Goal: Contribute content: Contribute content

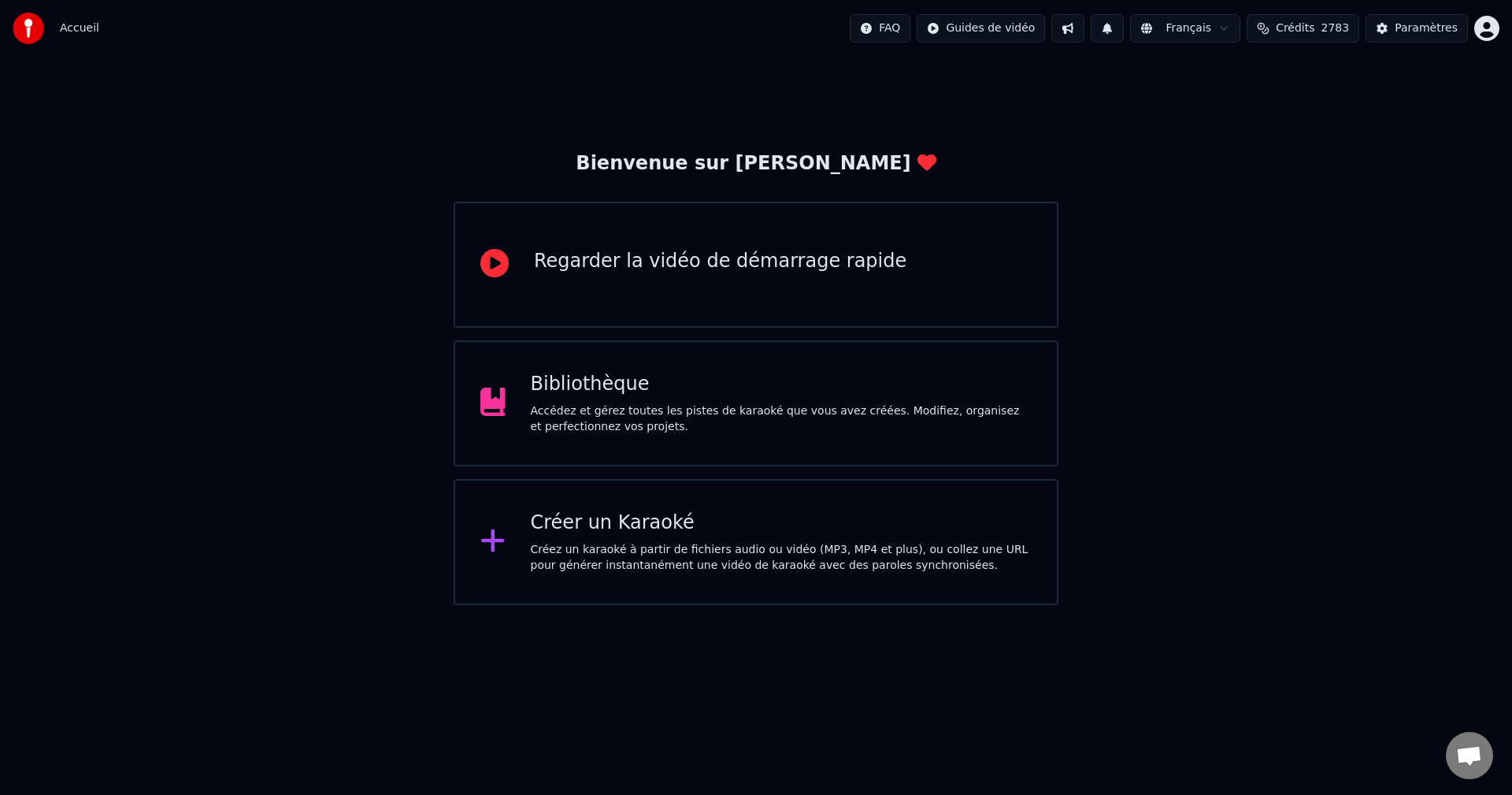
click at [829, 386] on div "Bibliothèque" at bounding box center [781, 384] width 501 height 25
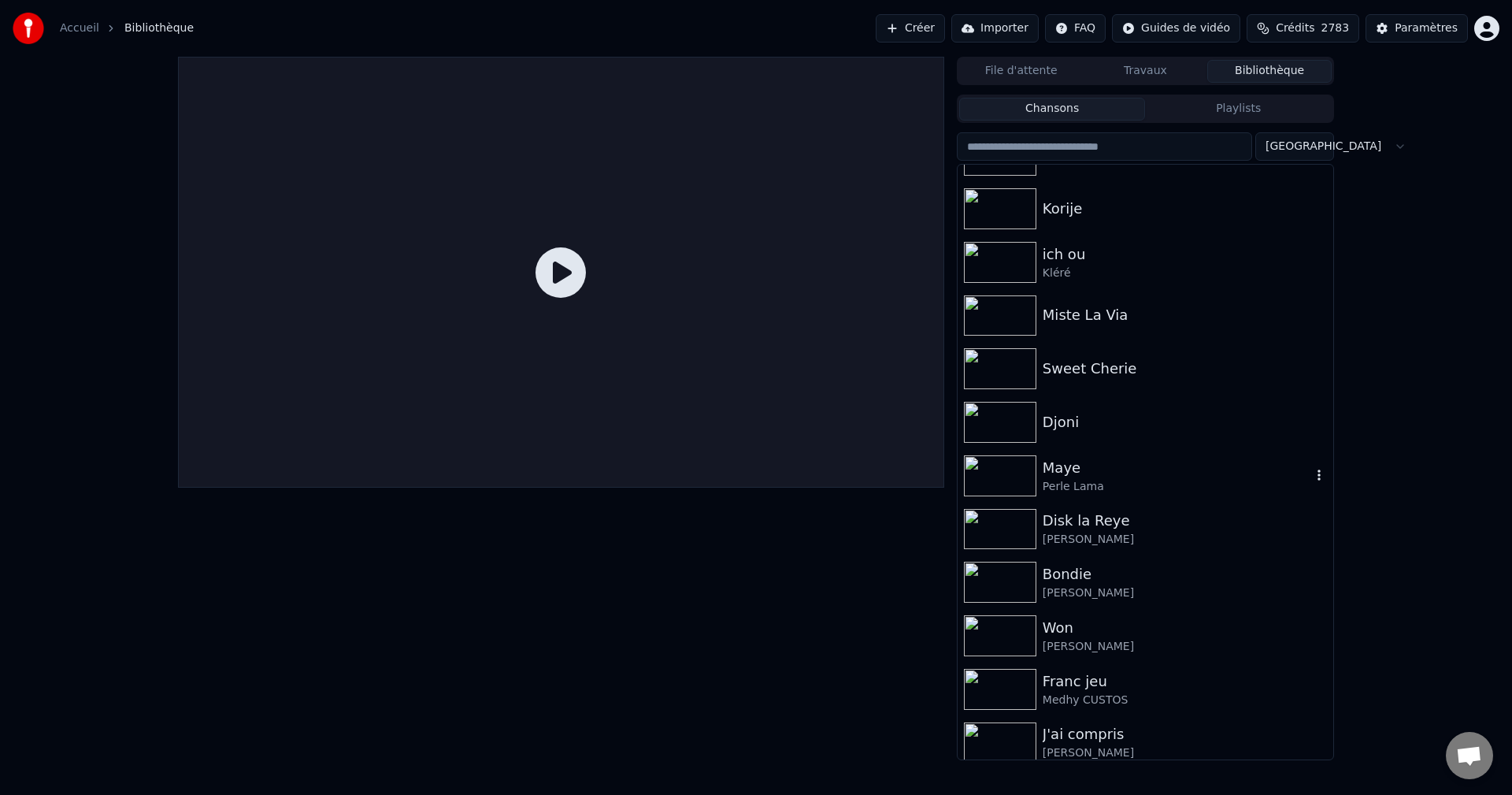
scroll to position [788, 0]
click at [1071, 465] on div "Maye" at bounding box center [1177, 465] width 269 height 22
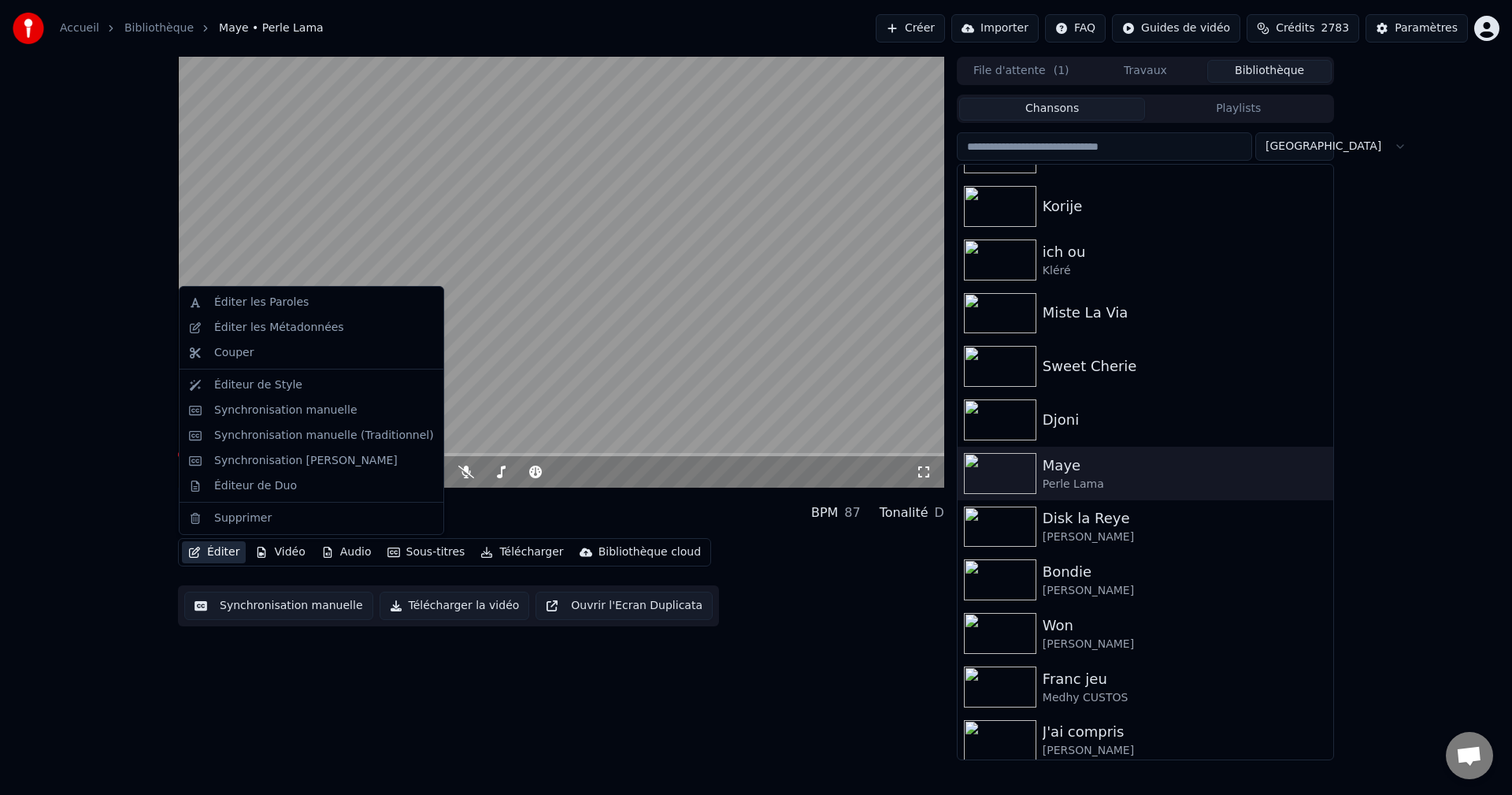
click at [217, 552] on button "Éditer" at bounding box center [214, 552] width 64 height 22
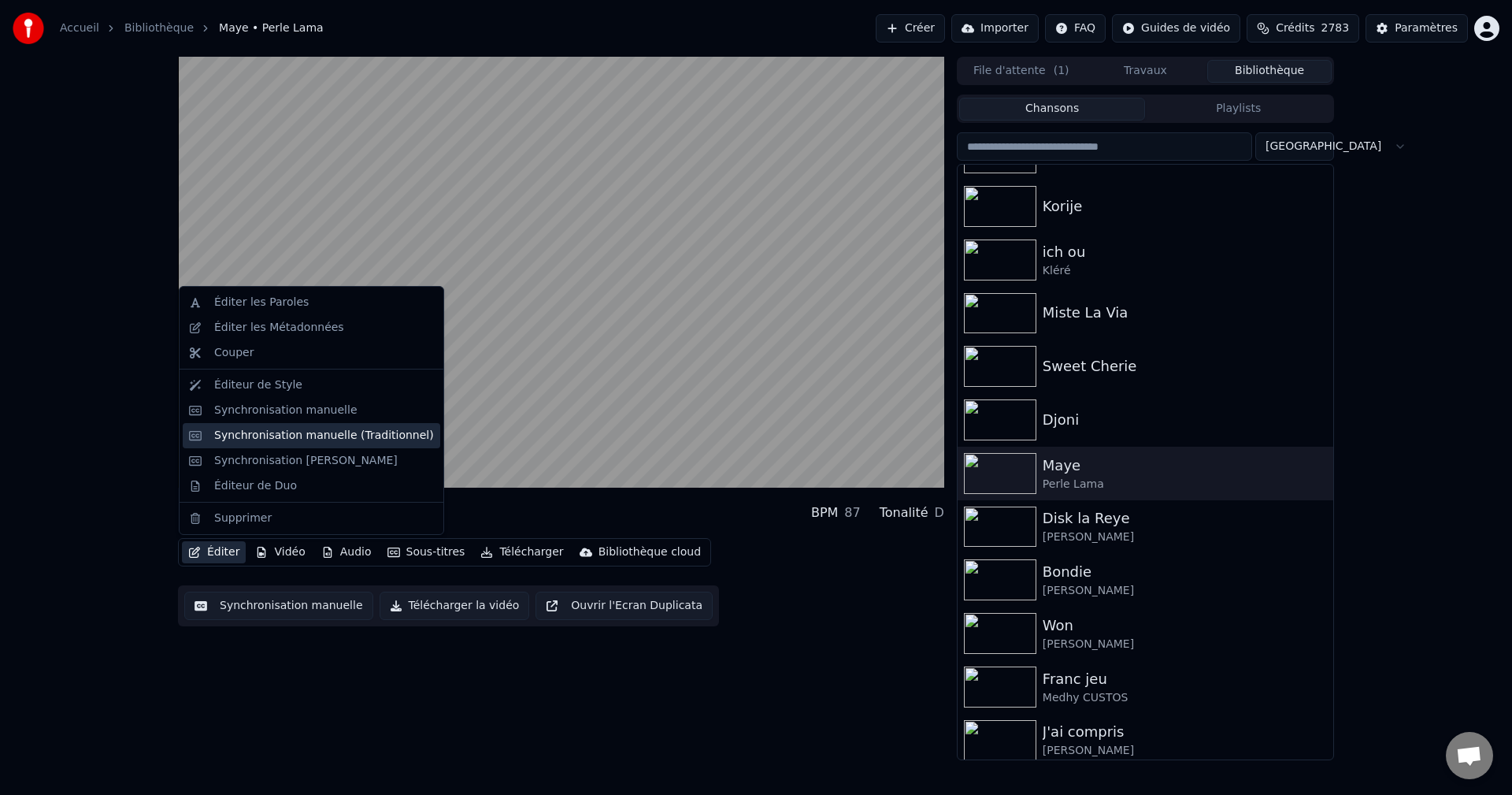
click at [289, 439] on div "Synchronisation manuelle (Traditionnel)" at bounding box center [324, 435] width 220 height 16
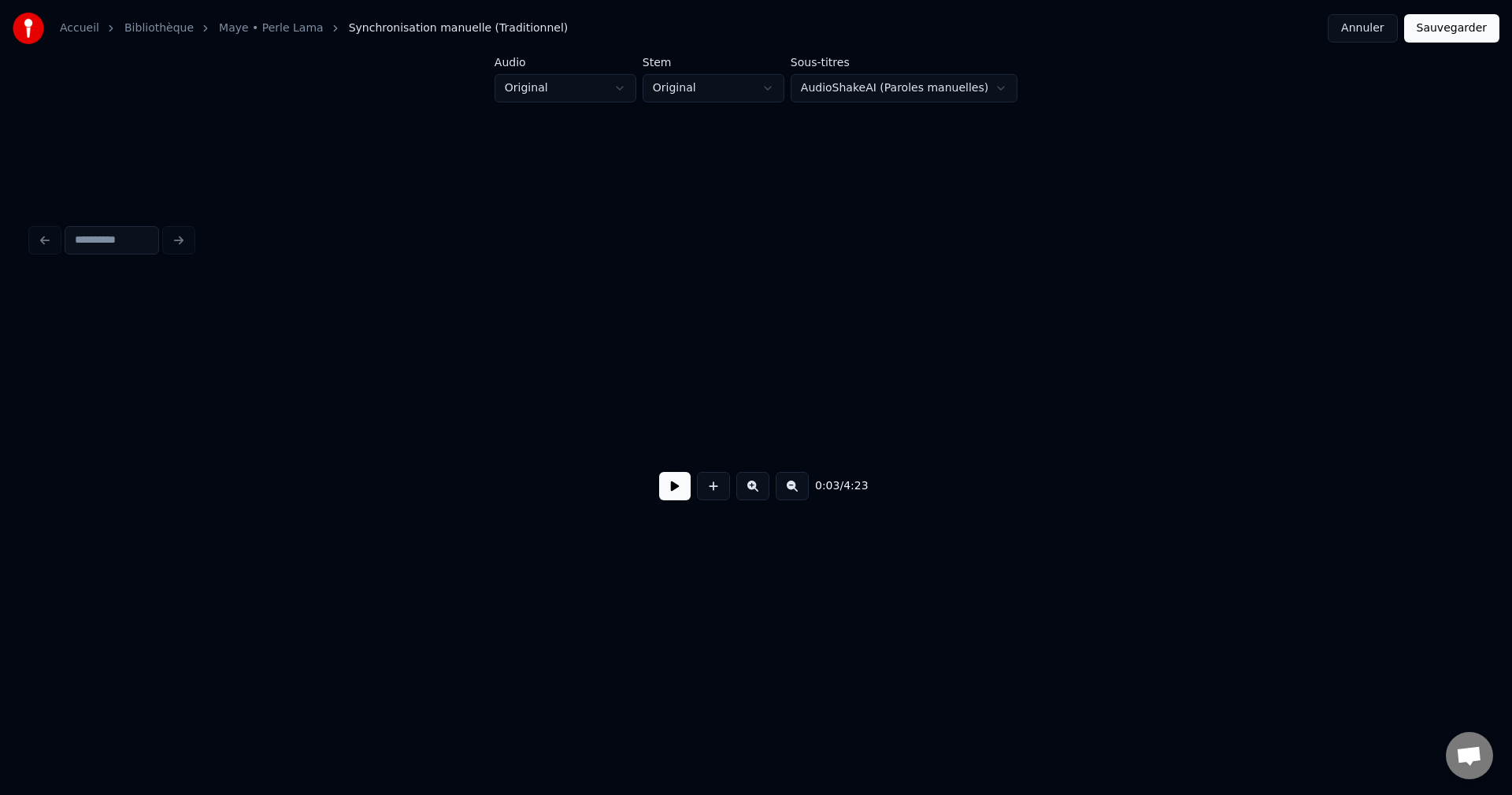
scroll to position [0, 1676]
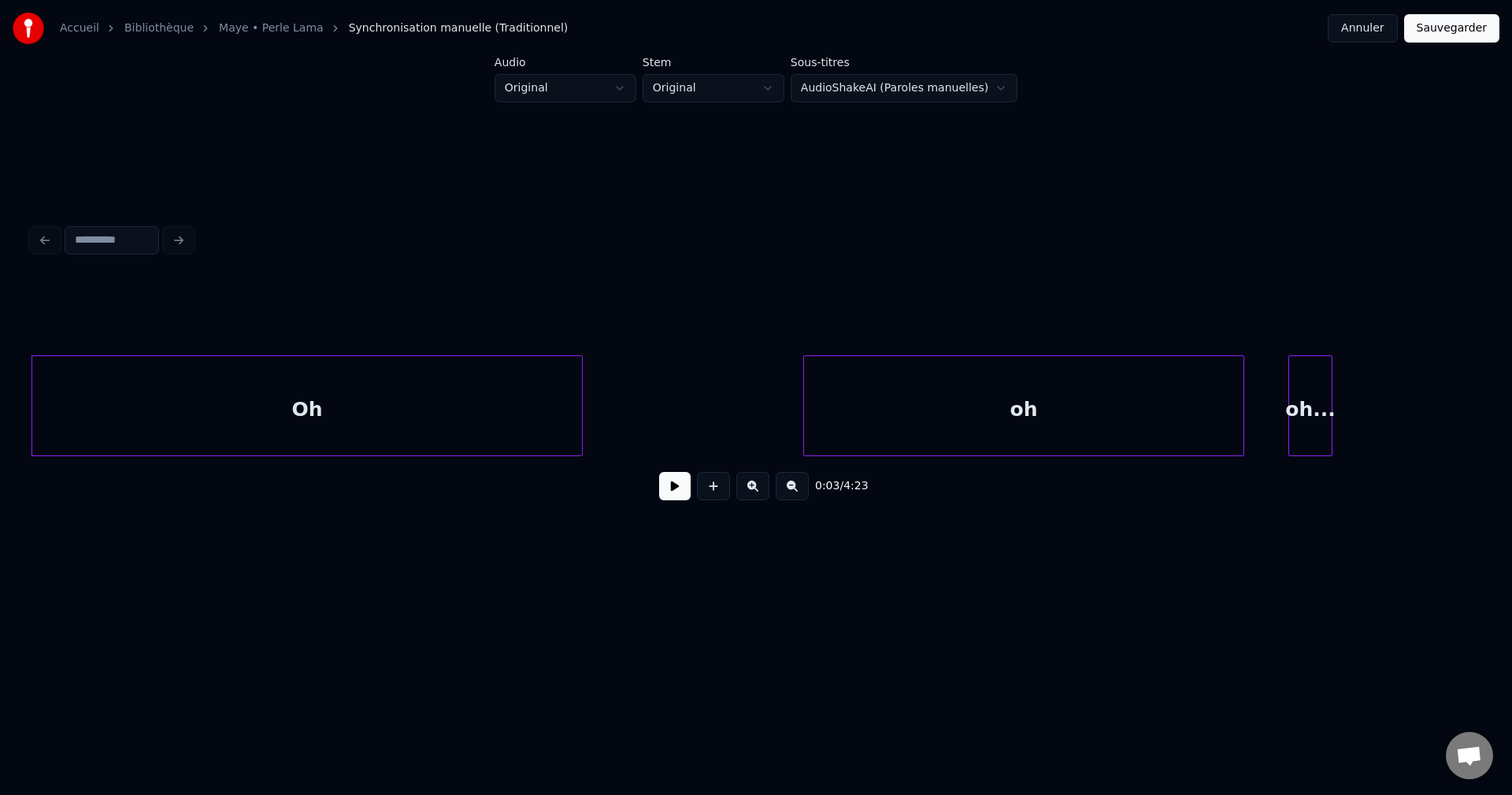
click at [672, 493] on button at bounding box center [675, 486] width 32 height 28
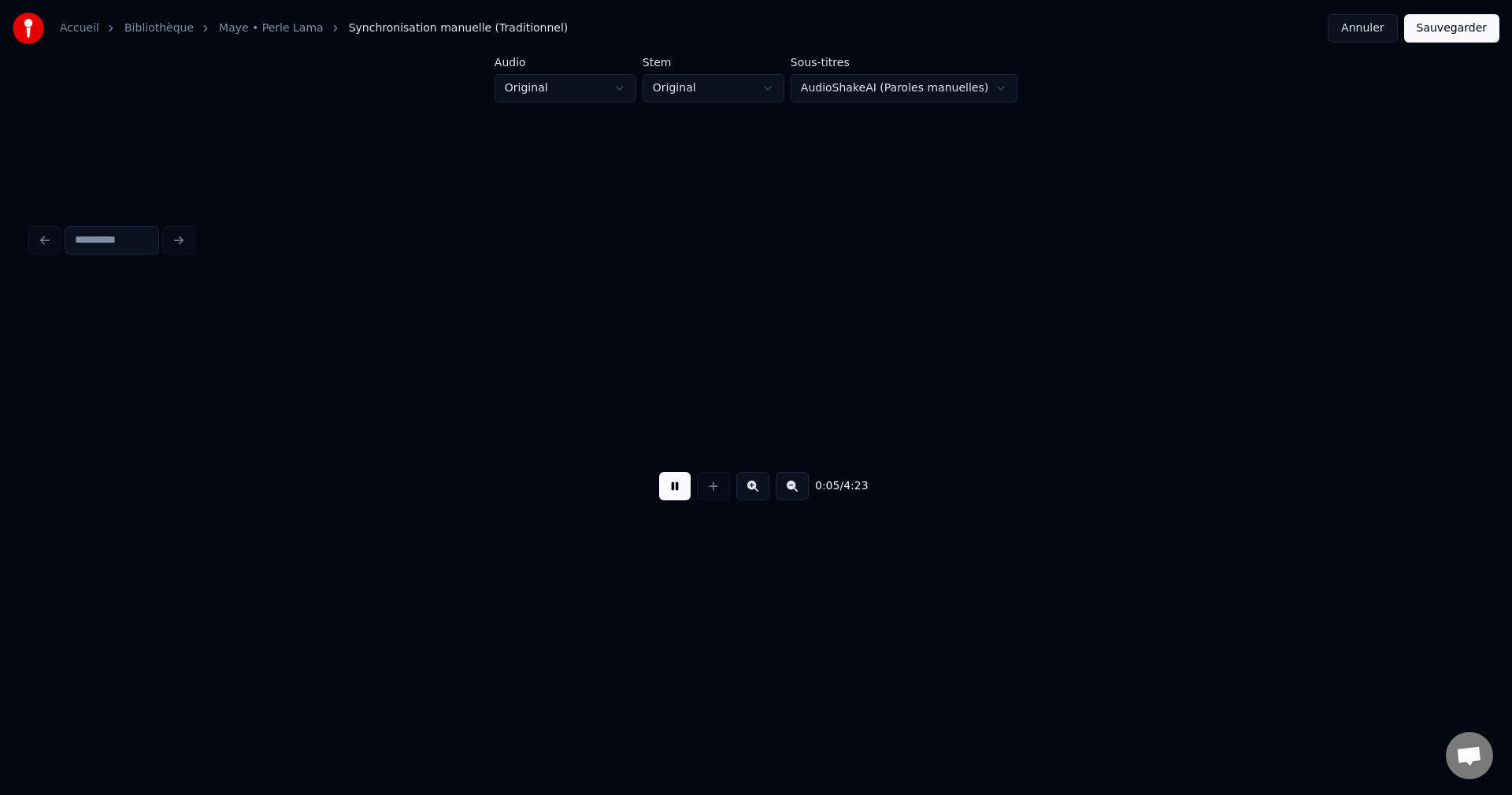
scroll to position [0, 3126]
click at [680, 498] on button at bounding box center [675, 486] width 32 height 28
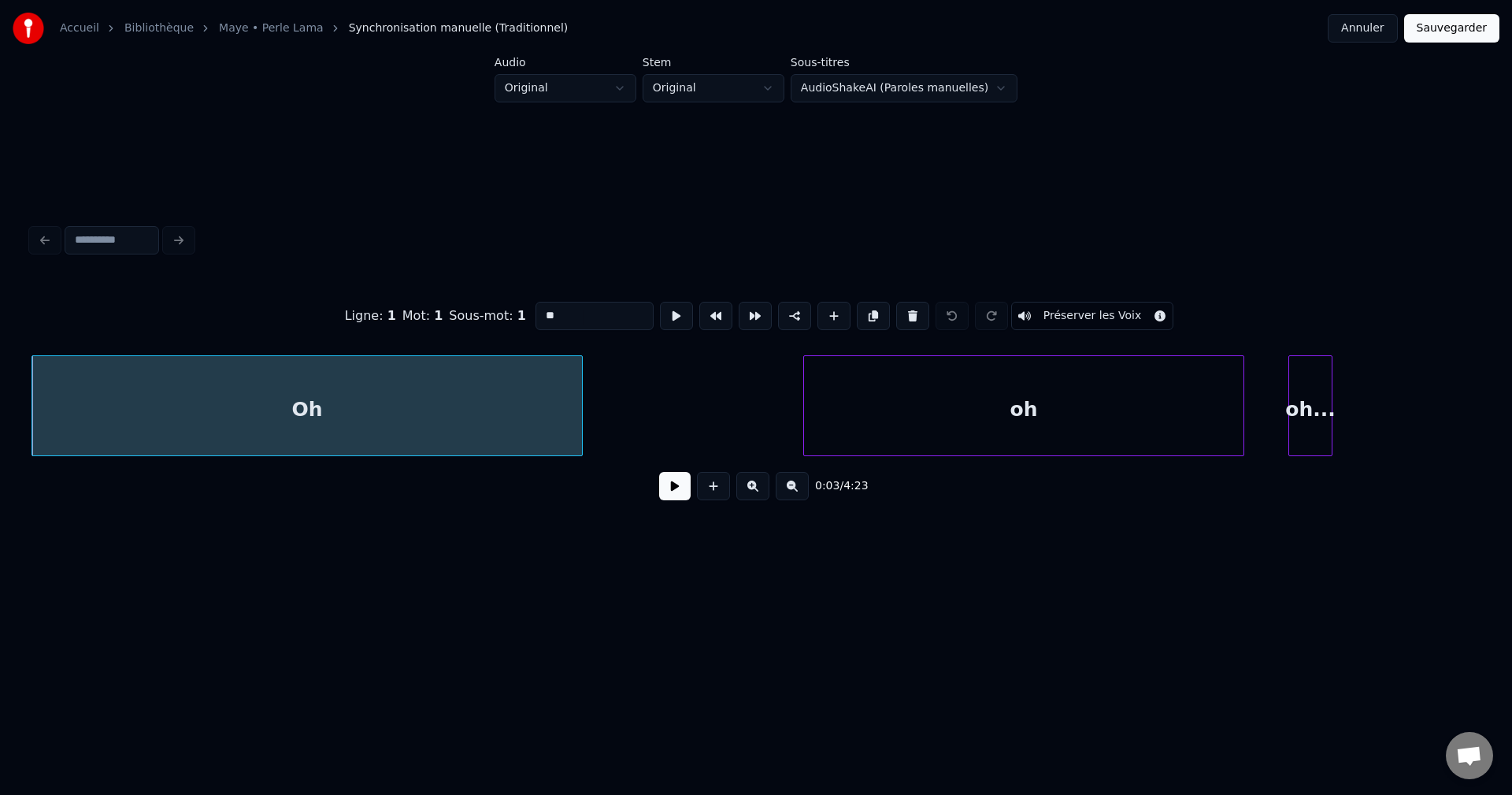
click at [577, 315] on input "**" at bounding box center [594, 316] width 118 height 28
click at [929, 404] on div "oh" at bounding box center [1023, 410] width 439 height 107
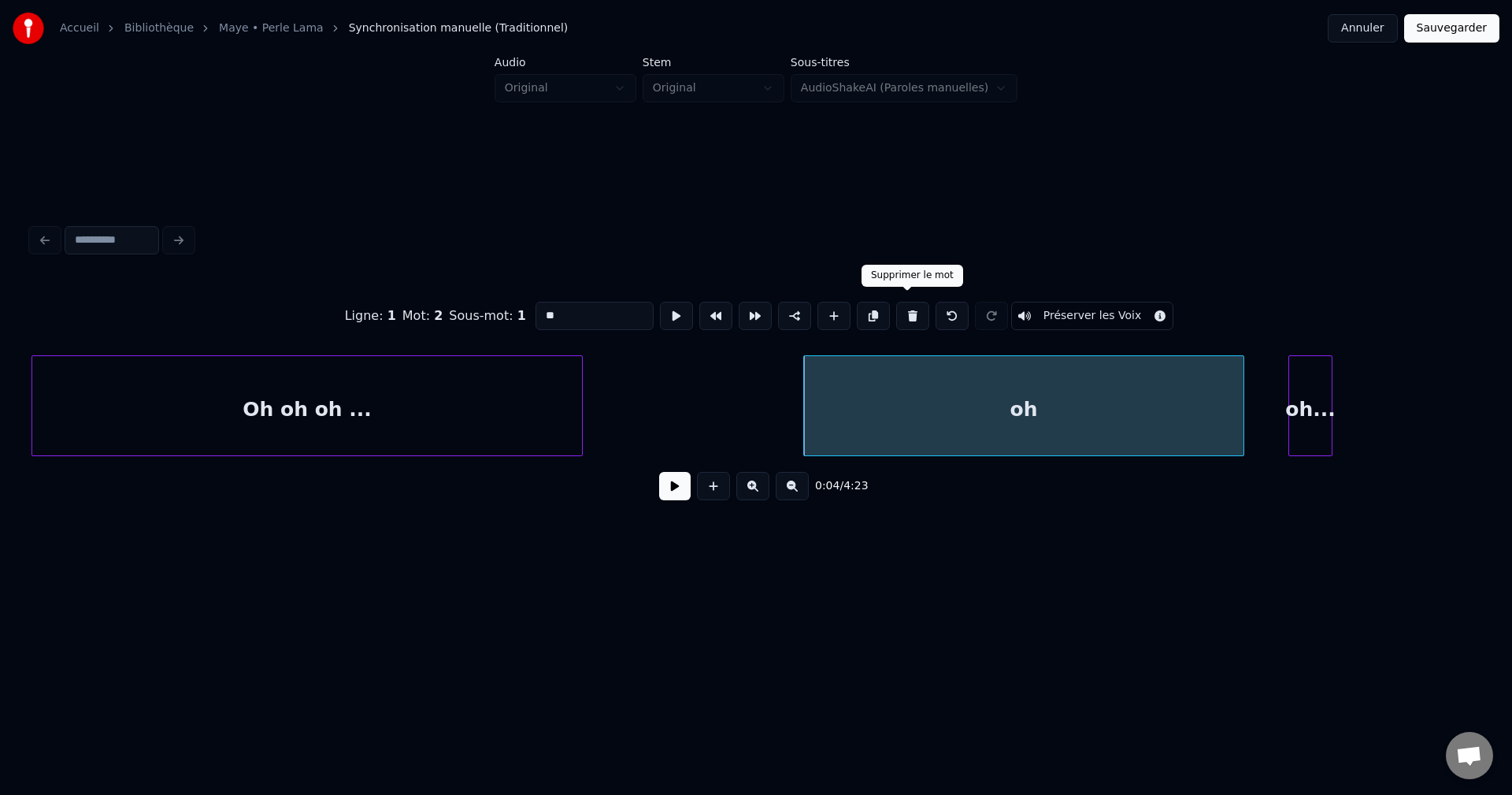
click at [908, 302] on button at bounding box center [913, 316] width 33 height 28
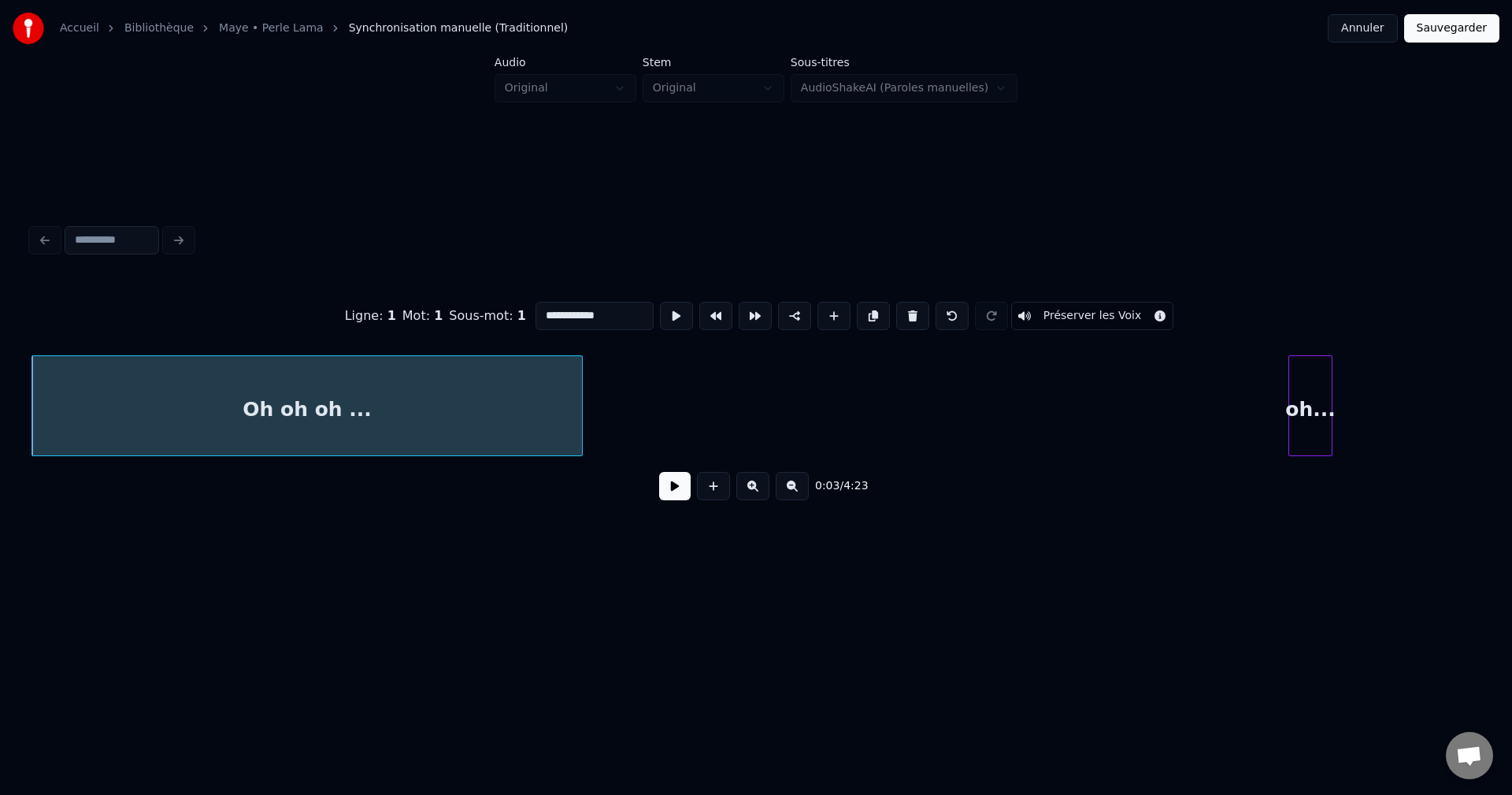
click at [1311, 396] on div "oh..." at bounding box center [1310, 410] width 43 height 107
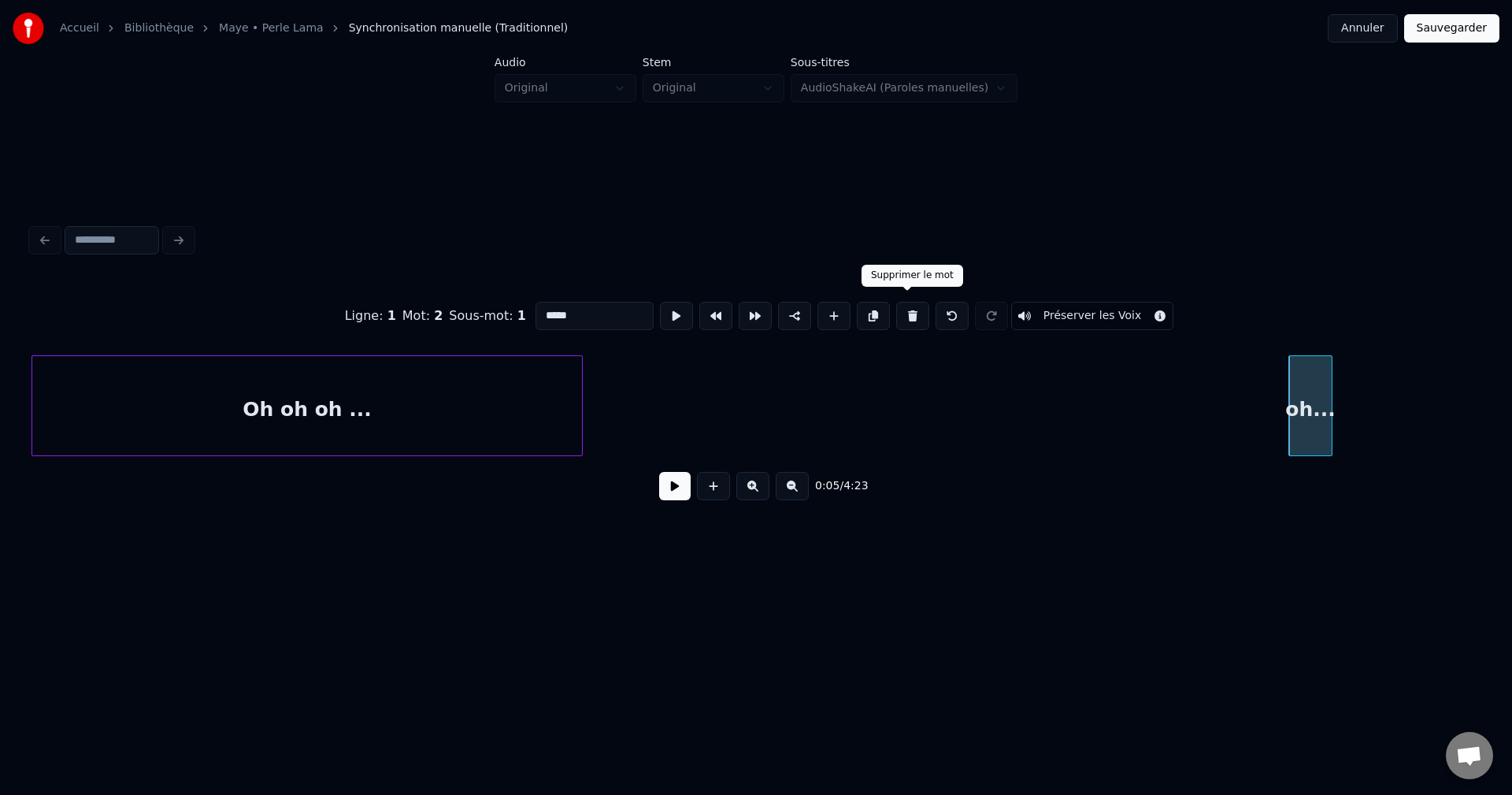
drag, startPoint x: 909, startPoint y: 304, endPoint x: 893, endPoint y: 344, distance: 43.1
click at [908, 304] on button at bounding box center [913, 316] width 33 height 28
type input "**********"
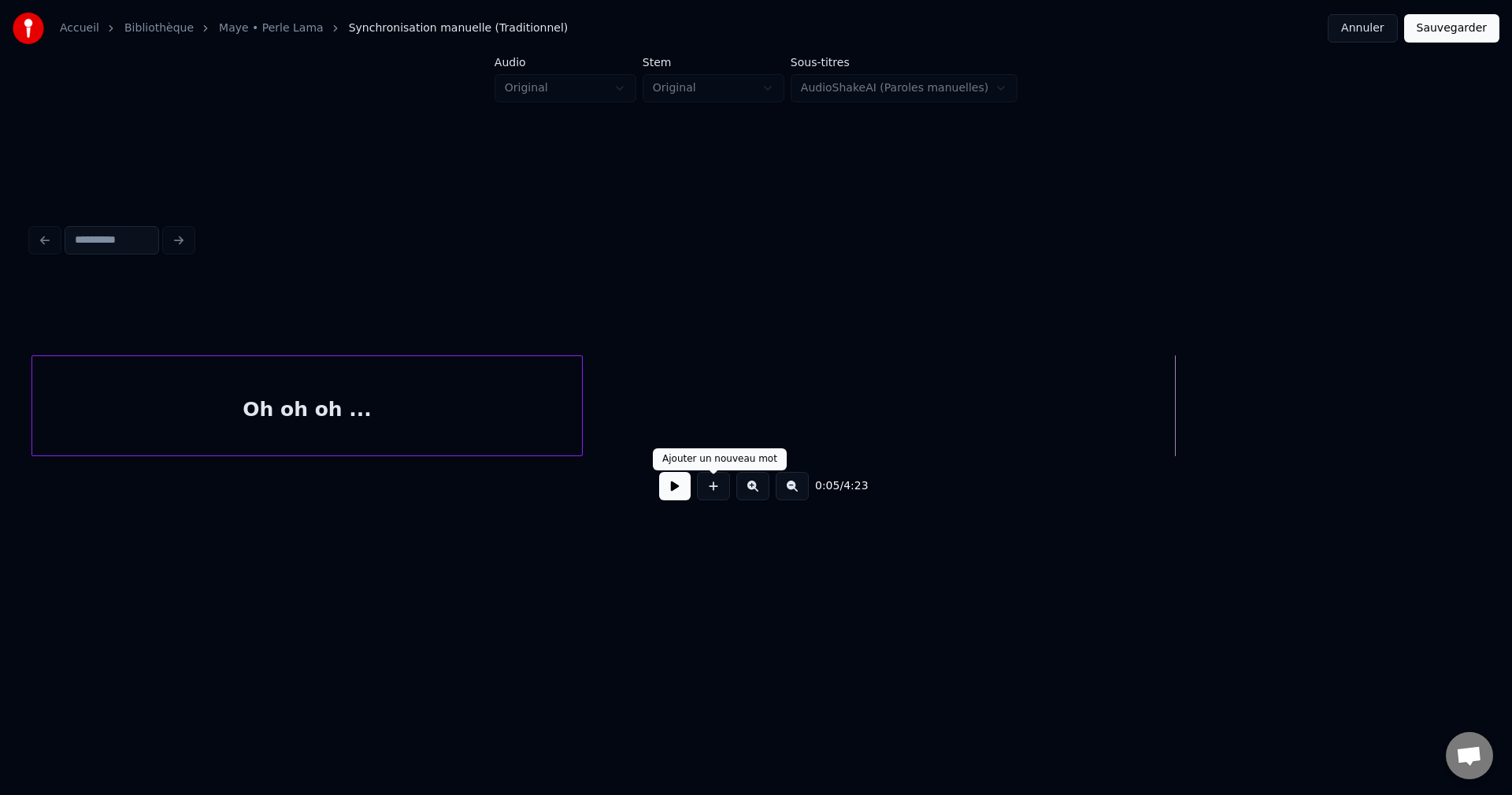
click at [678, 487] on button at bounding box center [675, 486] width 32 height 28
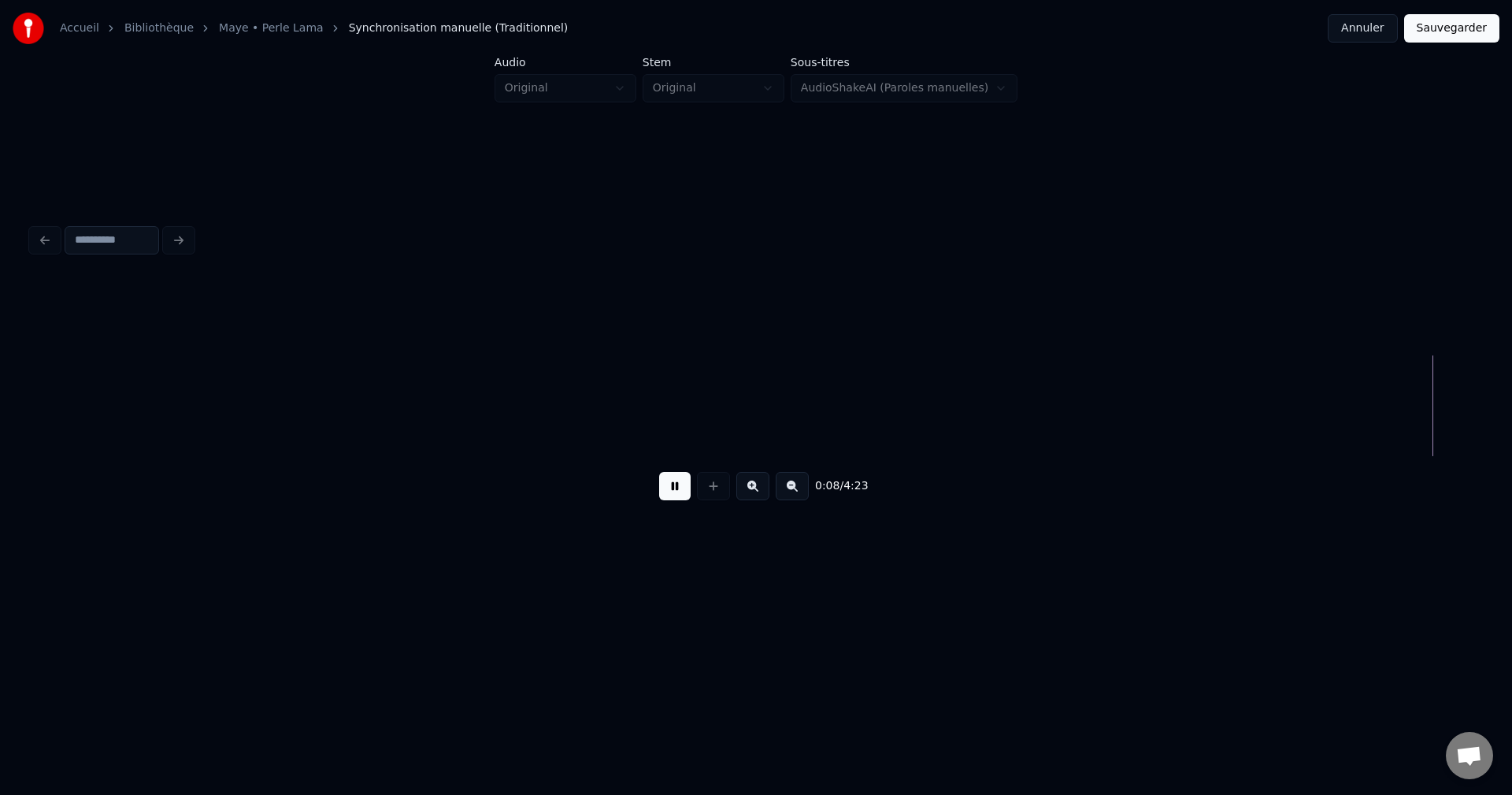
scroll to position [0, 4579]
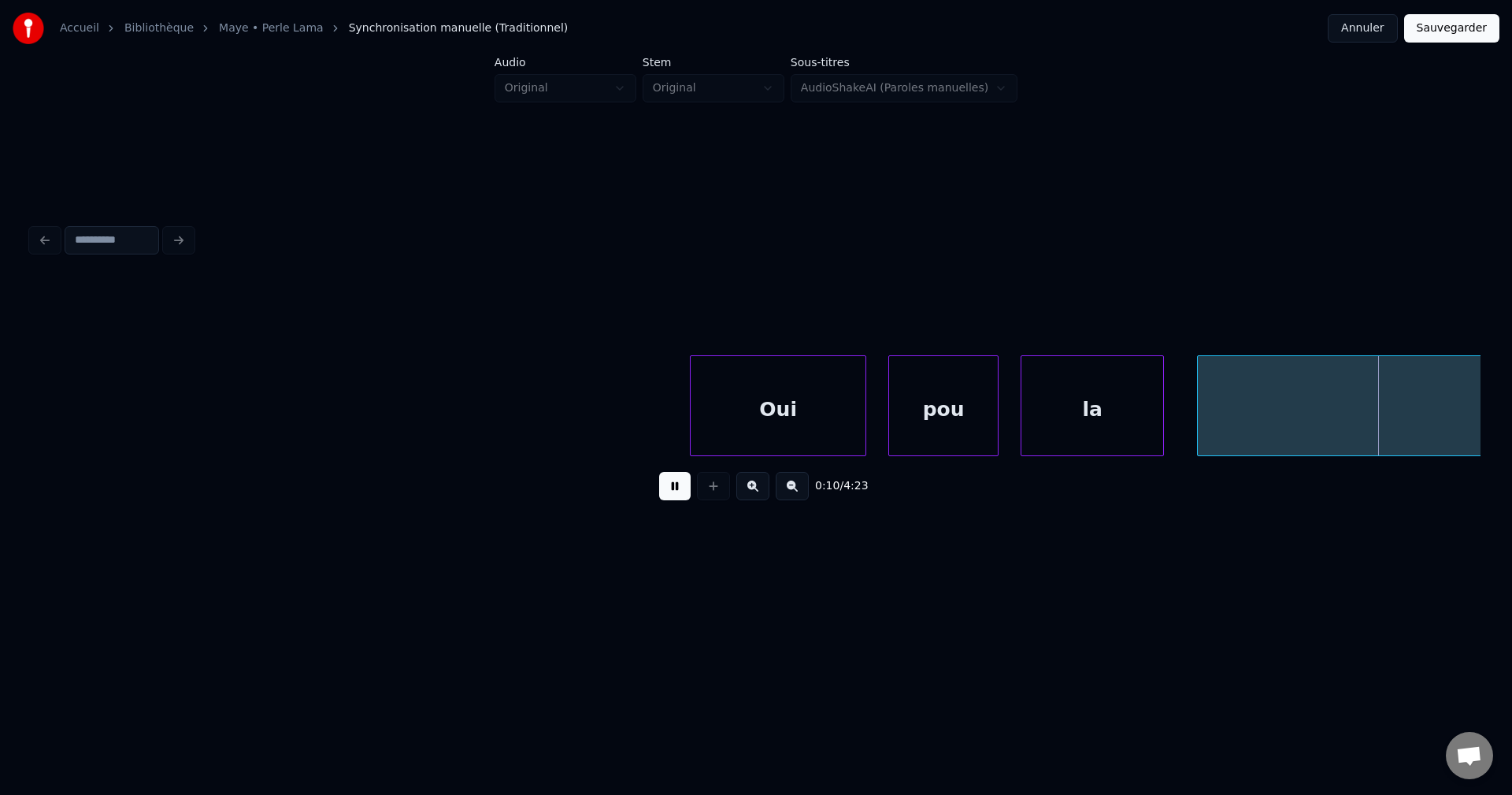
click at [840, 409] on div "Oui" at bounding box center [778, 410] width 175 height 107
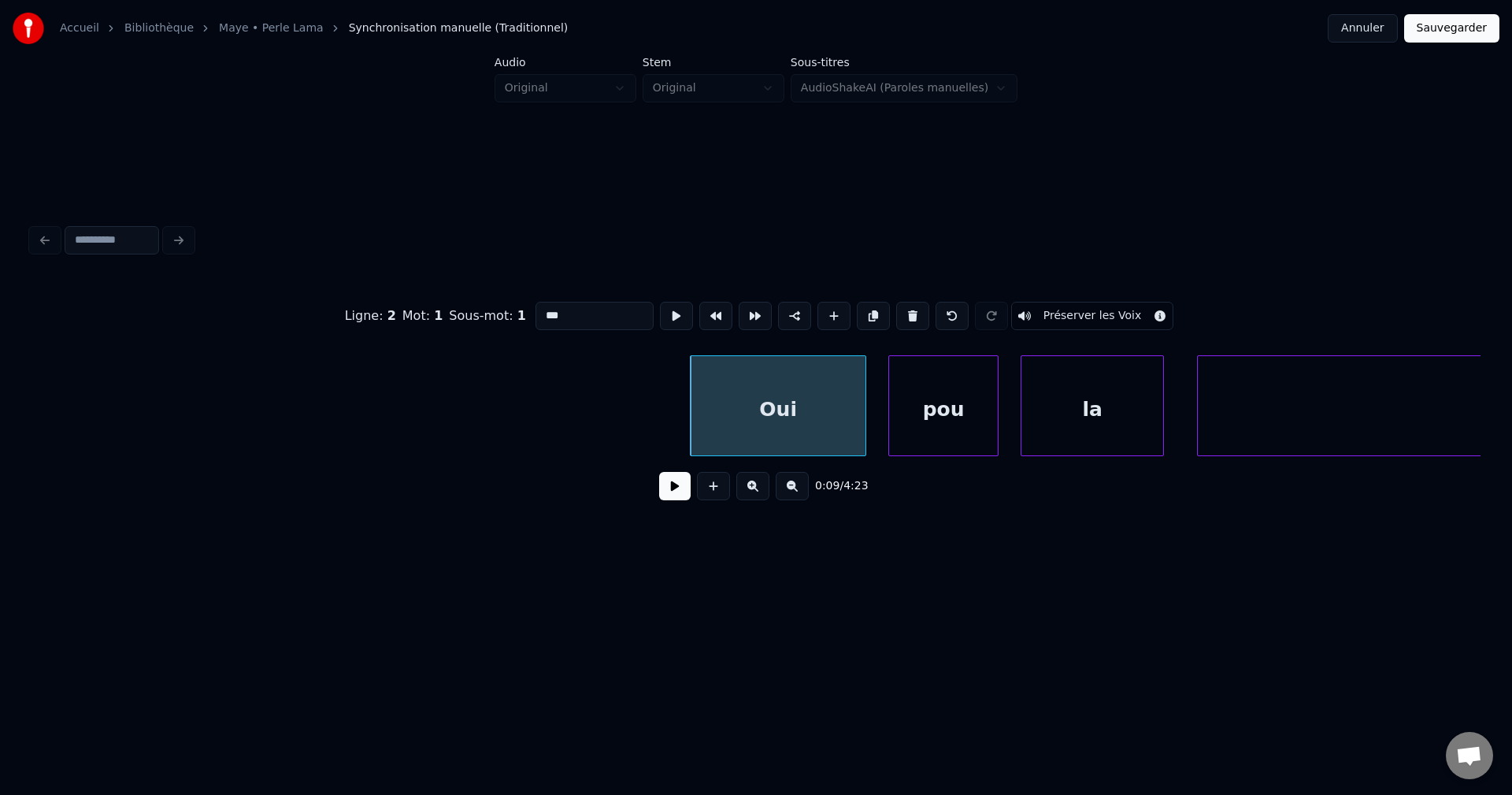
click at [938, 419] on div "pou" at bounding box center [944, 410] width 109 height 107
type input "***"
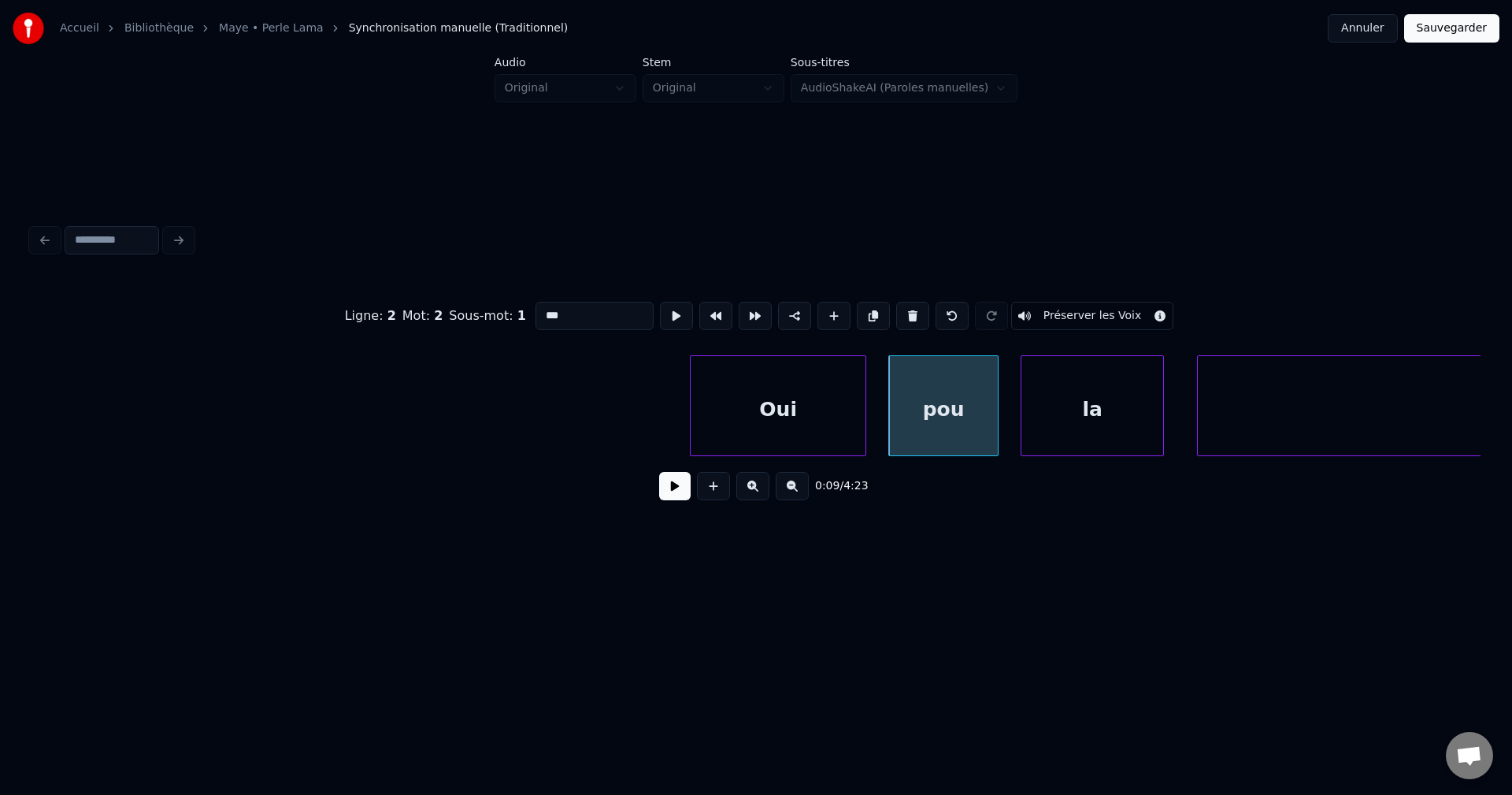
click at [671, 490] on button at bounding box center [675, 486] width 32 height 28
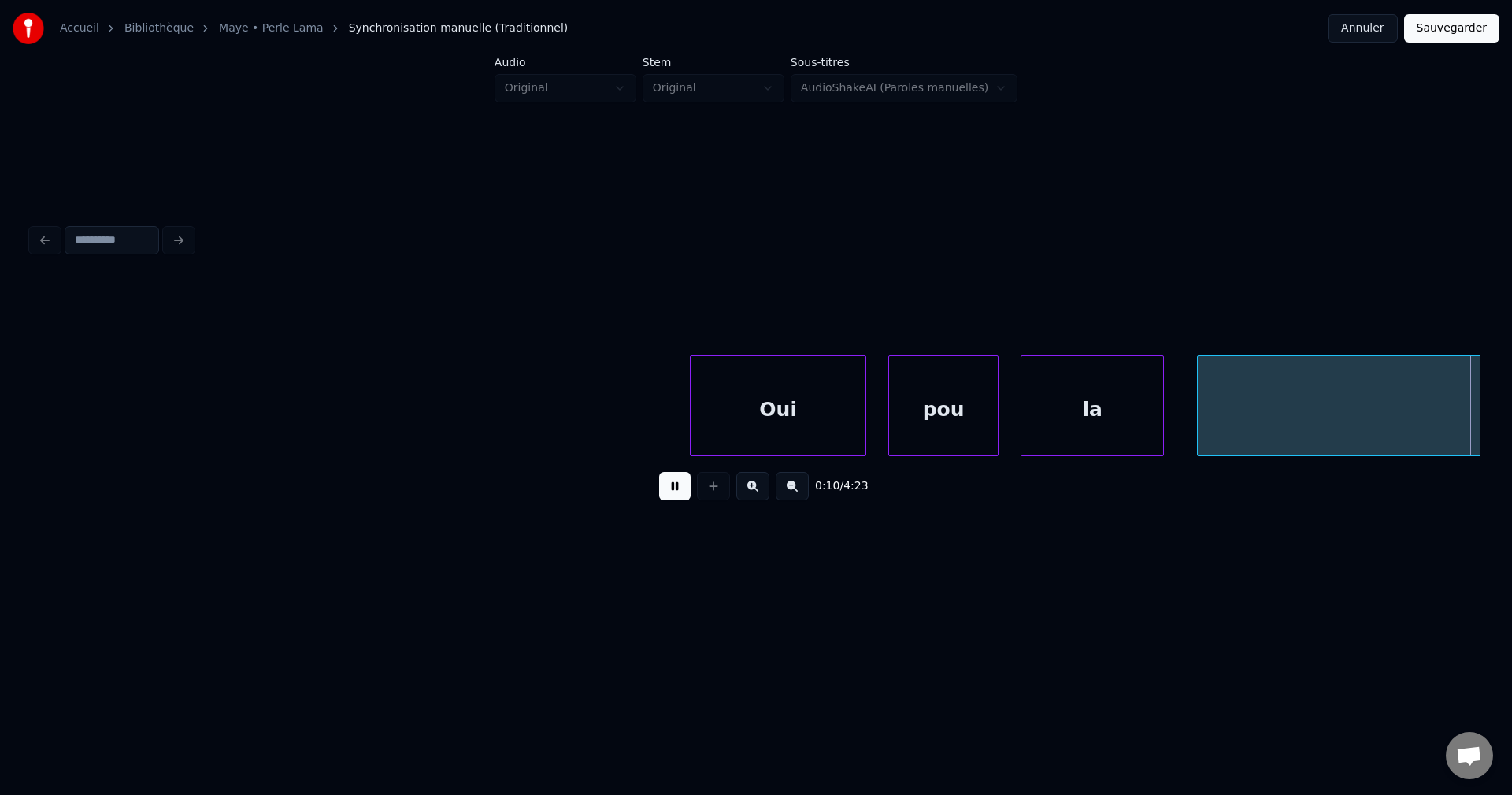
scroll to position [0, 6037]
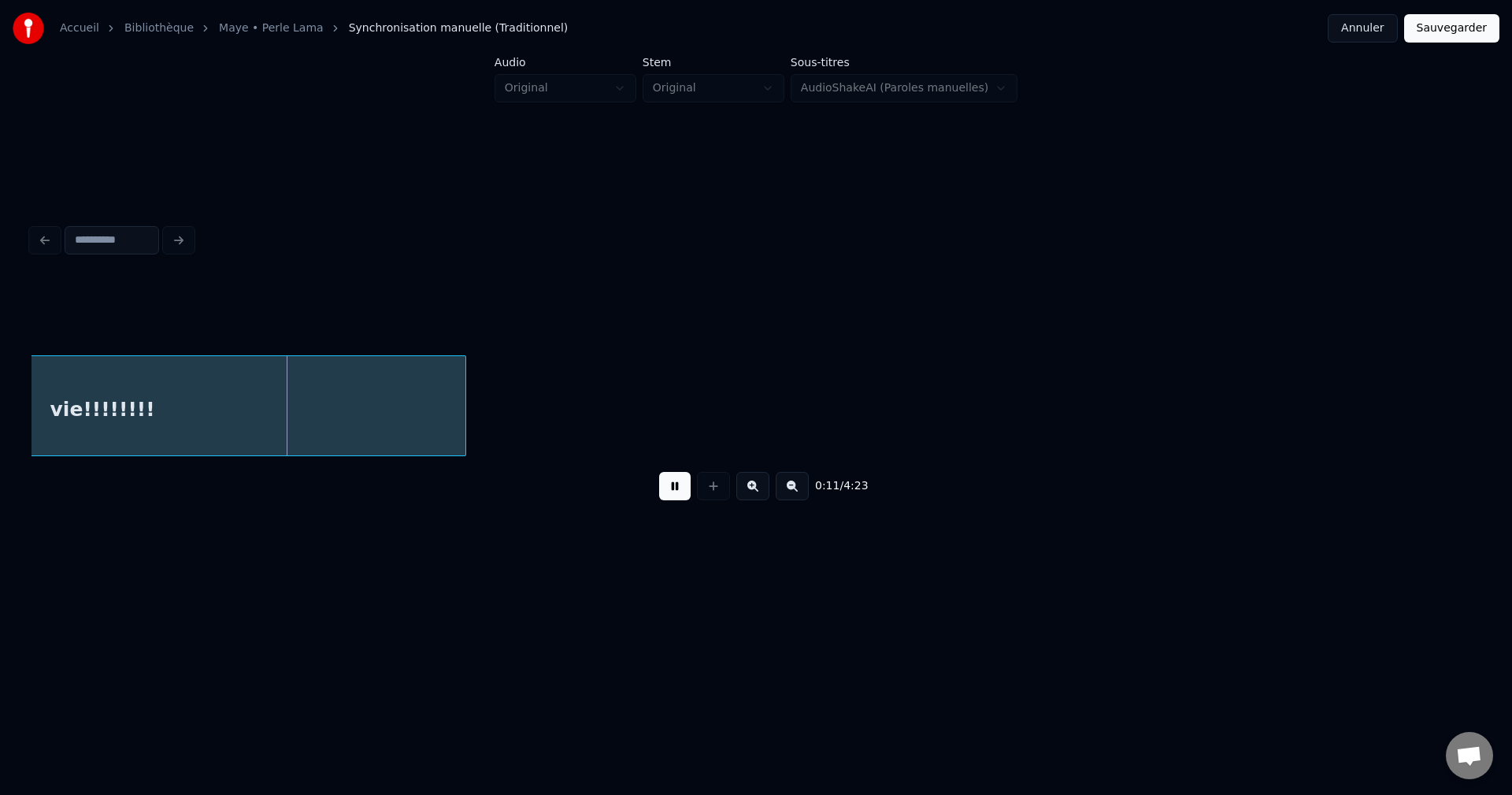
click at [672, 488] on button at bounding box center [675, 486] width 32 height 28
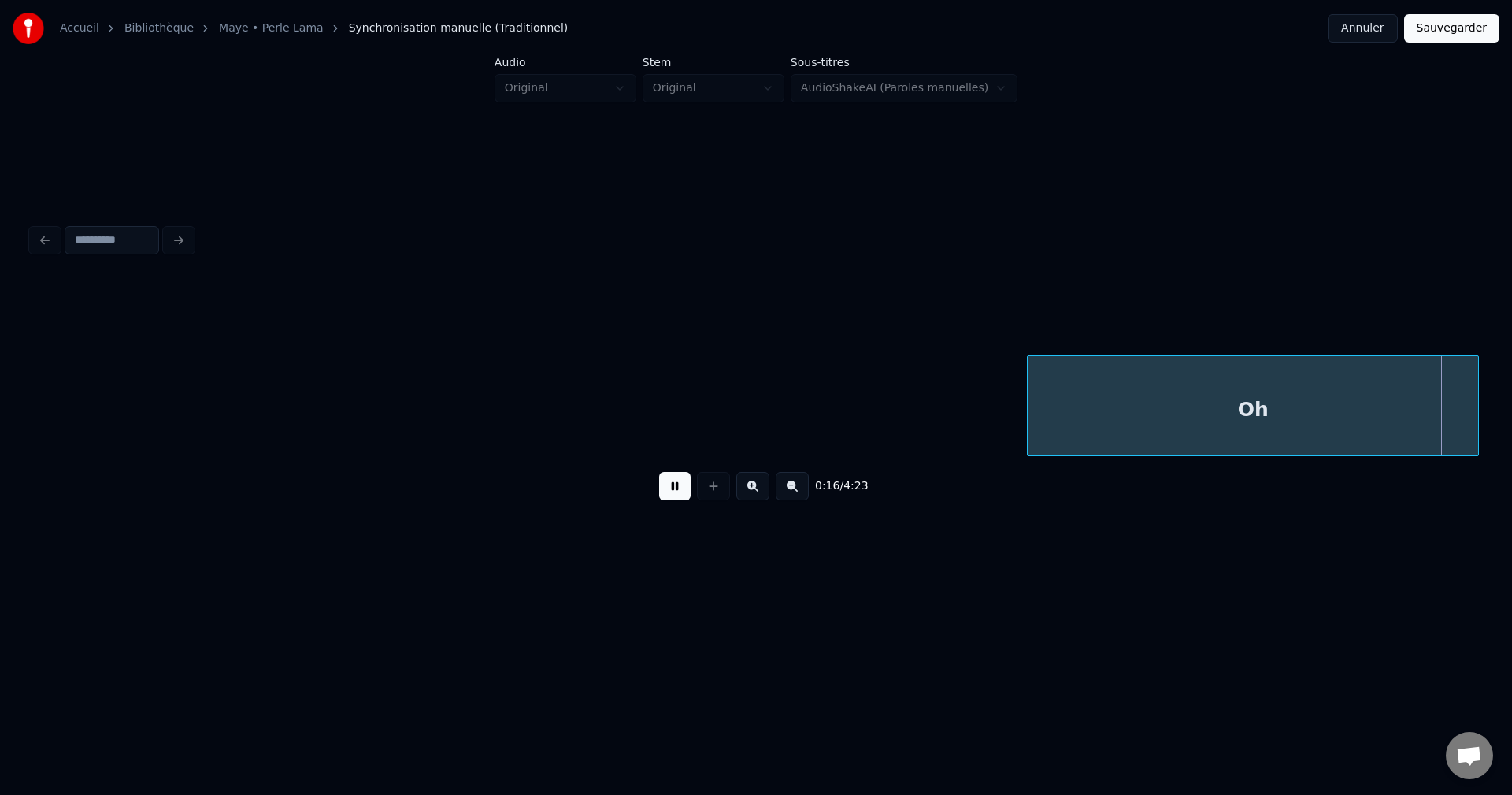
scroll to position [0, 8950]
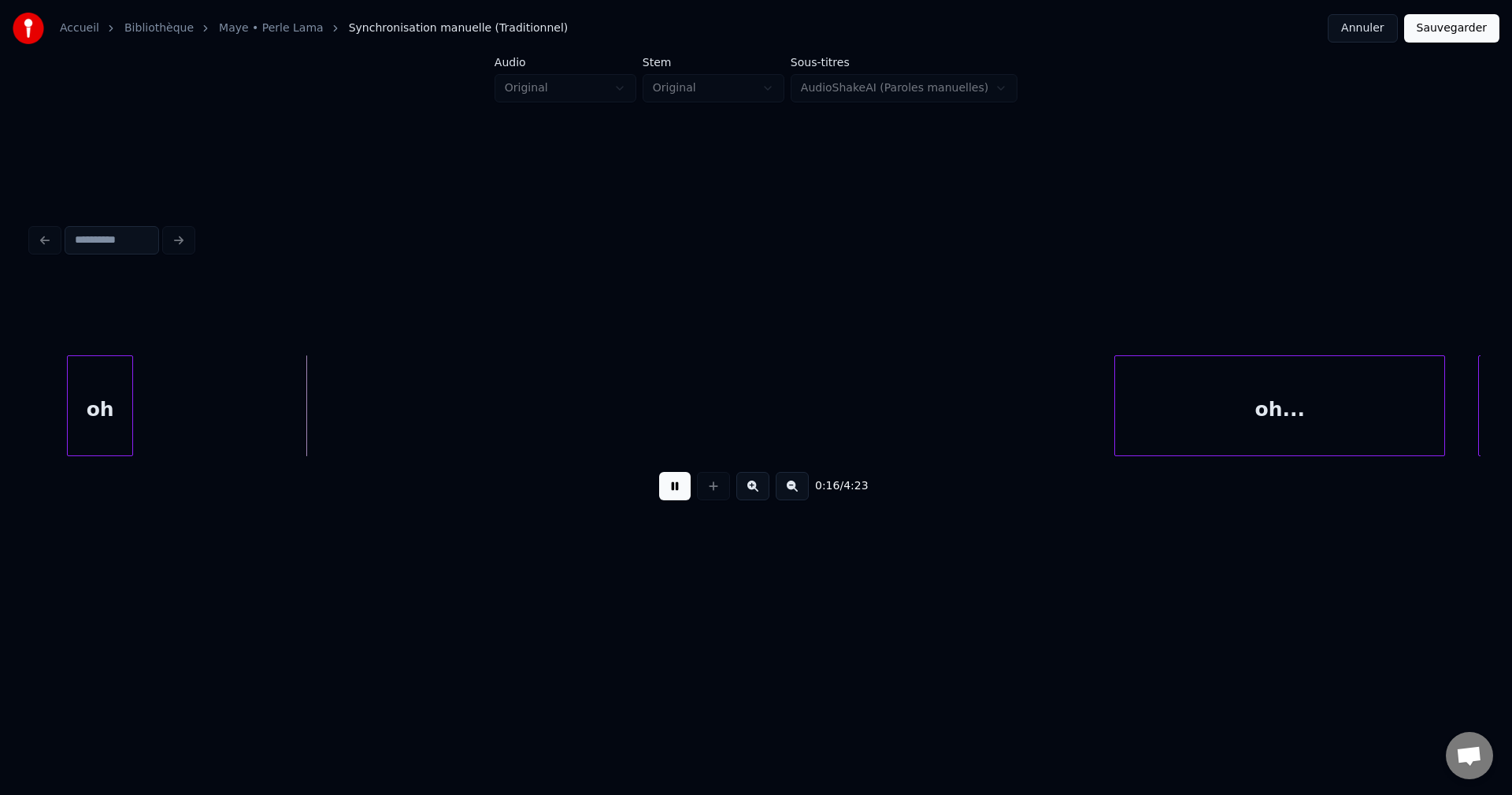
click at [85, 410] on div "oh" at bounding box center [100, 410] width 65 height 107
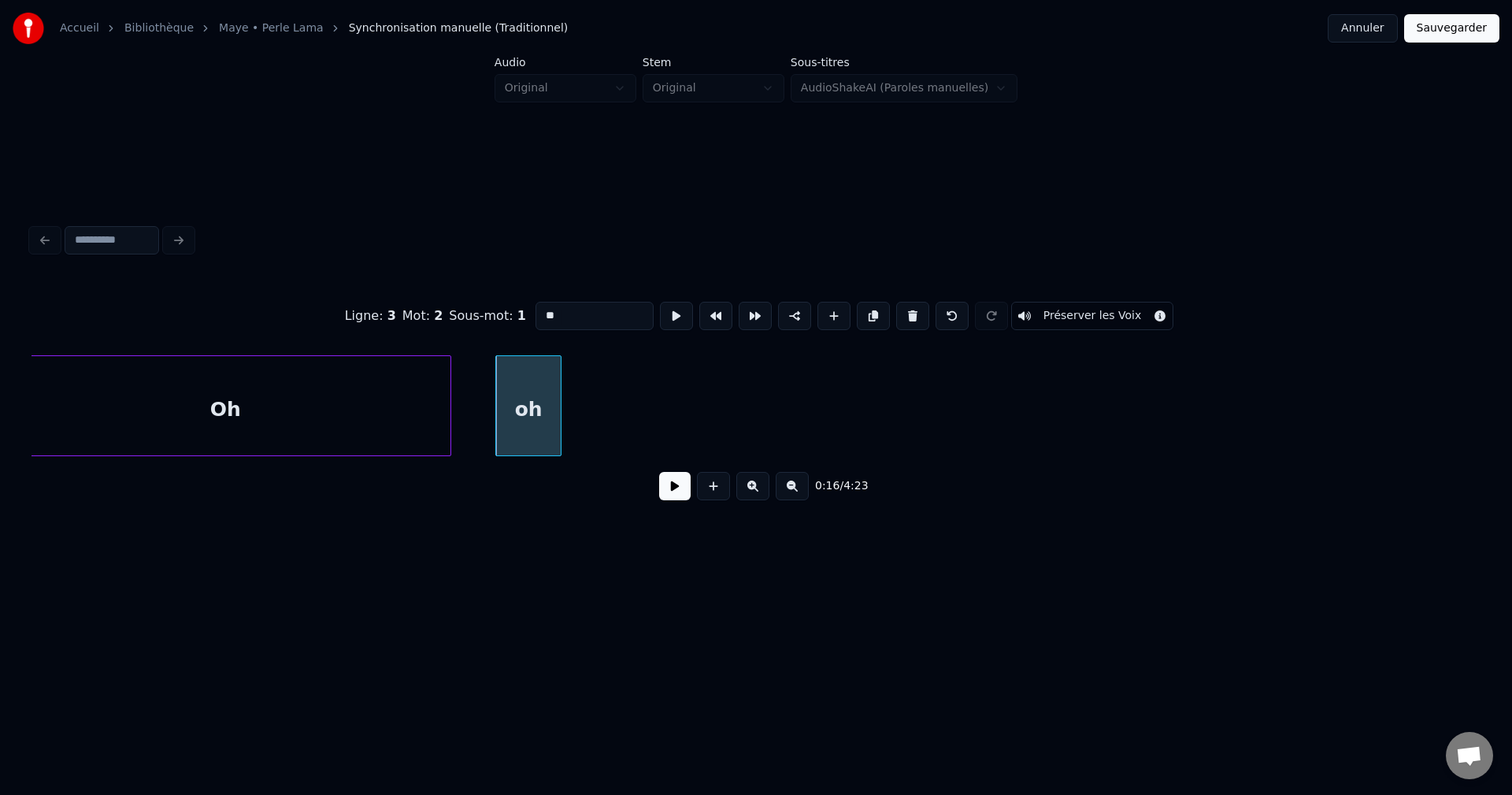
click at [260, 401] on div "Oh" at bounding box center [225, 410] width 450 height 107
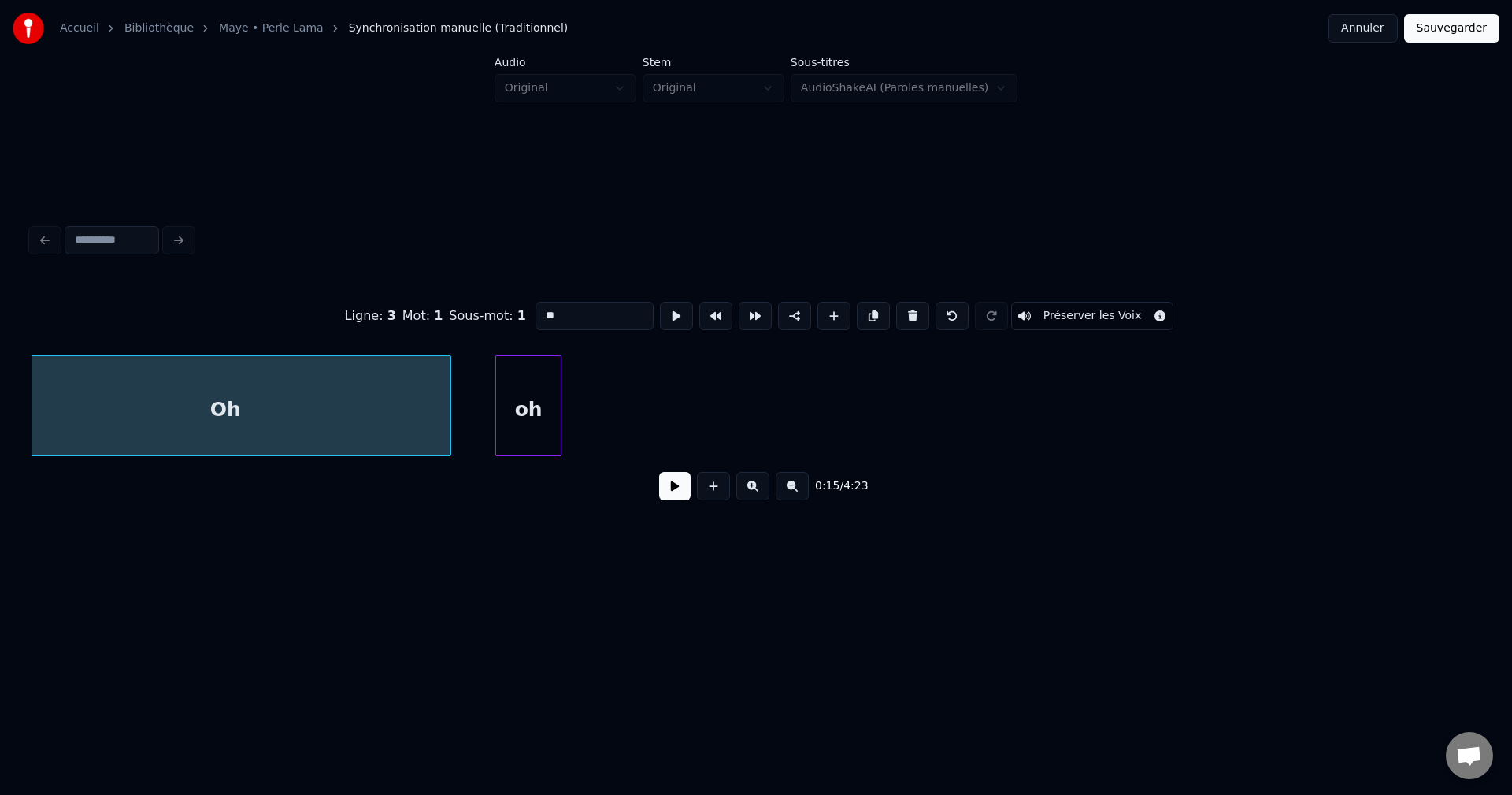
scroll to position [0, 8489]
click at [608, 313] on input "**" at bounding box center [594, 316] width 118 height 28
click at [579, 424] on div "oh" at bounding box center [560, 410] width 65 height 107
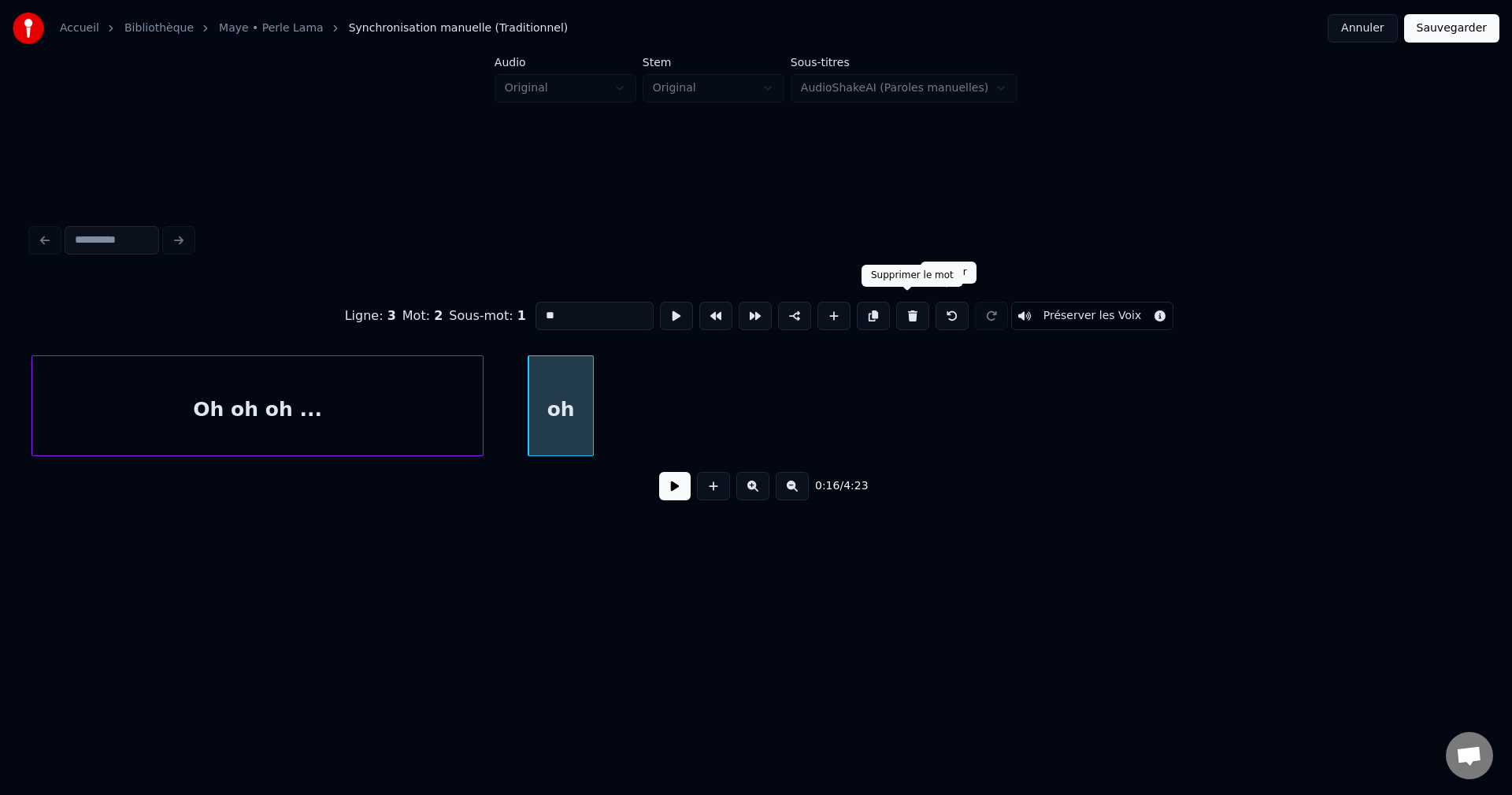
click at [908, 309] on button at bounding box center [913, 316] width 33 height 28
type input "**********"
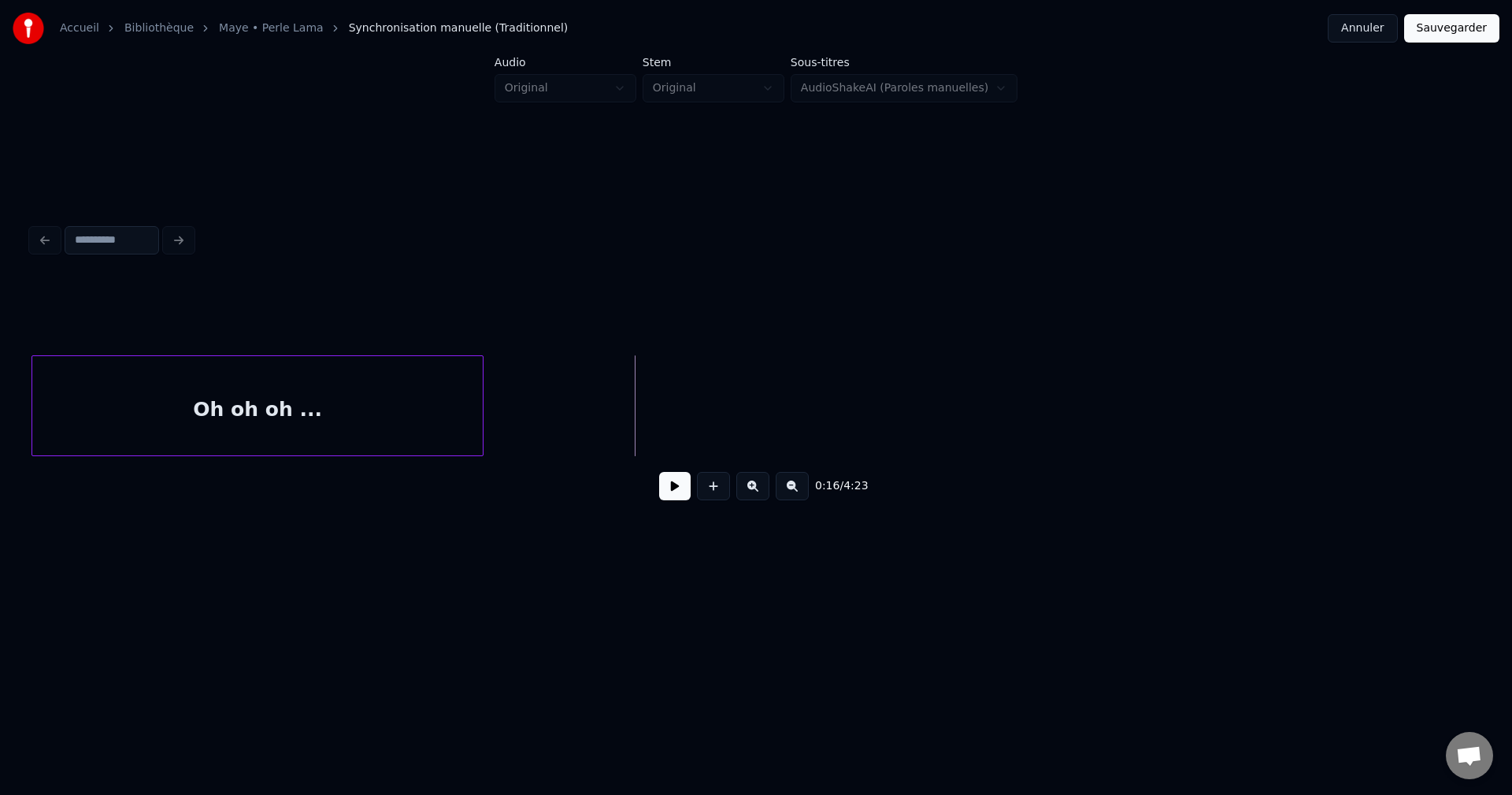
click at [670, 483] on button at bounding box center [675, 486] width 32 height 28
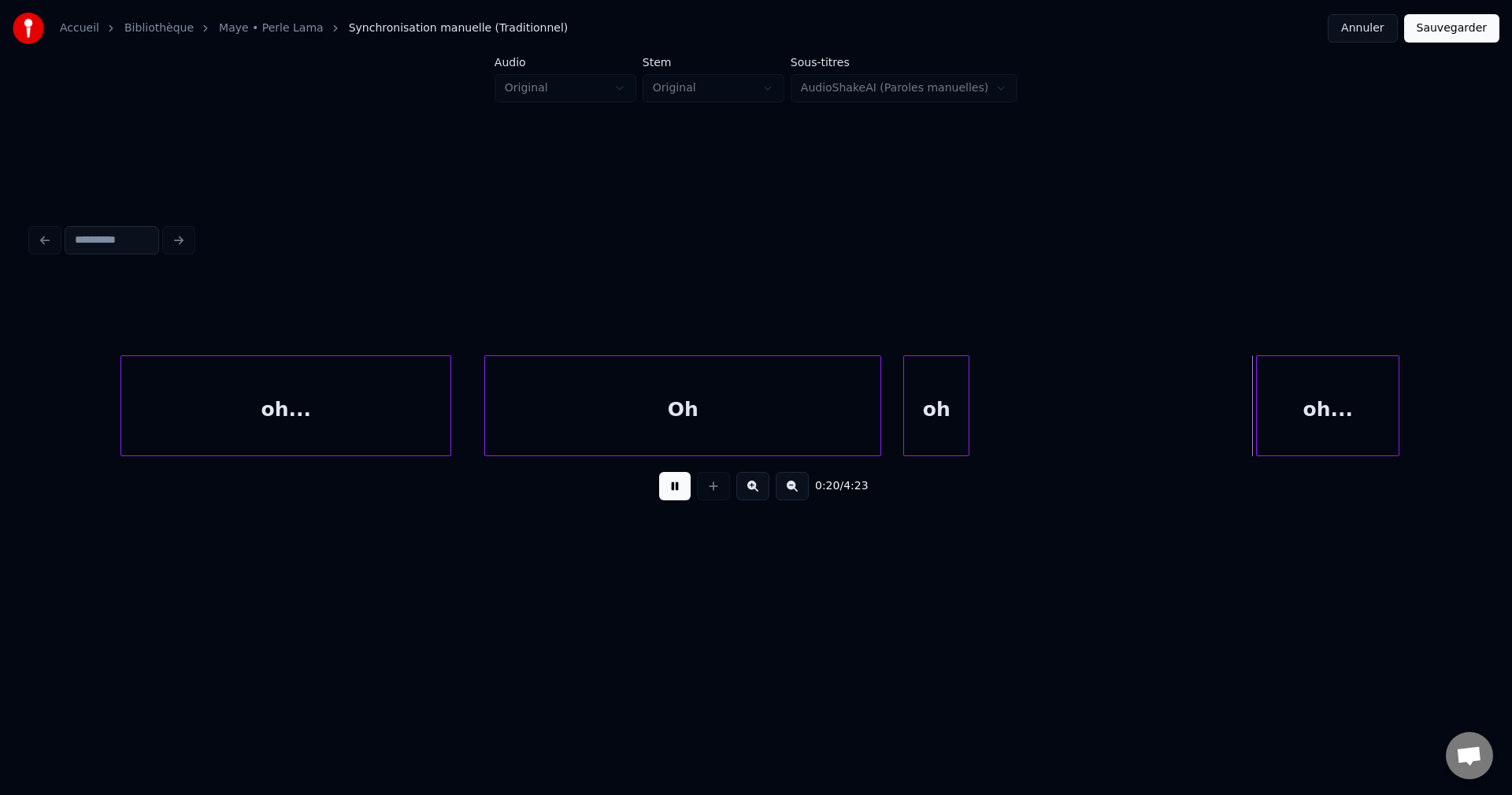
click at [681, 486] on button at bounding box center [675, 486] width 32 height 28
click at [941, 389] on div "oh" at bounding box center [937, 410] width 65 height 107
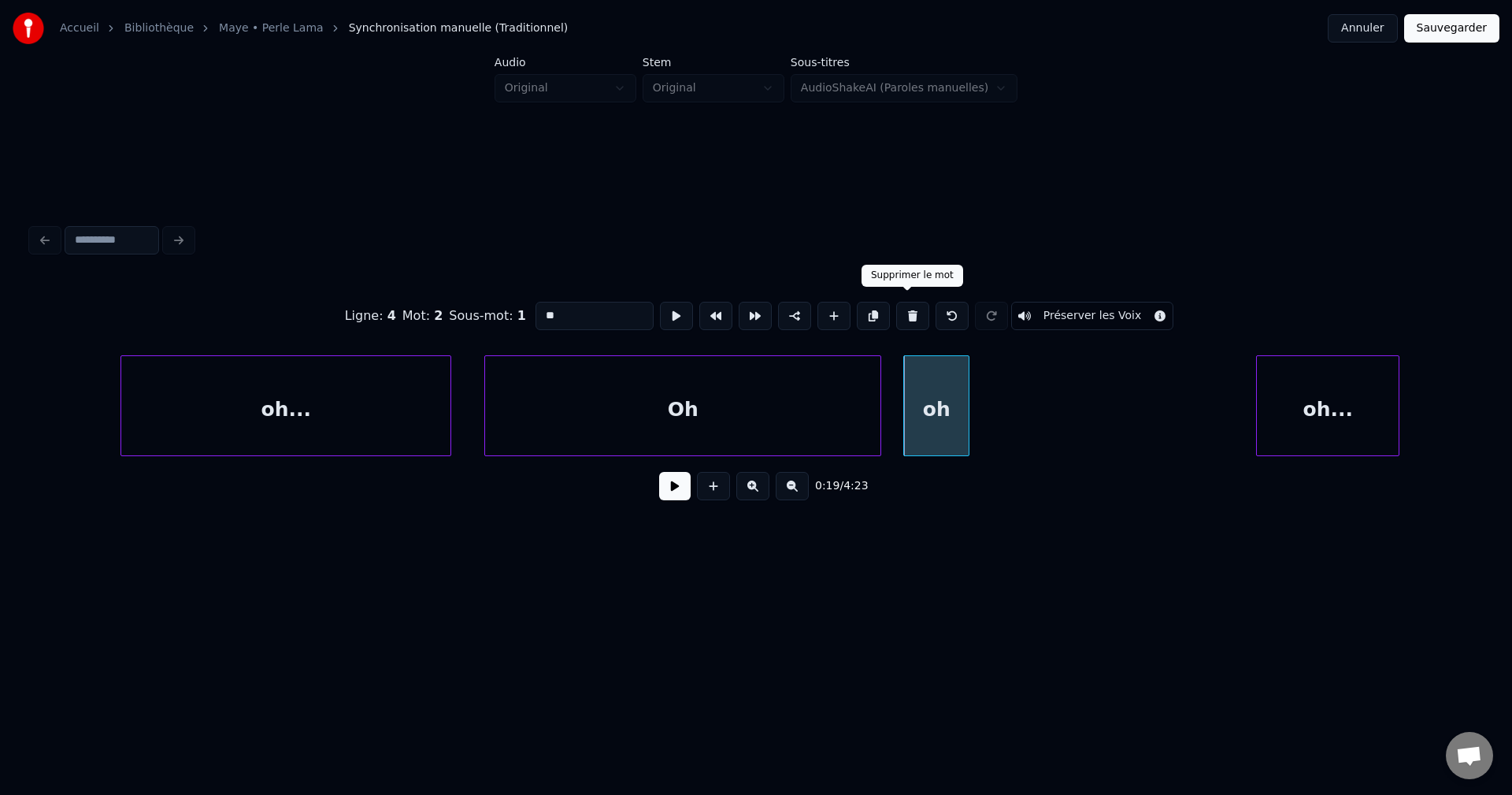
click at [916, 312] on button at bounding box center [913, 316] width 33 height 28
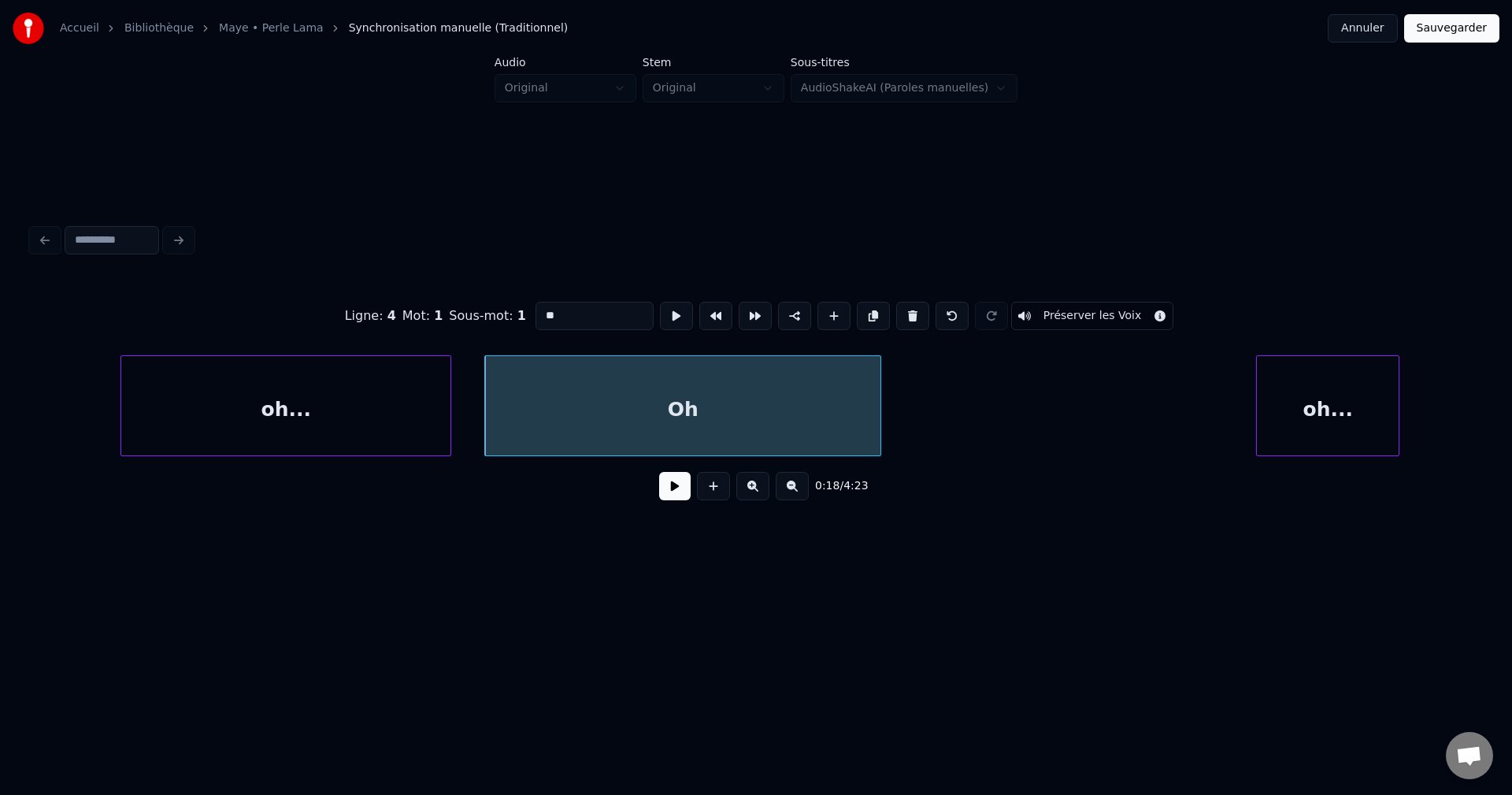
click at [1292, 394] on div "oh..." at bounding box center [1328, 410] width 142 height 107
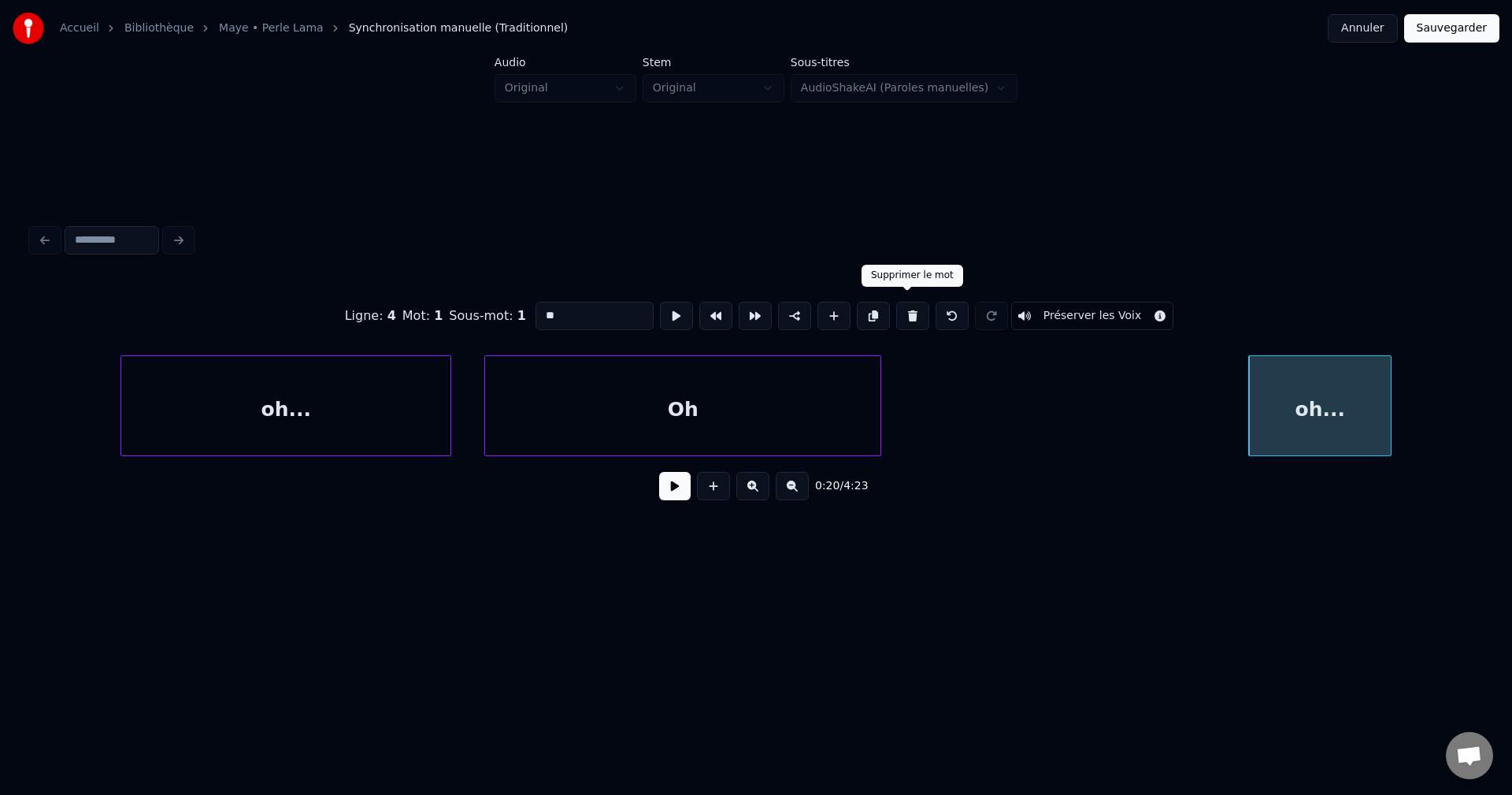
click at [907, 307] on button at bounding box center [913, 316] width 33 height 28
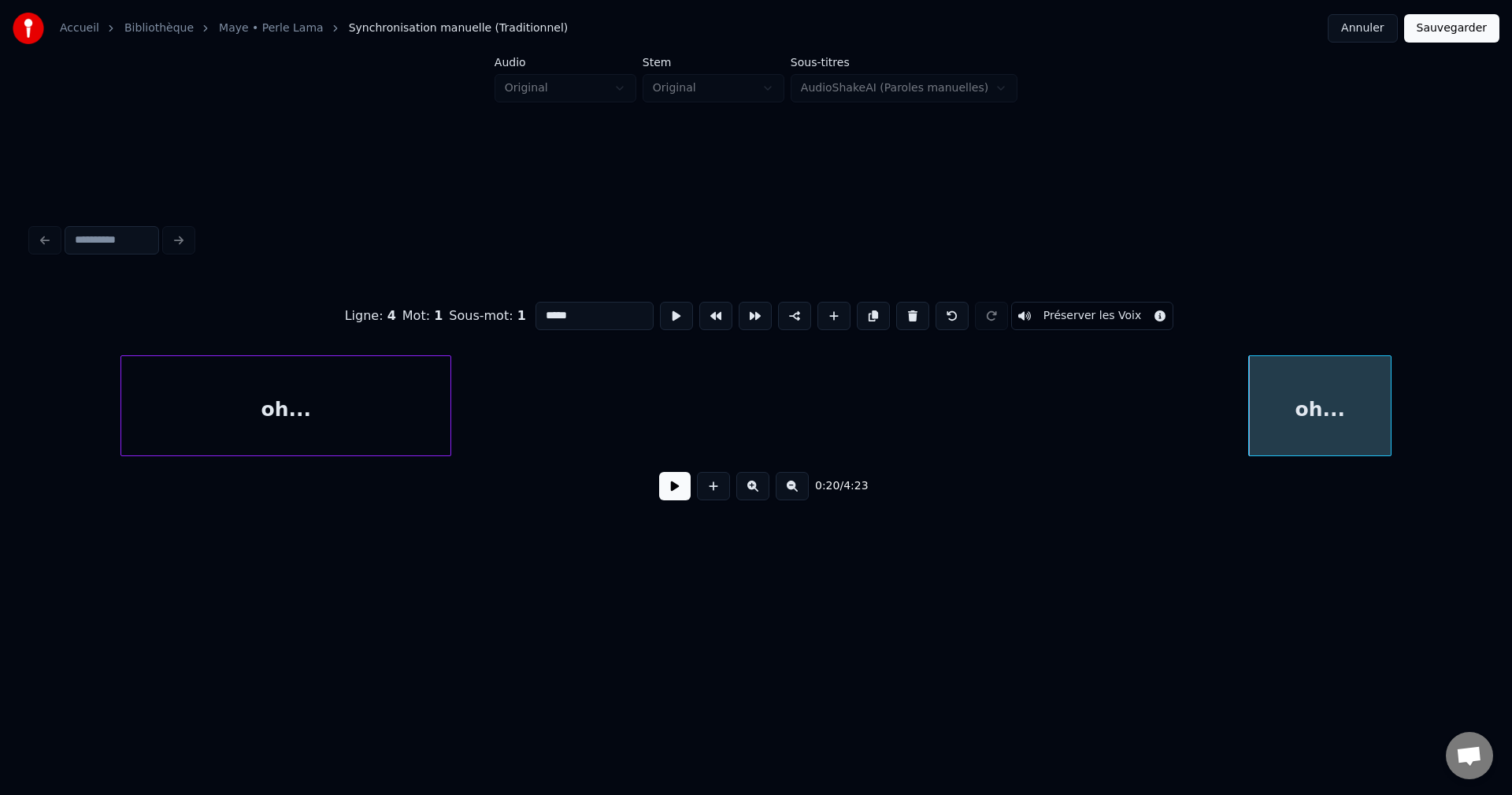
click at [307, 410] on div "oh..." at bounding box center [286, 410] width 330 height 107
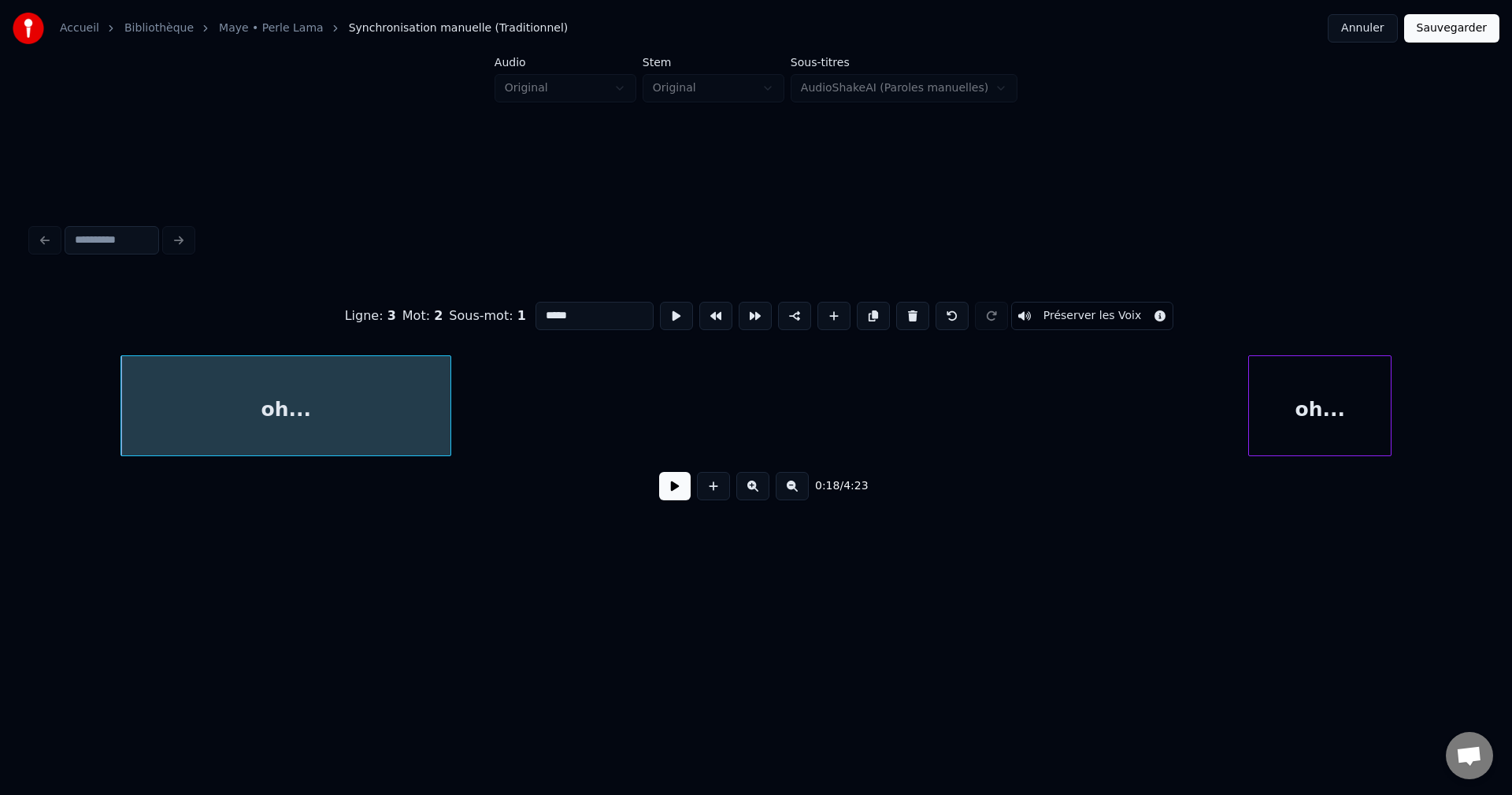
click at [424, 411] on div "oh..." at bounding box center [286, 410] width 330 height 107
click at [911, 313] on button at bounding box center [913, 316] width 33 height 28
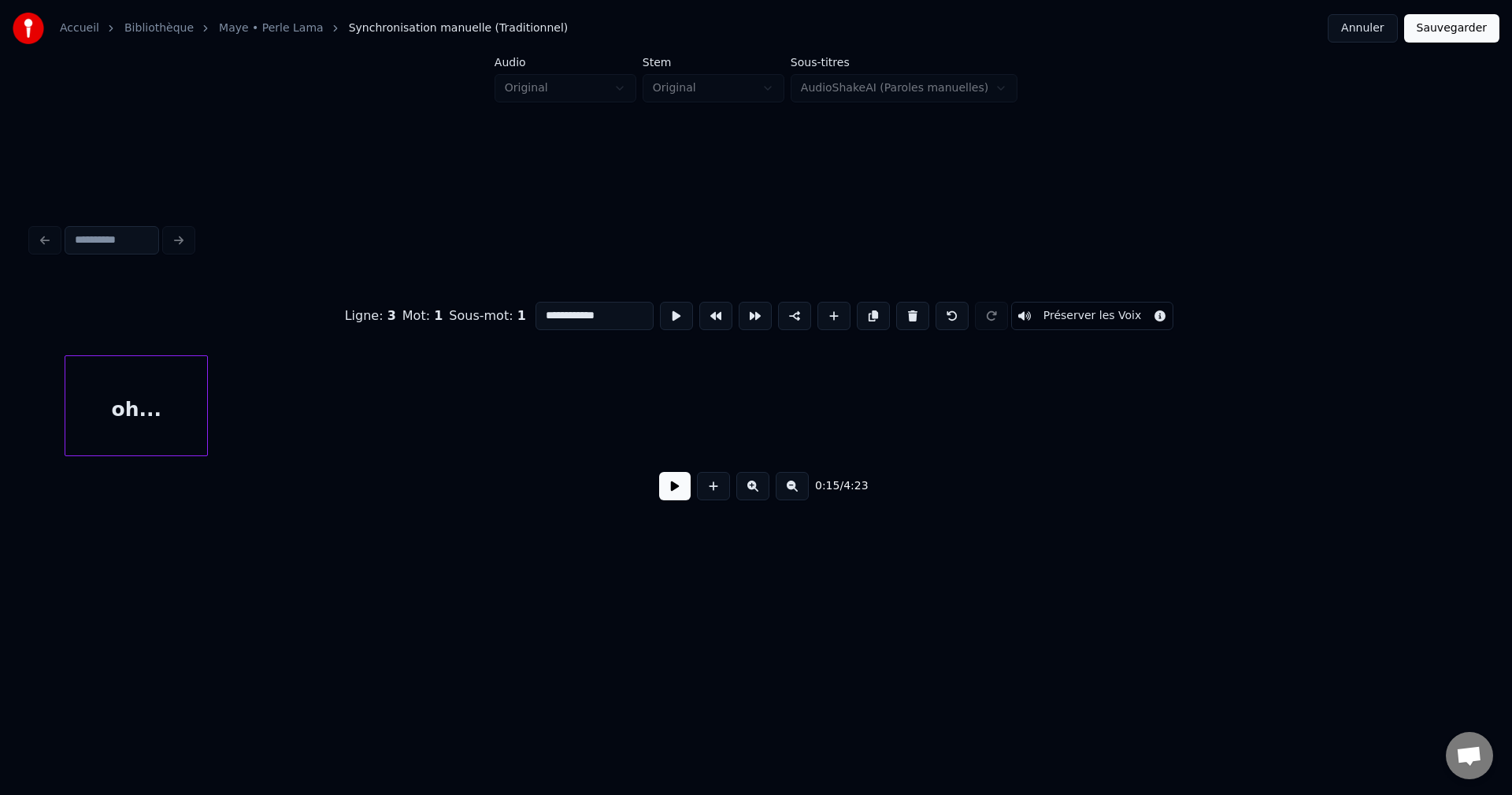
scroll to position [0, 9875]
click at [19, 453] on div "**********" at bounding box center [756, 302] width 1512 height 604
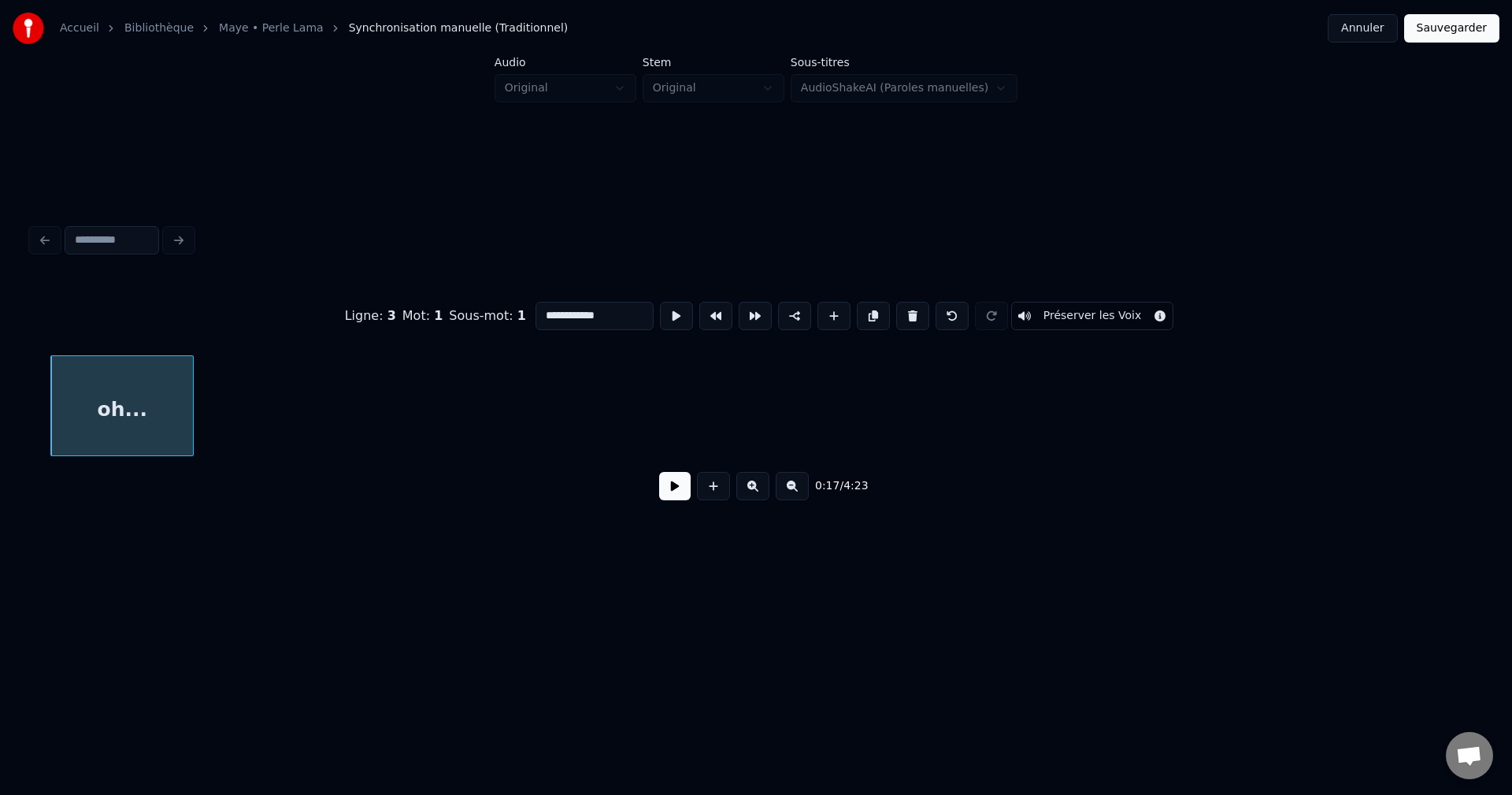
click at [146, 410] on div "oh..." at bounding box center [122, 410] width 142 height 107
type input "*****"
click at [687, 492] on button at bounding box center [675, 486] width 32 height 28
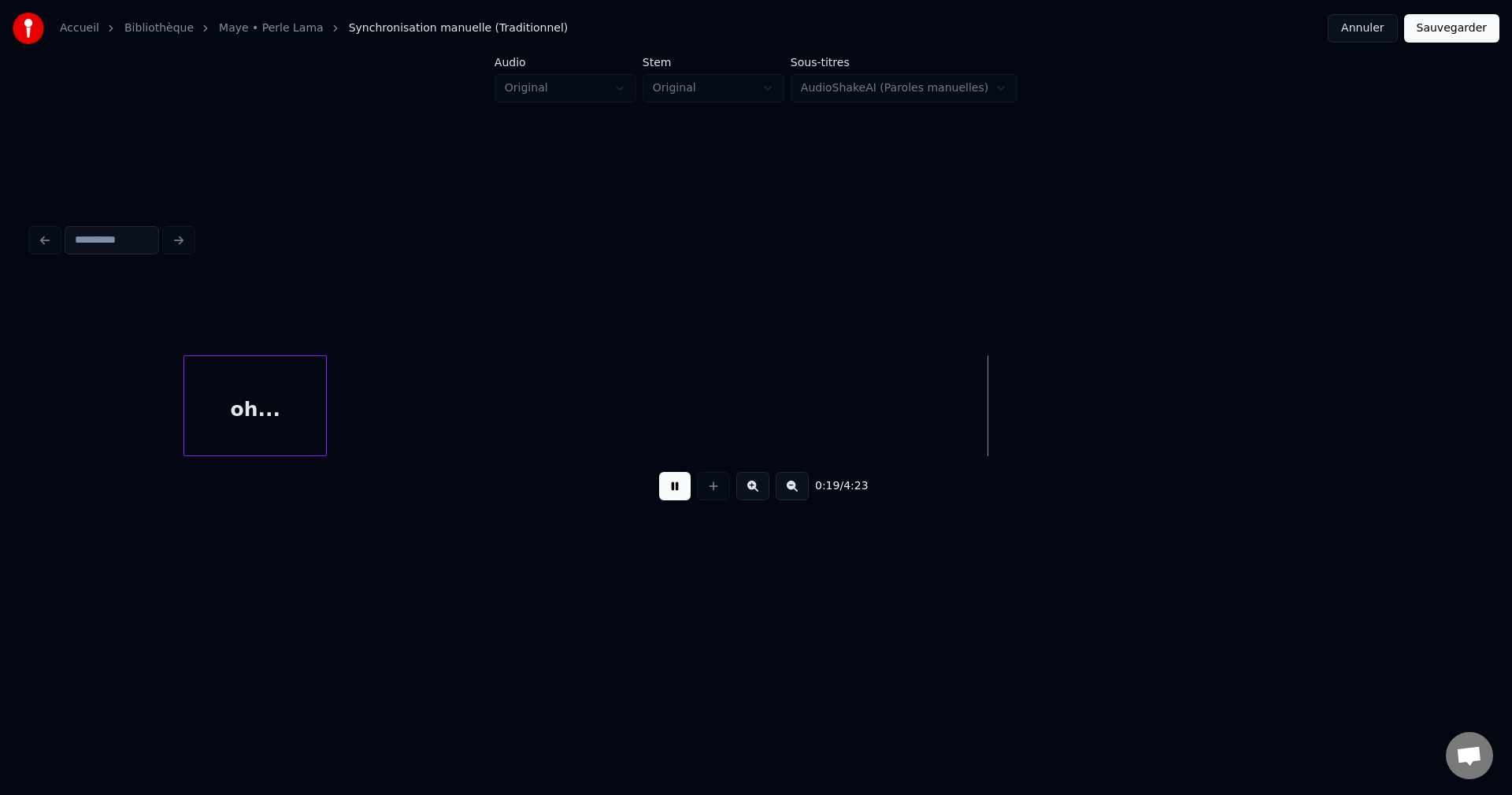
click at [285, 397] on div "oh..." at bounding box center [255, 410] width 142 height 107
click at [255, 399] on div "oh..." at bounding box center [245, 410] width 142 height 107
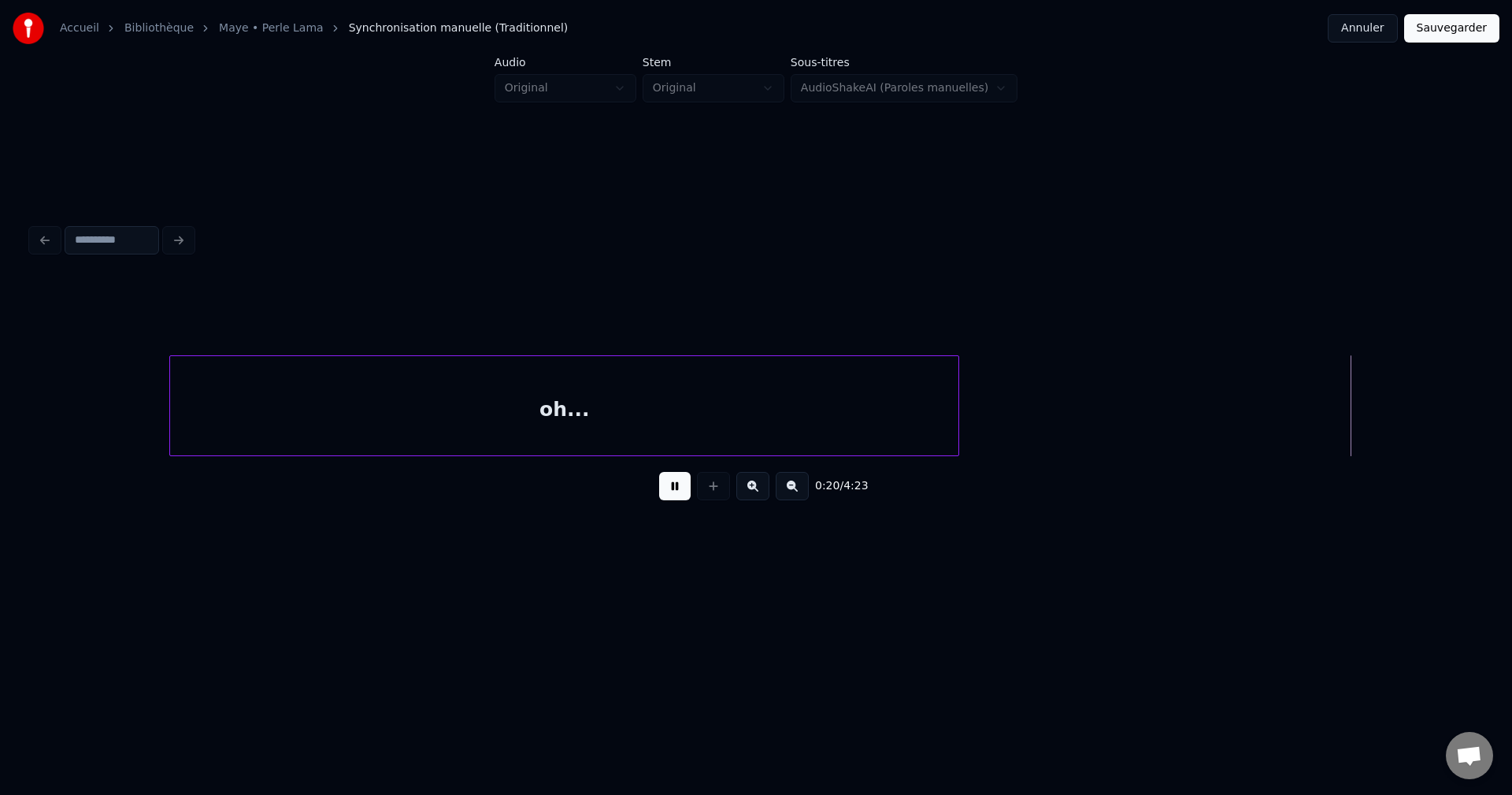
click at [959, 395] on div at bounding box center [956, 406] width 5 height 99
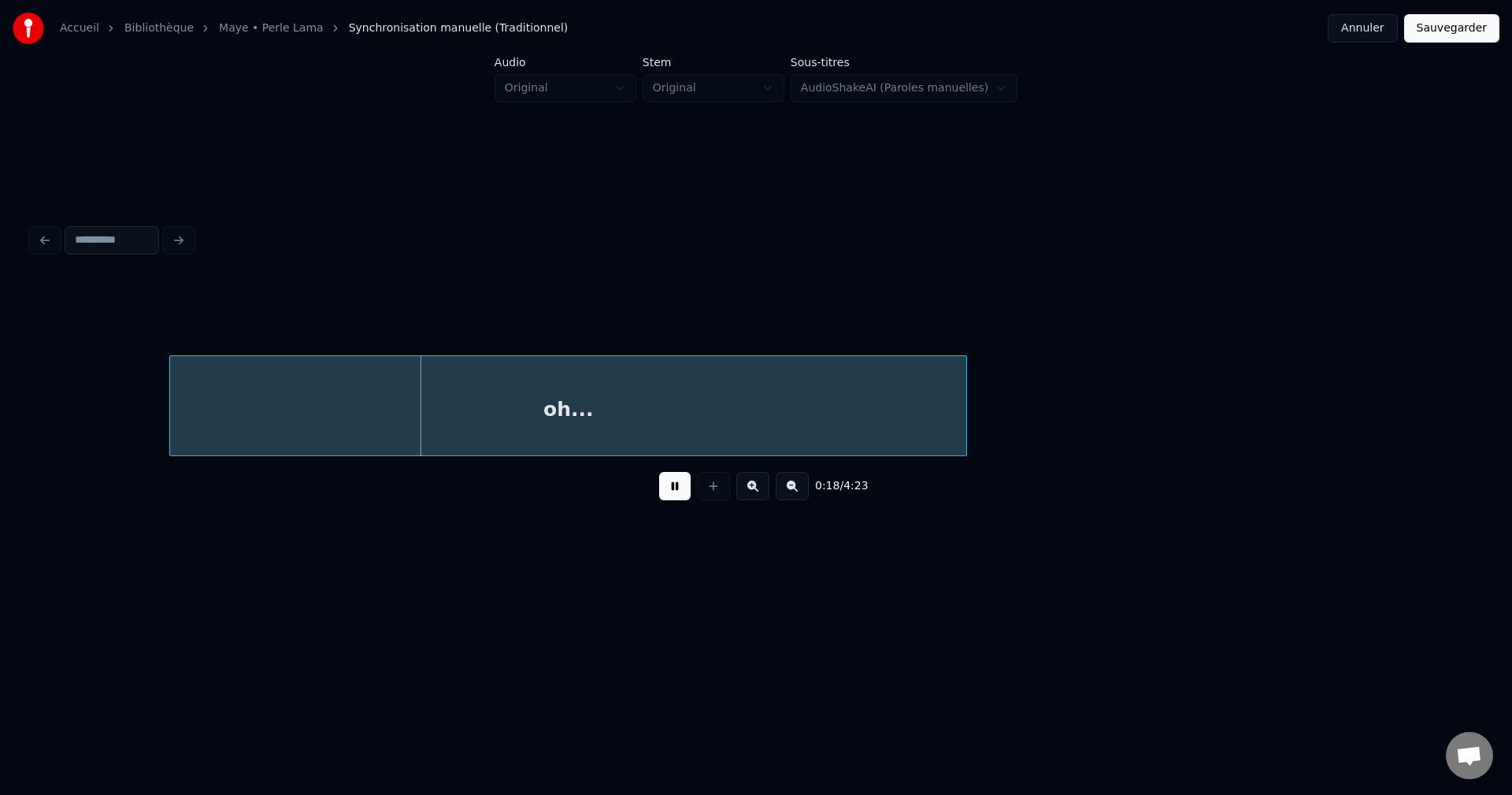
click at [800, 420] on div "oh..." at bounding box center [568, 410] width 796 height 107
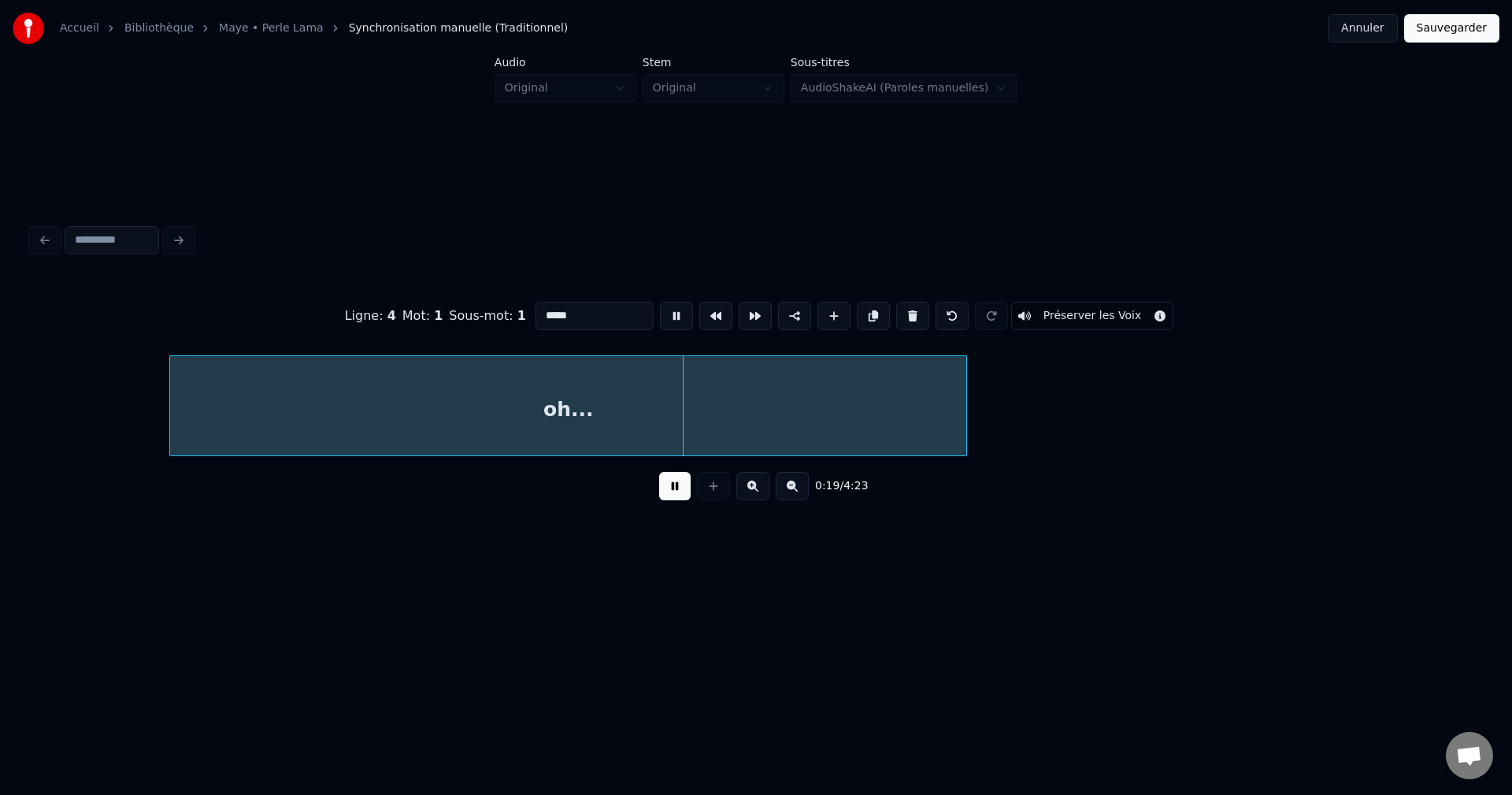
click at [542, 308] on input "*****" at bounding box center [594, 316] width 118 height 28
type input "********"
drag, startPoint x: 683, startPoint y: 501, endPoint x: 673, endPoint y: 499, distance: 10.2
click at [680, 500] on button at bounding box center [675, 486] width 32 height 28
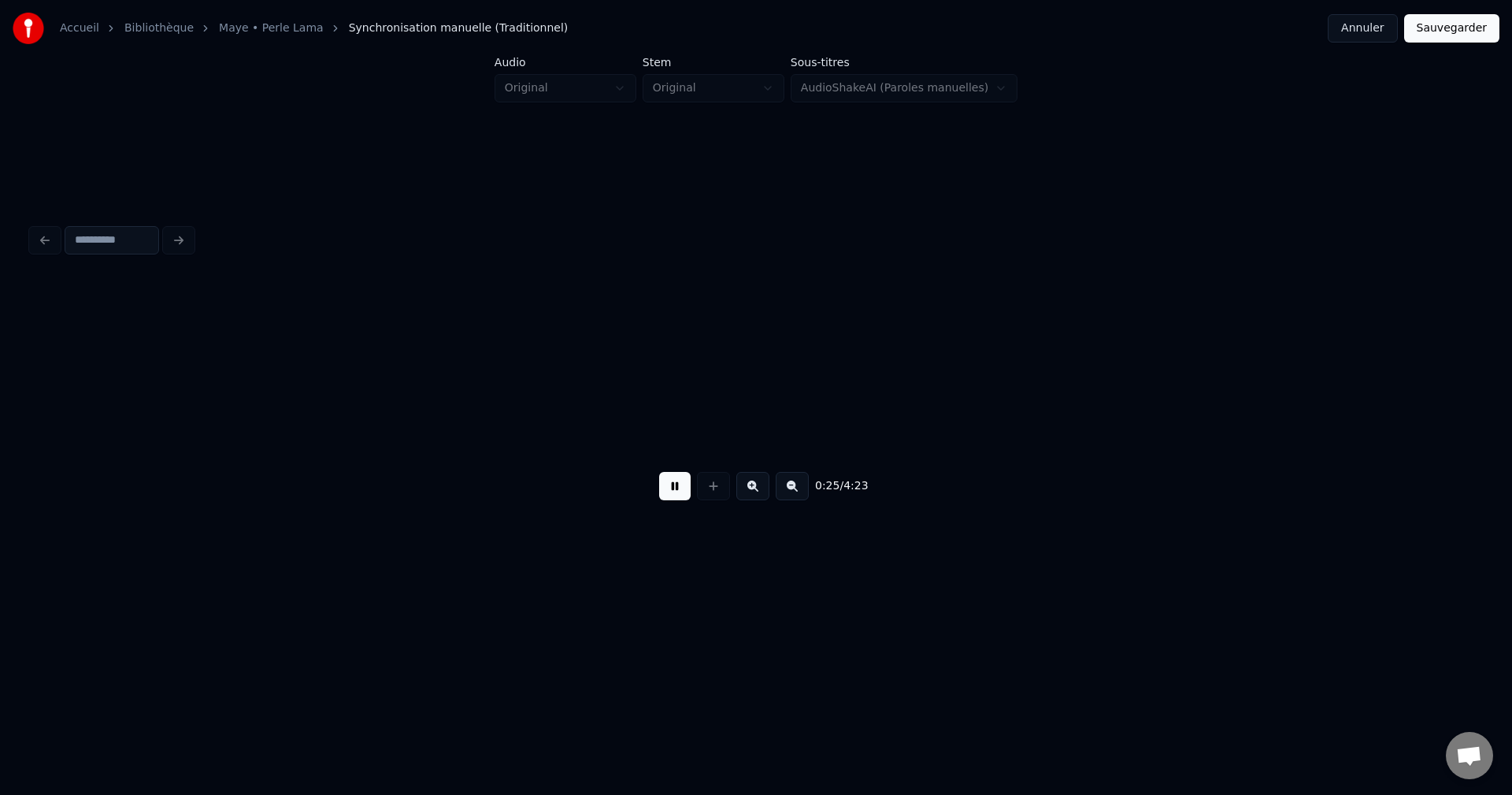
scroll to position [0, 14239]
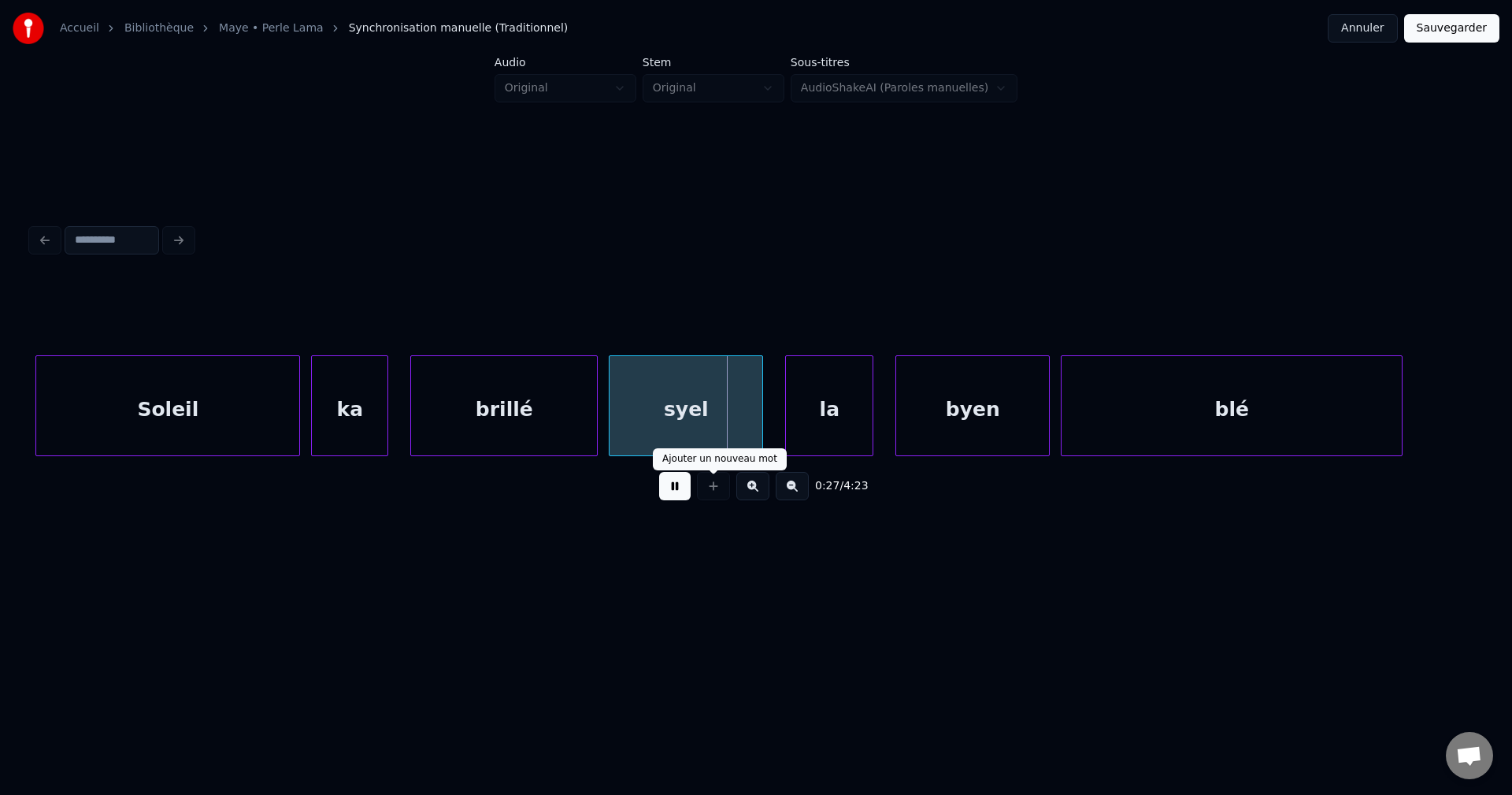
click at [670, 491] on button at bounding box center [675, 486] width 32 height 28
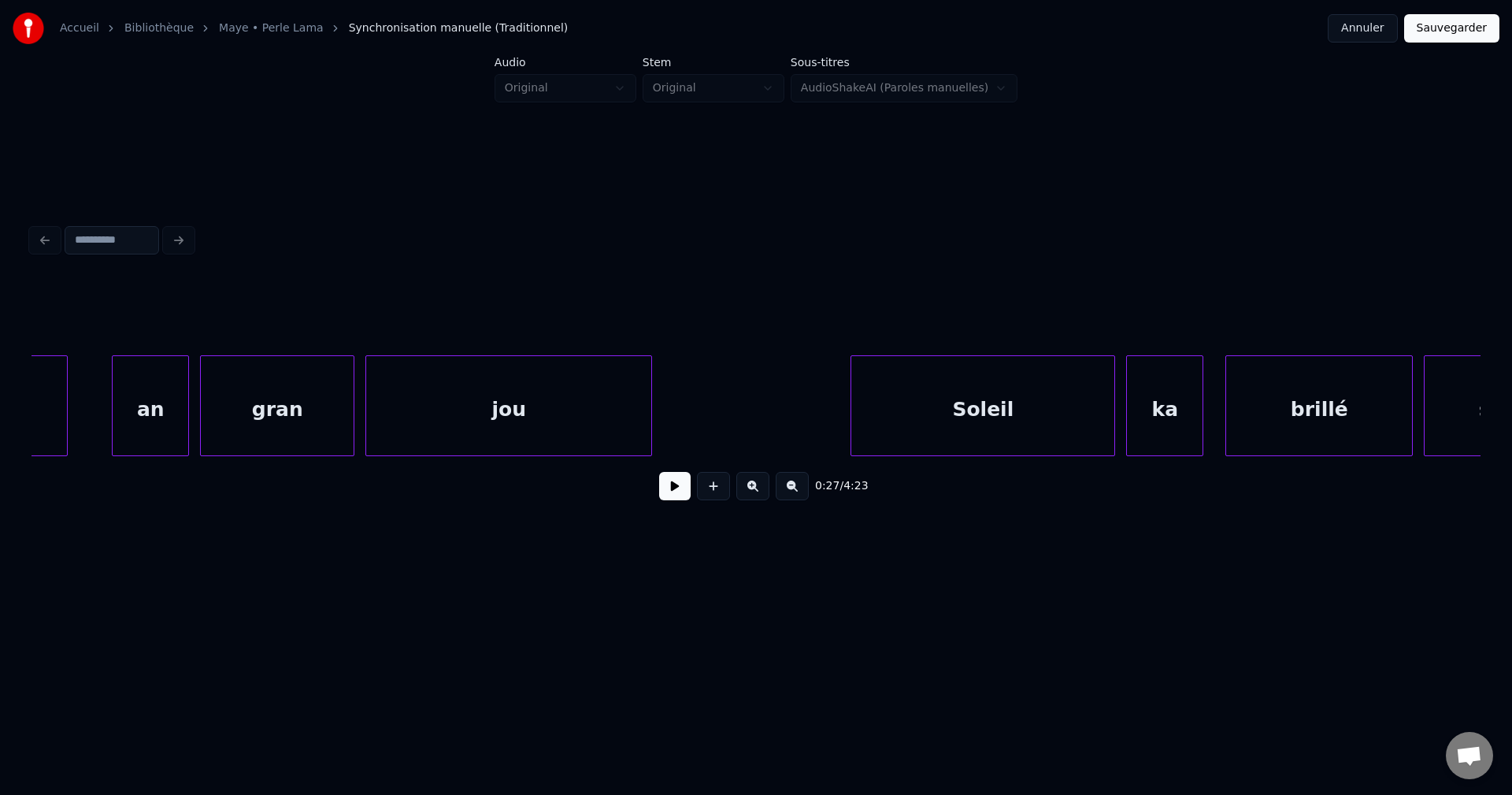
scroll to position [0, 13666]
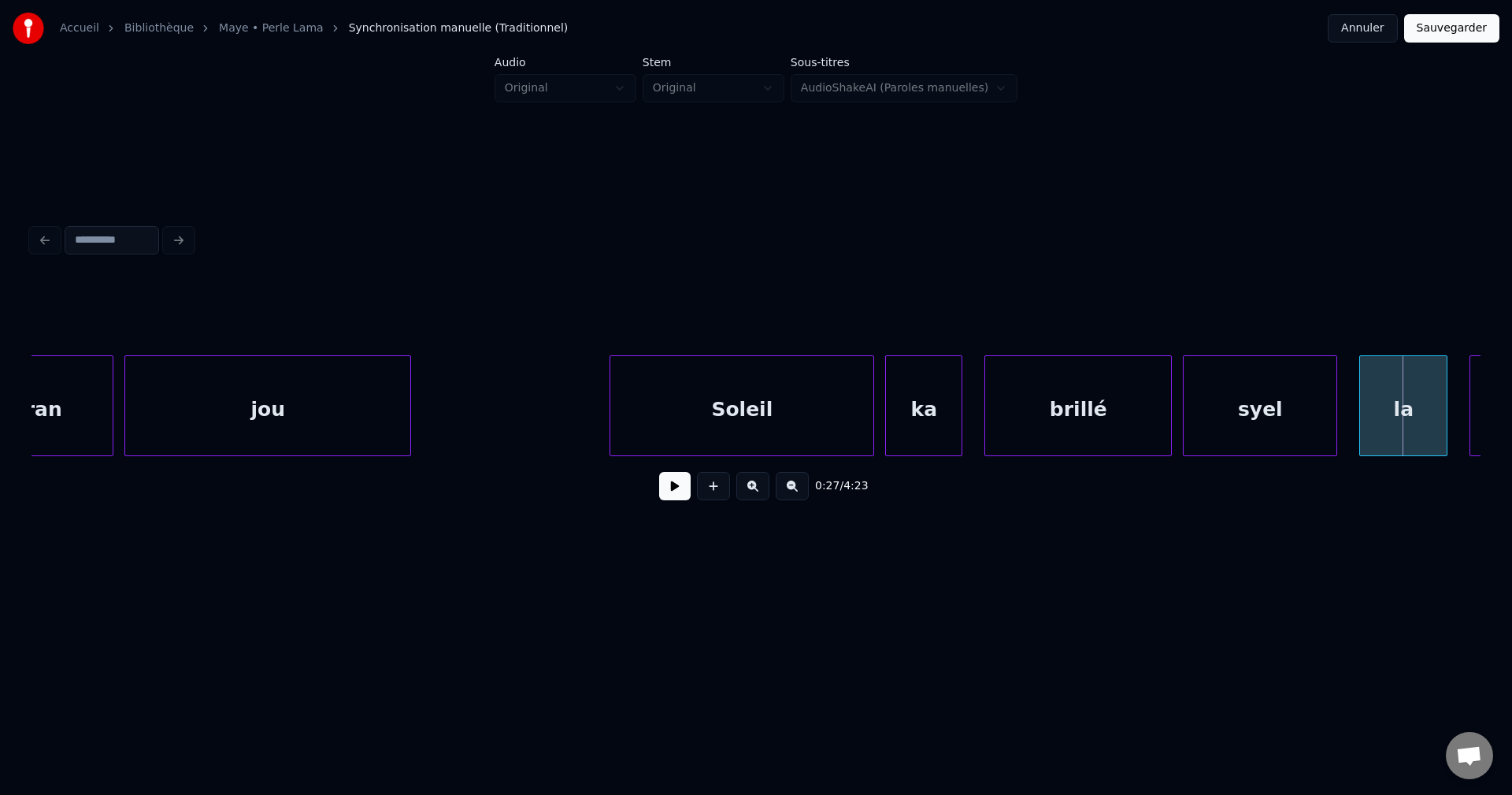
click at [671, 503] on div "0:25 / 4:23" at bounding box center [756, 486] width 1424 height 35
click at [672, 499] on button at bounding box center [675, 486] width 32 height 28
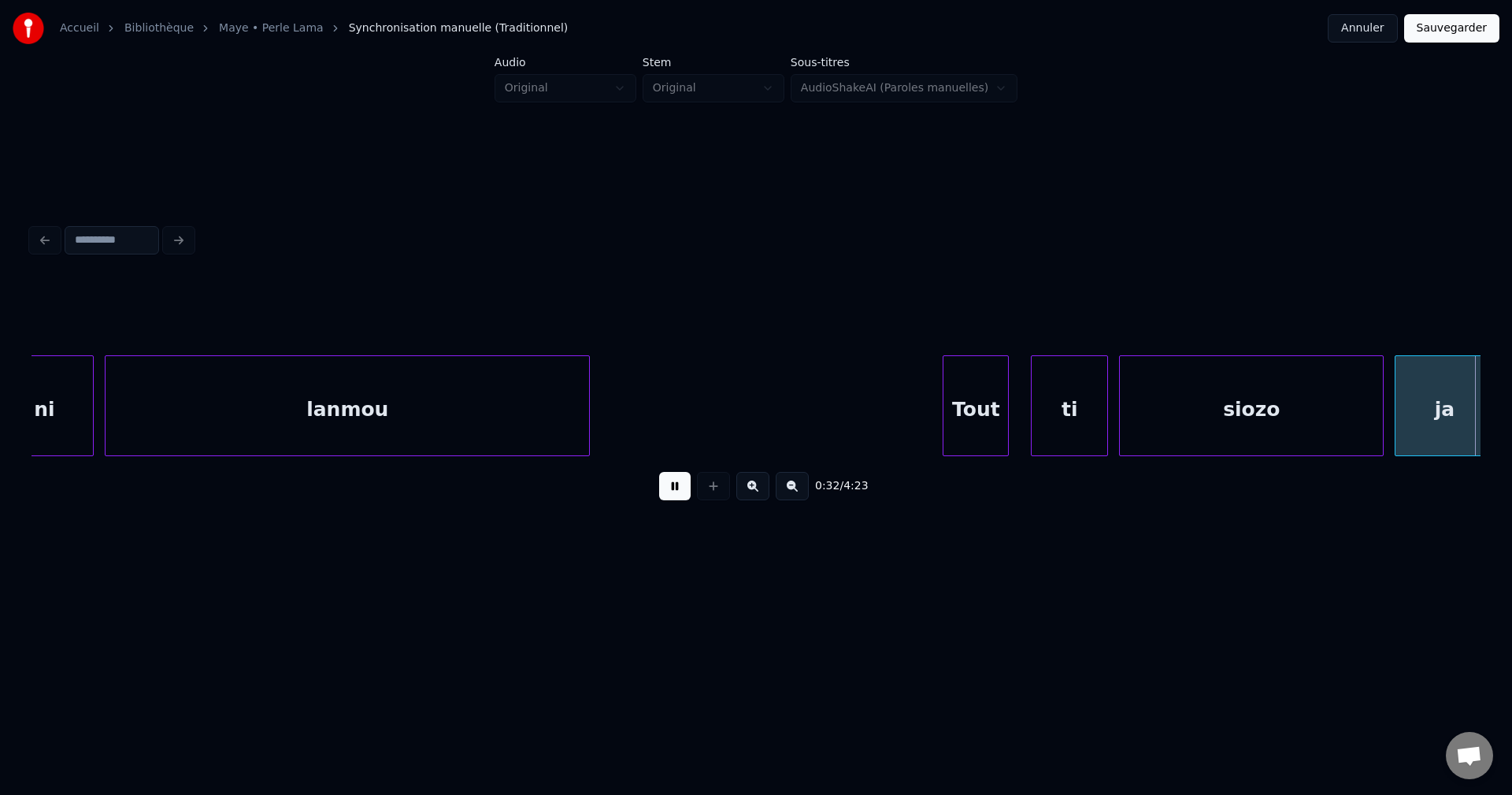
scroll to position [0, 18027]
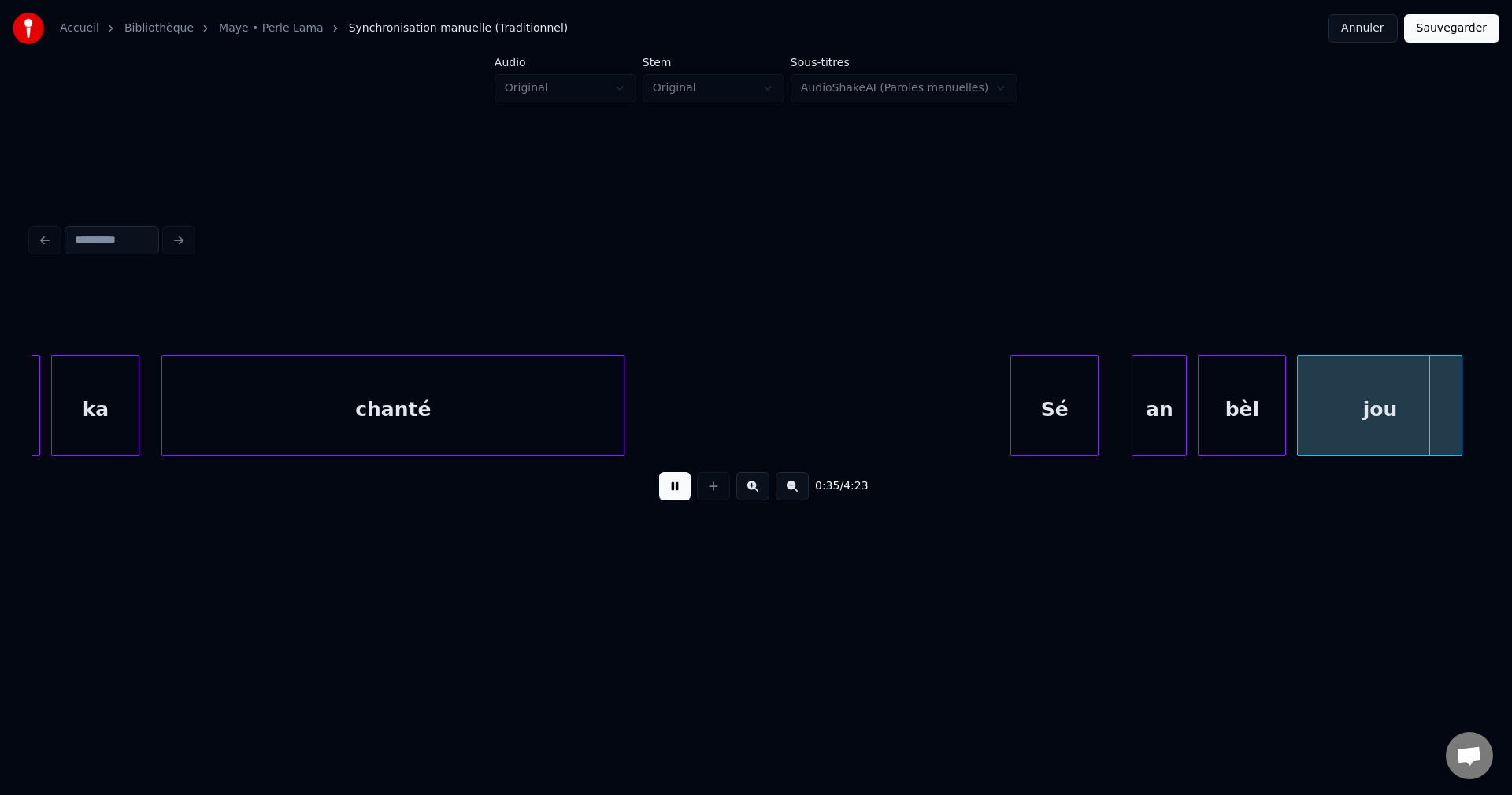
scroll to position [0, 19476]
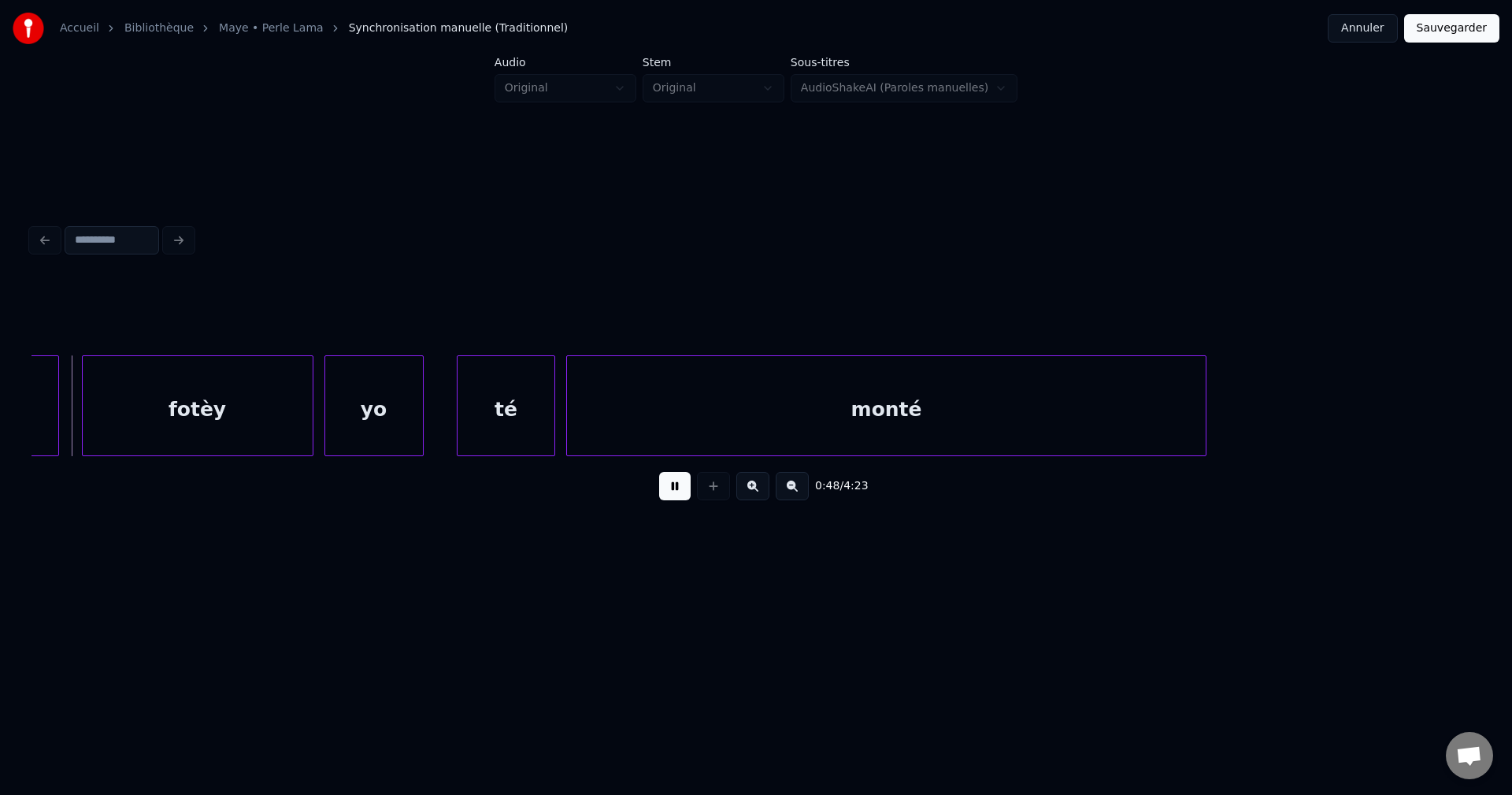
scroll to position [0, 26360]
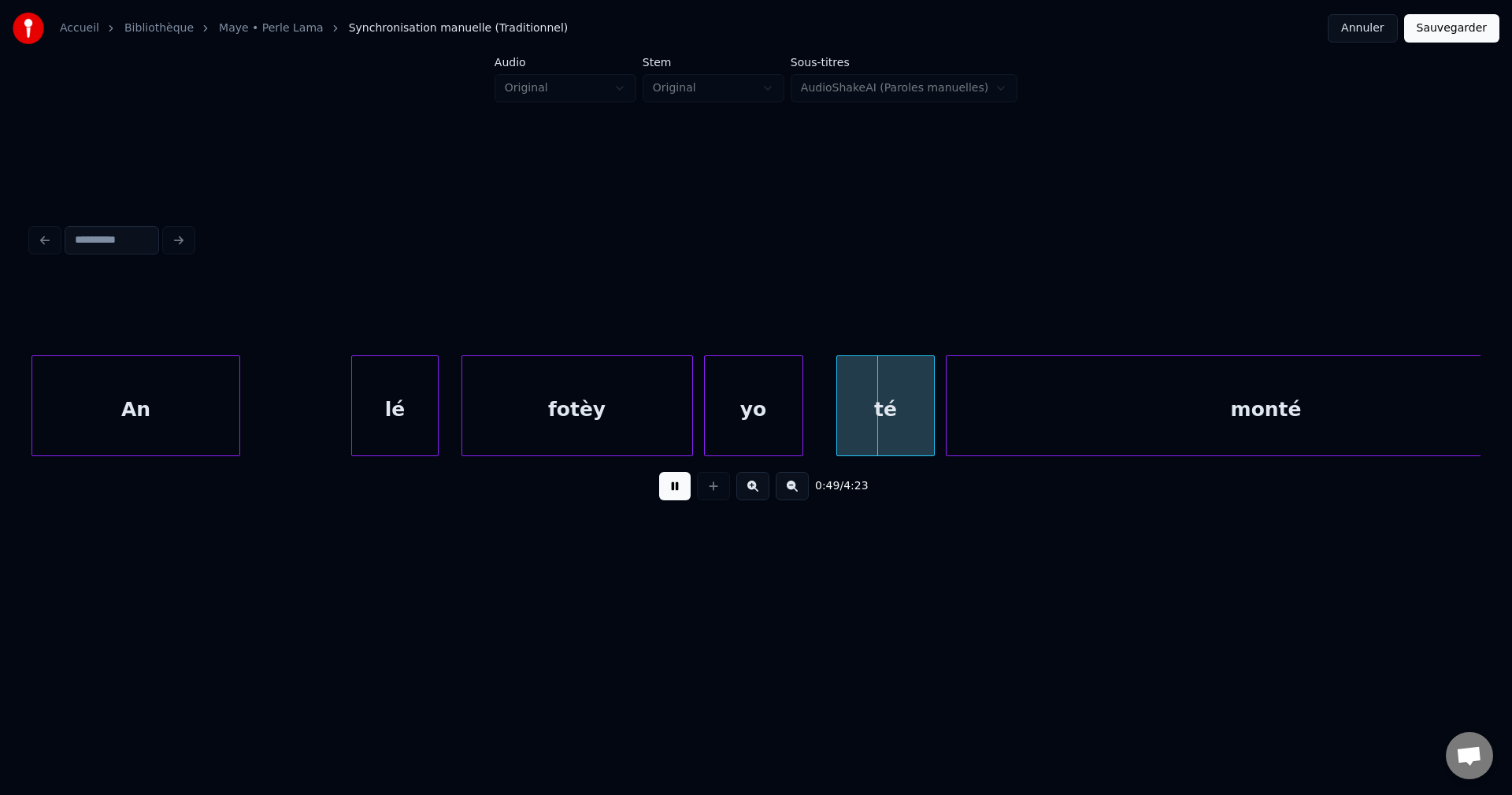
click at [185, 418] on div "An" at bounding box center [136, 410] width 208 height 107
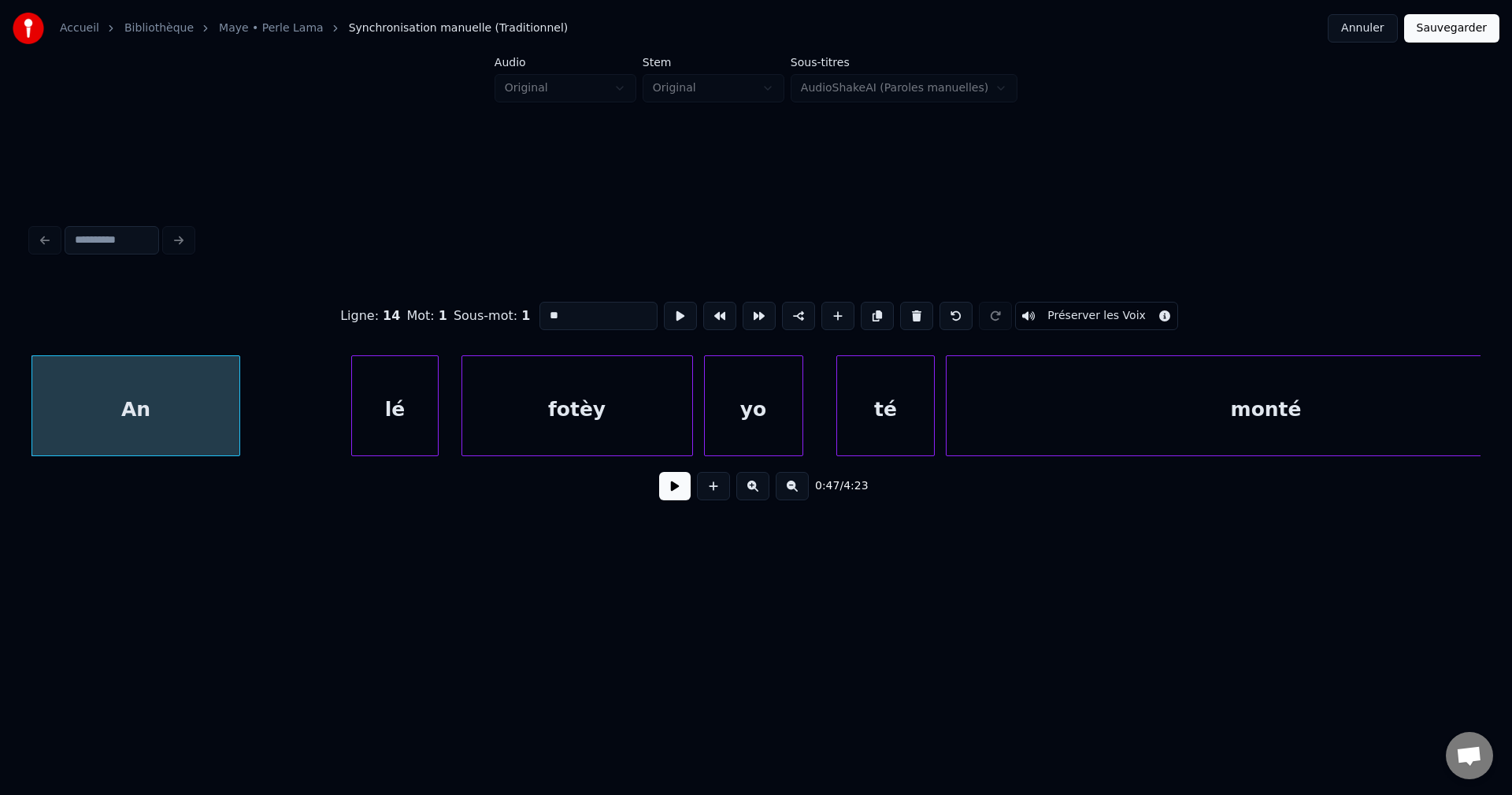
click at [676, 487] on button at bounding box center [675, 486] width 32 height 28
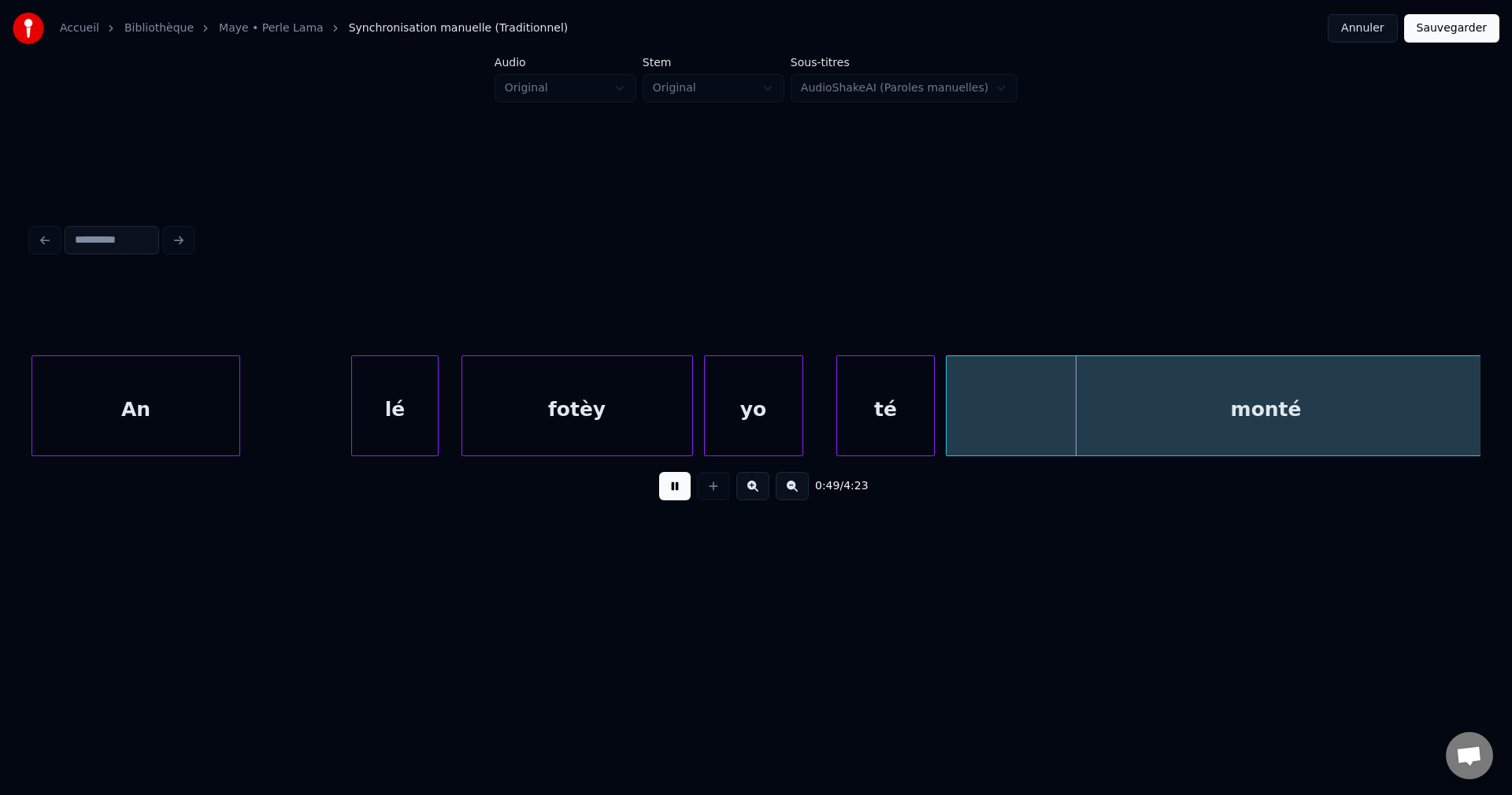
click at [676, 487] on button at bounding box center [675, 486] width 32 height 28
click at [233, 402] on div "An" at bounding box center [136, 410] width 208 height 107
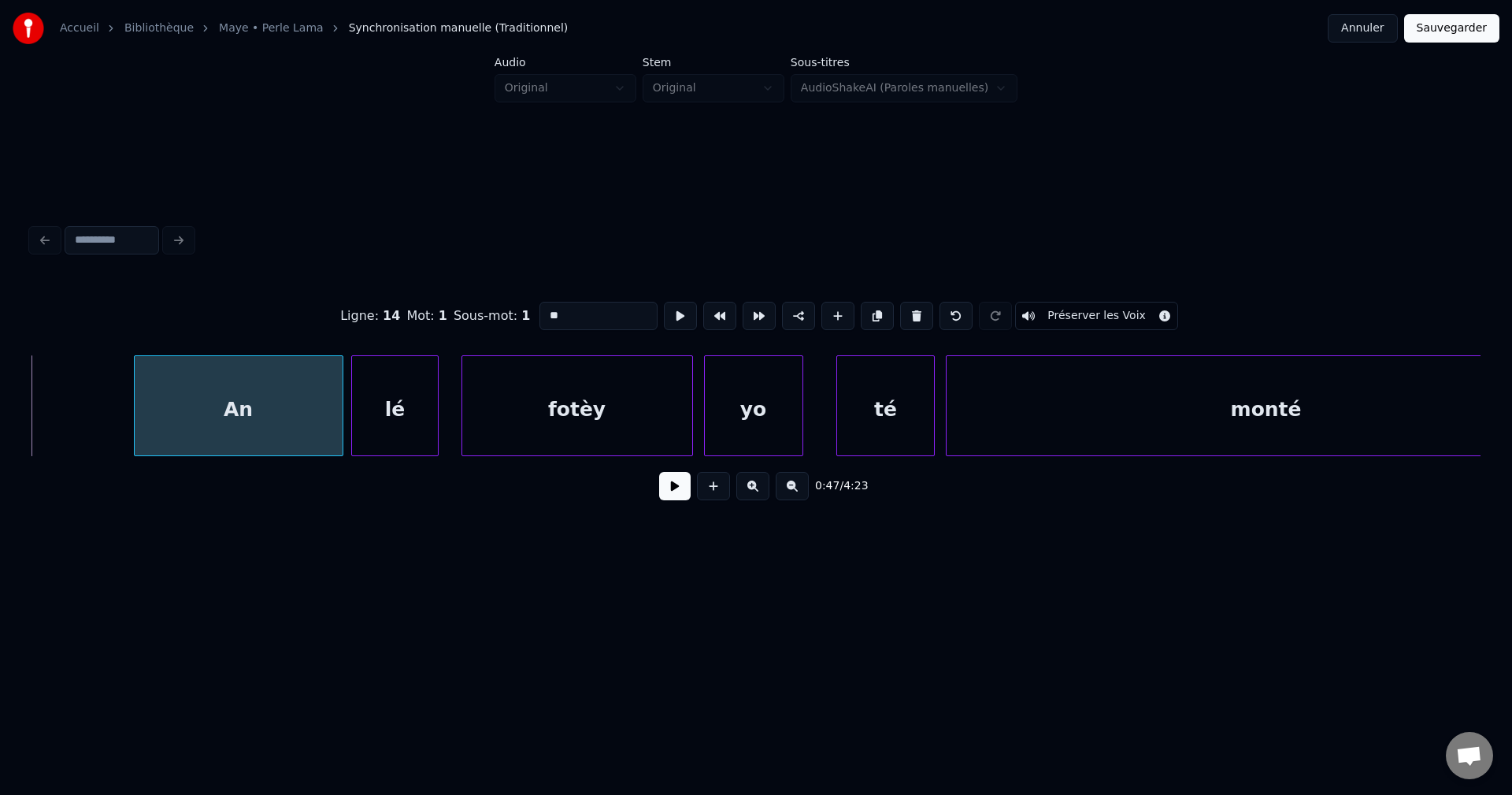
click at [308, 409] on div "An" at bounding box center [239, 410] width 208 height 107
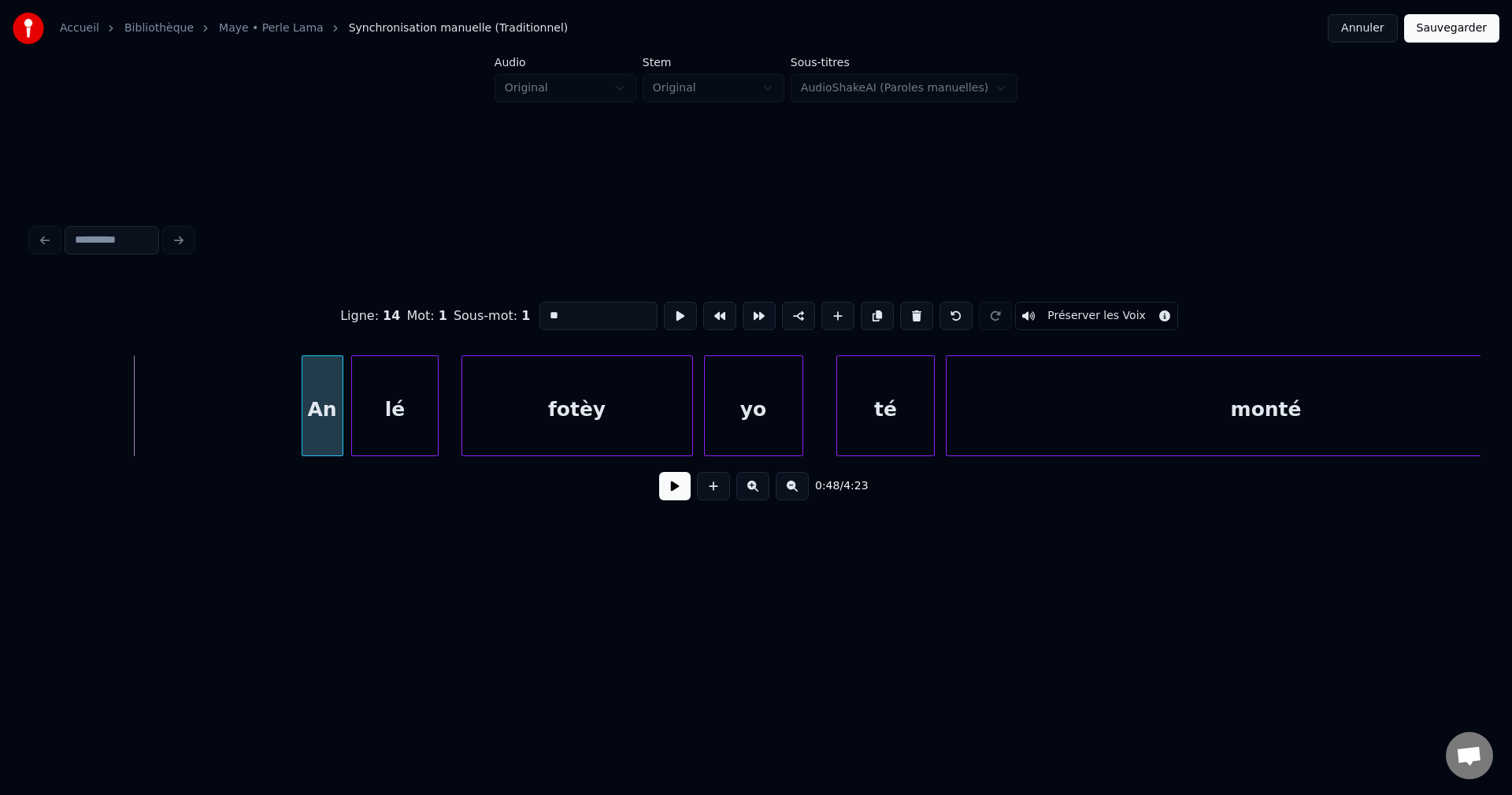
click at [306, 417] on div at bounding box center [305, 406] width 5 height 99
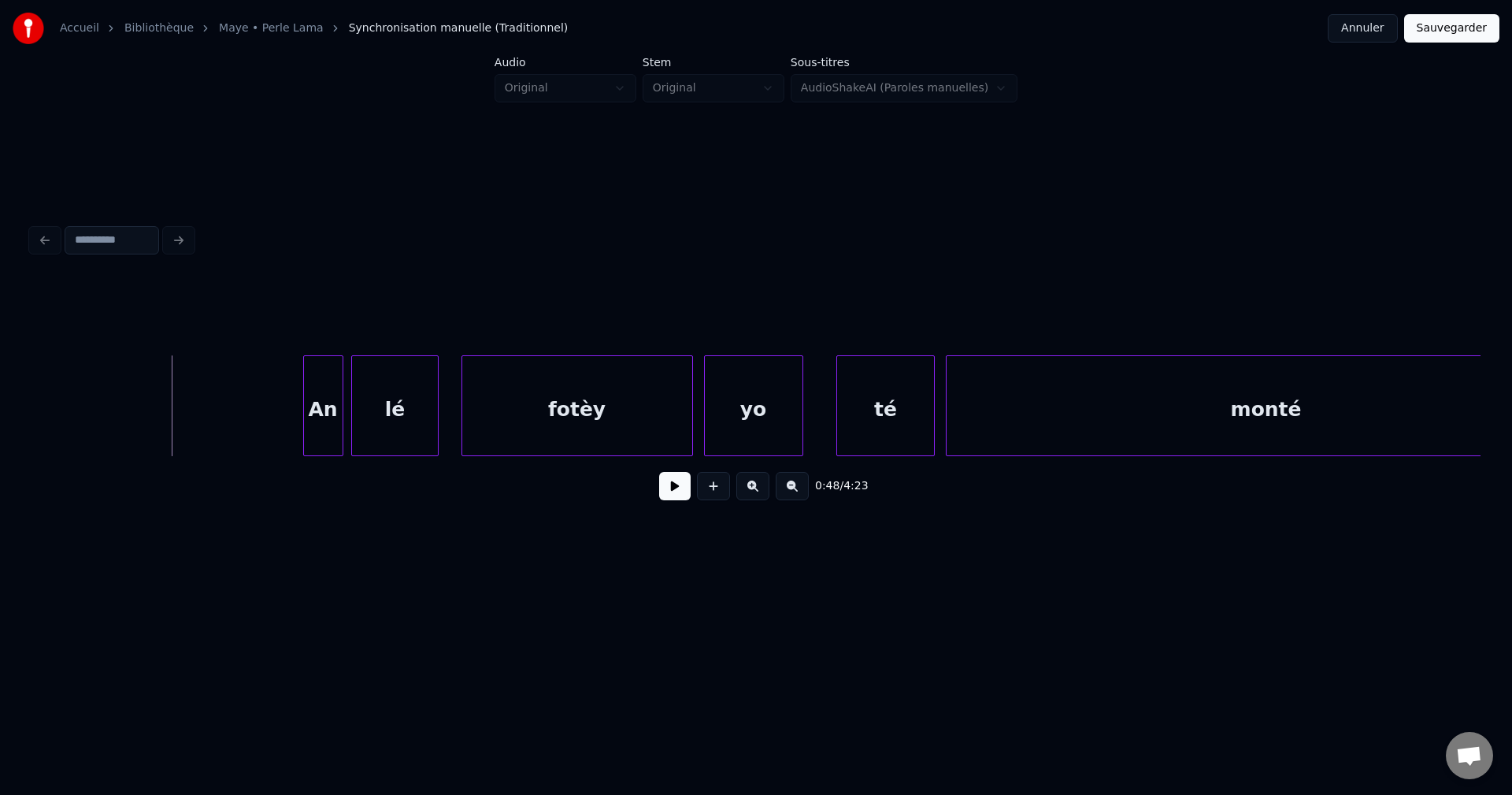
click at [690, 498] on div "0:48 / 4:23" at bounding box center [756, 486] width 1424 height 35
click at [686, 495] on button at bounding box center [675, 486] width 32 height 28
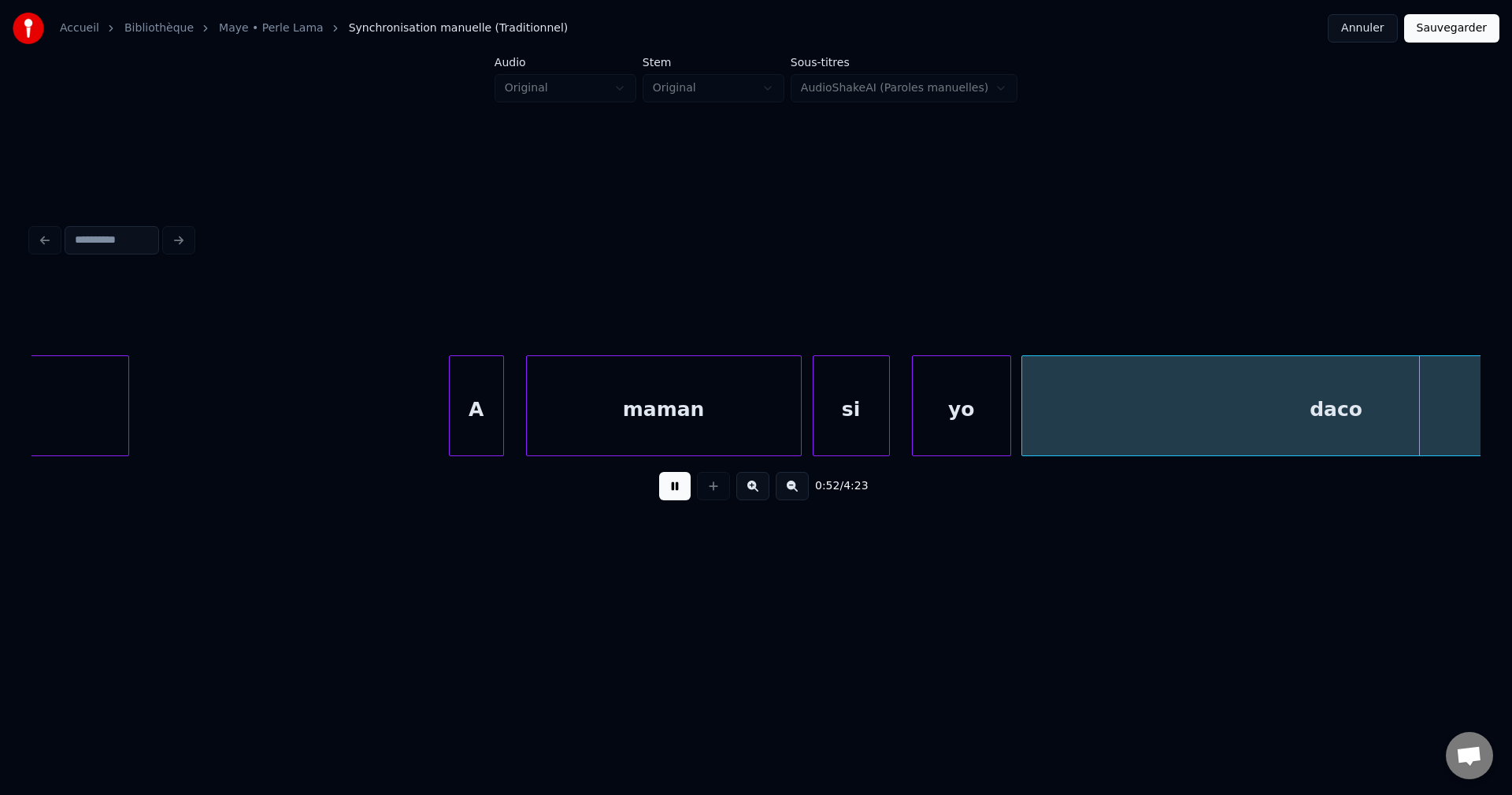
scroll to position [0, 29275]
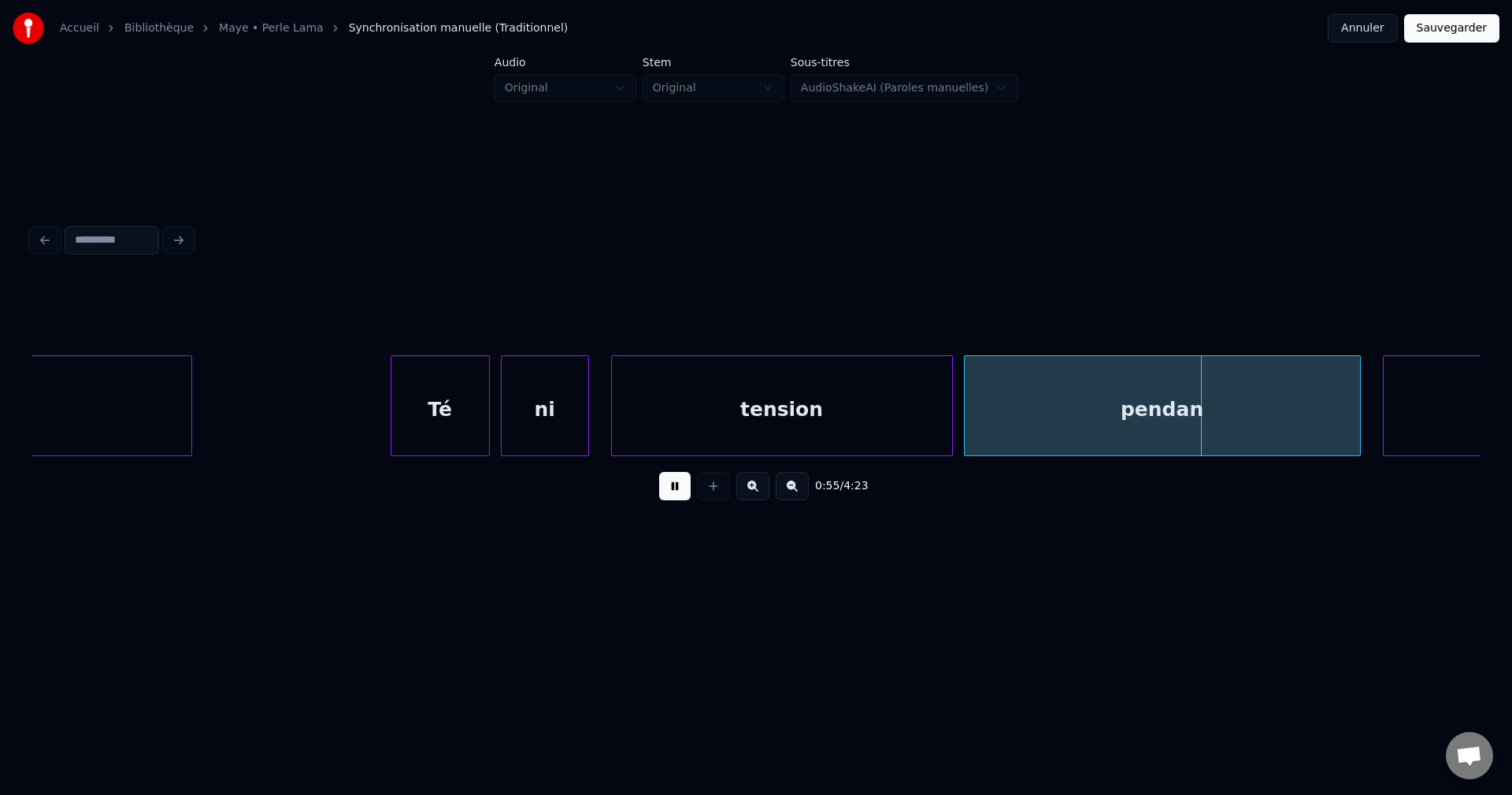
click at [665, 477] on div "0:55 / 4:23" at bounding box center [756, 486] width 1424 height 35
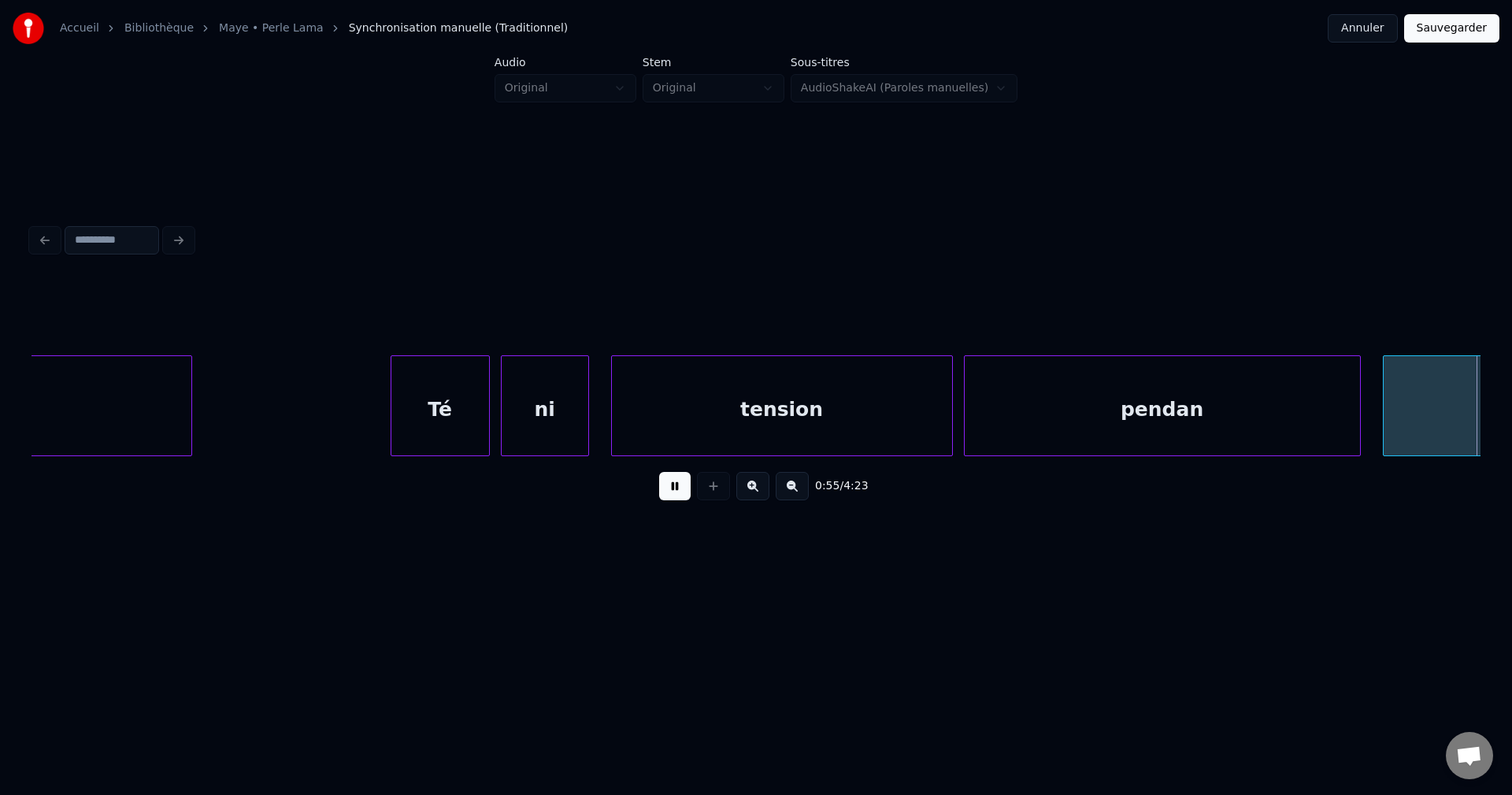
scroll to position [0, 30731]
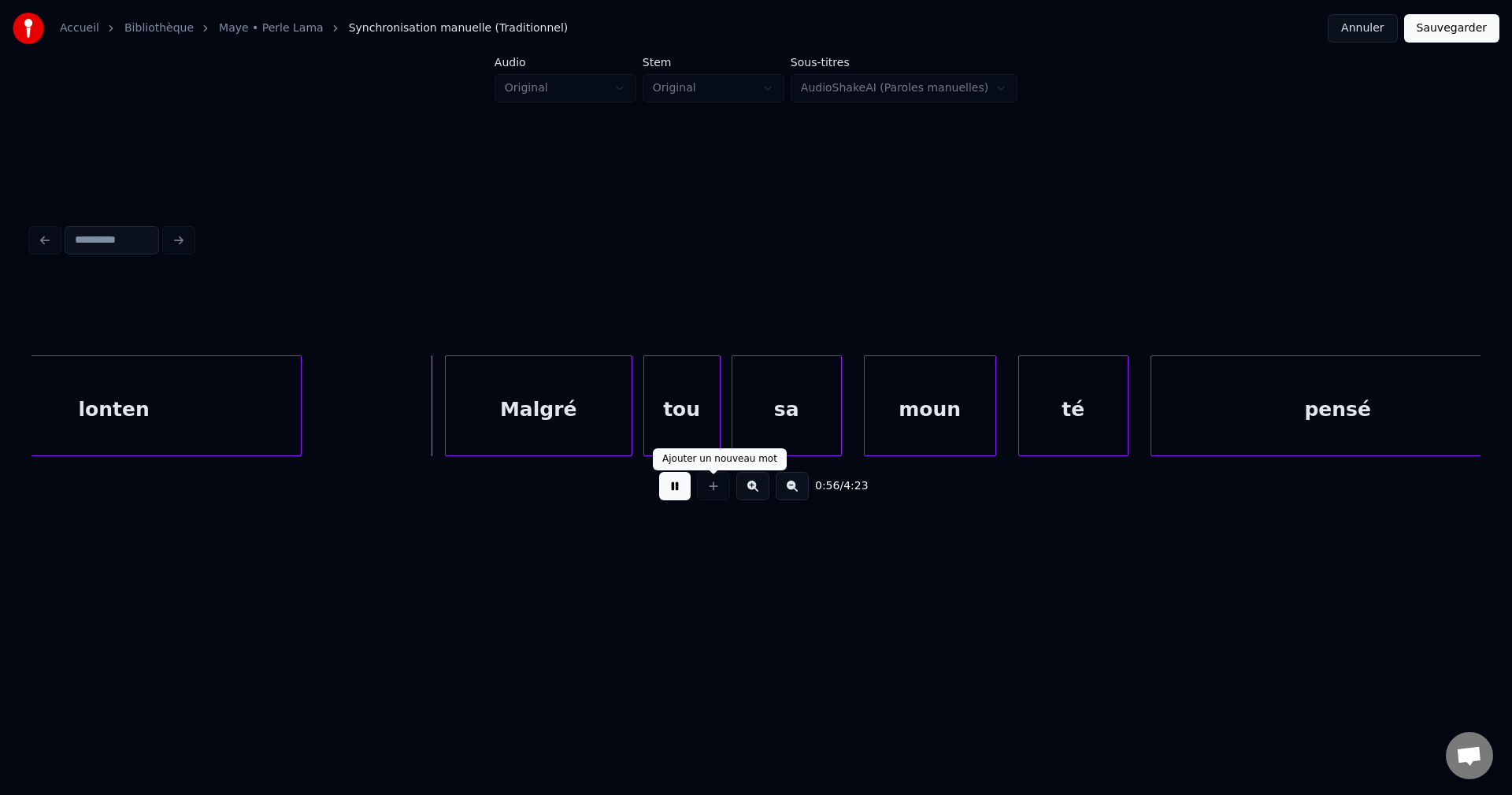
click at [670, 486] on button at bounding box center [675, 486] width 32 height 28
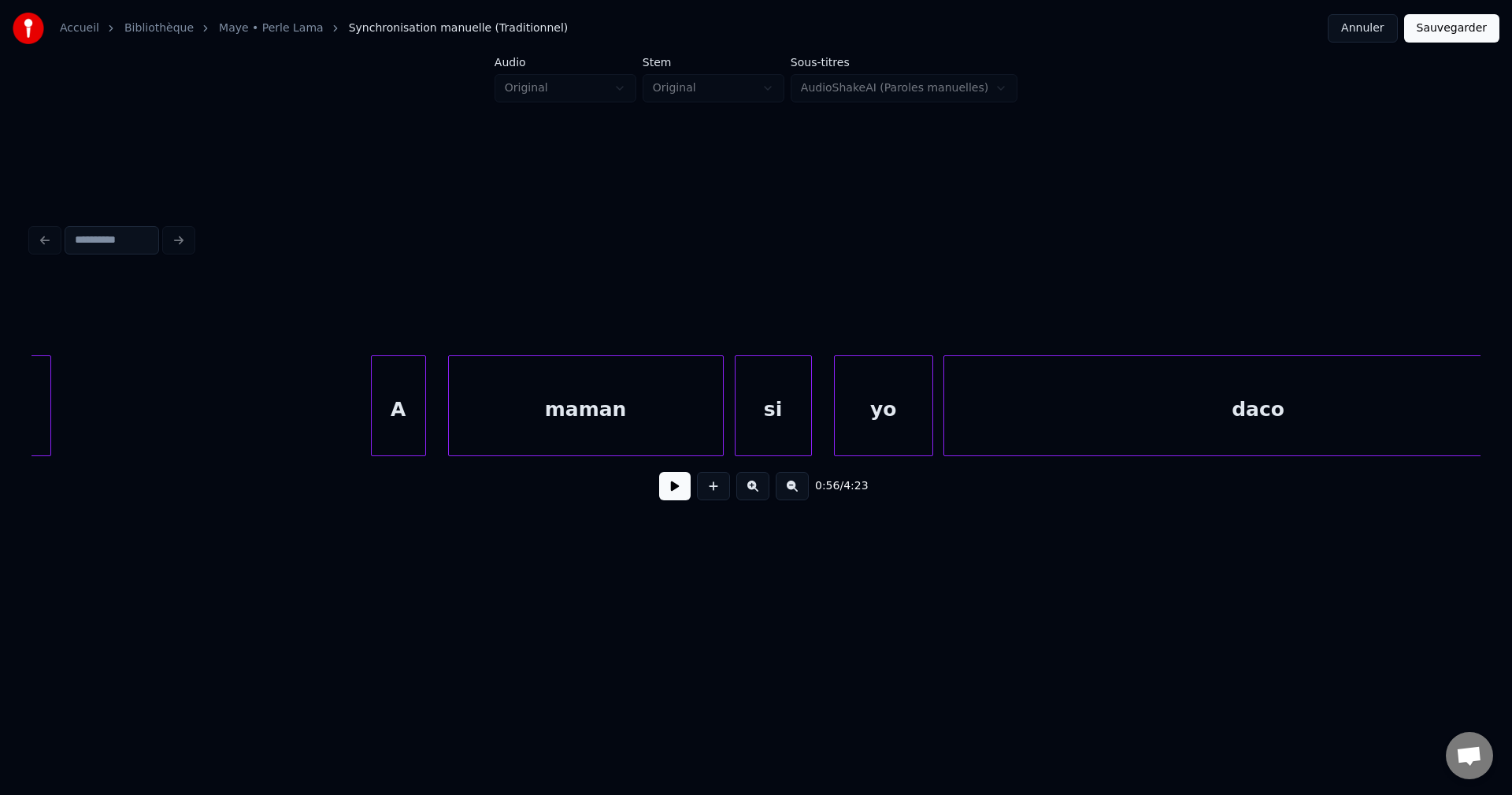
scroll to position [0, 27733]
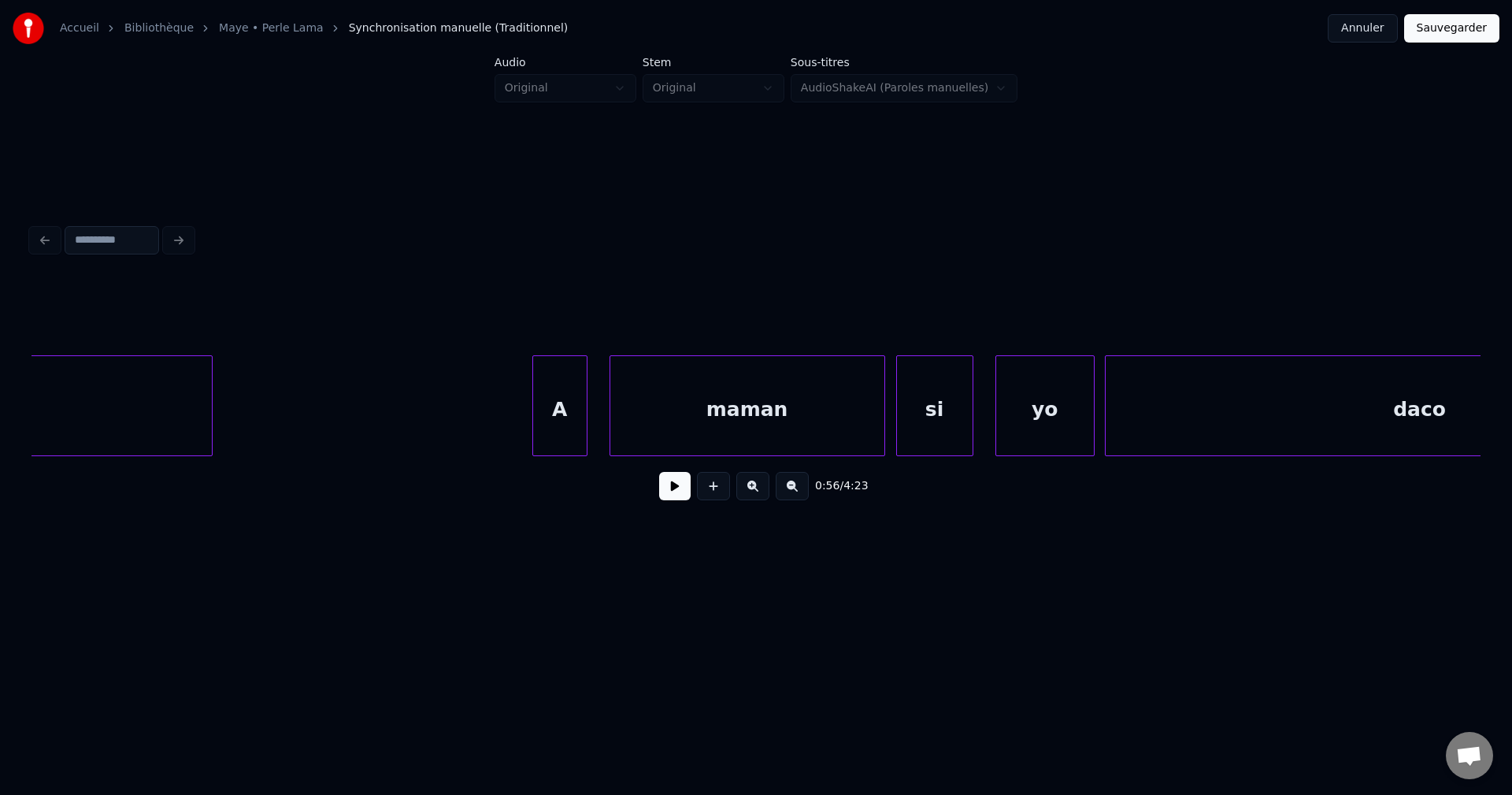
click at [665, 489] on button at bounding box center [675, 486] width 32 height 28
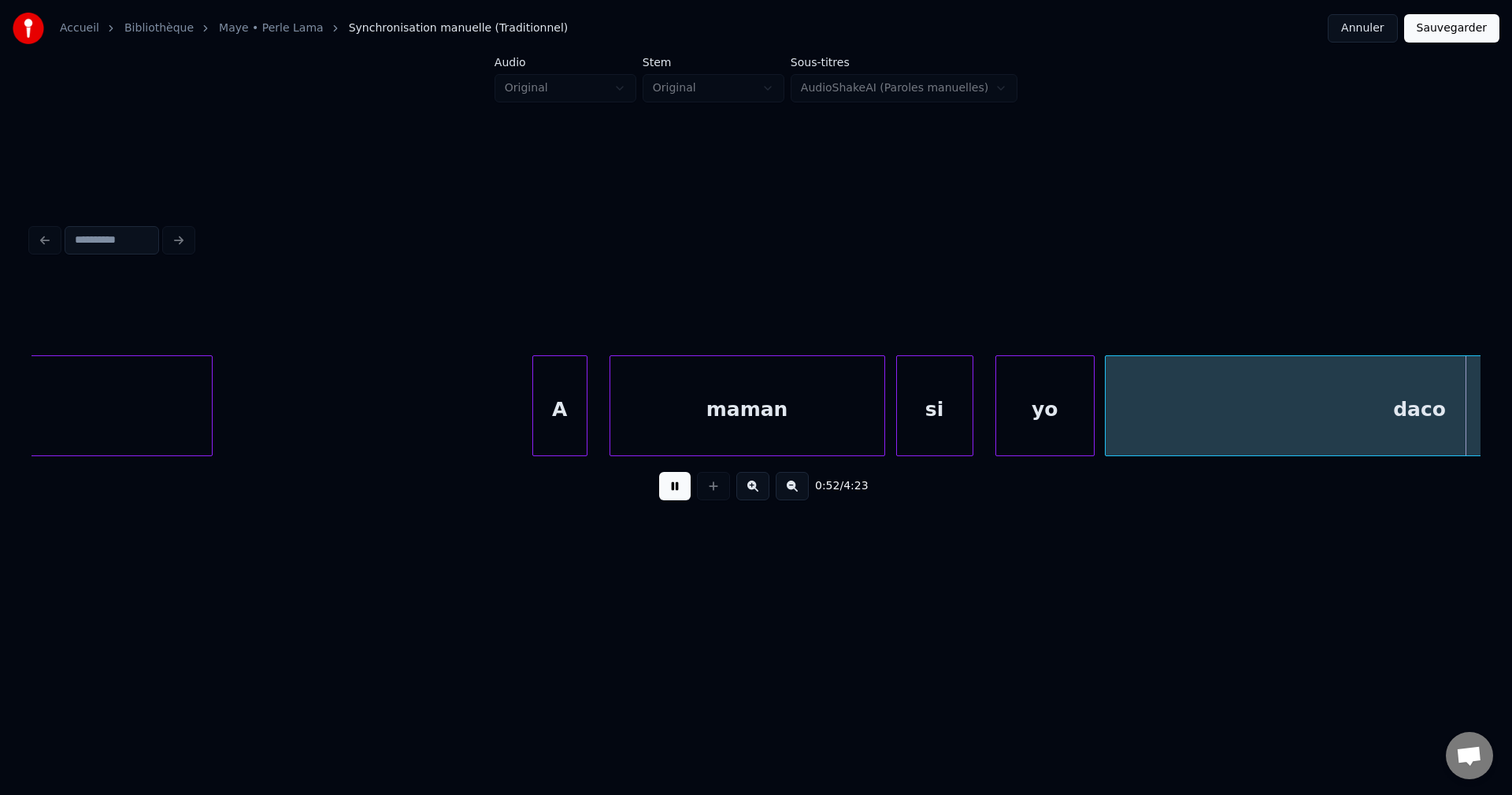
scroll to position [0, 29187]
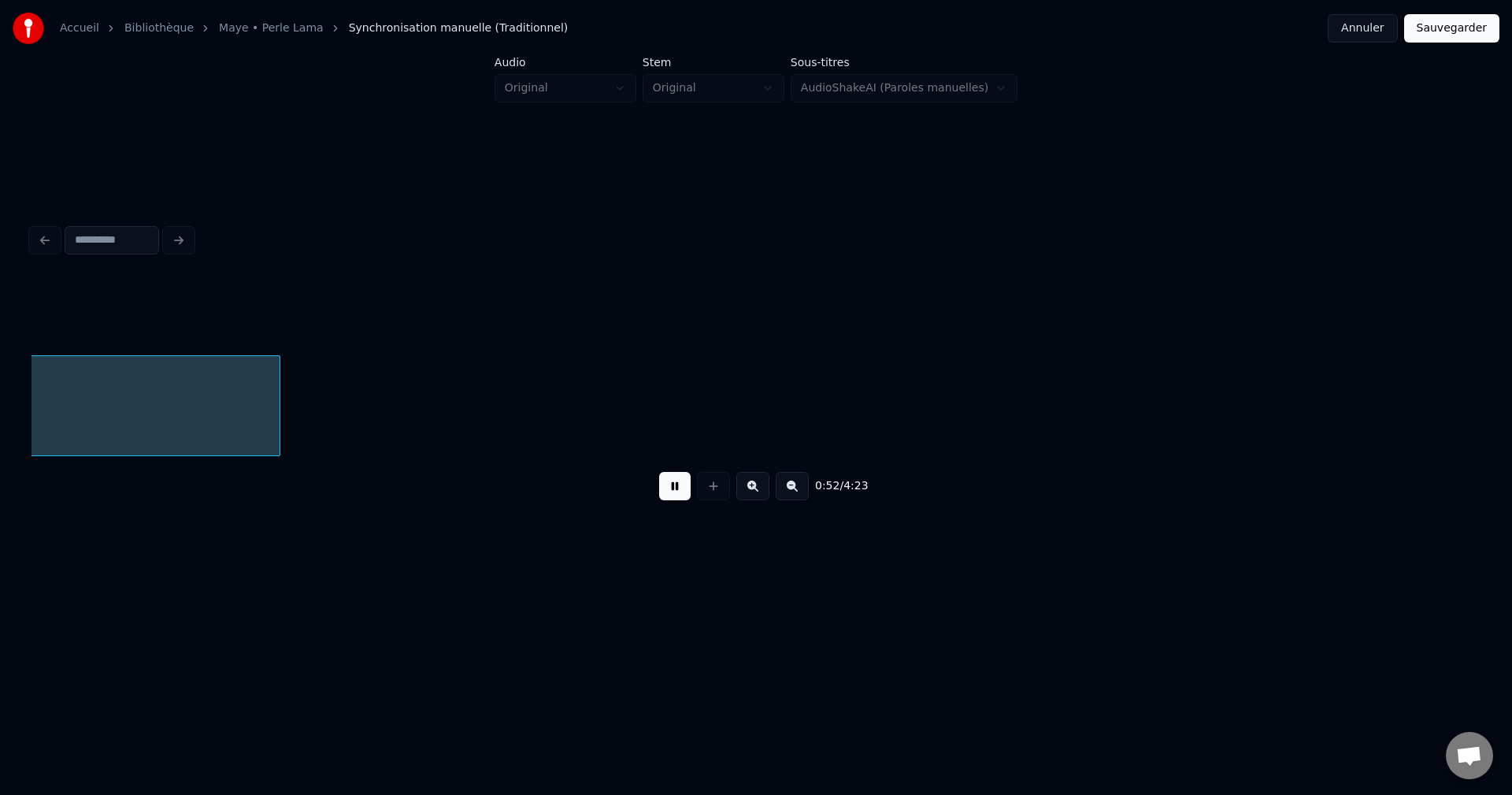
click at [672, 495] on button at bounding box center [675, 486] width 32 height 28
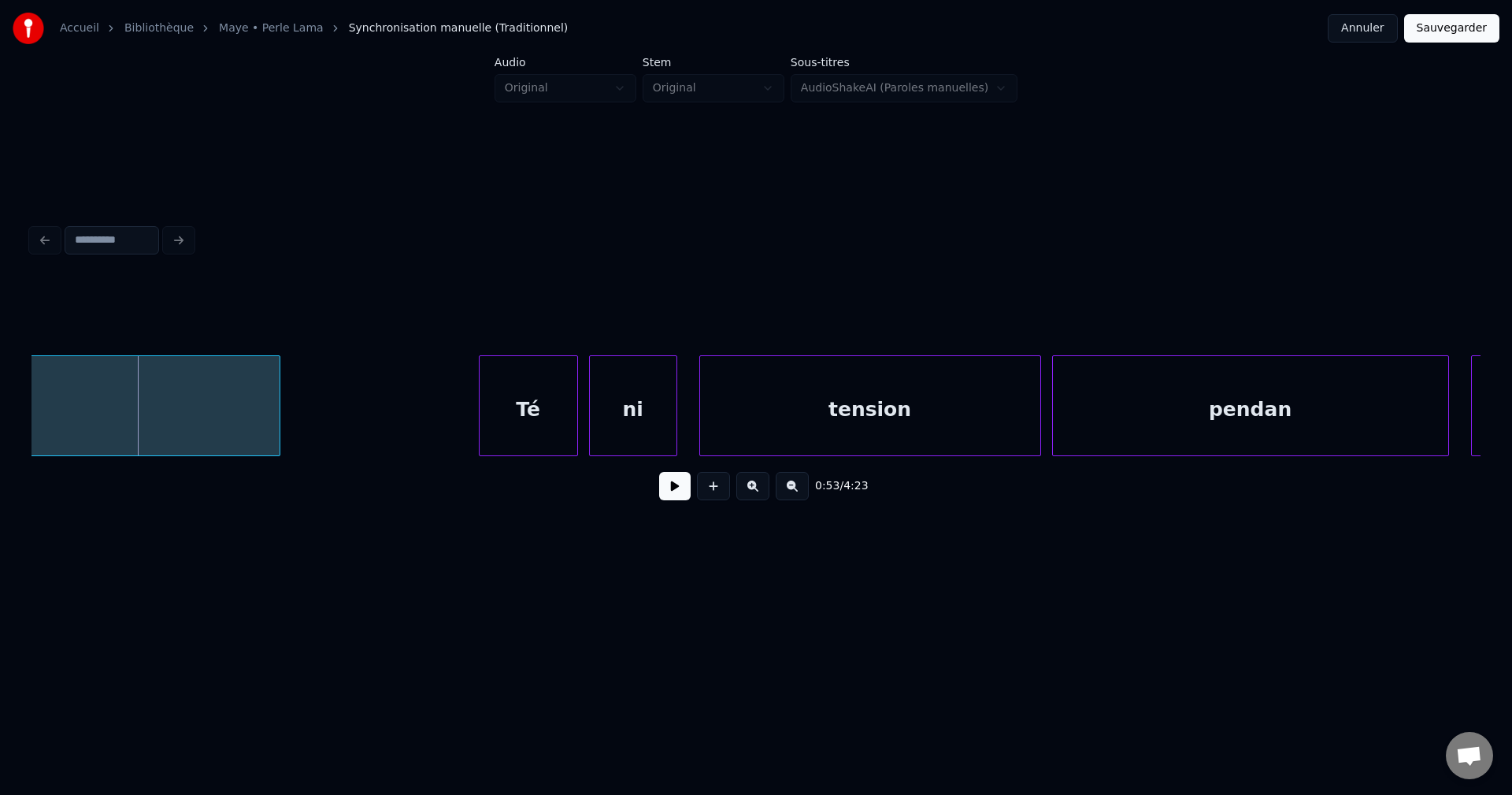
click at [672, 495] on button at bounding box center [675, 486] width 32 height 28
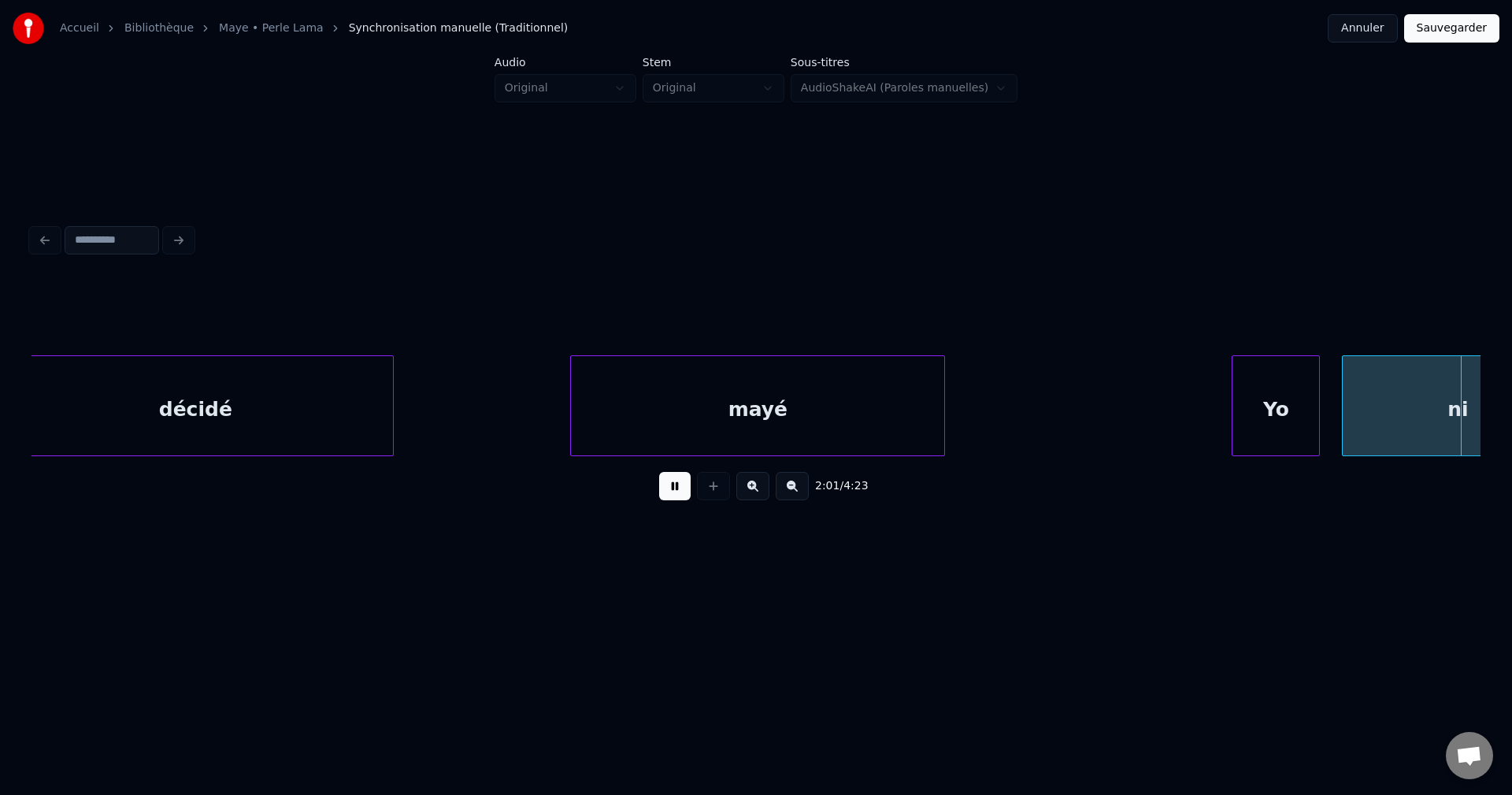
scroll to position [0, 66951]
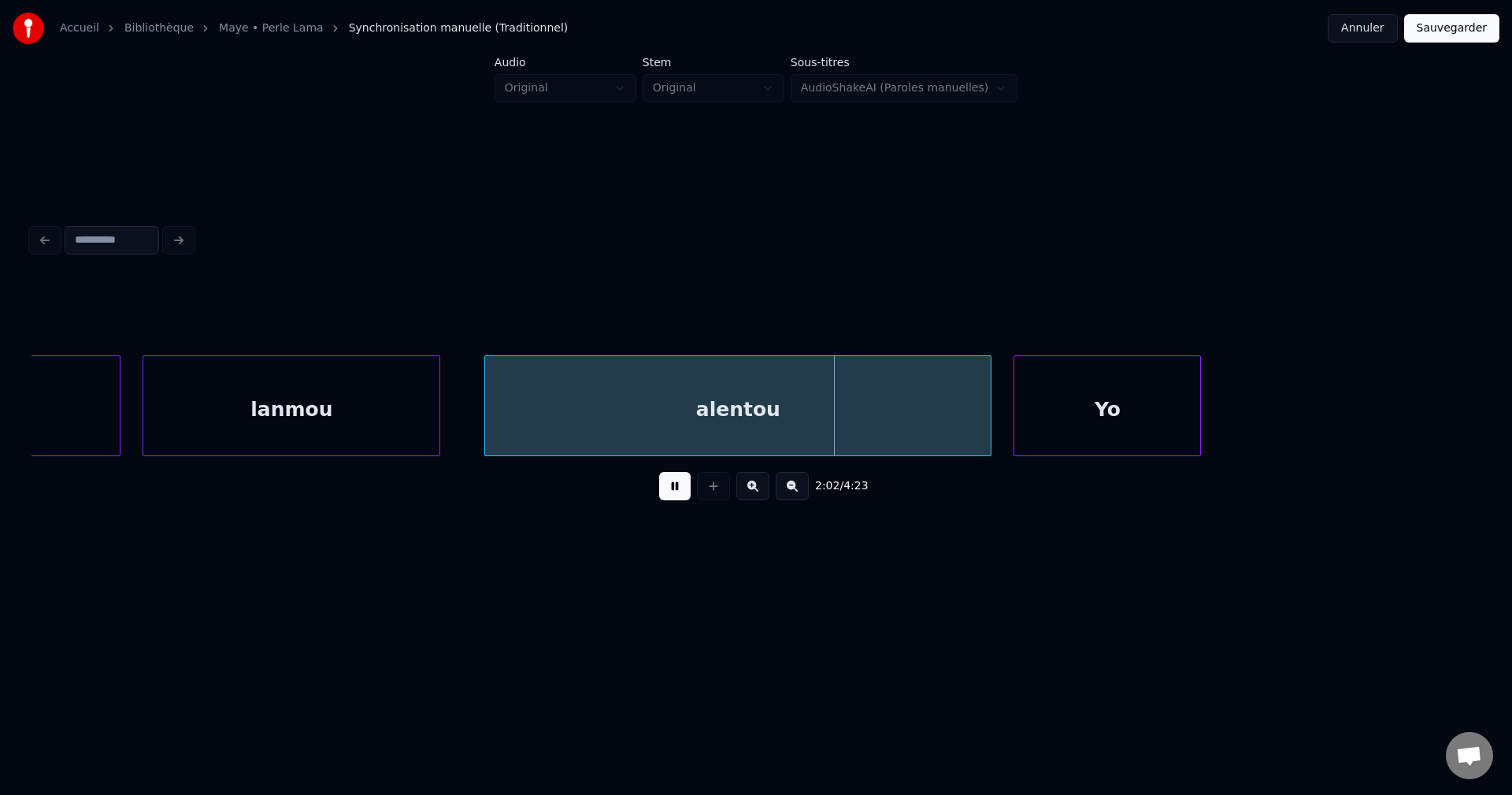
click at [670, 497] on button at bounding box center [675, 486] width 32 height 28
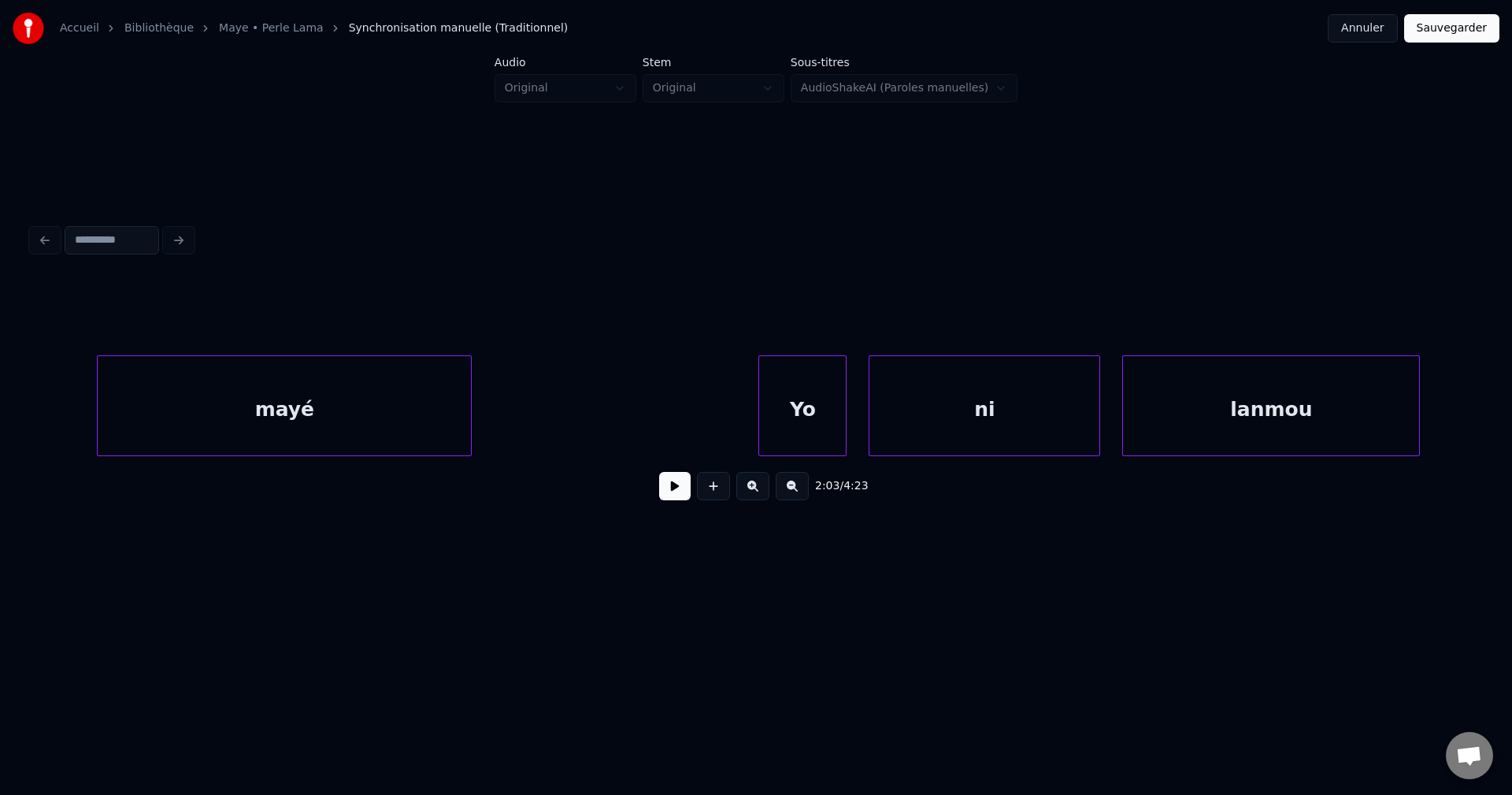
scroll to position [0, 65943]
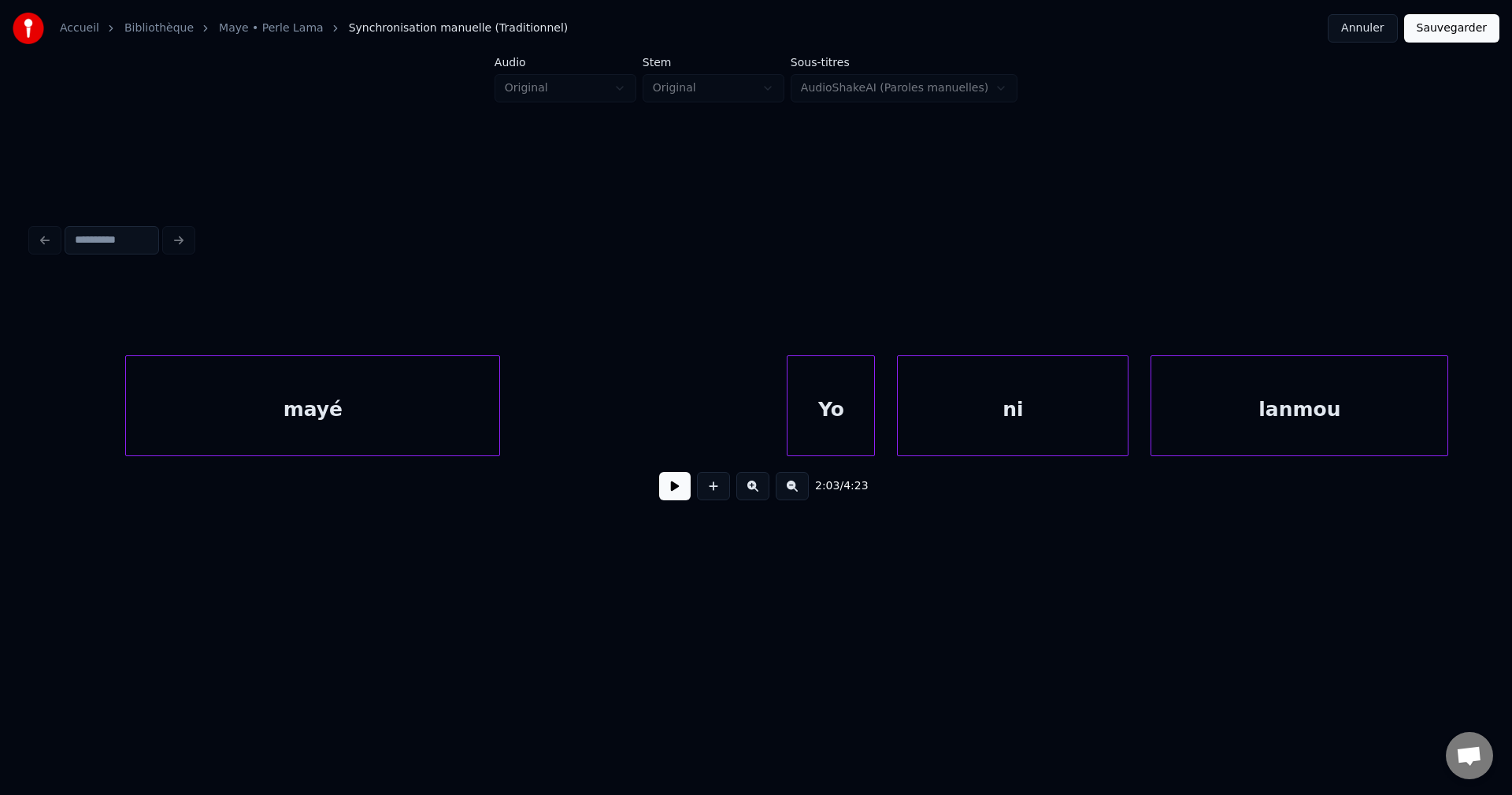
click at [345, 394] on div "mayé" at bounding box center [312, 410] width 373 height 107
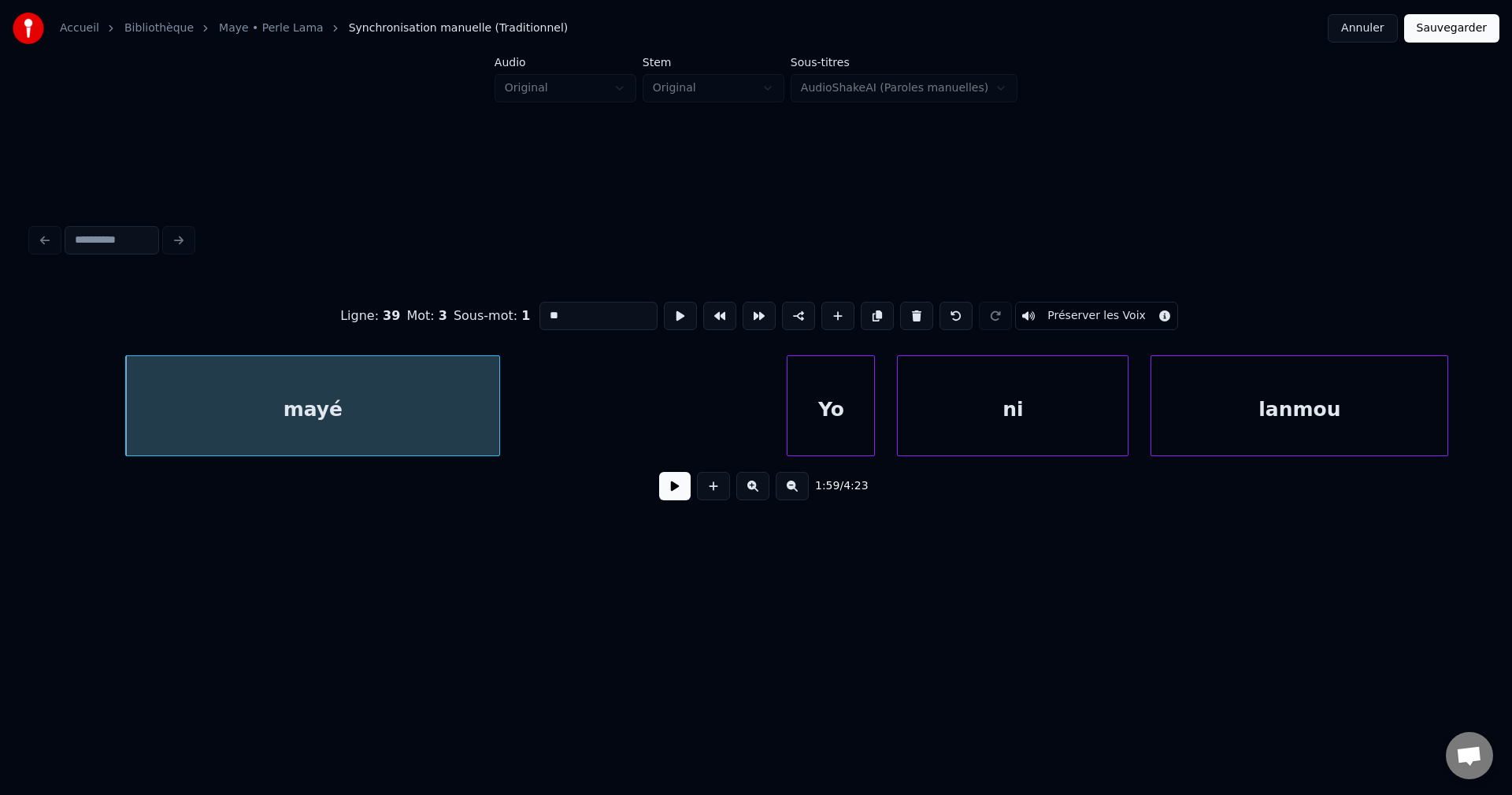
type input "****"
click at [665, 487] on button at bounding box center [675, 486] width 32 height 28
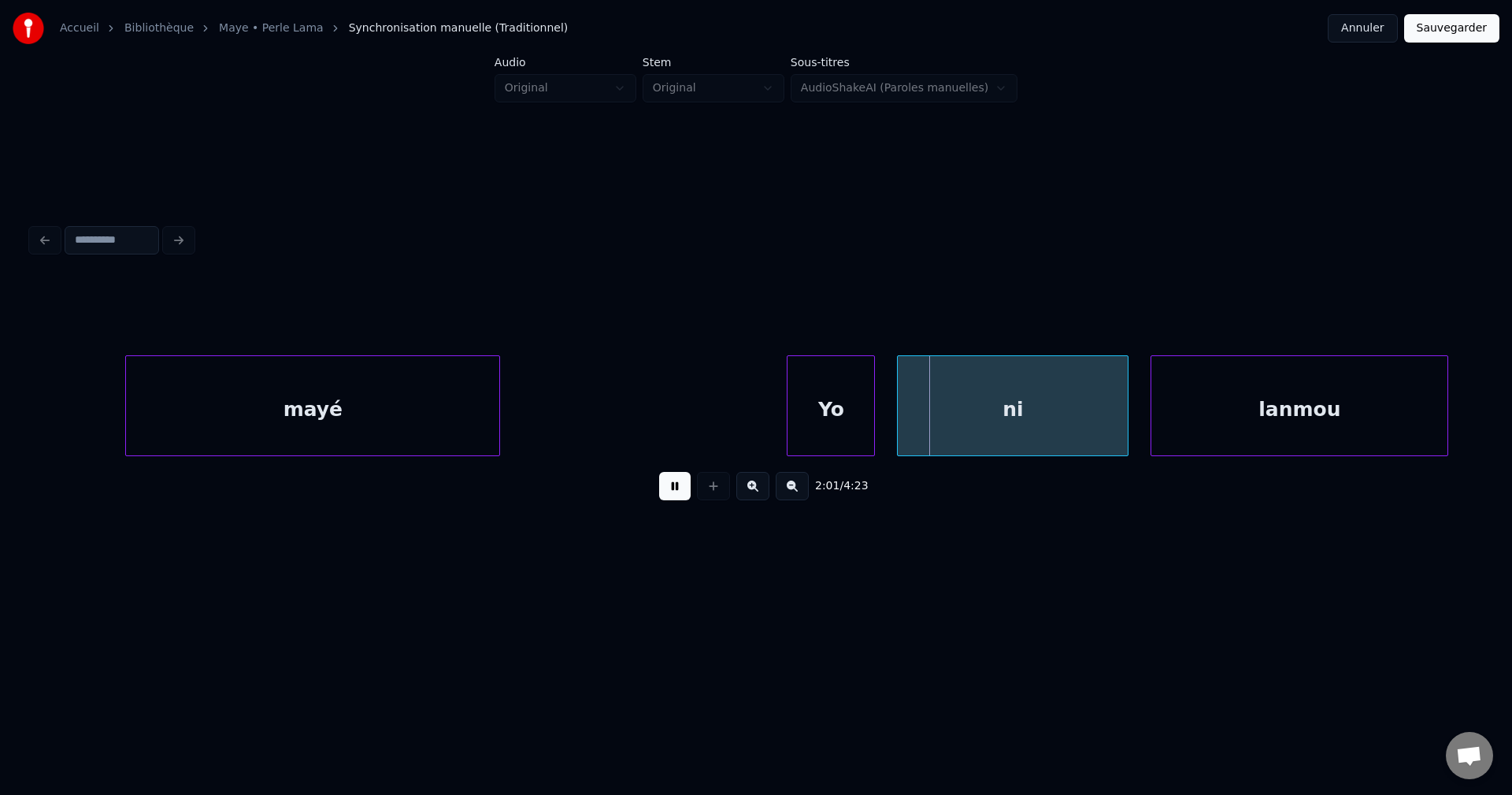
click at [826, 422] on div "Yo" at bounding box center [831, 410] width 87 height 107
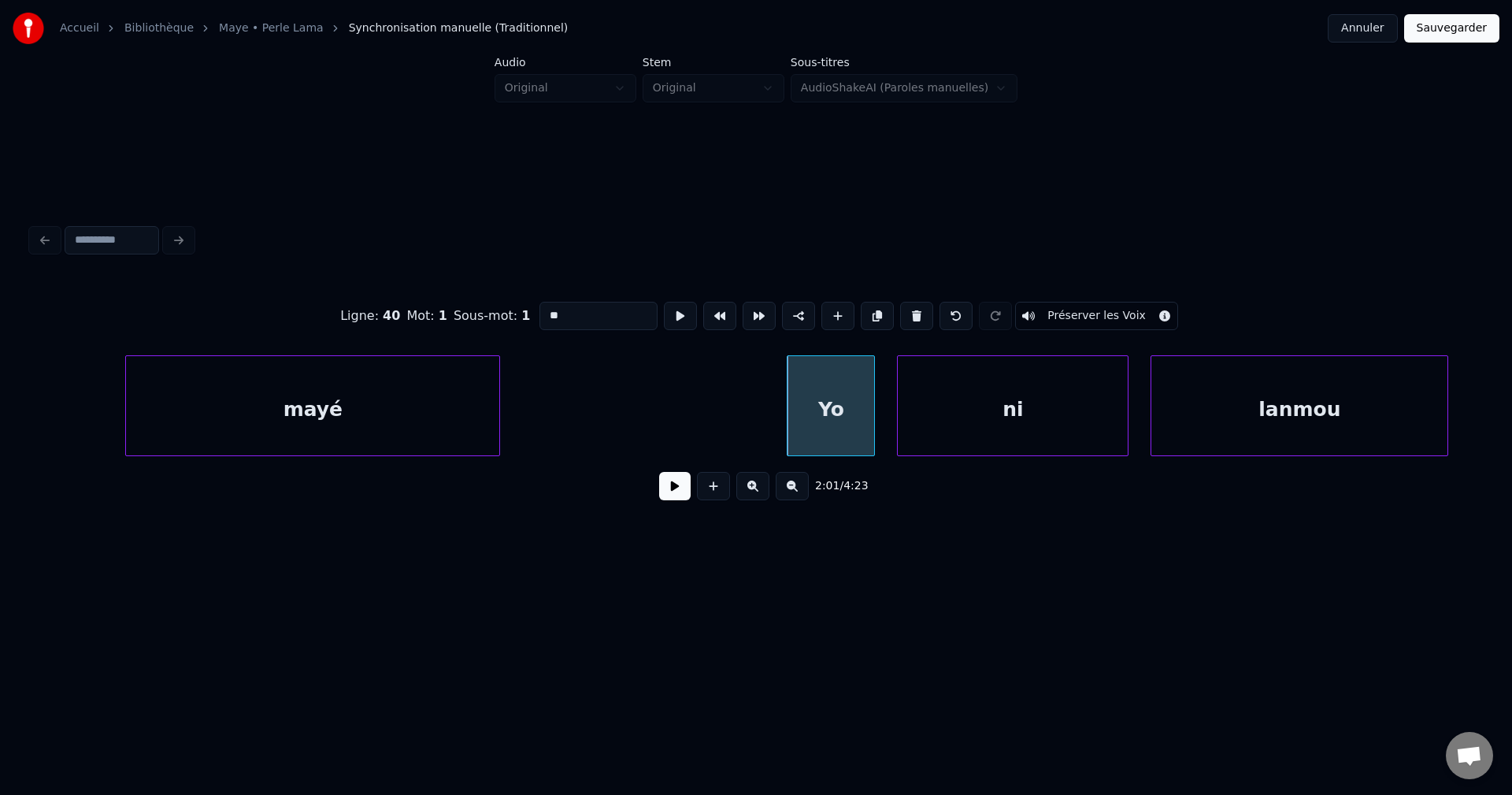
click at [583, 318] on input "**" at bounding box center [598, 316] width 118 height 28
type input "*"
click at [669, 498] on button at bounding box center [675, 486] width 32 height 28
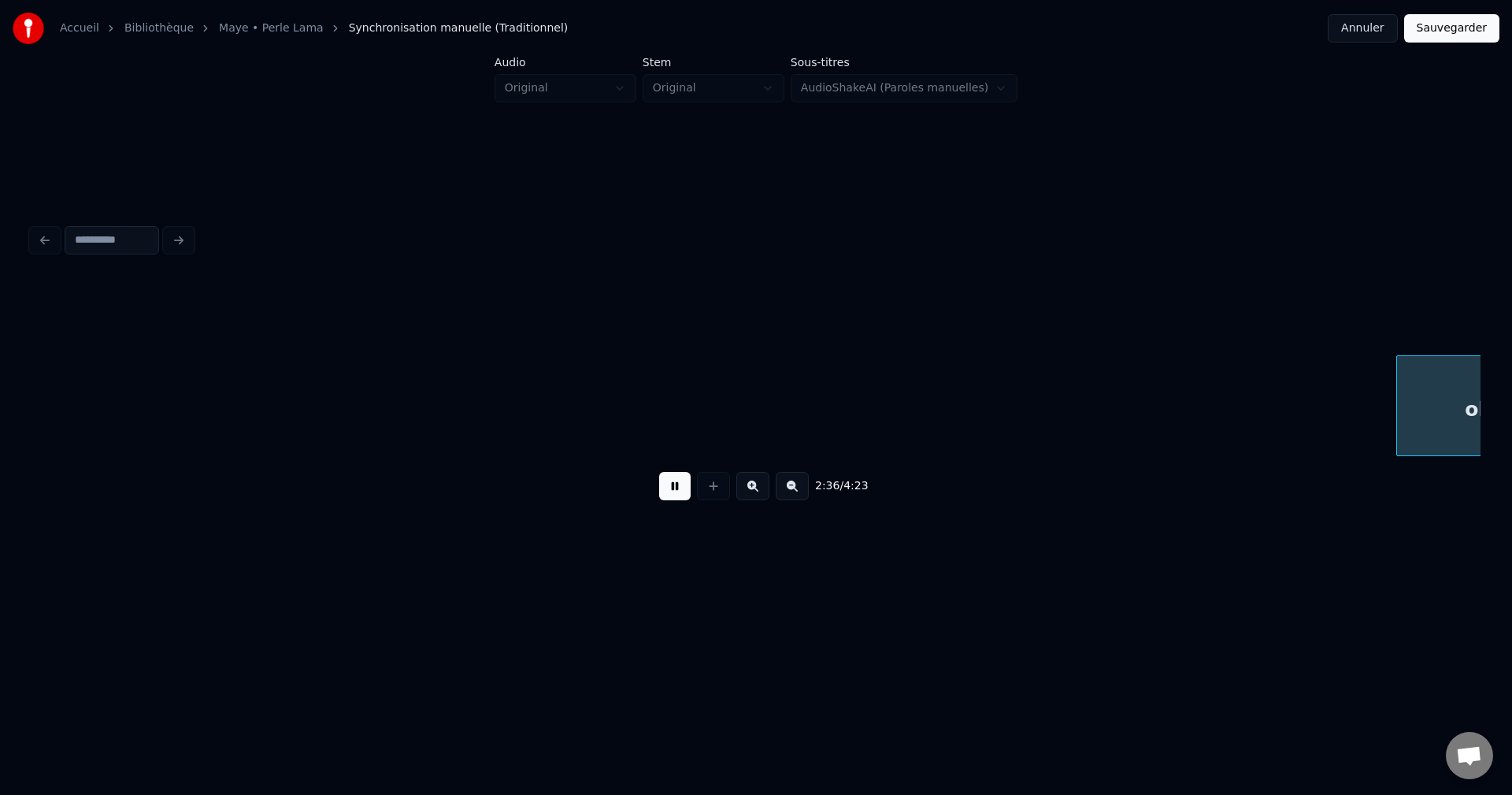
scroll to position [0, 86290]
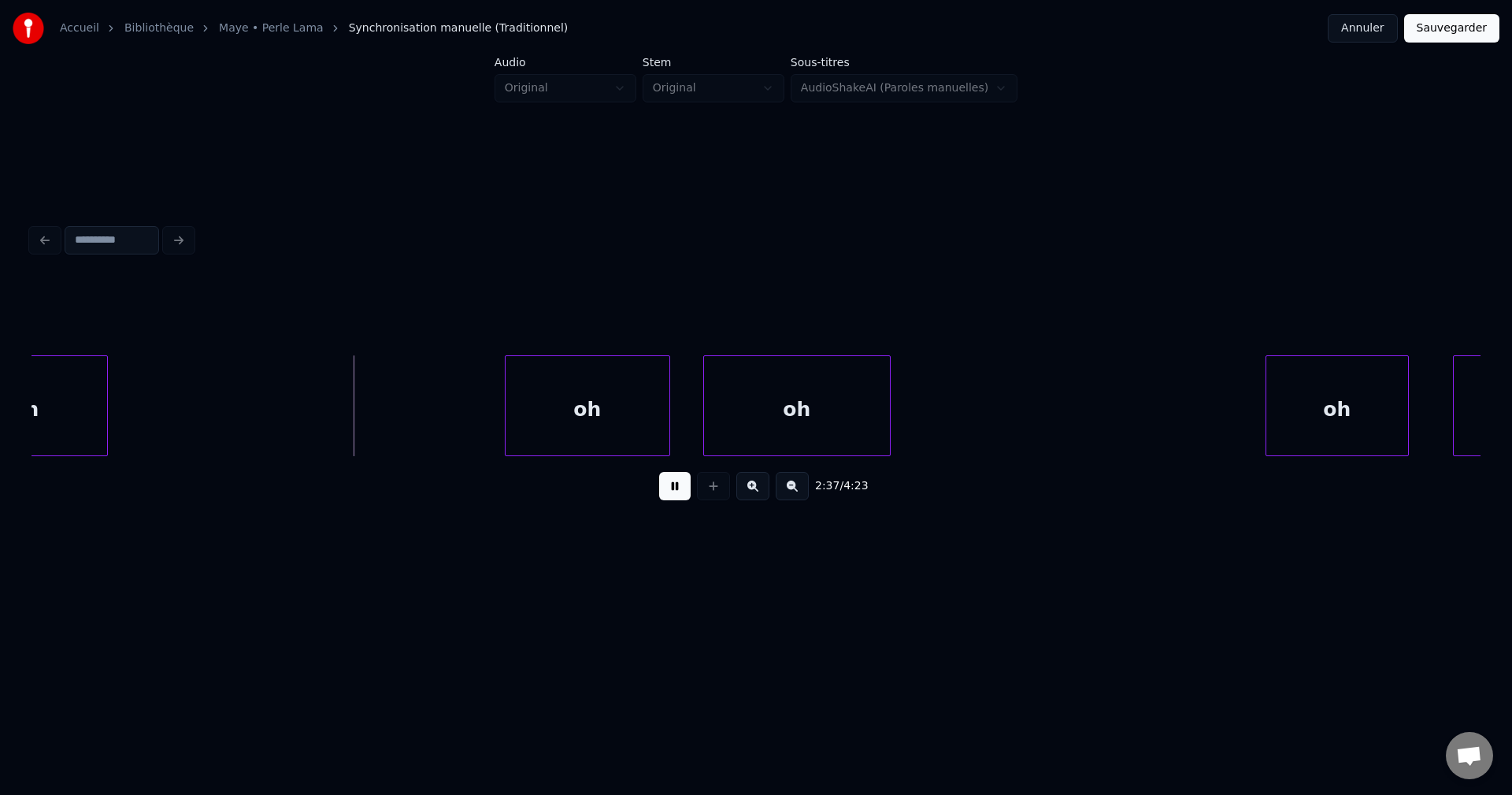
click at [676, 495] on button at bounding box center [675, 486] width 32 height 28
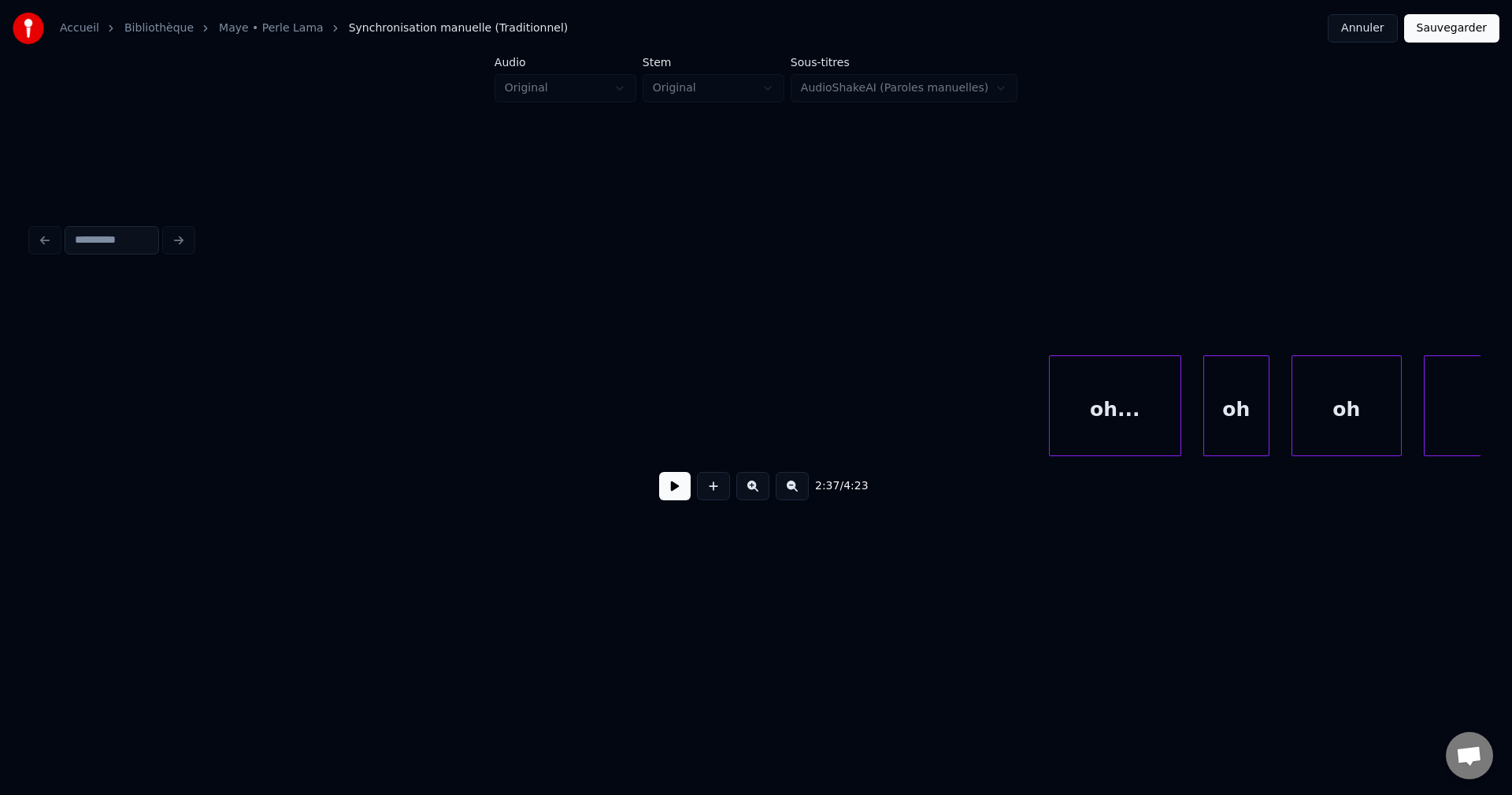
scroll to position [0, 84648]
click at [1248, 403] on div "oh..." at bounding box center [1276, 410] width 131 height 107
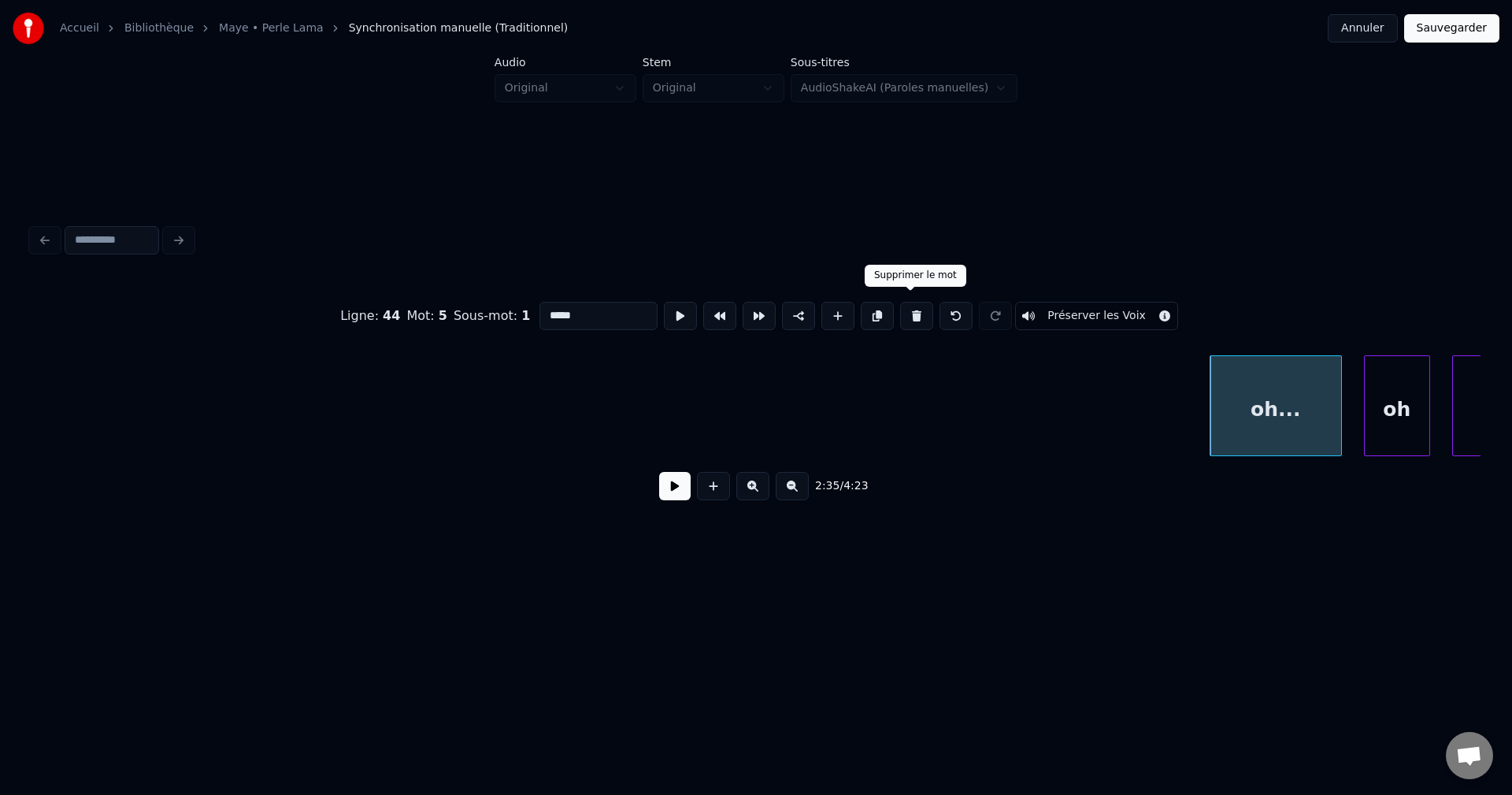
click at [911, 302] on button at bounding box center [917, 316] width 33 height 28
type input "**"
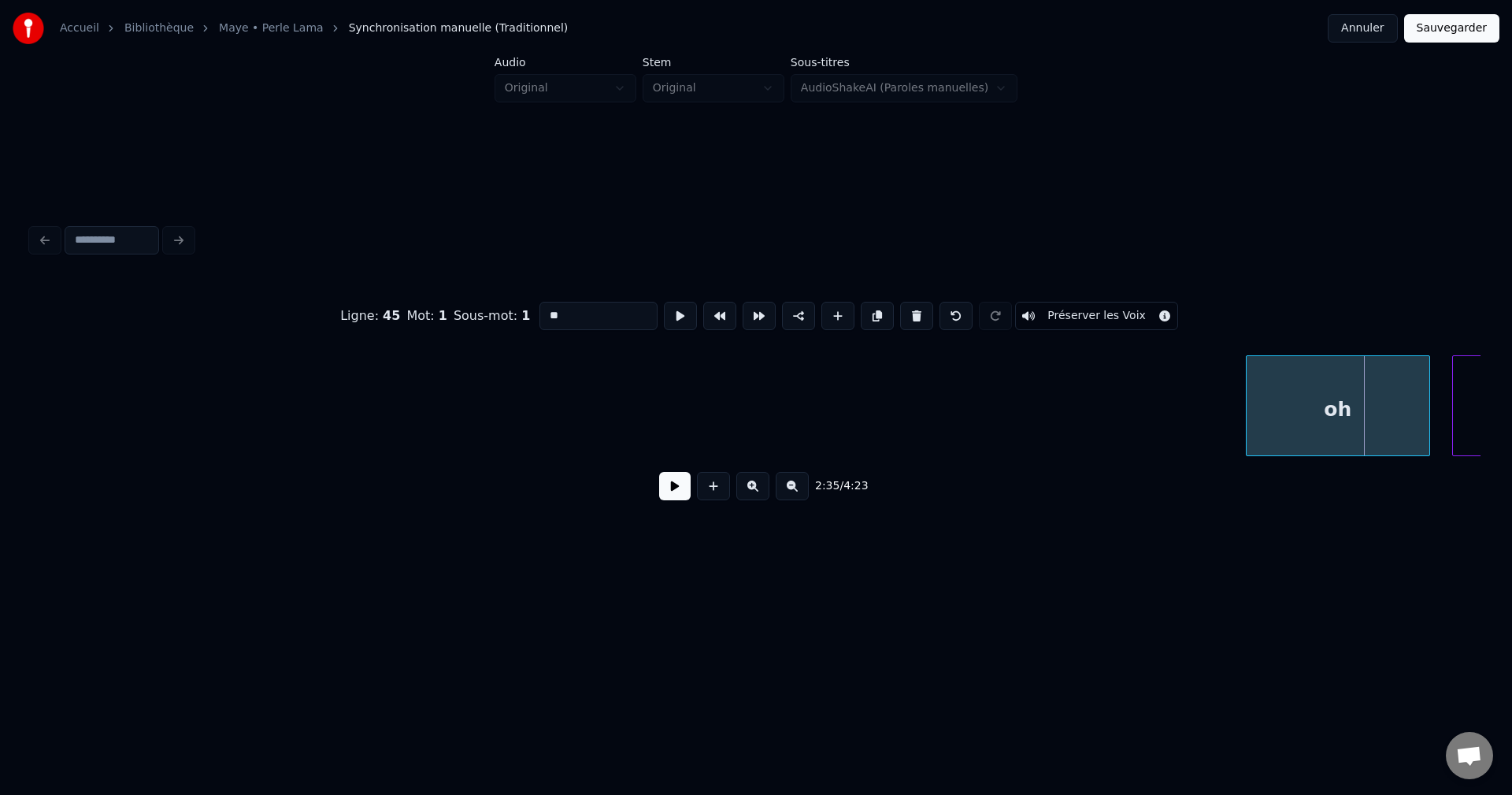
click at [1246, 412] on div at bounding box center [1249, 406] width 5 height 99
click at [671, 498] on button at bounding box center [675, 486] width 32 height 28
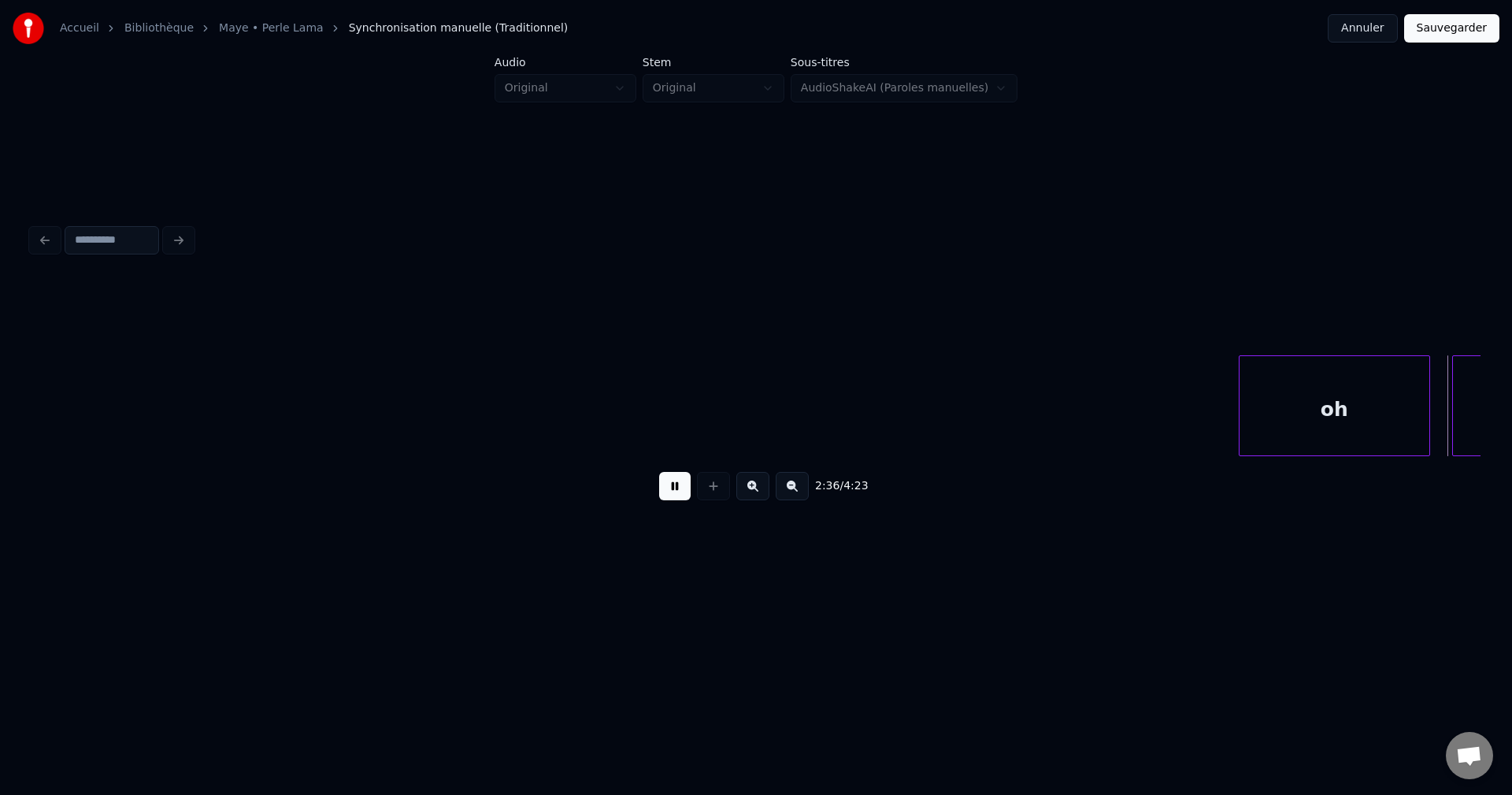
click at [671, 495] on button at bounding box center [675, 486] width 32 height 28
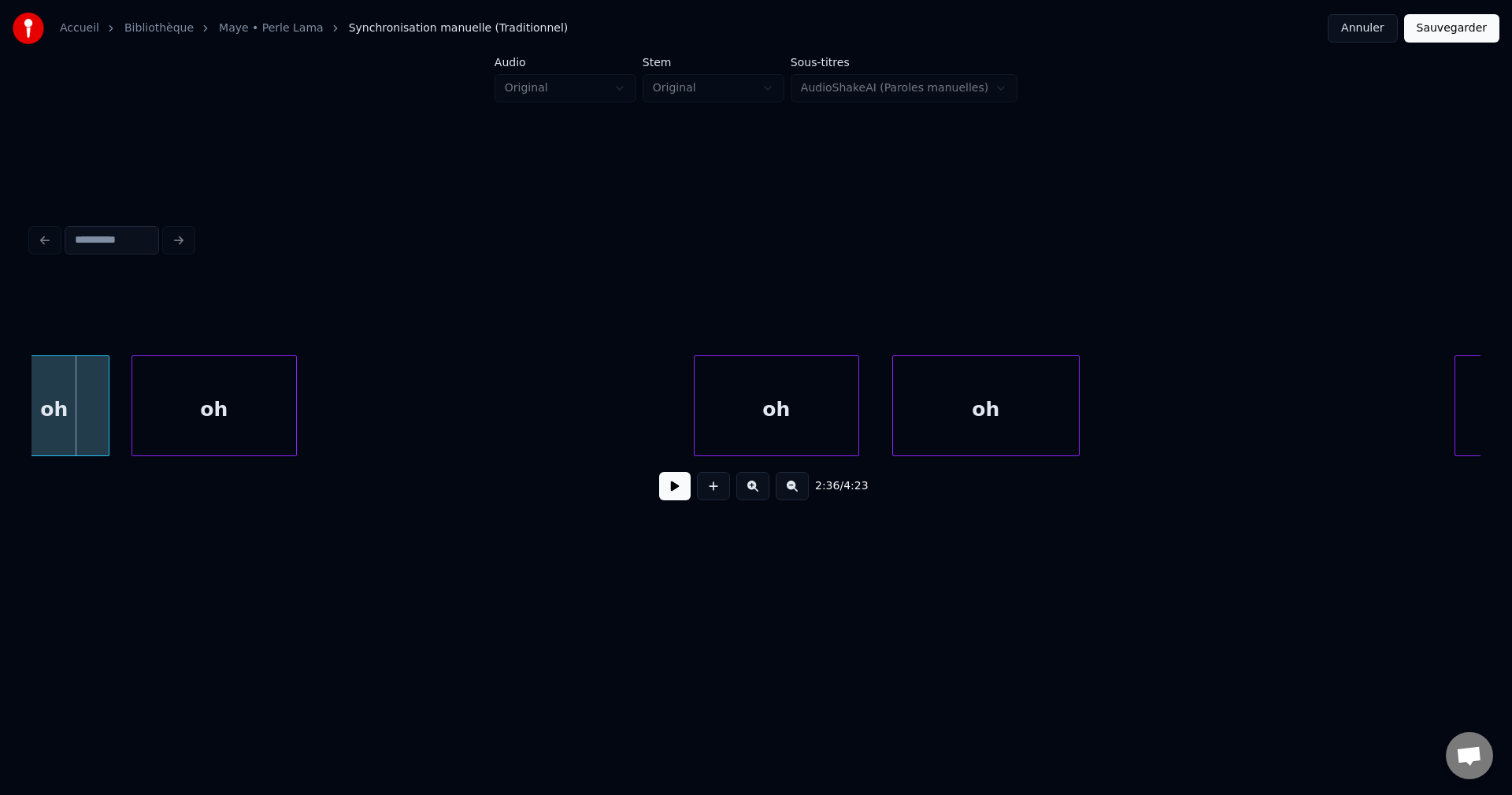
click at [671, 493] on button at bounding box center [675, 486] width 32 height 28
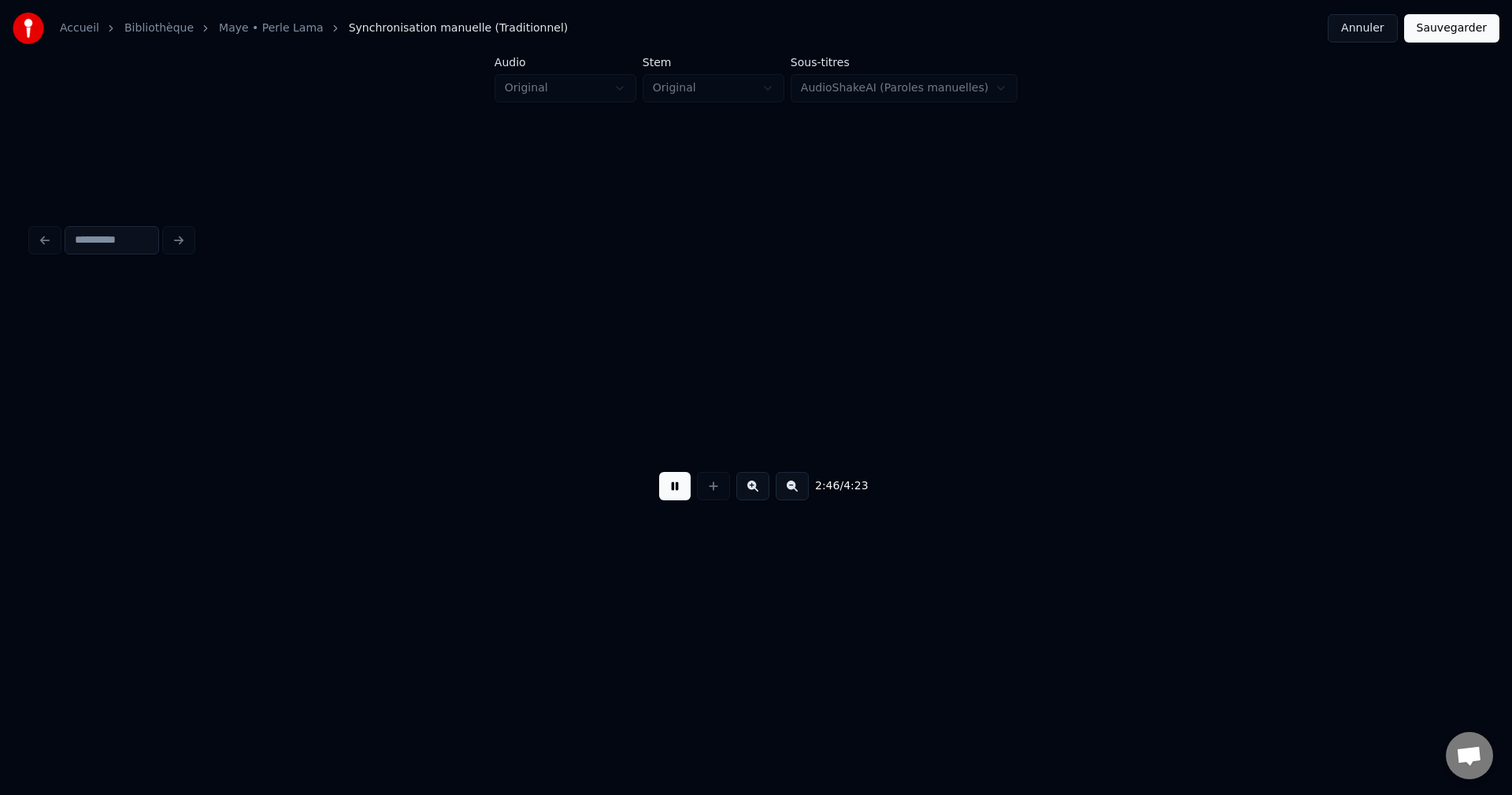
scroll to position [0, 91911]
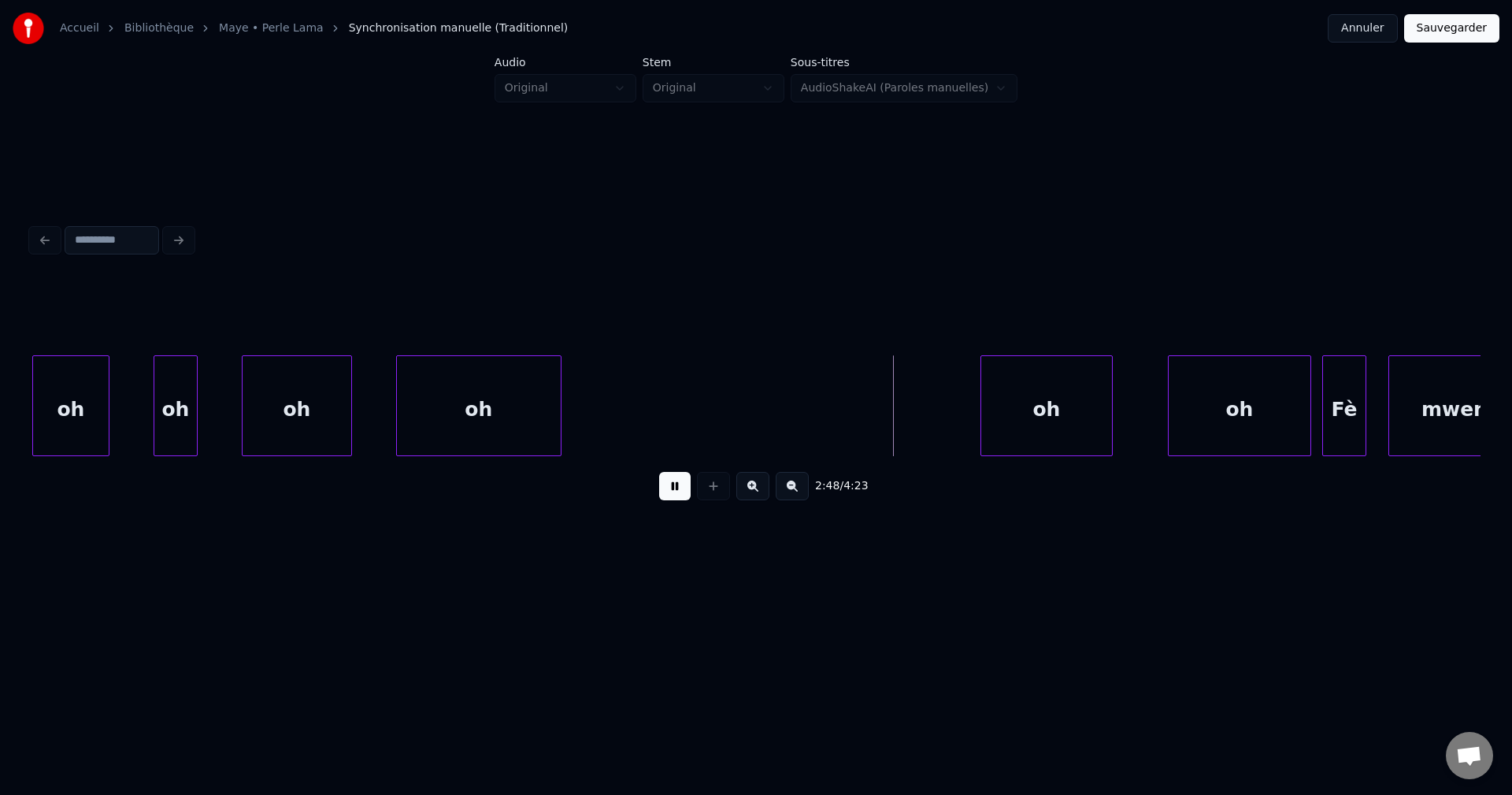
click at [680, 494] on button at bounding box center [675, 486] width 32 height 28
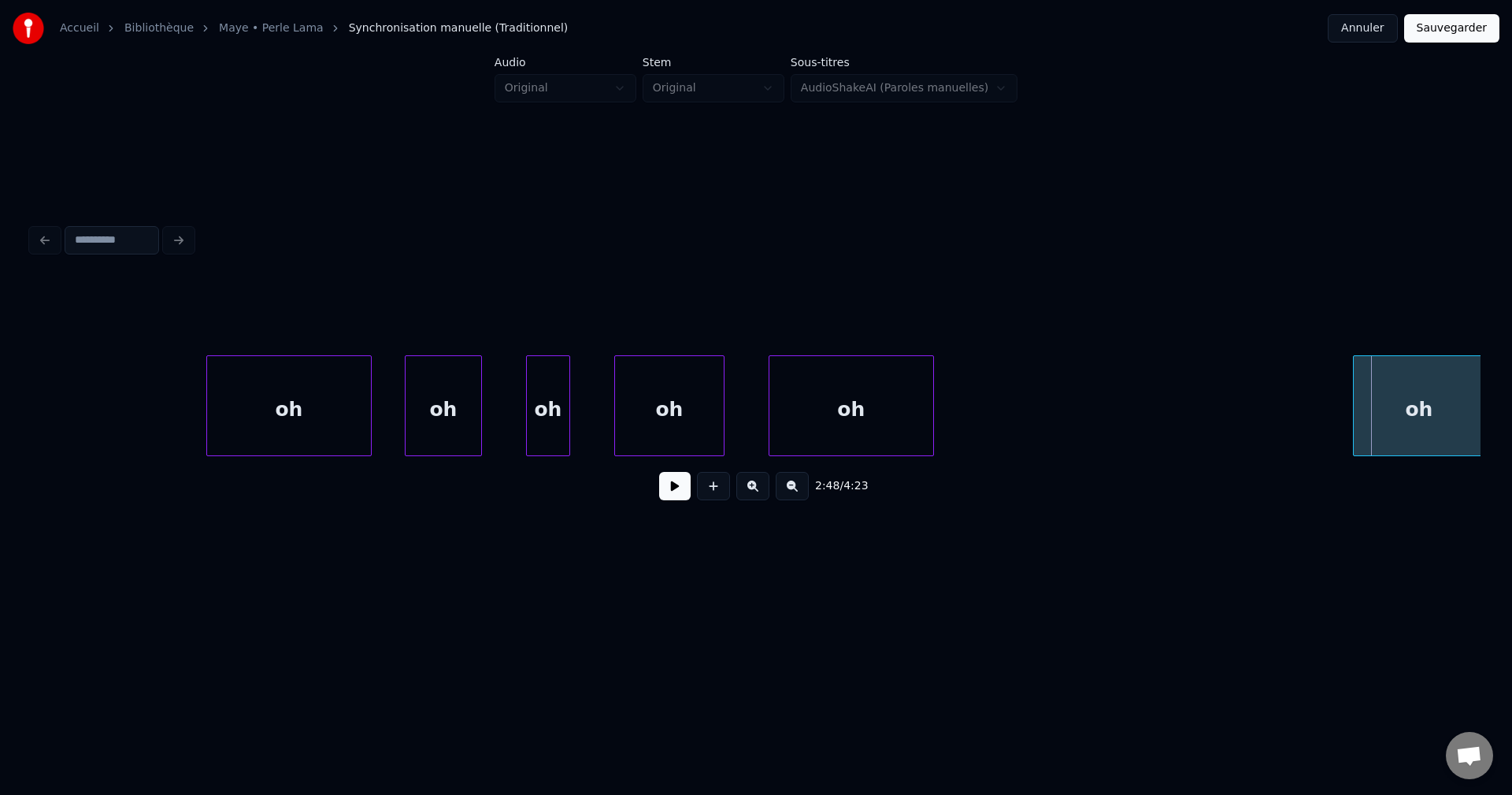
scroll to position [0, 91534]
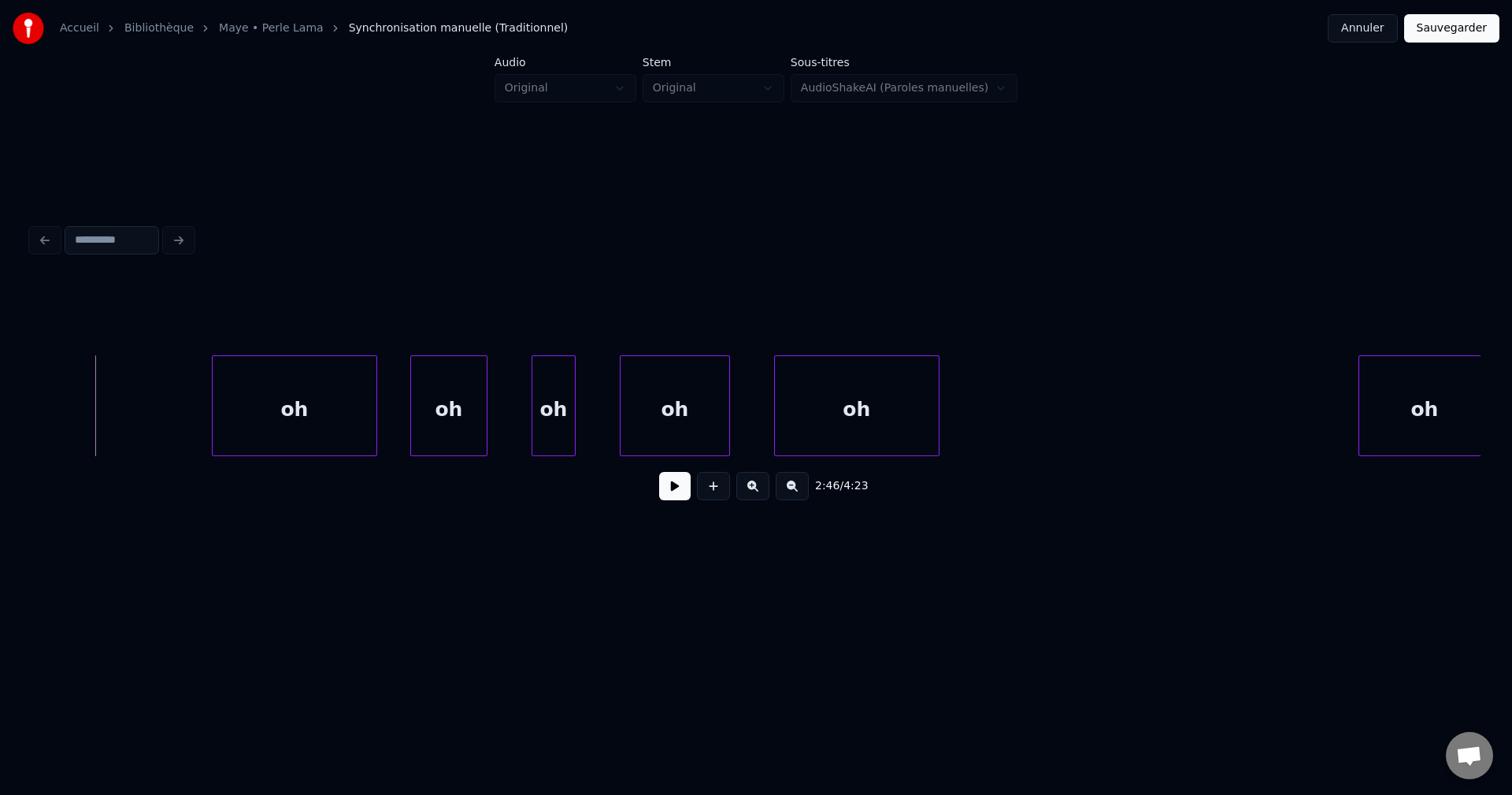
click at [674, 487] on button at bounding box center [675, 486] width 32 height 28
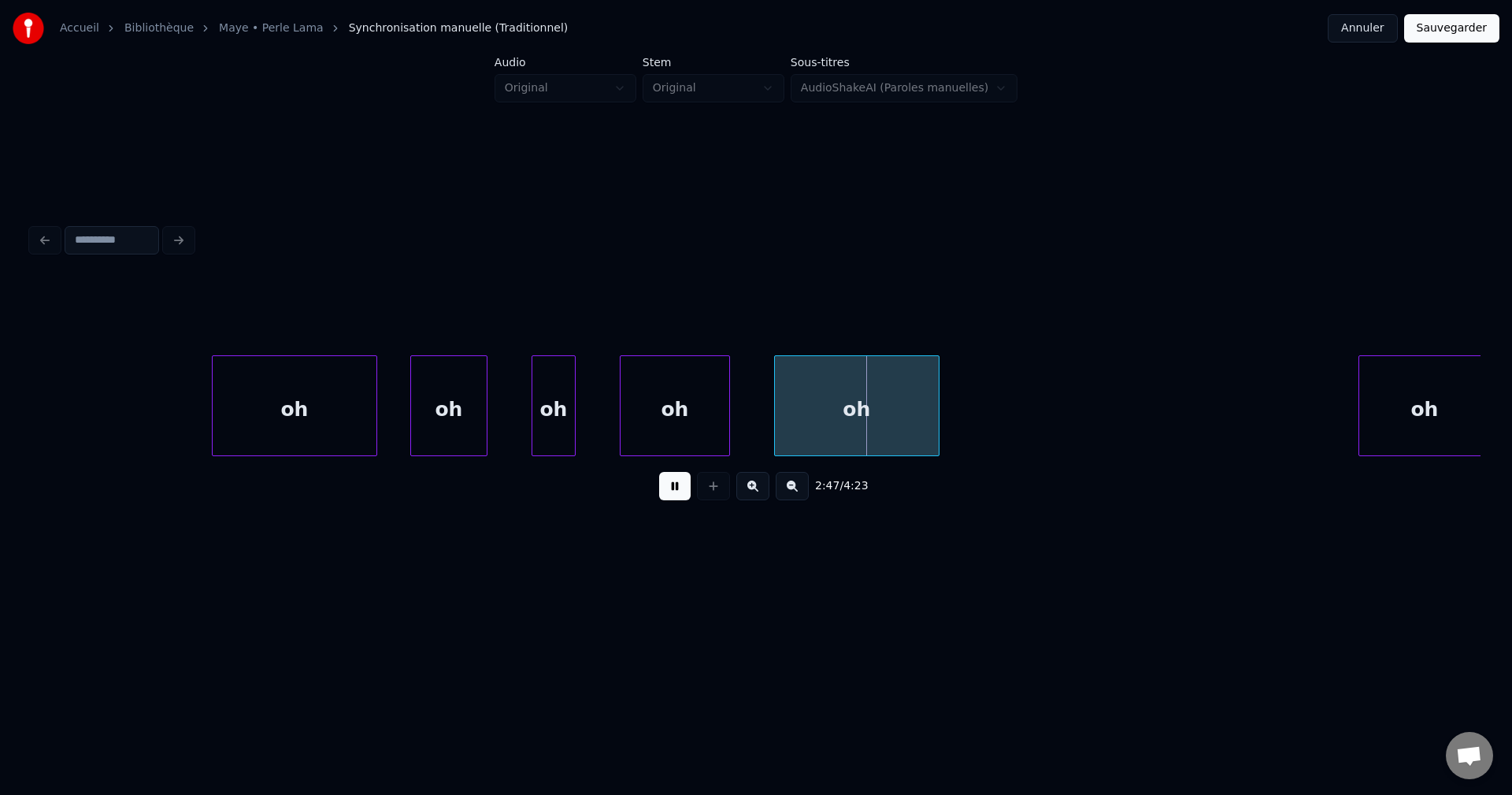
click at [278, 402] on div "oh" at bounding box center [295, 410] width 164 height 107
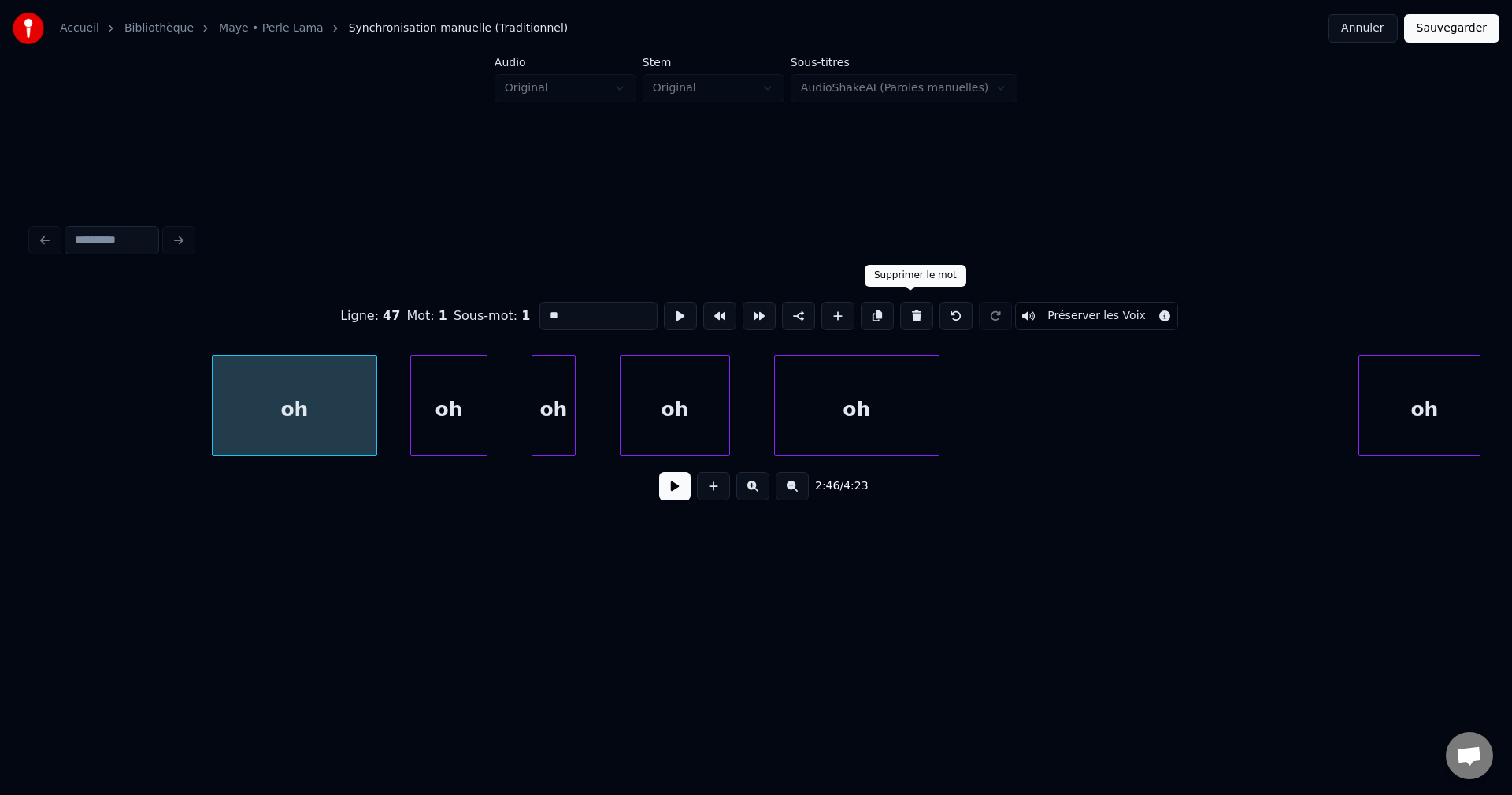
drag, startPoint x: 913, startPoint y: 300, endPoint x: 564, endPoint y: 412, distance: 366.5
click at [911, 302] on button at bounding box center [917, 316] width 33 height 28
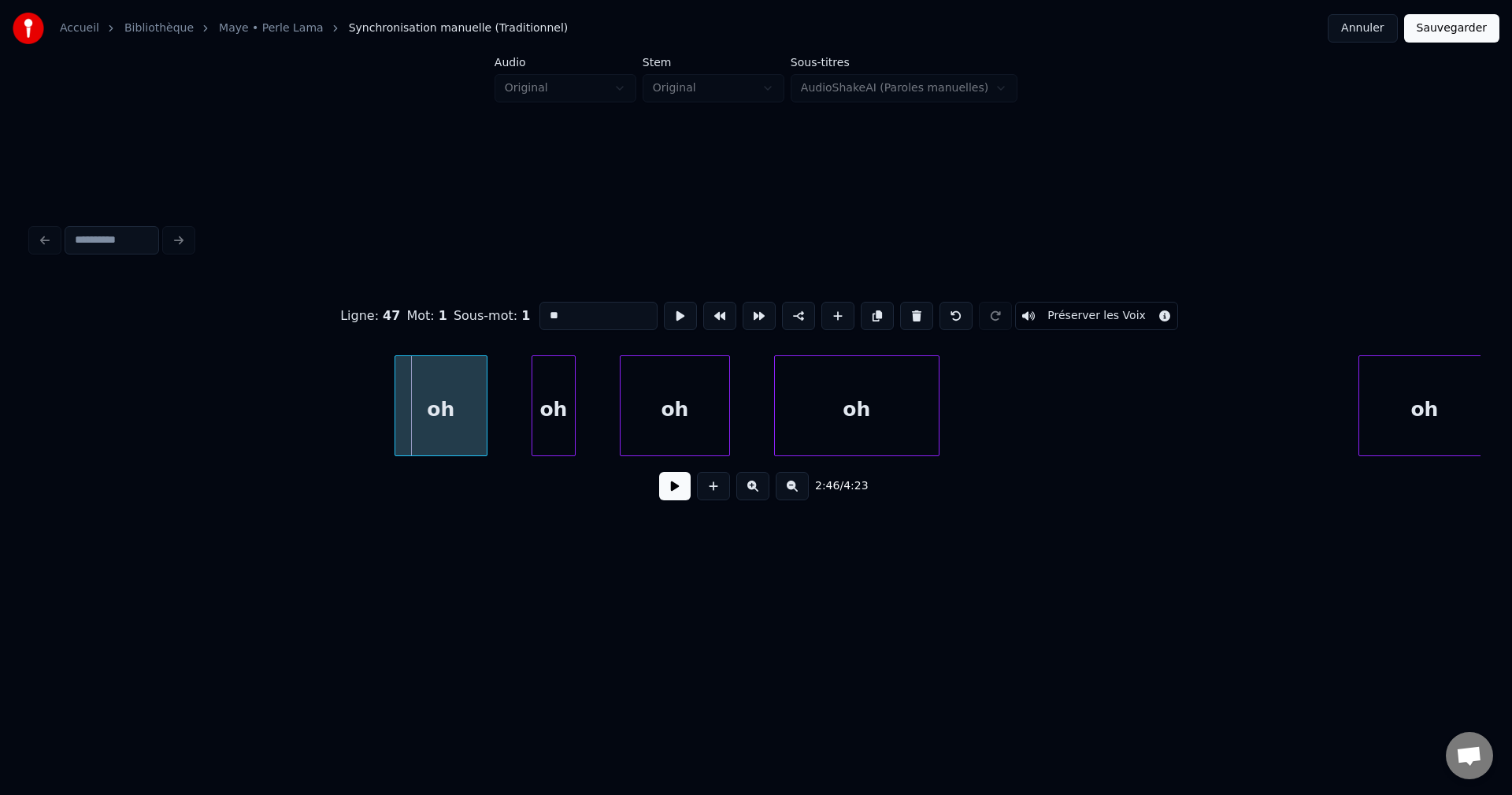
click at [395, 427] on div at bounding box center [397, 406] width 5 height 99
click at [682, 500] on button at bounding box center [675, 486] width 32 height 28
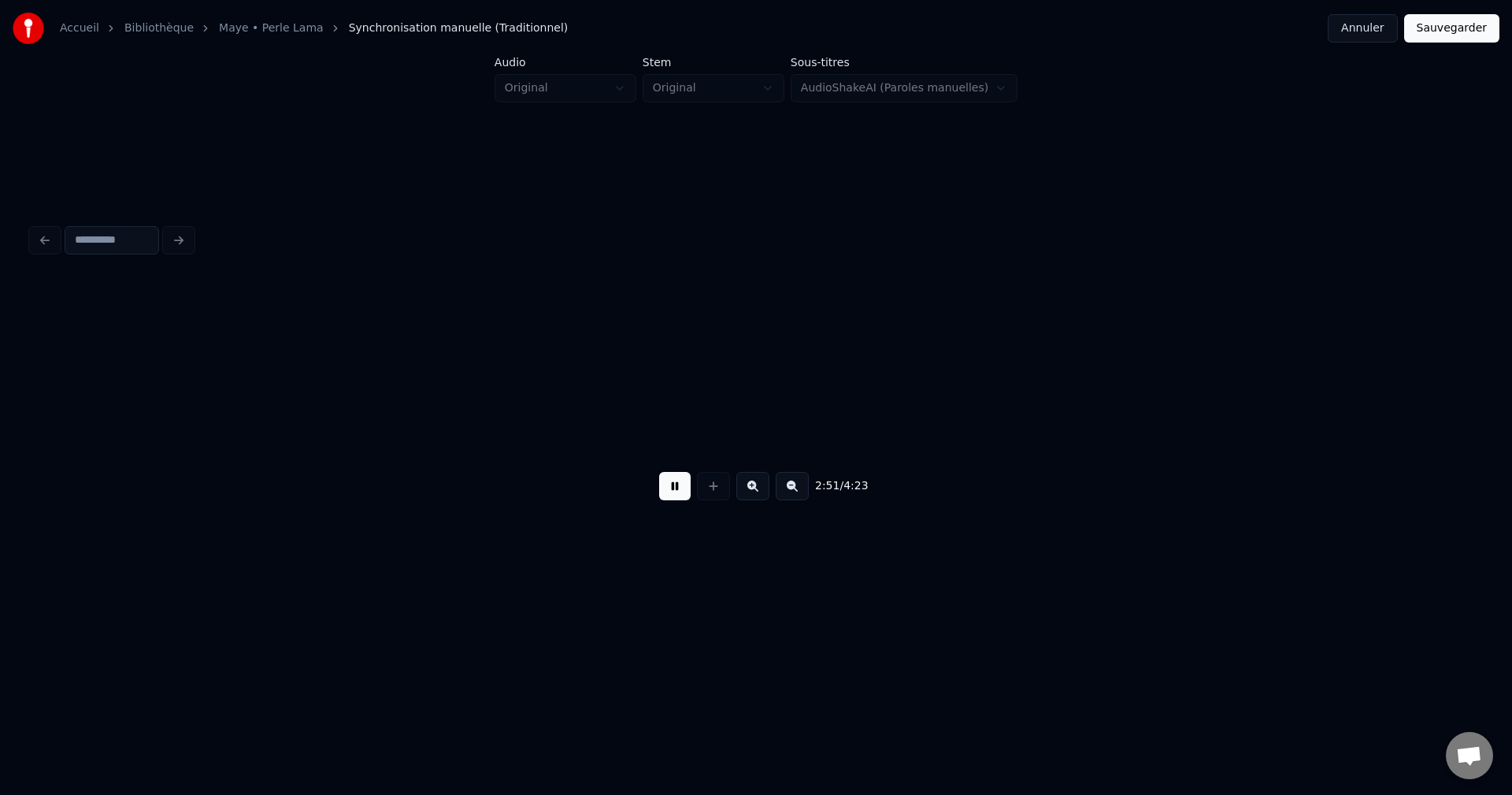
scroll to position [0, 94435]
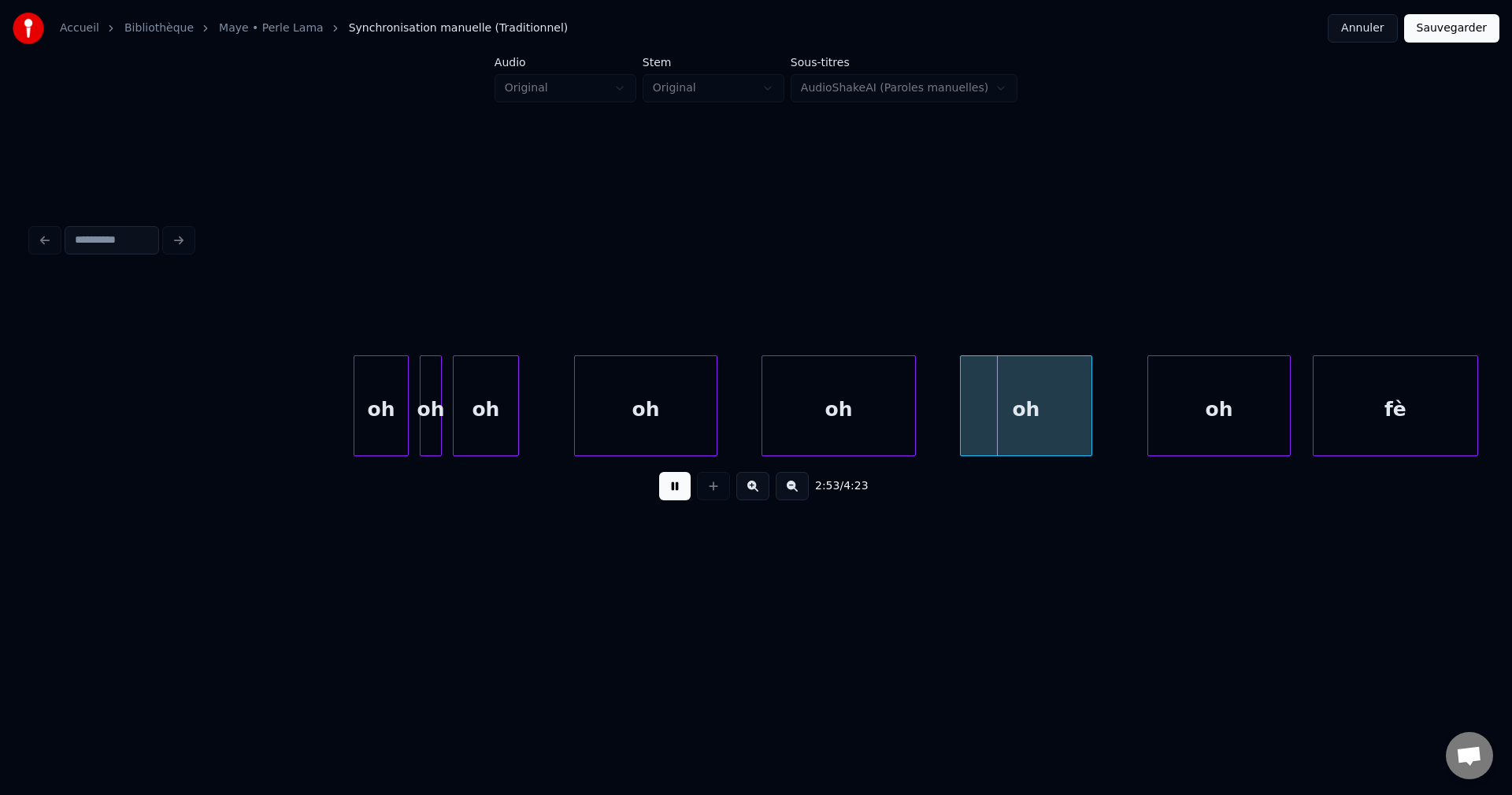
click at [673, 480] on button at bounding box center [675, 486] width 32 height 28
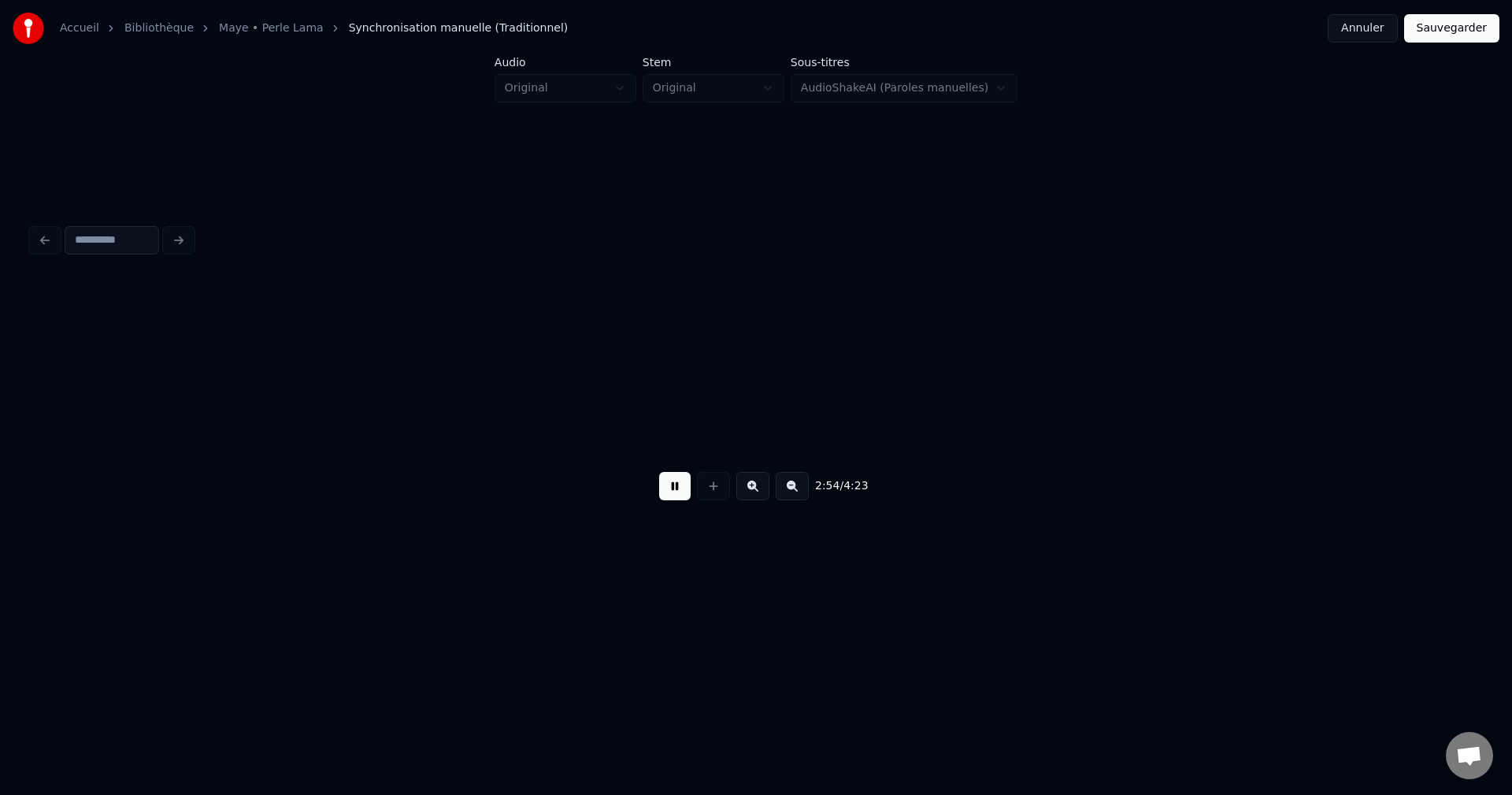
scroll to position [0, 95887]
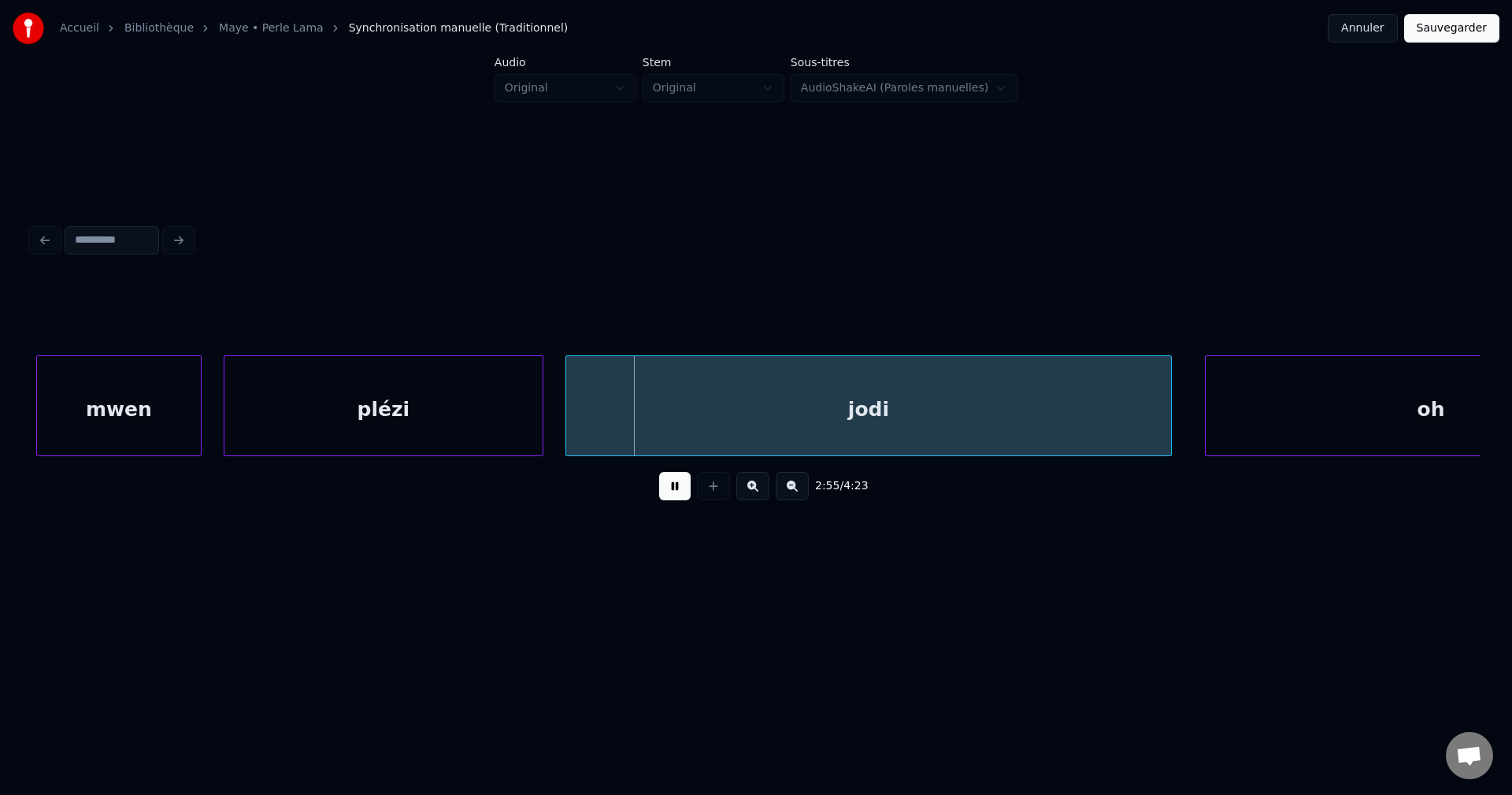
click at [672, 480] on button at bounding box center [675, 486] width 32 height 28
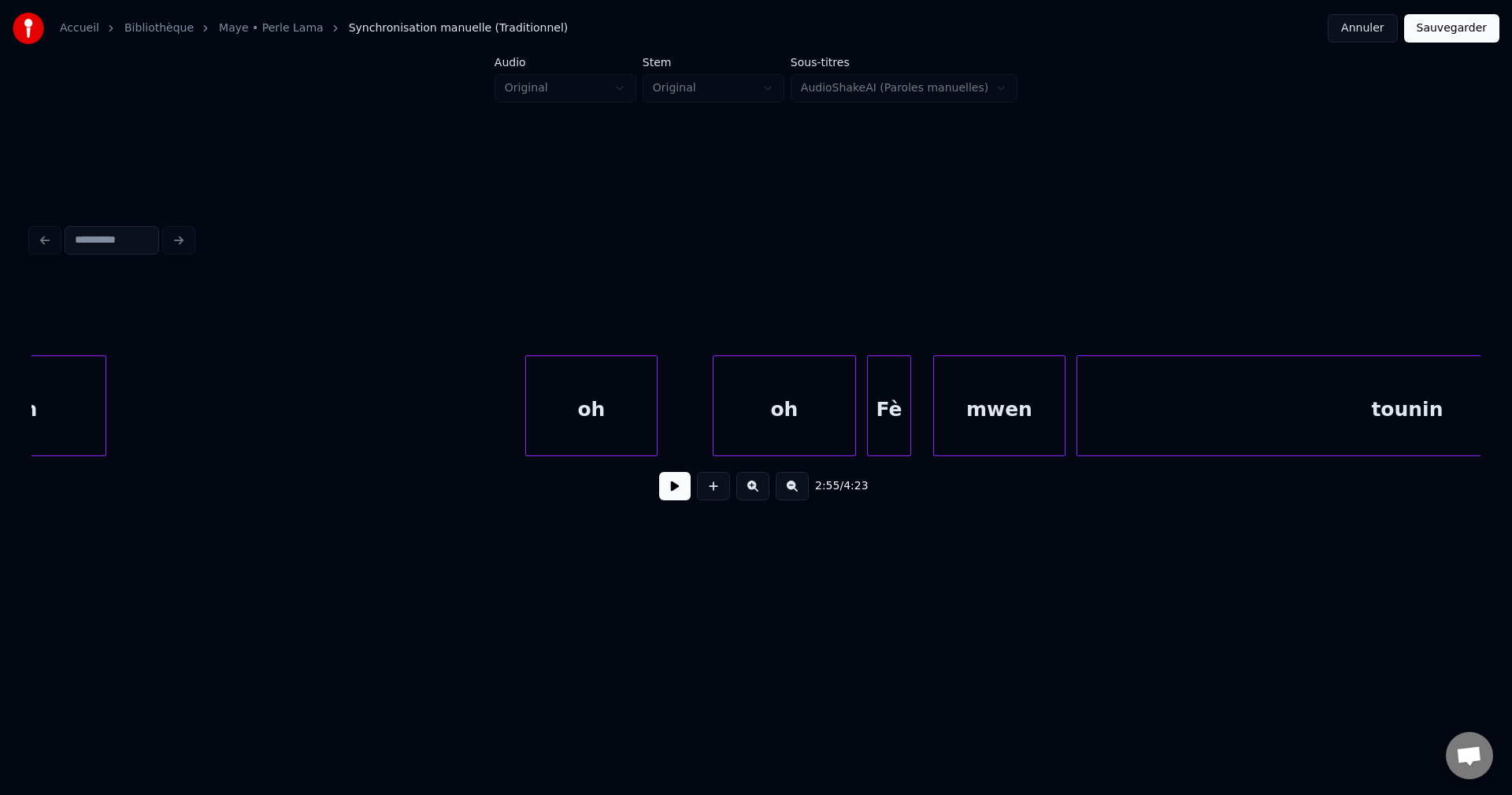
scroll to position [0, 92286]
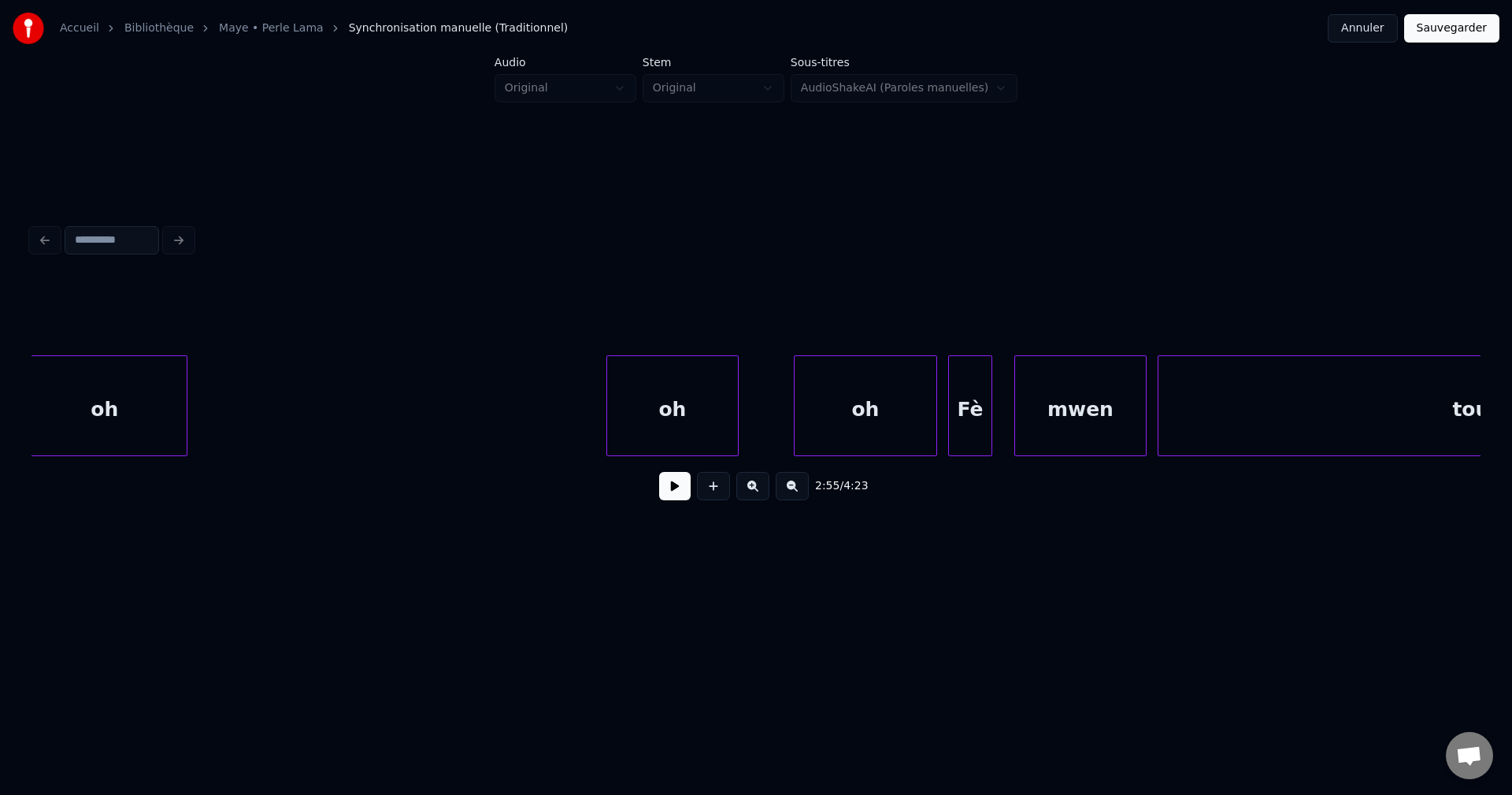
click at [870, 430] on div "oh" at bounding box center [866, 410] width 142 height 107
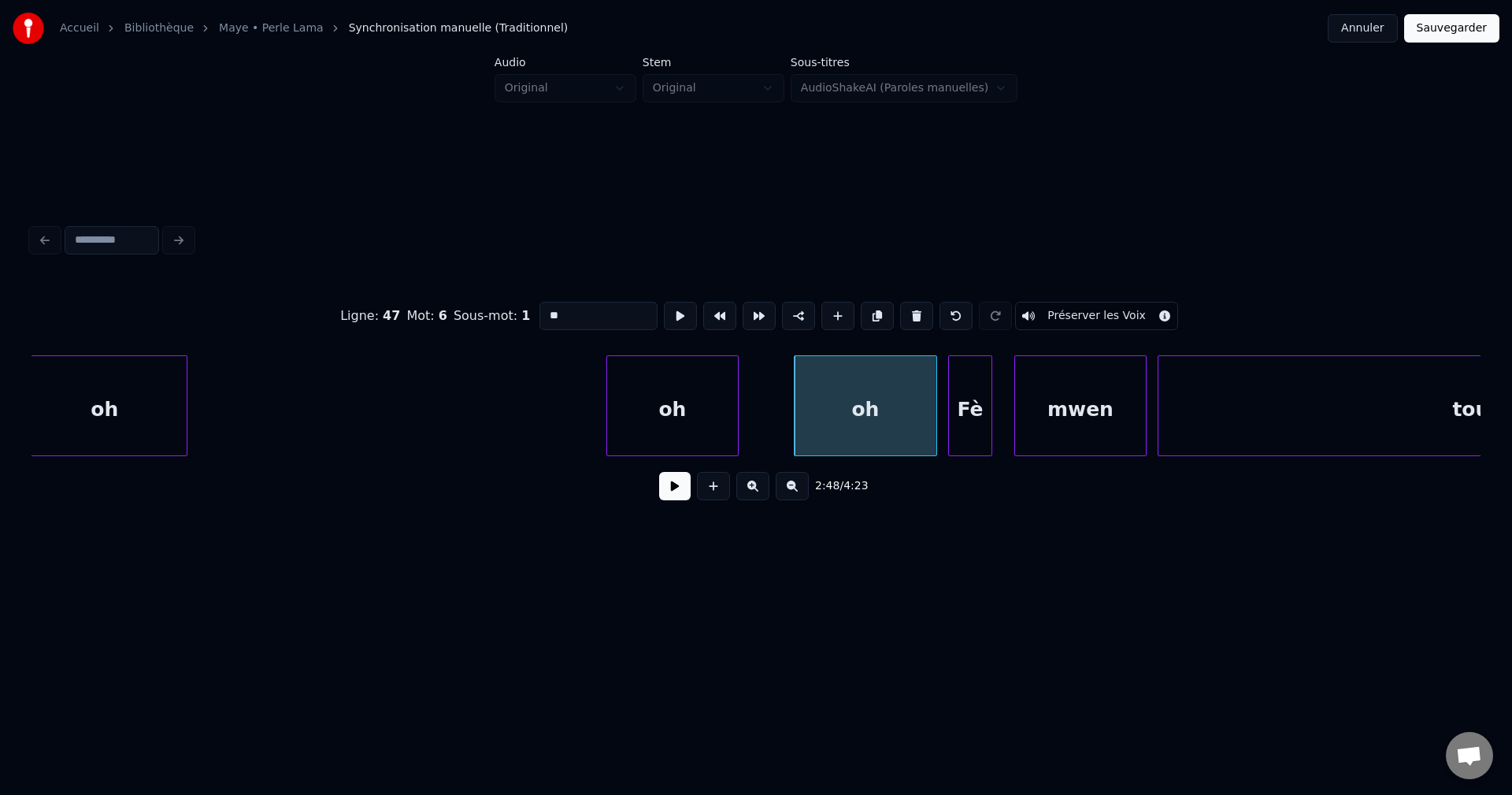
click at [672, 493] on button at bounding box center [675, 486] width 32 height 28
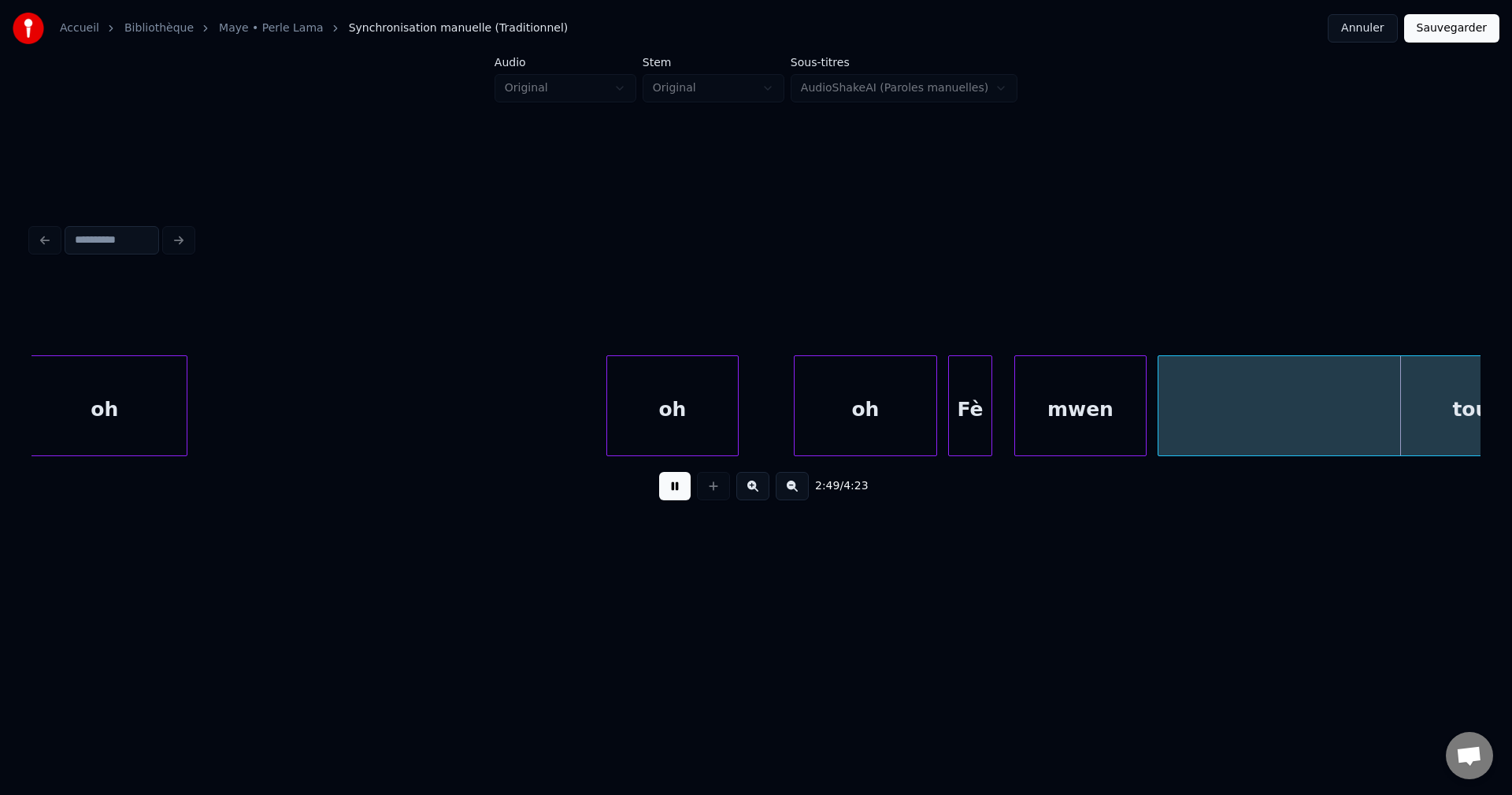
click at [672, 493] on button at bounding box center [675, 486] width 32 height 28
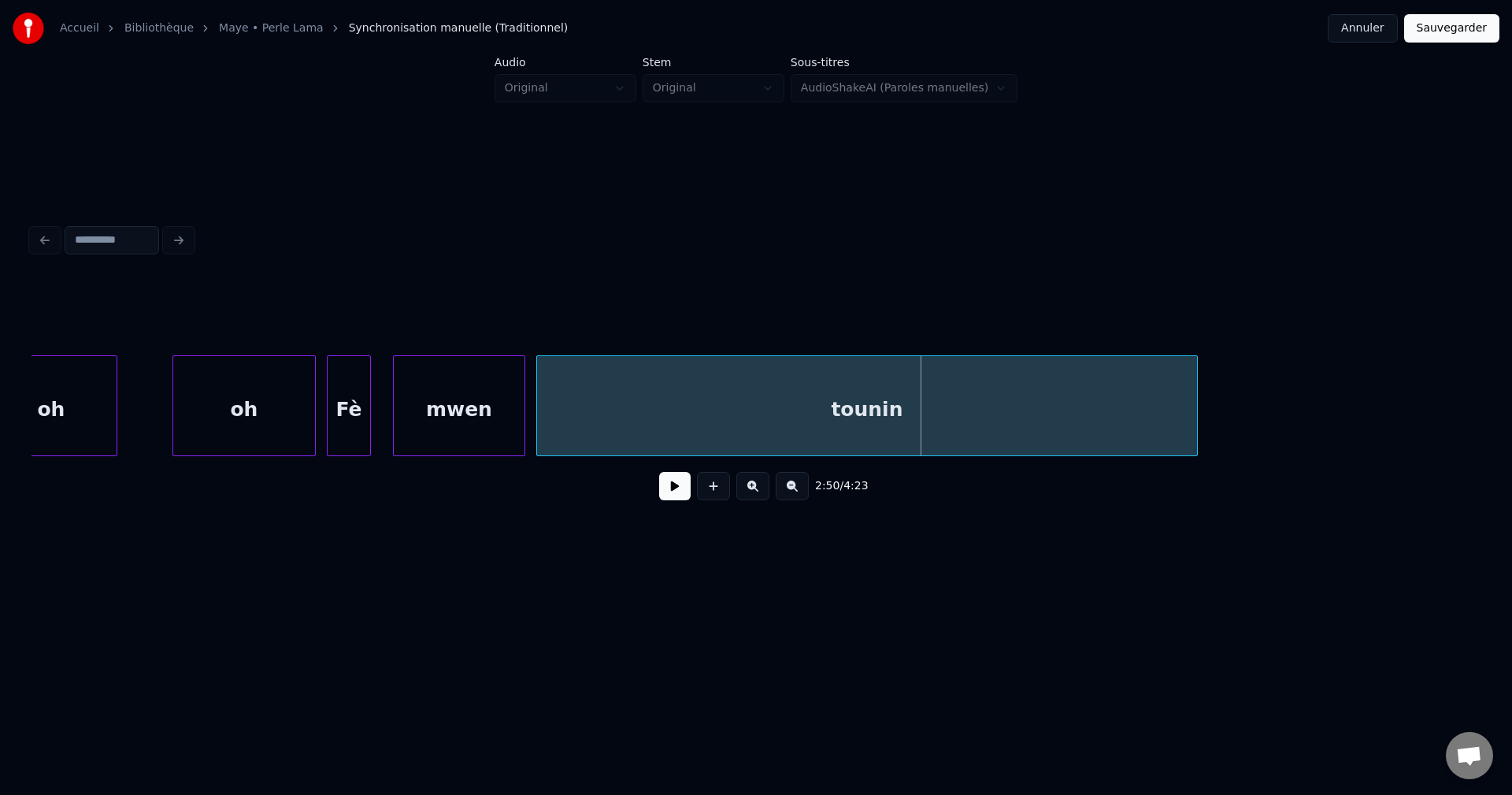
scroll to position [0, 92889]
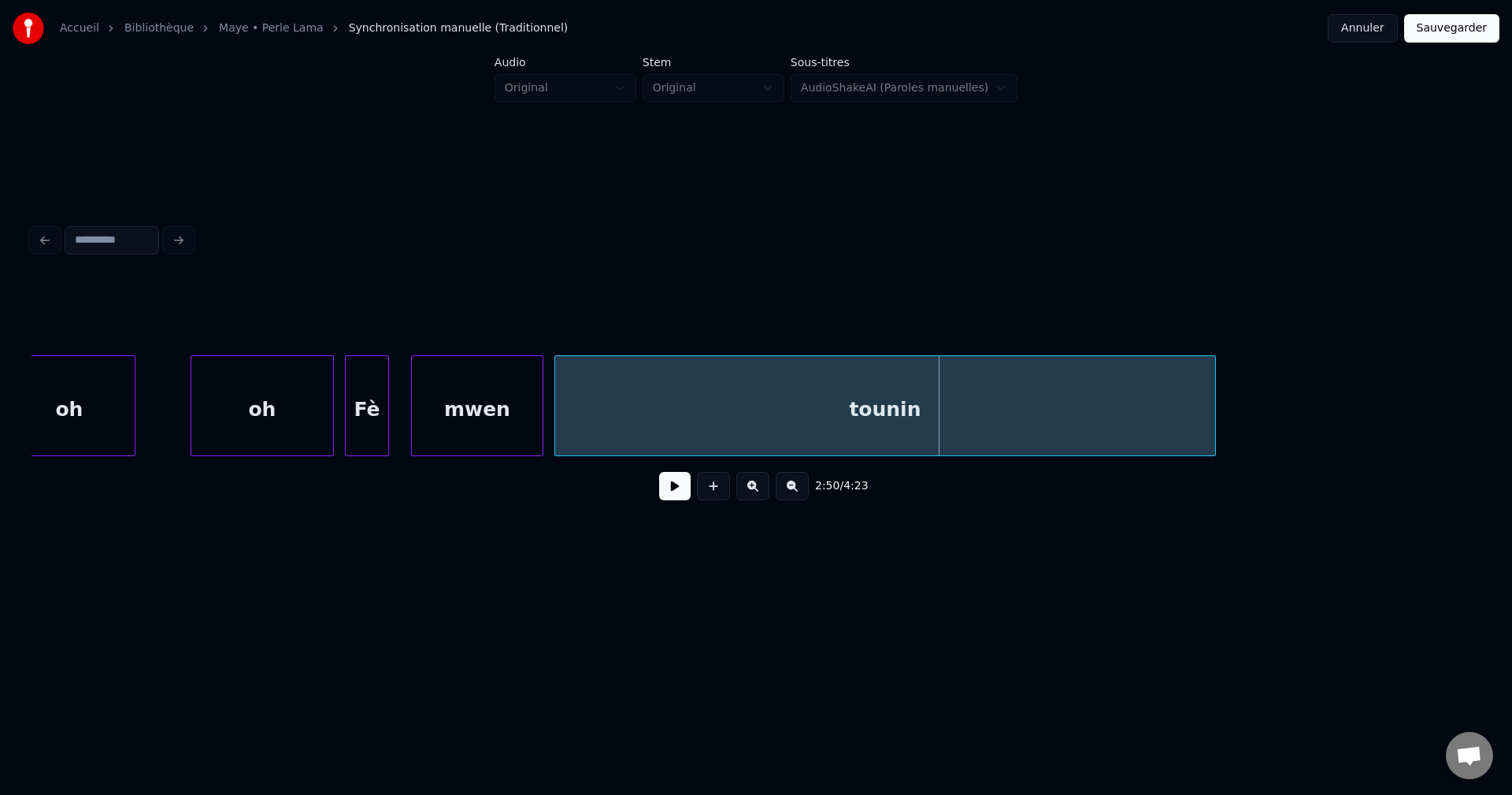
click at [242, 399] on div "oh" at bounding box center [263, 410] width 142 height 107
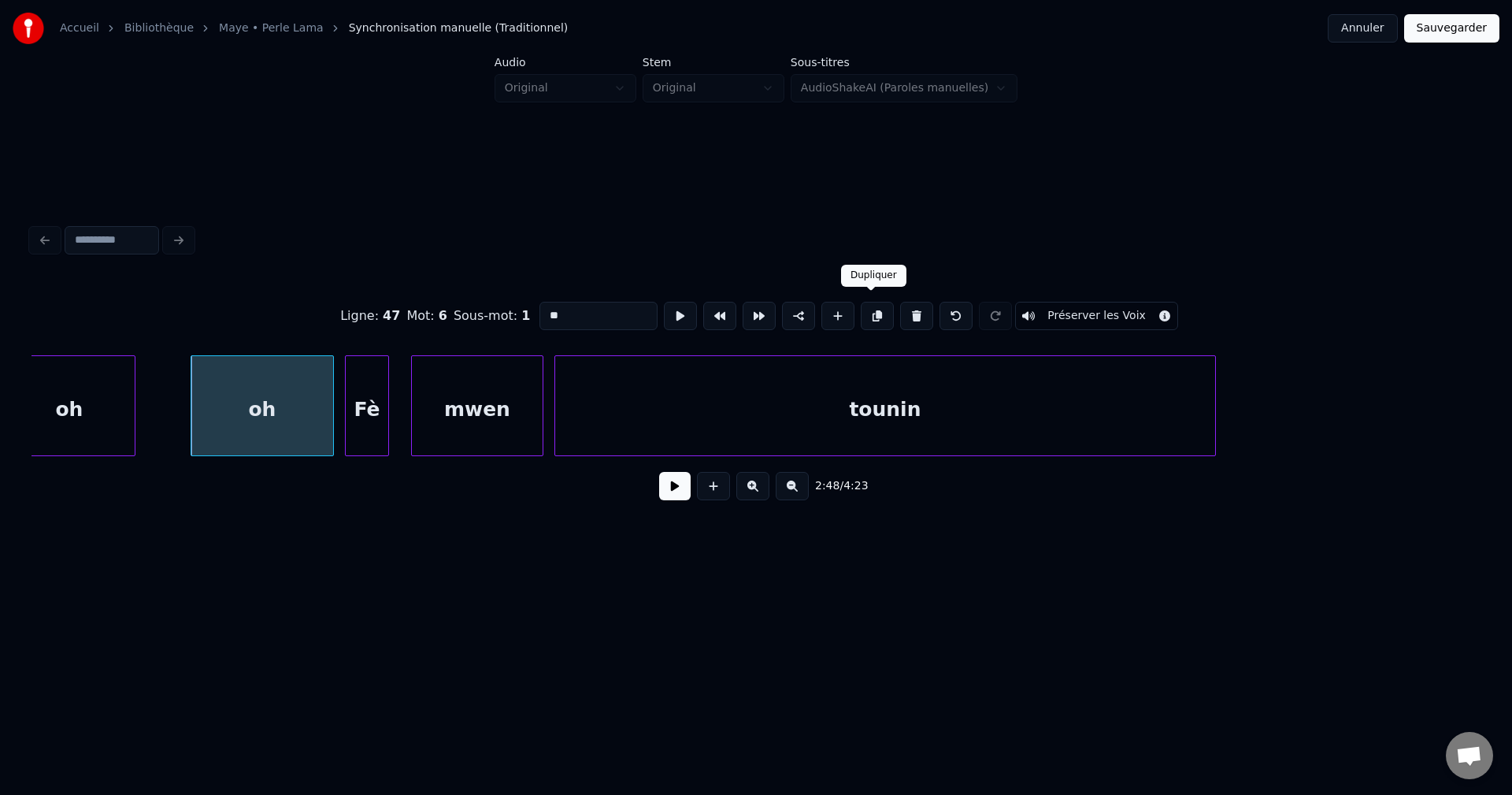
click at [873, 304] on button at bounding box center [877, 316] width 33 height 28
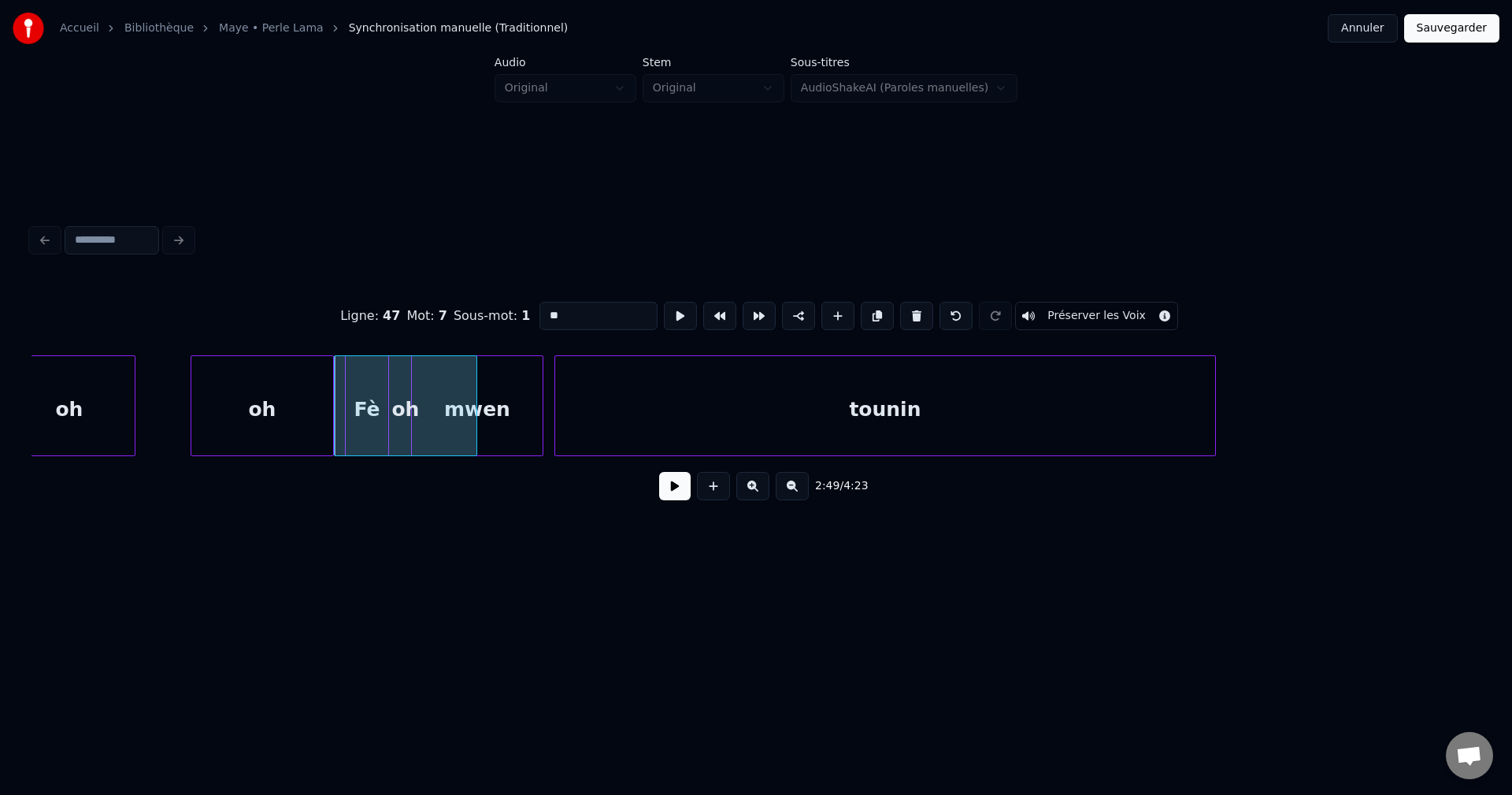
click at [105, 409] on div "oh" at bounding box center [69, 410] width 131 height 107
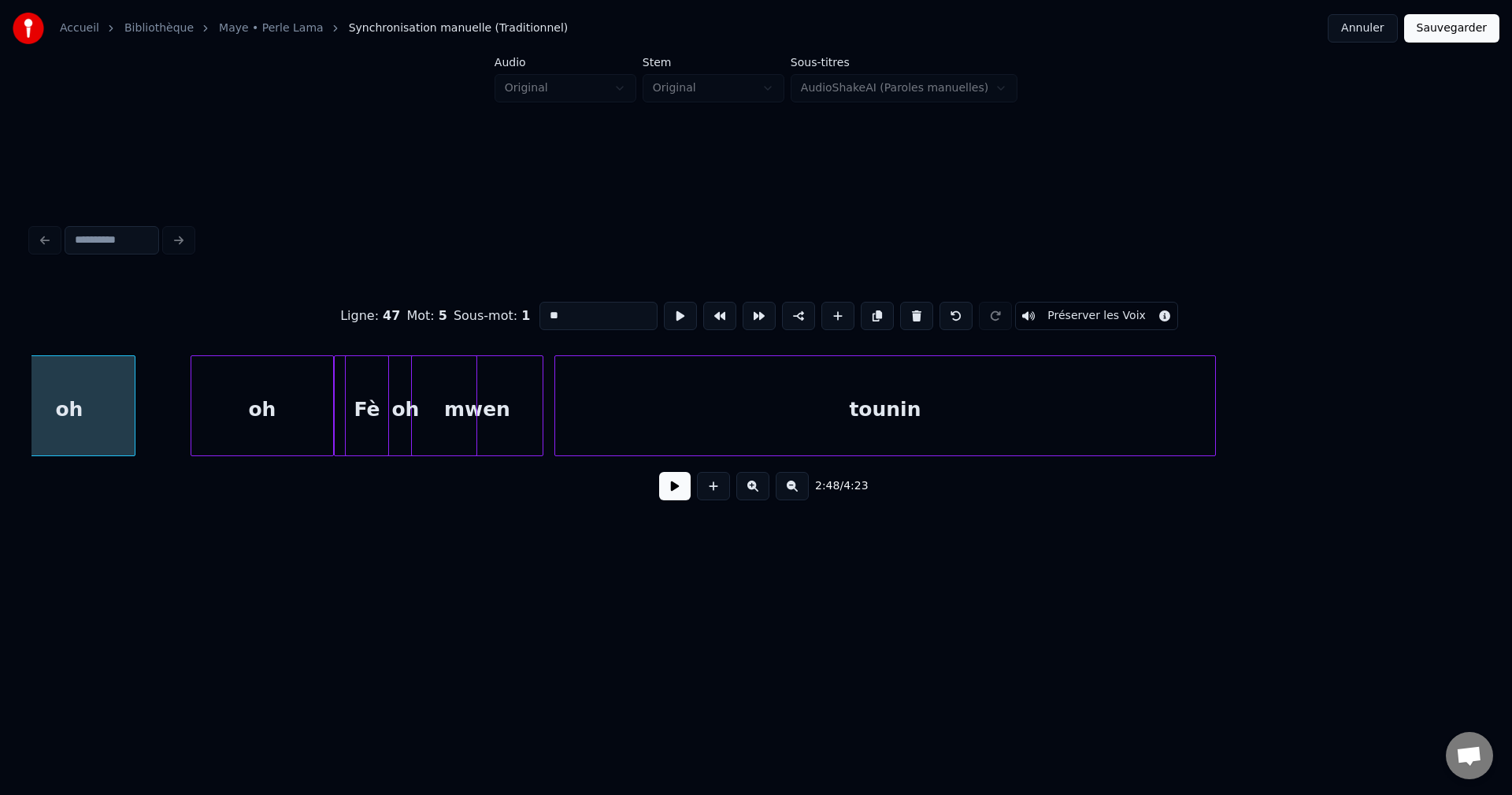
scroll to position [0, 92860]
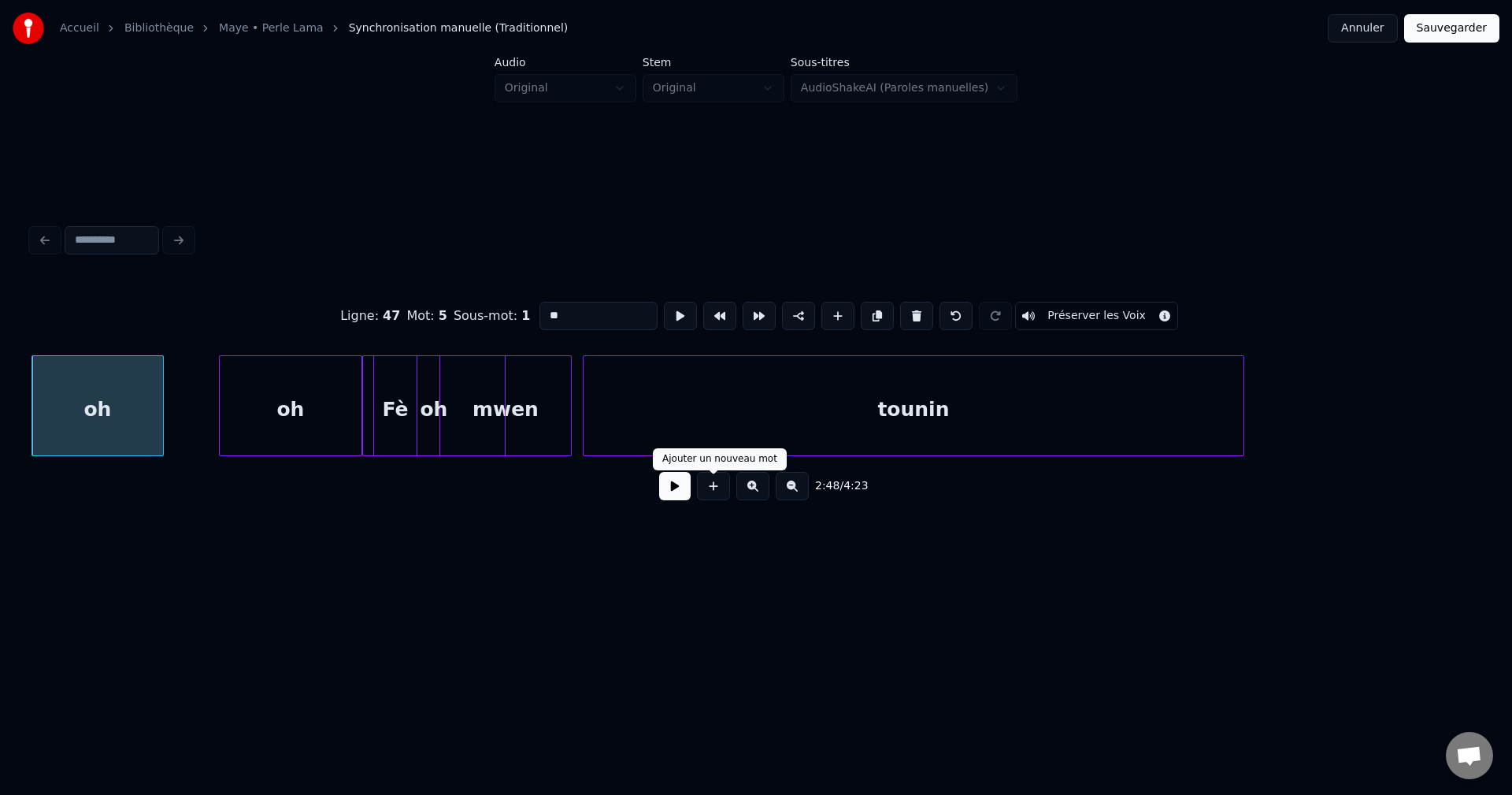
click at [688, 491] on button at bounding box center [675, 486] width 32 height 28
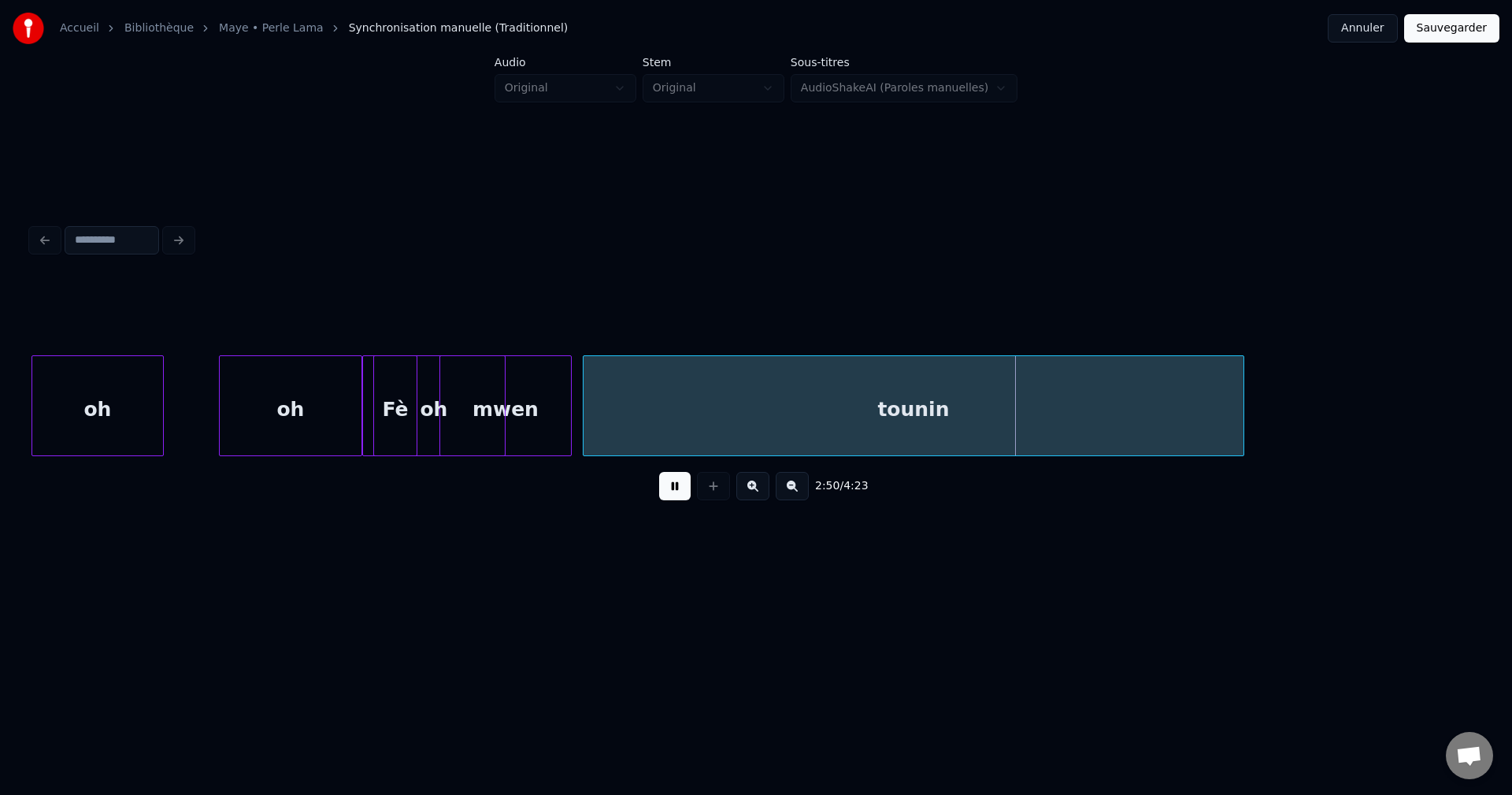
click at [671, 493] on button at bounding box center [675, 486] width 32 height 28
click at [383, 427] on div "oh" at bounding box center [434, 410] width 142 height 107
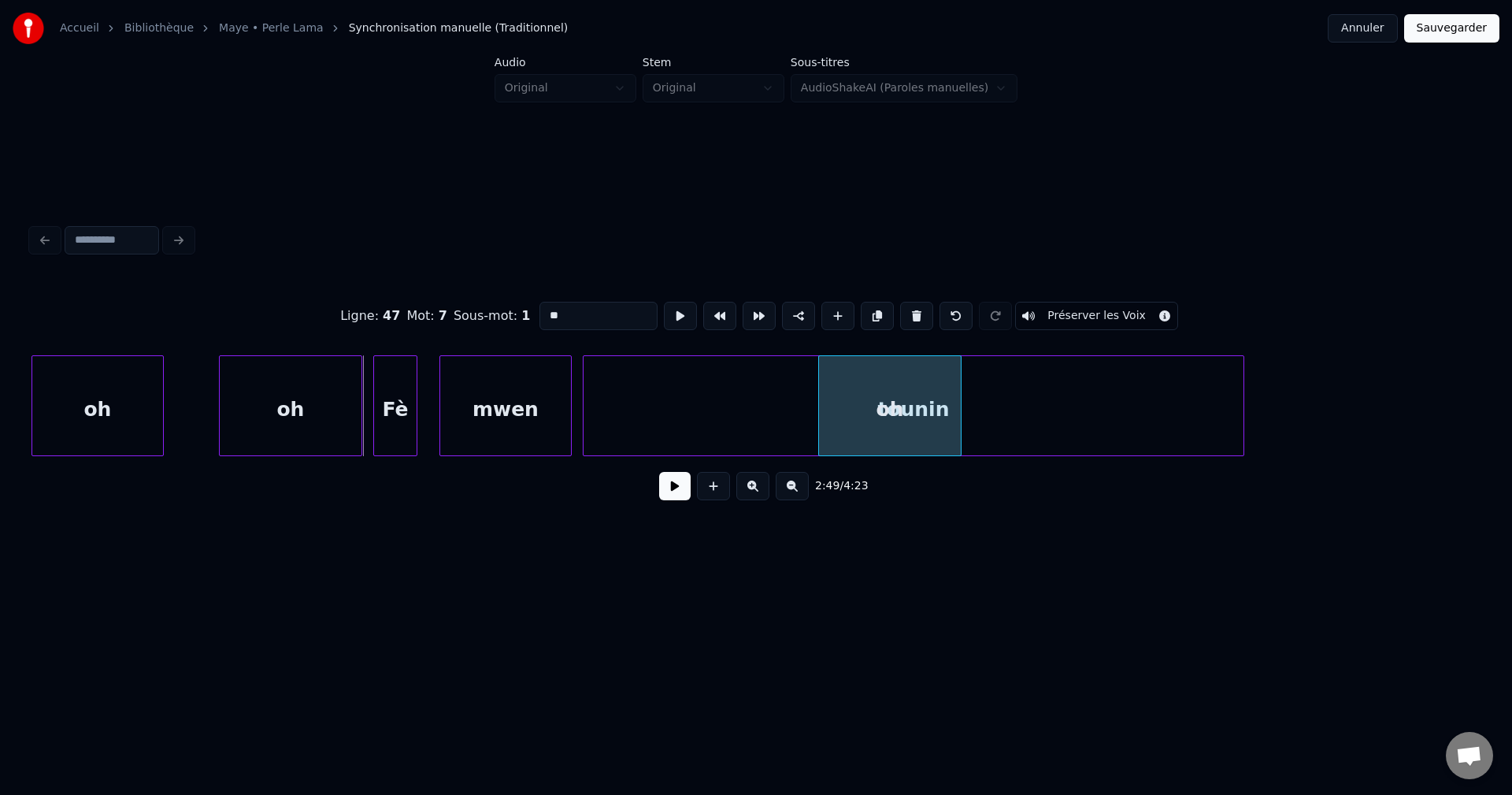
click at [949, 371] on div "oh" at bounding box center [890, 410] width 142 height 107
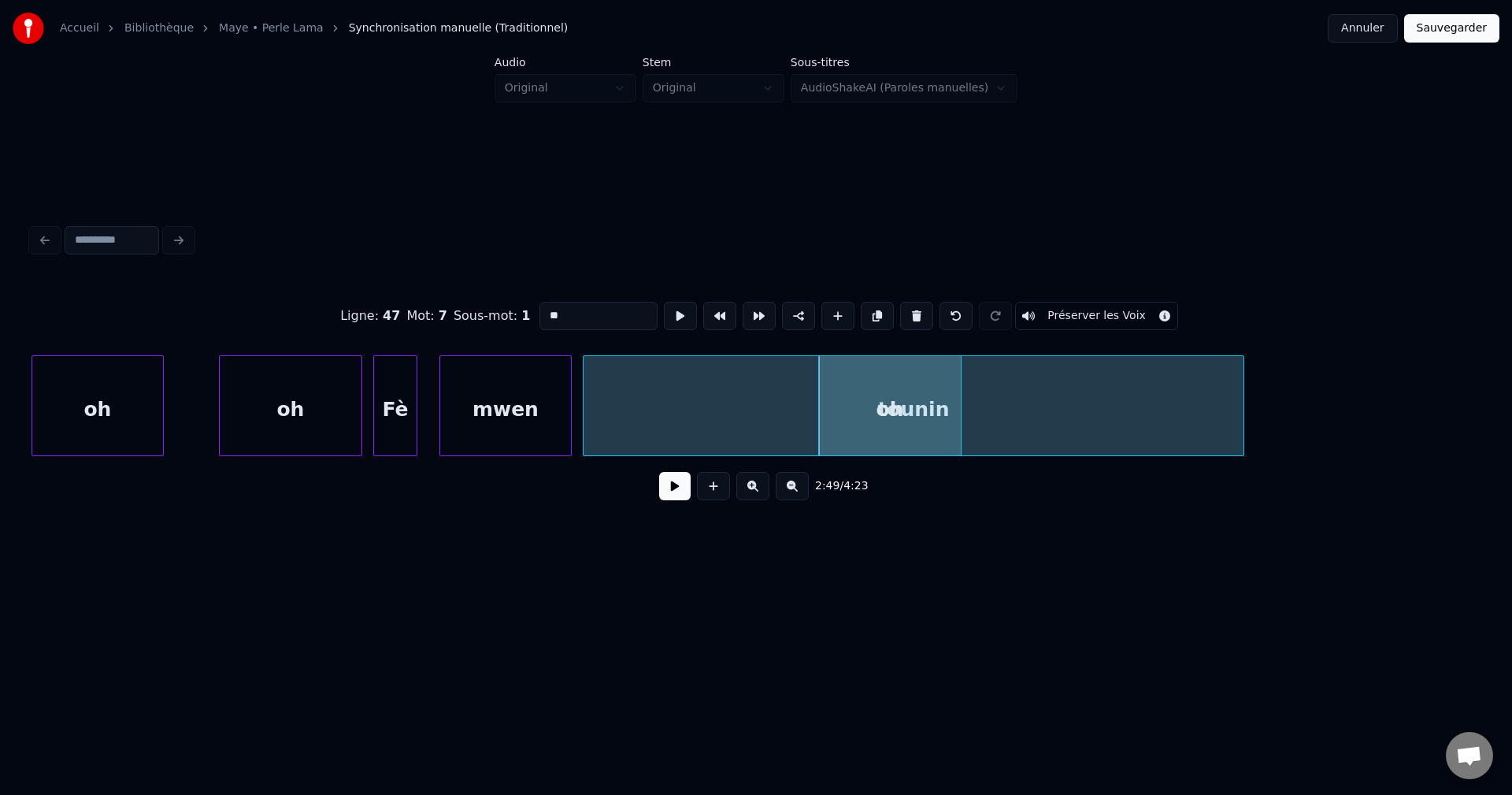
click at [589, 318] on input "**" at bounding box center [598, 316] width 118 height 28
type input "*****"
drag, startPoint x: 671, startPoint y: 498, endPoint x: 873, endPoint y: 449, distance: 207.9
click at [672, 498] on button at bounding box center [675, 486] width 32 height 28
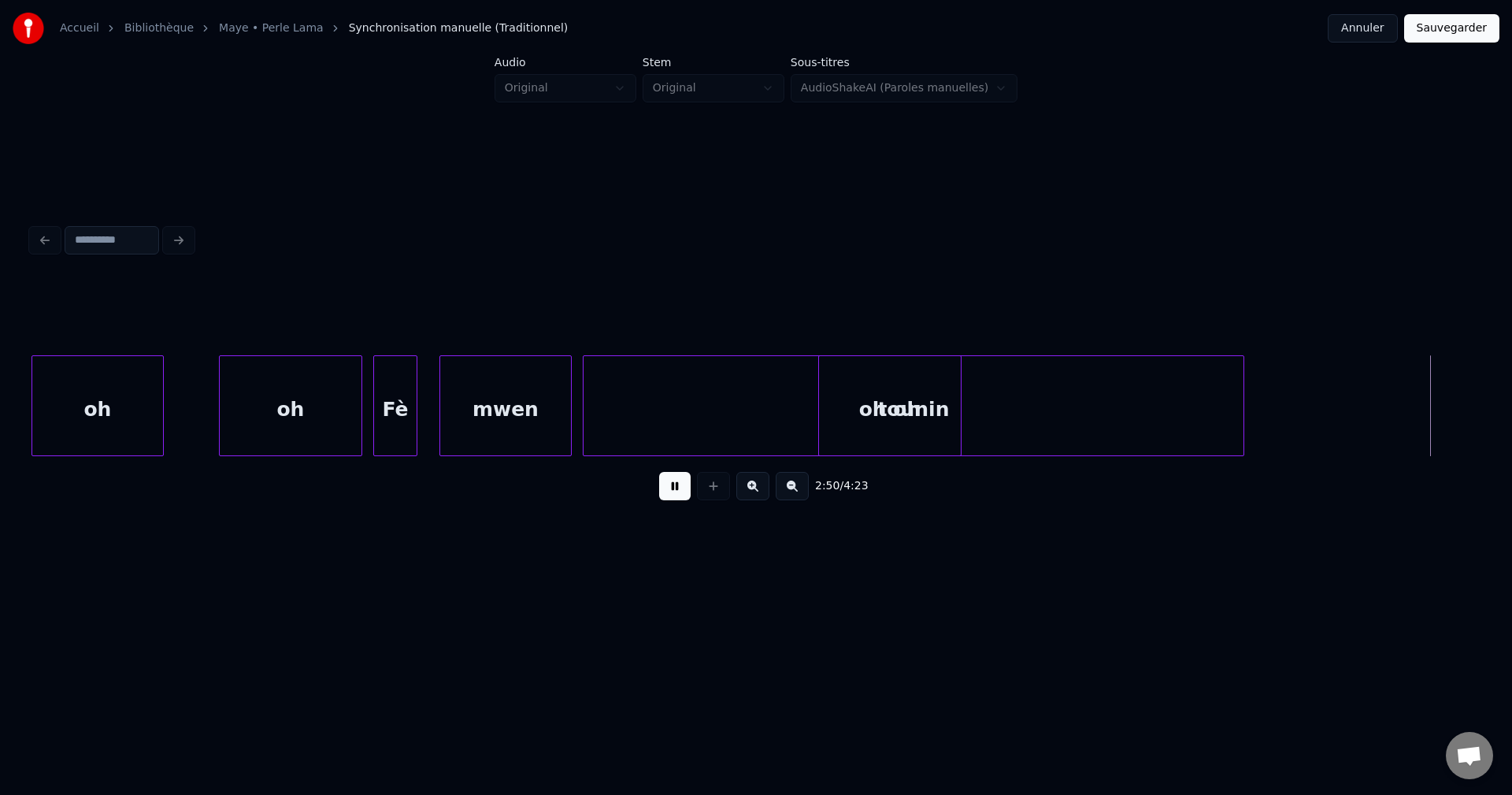
scroll to position [0, 94316]
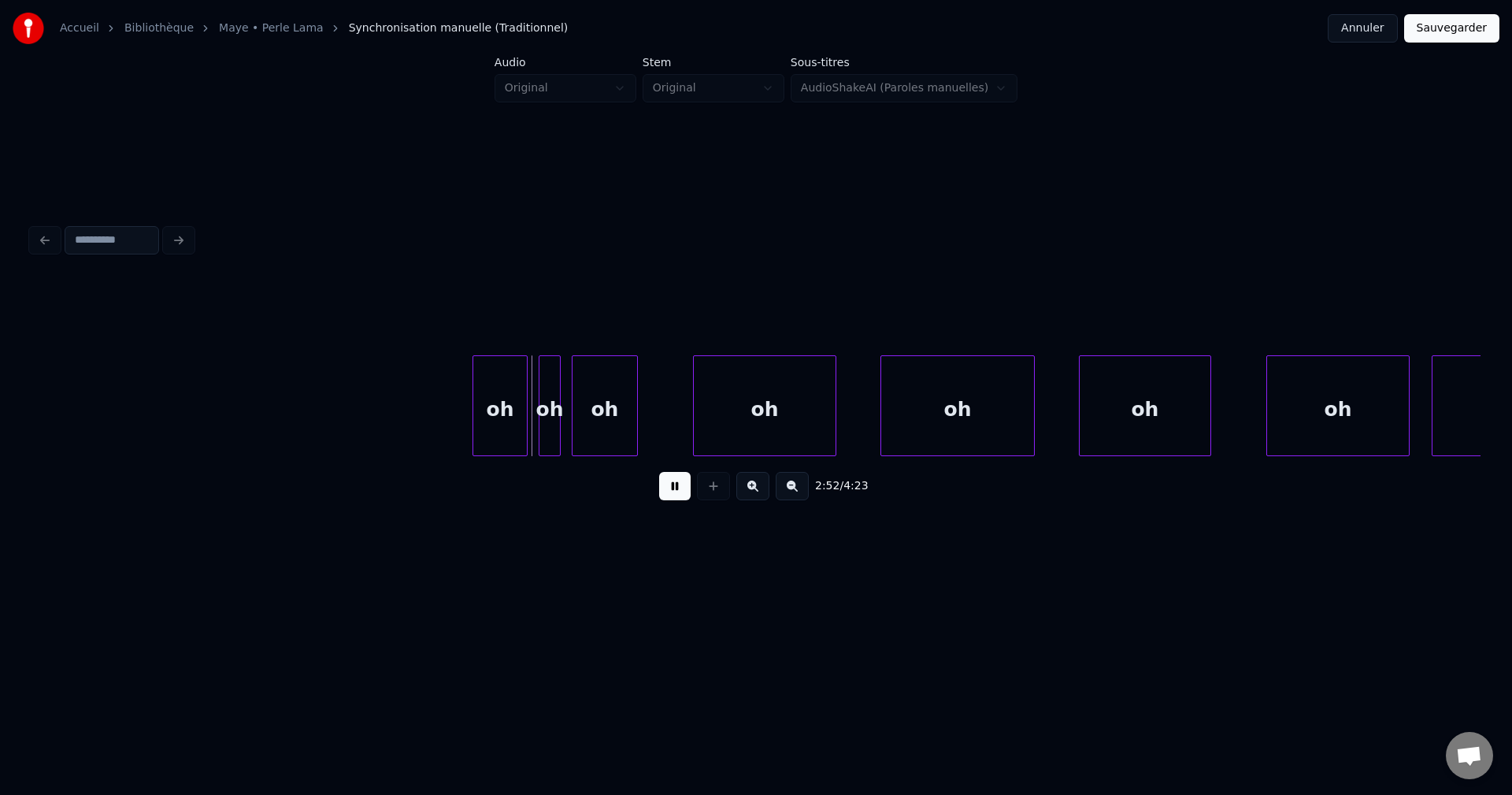
click at [674, 498] on button at bounding box center [675, 486] width 32 height 28
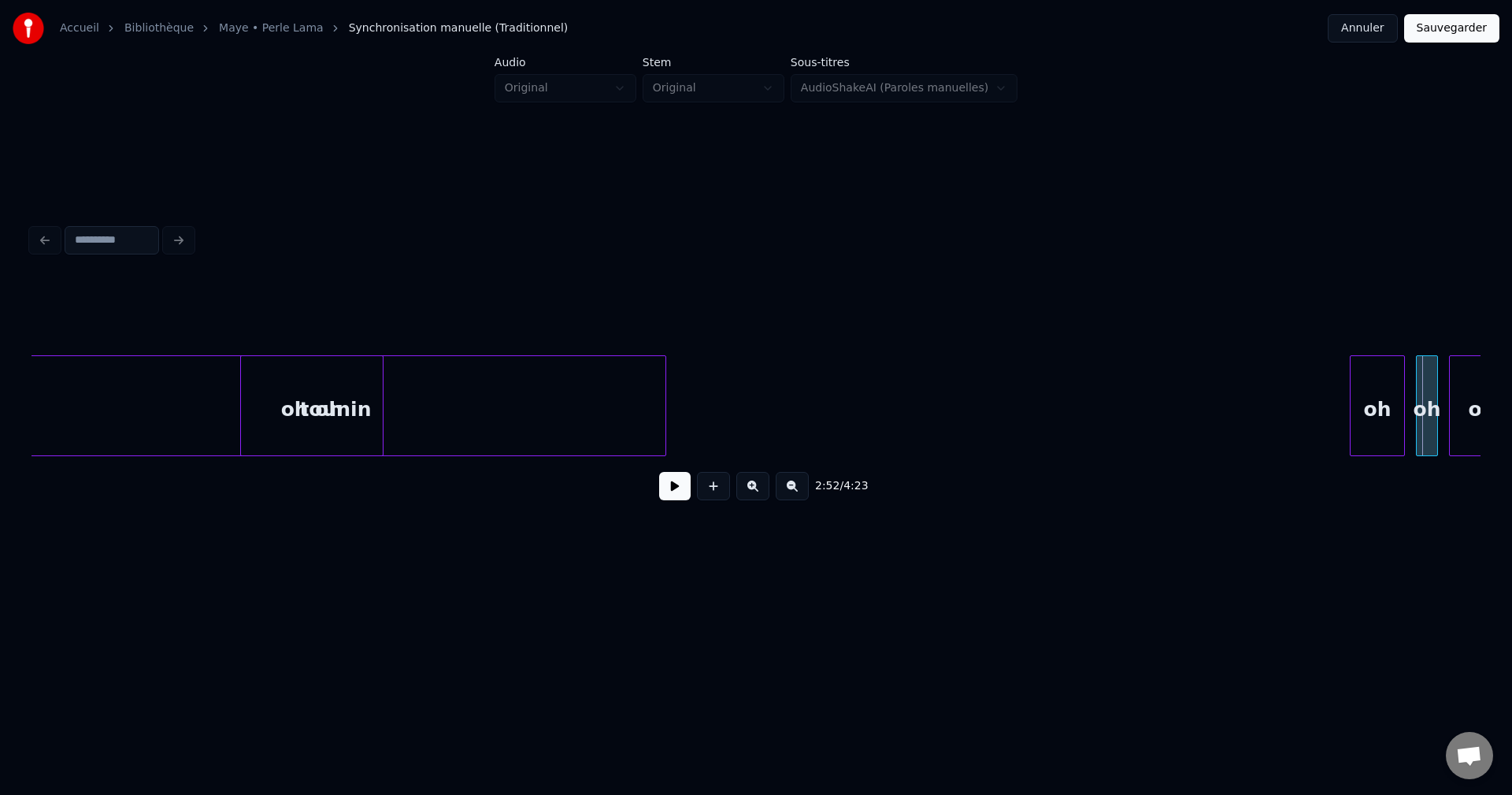
scroll to position [0, 93433]
click at [291, 410] on div "oh oh" at bounding box center [317, 410] width 142 height 107
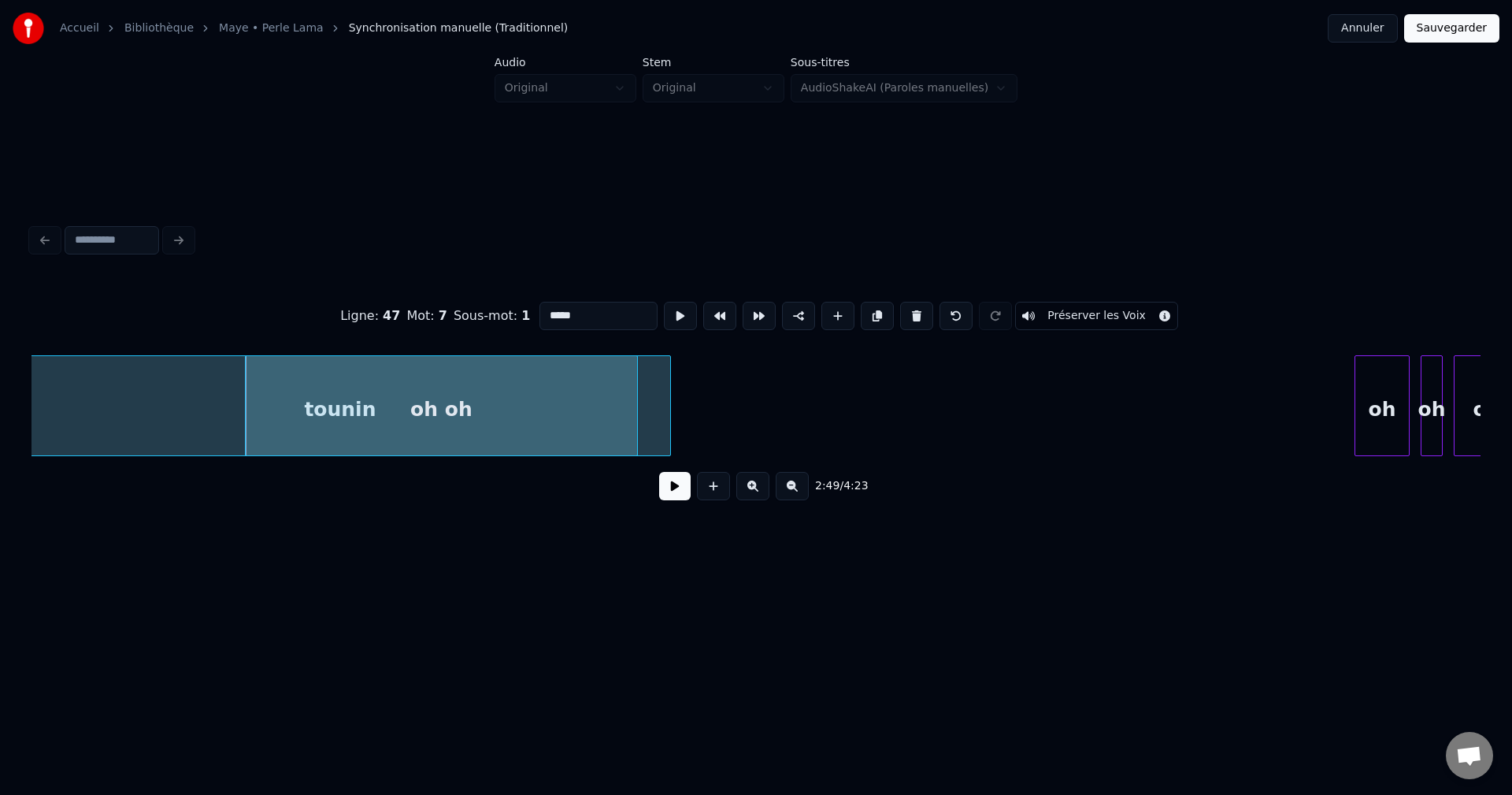
click at [636, 416] on div at bounding box center [635, 406] width 5 height 99
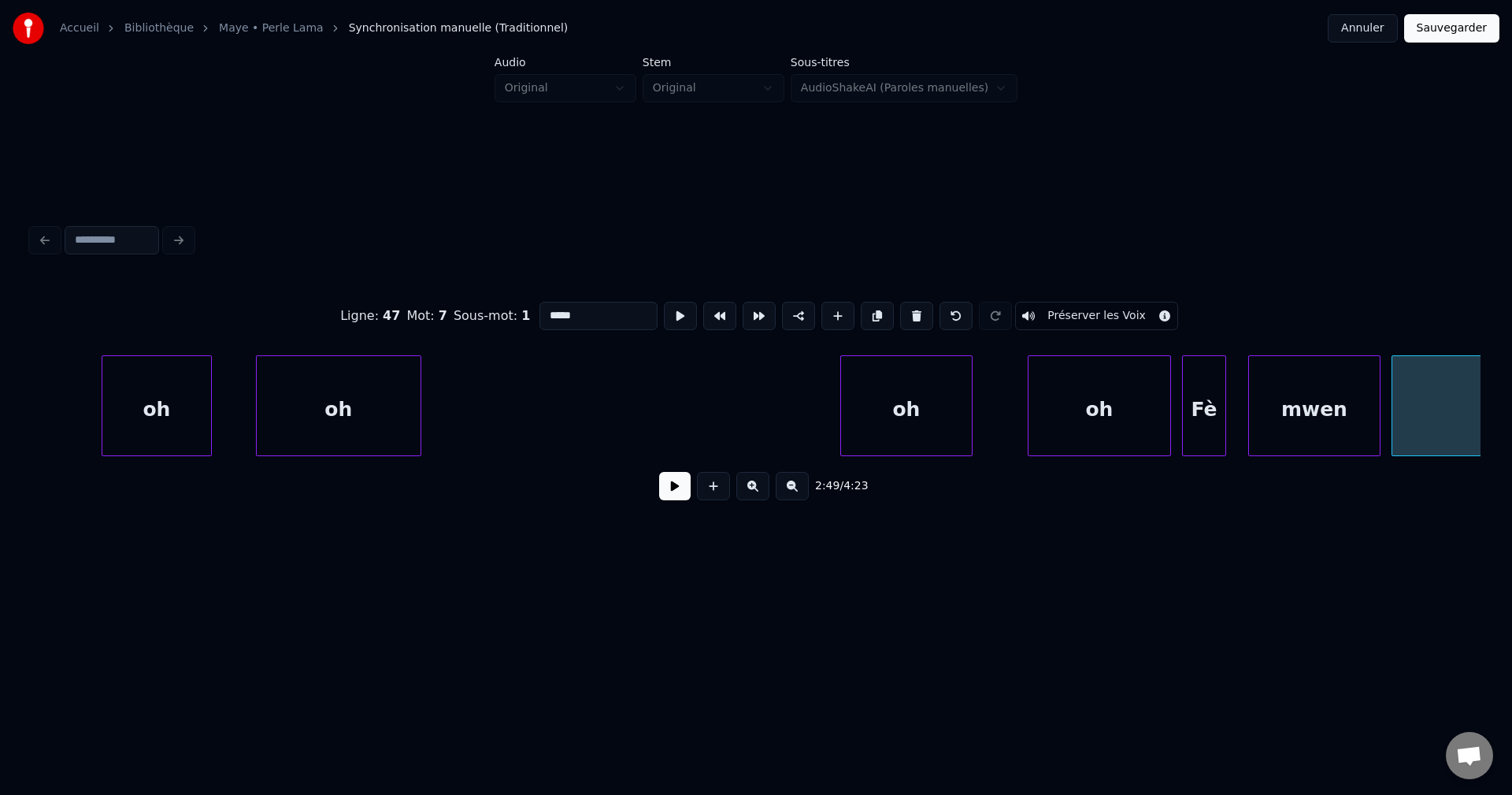
scroll to position [0, 92016]
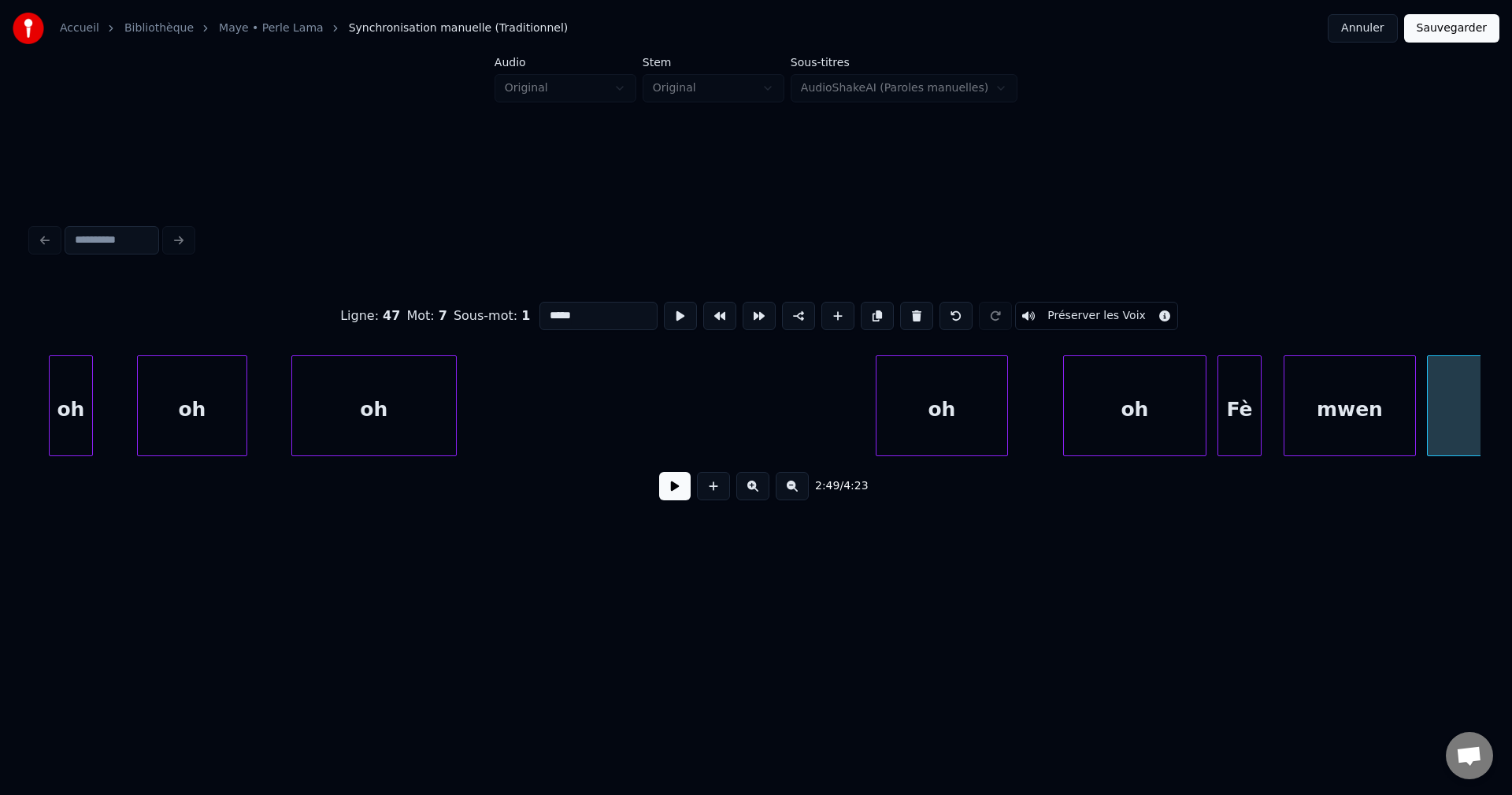
click at [196, 412] on div "oh" at bounding box center [192, 410] width 109 height 107
type input "**"
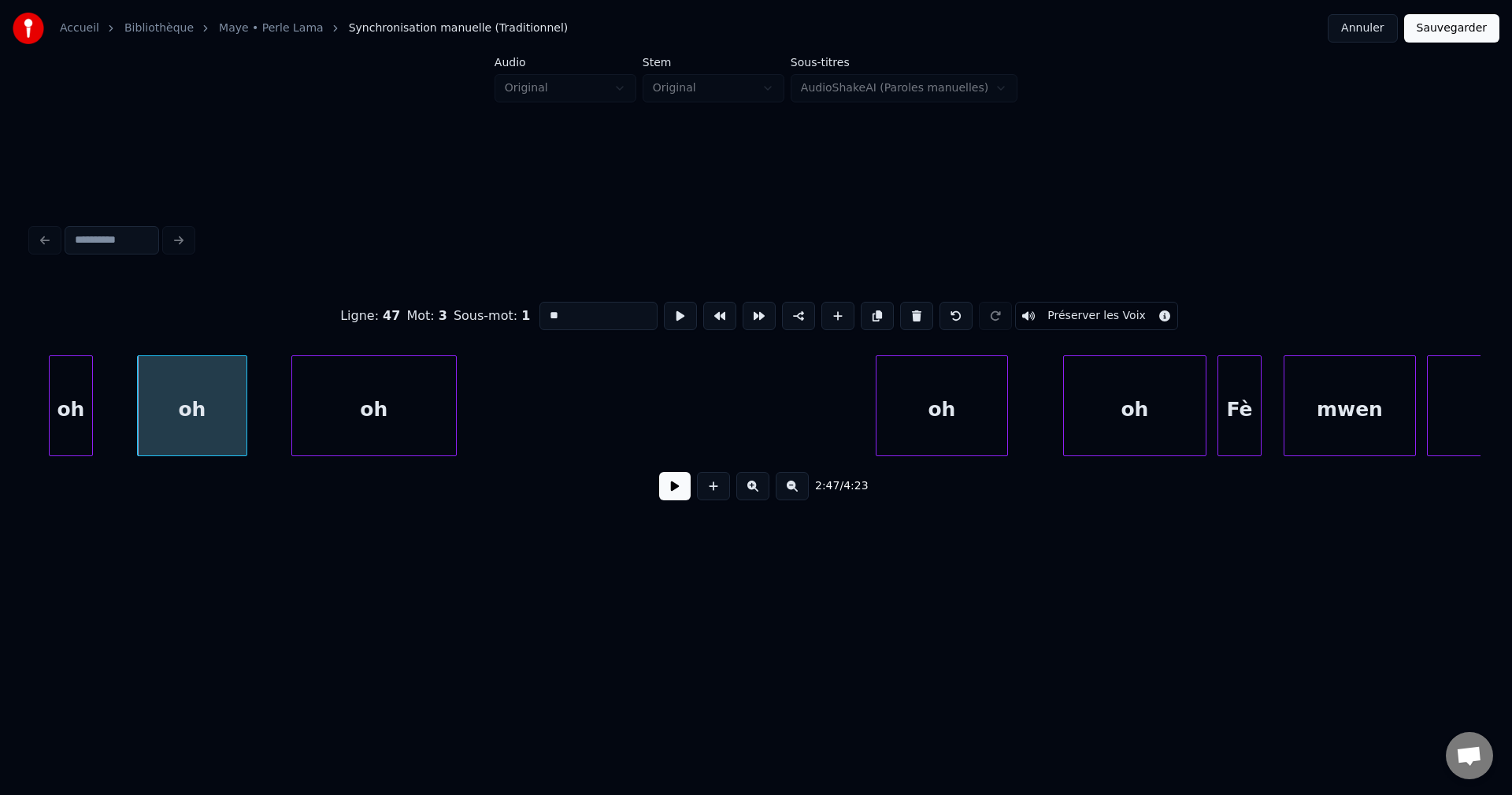
click at [669, 497] on button at bounding box center [675, 486] width 32 height 28
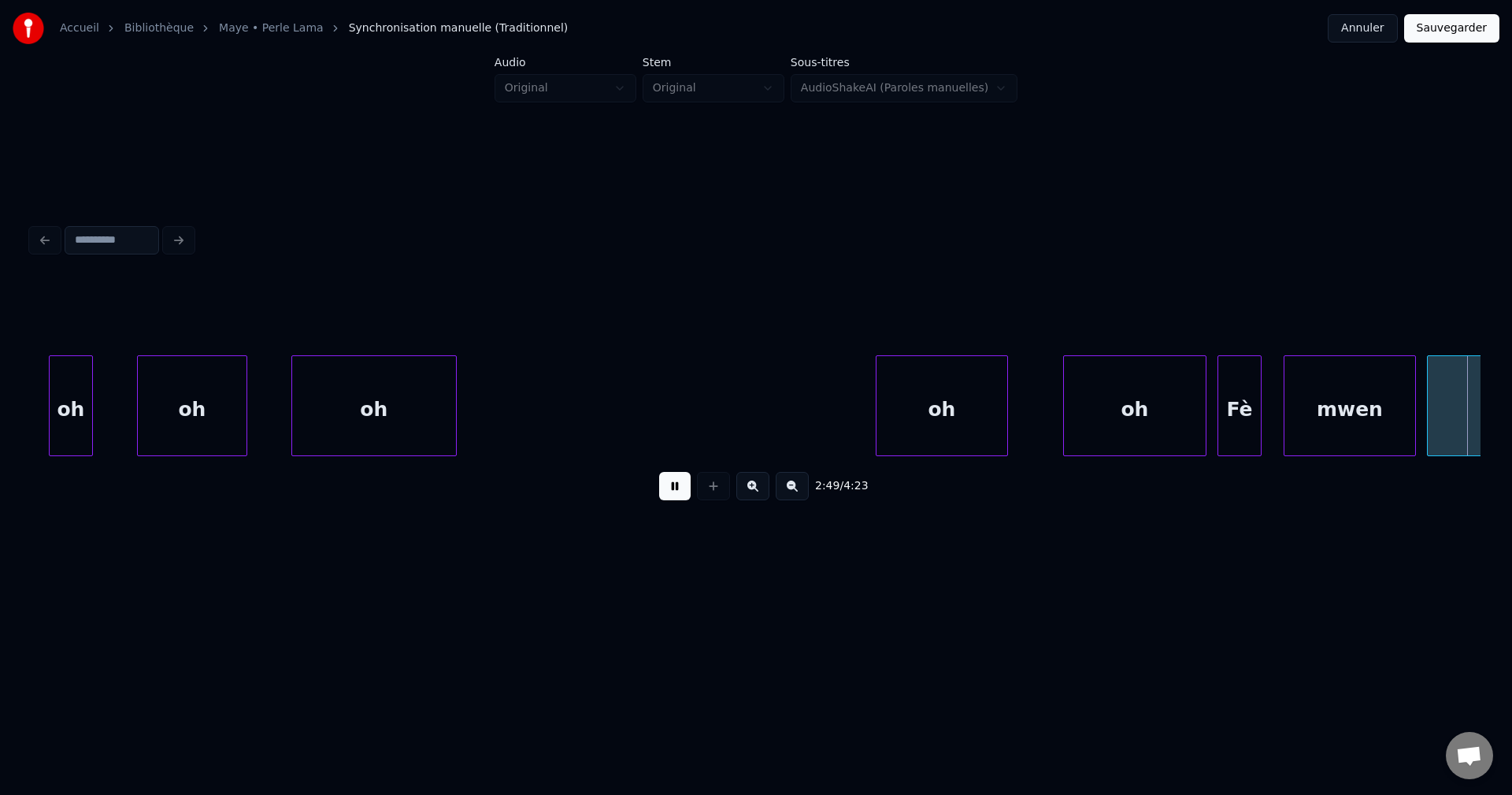
scroll to position [0, 93467]
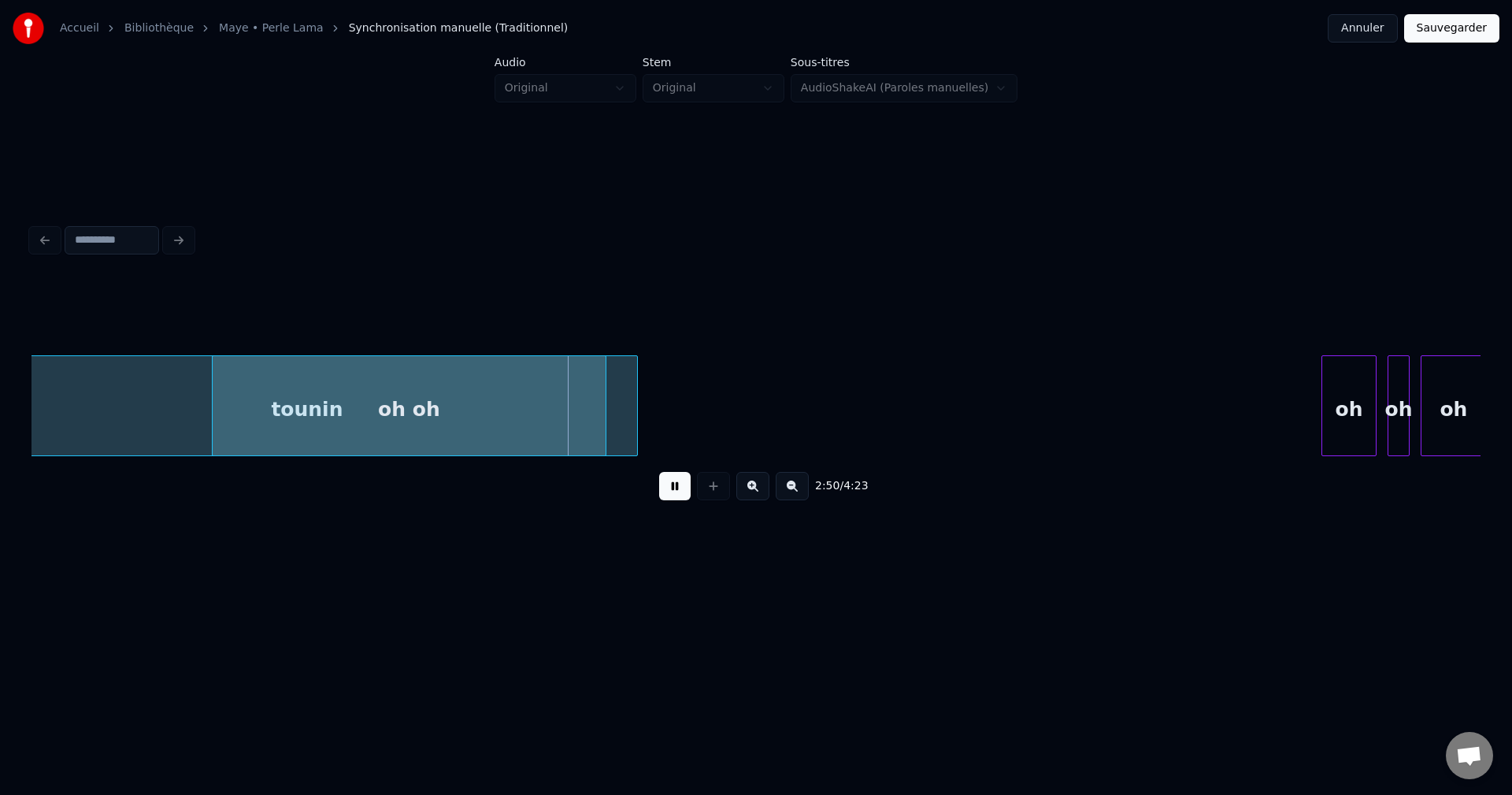
click at [669, 497] on button at bounding box center [675, 486] width 32 height 28
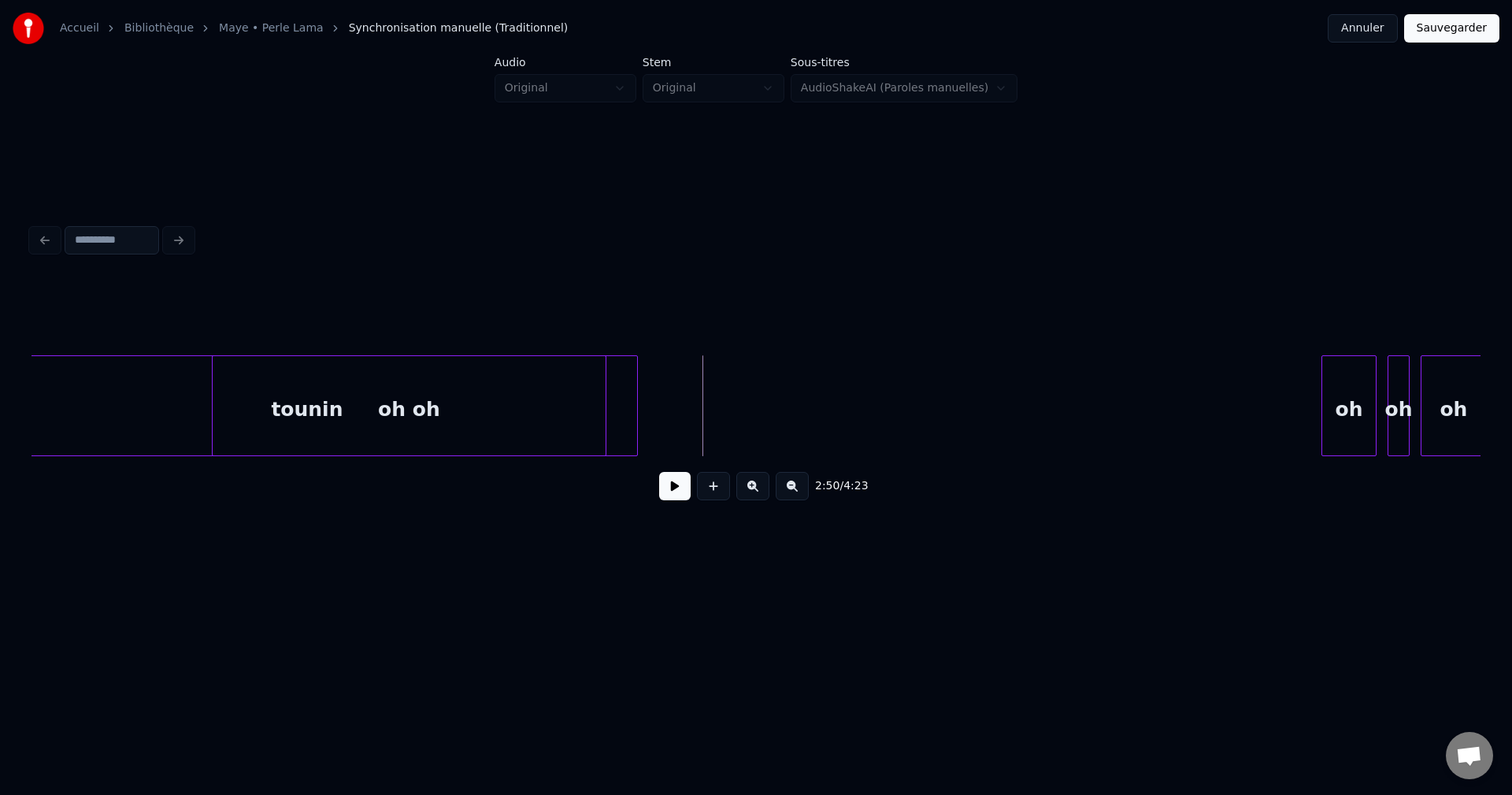
click at [548, 427] on div "oh oh" at bounding box center [409, 410] width 393 height 107
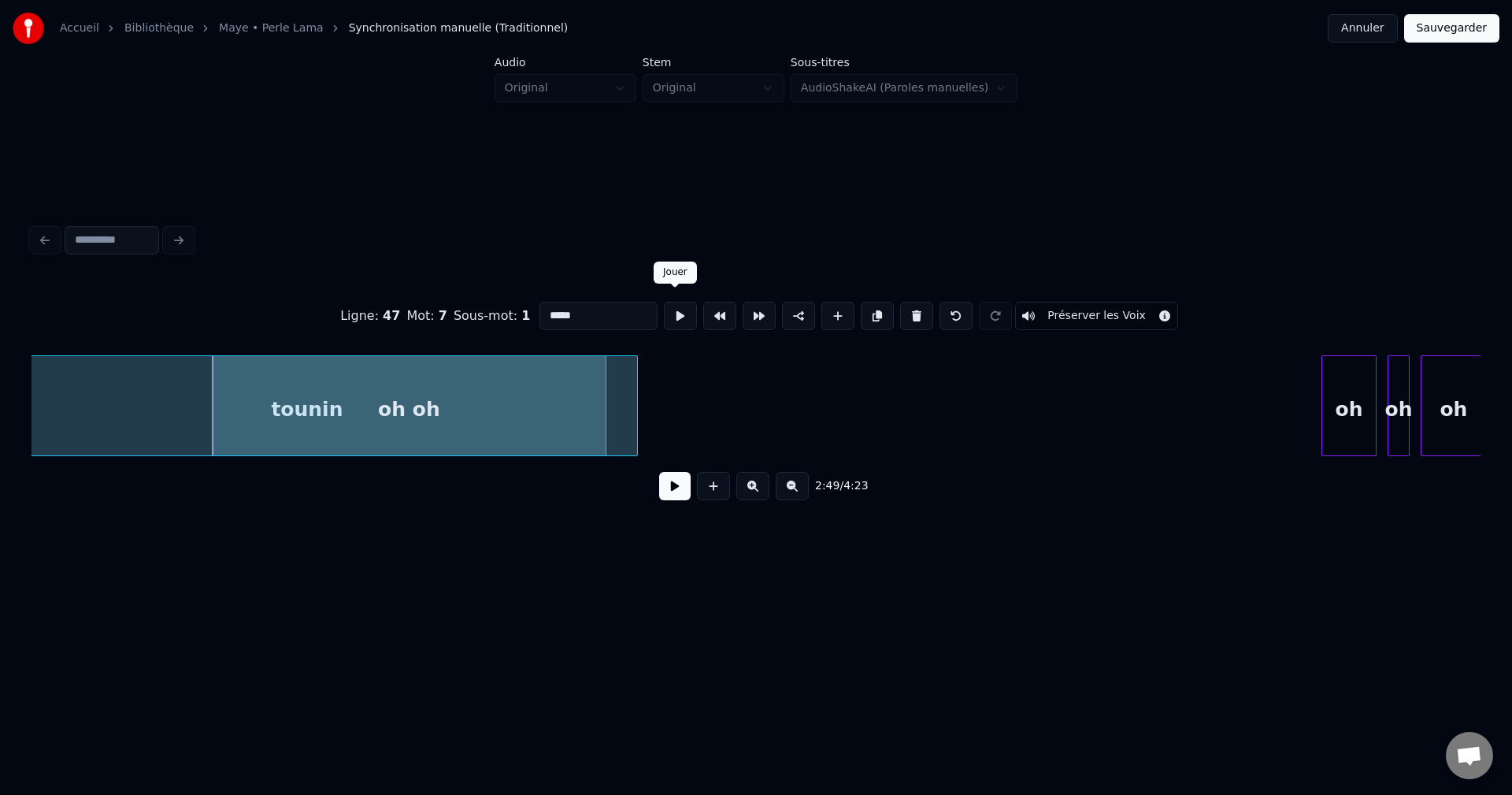
click at [677, 310] on button at bounding box center [680, 316] width 33 height 28
click at [549, 398] on div at bounding box center [550, 406] width 5 height 99
click at [672, 492] on button at bounding box center [675, 486] width 32 height 28
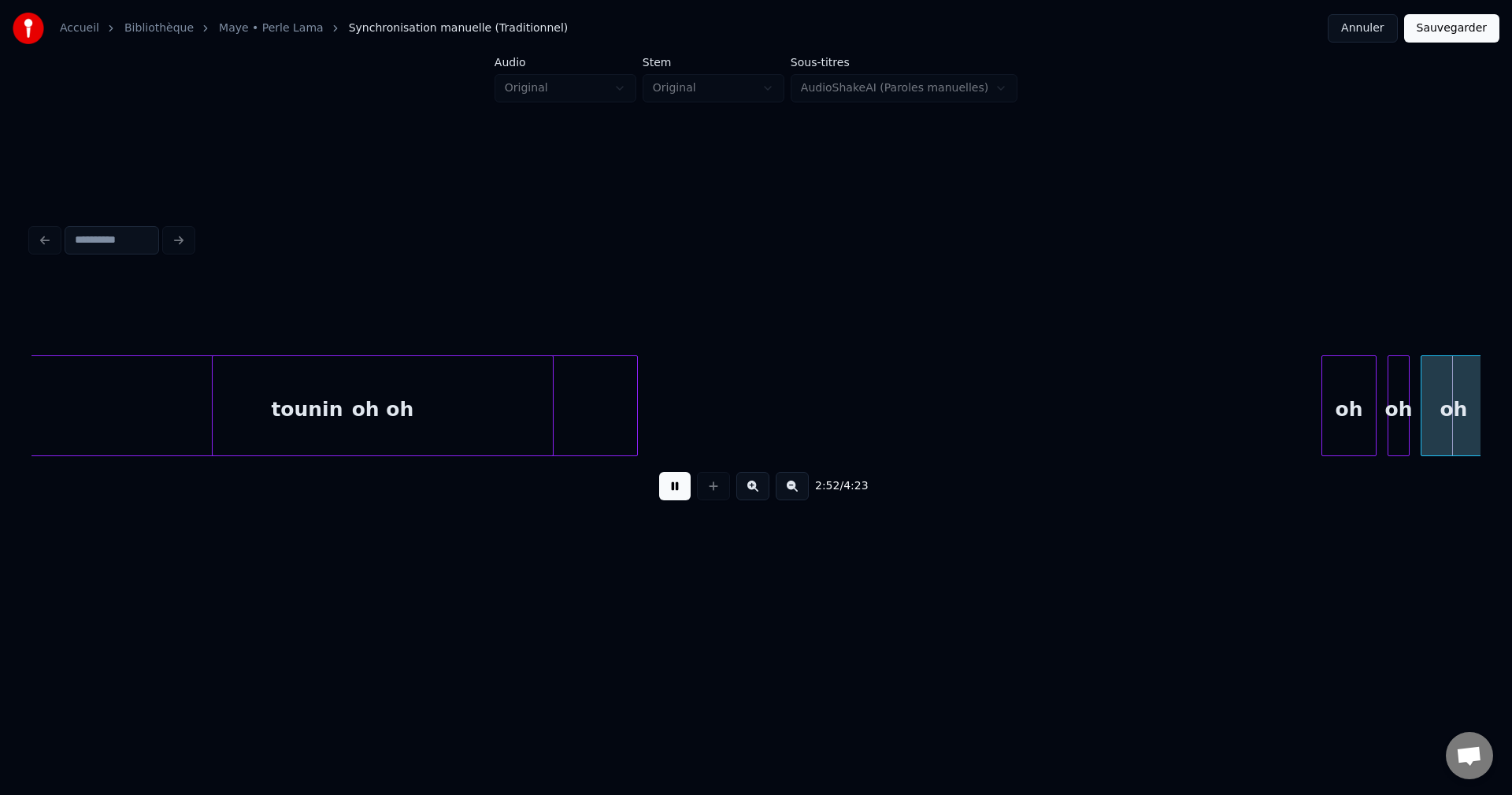
scroll to position [0, 94924]
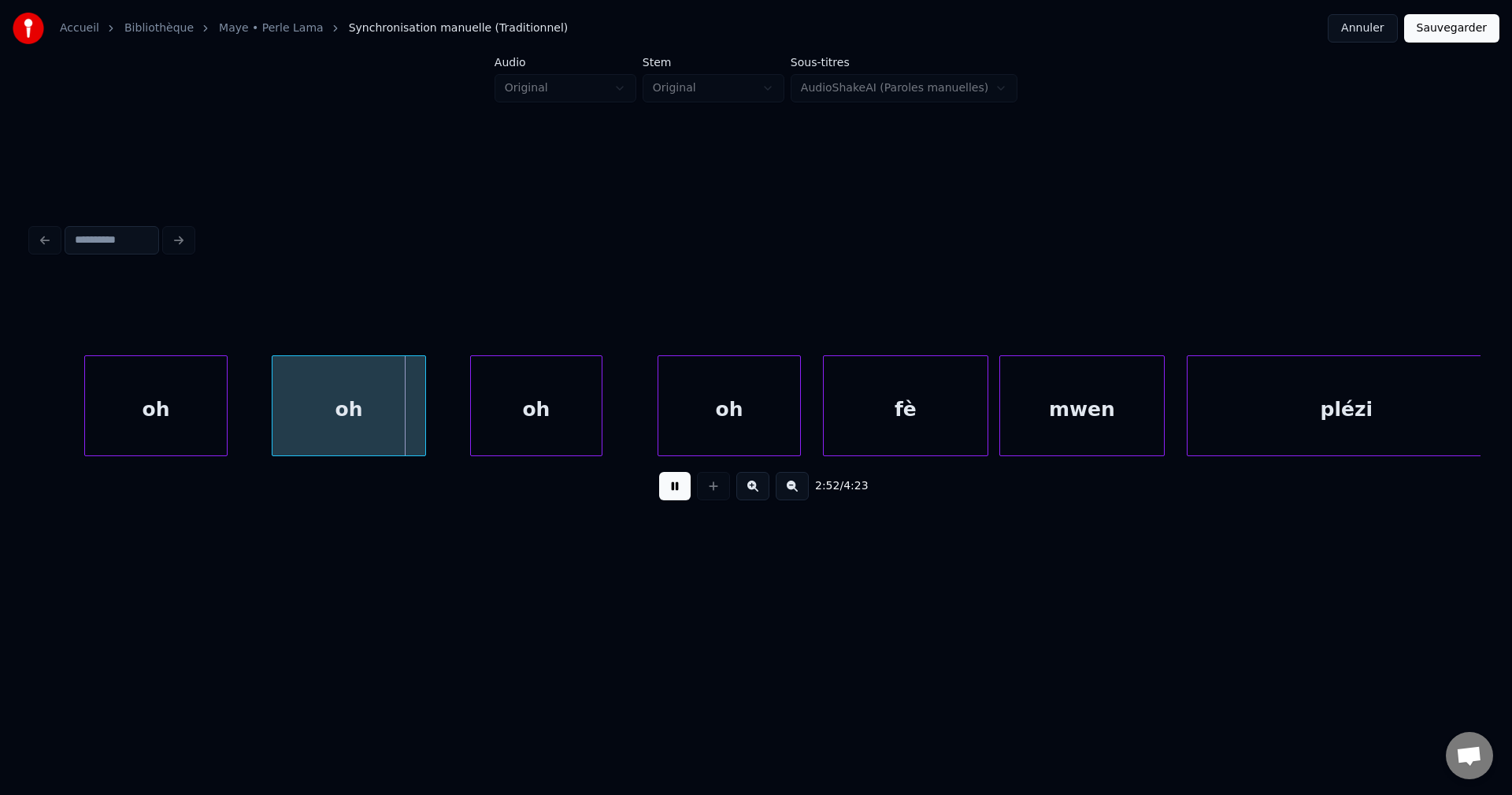
click at [672, 496] on button at bounding box center [675, 486] width 32 height 28
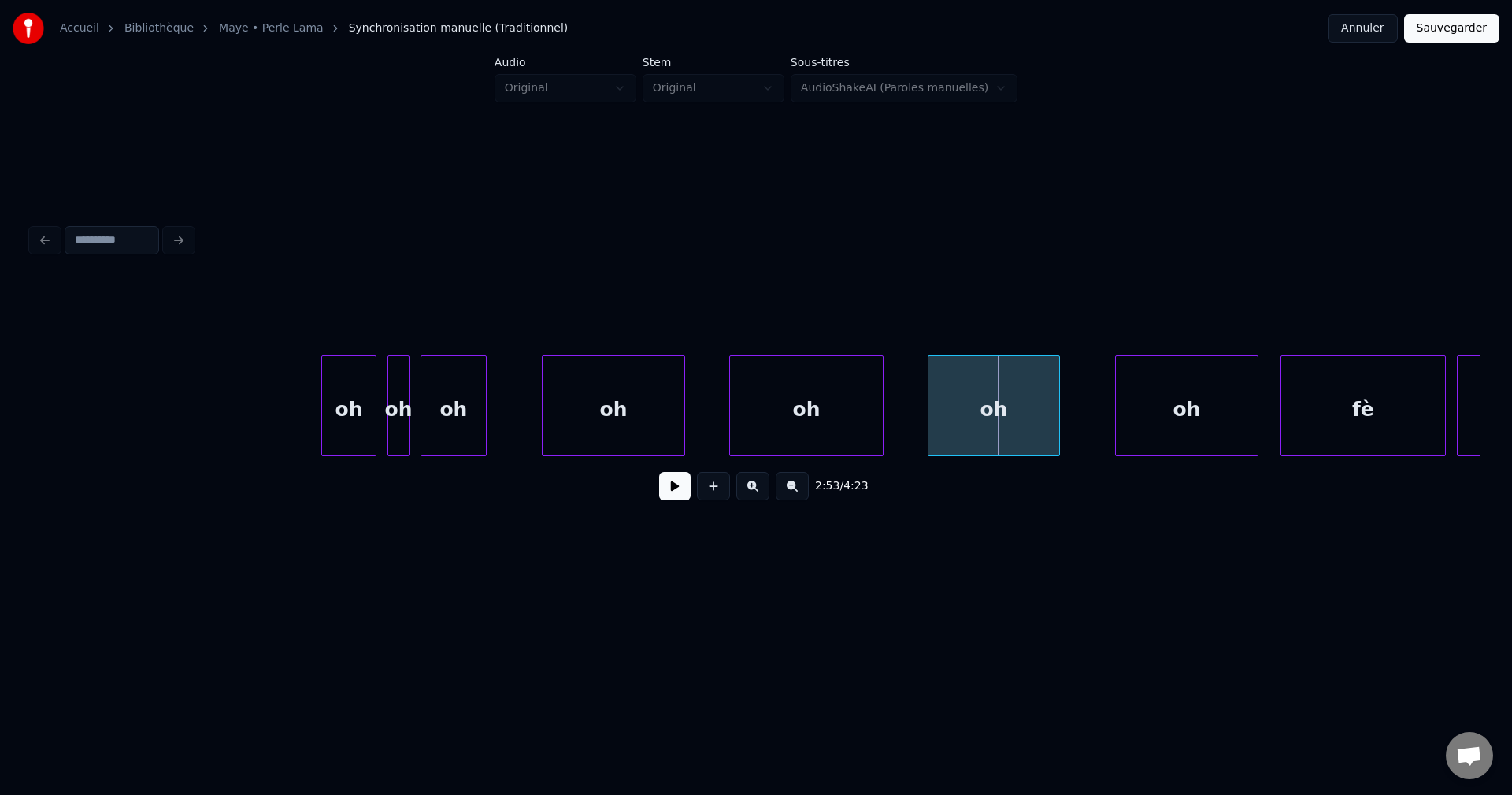
scroll to position [0, 94452]
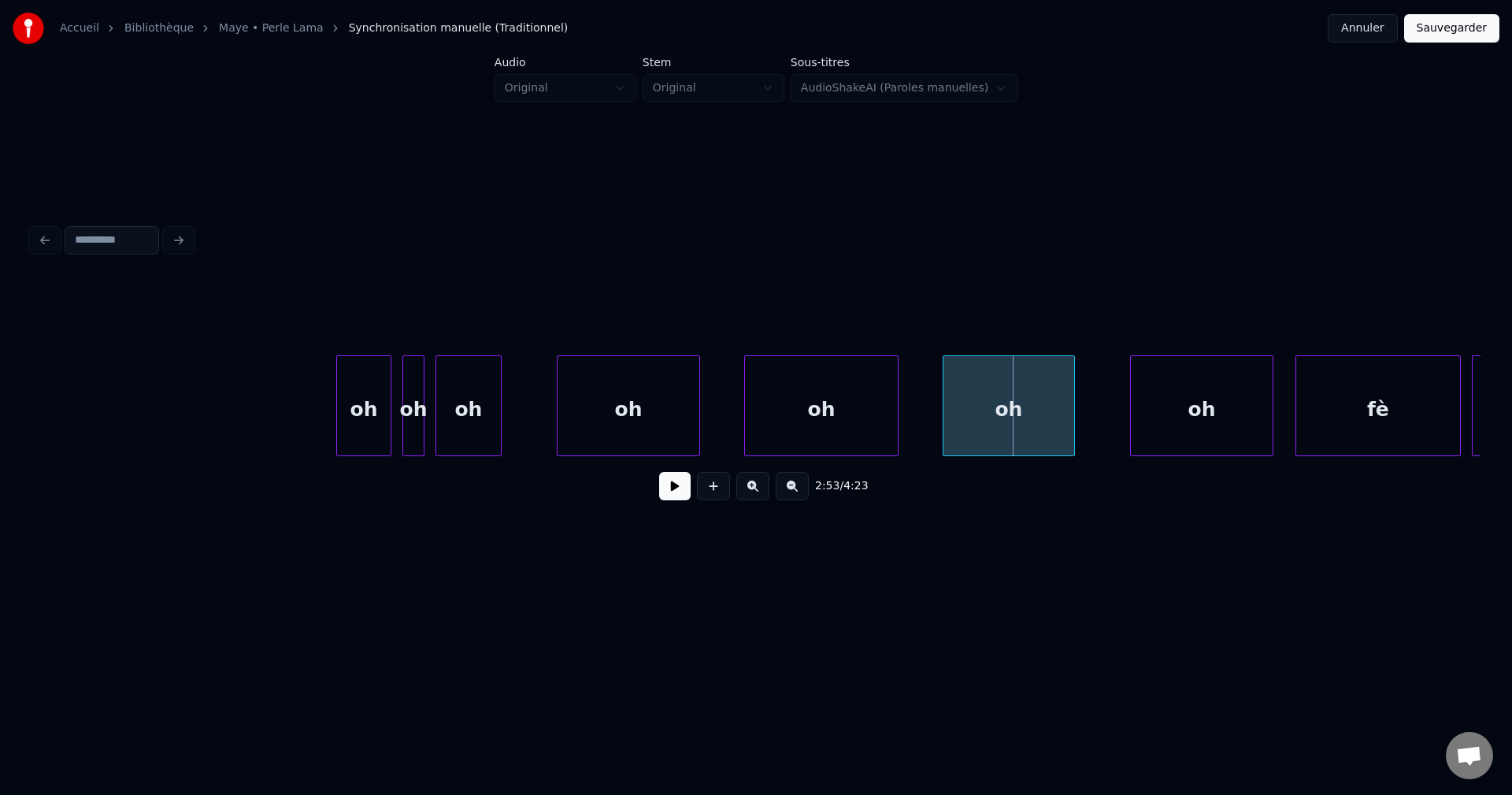
click at [345, 402] on div "oh" at bounding box center [364, 410] width 54 height 107
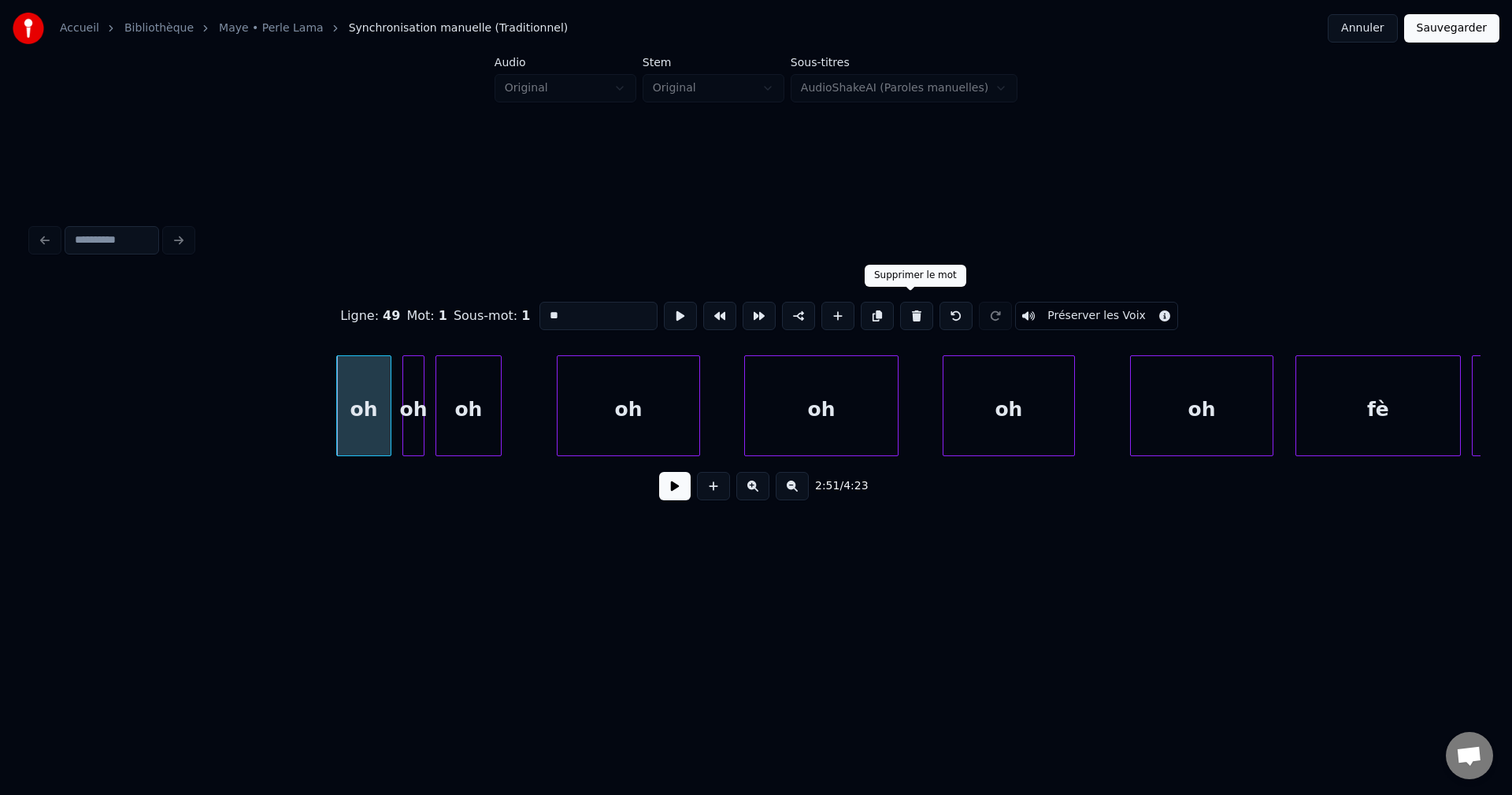
click at [906, 304] on button at bounding box center [917, 316] width 33 height 28
click at [907, 304] on button at bounding box center [917, 316] width 33 height 28
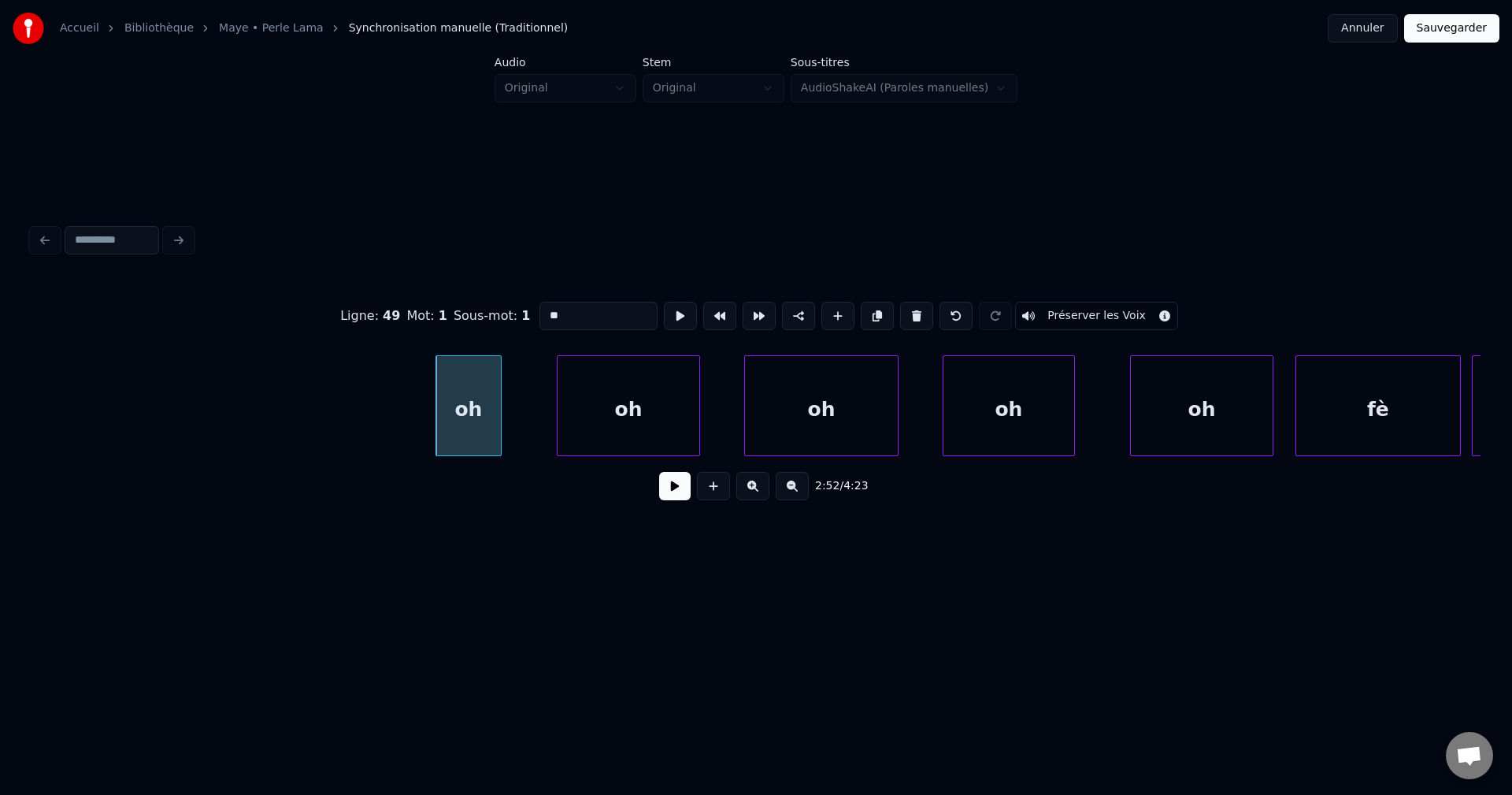
click at [907, 304] on button at bounding box center [917, 316] width 33 height 28
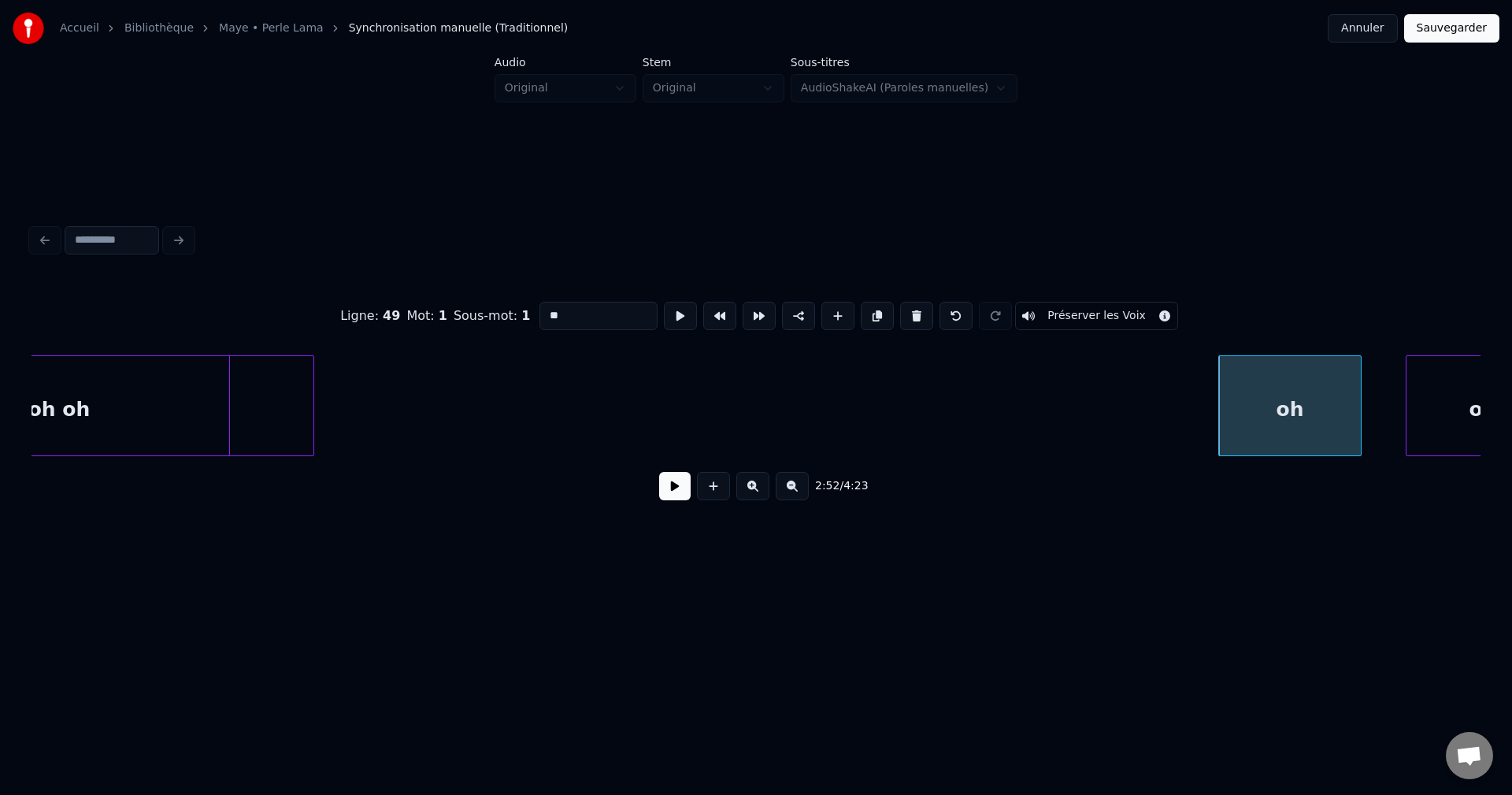
click at [311, 409] on div at bounding box center [311, 406] width 5 height 99
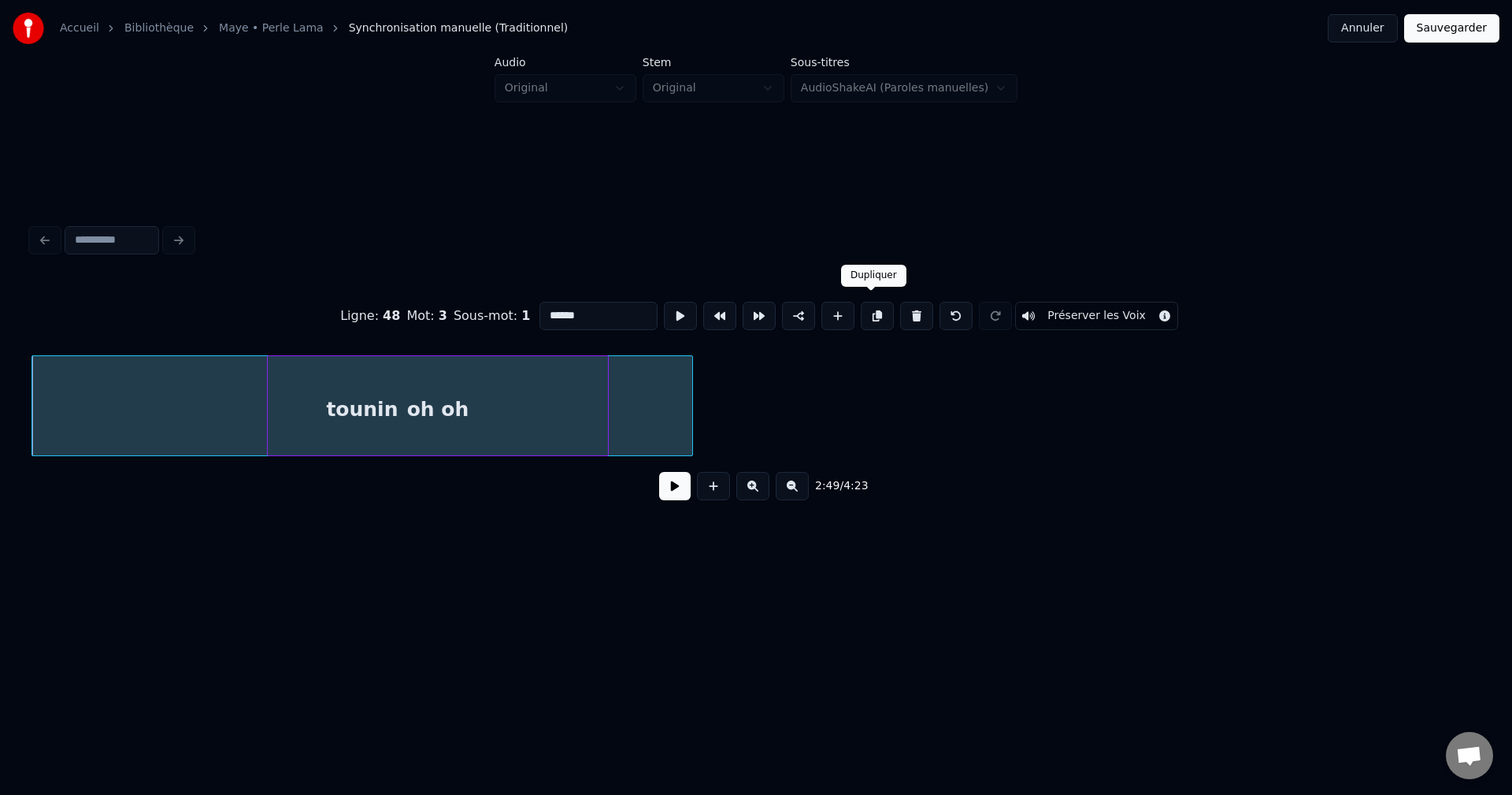
drag, startPoint x: 875, startPoint y: 309, endPoint x: 872, endPoint y: 337, distance: 28.2
click at [874, 310] on button at bounding box center [877, 316] width 33 height 28
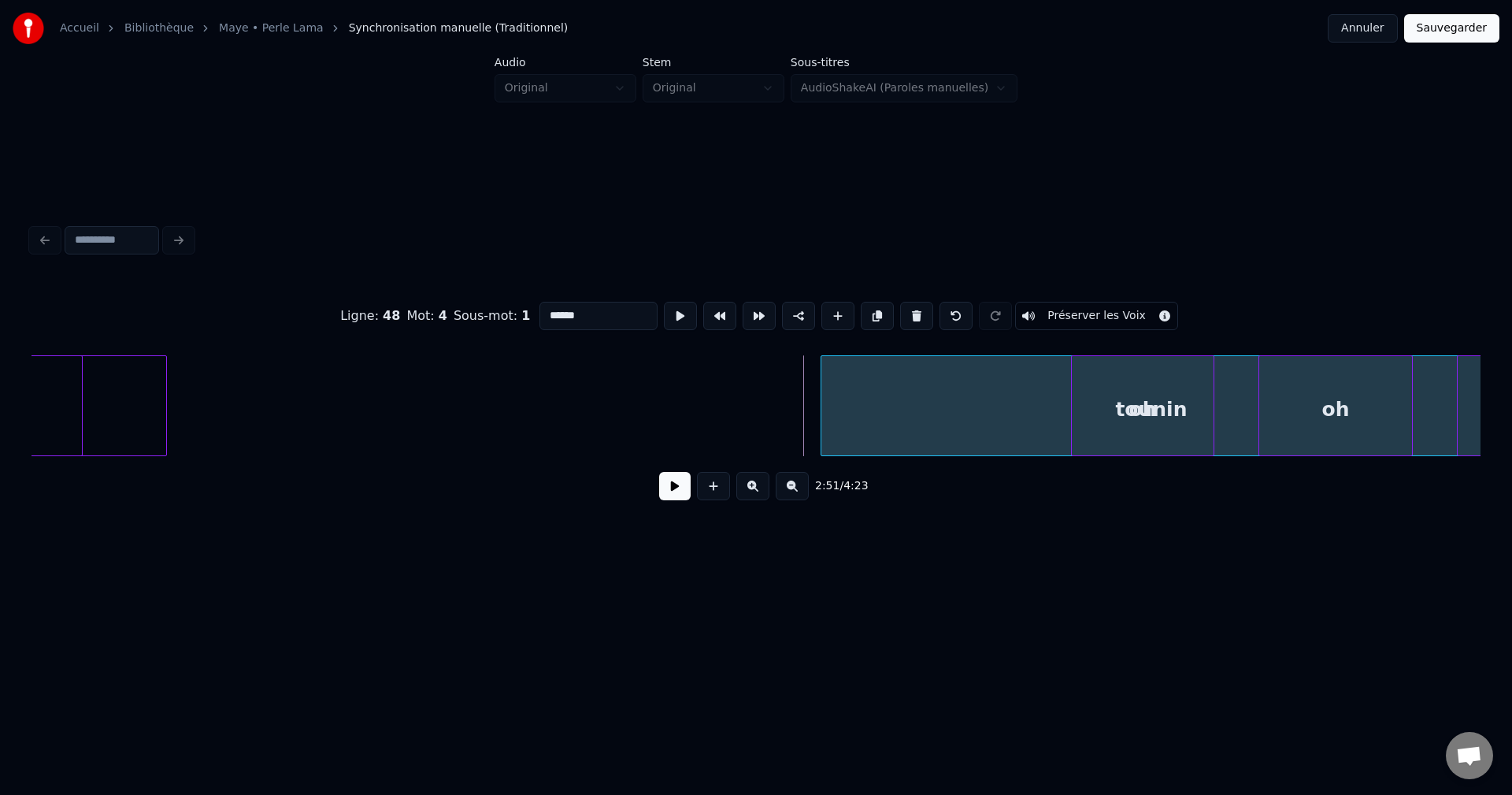
scroll to position [0, 93938]
click at [990, 415] on div "tounin" at bounding box center [1150, 410] width 660 height 107
click at [677, 312] on button at bounding box center [680, 316] width 33 height 28
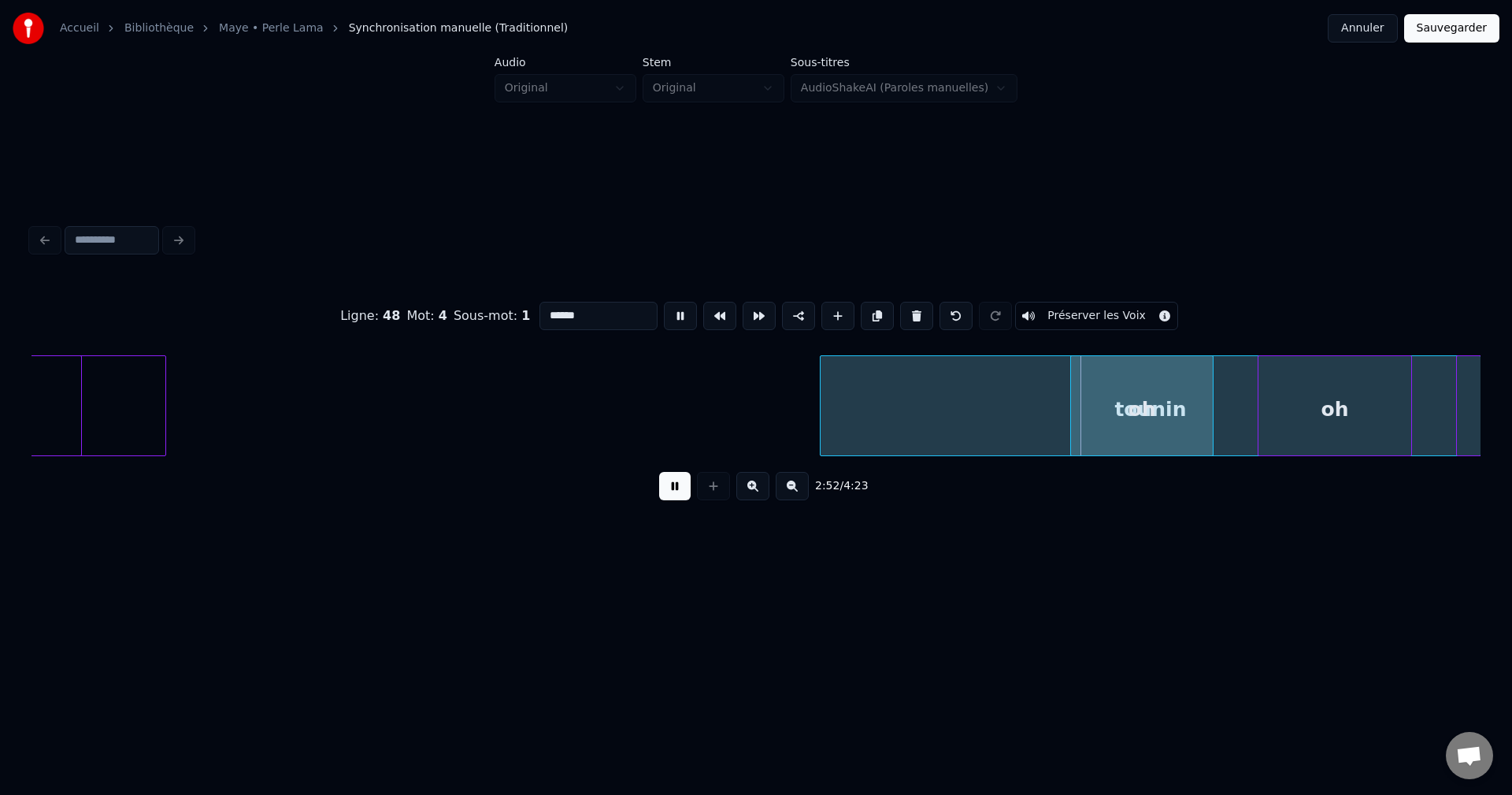
click at [883, 387] on div "tounin" at bounding box center [1150, 410] width 660 height 107
click at [858, 398] on div "tounin" at bounding box center [1150, 410] width 660 height 107
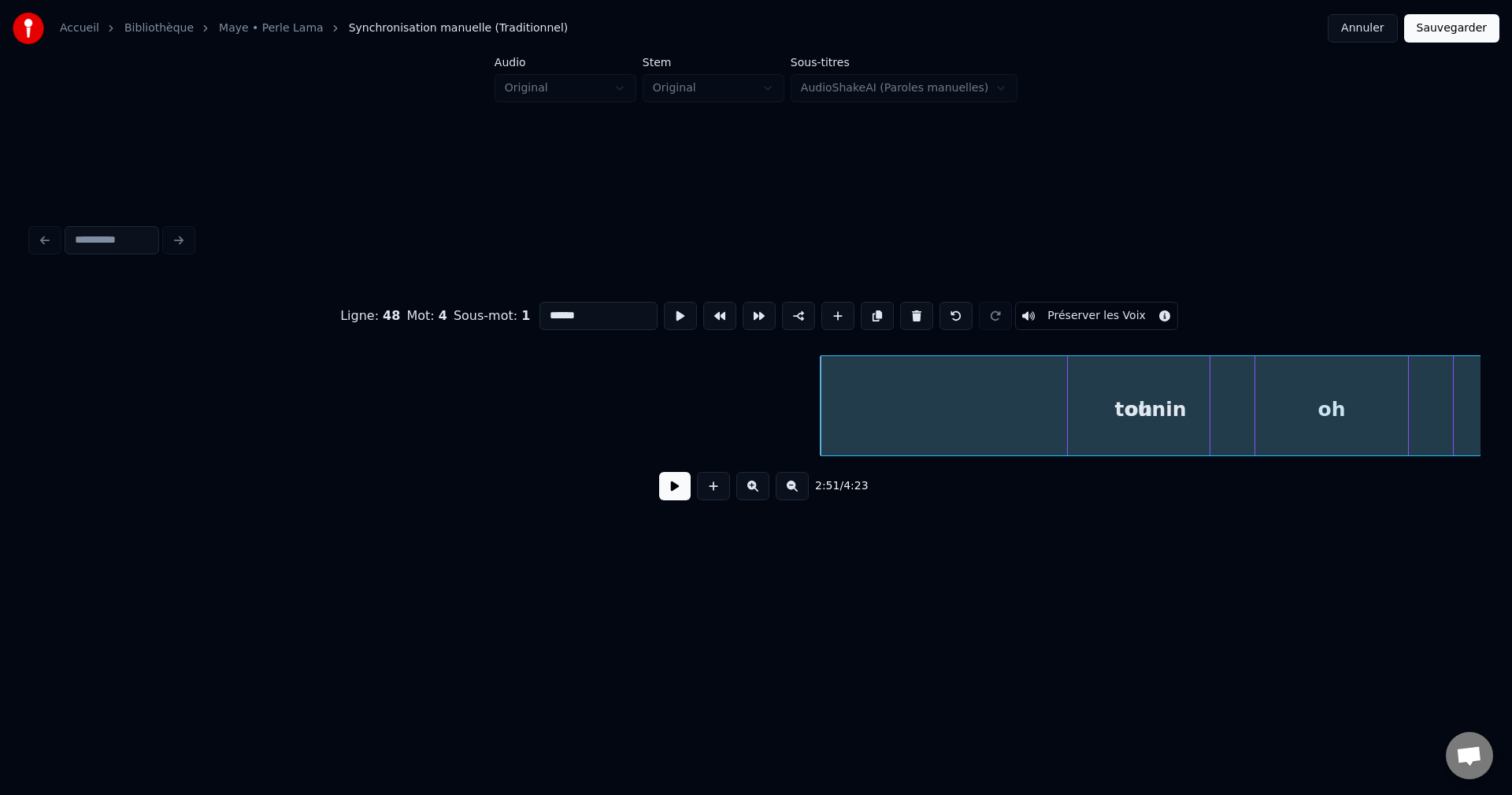
scroll to position [0, 94729]
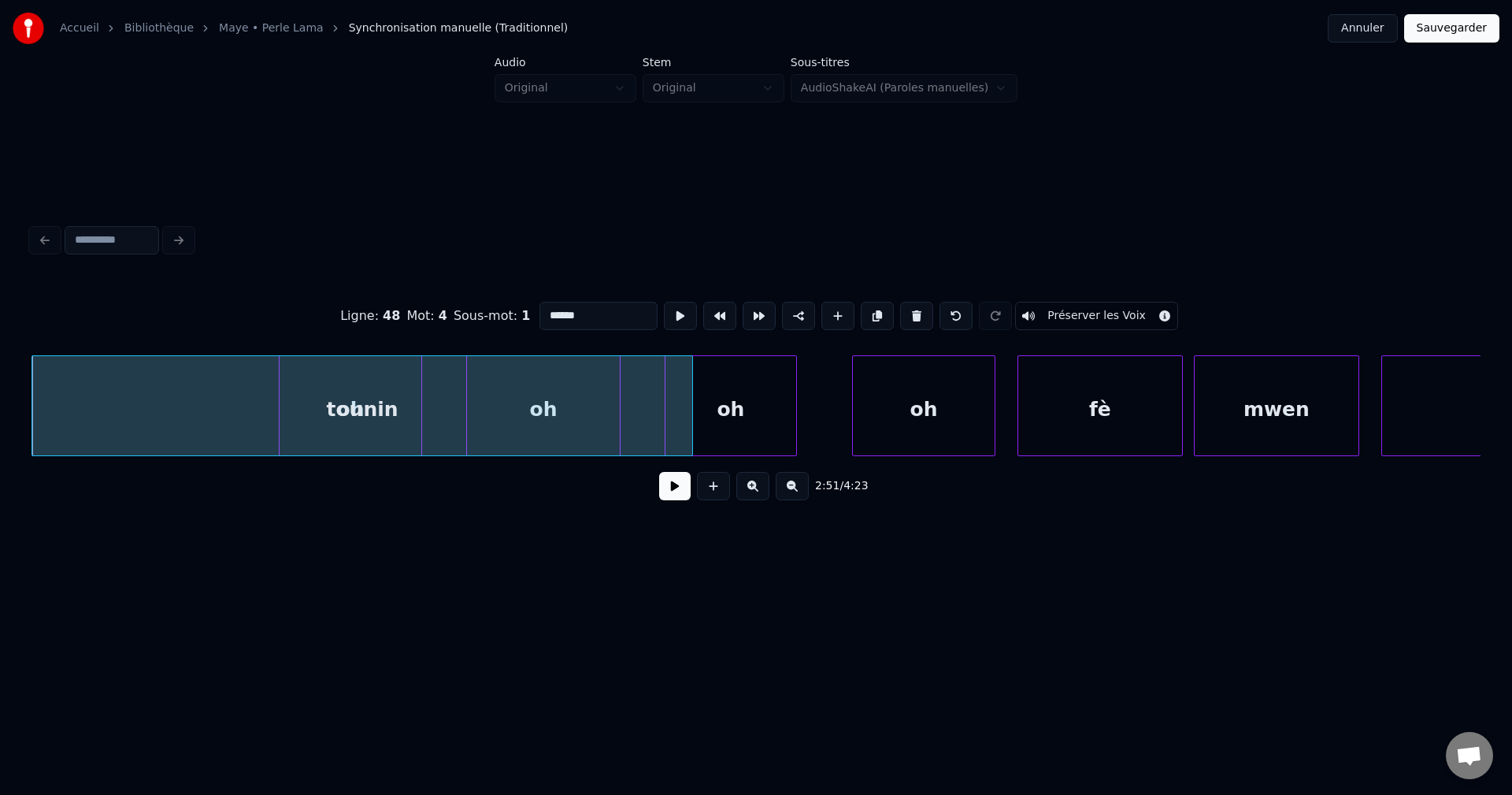
drag, startPoint x: 587, startPoint y: 315, endPoint x: 369, endPoint y: 308, distance: 218.1
click at [376, 310] on div "Ligne : 48 Mot : 4 Sous-mot : 1 ****** Préserver les Voix" at bounding box center [756, 316] width 1449 height 79
click at [398, 423] on div "Fé mwen plézi" at bounding box center [362, 410] width 660 height 107
click at [726, 417] on div "oh" at bounding box center [731, 410] width 131 height 107
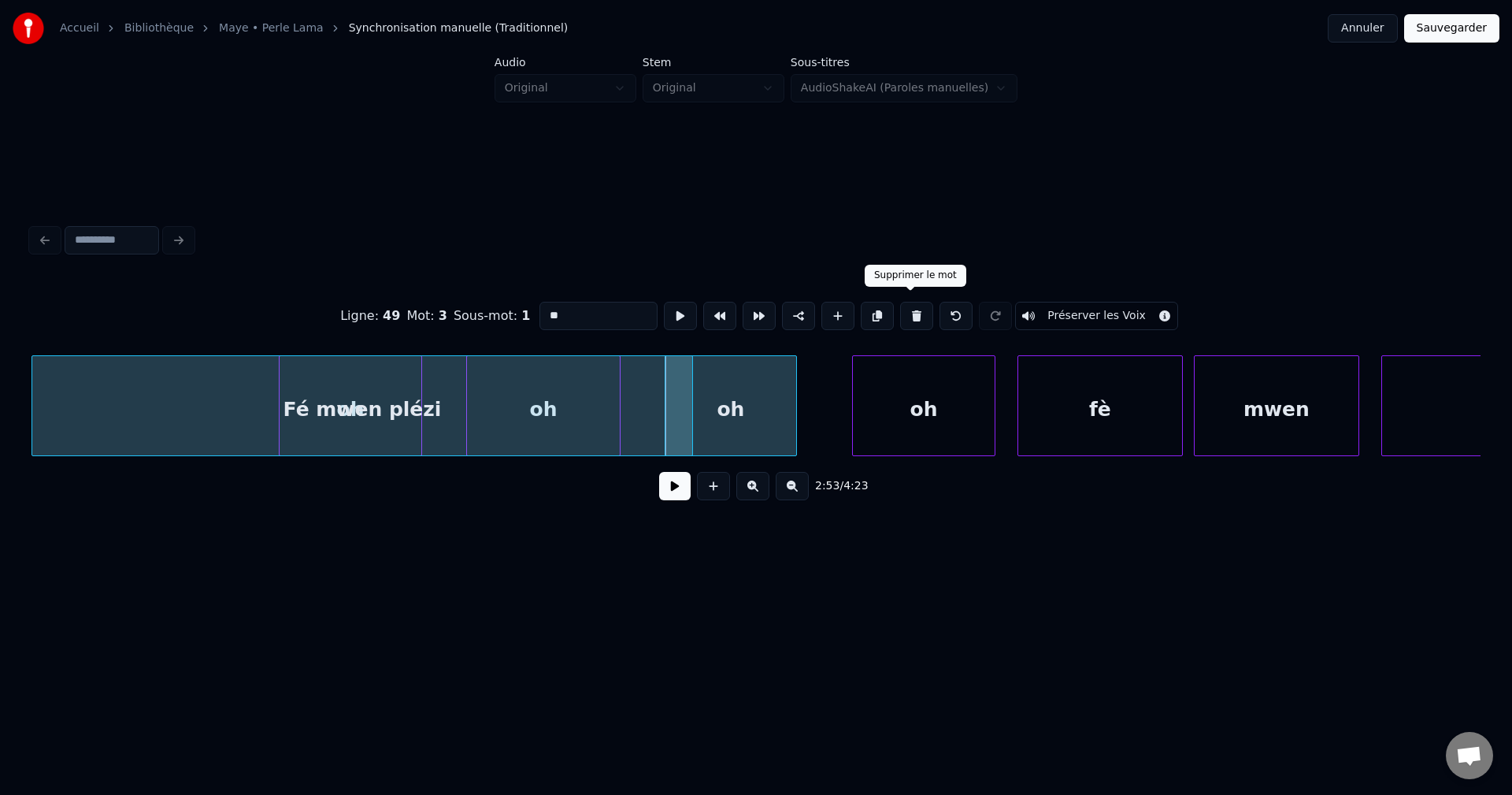
click at [914, 305] on button at bounding box center [917, 316] width 33 height 28
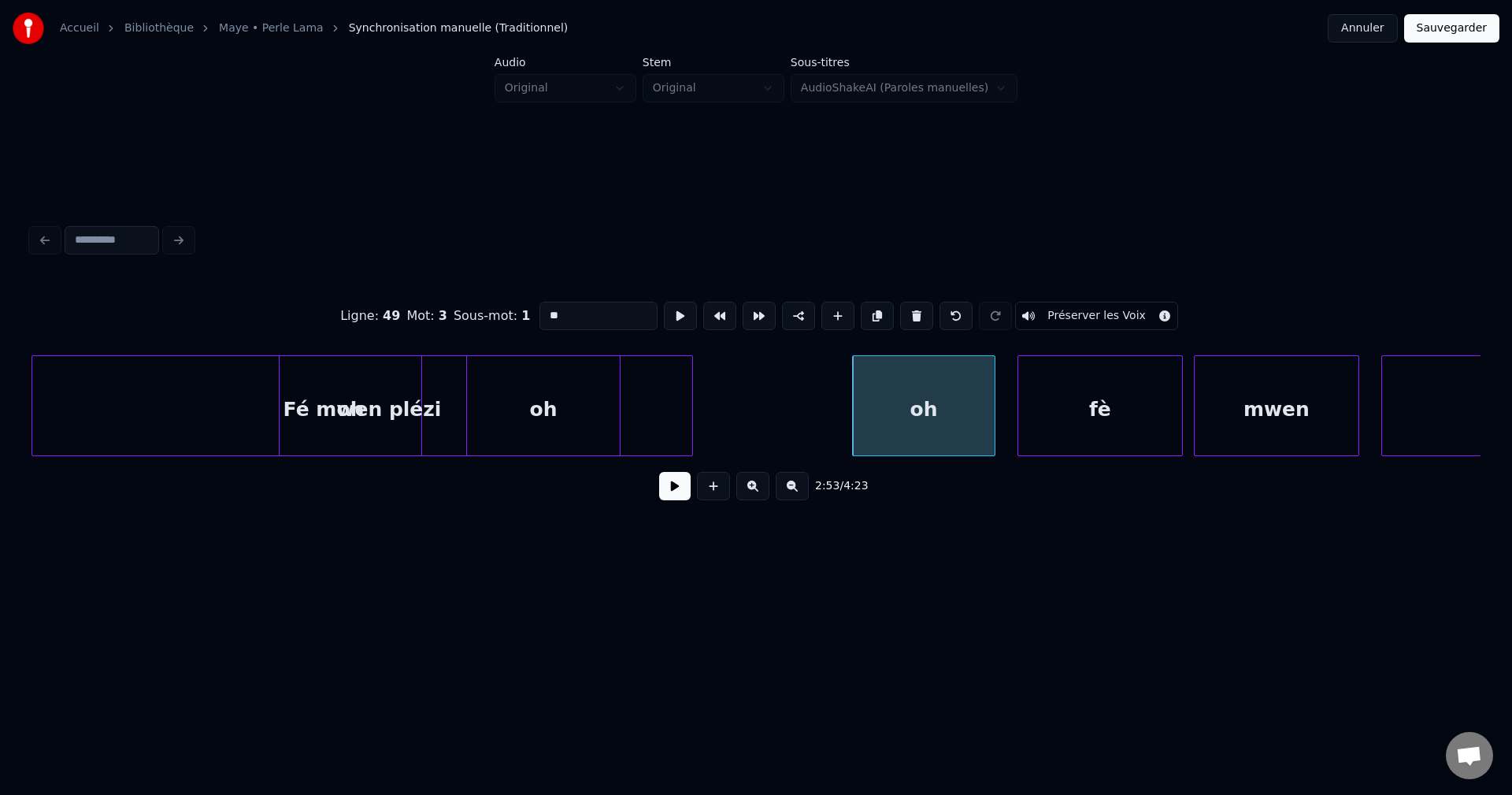
click at [913, 305] on button at bounding box center [917, 316] width 33 height 28
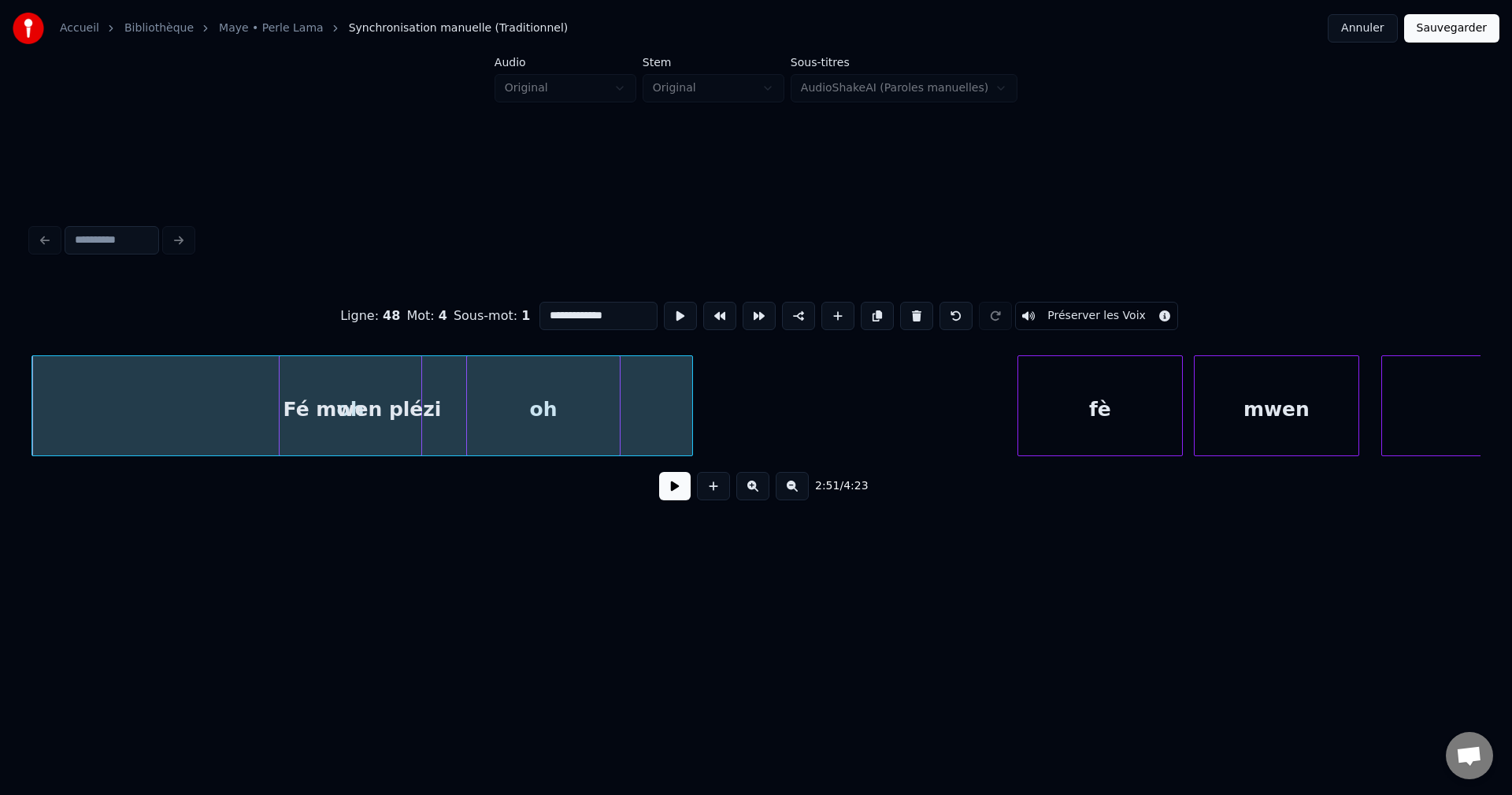
click at [600, 405] on div "Fé mwen plézi" at bounding box center [362, 410] width 660 height 107
click at [616, 407] on div at bounding box center [617, 406] width 5 height 99
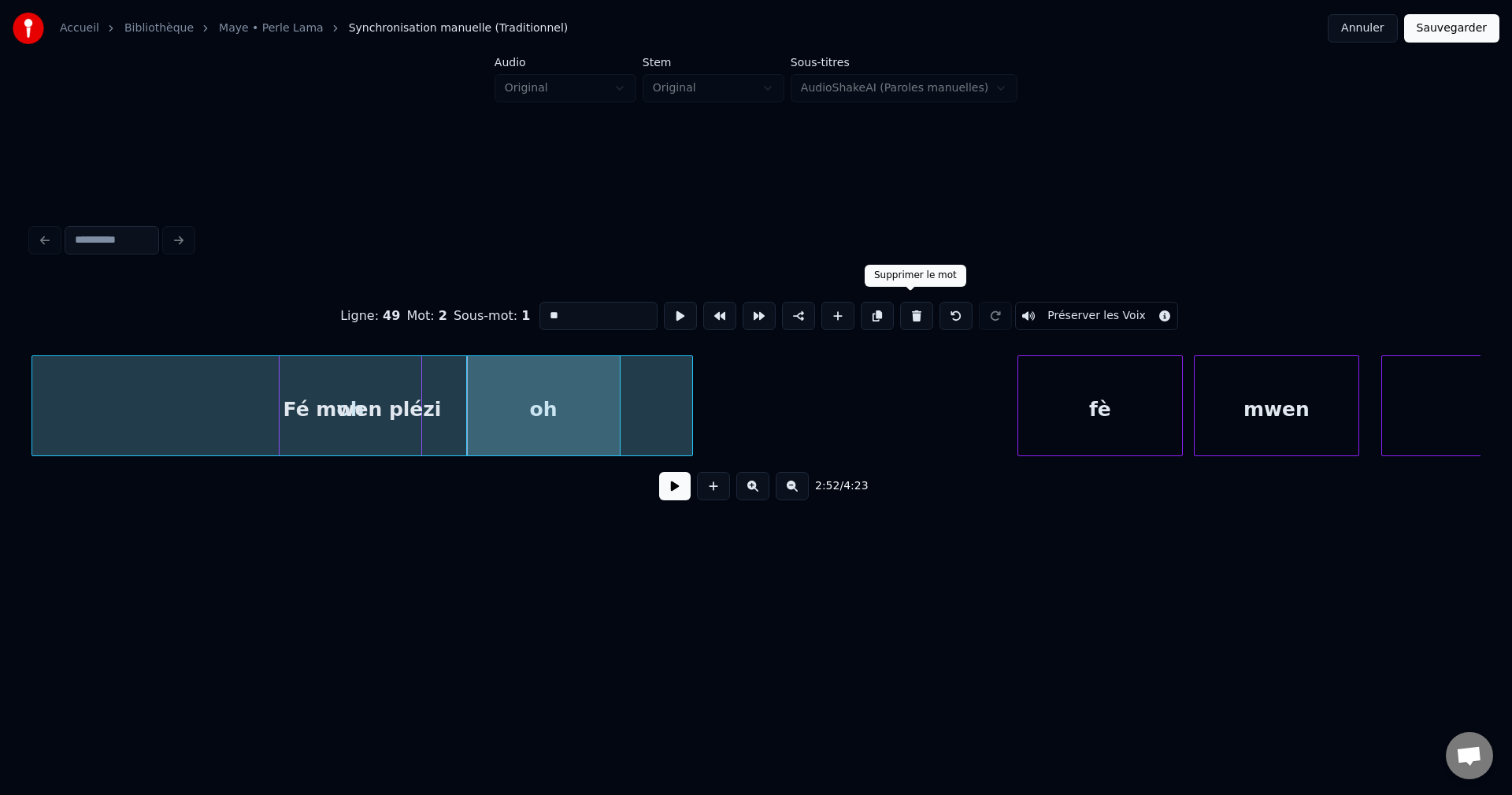
click at [911, 302] on button at bounding box center [917, 316] width 33 height 28
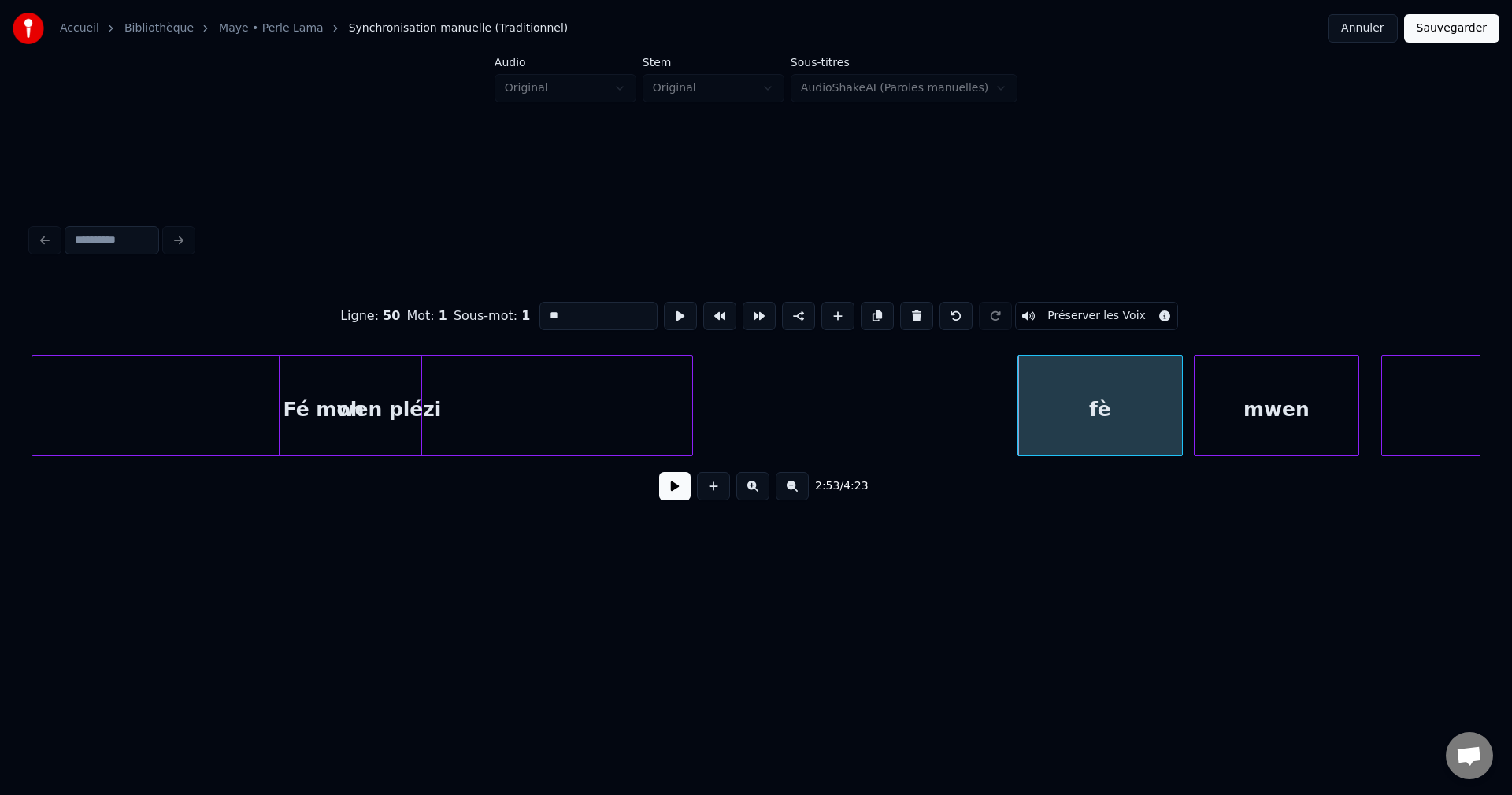
click at [420, 422] on div at bounding box center [419, 406] width 5 height 99
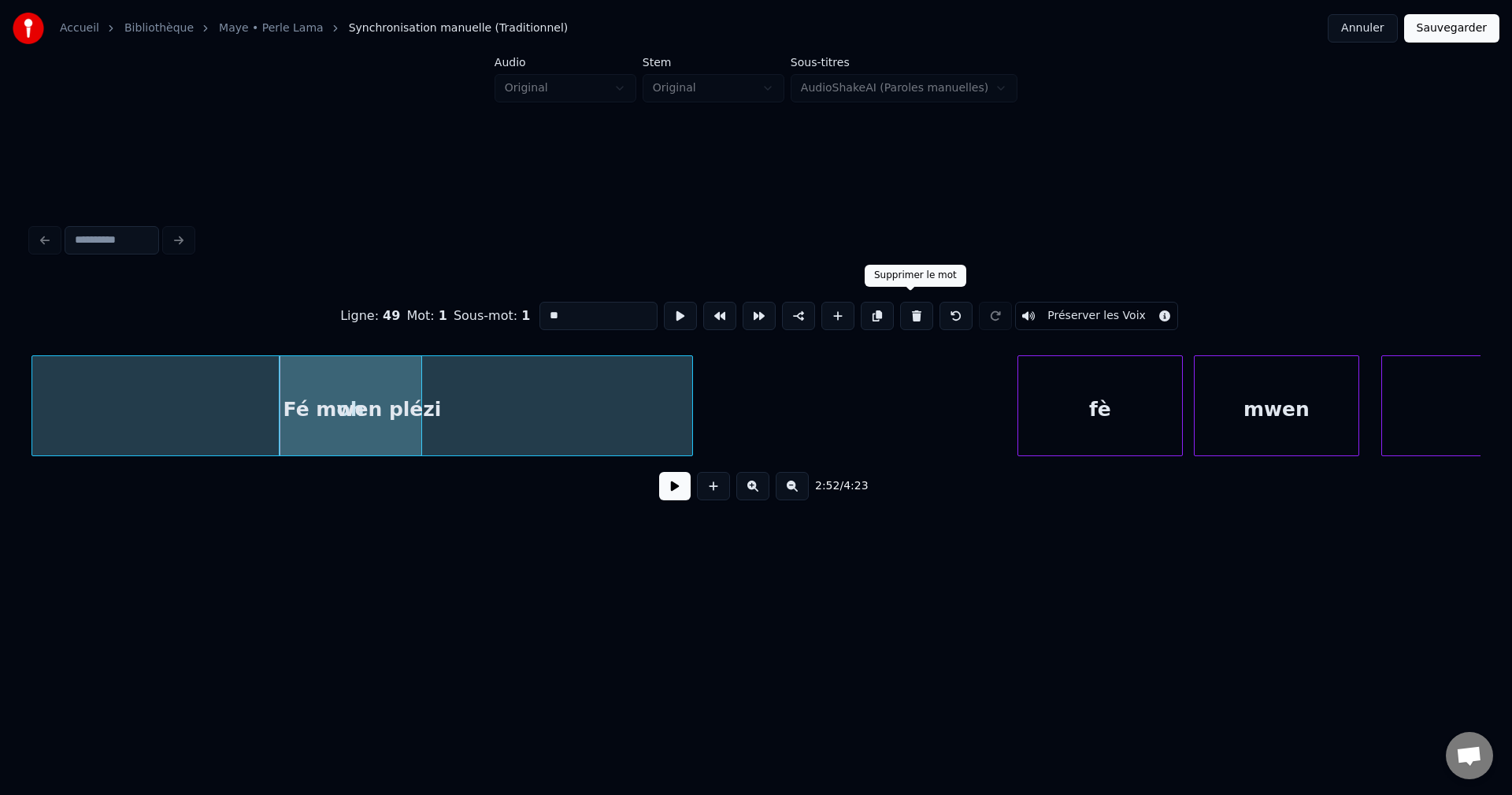
click at [910, 303] on button at bounding box center [917, 316] width 33 height 28
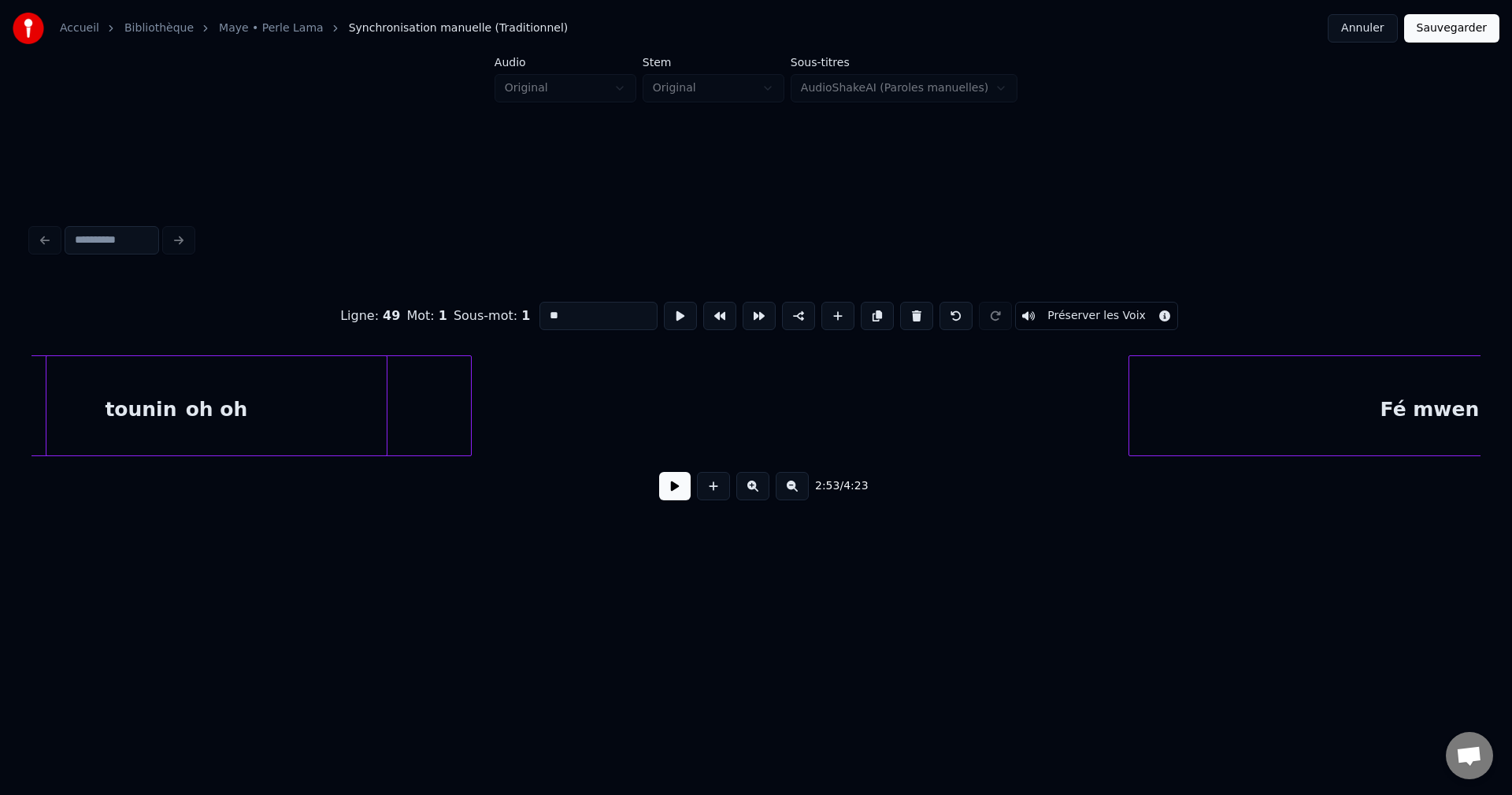
scroll to position [0, 93533]
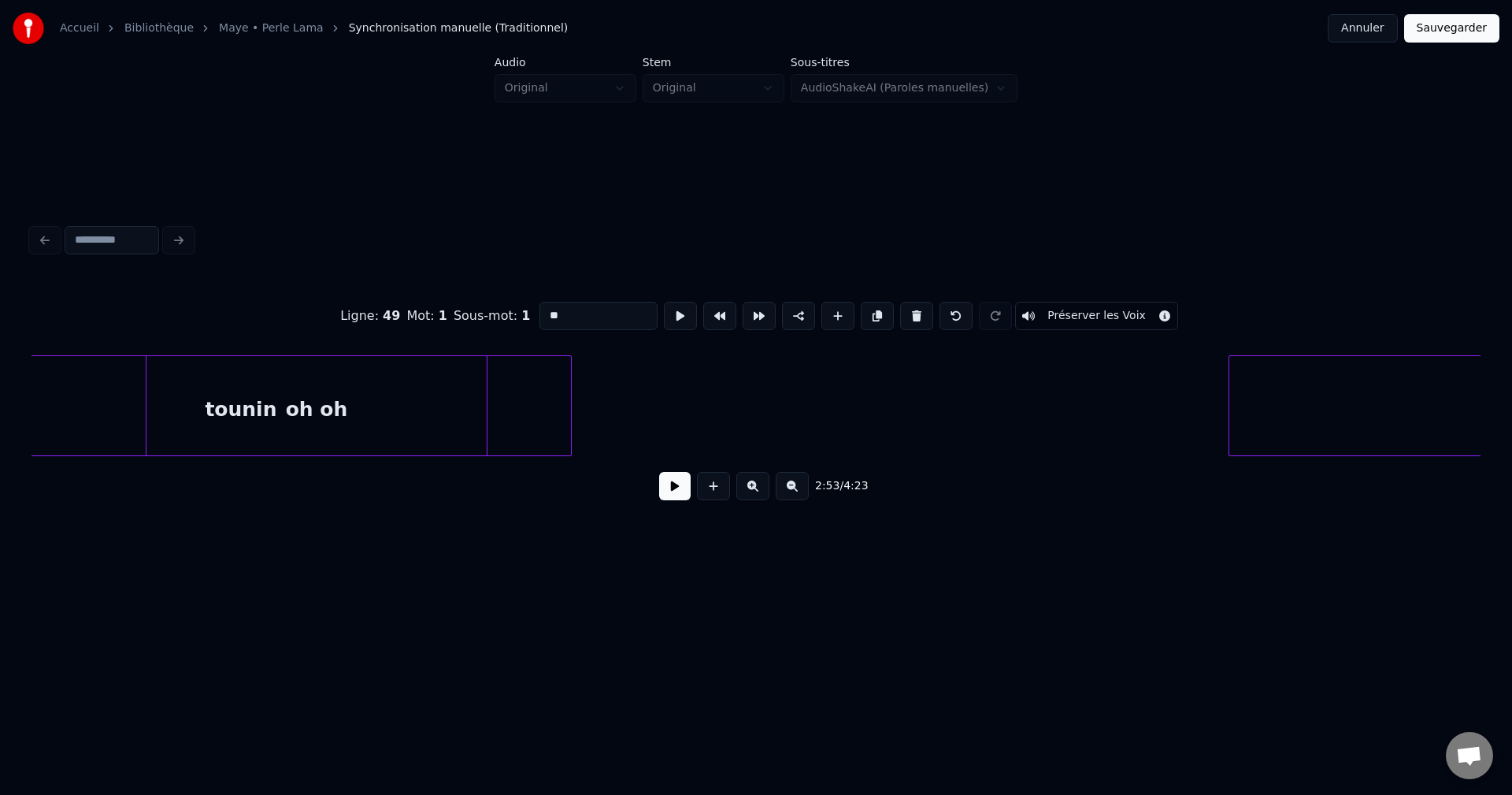
click at [424, 402] on div "oh oh" at bounding box center [317, 410] width 341 height 107
type input "*****"
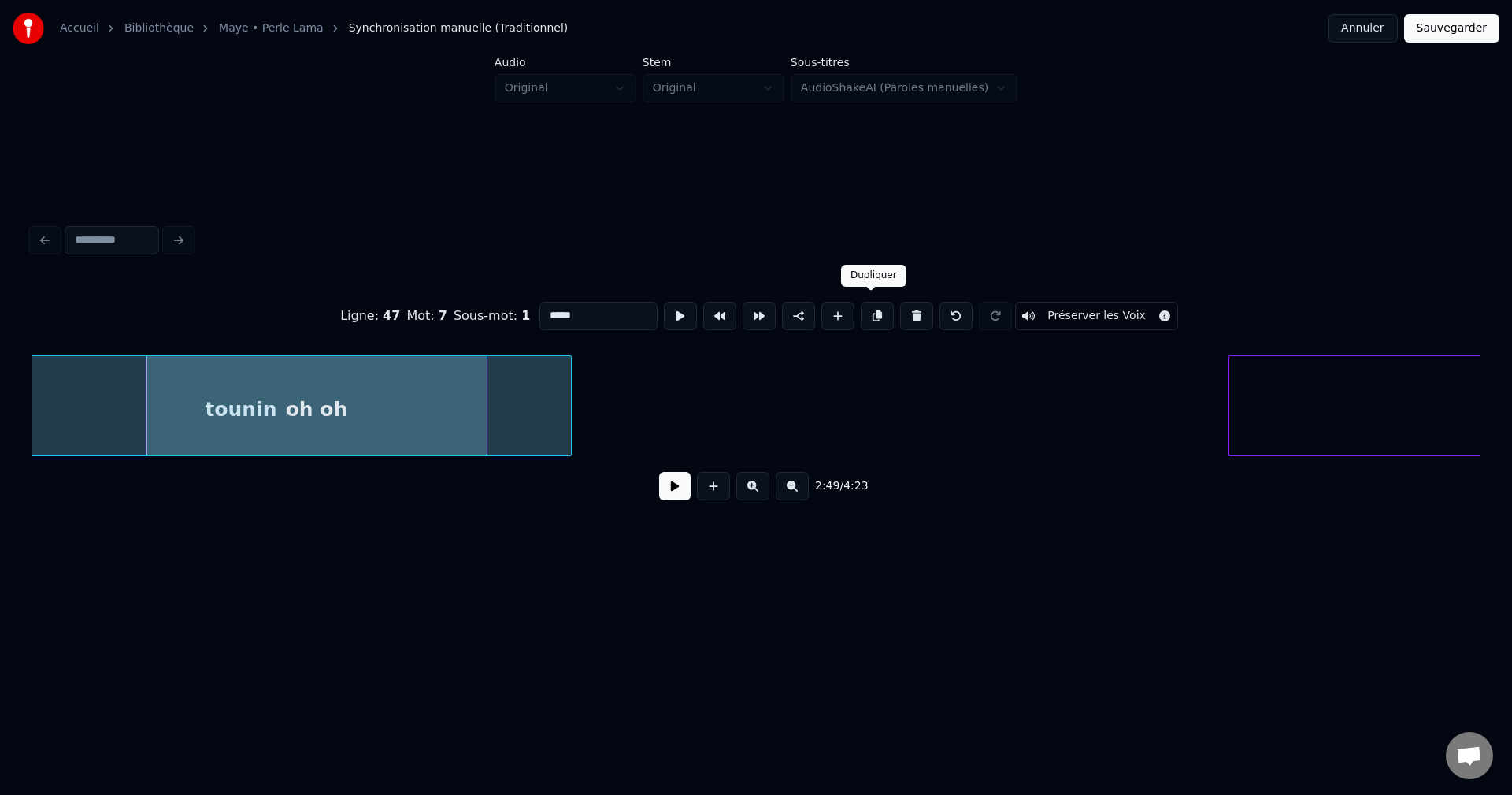
click at [879, 306] on button at bounding box center [877, 316] width 33 height 28
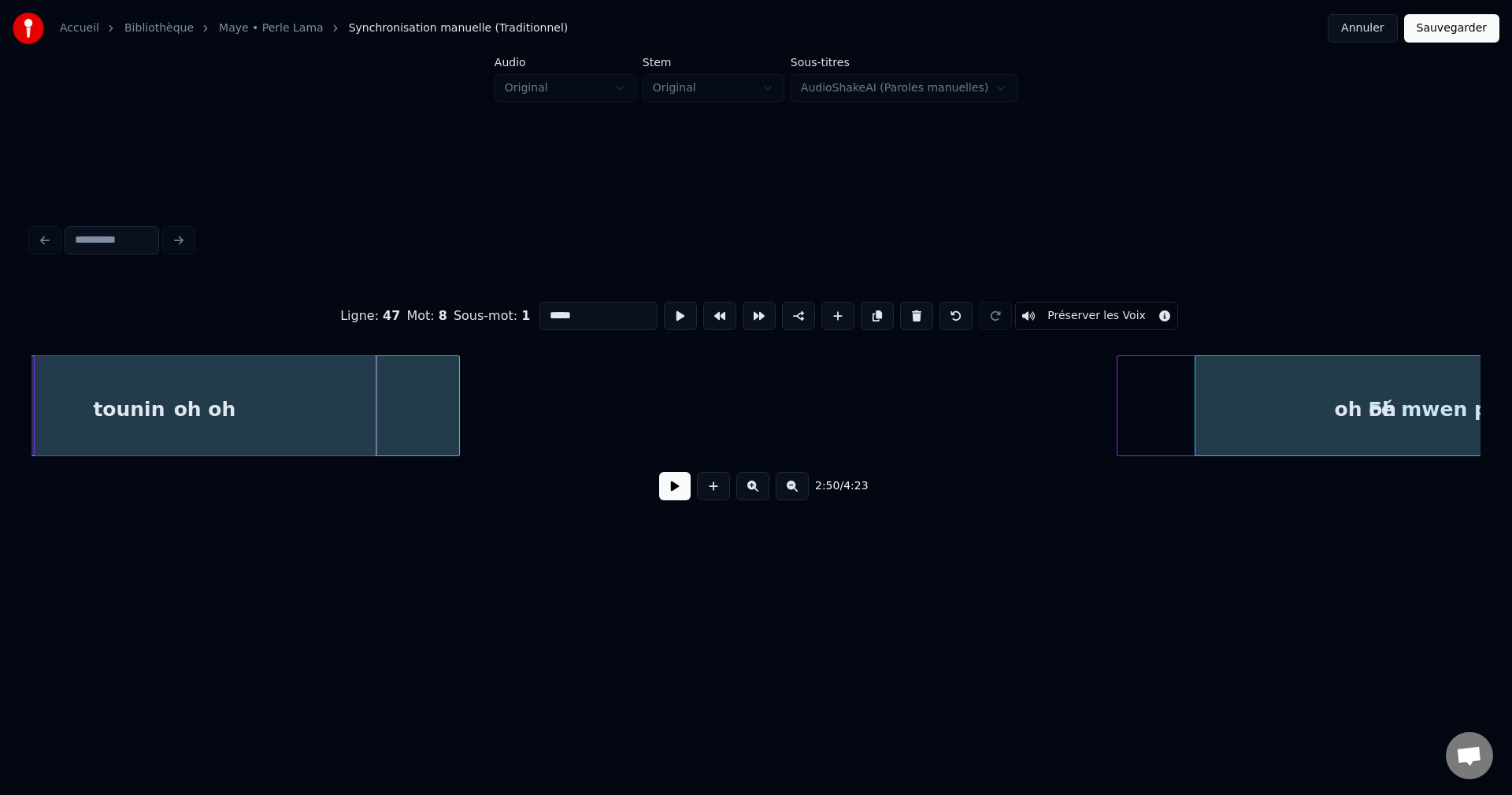
scroll to position [0, 93700]
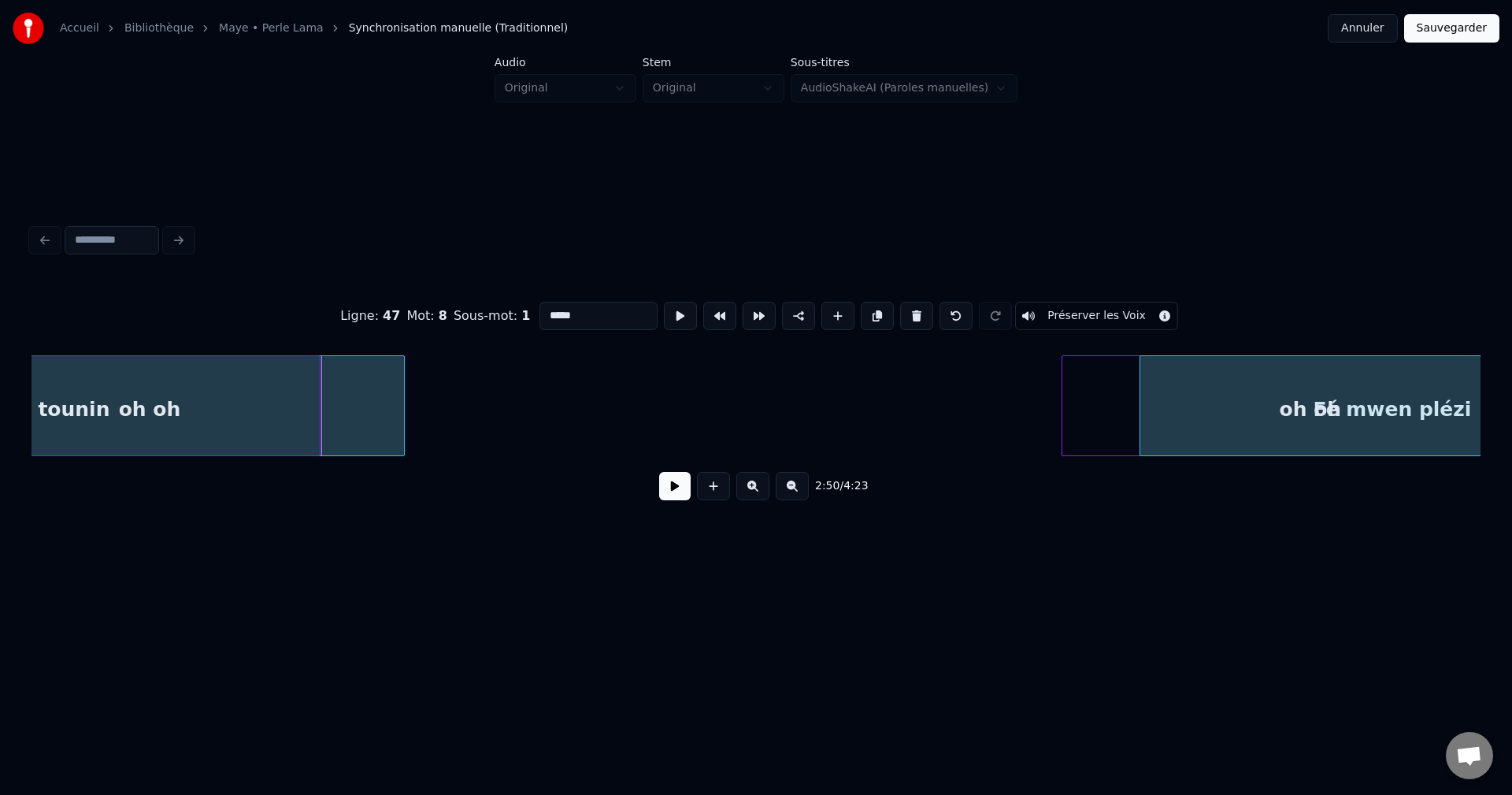
click at [1511, 393] on div "Accueil Bibliothèque Maye • Perle Lama Synchronisation manuelle (Traditionnel) …" at bounding box center [756, 302] width 1512 height 604
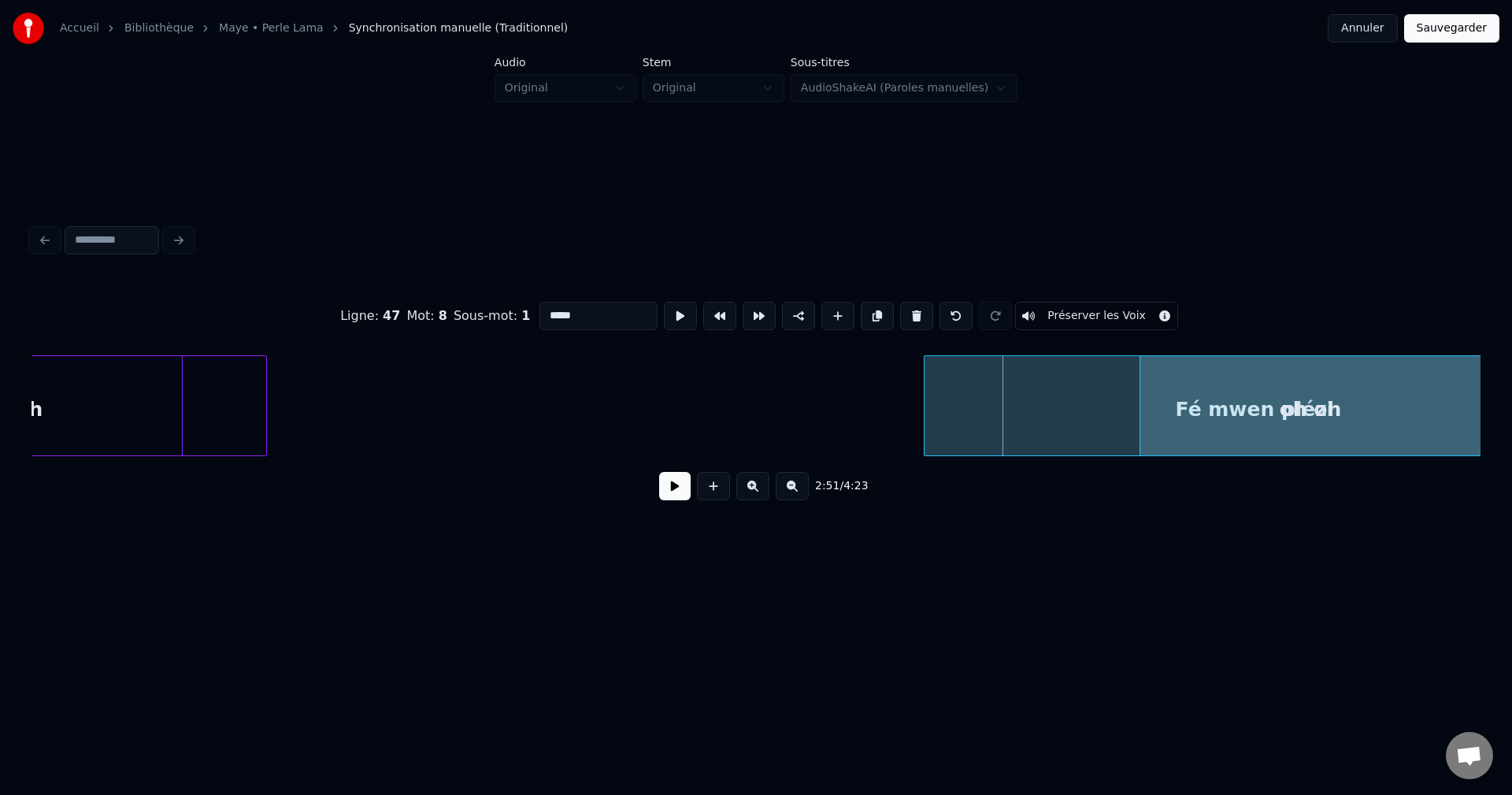
scroll to position [0, 93850]
click at [1341, 398] on div "oh oh" at bounding box center [1297, 410] width 341 height 107
click at [671, 499] on button at bounding box center [675, 486] width 32 height 28
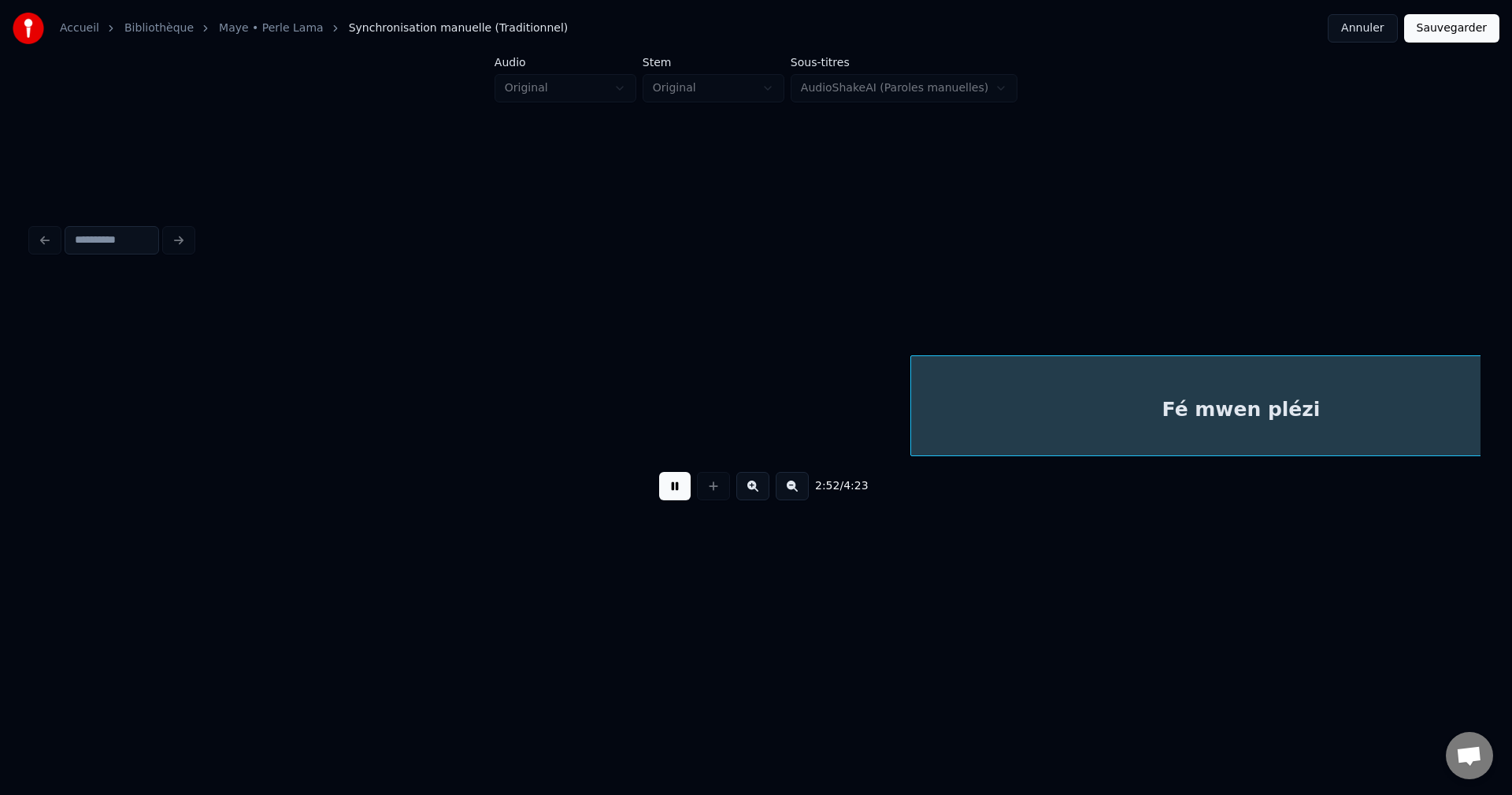
scroll to position [0, 95303]
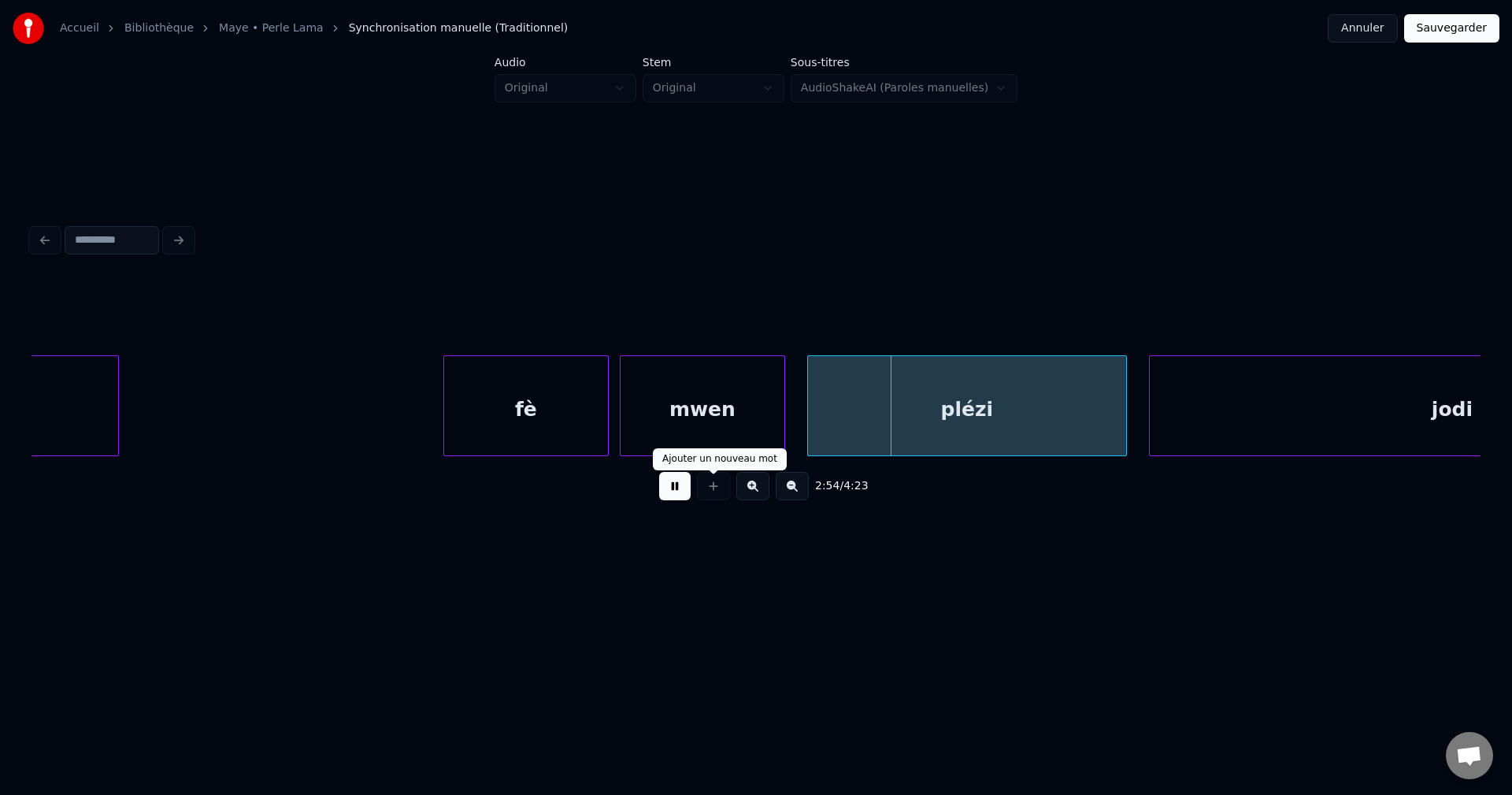
click at [676, 494] on button at bounding box center [675, 486] width 32 height 28
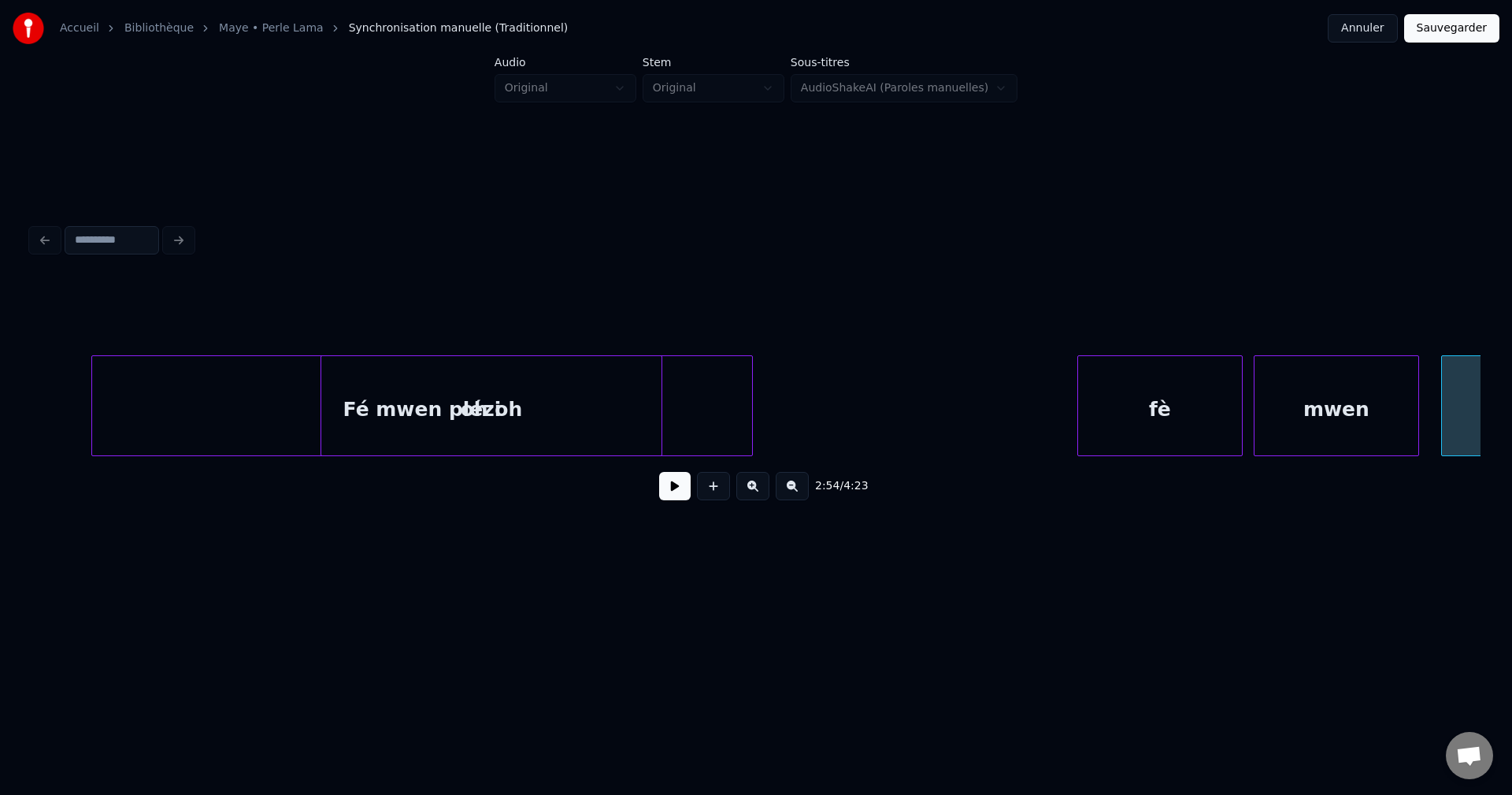
scroll to position [0, 94642]
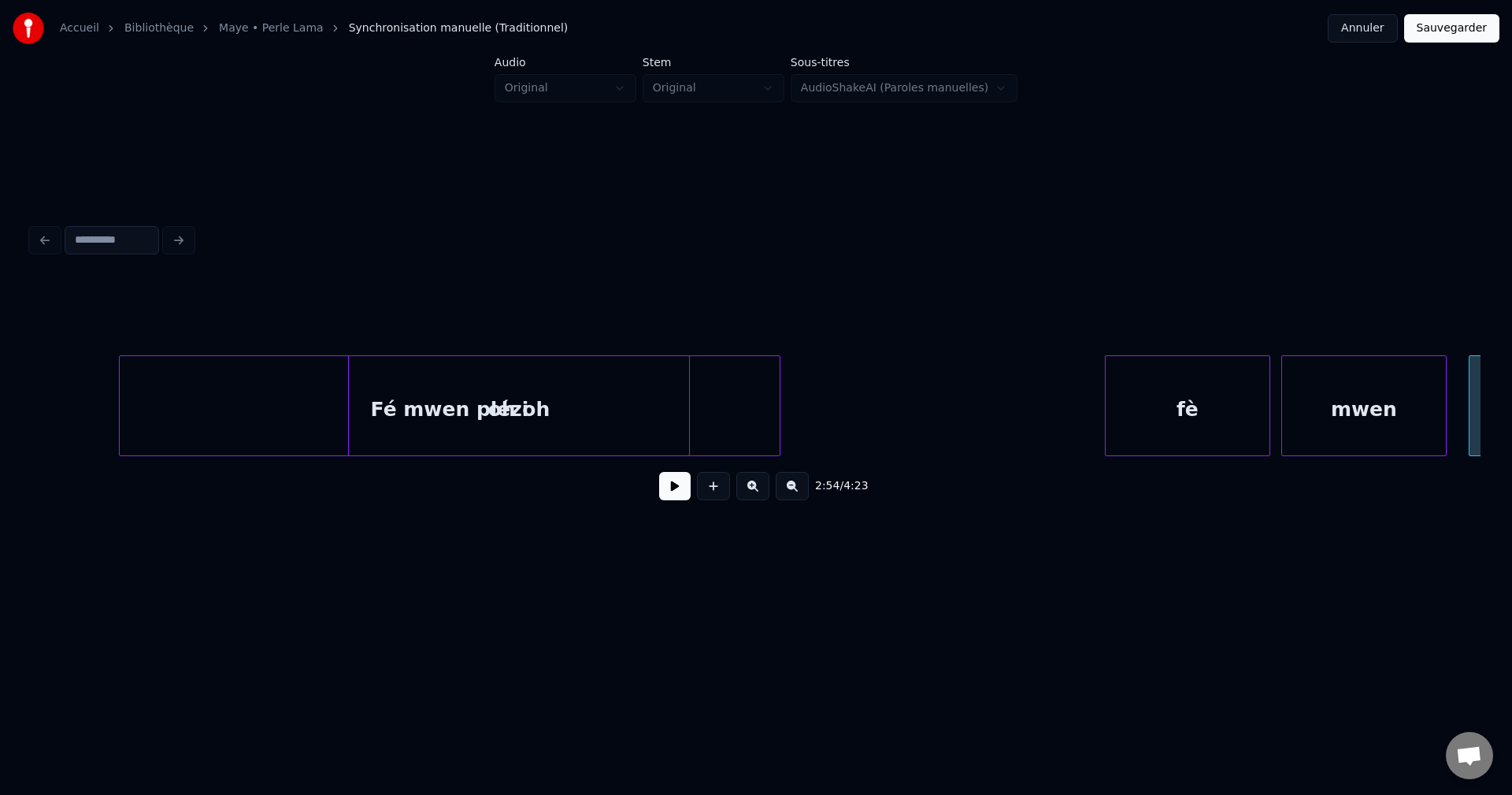
click at [680, 500] on button at bounding box center [675, 486] width 32 height 28
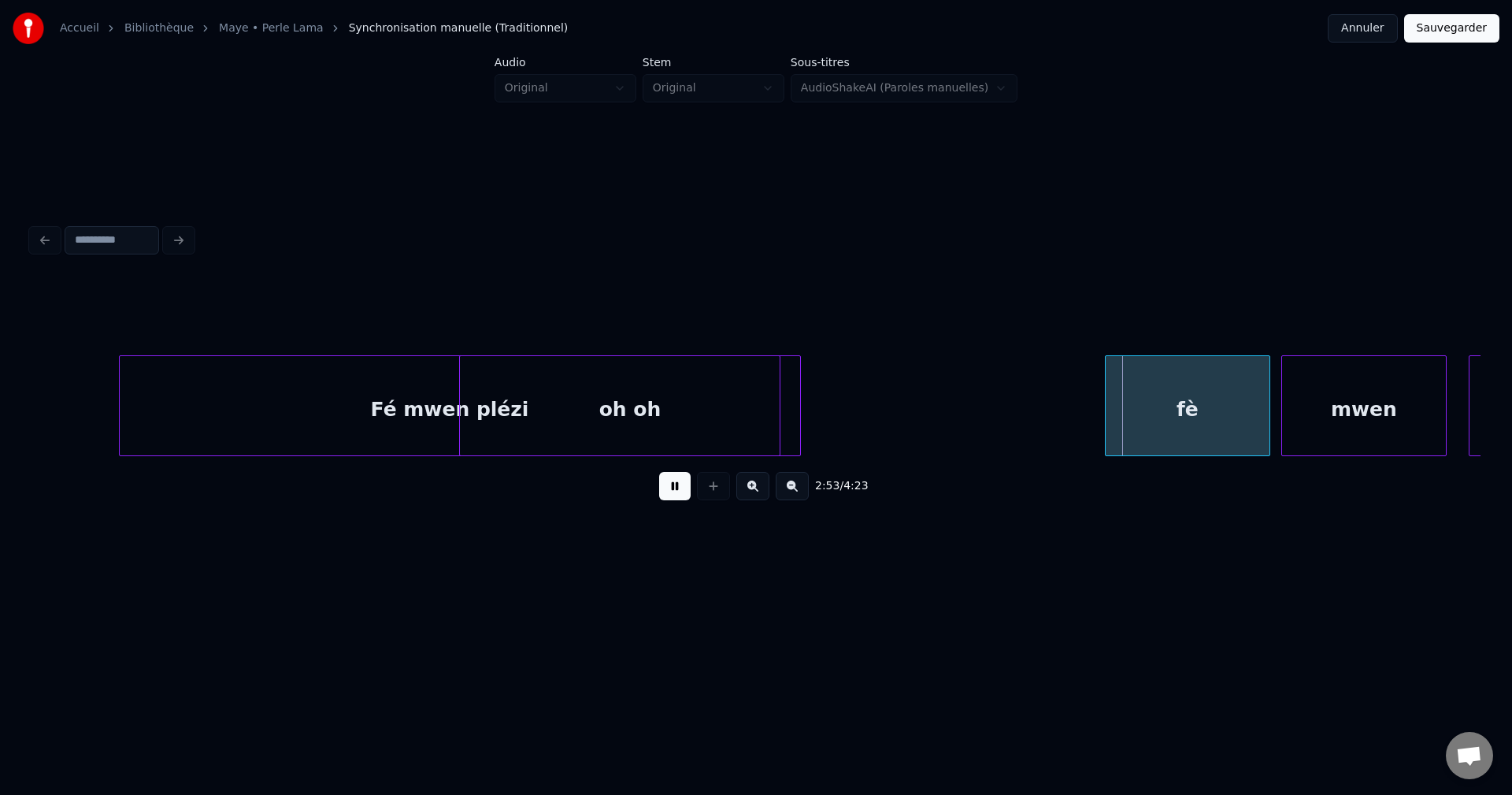
click at [659, 411] on div "oh oh" at bounding box center [630, 410] width 341 height 107
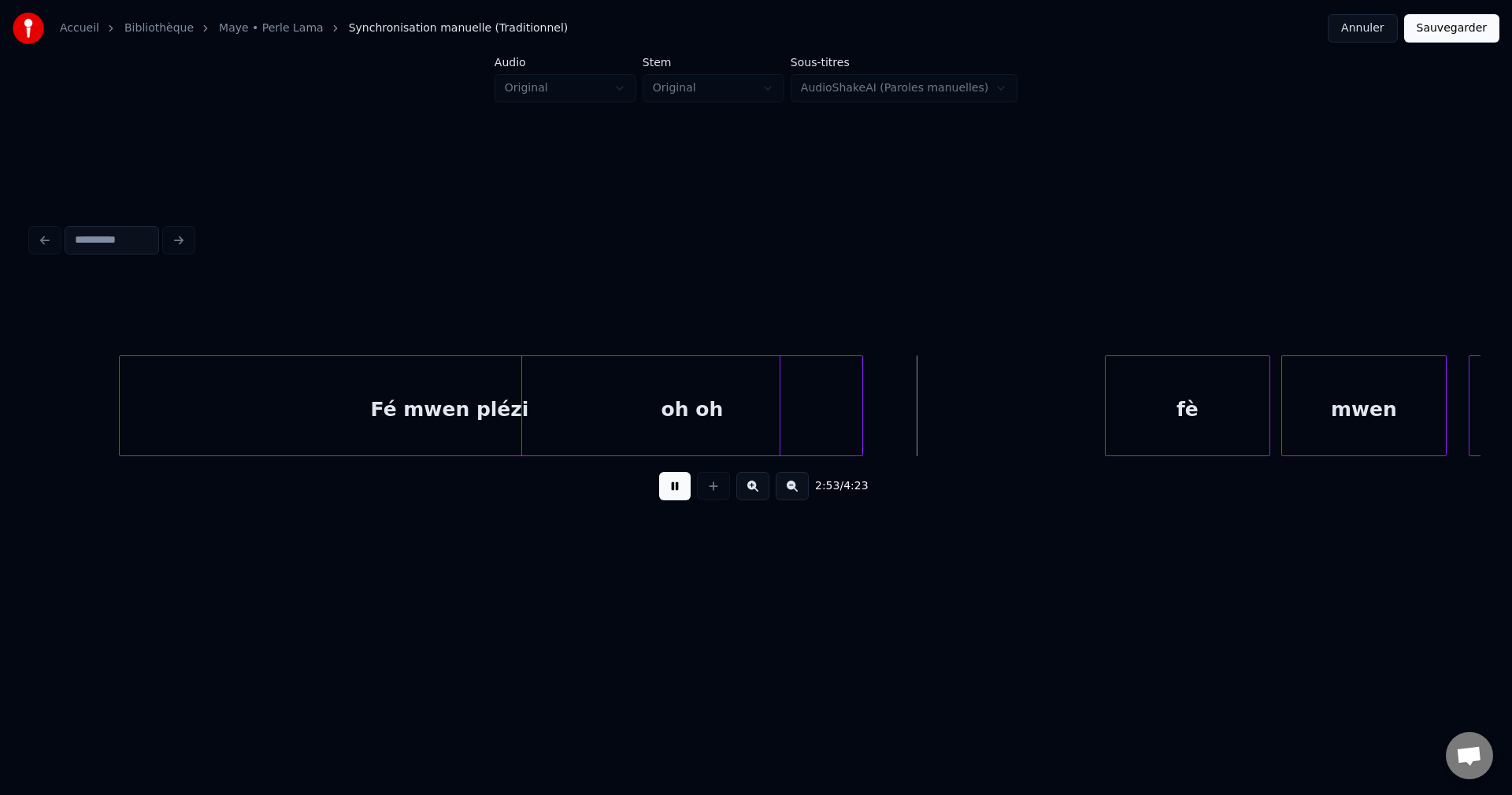
click at [710, 414] on div "oh oh" at bounding box center [692, 410] width 341 height 107
click at [716, 412] on div "oh oh" at bounding box center [693, 410] width 341 height 107
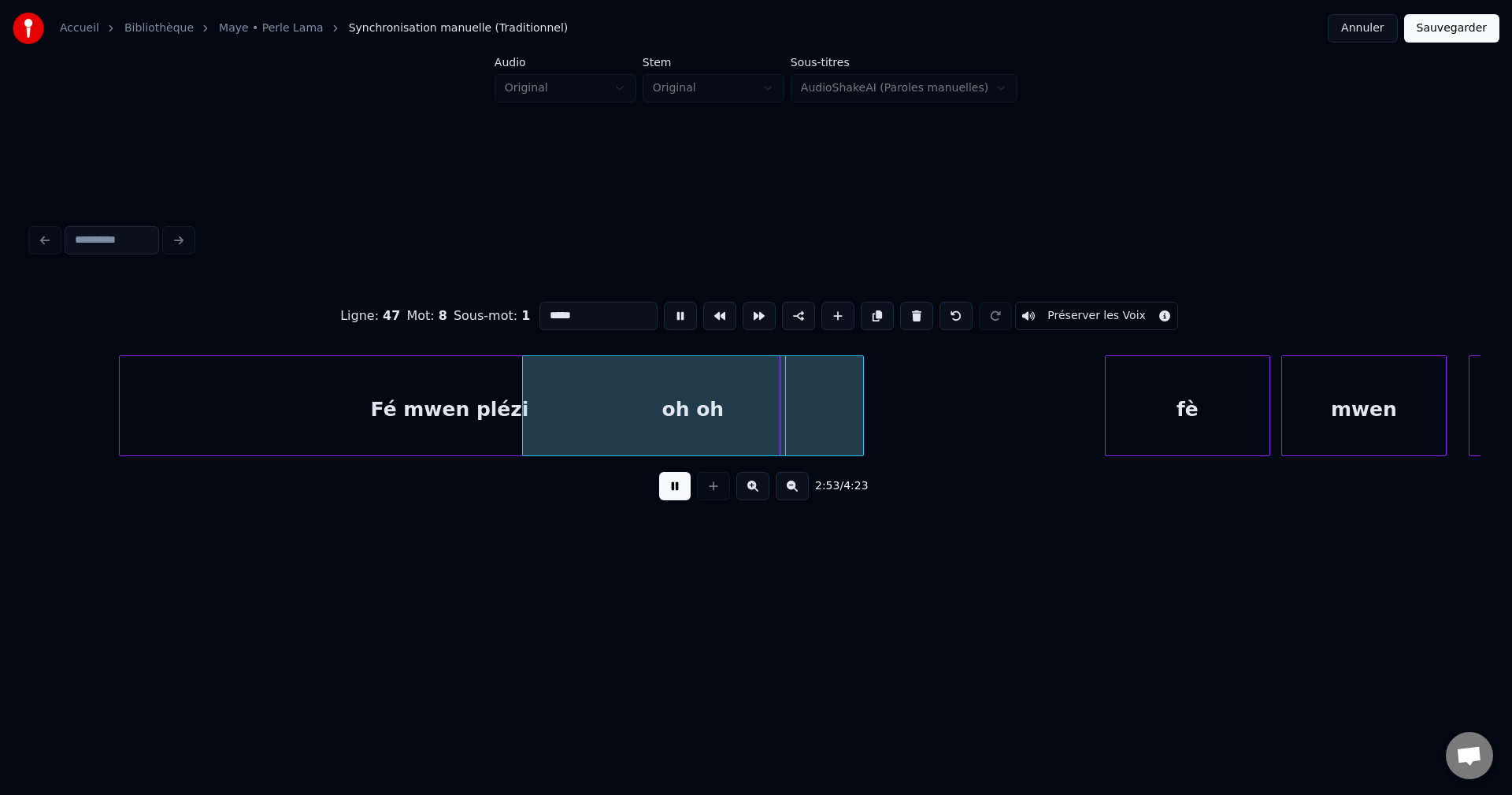
click at [675, 482] on button at bounding box center [675, 486] width 32 height 28
drag, startPoint x: 6, startPoint y: 392, endPoint x: 57, endPoint y: 392, distance: 51.0
click at [6, 391] on div "Accueil Bibliothèque Maye • Perle Lama Synchronisation manuelle (Traditionnel) …" at bounding box center [756, 302] width 1512 height 604
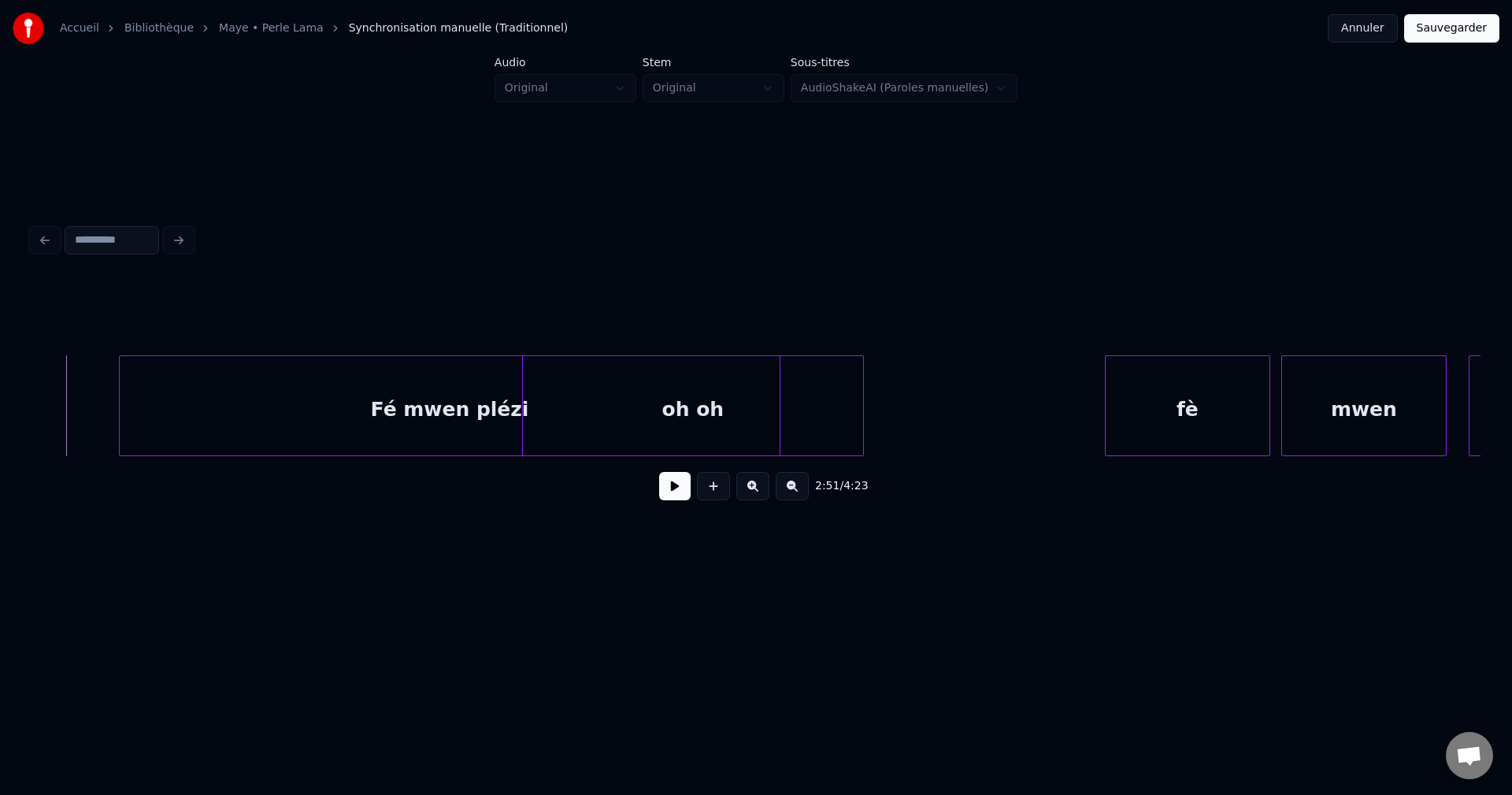
click at [673, 493] on button at bounding box center [675, 486] width 32 height 28
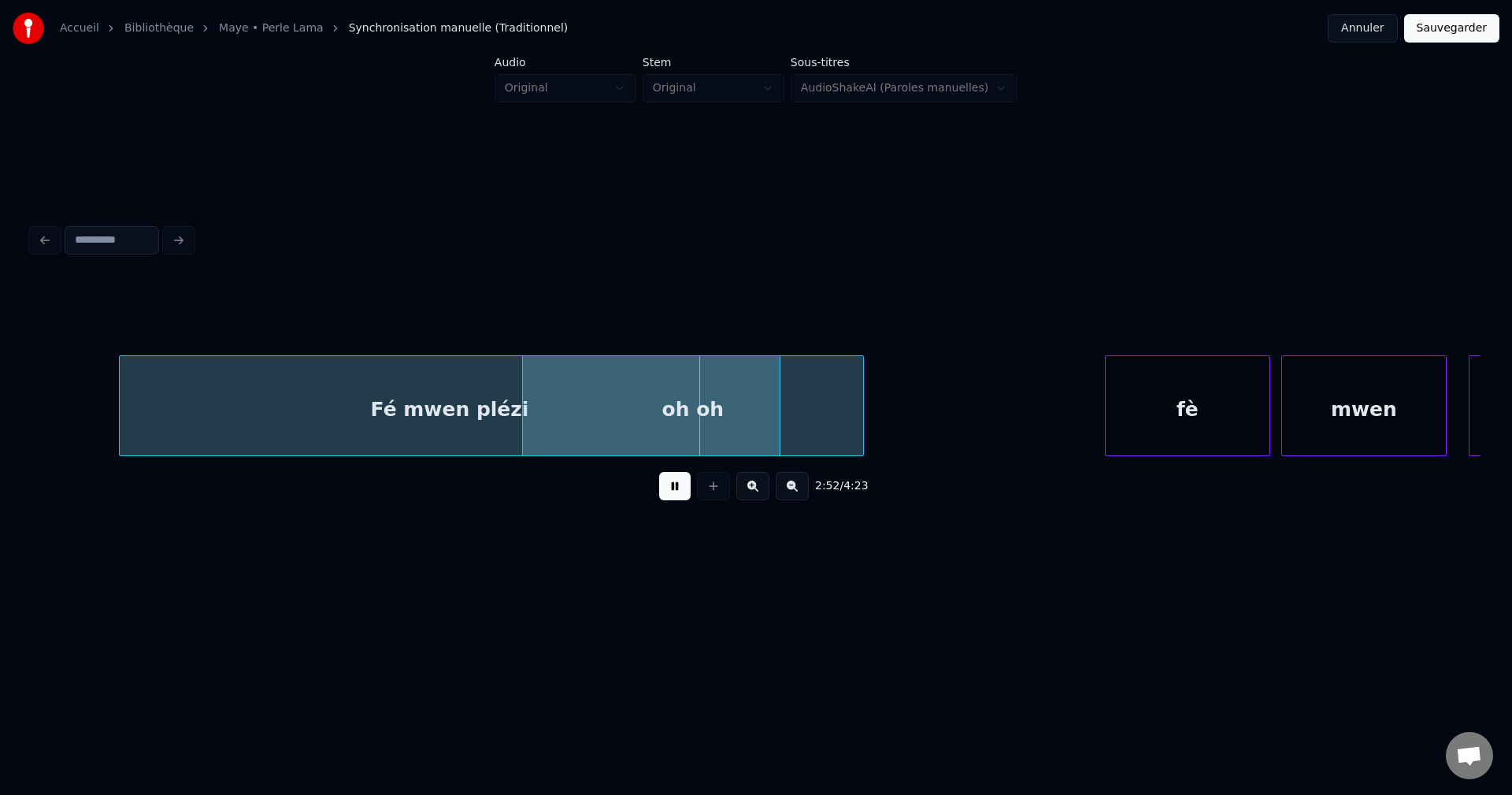
click at [673, 491] on button at bounding box center [675, 486] width 32 height 28
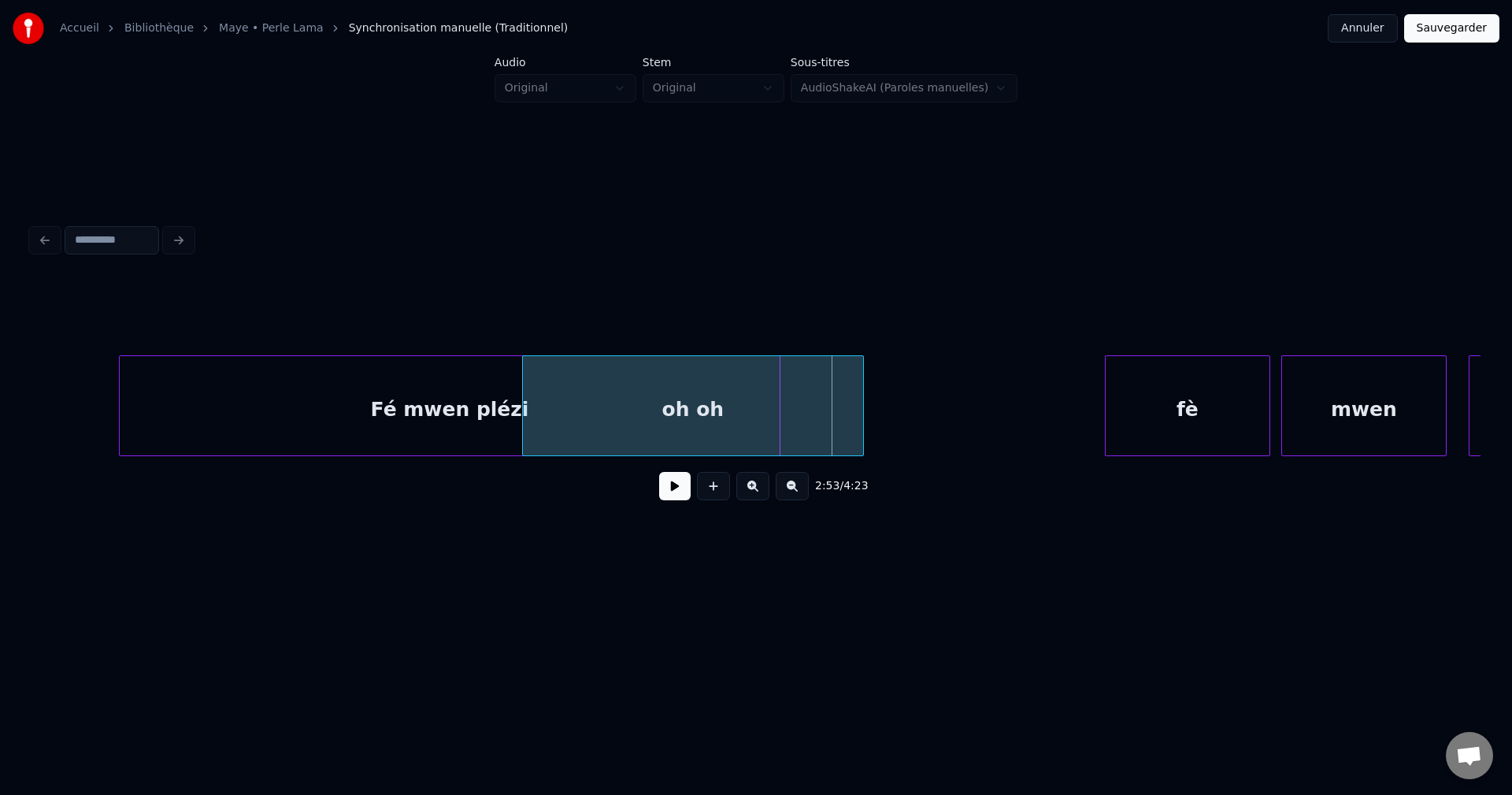
click at [646, 405] on div "oh oh" at bounding box center [693, 410] width 341 height 107
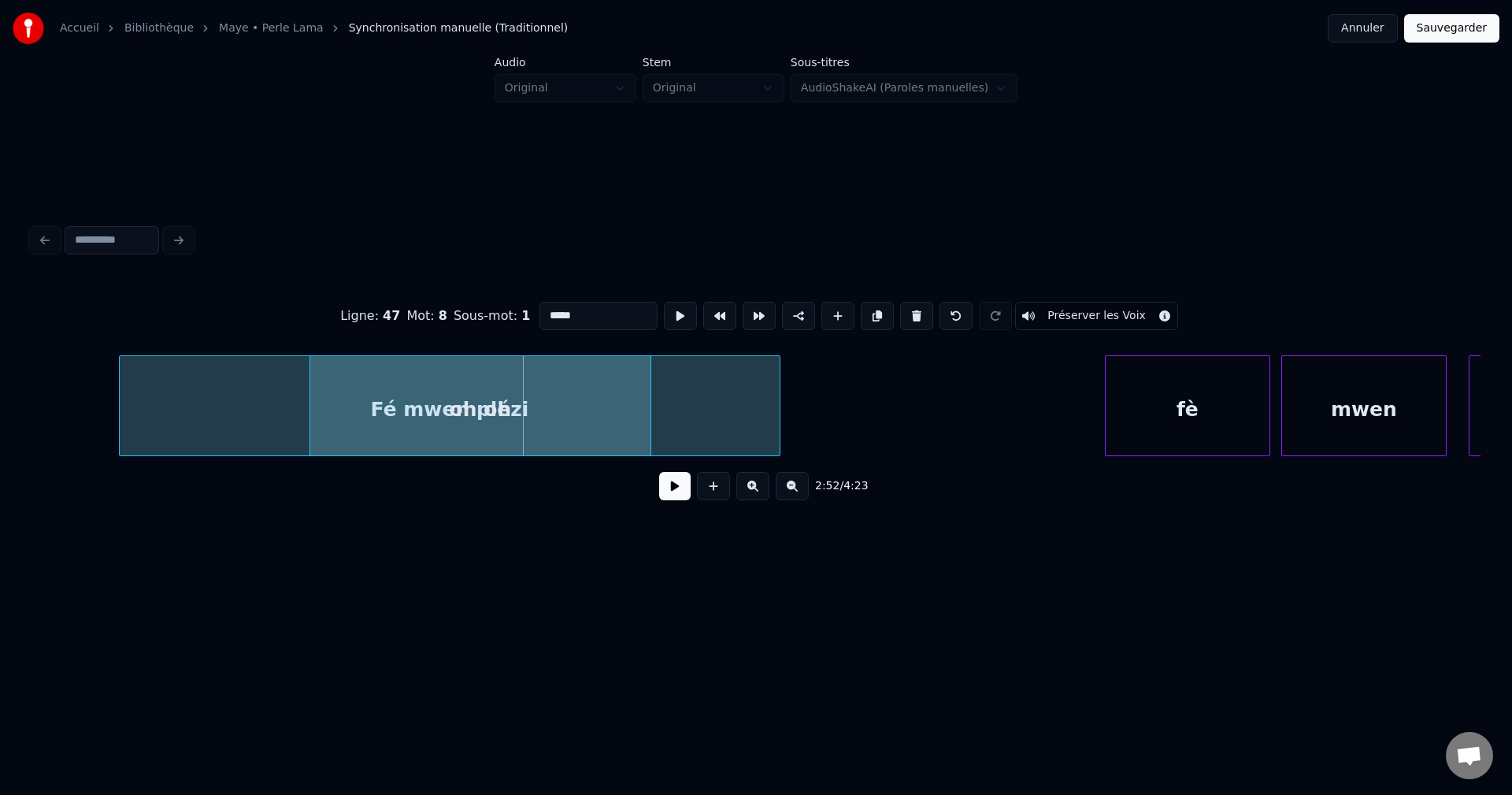
click at [640, 432] on div "oh oh" at bounding box center [481, 410] width 341 height 107
click at [683, 495] on button at bounding box center [675, 486] width 32 height 28
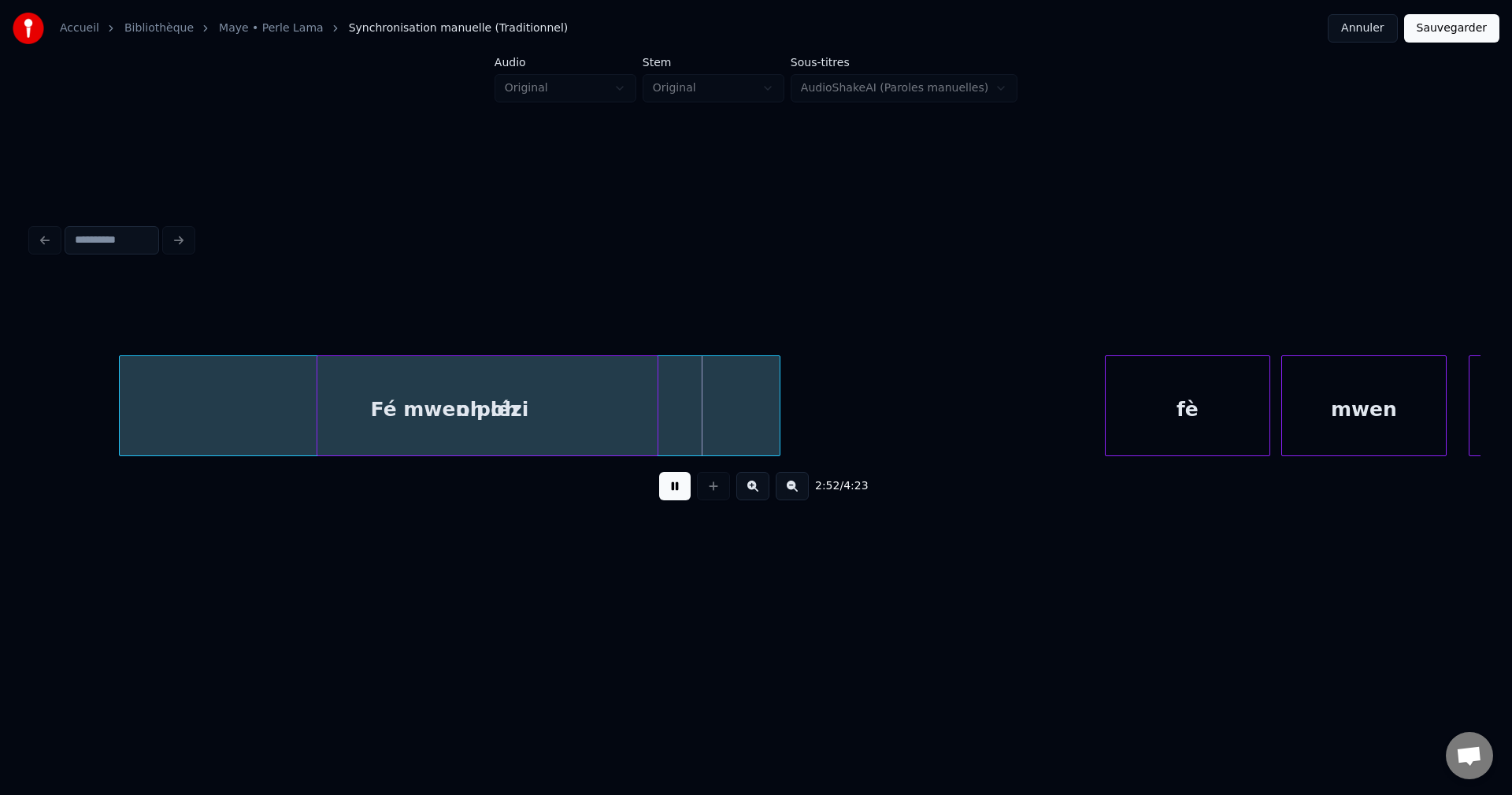
click at [680, 494] on button at bounding box center [675, 486] width 32 height 28
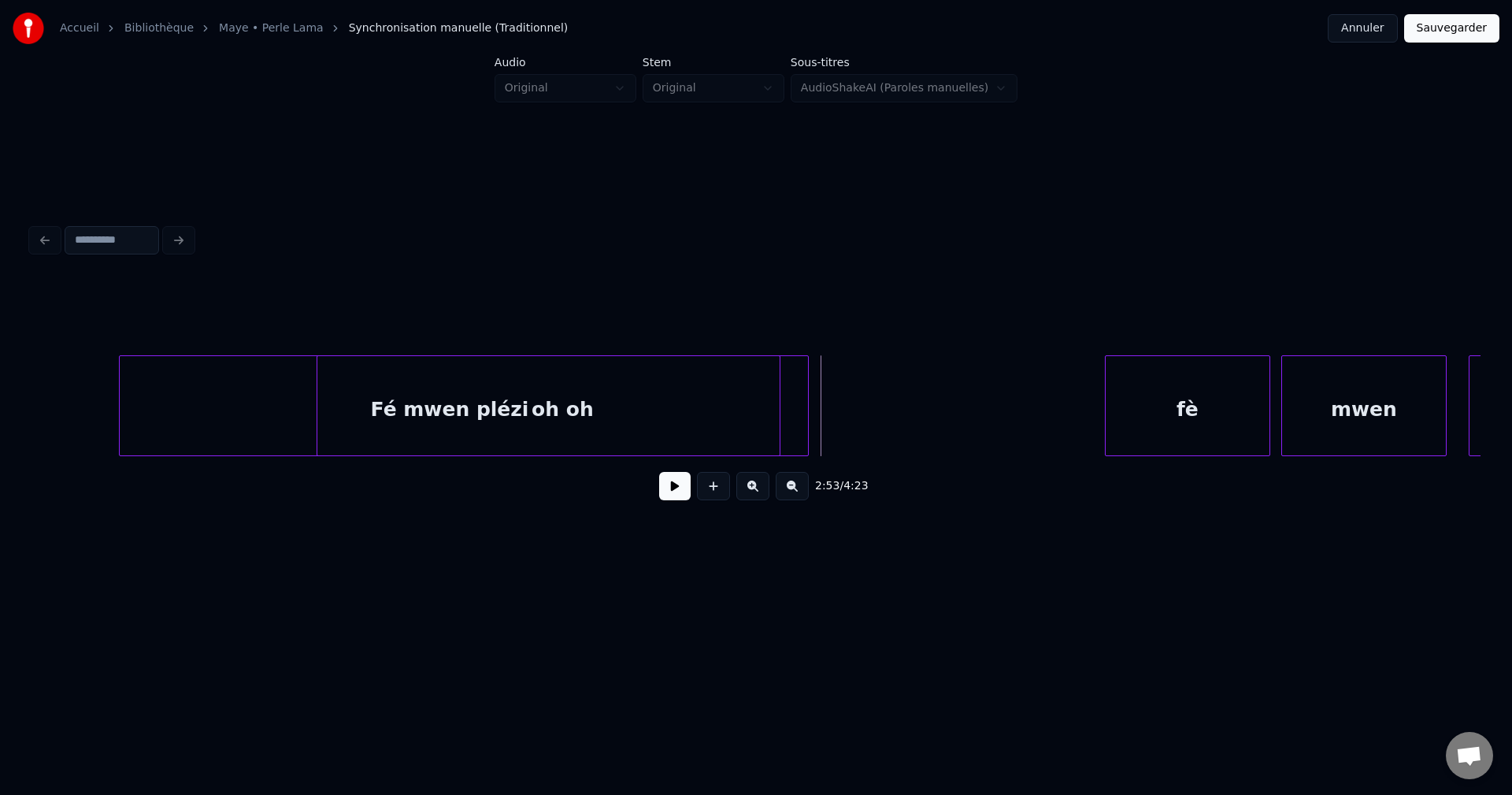
click at [807, 421] on div at bounding box center [806, 406] width 5 height 99
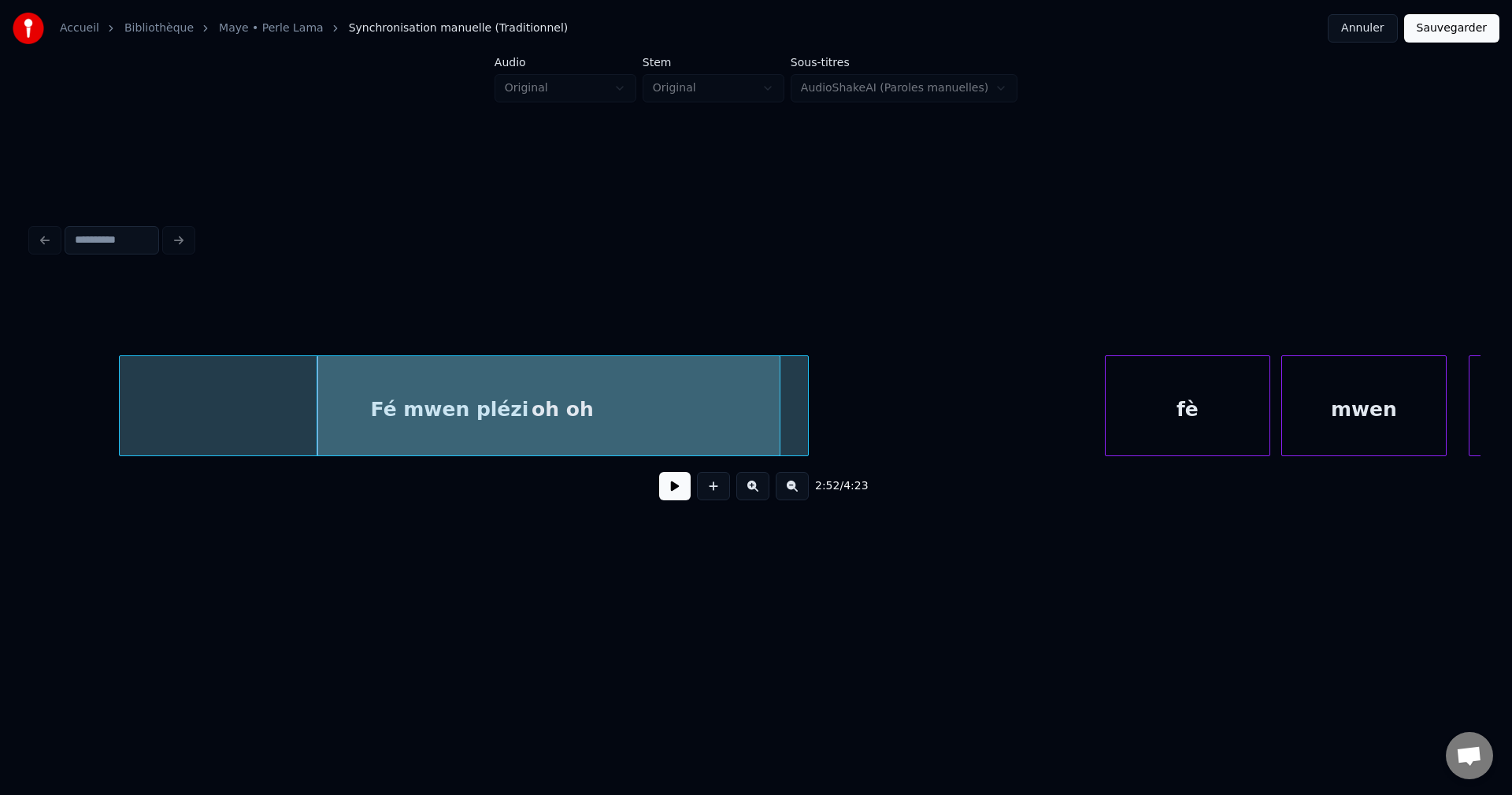
click at [665, 512] on div "2:52 / 4:23" at bounding box center [756, 486] width 1449 height 60
click at [665, 503] on div "2:52 / 4:23" at bounding box center [756, 486] width 1424 height 35
click at [671, 495] on button at bounding box center [675, 486] width 32 height 28
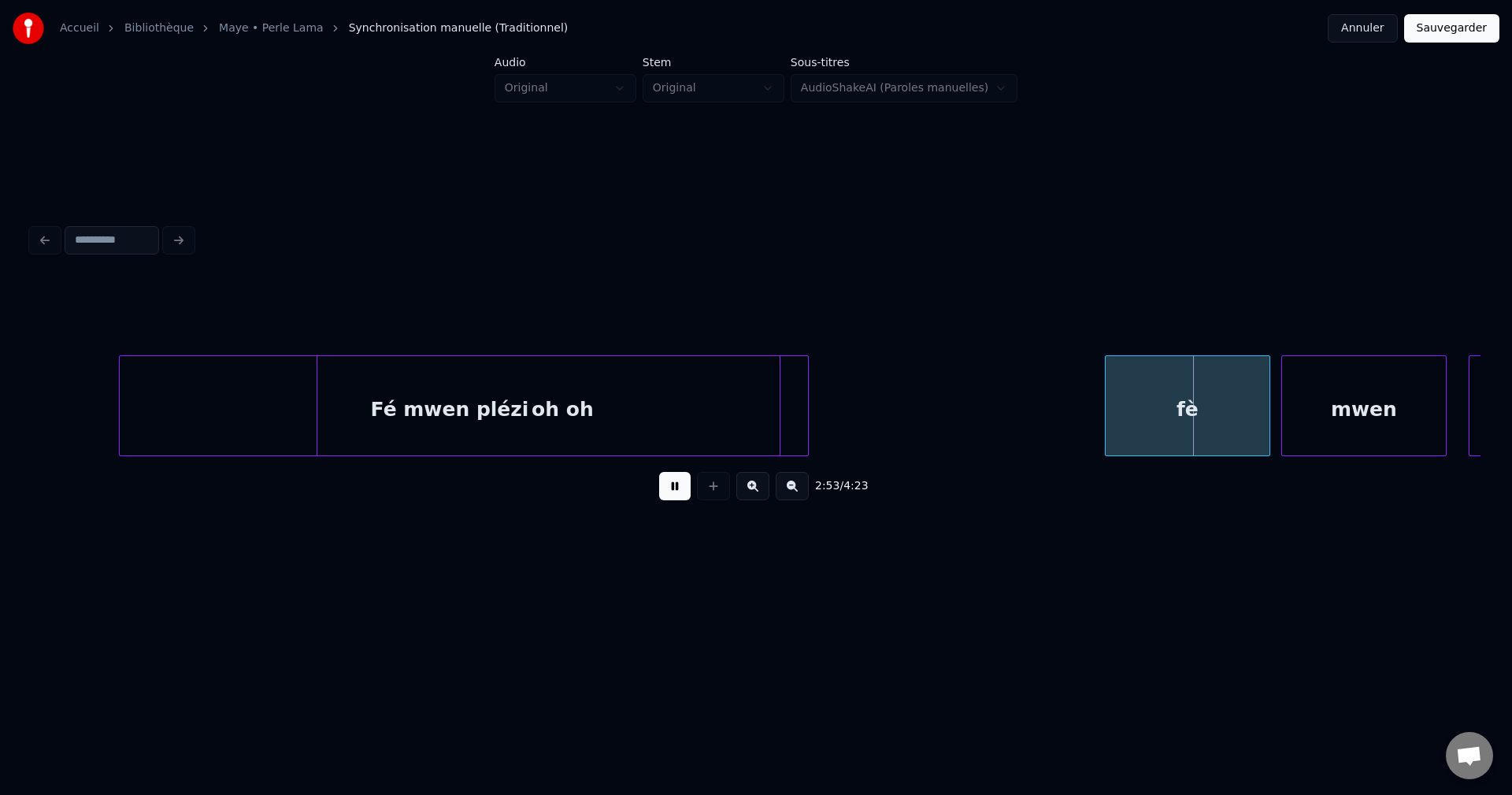
click at [671, 495] on button at bounding box center [675, 486] width 32 height 28
click at [775, 407] on div at bounding box center [777, 406] width 5 height 99
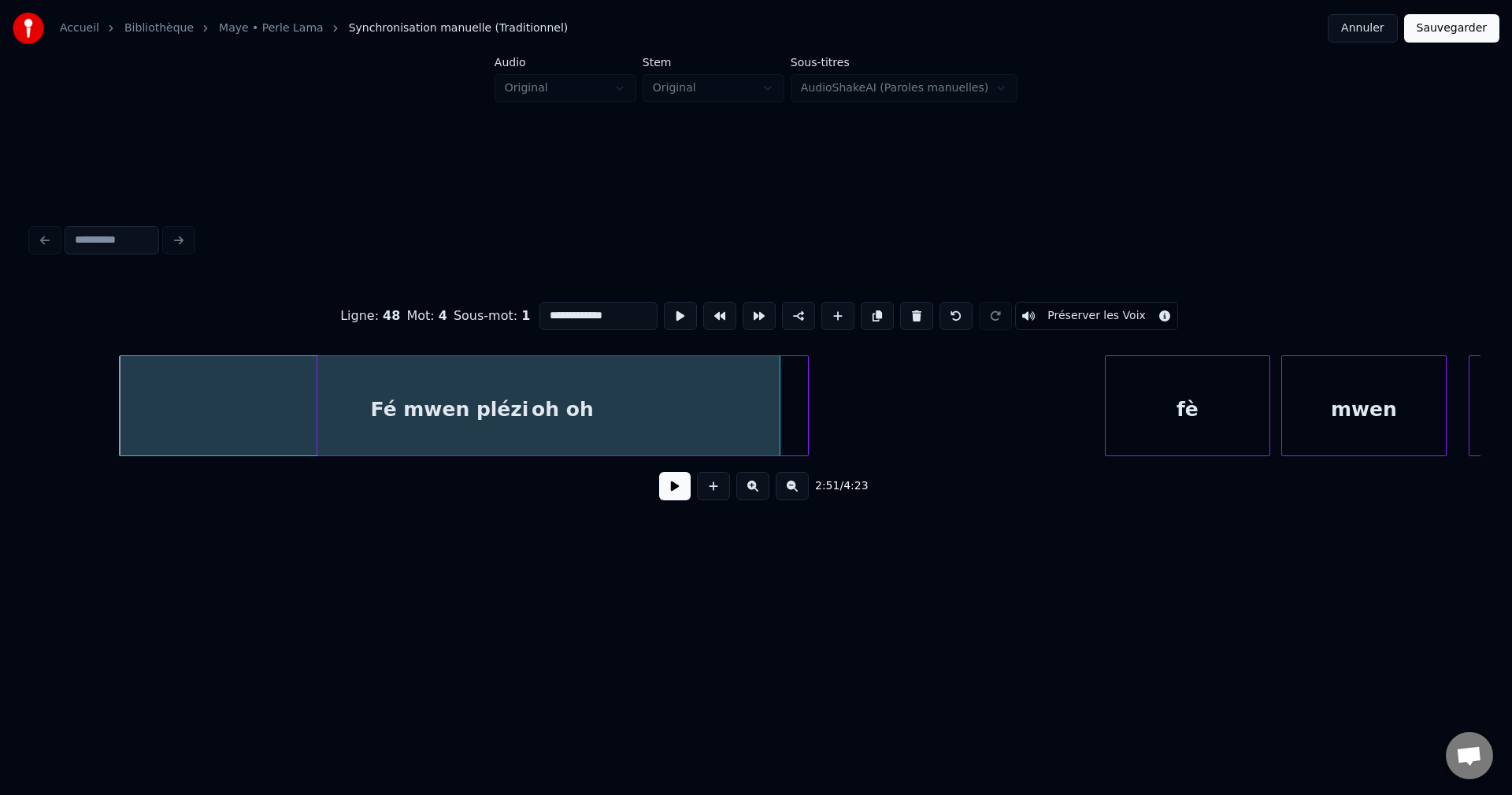
click at [1164, 401] on div "fè" at bounding box center [1187, 410] width 164 height 107
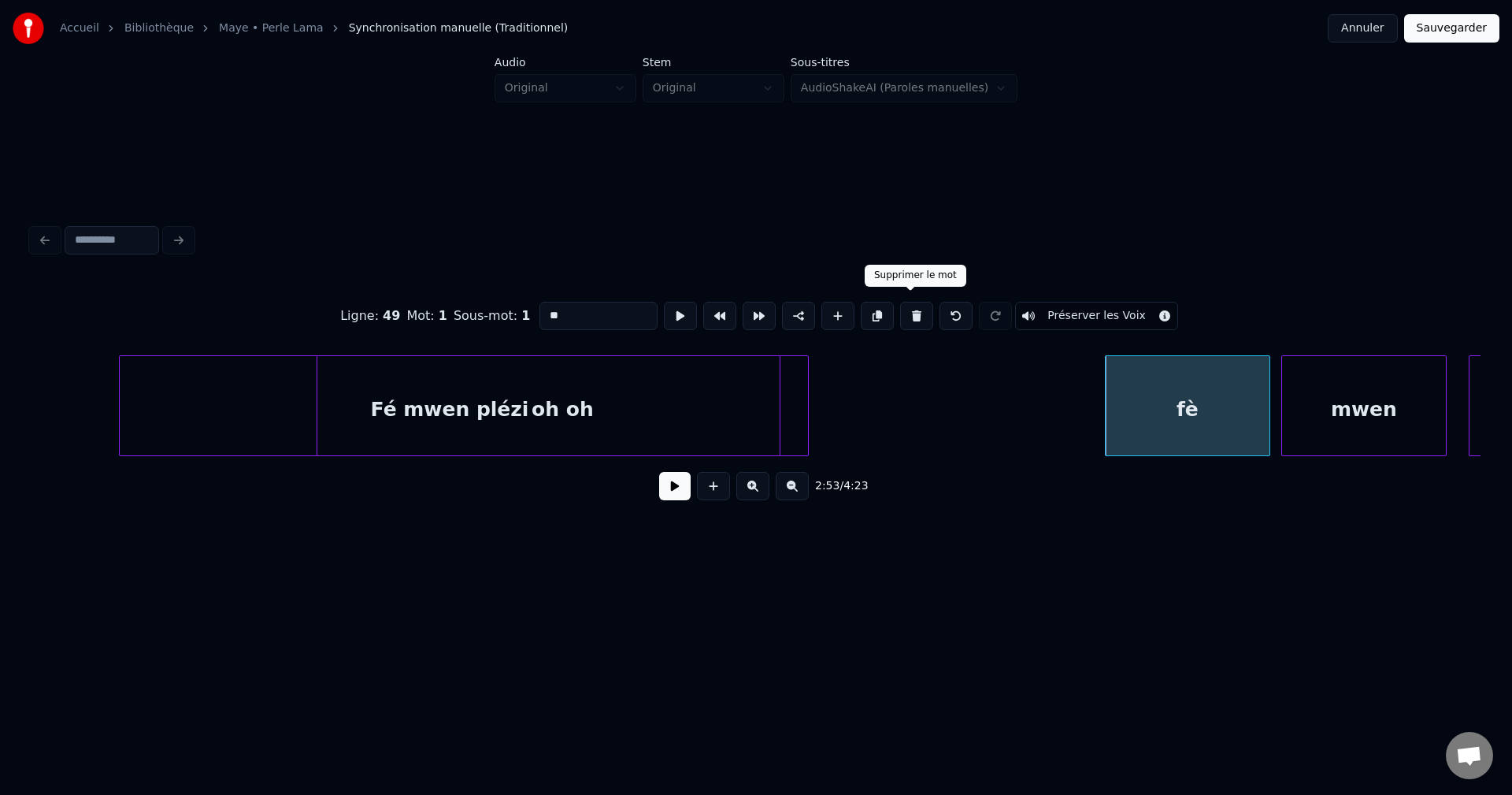
click at [907, 310] on button at bounding box center [917, 316] width 33 height 28
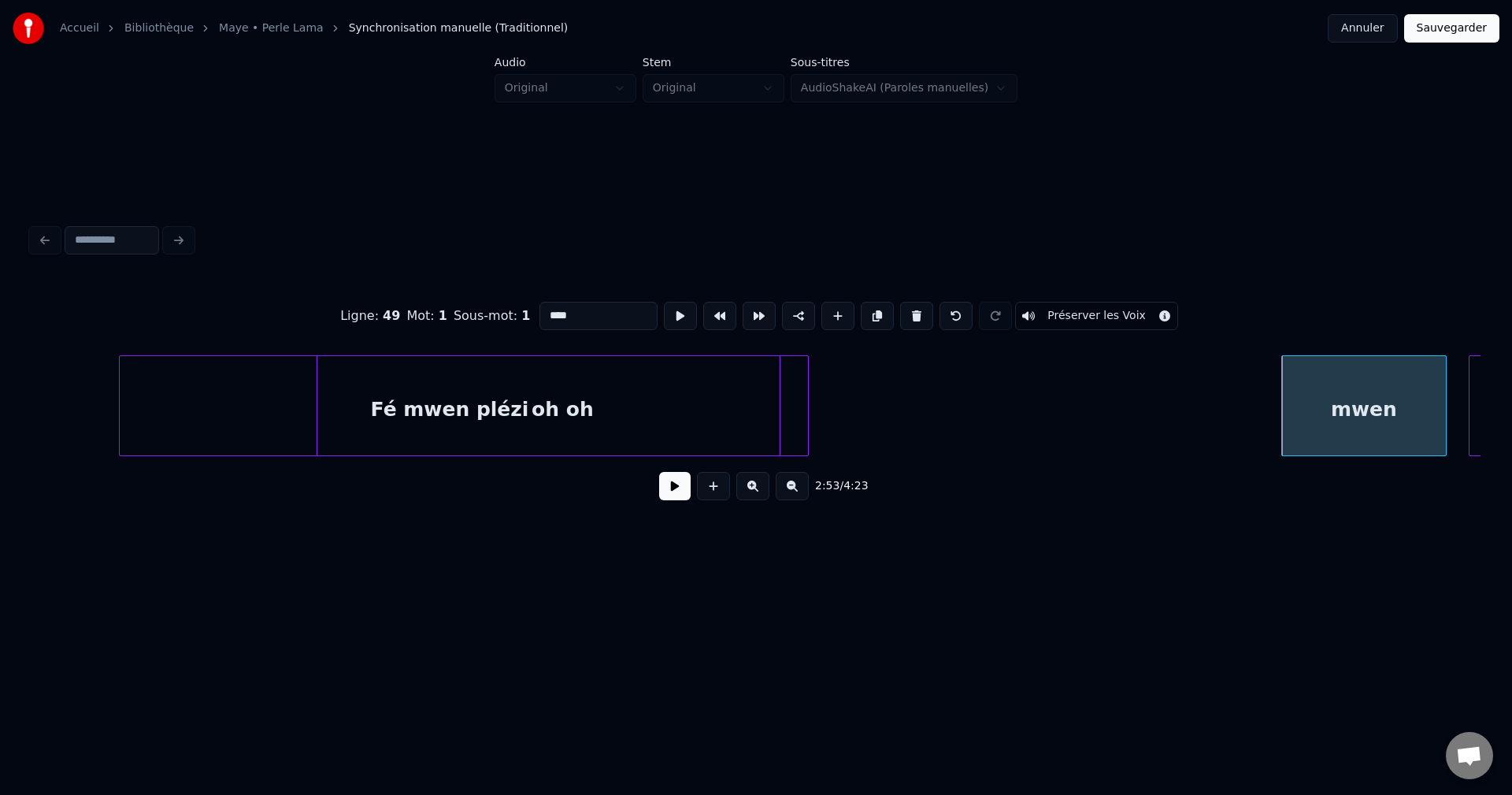
click at [907, 310] on button at bounding box center [917, 316] width 33 height 28
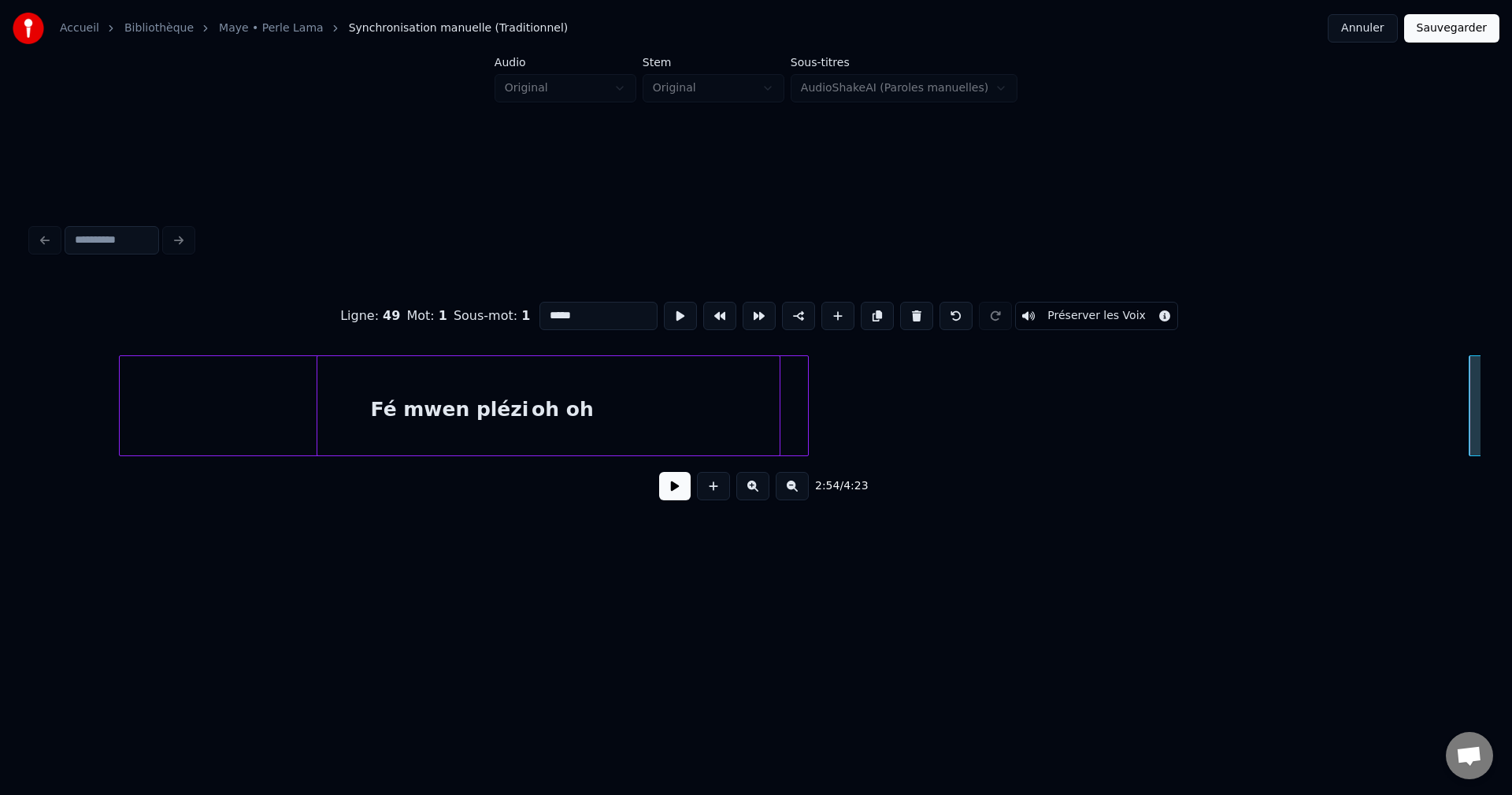
click at [907, 310] on button at bounding box center [917, 316] width 33 height 28
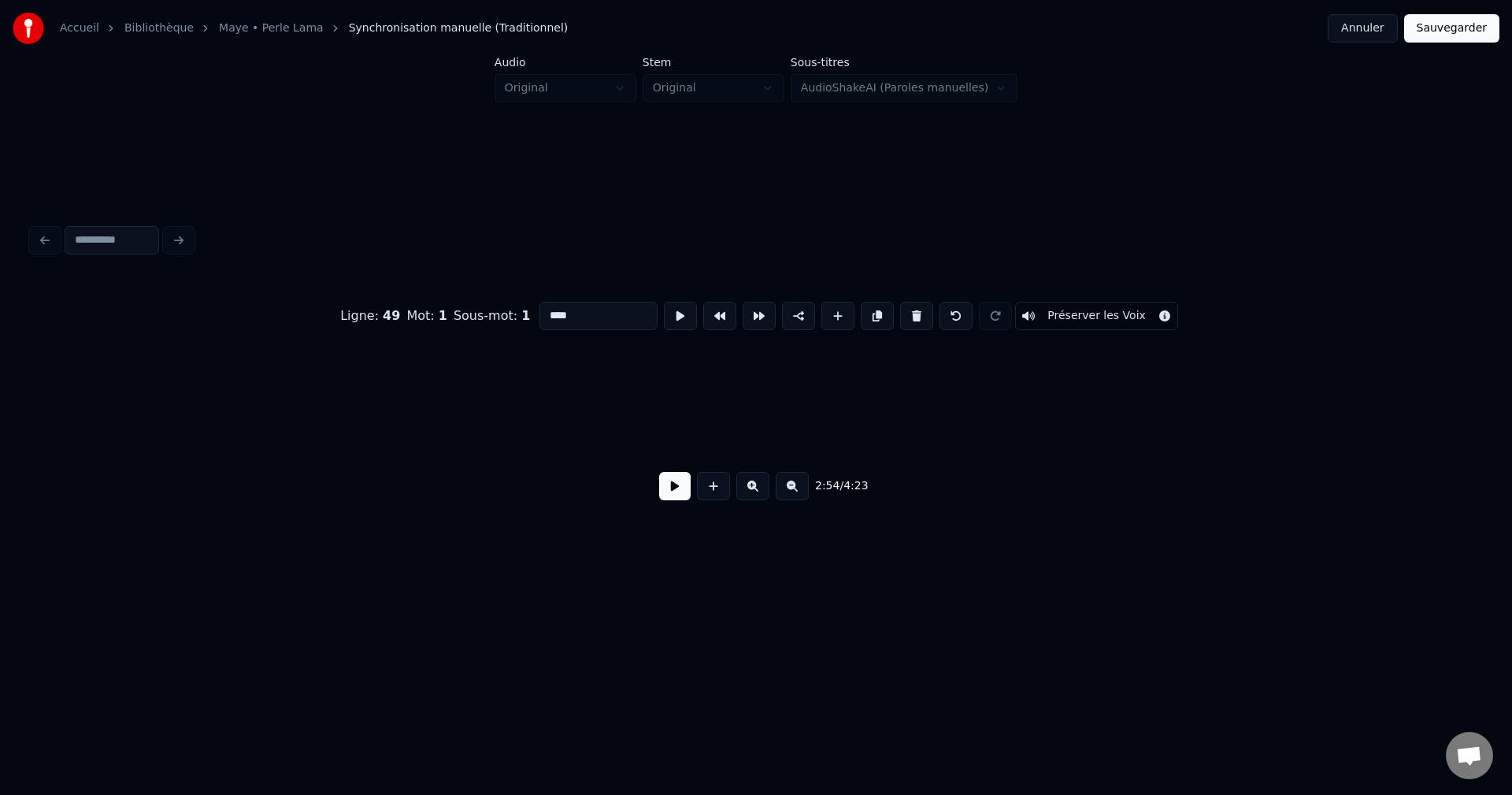
scroll to position [0, 96421]
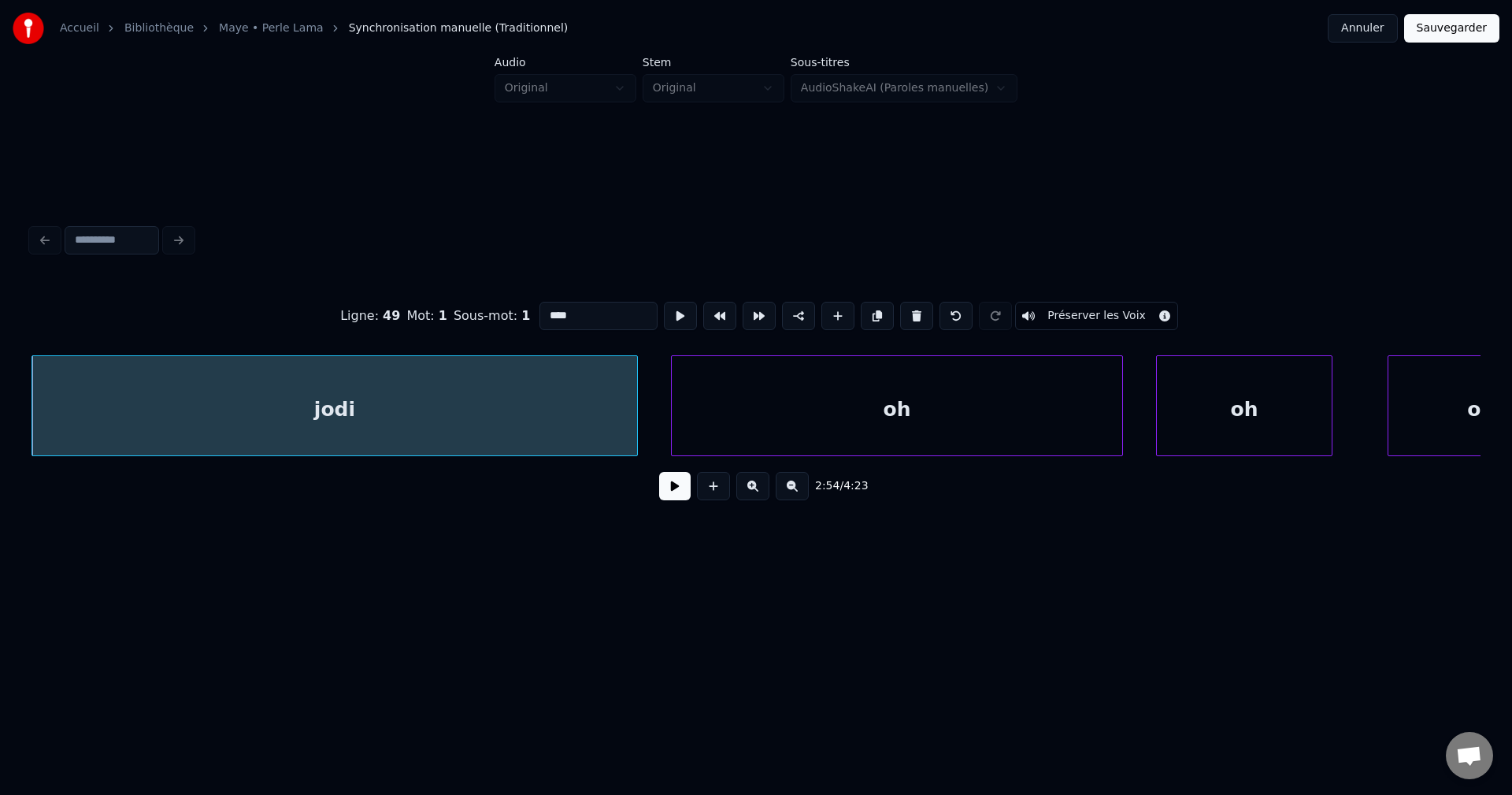
click at [914, 315] on button at bounding box center [917, 316] width 33 height 28
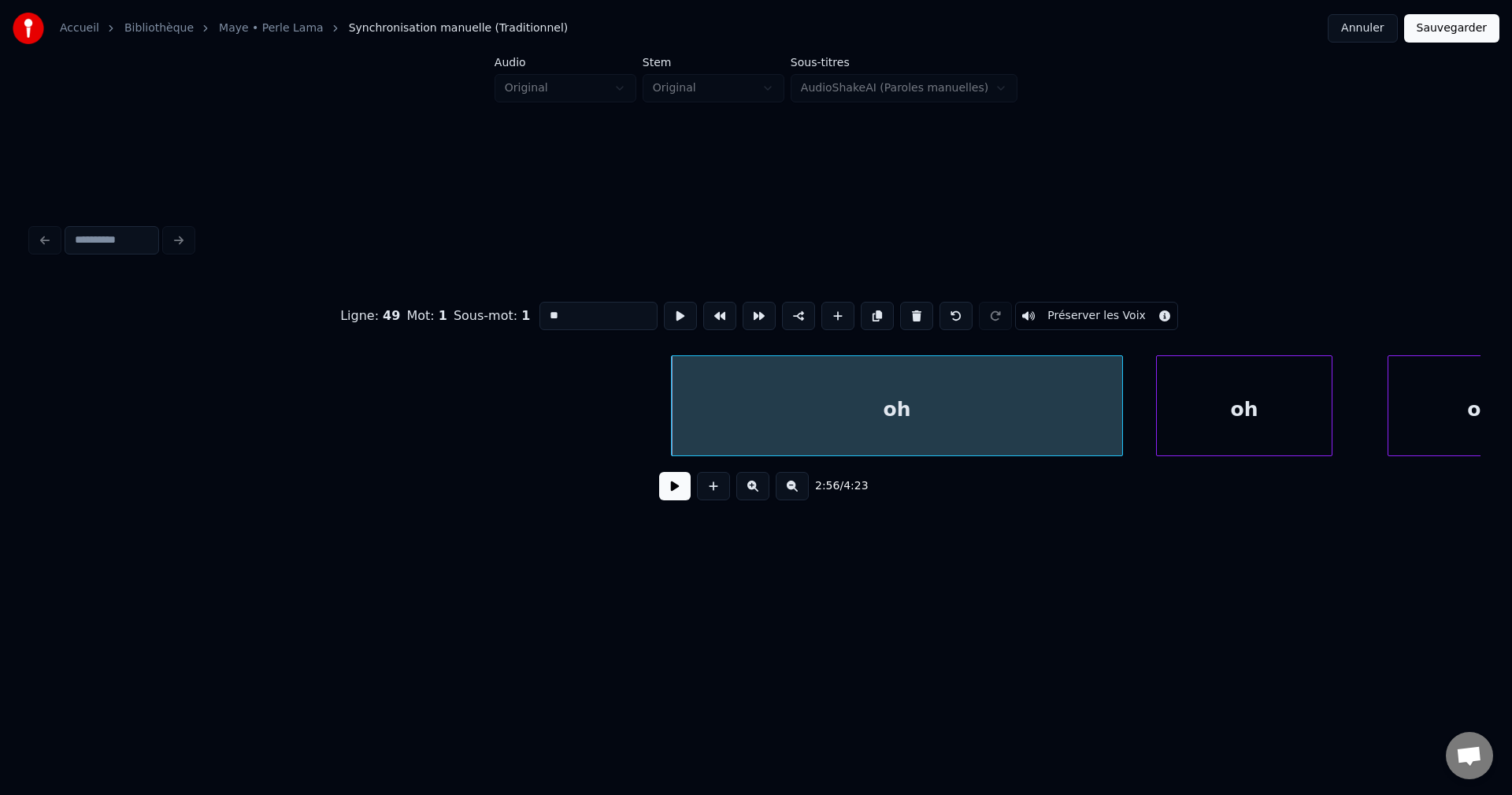
click at [914, 315] on button at bounding box center [917, 316] width 33 height 28
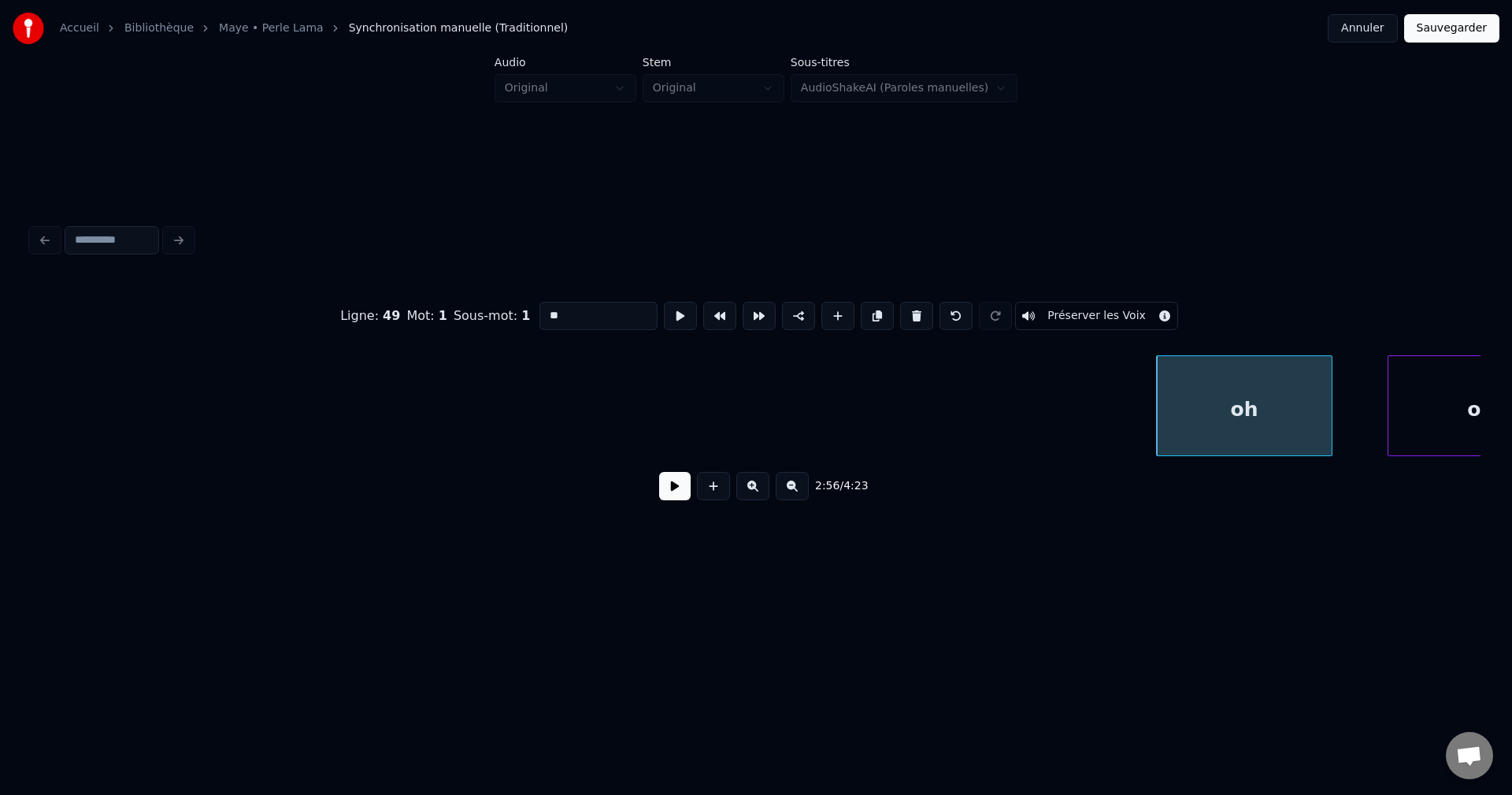
click at [914, 315] on button at bounding box center [917, 316] width 33 height 28
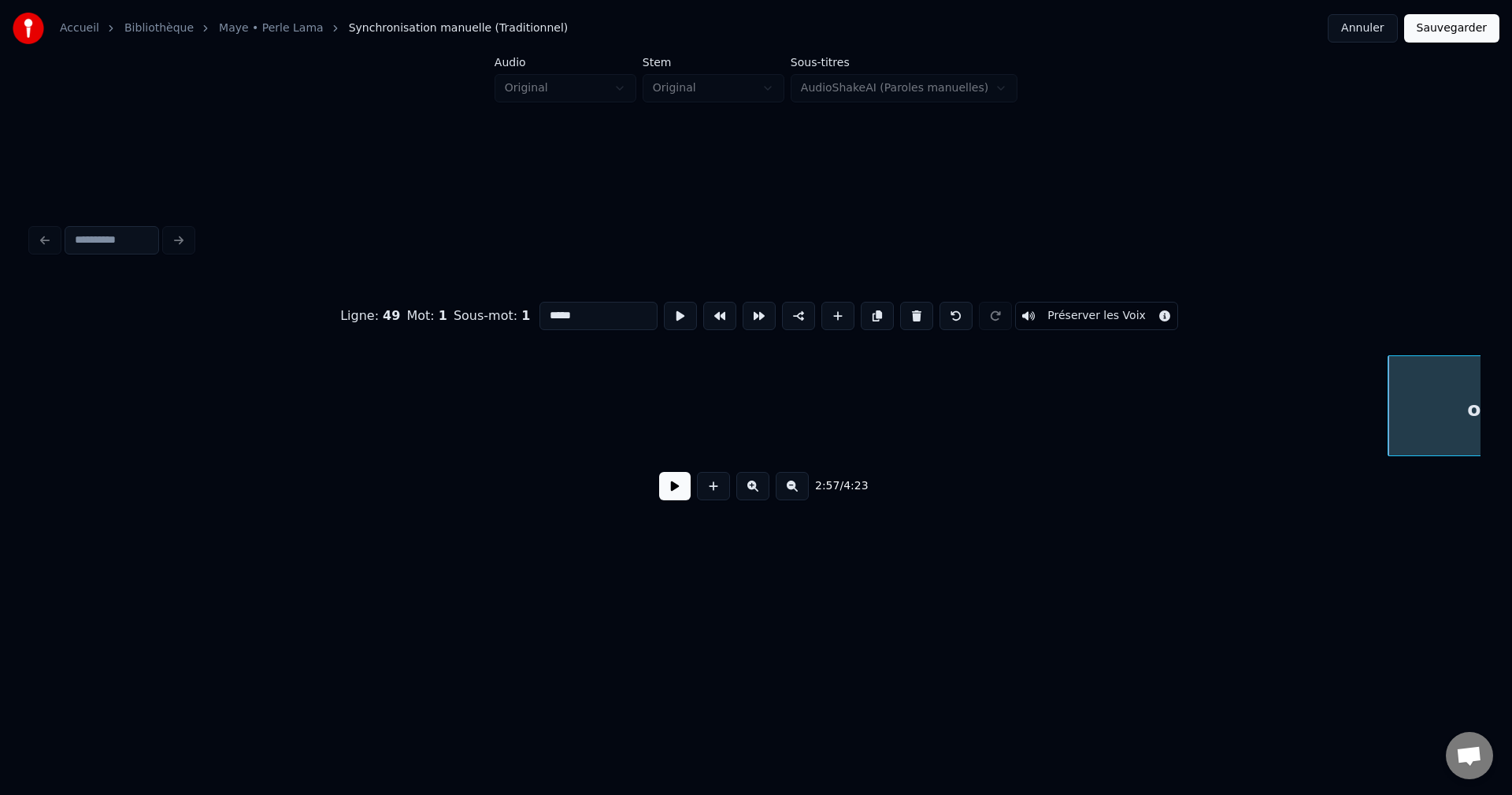
click at [914, 315] on button at bounding box center [917, 316] width 33 height 28
type input "****"
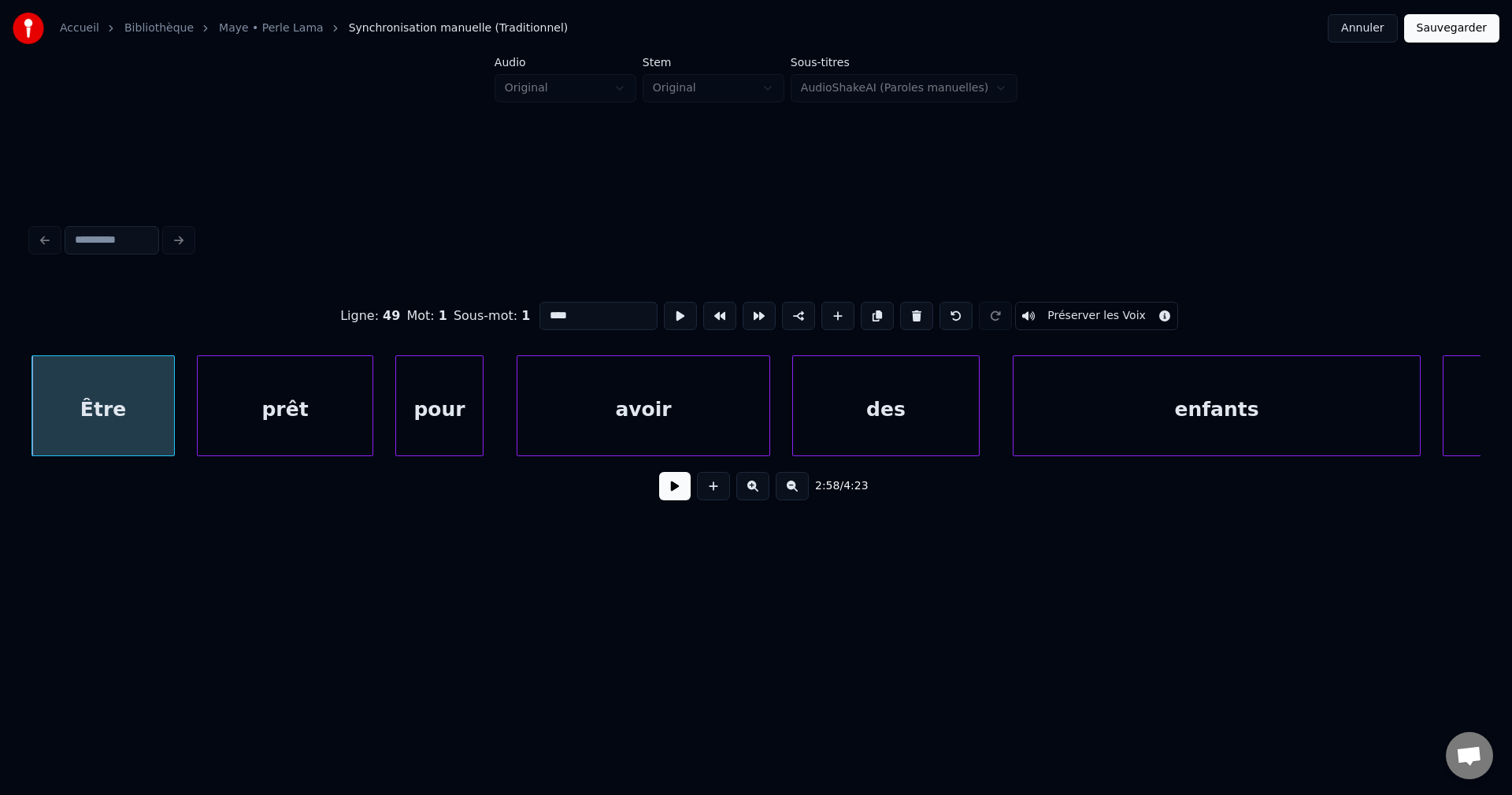
click at [672, 493] on button at bounding box center [675, 486] width 32 height 28
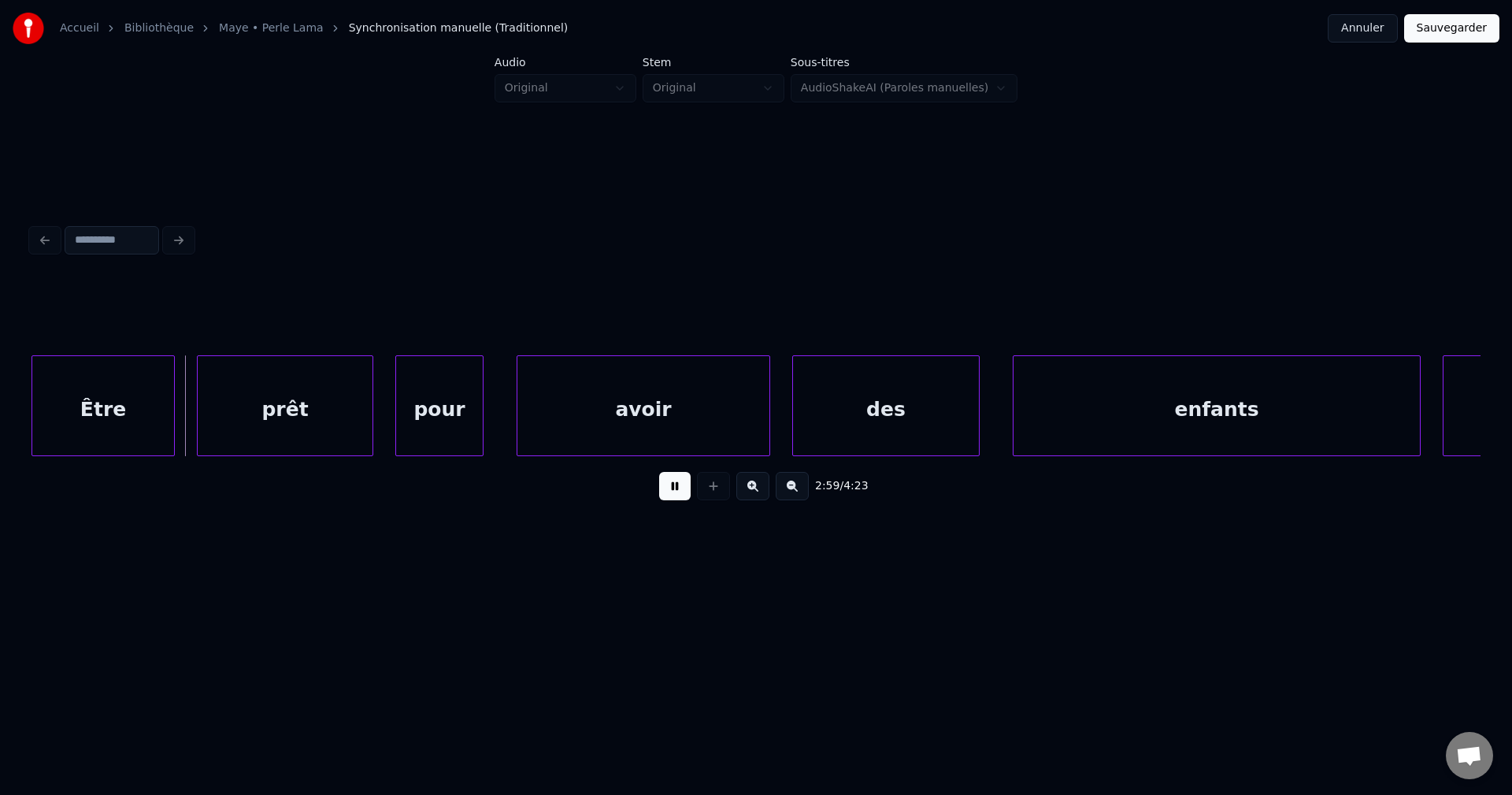
click at [671, 493] on button at bounding box center [675, 486] width 32 height 28
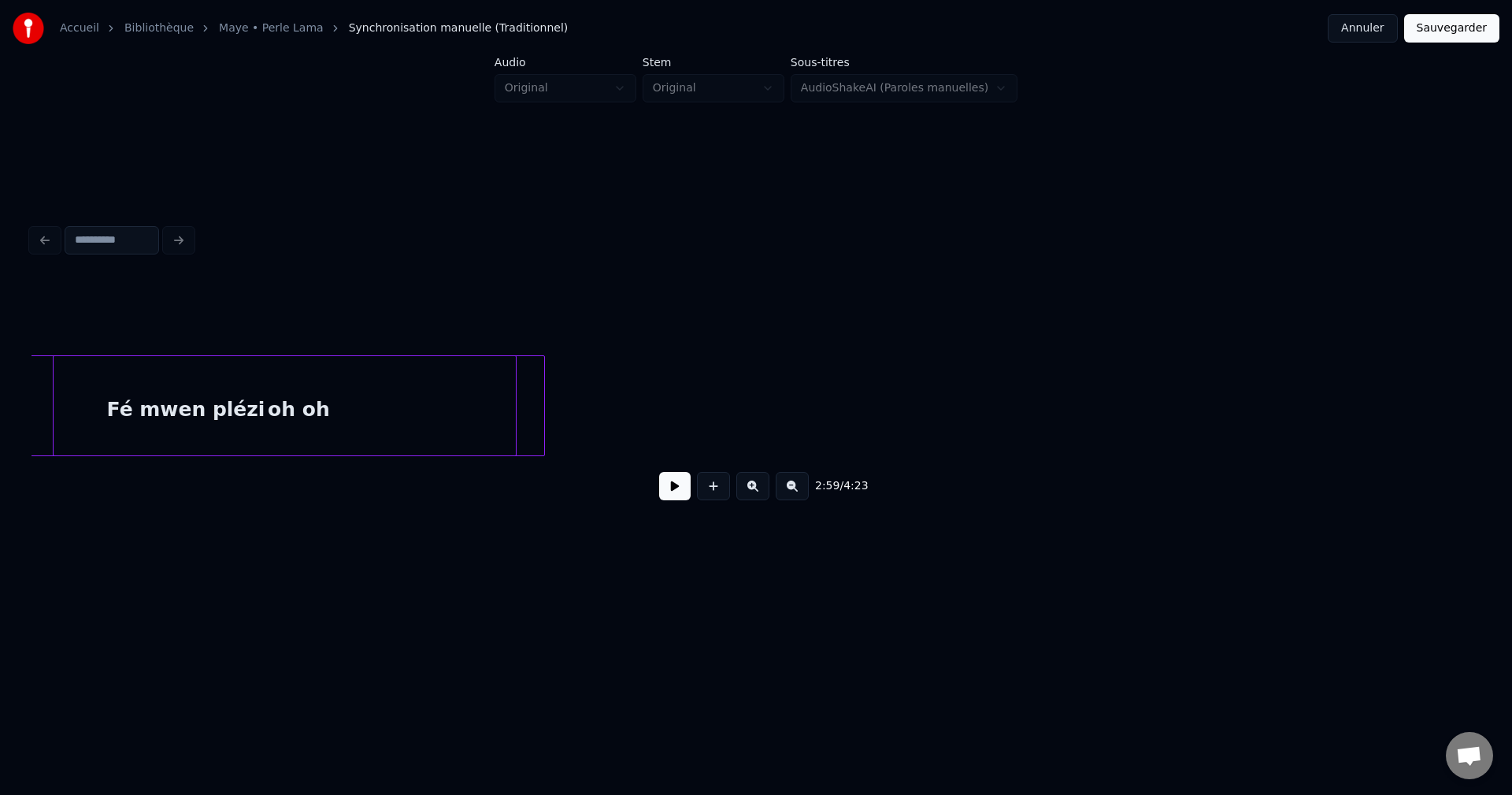
click at [287, 427] on div "Fé mwen plézi" at bounding box center [185, 410] width 660 height 107
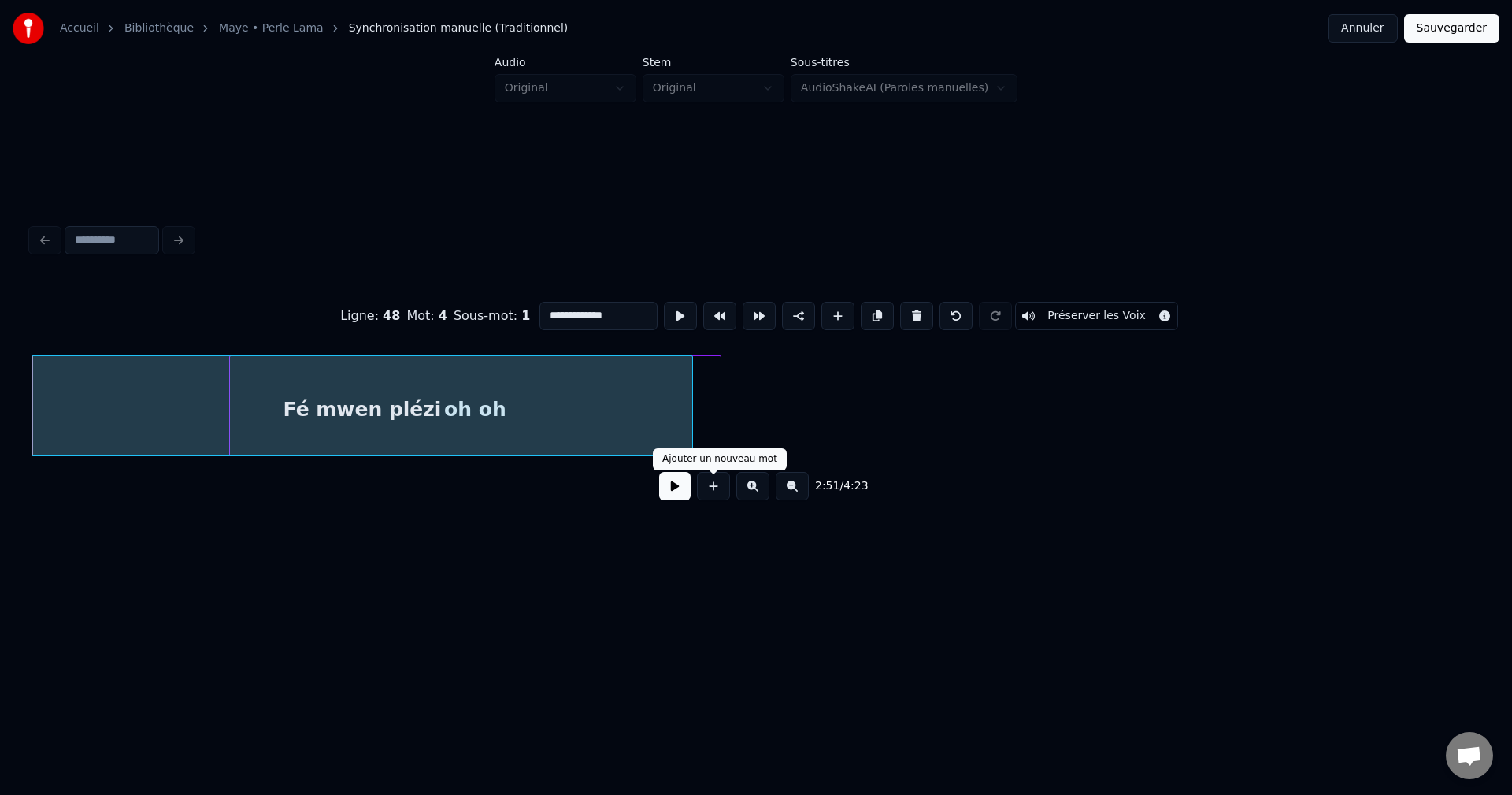
click at [661, 500] on button at bounding box center [675, 486] width 32 height 28
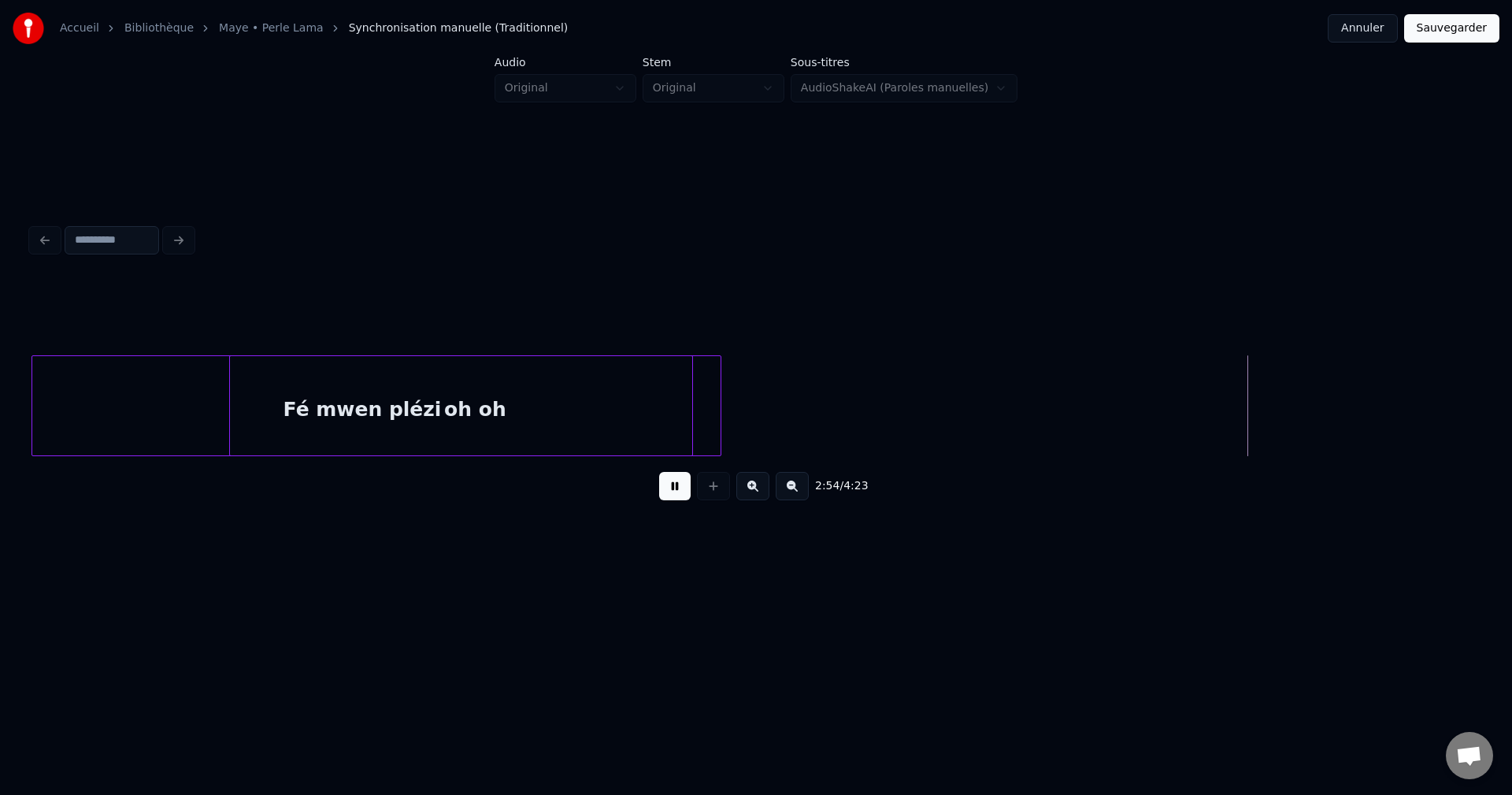
click at [673, 497] on button at bounding box center [675, 486] width 32 height 28
click at [640, 424] on div "Fé mwen plézi" at bounding box center [362, 410] width 660 height 107
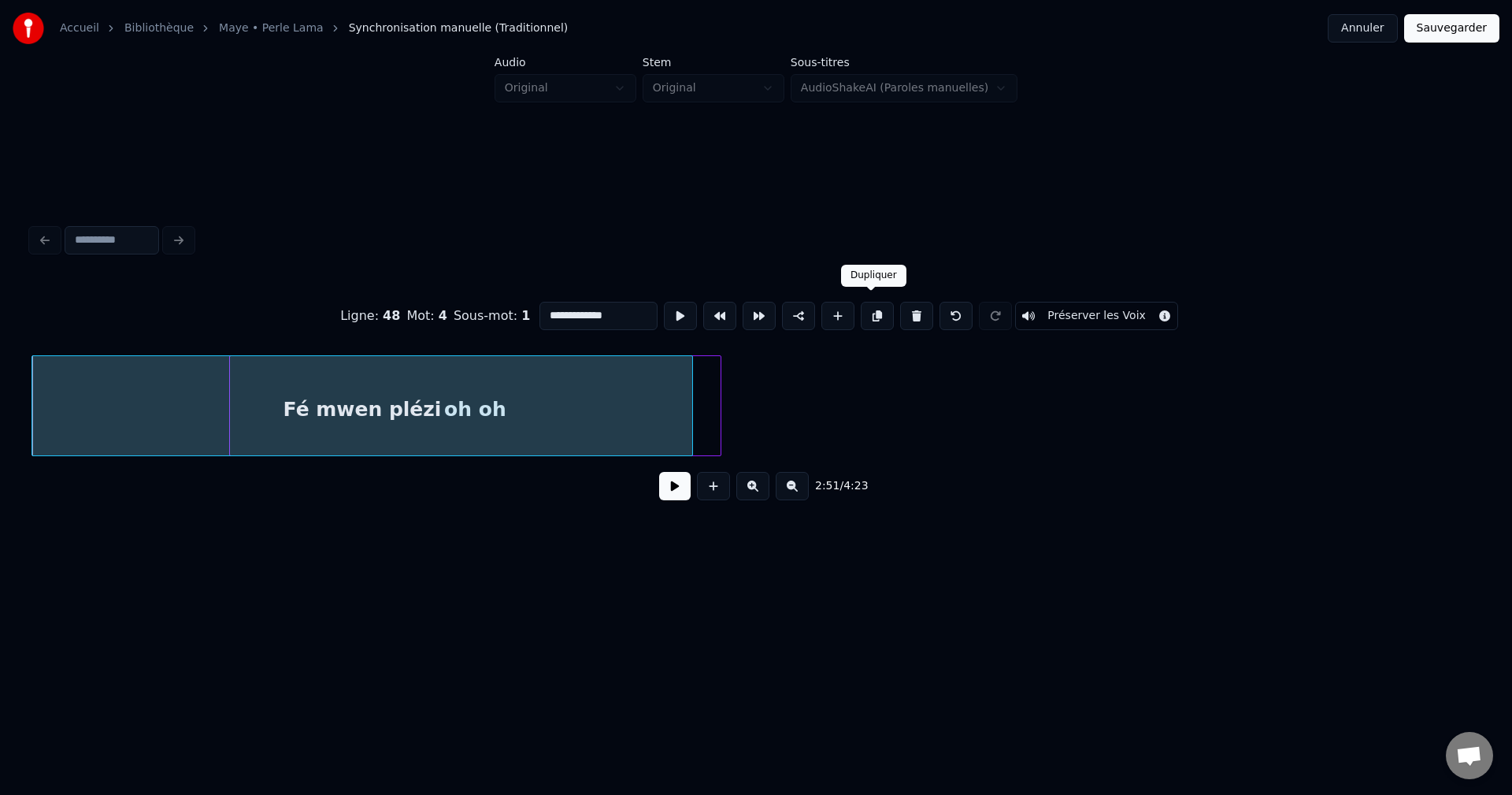
click at [878, 302] on button at bounding box center [877, 316] width 33 height 28
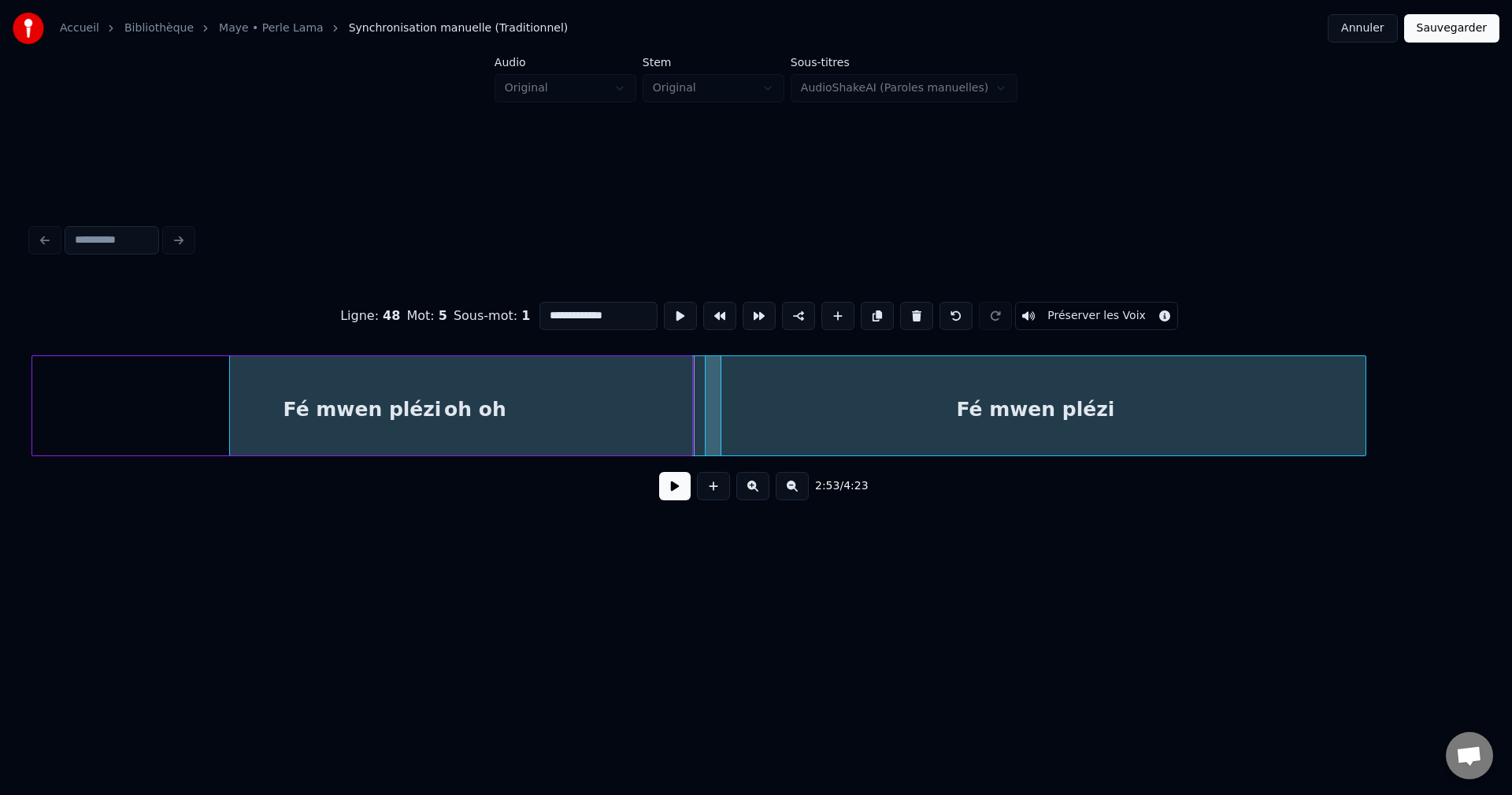
click at [944, 373] on div "Fé mwen plézi" at bounding box center [1035, 410] width 660 height 107
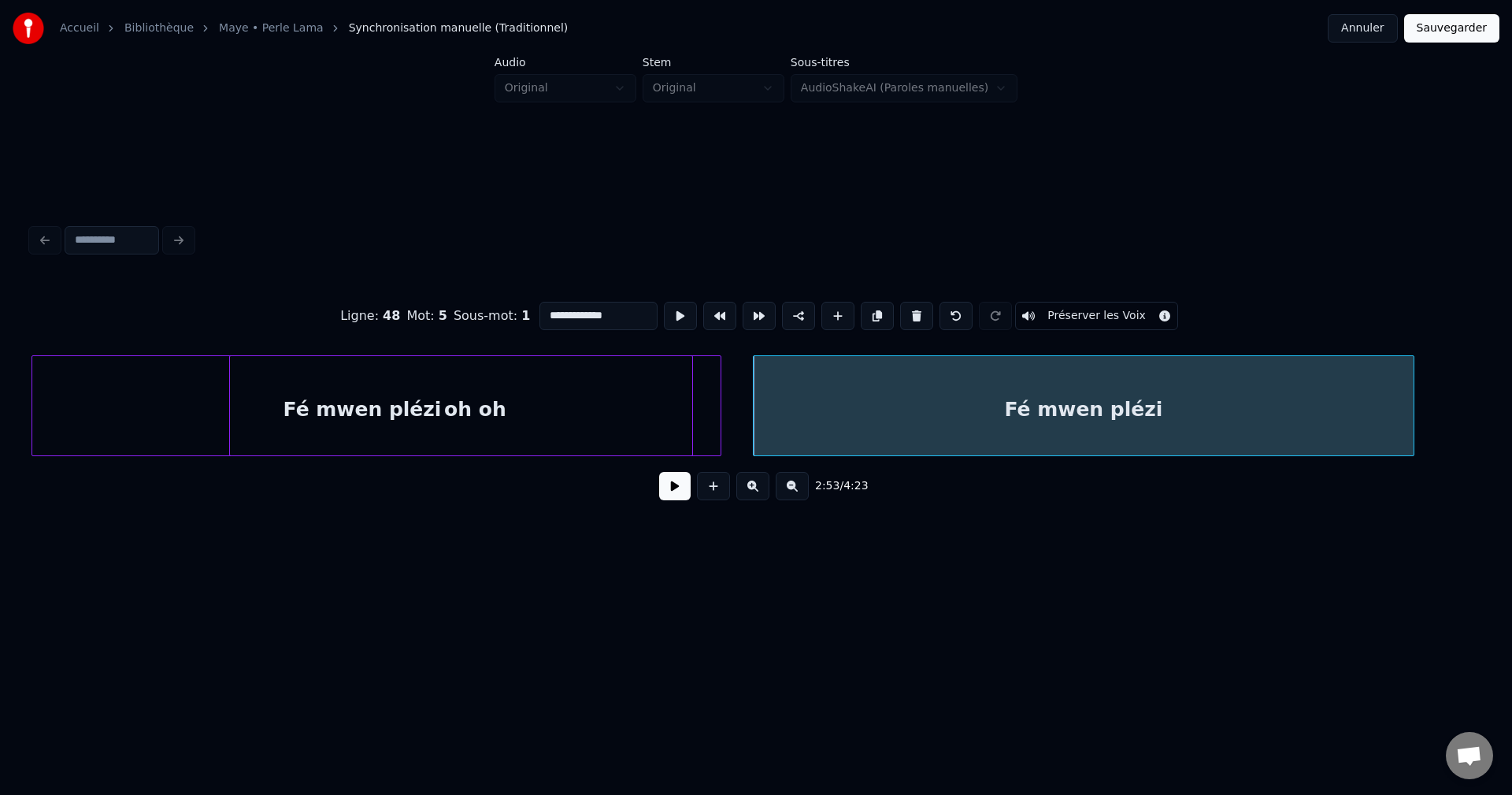
drag, startPoint x: 670, startPoint y: 491, endPoint x: 688, endPoint y: 486, distance: 18.7
click at [672, 491] on button at bounding box center [675, 486] width 32 height 28
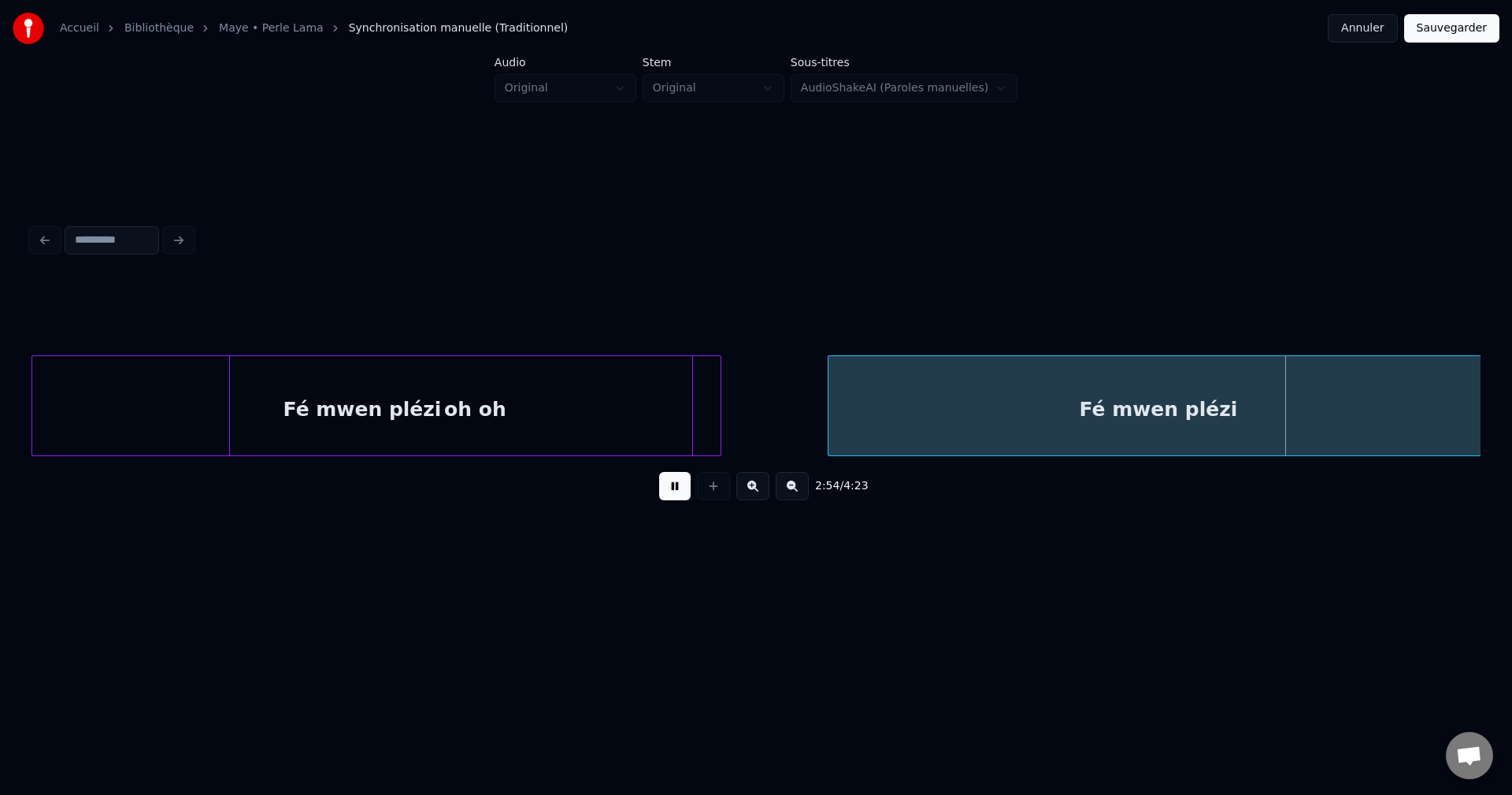
scroll to position [0, 94740]
click at [996, 390] on div "Fé mwen plézi" at bounding box center [1148, 410] width 660 height 107
click at [993, 401] on div "Fé mwen plézi" at bounding box center [1150, 410] width 660 height 107
click at [992, 401] on div "Fé mwen plézi" at bounding box center [1147, 410] width 660 height 107
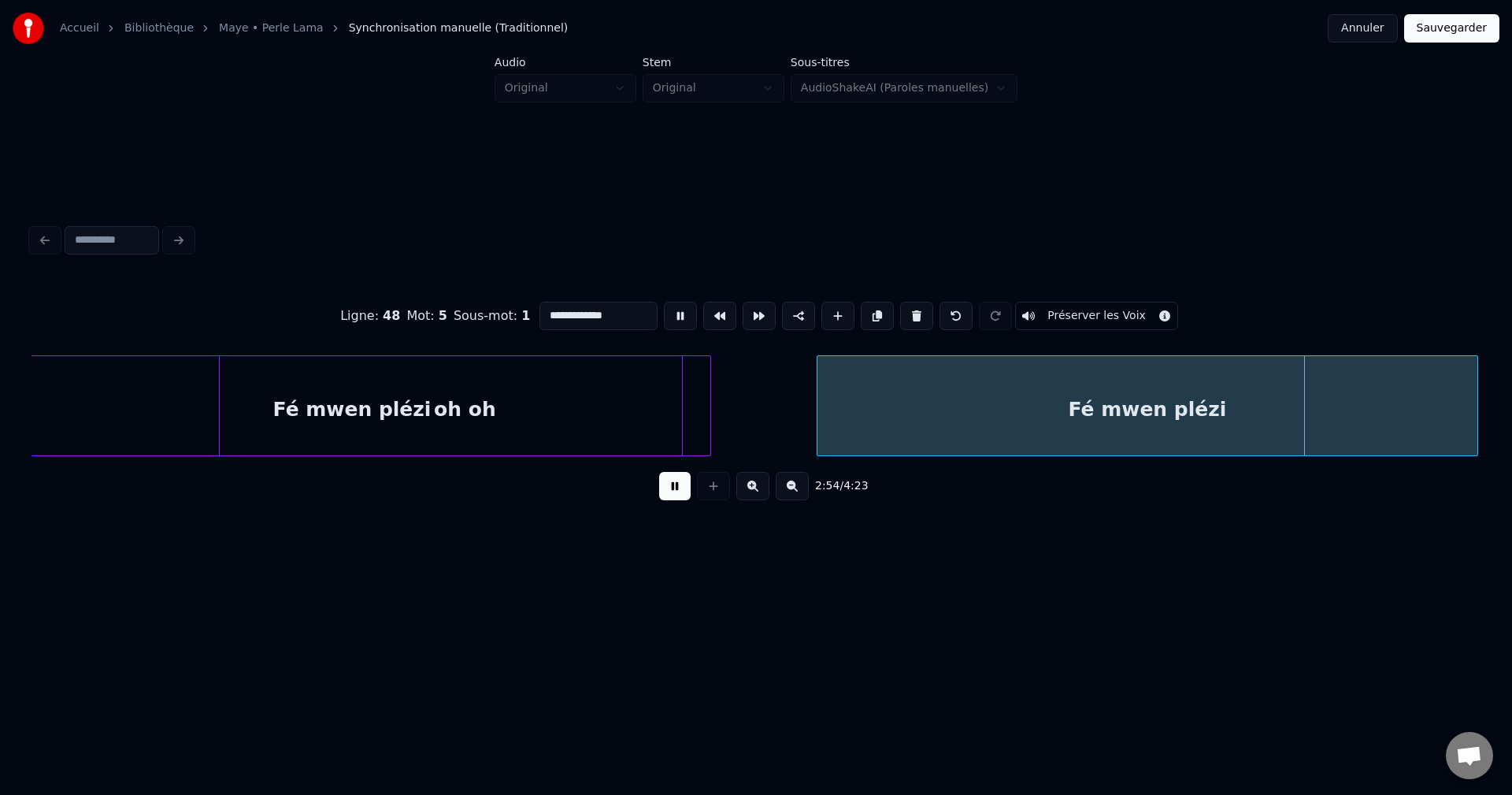
drag, startPoint x: 642, startPoint y: 316, endPoint x: 125, endPoint y: 375, distance: 520.4
click at [125, 375] on div "**********" at bounding box center [756, 397] width 1449 height 240
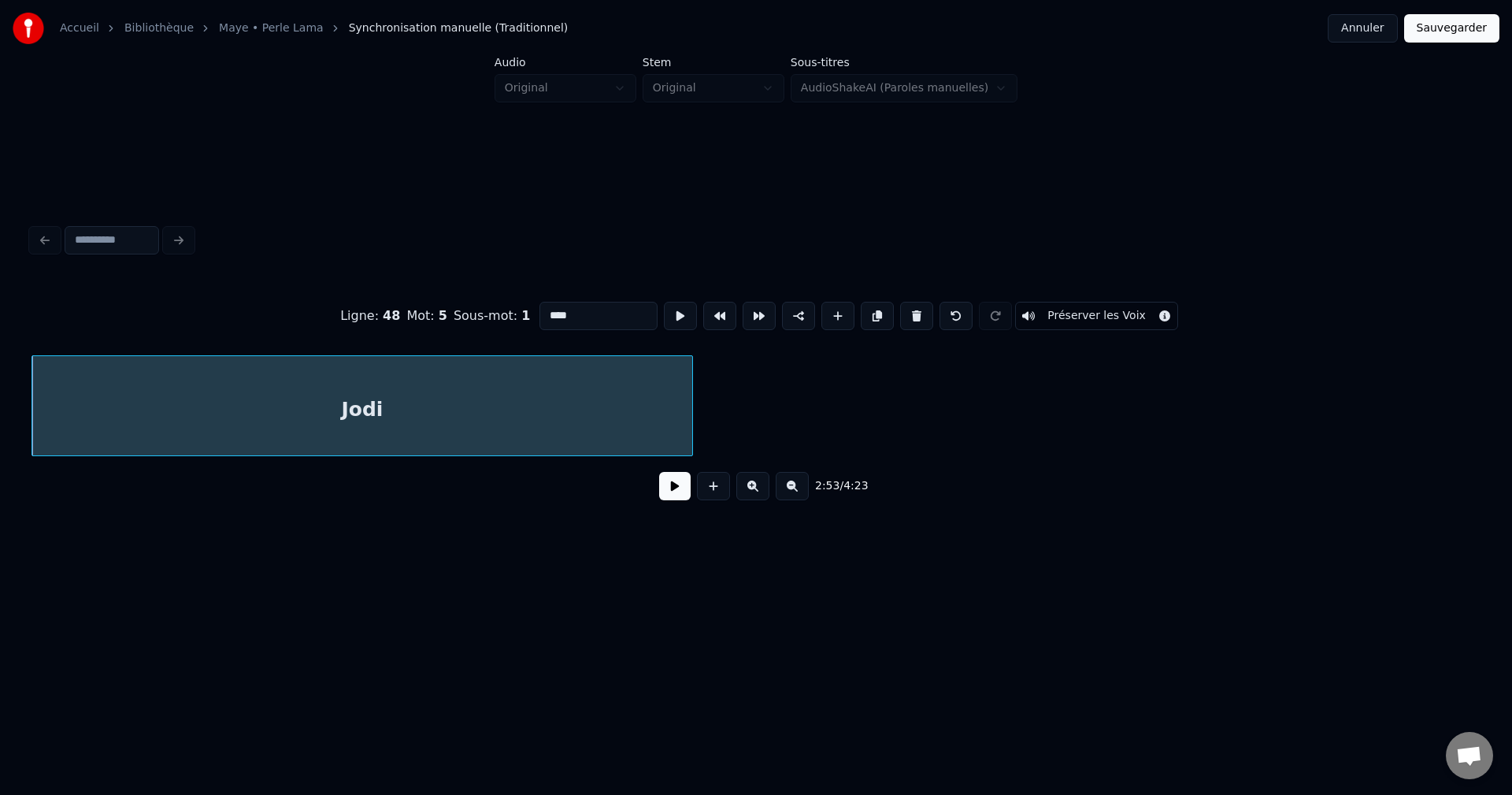
type input "****"
click at [674, 500] on button at bounding box center [675, 486] width 32 height 28
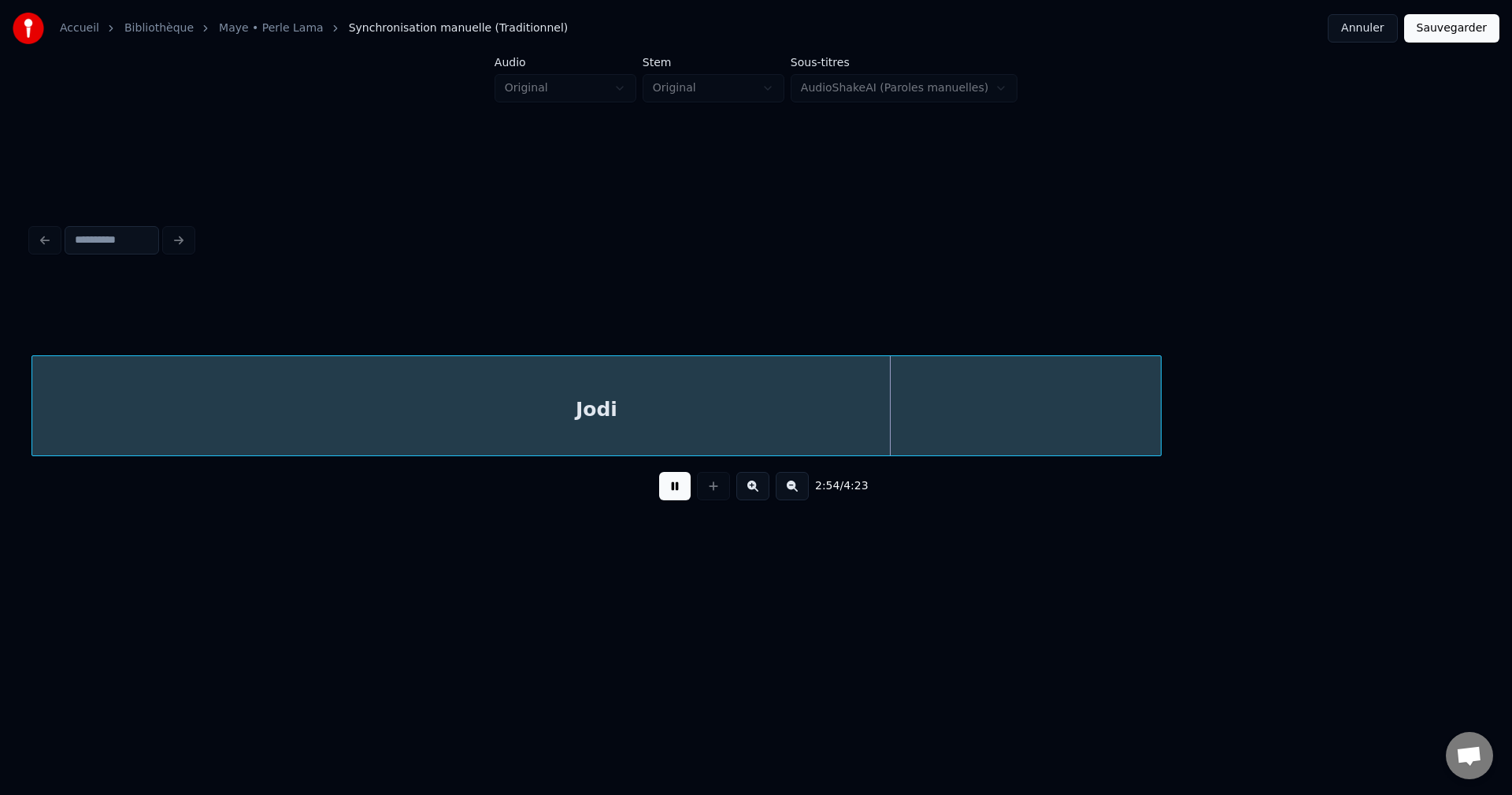
click at [900, 407] on div "Jodi" at bounding box center [596, 410] width 1128 height 107
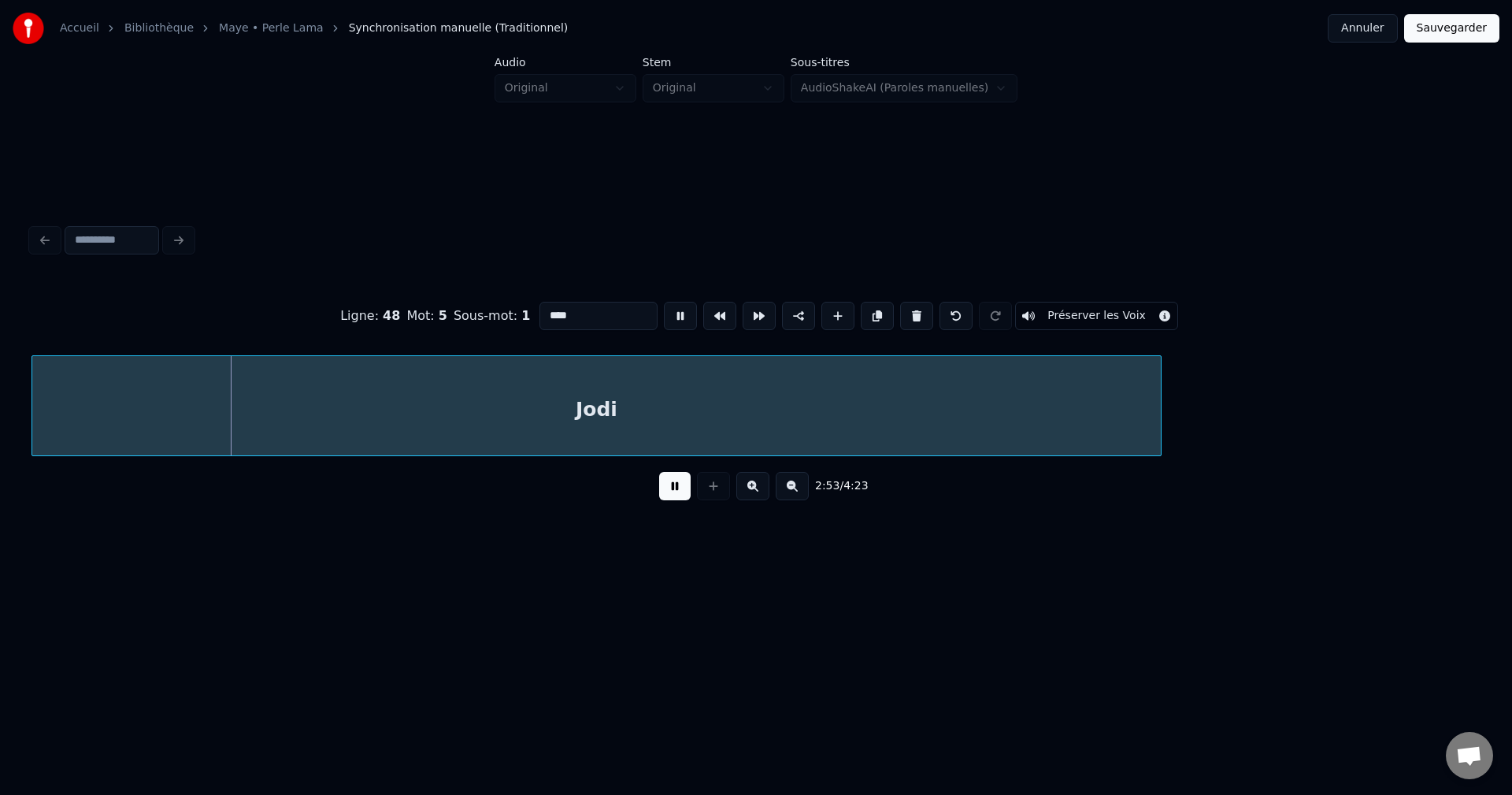
click at [575, 315] on input "****" at bounding box center [598, 316] width 118 height 28
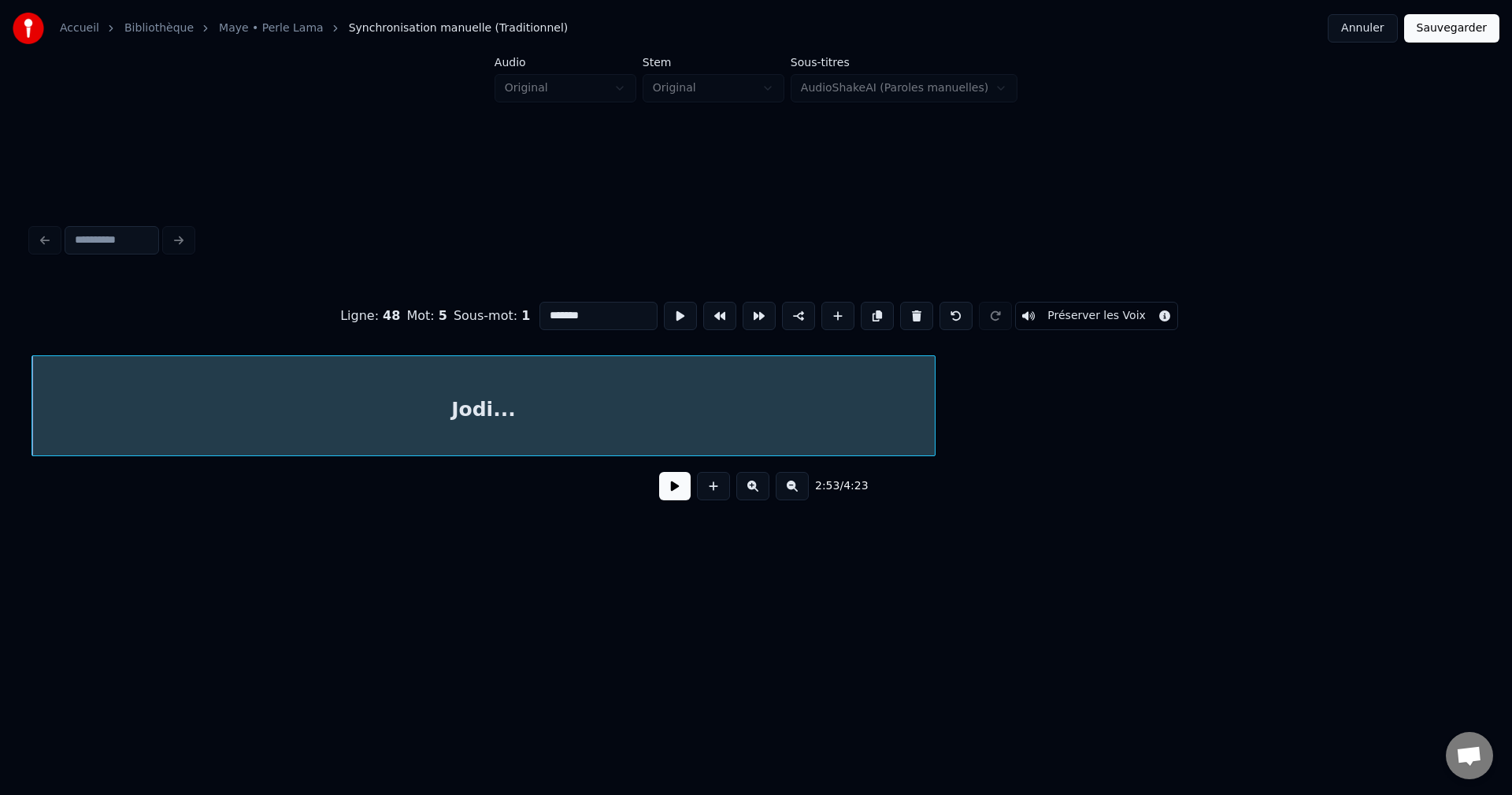
click at [930, 439] on div at bounding box center [933, 406] width 5 height 99
click at [866, 415] on div "Jodi..." at bounding box center [481, 410] width 898 height 107
type input "*******"
click at [870, 304] on button at bounding box center [877, 316] width 33 height 28
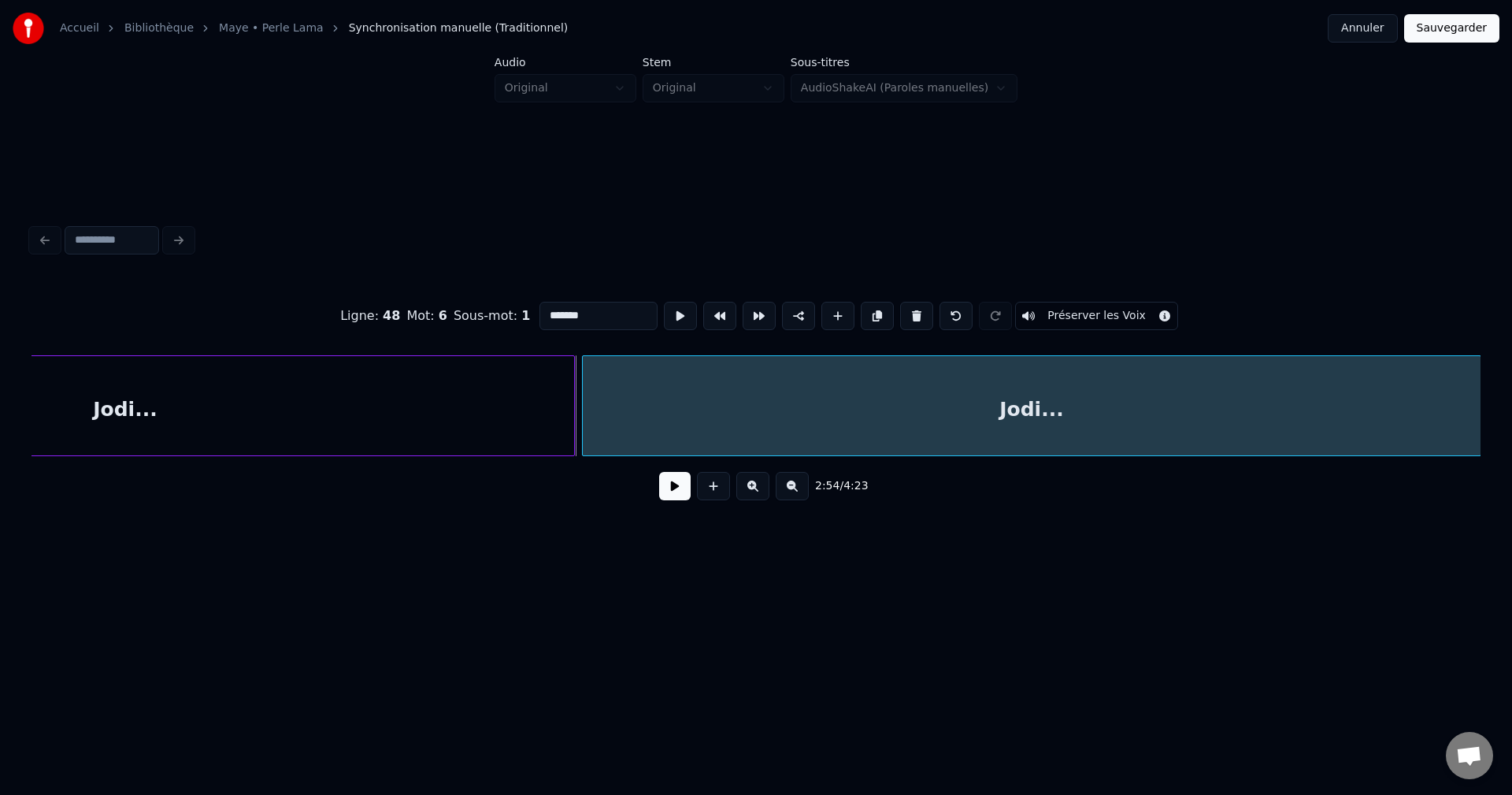
scroll to position [0, 95891]
click at [1026, 378] on div "Jodi..." at bounding box center [1031, 410] width 898 height 107
drag, startPoint x: 628, startPoint y: 304, endPoint x: 305, endPoint y: 323, distance: 323.6
click at [325, 324] on div "Ligne : 48 Mot : 6 Sous-mot : 1 ******* Préserver les Voix" at bounding box center [756, 316] width 1449 height 79
type input "********"
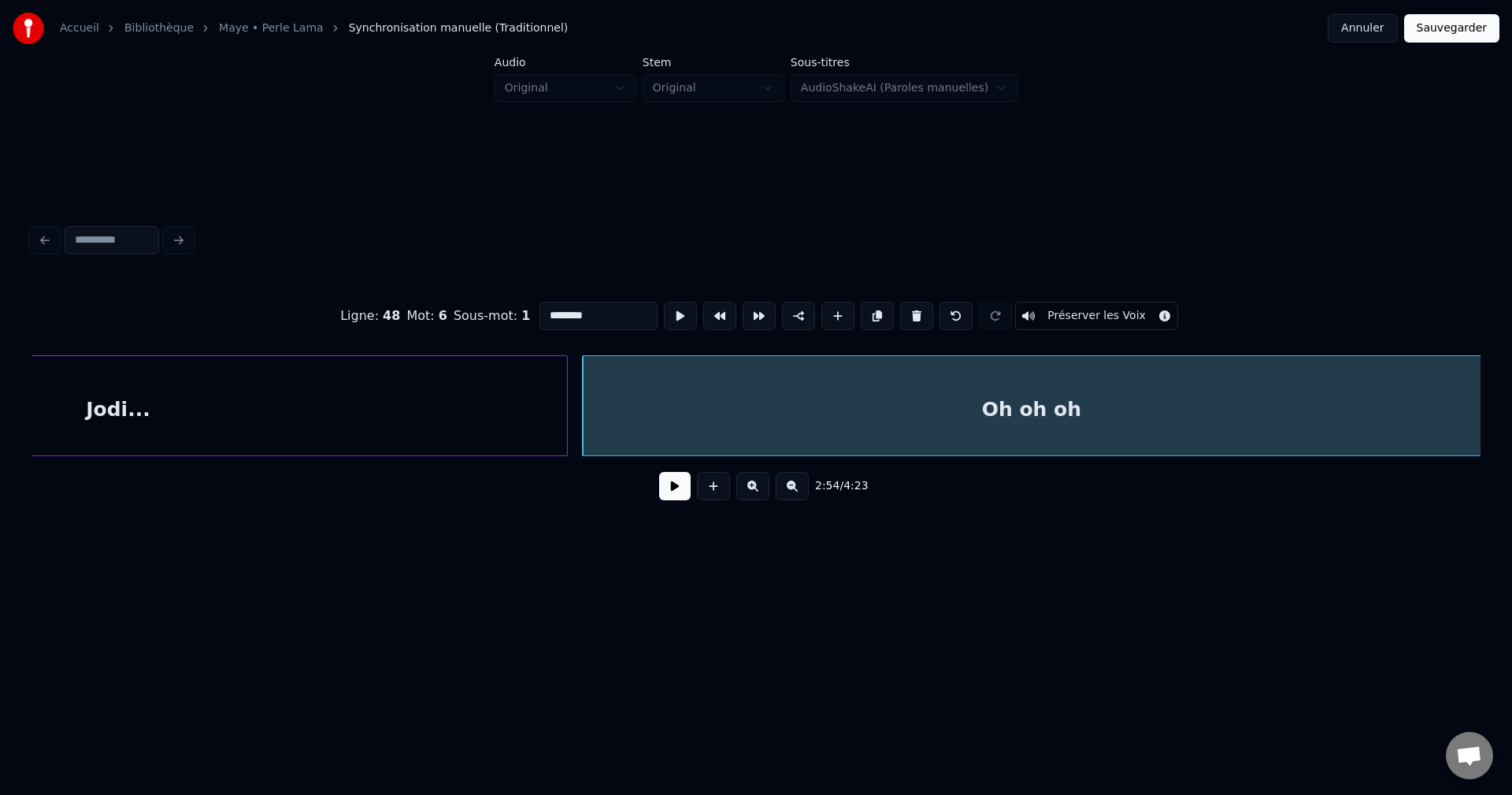
click at [663, 488] on button at bounding box center [675, 486] width 32 height 28
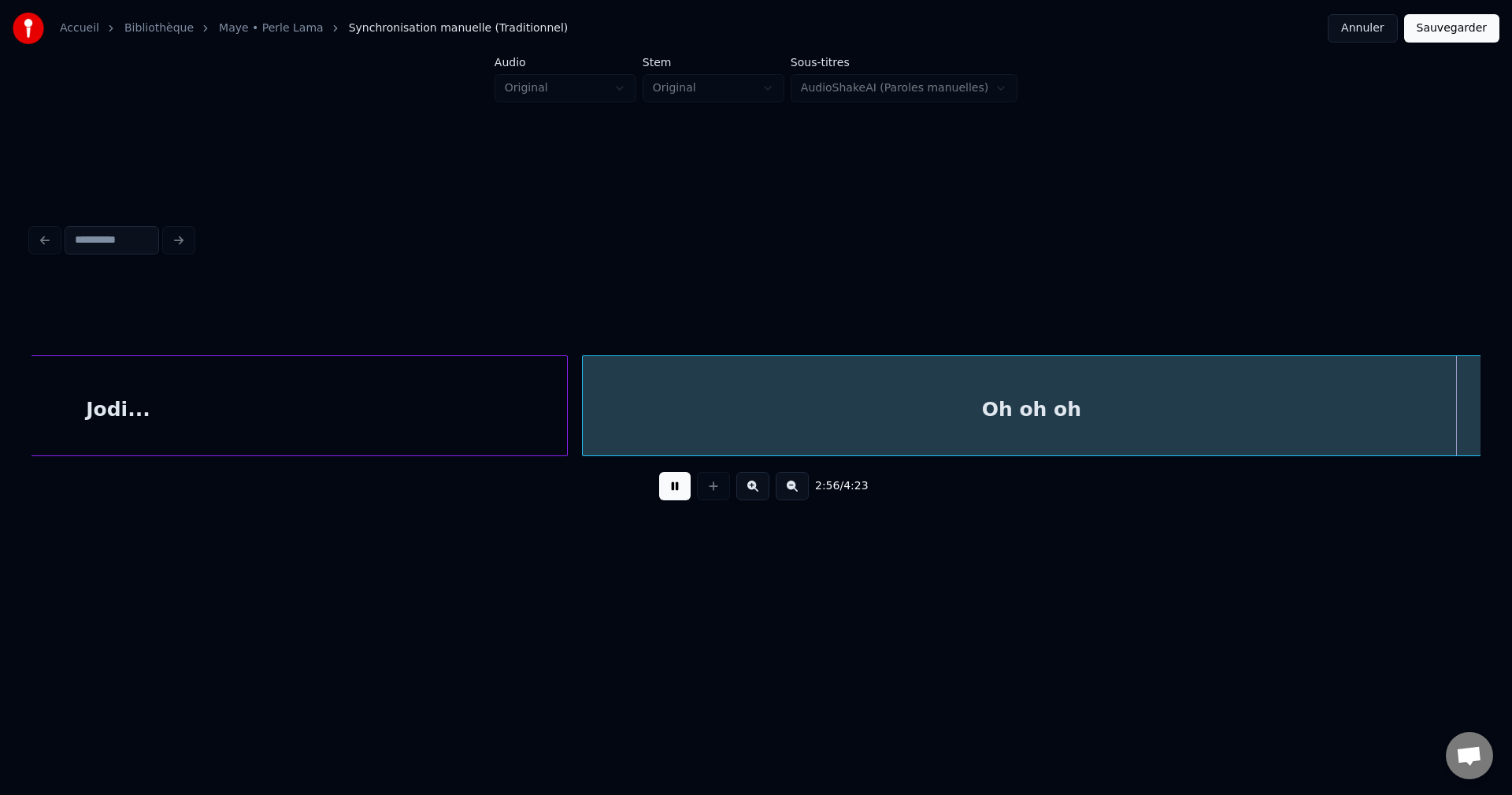
scroll to position [0, 97340]
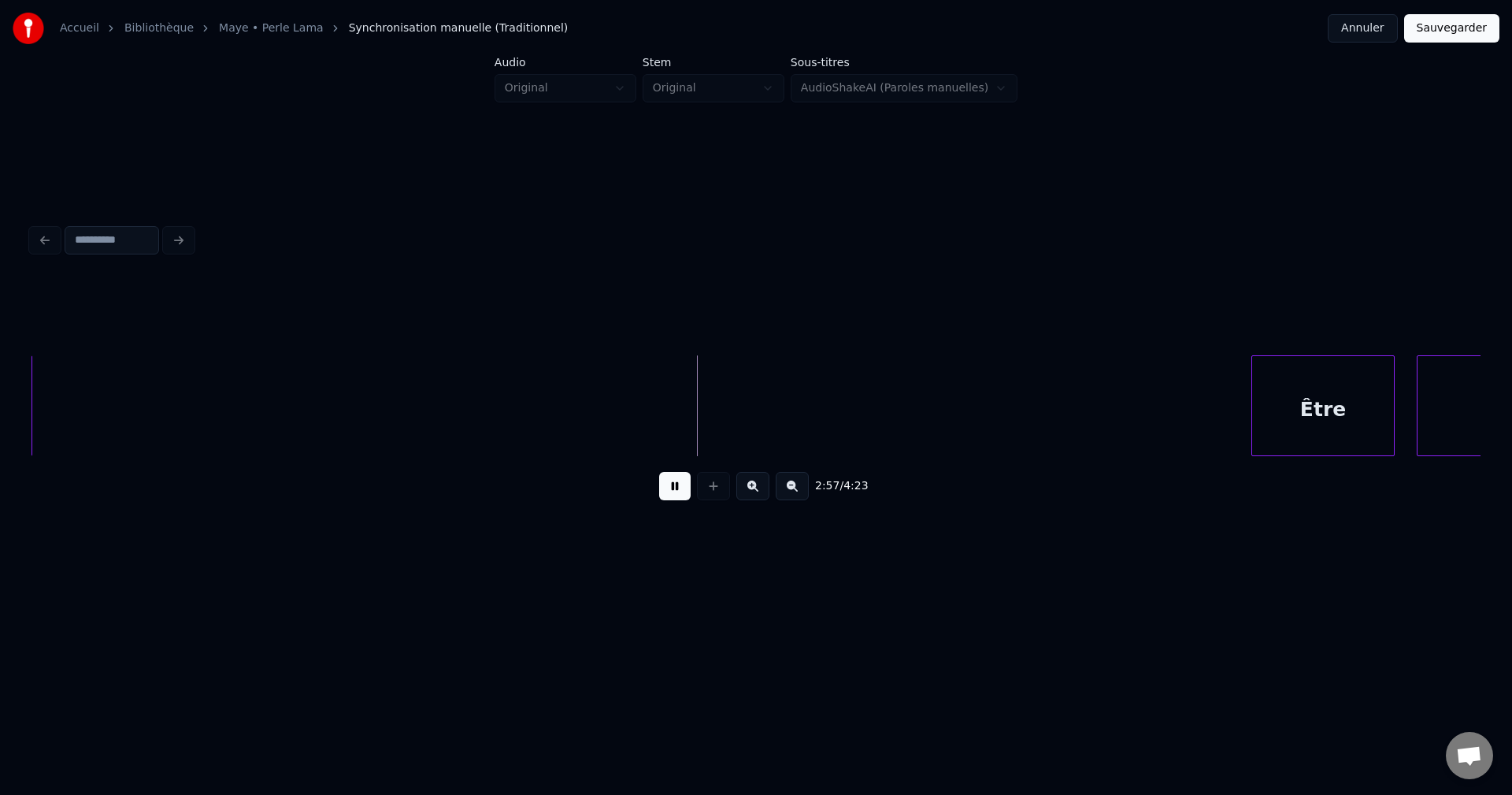
click at [661, 489] on button at bounding box center [675, 486] width 32 height 28
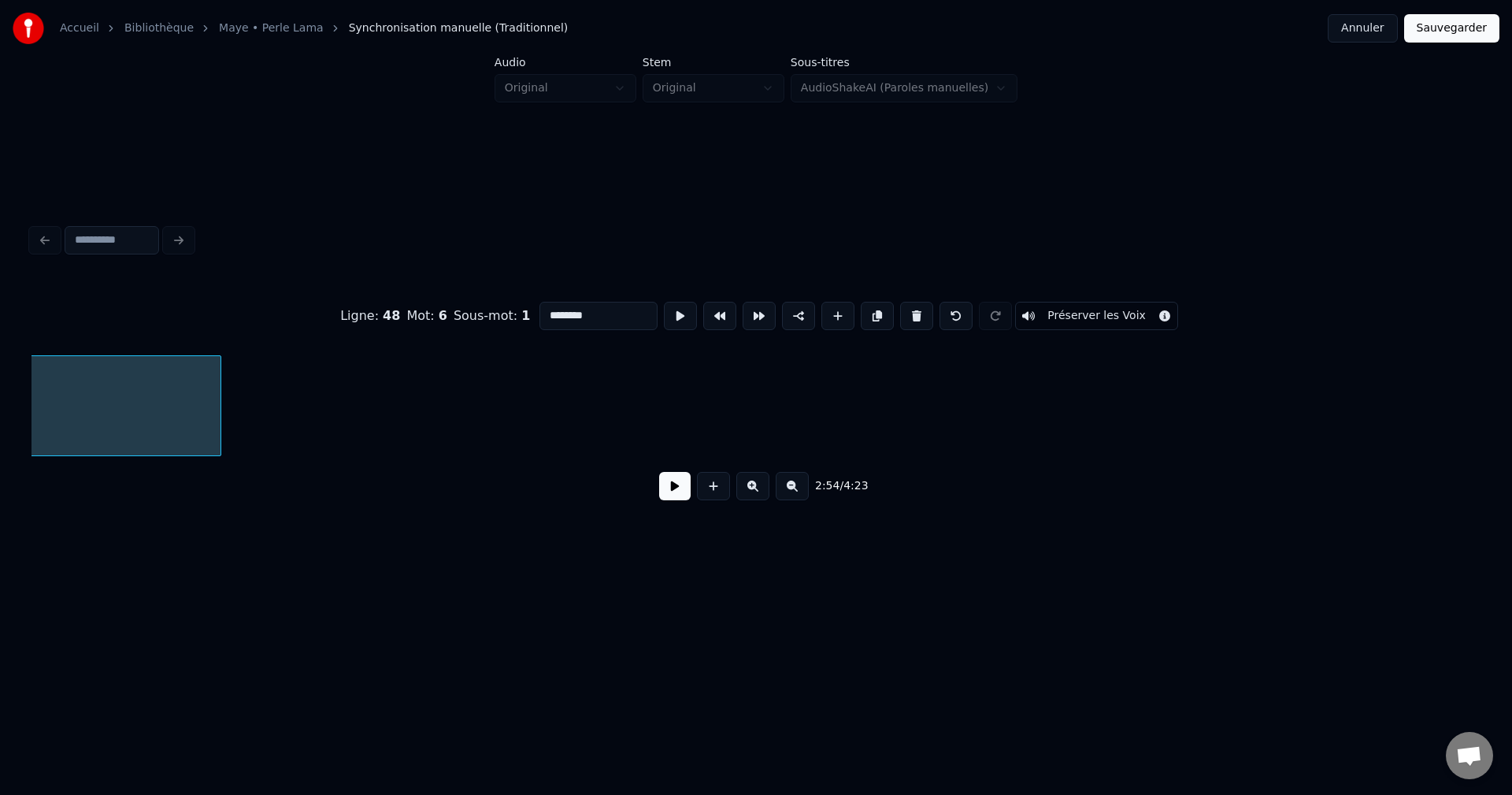
scroll to position [0, 96442]
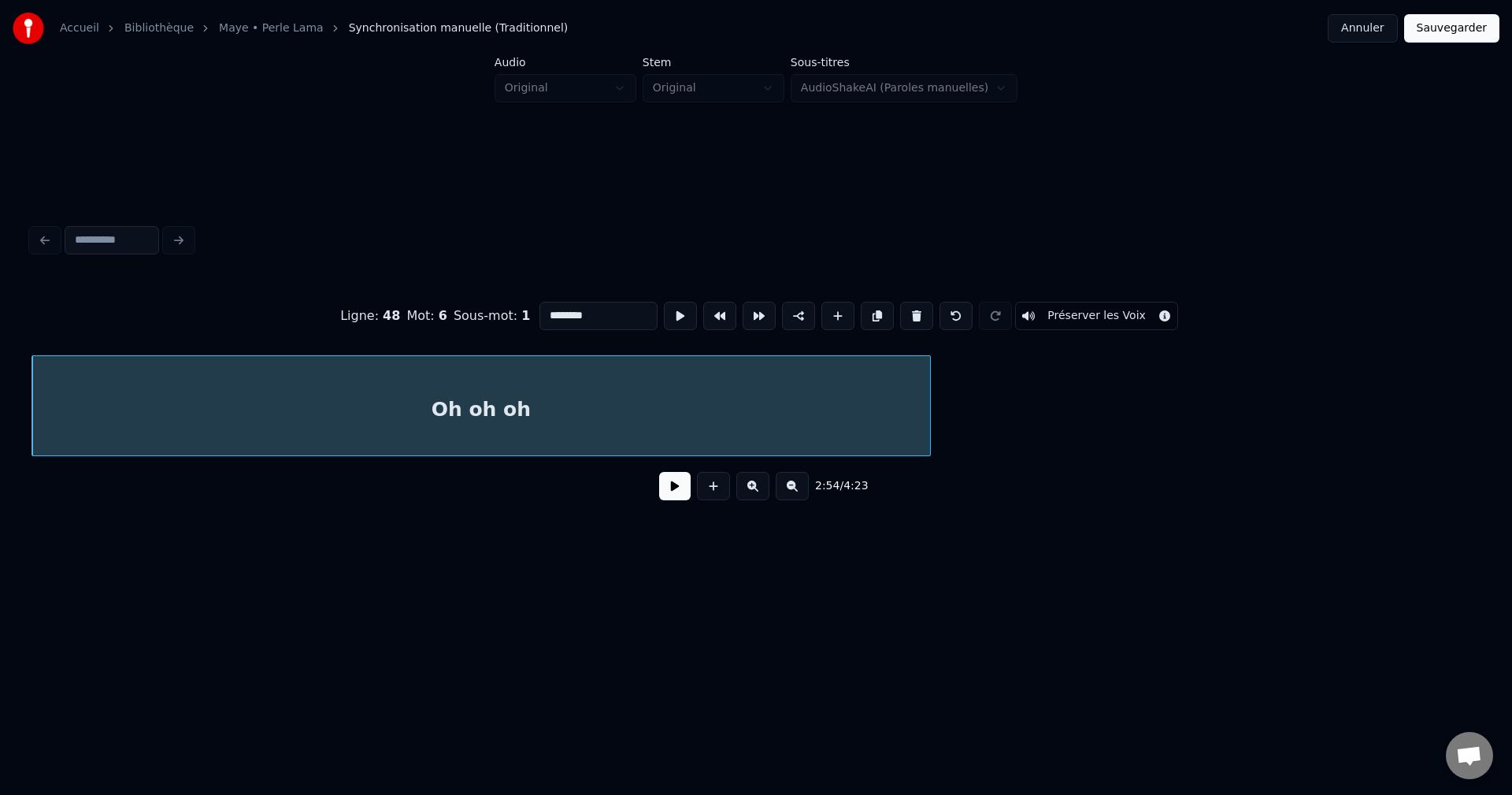
drag, startPoint x: 687, startPoint y: 488, endPoint x: 691, endPoint y: 477, distance: 11.7
click at [684, 488] on button at bounding box center [675, 486] width 32 height 28
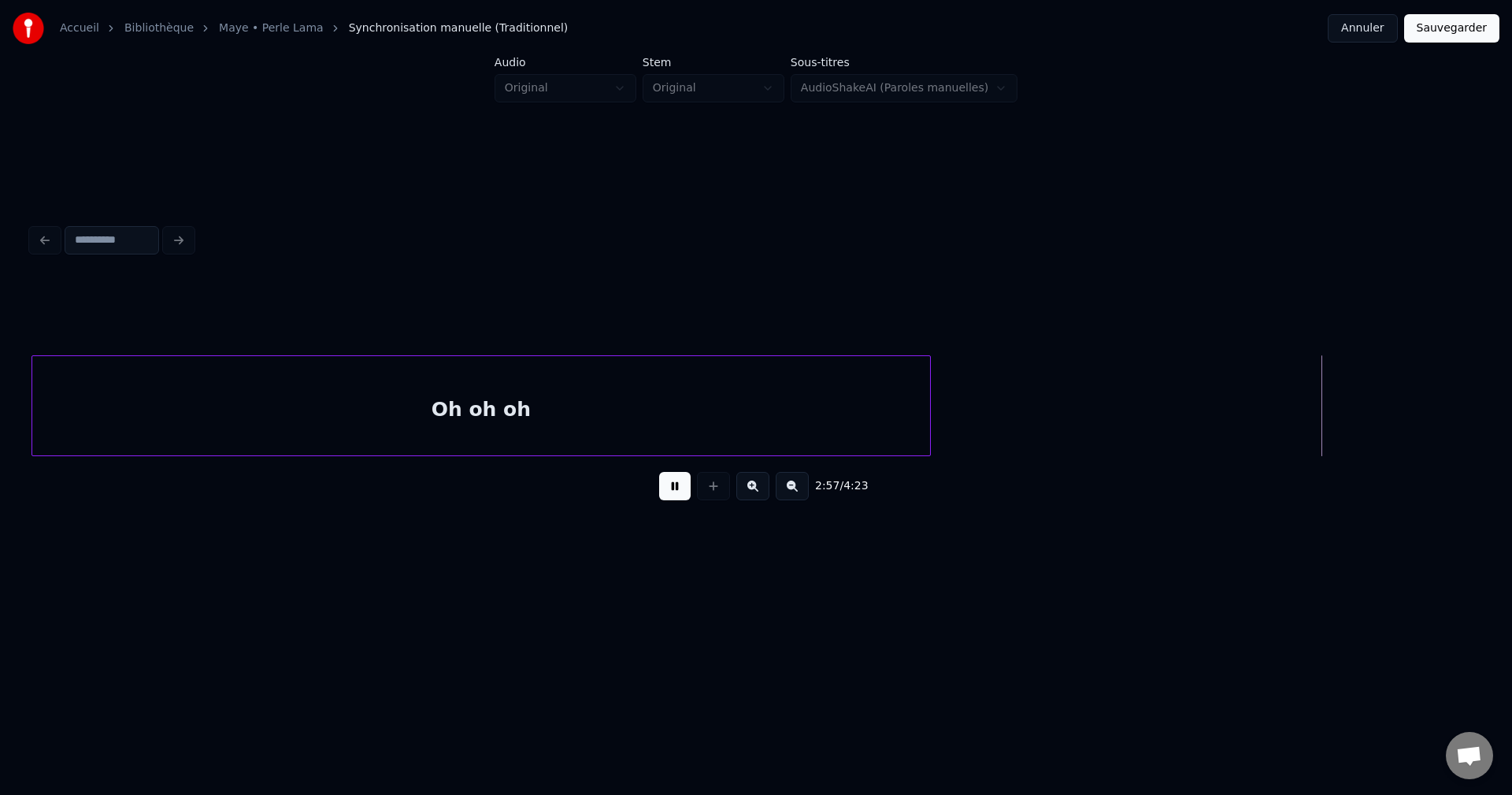
click at [911, 413] on div "Oh oh oh" at bounding box center [481, 410] width 898 height 107
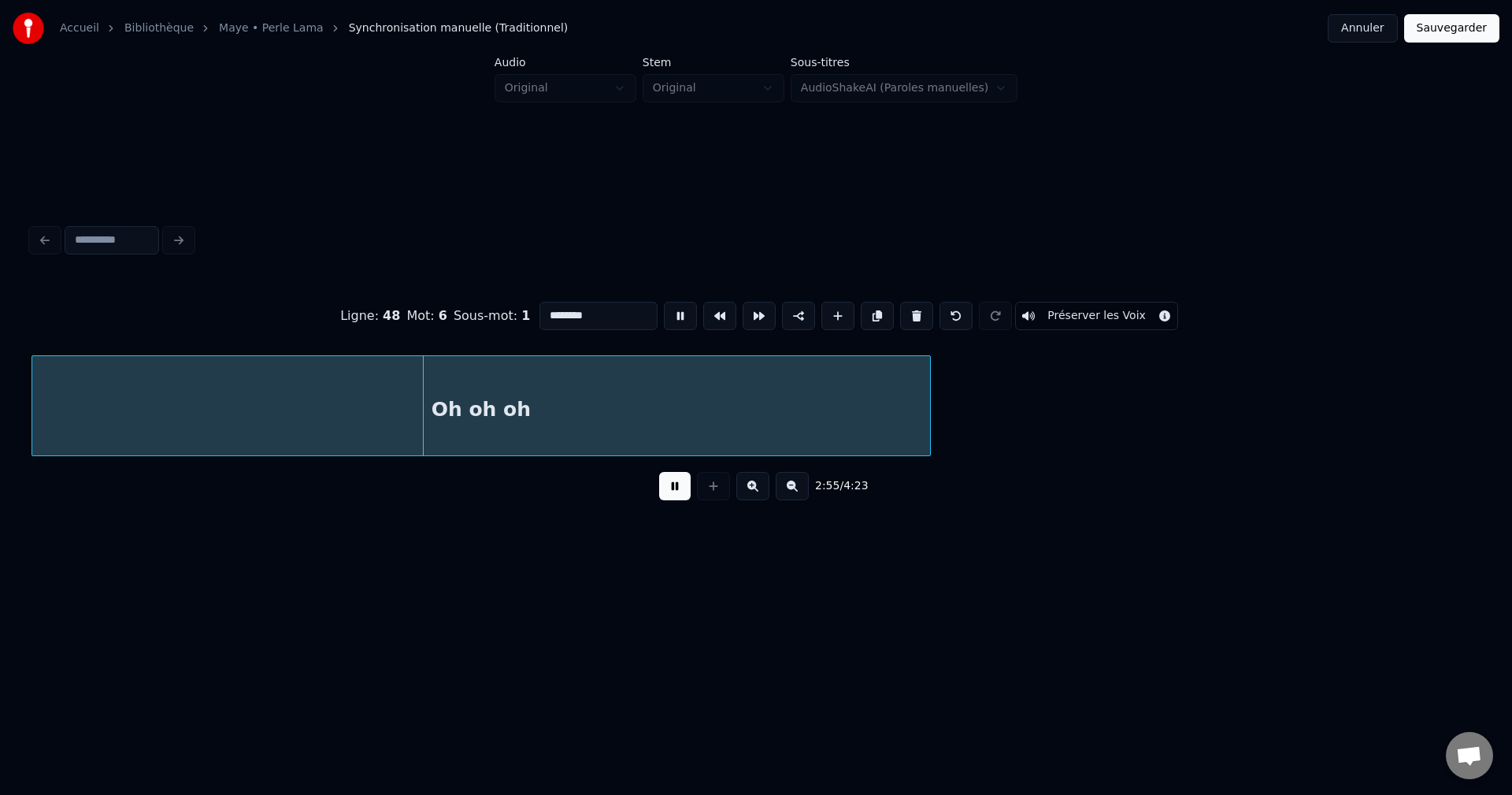
click at [610, 323] on input "********" at bounding box center [598, 316] width 118 height 28
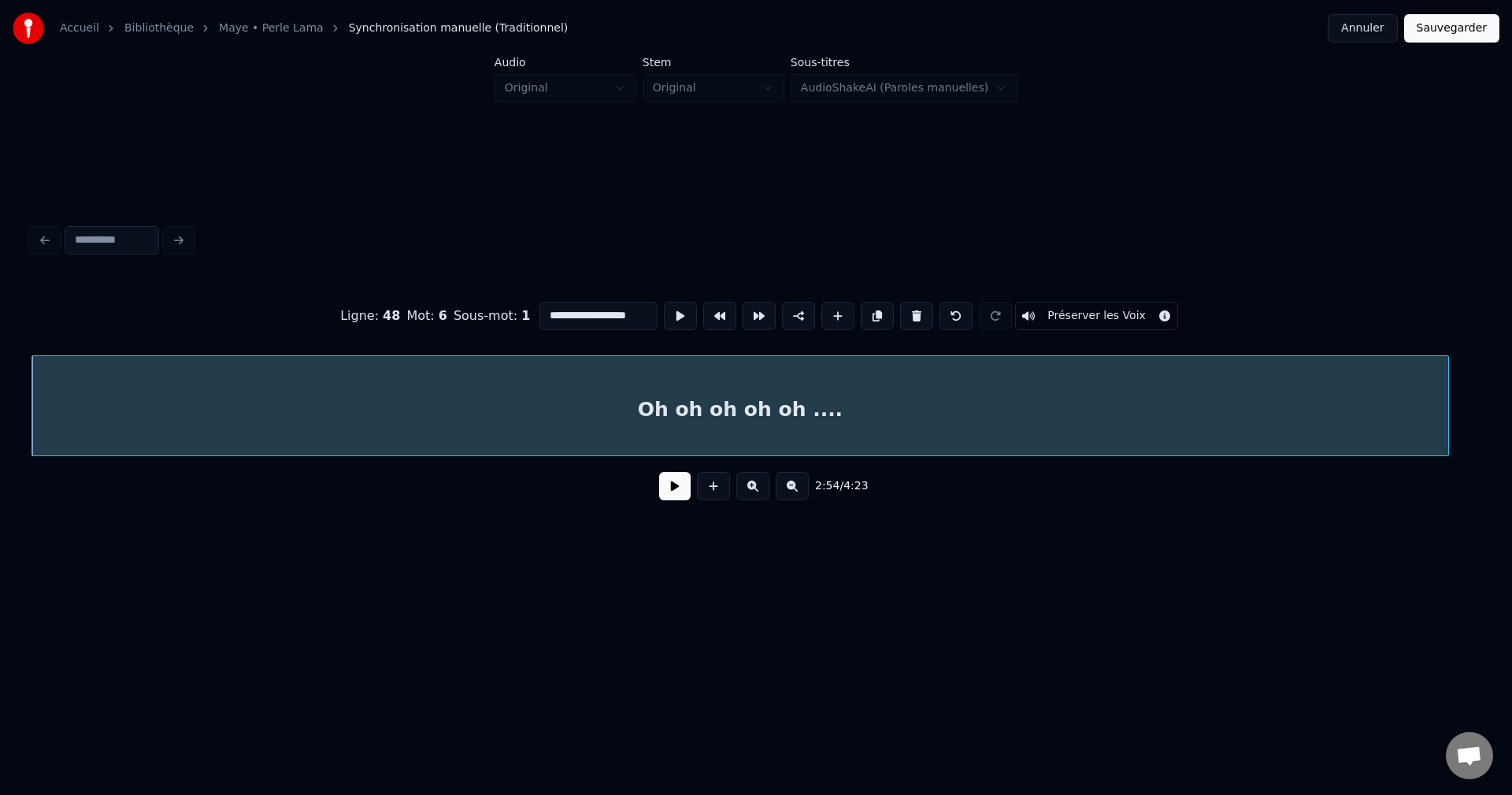
click at [1448, 422] on div at bounding box center [1446, 406] width 5 height 99
type input "**********"
click at [677, 496] on button at bounding box center [675, 486] width 32 height 28
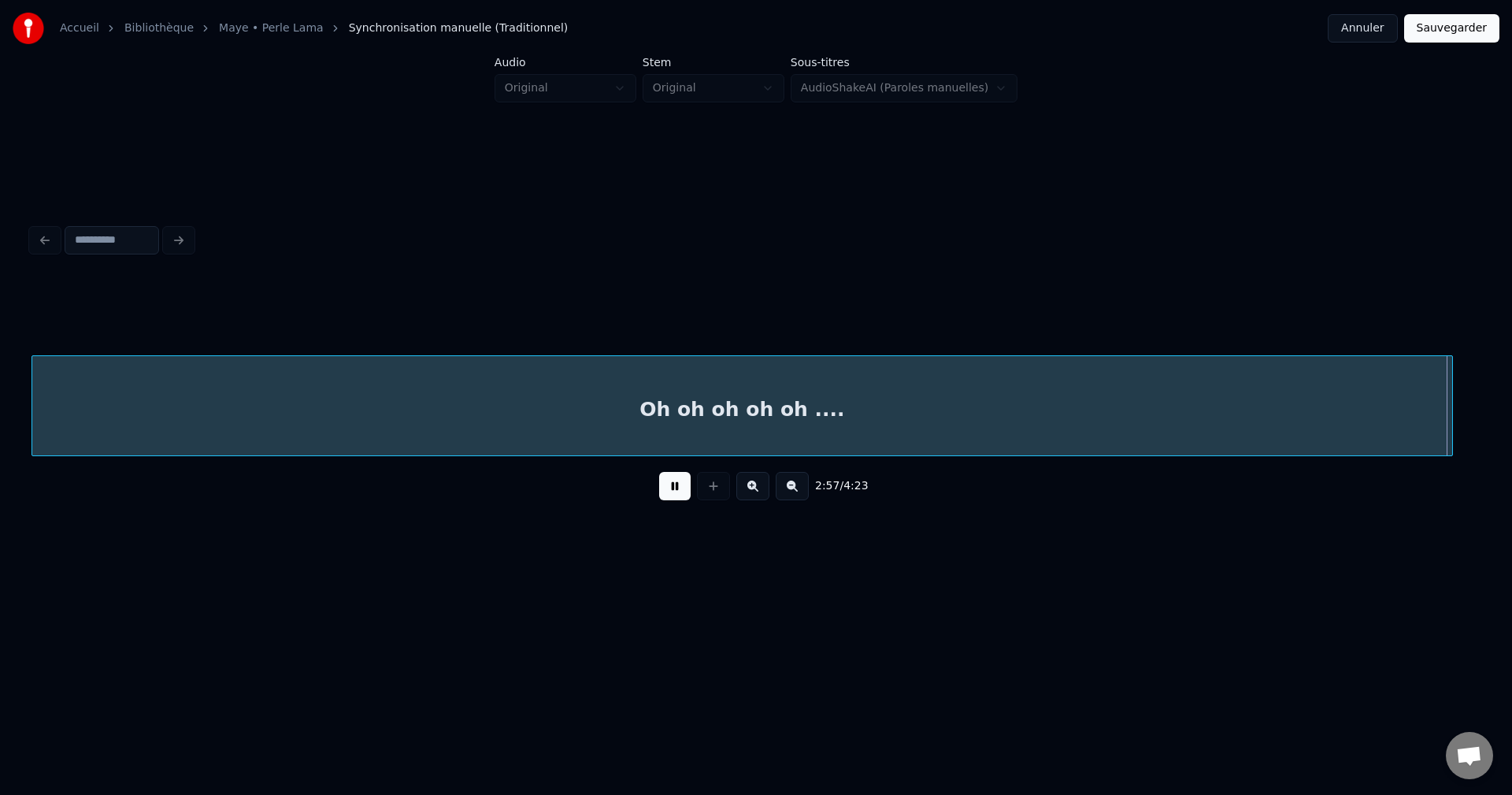
scroll to position [0, 97892]
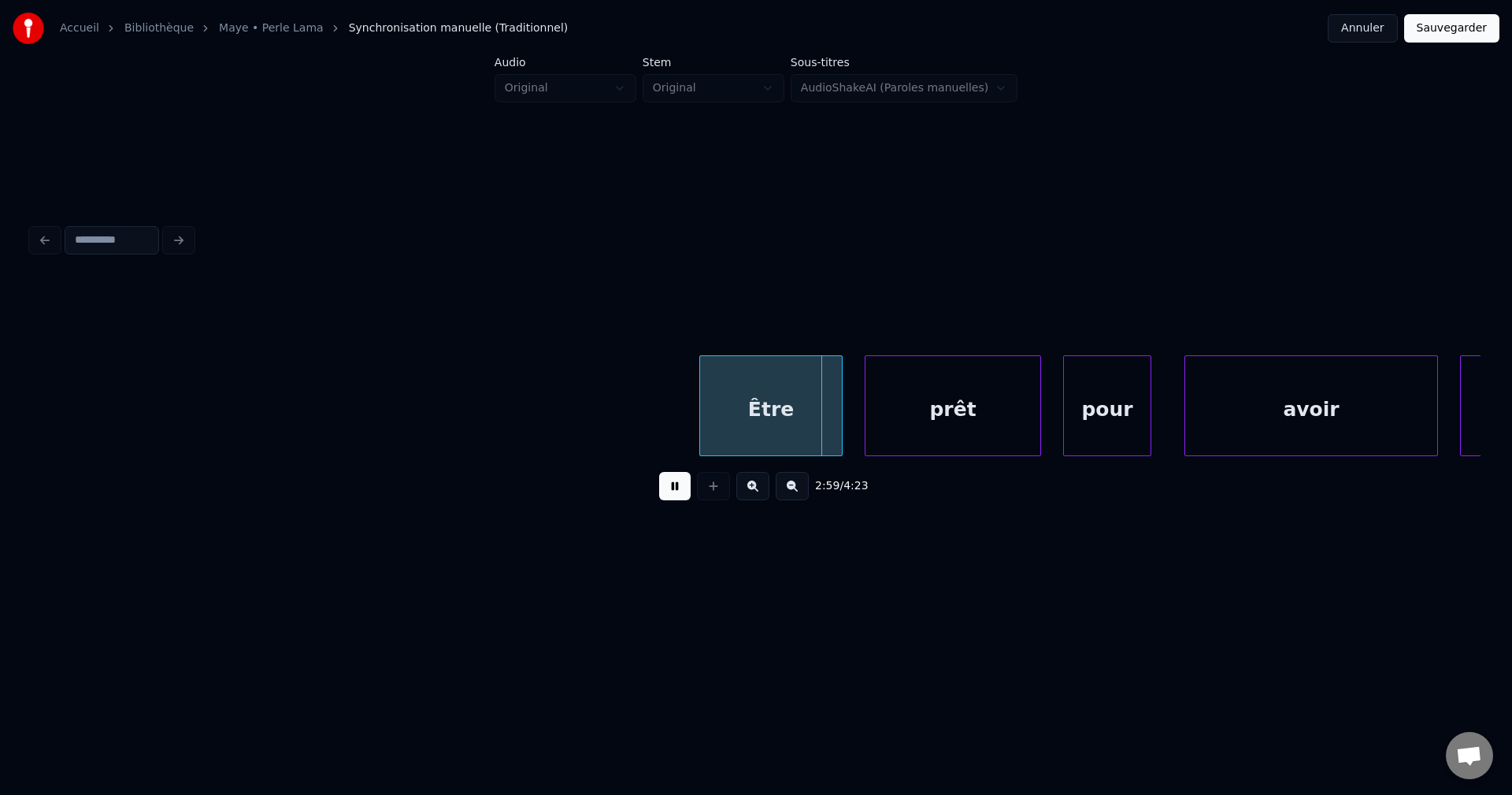
click at [670, 487] on button at bounding box center [675, 486] width 32 height 28
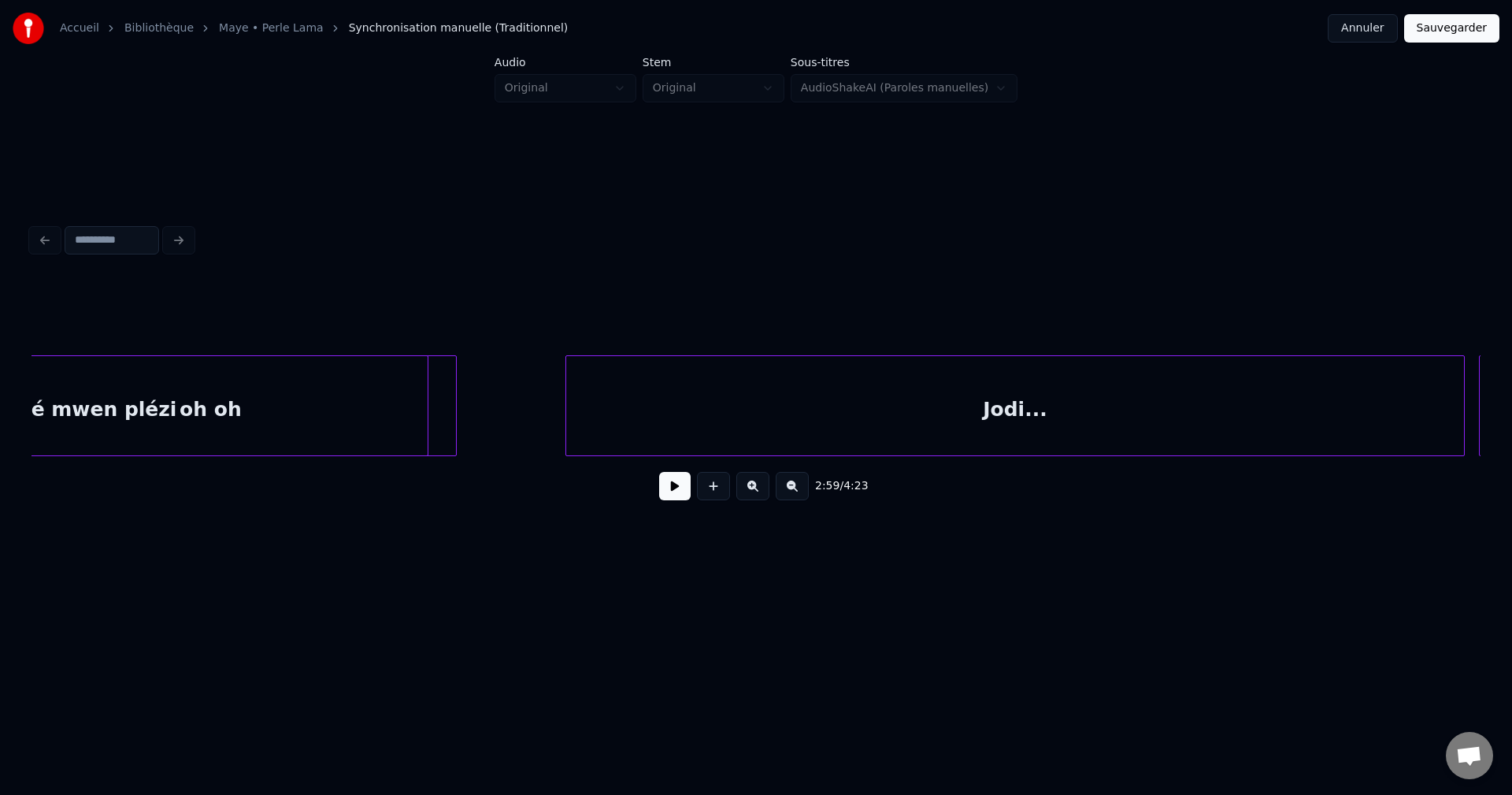
click at [205, 420] on div "Fé mwen plézi" at bounding box center [97, 410] width 660 height 107
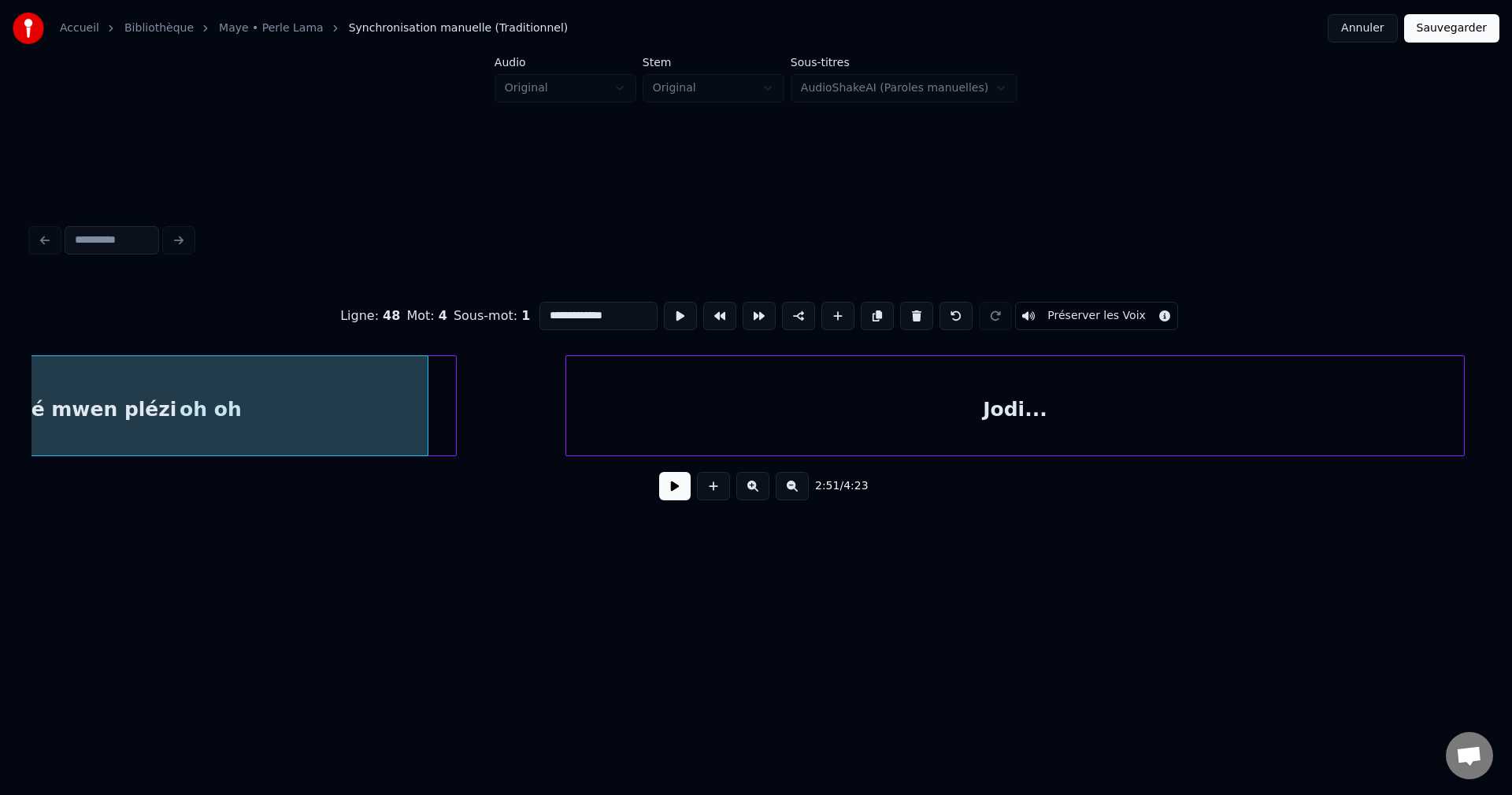
scroll to position [0, 94729]
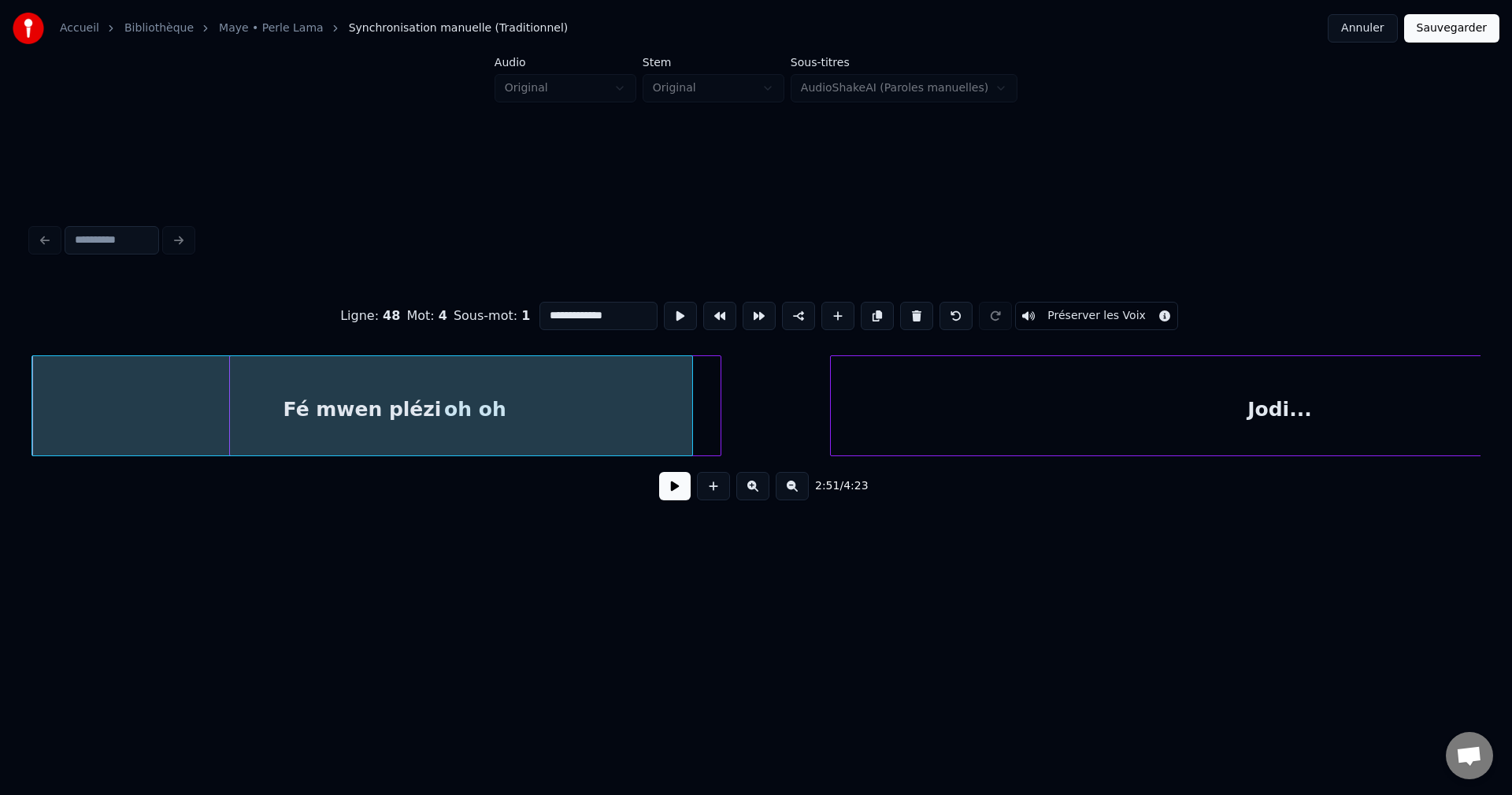
click at [716, 398] on div at bounding box center [718, 406] width 5 height 99
type input "*****"
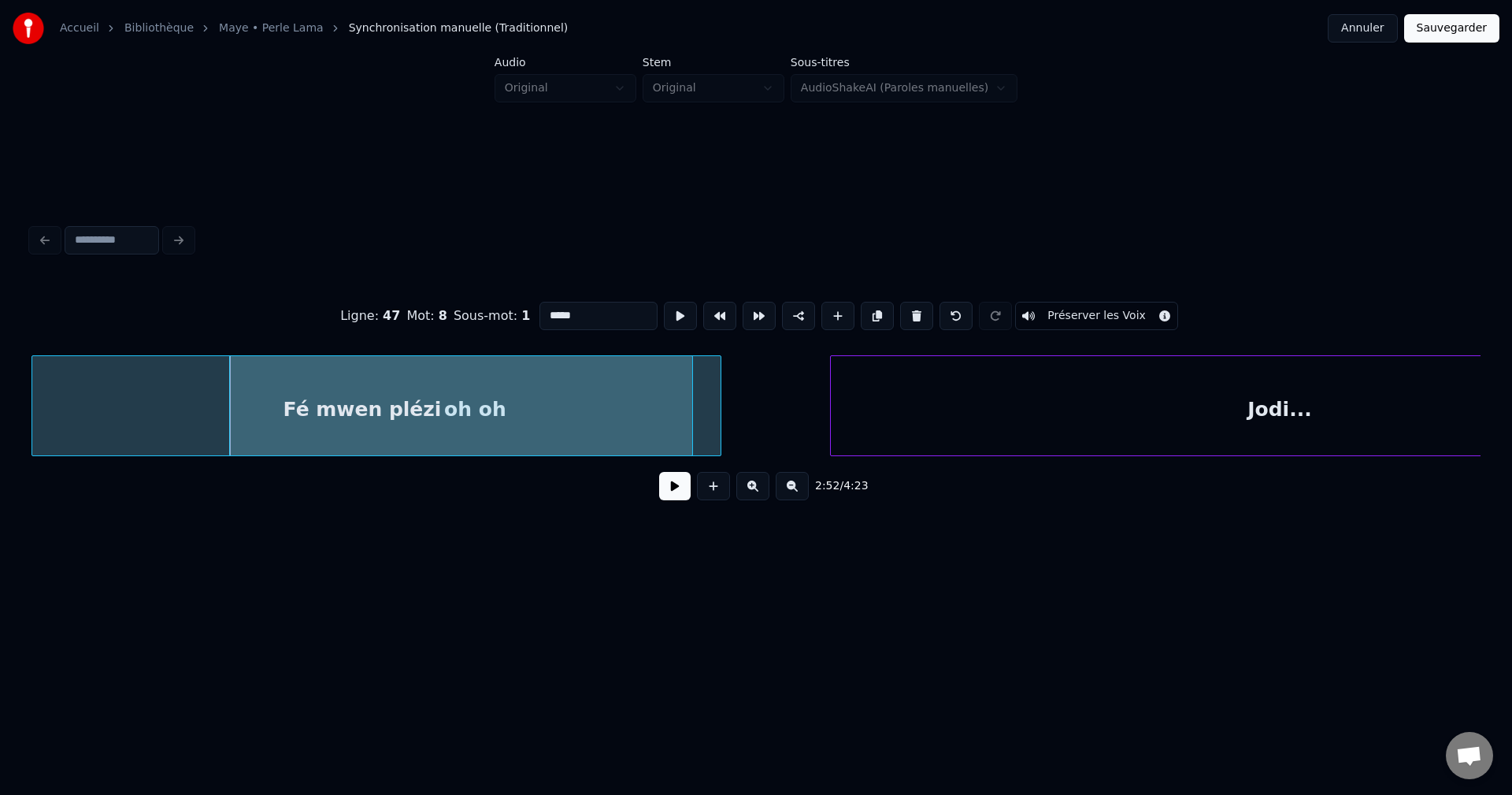
click at [671, 480] on button at bounding box center [675, 486] width 32 height 28
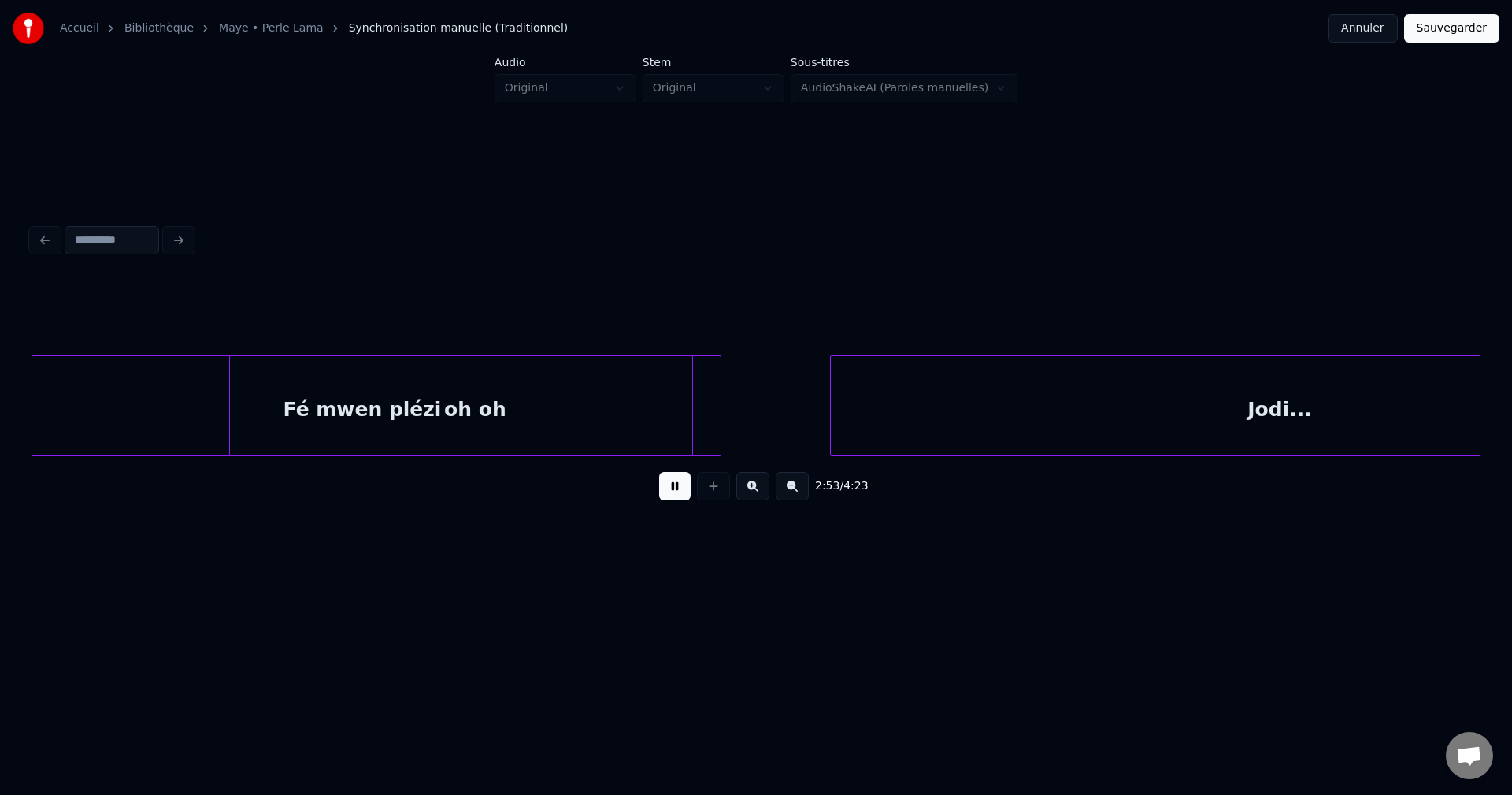
click at [710, 390] on div "oh oh" at bounding box center [475, 410] width 490 height 107
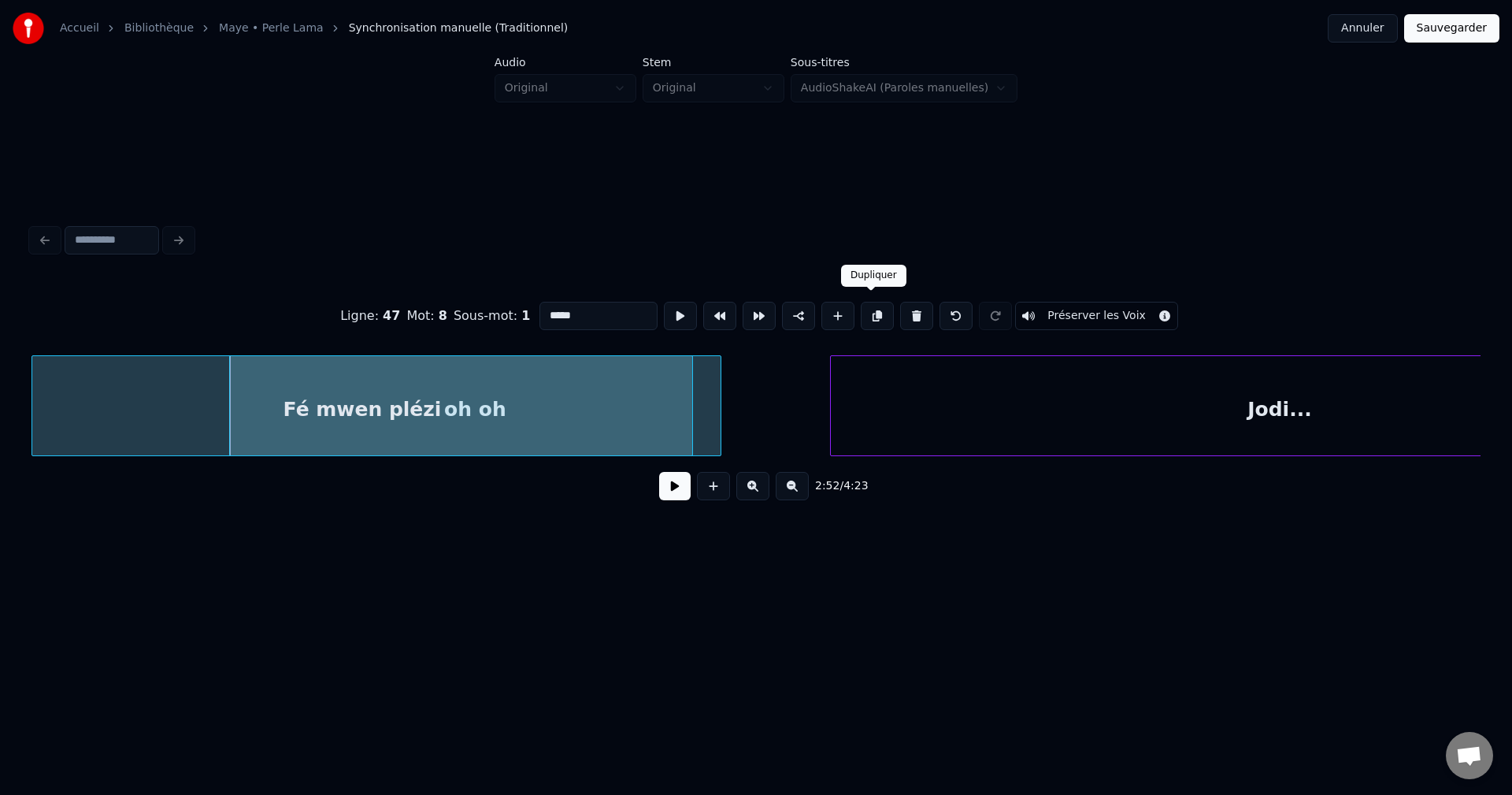
click at [874, 304] on button at bounding box center [877, 316] width 33 height 28
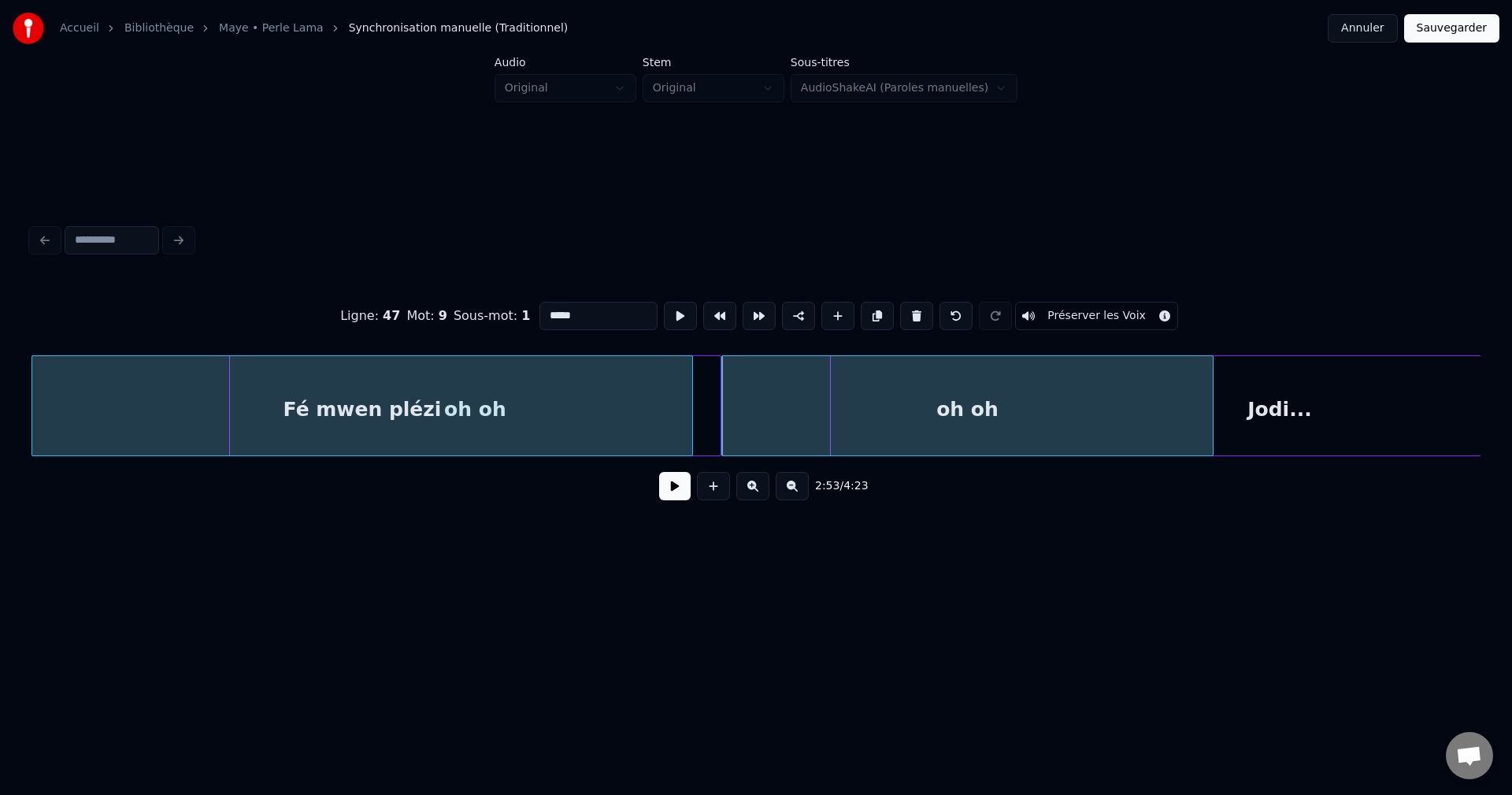
click at [670, 500] on button at bounding box center [675, 486] width 32 height 28
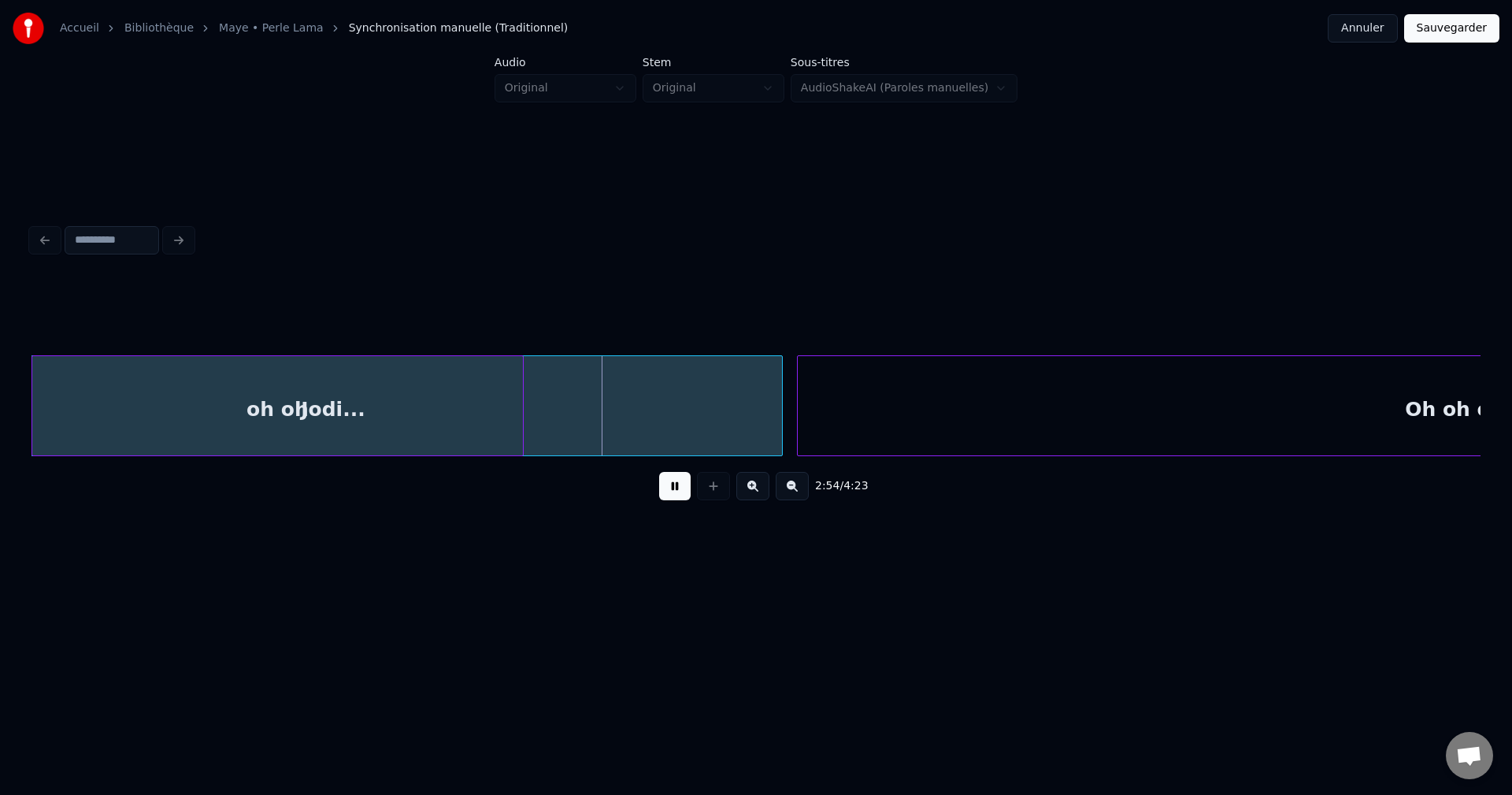
scroll to position [0, 95530]
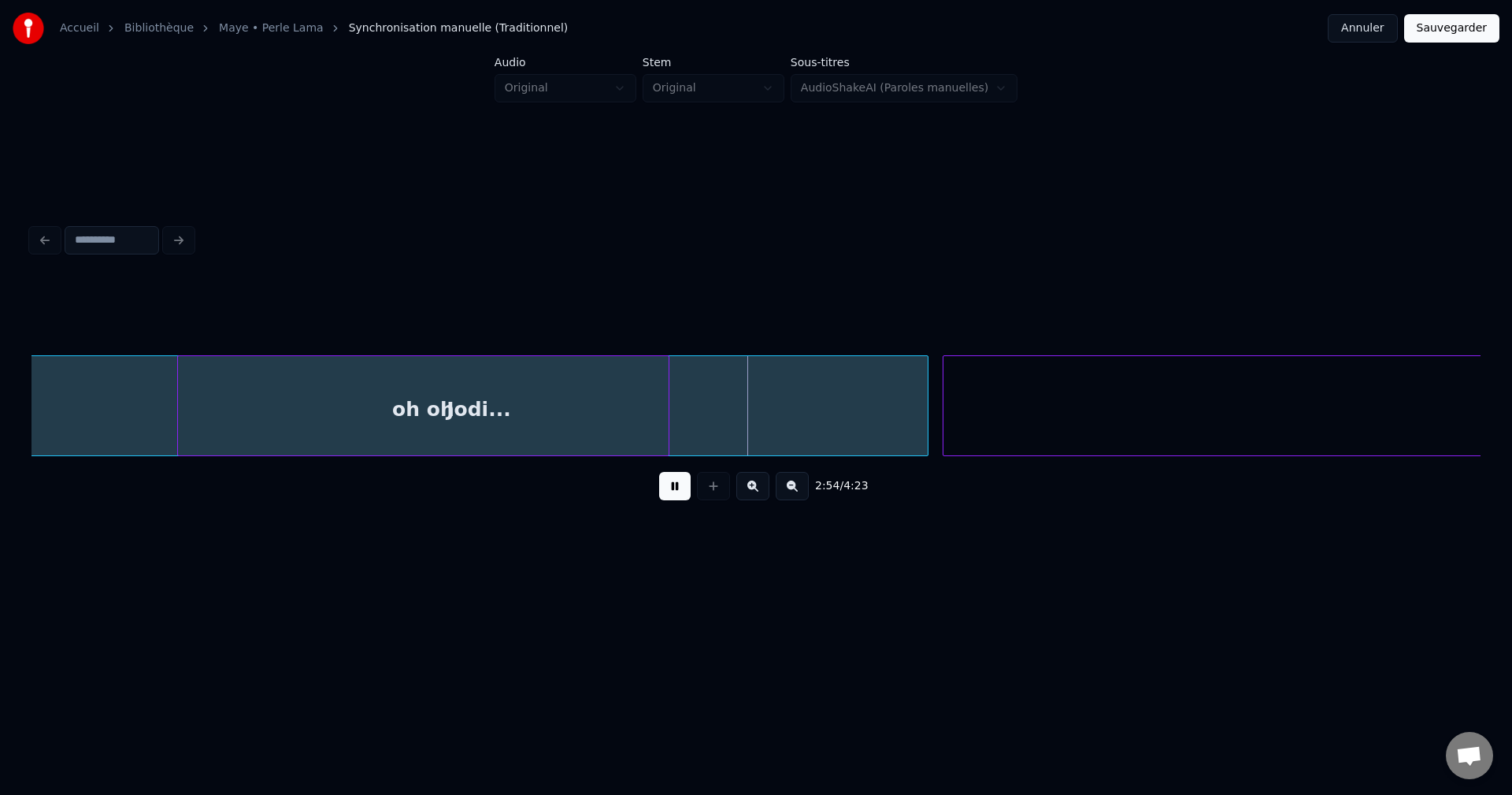
click at [680, 405] on div "Jodi..." at bounding box center [479, 410] width 898 height 107
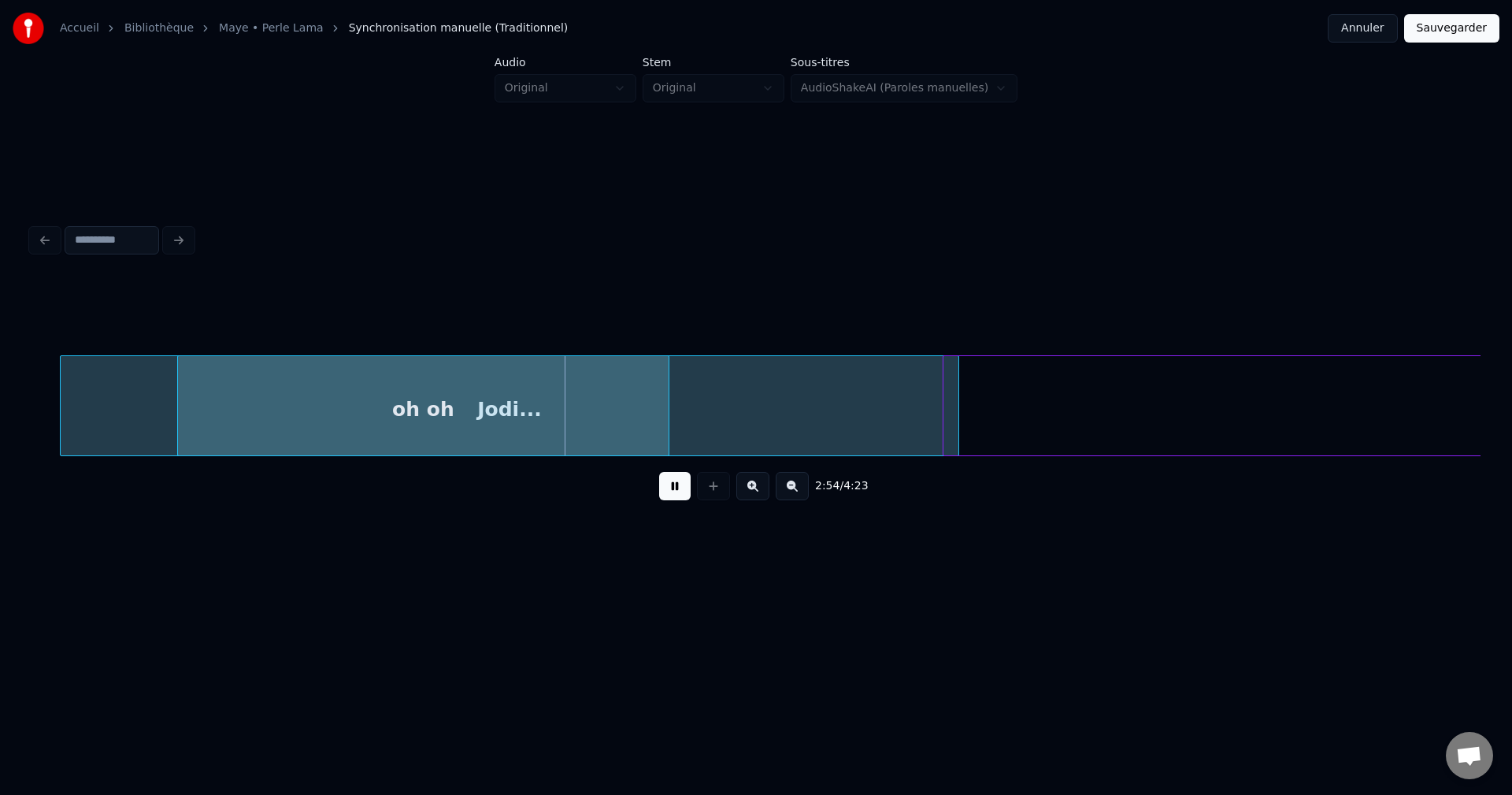
click at [743, 395] on div "Jodi..." at bounding box center [509, 410] width 898 height 107
click at [776, 409] on div "Jodi..." at bounding box center [502, 410] width 898 height 107
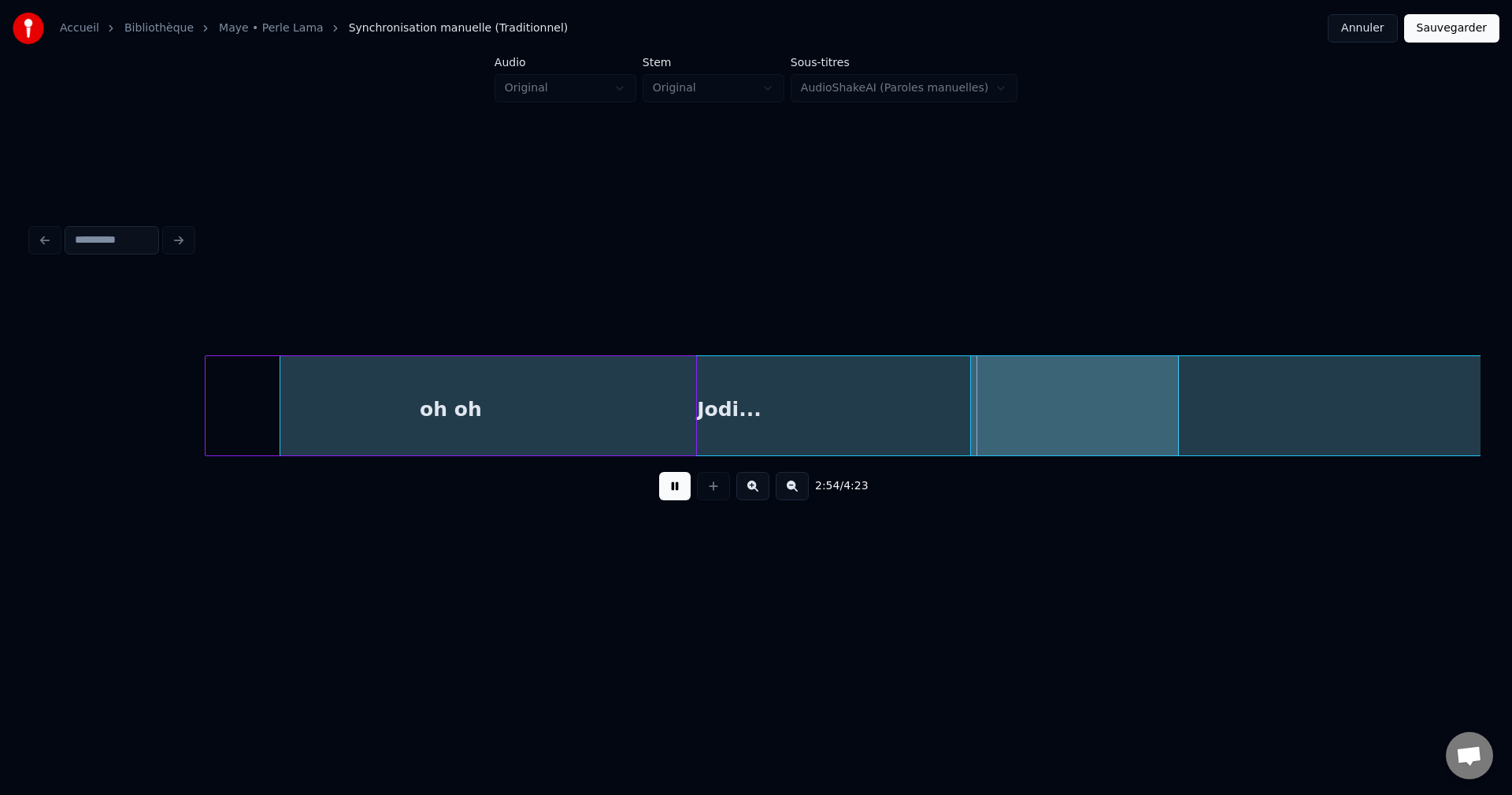
click at [598, 413] on div "oh oh" at bounding box center [451, 410] width 490 height 107
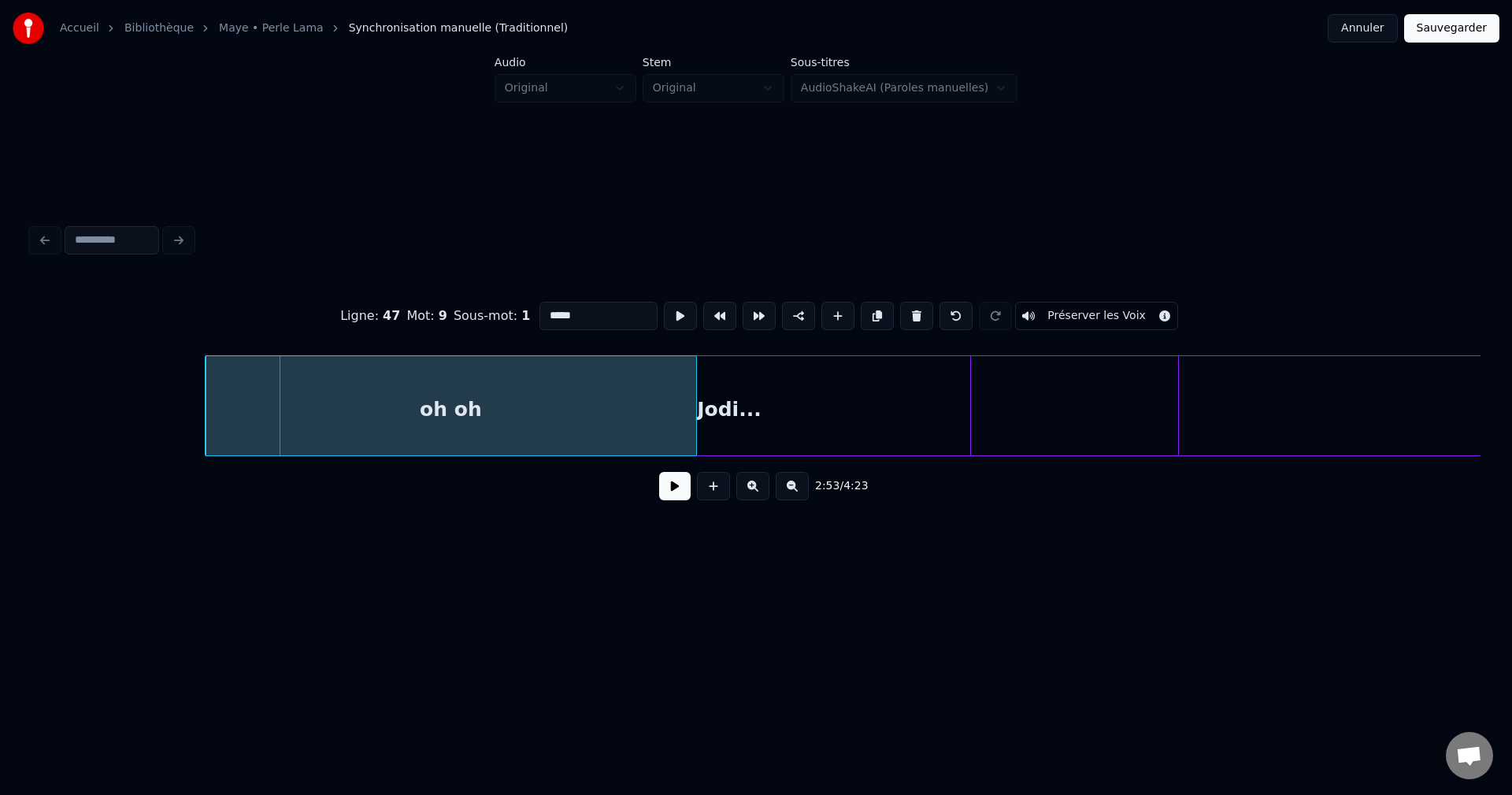
click at [536, 398] on div "oh oh" at bounding box center [451, 410] width 490 height 107
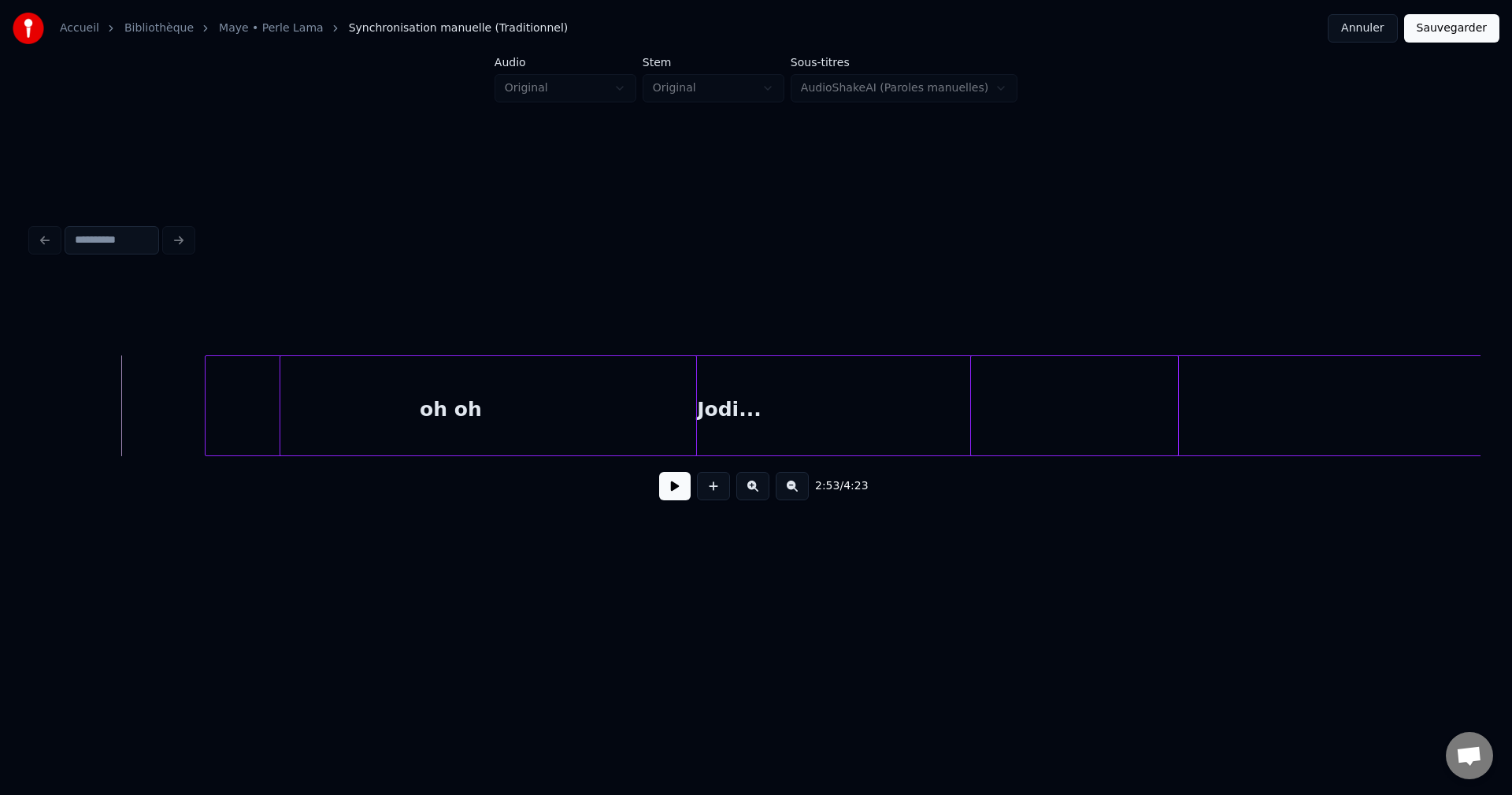
click at [691, 493] on div "2:53 / 4:23" at bounding box center [756, 486] width 1424 height 35
click at [680, 491] on button at bounding box center [675, 486] width 32 height 28
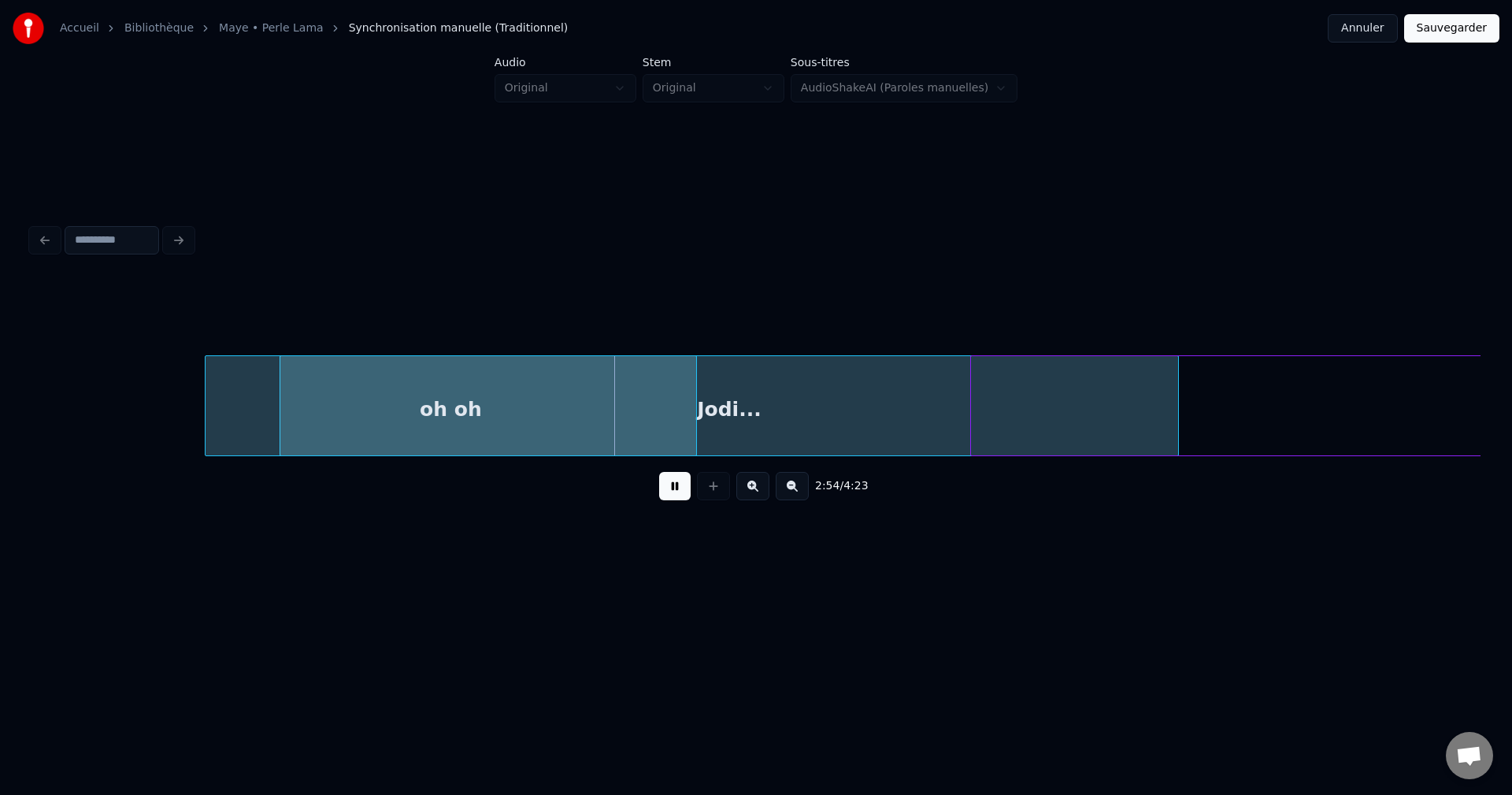
click at [676, 490] on button at bounding box center [675, 486] width 32 height 28
click at [439, 406] on div "oh oh" at bounding box center [451, 410] width 490 height 107
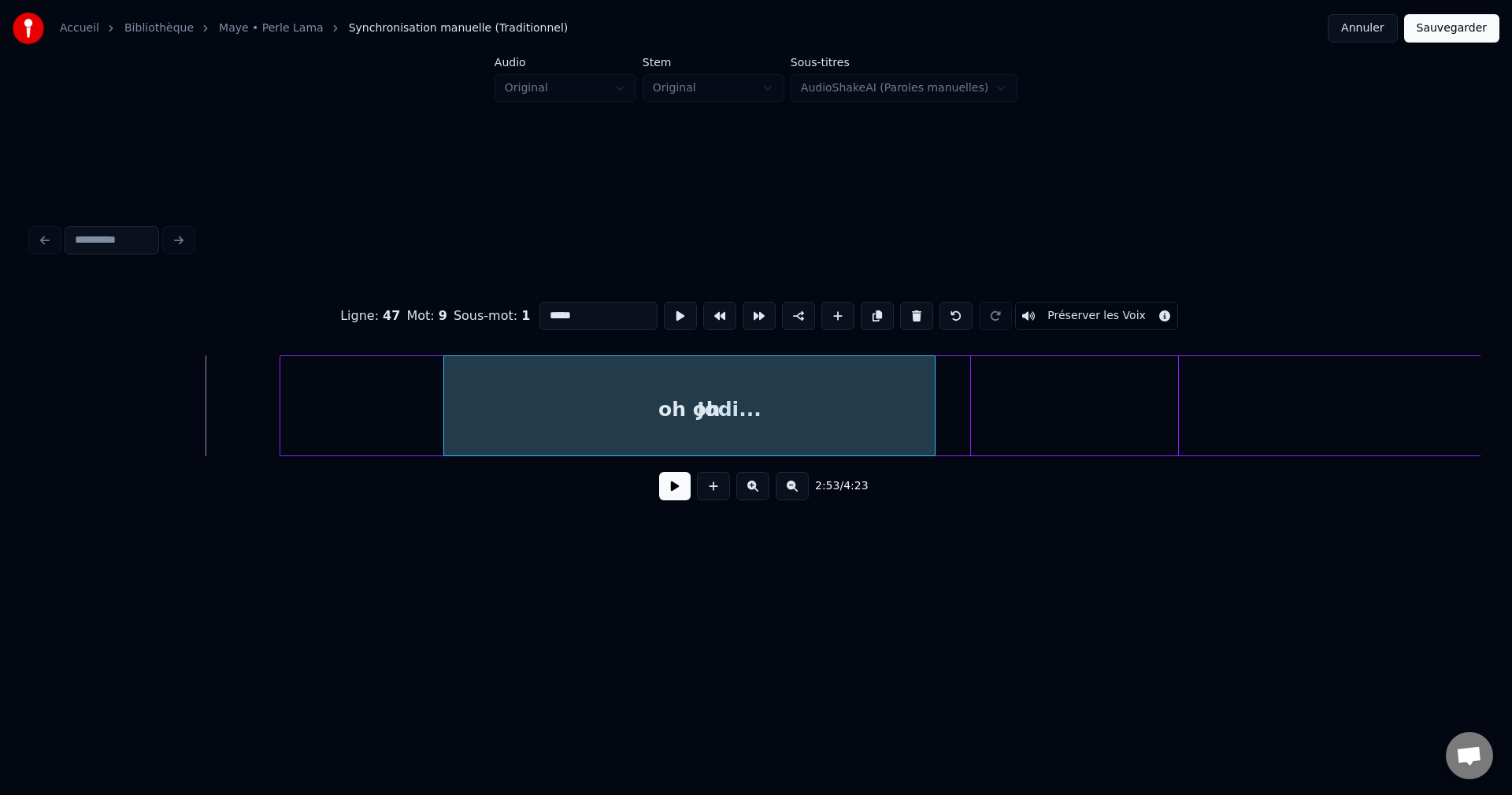
click at [683, 424] on div "oh oh" at bounding box center [689, 410] width 490 height 107
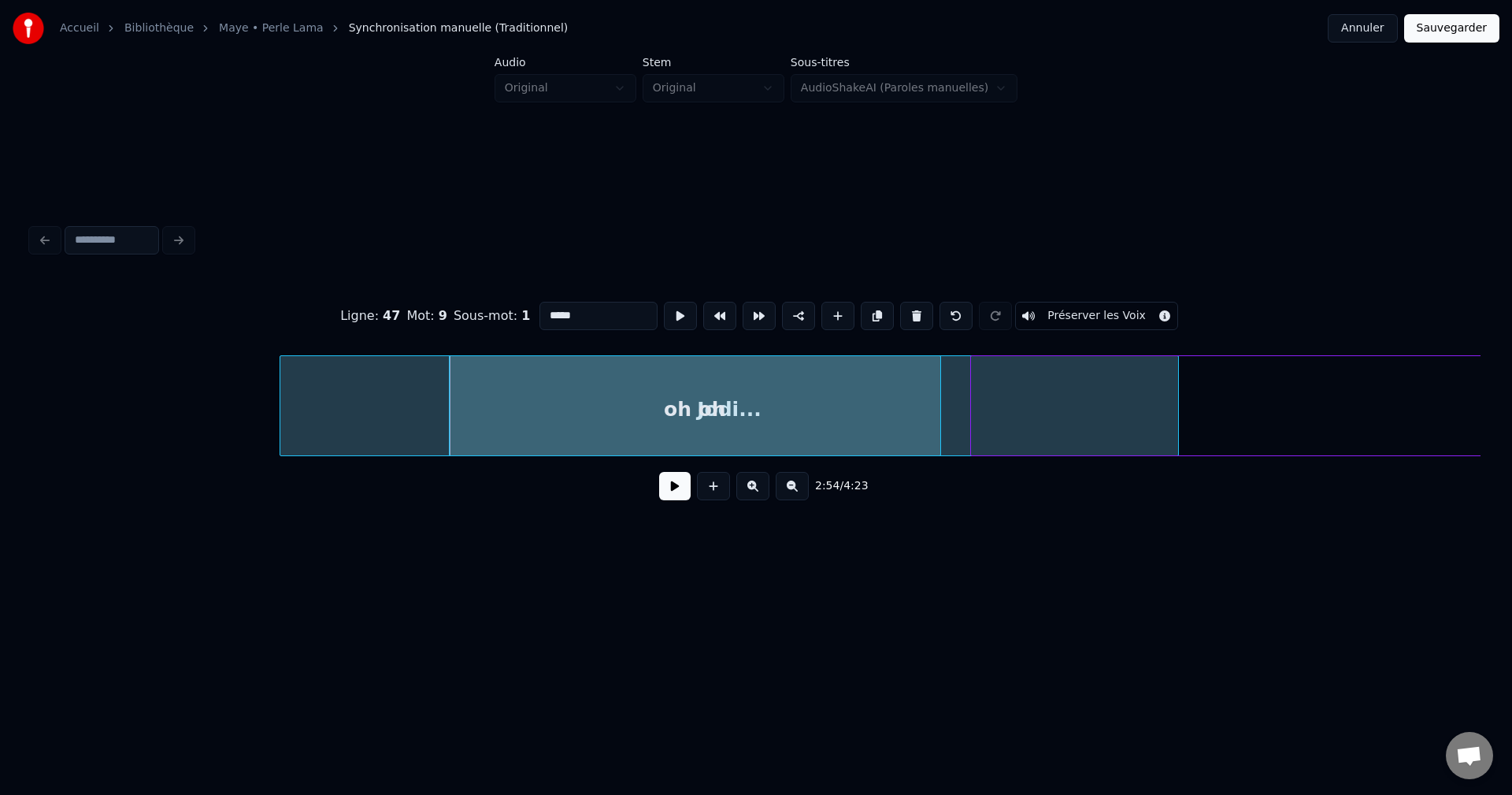
click at [675, 500] on button at bounding box center [675, 486] width 32 height 28
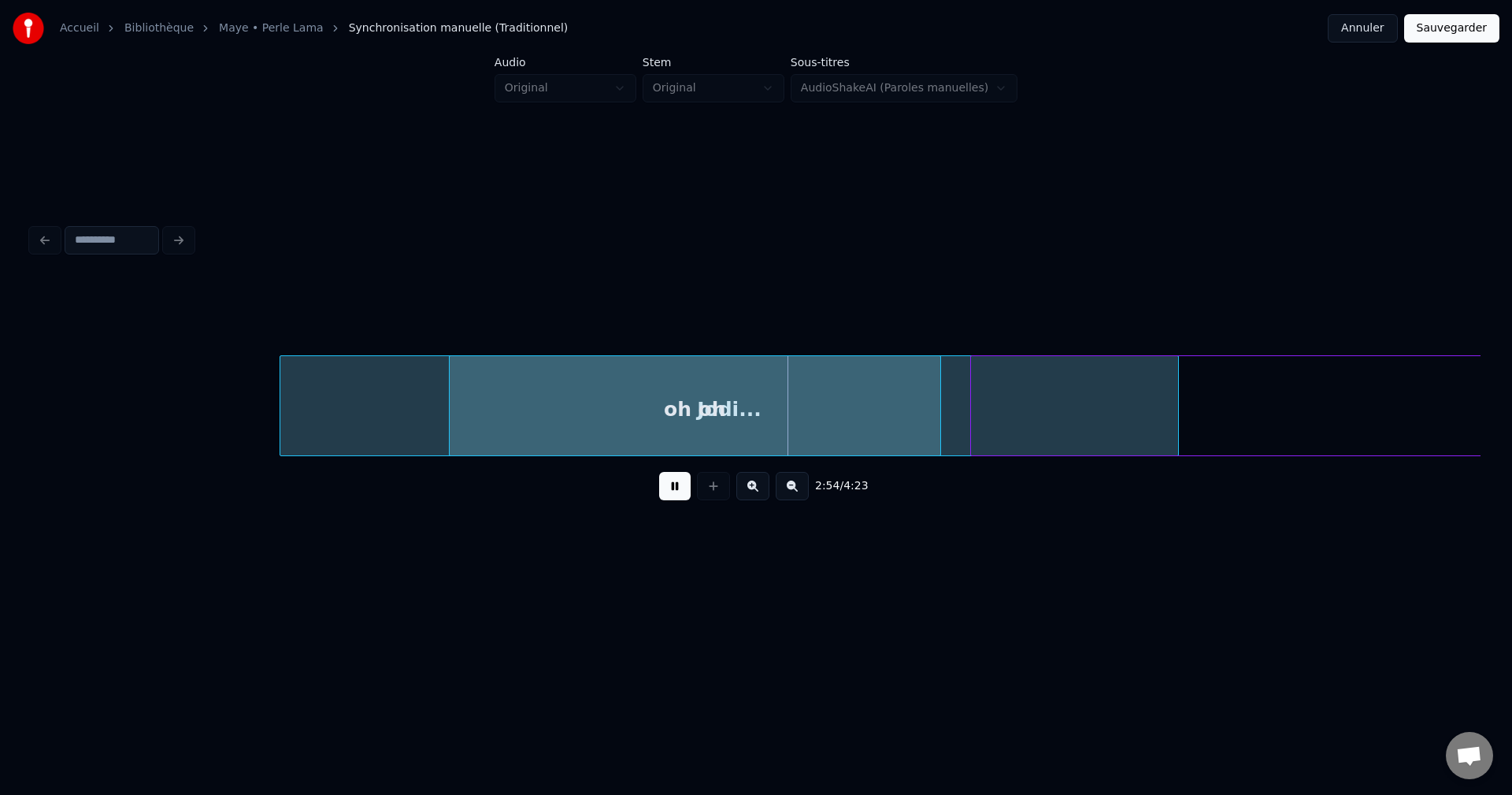
click at [676, 495] on button at bounding box center [675, 486] width 32 height 28
click at [676, 489] on button at bounding box center [675, 486] width 32 height 28
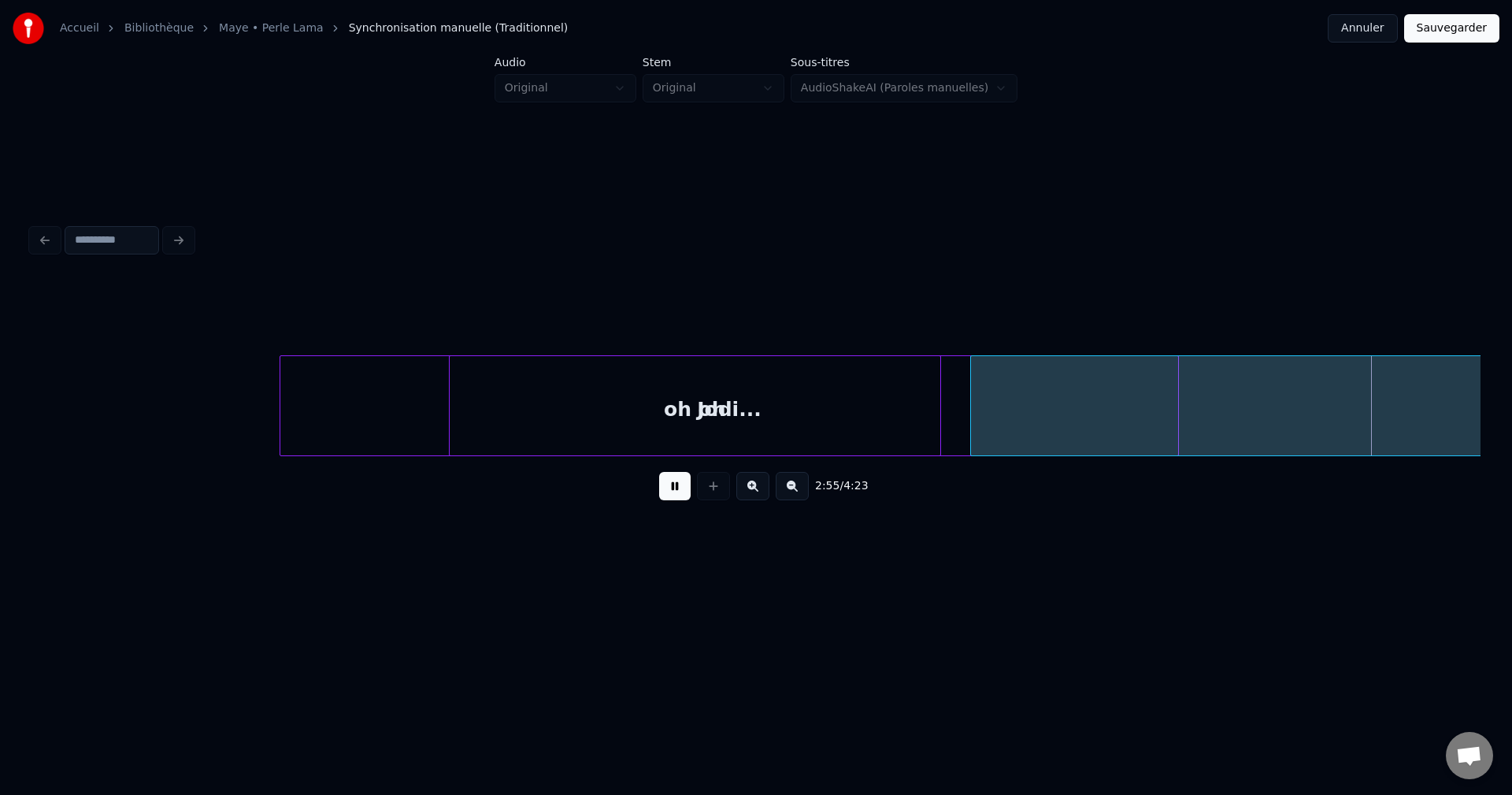
click at [676, 488] on button at bounding box center [675, 486] width 32 height 28
click at [708, 414] on div "oh oh" at bounding box center [695, 410] width 490 height 107
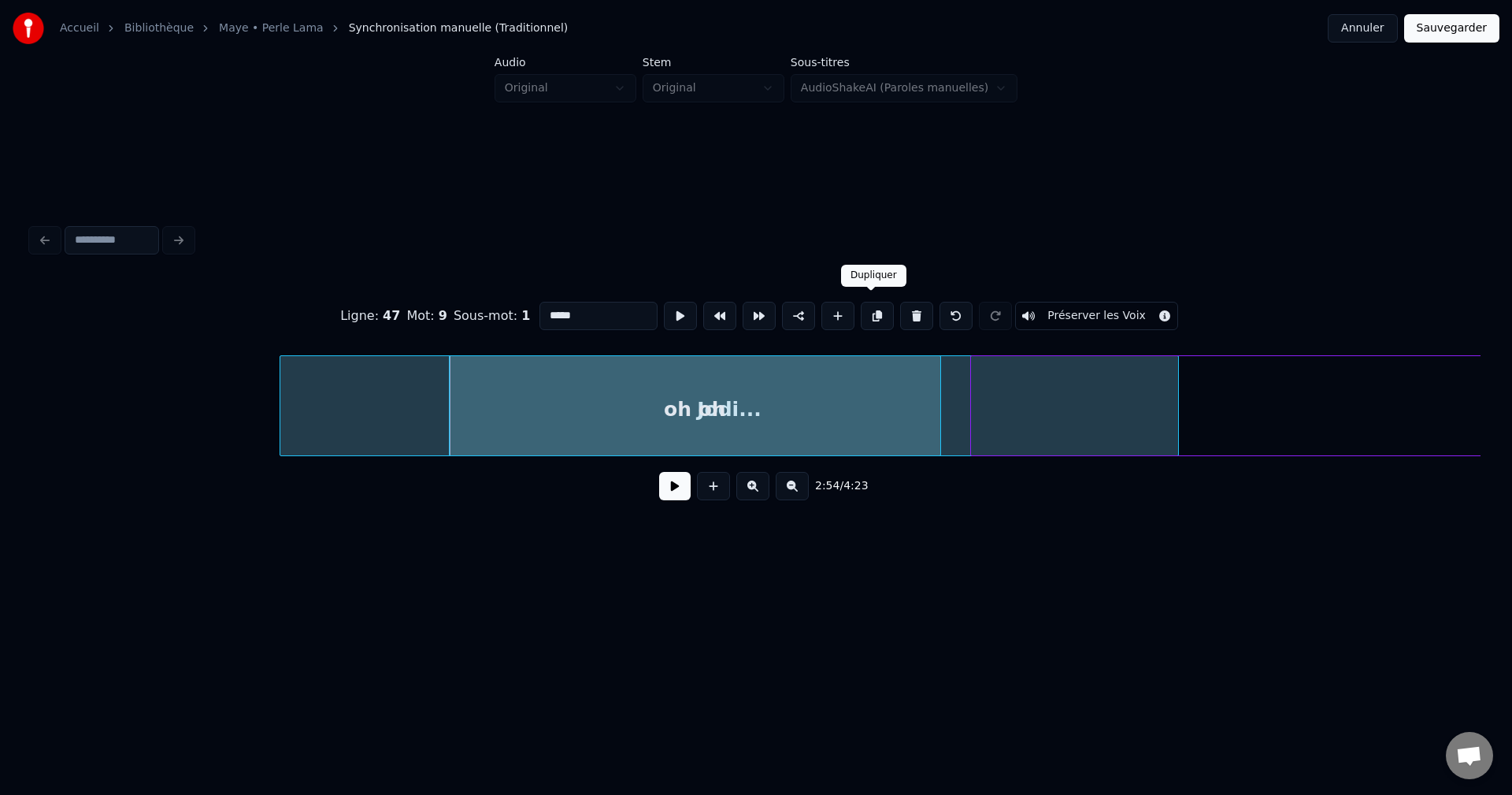
click at [873, 302] on button at bounding box center [877, 316] width 33 height 28
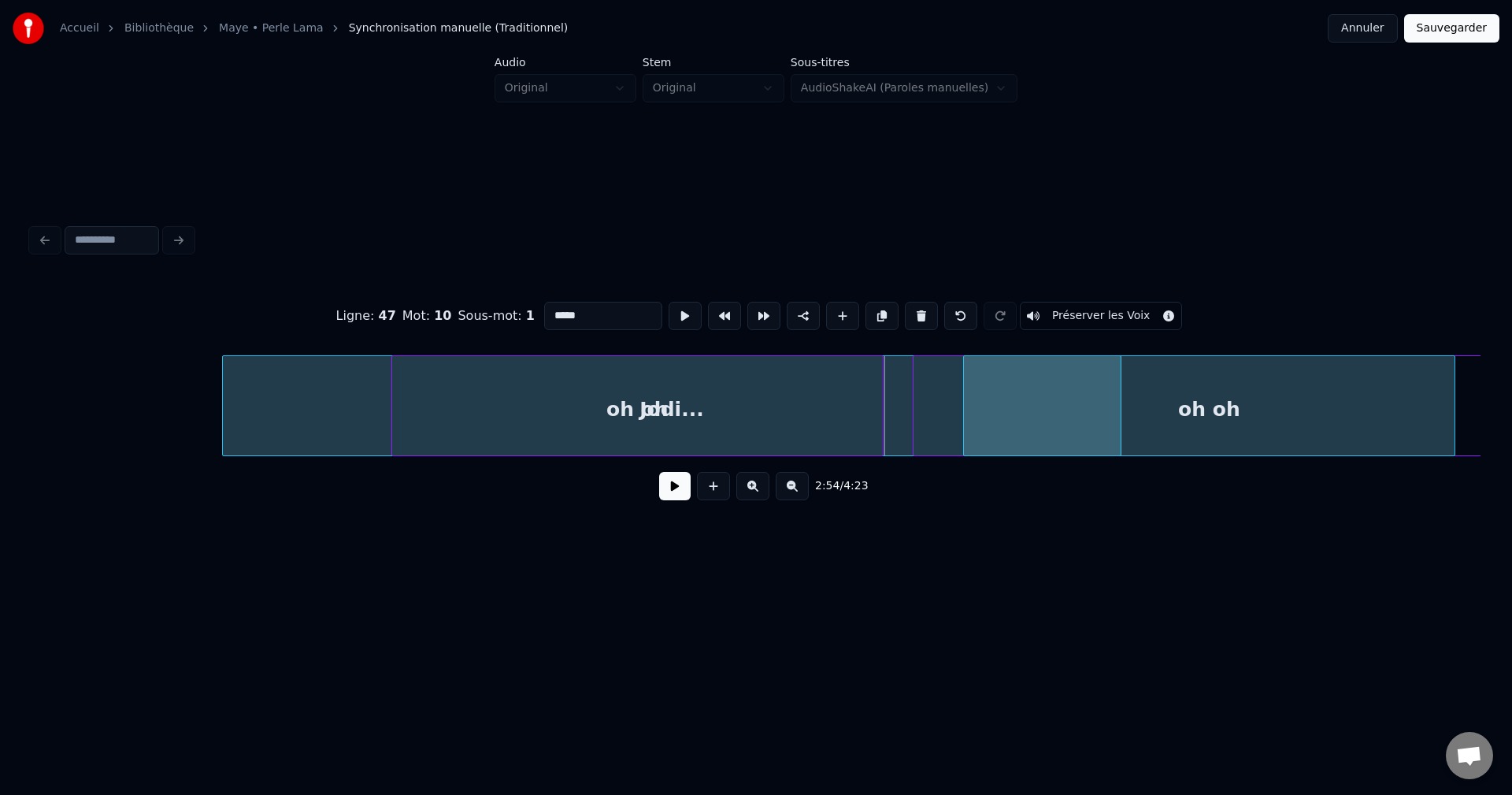
click at [1387, 400] on div "oh oh" at bounding box center [1209, 410] width 490 height 107
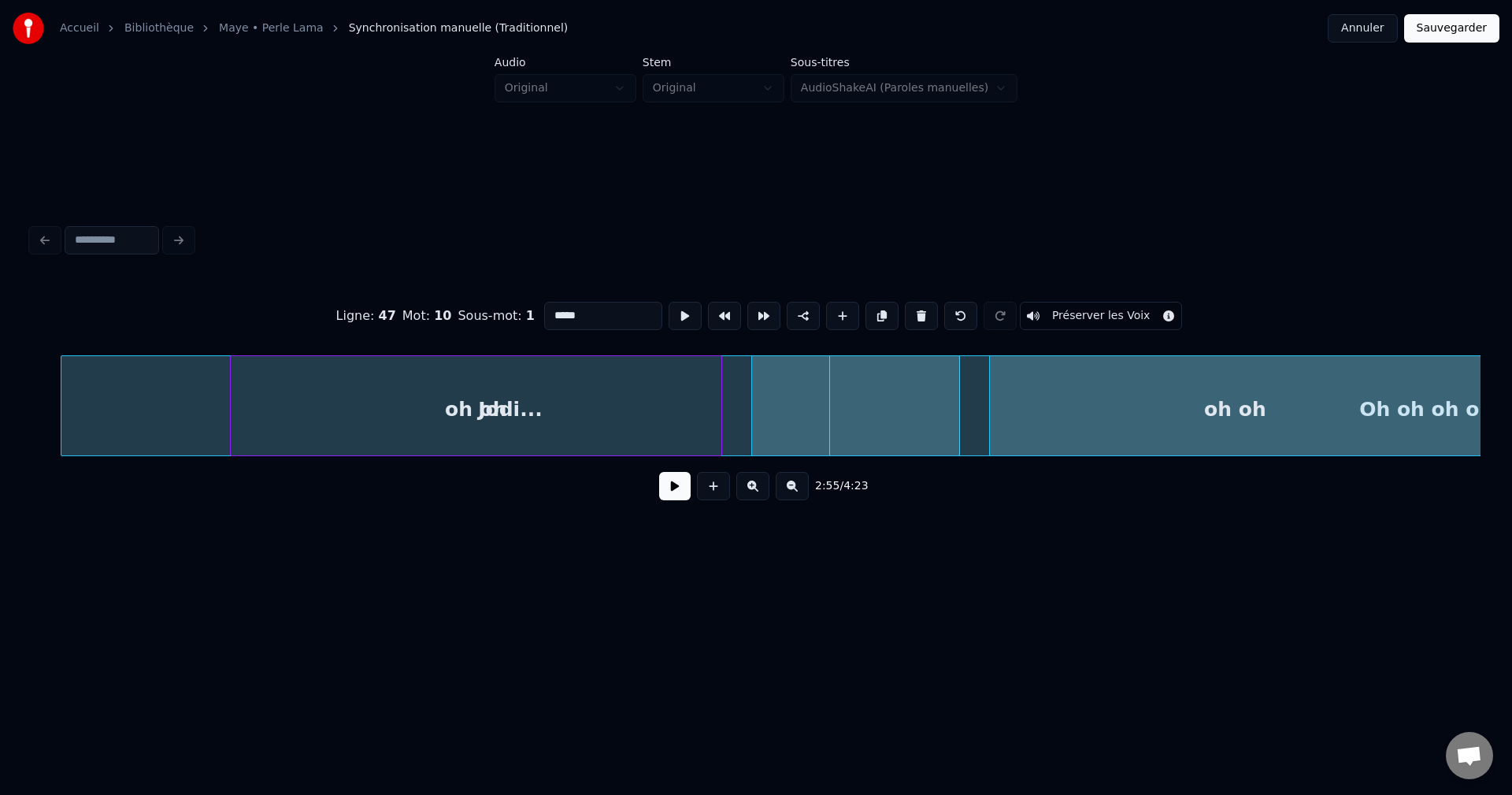
click at [1511, 392] on div "Accueil Bibliothèque Maye • Perle Lama Synchronisation manuelle (Traditionnel) …" at bounding box center [756, 302] width 1512 height 604
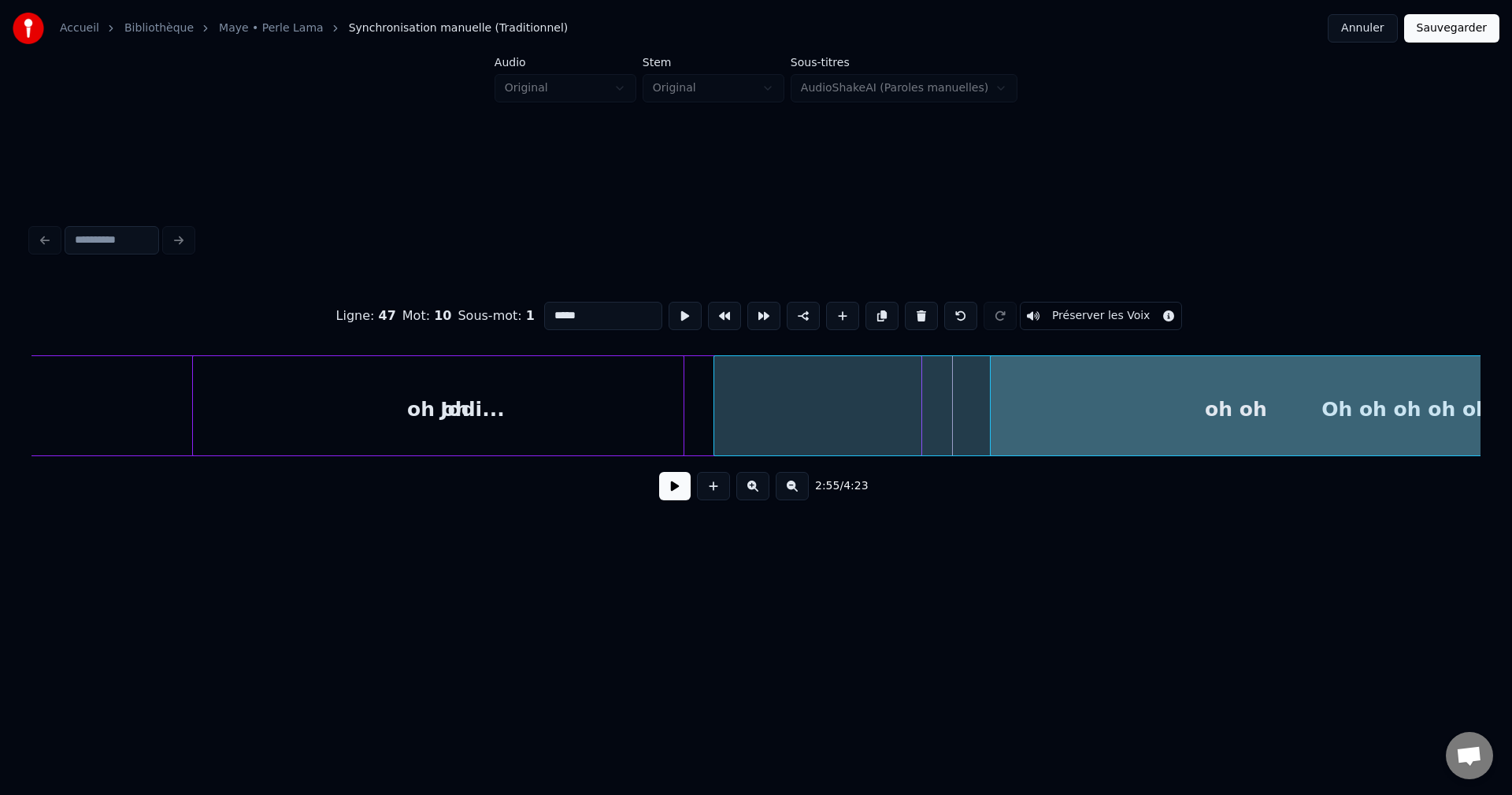
scroll to position [0, 95761]
click at [1261, 394] on div "oh oh" at bounding box center [1235, 410] width 490 height 107
click at [683, 491] on button at bounding box center [675, 486] width 32 height 28
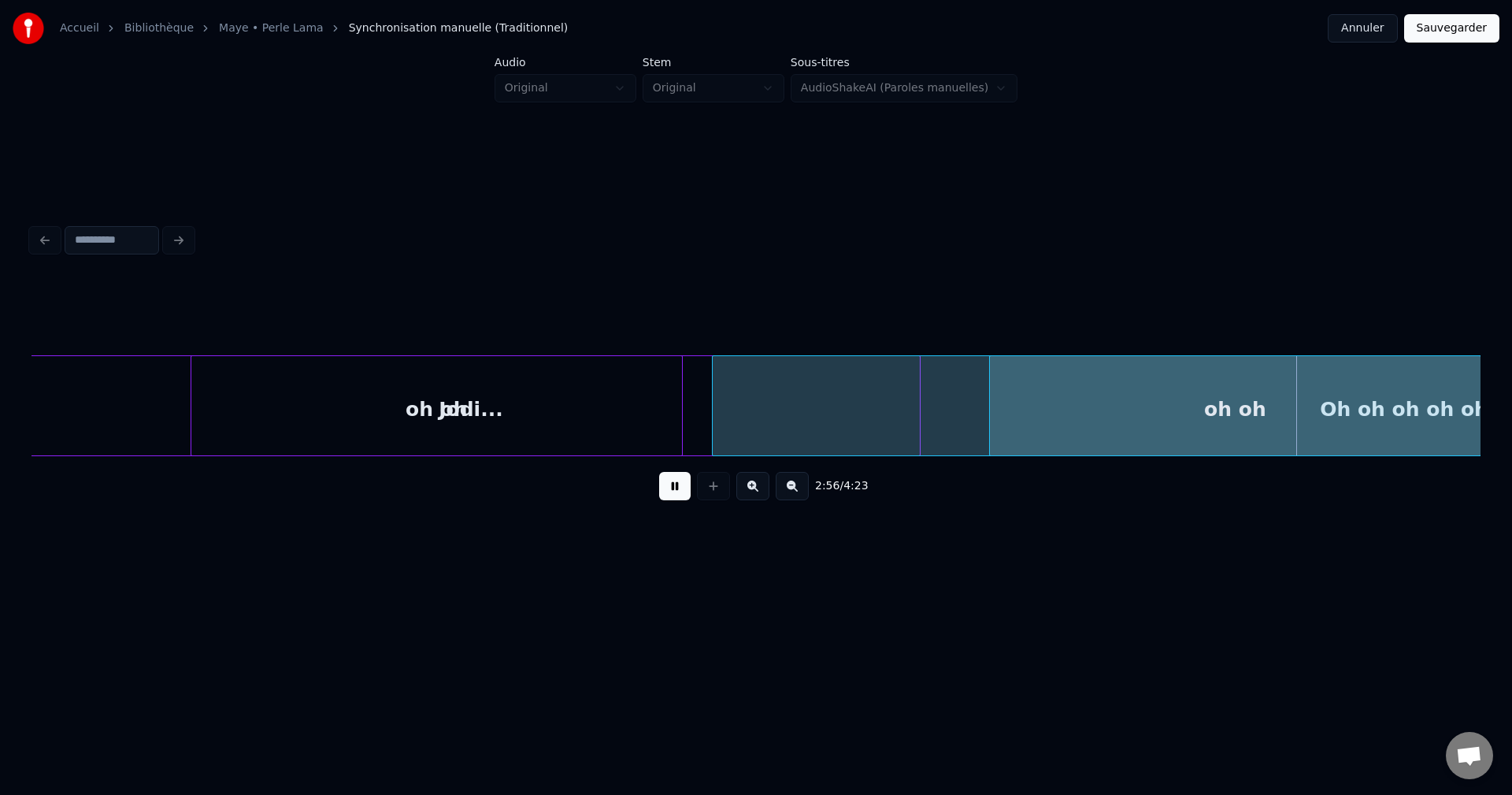
click at [1170, 390] on div "oh oh" at bounding box center [1235, 410] width 490 height 107
click at [1119, 396] on div "oh oh" at bounding box center [1205, 410] width 490 height 107
click at [1089, 401] on div "oh oh" at bounding box center [1187, 410] width 490 height 107
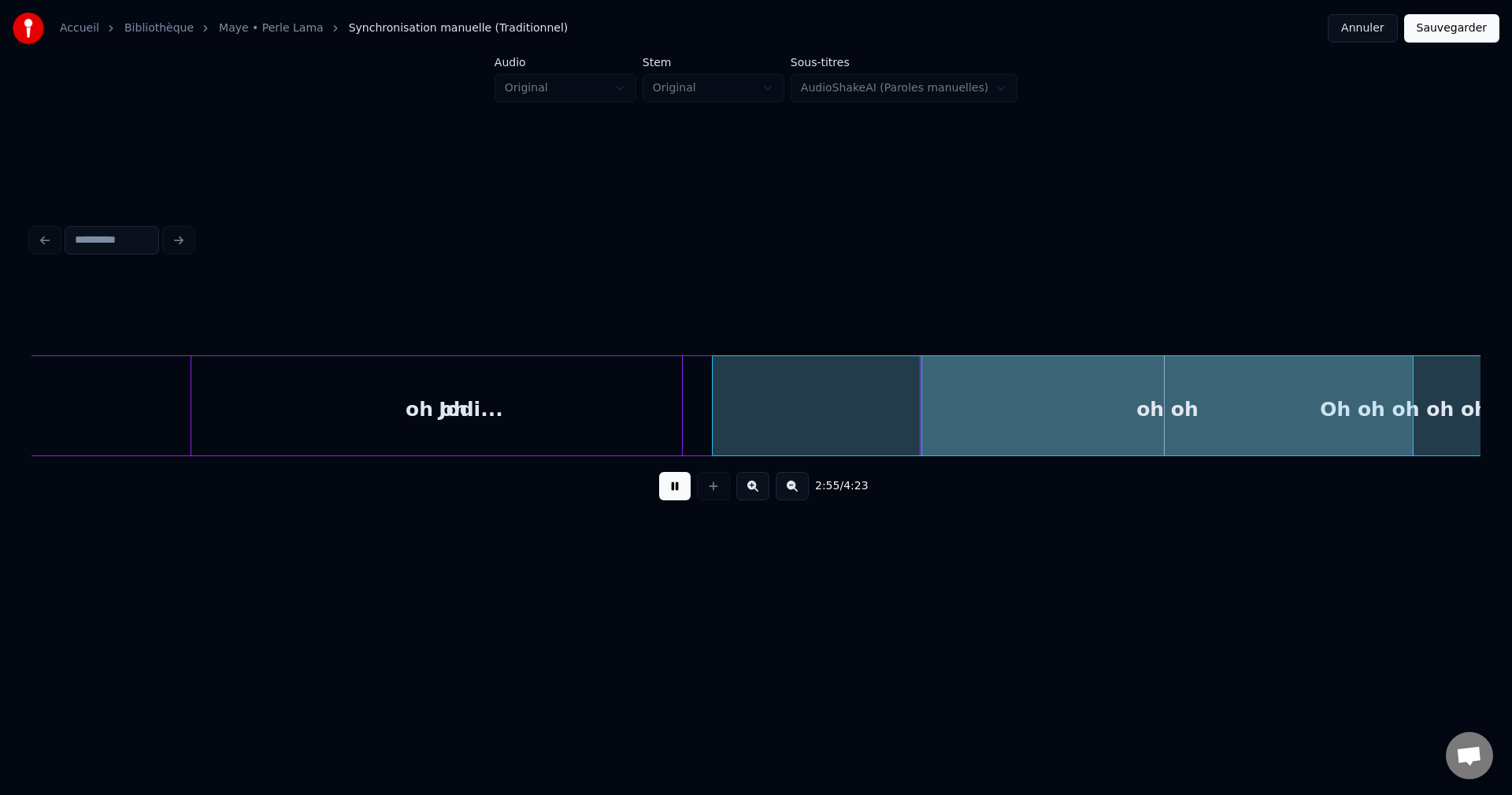
click at [1079, 400] on div "oh oh" at bounding box center [1168, 410] width 490 height 107
click at [1096, 396] on div "oh oh" at bounding box center [1162, 410] width 490 height 107
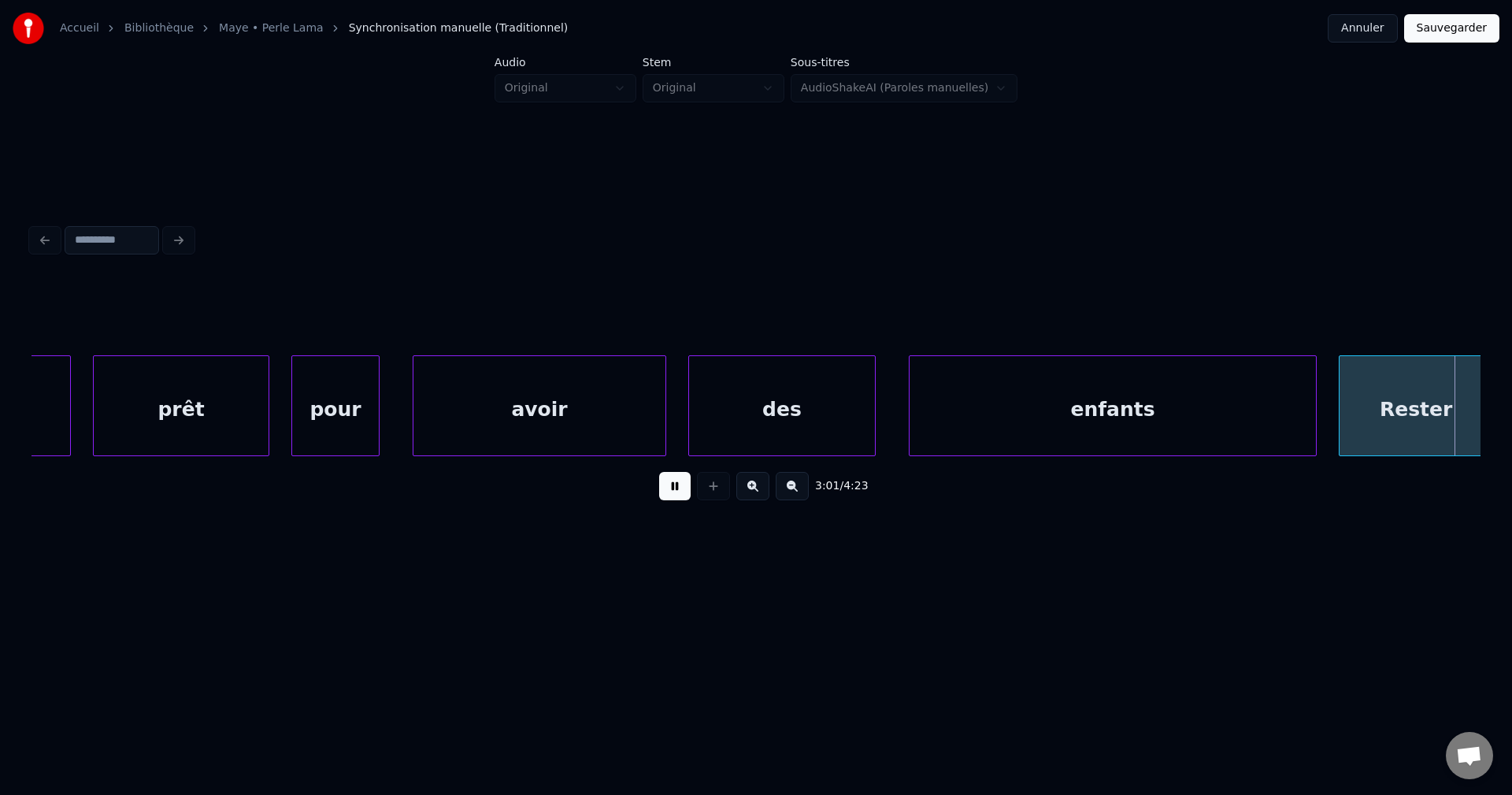
scroll to position [0, 100122]
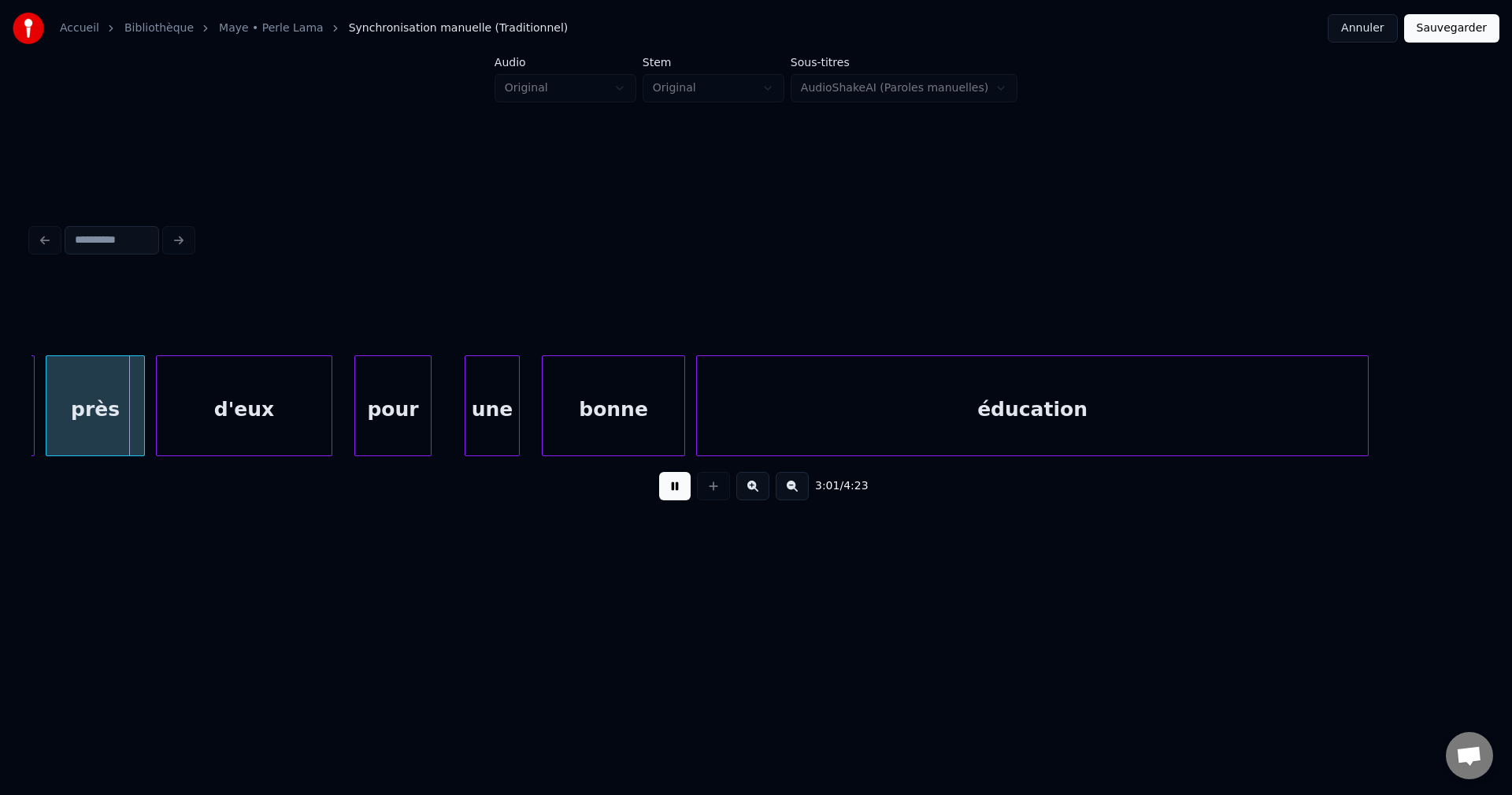
click at [680, 498] on button at bounding box center [675, 486] width 32 height 28
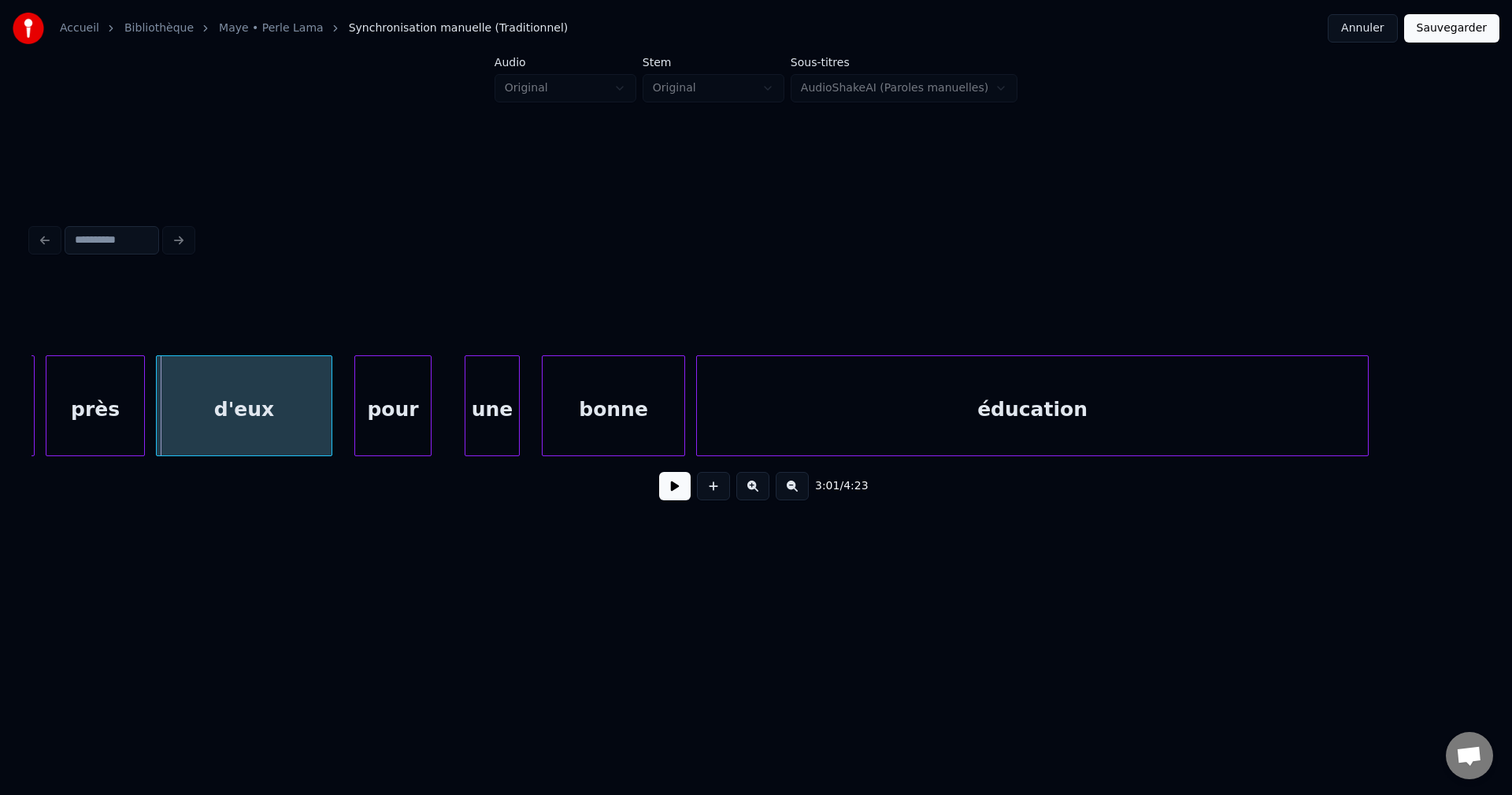
click at [680, 498] on button at bounding box center [675, 486] width 32 height 28
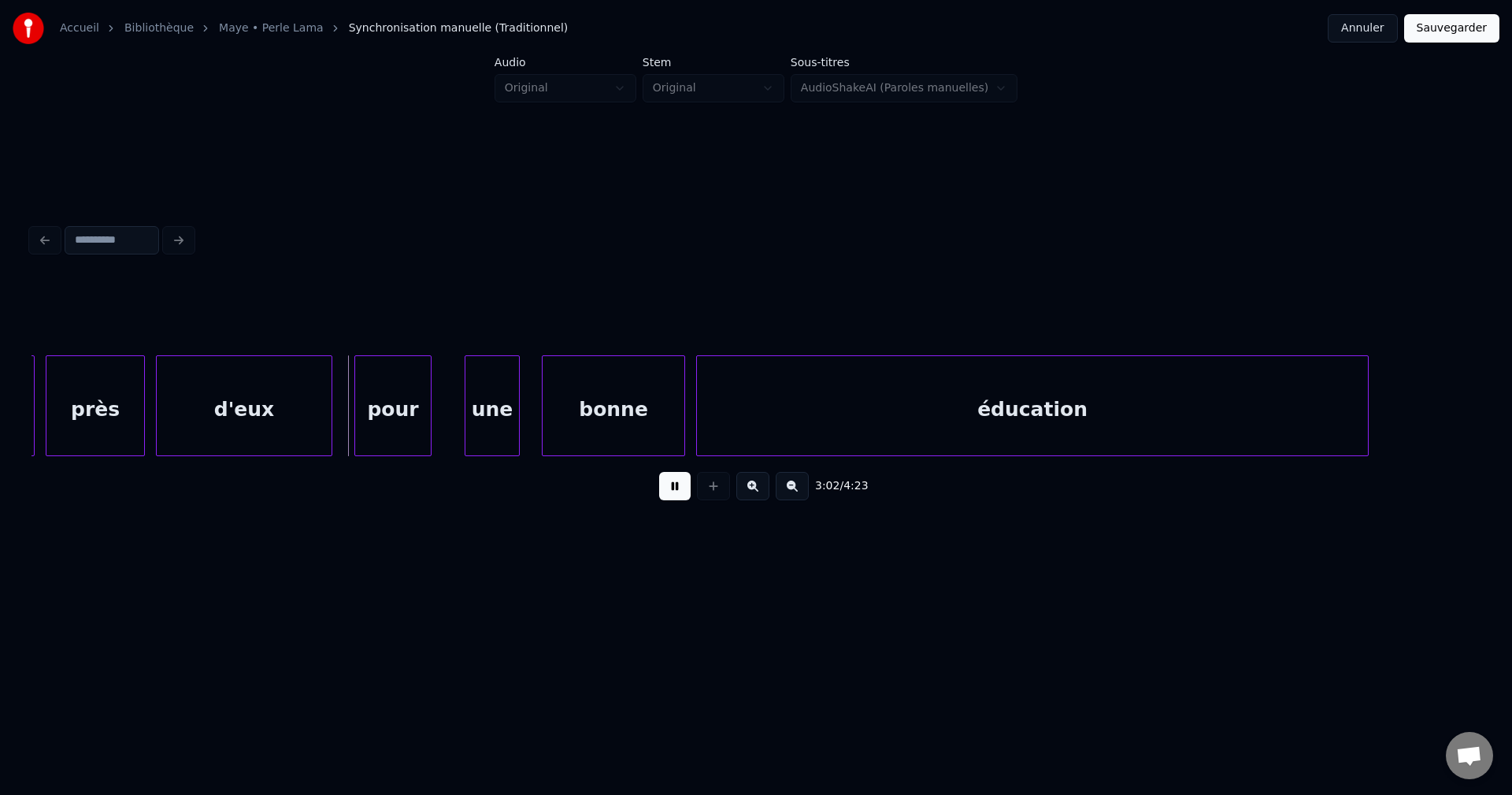
click at [680, 498] on button at bounding box center [675, 486] width 32 height 28
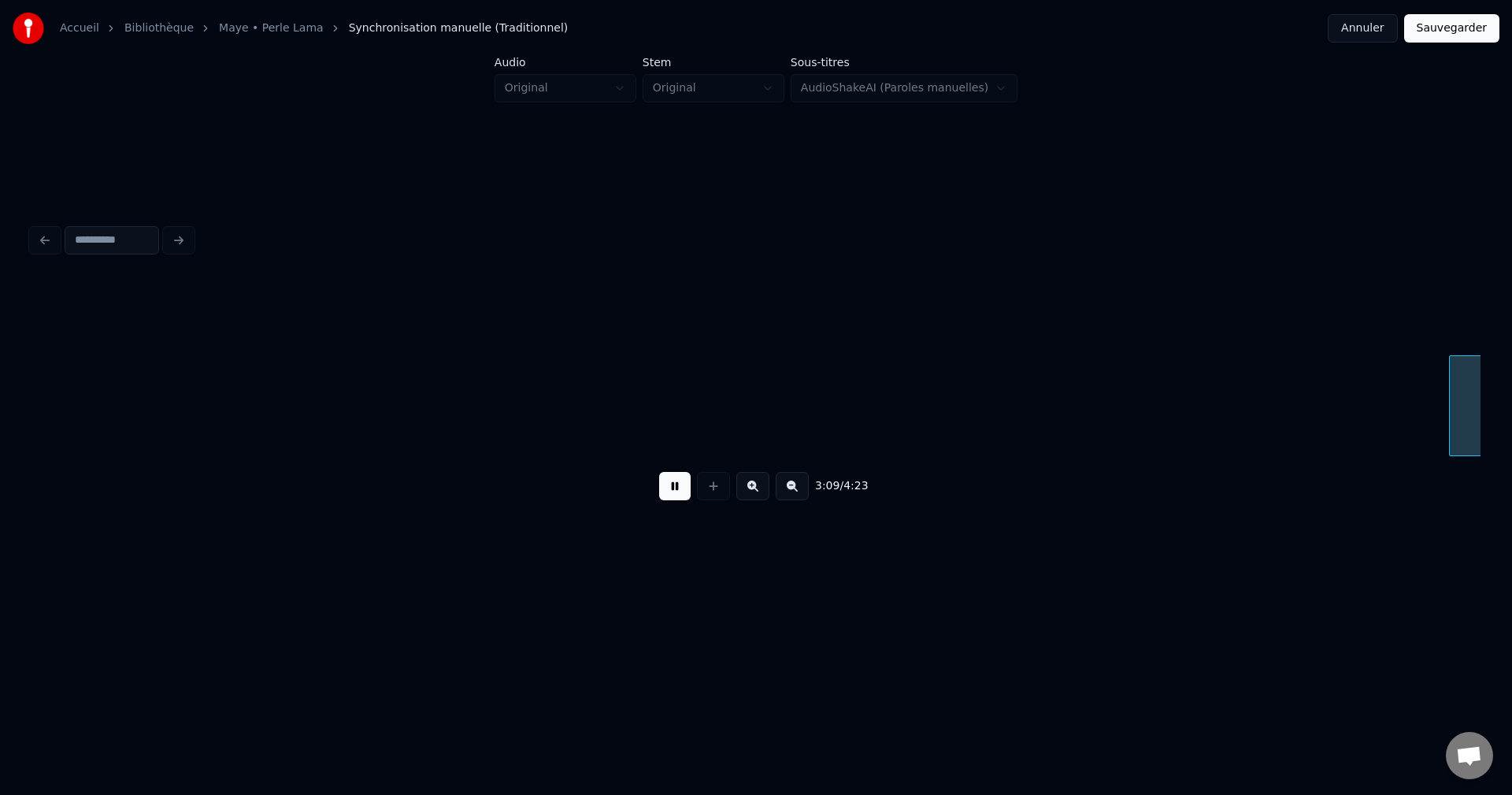
scroll to position [0, 104479]
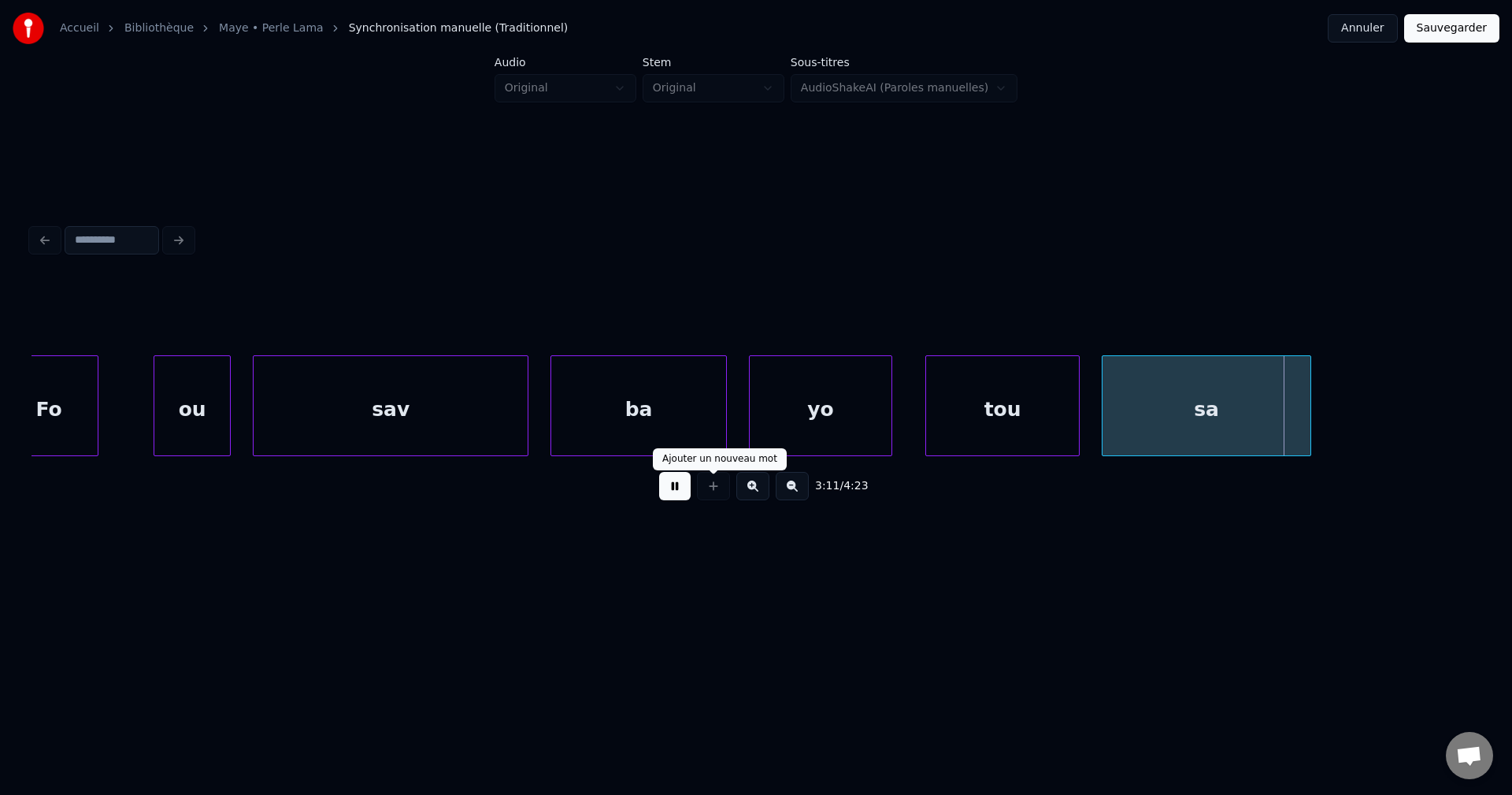
click at [710, 500] on div at bounding box center [713, 486] width 39 height 28
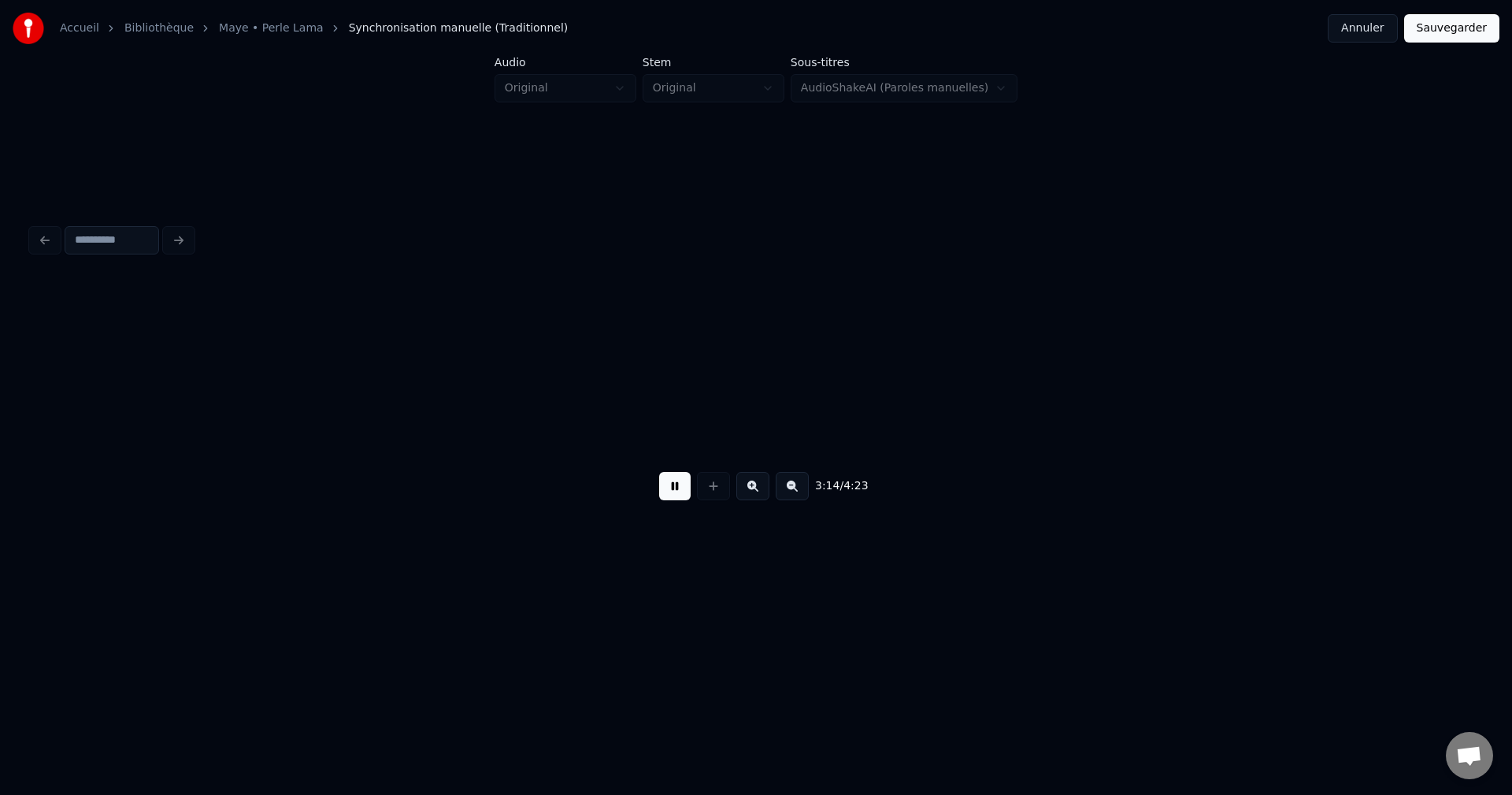
scroll to position [0, 107382]
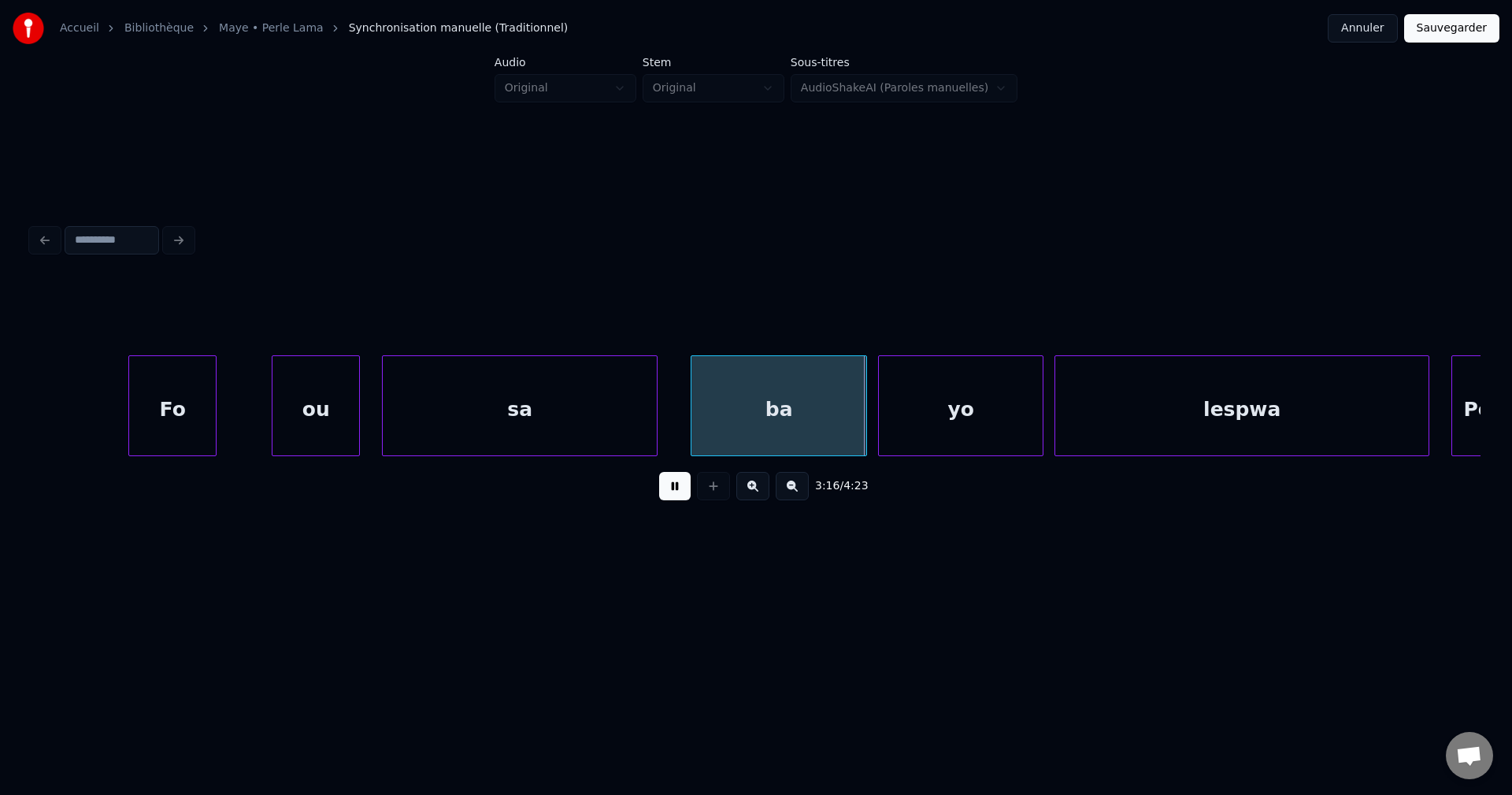
click at [682, 485] on button at bounding box center [675, 486] width 32 height 28
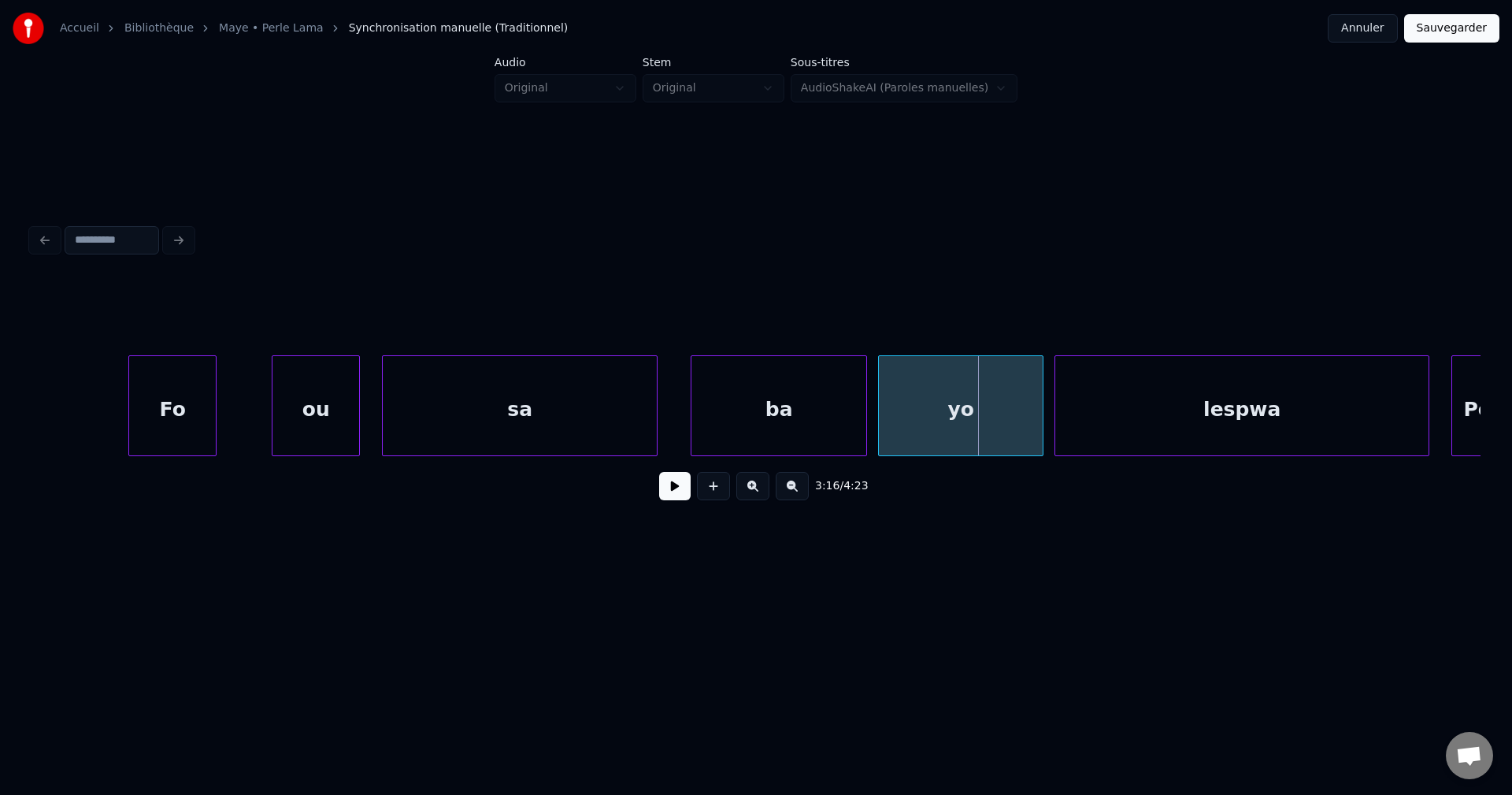
click at [190, 432] on div "Fo" at bounding box center [173, 410] width 87 height 107
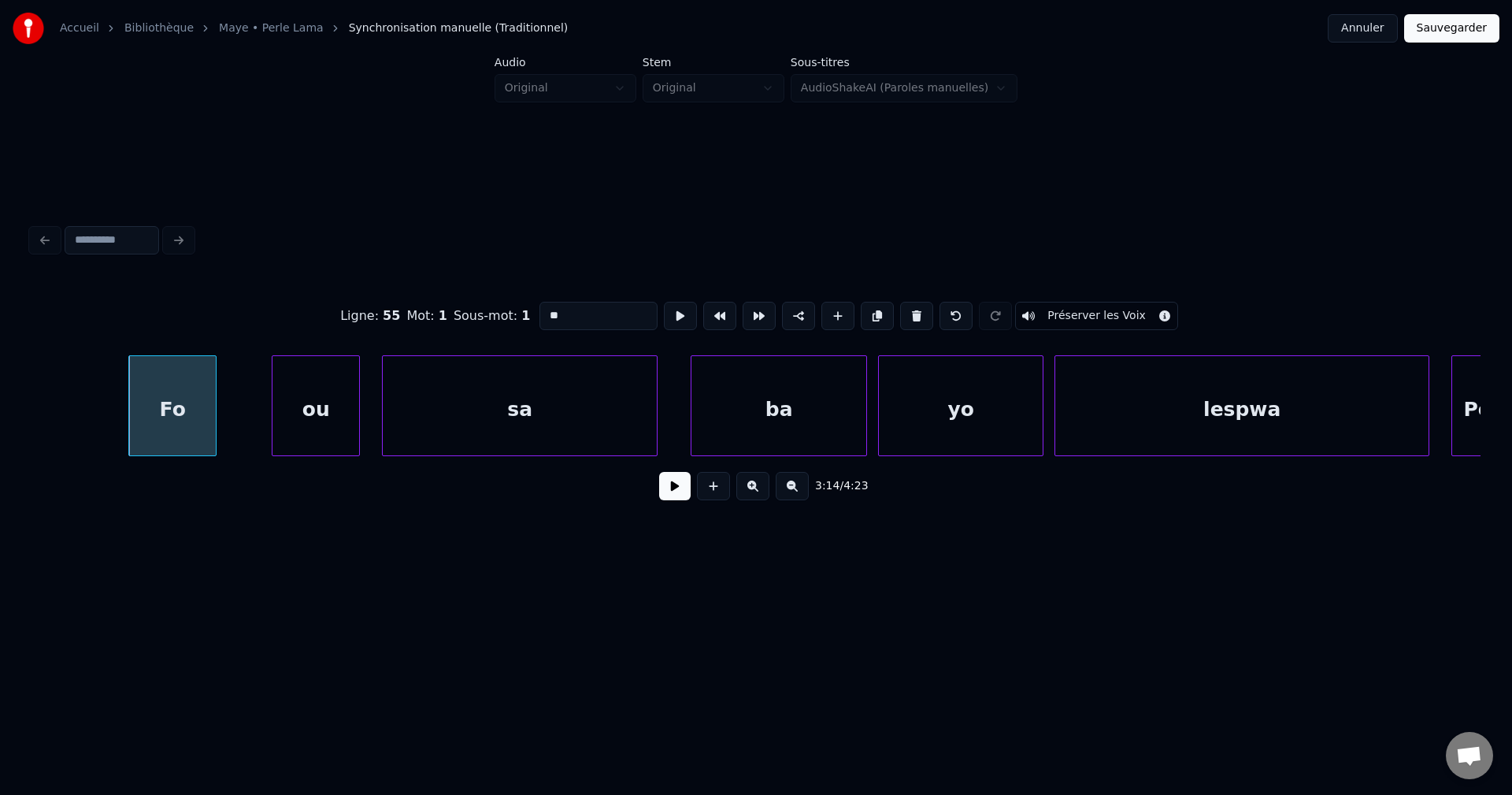
click at [309, 414] on div "ou" at bounding box center [316, 410] width 87 height 107
type input "**"
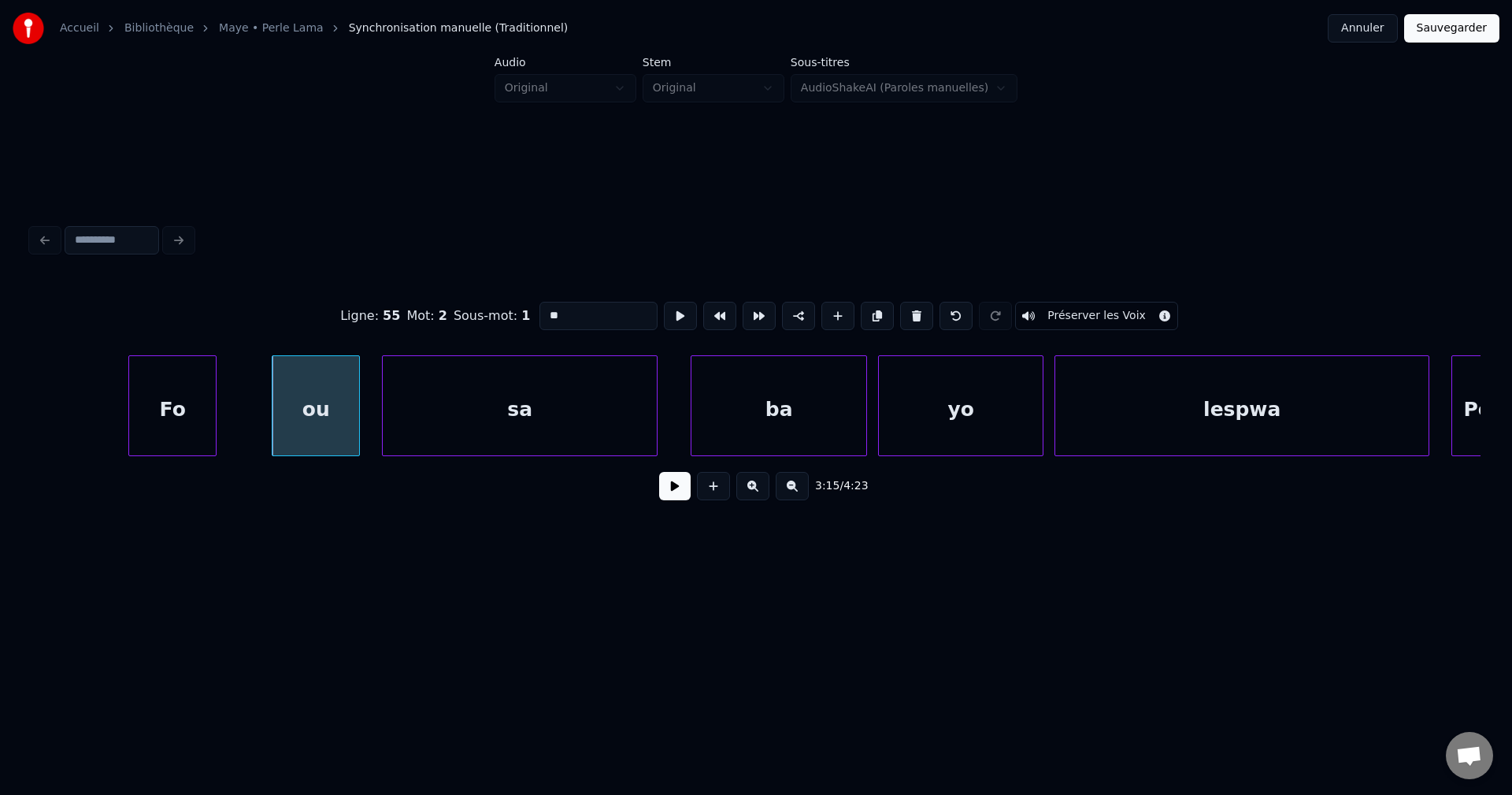
click at [667, 495] on button at bounding box center [675, 486] width 32 height 28
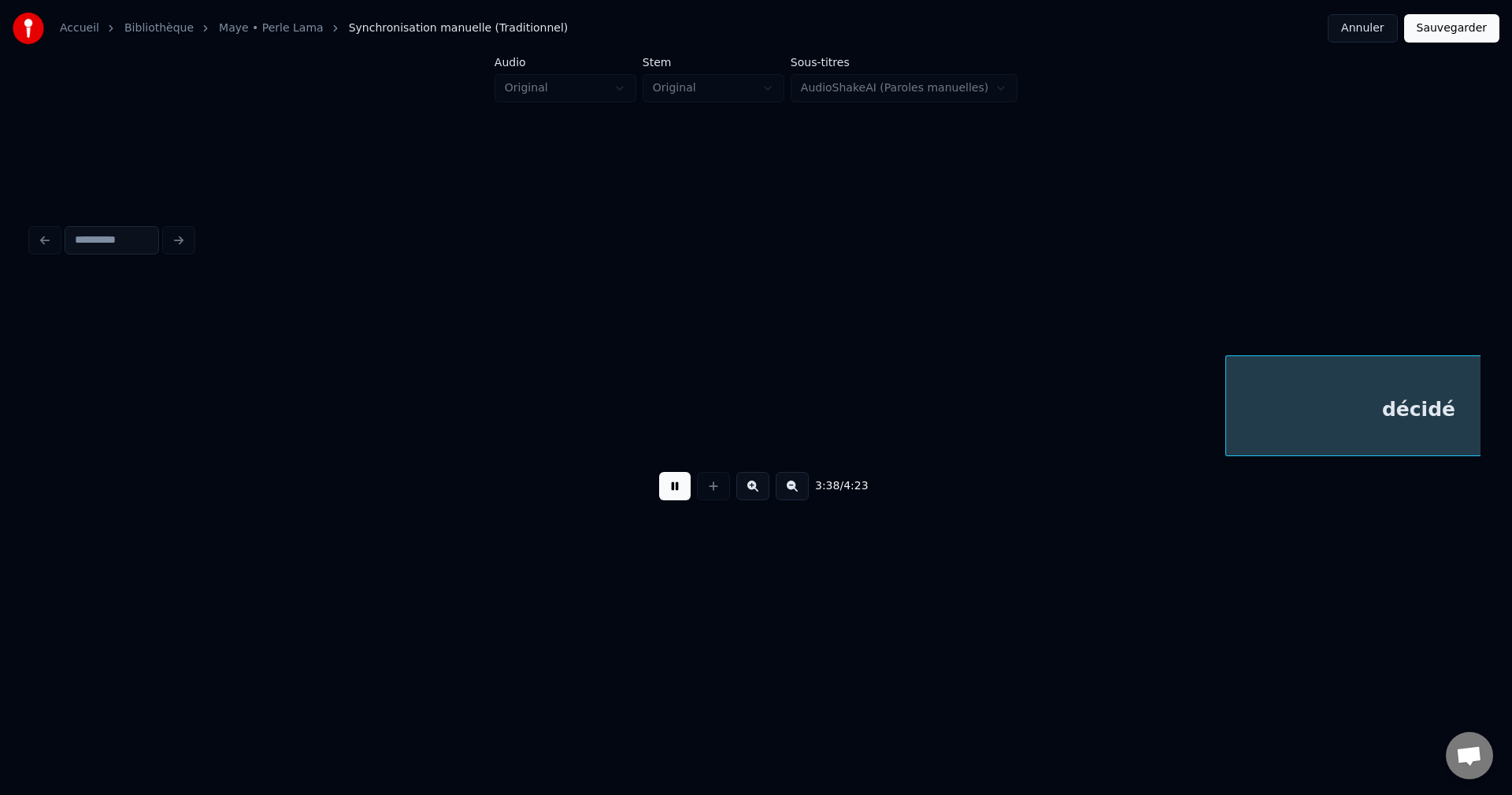
scroll to position [0, 120456]
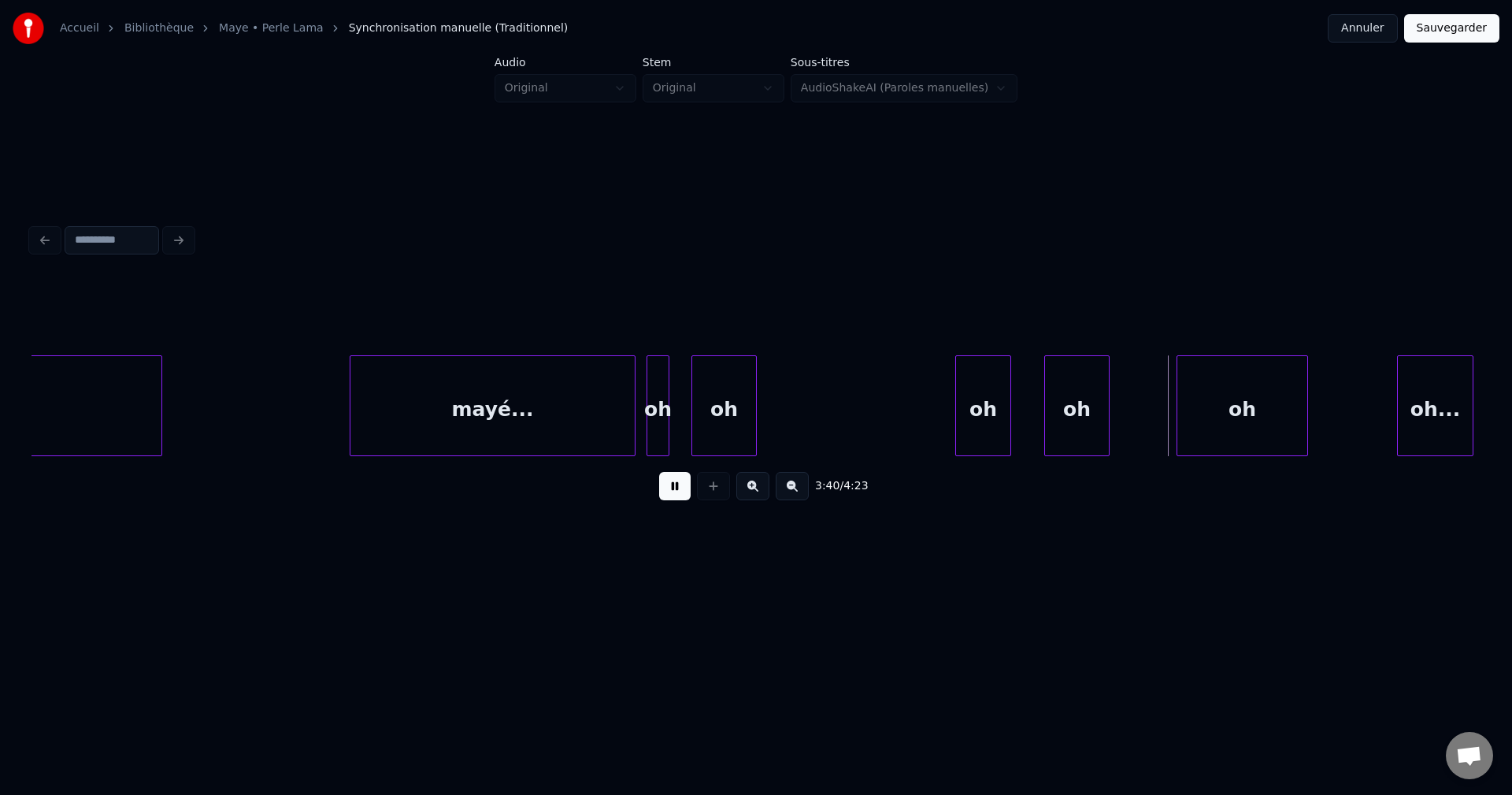
click at [653, 396] on div "oh" at bounding box center [657, 410] width 20 height 107
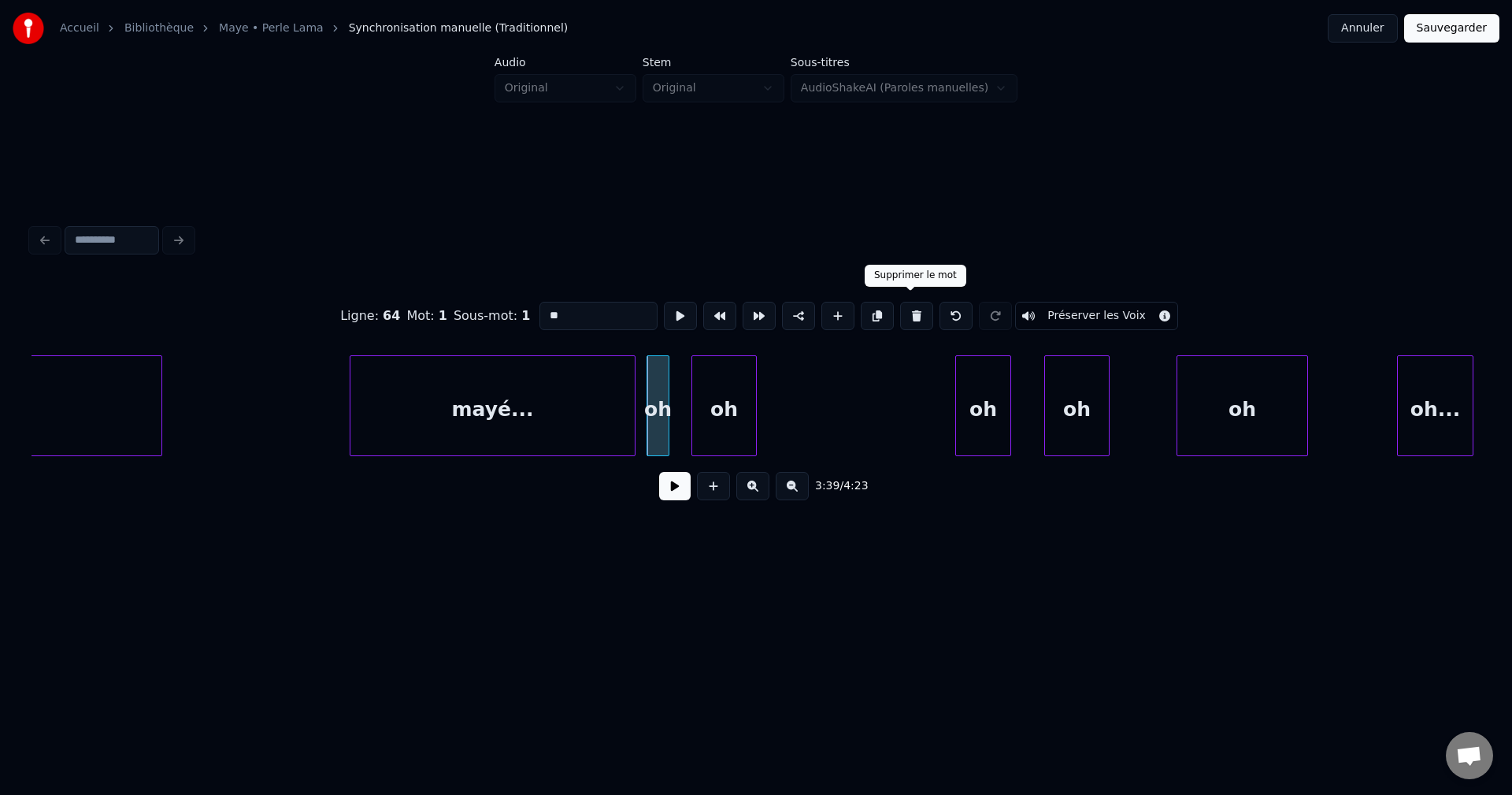
click at [918, 304] on button at bounding box center [917, 316] width 33 height 28
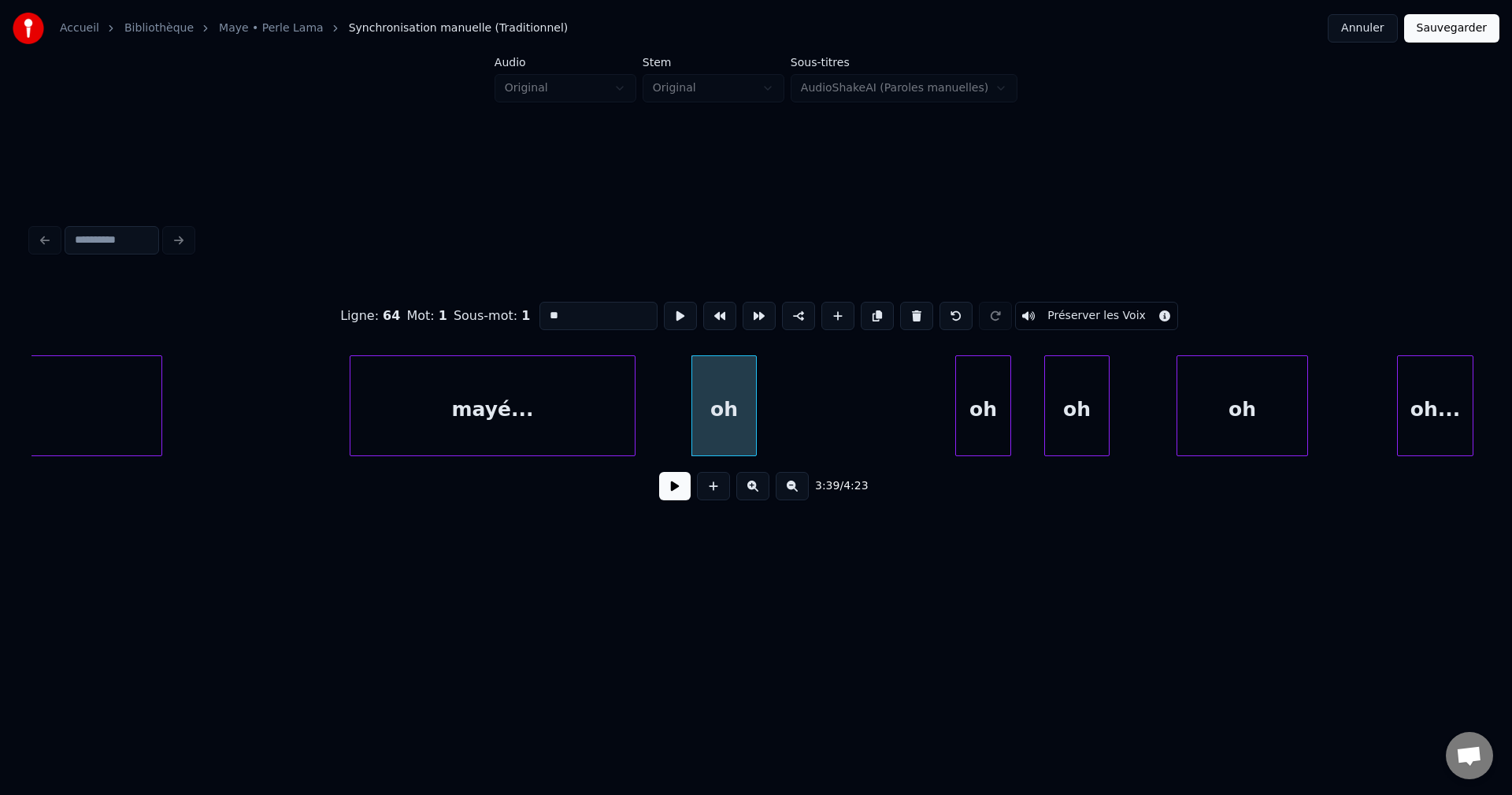
click at [918, 304] on button at bounding box center [917, 316] width 33 height 28
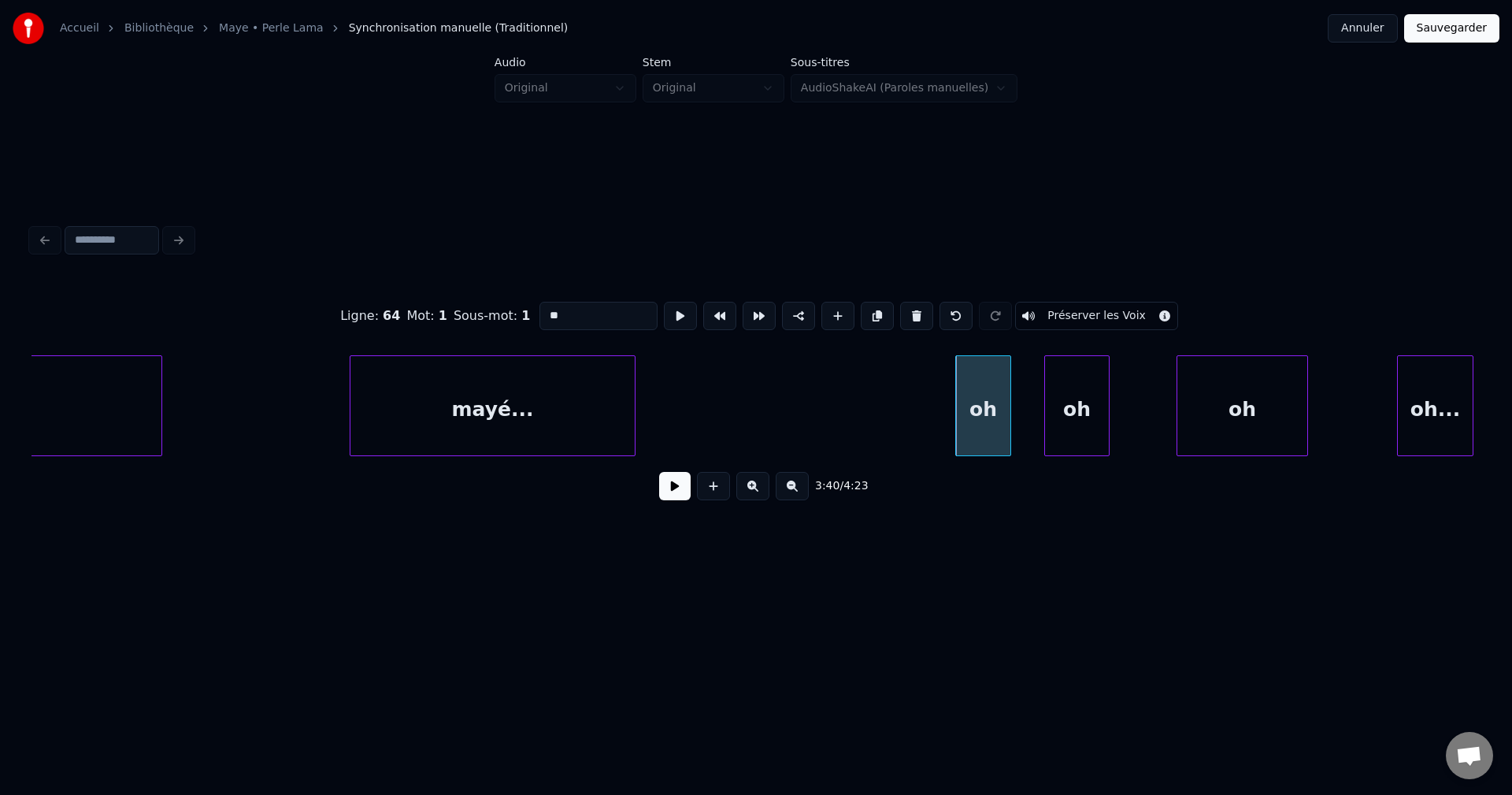
click at [686, 482] on button at bounding box center [675, 486] width 32 height 28
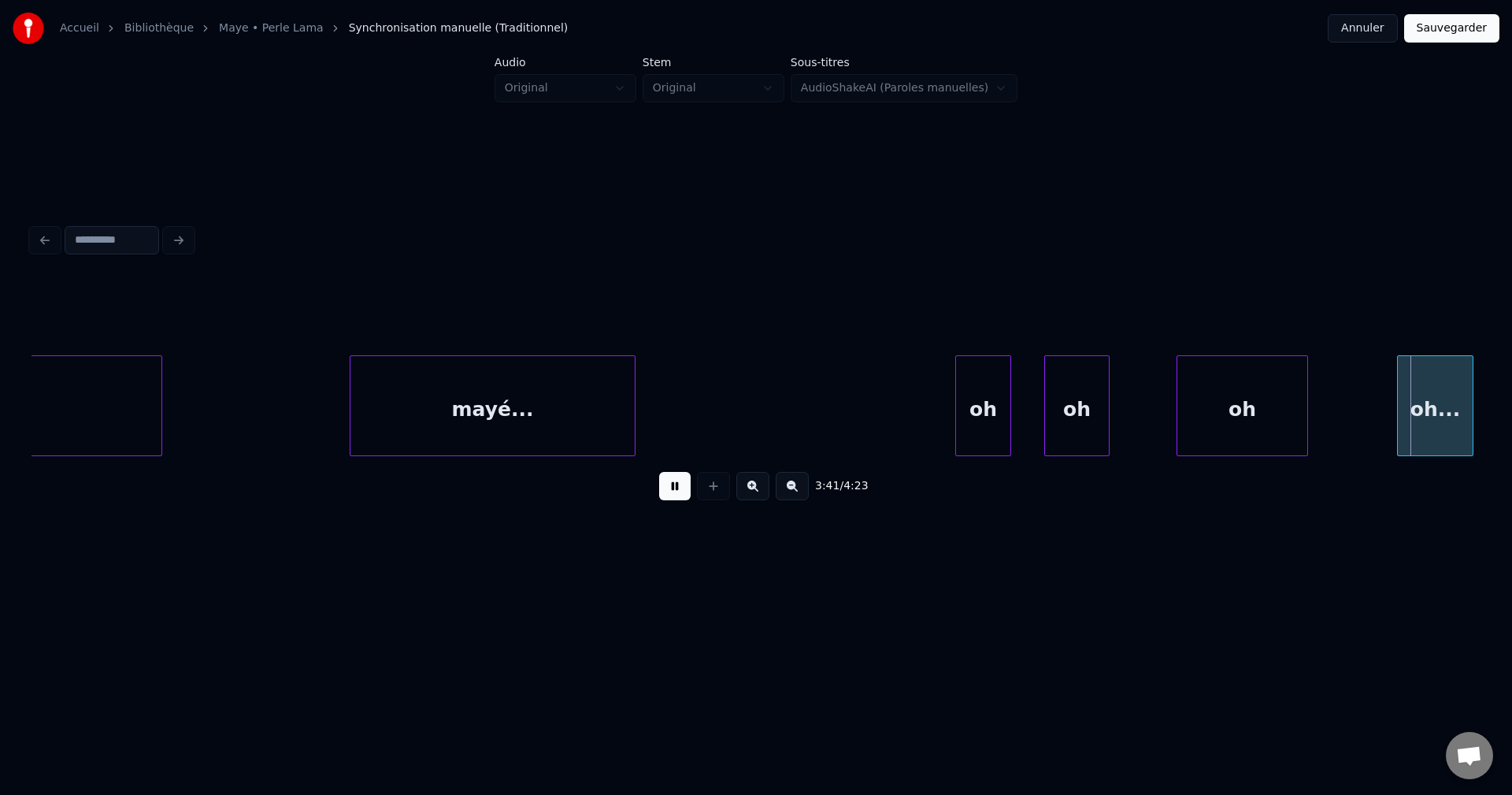
scroll to position [0, 121908]
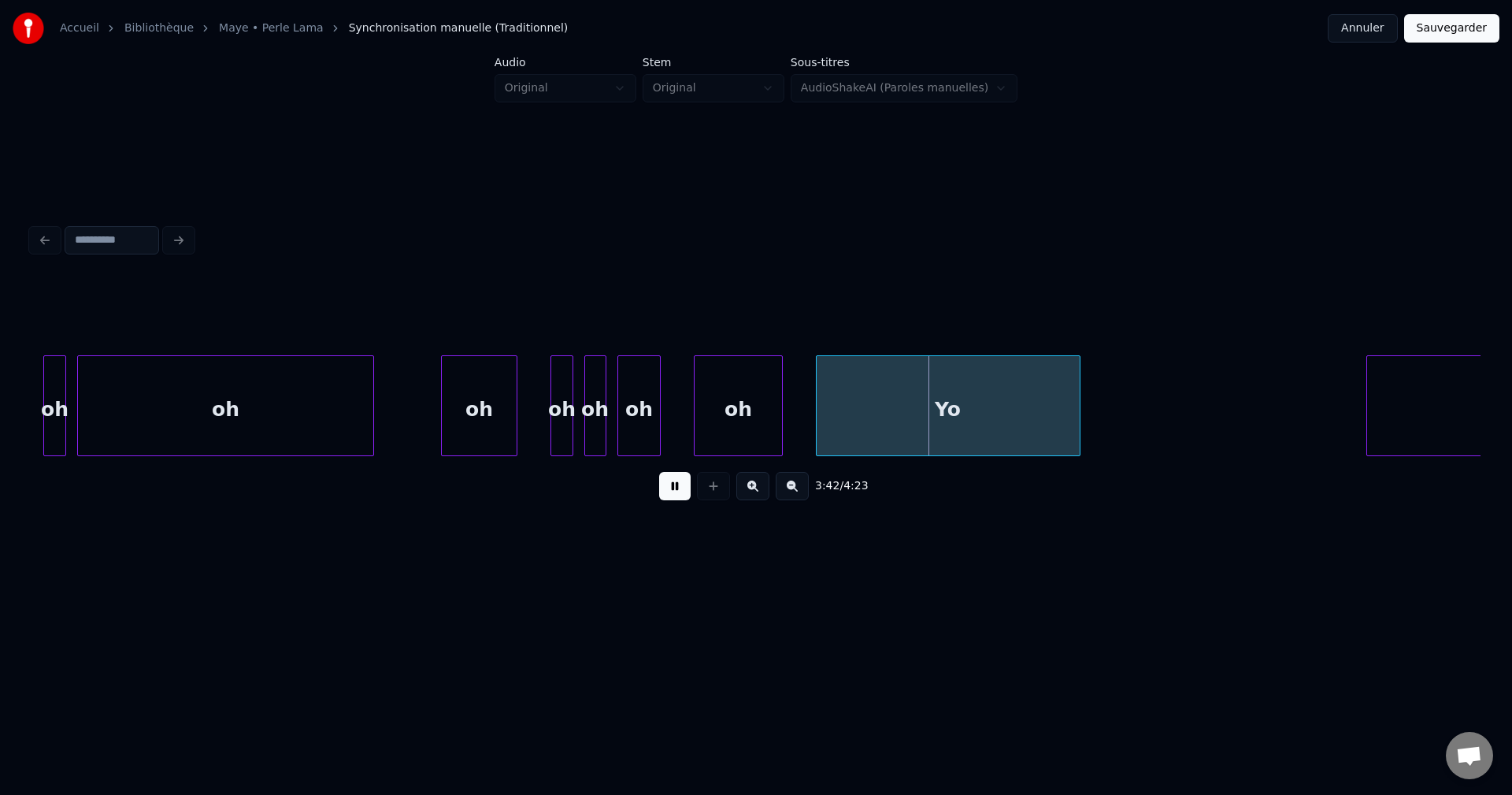
click at [685, 482] on button at bounding box center [675, 486] width 32 height 28
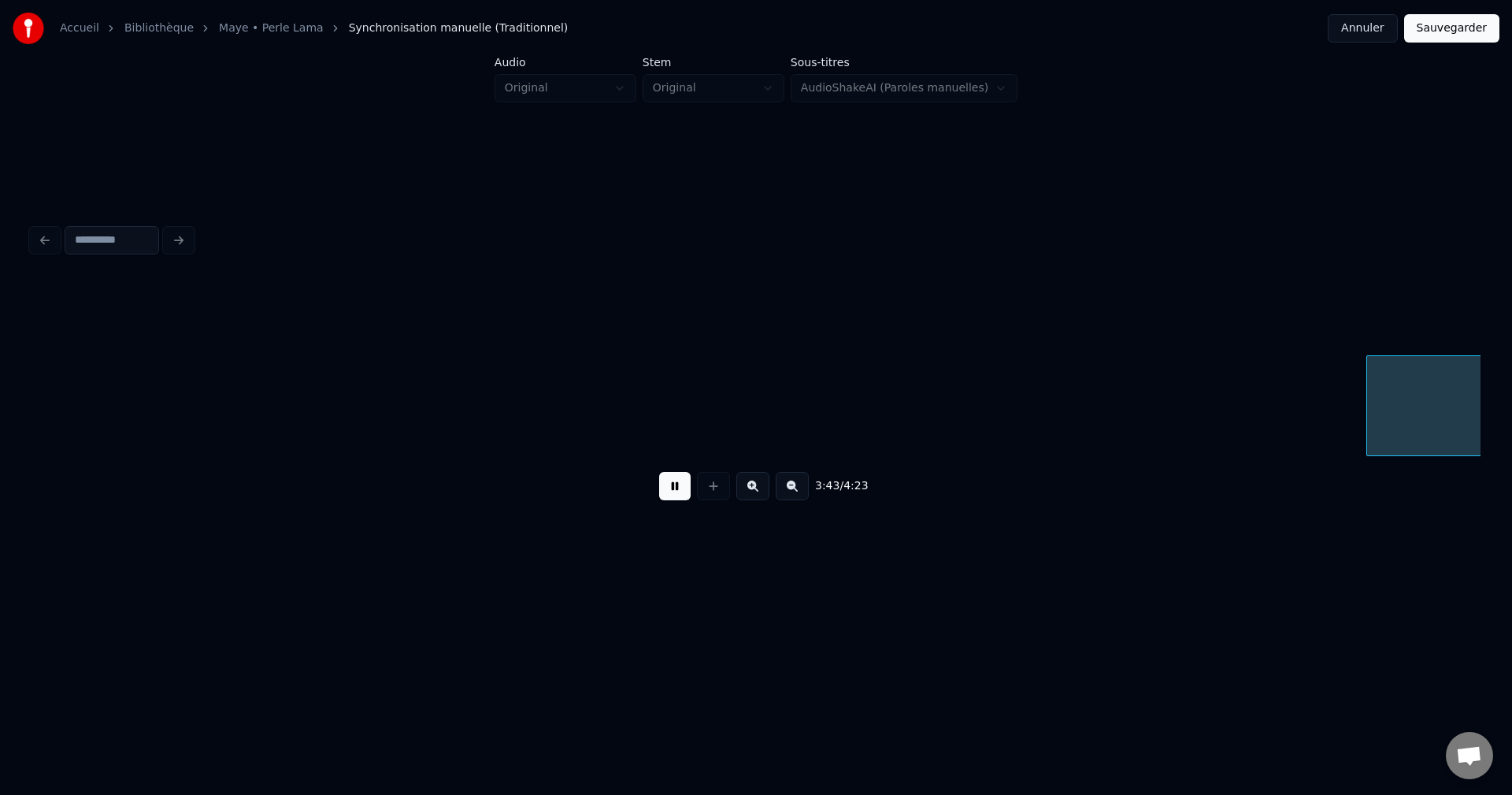
scroll to position [0, 123359]
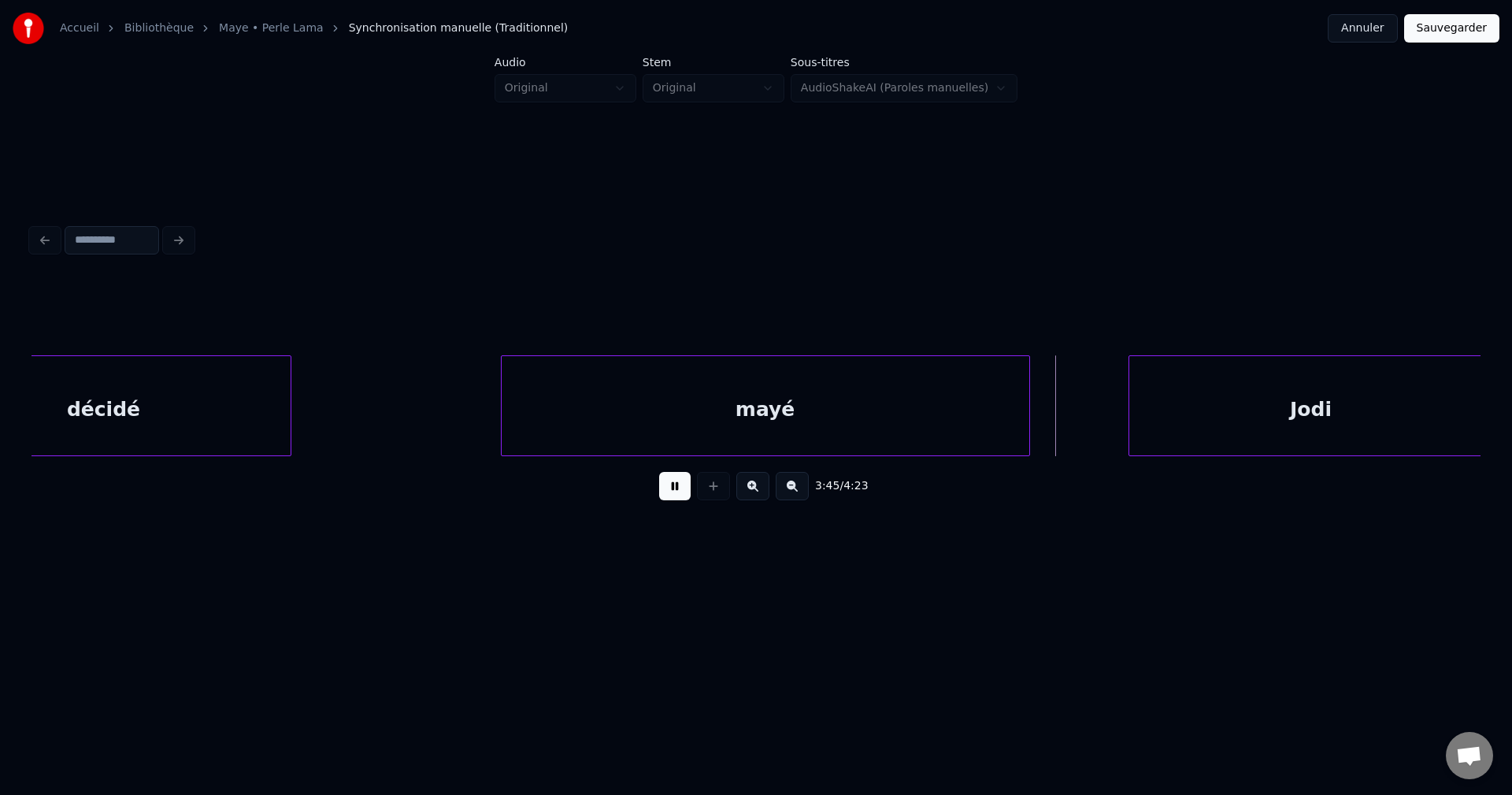
click at [685, 482] on button at bounding box center [675, 486] width 32 height 28
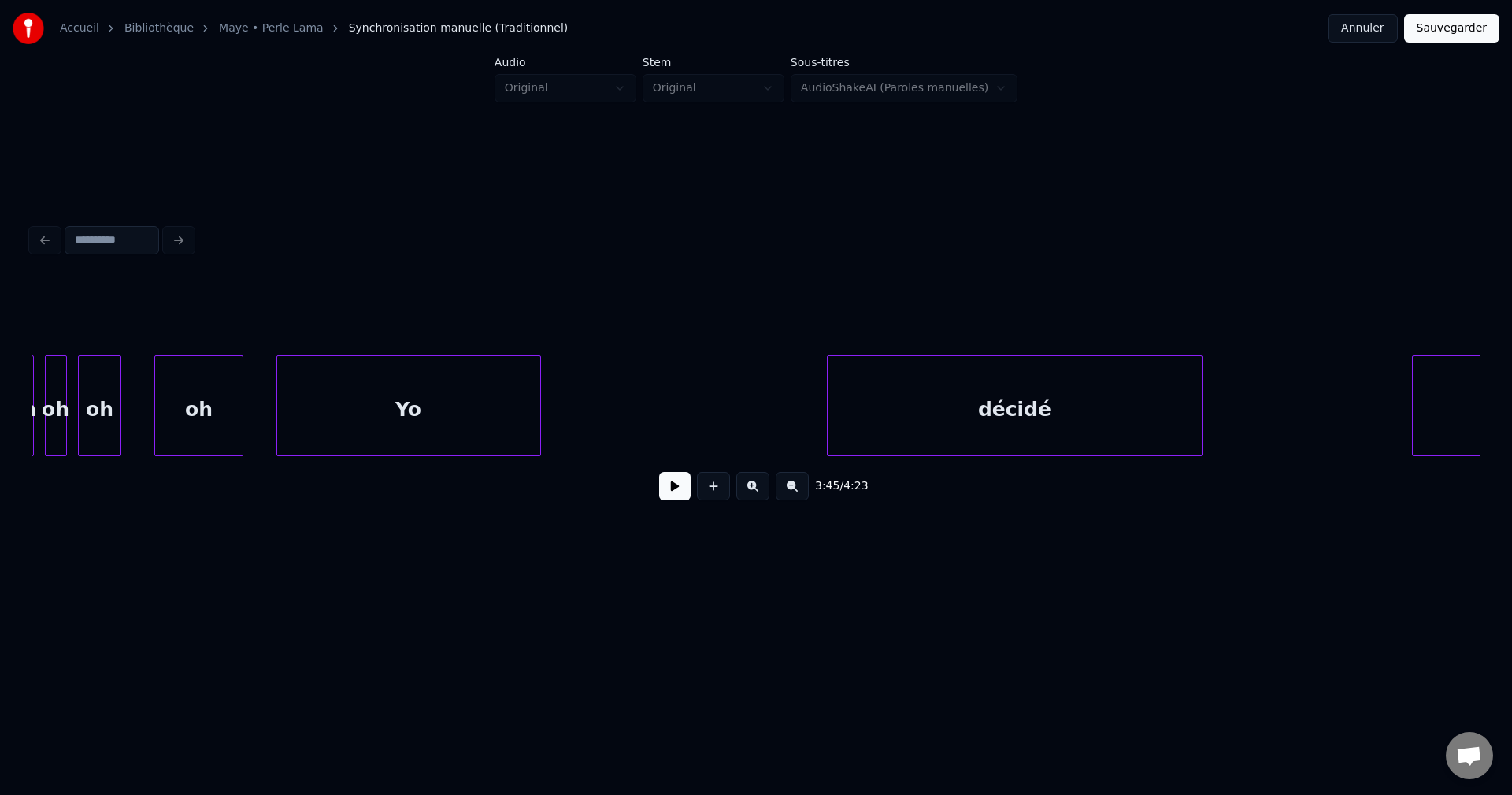
scroll to position [0, 122446]
click at [188, 417] on div "oh" at bounding box center [201, 410] width 87 height 107
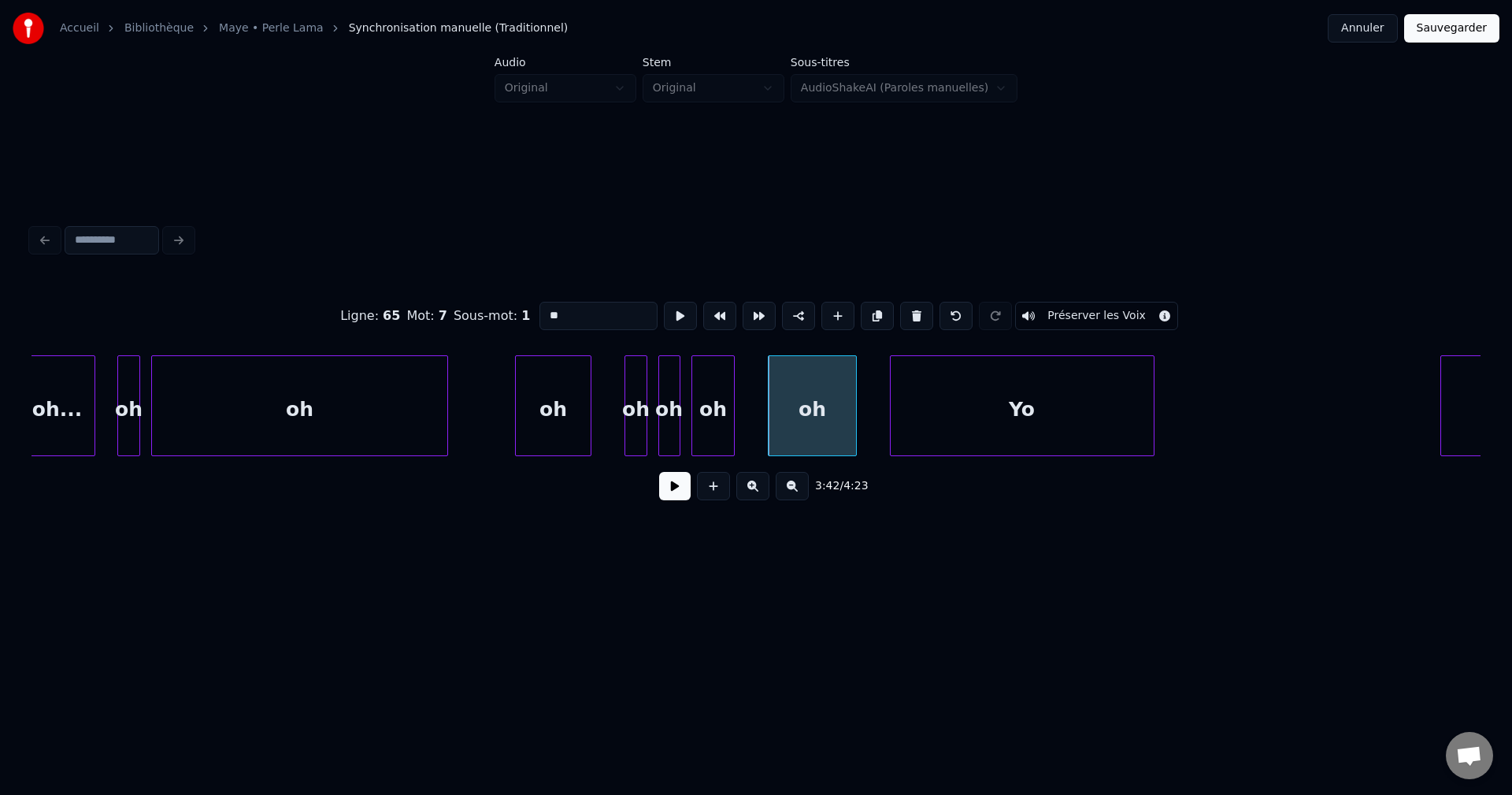
scroll to position [0, 121816]
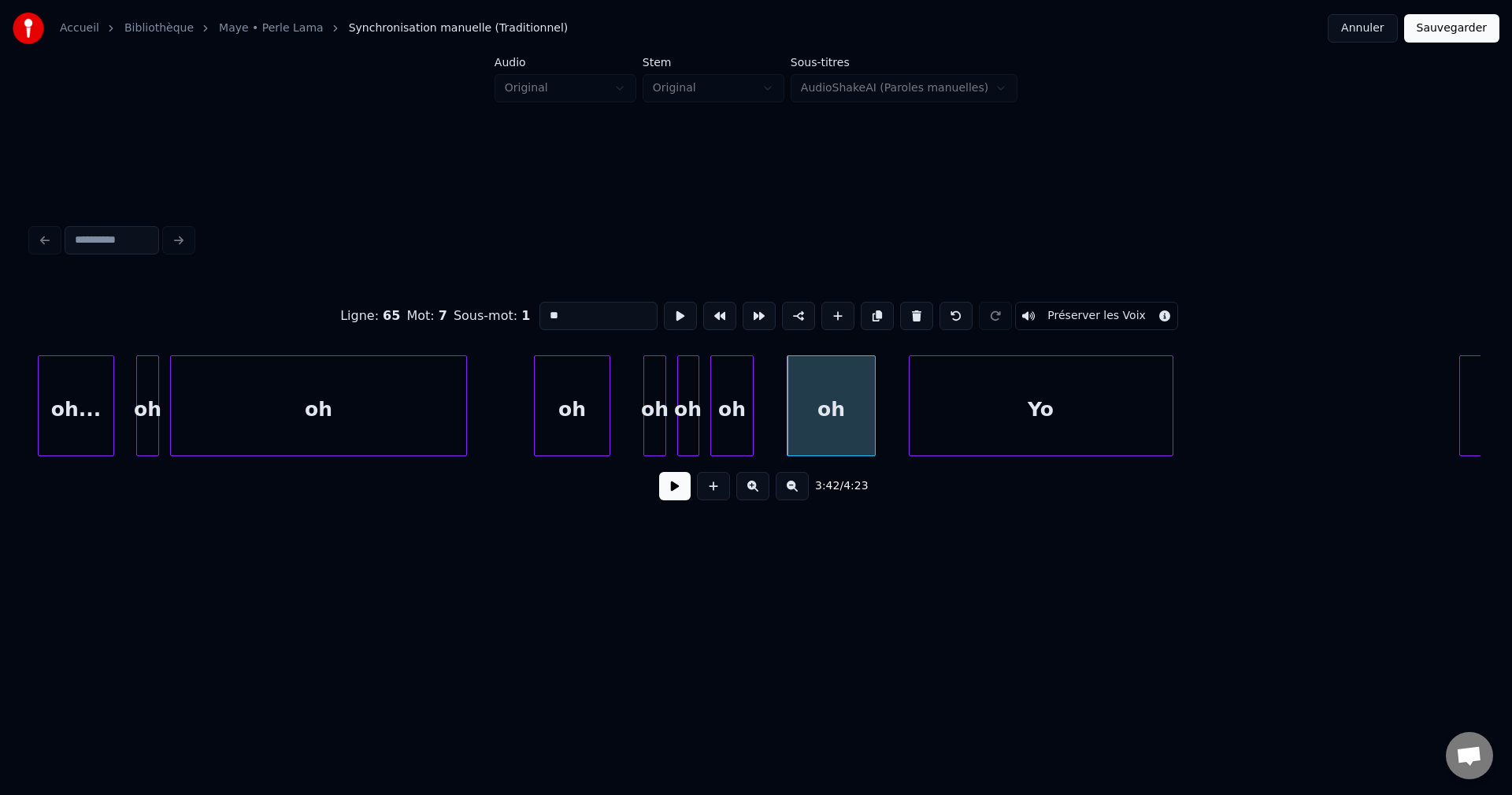
click at [221, 405] on div "oh" at bounding box center [319, 410] width 296 height 107
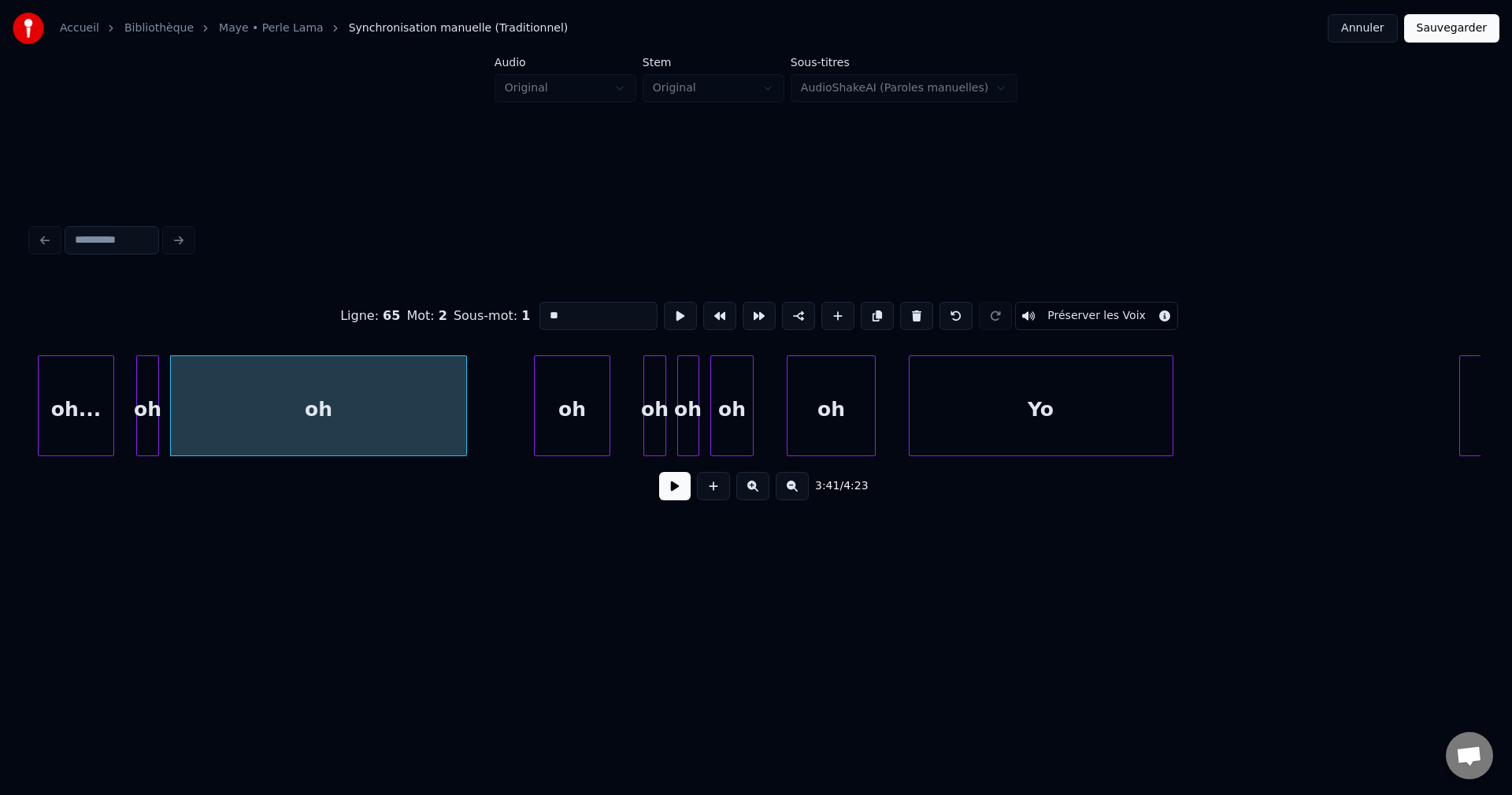
click at [669, 496] on button at bounding box center [675, 486] width 32 height 28
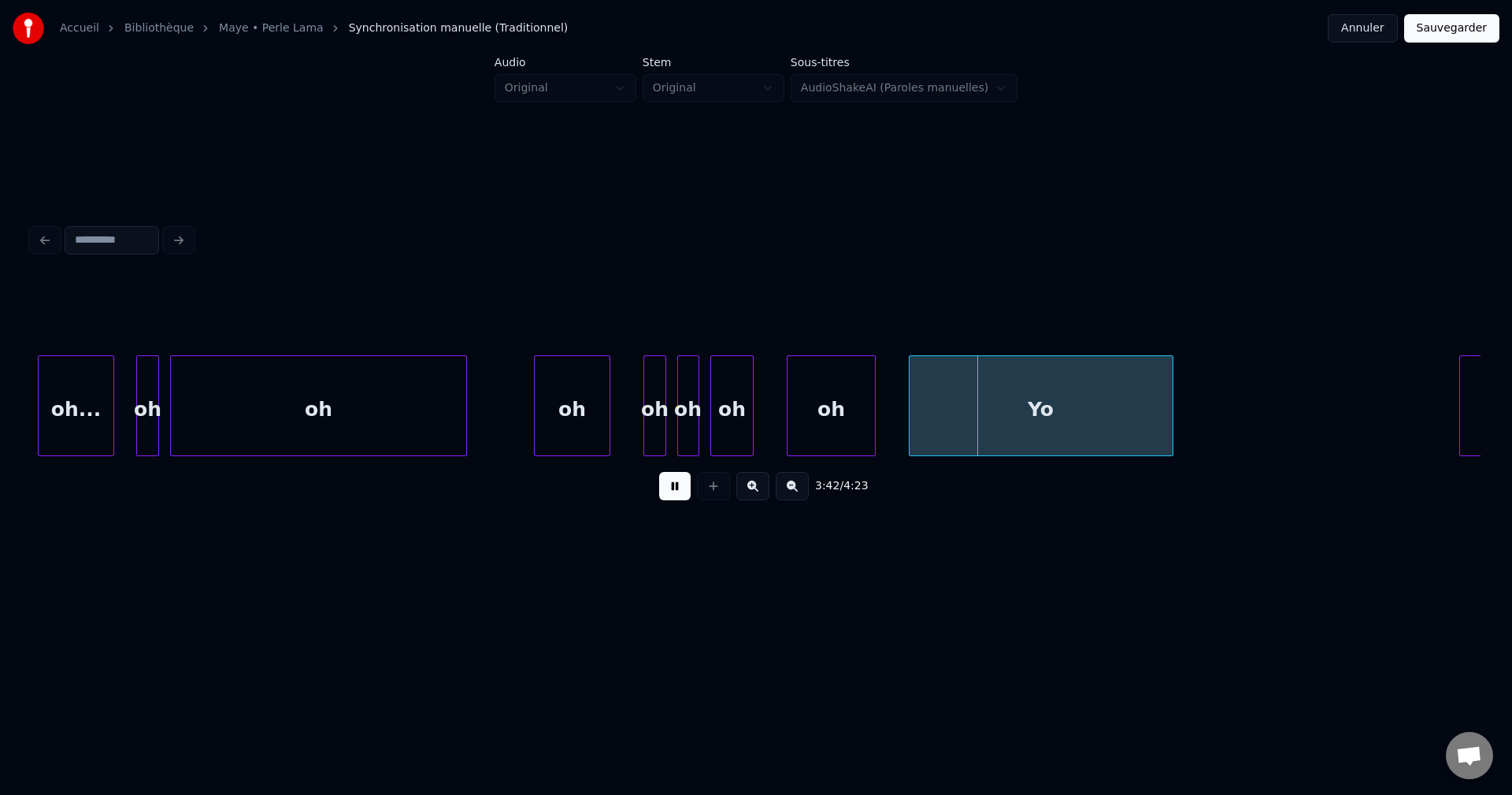
click at [669, 496] on button at bounding box center [675, 486] width 32 height 28
click at [669, 490] on button at bounding box center [675, 486] width 32 height 28
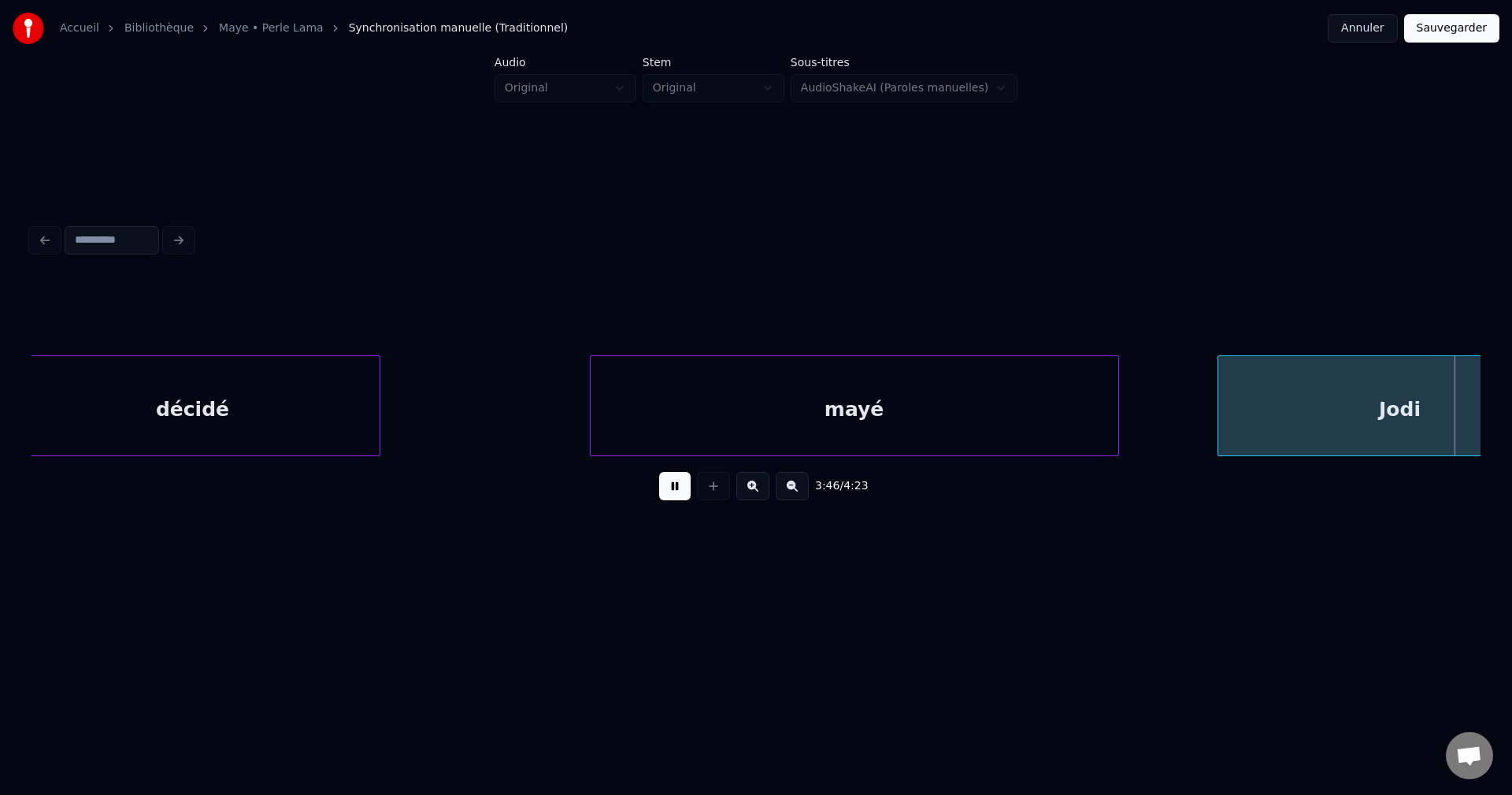
scroll to position [0, 124720]
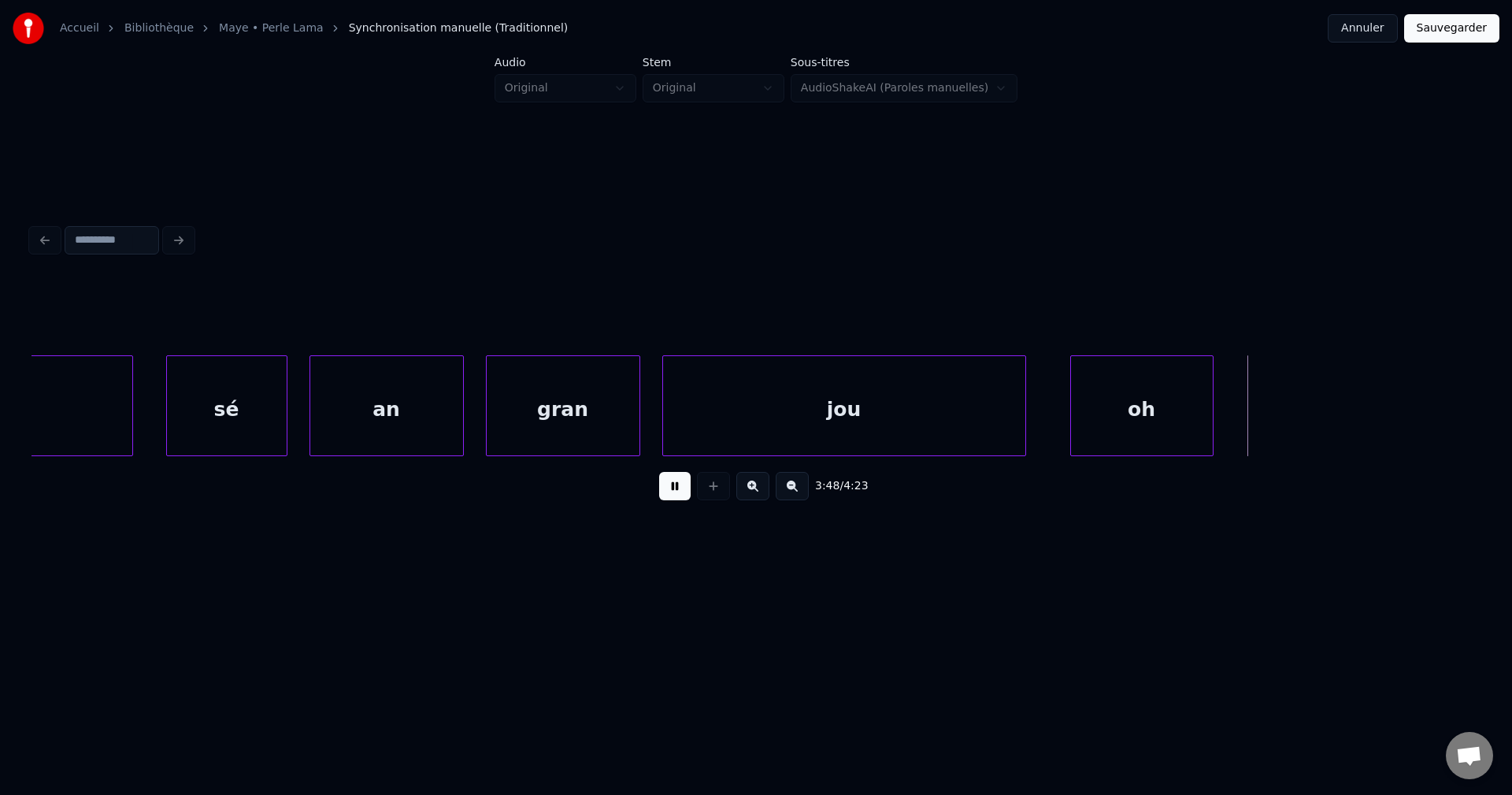
click at [668, 488] on button at bounding box center [675, 486] width 32 height 28
click at [1160, 371] on div "oh" at bounding box center [1142, 410] width 142 height 107
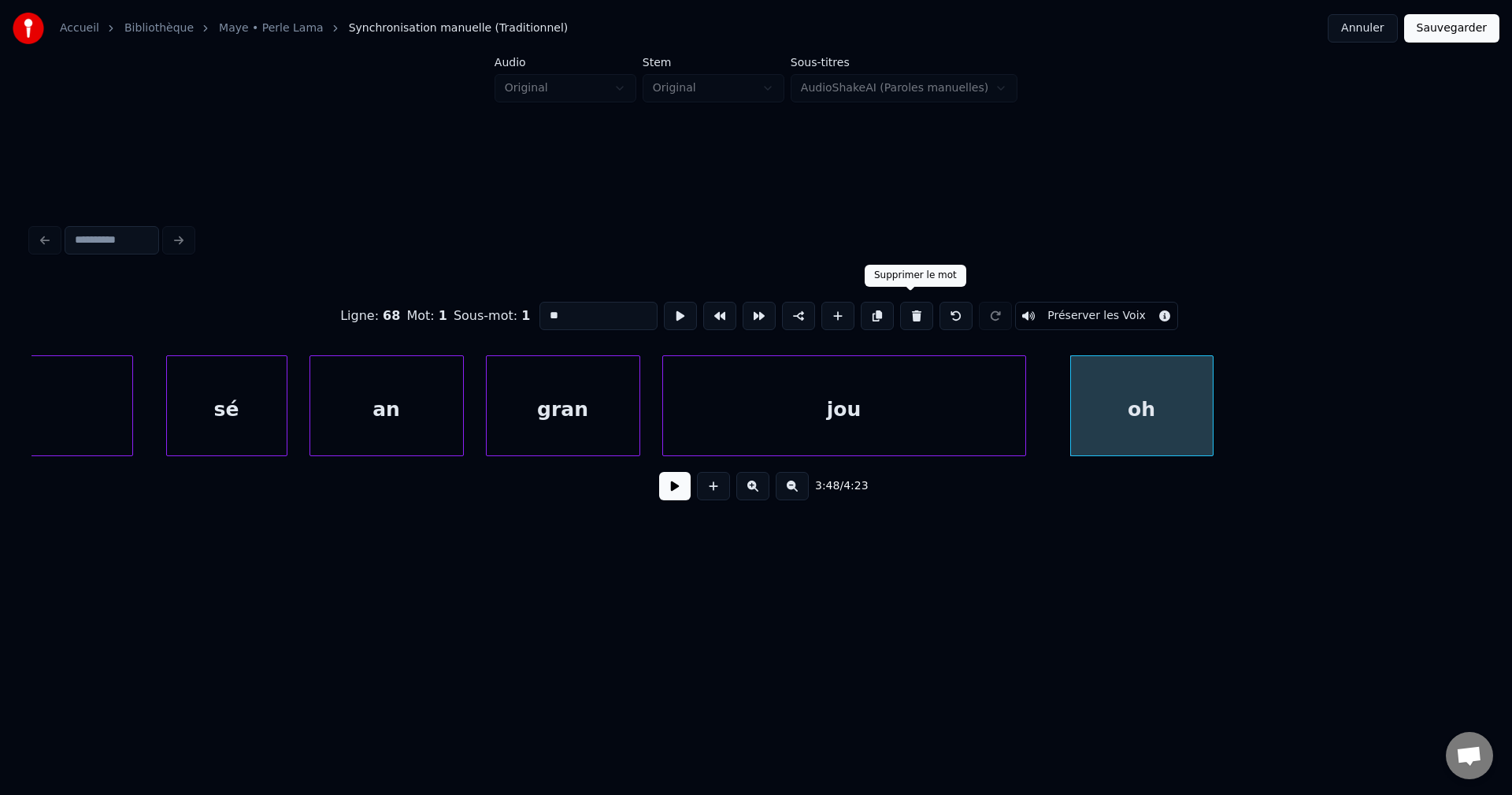
click at [910, 307] on button at bounding box center [917, 316] width 33 height 28
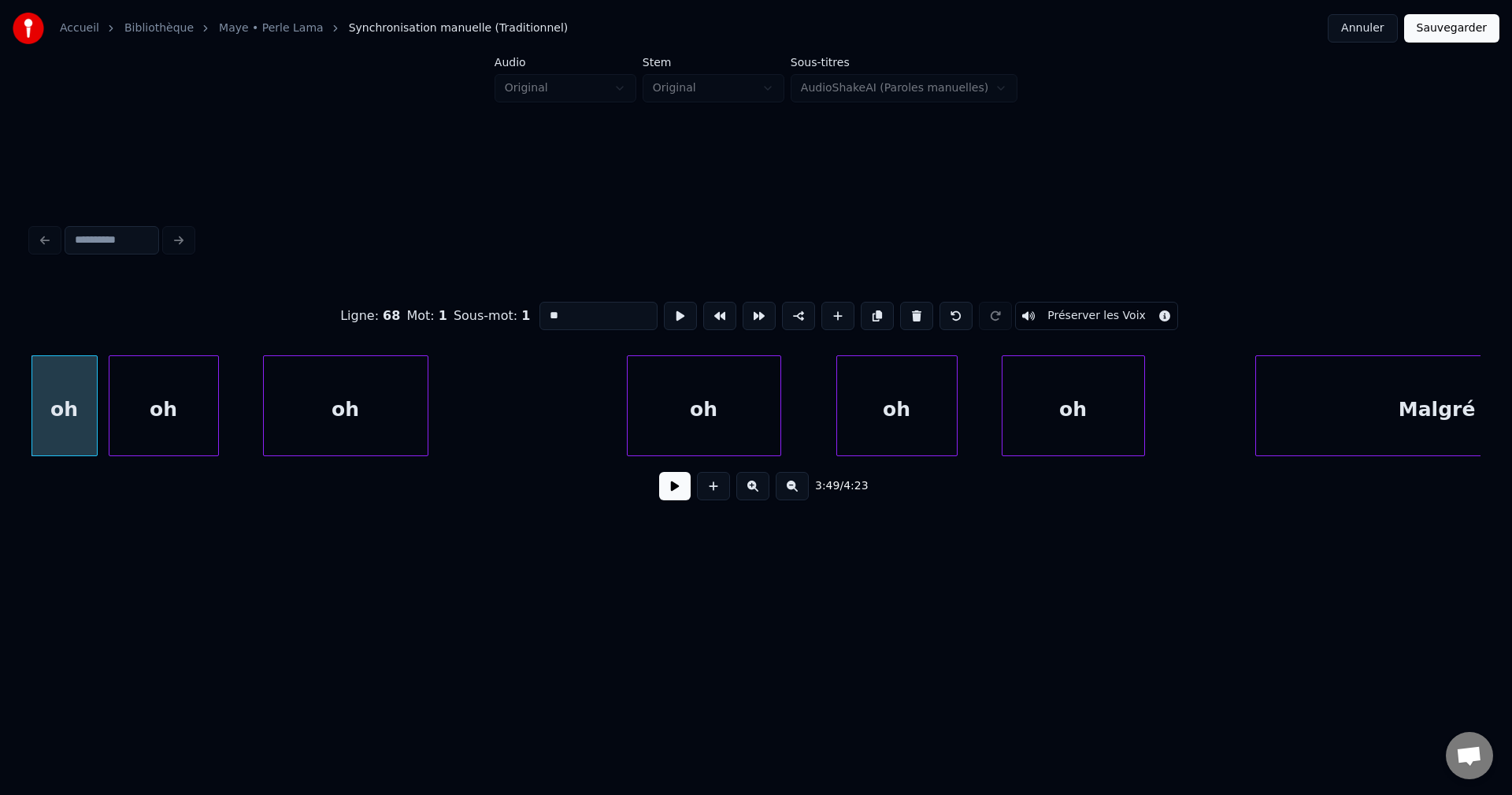
click at [668, 492] on button at bounding box center [675, 486] width 32 height 28
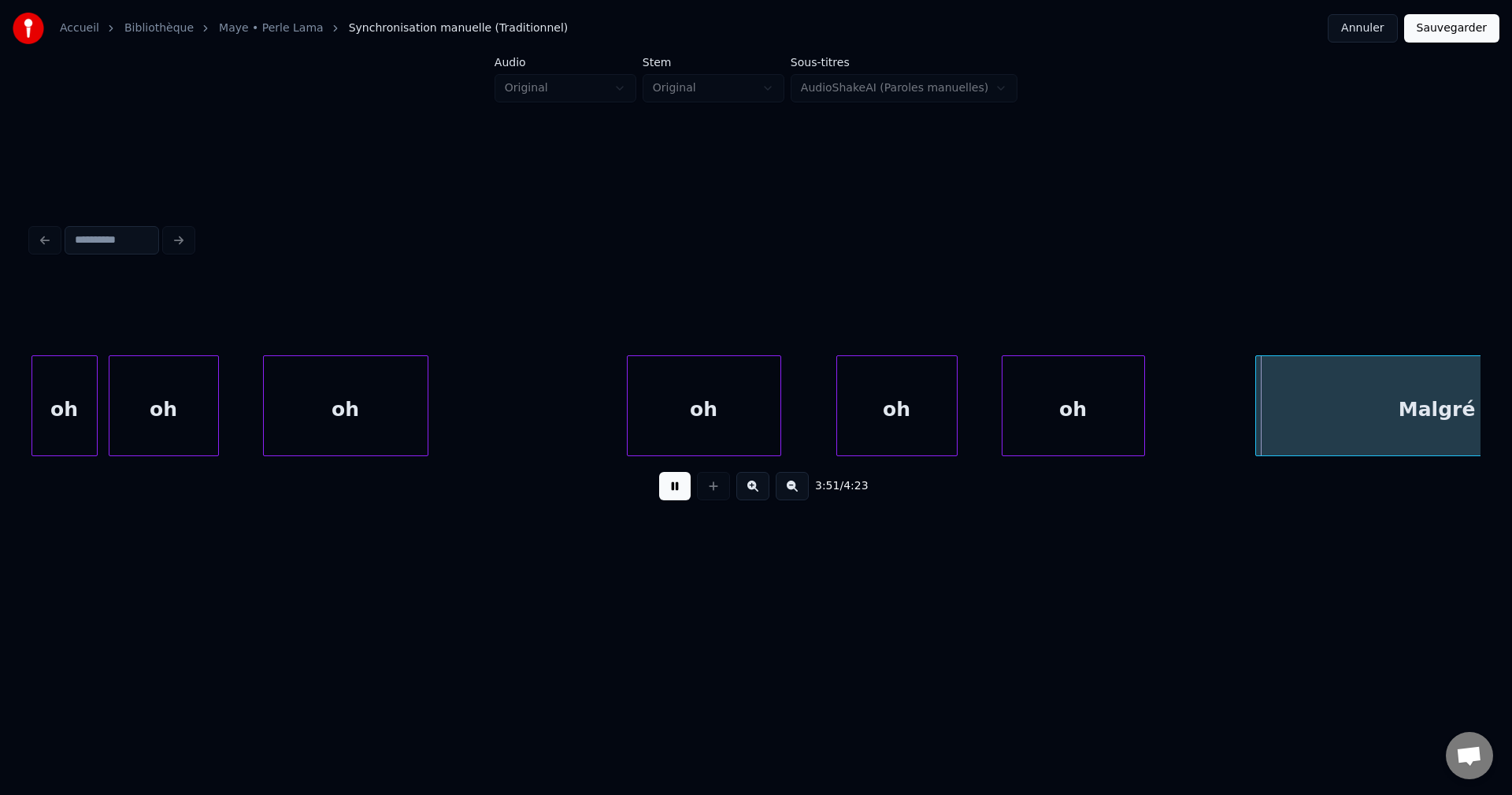
click at [670, 492] on button at bounding box center [675, 486] width 32 height 28
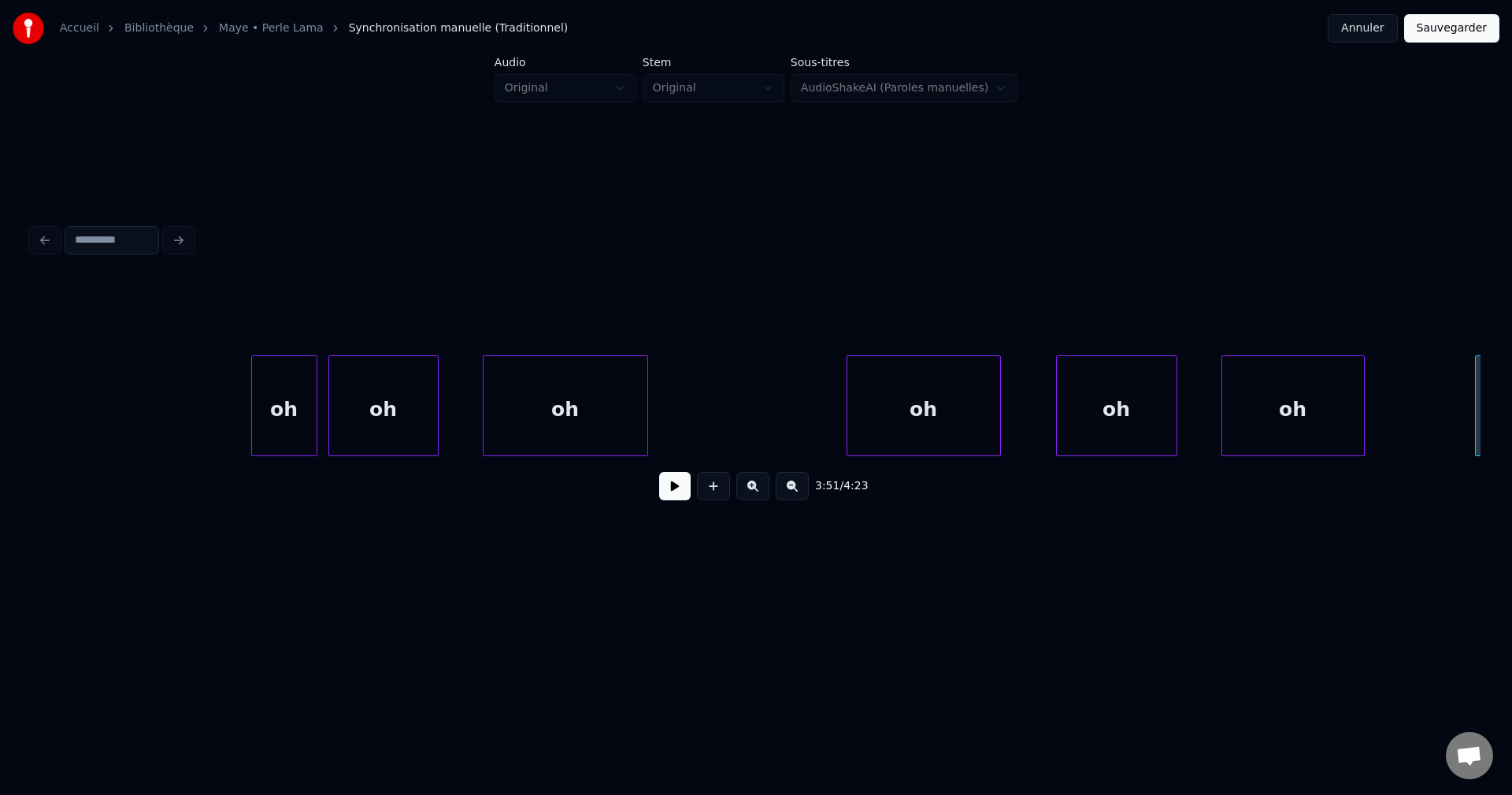
scroll to position [0, 126067]
click at [286, 421] on div "oh" at bounding box center [285, 410] width 65 height 107
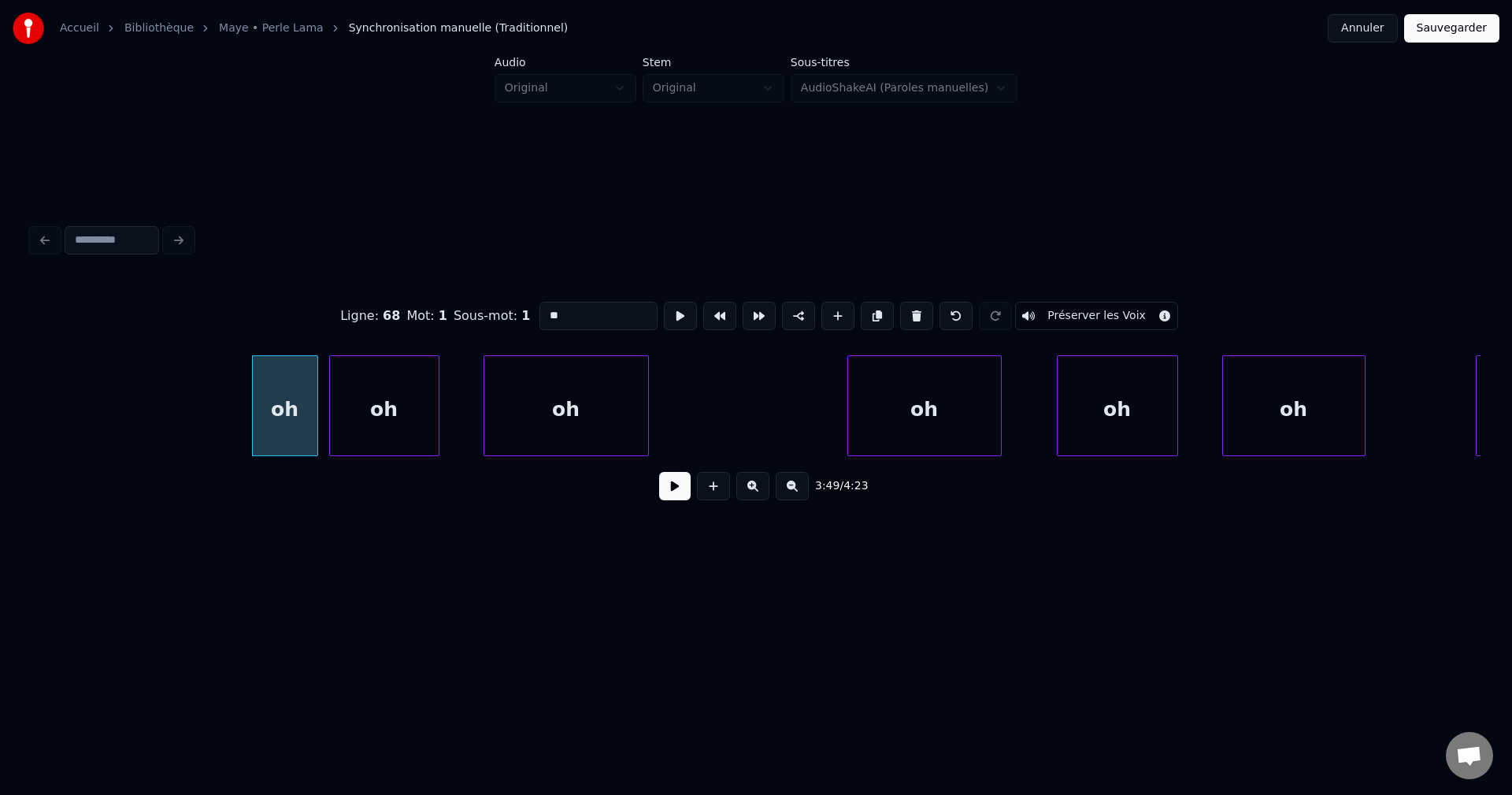
click at [915, 304] on button at bounding box center [917, 316] width 33 height 28
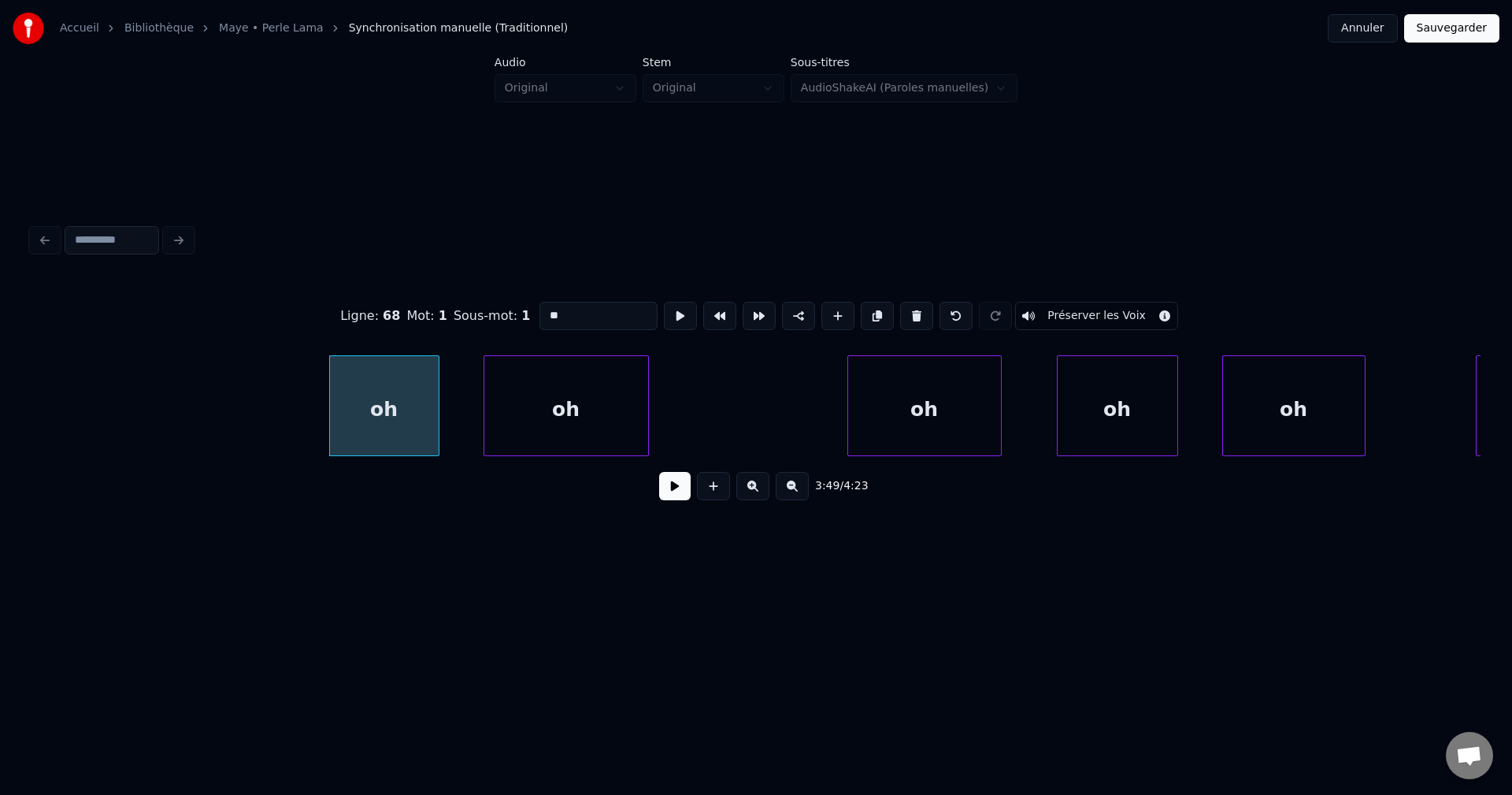
click at [915, 304] on button at bounding box center [917, 316] width 33 height 28
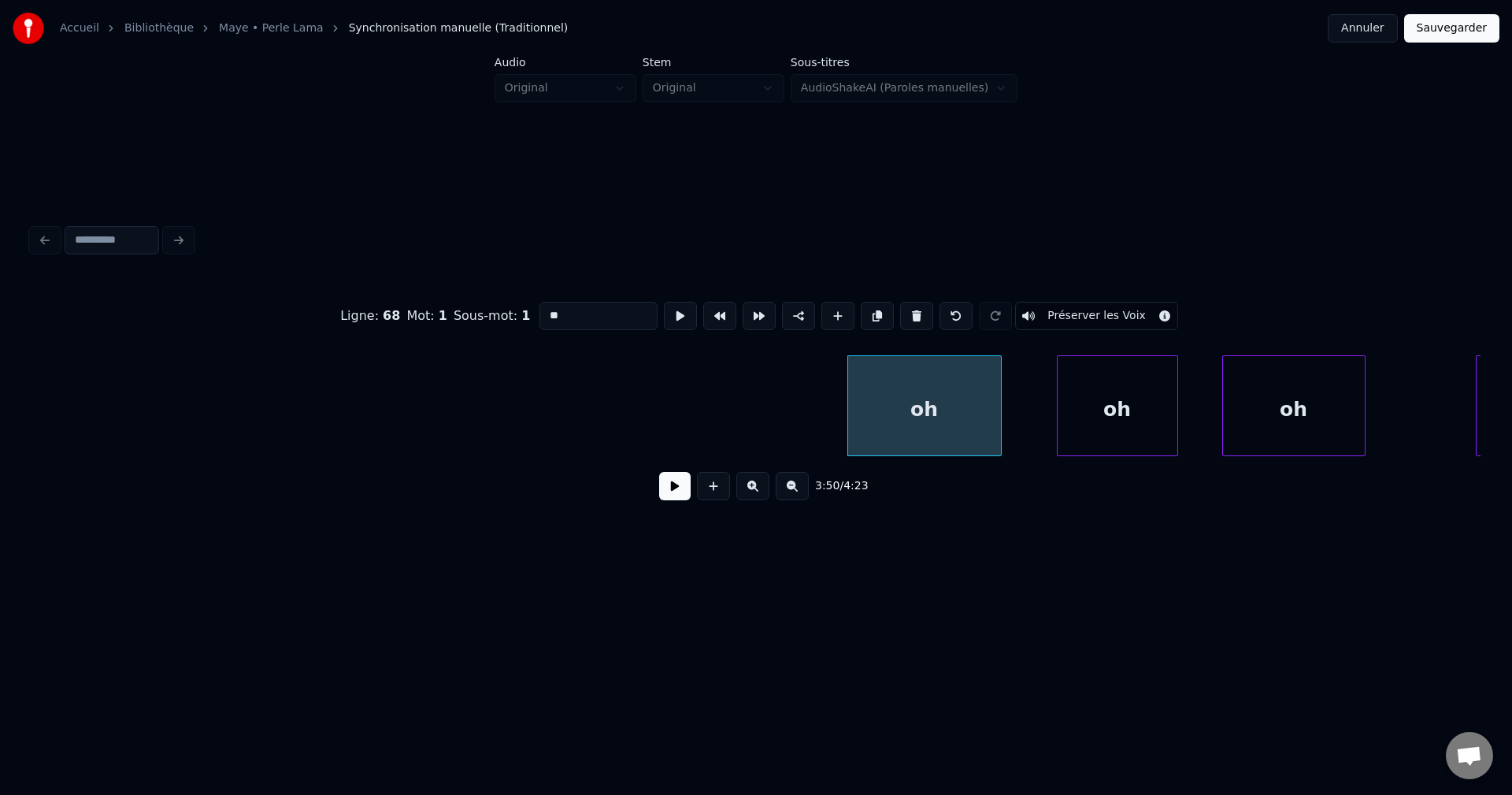
click at [915, 304] on button at bounding box center [917, 316] width 33 height 28
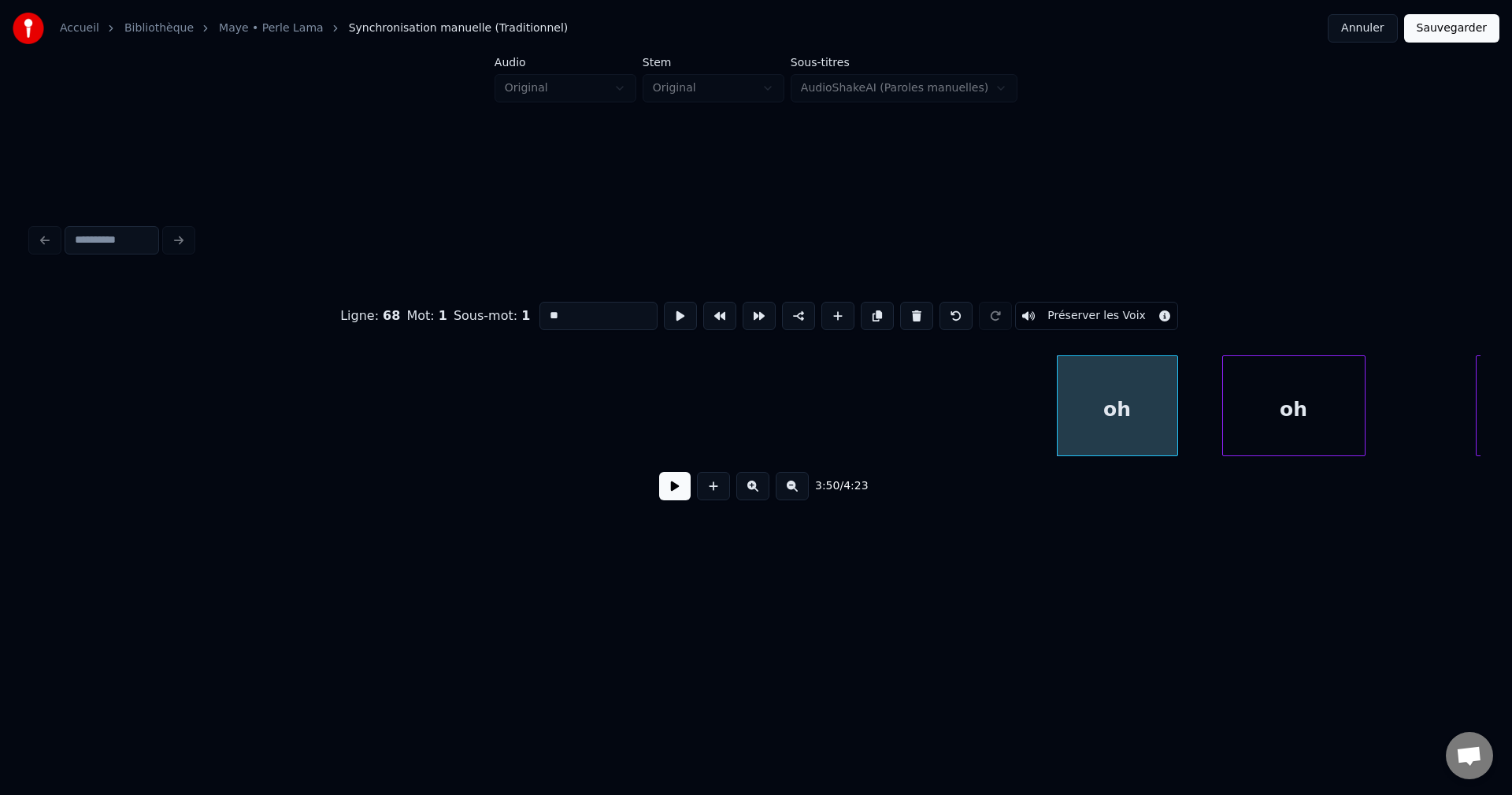
click at [915, 304] on button at bounding box center [917, 316] width 33 height 28
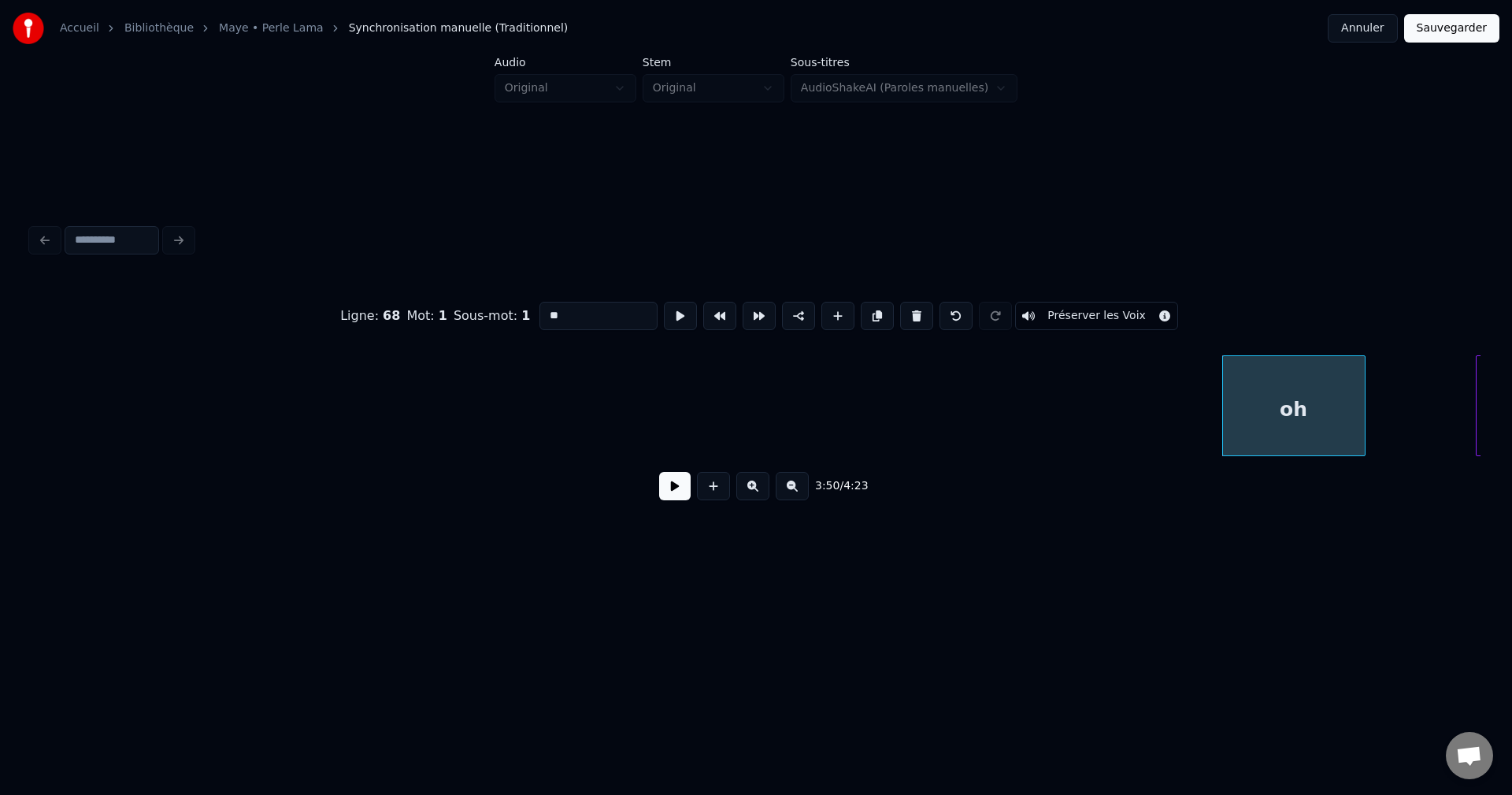
click at [915, 304] on button at bounding box center [917, 316] width 33 height 28
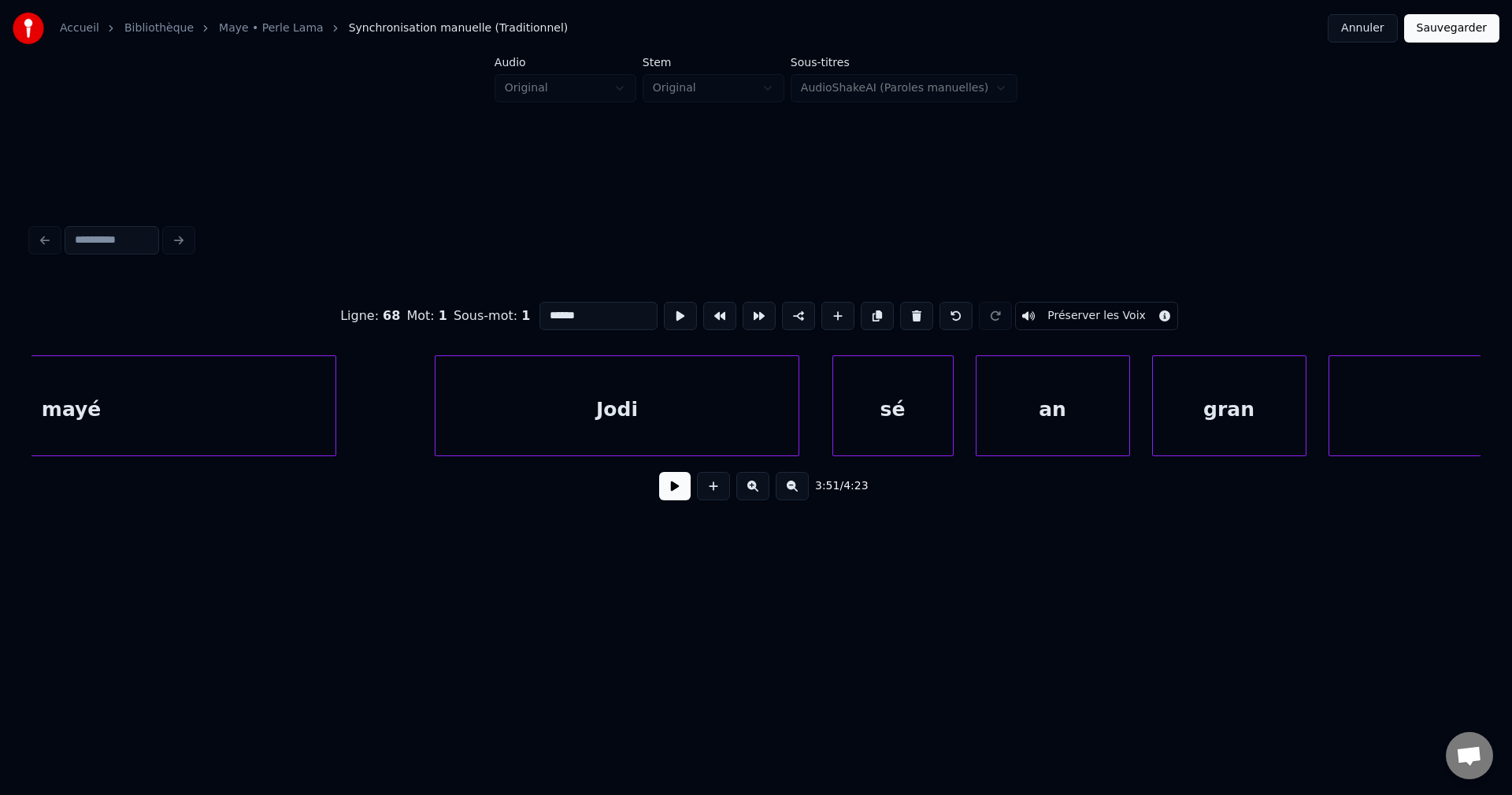
scroll to position [0, 124050]
click at [609, 416] on div "Jodi" at bounding box center [618, 410] width 362 height 107
type input "****"
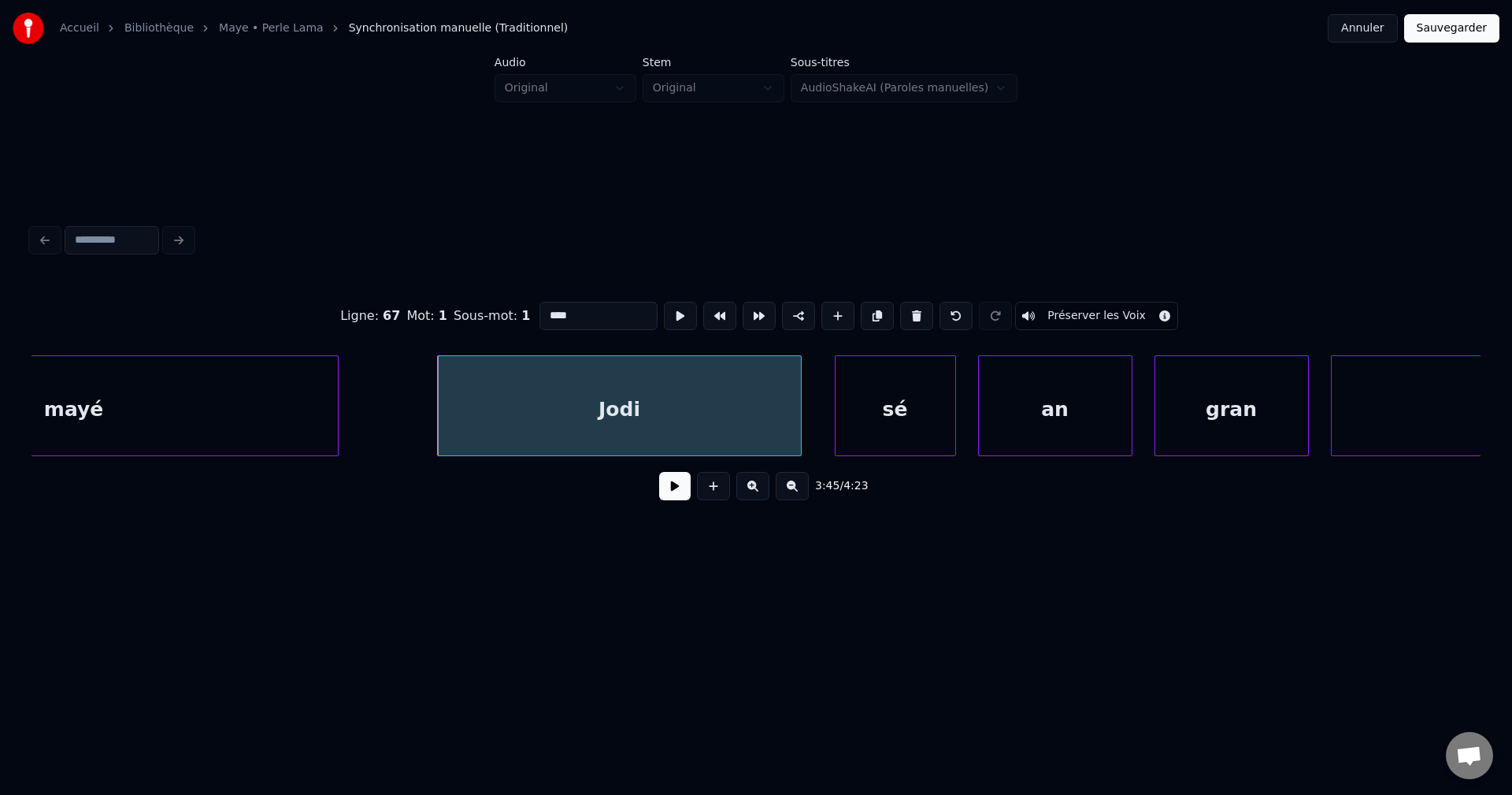
click at [675, 491] on button at bounding box center [675, 486] width 32 height 28
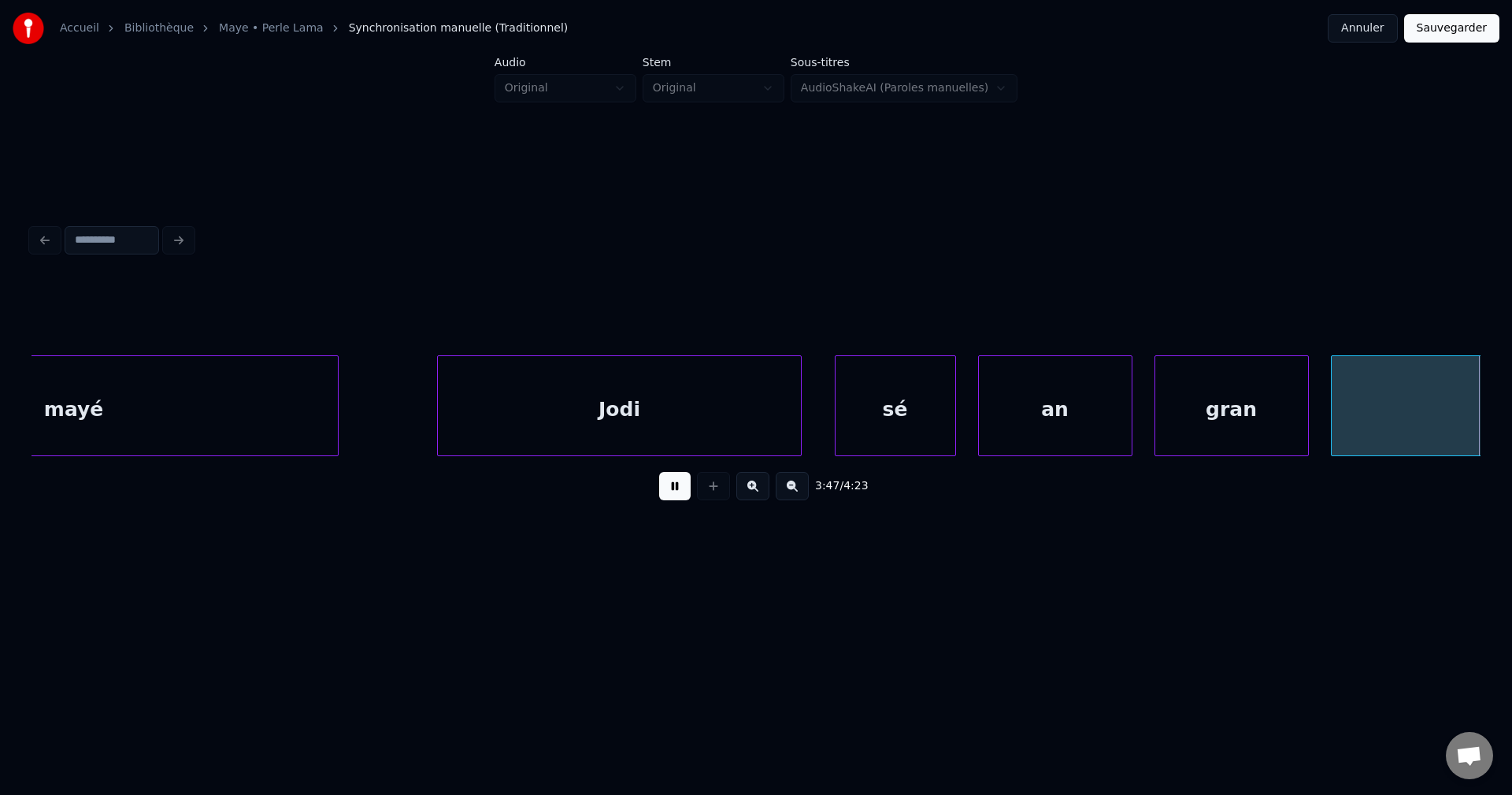
scroll to position [0, 125506]
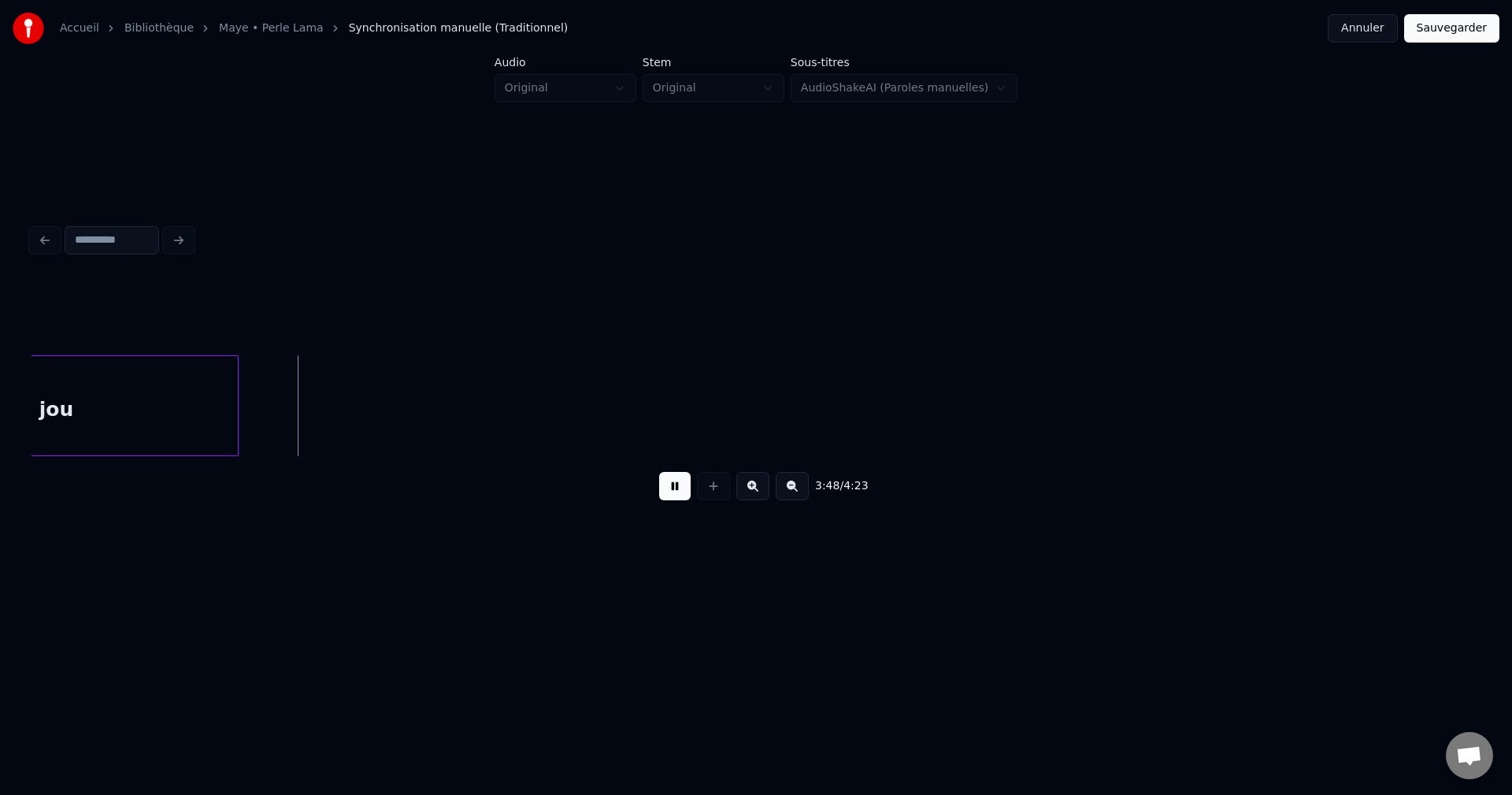
click at [675, 491] on button at bounding box center [675, 486] width 32 height 28
click at [207, 393] on div "jou" at bounding box center [56, 410] width 362 height 107
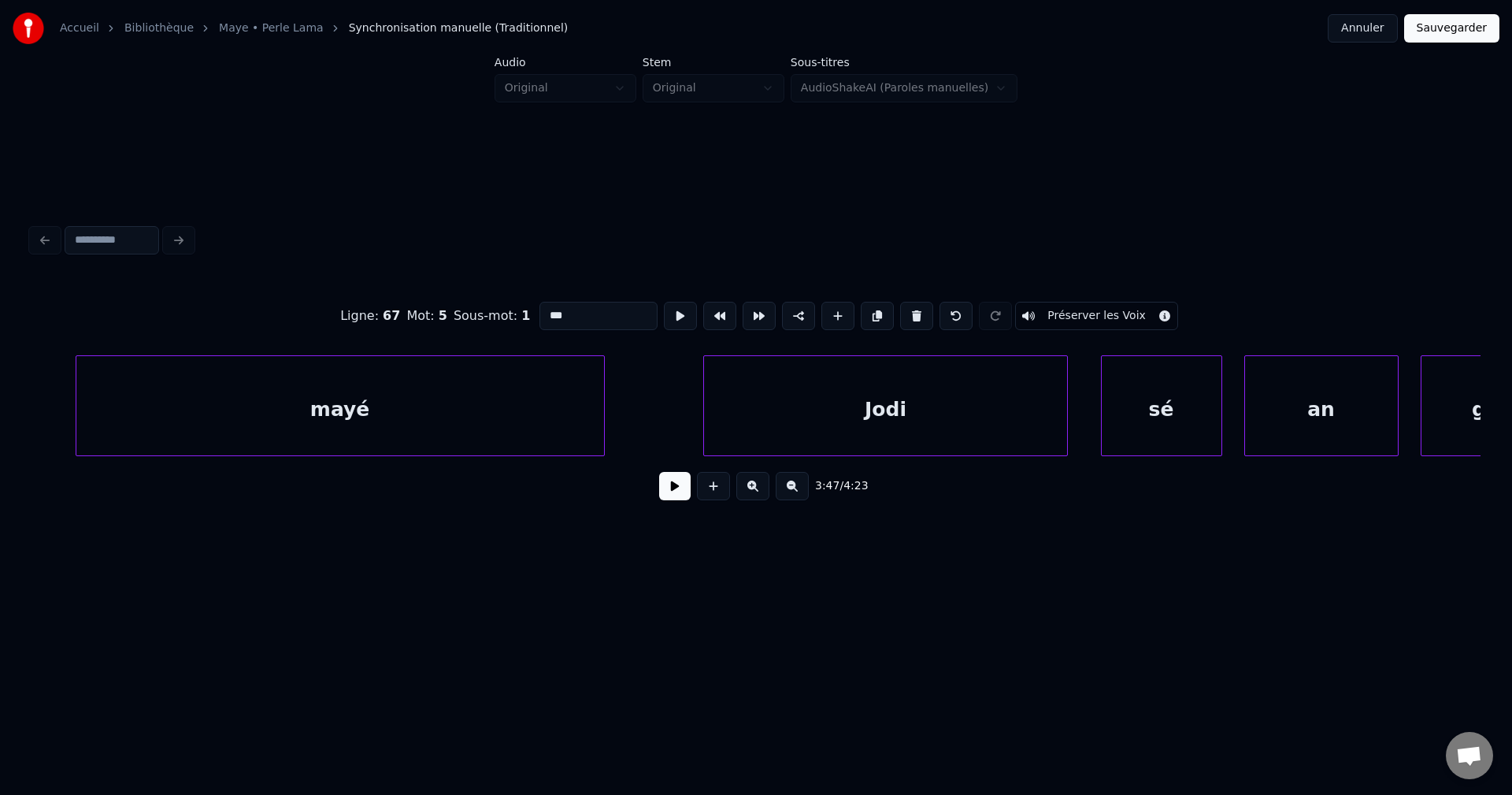
scroll to position [0, 123775]
click at [385, 394] on div "mayé" at bounding box center [349, 410] width 527 height 107
type input "****"
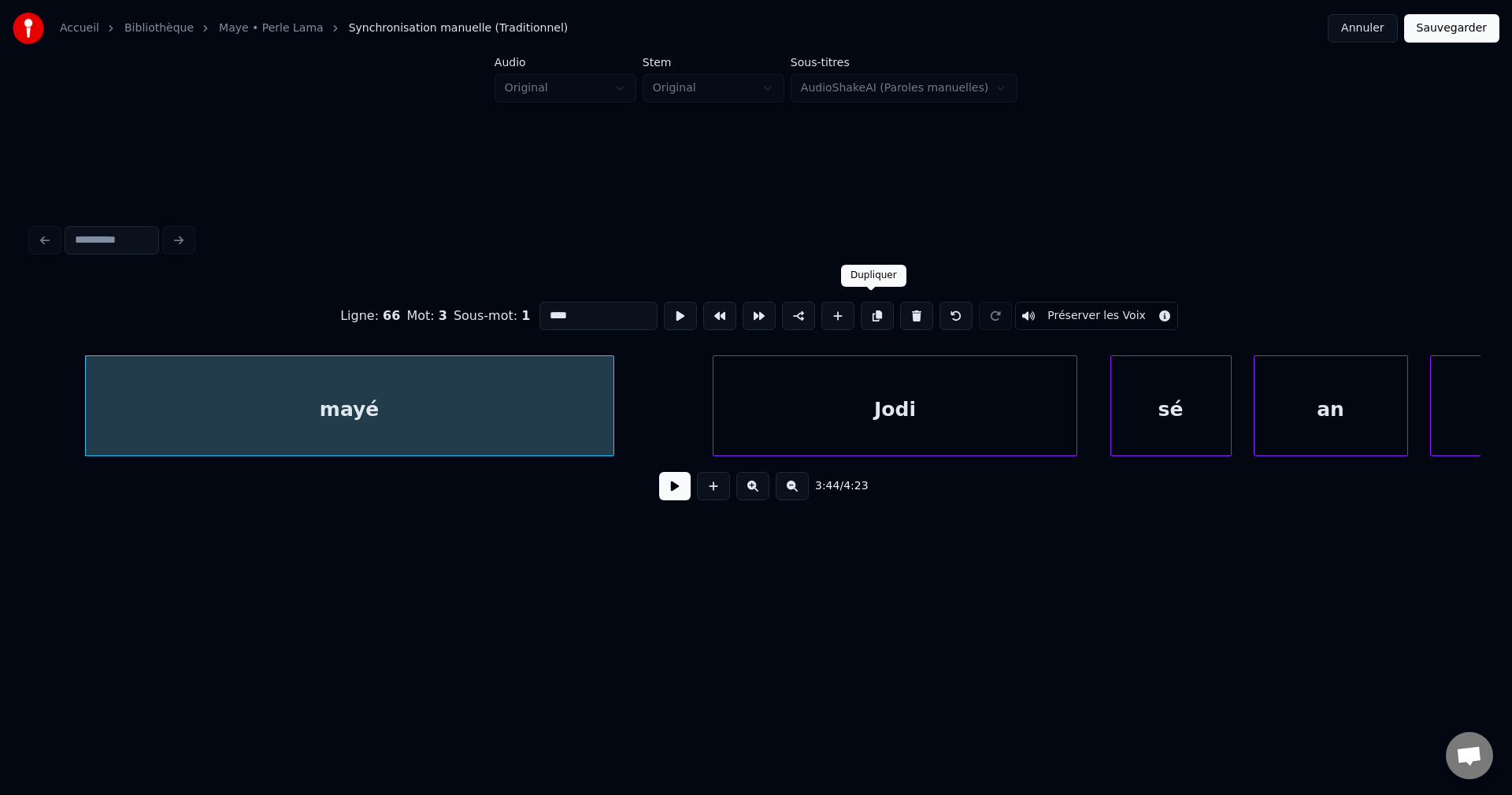
click at [873, 311] on button at bounding box center [877, 316] width 33 height 28
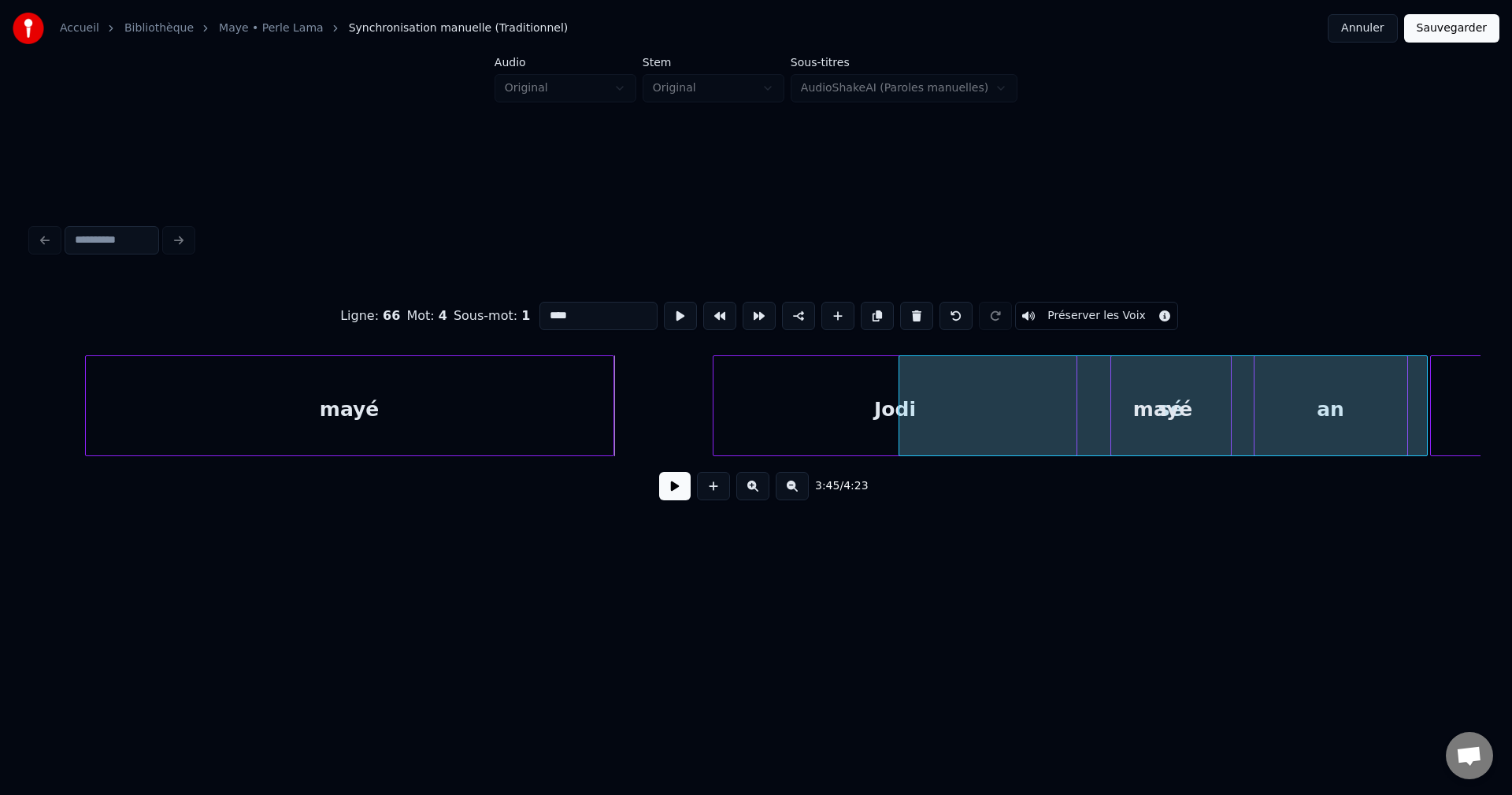
scroll to position [0, 124267]
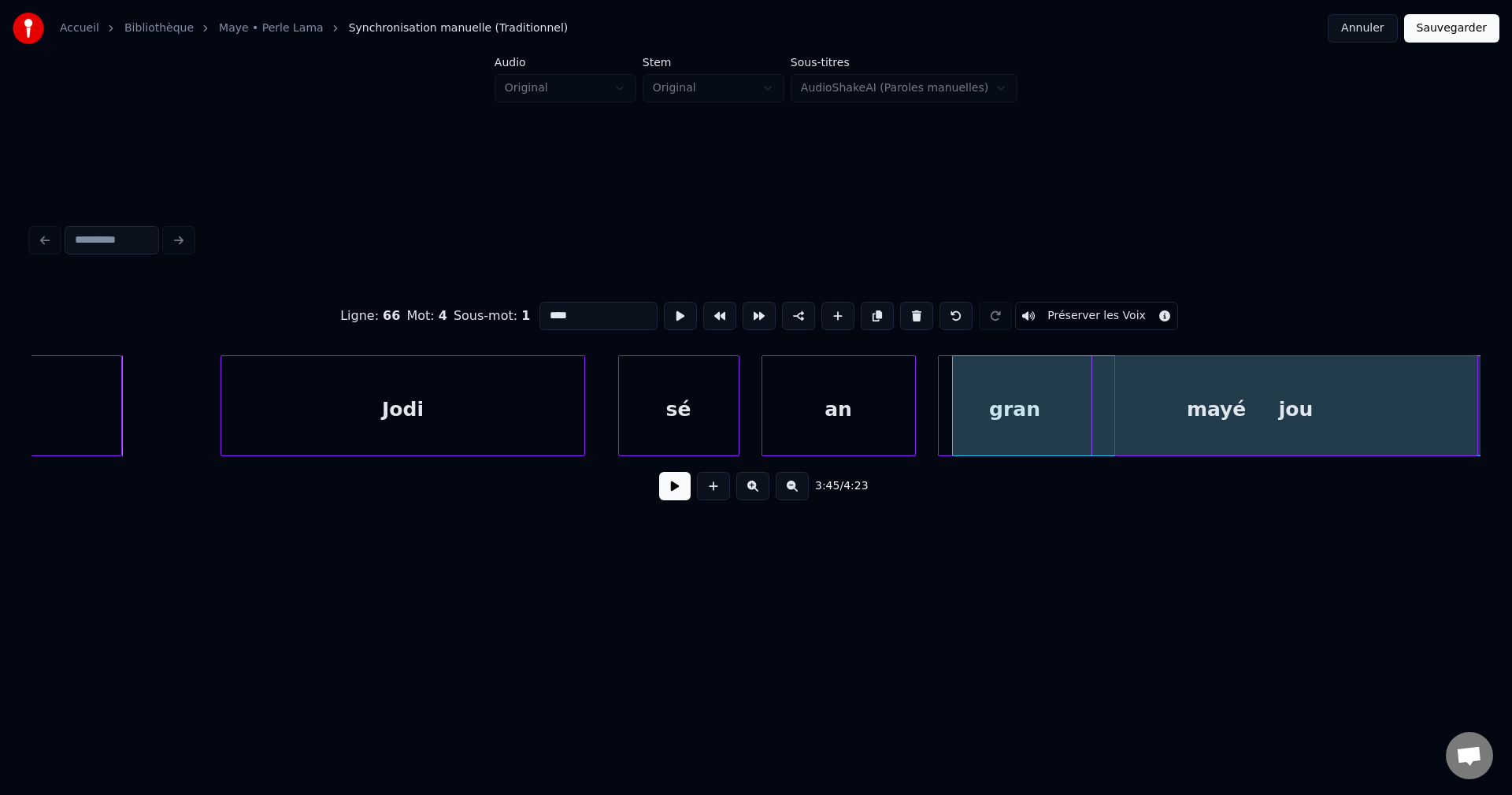
click at [1511, 427] on div "Accueil Bibliothèque Maye • Perle Lama Synchronisation manuelle (Traditionnel) …" at bounding box center [756, 302] width 1512 height 604
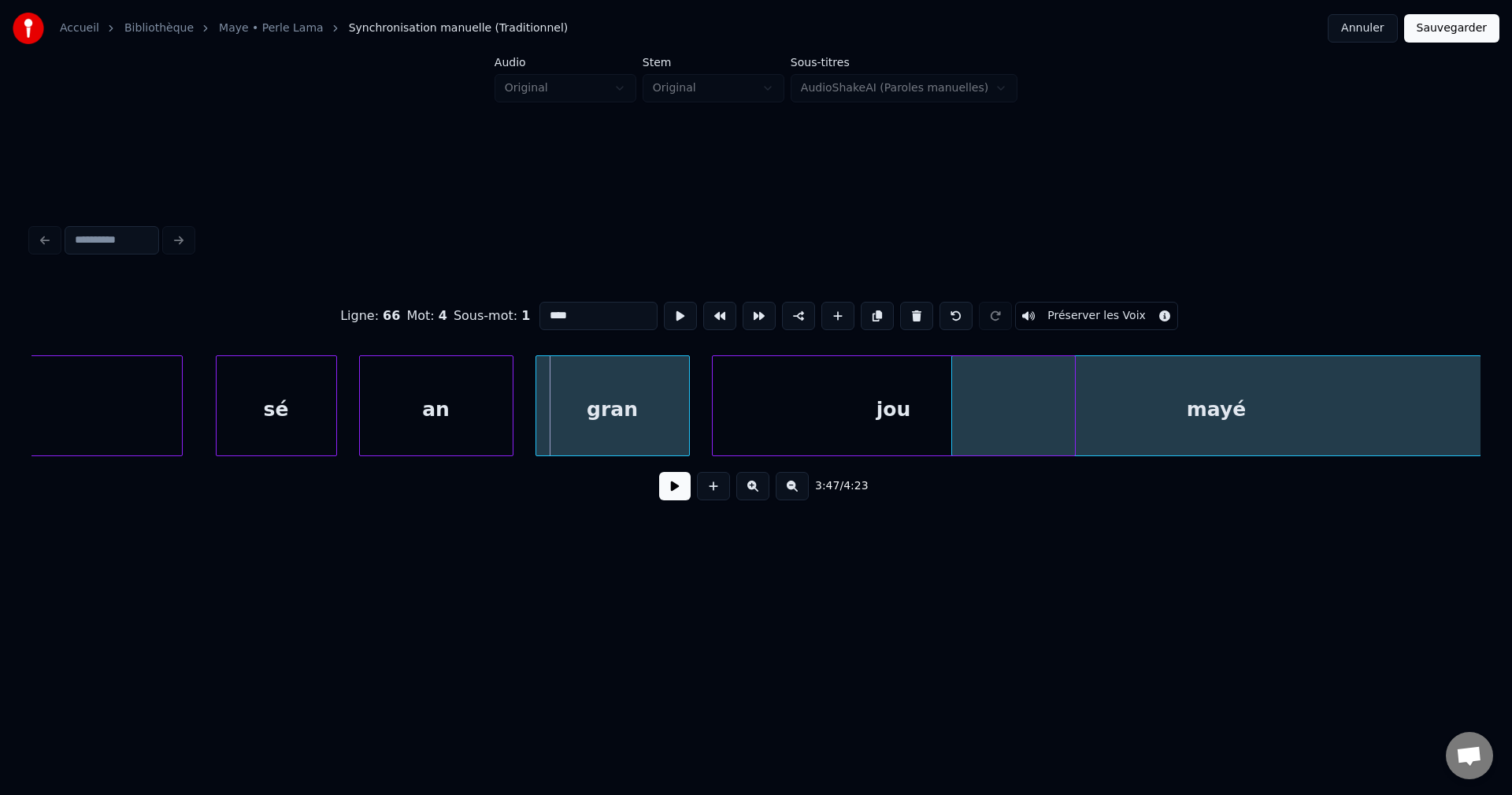
click at [1457, 409] on div "mayé" at bounding box center [1216, 410] width 527 height 107
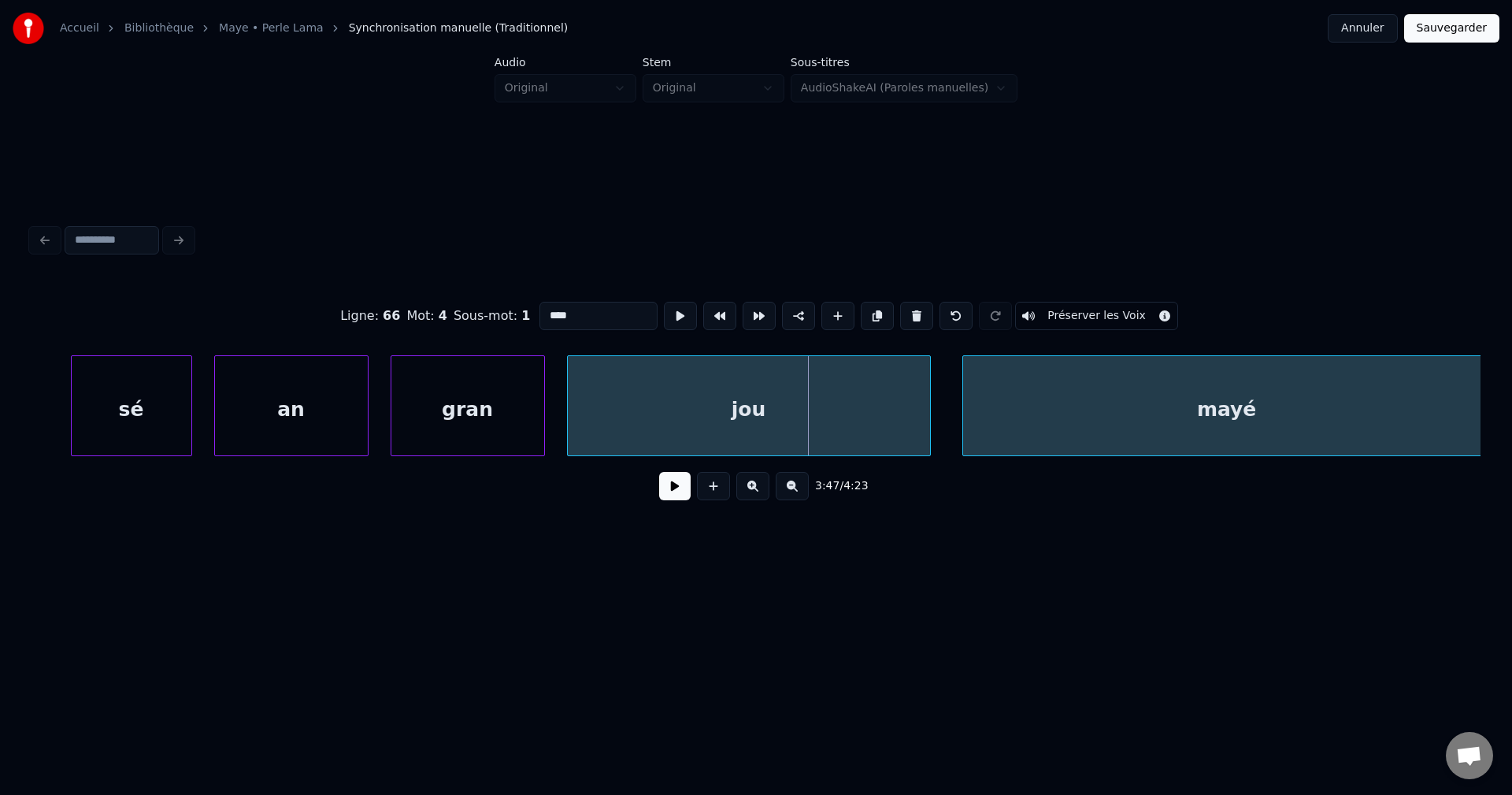
scroll to position [0, 124827]
click at [1458, 402] on div "mayé" at bounding box center [1215, 410] width 527 height 107
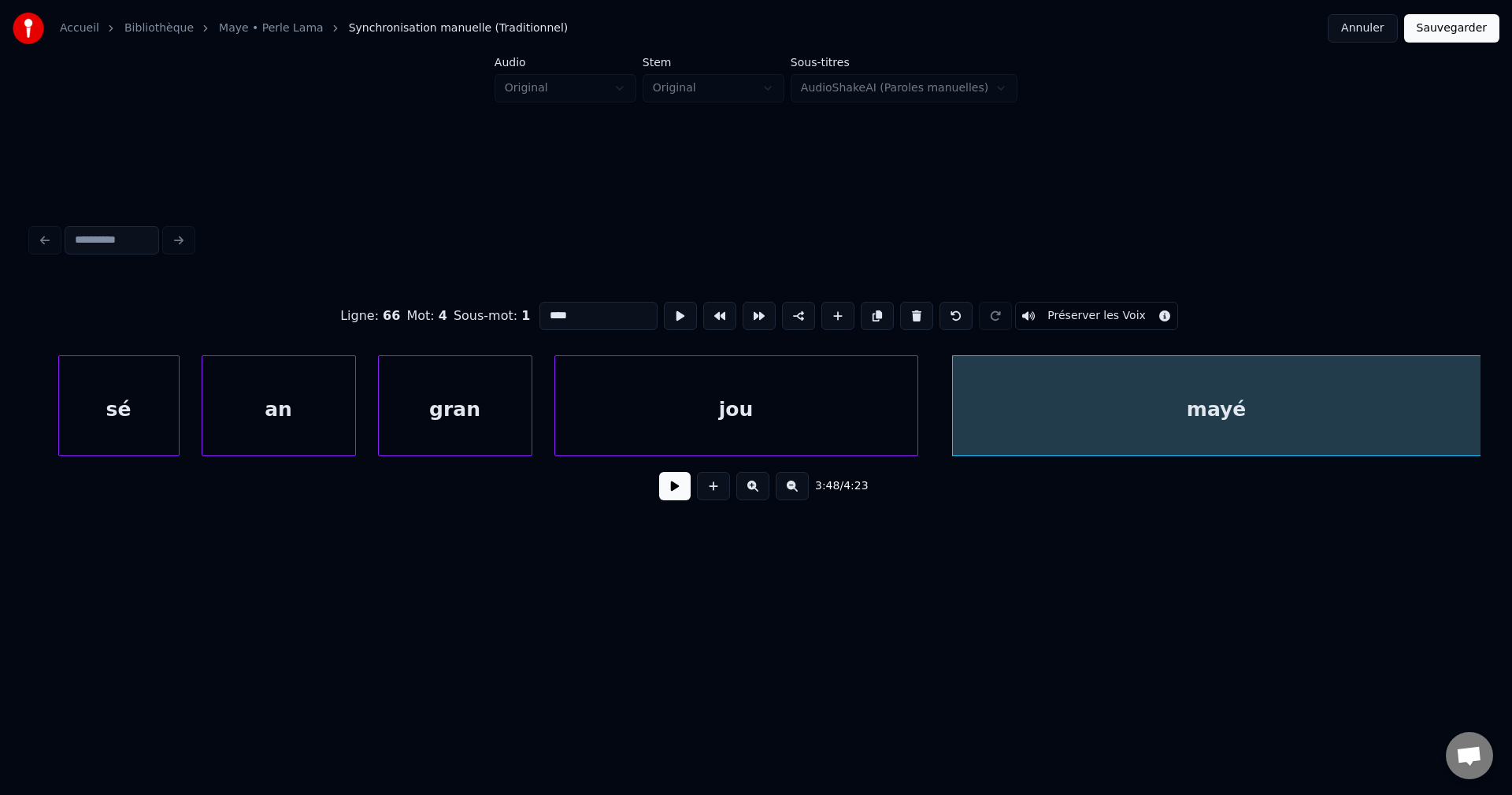
click at [655, 502] on div "3:48 / 4:23" at bounding box center [756, 486] width 1424 height 35
click at [668, 487] on button at bounding box center [675, 486] width 32 height 28
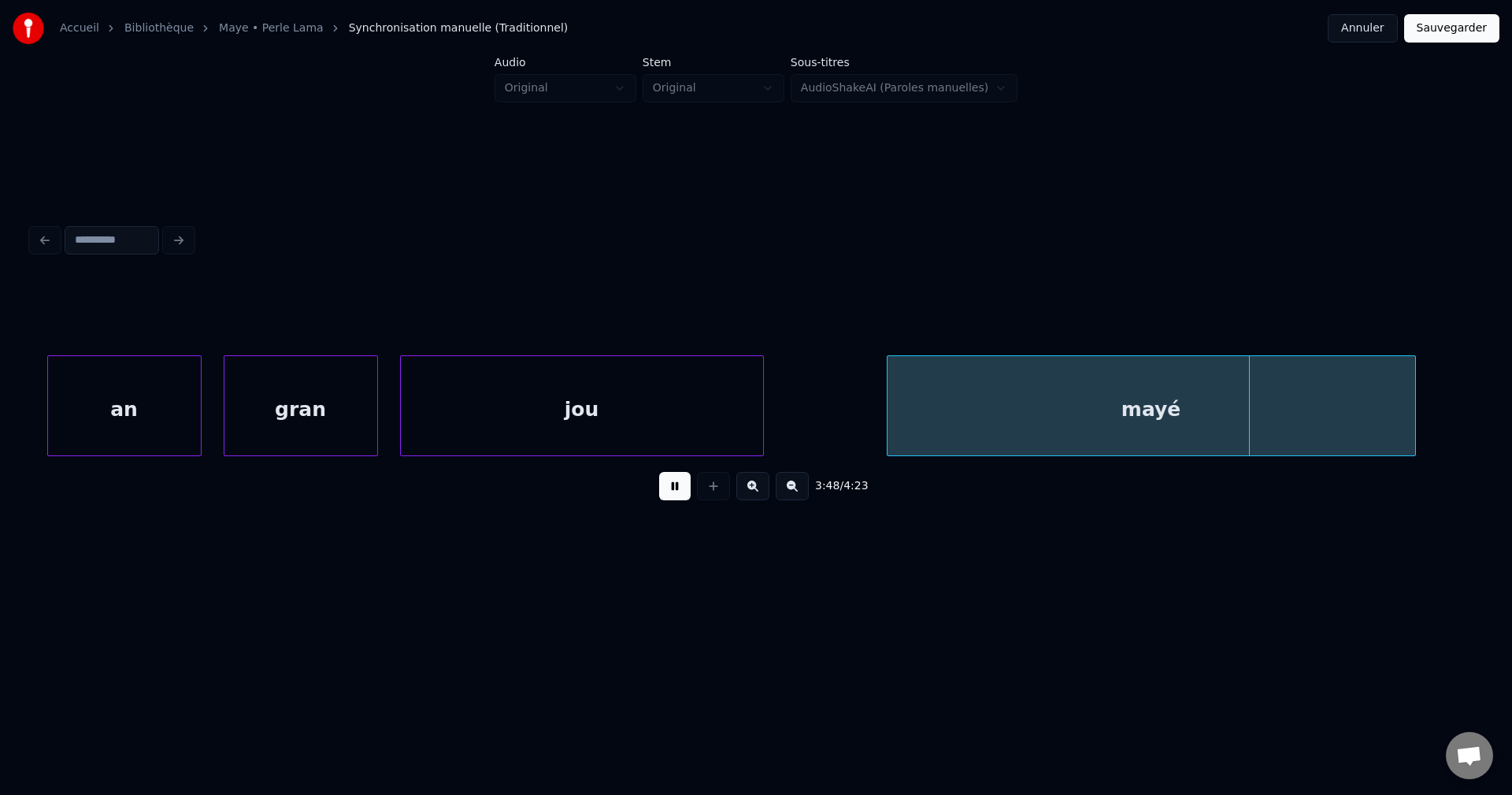
click at [1261, 424] on div "mayé" at bounding box center [1151, 410] width 527 height 107
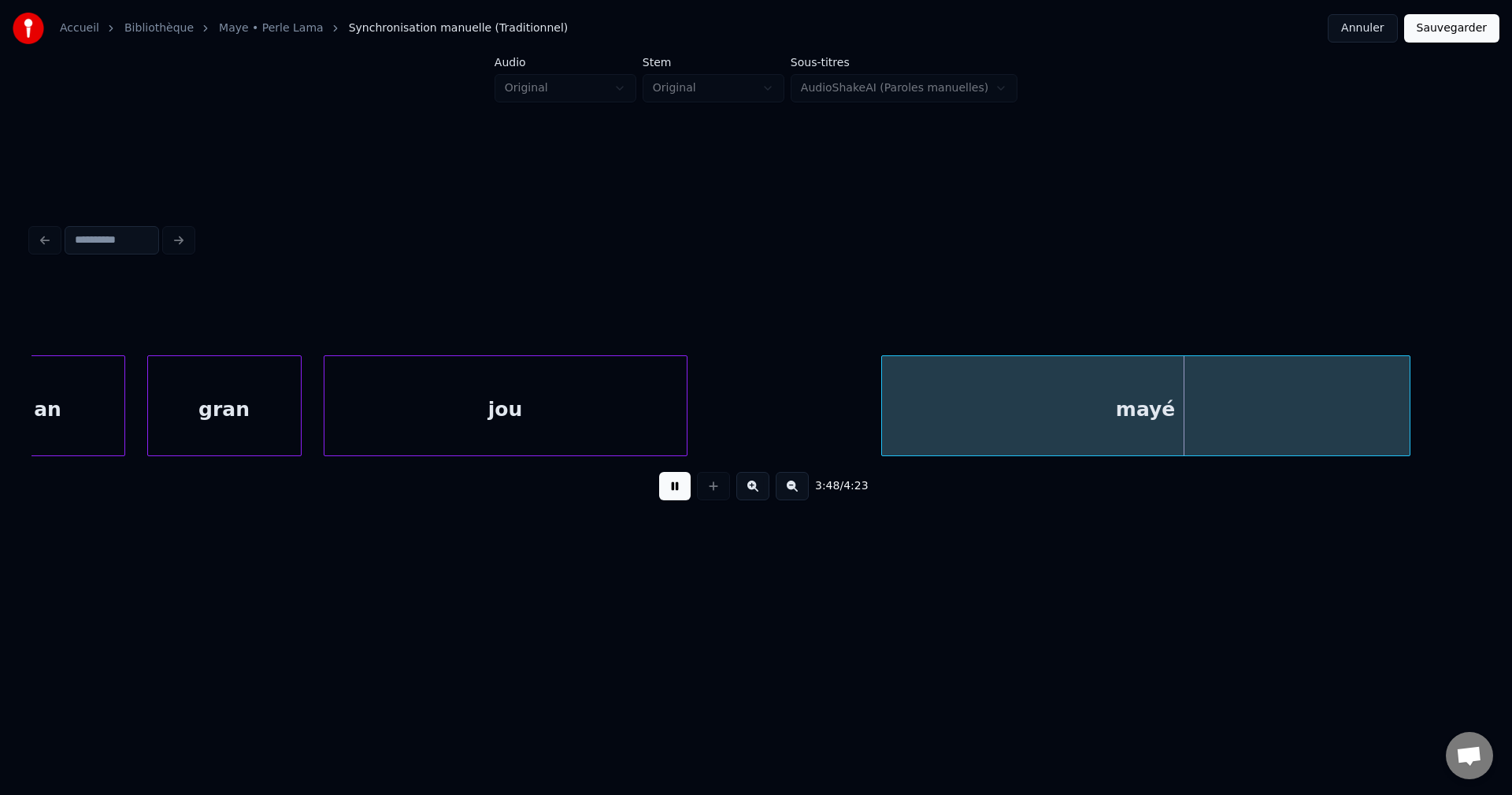
click at [1289, 427] on div "mayé" at bounding box center [1145, 410] width 527 height 107
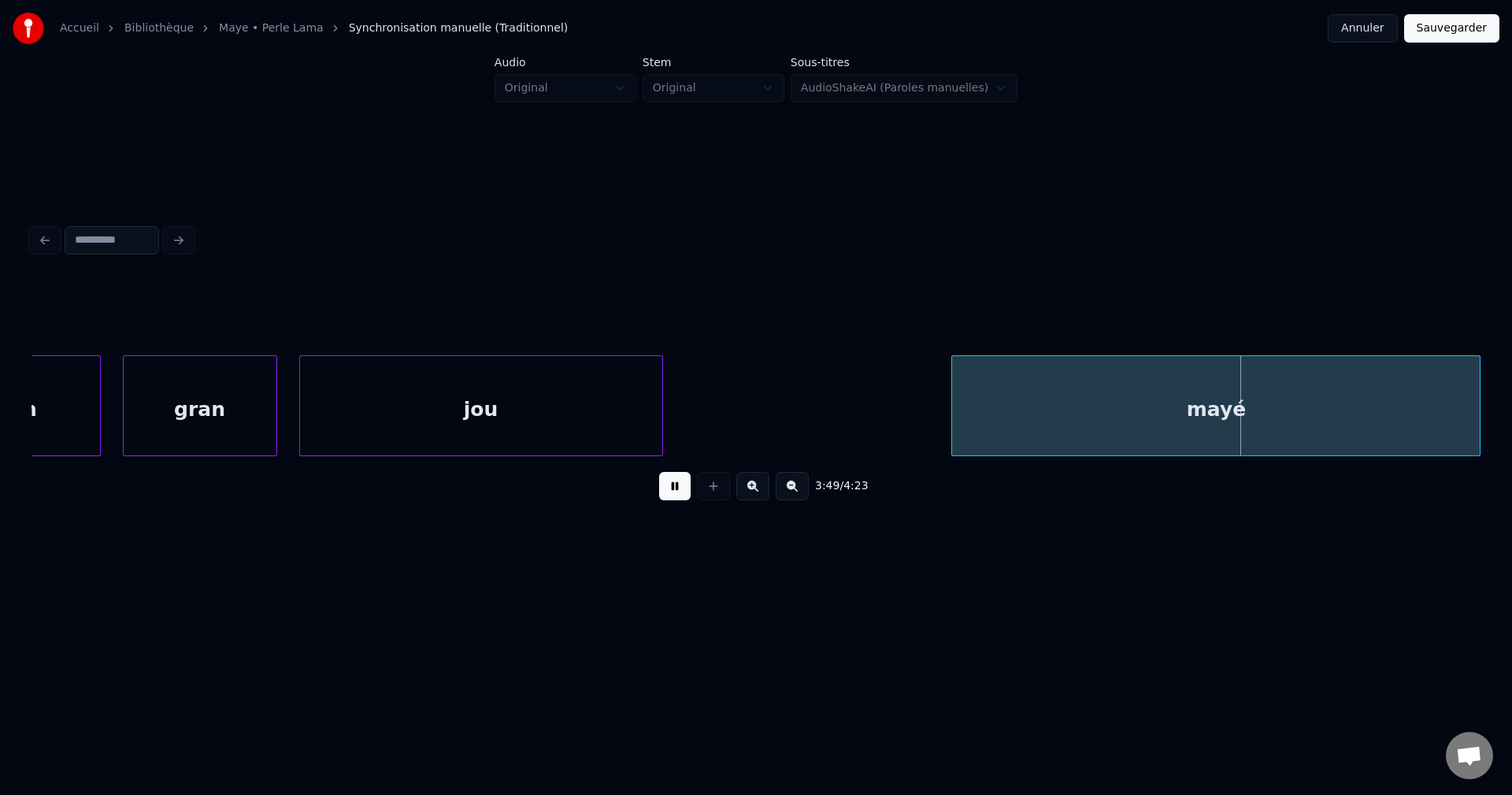
click at [1357, 416] on div "mayé" at bounding box center [1216, 410] width 527 height 107
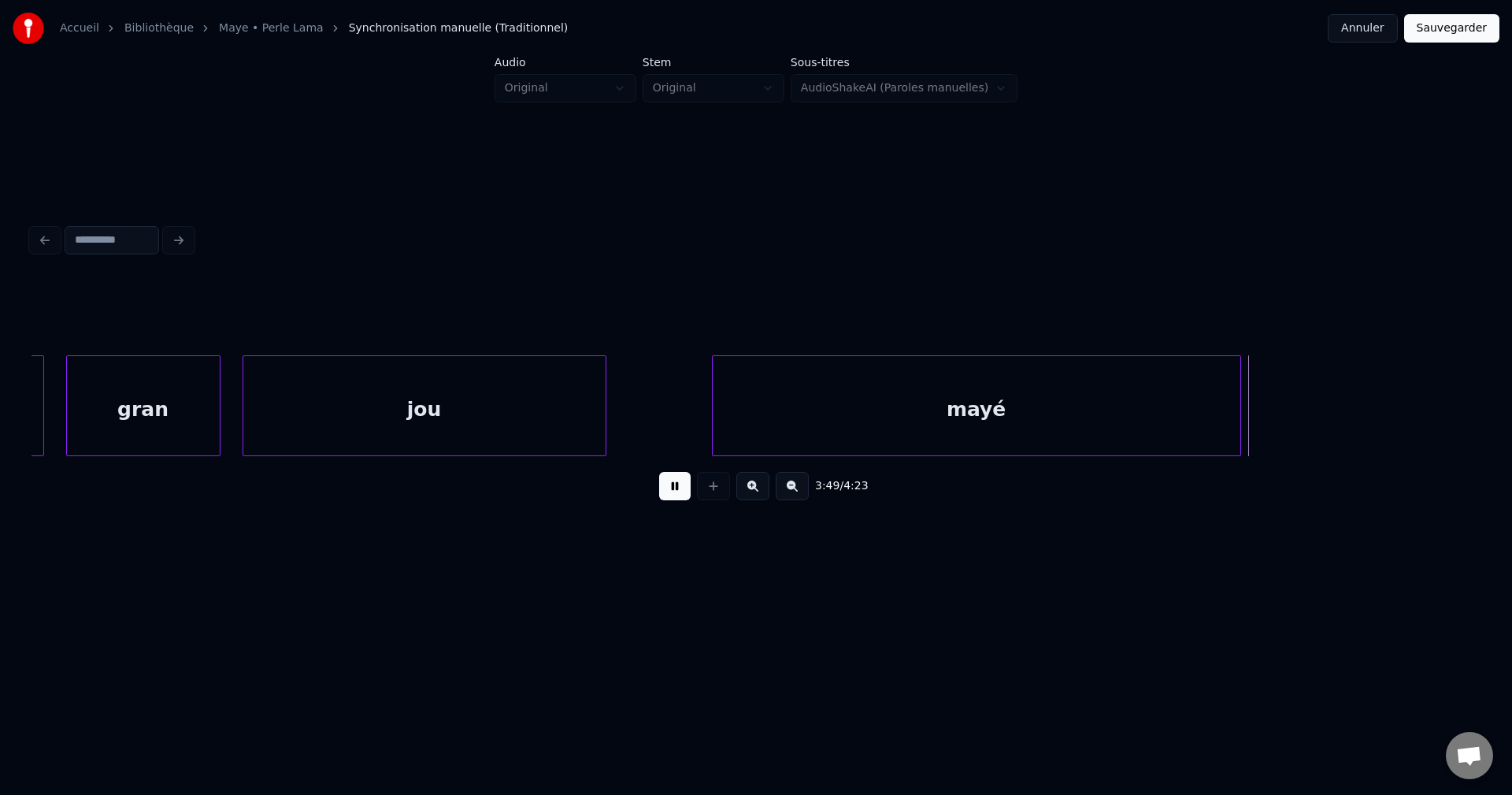
click at [1095, 415] on div "mayé" at bounding box center [976, 410] width 527 height 107
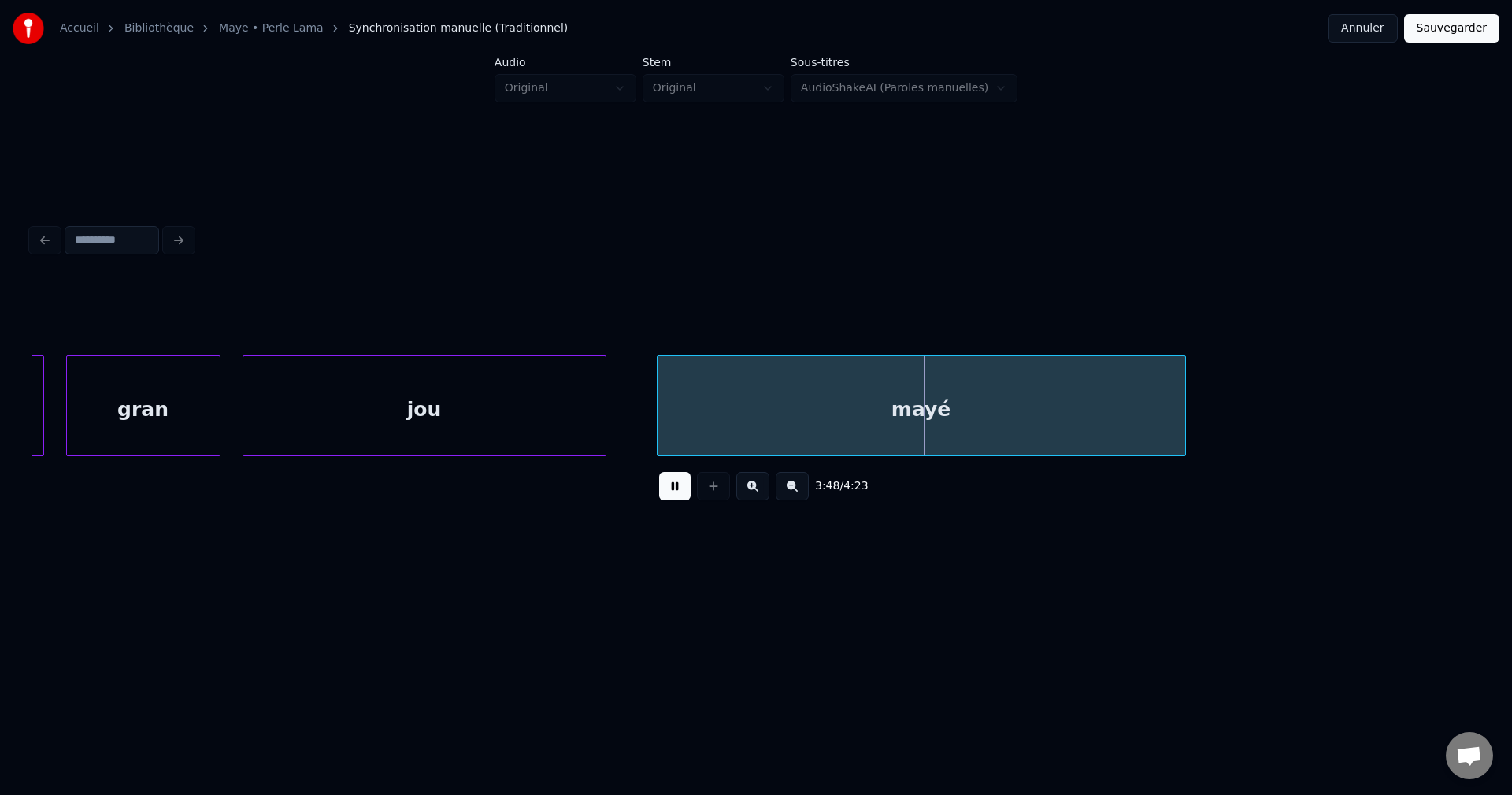
click at [1030, 413] on div "mayé" at bounding box center [921, 410] width 527 height 107
click at [997, 413] on div "mayé" at bounding box center [899, 410] width 527 height 107
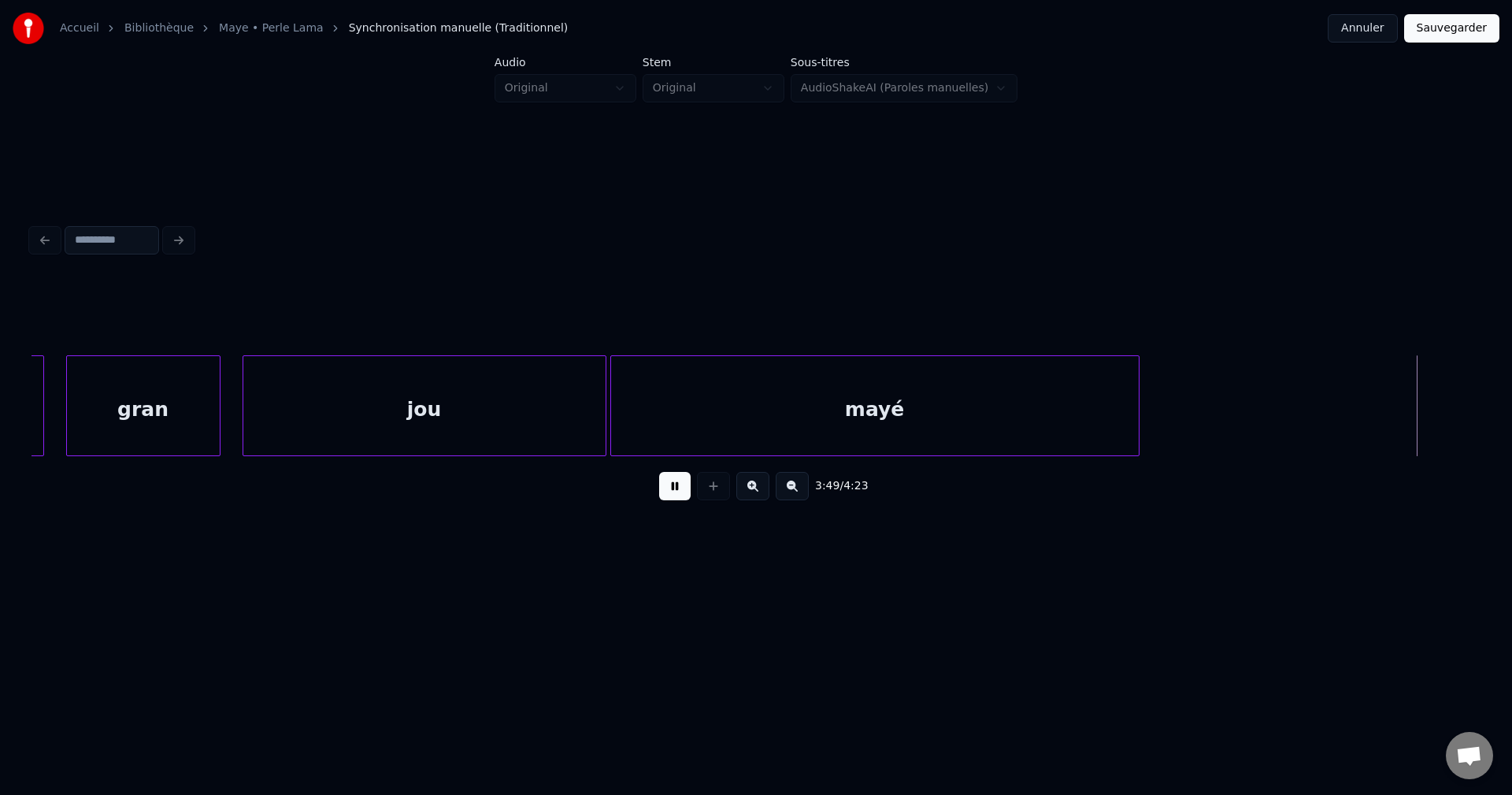
scroll to position [0, 126596]
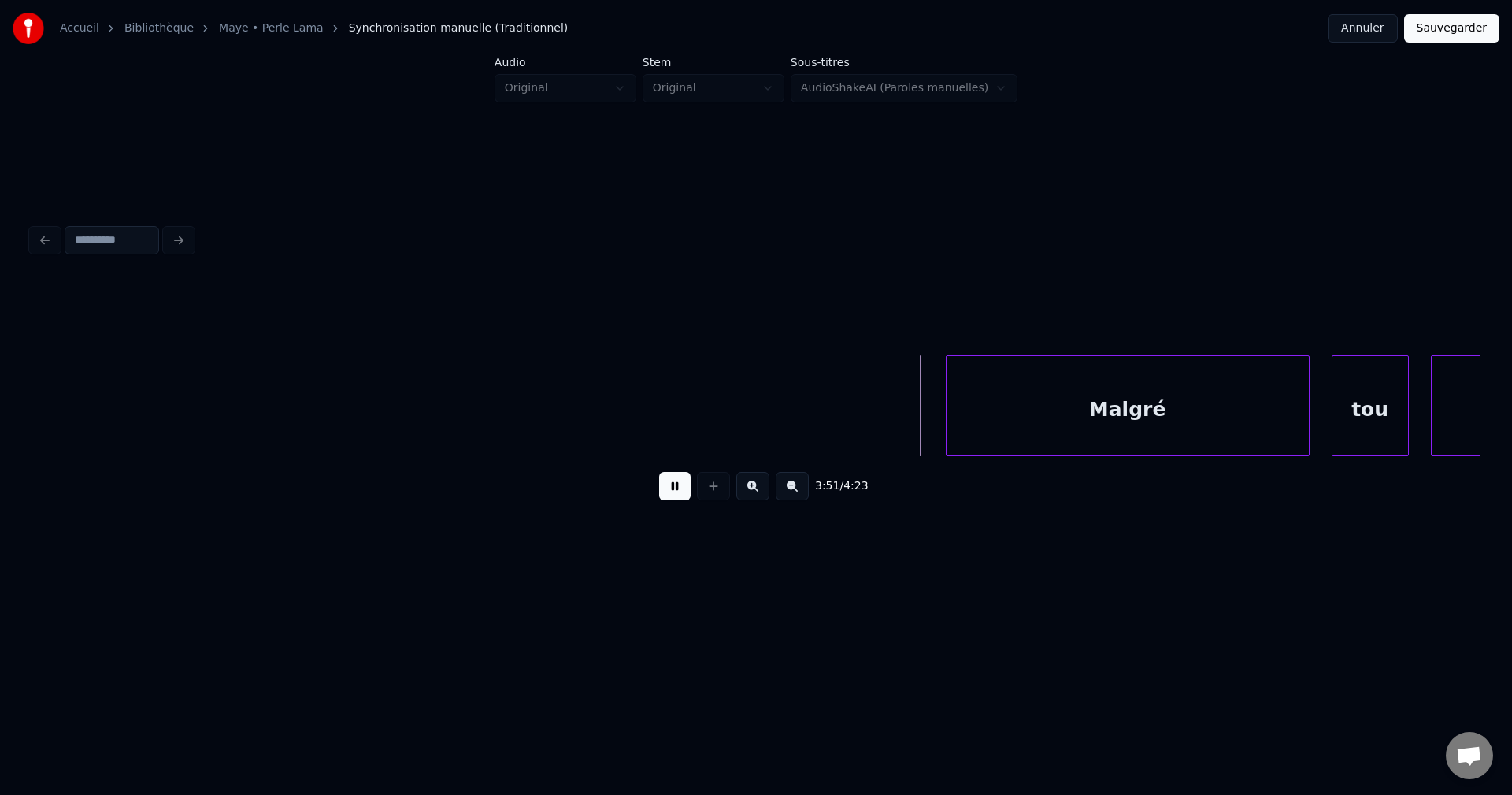
click at [670, 492] on button at bounding box center [675, 486] width 32 height 28
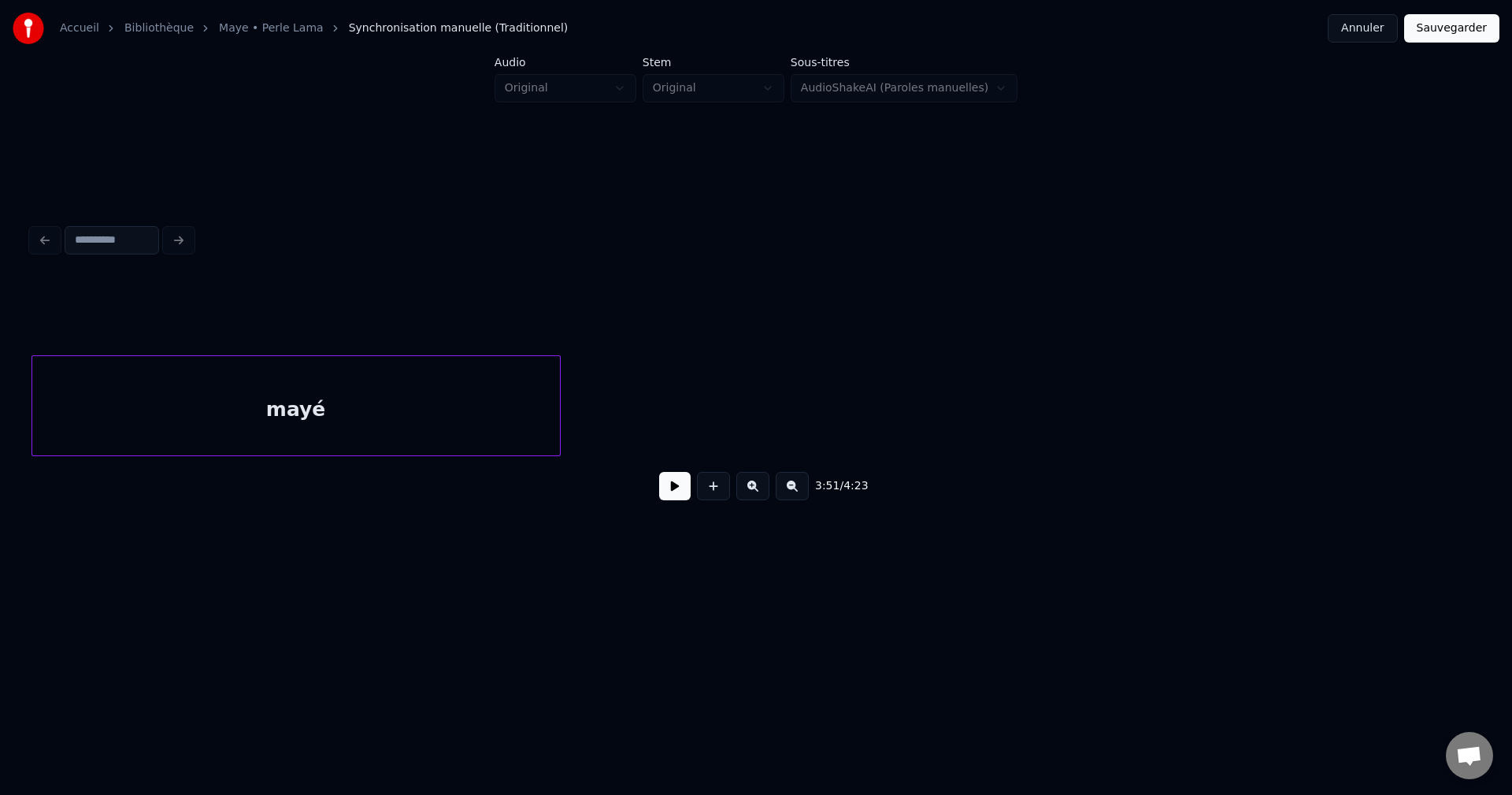
scroll to position [0, 125714]
click at [324, 427] on div "mayé" at bounding box center [299, 410] width 527 height 107
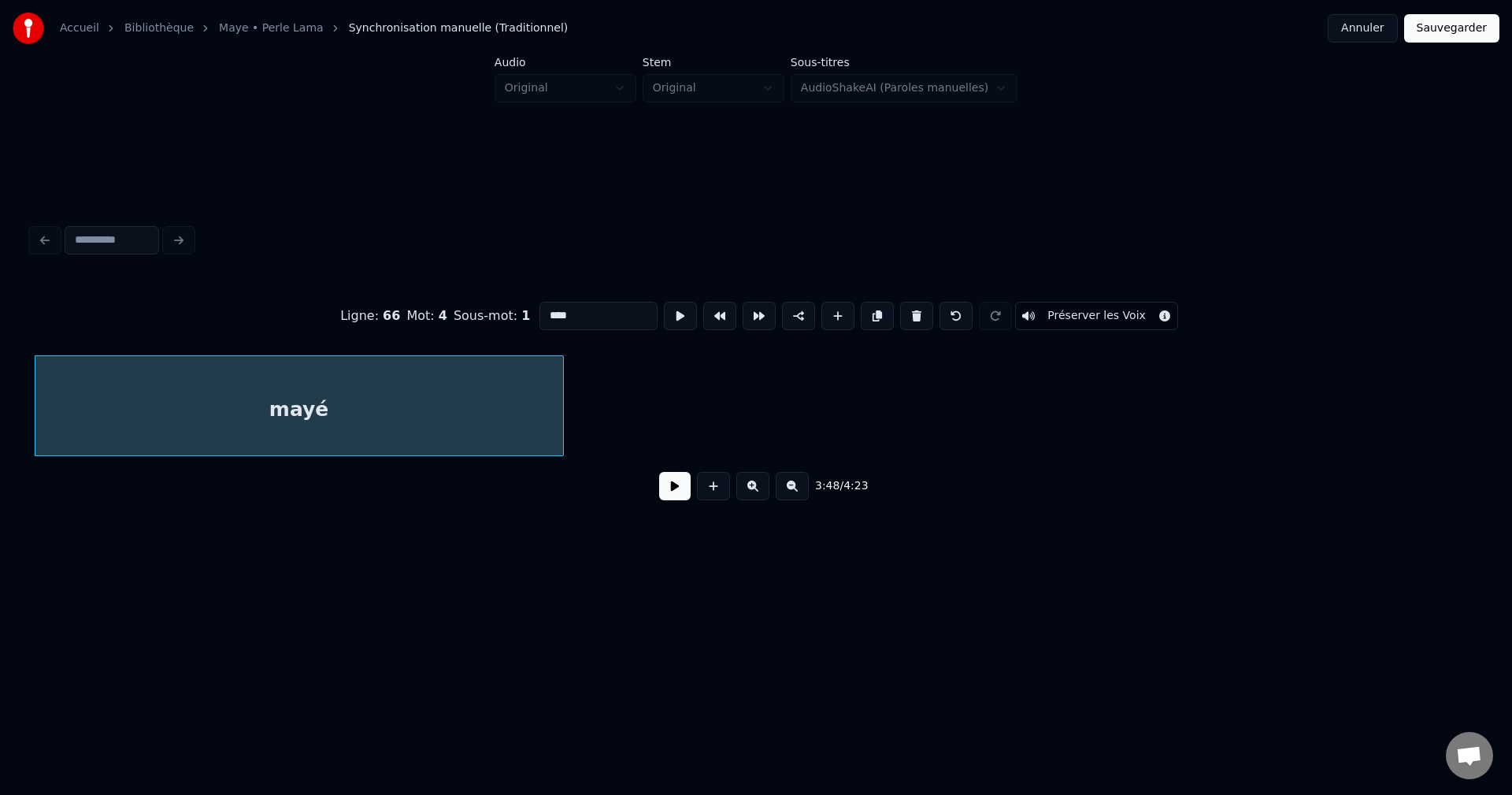
drag, startPoint x: 595, startPoint y: 308, endPoint x: 361, endPoint y: 321, distance: 234.4
click at [393, 320] on div "Ligne : 66 Mot : 4 Sous-mot : 1 **** Préserver les Voix" at bounding box center [756, 316] width 1449 height 79
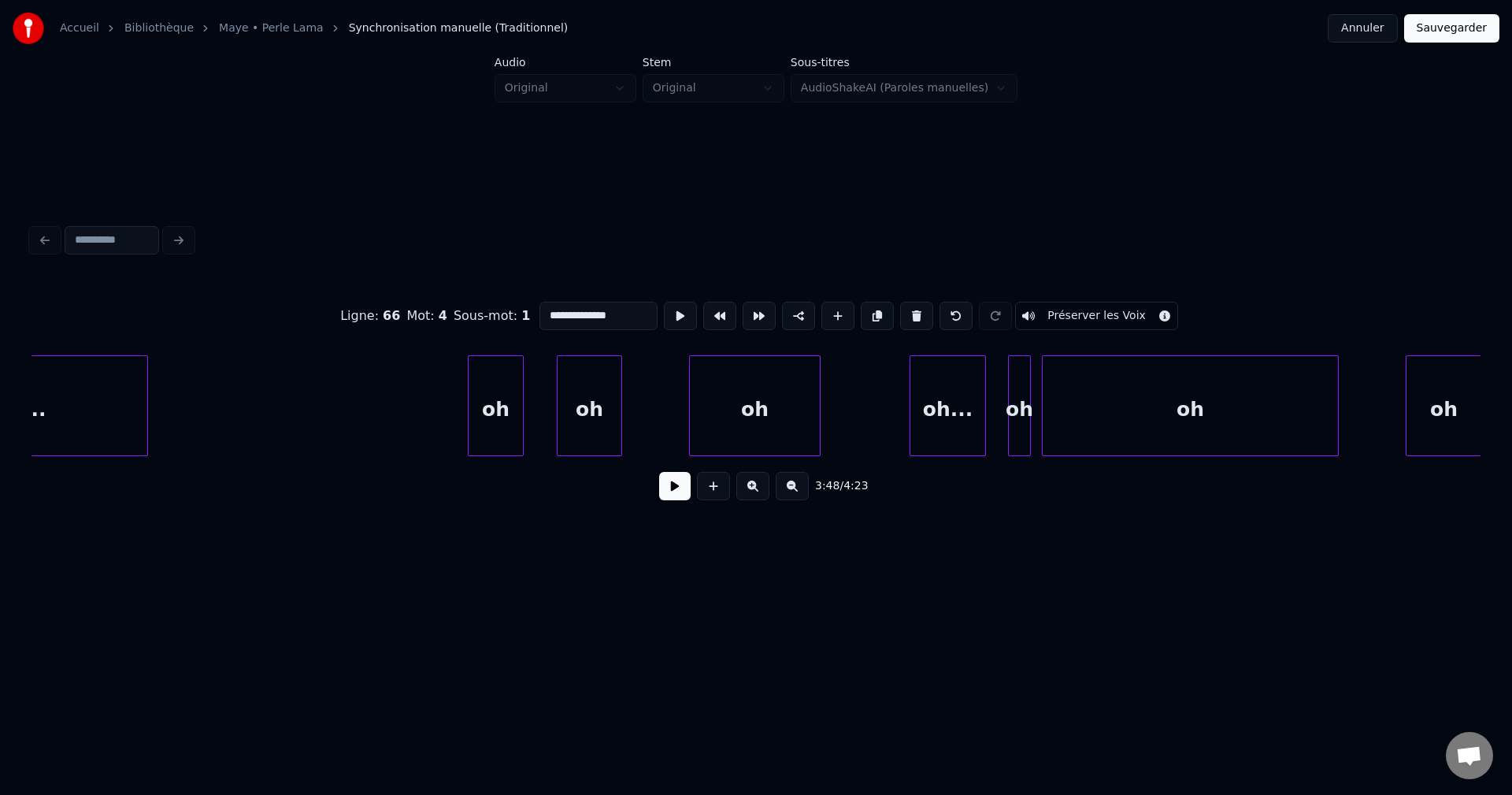
scroll to position [0, 120927]
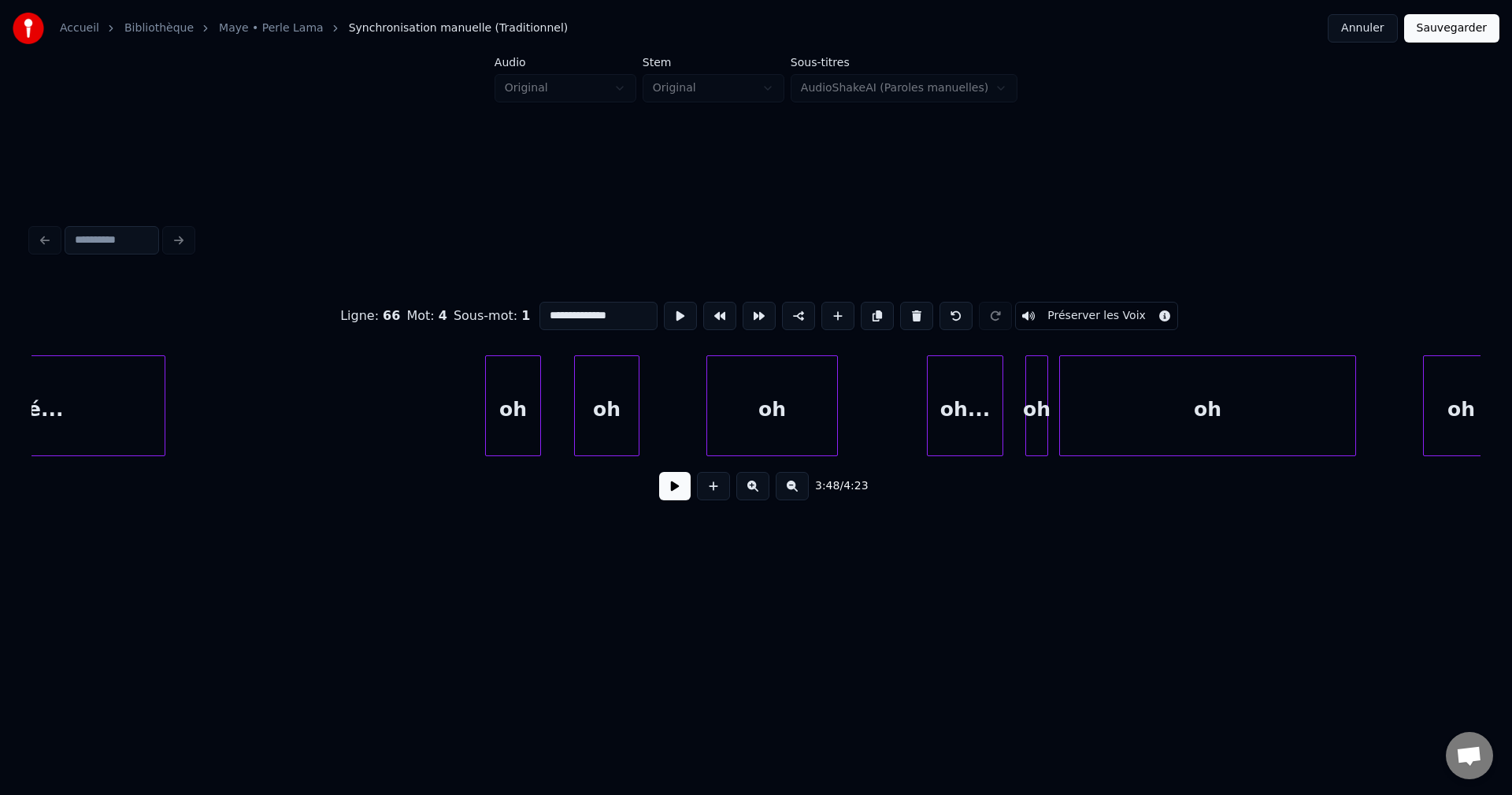
type input "**********"
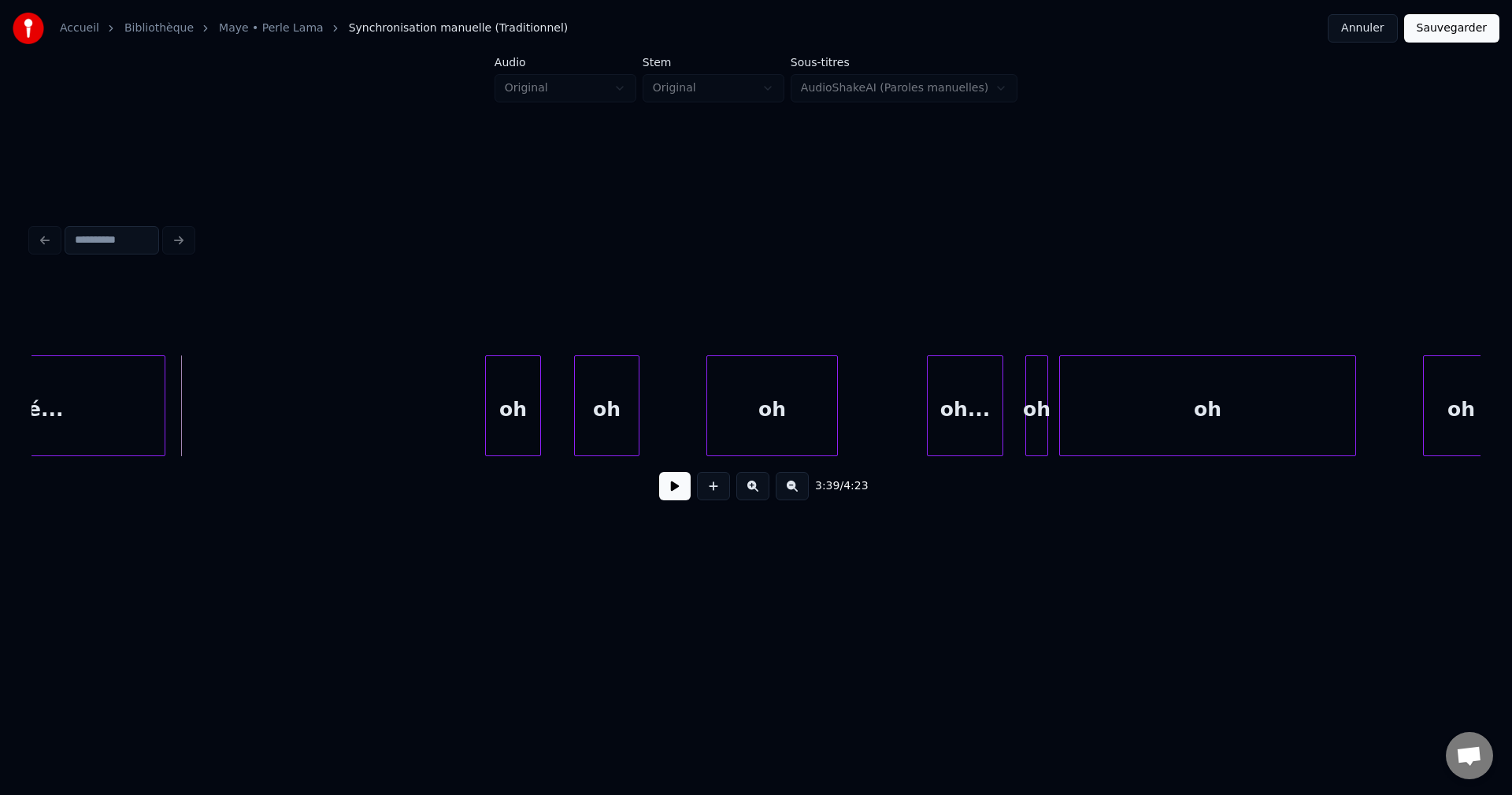
click at [682, 500] on button at bounding box center [675, 486] width 32 height 28
click at [681, 499] on button at bounding box center [675, 486] width 32 height 28
click at [683, 493] on button at bounding box center [675, 486] width 32 height 28
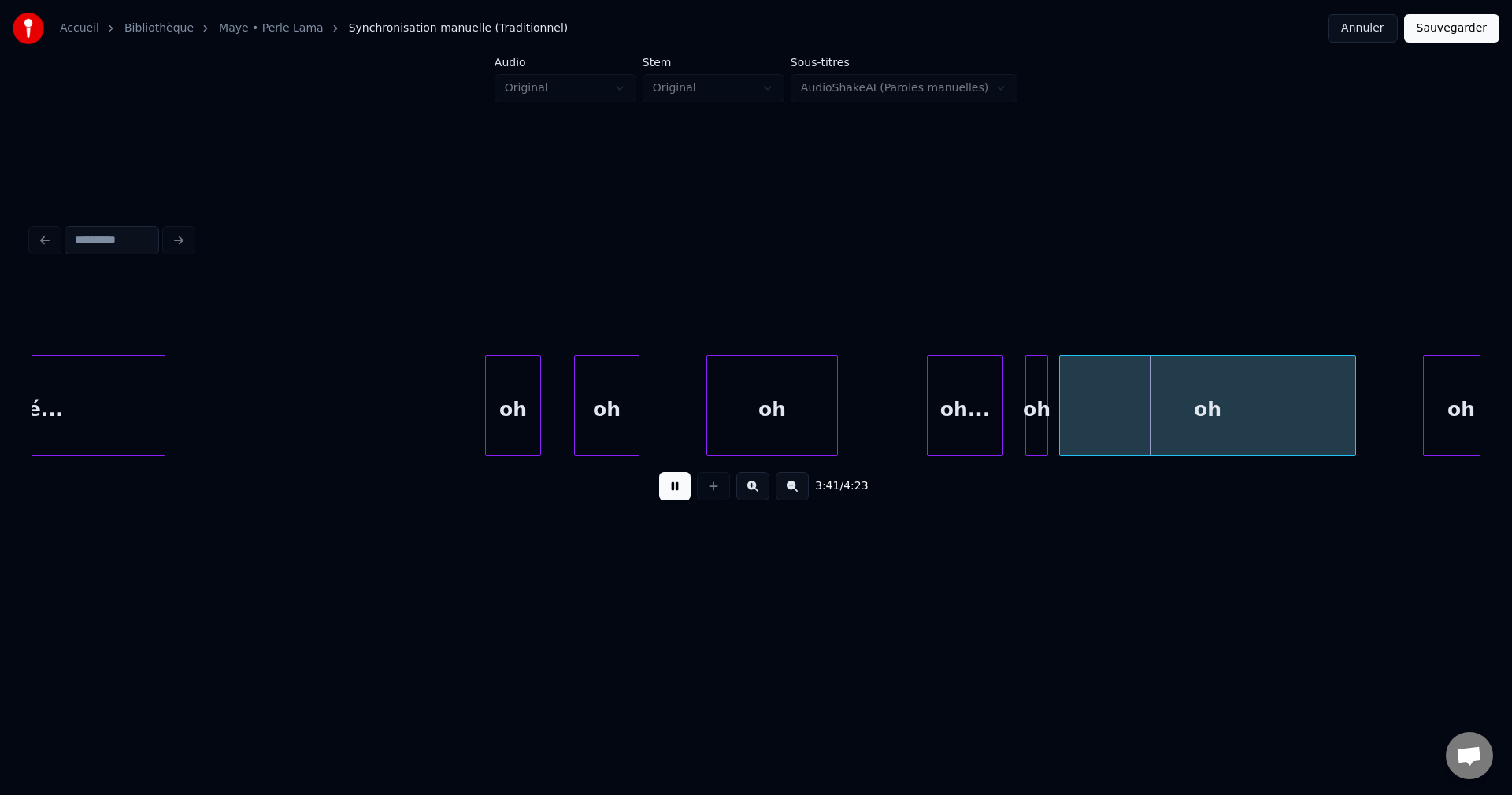
click at [683, 493] on button at bounding box center [675, 486] width 32 height 28
click at [976, 415] on div "oh..." at bounding box center [966, 410] width 76 height 107
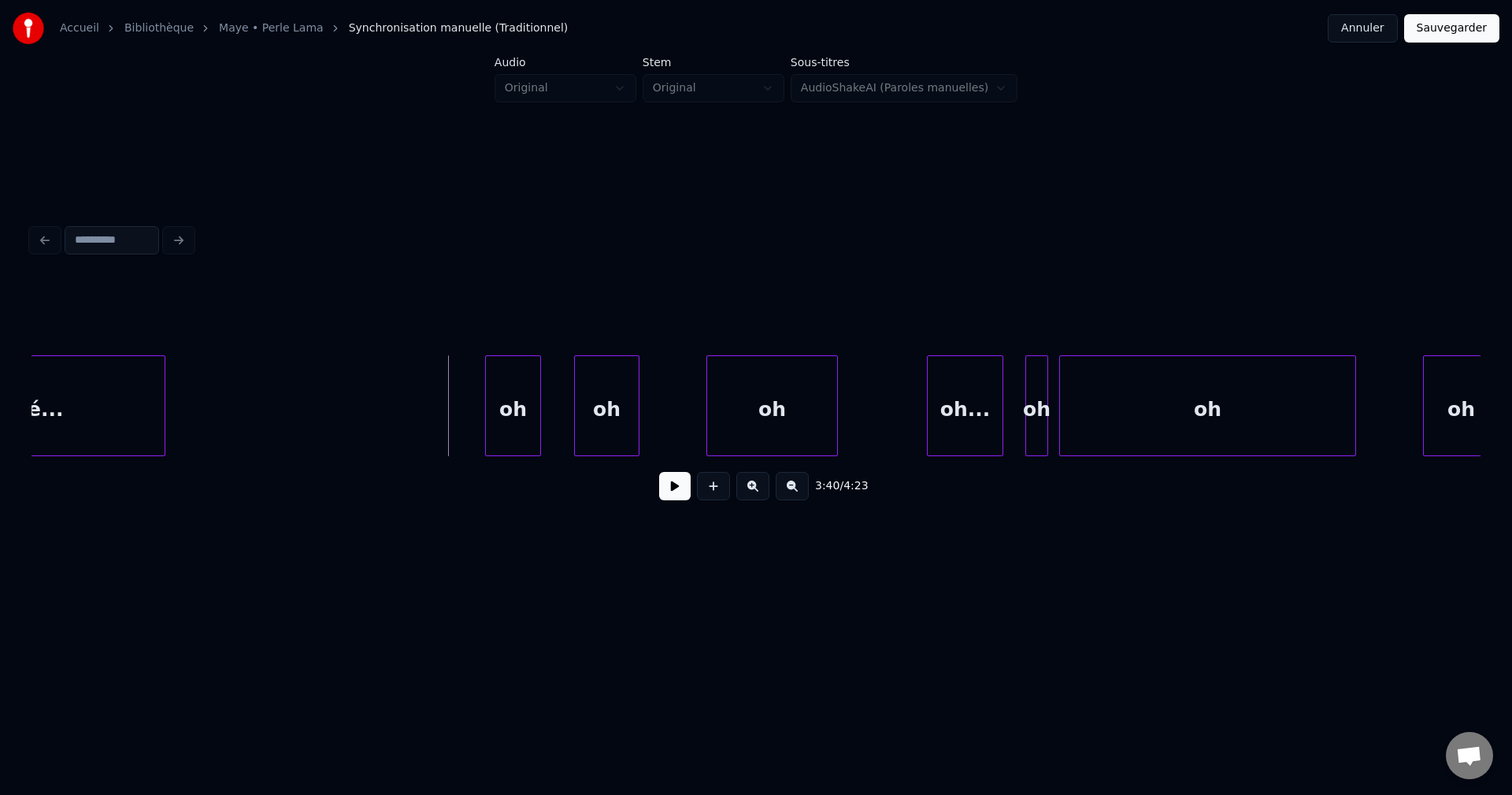
click at [672, 493] on button at bounding box center [675, 486] width 32 height 28
click at [520, 414] on div "oh" at bounding box center [512, 410] width 54 height 107
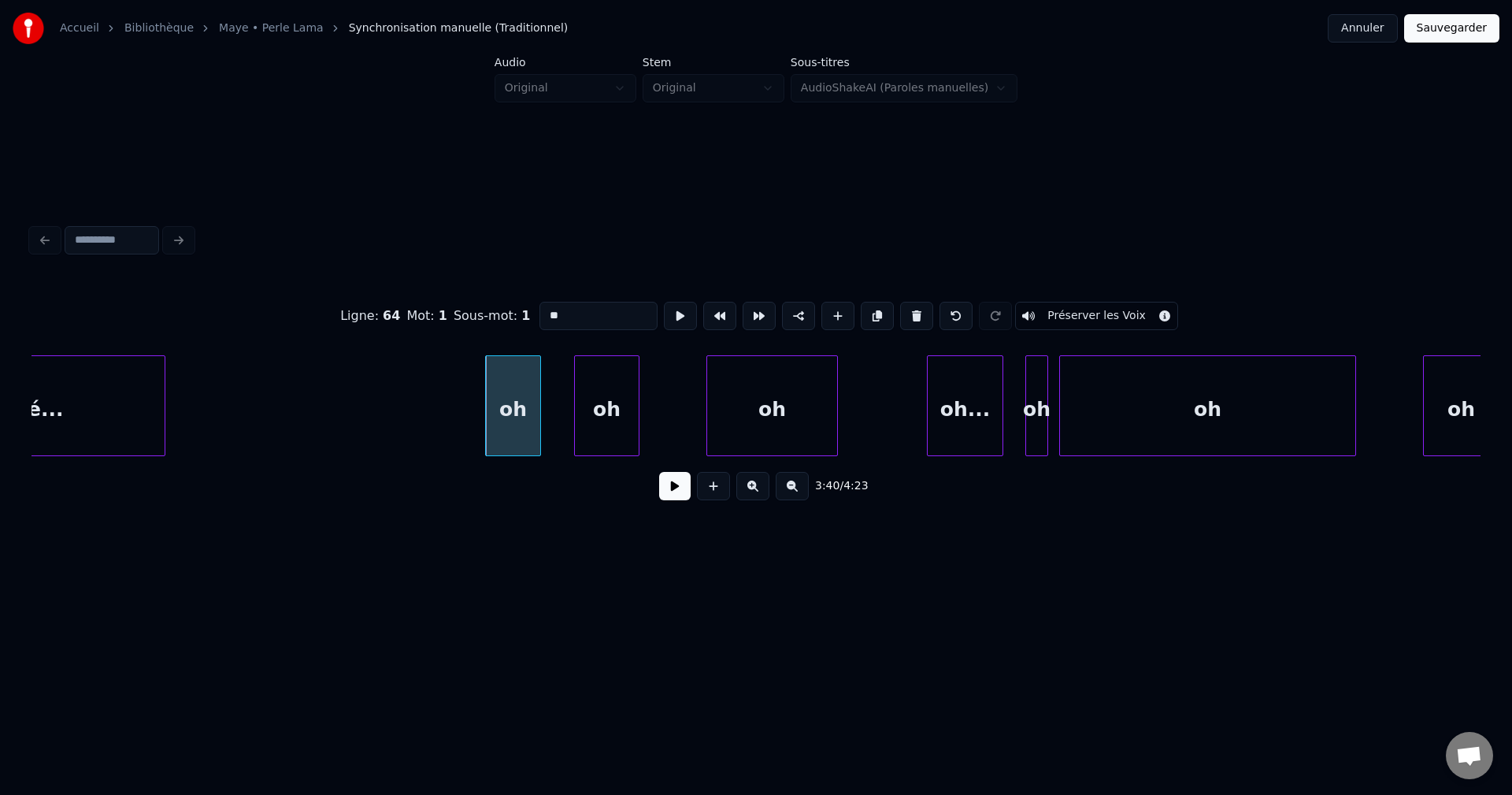
drag, startPoint x: 570, startPoint y: 313, endPoint x: 375, endPoint y: 341, distance: 197.0
click at [397, 308] on div "Ligne : 64 Mot : 1 Sous-mot : 1 ** Préserver les Voix" at bounding box center [756, 316] width 1449 height 79
click at [509, 394] on div "han" at bounding box center [512, 410] width 54 height 107
click at [911, 311] on button at bounding box center [917, 316] width 33 height 28
click at [911, 310] on button at bounding box center [917, 316] width 33 height 28
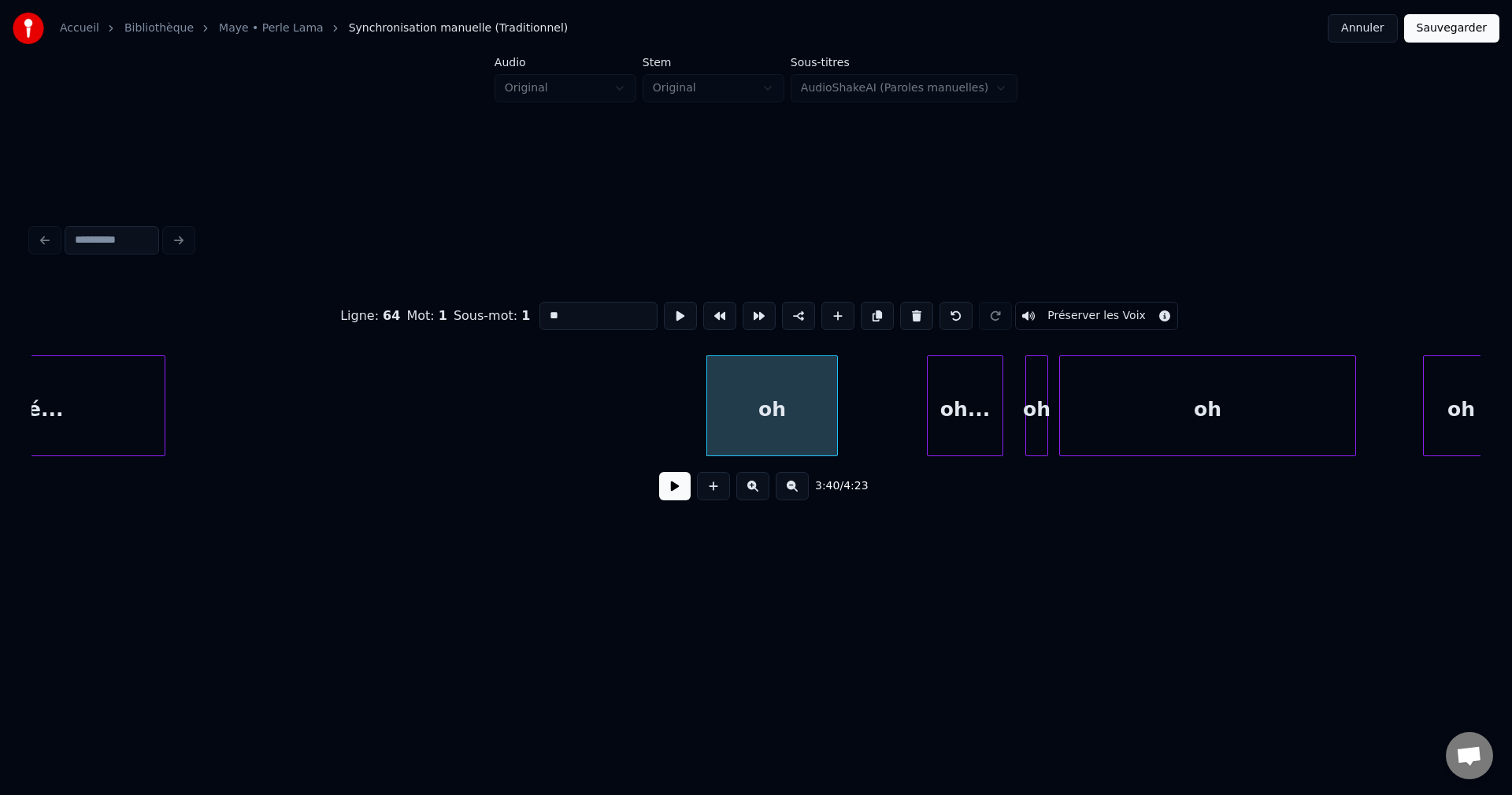
click at [912, 310] on button at bounding box center [917, 316] width 33 height 28
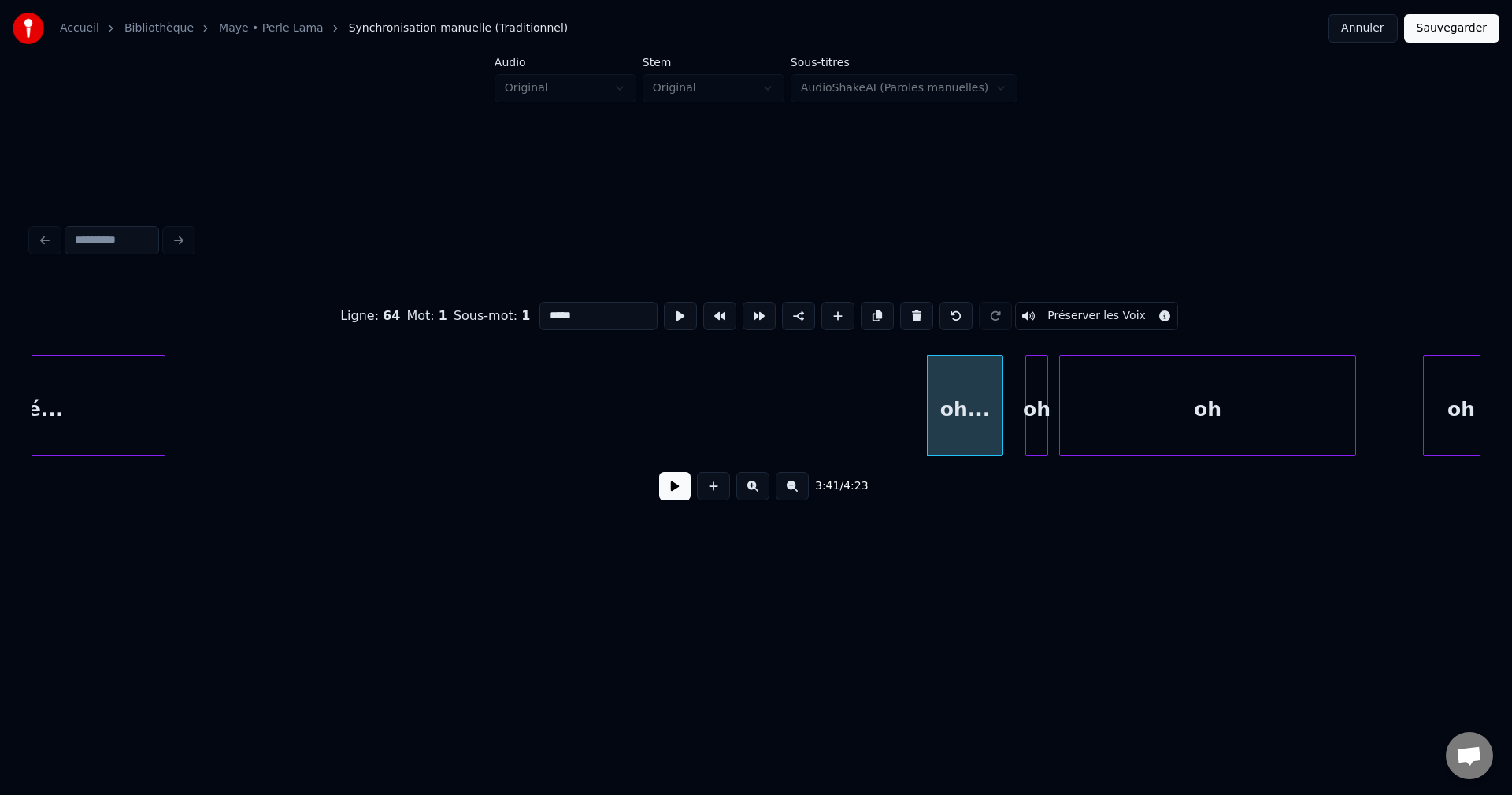
click at [914, 311] on button at bounding box center [917, 316] width 33 height 28
type input "**"
click at [914, 311] on button at bounding box center [917, 316] width 33 height 28
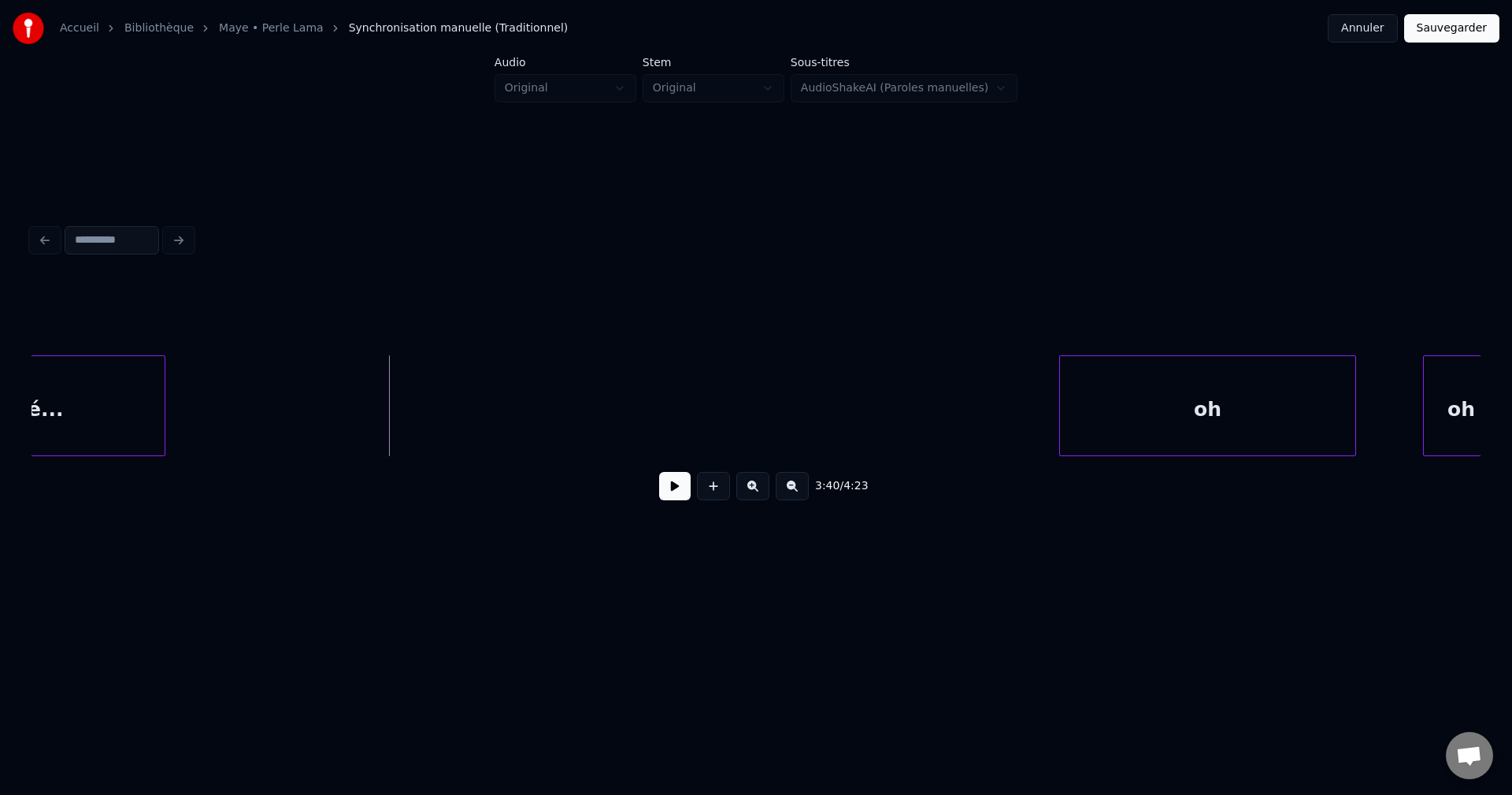
click at [676, 496] on button at bounding box center [675, 486] width 32 height 28
click at [1140, 415] on div "oh" at bounding box center [1208, 410] width 296 height 107
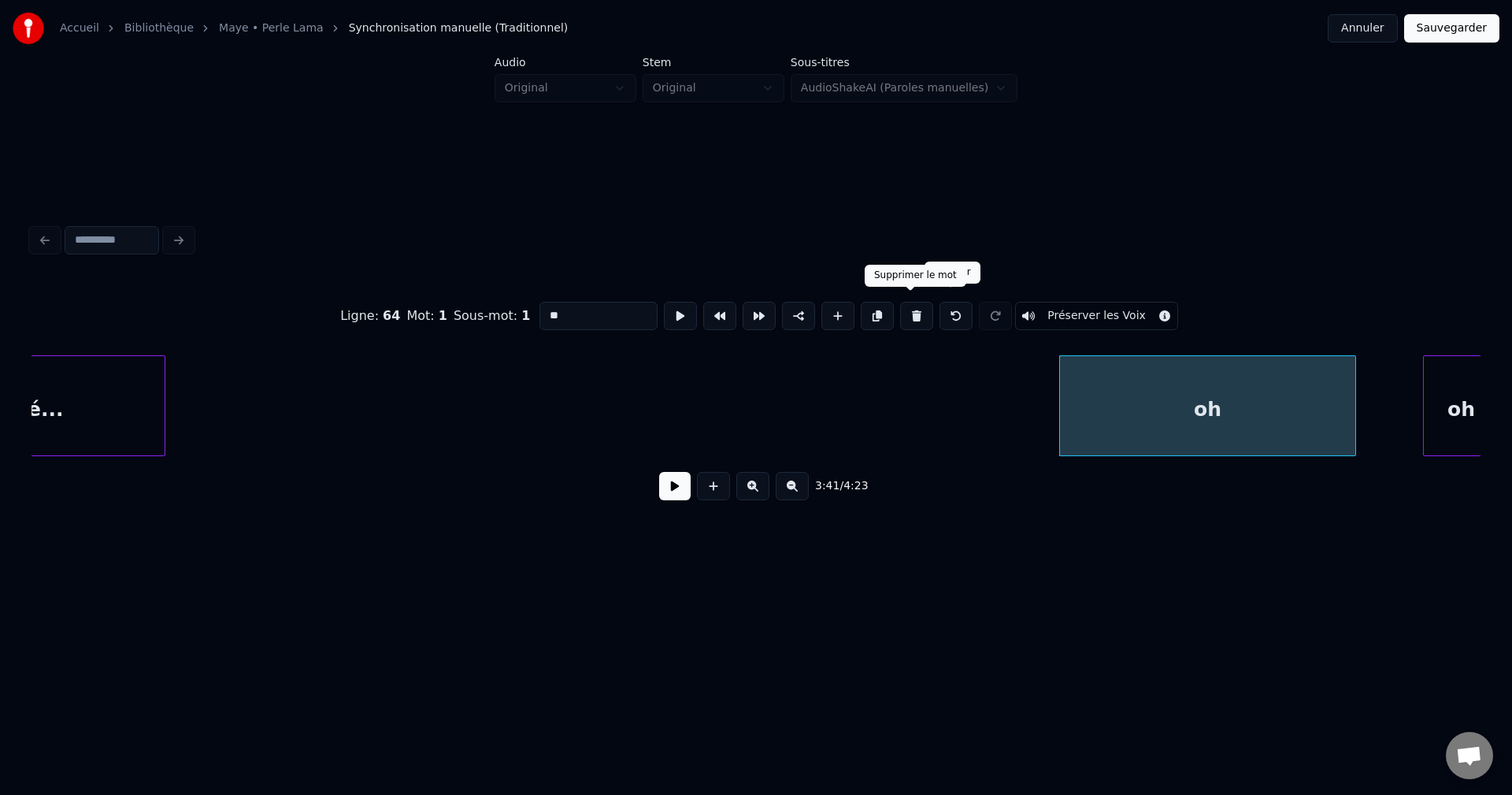
click at [912, 312] on button at bounding box center [917, 316] width 33 height 28
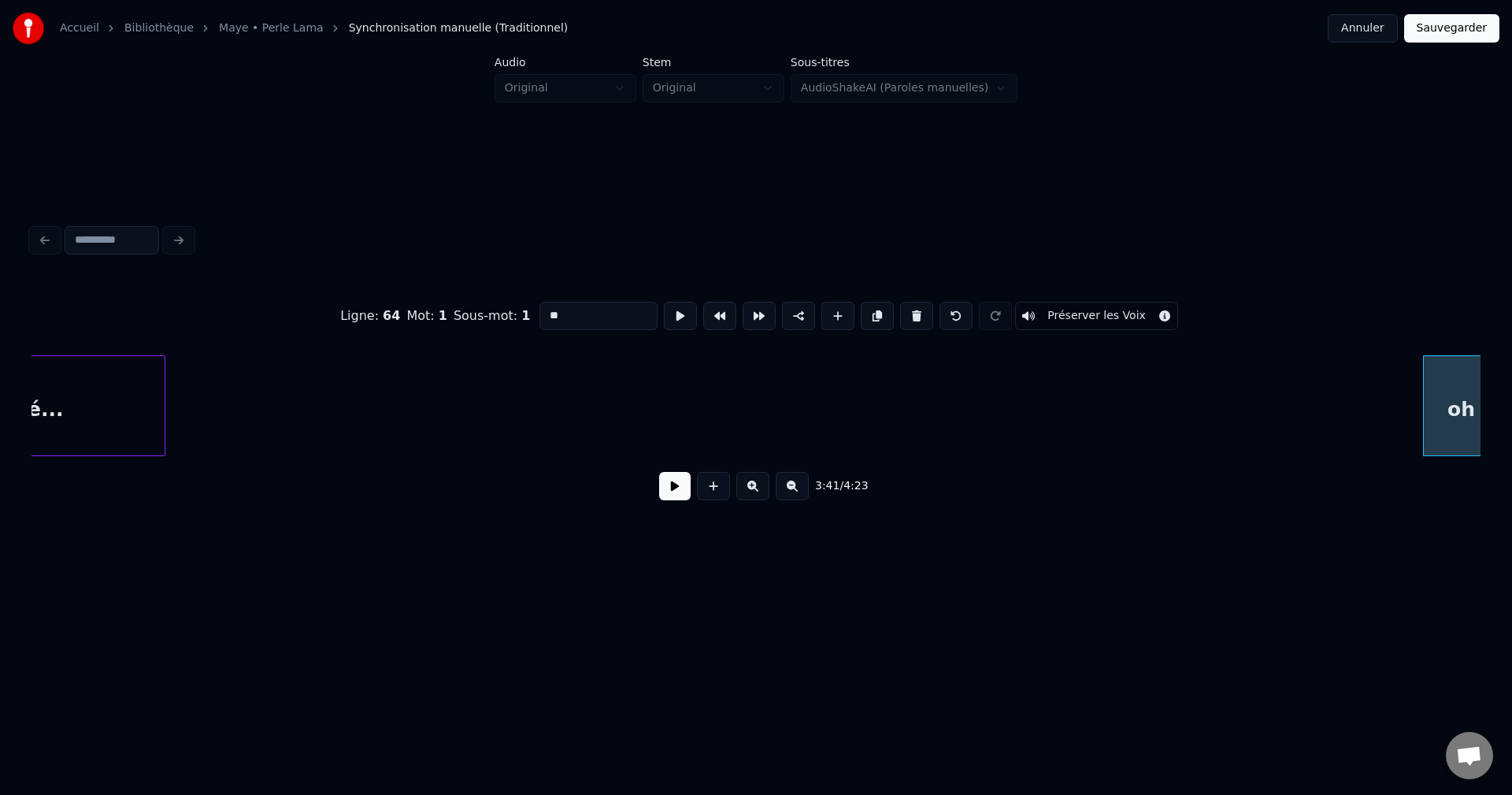
drag, startPoint x: 380, startPoint y: 390, endPoint x: 512, endPoint y: 450, distance: 145.0
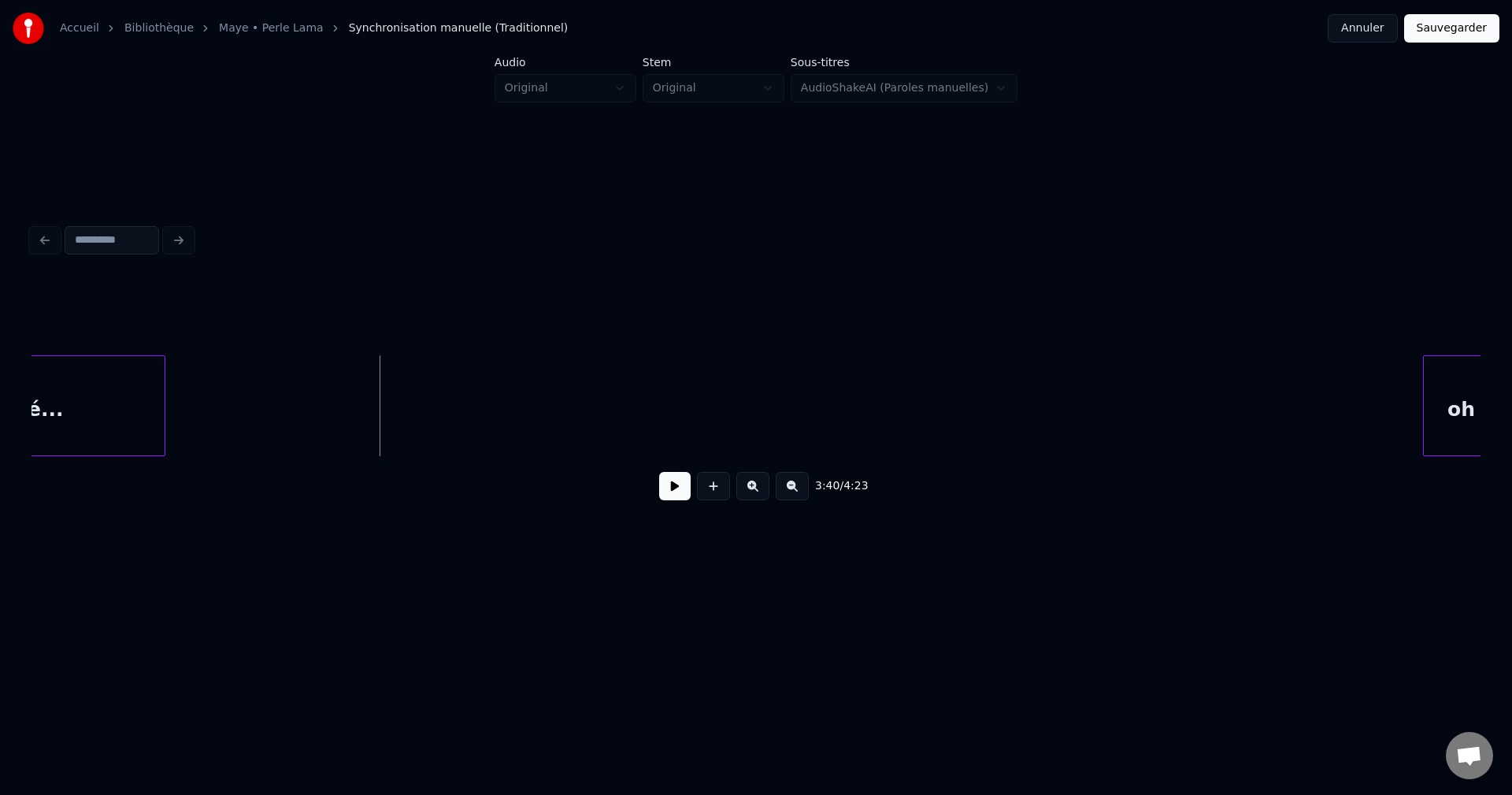
click at [683, 495] on button at bounding box center [675, 486] width 32 height 28
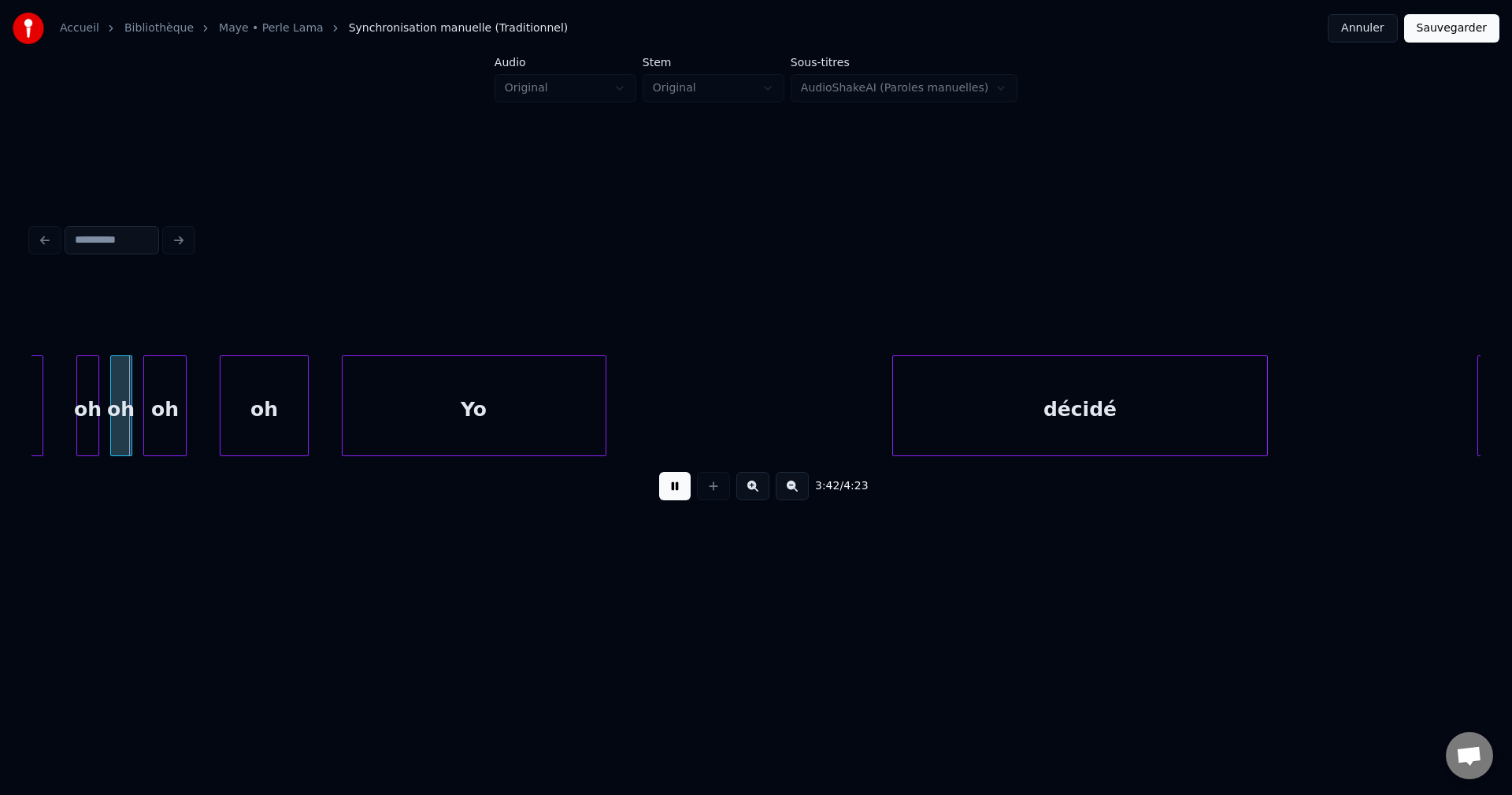
click at [672, 491] on button at bounding box center [675, 486] width 32 height 28
click at [31, 451] on div "3:42 / 4:23" at bounding box center [756, 367] width 1462 height 312
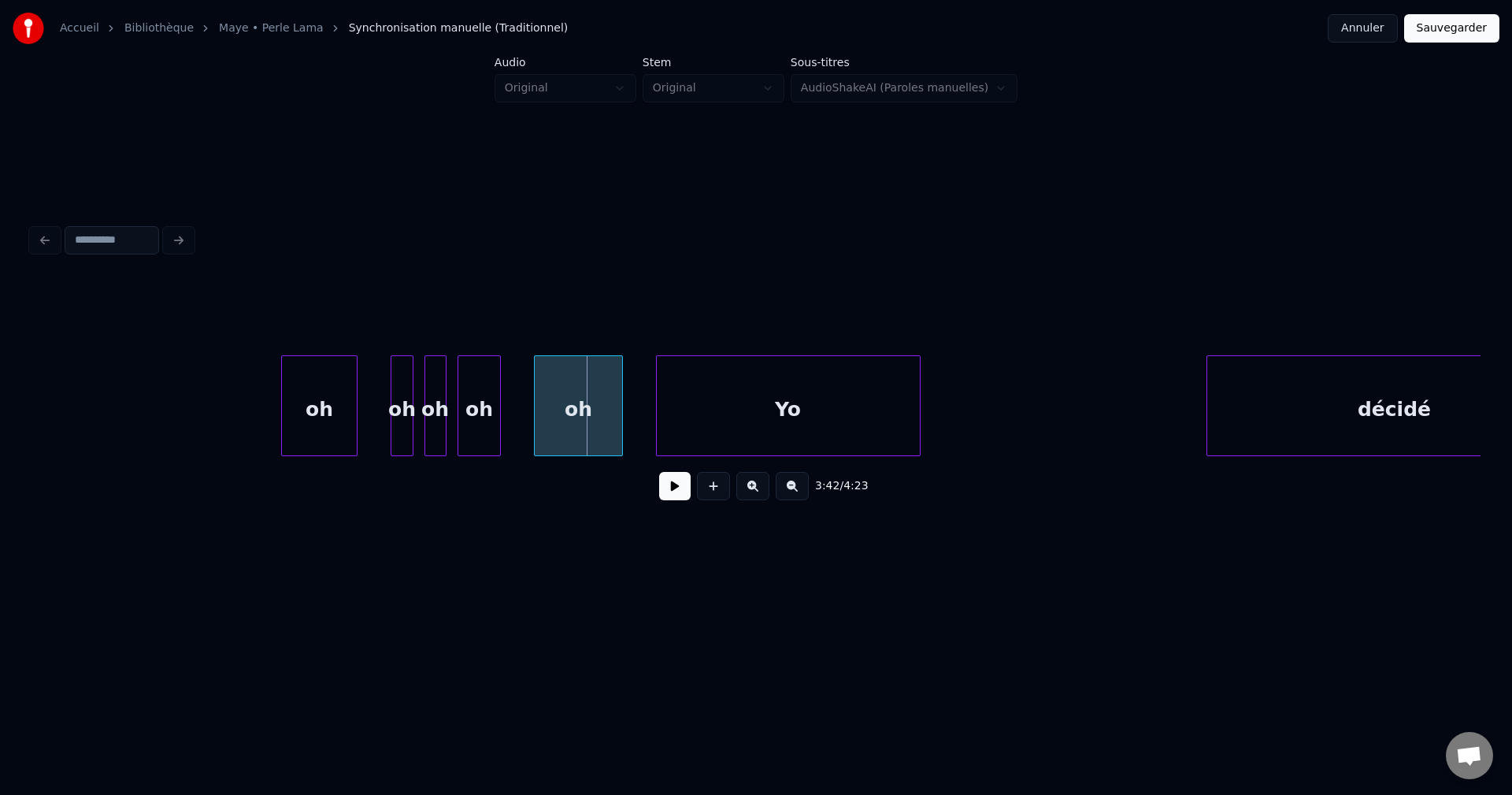
scroll to position [0, 122068]
click at [304, 432] on div "oh" at bounding box center [321, 410] width 76 height 107
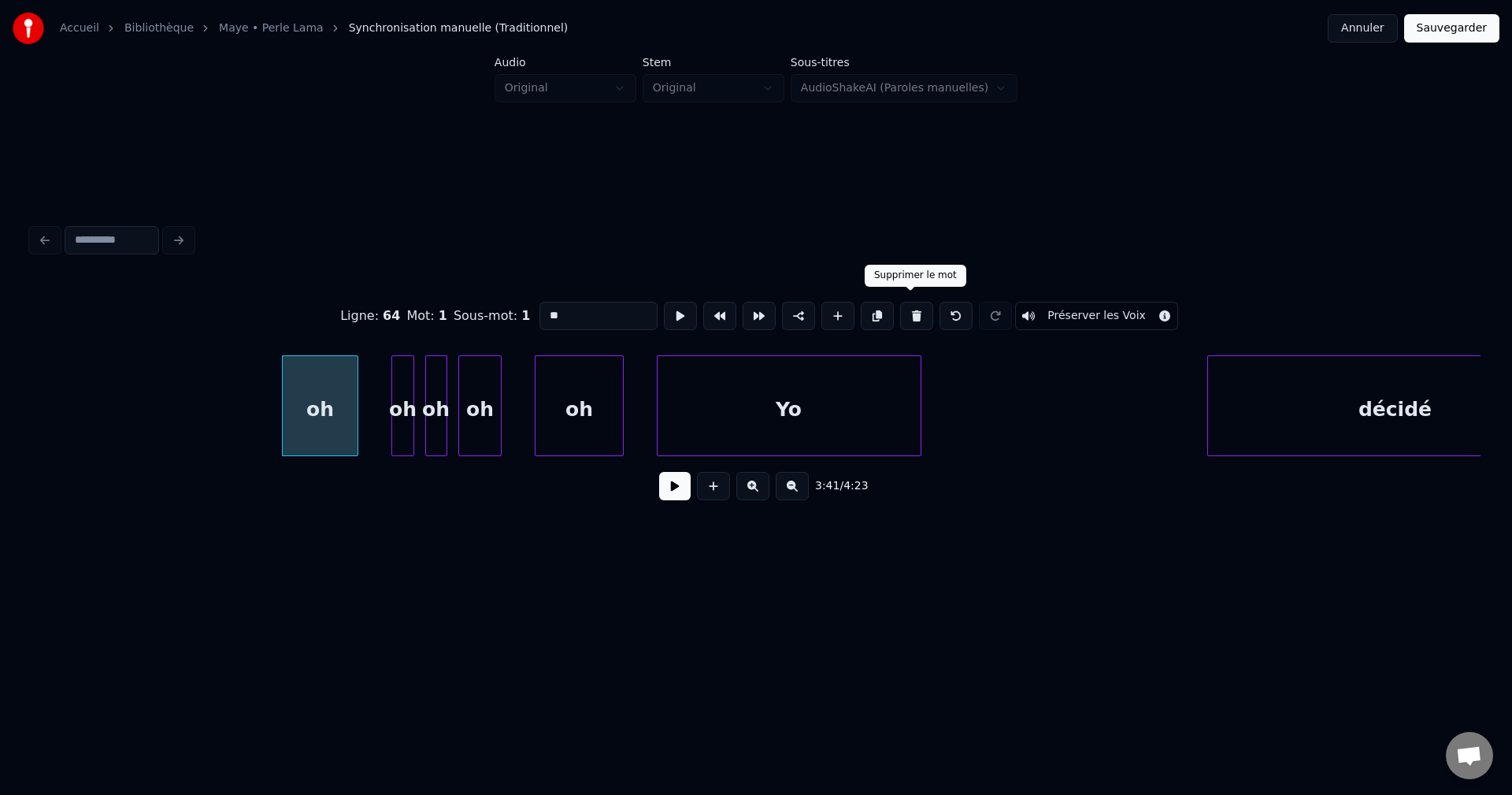
click at [916, 308] on button at bounding box center [917, 316] width 33 height 28
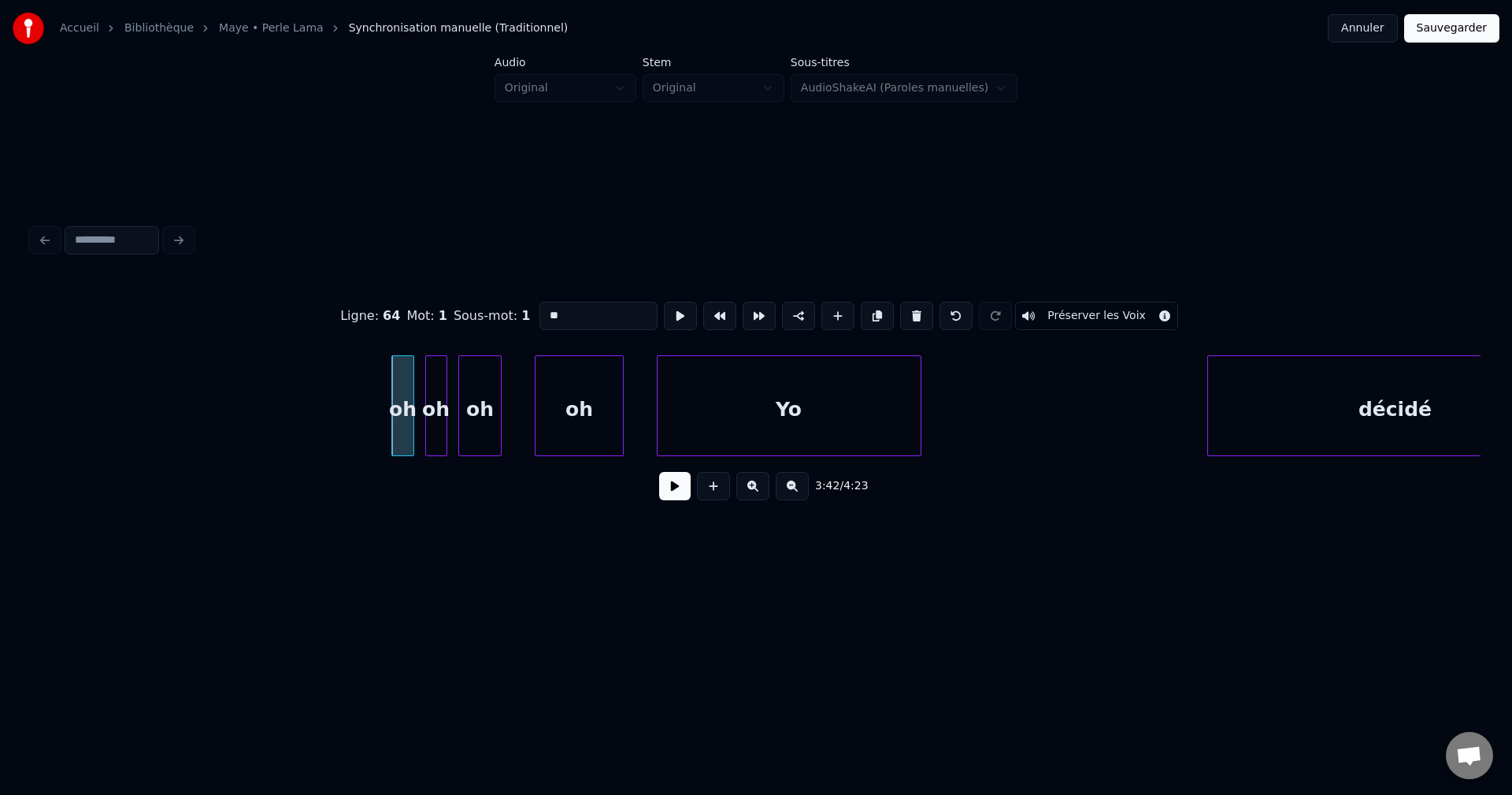
click at [916, 308] on button at bounding box center [917, 316] width 33 height 28
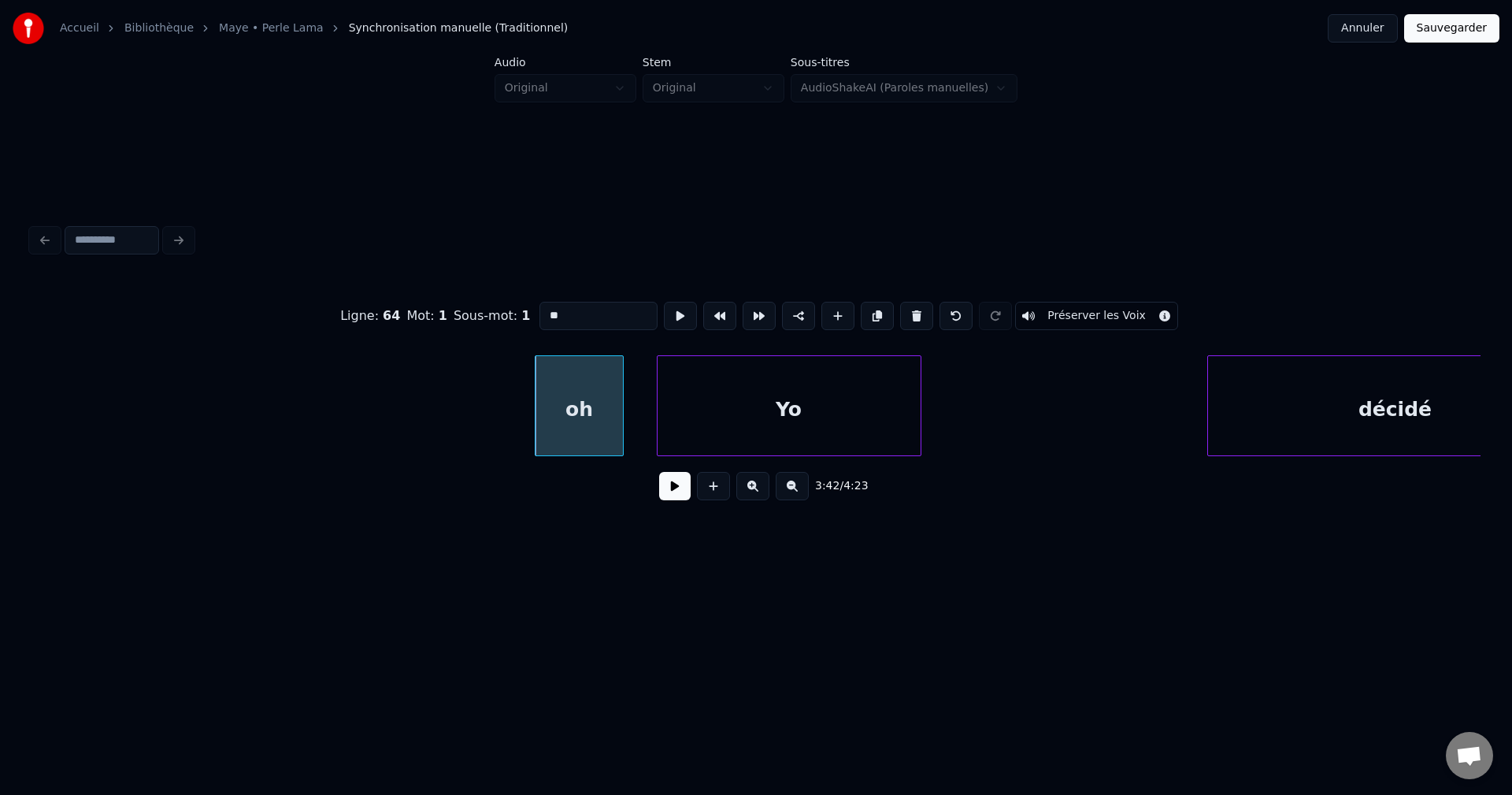
drag, startPoint x: 916, startPoint y: 308, endPoint x: 866, endPoint y: 322, distance: 51.9
click at [915, 308] on button at bounding box center [917, 316] width 33 height 28
type input "**"
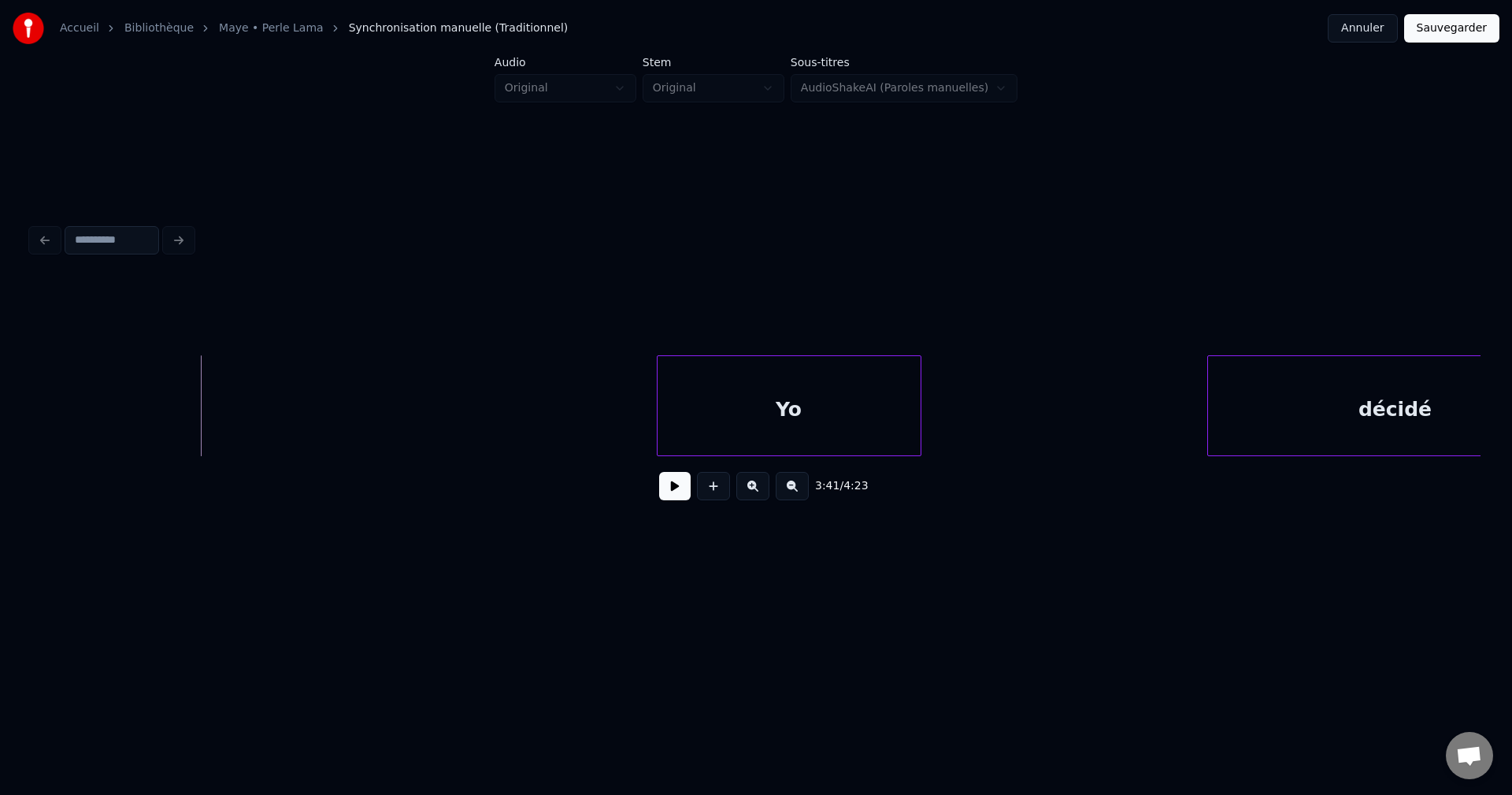
click at [674, 500] on button at bounding box center [675, 486] width 32 height 28
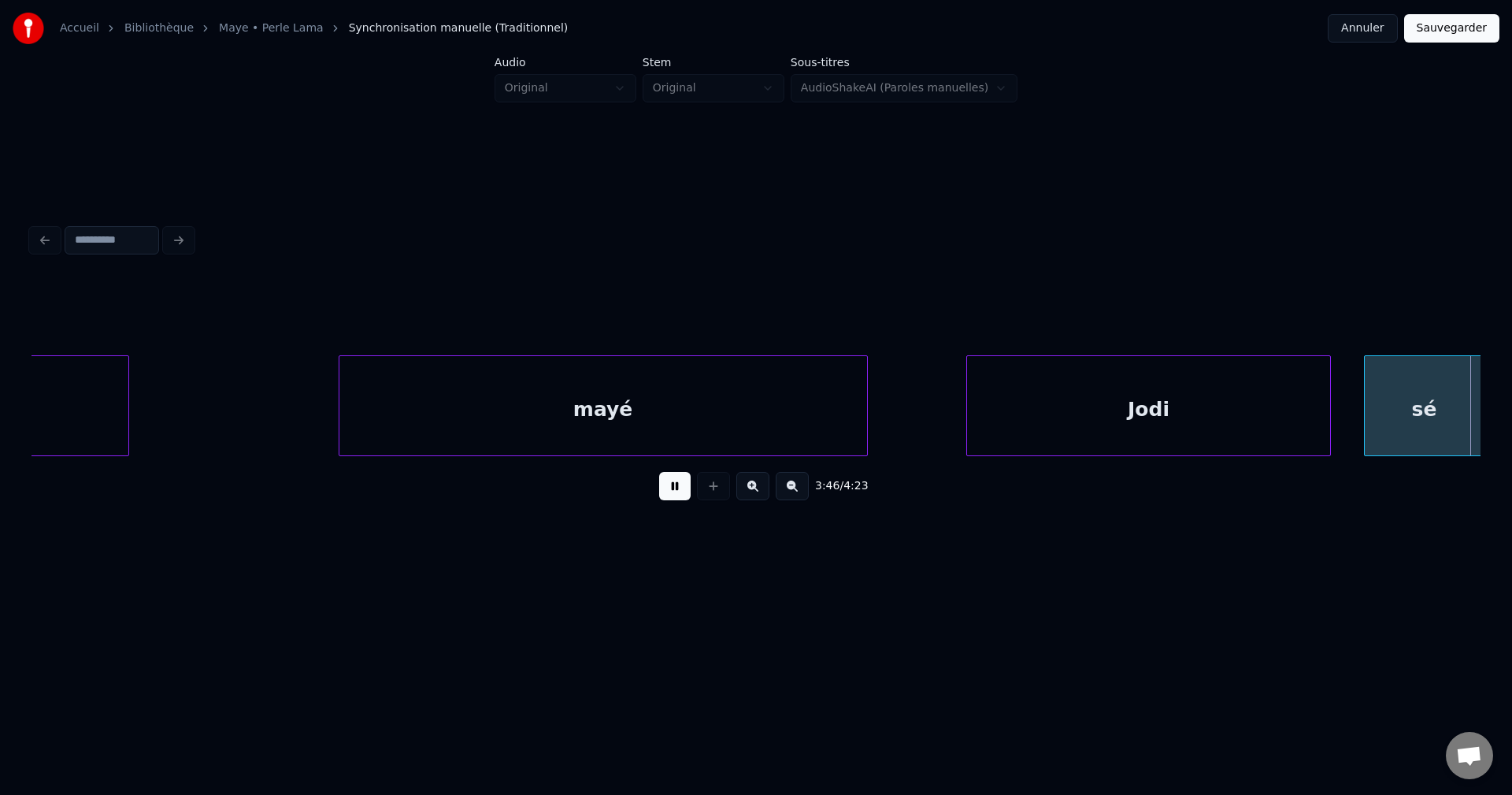
scroll to position [0, 124975]
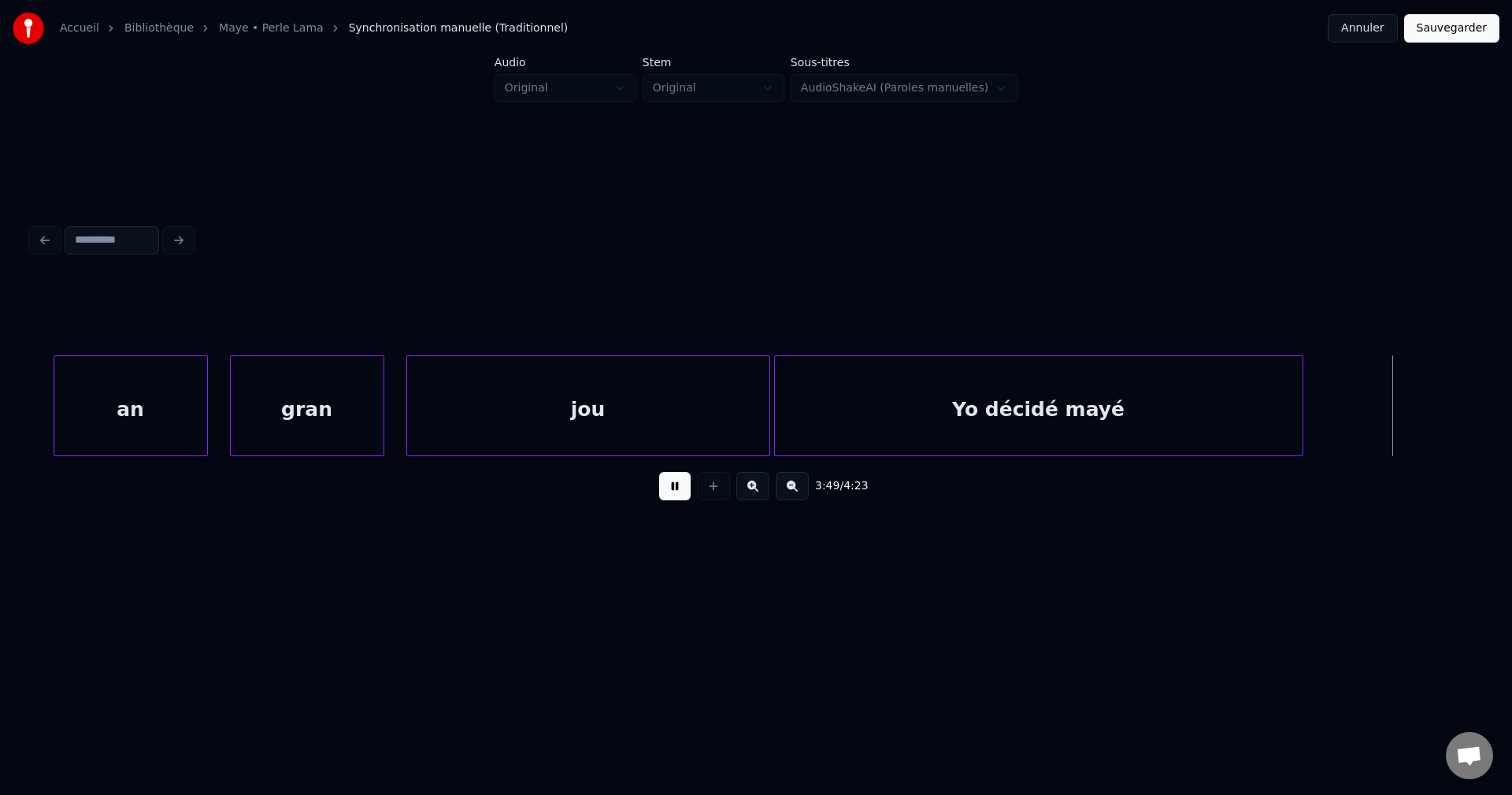
click at [672, 500] on button at bounding box center [675, 486] width 32 height 28
click at [966, 407] on div "Yo décidé mayé" at bounding box center [1038, 410] width 527 height 107
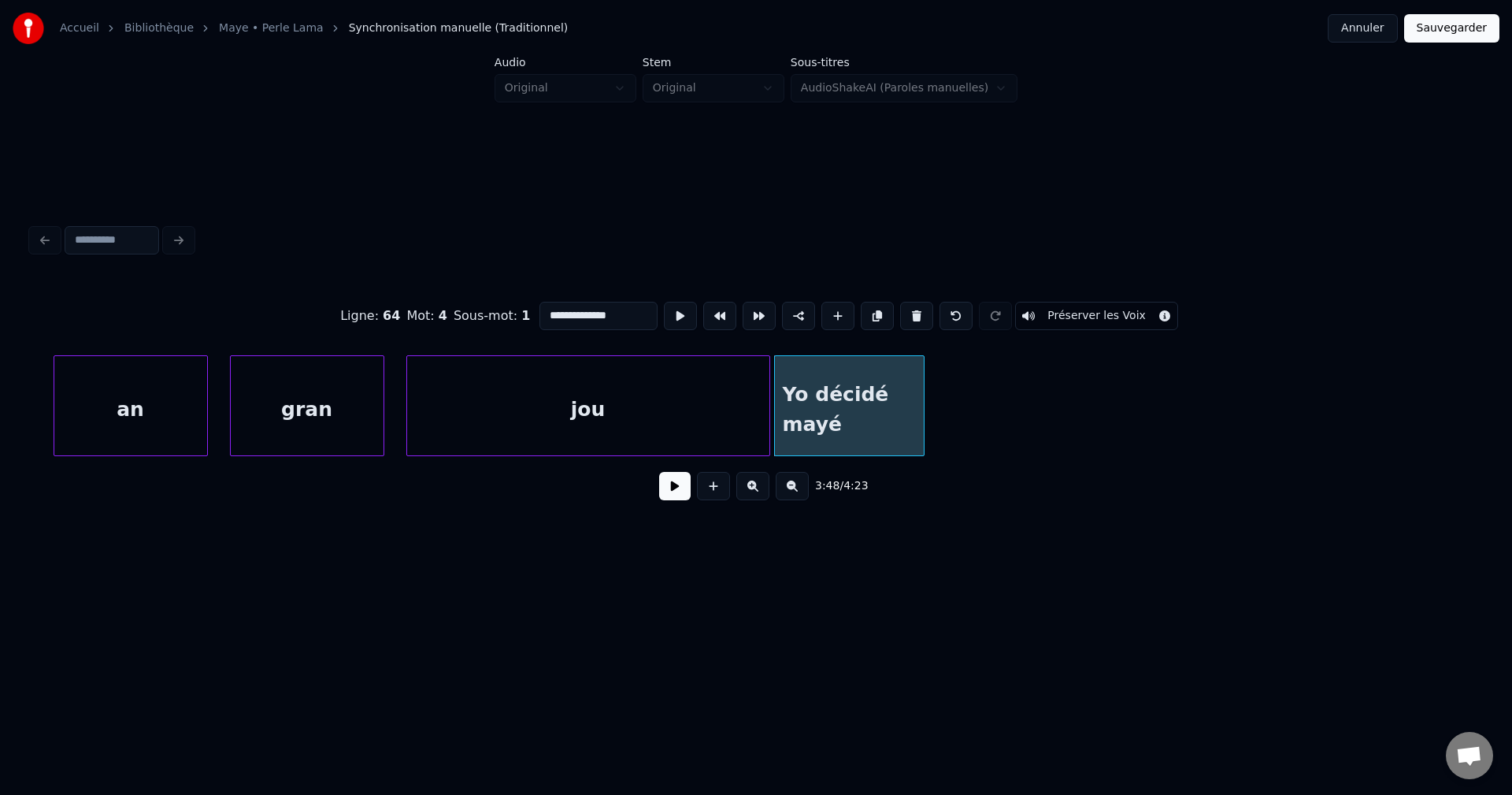
click at [922, 432] on div at bounding box center [922, 406] width 5 height 99
click at [809, 412] on div "Yo décidé mayé" at bounding box center [849, 410] width 149 height 107
drag, startPoint x: 623, startPoint y: 309, endPoint x: 558, endPoint y: 315, distance: 65.3
click at [558, 315] on input "**********" at bounding box center [598, 316] width 118 height 28
type input "**"
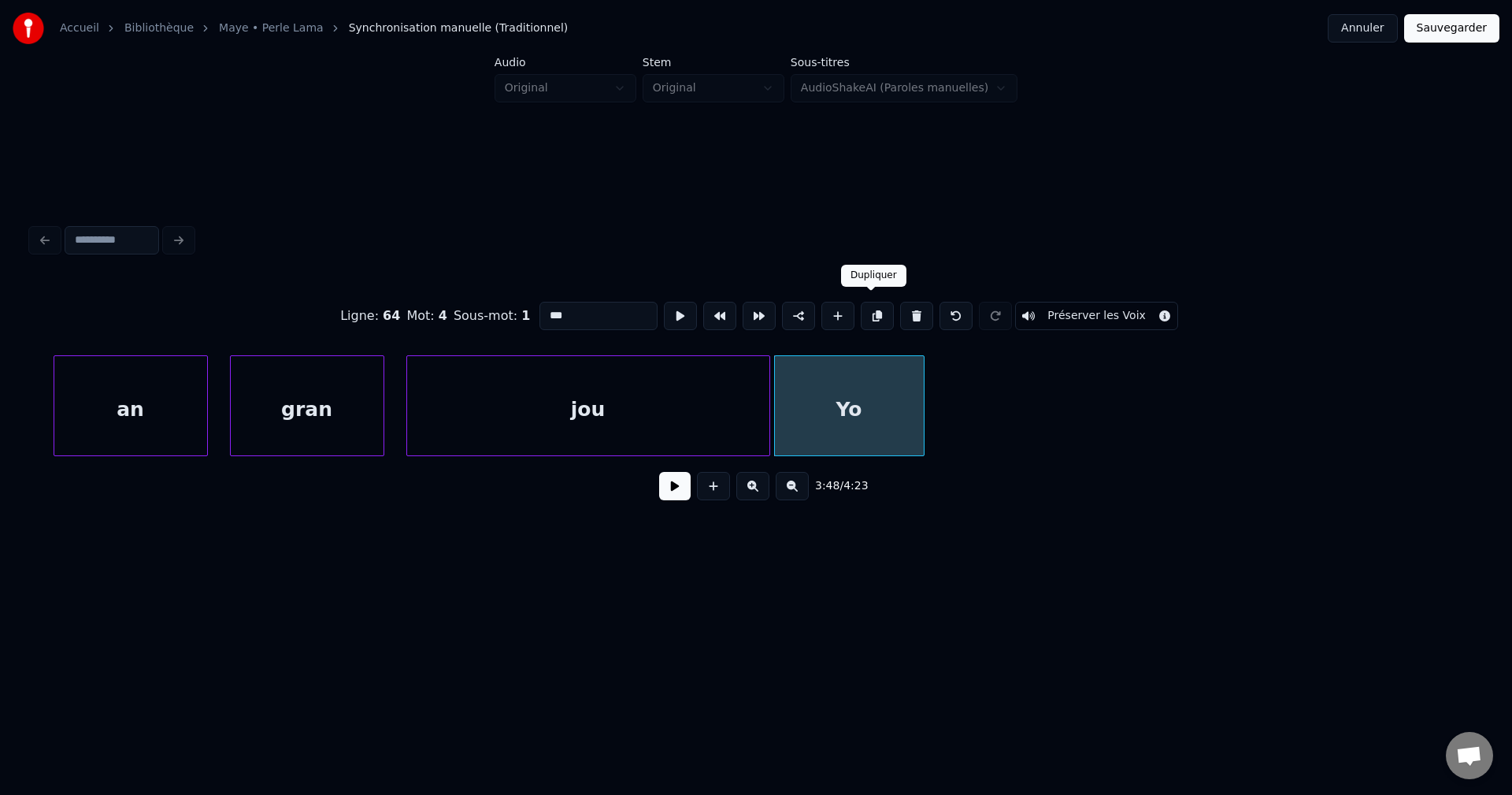
click at [877, 315] on button at bounding box center [877, 316] width 33 height 28
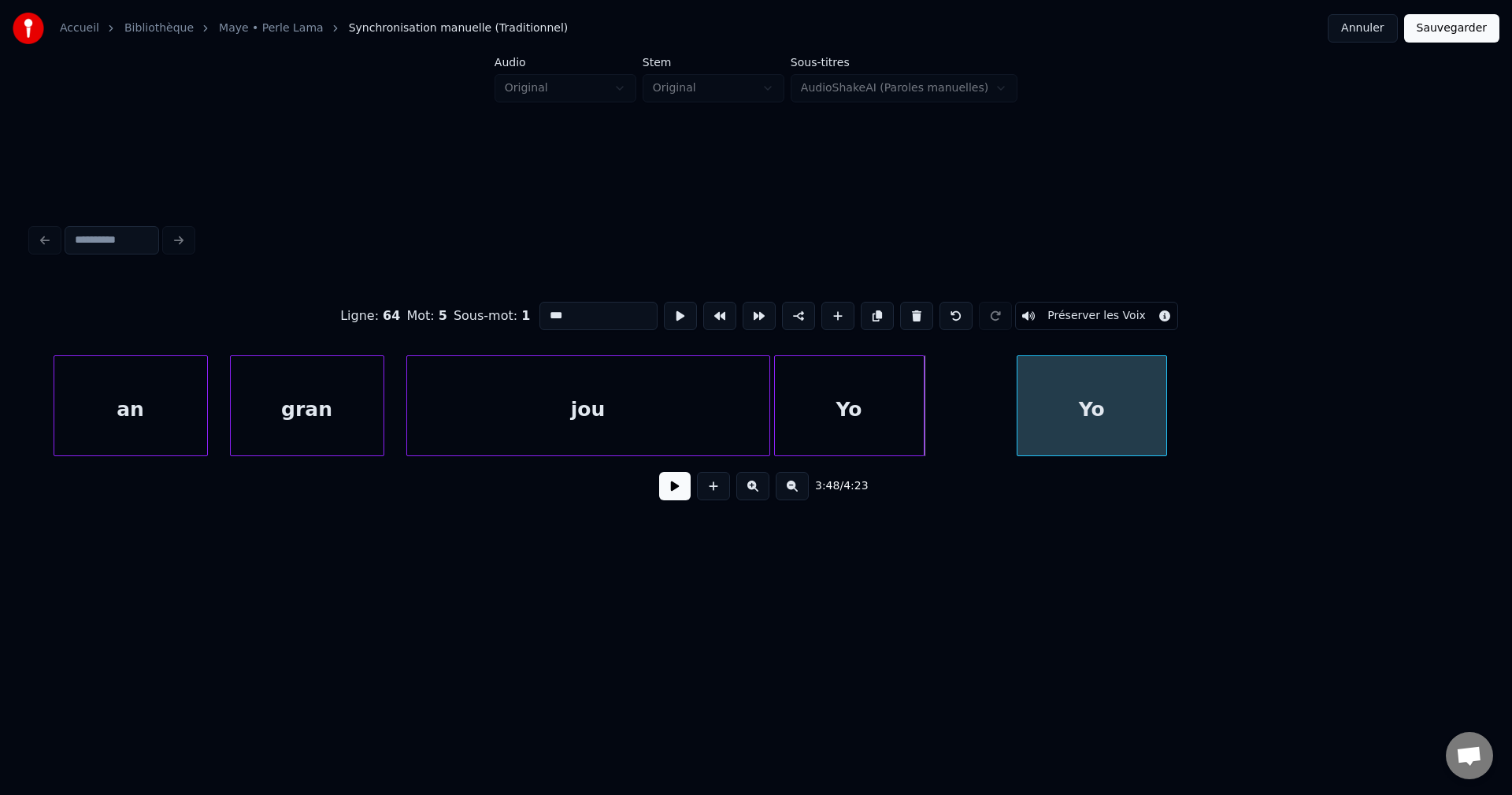
click at [1166, 407] on div "Yo" at bounding box center [1092, 410] width 149 height 107
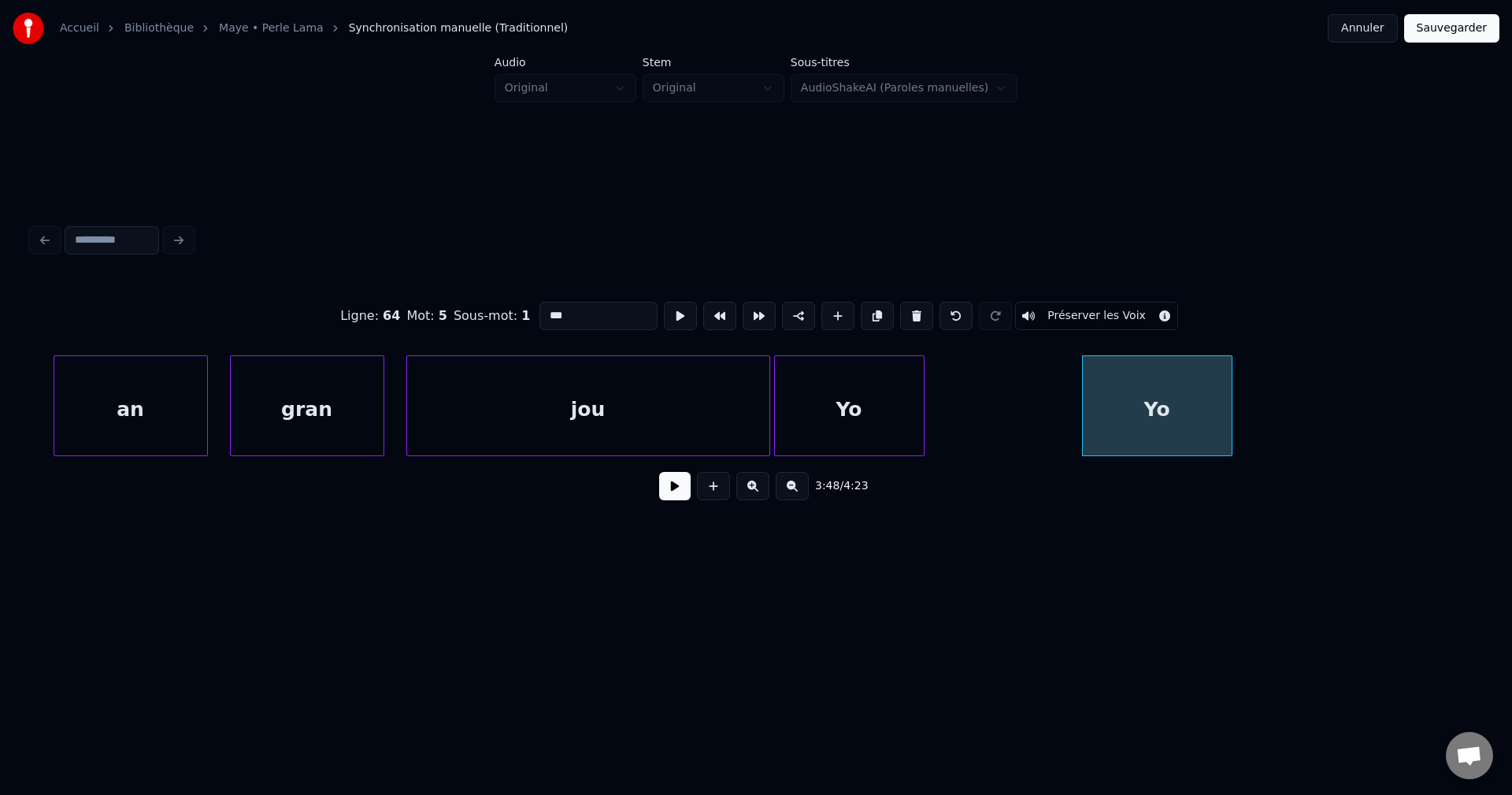
drag, startPoint x: 683, startPoint y: 490, endPoint x: 1003, endPoint y: 465, distance: 321.0
click at [684, 490] on button at bounding box center [675, 486] width 32 height 28
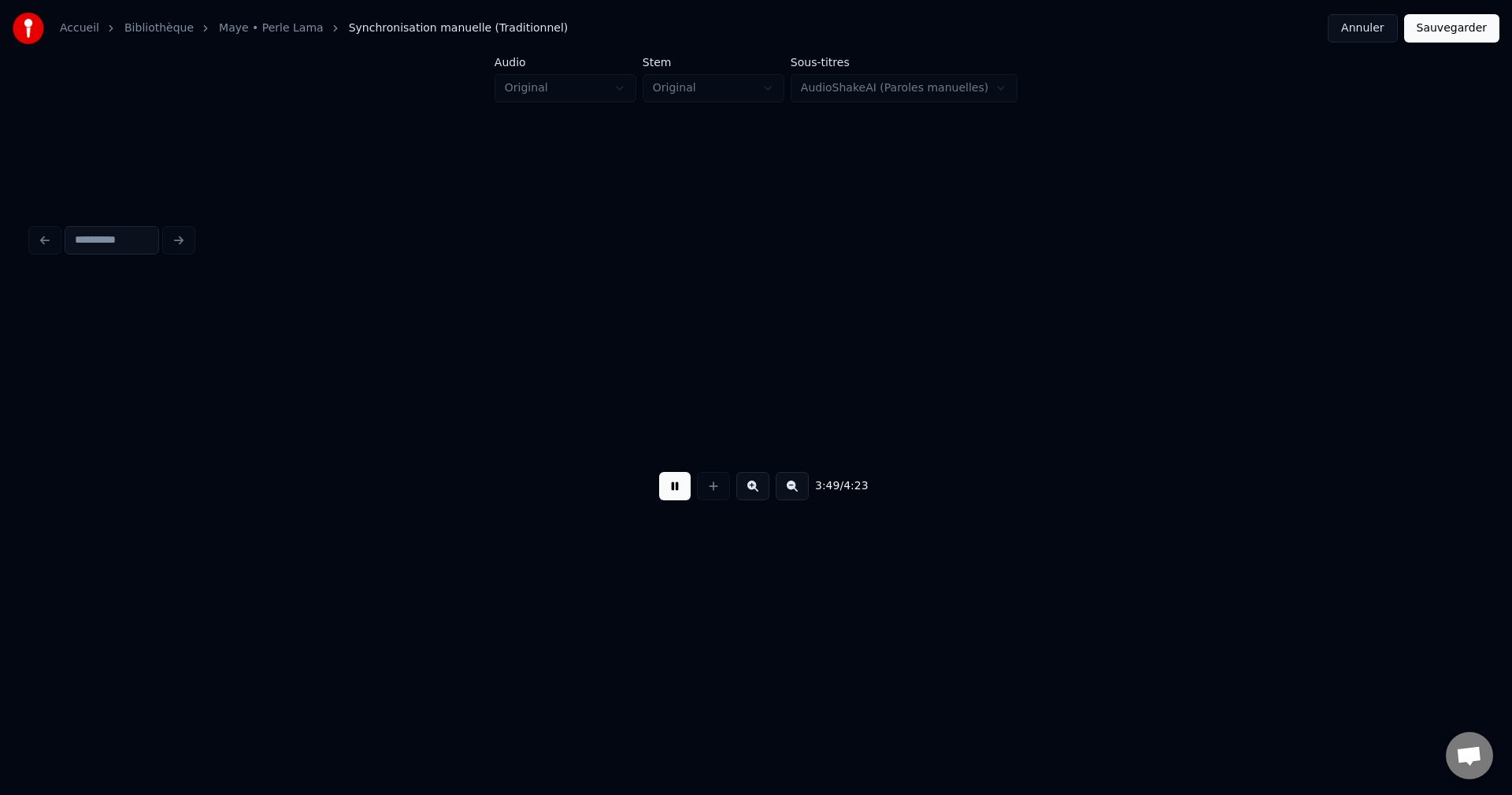
scroll to position [0, 126080]
click at [126, 405] on div "Yo" at bounding box center [125, 410] width 149 height 107
click at [163, 403] on div "Yo" at bounding box center [125, 410] width 149 height 107
click at [167, 401] on div "Yo" at bounding box center [132, 410] width 149 height 107
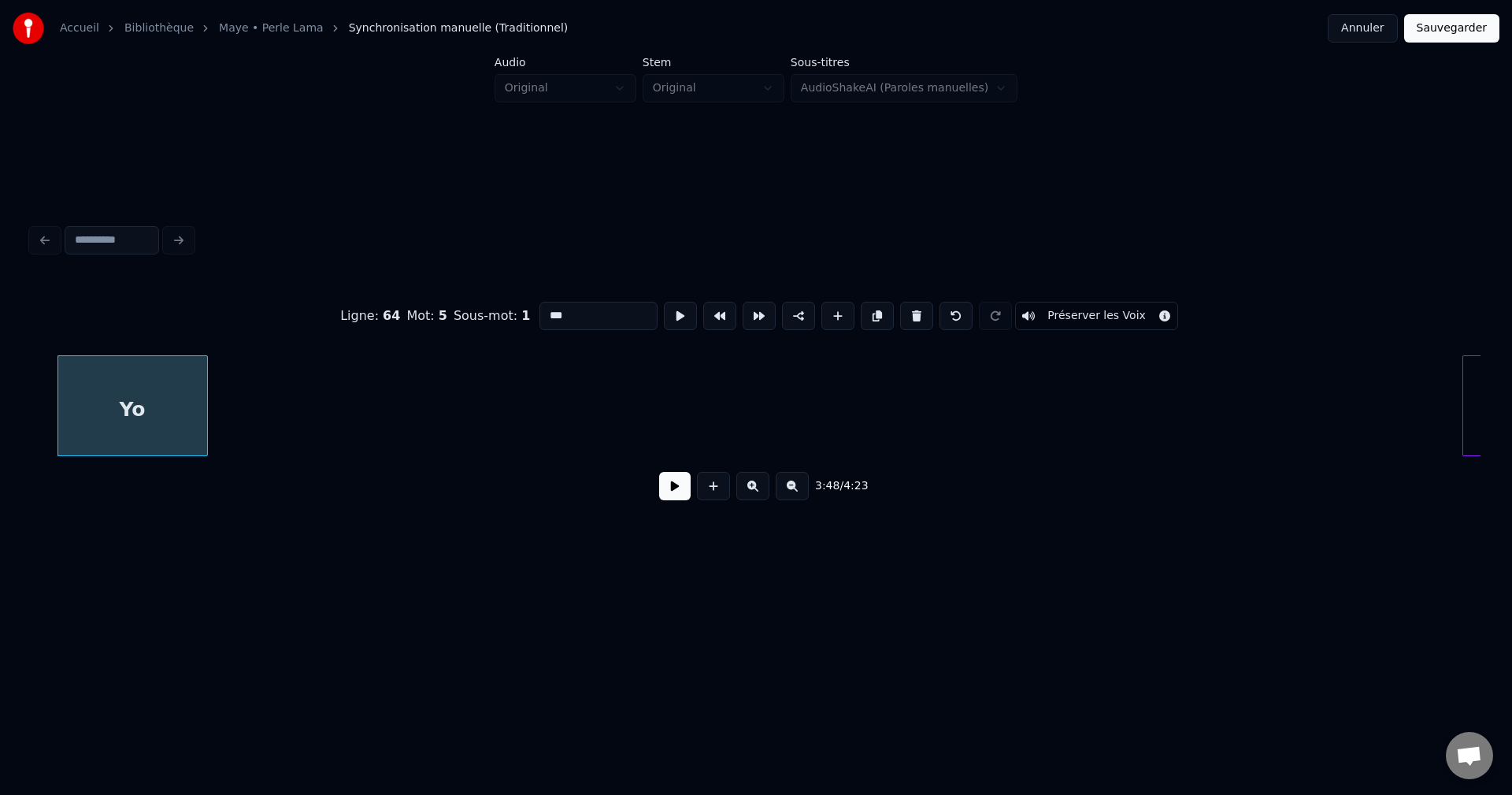
click at [140, 400] on div "Yo" at bounding box center [132, 410] width 149 height 107
drag, startPoint x: 680, startPoint y: 498, endPoint x: 392, endPoint y: 456, distance: 291.0
click at [676, 498] on button at bounding box center [675, 486] width 32 height 28
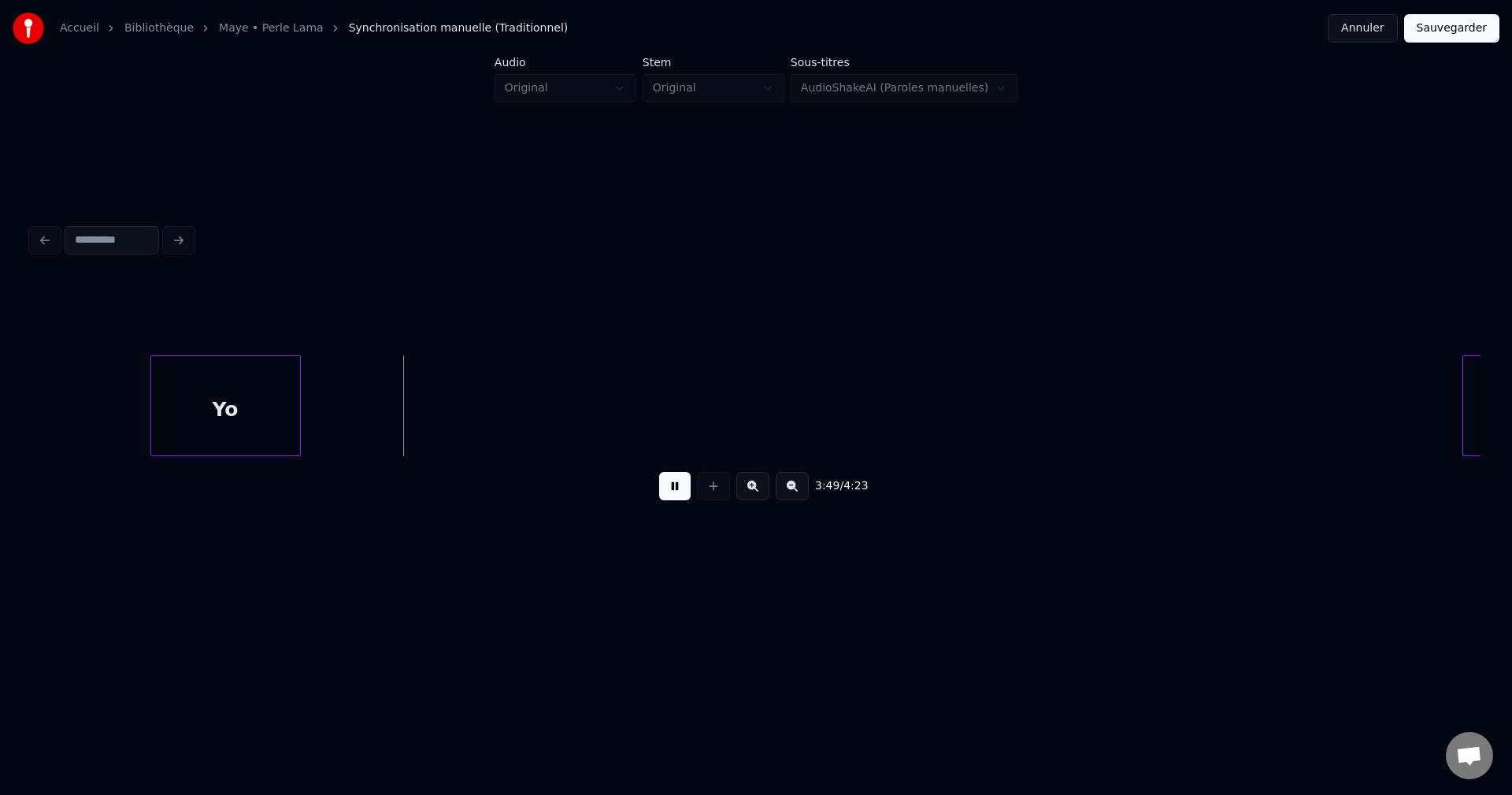
click at [236, 411] on div "Yo" at bounding box center [225, 410] width 149 height 107
click at [289, 413] on div "Yo" at bounding box center [259, 410] width 149 height 107
click at [313, 415] on div "Yo" at bounding box center [287, 410] width 149 height 107
click at [337, 416] on div "Yo" at bounding box center [294, 410] width 149 height 107
click at [356, 416] on div "Yo" at bounding box center [309, 410] width 149 height 107
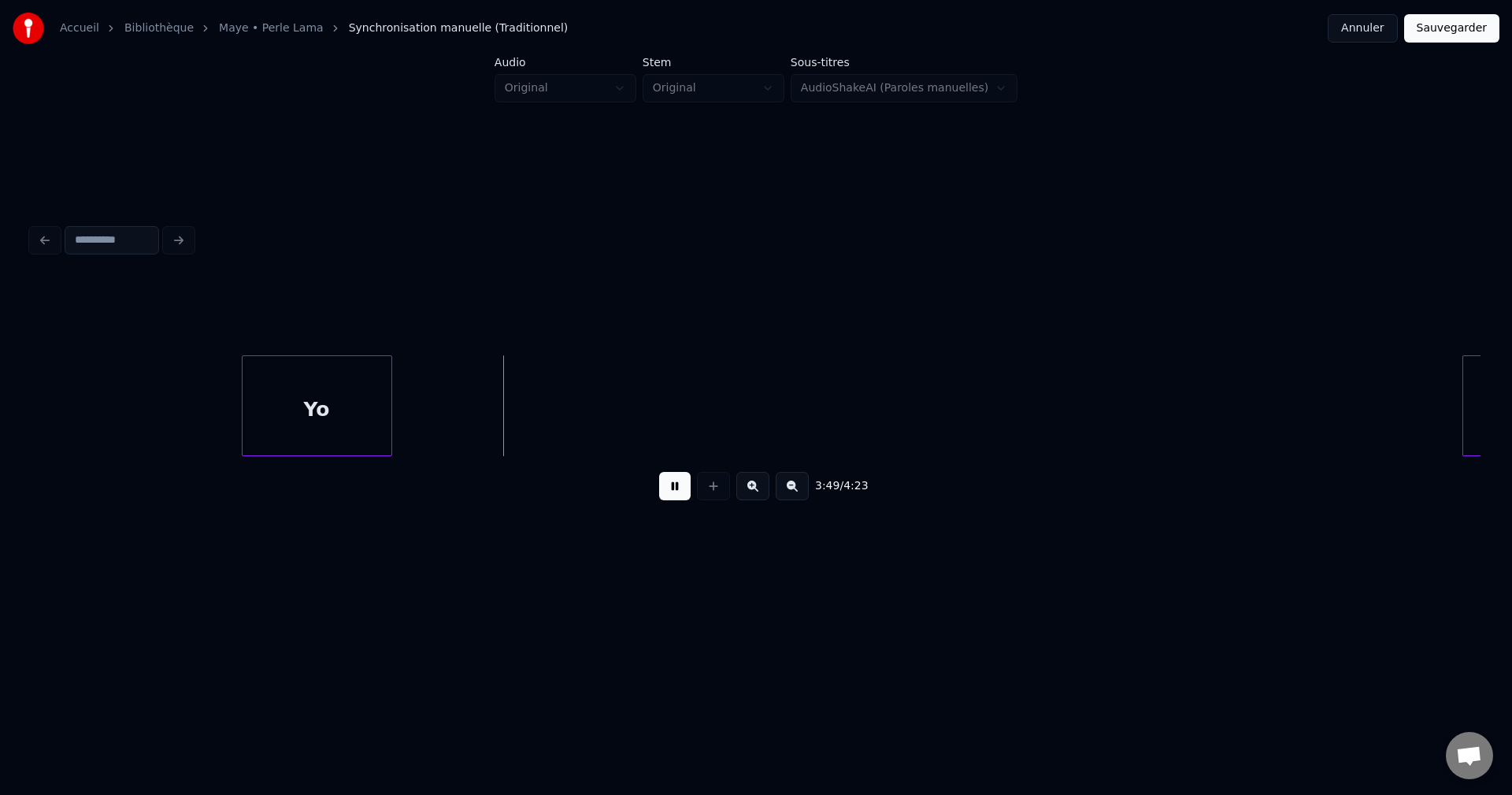
click at [367, 416] on div "Yo" at bounding box center [317, 410] width 149 height 107
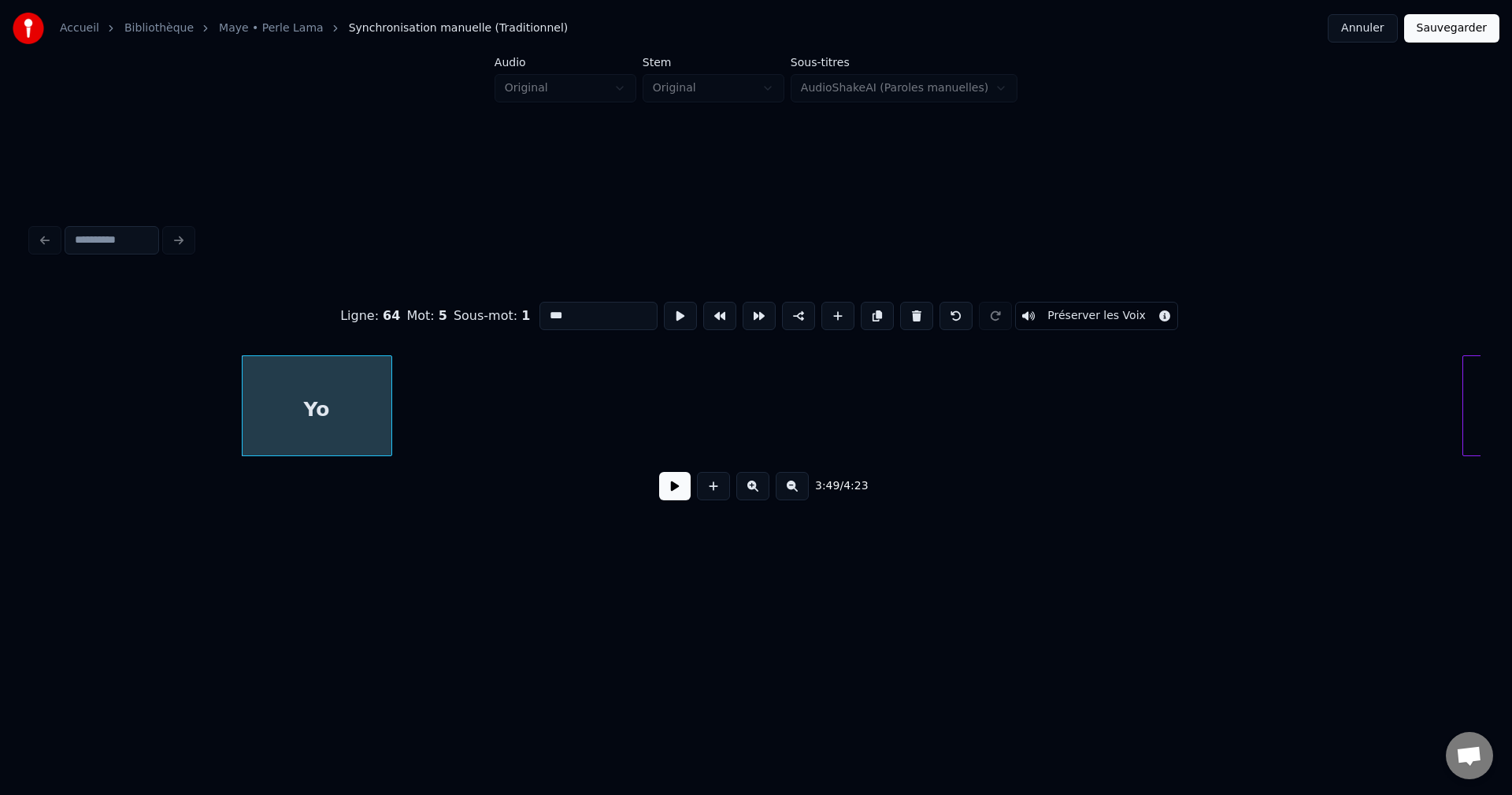
drag, startPoint x: 564, startPoint y: 305, endPoint x: 305, endPoint y: 315, distance: 259.2
click at [314, 315] on div "Ligne : 64 Mot : 5 Sous-mot : 1 ** Préserver les Voix" at bounding box center [756, 316] width 1449 height 79
type input "******"
click at [683, 500] on button at bounding box center [675, 486] width 32 height 28
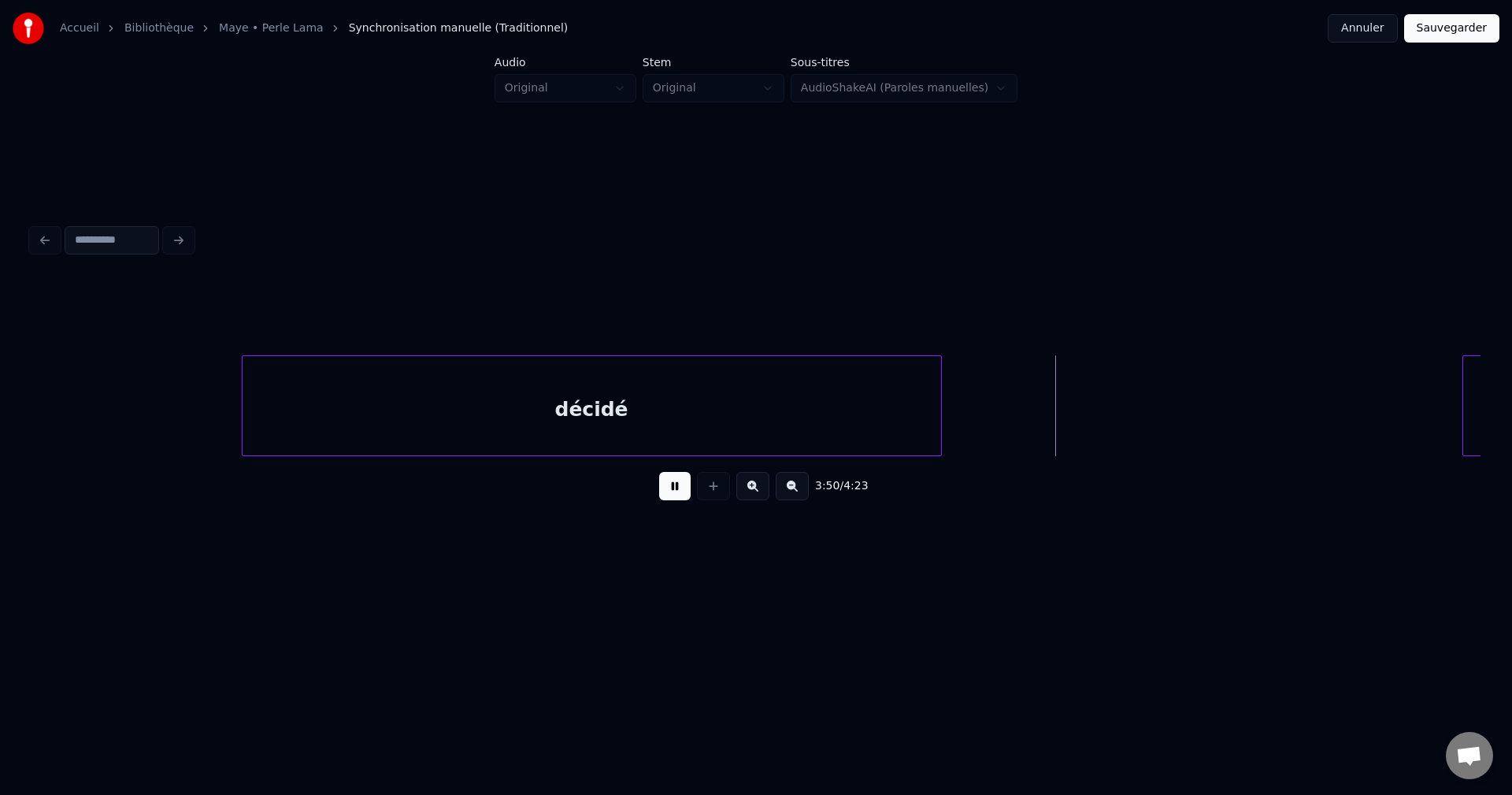
click at [941, 439] on div at bounding box center [939, 406] width 5 height 99
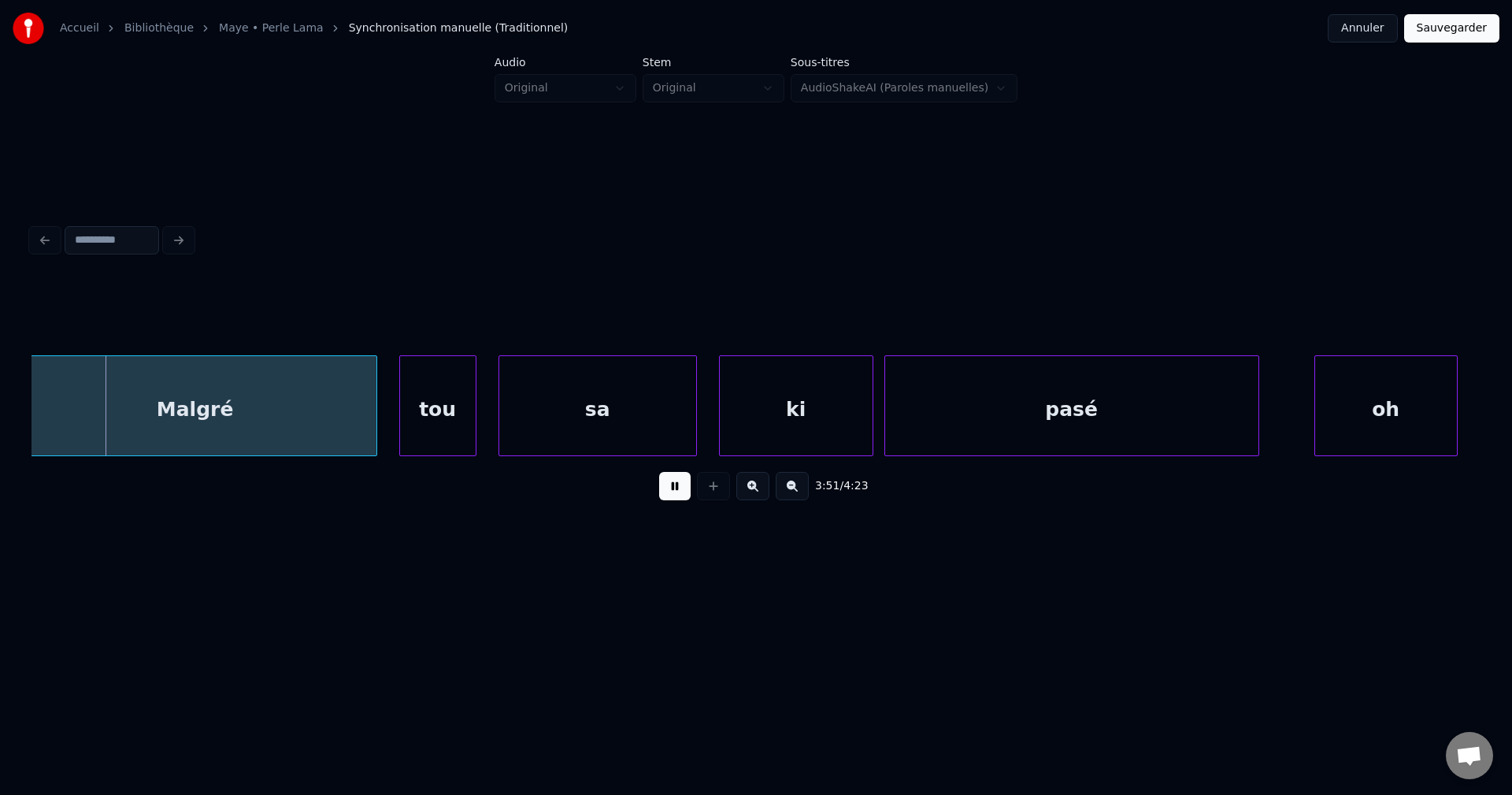
scroll to position [0, 126290]
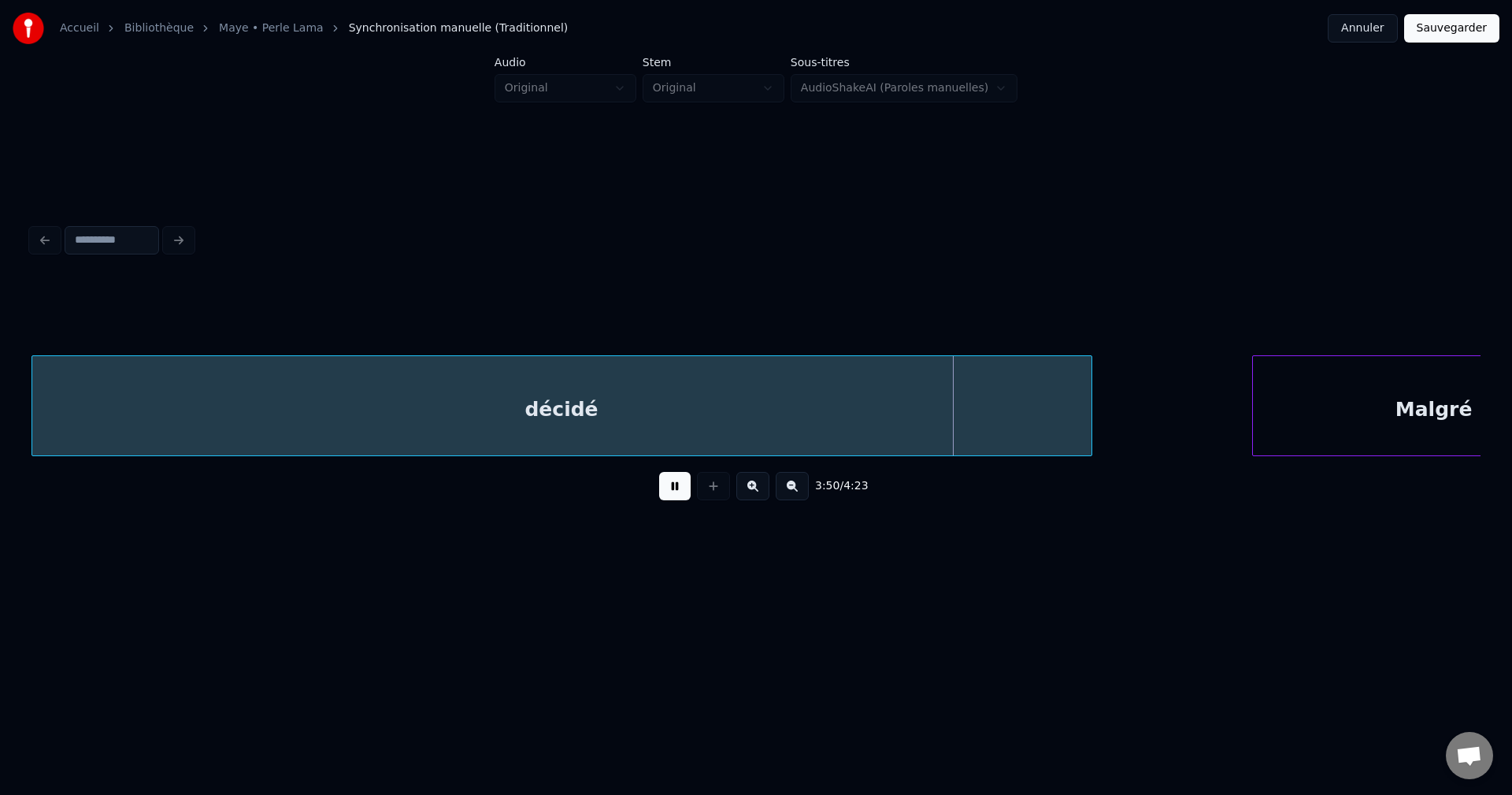
click at [921, 406] on div "décidé" at bounding box center [562, 410] width 1060 height 107
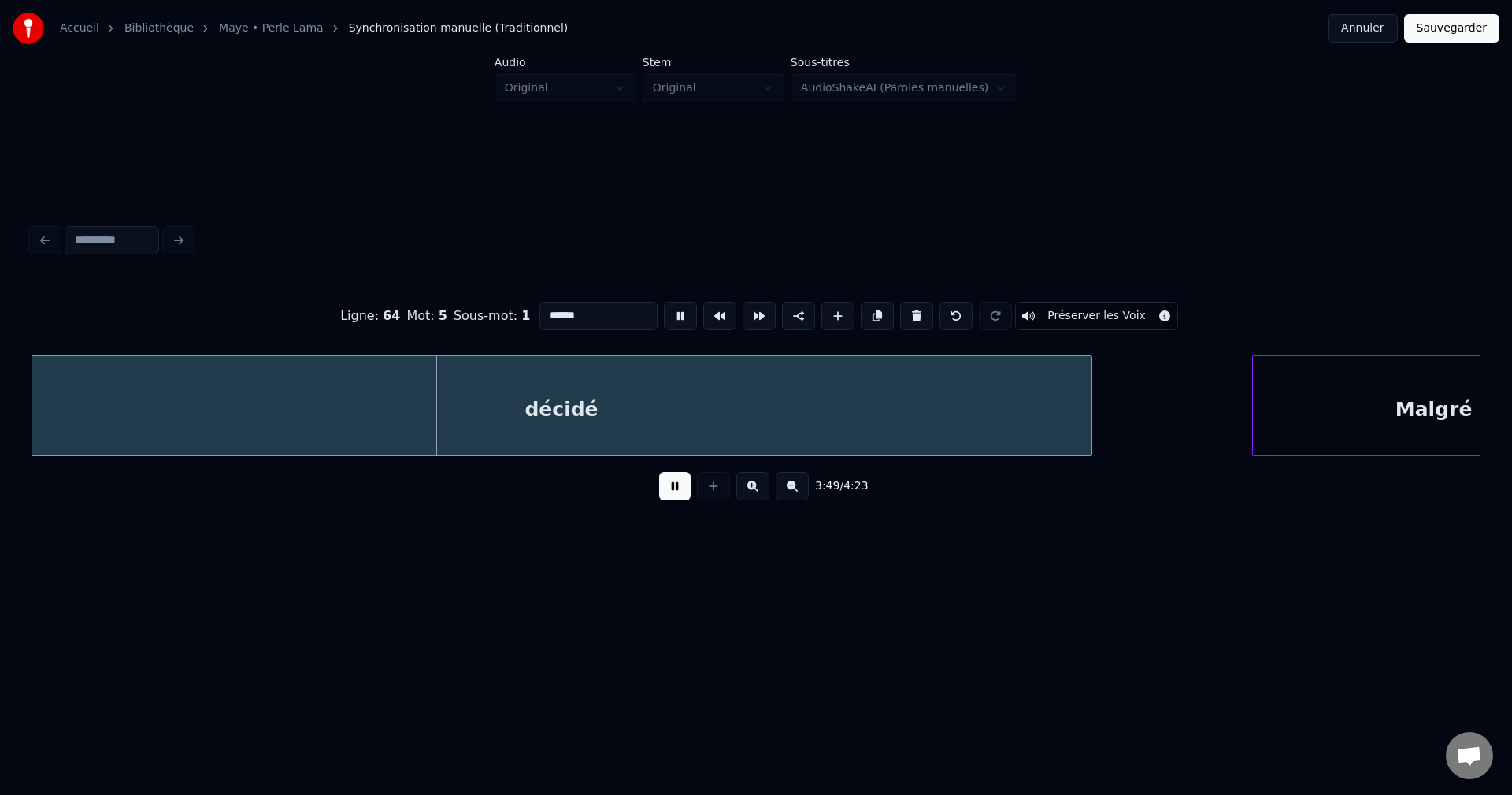
click at [597, 310] on input "******" at bounding box center [598, 316] width 118 height 28
type input "**********"
click at [660, 490] on button at bounding box center [675, 486] width 32 height 28
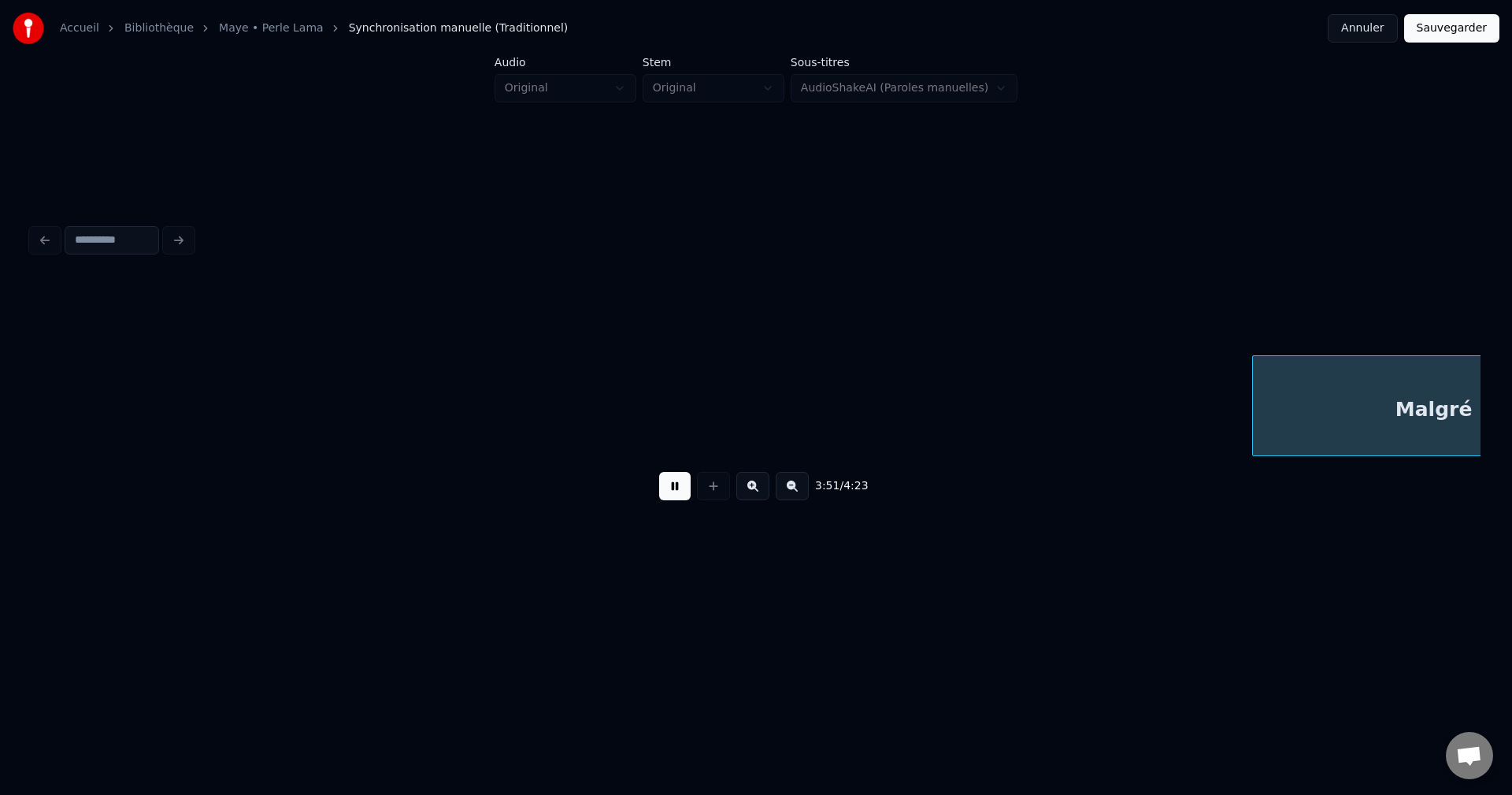
scroll to position [0, 127742]
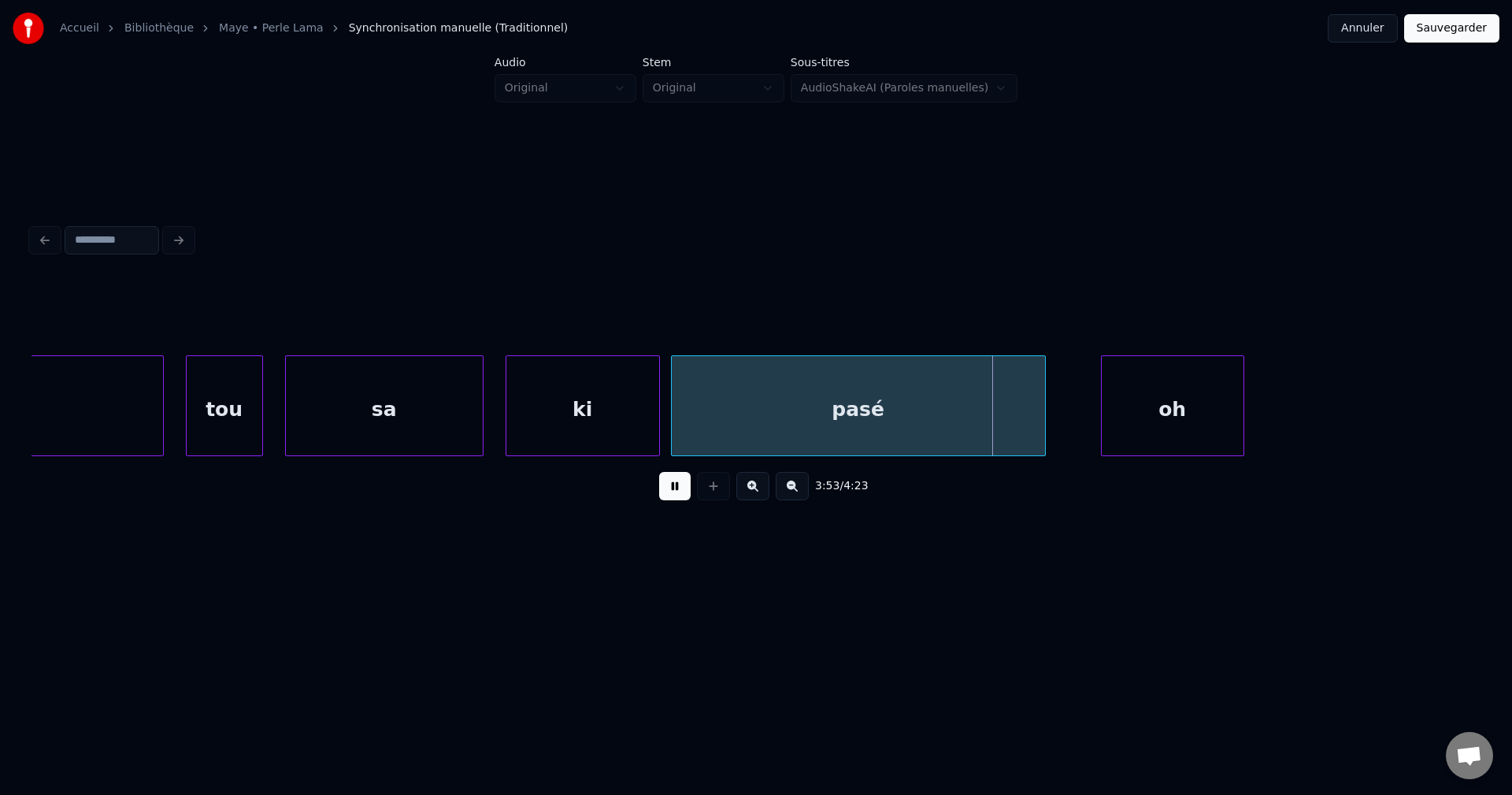
click at [660, 490] on button at bounding box center [675, 486] width 32 height 28
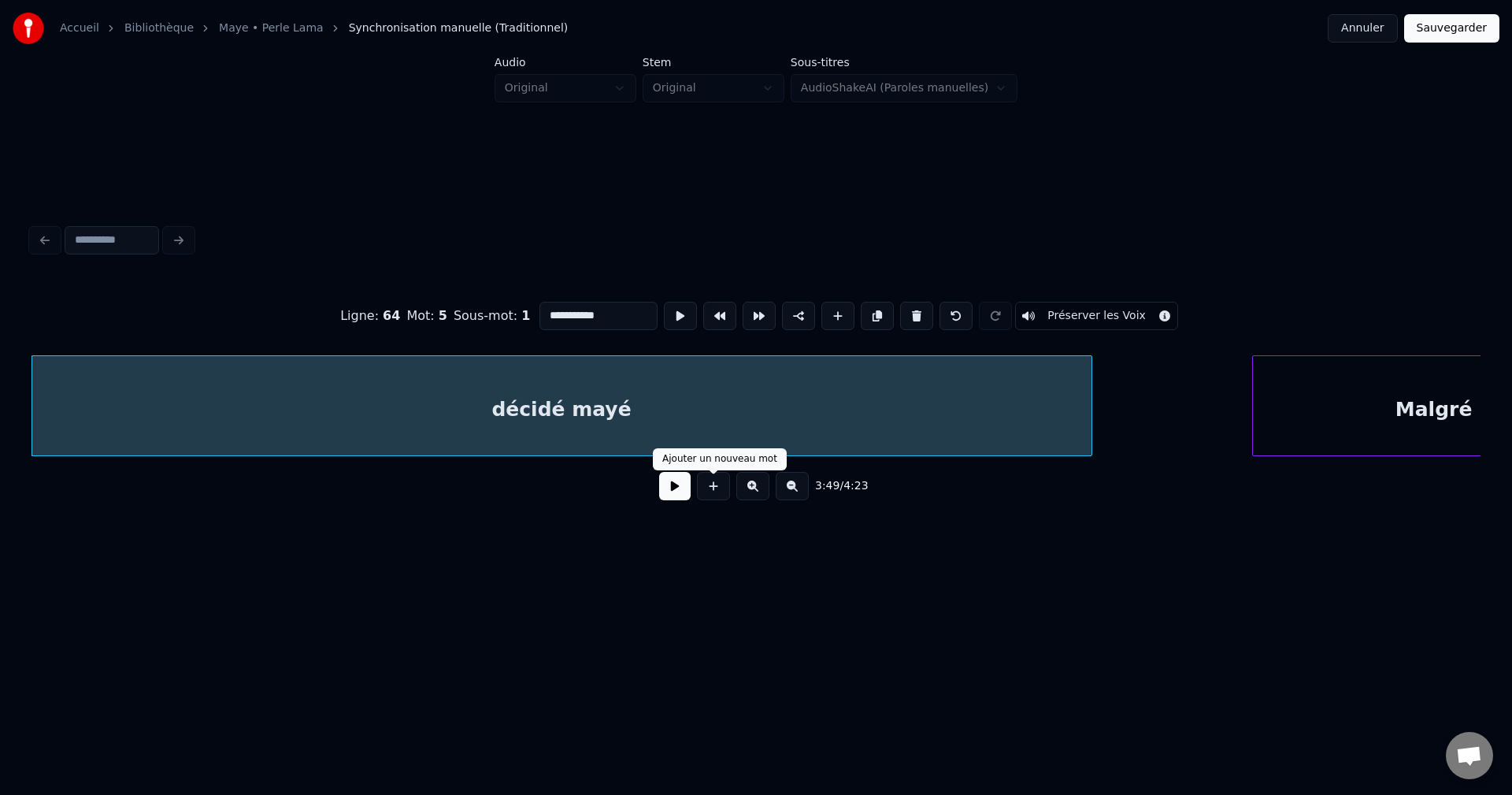
click at [678, 495] on button at bounding box center [675, 486] width 32 height 28
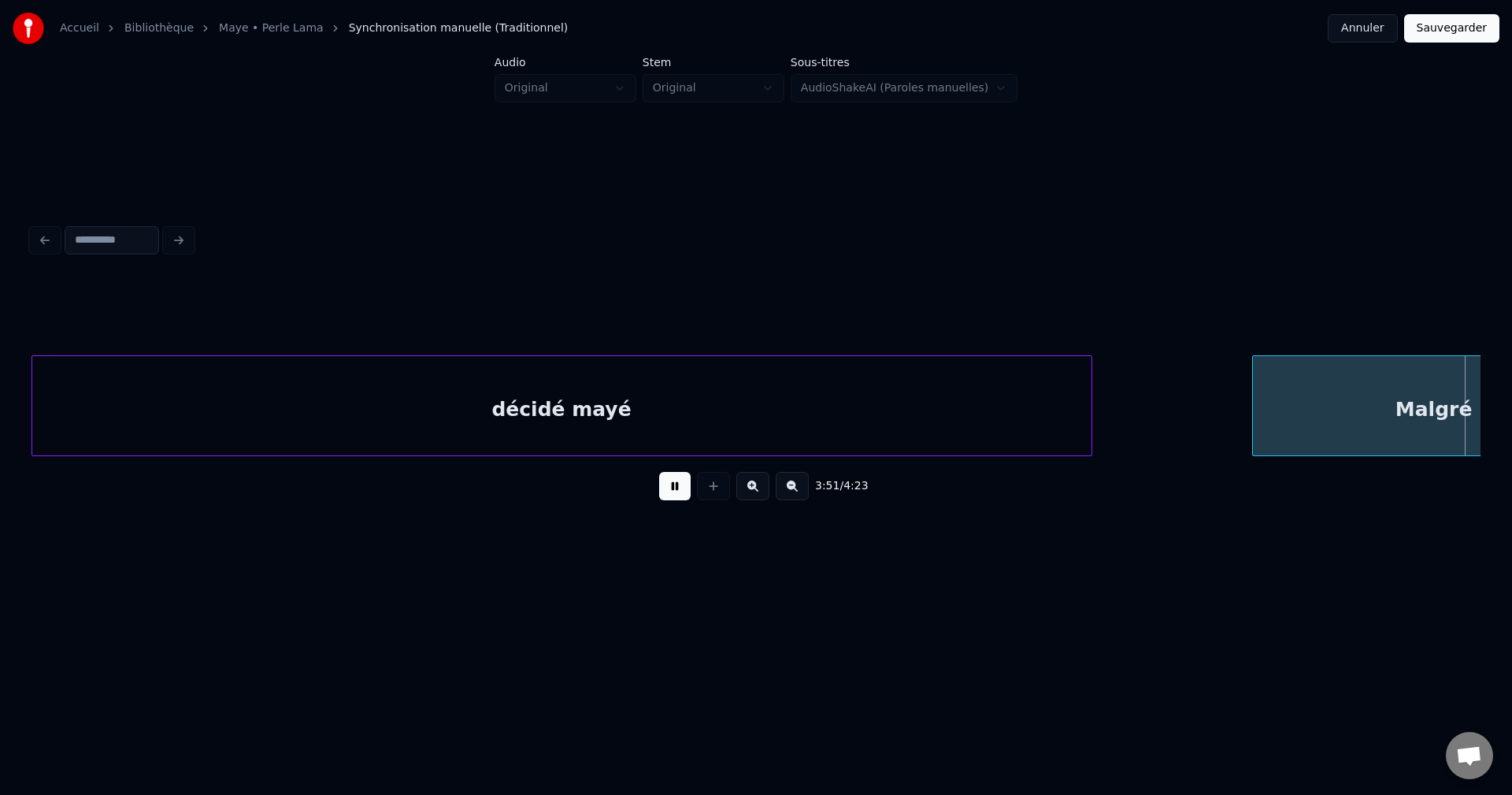
scroll to position [0, 127744]
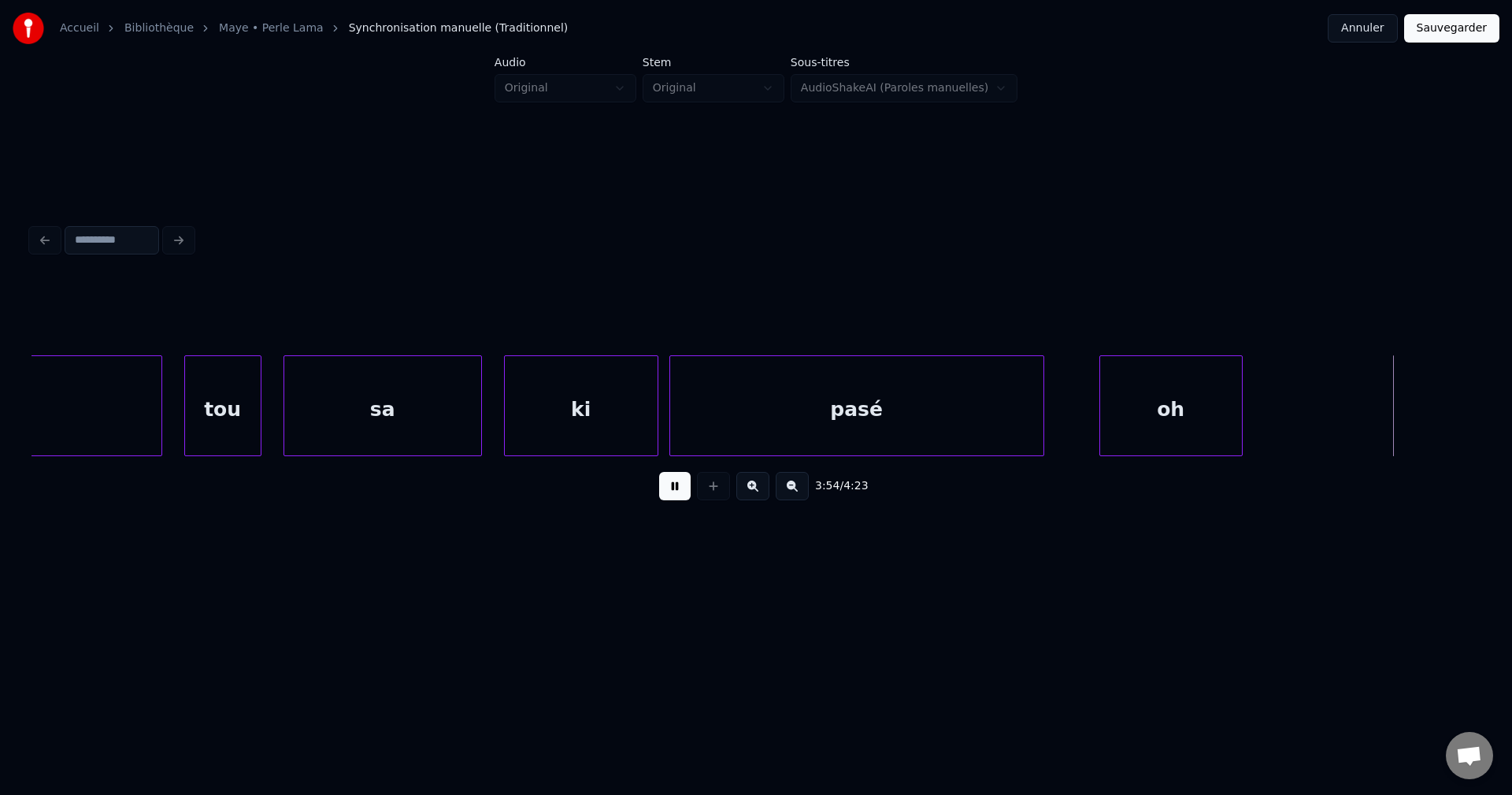
click at [1141, 429] on div "oh" at bounding box center [1171, 410] width 142 height 107
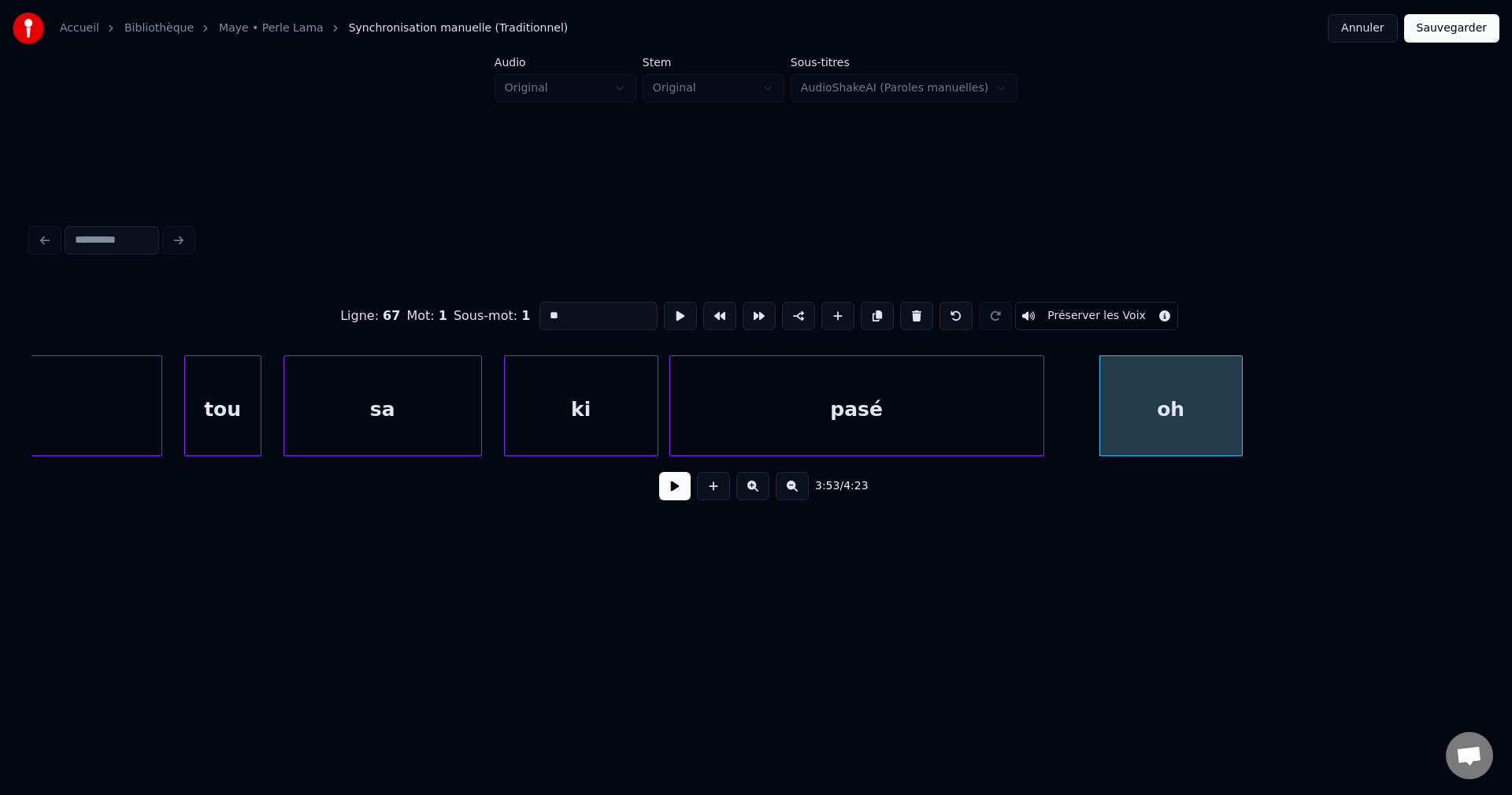
drag, startPoint x: 593, startPoint y: 318, endPoint x: 382, endPoint y: 319, distance: 211.0
click at [382, 319] on div "Ligne : 67 Mot : 1 Sous-mot : 1 ** Préserver les Voix" at bounding box center [756, 316] width 1449 height 79
type input "**"
click at [676, 500] on button at bounding box center [675, 486] width 32 height 28
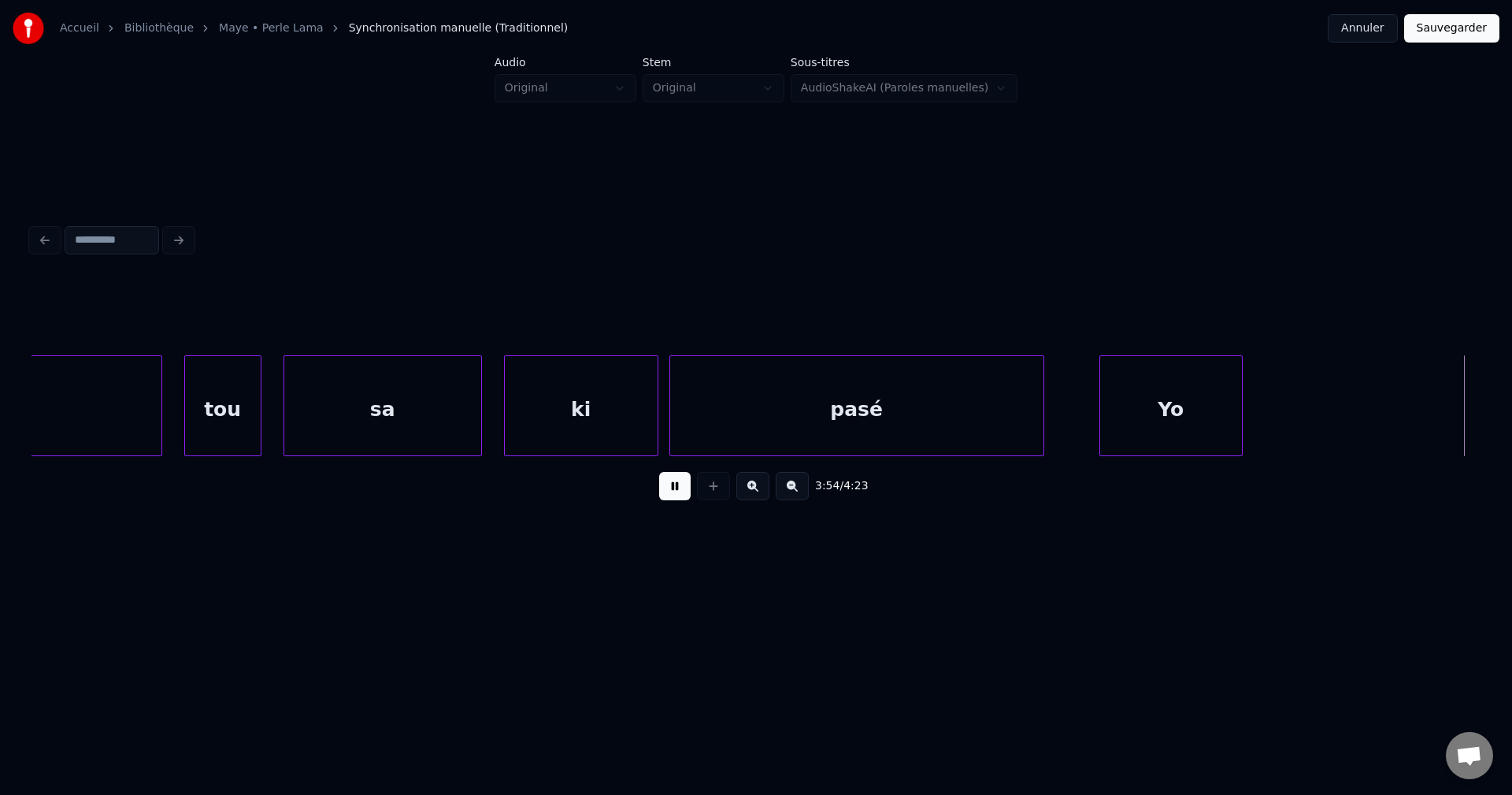
scroll to position [0, 129196]
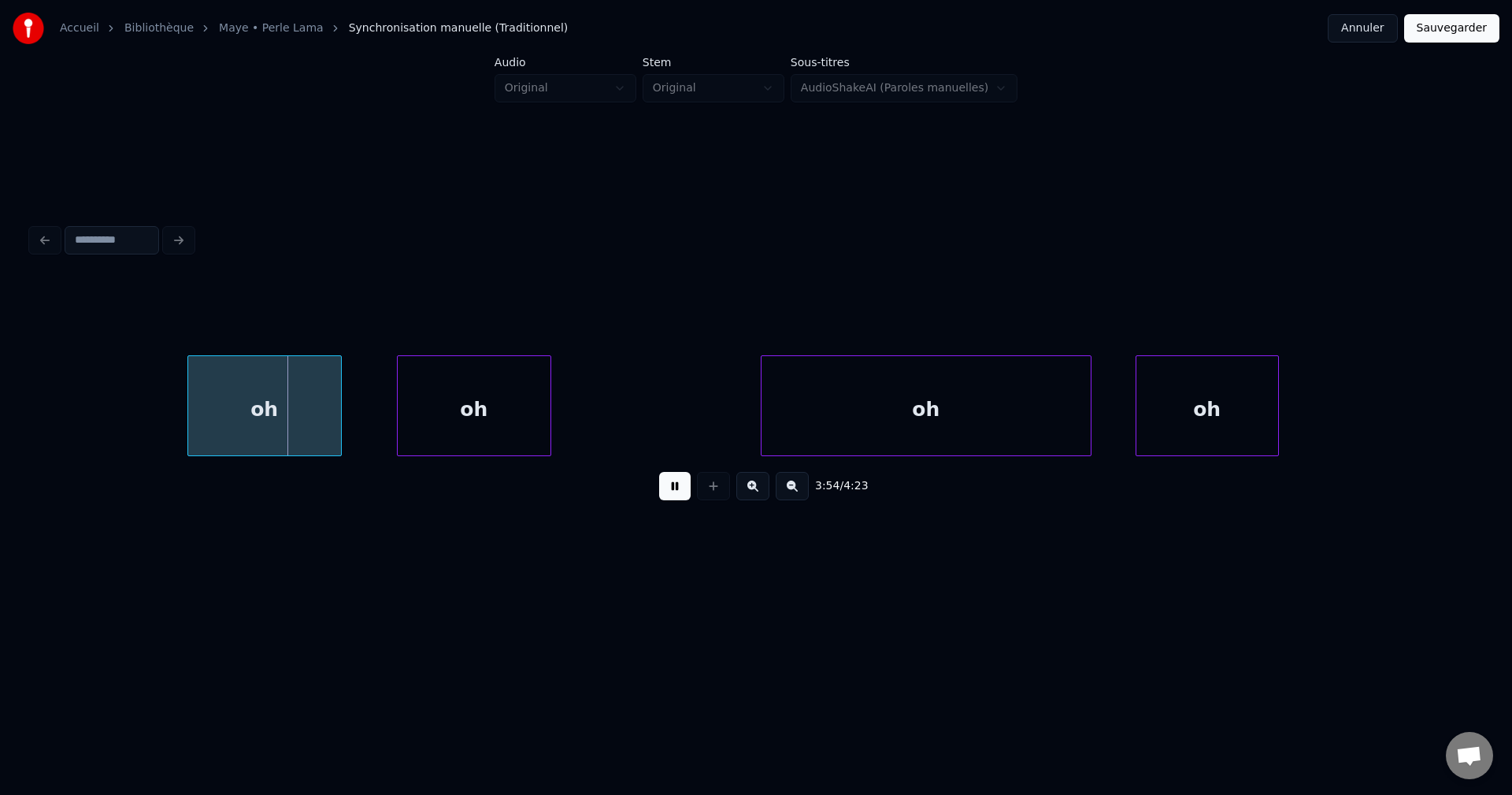
click at [674, 499] on button at bounding box center [675, 486] width 32 height 28
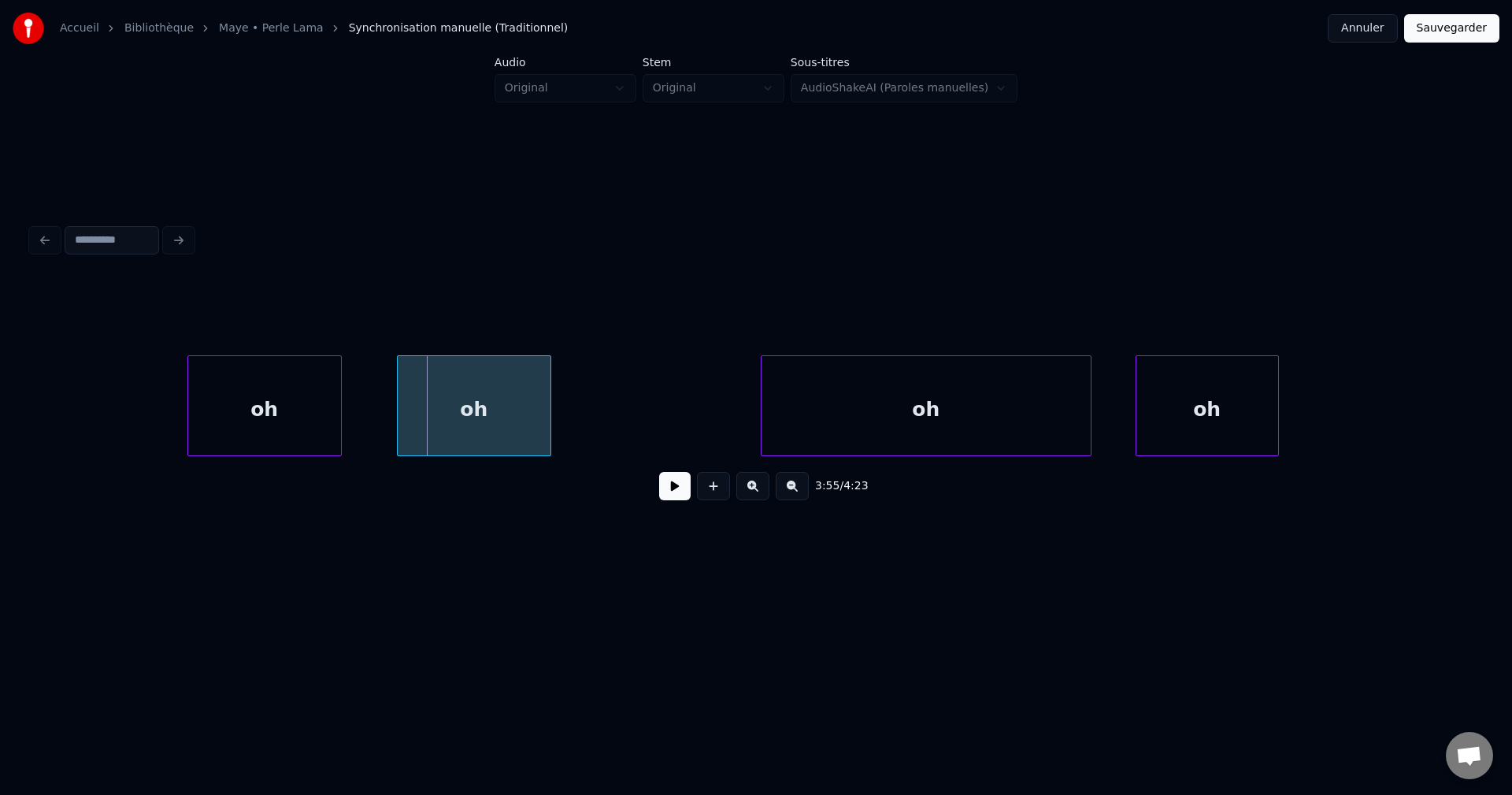
click at [285, 402] on div "oh" at bounding box center [265, 410] width 153 height 107
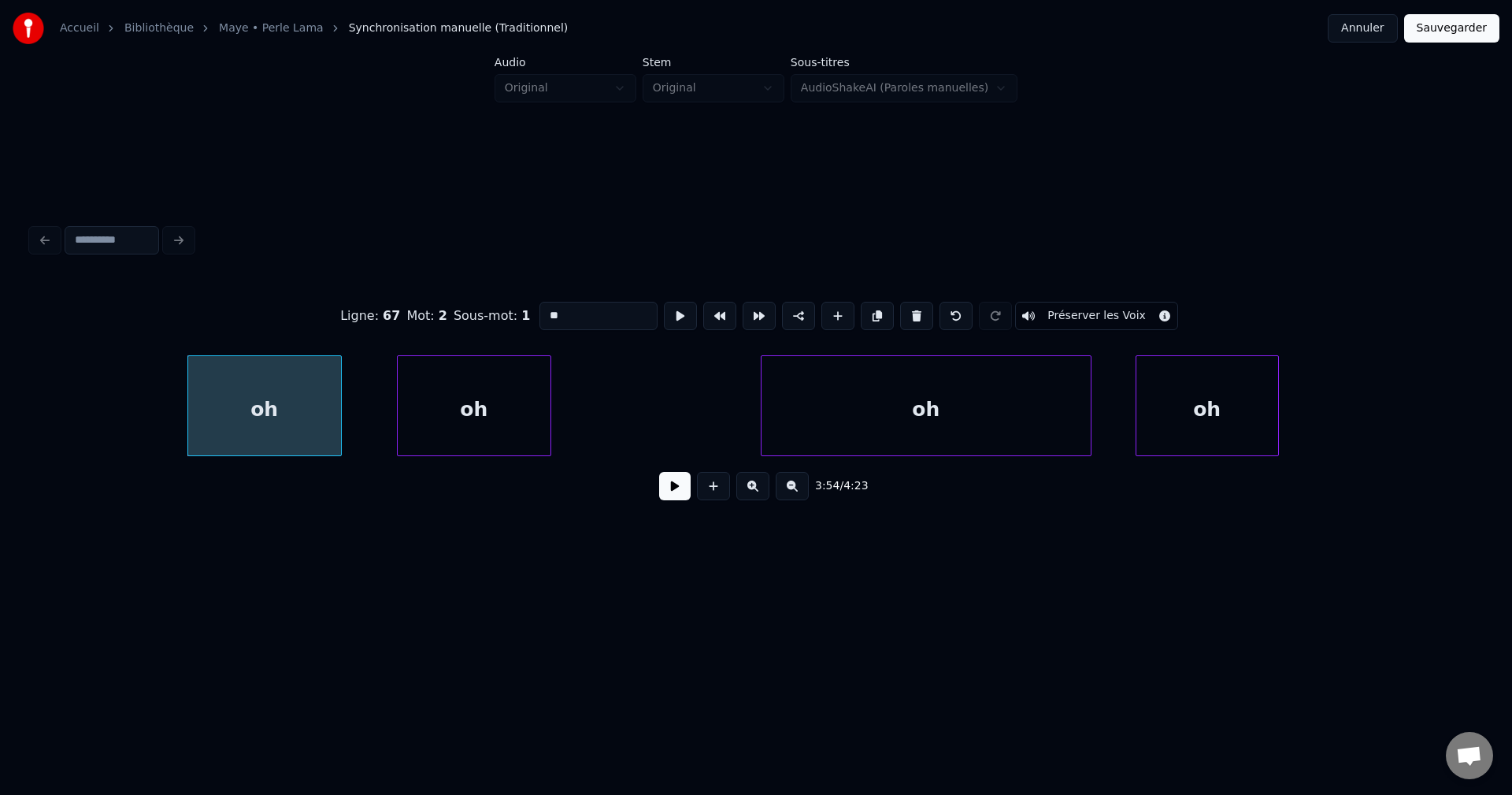
drag, startPoint x: 598, startPoint y: 311, endPoint x: 306, endPoint y: 350, distance: 294.6
click at [307, 350] on div "Ligne : 67 Mot : 2 Sous-mot : 1 ** Préserver les Voix 3:54 / 4:23" at bounding box center [756, 397] width 1449 height 240
click at [551, 312] on input "******" at bounding box center [598, 316] width 118 height 28
type input "******"
click at [670, 498] on button at bounding box center [675, 486] width 32 height 28
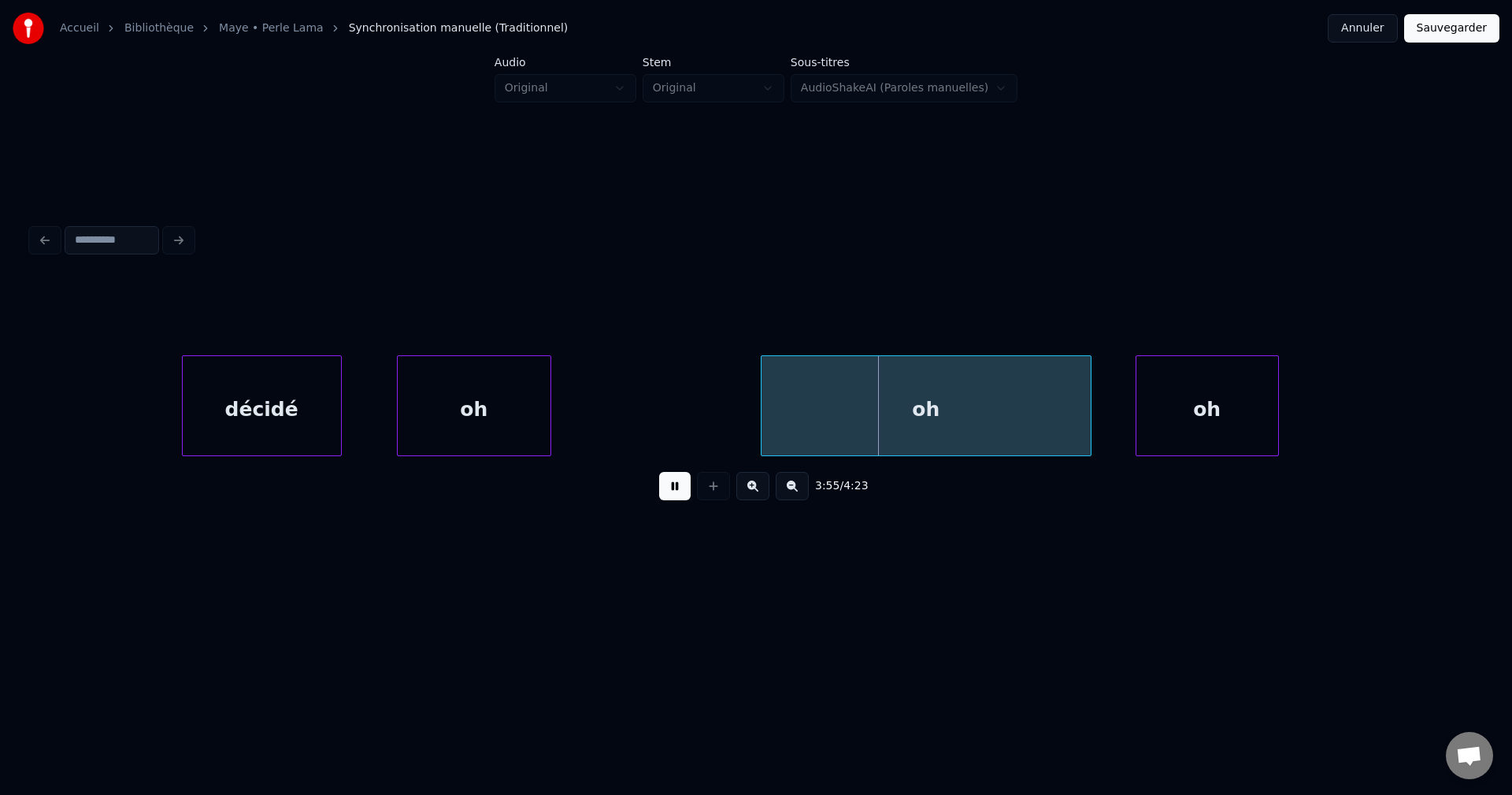
click at [183, 421] on div at bounding box center [185, 406] width 5 height 99
click at [148, 419] on div at bounding box center [151, 406] width 5 height 99
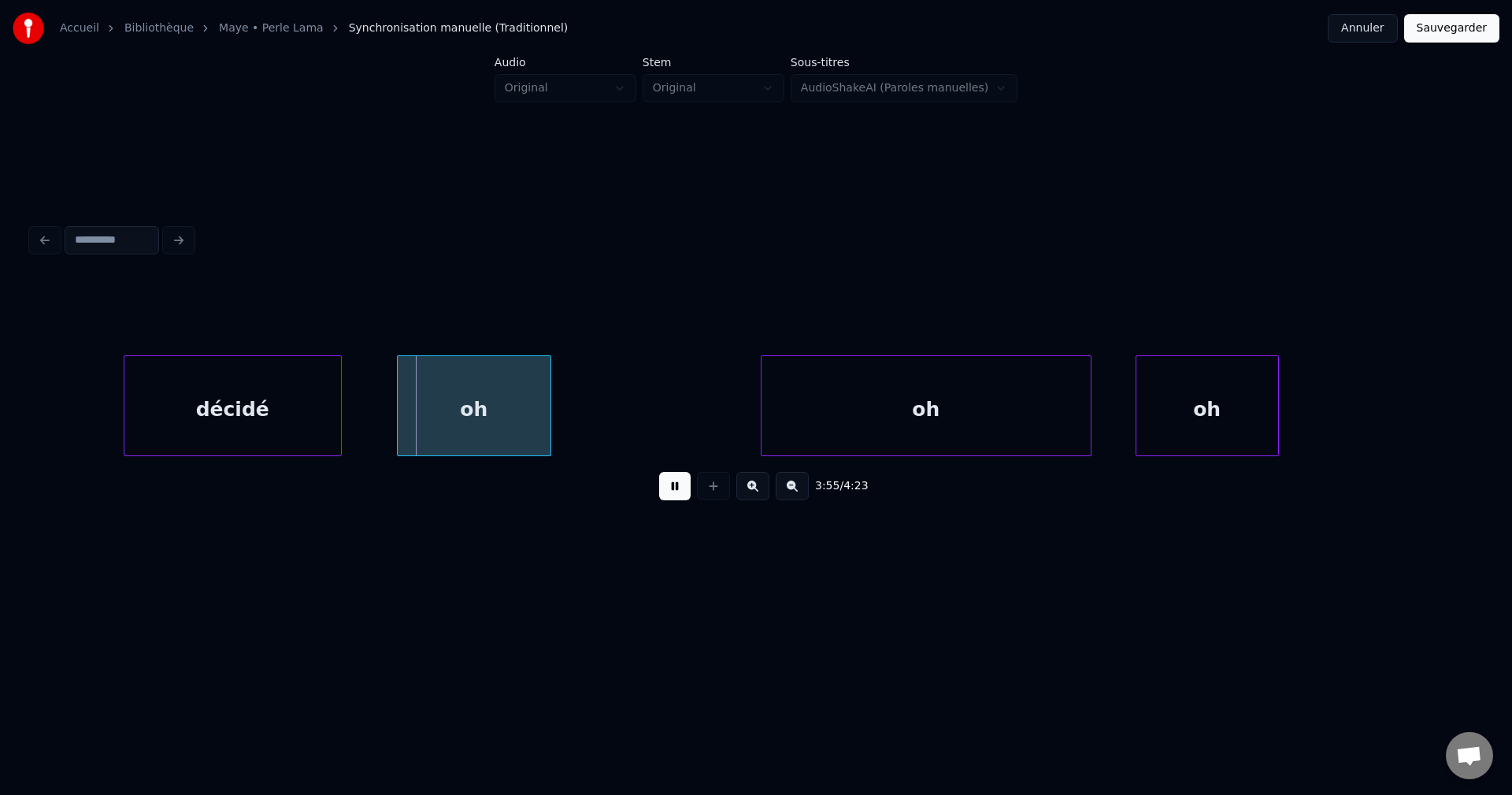
click at [125, 410] on div at bounding box center [127, 406] width 5 height 99
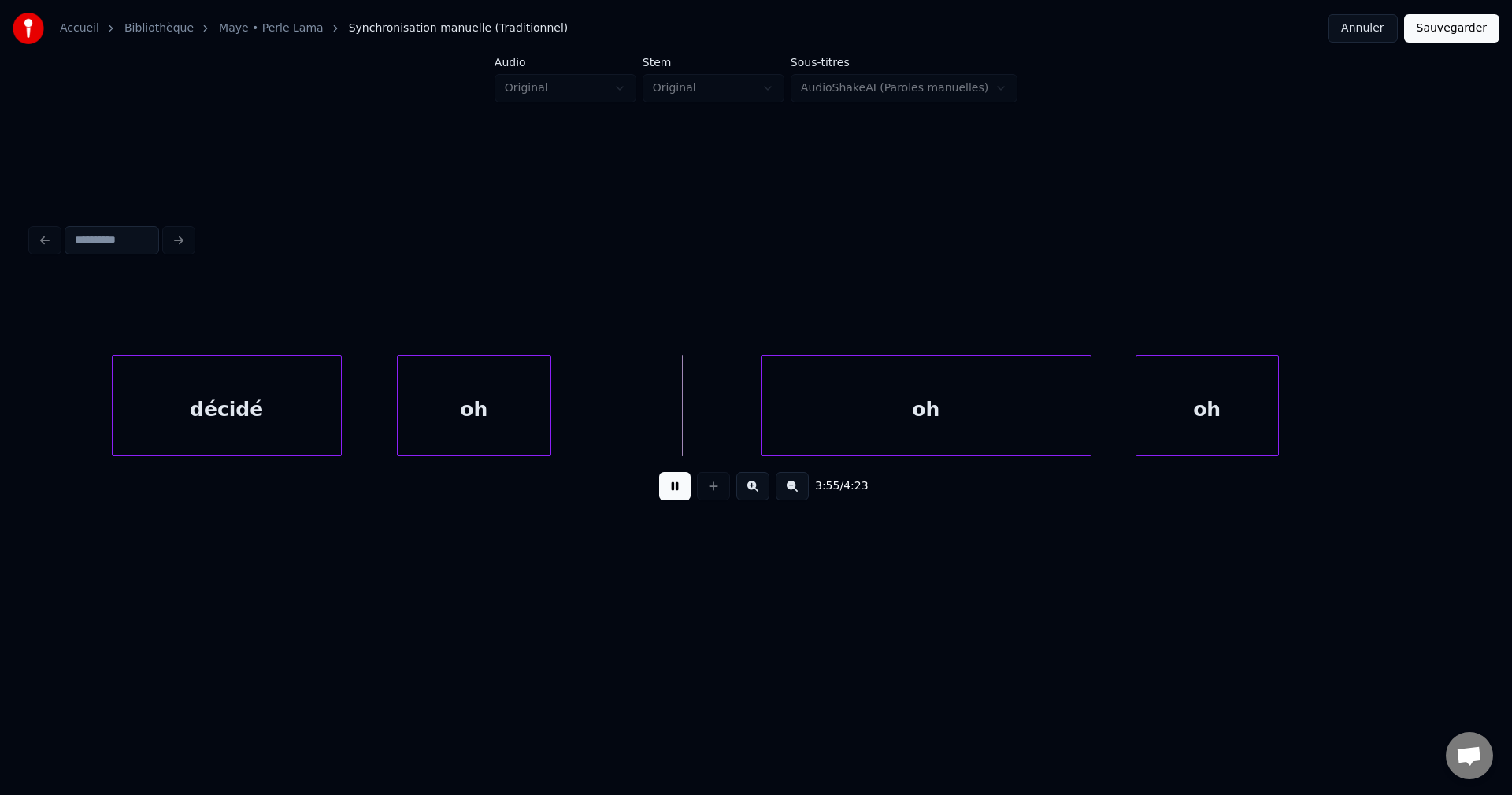
click at [117, 409] on div at bounding box center [115, 406] width 5 height 99
click at [461, 419] on div "oh" at bounding box center [474, 410] width 153 height 107
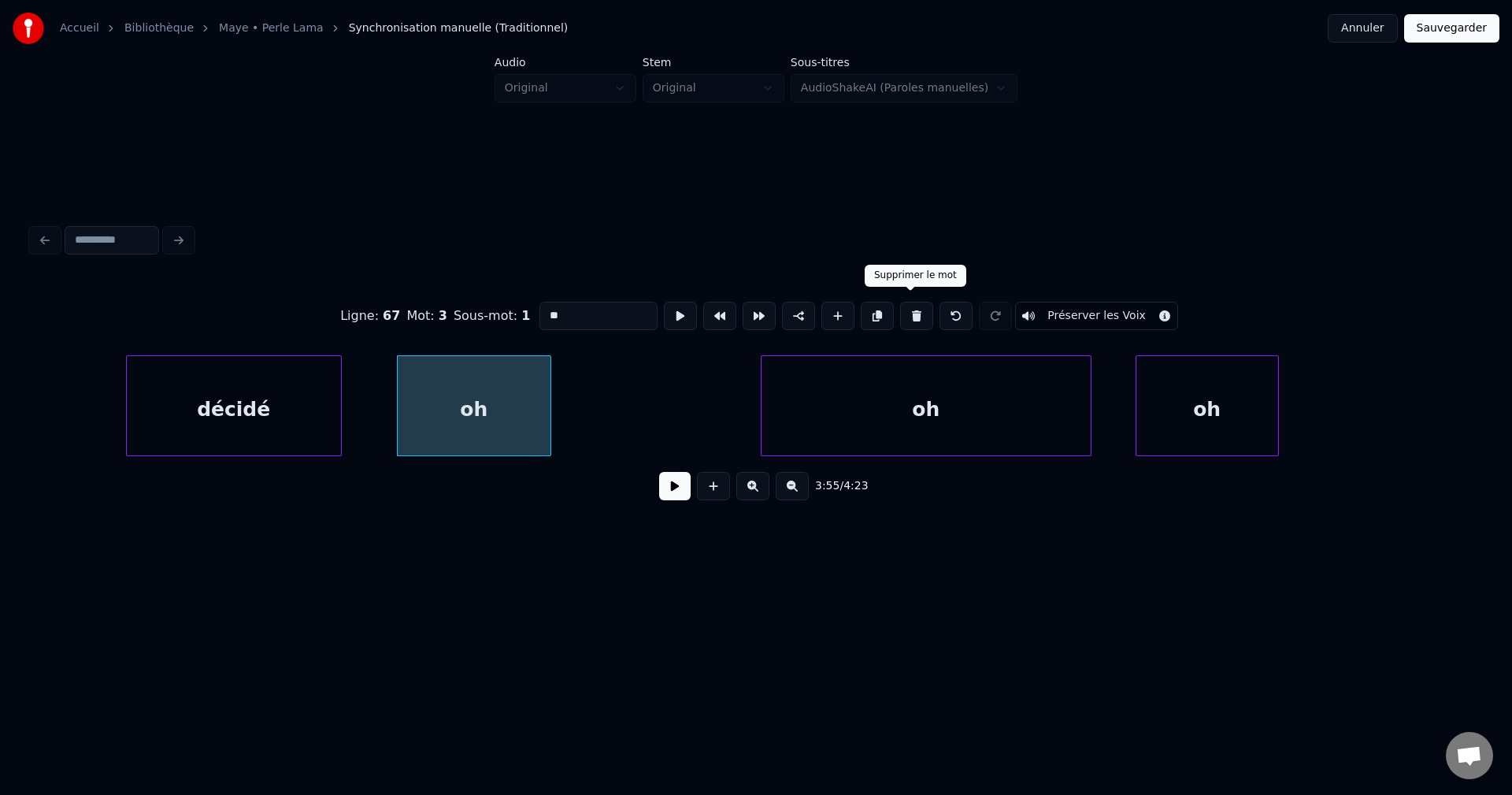
drag, startPoint x: 915, startPoint y: 308, endPoint x: 615, endPoint y: 385, distance: 309.7
click at [912, 308] on button at bounding box center [917, 316] width 33 height 28
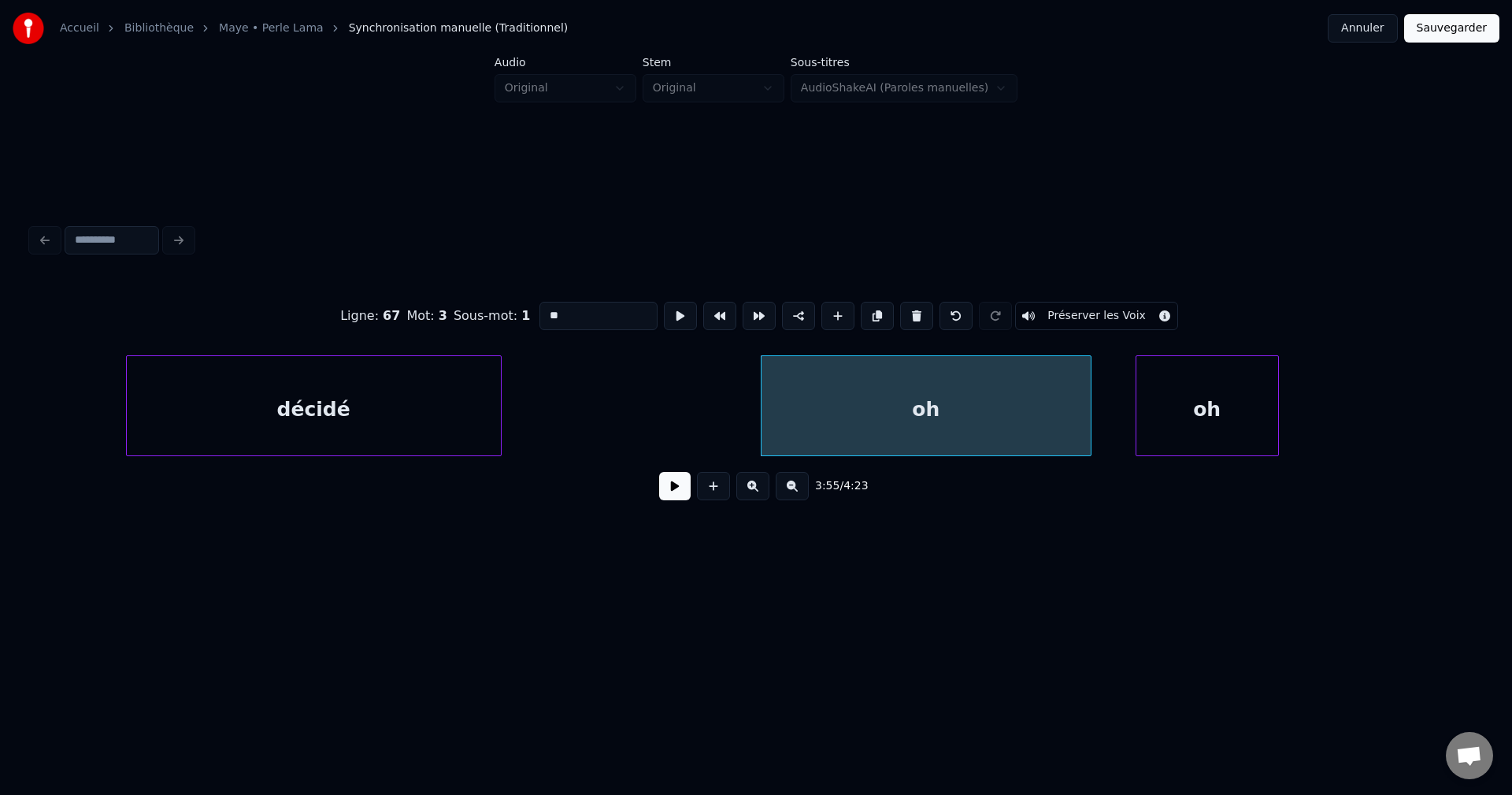
click at [501, 413] on div at bounding box center [498, 406] width 5 height 99
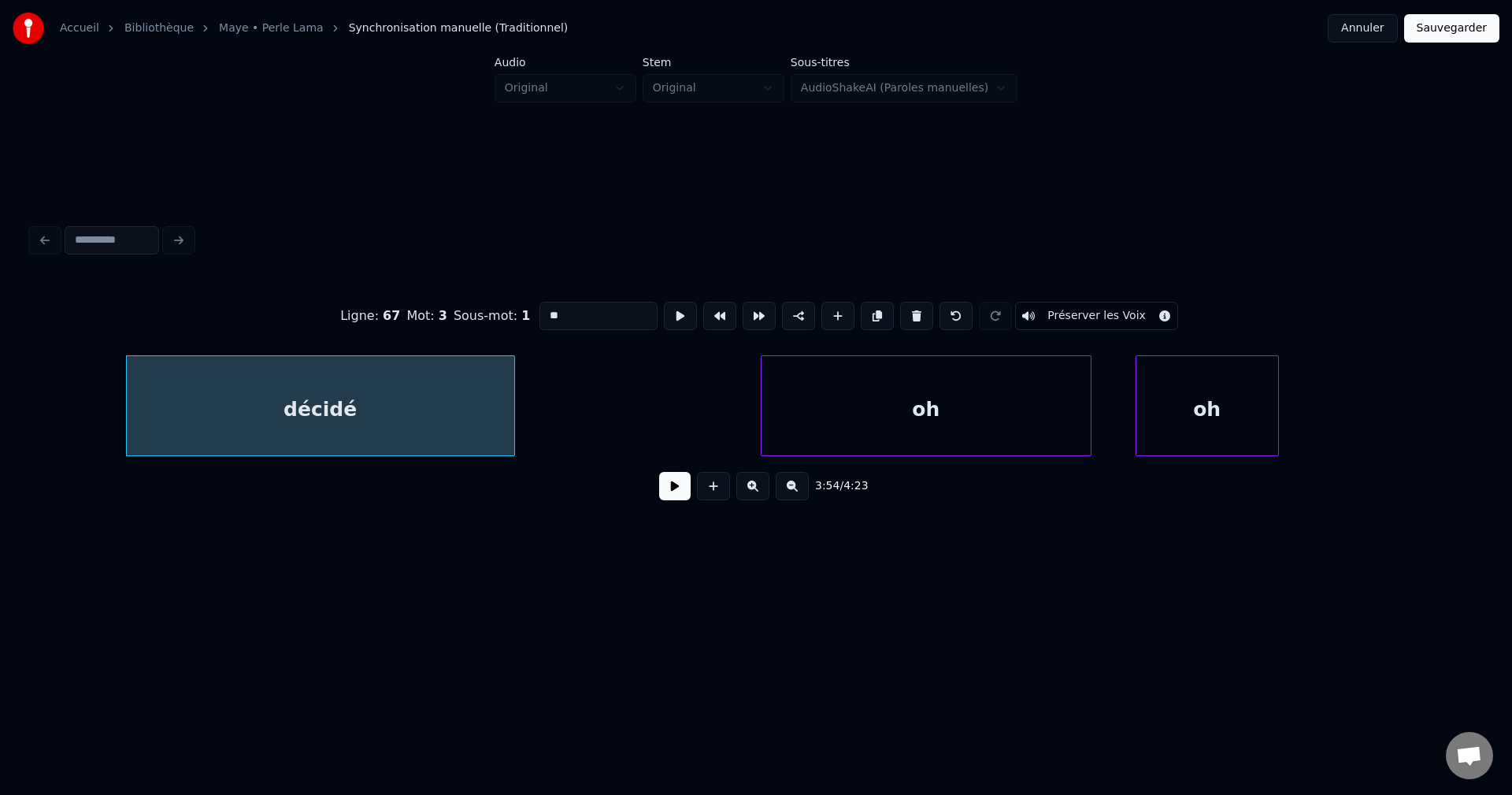
click at [434, 416] on div "décidé" at bounding box center [320, 410] width 387 height 107
type input "******"
click at [675, 488] on button at bounding box center [675, 486] width 32 height 28
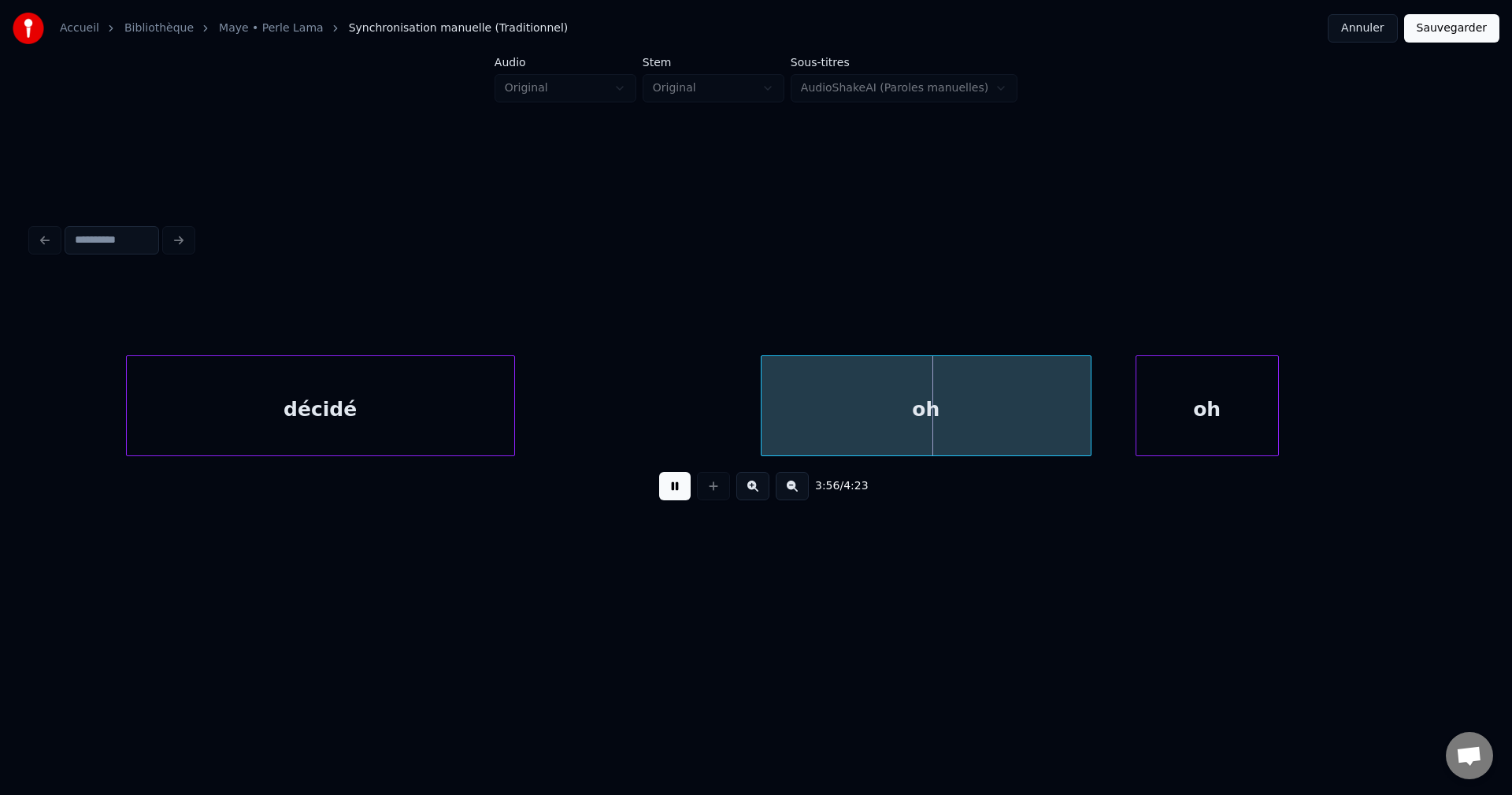
click at [674, 488] on button at bounding box center [675, 486] width 32 height 28
click at [880, 409] on div "oh" at bounding box center [926, 410] width 330 height 107
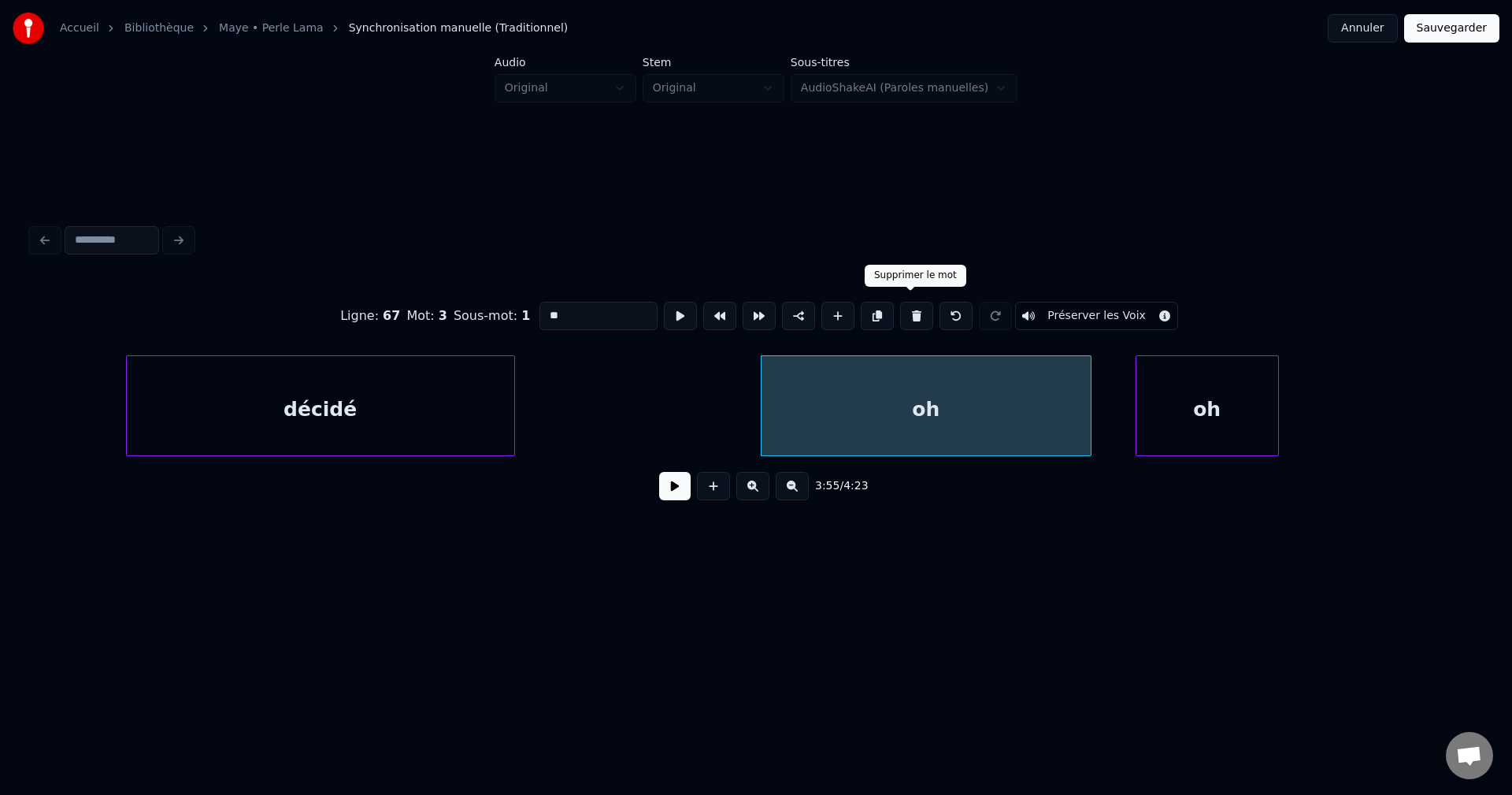
click at [907, 310] on button at bounding box center [917, 316] width 33 height 28
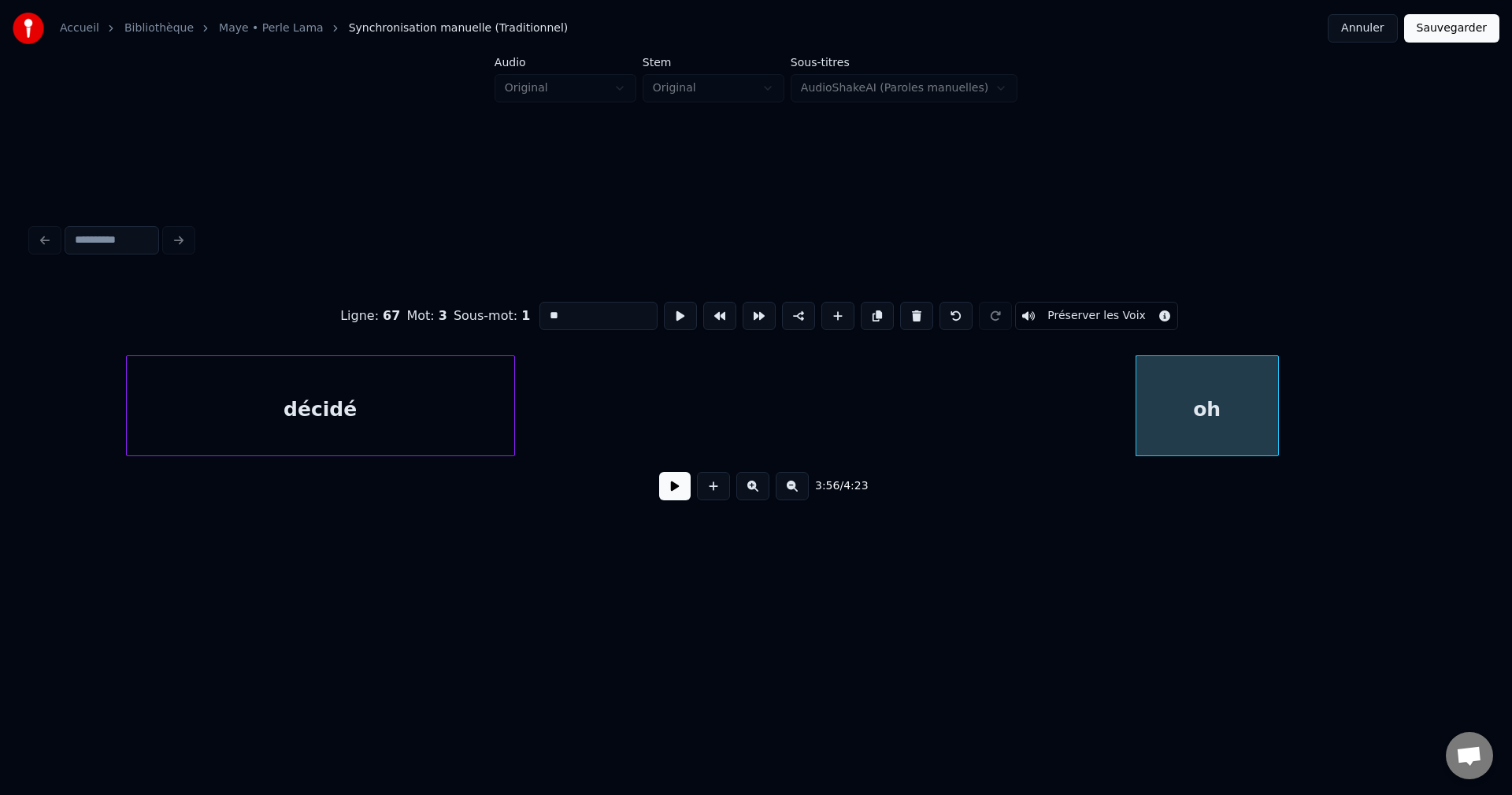
click at [491, 401] on div "décidé" at bounding box center [320, 410] width 387 height 107
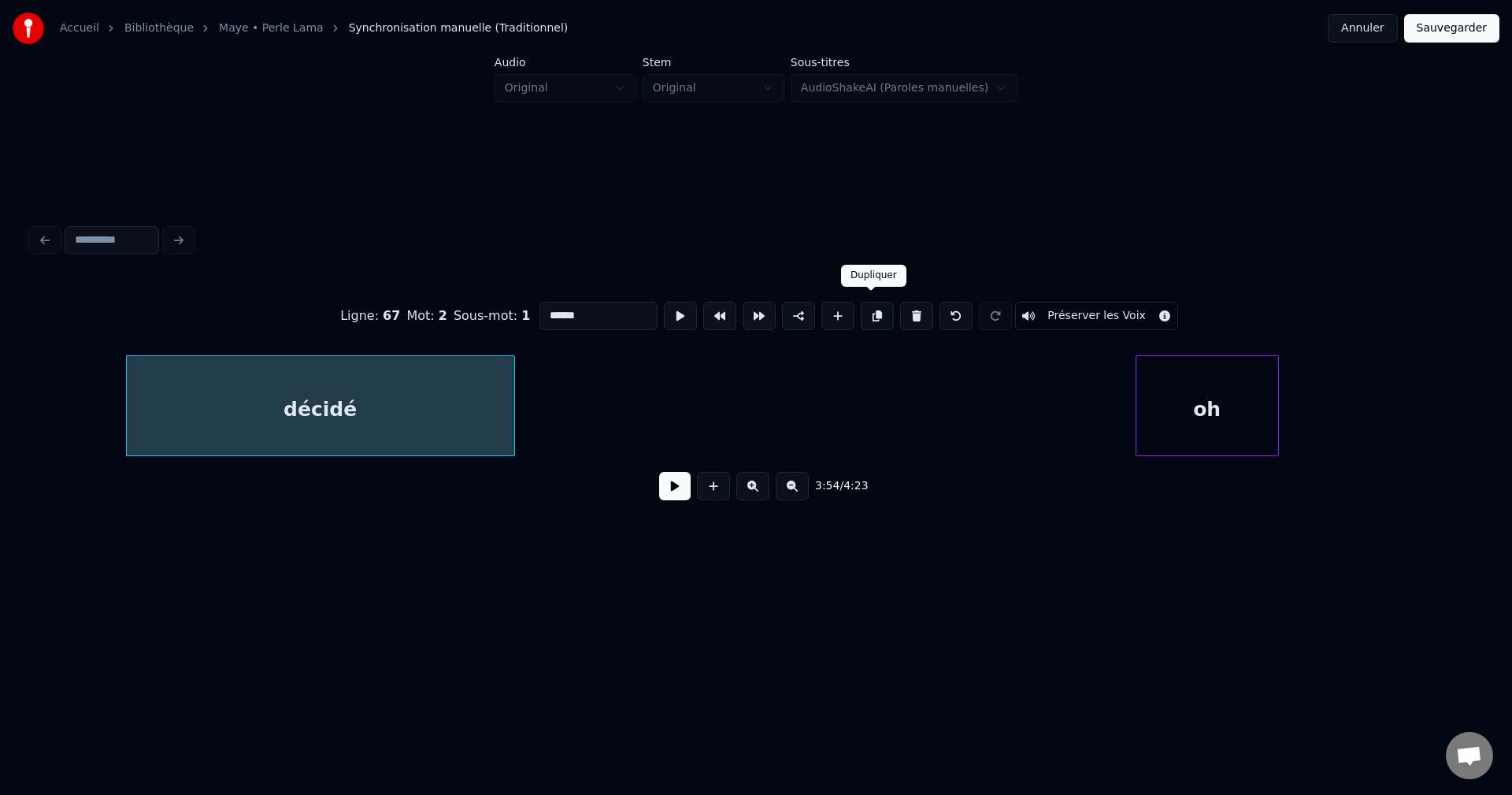
click at [869, 310] on button at bounding box center [877, 316] width 33 height 28
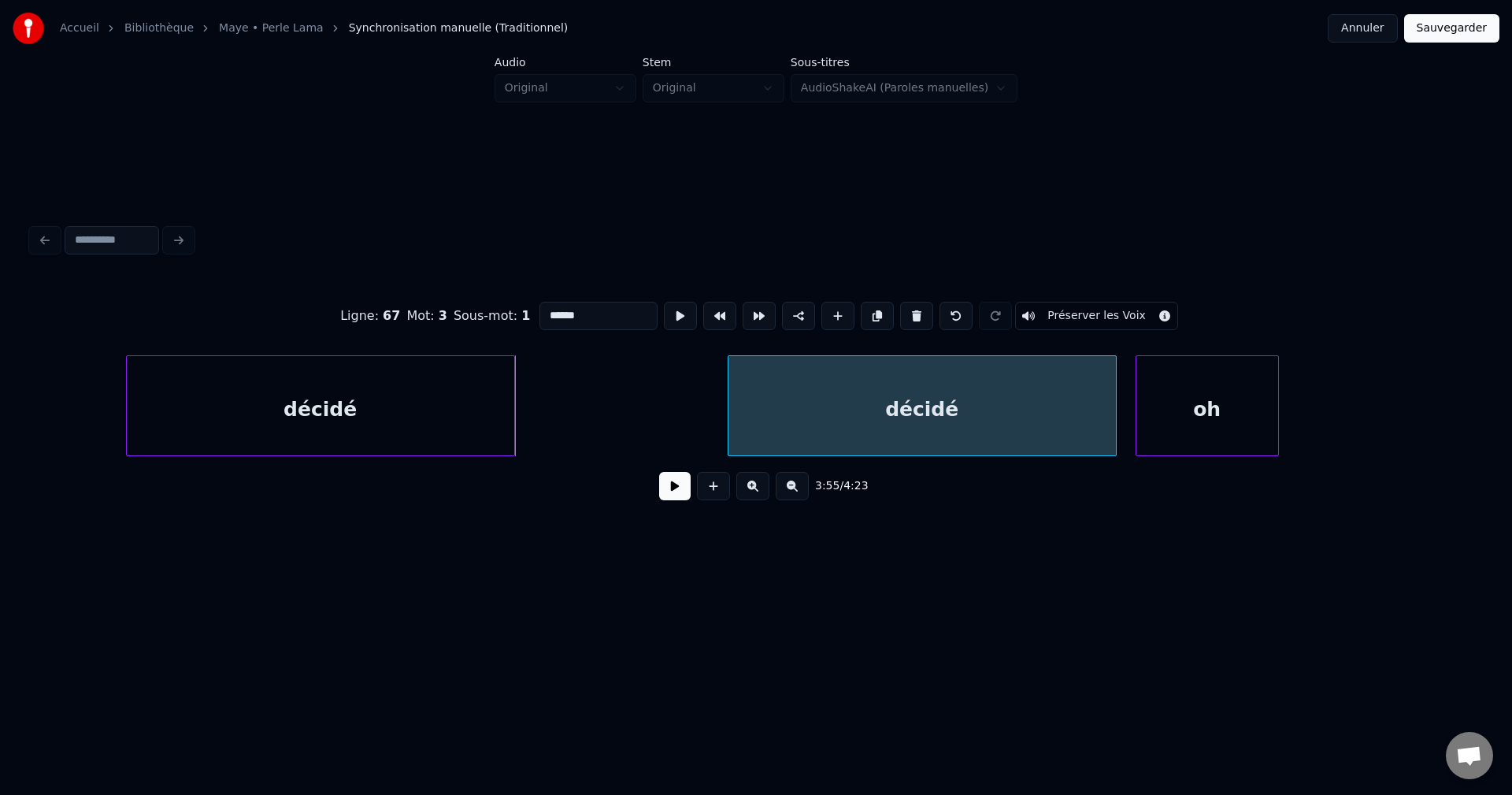
click at [869, 407] on div "décidé" at bounding box center [922, 410] width 387 height 107
click at [858, 409] on div "décidé" at bounding box center [922, 410] width 387 height 107
drag, startPoint x: 595, startPoint y: 315, endPoint x: 322, endPoint y: 339, distance: 274.1
click at [322, 339] on div "Ligne : 67 Mot : 3 Sous-mot : 1 ****** Préserver les Voix" at bounding box center [756, 316] width 1449 height 79
type input "****"
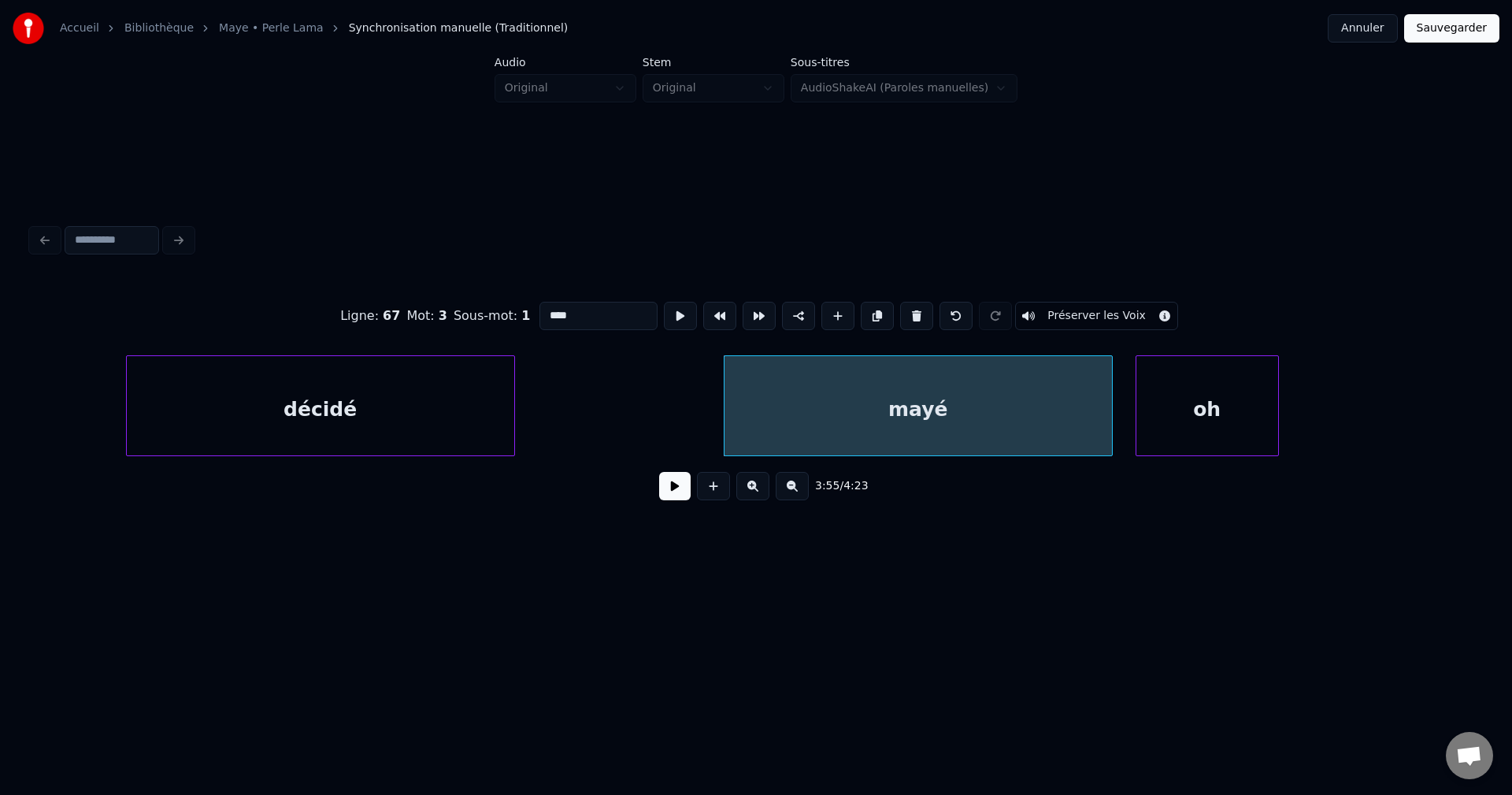
click at [688, 498] on button at bounding box center [675, 486] width 32 height 28
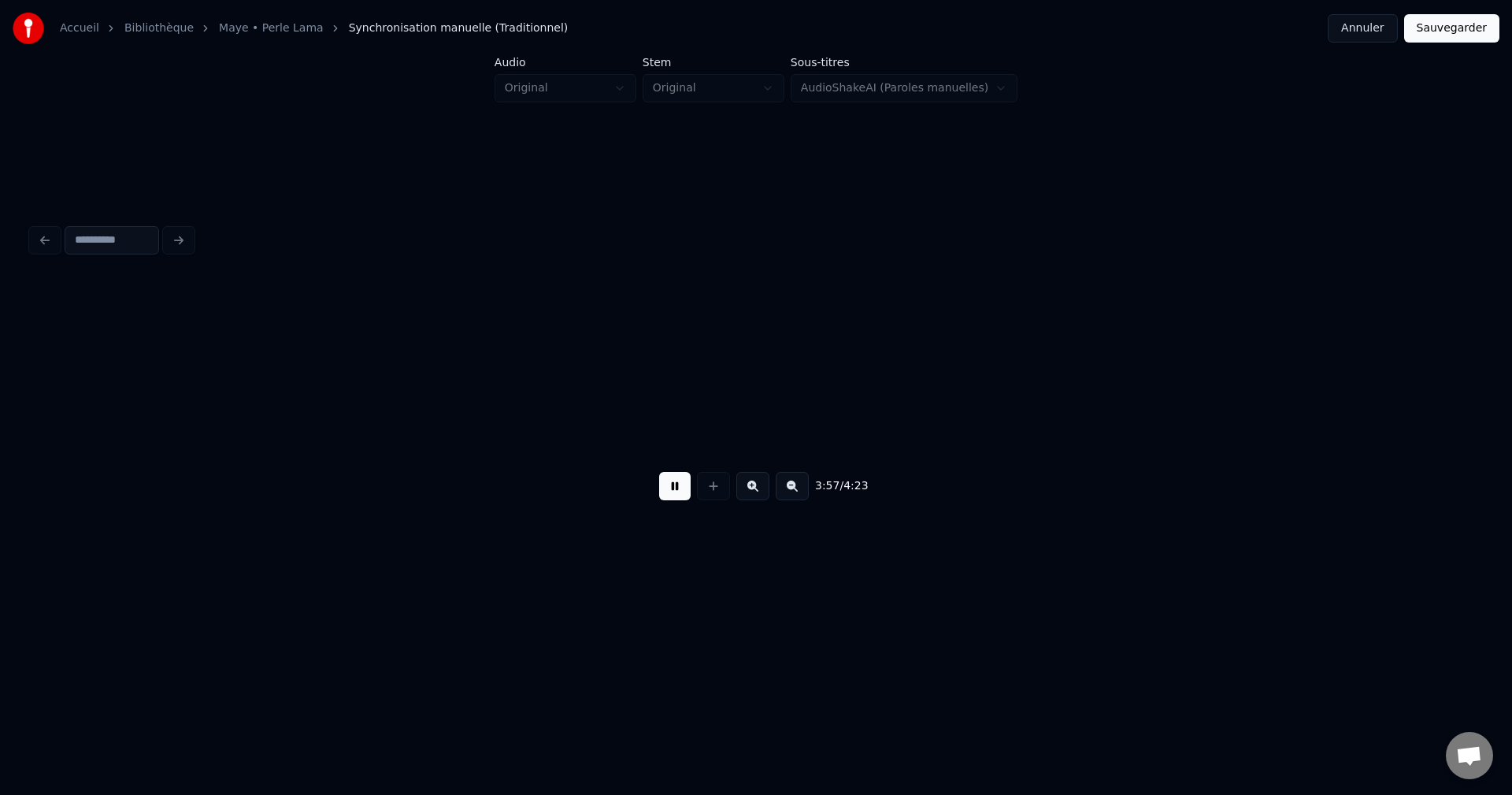
scroll to position [0, 130649]
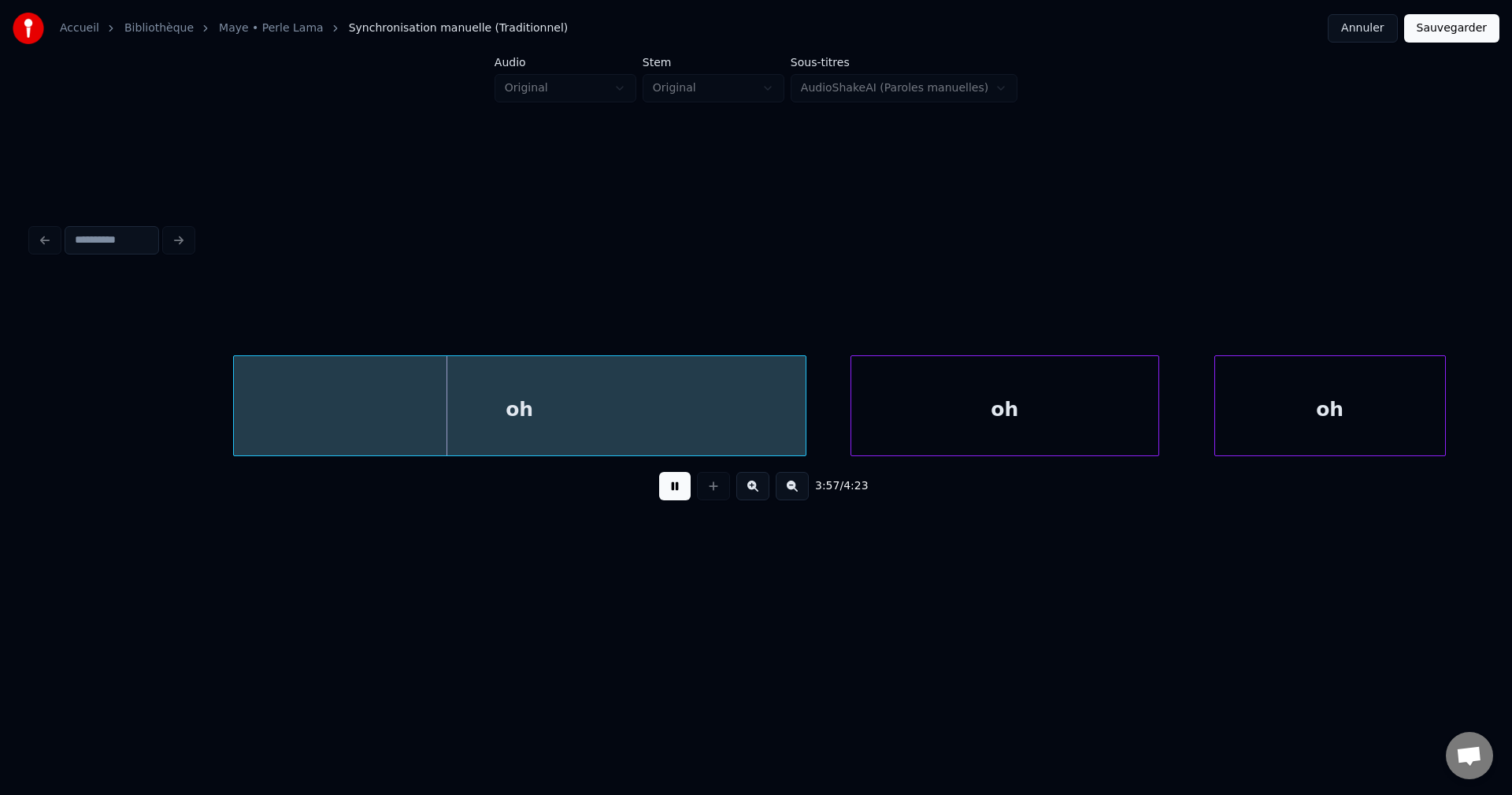
click at [687, 495] on button at bounding box center [675, 486] width 32 height 28
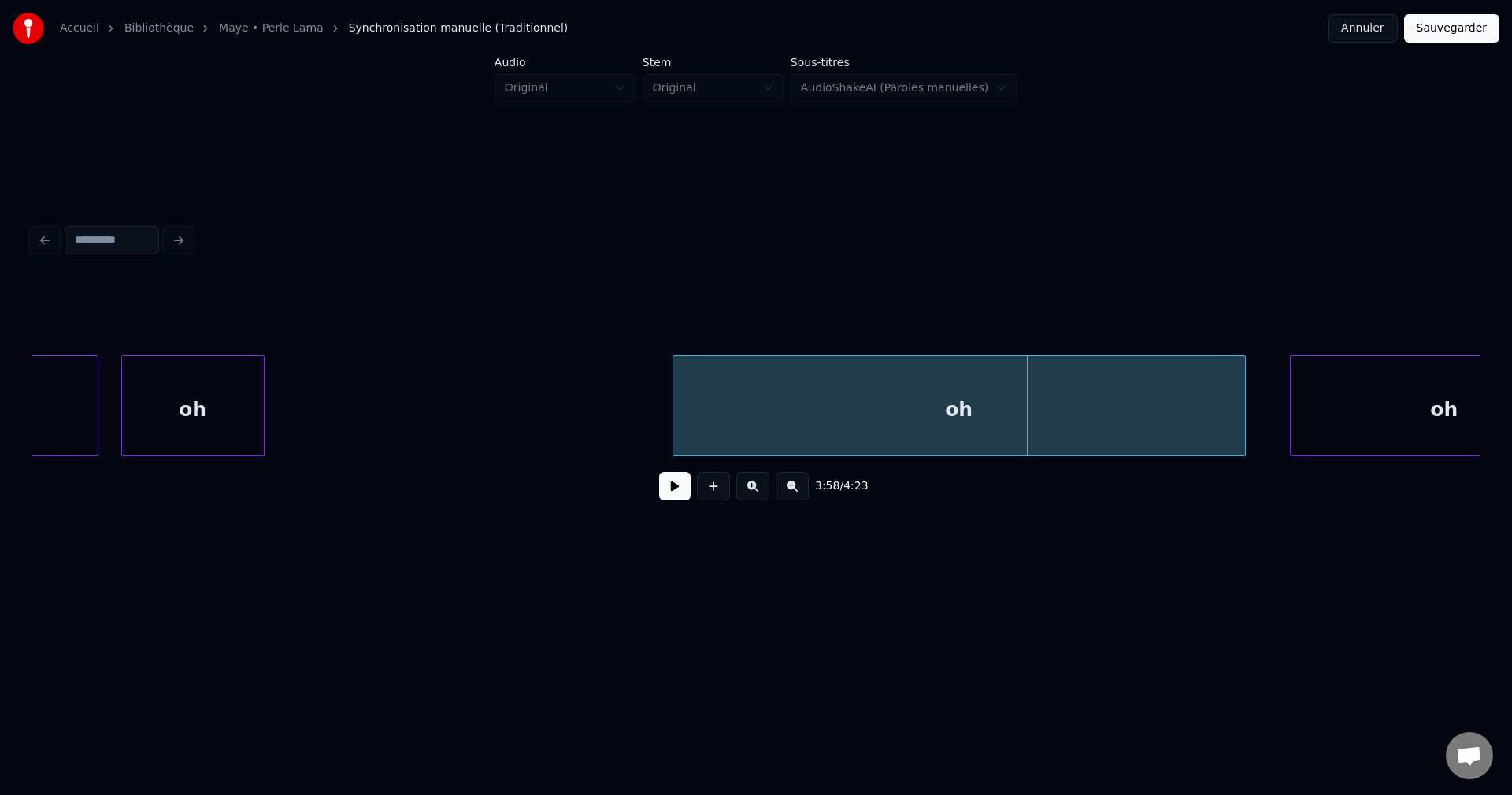
scroll to position [0, 130209]
click at [192, 403] on div "oh" at bounding box center [195, 410] width 142 height 107
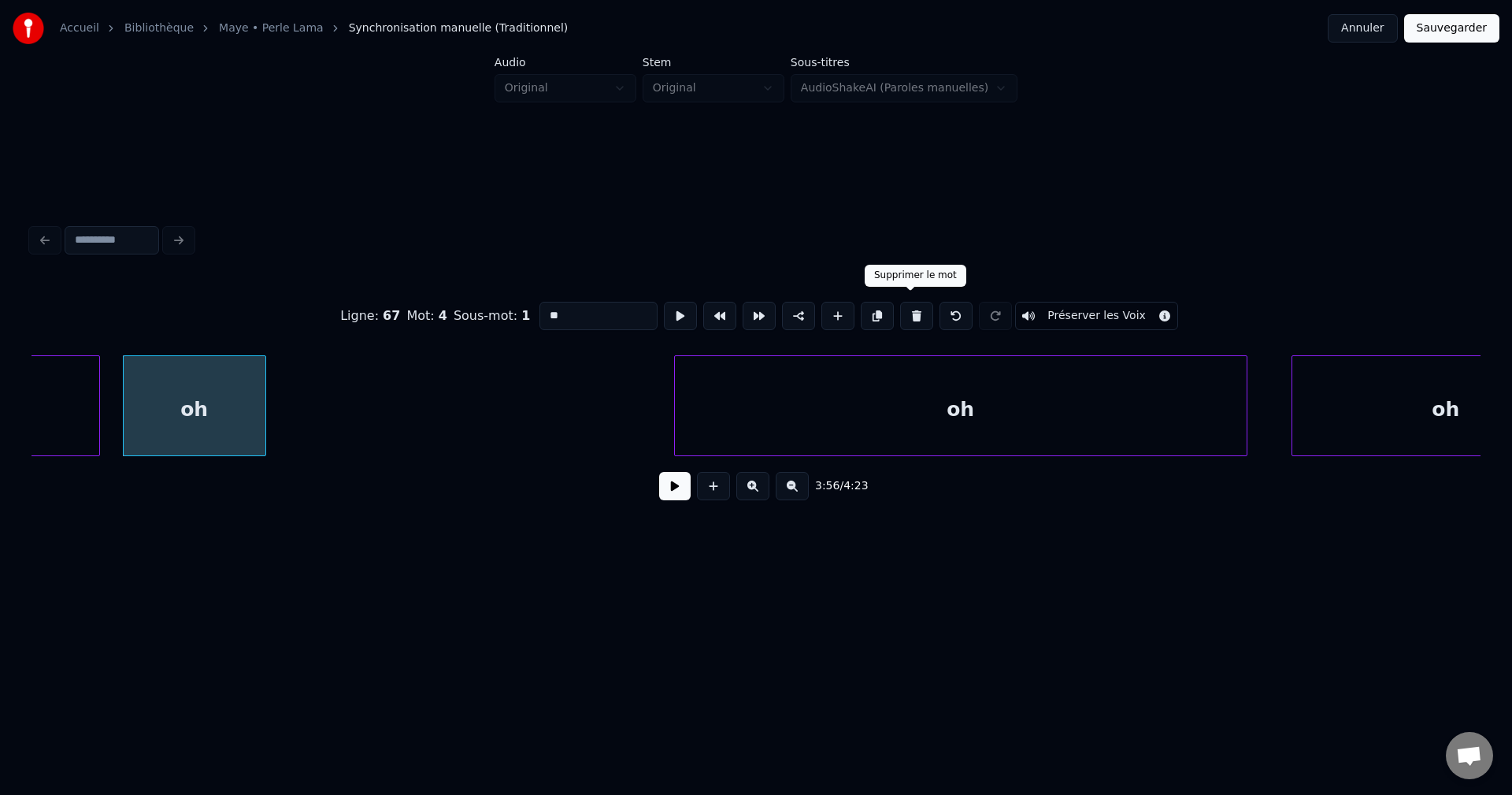
click at [913, 306] on button at bounding box center [917, 316] width 33 height 28
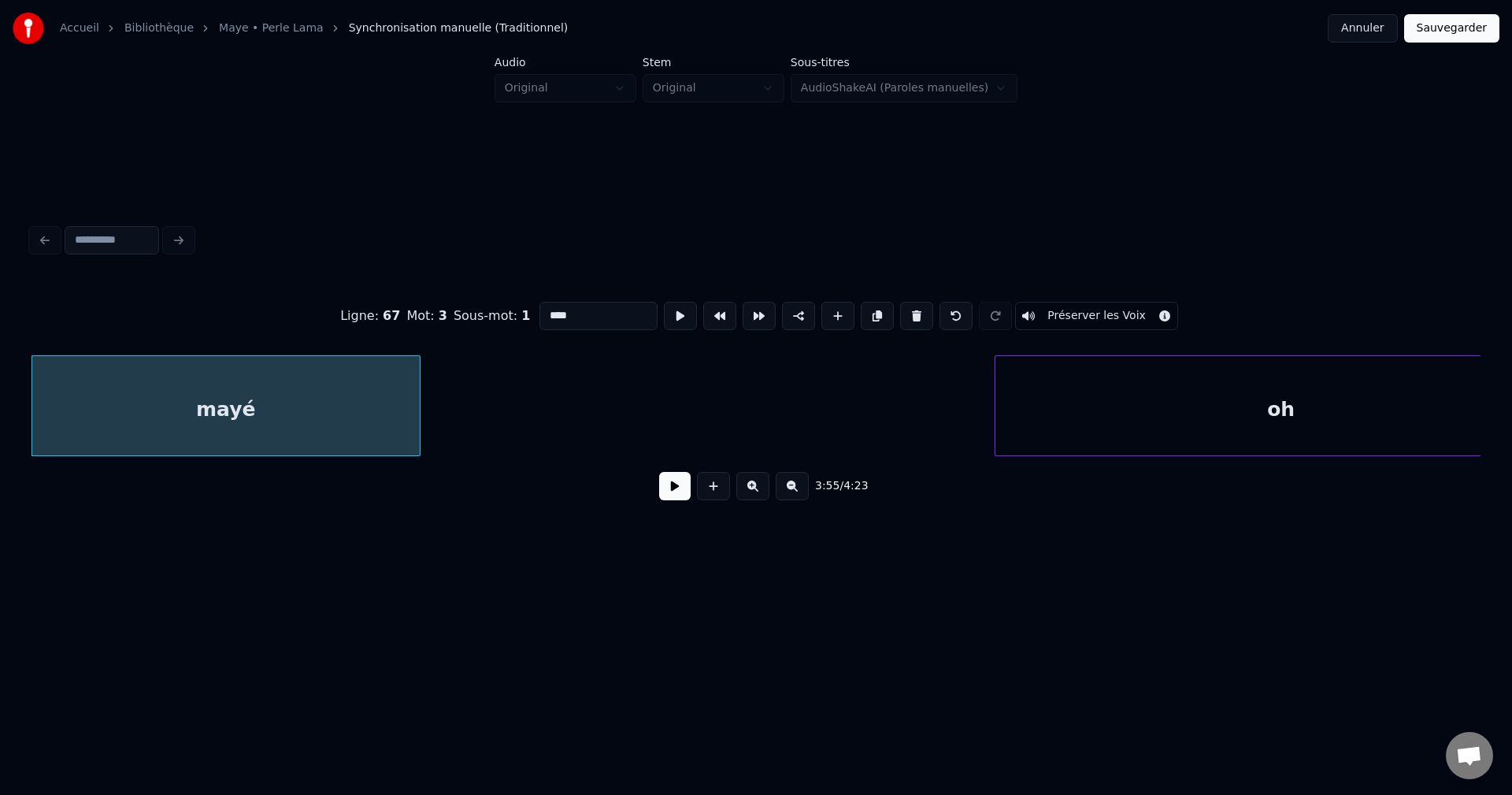
click at [1015, 418] on div "oh" at bounding box center [1281, 410] width 572 height 107
type input "**"
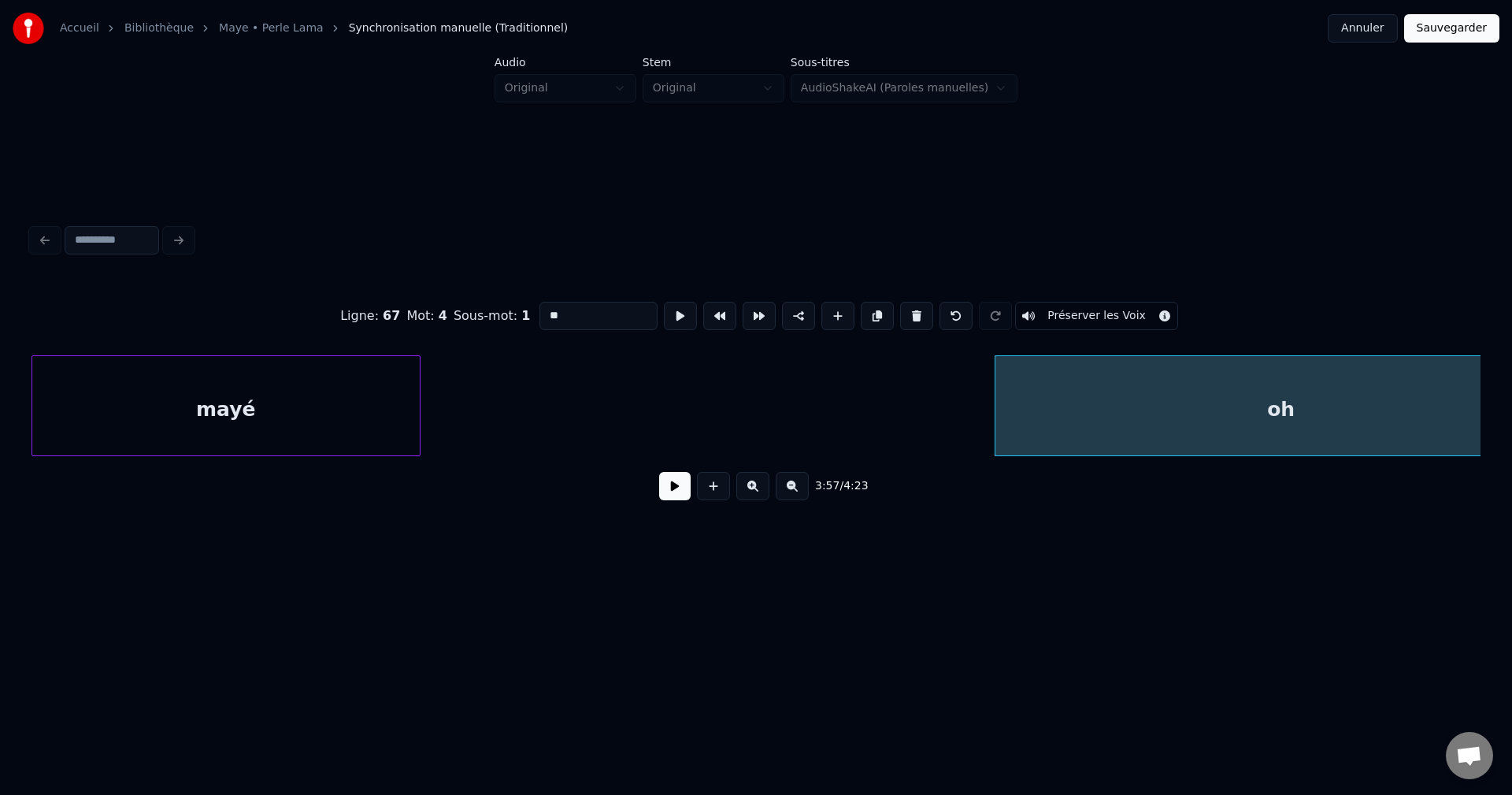
click at [662, 490] on button at bounding box center [675, 486] width 32 height 28
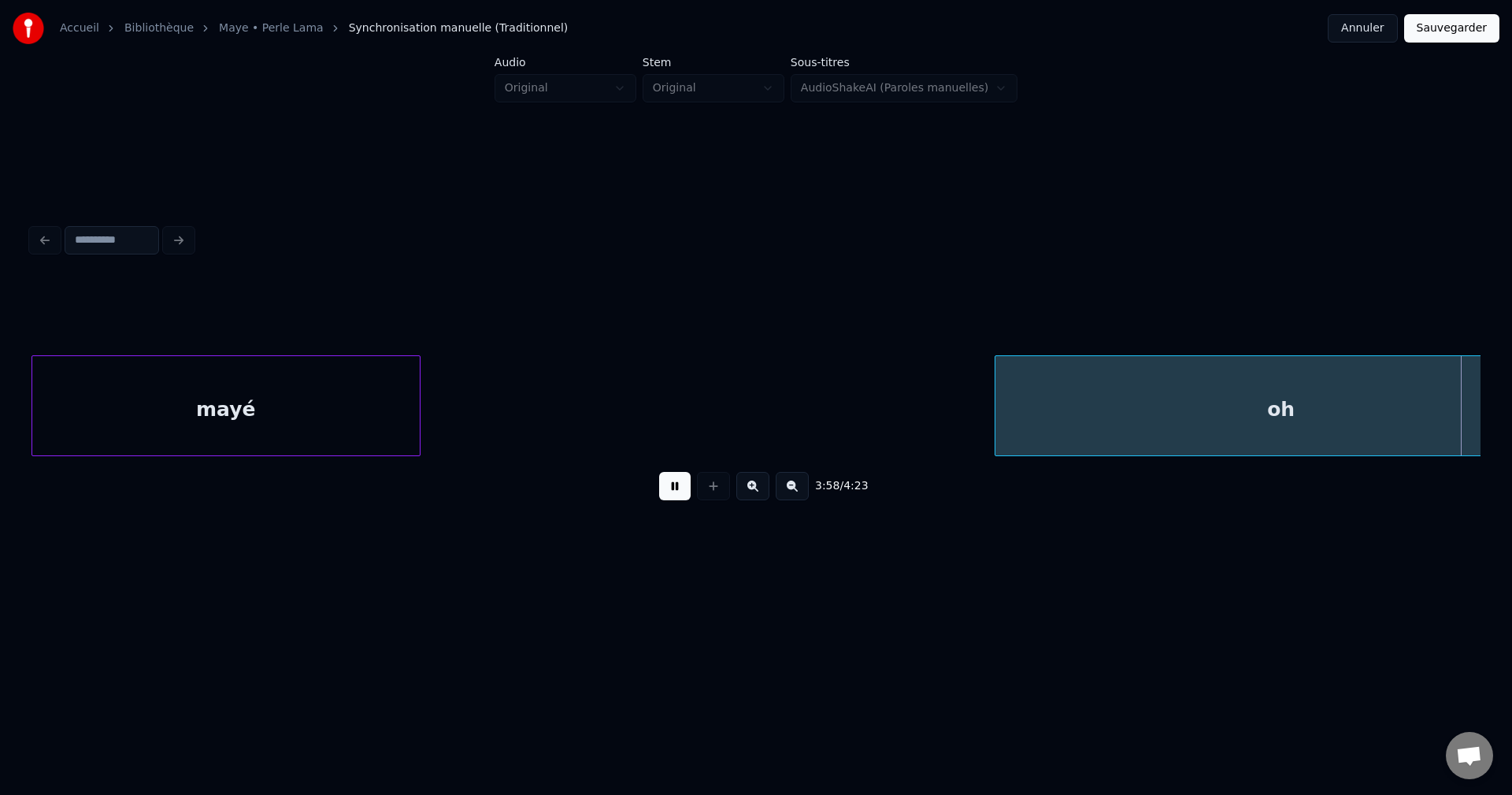
scroll to position [0, 131339]
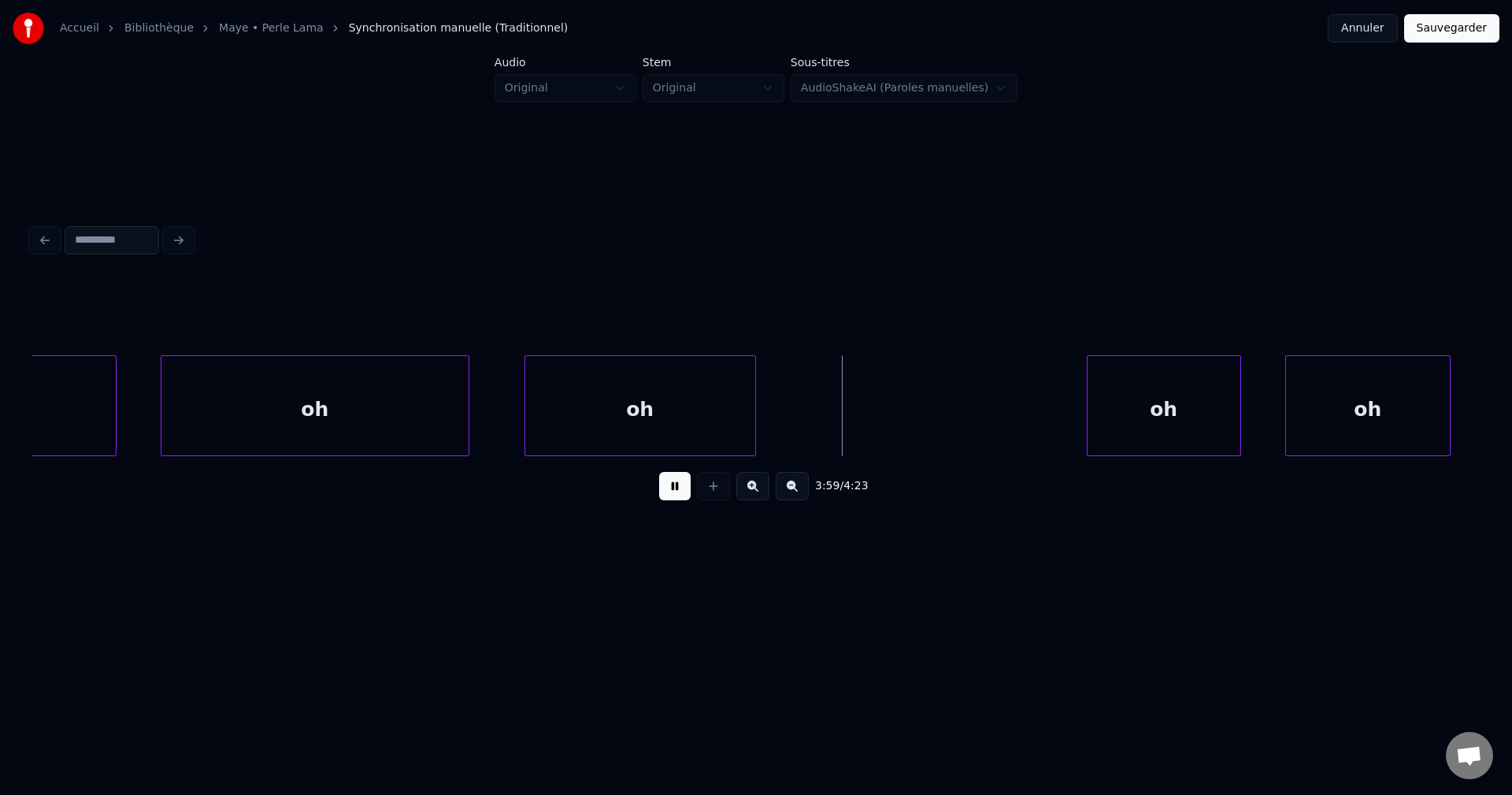
click at [666, 490] on button at bounding box center [675, 486] width 32 height 28
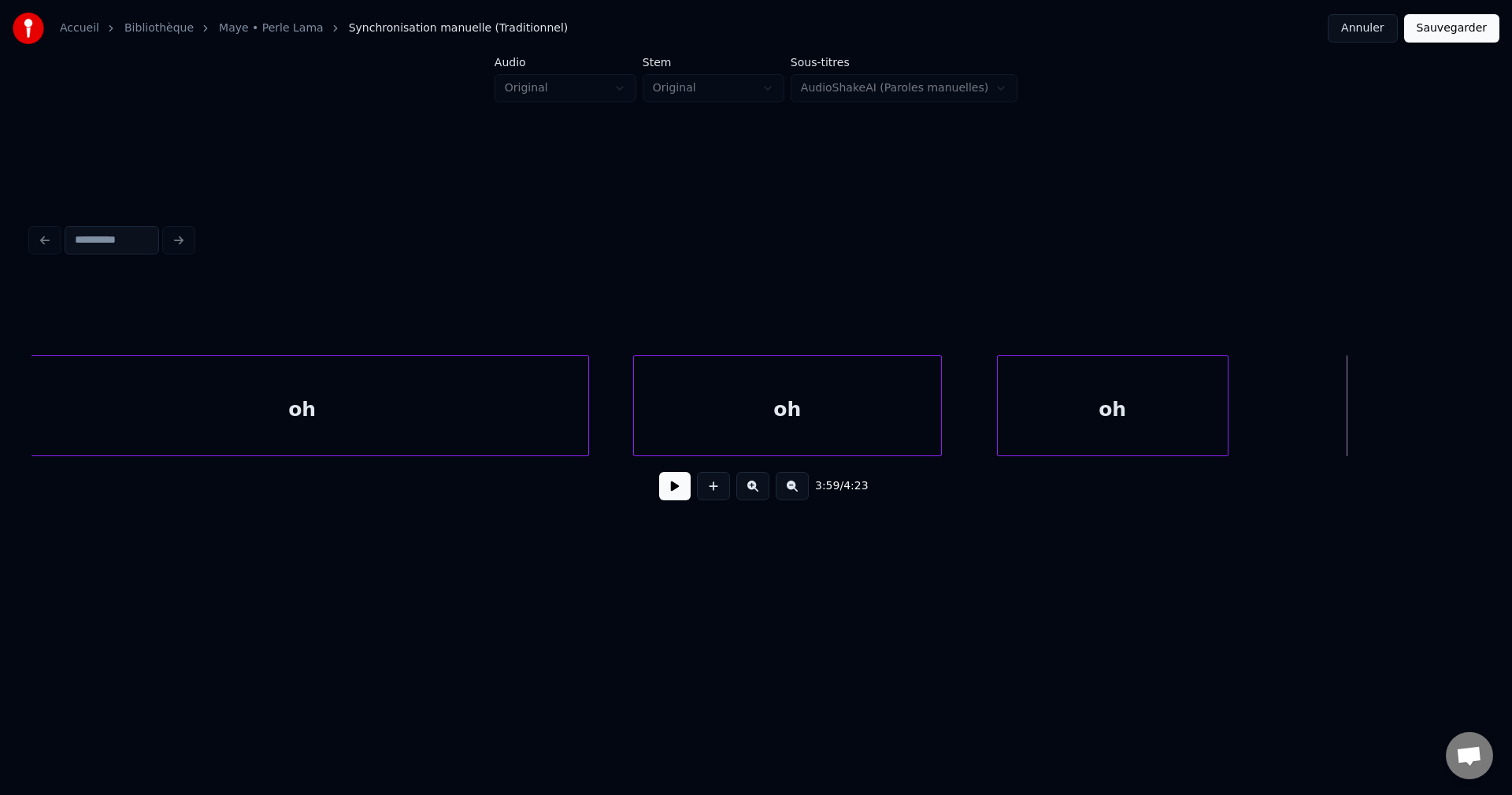
click at [348, 401] on div "oh" at bounding box center [302, 410] width 572 height 107
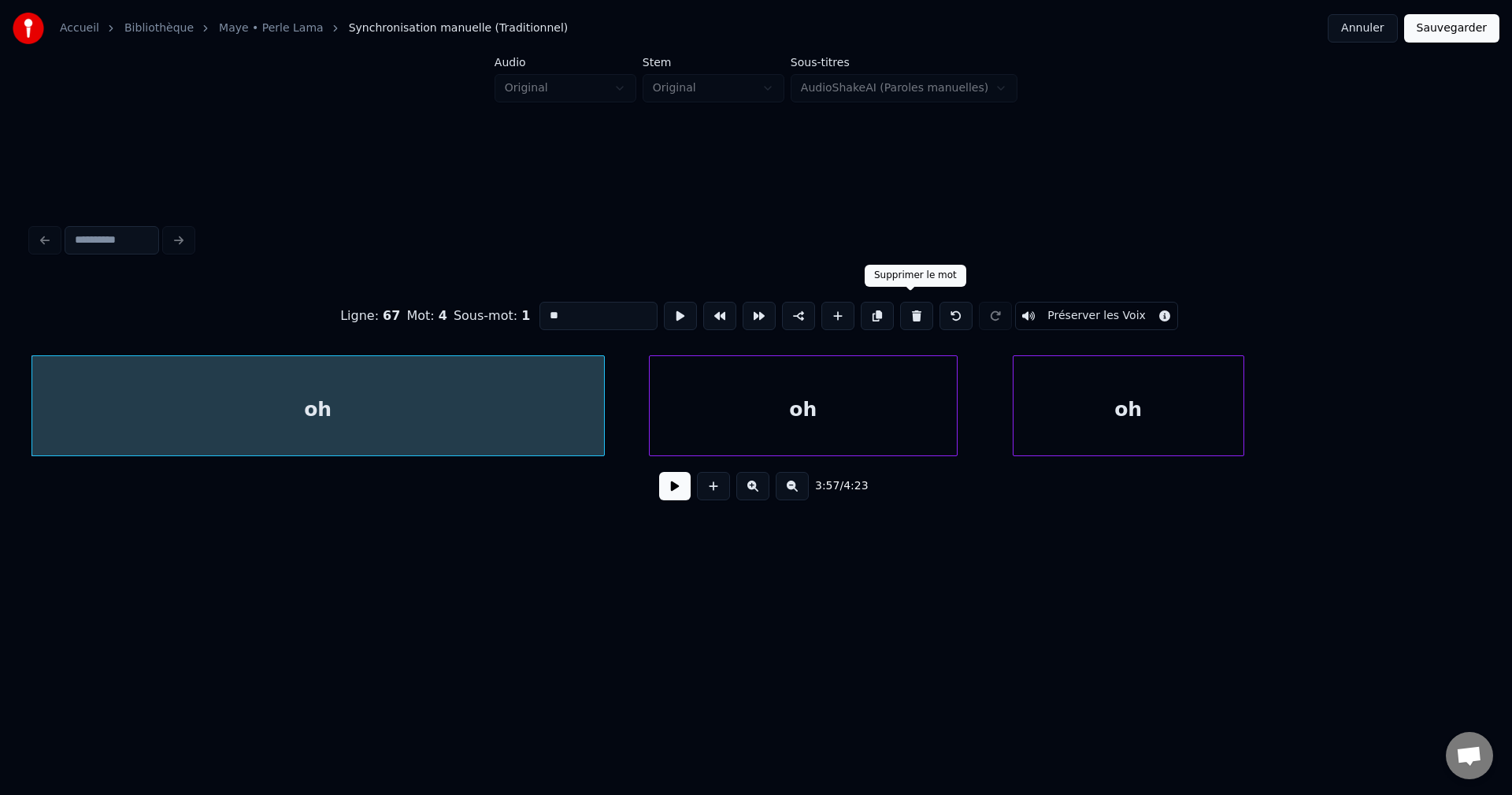
click at [917, 311] on button at bounding box center [917, 316] width 33 height 28
type input "****"
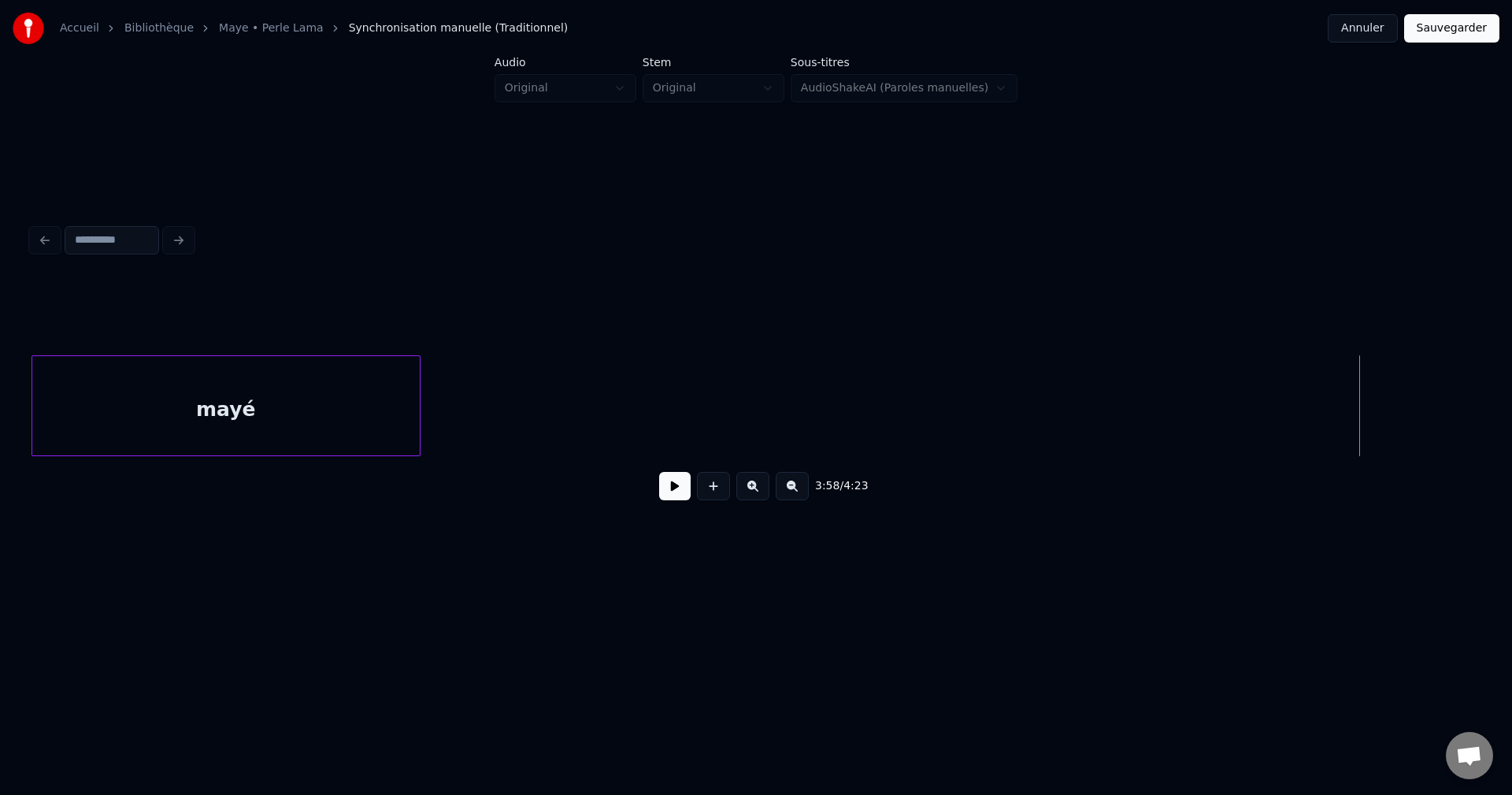
click at [663, 498] on button at bounding box center [675, 486] width 32 height 28
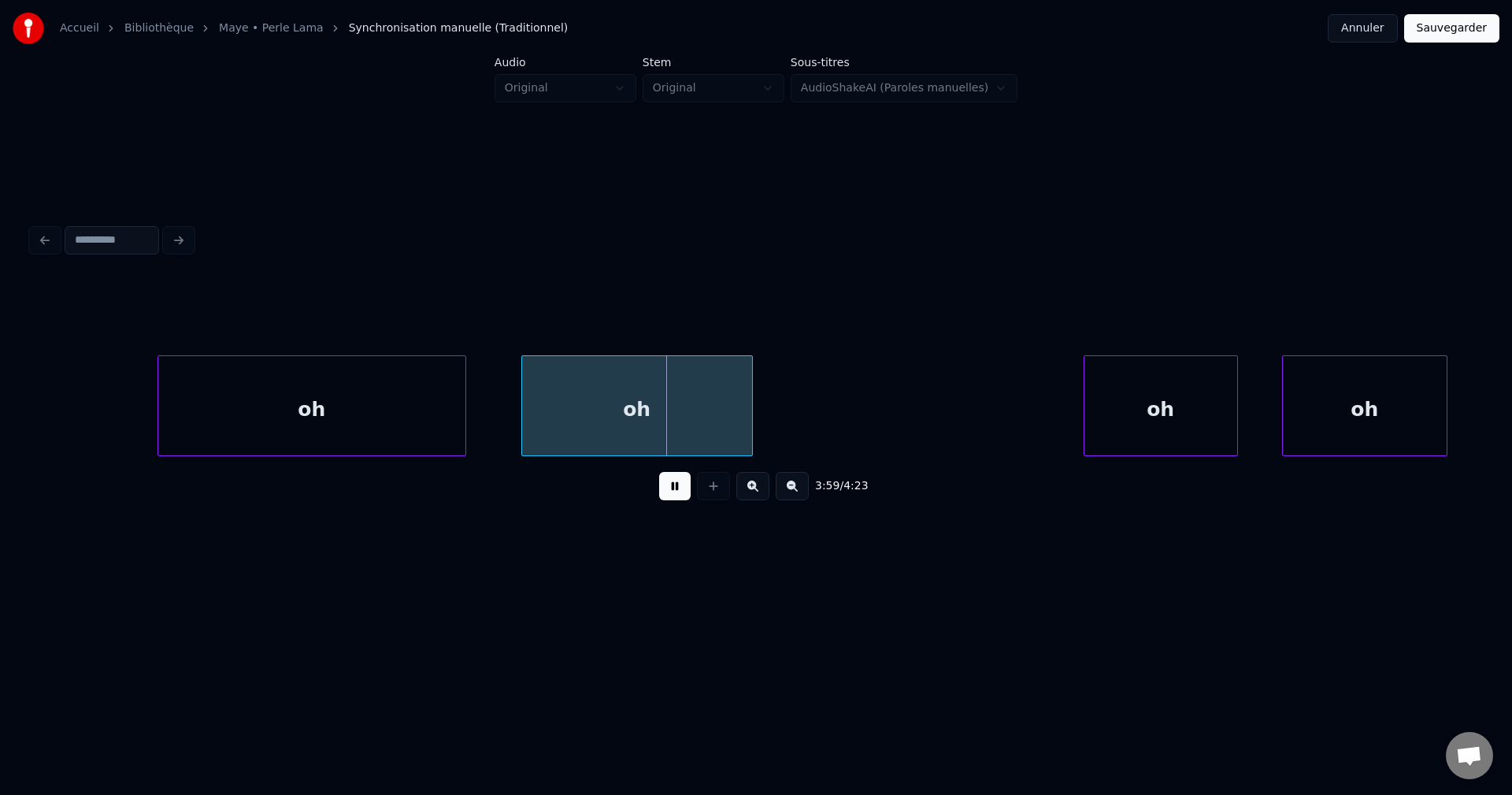
click at [665, 495] on button at bounding box center [675, 486] width 32 height 28
click at [387, 395] on div "oh" at bounding box center [312, 410] width 307 height 107
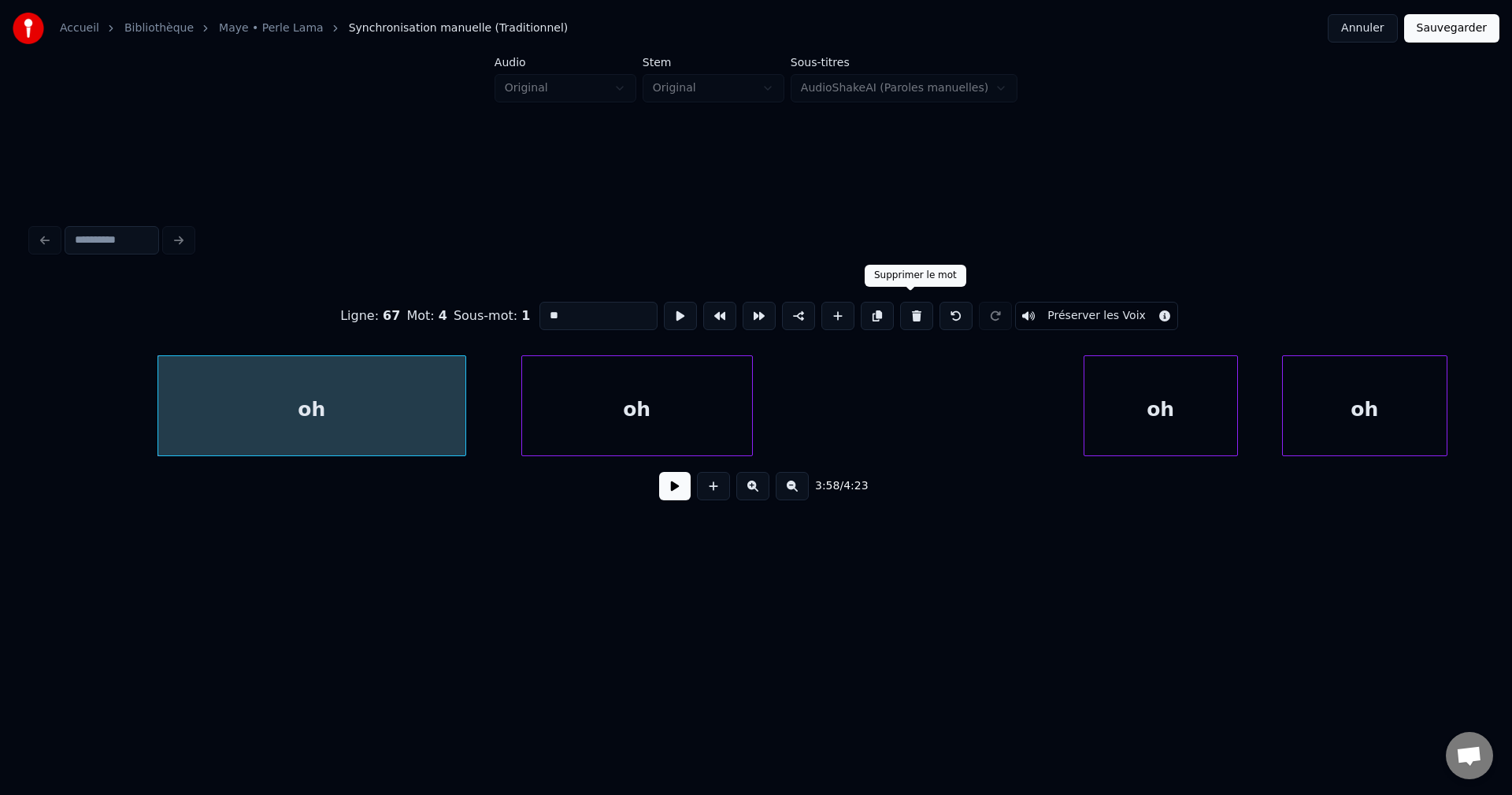
click at [907, 304] on button at bounding box center [917, 316] width 33 height 28
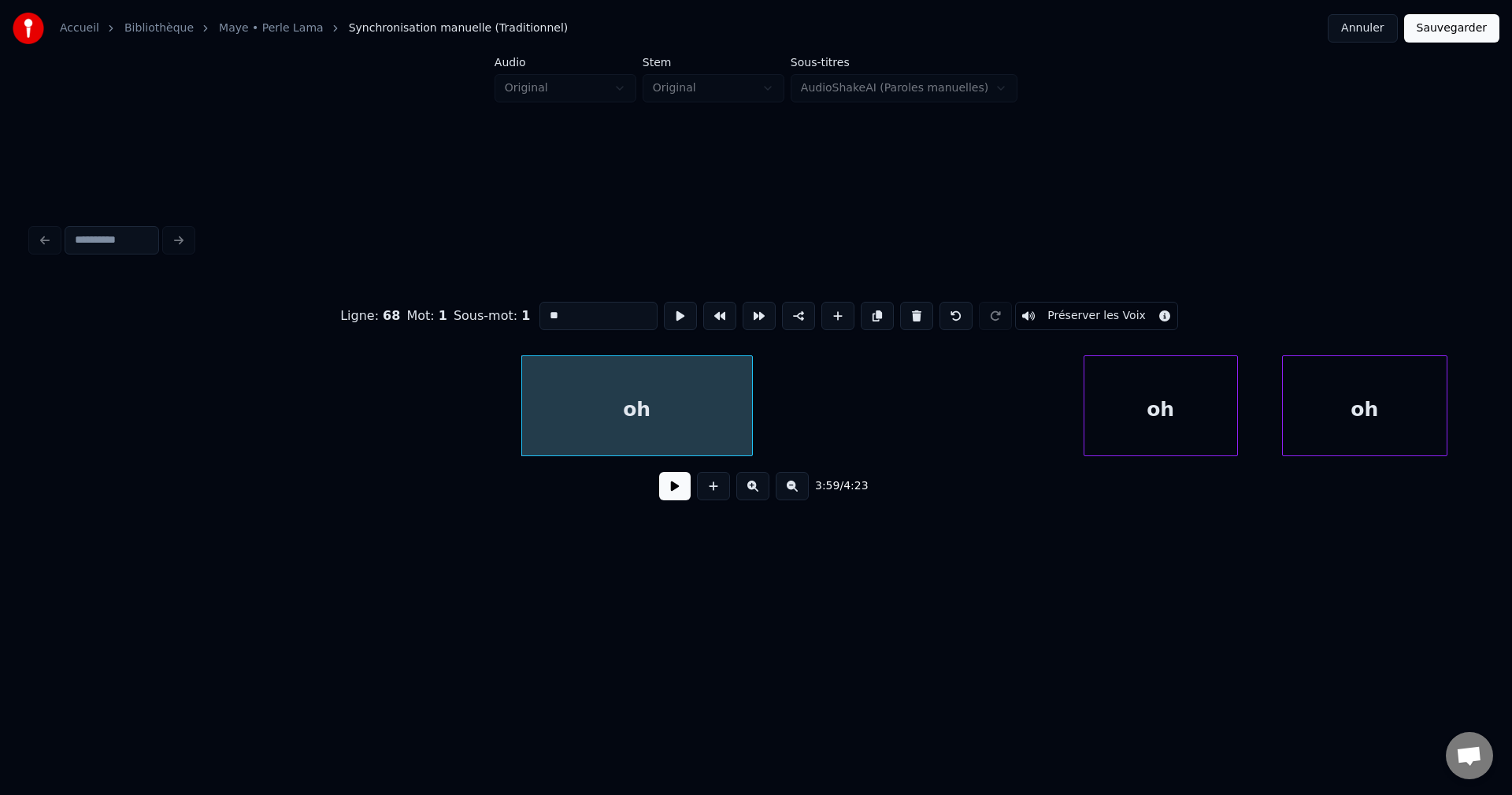
click at [656, 394] on div "oh" at bounding box center [637, 410] width 230 height 107
drag, startPoint x: 583, startPoint y: 297, endPoint x: 440, endPoint y: 303, distance: 143.1
click at [448, 302] on div "Ligne : 68 Mot : 1 Sous-mot : 1 ** Préserver les Voix" at bounding box center [756, 316] width 1449 height 79
type input "**"
click at [682, 483] on button at bounding box center [675, 486] width 32 height 28
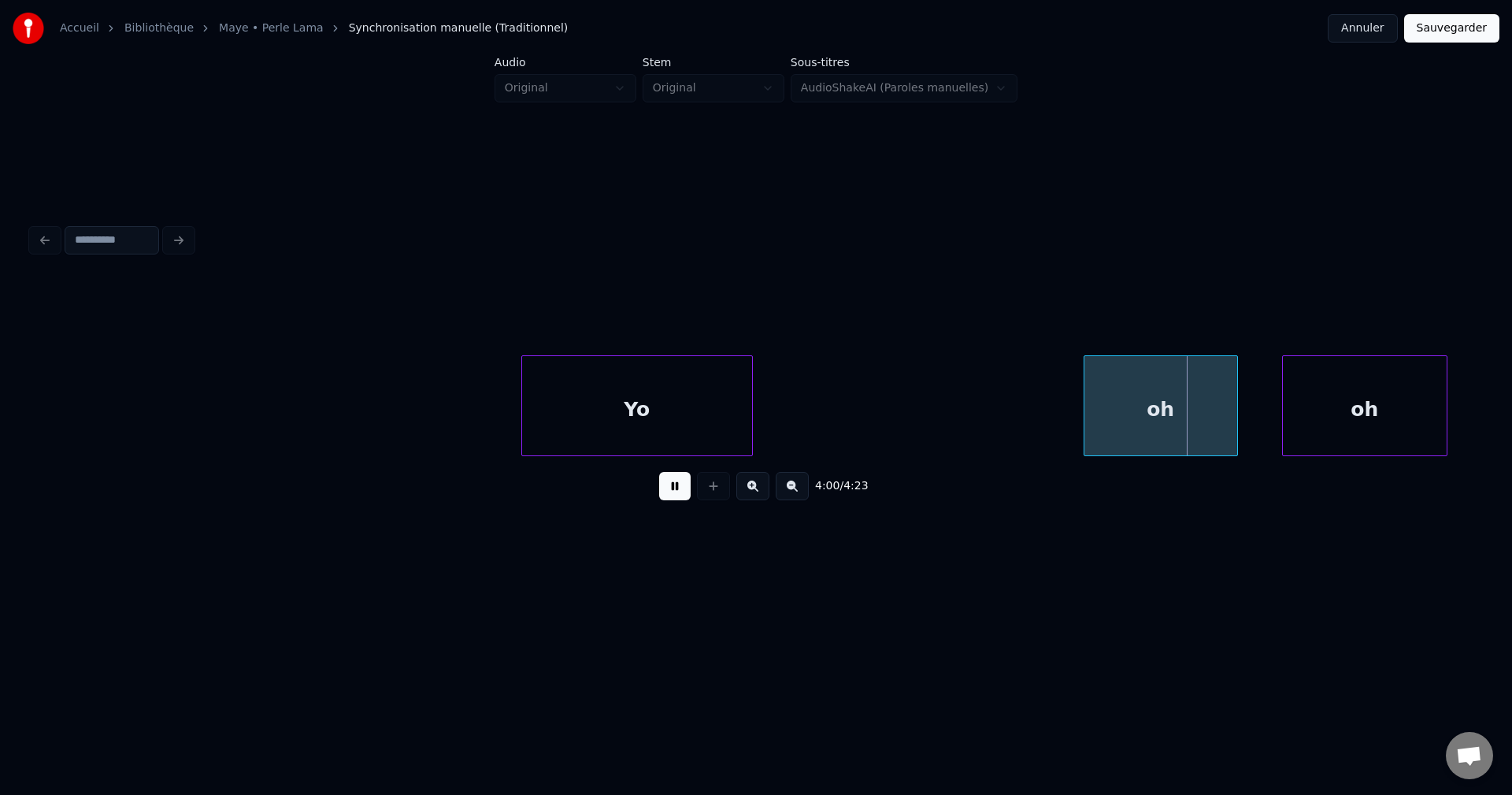
click at [676, 499] on button at bounding box center [675, 486] width 32 height 28
click at [1194, 404] on div "oh" at bounding box center [1160, 410] width 153 height 107
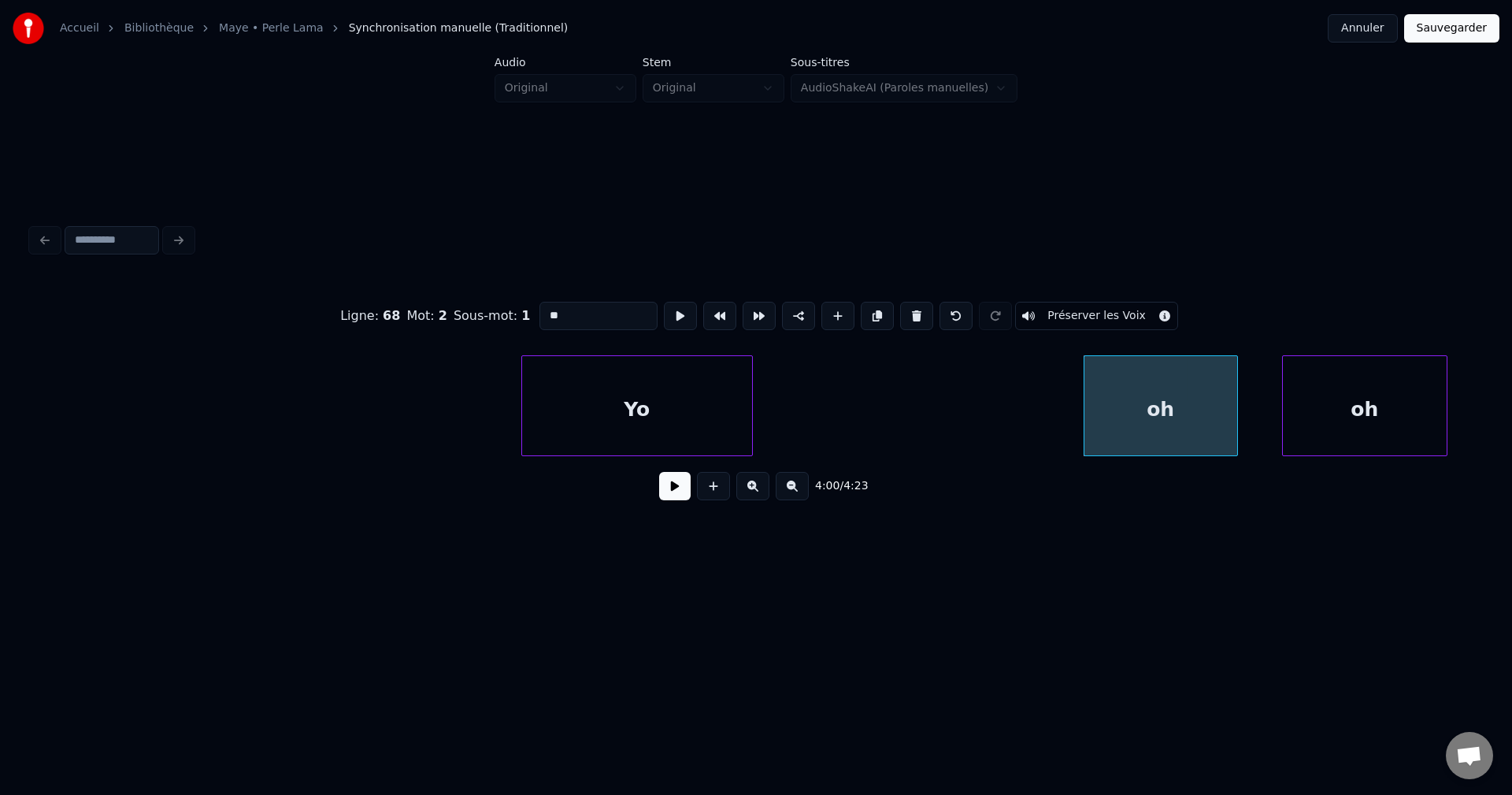
drag, startPoint x: 561, startPoint y: 315, endPoint x: 419, endPoint y: 332, distance: 143.0
click at [421, 332] on div "Ligne : 68 Mot : 2 Sous-mot : 1 ** Préserver les Voix" at bounding box center [756, 316] width 1449 height 79
click at [1412, 407] on div "oh" at bounding box center [1365, 410] width 164 height 107
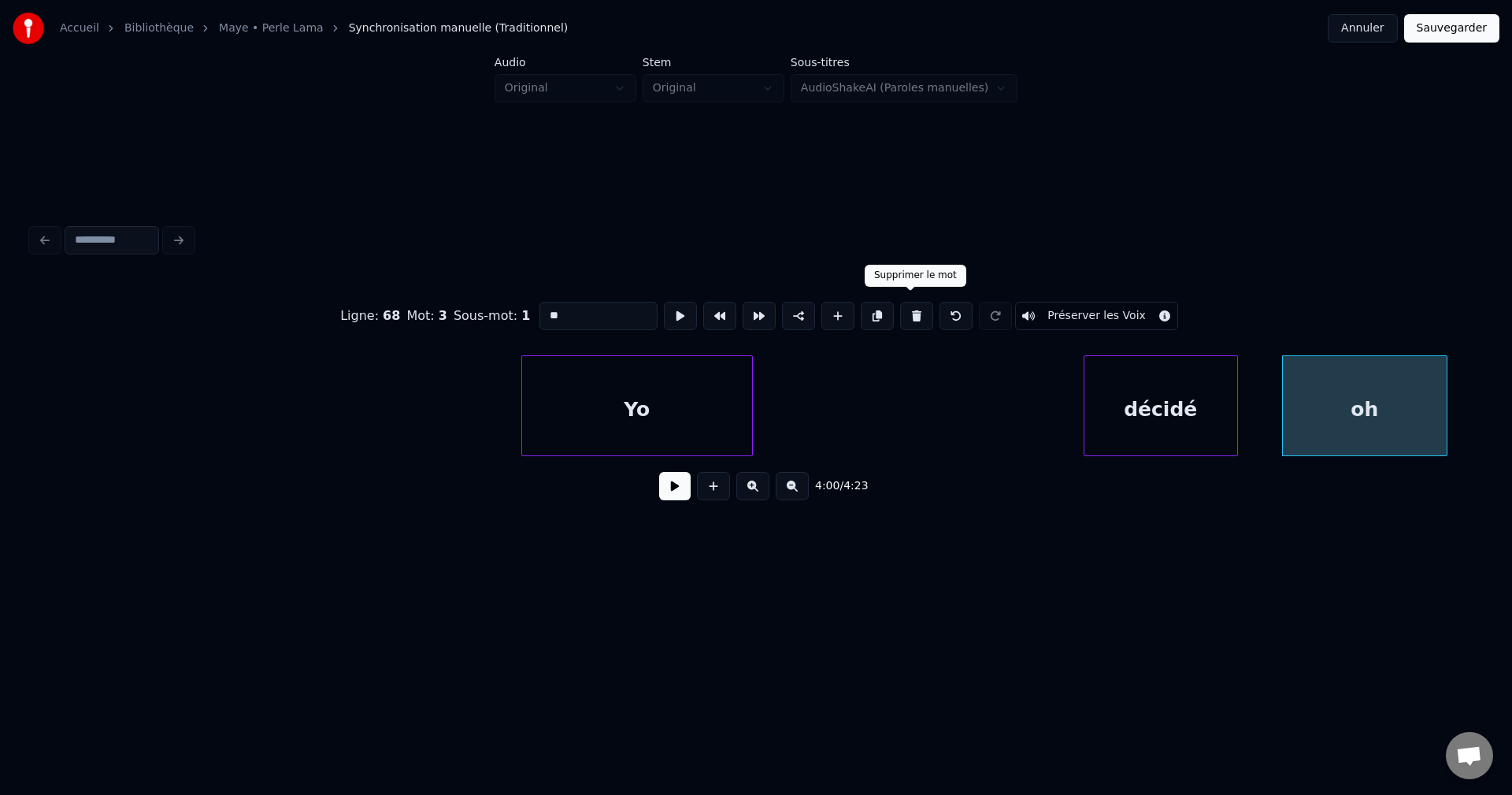
click at [917, 302] on button at bounding box center [917, 316] width 33 height 28
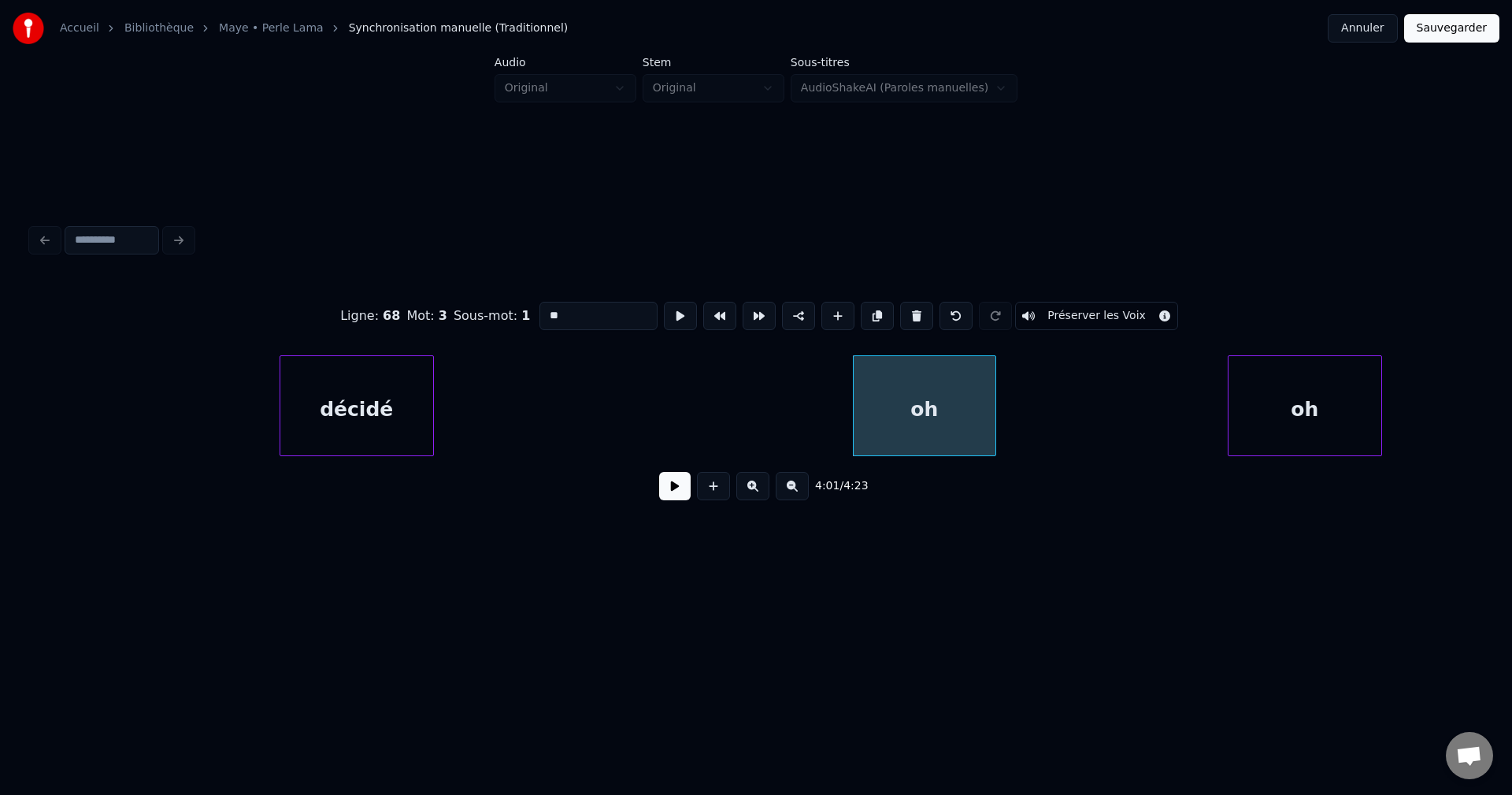
scroll to position [0, 132117]
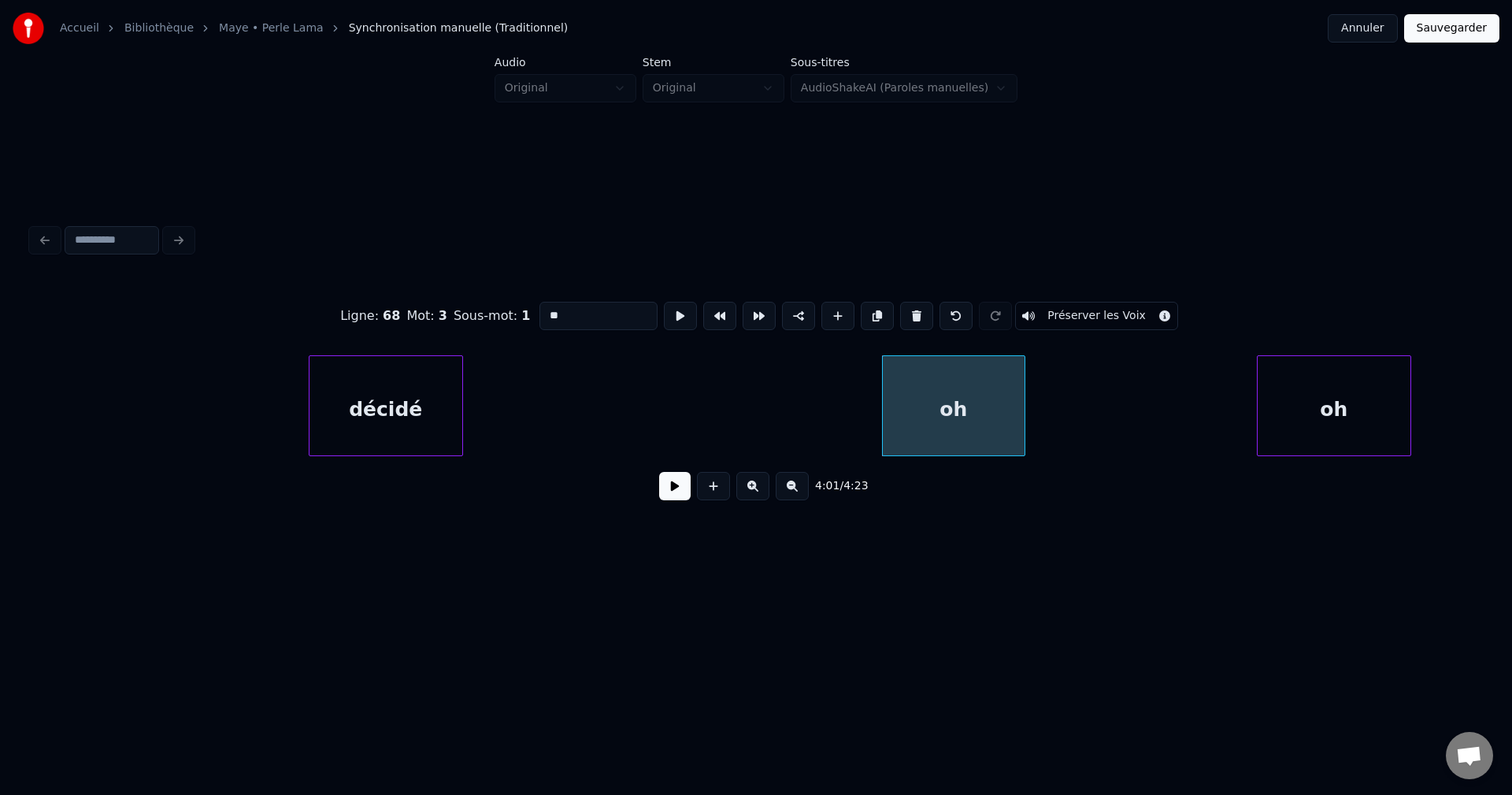
click at [430, 390] on div "décidé" at bounding box center [386, 410] width 153 height 107
type input "******"
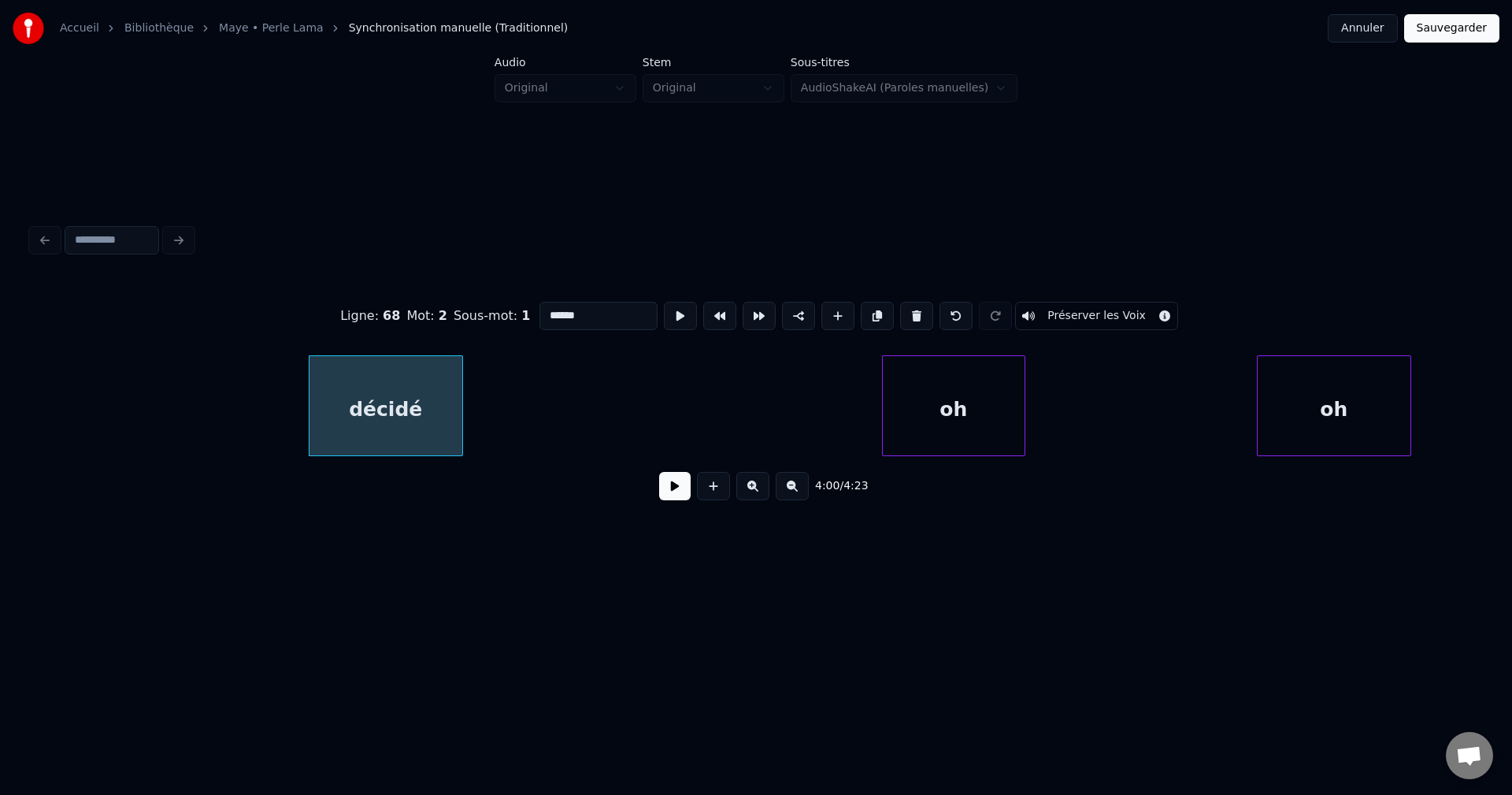
click at [658, 483] on div "4:00 / 4:23" at bounding box center [756, 486] width 1424 height 35
click at [678, 489] on button at bounding box center [675, 486] width 32 height 28
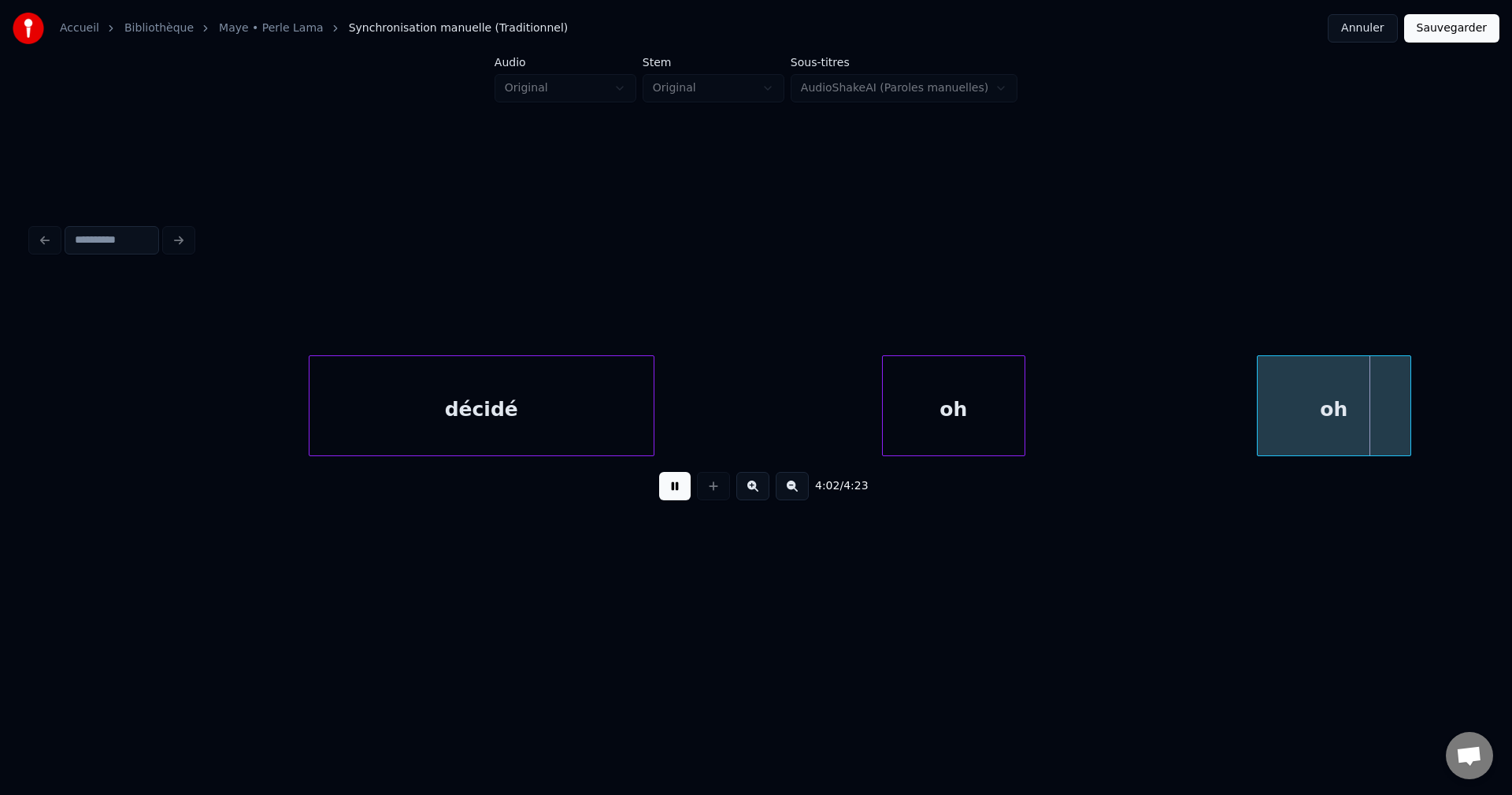
click at [650, 414] on div at bounding box center [651, 406] width 5 height 99
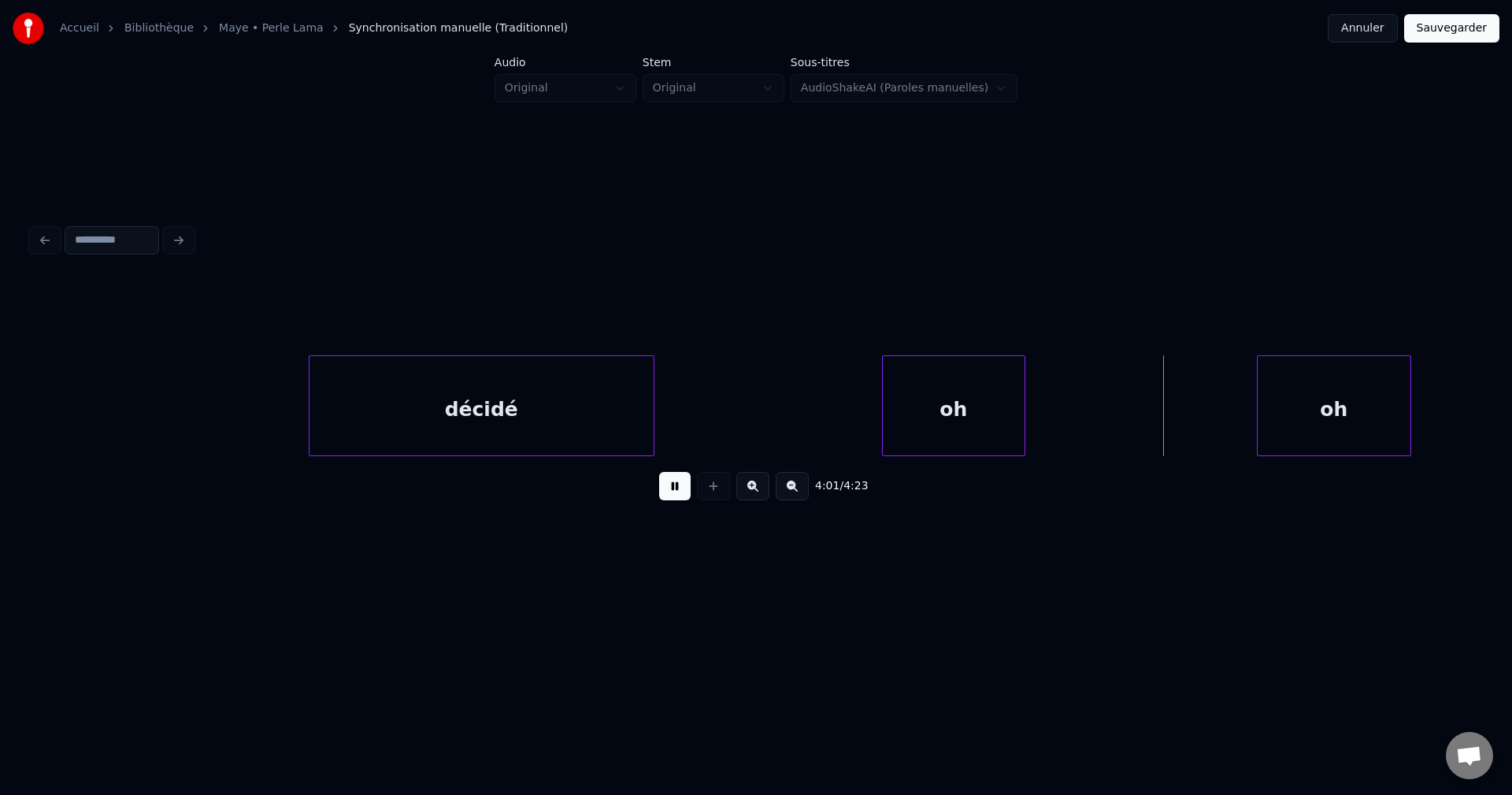
click at [952, 400] on div "oh" at bounding box center [954, 410] width 142 height 107
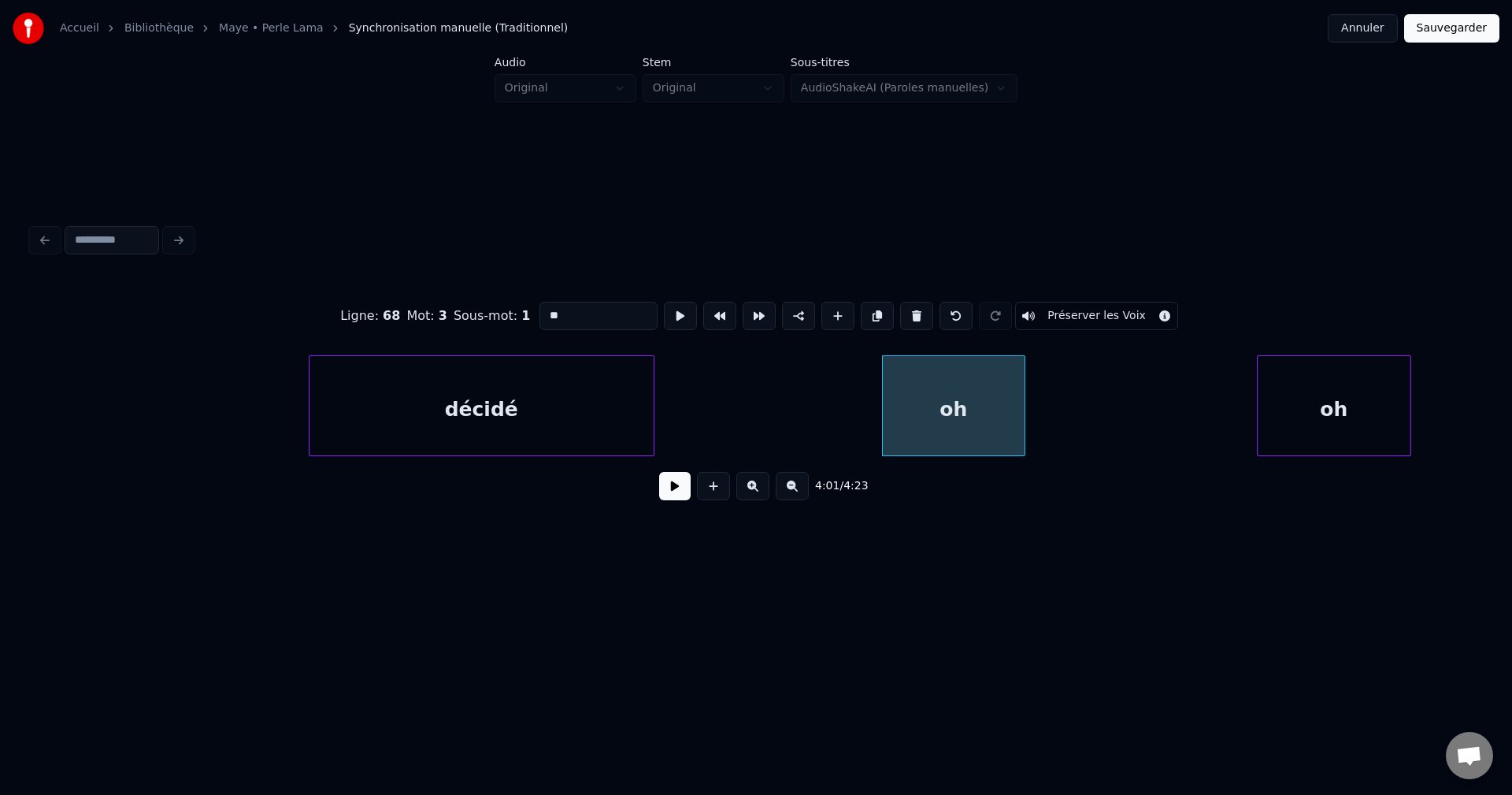
drag, startPoint x: 587, startPoint y: 310, endPoint x: 222, endPoint y: 320, distance: 365.1
click at [259, 321] on div "Ligne : 68 Mot : 3 Sous-mot : 1 ** Préserver les Voix" at bounding box center [756, 316] width 1449 height 79
type input "****"
click at [661, 488] on button at bounding box center [675, 486] width 32 height 28
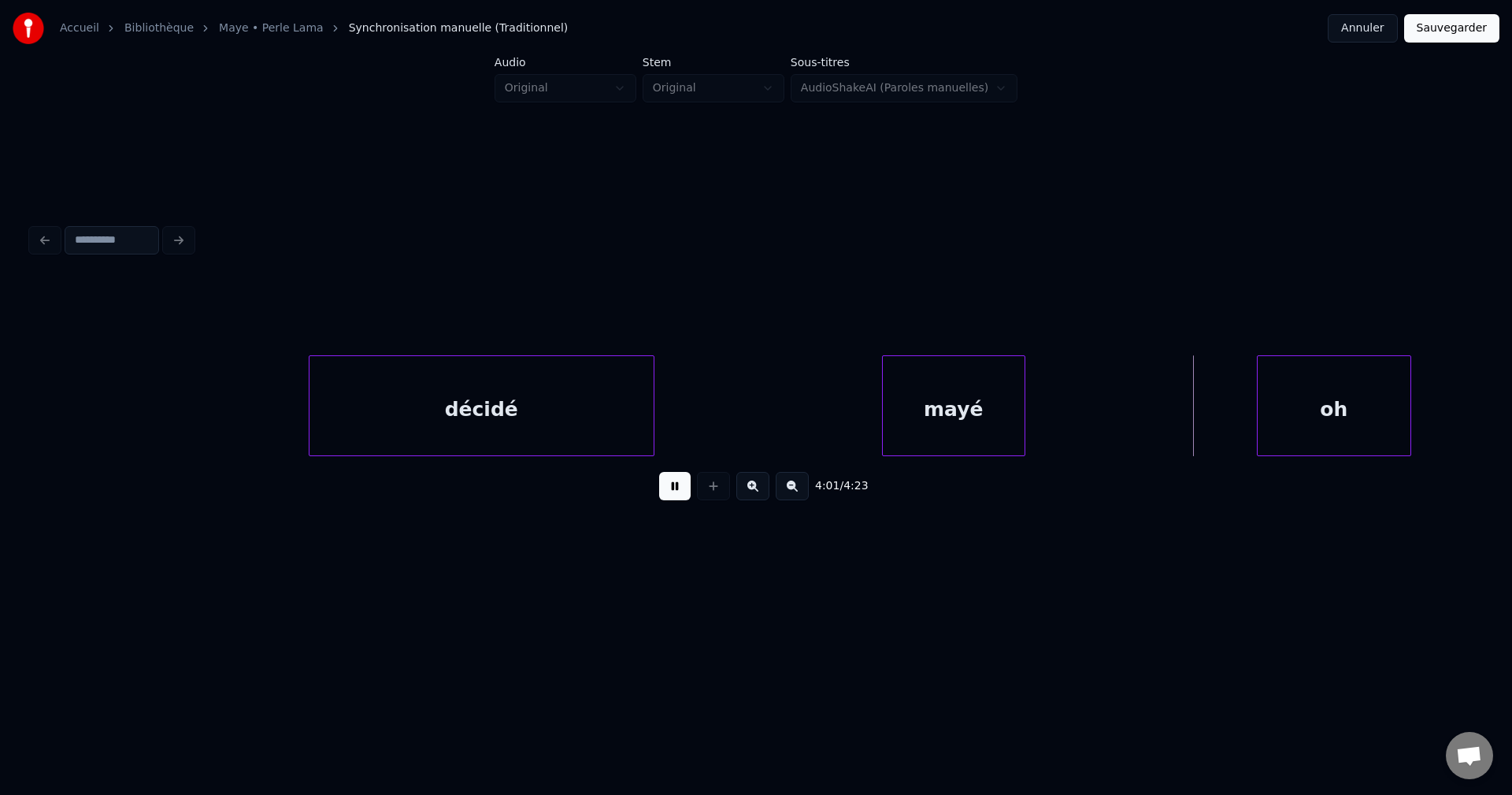
click at [676, 498] on button at bounding box center [675, 486] width 32 height 28
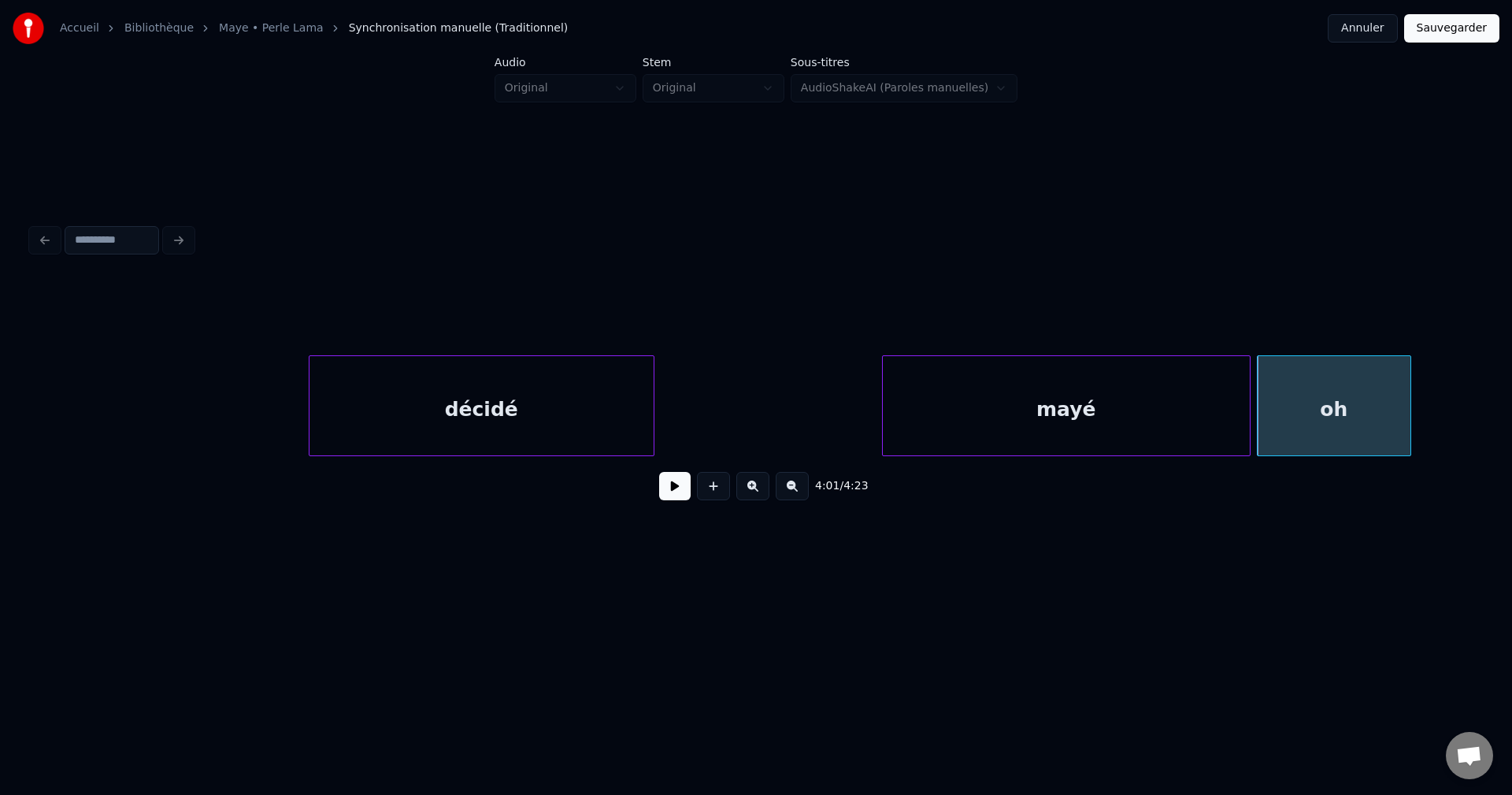
click at [1248, 424] on div at bounding box center [1247, 406] width 5 height 99
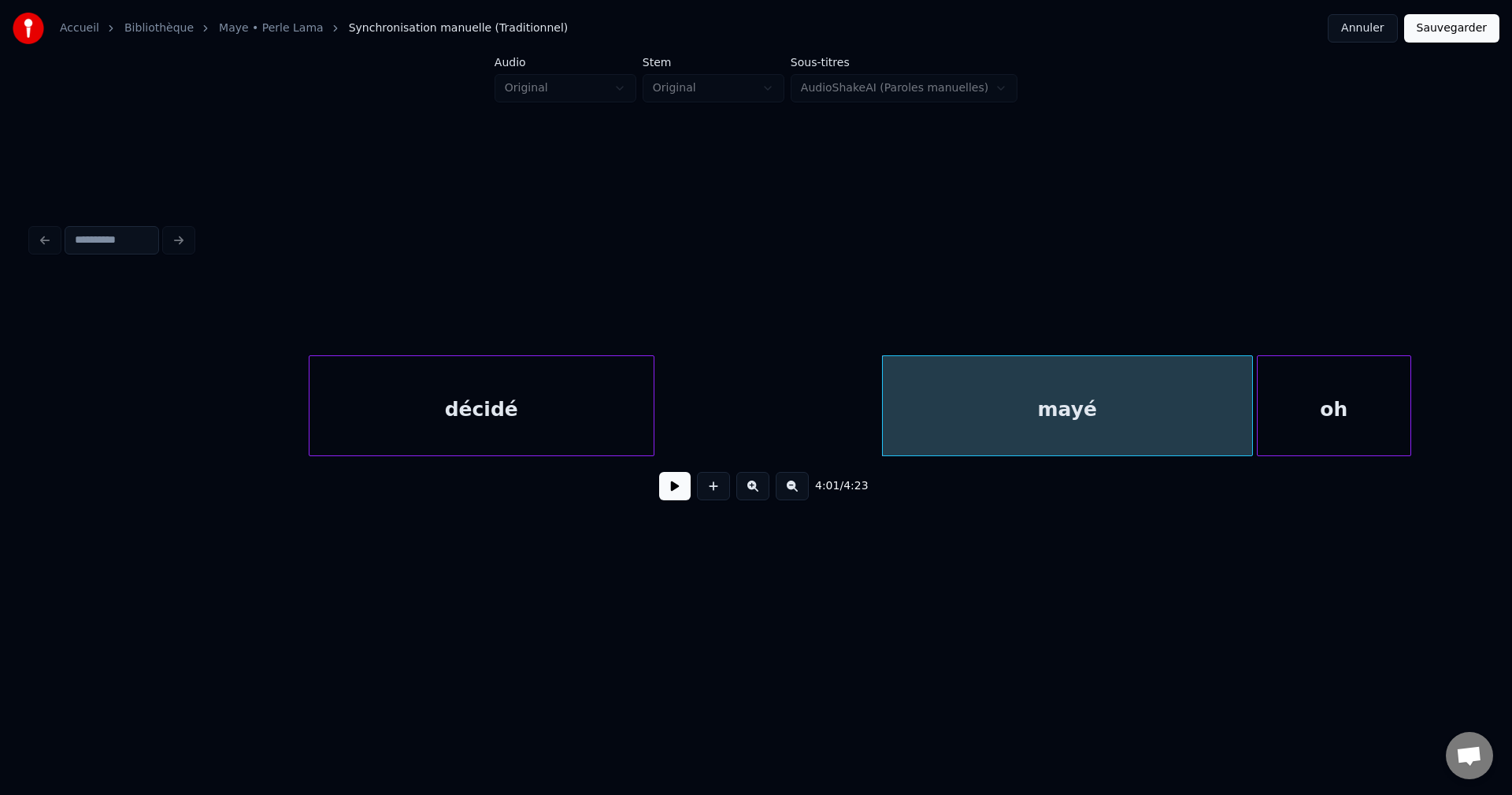
click at [1309, 429] on div "oh" at bounding box center [1334, 410] width 153 height 107
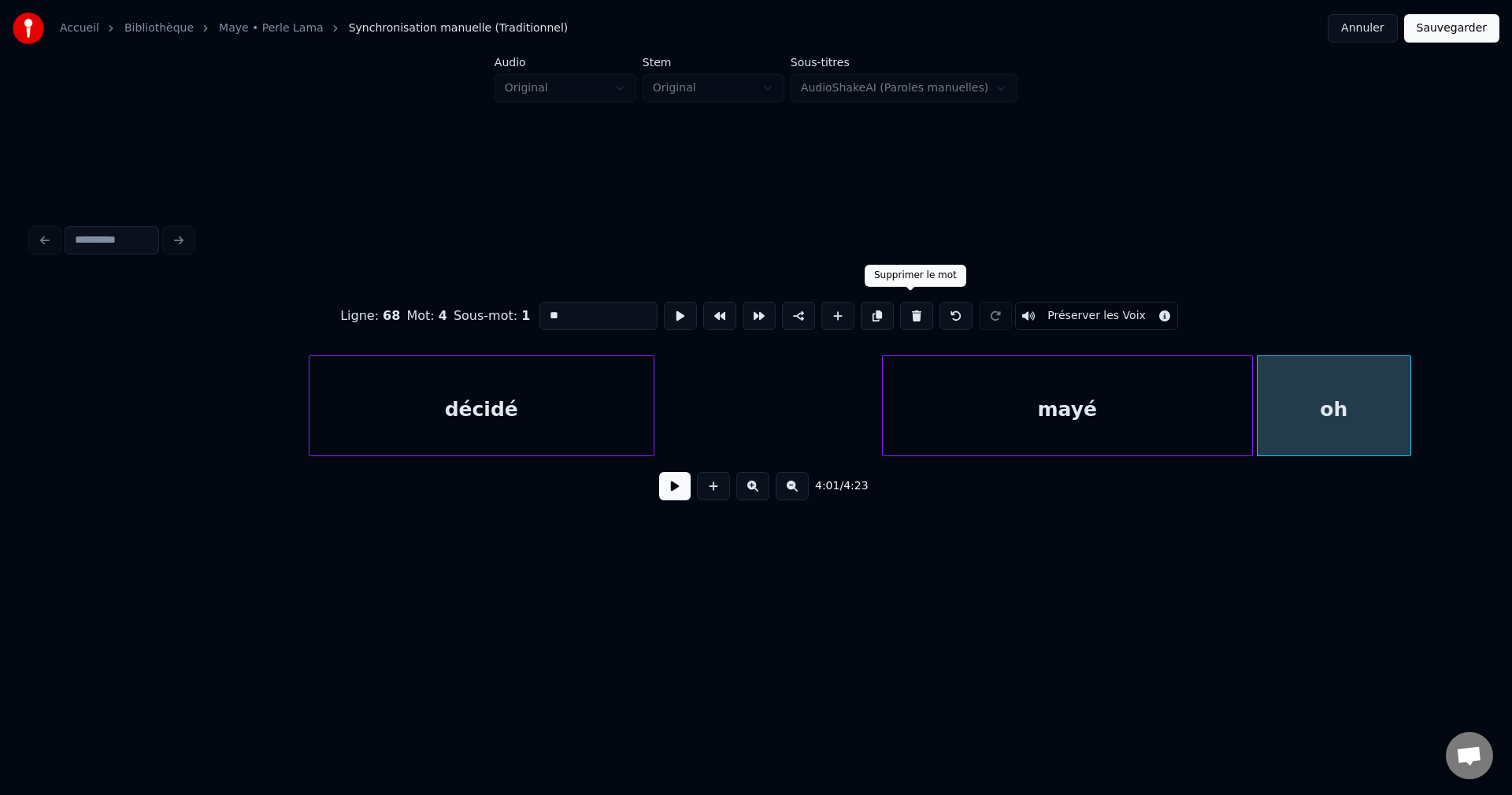
click at [913, 308] on button at bounding box center [917, 316] width 33 height 28
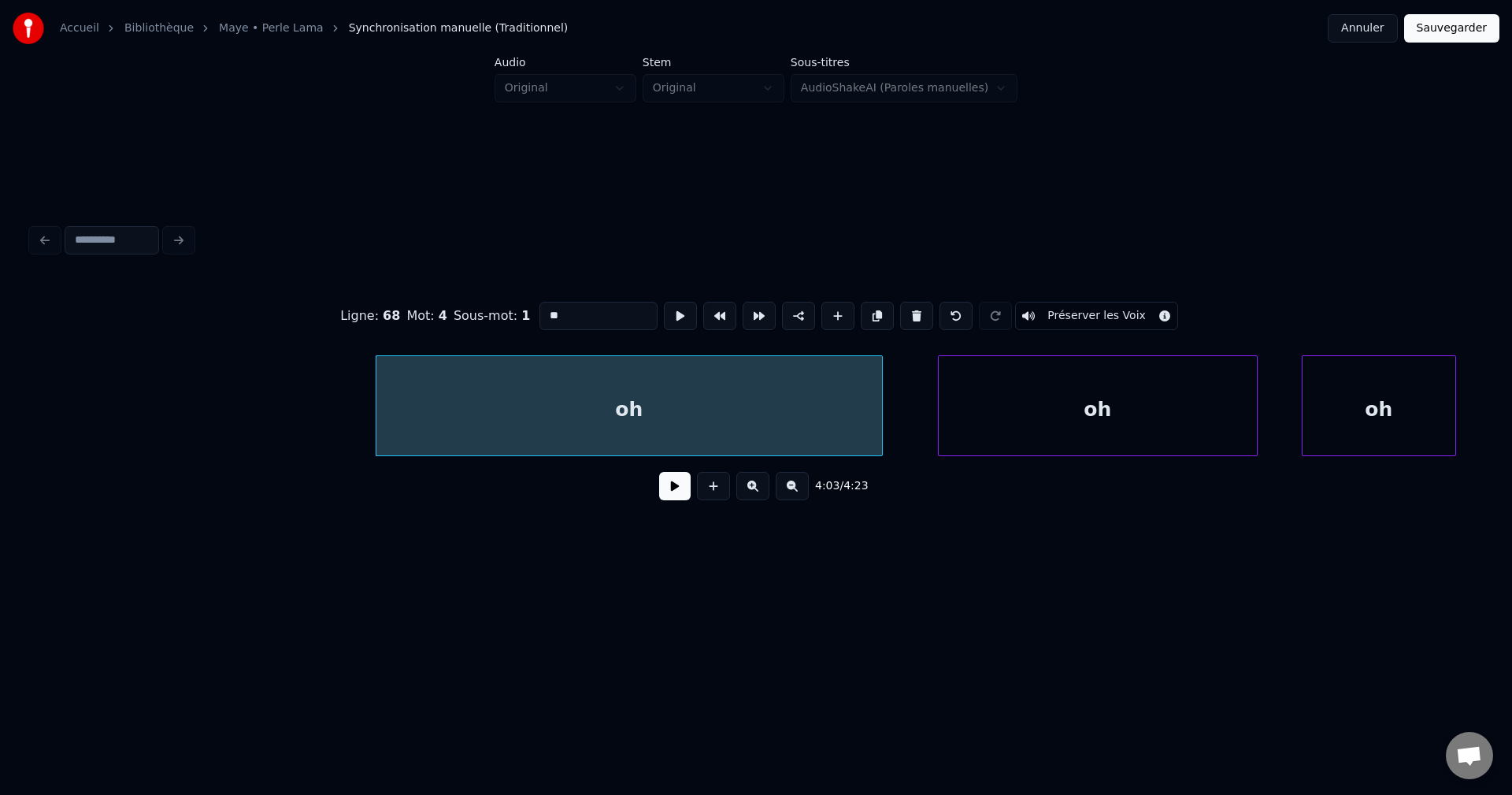
scroll to position [0, 133444]
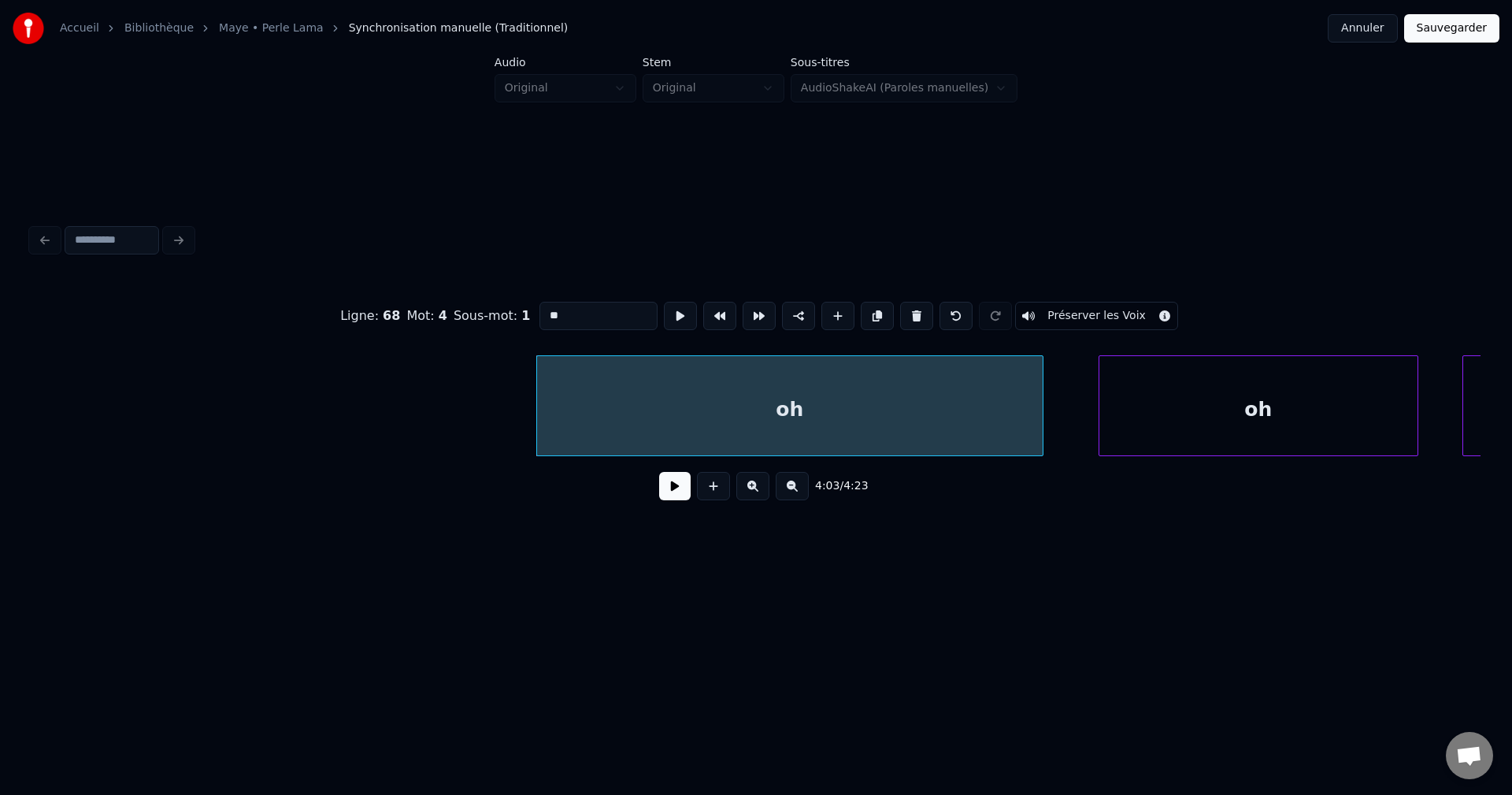
click at [770, 420] on div "oh" at bounding box center [789, 410] width 505 height 107
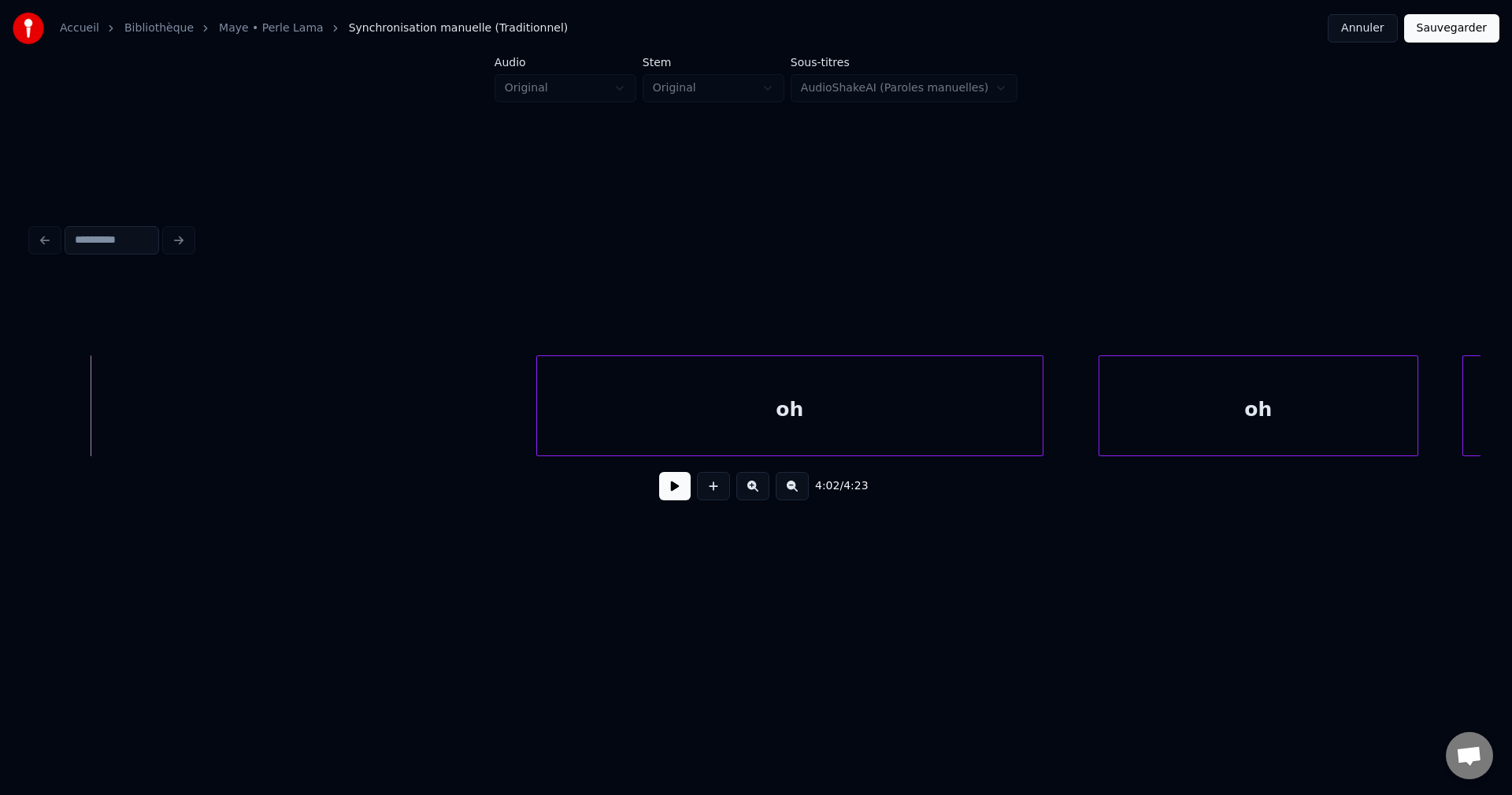
click at [677, 488] on button at bounding box center [675, 486] width 32 height 28
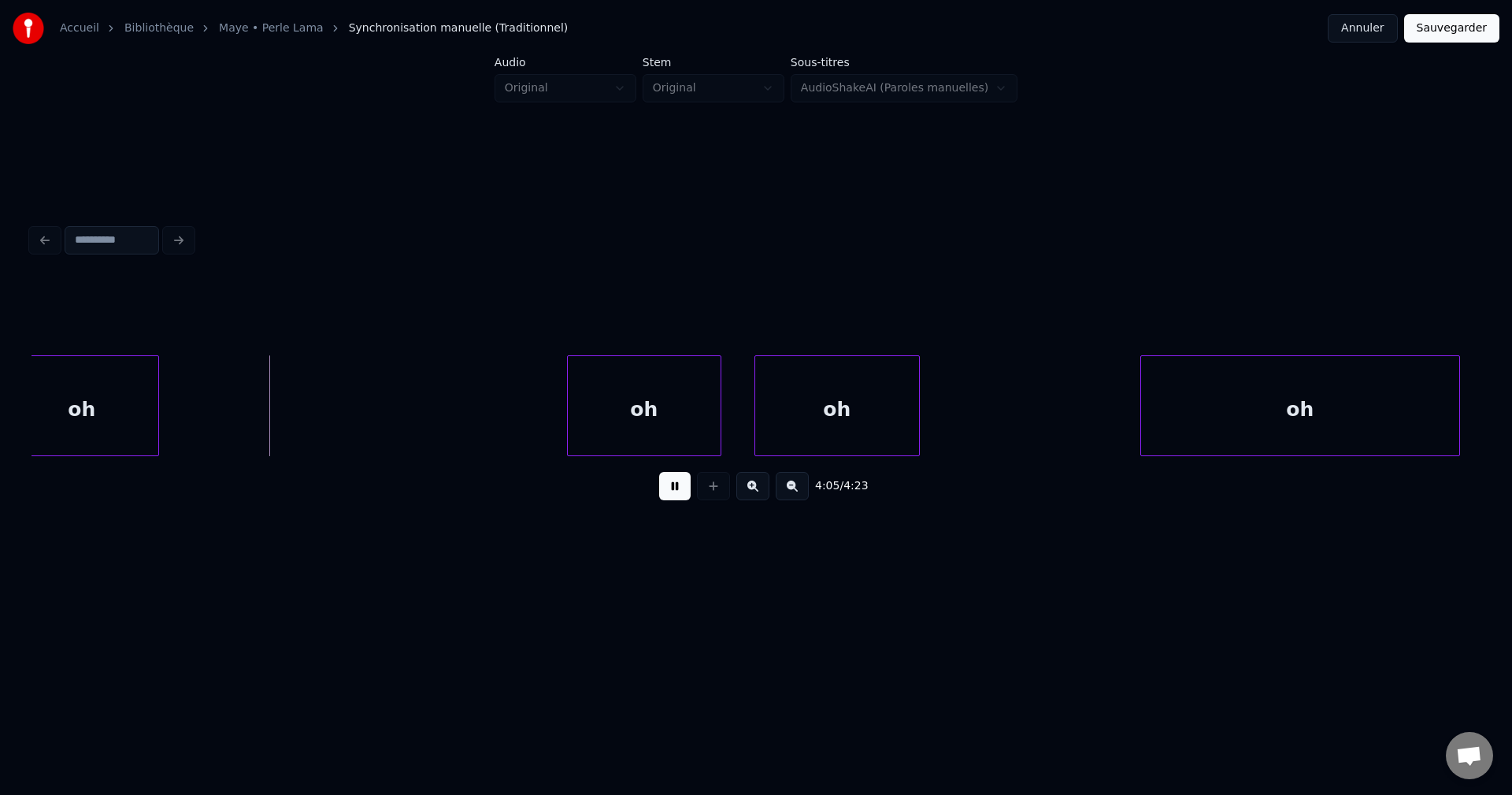
click at [675, 488] on button at bounding box center [675, 486] width 32 height 28
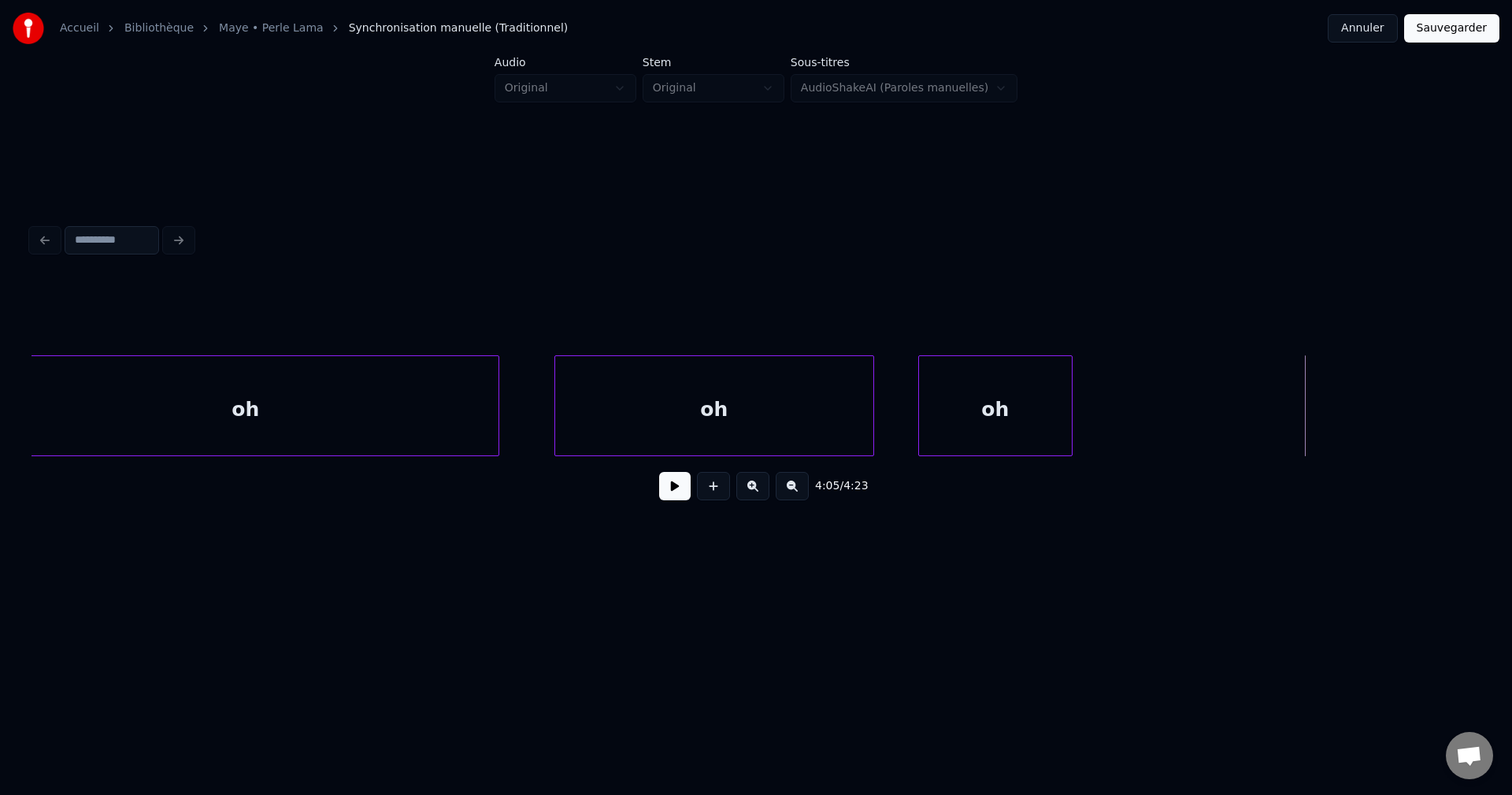
click at [330, 396] on div "oh" at bounding box center [245, 410] width 505 height 107
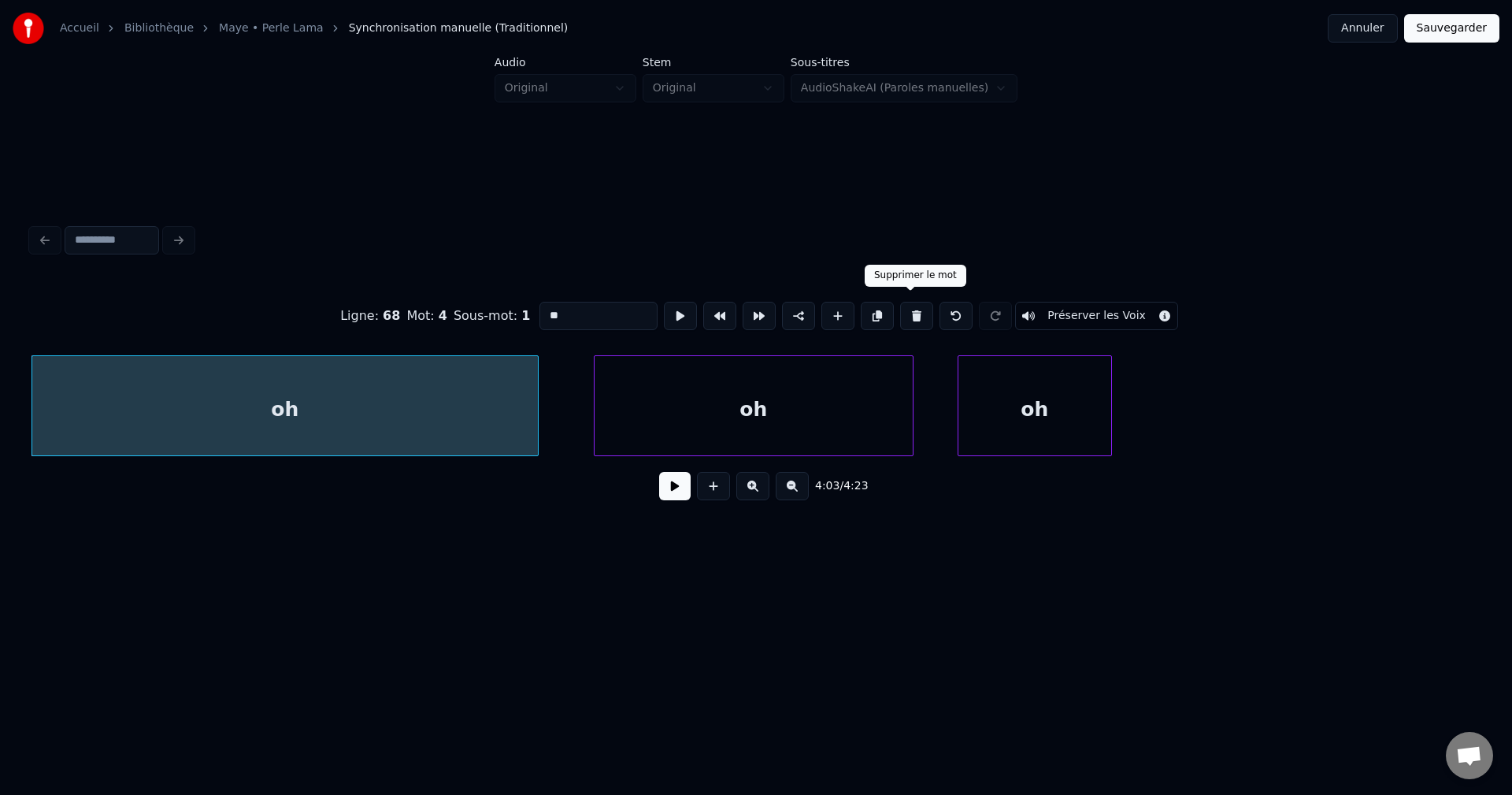
click at [907, 311] on button at bounding box center [917, 316] width 33 height 28
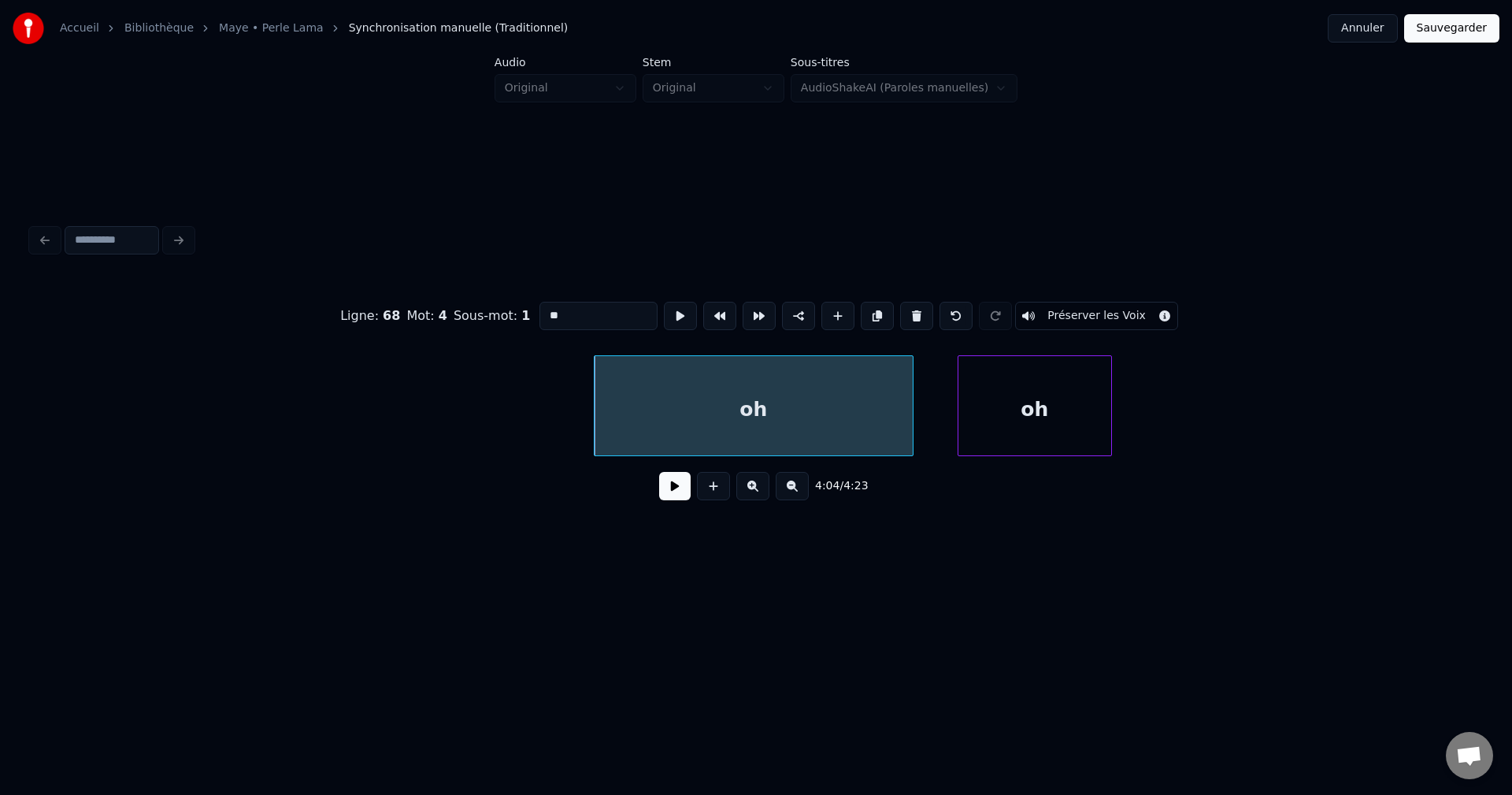
click at [910, 311] on button at bounding box center [917, 316] width 33 height 28
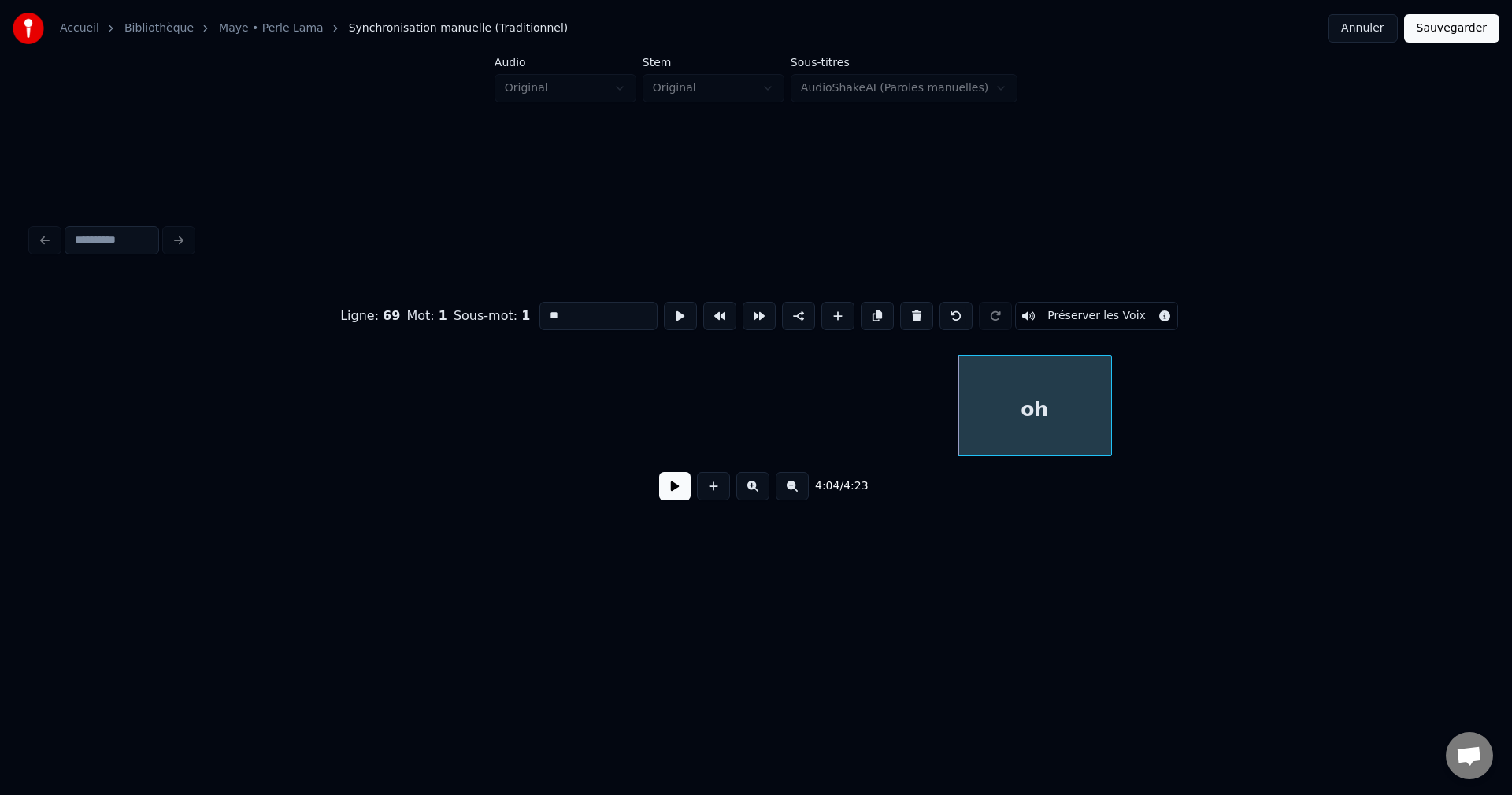
click at [915, 315] on button at bounding box center [917, 316] width 33 height 28
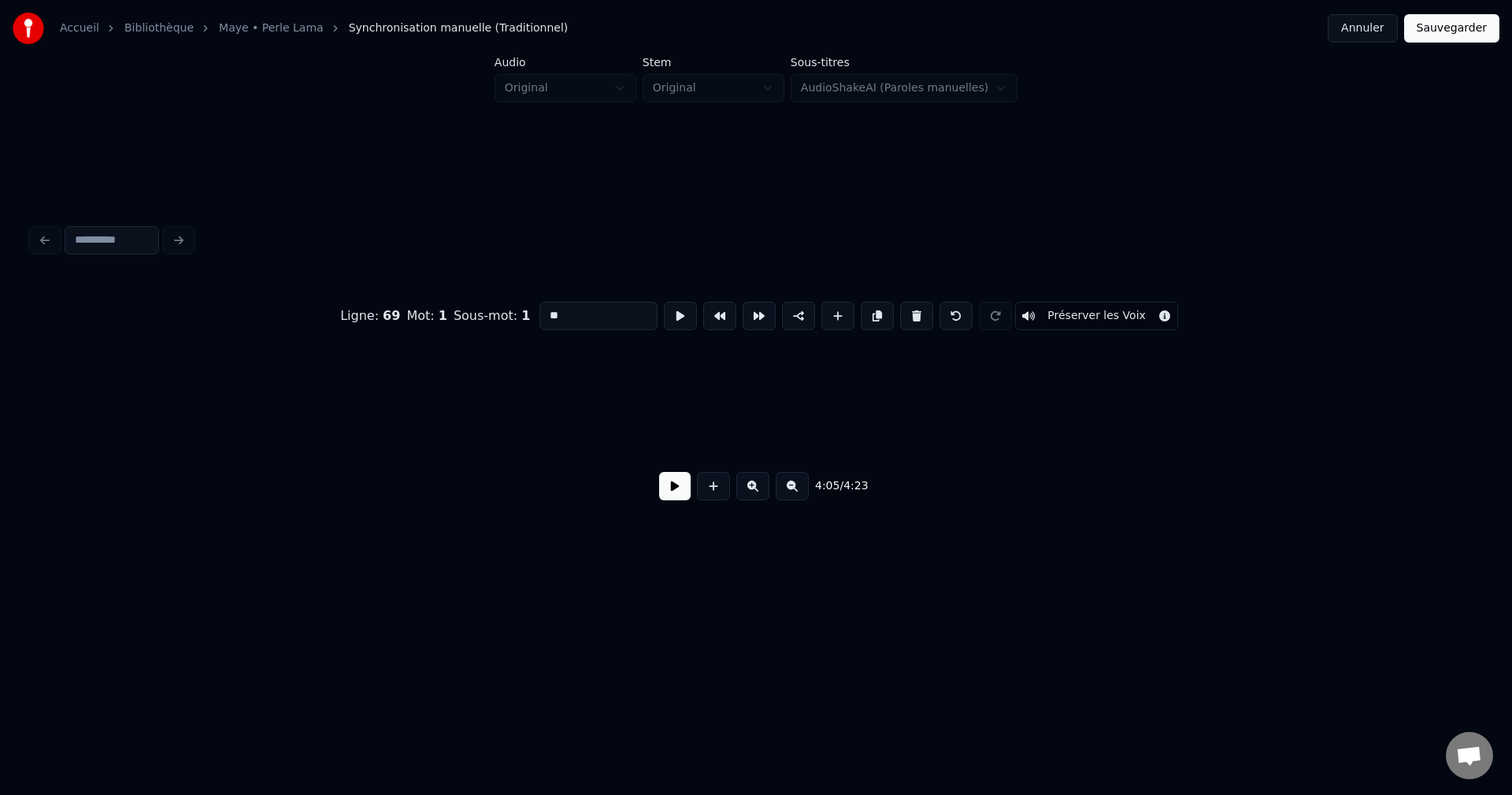
scroll to position [0, 133642]
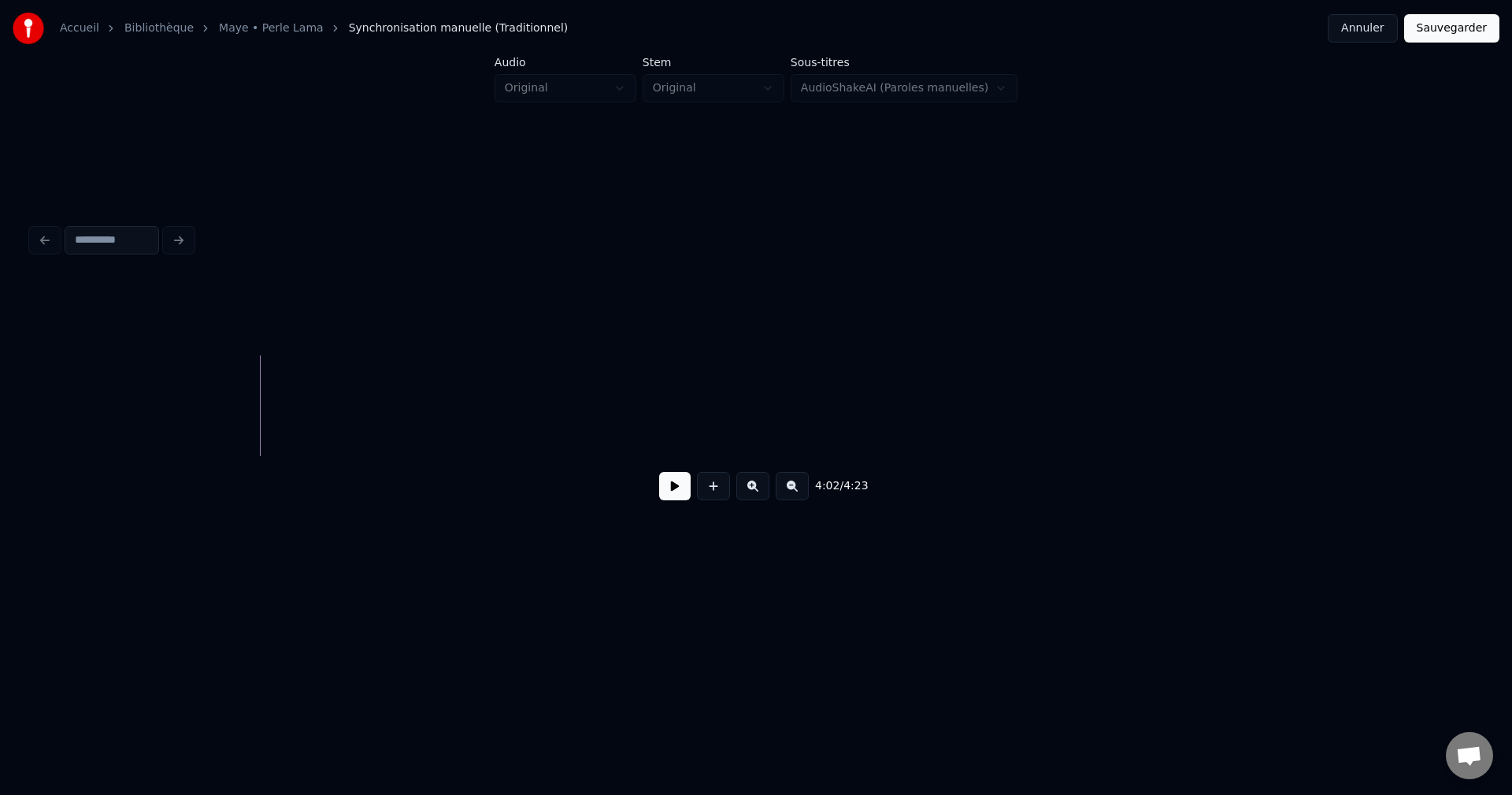
click at [671, 500] on button at bounding box center [675, 486] width 32 height 28
click at [671, 498] on button at bounding box center [675, 486] width 32 height 28
click at [717, 493] on button at bounding box center [713, 486] width 33 height 28
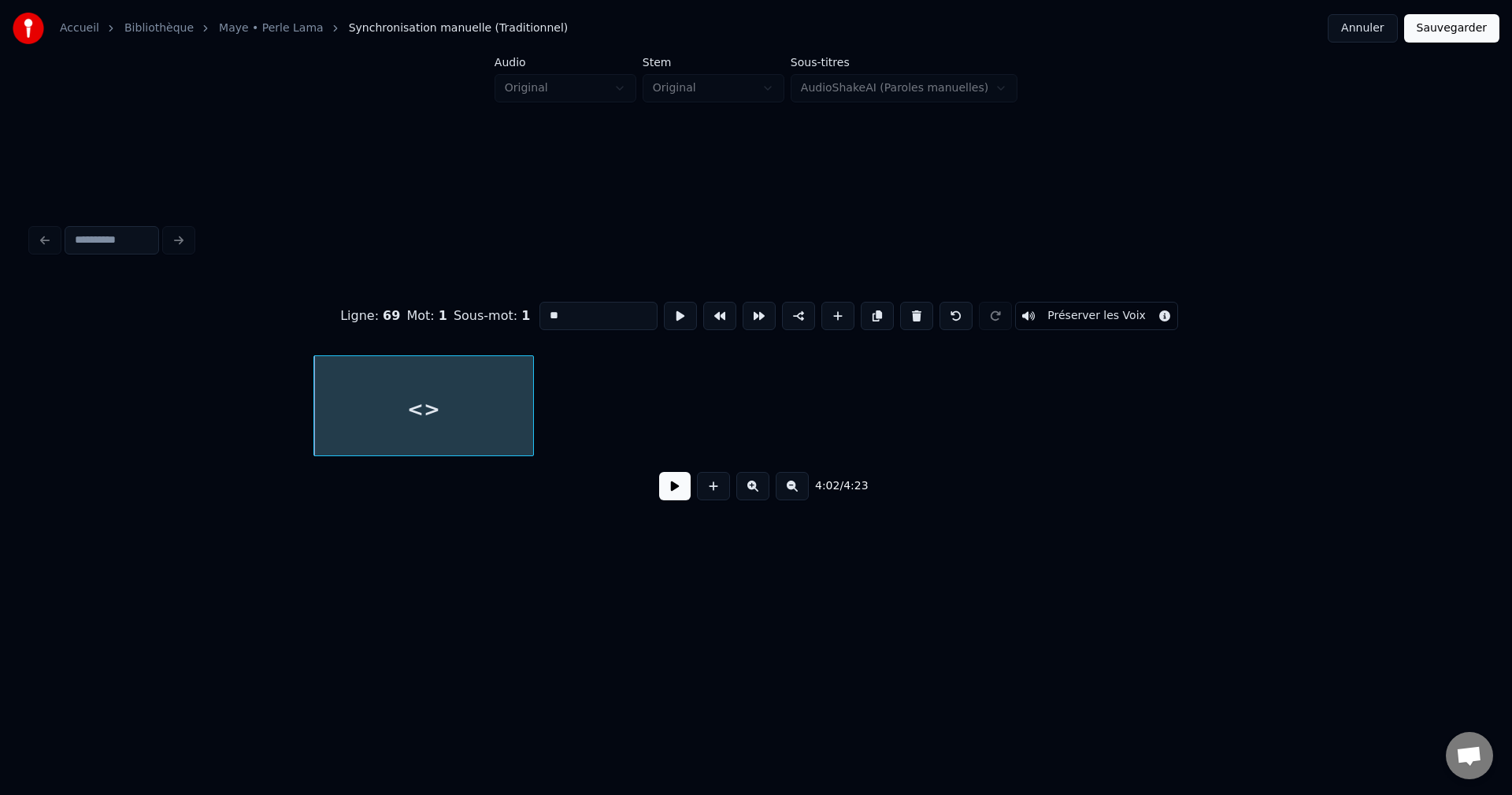
click at [663, 487] on button at bounding box center [675, 486] width 32 height 28
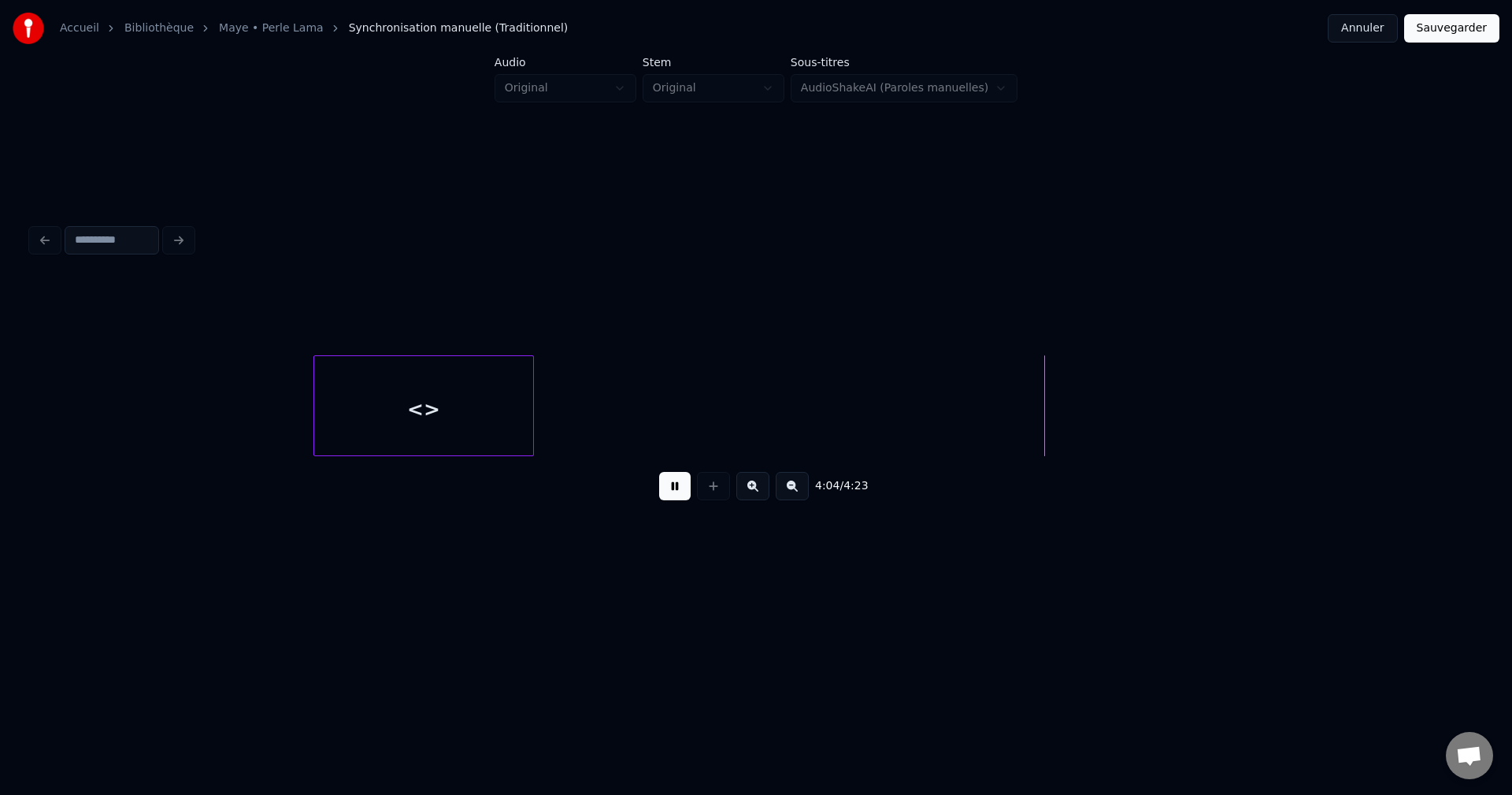
click at [660, 488] on button at bounding box center [675, 486] width 32 height 28
click at [371, 408] on div "<>" at bounding box center [424, 410] width 219 height 107
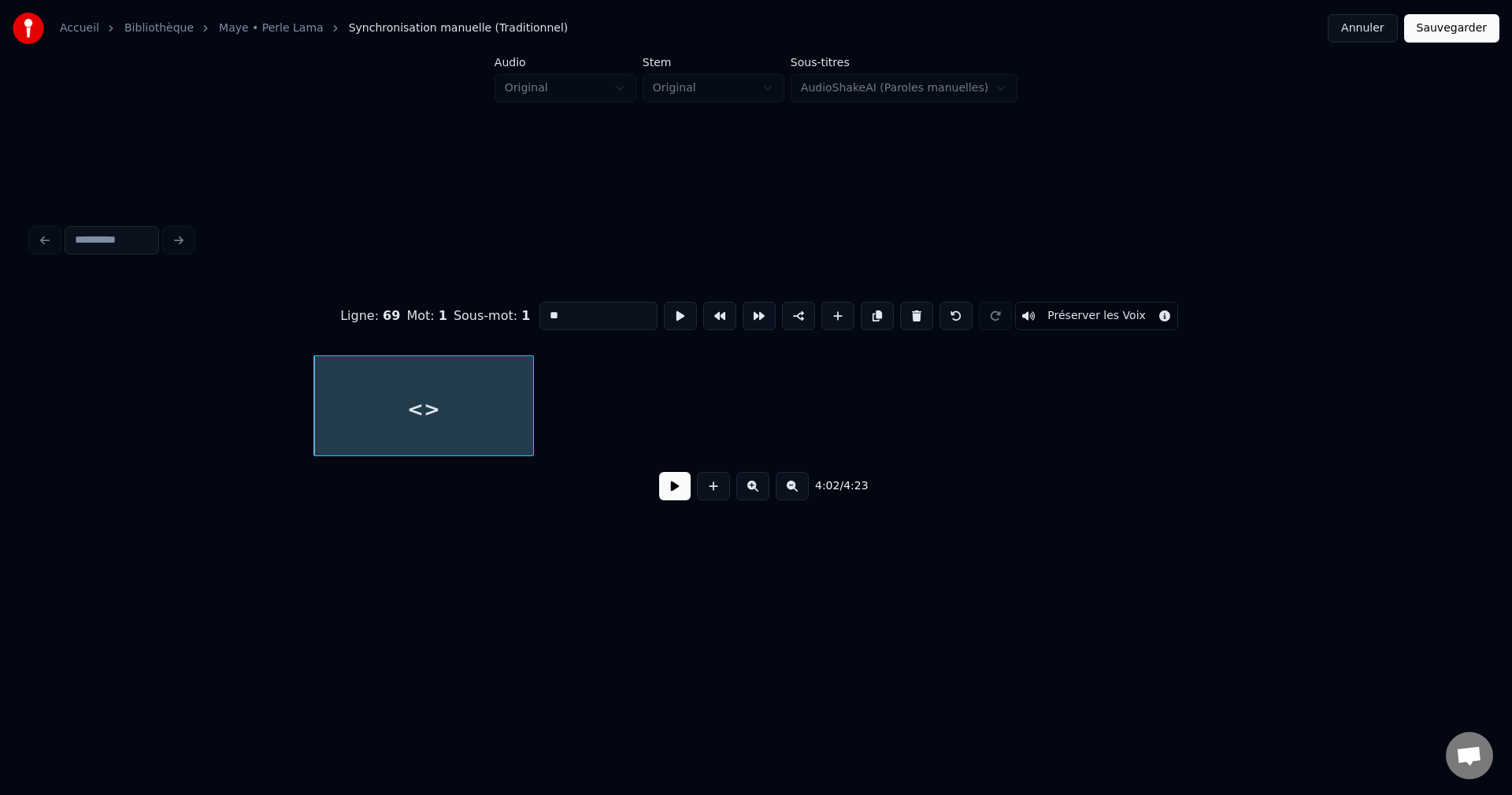
drag, startPoint x: 621, startPoint y: 312, endPoint x: 293, endPoint y: 317, distance: 328.0
click at [306, 315] on div "Ligne : 69 Mot : 1 Sous-mot : 1 ** Préserver les Voix" at bounding box center [756, 316] width 1449 height 79
type input "**********"
click at [660, 488] on button at bounding box center [675, 486] width 32 height 28
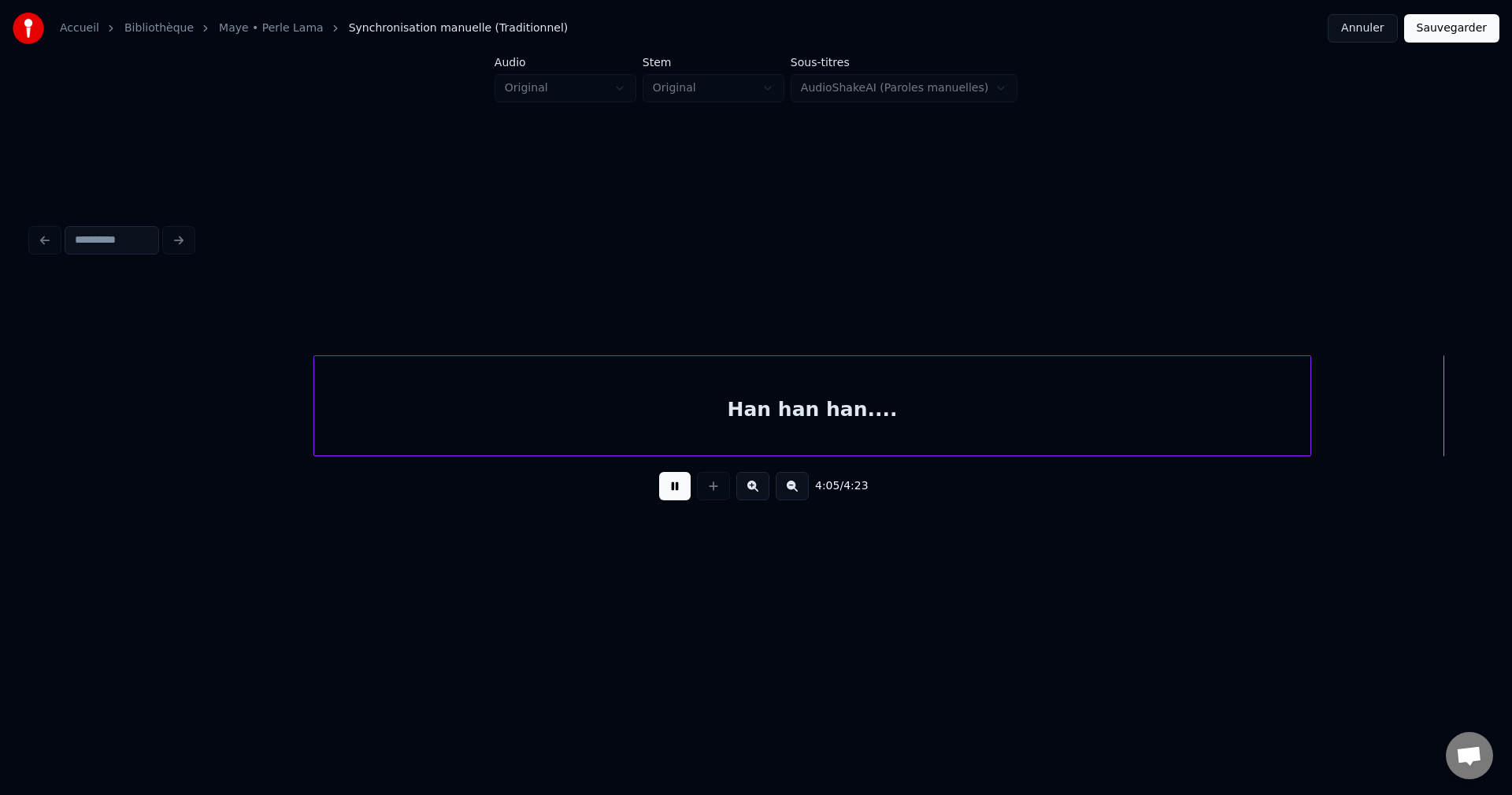
scroll to position [0, 133924]
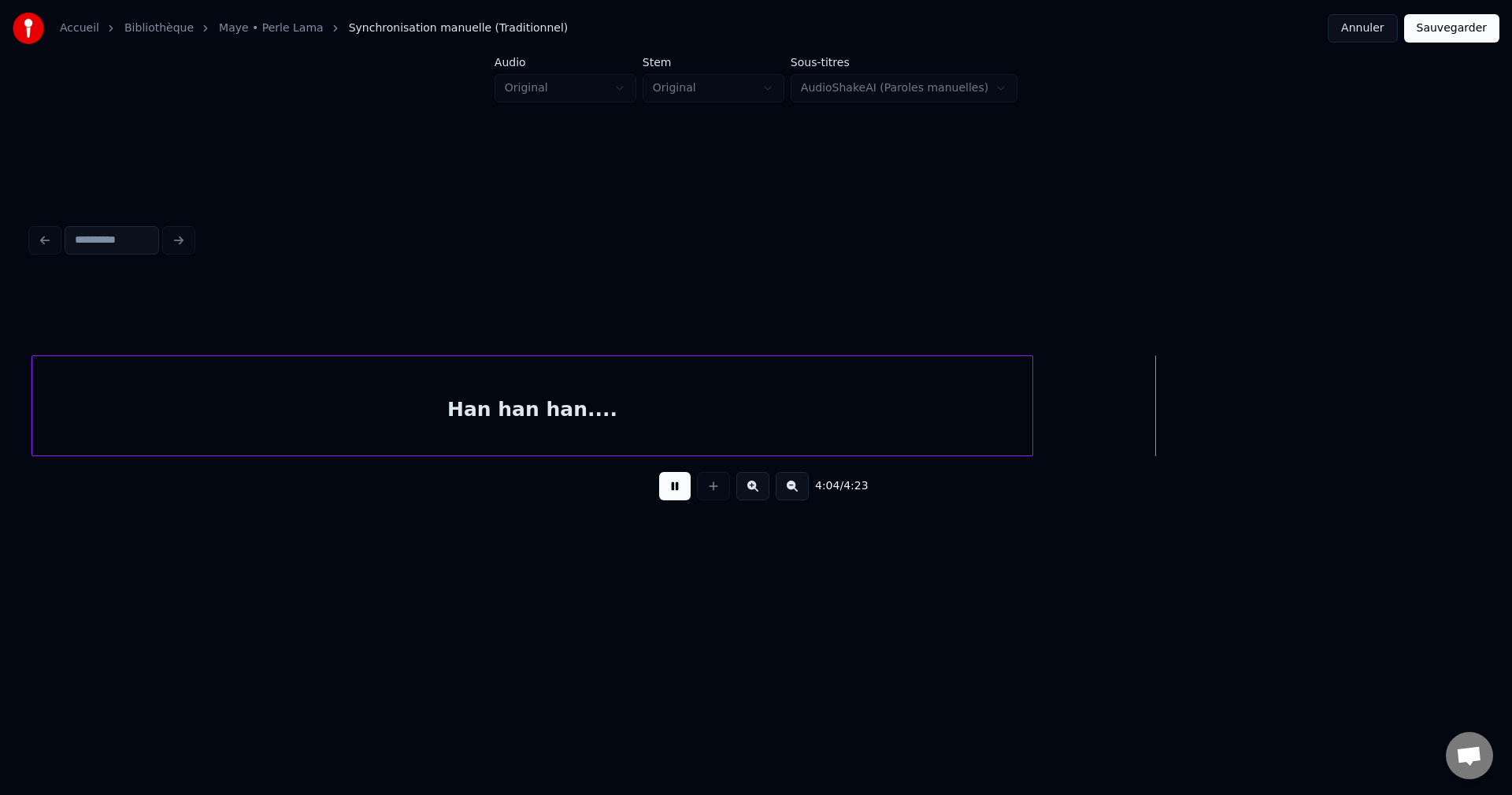
click at [909, 416] on div "Han han han...." at bounding box center [532, 410] width 1000 height 107
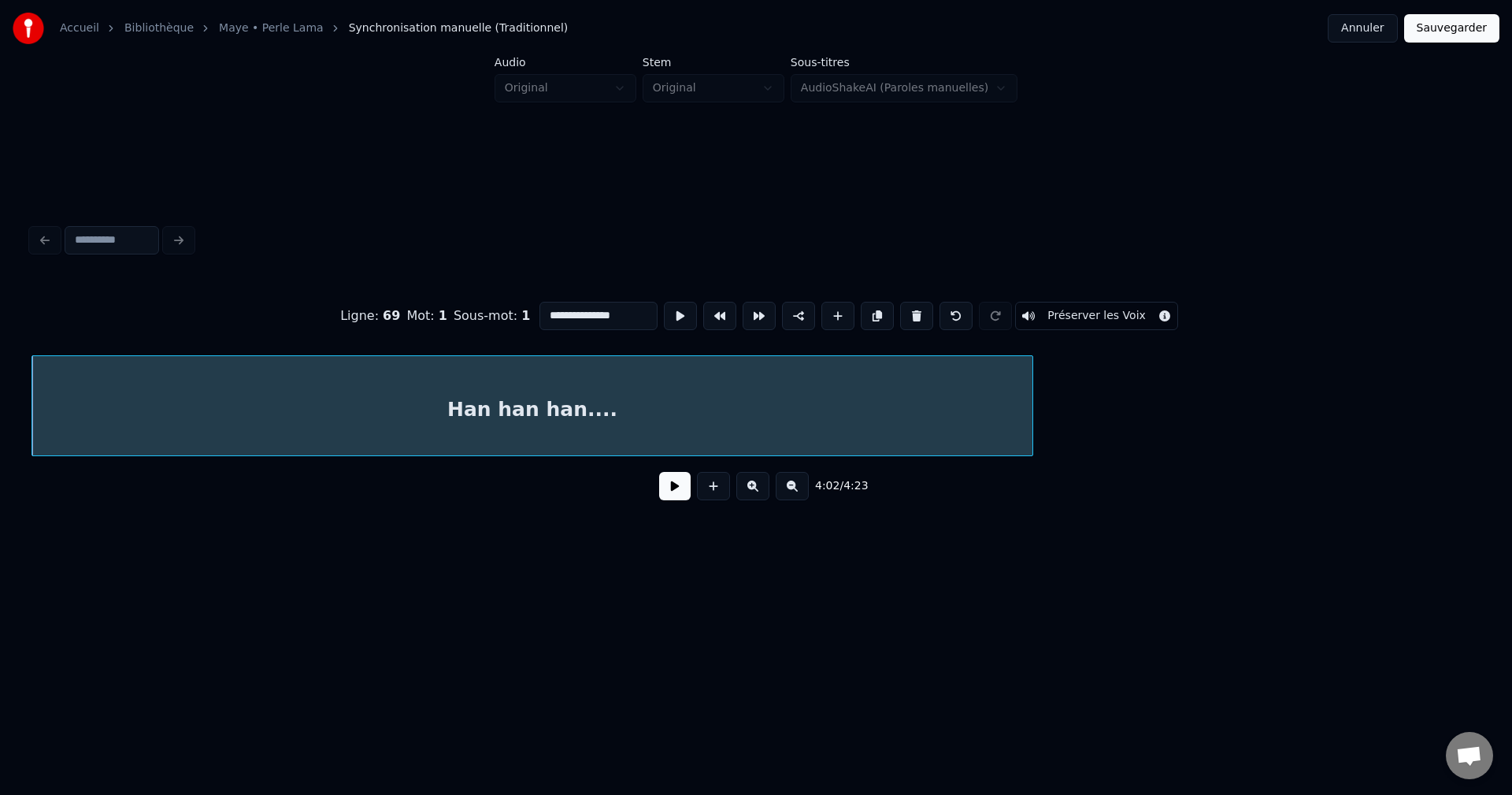
click at [676, 493] on button at bounding box center [675, 486] width 32 height 28
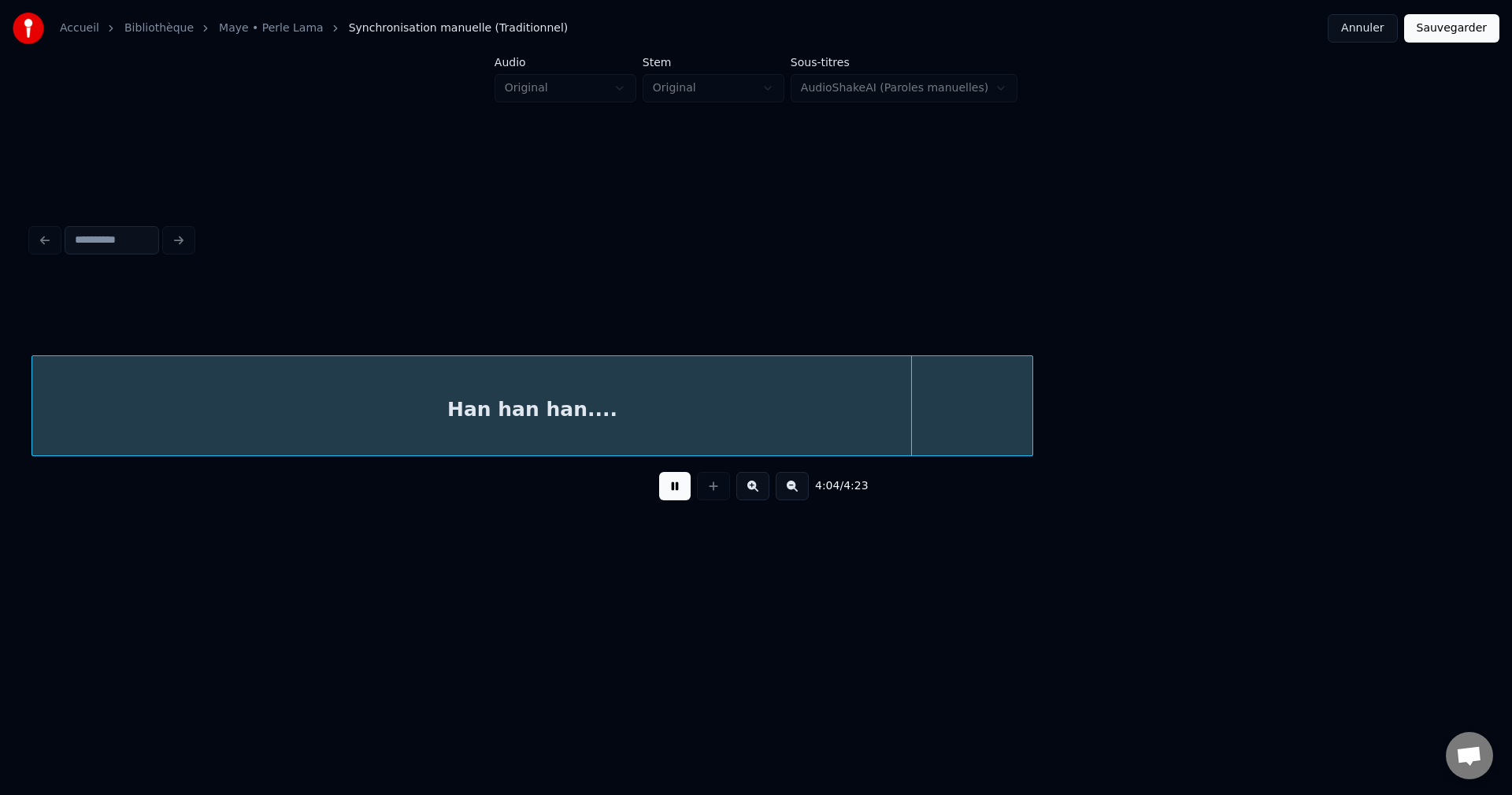
click at [676, 492] on button at bounding box center [675, 486] width 32 height 28
click at [1003, 420] on div at bounding box center [1002, 406] width 5 height 99
click at [952, 429] on div "Han han han...." at bounding box center [518, 410] width 972 height 107
click at [810, 390] on div "Han han han...." at bounding box center [518, 410] width 972 height 107
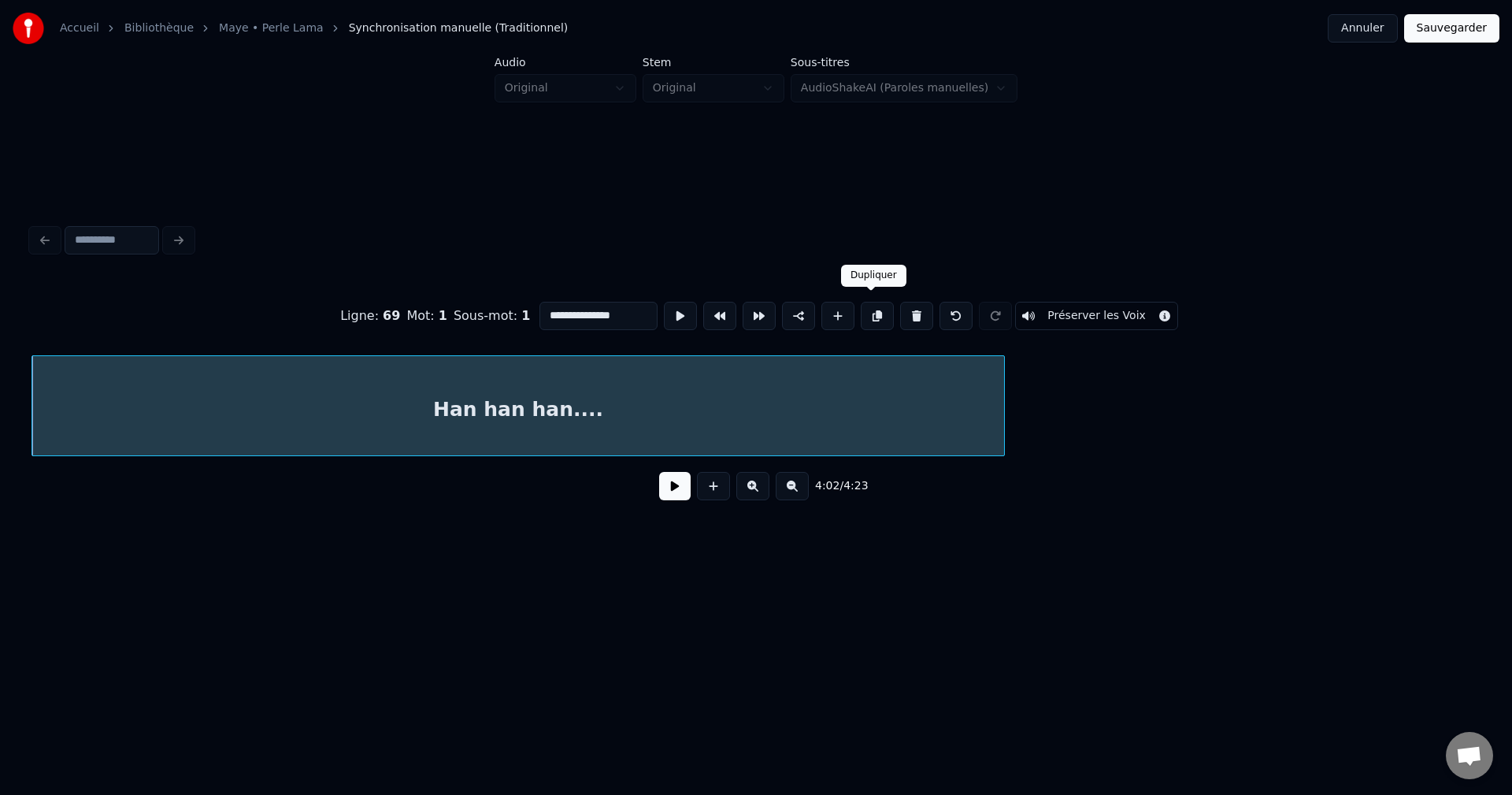
click at [872, 312] on button at bounding box center [877, 316] width 33 height 28
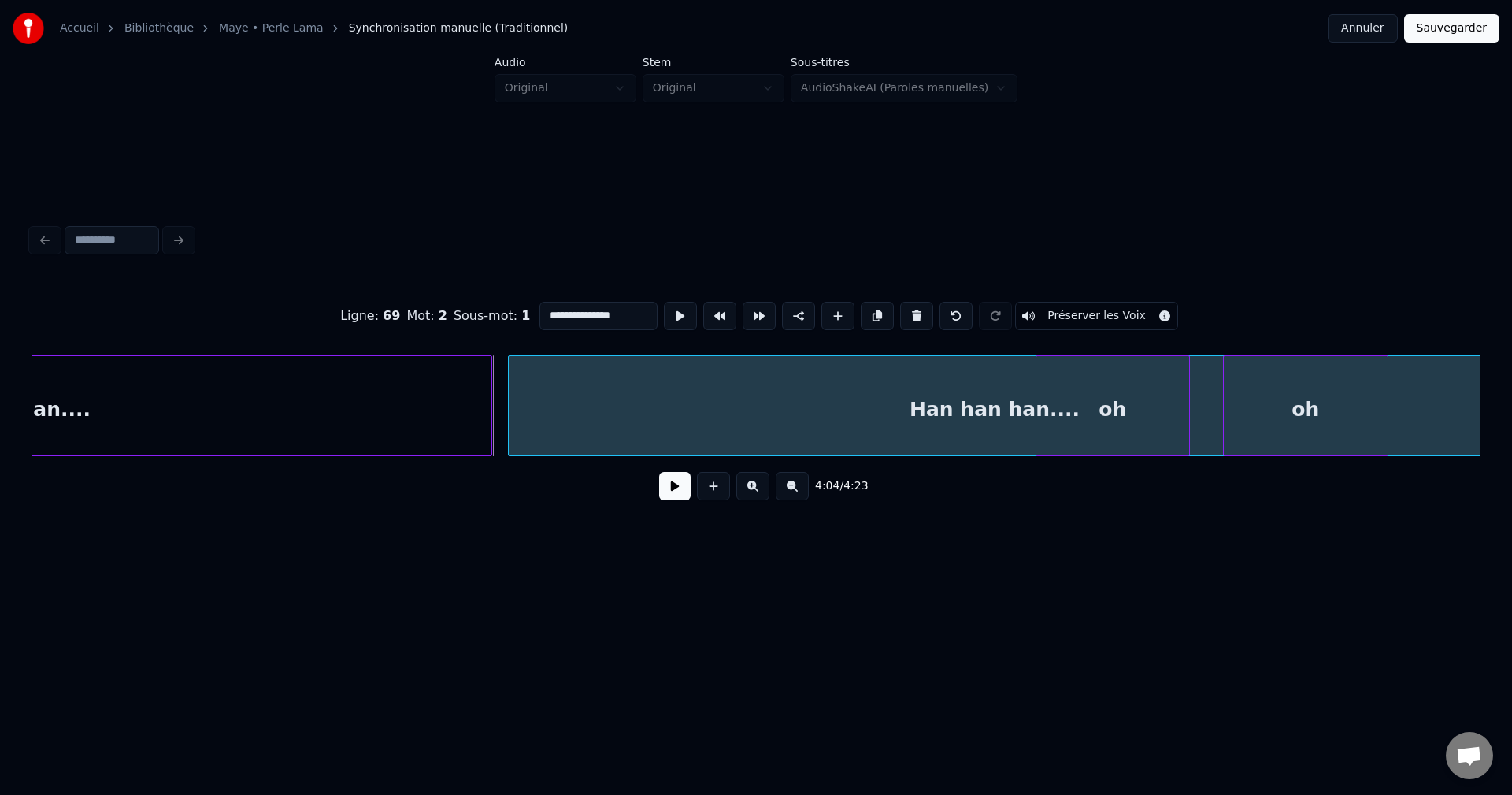
scroll to position [0, 134434]
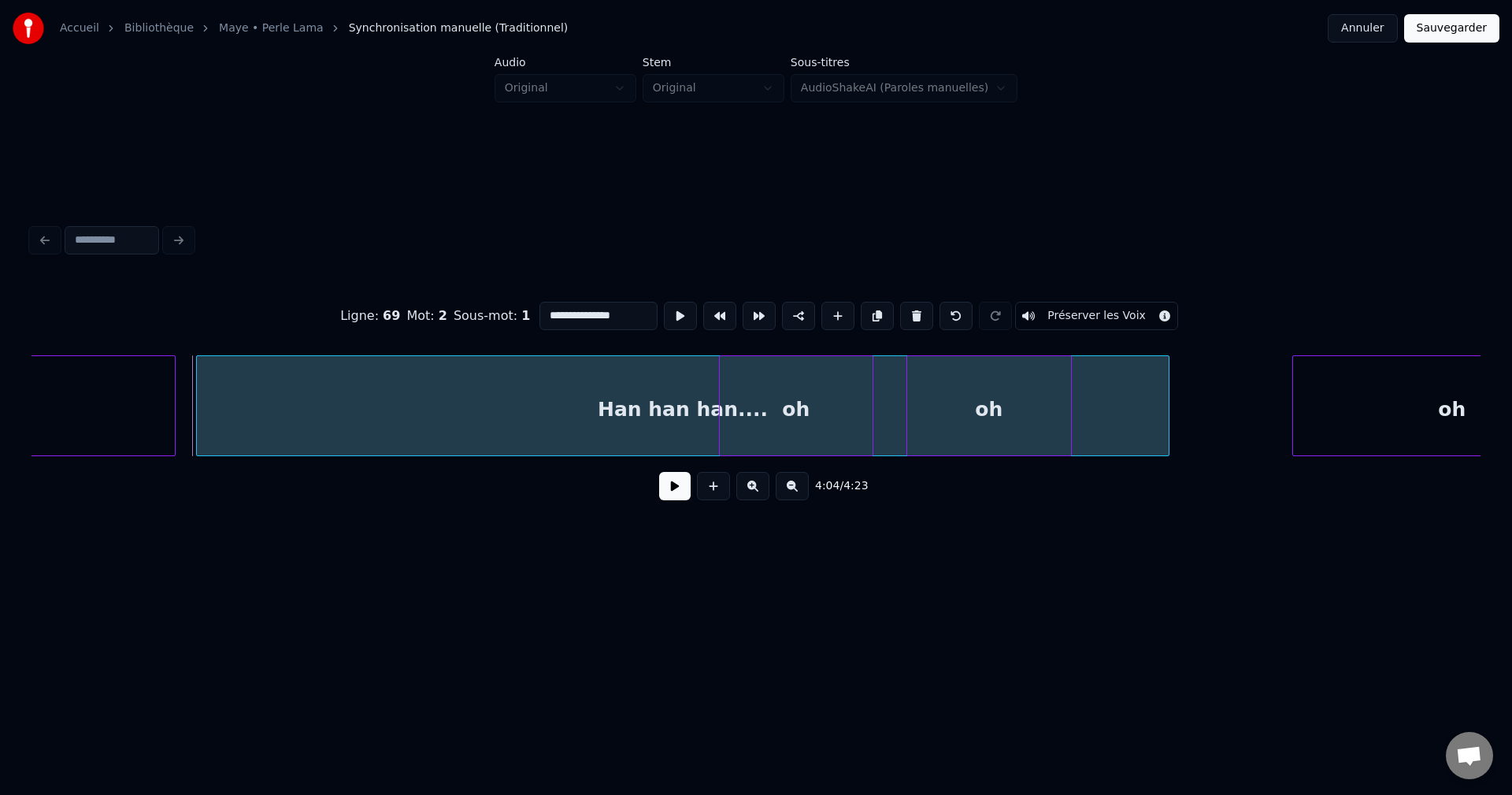
click at [522, 456] on div "Han han han.... Han han han.... oh oh oh" at bounding box center [756, 406] width 1449 height 101
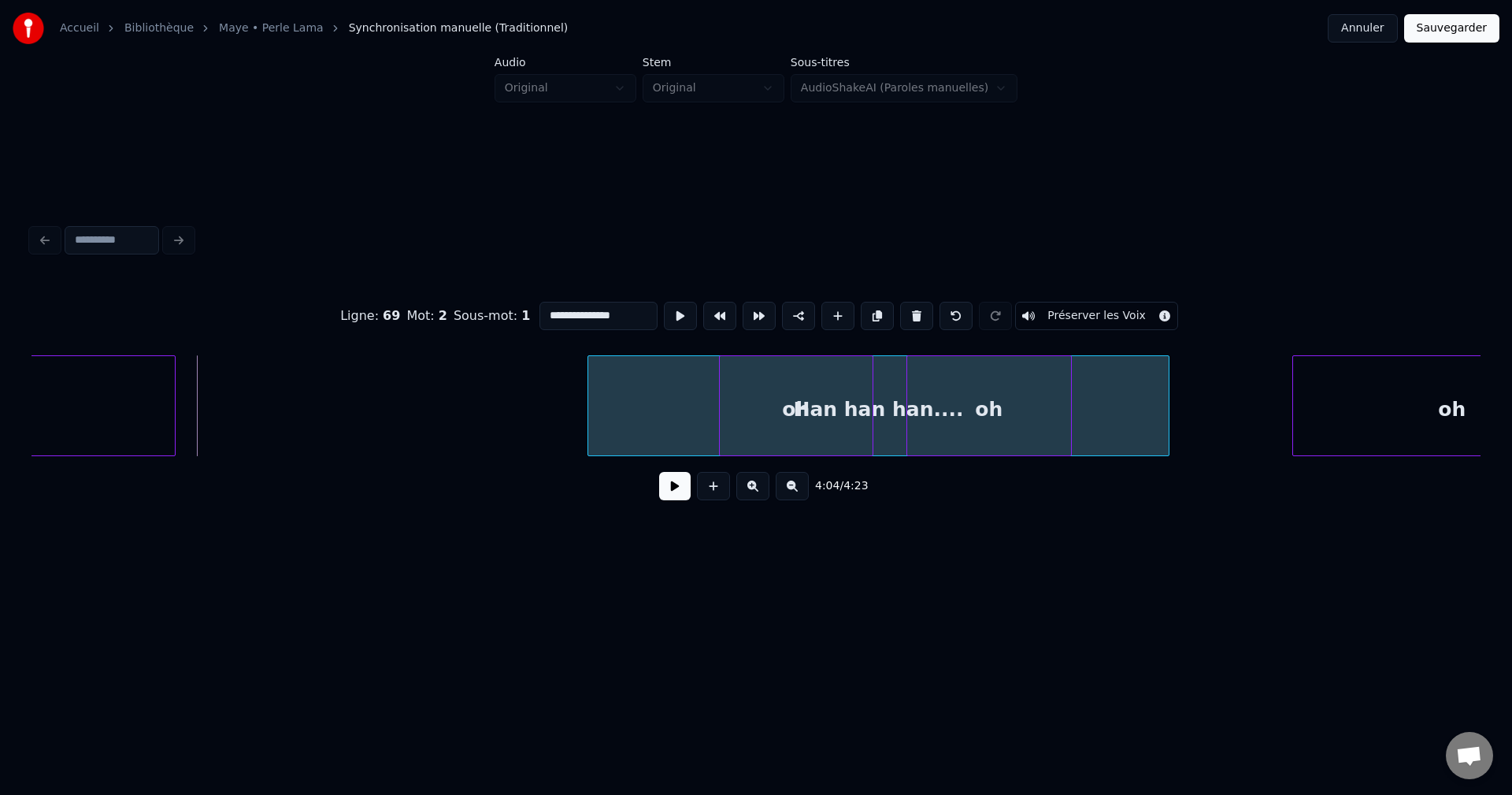
click at [593, 423] on div at bounding box center [590, 406] width 5 height 99
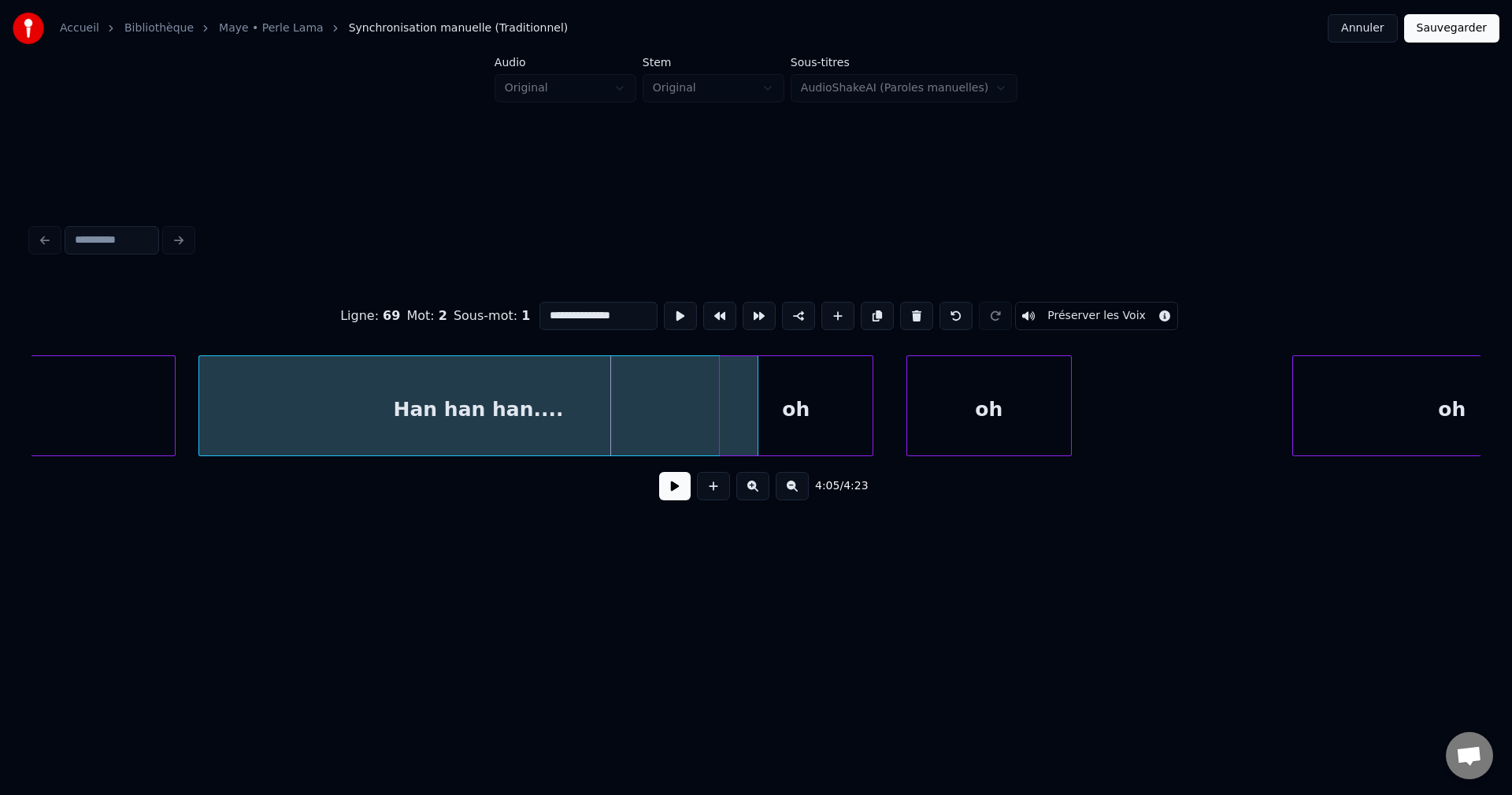
click at [281, 417] on div "Han han han...." at bounding box center [479, 410] width 558 height 107
click at [281, 417] on div "Han han han...." at bounding box center [479, 410] width 558 height 107
click at [677, 495] on button at bounding box center [675, 486] width 32 height 28
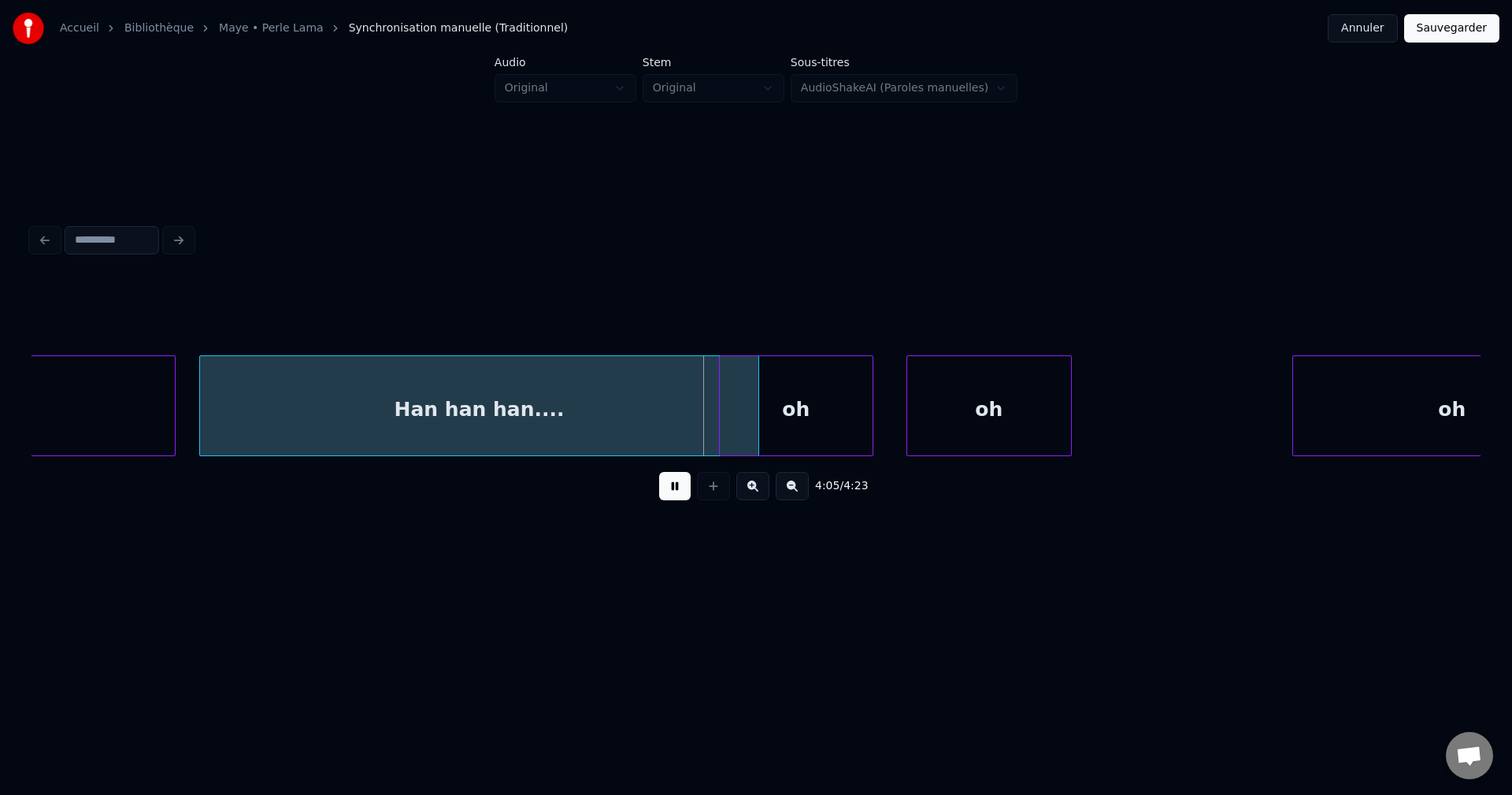
click at [674, 494] on button at bounding box center [675, 486] width 32 height 28
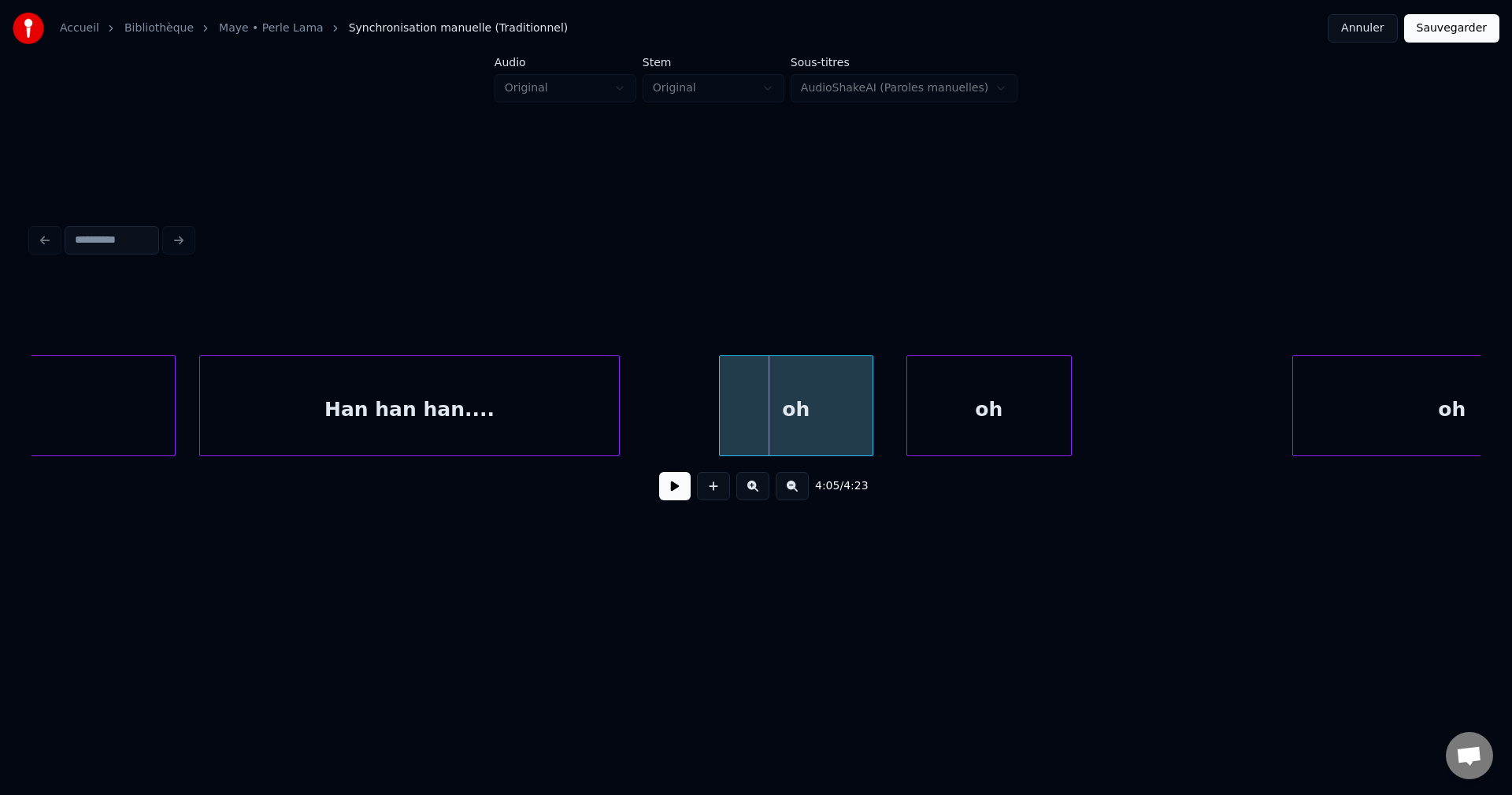
click at [619, 433] on div at bounding box center [616, 406] width 5 height 99
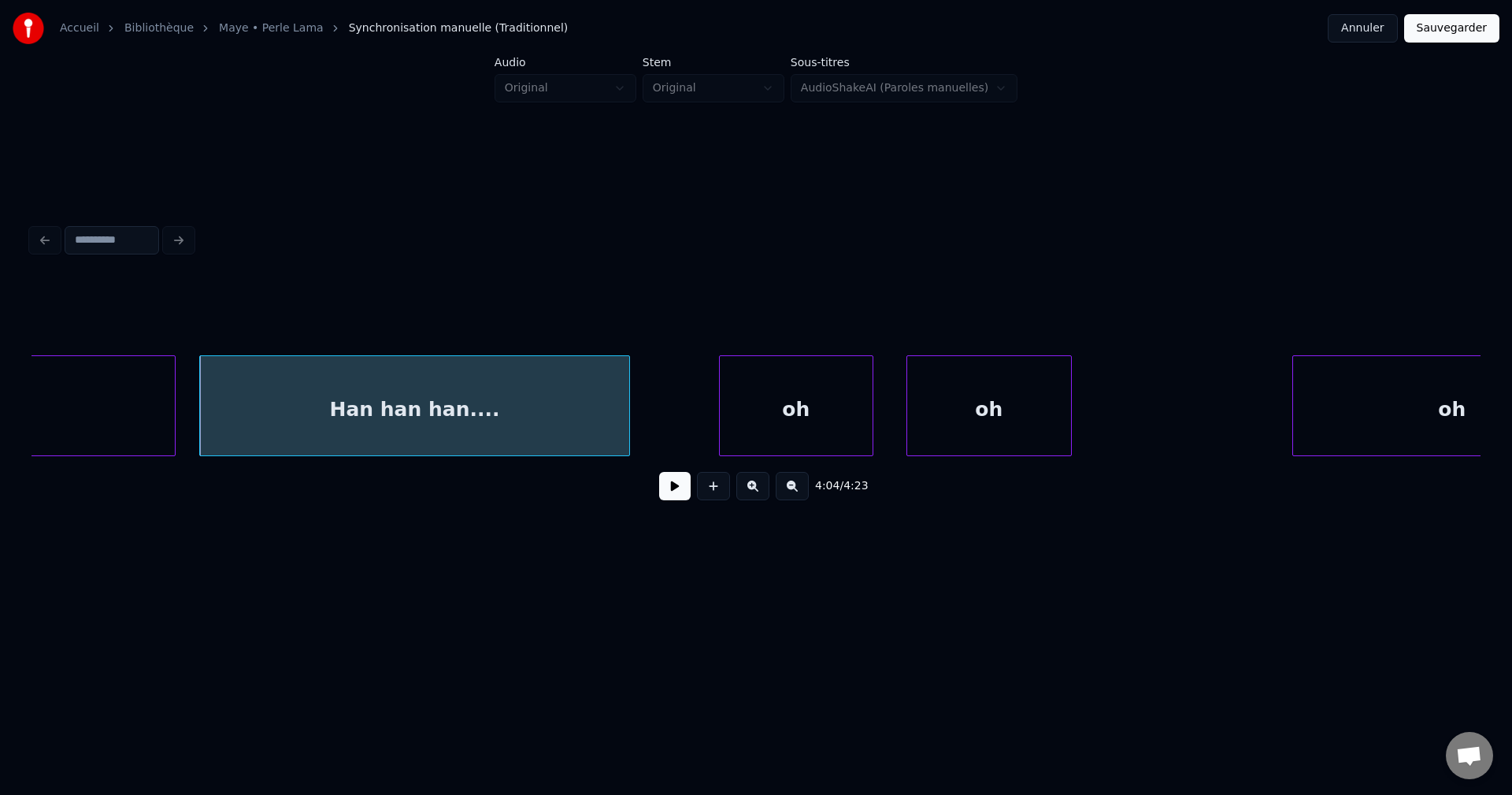
click at [492, 442] on div "Han han han...." at bounding box center [415, 410] width 429 height 107
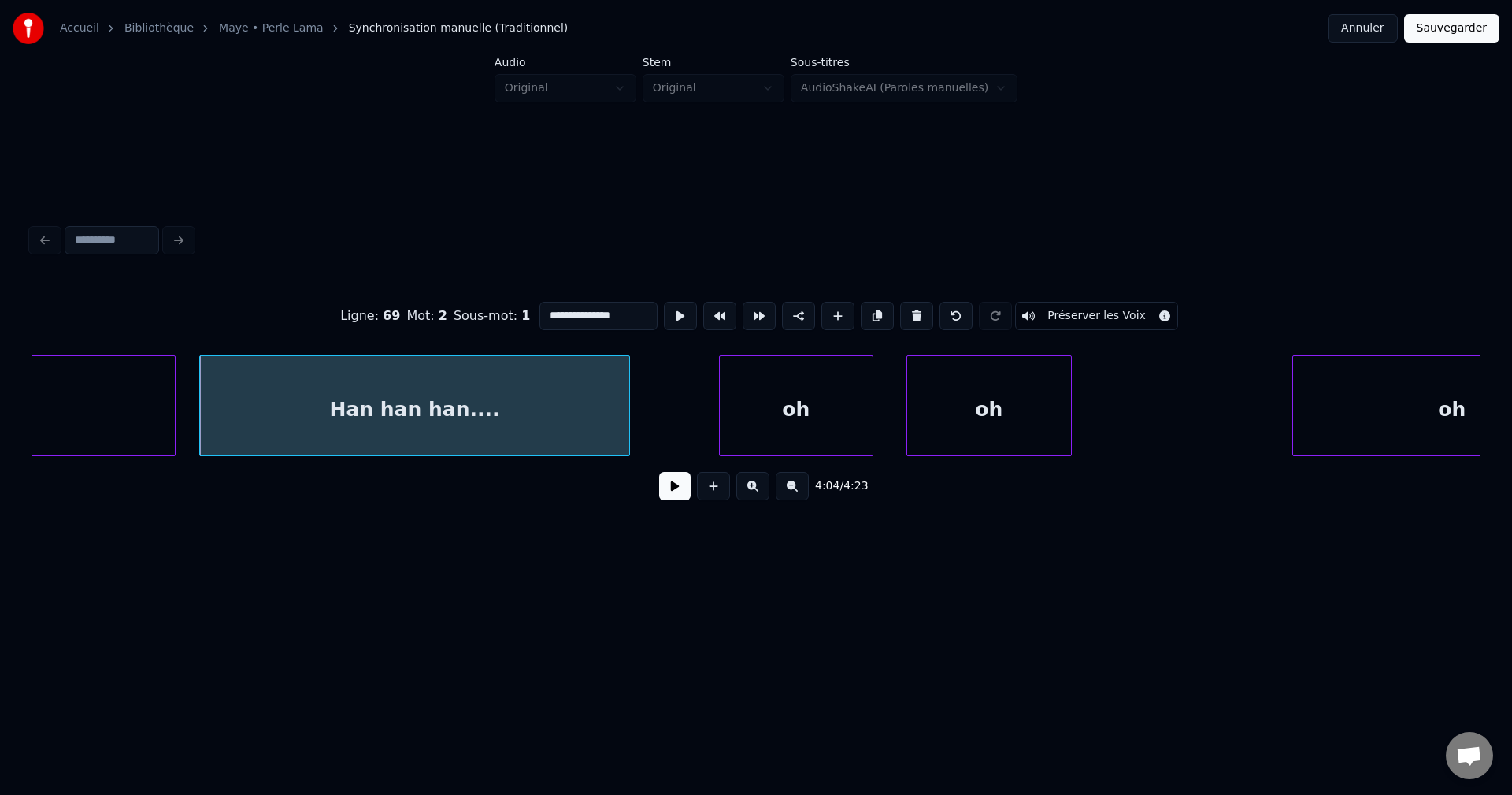
click at [677, 497] on button at bounding box center [675, 486] width 32 height 28
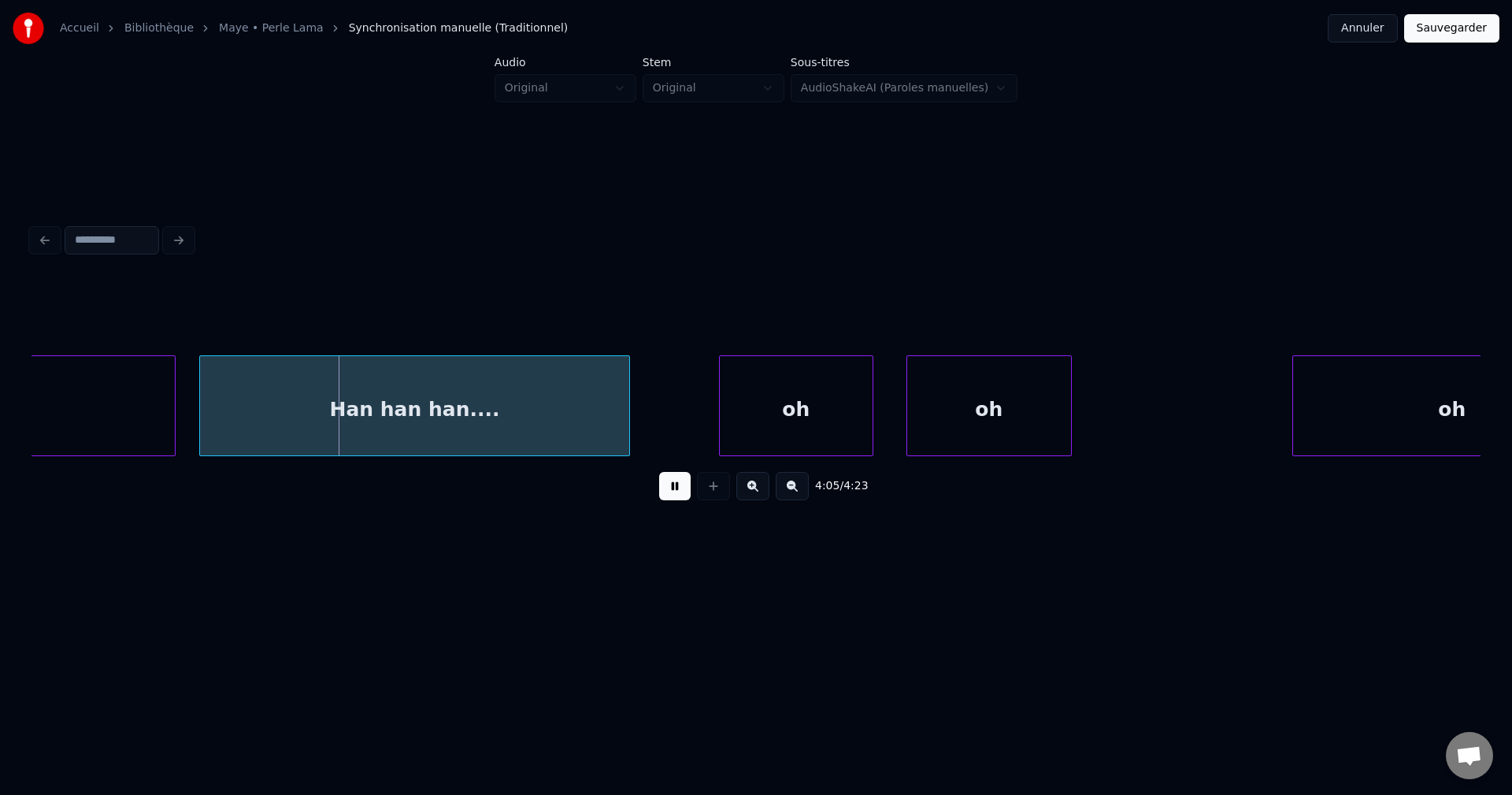
click at [677, 495] on button at bounding box center [675, 486] width 32 height 28
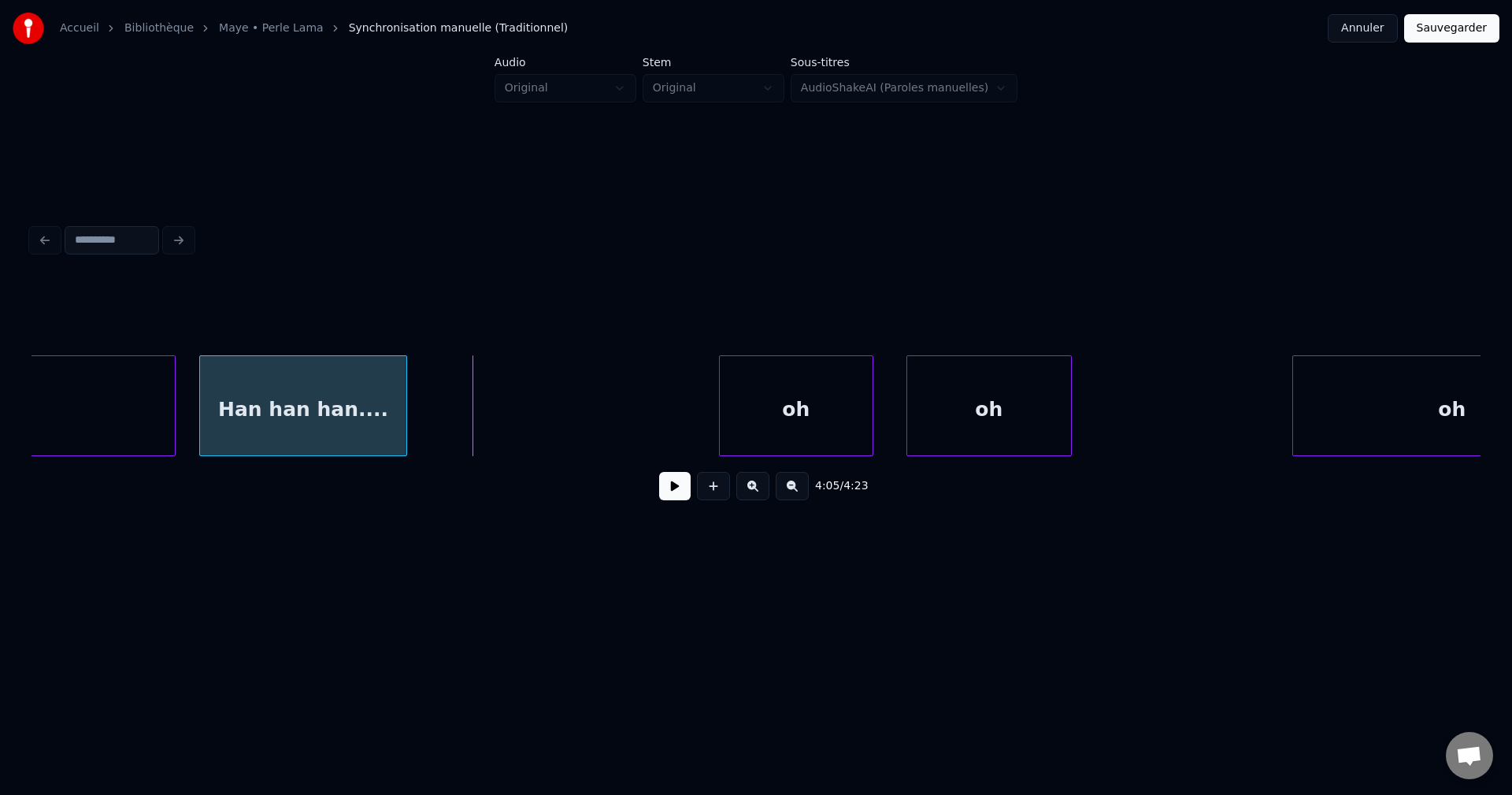
click at [404, 445] on div at bounding box center [404, 406] width 5 height 99
click at [356, 434] on div "Han han han...." at bounding box center [304, 410] width 207 height 107
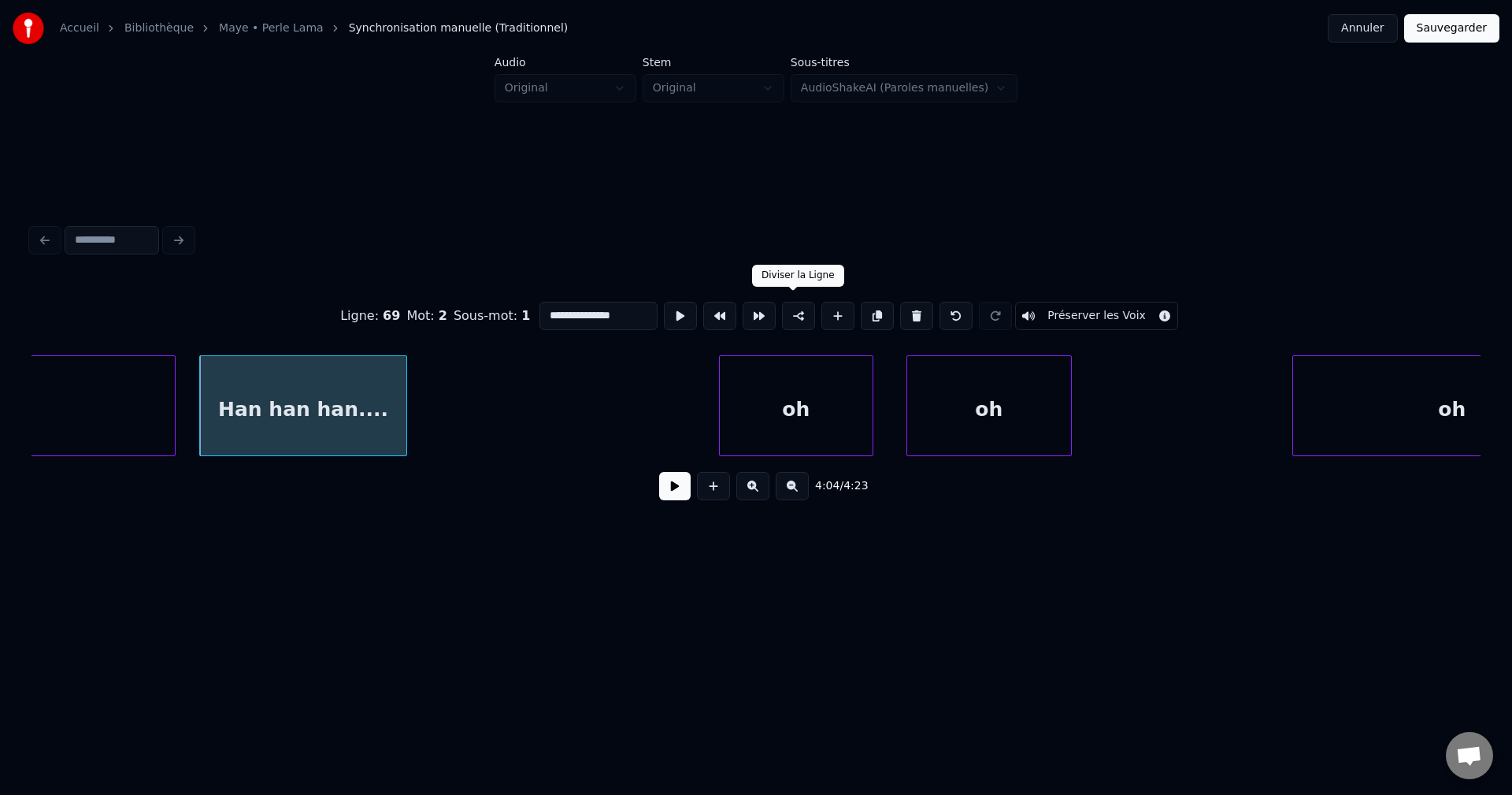
click at [795, 308] on button at bounding box center [799, 316] width 33 height 28
drag, startPoint x: 629, startPoint y: 303, endPoint x: 336, endPoint y: 329, distance: 294.2
click at [340, 329] on div "**********" at bounding box center [756, 316] width 1449 height 79
type input "**"
click at [672, 493] on button at bounding box center [675, 486] width 32 height 28
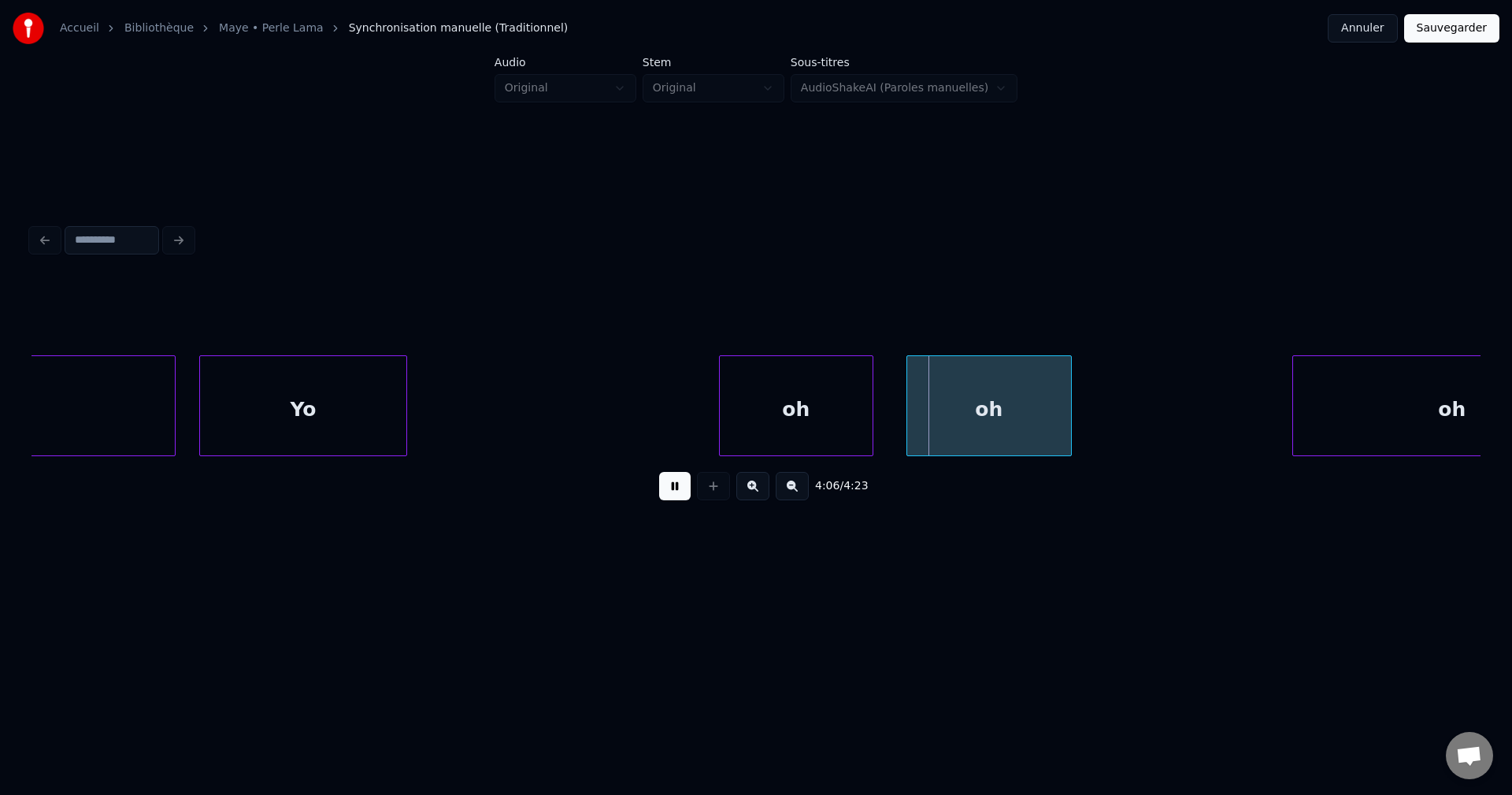
click at [672, 493] on button at bounding box center [675, 486] width 32 height 28
click at [755, 418] on div "oh" at bounding box center [796, 410] width 153 height 107
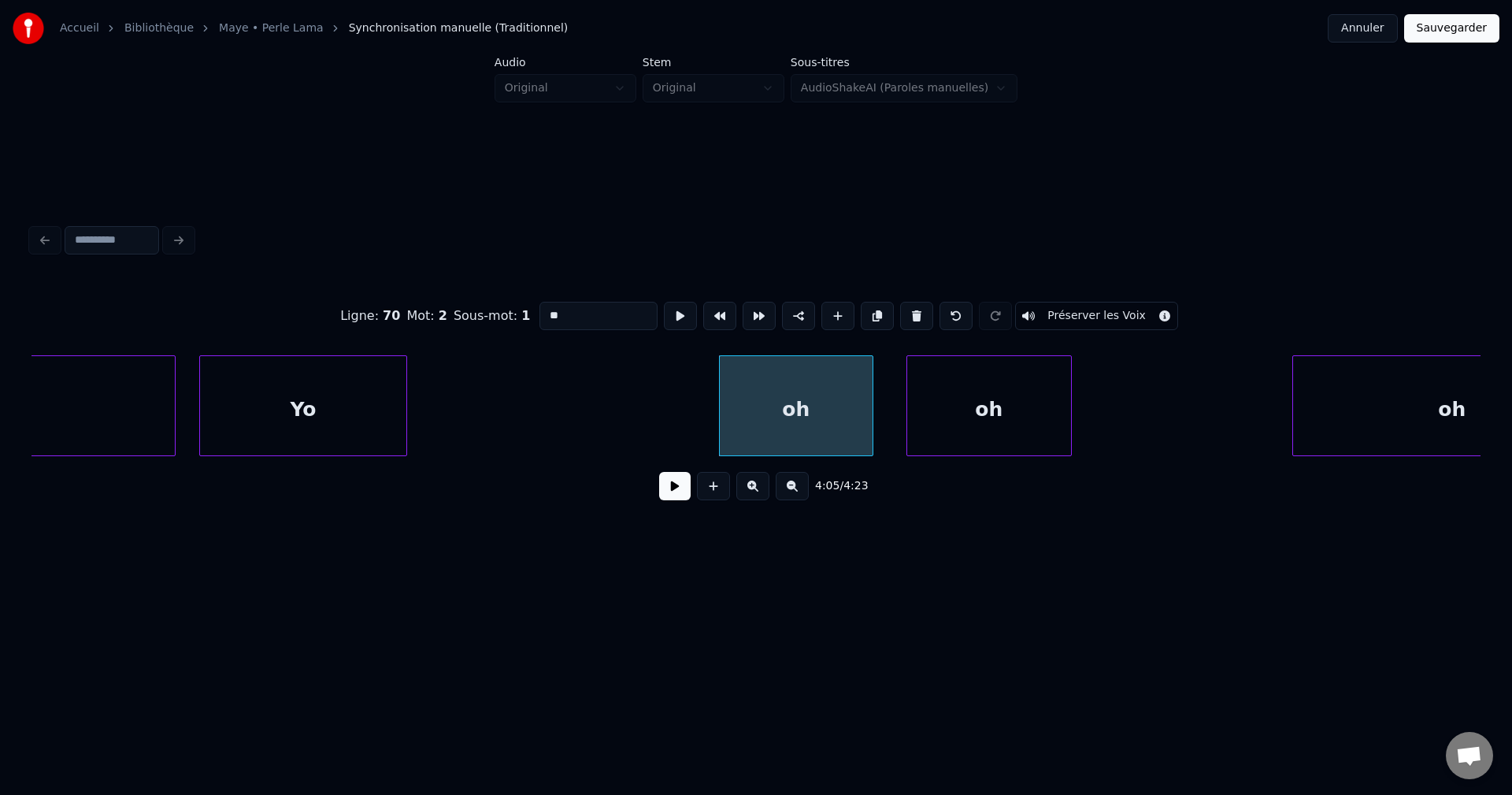
click at [345, 379] on div "Yo" at bounding box center [304, 410] width 207 height 107
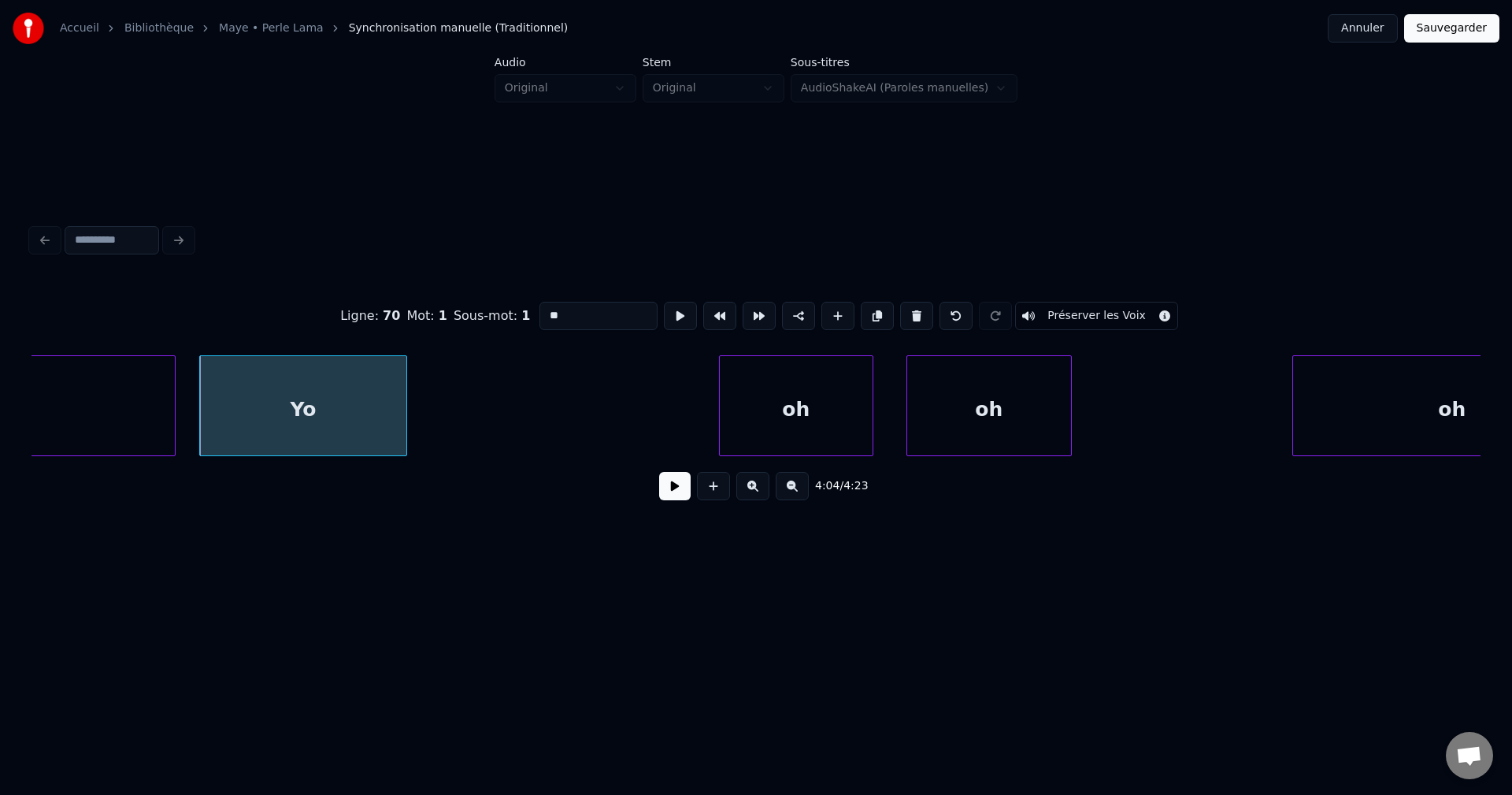
click at [791, 382] on div "oh" at bounding box center [796, 410] width 153 height 107
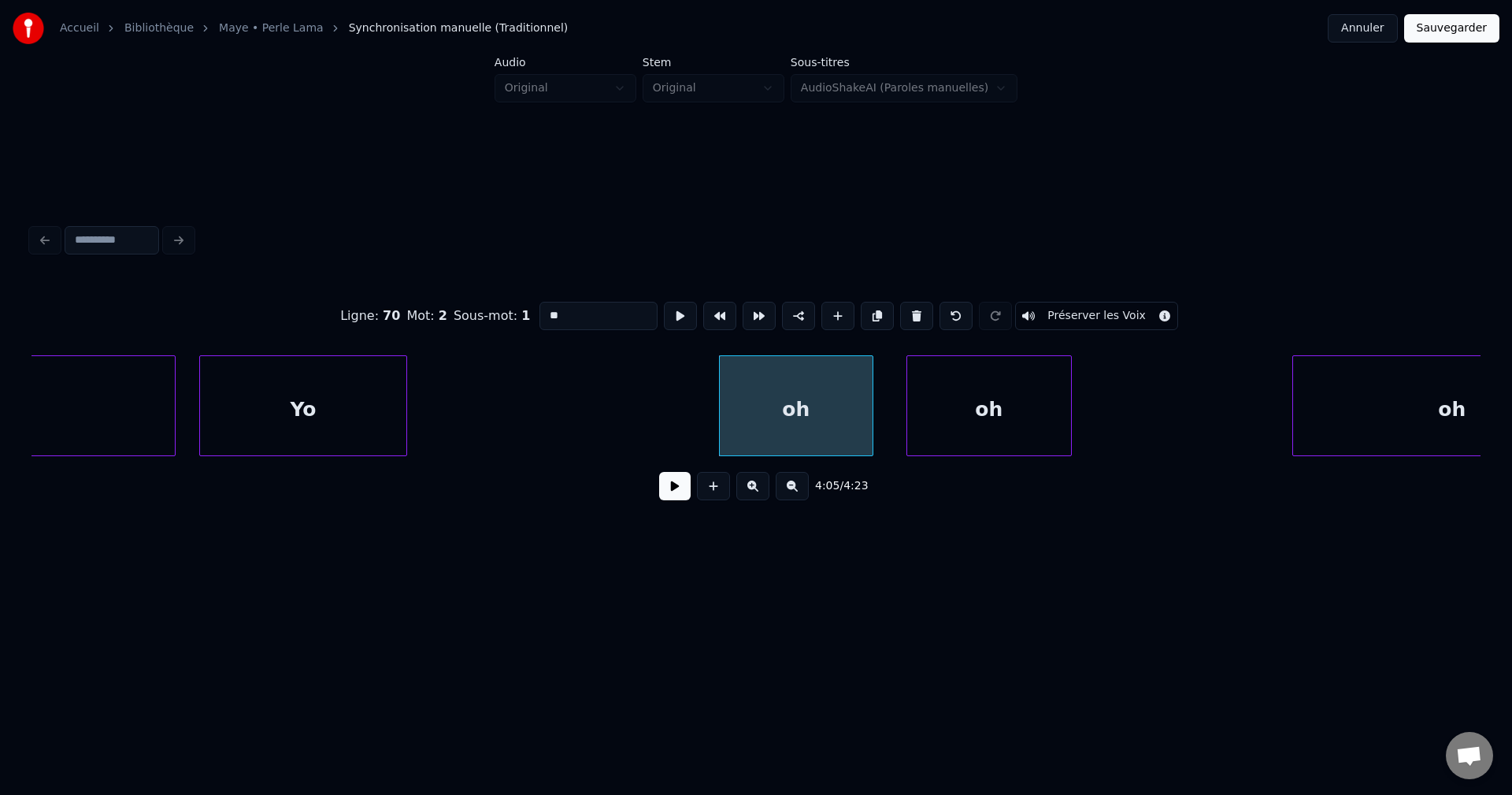
drag, startPoint x: 565, startPoint y: 315, endPoint x: 345, endPoint y: 334, distance: 220.8
click at [348, 334] on div "Ligne : 70 Mot : 2 Sous-mot : 1 ** Préserver les Voix" at bounding box center [756, 316] width 1449 height 79
type input "******"
click at [674, 495] on button at bounding box center [675, 486] width 32 height 28
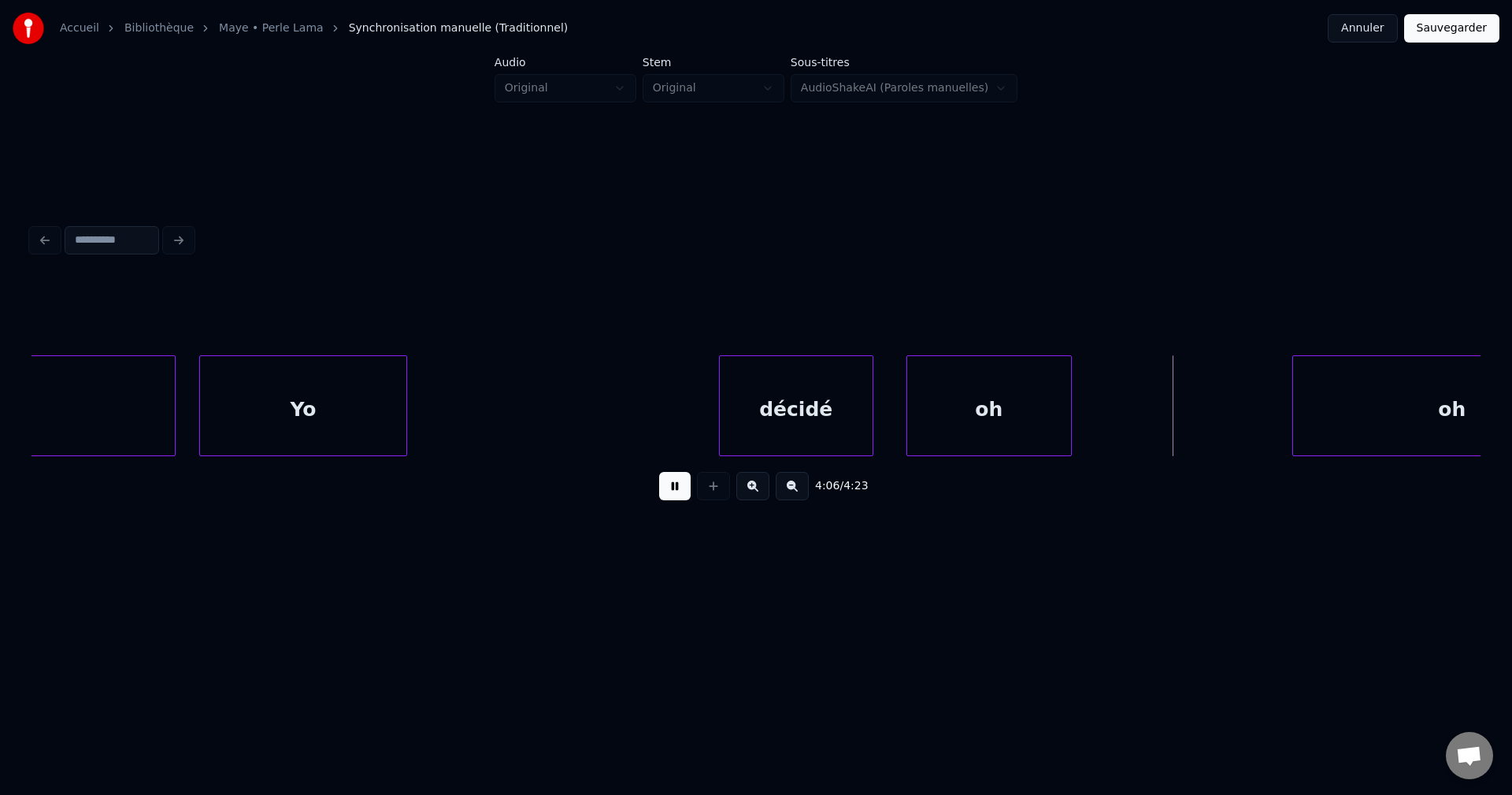
click at [674, 495] on button at bounding box center [675, 486] width 32 height 28
click at [1033, 398] on div "oh" at bounding box center [989, 410] width 164 height 107
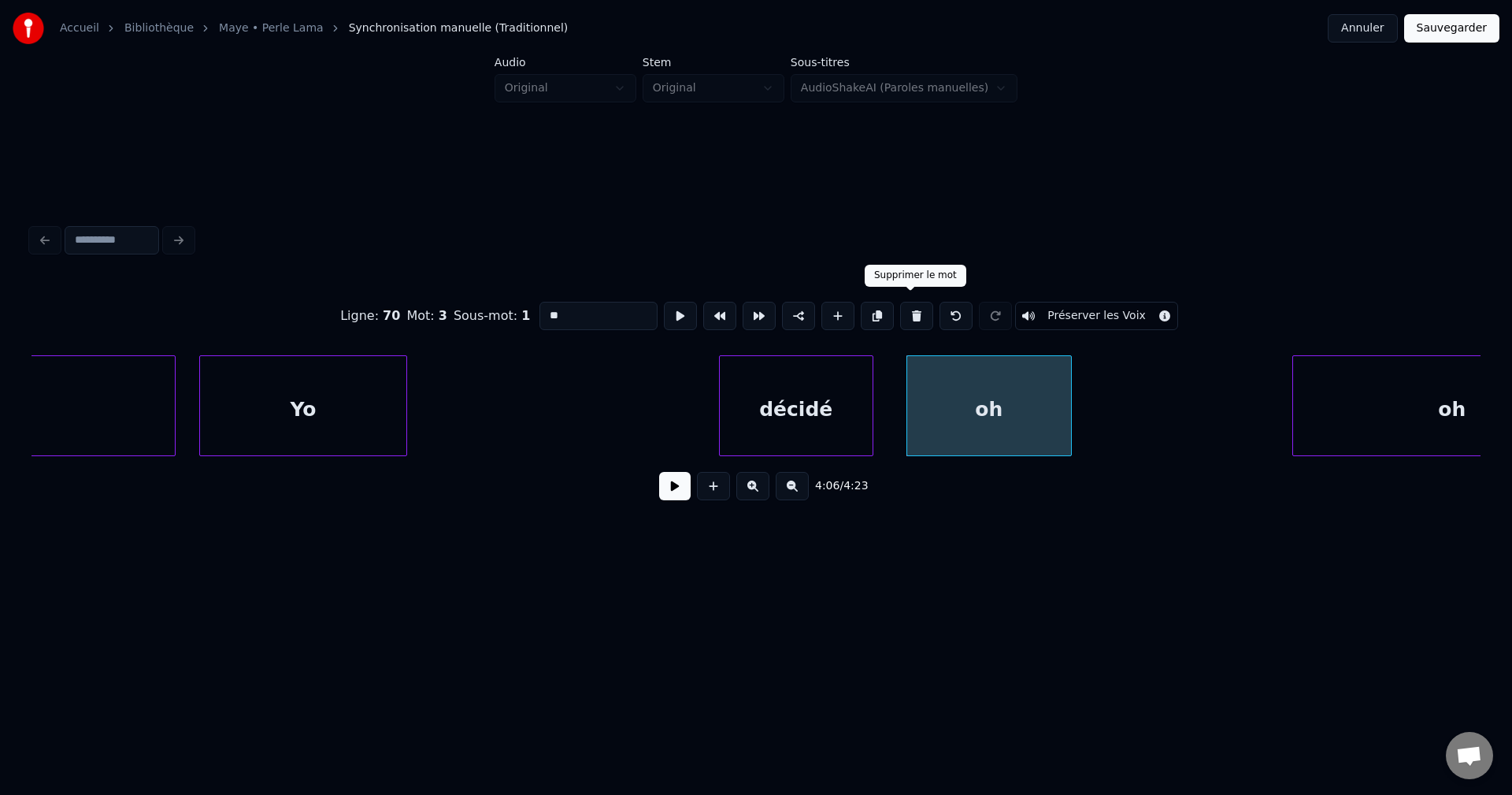
click at [915, 317] on button at bounding box center [917, 316] width 33 height 28
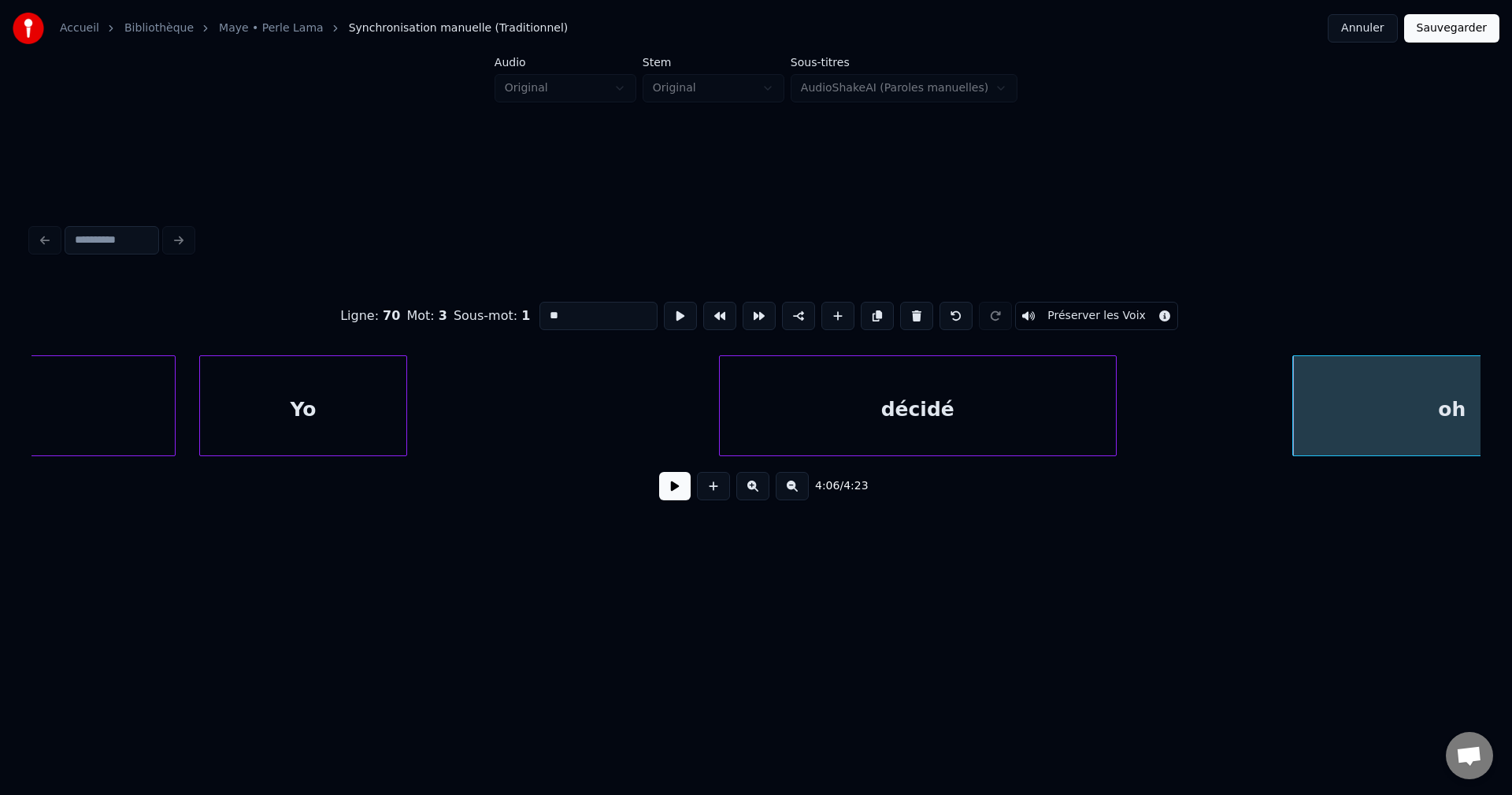
click at [1114, 382] on div at bounding box center [1113, 406] width 5 height 99
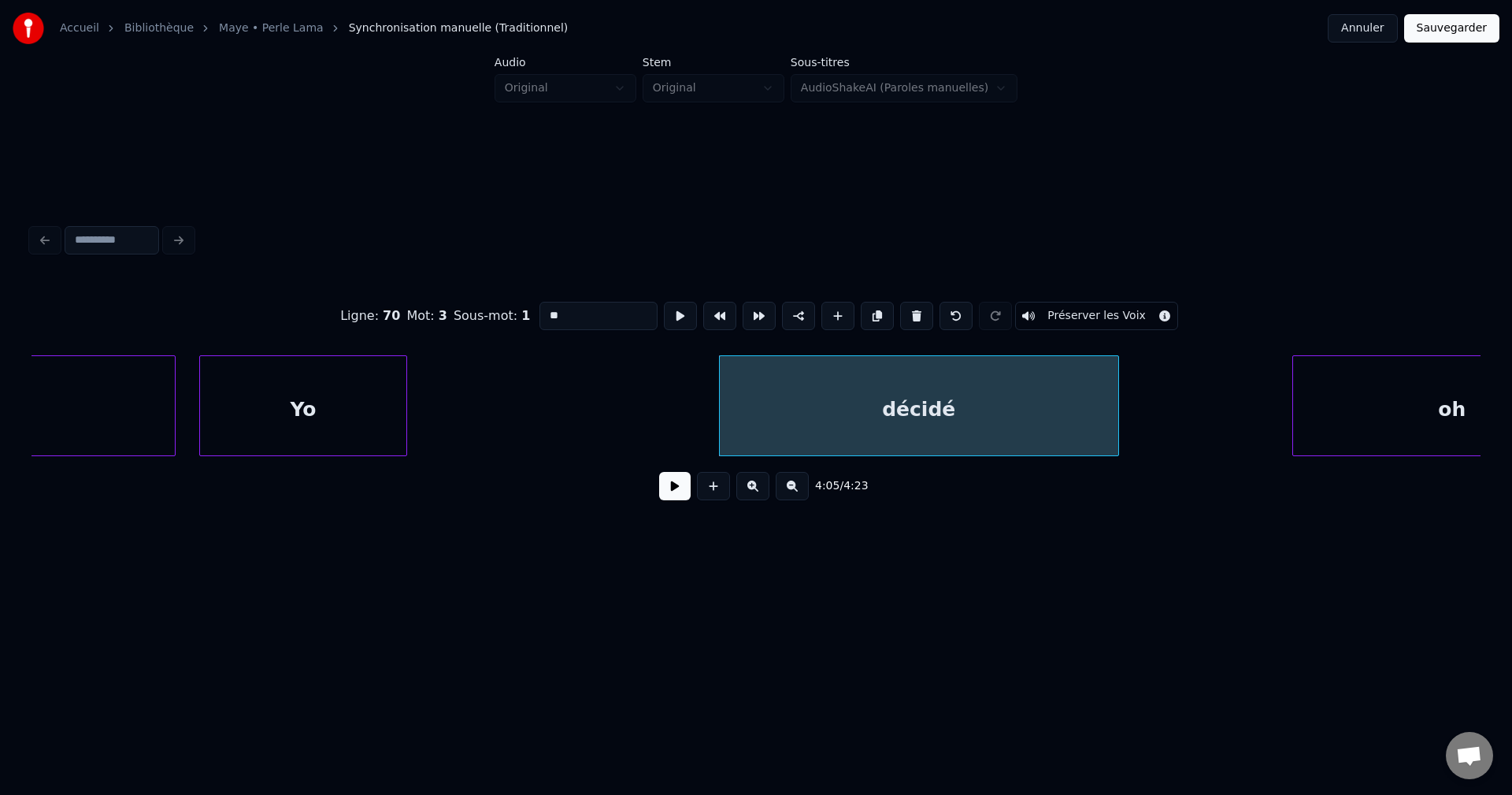
click at [1020, 403] on div "décidé" at bounding box center [918, 410] width 398 height 107
click at [678, 488] on button at bounding box center [675, 486] width 32 height 28
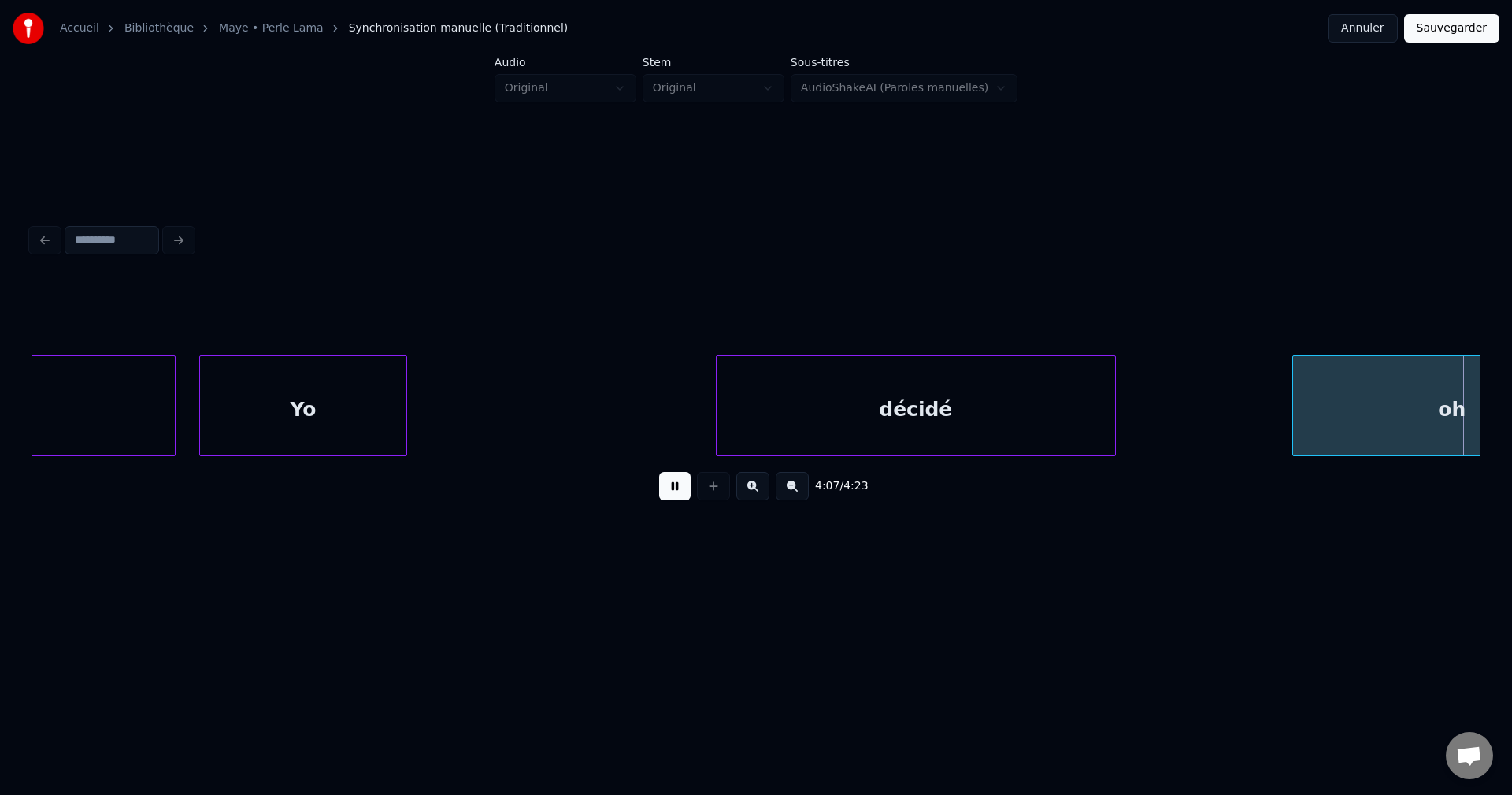
scroll to position [0, 136203]
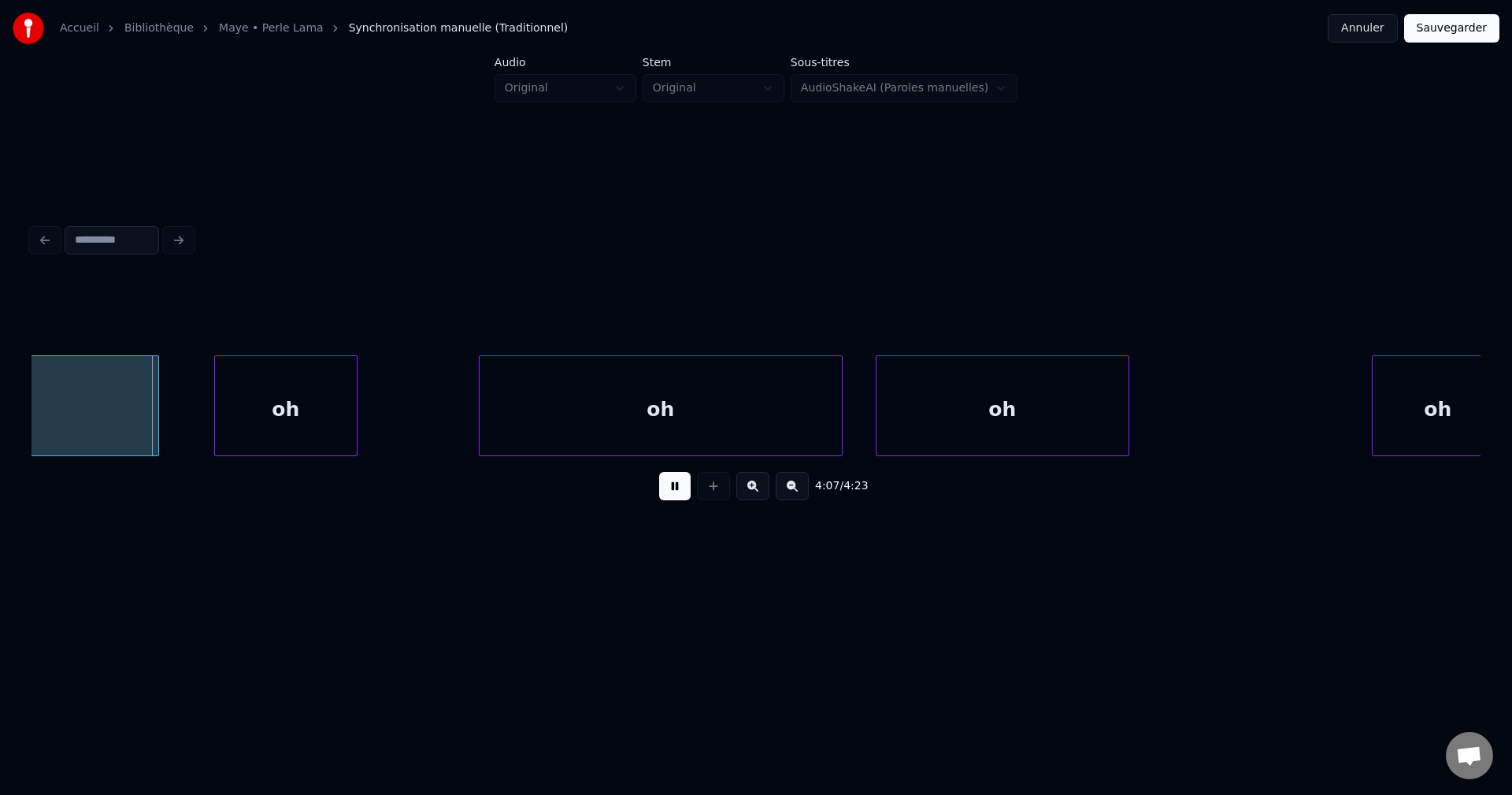
click at [678, 488] on button at bounding box center [675, 486] width 32 height 28
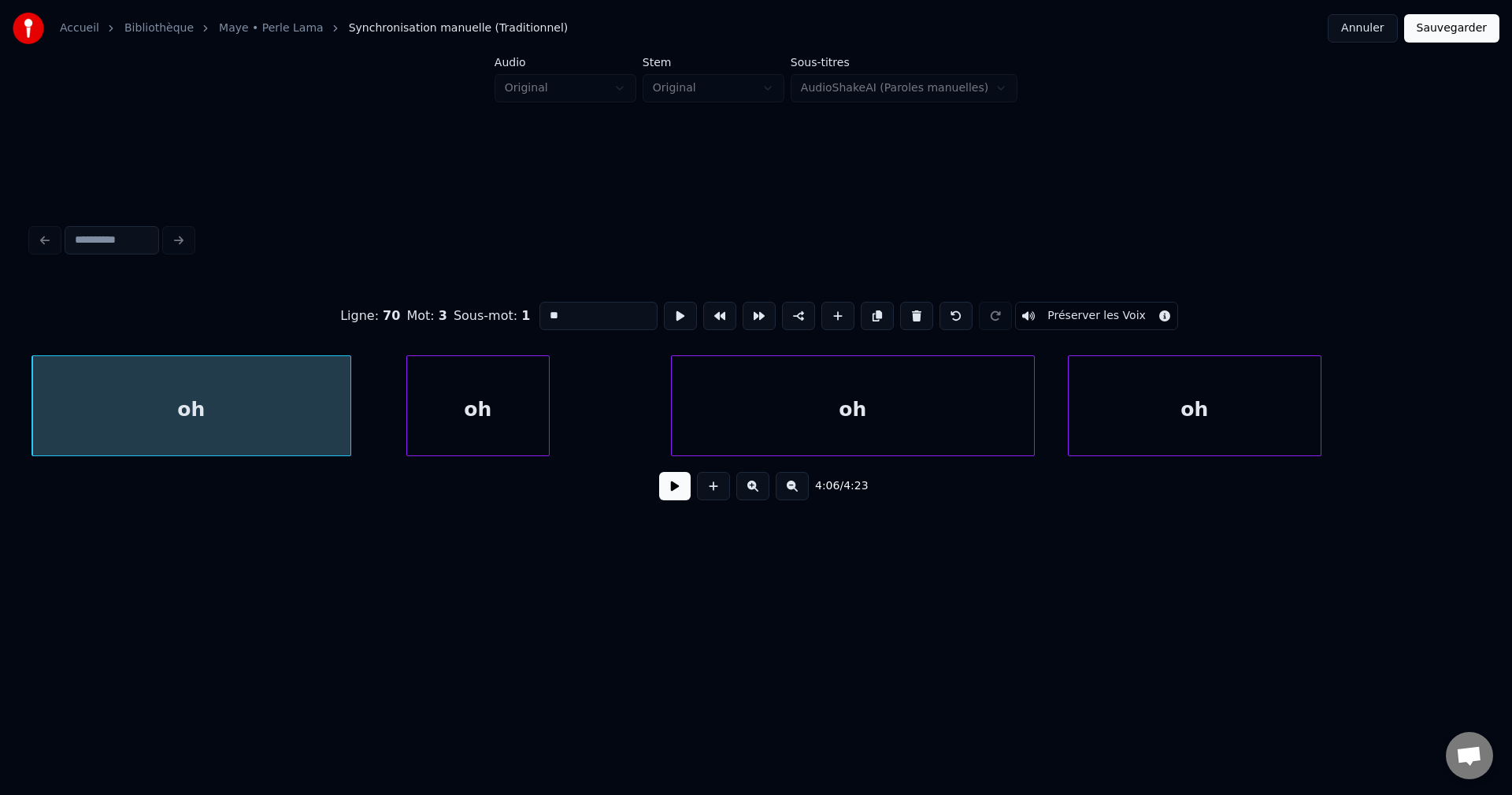
drag, startPoint x: 569, startPoint y: 315, endPoint x: 363, endPoint y: 318, distance: 206.0
click at [366, 318] on div "Ligne : 70 Mot : 3 Sous-mot : 1 ** Préserver les Voix" at bounding box center [756, 316] width 1449 height 79
click at [441, 397] on div "oh" at bounding box center [478, 410] width 142 height 107
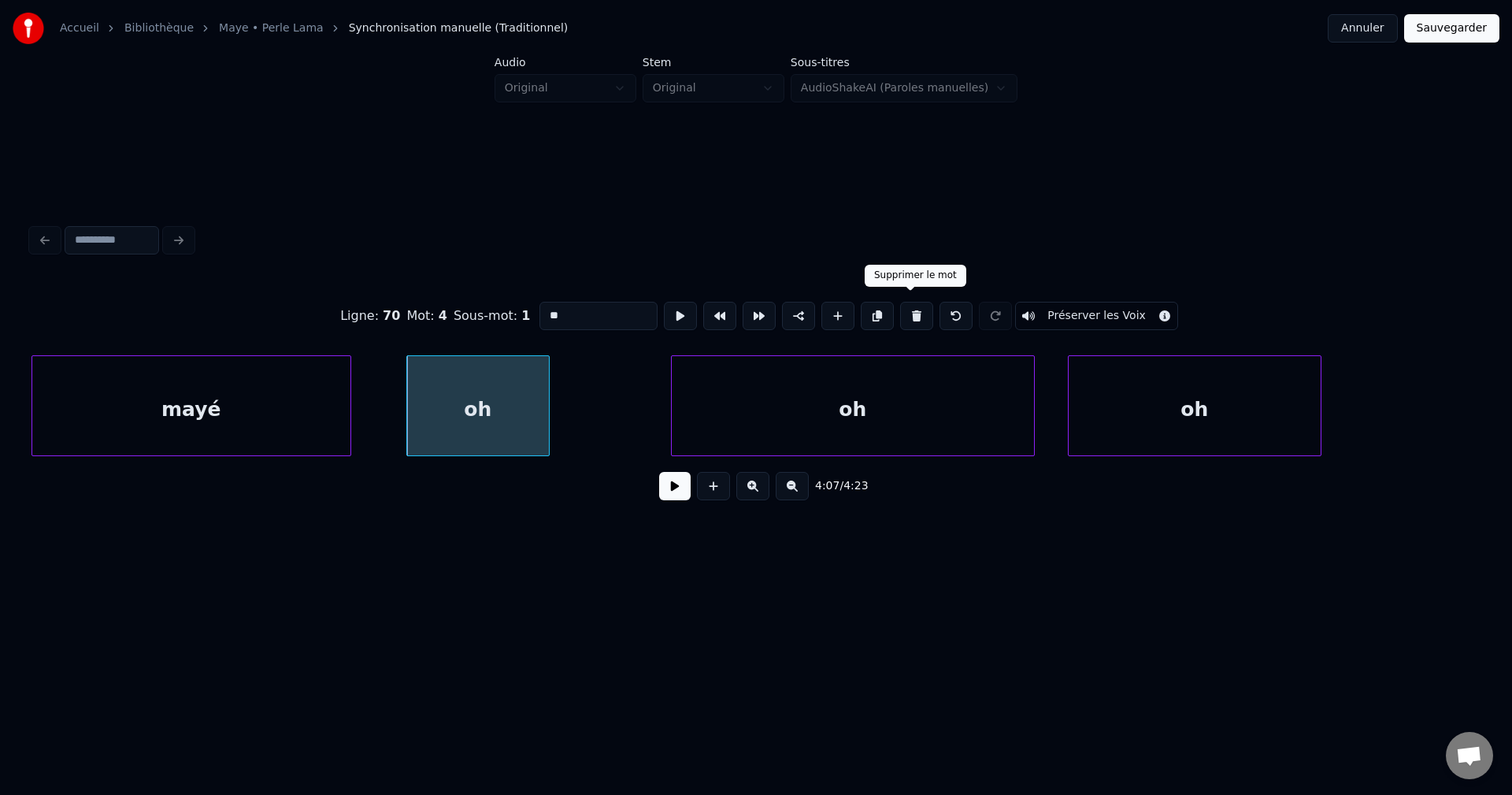
click at [918, 304] on button at bounding box center [917, 316] width 33 height 28
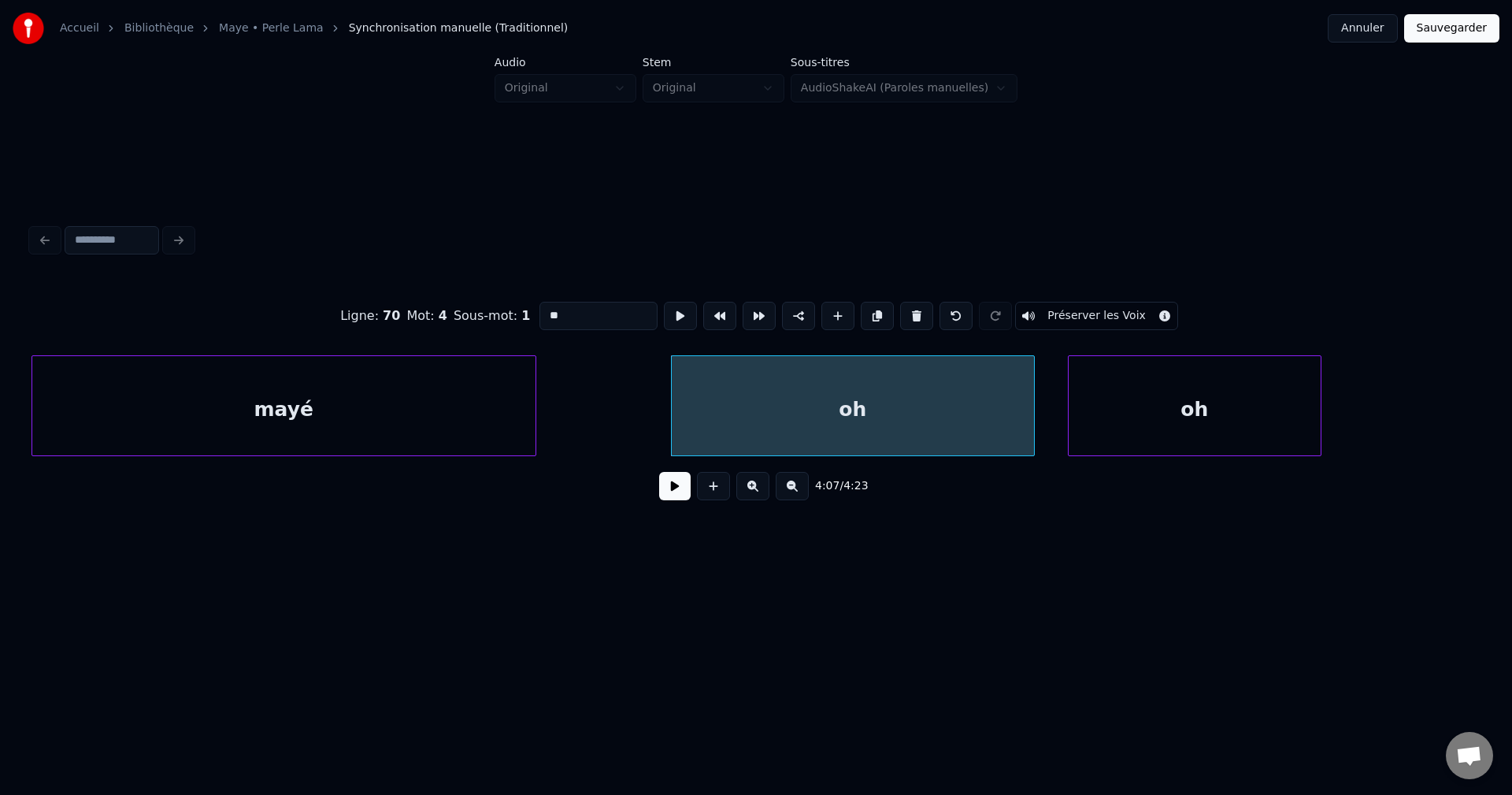
click at [533, 402] on div at bounding box center [533, 406] width 5 height 99
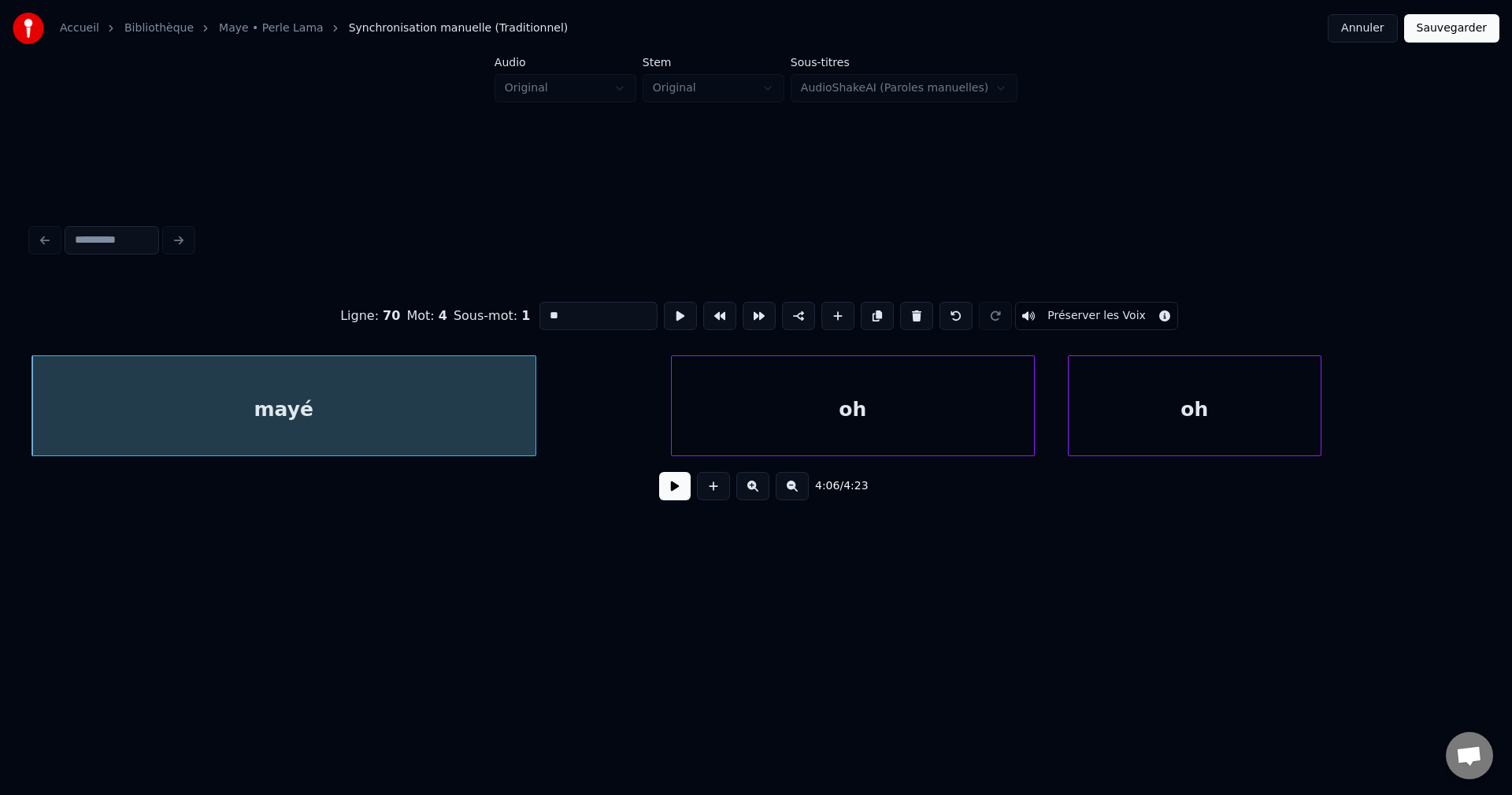
click at [517, 399] on div "mayé" at bounding box center [284, 410] width 503 height 107
type input "****"
click at [664, 486] on button at bounding box center [675, 486] width 32 height 28
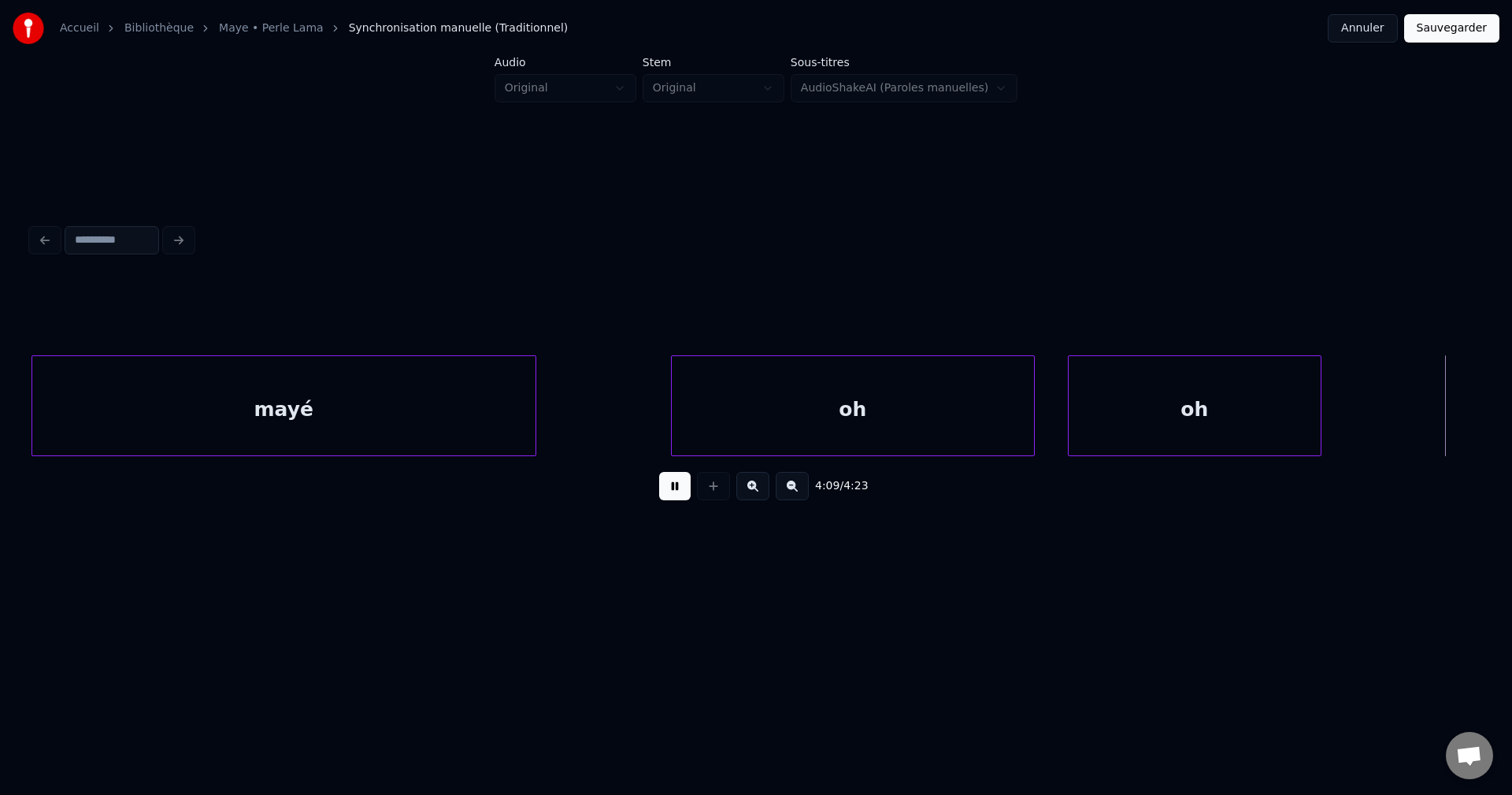
scroll to position [0, 137460]
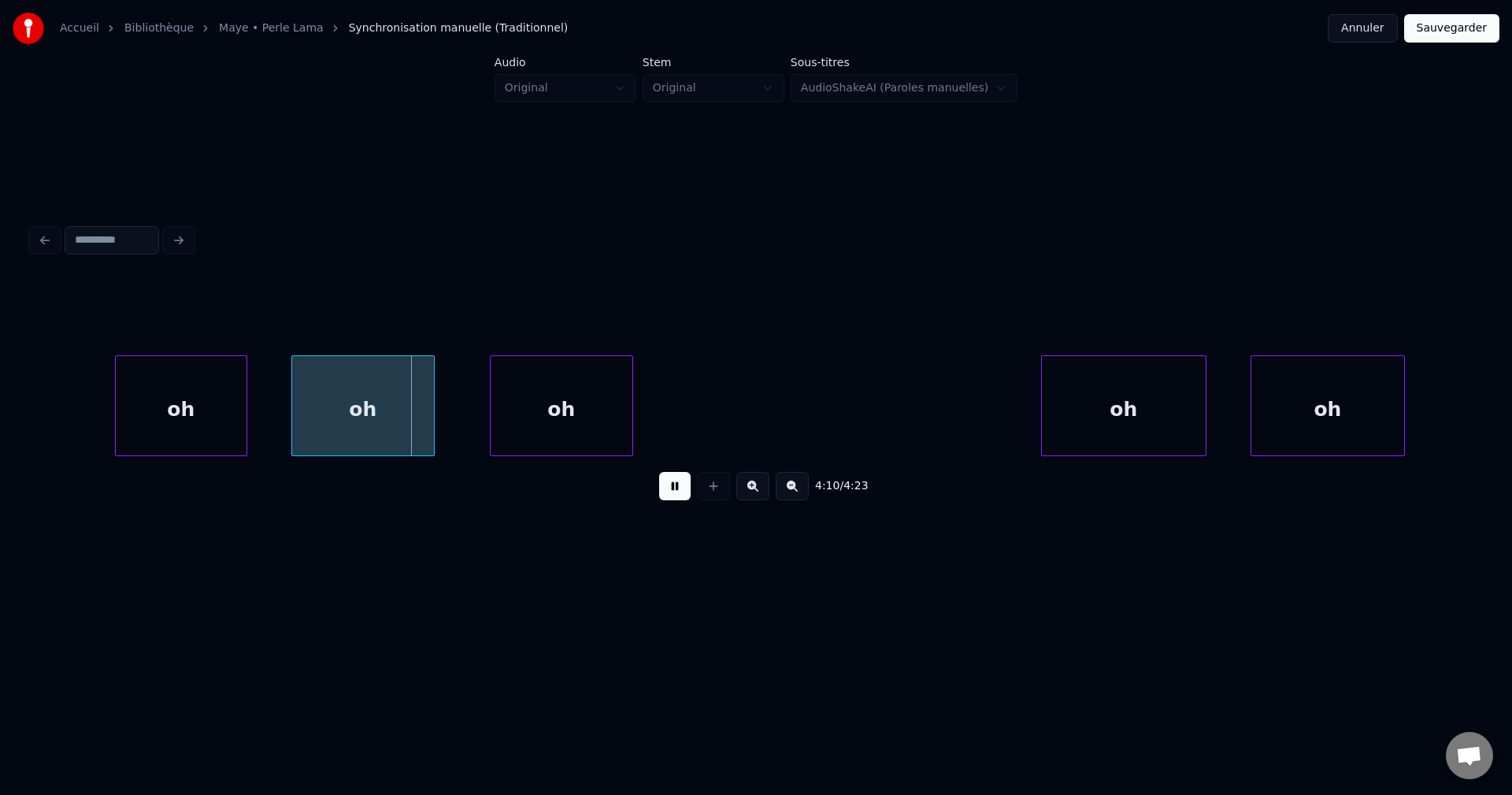
click at [669, 491] on button at bounding box center [675, 486] width 32 height 28
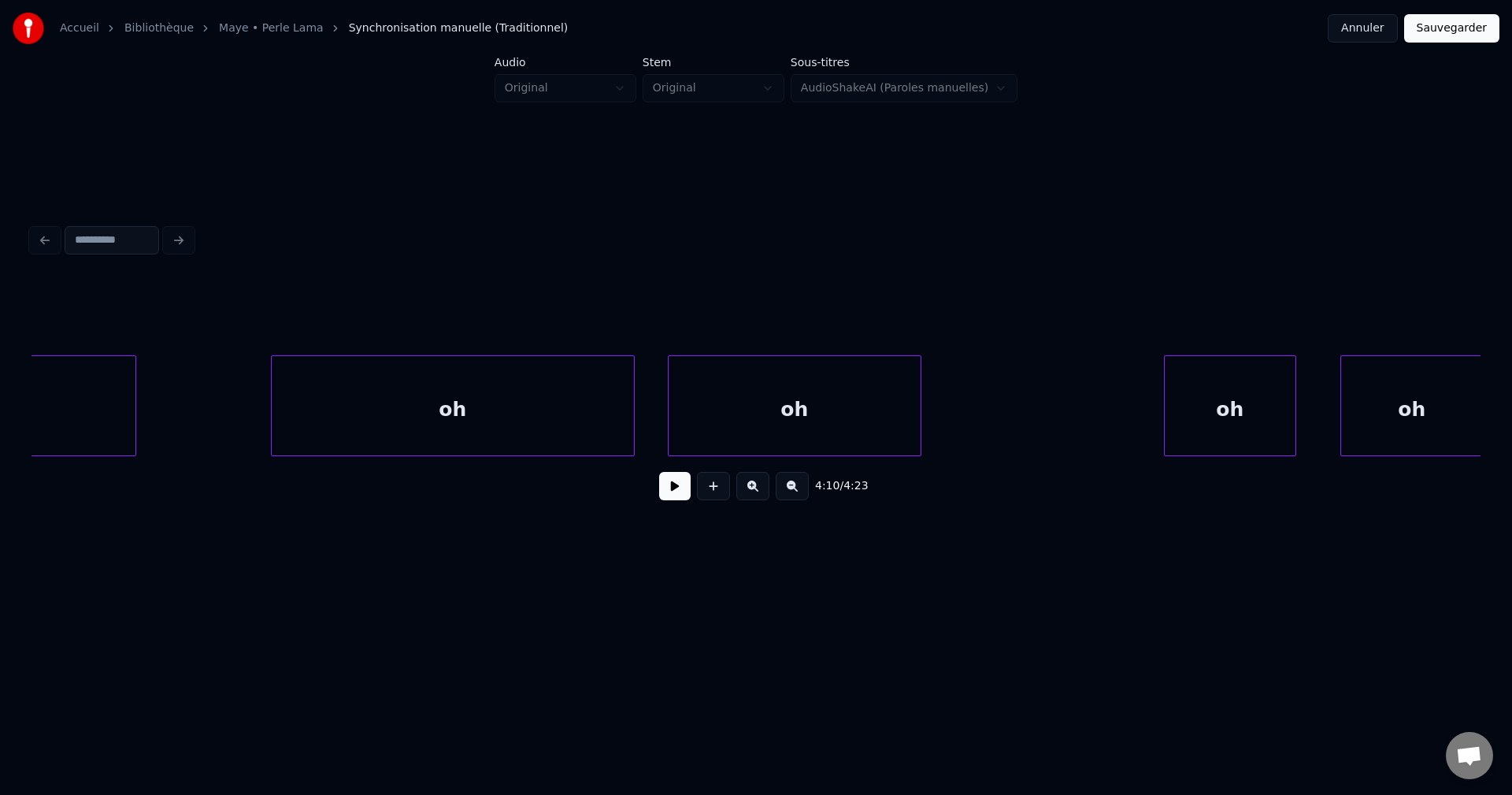
scroll to position [0, 136388]
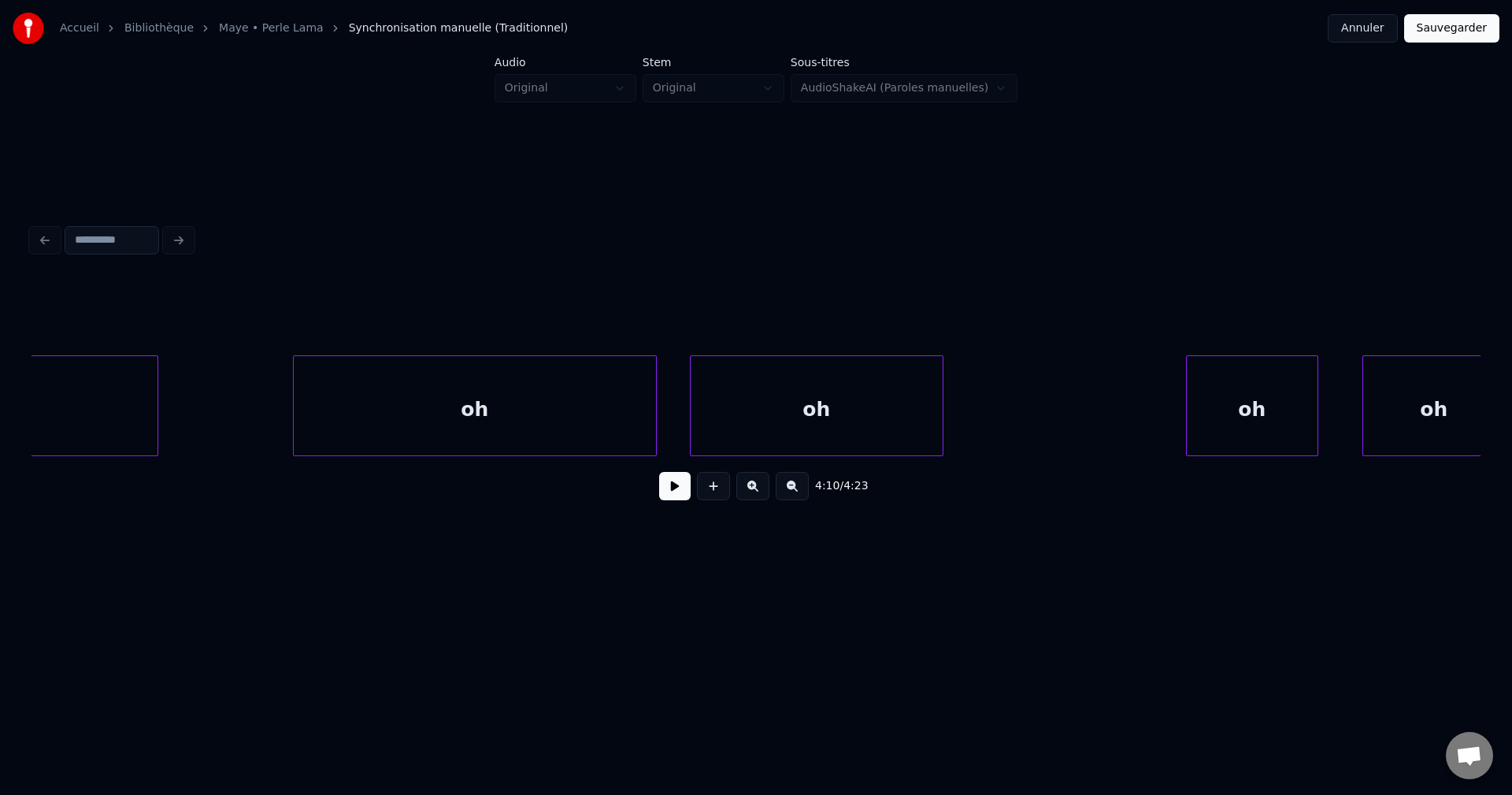
click at [397, 442] on div "oh" at bounding box center [475, 410] width 362 height 107
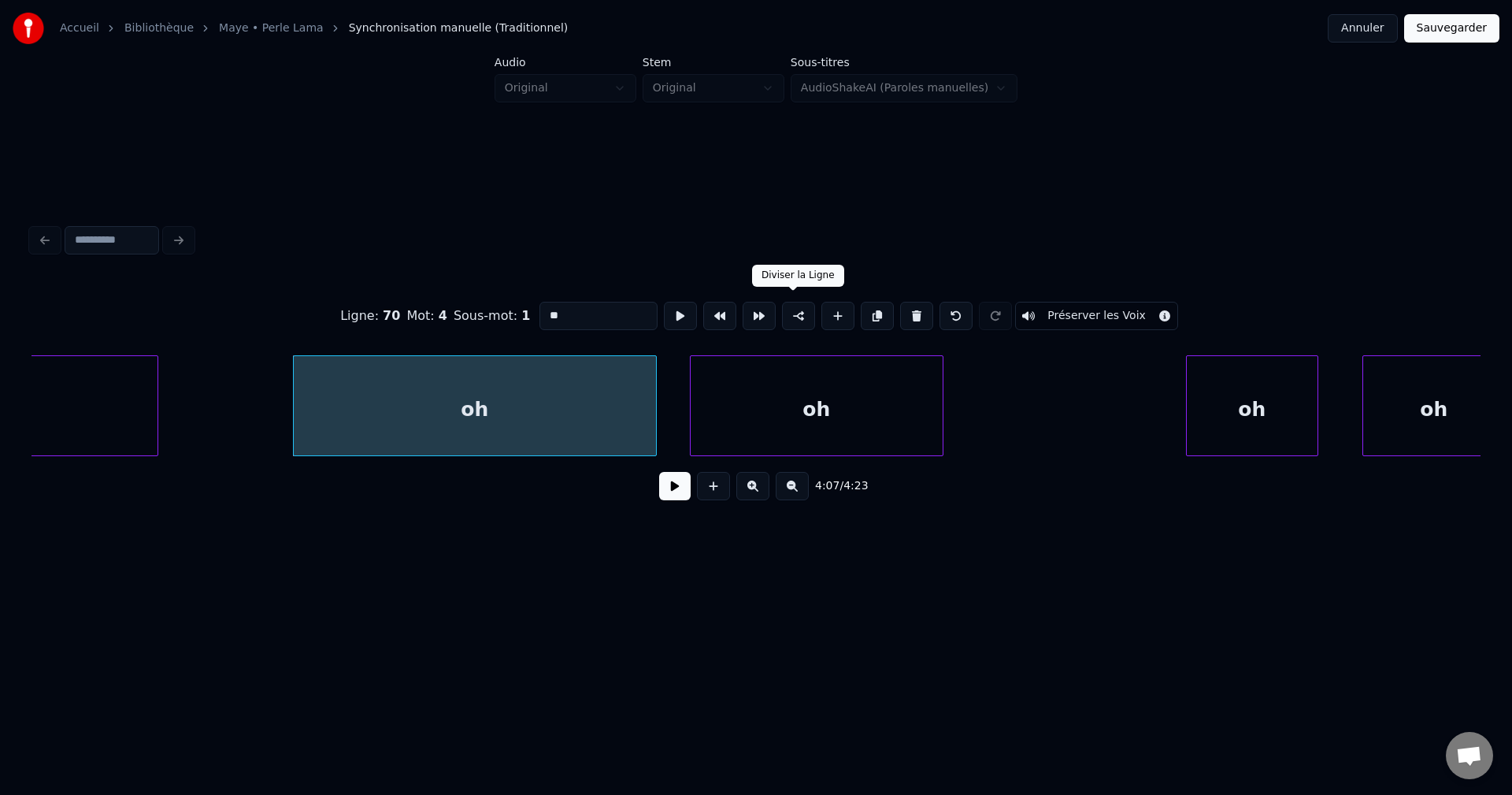
click at [797, 309] on button at bounding box center [799, 316] width 33 height 28
drag, startPoint x: 584, startPoint y: 310, endPoint x: 385, endPoint y: 331, distance: 200.1
click at [431, 323] on div "Ligne : 71 Mot : 1 Sous-mot : 1 ** Préserver les Voix" at bounding box center [756, 316] width 1449 height 79
click at [776, 431] on div "oh" at bounding box center [817, 410] width 252 height 107
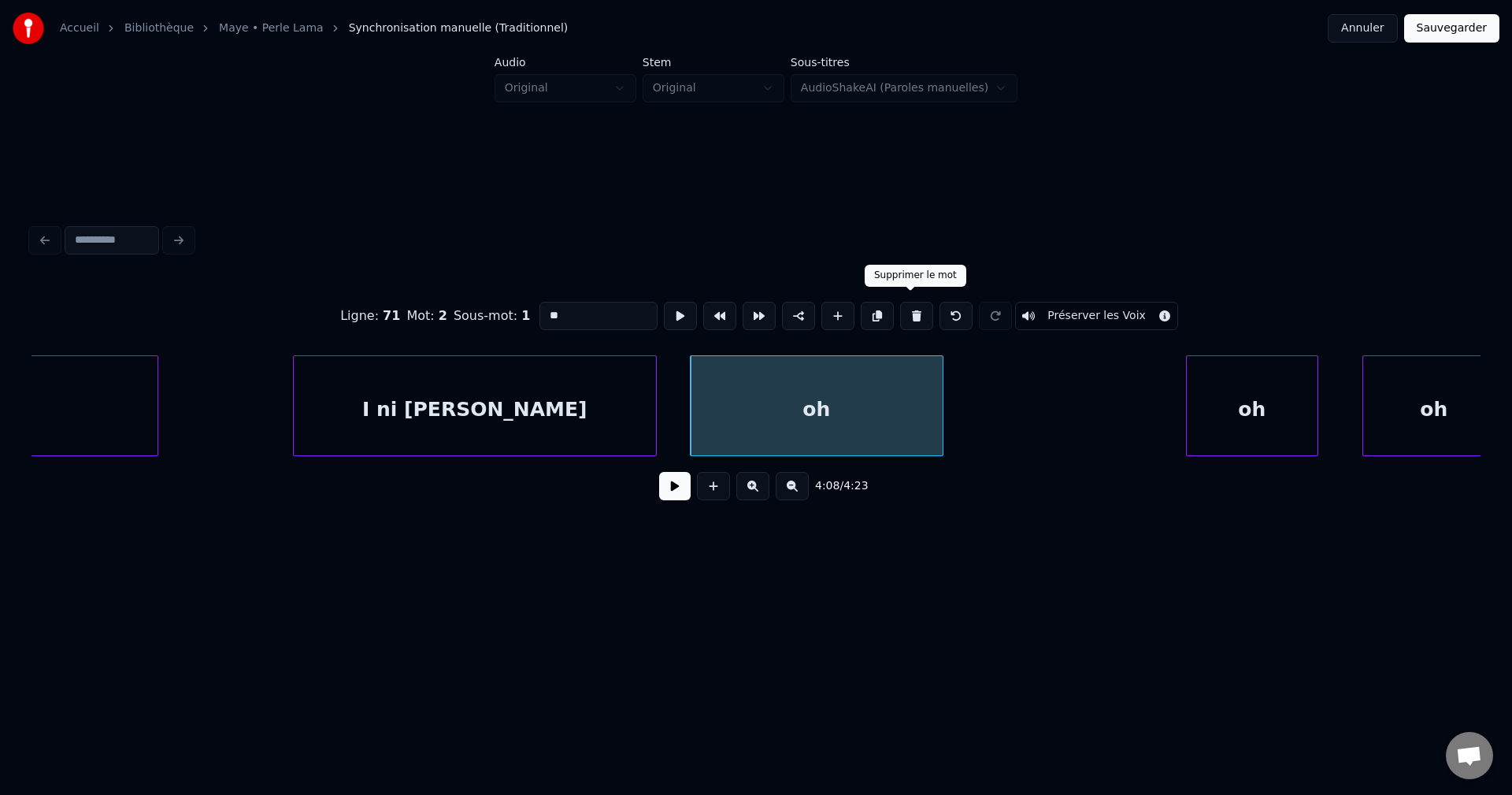
click at [910, 306] on button at bounding box center [917, 316] width 33 height 28
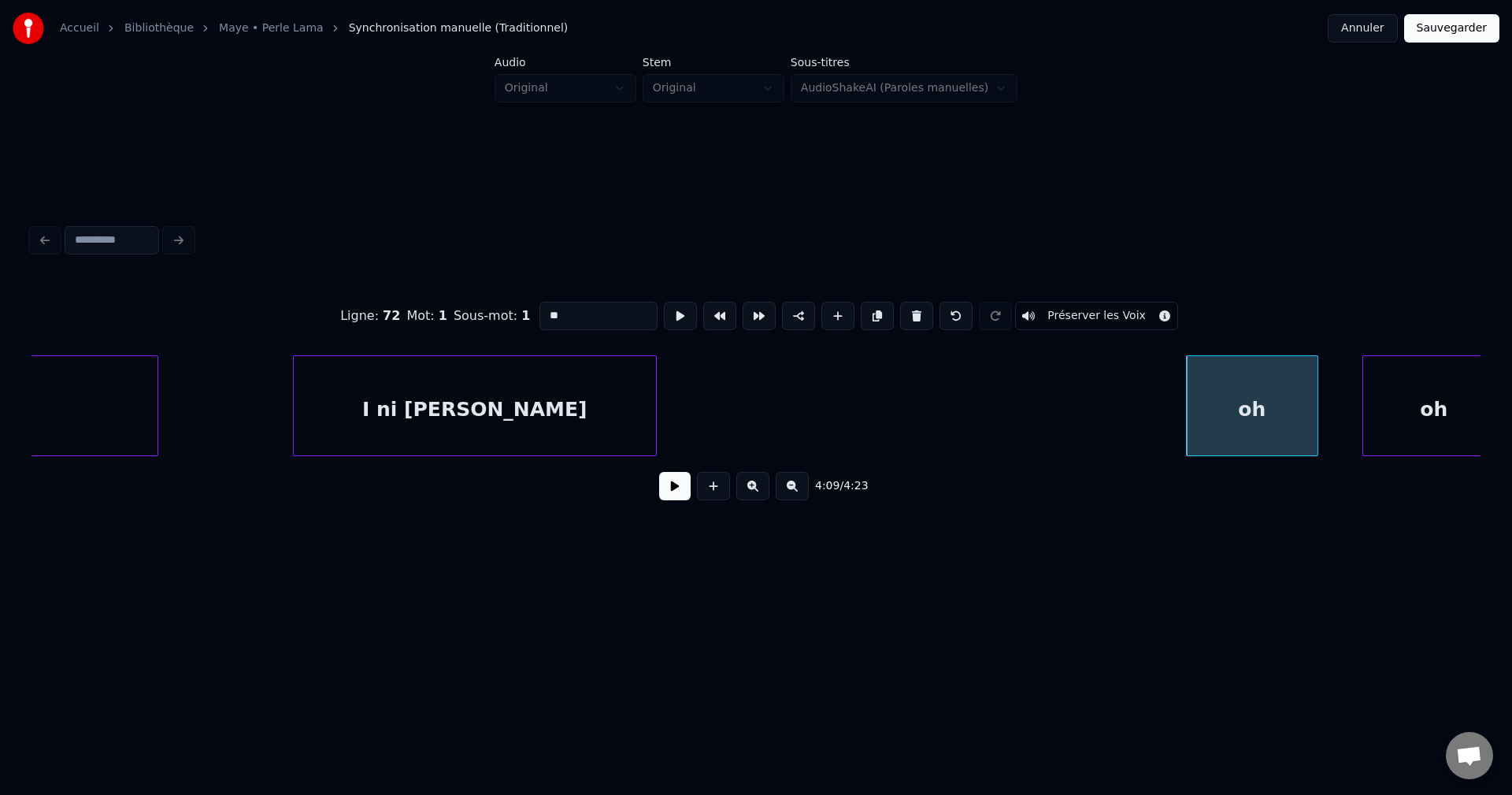
click at [582, 420] on div "I ni [PERSON_NAME]" at bounding box center [475, 410] width 362 height 107
type input "**********"
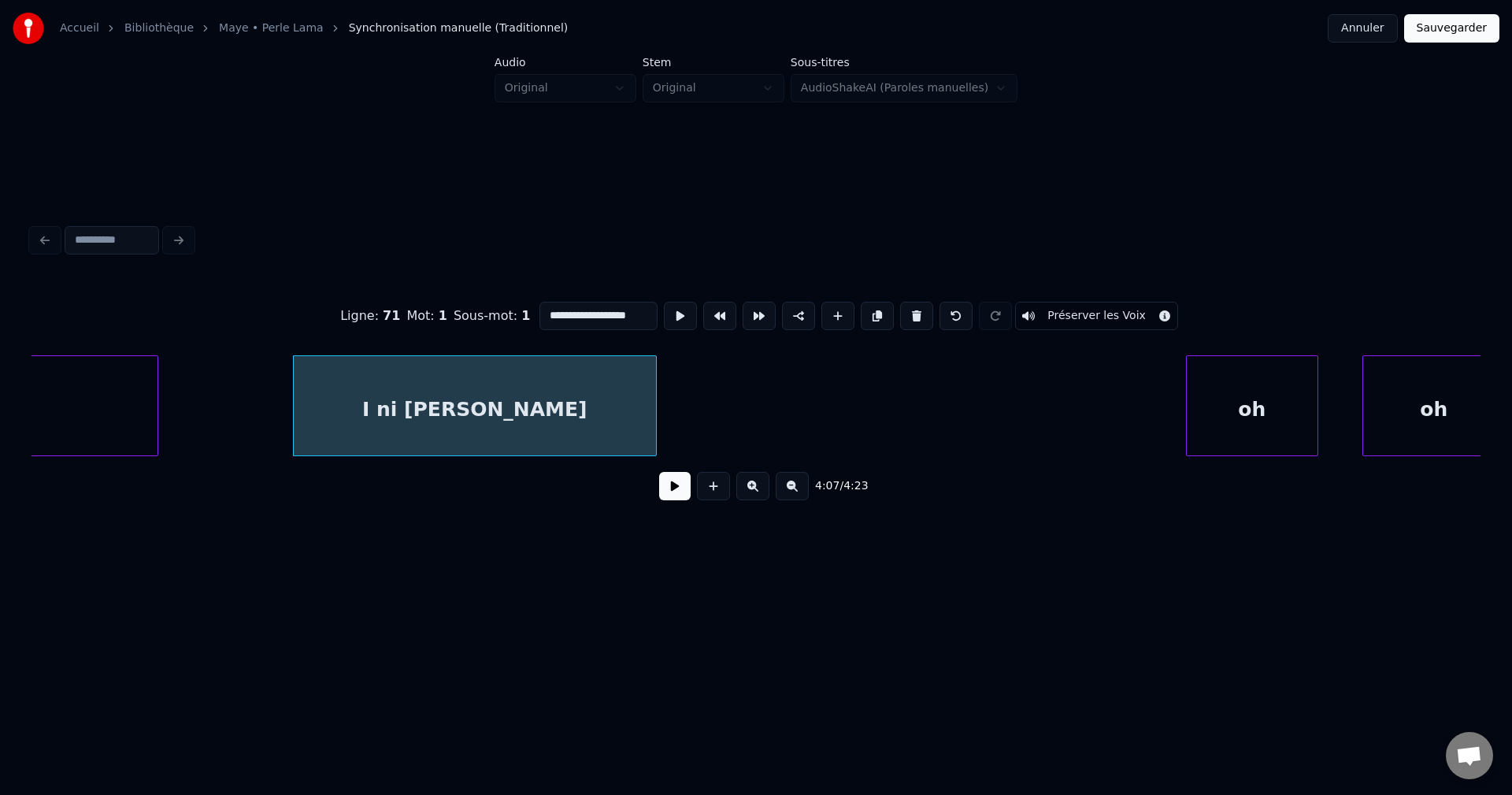
click at [670, 495] on button at bounding box center [675, 486] width 32 height 28
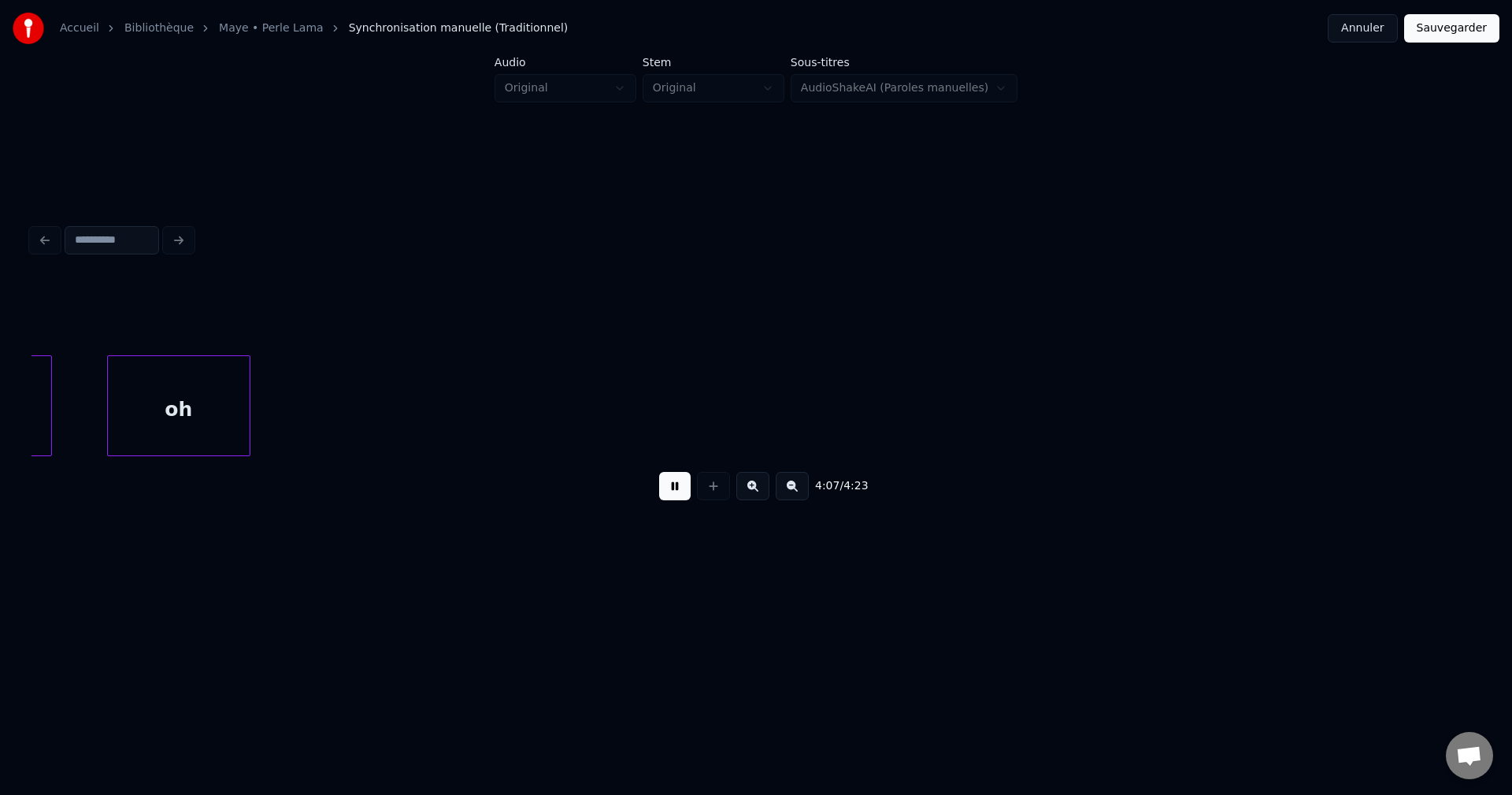
scroll to position [0, 136650]
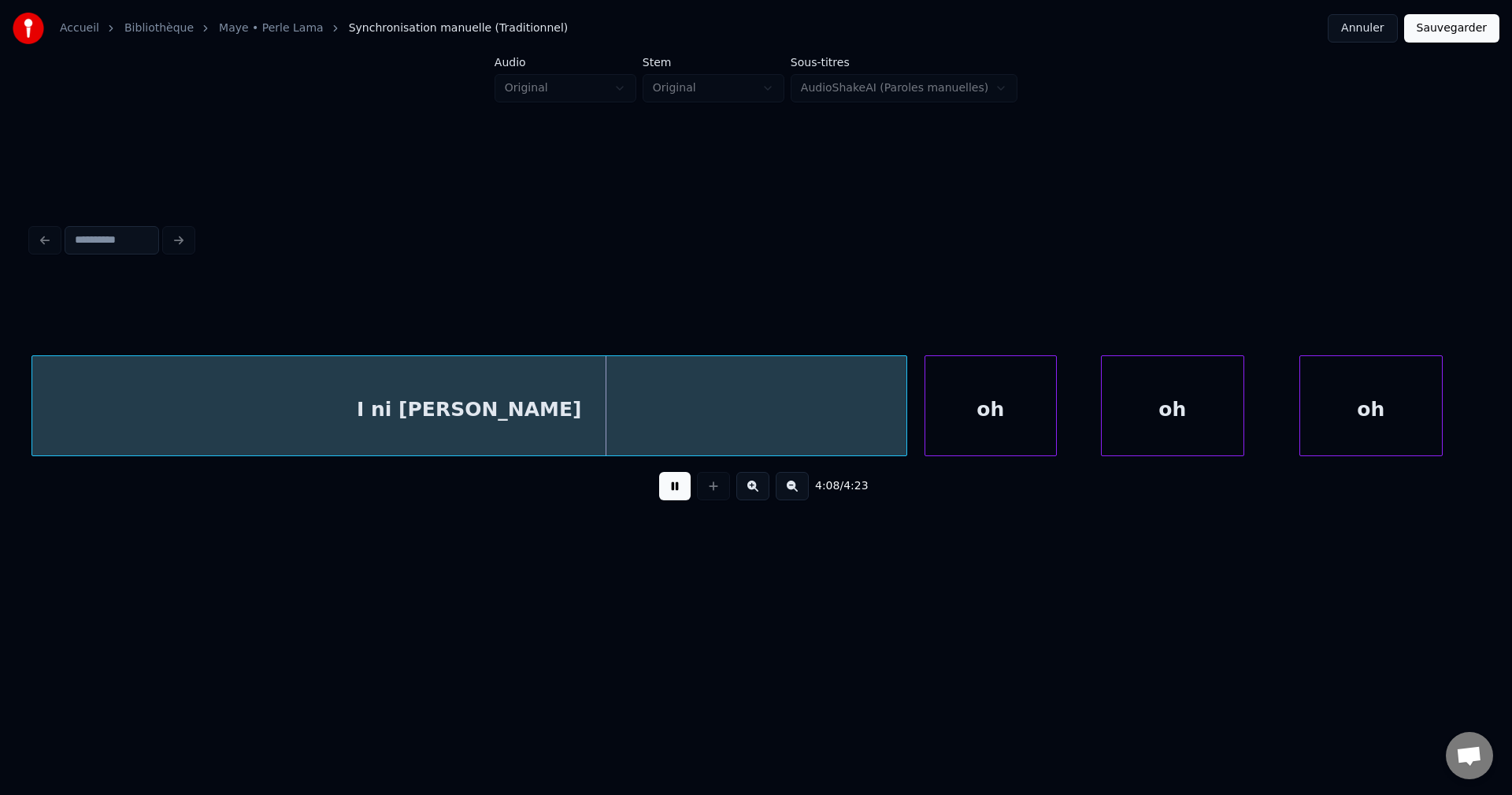
click at [1037, 399] on div "oh" at bounding box center [991, 410] width 131 height 107
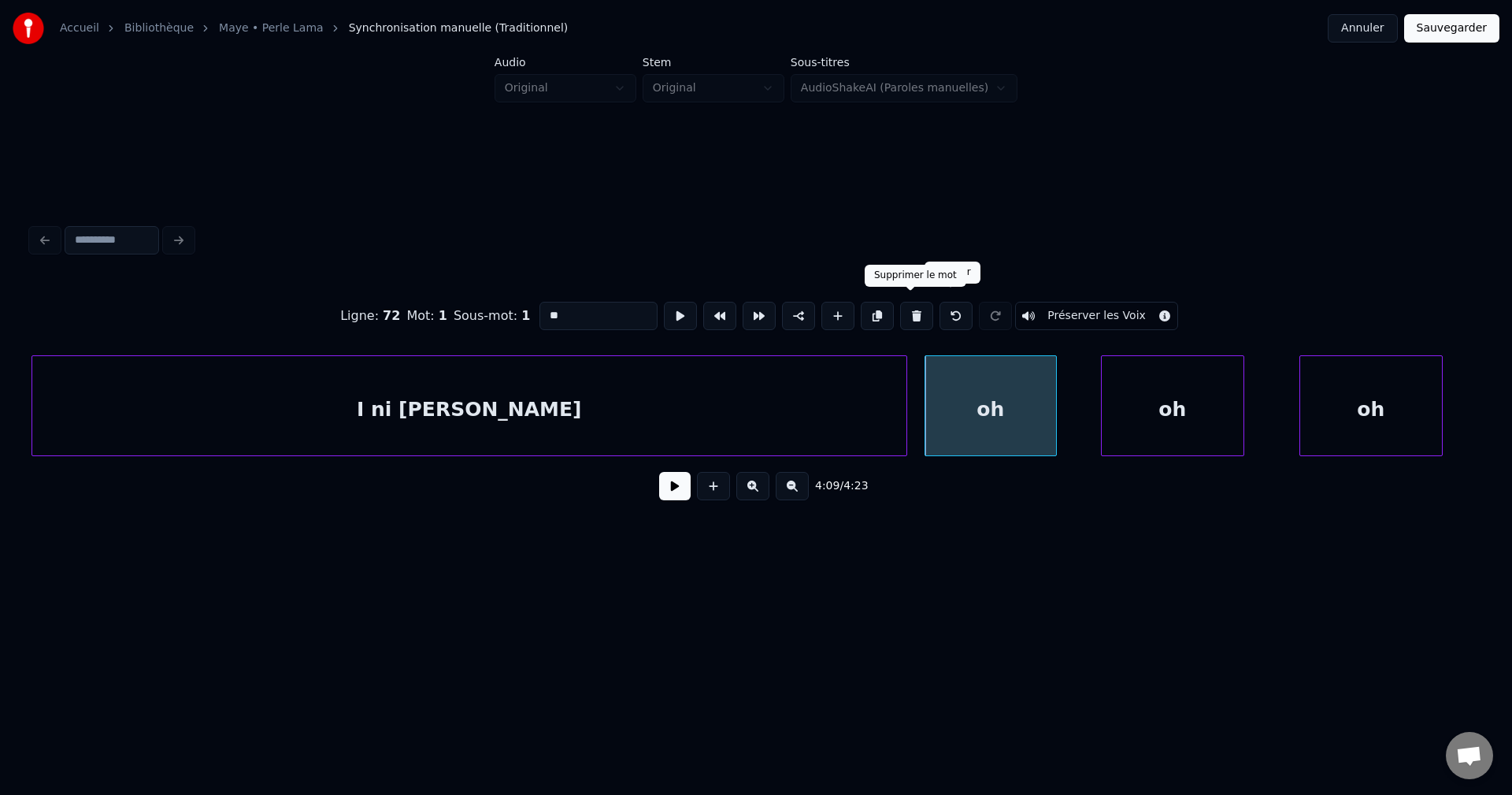
click at [922, 315] on button at bounding box center [917, 316] width 33 height 28
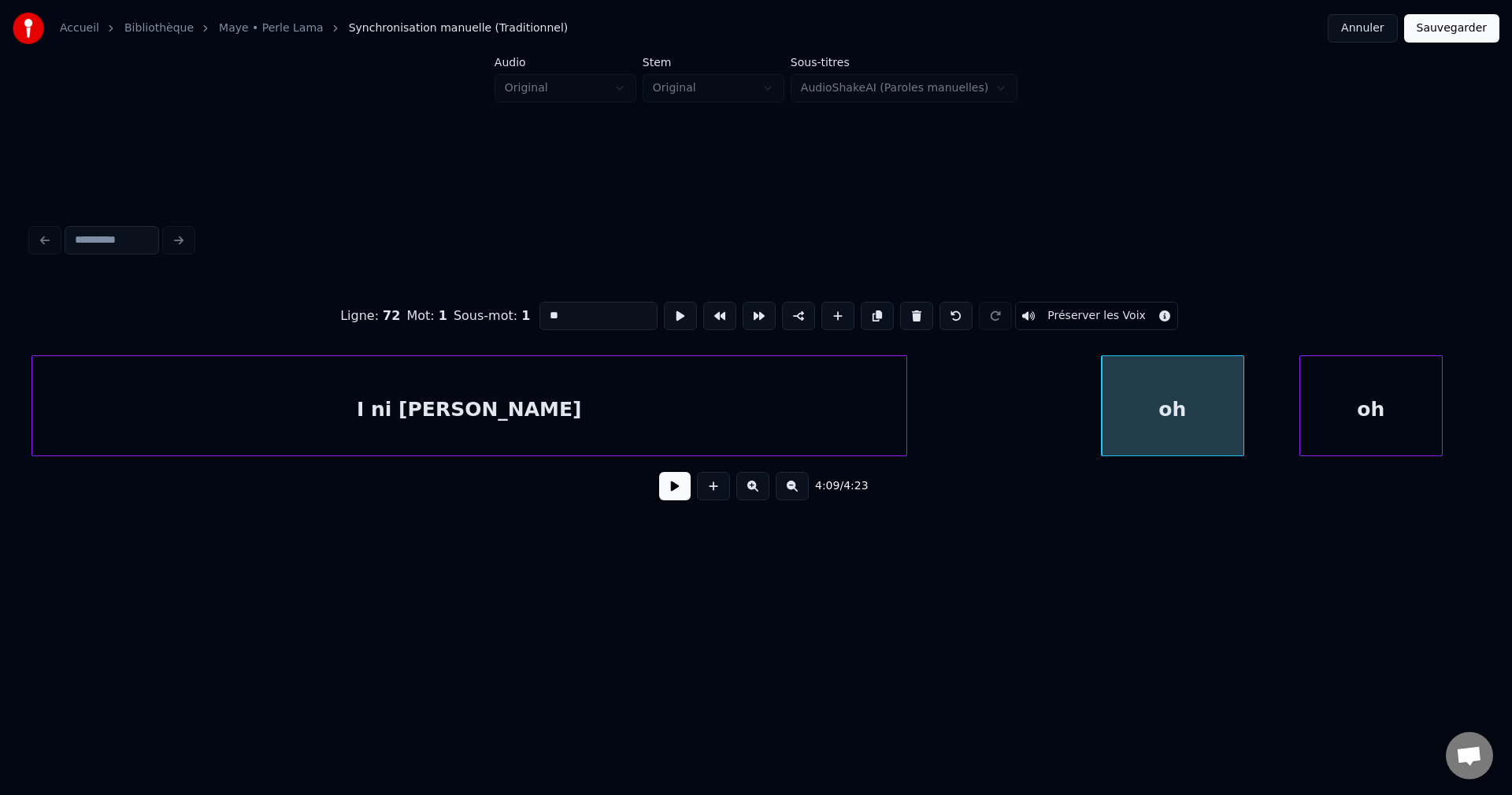
click at [790, 430] on div "I ni [PERSON_NAME]" at bounding box center [469, 410] width 874 height 107
type input "**********"
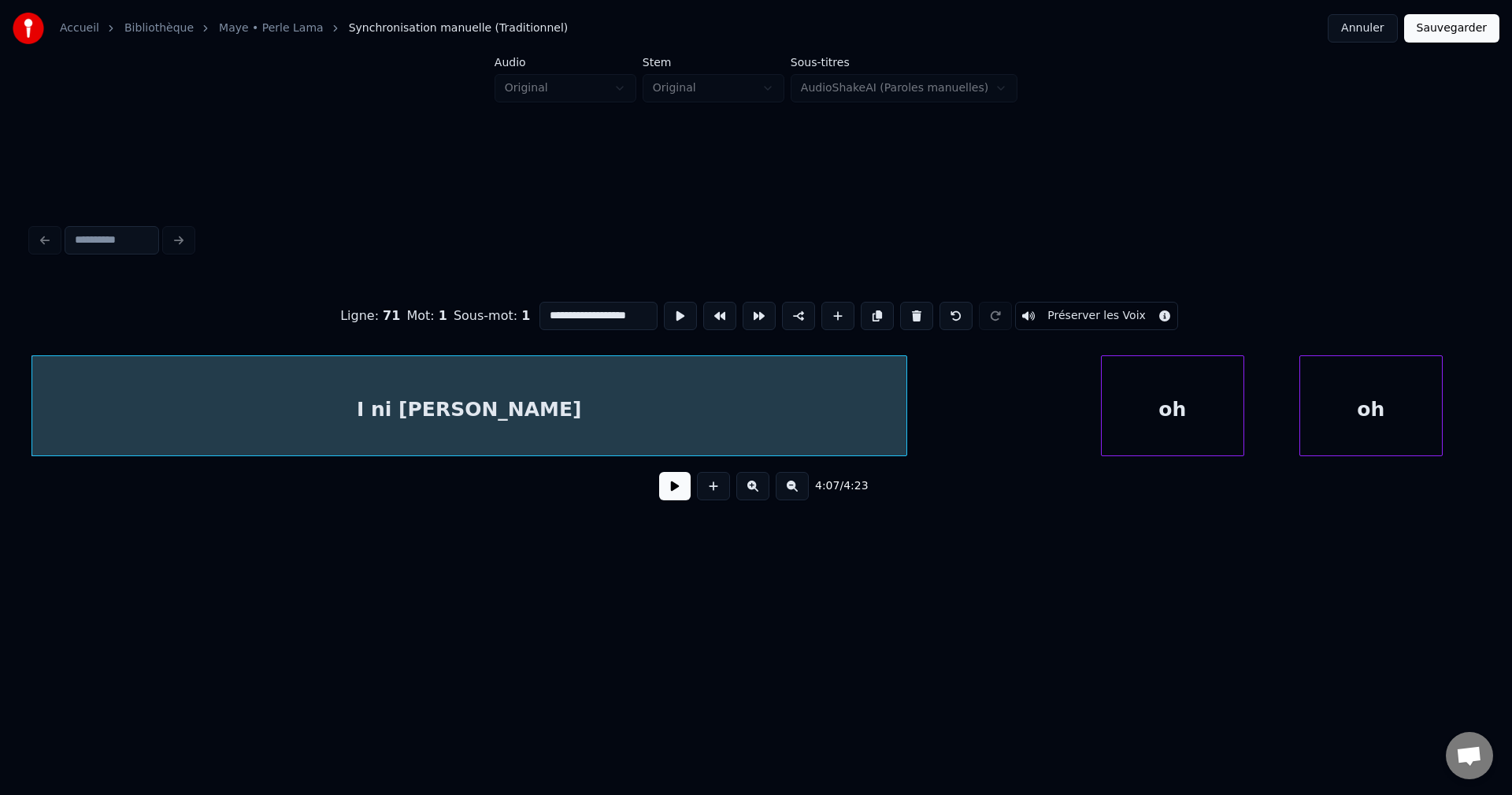
click at [680, 493] on button at bounding box center [675, 486] width 32 height 28
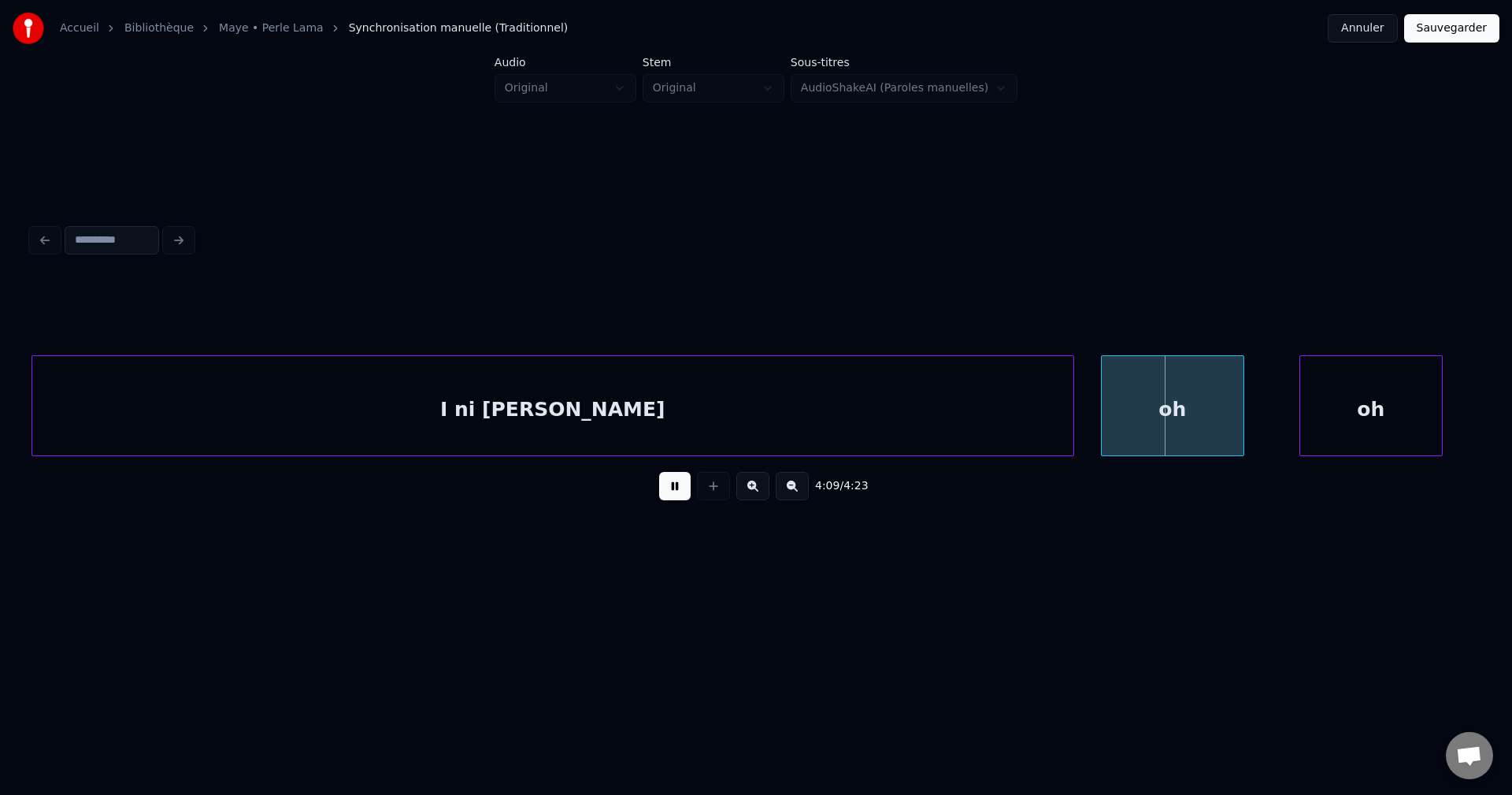
click at [1072, 412] on div at bounding box center [1071, 406] width 5 height 99
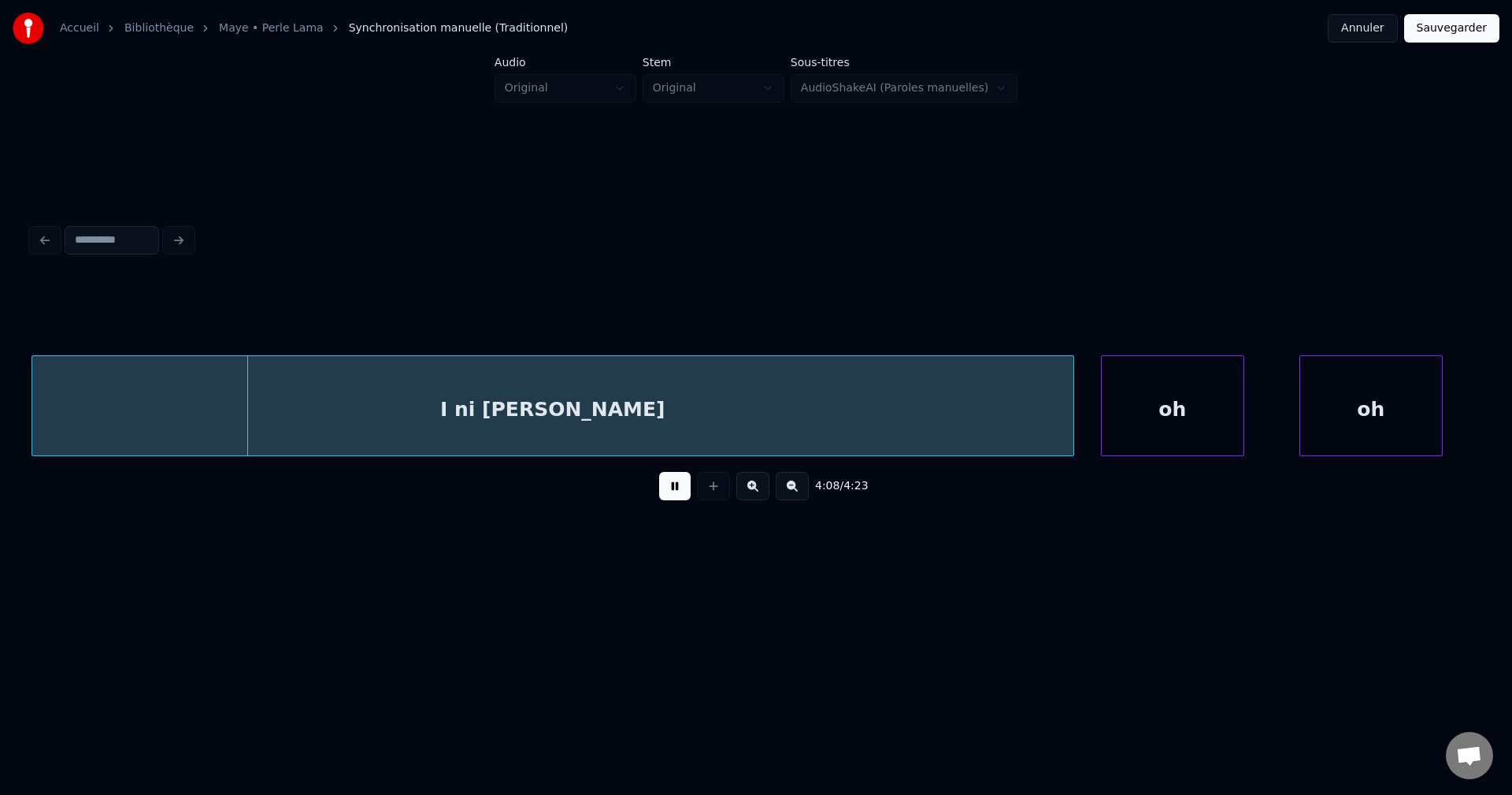
click at [1173, 408] on div "oh" at bounding box center [1172, 410] width 142 height 107
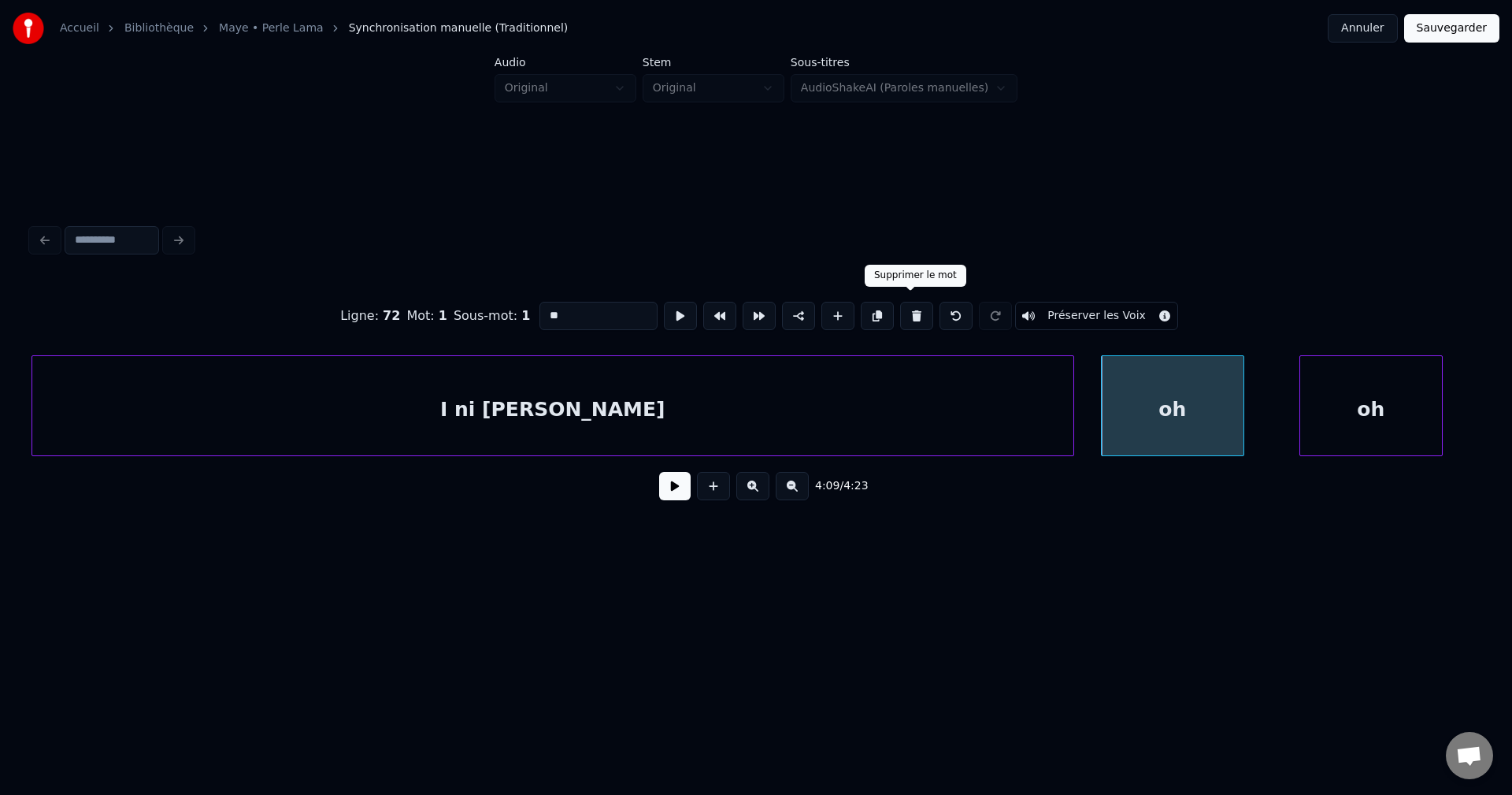
click at [910, 308] on button at bounding box center [917, 316] width 33 height 28
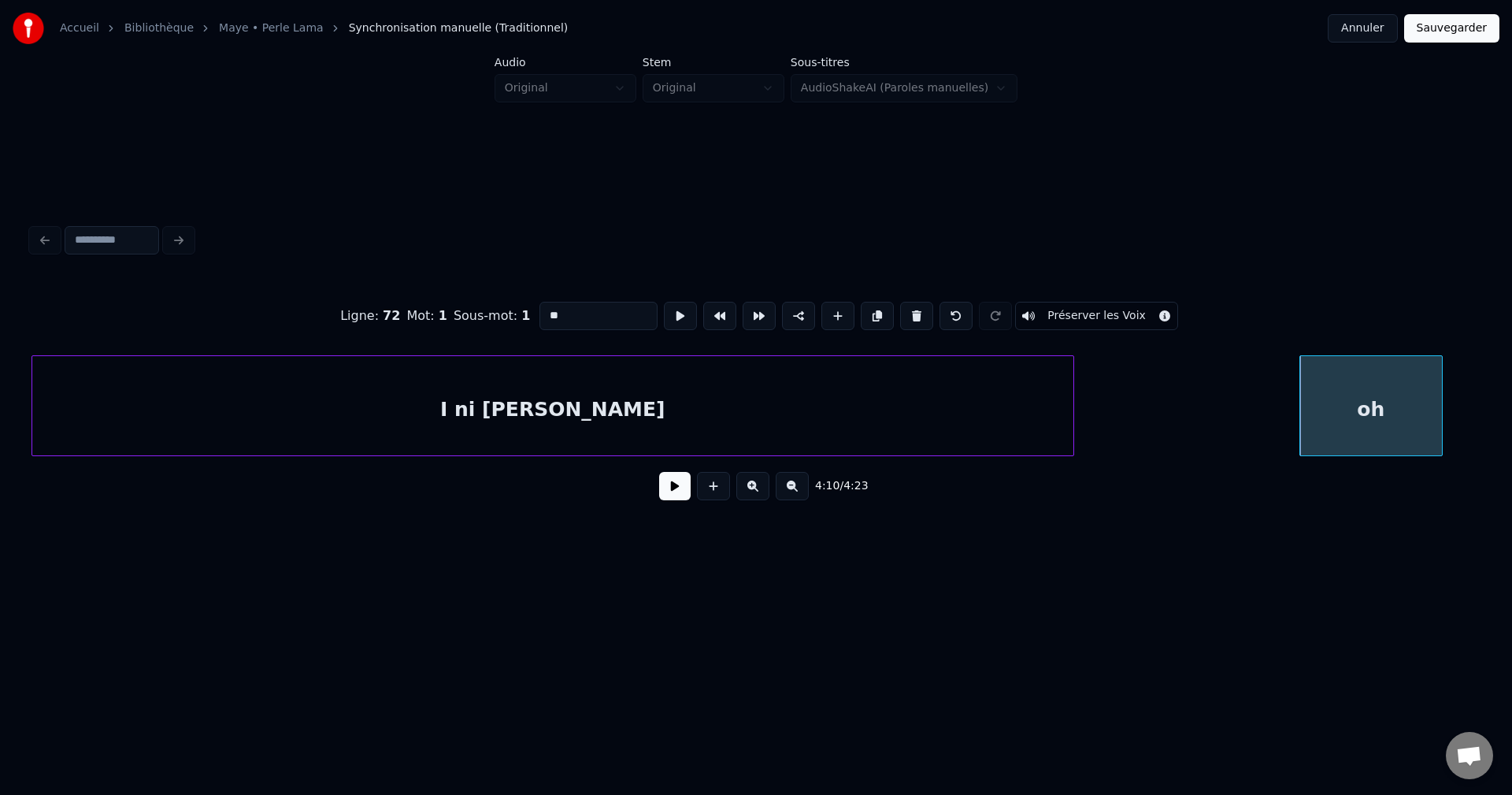
click at [903, 394] on div "I ni [PERSON_NAME]" at bounding box center [553, 410] width 1041 height 107
type input "**********"
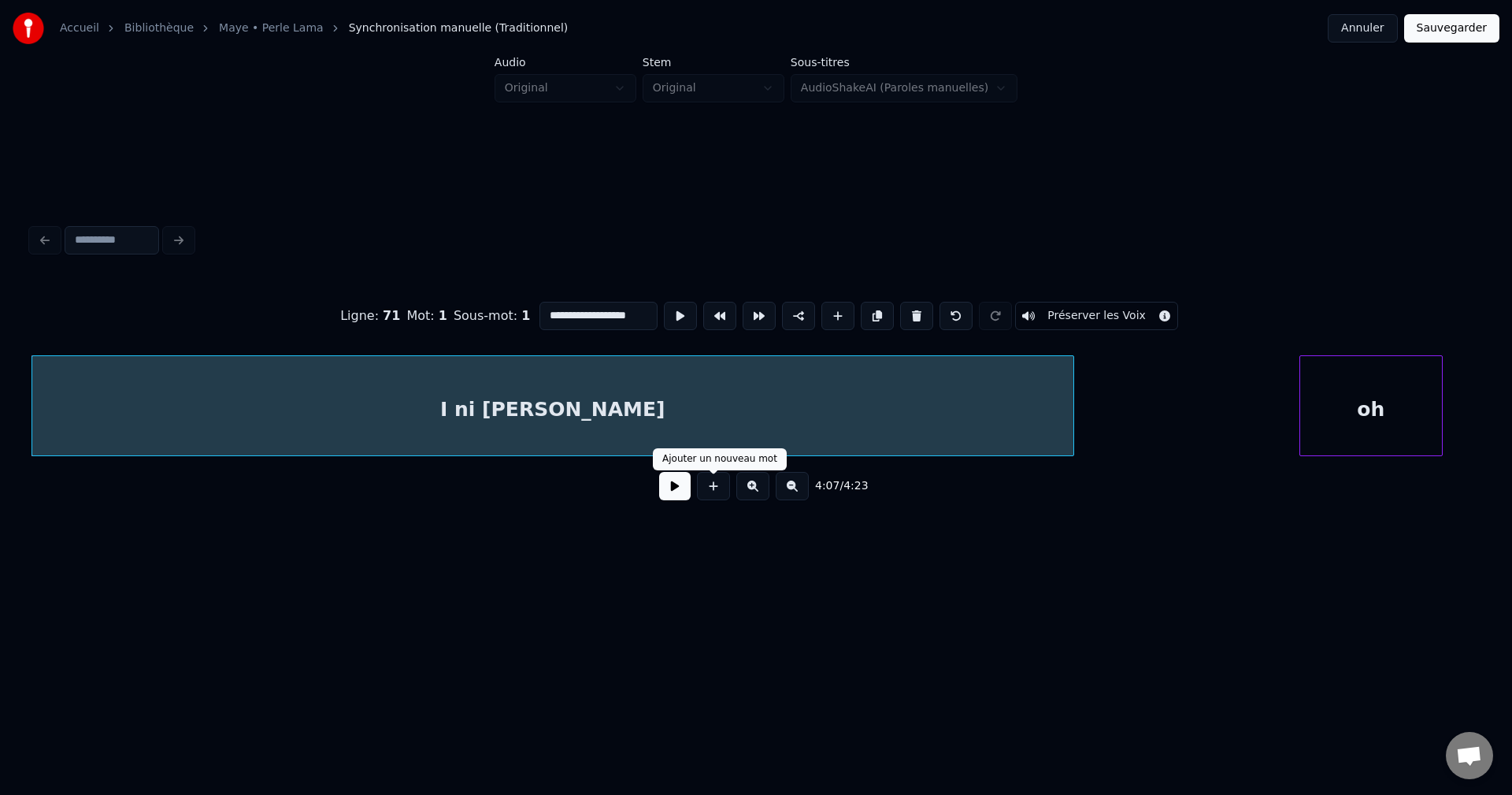
click at [683, 498] on button at bounding box center [675, 486] width 32 height 28
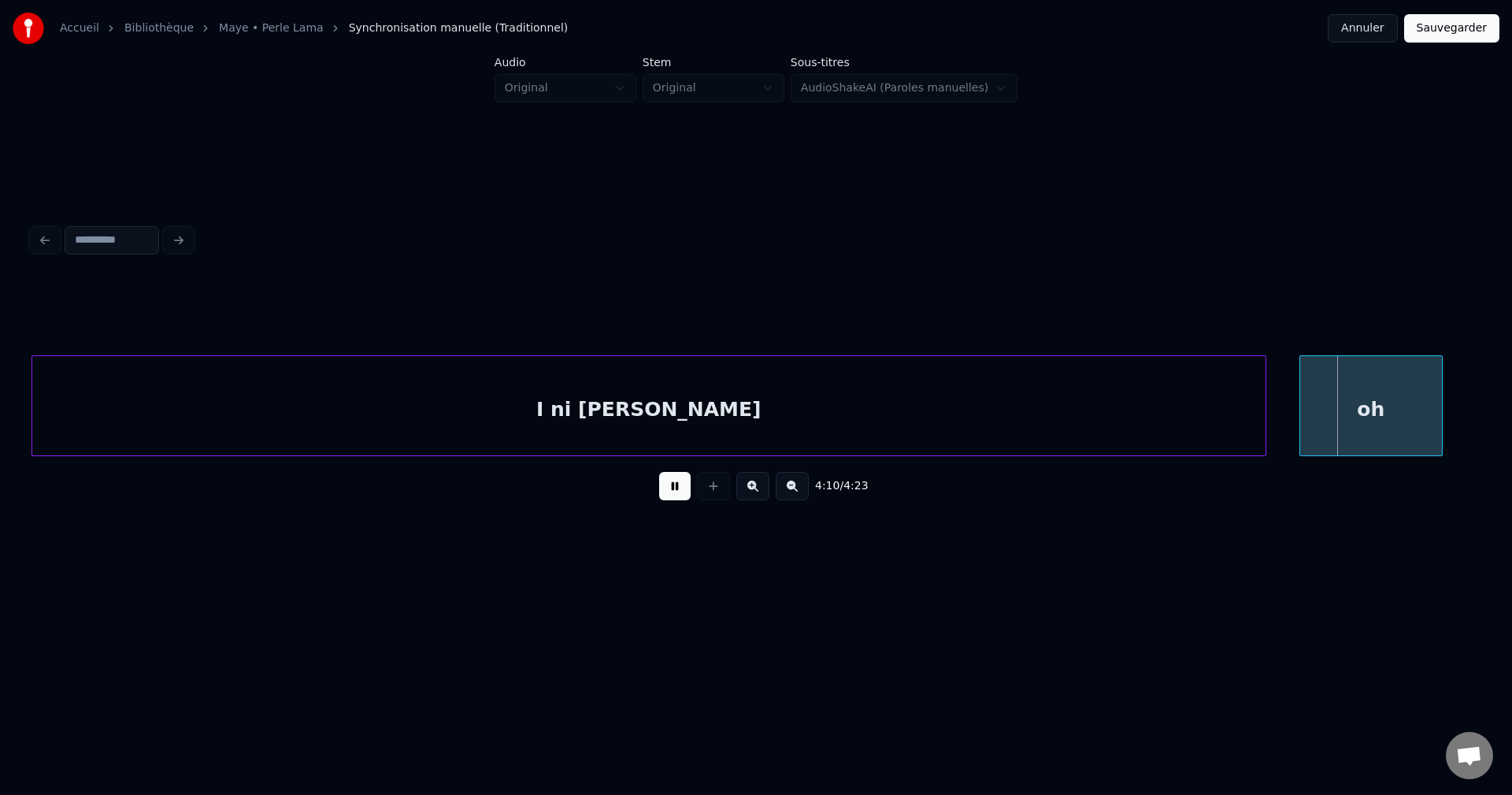
click at [1380, 409] on div "oh" at bounding box center [1371, 410] width 142 height 107
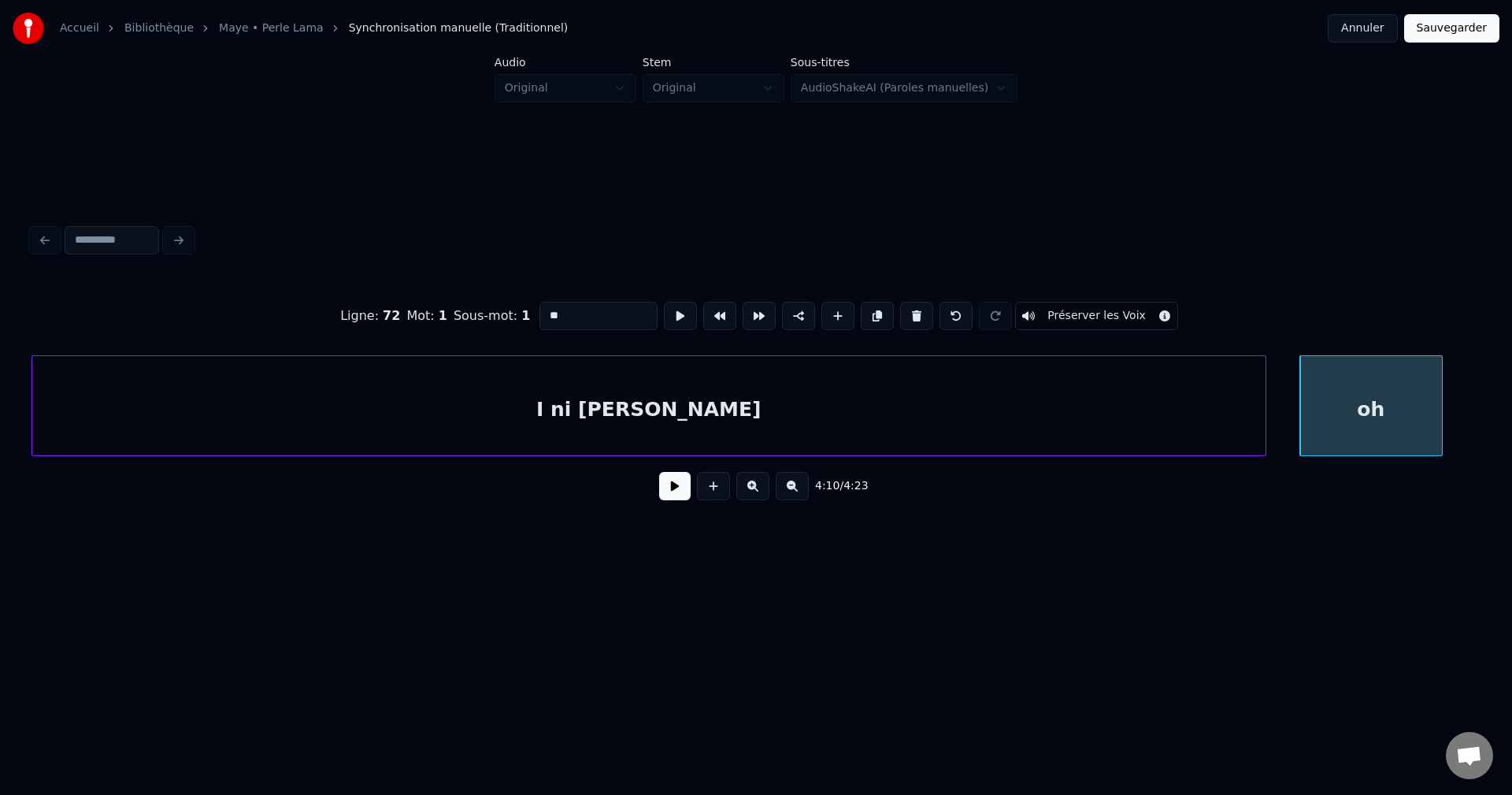
drag, startPoint x: 575, startPoint y: 313, endPoint x: 385, endPoint y: 312, distance: 190.0
click at [411, 313] on div "Ligne : 72 Mot : 1 Sous-mot : 1 ** Préserver les Voix" at bounding box center [756, 316] width 1449 height 79
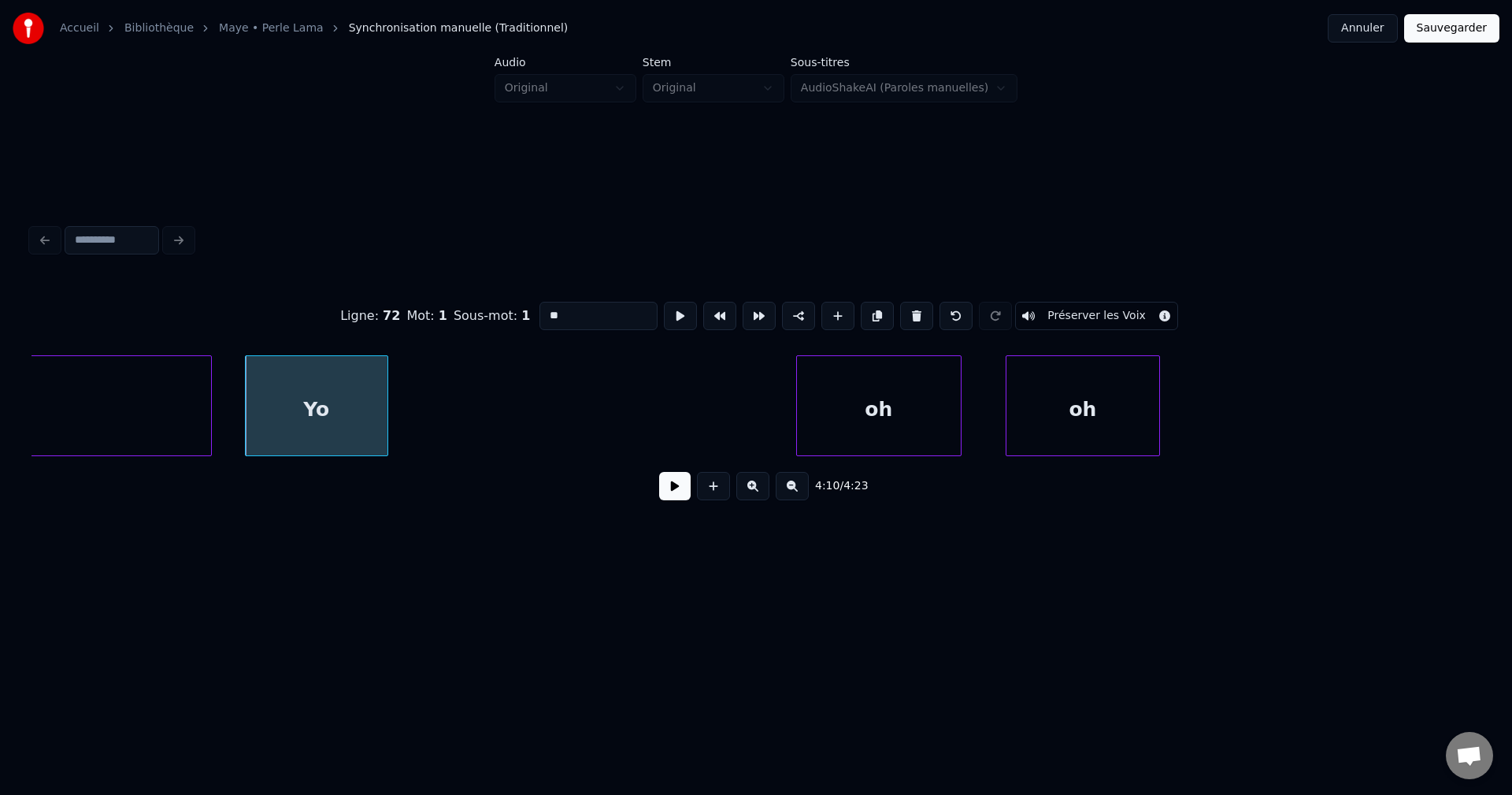
scroll to position [0, 137464]
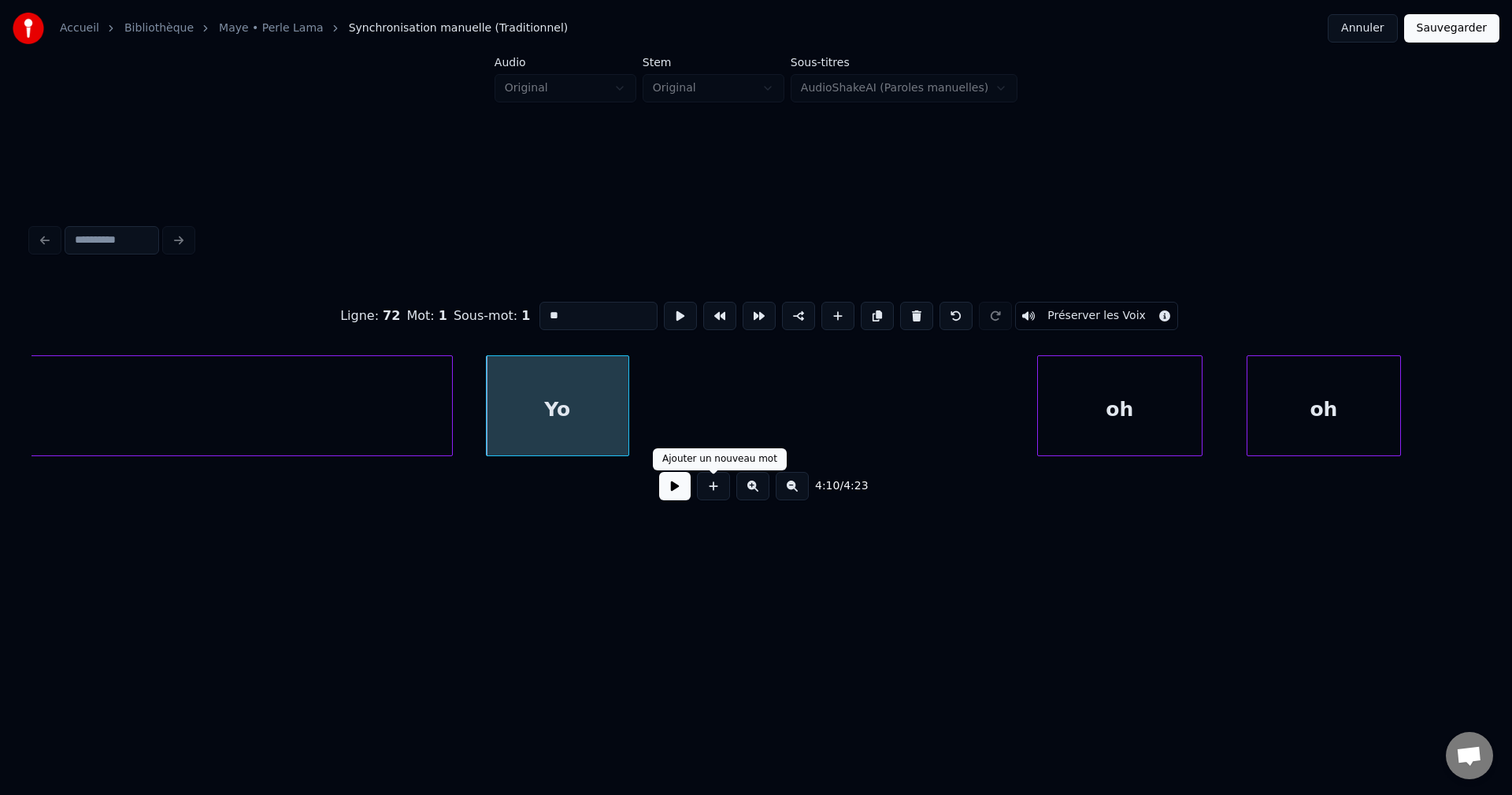
type input "**"
click at [677, 496] on button at bounding box center [675, 486] width 32 height 28
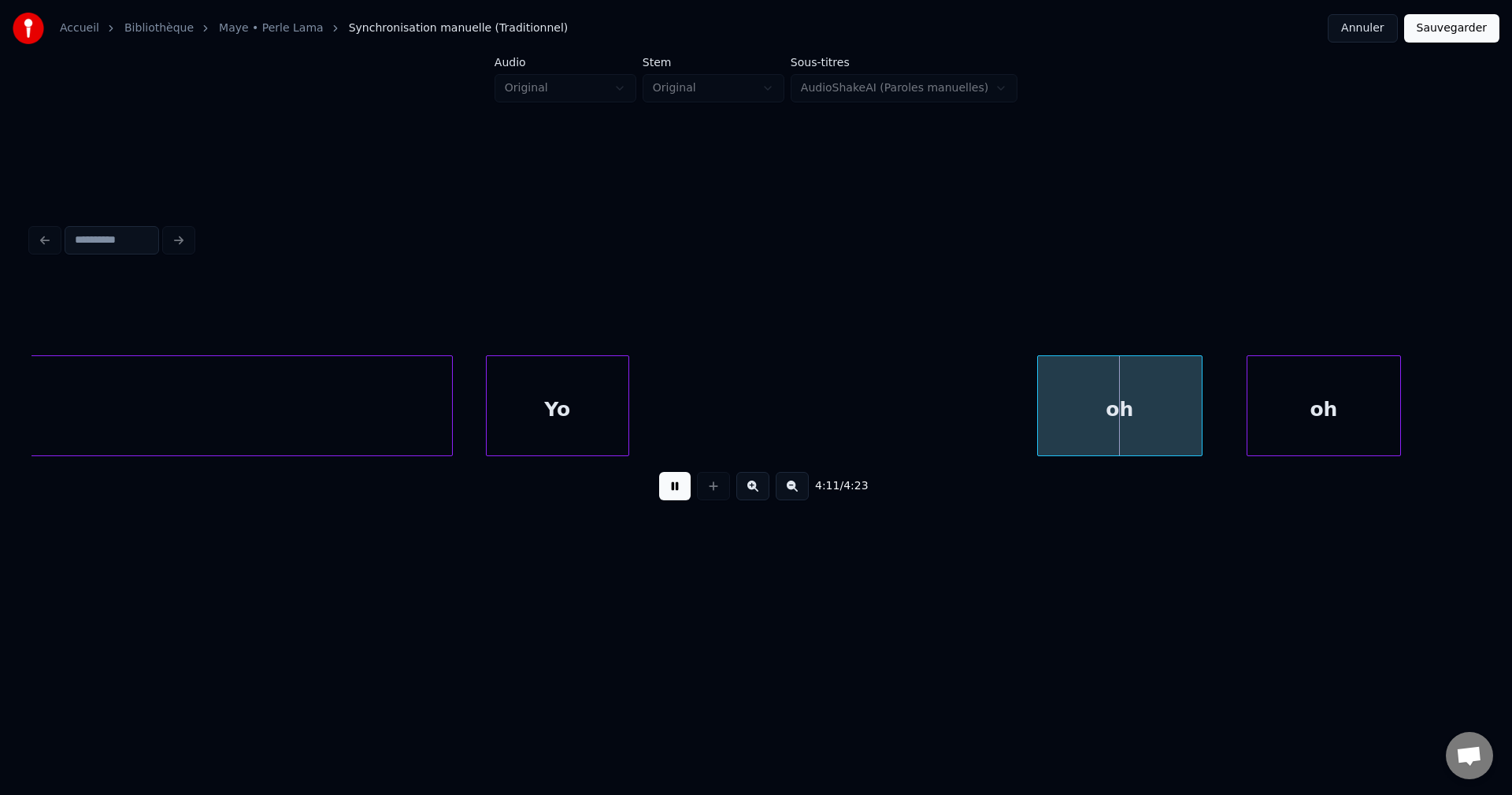
click at [1071, 400] on div "oh" at bounding box center [1120, 410] width 164 height 107
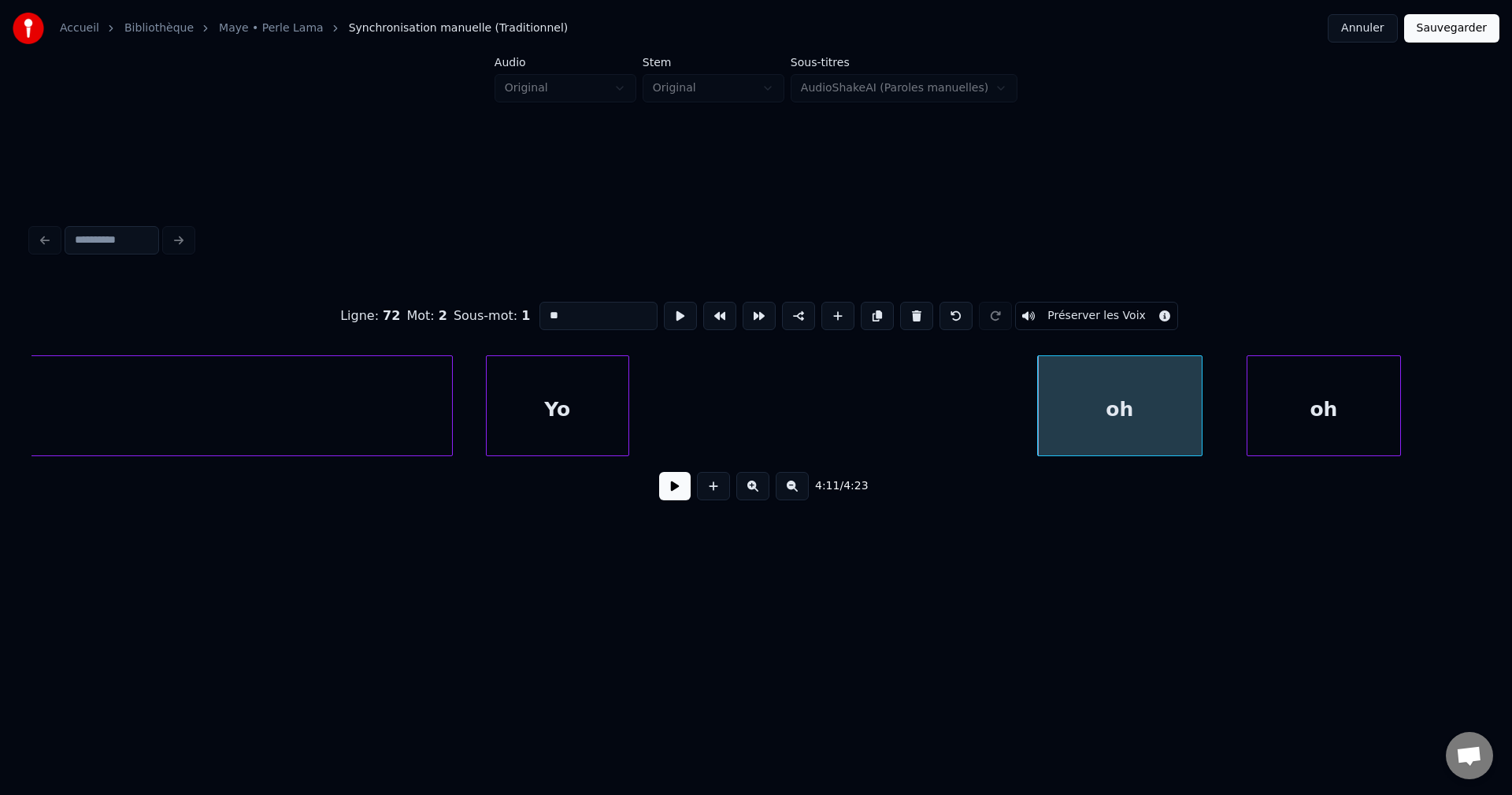
drag, startPoint x: 456, startPoint y: 308, endPoint x: 341, endPoint y: 355, distance: 124.2
click at [342, 354] on div "Ligne : 72 Mot : 2 Sous-mot : 1 ** Préserver les Voix 4:11 / 4:23" at bounding box center [756, 397] width 1449 height 240
click at [1374, 419] on div "oh" at bounding box center [1324, 410] width 153 height 107
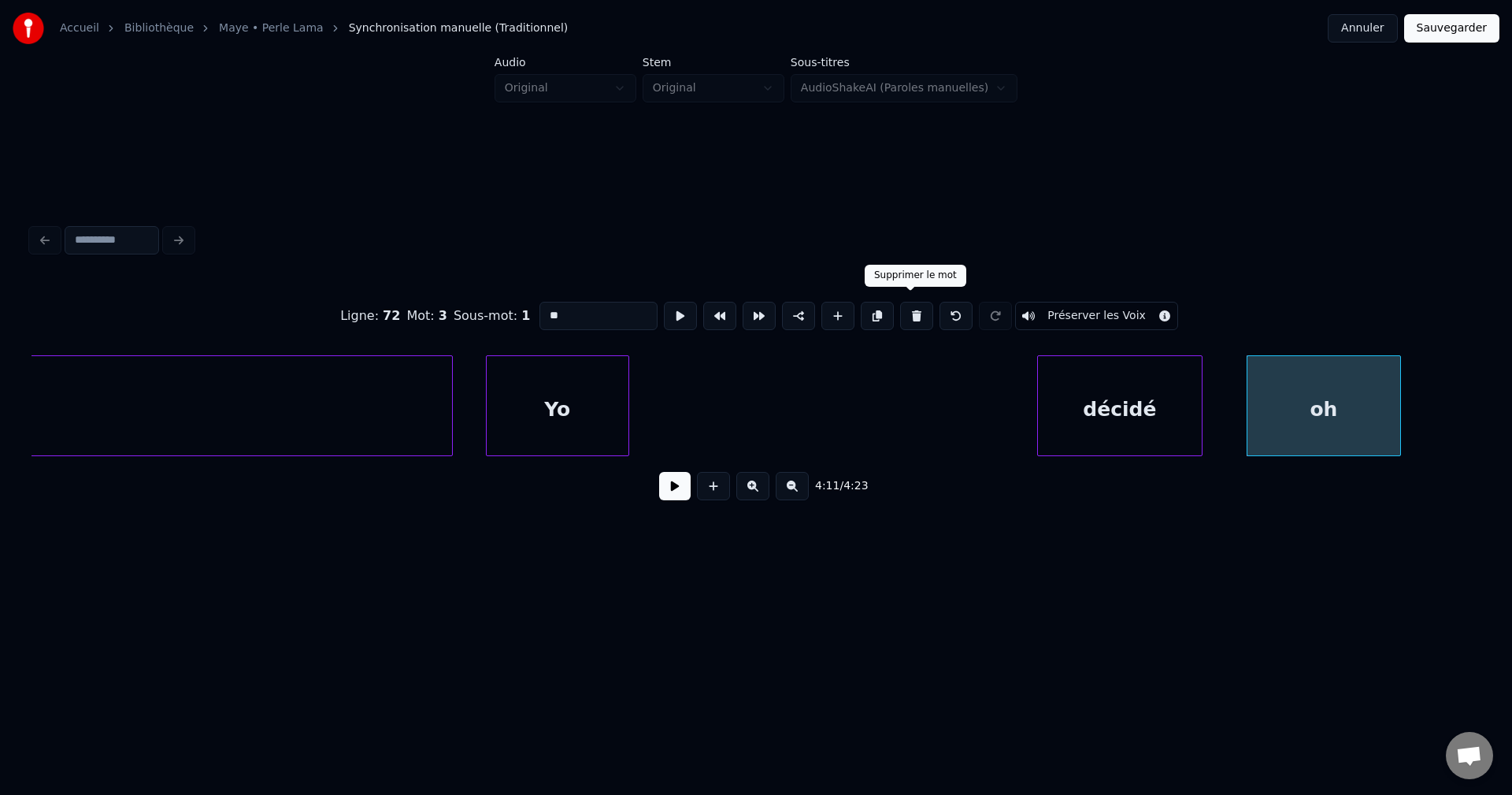
click at [917, 311] on button at bounding box center [917, 316] width 33 height 28
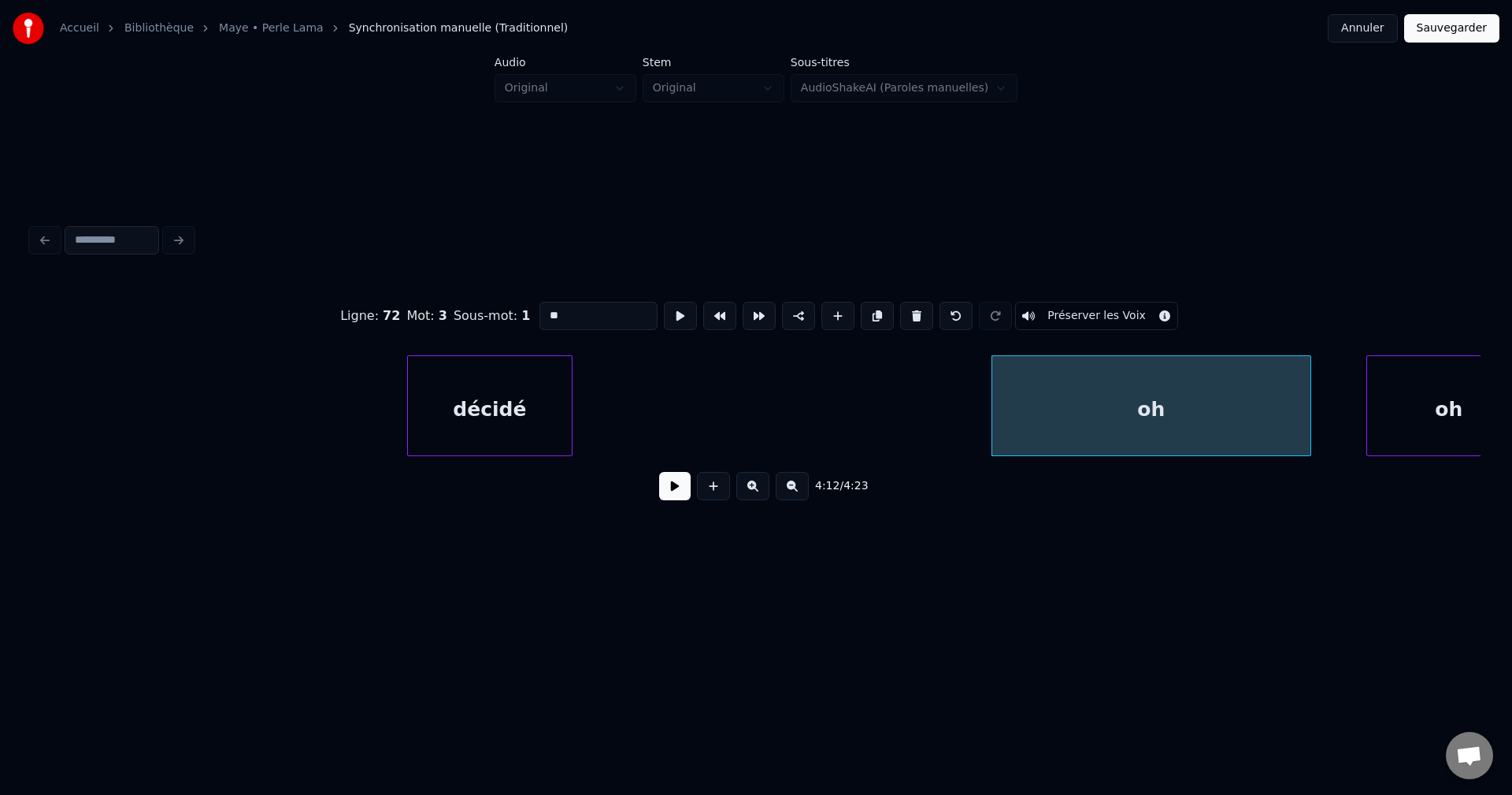
scroll to position [0, 138077]
click at [508, 374] on div "décidé" at bounding box center [506, 410] width 164 height 107
type input "******"
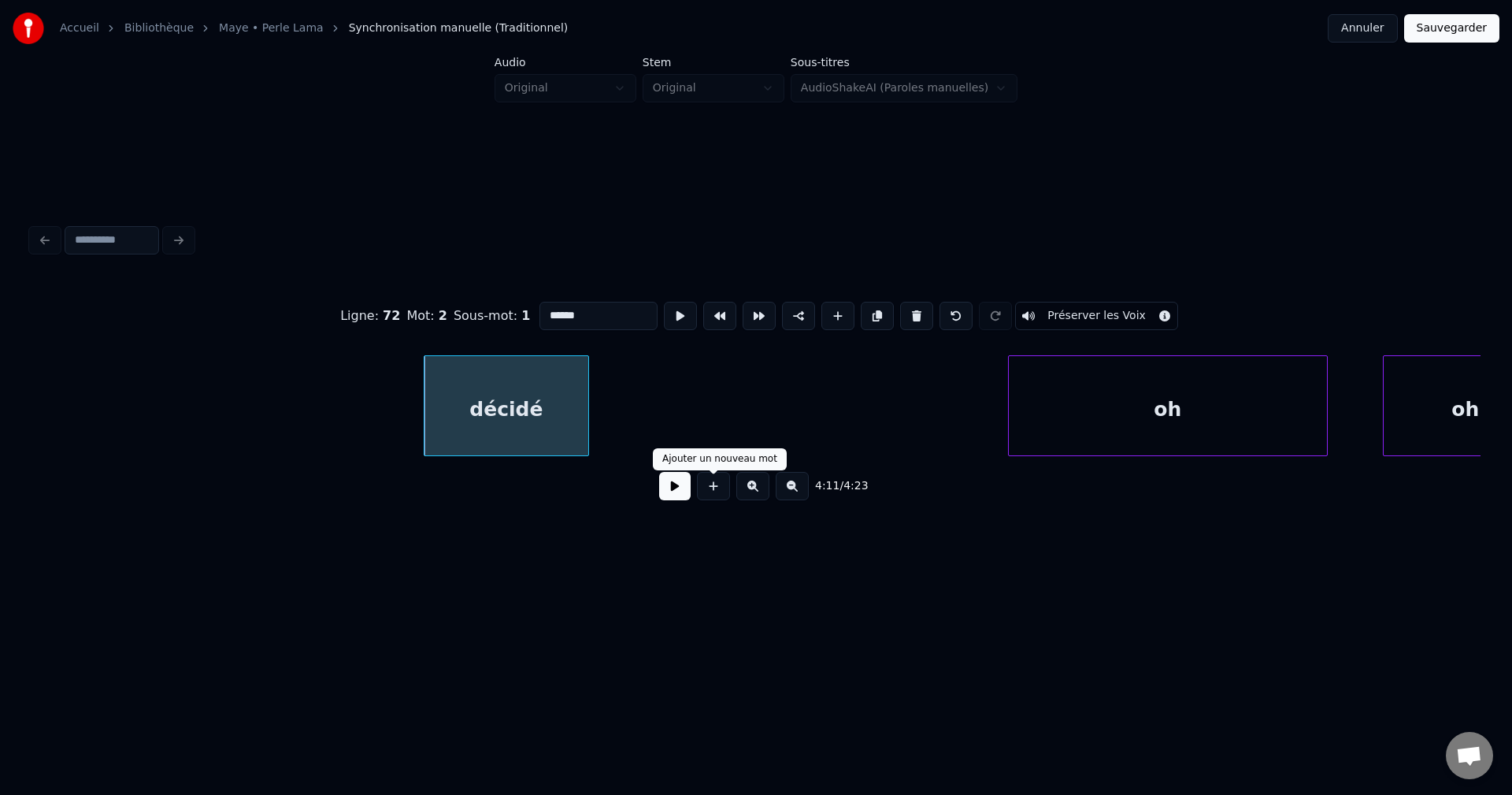
click at [679, 496] on button at bounding box center [675, 486] width 32 height 28
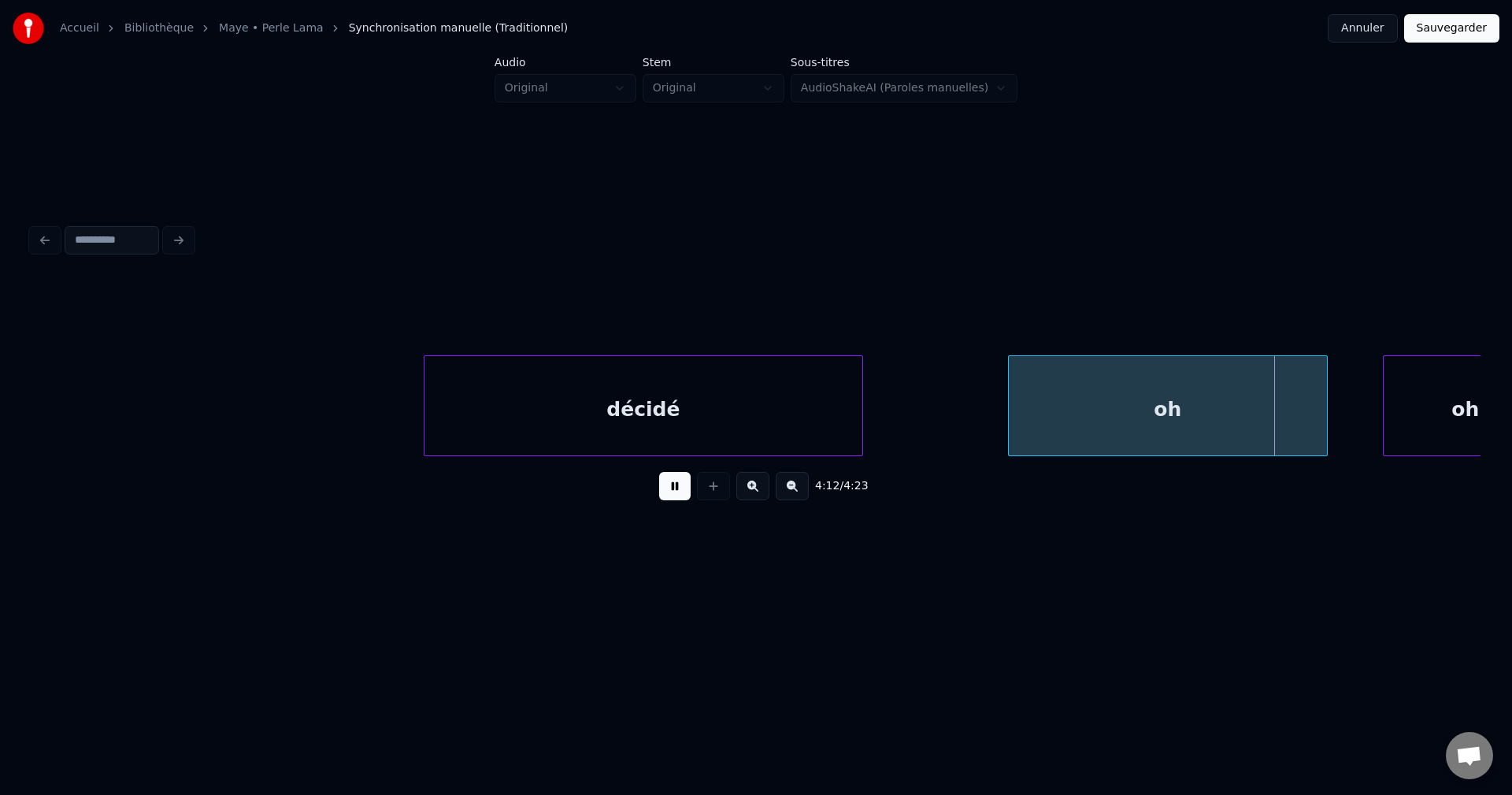
click at [861, 432] on div at bounding box center [860, 406] width 5 height 99
click at [1205, 412] on div "oh" at bounding box center [1168, 410] width 318 height 107
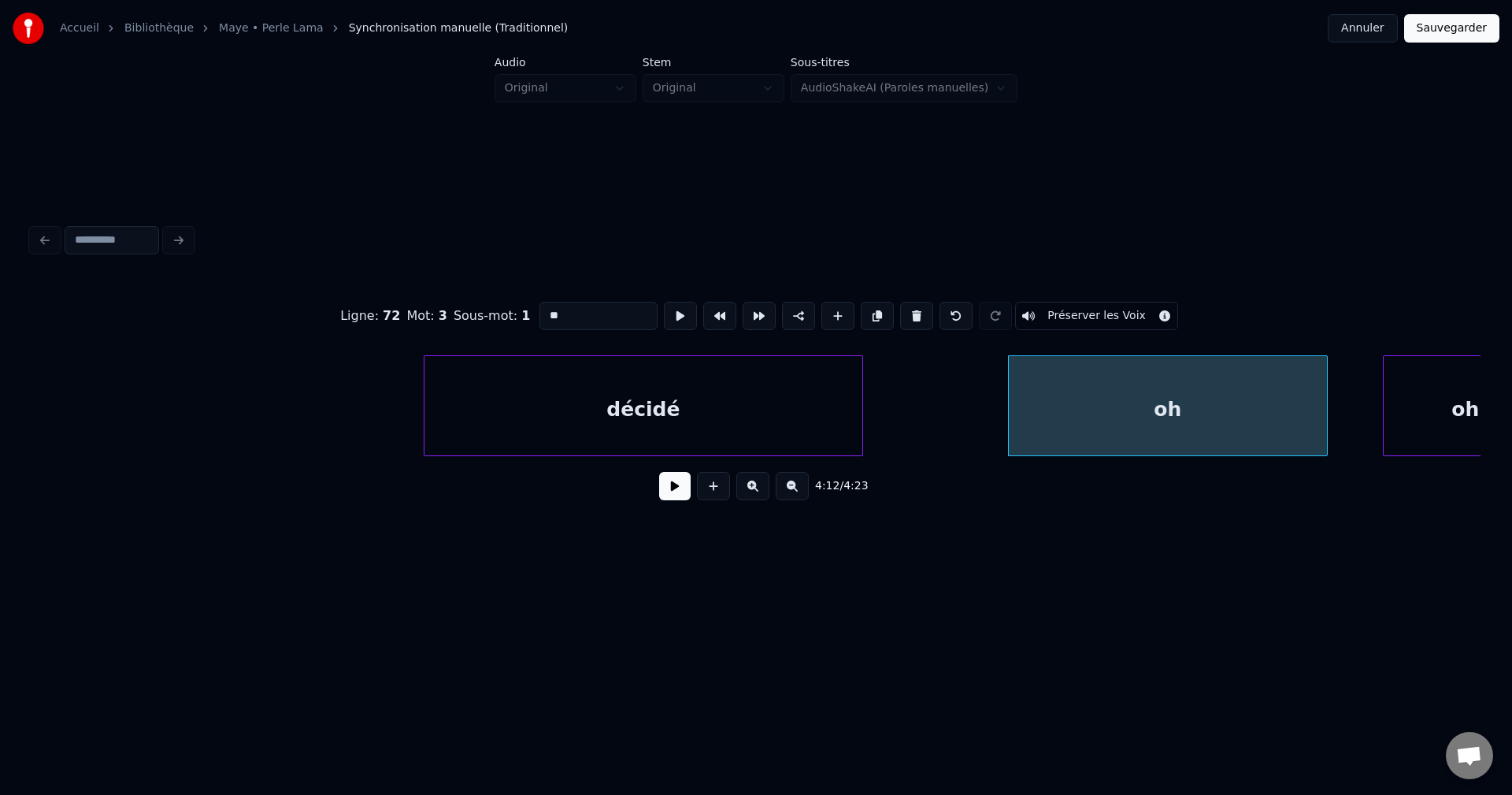
drag, startPoint x: 612, startPoint y: 310, endPoint x: 288, endPoint y: 304, distance: 324.1
click at [288, 304] on div "Ligne : 72 Mot : 3 Sous-mot : 1 ** Préserver les Voix" at bounding box center [756, 316] width 1449 height 79
type input "****"
click at [678, 503] on div "4:12 / 4:23" at bounding box center [756, 486] width 1424 height 35
click at [680, 499] on button at bounding box center [675, 486] width 32 height 28
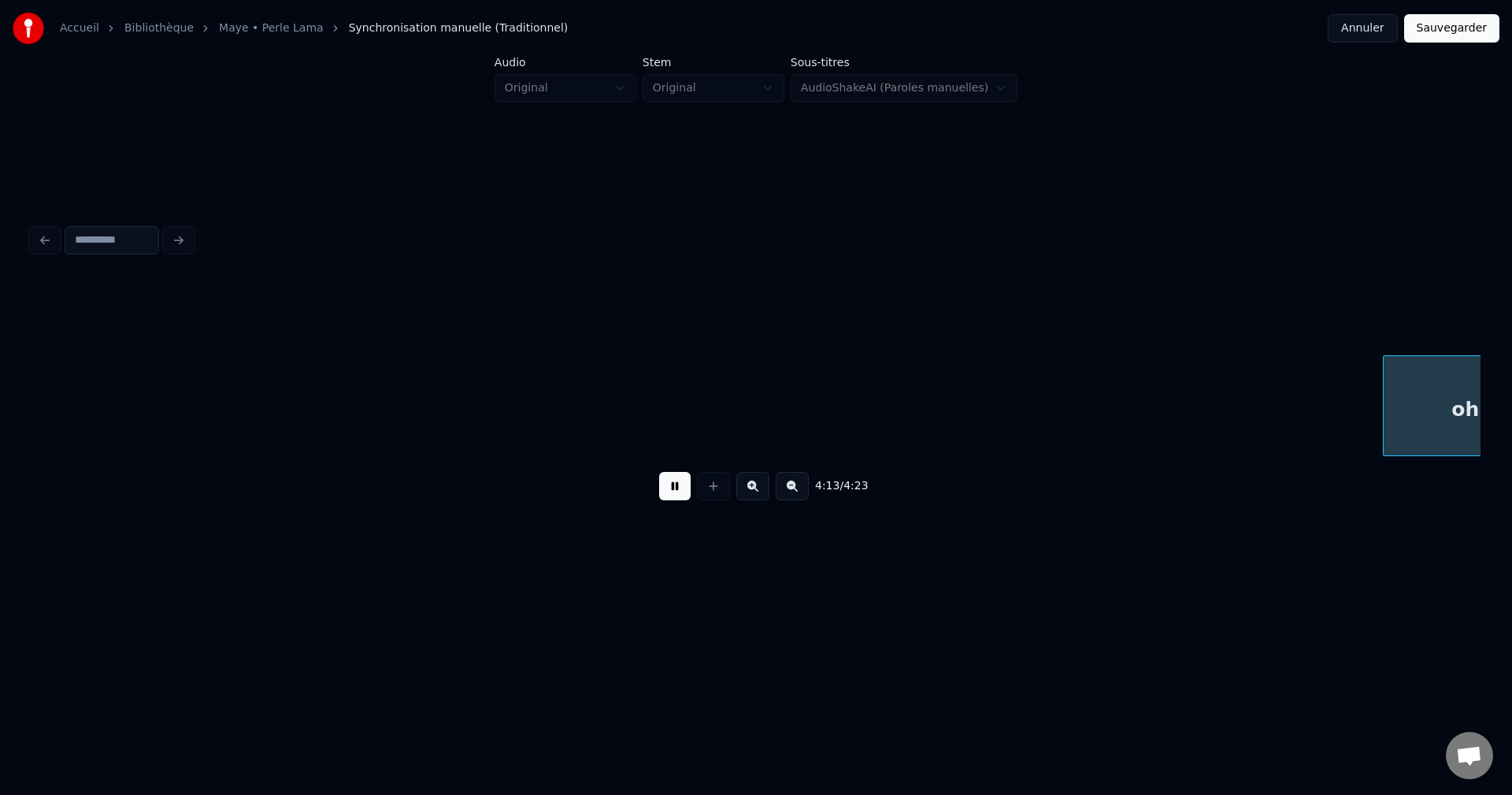
scroll to position [0, 139530]
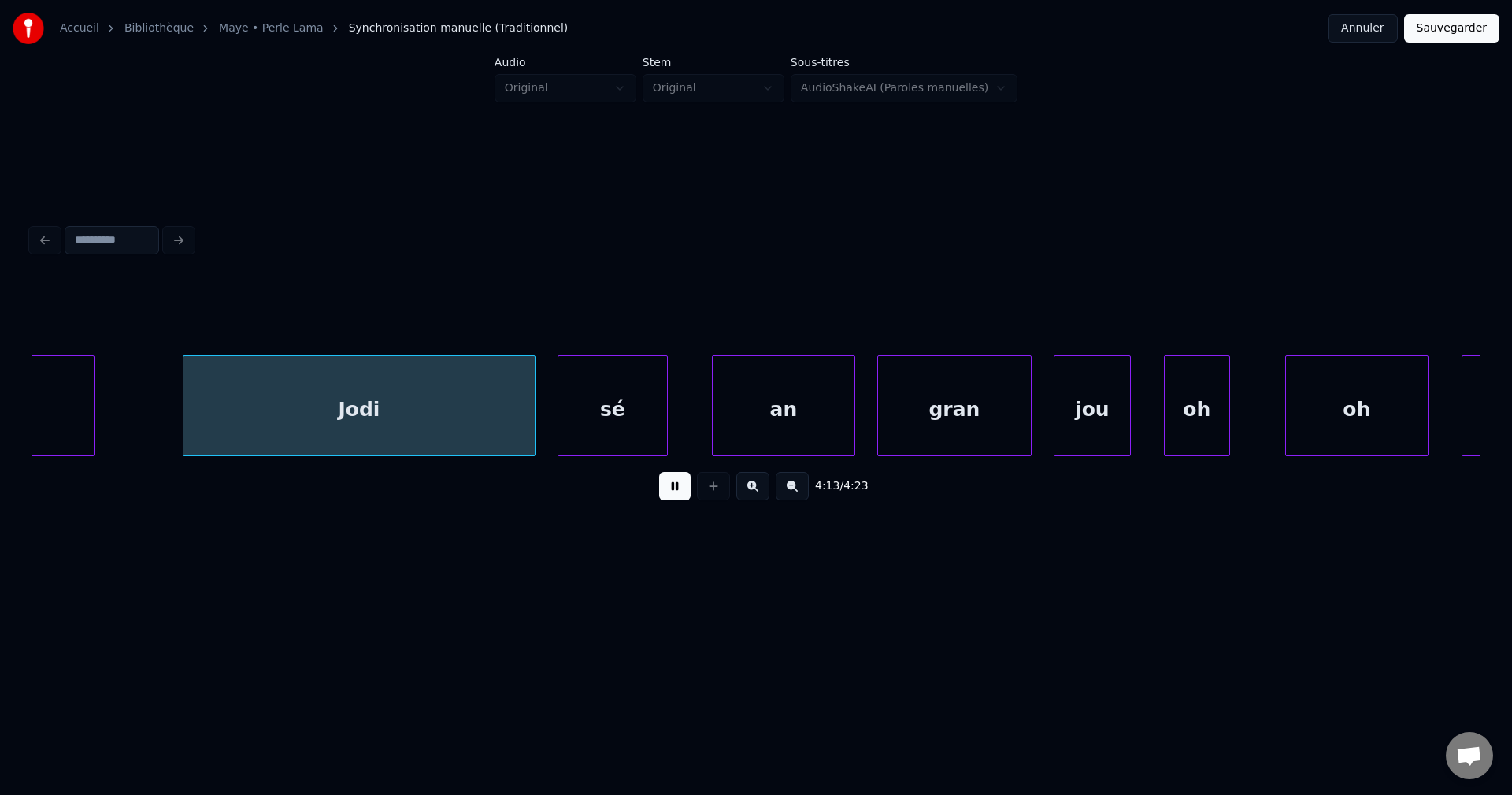
click at [677, 498] on button at bounding box center [675, 486] width 32 height 28
click at [90, 428] on div at bounding box center [91, 406] width 5 height 99
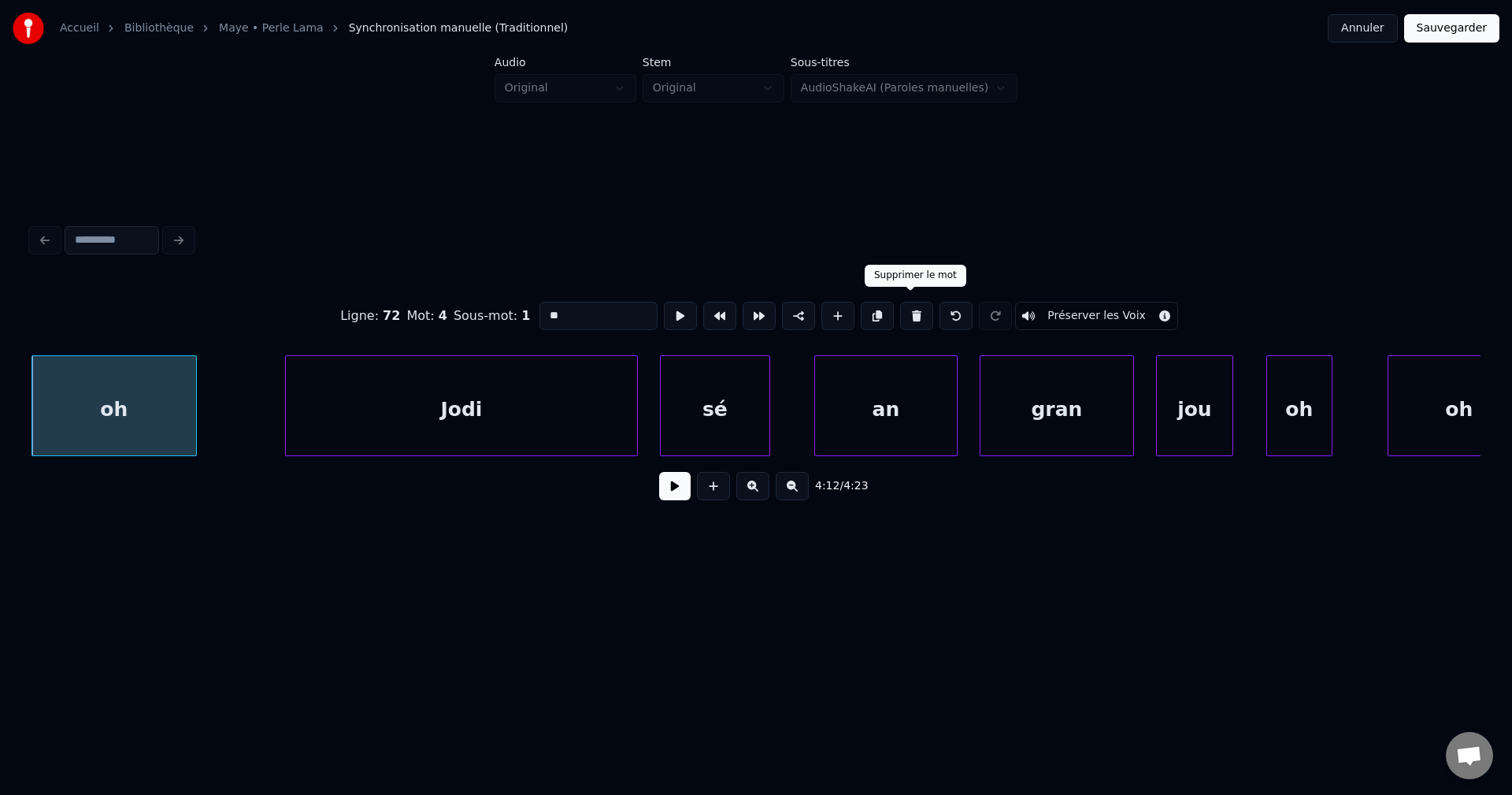
click at [916, 304] on button at bounding box center [917, 316] width 33 height 28
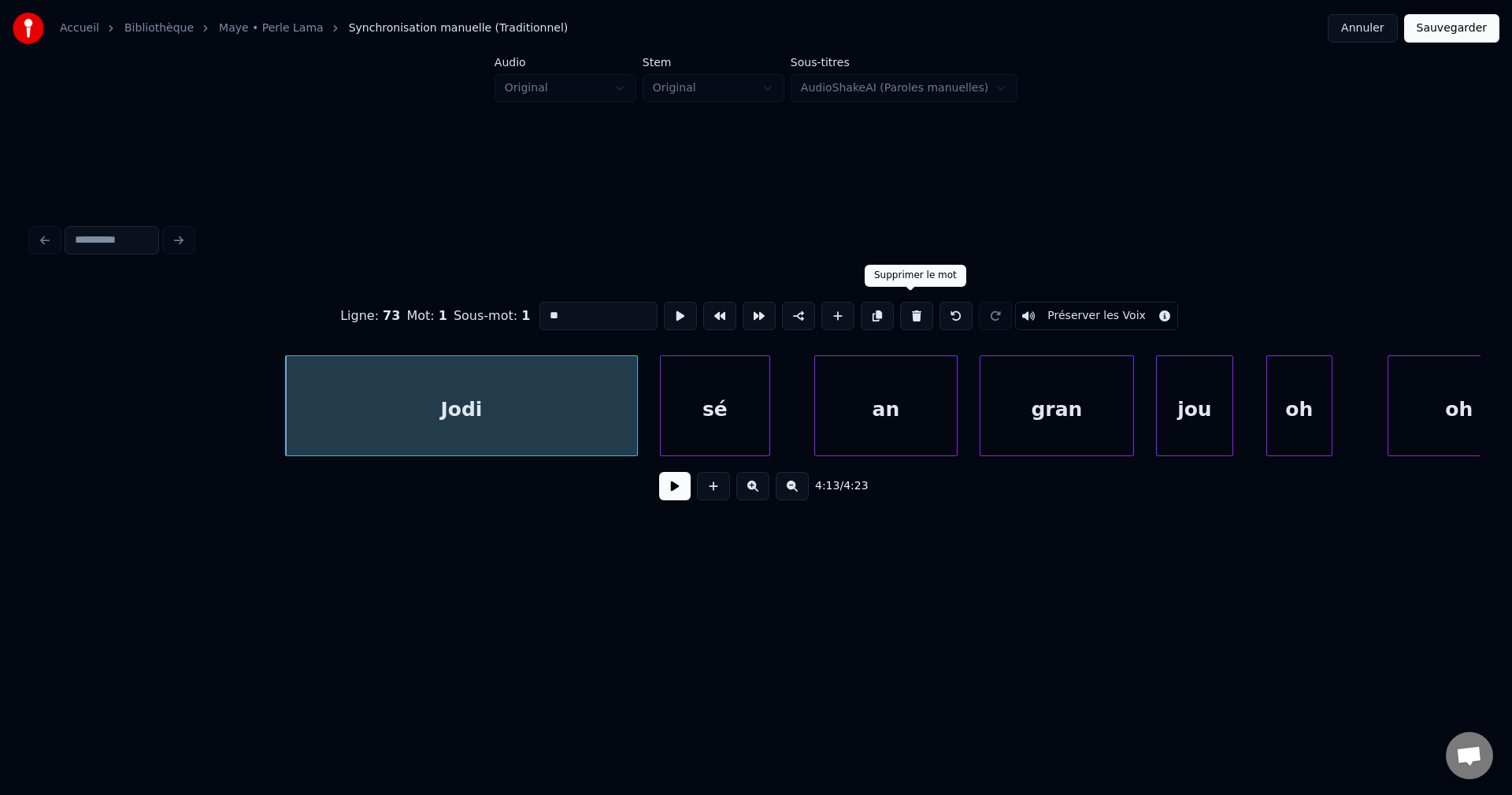
type input "****"
click at [579, 405] on div "Jodi" at bounding box center [462, 410] width 352 height 107
click at [680, 500] on button at bounding box center [675, 486] width 32 height 28
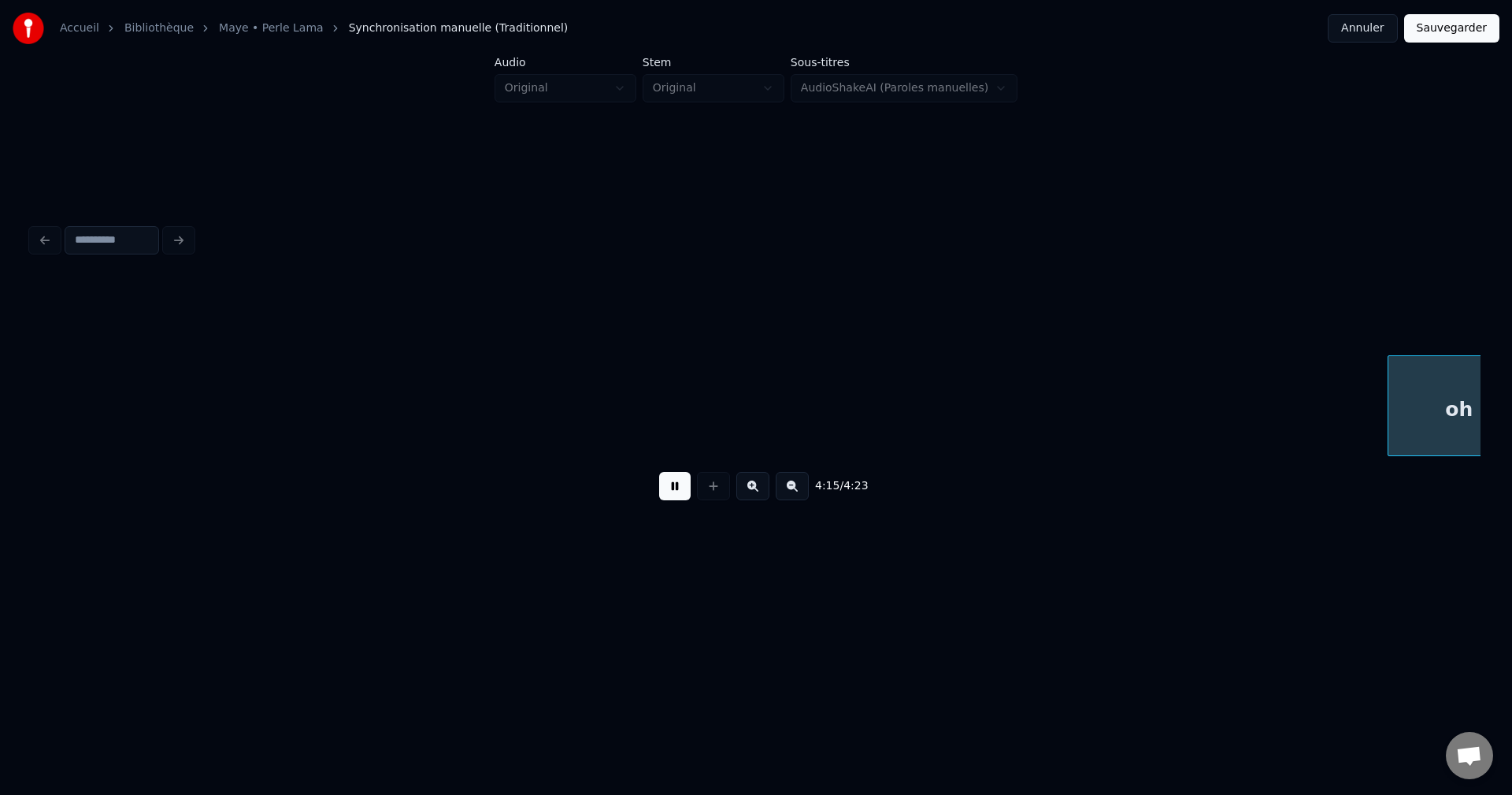
scroll to position [0, 140879]
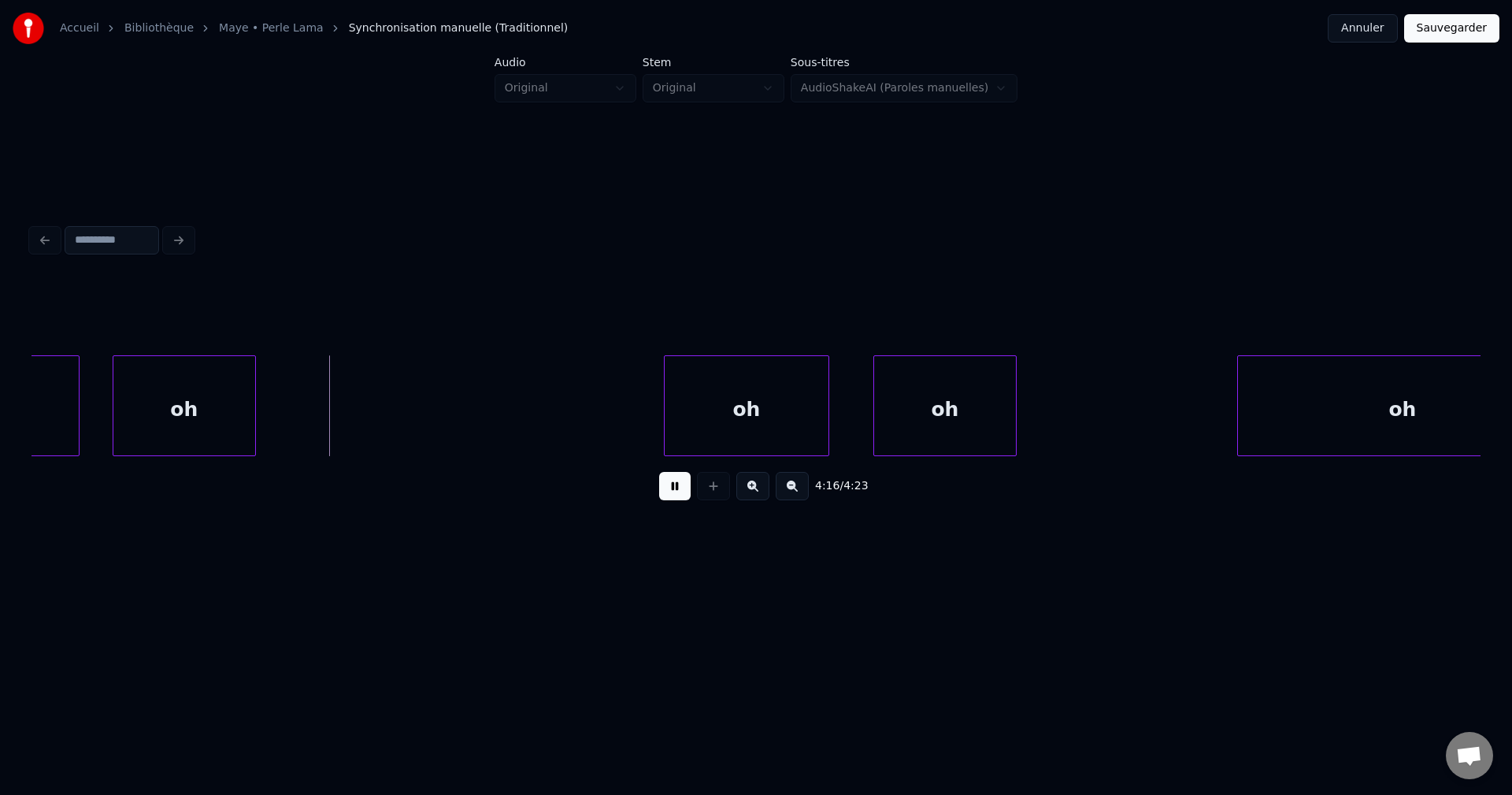
click at [672, 500] on button at bounding box center [675, 486] width 32 height 28
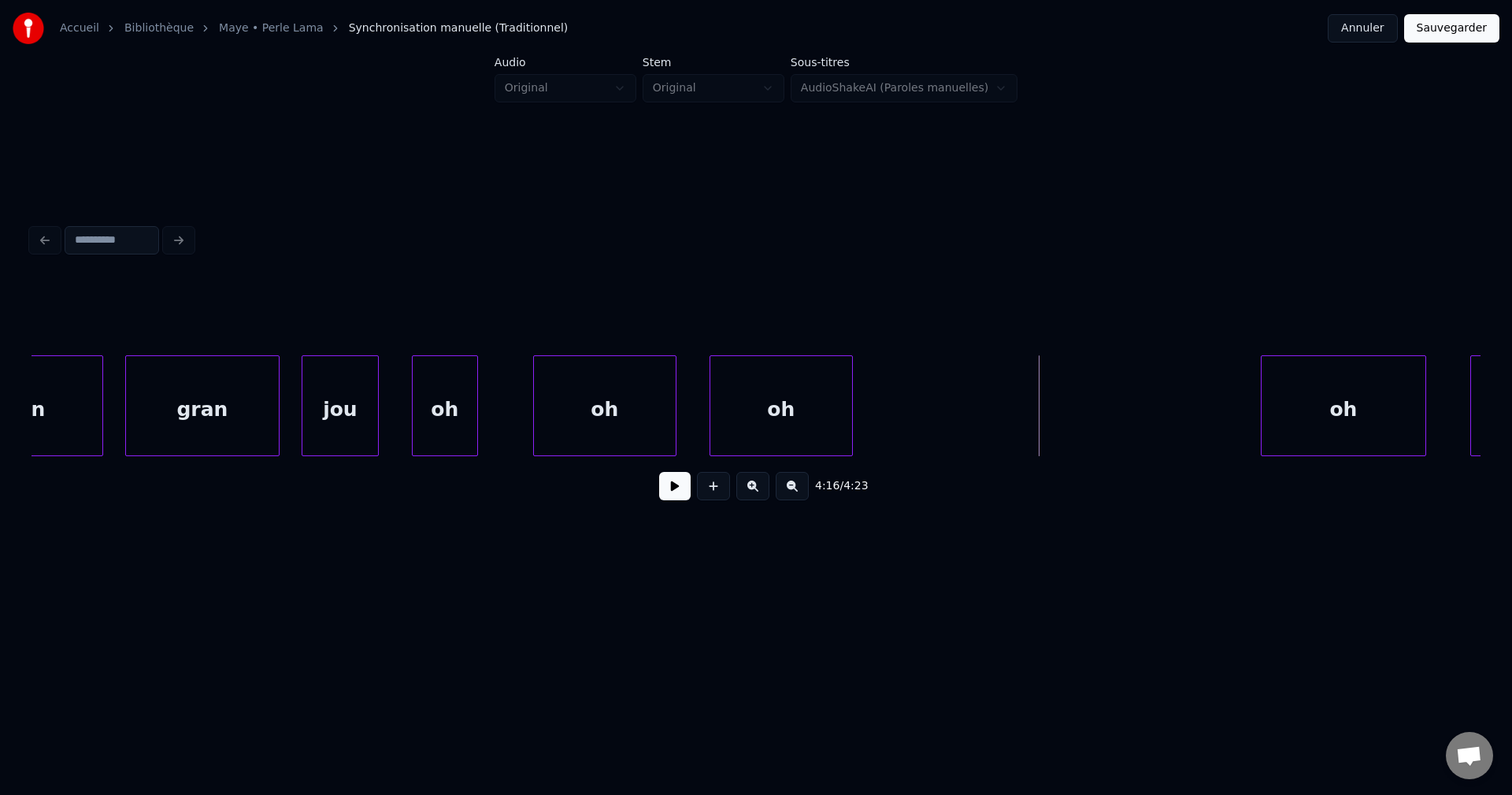
scroll to position [0, 140281]
click at [435, 401] on div "oh" at bounding box center [446, 410] width 65 height 107
click at [460, 396] on div "oh" at bounding box center [449, 410] width 65 height 107
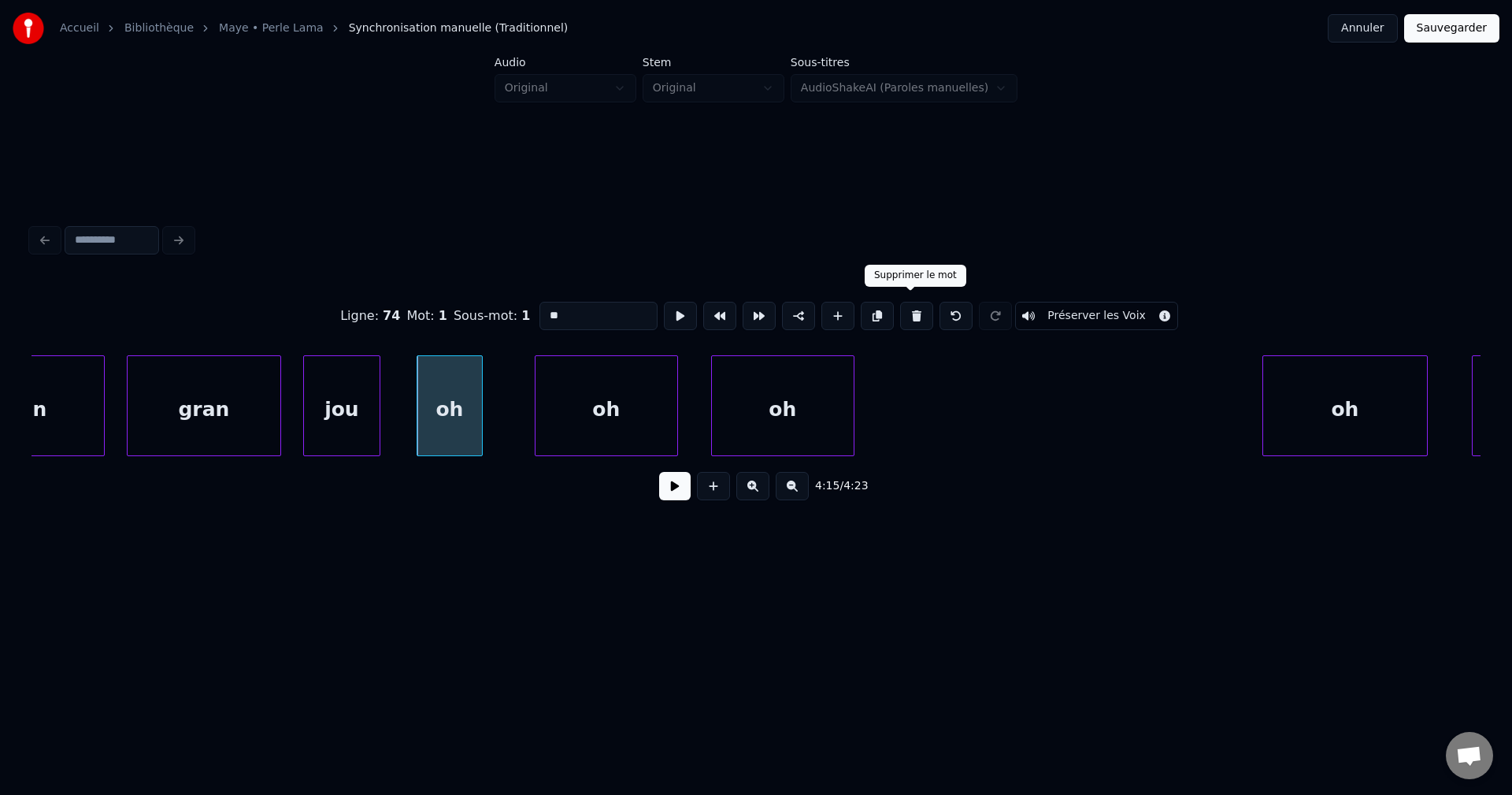
click at [903, 308] on button at bounding box center [917, 316] width 33 height 28
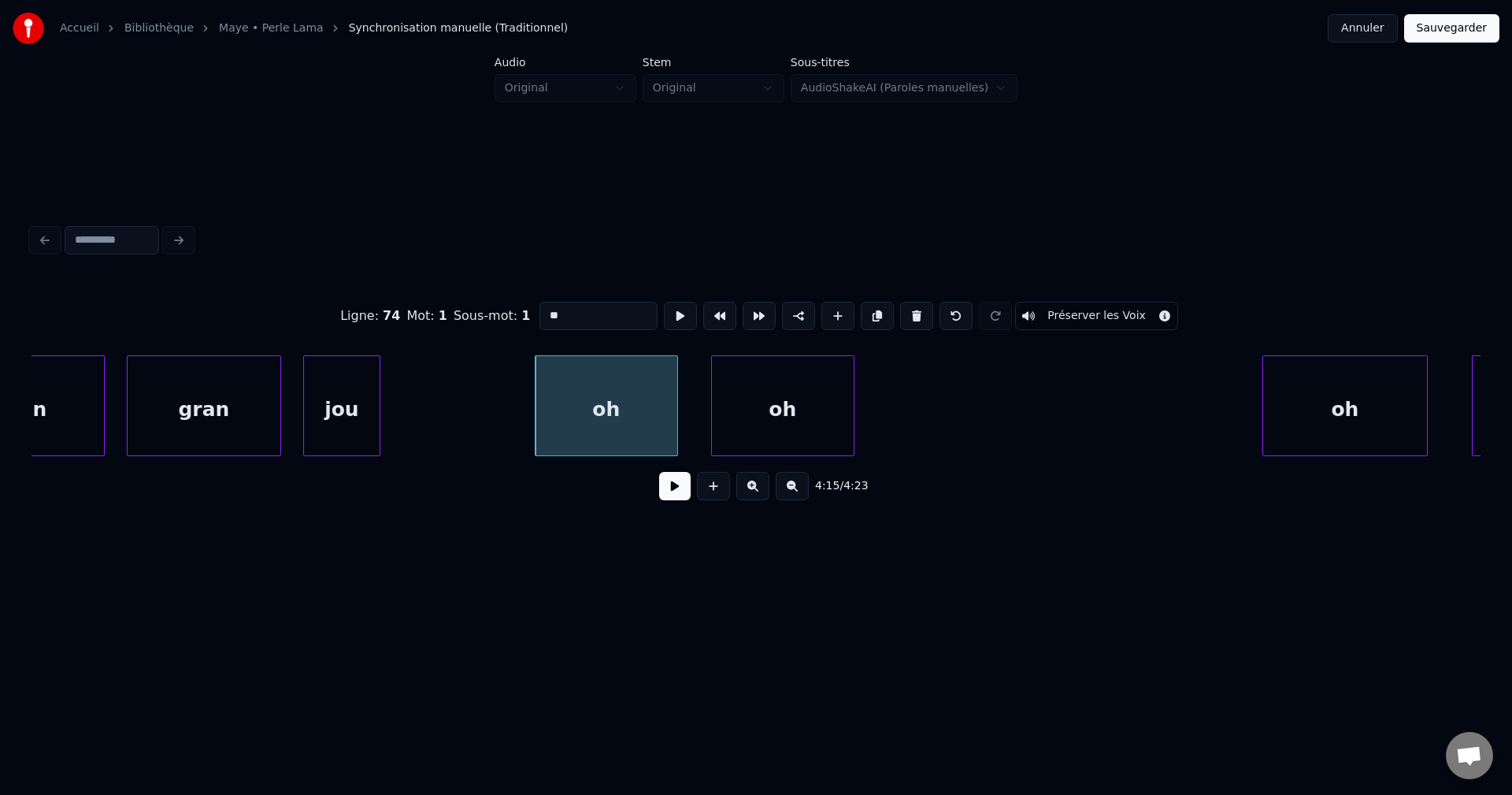
click at [907, 309] on button at bounding box center [917, 316] width 33 height 28
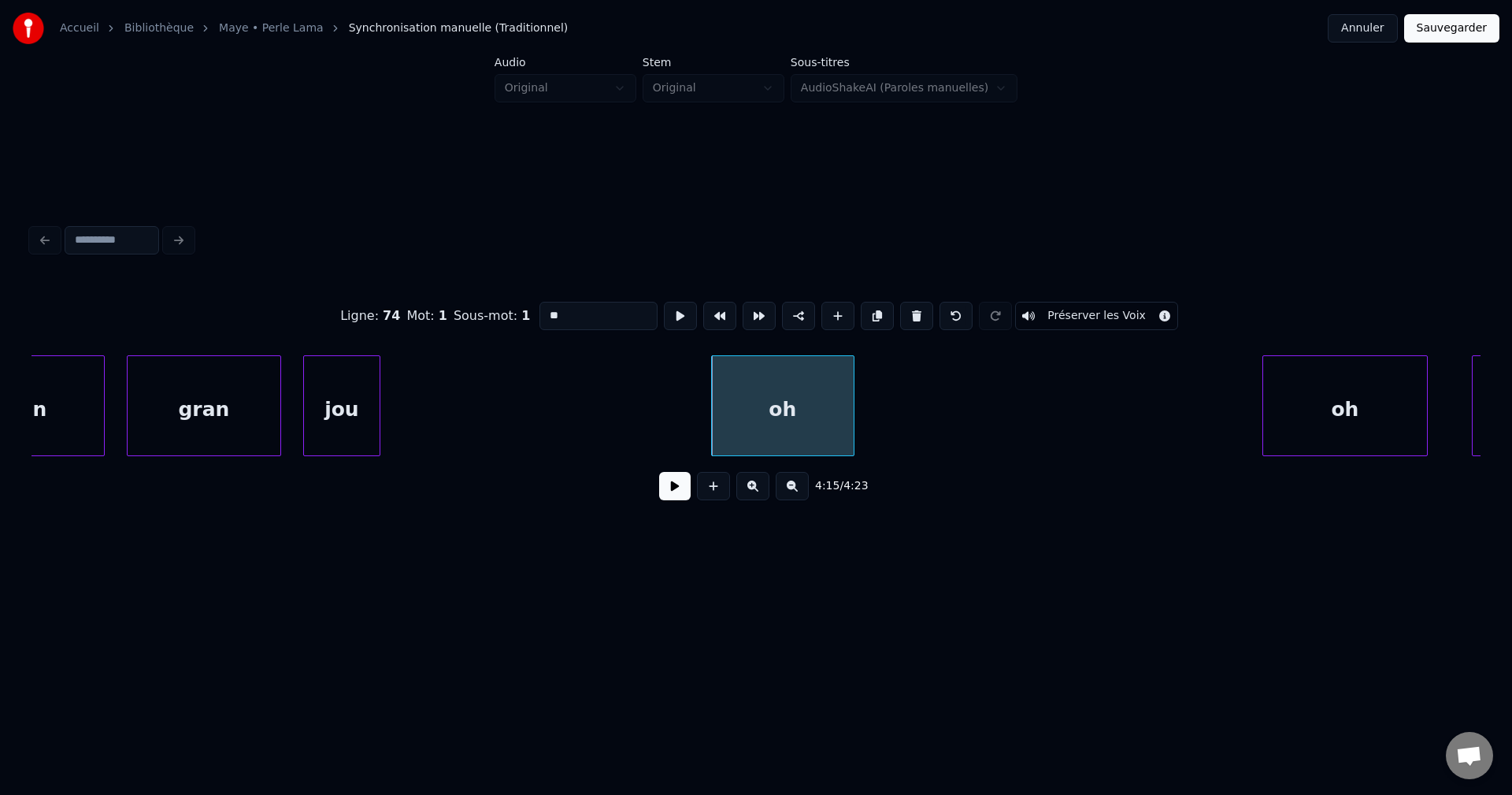
click at [907, 309] on button at bounding box center [917, 316] width 33 height 28
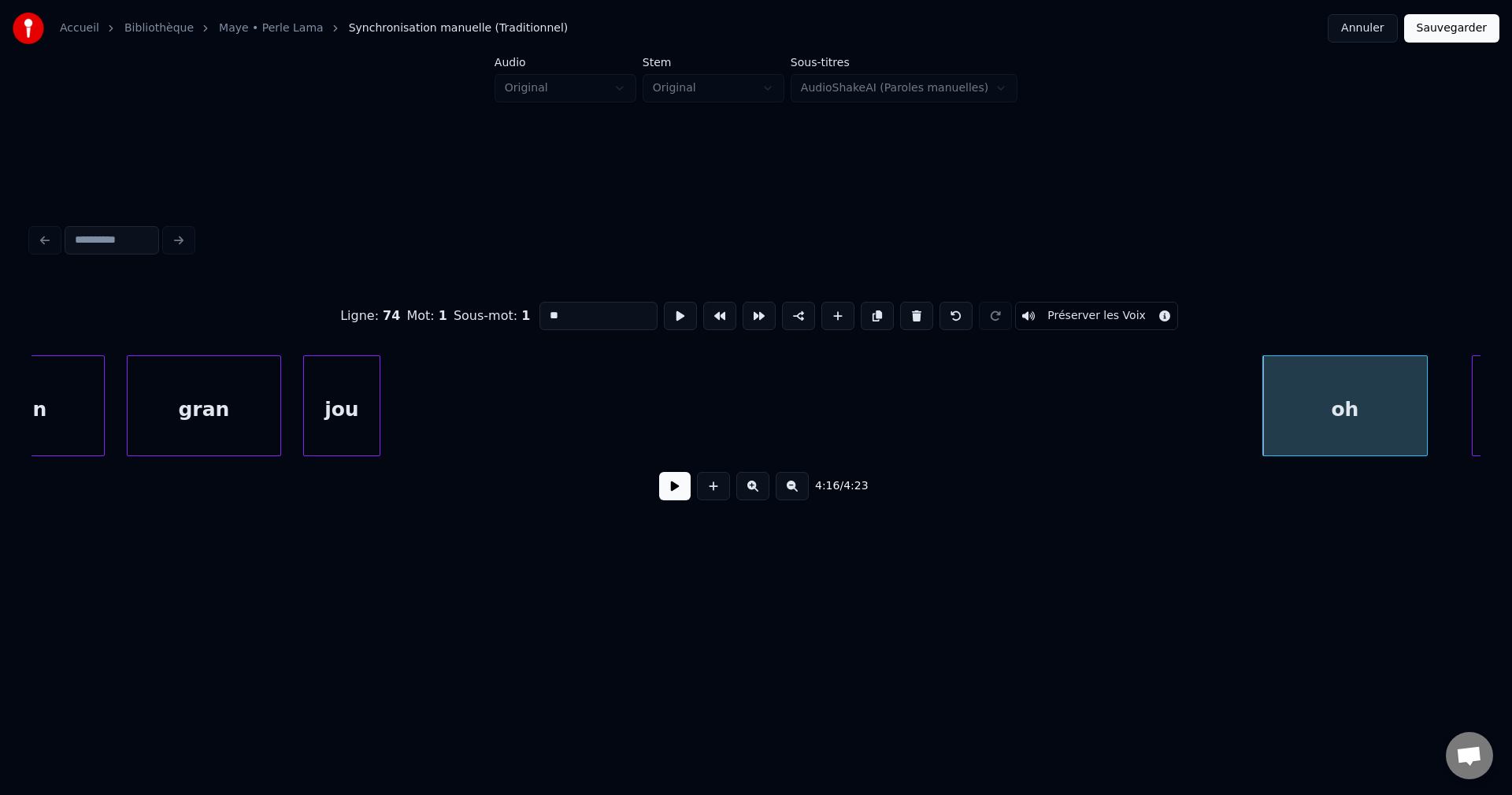
click at [358, 418] on div "jou" at bounding box center [342, 410] width 76 height 107
type input "***"
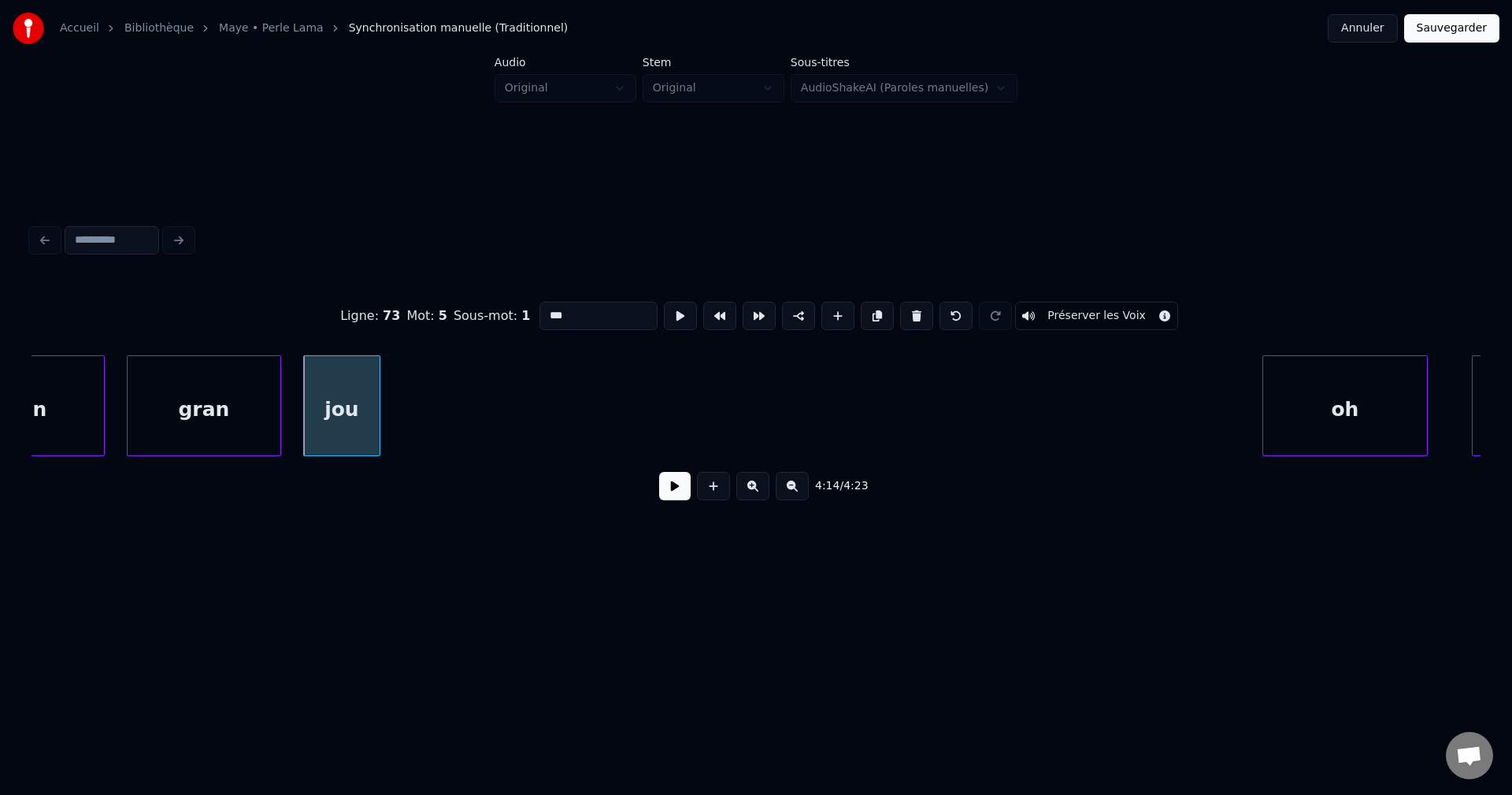
drag, startPoint x: 682, startPoint y: 495, endPoint x: 627, endPoint y: 491, distance: 55.1
click at [680, 493] on button at bounding box center [675, 486] width 32 height 28
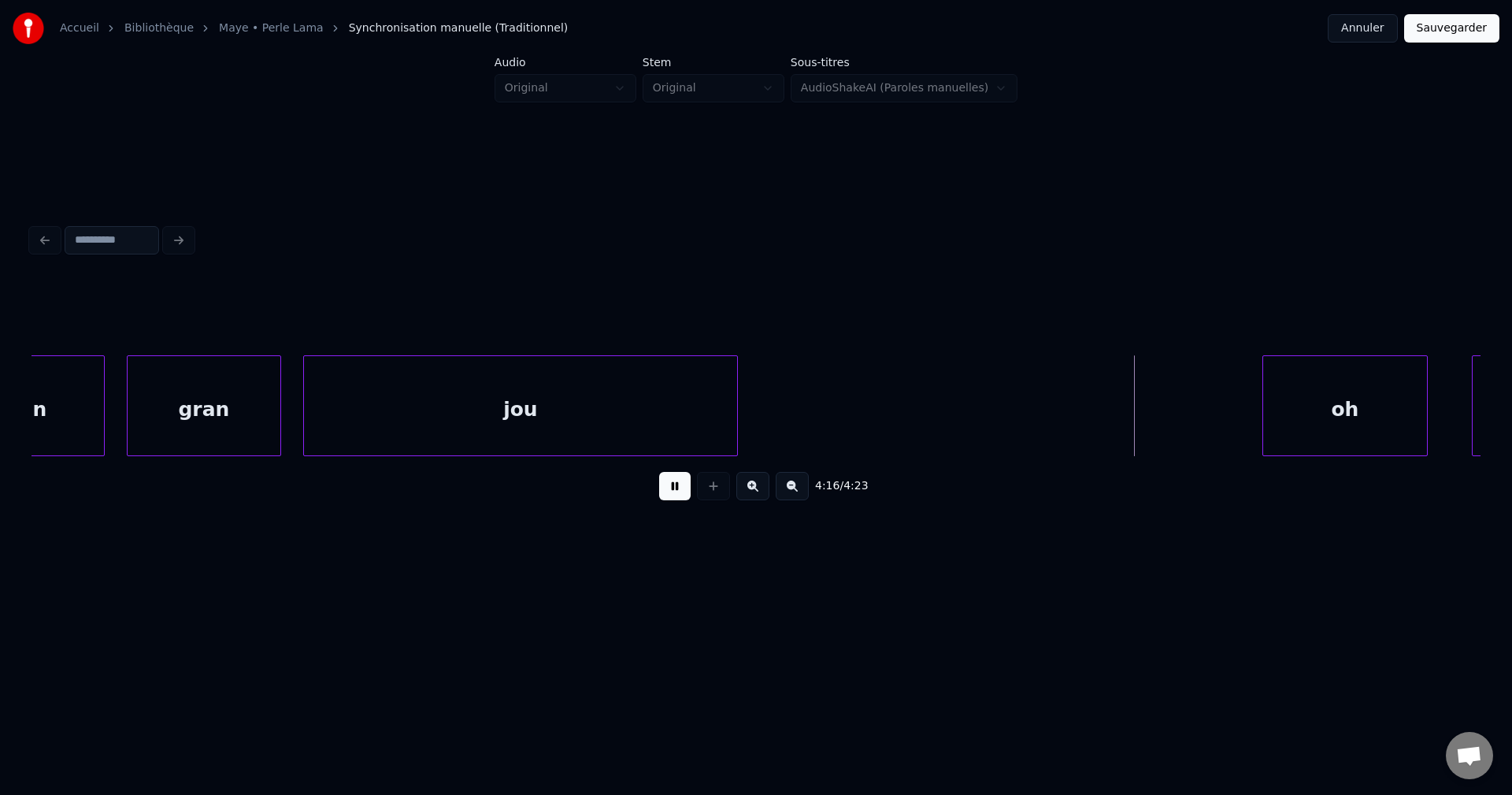
click at [736, 426] on div at bounding box center [735, 406] width 5 height 99
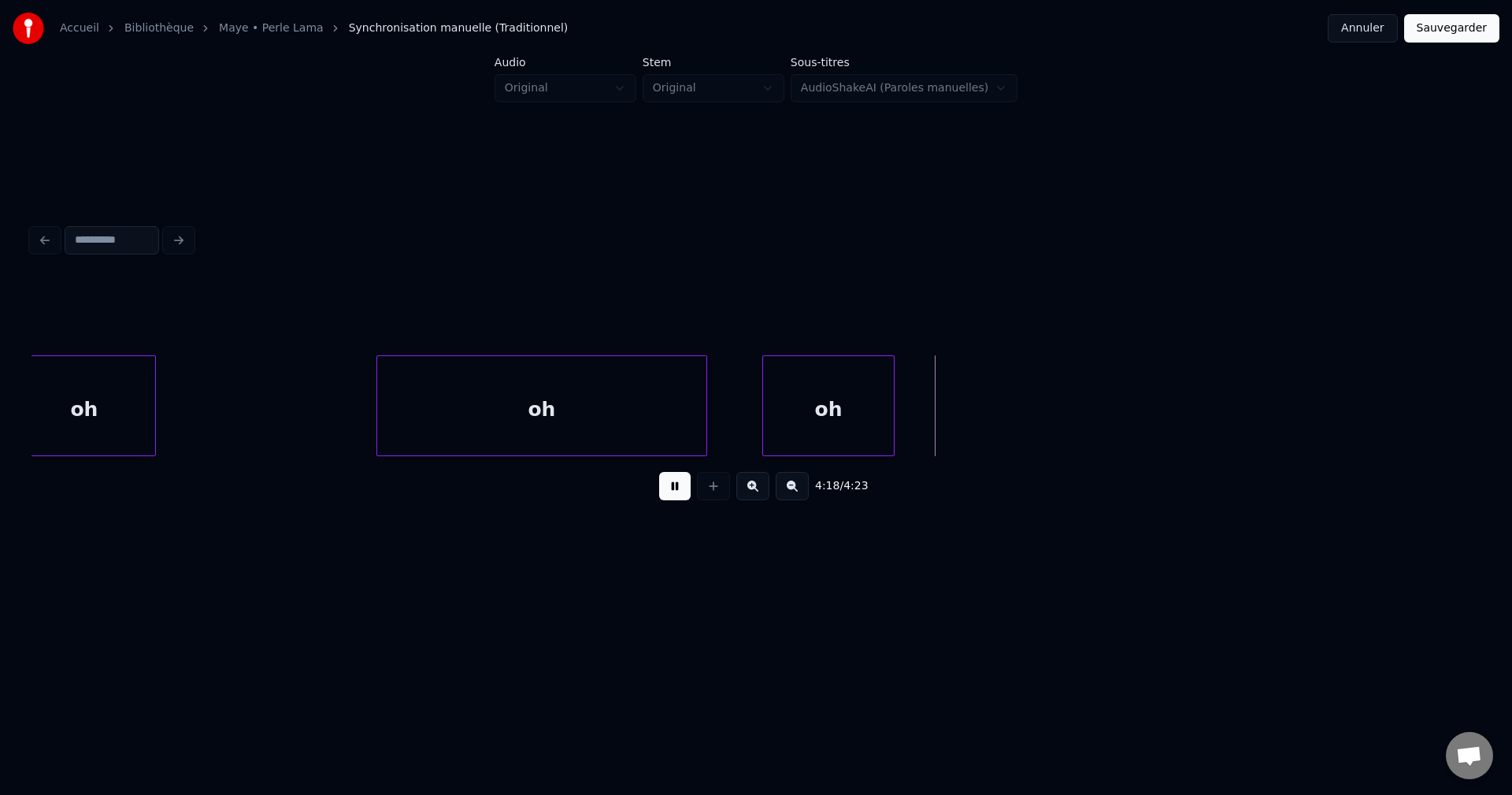
click at [672, 491] on button at bounding box center [675, 486] width 32 height 28
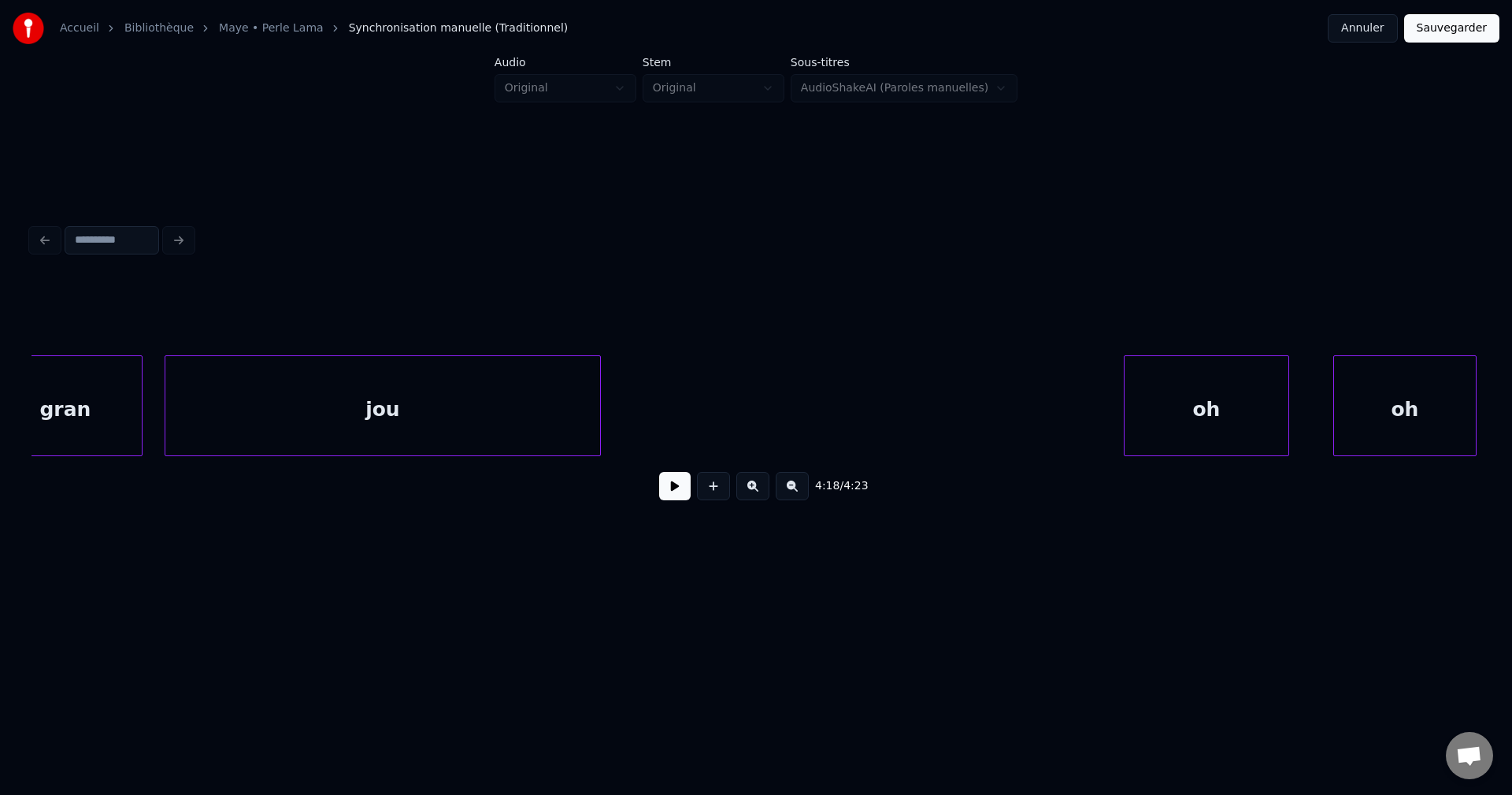
scroll to position [0, 140417]
click at [266, 411] on div "jou" at bounding box center [385, 410] width 434 height 107
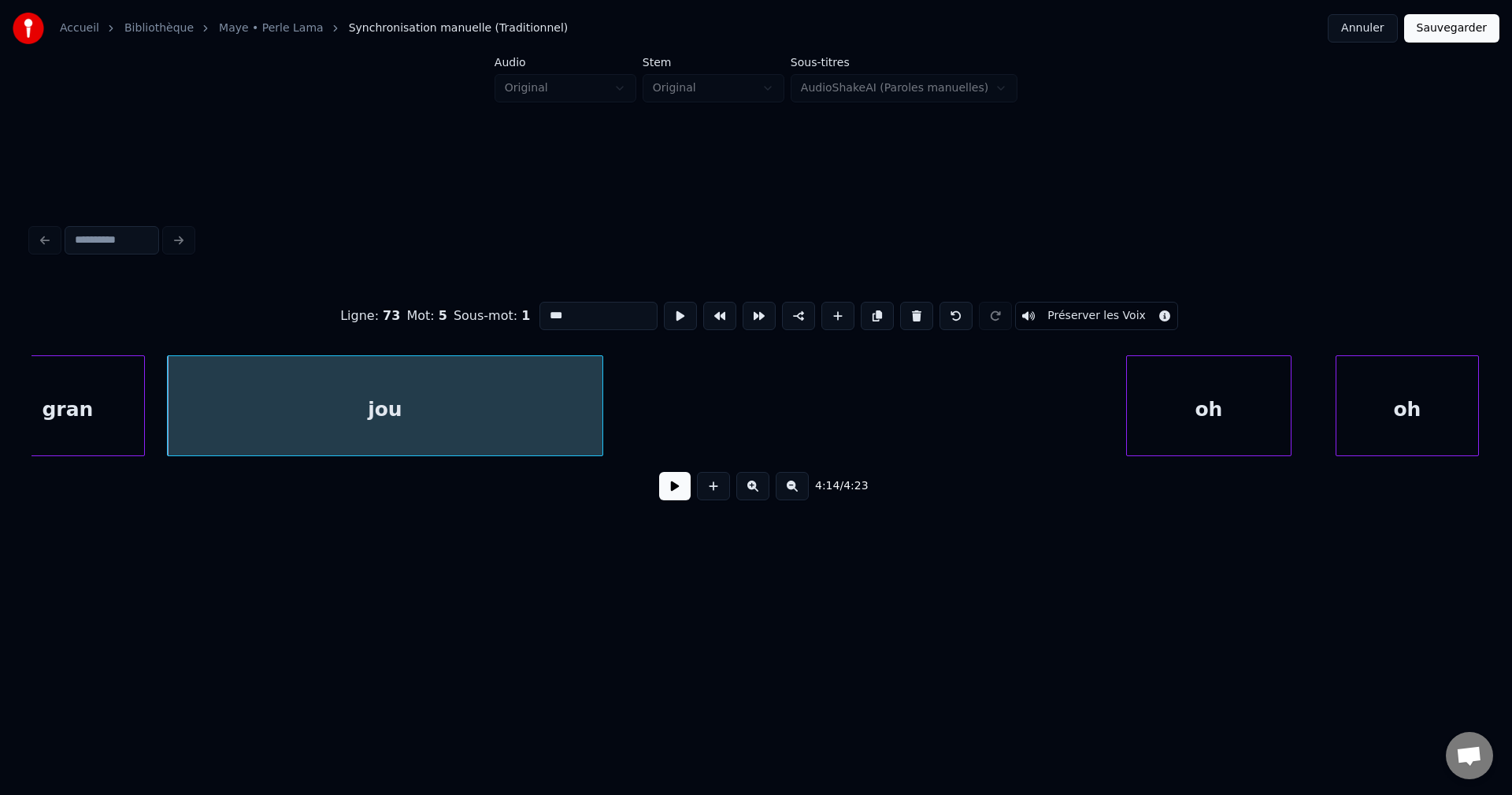
click at [681, 483] on button at bounding box center [675, 486] width 32 height 28
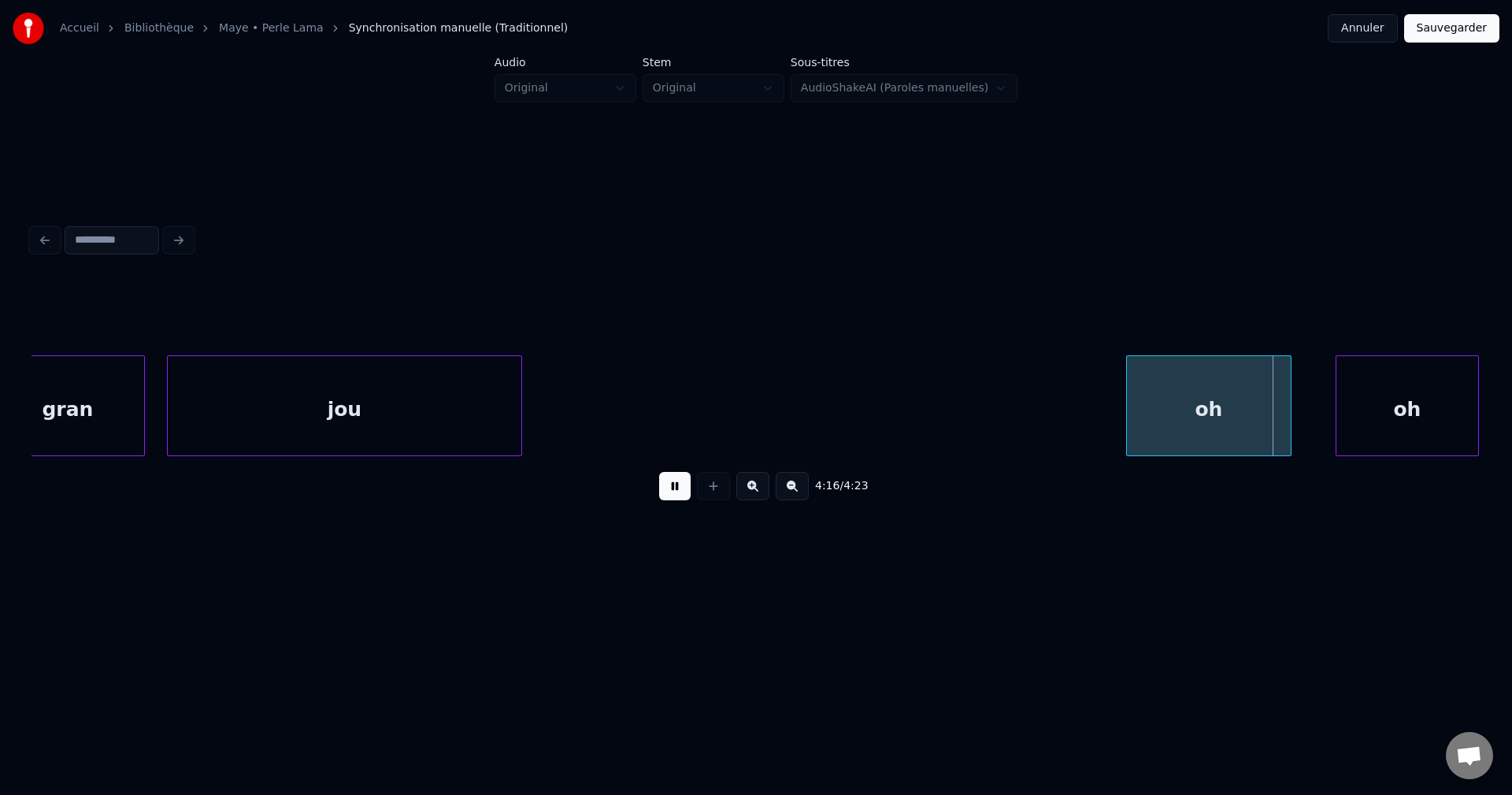
click at [518, 423] on div at bounding box center [519, 406] width 5 height 99
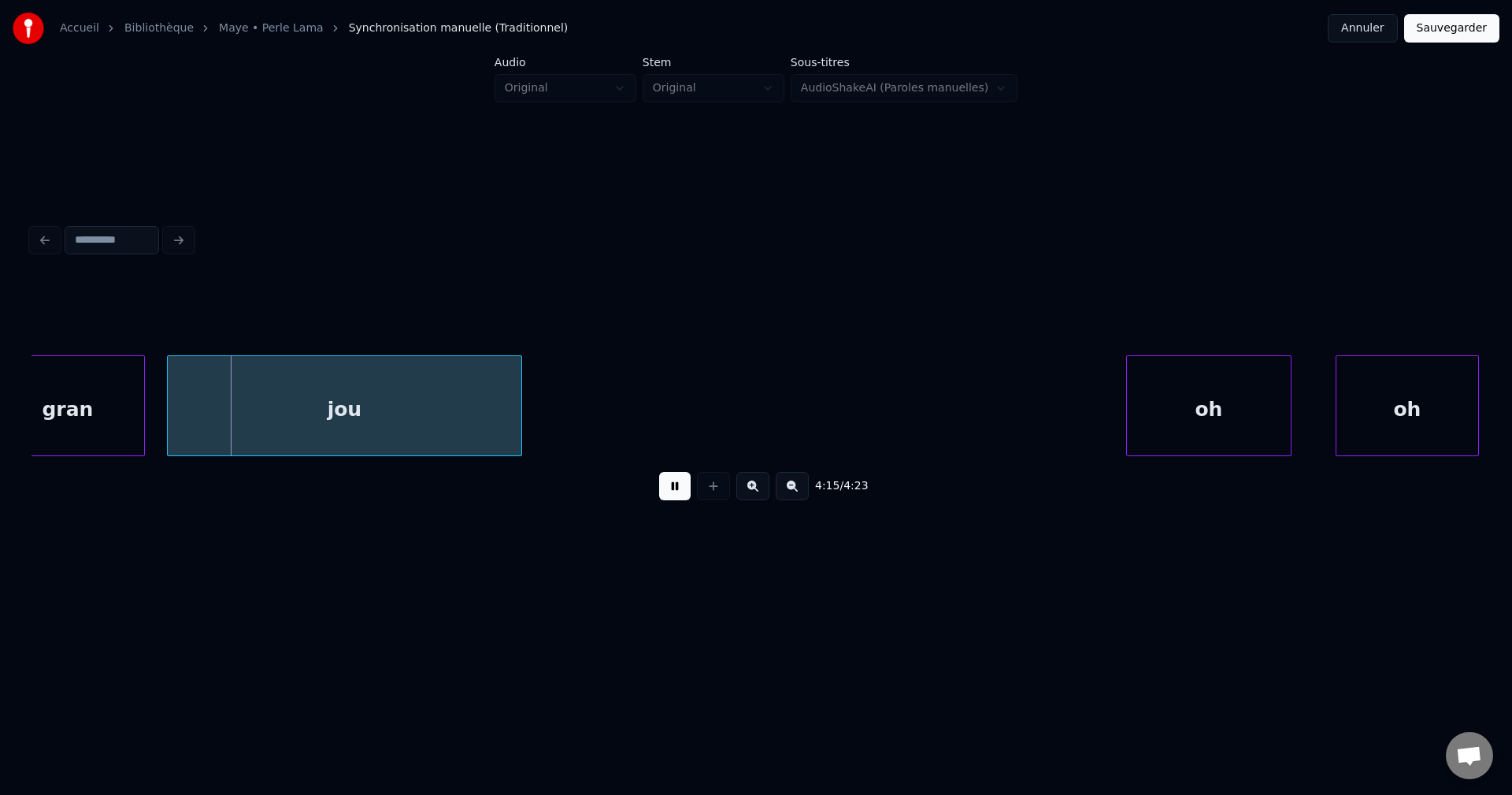
click at [452, 426] on div "jou" at bounding box center [344, 410] width 354 height 107
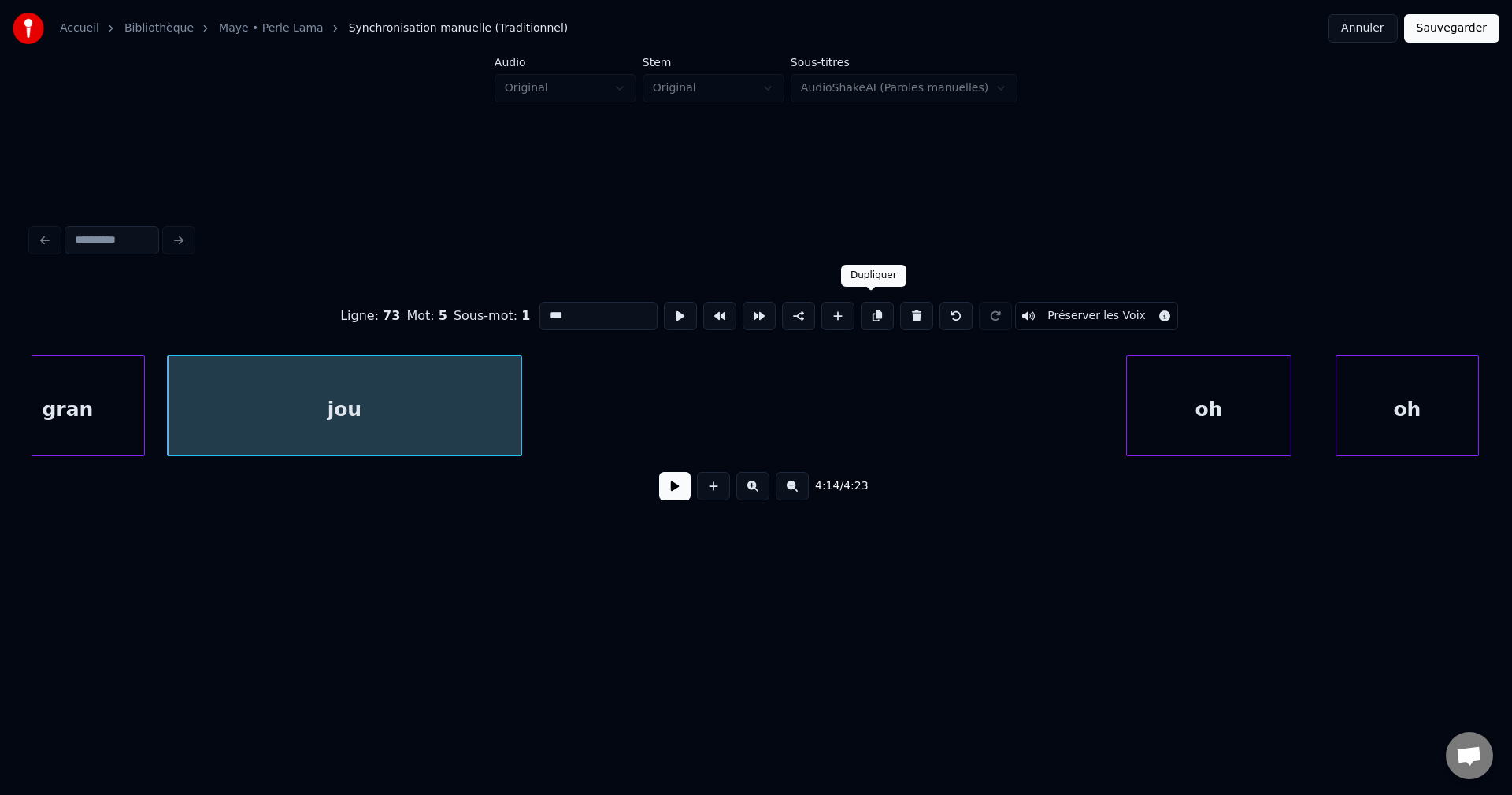
click at [870, 308] on button at bounding box center [877, 316] width 33 height 28
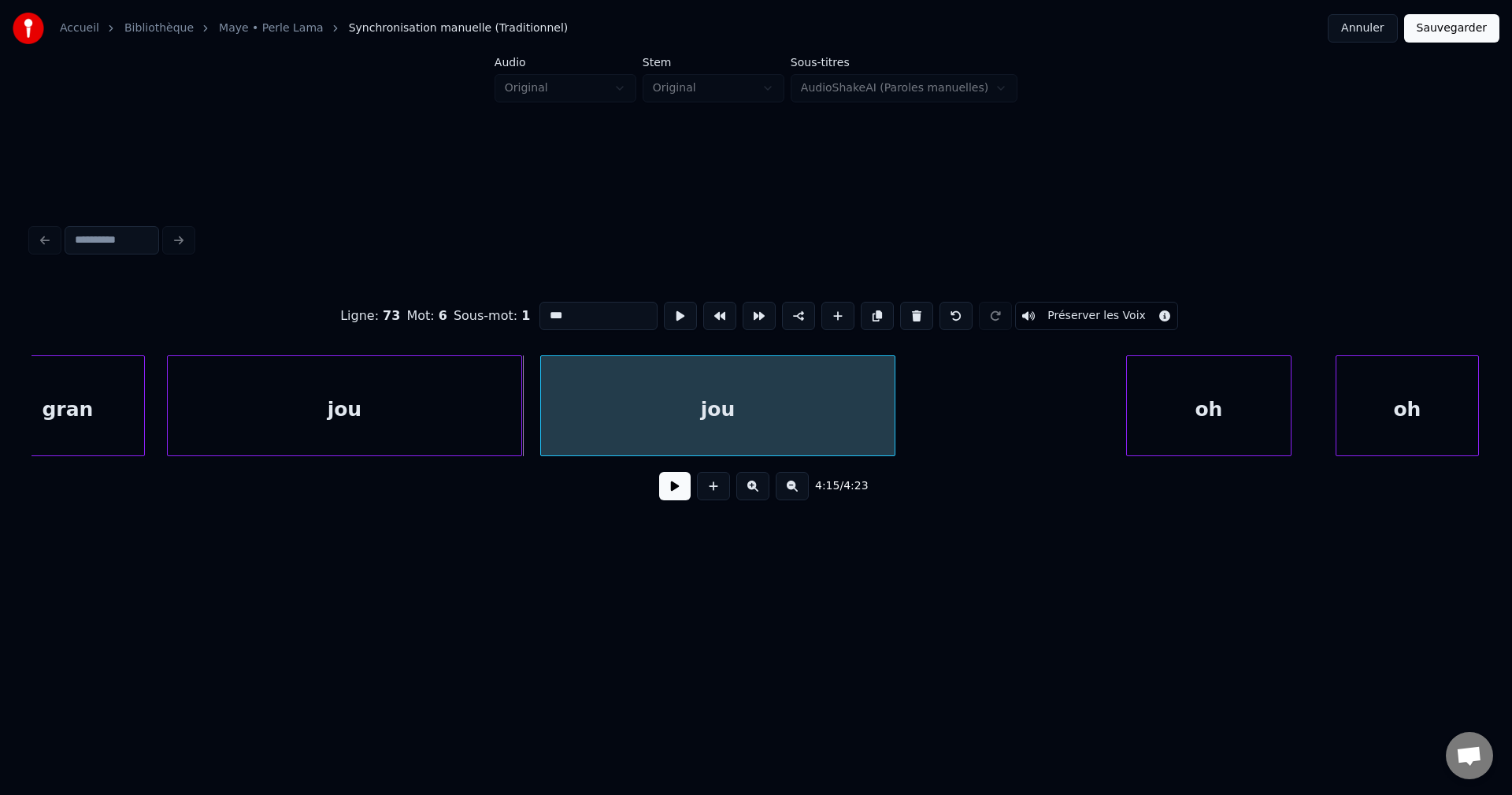
click at [665, 391] on div "jou" at bounding box center [717, 410] width 354 height 107
click at [677, 487] on button at bounding box center [675, 486] width 32 height 28
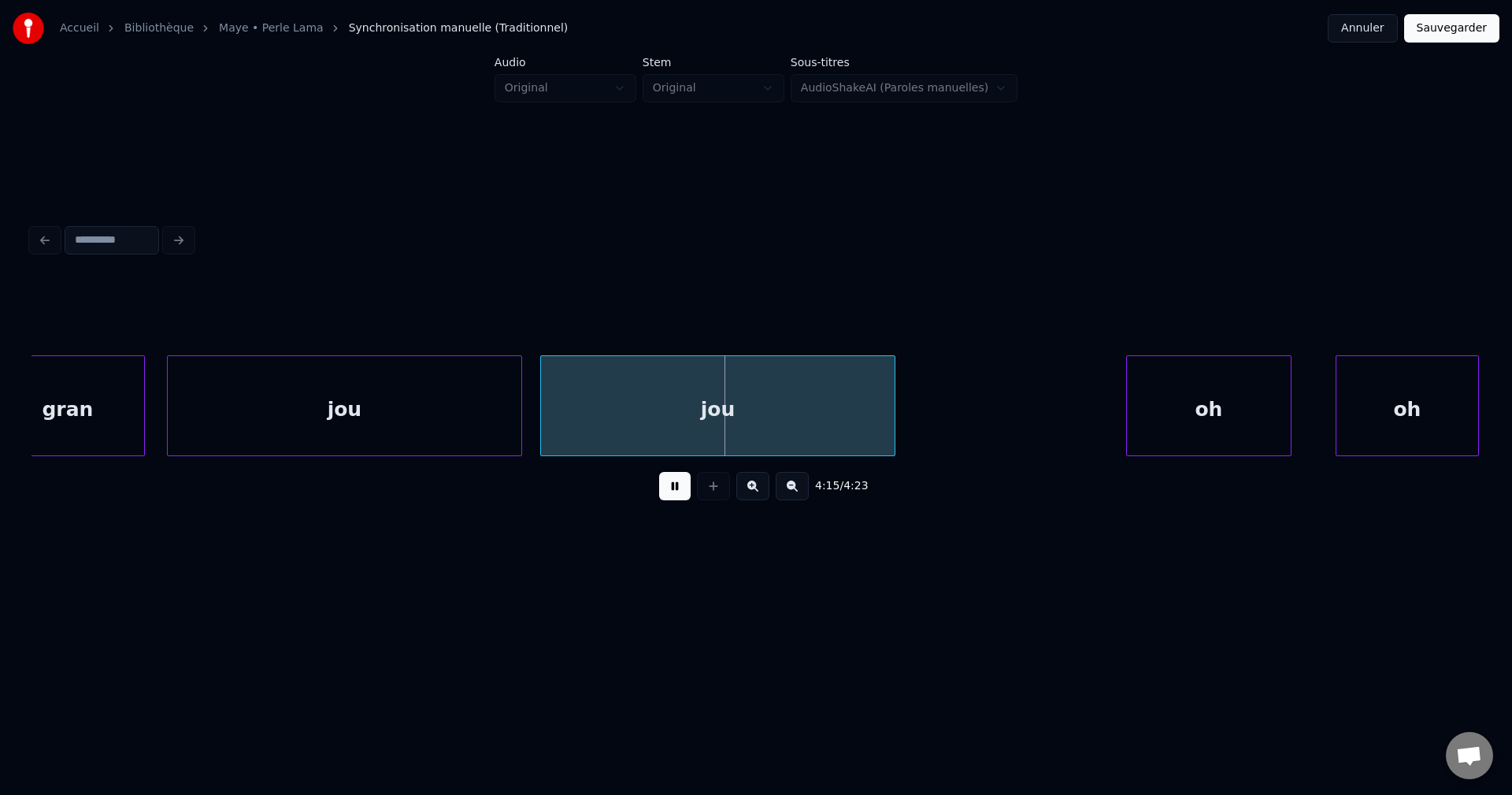
click at [740, 414] on div "jou" at bounding box center [717, 410] width 354 height 107
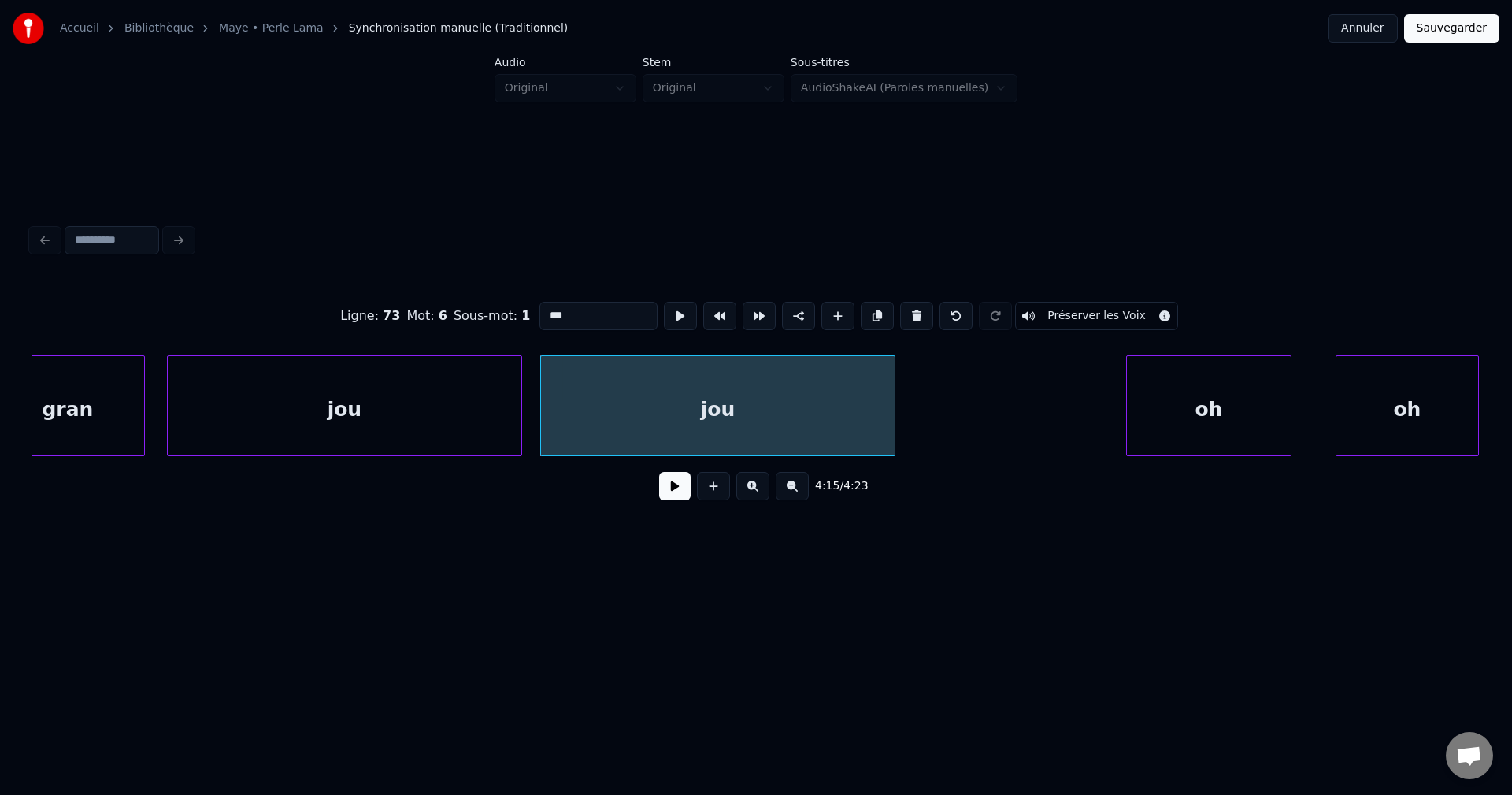
drag, startPoint x: 441, startPoint y: 317, endPoint x: 326, endPoint y: 317, distance: 115.0
click at [333, 317] on div "Ligne : 73 Mot : 6 Sous-mot : 1 *** Préserver les Voix" at bounding box center [756, 316] width 1449 height 79
type input "**"
click at [670, 491] on button at bounding box center [675, 486] width 32 height 28
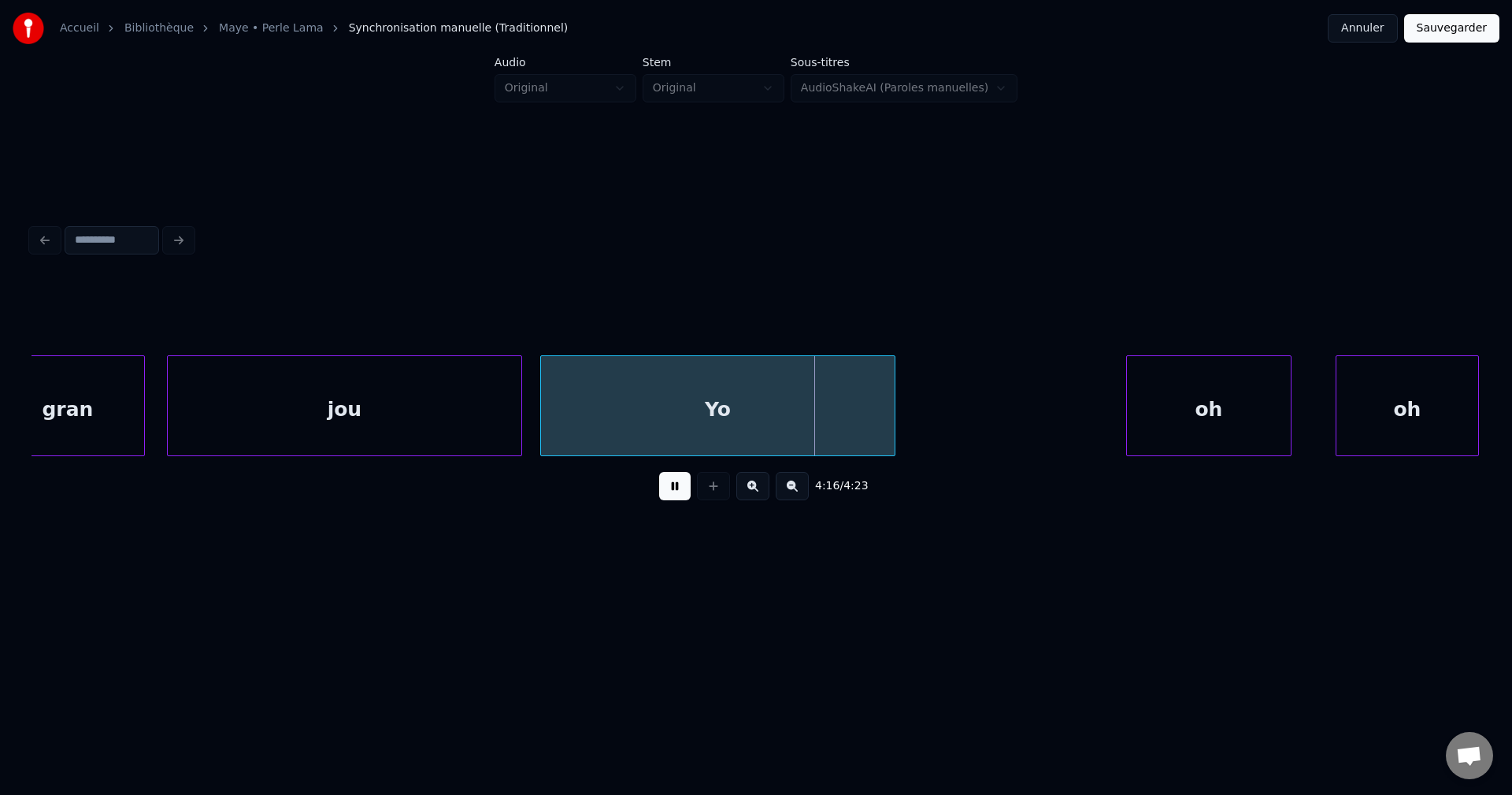
click at [670, 491] on button at bounding box center [675, 486] width 32 height 28
click at [880, 416] on div "Yo" at bounding box center [717, 410] width 354 height 107
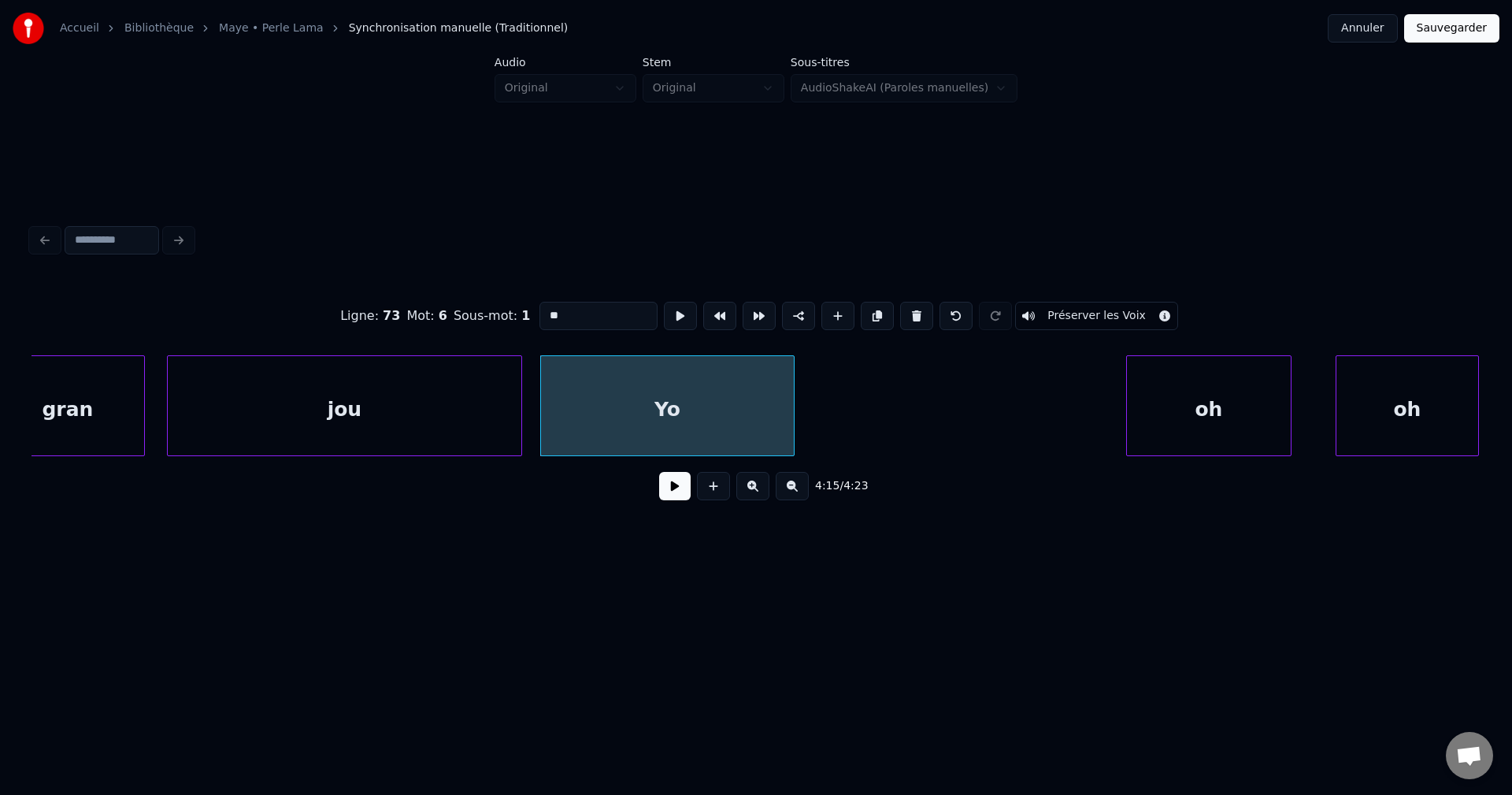
click at [791, 418] on div at bounding box center [791, 406] width 5 height 99
click at [743, 441] on div "Yo" at bounding box center [666, 410] width 251 height 107
click at [677, 496] on button at bounding box center [675, 486] width 32 height 28
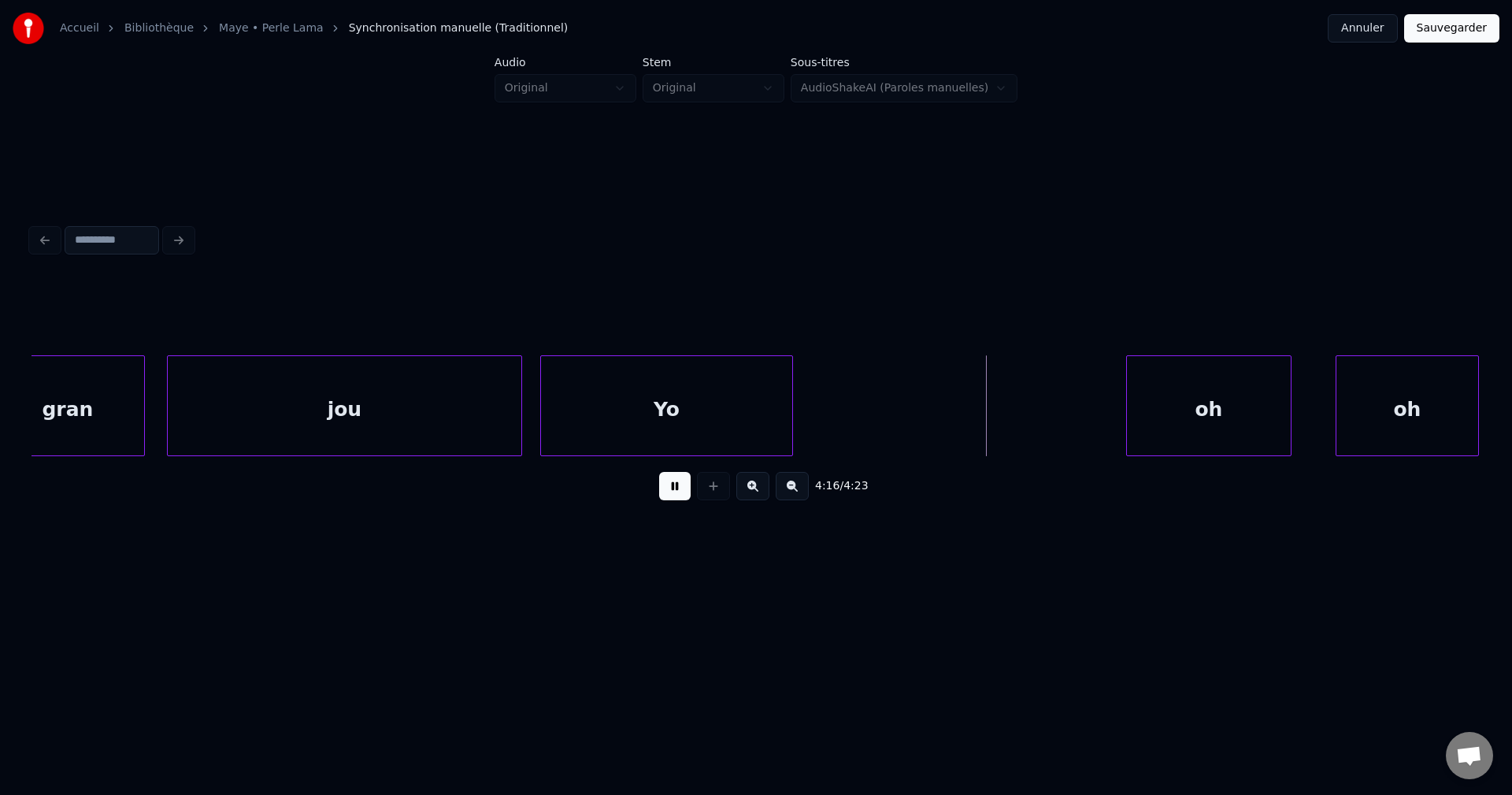
click at [676, 495] on button at bounding box center [675, 486] width 32 height 28
click at [684, 410] on div "Yo" at bounding box center [666, 410] width 251 height 107
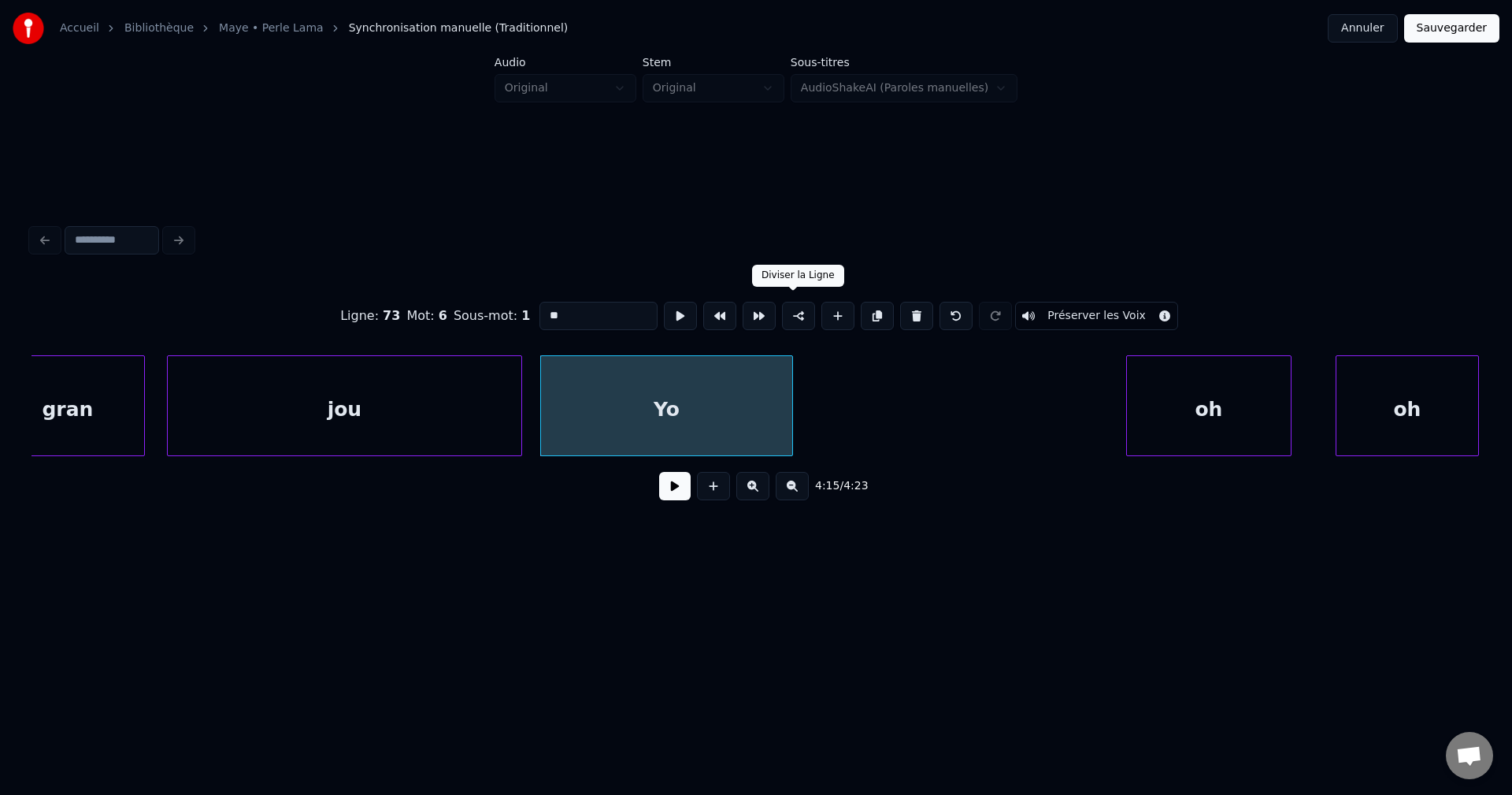
click at [796, 307] on button at bounding box center [799, 316] width 33 height 28
click at [1178, 392] on div "oh" at bounding box center [1208, 410] width 164 height 107
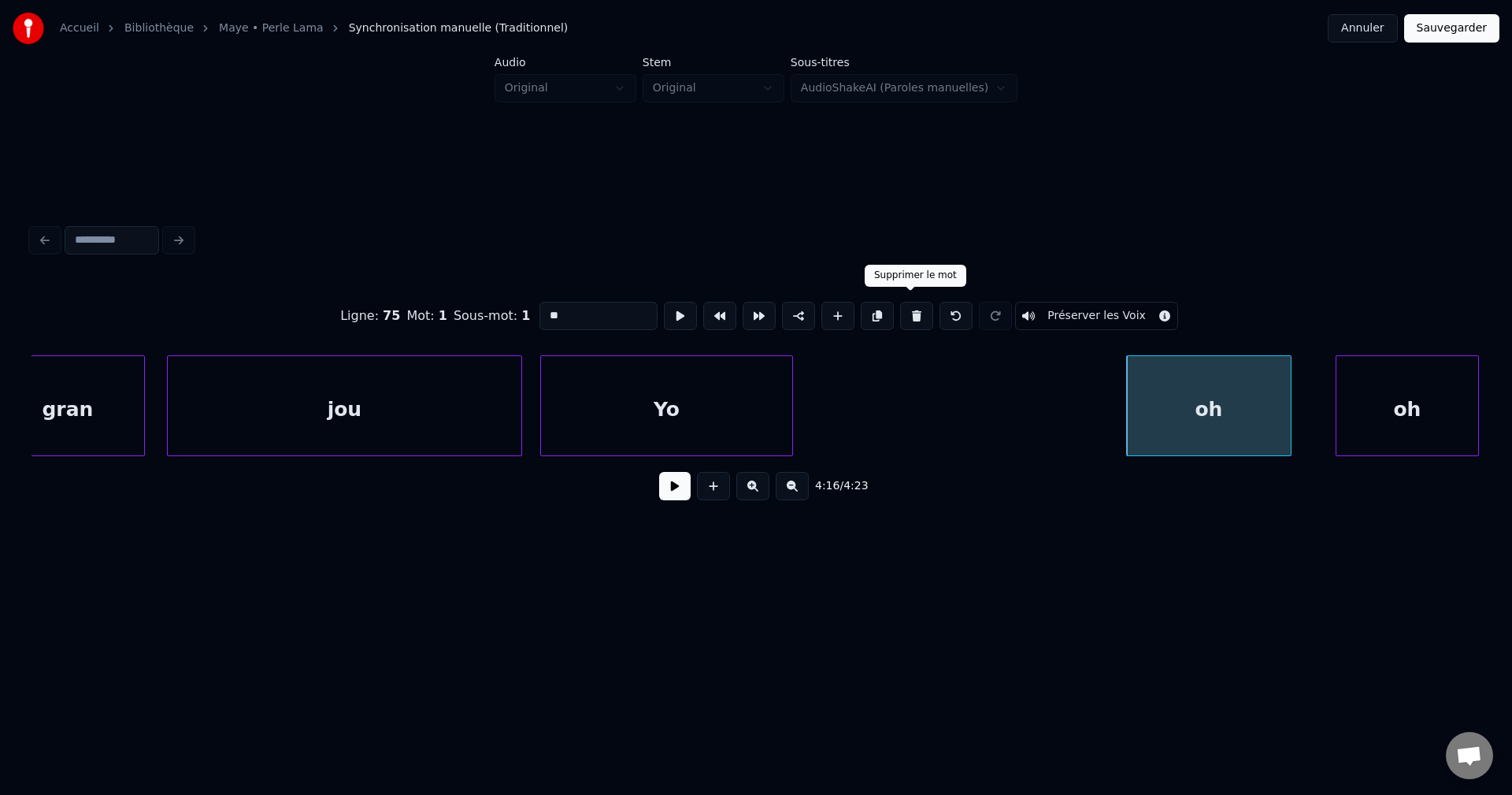
click at [913, 305] on button at bounding box center [917, 316] width 33 height 28
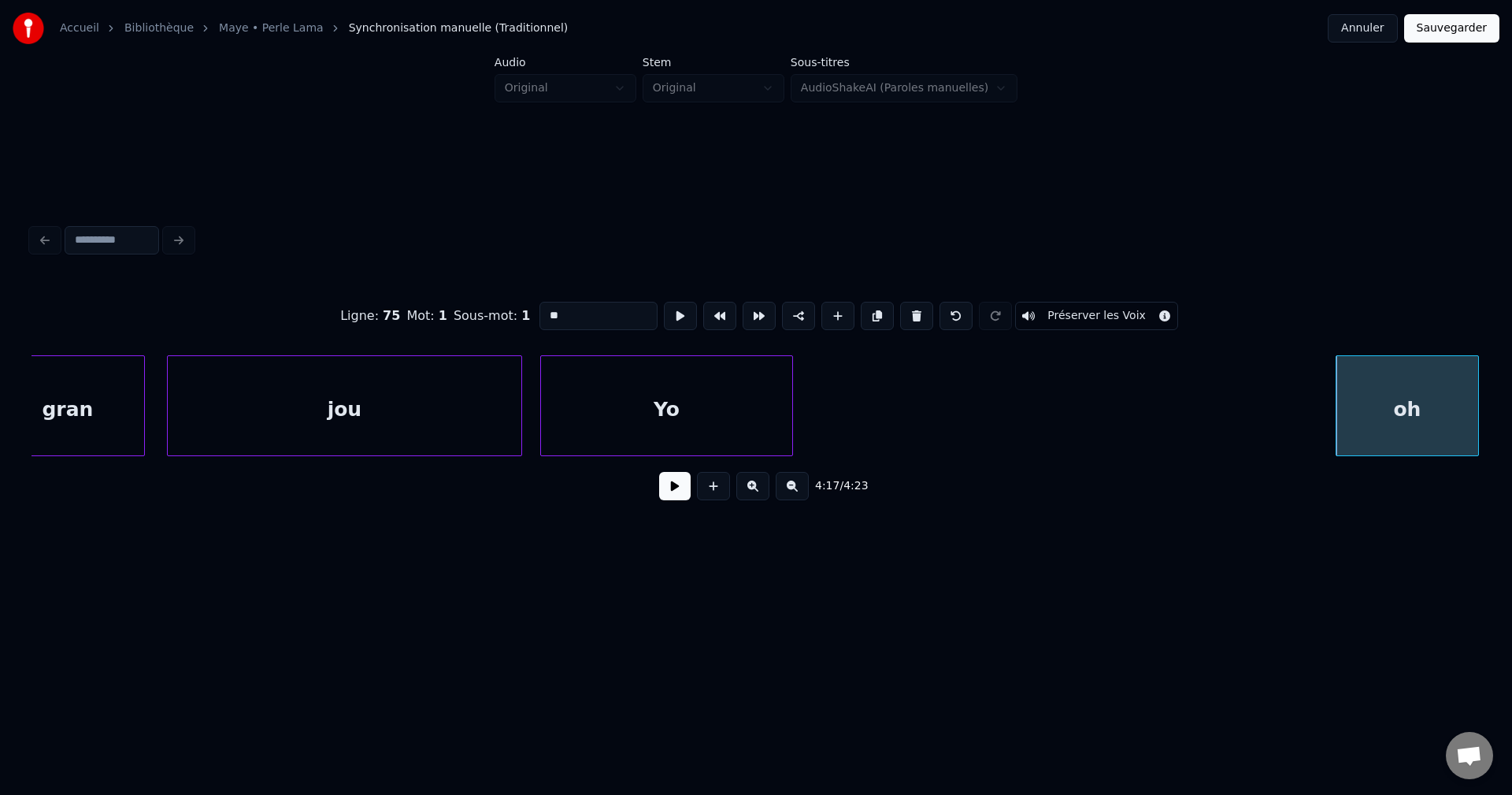
click at [914, 305] on button at bounding box center [917, 316] width 33 height 28
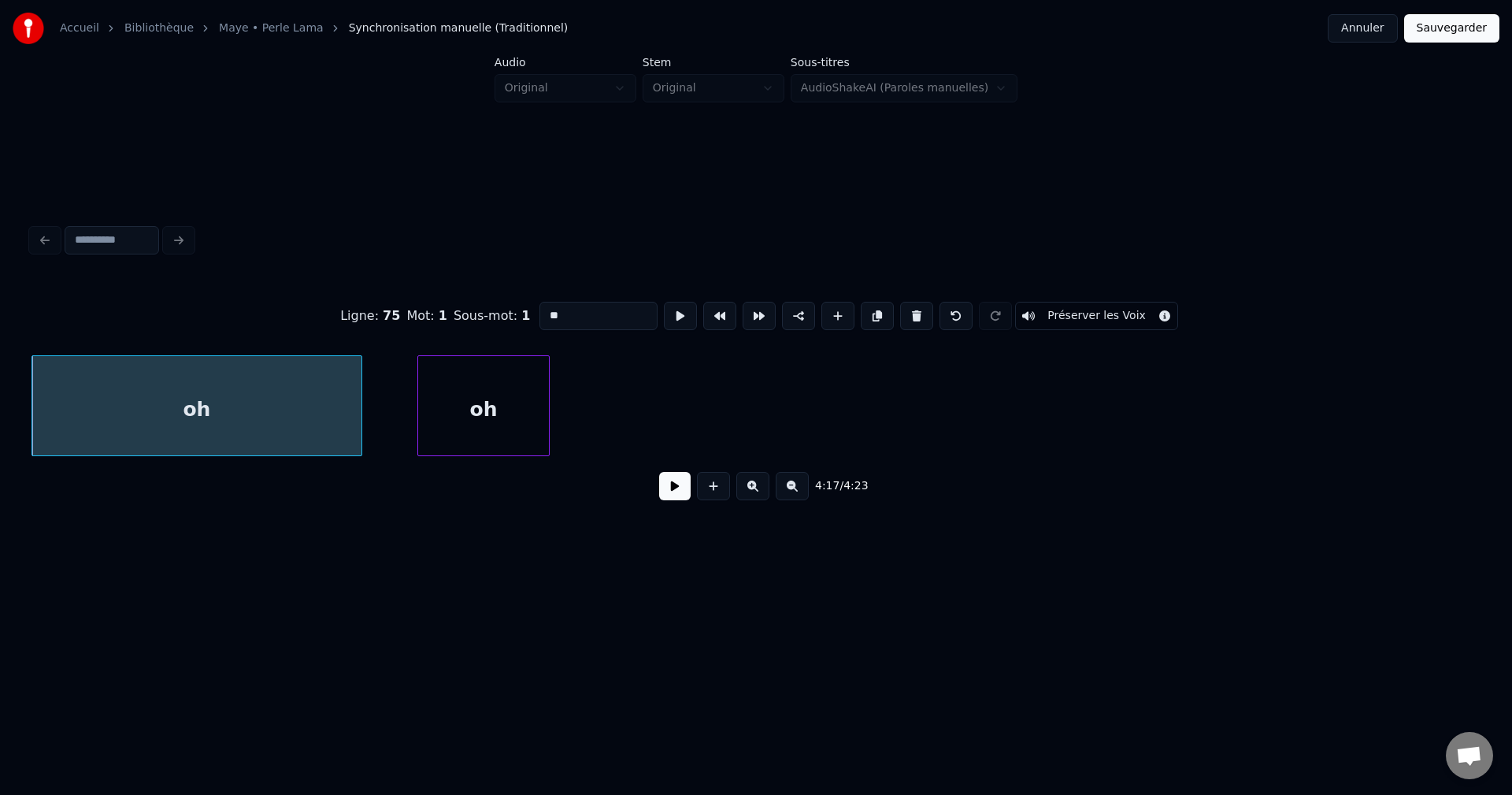
click at [911, 306] on button at bounding box center [917, 316] width 33 height 28
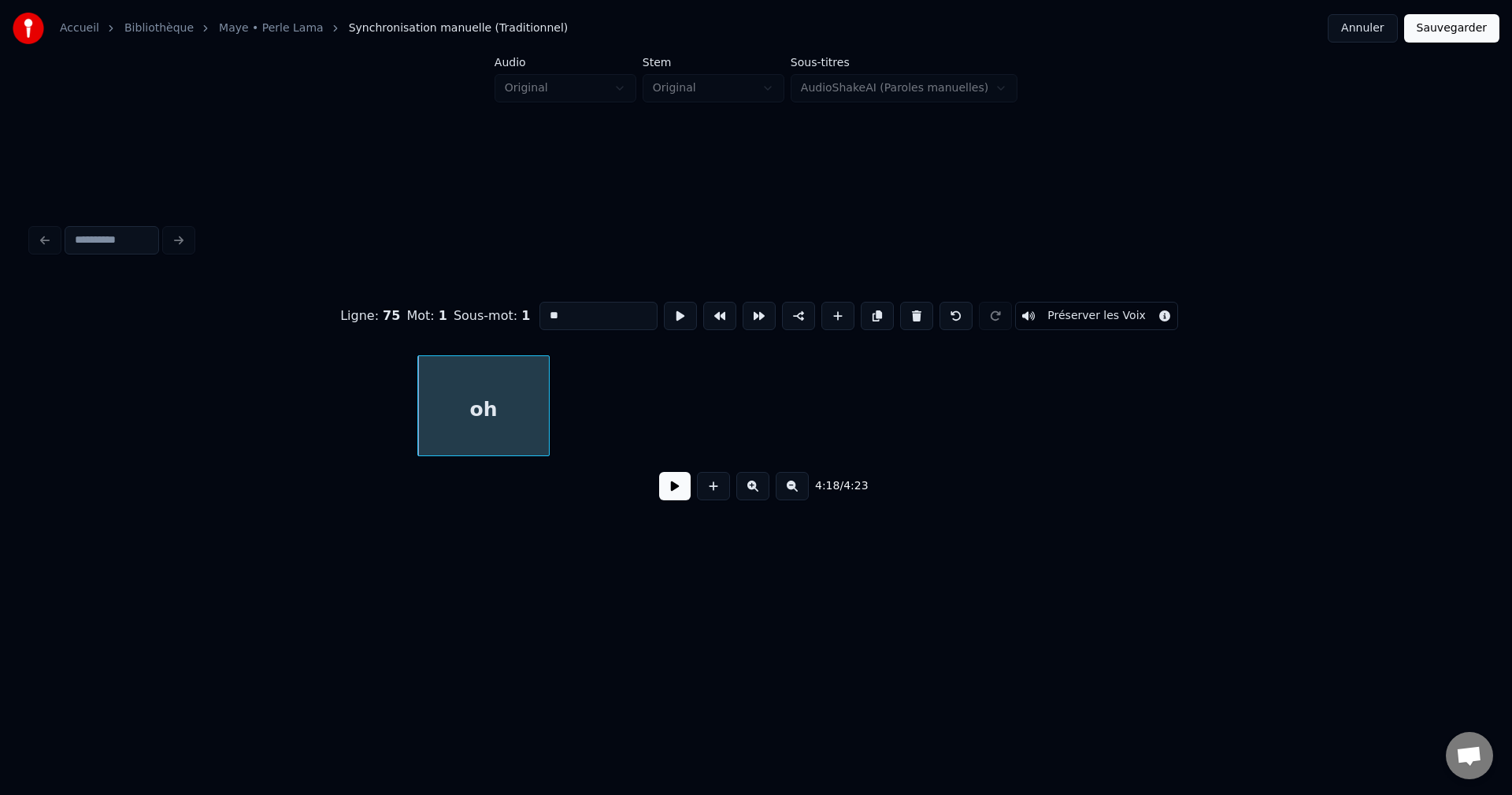
click at [911, 306] on button at bounding box center [917, 316] width 33 height 28
type input "**"
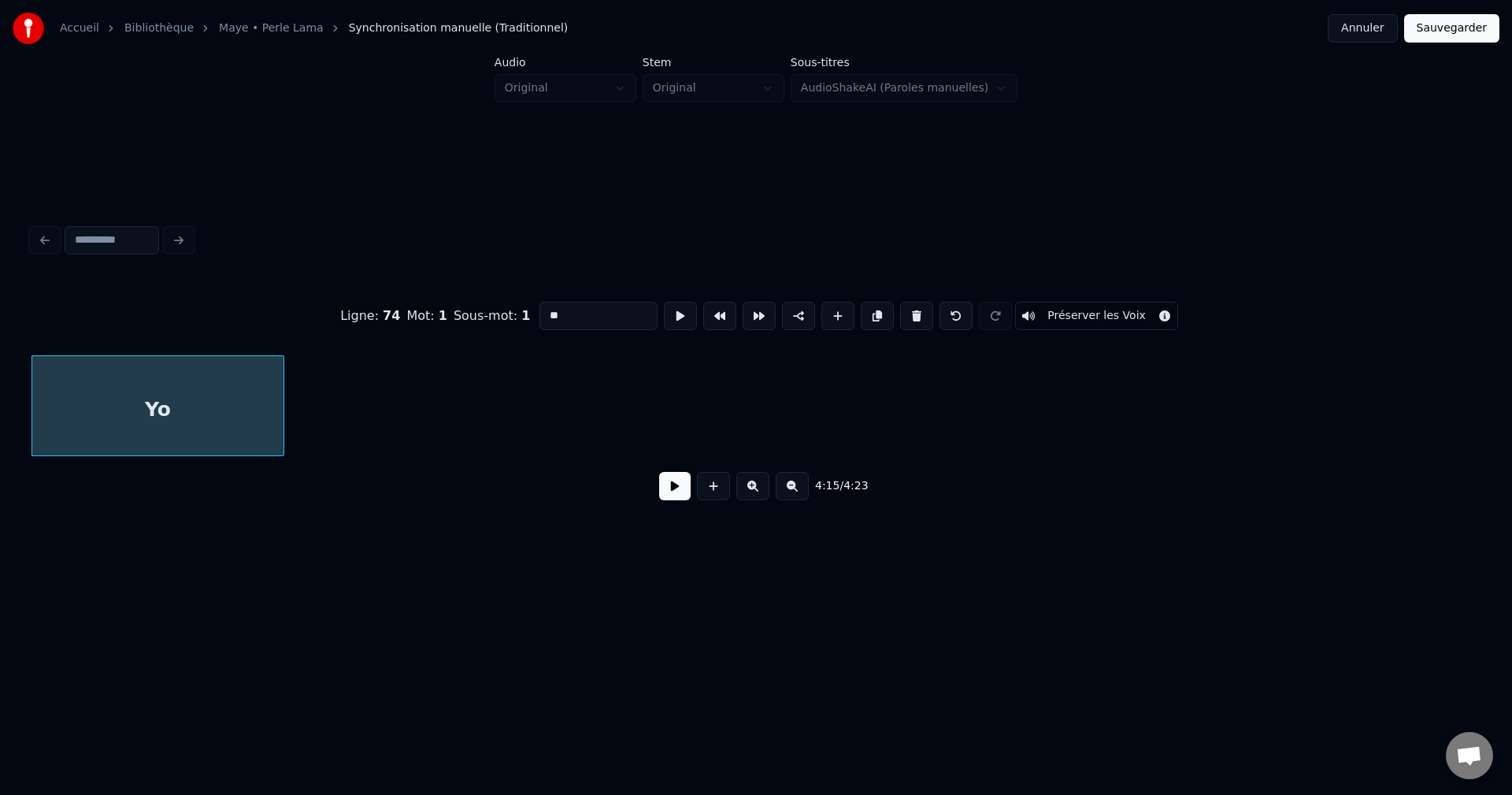
click at [681, 492] on button at bounding box center [675, 486] width 32 height 28
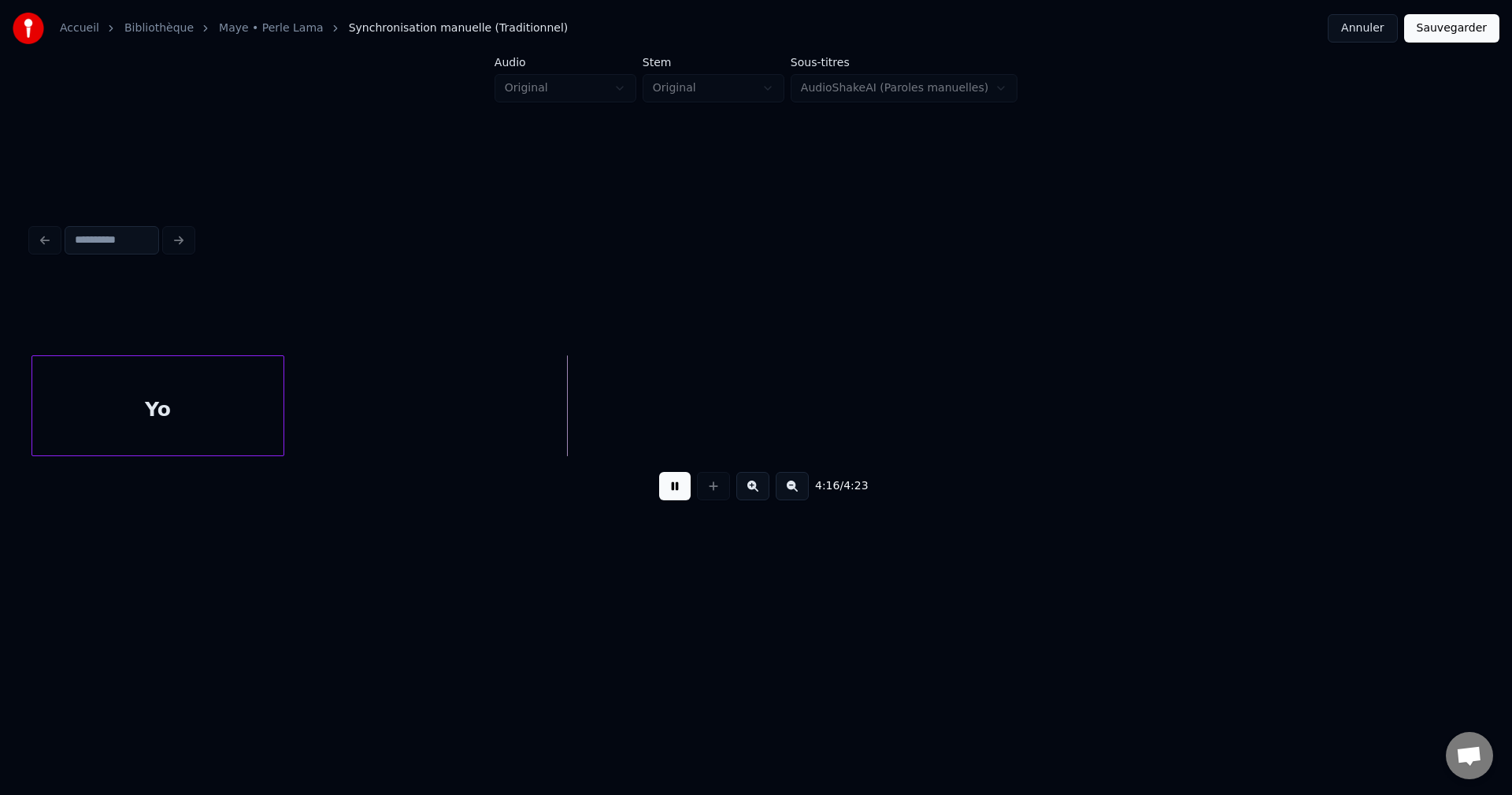
click at [680, 491] on button at bounding box center [675, 486] width 32 height 28
click at [229, 435] on div "Yo" at bounding box center [158, 410] width 251 height 107
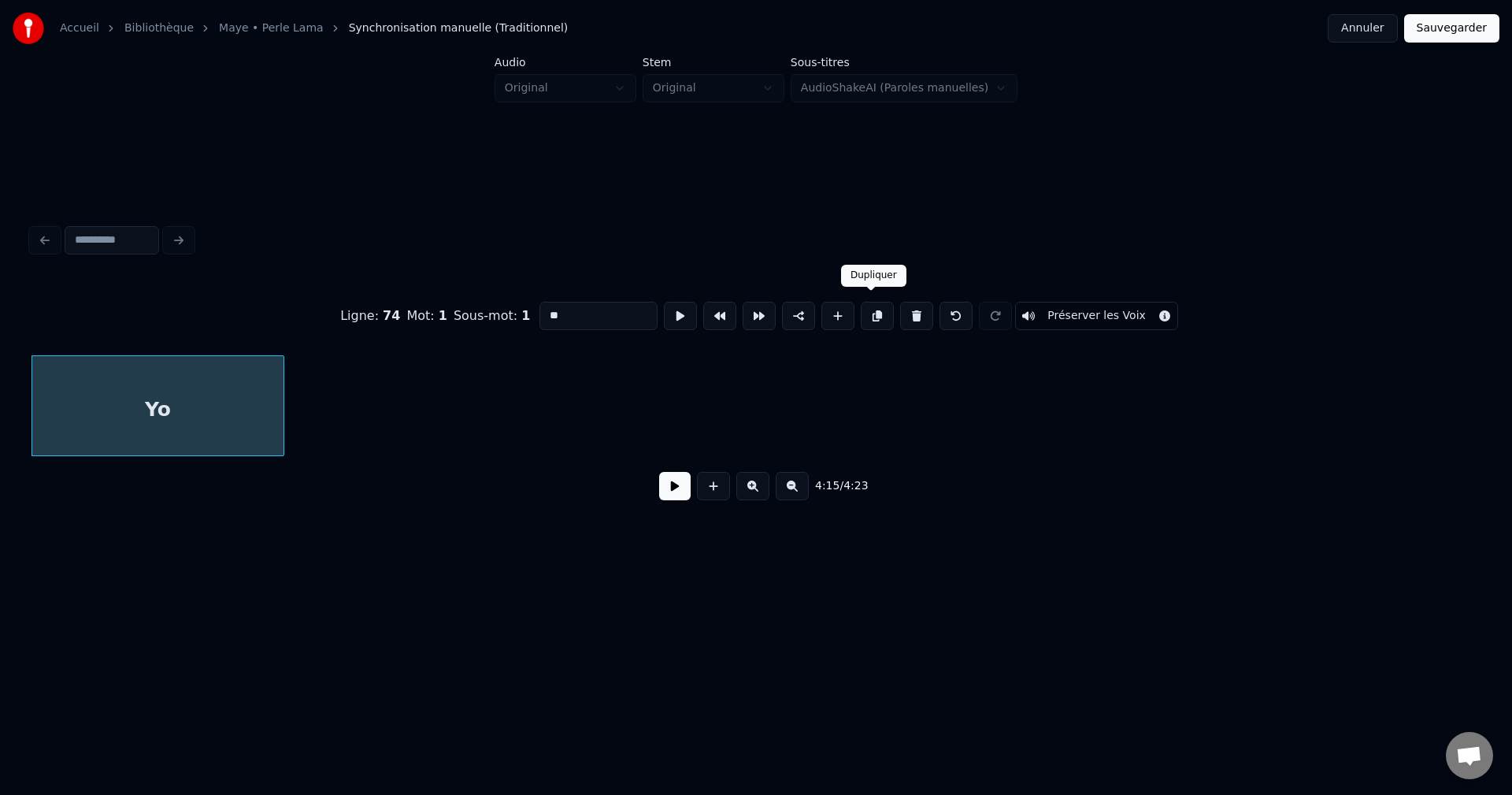
click at [871, 305] on button at bounding box center [877, 316] width 33 height 28
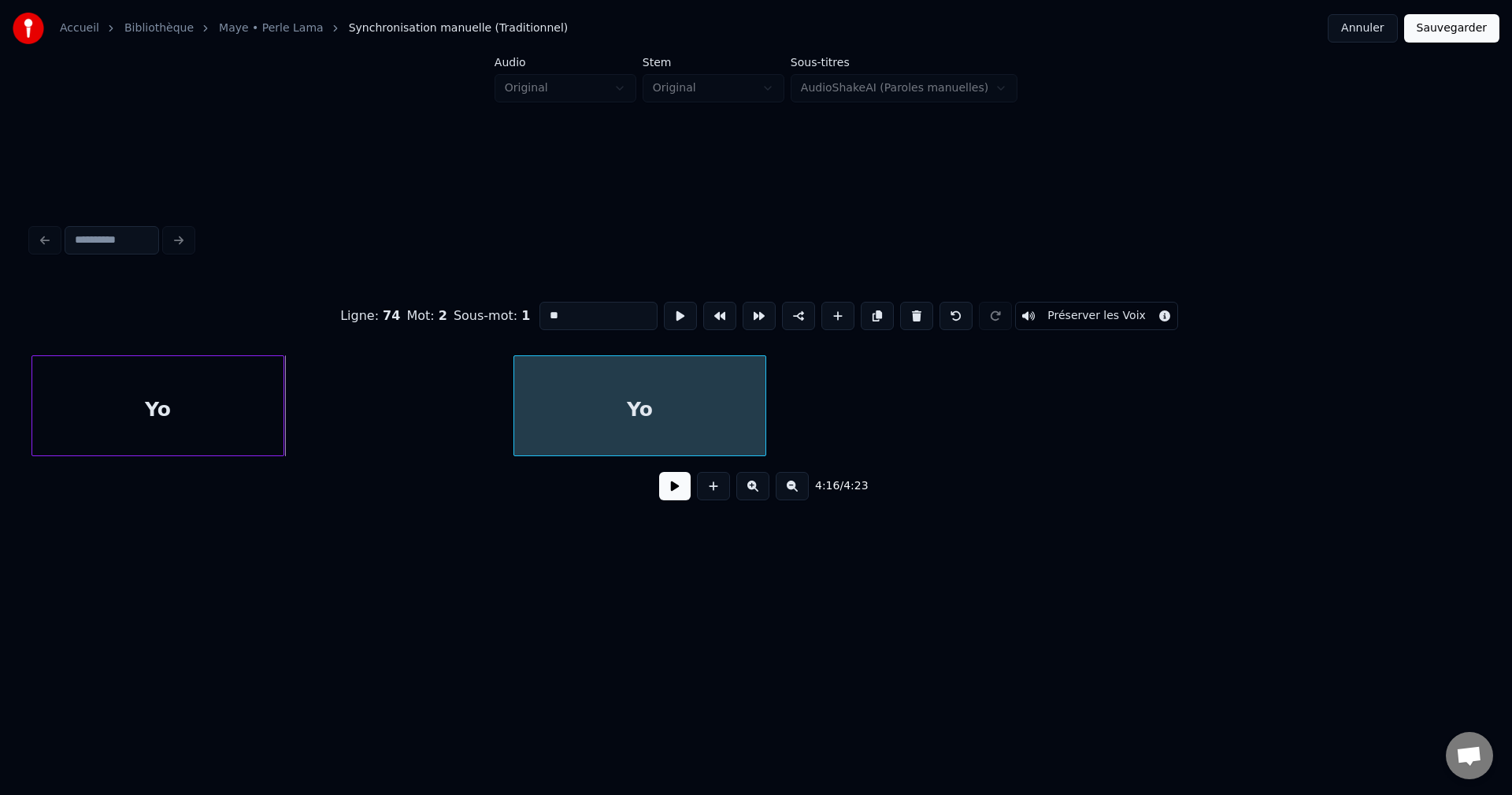
click at [725, 422] on div "Yo" at bounding box center [639, 410] width 251 height 107
drag, startPoint x: 673, startPoint y: 496, endPoint x: 703, endPoint y: 405, distance: 95.8
click at [672, 496] on button at bounding box center [675, 486] width 32 height 28
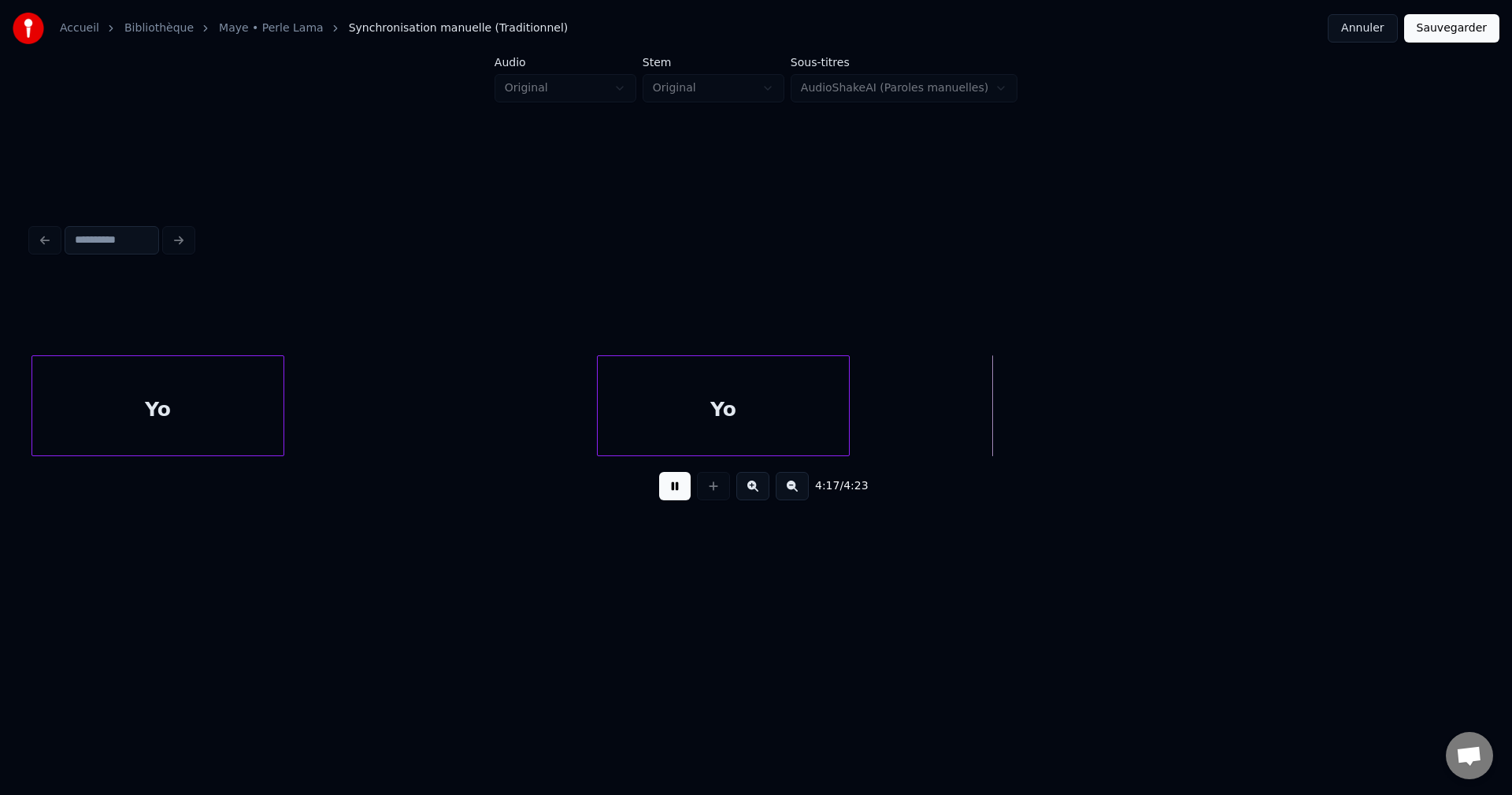
click at [763, 396] on div "Yo" at bounding box center [723, 410] width 251 height 107
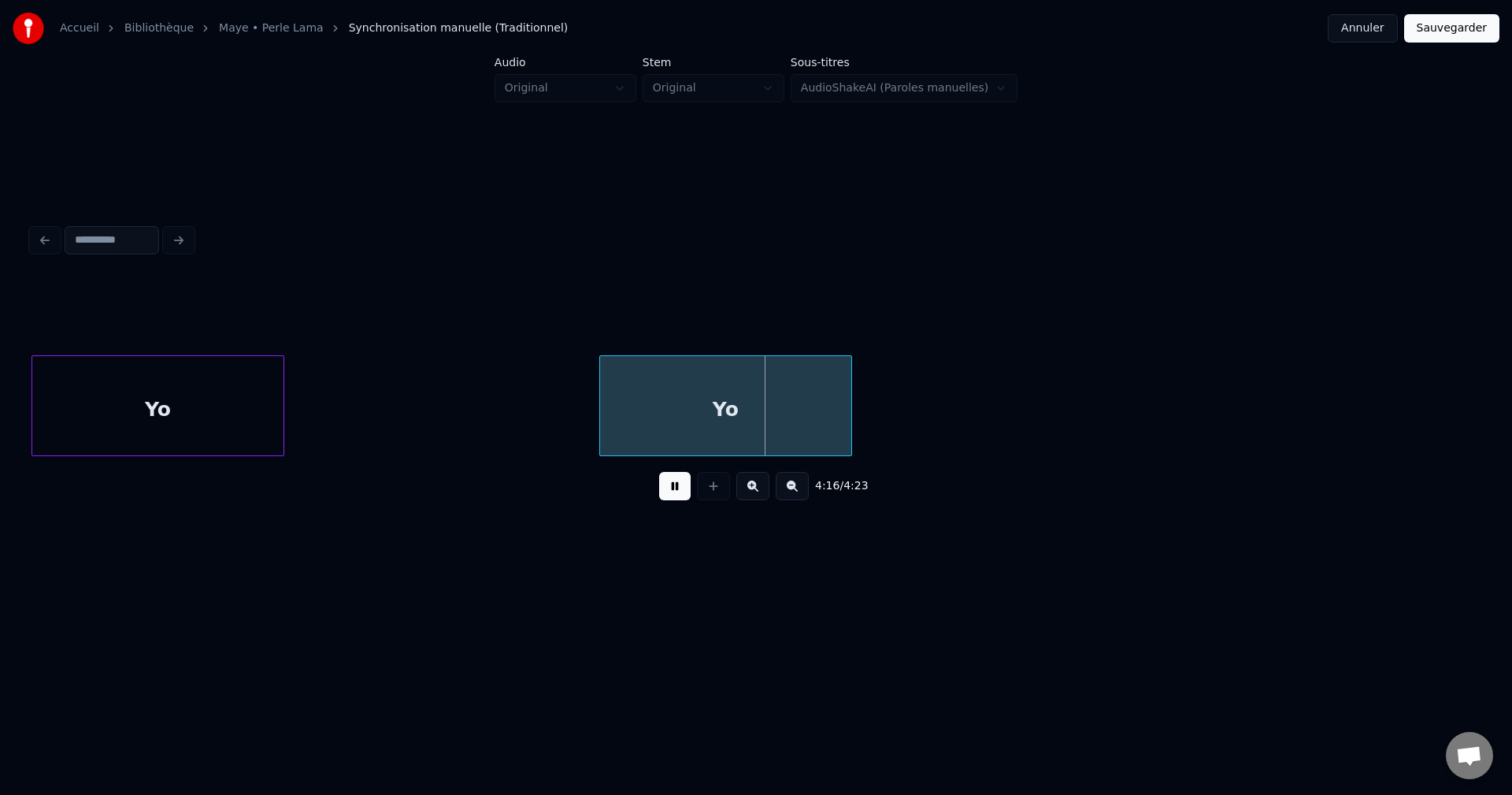
click at [760, 405] on div "Yo" at bounding box center [725, 410] width 251 height 107
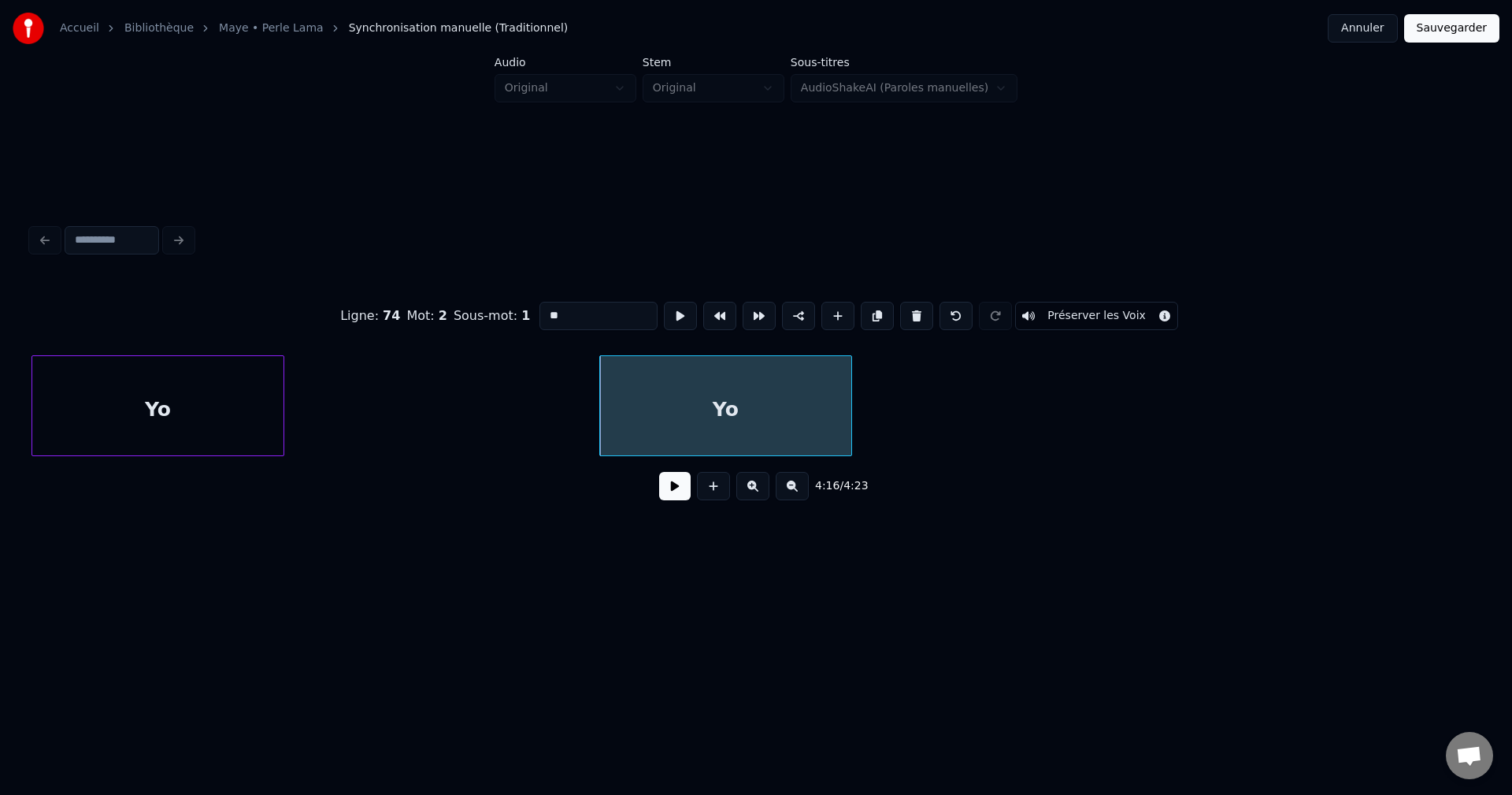
drag, startPoint x: 526, startPoint y: 305, endPoint x: 331, endPoint y: 304, distance: 195.0
click at [347, 304] on div "Ligne : 74 Mot : 2 Sous-mot : 1 ** Préserver les Voix" at bounding box center [756, 316] width 1449 height 79
type input "******"
click at [668, 498] on button at bounding box center [675, 486] width 32 height 28
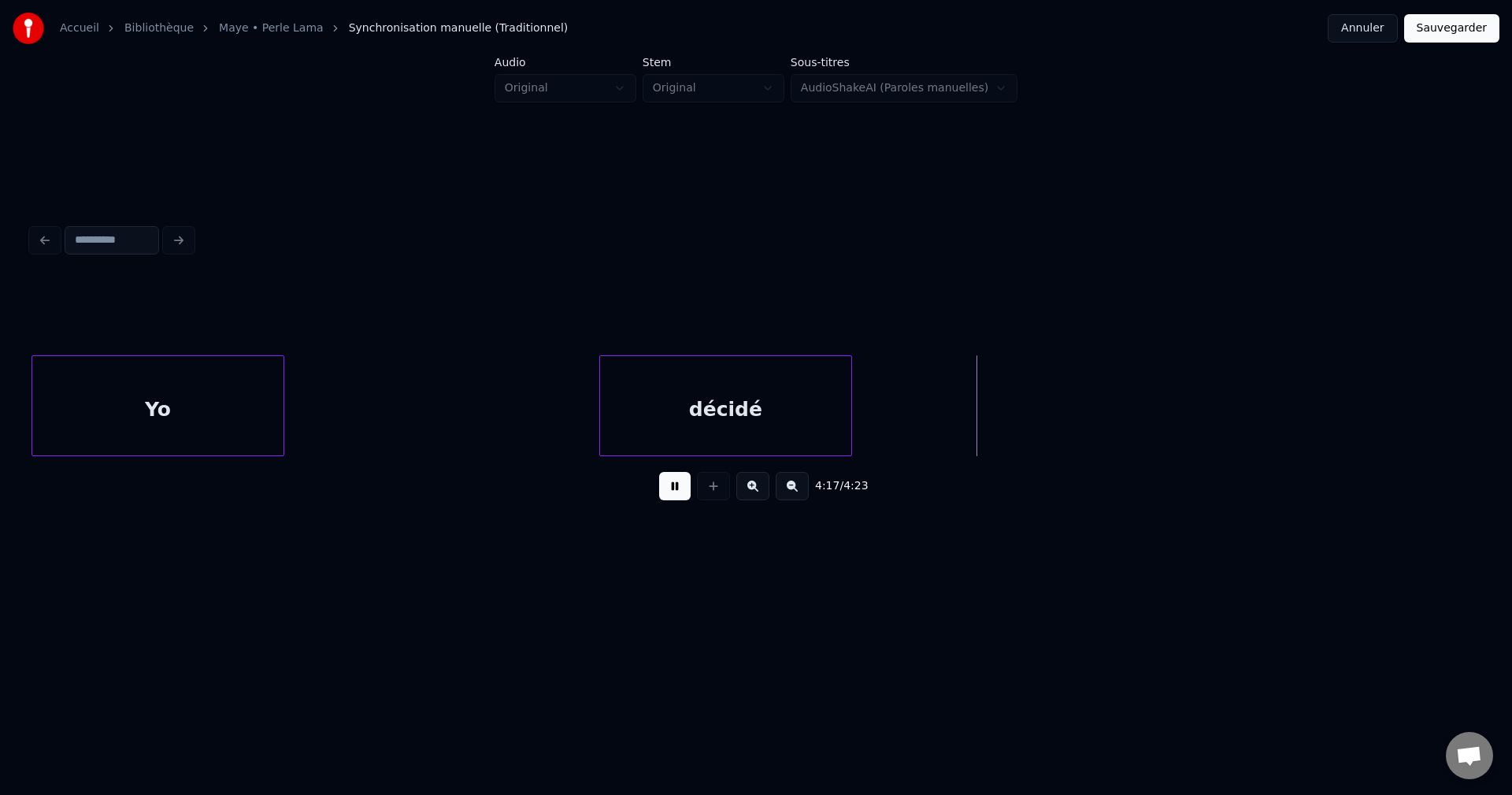
click at [661, 498] on button at bounding box center [675, 486] width 32 height 28
click at [1045, 414] on div at bounding box center [1047, 406] width 5 height 99
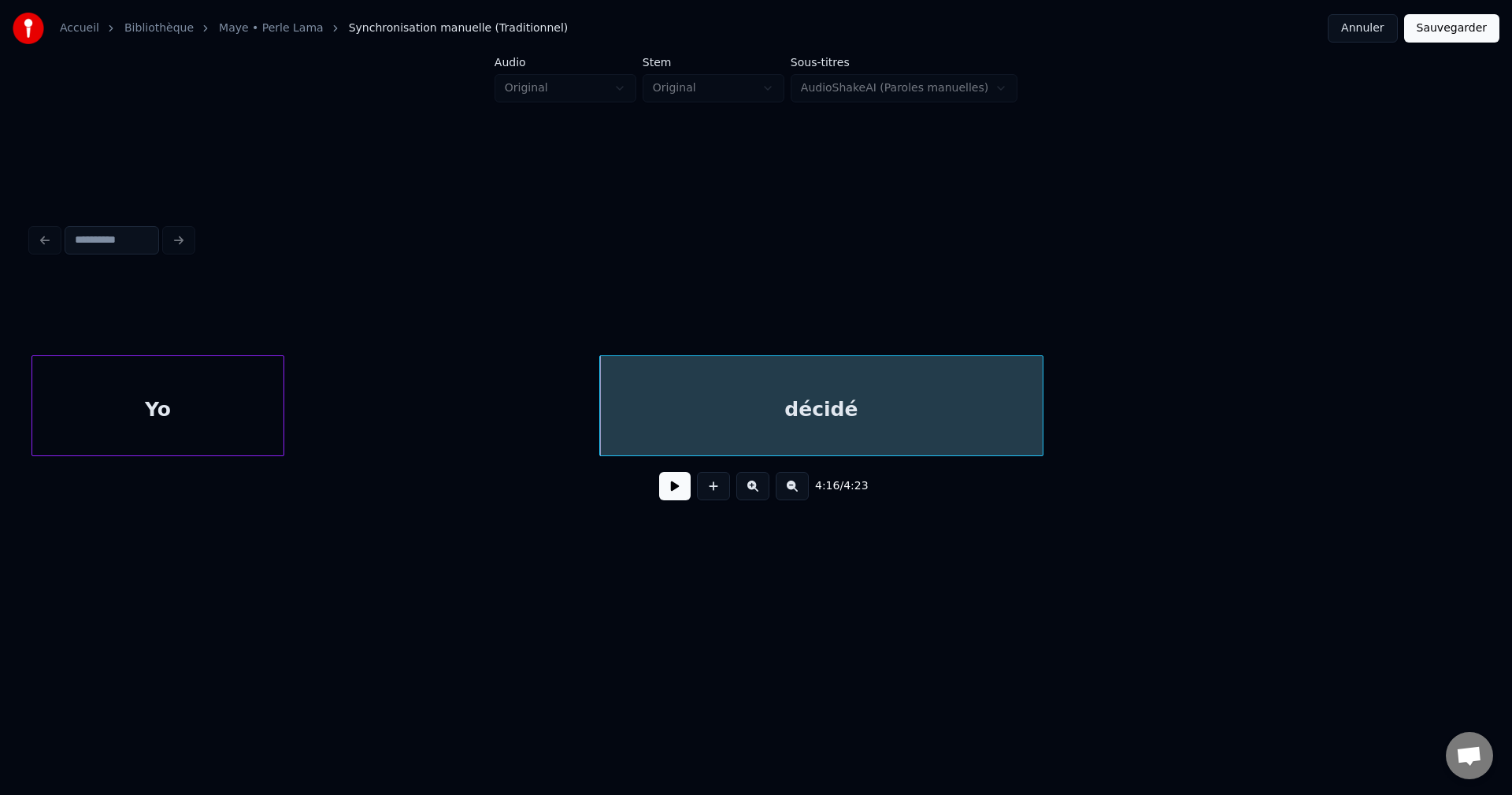
click at [1019, 414] on div "décidé" at bounding box center [821, 410] width 442 height 107
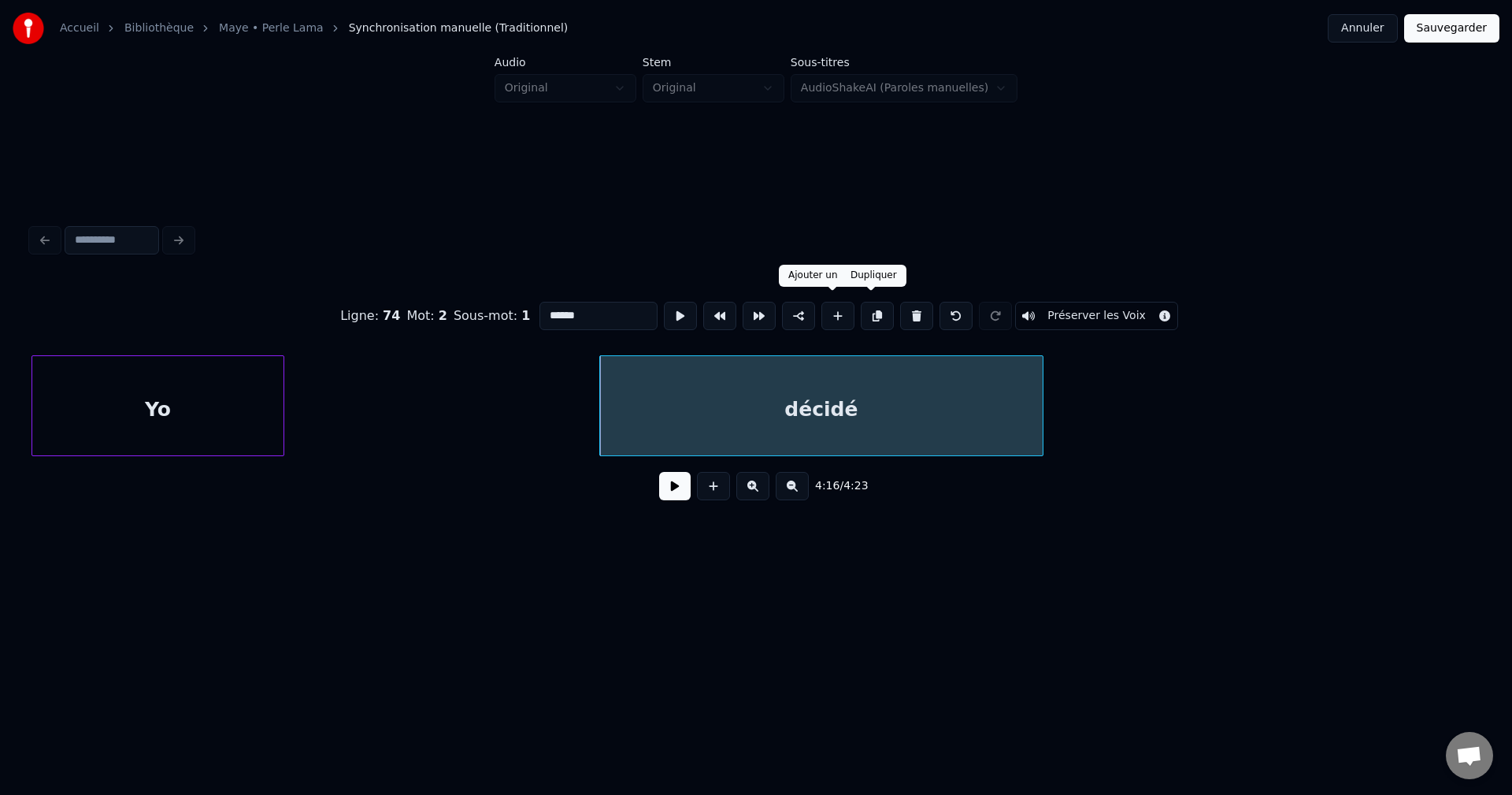
click at [871, 314] on button at bounding box center [877, 316] width 33 height 28
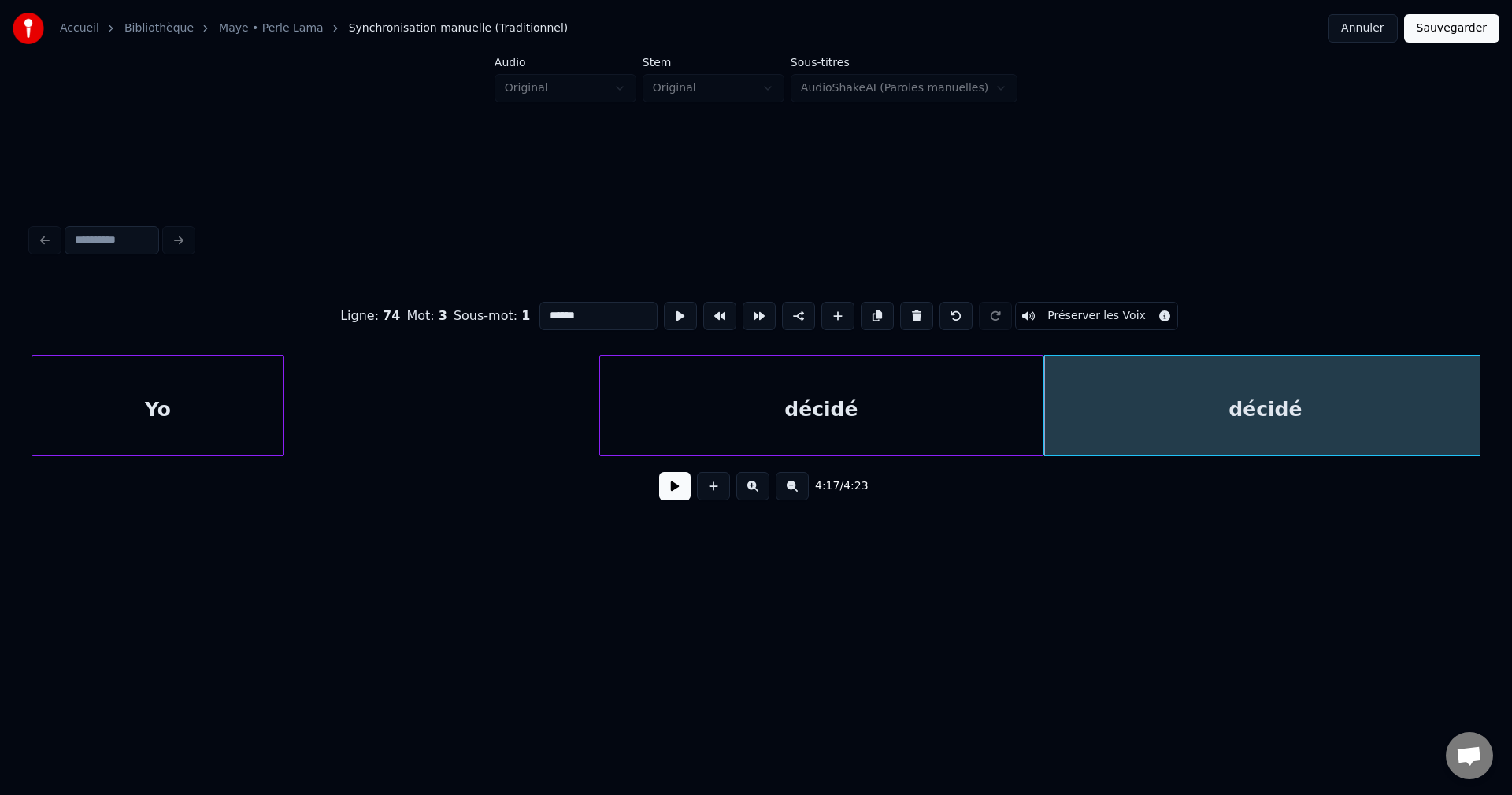
click at [681, 497] on button at bounding box center [675, 486] width 32 height 28
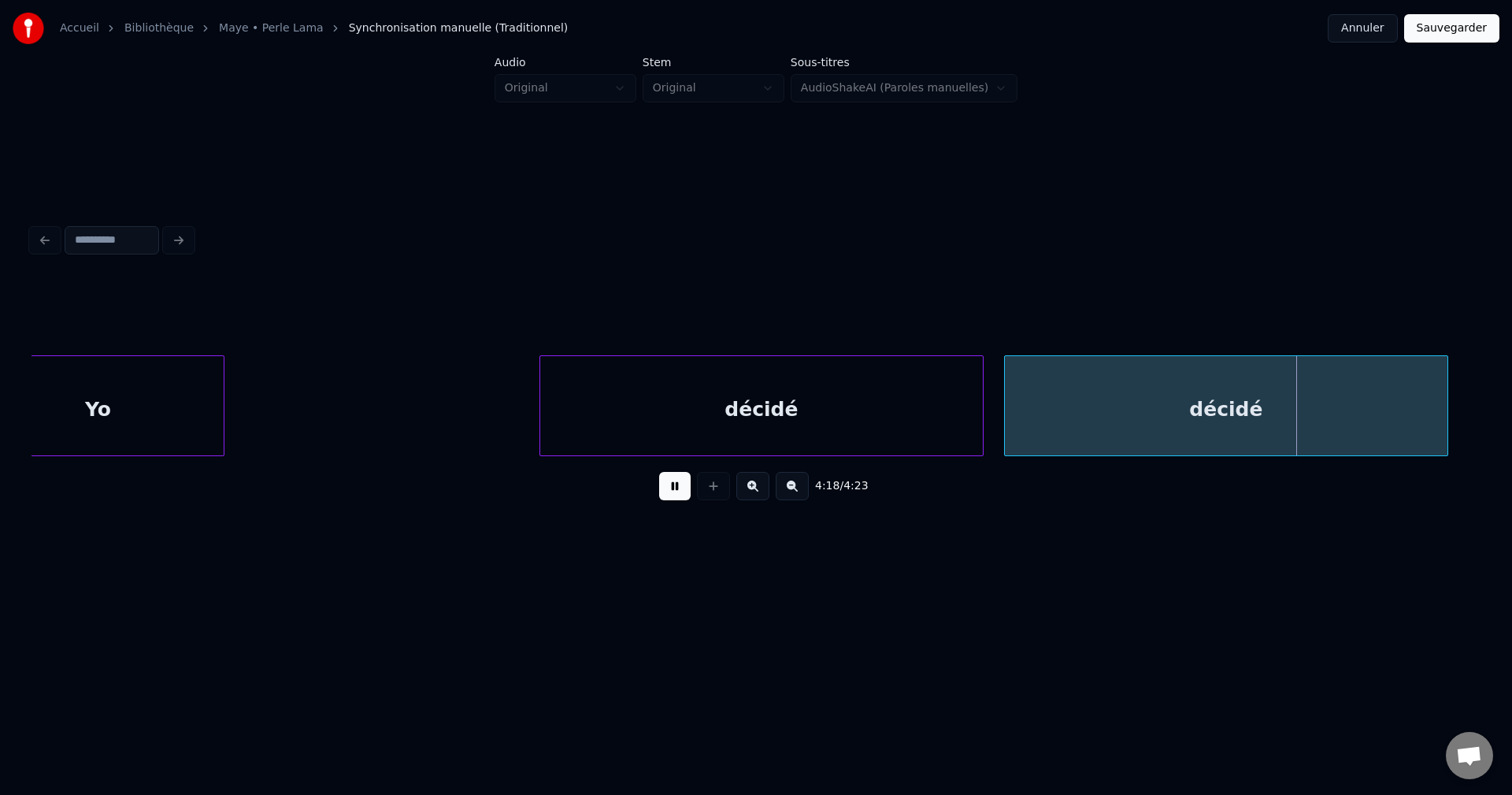
click at [1196, 407] on div "décidé" at bounding box center [1226, 410] width 442 height 107
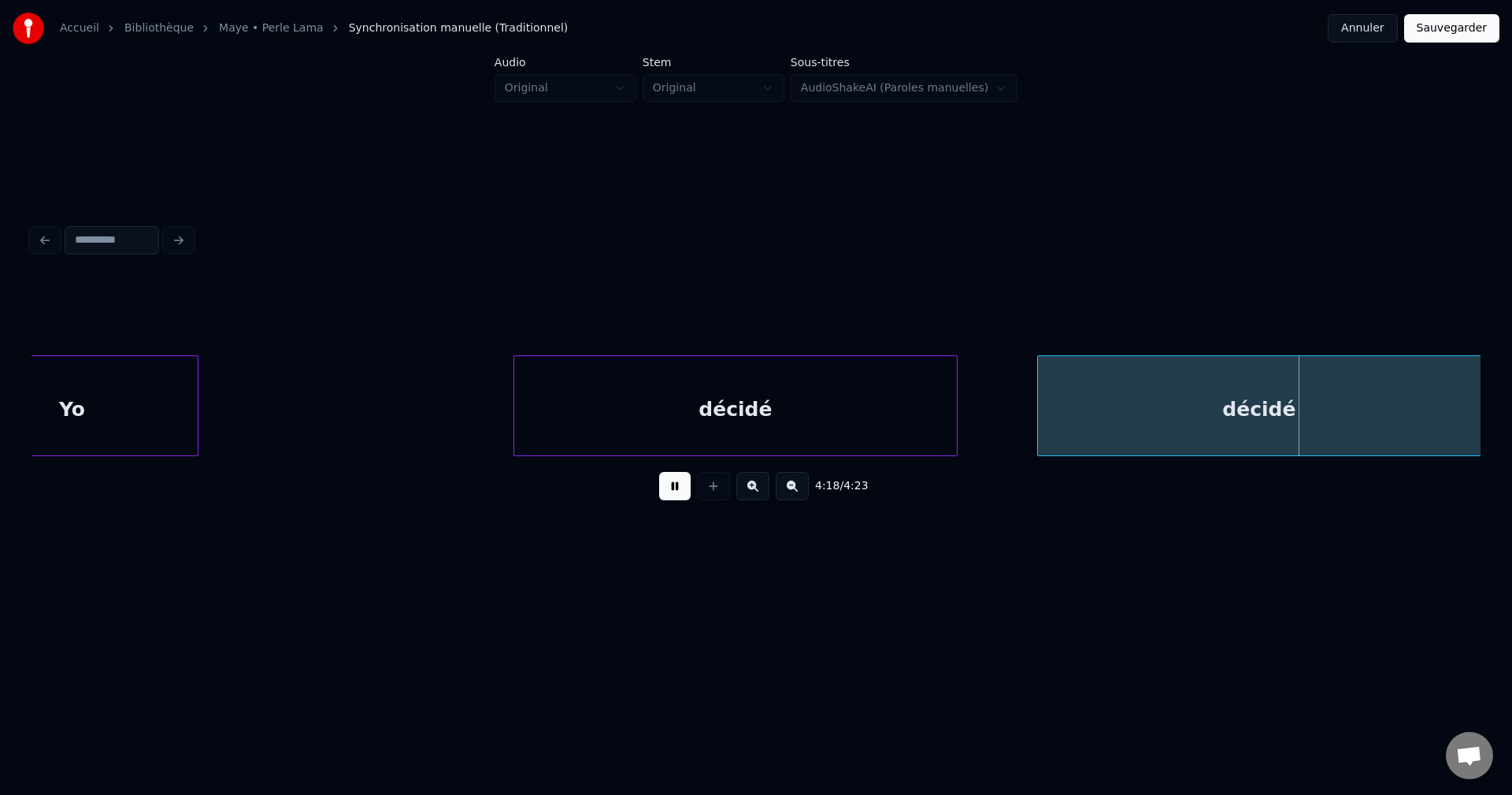
click at [1253, 405] on div "décidé" at bounding box center [1259, 410] width 442 height 107
click at [1257, 405] on div "décidé" at bounding box center [1259, 410] width 442 height 107
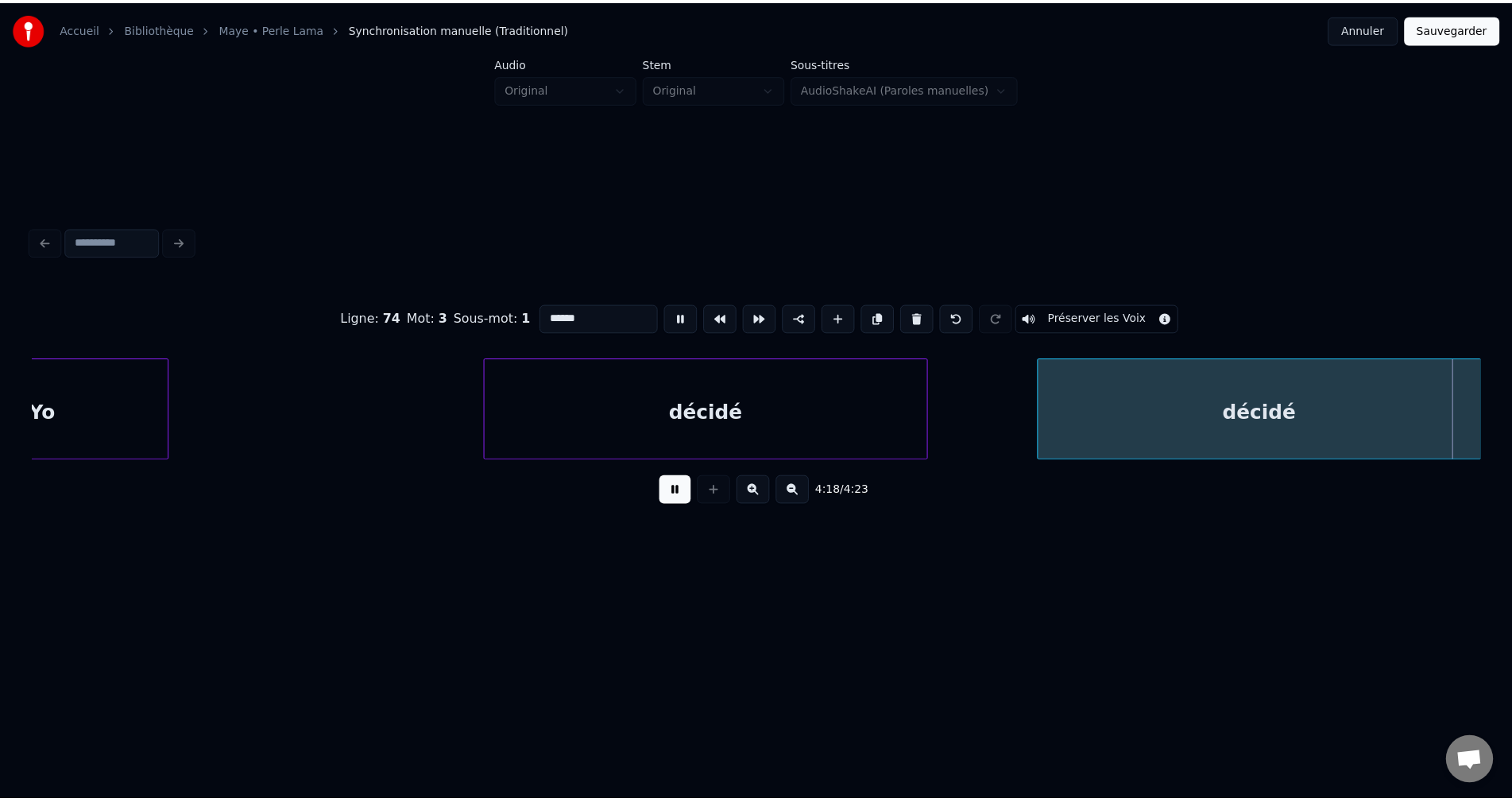
scroll to position [0, 143317]
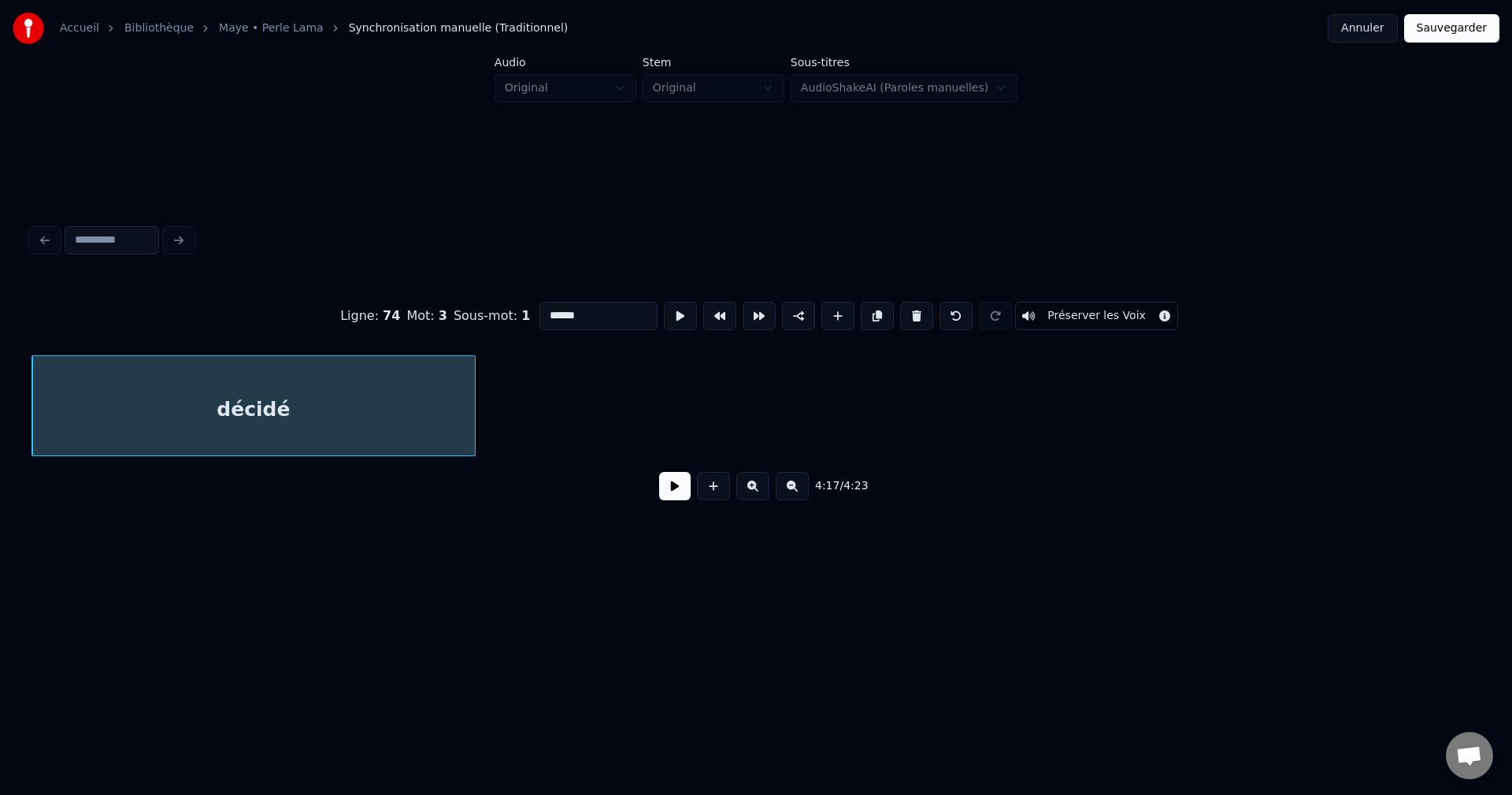
drag, startPoint x: 560, startPoint y: 312, endPoint x: 452, endPoint y: 309, distance: 108.0
click at [468, 315] on div "Ligne : 74 Mot : 3 Sous-mot : 1 ****** Préserver les Voix" at bounding box center [756, 316] width 1449 height 79
type input "****"
click at [1462, 31] on button "Sauvegarder" at bounding box center [1451, 28] width 95 height 28
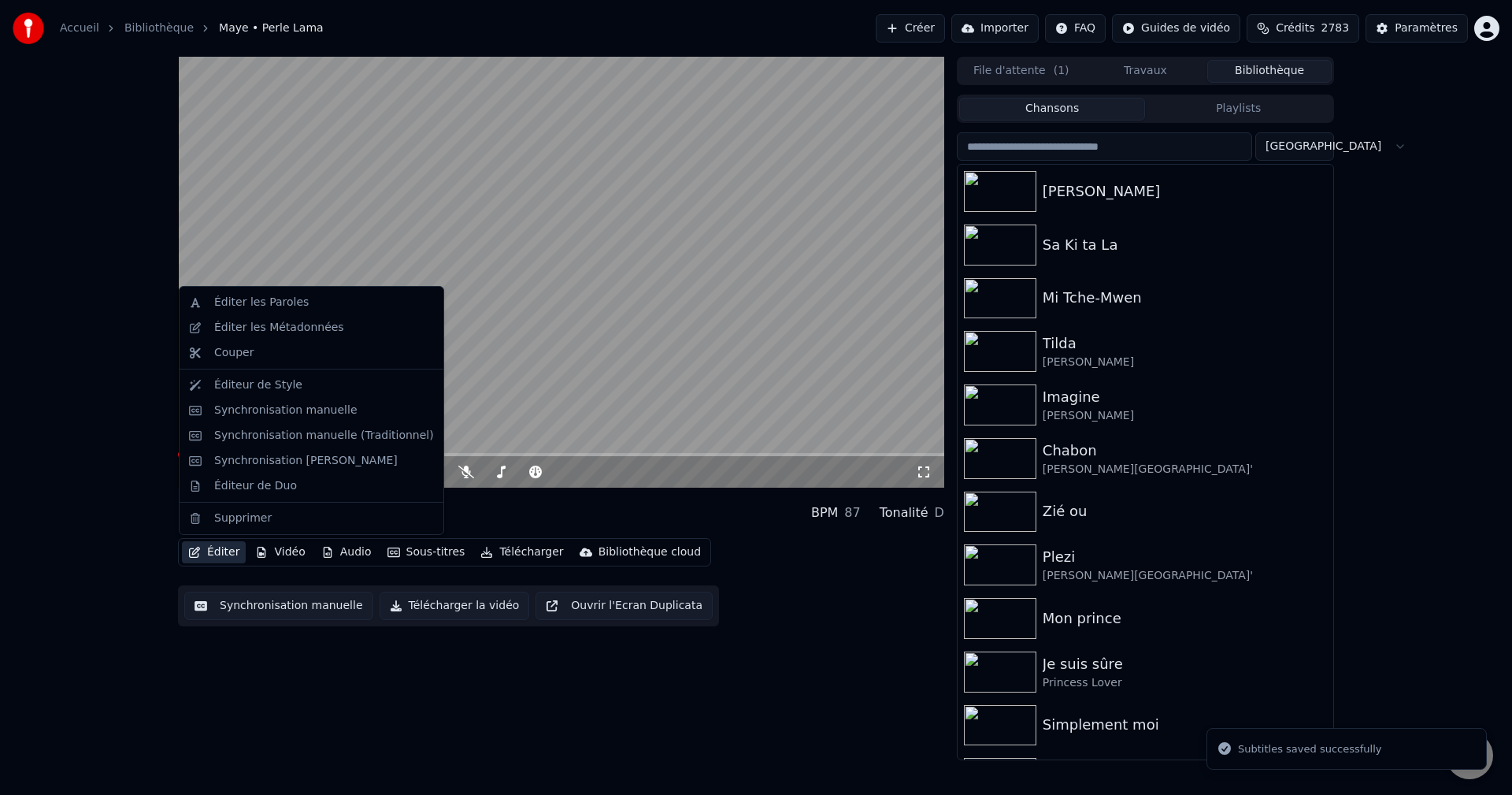
click at [208, 552] on button "Éditer" at bounding box center [214, 552] width 64 height 22
click at [239, 495] on div "Éditeur de Duo" at bounding box center [311, 486] width 258 height 25
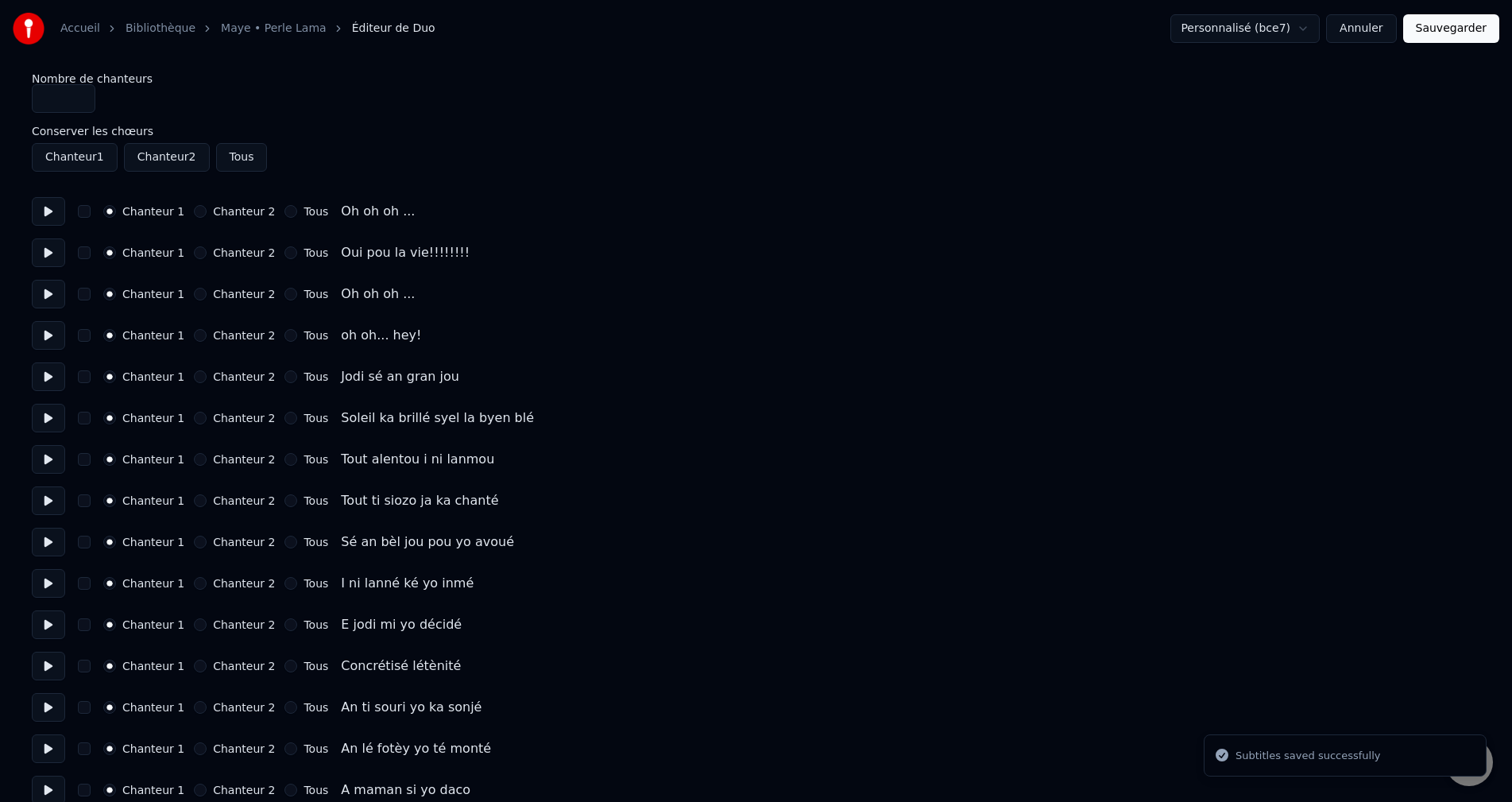
click at [54, 208] on button at bounding box center [49, 212] width 33 height 29
click at [41, 246] on button at bounding box center [49, 253] width 33 height 29
click at [47, 289] on button at bounding box center [49, 294] width 33 height 29
click at [52, 324] on button at bounding box center [49, 336] width 33 height 29
click at [52, 383] on button at bounding box center [49, 377] width 33 height 29
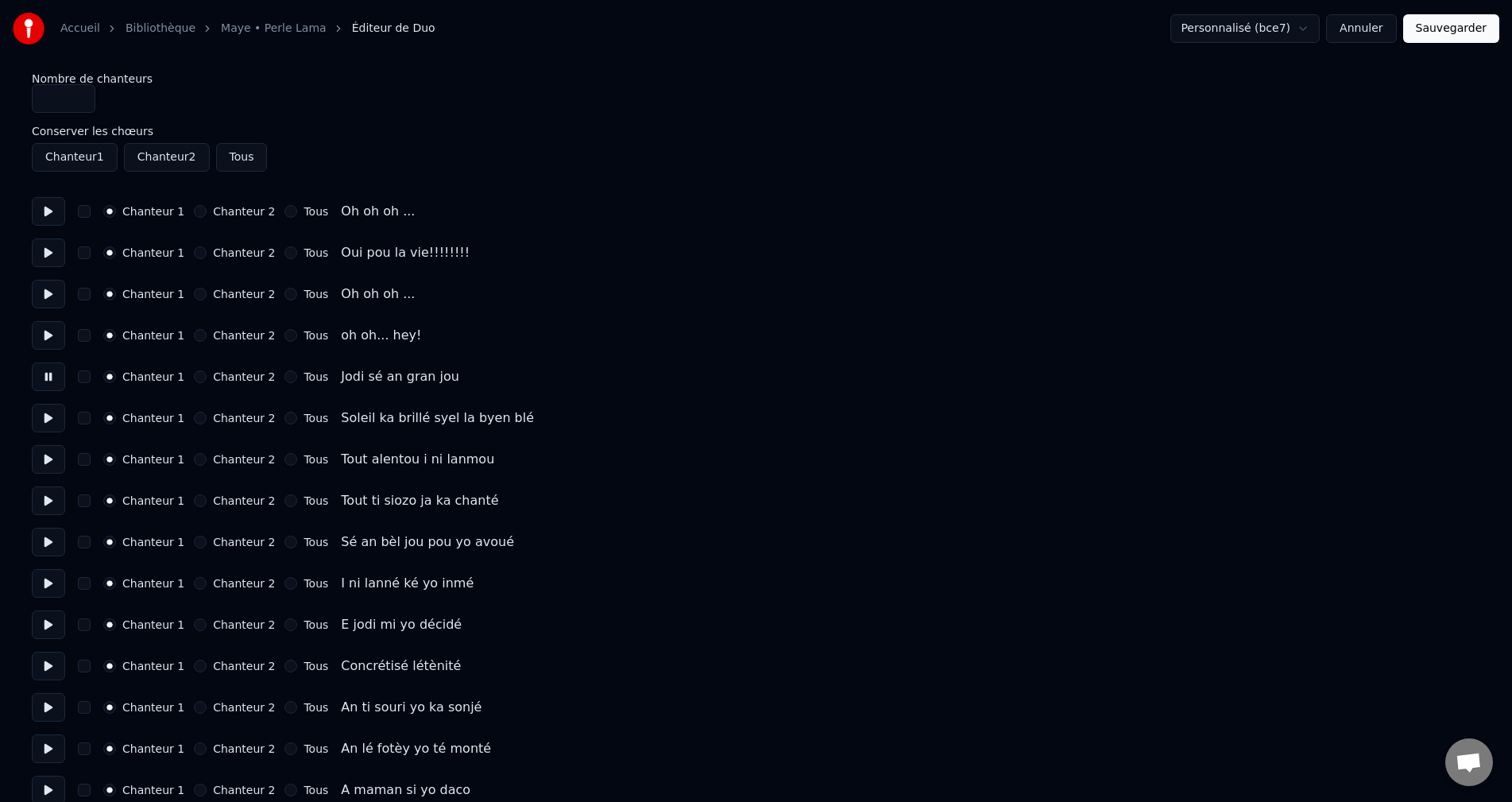
click at [51, 419] on button at bounding box center [49, 418] width 33 height 29
click at [46, 455] on button at bounding box center [49, 459] width 33 height 29
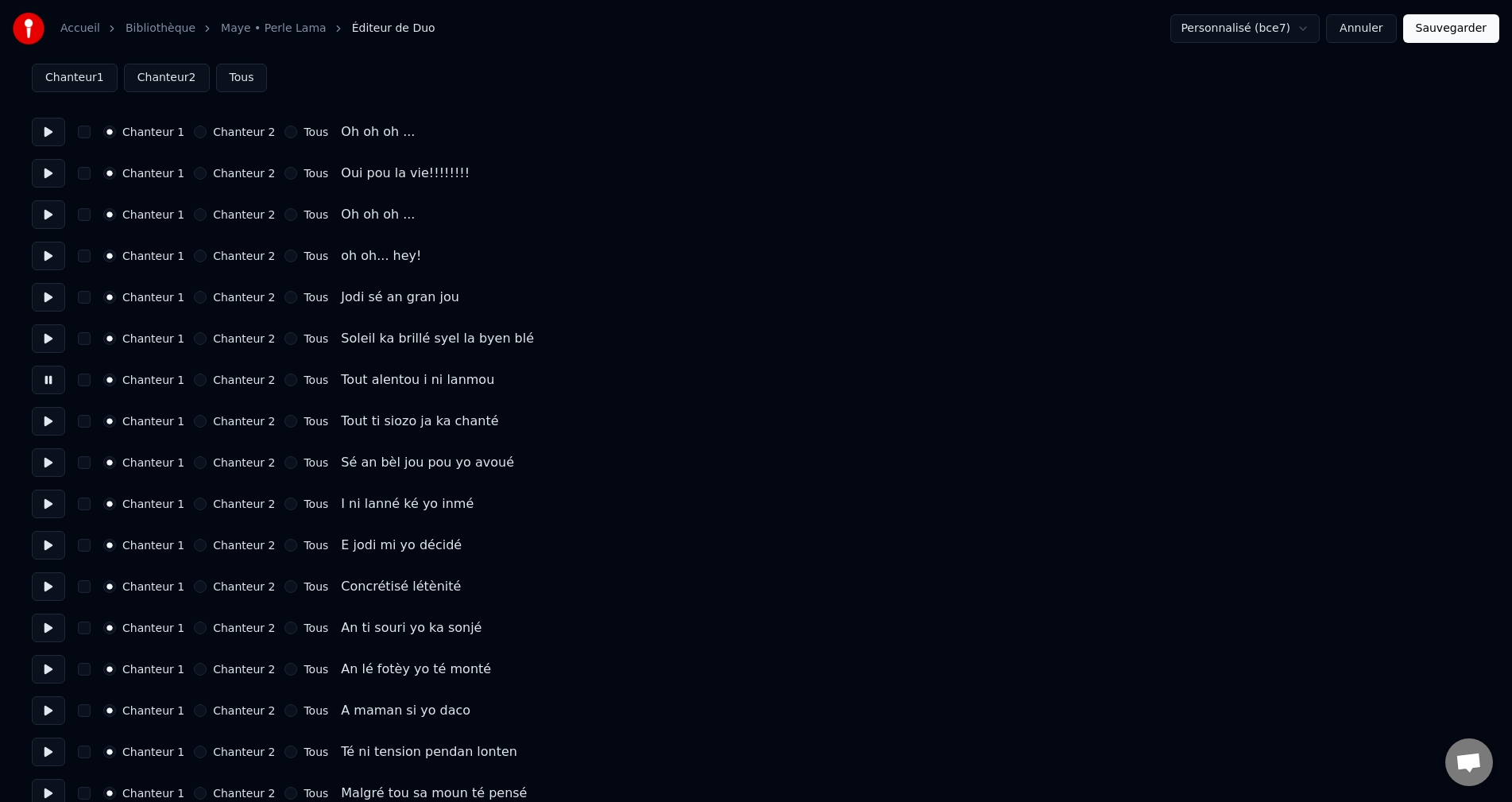
click at [50, 421] on button at bounding box center [49, 421] width 33 height 29
click at [51, 457] on button at bounding box center [49, 462] width 33 height 29
click at [52, 507] on button at bounding box center [49, 504] width 33 height 29
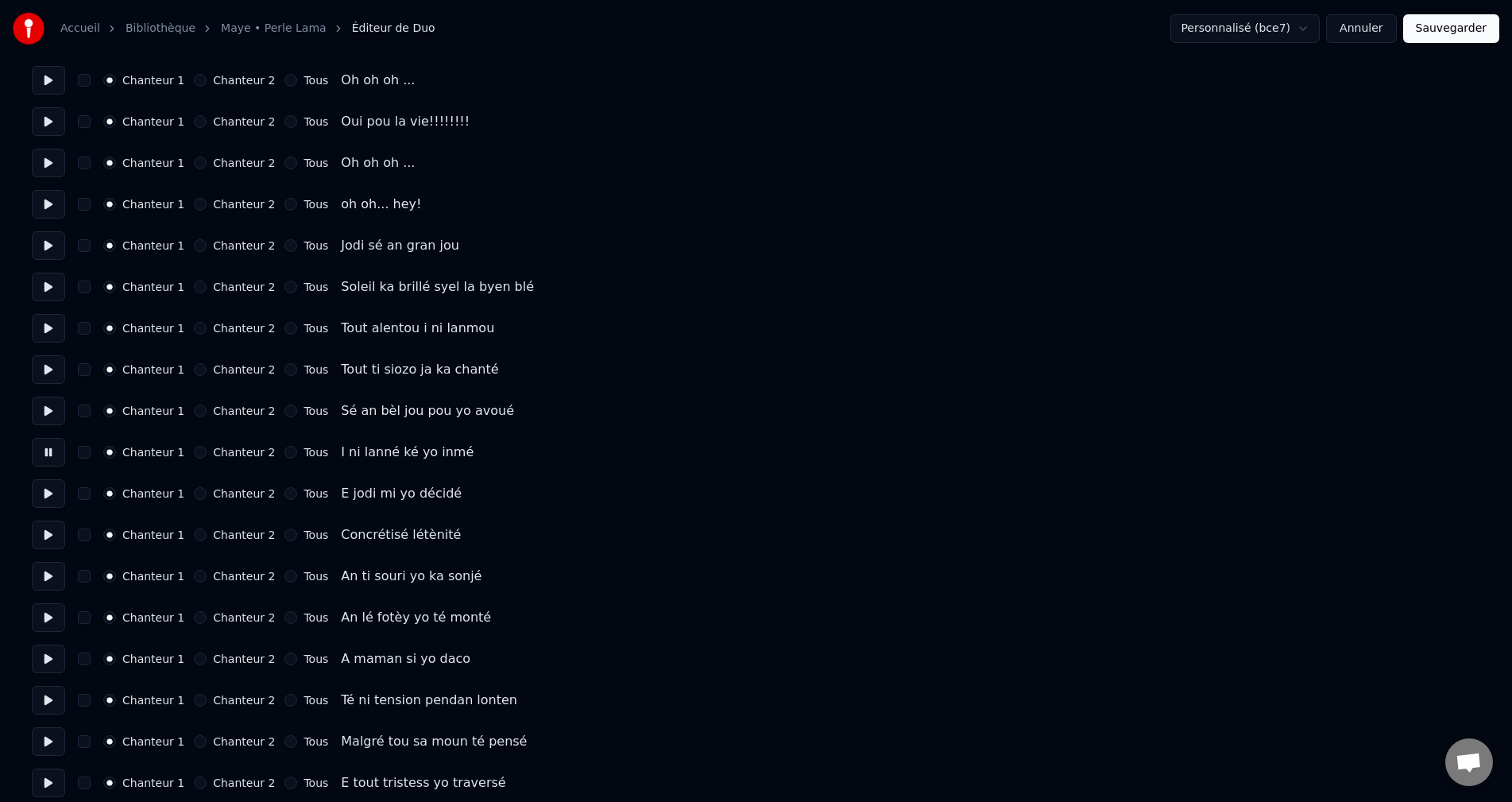
scroll to position [159, 0]
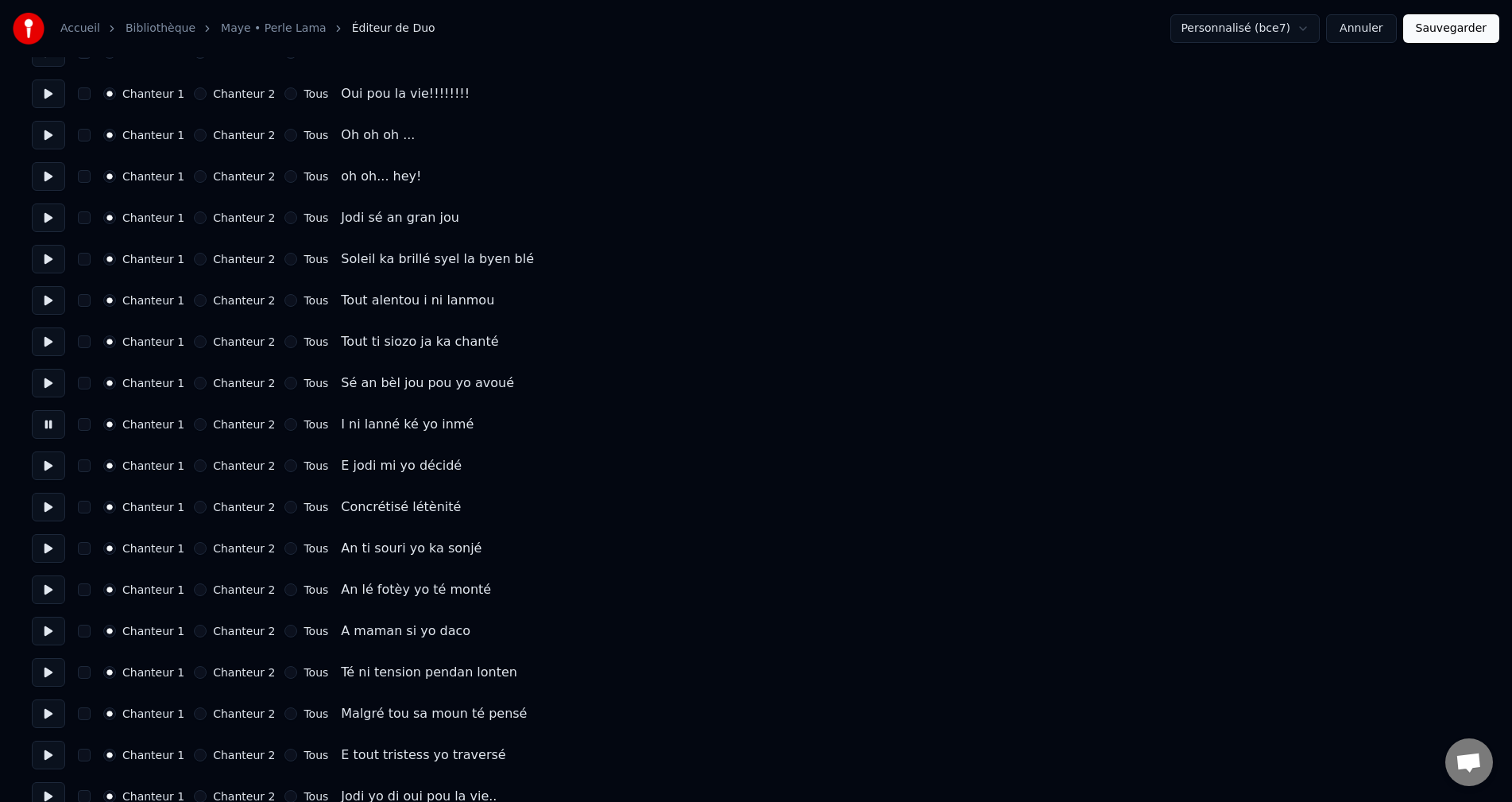
click at [48, 466] on button at bounding box center [49, 465] width 33 height 29
click at [51, 509] on button at bounding box center [49, 507] width 33 height 29
drag, startPoint x: 47, startPoint y: 551, endPoint x: 48, endPoint y: 560, distance: 9.1
click at [46, 551] on button at bounding box center [49, 548] width 33 height 29
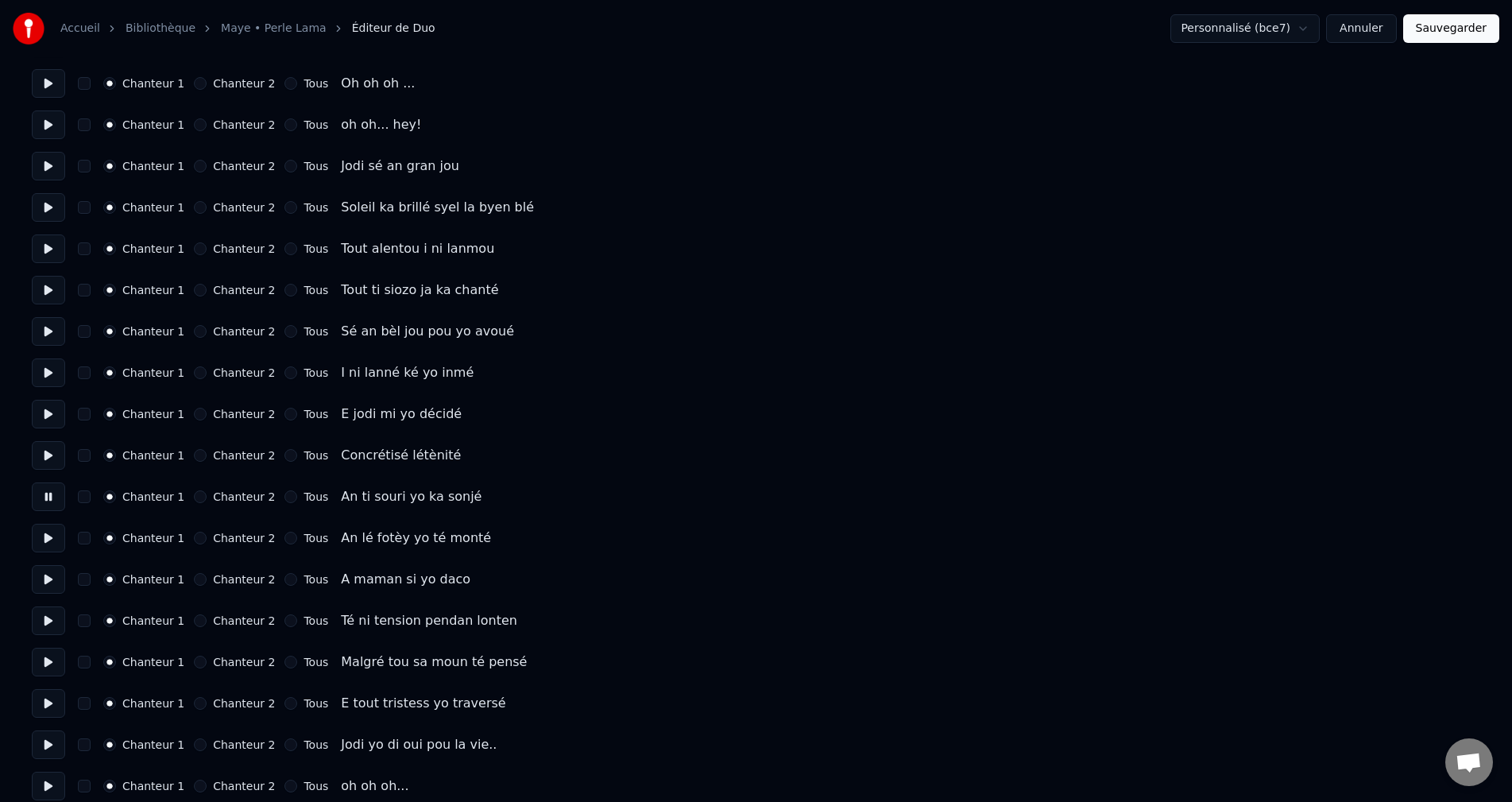
scroll to position [239, 0]
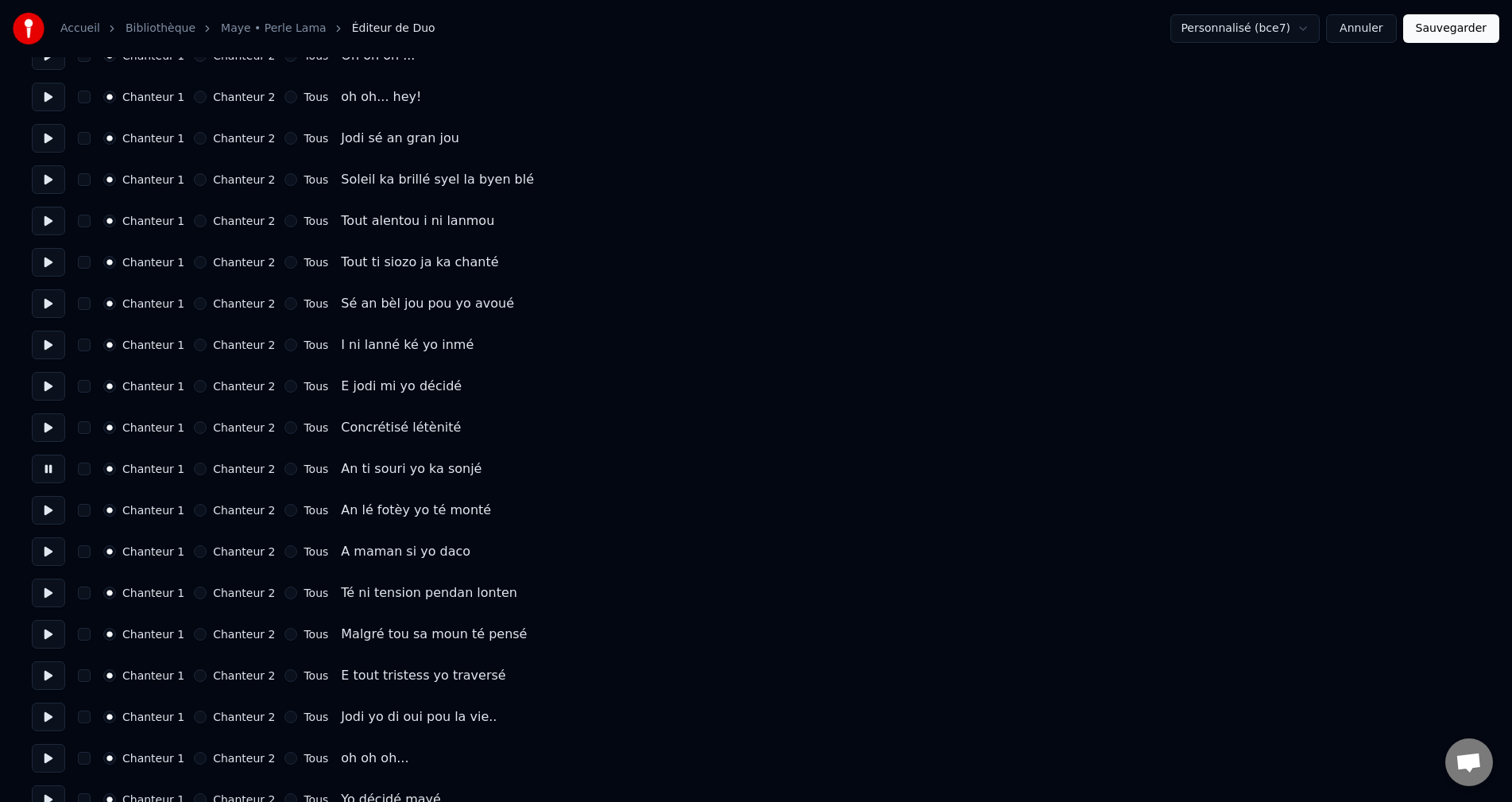
click at [55, 512] on button at bounding box center [49, 510] width 33 height 29
click at [48, 559] on button at bounding box center [49, 551] width 33 height 29
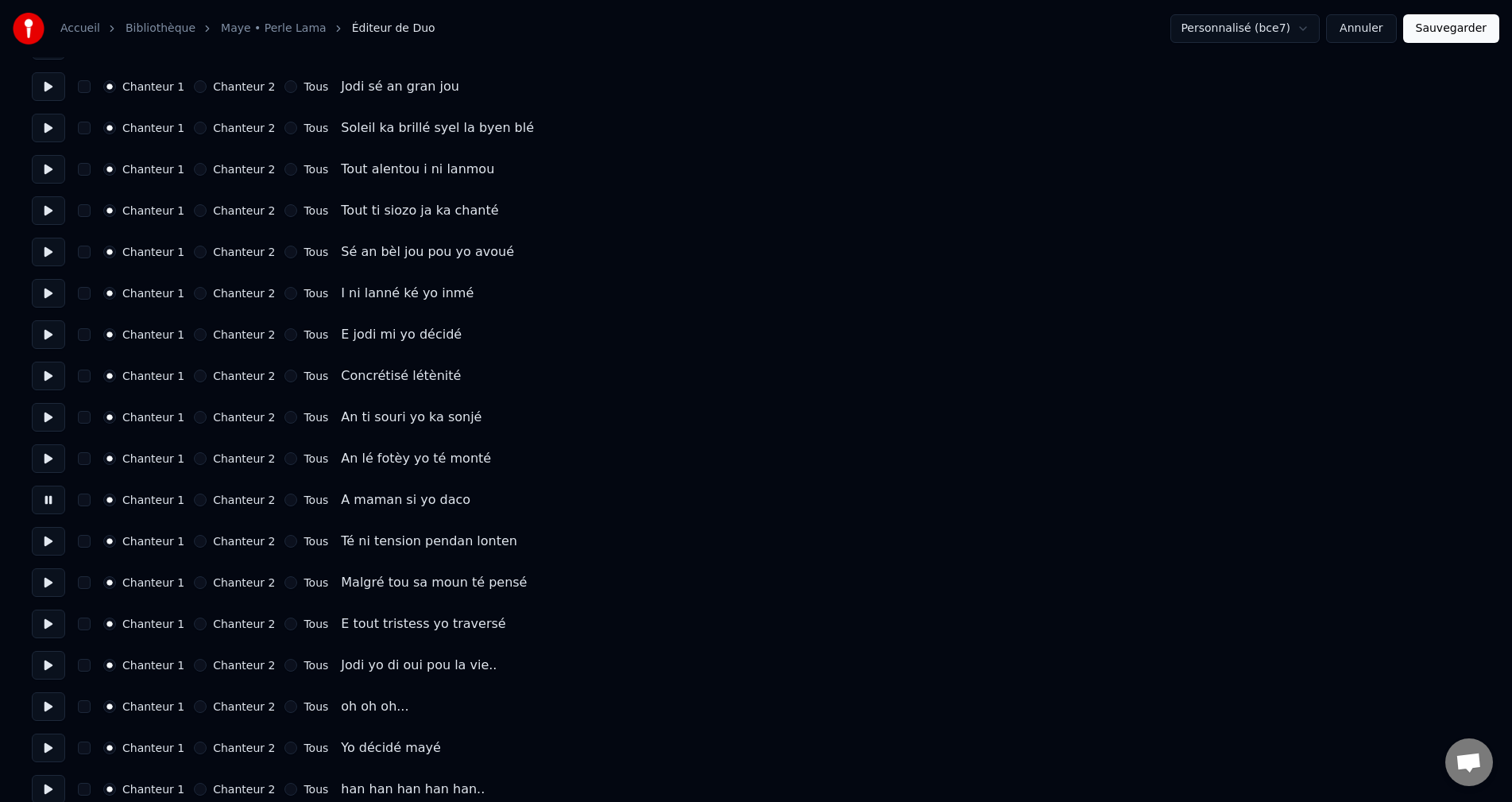
scroll to position [318, 0]
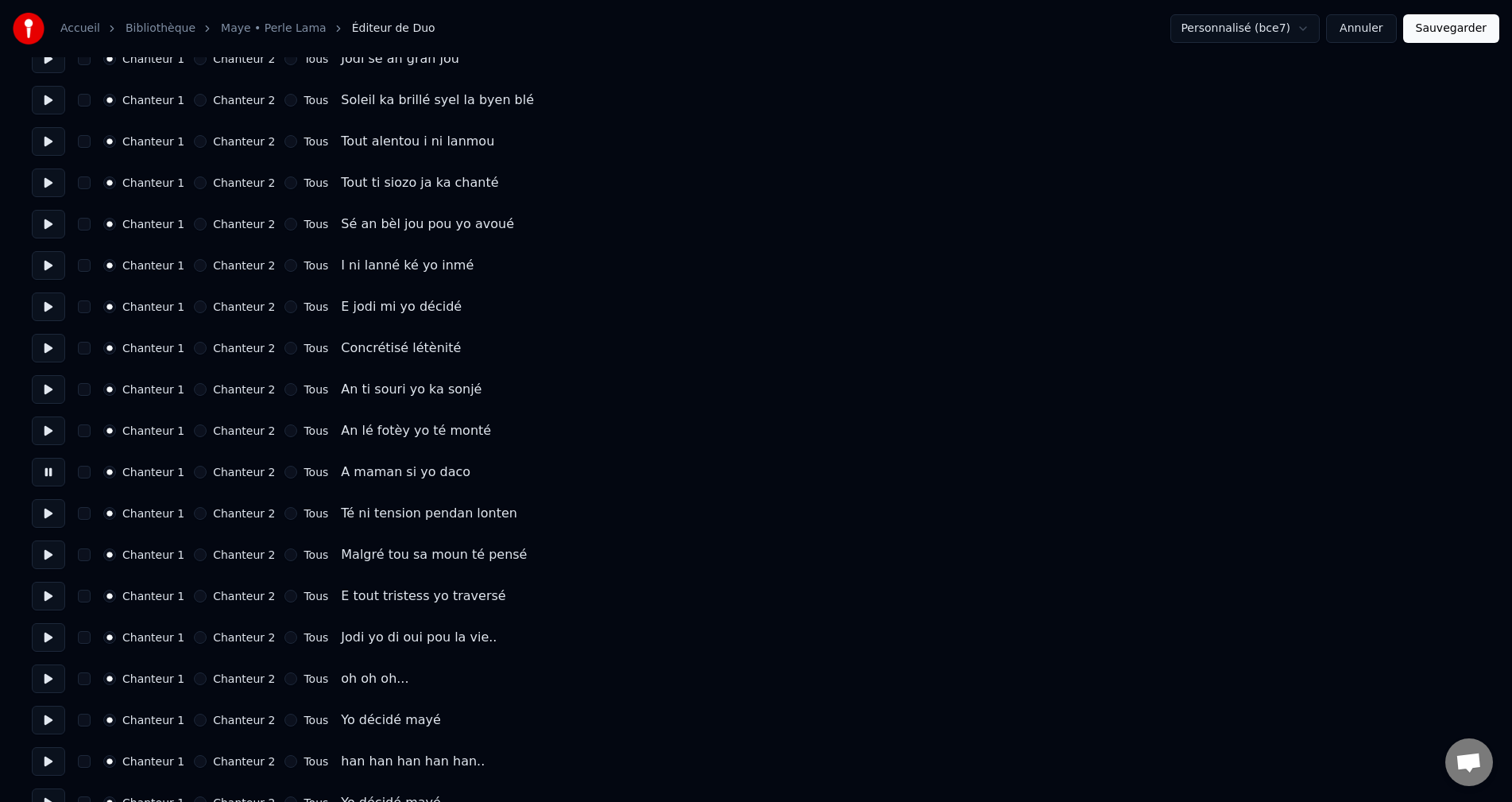
drag, startPoint x: 45, startPoint y: 510, endPoint x: 57, endPoint y: 519, distance: 15.0
click at [47, 509] on button at bounding box center [49, 513] width 33 height 29
click at [53, 565] on button at bounding box center [49, 555] width 33 height 29
click at [46, 600] on button at bounding box center [49, 596] width 33 height 29
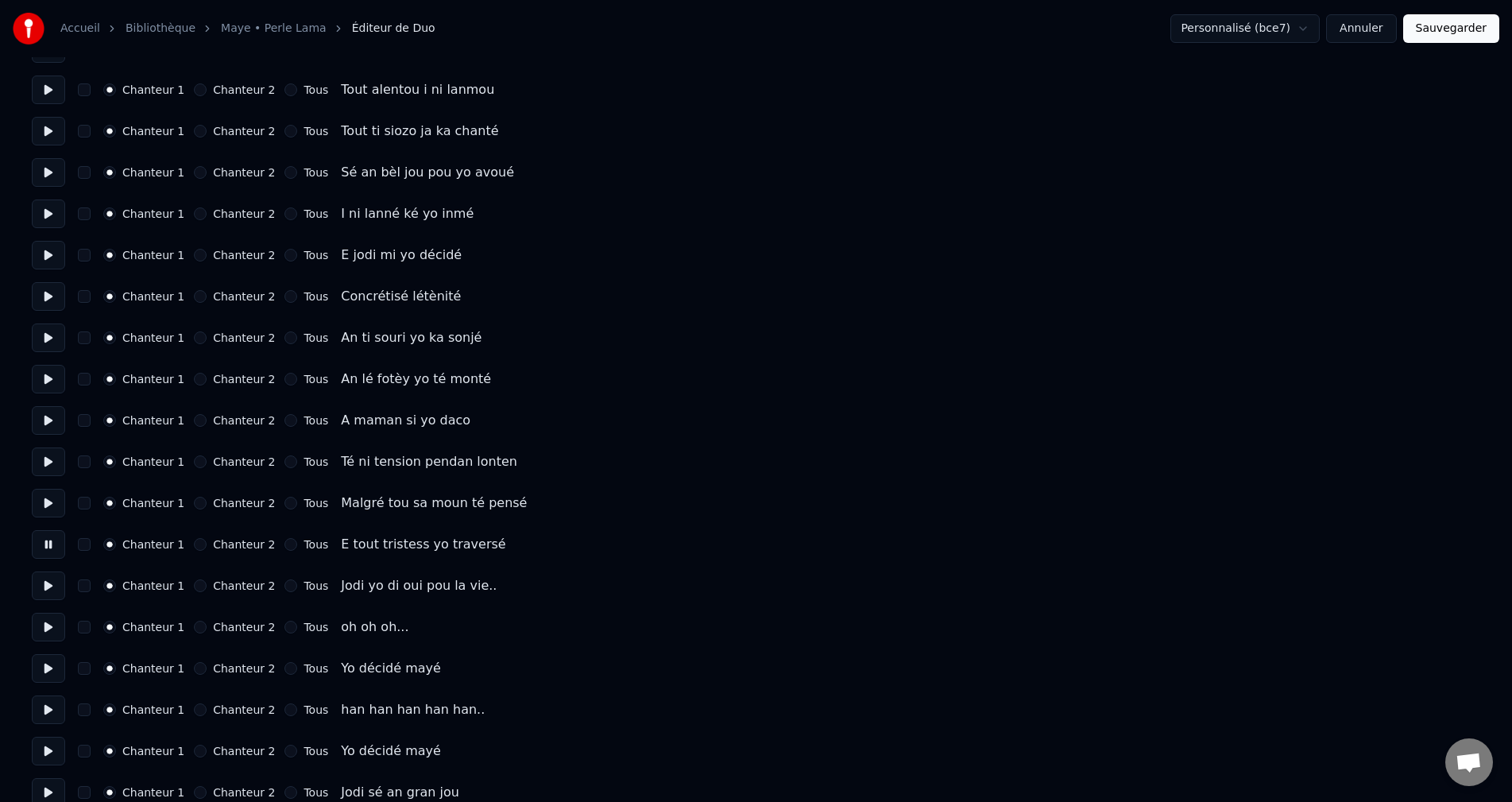
scroll to position [397, 0]
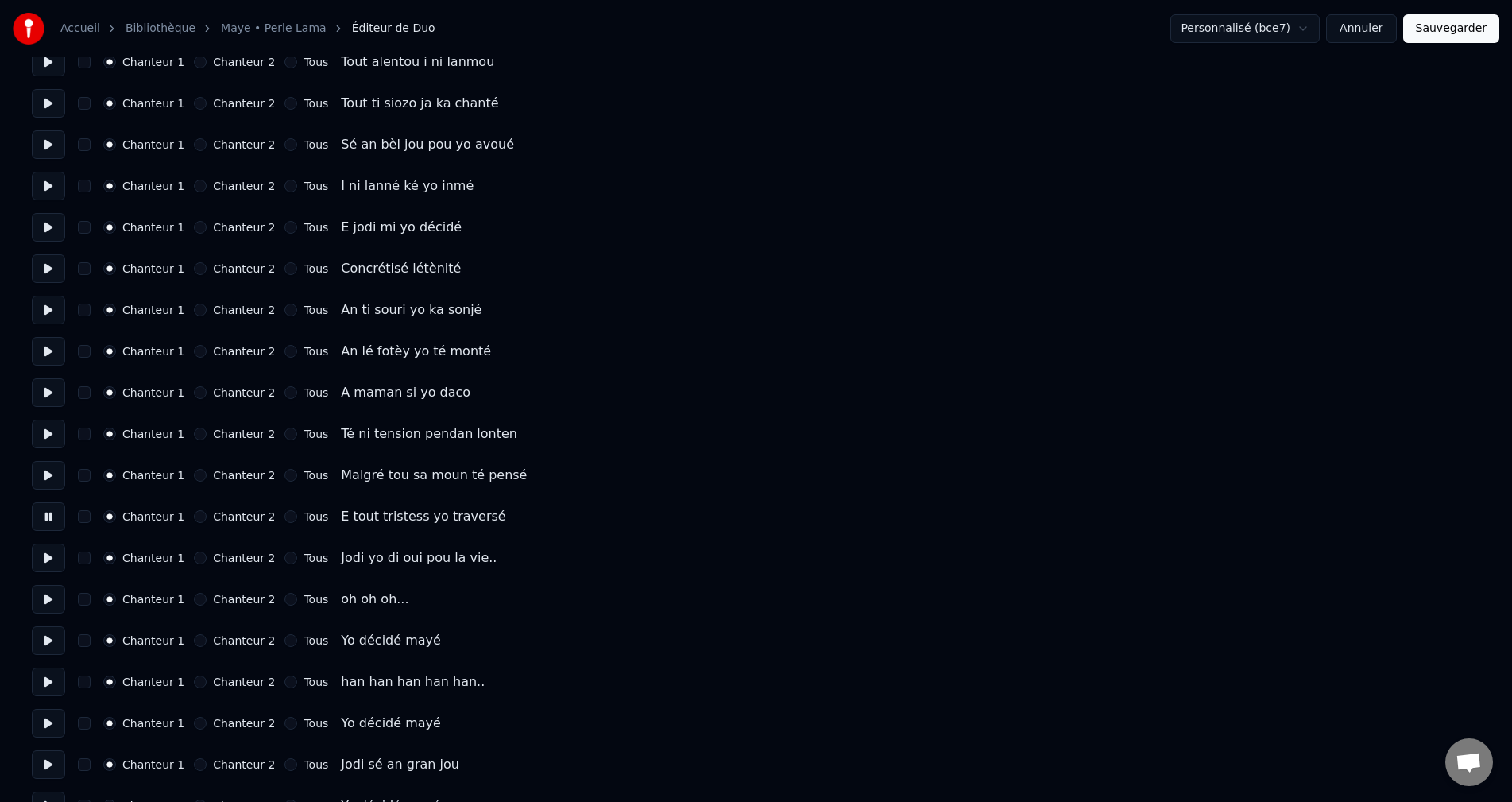
click at [56, 557] on button at bounding box center [49, 558] width 33 height 29
click at [63, 602] on button at bounding box center [49, 599] width 33 height 29
click at [84, 602] on button "button" at bounding box center [84, 599] width 13 height 13
click at [52, 643] on button at bounding box center [49, 640] width 33 height 29
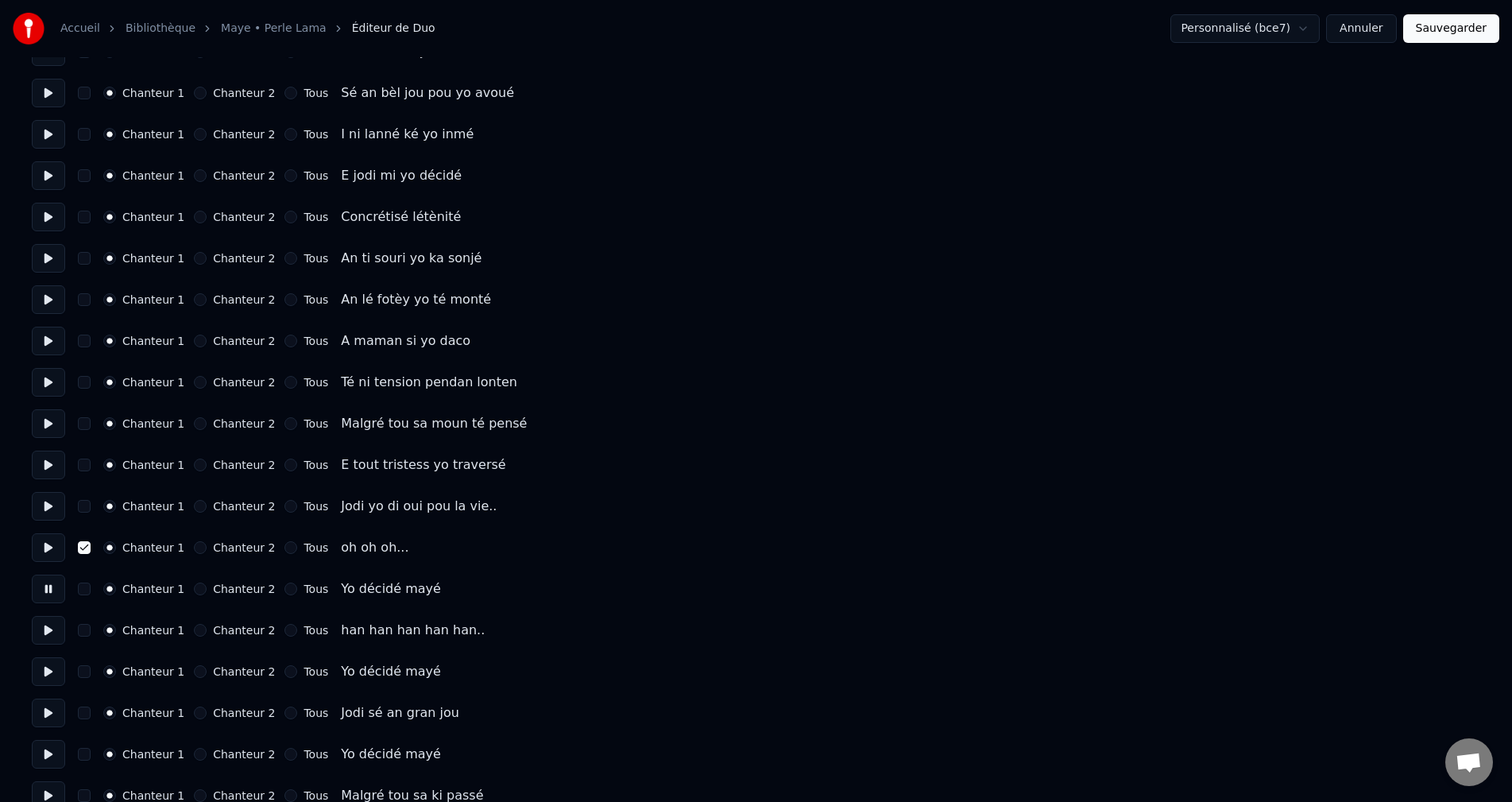
scroll to position [477, 0]
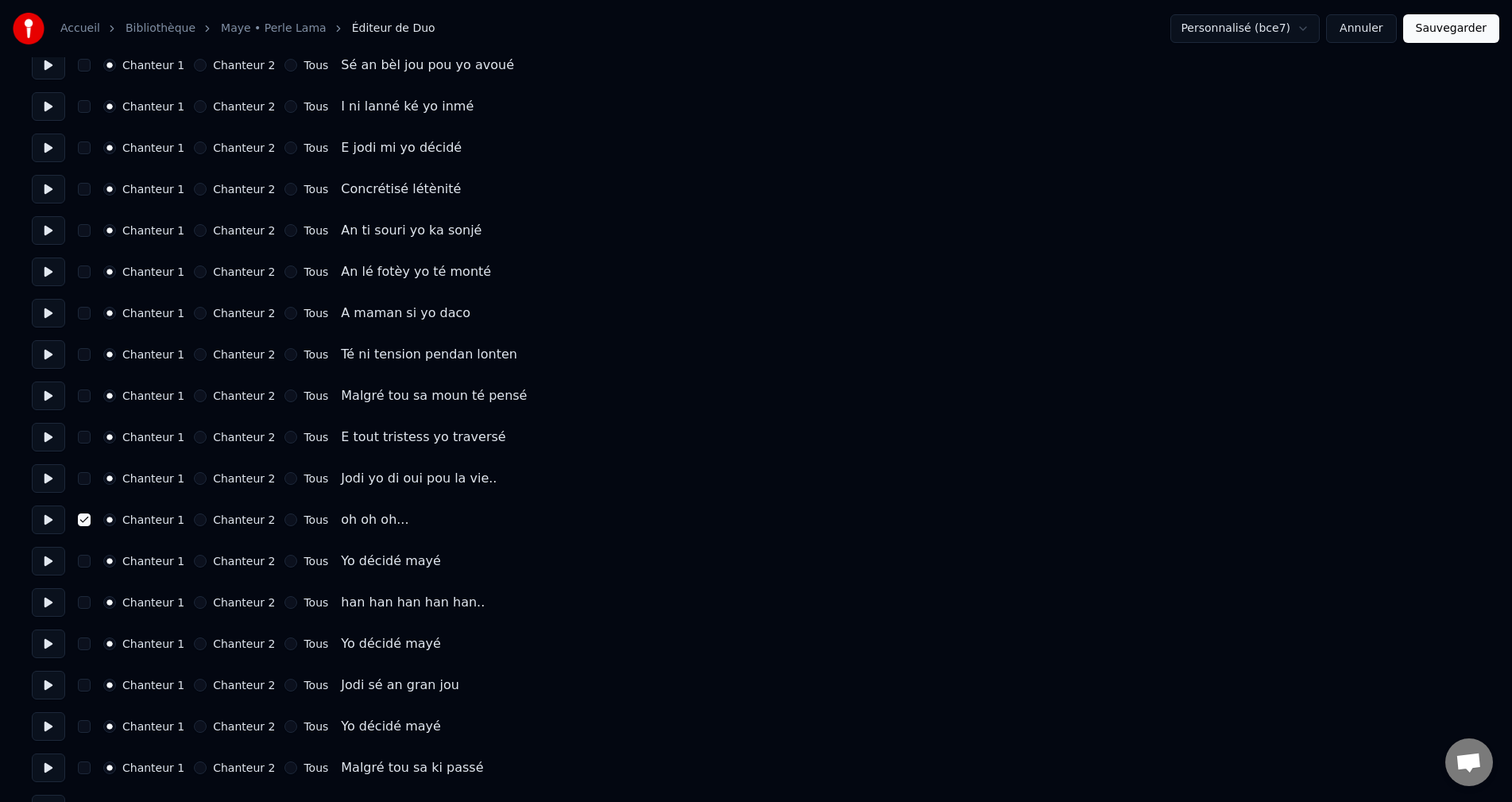
click at [194, 563] on button "Chanteur 2" at bounding box center [200, 561] width 13 height 13
click at [54, 605] on button at bounding box center [49, 602] width 33 height 29
click at [83, 605] on button "button" at bounding box center [84, 602] width 13 height 13
click at [45, 653] on button at bounding box center [49, 644] width 33 height 29
click at [194, 646] on button "Chanteur 2" at bounding box center [200, 644] width 13 height 13
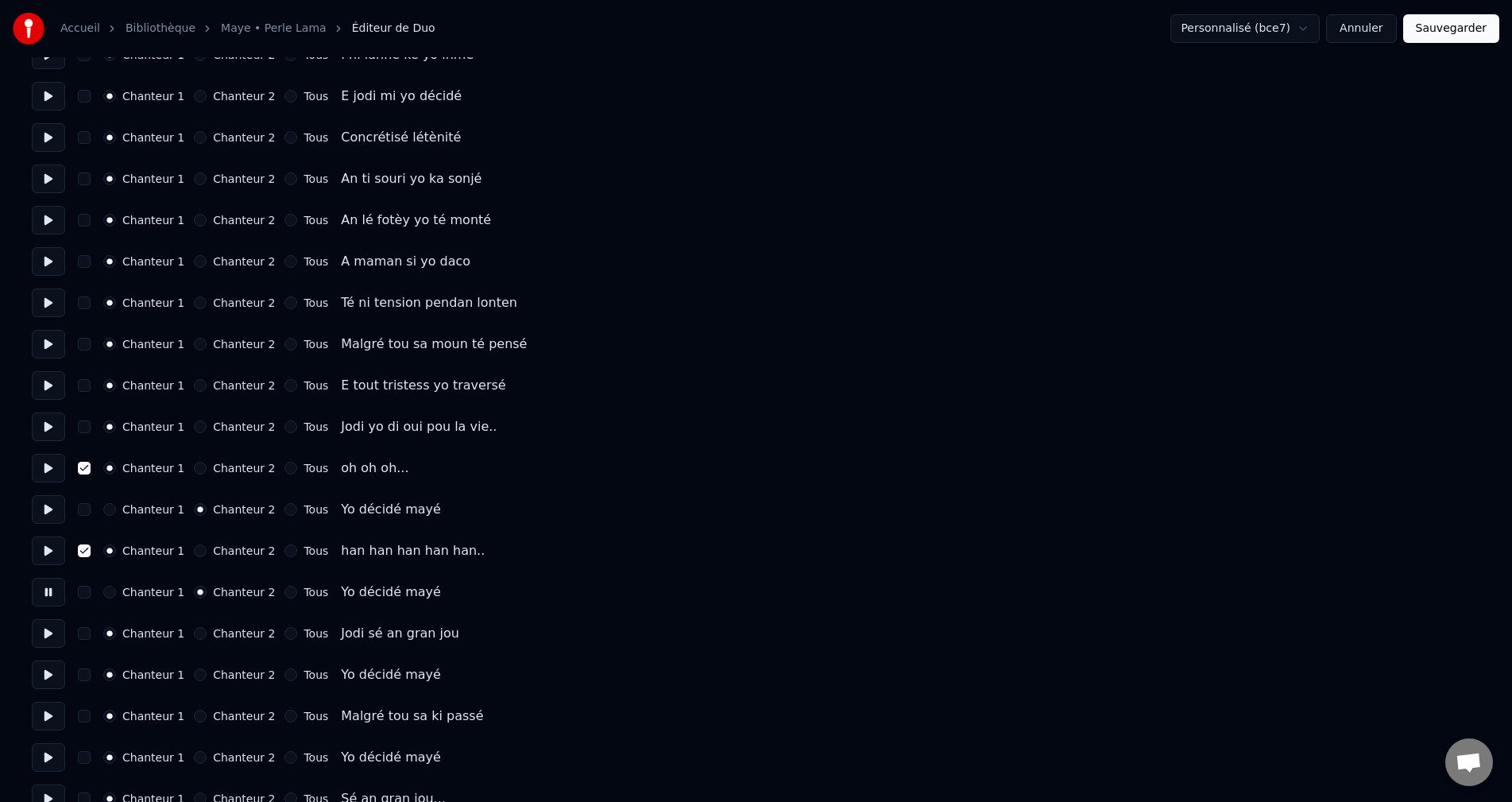
scroll to position [556, 0]
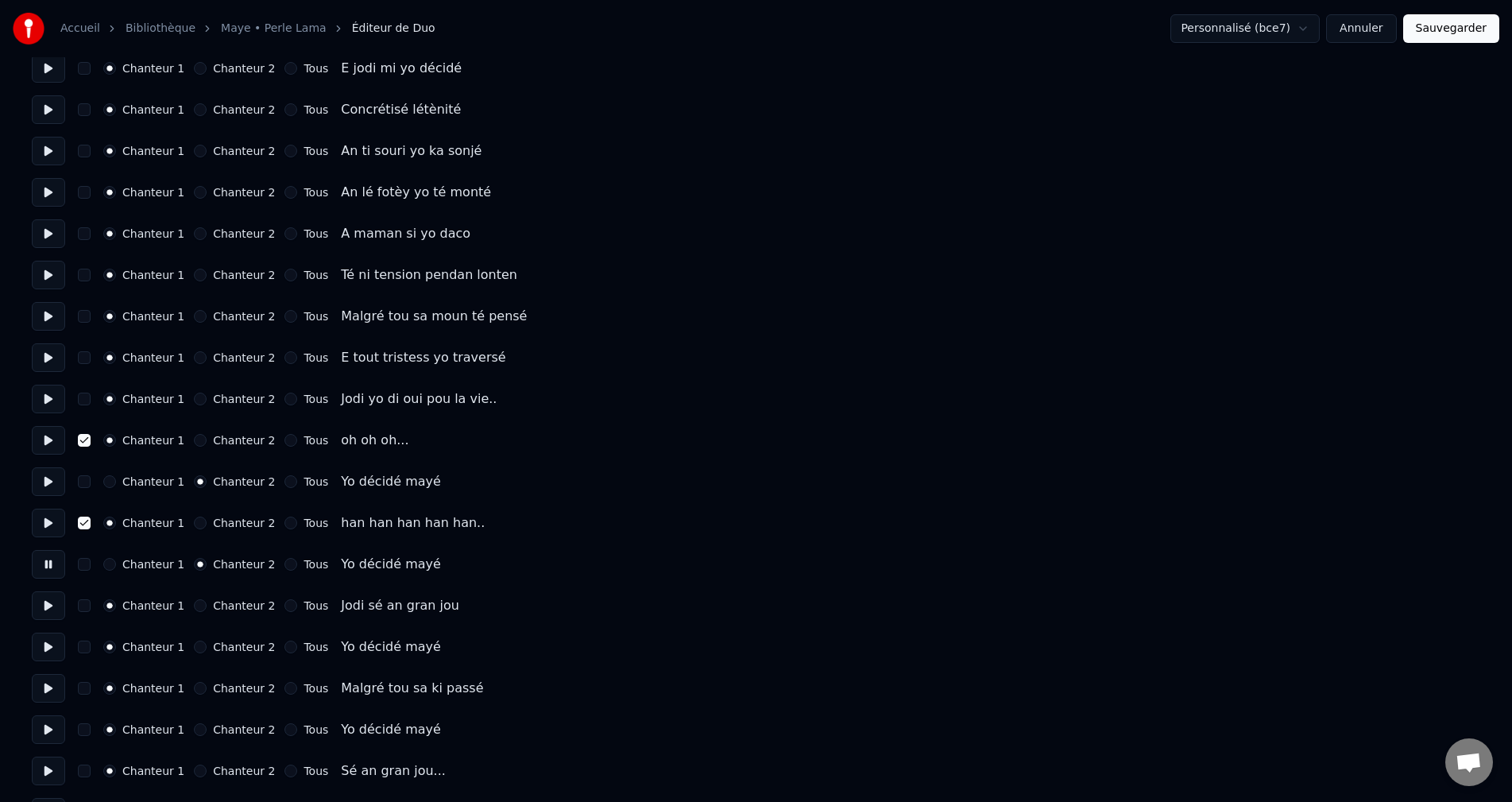
click at [43, 609] on button at bounding box center [49, 605] width 33 height 29
click at [50, 569] on button at bounding box center [49, 564] width 33 height 29
click at [49, 605] on button at bounding box center [49, 605] width 33 height 29
click at [44, 641] on button at bounding box center [49, 647] width 33 height 29
click at [194, 648] on button "Chanteur 2" at bounding box center [200, 647] width 13 height 13
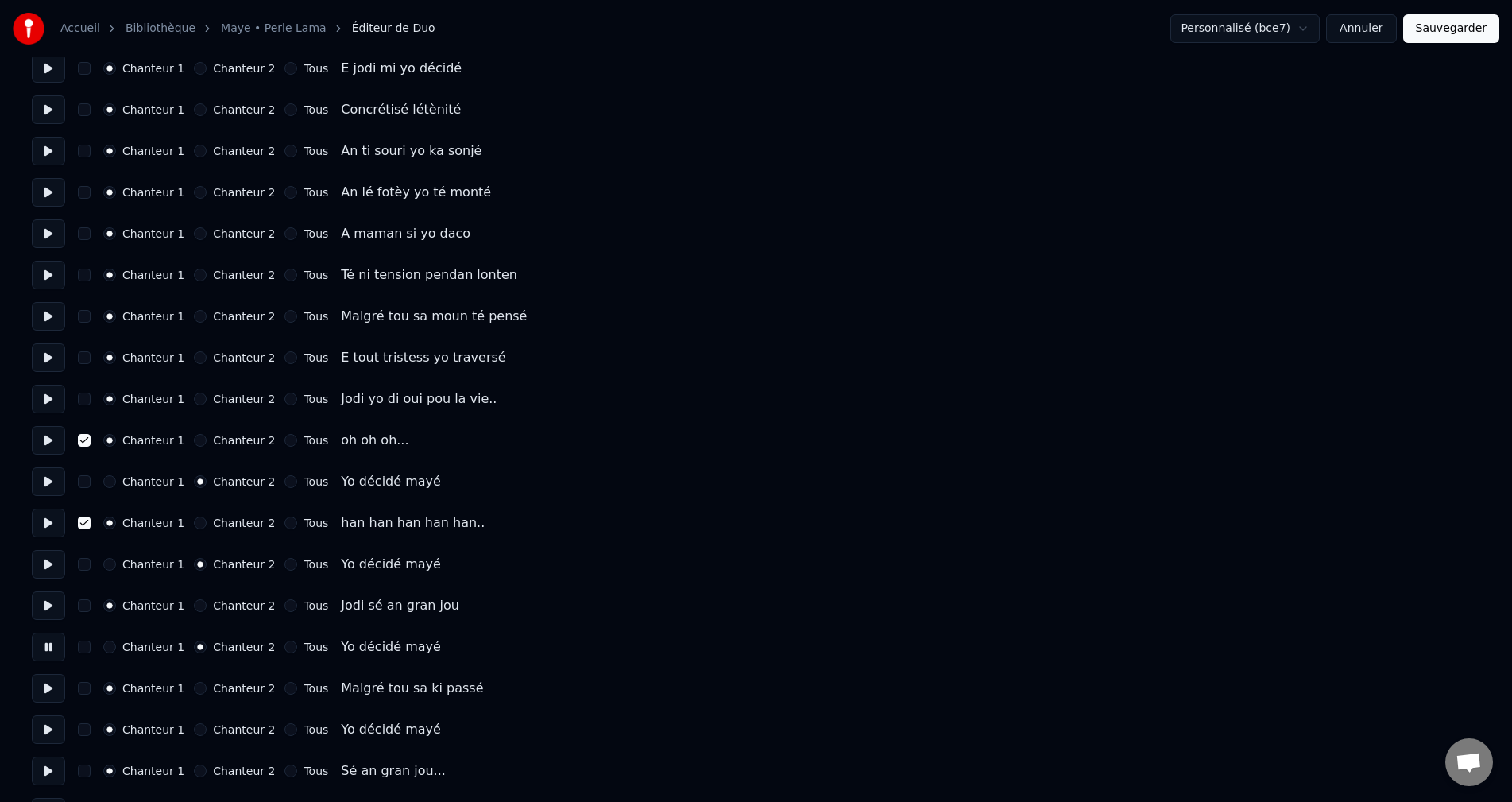
click at [45, 680] on button at bounding box center [49, 688] width 33 height 29
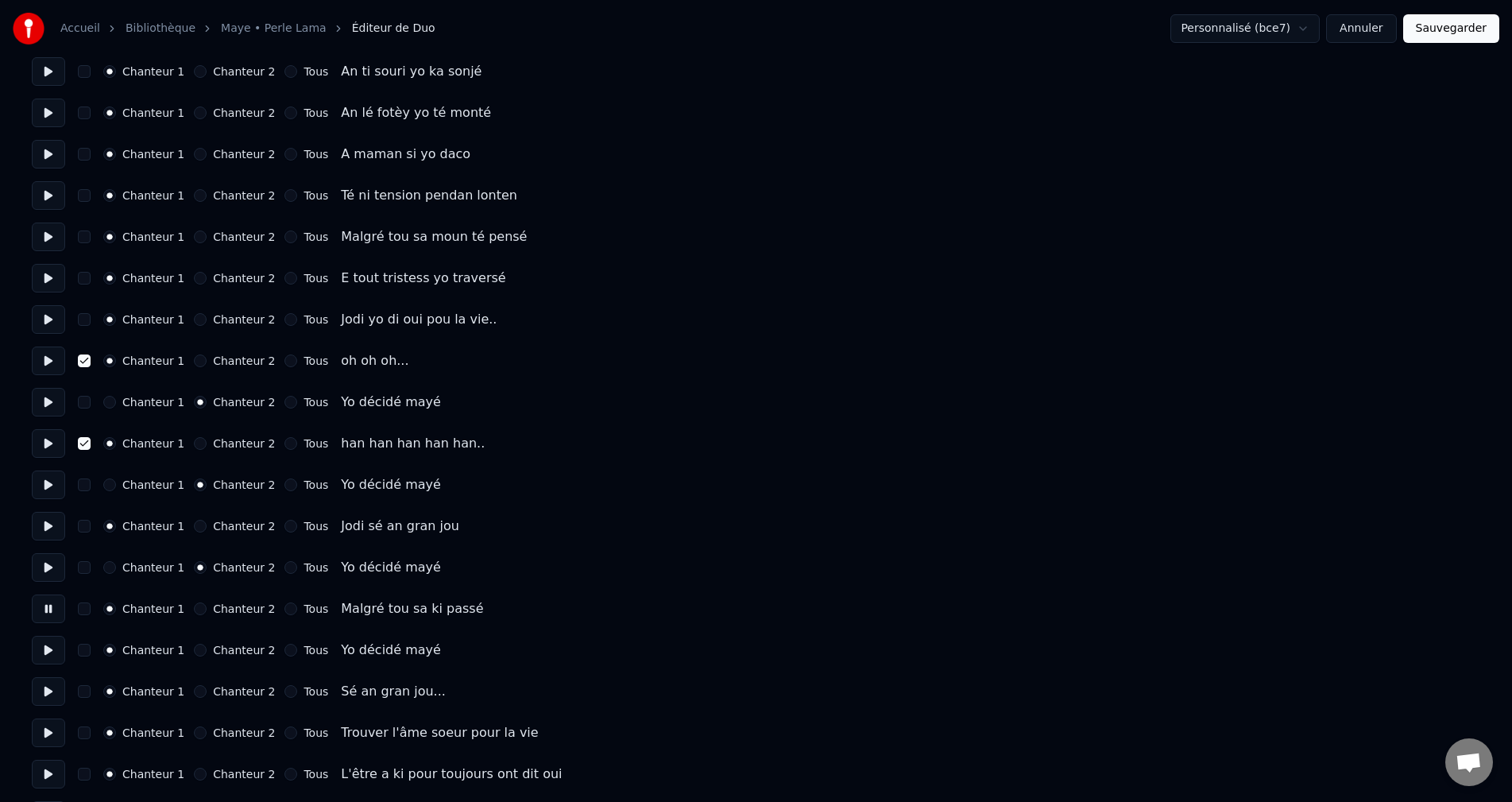
drag, startPoint x: 63, startPoint y: 644, endPoint x: 91, endPoint y: 651, distance: 28.9
click at [62, 644] on button at bounding box center [49, 650] width 33 height 29
click at [194, 652] on button "Chanteur 2" at bounding box center [200, 650] width 13 height 13
click at [67, 679] on div "Chanteur 1 Chanteur 2 Tous Sé an gran jou..." at bounding box center [756, 691] width 1448 height 29
click at [66, 680] on div "Chanteur 1 Chanteur 2 Tous Sé an gran jou..." at bounding box center [756, 691] width 1448 height 29
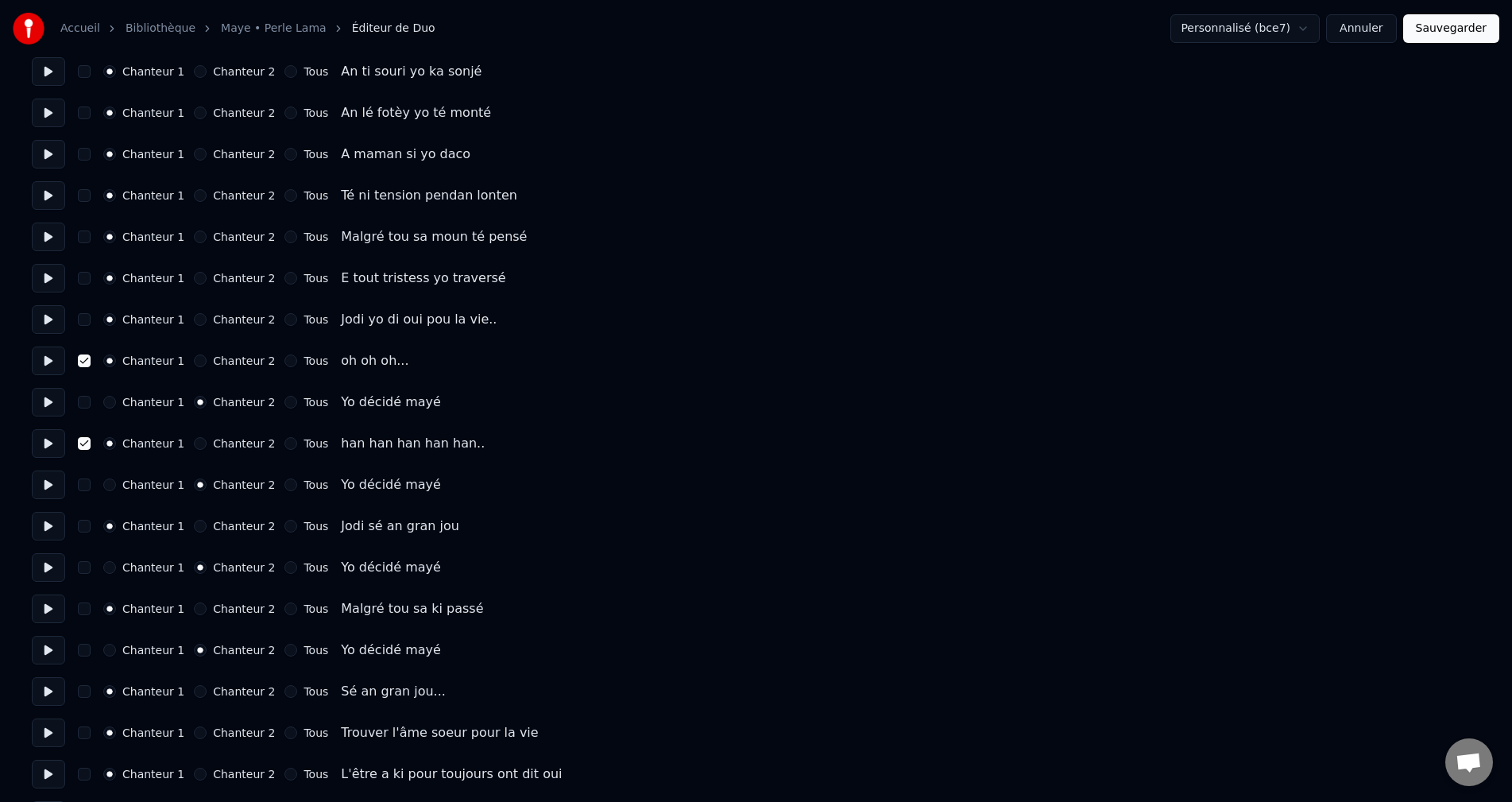
click at [53, 690] on button at bounding box center [49, 691] width 33 height 29
click at [61, 726] on button at bounding box center [49, 733] width 33 height 29
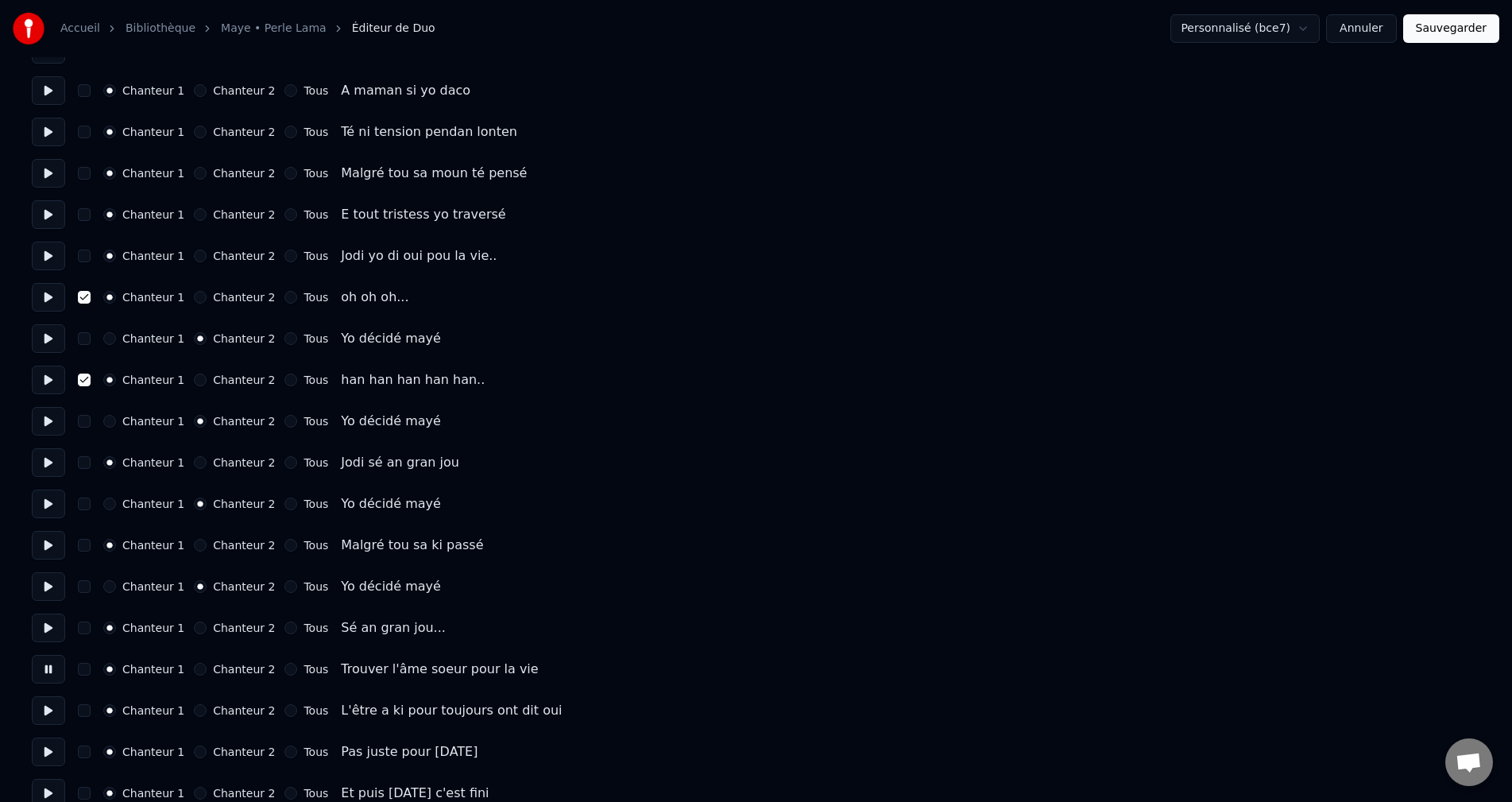
scroll to position [795, 0]
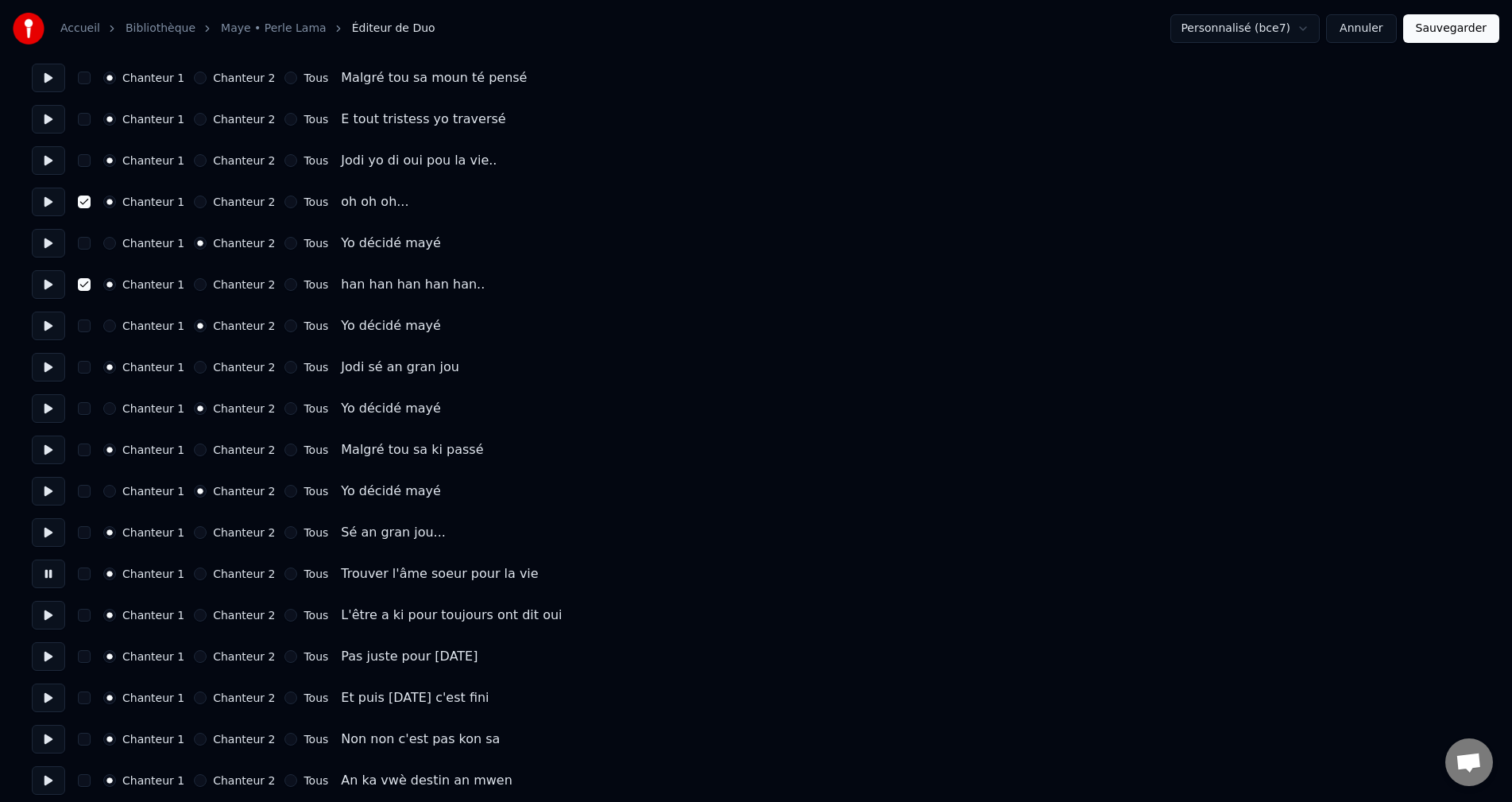
click at [52, 611] on button at bounding box center [49, 615] width 33 height 29
click at [47, 659] on button at bounding box center [49, 656] width 33 height 29
click at [51, 704] on button at bounding box center [49, 698] width 33 height 29
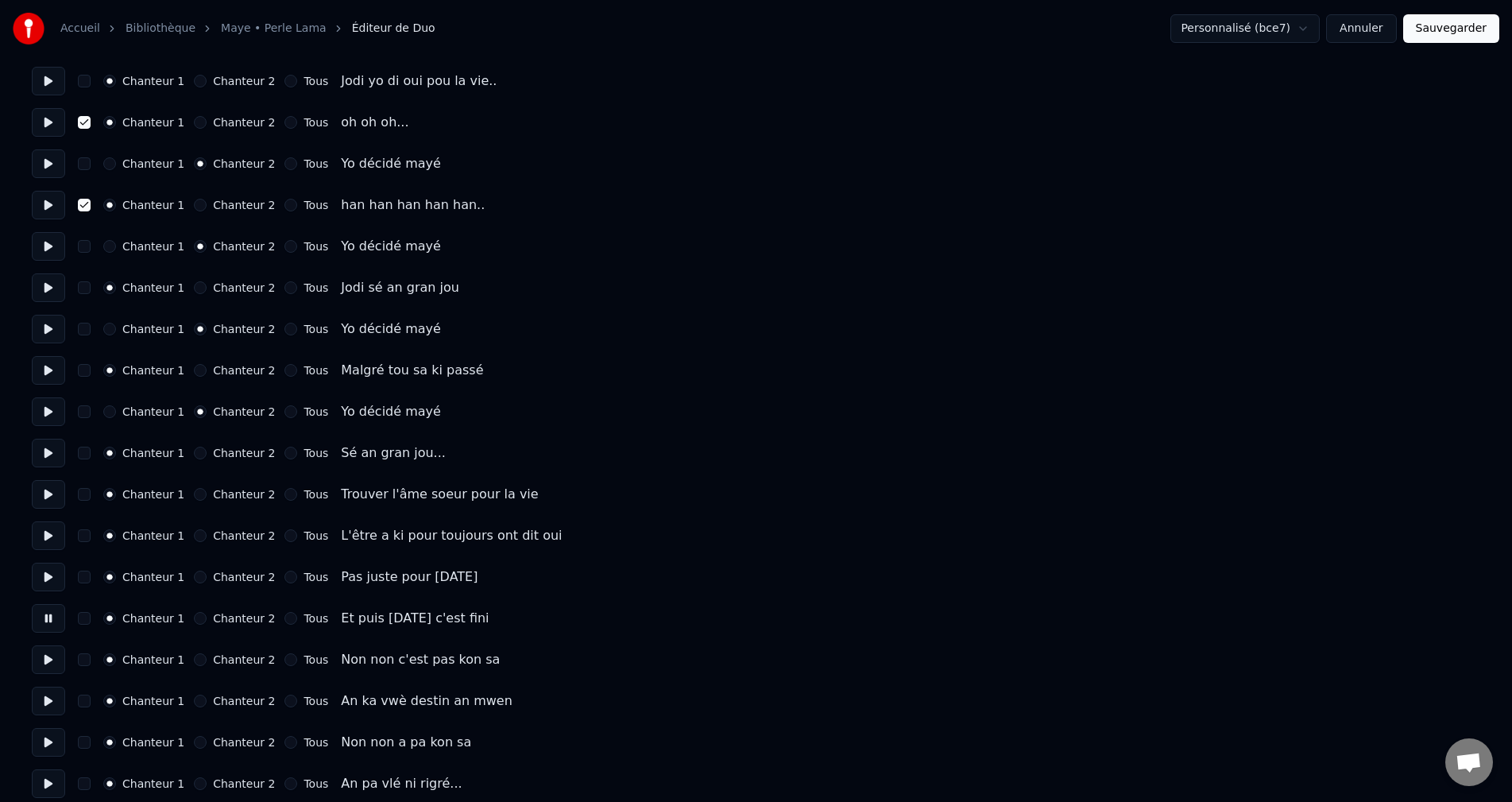
click at [49, 664] on button at bounding box center [49, 660] width 33 height 29
click at [50, 708] on button at bounding box center [49, 701] width 33 height 29
click at [41, 663] on button at bounding box center [49, 660] width 33 height 29
click at [194, 656] on button "Chanteur 2" at bounding box center [200, 660] width 13 height 13
click at [44, 699] on button at bounding box center [49, 701] width 33 height 29
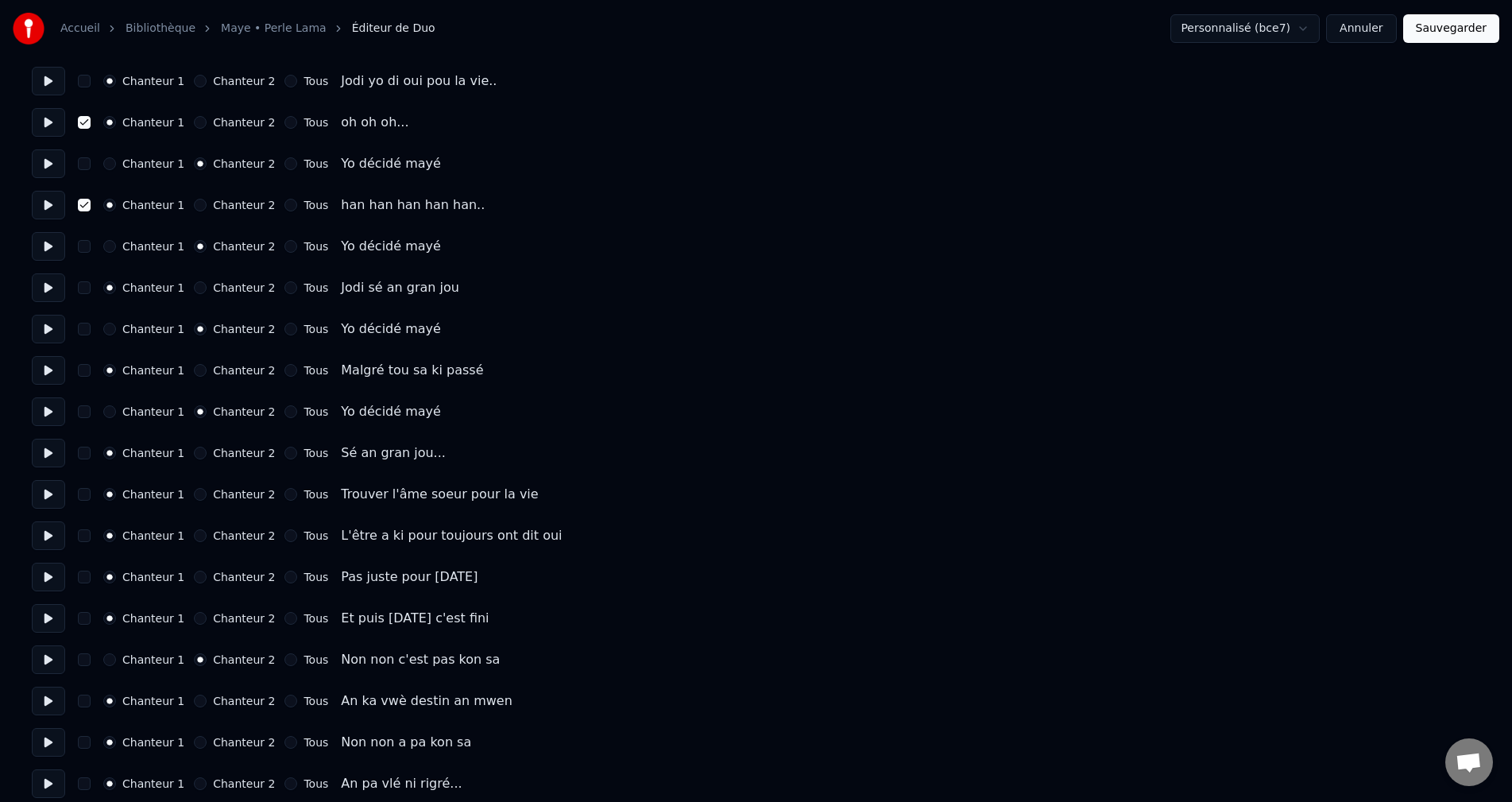
click at [38, 746] on button at bounding box center [49, 742] width 33 height 29
click at [194, 742] on button "Chanteur 2" at bounding box center [200, 742] width 13 height 13
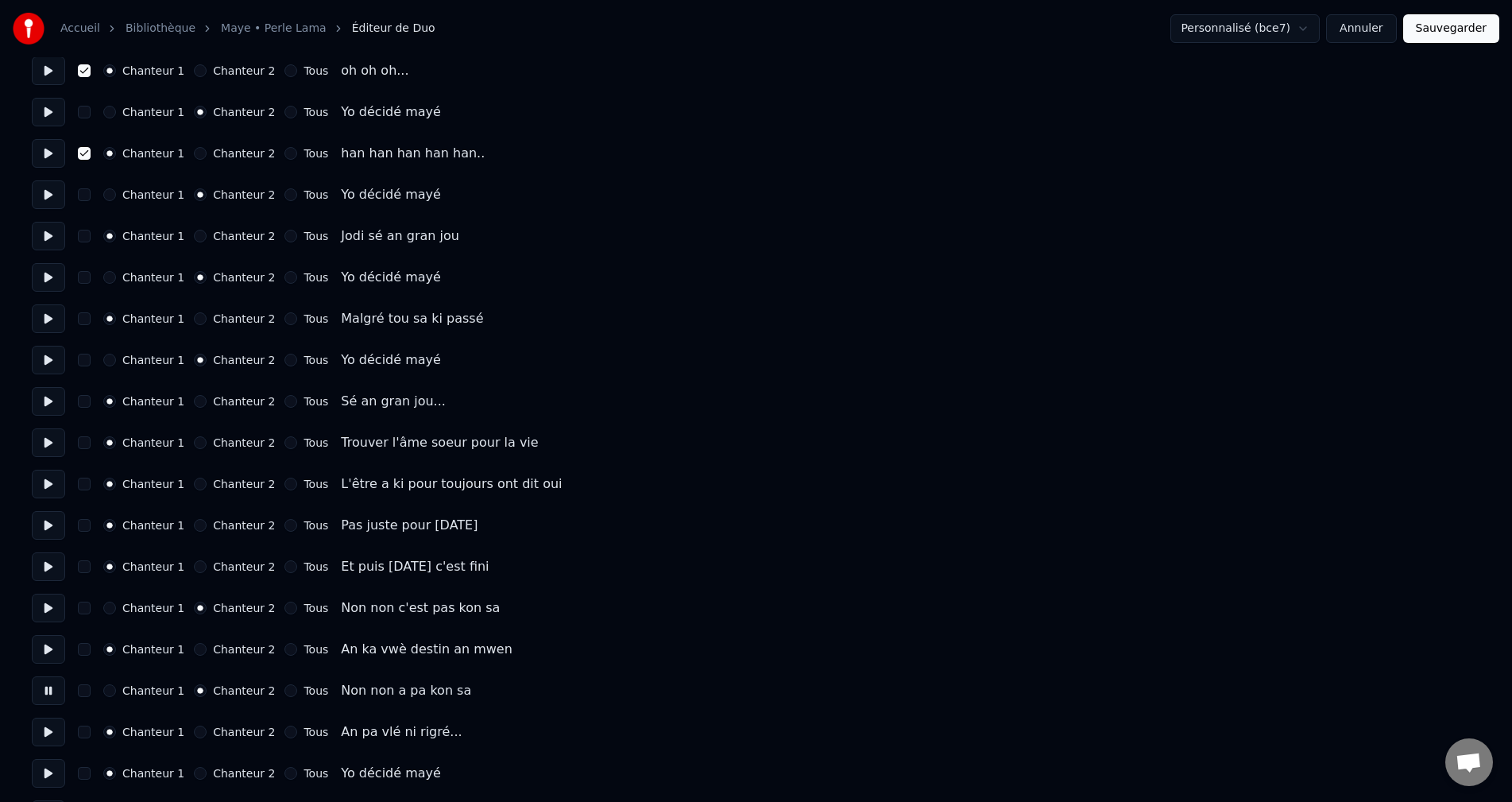
scroll to position [954, 0]
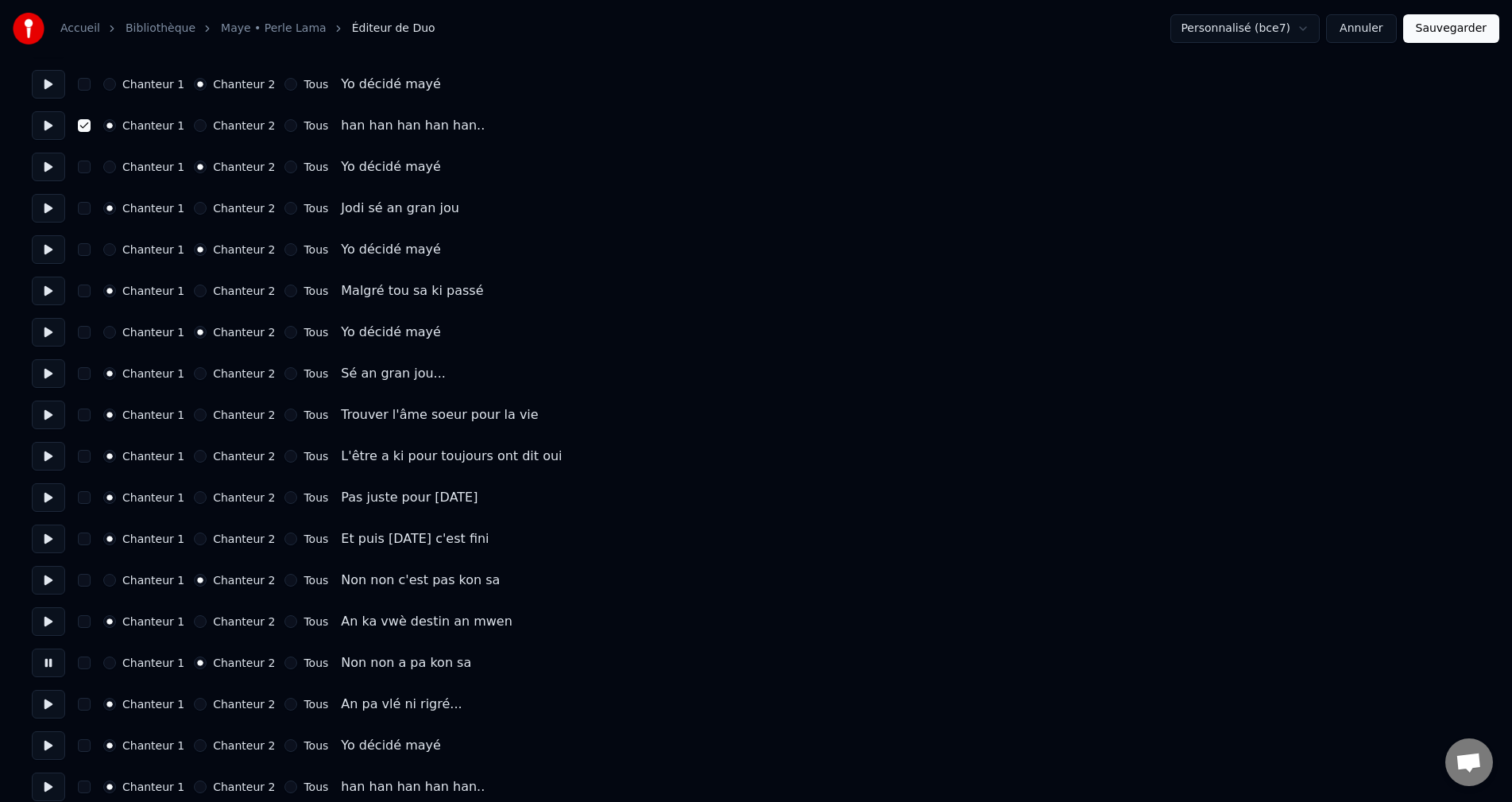
click at [47, 705] on button at bounding box center [49, 704] width 33 height 29
click at [42, 742] on button at bounding box center [49, 746] width 33 height 29
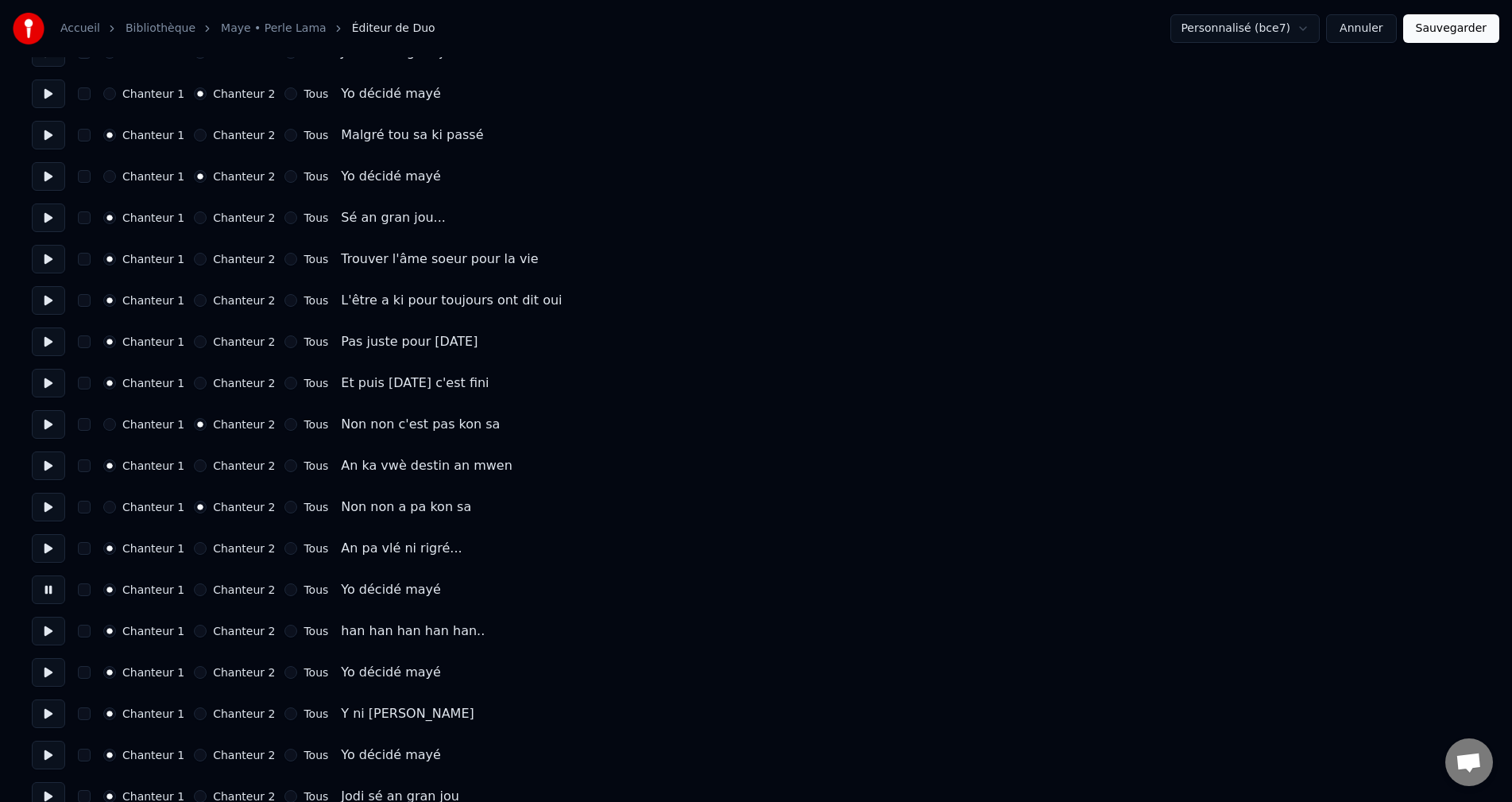
scroll to position [1112, 0]
click at [197, 582] on button "Chanteur 2" at bounding box center [200, 586] width 13 height 13
click at [41, 625] on button at bounding box center [49, 628] width 33 height 29
click at [84, 631] on button "button" at bounding box center [84, 628] width 13 height 13
click at [49, 673] on button at bounding box center [49, 669] width 33 height 29
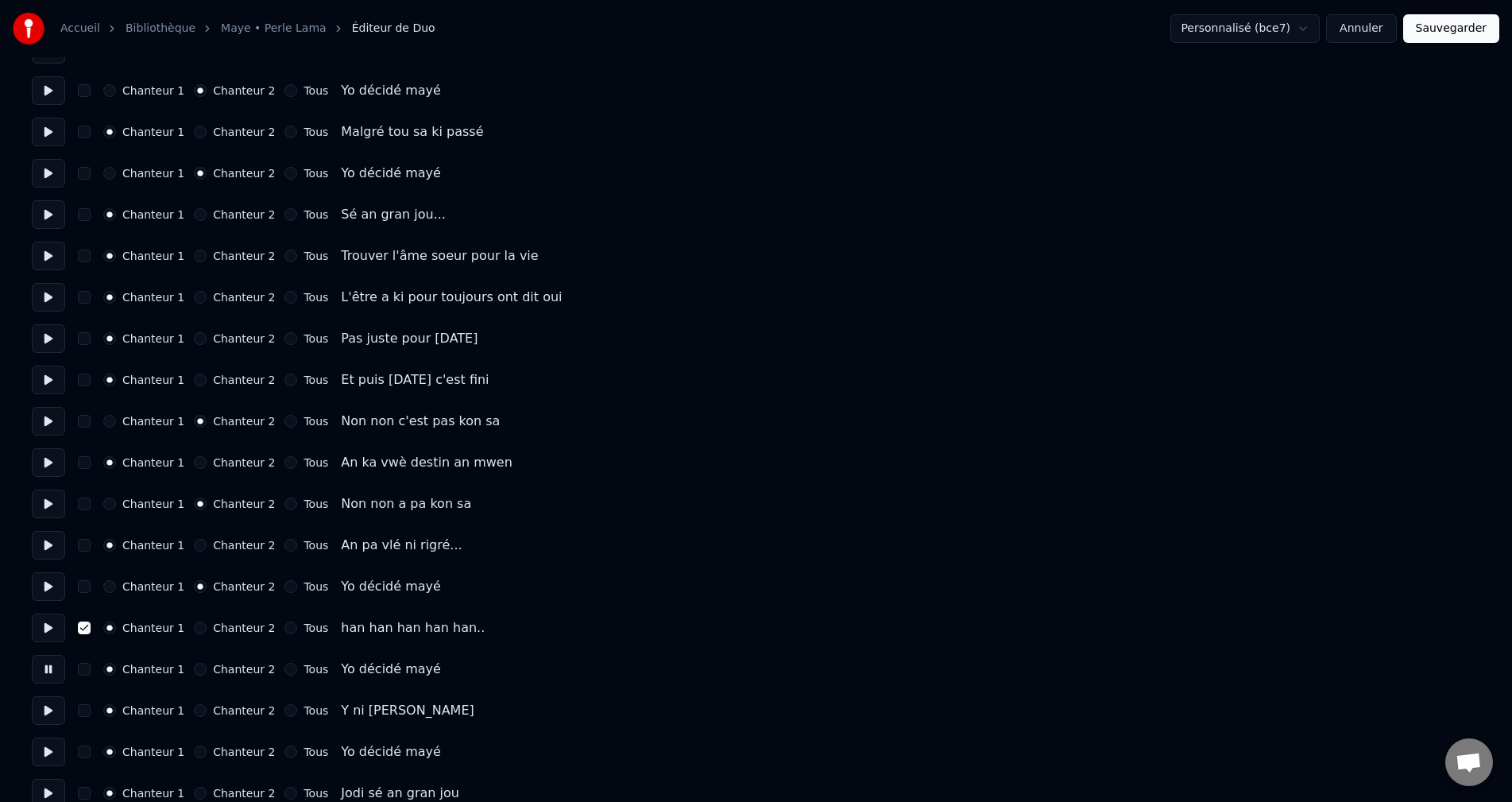
click at [197, 670] on button "Chanteur 2" at bounding box center [200, 669] width 13 height 13
click at [36, 706] on button at bounding box center [49, 711] width 33 height 29
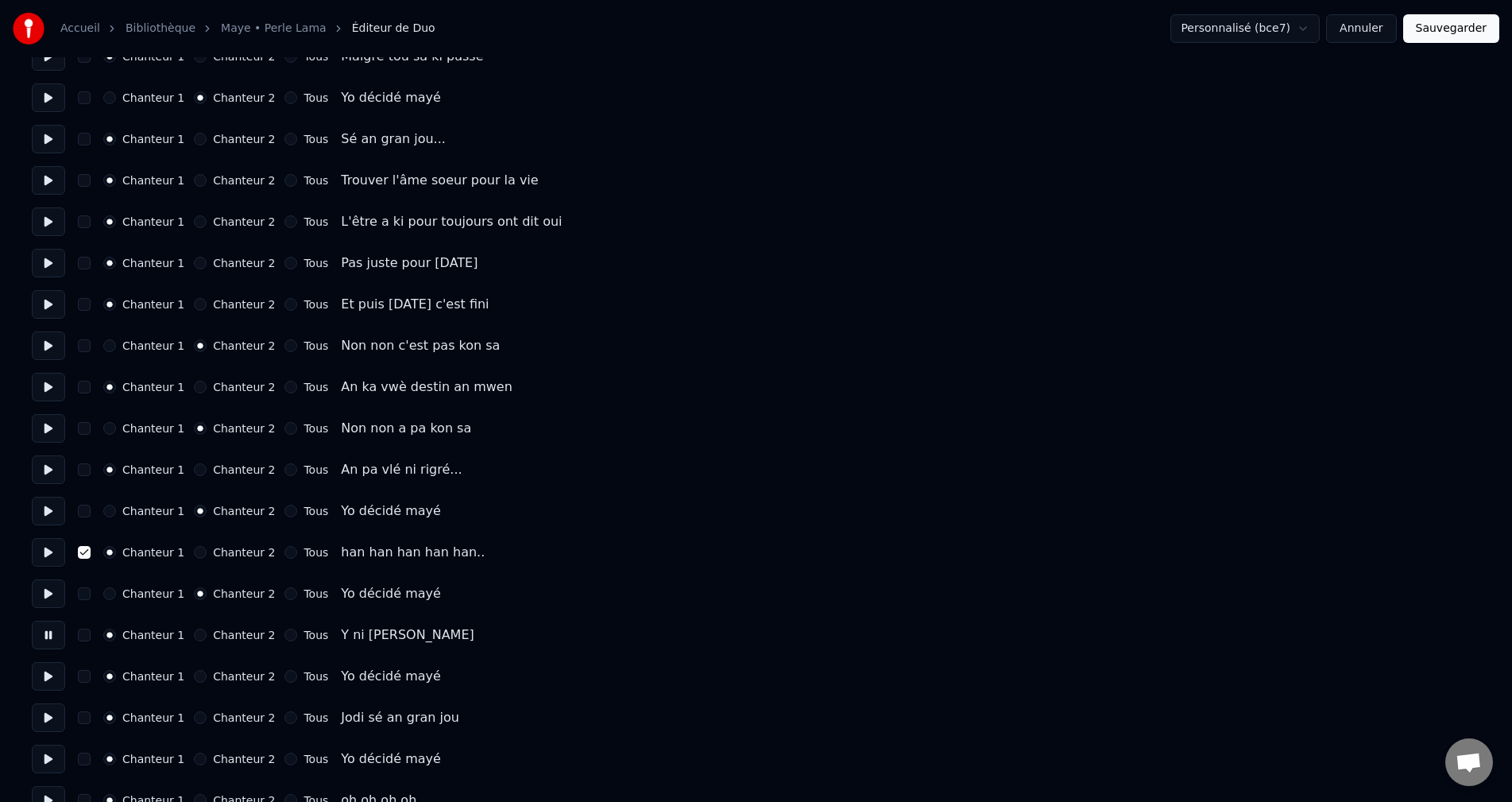
scroll to position [1192, 0]
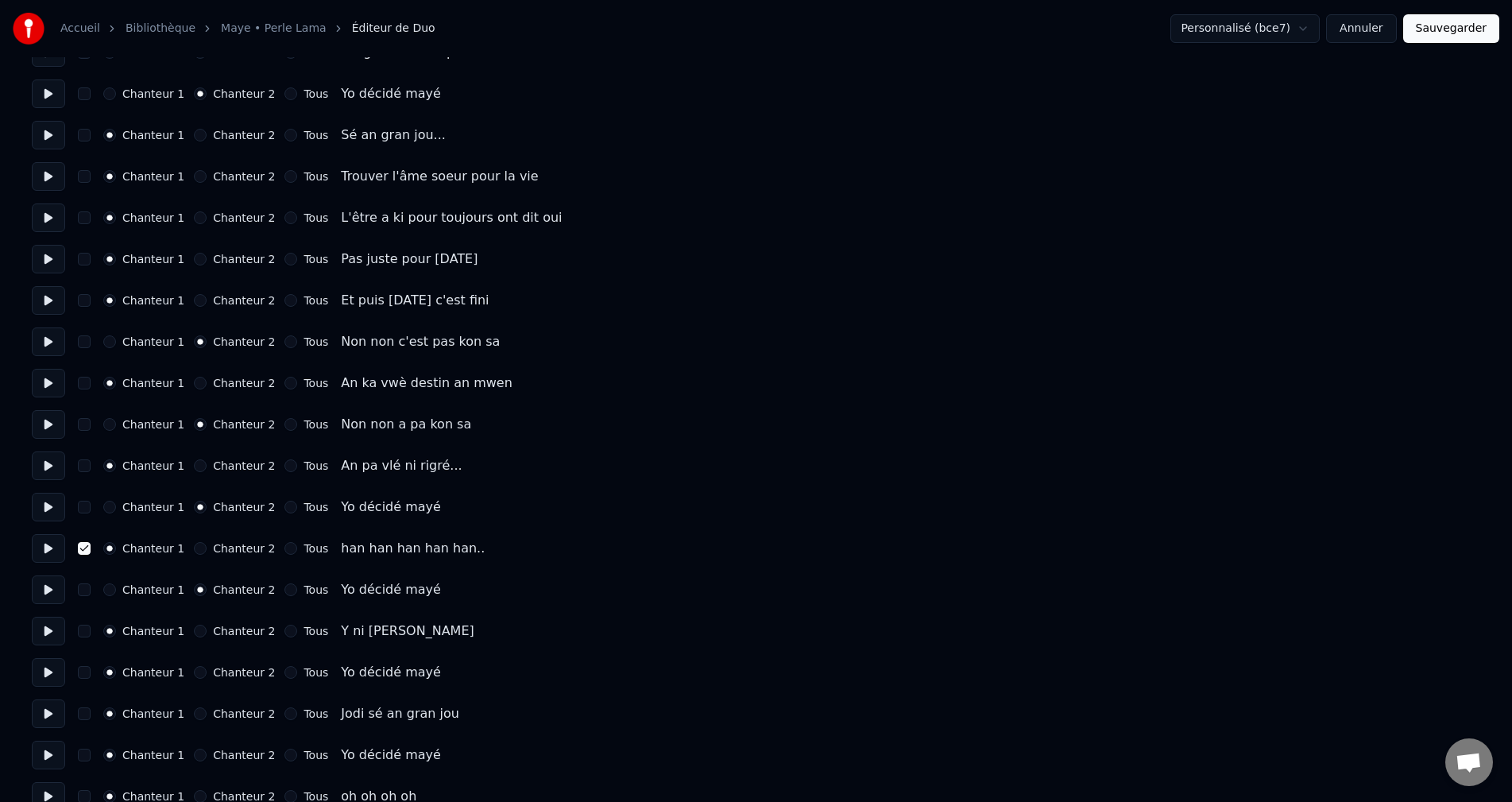
click at [57, 673] on button at bounding box center [49, 672] width 33 height 29
click at [45, 632] on button at bounding box center [49, 631] width 33 height 29
click at [47, 675] on button at bounding box center [49, 672] width 33 height 29
click at [194, 672] on button "Chanteur 2" at bounding box center [200, 672] width 13 height 13
click at [54, 712] on button at bounding box center [49, 714] width 33 height 29
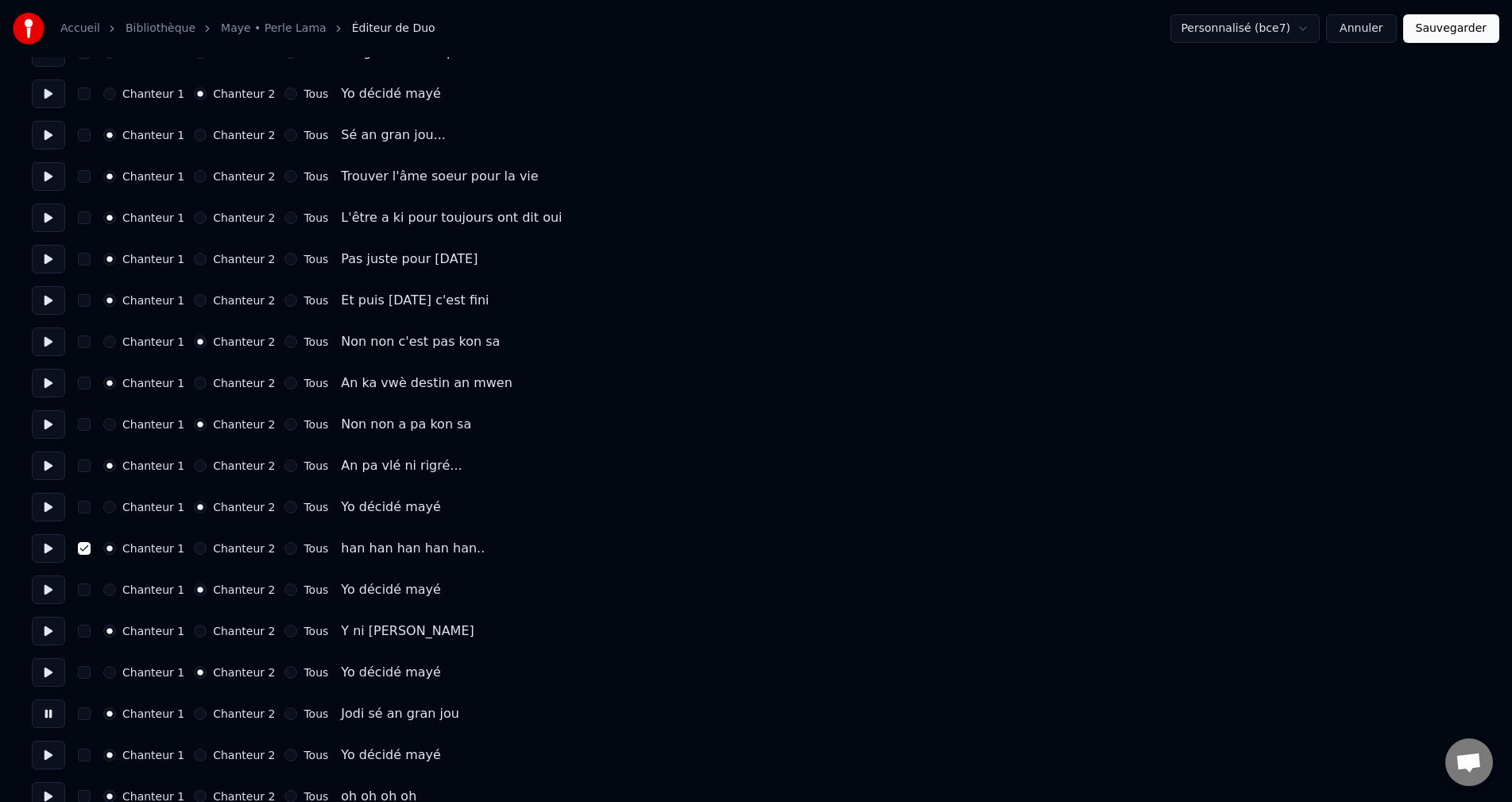
scroll to position [1271, 0]
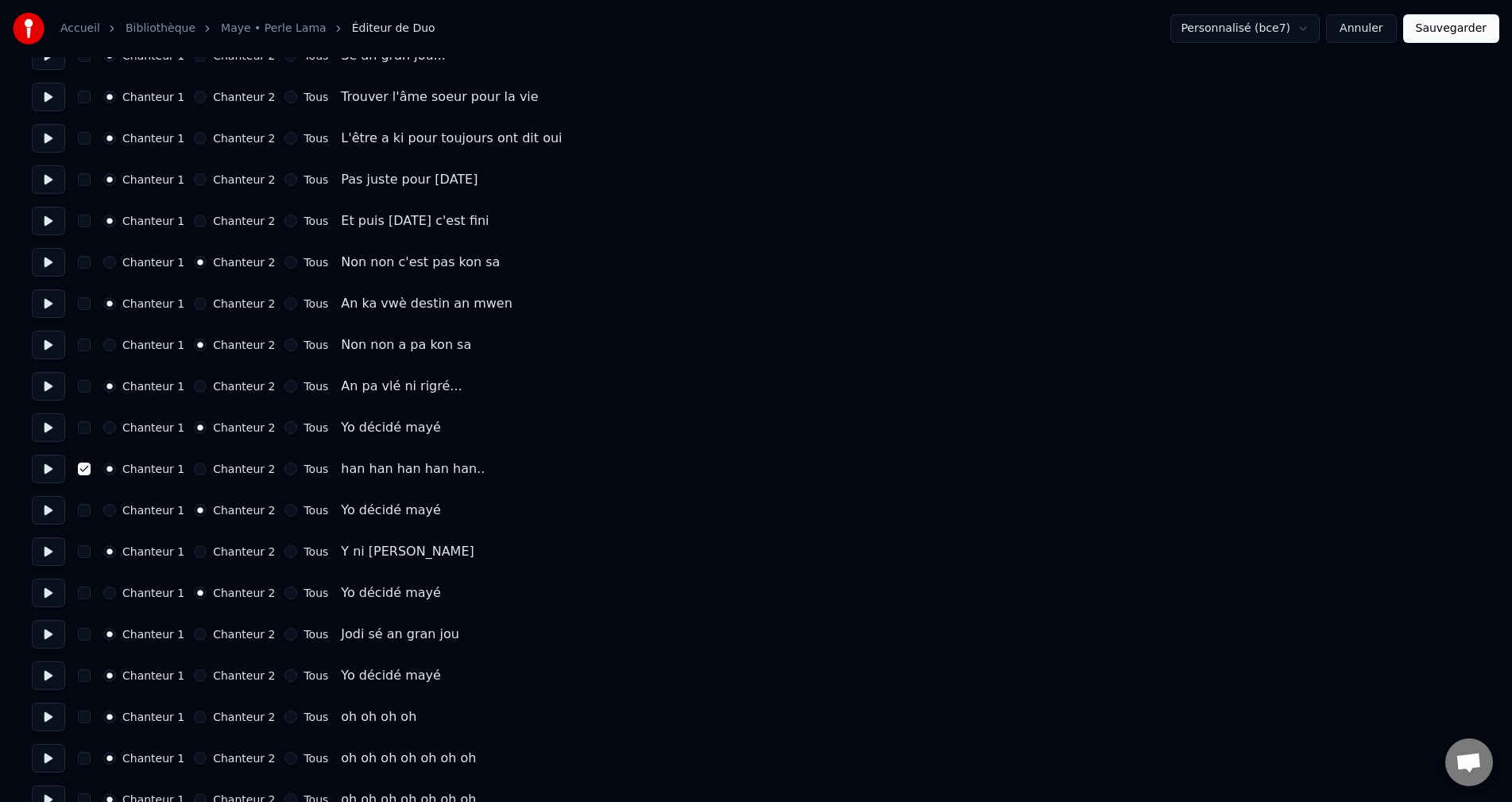
click at [57, 675] on button at bounding box center [49, 675] width 33 height 29
click at [194, 672] on button "Chanteur 2" at bounding box center [200, 675] width 13 height 13
click at [33, 718] on button at bounding box center [49, 717] width 33 height 29
click at [86, 719] on button "button" at bounding box center [84, 717] width 13 height 13
click at [52, 763] on button at bounding box center [49, 758] width 33 height 29
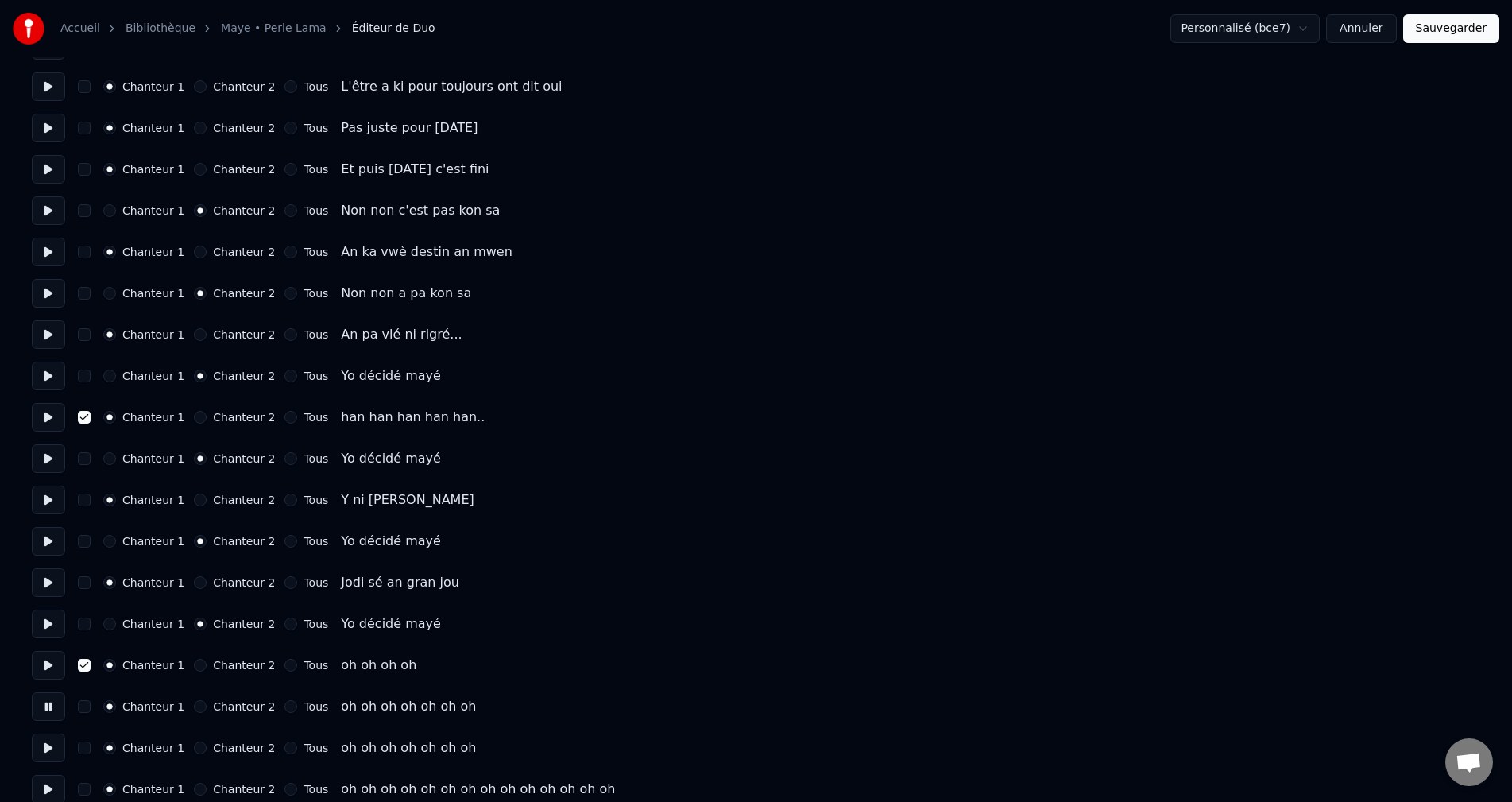
scroll to position [1351, 0]
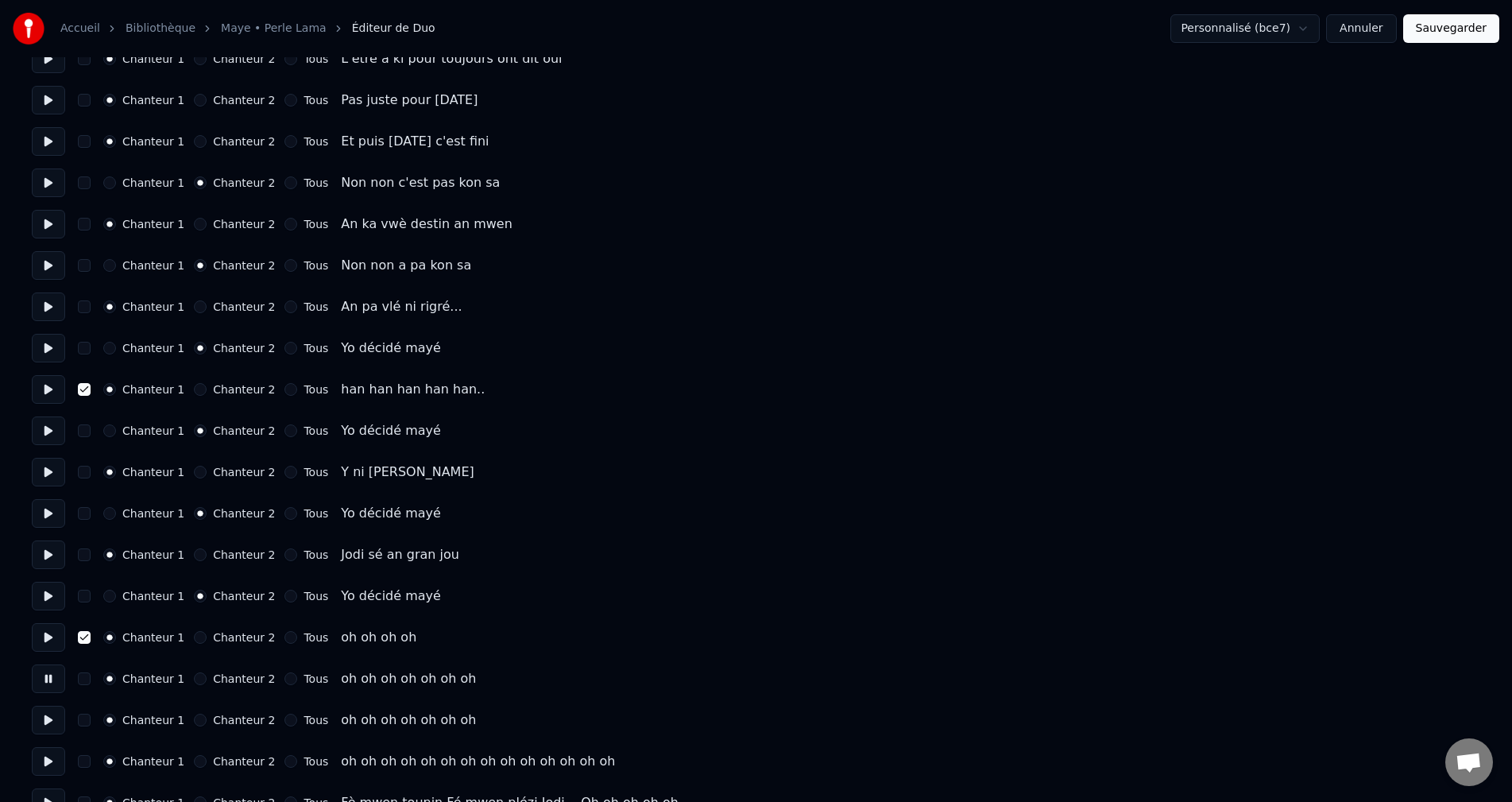
click at [194, 678] on button "Chanteur 2" at bounding box center [200, 679] width 13 height 13
click at [37, 714] on button at bounding box center [49, 720] width 33 height 29
click at [194, 717] on button "Chanteur 2" at bounding box center [200, 720] width 13 height 13
click at [57, 763] on button at bounding box center [49, 761] width 33 height 29
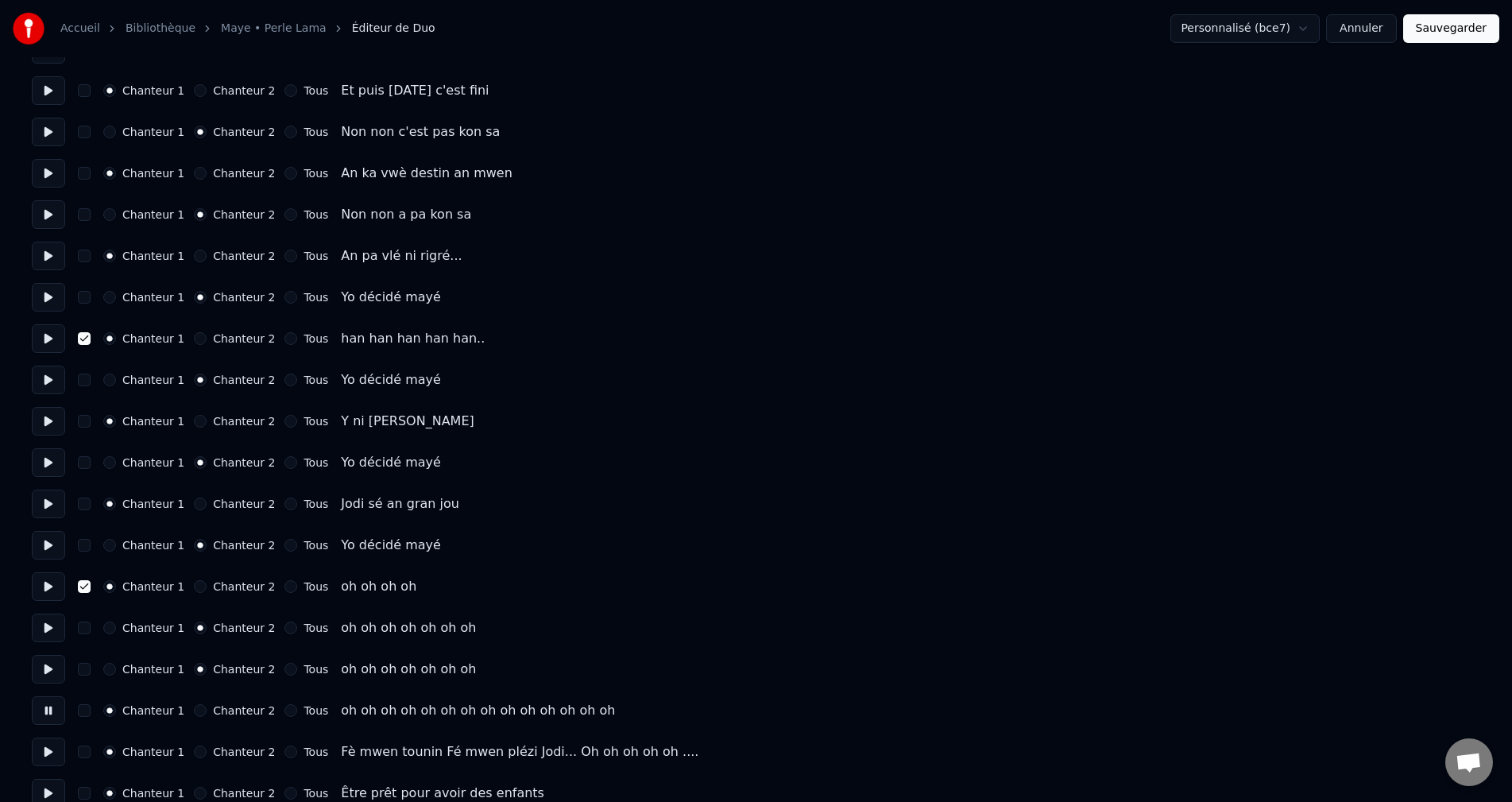
scroll to position [1431, 0]
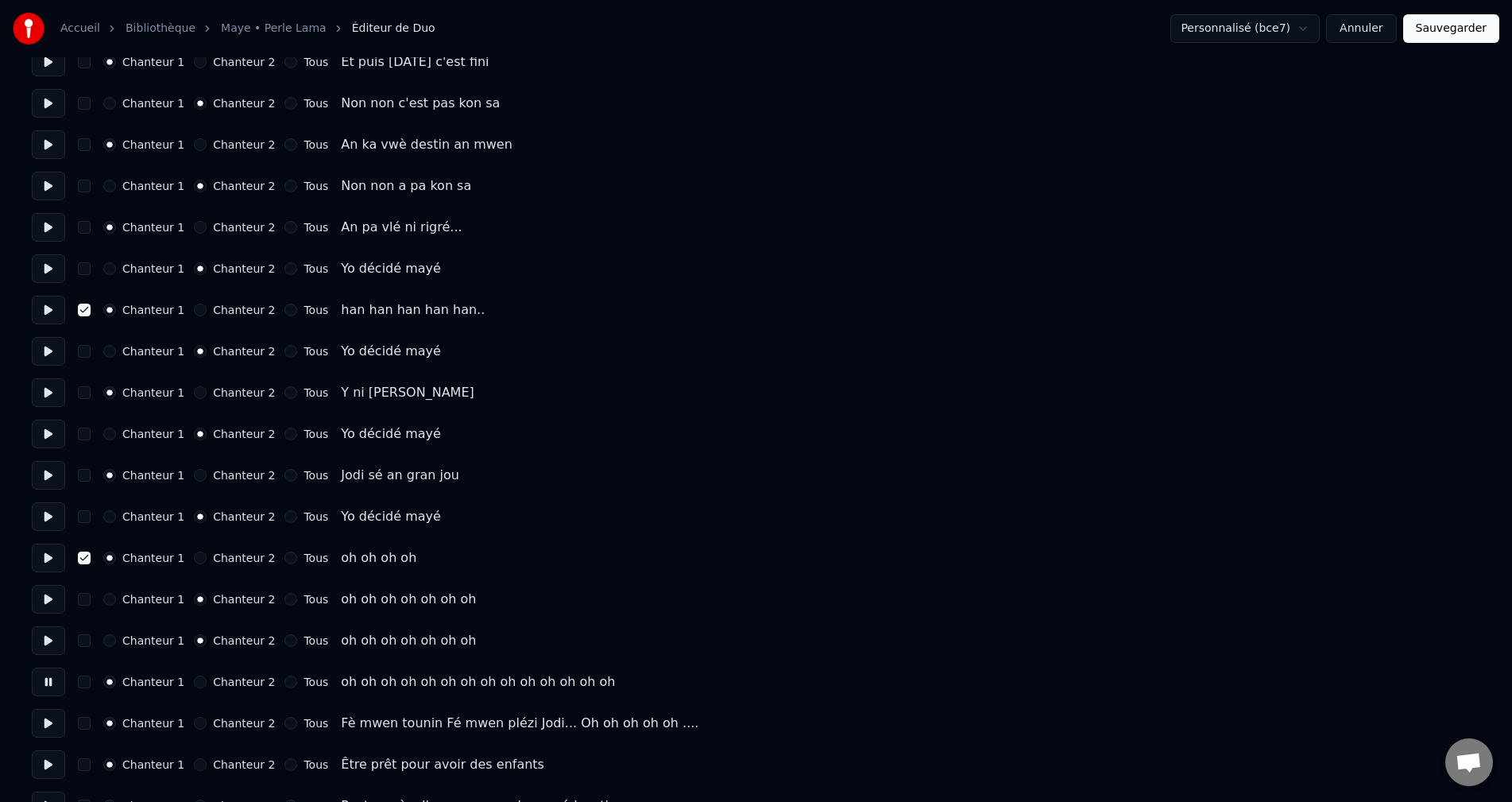
click at [194, 678] on button "Chanteur 2" at bounding box center [200, 682] width 13 height 13
click at [56, 719] on button at bounding box center [49, 723] width 33 height 29
click at [49, 761] on button at bounding box center [49, 765] width 33 height 29
click at [194, 762] on button "Chanteur 2" at bounding box center [200, 765] width 13 height 13
click at [111, 761] on button "Chanteur 1" at bounding box center [110, 765] width 13 height 13
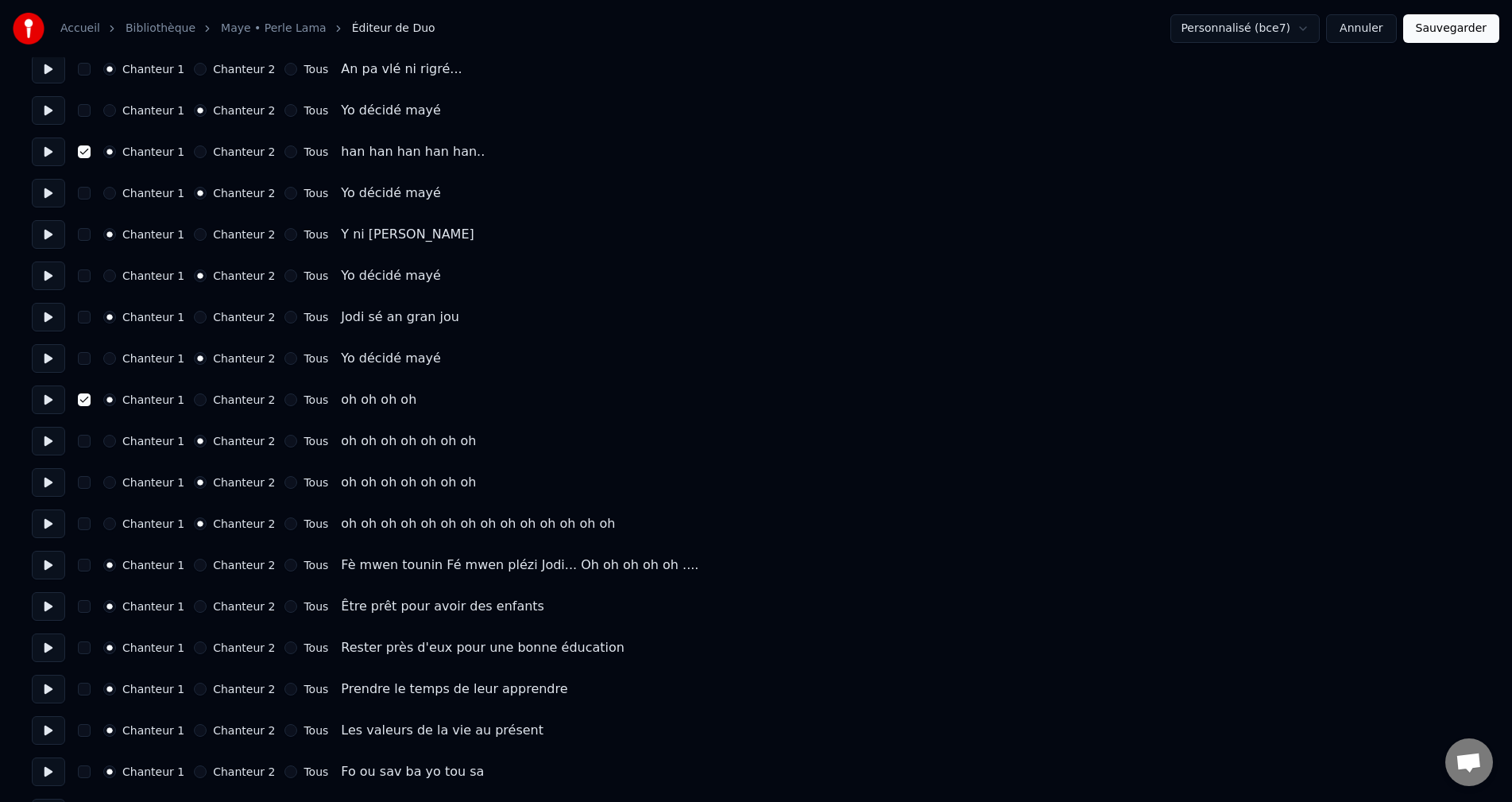
scroll to position [1590, 0]
click at [45, 644] on button at bounding box center [49, 647] width 33 height 29
click at [52, 684] on button at bounding box center [49, 688] width 33 height 29
click at [55, 722] on button at bounding box center [49, 730] width 33 height 29
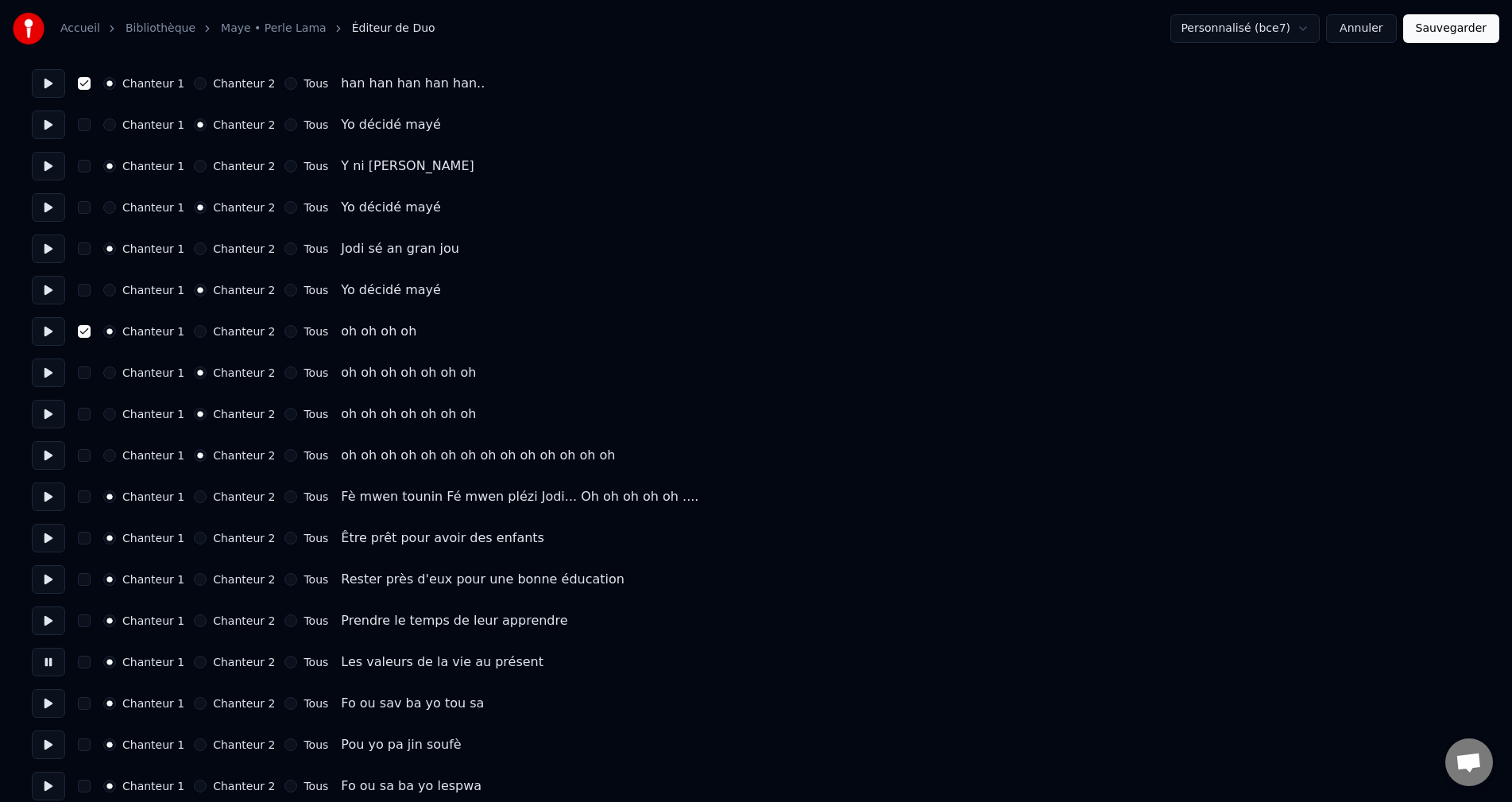
scroll to position [1749, 0]
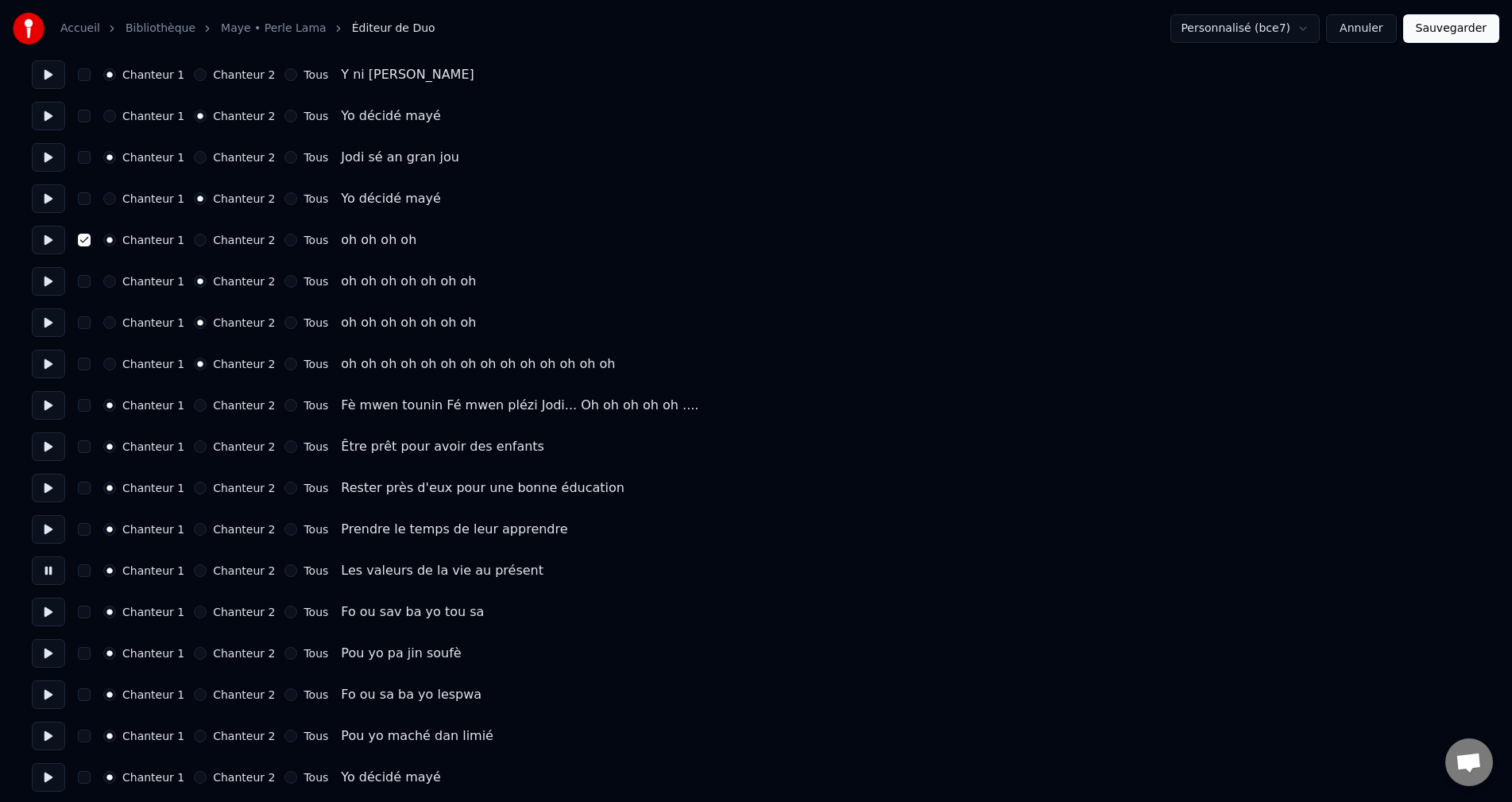
click at [46, 615] on button at bounding box center [49, 612] width 33 height 29
click at [49, 644] on button at bounding box center [49, 653] width 33 height 29
click at [44, 609] on button at bounding box center [49, 612] width 33 height 29
click at [195, 612] on button "Chanteur 2" at bounding box center [200, 612] width 13 height 13
click at [51, 648] on button at bounding box center [49, 653] width 33 height 29
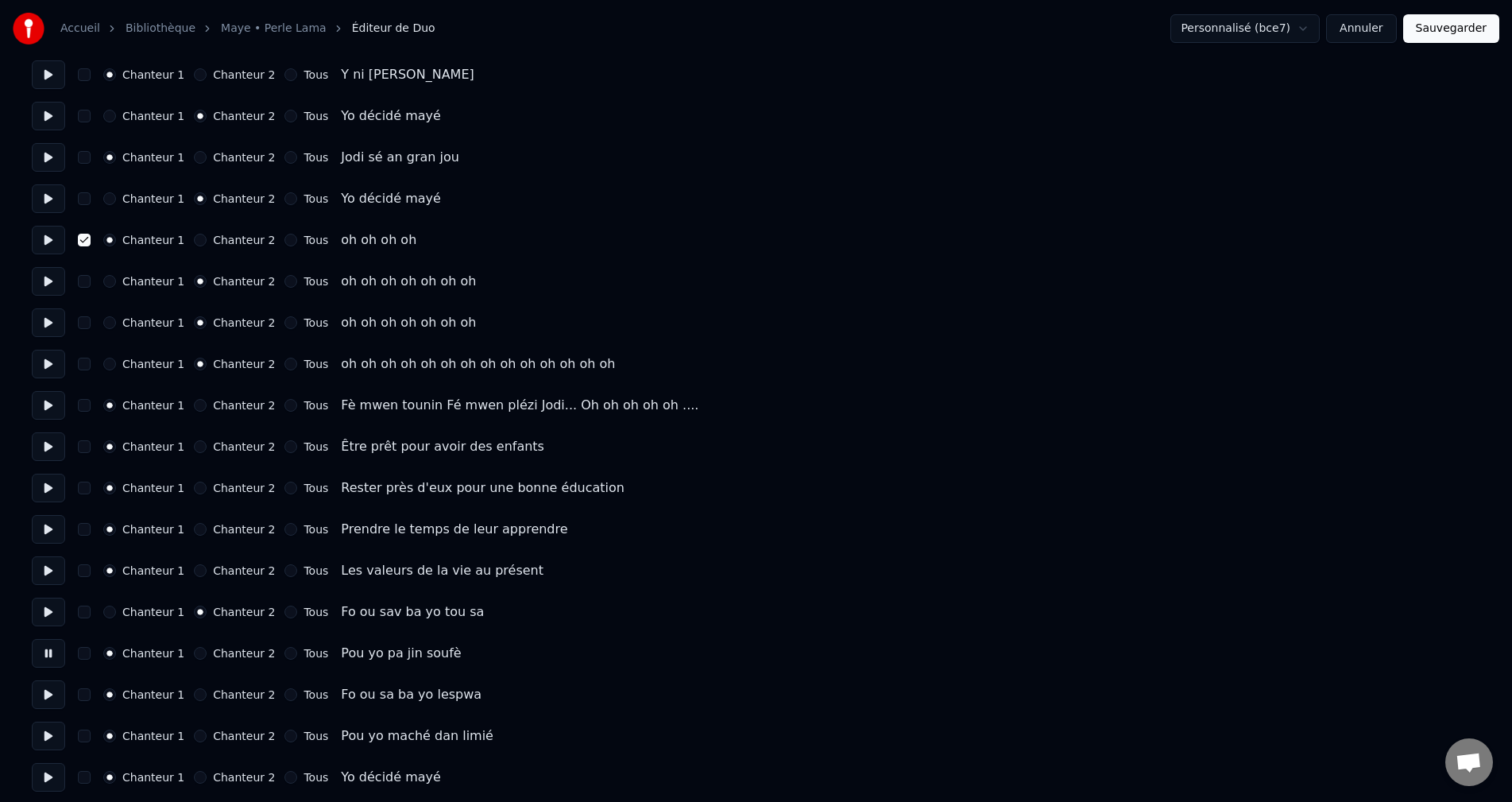
click at [41, 699] on button at bounding box center [49, 695] width 33 height 29
click at [194, 695] on button "Chanteur 2" at bounding box center [200, 695] width 13 height 13
click at [42, 741] on button at bounding box center [49, 736] width 33 height 29
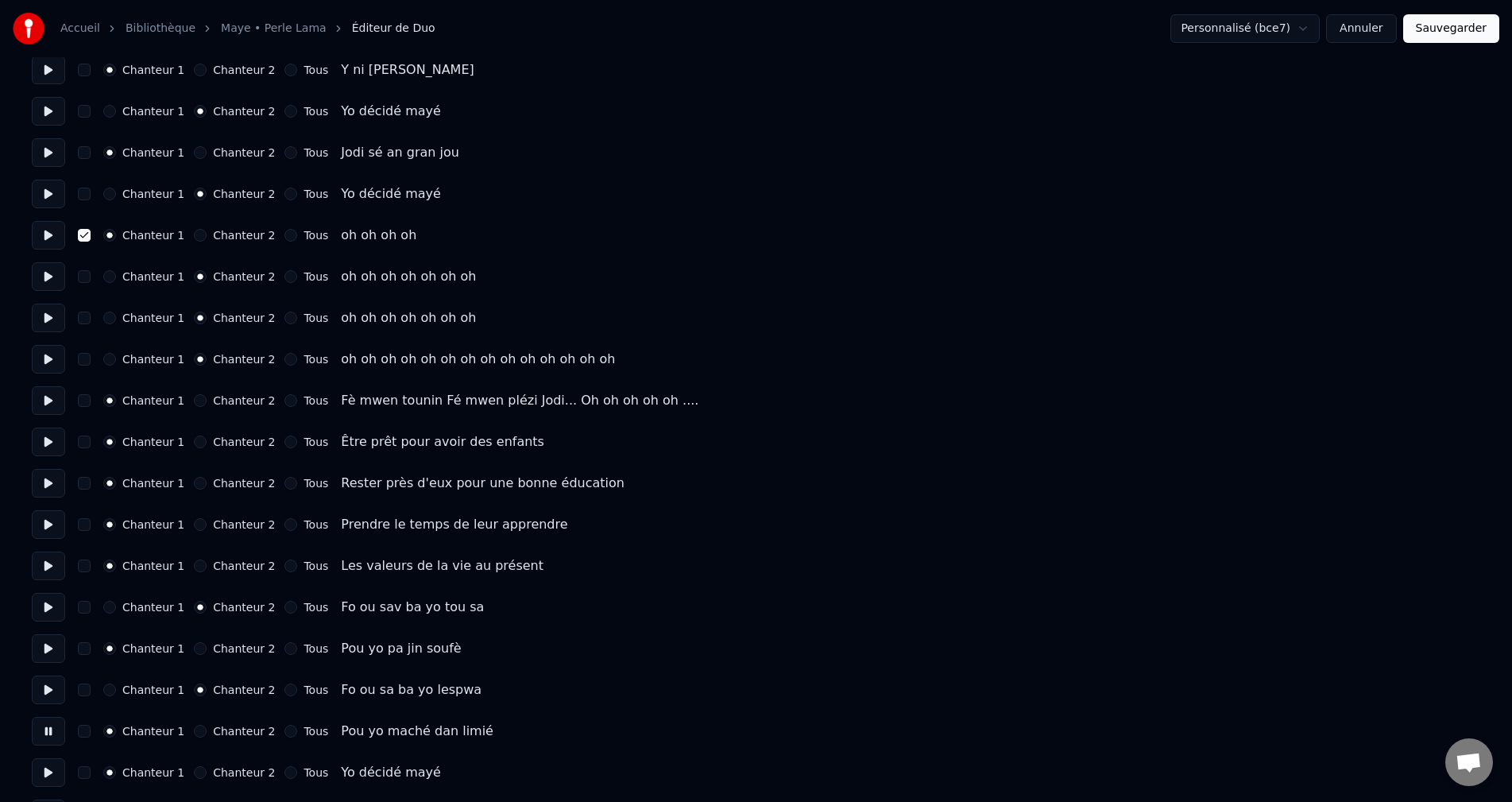
scroll to position [1828, 0]
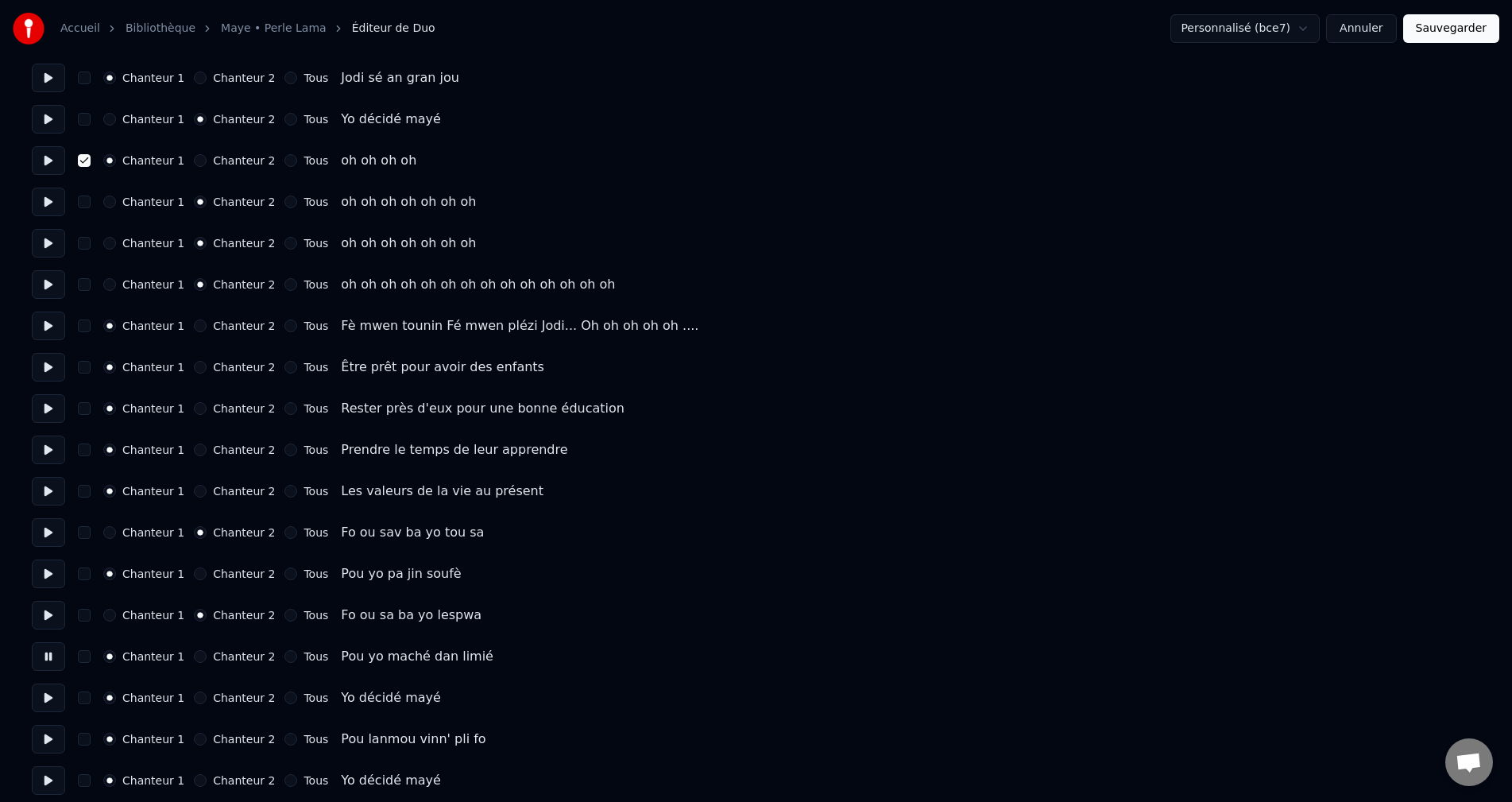
click at [44, 693] on button at bounding box center [49, 698] width 33 height 29
click at [194, 695] on button "Chanteur 2" at bounding box center [200, 698] width 13 height 13
click at [50, 727] on button at bounding box center [49, 739] width 33 height 29
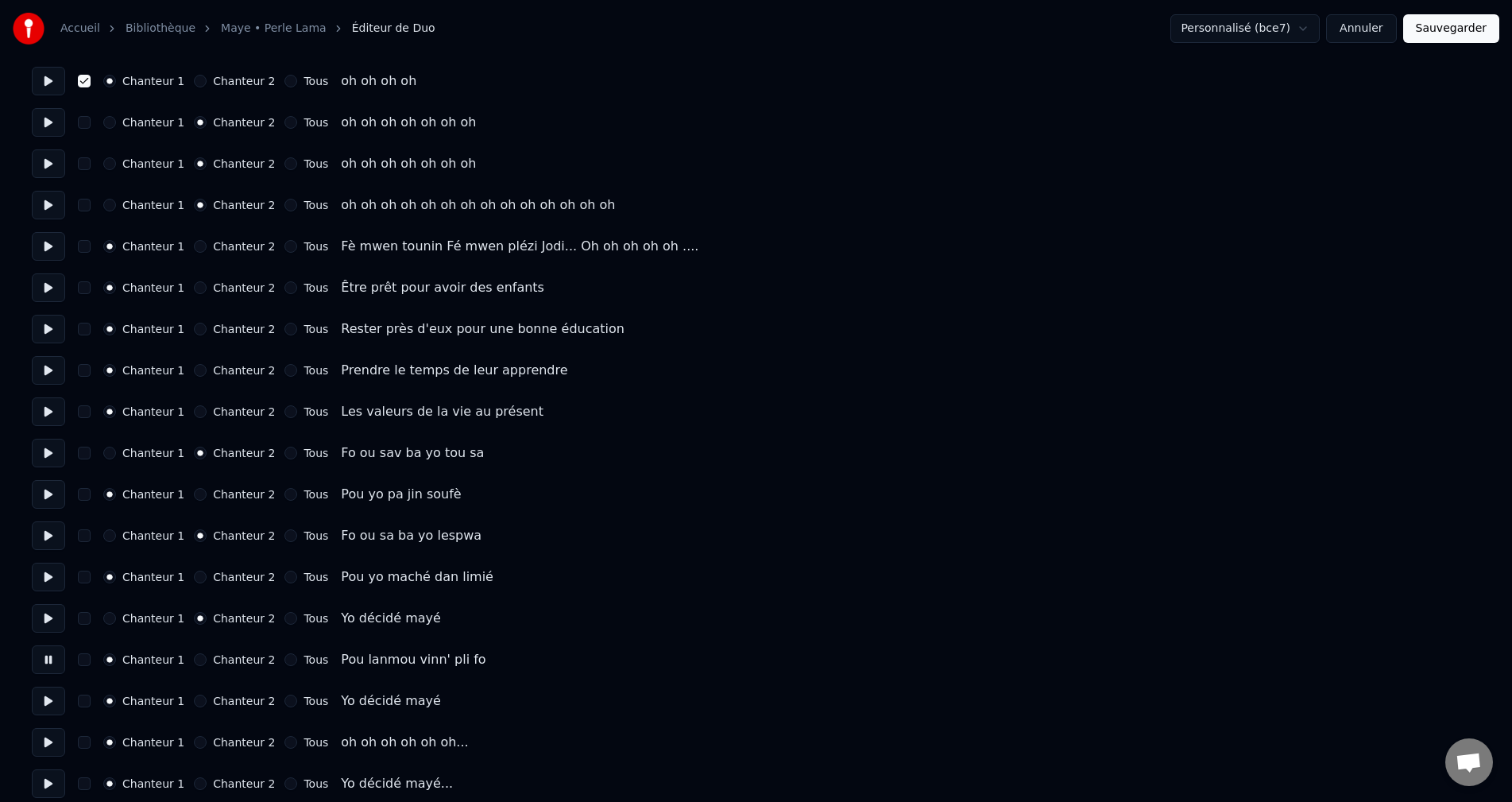
click at [41, 705] on button at bounding box center [49, 701] width 33 height 29
click at [194, 700] on button "Chanteur 2" at bounding box center [200, 701] width 13 height 13
click at [50, 746] on button at bounding box center [49, 742] width 33 height 29
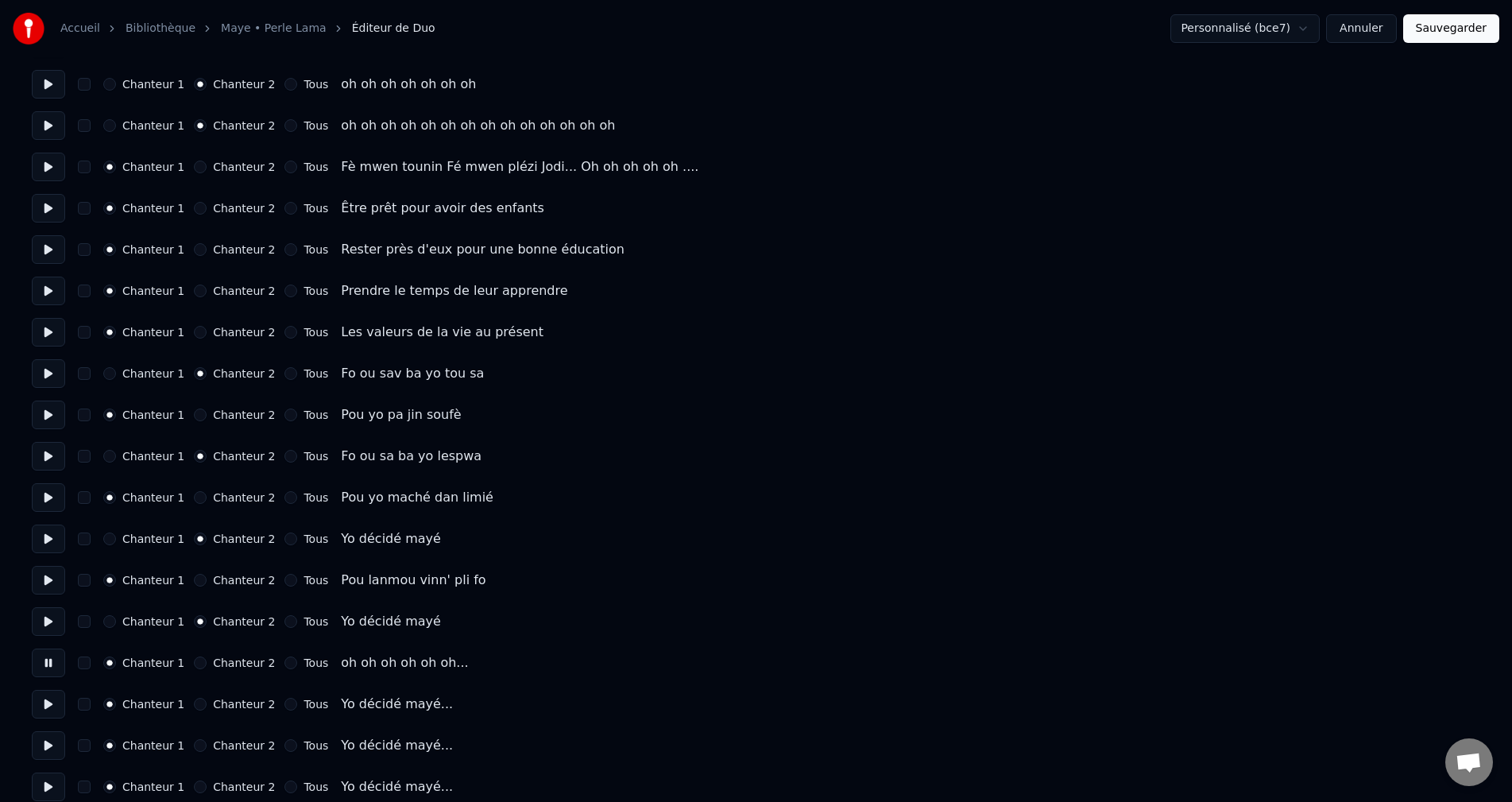
drag, startPoint x: 84, startPoint y: 659, endPoint x: 29, endPoint y: 695, distance: 65.7
click at [83, 659] on button "button" at bounding box center [84, 663] width 13 height 13
click at [49, 707] on button at bounding box center [49, 704] width 33 height 29
click at [194, 703] on button "Chanteur 2" at bounding box center [200, 704] width 13 height 13
click at [54, 744] on button at bounding box center [49, 746] width 33 height 29
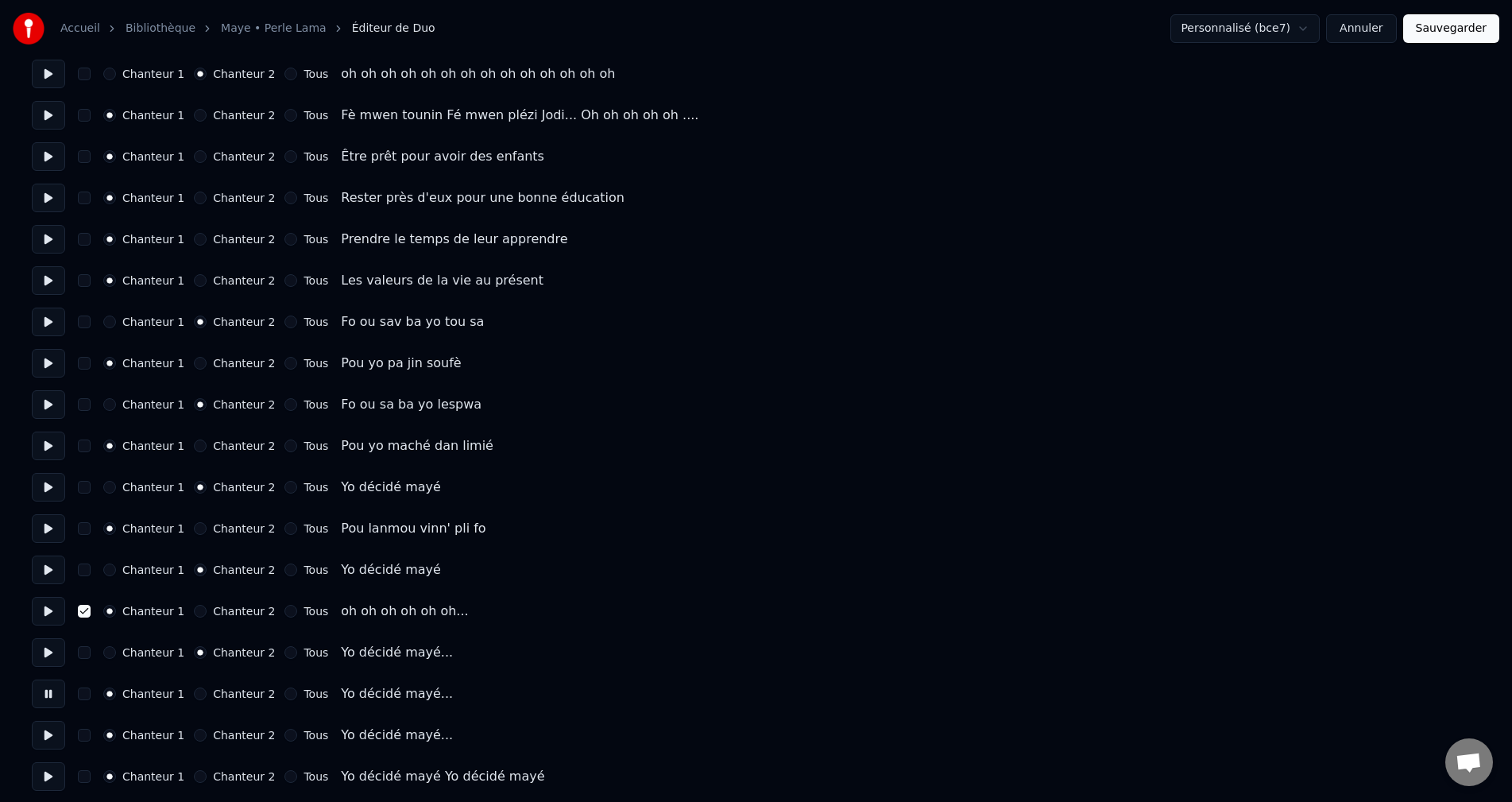
scroll to position [2066, 0]
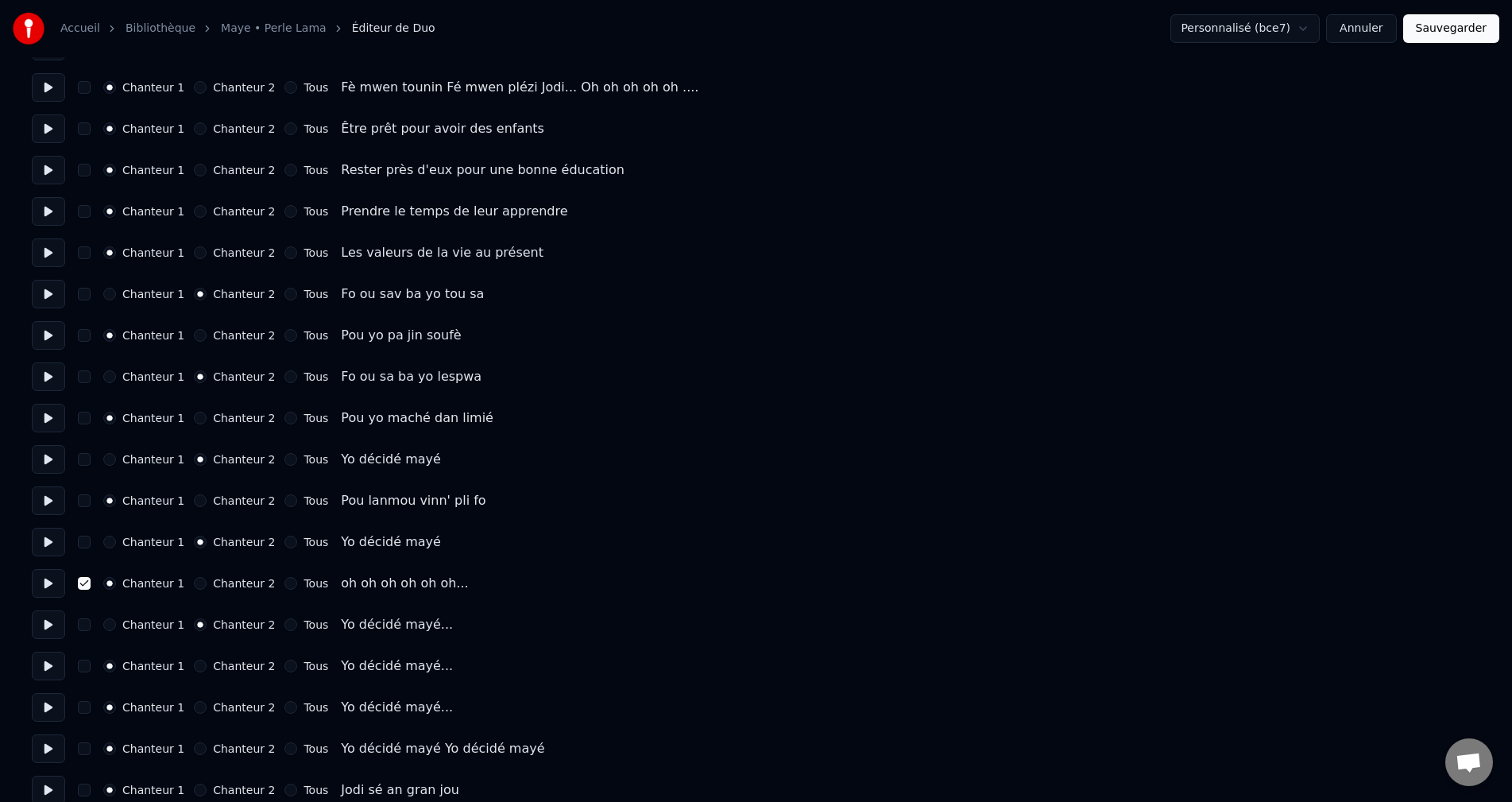
click at [43, 713] on button at bounding box center [49, 707] width 33 height 29
click at [52, 751] on button at bounding box center [49, 749] width 33 height 29
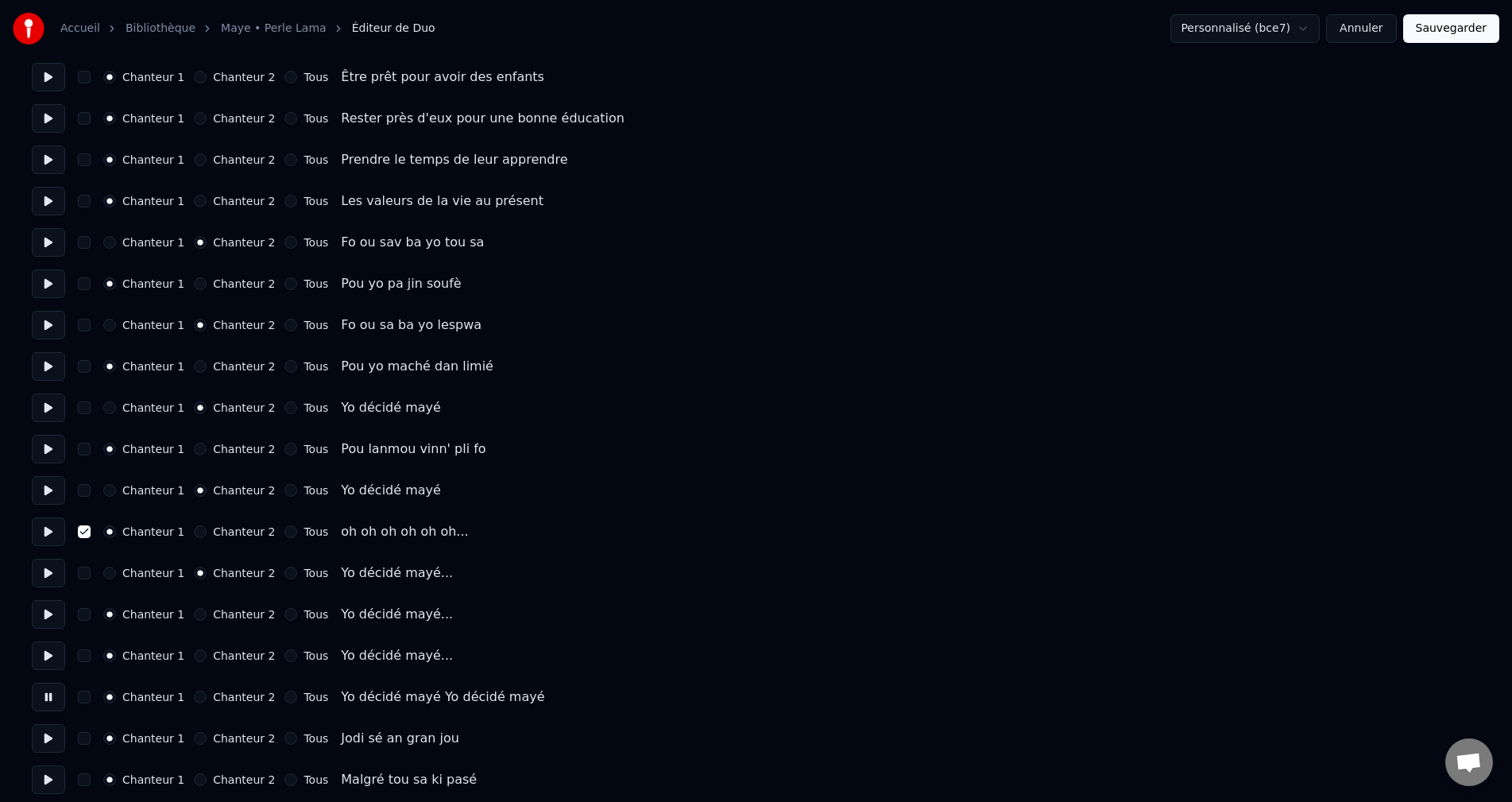
scroll to position [2146, 0]
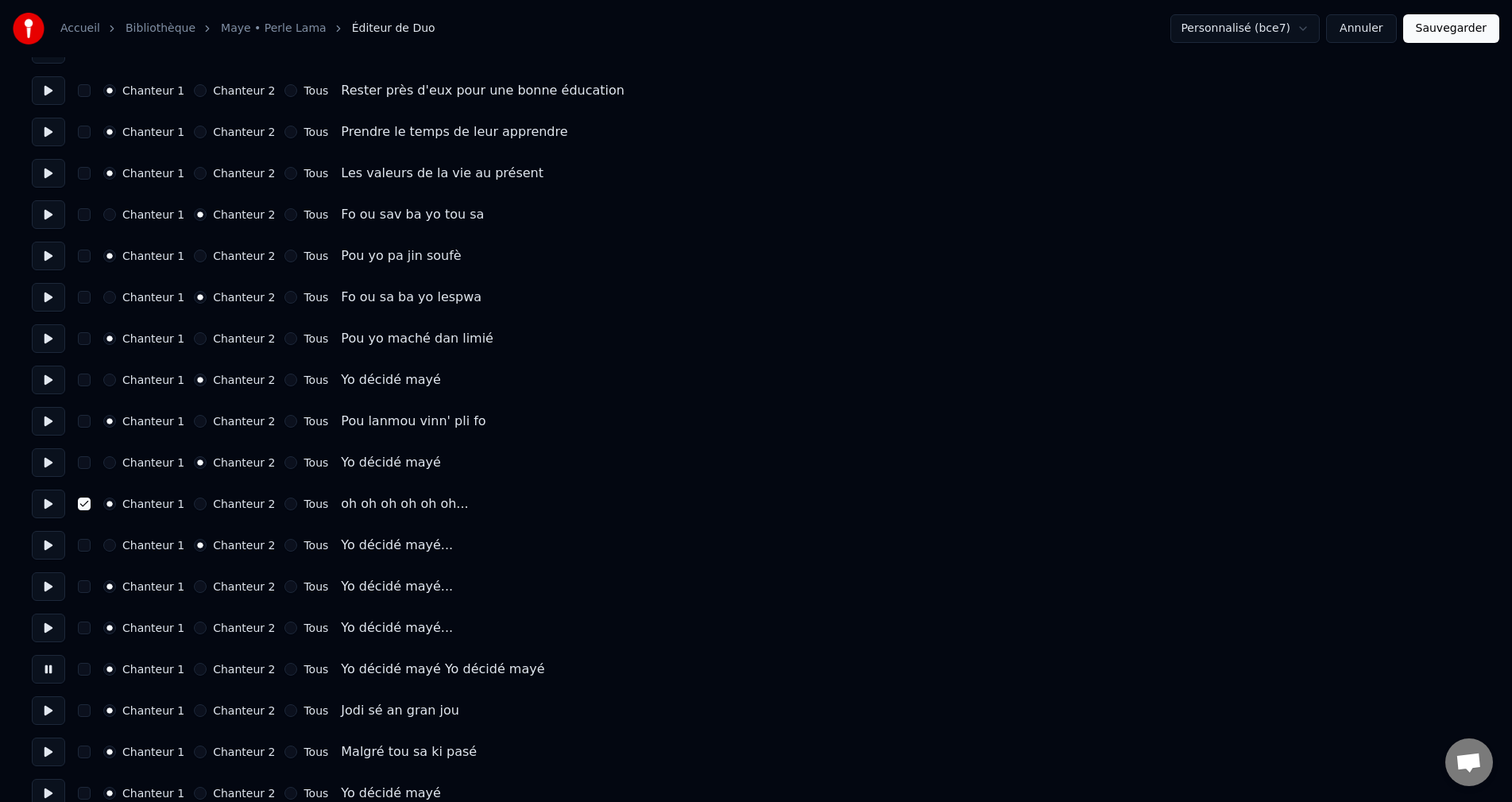
click at [194, 668] on button "Chanteur 2" at bounding box center [200, 669] width 13 height 13
click at [55, 710] on button at bounding box center [49, 711] width 33 height 29
click at [51, 748] on button at bounding box center [49, 752] width 33 height 29
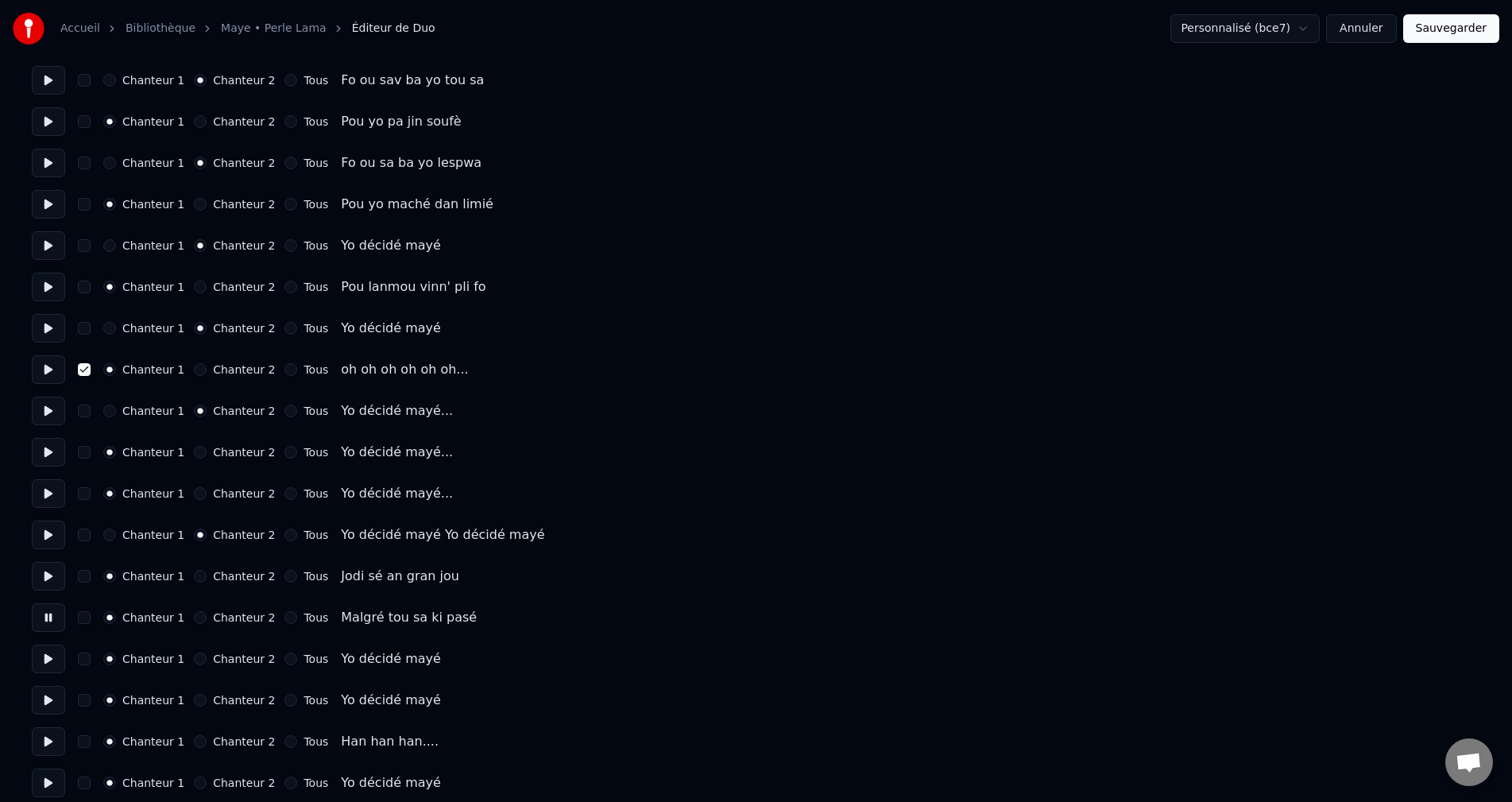
scroll to position [2305, 0]
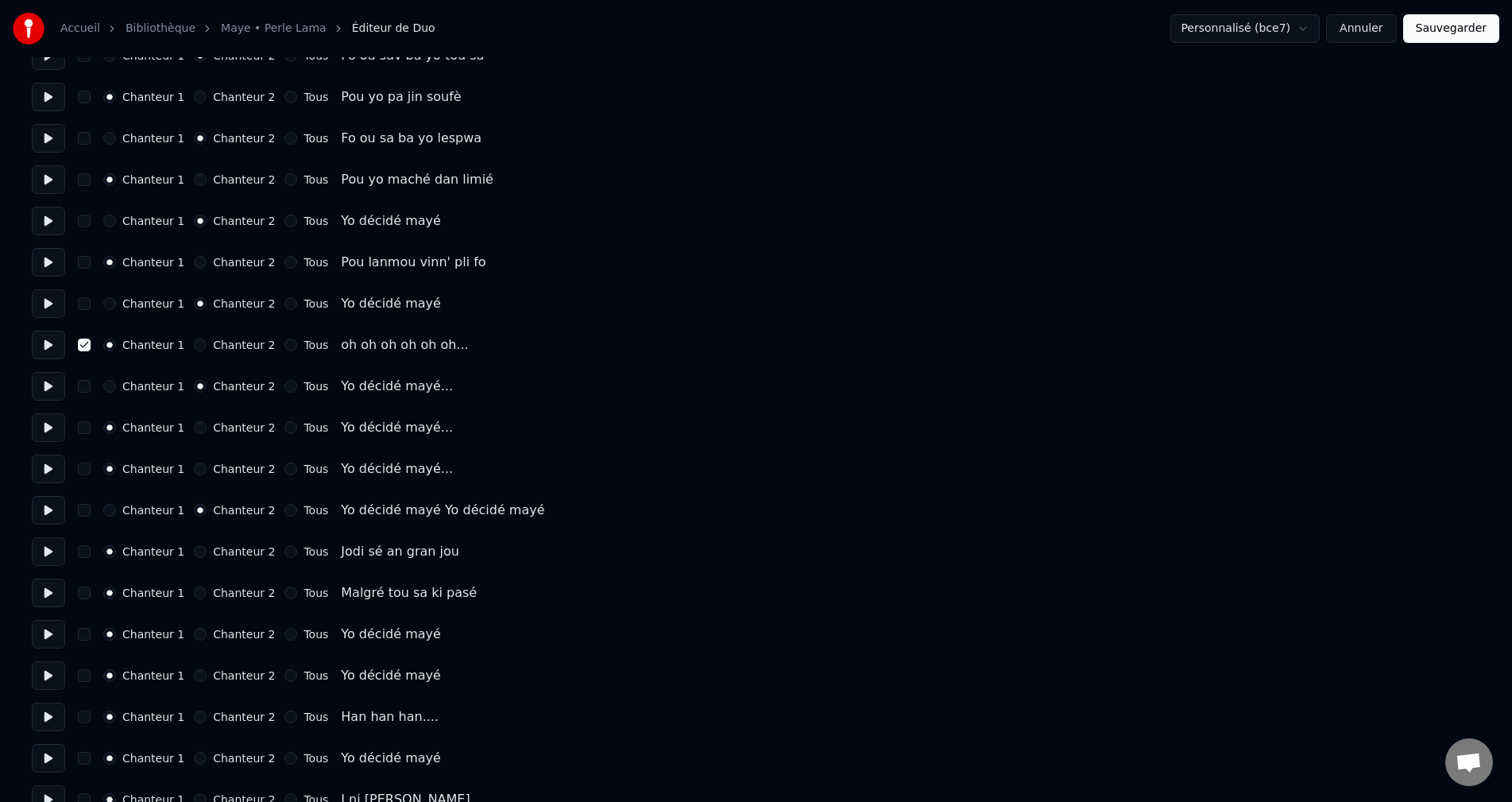
click at [64, 640] on button at bounding box center [49, 634] width 33 height 29
click at [196, 637] on button "Chanteur 2" at bounding box center [200, 634] width 13 height 13
click at [37, 675] on button at bounding box center [49, 675] width 33 height 29
click at [48, 675] on button at bounding box center [49, 675] width 33 height 29
click at [189, 668] on div "Chanteur 1 Chanteur 2 Tous Yo décidé mayé" at bounding box center [756, 675] width 1448 height 29
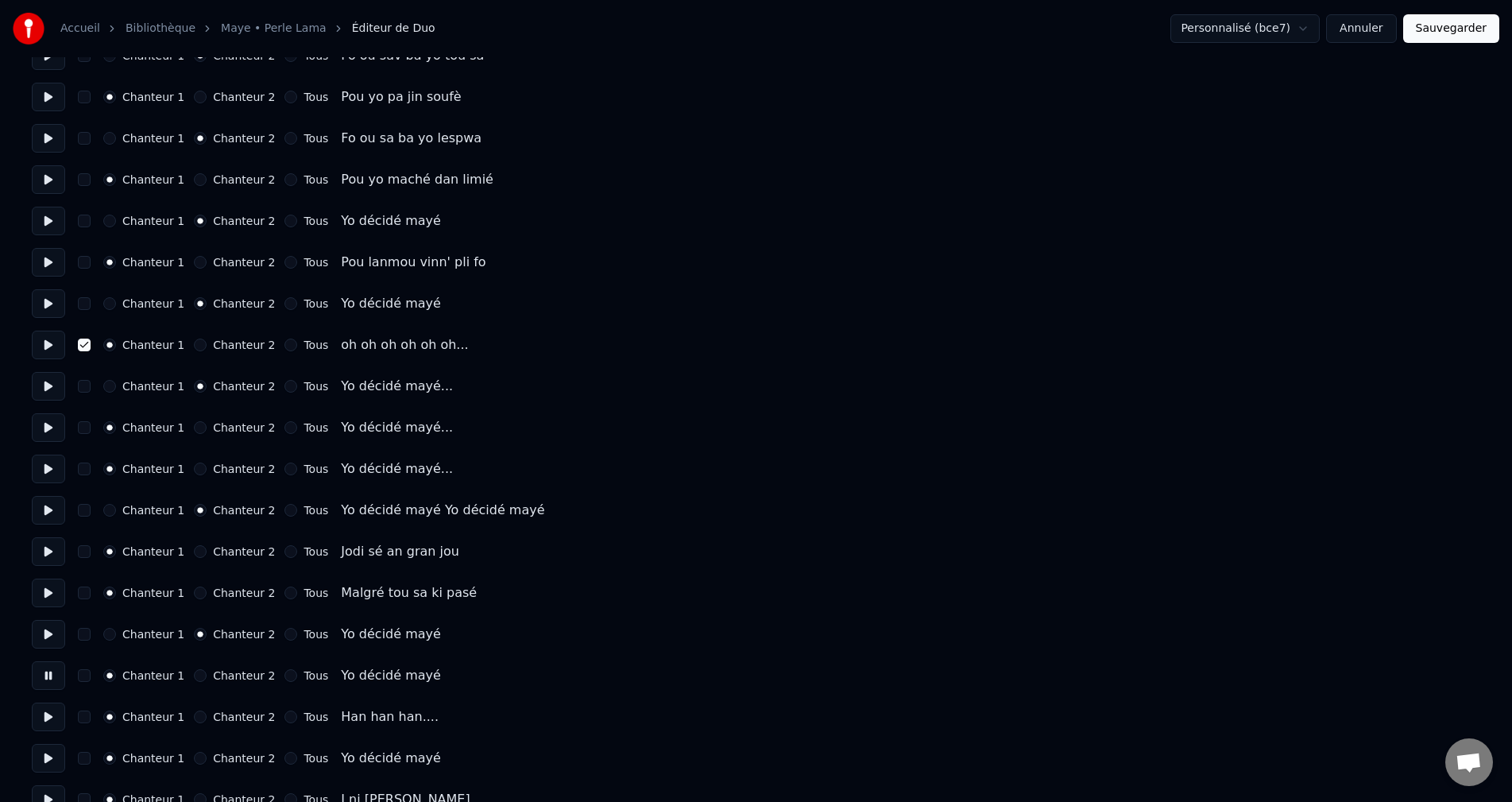
click at [194, 669] on button "Chanteur 2" at bounding box center [200, 675] width 13 height 13
click at [197, 672] on icon "button" at bounding box center [200, 675] width 6 height 6
click at [51, 718] on button at bounding box center [49, 717] width 33 height 29
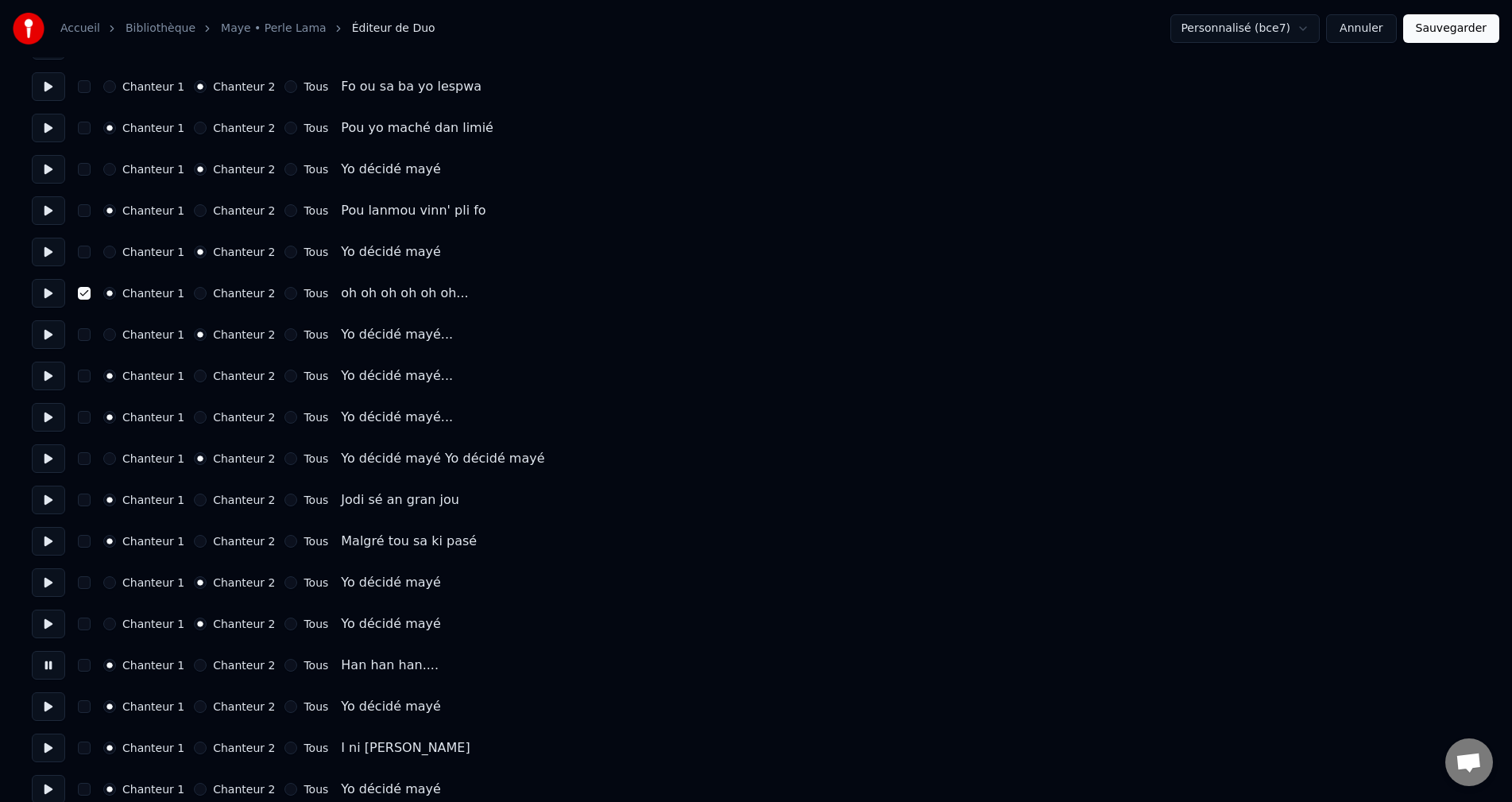
scroll to position [2385, 0]
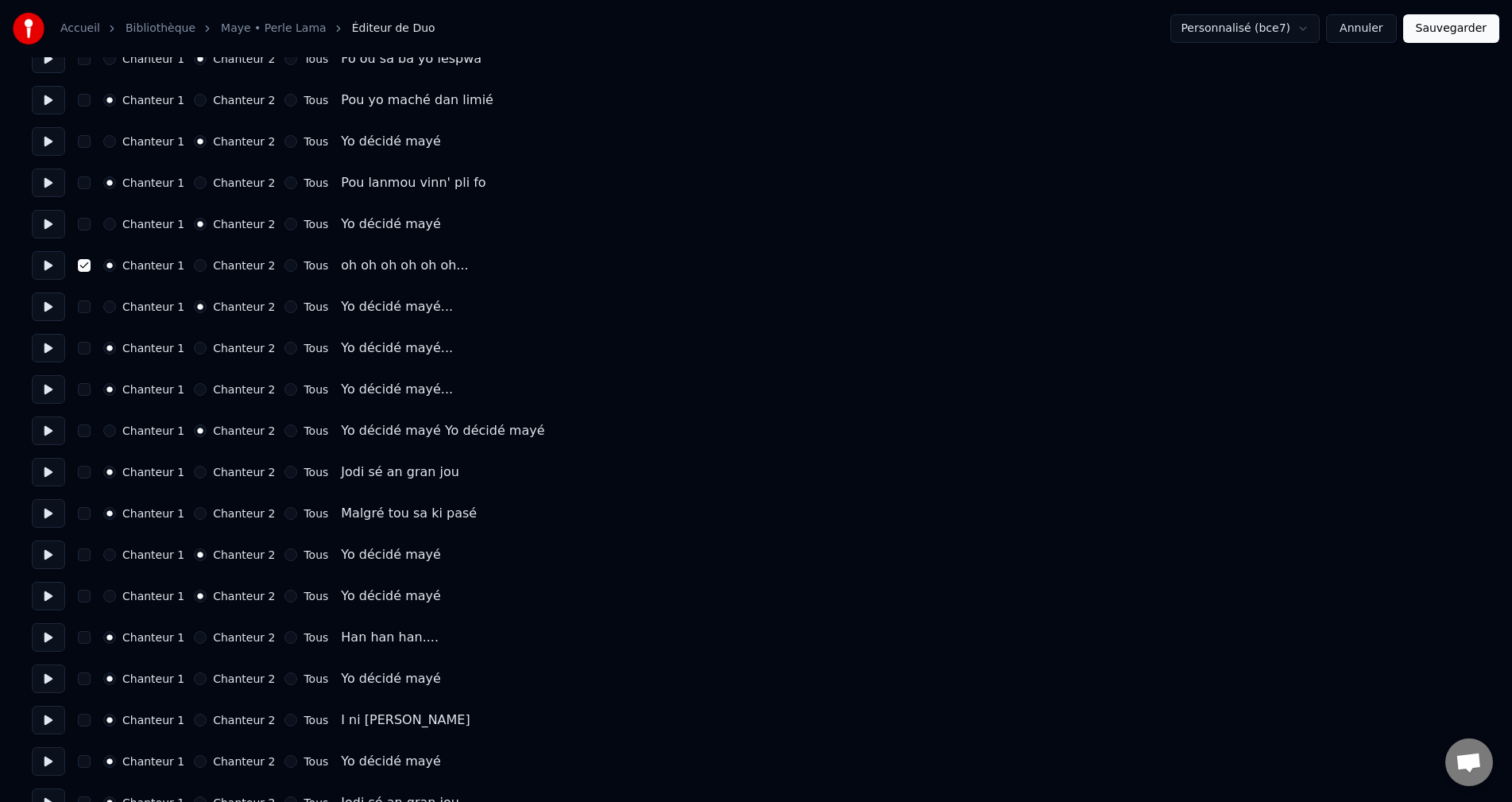
click at [81, 636] on button "button" at bounding box center [84, 637] width 13 height 13
click at [41, 687] on button at bounding box center [49, 679] width 33 height 29
click at [196, 679] on button "Chanteur 2" at bounding box center [200, 679] width 13 height 13
click at [52, 718] on button at bounding box center [49, 720] width 33 height 29
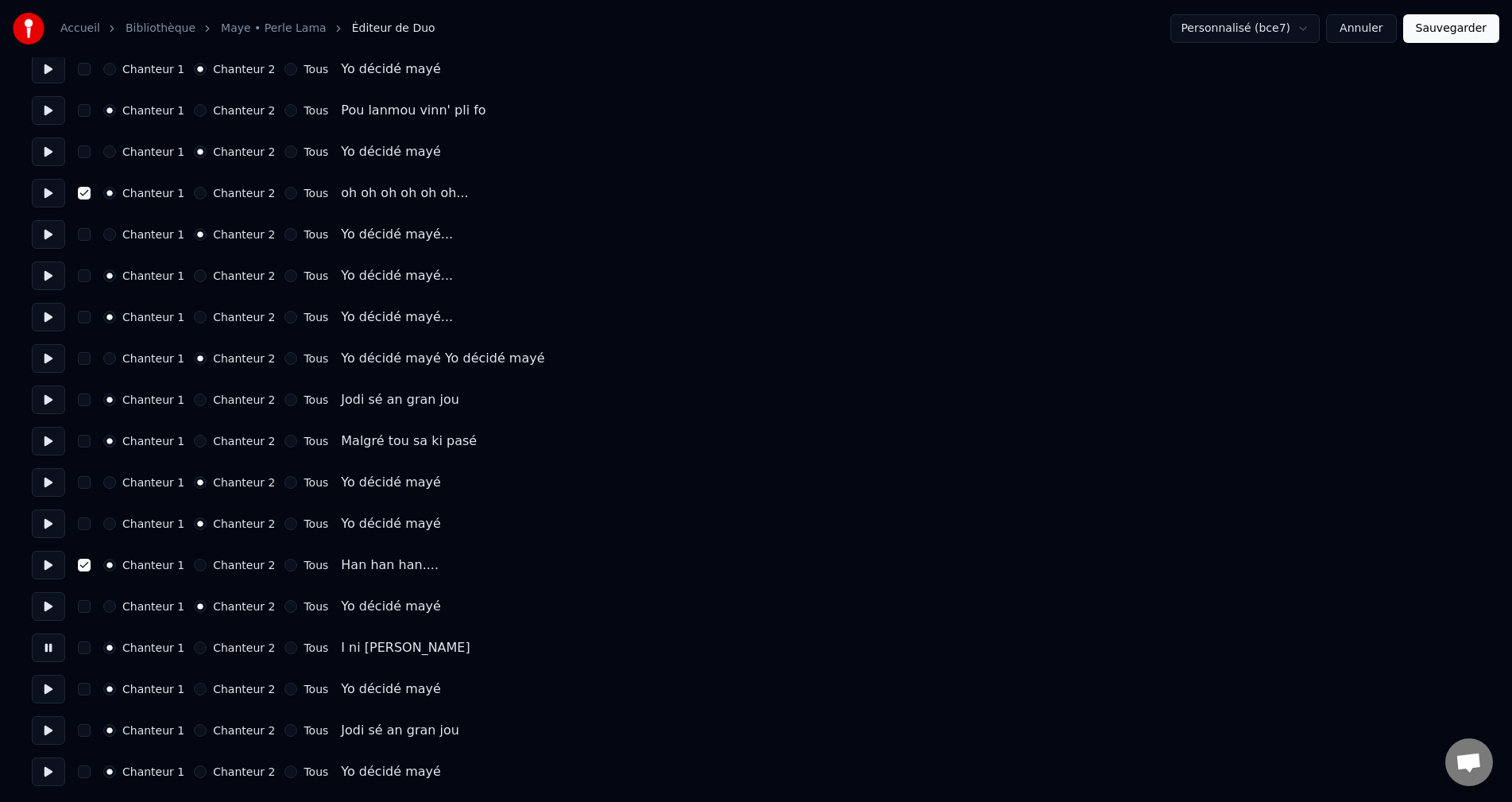
click at [51, 684] on button at bounding box center [49, 689] width 33 height 29
click at [194, 693] on button "Chanteur 2" at bounding box center [200, 689] width 13 height 13
click at [44, 740] on button at bounding box center [49, 730] width 33 height 29
click at [56, 777] on button at bounding box center [49, 772] width 33 height 29
click at [194, 770] on button "Chanteur 2" at bounding box center [200, 772] width 13 height 13
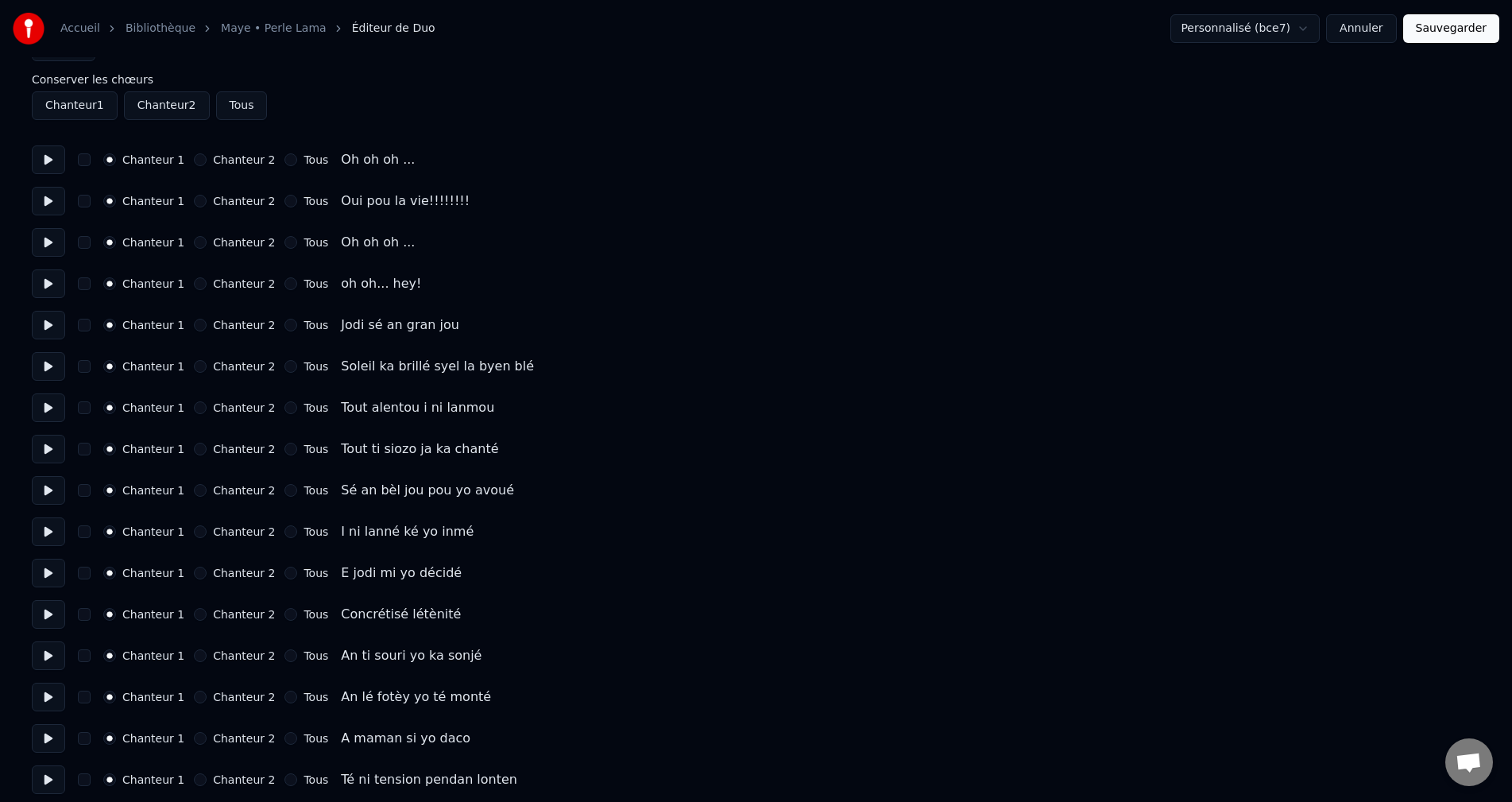
scroll to position [80, 0]
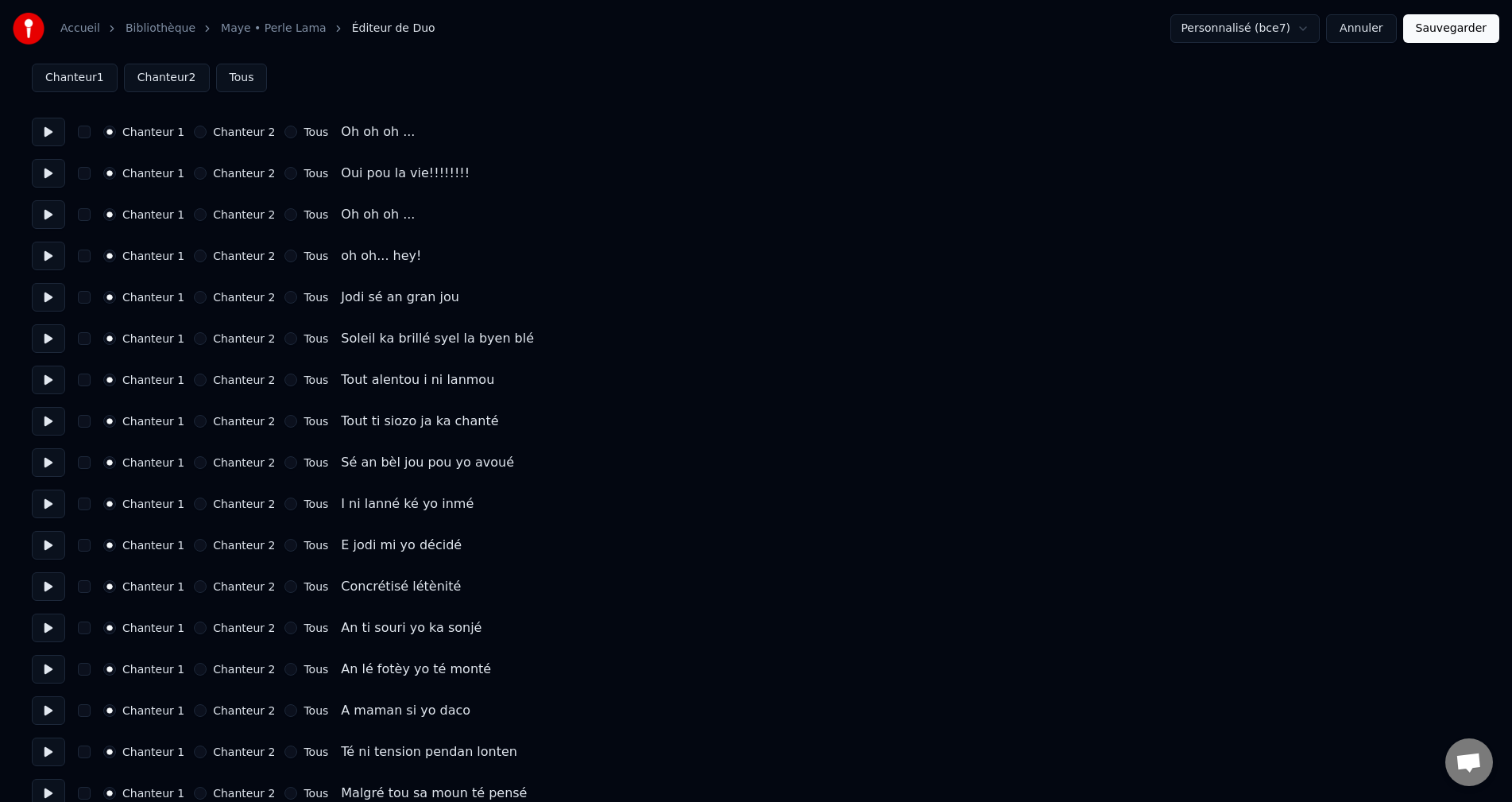
click at [44, 718] on button at bounding box center [49, 711] width 33 height 29
click at [43, 672] on button at bounding box center [49, 669] width 33 height 29
click at [49, 711] on button at bounding box center [49, 711] width 33 height 29
click at [1486, 25] on button "Sauvegarder" at bounding box center [1451, 29] width 96 height 29
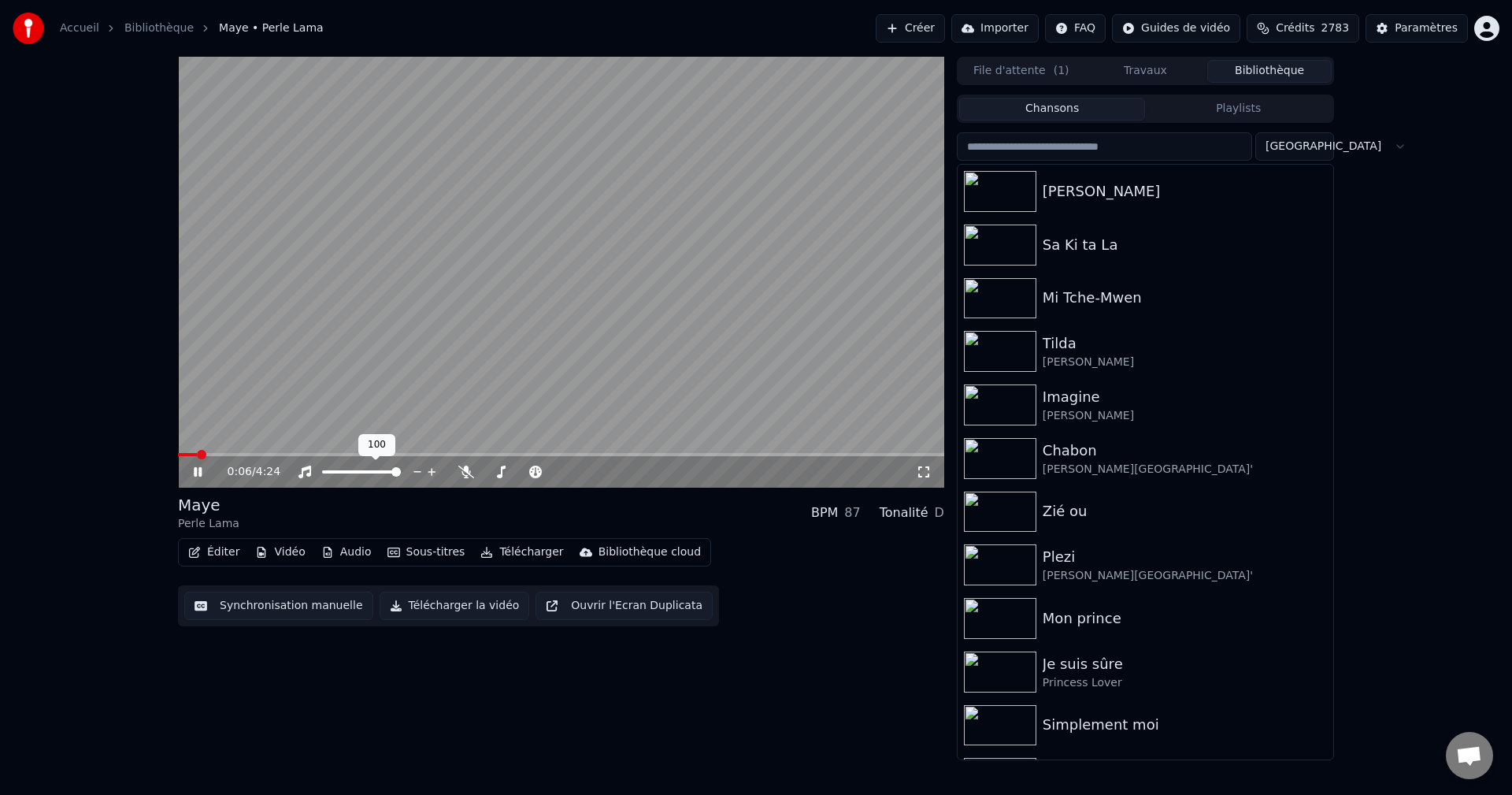
click at [308, 452] on video at bounding box center [561, 272] width 766 height 431
click at [189, 474] on div "0:06 / 4:24" at bounding box center [561, 472] width 754 height 16
click at [192, 476] on icon at bounding box center [209, 472] width 37 height 13
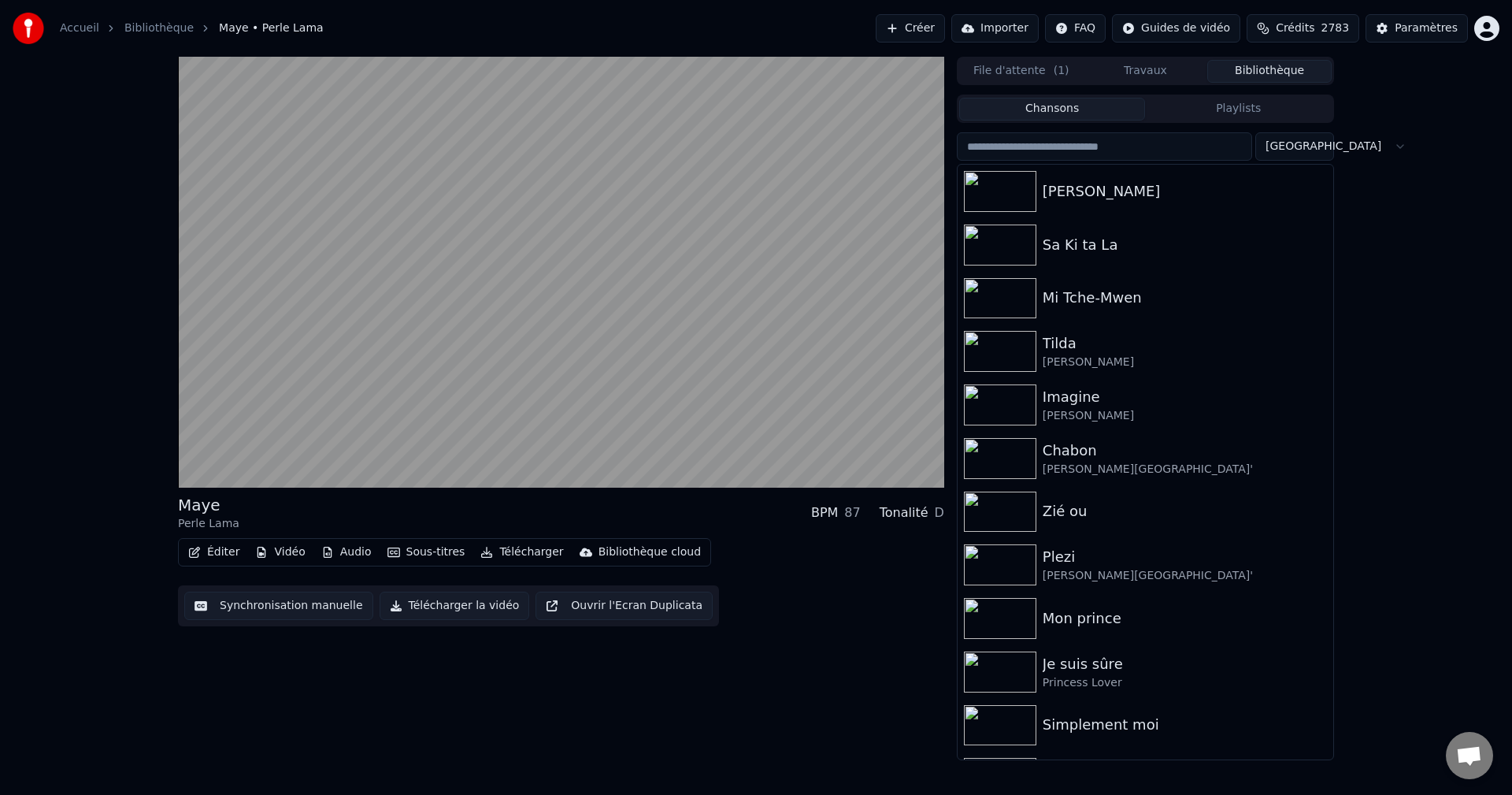
click at [203, 552] on button "Éditer" at bounding box center [214, 552] width 64 height 22
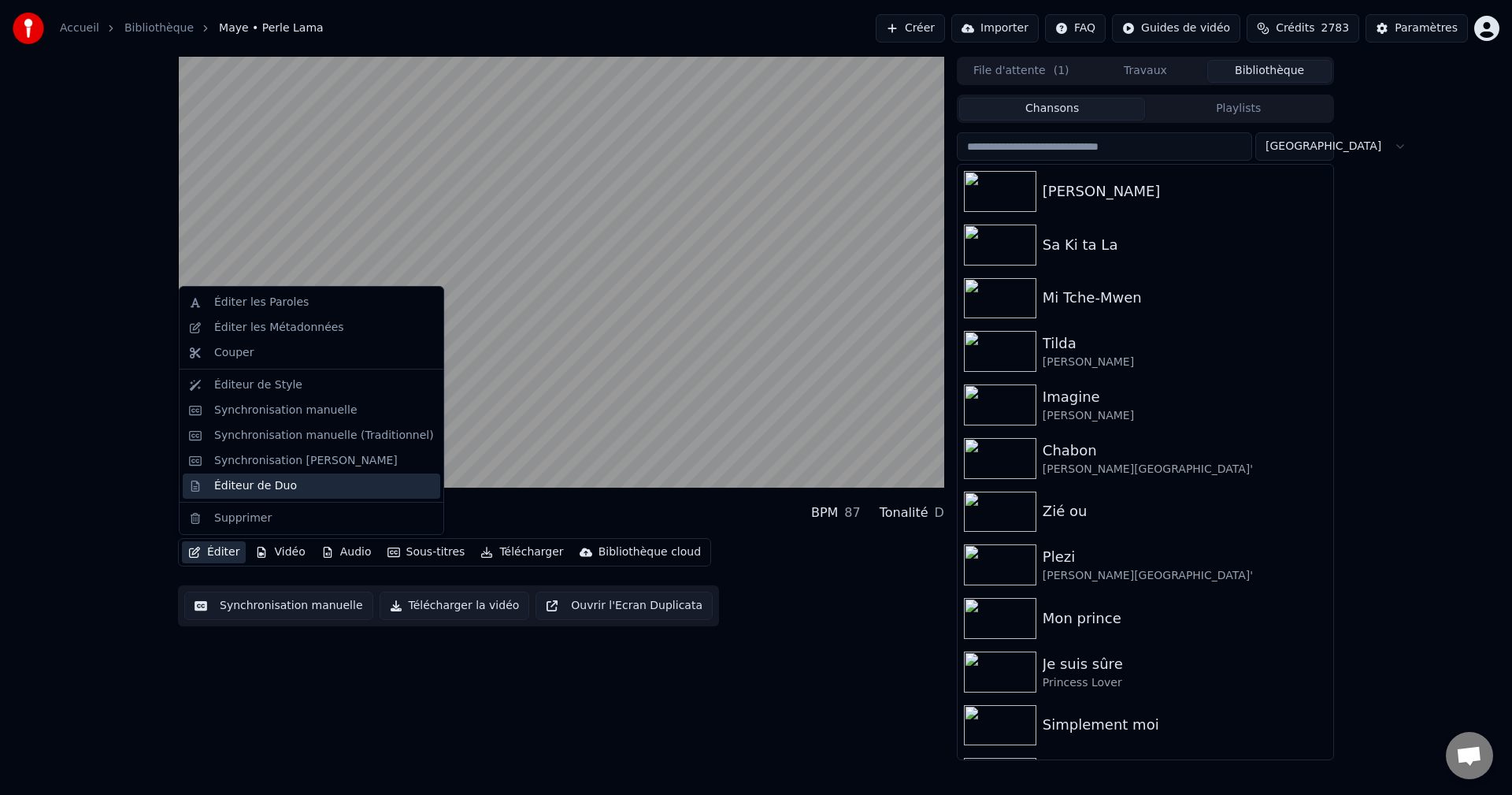
click at [236, 488] on div "Éditeur de Duo" at bounding box center [255, 486] width 83 height 16
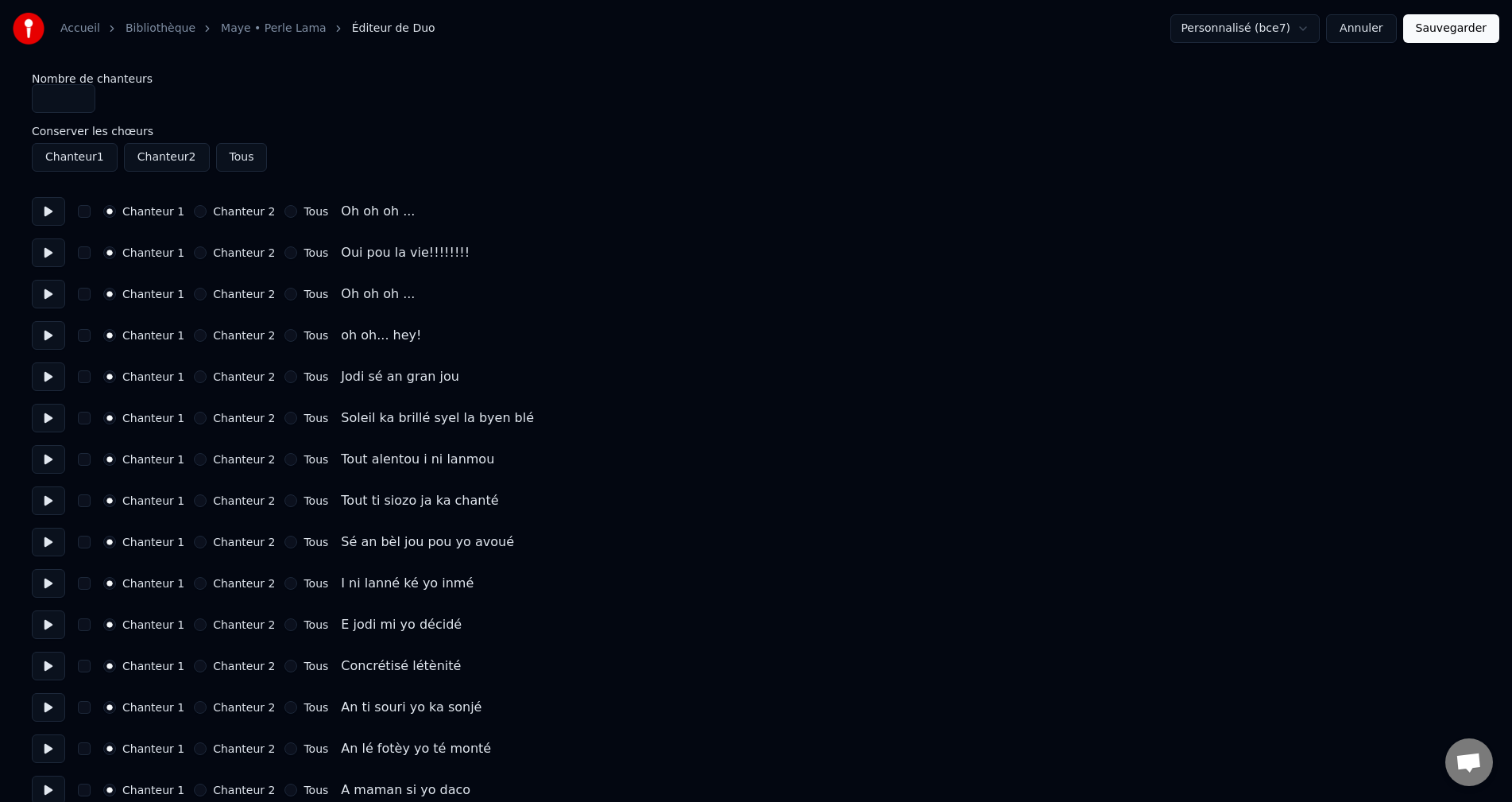
click at [53, 221] on button at bounding box center [49, 212] width 33 height 29
click at [82, 214] on button "button" at bounding box center [84, 212] width 13 height 13
click at [87, 293] on button "button" at bounding box center [84, 294] width 13 height 13
click at [52, 297] on button at bounding box center [49, 294] width 33 height 29
click at [87, 337] on button "button" at bounding box center [84, 336] width 13 height 13
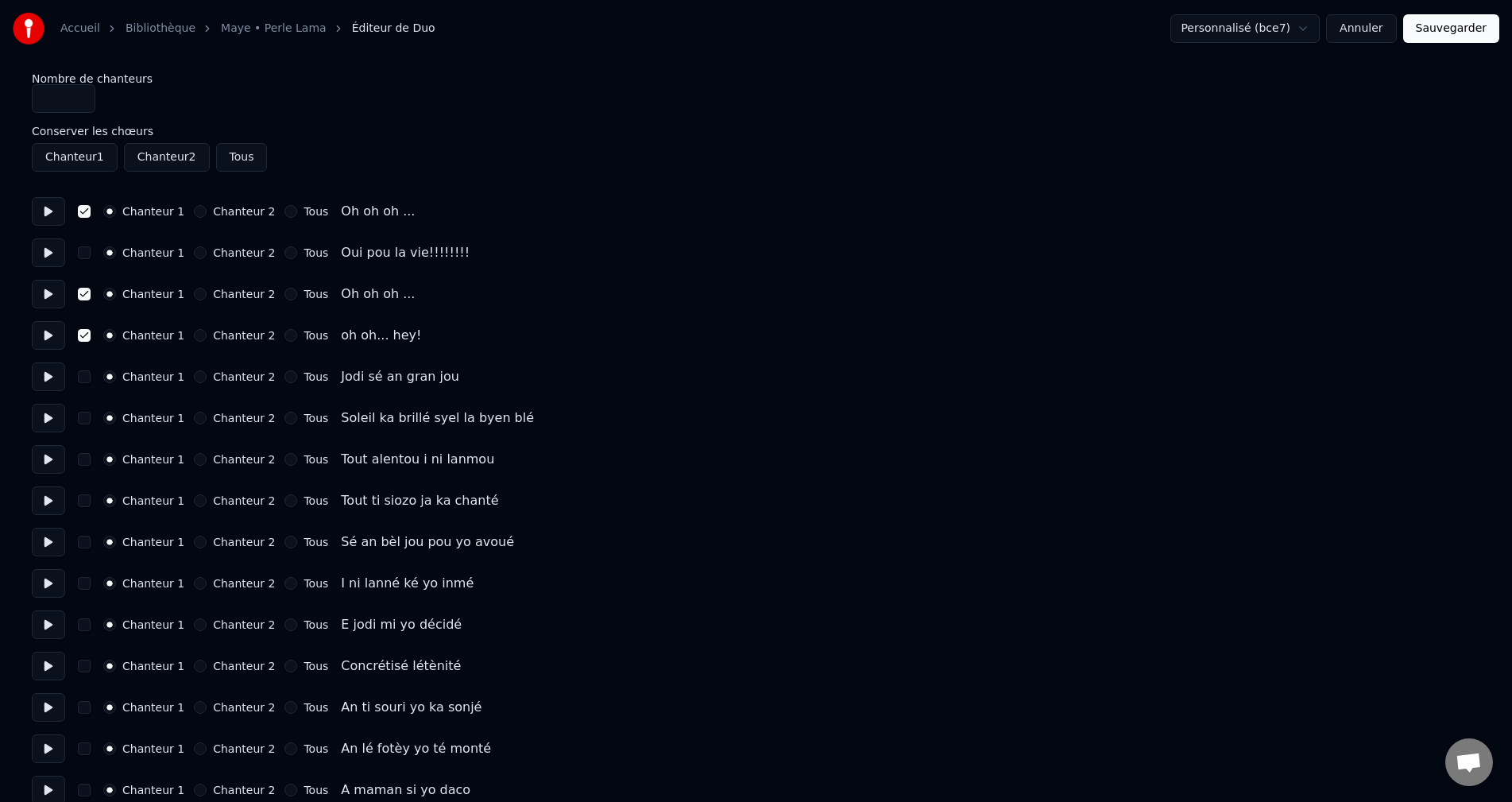
click at [45, 342] on button at bounding box center [49, 336] width 33 height 29
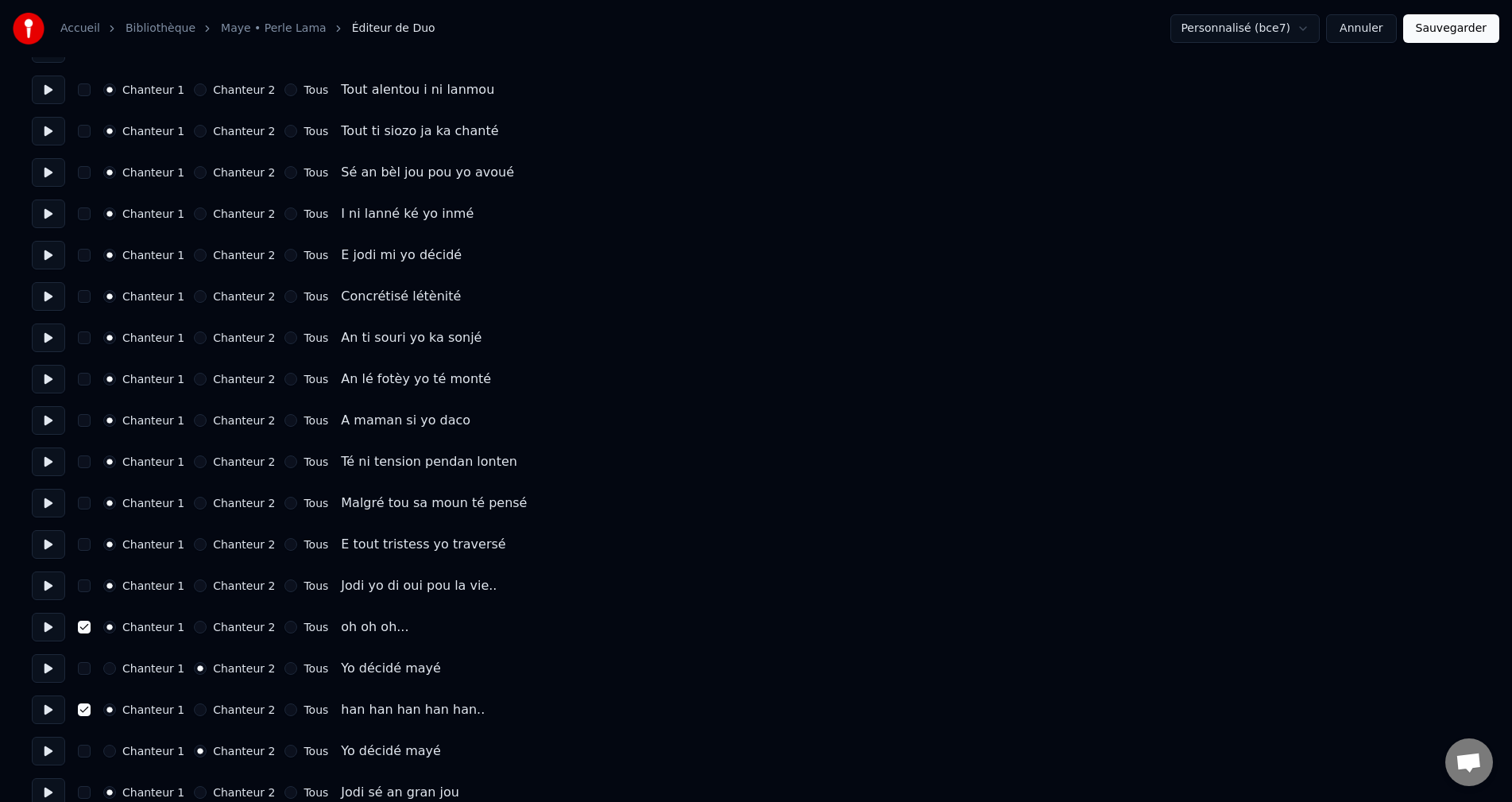
scroll to position [397, 0]
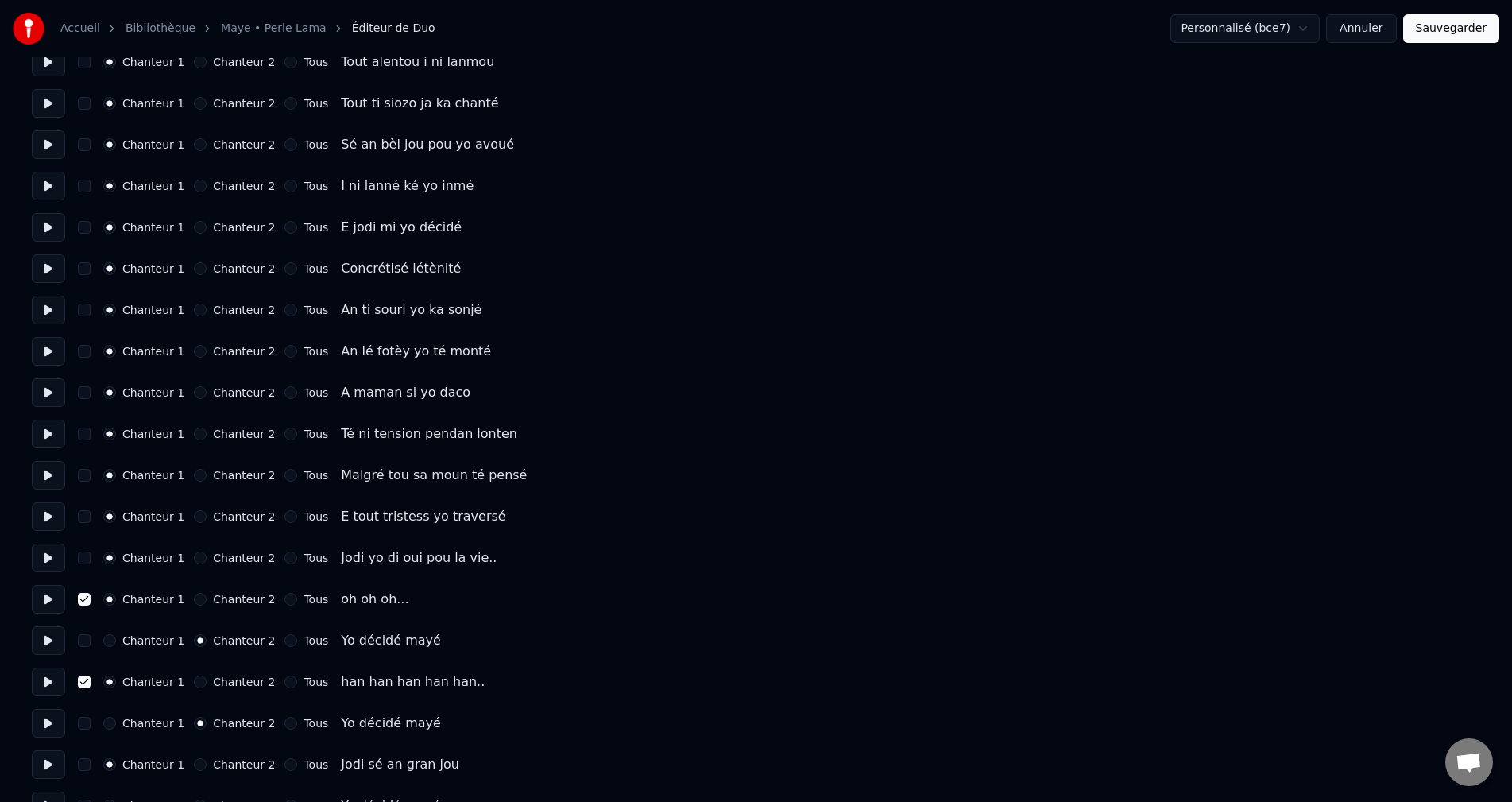
click at [1449, 33] on button "Sauvegarder" at bounding box center [1451, 29] width 96 height 29
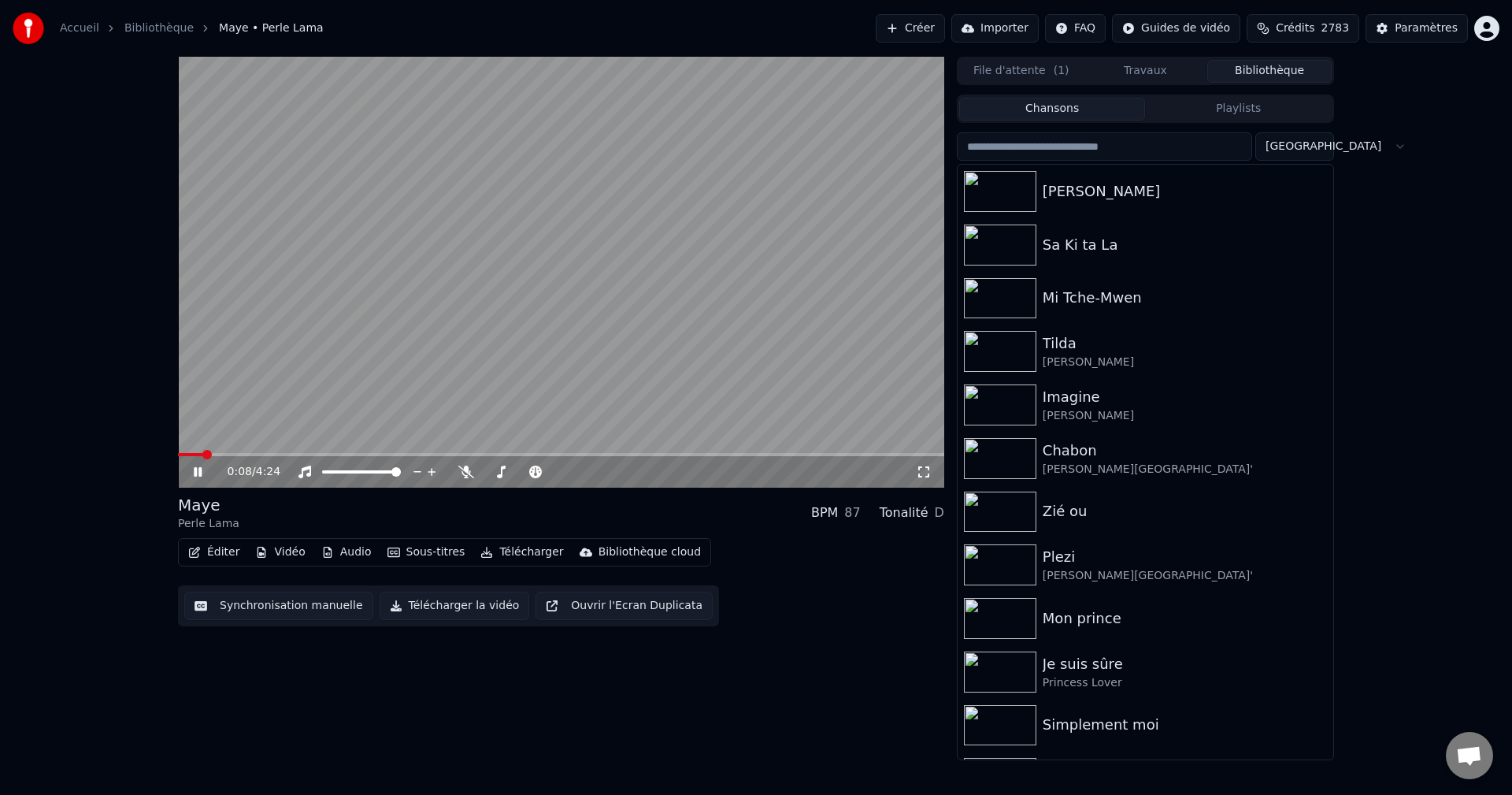
click at [512, 553] on button "Télécharger" at bounding box center [521, 552] width 95 height 22
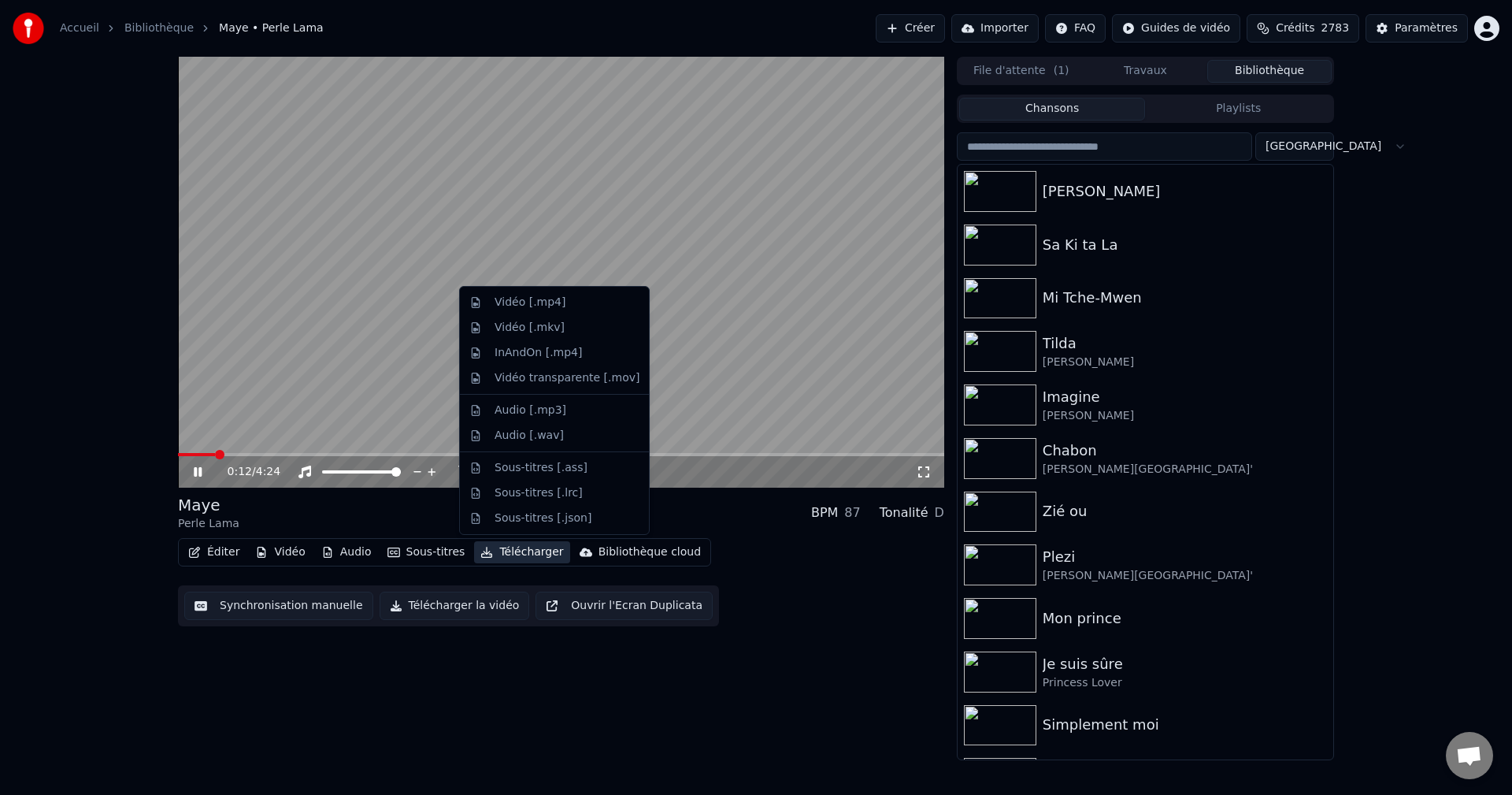
click at [378, 453] on span at bounding box center [561, 454] width 766 height 3
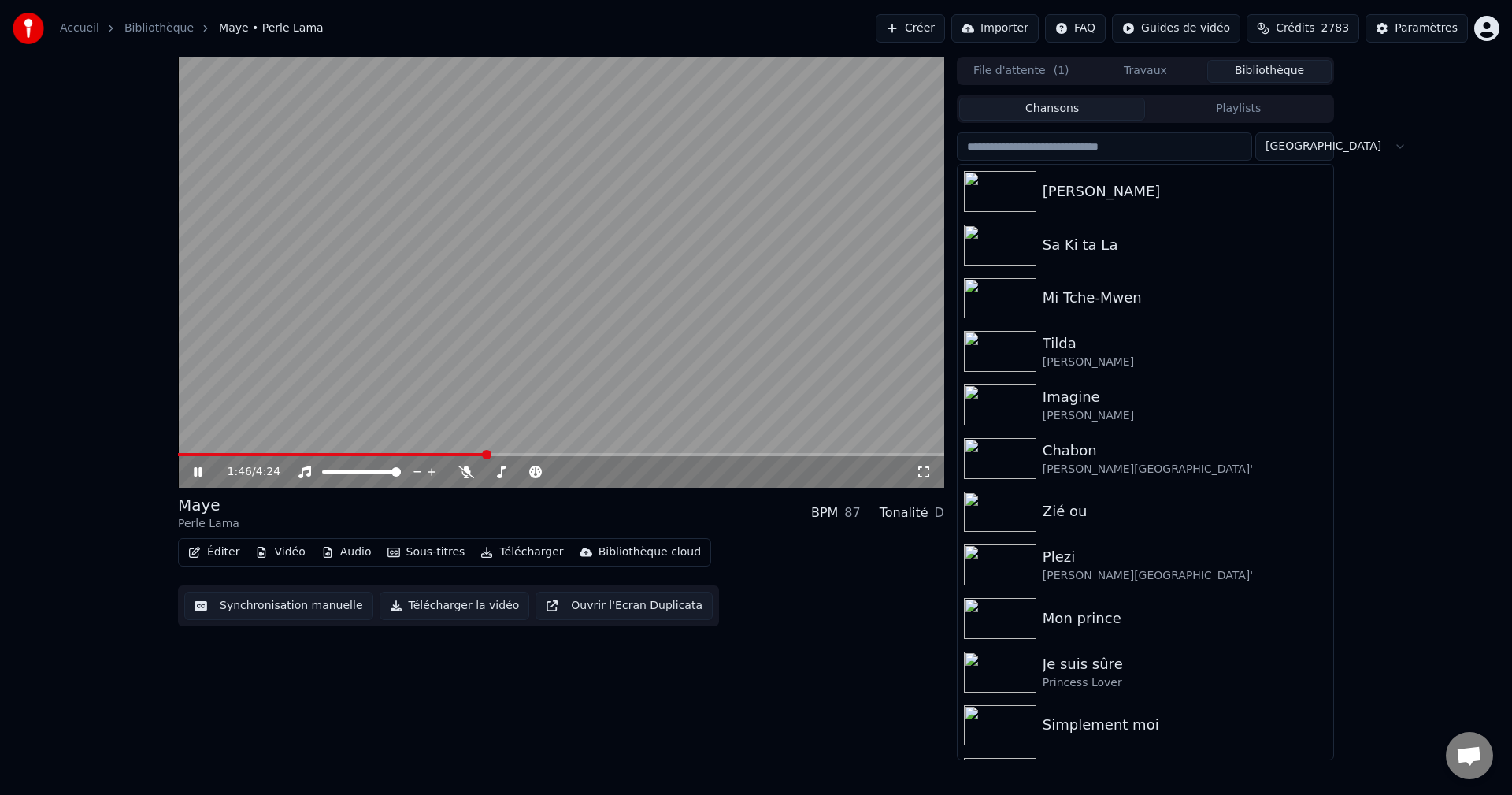
click at [486, 456] on span at bounding box center [561, 454] width 766 height 3
click at [610, 453] on span at bounding box center [561, 454] width 766 height 3
click at [632, 454] on span at bounding box center [561, 454] width 766 height 3
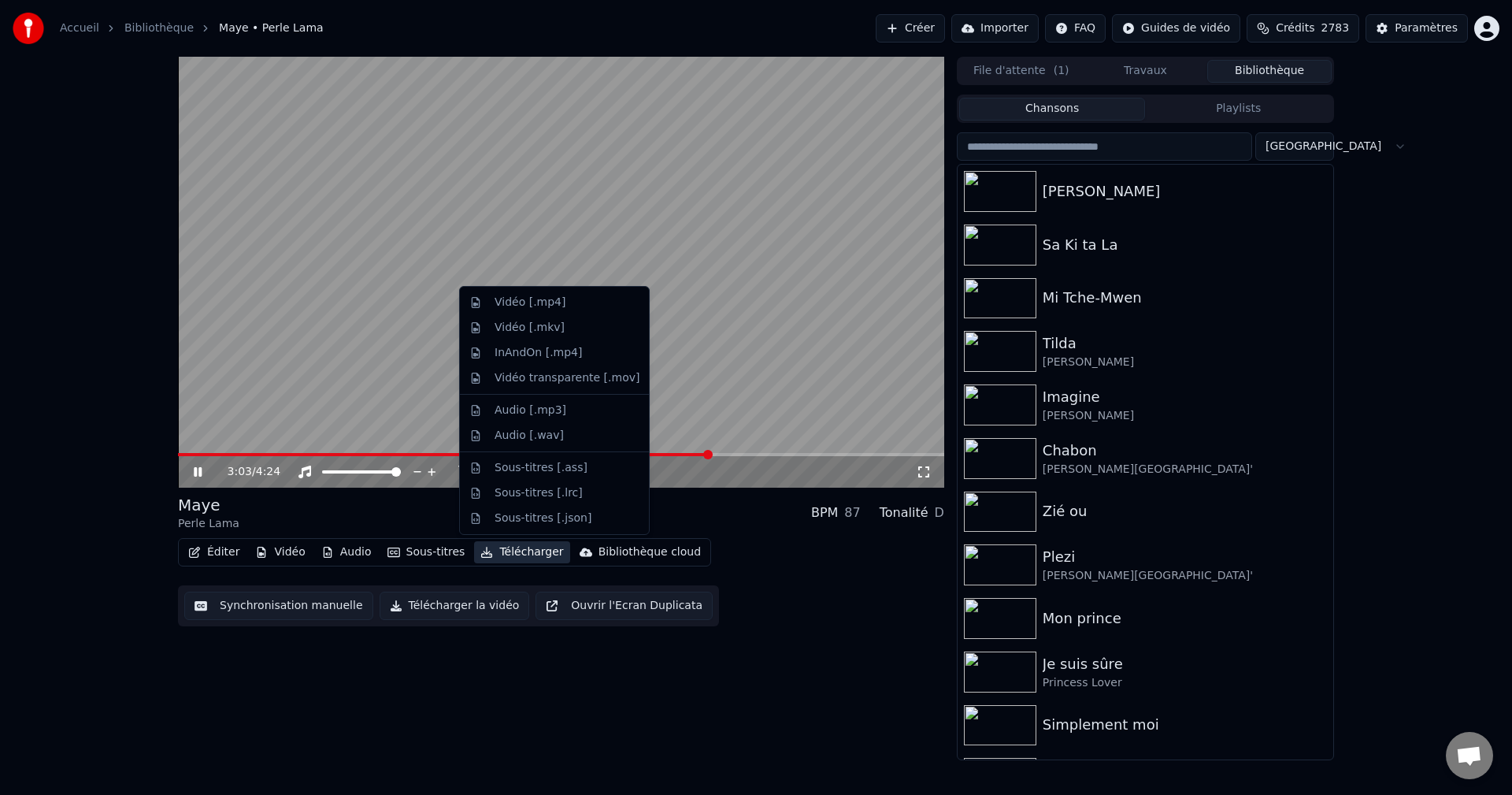
click at [521, 543] on button "Télécharger" at bounding box center [521, 552] width 95 height 22
click at [575, 300] on div "Vidéo [.mp4]" at bounding box center [567, 303] width 145 height 16
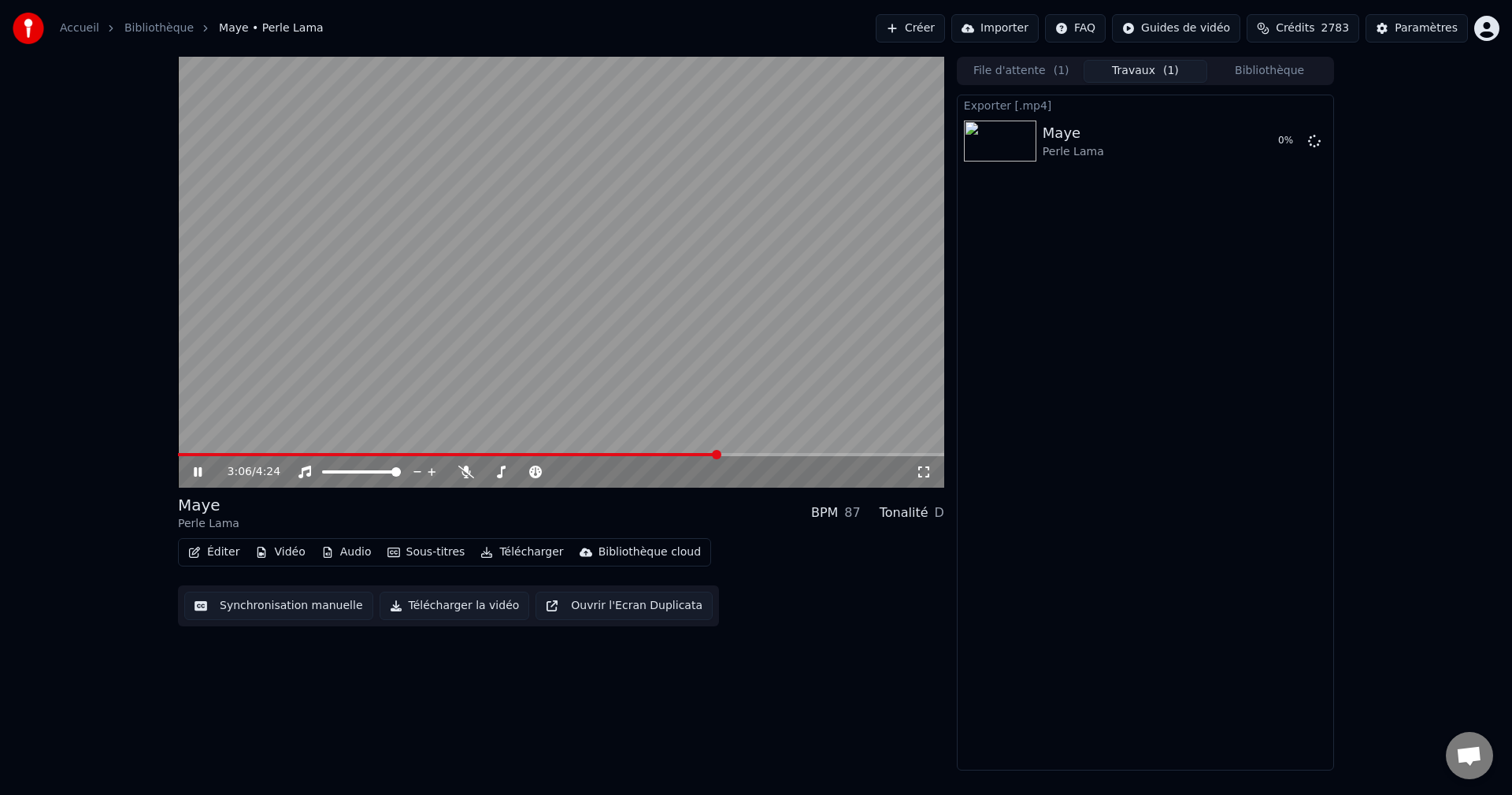
click at [1261, 62] on button "Bibliothèque" at bounding box center [1269, 71] width 125 height 23
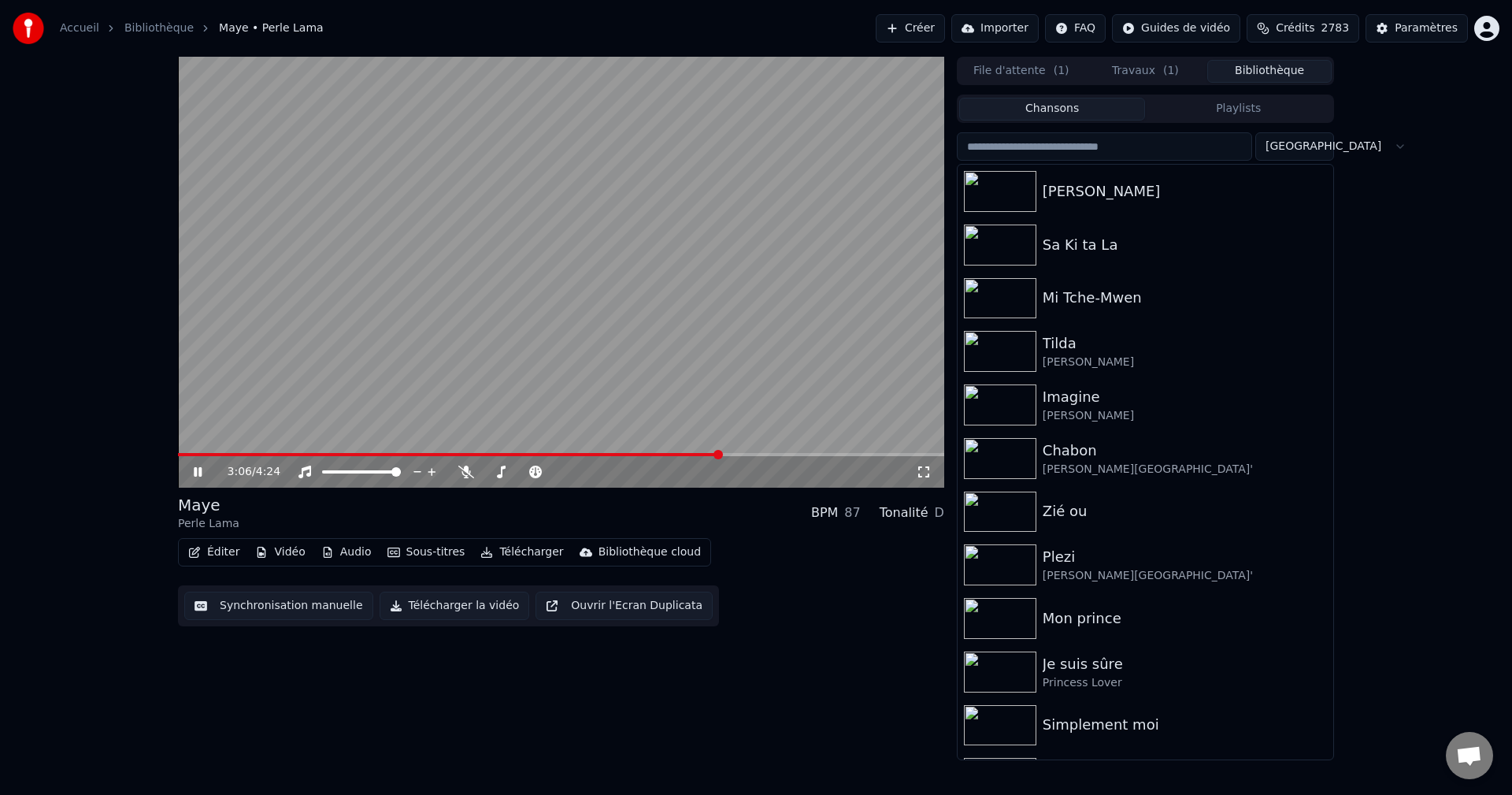
click at [1310, 31] on span "Crédits" at bounding box center [1294, 28] width 39 height 16
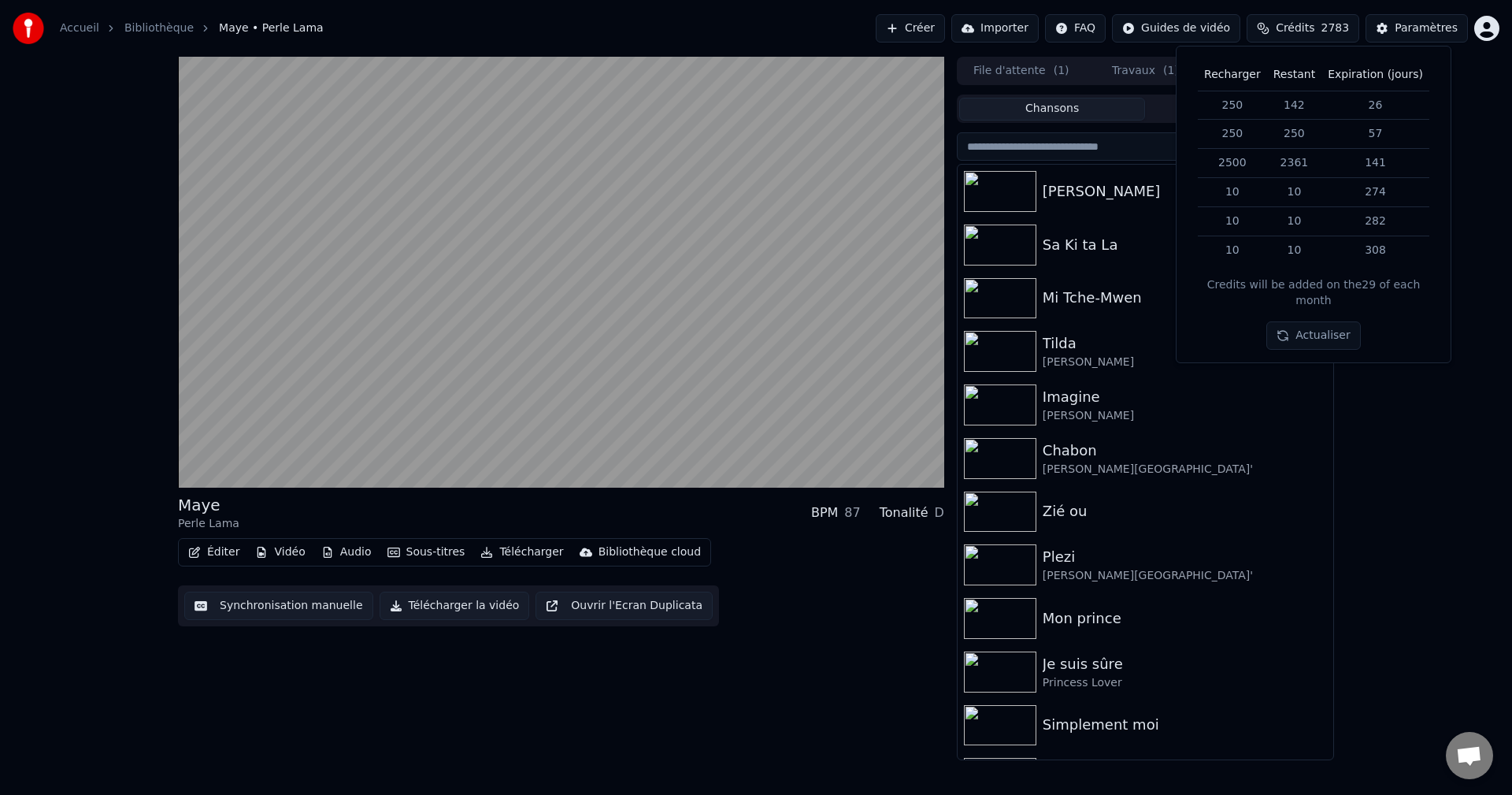
click at [1153, 68] on button "Travaux ( 1 )" at bounding box center [1145, 71] width 125 height 23
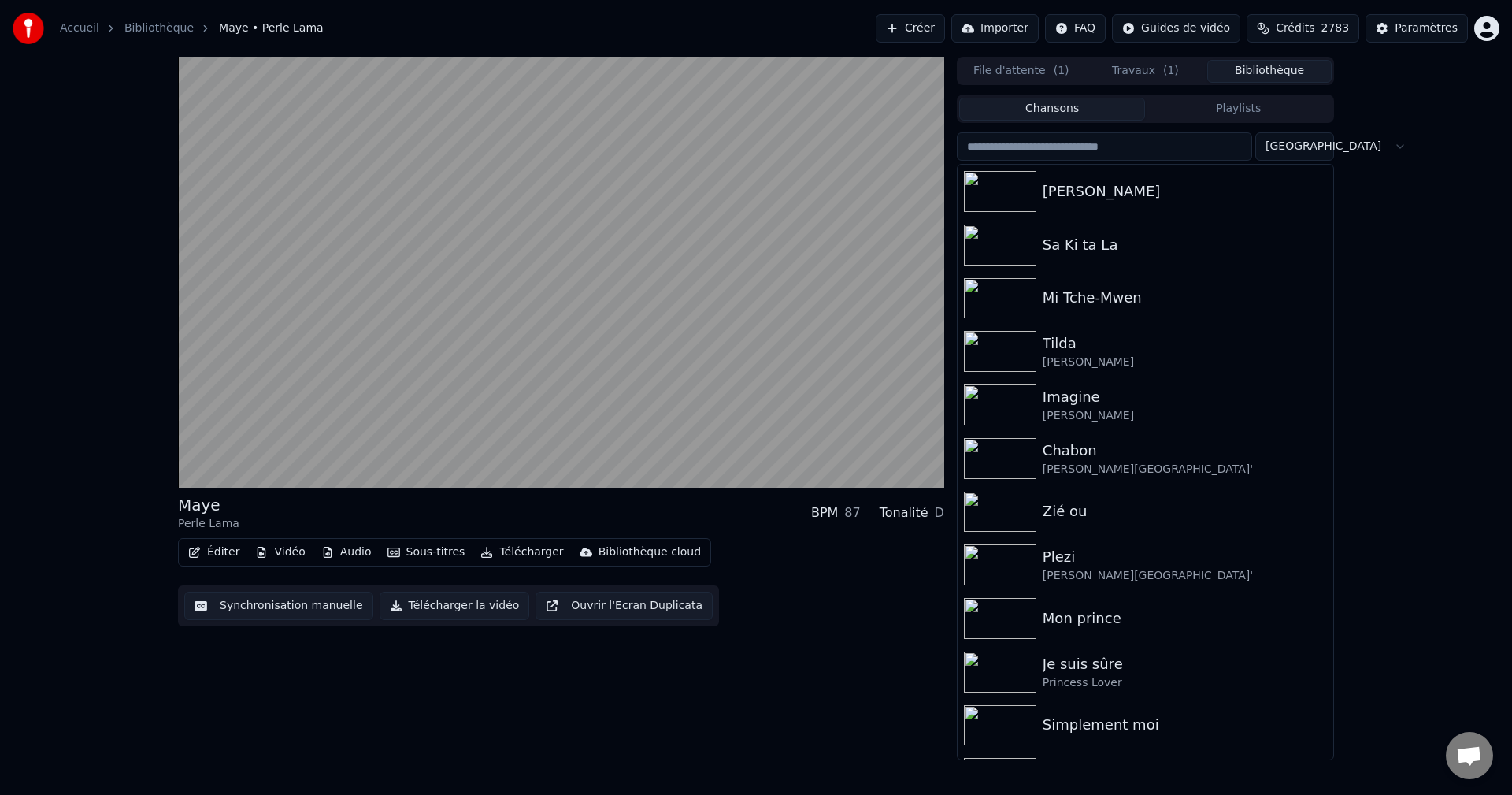
click at [1274, 70] on button "Bibliothèque" at bounding box center [1269, 71] width 125 height 23
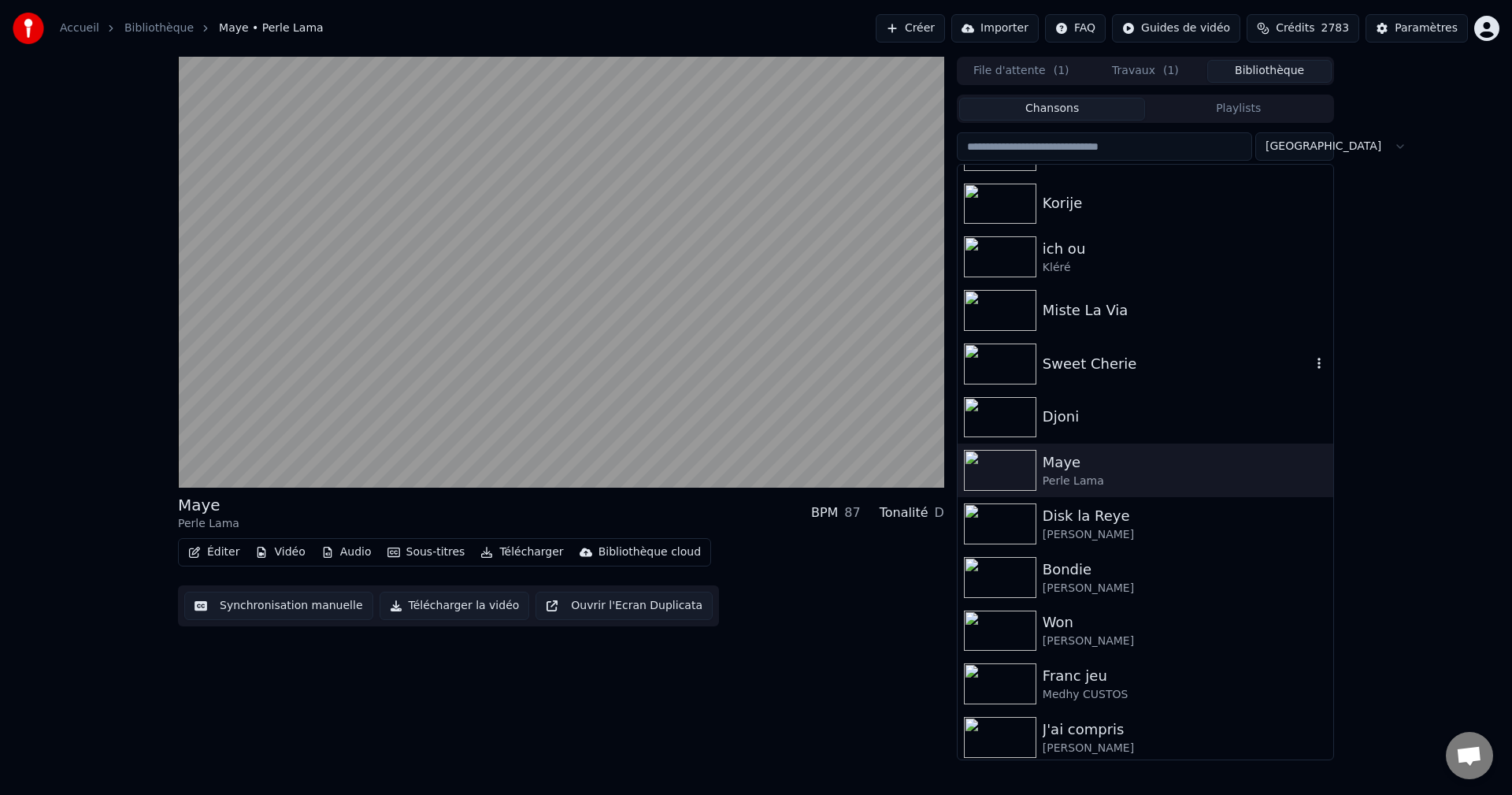
scroll to position [788, 0]
click at [1037, 432] on div at bounding box center [1004, 420] width 79 height 41
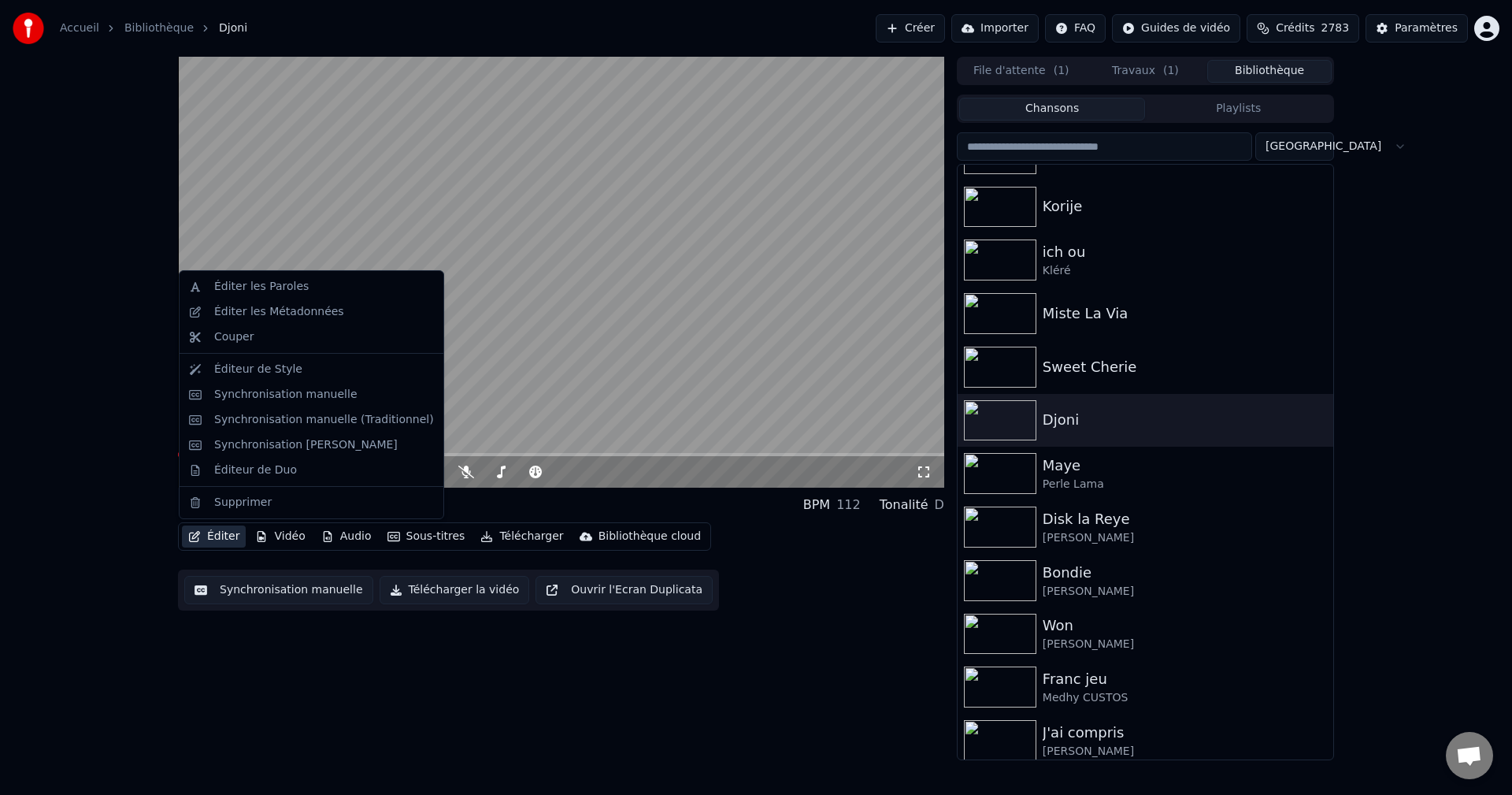
click at [217, 536] on button "Éditer" at bounding box center [214, 536] width 64 height 22
click at [305, 313] on div "Éditer les Métadonnées" at bounding box center [279, 312] width 130 height 16
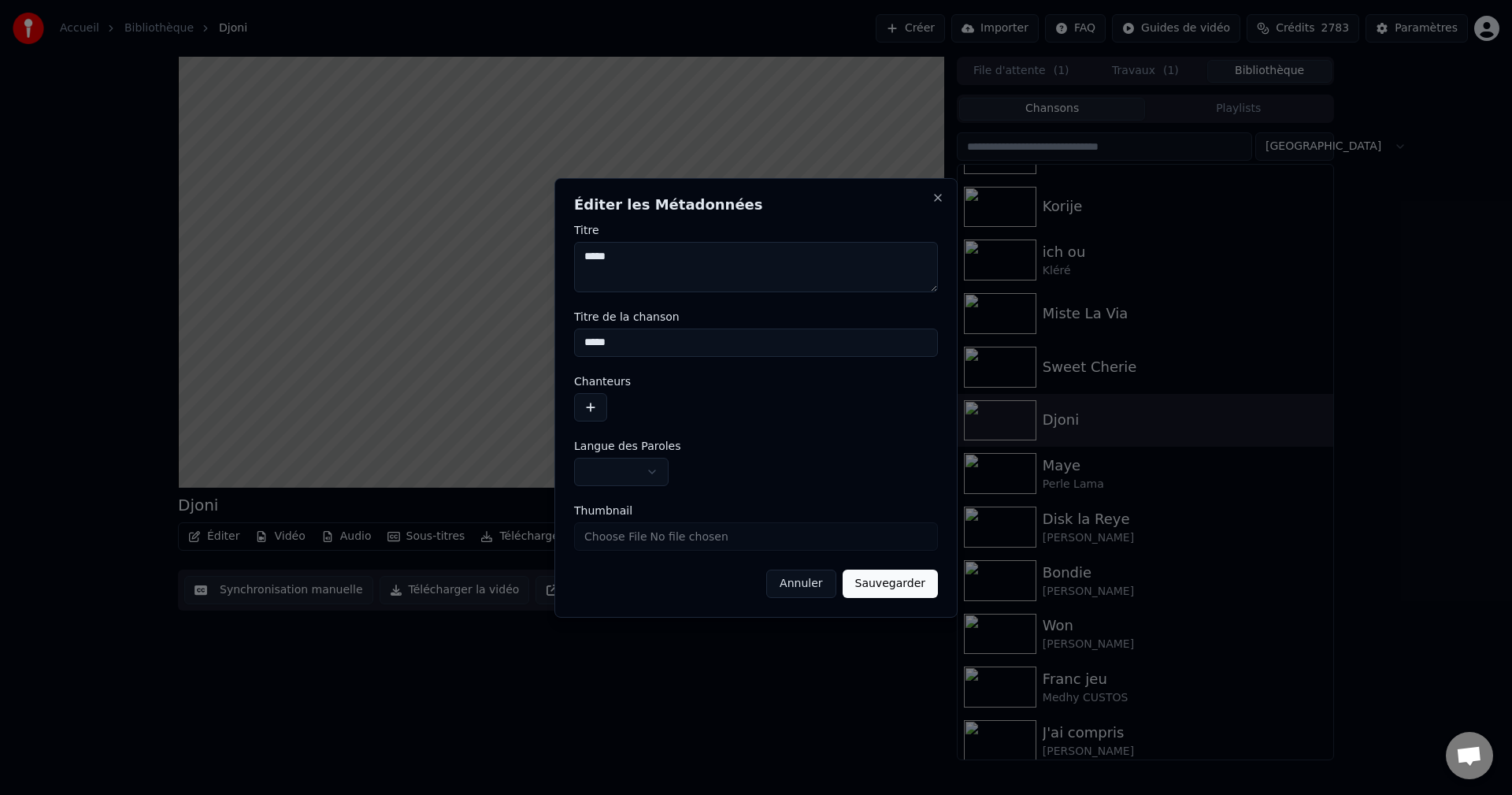
click at [827, 581] on button "Annuler" at bounding box center [801, 584] width 69 height 28
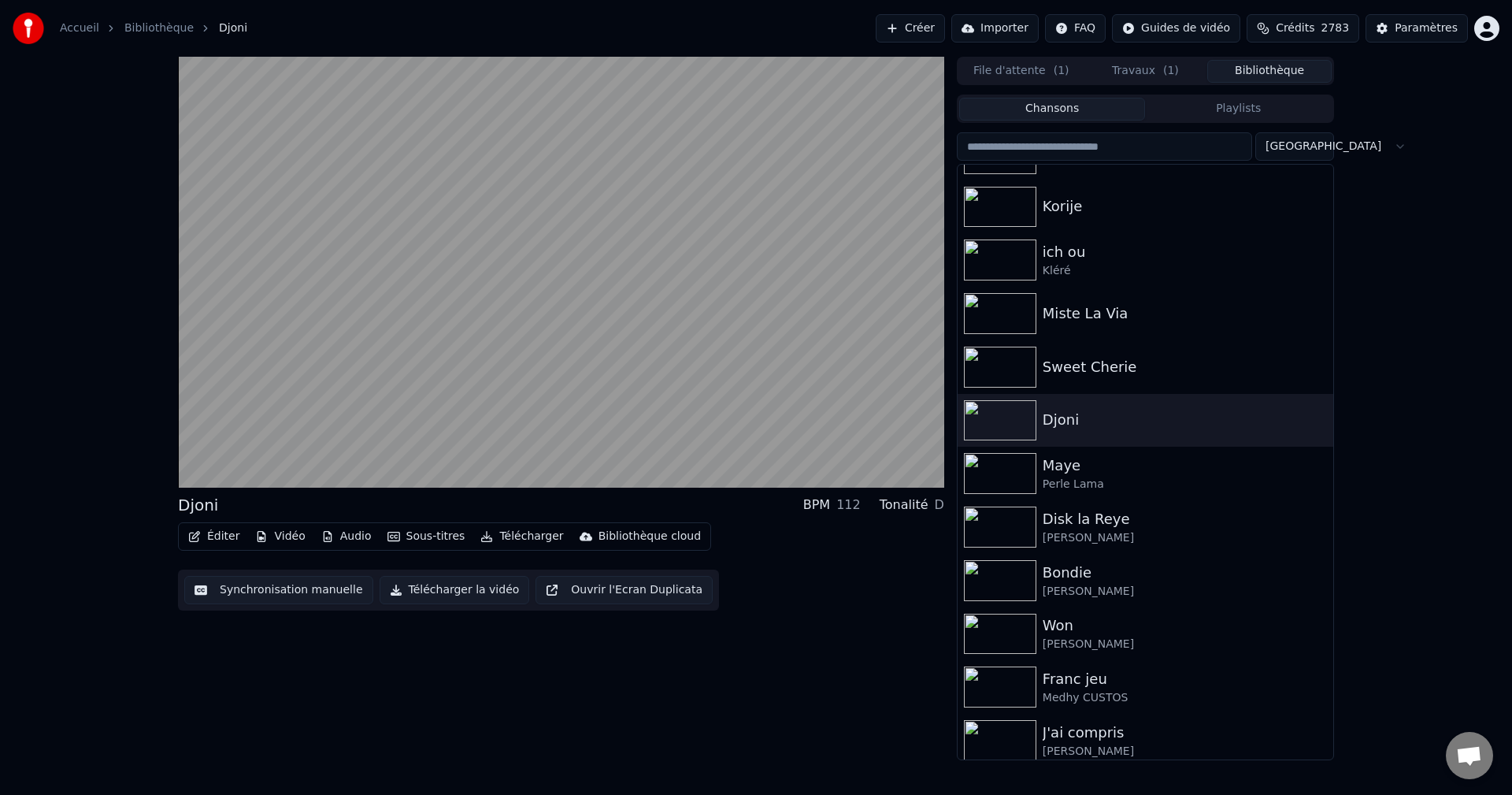
click at [1117, 151] on input "search" at bounding box center [1104, 147] width 296 height 28
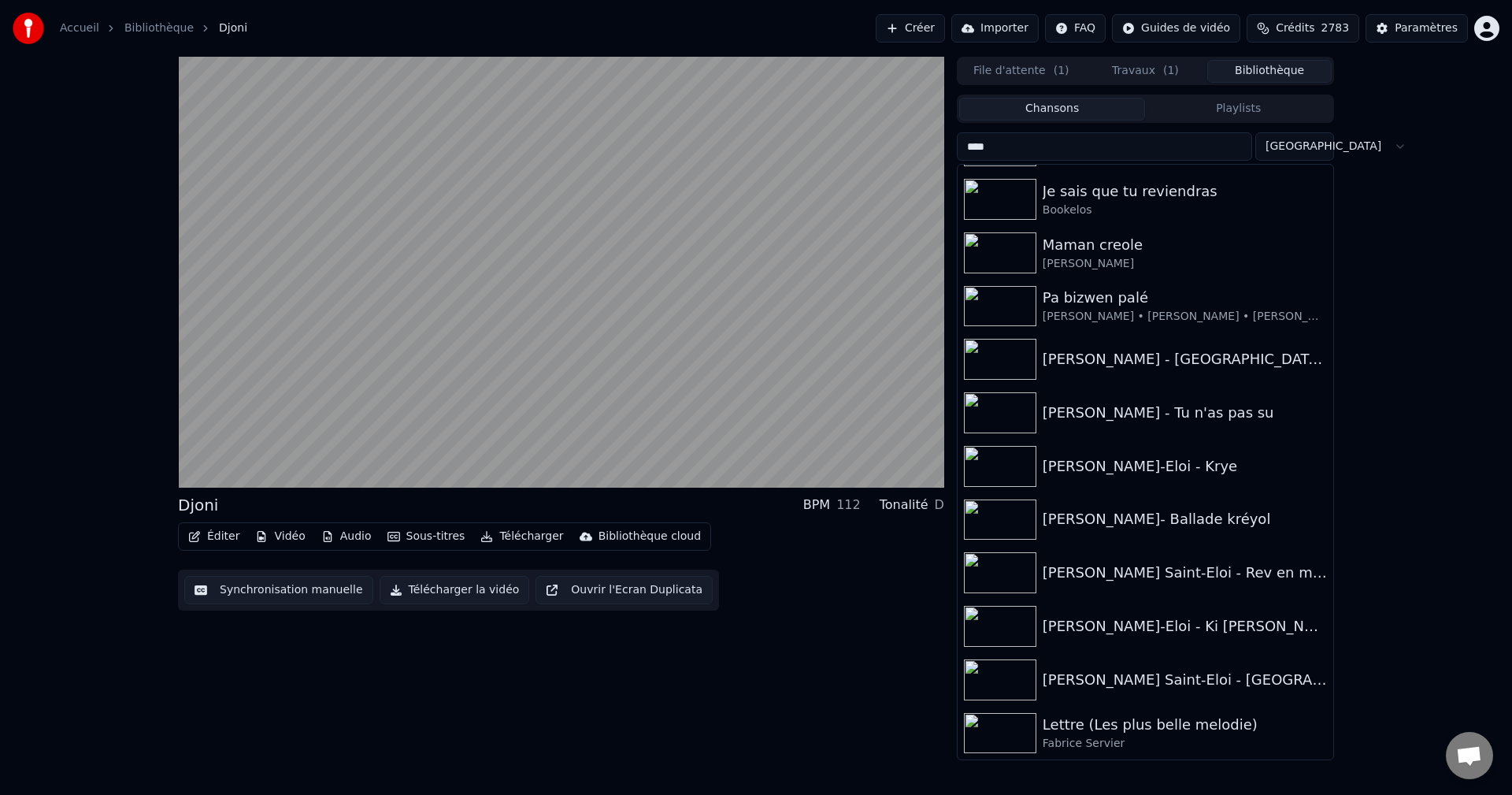
scroll to position [46, 0]
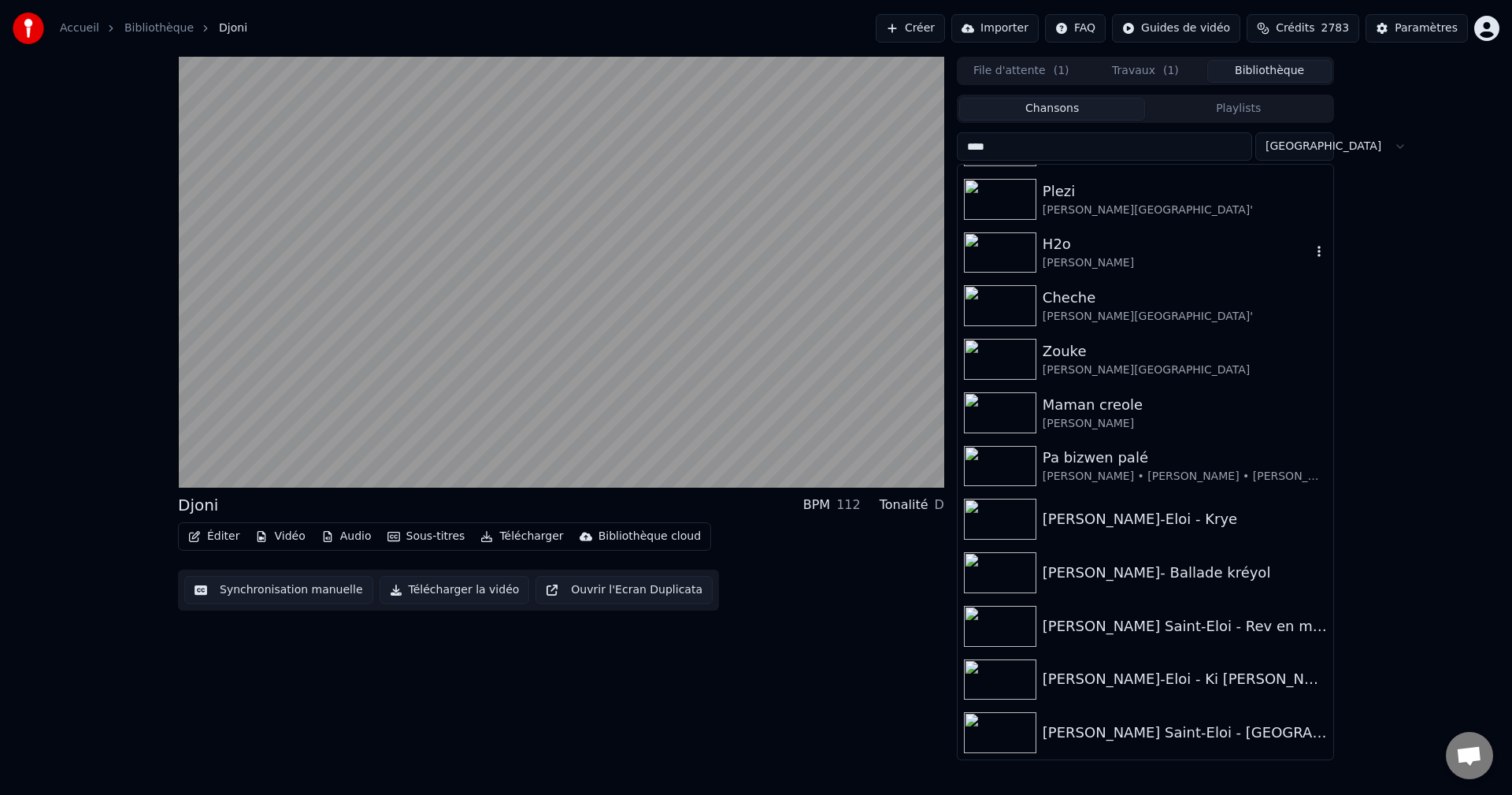
type input "****"
click at [1089, 246] on div "H2o" at bounding box center [1177, 244] width 269 height 22
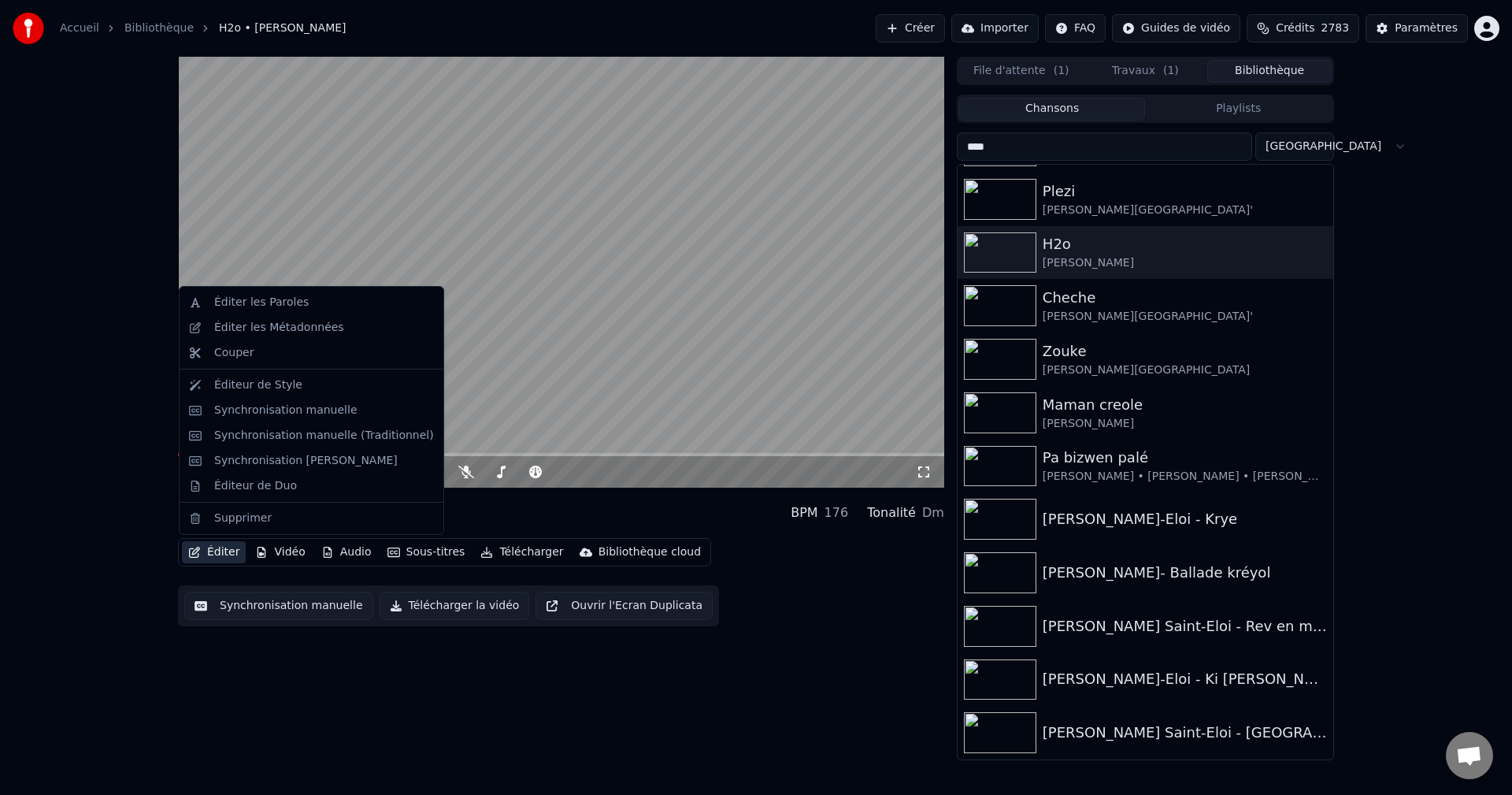
click at [203, 554] on button "Éditer" at bounding box center [214, 552] width 64 height 22
click at [297, 328] on div "Éditer les Métadonnées" at bounding box center [279, 328] width 130 height 16
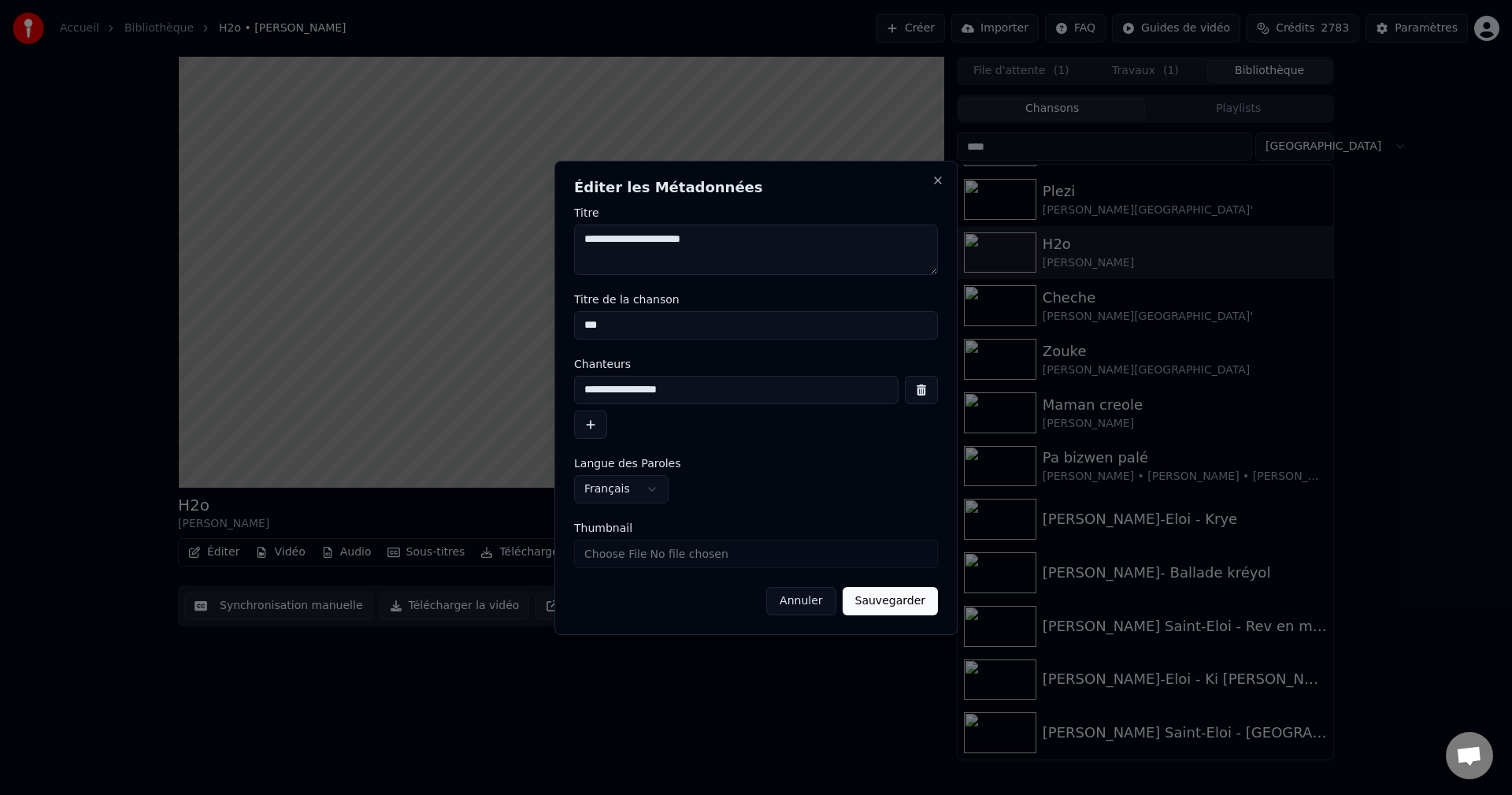
drag, startPoint x: 668, startPoint y: 390, endPoint x: 475, endPoint y: 413, distance: 194.4
click at [475, 413] on body "**********" at bounding box center [756, 398] width 1512 height 795
click at [807, 610] on button "Annuler" at bounding box center [801, 601] width 69 height 28
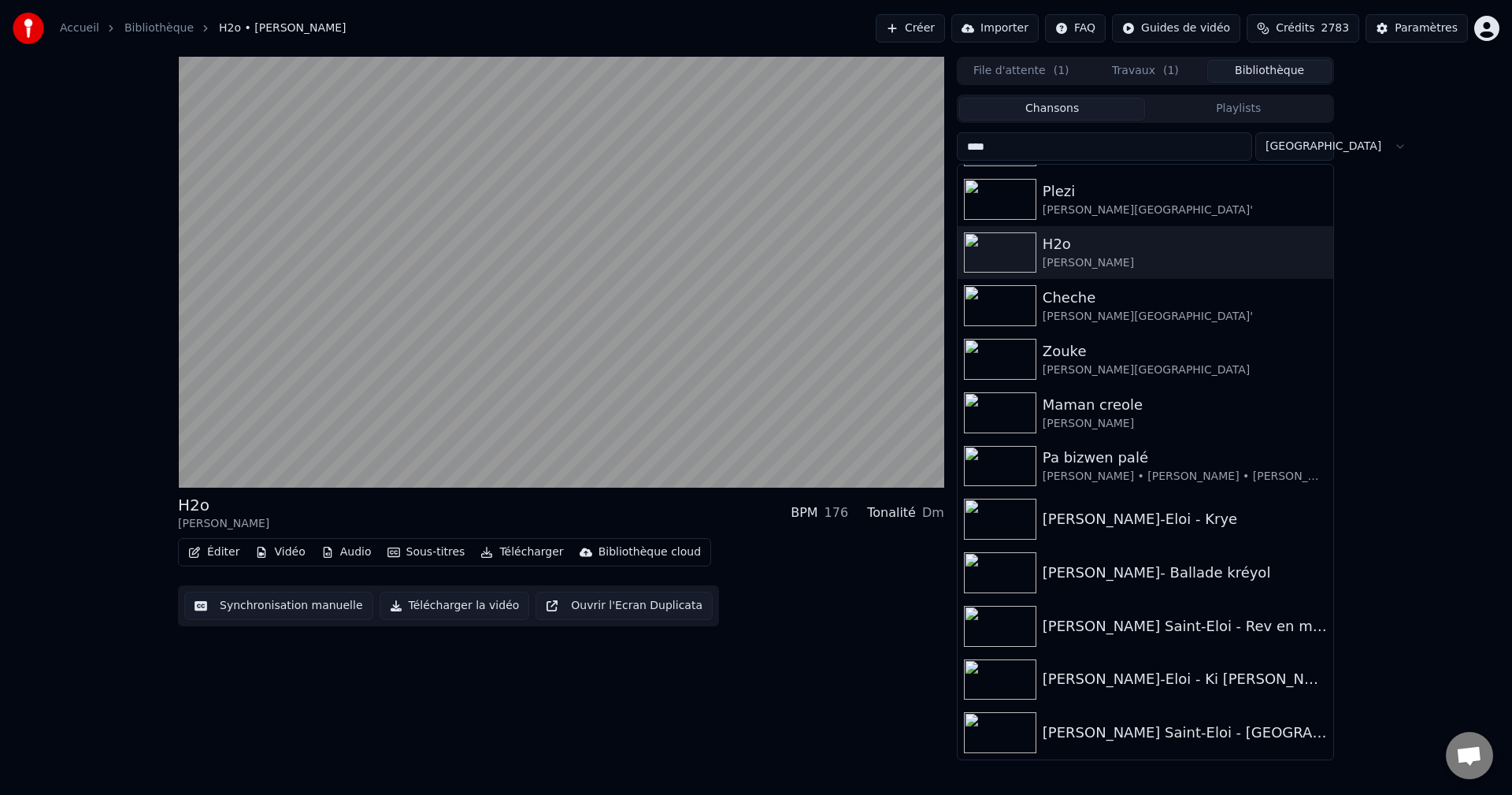
click at [1257, 72] on button "Bibliothèque" at bounding box center [1269, 71] width 125 height 23
click at [1138, 65] on button "Travaux ( 1 )" at bounding box center [1145, 71] width 125 height 23
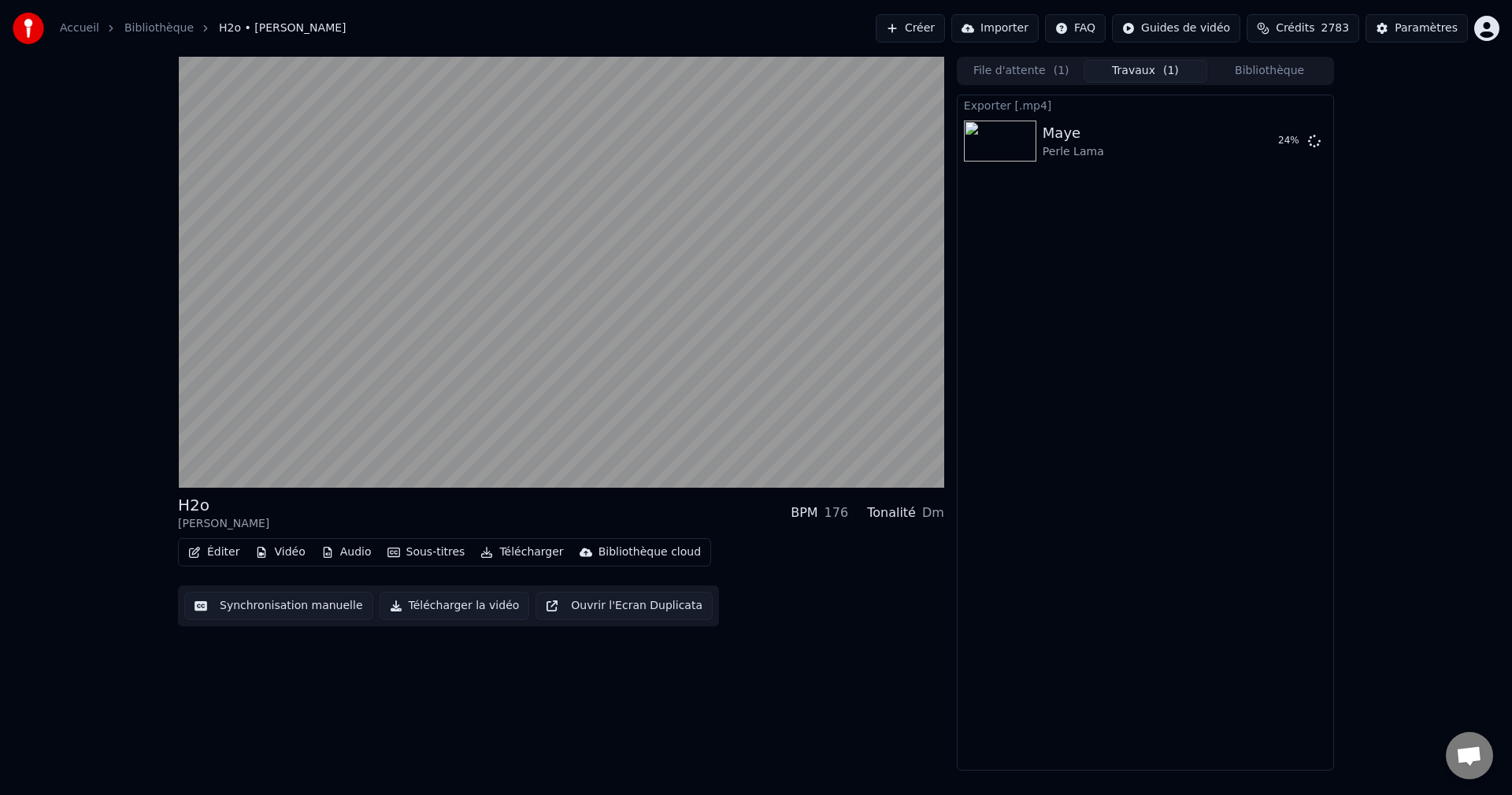
click at [1028, 73] on button "File d'attente ( 1 )" at bounding box center [1022, 71] width 125 height 23
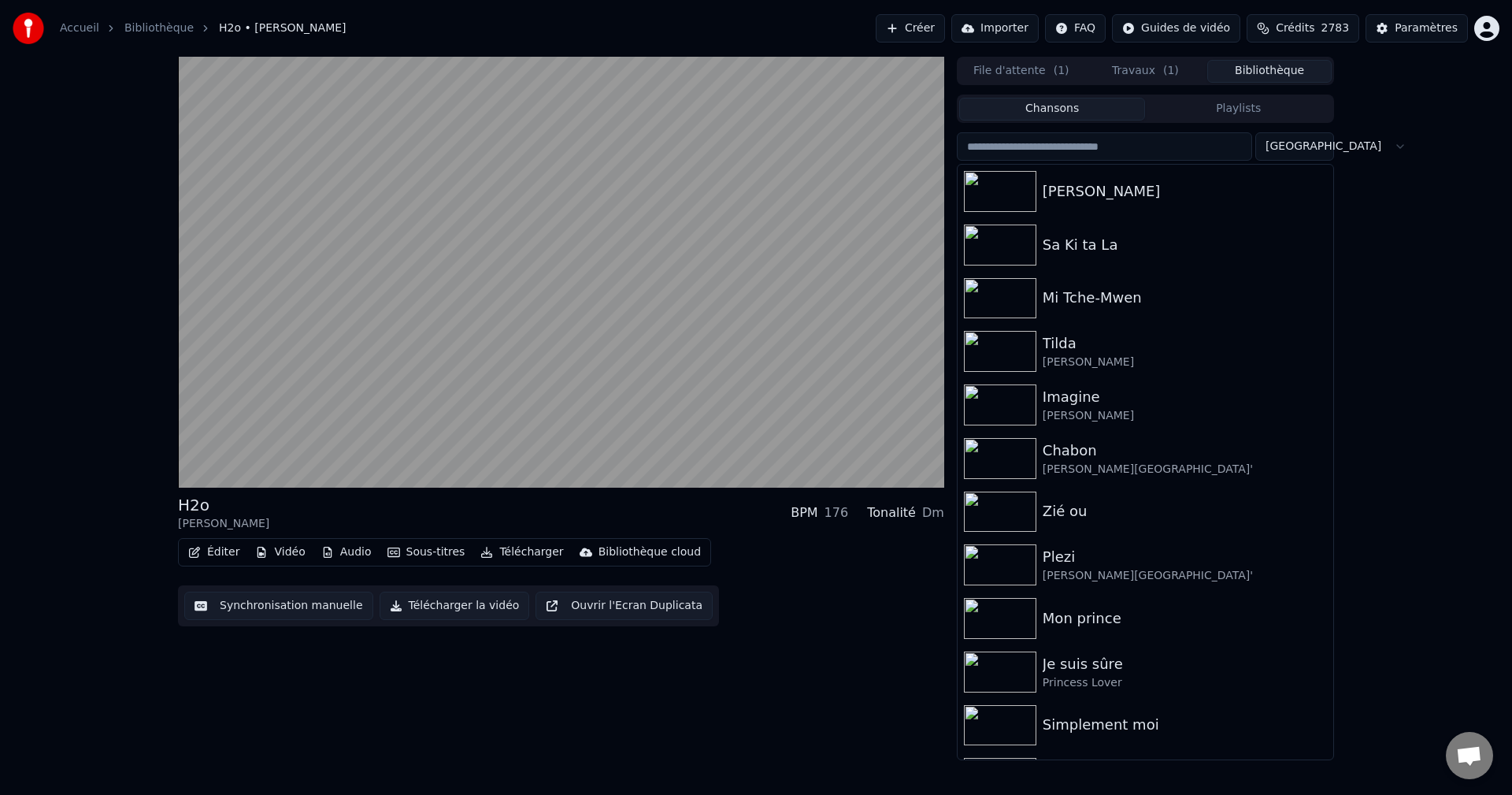
click at [1271, 71] on button "Bibliothèque" at bounding box center [1269, 71] width 125 height 23
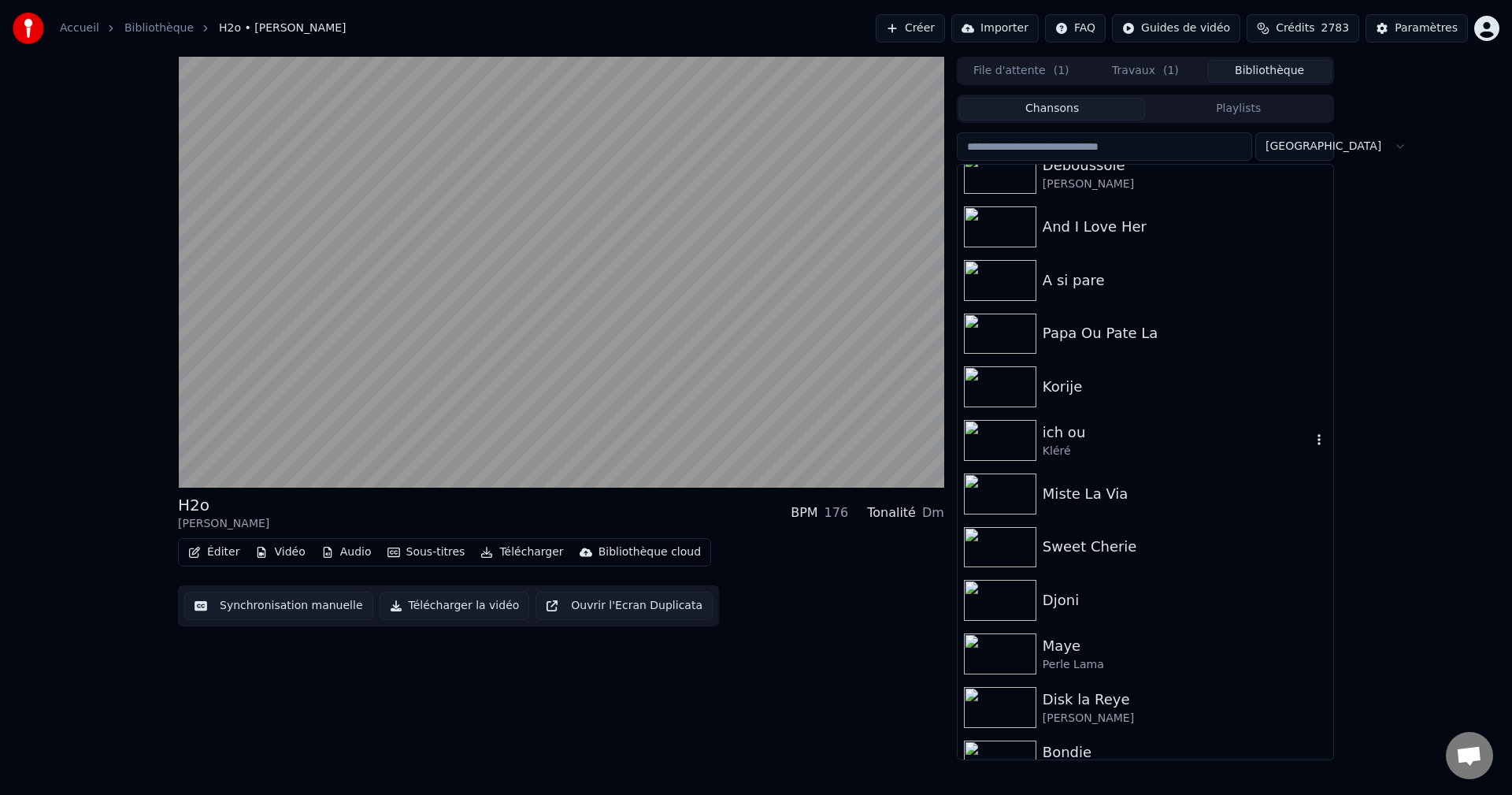
scroll to position [630, 0]
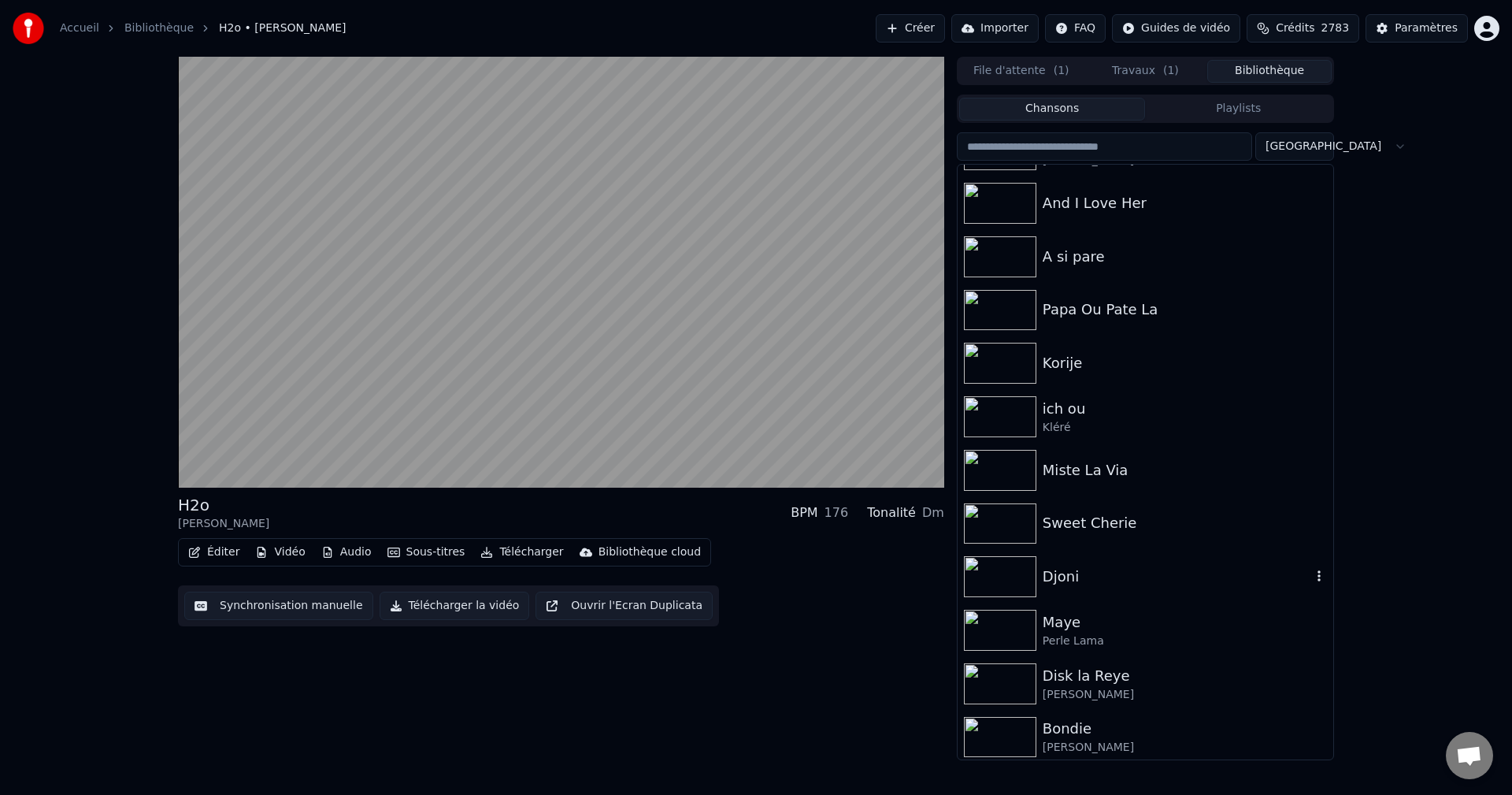
click at [1071, 574] on div "Djoni" at bounding box center [1177, 577] width 269 height 22
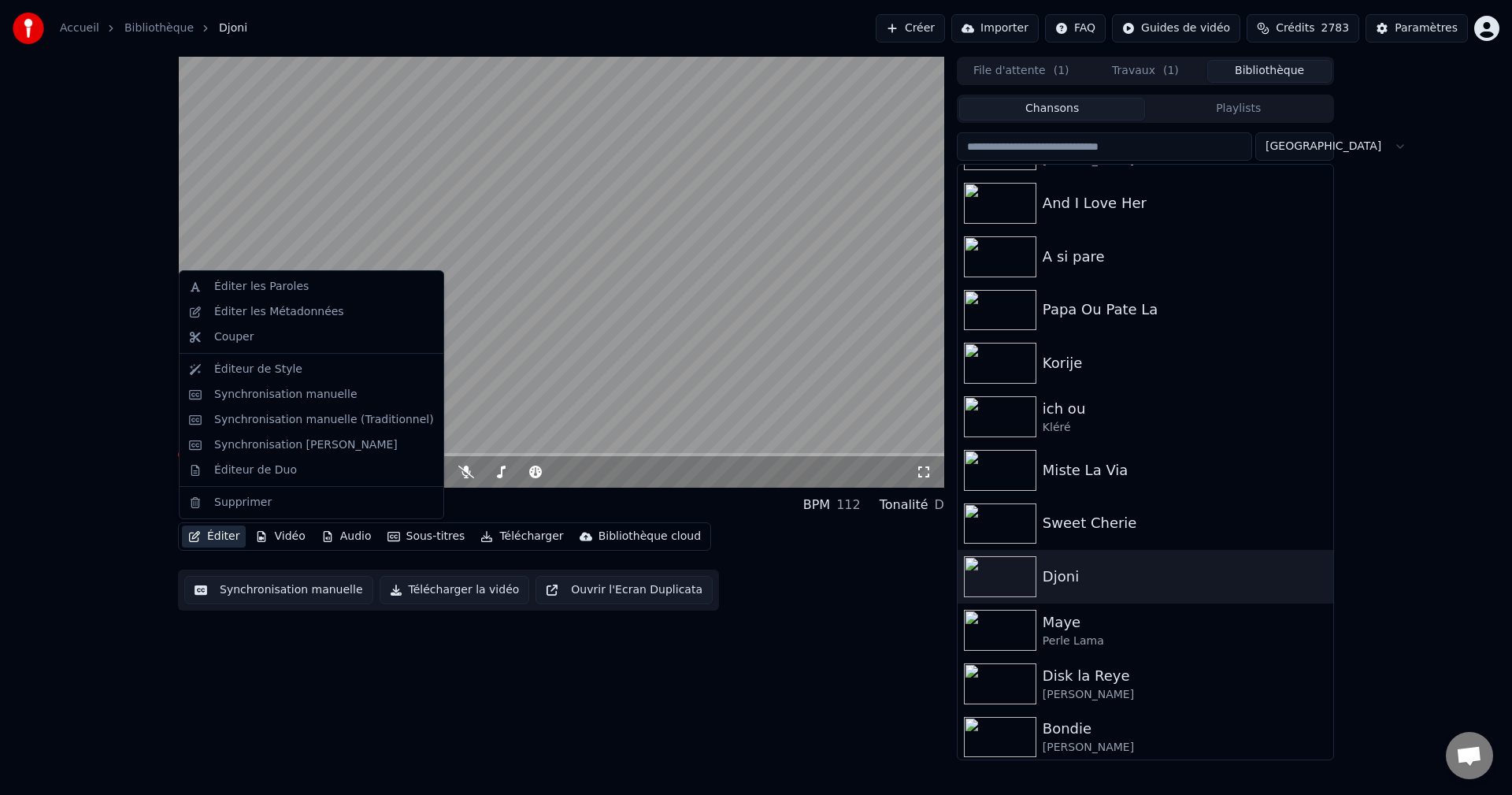
click at [210, 537] on button "Éditer" at bounding box center [214, 536] width 64 height 22
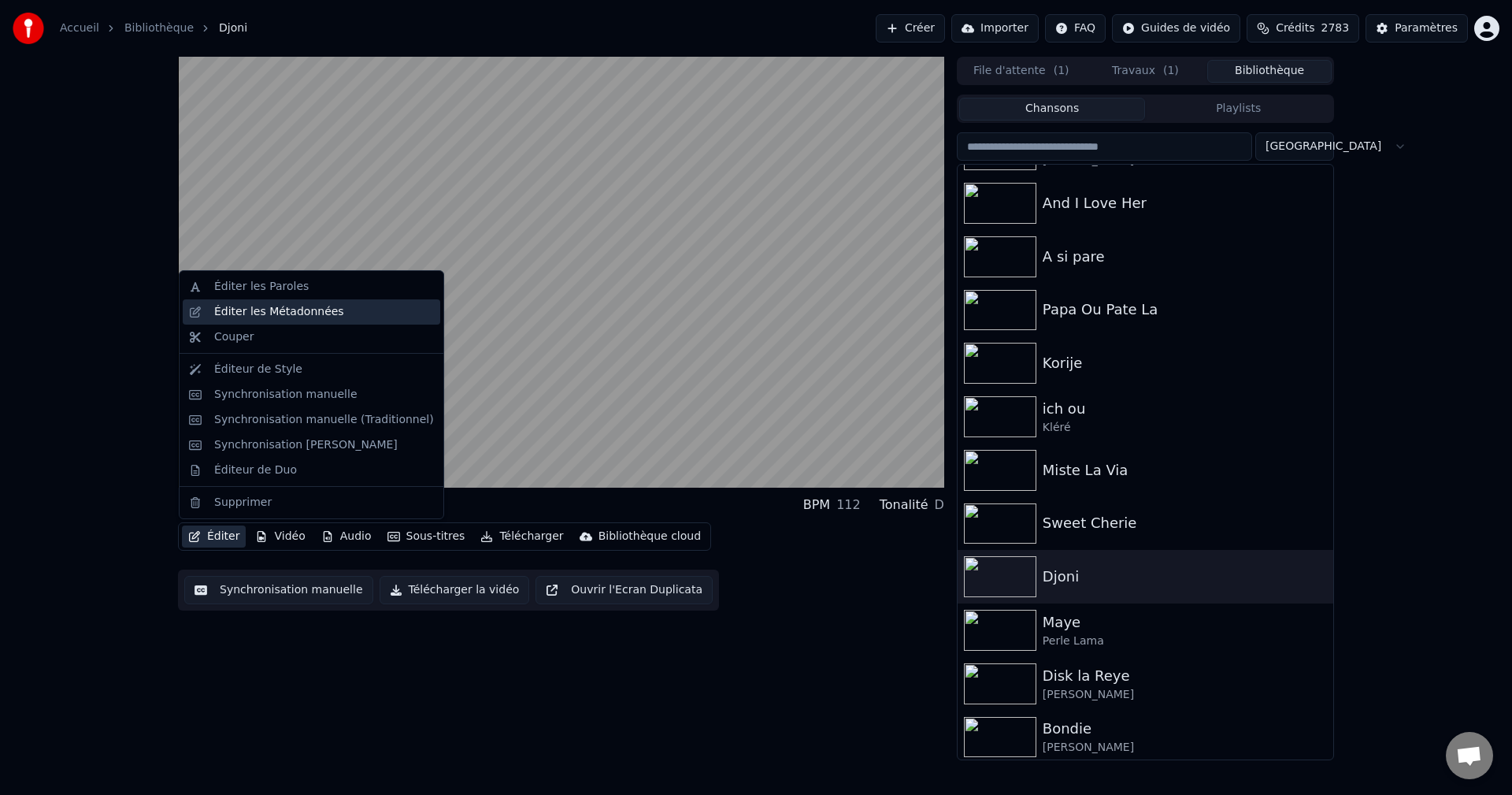
click at [271, 316] on div "Éditer les Métadonnées" at bounding box center [279, 312] width 130 height 16
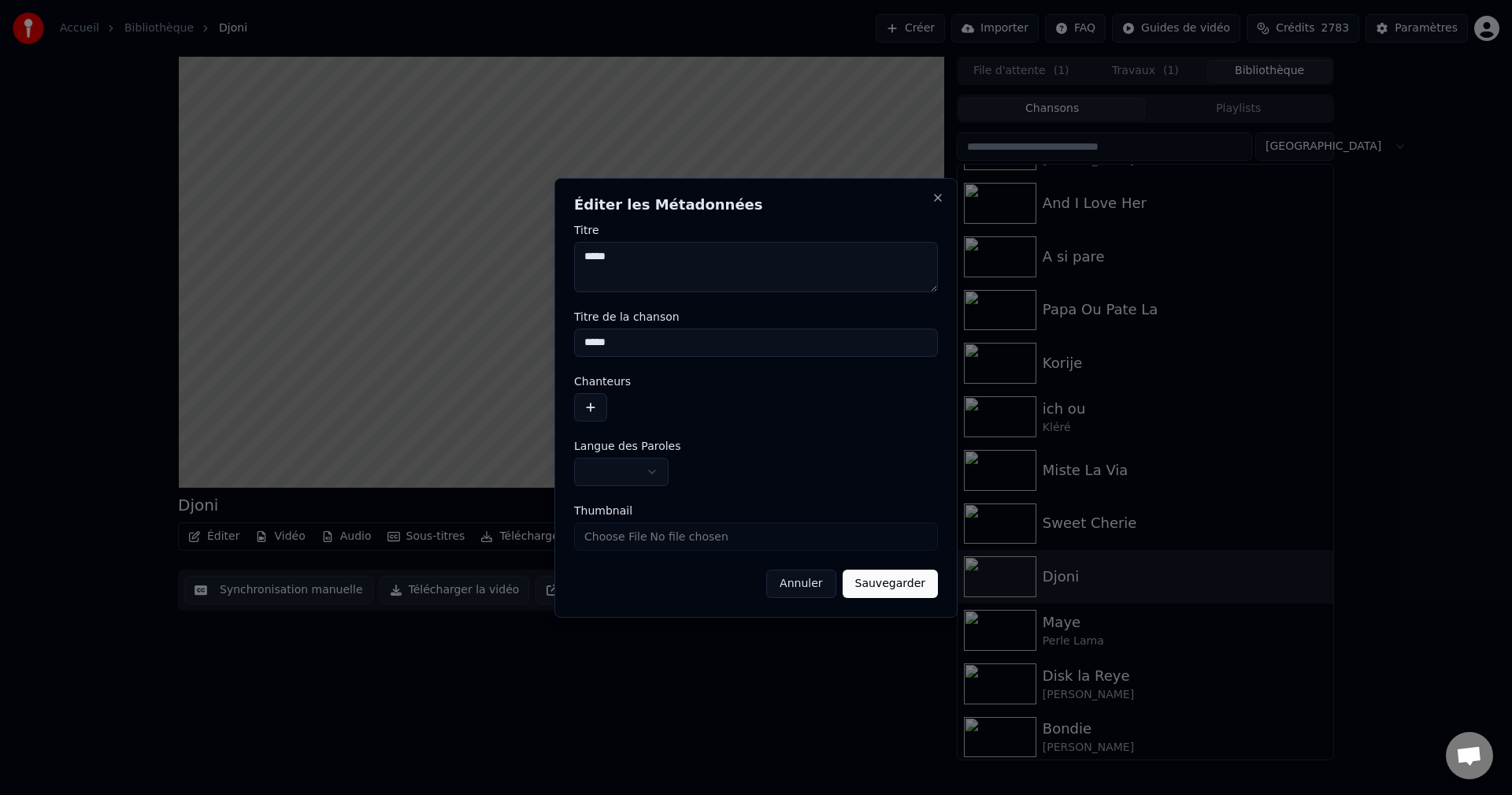
click at [590, 407] on button "button" at bounding box center [590, 407] width 33 height 28
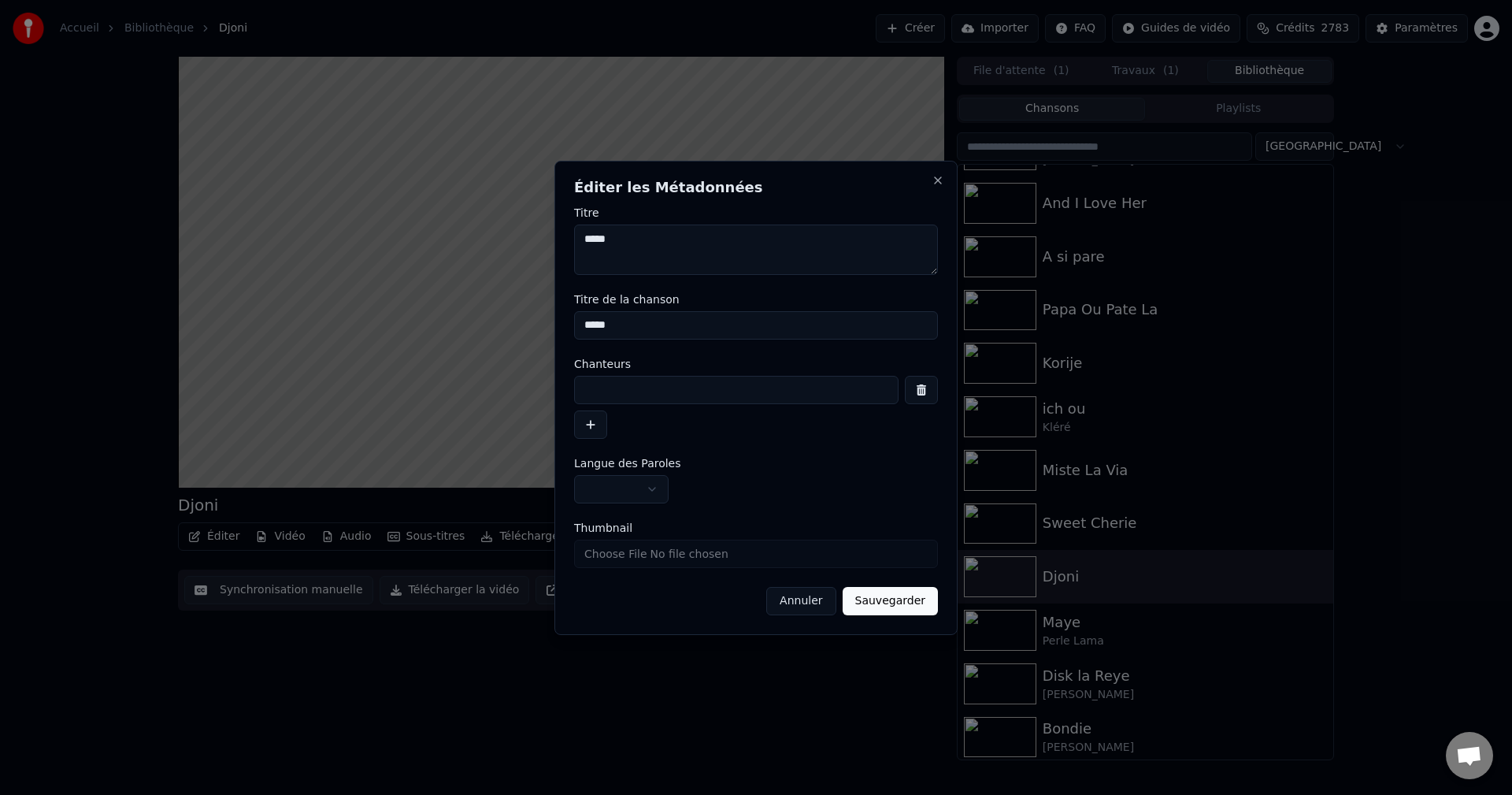
click at [657, 380] on input at bounding box center [736, 390] width 325 height 28
paste input "**********"
type input "**********"
click at [583, 230] on textarea "*****" at bounding box center [755, 250] width 363 height 50
paste textarea "**********"
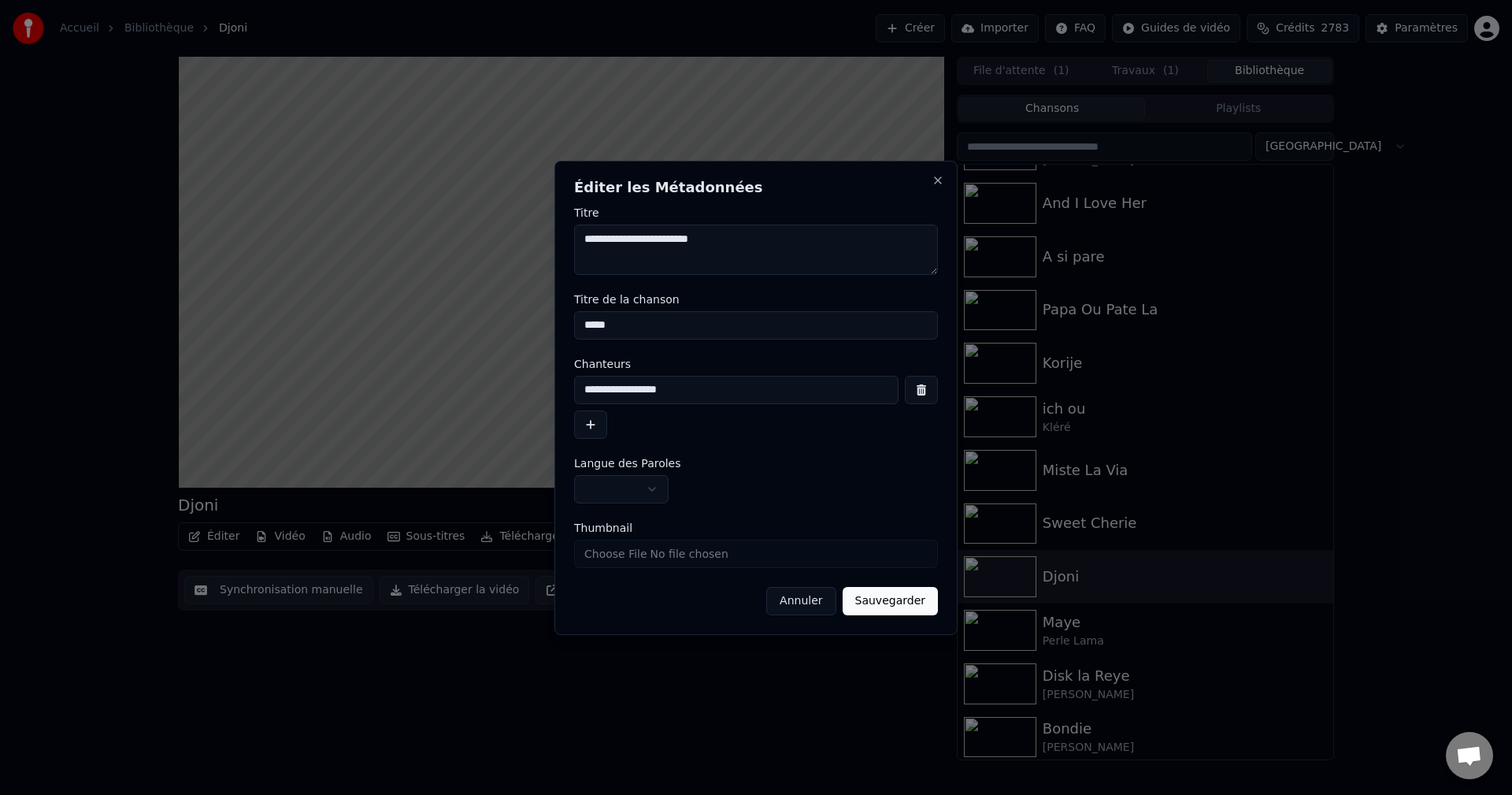
type textarea "**********"
click at [643, 480] on button "button" at bounding box center [621, 489] width 95 height 28
click at [896, 598] on button "Sauvegarder" at bounding box center [890, 601] width 95 height 28
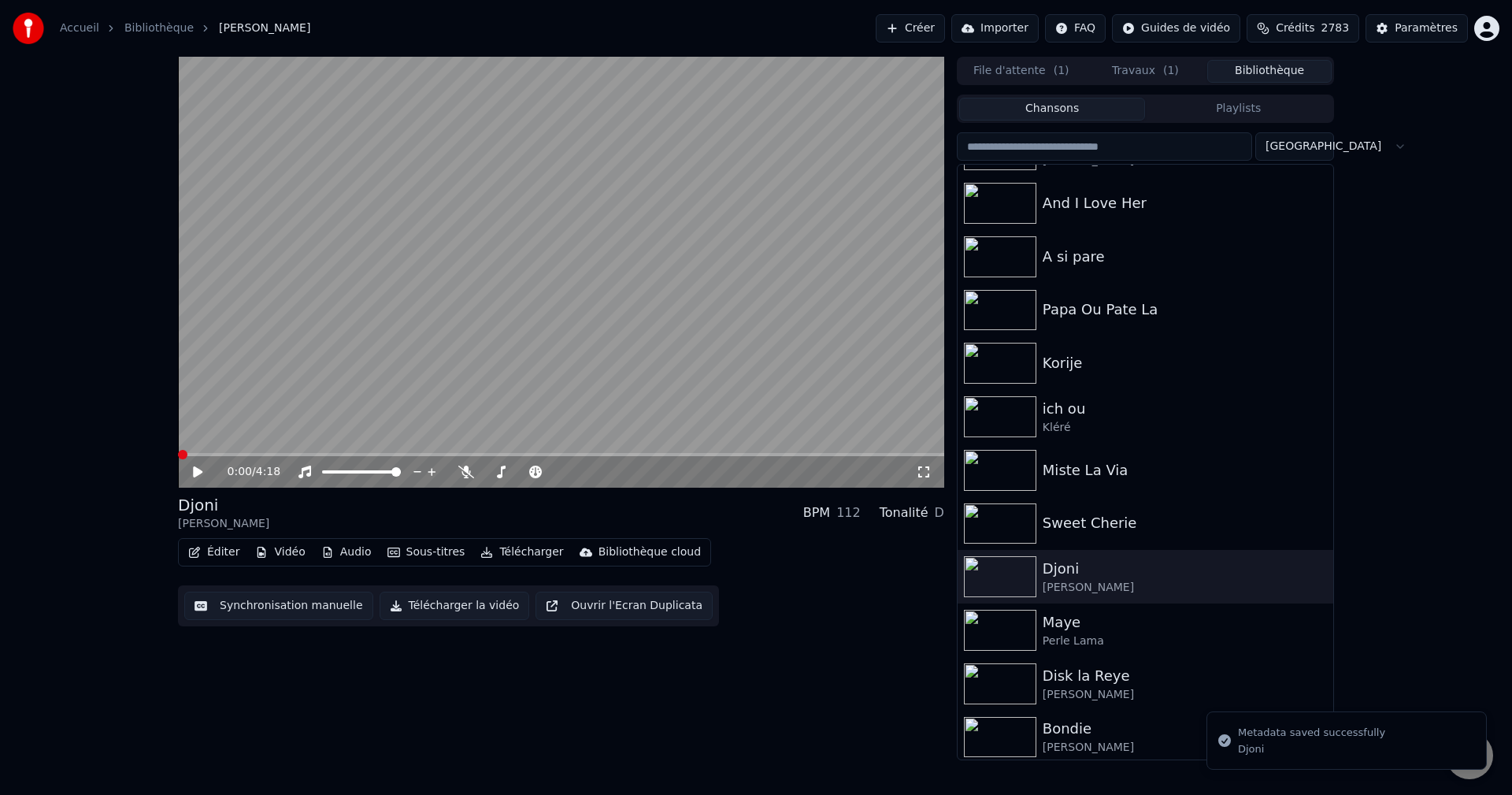
click at [208, 553] on button "Éditer" at bounding box center [214, 552] width 64 height 22
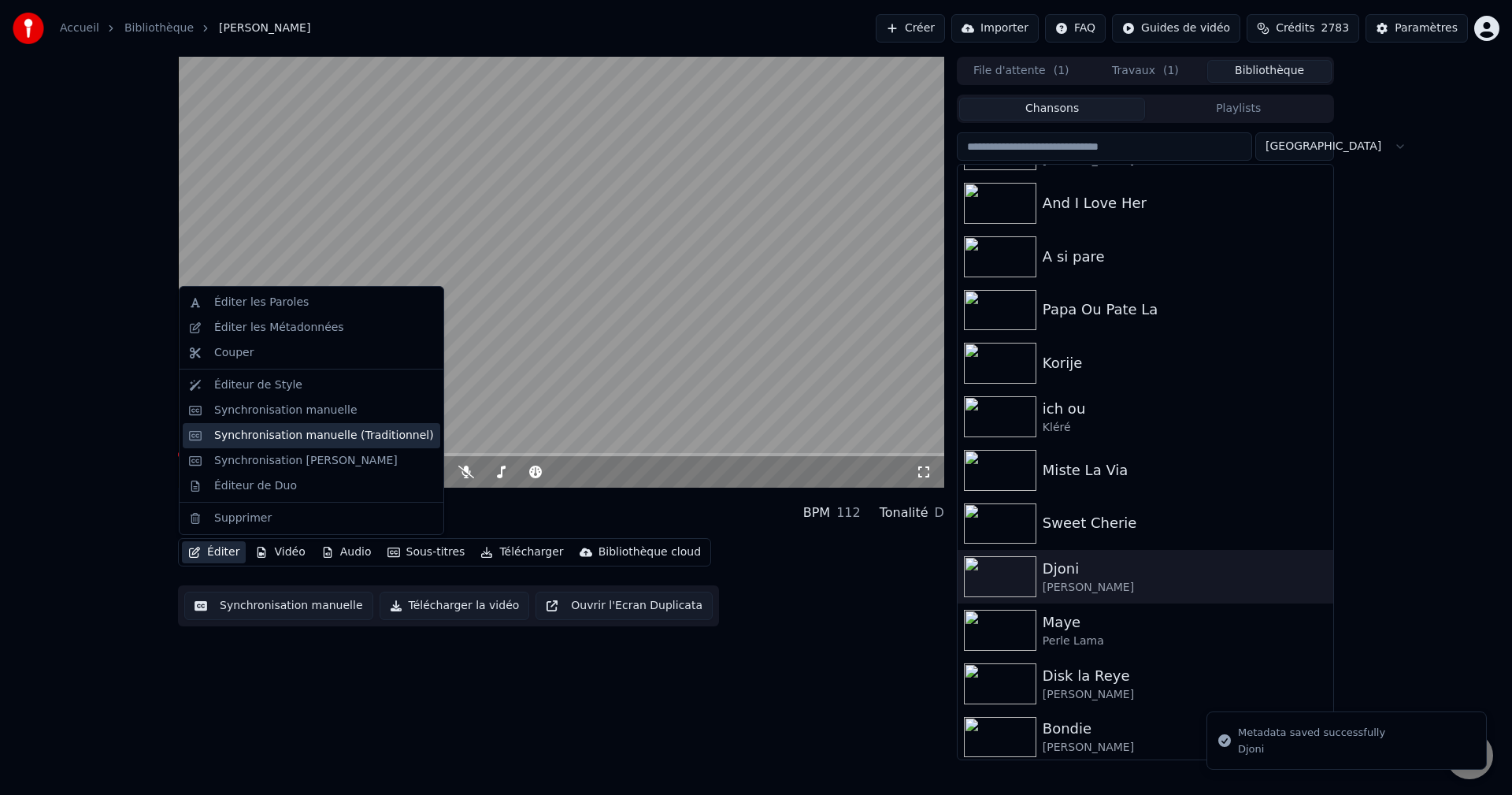
click at [308, 436] on div "Synchronisation manuelle (Traditionnel)" at bounding box center [324, 435] width 220 height 16
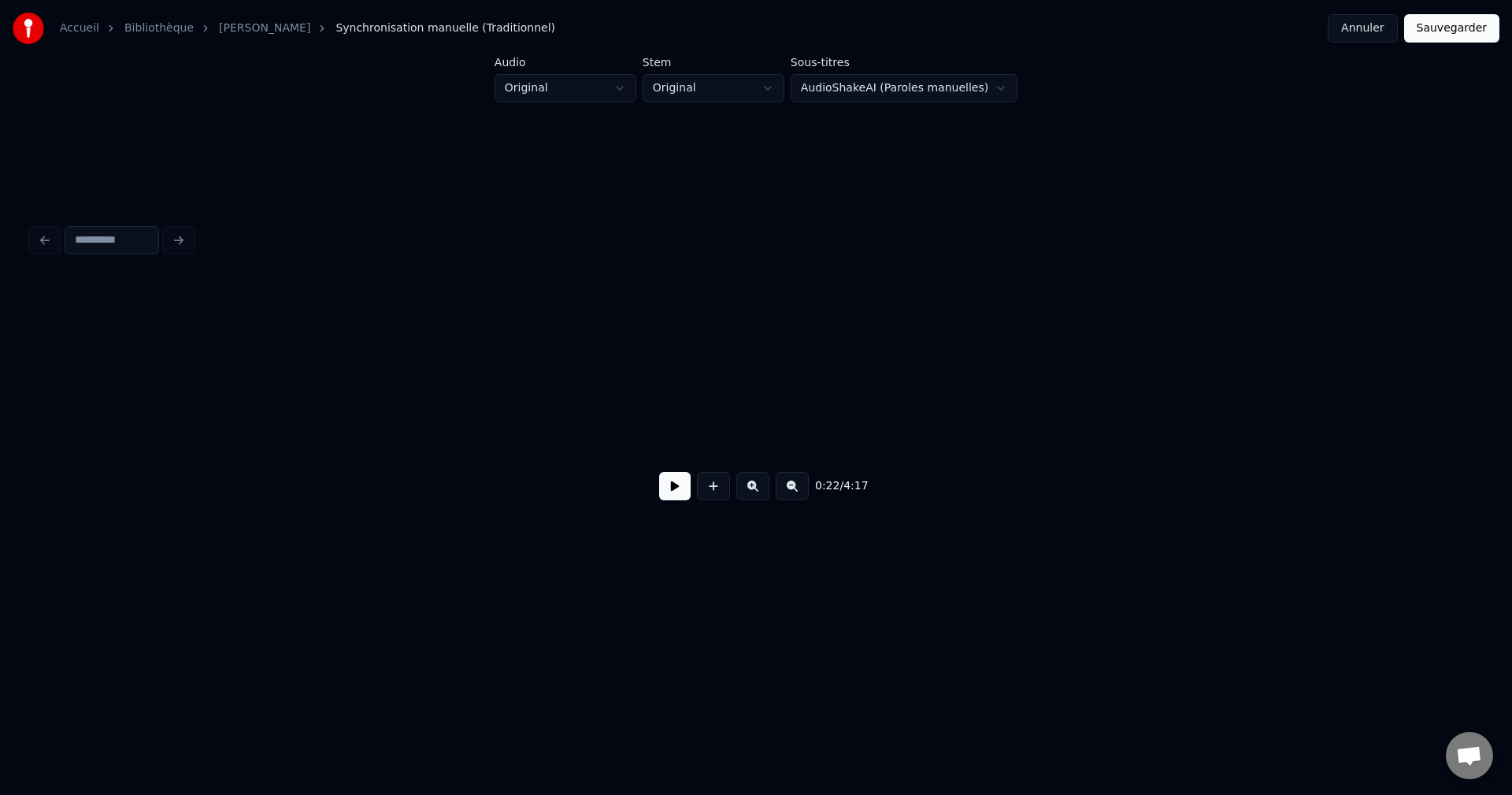
scroll to position [0, 12623]
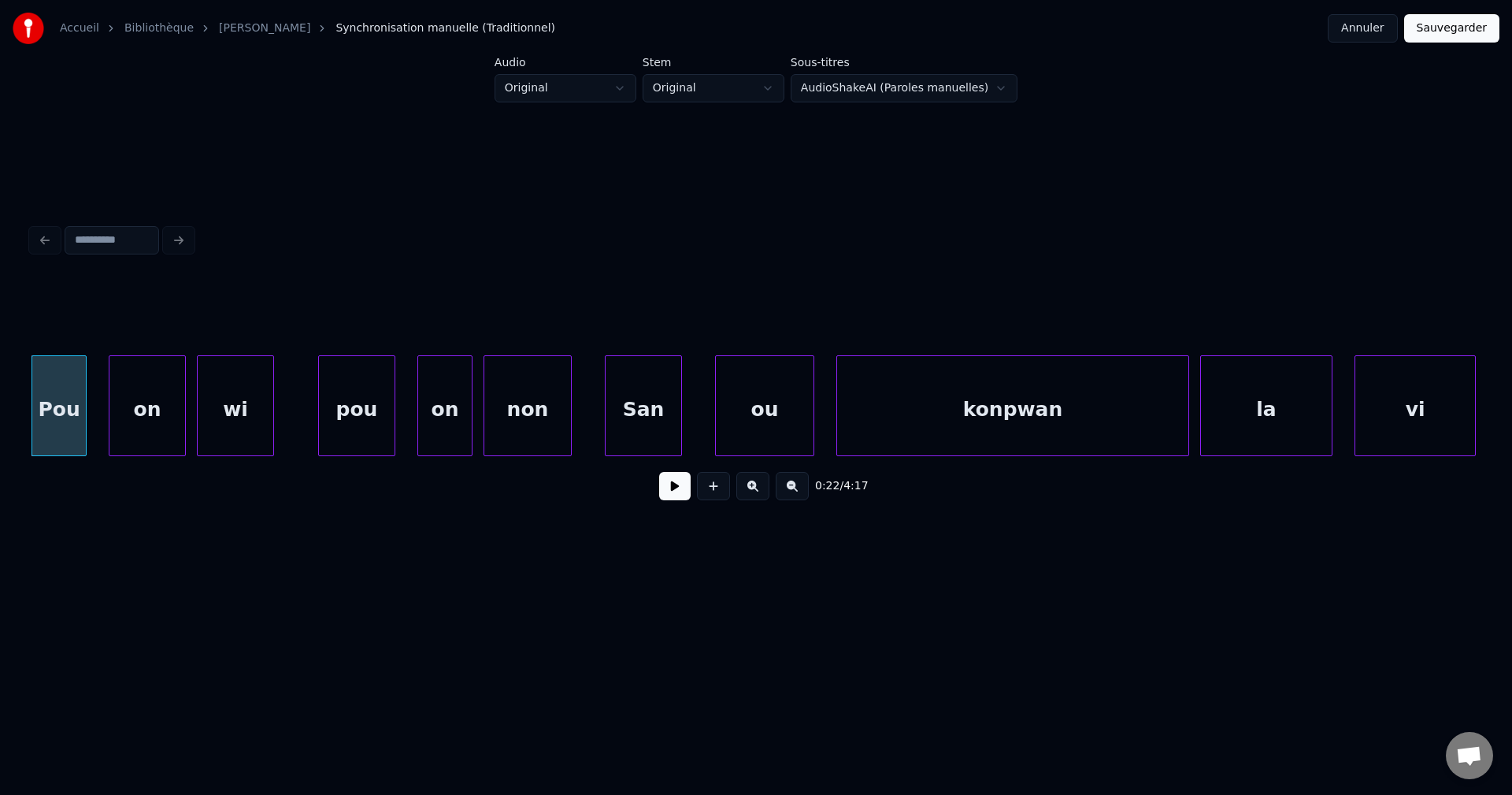
click at [687, 498] on button at bounding box center [675, 486] width 32 height 28
click at [680, 498] on button at bounding box center [675, 486] width 32 height 28
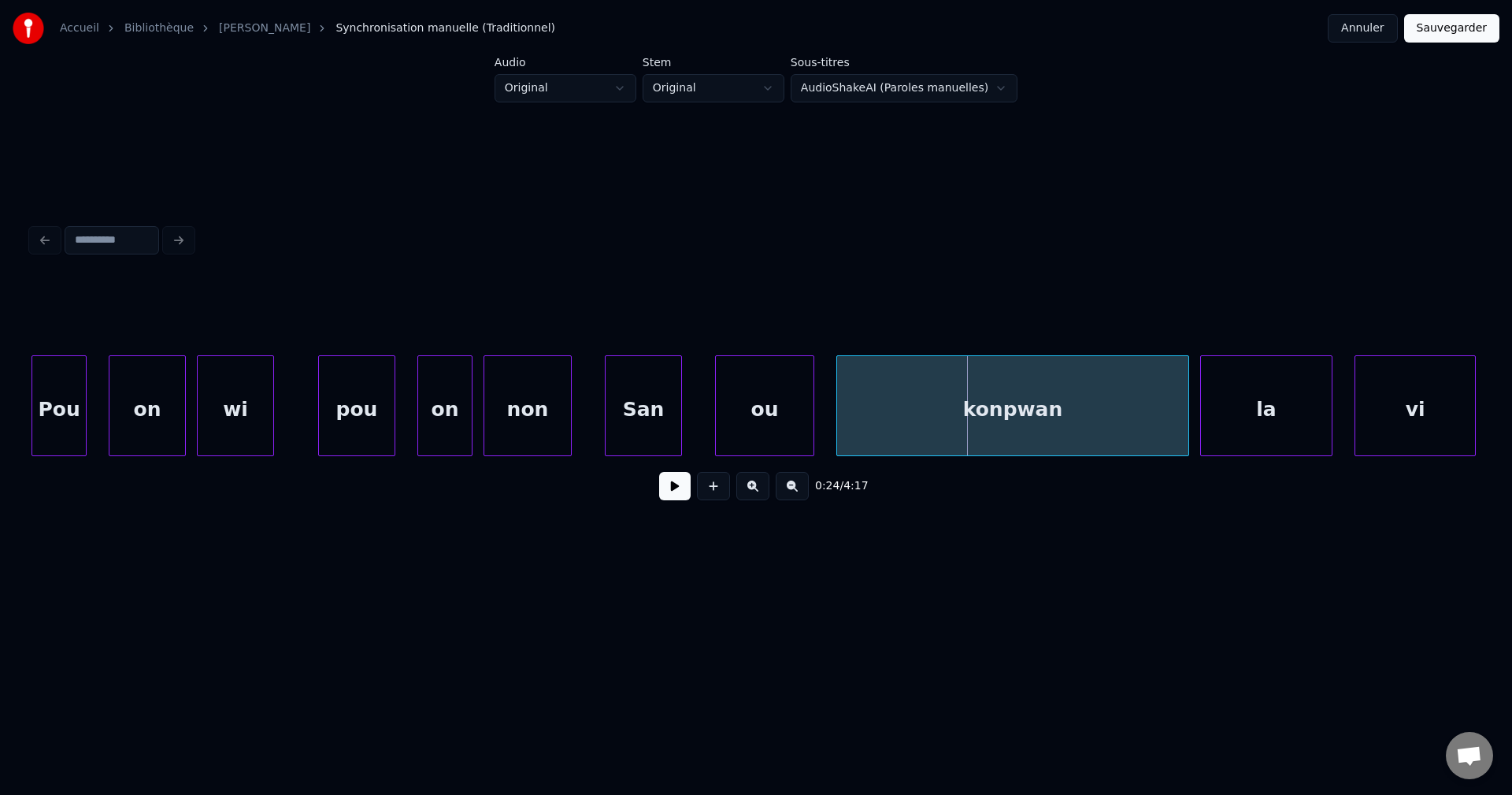
click at [658, 493] on div "0:24 / 4:17" at bounding box center [756, 486] width 1424 height 35
click at [661, 493] on button at bounding box center [675, 486] width 32 height 28
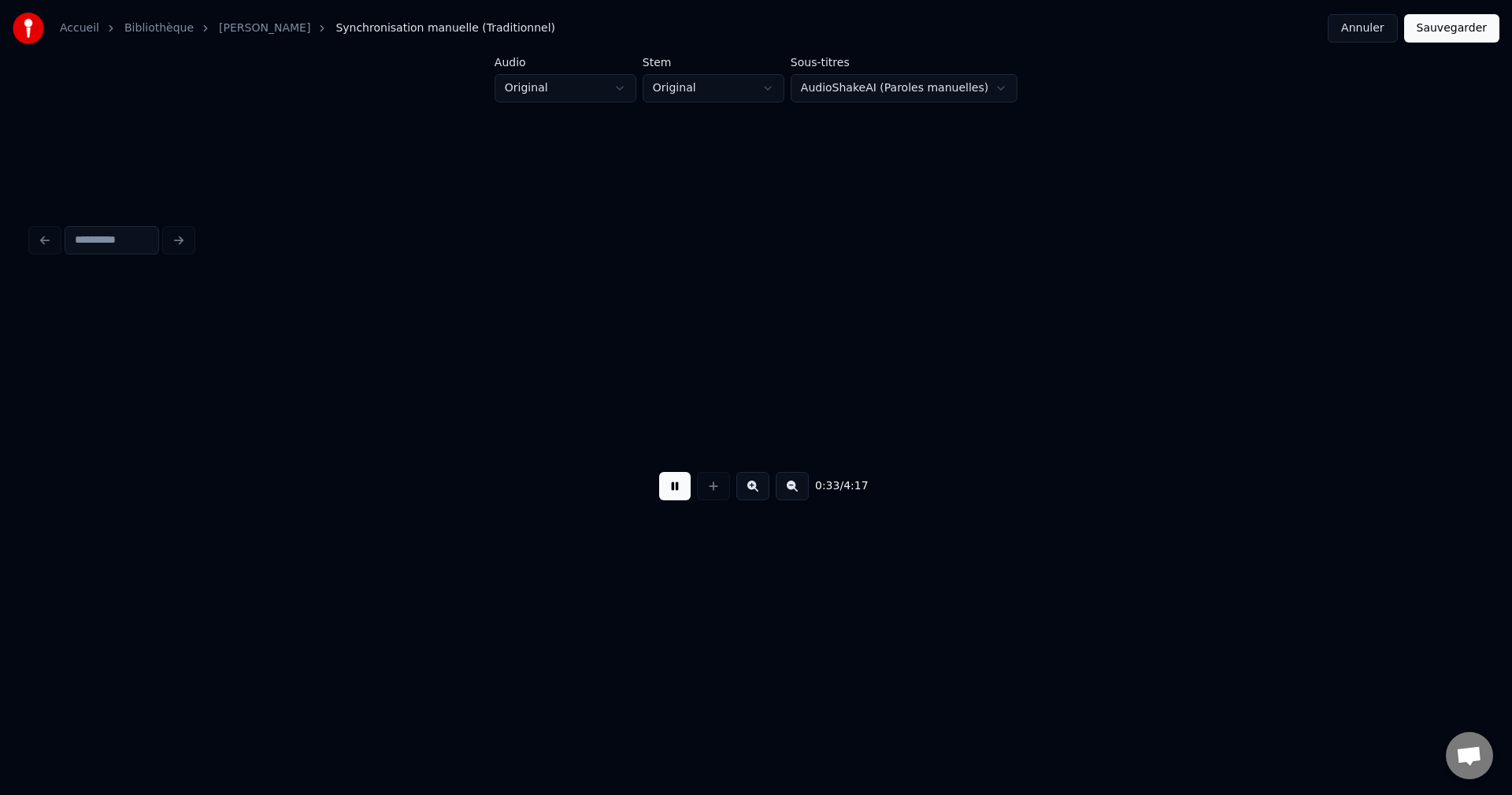
scroll to position [0, 18444]
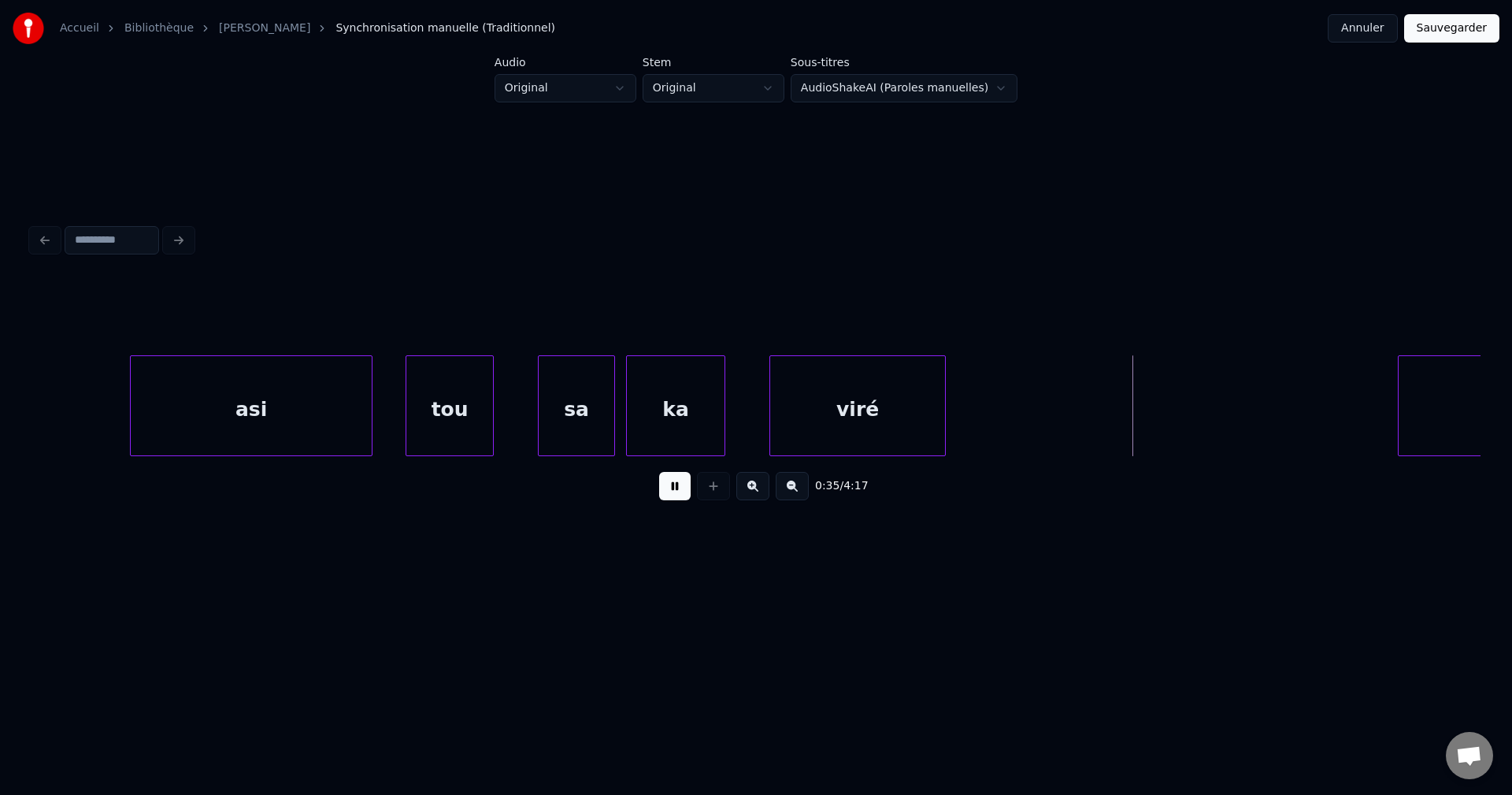
click at [691, 447] on div "ka" at bounding box center [676, 410] width 98 height 107
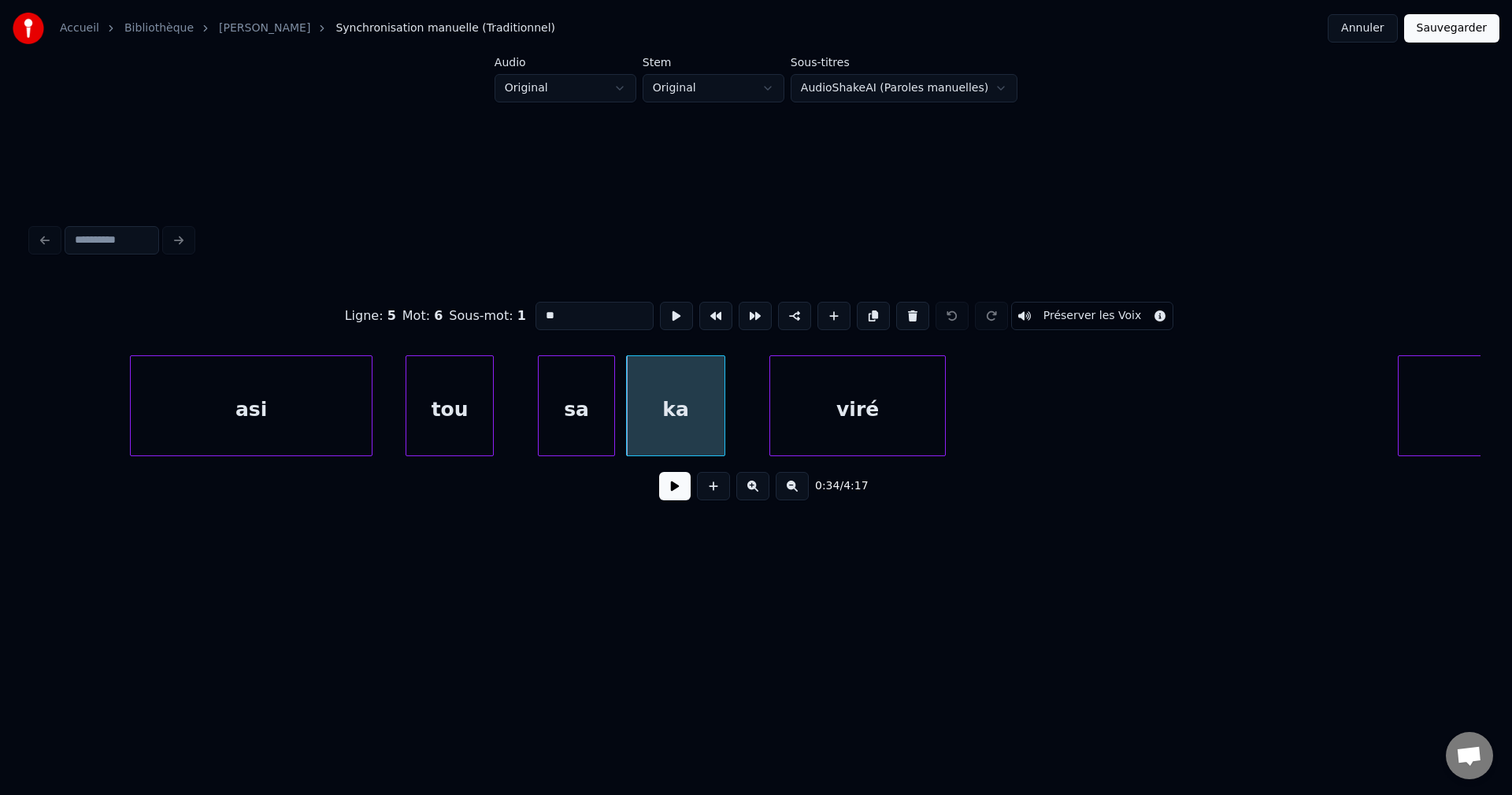
click at [223, 425] on div "asi" at bounding box center [251, 410] width 241 height 107
type input "***"
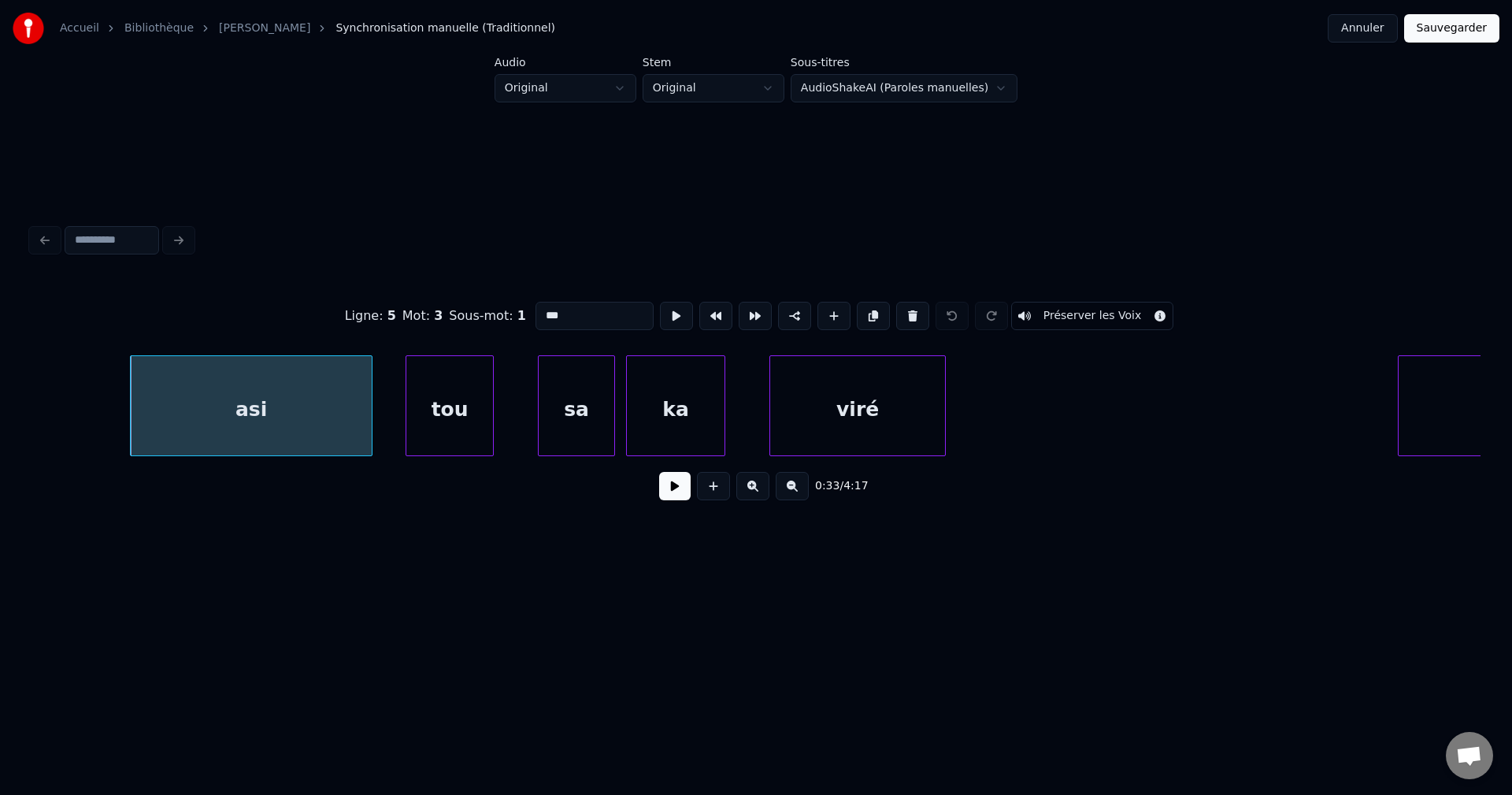
click at [665, 500] on button at bounding box center [675, 486] width 32 height 28
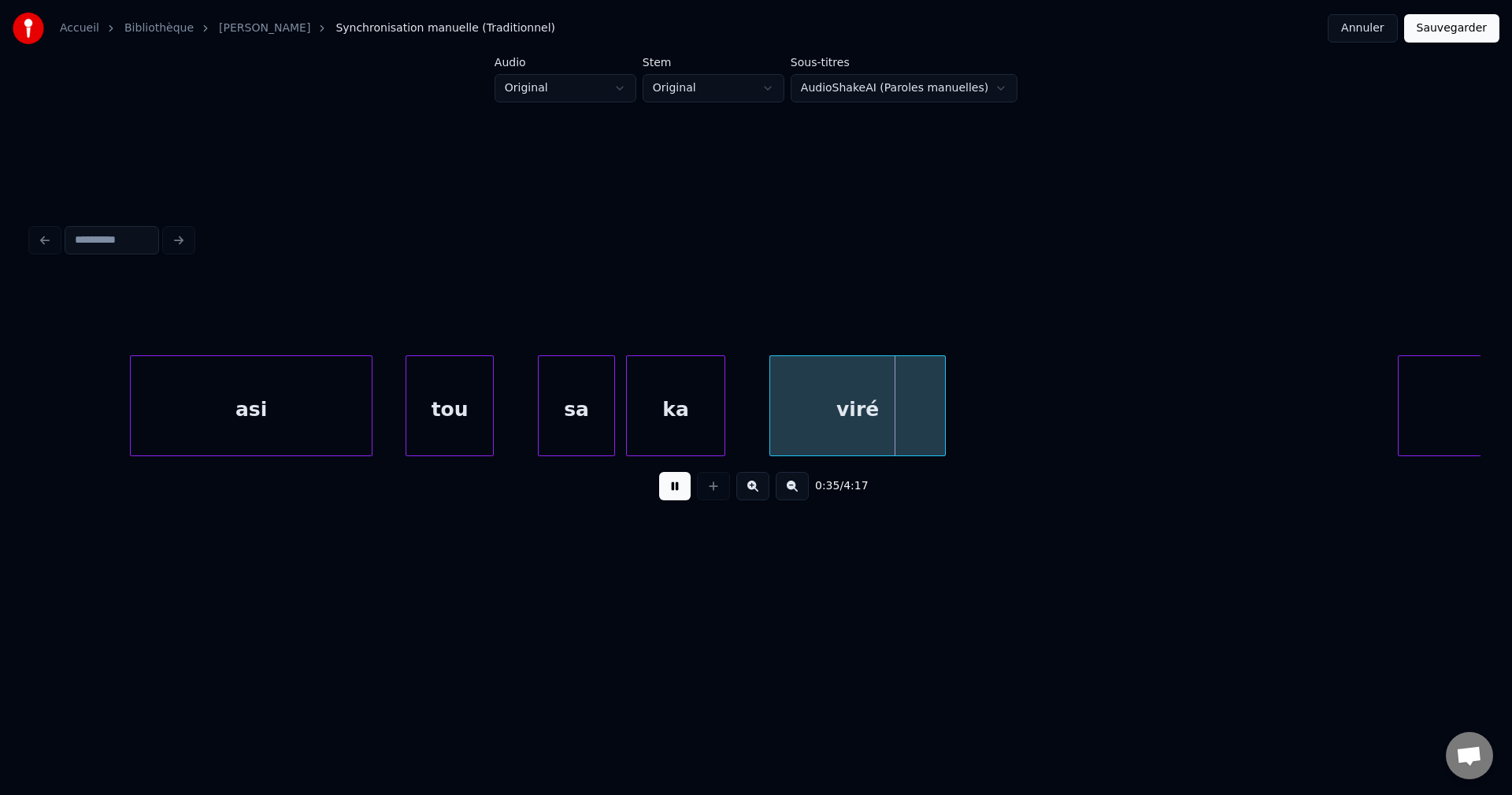
drag, startPoint x: 672, startPoint y: 499, endPoint x: 821, endPoint y: 424, distance: 166.8
click at [672, 499] on button at bounding box center [675, 486] width 32 height 28
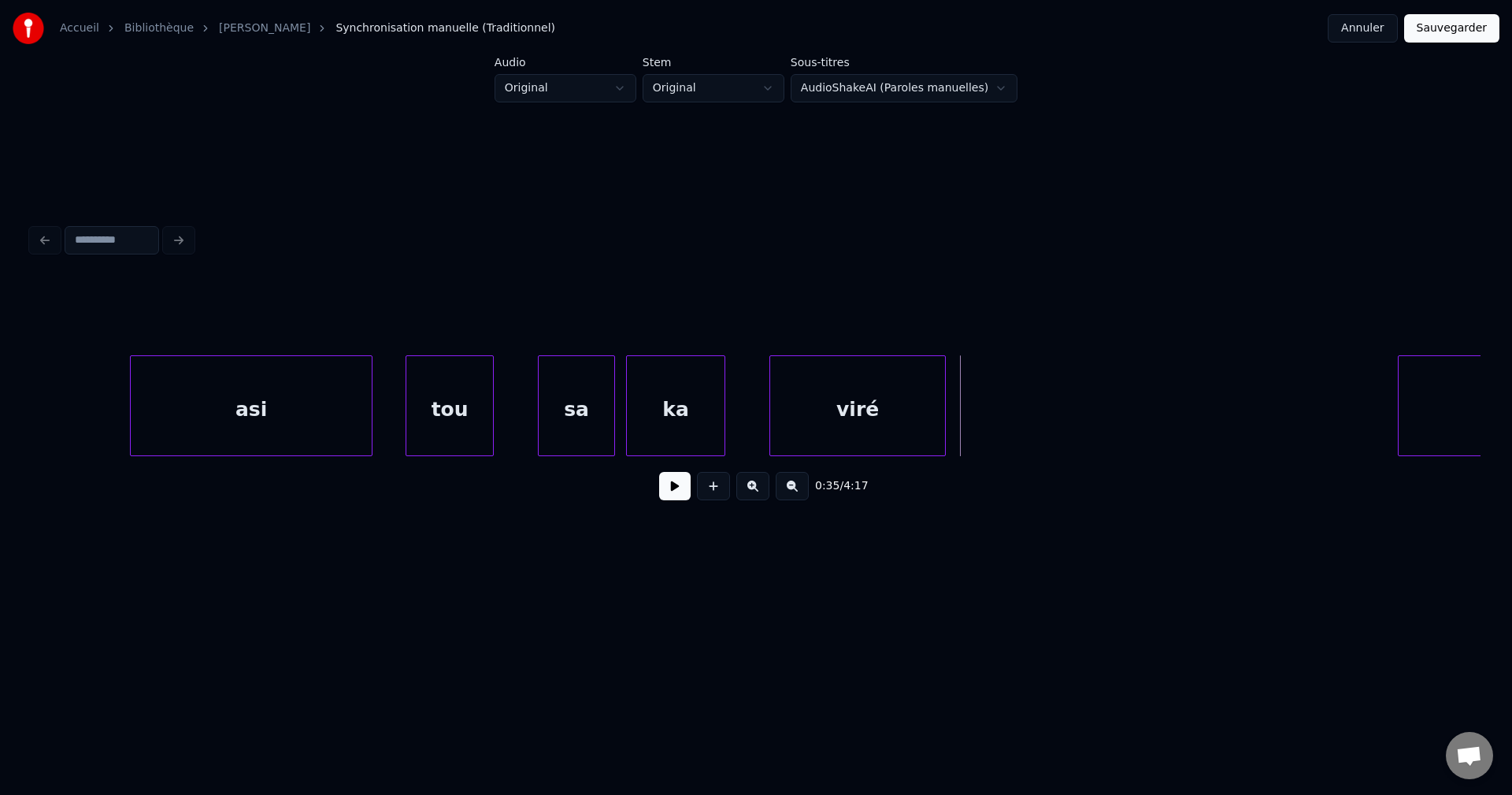
click at [903, 385] on div "viré" at bounding box center [858, 410] width 175 height 107
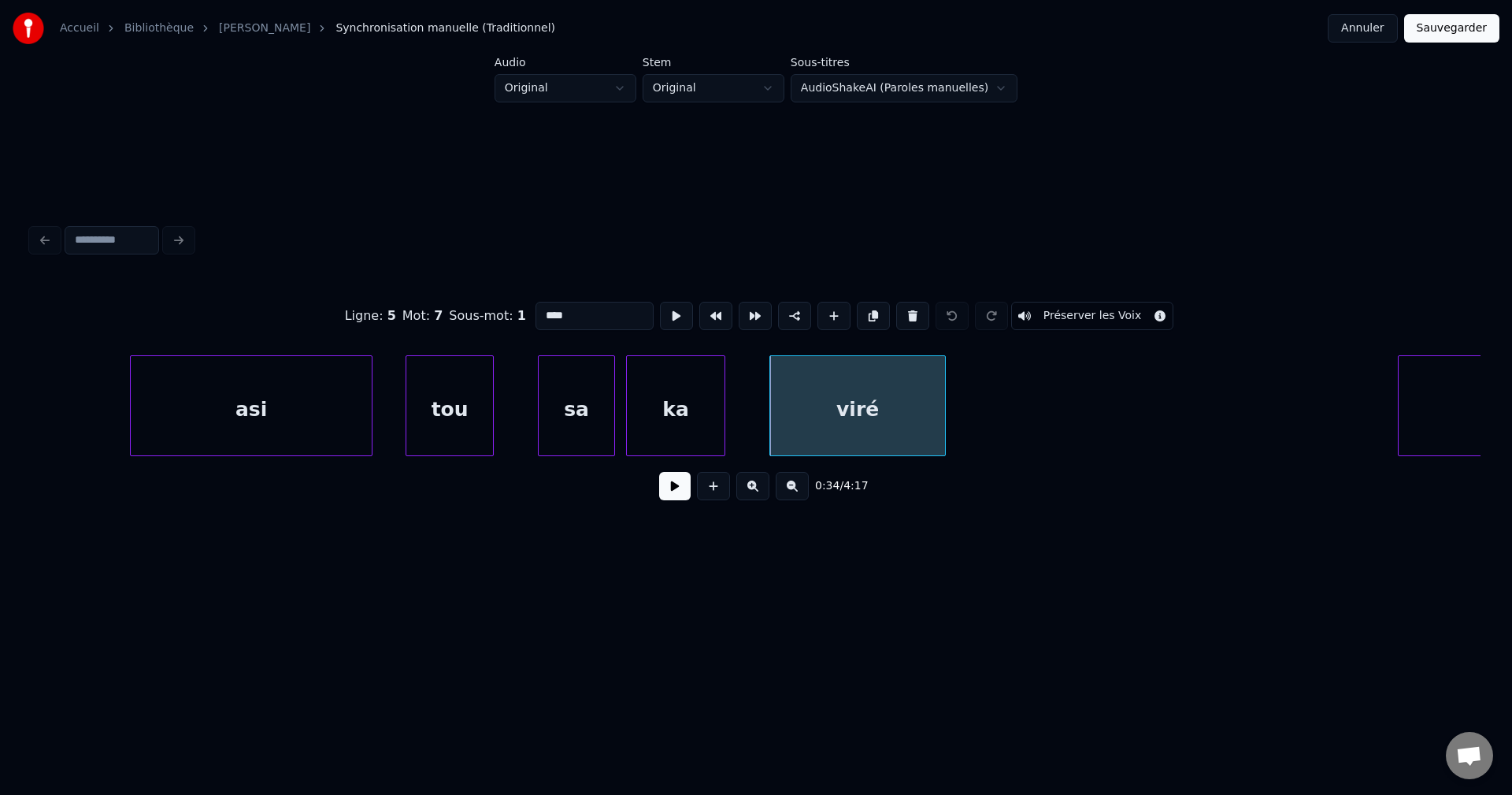
drag, startPoint x: 555, startPoint y: 308, endPoint x: 365, endPoint y: 317, distance: 190.2
click at [383, 316] on div "Ligne : 5 Mot : 7 Sous-mot : 1 **** Préserver les Voix" at bounding box center [756, 316] width 1449 height 79
type input "***"
click at [668, 498] on button at bounding box center [675, 486] width 32 height 28
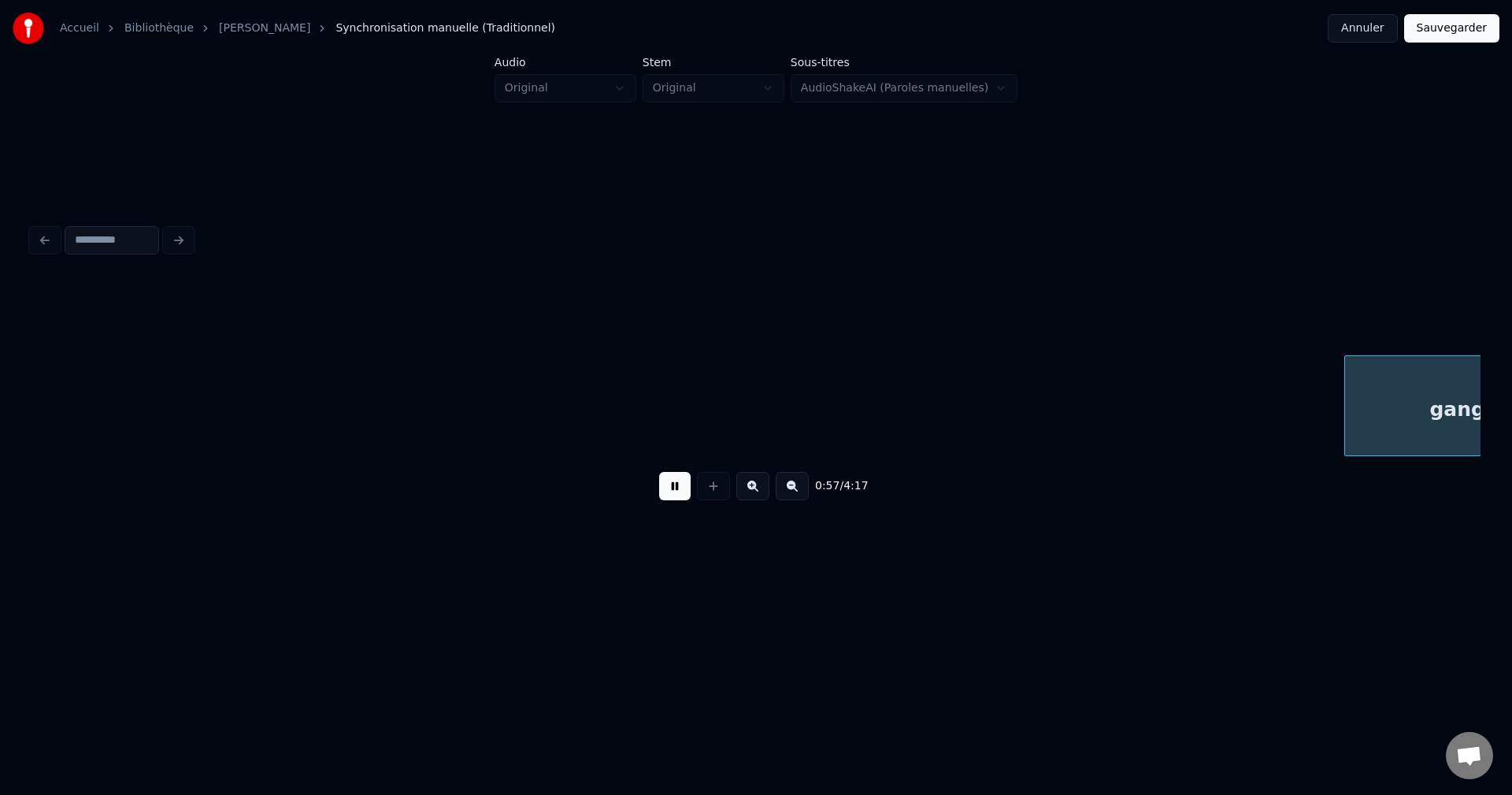
scroll to position [0, 31512]
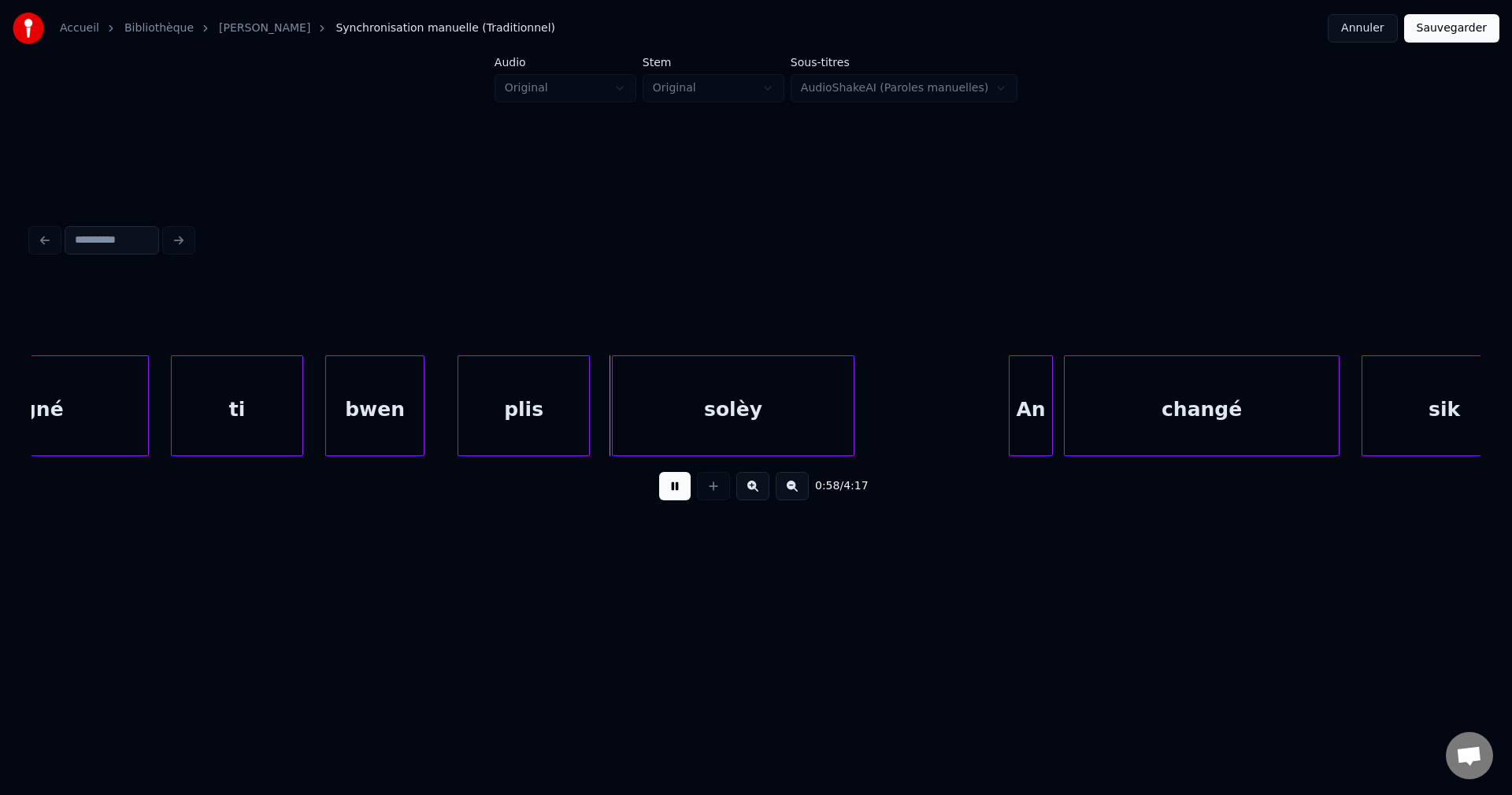
click at [120, 403] on div "gangné" at bounding box center [22, 410] width 252 height 107
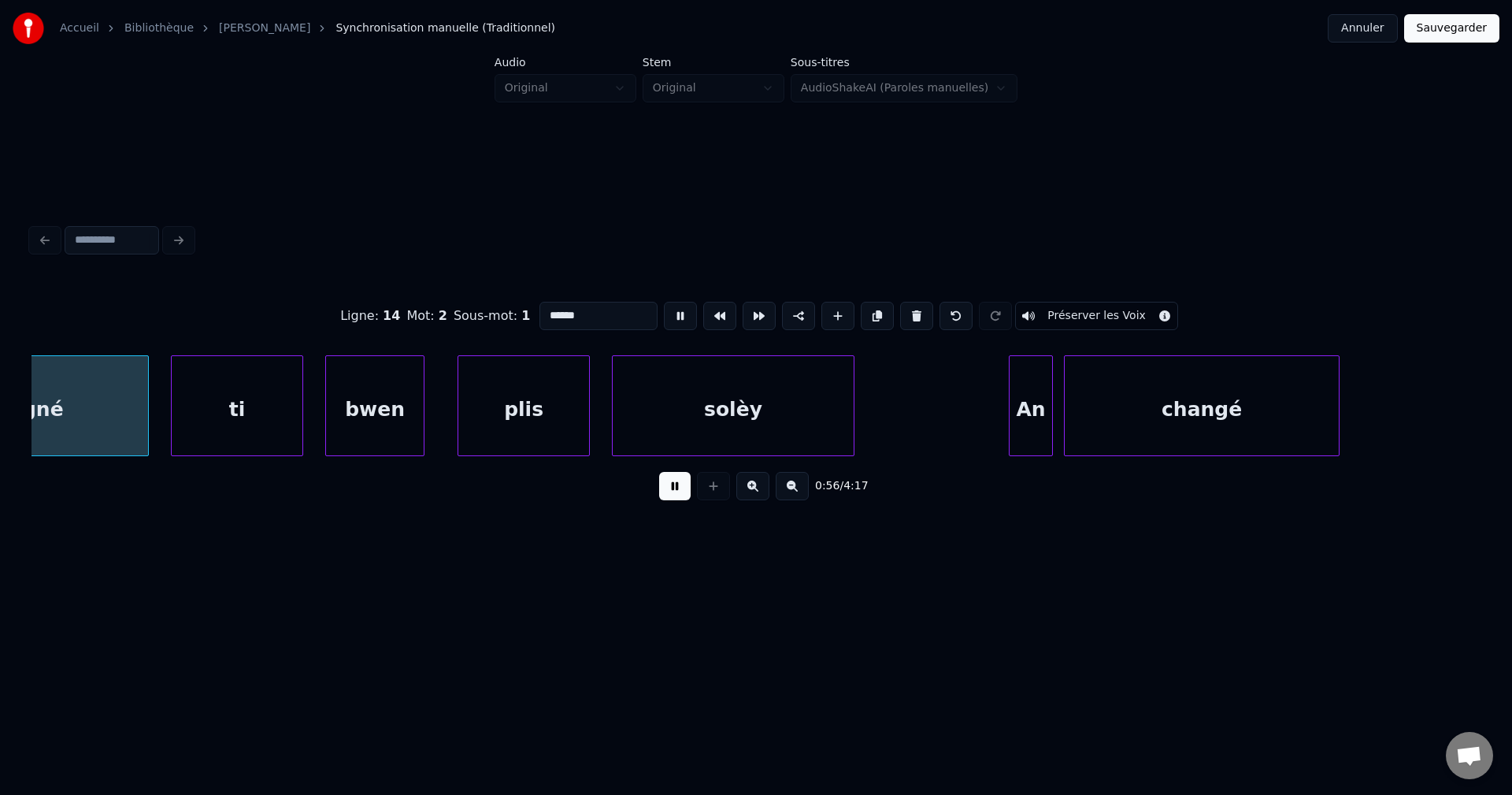
scroll to position [0, 31375]
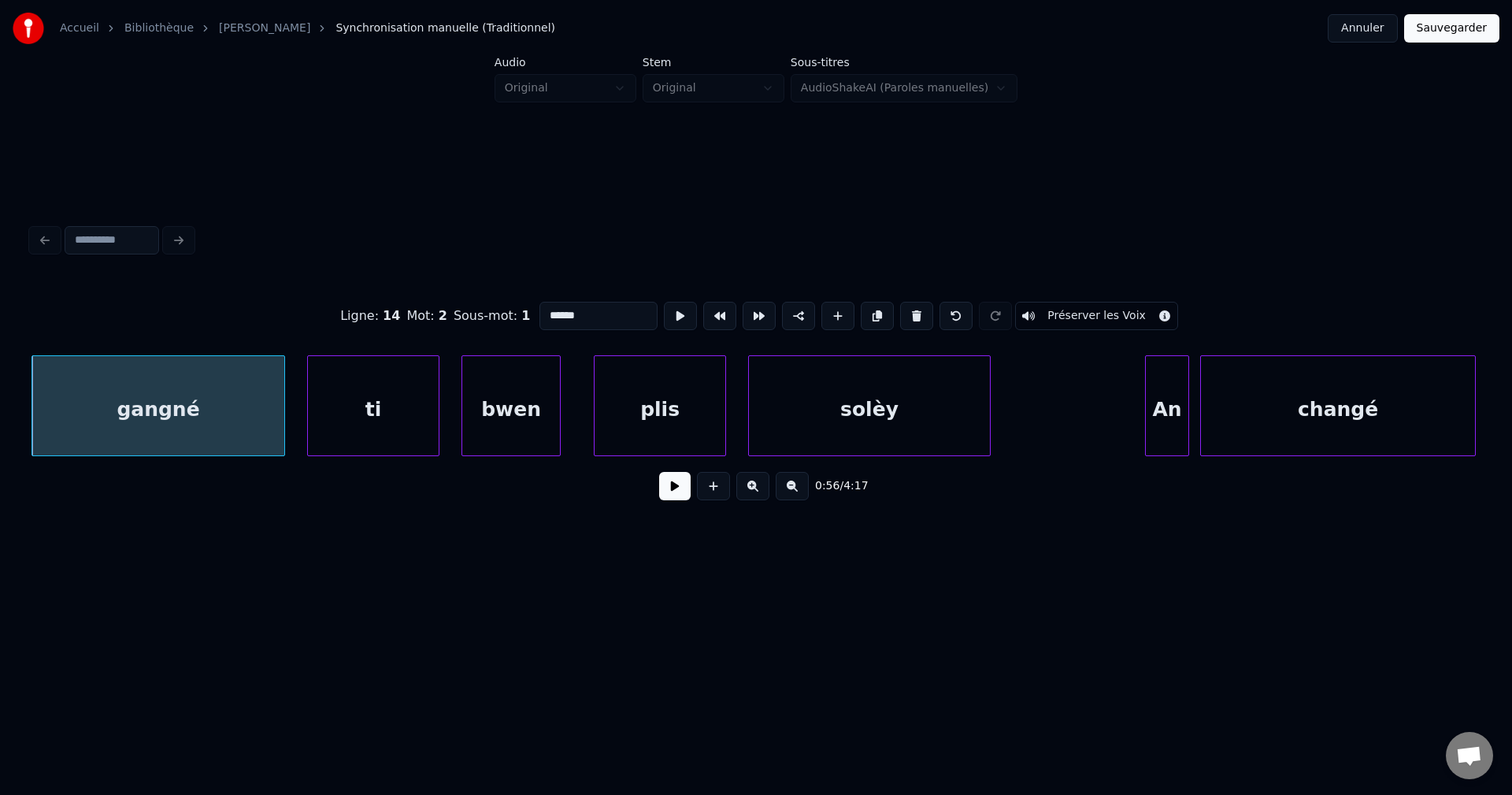
click at [666, 488] on button at bounding box center [675, 486] width 32 height 28
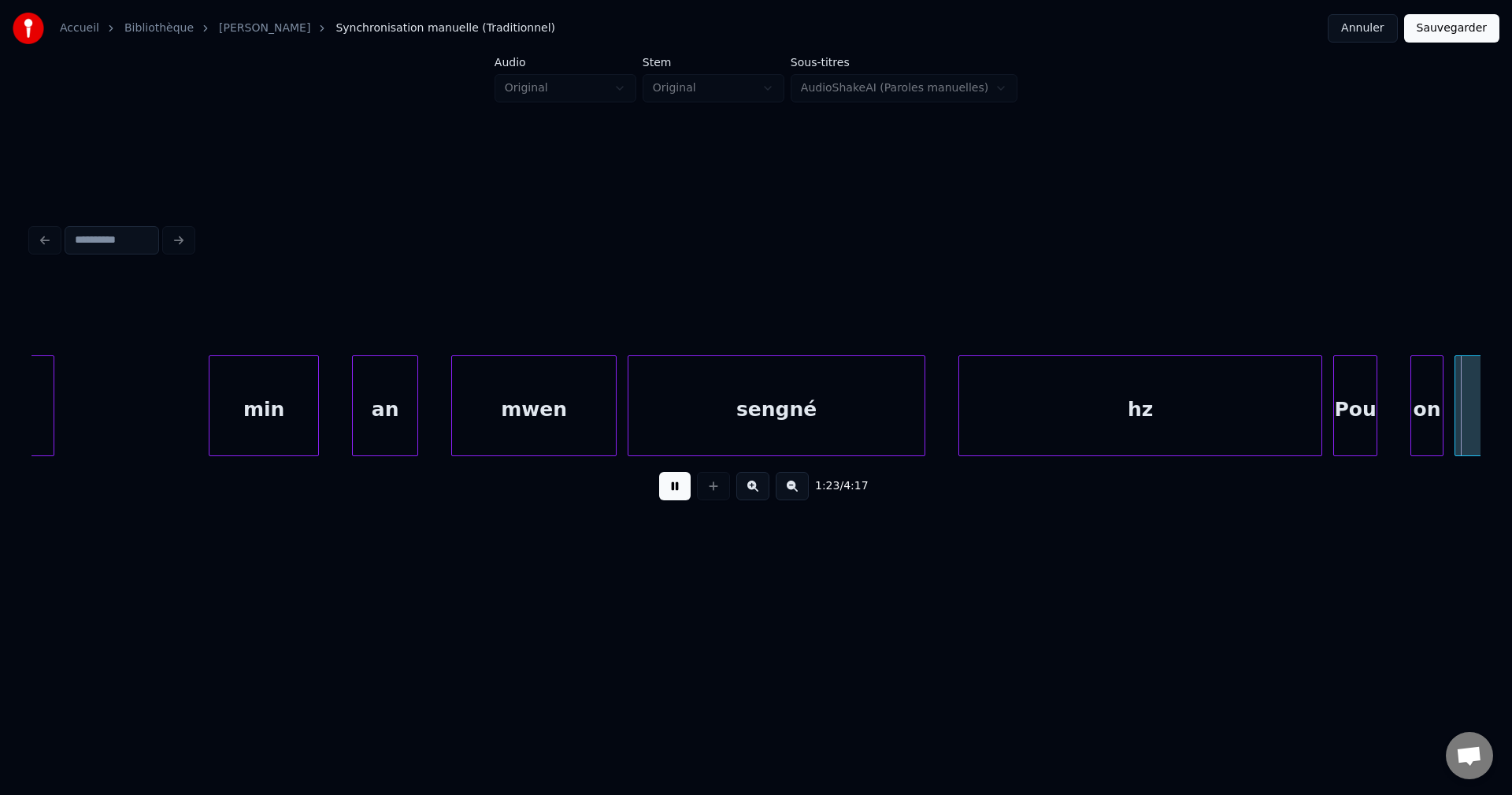
scroll to position [0, 45894]
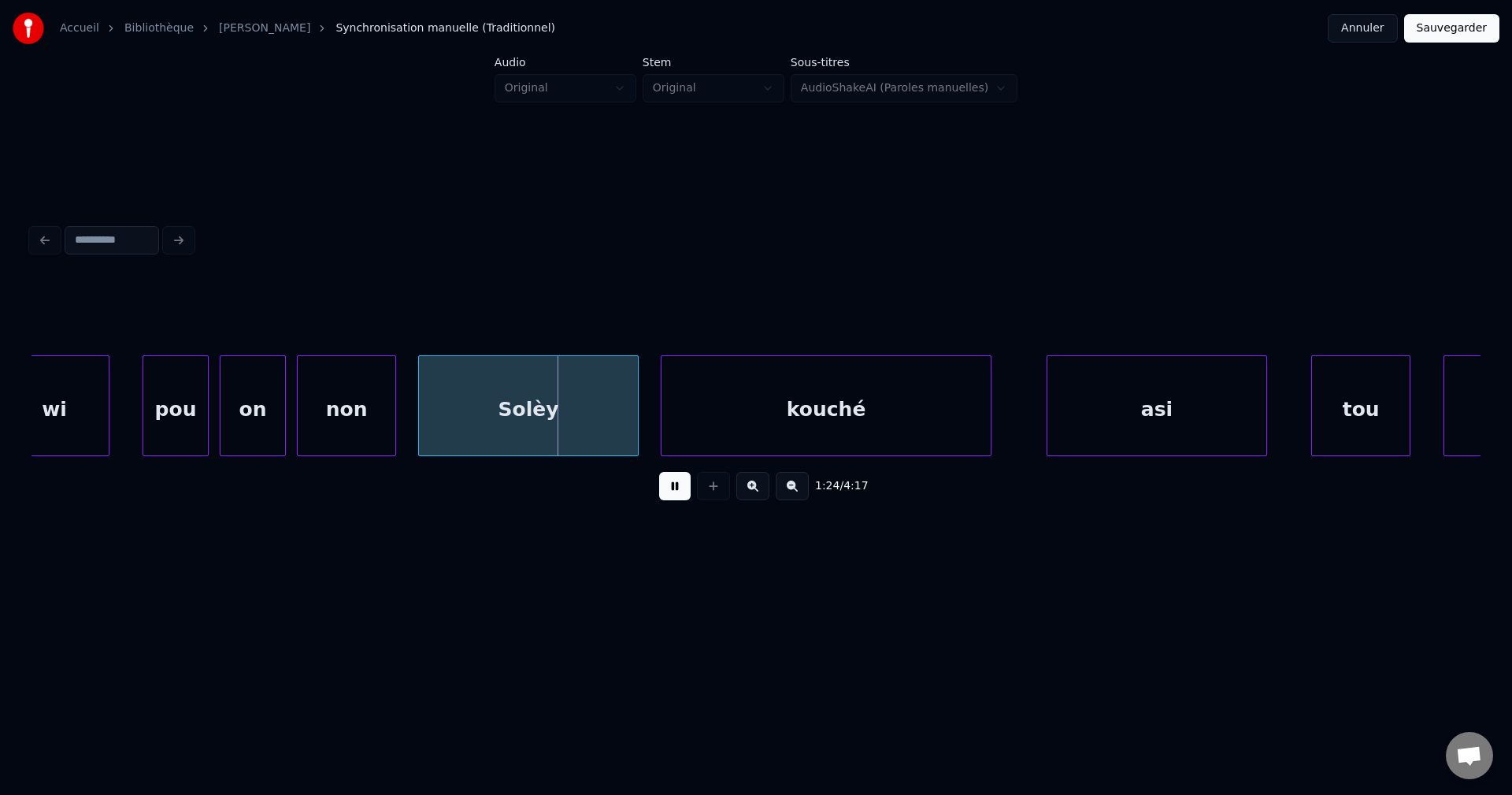
click at [671, 489] on button at bounding box center [675, 486] width 32 height 28
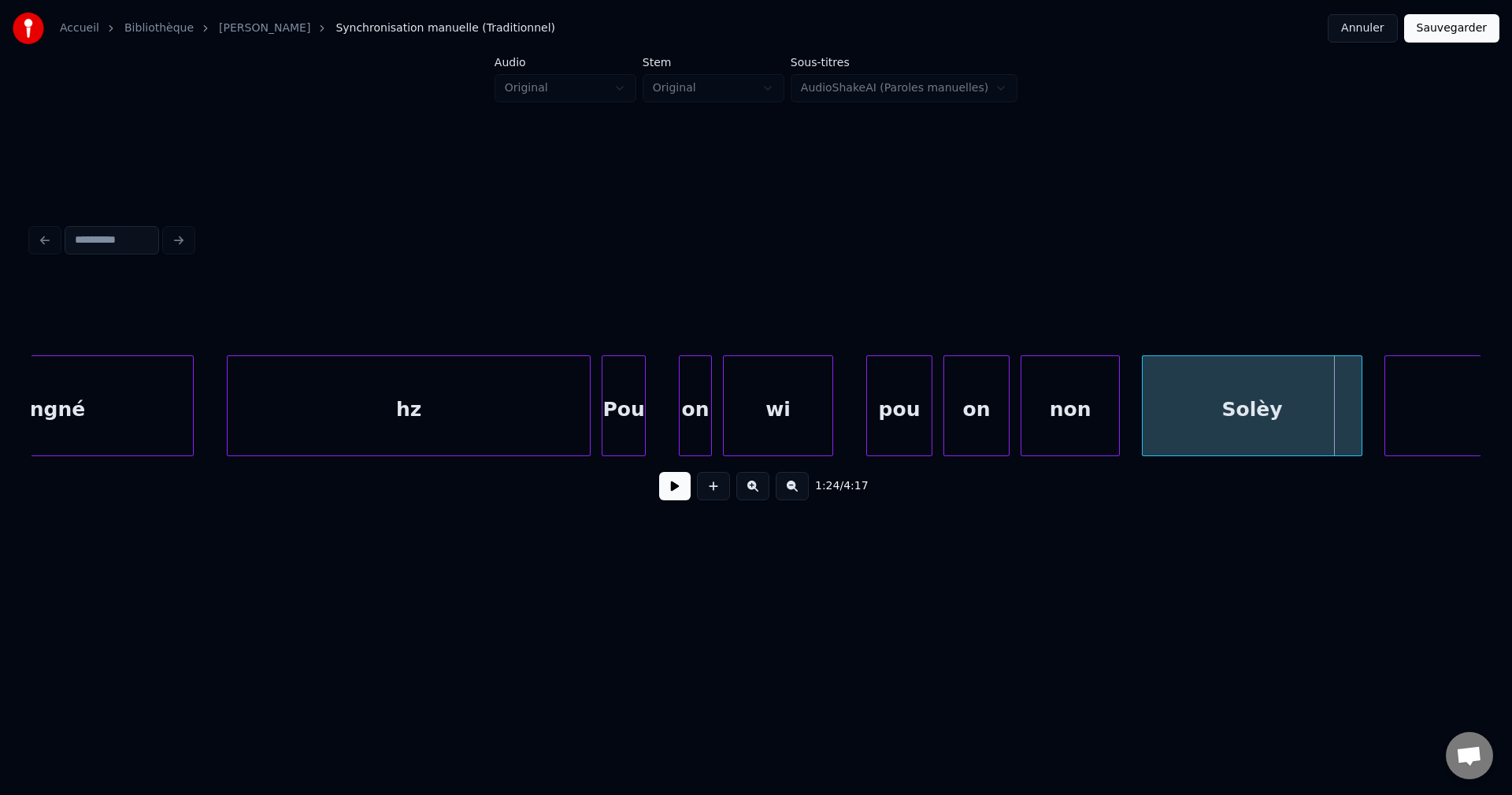
scroll to position [0, 44935]
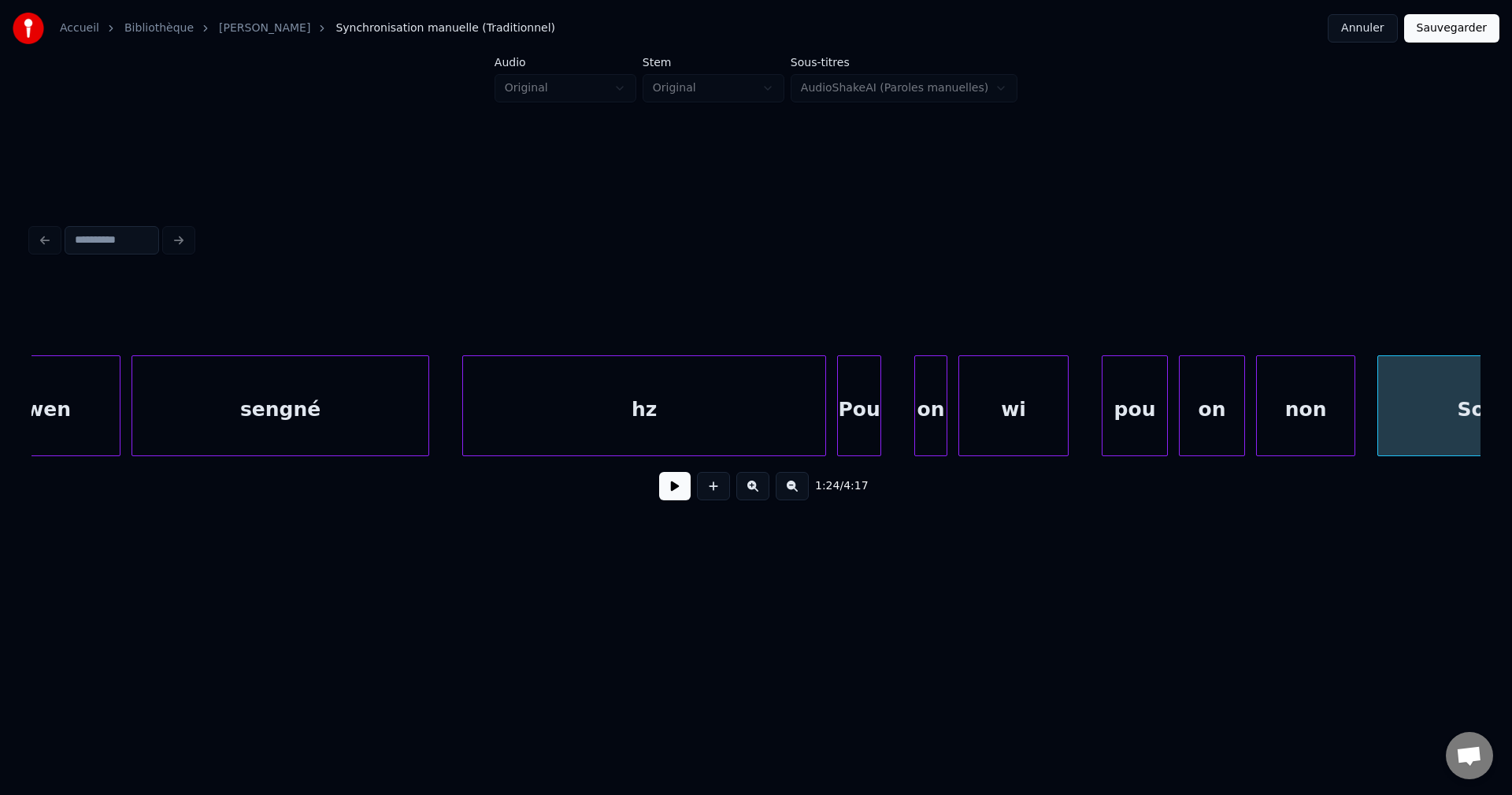
click at [626, 425] on div "hz" at bounding box center [643, 410] width 362 height 107
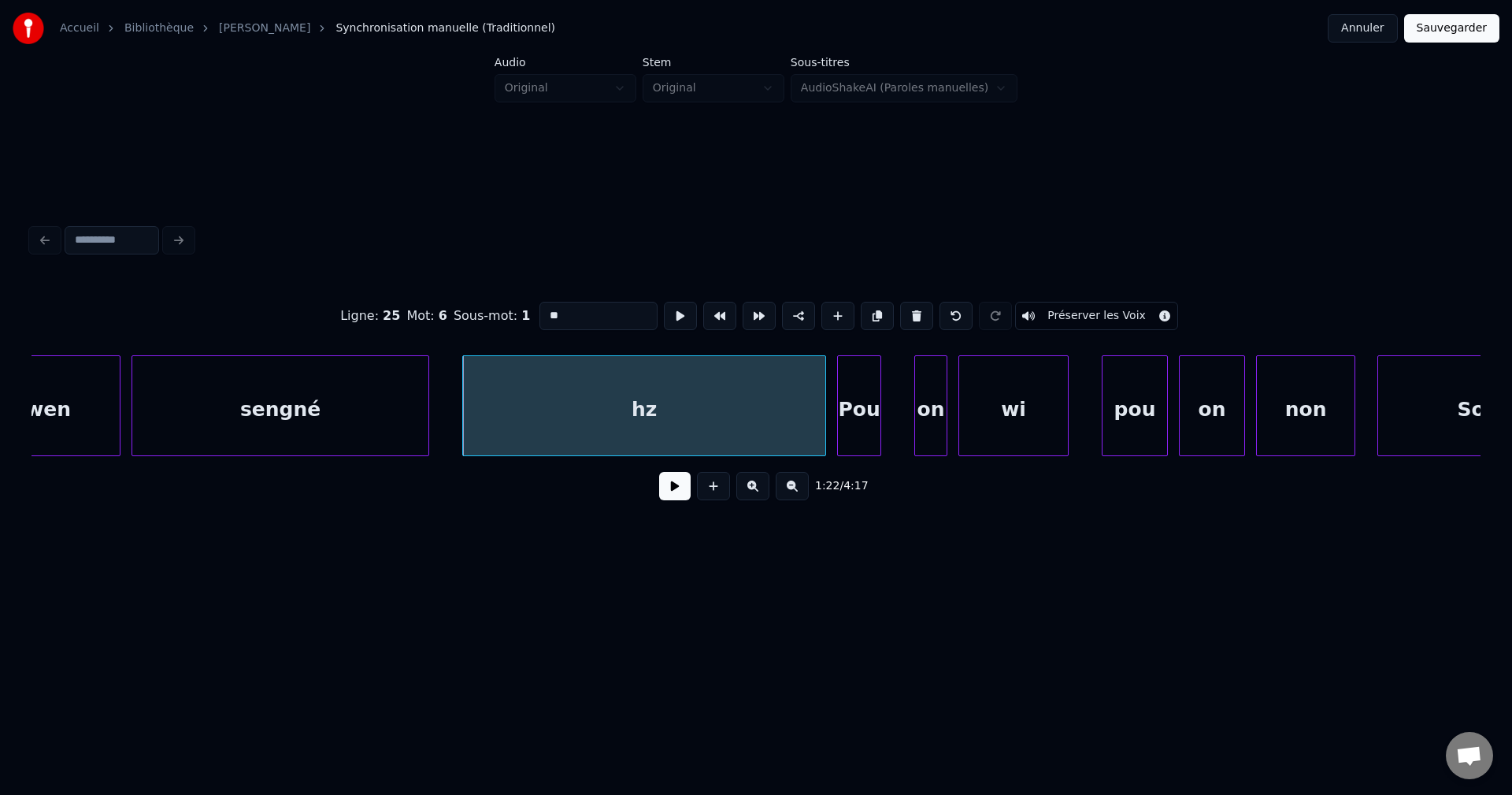
drag, startPoint x: 594, startPoint y: 305, endPoint x: 315, endPoint y: 304, distance: 279.0
click at [315, 304] on div "Ligne : 25 Mot : 6 Sous-mot : 1 ** Préserver les Voix" at bounding box center [756, 316] width 1449 height 79
type input "****"
click at [668, 499] on button at bounding box center [675, 486] width 32 height 28
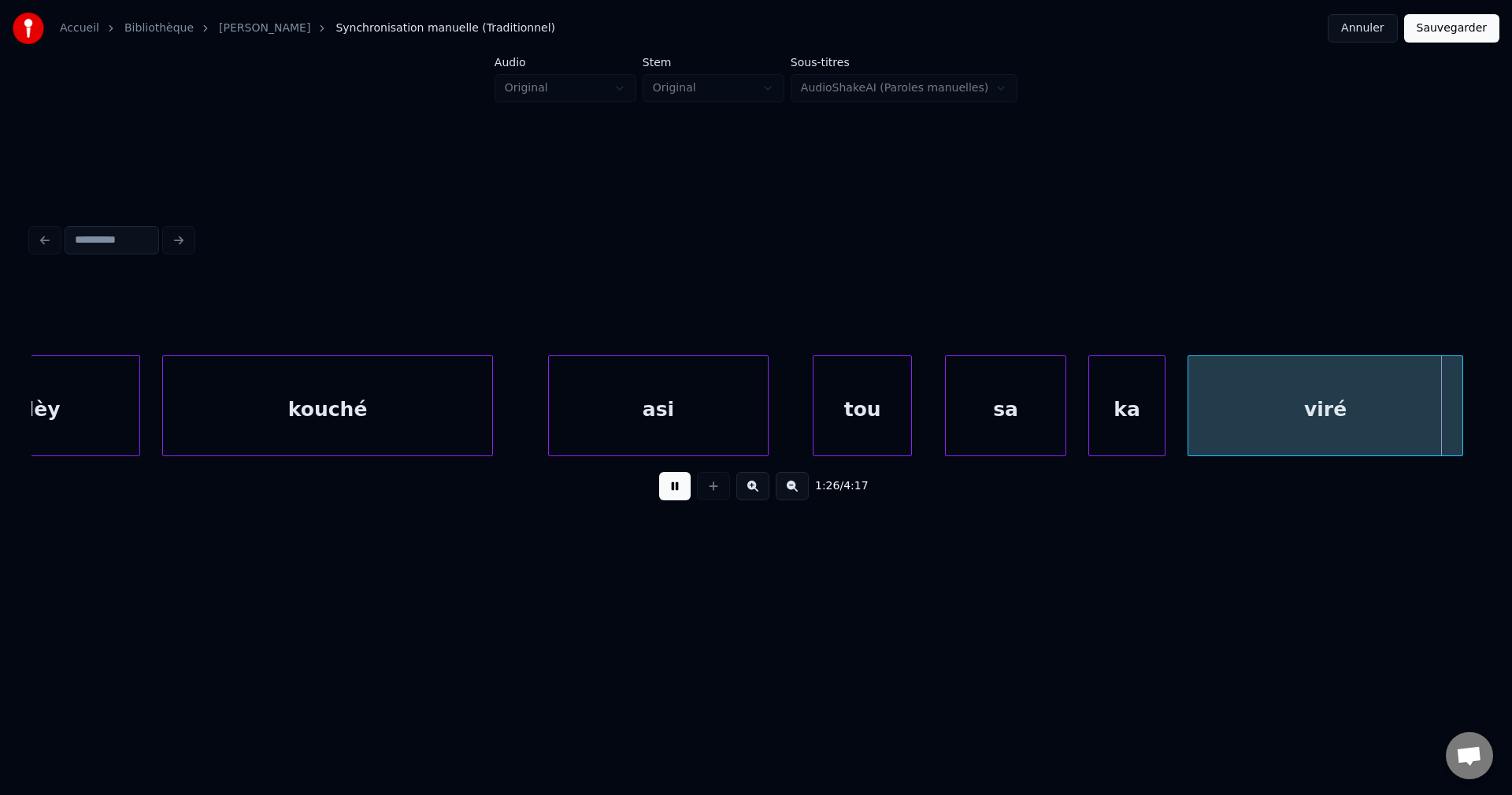
scroll to position [0, 47848]
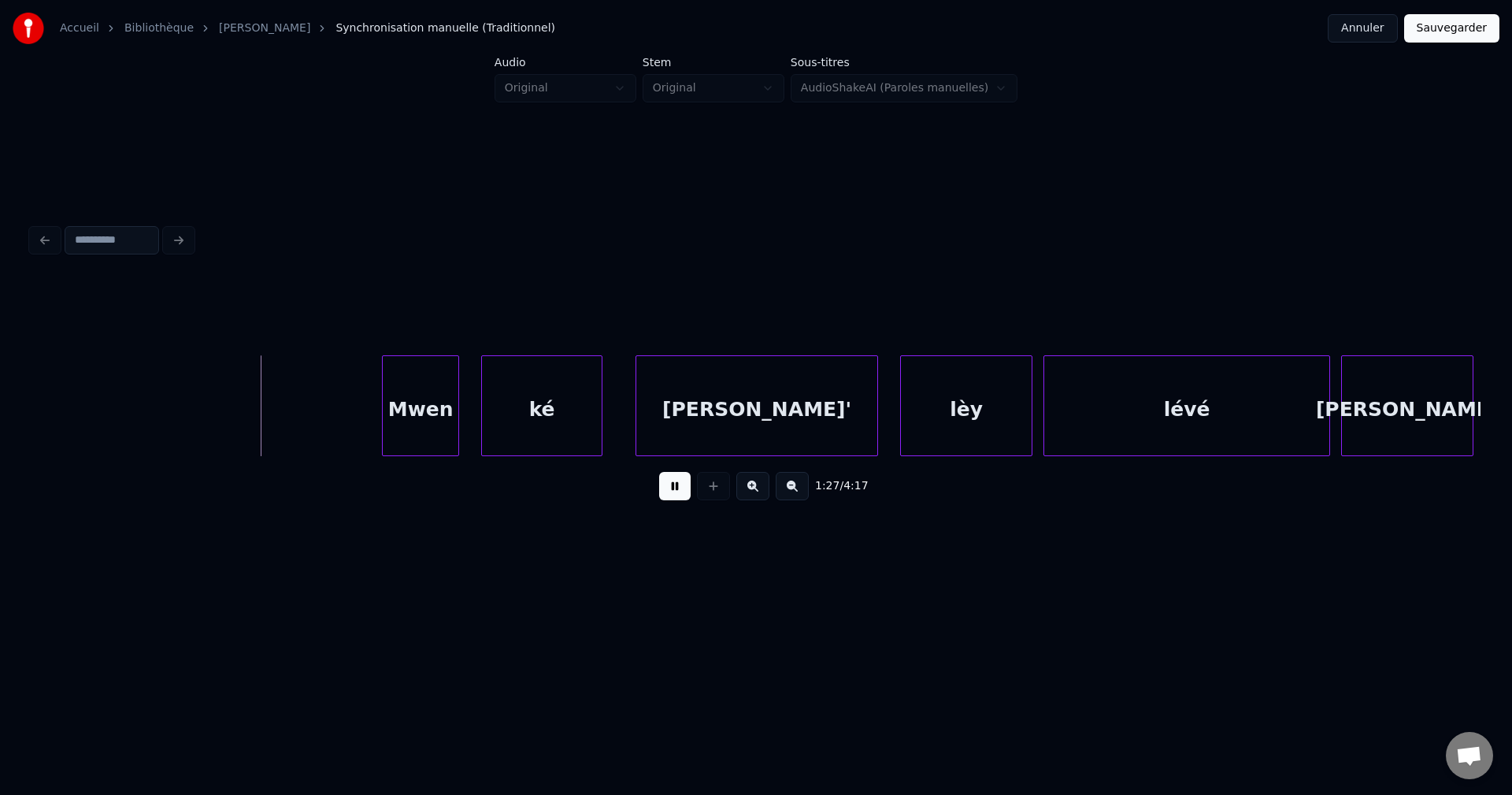
click at [672, 484] on button at bounding box center [675, 486] width 32 height 28
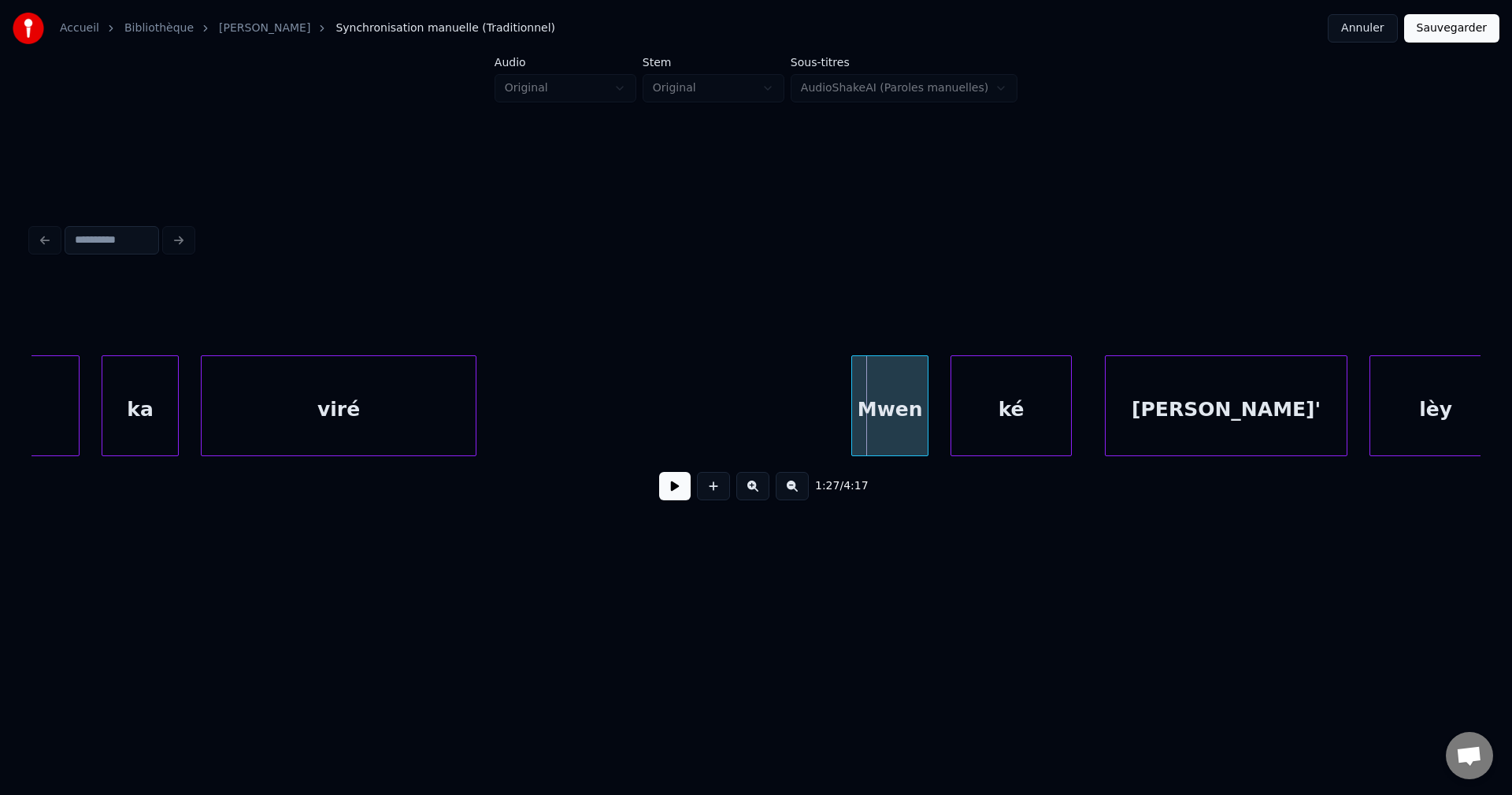
scroll to position [0, 47344]
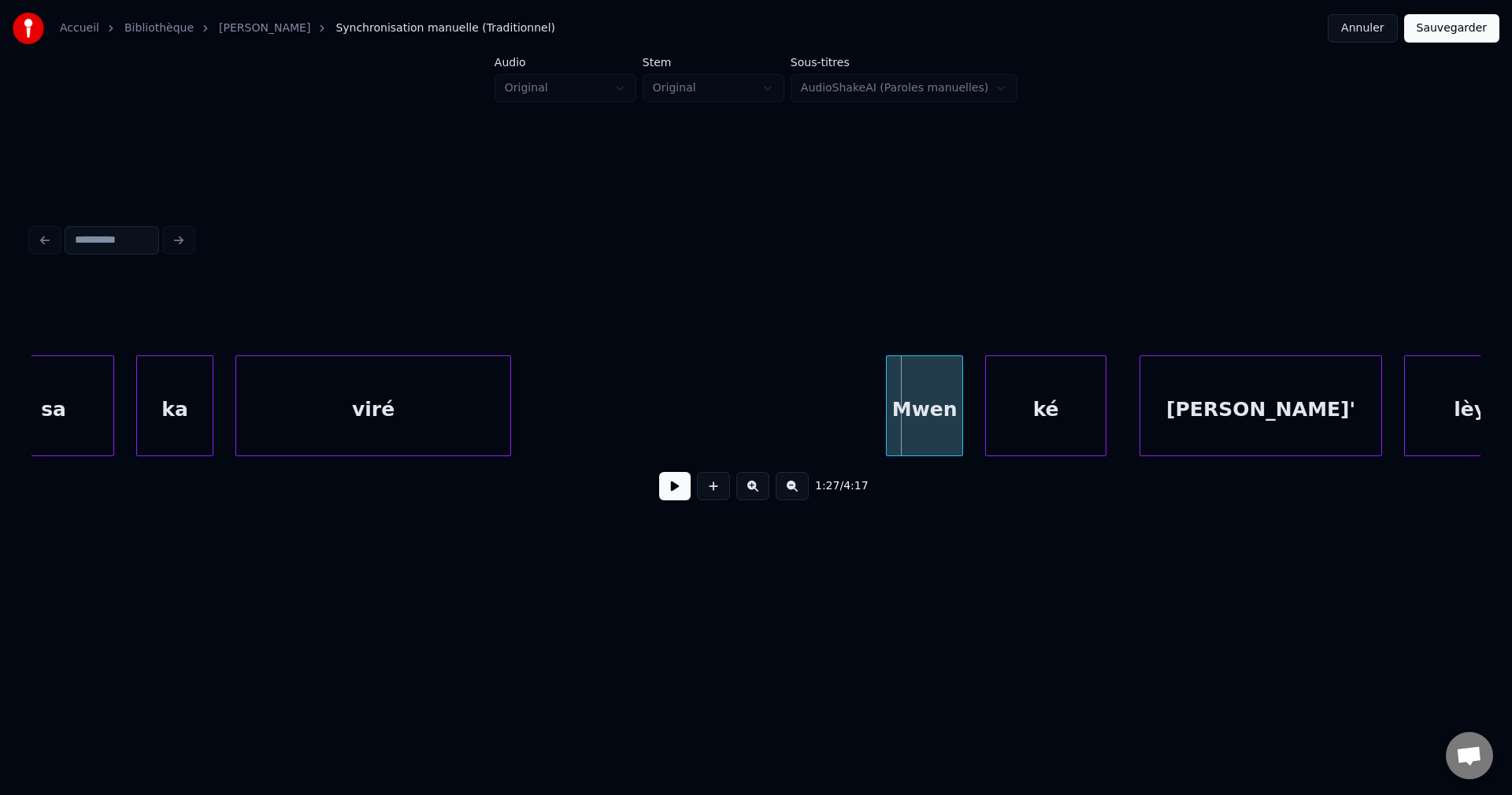
click at [318, 434] on div "viré" at bounding box center [374, 410] width 274 height 107
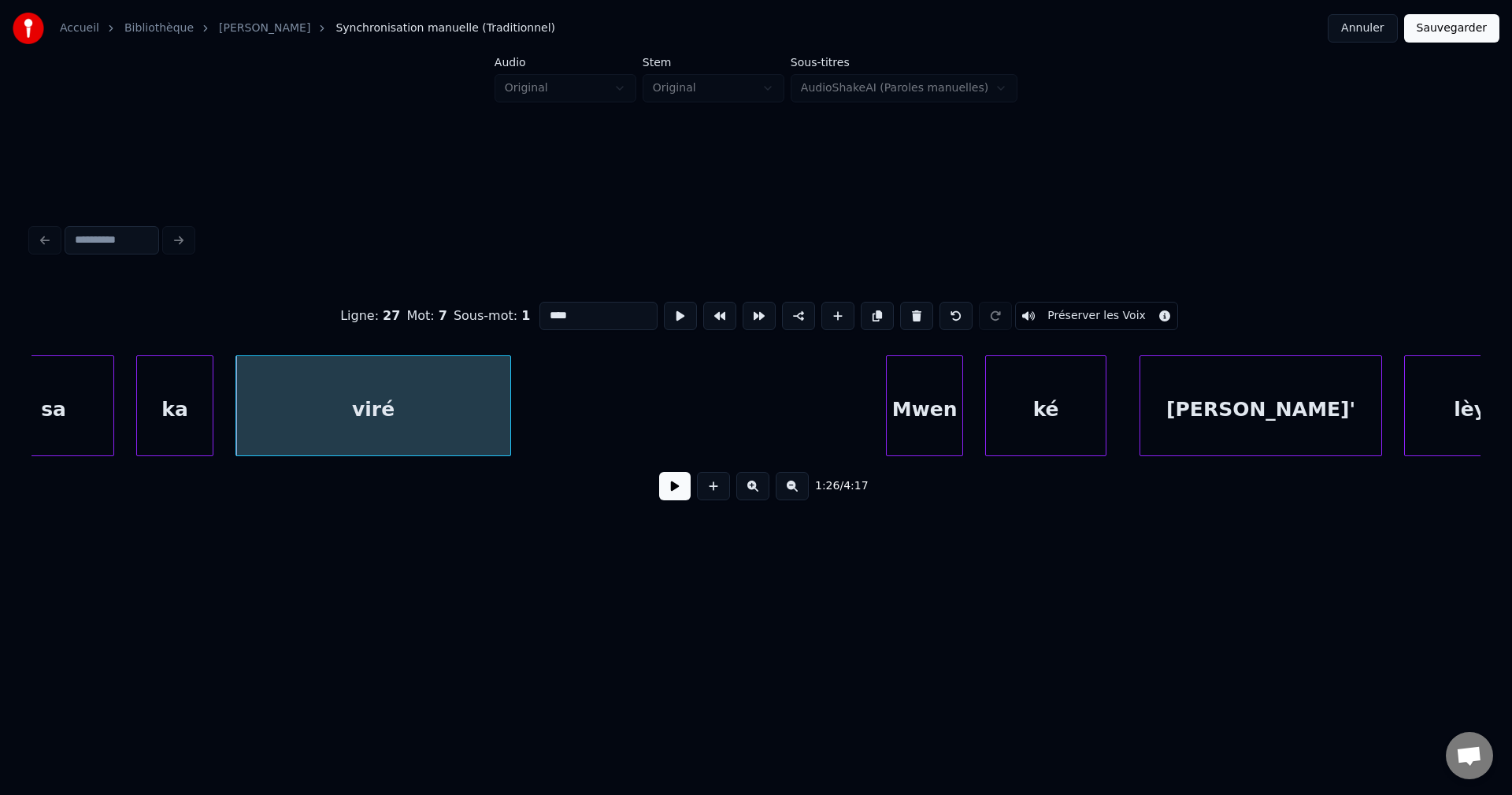
drag, startPoint x: 590, startPoint y: 314, endPoint x: 430, endPoint y: 313, distance: 160.0
click at [437, 313] on div "Ligne : 27 Mot : 7 Sous-mot : 1 **** Préserver les Voix" at bounding box center [756, 316] width 1449 height 79
type input "***"
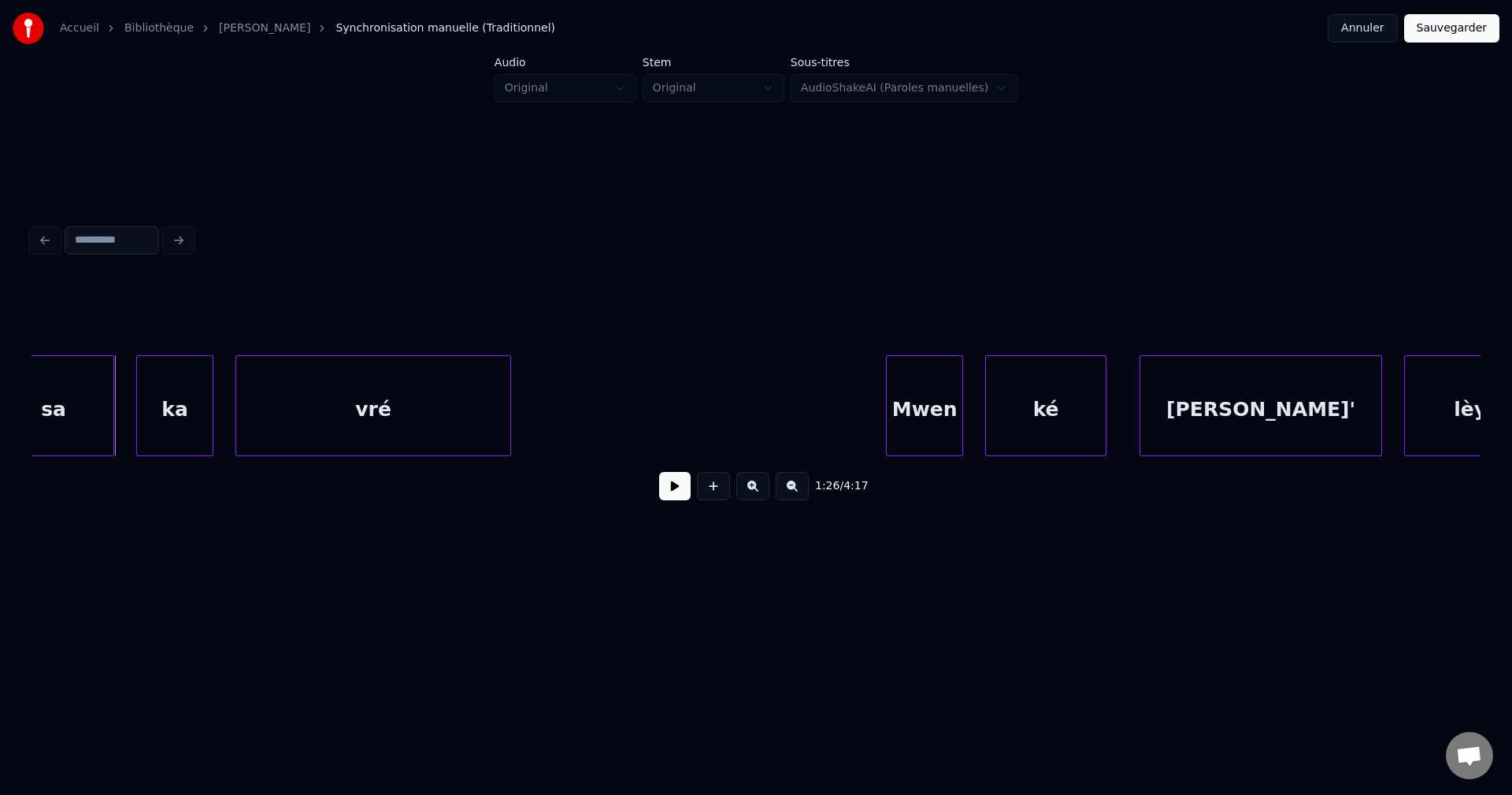
click at [680, 489] on button at bounding box center [675, 486] width 32 height 28
click at [54, 379] on div "sa" at bounding box center [54, 410] width 120 height 107
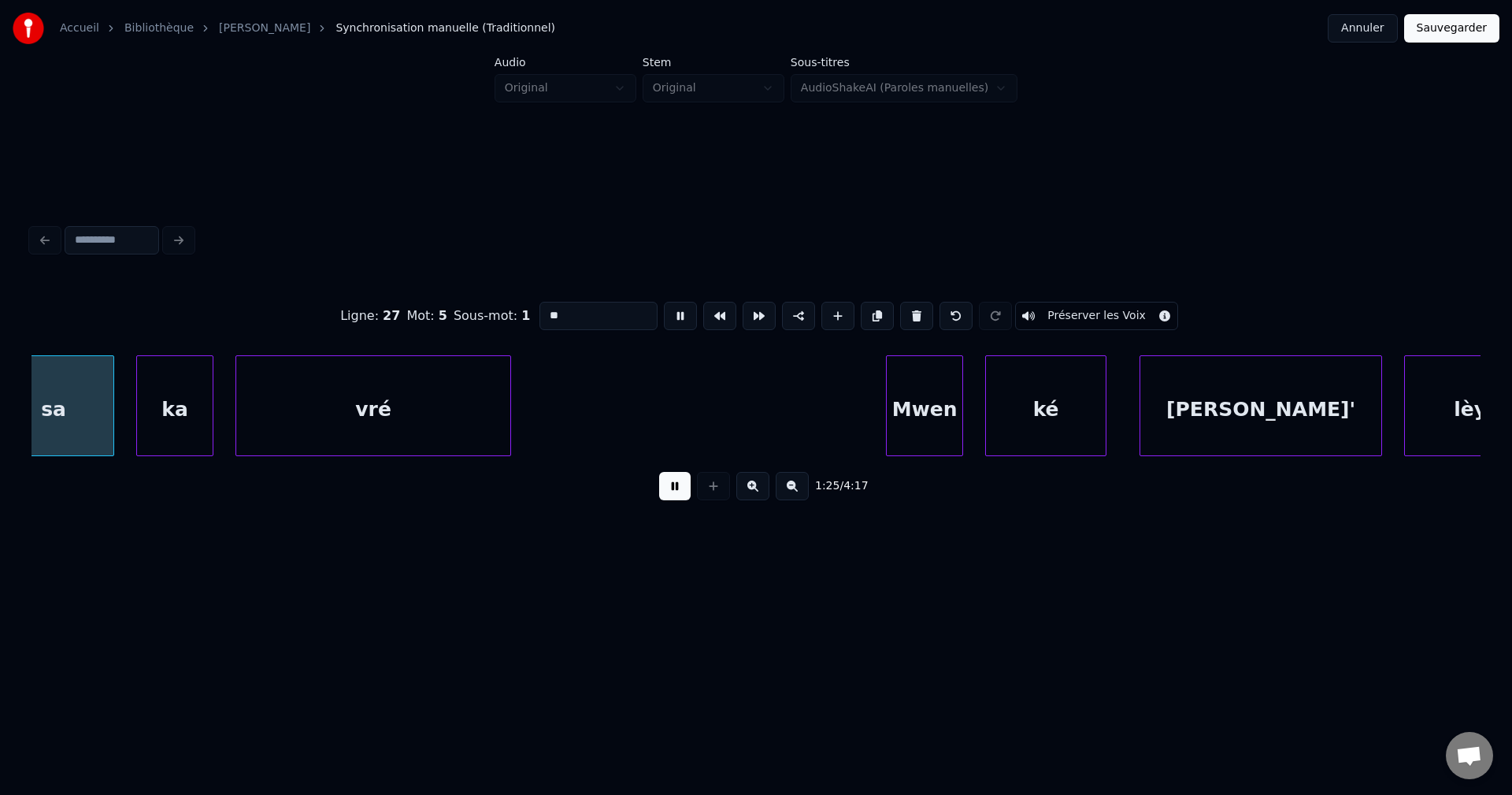
scroll to position [0, 47306]
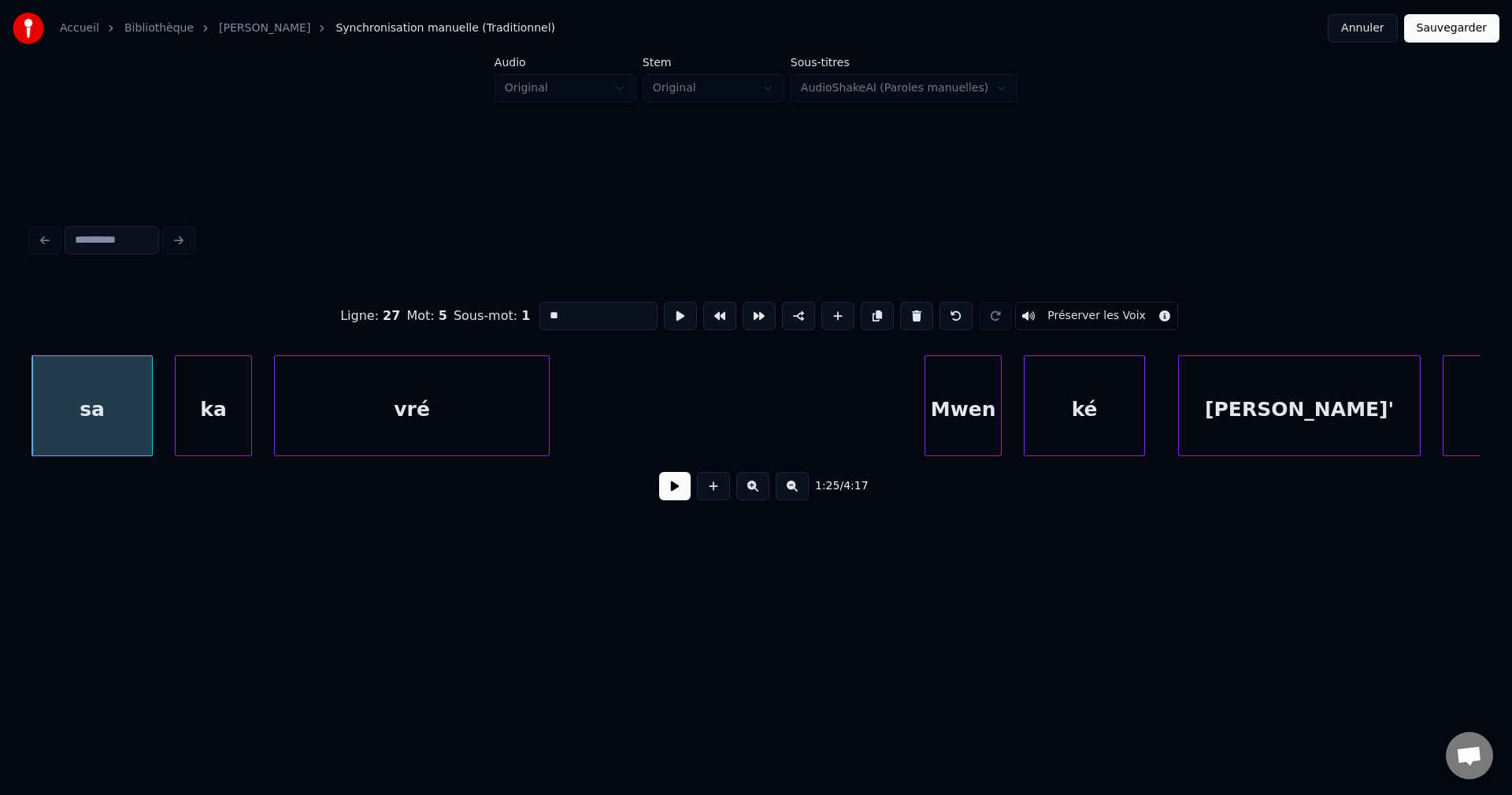
click at [668, 484] on button at bounding box center [675, 486] width 32 height 28
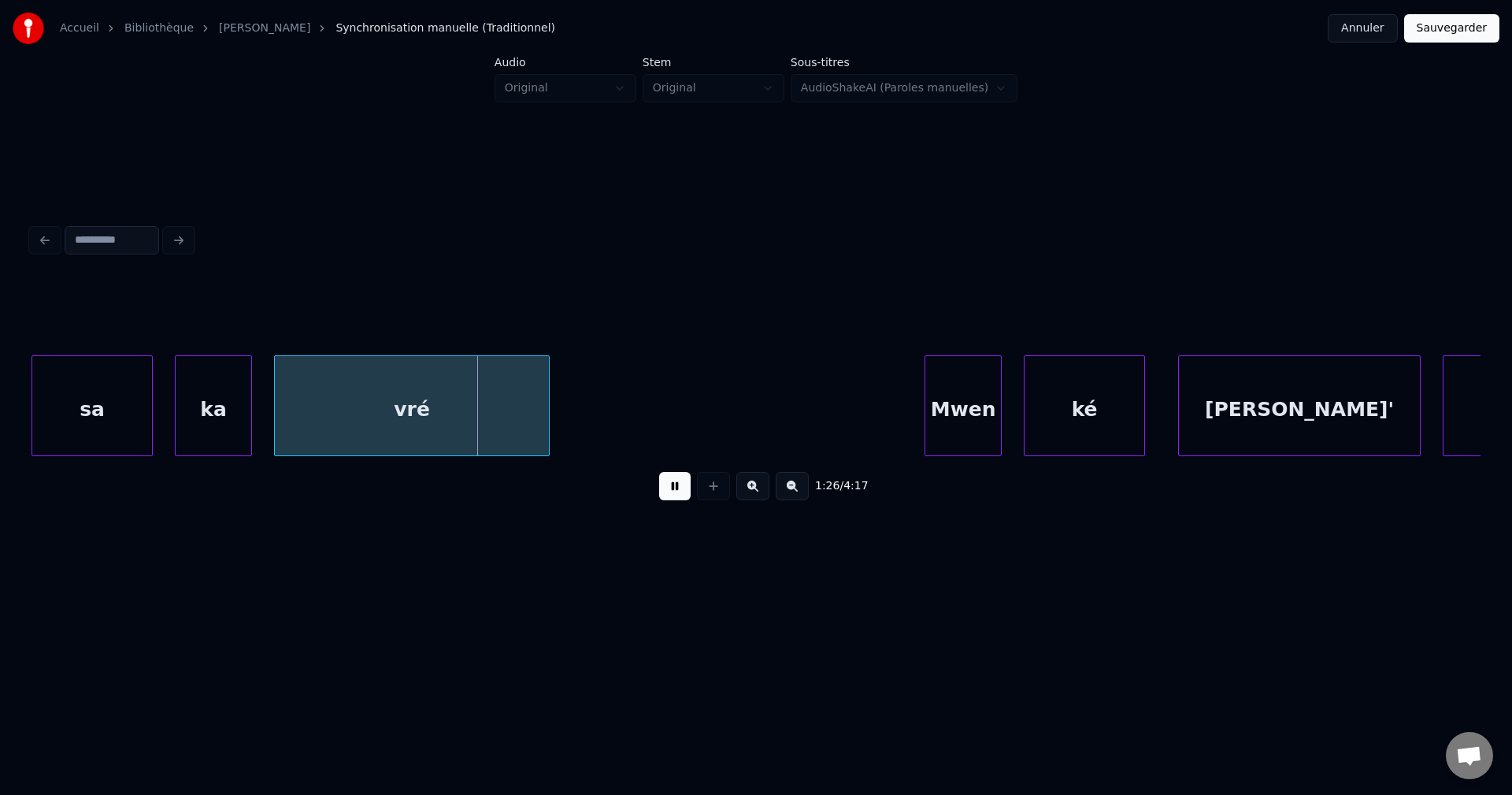
click at [674, 484] on button at bounding box center [675, 486] width 32 height 28
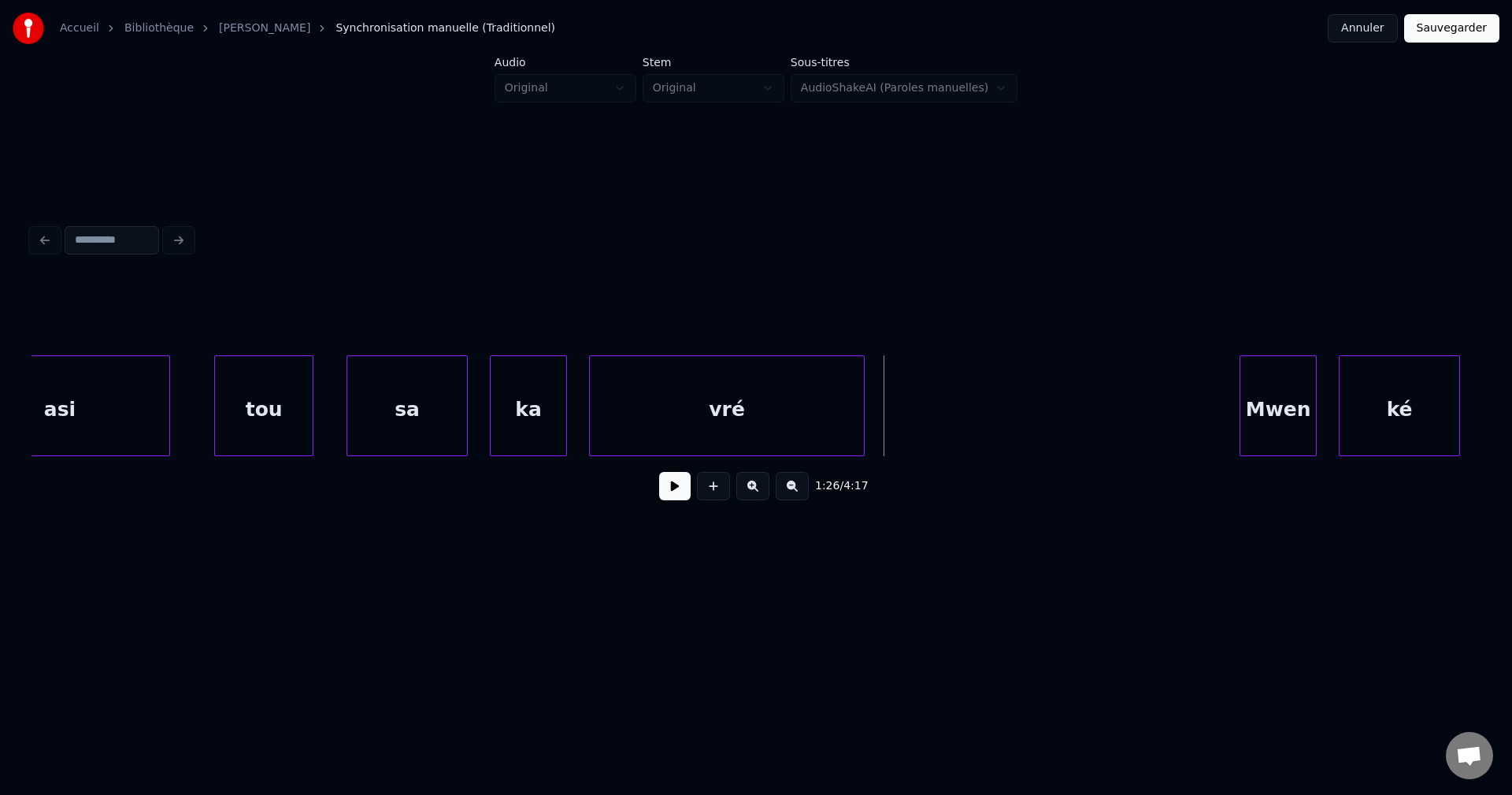
click at [135, 401] on div "asi" at bounding box center [60, 410] width 219 height 107
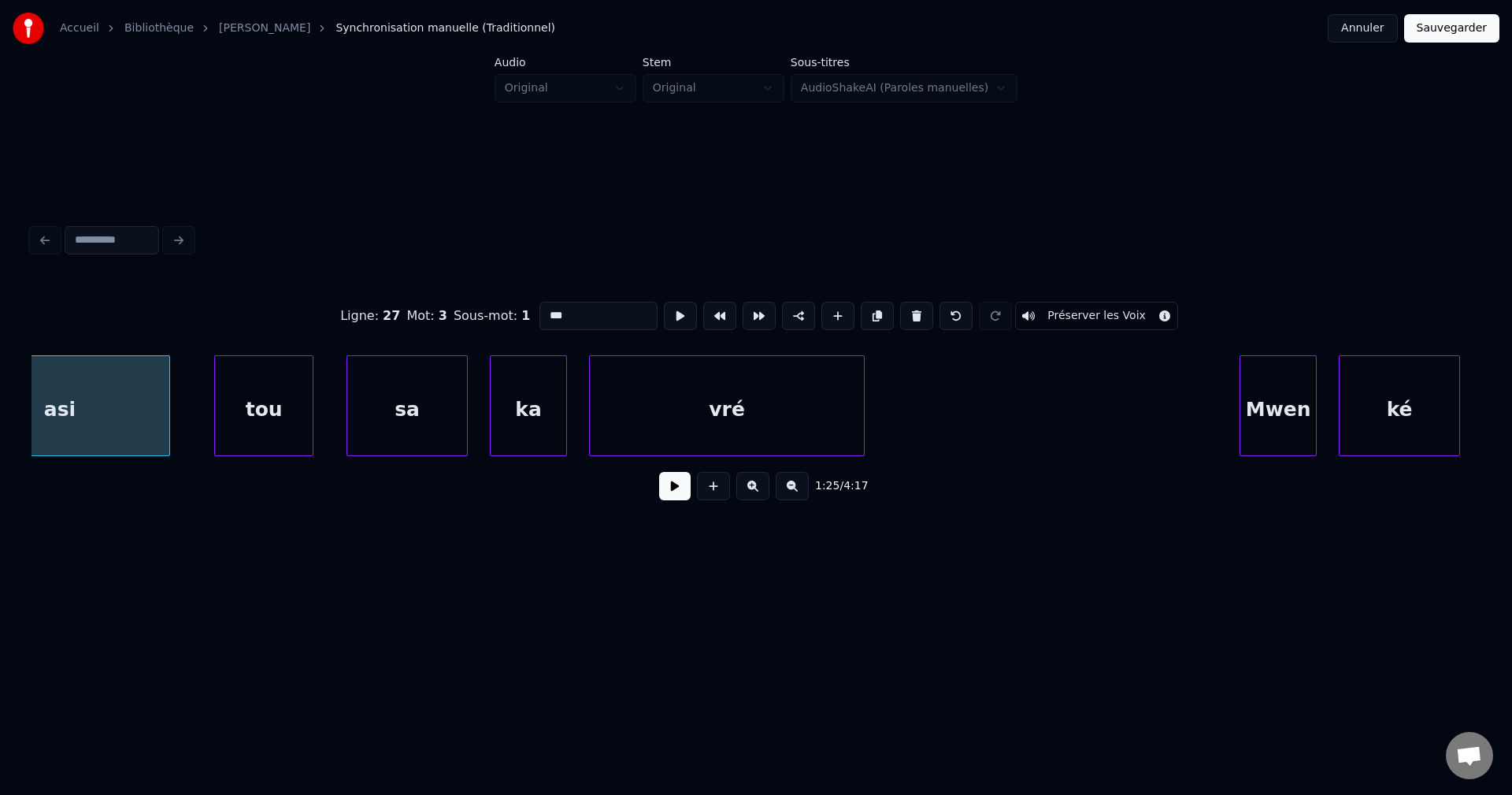
scroll to position [0, 46909]
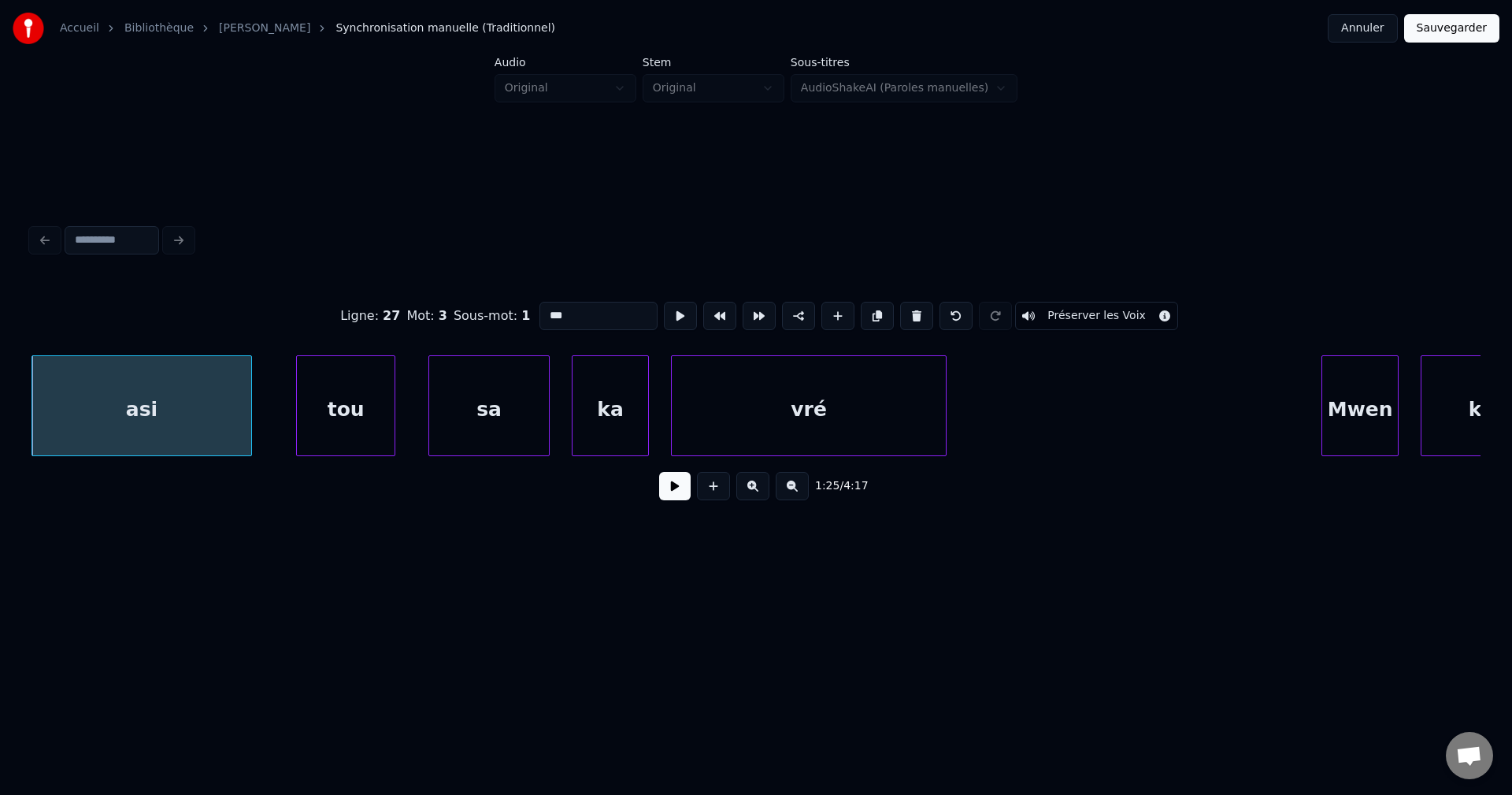
click at [680, 488] on button at bounding box center [675, 486] width 32 height 28
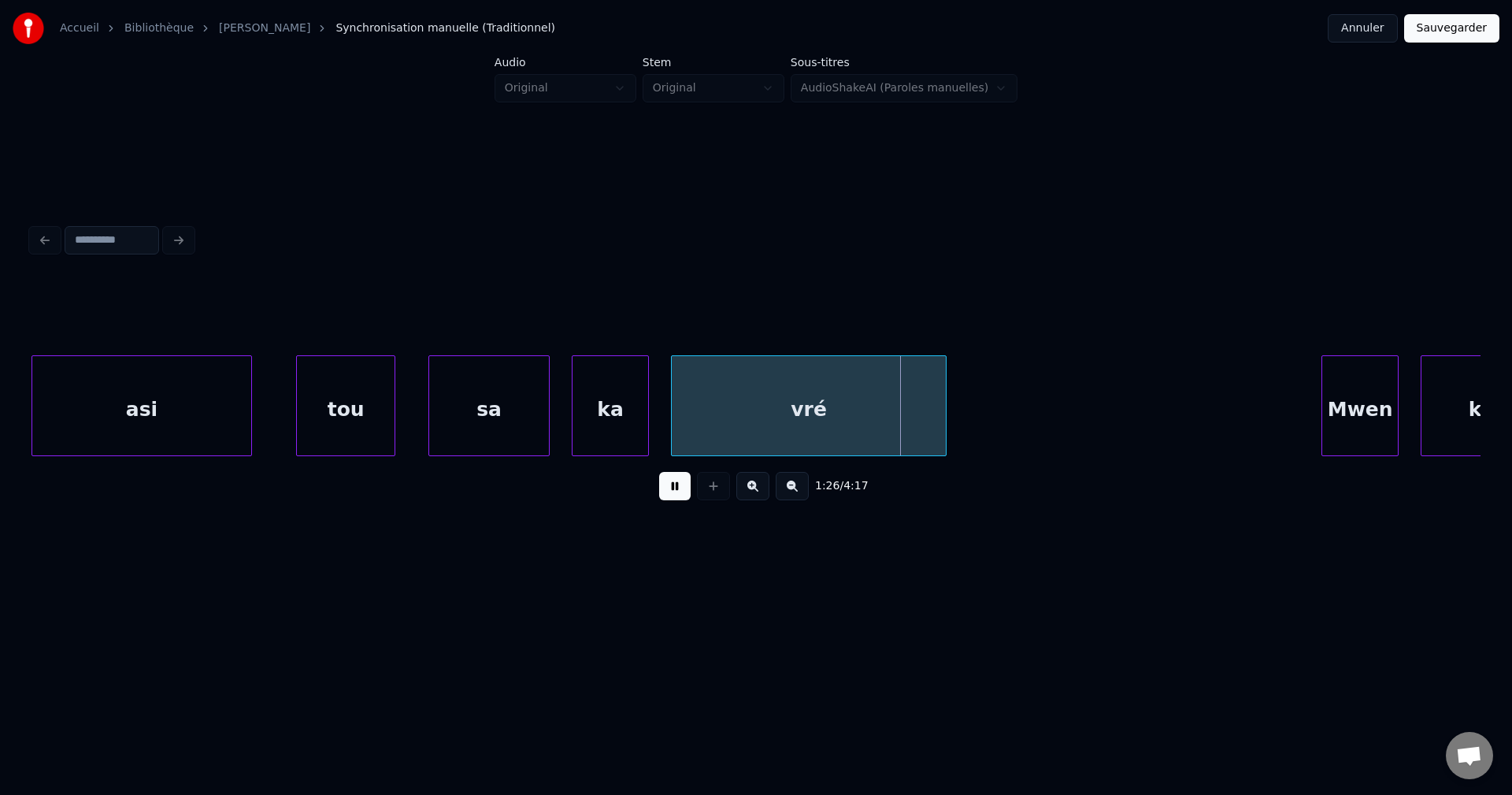
click at [680, 488] on button at bounding box center [675, 486] width 32 height 28
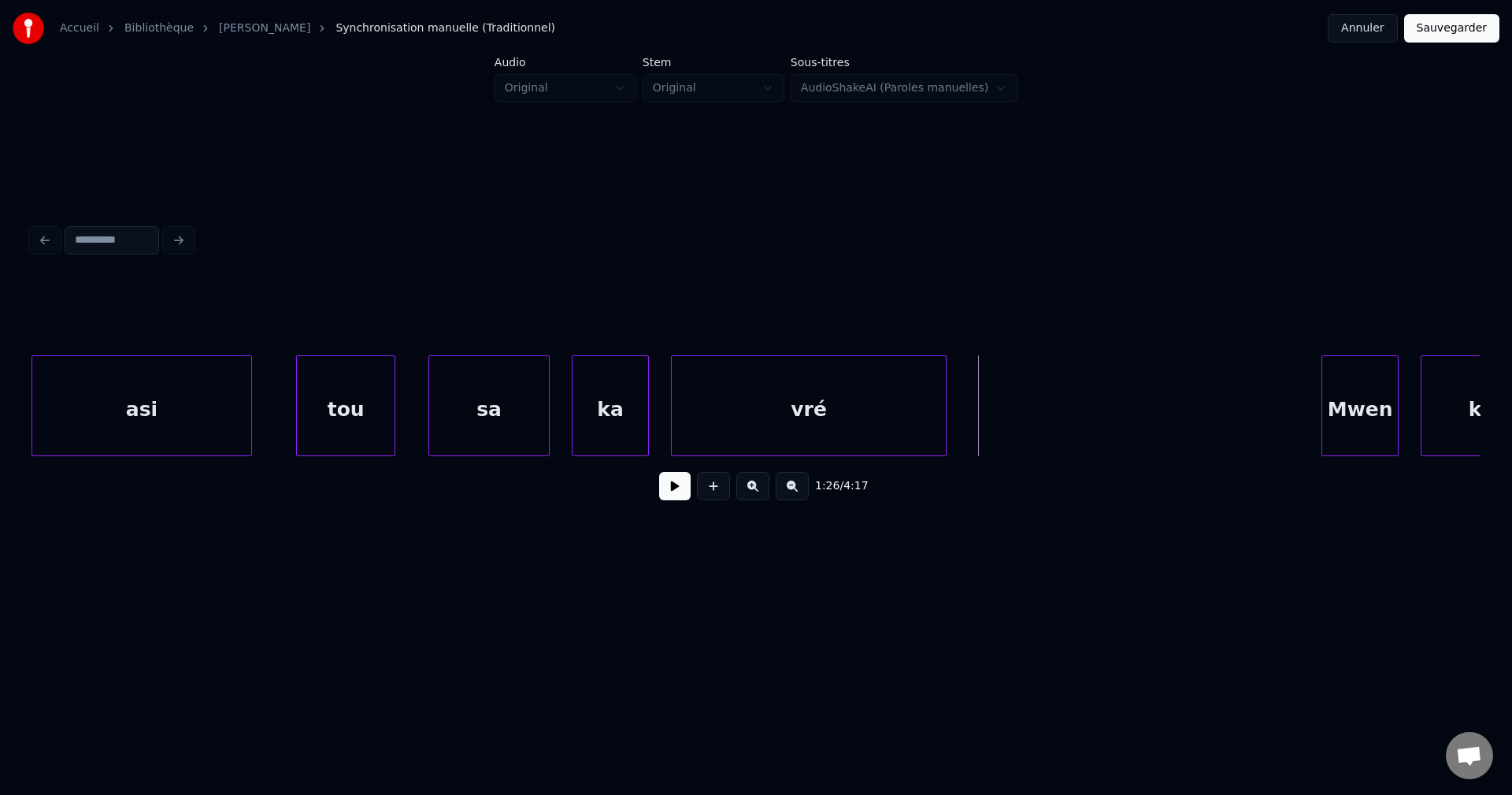
click
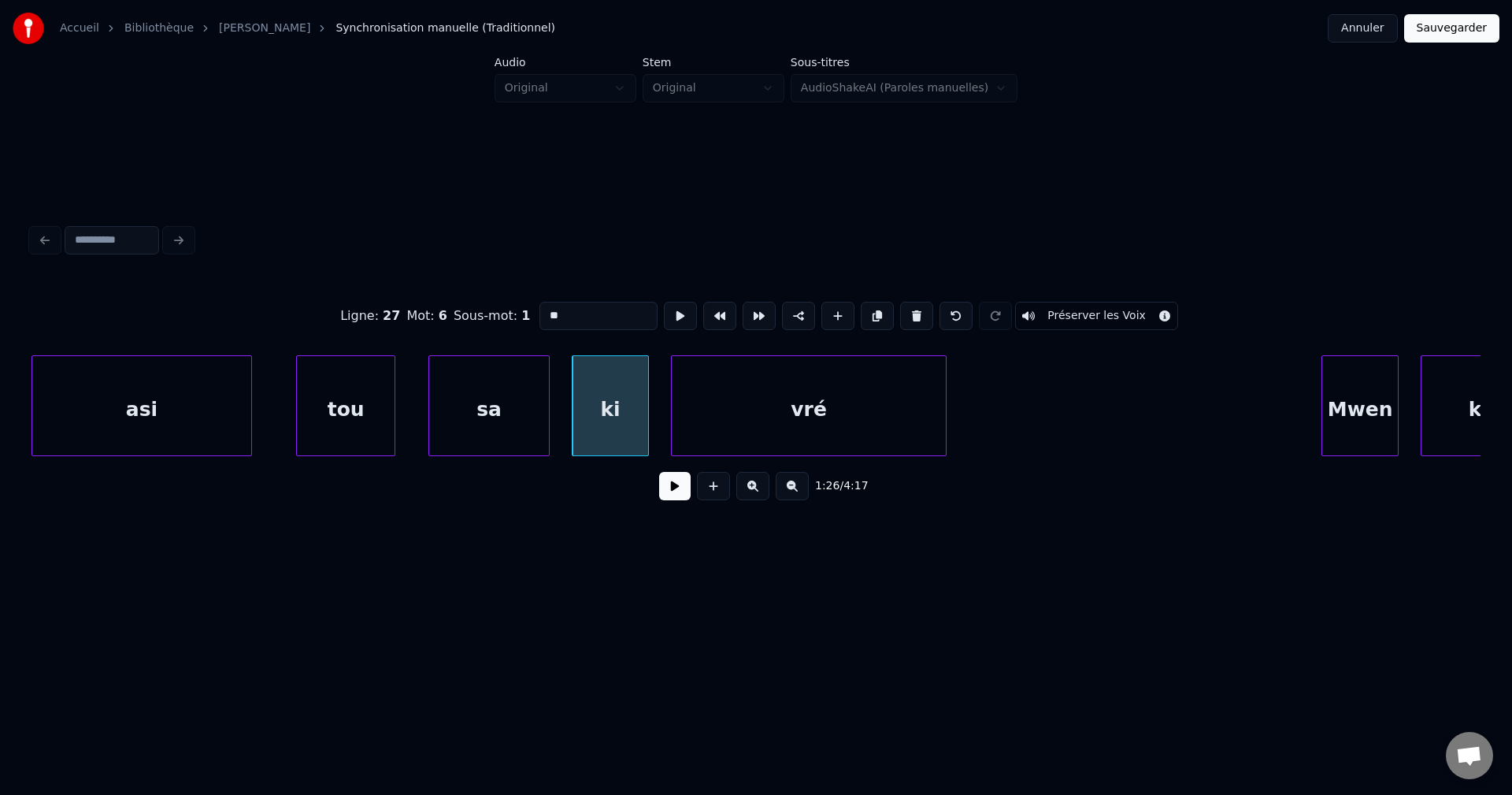
type input "**"
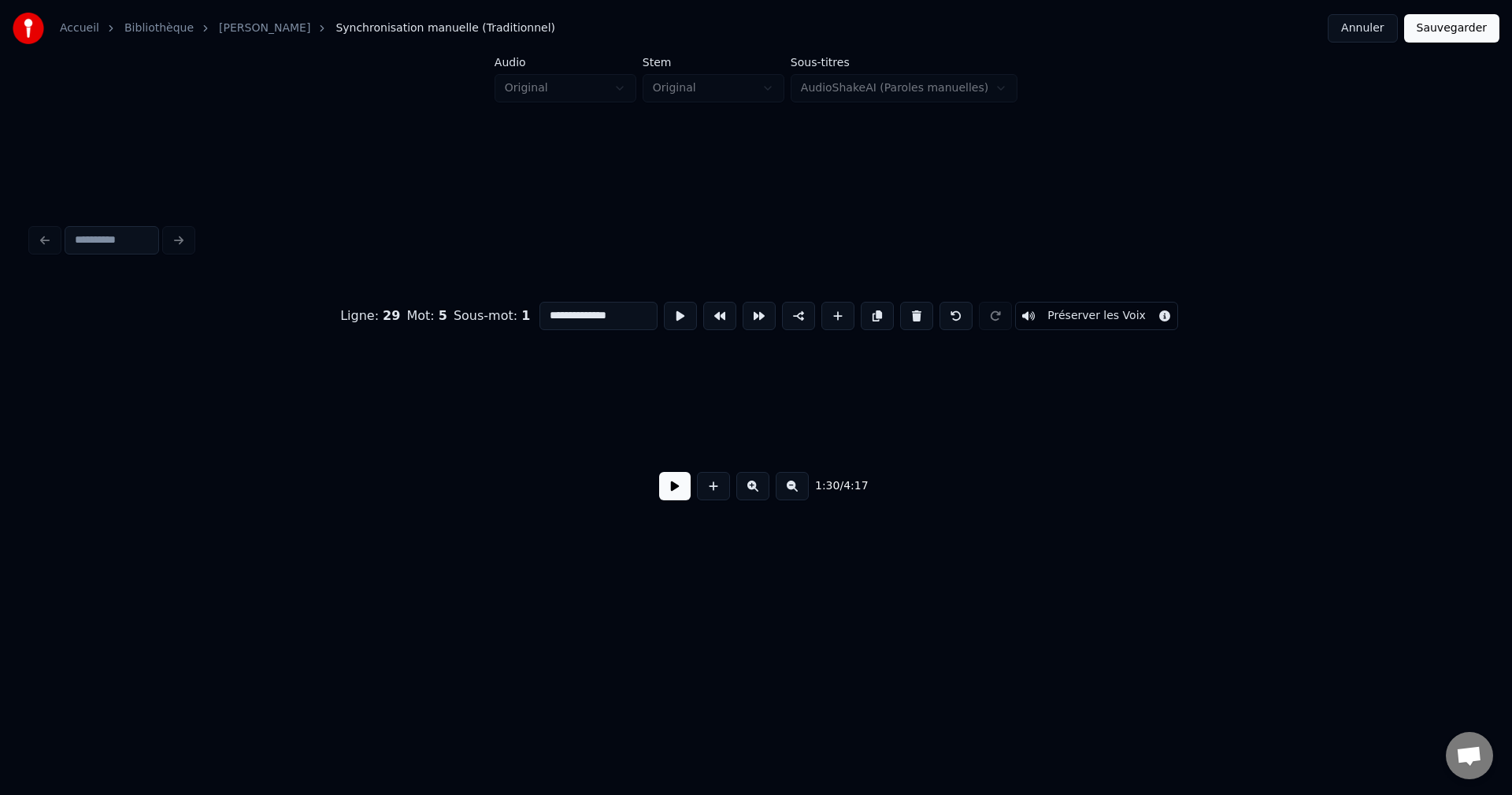
scroll to position [0, 21376]
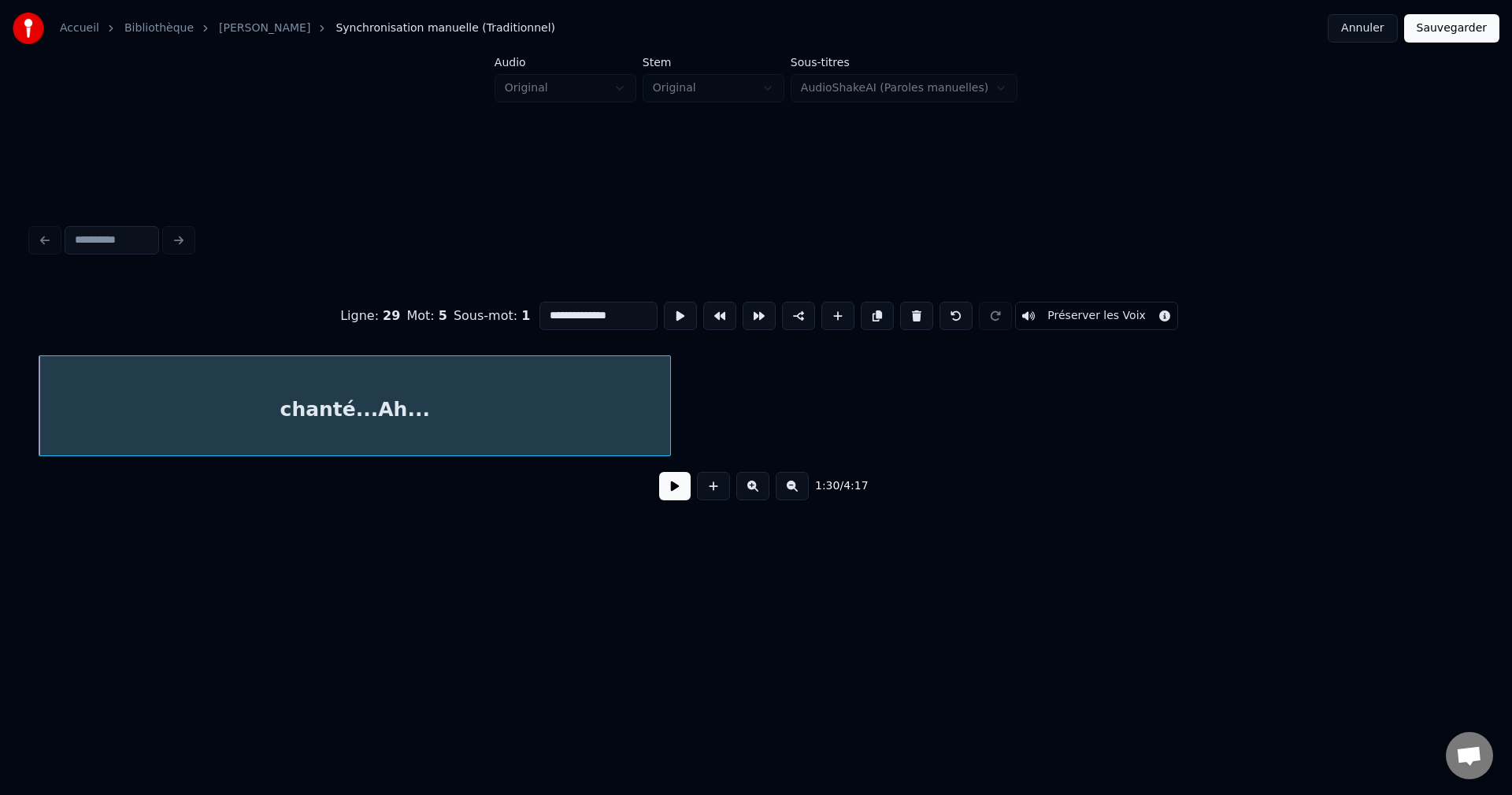
drag, startPoint x: 630, startPoint y: 308, endPoint x: 587, endPoint y: 309, distance: 43.0
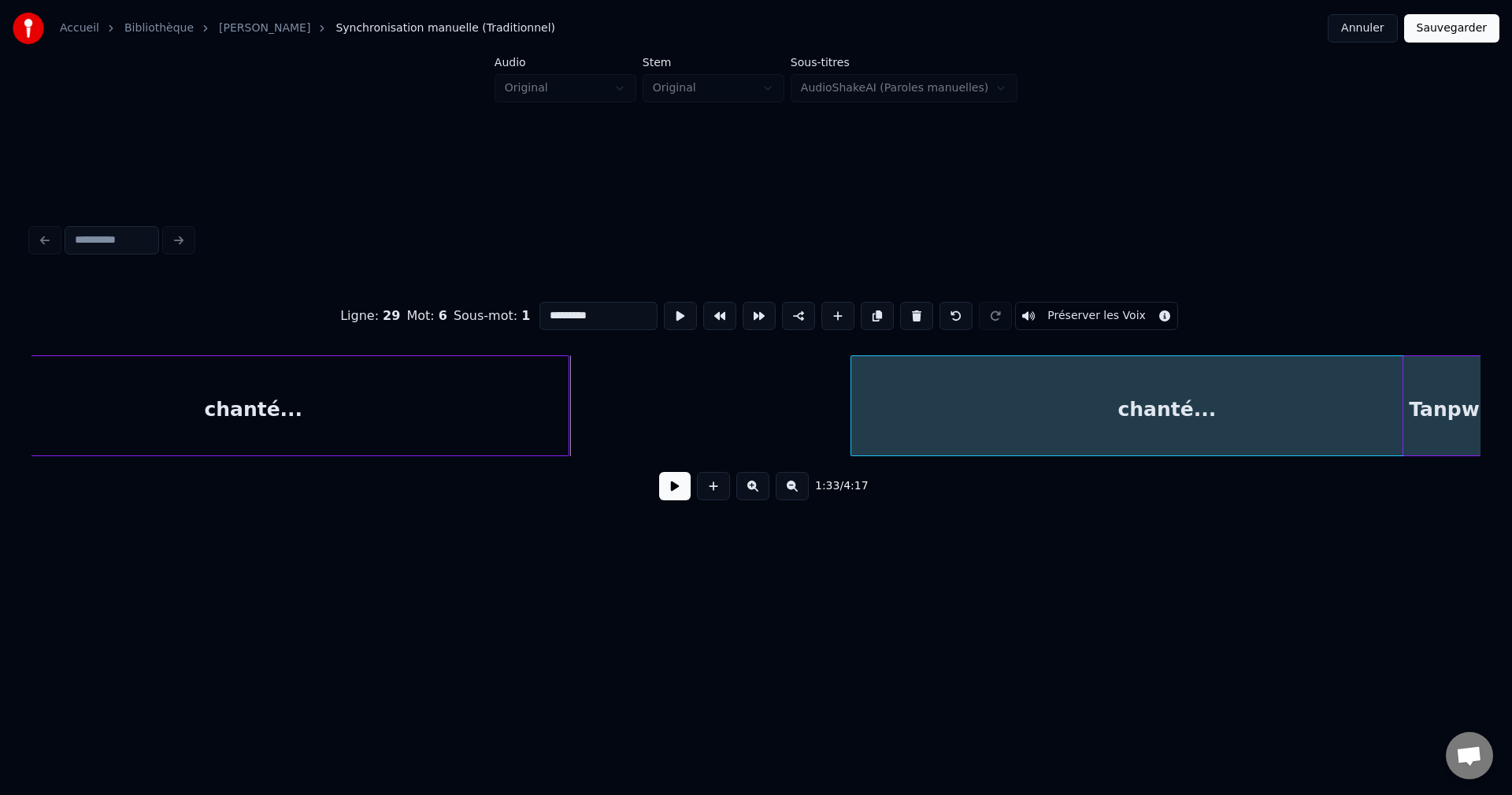
scroll to position [0, 21481]
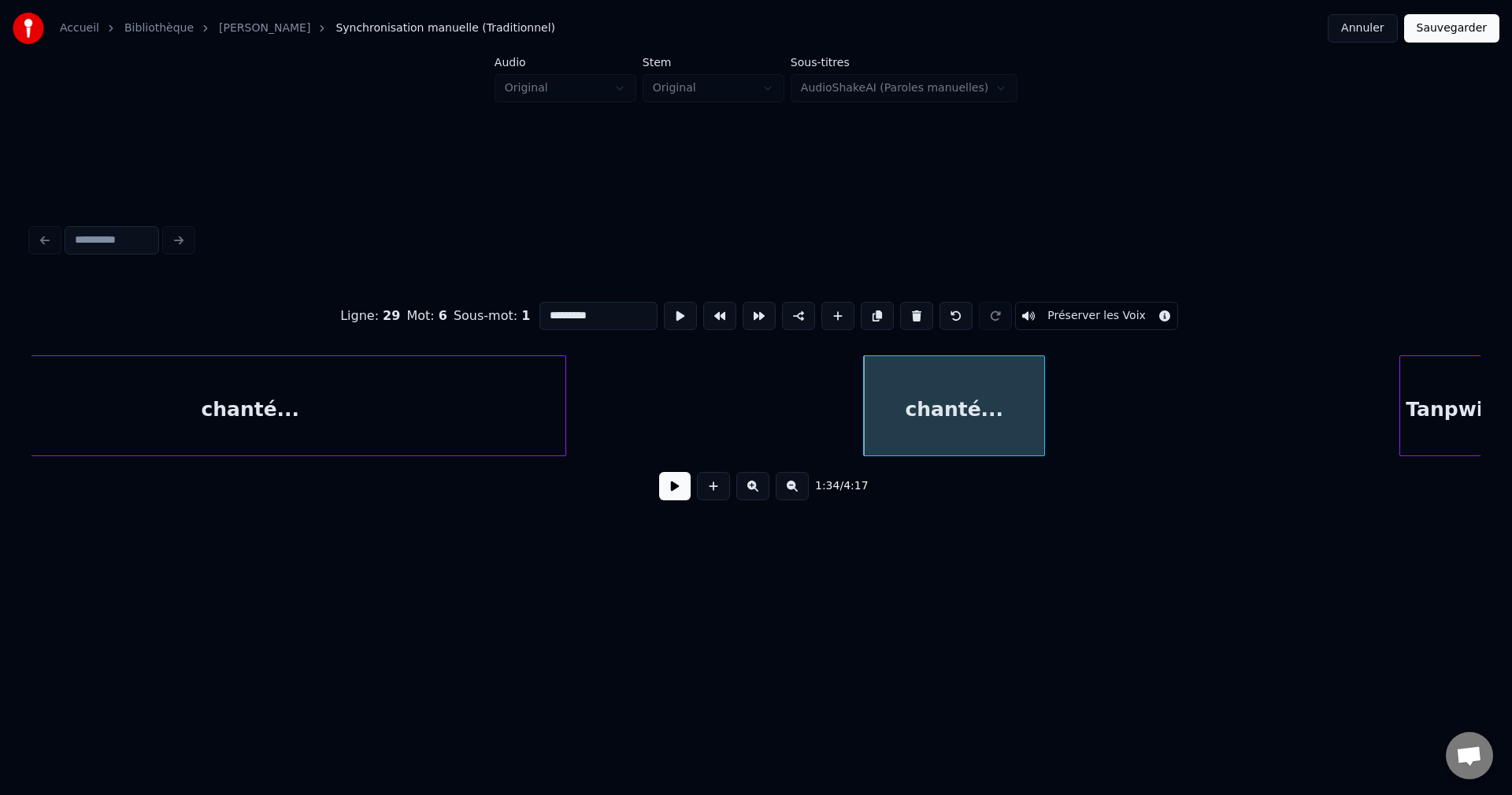
drag, startPoint x: 601, startPoint y: 307, endPoint x: 308, endPoint y: 340, distance: 294.9
paste input
type input "*****"
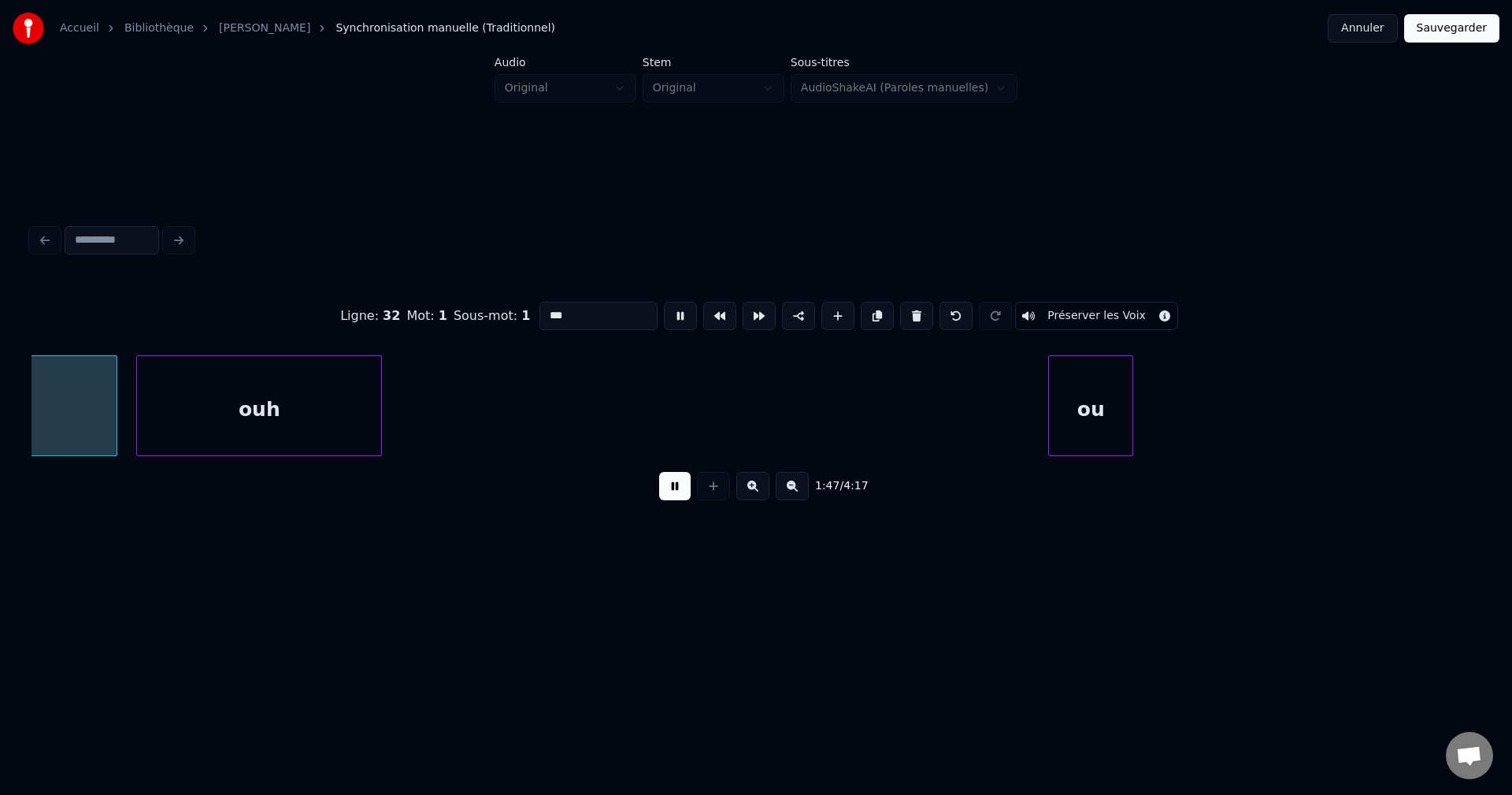
scroll to position [0, 25415]
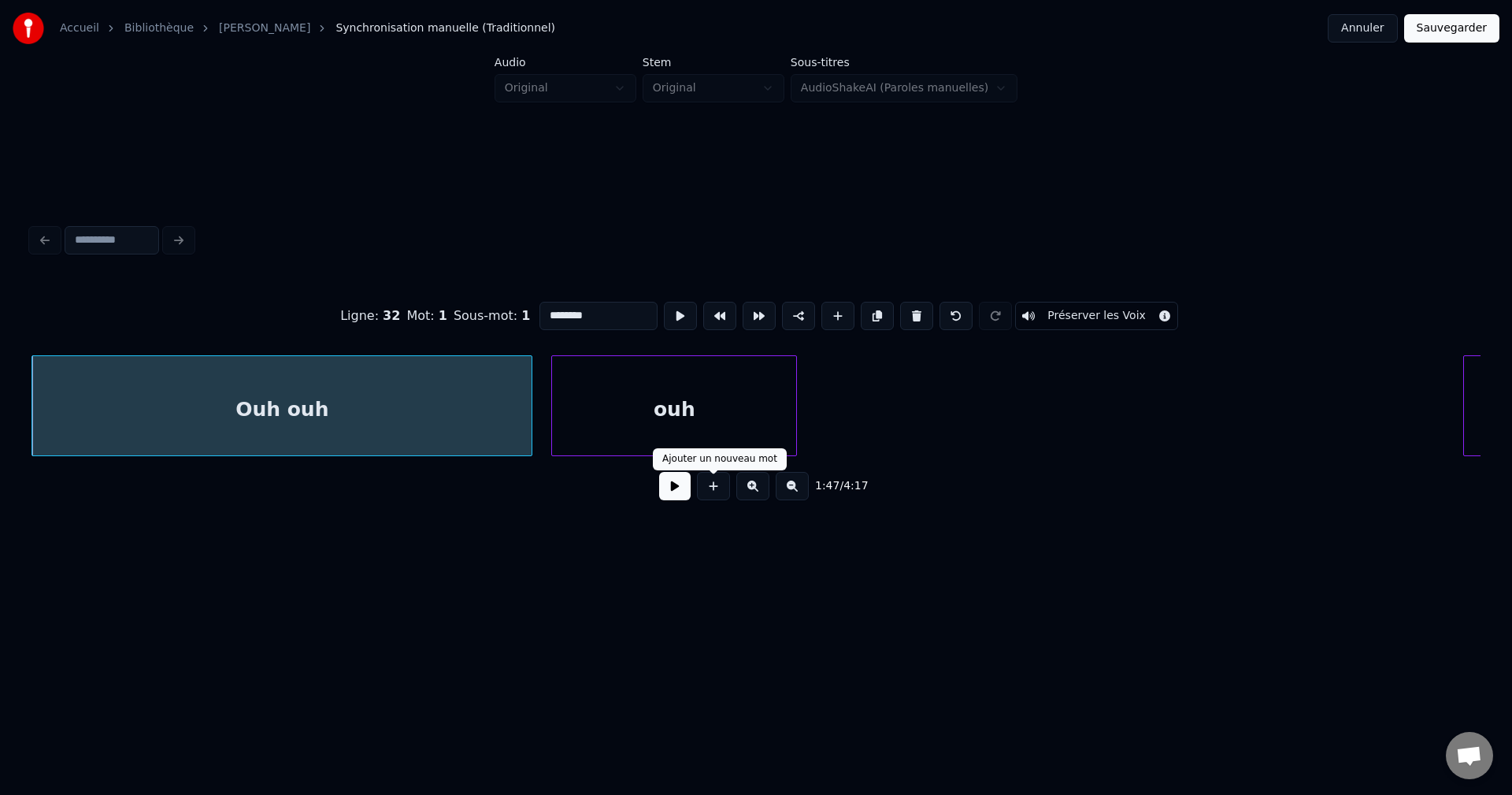
type input "*******"
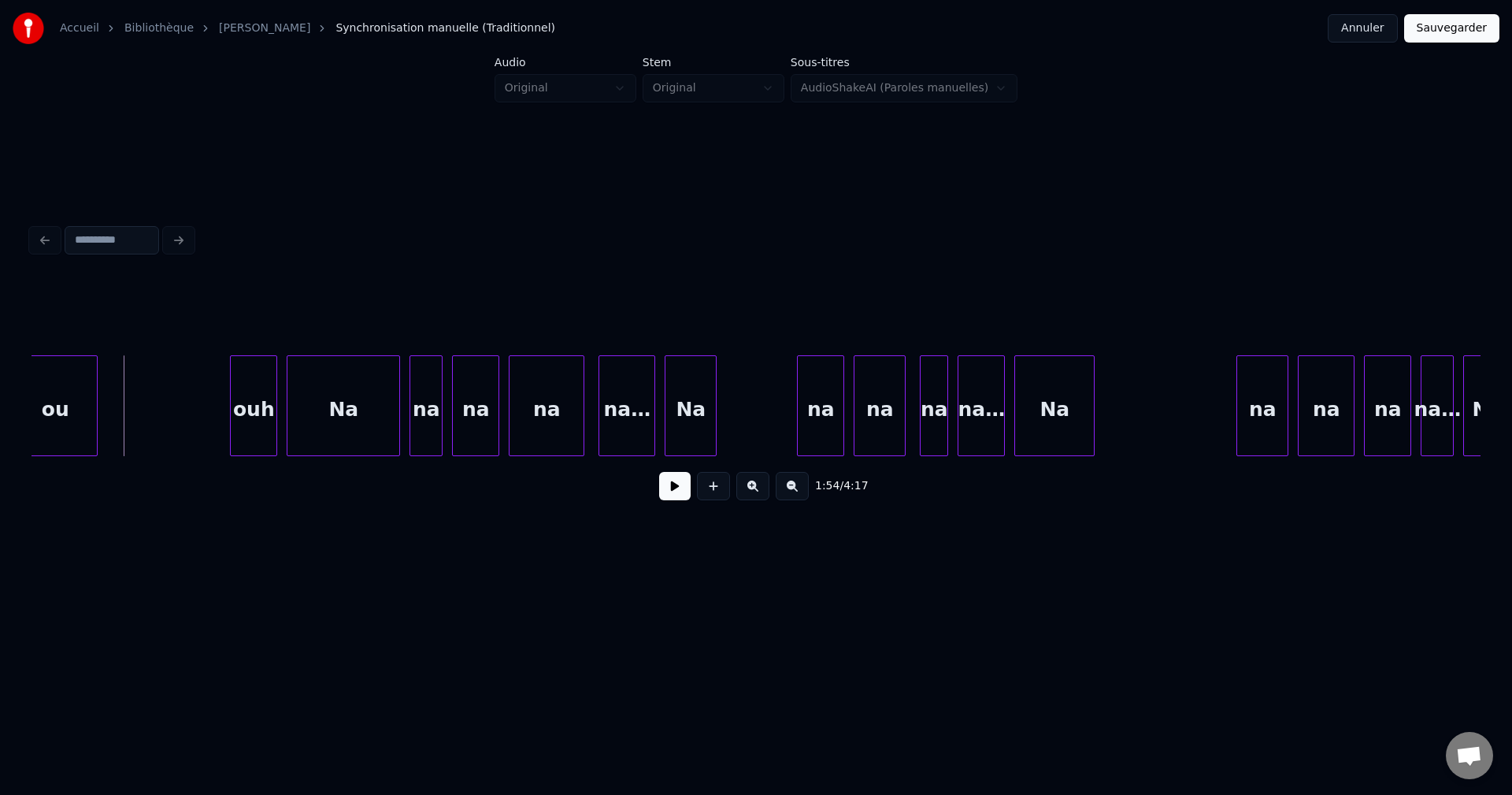
scroll to position [0, 26846]
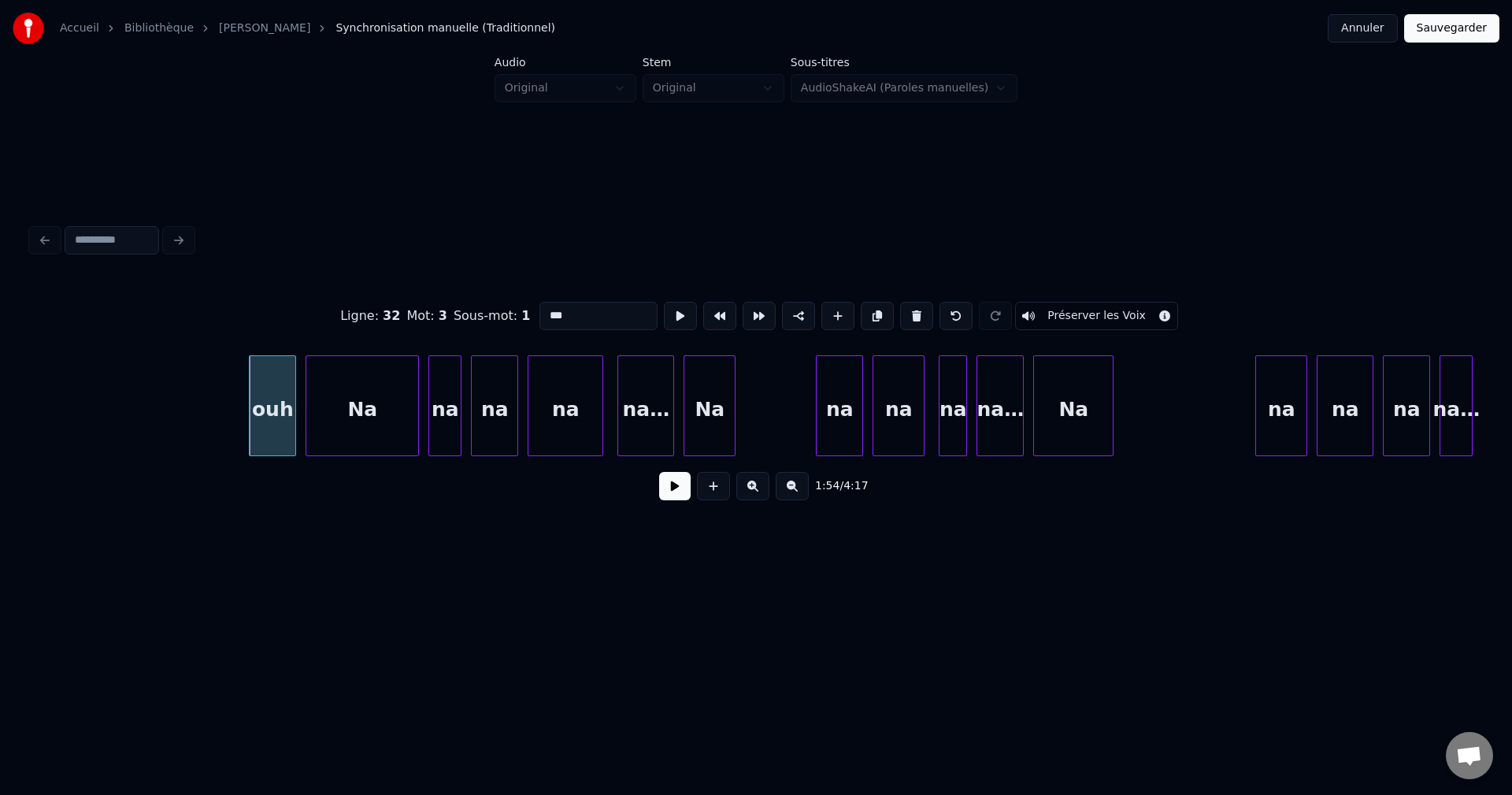
type input "**"
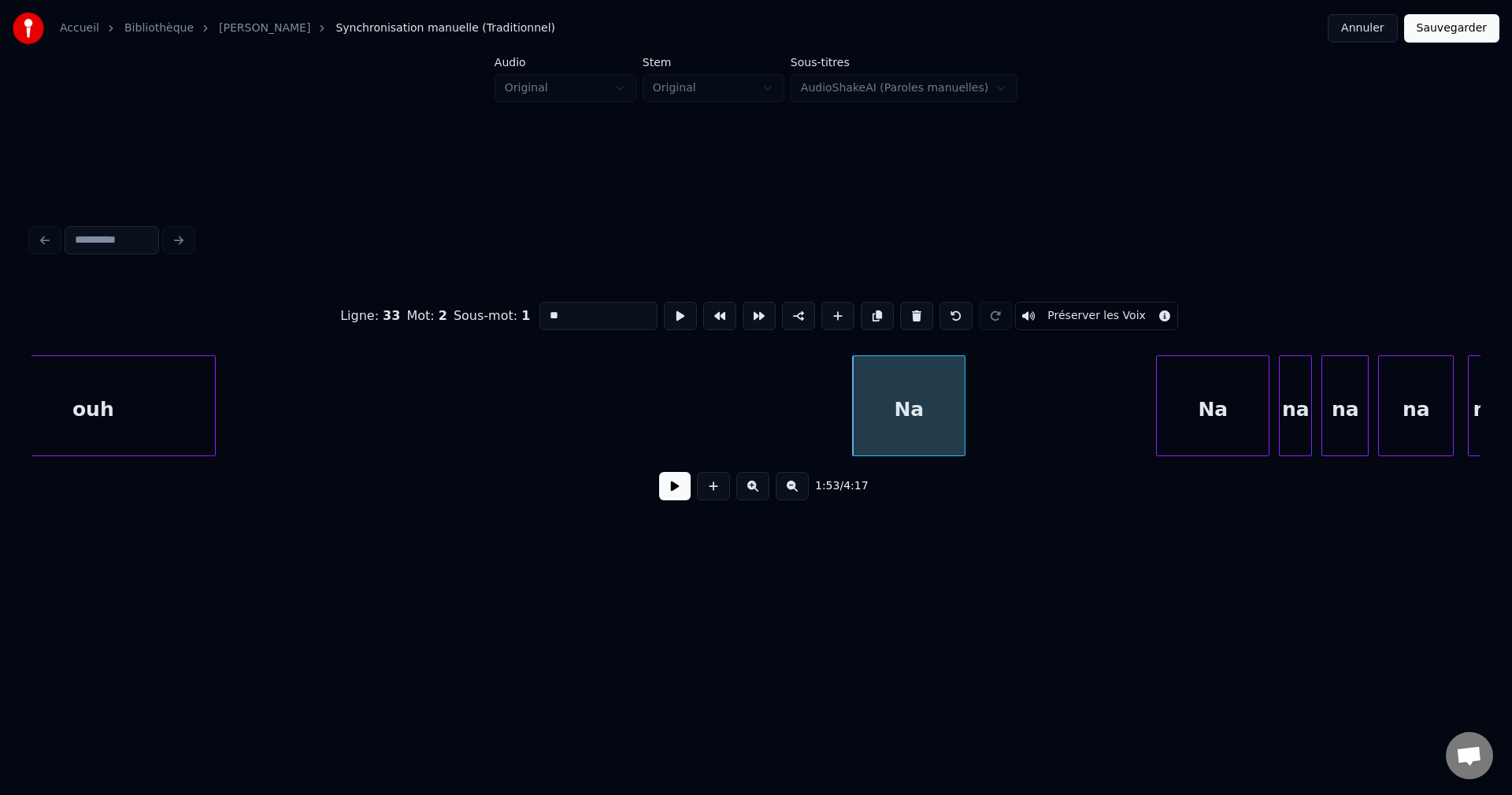
scroll to position [0, 25989]
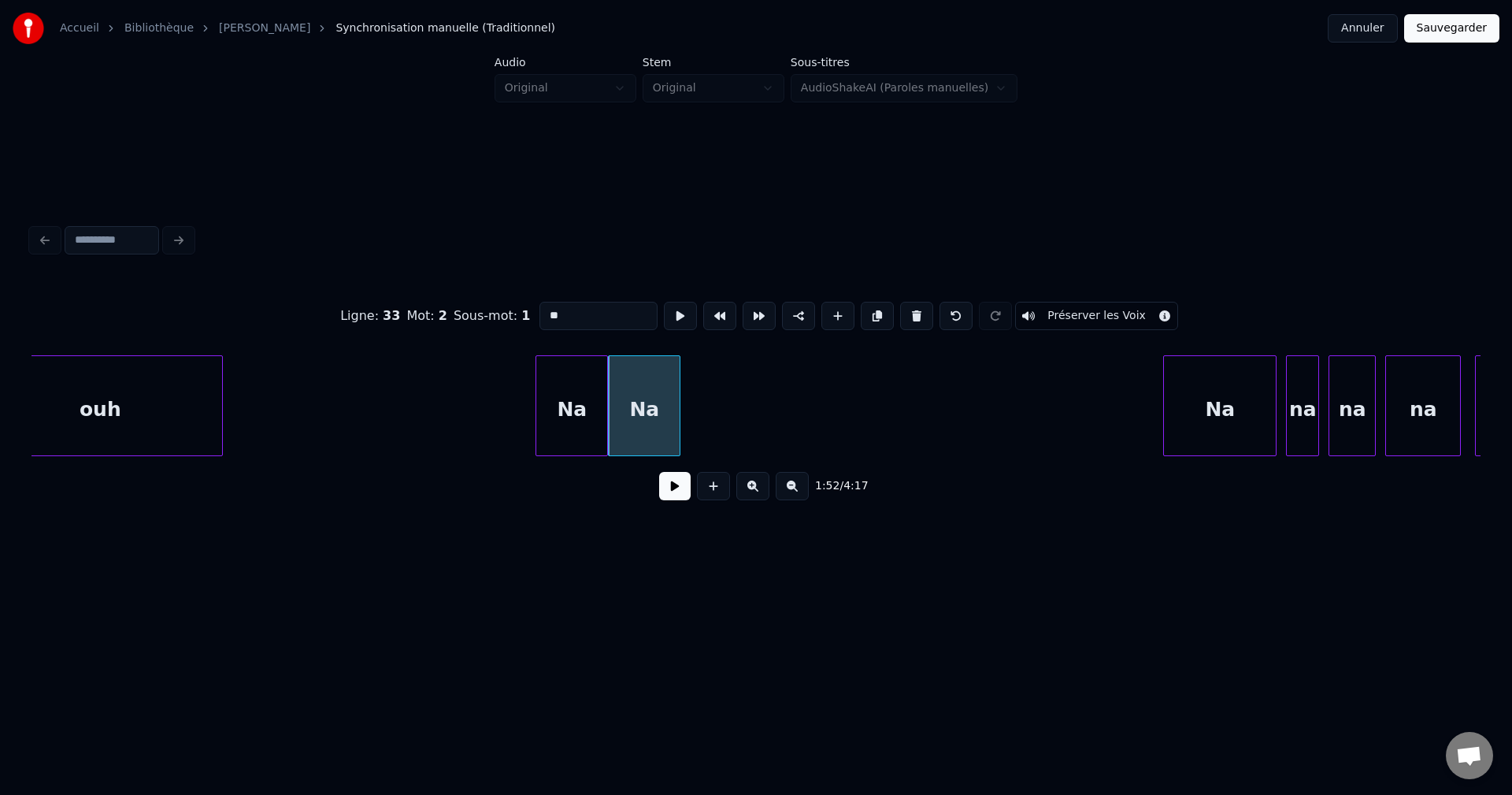
drag, startPoint x: 680, startPoint y: 499, endPoint x: 650, endPoint y: 425, distance: 79.8
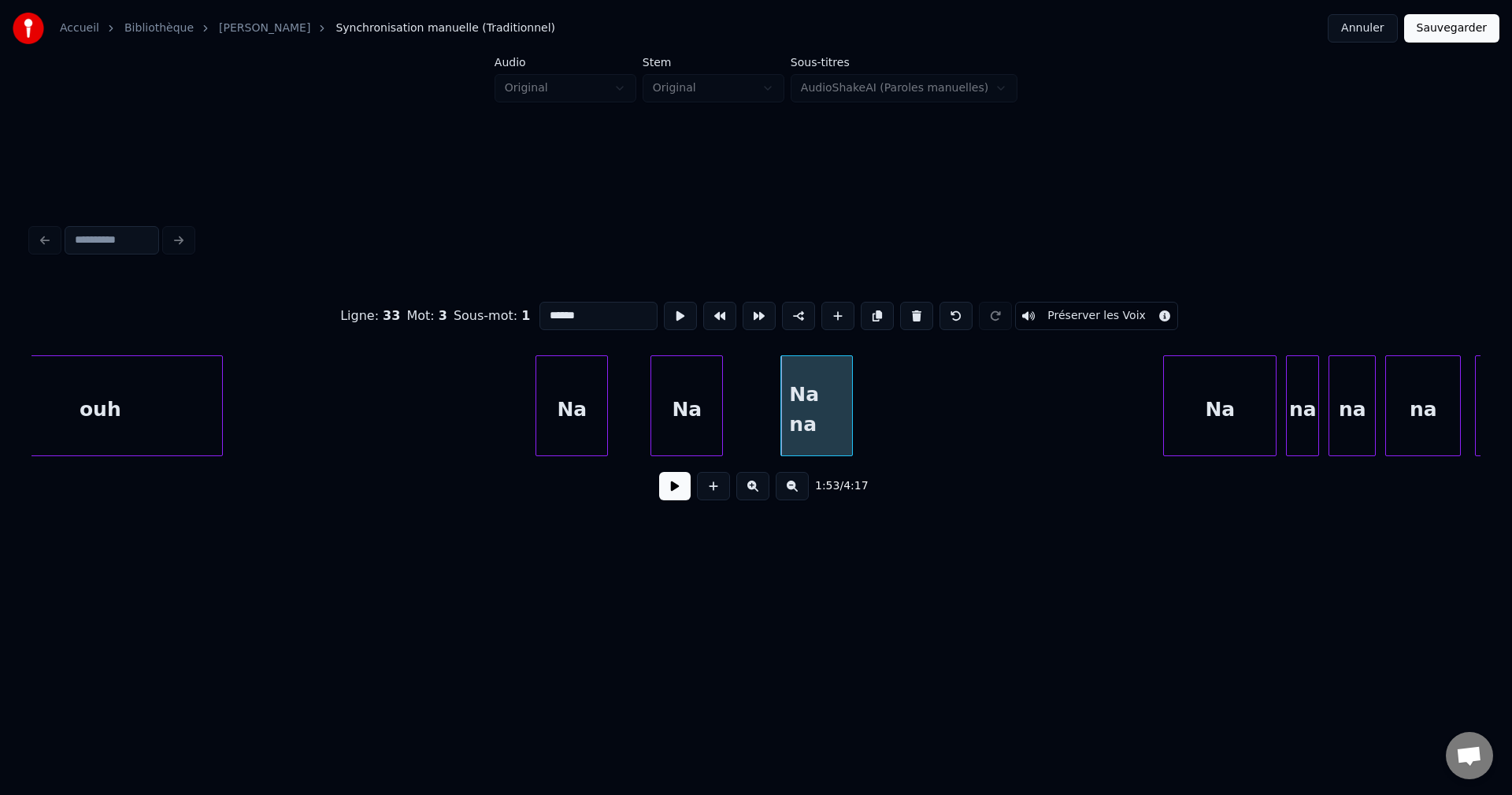
type input "**"
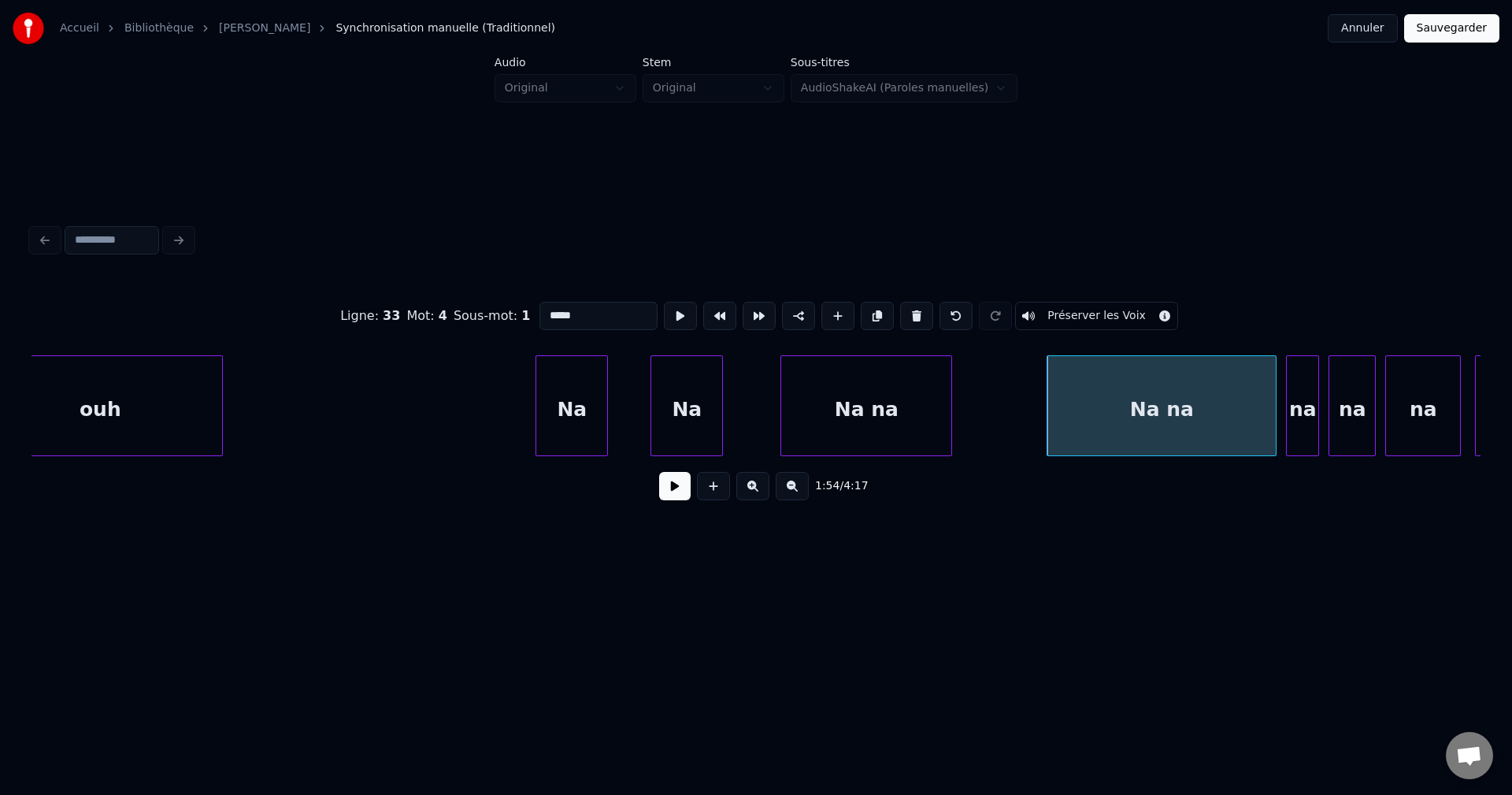
type input "*****"
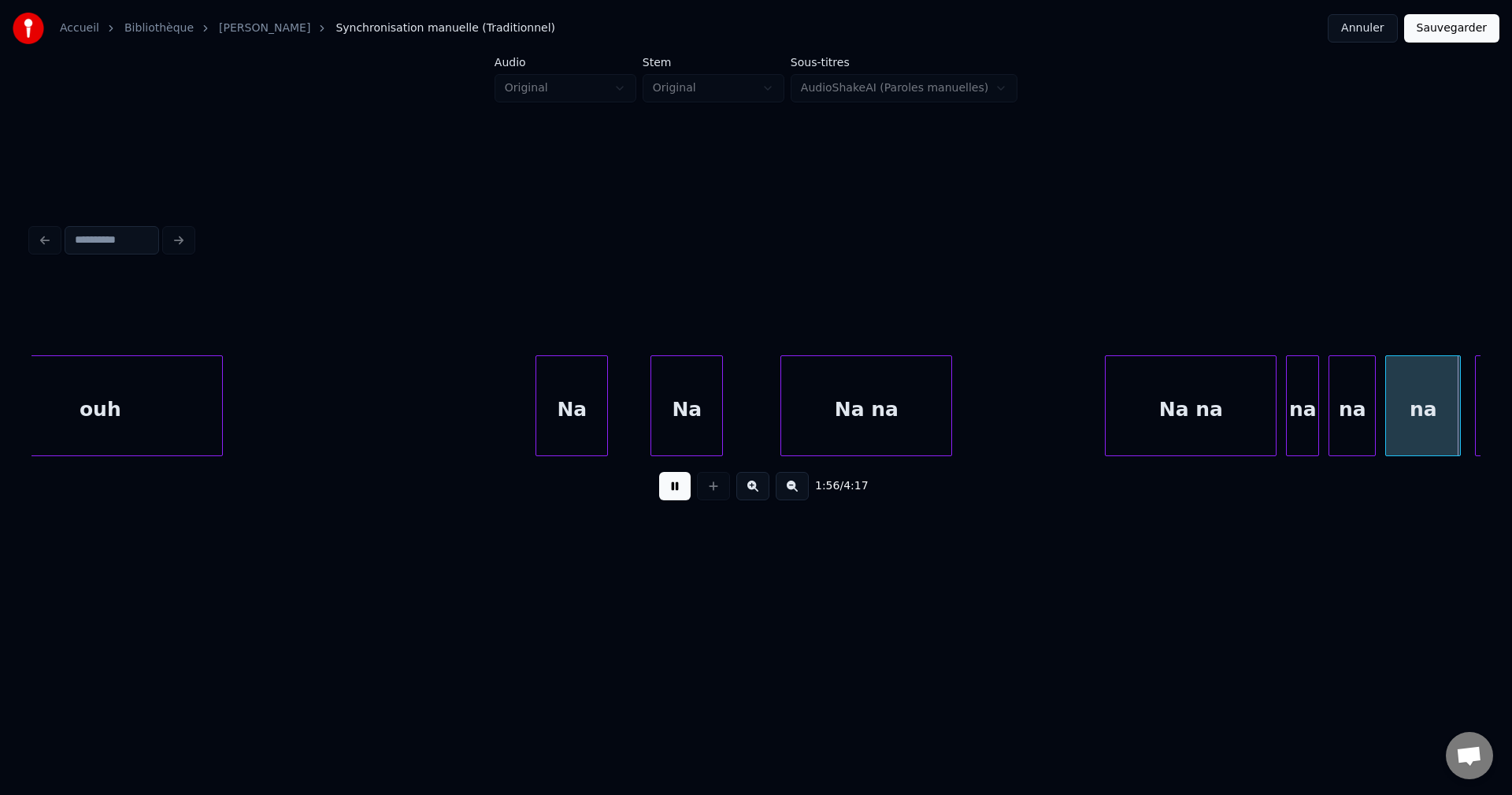
scroll to position [0, 27439]
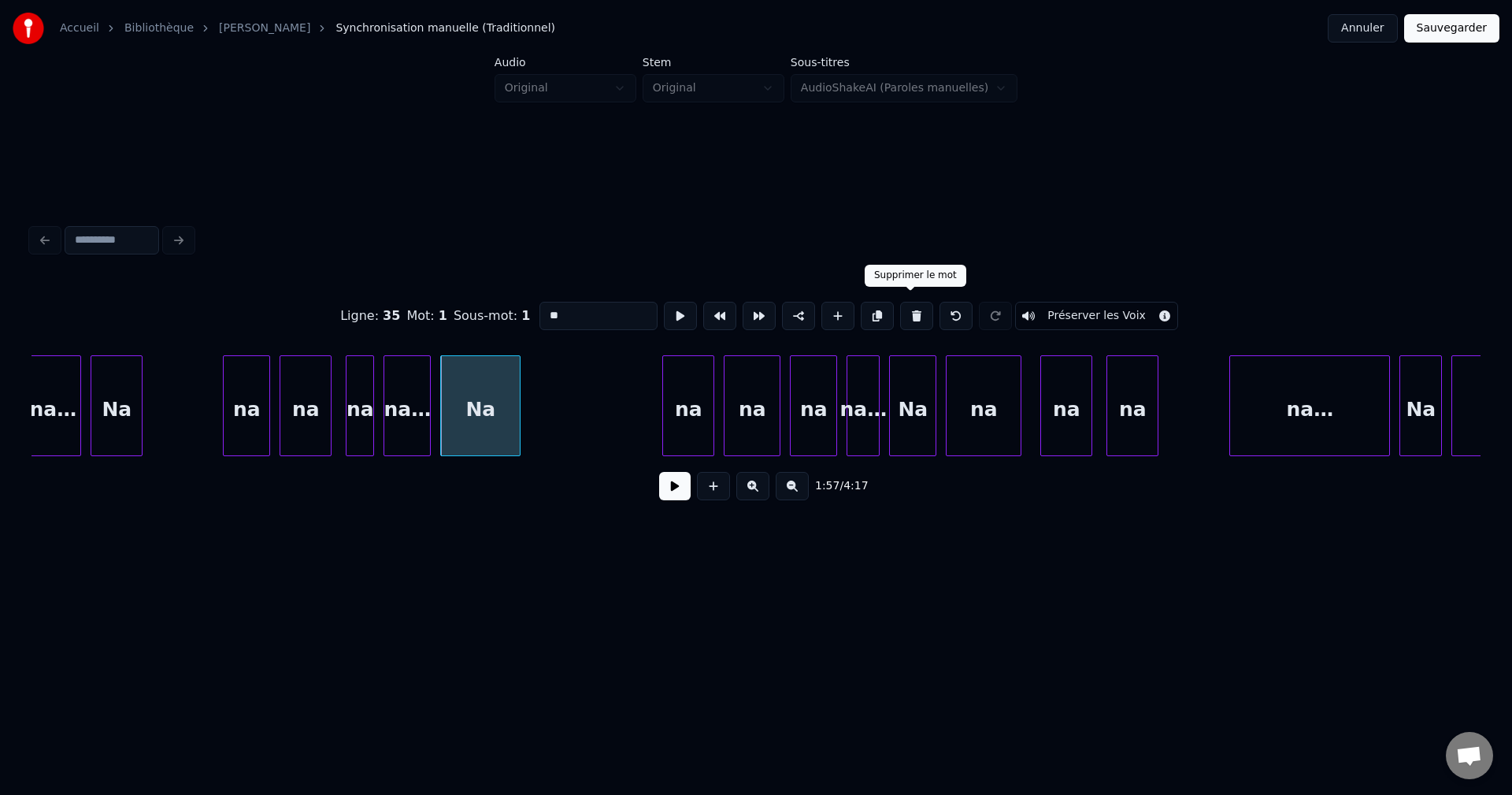
drag, startPoint x: 910, startPoint y: 304, endPoint x: 765, endPoint y: 347, distance: 151.2
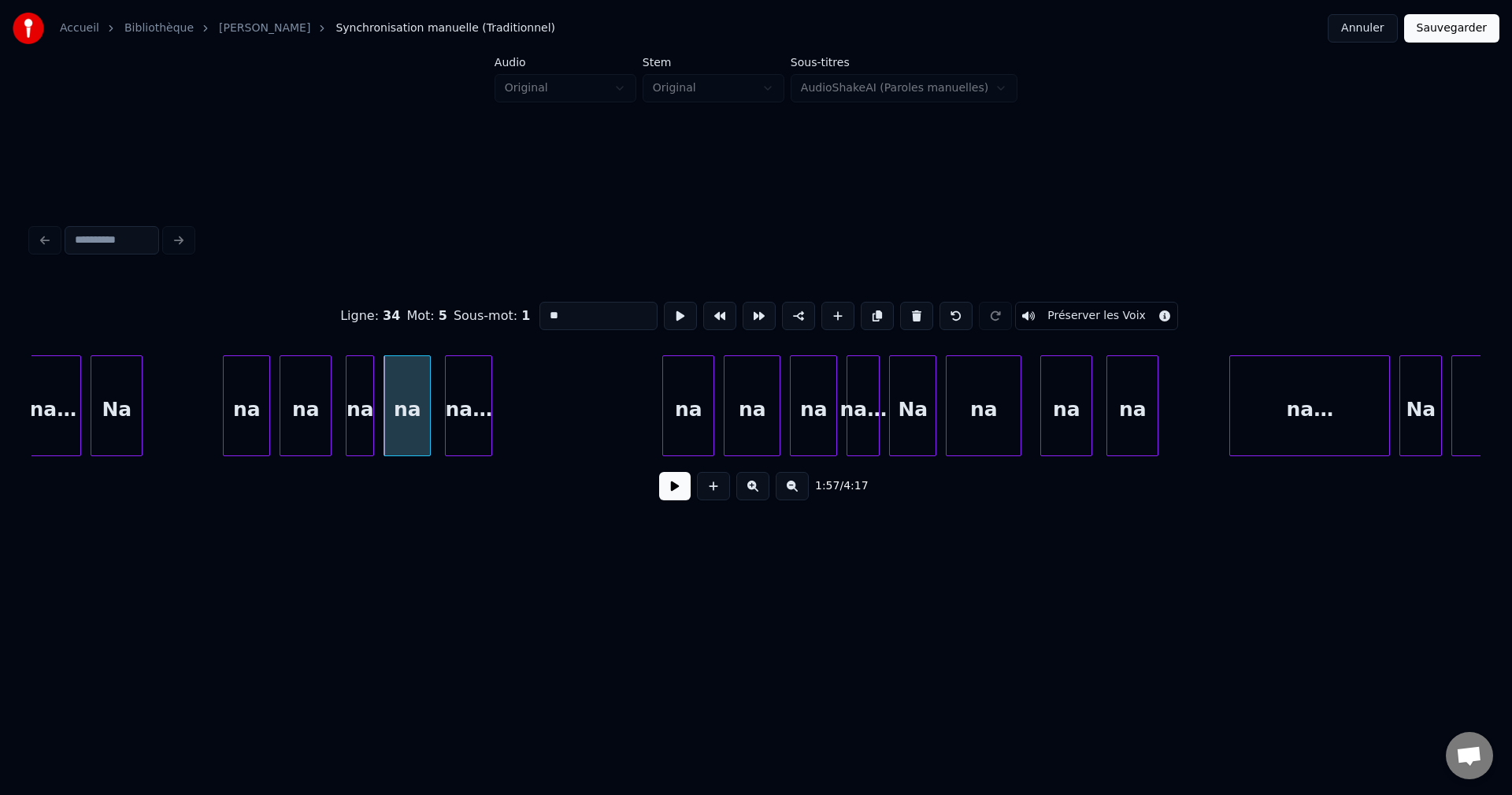
type input "**"
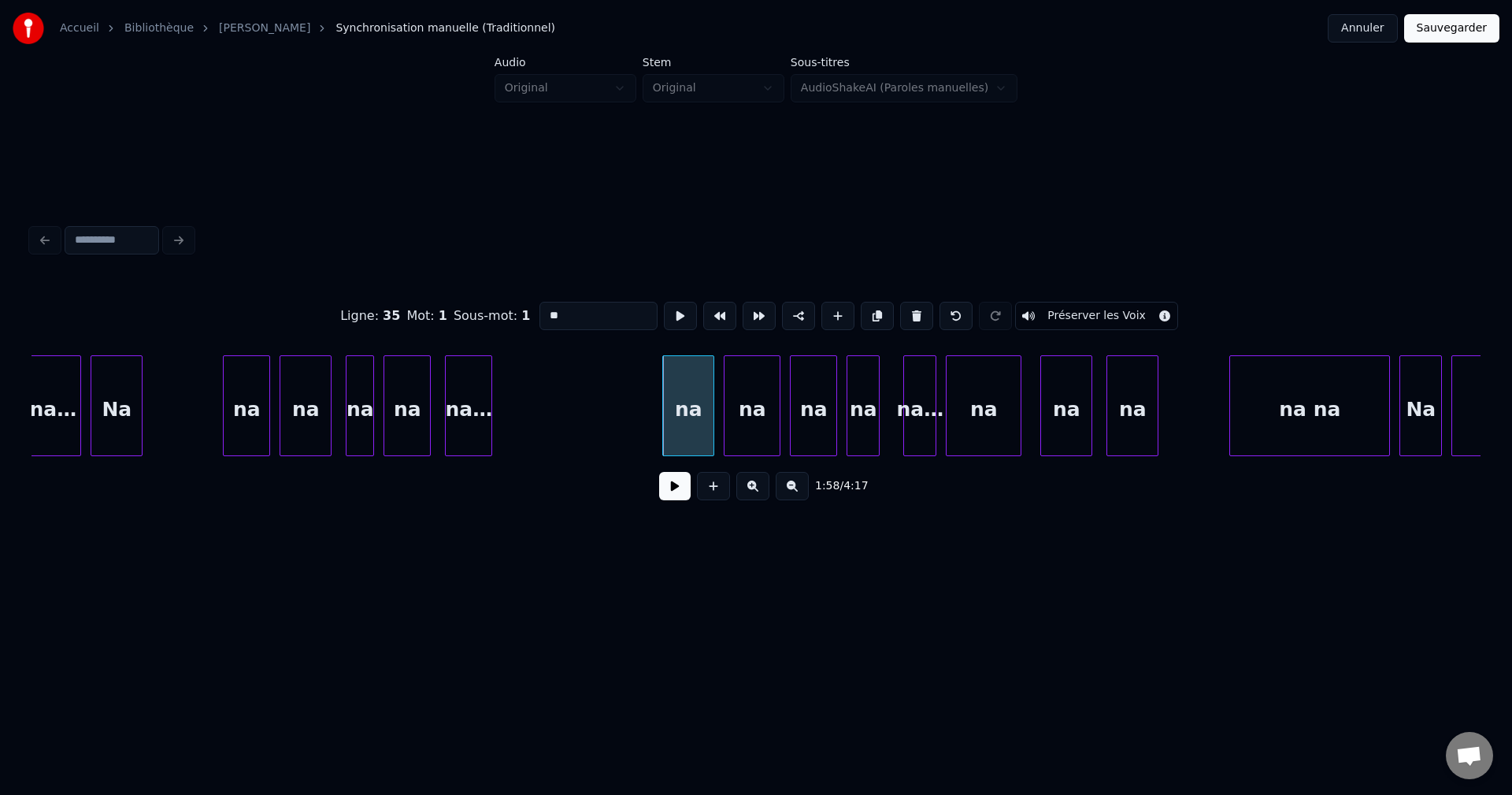
type input "**"
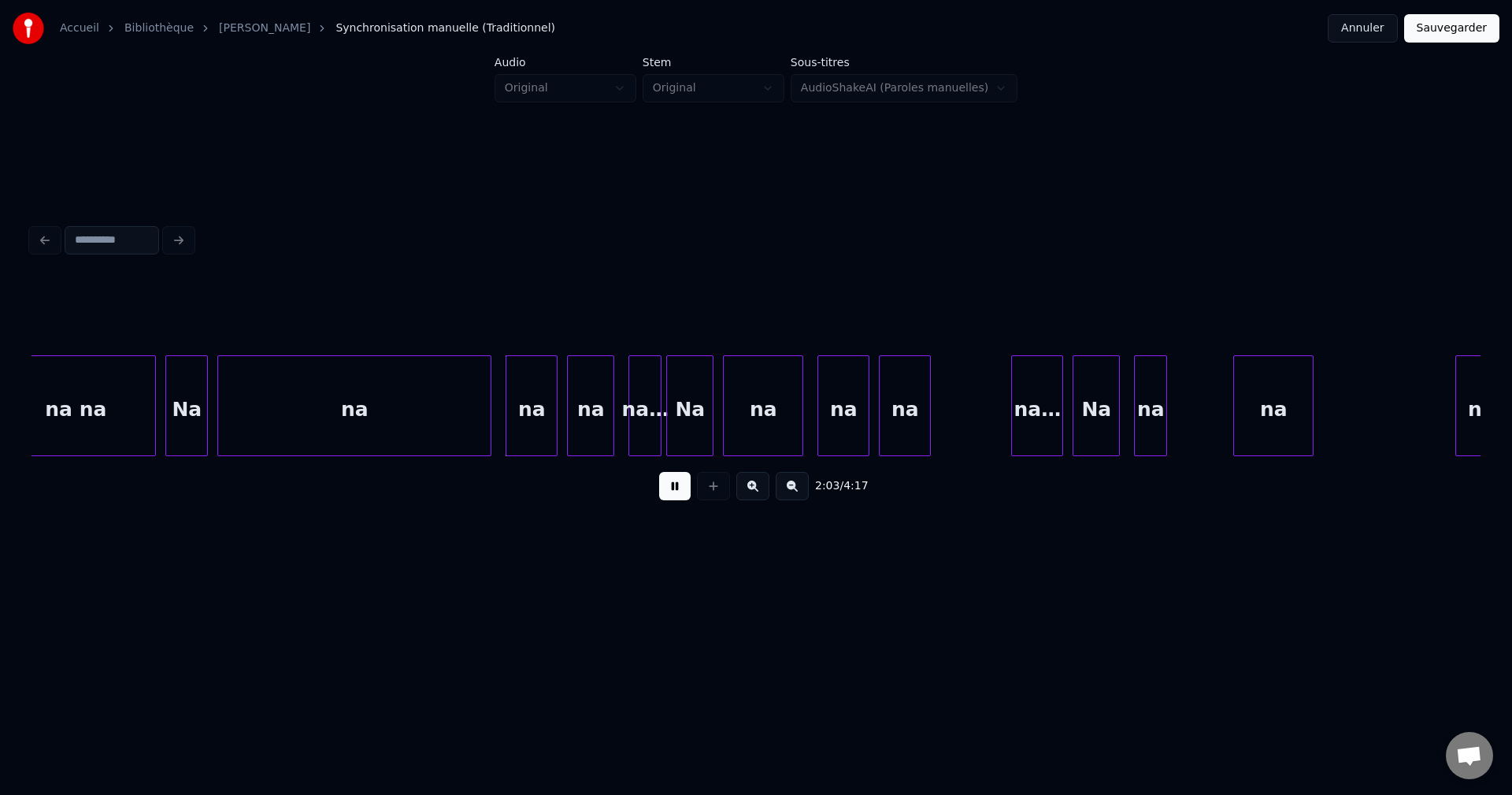
scroll to position [0, 28670]
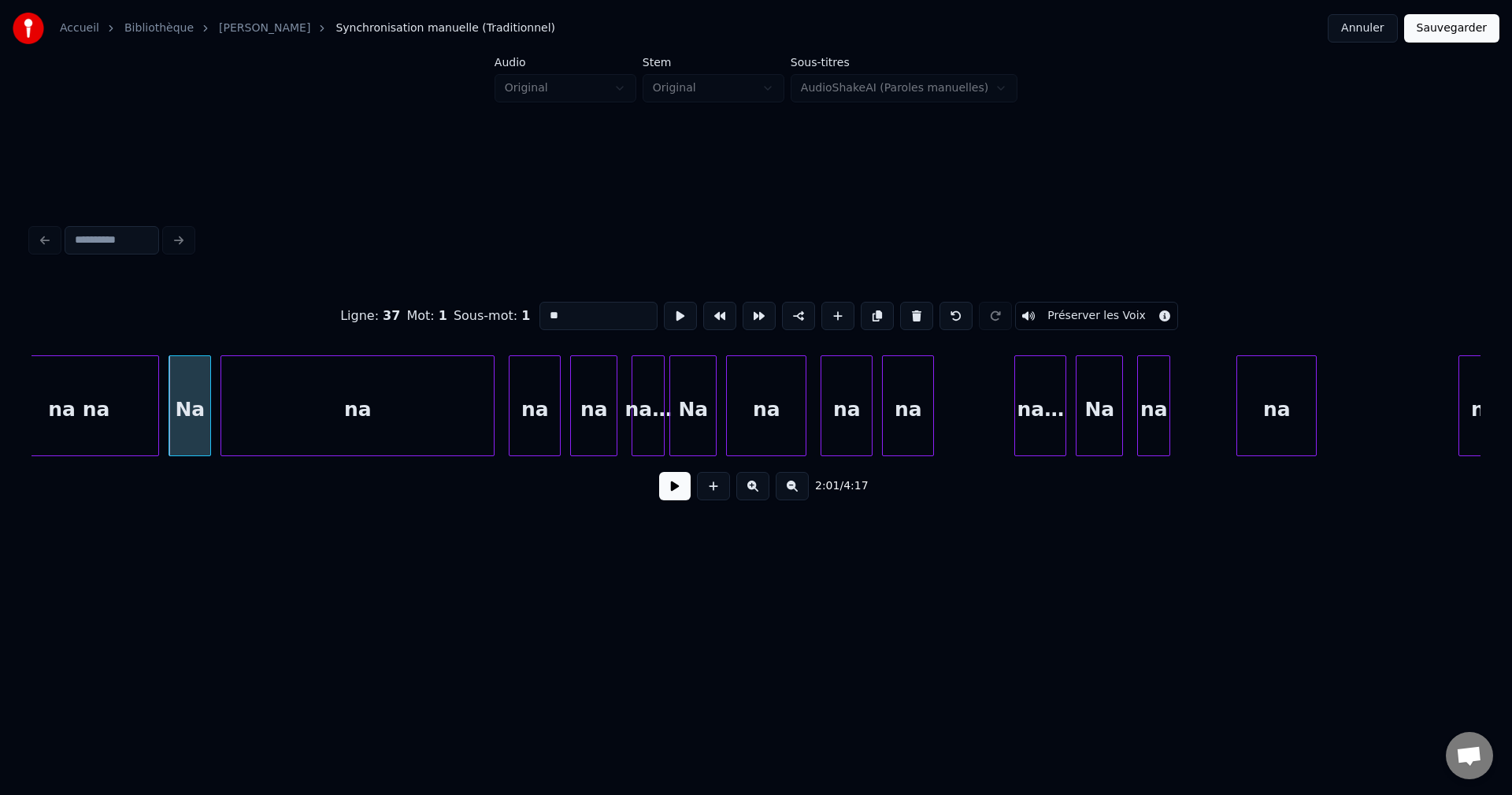
type input "*****"
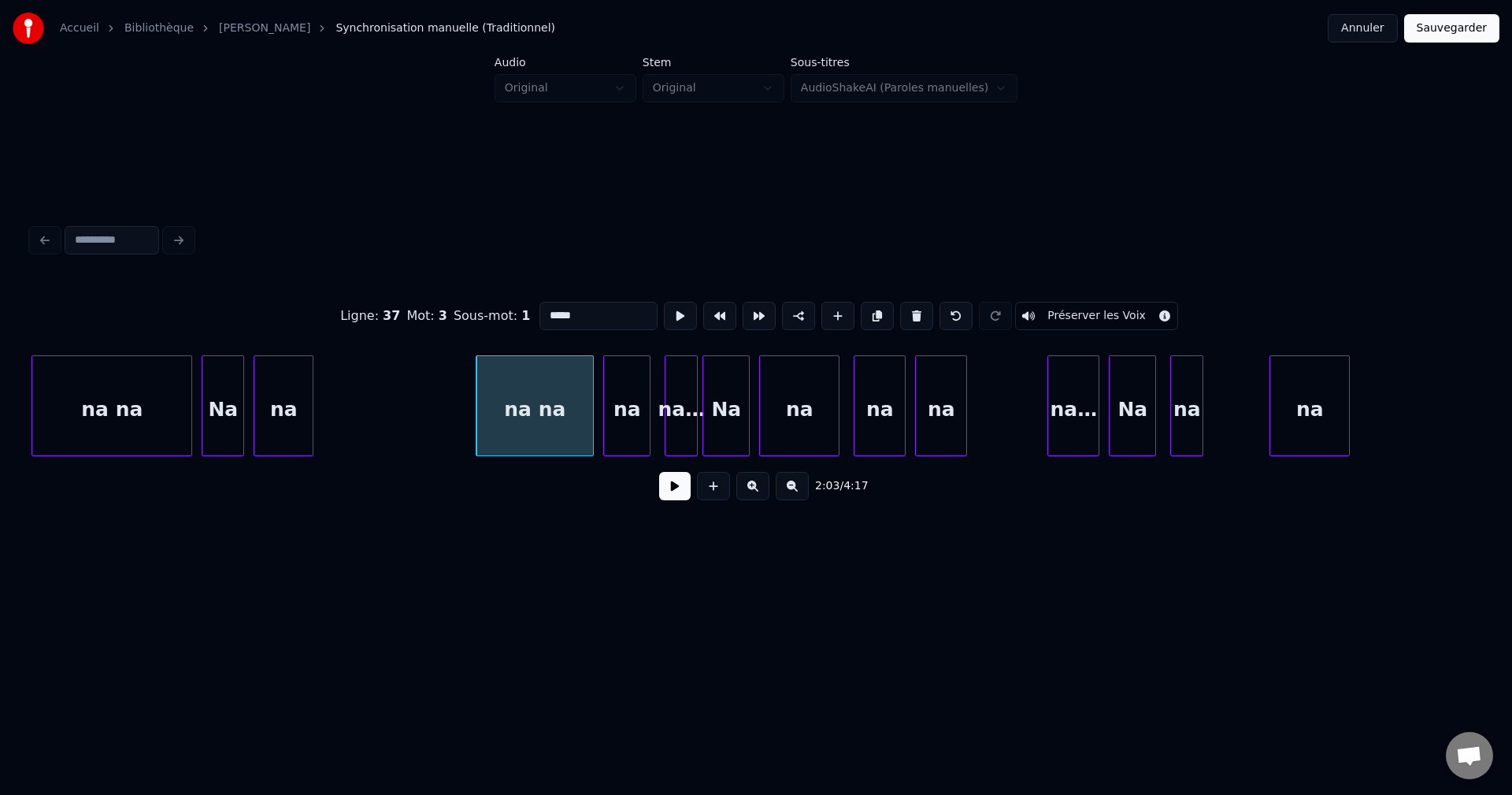
type input "*****"
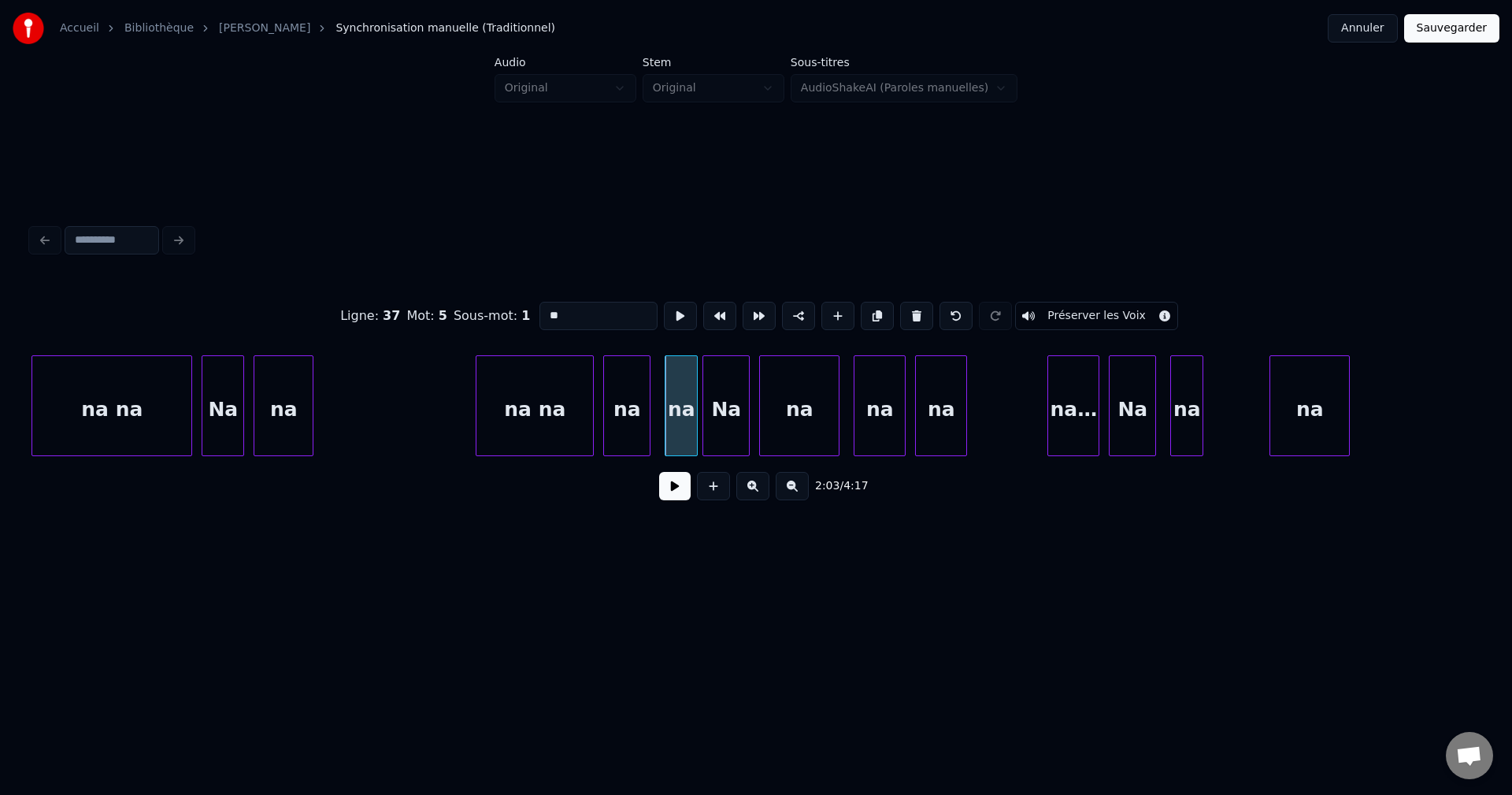
type input "**"
type input "*"
type input "**"
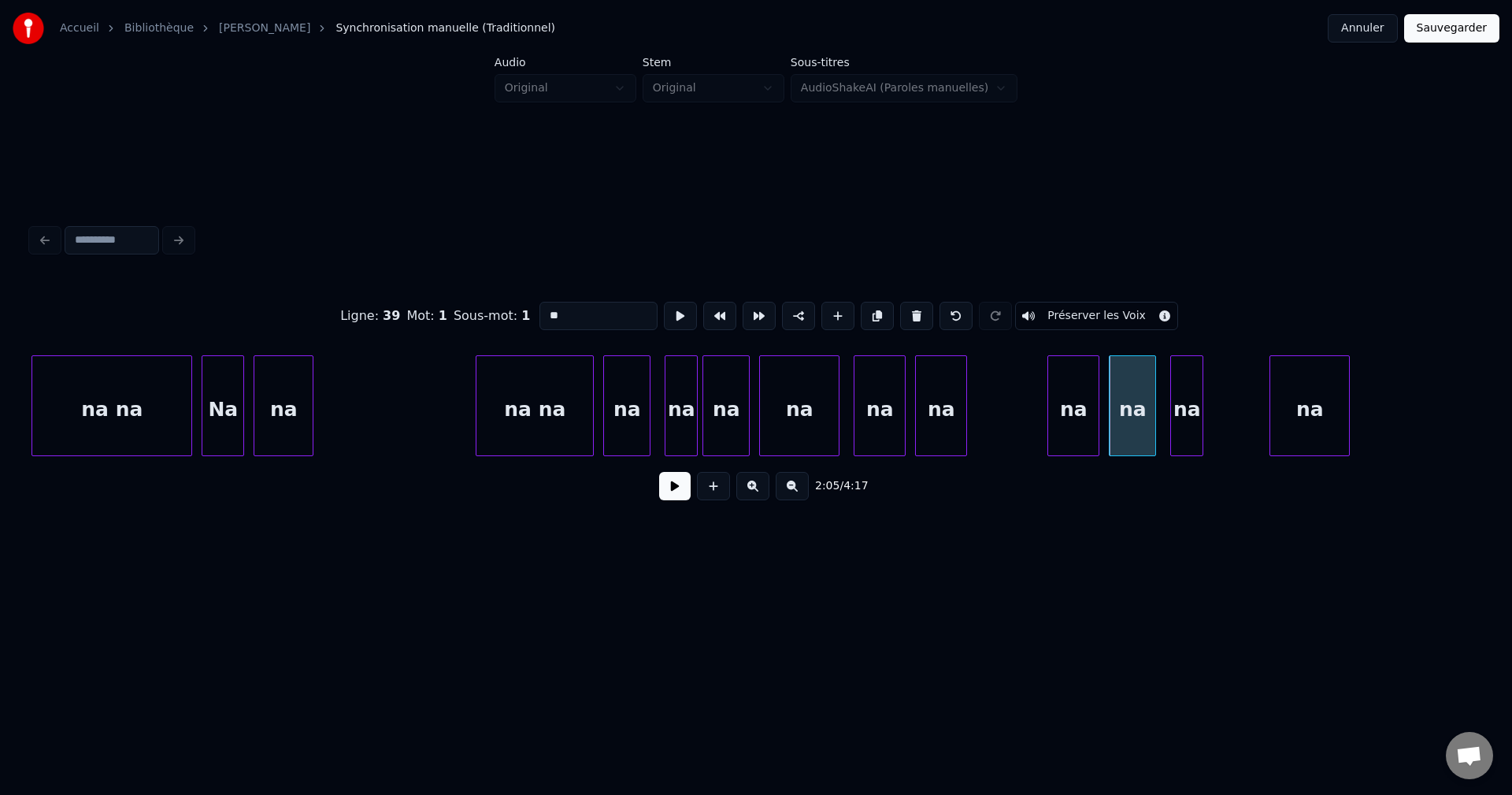
drag, startPoint x: 992, startPoint y: 394, endPoint x: 883, endPoint y: 449, distance: 122.1
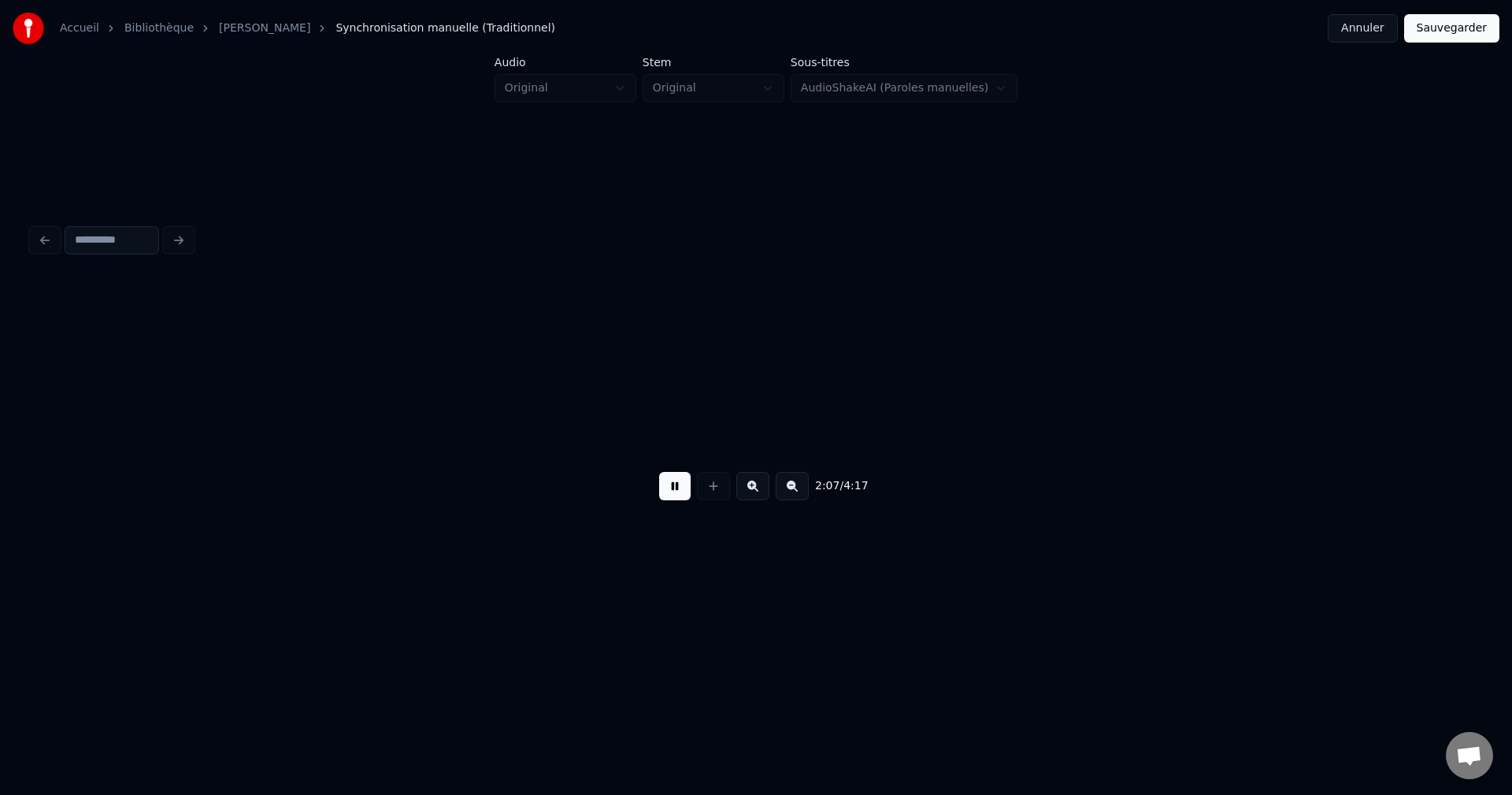
scroll to position [0, 30087]
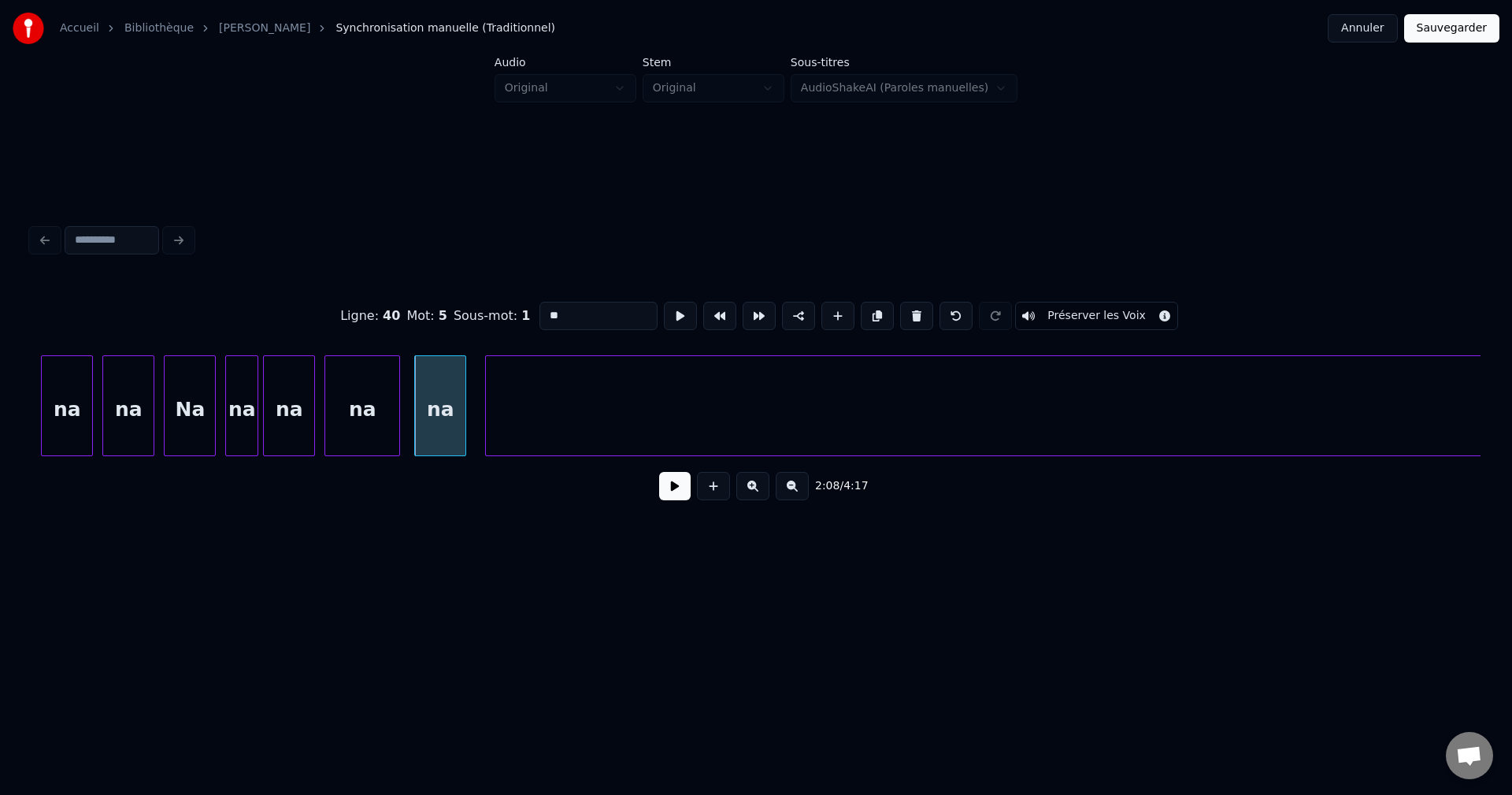
type input "**"
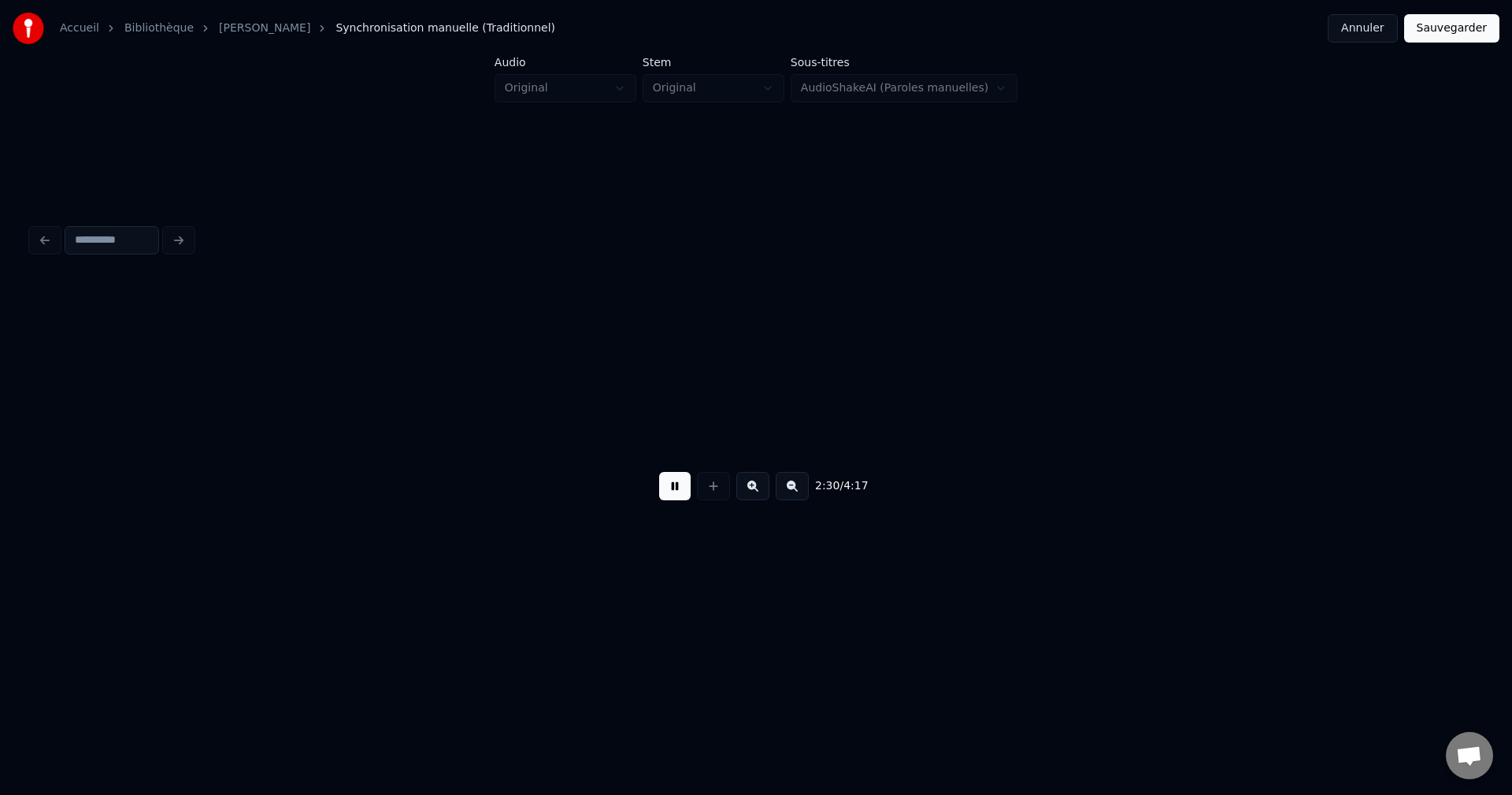
scroll to position [0, 23665]
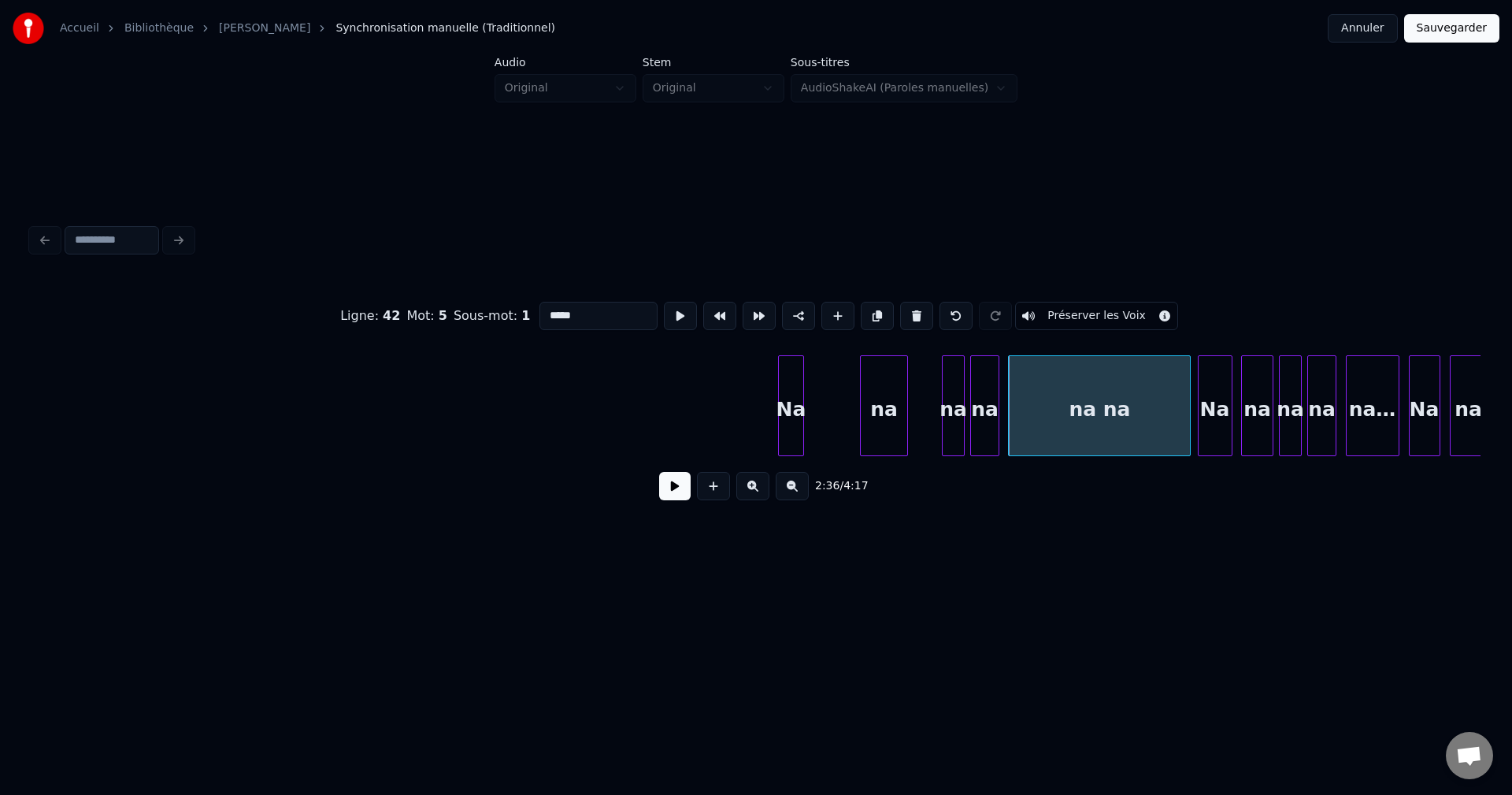
type input "*****"
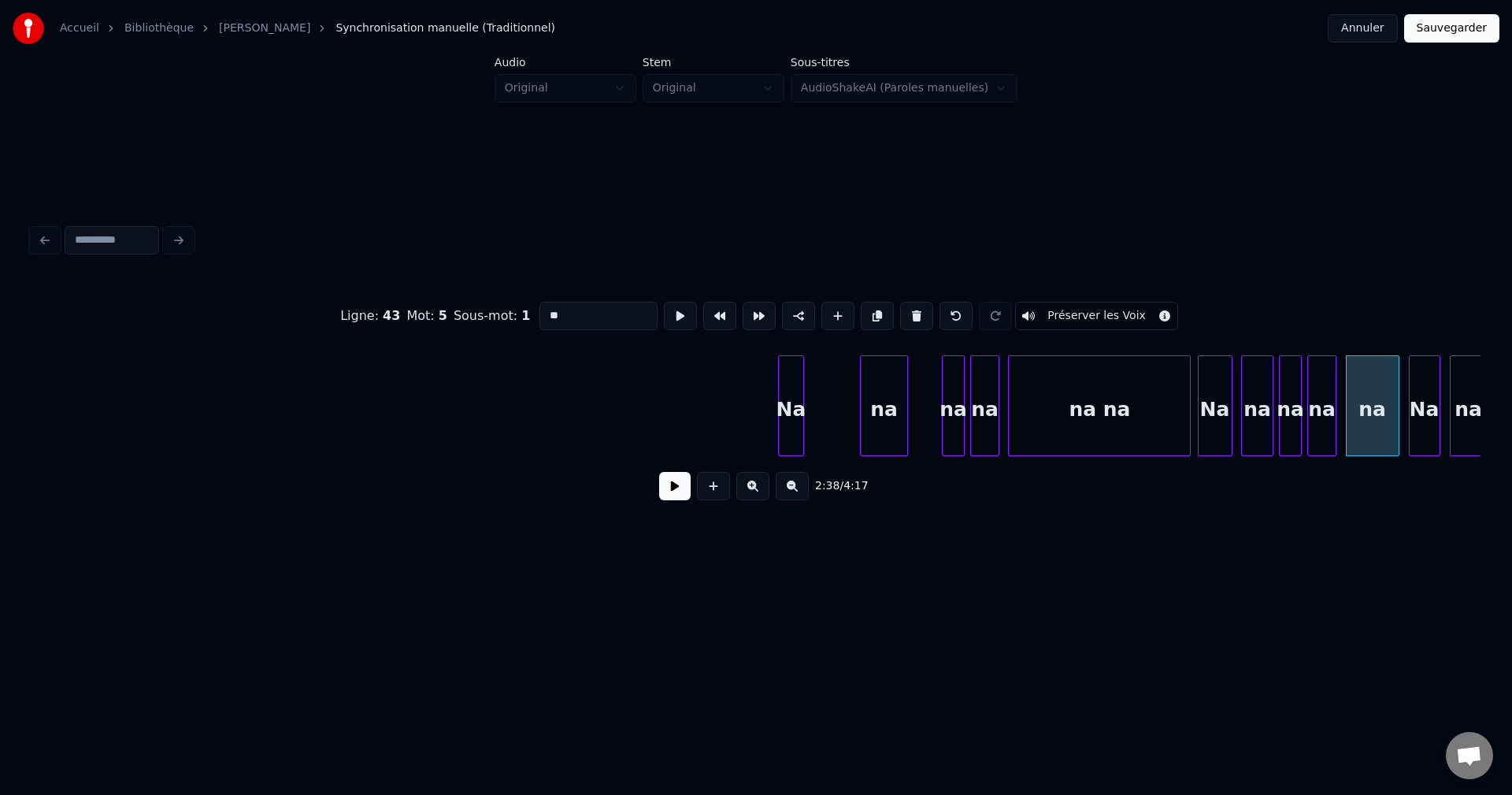
type input "**"
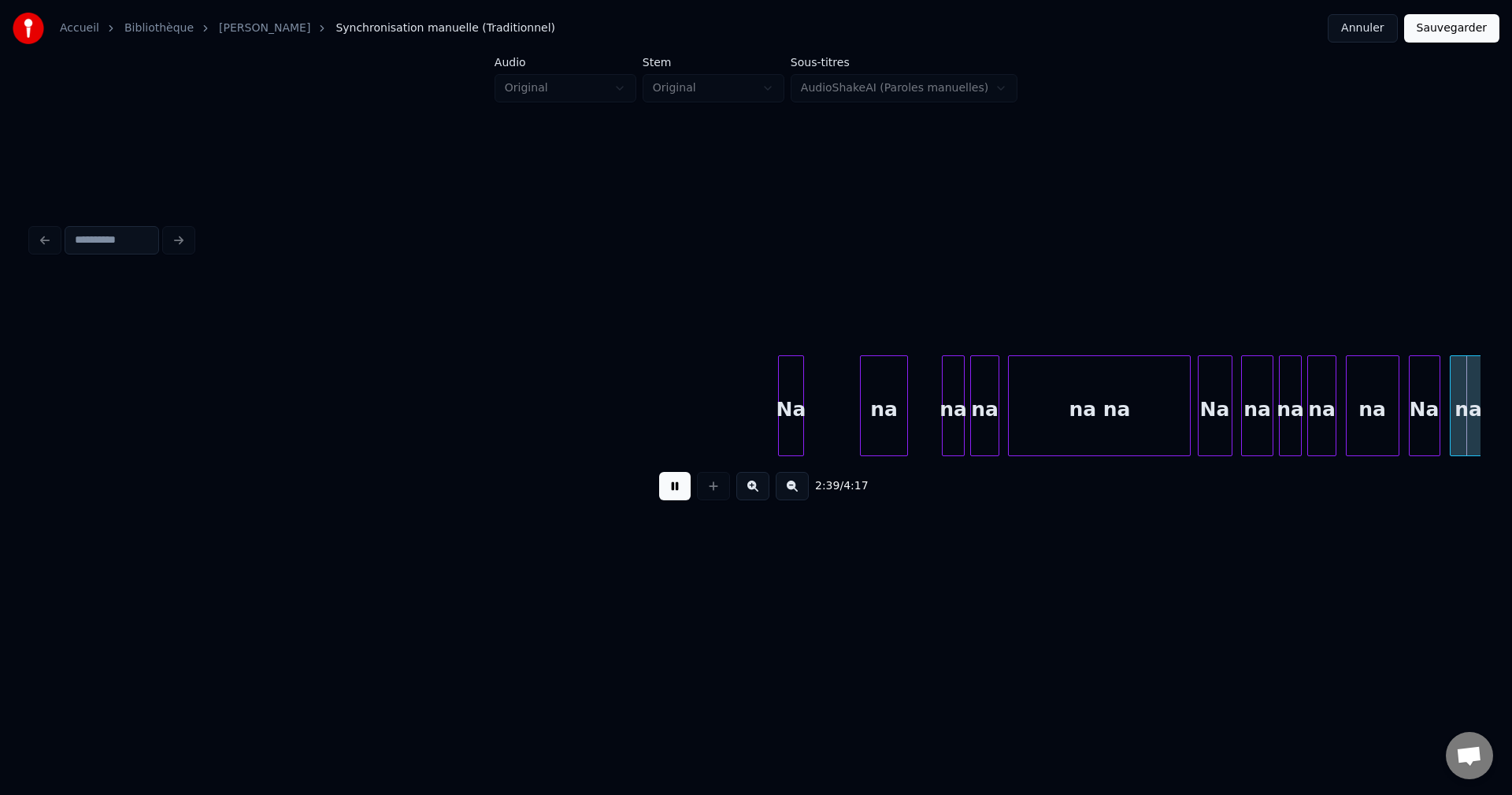
scroll to position [0, 25115]
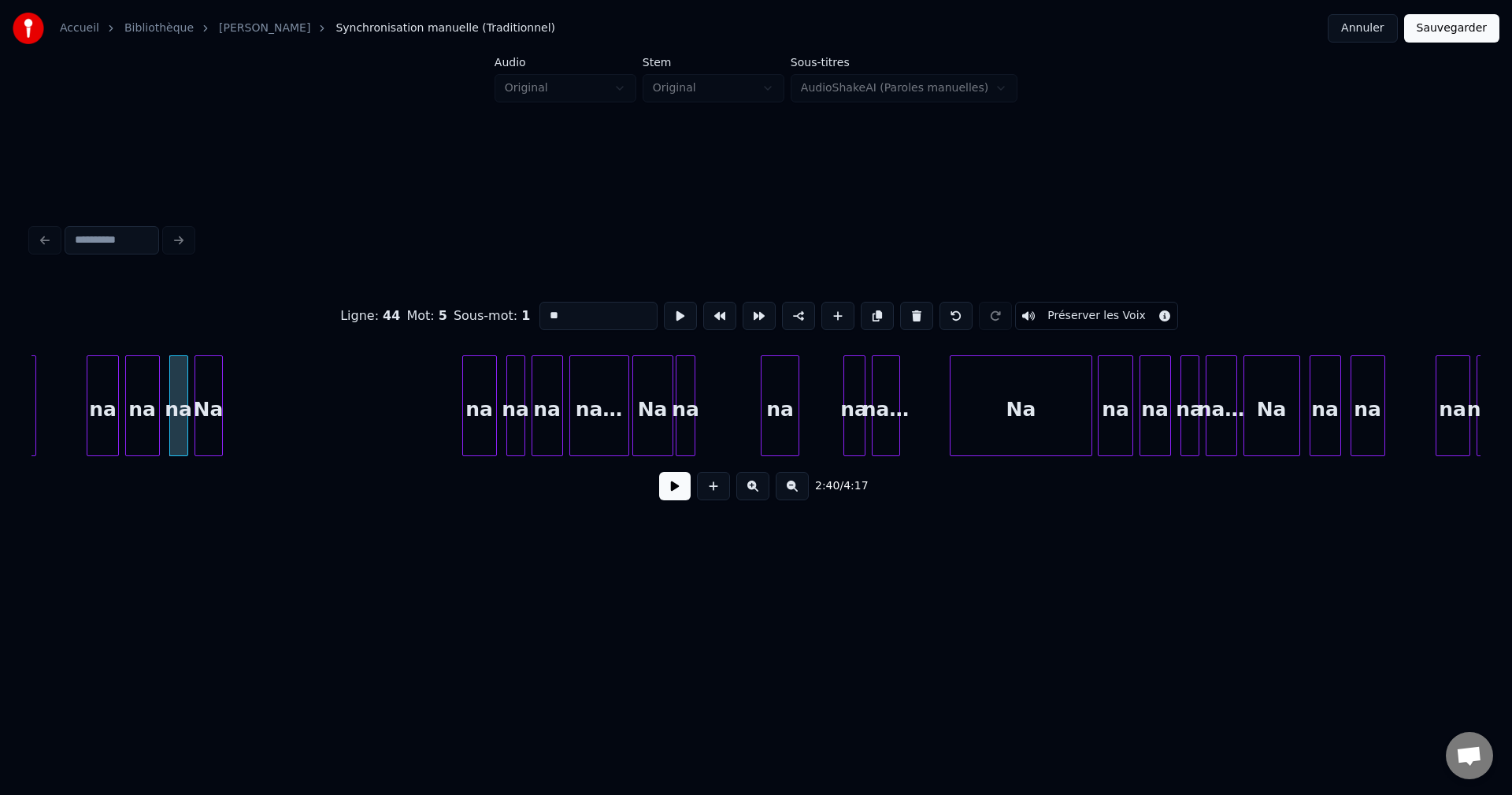
type input "**"
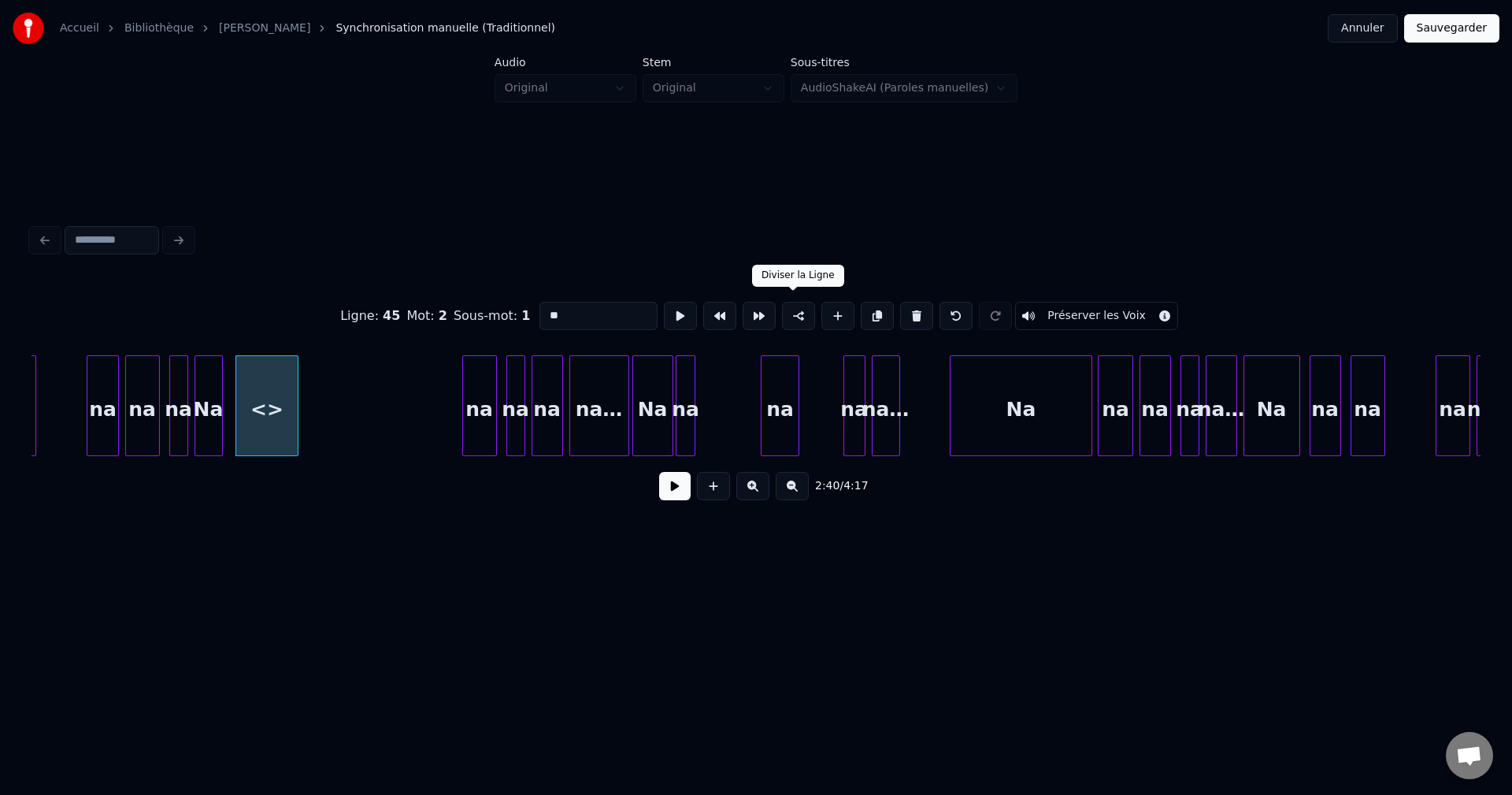
drag, startPoint x: 793, startPoint y: 308, endPoint x: 653, endPoint y: 350, distance: 146.2
drag, startPoint x: 594, startPoint y: 304, endPoint x: 272, endPoint y: 344, distance: 324.5
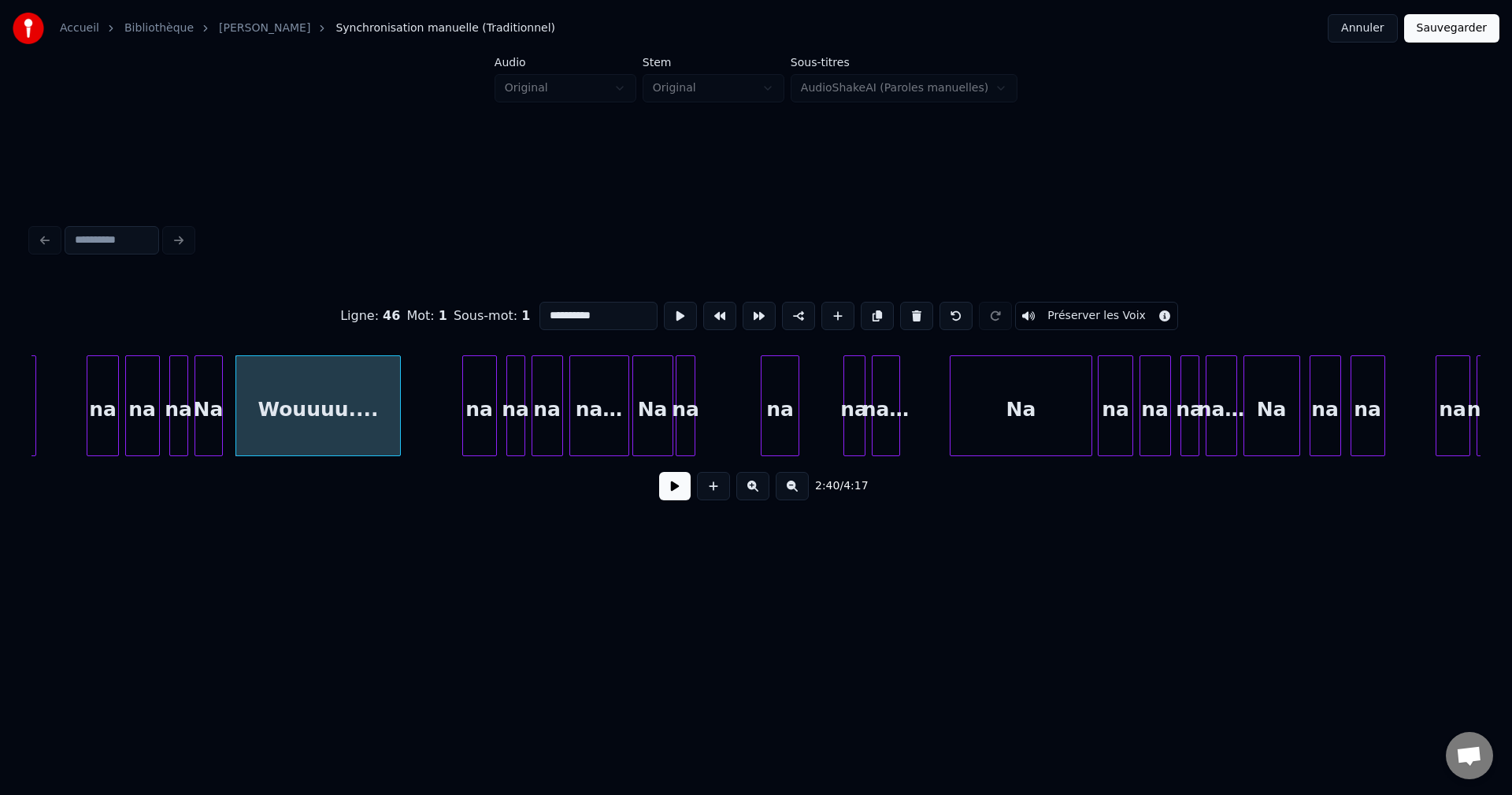
type input "**********"
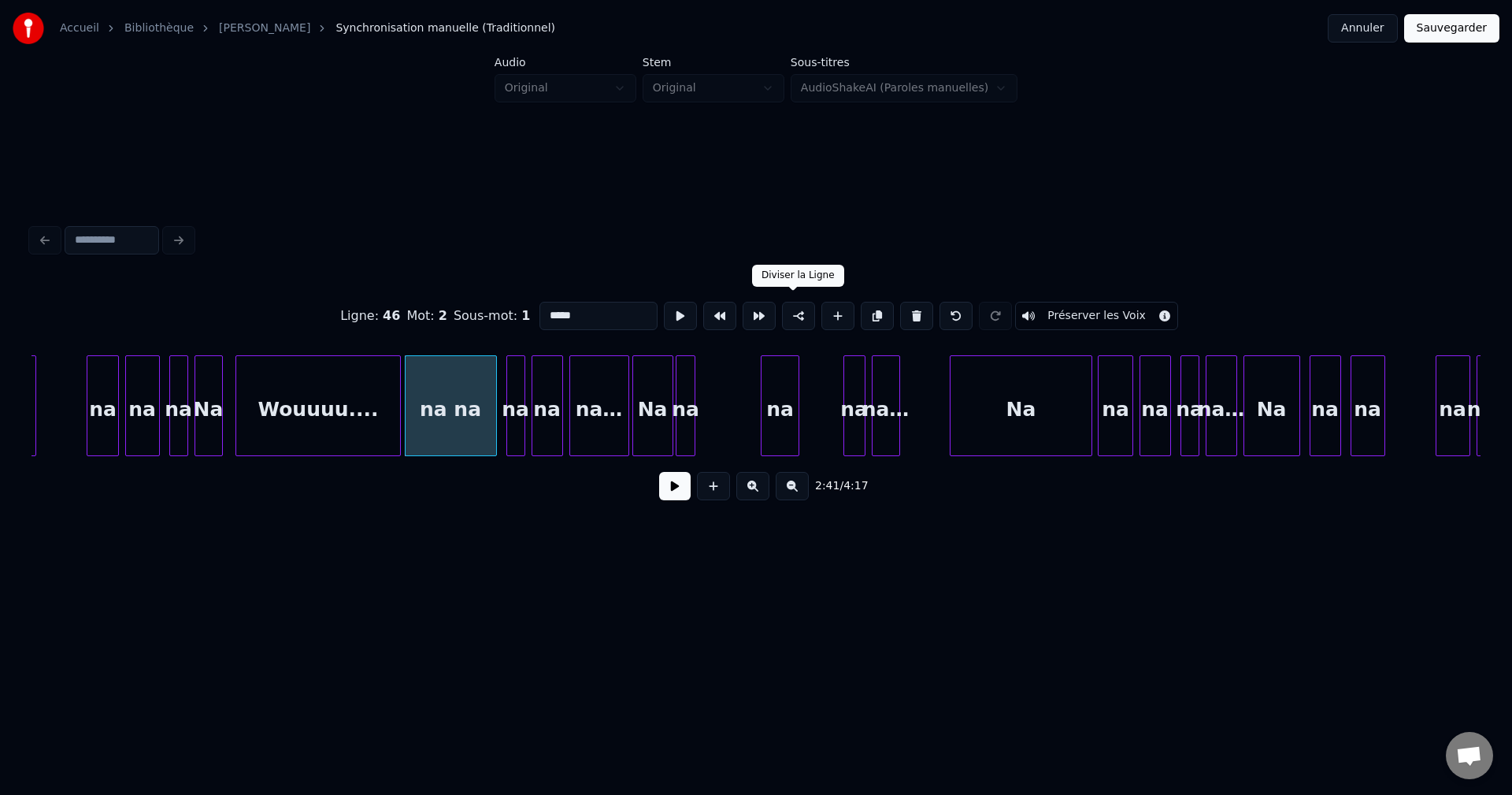
type input "*****"
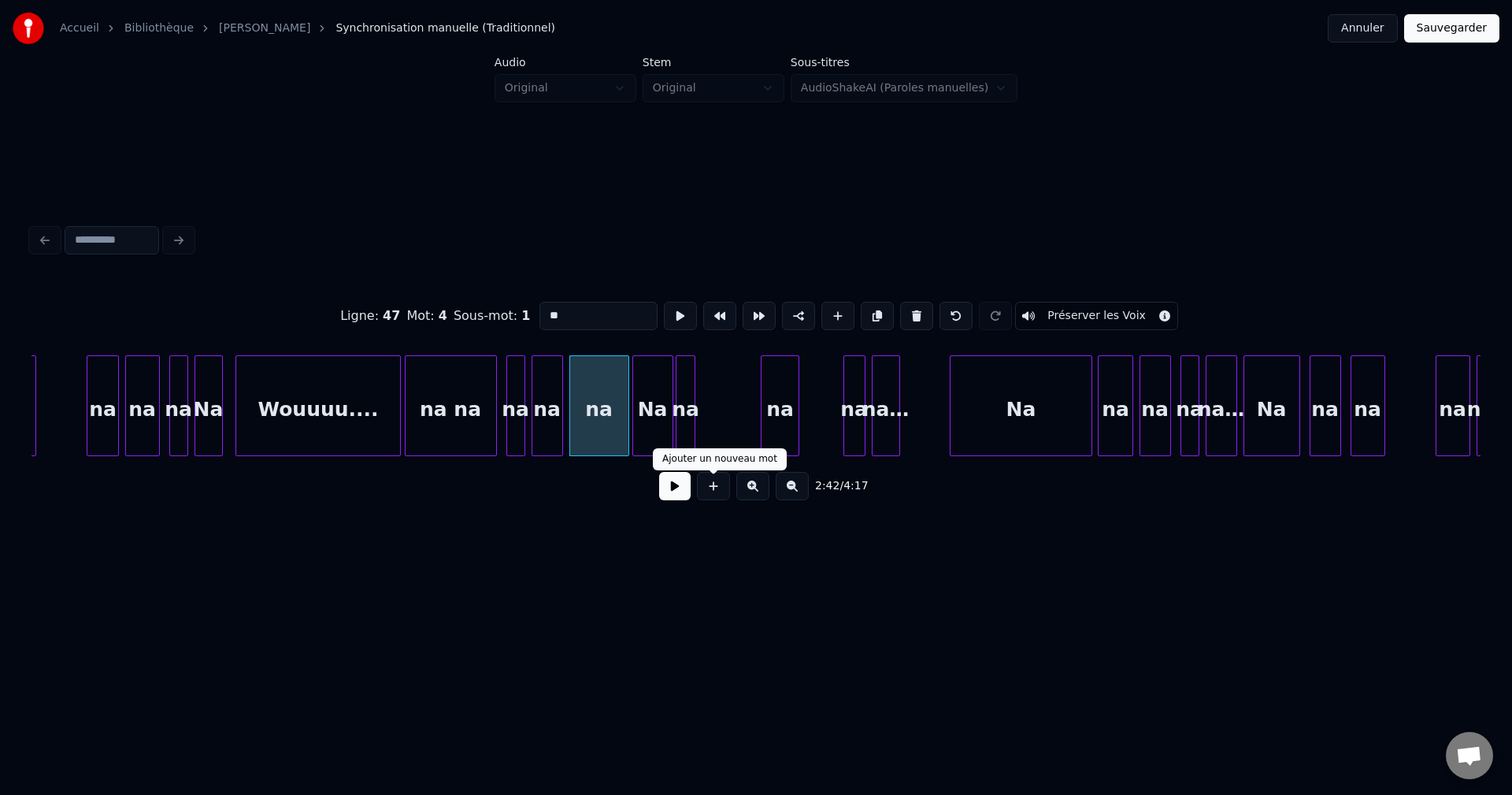
type input "**"
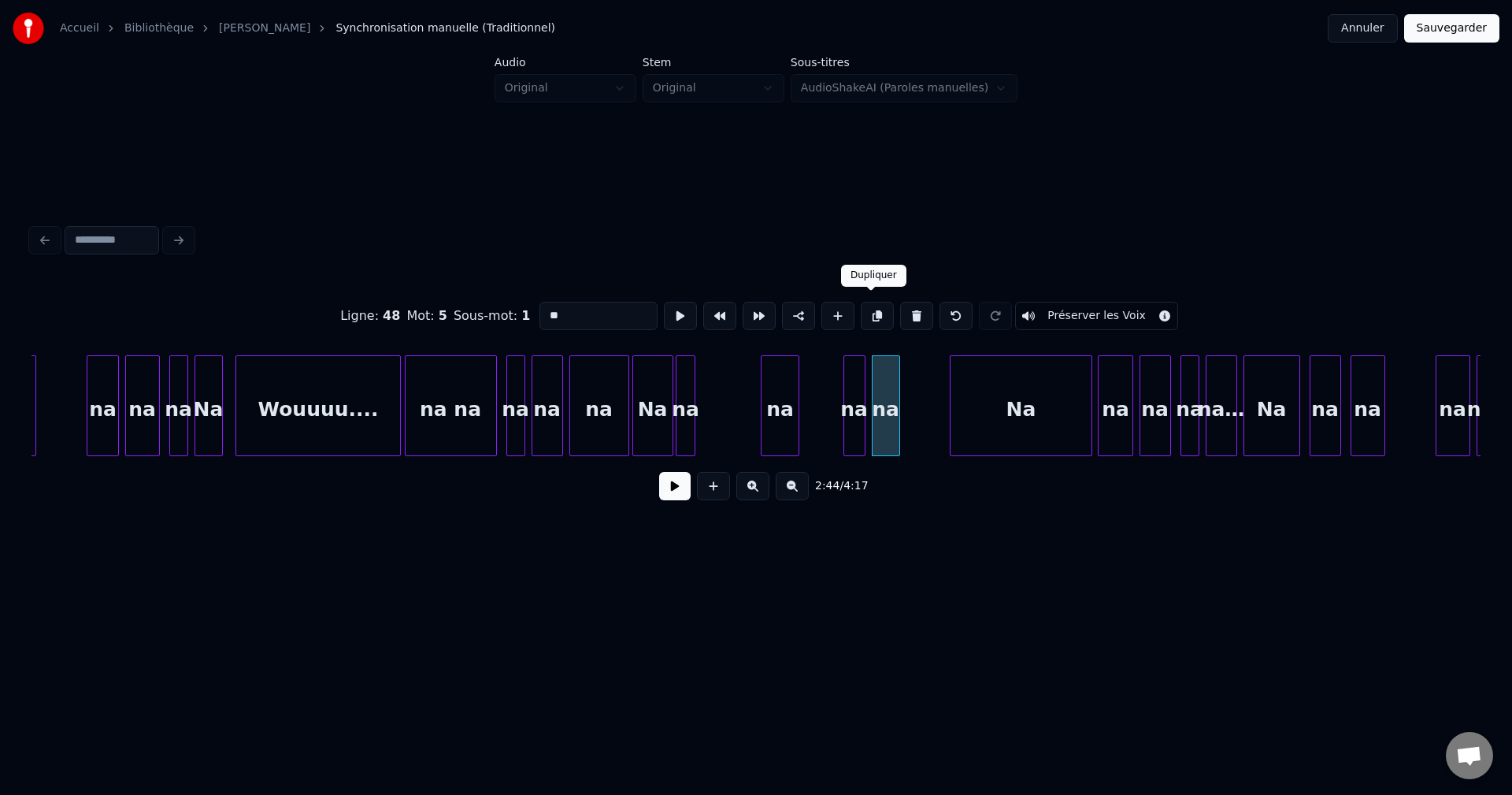
type input "**"
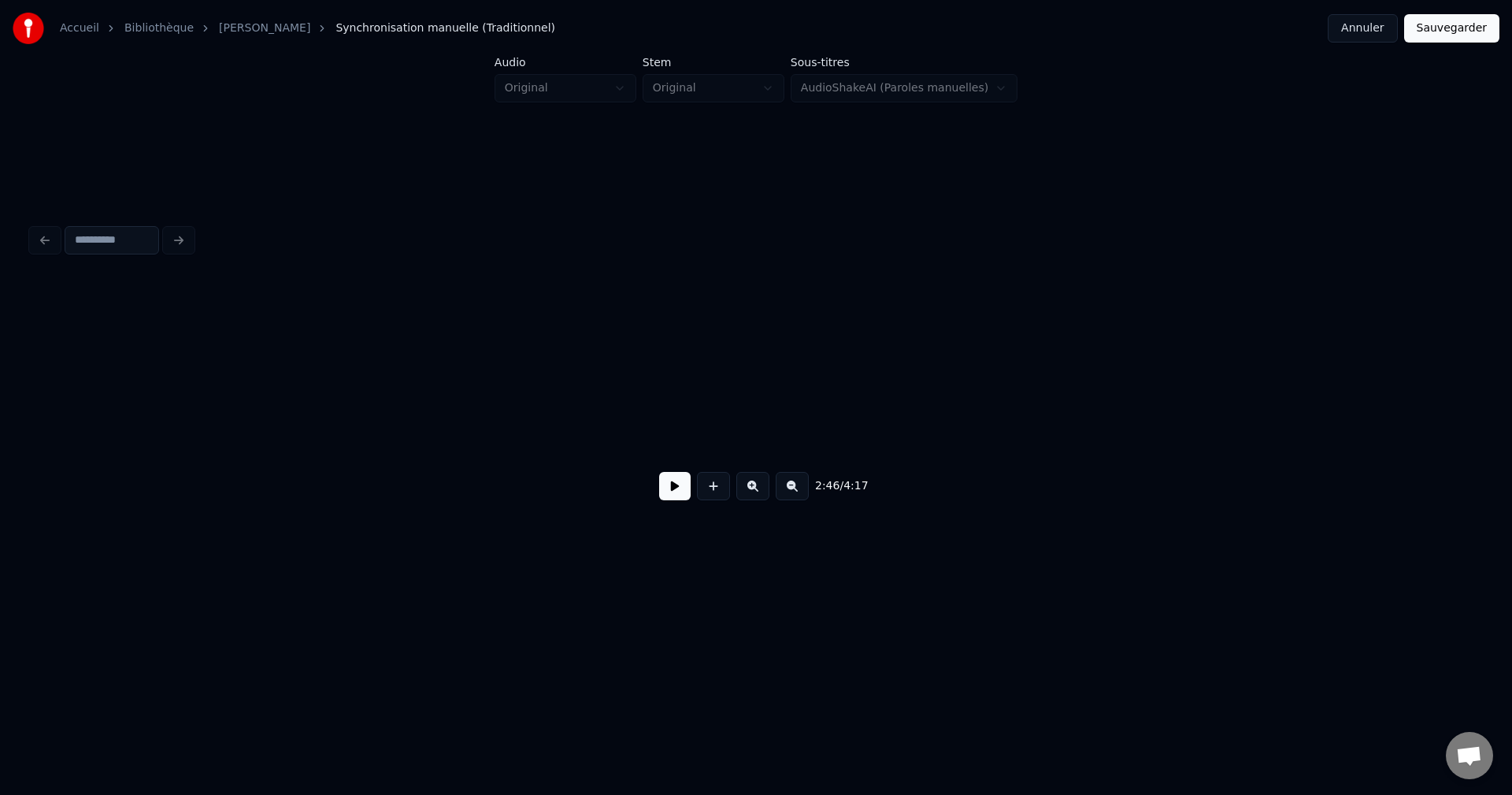
scroll to position [0, 64522]
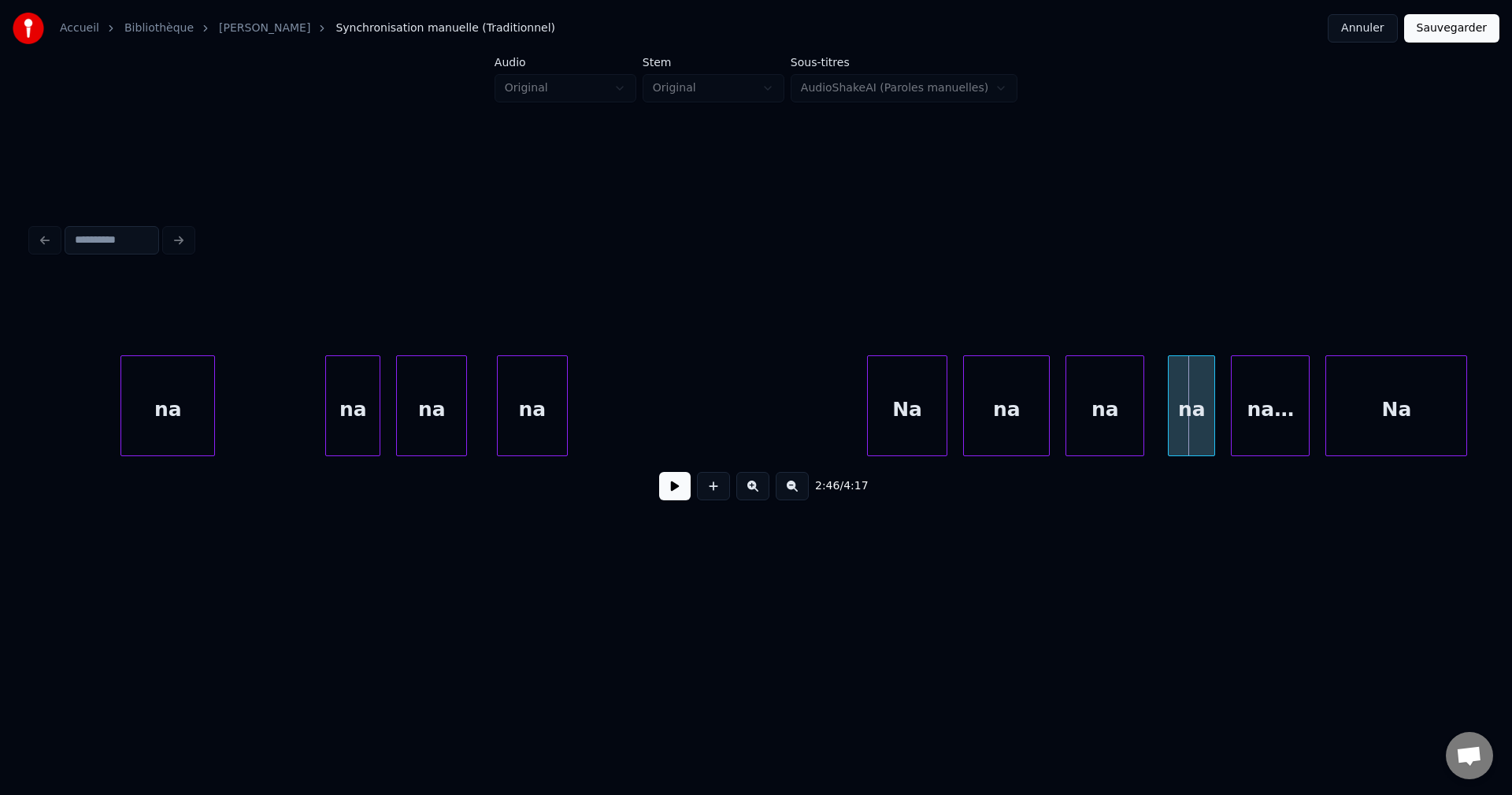
drag, startPoint x: 811, startPoint y: 408, endPoint x: 797, endPoint y: 416, distance: 16.1
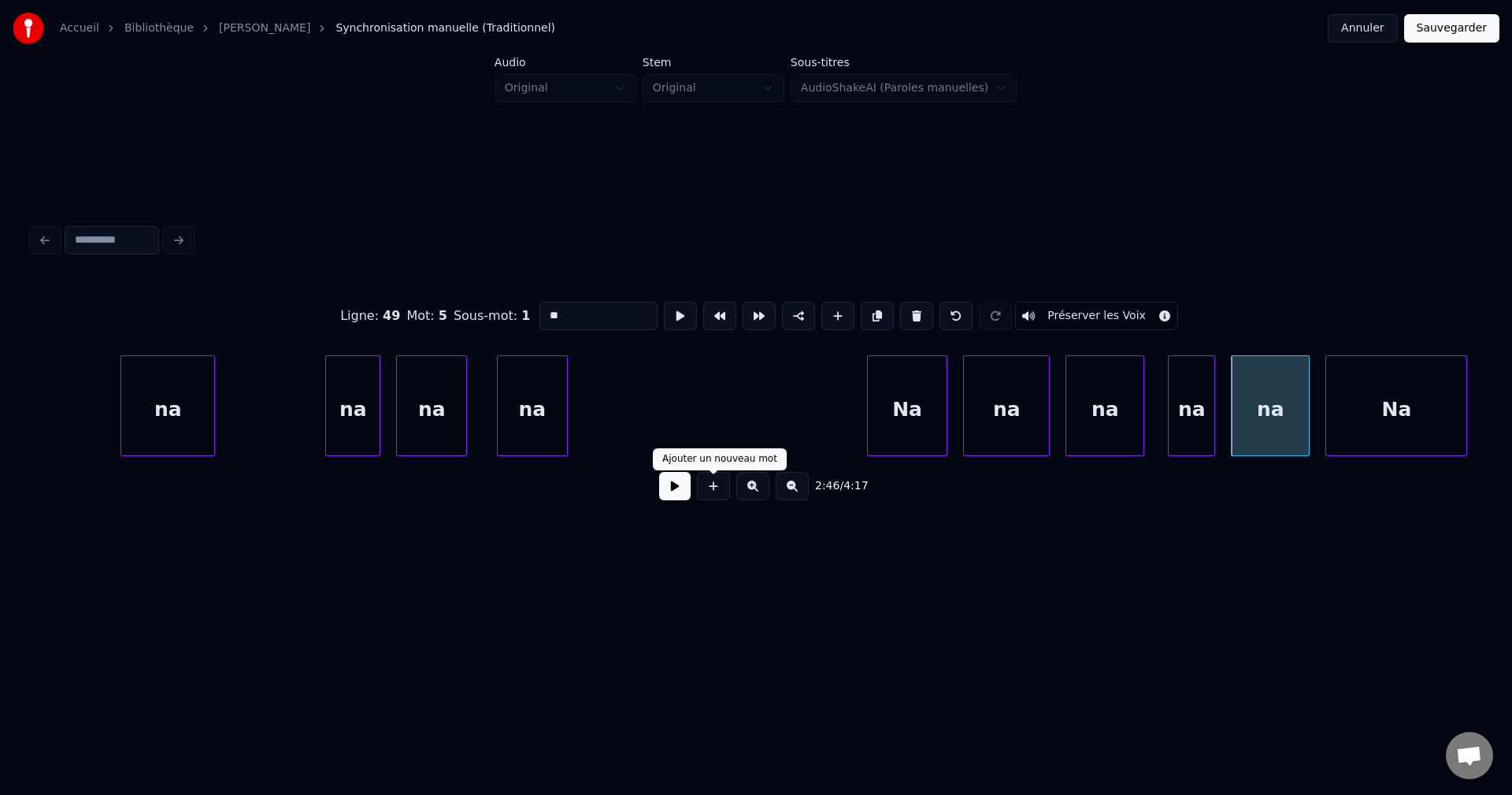
type input "**"
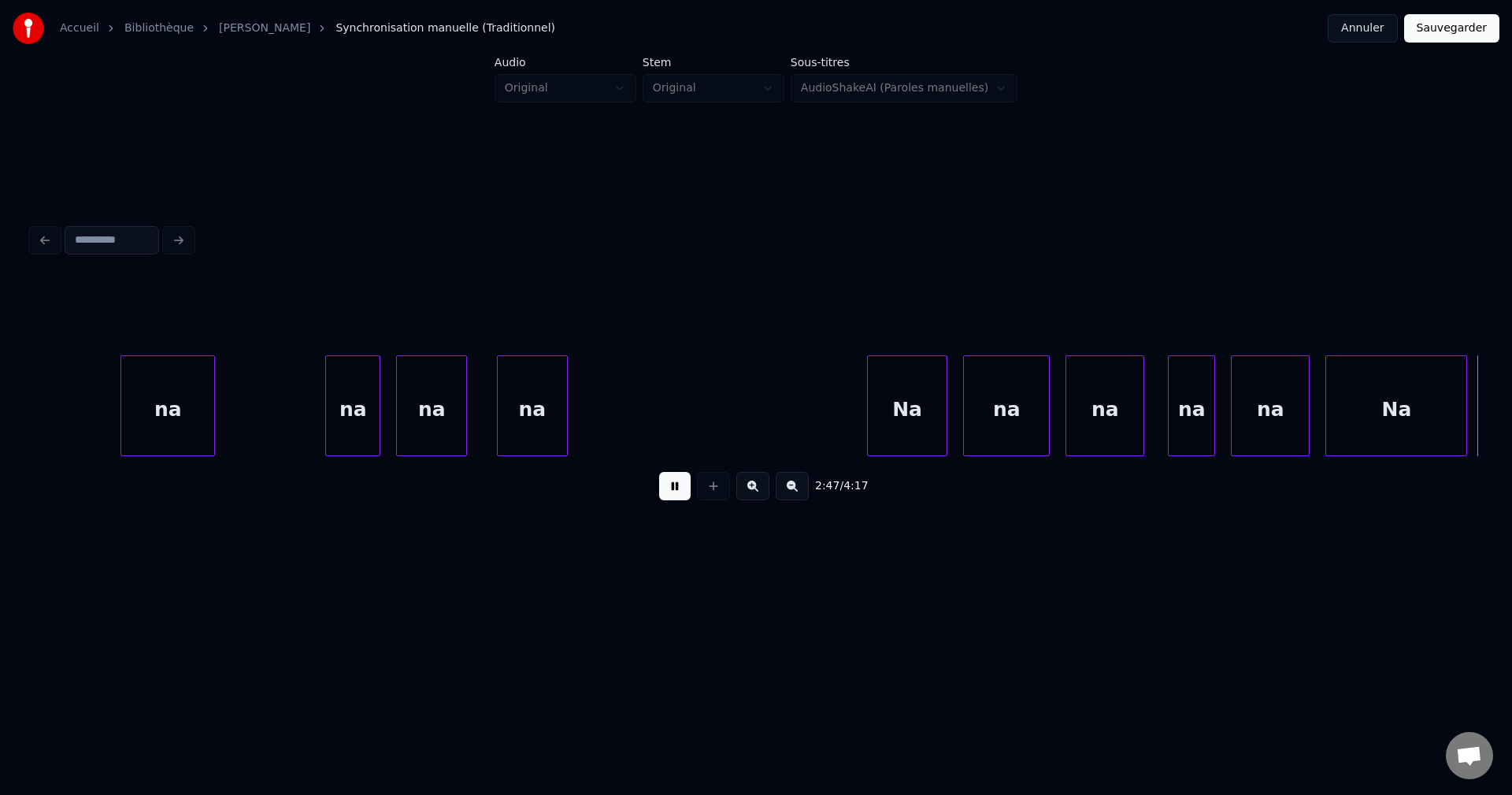
scroll to position [0, 65974]
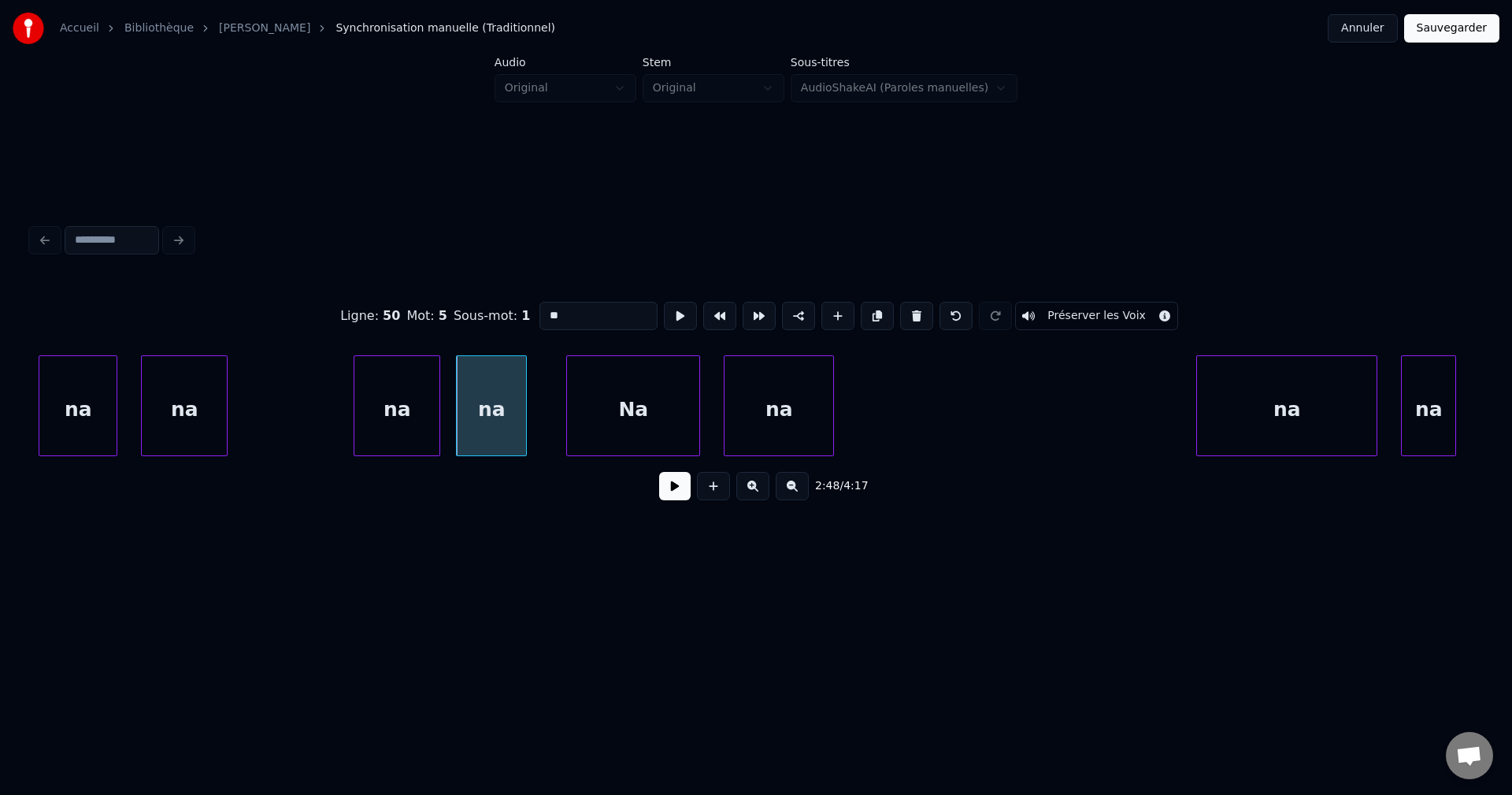
type input "**"
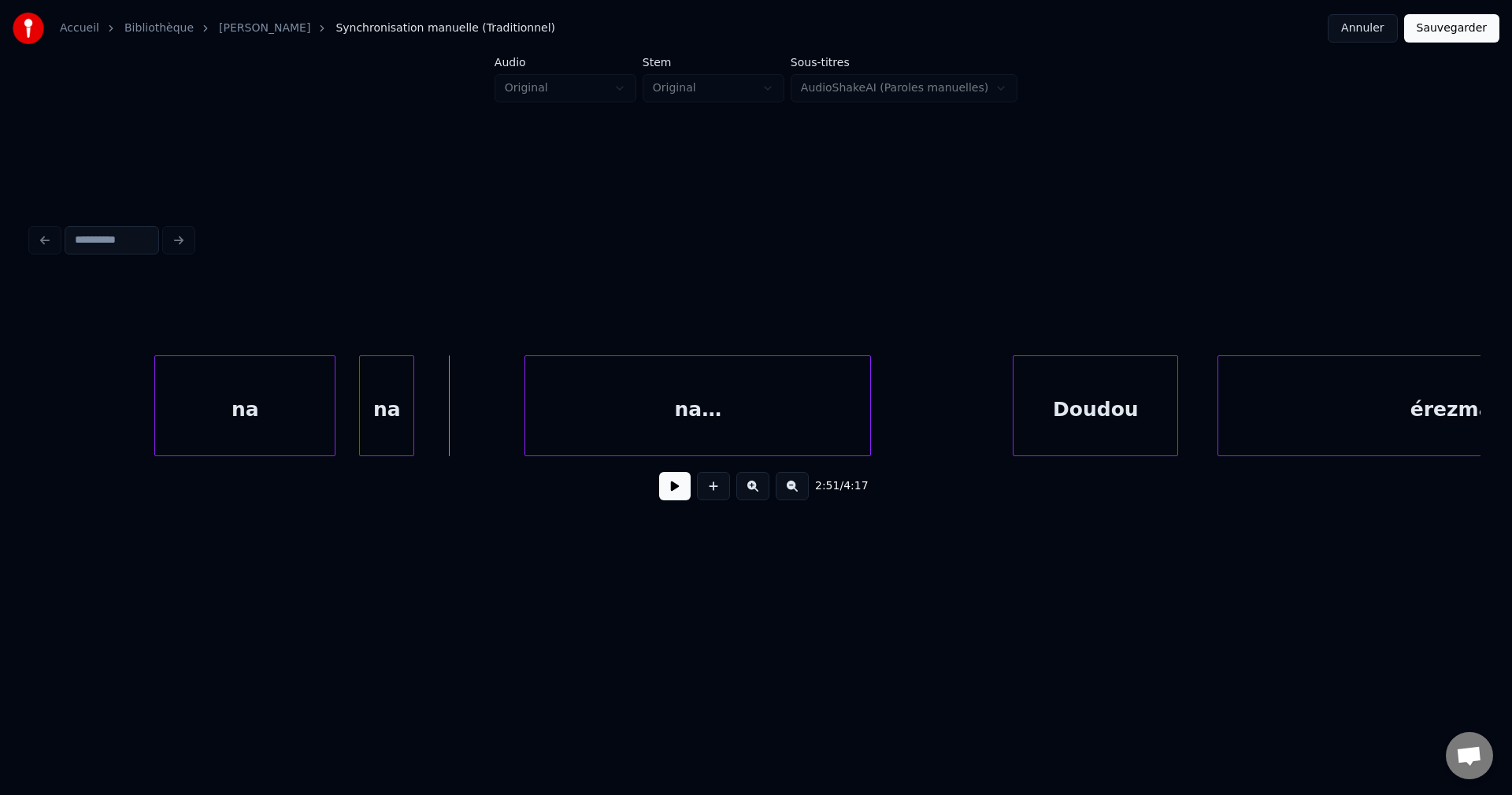
scroll to position [0, 66988]
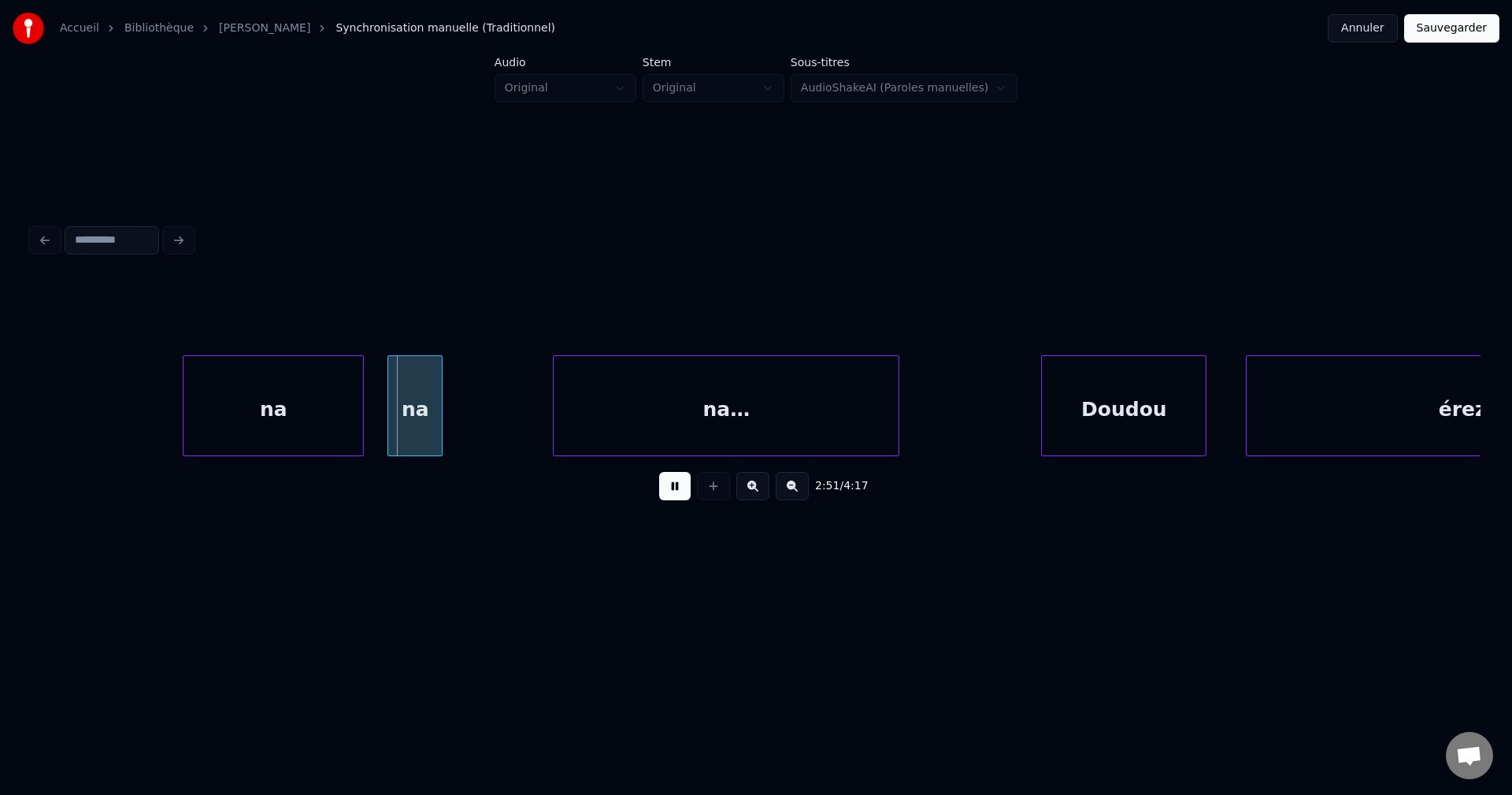
drag, startPoint x: 680, startPoint y: 498, endPoint x: 397, endPoint y: 463, distance: 285.2
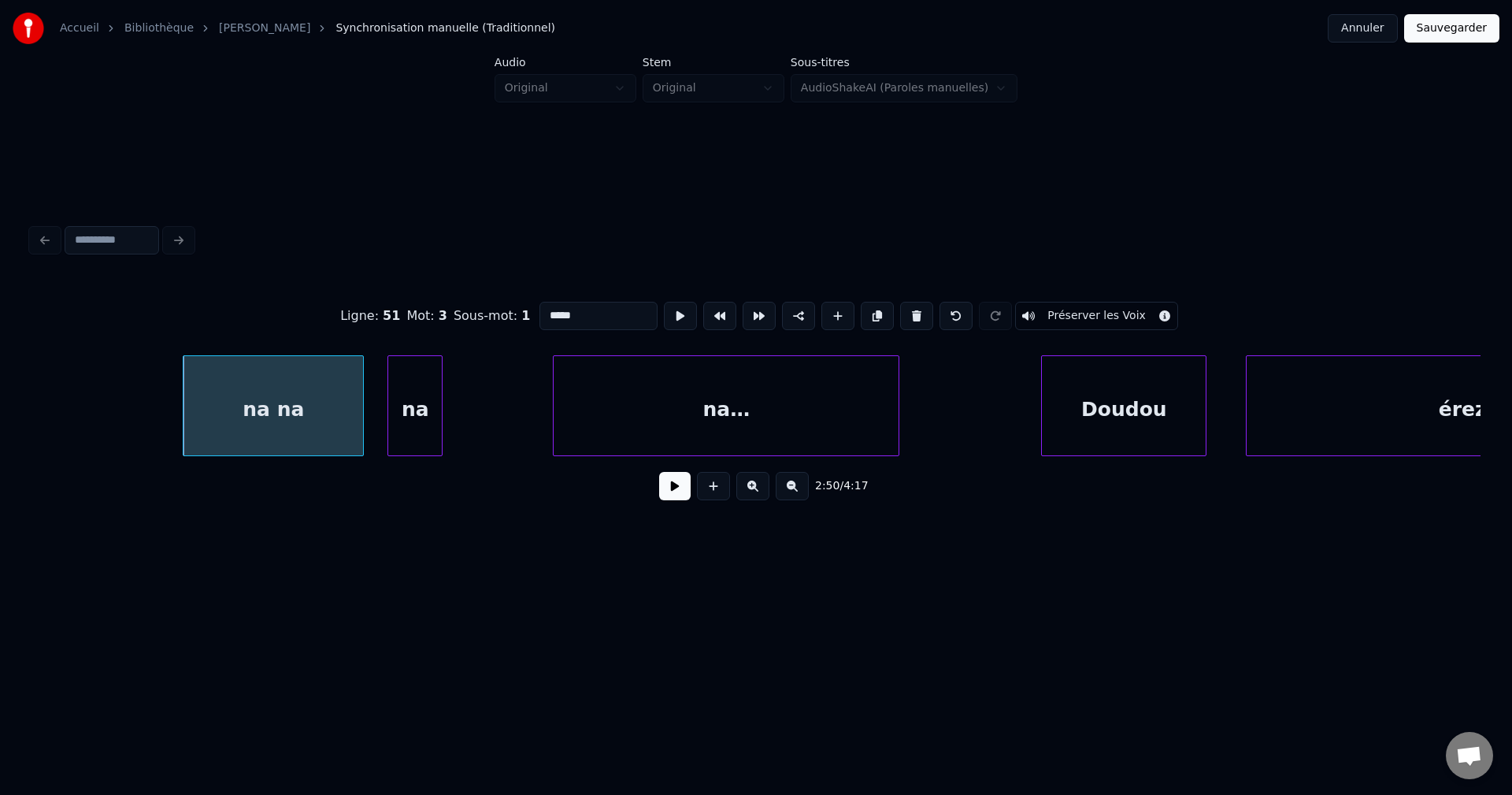
type input "*****"
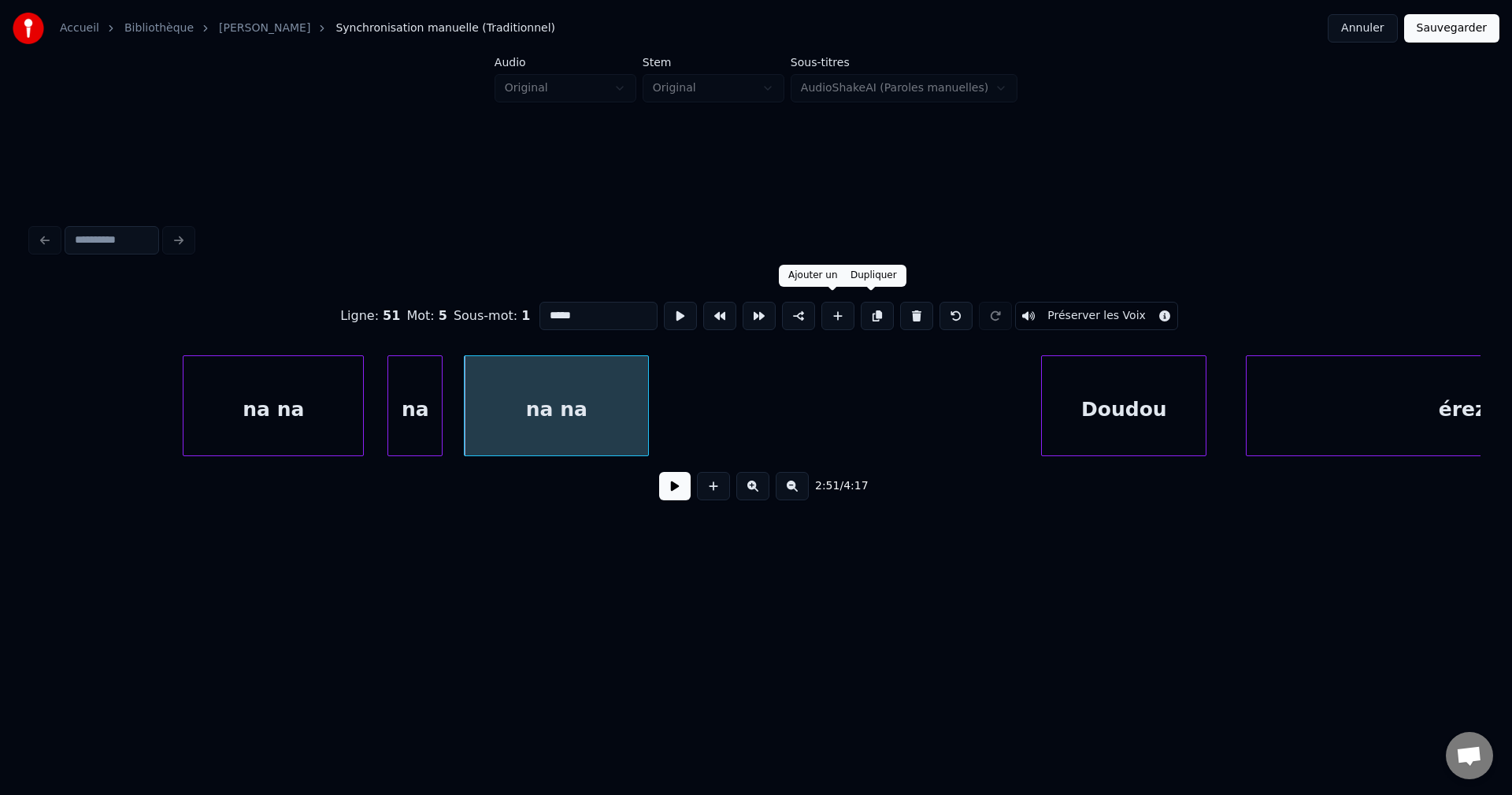
type input "*****"
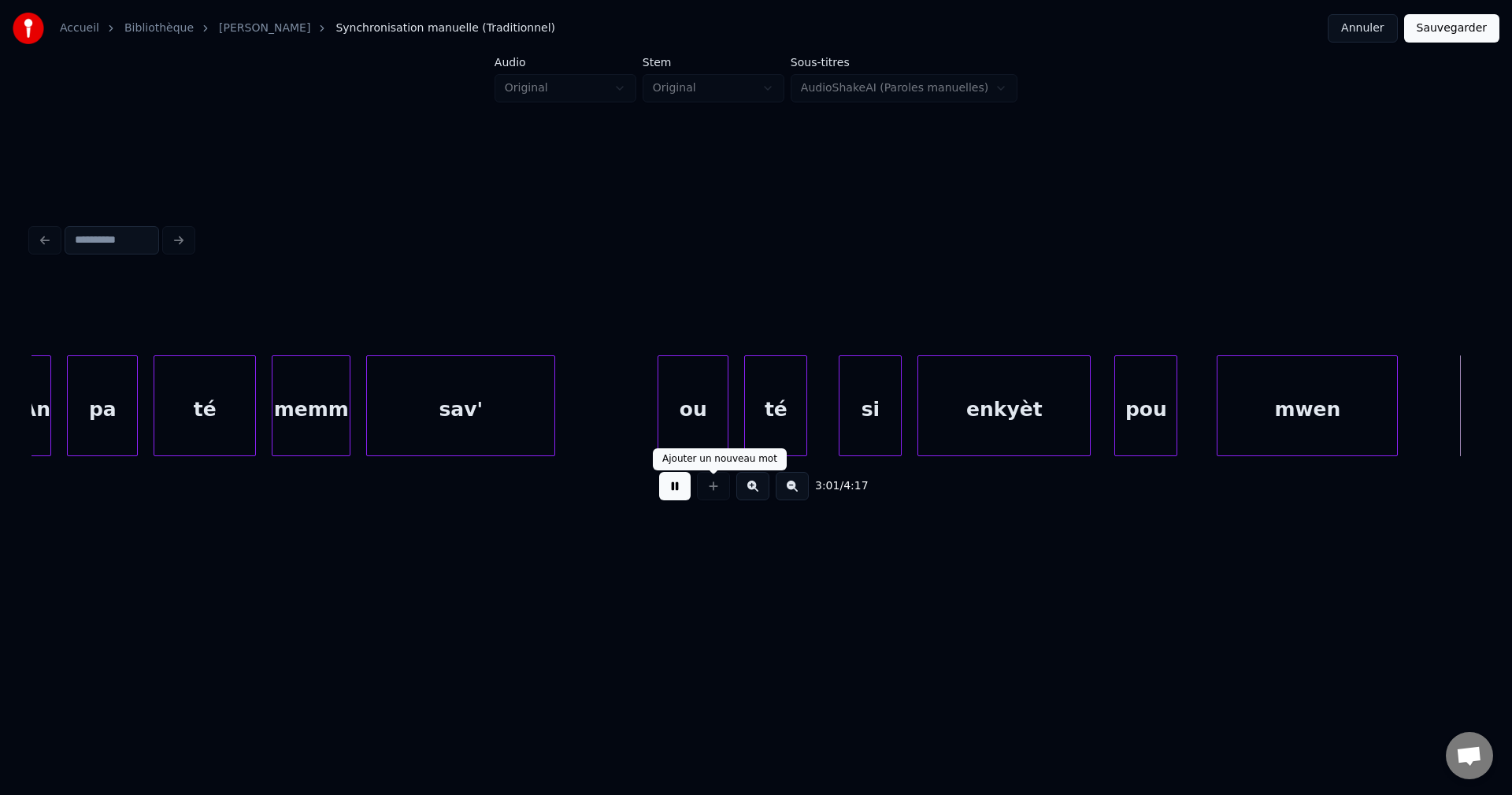
scroll to position [0, 71345]
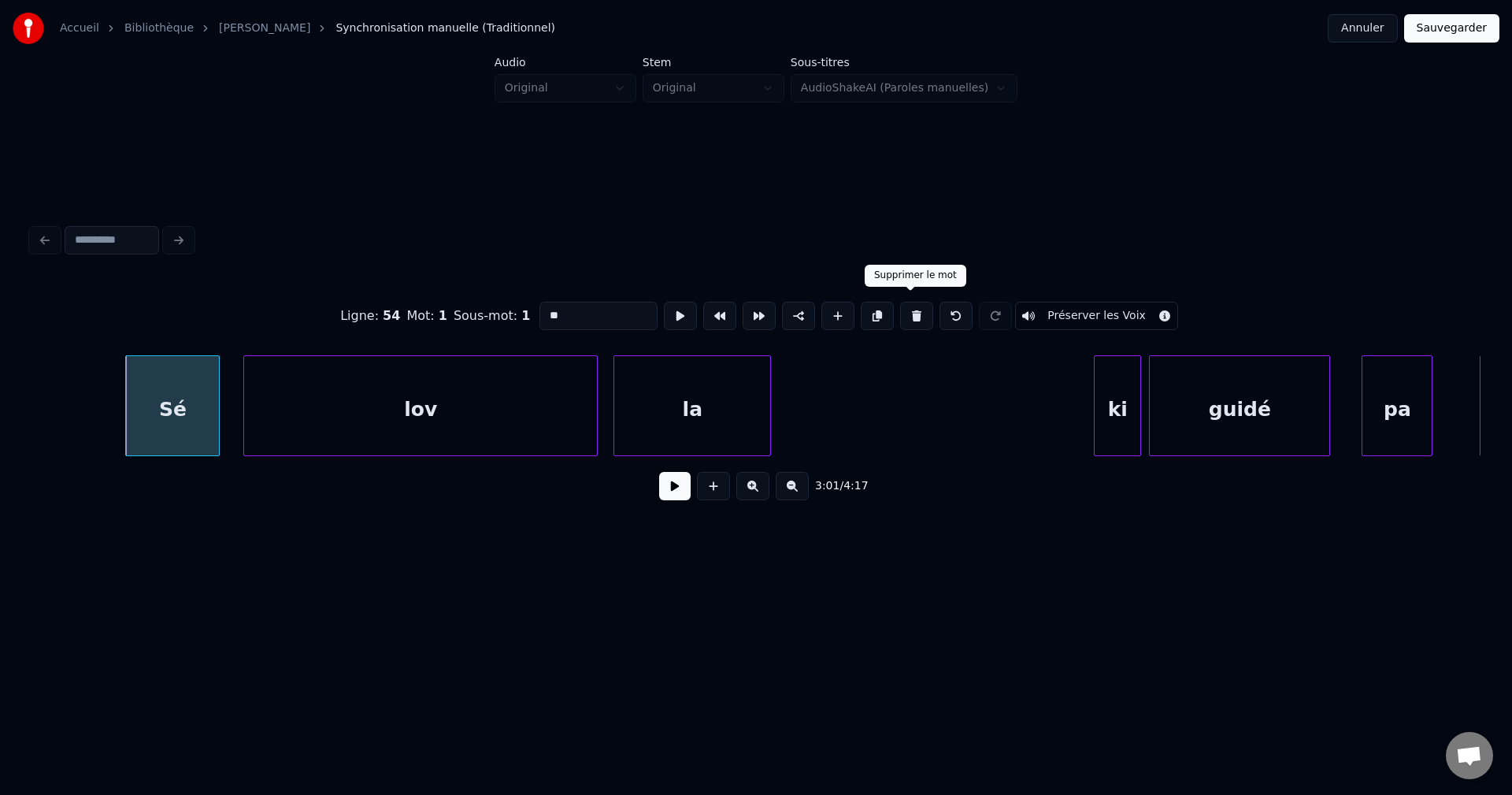
type input "***"
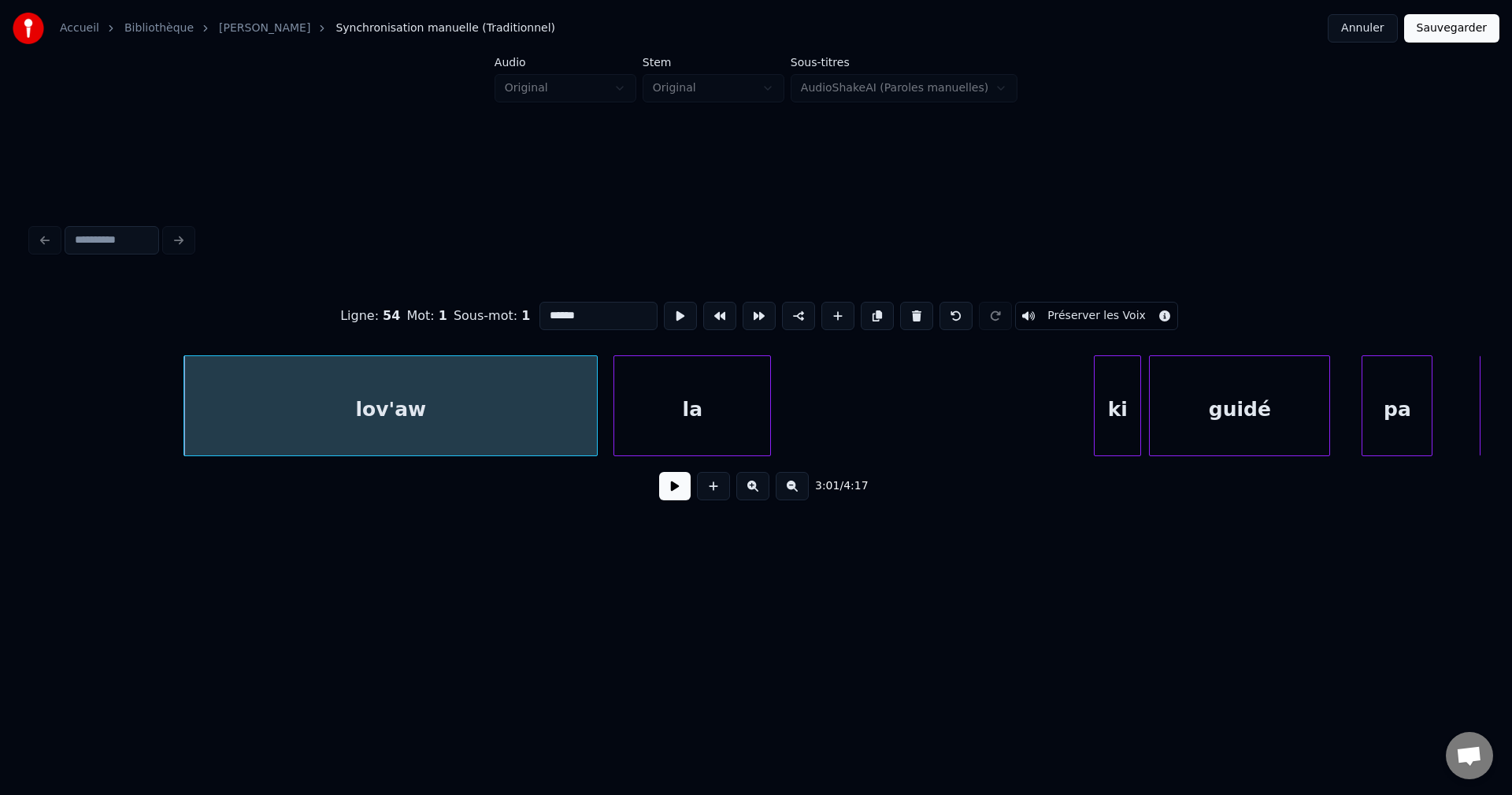
type input "******"
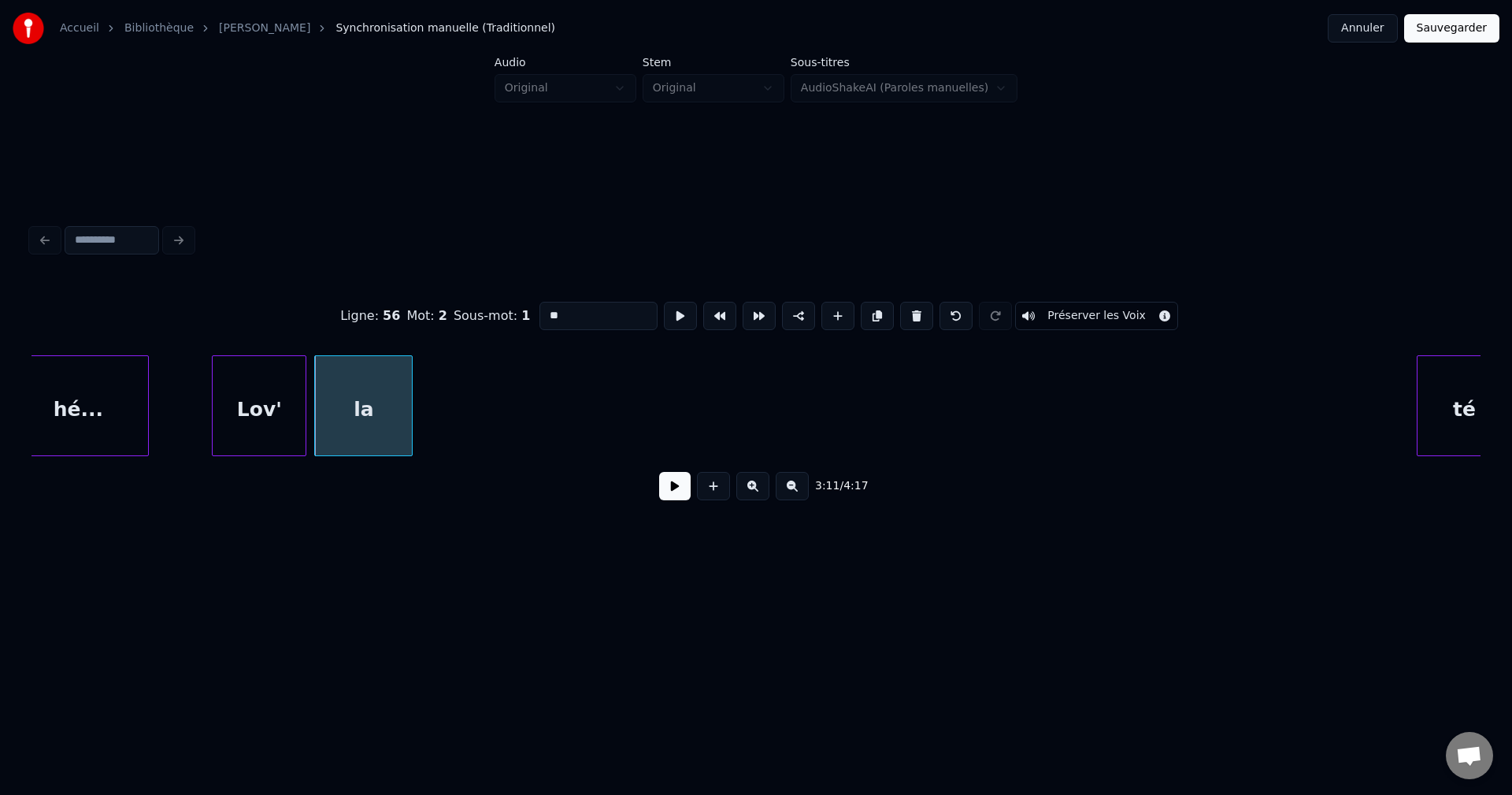
scroll to position [0, 75186]
type input "****"
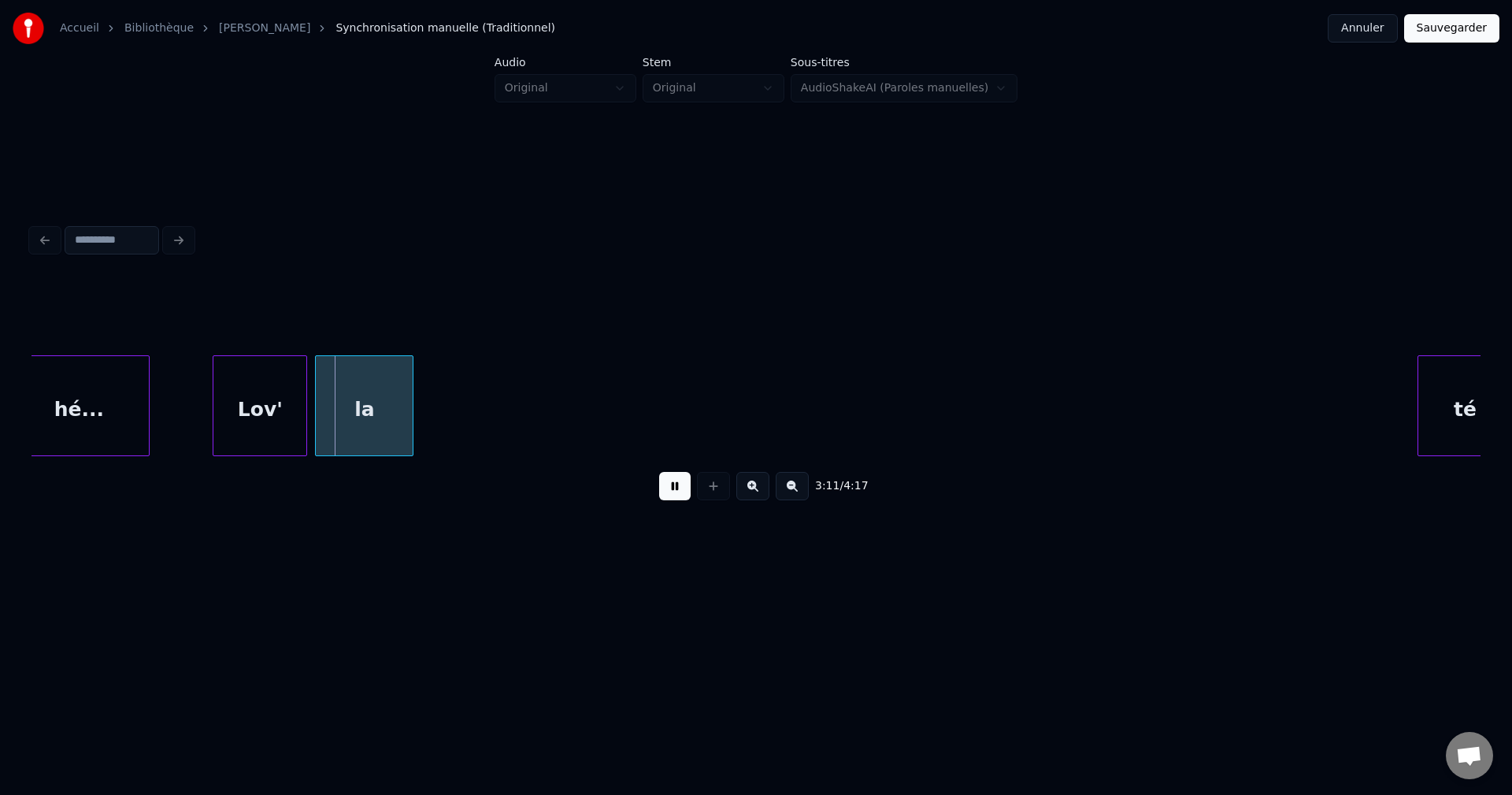
drag, startPoint x: 682, startPoint y: 485, endPoint x: 667, endPoint y: 482, distance: 15.3
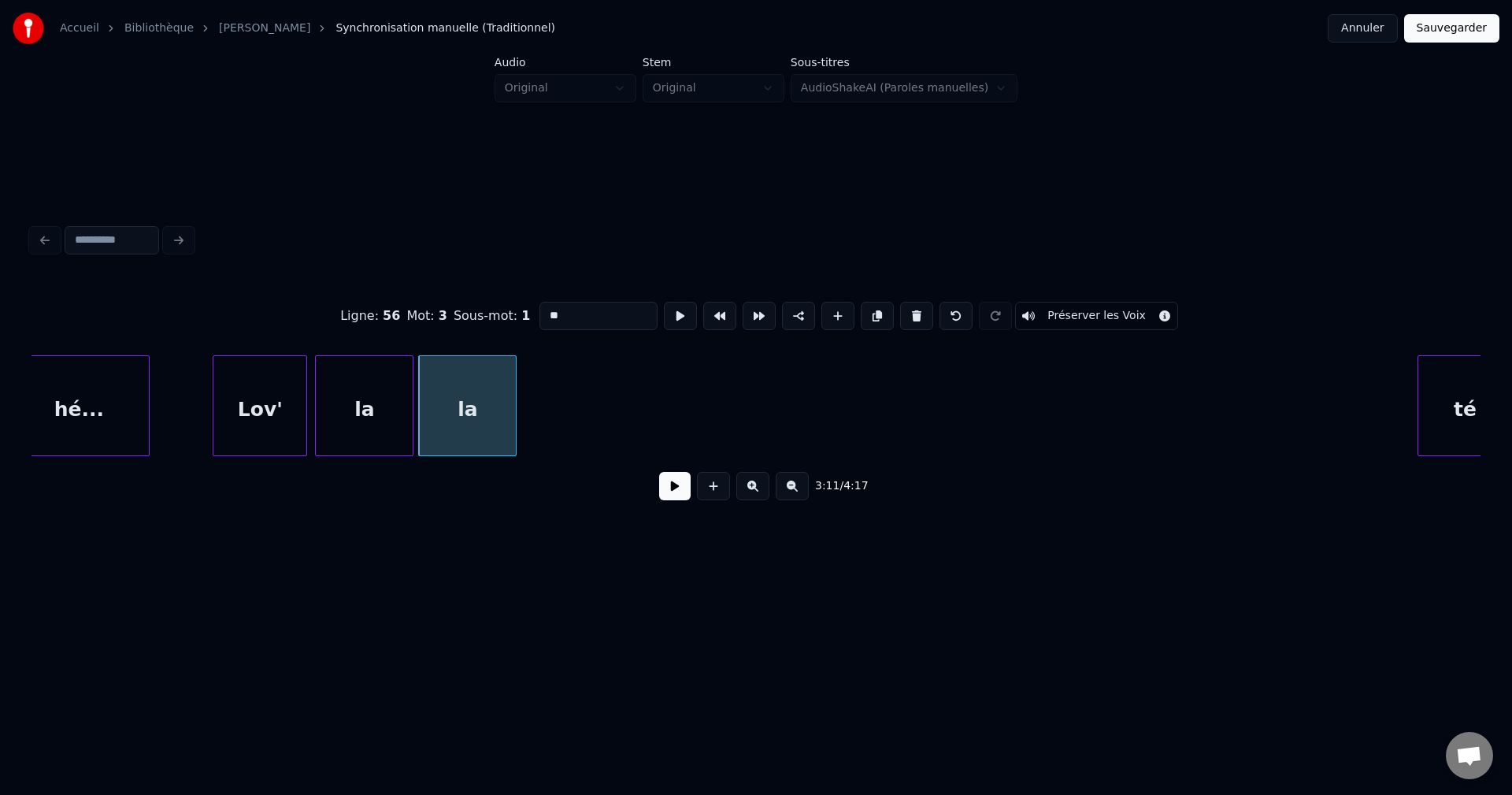
drag, startPoint x: 606, startPoint y: 304, endPoint x: 504, endPoint y: 318, distance: 103.0
type input "**********"
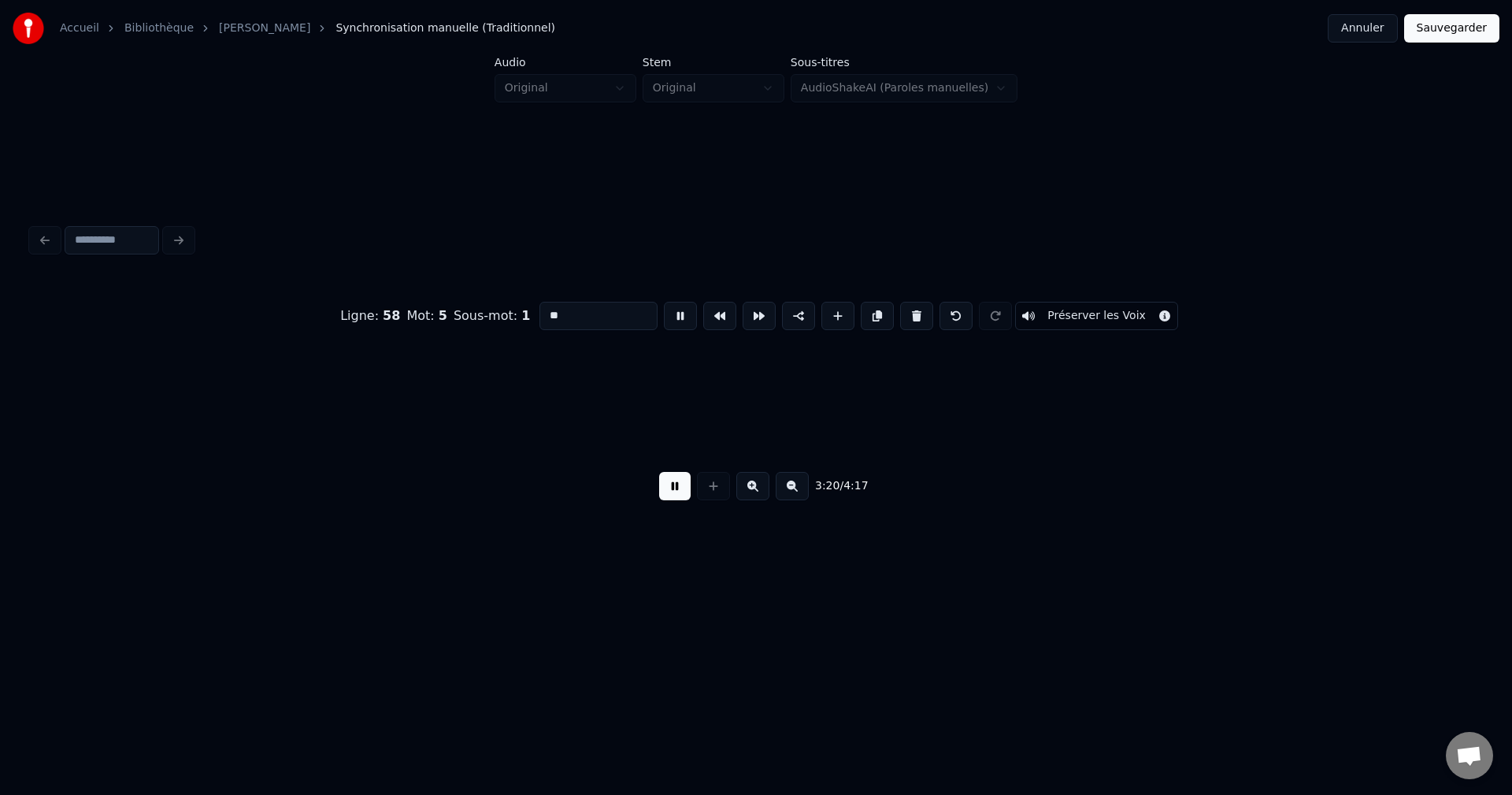
scroll to position [0, 22552]
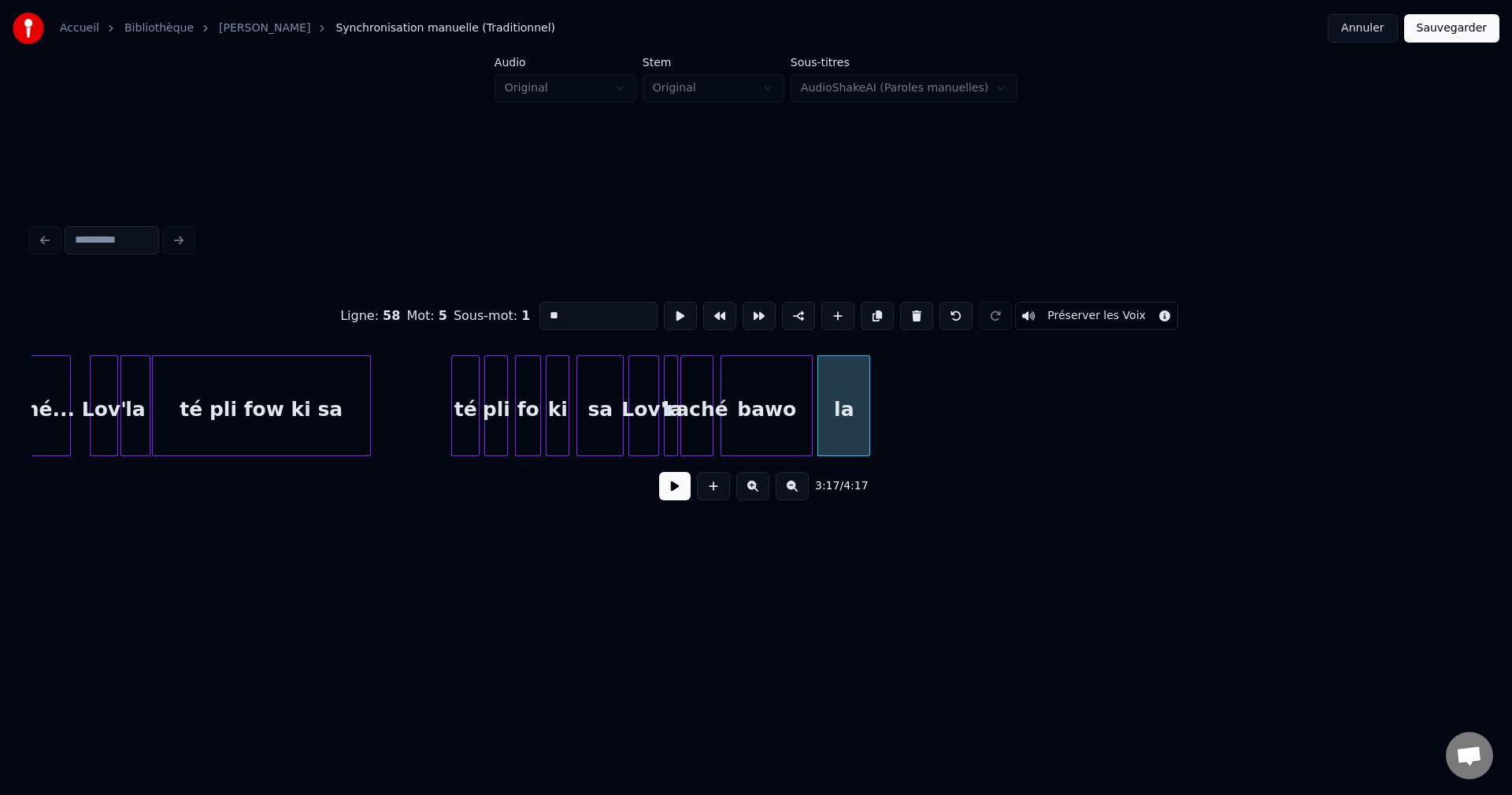
type input "****"
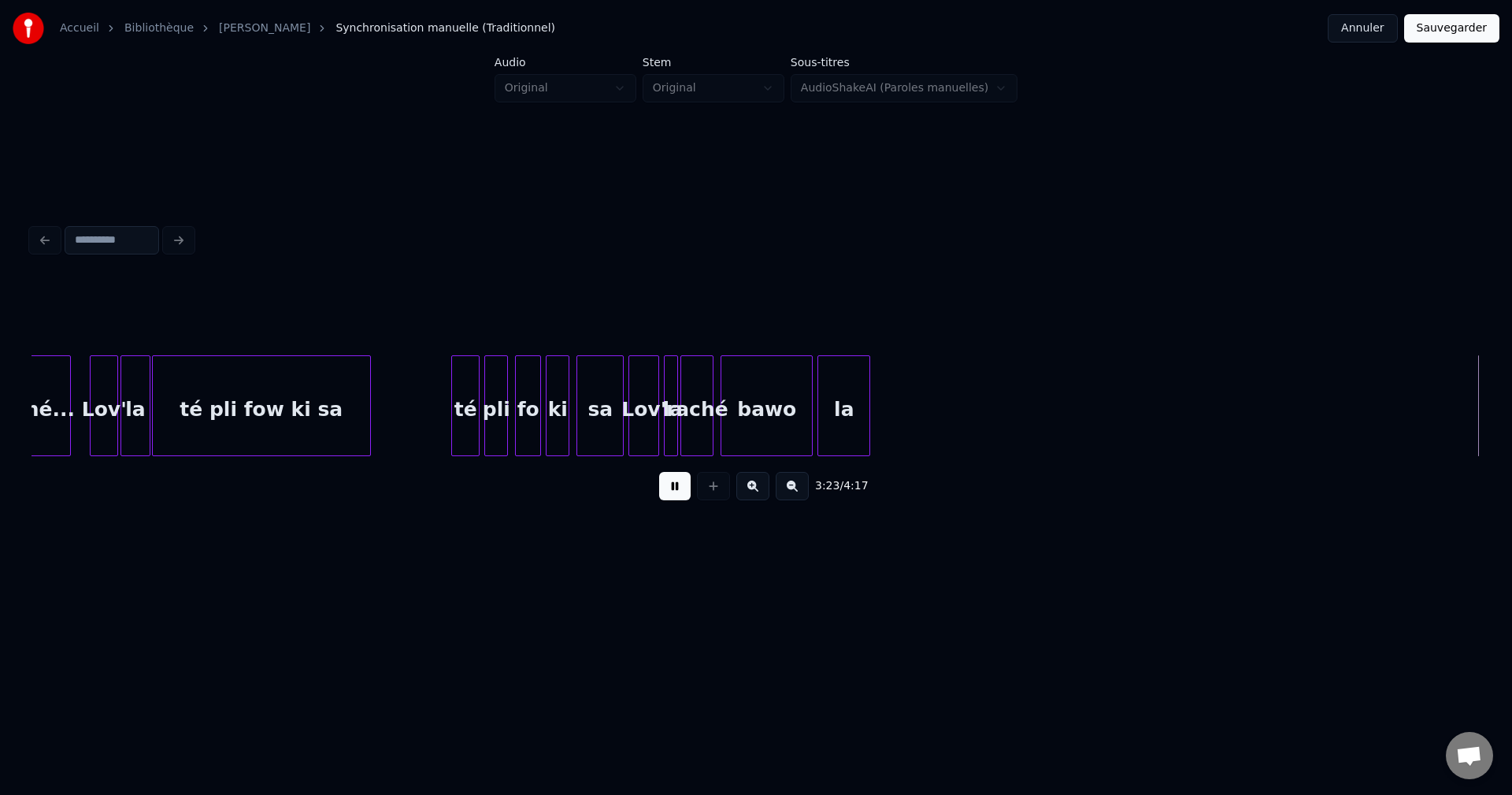
scroll to position [0, 24001]
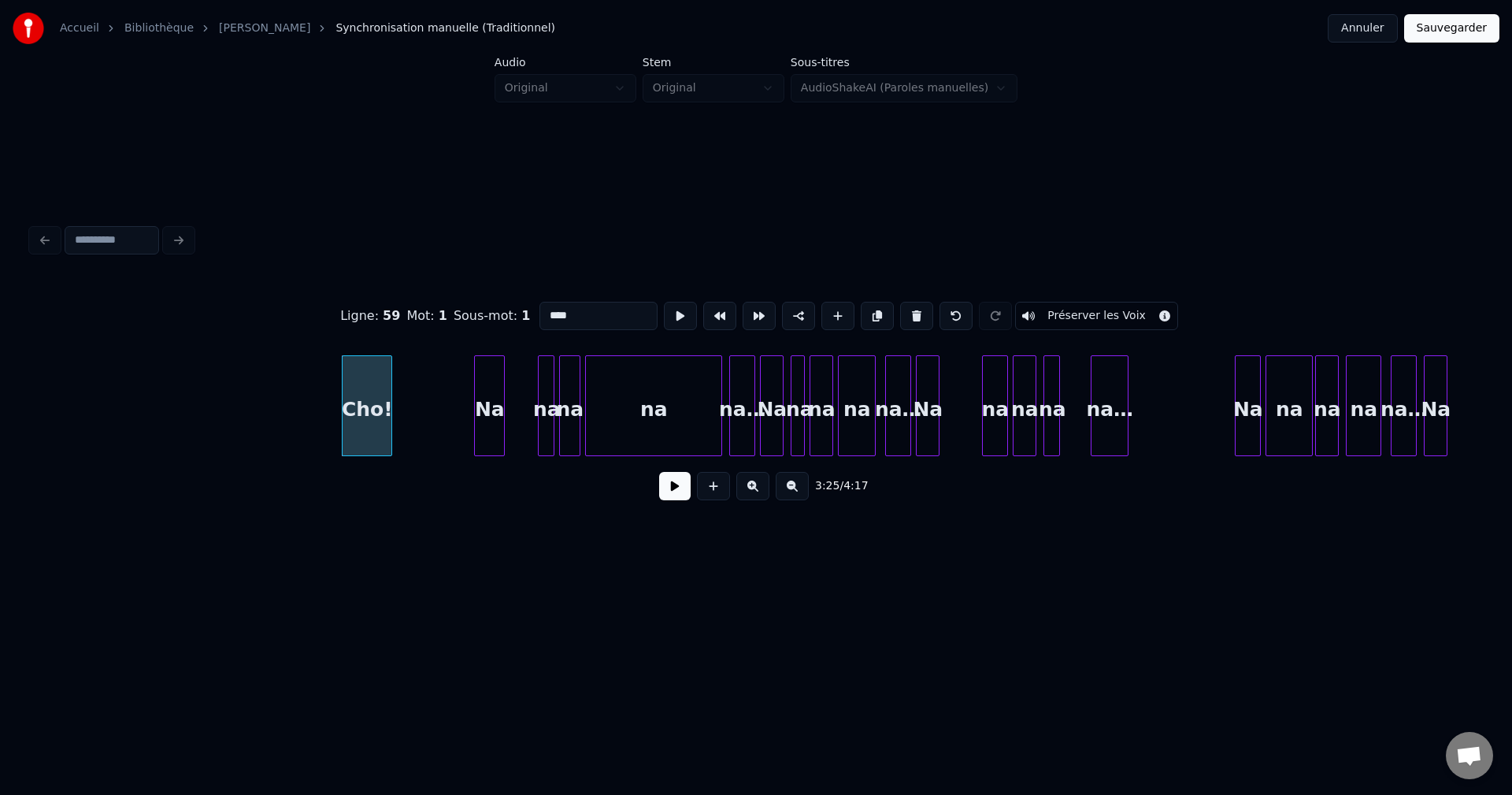
type input "**"
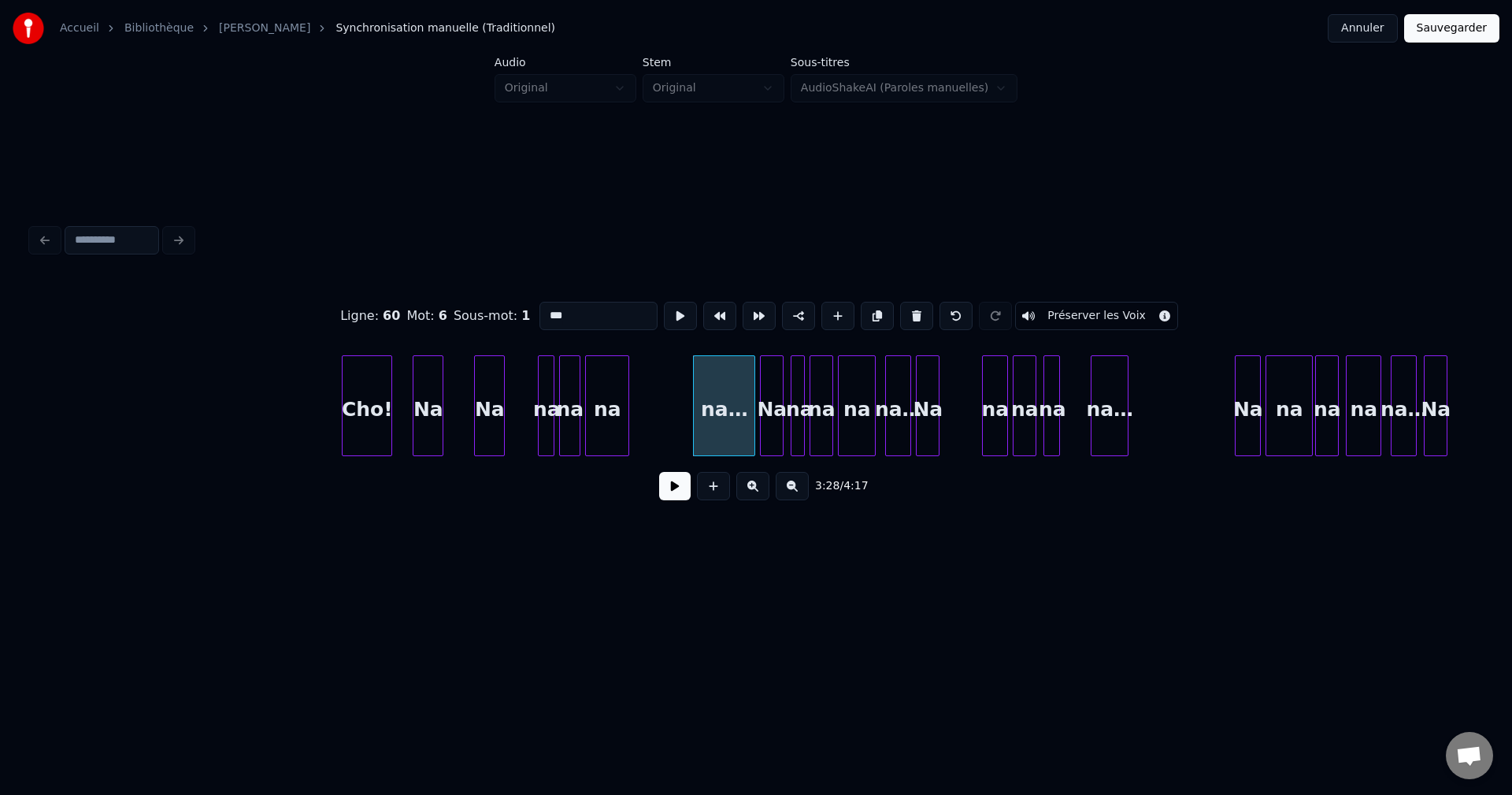
drag, startPoint x: 583, startPoint y: 310, endPoint x: 377, endPoint y: 326, distance: 206.6
type input "*****"
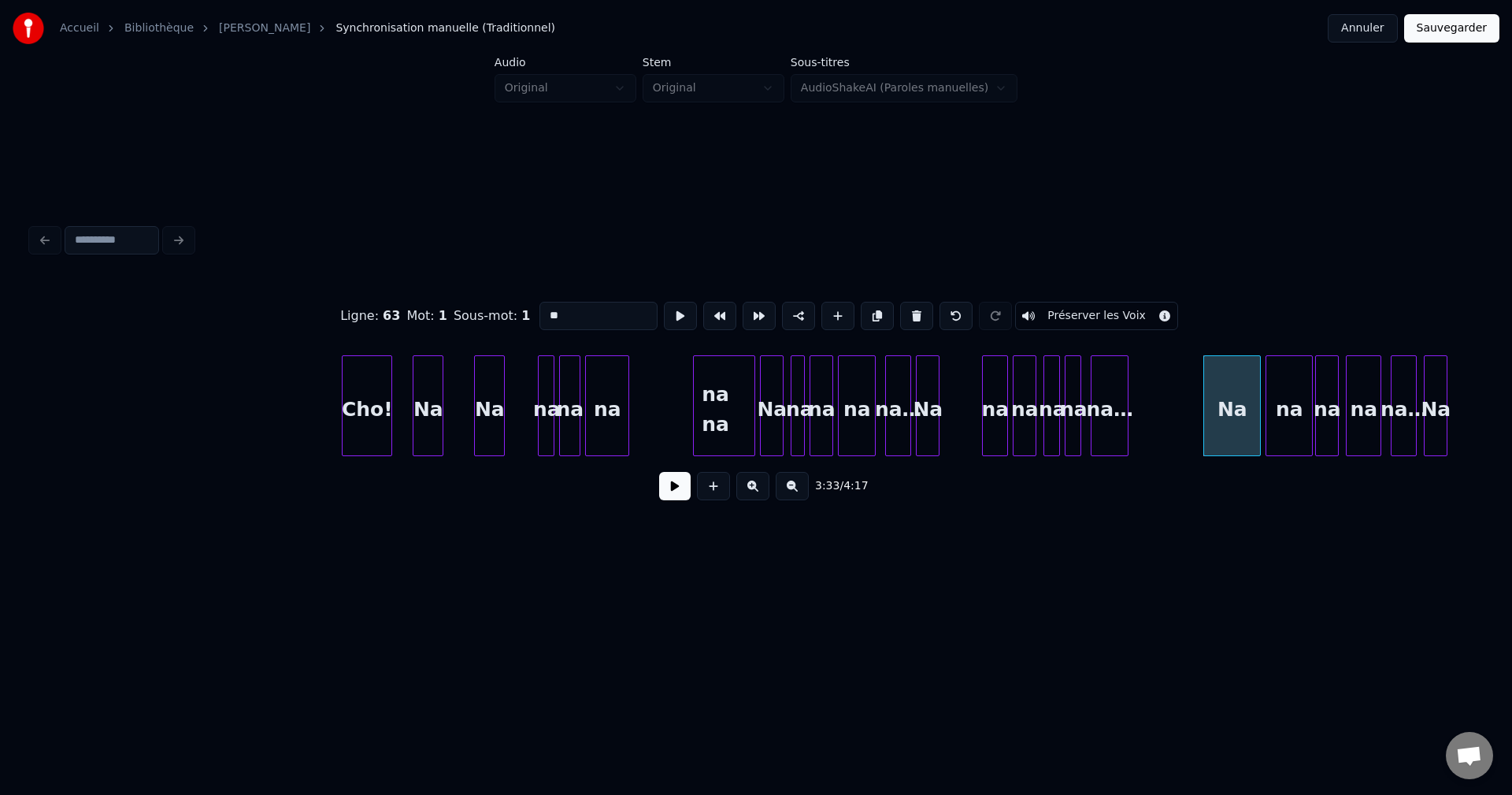
drag, startPoint x: 576, startPoint y: 310, endPoint x: 363, endPoint y: 326, distance: 213.6
type input "*****"
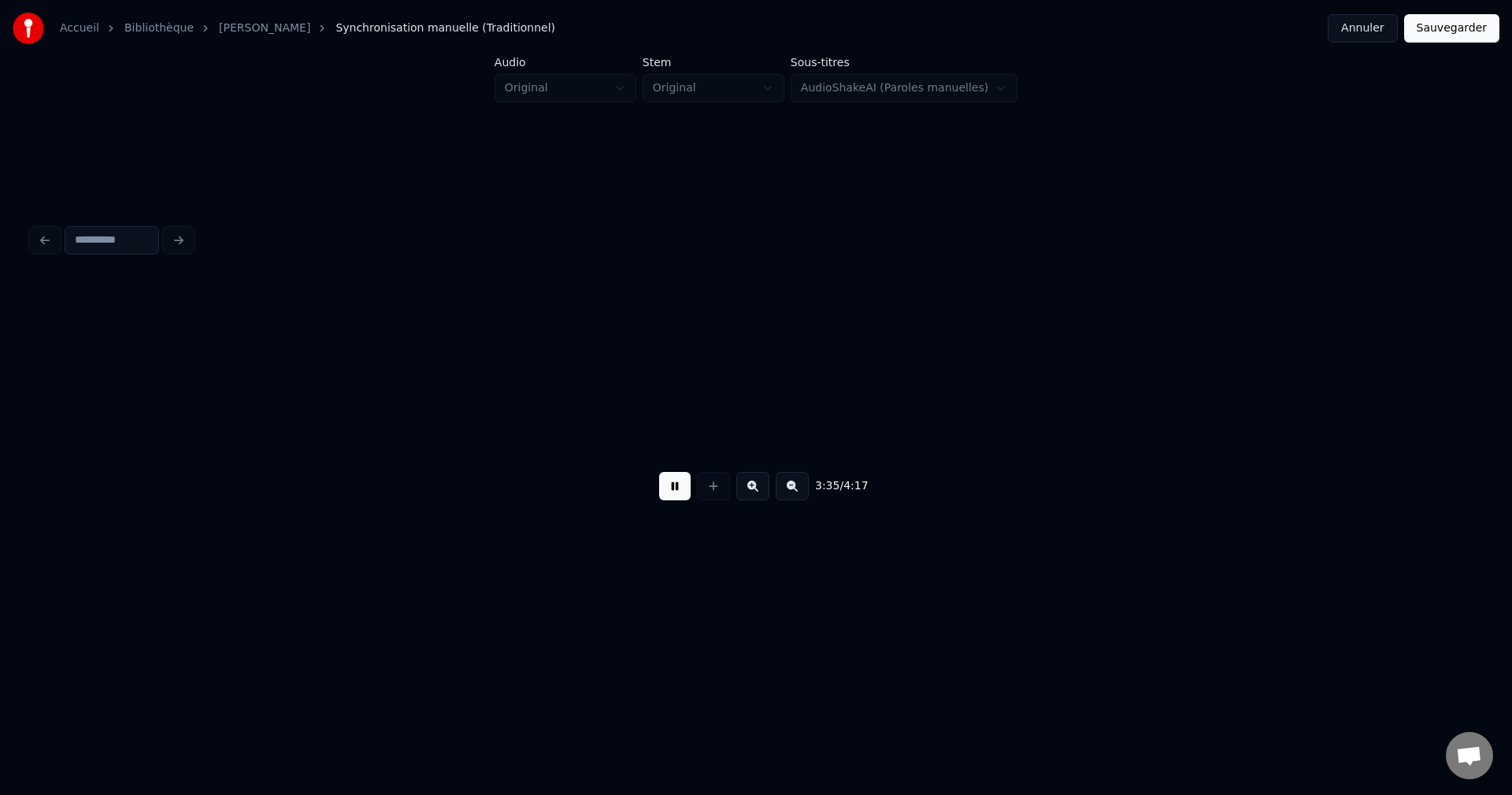
scroll to position [0, 25450]
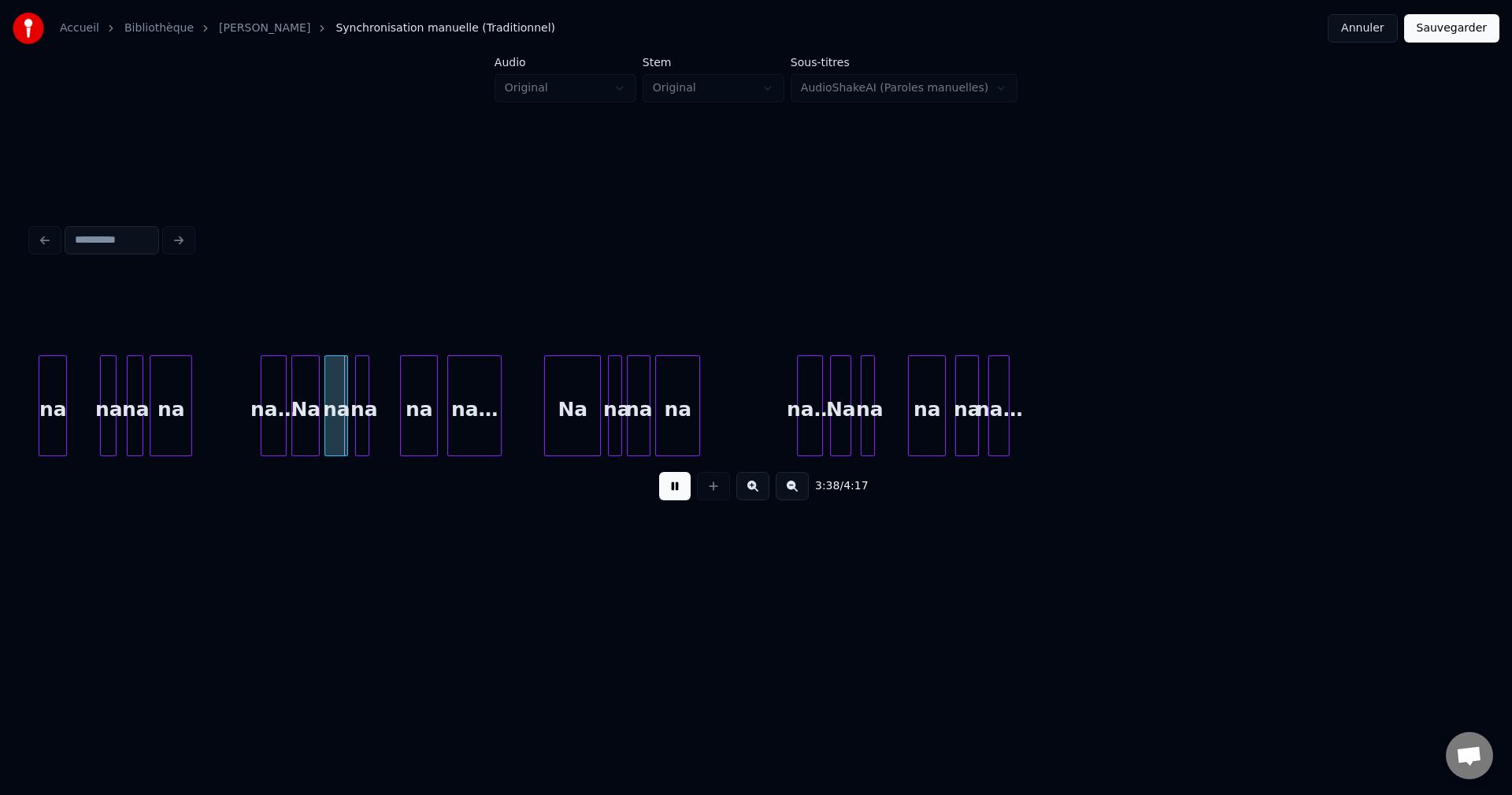
drag, startPoint x: 659, startPoint y: 487, endPoint x: 466, endPoint y: 477, distance: 193.3
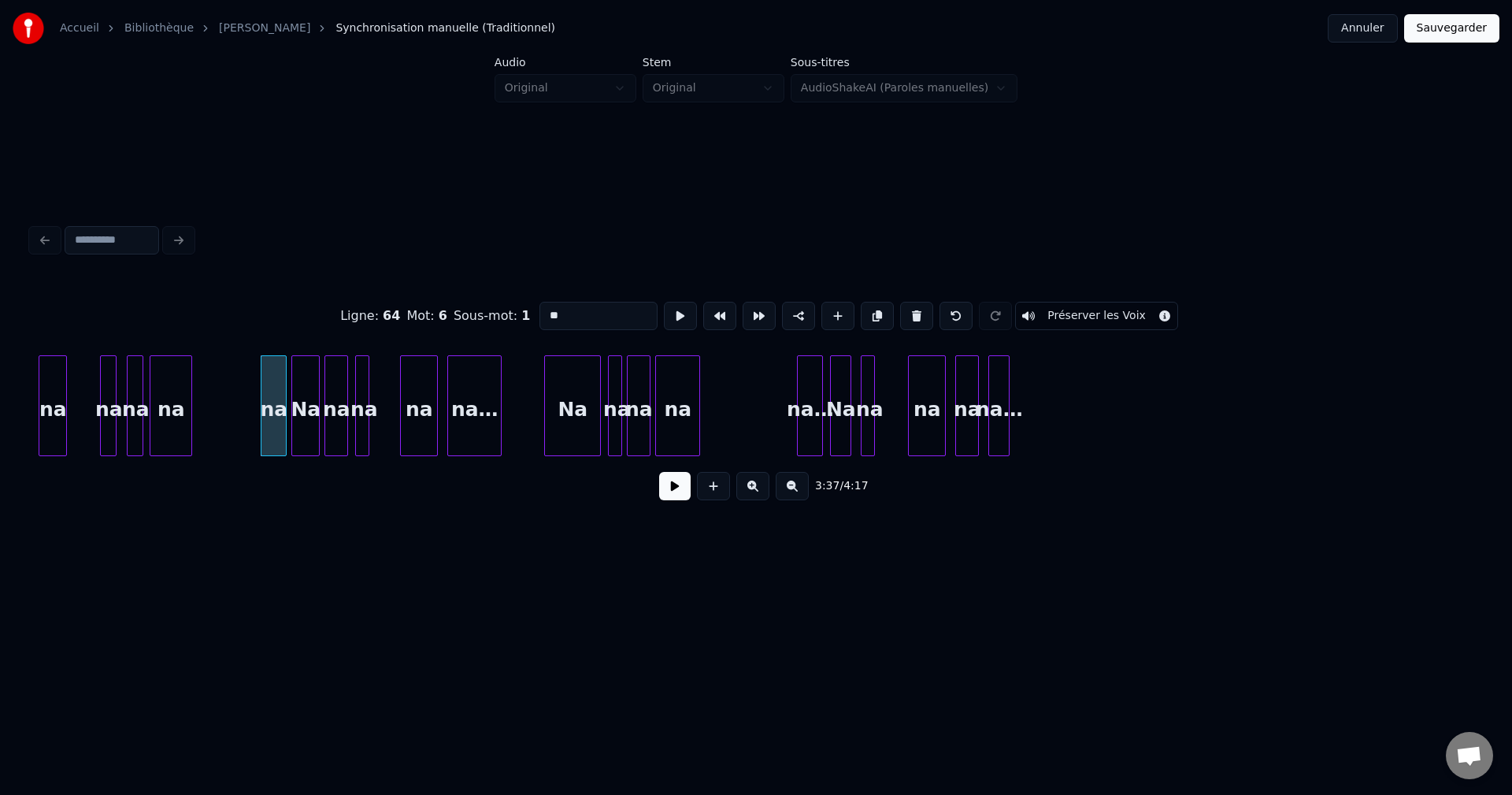
type input "**"
drag, startPoint x: 873, startPoint y: 306, endPoint x: 649, endPoint y: 364, distance: 231.4
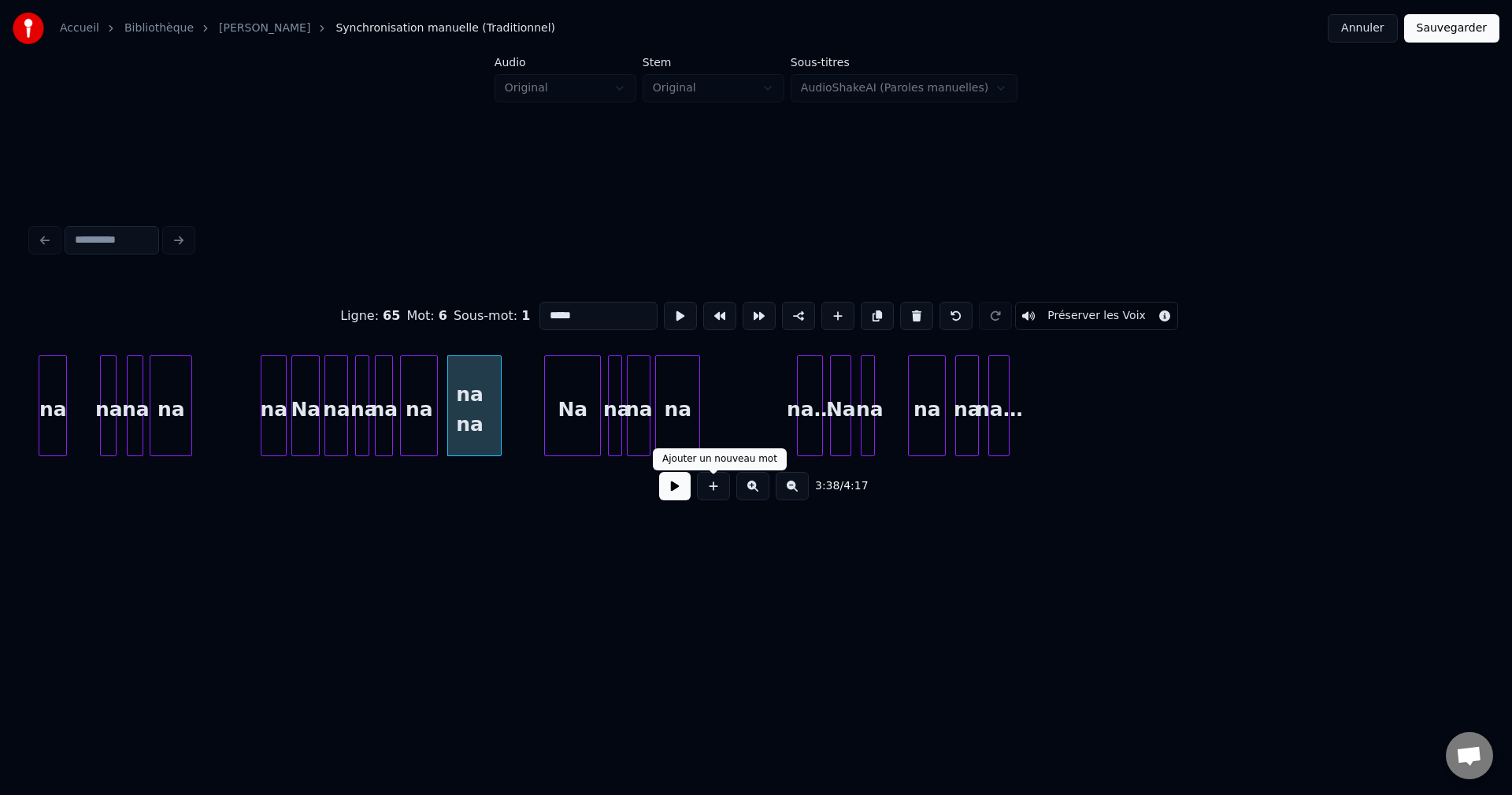
type input "*****"
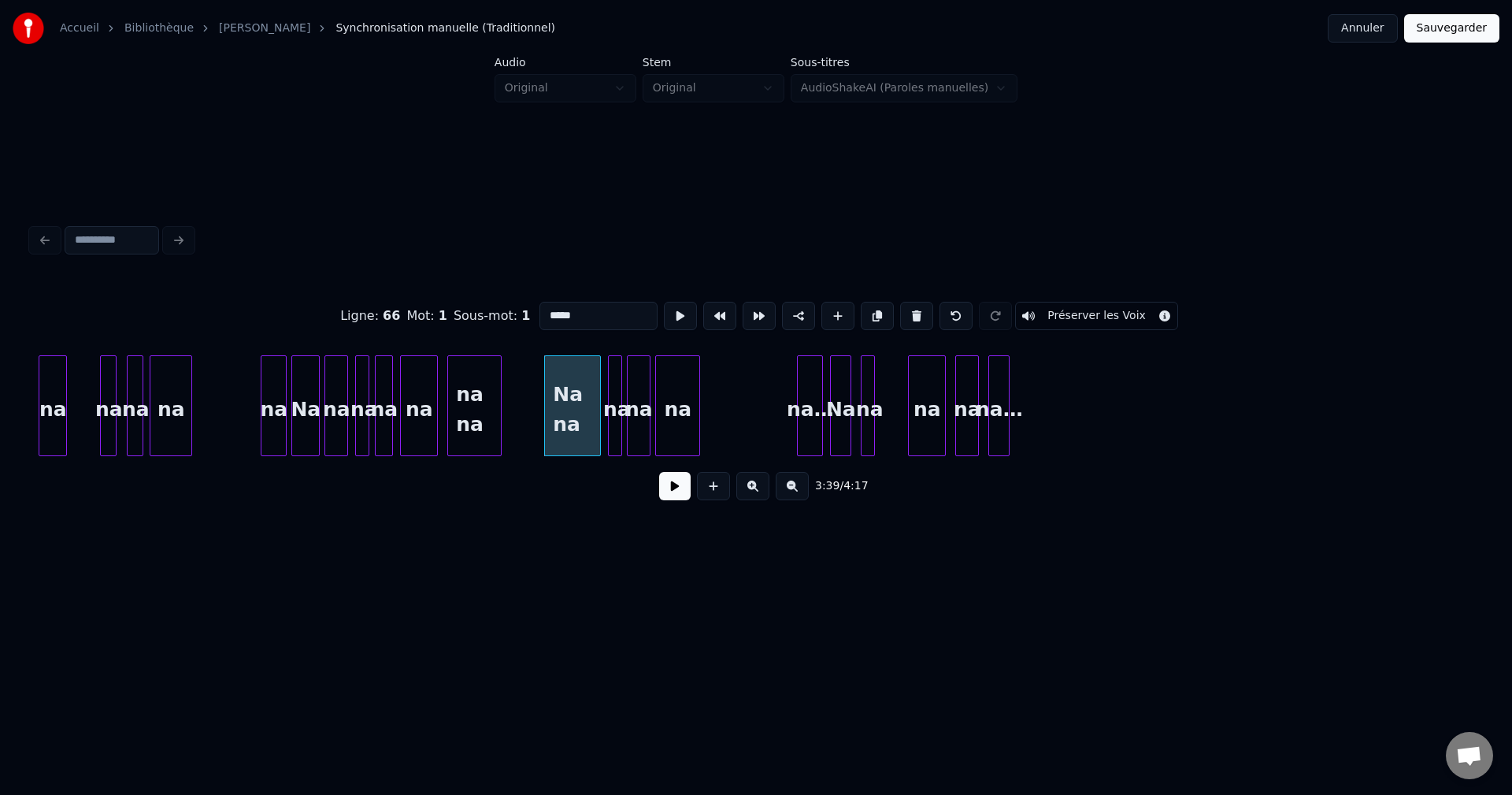
type input "*****"
drag, startPoint x: 598, startPoint y: 315, endPoint x: 163, endPoint y: 328, distance: 435.2
type input "*****"
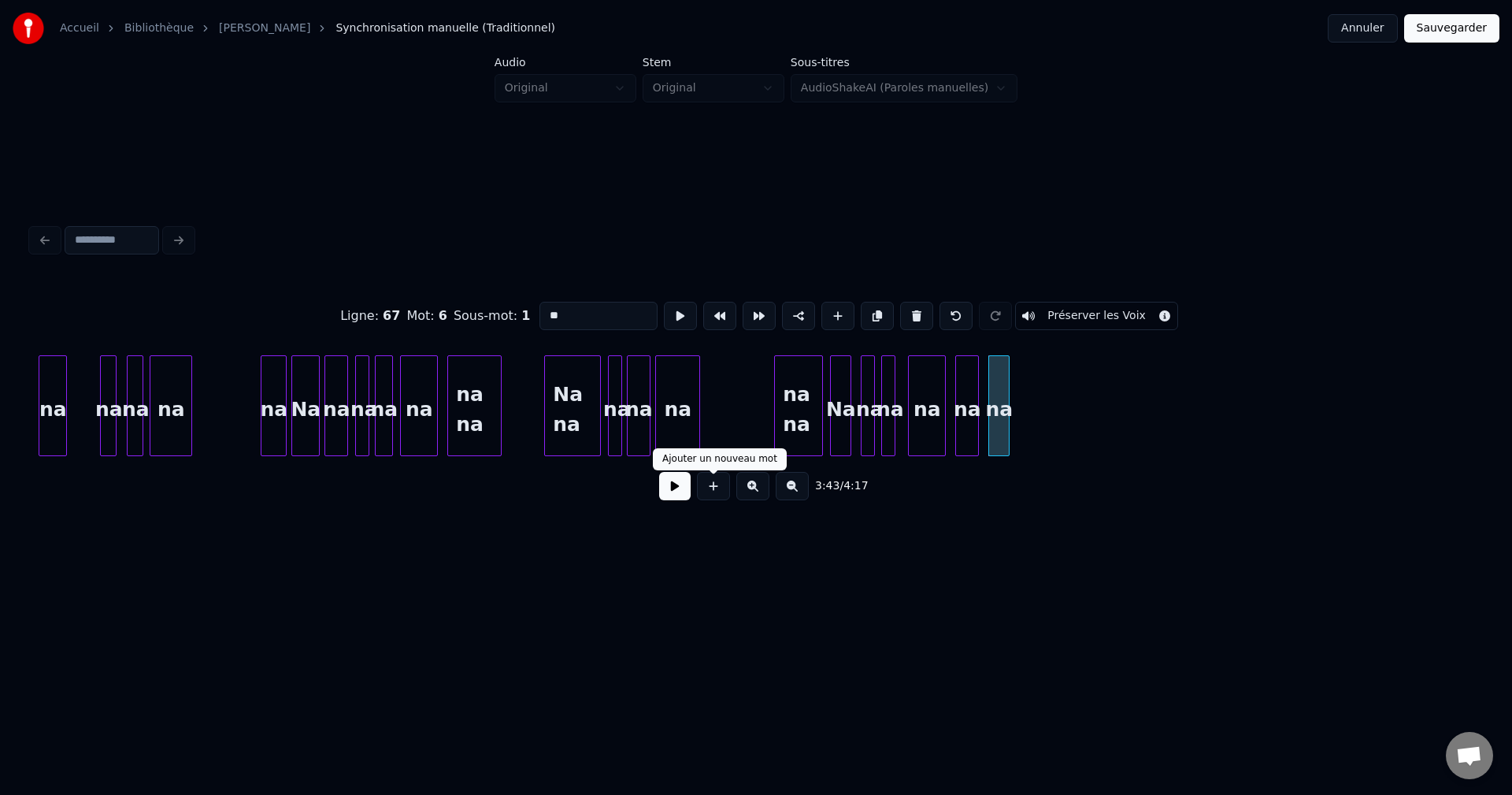
type input "**"
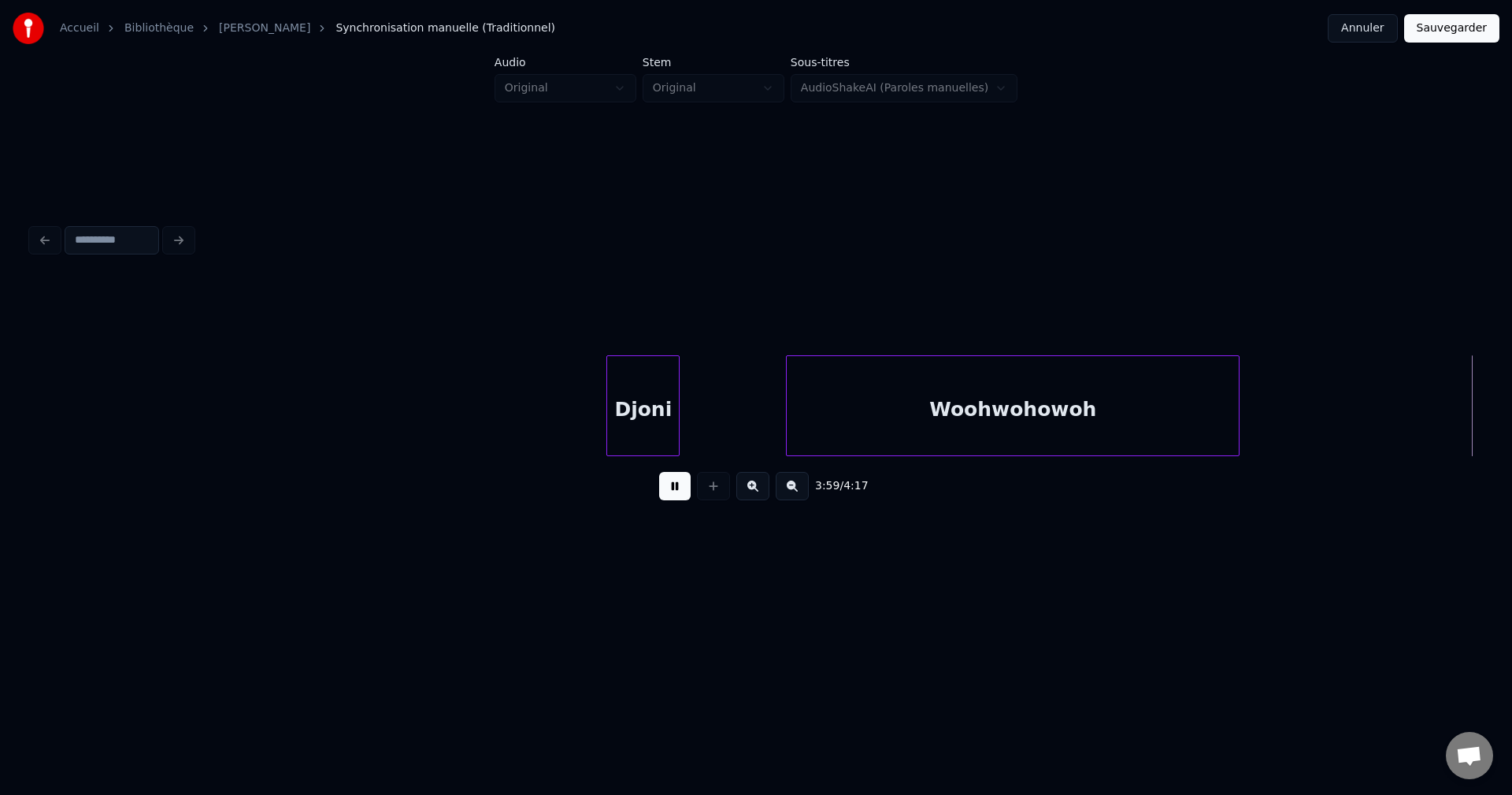
scroll to position [0, 28350]
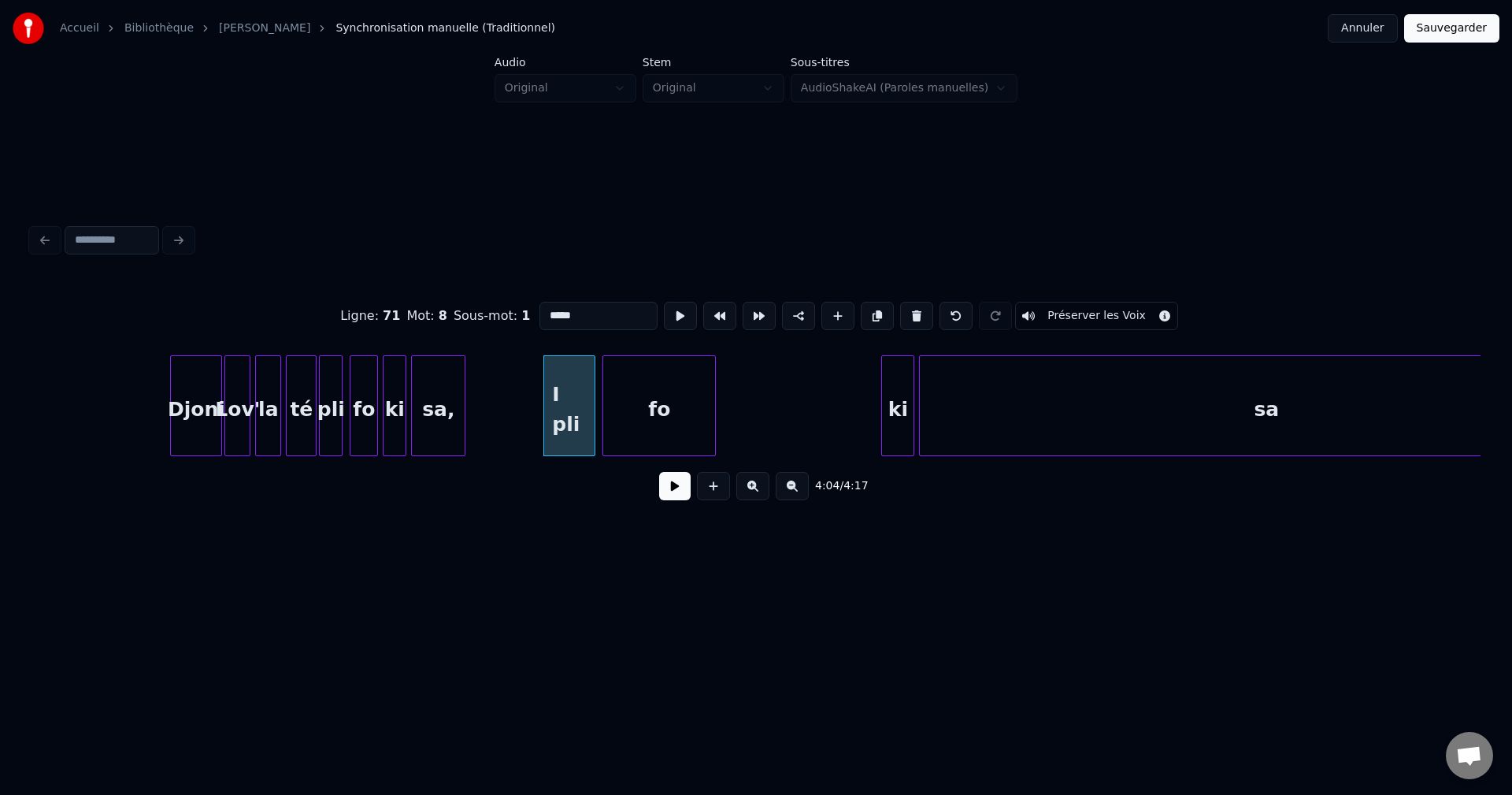
type input "*****"
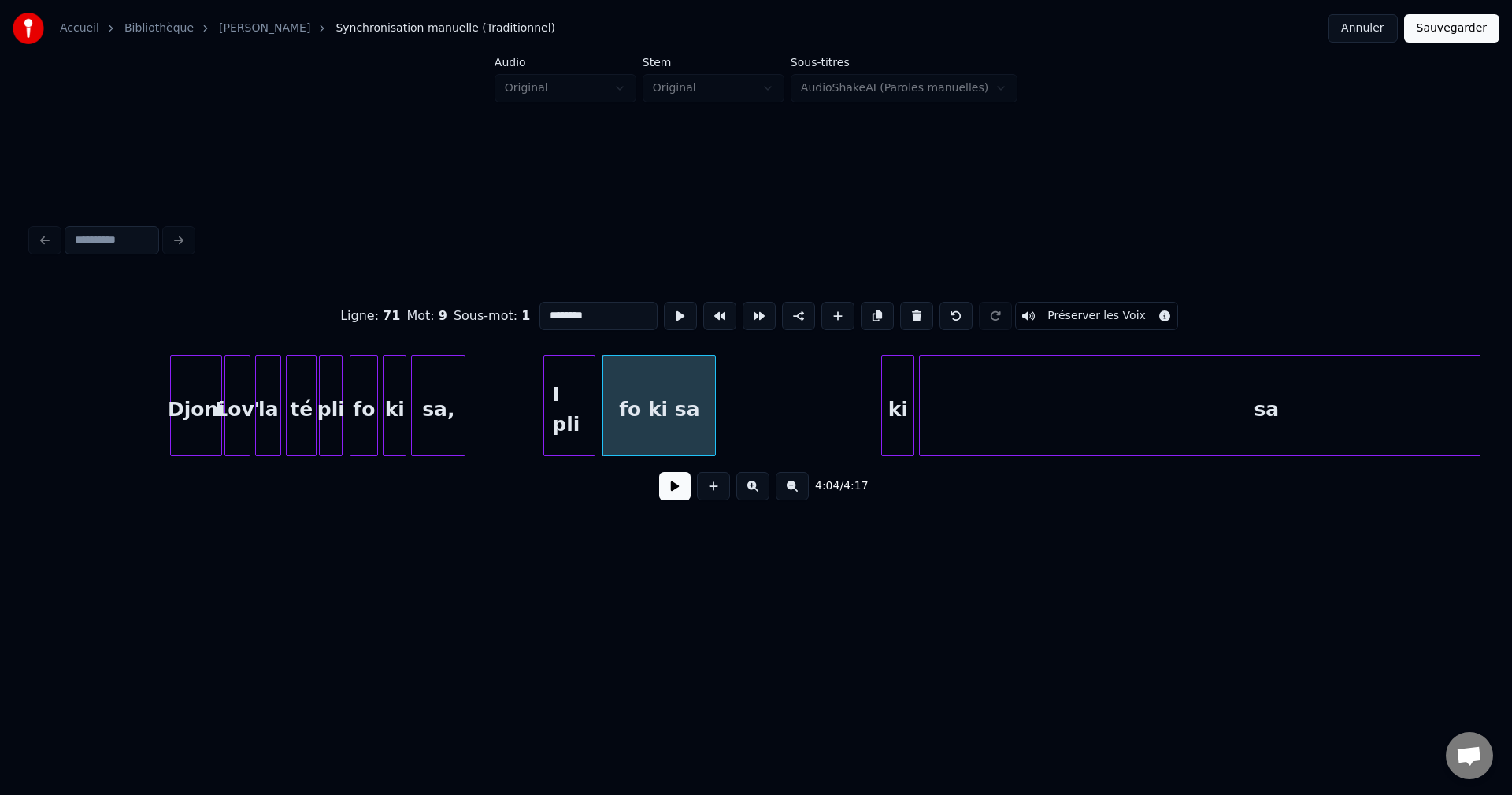
type input "********"
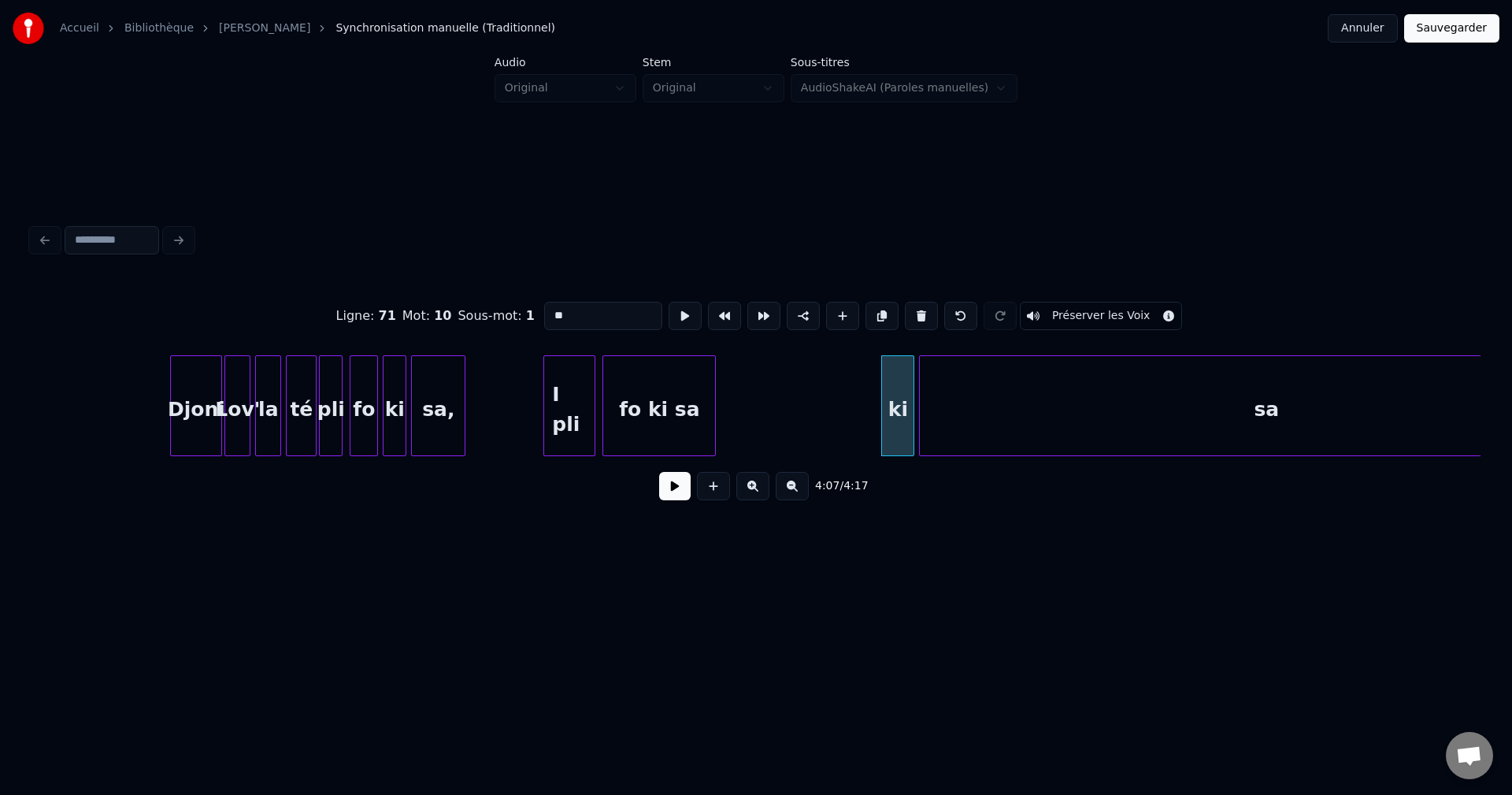
drag, startPoint x: 605, startPoint y: 315, endPoint x: 406, endPoint y: 364, distance: 204.9
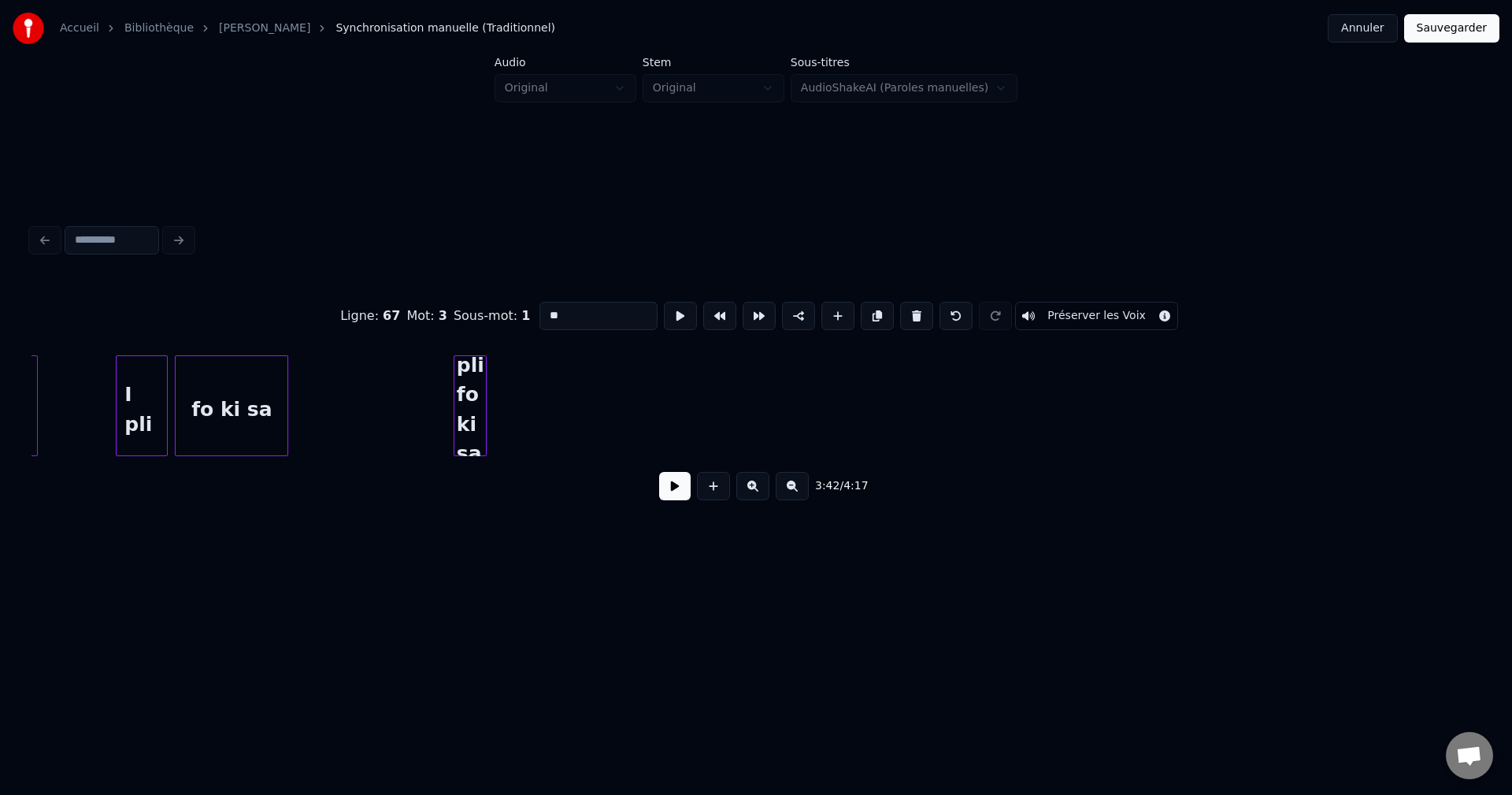
scroll to position [0, 28693]
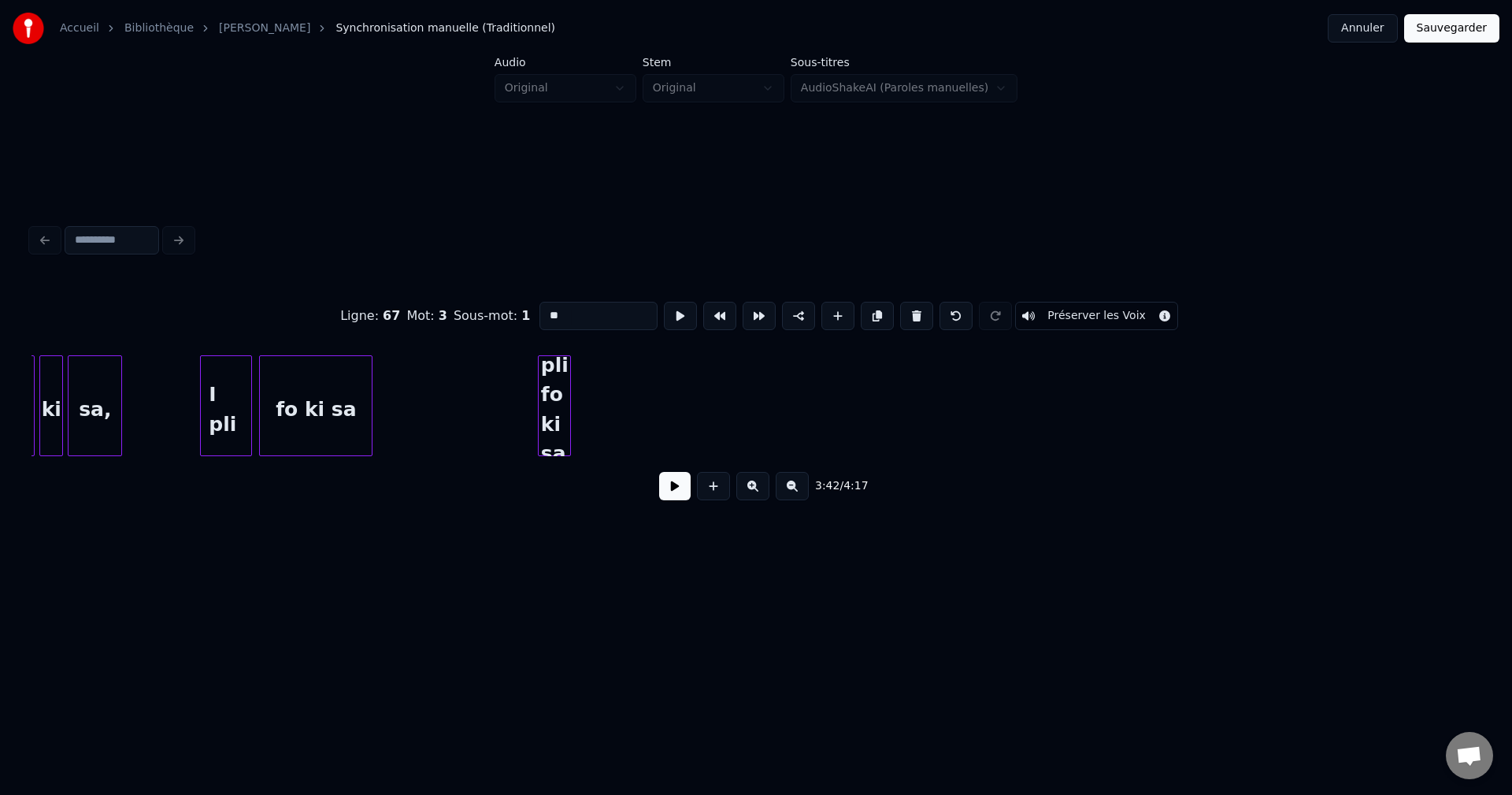
type input "********"
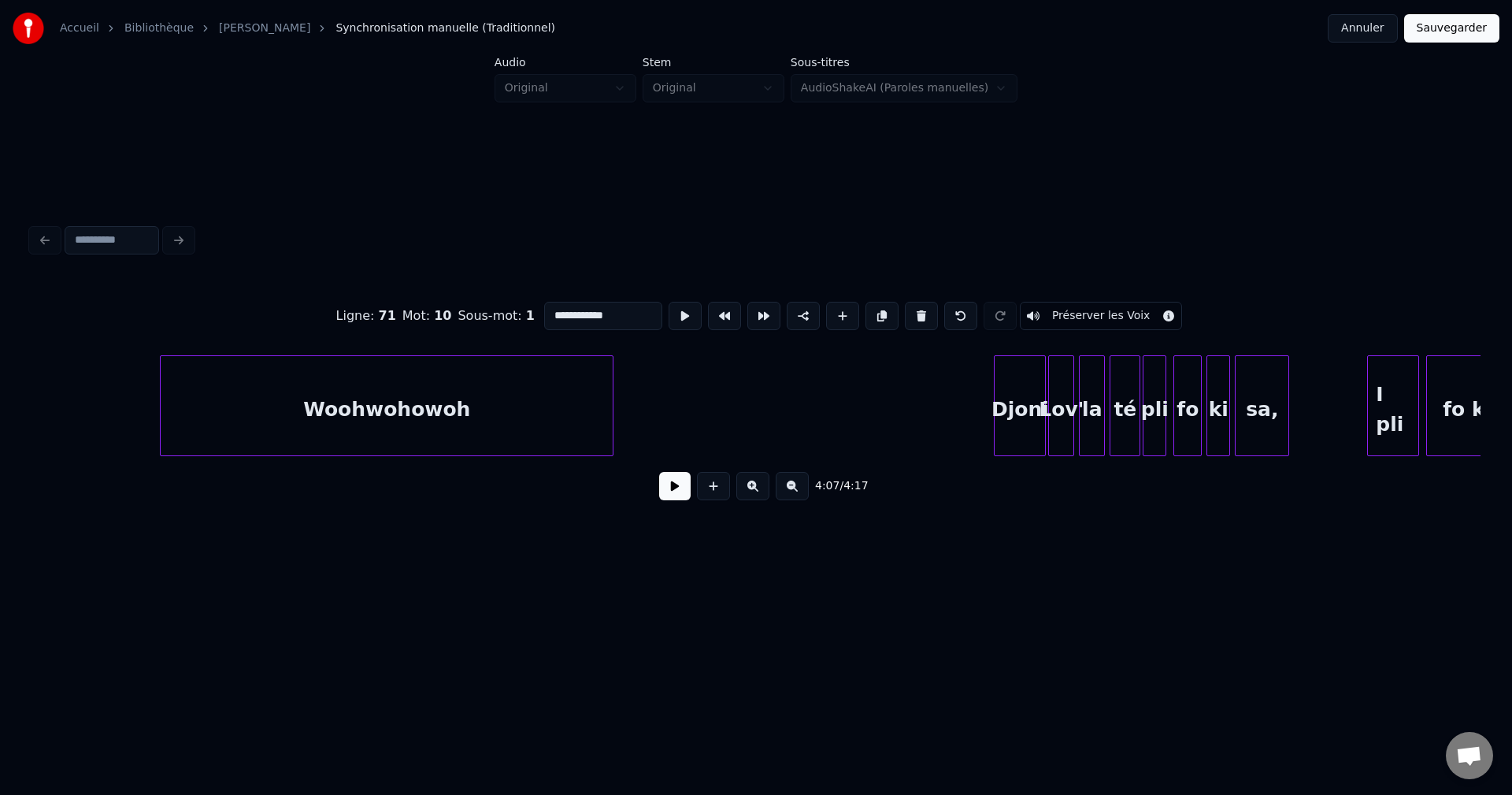
scroll to position [0, 27496]
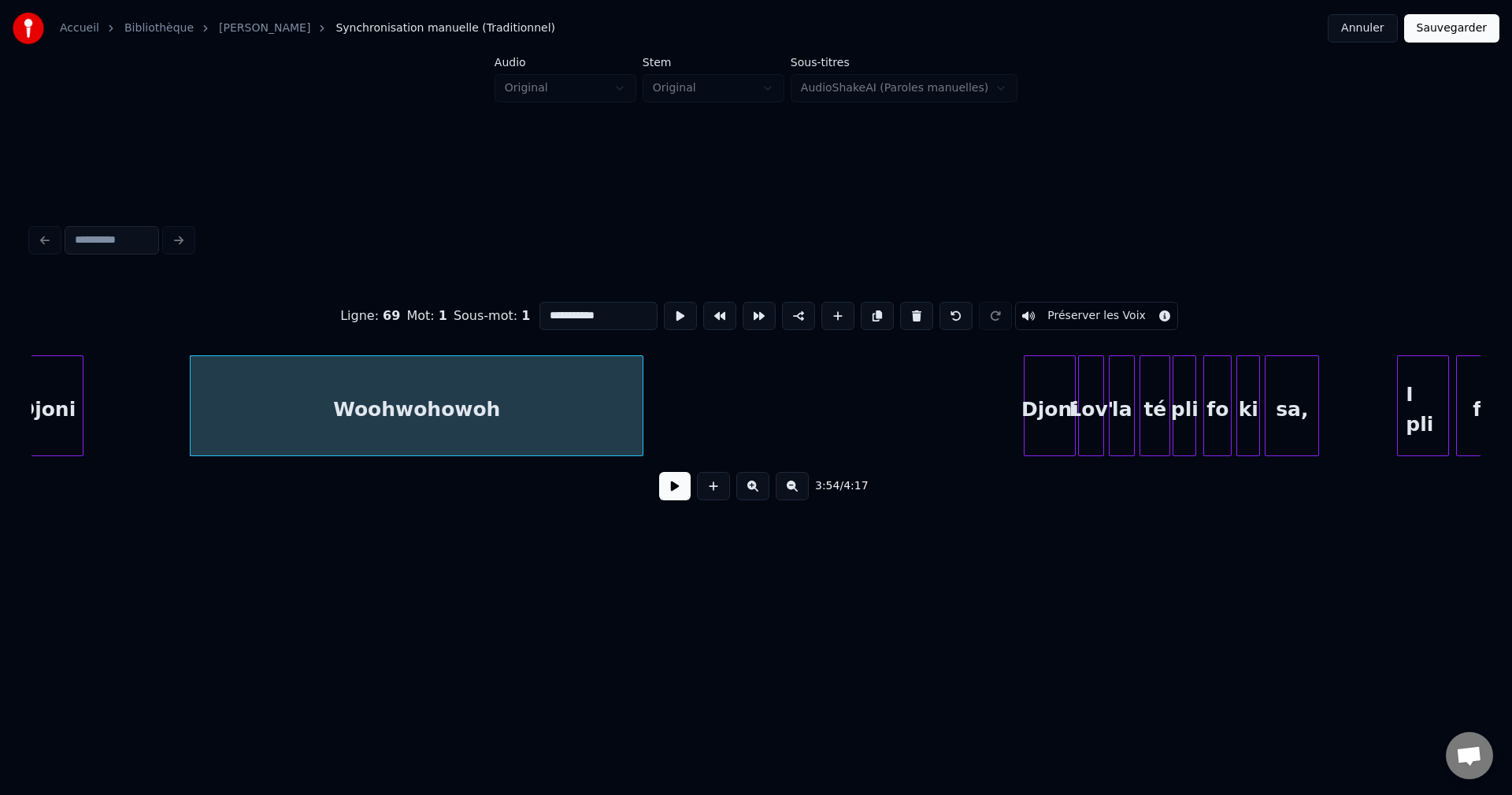
drag, startPoint x: 622, startPoint y: 304, endPoint x: 265, endPoint y: 311, distance: 357.1
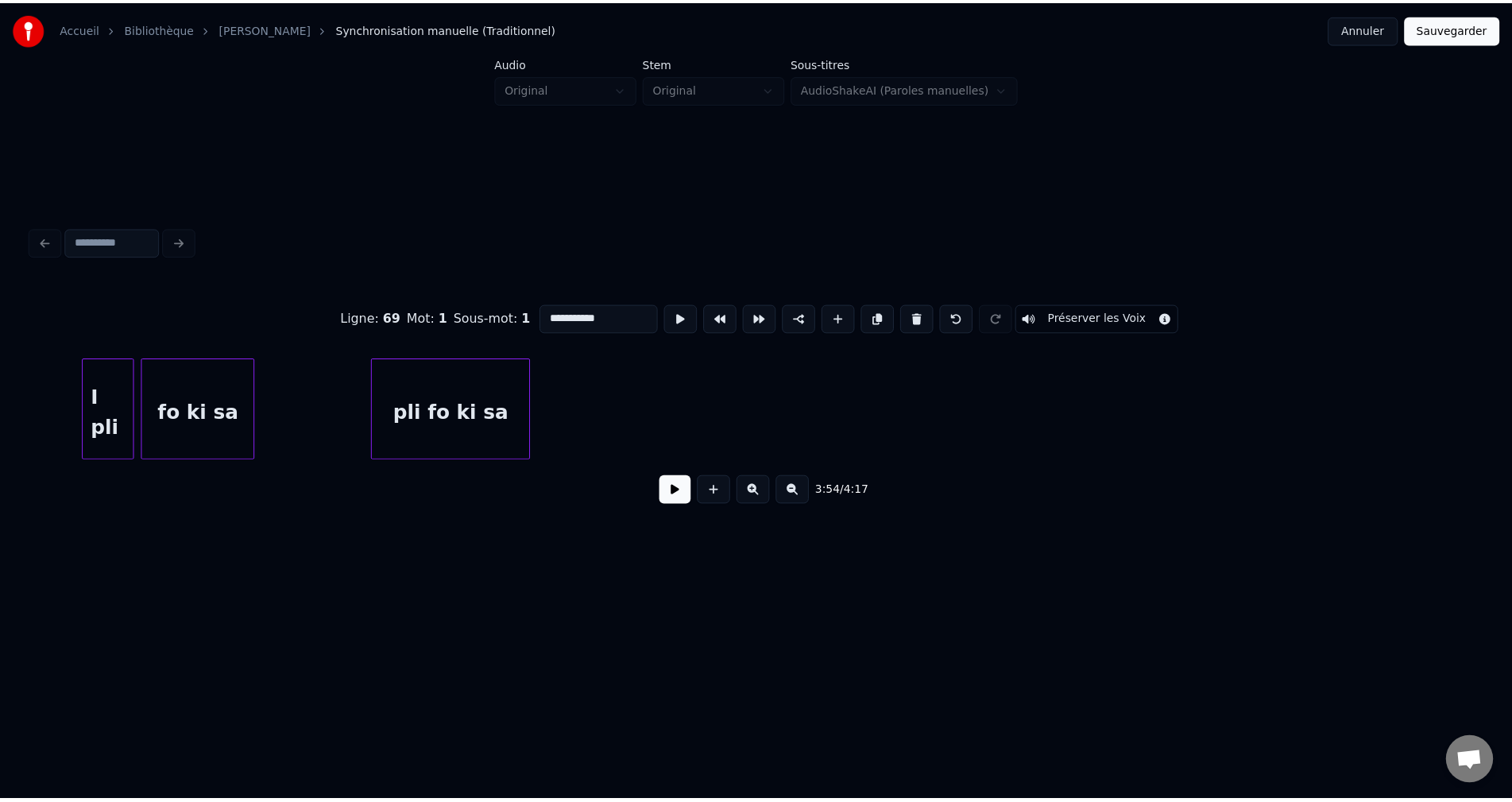
scroll to position [0, 29085]
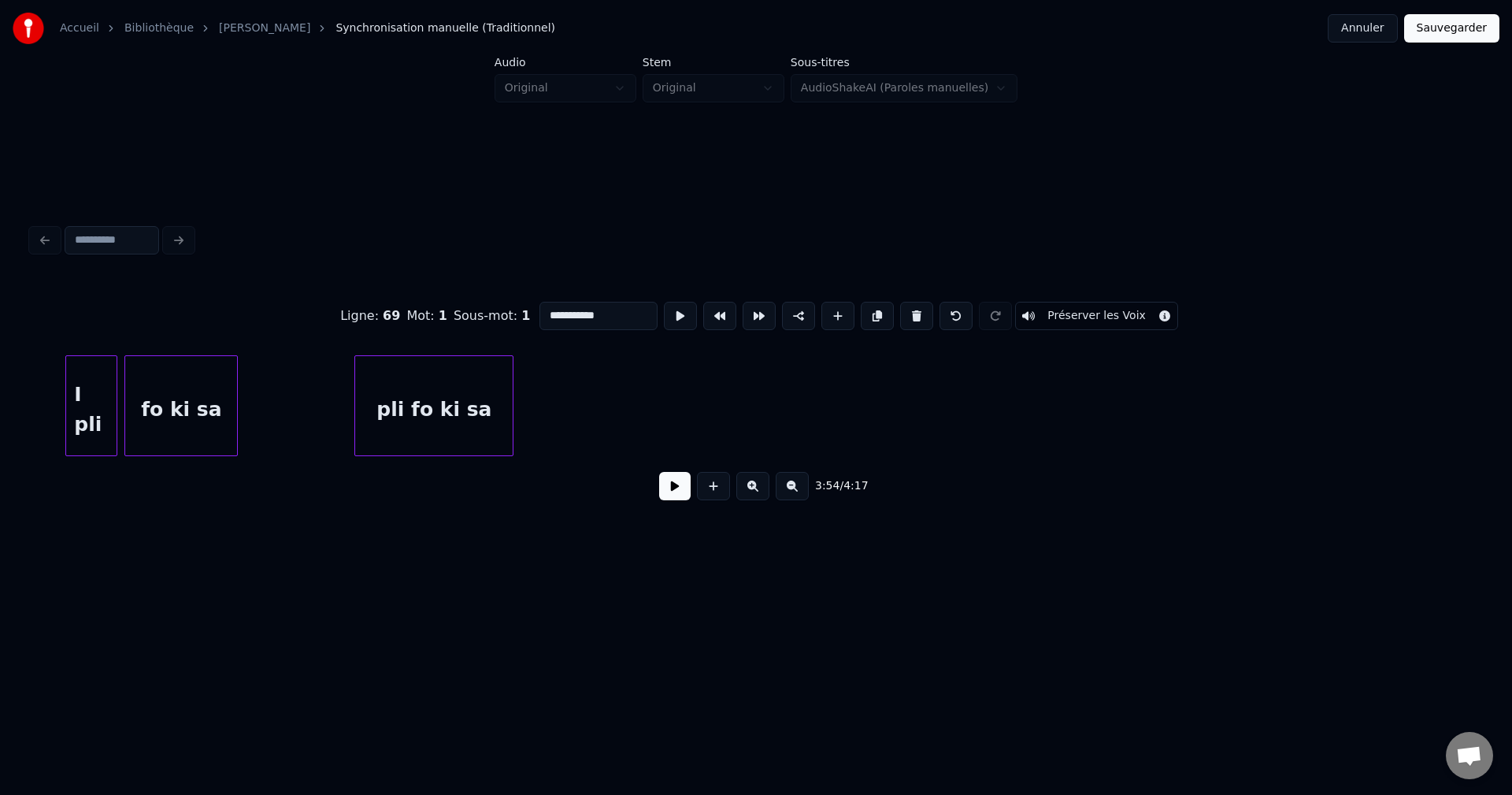
type input "**********"
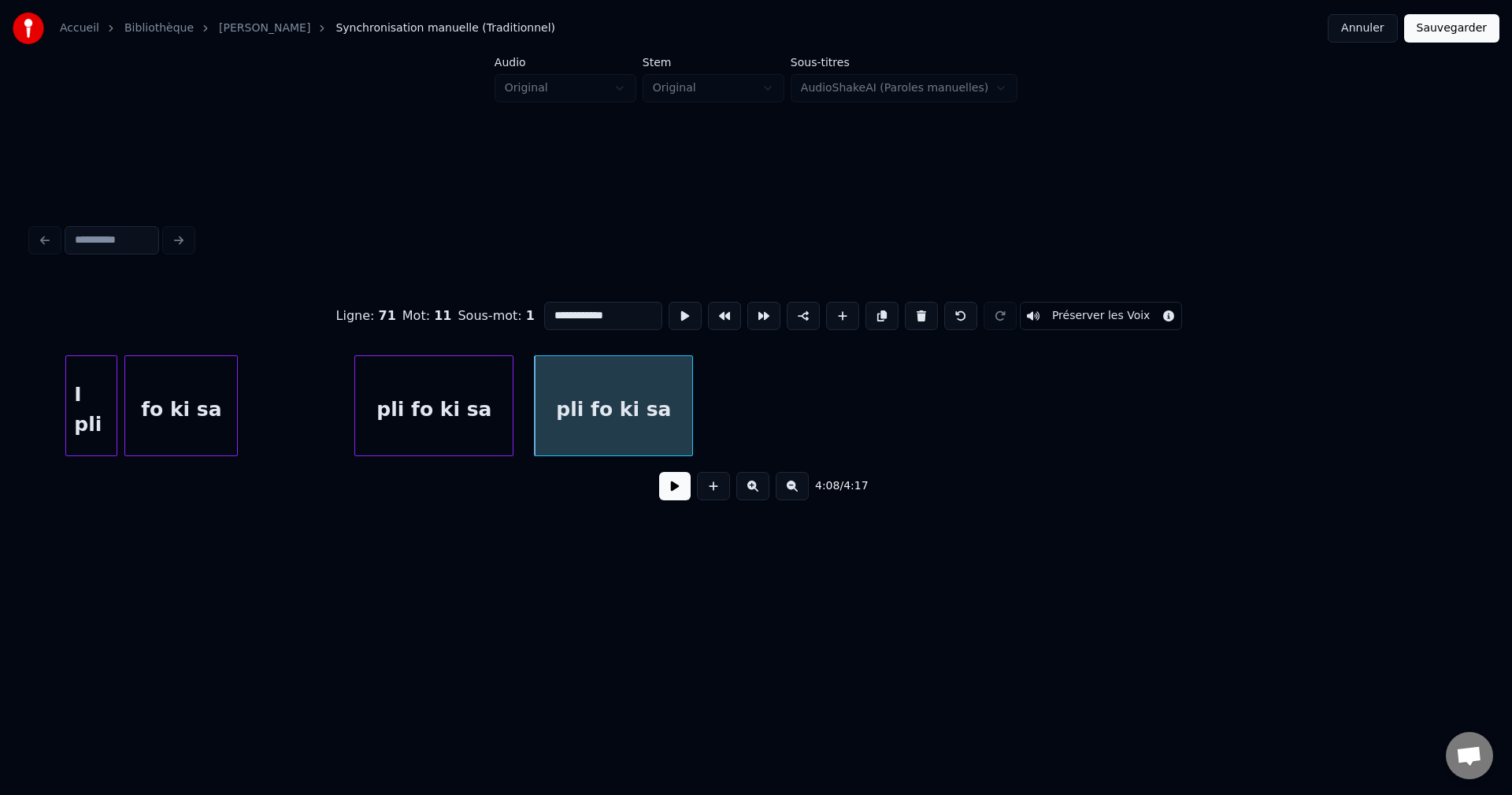
drag, startPoint x: 613, startPoint y: 309, endPoint x: 397, endPoint y: 309, distance: 216.0
paste input
type input "**********"
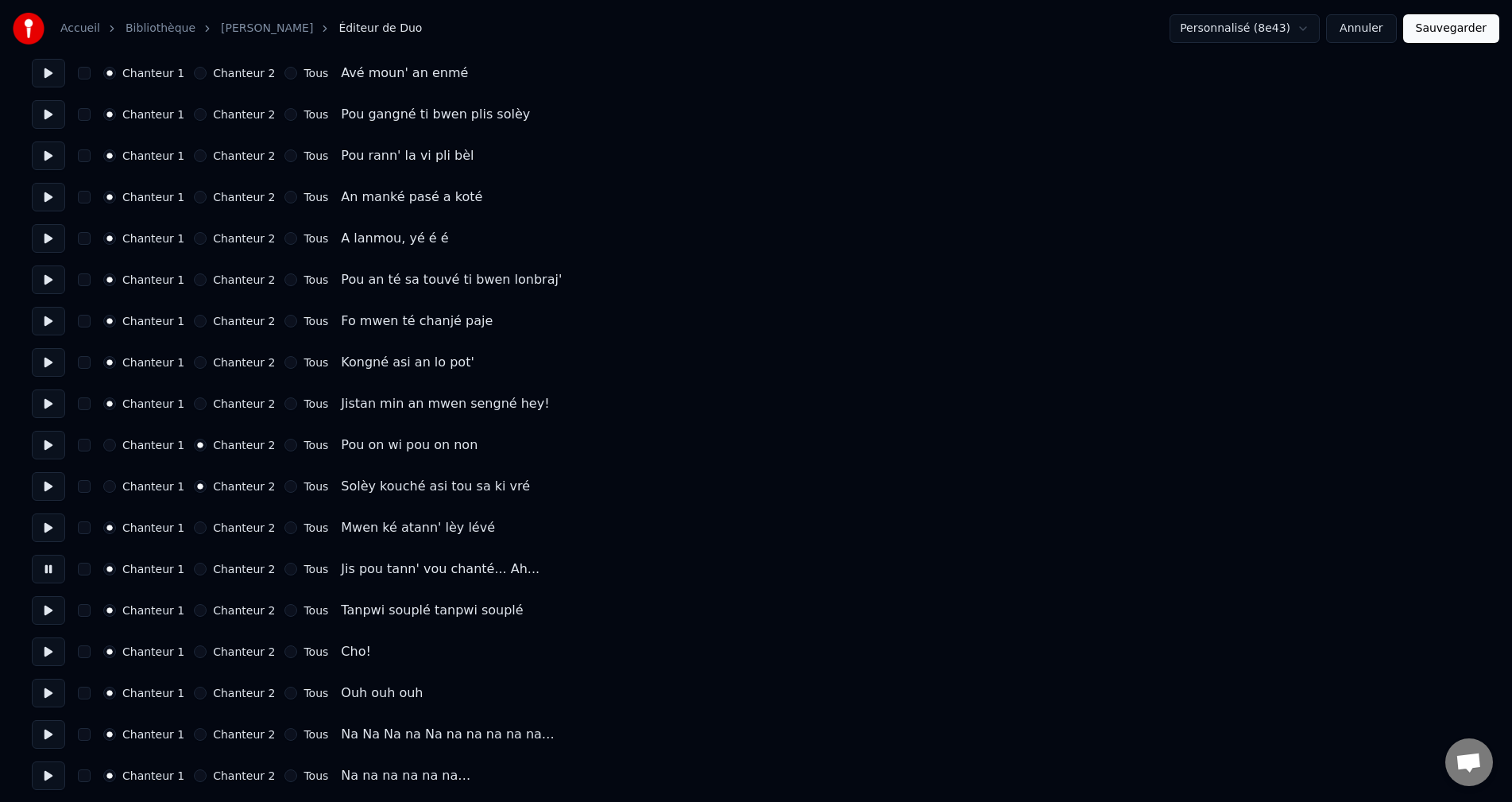
scroll to position [874, 0]
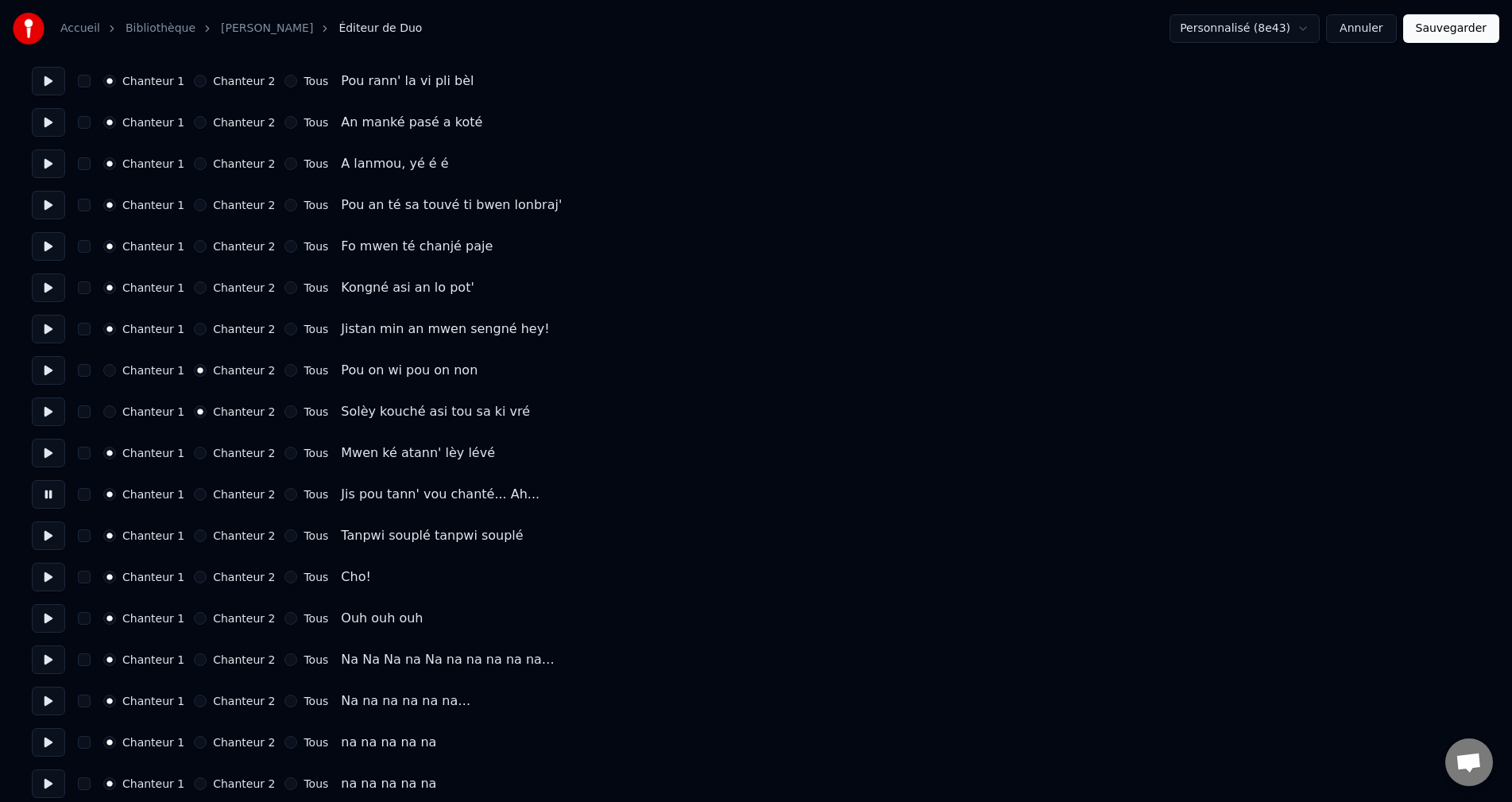
drag, startPoint x: 39, startPoint y: 523, endPoint x: 41, endPoint y: 533, distance: 10.2
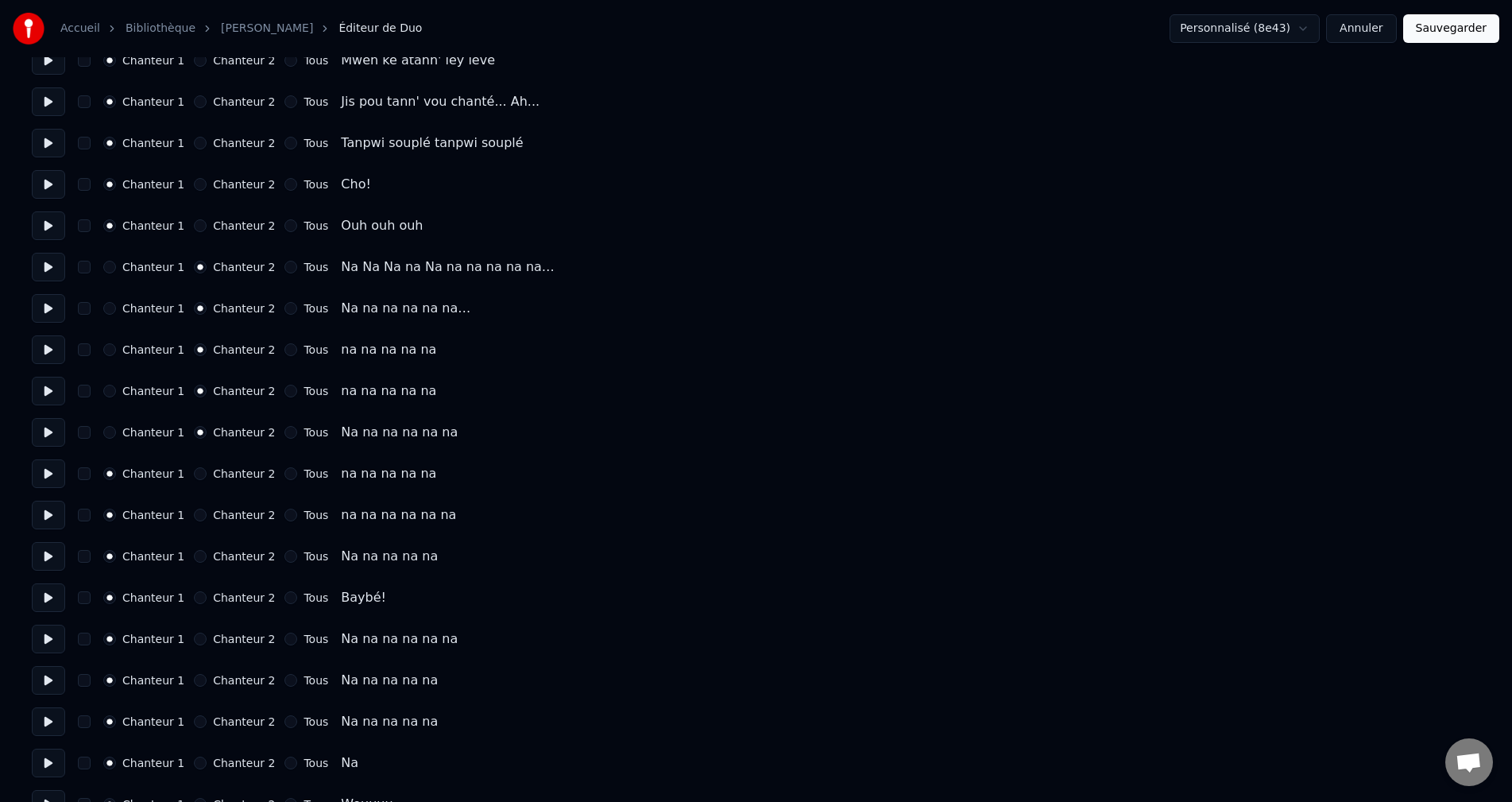
scroll to position [1271, 0]
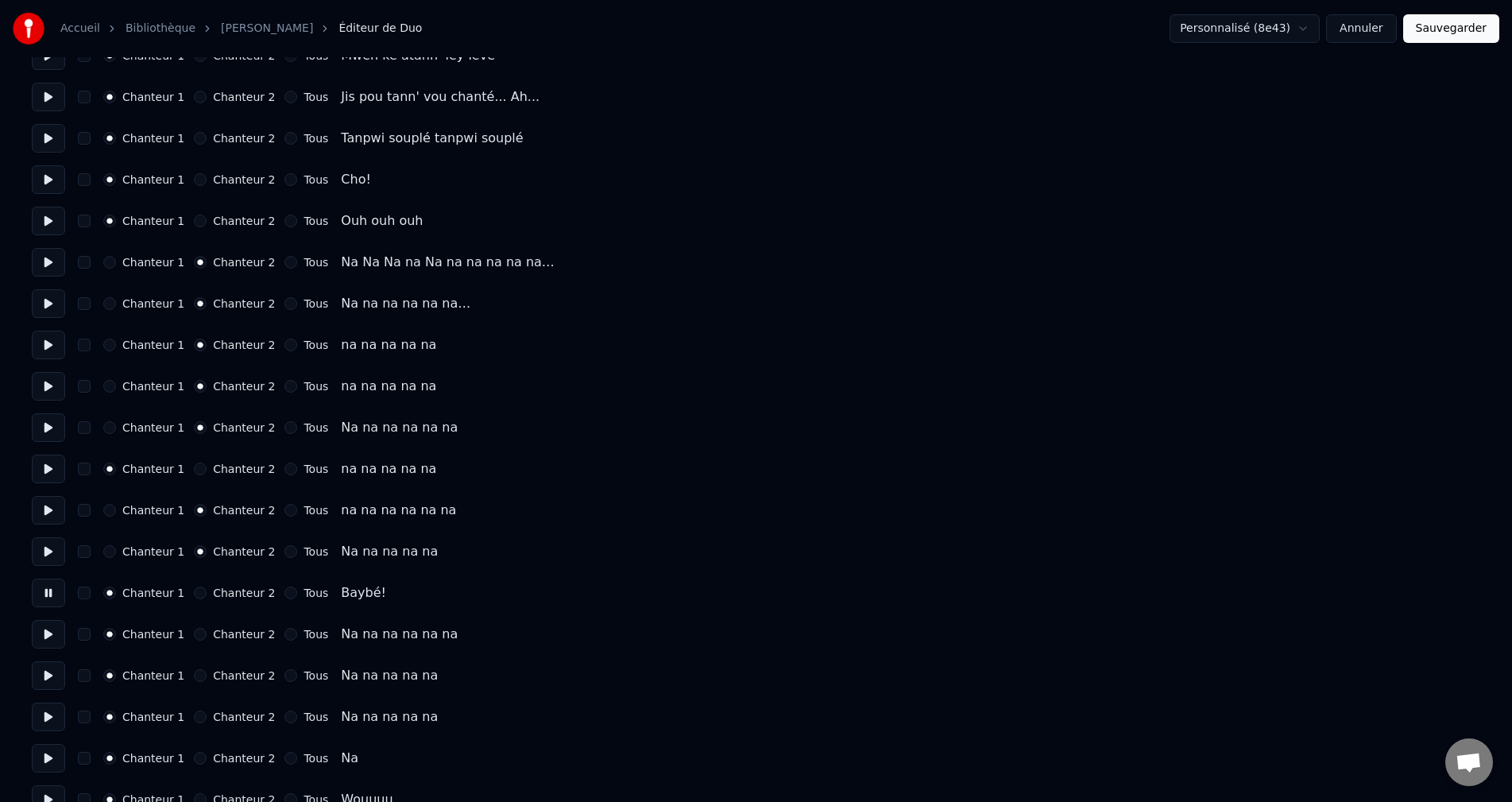
drag, startPoint x: 41, startPoint y: 642, endPoint x: 144, endPoint y: 648, distance: 103.2
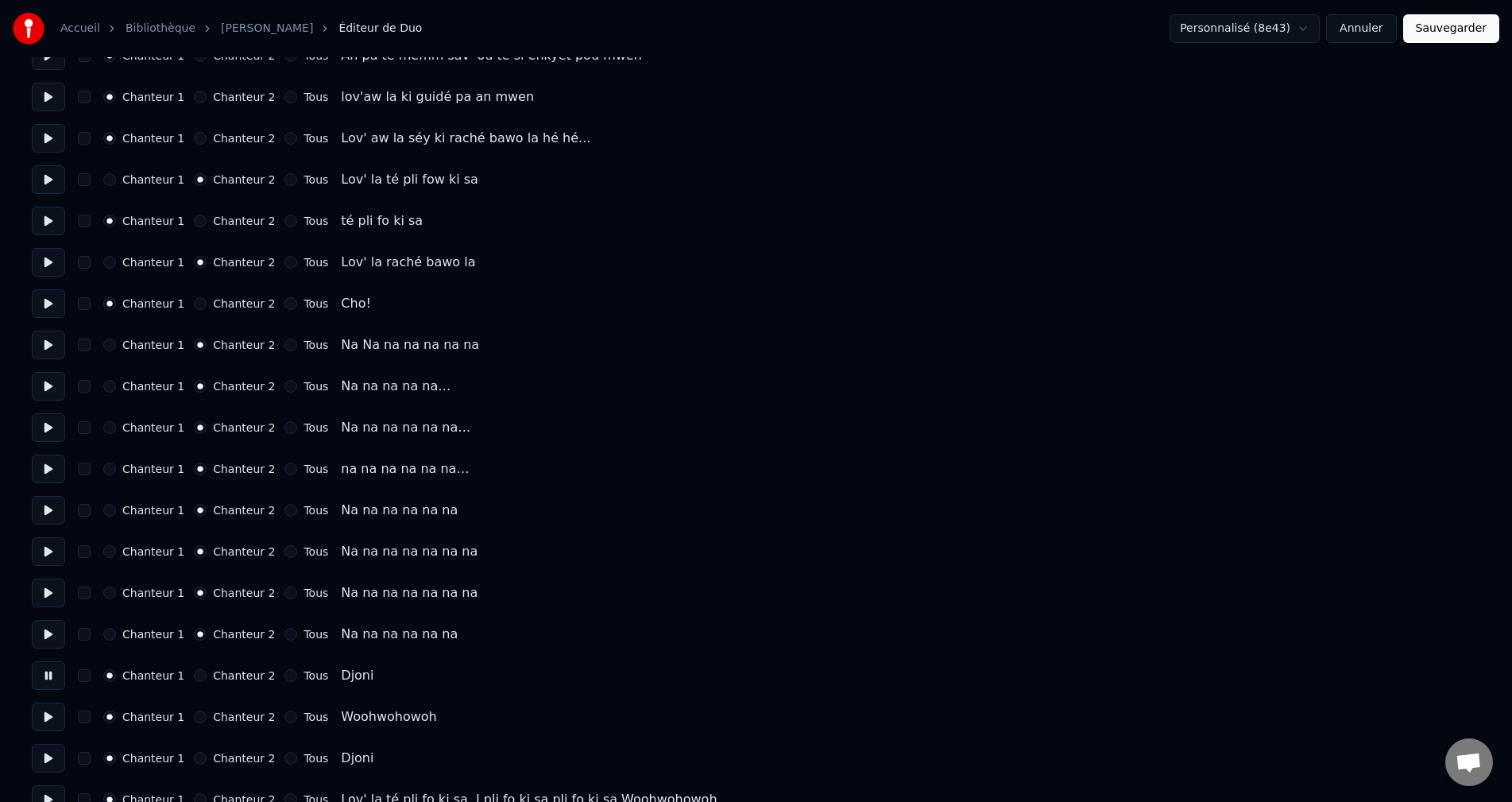
scroll to position [2333, 0]
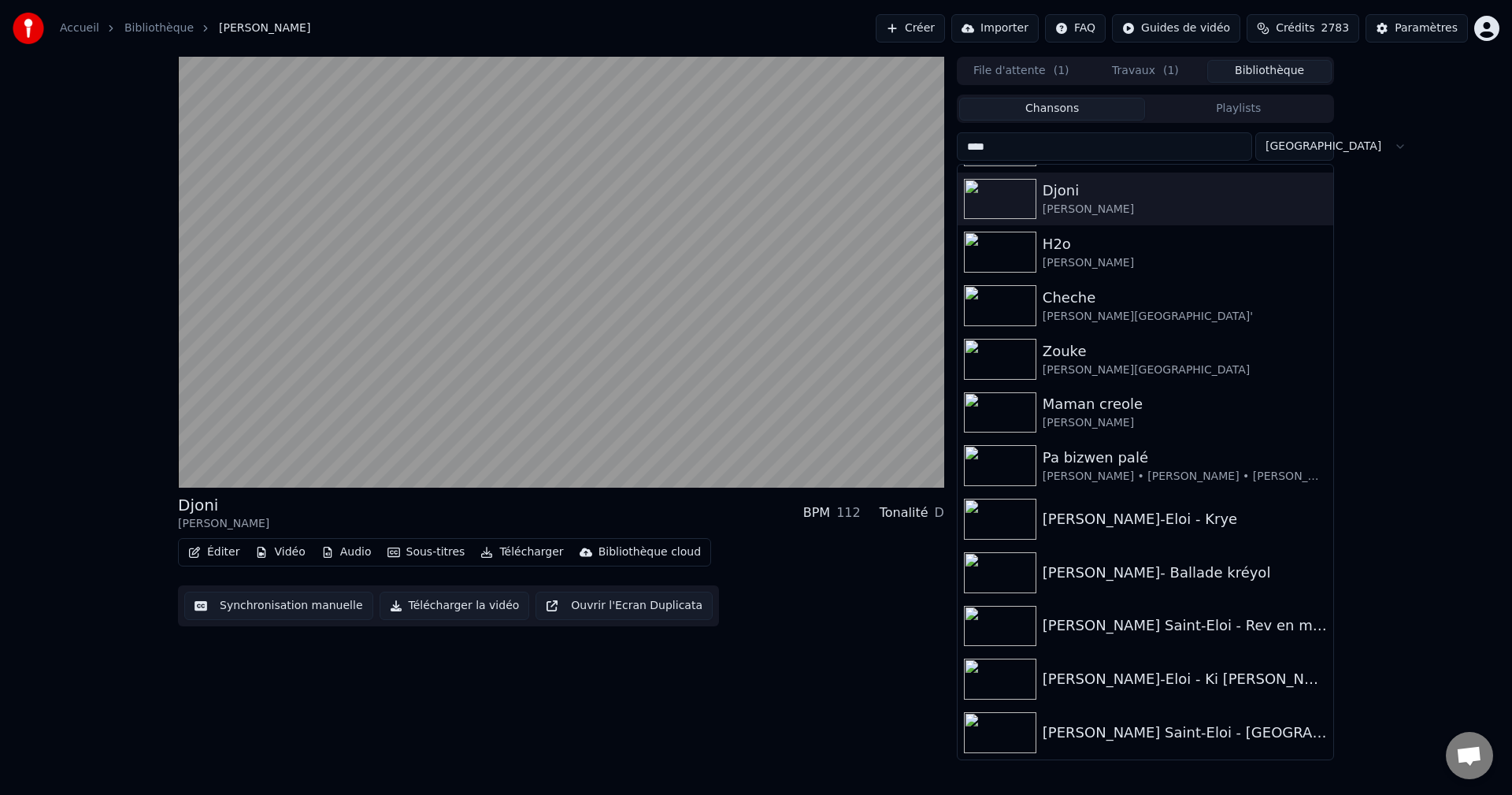
scroll to position [99, 0]
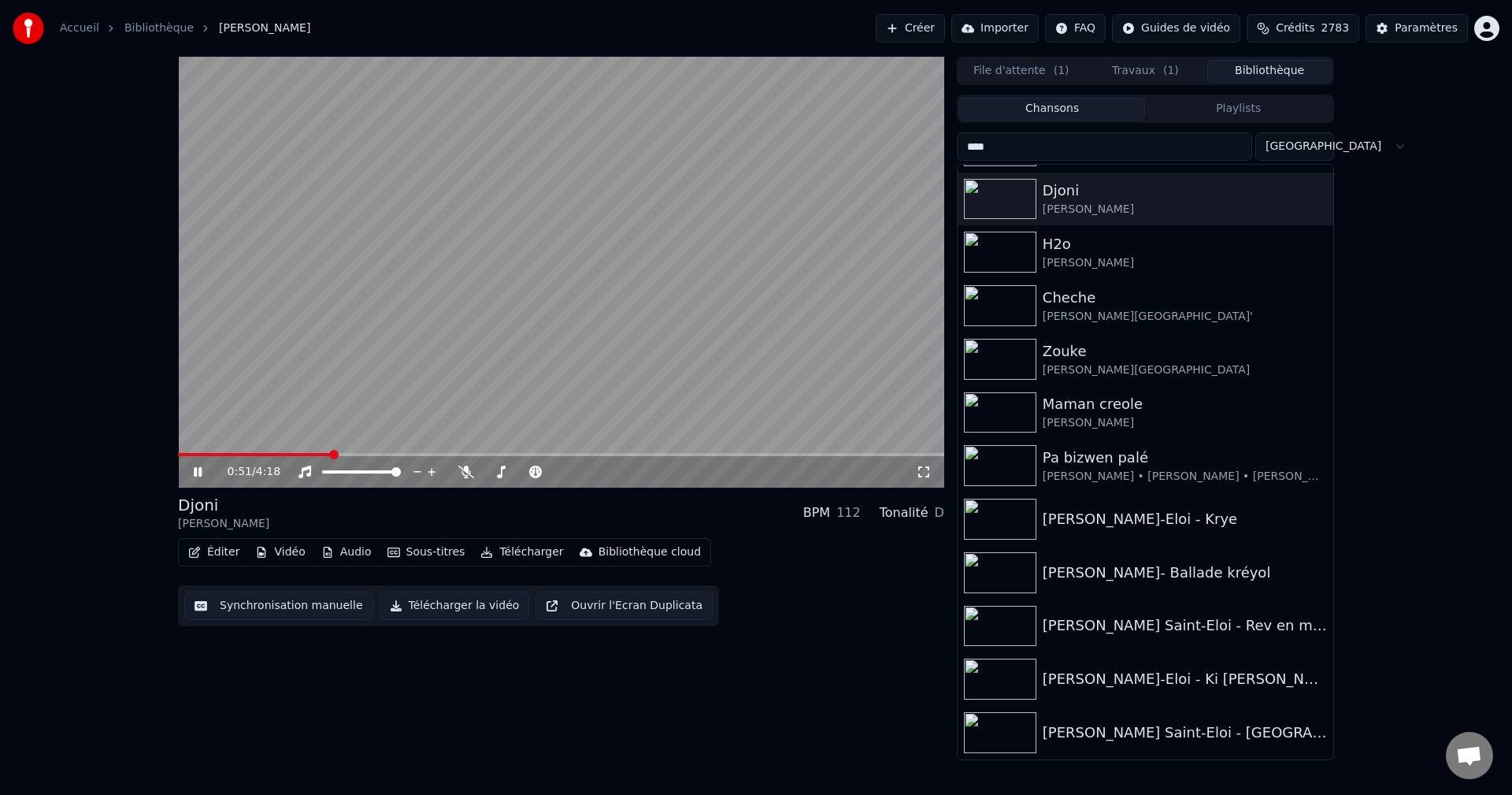
drag, startPoint x: 1010, startPoint y: 146, endPoint x: 855, endPoint y: 142, distance: 155.1
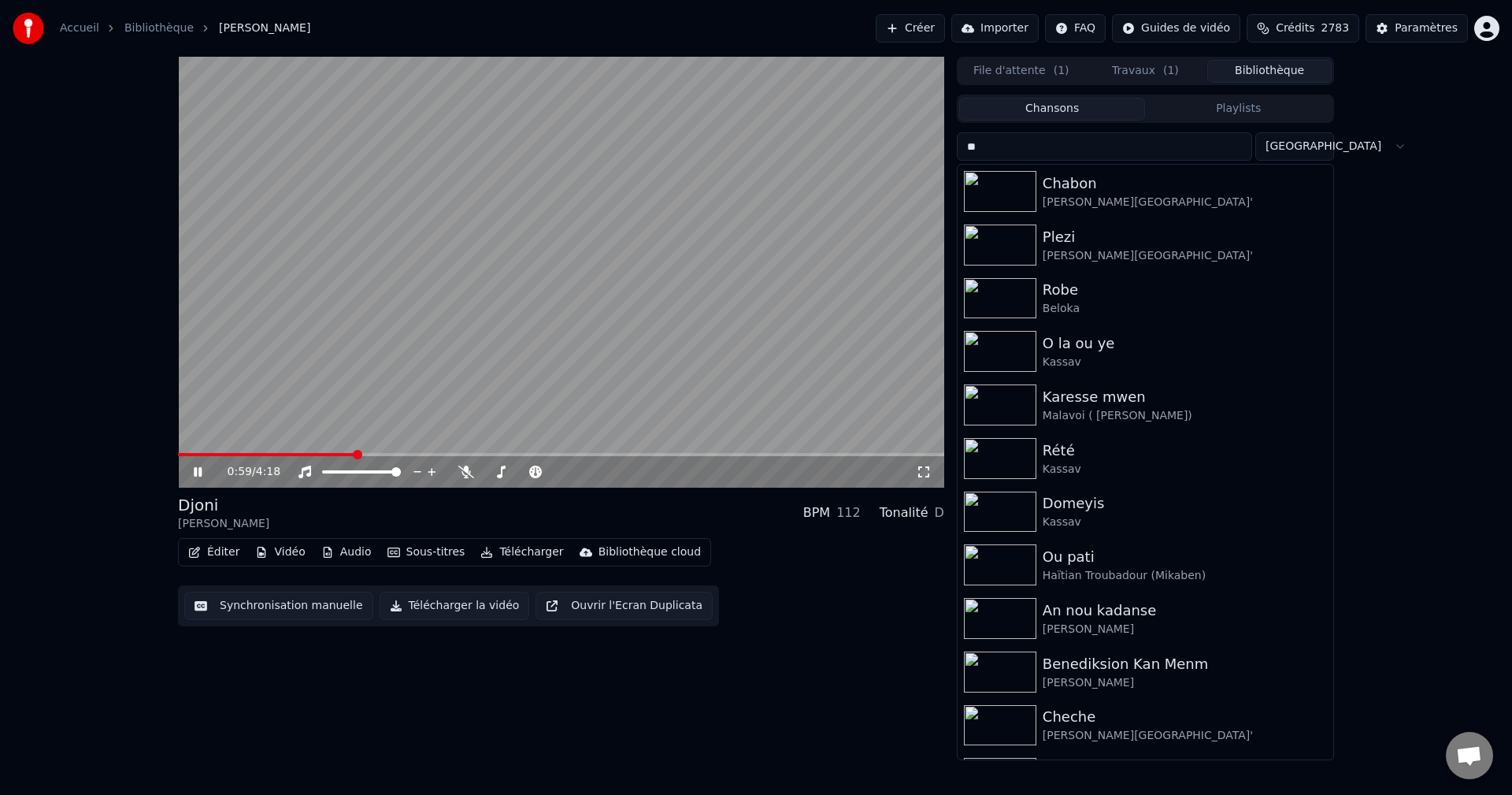
type input "*"
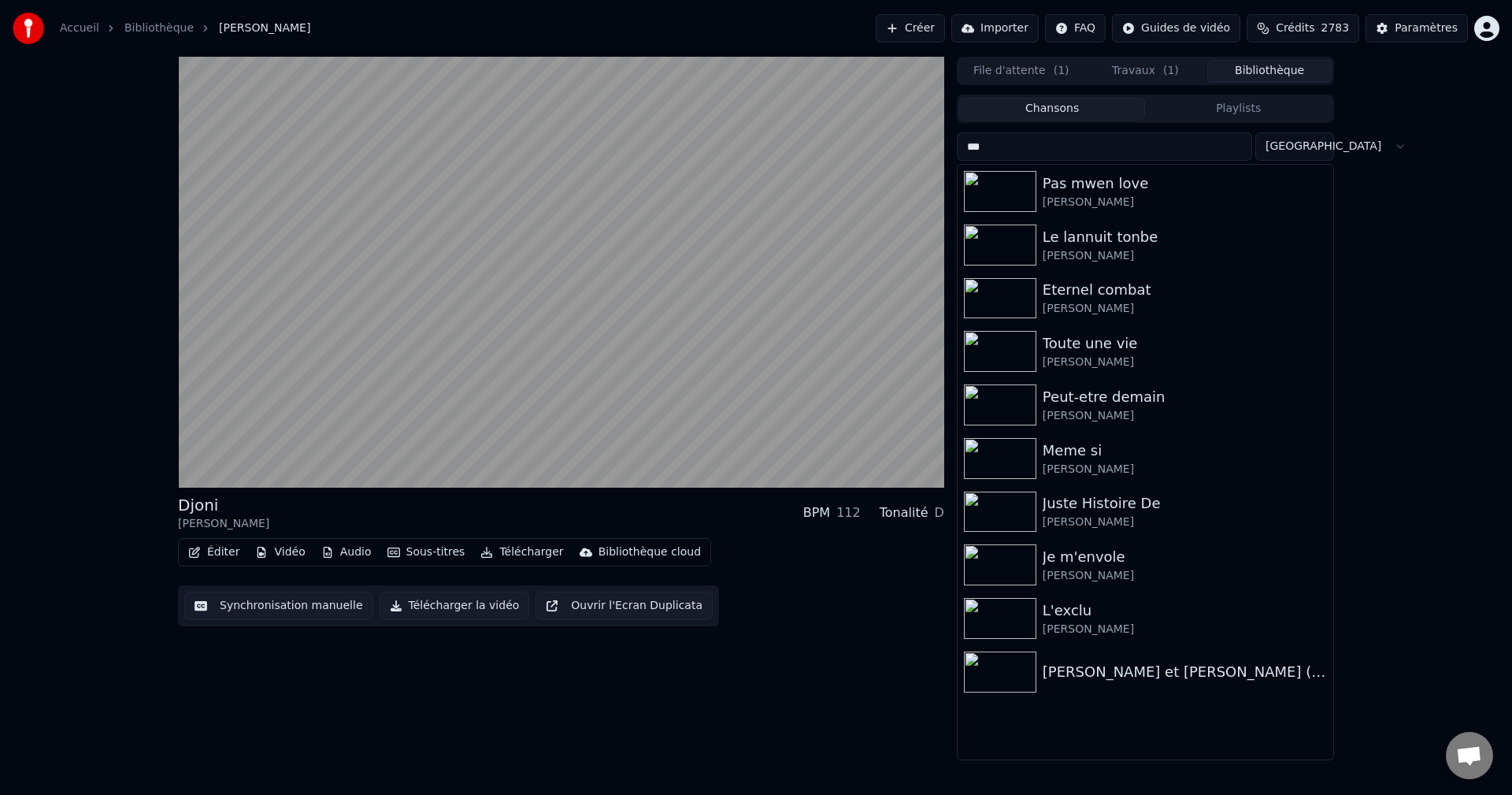
drag, startPoint x: 1042, startPoint y: 140, endPoint x: 946, endPoint y: 155, distance: 97.2
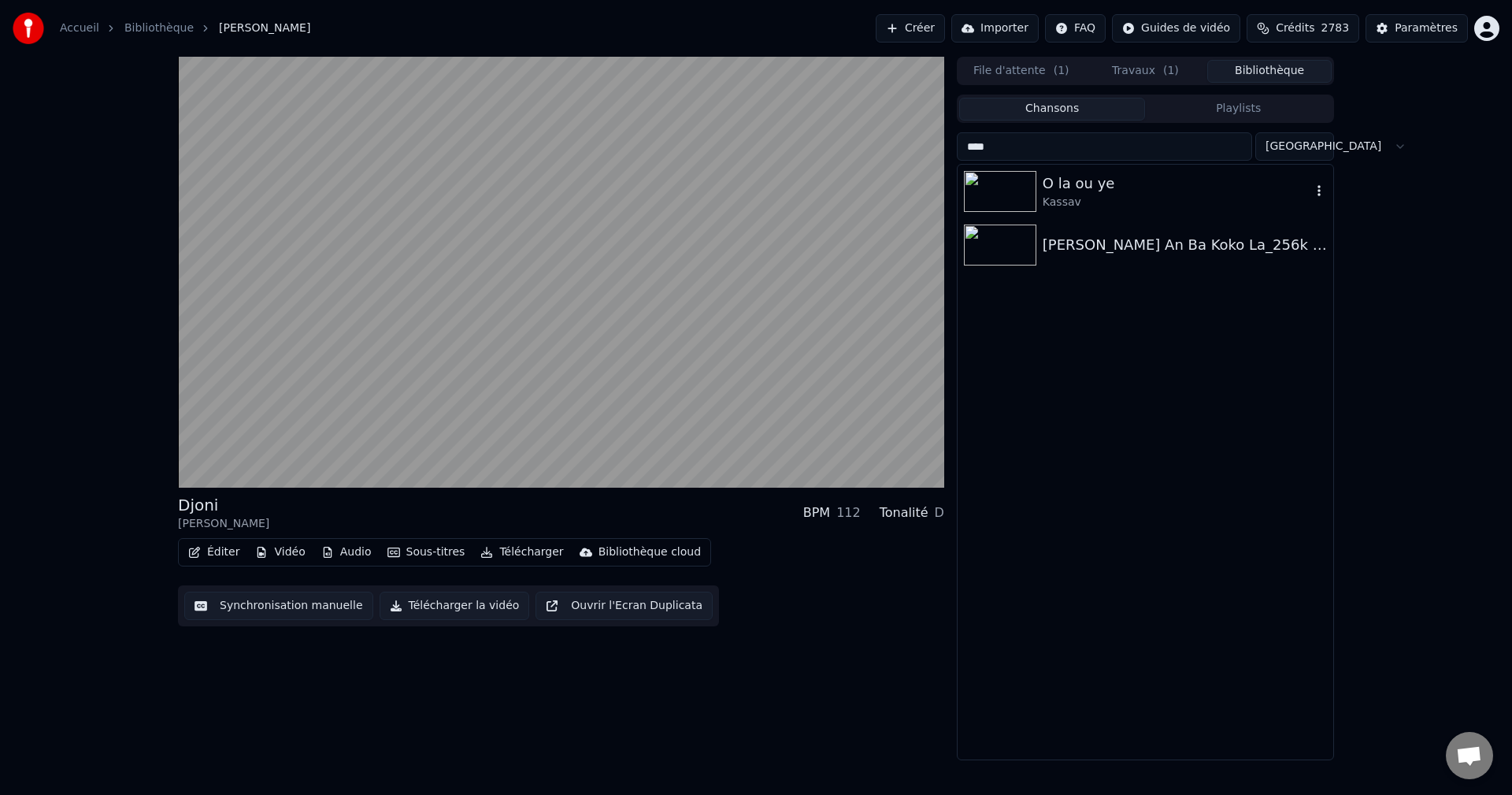
type input "****"
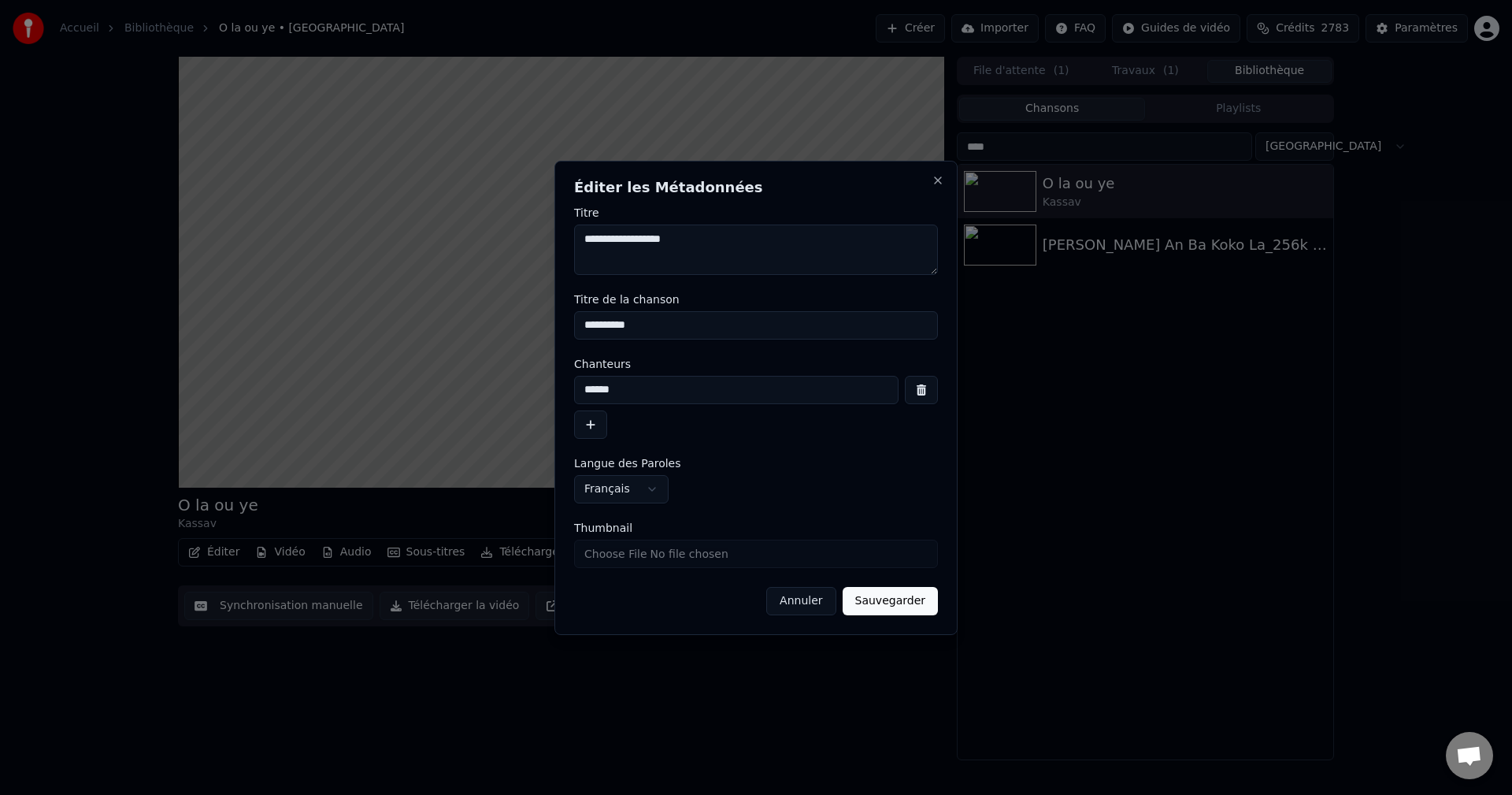
drag, startPoint x: 627, startPoint y: 388, endPoint x: 560, endPoint y: 390, distance: 67.0
paste input "*****"
type input "**********"
drag, startPoint x: 671, startPoint y: 382, endPoint x: 535, endPoint y: 375, distance: 136.2
paste input "**********"
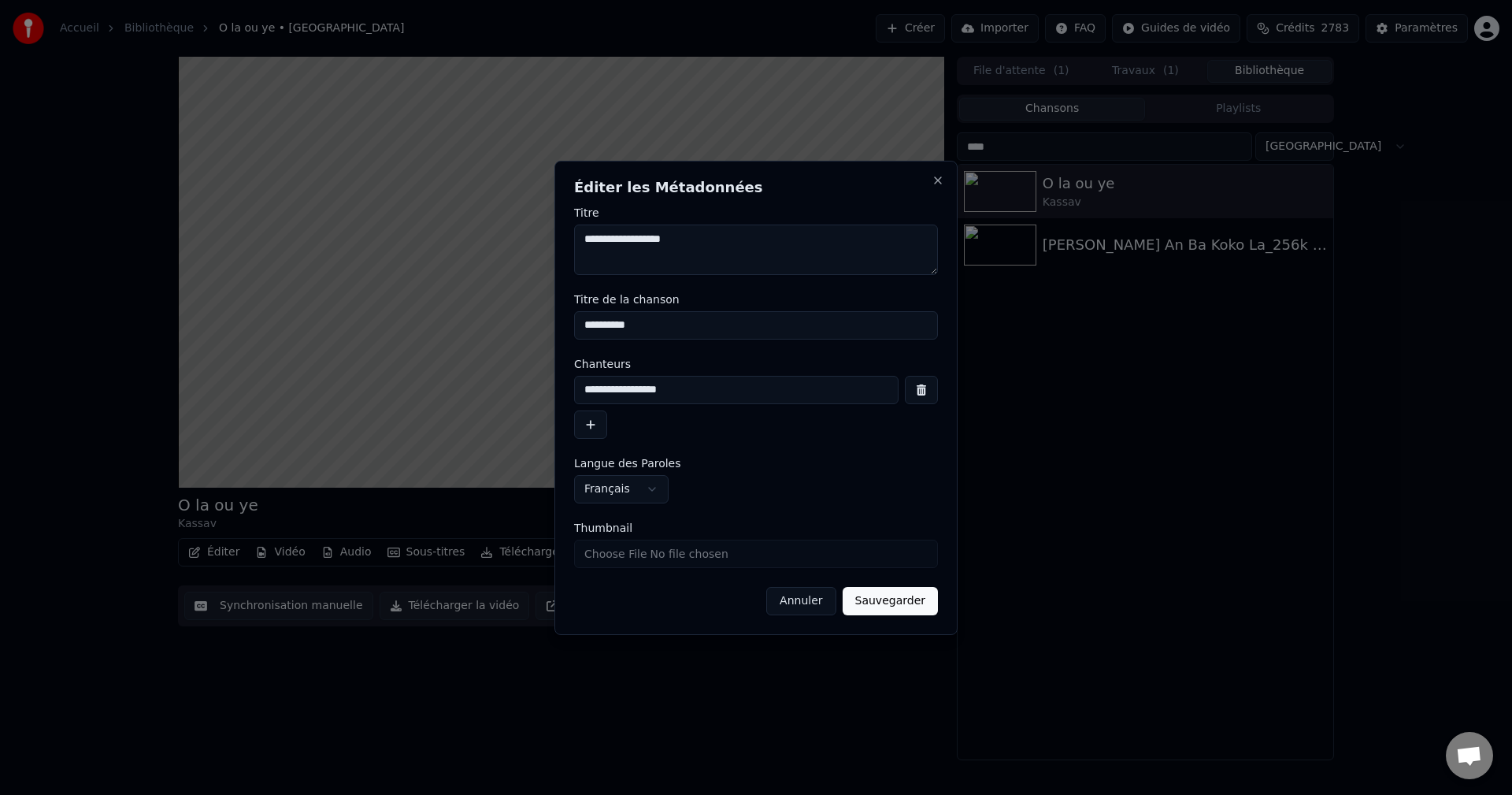
drag, startPoint x: 682, startPoint y: 392, endPoint x: 617, endPoint y: 390, distance: 65.0
type input "**********"
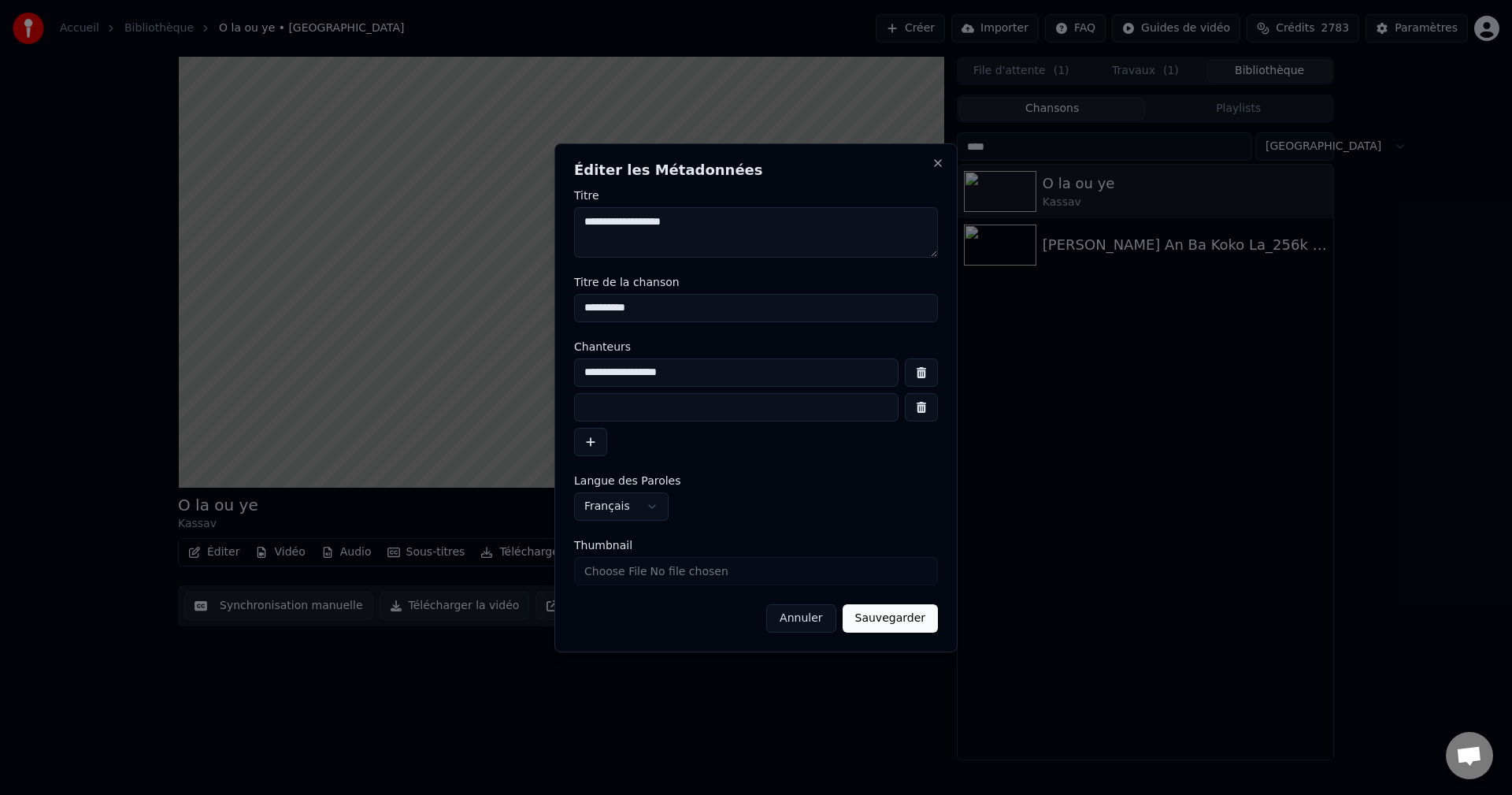
paste input "**********"
drag, startPoint x: 715, startPoint y: 409, endPoint x: 656, endPoint y: 416, distance: 59.4
type input "**********"
drag, startPoint x: 672, startPoint y: 375, endPoint x: 548, endPoint y: 383, distance: 124.3
paste textarea "**********"
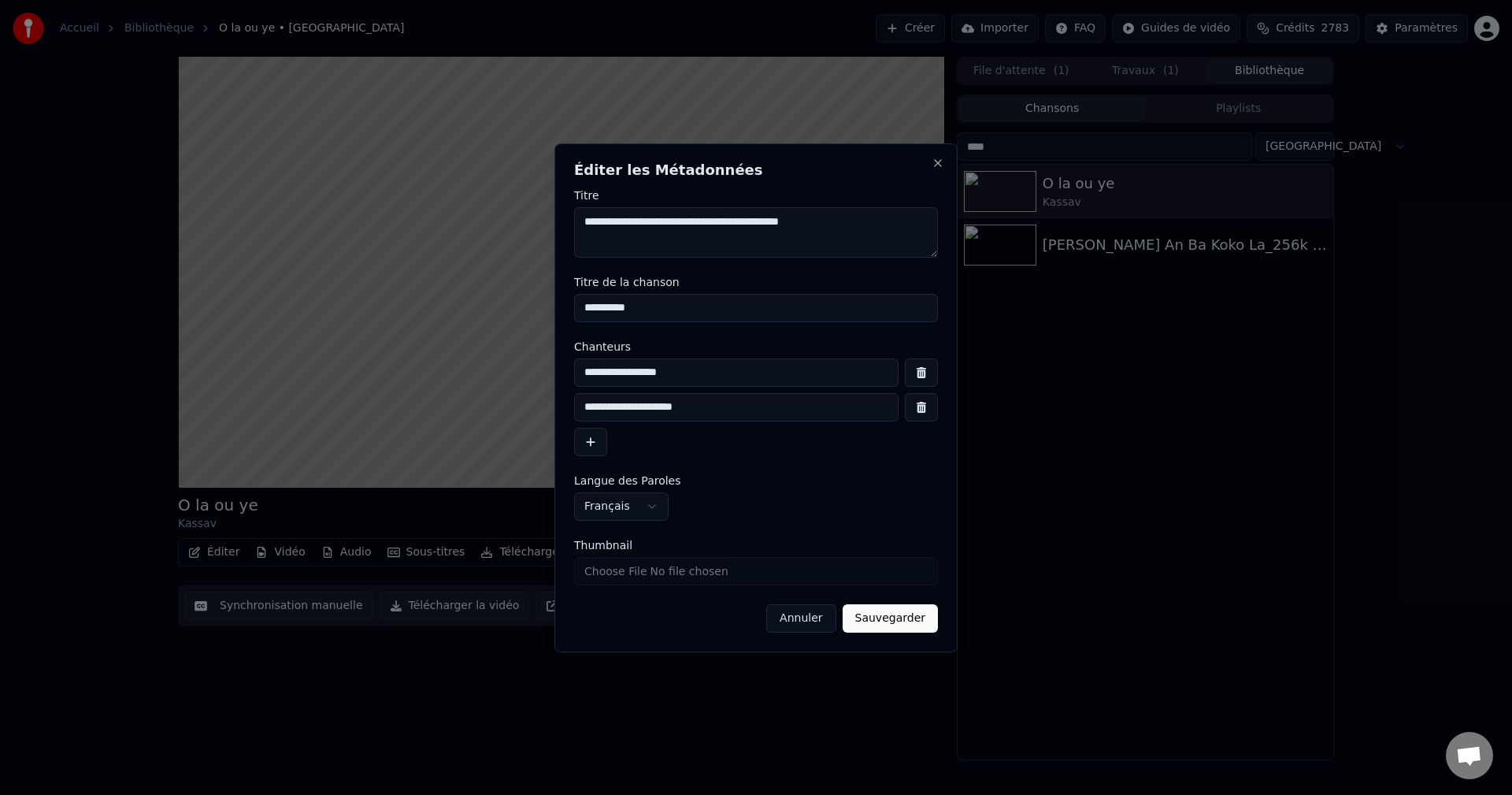
drag, startPoint x: 703, startPoint y: 409, endPoint x: 514, endPoint y: 419, distance: 189.3
paste textarea "**********"
type textarea "**********"
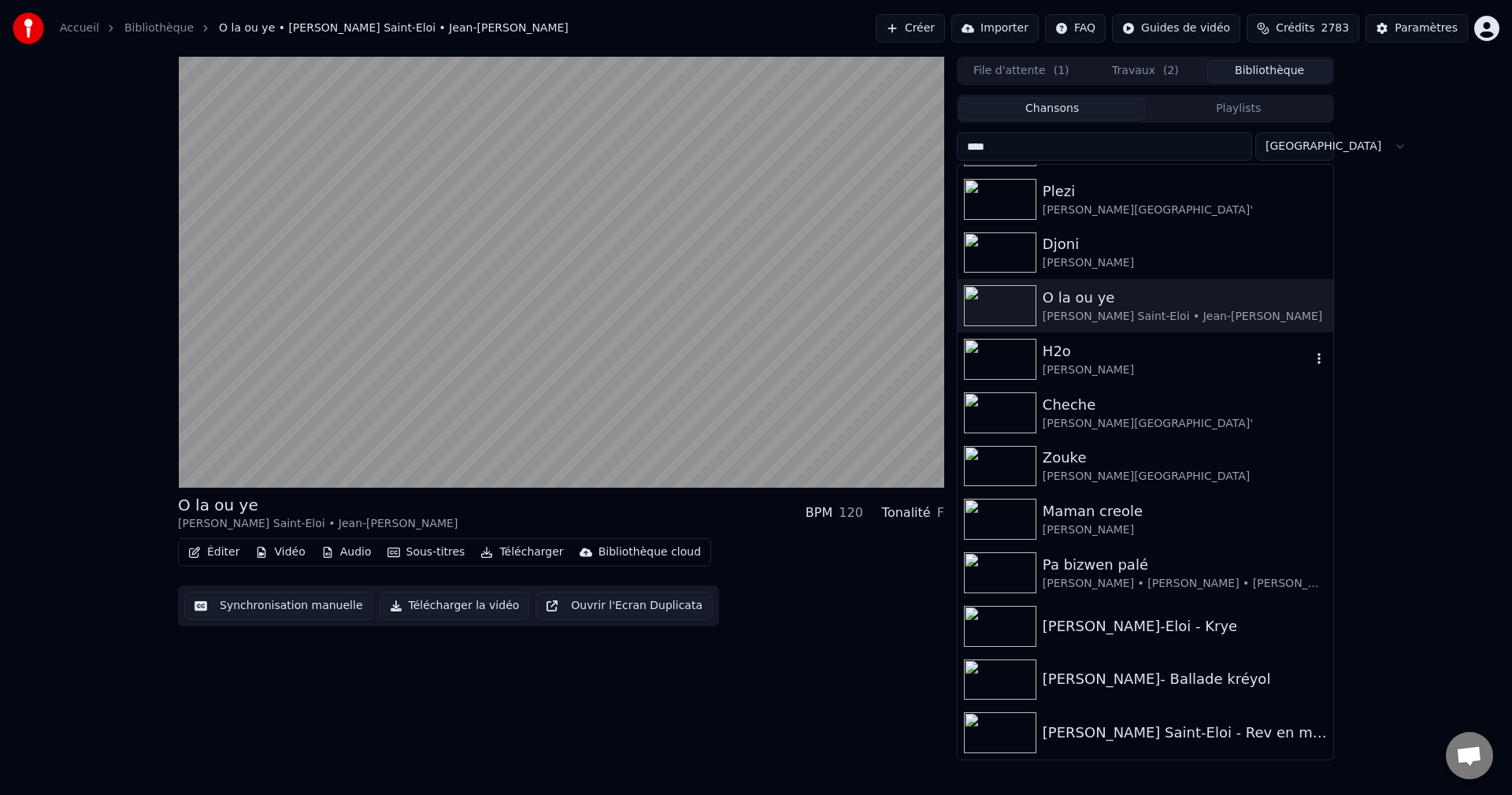
scroll to position [79, 0]
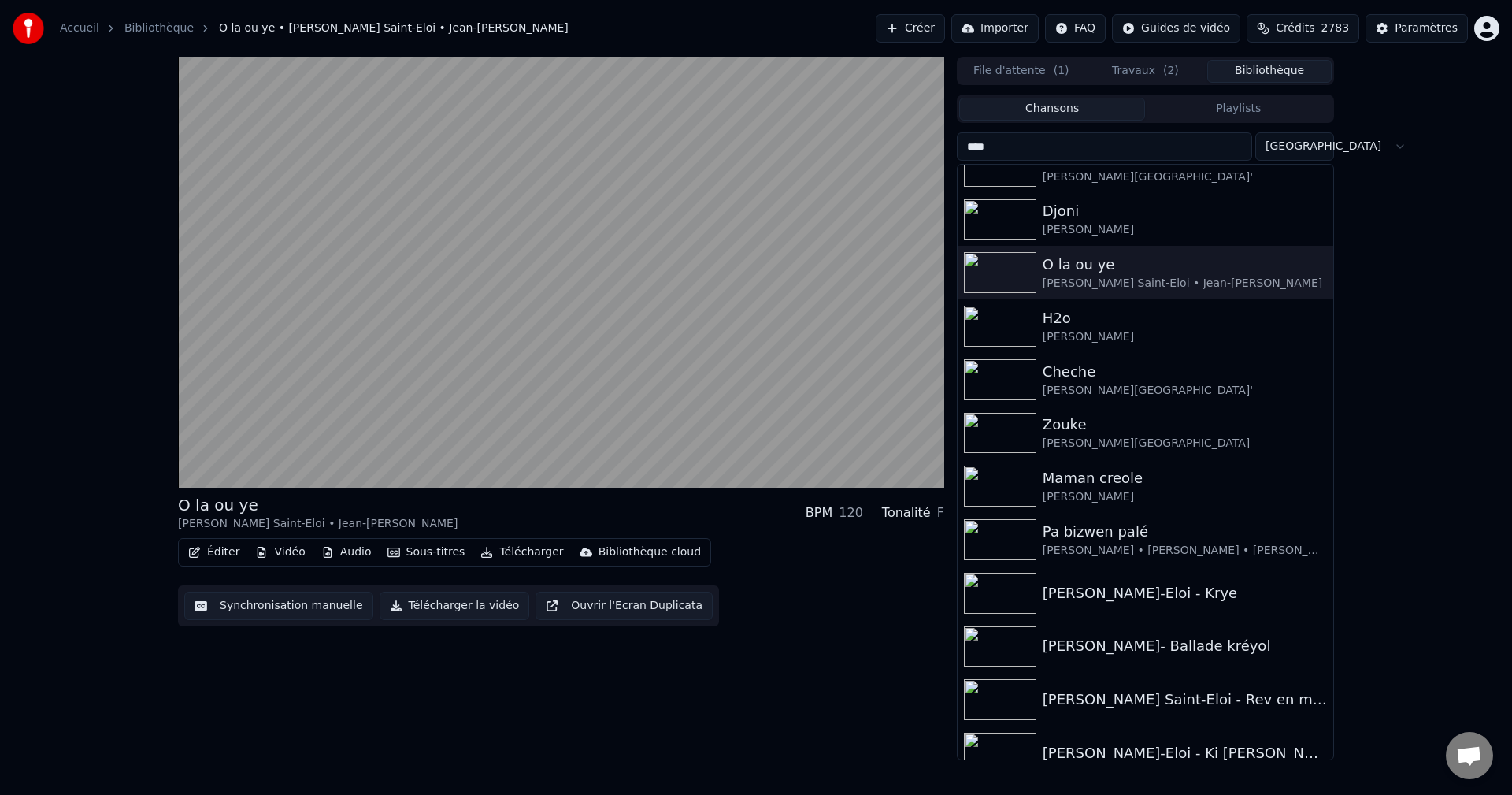
type input "****"
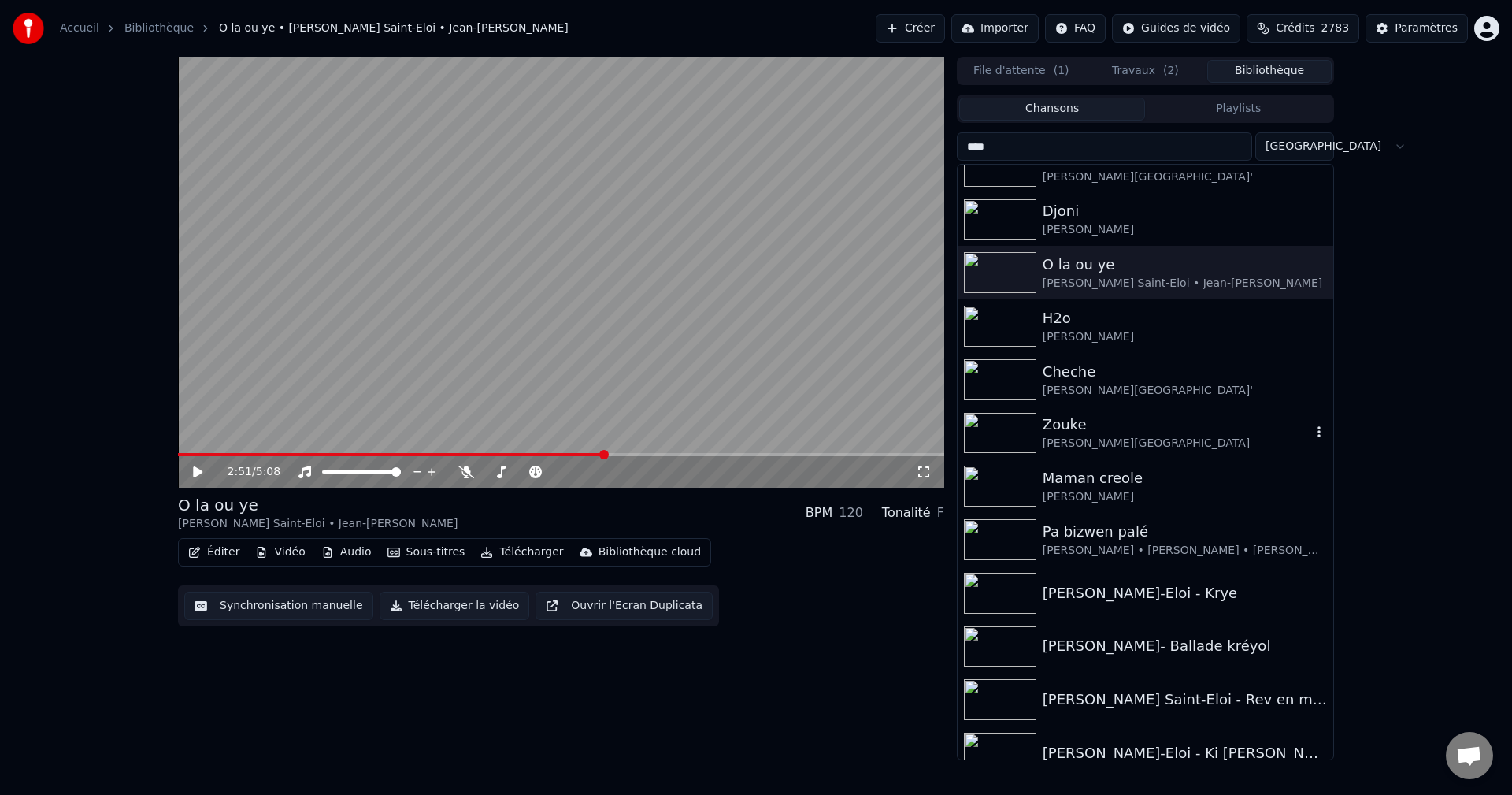
scroll to position [153, 0]
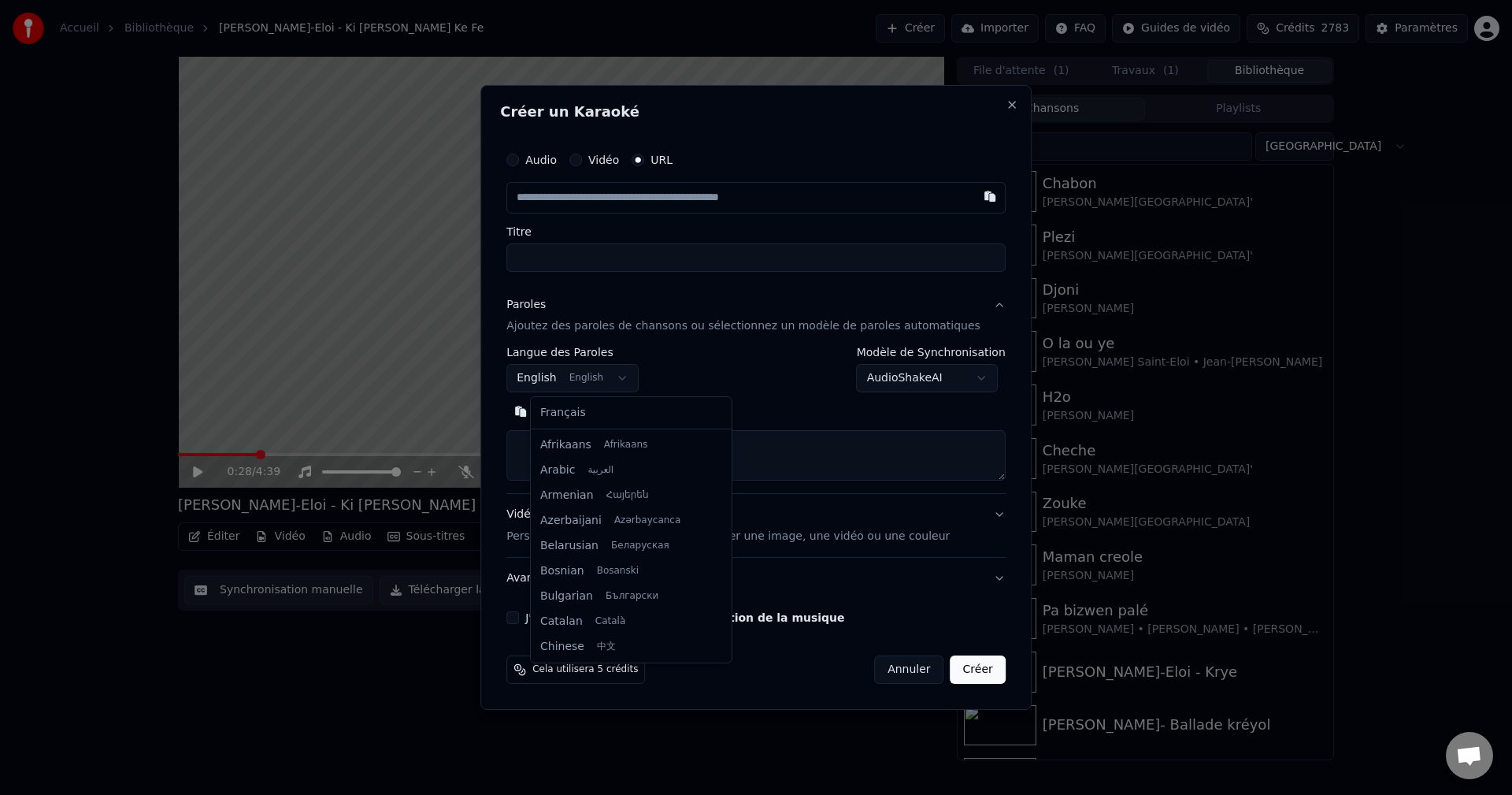
scroll to position [126, 0]
select select "**"
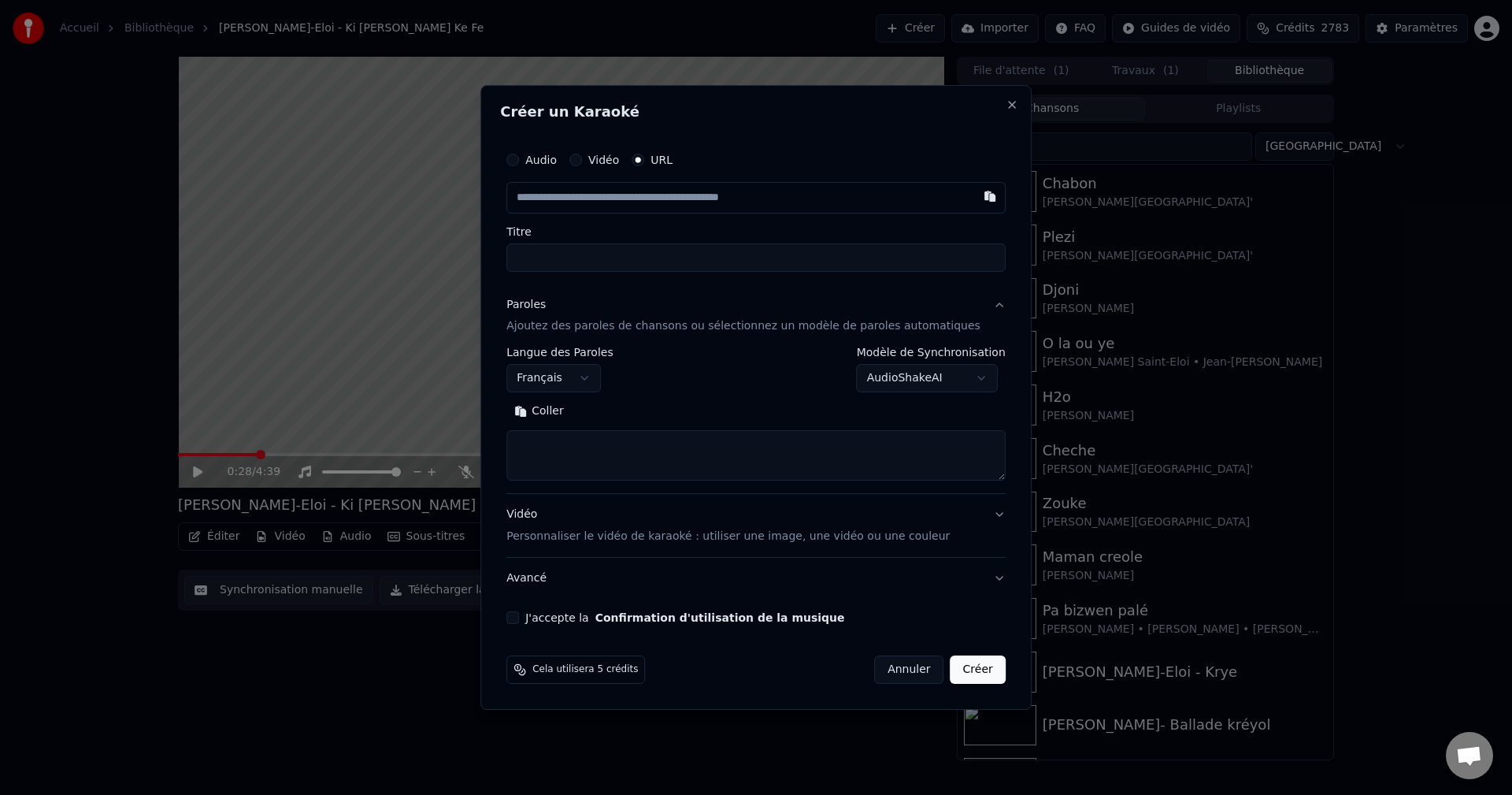
paste textarea "**********"
type textarea "**********"
drag, startPoint x: 663, startPoint y: 450, endPoint x: 442, endPoint y: 447, distance: 221.0
click at [665, 463] on textarea at bounding box center [732, 456] width 452 height 50
paste textarea "**********"
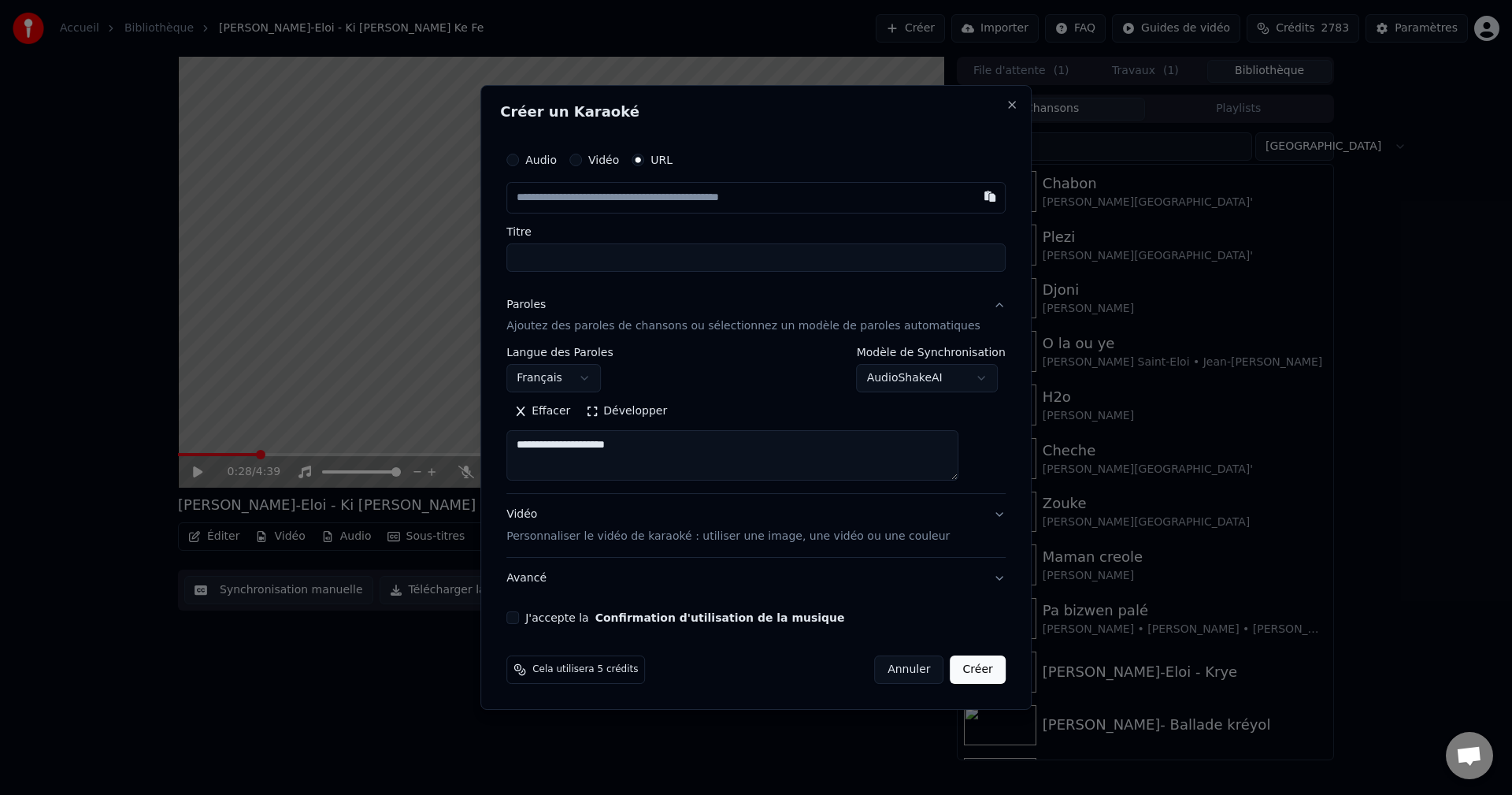
drag, startPoint x: 673, startPoint y: 451, endPoint x: 465, endPoint y: 453, distance: 208.0
click at [486, 451] on body "**********" at bounding box center [756, 398] width 1512 height 795
paste textarea "**********"
click at [649, 410] on button "Développer" at bounding box center [626, 412] width 97 height 25
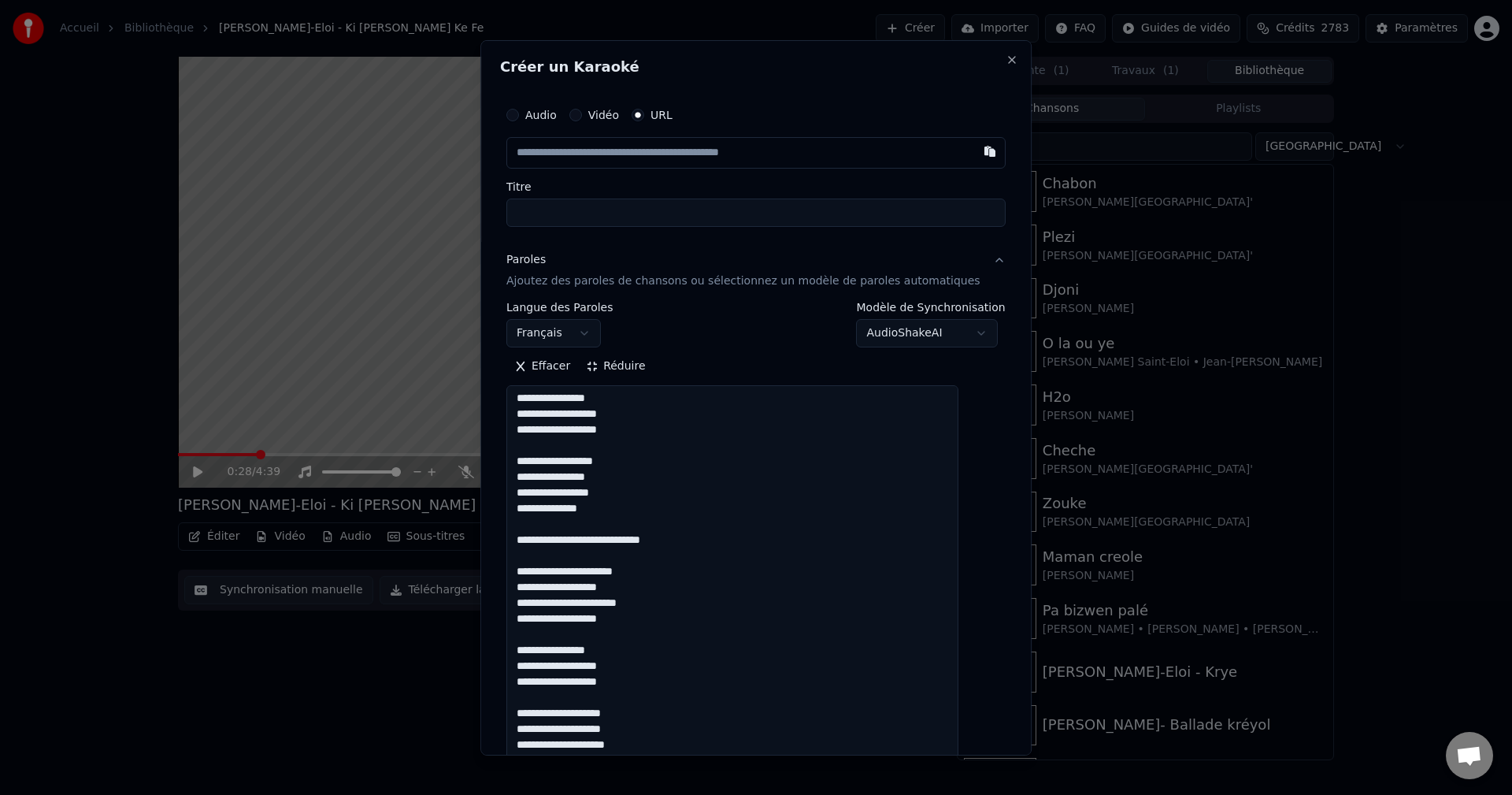
scroll to position [0, 0]
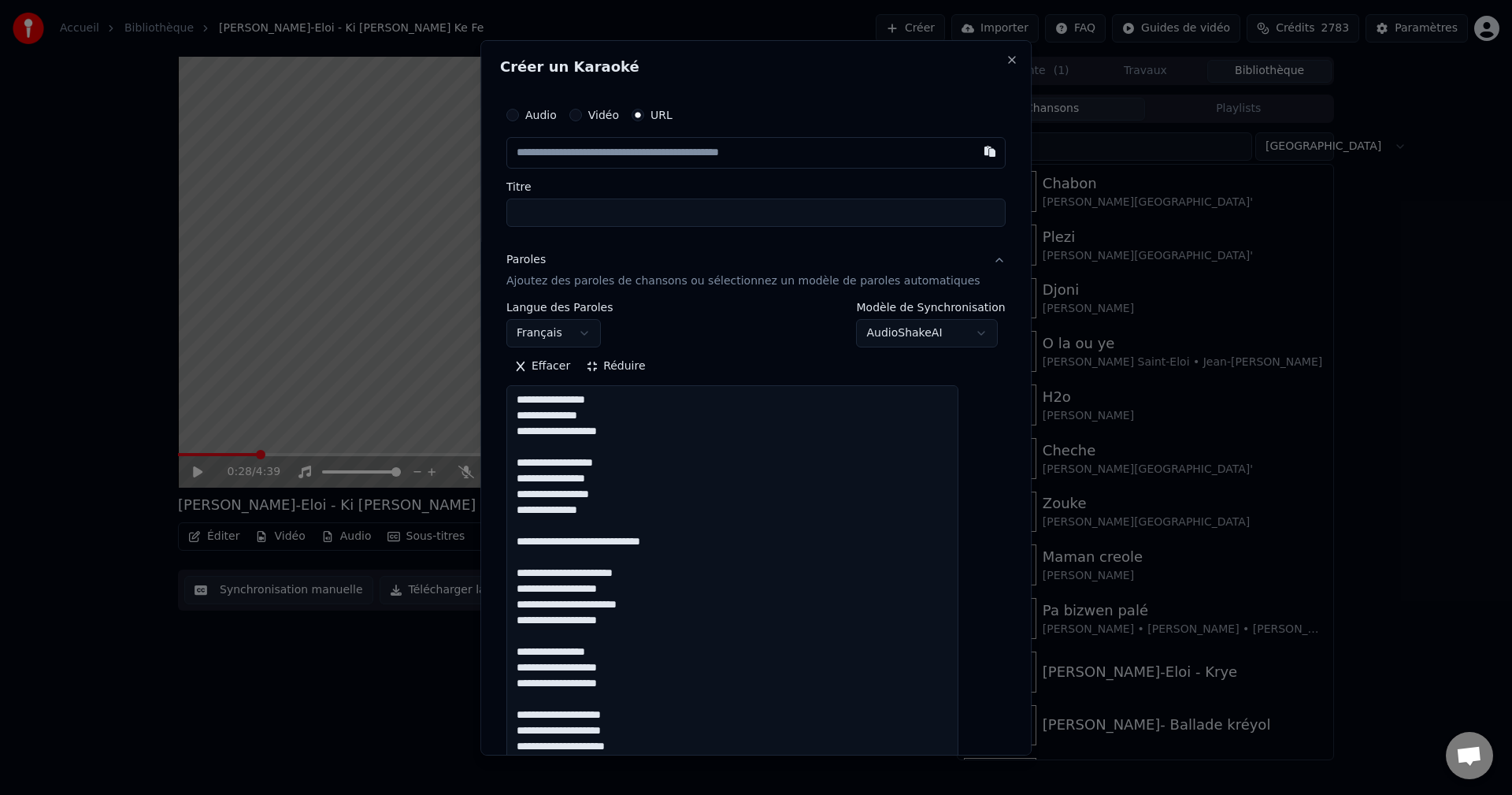
drag, startPoint x: 646, startPoint y: 436, endPoint x: 520, endPoint y: 405, distance: 129.8
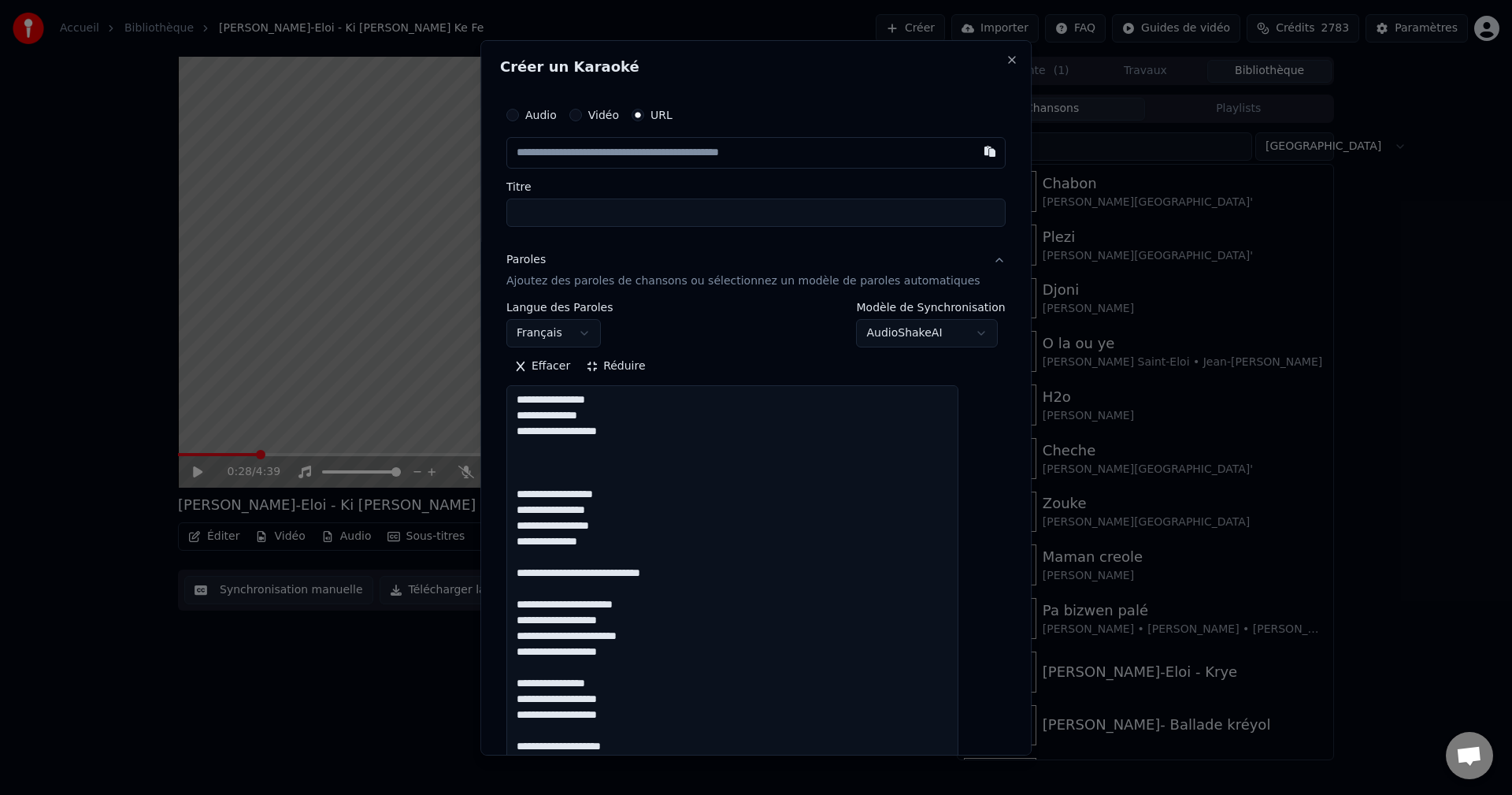
paste textarea "**********"
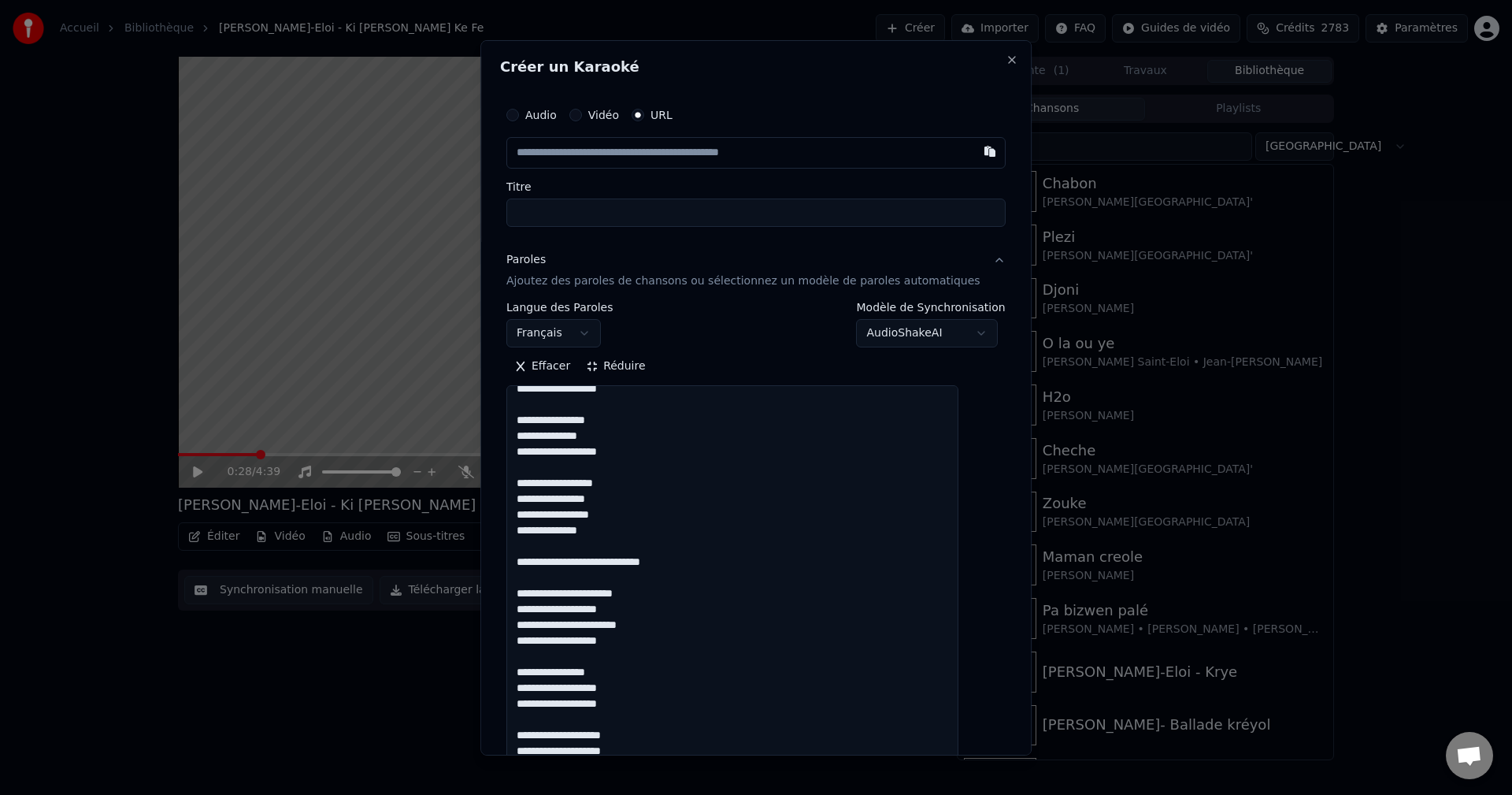
scroll to position [65, 0]
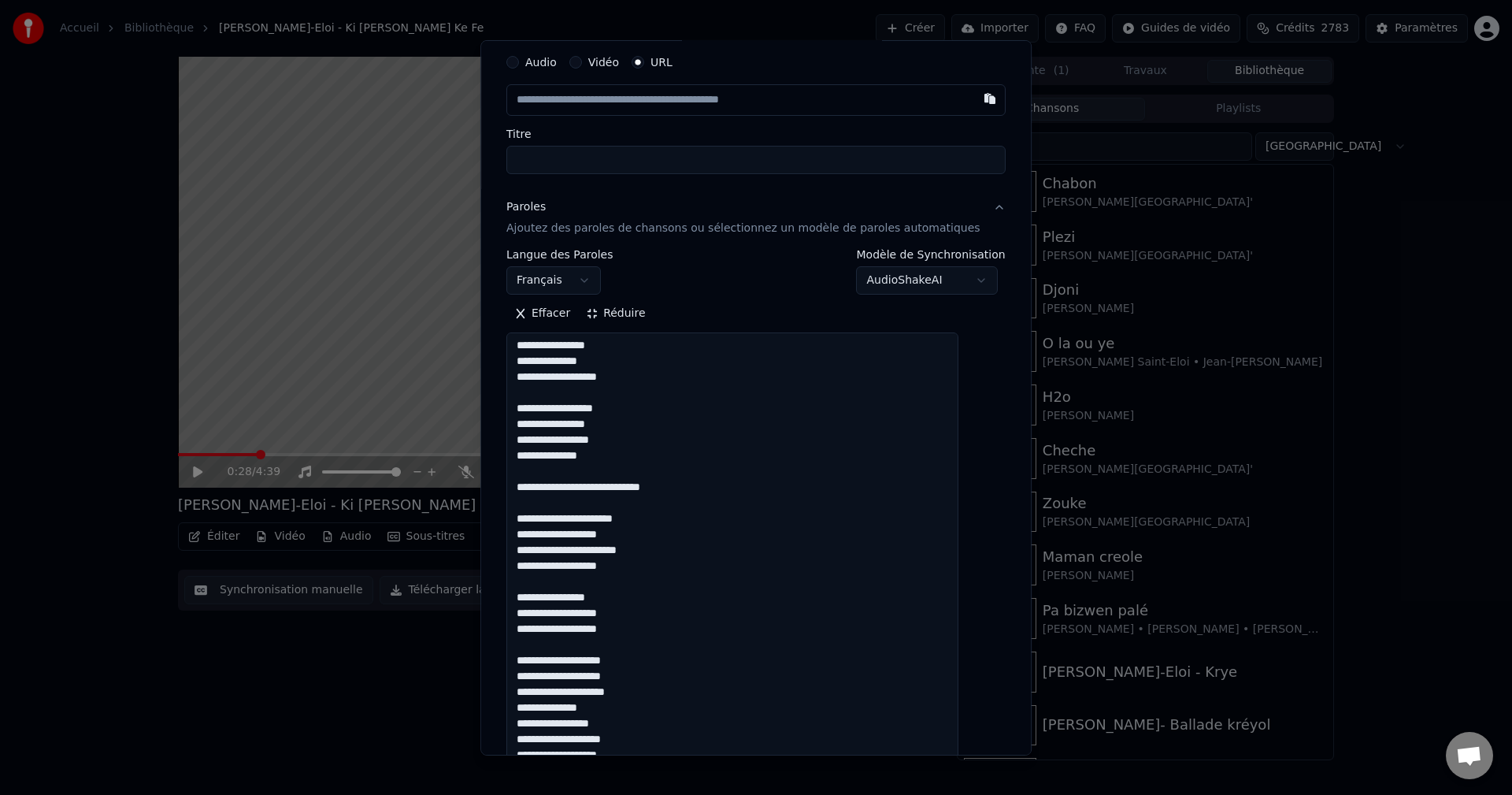
scroll to position [79, 0]
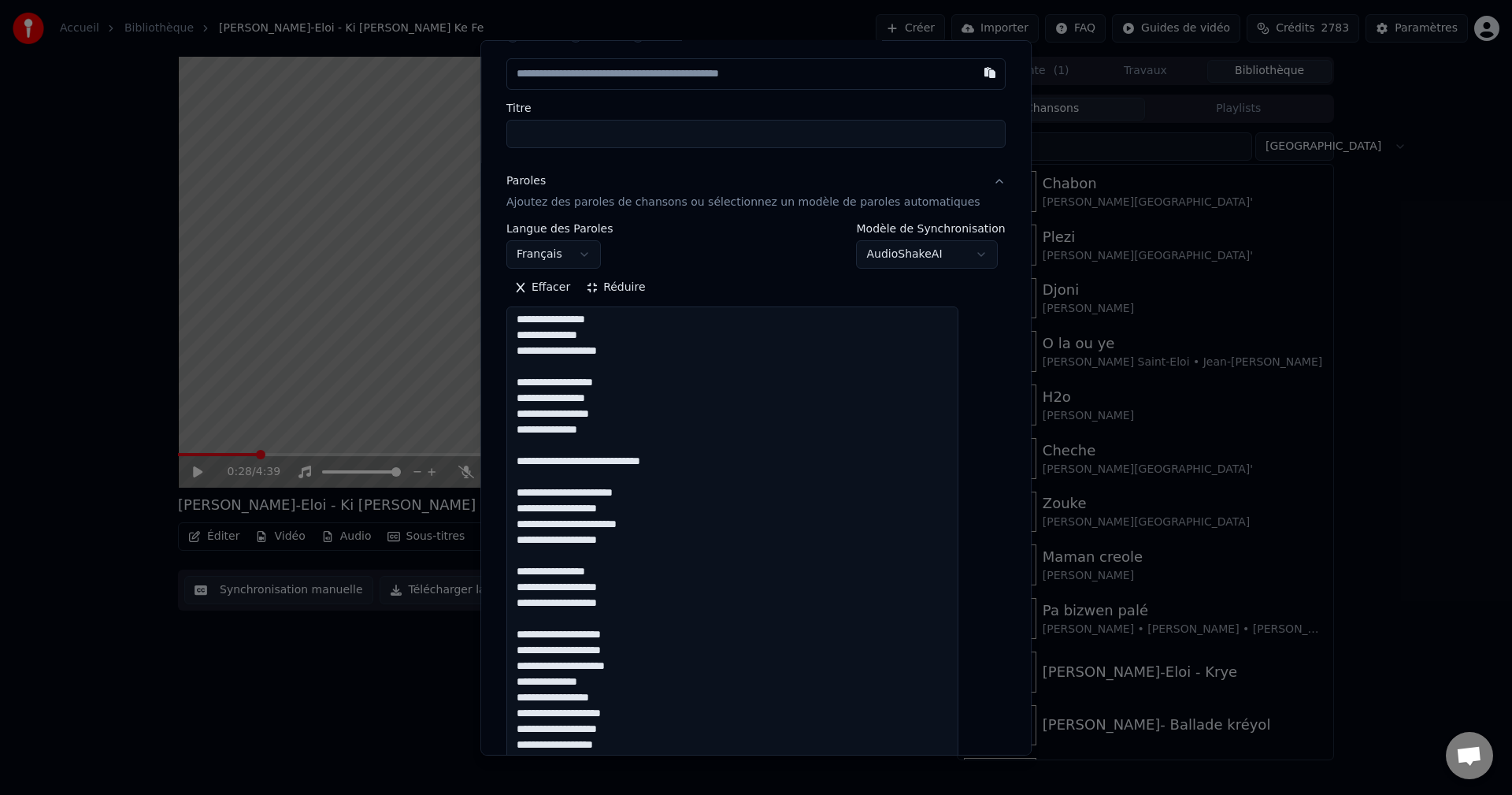
drag, startPoint x: 689, startPoint y: 465, endPoint x: 514, endPoint y: 463, distance: 175.0
click at [514, 463] on div "**********" at bounding box center [755, 397] width 551 height 715
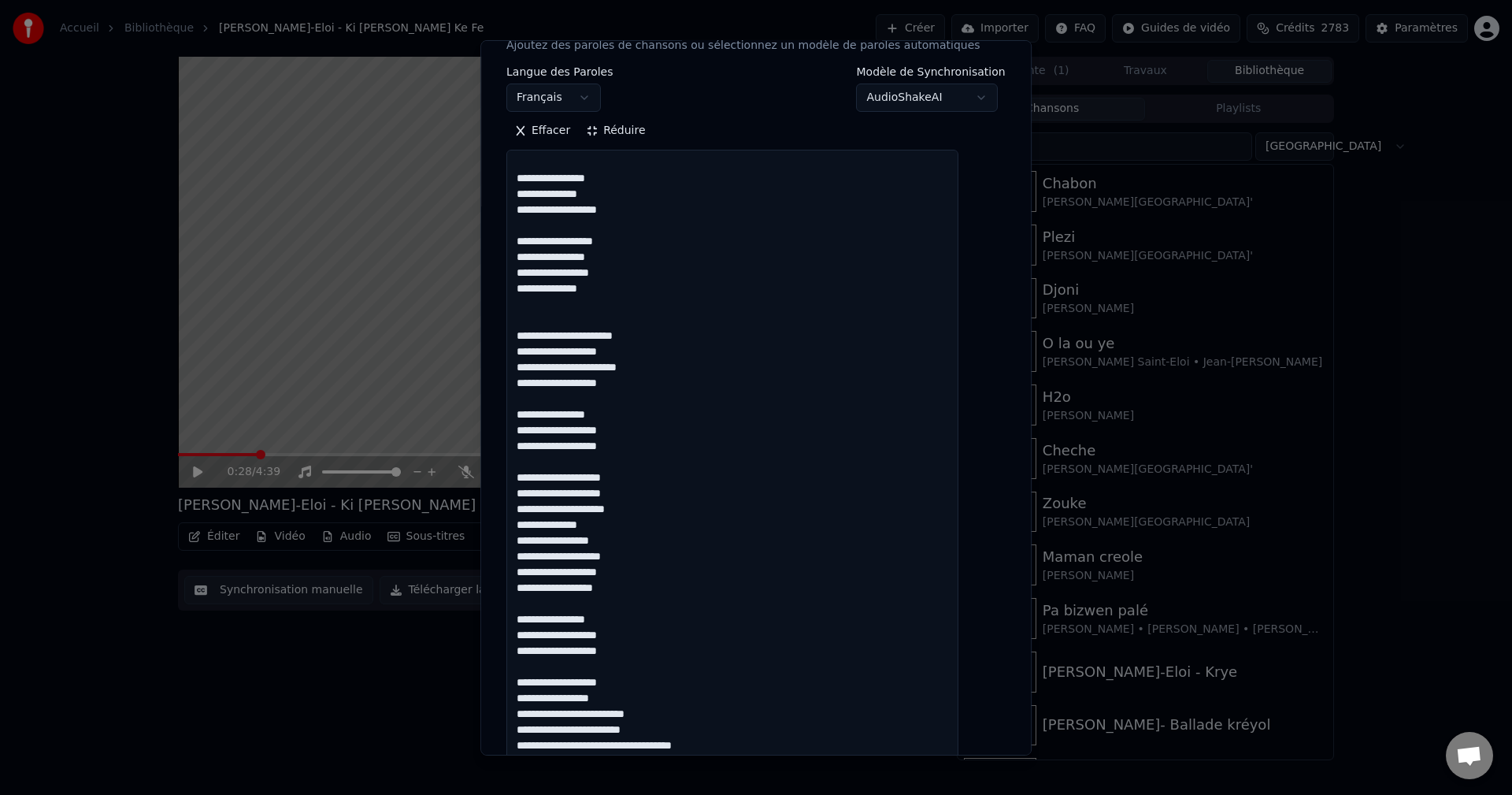
scroll to position [237, 0]
click at [648, 431] on textarea at bounding box center [732, 777] width 452 height 1256
drag, startPoint x: 644, startPoint y: 449, endPoint x: 515, endPoint y: 413, distance: 133.9
click at [515, 413] on div "**********" at bounding box center [755, 397] width 551 height 715
click at [648, 448] on textarea at bounding box center [732, 777] width 452 height 1256
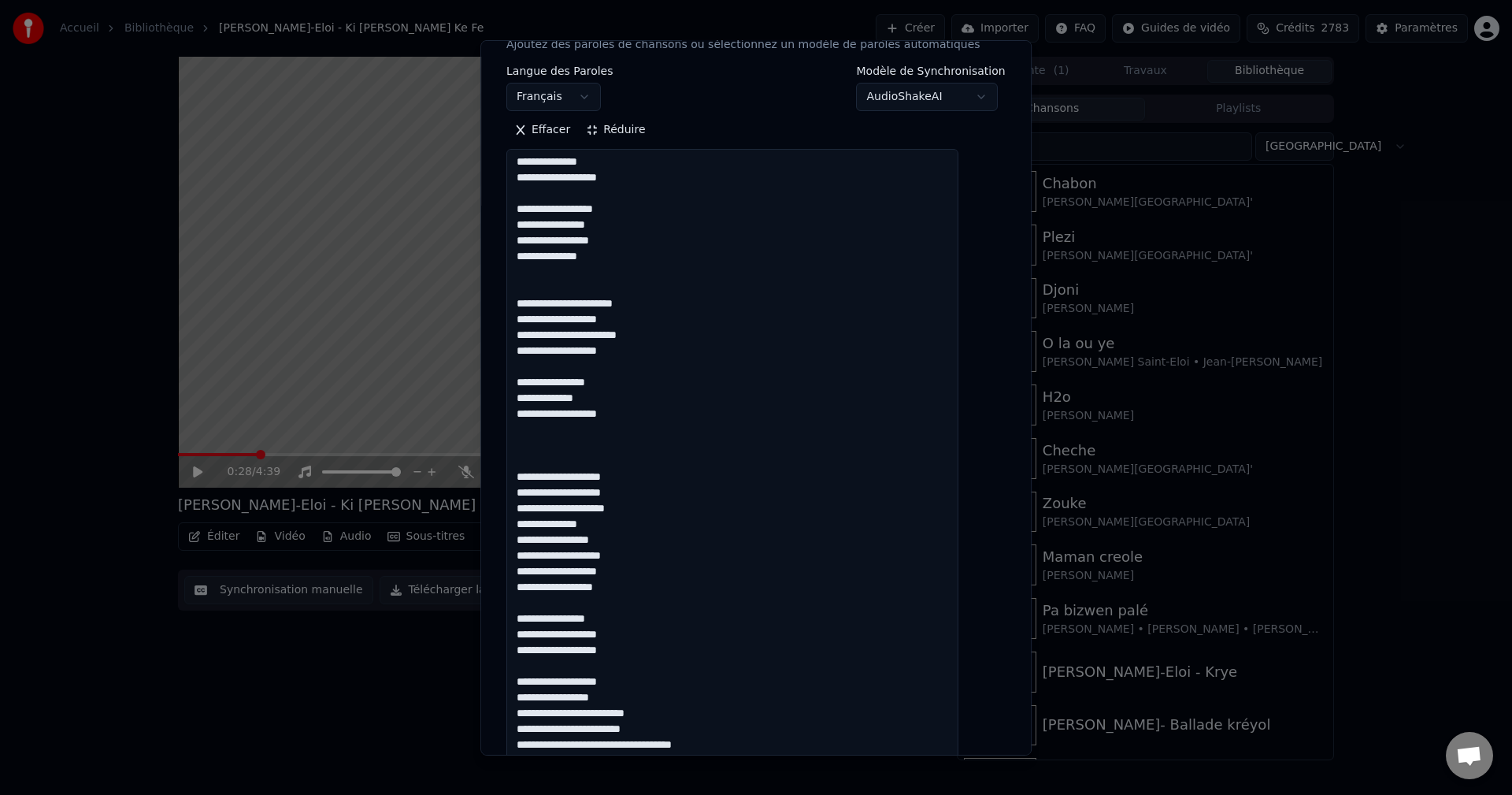
paste textarea "**********"
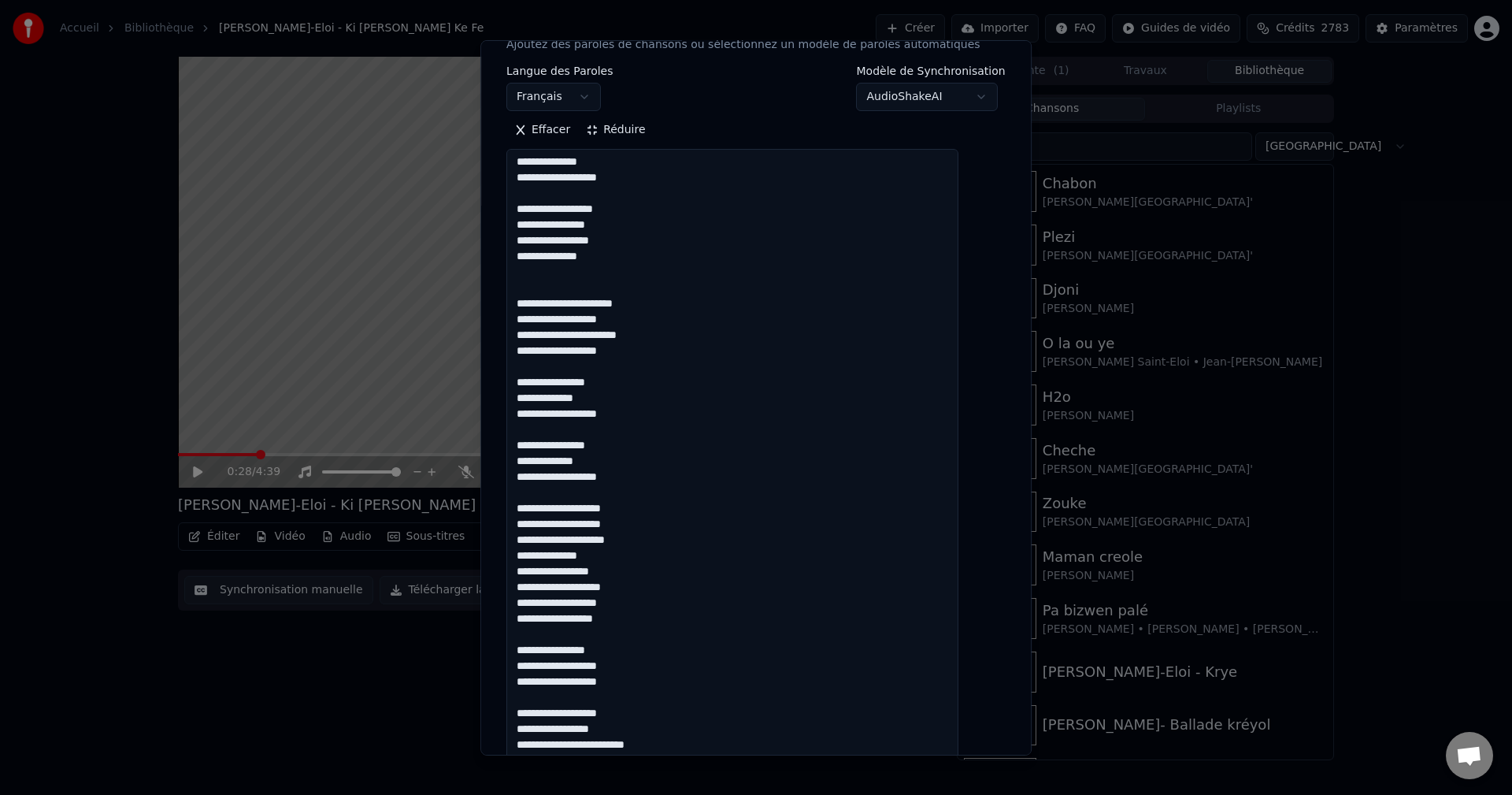
scroll to position [112, 0]
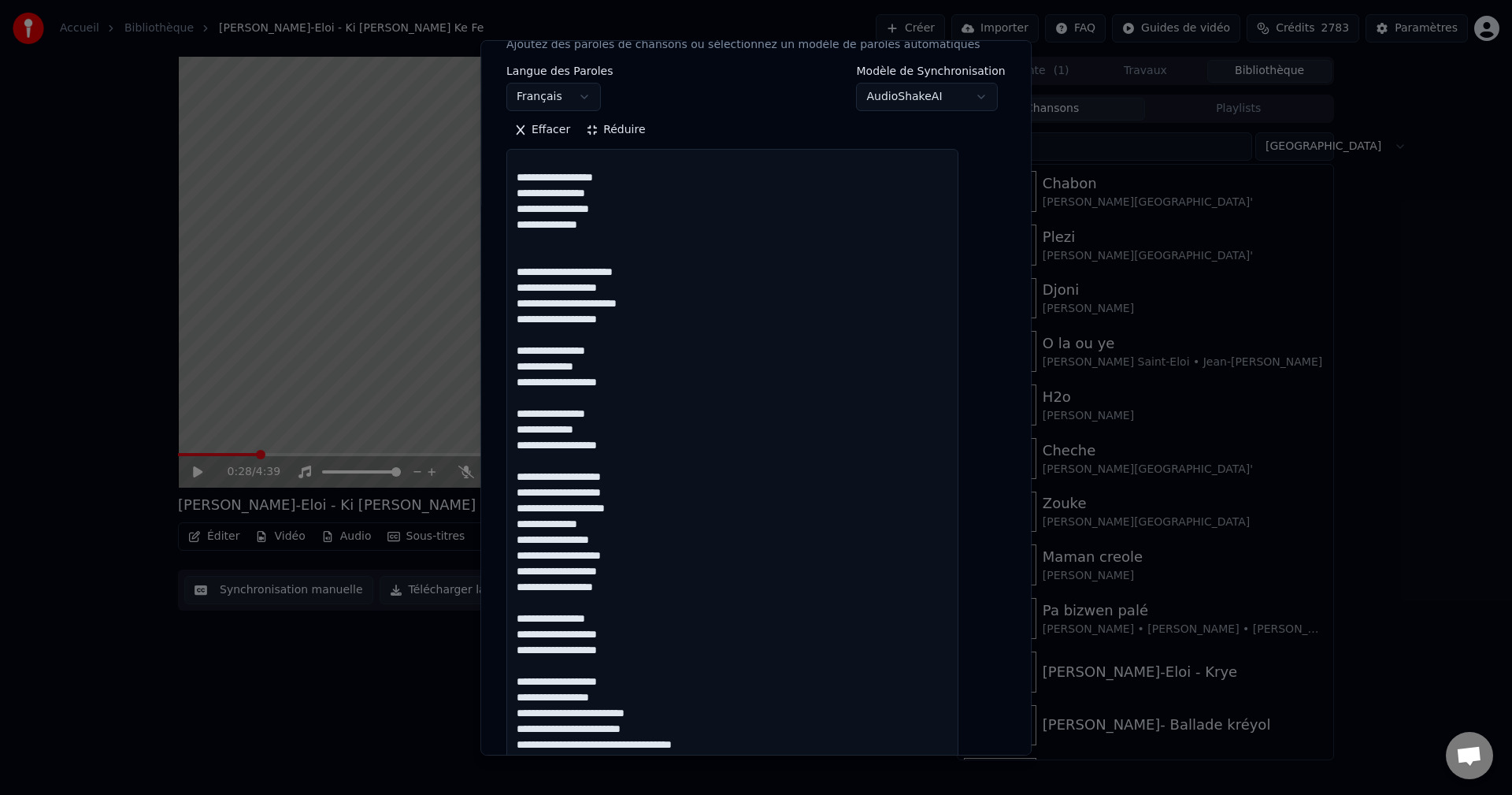
click at [609, 478] on textarea at bounding box center [732, 777] width 452 height 1256
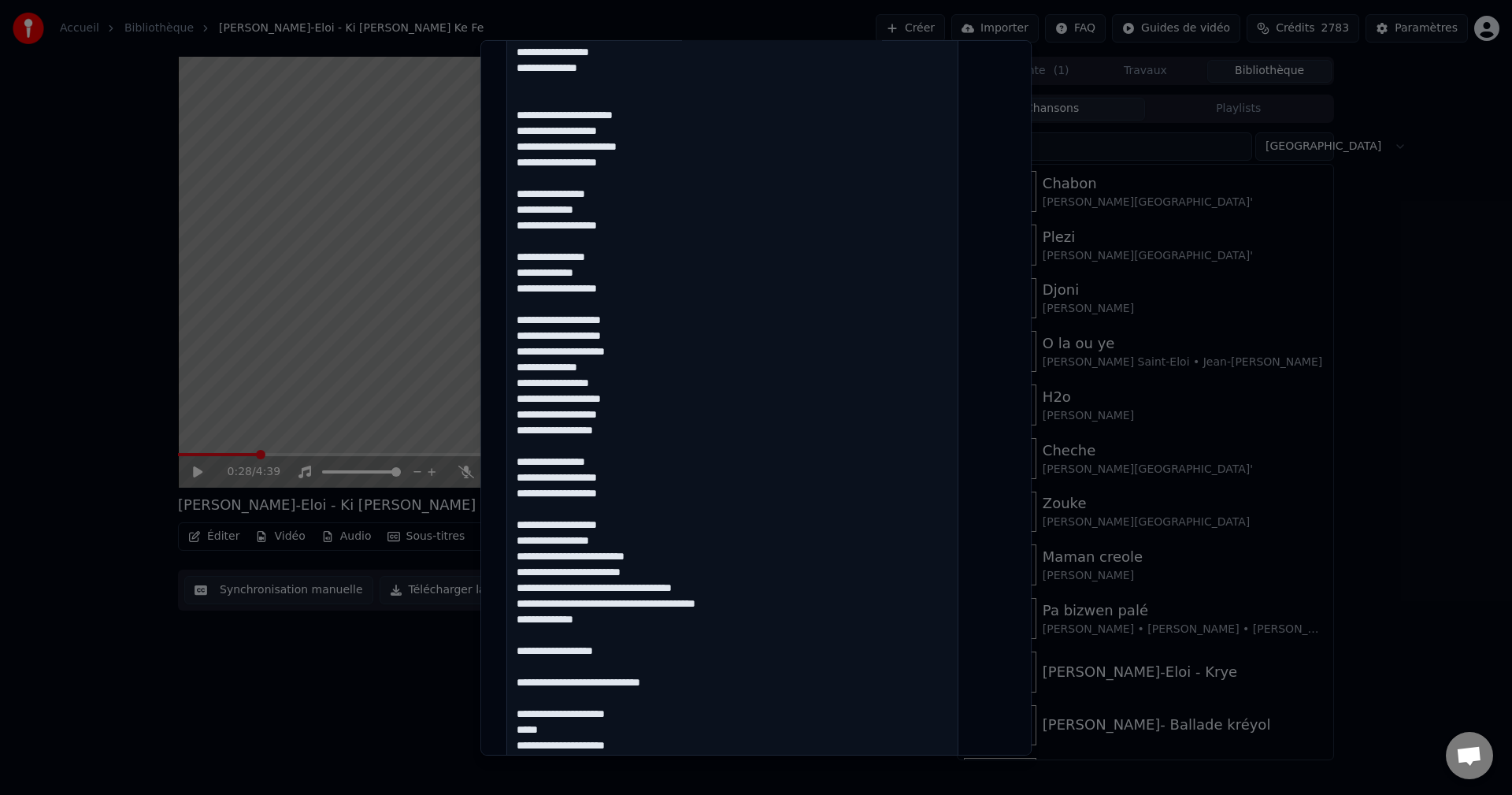
scroll to position [394, 0]
click at [656, 321] on textarea at bounding box center [732, 619] width 452 height 1256
click at [661, 343] on textarea at bounding box center [732, 619] width 452 height 1256
click at [654, 359] on textarea at bounding box center [732, 619] width 452 height 1256
click at [614, 368] on textarea at bounding box center [732, 619] width 452 height 1256
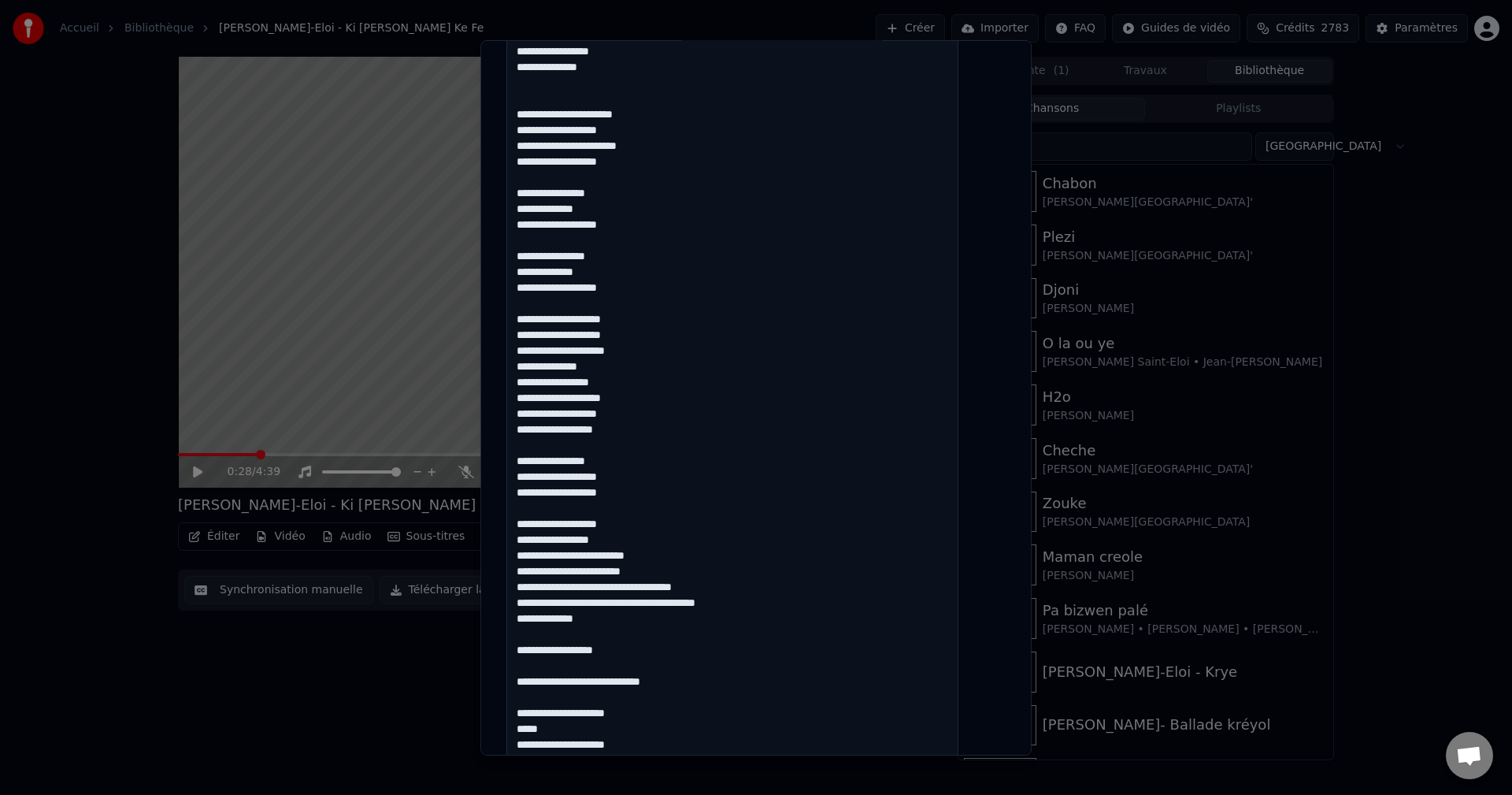
click at [620, 384] on textarea at bounding box center [732, 619] width 452 height 1256
click at [620, 383] on textarea at bounding box center [732, 619] width 452 height 1256
click at [651, 400] on textarea at bounding box center [732, 619] width 452 height 1256
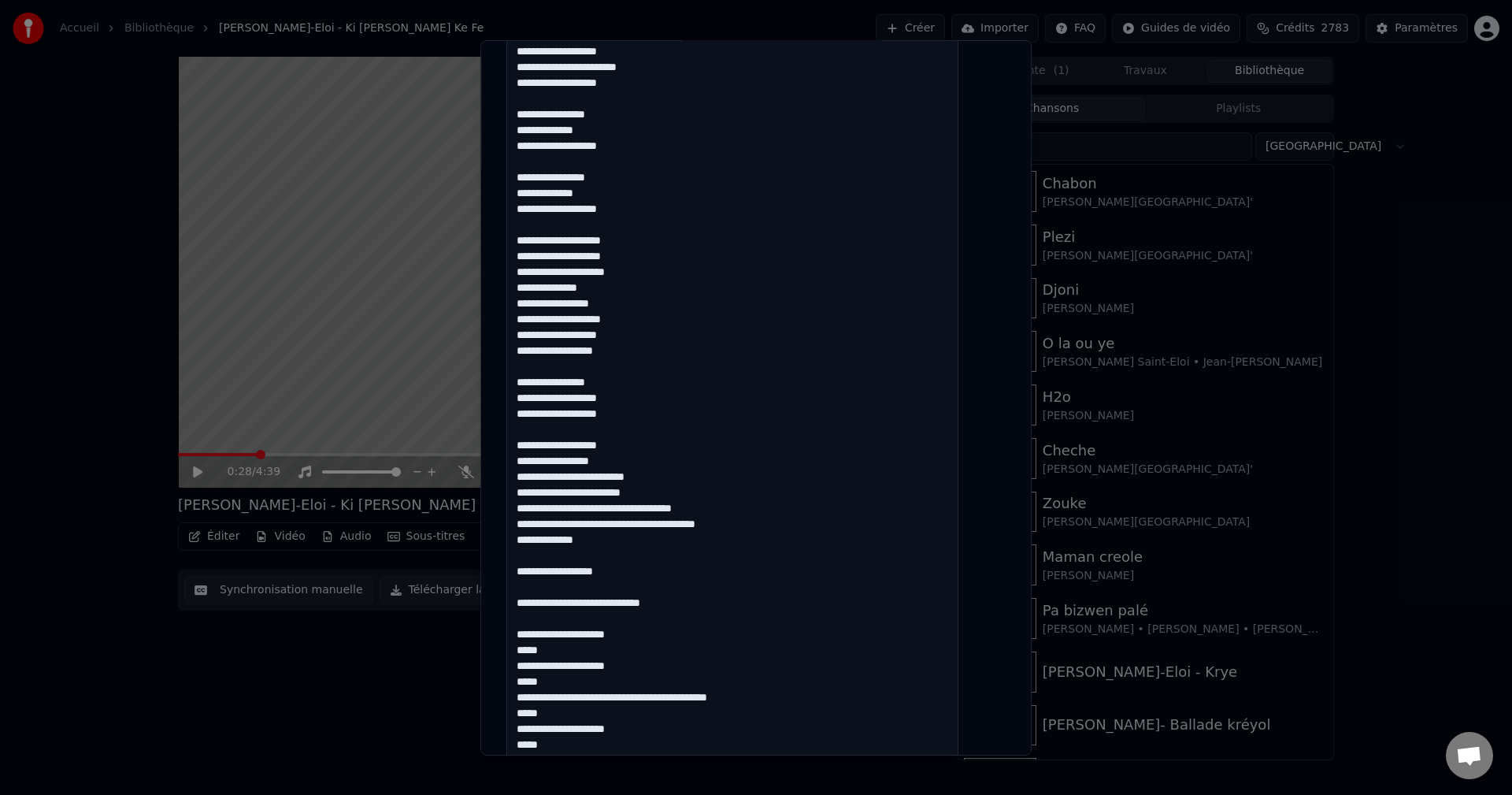
click at [537, 331] on textarea at bounding box center [732, 540] width 452 height 1256
click at [662, 342] on textarea at bounding box center [732, 540] width 452 height 1256
click at [640, 353] on textarea at bounding box center [732, 540] width 452 height 1256
drag, startPoint x: 642, startPoint y: 397, endPoint x: 613, endPoint y: 404, distance: 29.8
click at [613, 404] on textarea at bounding box center [732, 540] width 452 height 1256
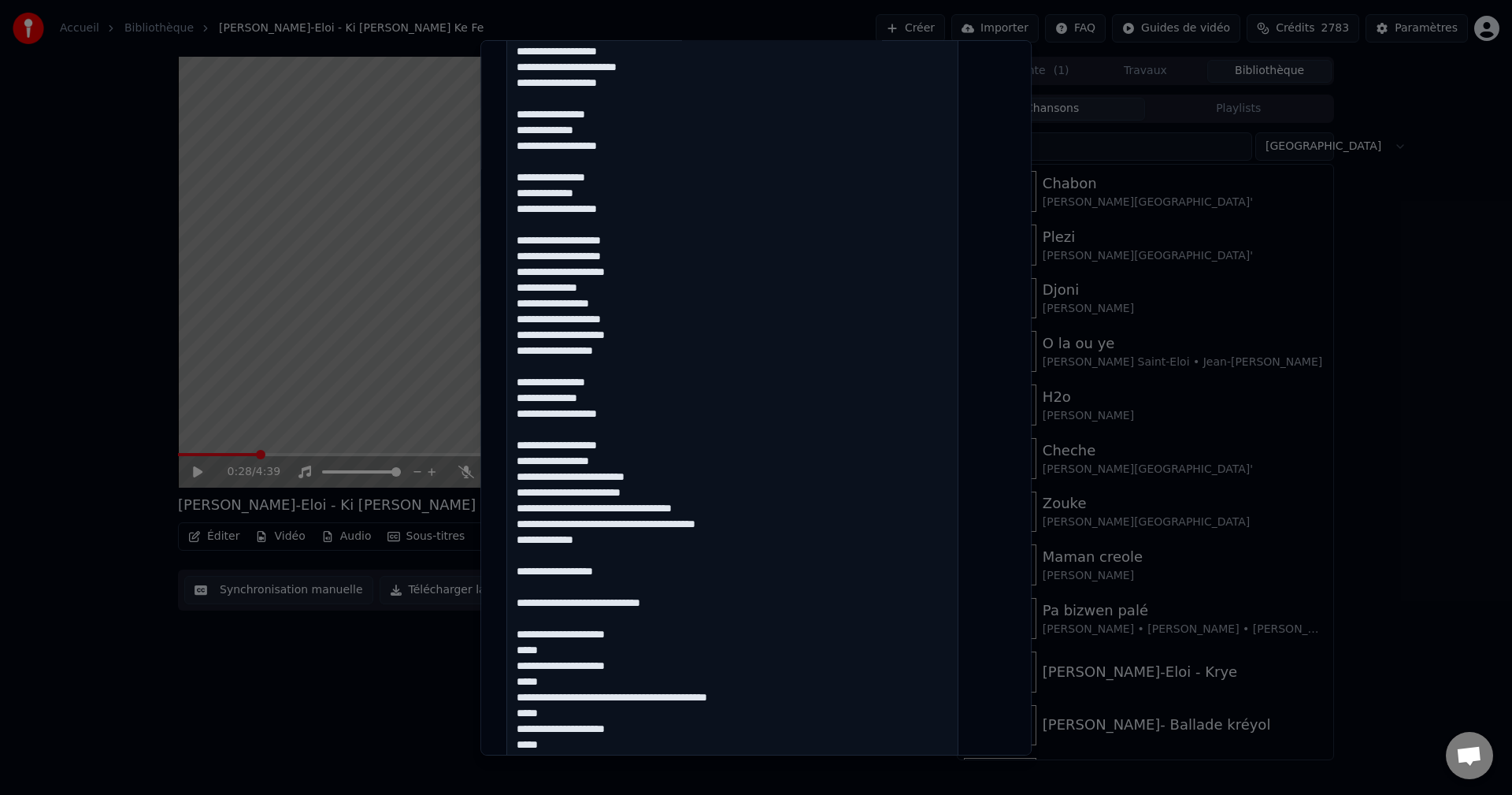
drag, startPoint x: 638, startPoint y: 414, endPoint x: 515, endPoint y: 384, distance: 126.6
click at [515, 384] on div "**********" at bounding box center [755, 397] width 551 height 715
click at [650, 412] on textarea at bounding box center [732, 540] width 452 height 1256
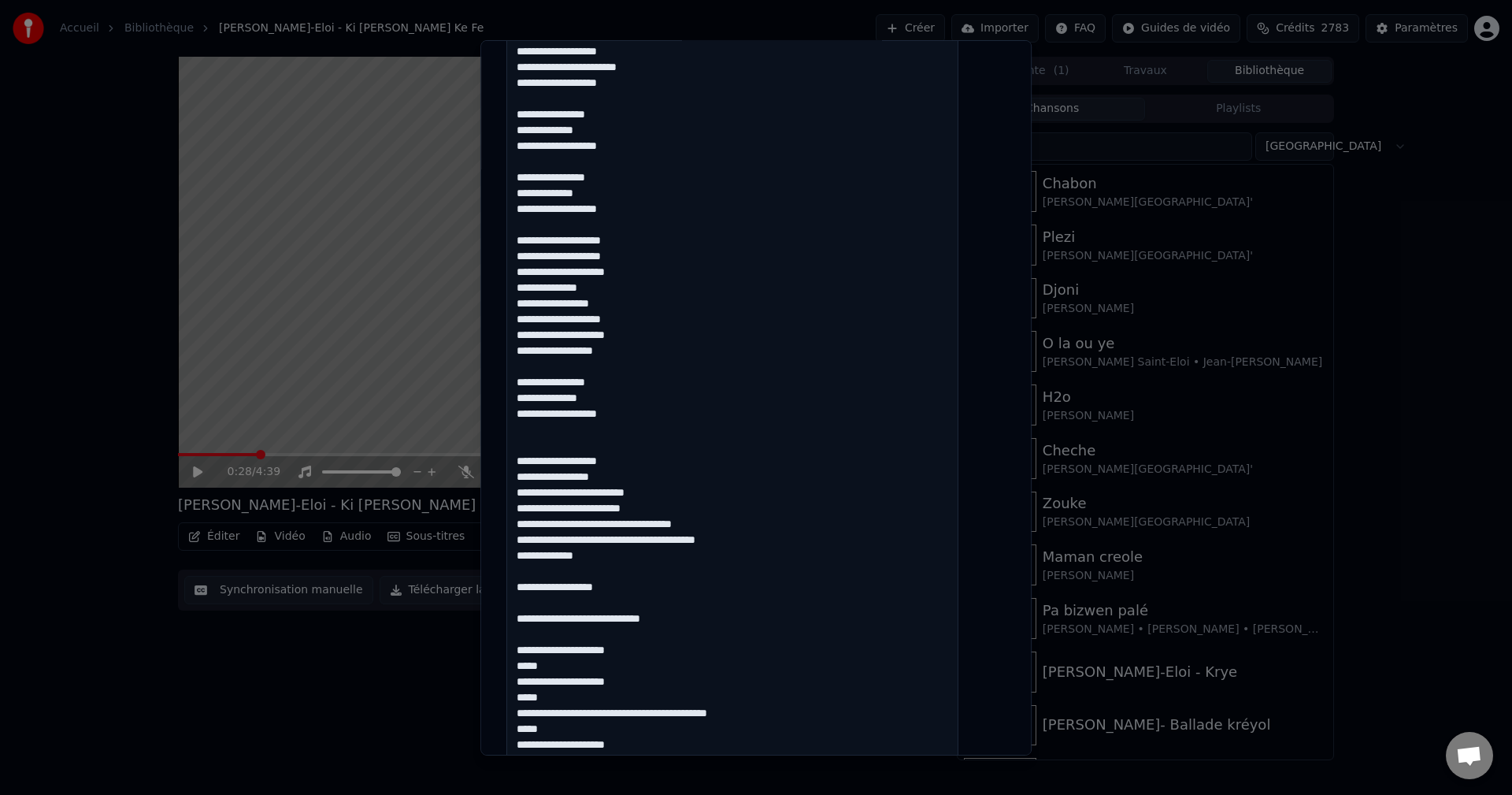
scroll to position [144, 0]
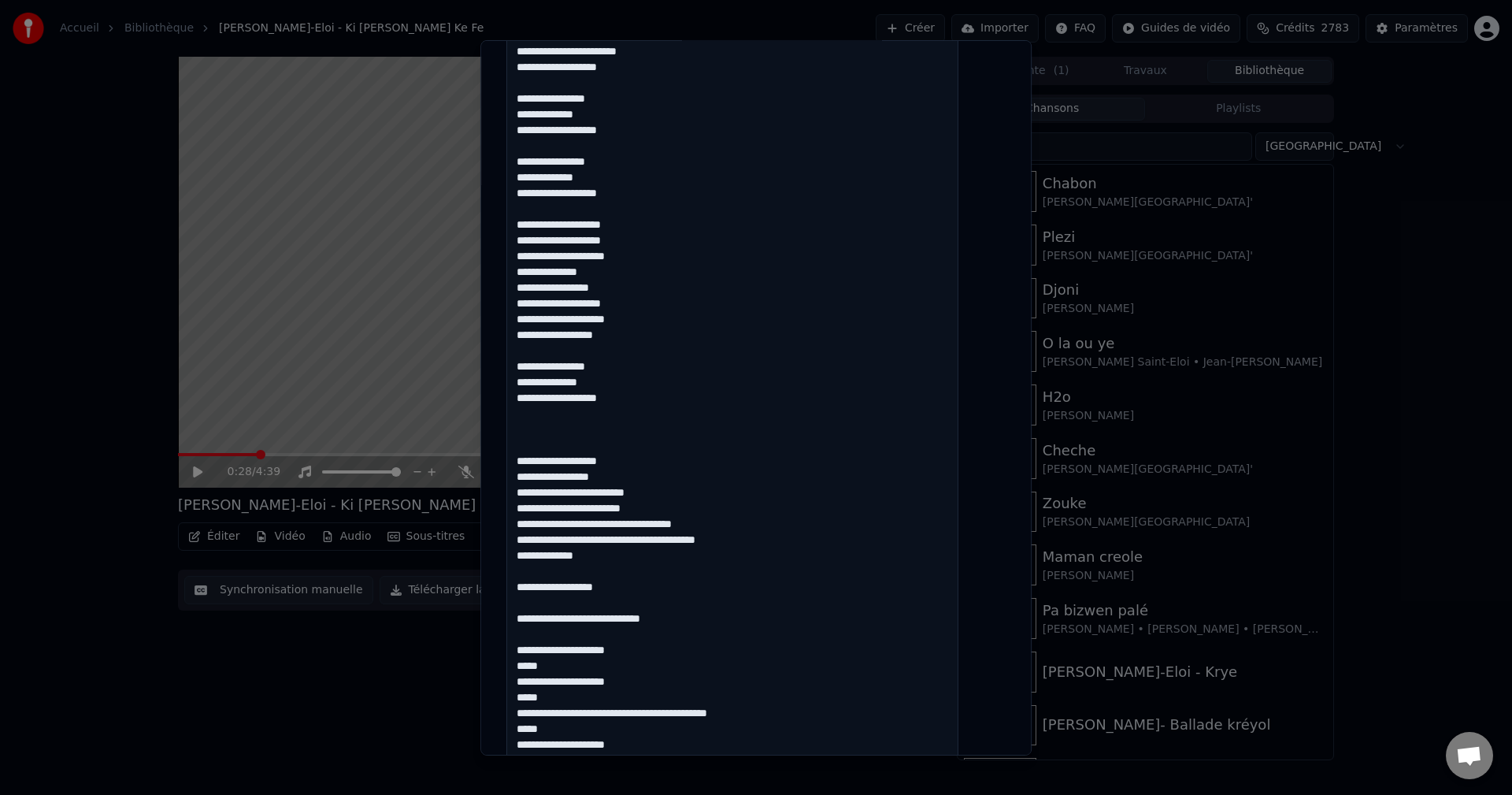
paste textarea "**********"
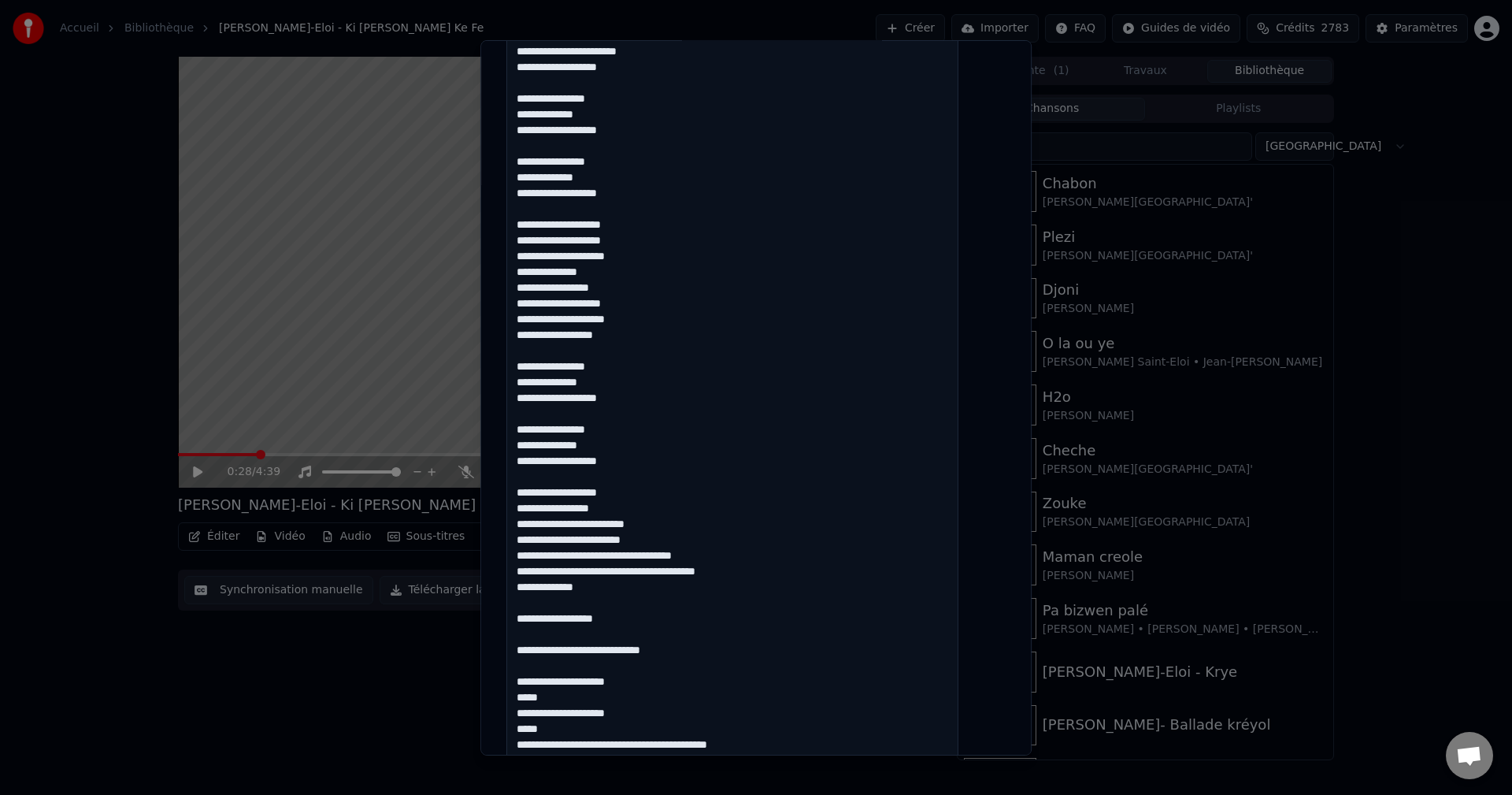
scroll to position [175, 0]
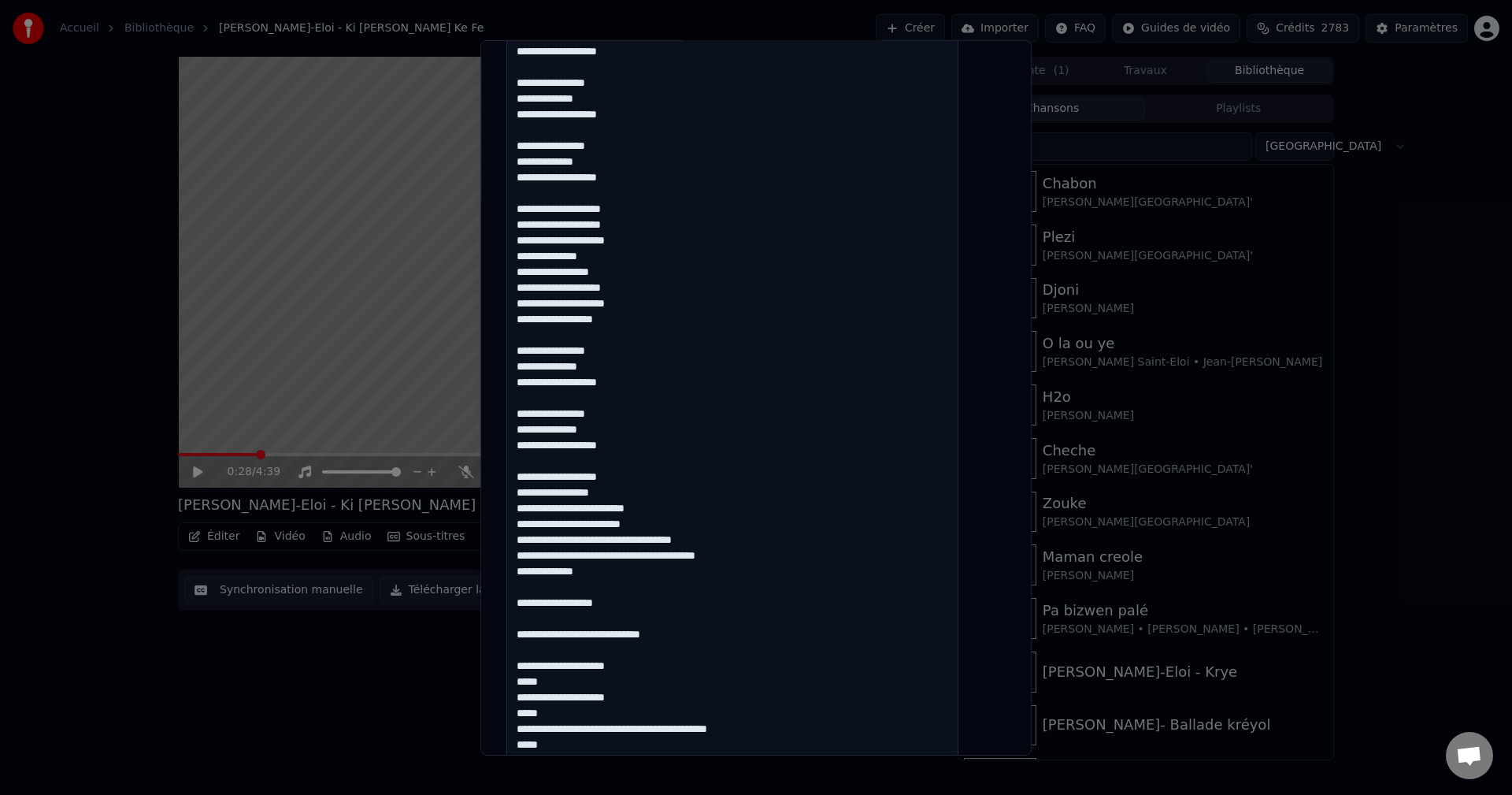
click at [619, 434] on textarea at bounding box center [732, 572] width 452 height 1256
click at [635, 439] on textarea at bounding box center [732, 572] width 452 height 1256
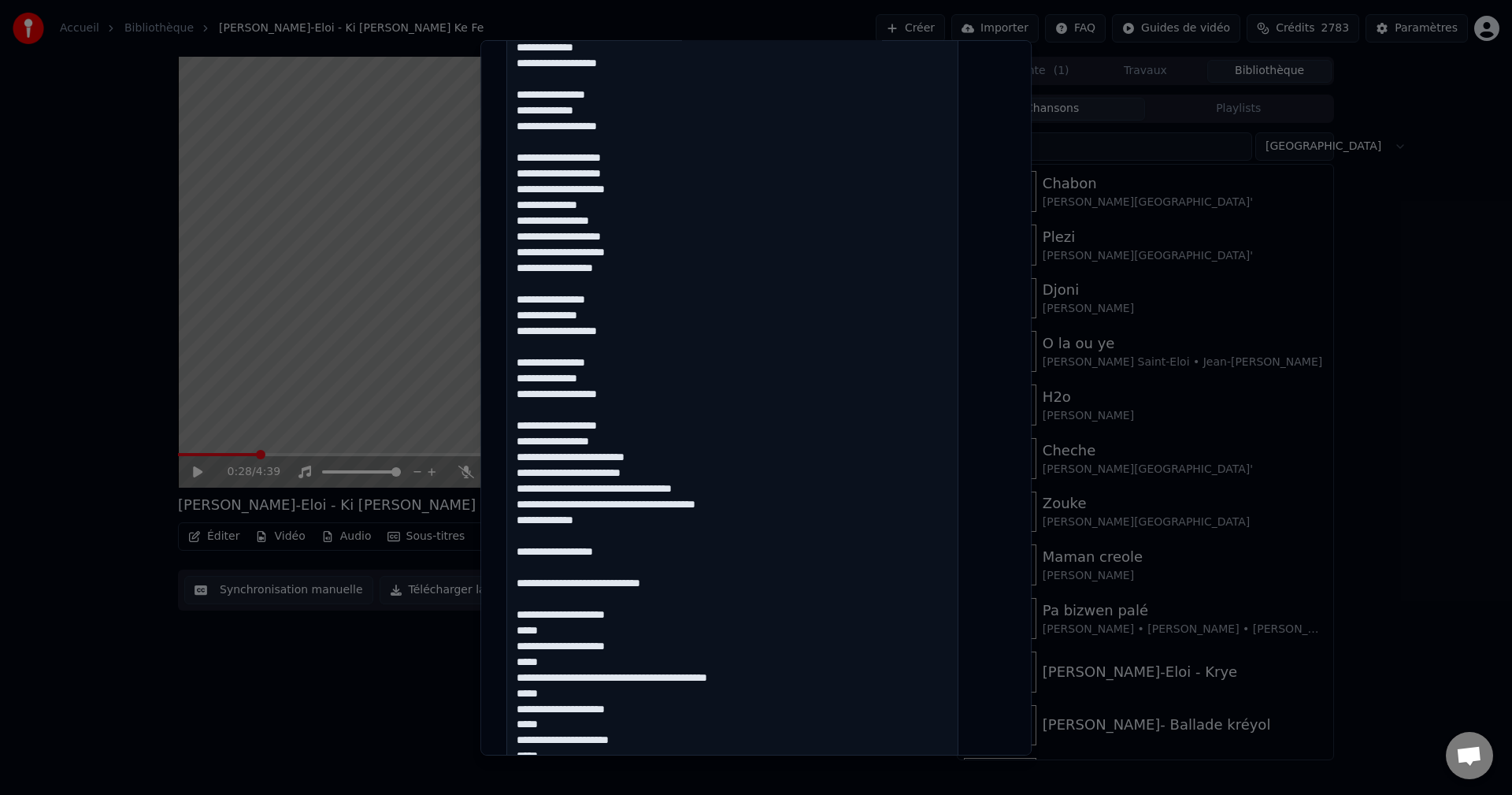
scroll to position [520, 0]
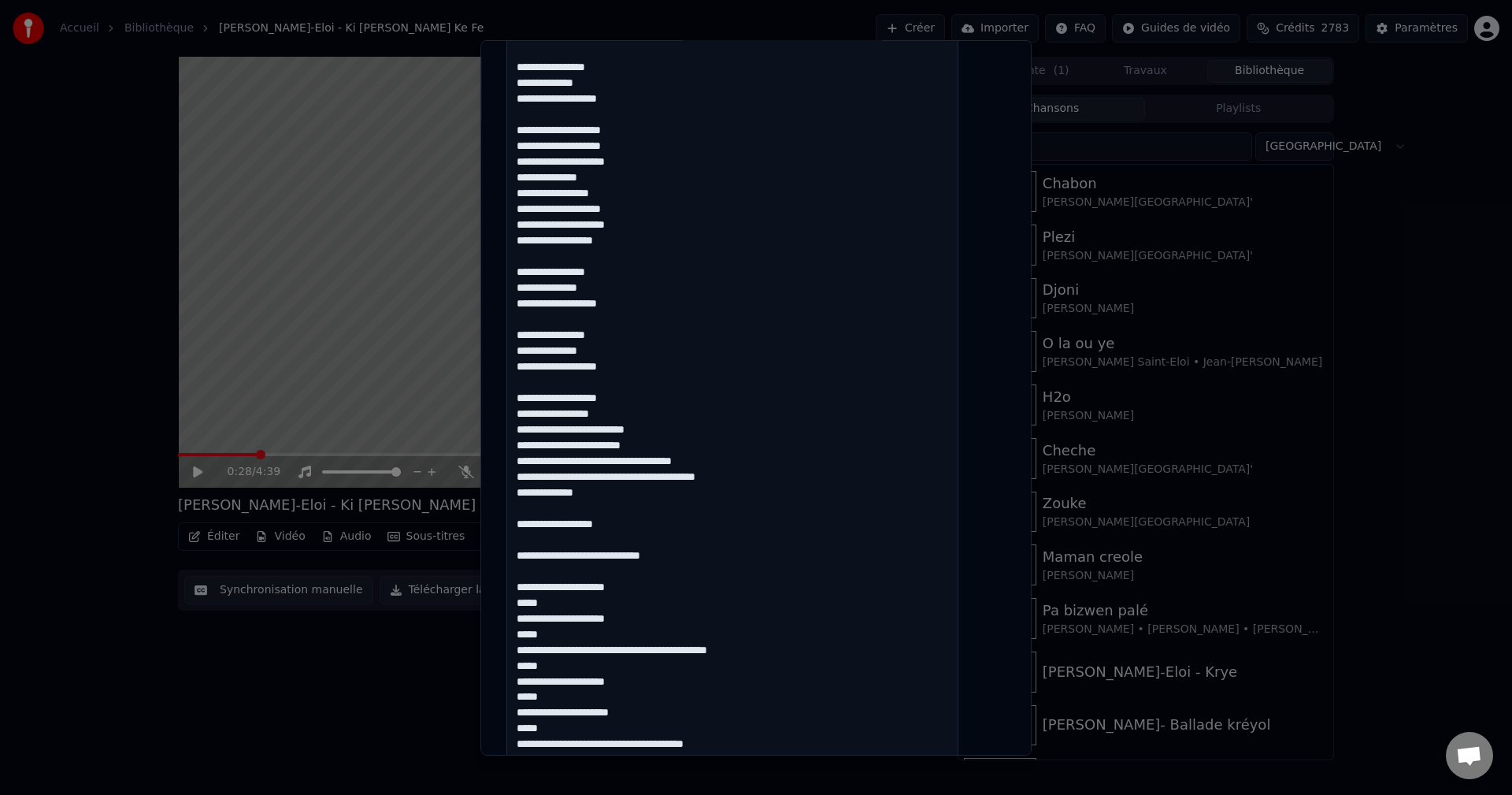
click at [626, 398] on textarea at bounding box center [732, 493] width 452 height 1256
click at [641, 412] on textarea at bounding box center [732, 493] width 452 height 1256
click at [750, 459] on textarea at bounding box center [732, 493] width 452 height 1256
click at [691, 478] on textarea at bounding box center [732, 493] width 452 height 1256
click at [612, 491] on textarea at bounding box center [732, 493] width 452 height 1256
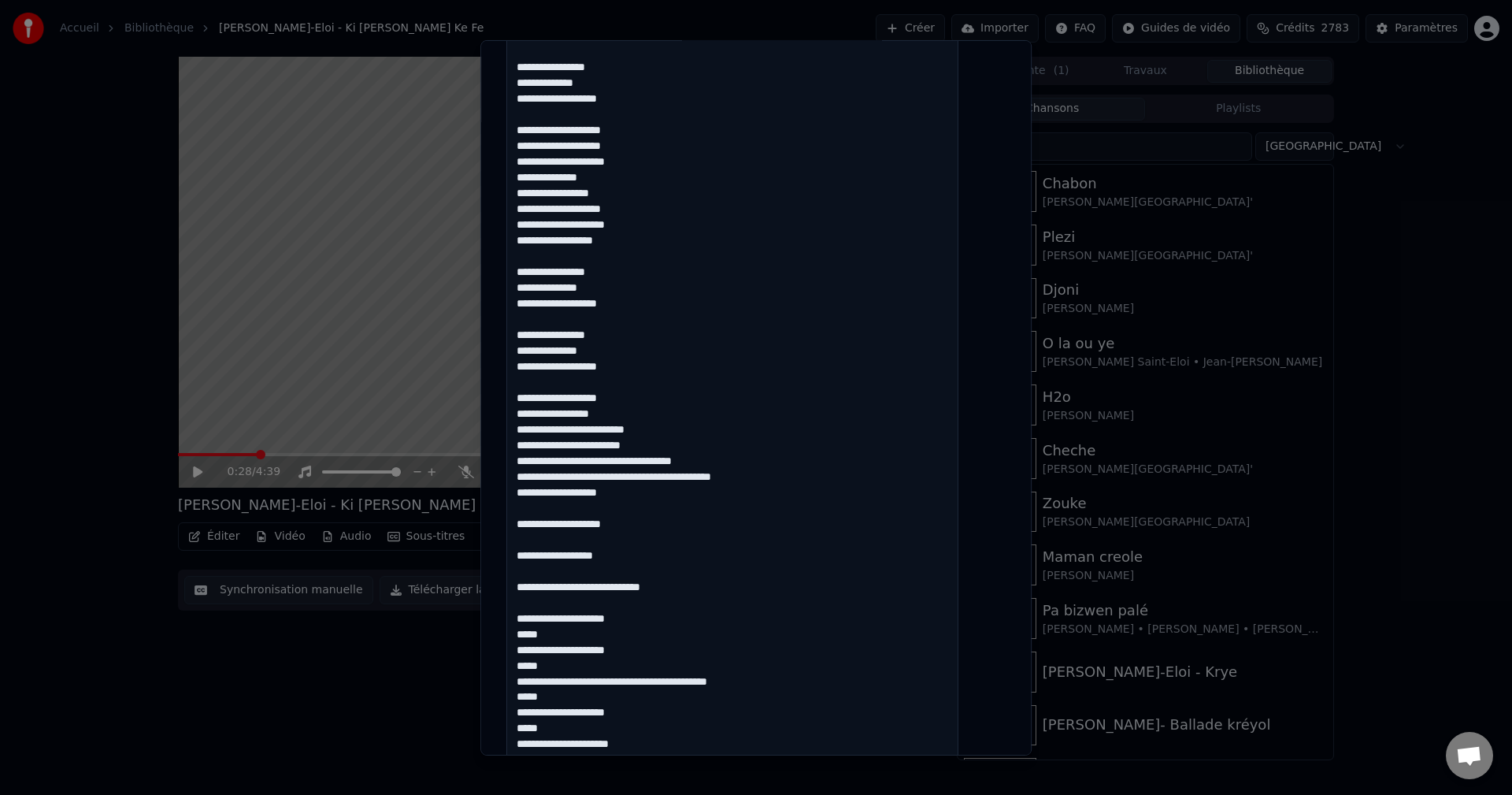
drag, startPoint x: 687, startPoint y: 590, endPoint x: 533, endPoint y: 589, distance: 154.0
click at [533, 589] on textarea at bounding box center [732, 493] width 452 height 1256
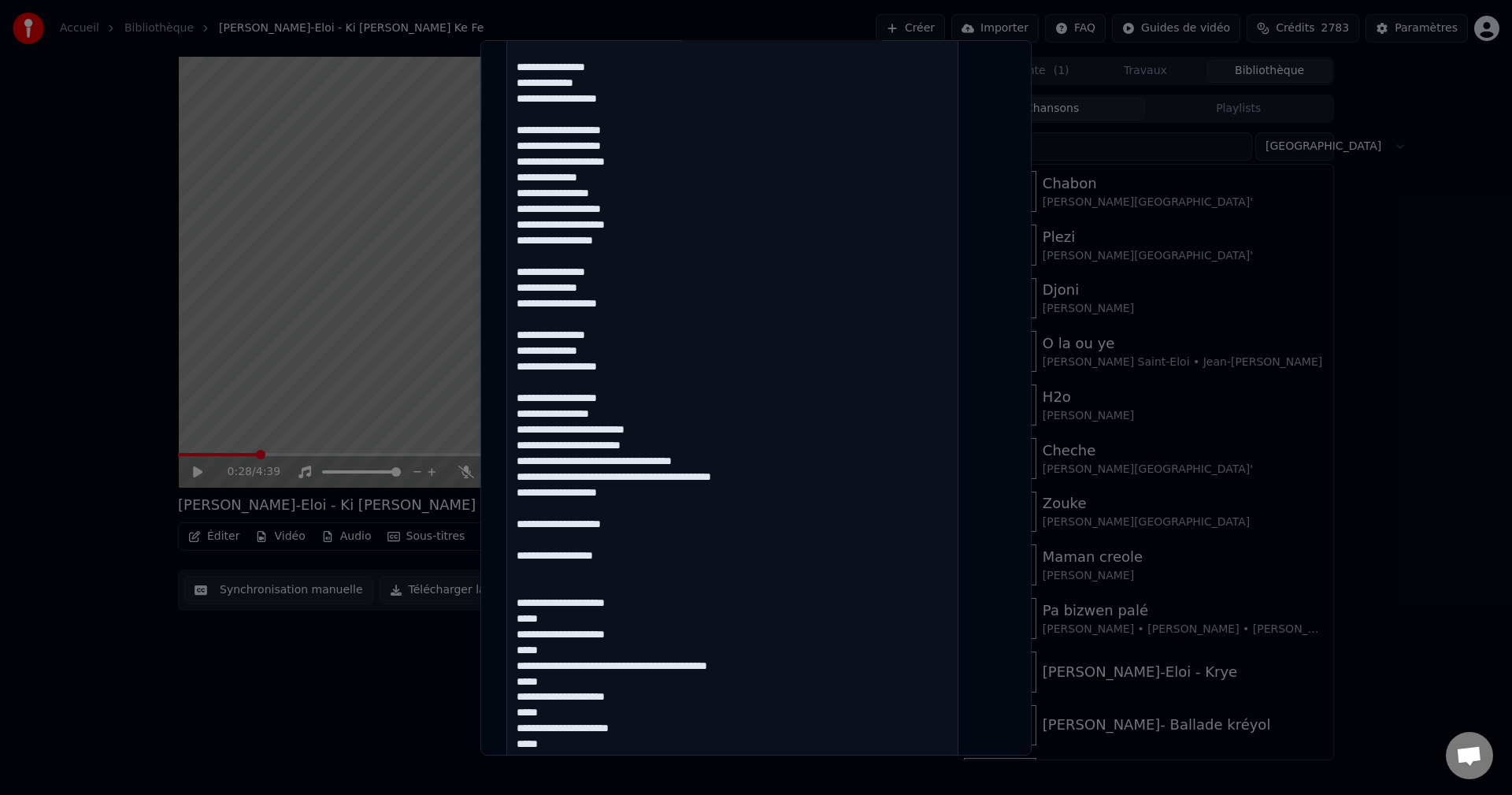
click at [553, 586] on textarea at bounding box center [732, 493] width 452 height 1256
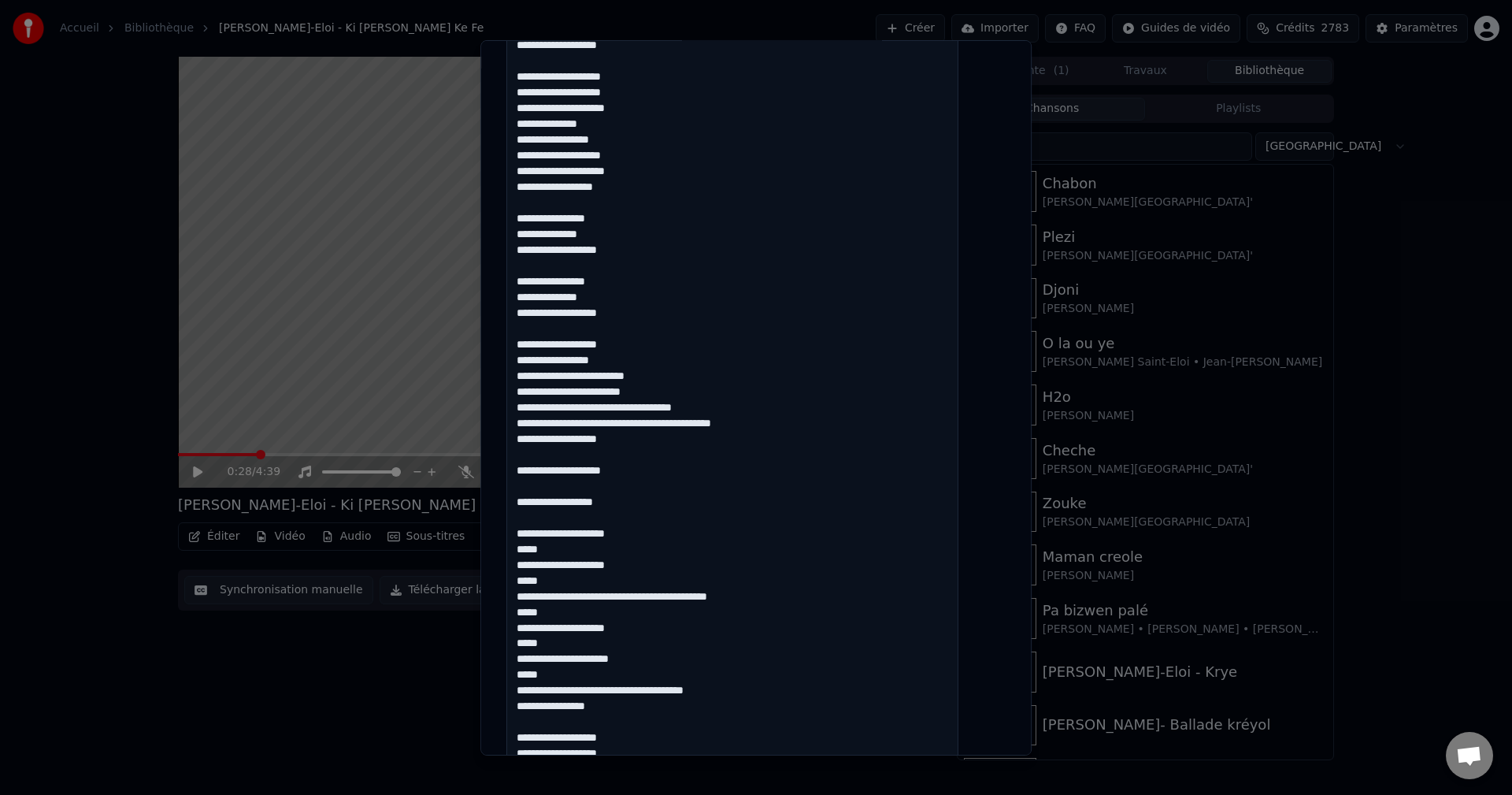
scroll to position [599, 0]
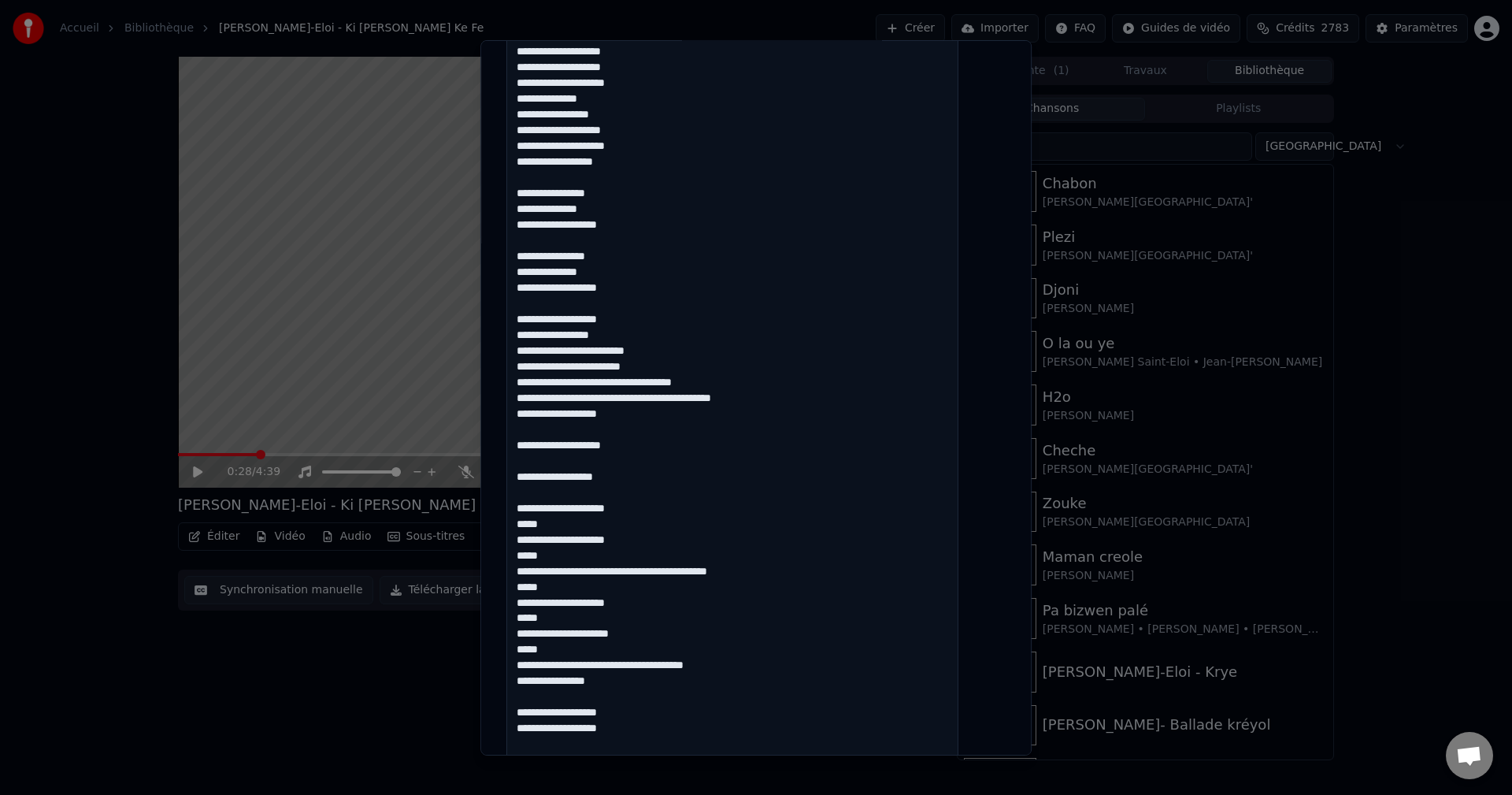
click at [651, 509] on textarea at bounding box center [732, 414] width 452 height 1256
click at [581, 525] on textarea at bounding box center [732, 414] width 452 height 1256
click at [687, 539] on textarea at bounding box center [732, 414] width 452 height 1256
click at [568, 554] on textarea at bounding box center [732, 414] width 452 height 1256
click at [635, 572] on textarea at bounding box center [732, 414] width 452 height 1256
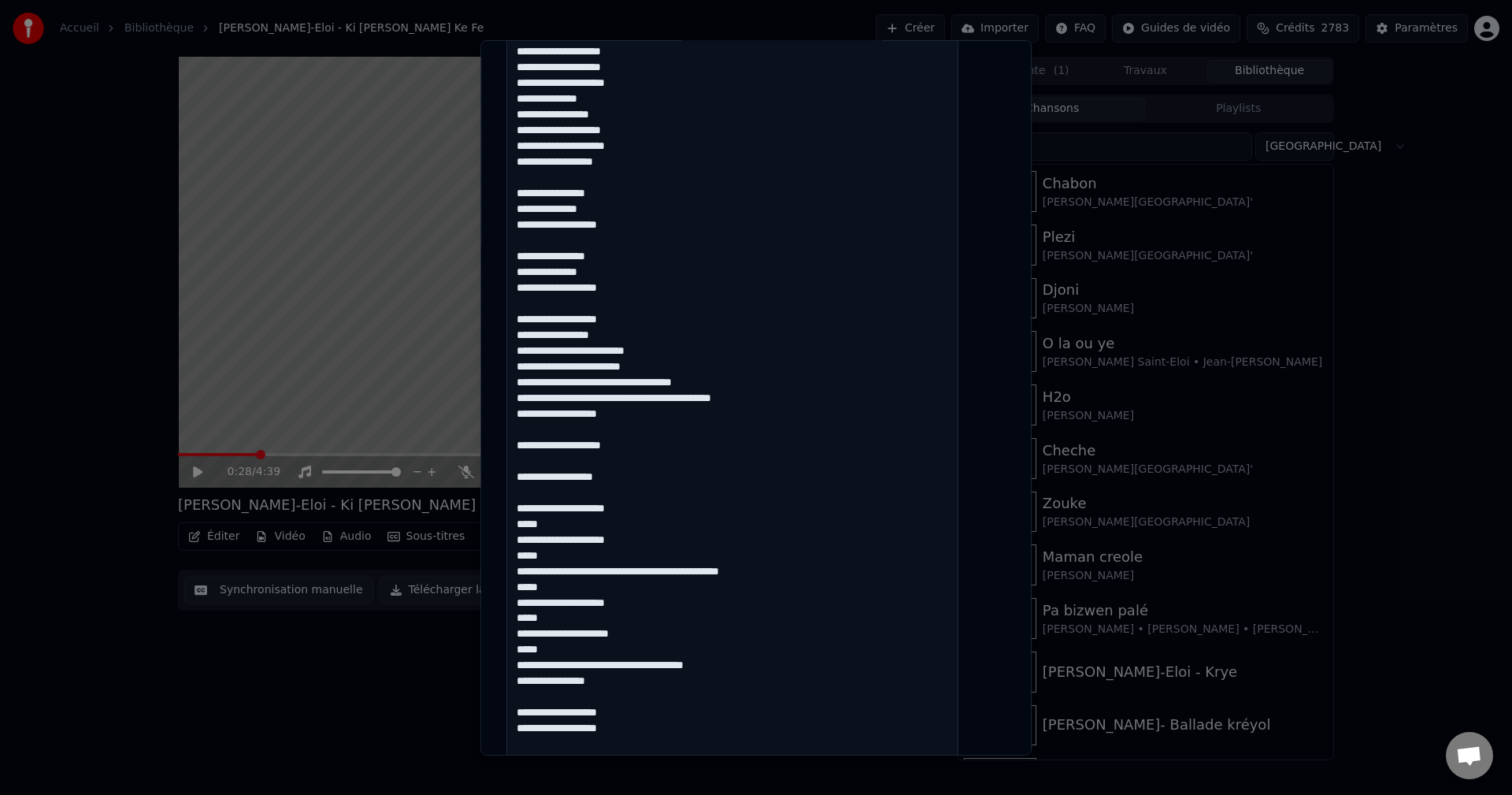
click at [569, 577] on textarea at bounding box center [732, 414] width 452 height 1256
drag, startPoint x: 688, startPoint y: 574, endPoint x: 665, endPoint y: 575, distance: 23.0
click at [663, 577] on textarea at bounding box center [732, 414] width 452 height 1256
click at [698, 580] on textarea at bounding box center [732, 414] width 452 height 1256
click at [700, 575] on textarea at bounding box center [732, 414] width 452 height 1256
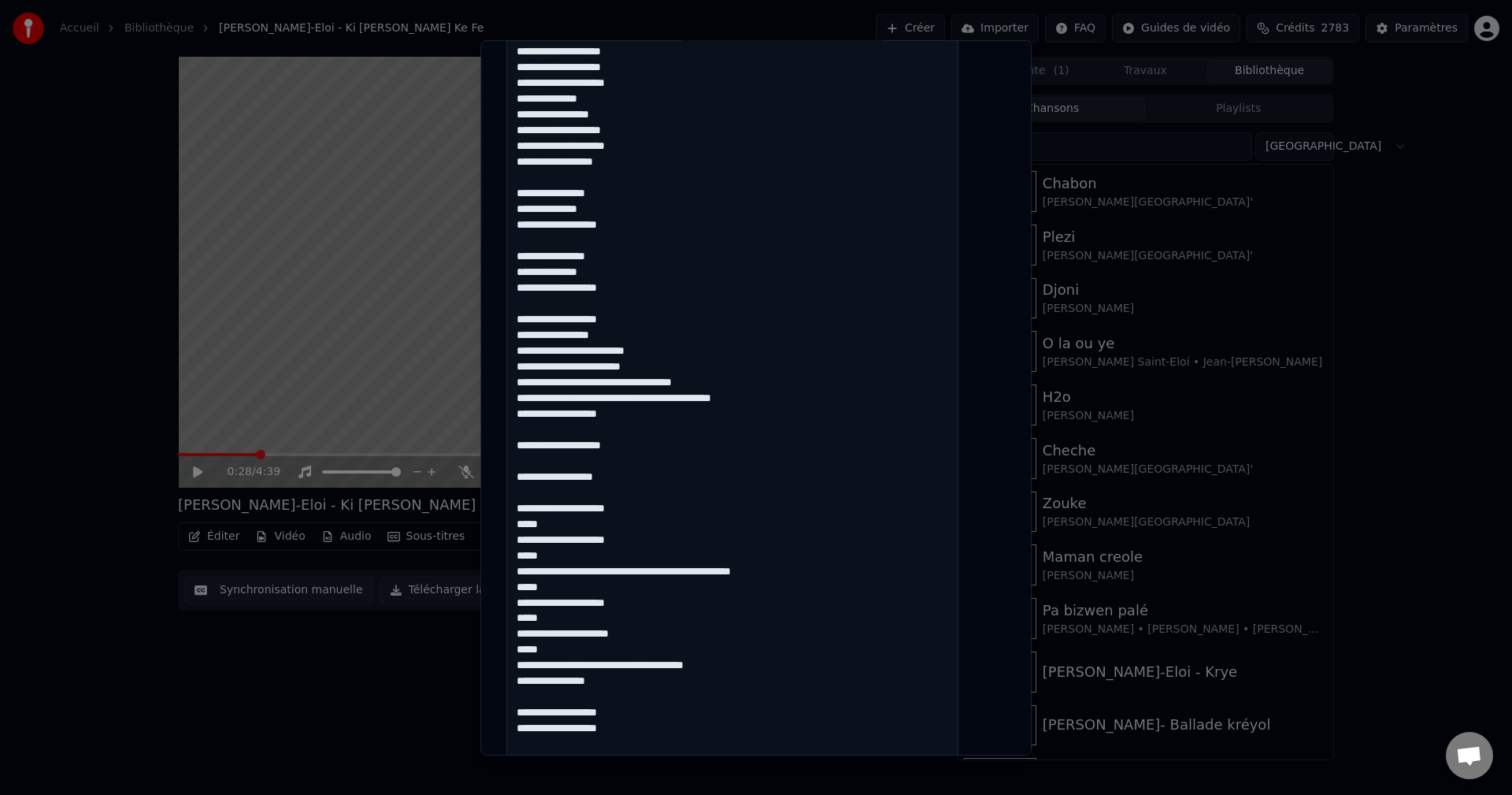
click at [572, 666] on textarea at bounding box center [732, 414] width 452 height 1256
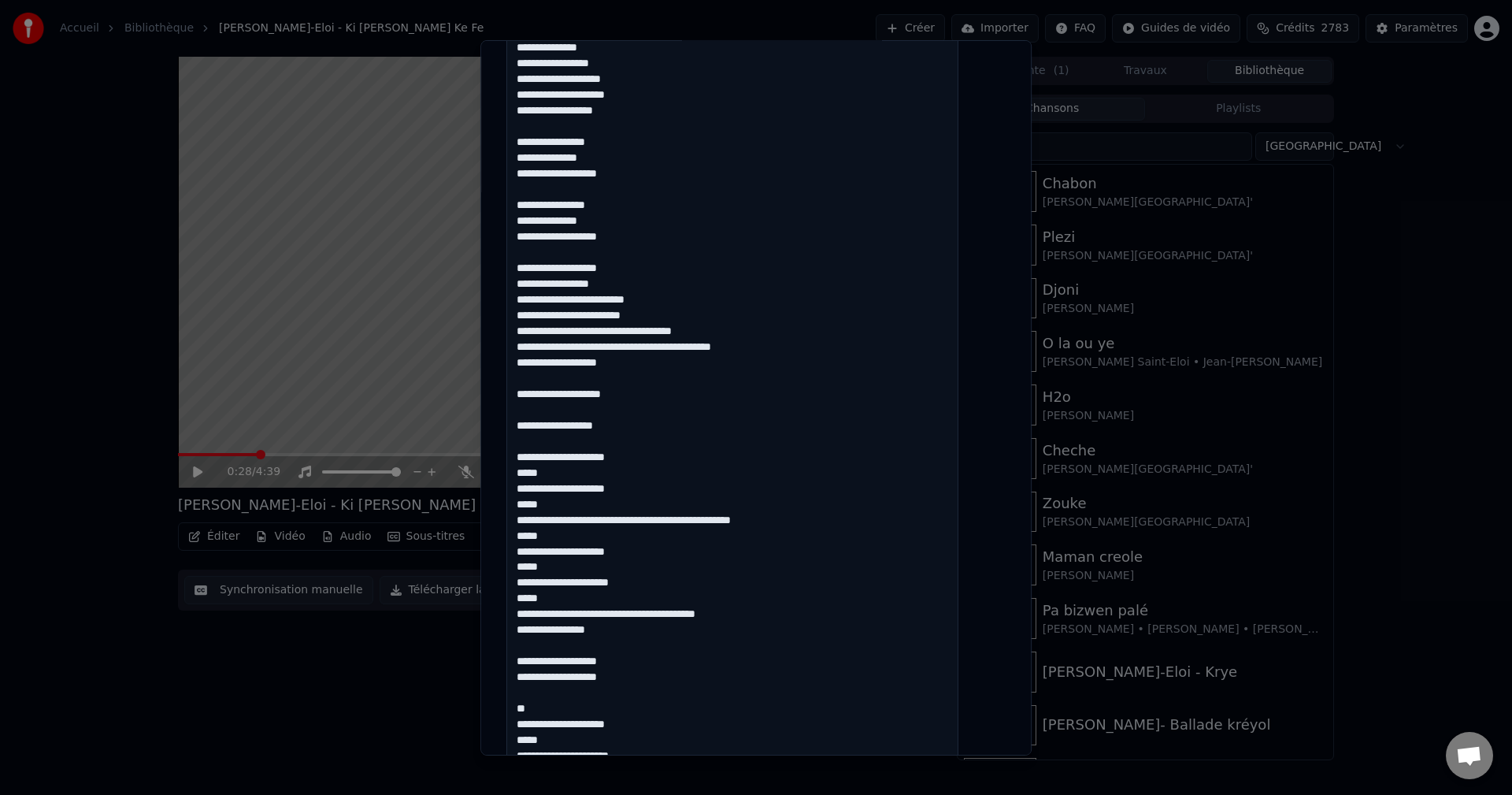
scroll to position [677, 0]
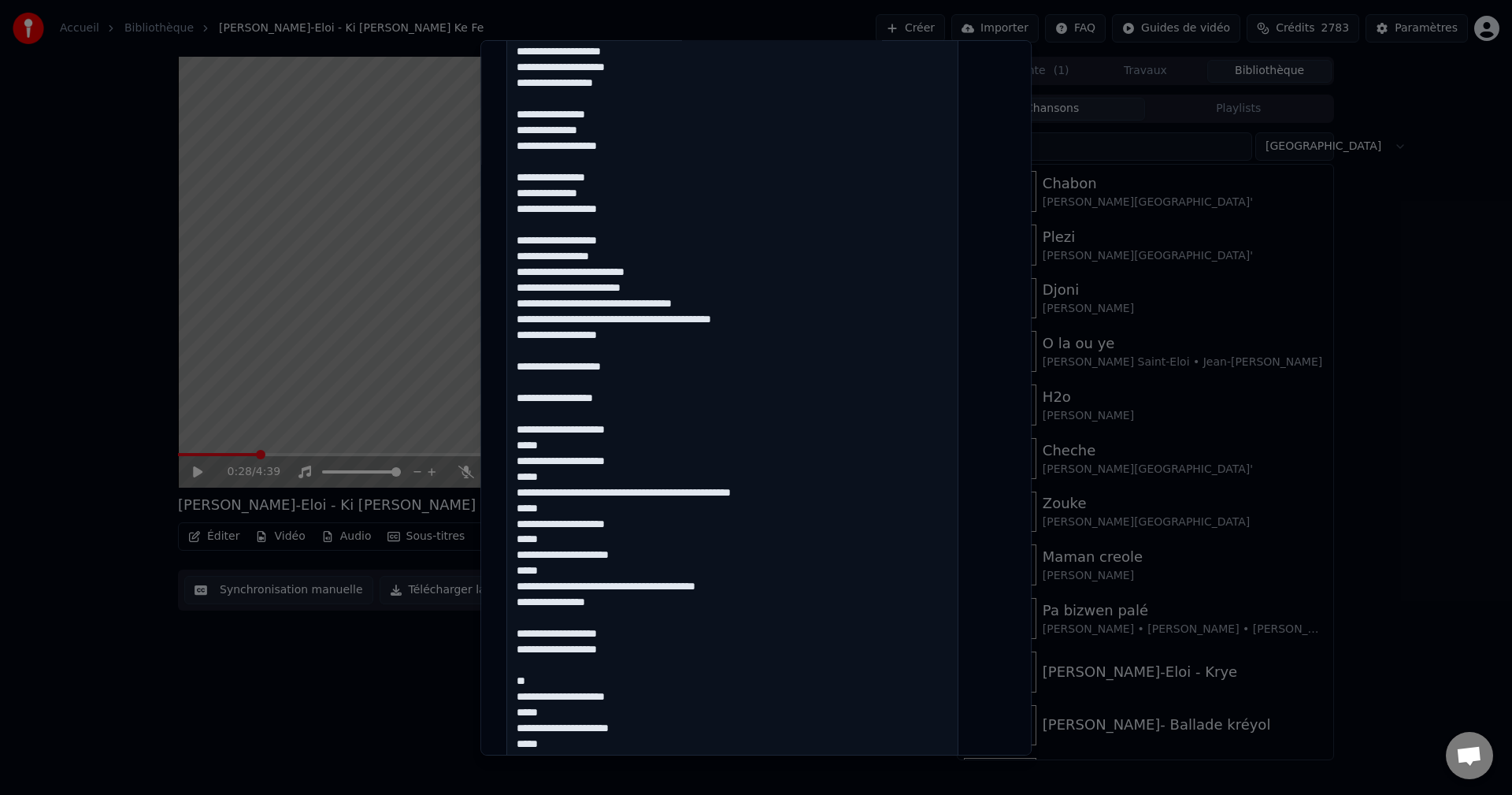
click at [649, 640] on textarea at bounding box center [732, 335] width 452 height 1256
drag, startPoint x: 639, startPoint y: 650, endPoint x: 528, endPoint y: 611, distance: 117.7
click at [528, 611] on textarea at bounding box center [732, 335] width 452 height 1256
drag, startPoint x: 533, startPoint y: 600, endPoint x: 635, endPoint y: 648, distance: 112.7
click at [635, 648] on textarea at bounding box center [732, 335] width 452 height 1256
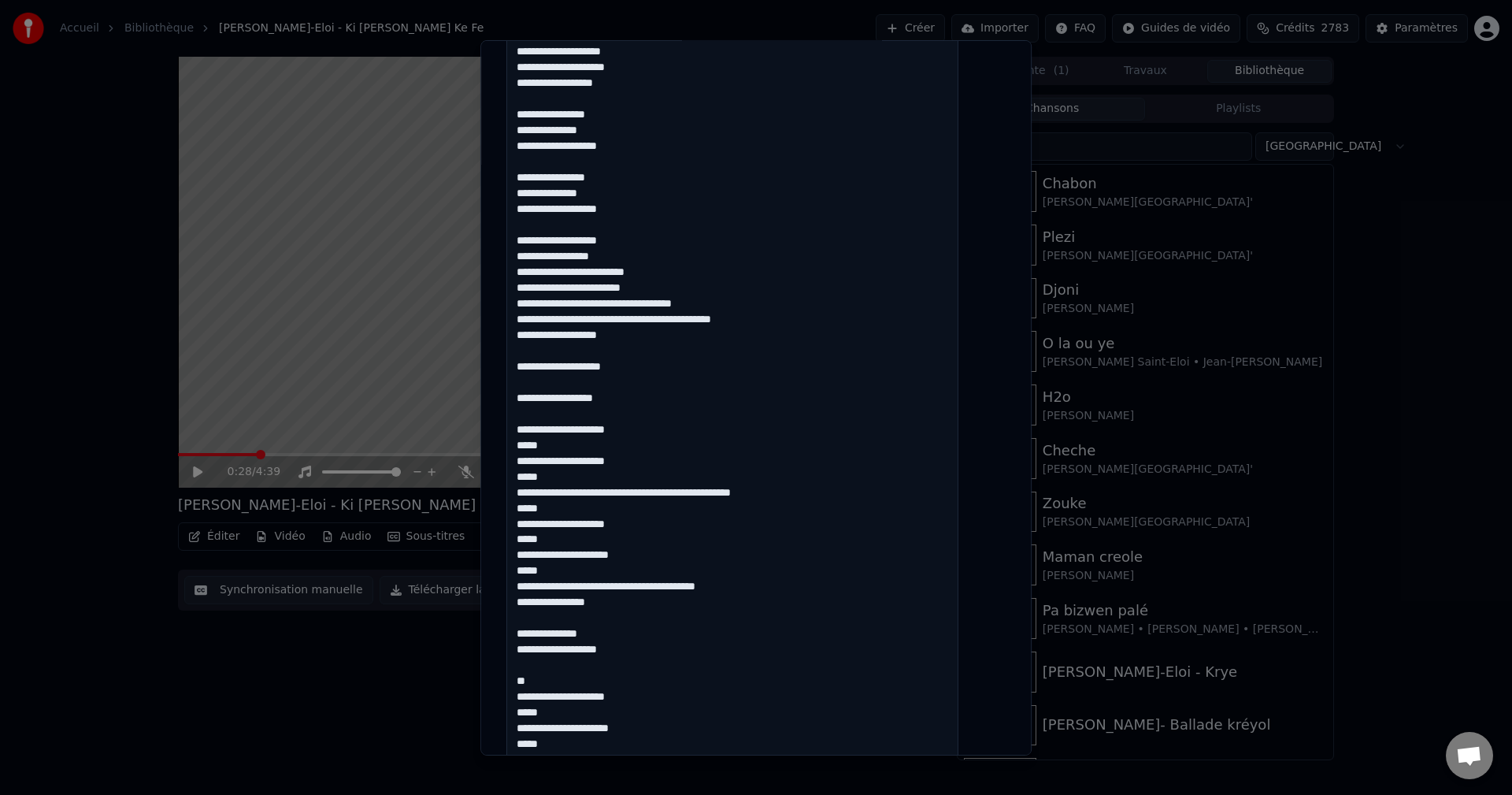
click at [639, 651] on textarea at bounding box center [732, 335] width 452 height 1256
paste textarea "**********"
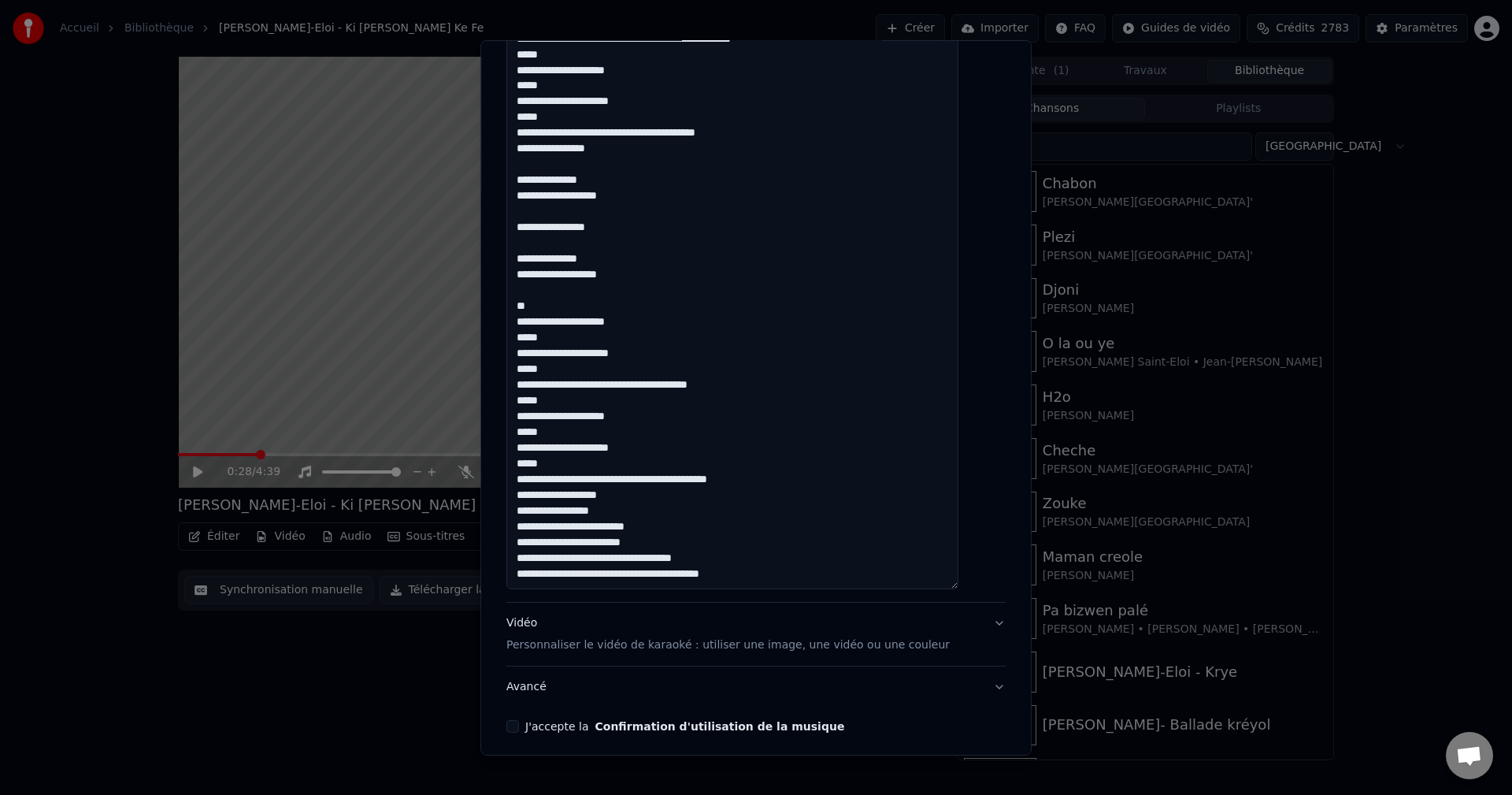
scroll to position [1072, 0]
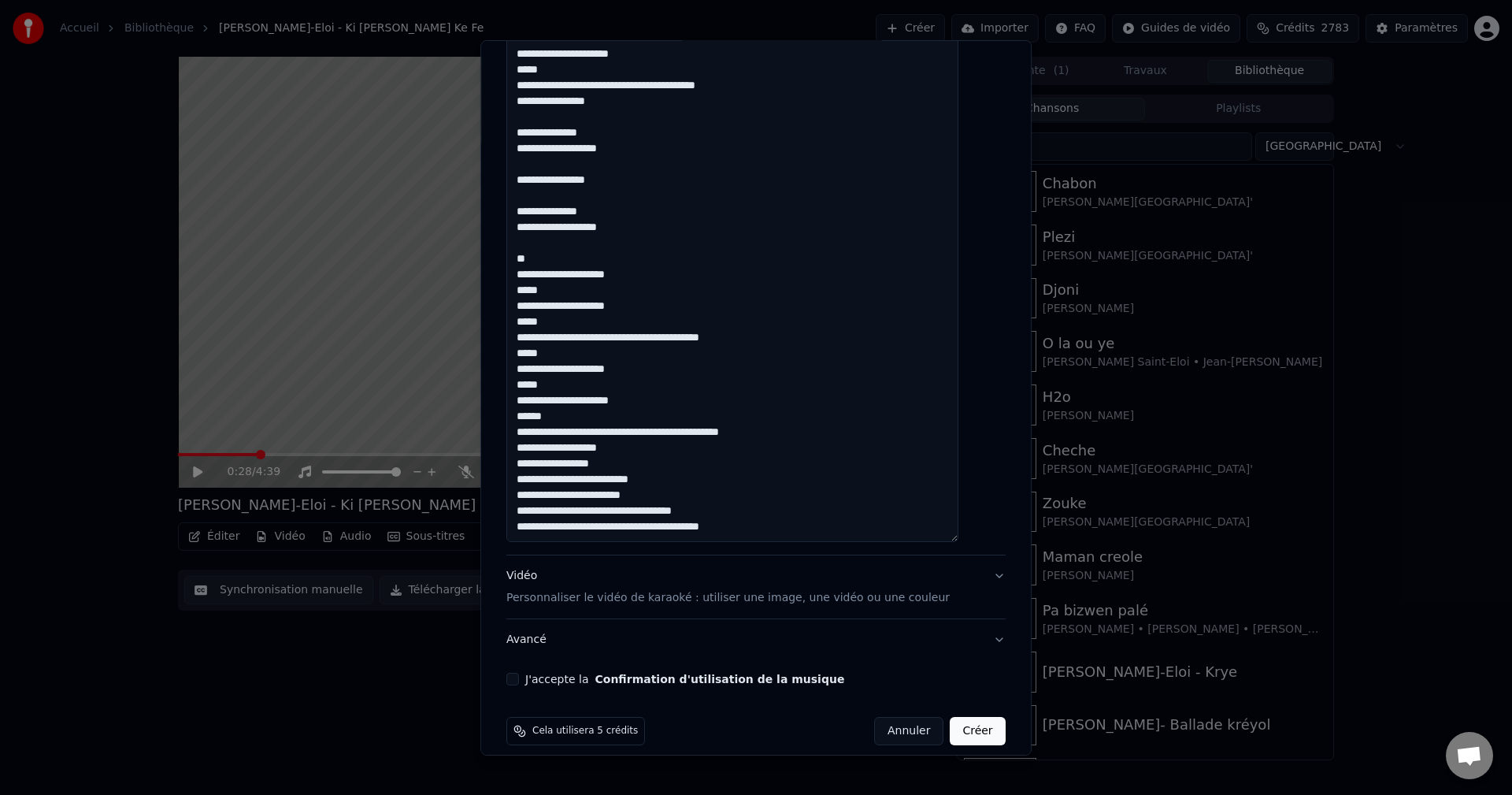
scroll to position [1115, 0]
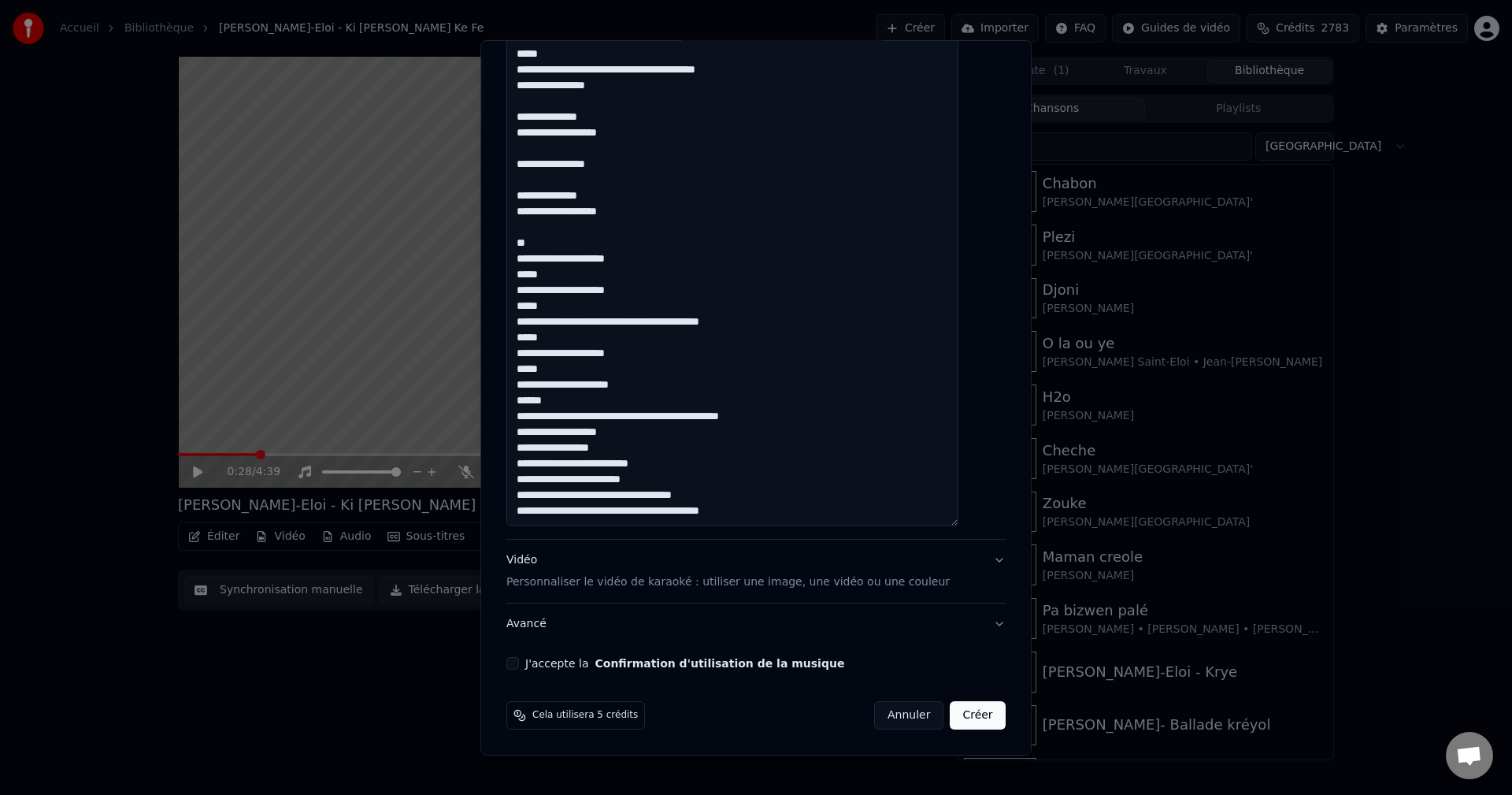
type textarea "**********"
click at [533, 558] on div "Vidéo Personnaliser le vidéo de karaoké : utiliser une image, une vidéo ou une …" at bounding box center [728, 571] width 443 height 38
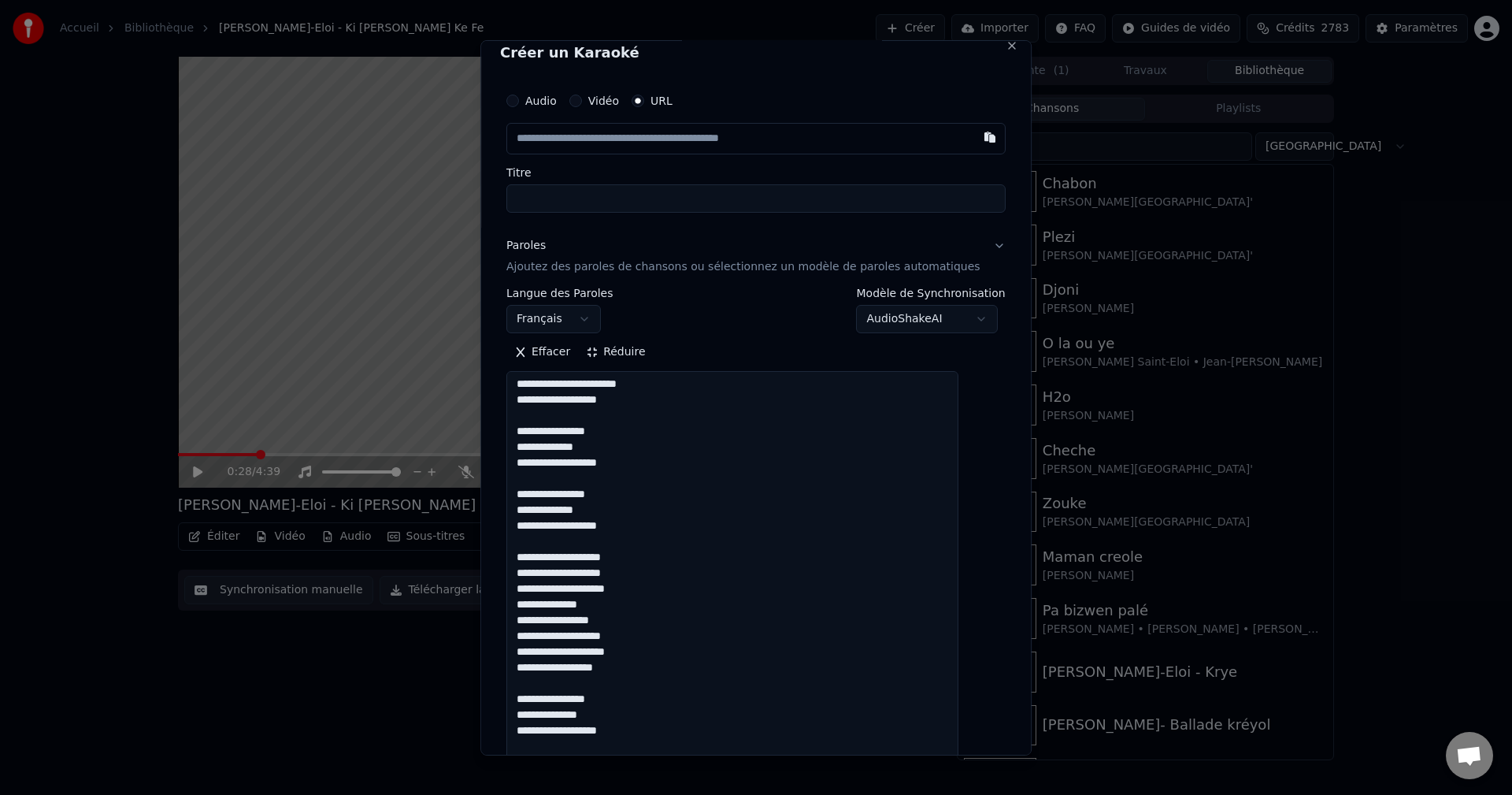
scroll to position [0, 0]
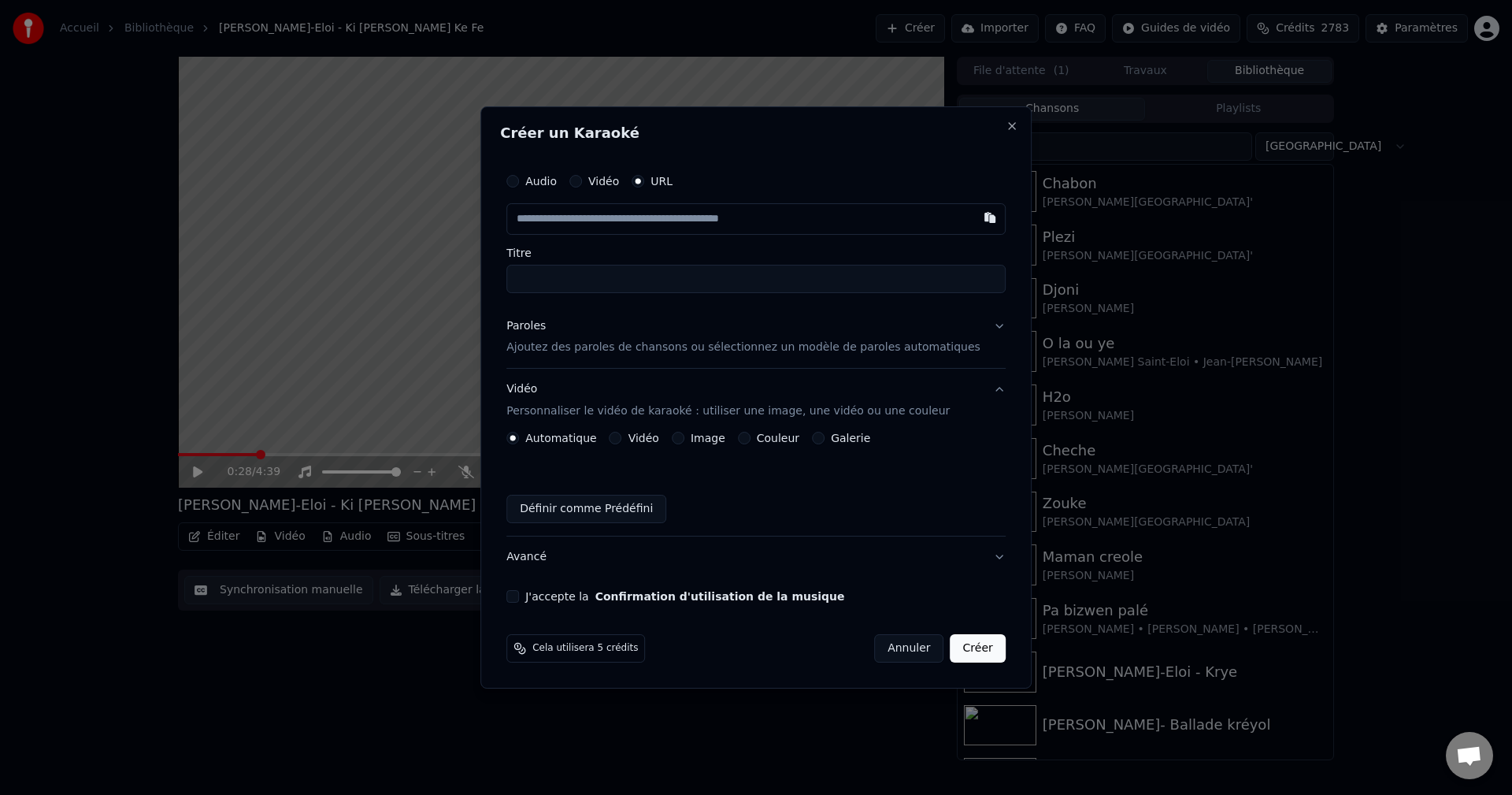
click at [684, 440] on button "Image" at bounding box center [678, 438] width 13 height 13
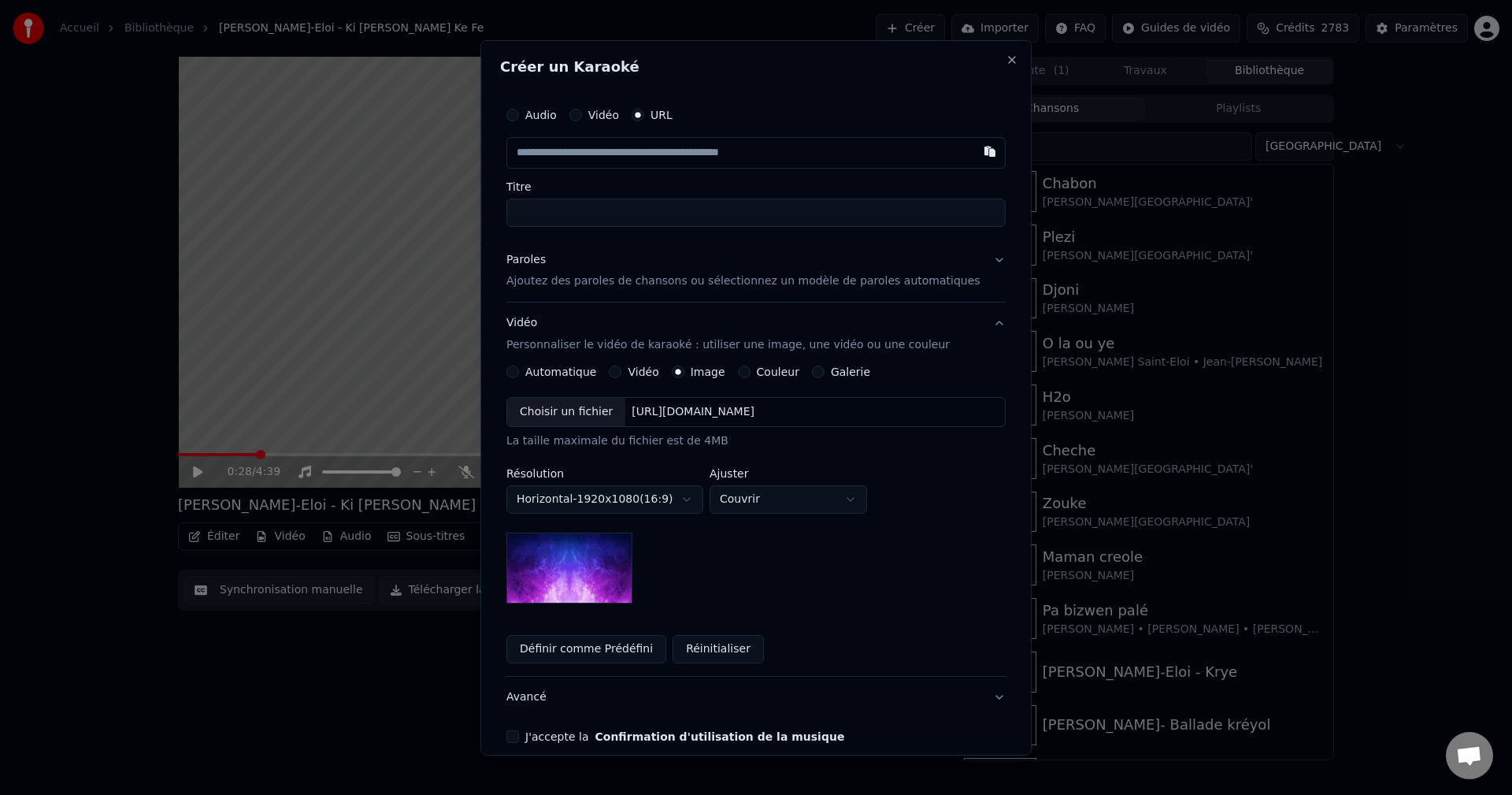
click at [619, 414] on div "Choisir un fichier" at bounding box center [566, 412] width 118 height 28
click at [769, 496] on body "Accueil Bibliothèque [PERSON_NAME] Saint-Eloi - Ki [PERSON_NAME] Ke Fe Créer Im…" at bounding box center [756, 398] width 1512 height 795
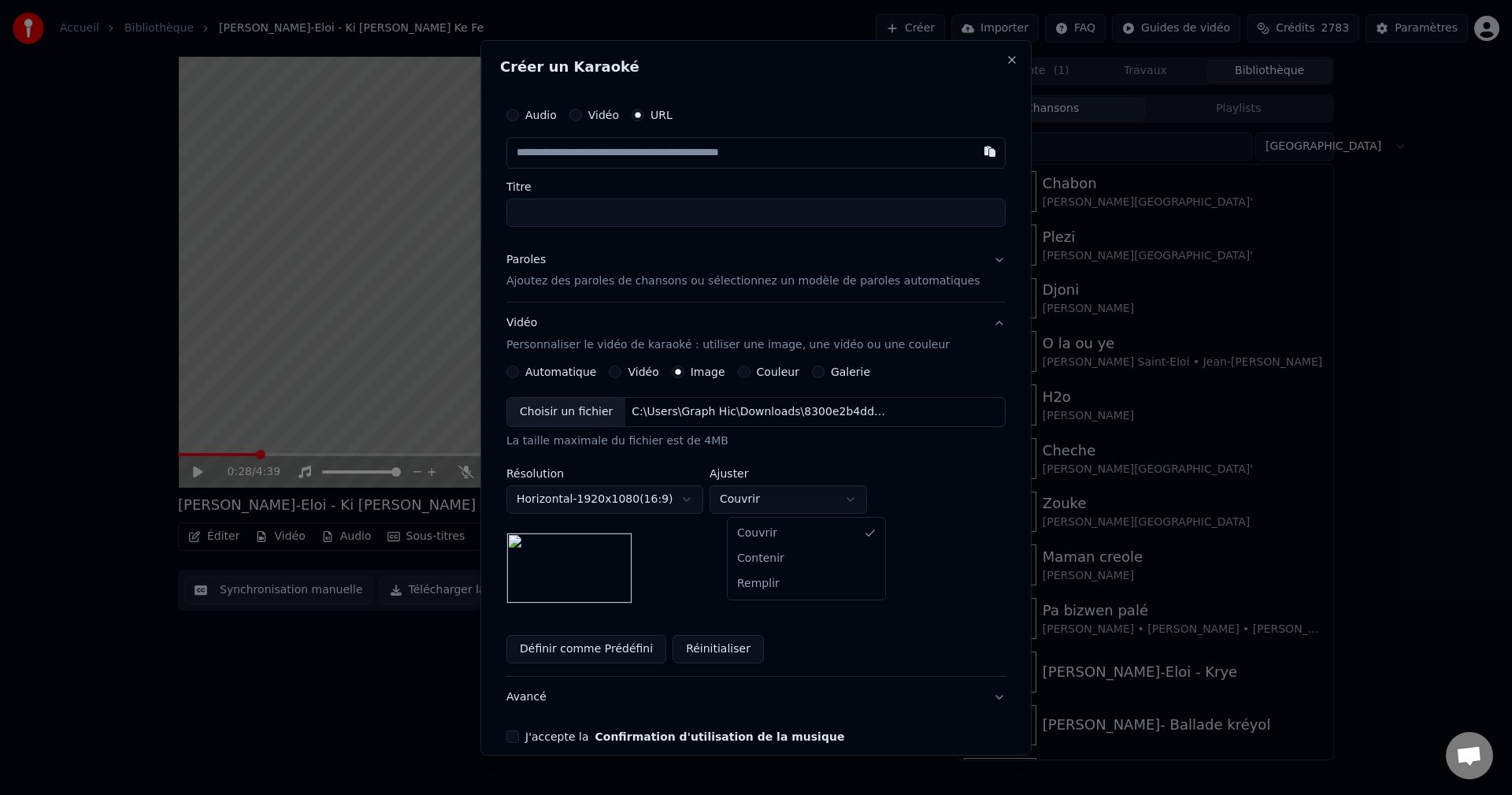
select select "****"
click at [536, 732] on div "J'accepte la Confirmation d'utilisation de la musique" at bounding box center [755, 737] width 499 height 13
drag, startPoint x: 537, startPoint y: 741, endPoint x: 531, endPoint y: 730, distance: 12.5
click at [535, 738] on div "J'accepte la Confirmation d'utilisation de la musique" at bounding box center [755, 737] width 499 height 13
click at [527, 731] on div "**********" at bounding box center [755, 420] width 512 height 657
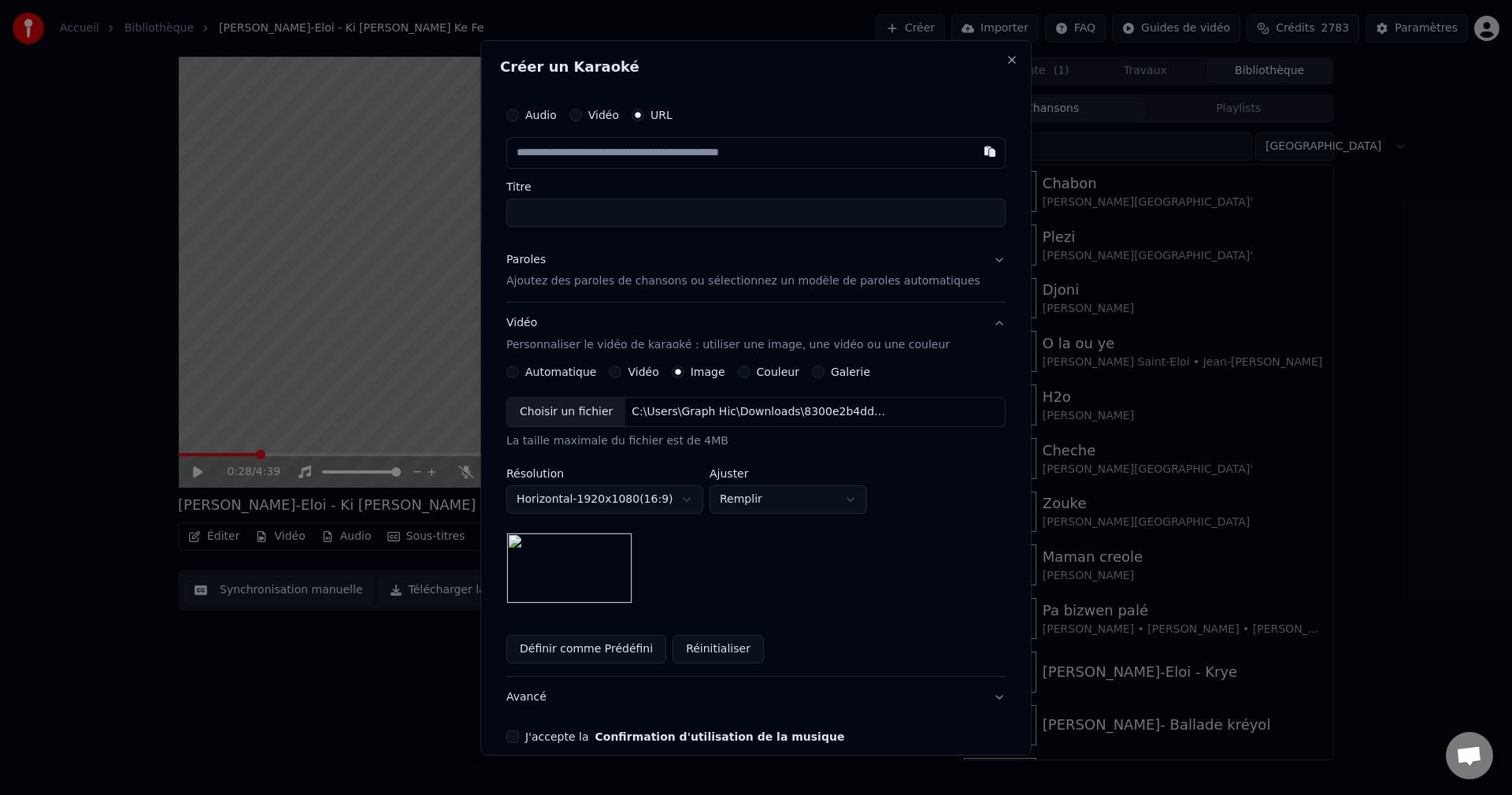
click at [519, 737] on button "J'accepte la Confirmation d'utilisation de la musique" at bounding box center [512, 737] width 13 height 13
click at [543, 706] on button "Avancé" at bounding box center [755, 697] width 499 height 41
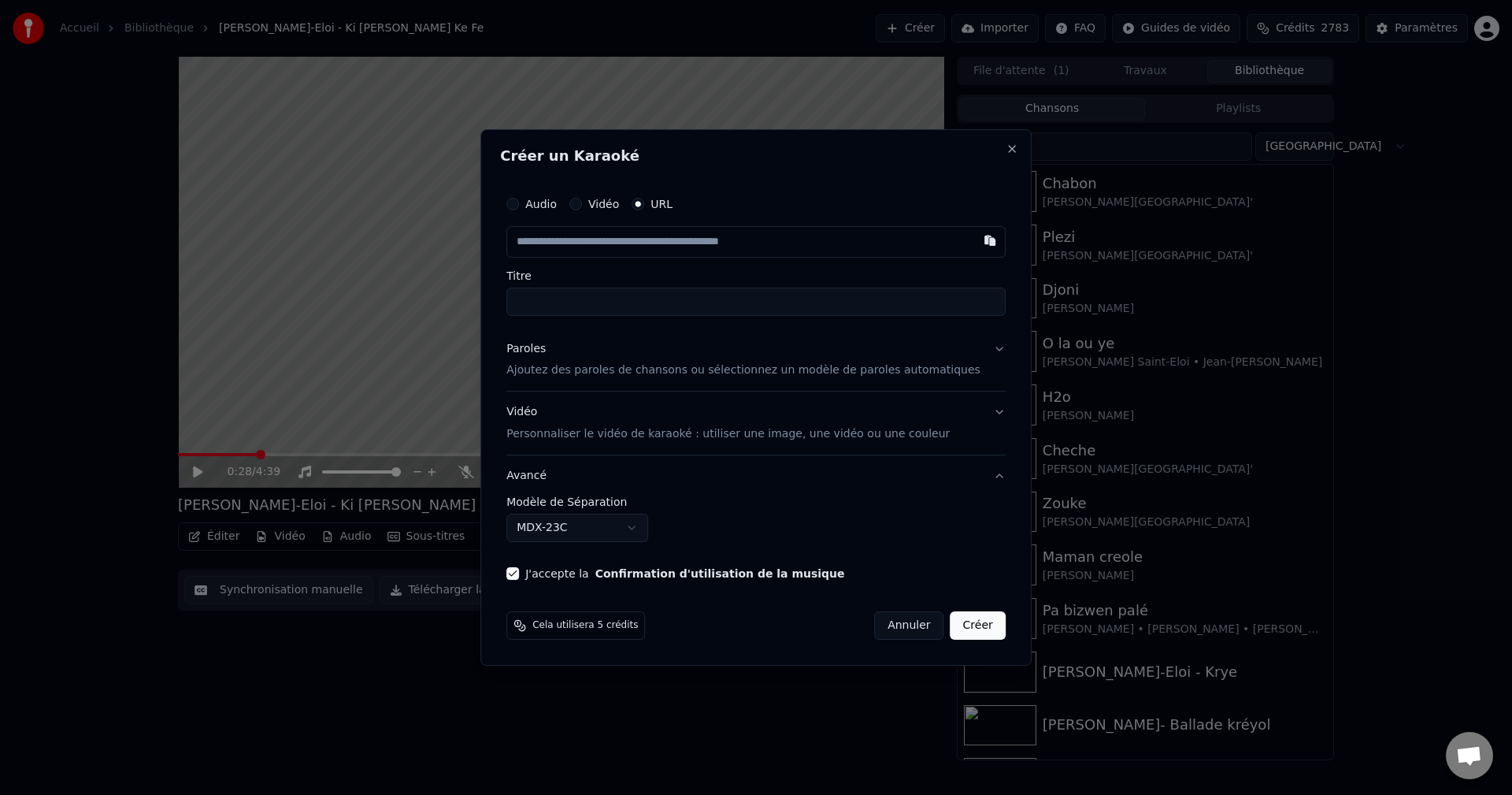
click at [573, 534] on body "Accueil Bibliothèque [PERSON_NAME] Saint-Eloi - Ki [PERSON_NAME] Ke Fe Créer Im…" at bounding box center [756, 398] width 1512 height 795
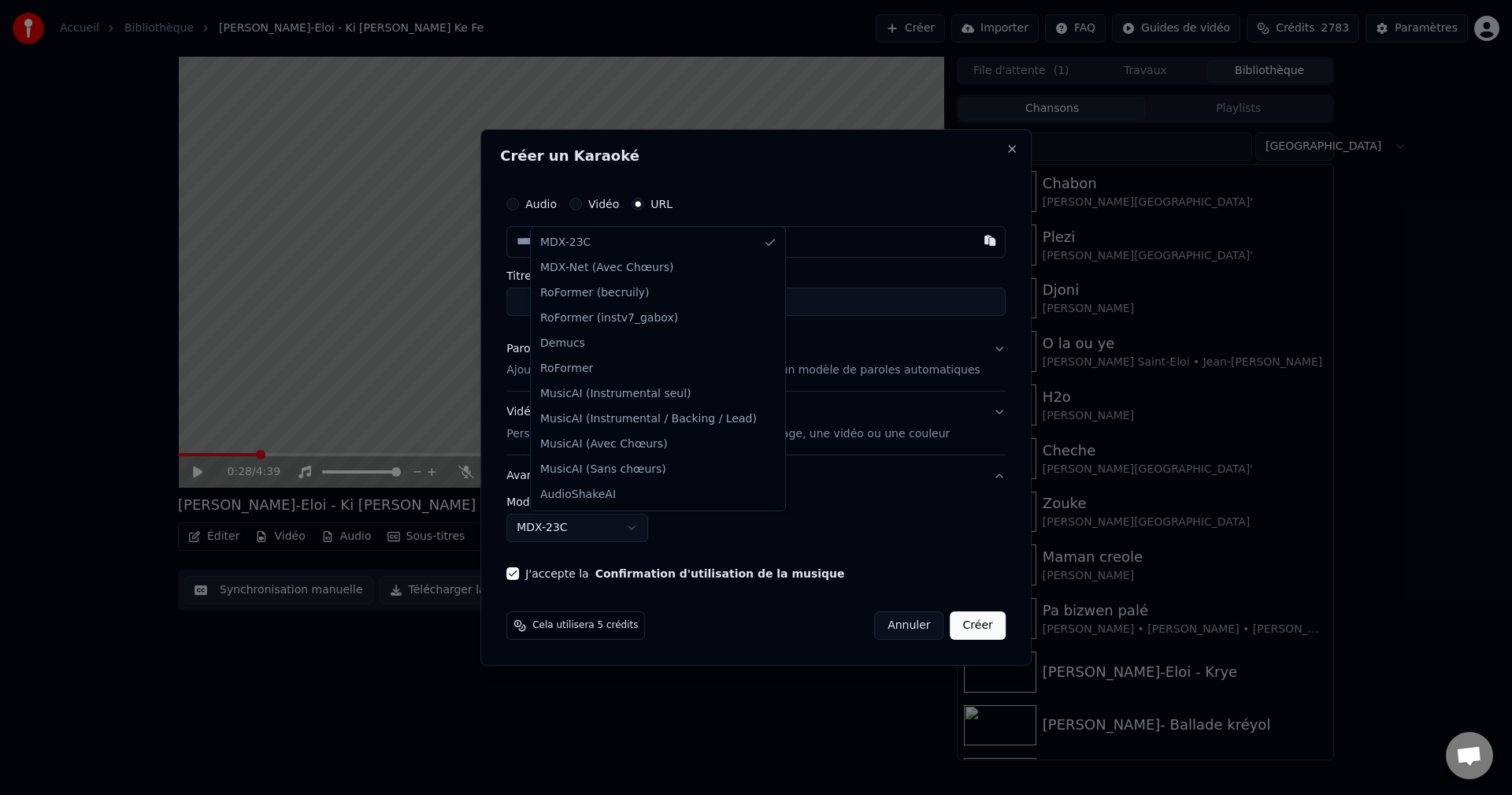
select select "**********"
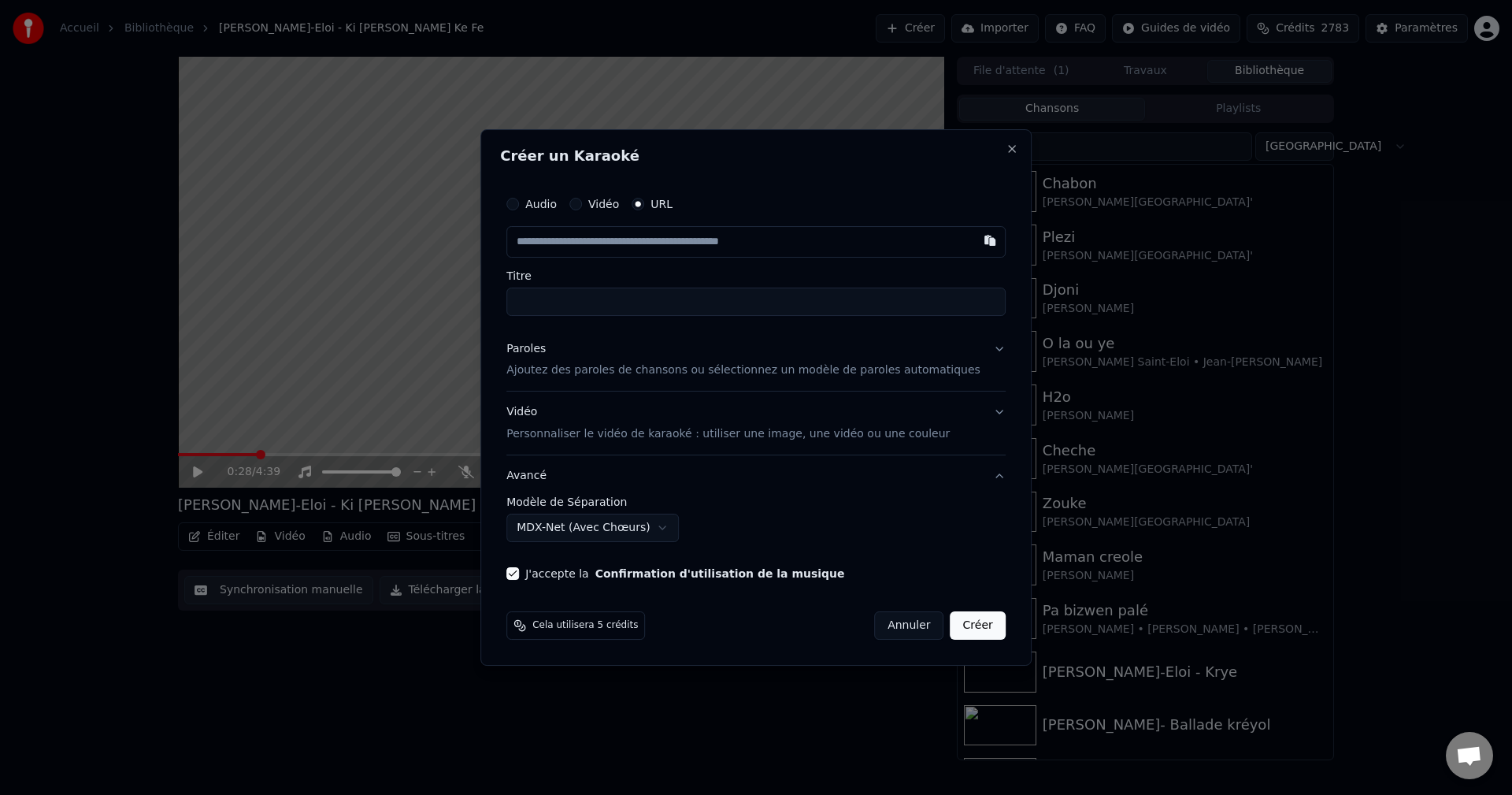
click at [602, 245] on input "text" at bounding box center [755, 242] width 499 height 32
paste input "**********"
type input "**********"
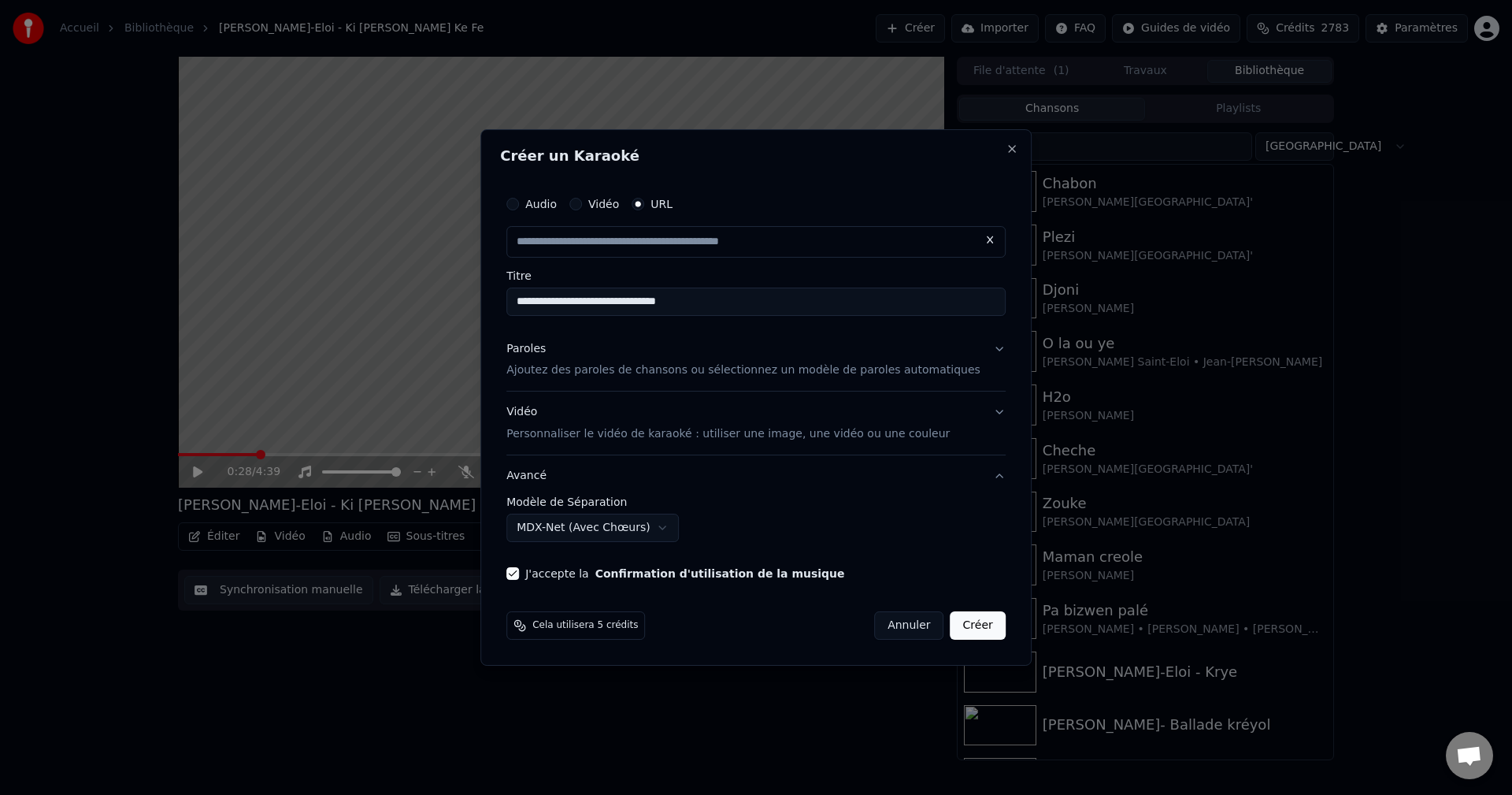
click at [661, 302] on input "**********" at bounding box center [755, 302] width 499 height 28
type input "**********"
click at [547, 406] on div "Vidéo Personnaliser le vidéo de karaoké : utiliser une image, une vidéo ou une …" at bounding box center [728, 424] width 443 height 38
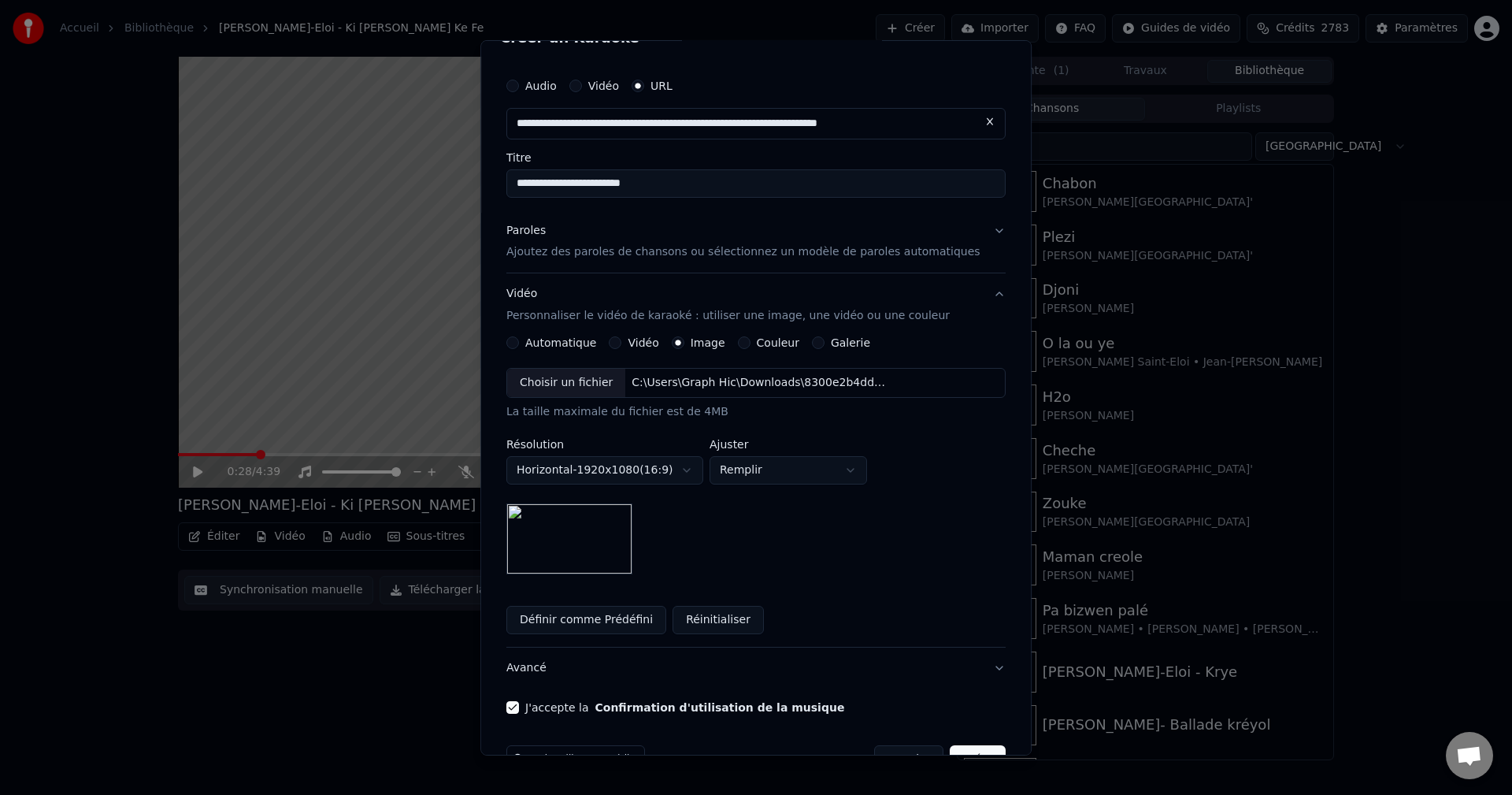
scroll to position [73, 0]
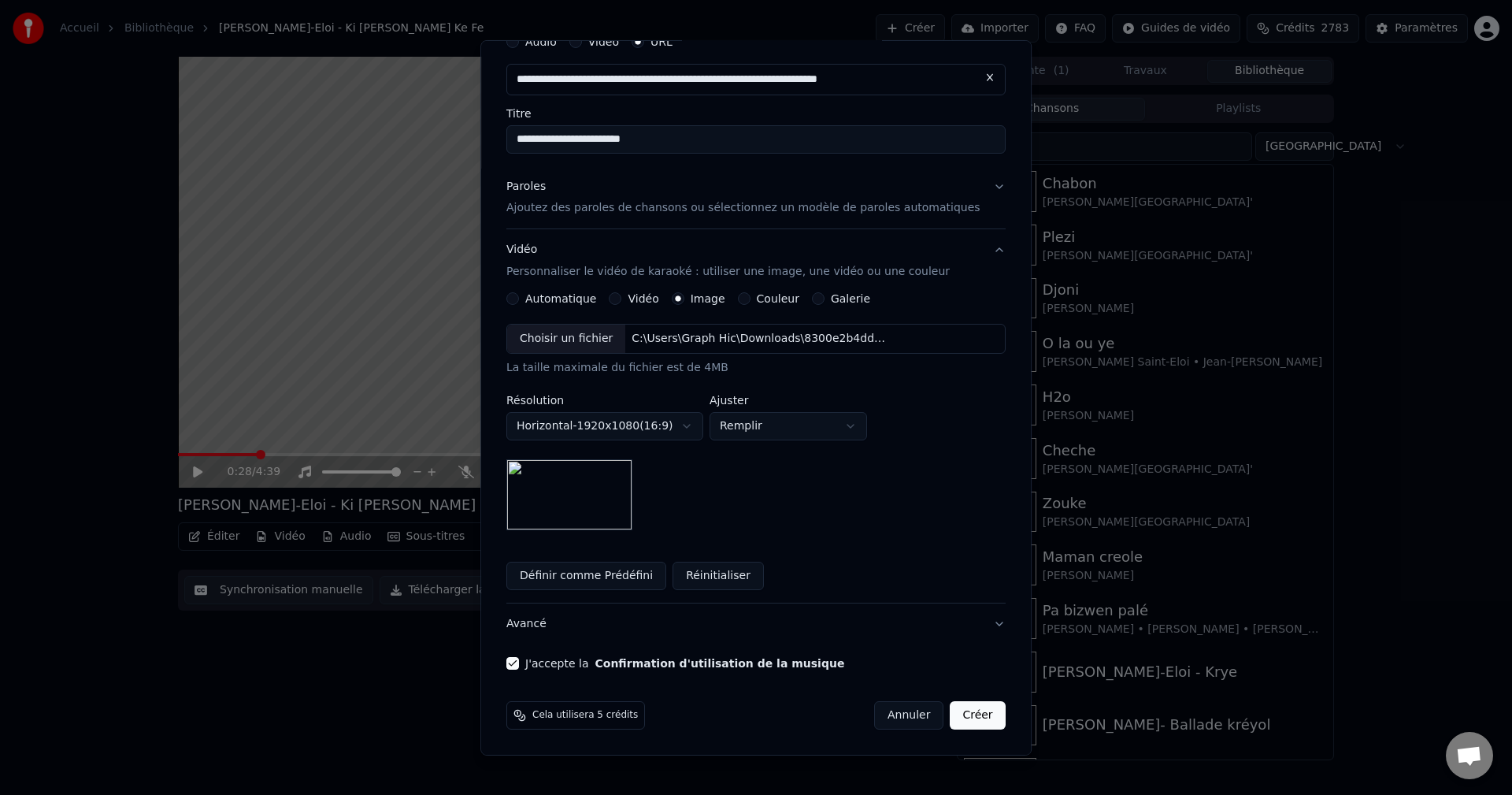
click at [549, 625] on button "Avancé" at bounding box center [755, 624] width 499 height 41
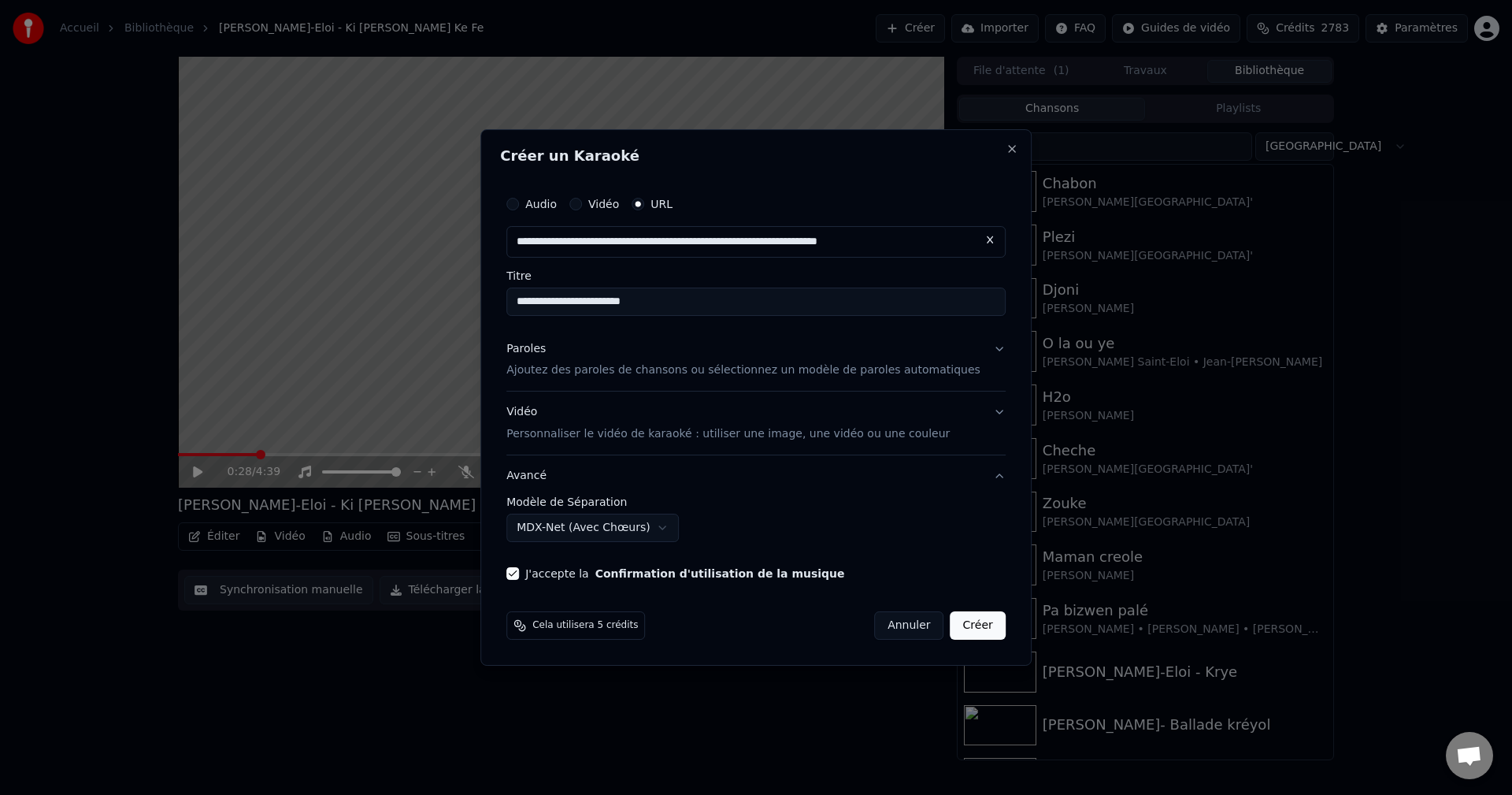
click at [959, 621] on button "Créer" at bounding box center [978, 625] width 55 height 28
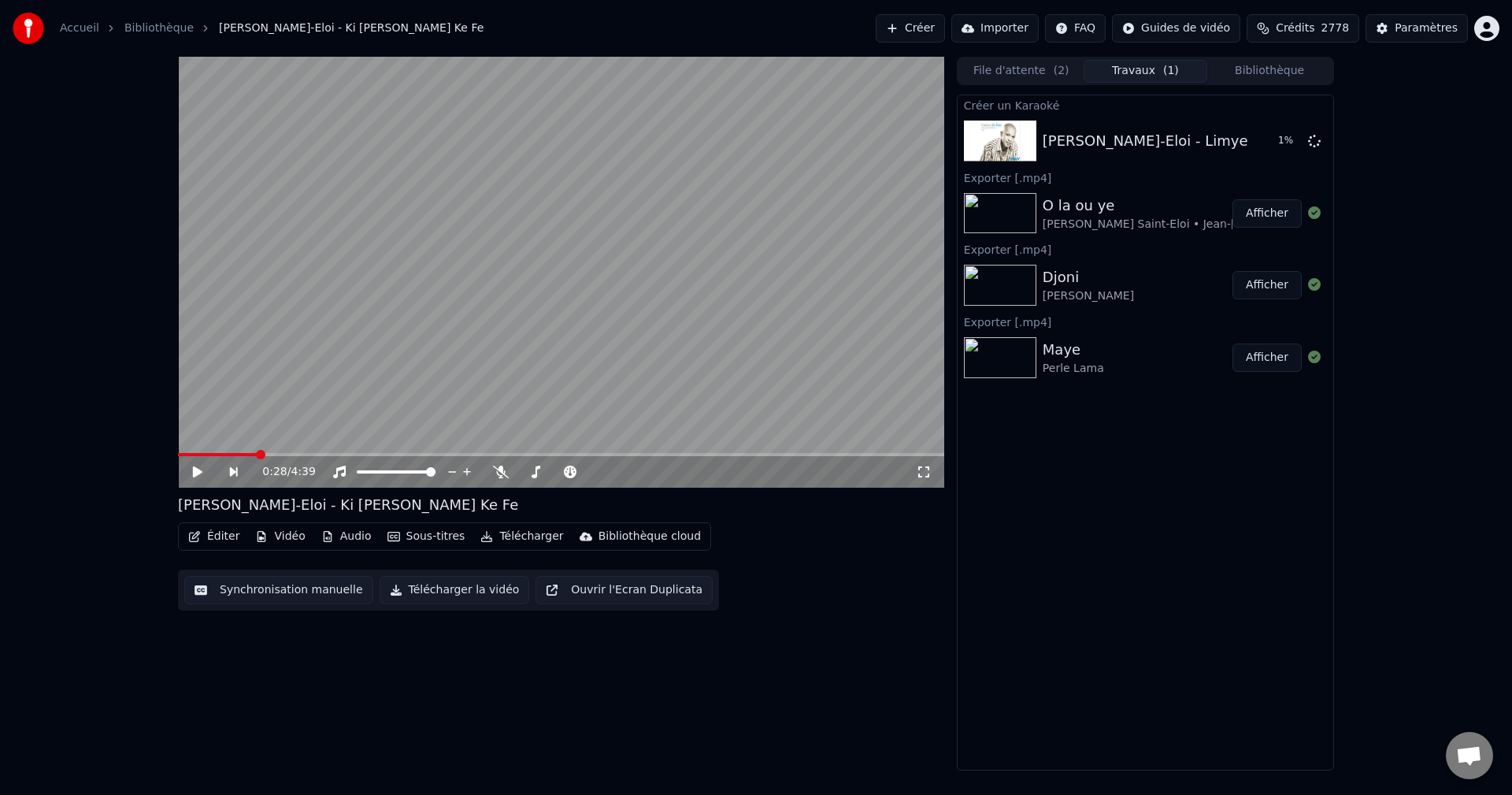
click at [1296, 67] on button "Bibliothèque" at bounding box center [1269, 71] width 125 height 23
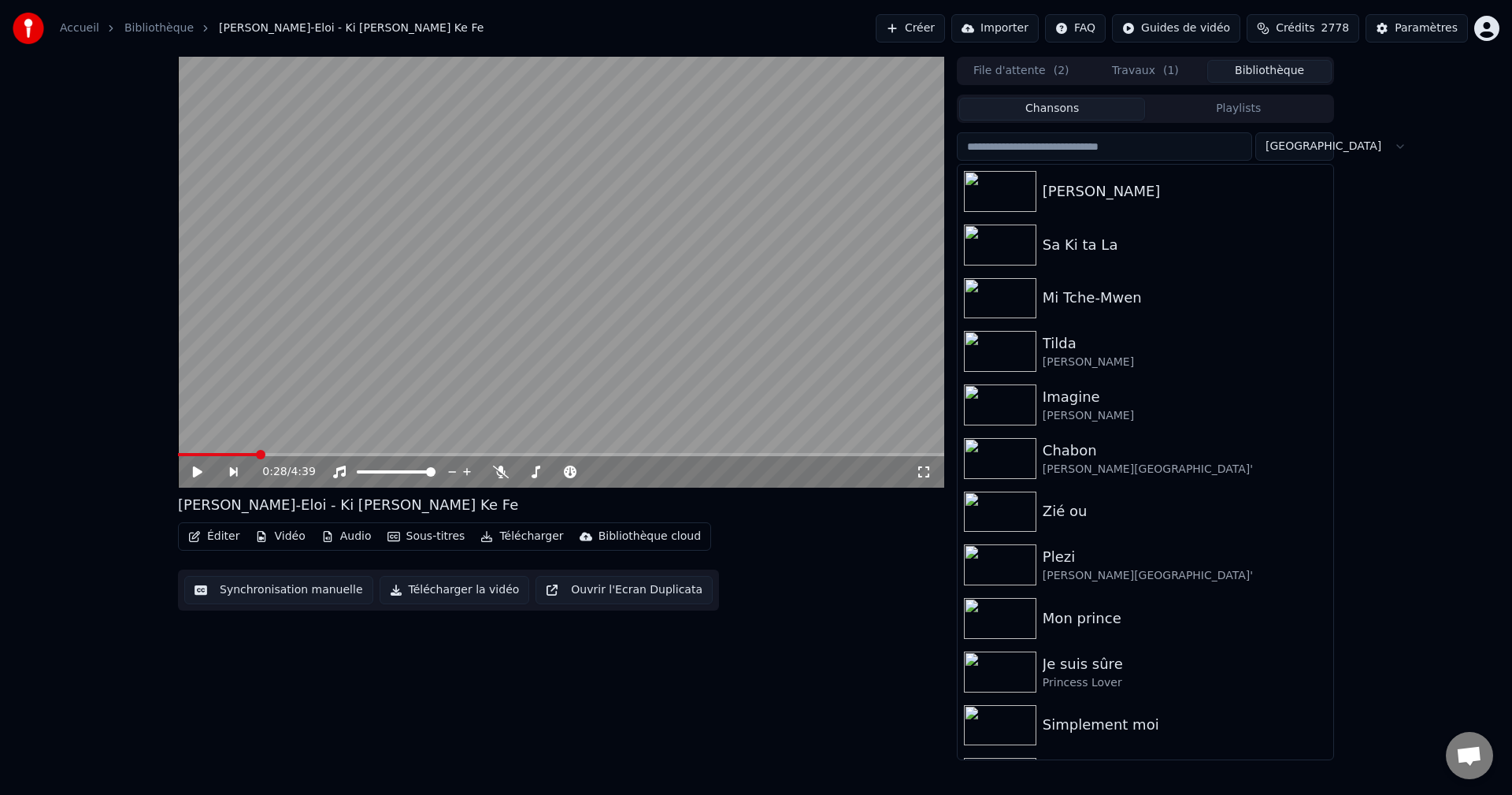
click at [1314, 23] on span "Crédits" at bounding box center [1294, 28] width 39 height 16
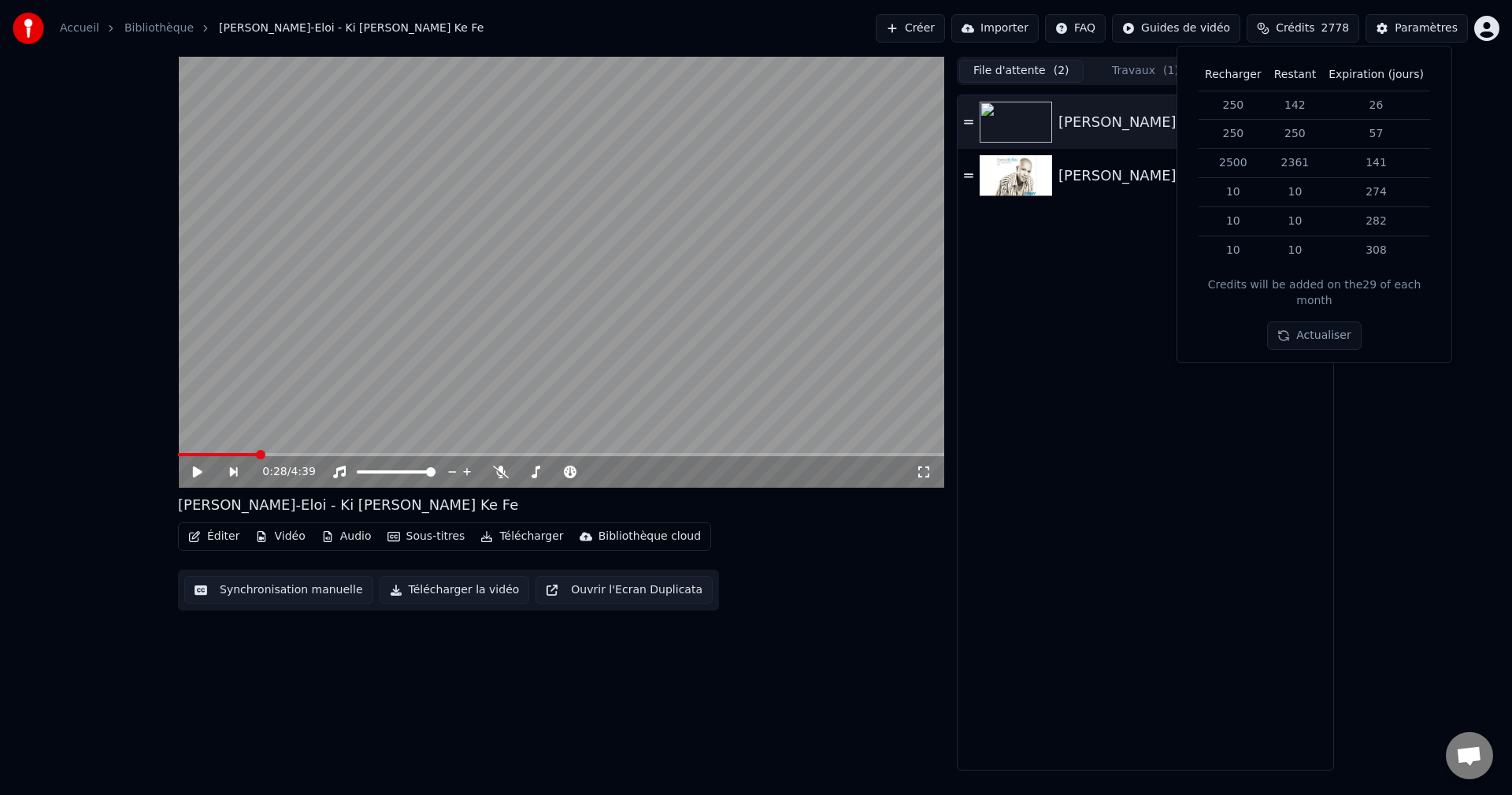
click at [1013, 68] on button "File d'attente ( 2 )" at bounding box center [1022, 71] width 125 height 23
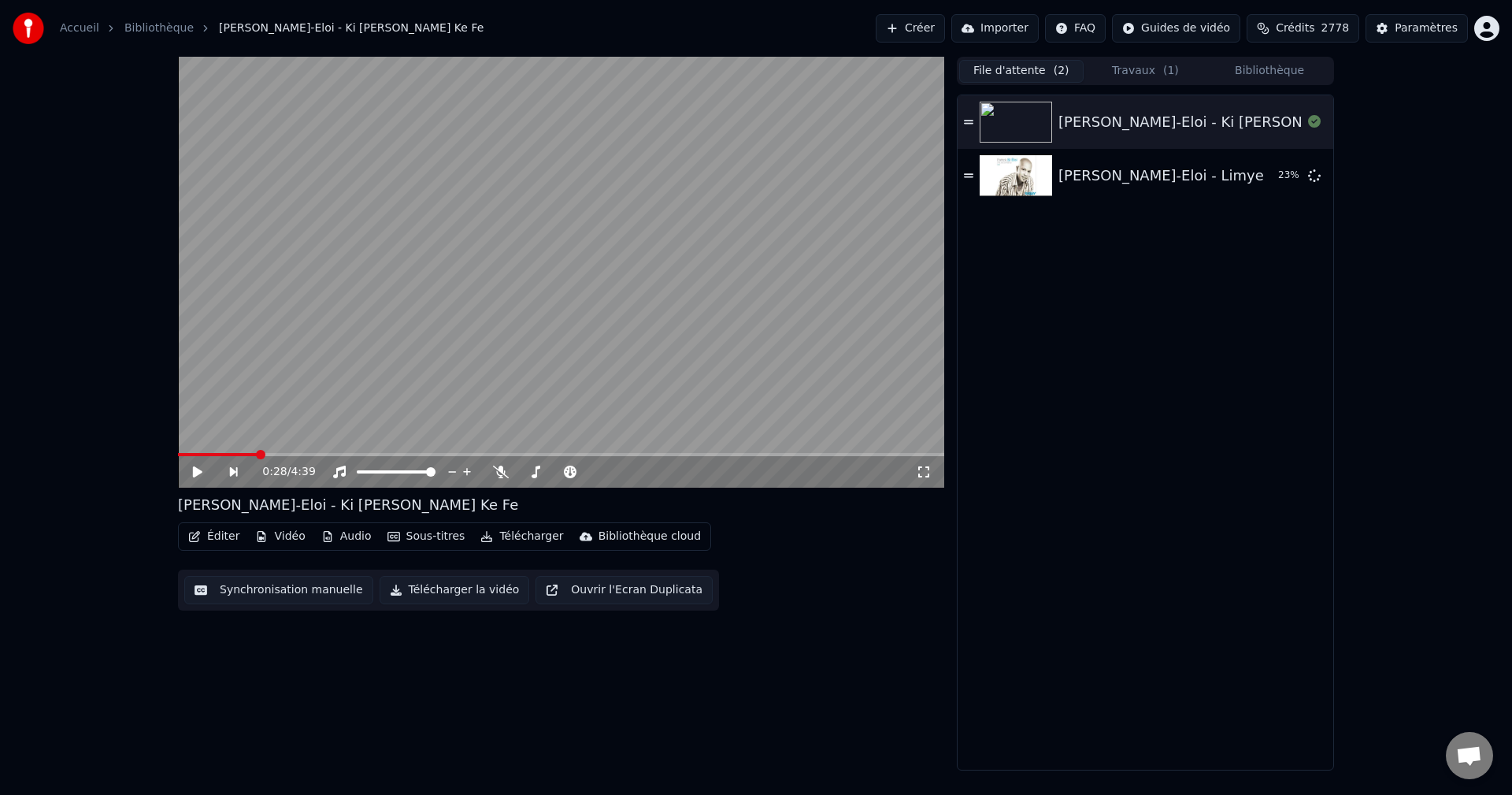
click at [1285, 73] on button "Bibliothèque" at bounding box center [1269, 71] width 125 height 23
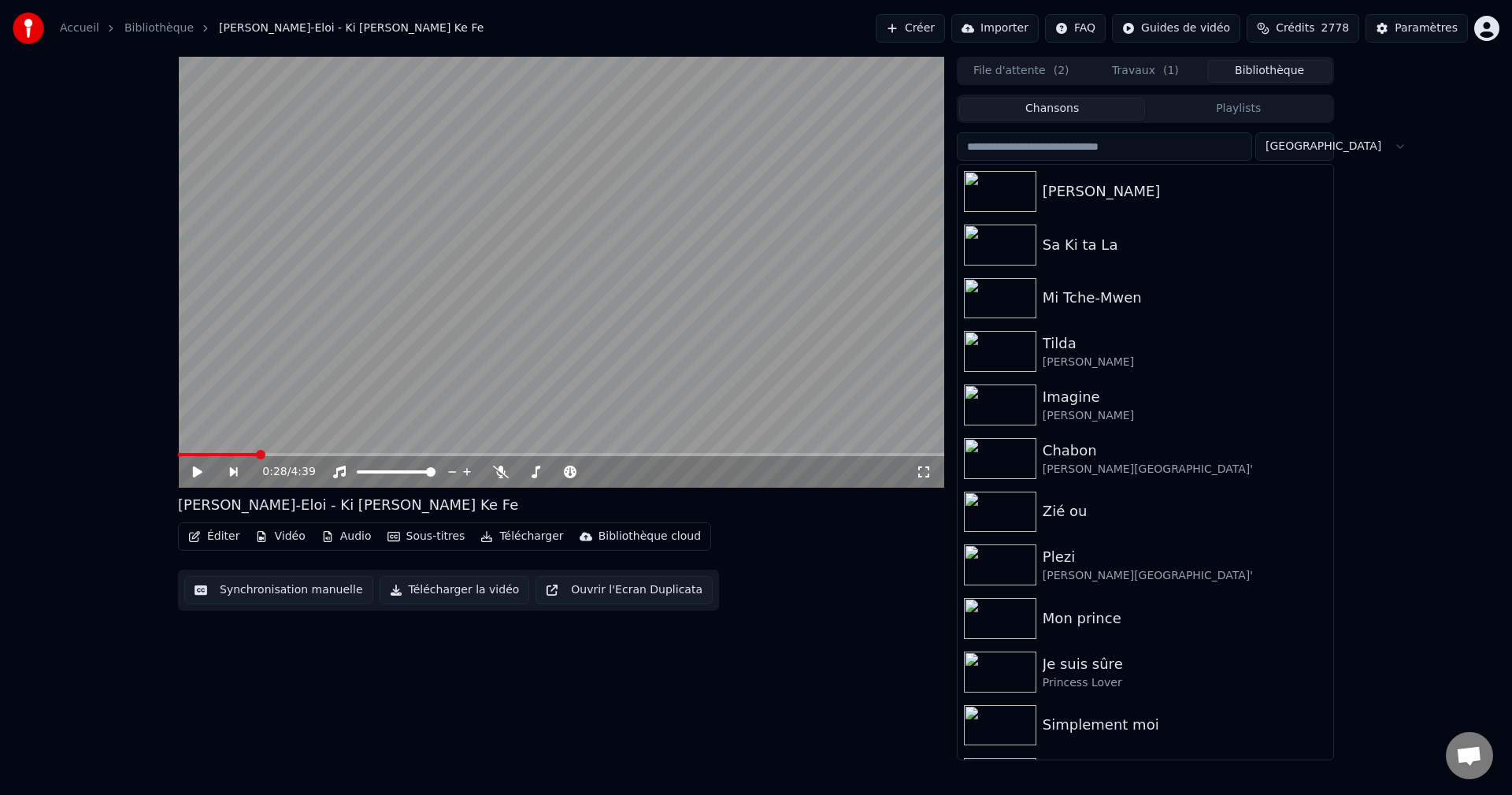
click at [1058, 148] on input "search" at bounding box center [1104, 147] width 296 height 28
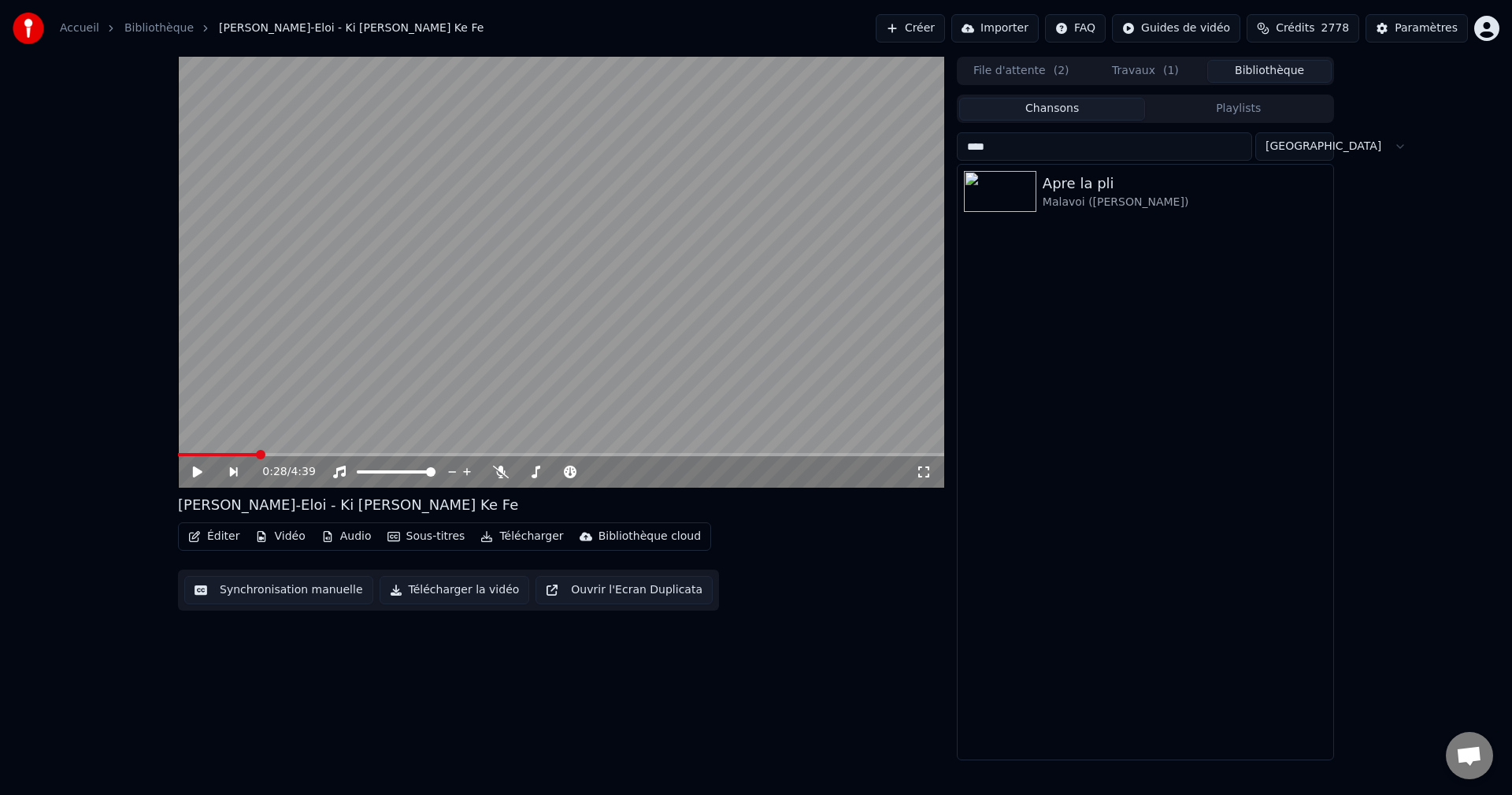
type input "*****"
click at [1168, 75] on span "( 1 )" at bounding box center [1171, 71] width 16 height 16
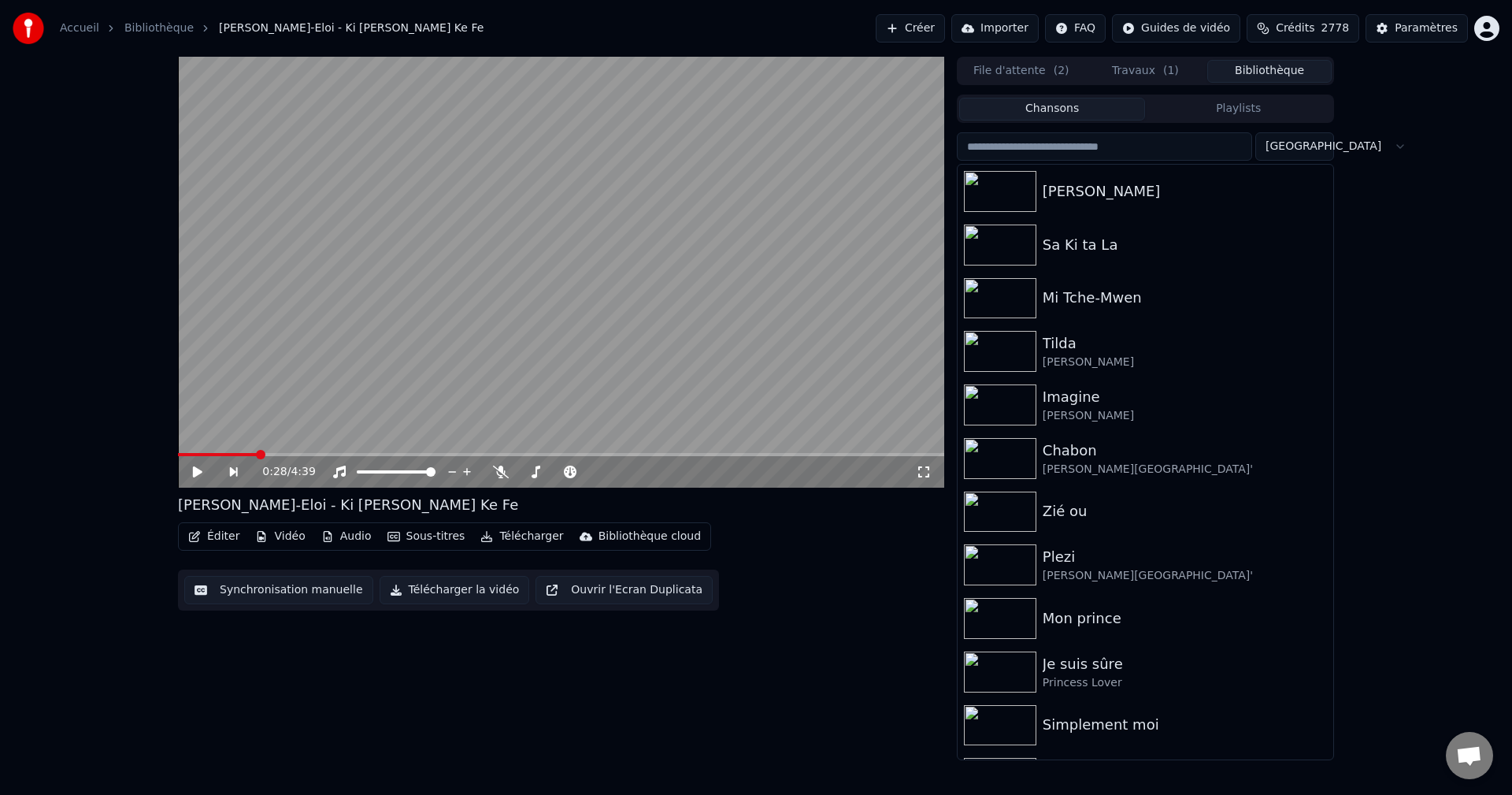
click at [1240, 67] on button "Bibliothèque" at bounding box center [1269, 71] width 125 height 23
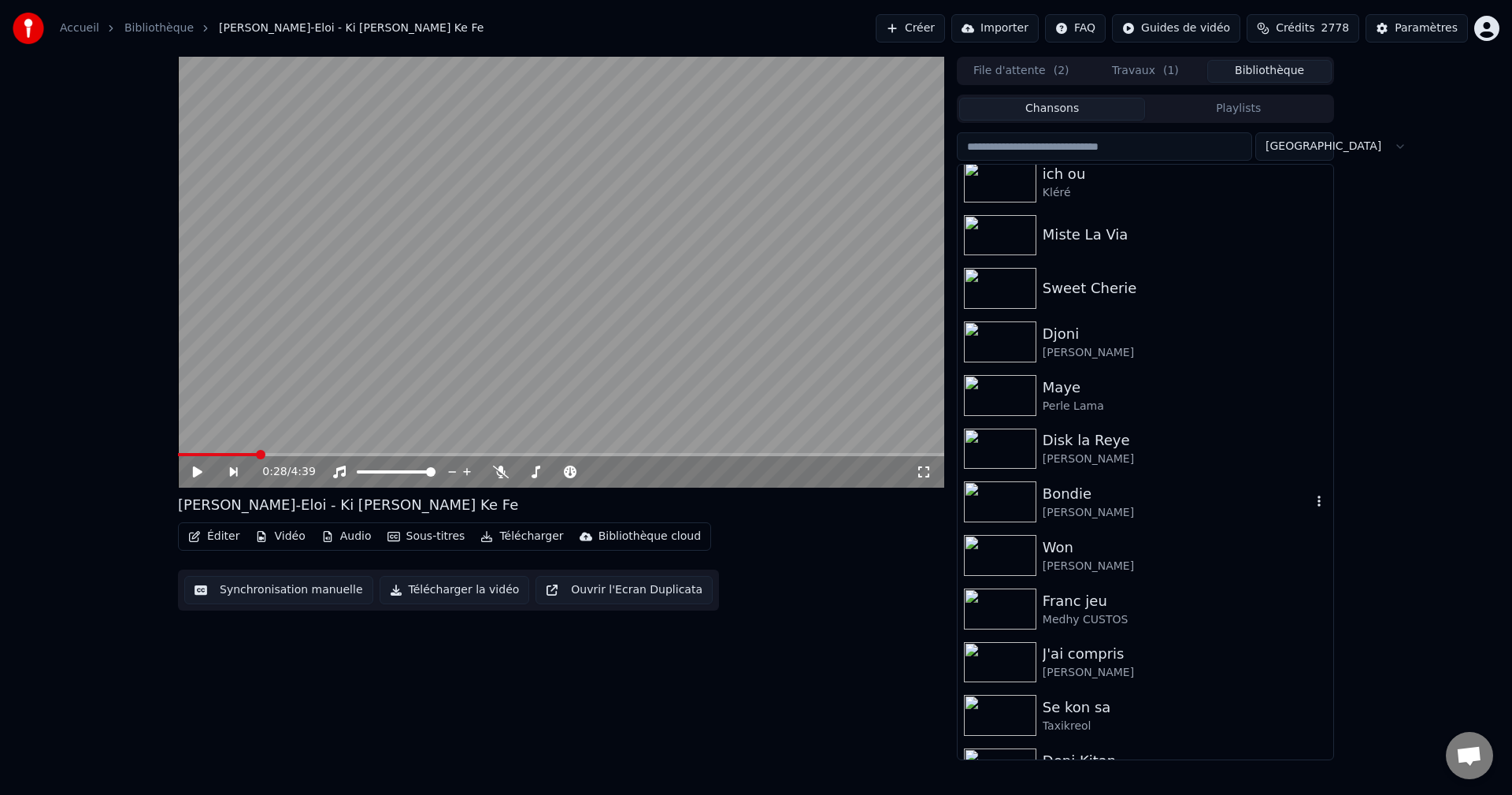
scroll to position [788, 0]
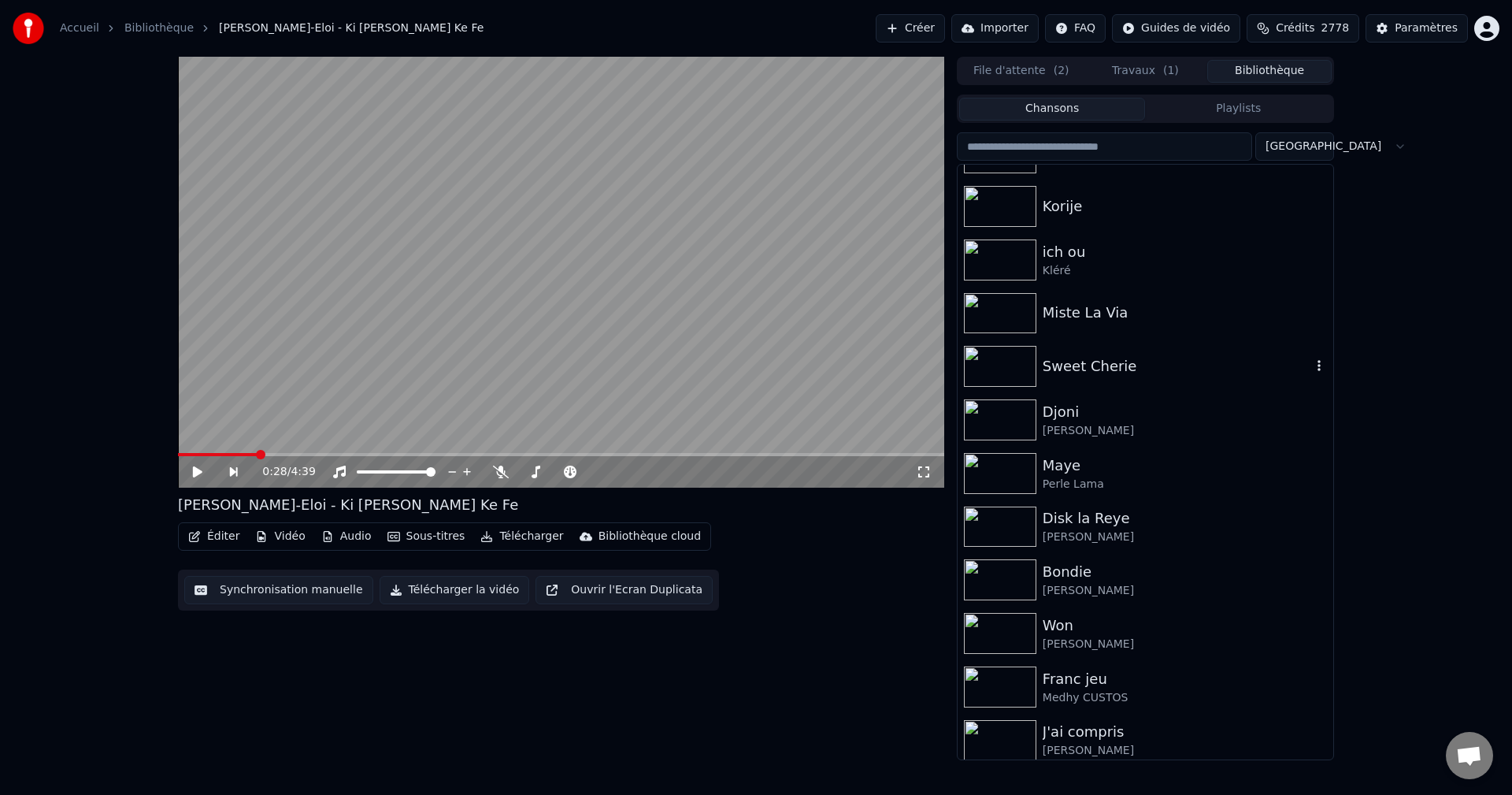
click at [1084, 378] on div "Sweet Cherie" at bounding box center [1145, 367] width 375 height 54
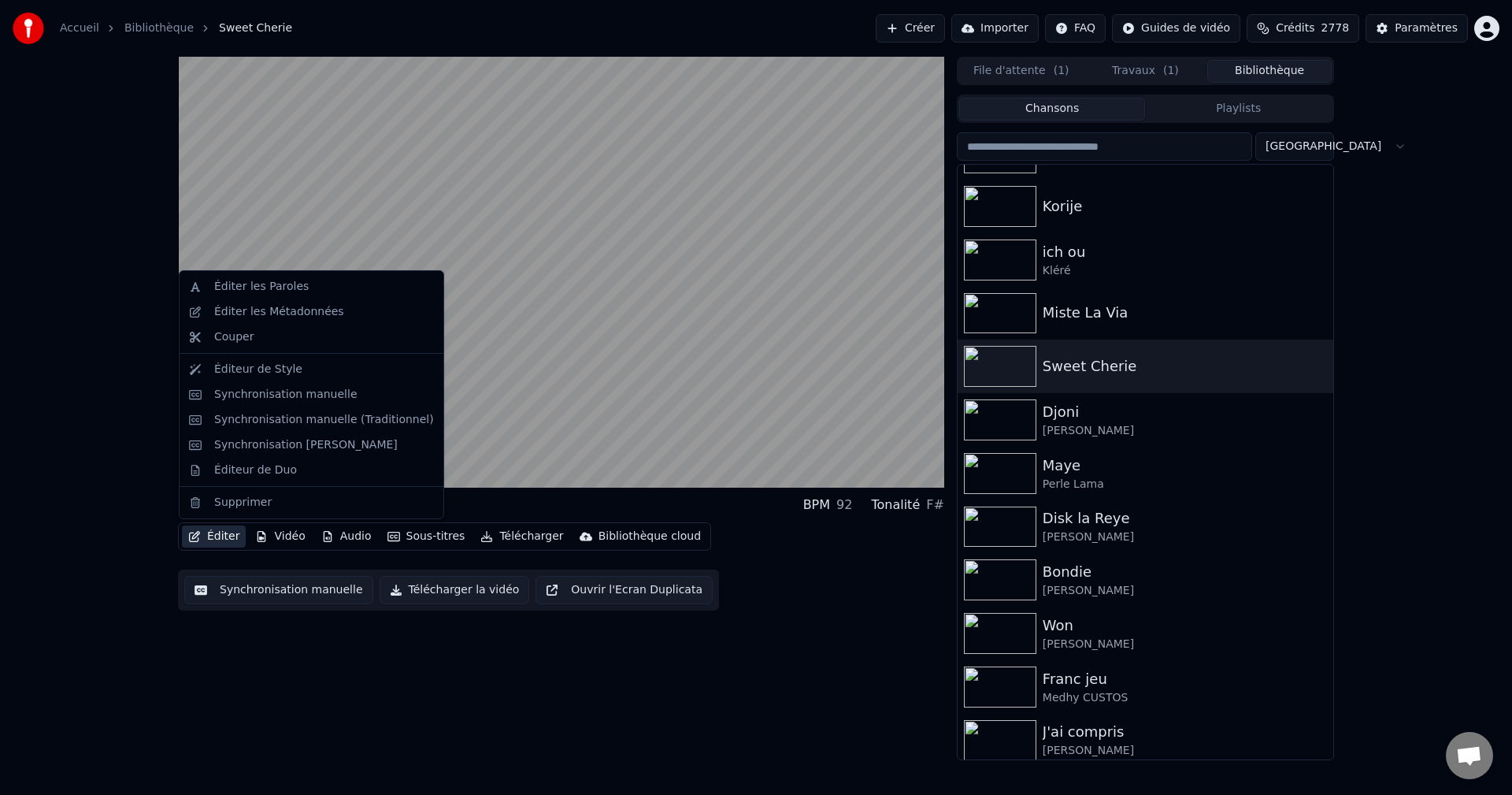
click at [210, 536] on button "Éditer" at bounding box center [214, 536] width 64 height 22
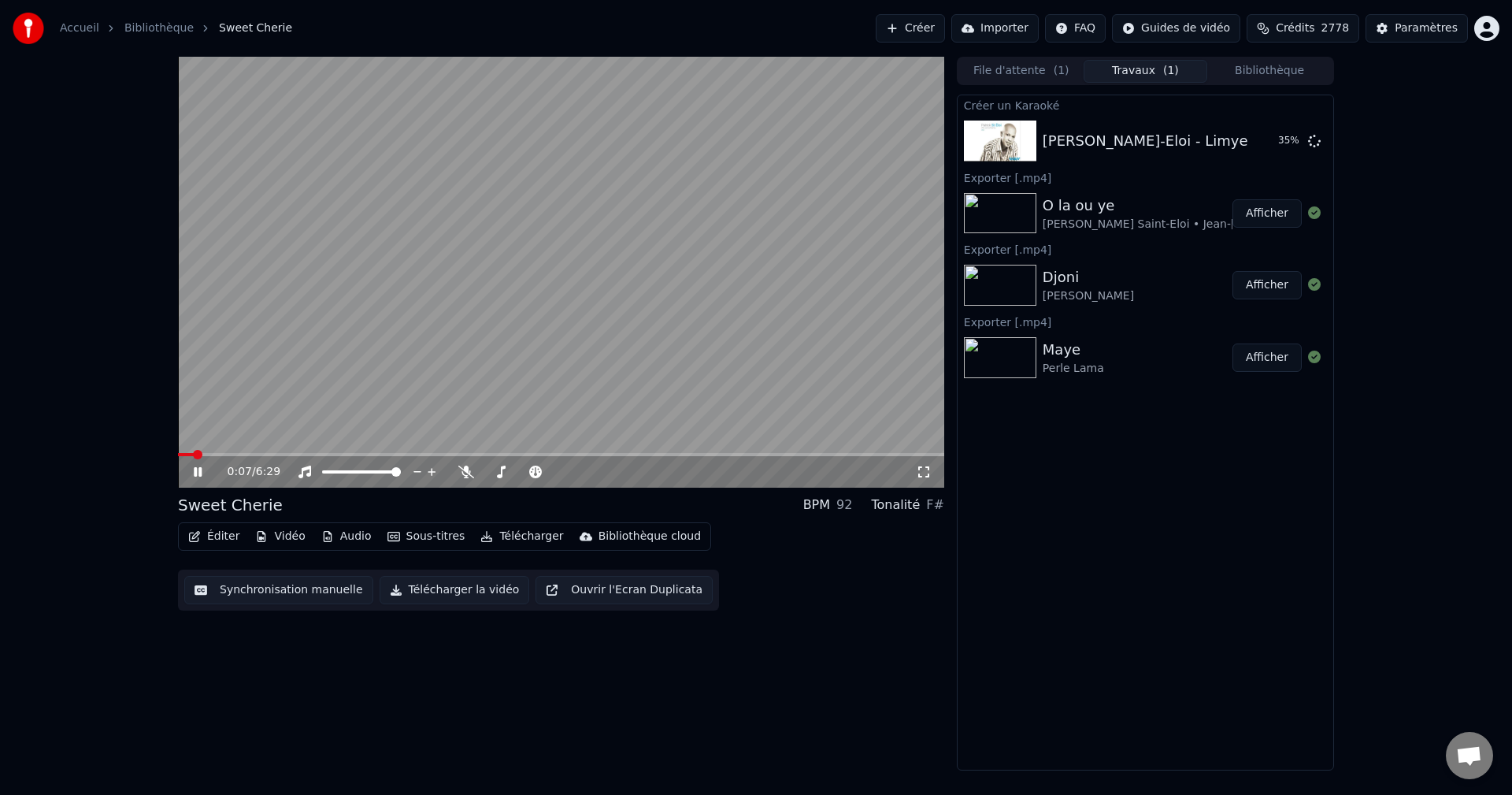
click at [1182, 65] on button "Travaux ( 1 )" at bounding box center [1145, 71] width 125 height 23
click at [1281, 69] on button "Bibliothèque" at bounding box center [1269, 71] width 125 height 23
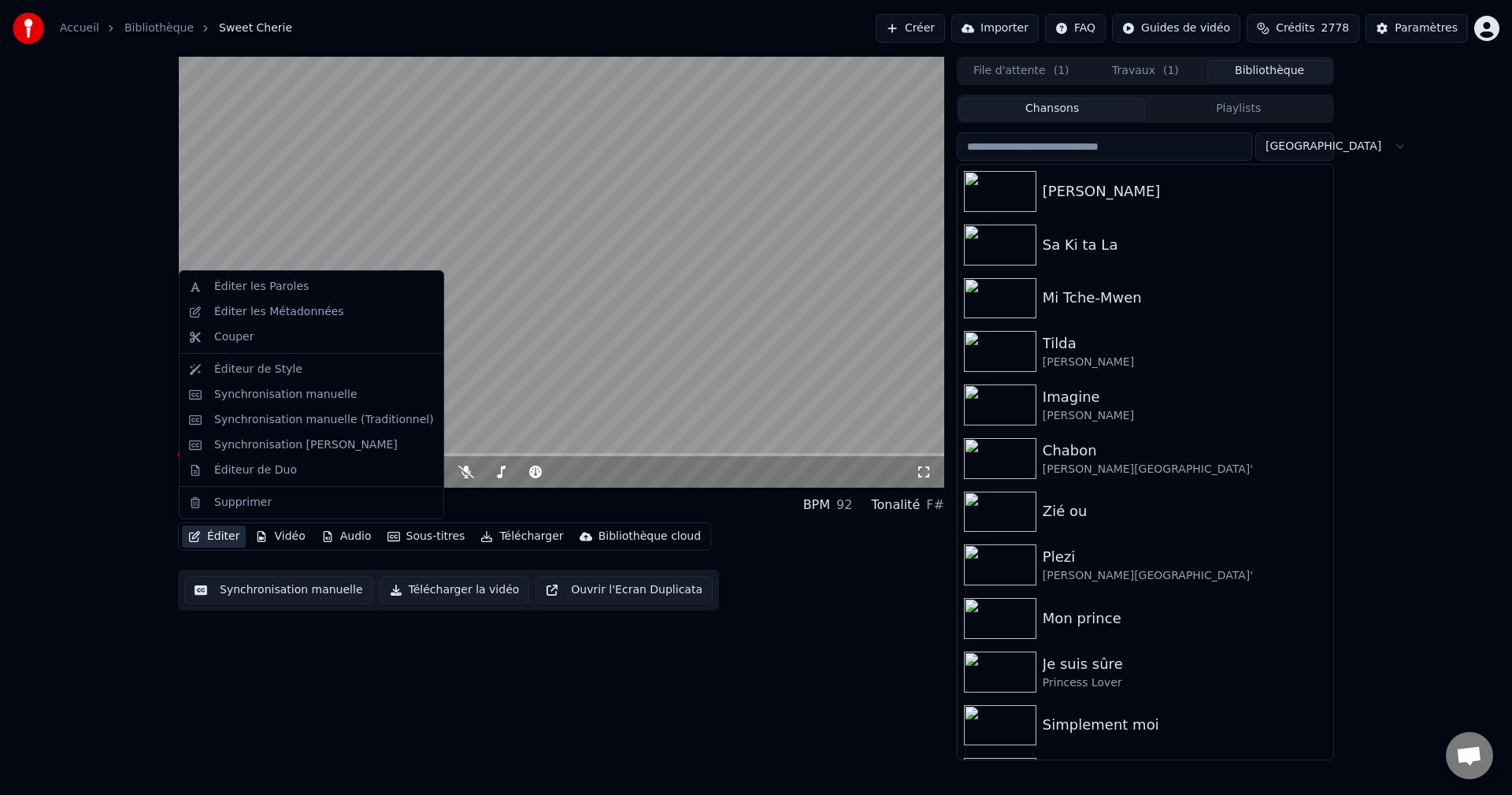
click at [199, 536] on icon "button" at bounding box center [195, 536] width 13 height 11
click at [303, 409] on div "Synchronisation manuelle (Traditionnel)" at bounding box center [311, 420] width 258 height 25
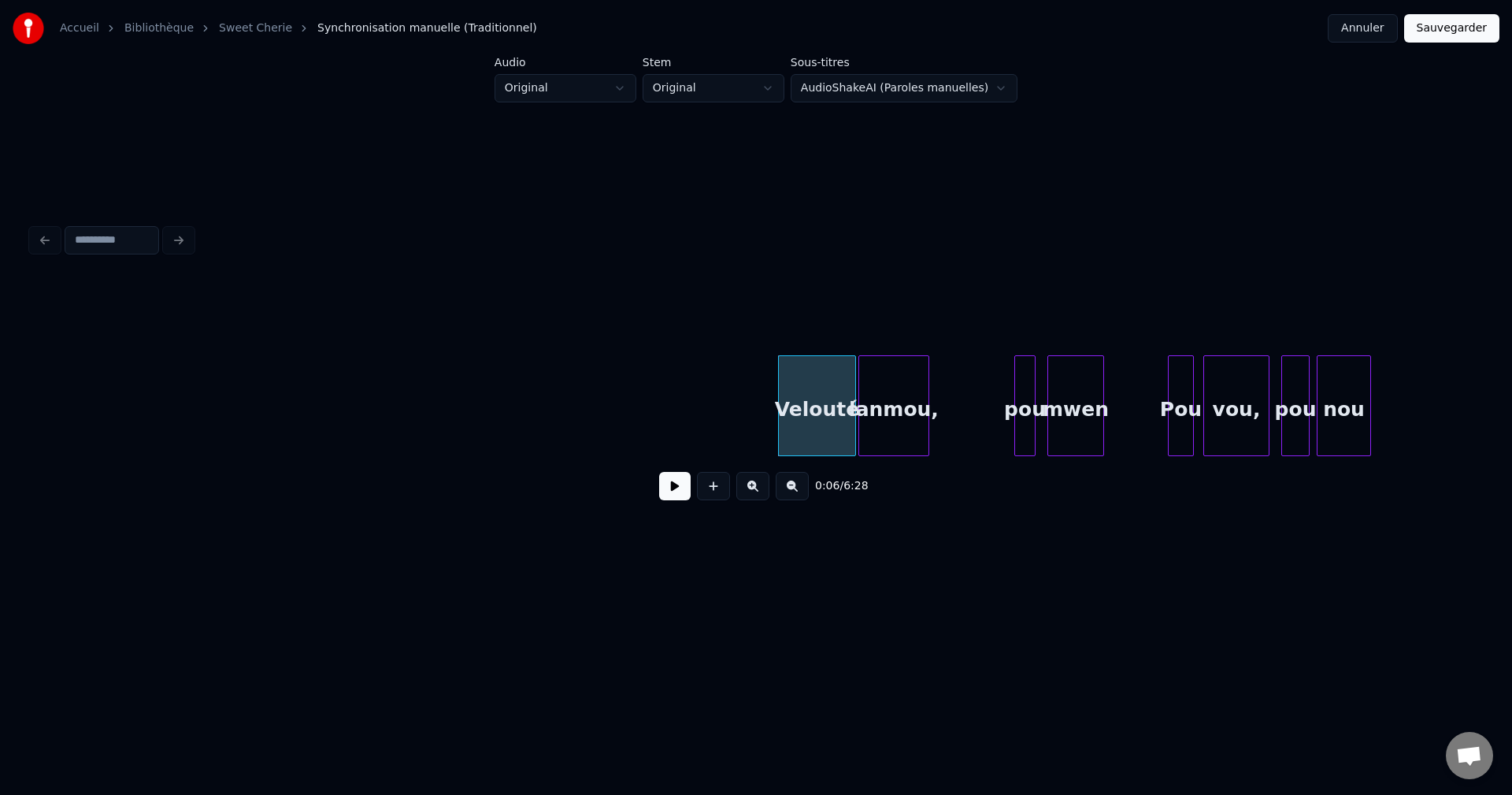
click at [684, 484] on button at bounding box center [675, 486] width 32 height 28
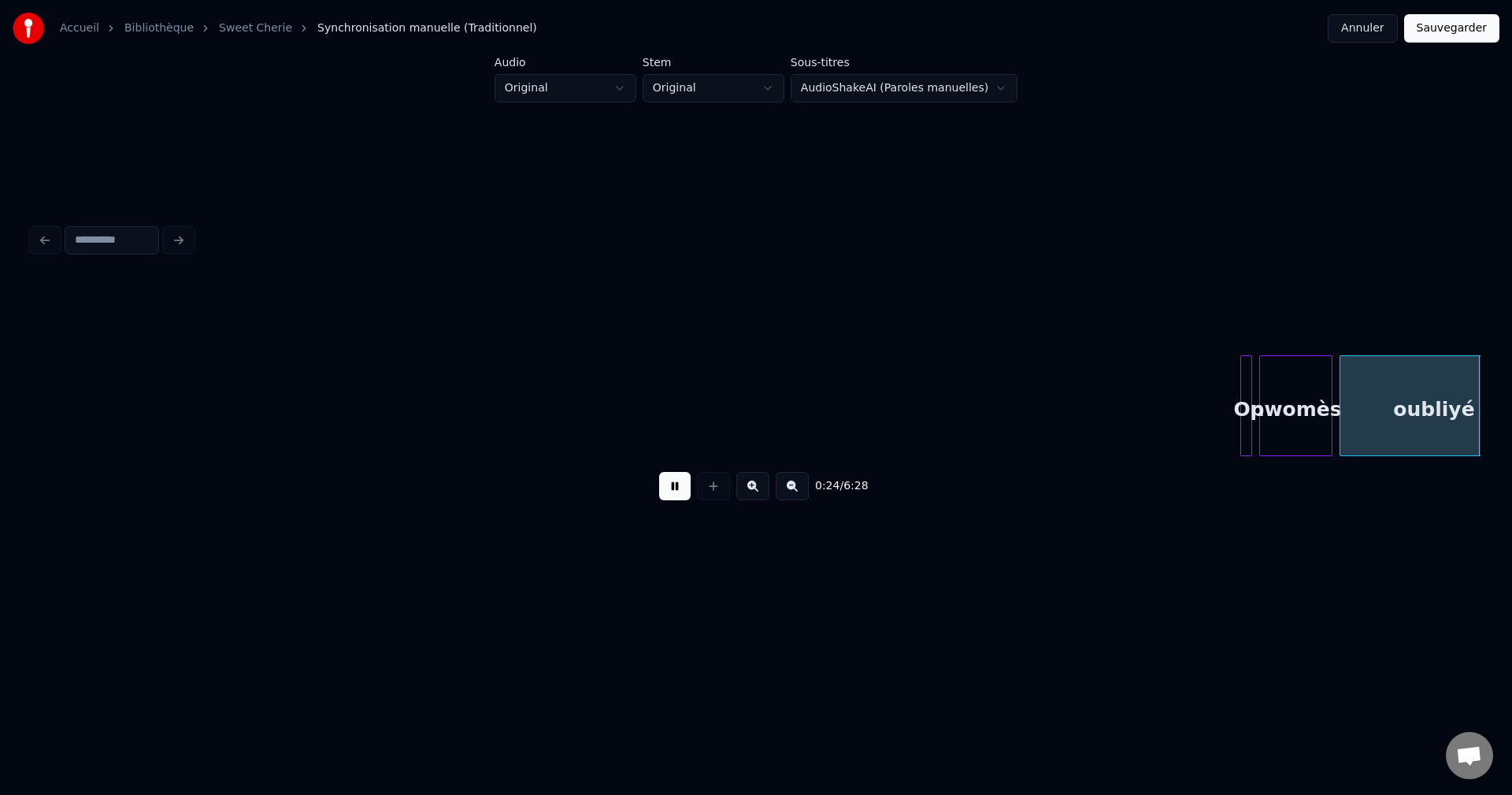
scroll to position [0, 2898]
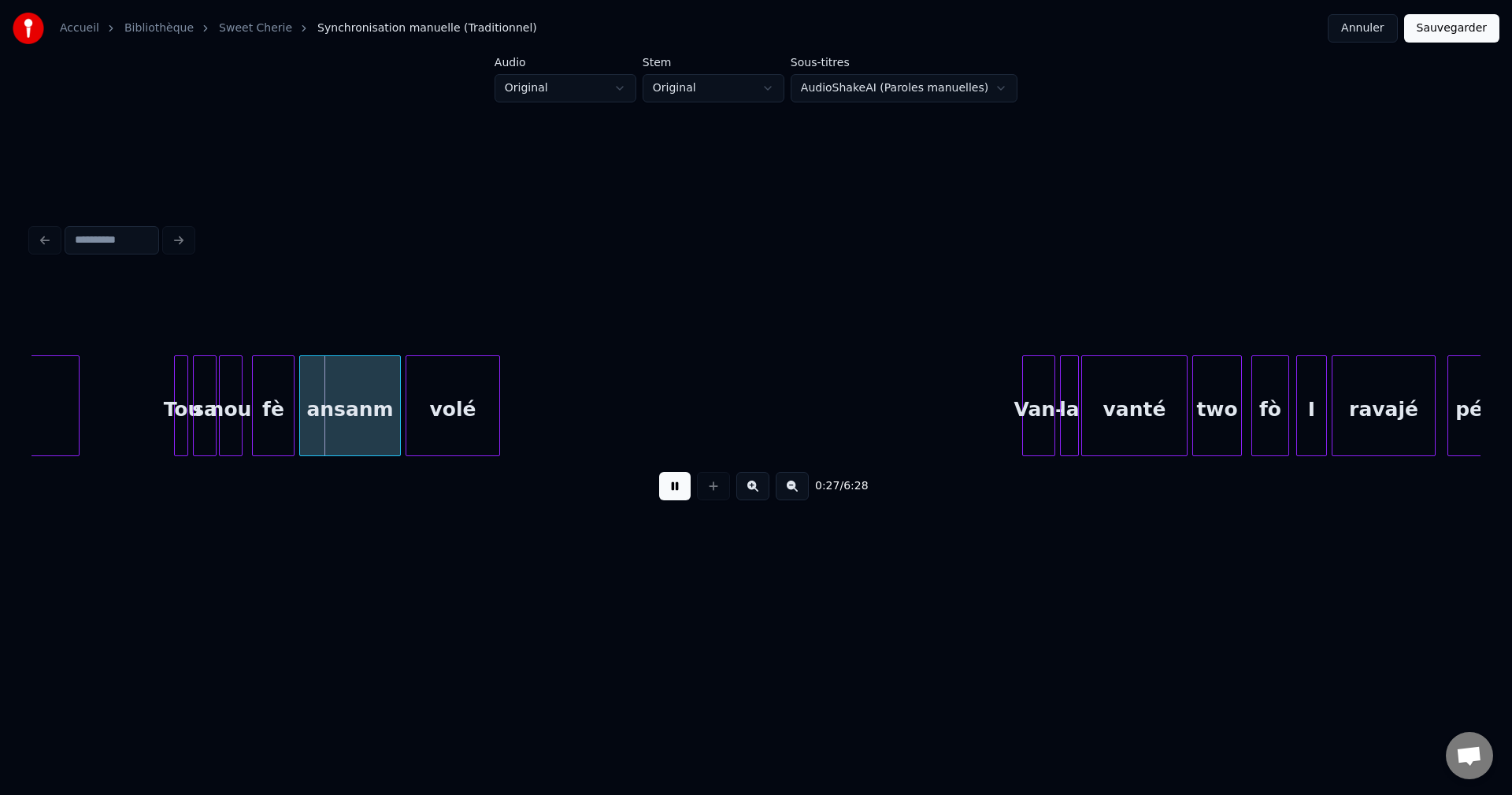
click at [661, 492] on button at bounding box center [675, 486] width 32 height 28
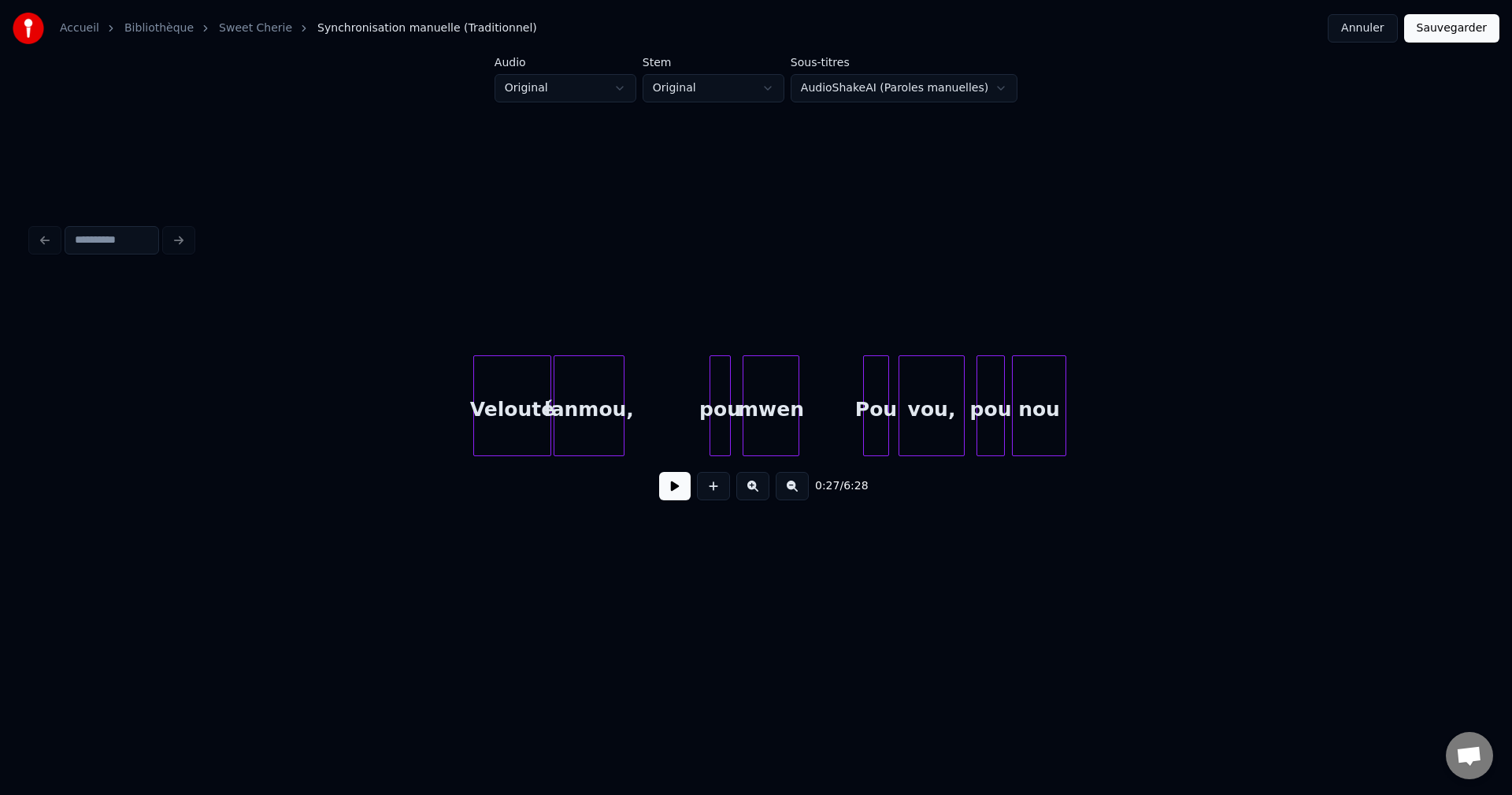
scroll to position [0, 178]
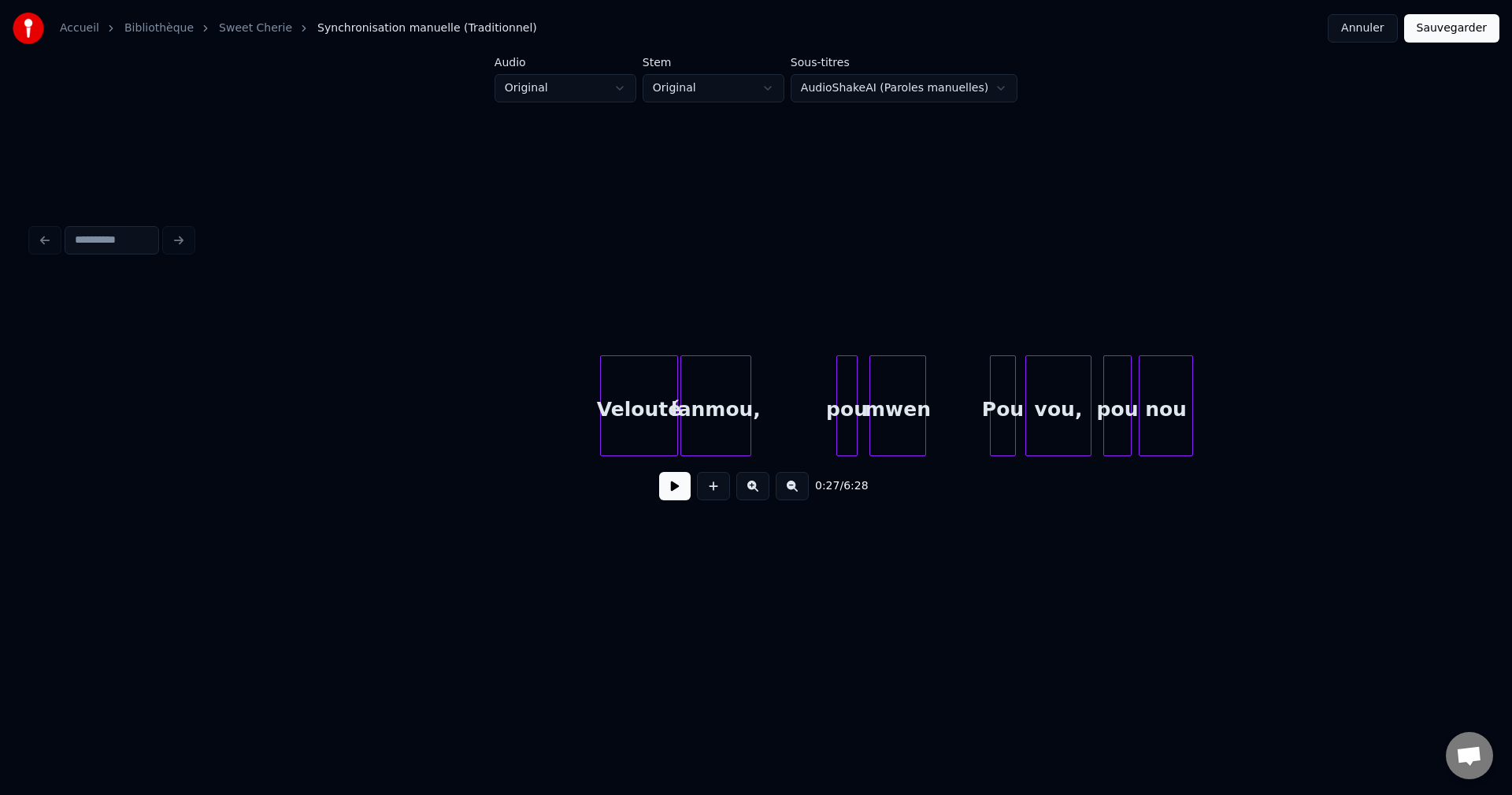
click at [688, 492] on button at bounding box center [675, 486] width 32 height 28
click at [755, 493] on button at bounding box center [753, 486] width 33 height 28
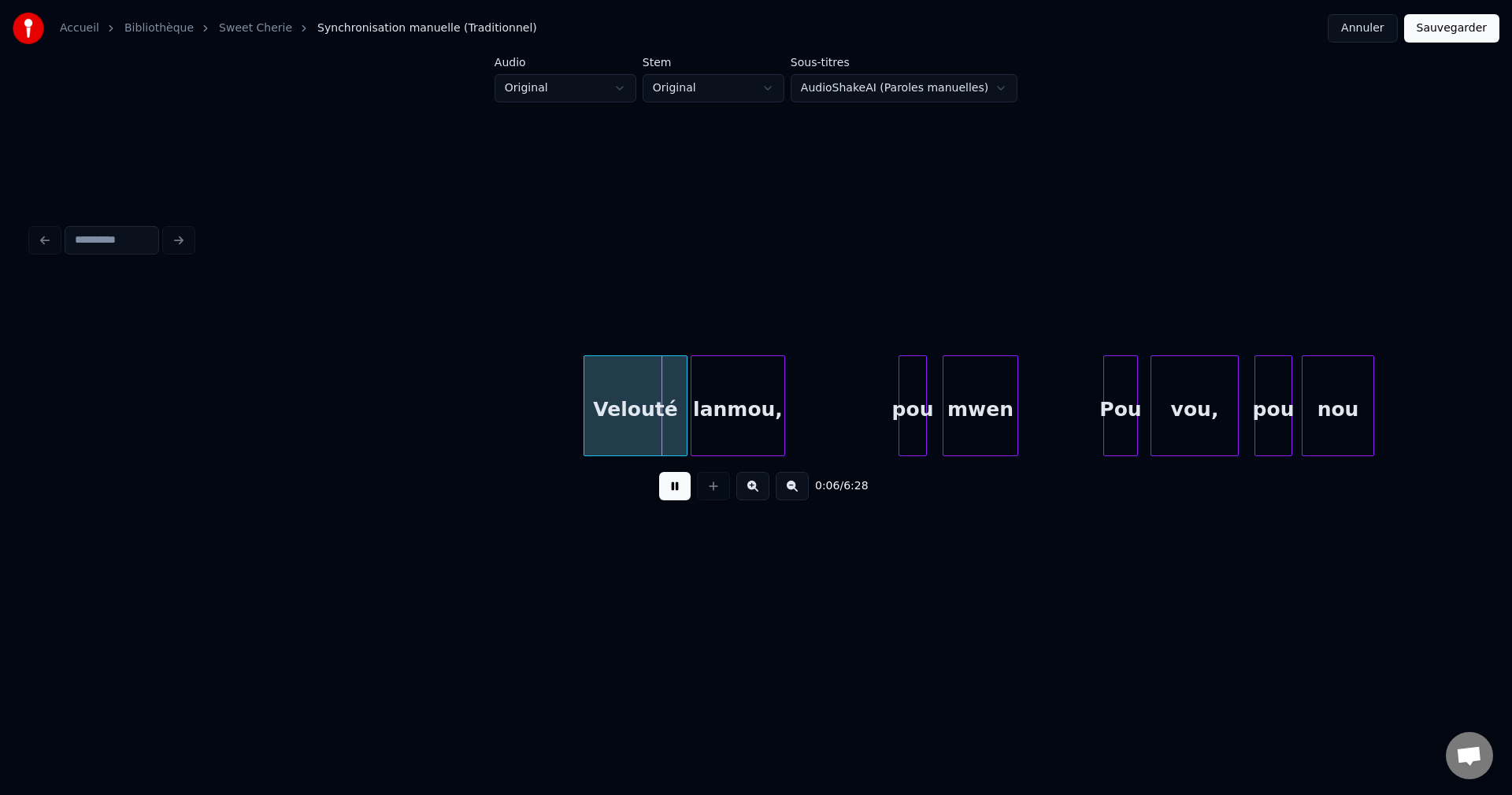
click at [755, 493] on button at bounding box center [753, 486] width 33 height 28
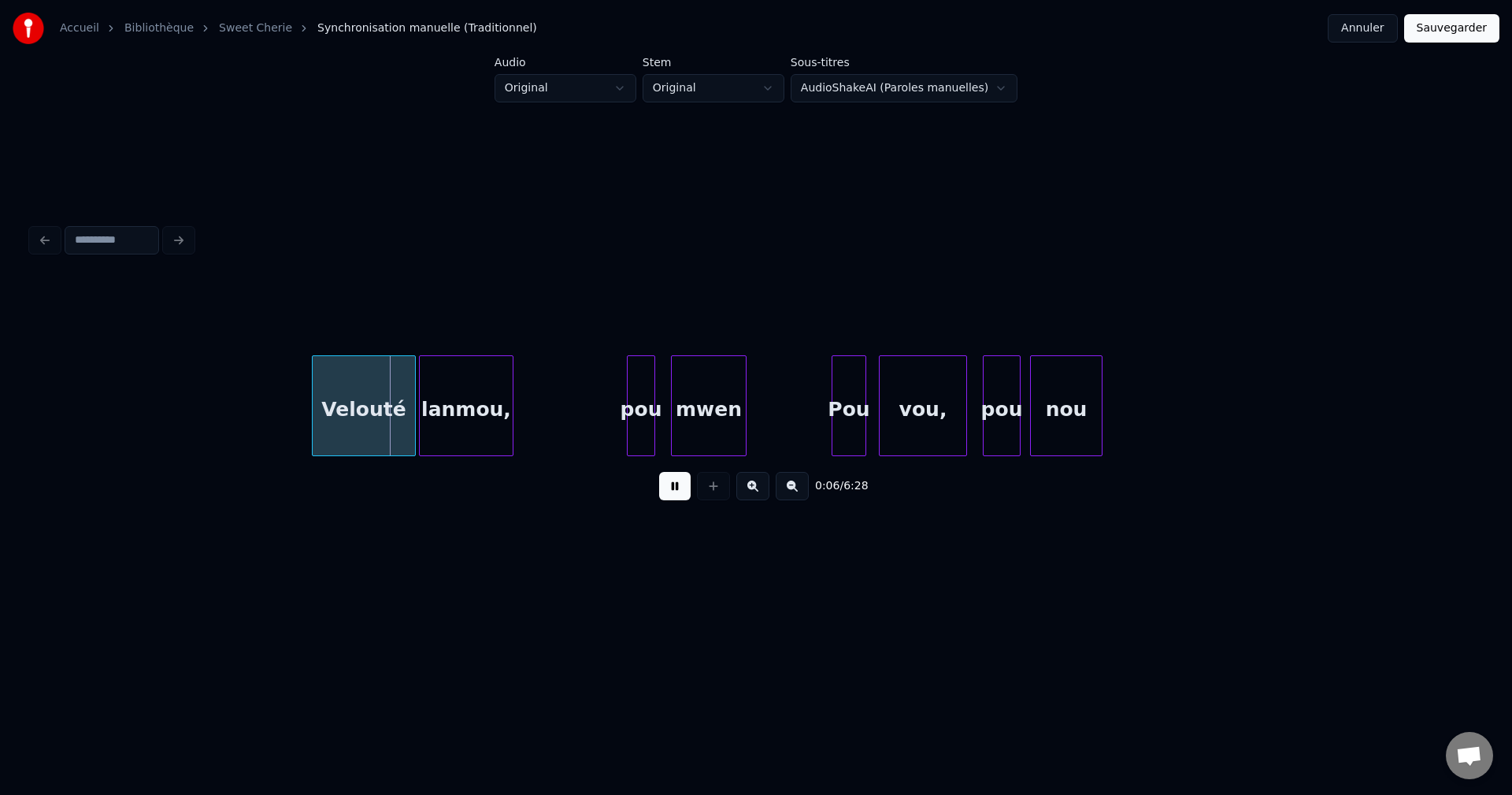
click at [755, 493] on button at bounding box center [753, 486] width 33 height 28
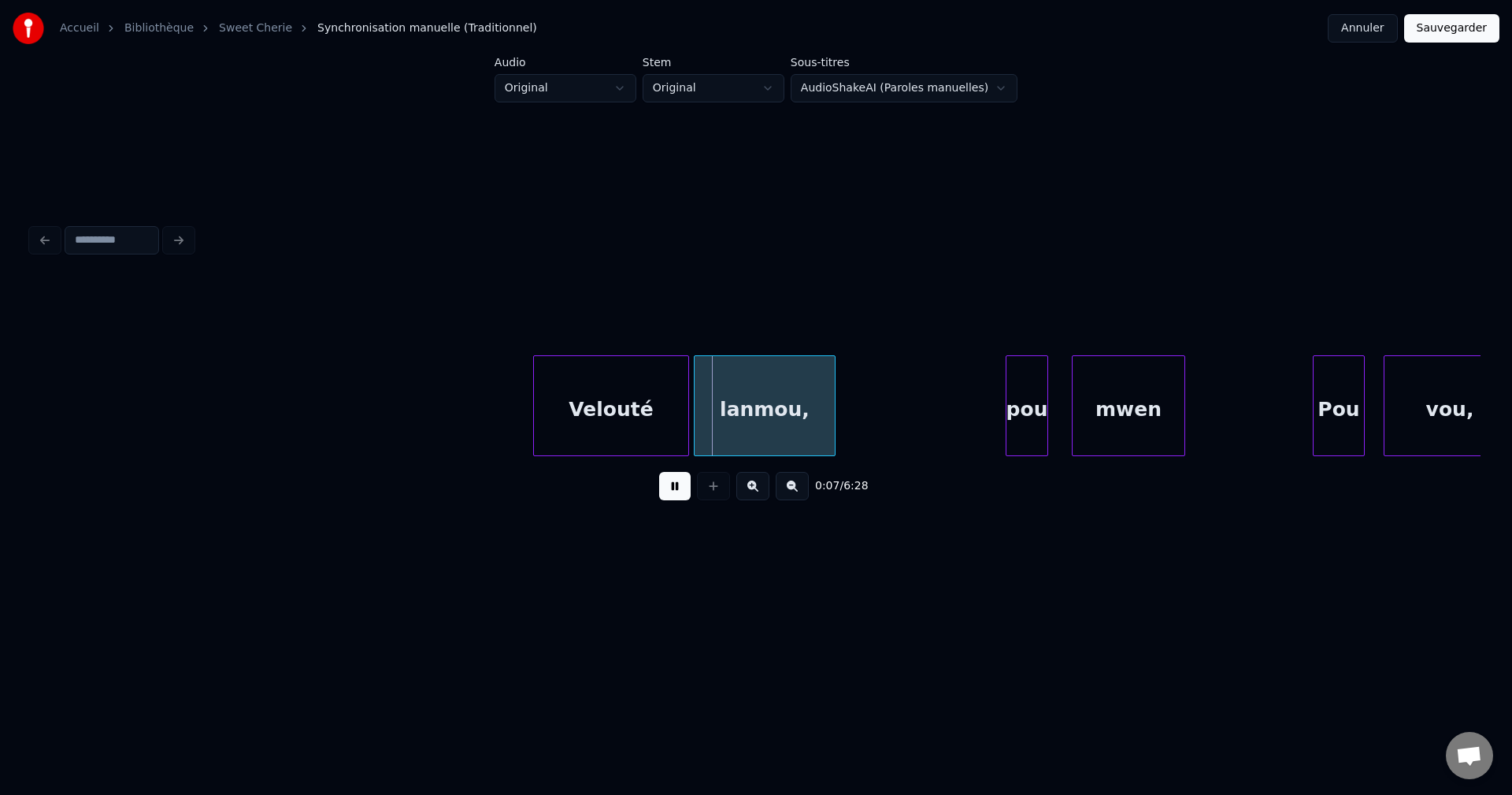
click at [755, 493] on button at bounding box center [753, 486] width 33 height 28
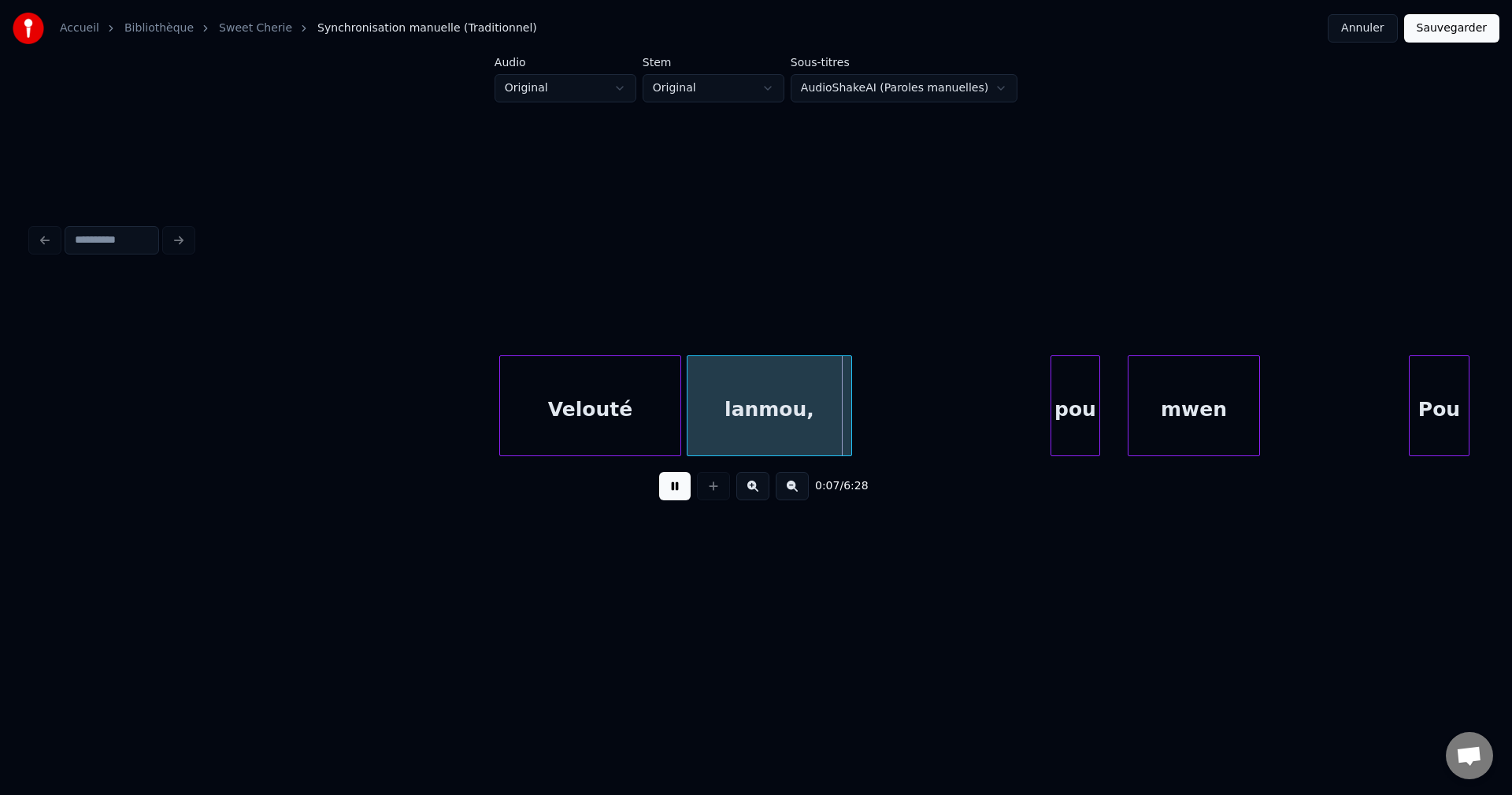
click at [755, 493] on button at bounding box center [753, 486] width 33 height 28
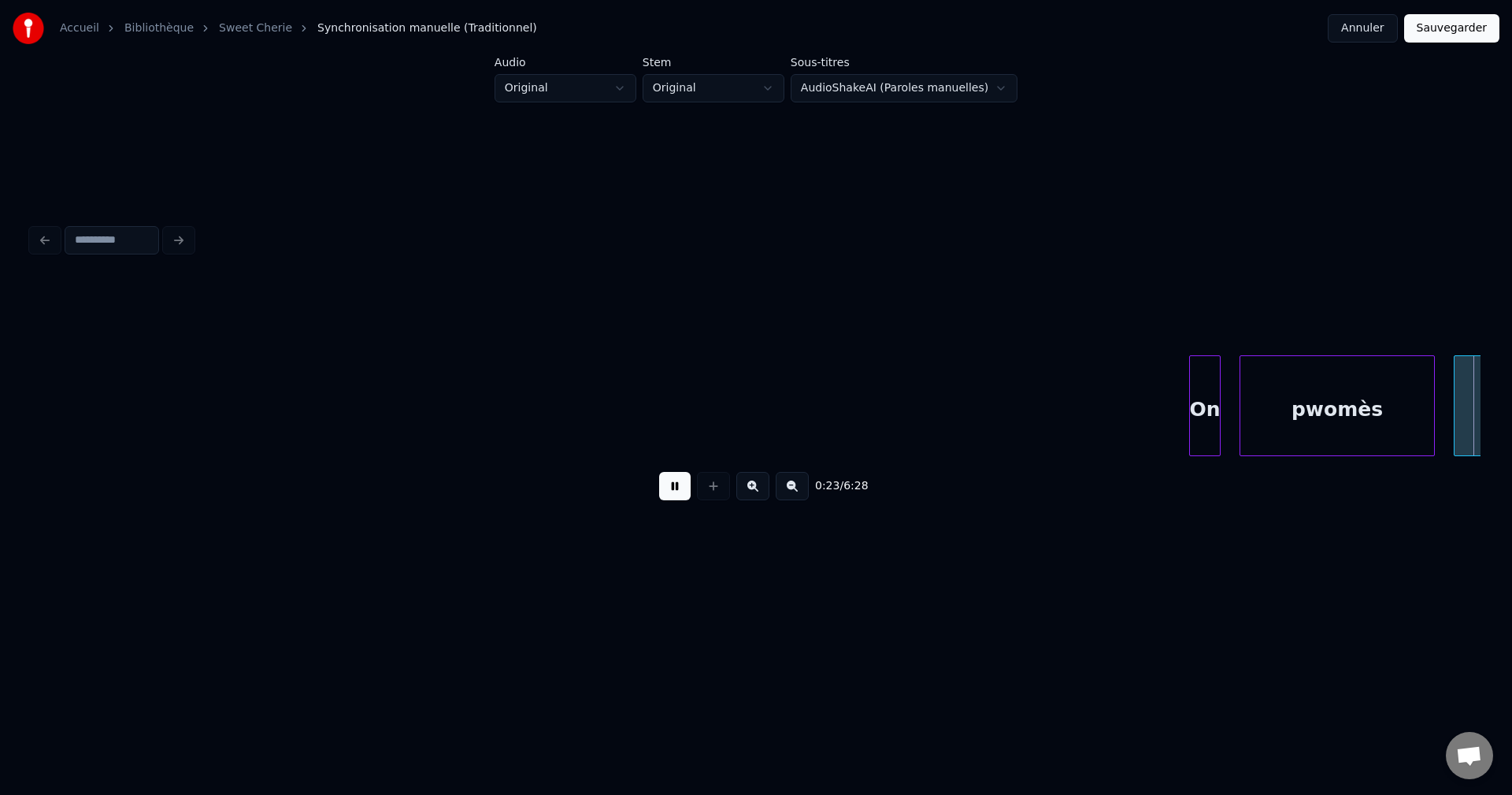
scroll to position [0, 7380]
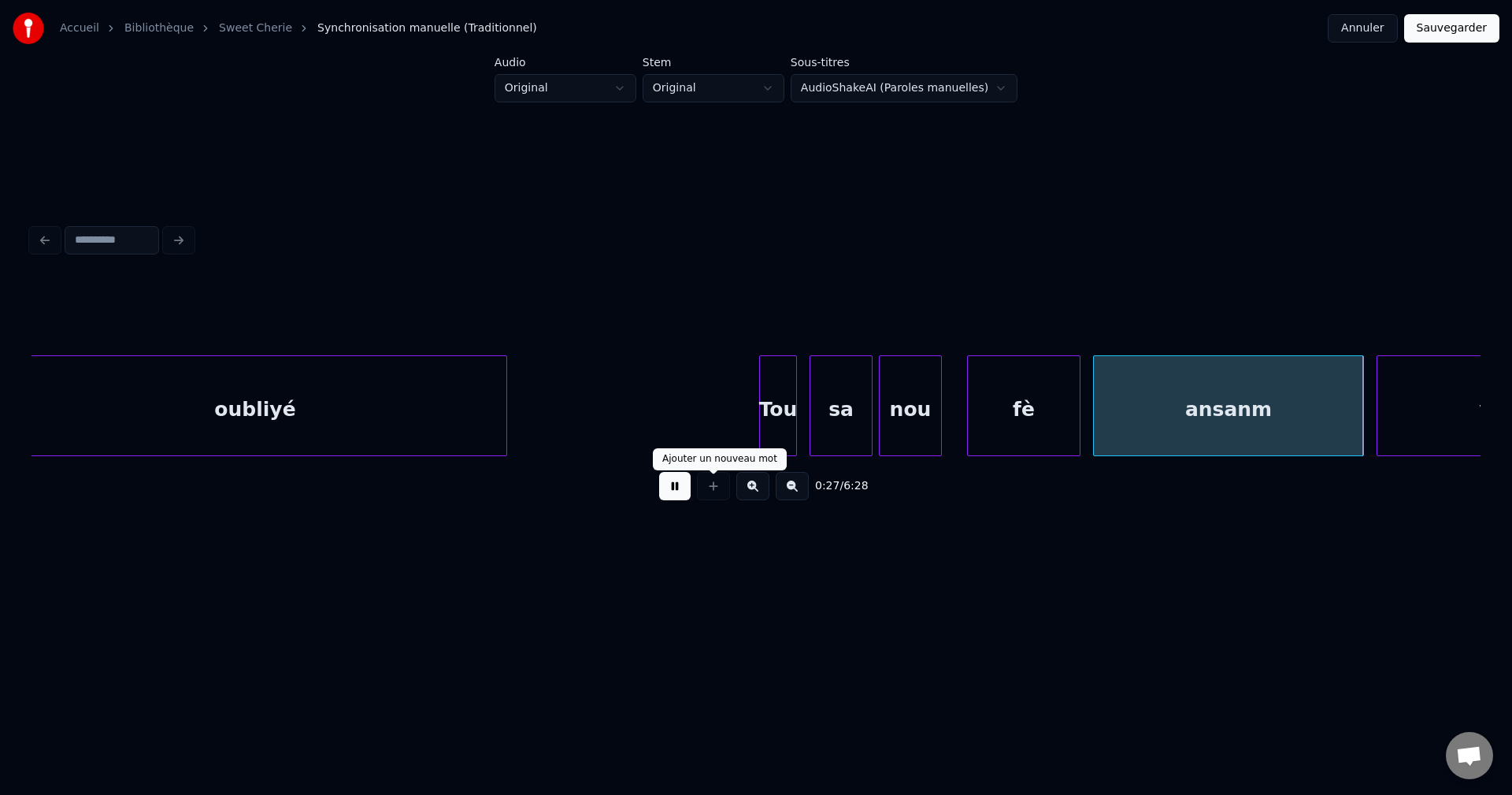
click at [668, 493] on button at bounding box center [675, 486] width 32 height 28
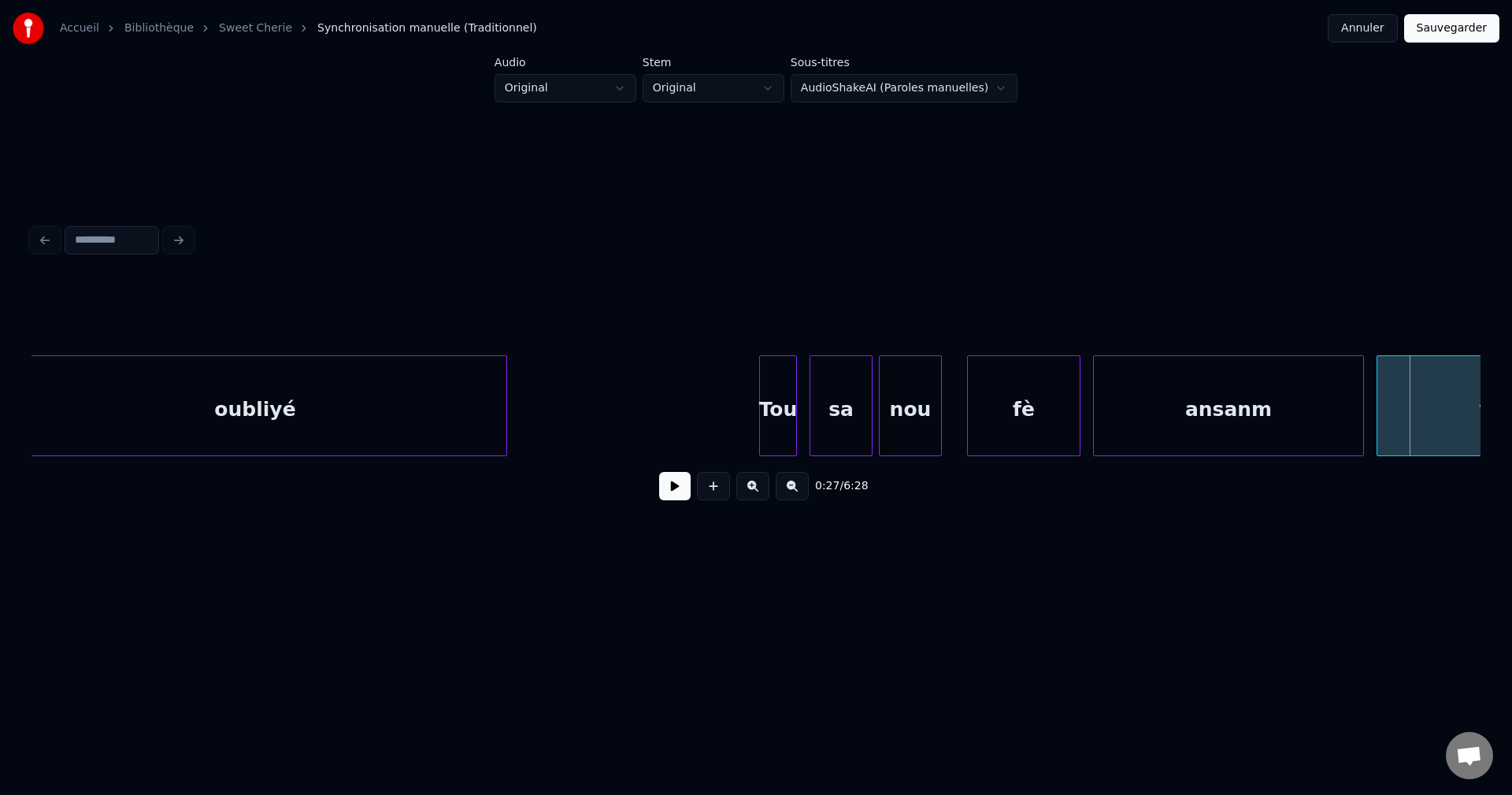
click at [681, 492] on button at bounding box center [675, 486] width 32 height 28
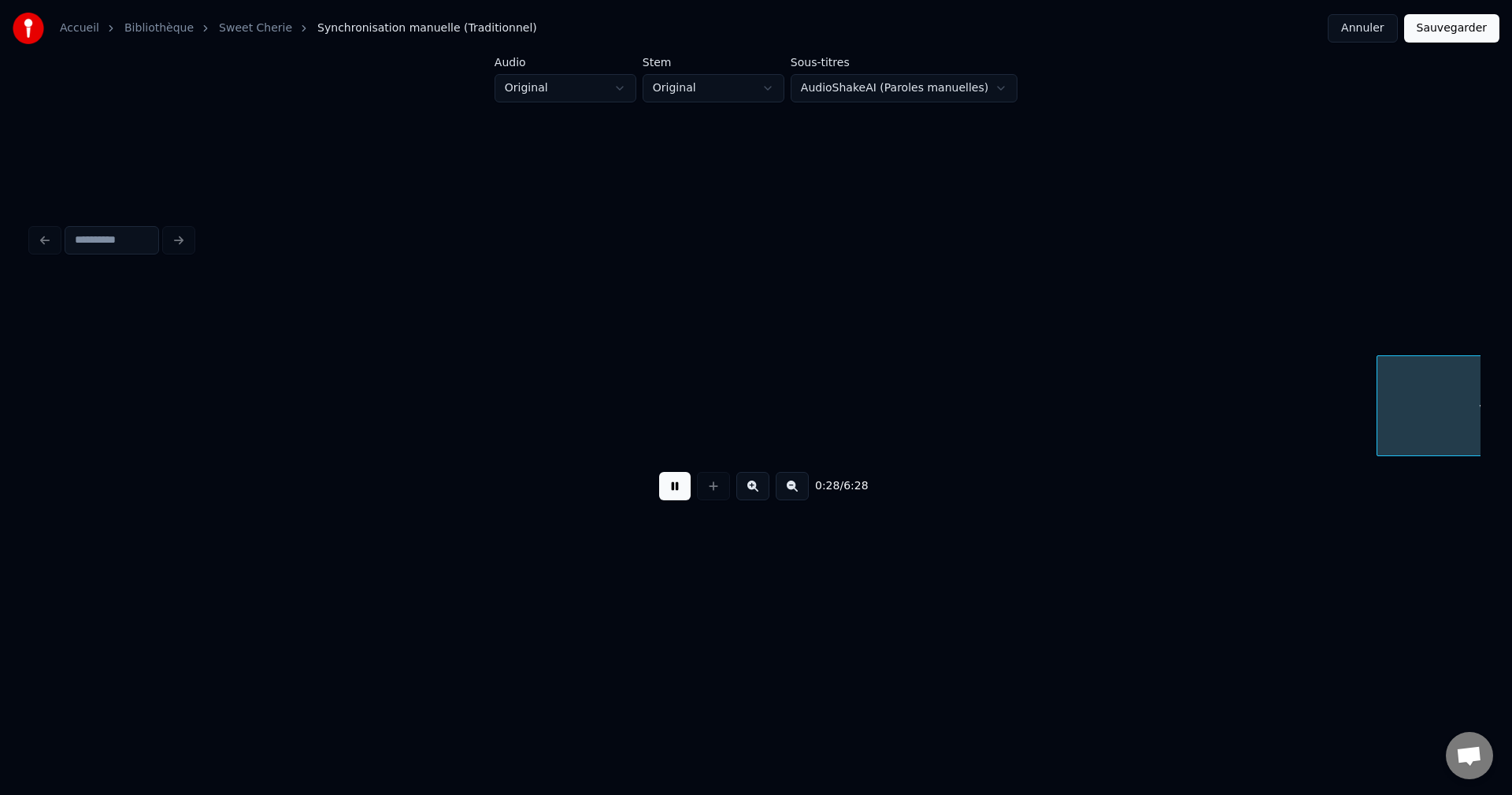
scroll to position [0, 8832]
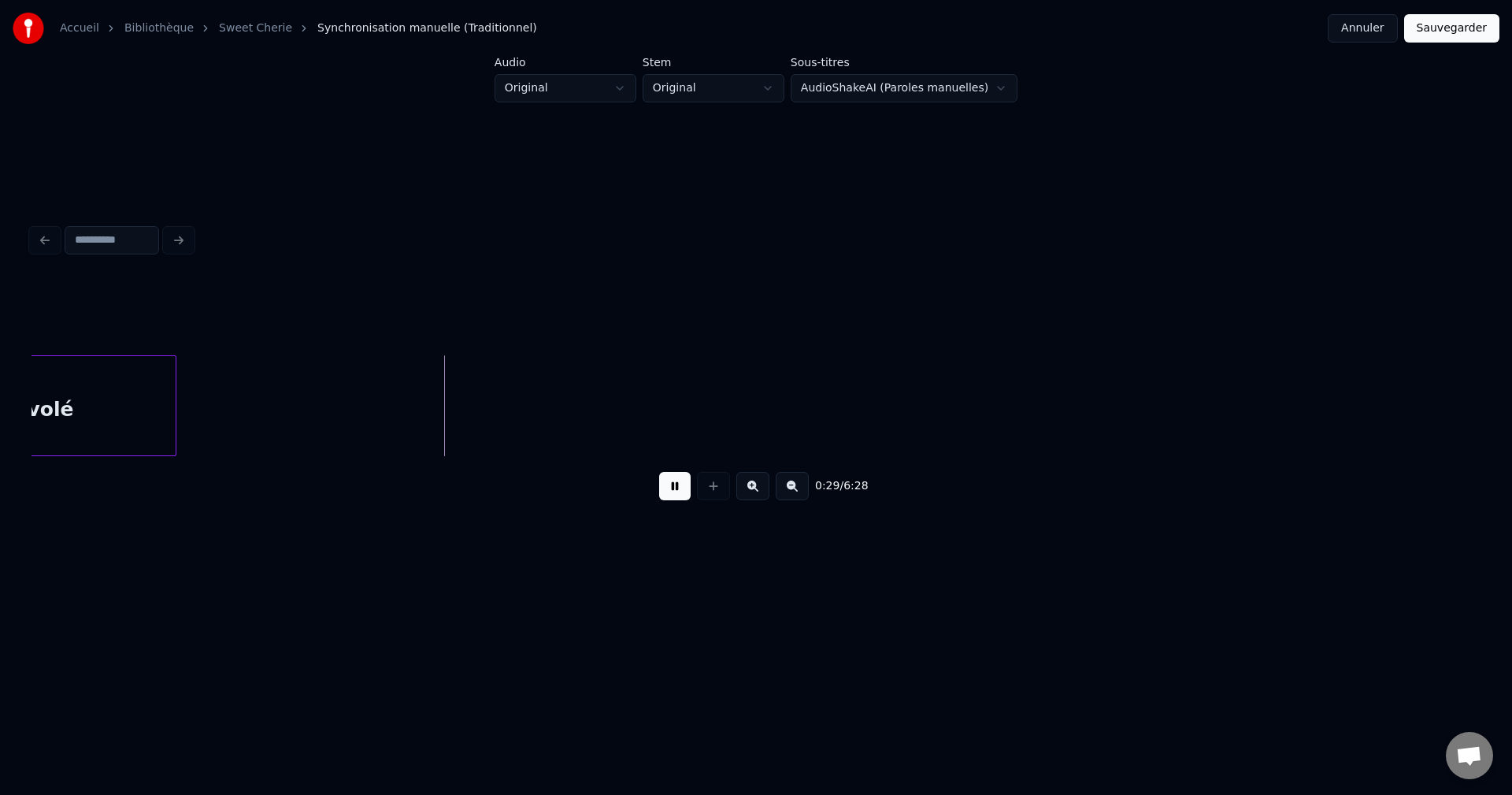
click at [102, 409] on div "volé" at bounding box center [50, 410] width 251 height 107
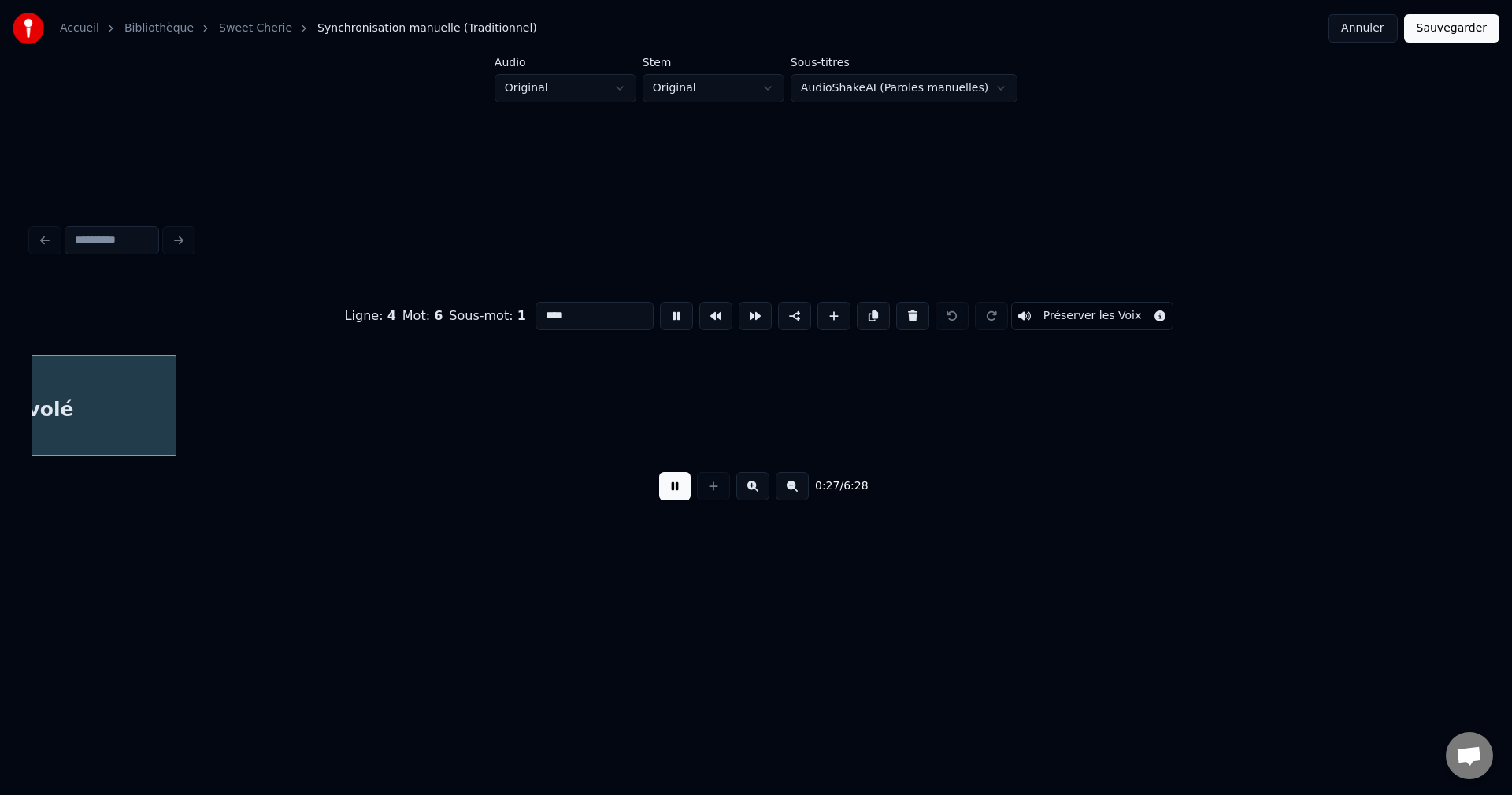
scroll to position [0, 8725]
click at [682, 493] on button at bounding box center [675, 486] width 32 height 28
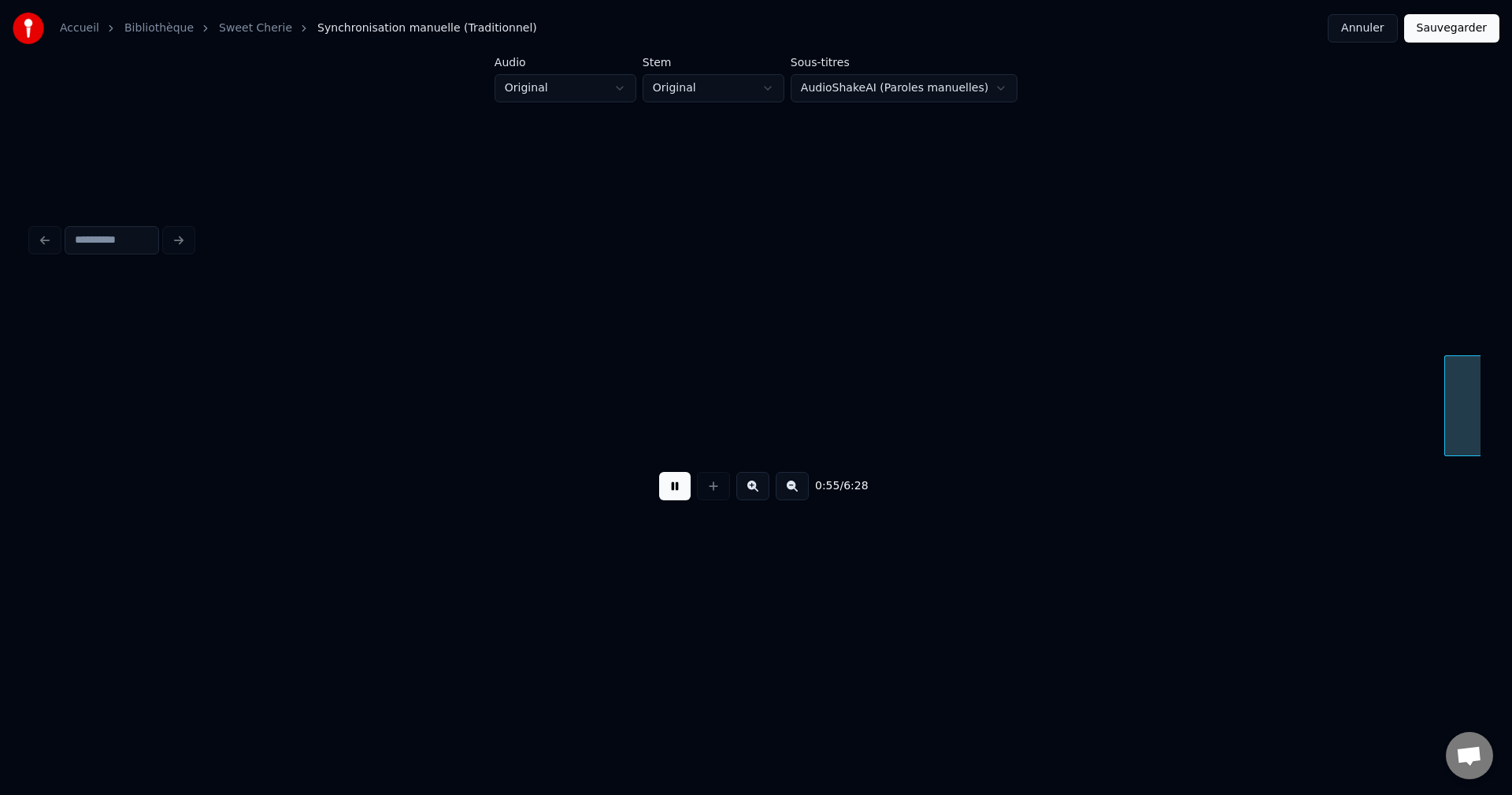
scroll to position [0, 17436]
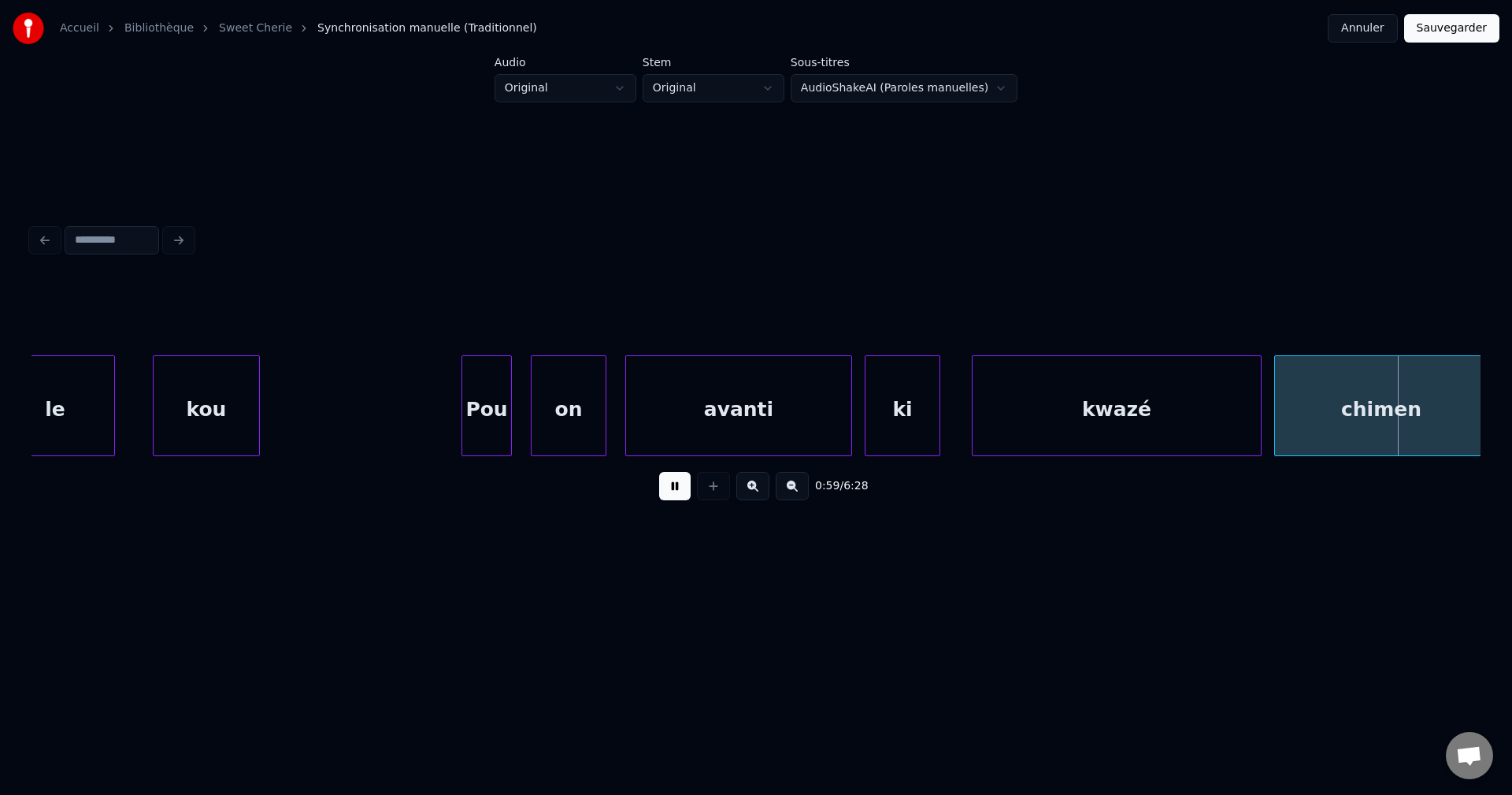
click at [599, 417] on div "on" at bounding box center [568, 410] width 74 height 107
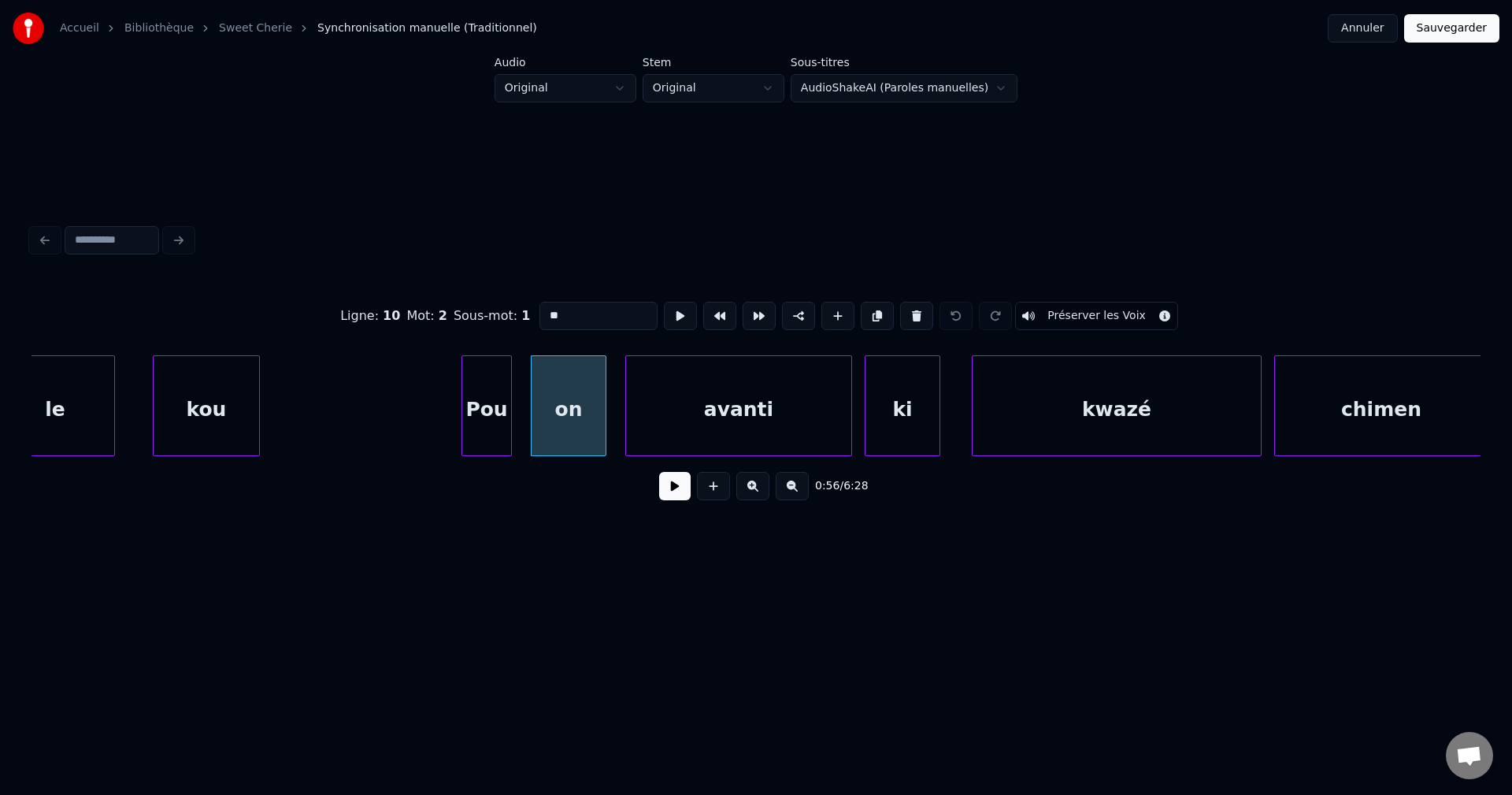
click at [676, 480] on button at bounding box center [675, 486] width 32 height 28
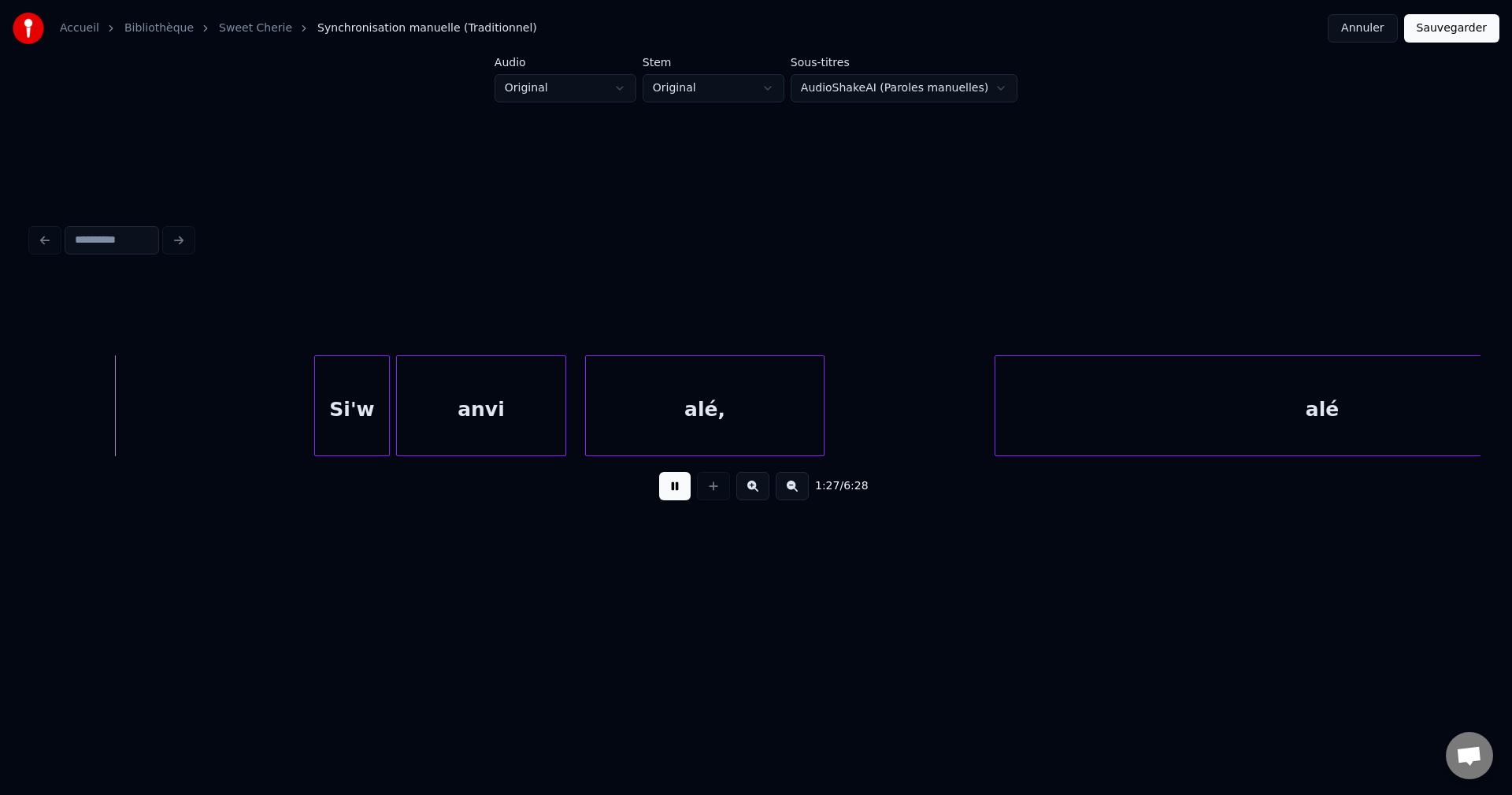
scroll to position [0, 26496]
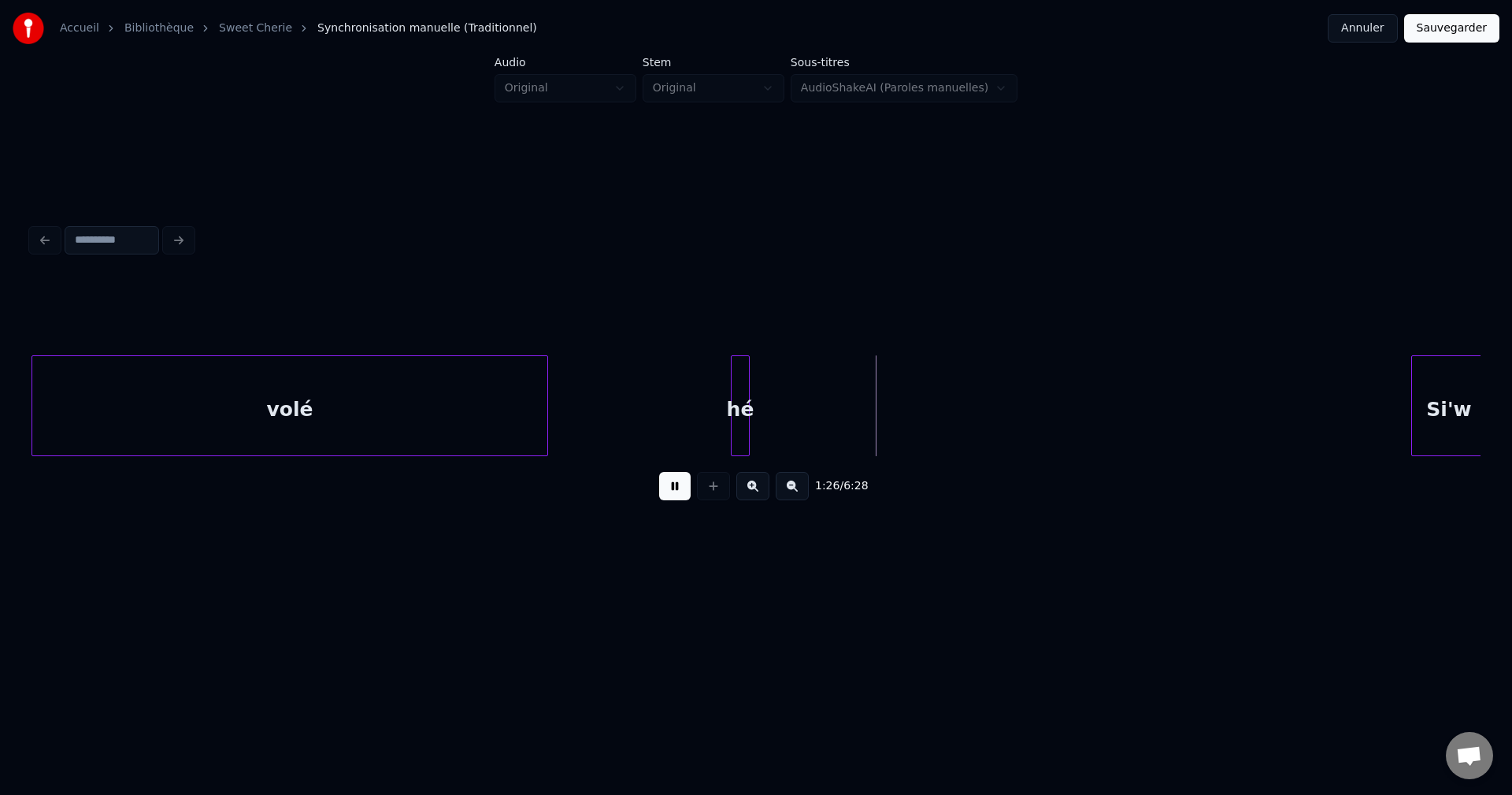
click at [546, 421] on div at bounding box center [545, 406] width 5 height 99
click at [553, 424] on div at bounding box center [556, 406] width 5 height 99
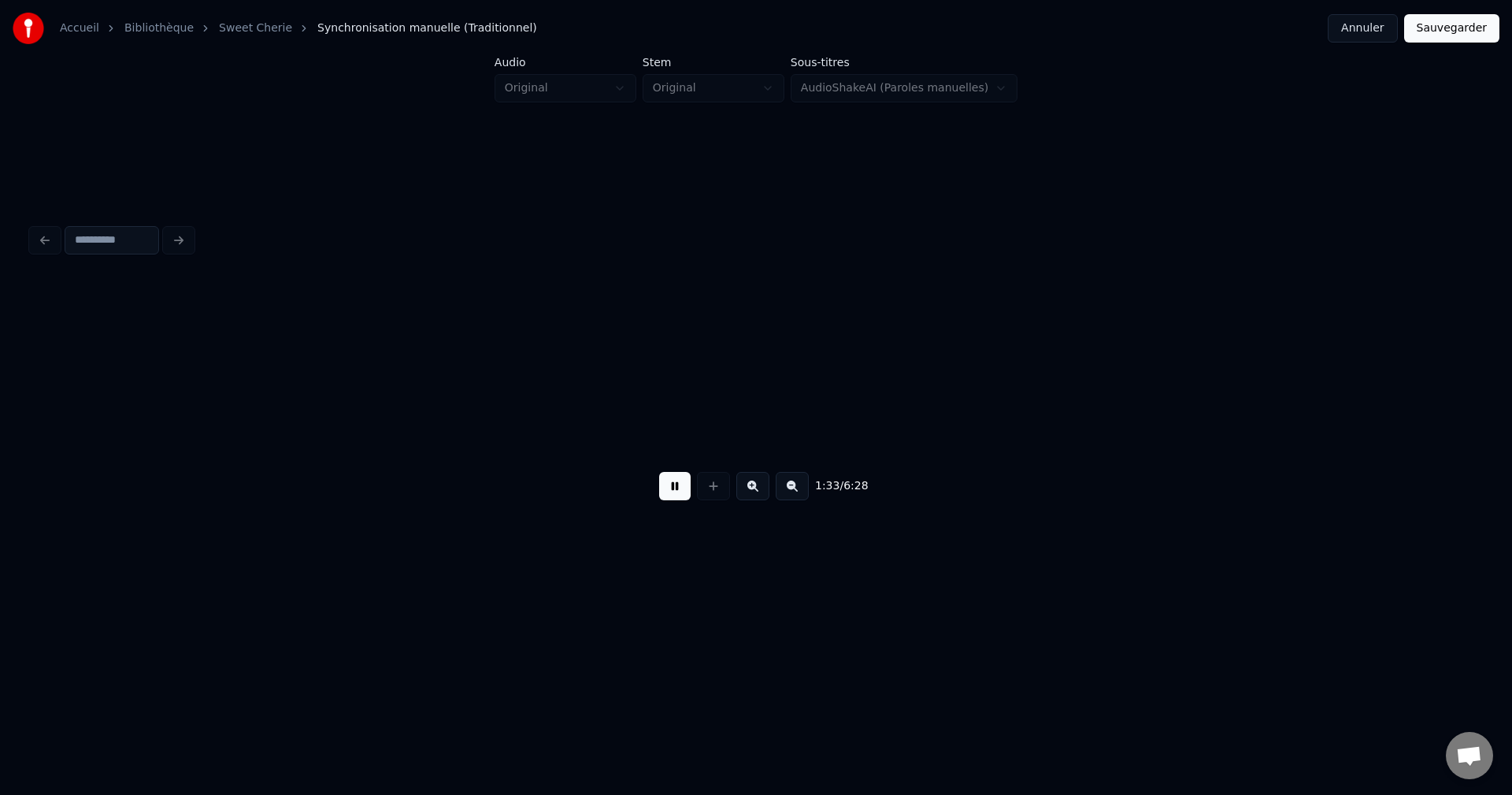
scroll to position [0, 29396]
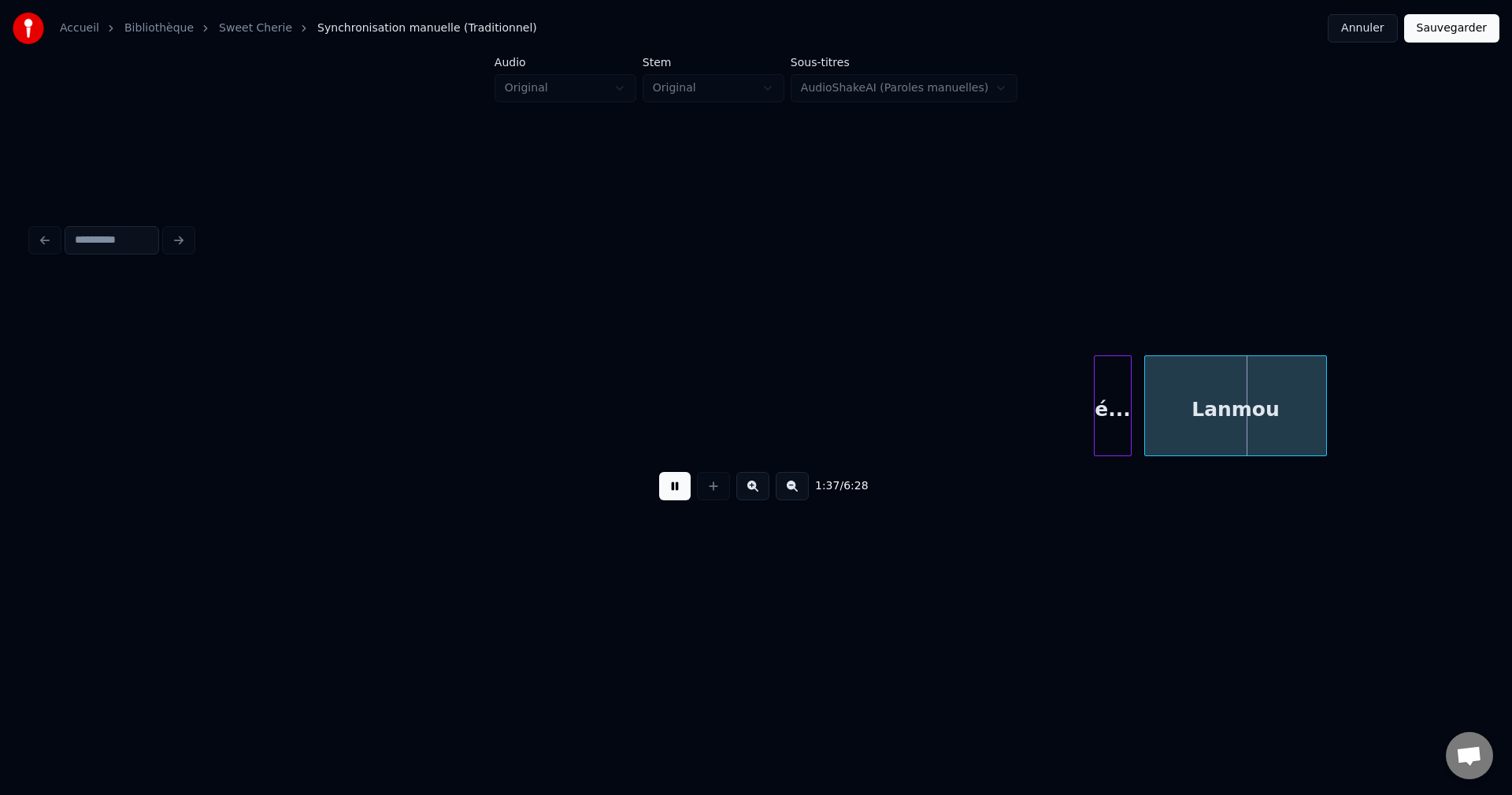
click at [0, 412] on div "Accueil Bibliothèque Sweet Cherie Synchronisation manuelle (Traditionnel) Annul…" at bounding box center [756, 302] width 1512 height 604
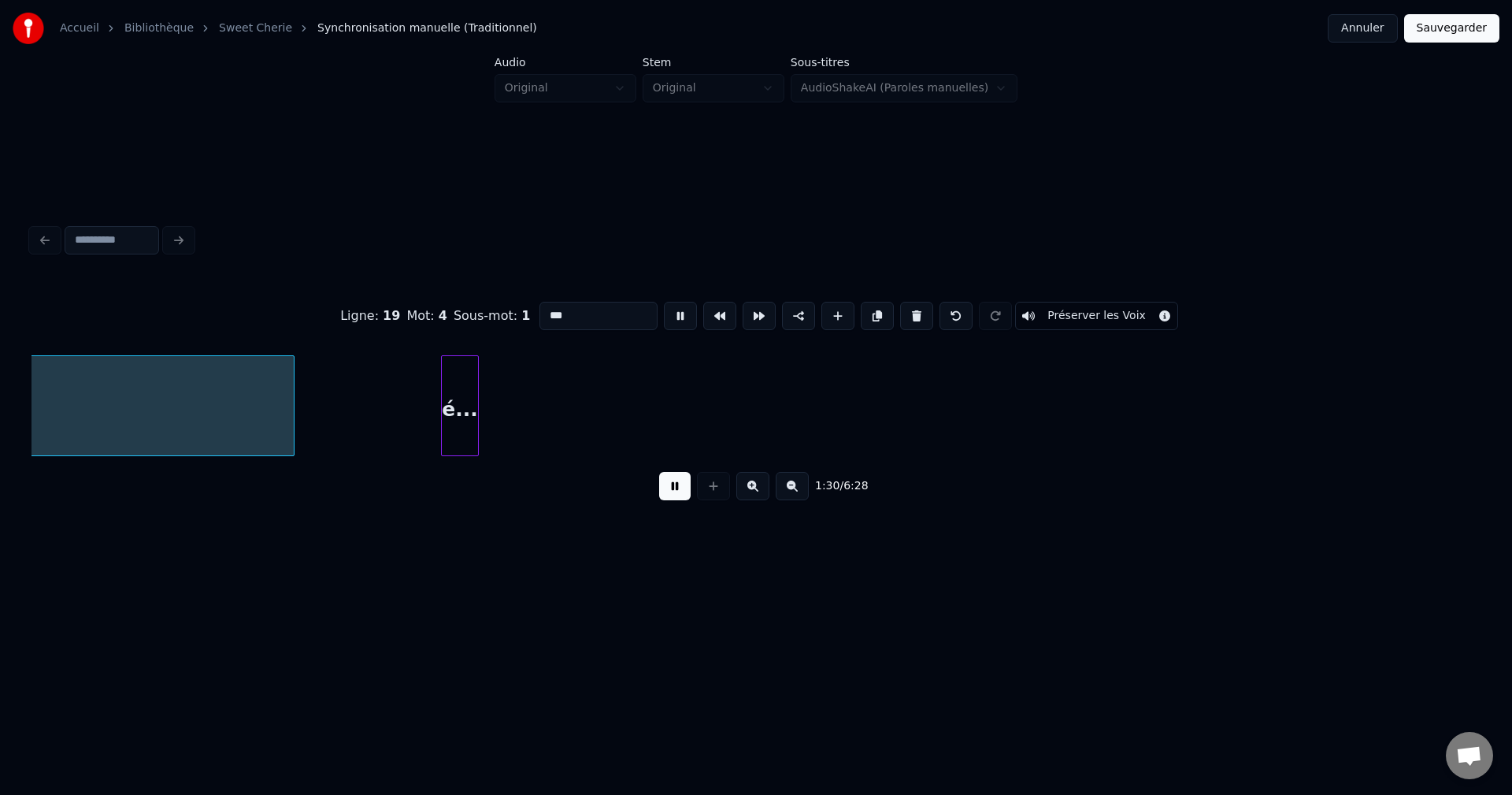
scroll to position [0, 28556]
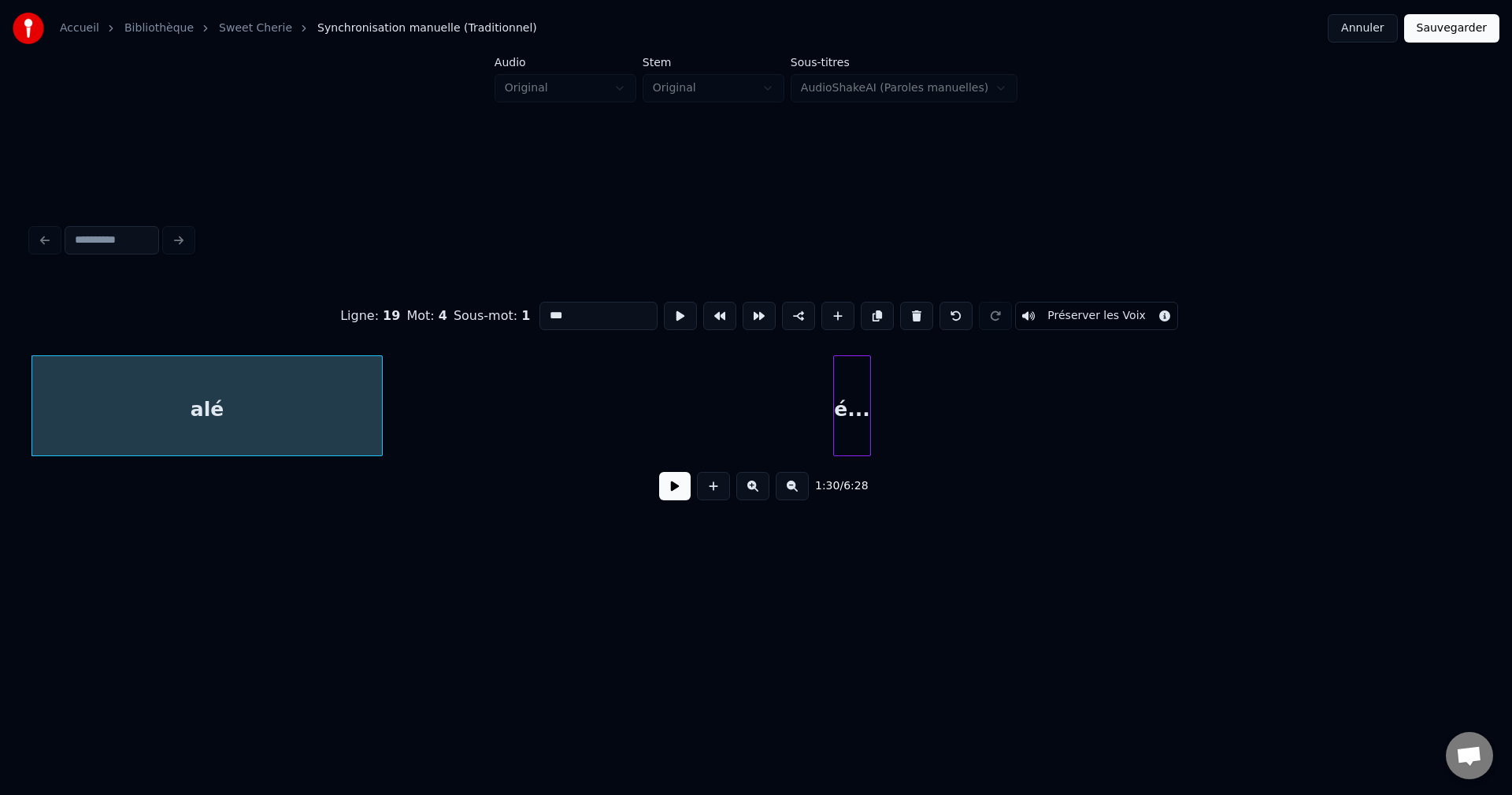
click at [381, 416] on div at bounding box center [379, 406] width 5 height 99
click at [404, 398] on div "é..." at bounding box center [408, 410] width 36 height 107
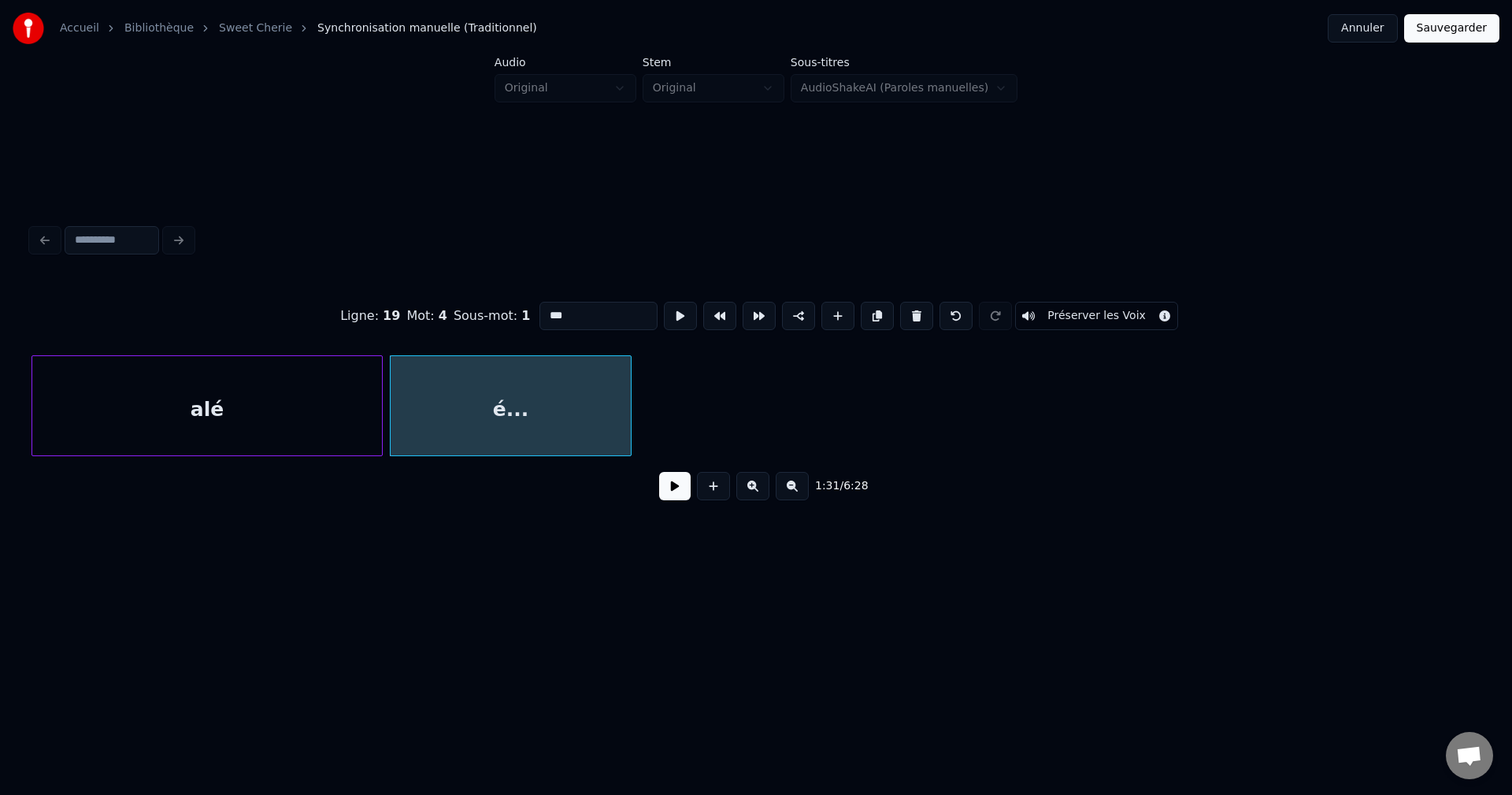
click at [631, 402] on div at bounding box center [628, 406] width 5 height 99
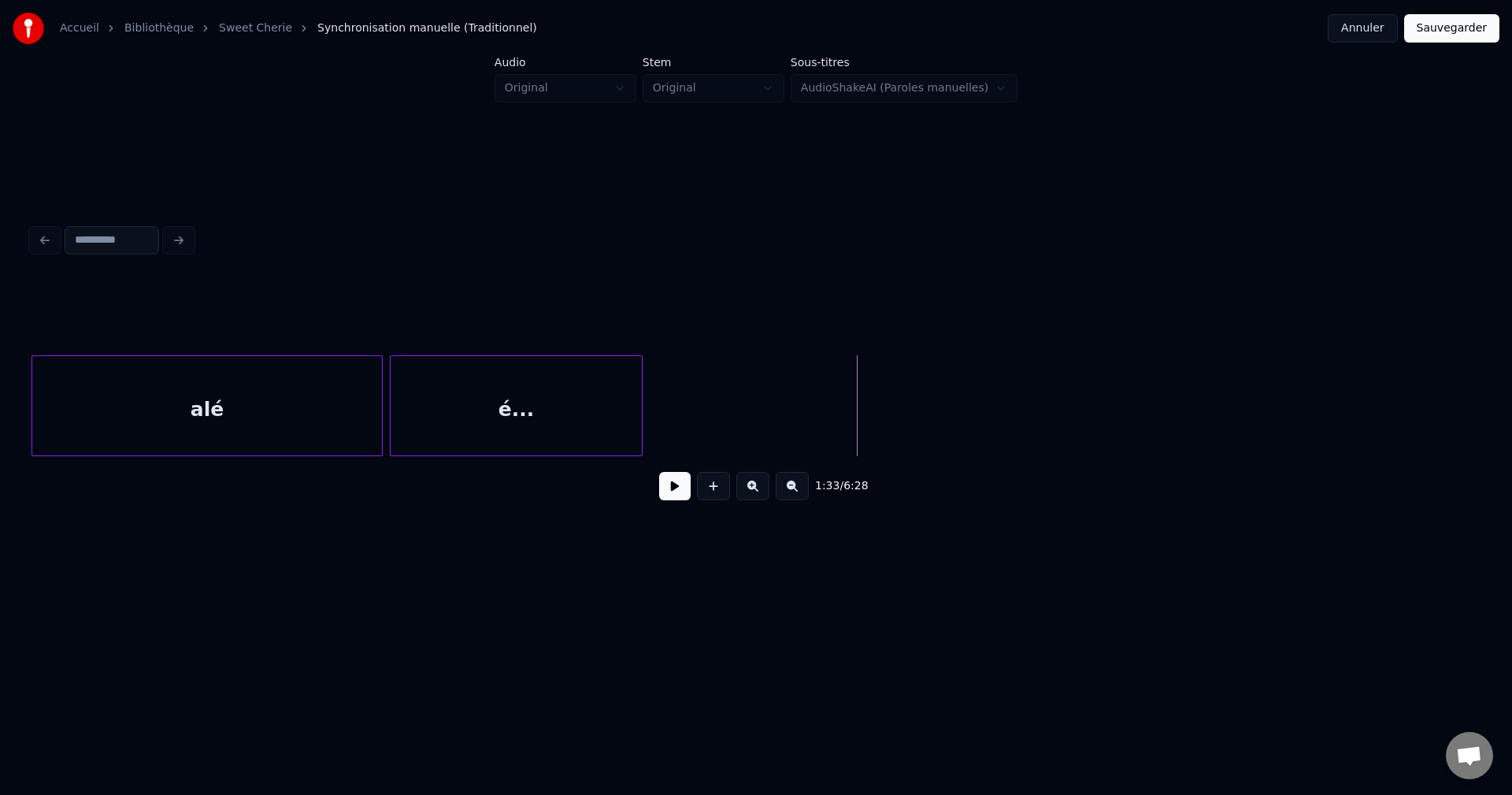
click at [685, 492] on button at bounding box center [675, 486] width 32 height 28
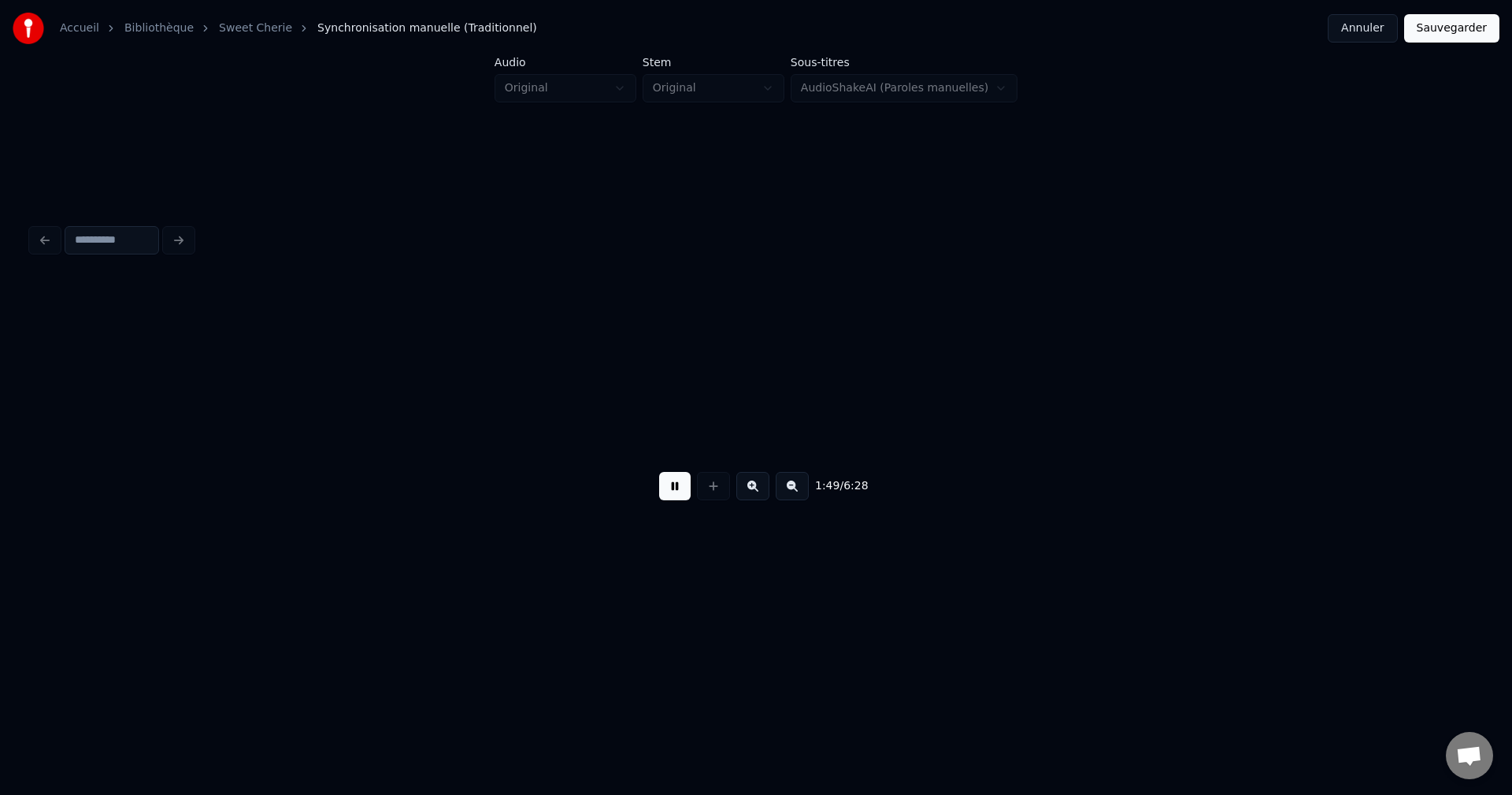
scroll to position [0, 34364]
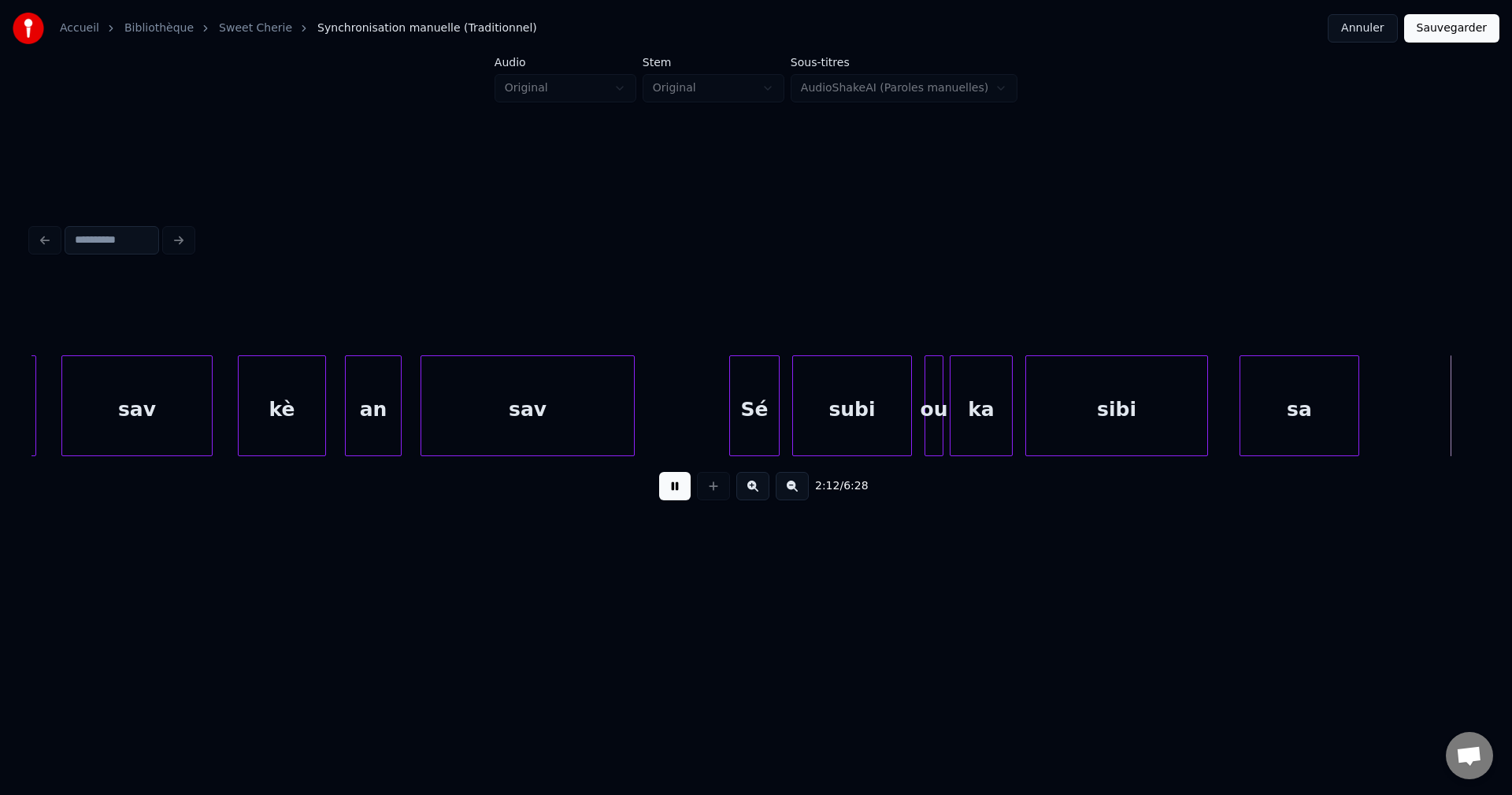
scroll to position [0, 41623]
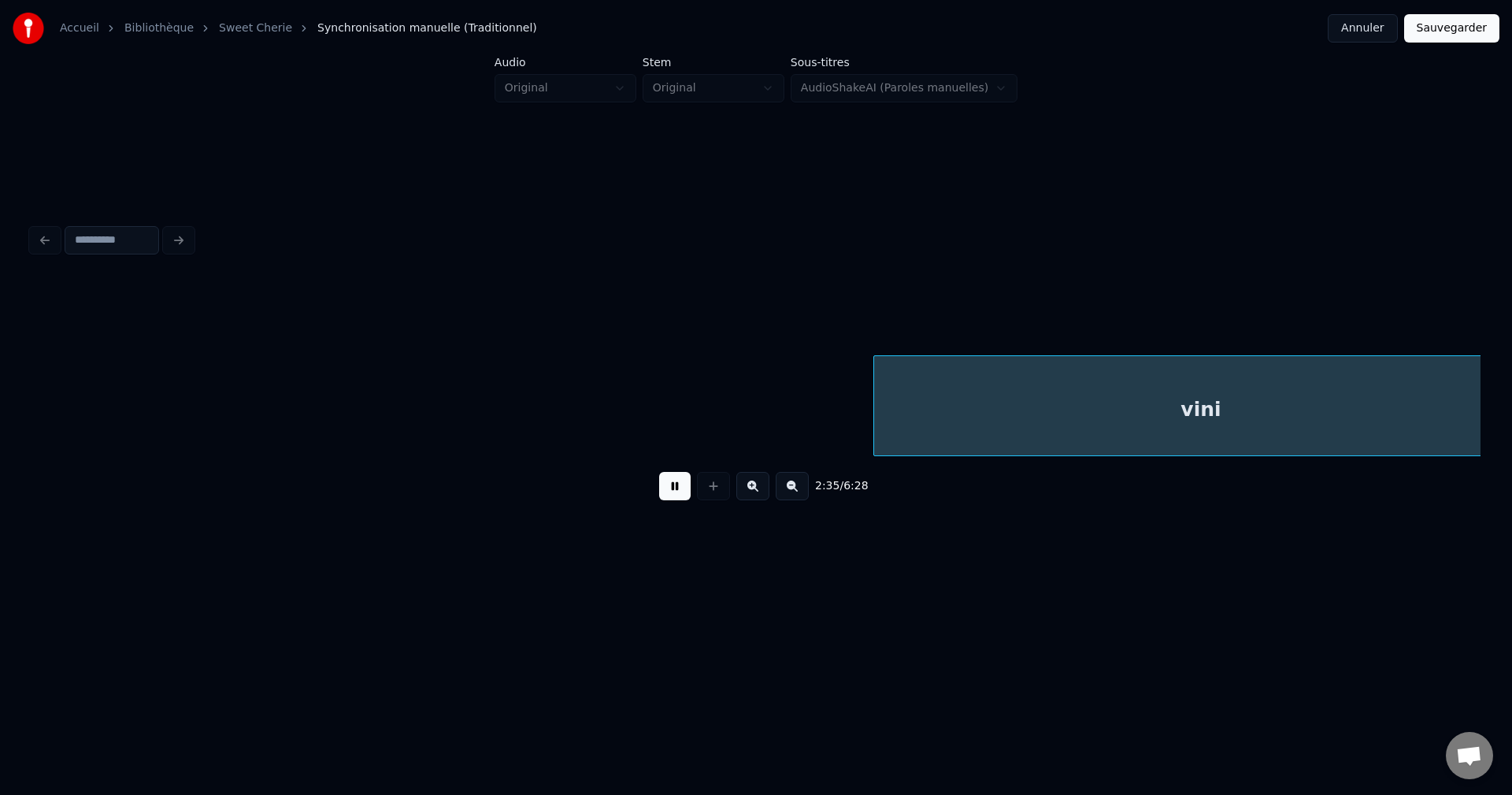
scroll to position [0, 48881]
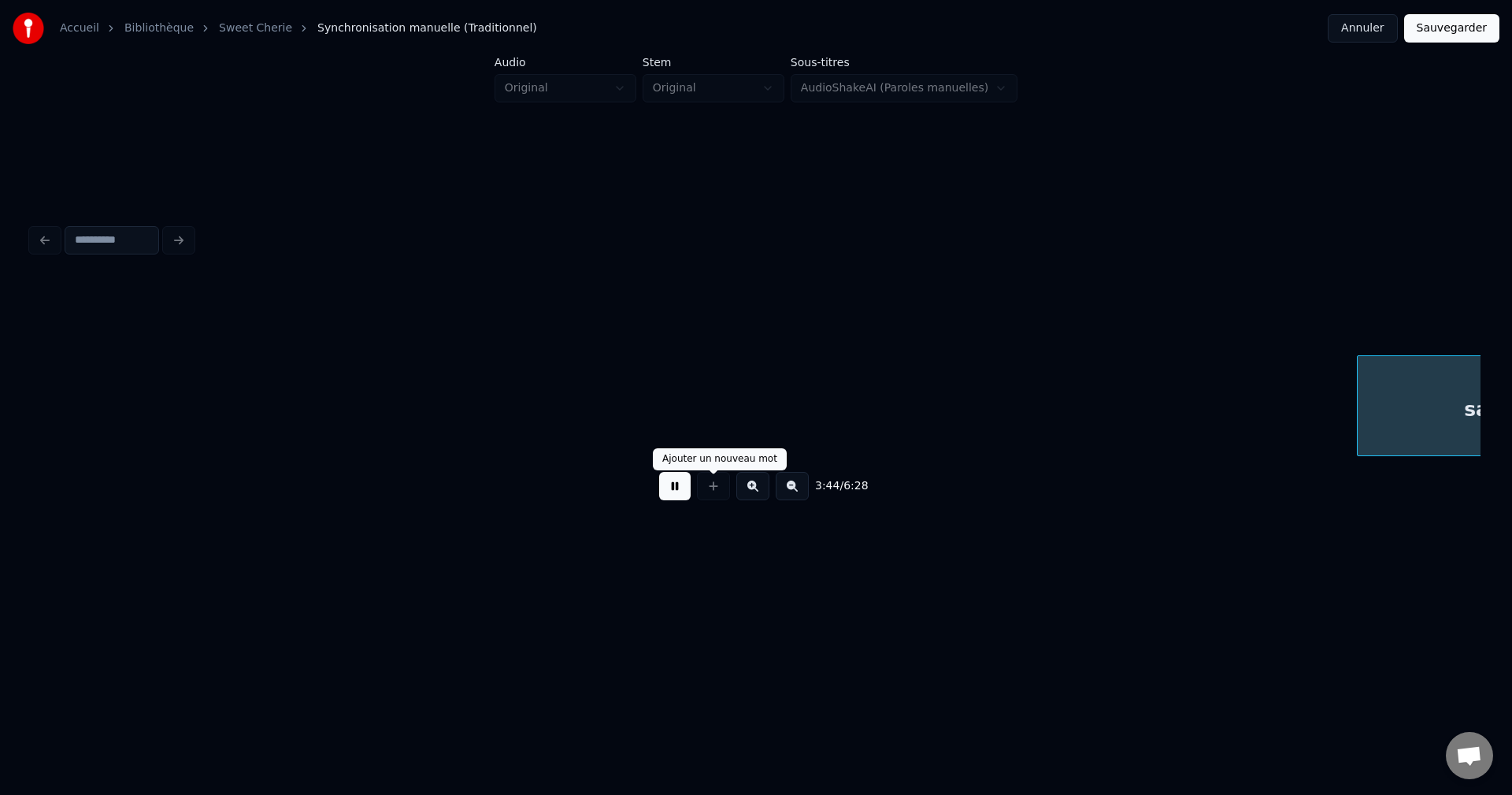
scroll to position [0, 70663]
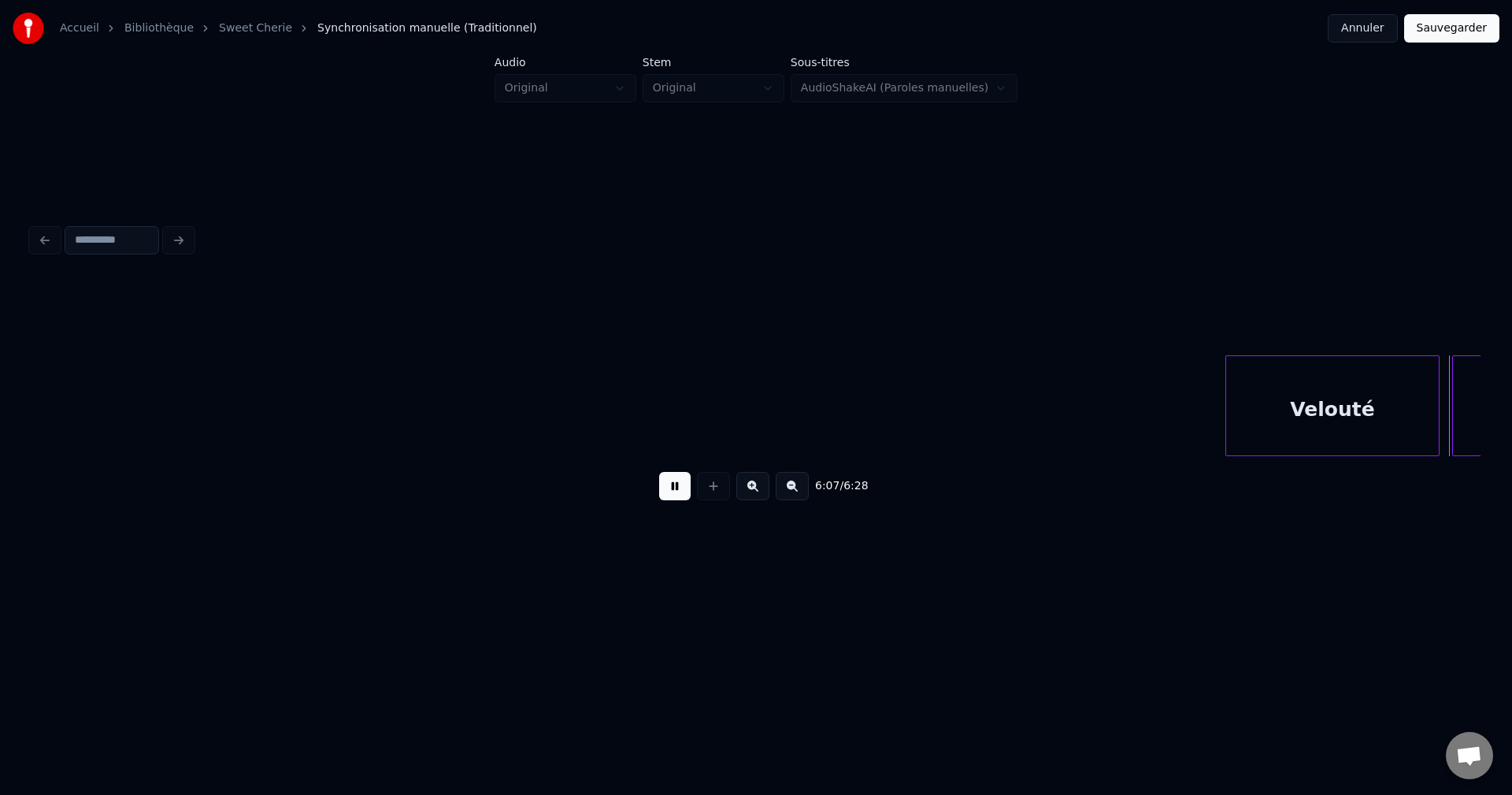
scroll to position [0, 115640]
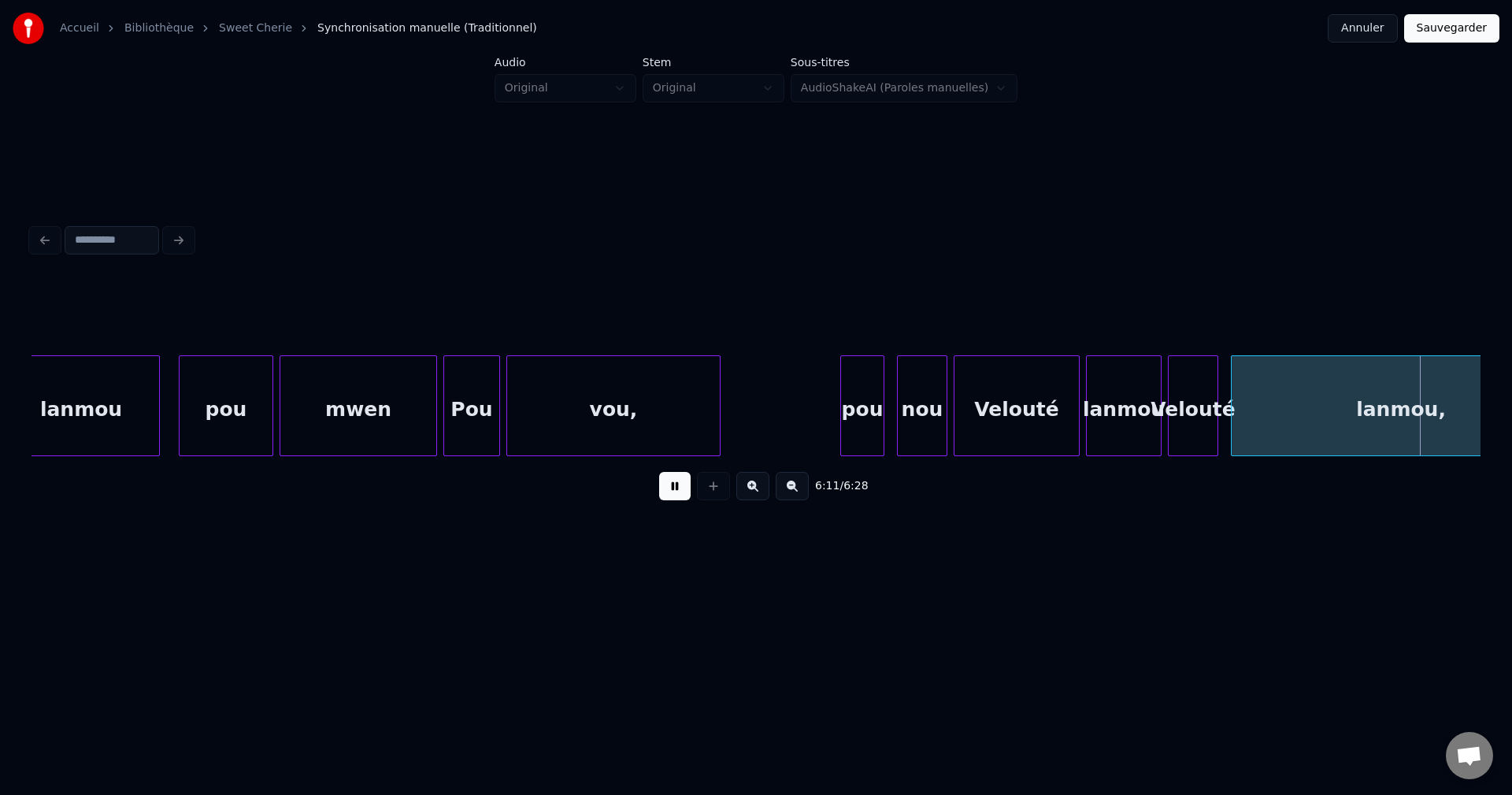
click at [674, 500] on button at bounding box center [675, 486] width 32 height 28
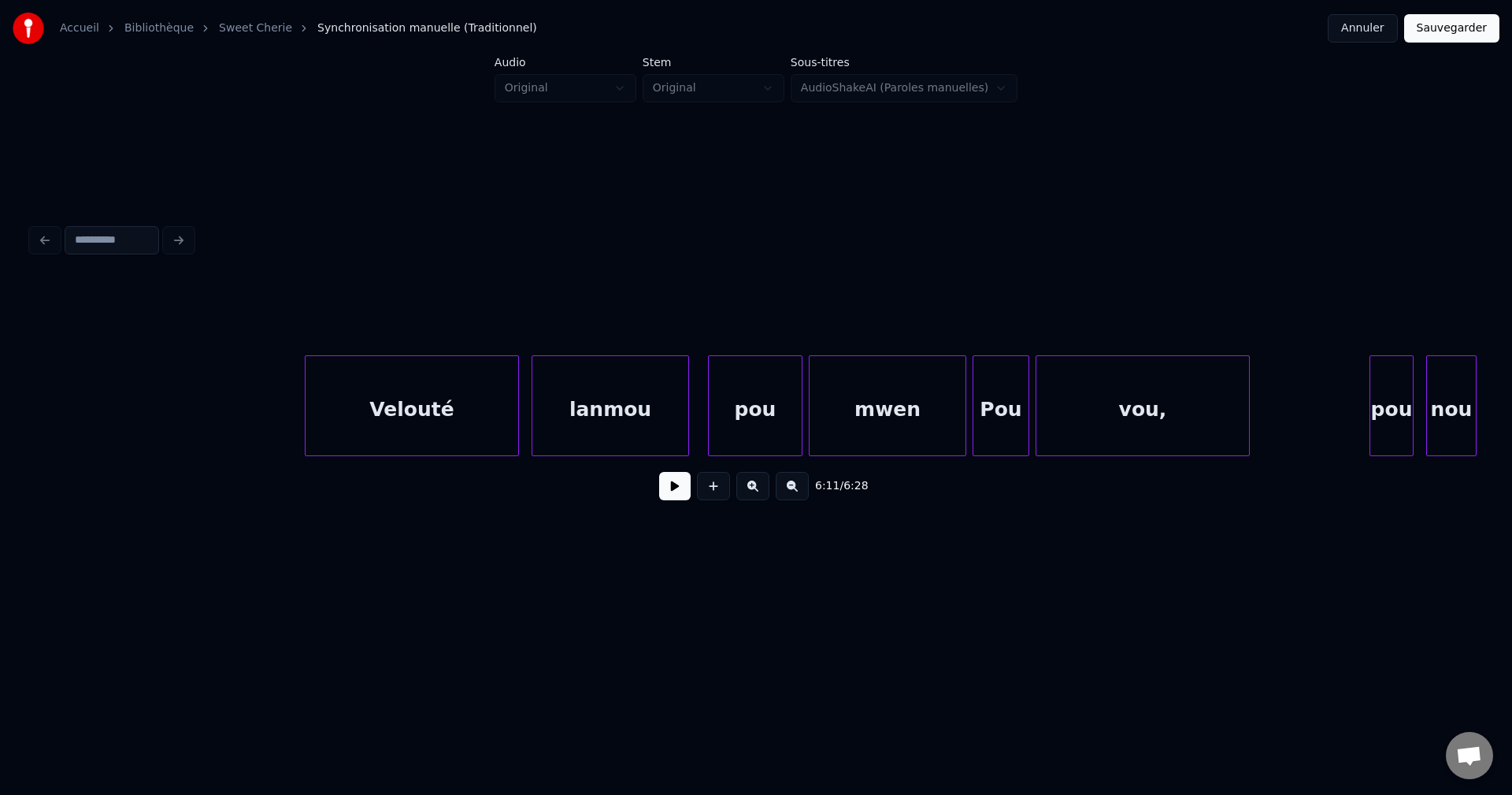
scroll to position [0, 115105]
click at [679, 500] on button at bounding box center [675, 486] width 32 height 28
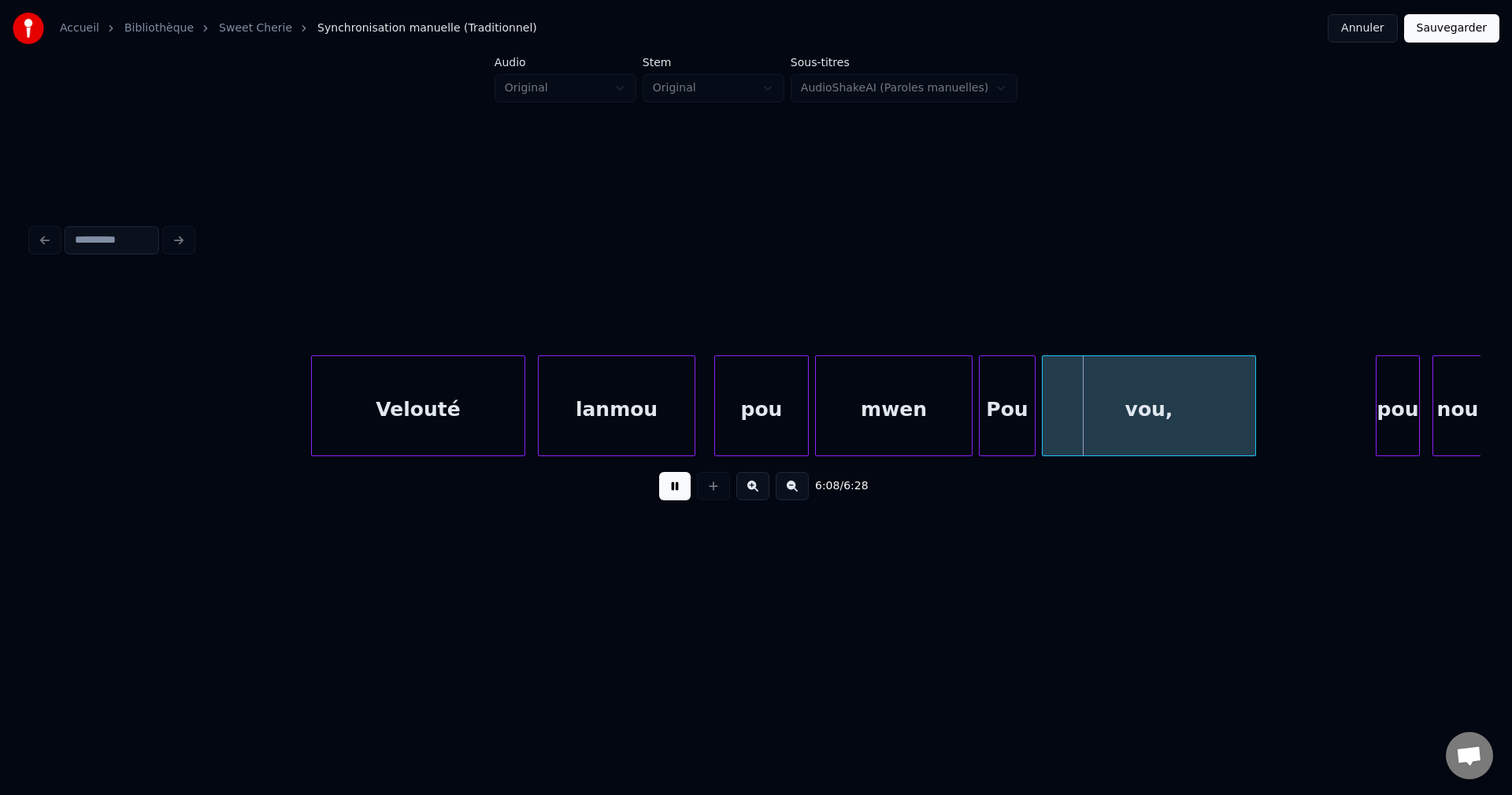
click at [674, 500] on button at bounding box center [675, 486] width 32 height 28
click at [439, 427] on div "Velouté" at bounding box center [419, 410] width 213 height 107
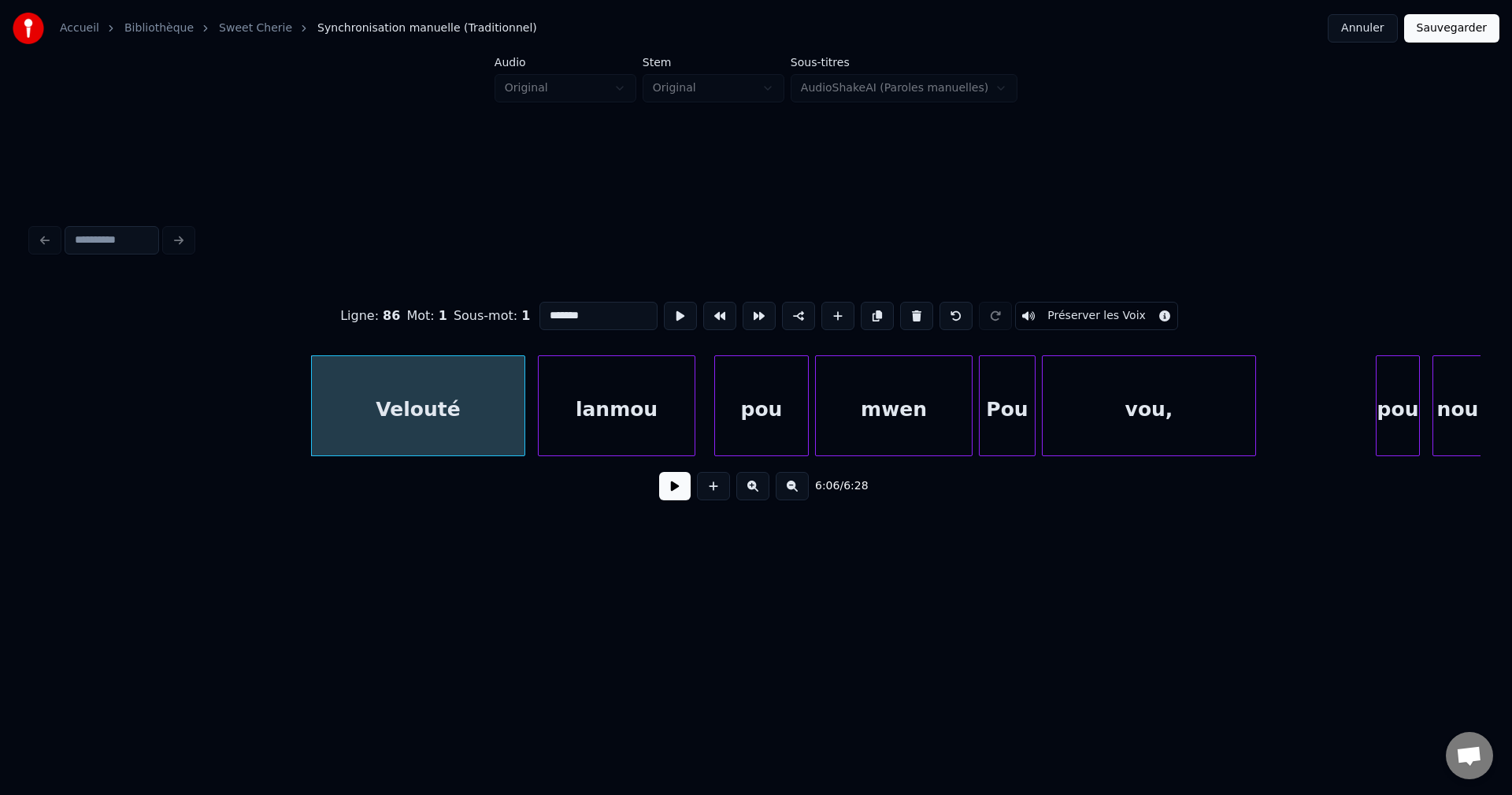
click at [657, 502] on div "6:06 / 6:28" at bounding box center [756, 486] width 1424 height 35
click at [661, 500] on button at bounding box center [675, 486] width 32 height 28
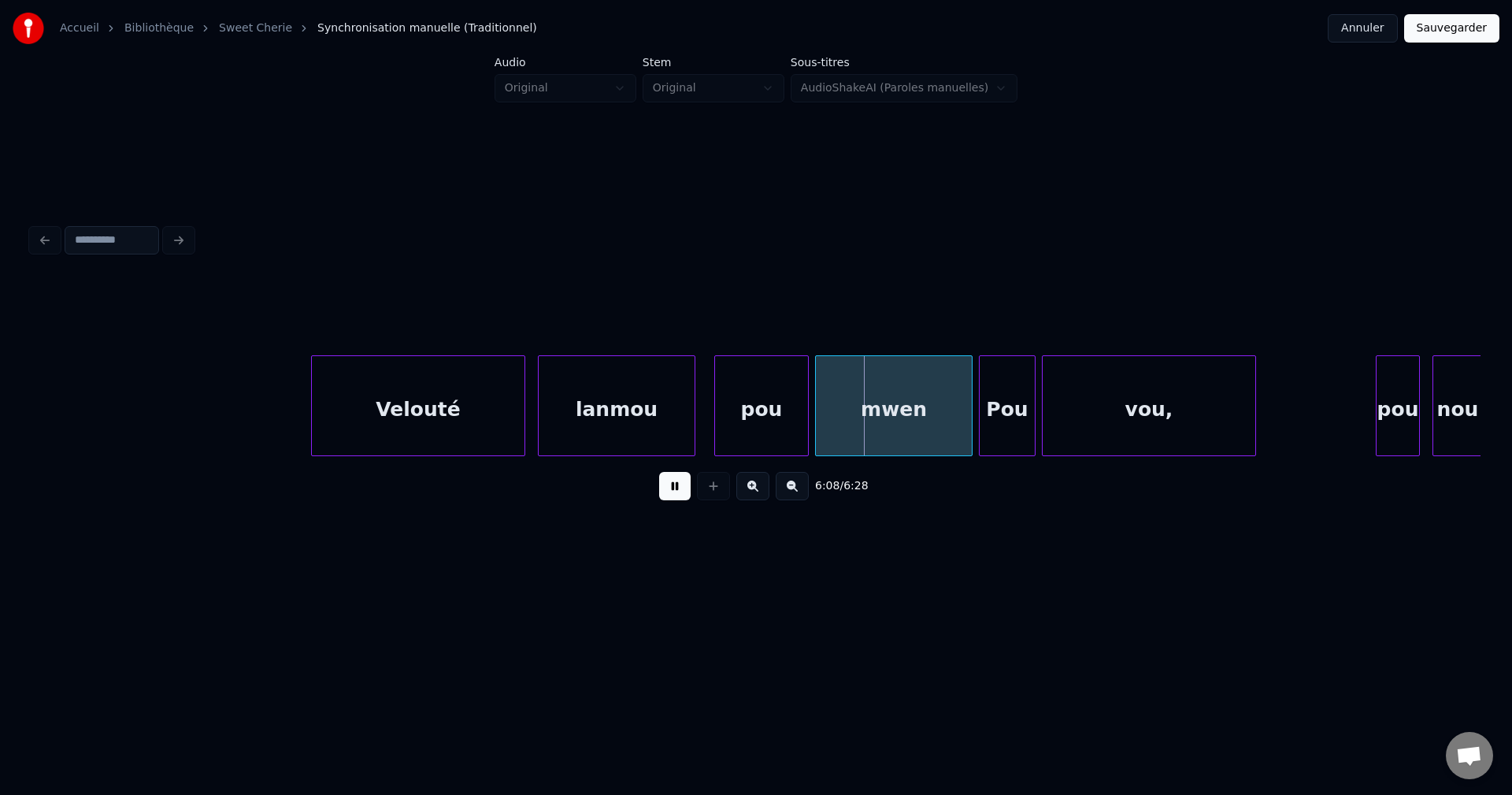
click at [661, 500] on button at bounding box center [675, 486] width 32 height 28
click at [758, 432] on div "pou" at bounding box center [762, 410] width 93 height 107
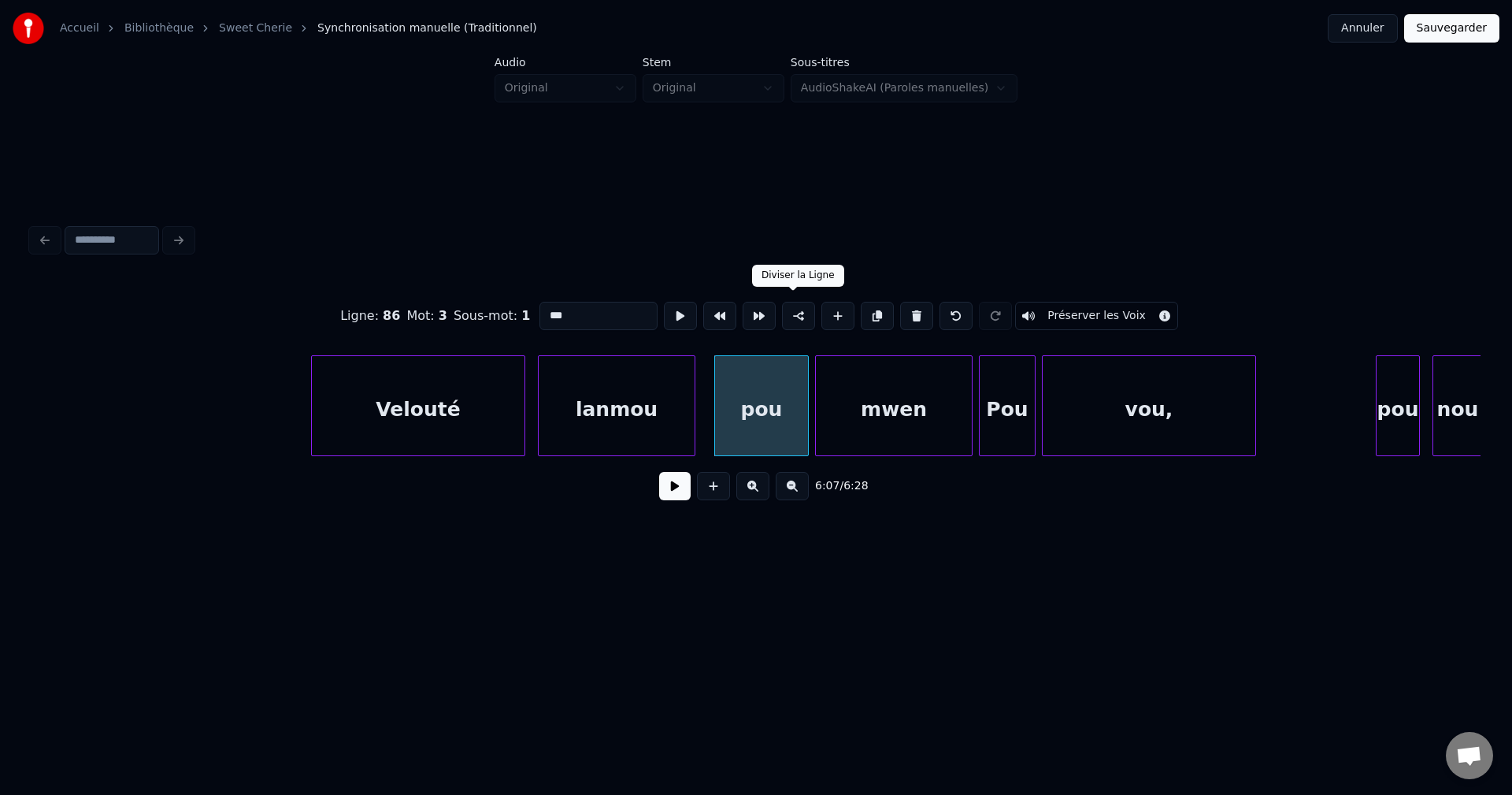
click at [786, 310] on button at bounding box center [799, 316] width 33 height 28
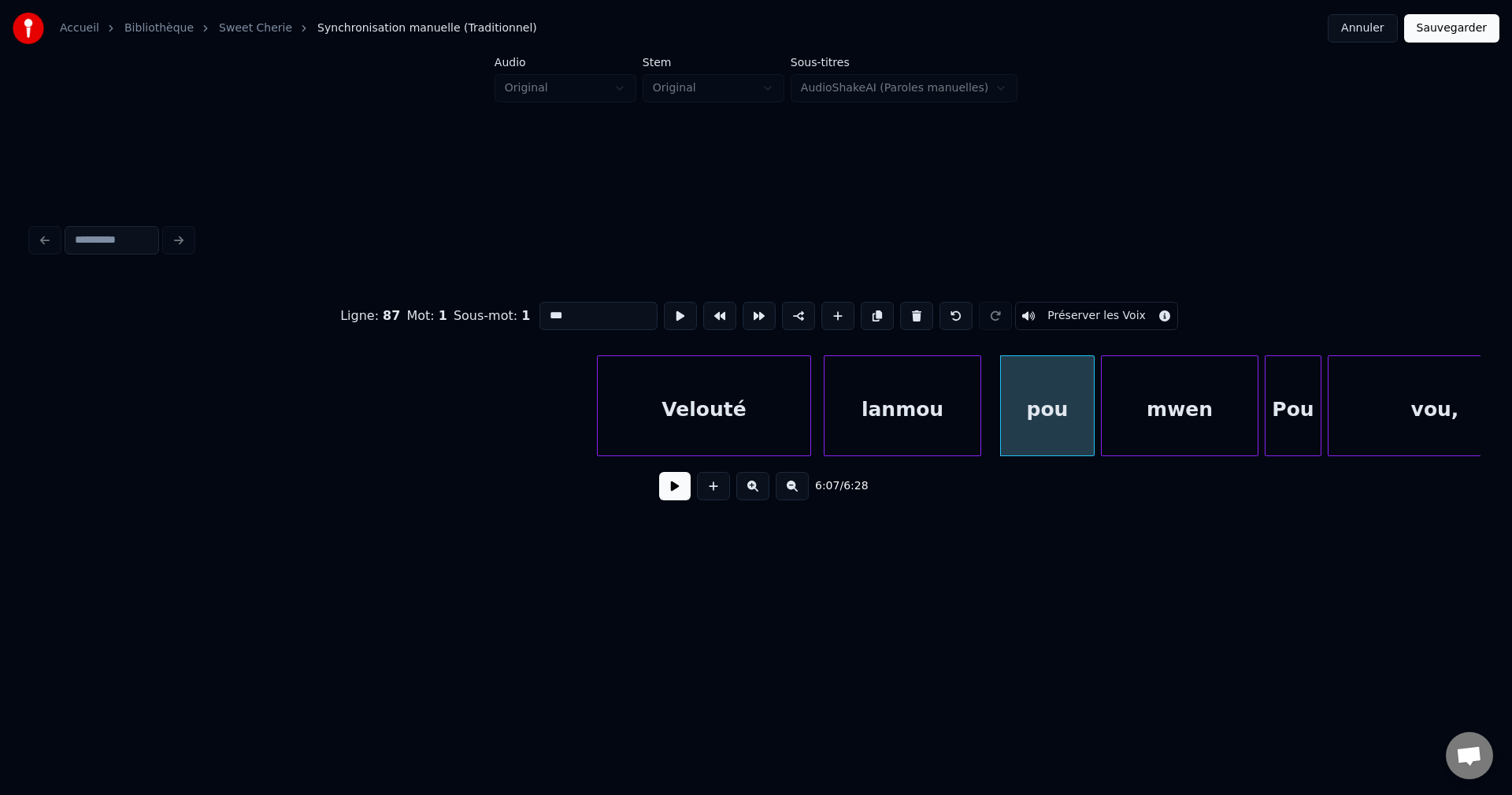
scroll to position [0, 115022]
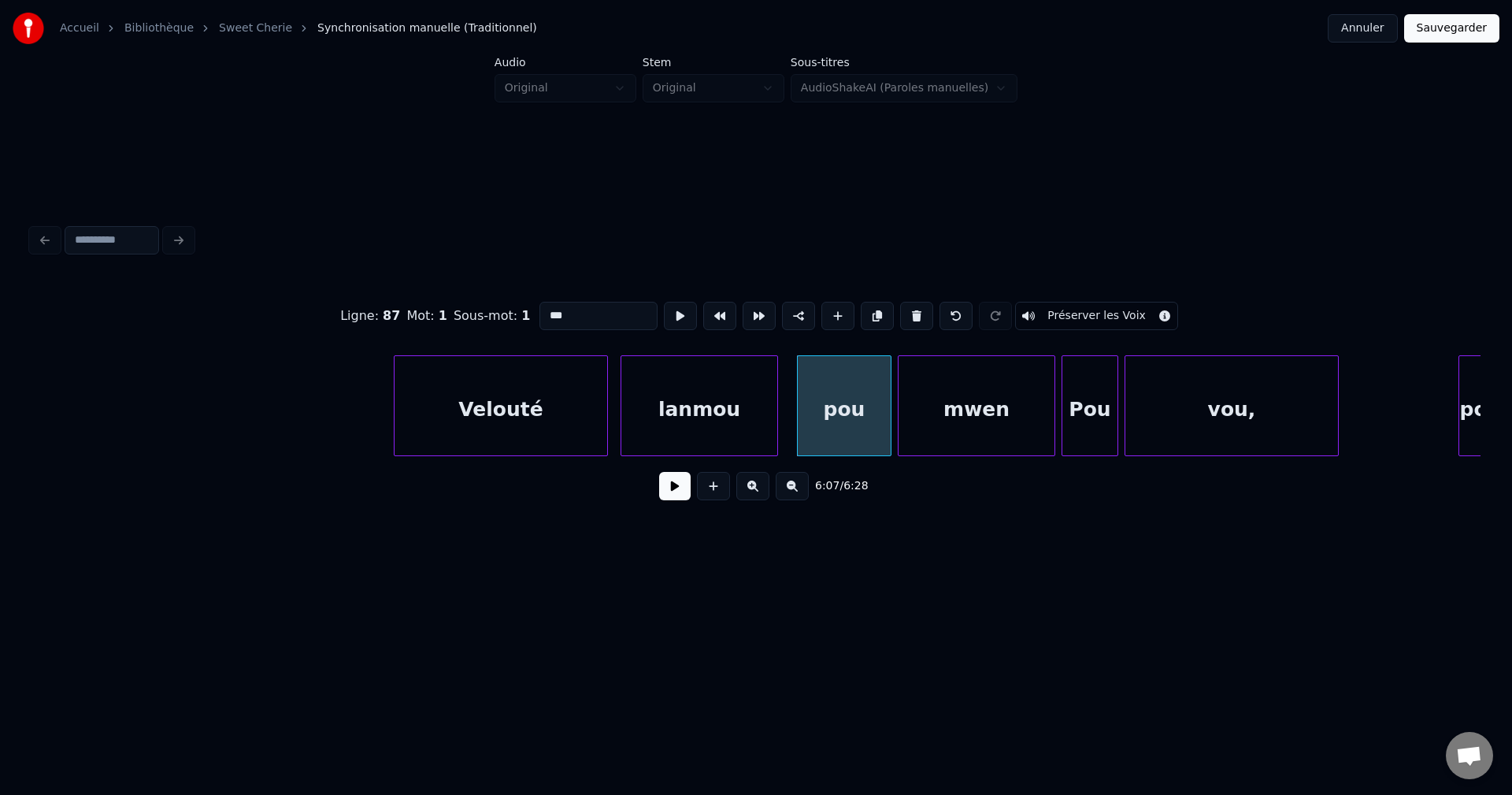
drag, startPoint x: 580, startPoint y: 320, endPoint x: 422, endPoint y: 317, distance: 158.0
click at [450, 317] on div "Ligne : 87 Mot : 1 Sous-mot : 1 *** Préserver les Voix" at bounding box center [756, 316] width 1449 height 79
click at [1022, 401] on div "mwen" at bounding box center [977, 410] width 156 height 107
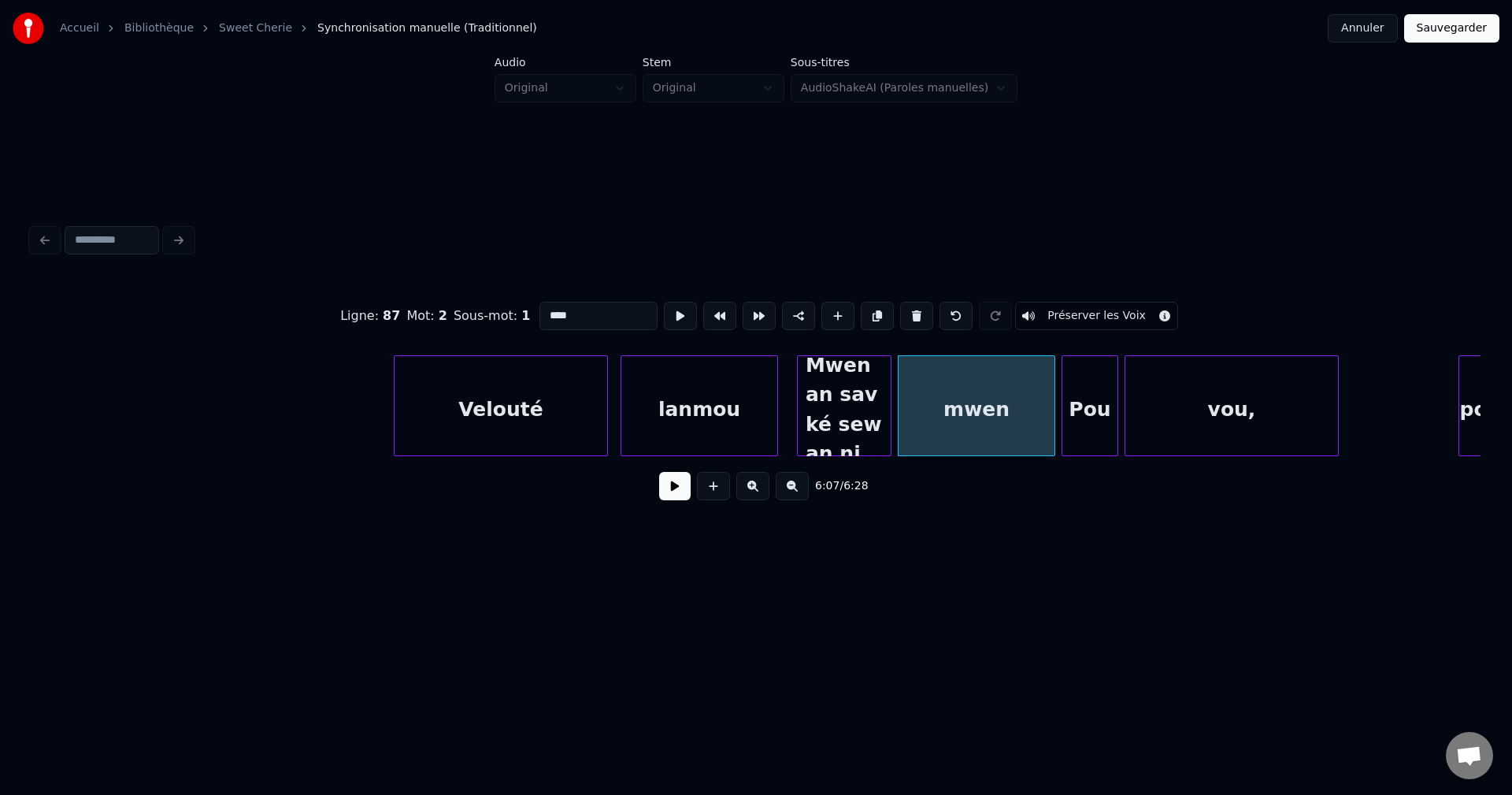
scroll to position [0, 0]
click at [914, 312] on button at bounding box center [917, 316] width 33 height 28
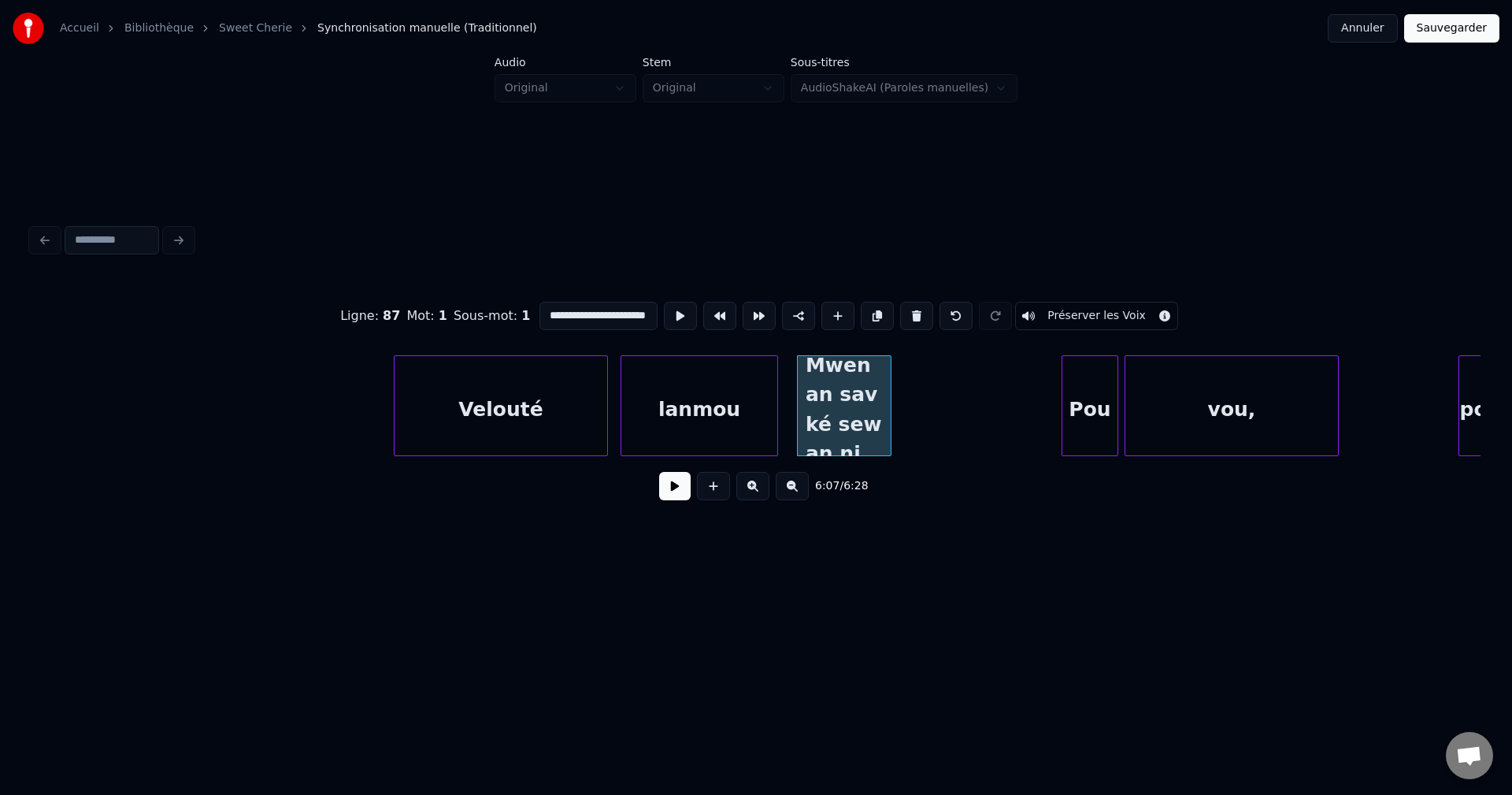
click at [1074, 391] on div "Pou" at bounding box center [1090, 410] width 55 height 107
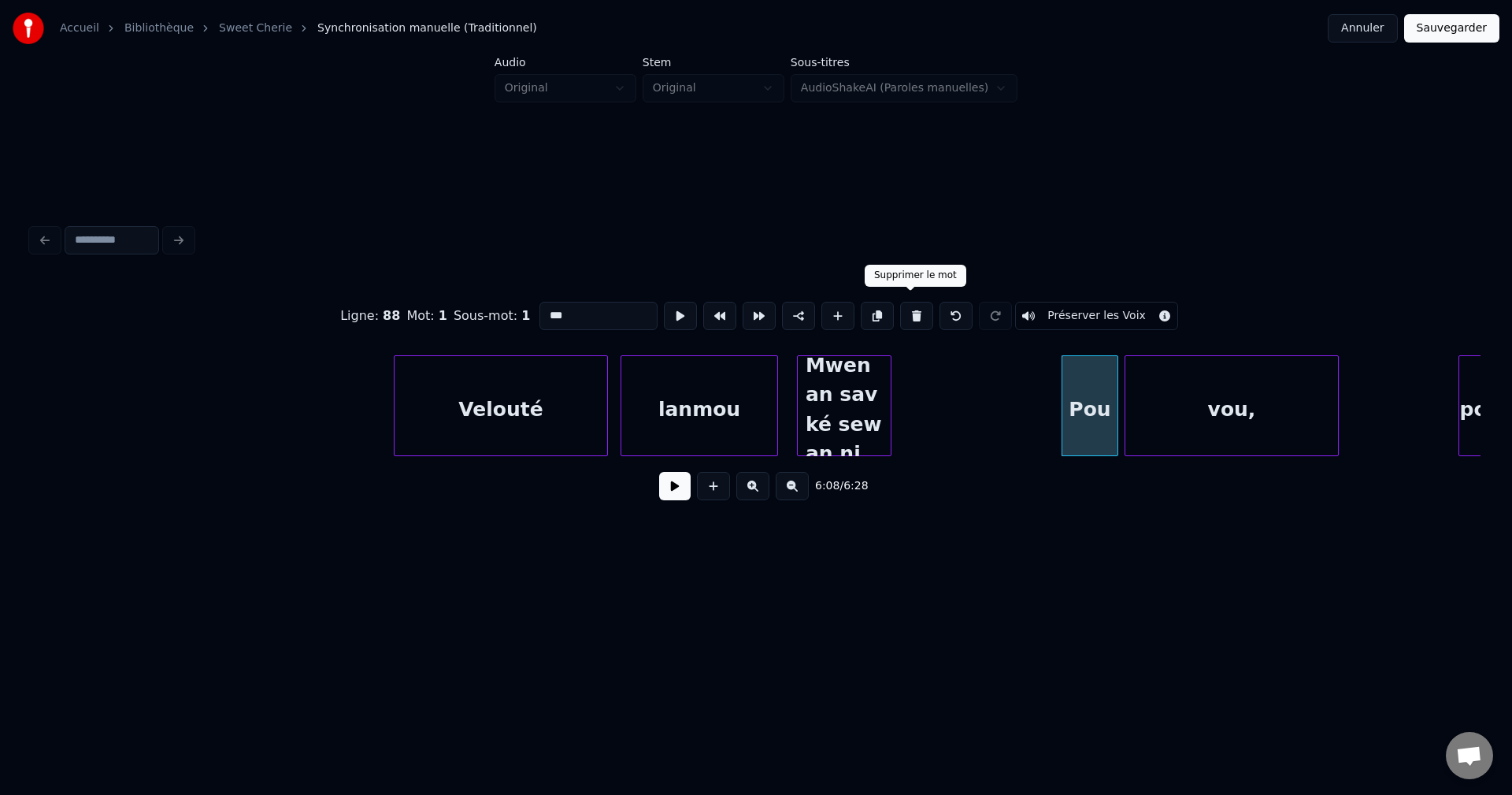
drag, startPoint x: 920, startPoint y: 313, endPoint x: 1029, endPoint y: 334, distance: 111.0
click at [919, 314] on button at bounding box center [917, 316] width 33 height 28
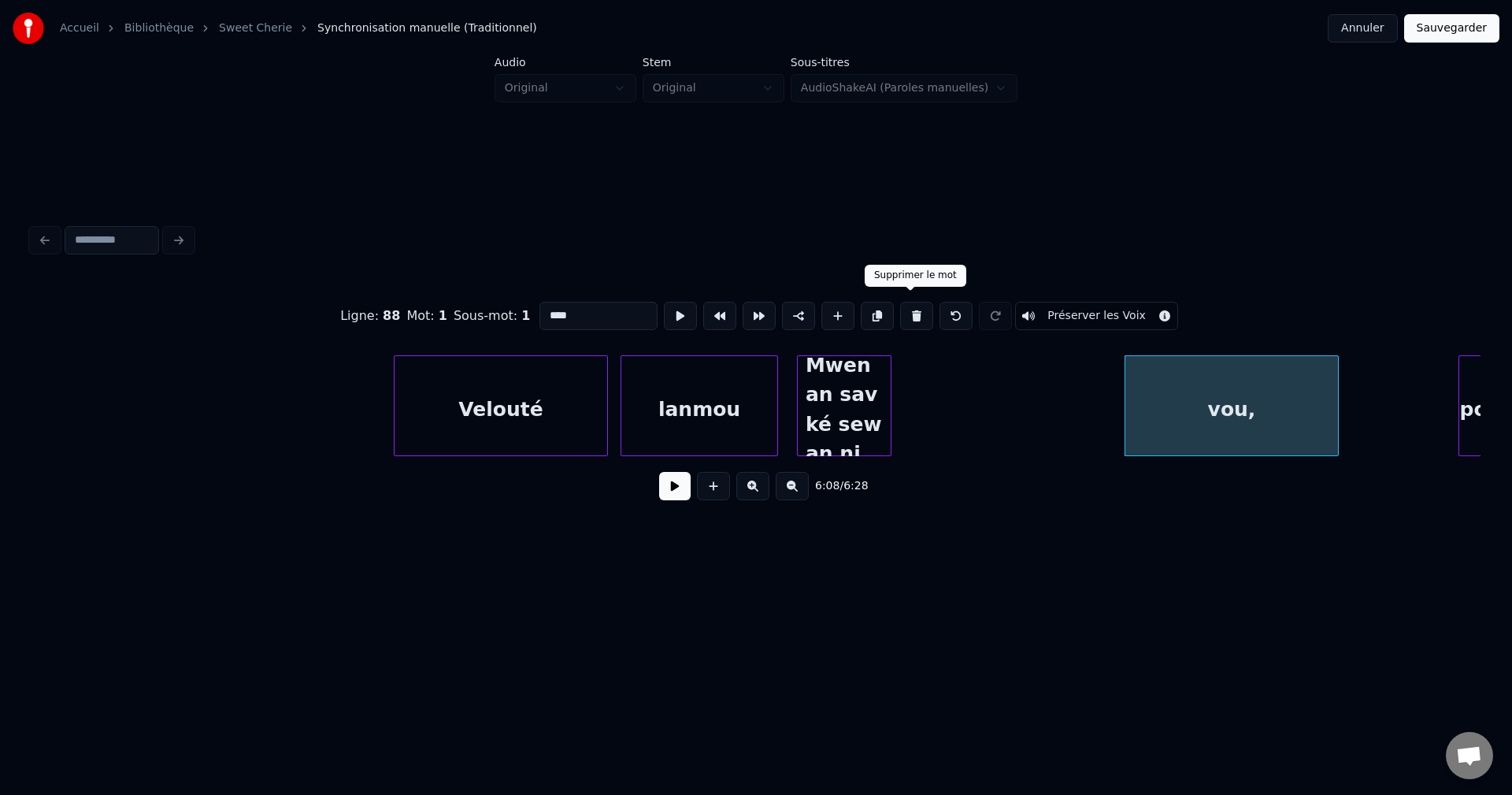
click at [907, 310] on button at bounding box center [917, 316] width 33 height 28
type input "**********"
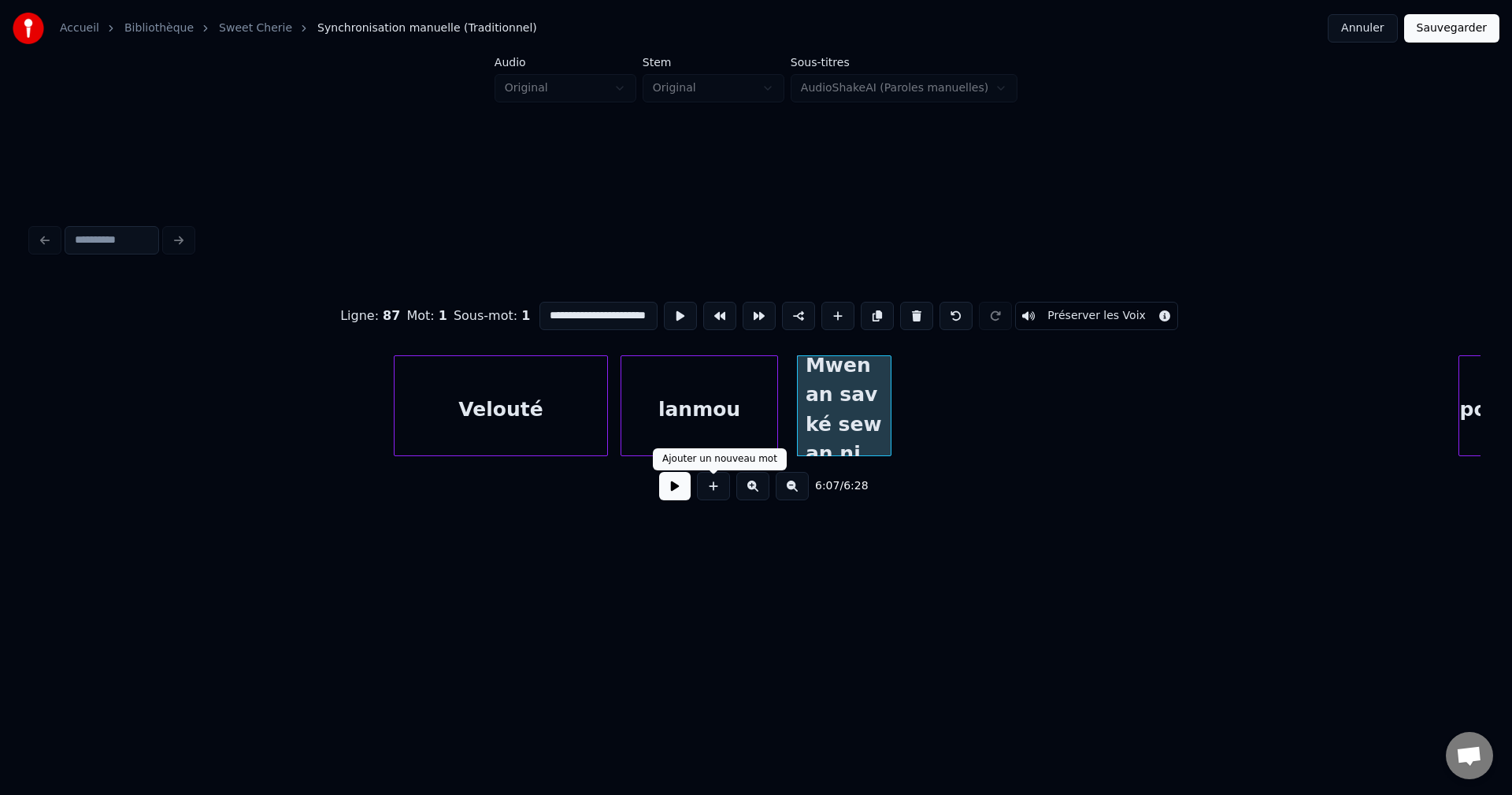
click at [680, 497] on button at bounding box center [675, 486] width 32 height 28
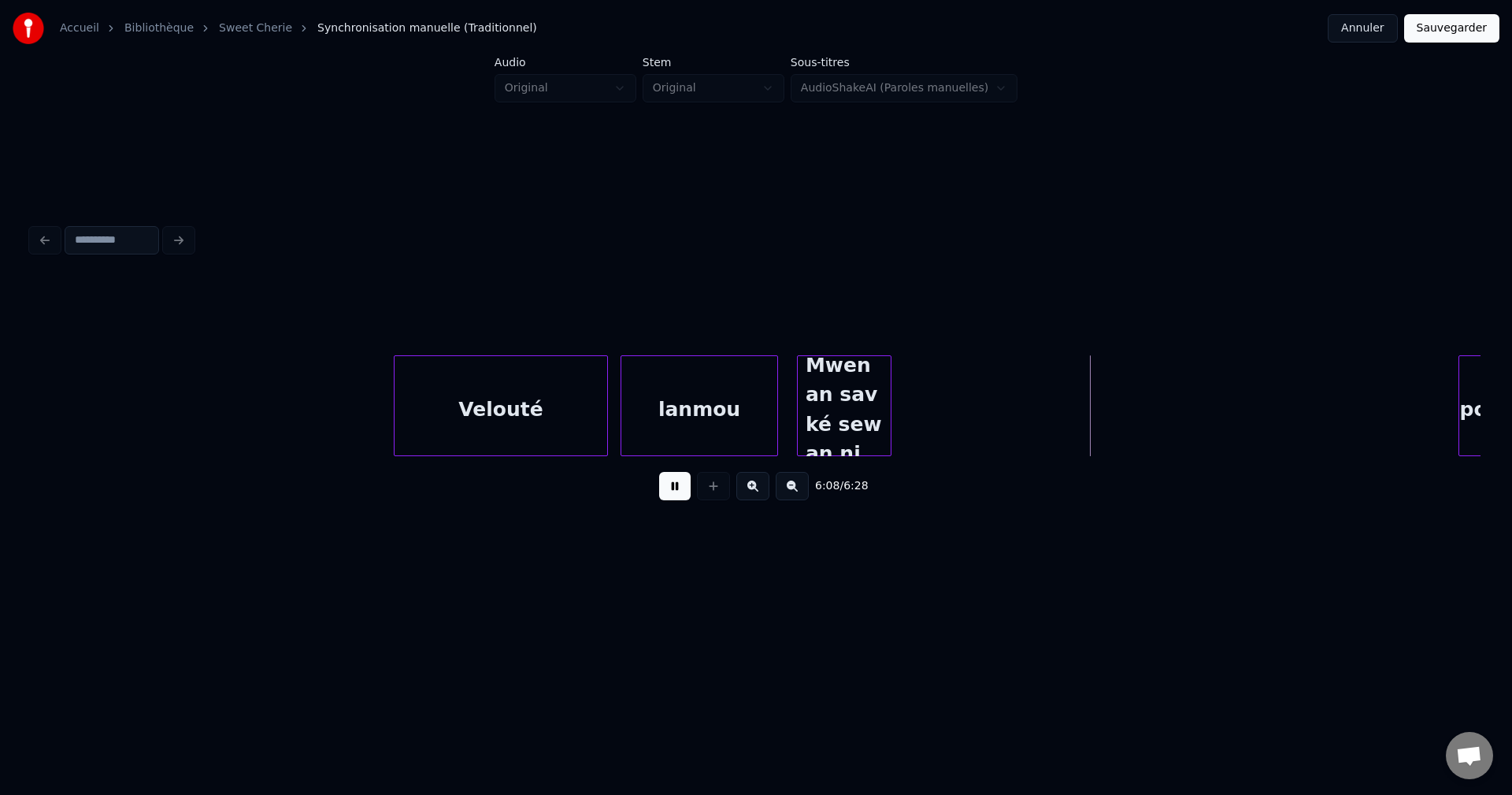
click at [729, 416] on div "lanmou" at bounding box center [699, 410] width 156 height 107
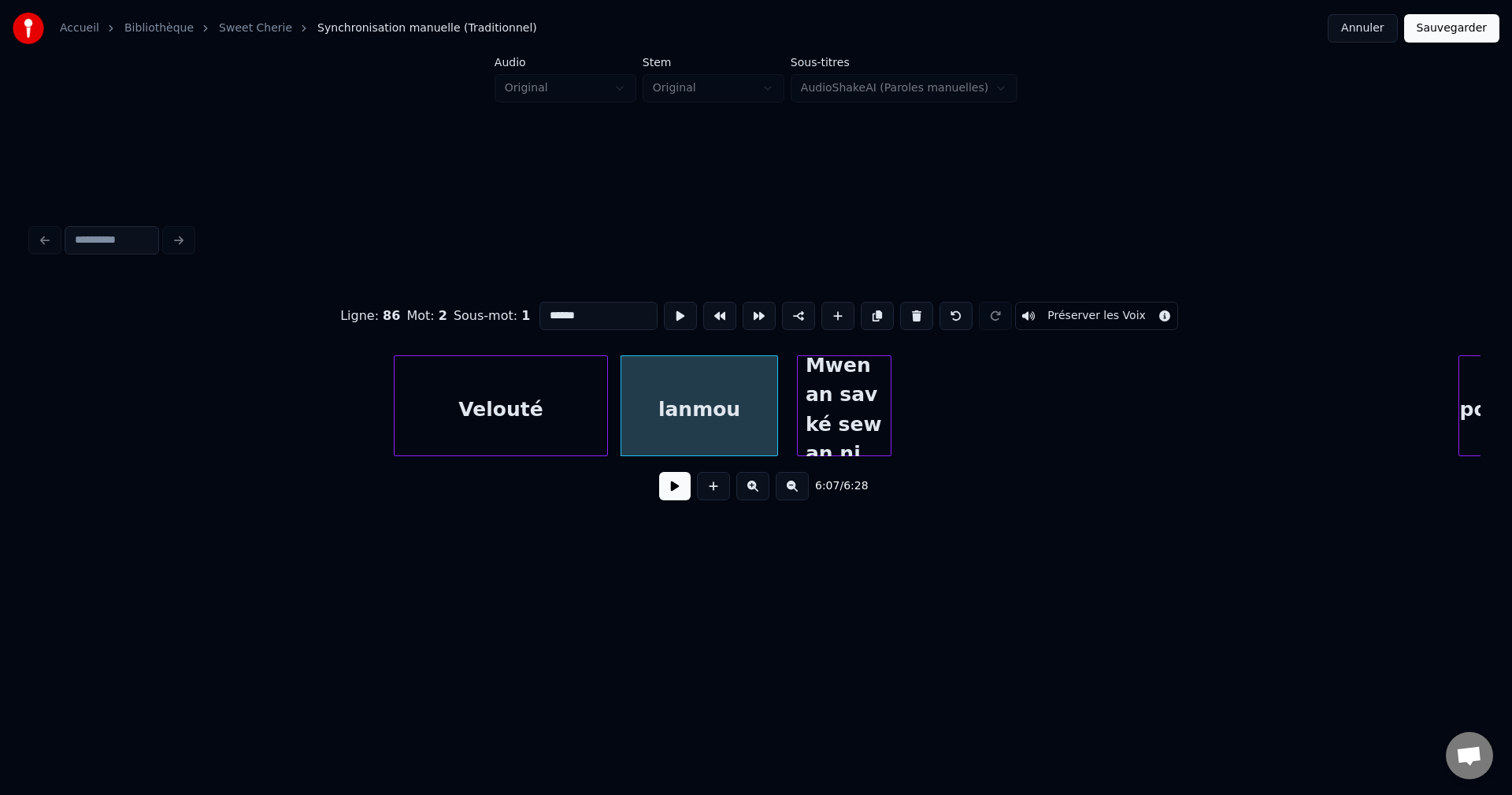
click at [497, 435] on div "Velouté" at bounding box center [501, 410] width 213 height 107
type input "*******"
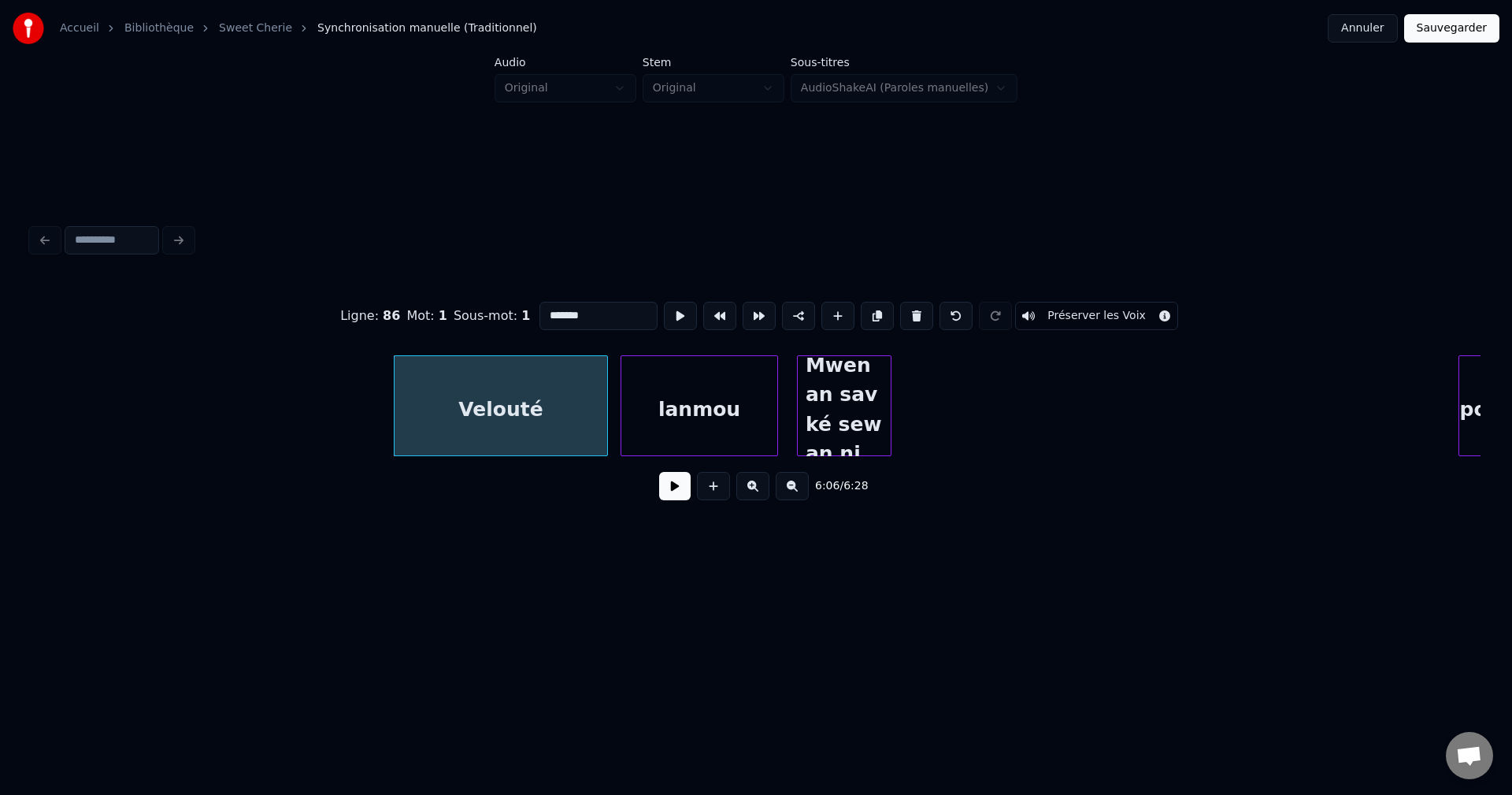
click at [657, 491] on div "6:06 / 6:28" at bounding box center [756, 486] width 1424 height 35
click at [668, 491] on button at bounding box center [675, 486] width 32 height 28
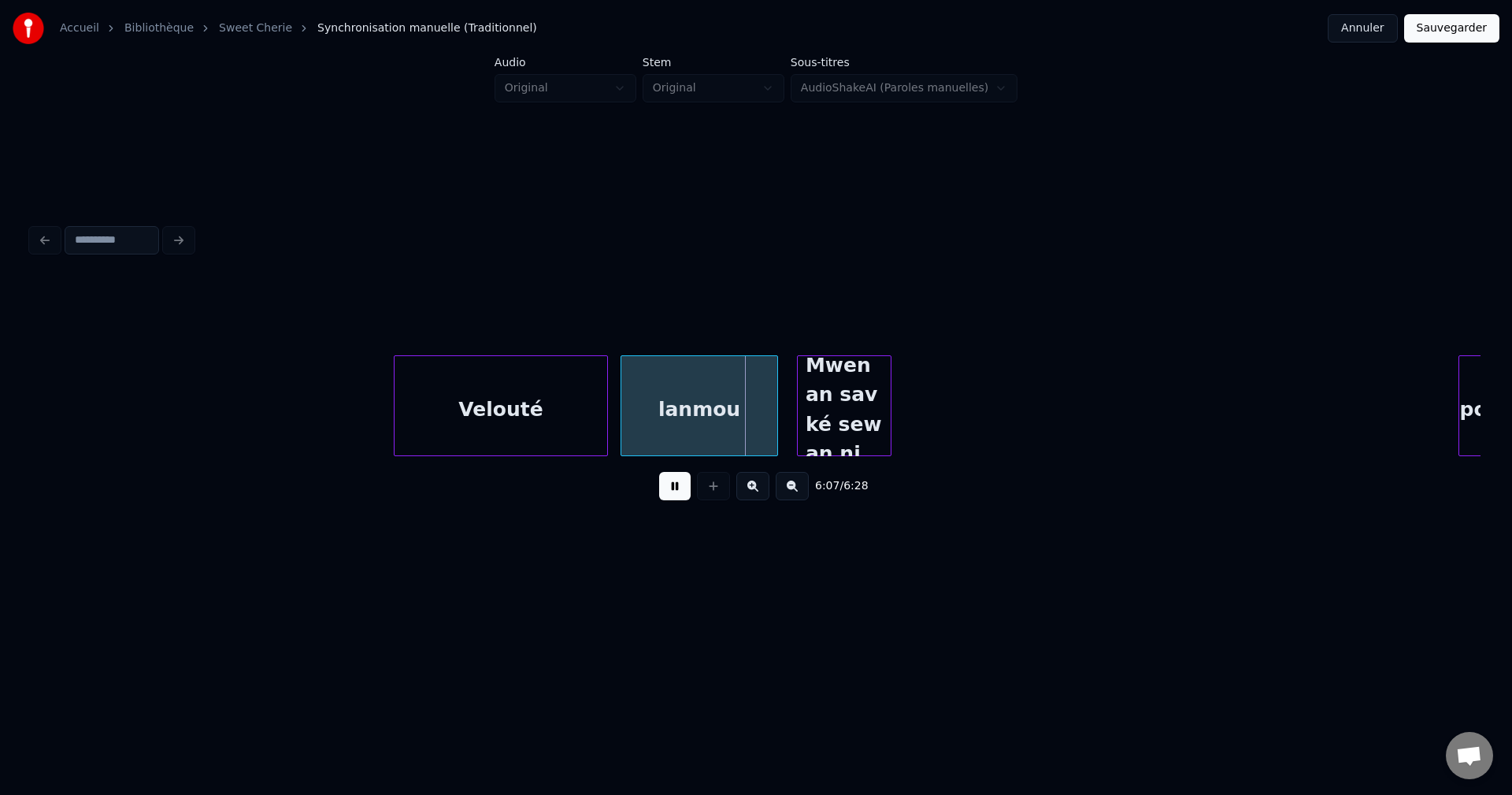
click at [670, 491] on button at bounding box center [675, 486] width 32 height 28
click at [680, 415] on div "lanmou" at bounding box center [699, 410] width 156 height 107
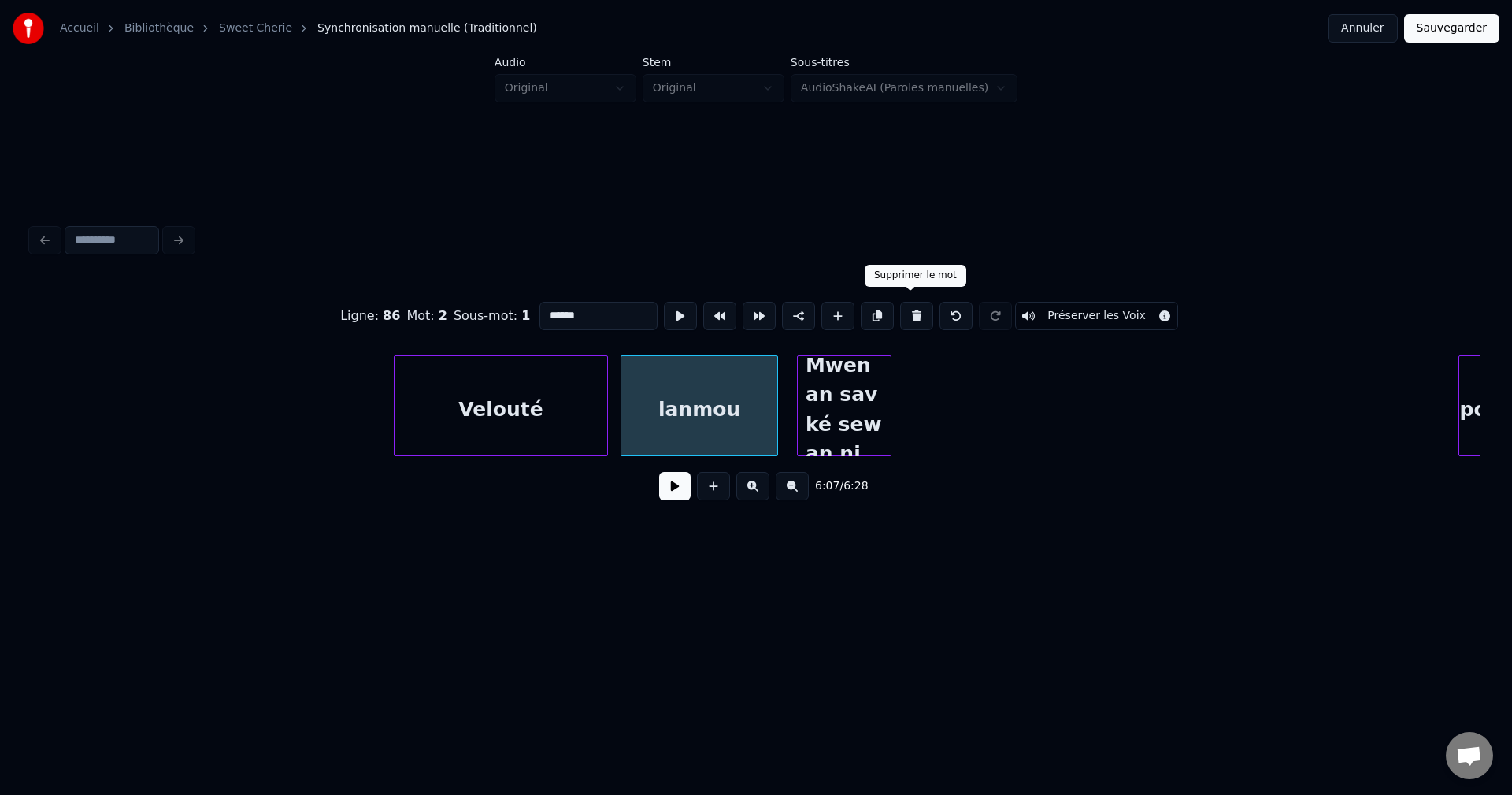
drag, startPoint x: 917, startPoint y: 310, endPoint x: 795, endPoint y: 345, distance: 126.9
click at [911, 312] on button at bounding box center [917, 316] width 33 height 28
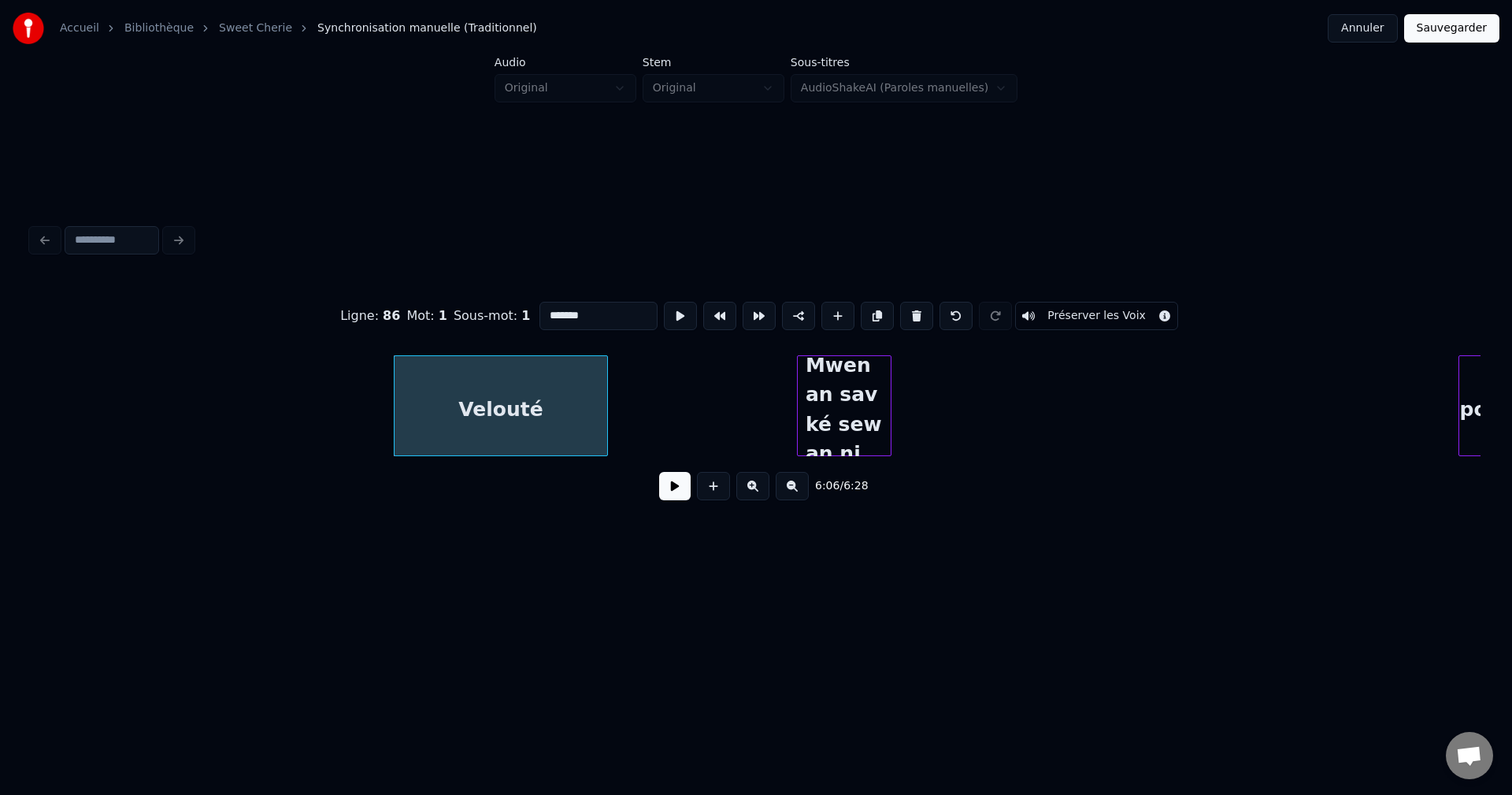
click at [561, 405] on div "Velouté" at bounding box center [501, 410] width 213 height 107
click at [598, 321] on input "*******" at bounding box center [598, 316] width 118 height 28
type input "**********"
click at [670, 484] on button at bounding box center [675, 486] width 32 height 28
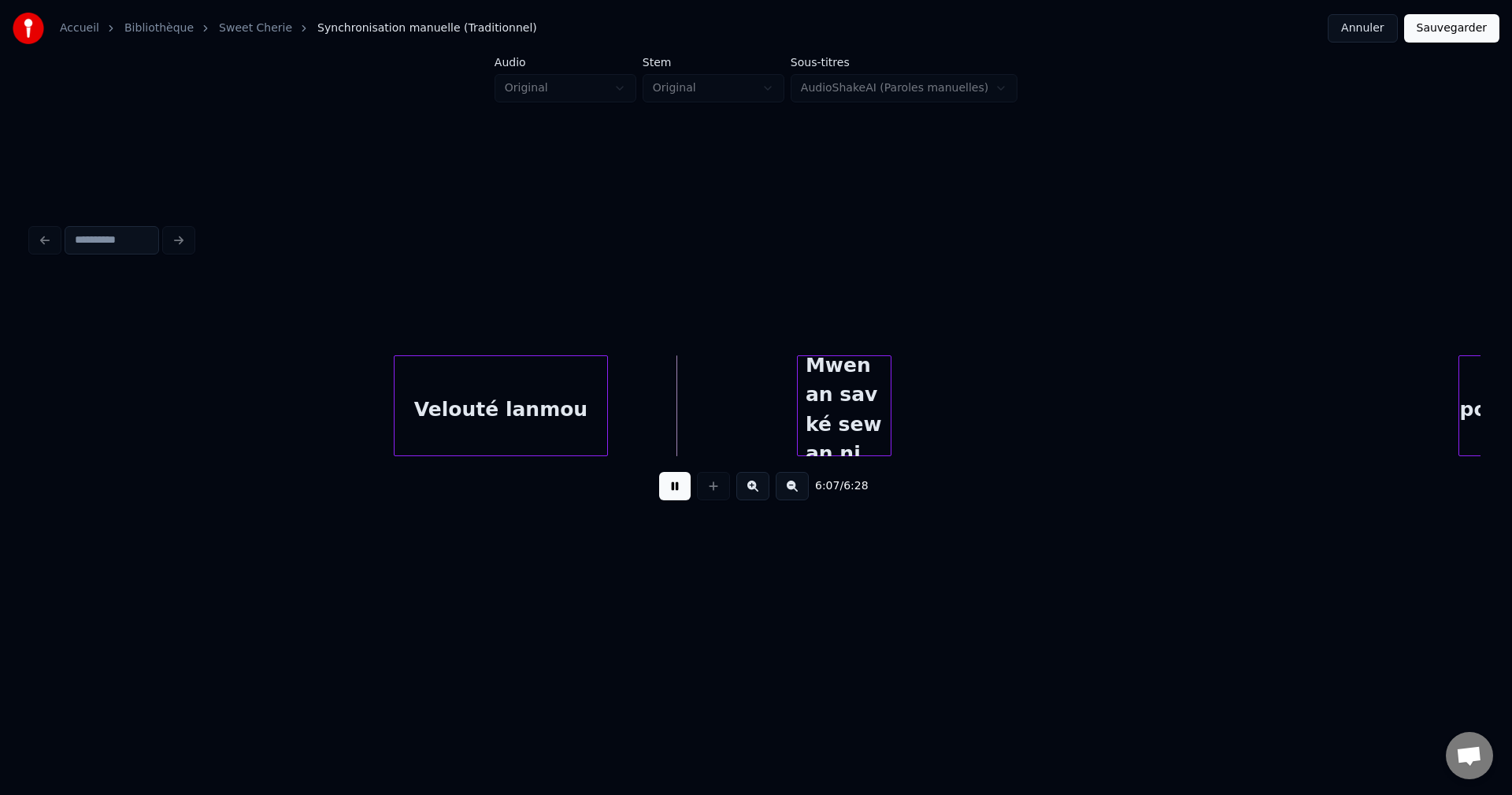
click at [668, 487] on button at bounding box center [675, 486] width 32 height 28
click at [532, 428] on div "Velouté lanmou" at bounding box center [501, 410] width 213 height 107
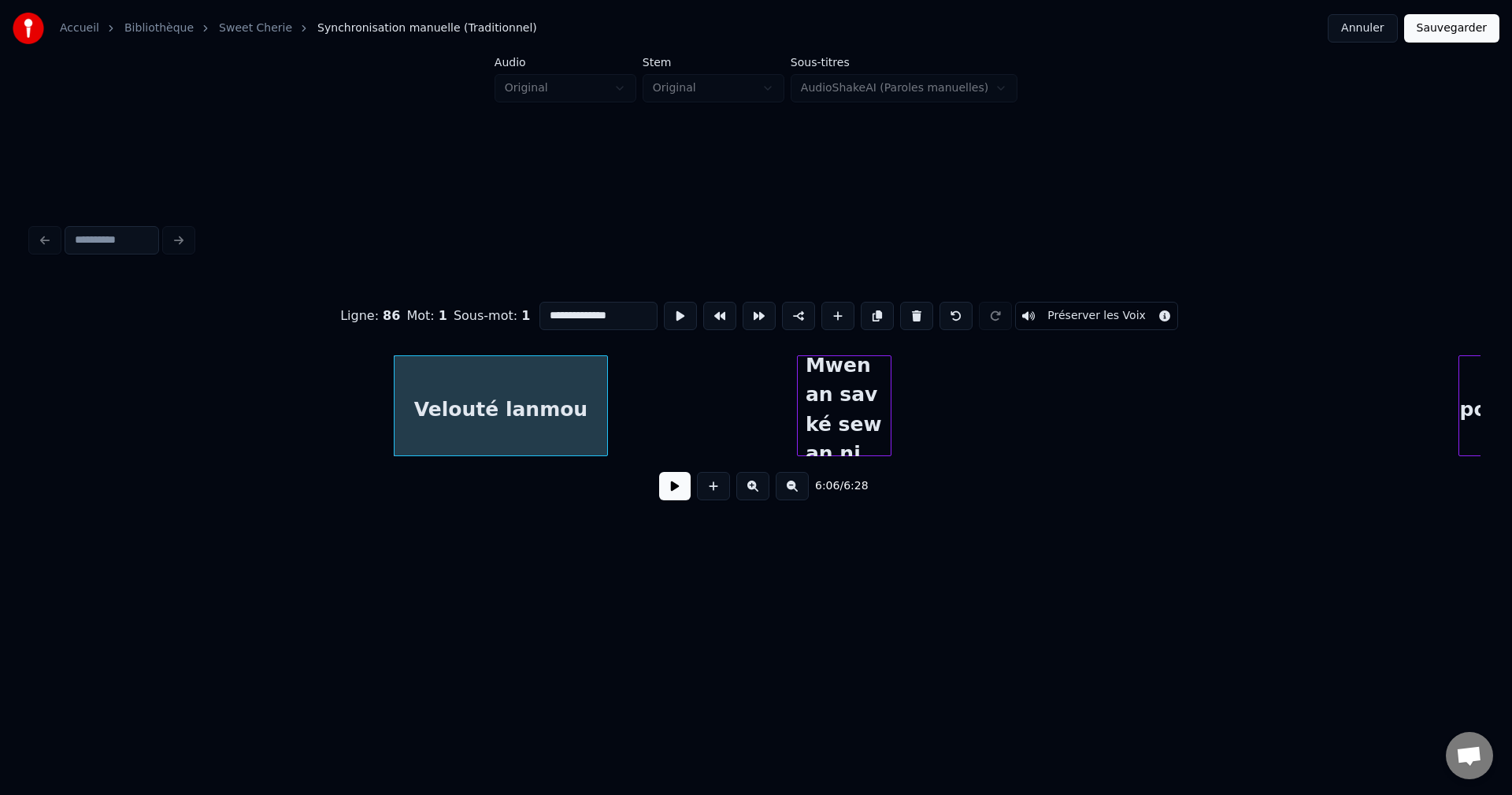
click at [675, 487] on button at bounding box center [675, 486] width 32 height 28
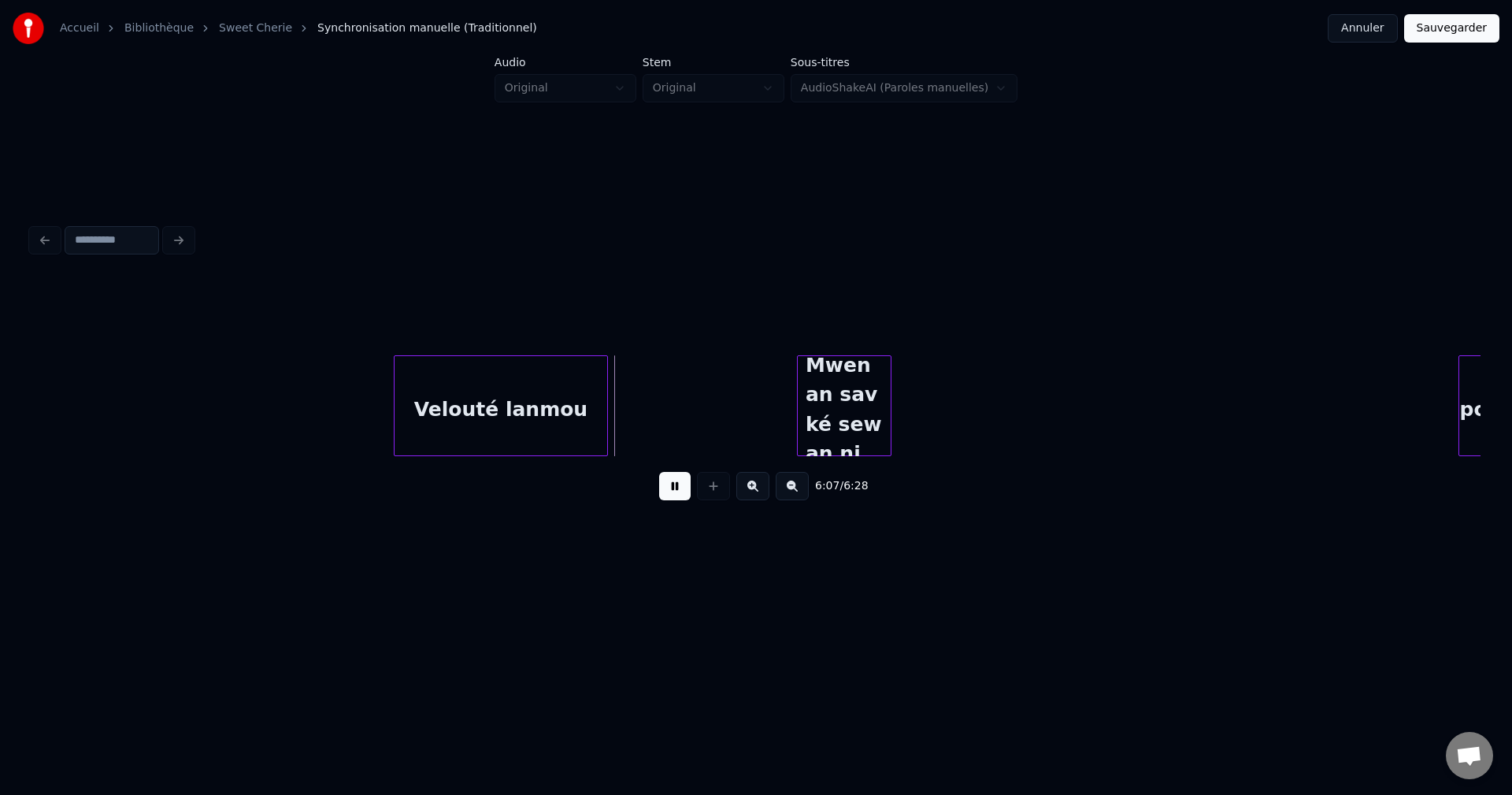
click at [672, 487] on button at bounding box center [675, 486] width 32 height 28
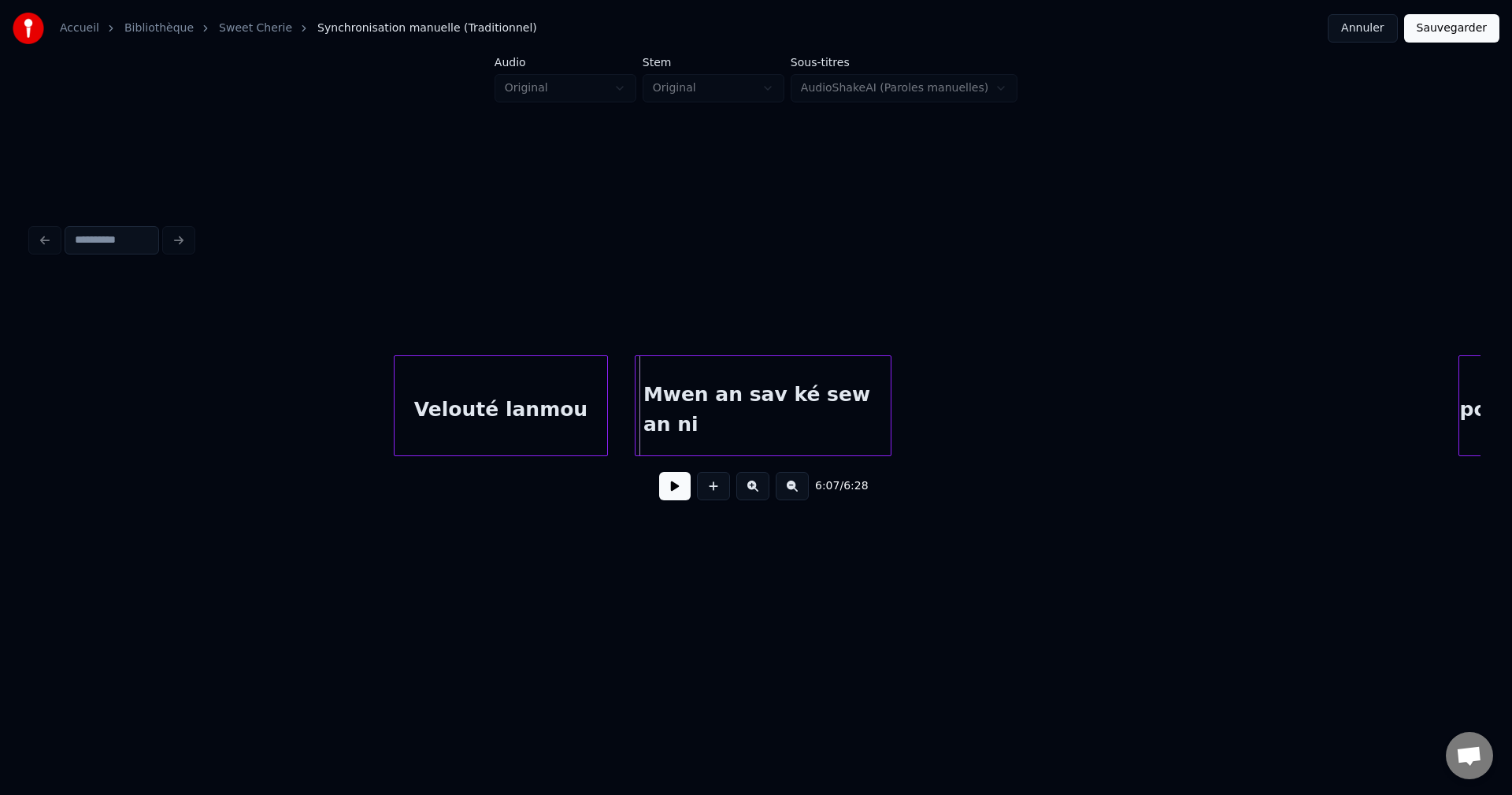
click at [636, 430] on div at bounding box center [638, 406] width 5 height 99
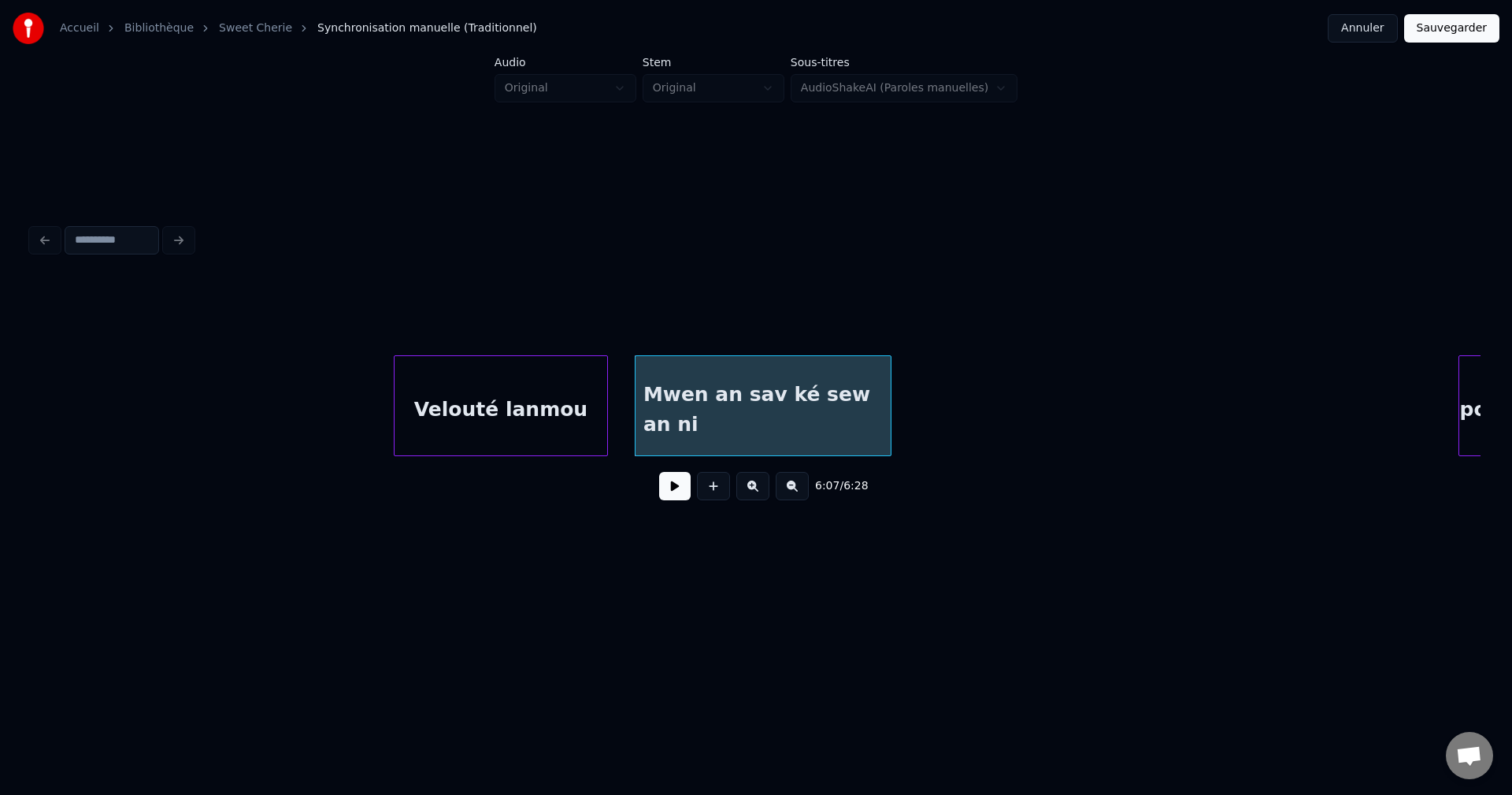
click at [533, 432] on div "Velouté lanmou" at bounding box center [501, 410] width 213 height 107
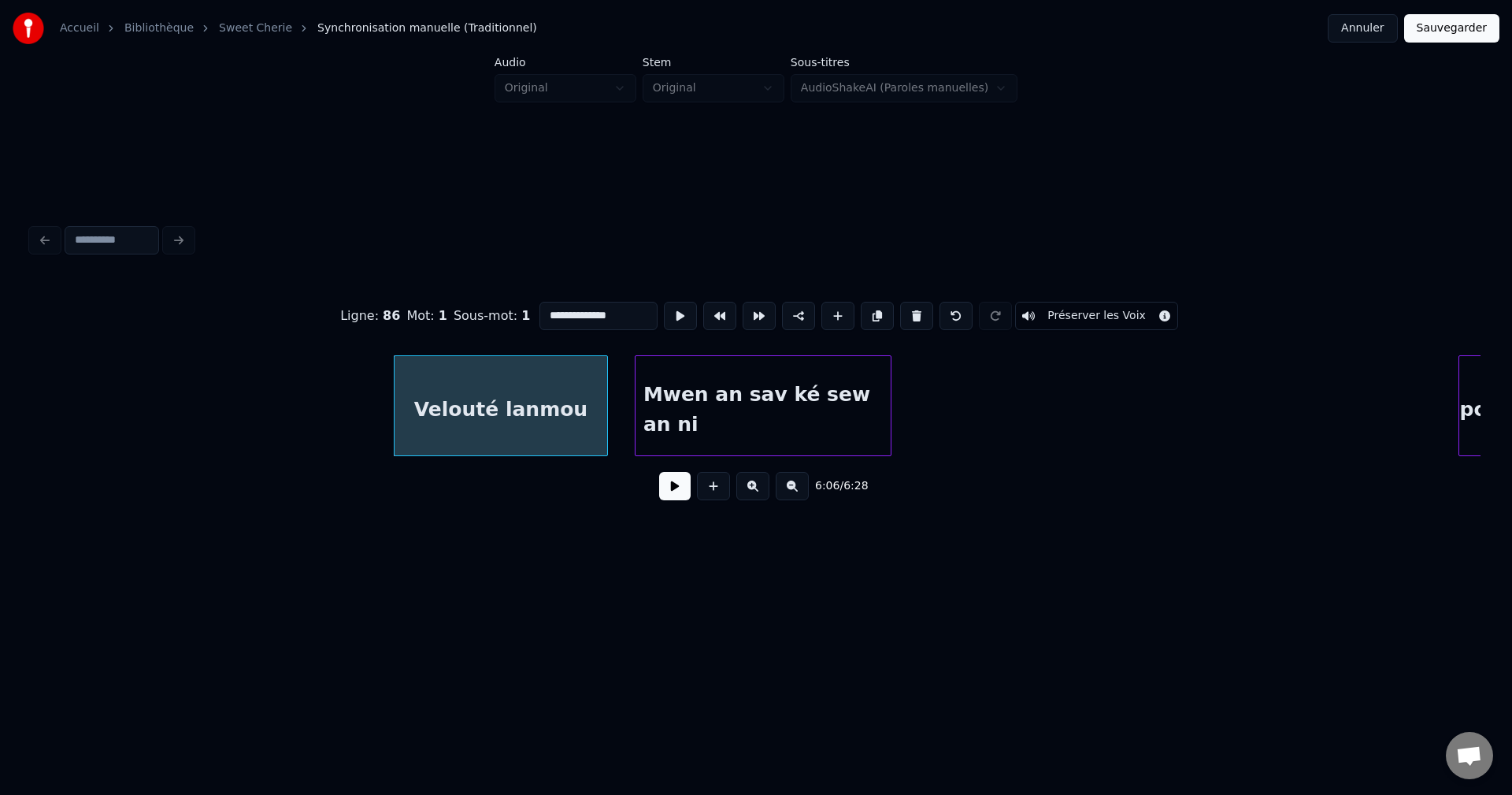
click at [676, 486] on button at bounding box center [675, 486] width 32 height 28
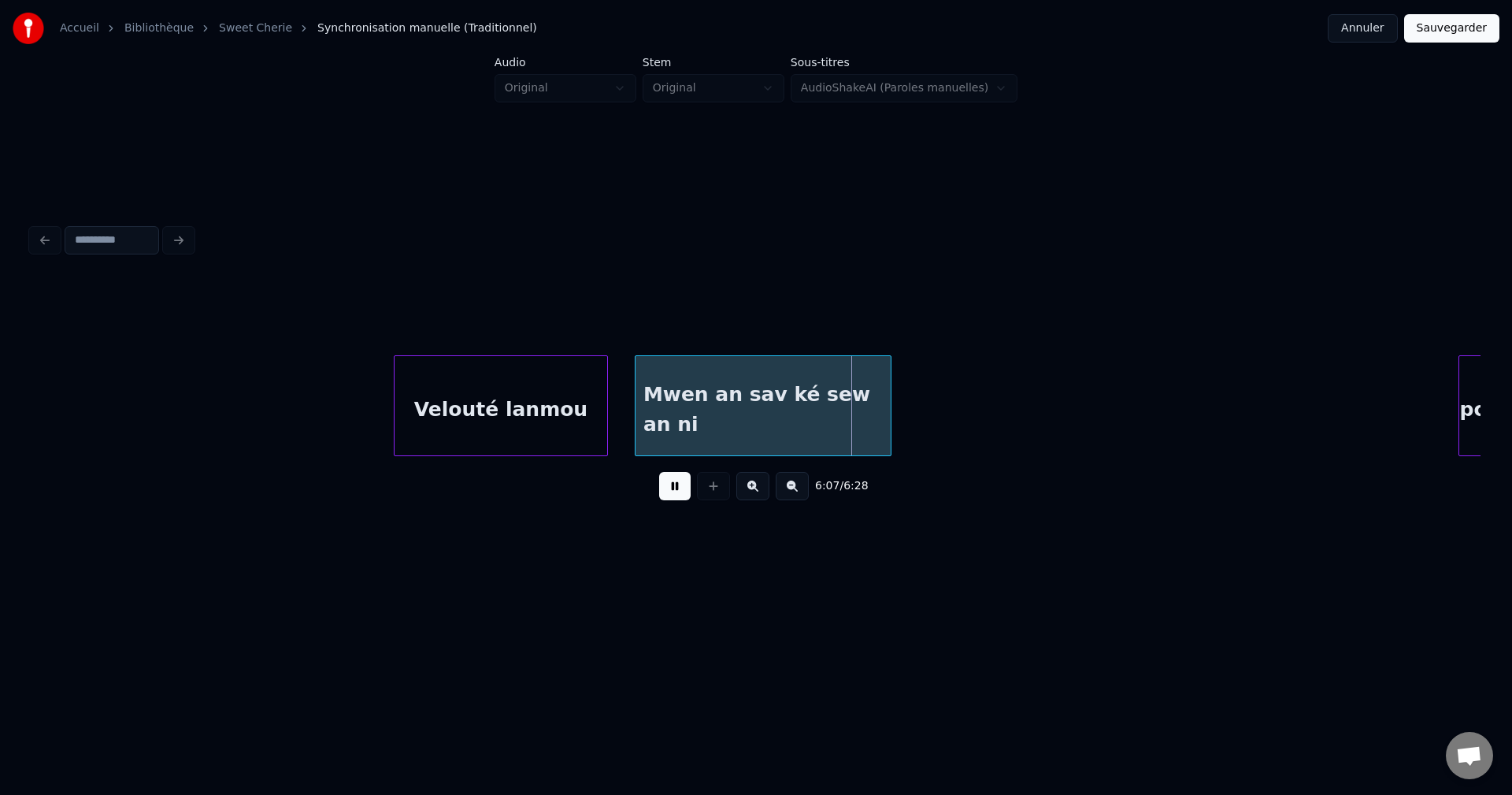
click at [676, 485] on button at bounding box center [675, 486] width 32 height 28
click at [780, 417] on div at bounding box center [782, 406] width 5 height 99
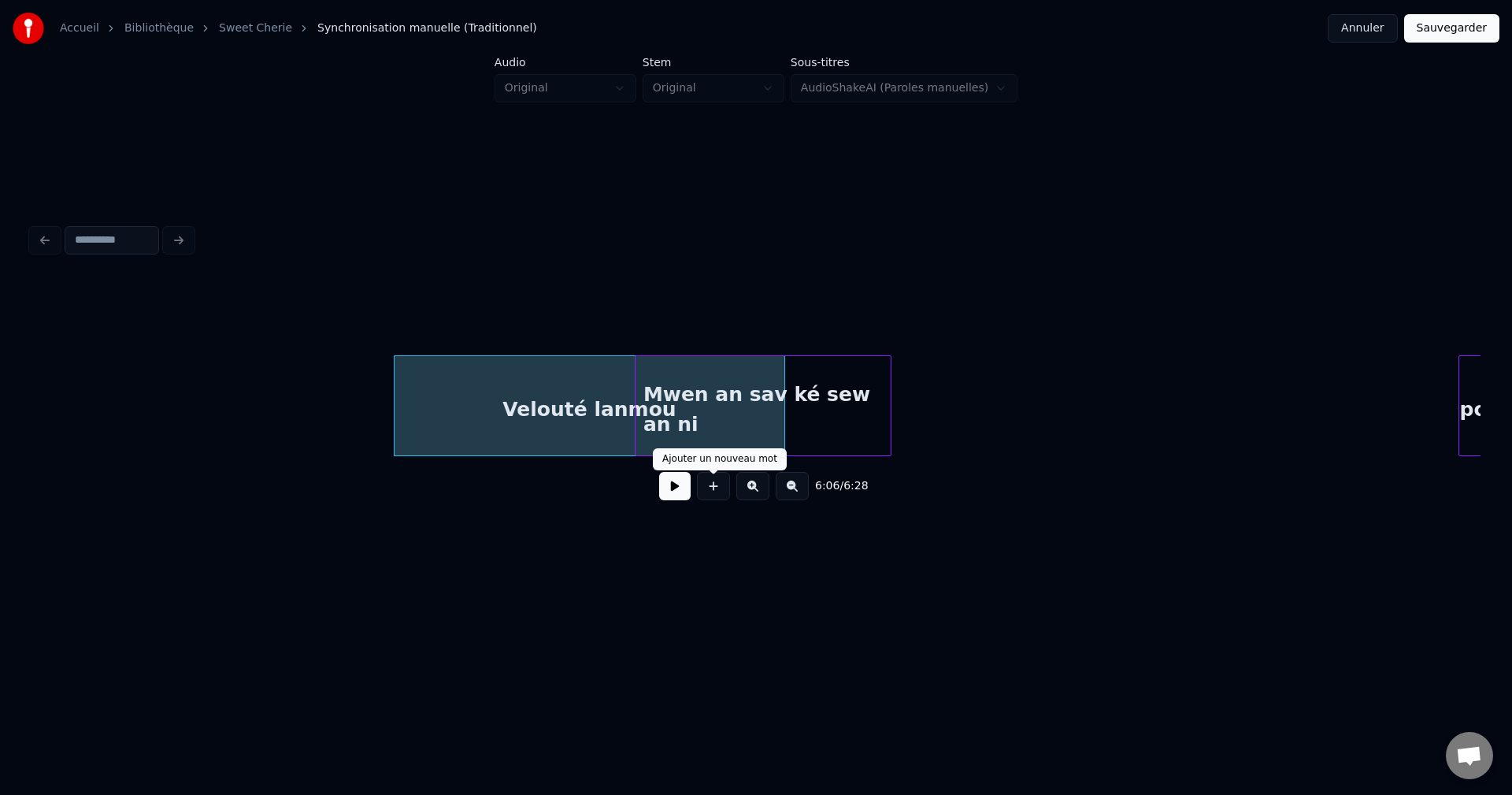
click at [688, 495] on button at bounding box center [675, 486] width 32 height 28
click at [817, 411] on div "Mwen an sav ké sew an ni" at bounding box center [763, 410] width 255 height 107
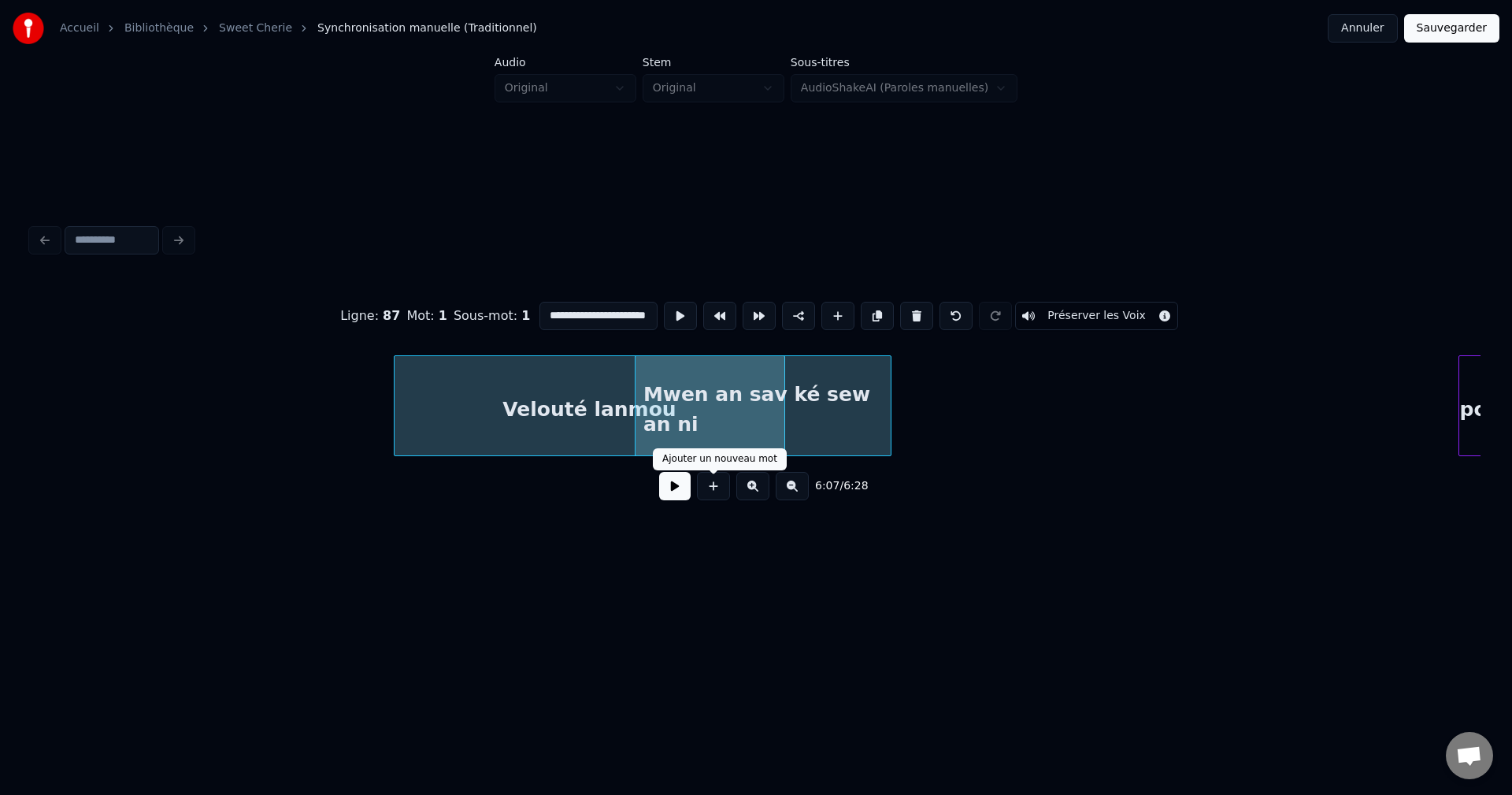
click at [691, 491] on div "6:07 / 6:28" at bounding box center [756, 486] width 1424 height 35
click at [691, 487] on div "6:07 / 6:28" at bounding box center [756, 486] width 1424 height 35
click at [675, 487] on button at bounding box center [675, 486] width 32 height 28
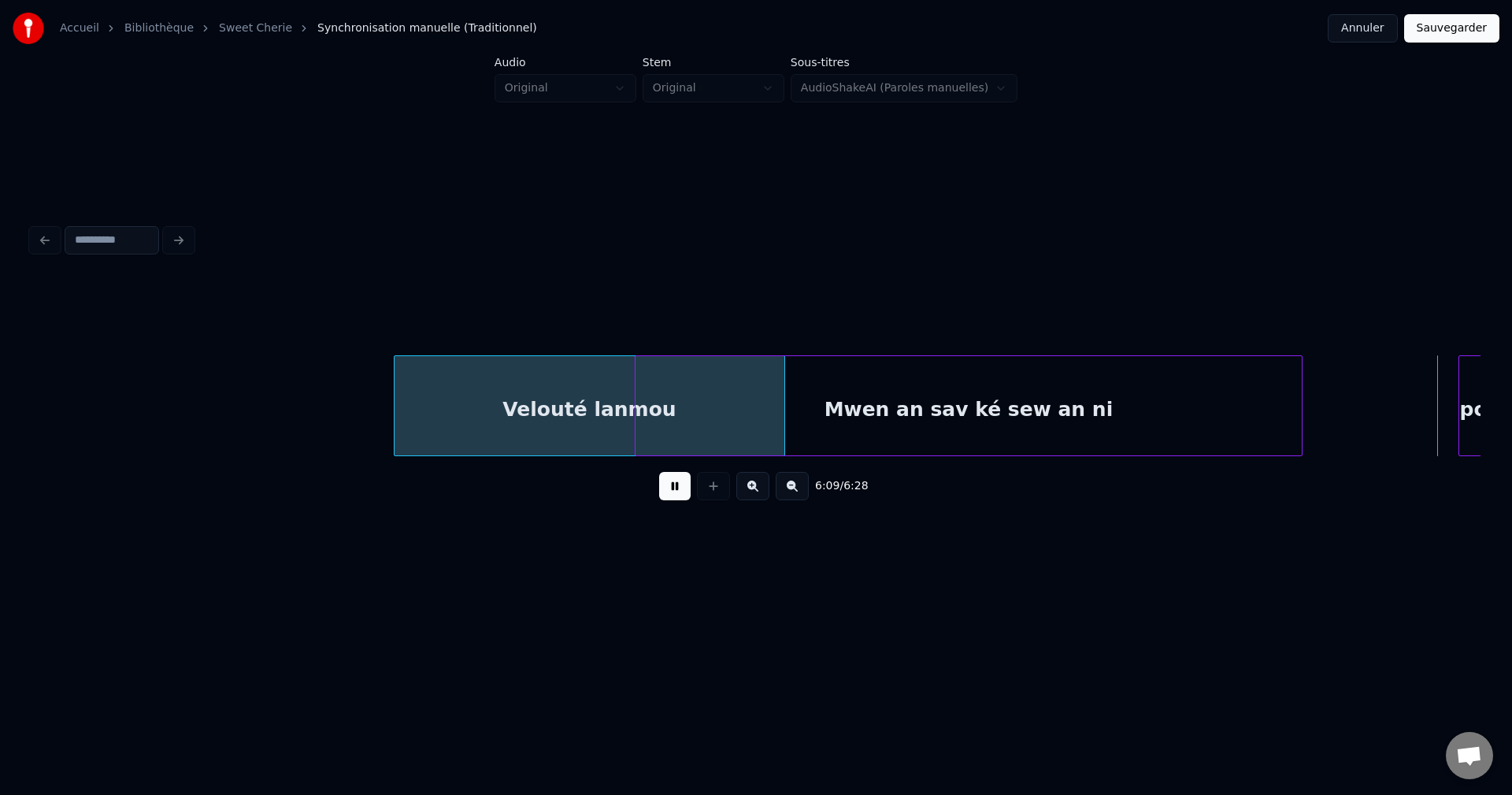
click at [1299, 417] on div at bounding box center [1299, 406] width 5 height 99
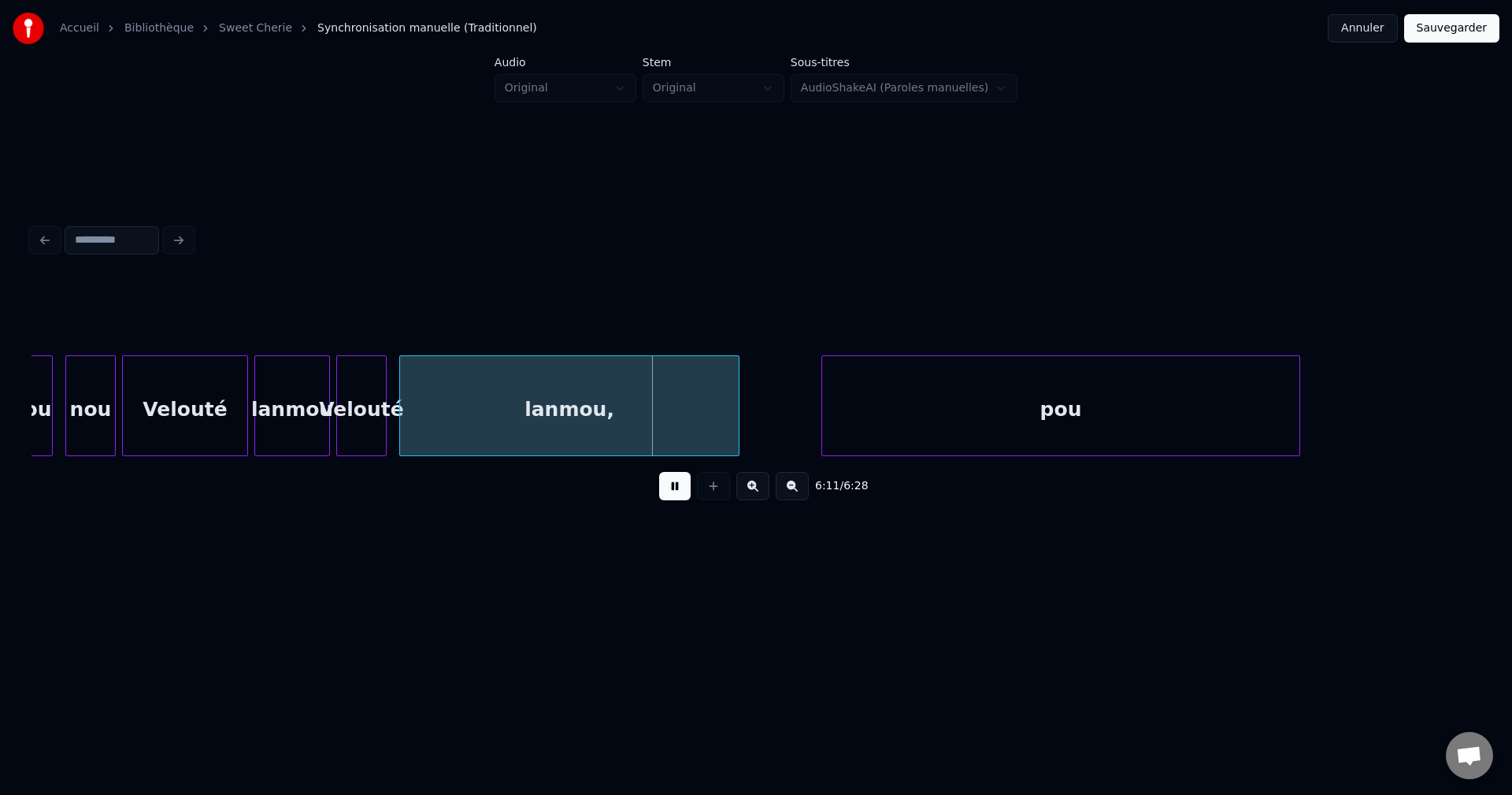
click at [674, 495] on button at bounding box center [675, 486] width 32 height 28
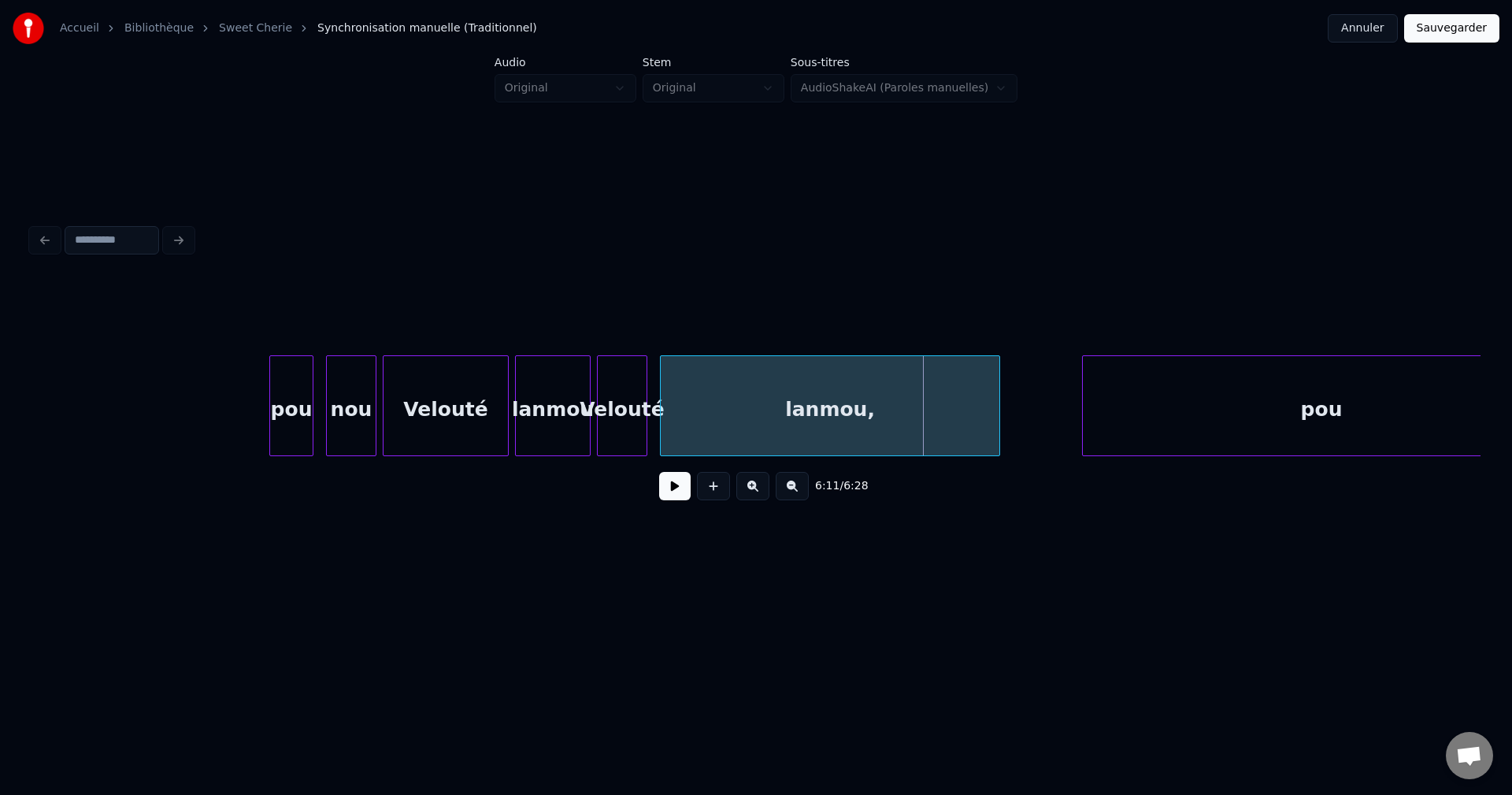
scroll to position [0, 116188]
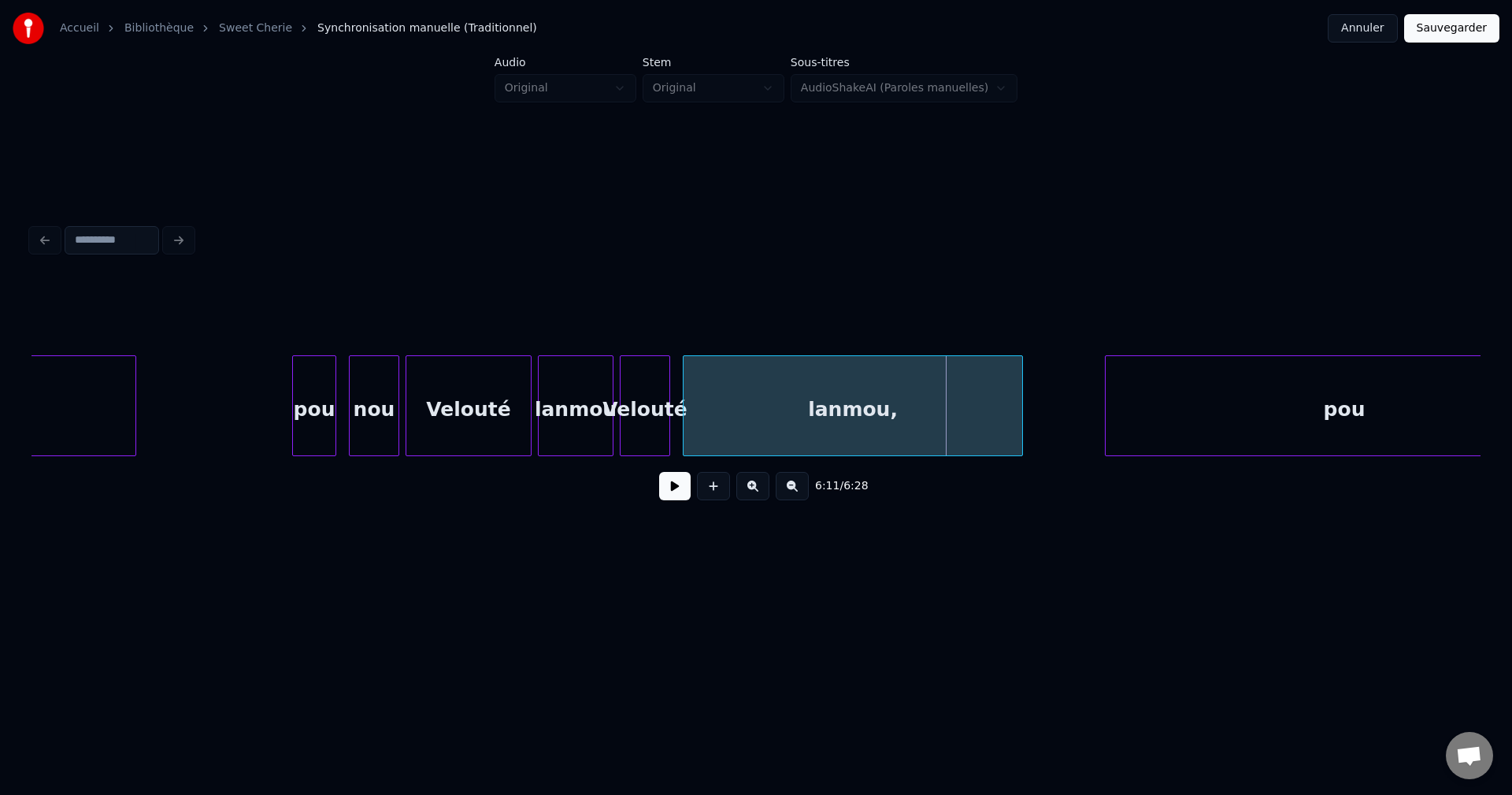
click at [309, 401] on div "pou" at bounding box center [315, 410] width 43 height 107
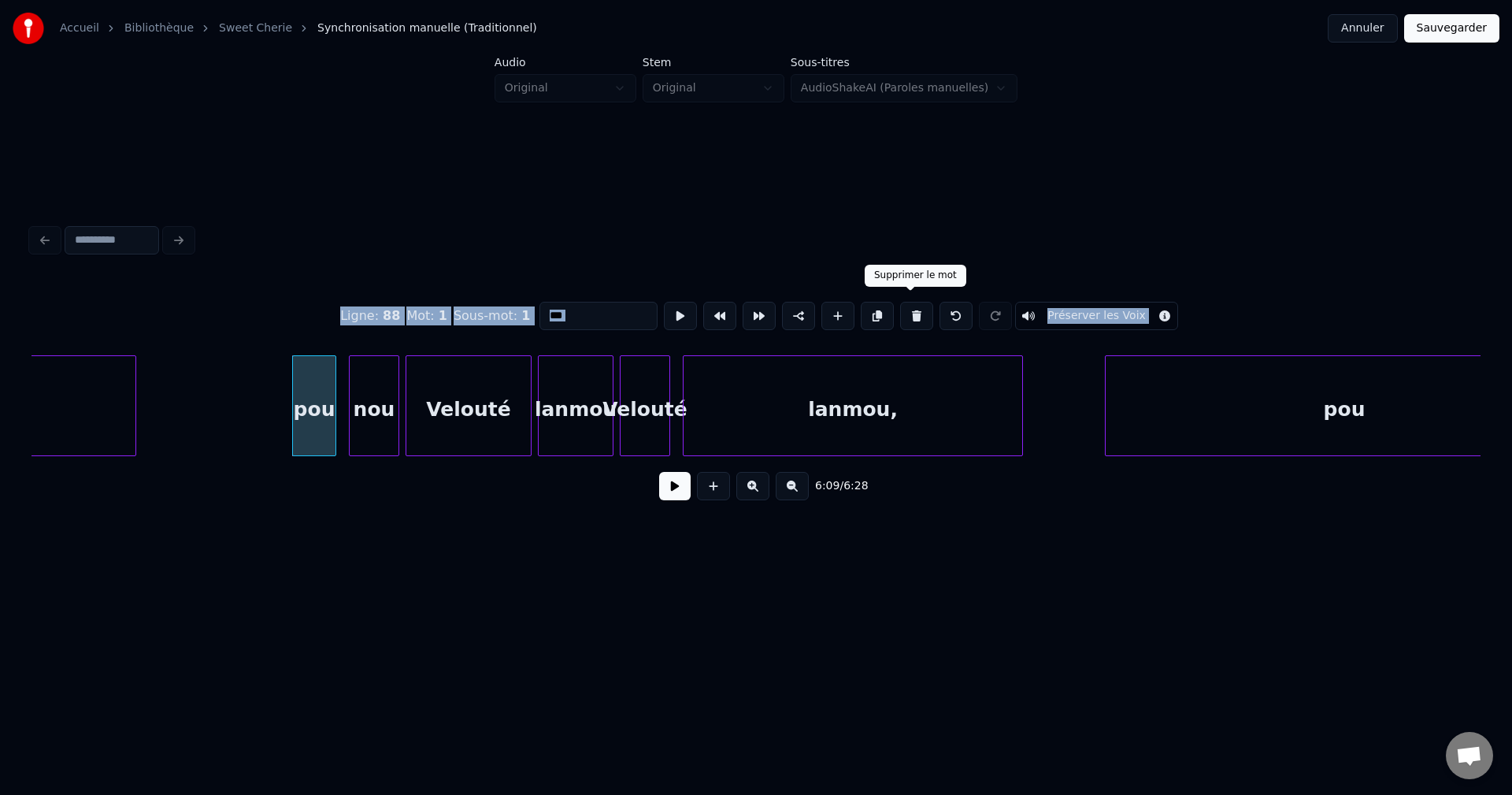
click at [918, 306] on button at bounding box center [917, 316] width 33 height 28
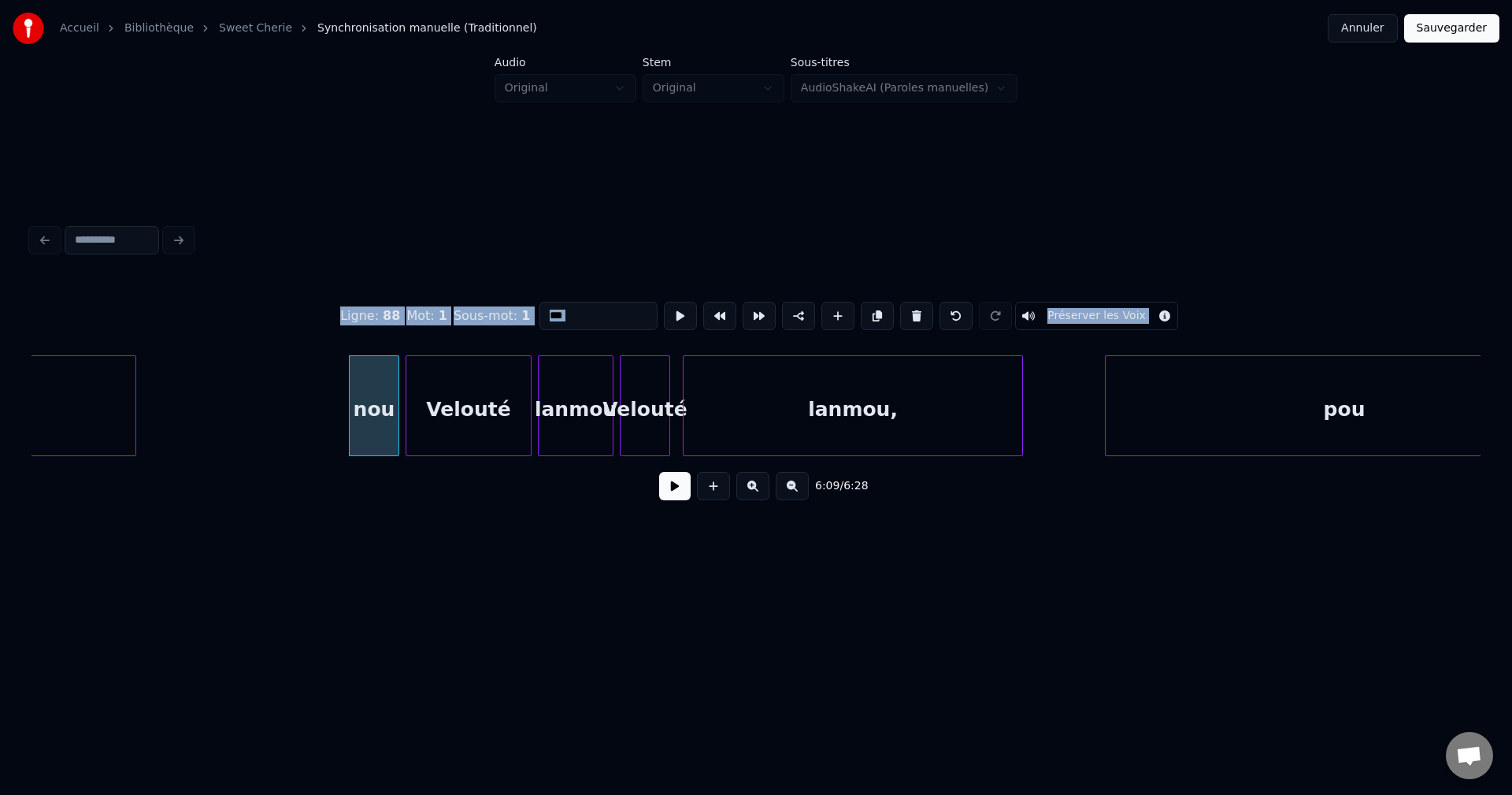
click at [918, 306] on button at bounding box center [917, 316] width 33 height 28
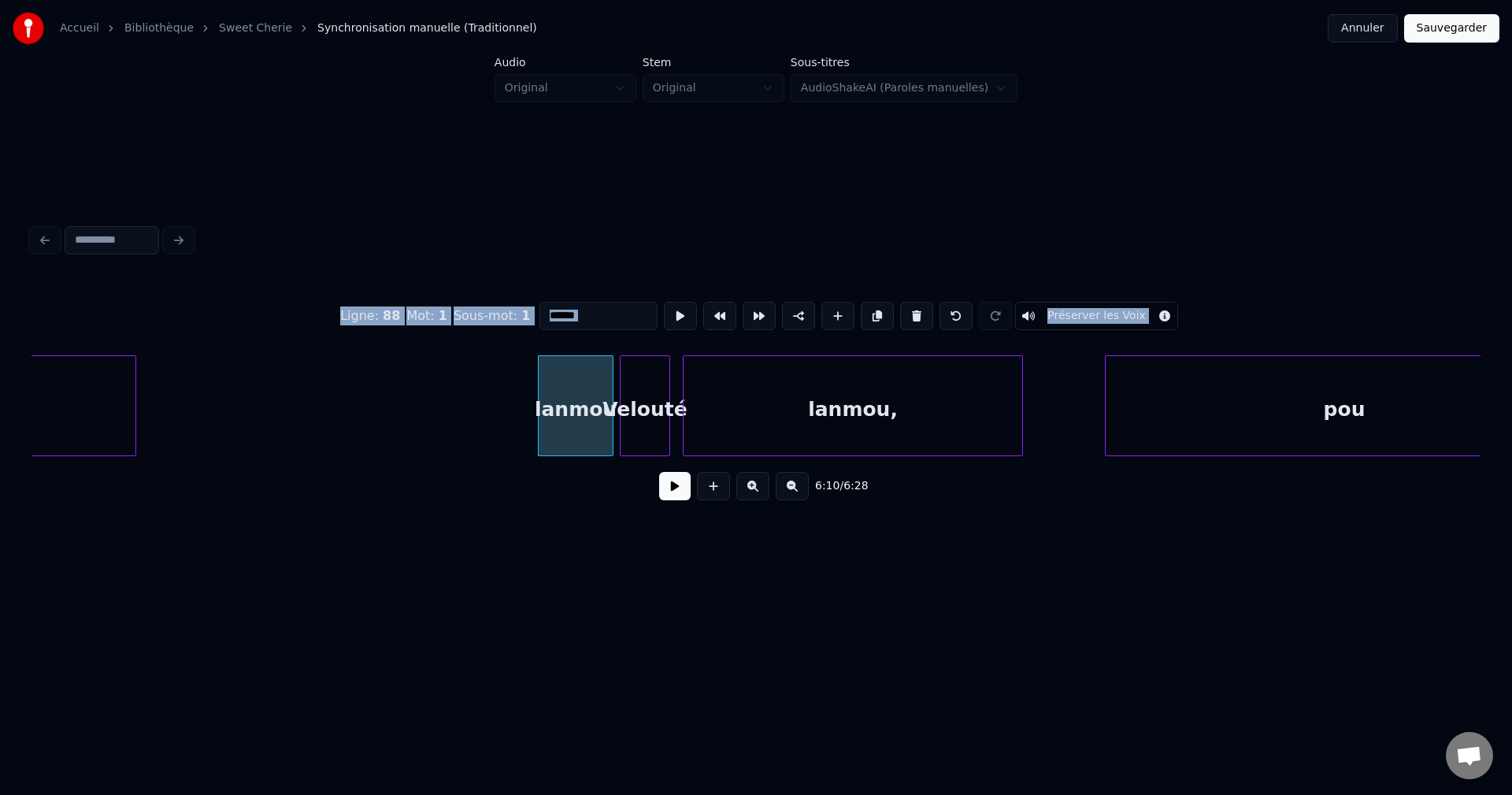
click at [918, 306] on button at bounding box center [917, 316] width 33 height 28
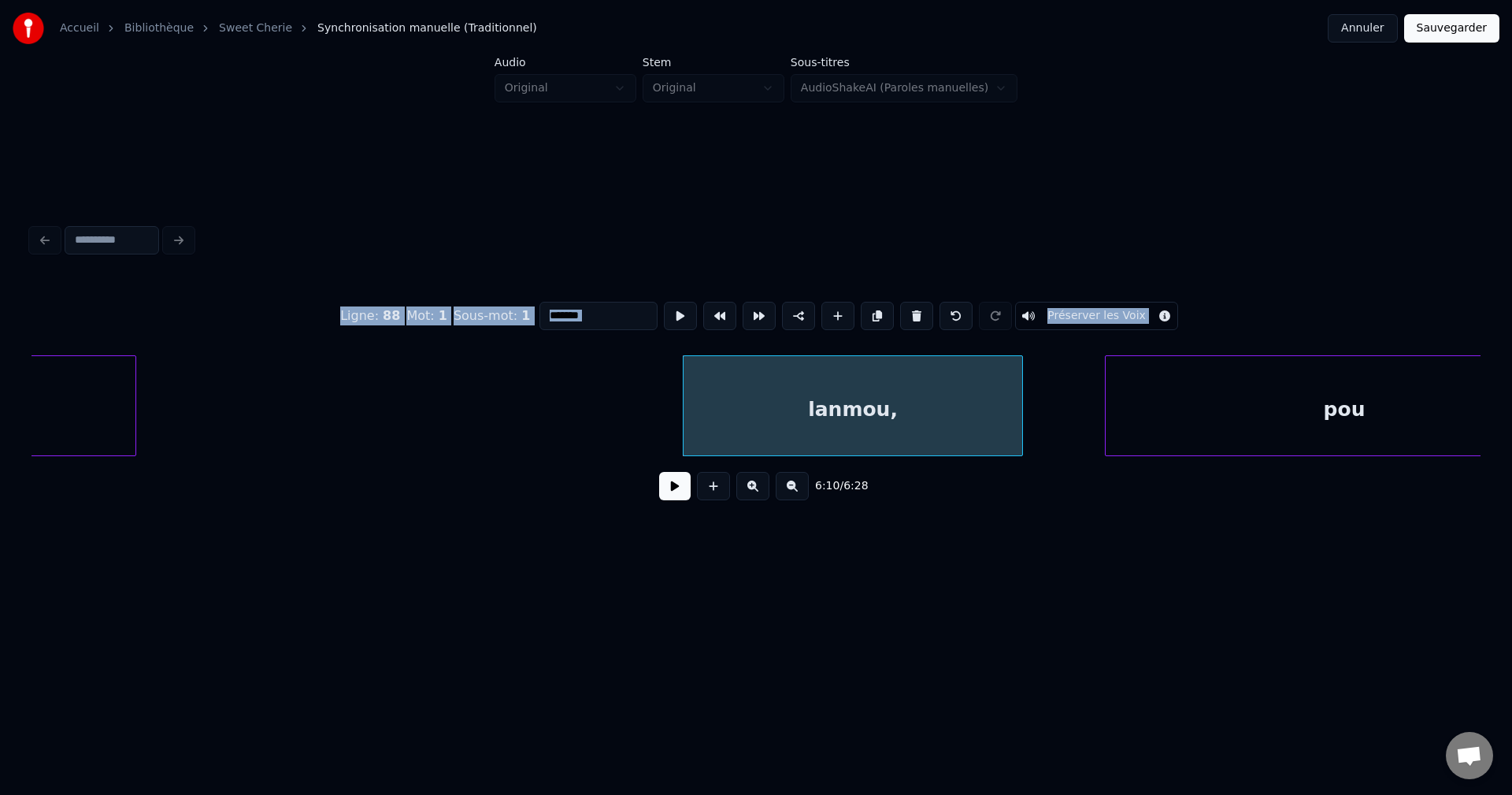
click at [918, 306] on button at bounding box center [917, 316] width 33 height 28
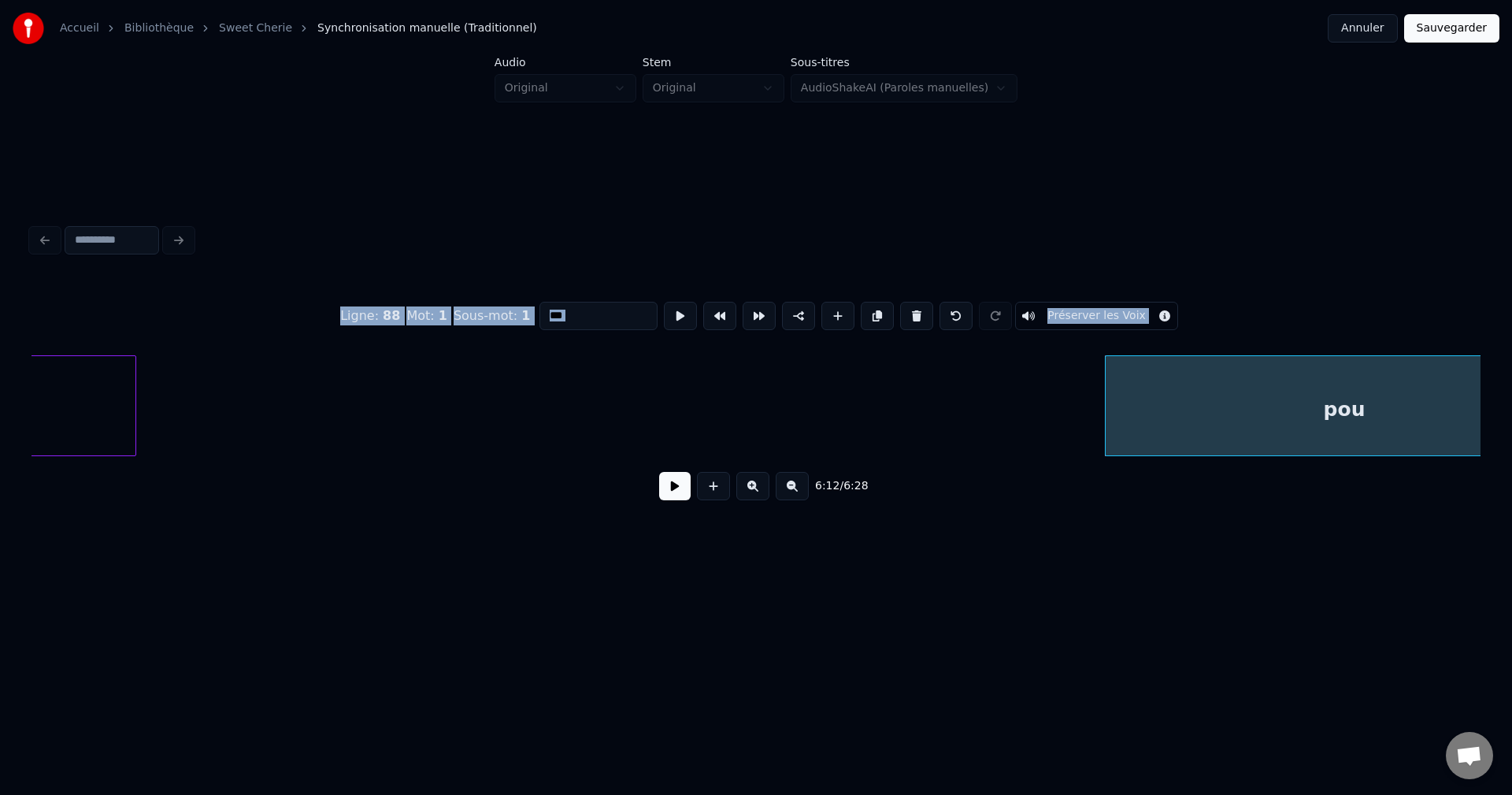
click at [919, 306] on button at bounding box center [917, 316] width 33 height 28
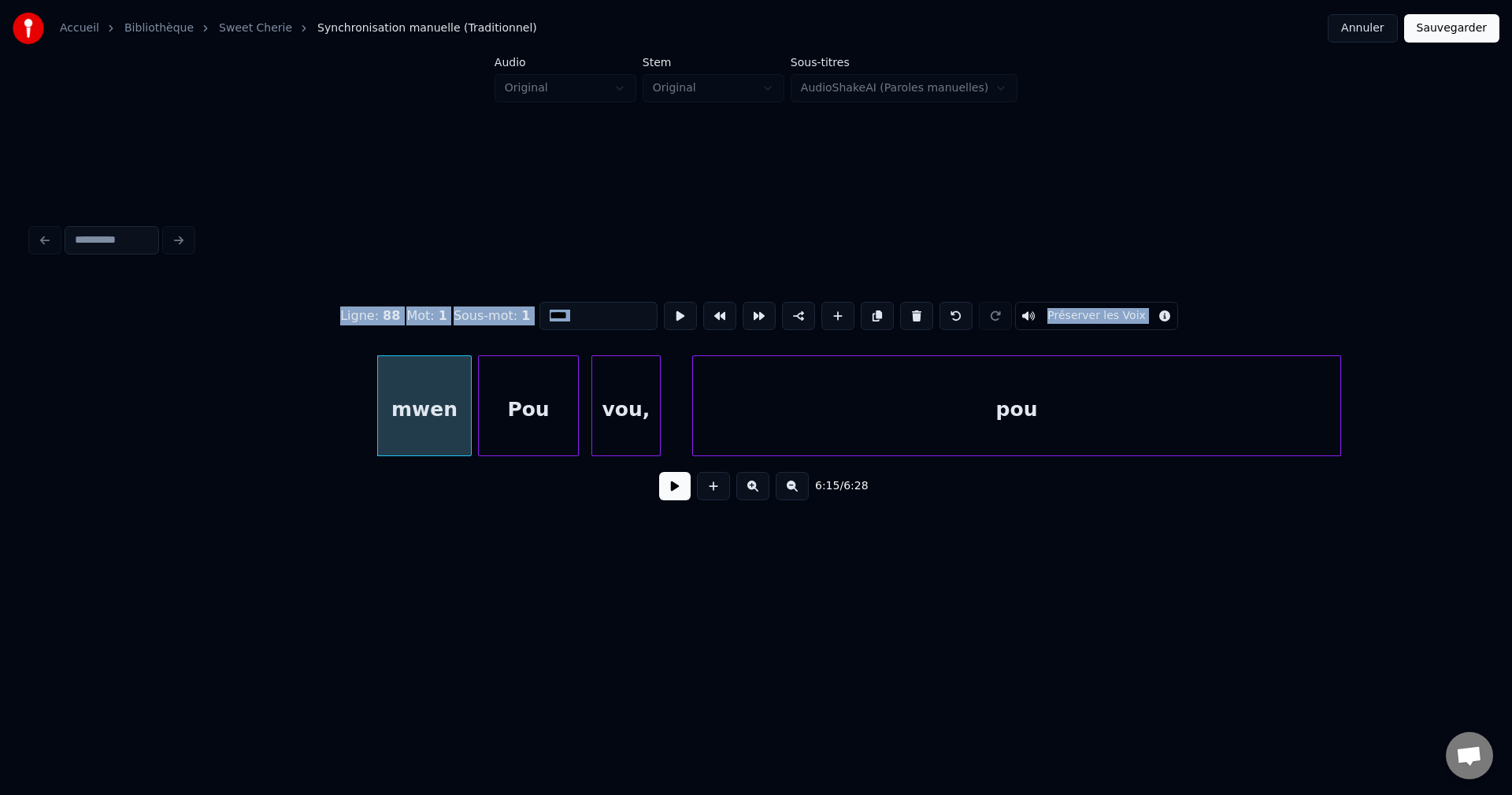
scroll to position [0, 117664]
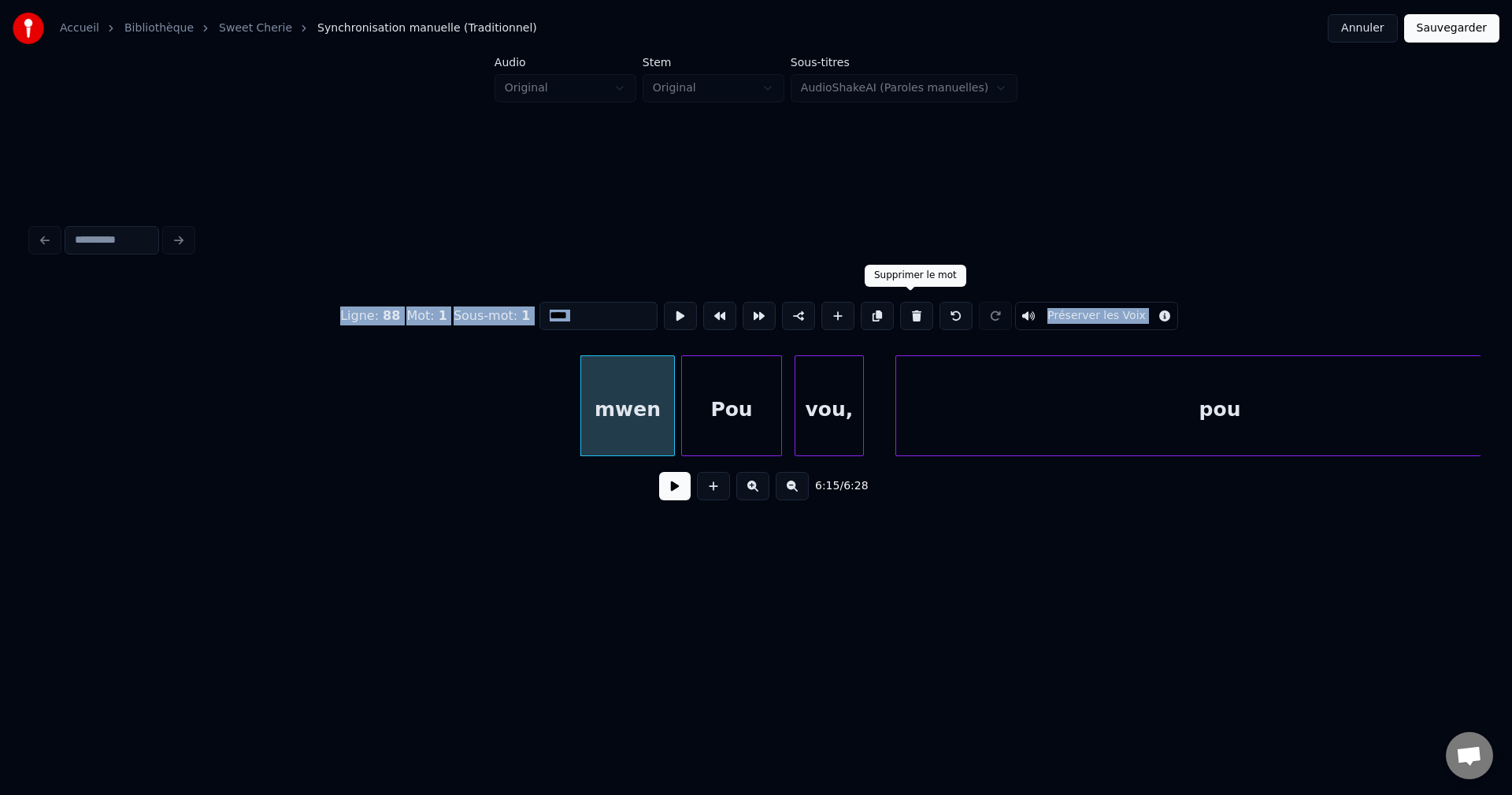
click at [914, 316] on button at bounding box center [917, 316] width 33 height 28
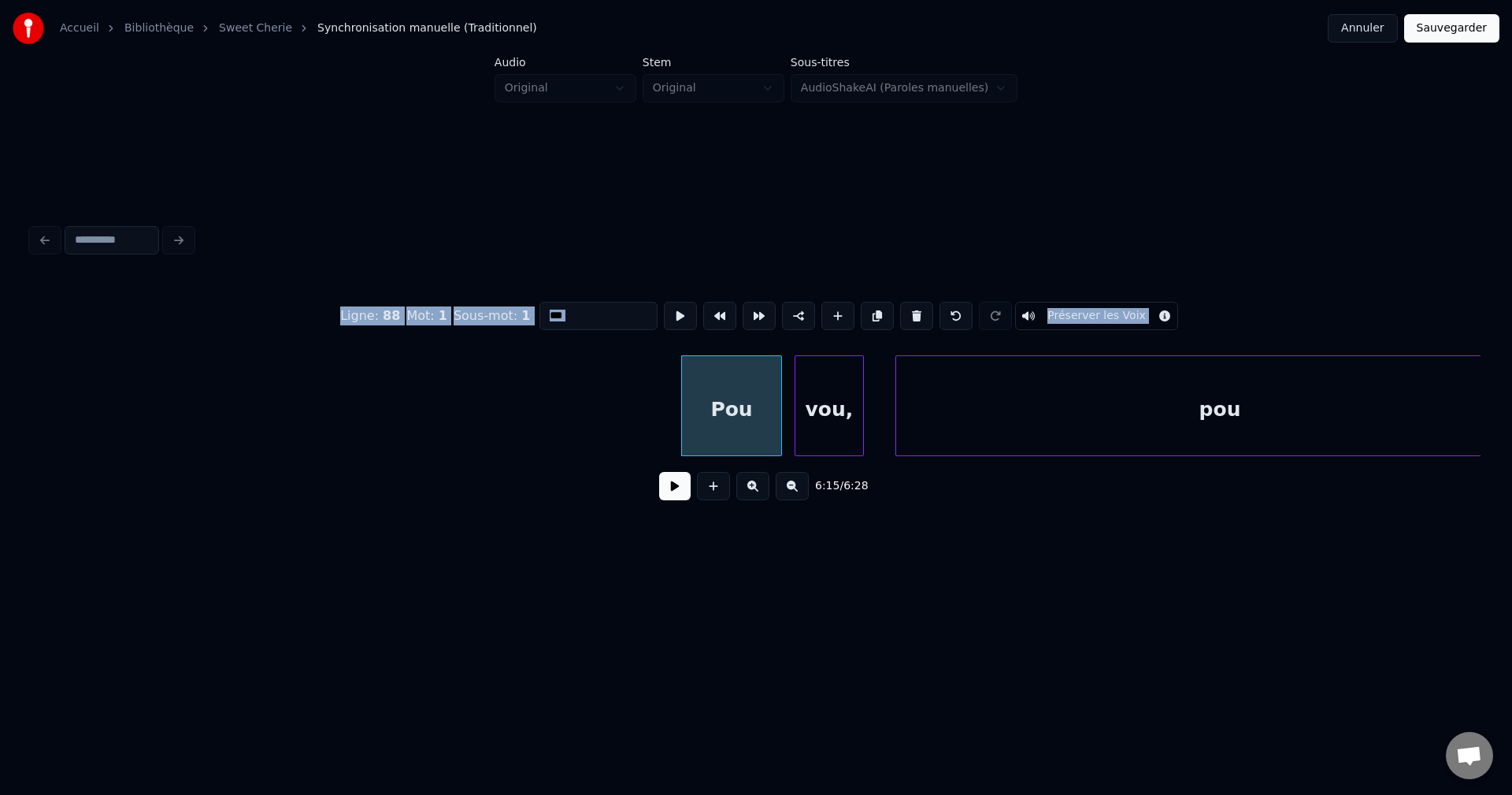
click at [913, 316] on button at bounding box center [917, 316] width 33 height 28
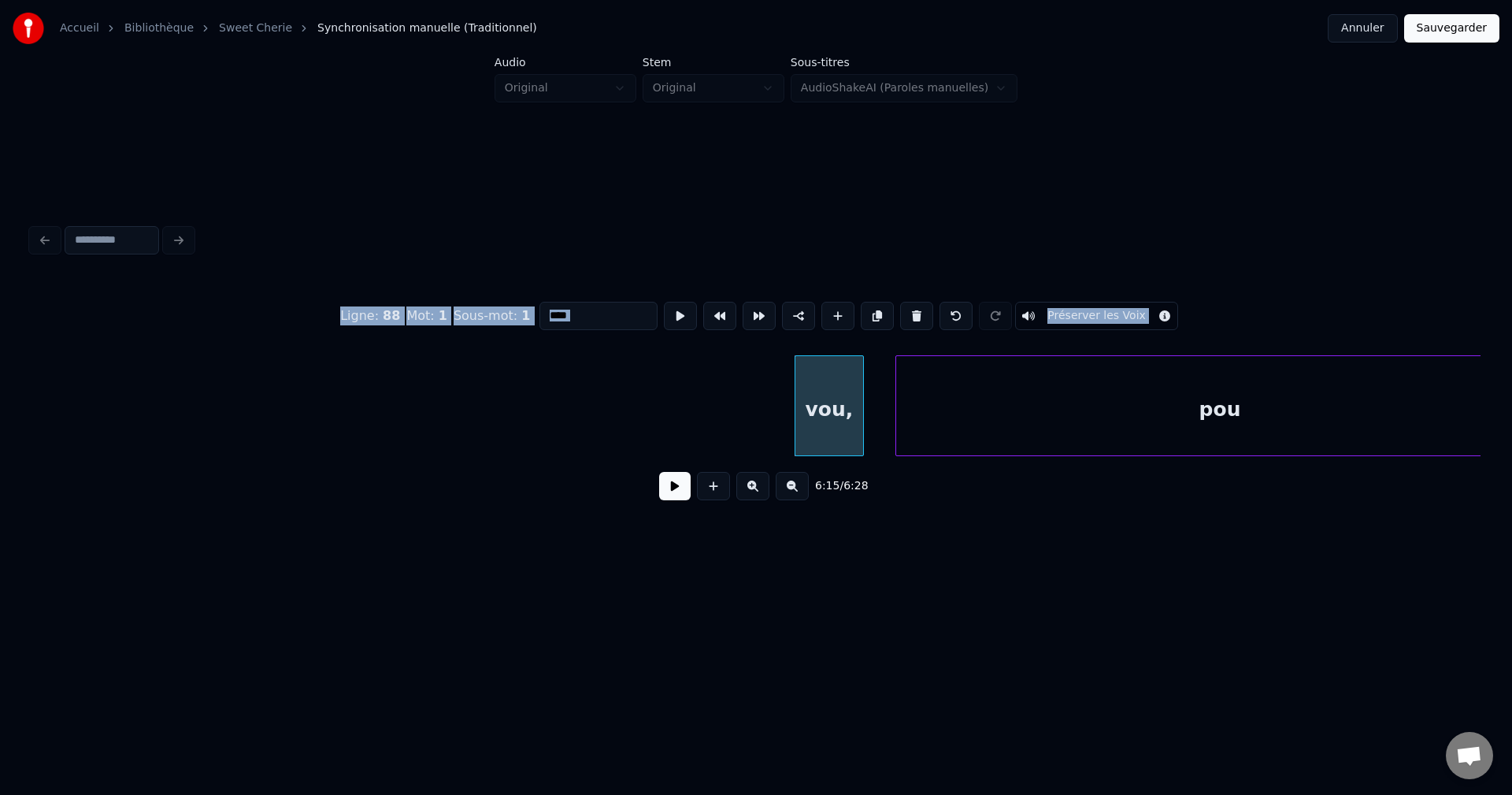
click at [913, 316] on button at bounding box center [917, 316] width 33 height 28
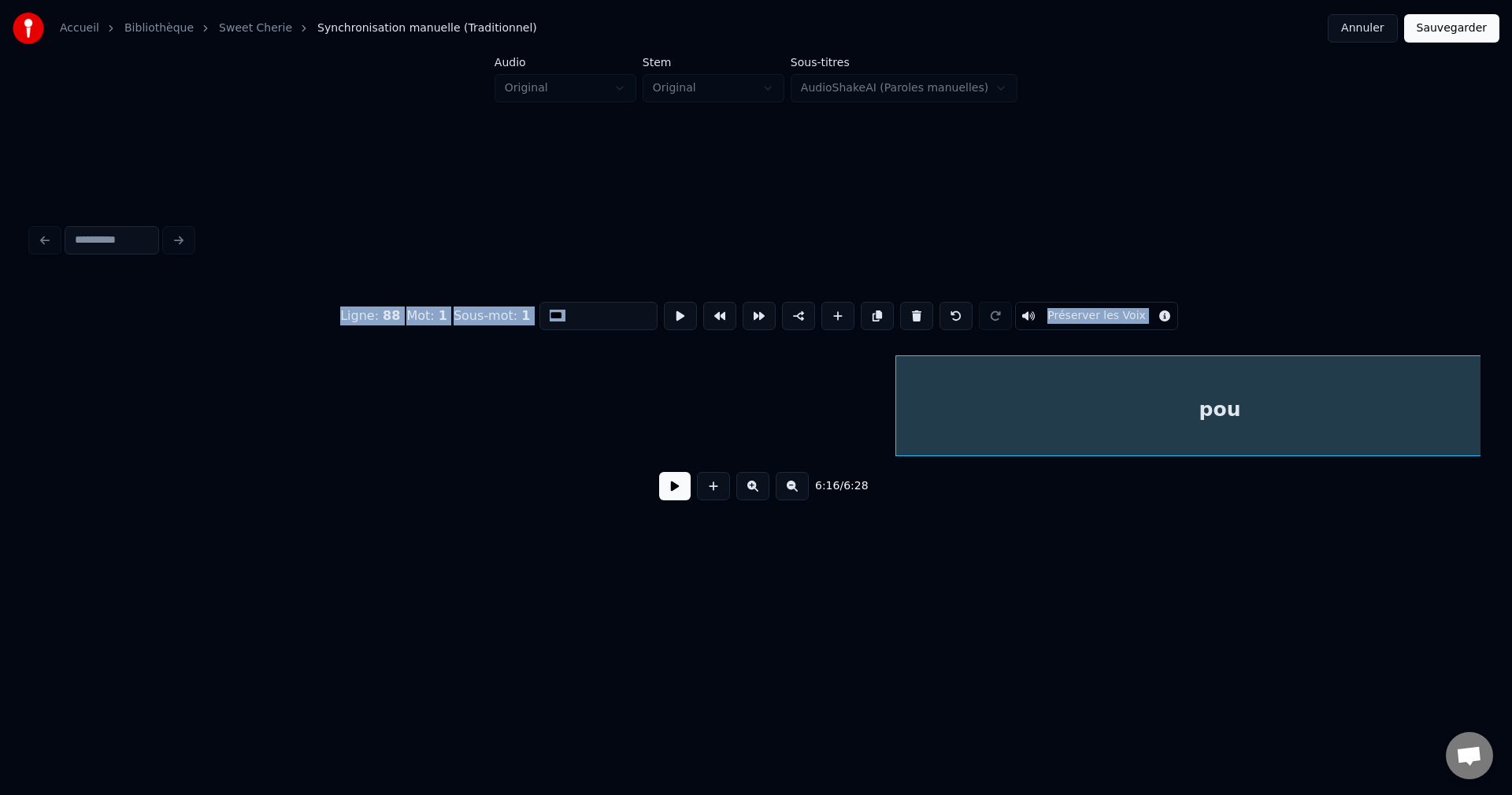
click at [913, 316] on button at bounding box center [917, 316] width 33 height 28
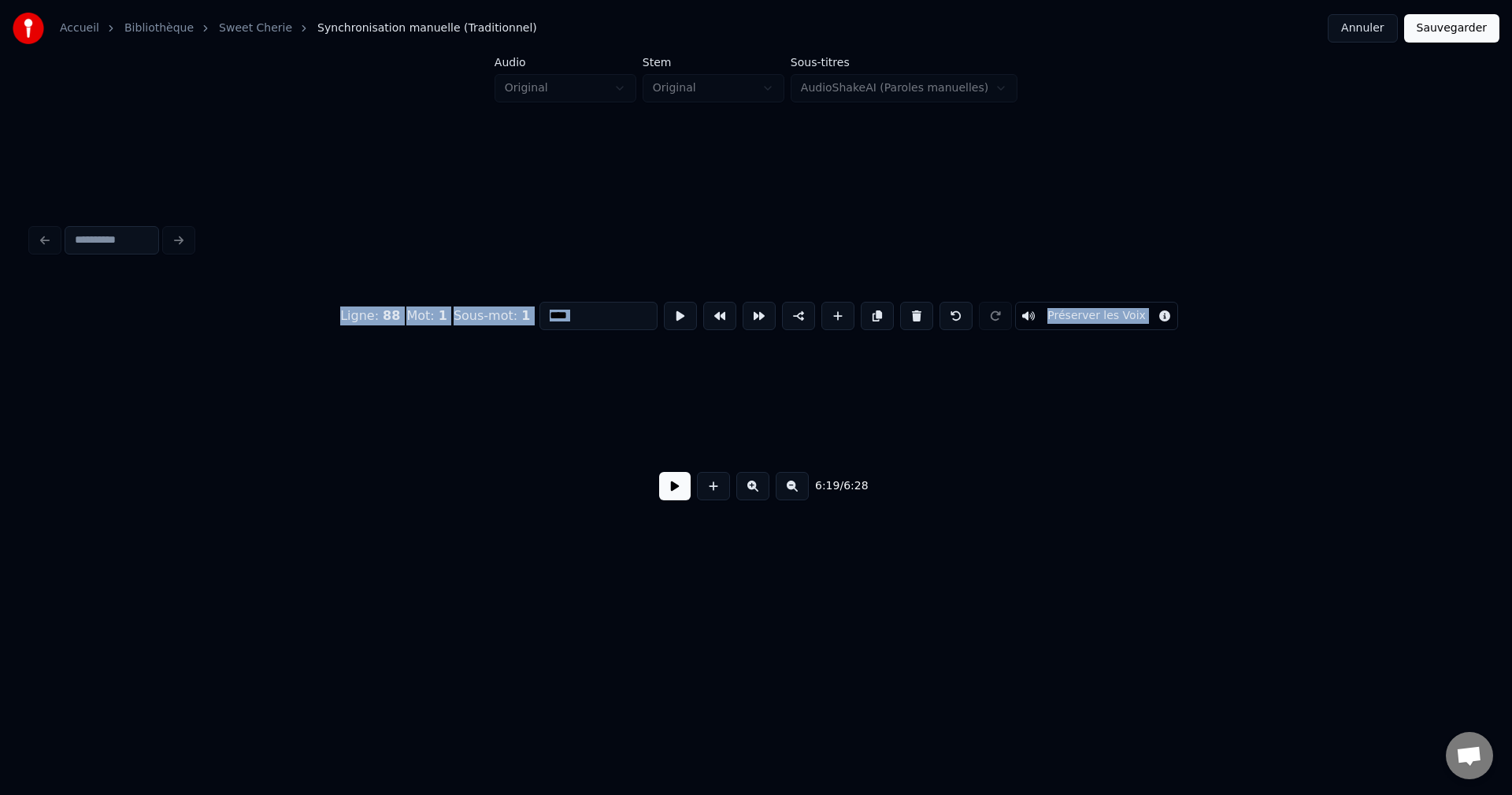
scroll to position [0, 117190]
click at [908, 318] on button at bounding box center [917, 316] width 33 height 28
type input "**********"
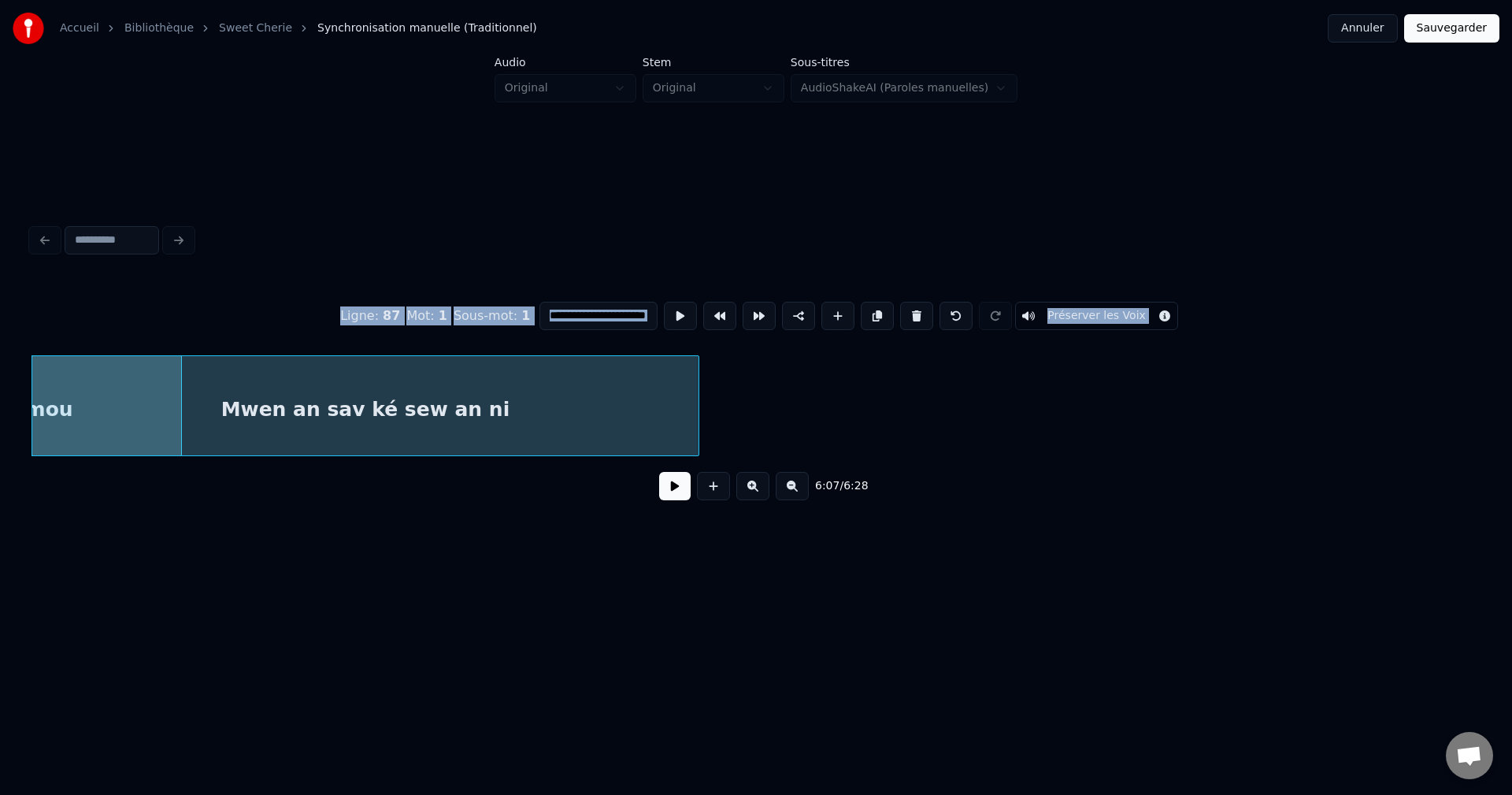
click at [461, 421] on div "Mwen an sav ké sew an ni" at bounding box center [365, 410] width 666 height 107
click at [671, 492] on button at bounding box center [675, 486] width 32 height 28
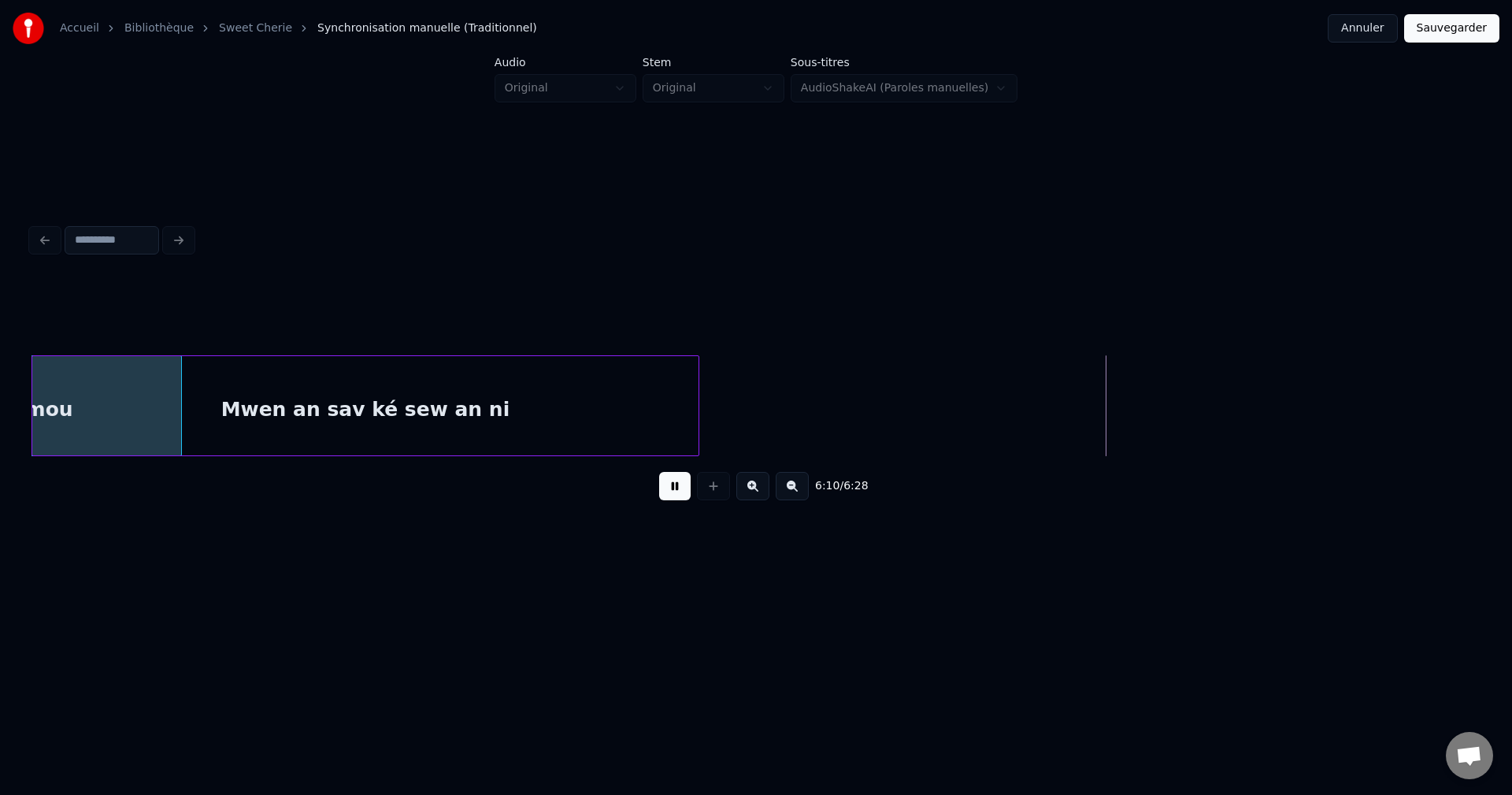
click at [669, 418] on div "Mwen an sav ké sew an ni" at bounding box center [365, 410] width 666 height 107
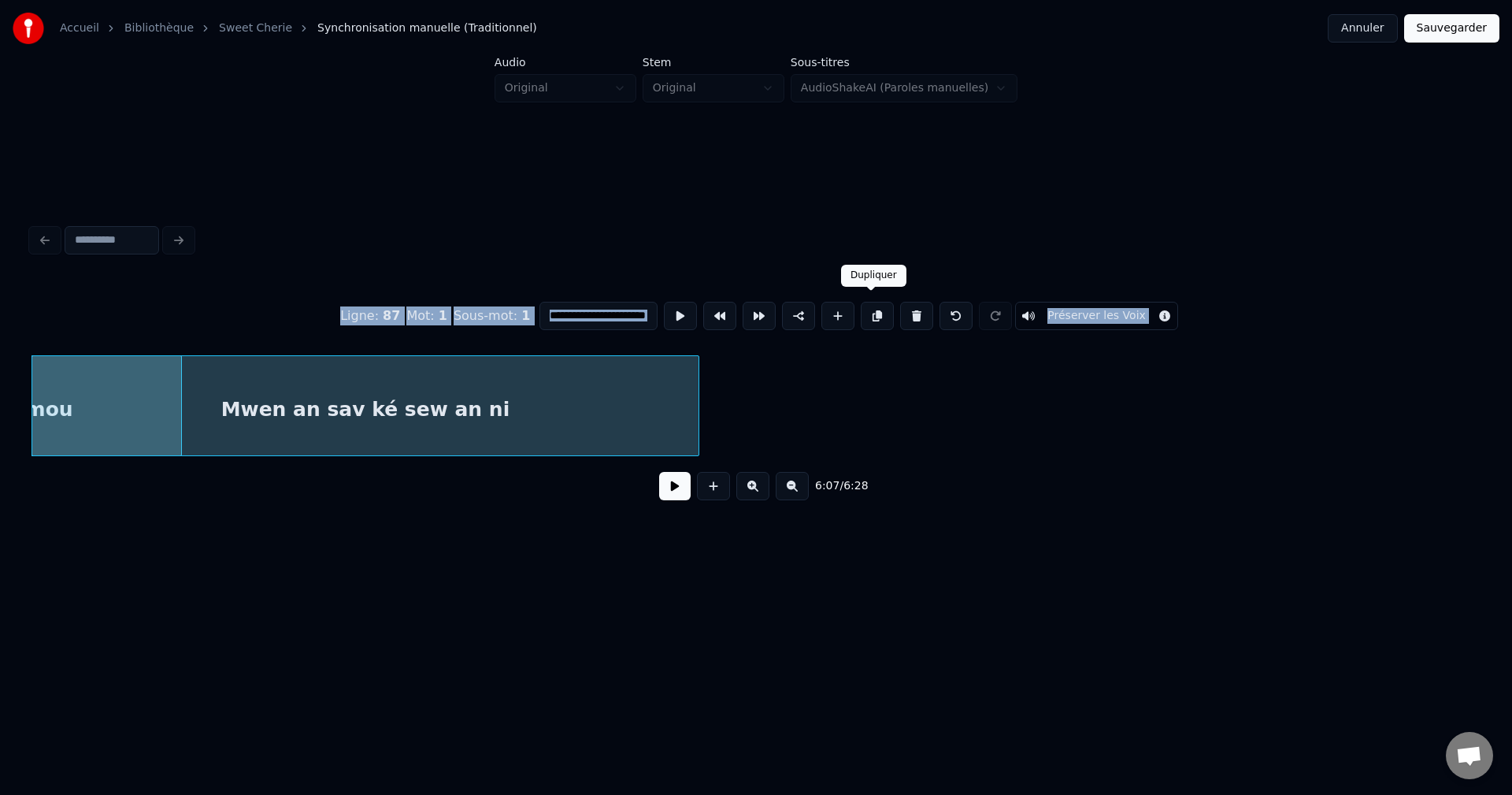
click at [873, 308] on button at bounding box center [877, 316] width 33 height 28
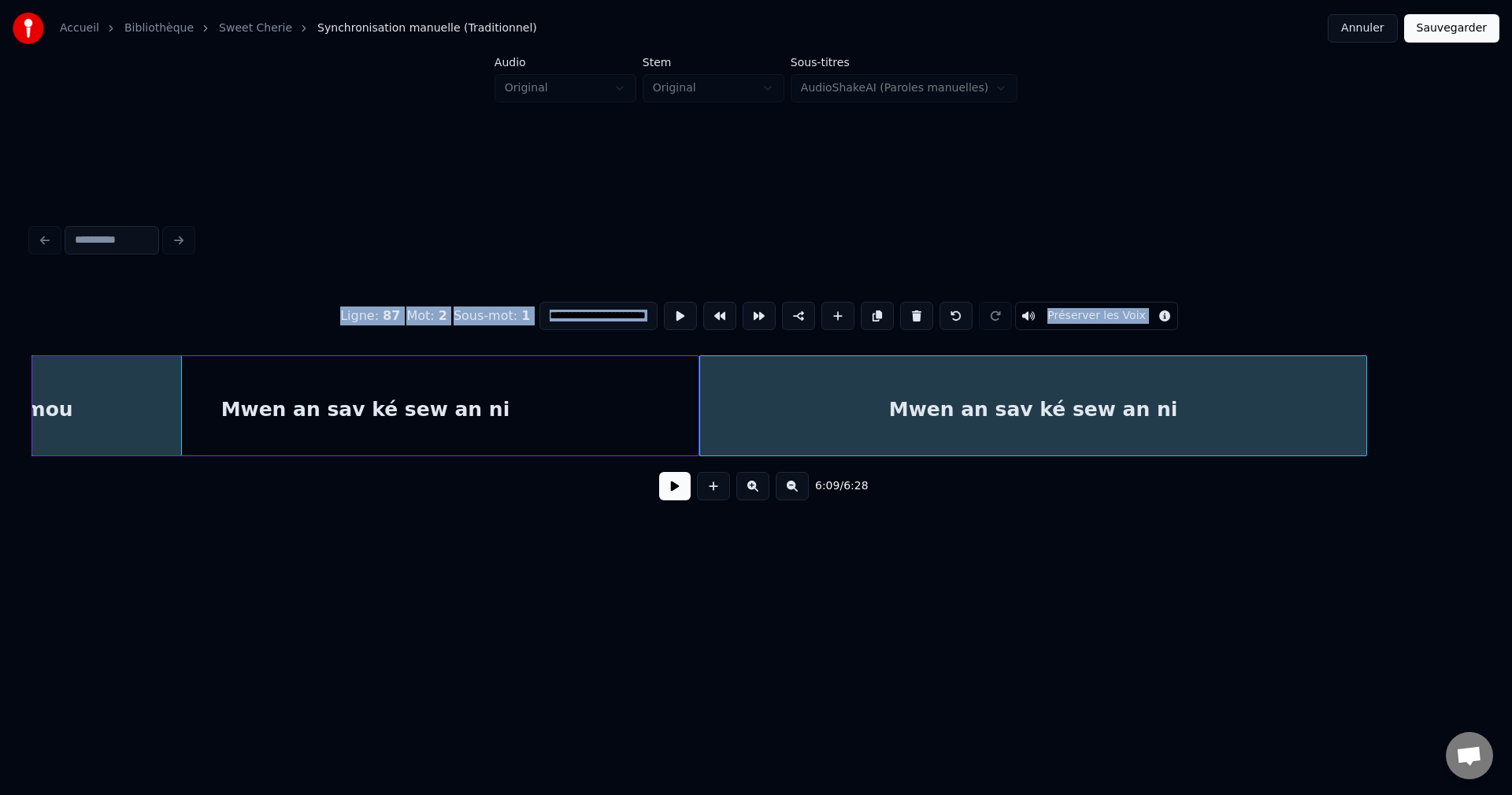
click at [862, 411] on div "Mwen an sav ké sew an ni" at bounding box center [1033, 410] width 666 height 107
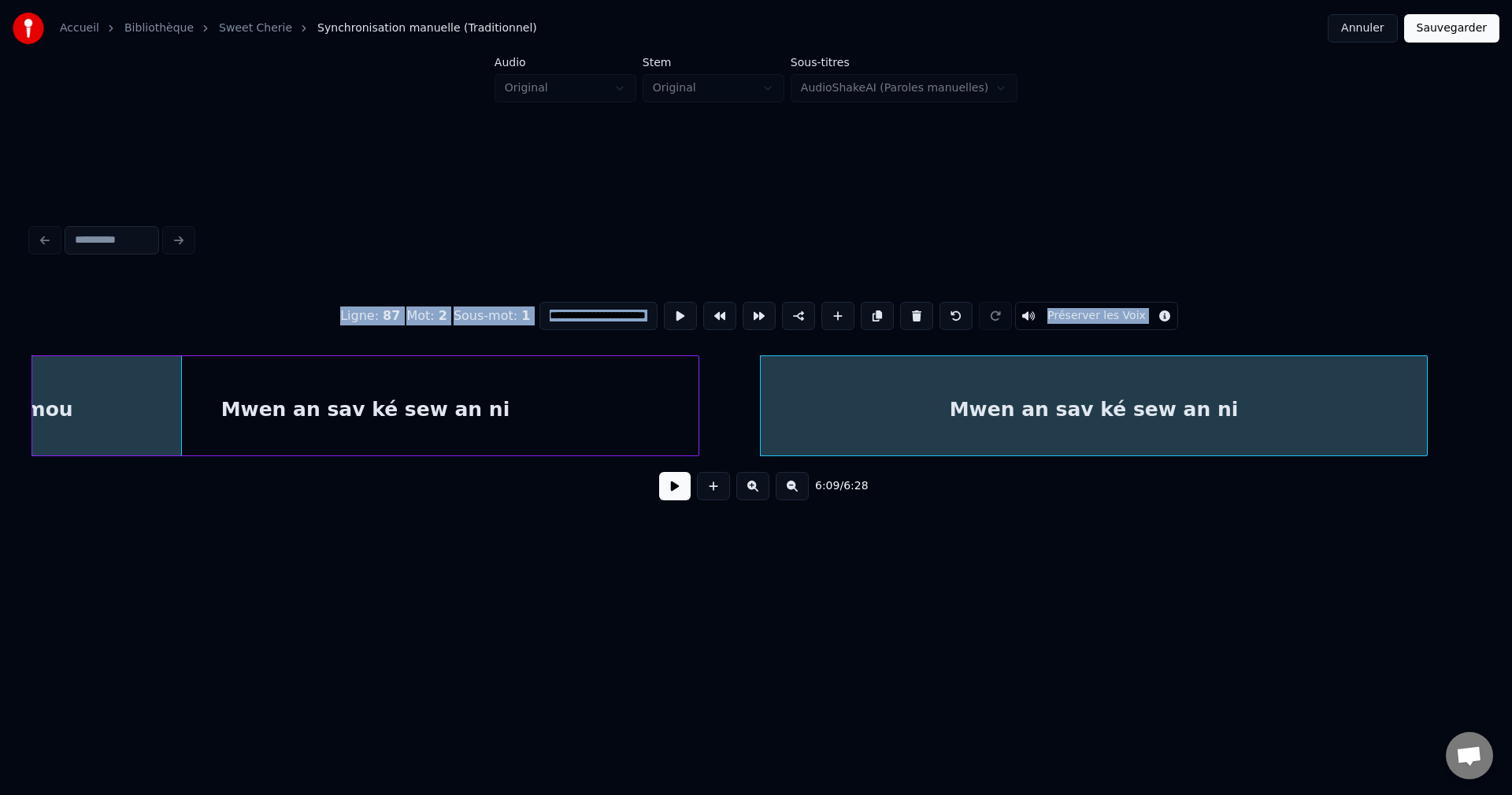
drag, startPoint x: 674, startPoint y: 495, endPoint x: 925, endPoint y: 404, distance: 267.0
click at [674, 494] on button at bounding box center [675, 486] width 32 height 28
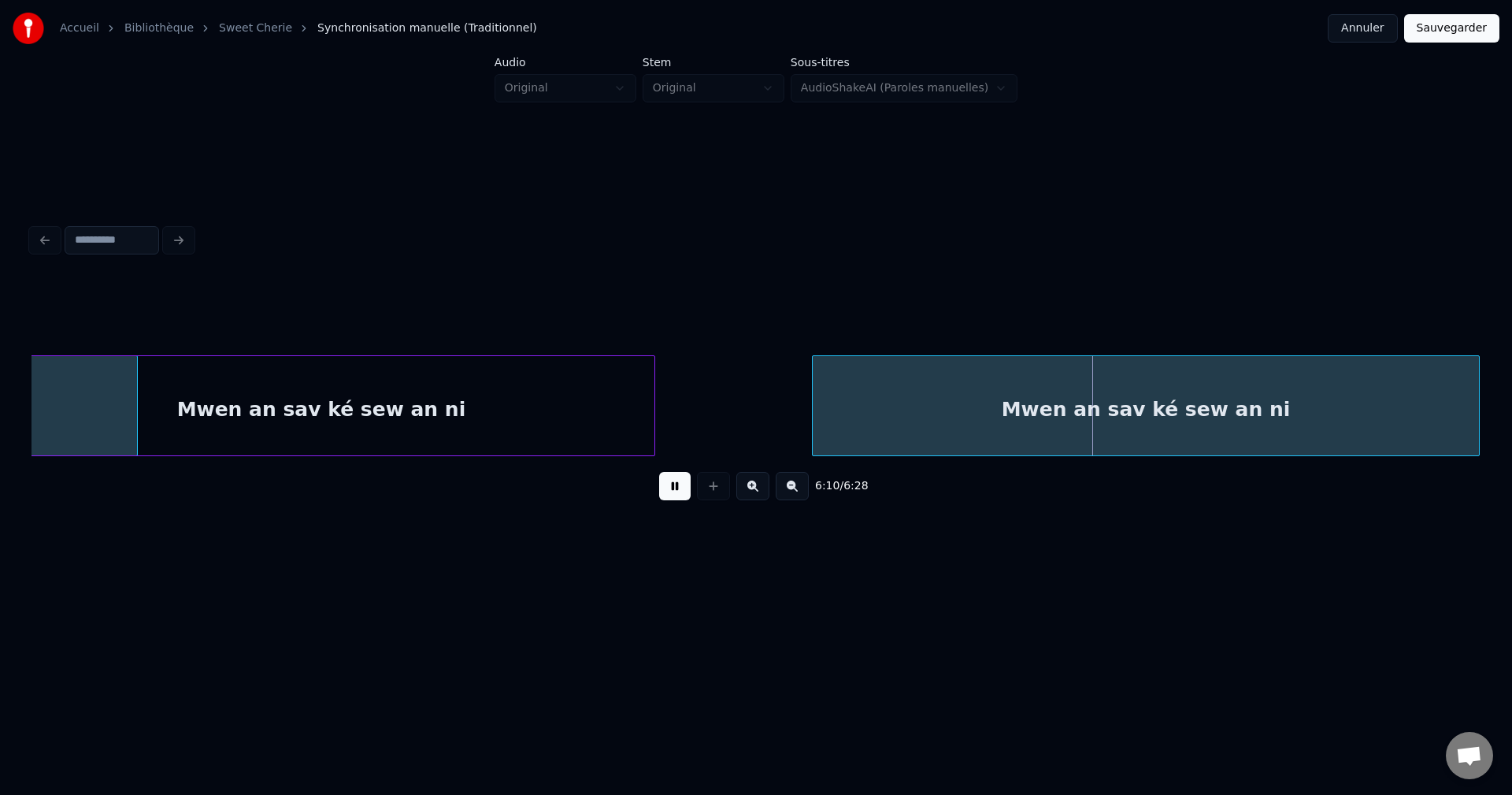
scroll to position [0, 115674]
click at [1032, 401] on div "Mwen an sav ké sew an ni" at bounding box center [1146, 410] width 666 height 107
click at [950, 411] on div "Mwen an sav ké sew an ni" at bounding box center [1146, 410] width 666 height 107
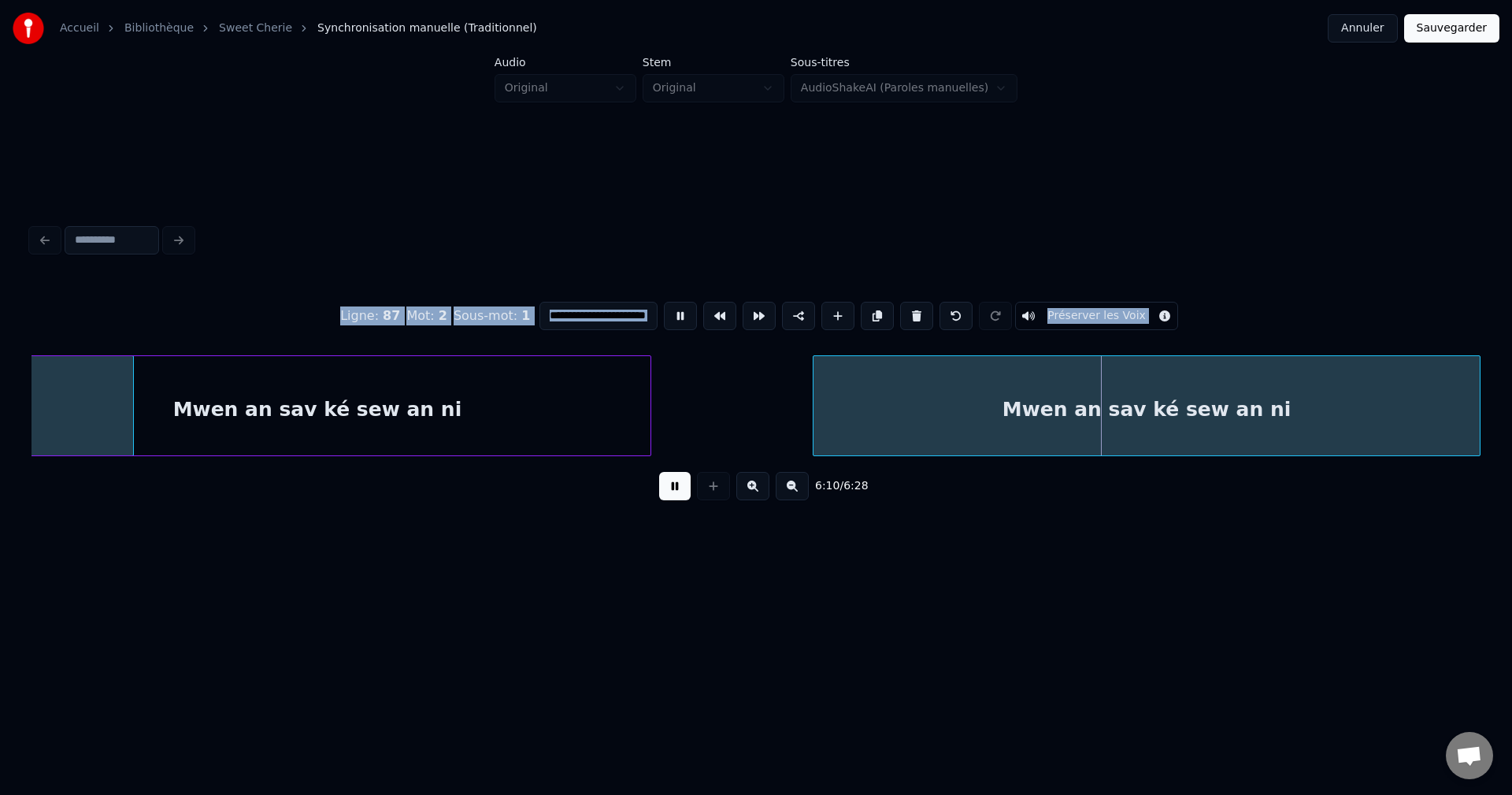
click at [555, 316] on input "**********" at bounding box center [598, 316] width 118 height 28
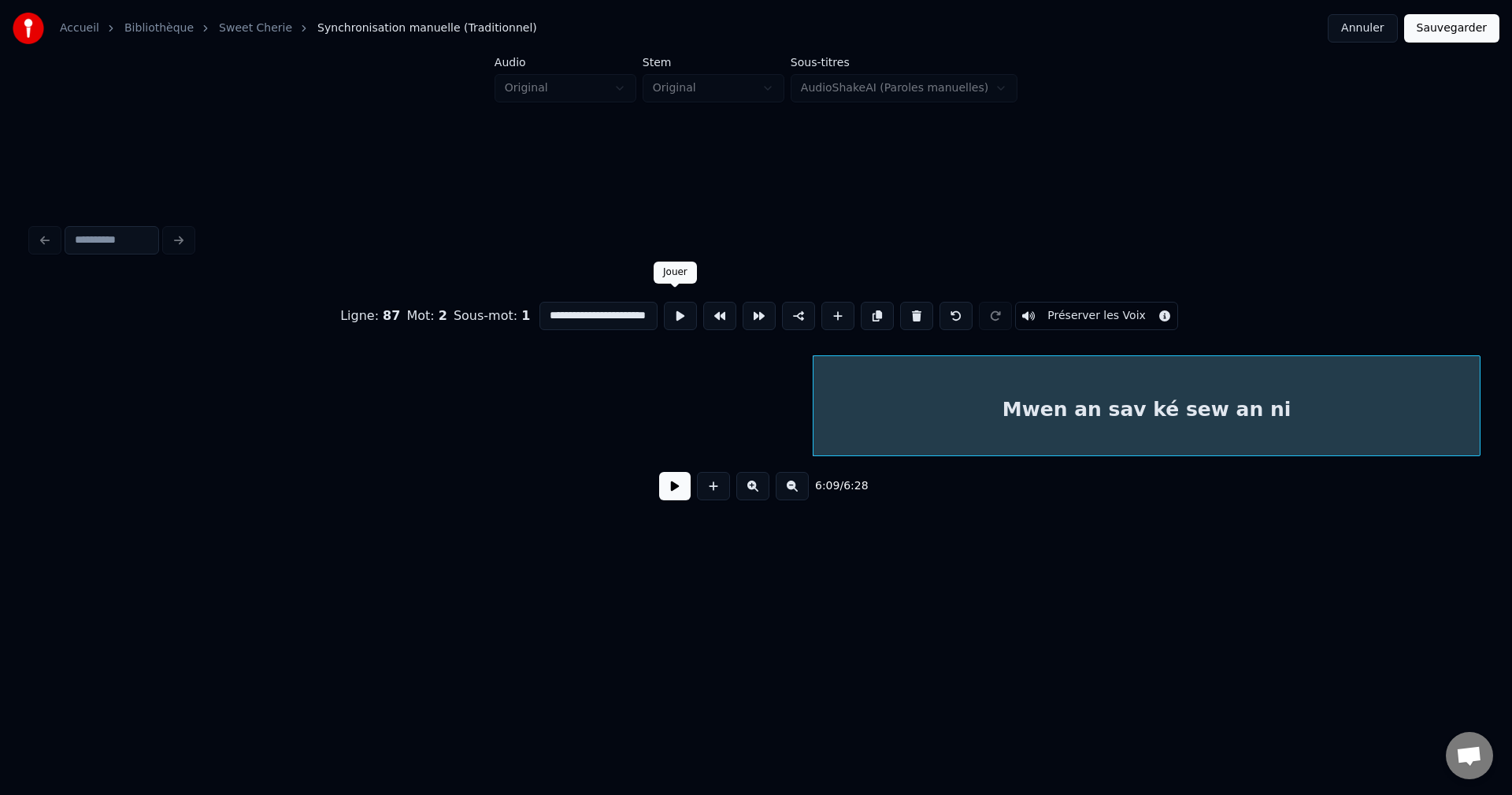
scroll to position [0, 116455]
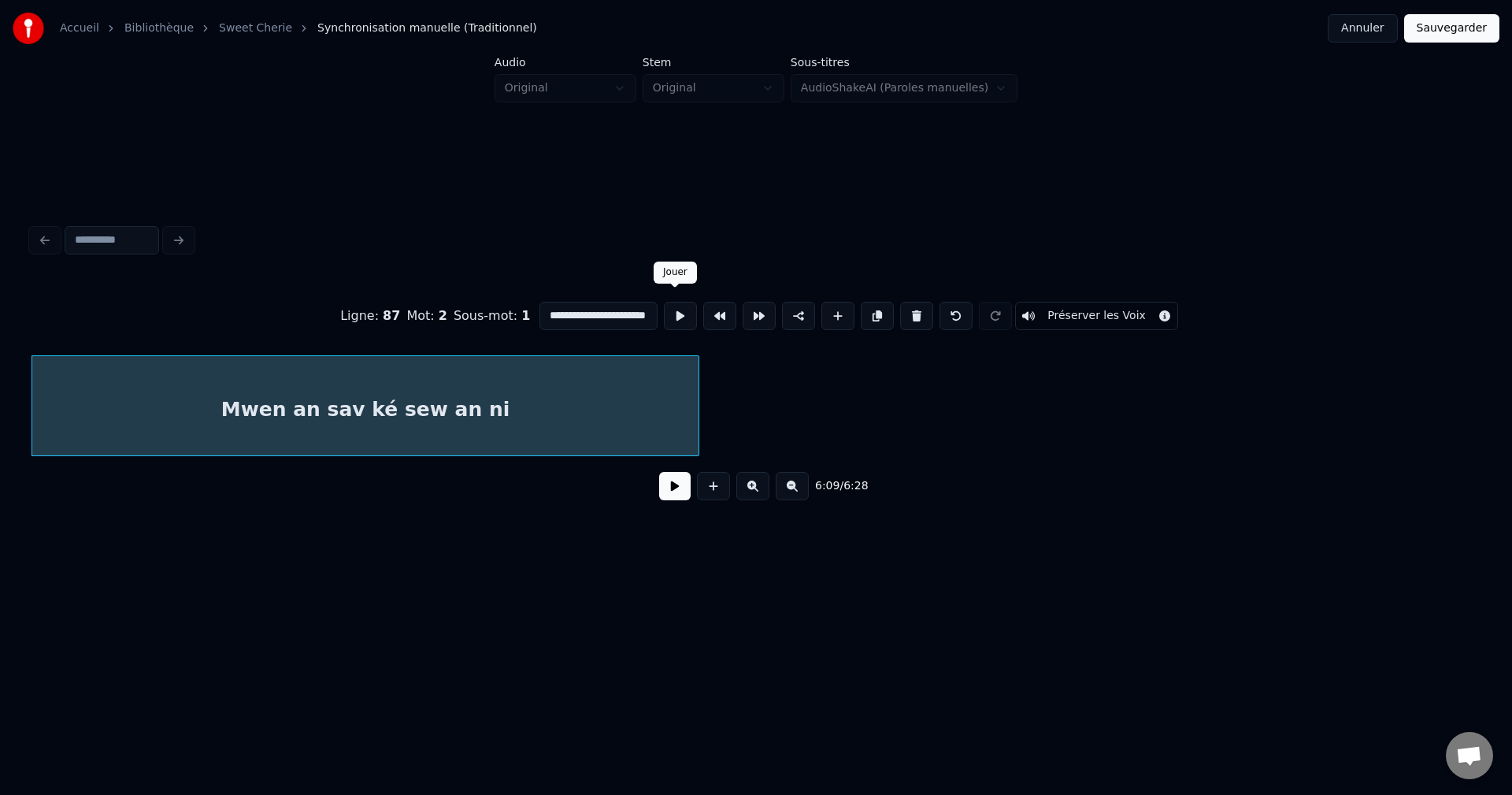
drag, startPoint x: 546, startPoint y: 315, endPoint x: 736, endPoint y: 315, distance: 190.0
click at [736, 315] on div "**********" at bounding box center [756, 316] width 1449 height 79
type input "**********"
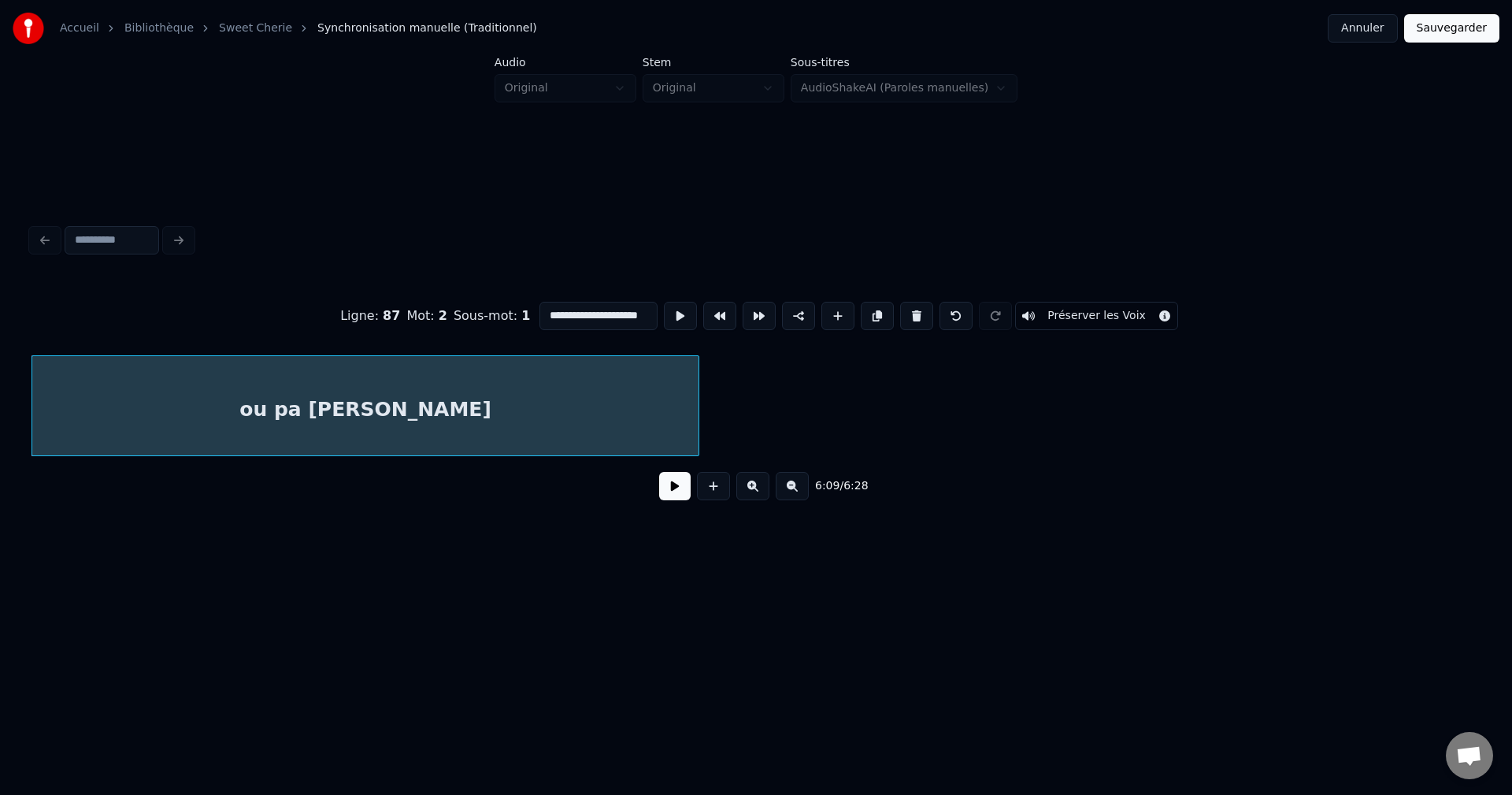
click at [683, 499] on button at bounding box center [675, 486] width 32 height 28
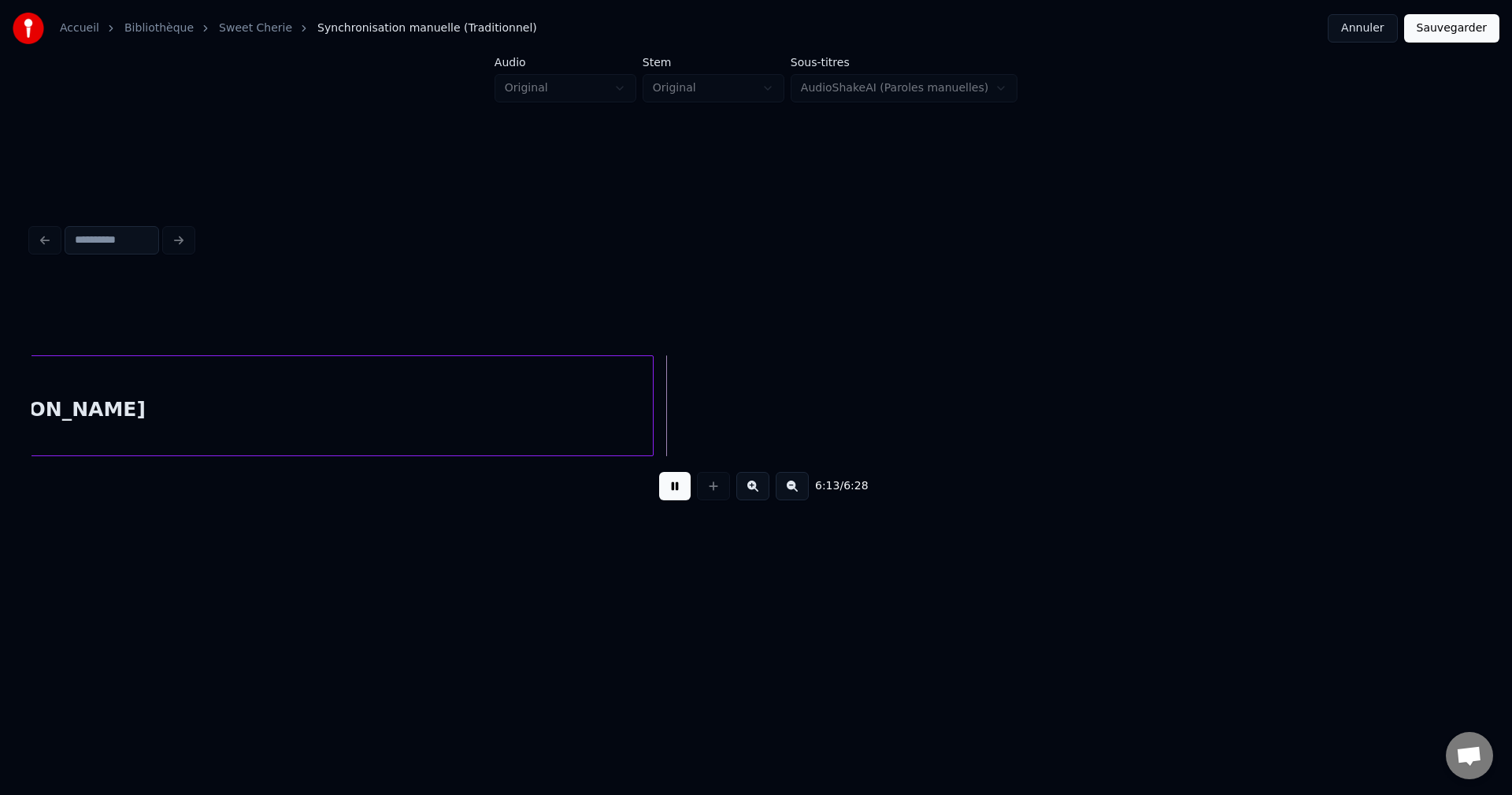
scroll to position [0, 117093]
drag, startPoint x: 677, startPoint y: 489, endPoint x: 668, endPoint y: 490, distance: 9.1
click at [675, 490] on button at bounding box center [675, 486] width 32 height 28
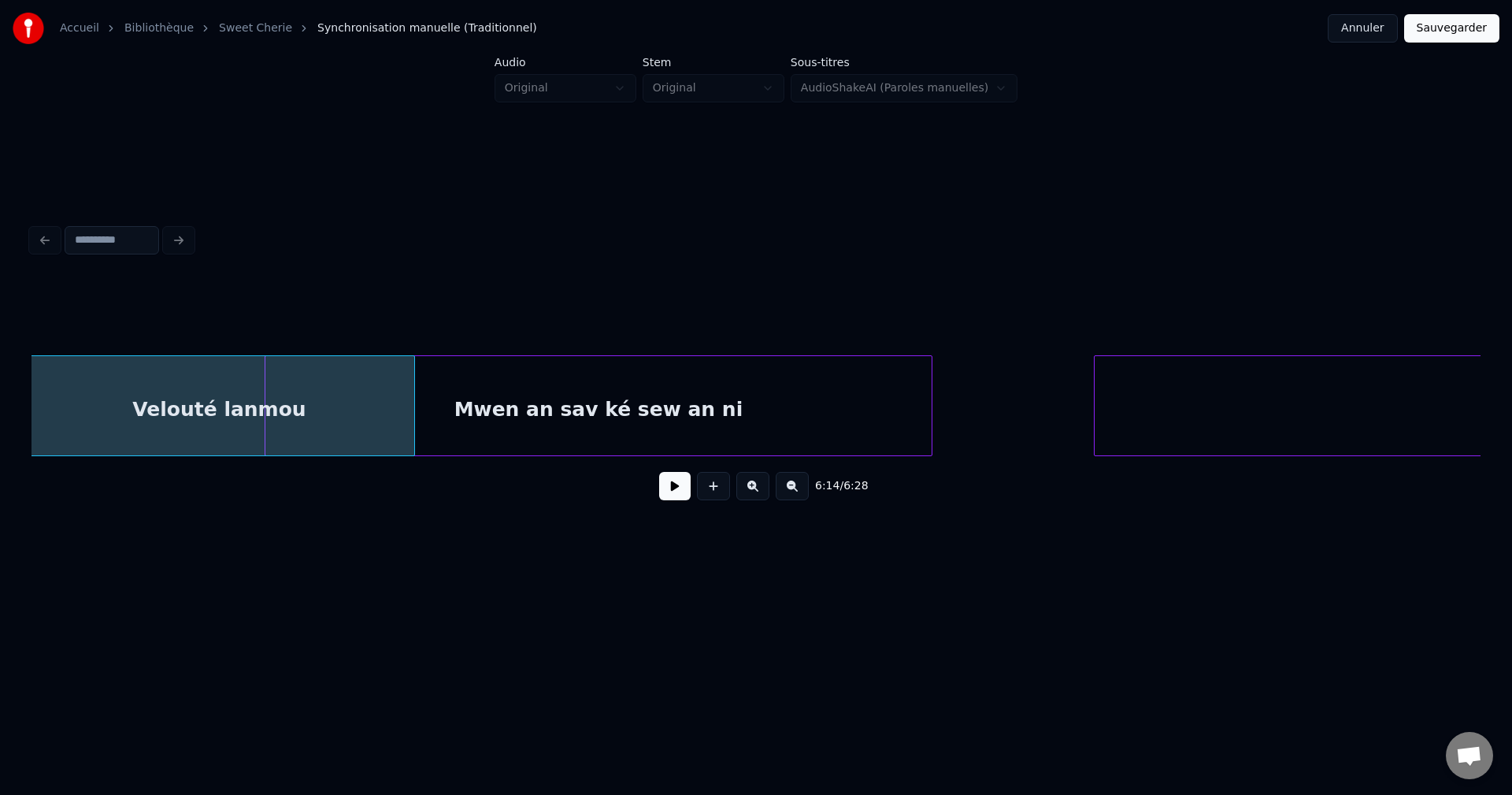
click at [223, 387] on div "Velouté lanmou" at bounding box center [219, 410] width 389 height 107
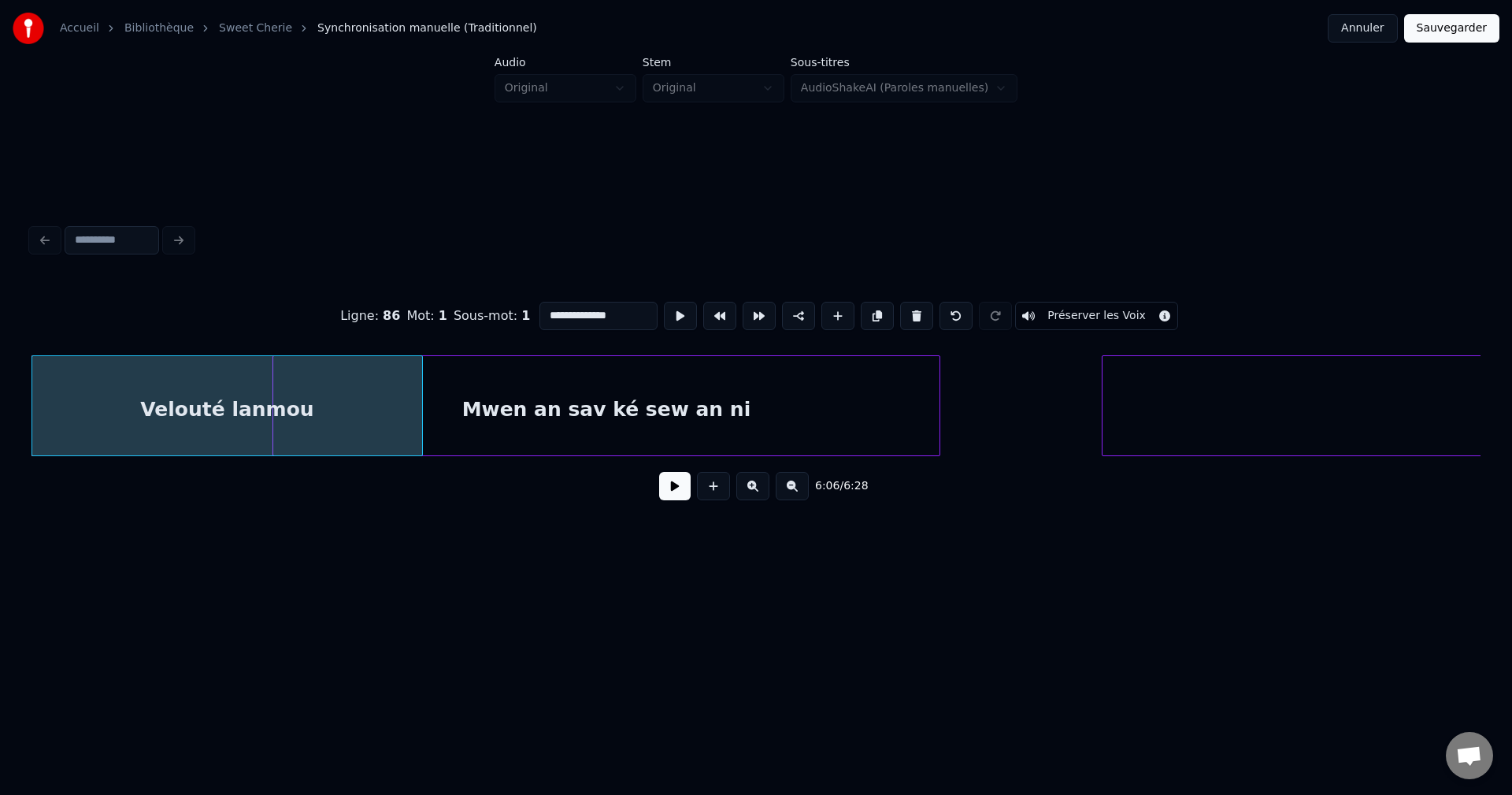
click at [683, 498] on button at bounding box center [675, 486] width 32 height 28
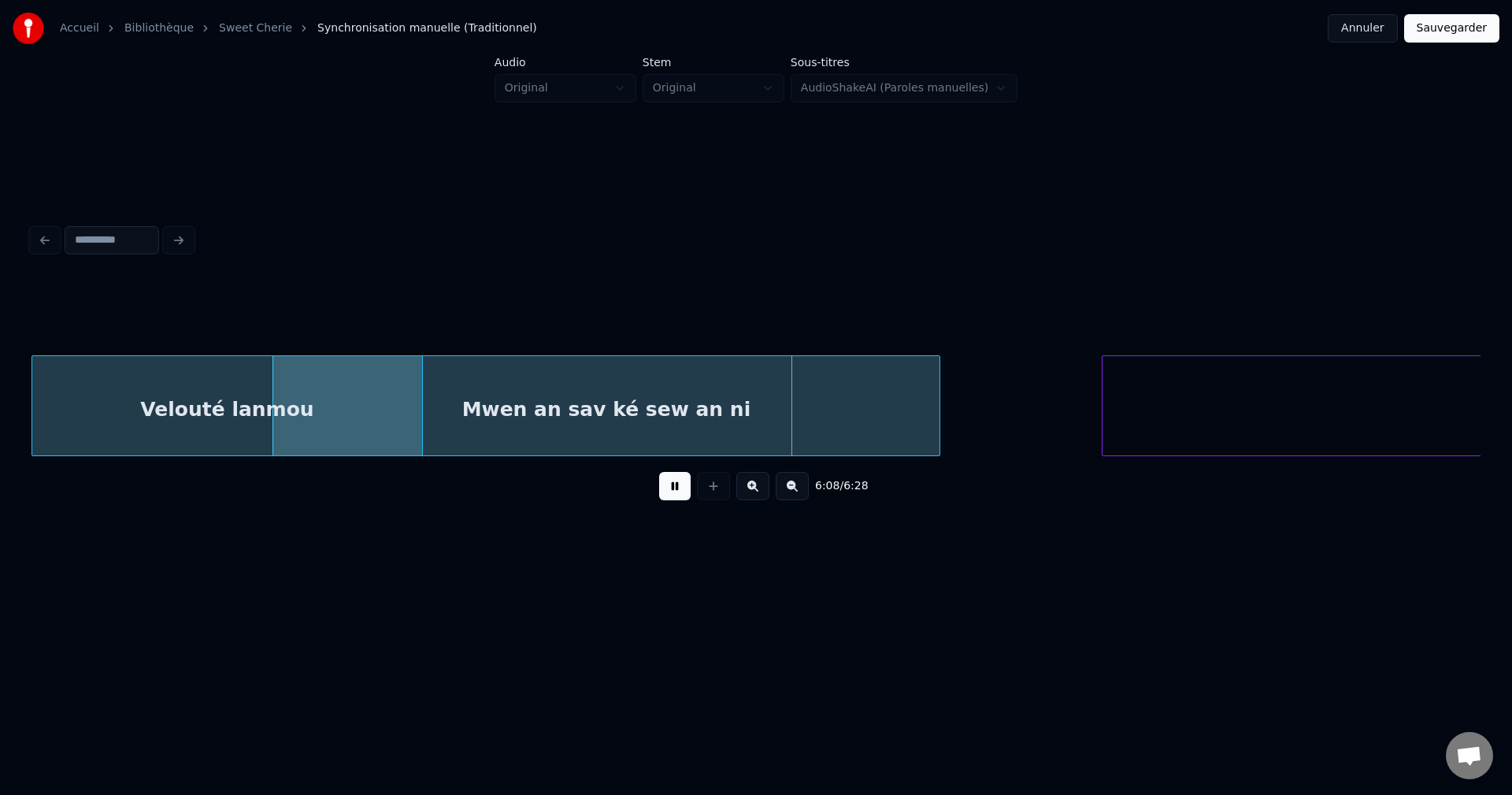
click at [237, 422] on div "Velouté lanmou" at bounding box center [227, 410] width 389 height 107
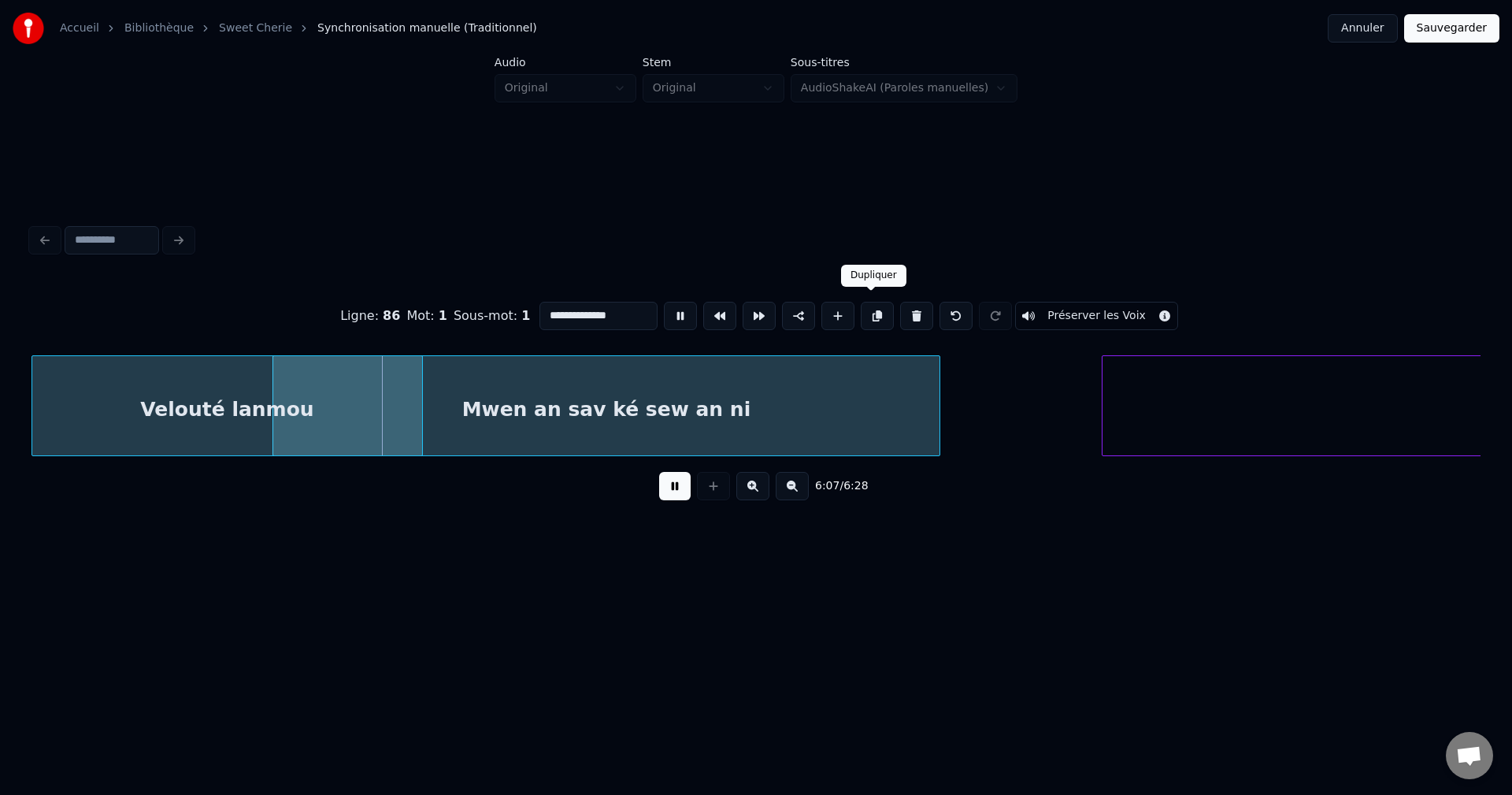
click at [877, 304] on button at bounding box center [877, 316] width 33 height 28
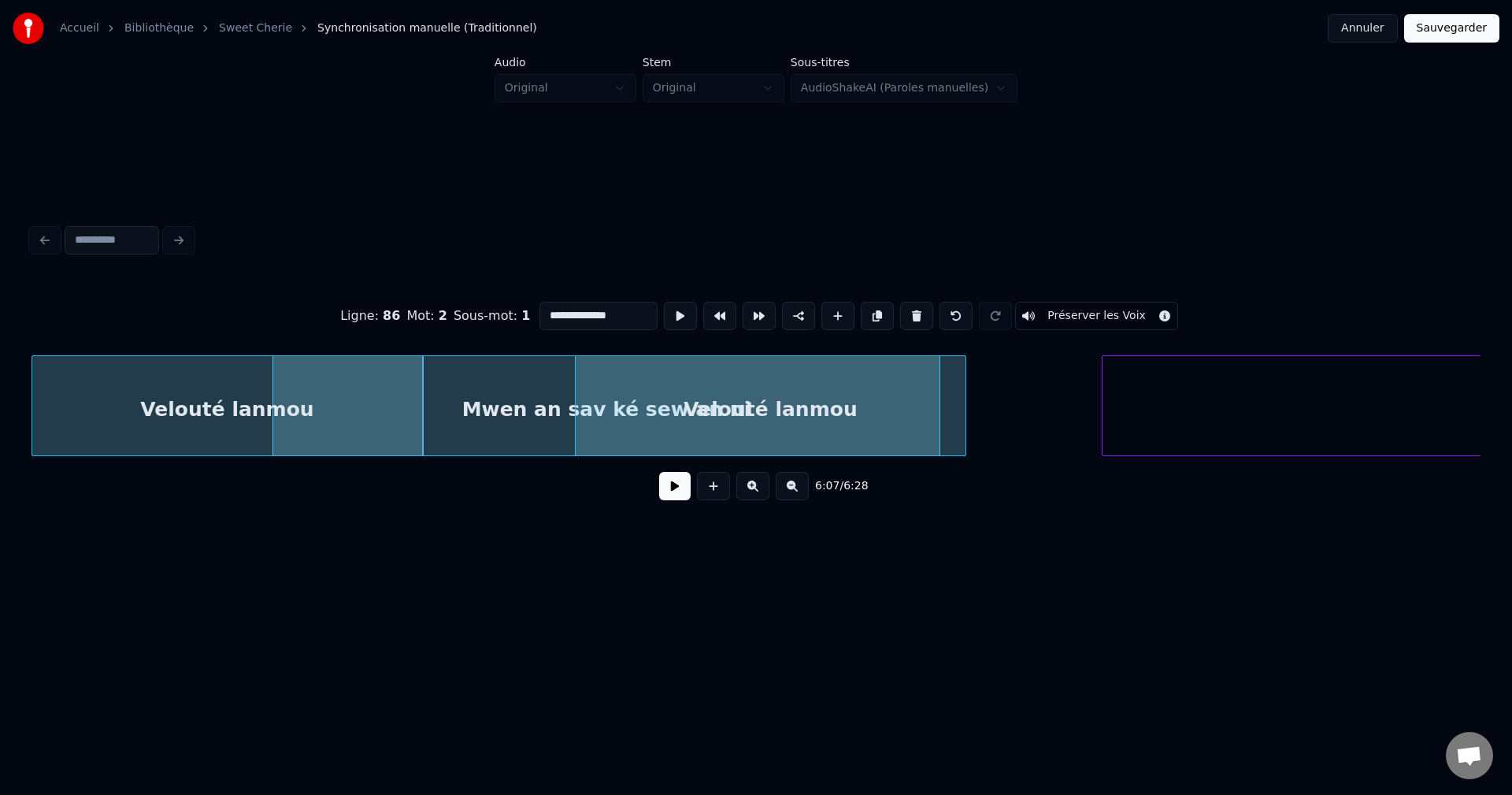
click at [762, 389] on div "Velouté lanmou" at bounding box center [770, 410] width 389 height 107
click at [683, 496] on button at bounding box center [675, 486] width 32 height 28
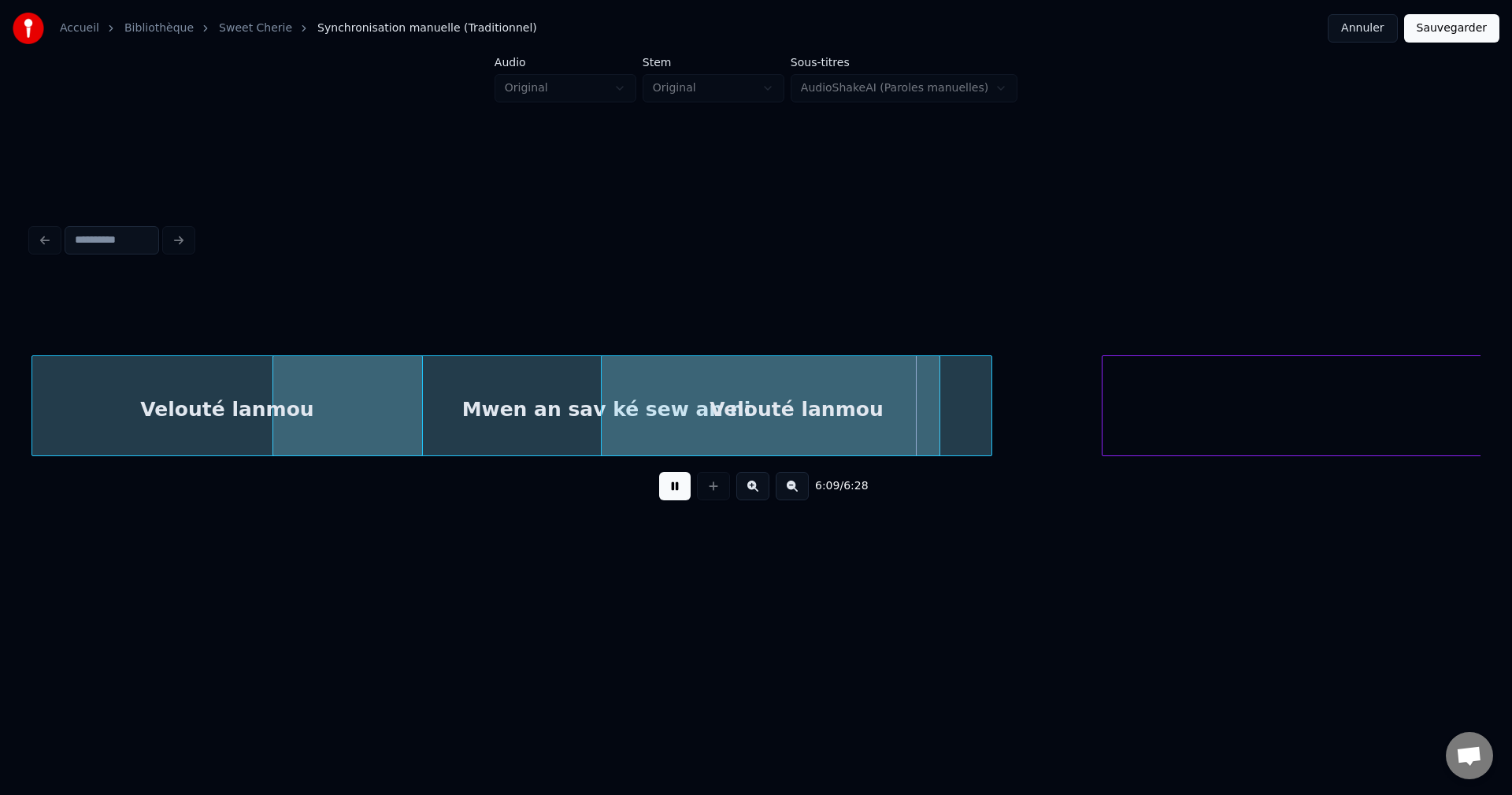
click at [990, 392] on div "Velouté lanmou" at bounding box center [796, 410] width 389 height 107
click at [1001, 386] on div "Velouté lanmou" at bounding box center [806, 410] width 389 height 107
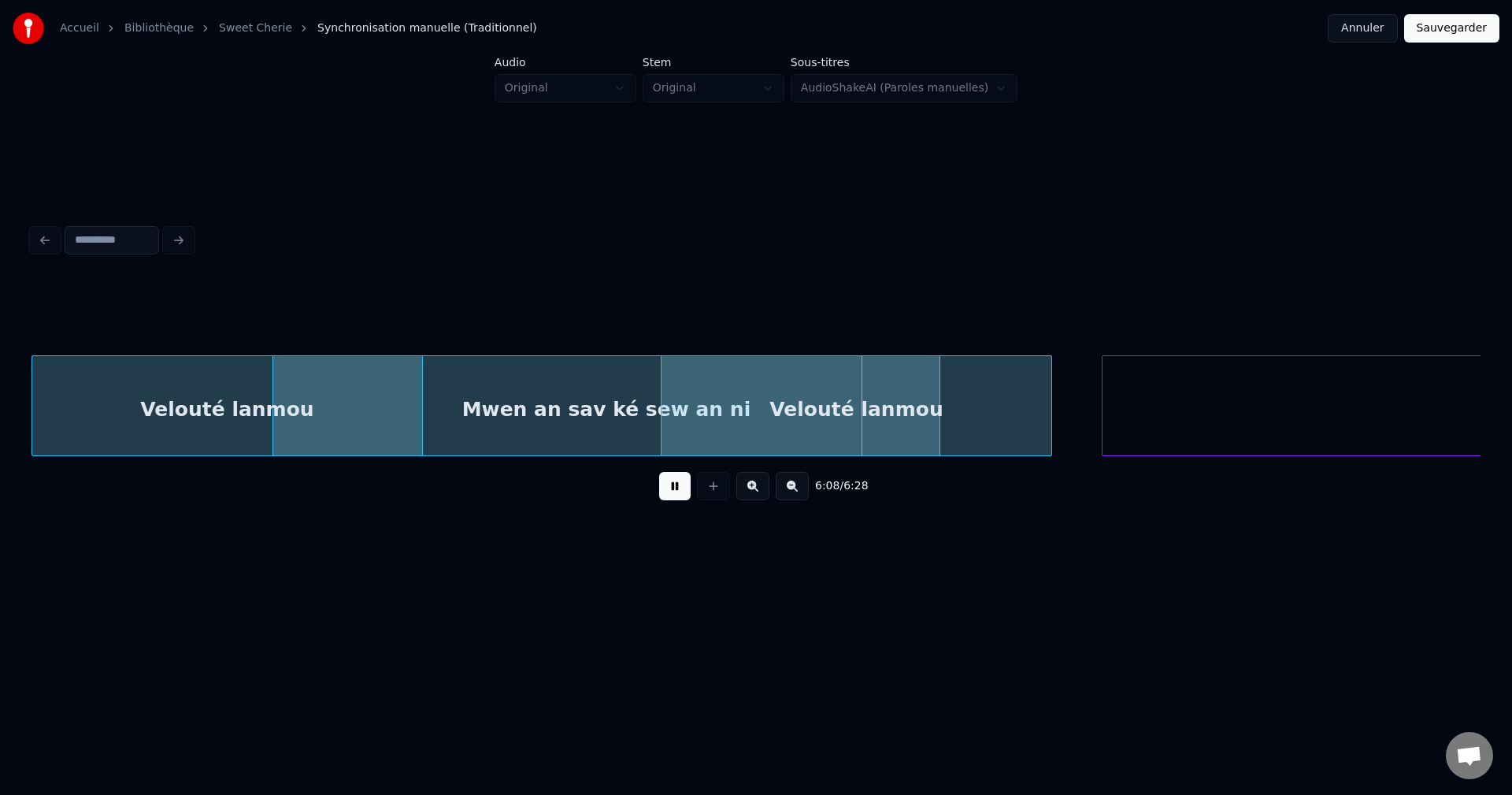
click at [1035, 387] on div "Velouté lanmou" at bounding box center [856, 410] width 389 height 107
click at [1035, 391] on div "Velouté lanmou" at bounding box center [866, 410] width 389 height 107
click at [1074, 394] on div "Velouté lanmou" at bounding box center [880, 410] width 389 height 107
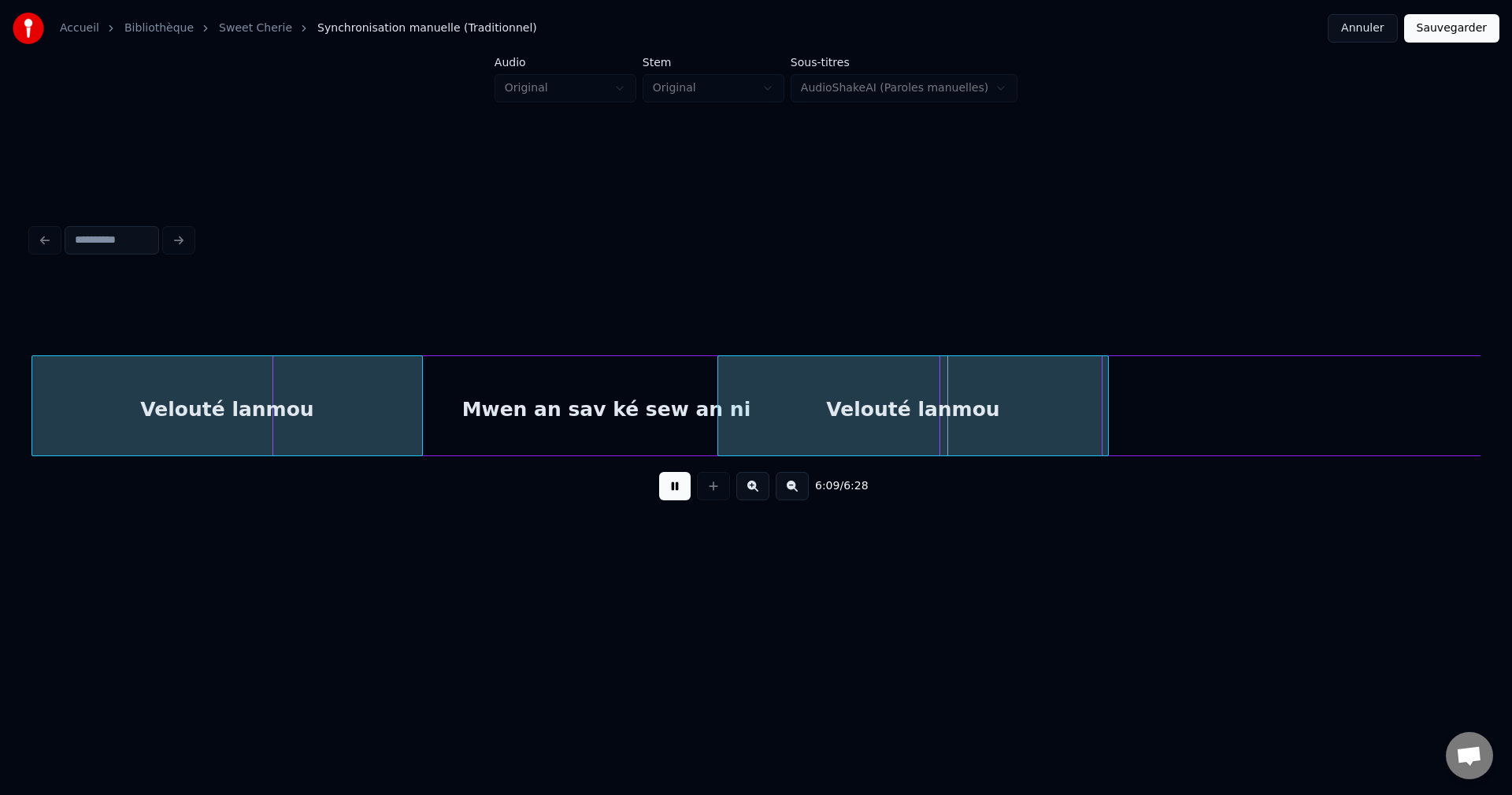
click at [1020, 393] on div "Velouté lanmou" at bounding box center [913, 410] width 389 height 107
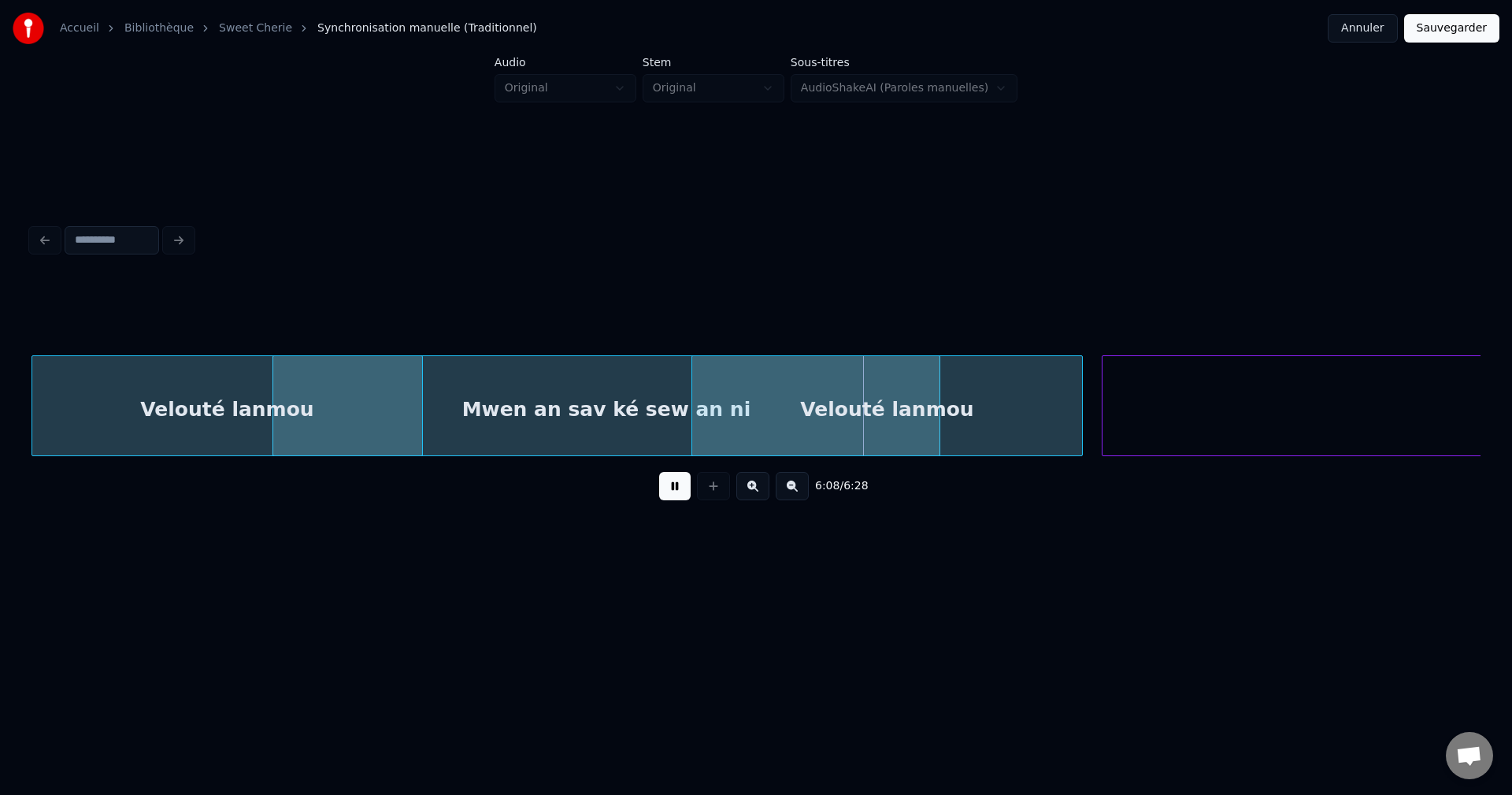
click at [1019, 393] on div "Velouté lanmou" at bounding box center [887, 410] width 389 height 107
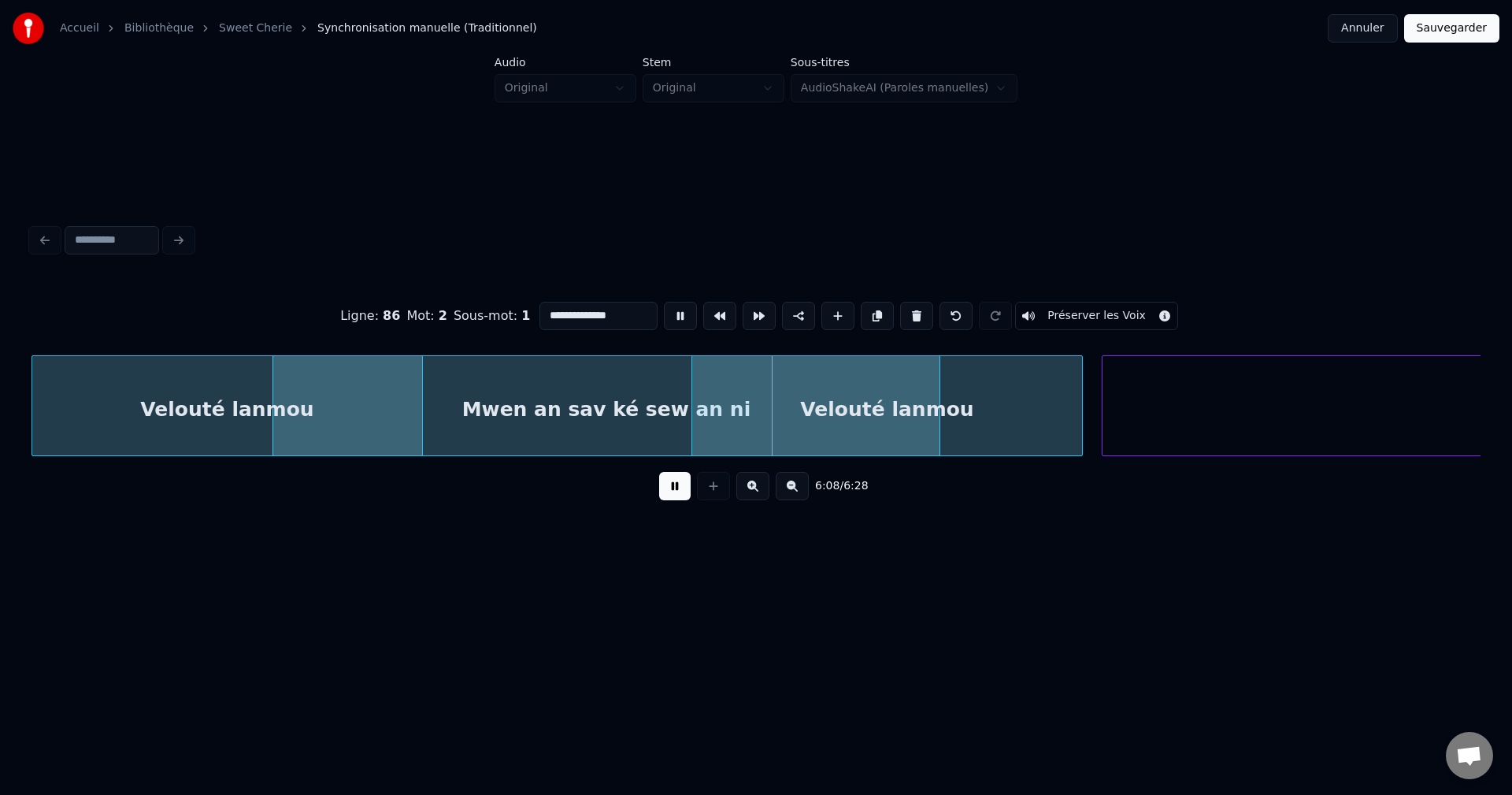
click at [1018, 393] on div "Velouté lanmou" at bounding box center [887, 410] width 389 height 107
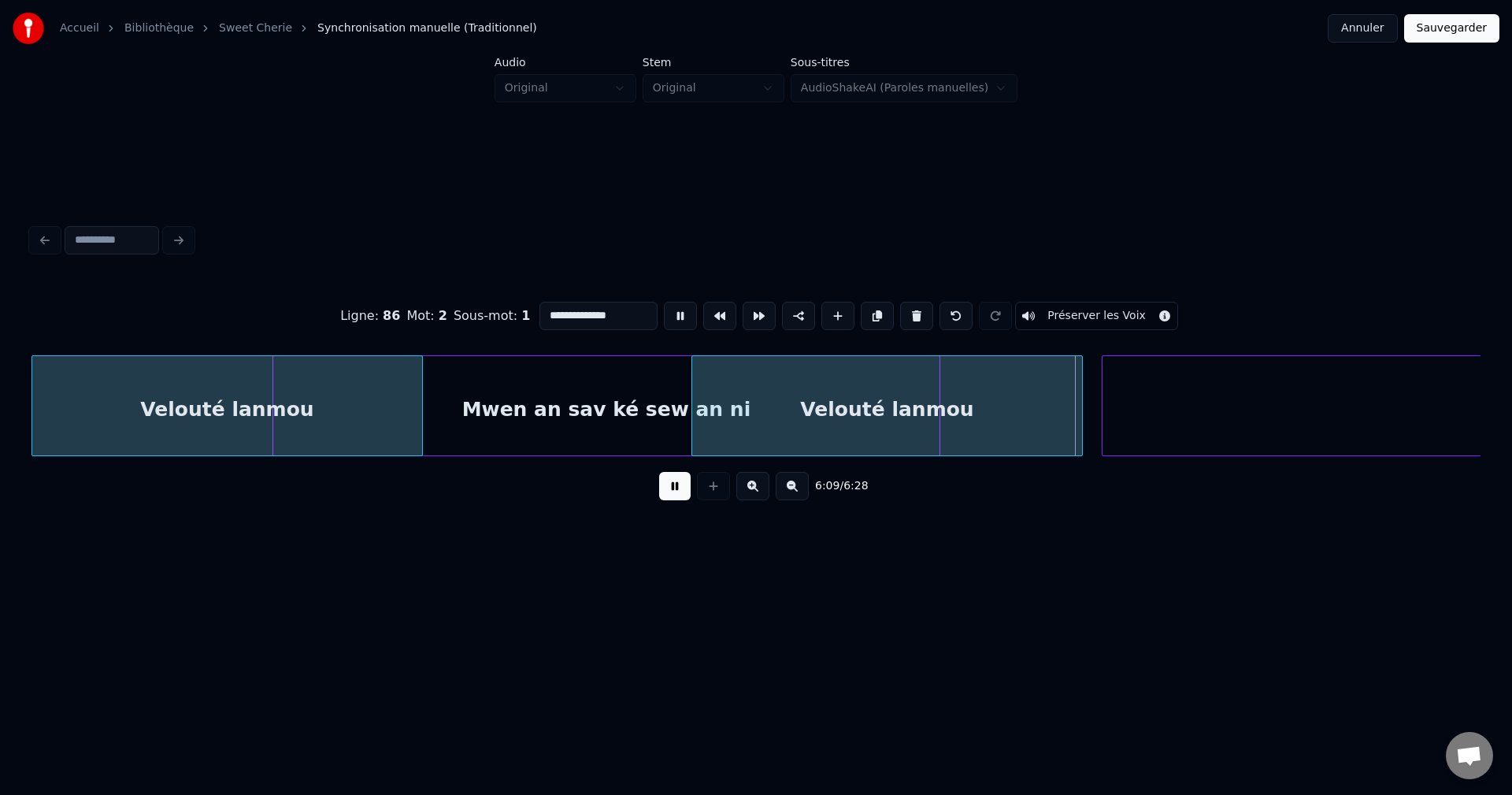
drag, startPoint x: 626, startPoint y: 313, endPoint x: 234, endPoint y: 332, distance: 392.5
click at [322, 330] on div "**********" at bounding box center [756, 316] width 1449 height 79
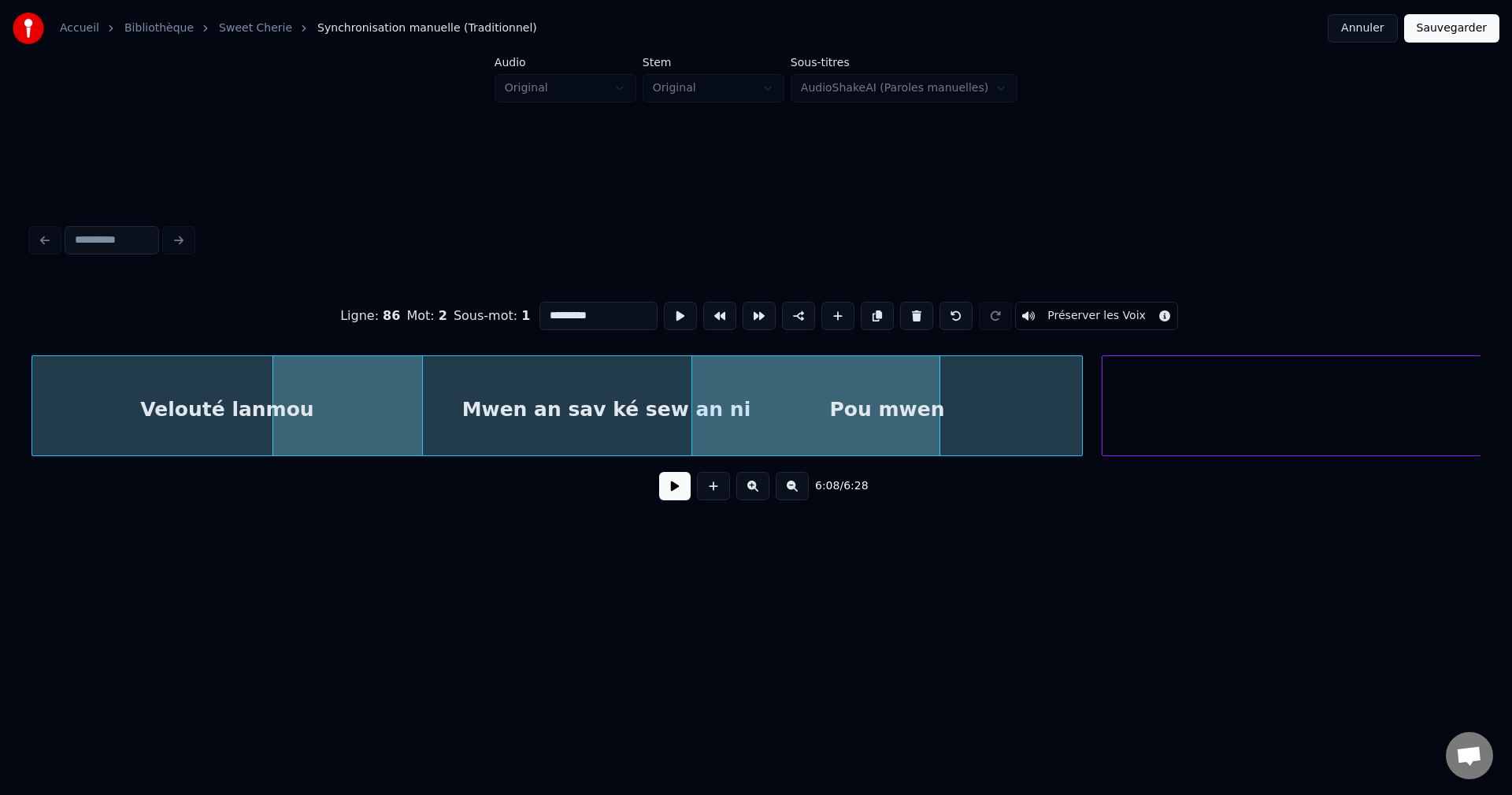
type input "********"
drag, startPoint x: 683, startPoint y: 484, endPoint x: 681, endPoint y: 476, distance: 8.2
click at [683, 483] on button at bounding box center [675, 486] width 32 height 28
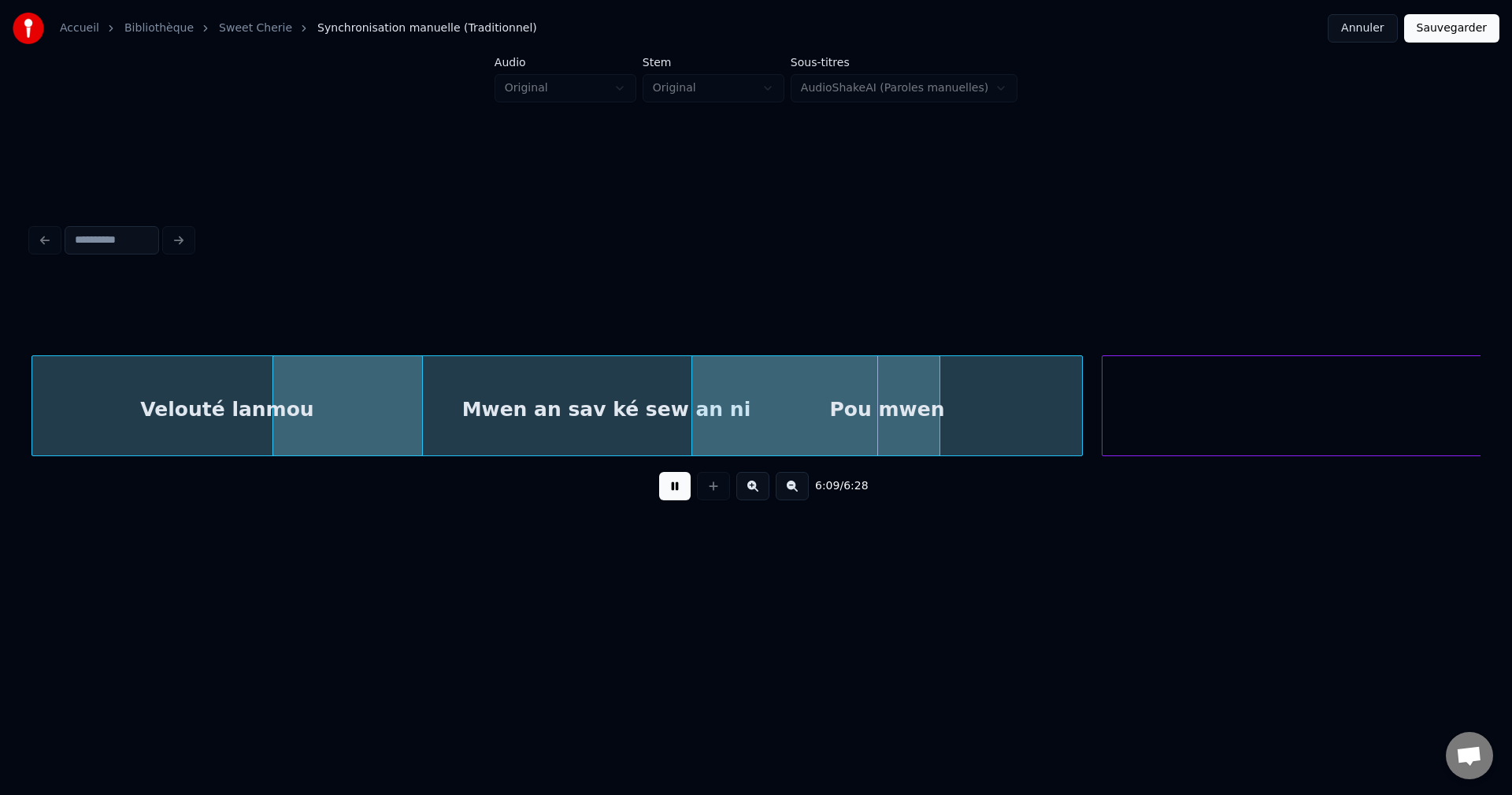
click at [685, 485] on button at bounding box center [675, 486] width 32 height 28
click at [665, 489] on button at bounding box center [675, 486] width 32 height 28
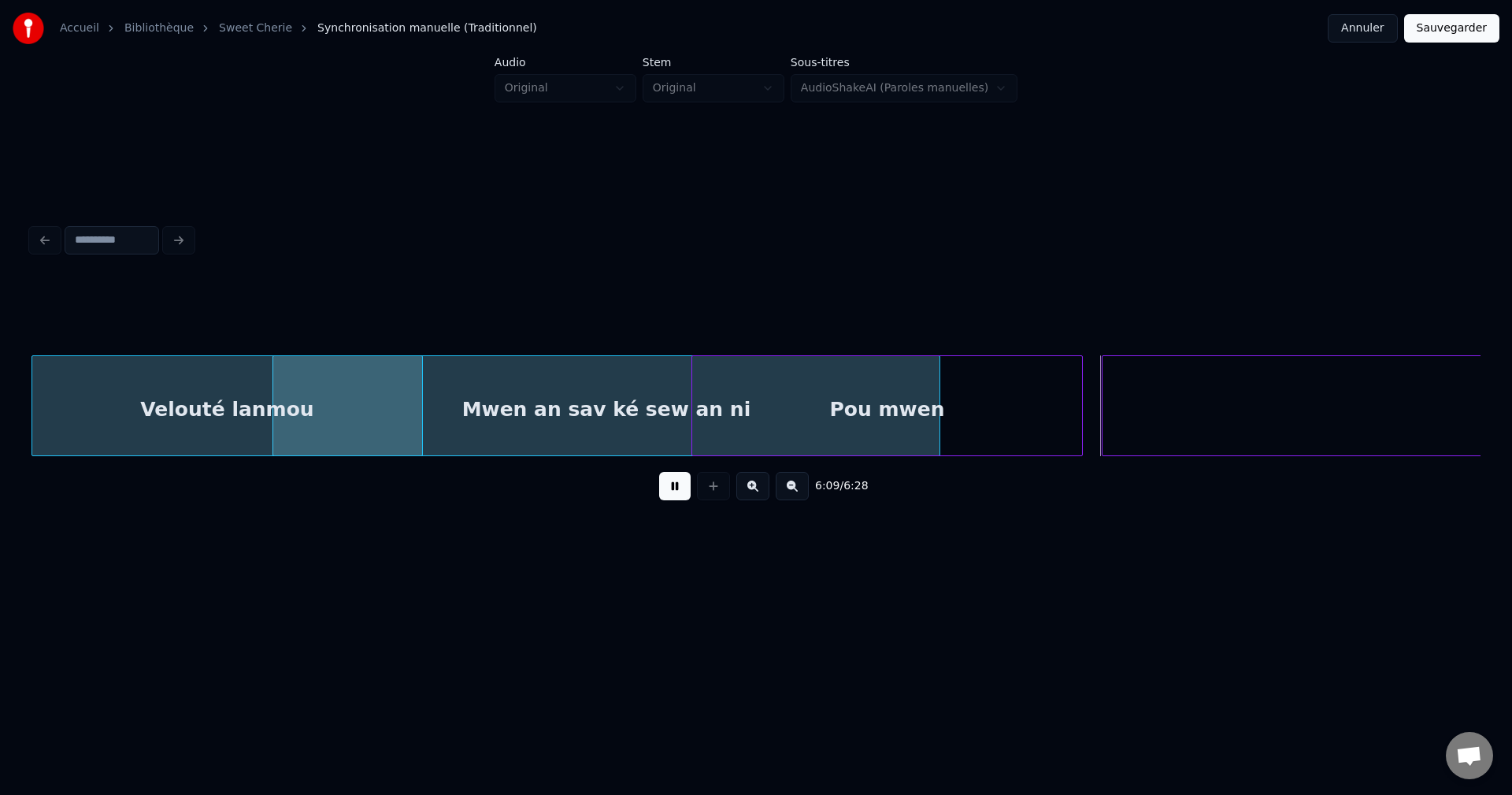
click at [677, 487] on button at bounding box center [675, 486] width 32 height 28
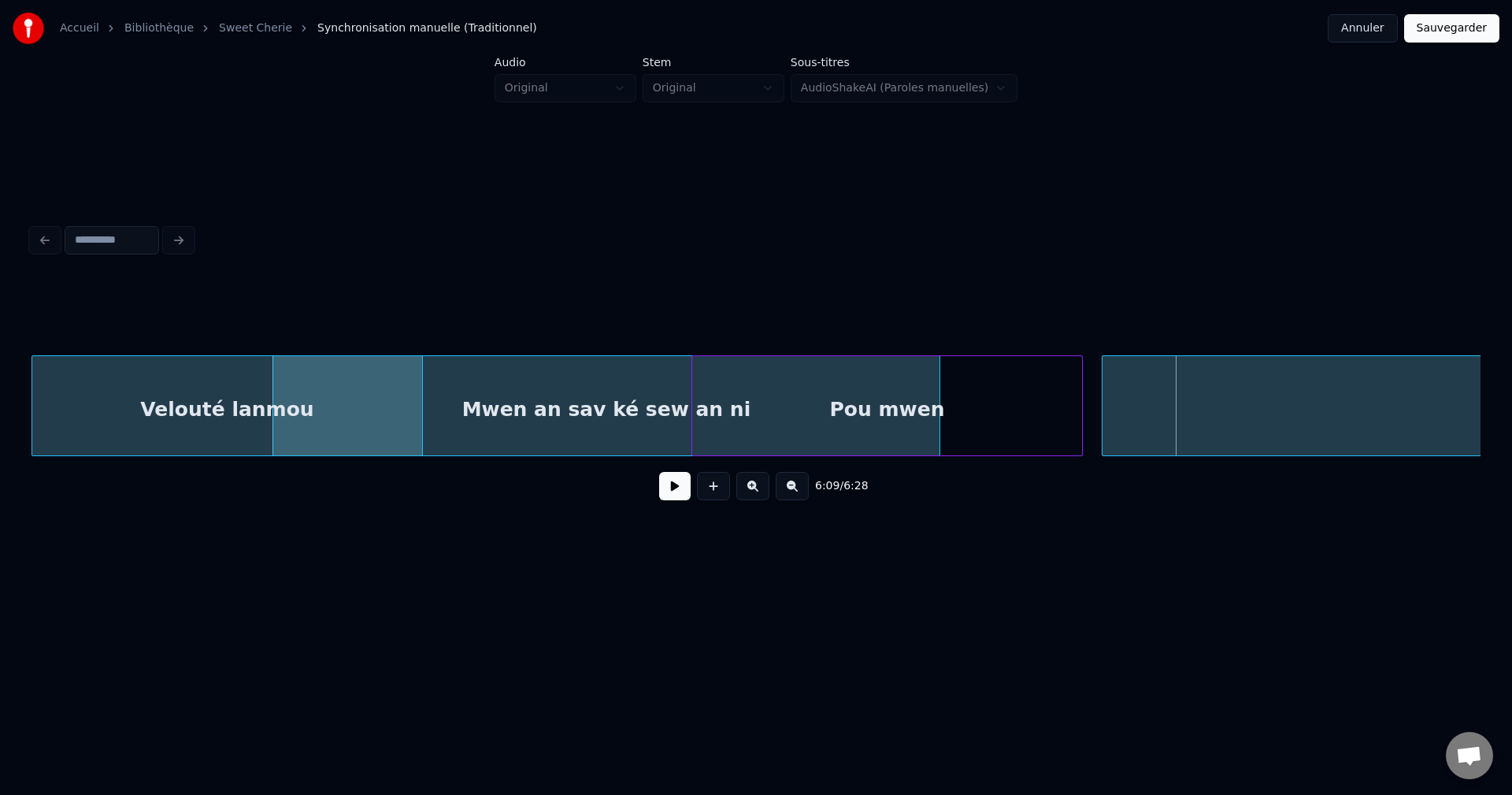
click at [209, 431] on div "Velouté lanmou" at bounding box center [227, 410] width 389 height 107
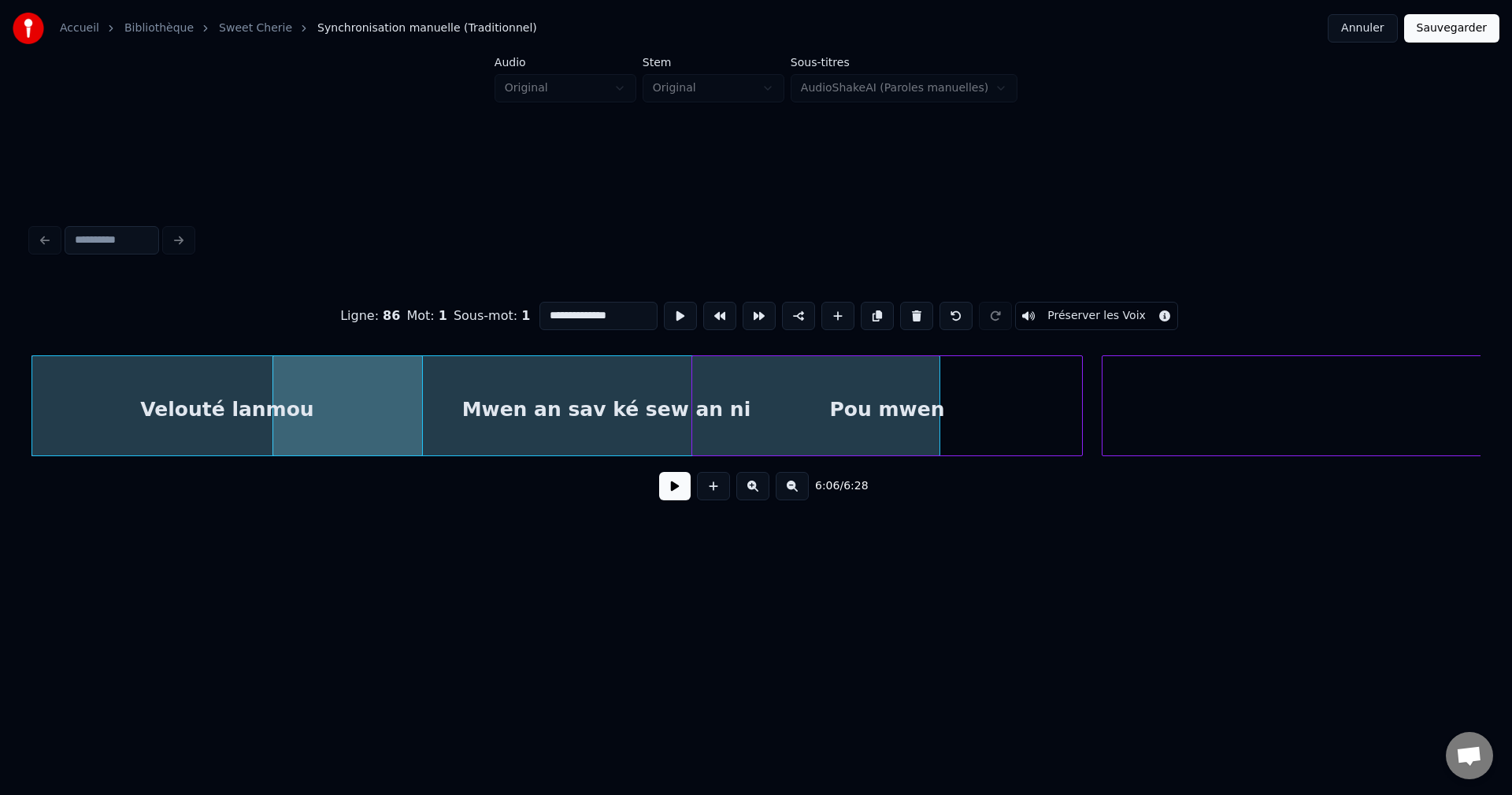
click at [678, 494] on button at bounding box center [675, 486] width 32 height 28
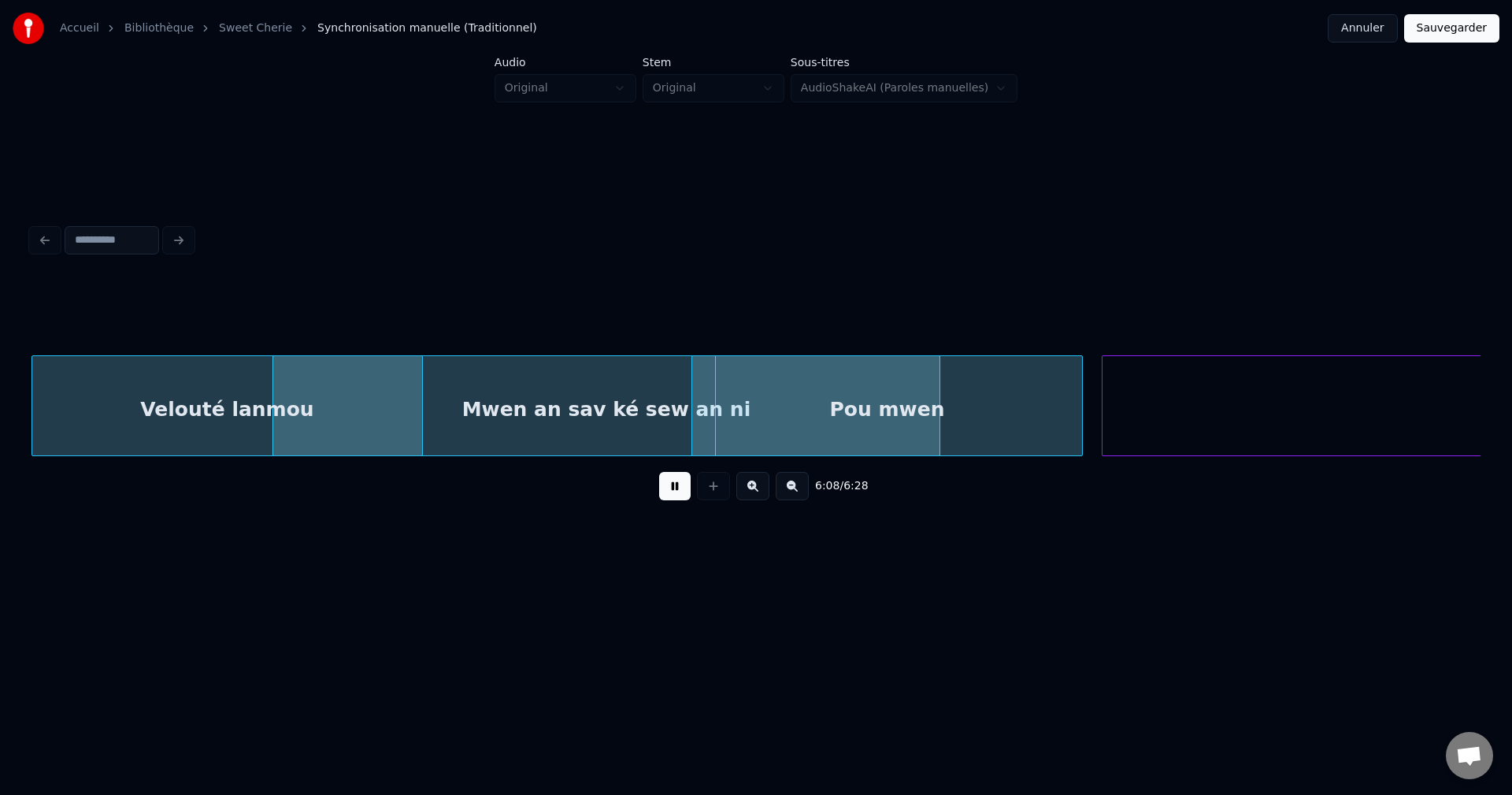
click at [677, 494] on button at bounding box center [675, 486] width 32 height 28
click at [998, 401] on div "Pou mwen" at bounding box center [836, 410] width 389 height 107
click at [677, 500] on button at bounding box center [675, 486] width 32 height 28
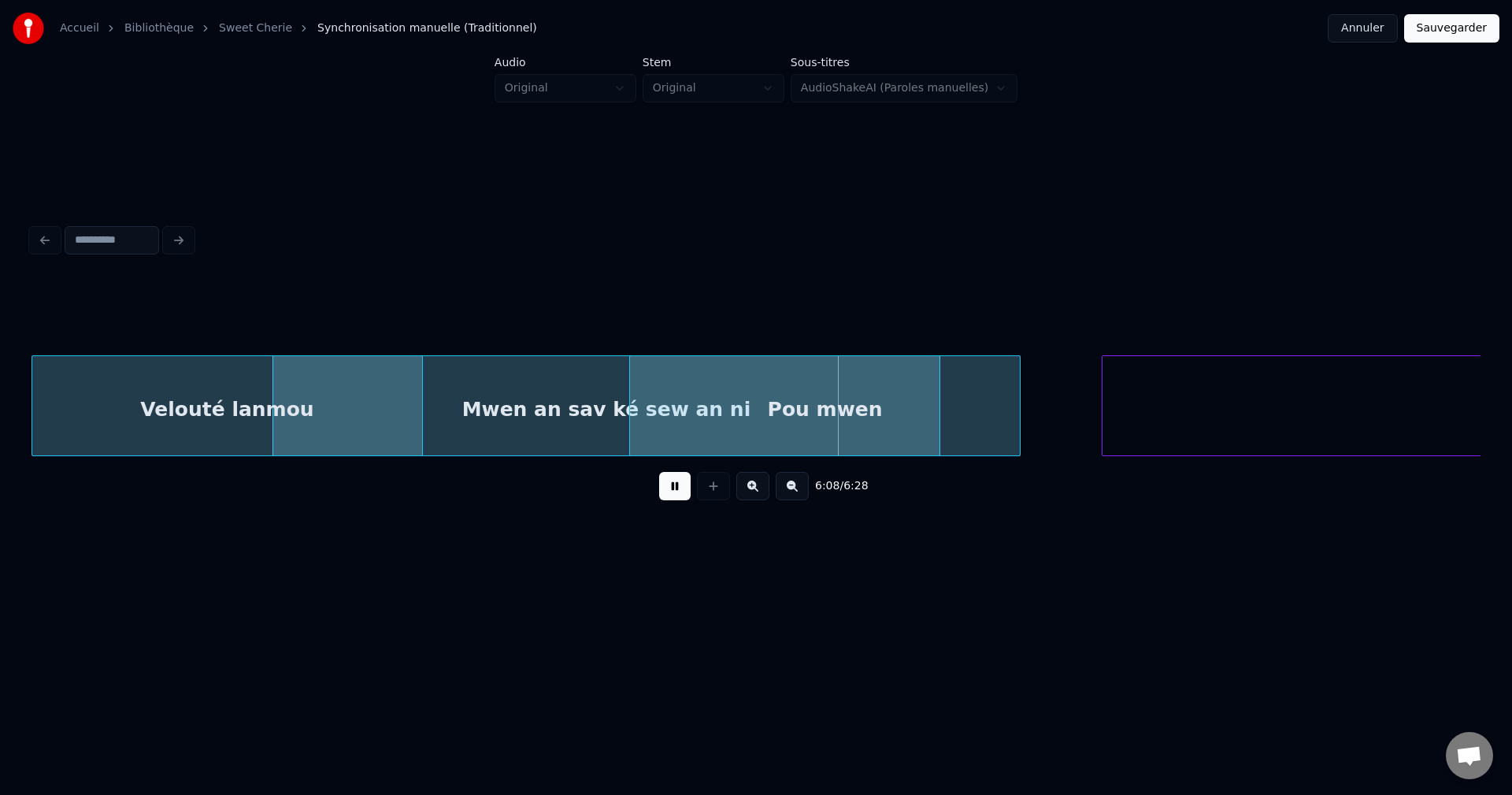
click at [992, 382] on div "Pou mwen" at bounding box center [825, 410] width 389 height 107
click at [1005, 382] on div "Pou mwen" at bounding box center [821, 410] width 389 height 107
click at [1022, 380] on div "Pou mwen" at bounding box center [833, 410] width 389 height 107
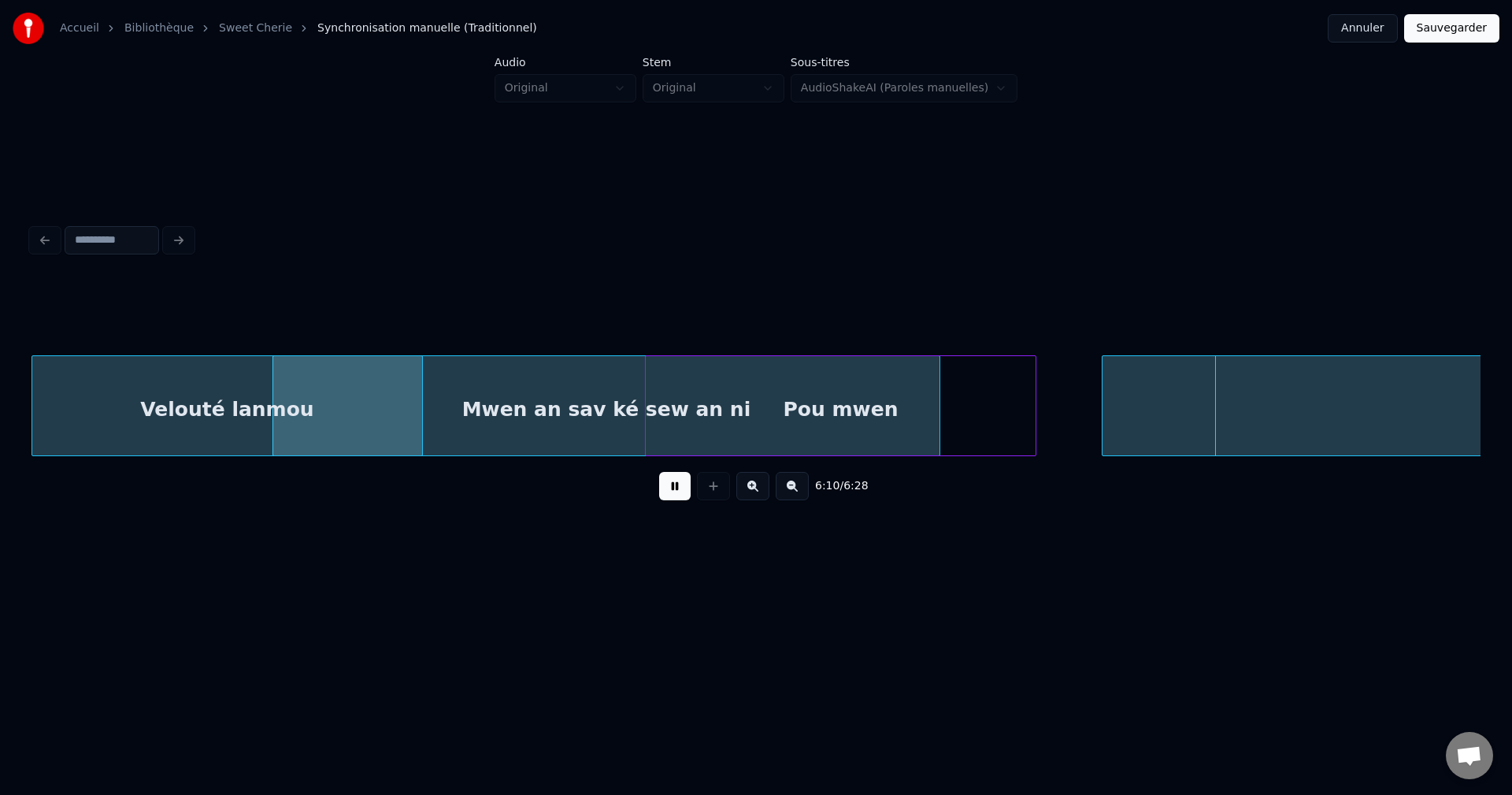
click at [1011, 382] on div "Pou mwen" at bounding box center [840, 410] width 389 height 107
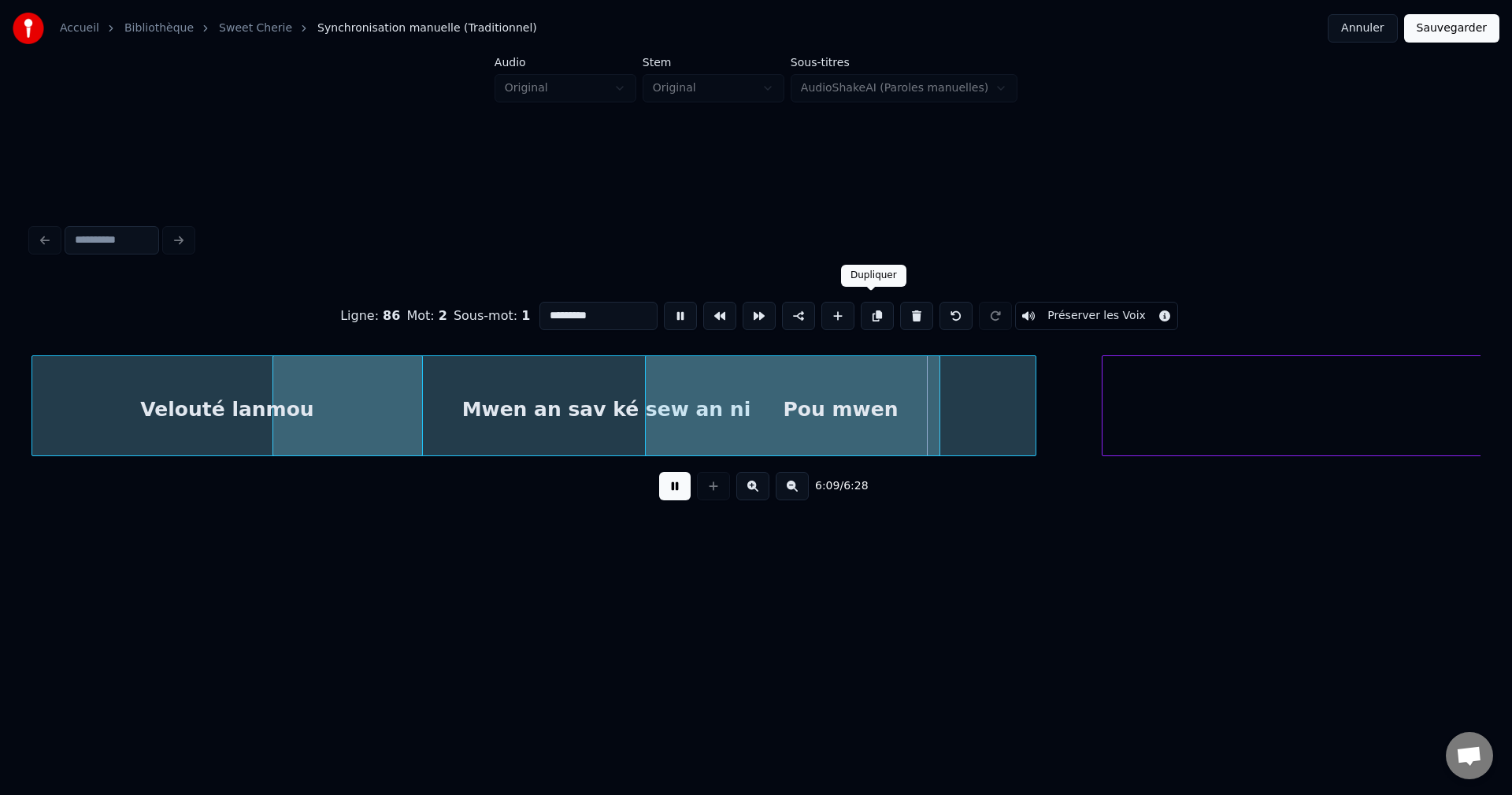
click at [873, 312] on button at bounding box center [877, 316] width 33 height 28
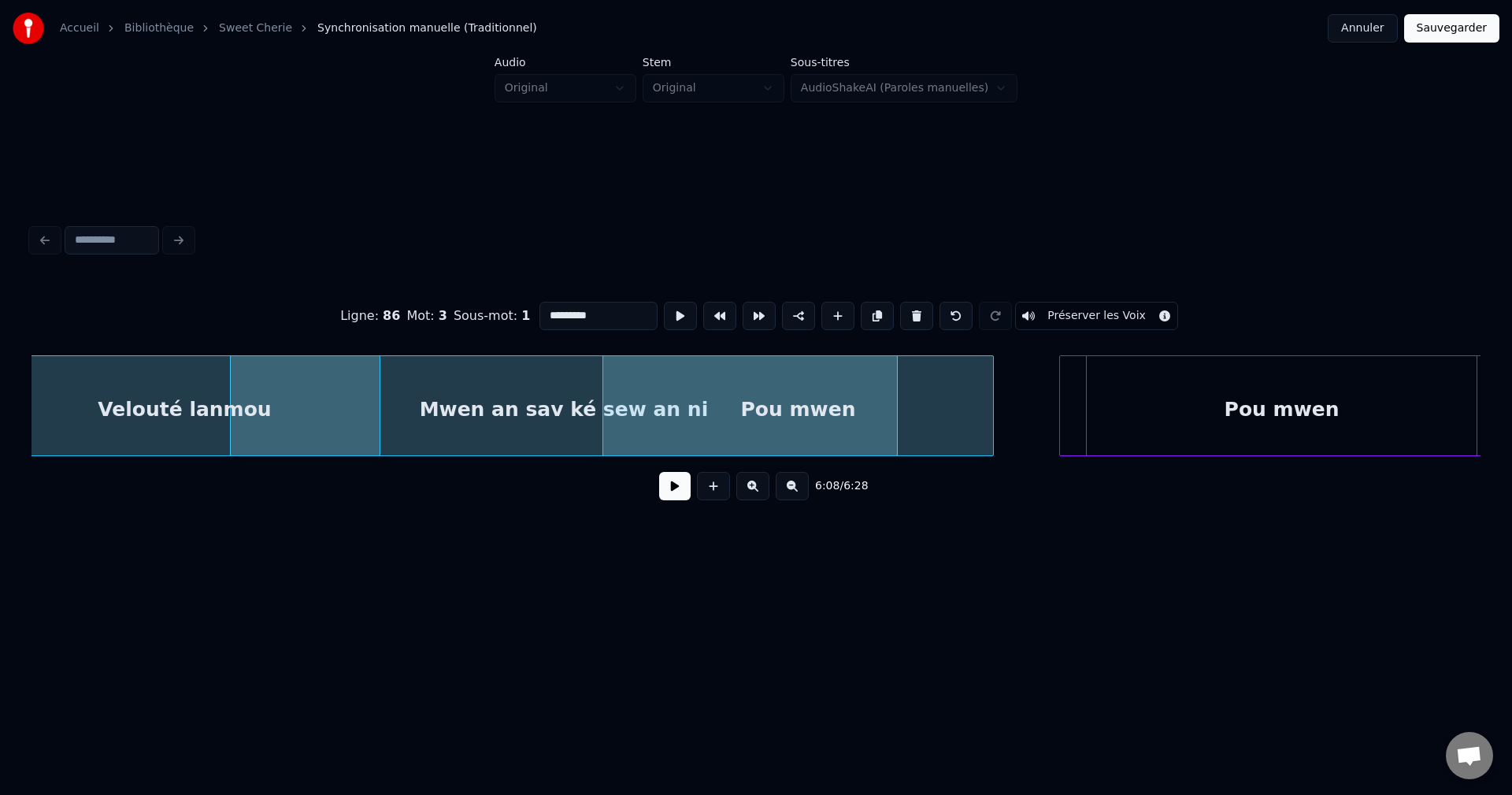
scroll to position [0, 115431]
click at [1177, 391] on div "Pou mwen" at bounding box center [1277, 410] width 389 height 107
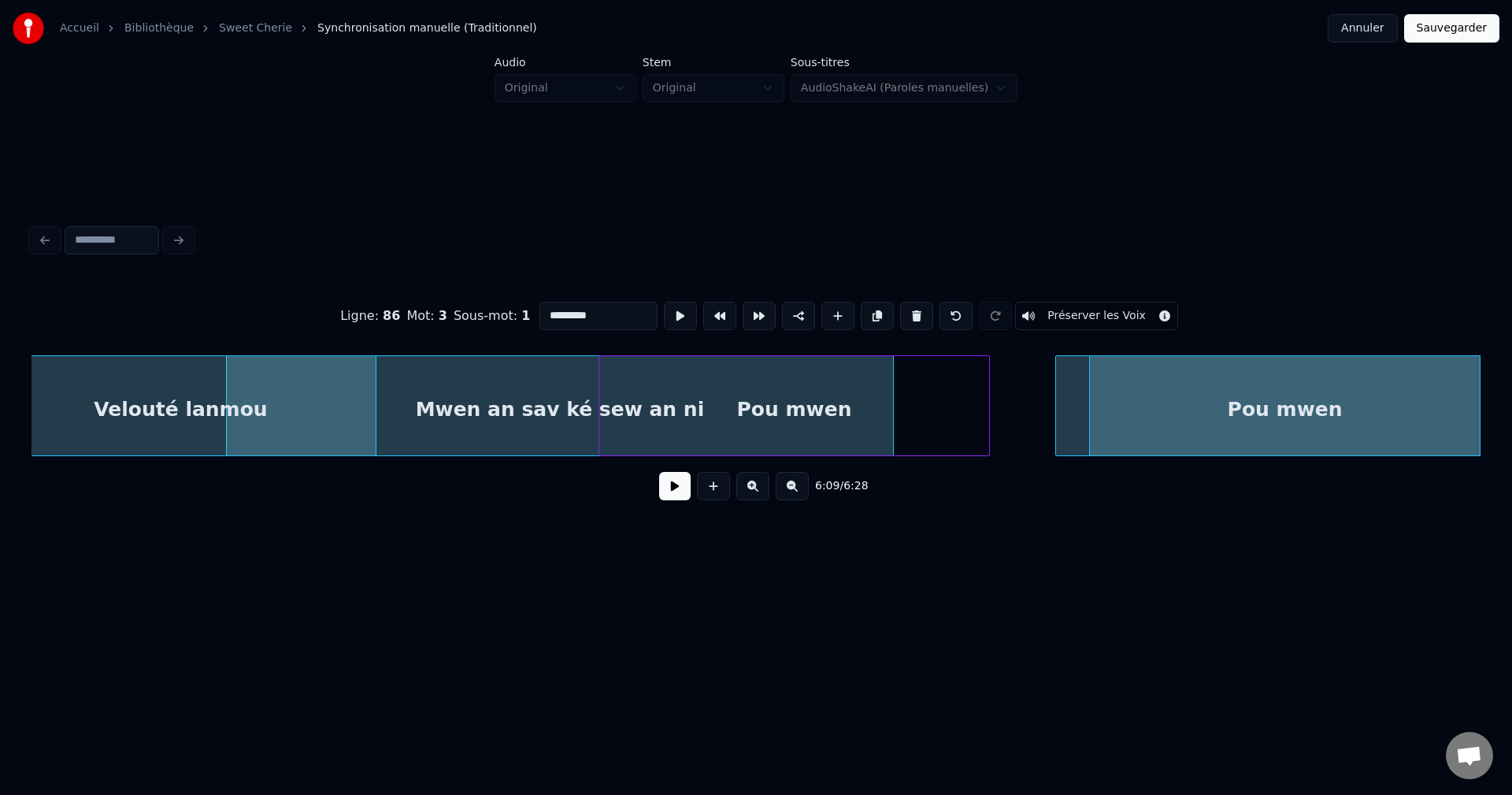
click at [667, 493] on button at bounding box center [675, 486] width 32 height 28
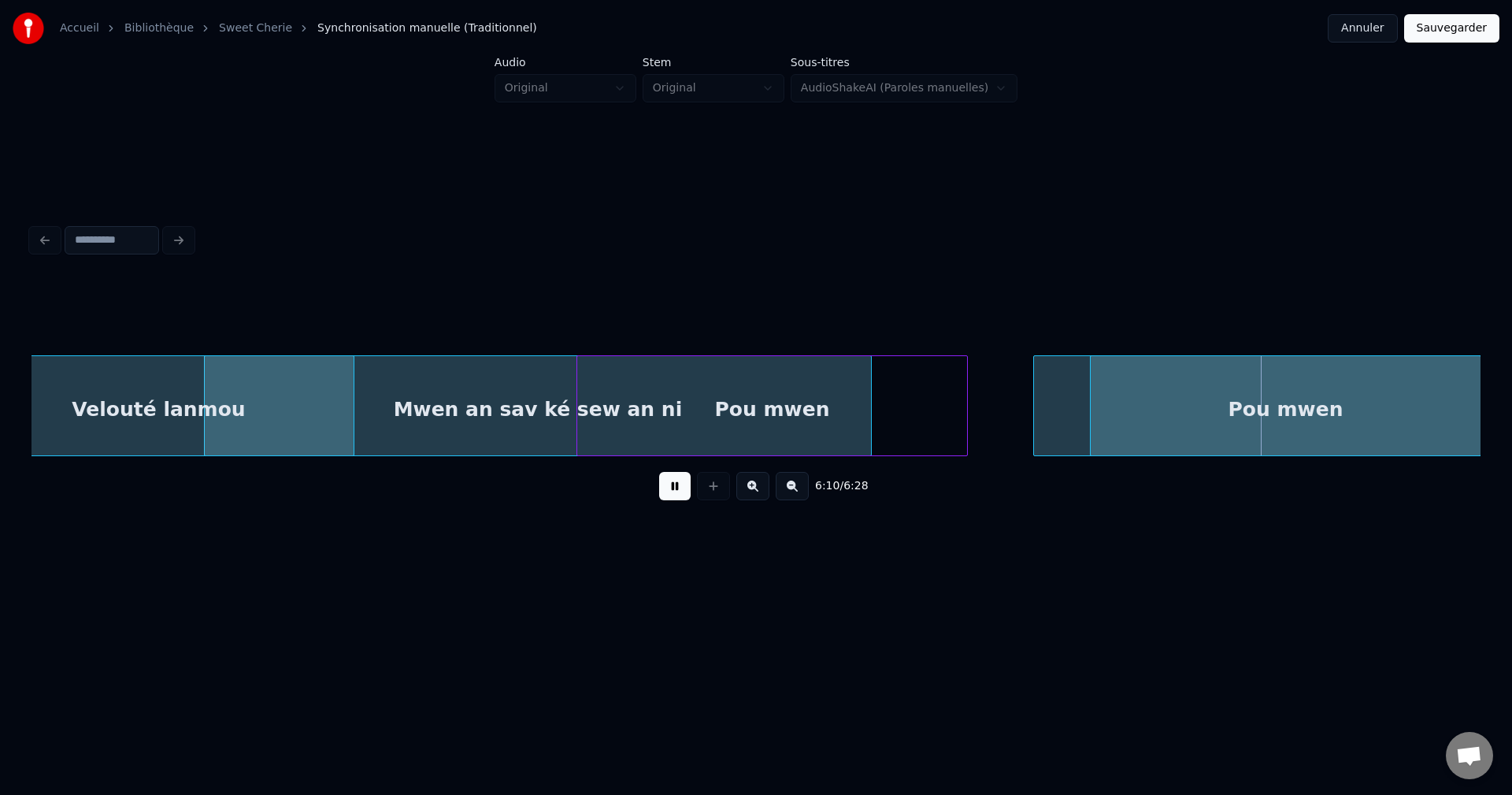
click at [1176, 409] on div "Pou mwen" at bounding box center [1285, 410] width 389 height 107
click at [1164, 408] on div "Pou mwen" at bounding box center [1273, 410] width 389 height 107
click at [1189, 406] on div "Pou mwen" at bounding box center [1270, 410] width 389 height 107
click at [1182, 404] on div "Pou mwen" at bounding box center [1283, 410] width 389 height 107
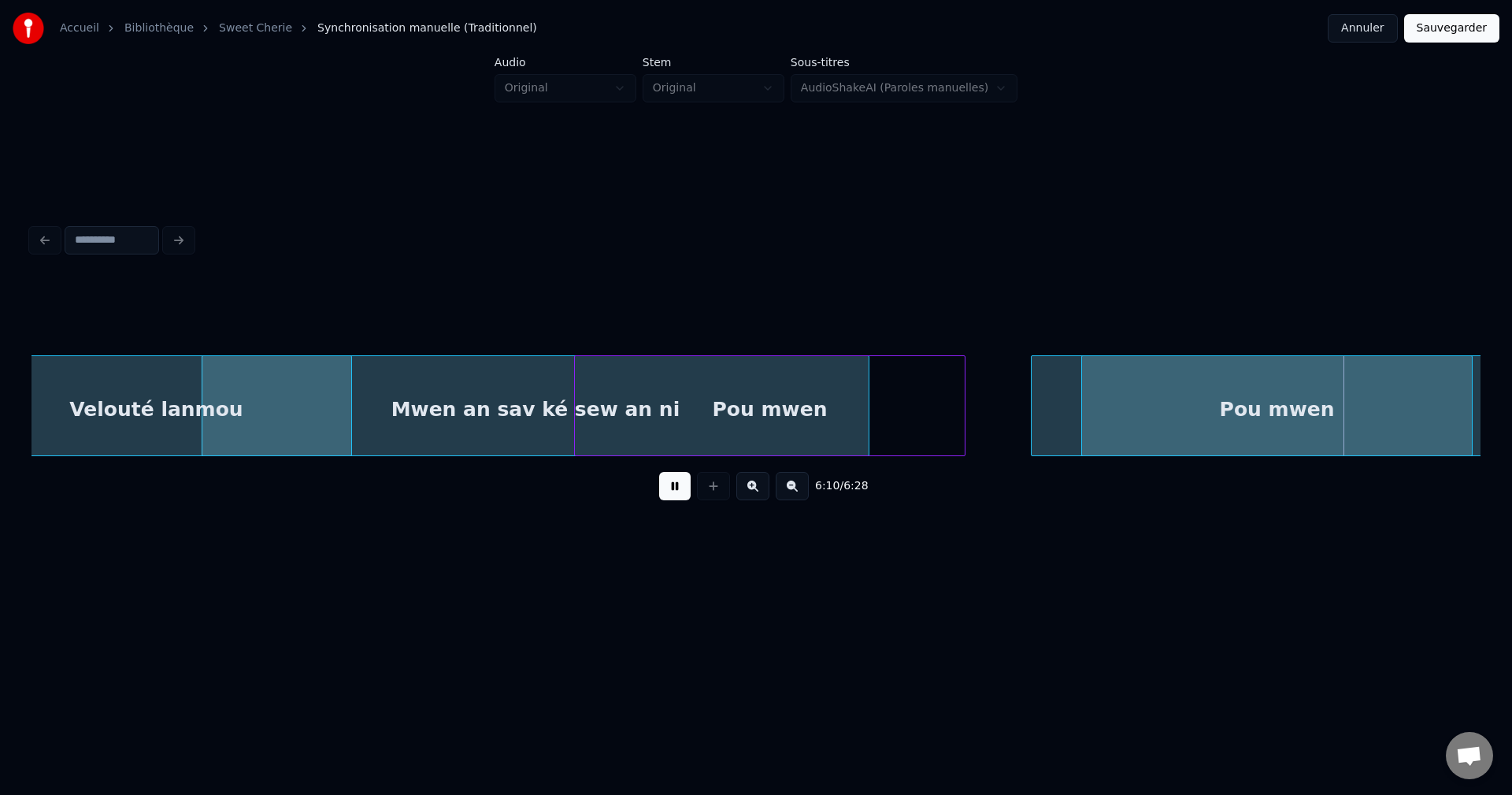
click at [1144, 399] on div "Pou mwen" at bounding box center [1276, 410] width 389 height 107
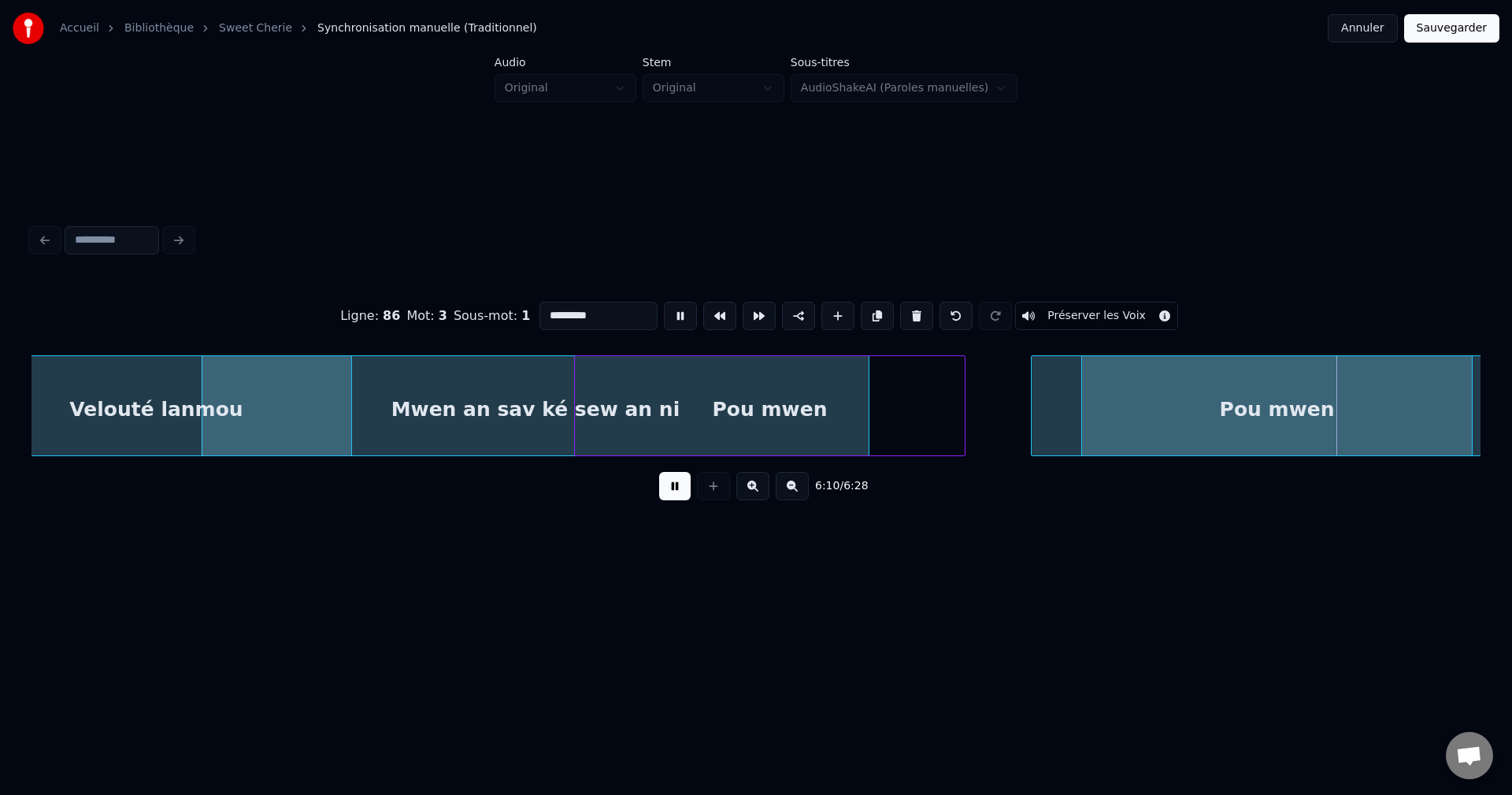
drag, startPoint x: 445, startPoint y: 327, endPoint x: 362, endPoint y: 338, distance: 83.7
click at [364, 338] on div "Ligne : 86 Mot : 3 Sous-mot : 1 ******** Préserver les Voix" at bounding box center [756, 316] width 1449 height 79
click at [612, 315] on input "********" at bounding box center [598, 316] width 118 height 28
type input "*******"
click at [684, 488] on button at bounding box center [675, 486] width 32 height 28
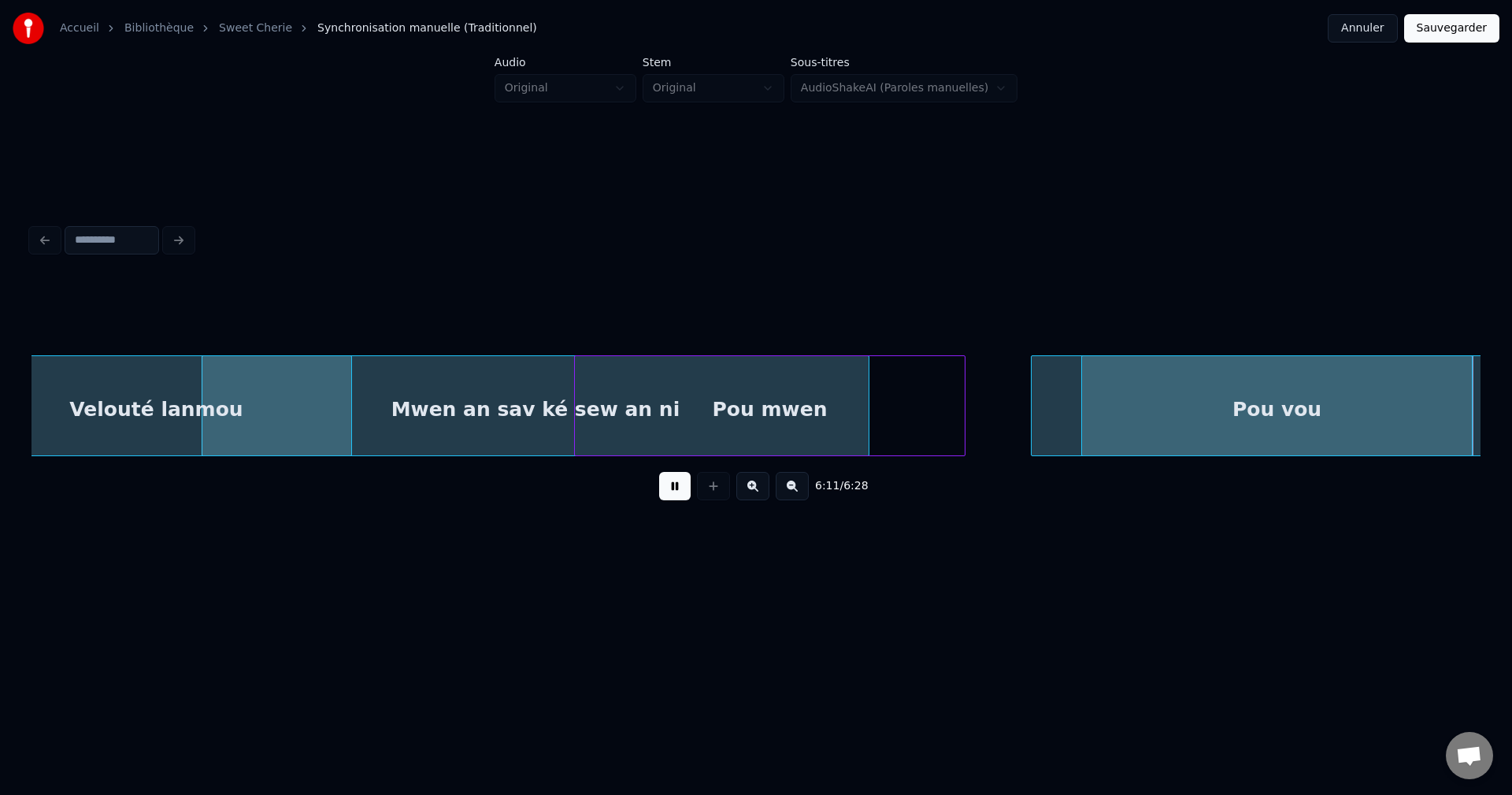
scroll to position [0, 116907]
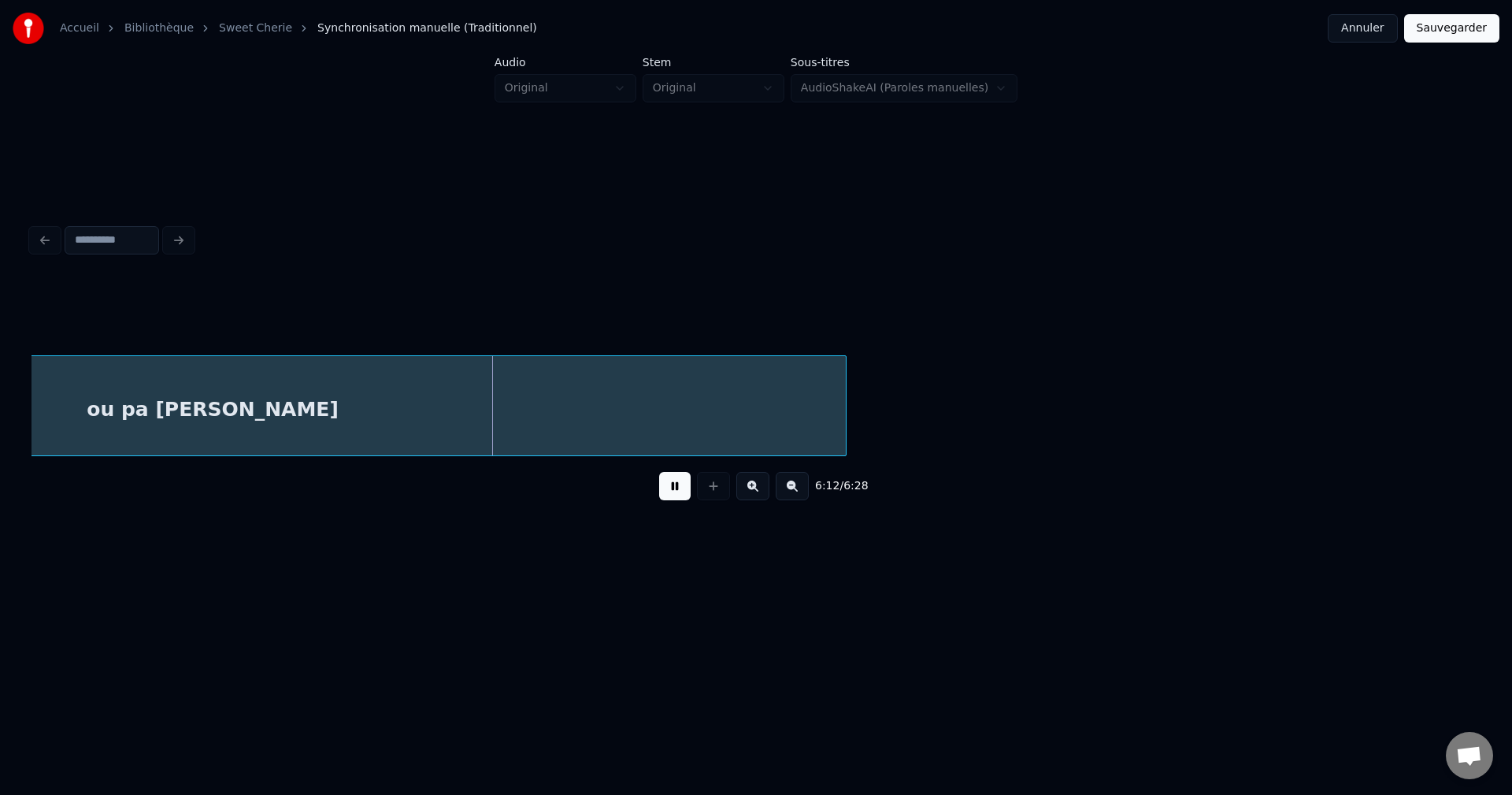
click at [678, 490] on button at bounding box center [675, 486] width 32 height 28
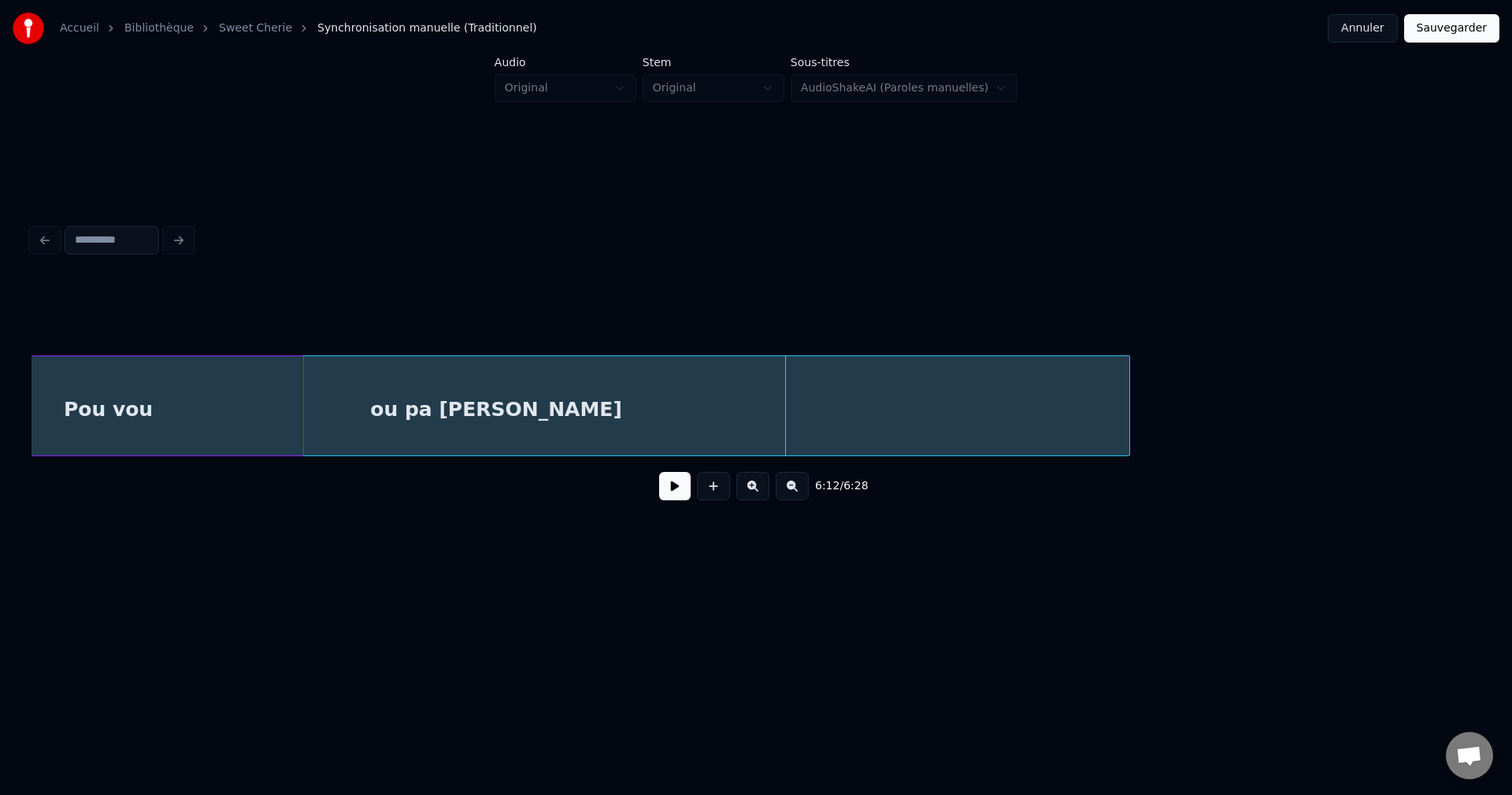
click at [167, 392] on div "Pou vou" at bounding box center [108, 410] width 389 height 107
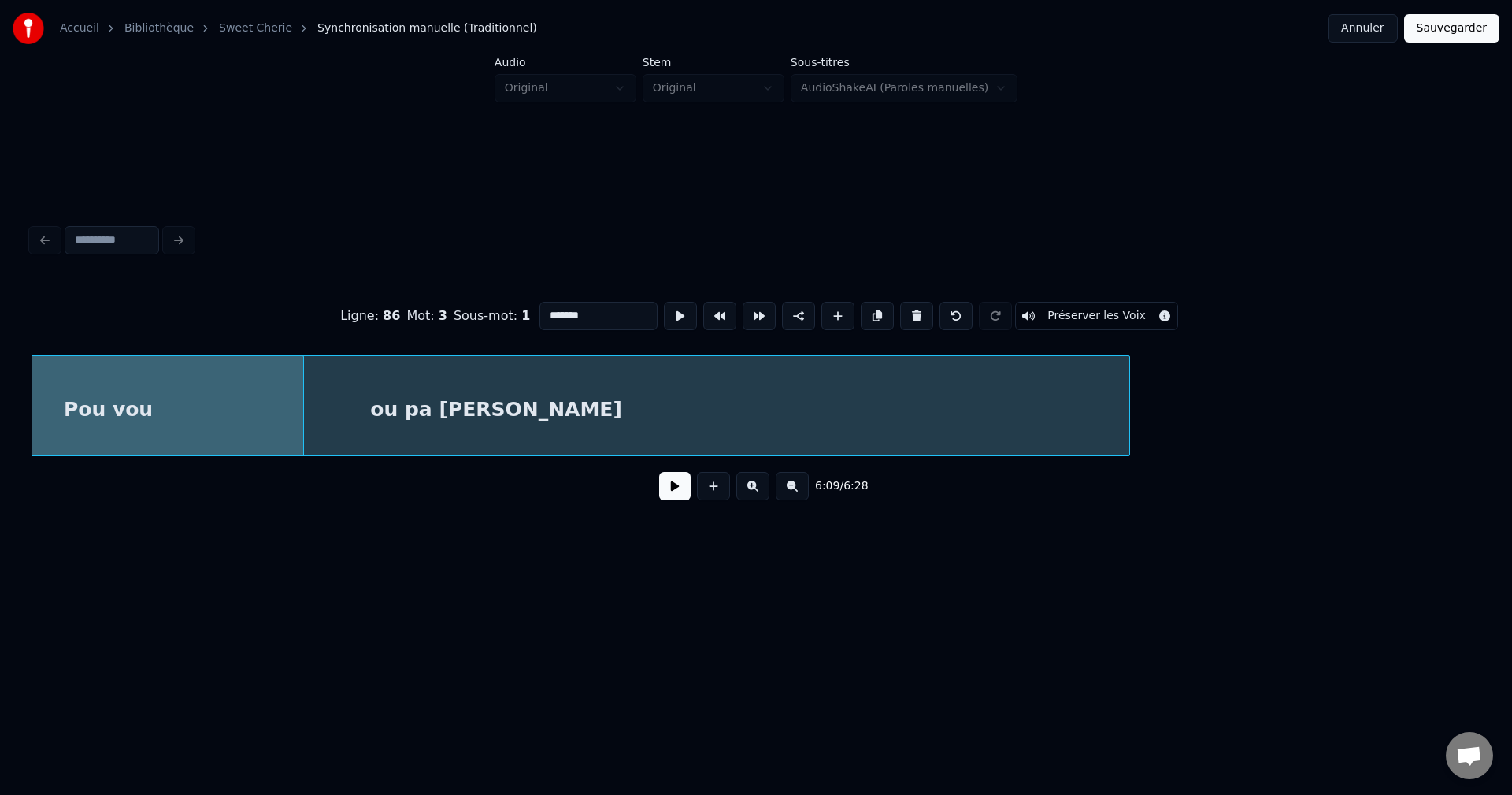
scroll to position [0, 116505]
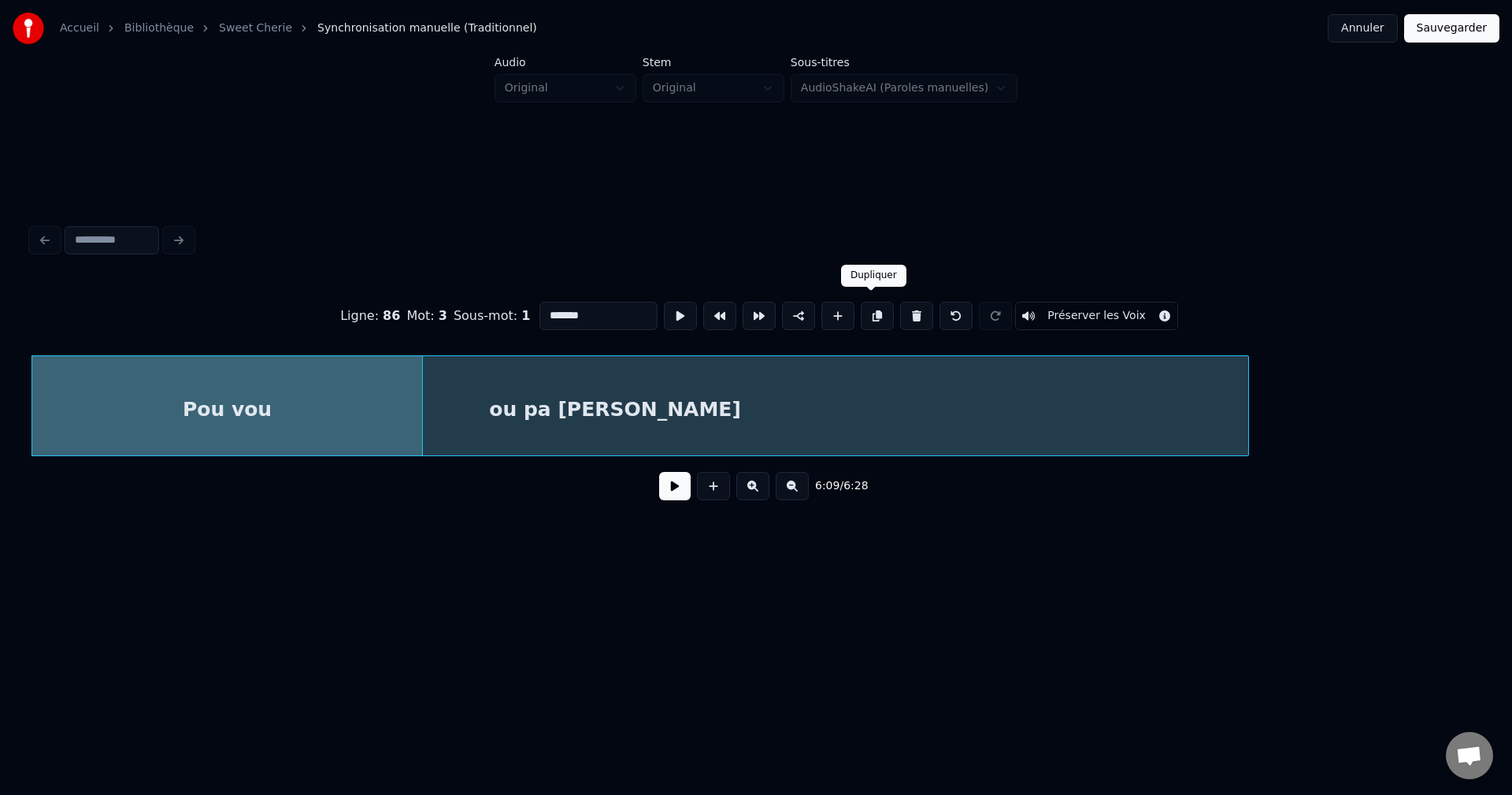
click at [870, 303] on button at bounding box center [877, 316] width 33 height 28
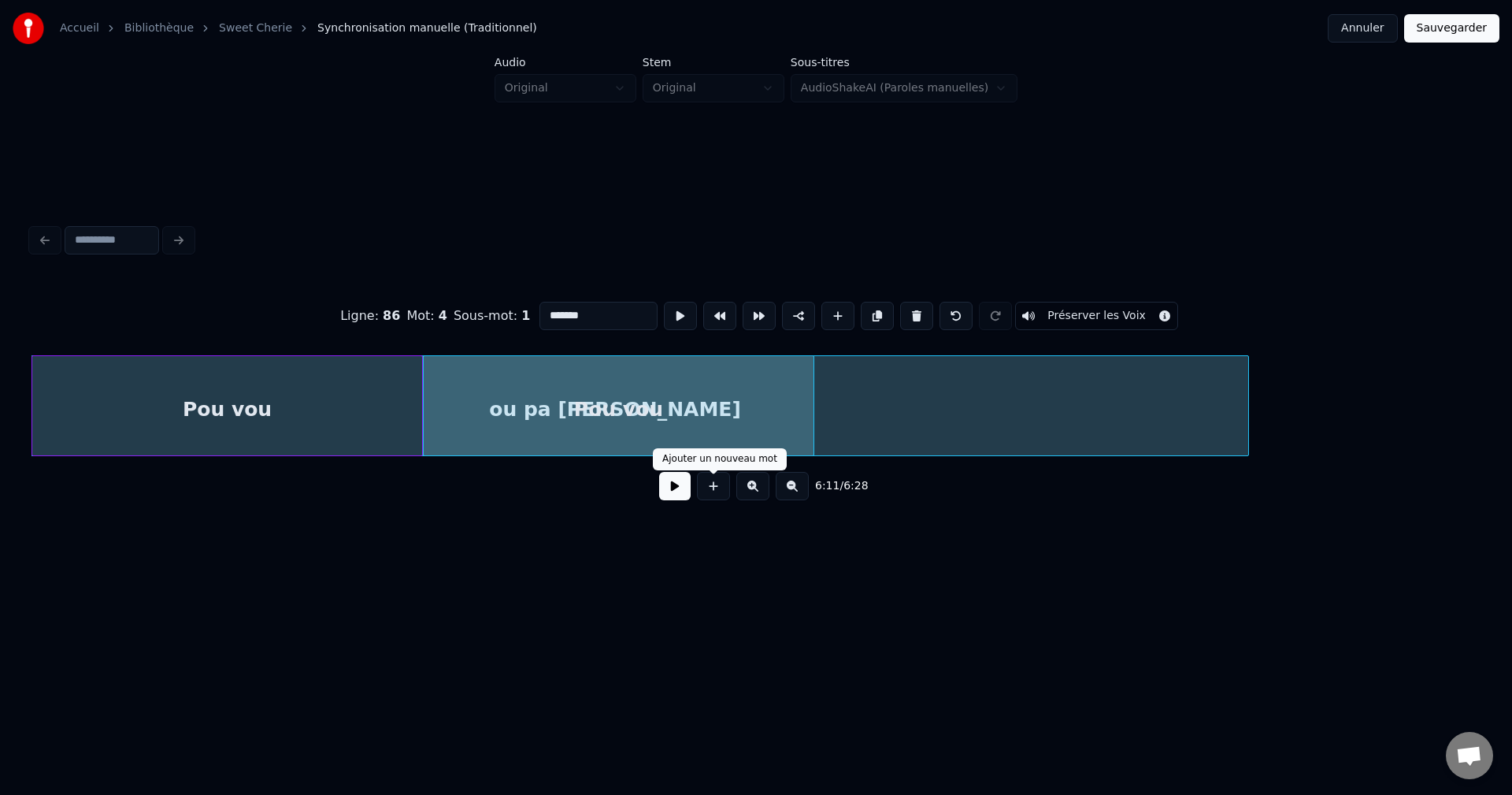
click at [675, 497] on button at bounding box center [675, 486] width 32 height 28
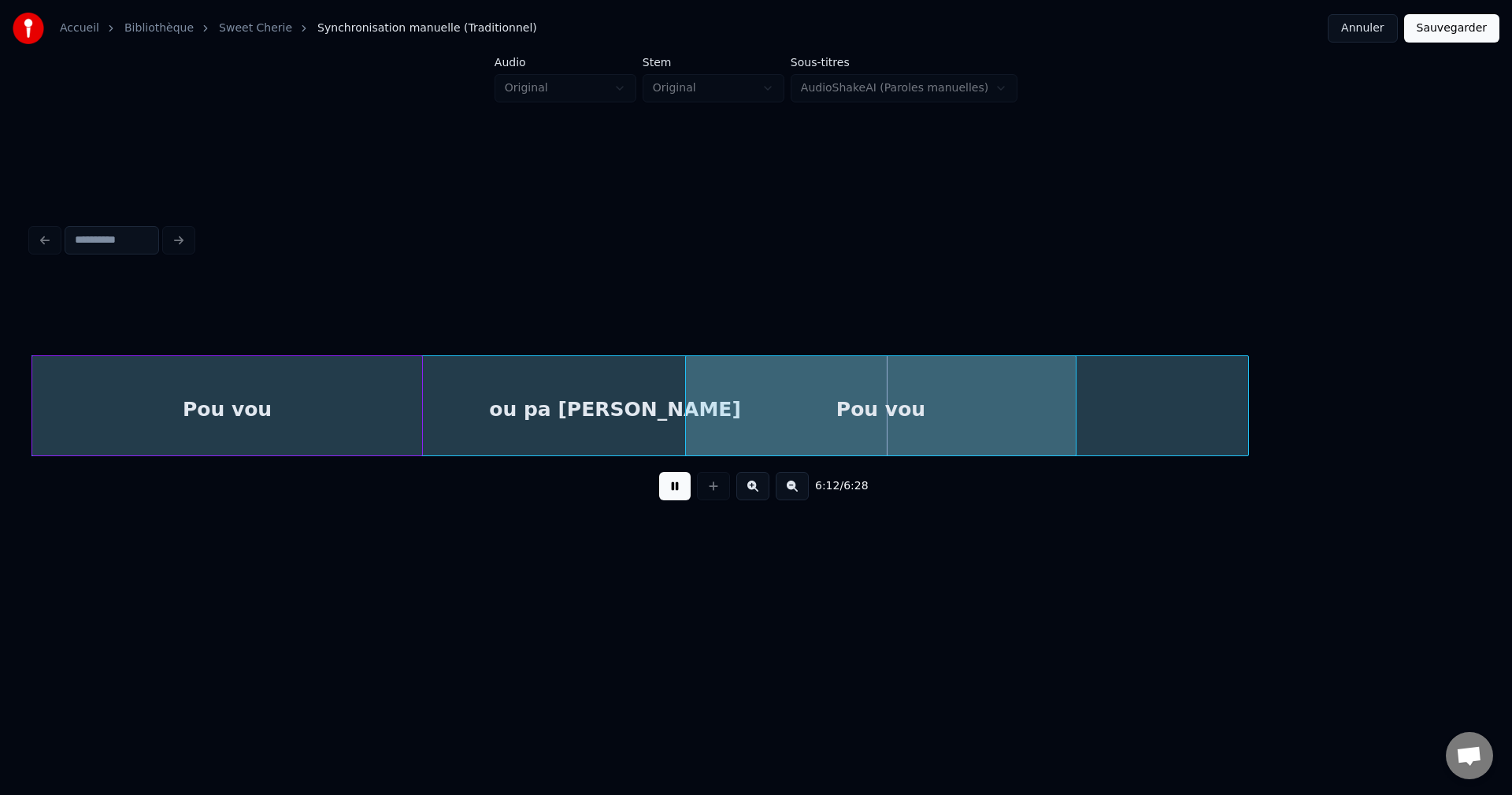
click at [938, 398] on div "Pou vou" at bounding box center [881, 410] width 389 height 107
click at [873, 398] on div "Pou vou" at bounding box center [881, 410] width 389 height 107
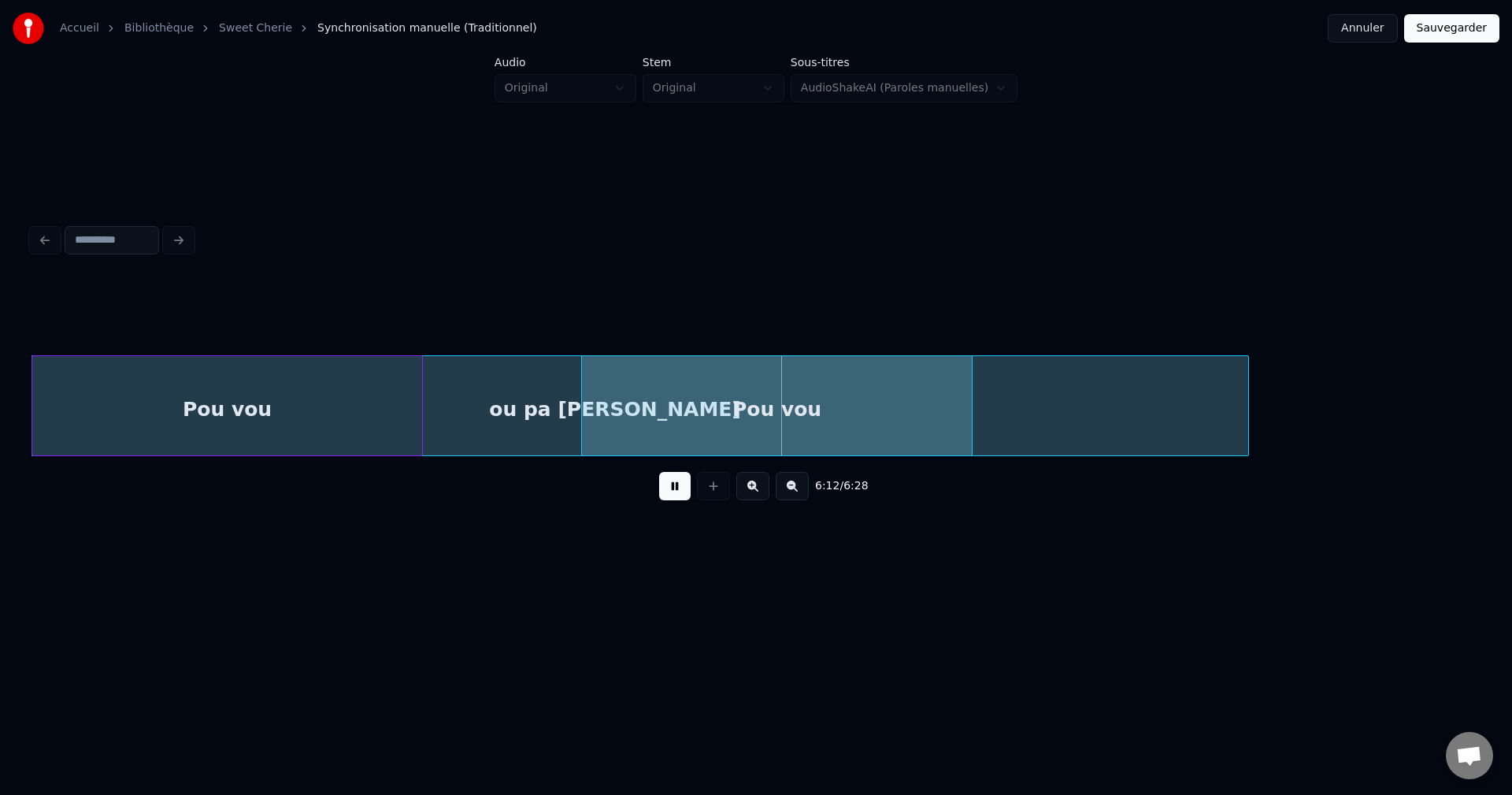
click at [816, 397] on div "Pou vou" at bounding box center [776, 410] width 389 height 107
click at [780, 401] on div "Pou vou" at bounding box center [766, 410] width 389 height 107
click at [780, 405] on div "Pou vou" at bounding box center [752, 410] width 389 height 107
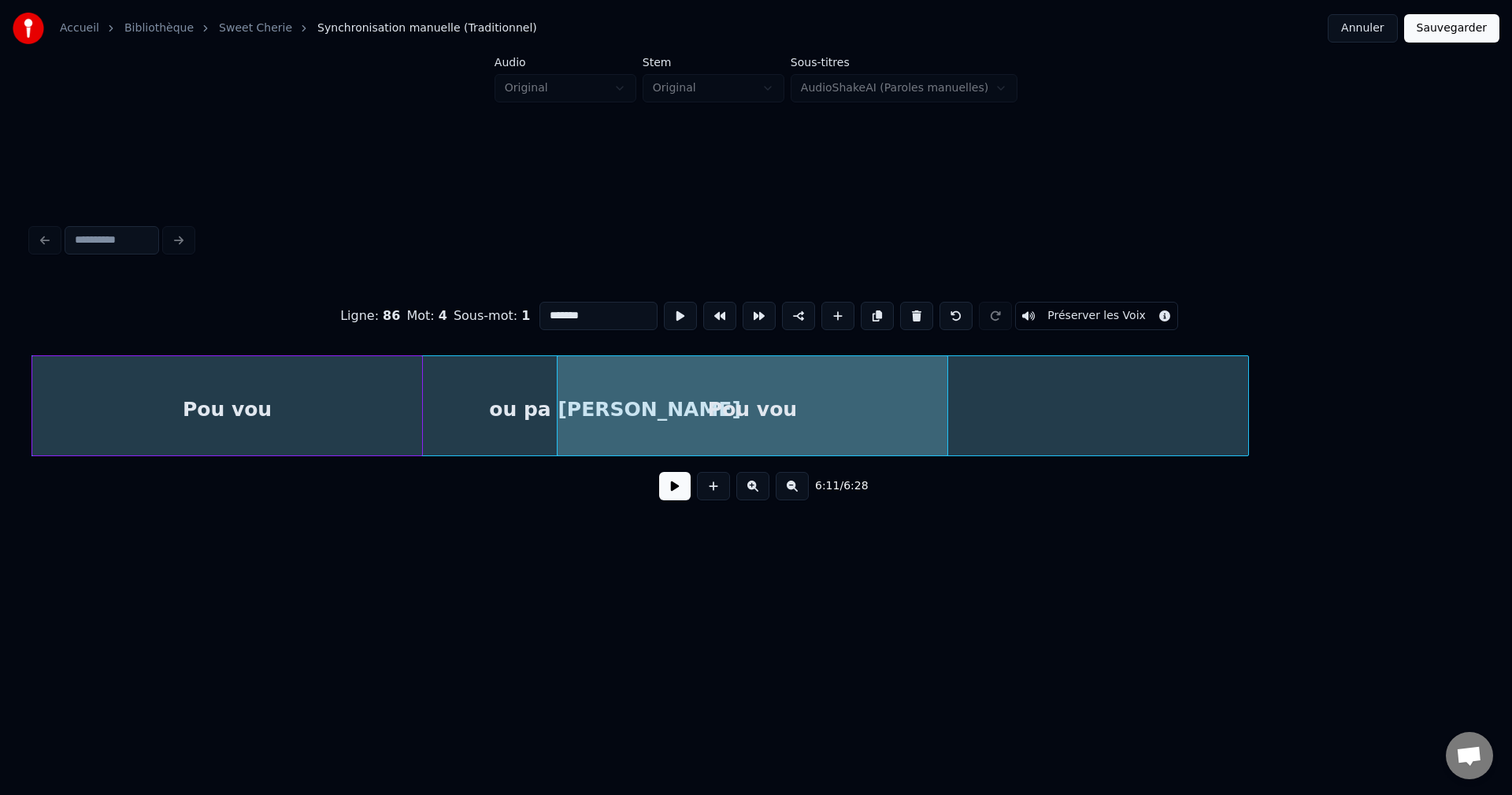
drag, startPoint x: 600, startPoint y: 309, endPoint x: 408, endPoint y: 333, distance: 193.5
click at [408, 333] on div "Ligne : 86 Mot : 4 Sous-mot : 1 ******* Préserver les Voix" at bounding box center [756, 316] width 1449 height 79
type input "**********"
click at [673, 483] on button at bounding box center [675, 486] width 32 height 28
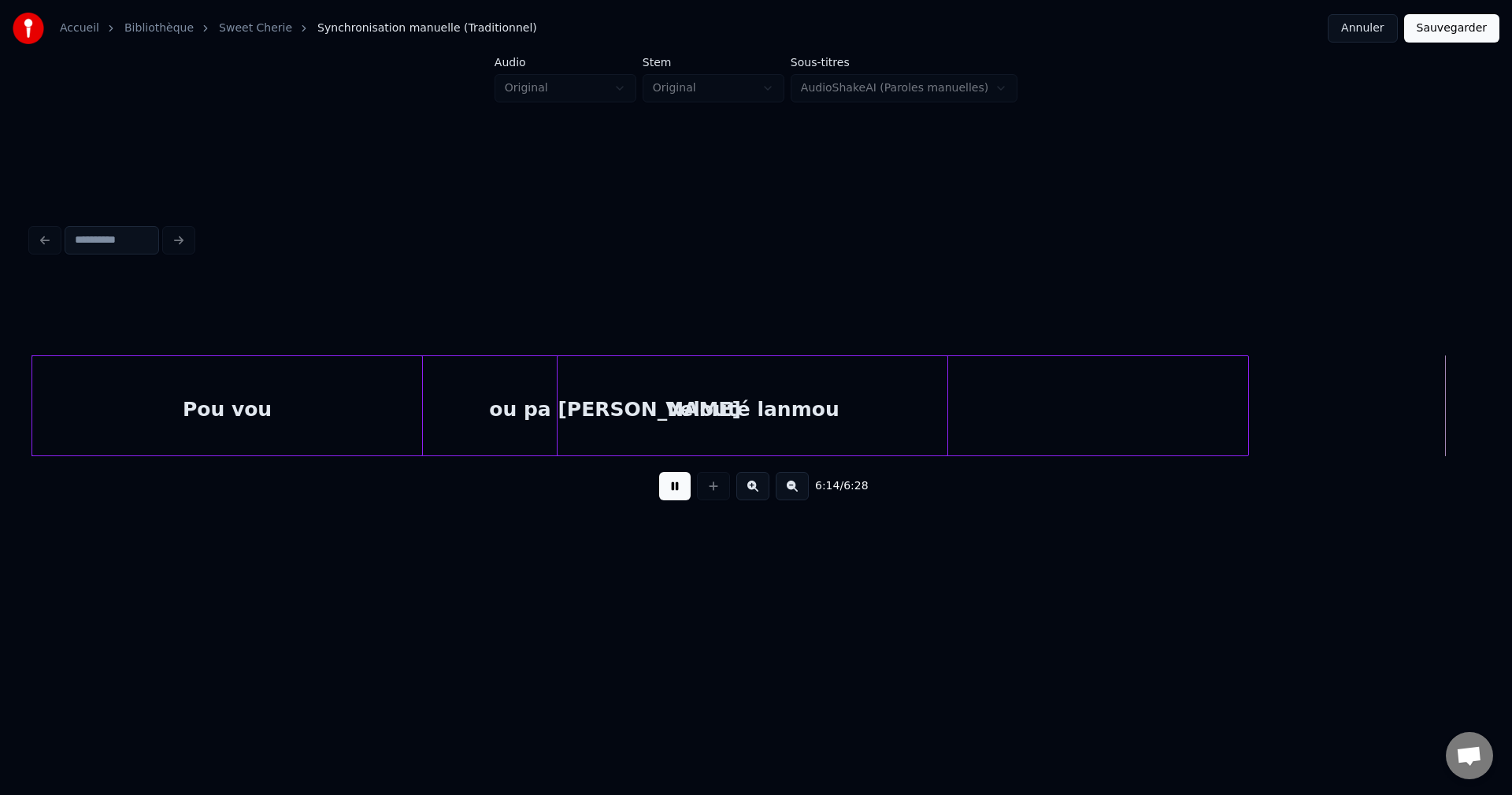
scroll to position [0, 117954]
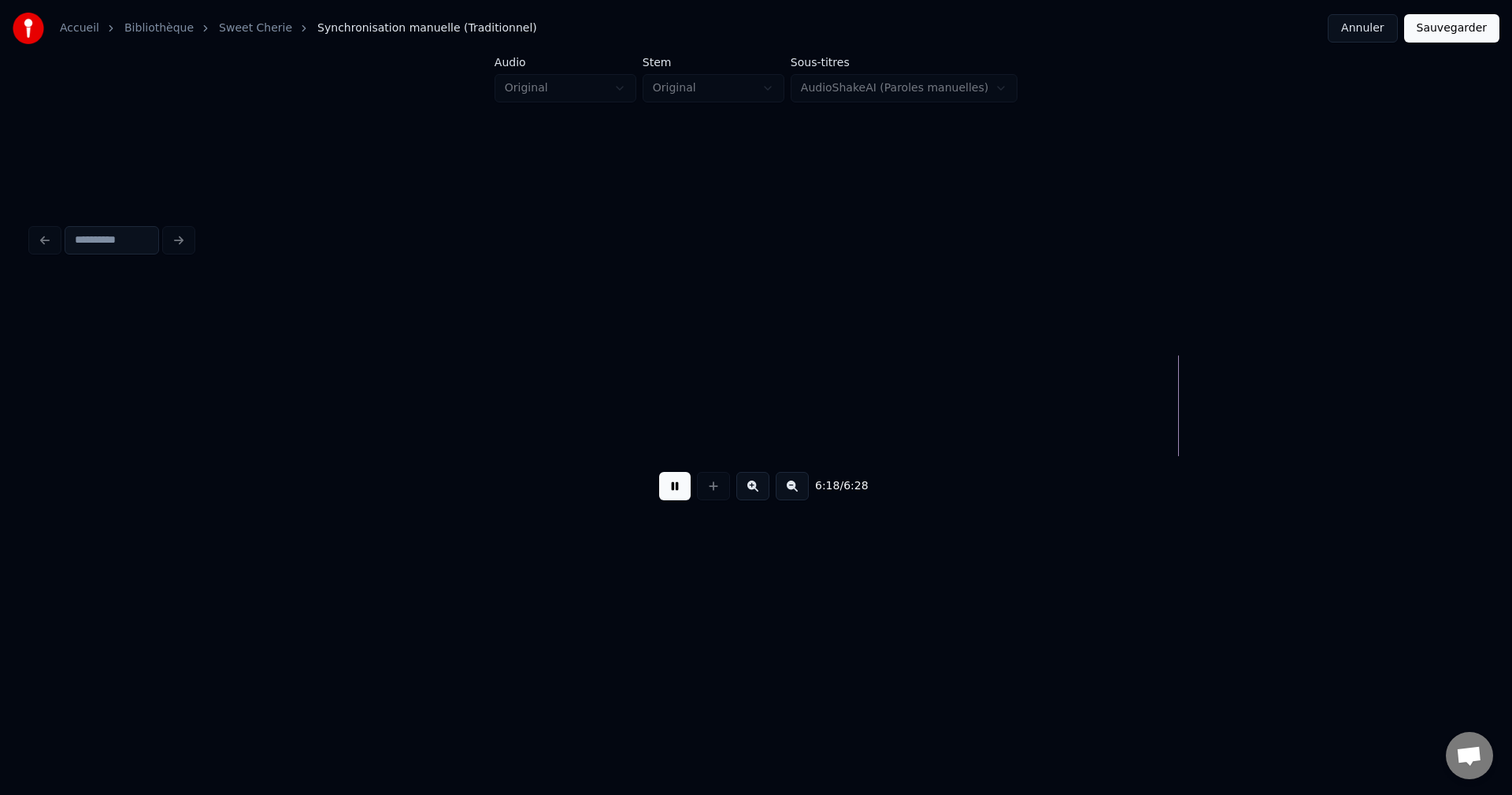
click at [674, 491] on button at bounding box center [675, 486] width 32 height 28
click at [38, 463] on div "6:18 / 6:28" at bounding box center [756, 486] width 1449 height 60
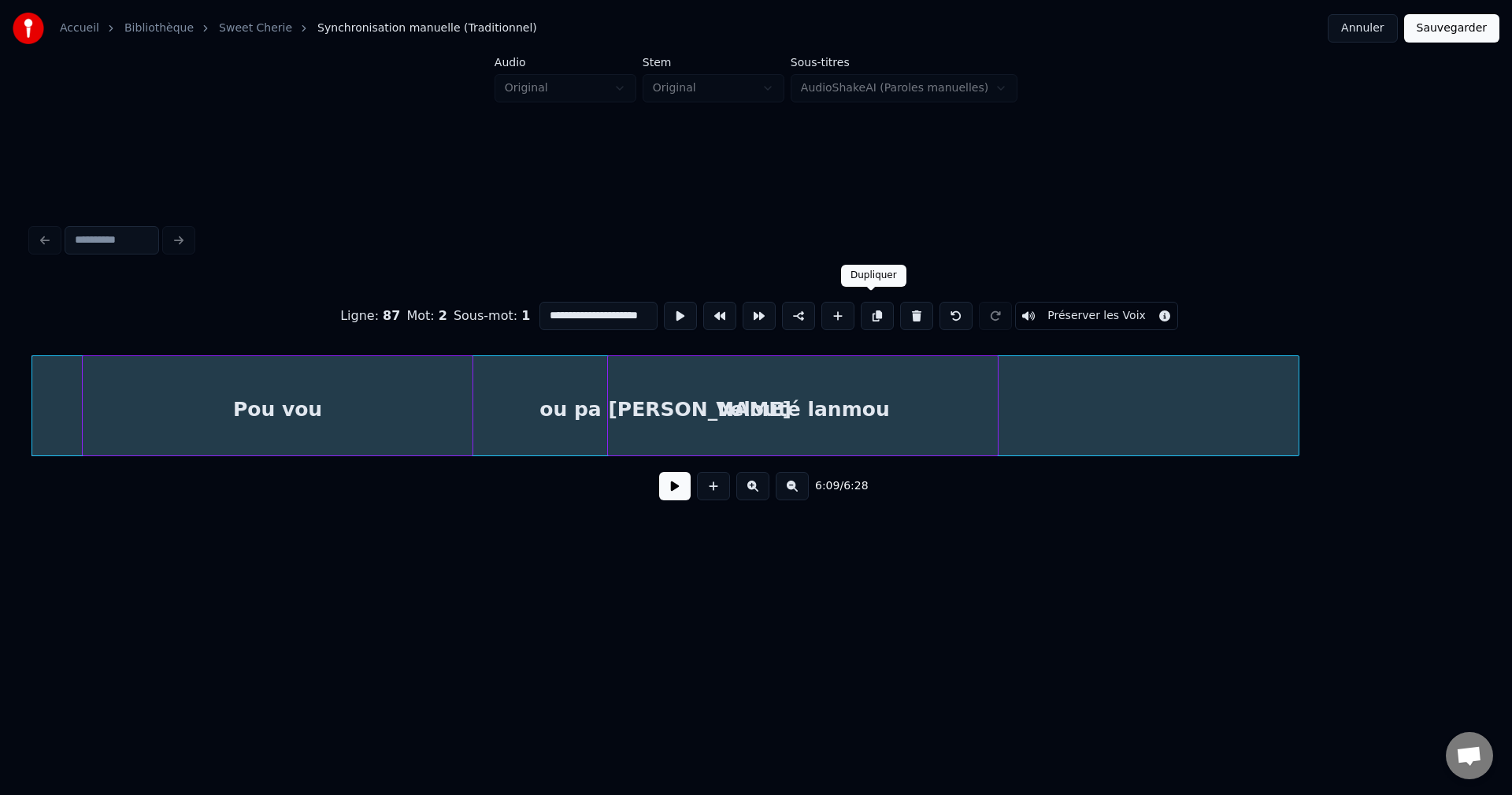
click at [874, 308] on button at bounding box center [877, 316] width 33 height 28
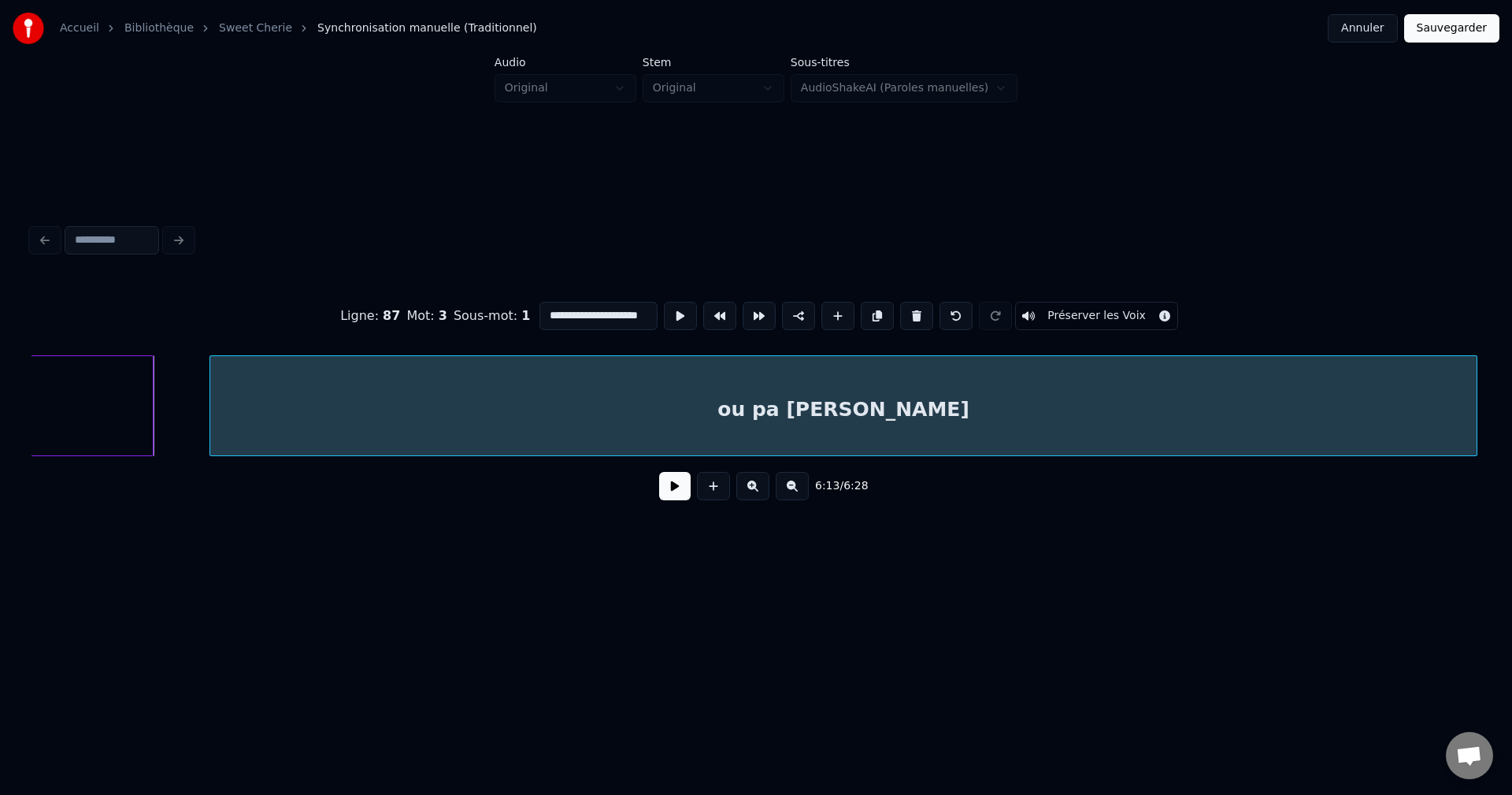
click at [1432, 424] on div "ou pa bizwen alé kouri" at bounding box center [844, 410] width 1266 height 107
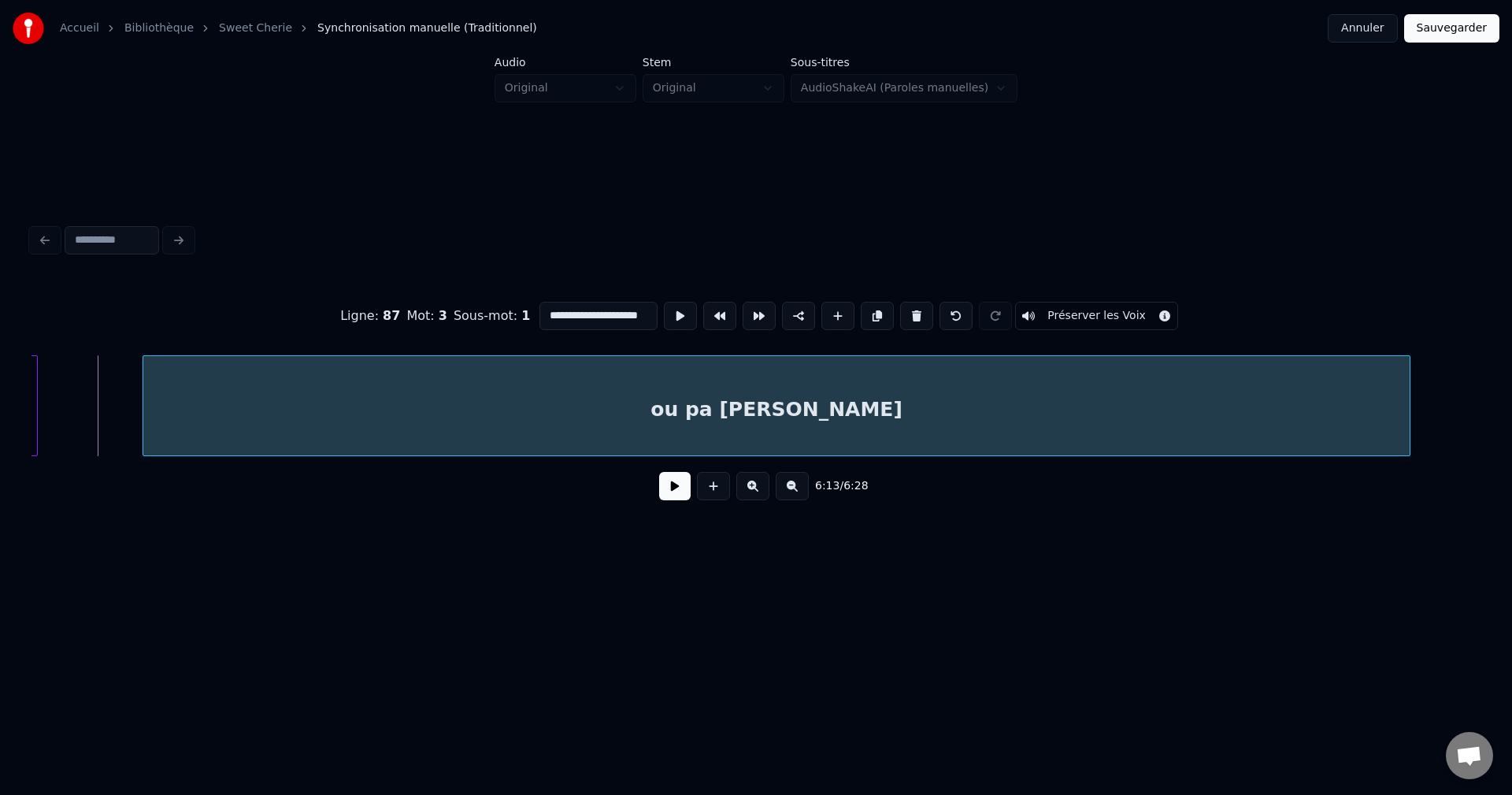
click at [1164, 408] on div "ou pa bizwen alé kouri" at bounding box center [776, 410] width 1266 height 107
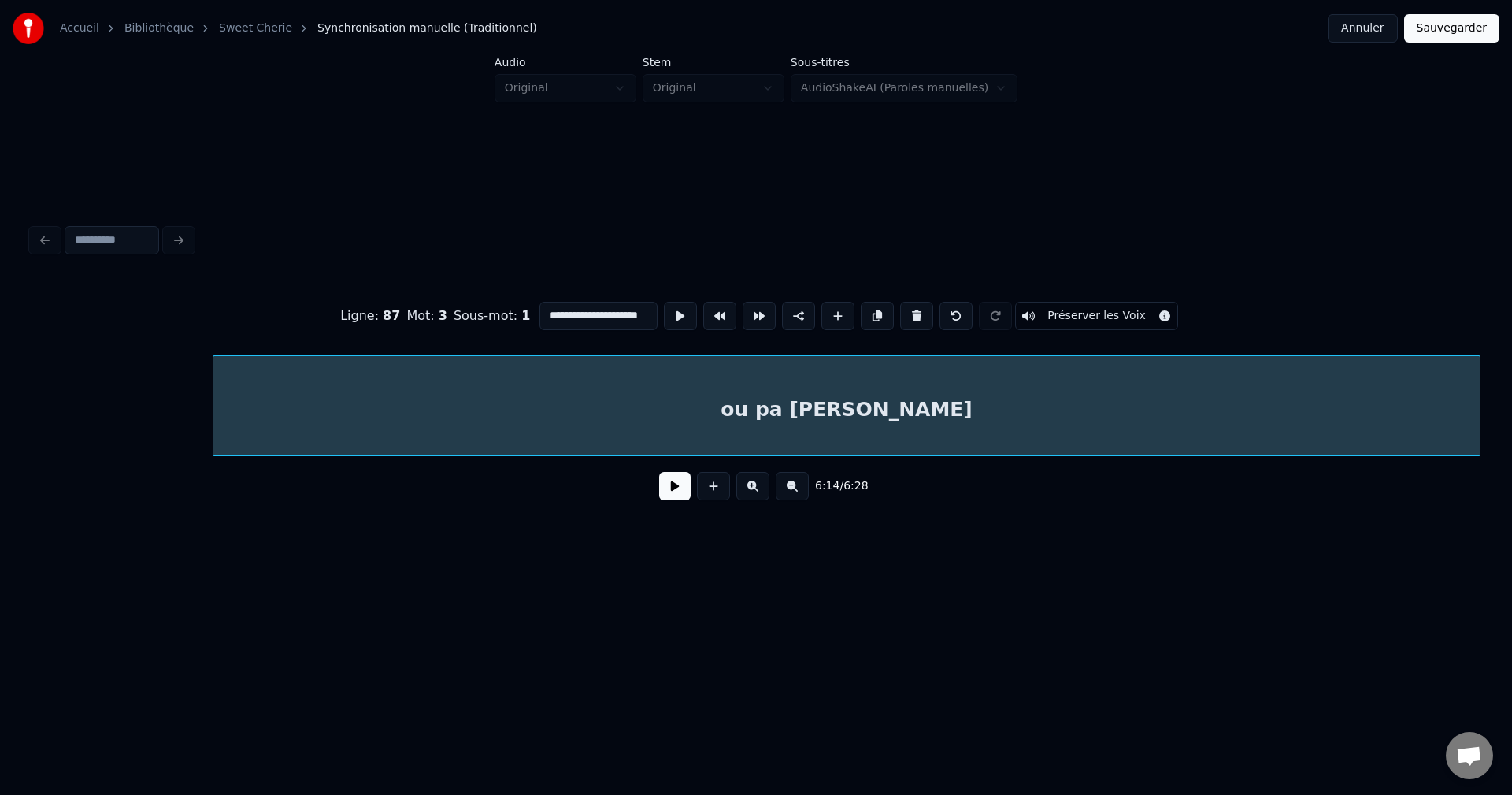
click at [731, 424] on div "ou pa bizwen alé kouri" at bounding box center [847, 410] width 1266 height 107
click at [673, 495] on button at bounding box center [675, 486] width 32 height 28
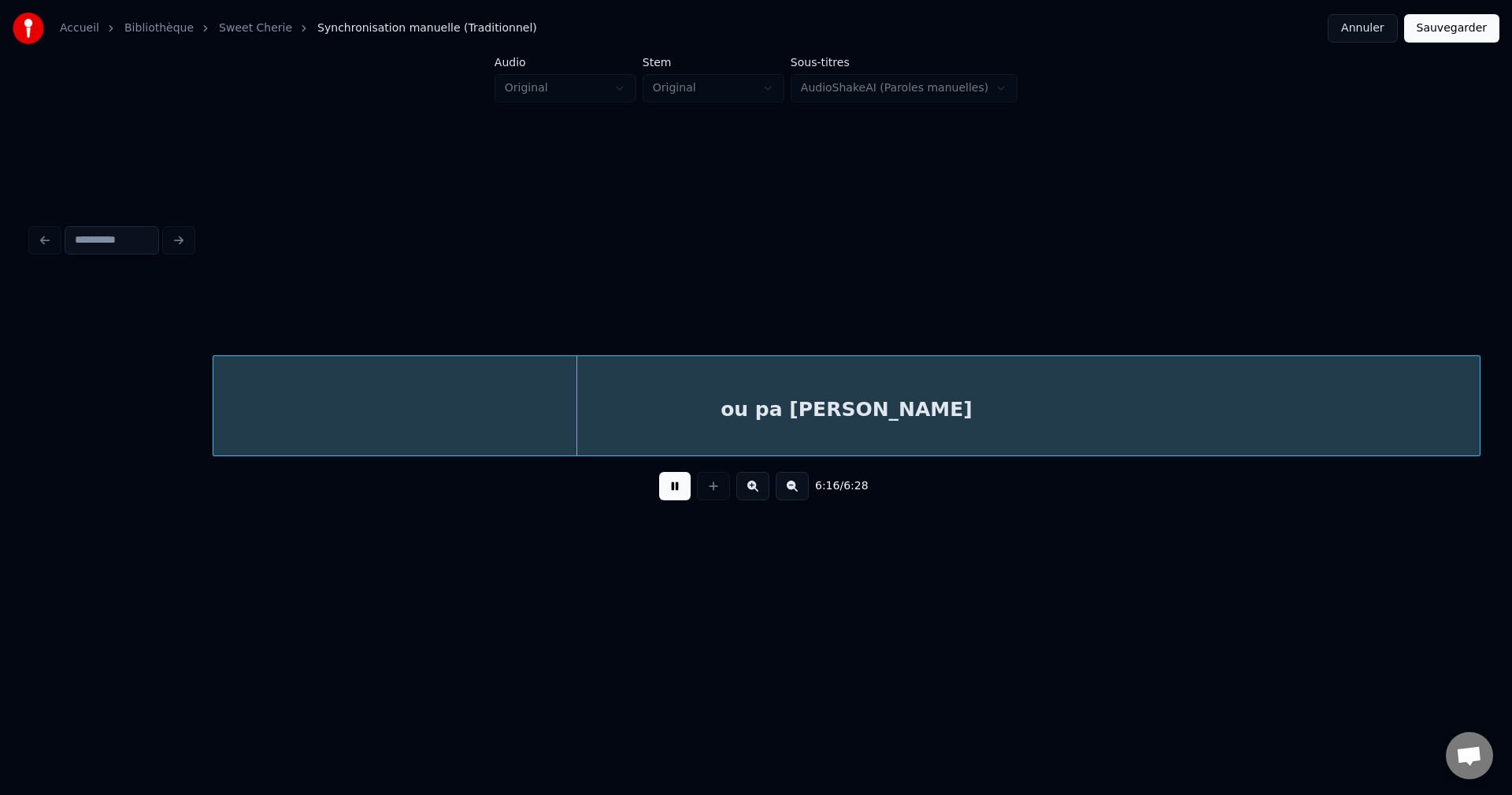
click at [944, 407] on div "ou pa bizwen alé kouri" at bounding box center [847, 410] width 1266 height 107
click at [913, 406] on div "ou pa bizwen alé kouri" at bounding box center [836, 410] width 1266 height 107
click at [789, 428] on div "ou pa bizwen alé kouri" at bounding box center [847, 410] width 1266 height 107
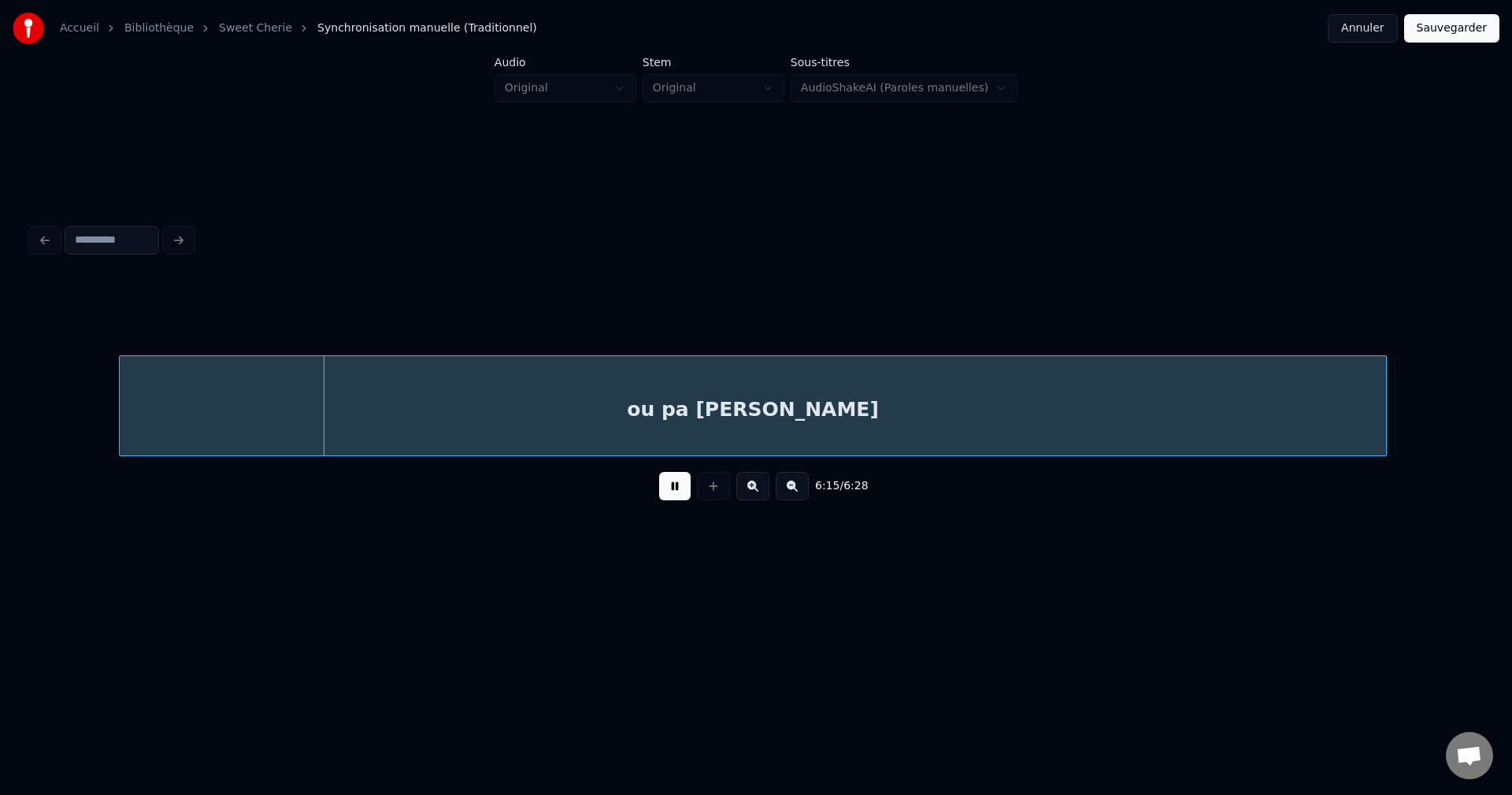
click at [743, 425] on div "ou pa bizwen alé kouri" at bounding box center [753, 410] width 1266 height 107
click at [740, 425] on div "ou pa bizwen alé kouri" at bounding box center [743, 410] width 1266 height 107
click at [785, 425] on div "ou pa bizwen alé kouri" at bounding box center [761, 410] width 1266 height 107
click at [786, 425] on div "ou pa bizwen alé kouri" at bounding box center [774, 410] width 1266 height 107
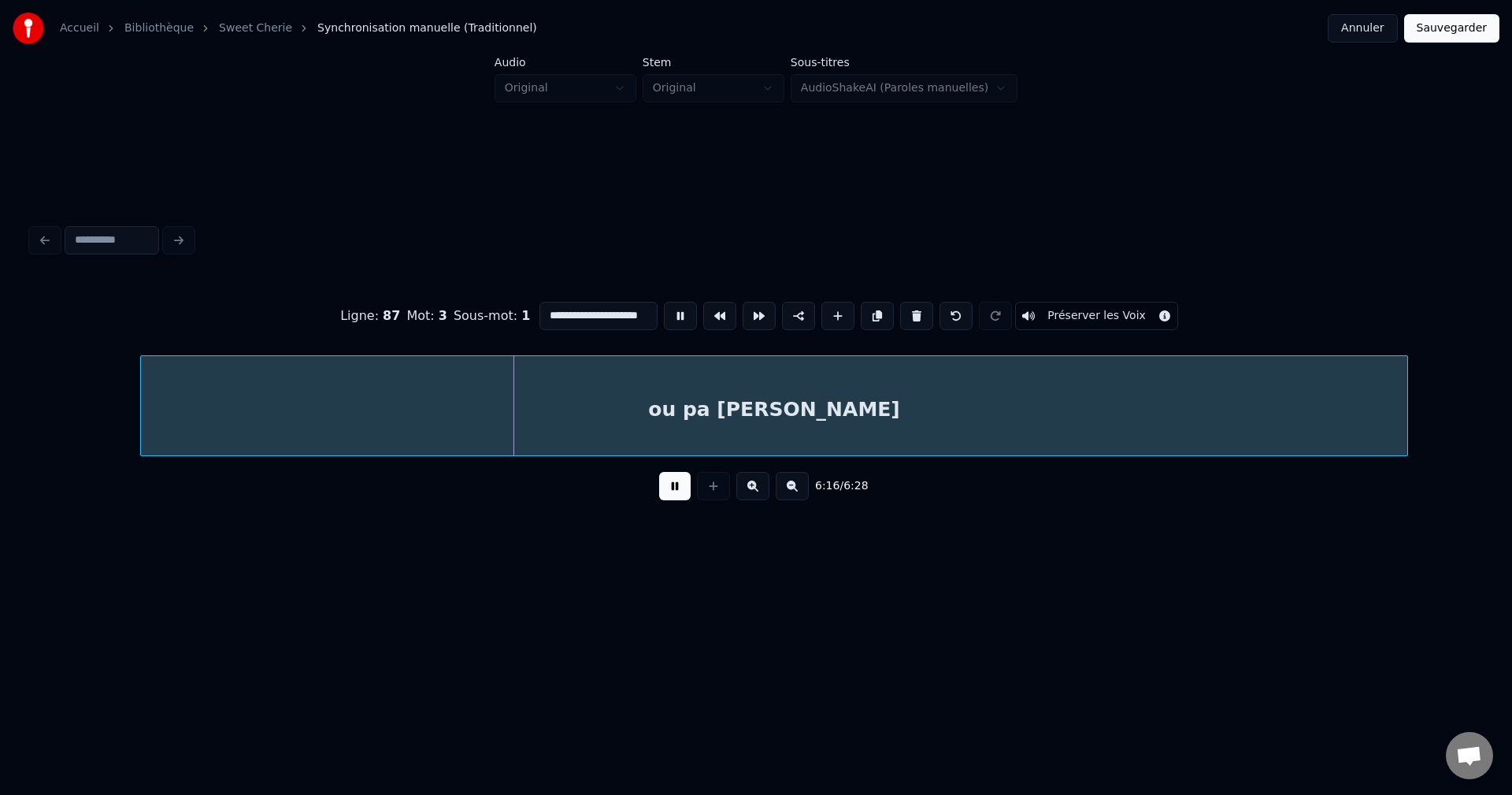
scroll to position [0, 12]
drag, startPoint x: 543, startPoint y: 309, endPoint x: 690, endPoint y: 310, distance: 147.0
click at [690, 310] on div "**********" at bounding box center [756, 316] width 1449 height 79
type input "**********"
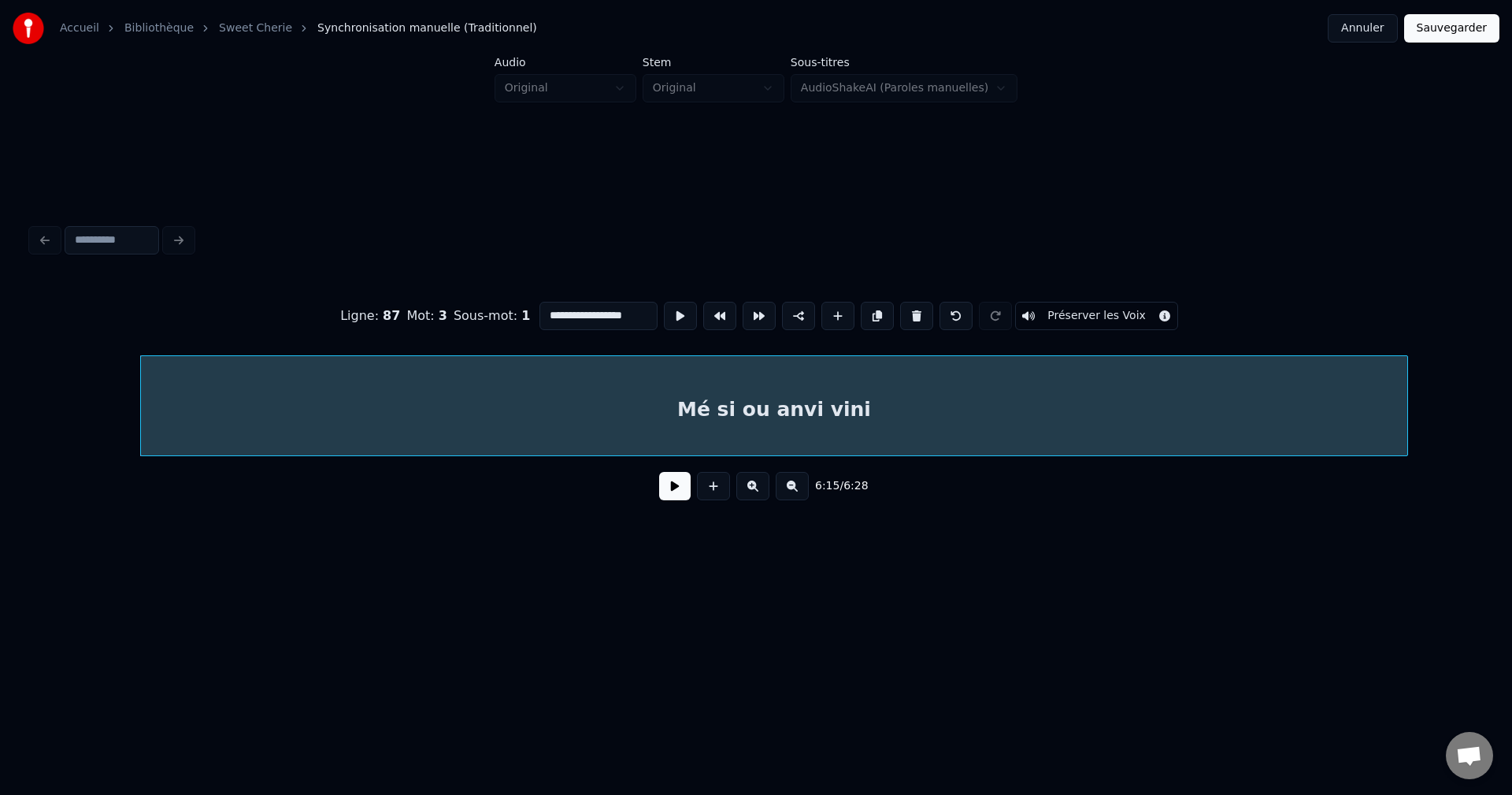
click at [661, 498] on button at bounding box center [675, 486] width 32 height 28
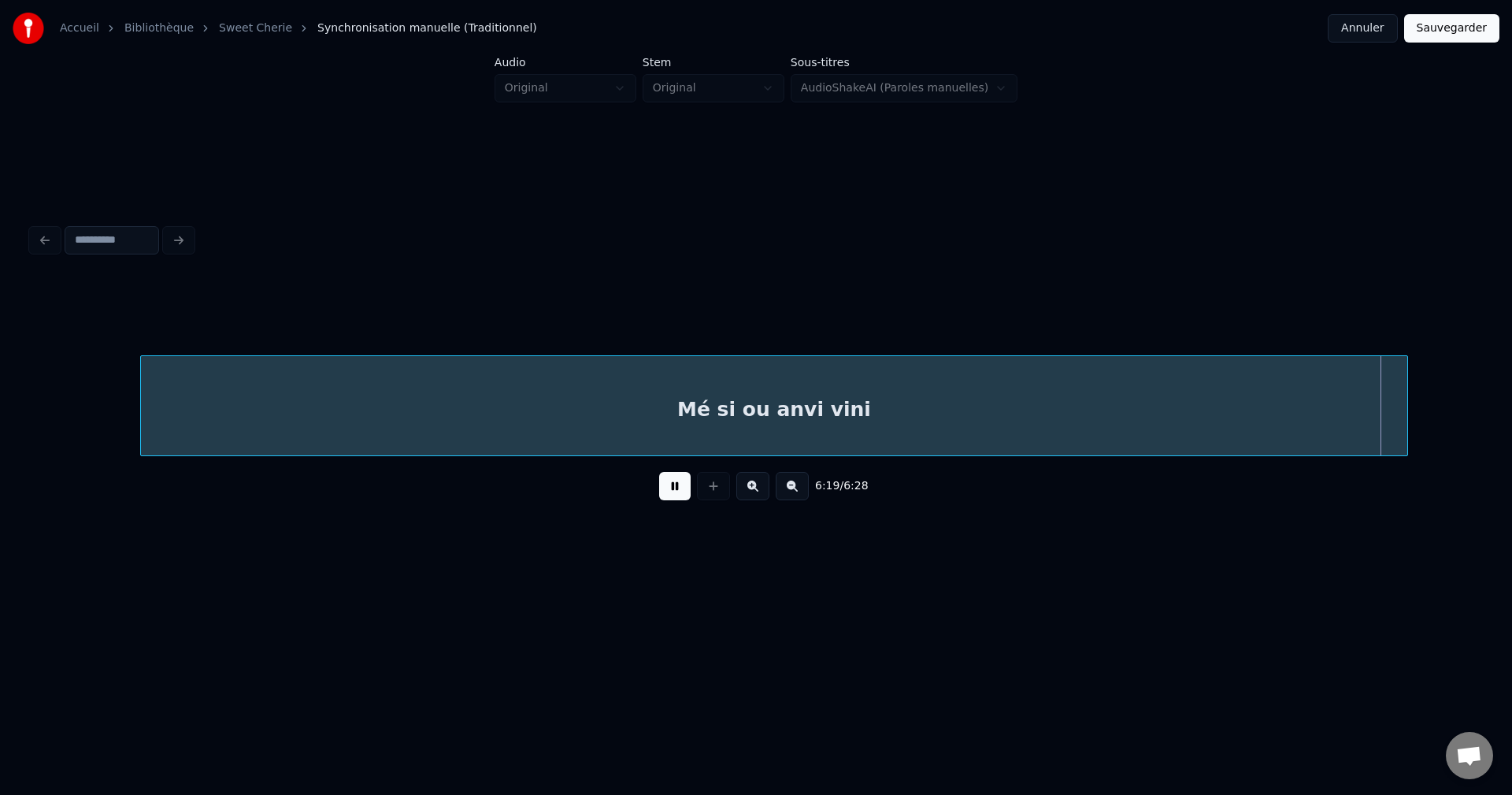
click at [1052, 412] on div "Mé si ou anvi vini" at bounding box center [774, 410] width 1266 height 107
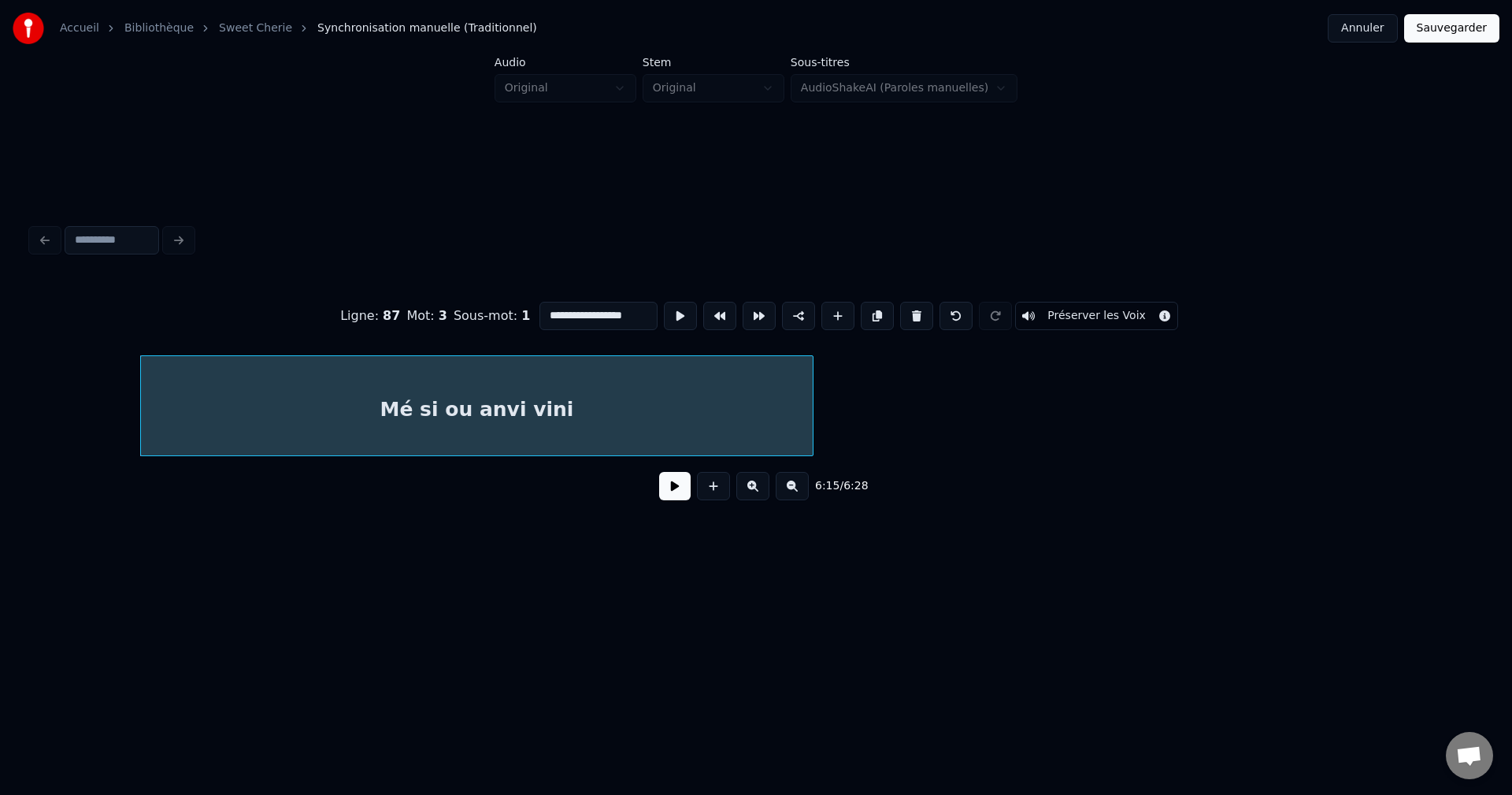
click at [813, 441] on div at bounding box center [810, 406] width 5 height 99
click at [672, 493] on button at bounding box center [675, 486] width 32 height 28
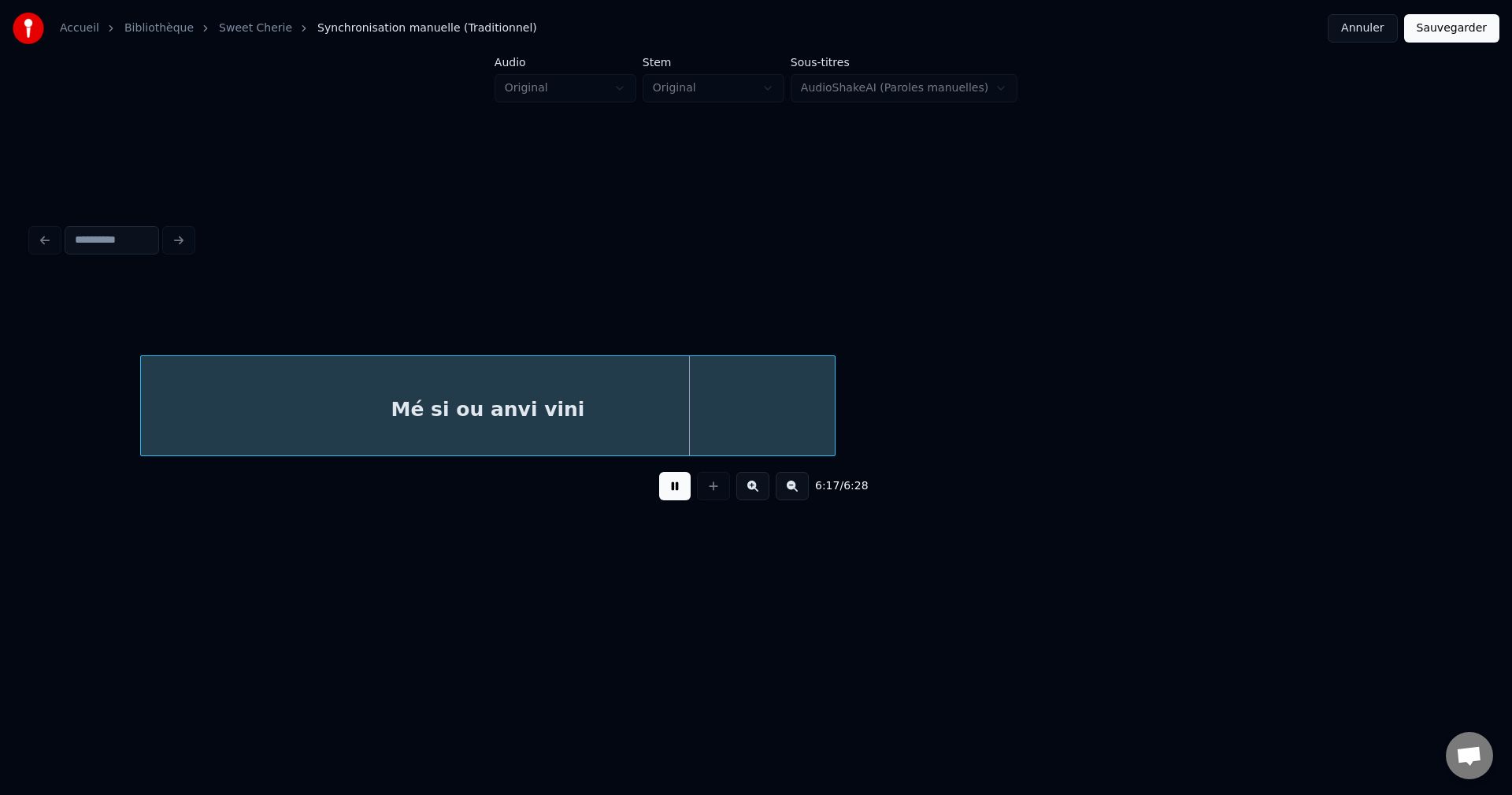
click at [672, 493] on button at bounding box center [675, 486] width 32 height 28
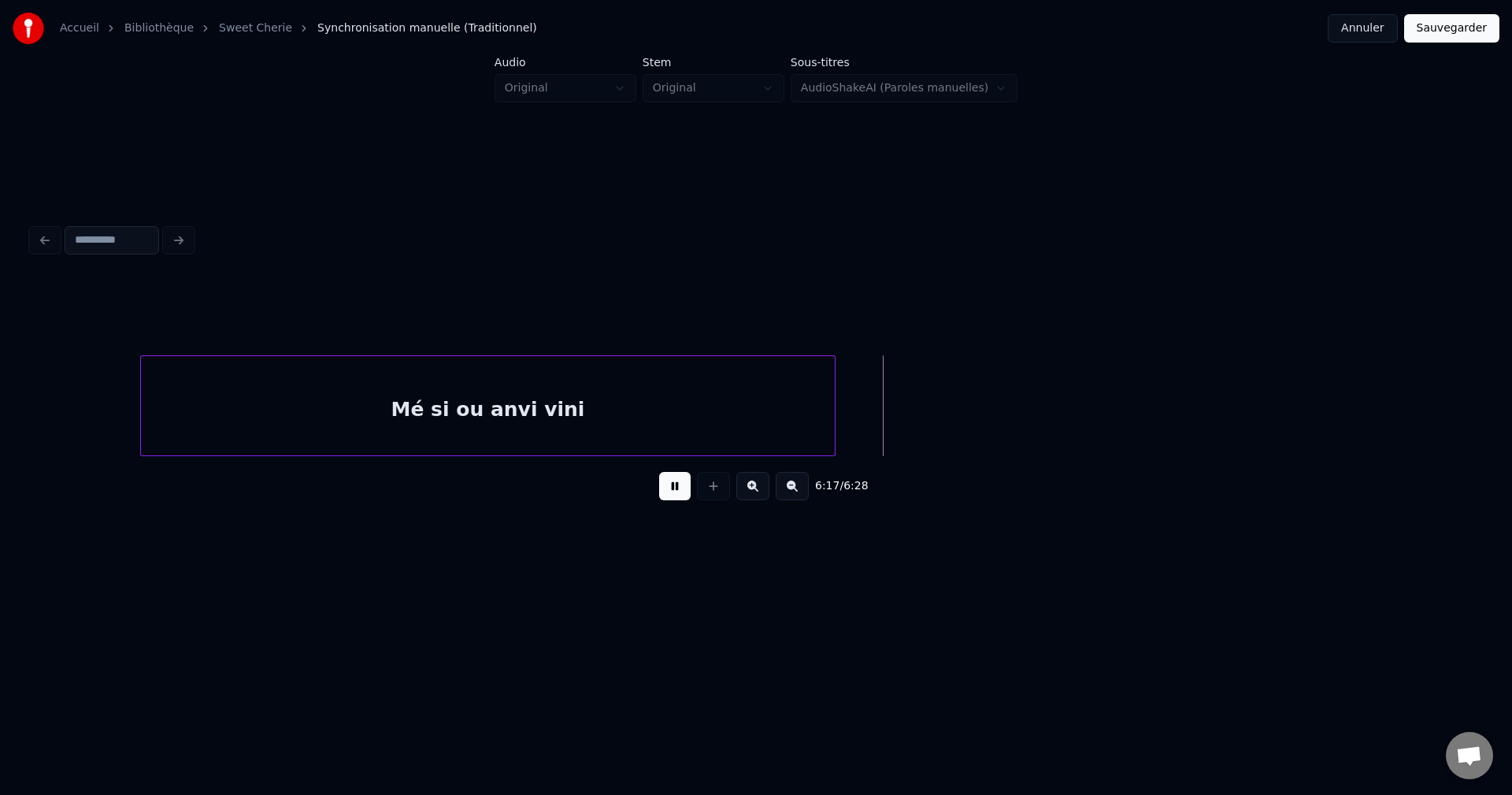
click at [672, 493] on button at bounding box center [675, 486] width 32 height 28
click at [777, 390] on div "Mé si ou anvi vini" at bounding box center [488, 410] width 694 height 107
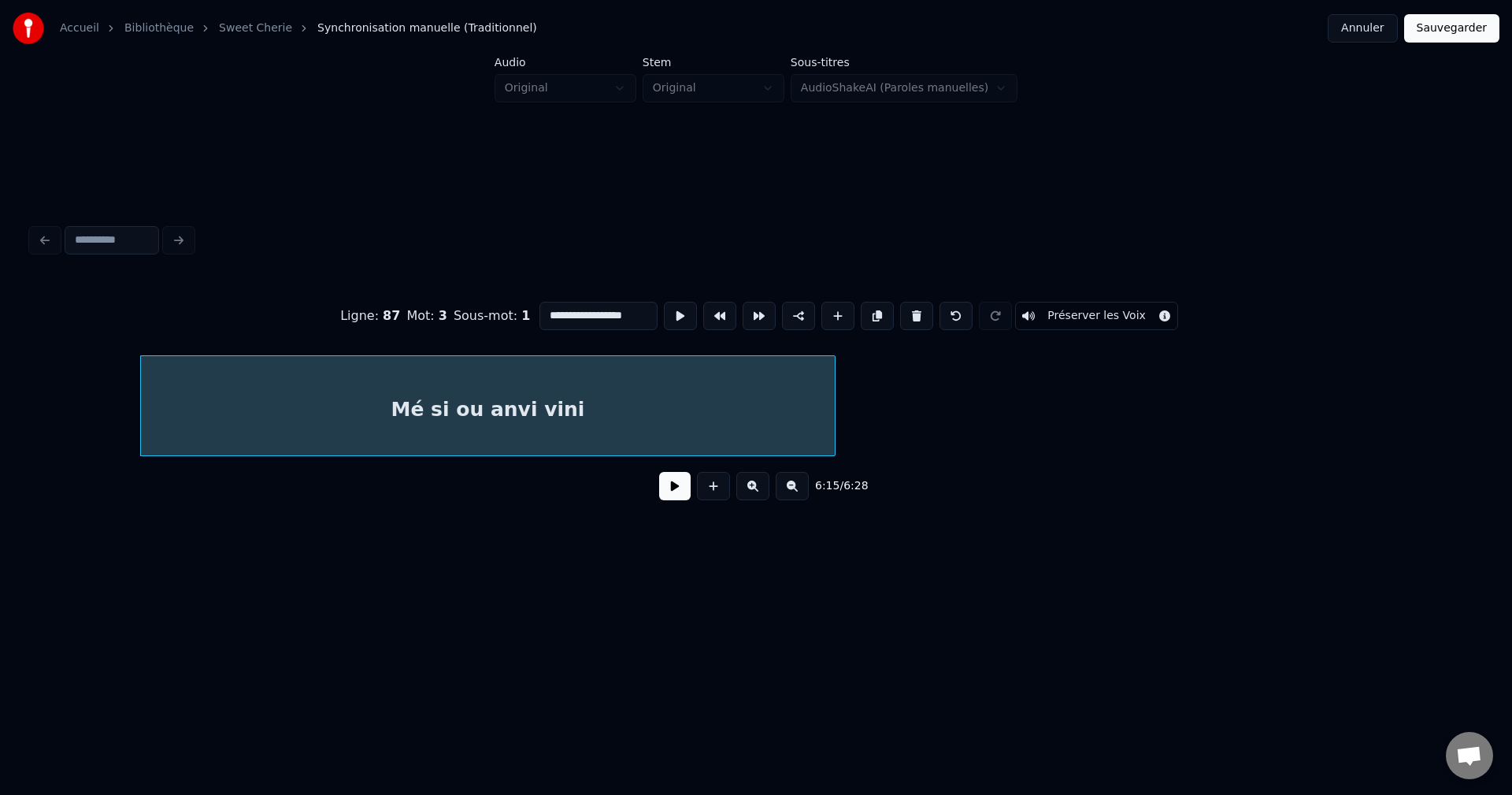
click at [672, 494] on button at bounding box center [675, 486] width 32 height 28
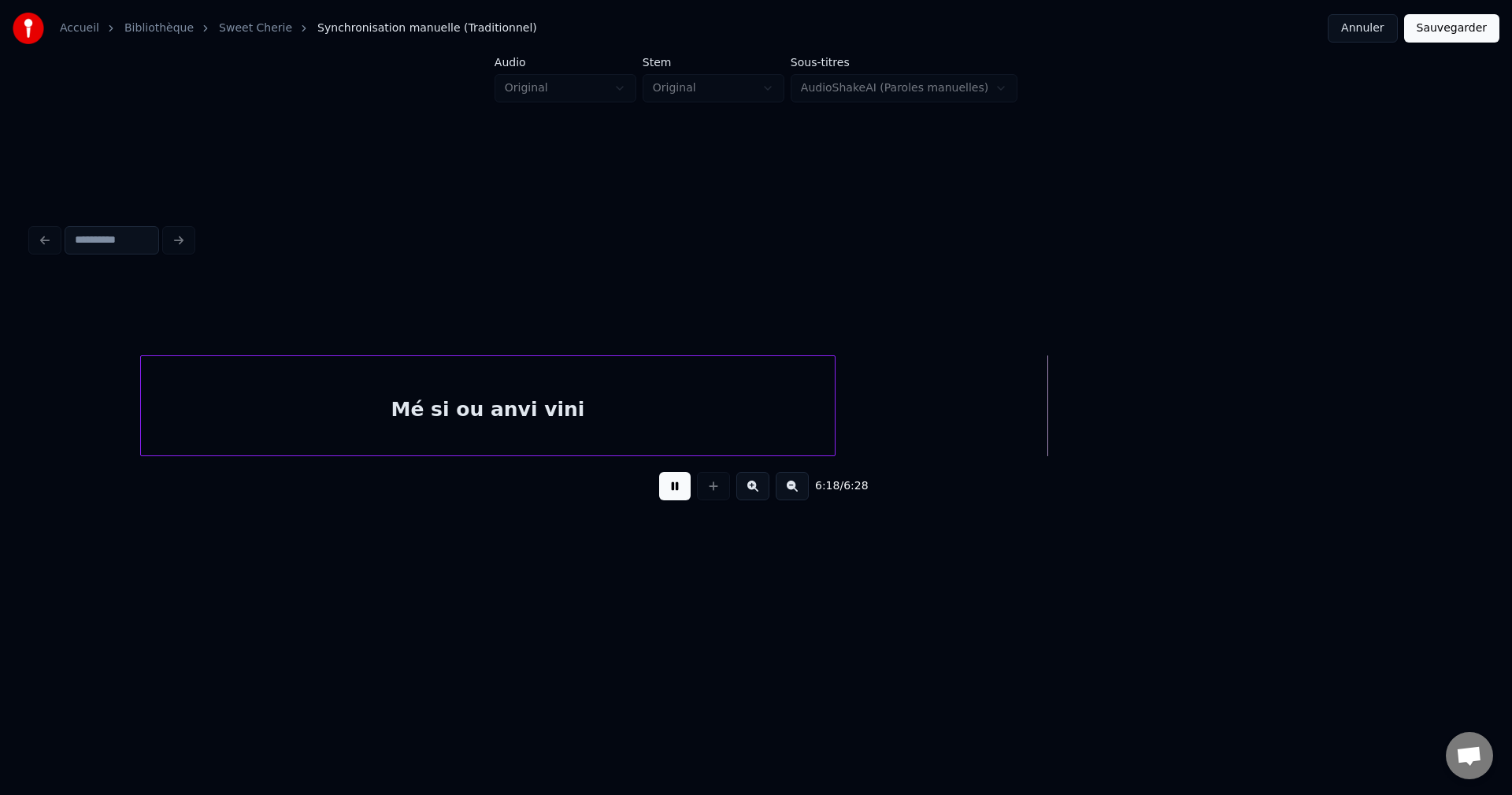
click at [744, 441] on div "Mé si ou anvi vini" at bounding box center [488, 410] width 694 height 107
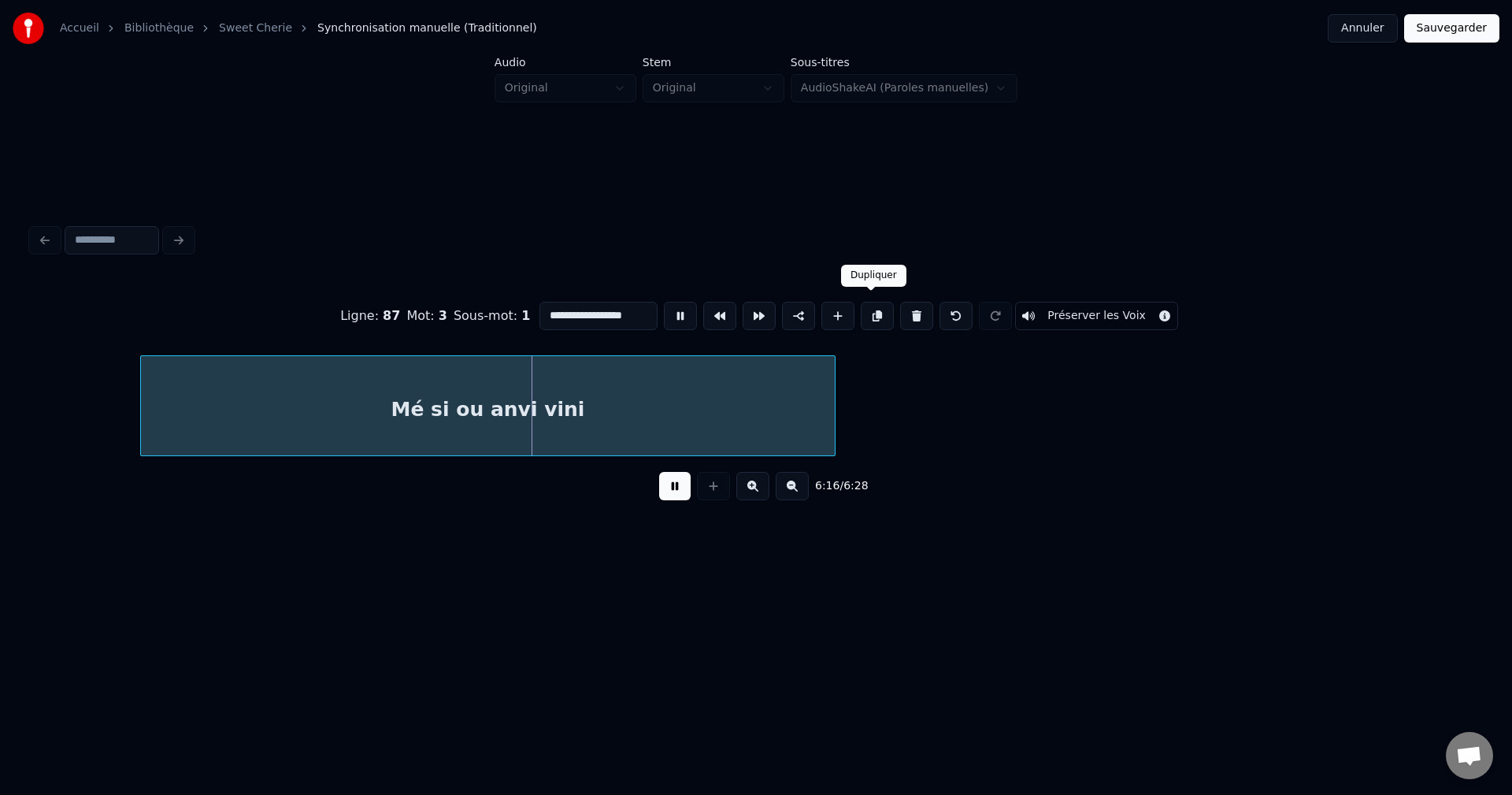
drag, startPoint x: 867, startPoint y: 296, endPoint x: 855, endPoint y: 338, distance: 43.7
click at [867, 302] on button at bounding box center [877, 316] width 33 height 28
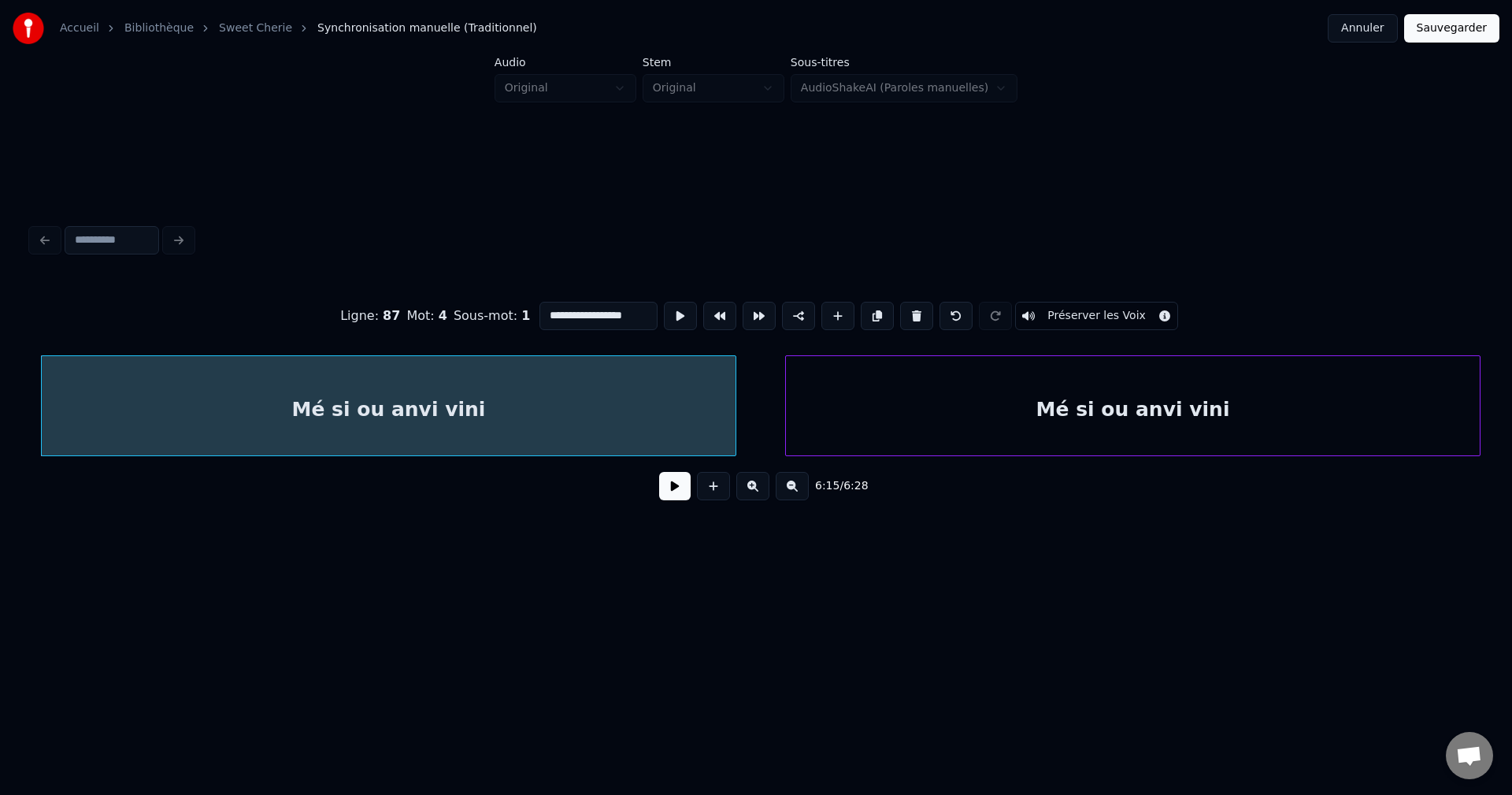
click at [930, 393] on div "Mé si ou anvi vini" at bounding box center [1133, 410] width 694 height 107
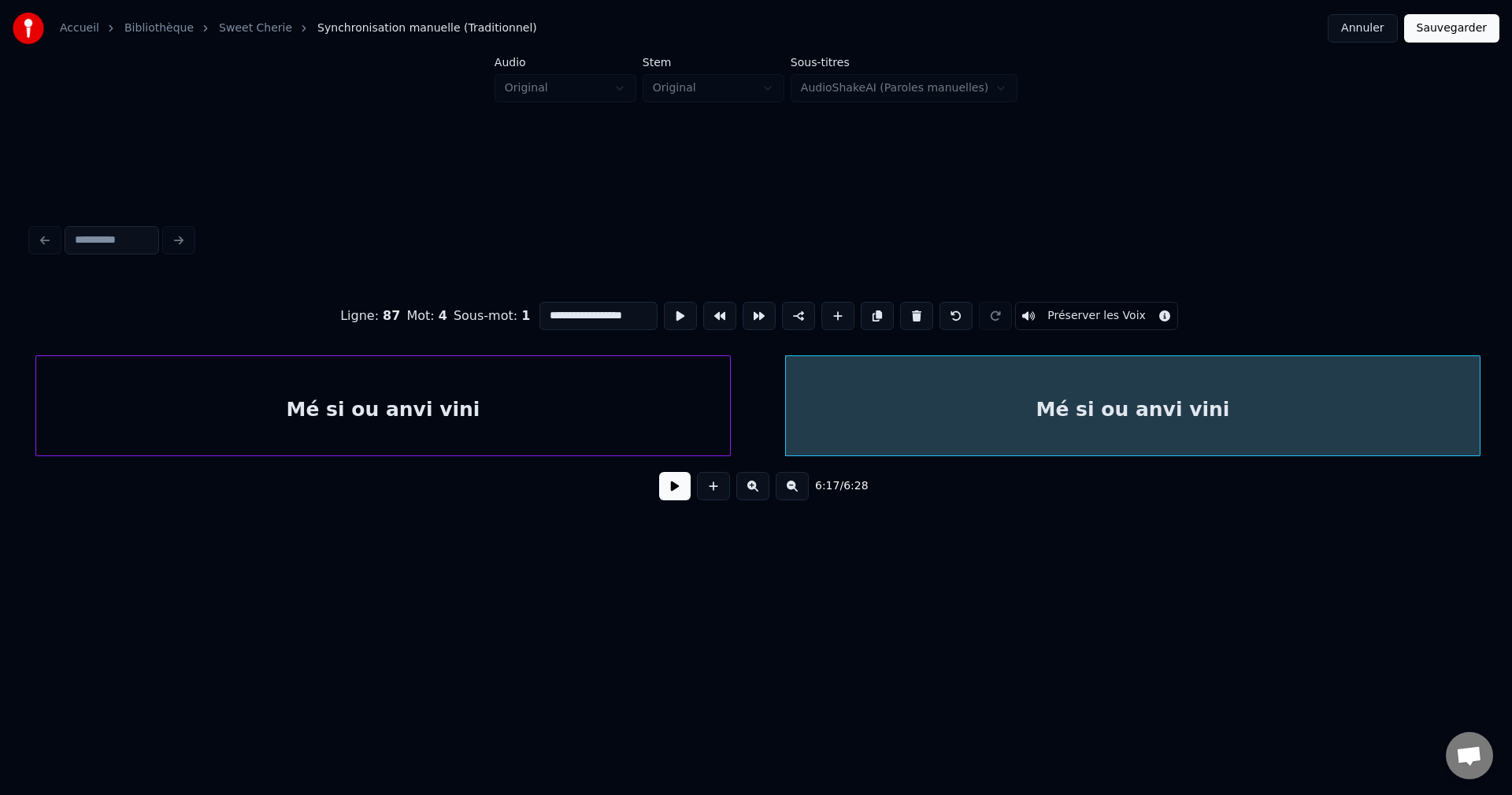
click at [668, 495] on button at bounding box center [675, 486] width 32 height 28
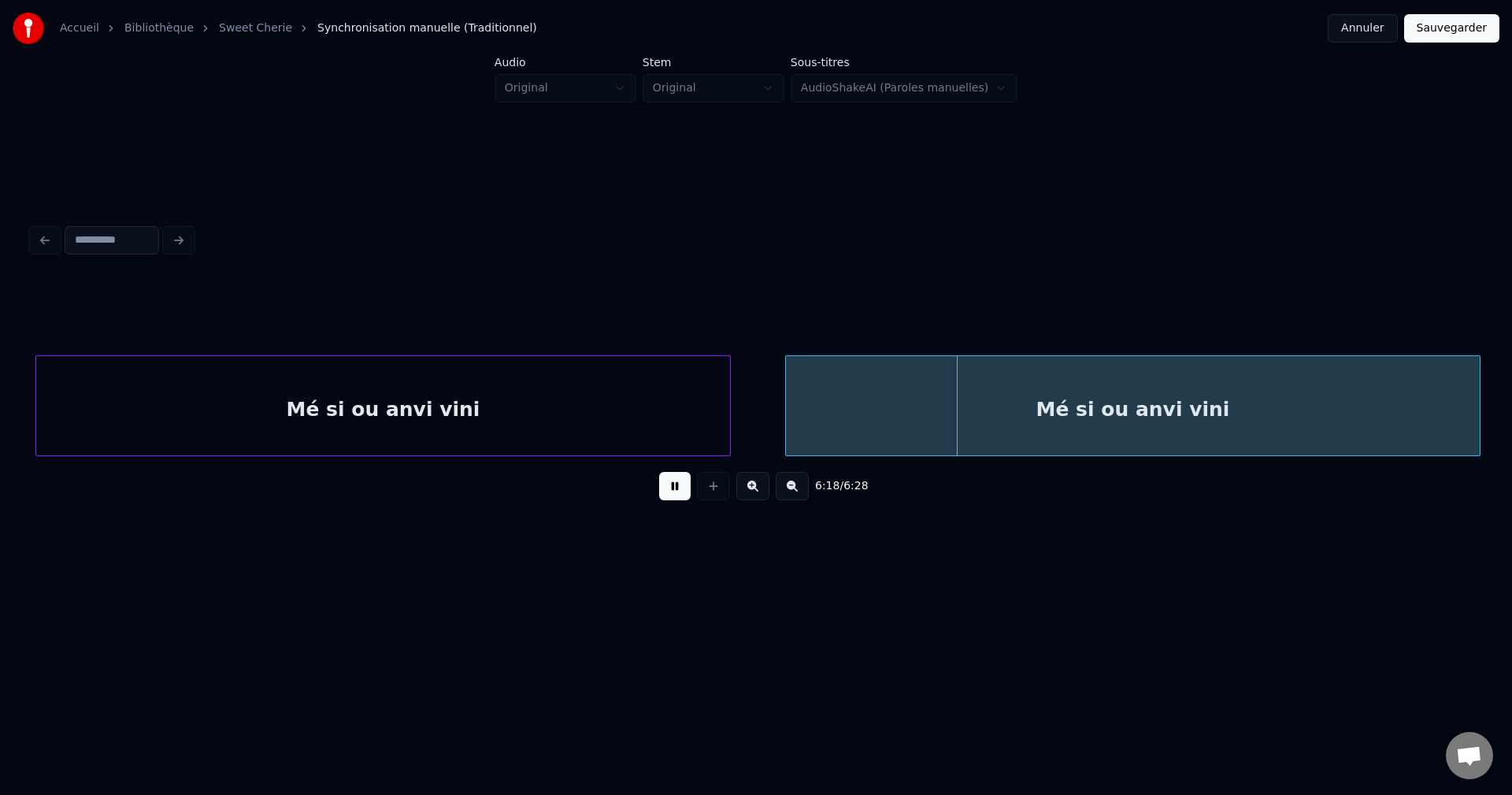
click at [942, 381] on div "Mé si ou anvi vini" at bounding box center [1133, 410] width 694 height 107
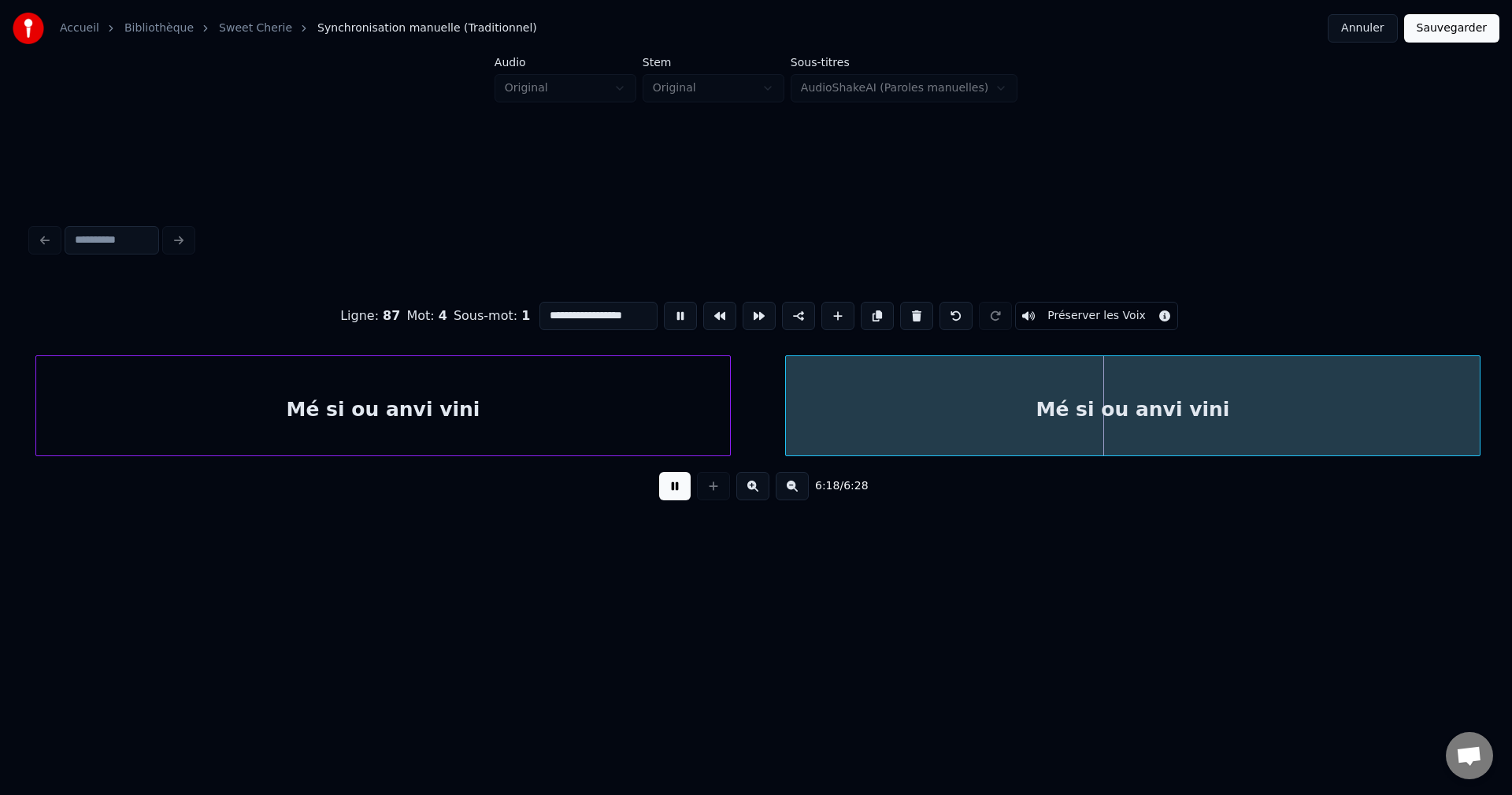
drag, startPoint x: 630, startPoint y: 309, endPoint x: 244, endPoint y: 331, distance: 386.6
click at [259, 328] on div "**********" at bounding box center [756, 316] width 1449 height 79
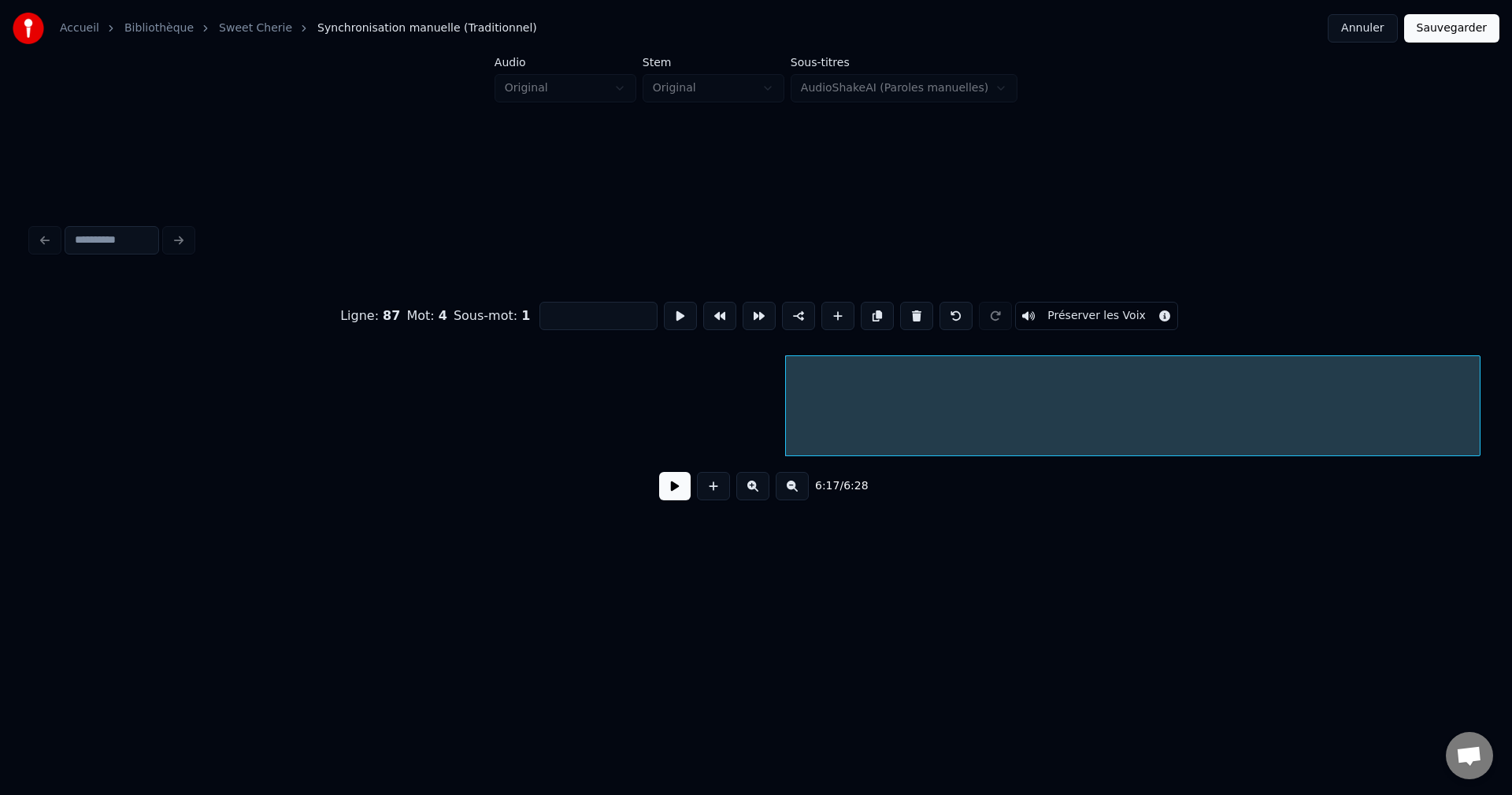
scroll to position [0, 118951]
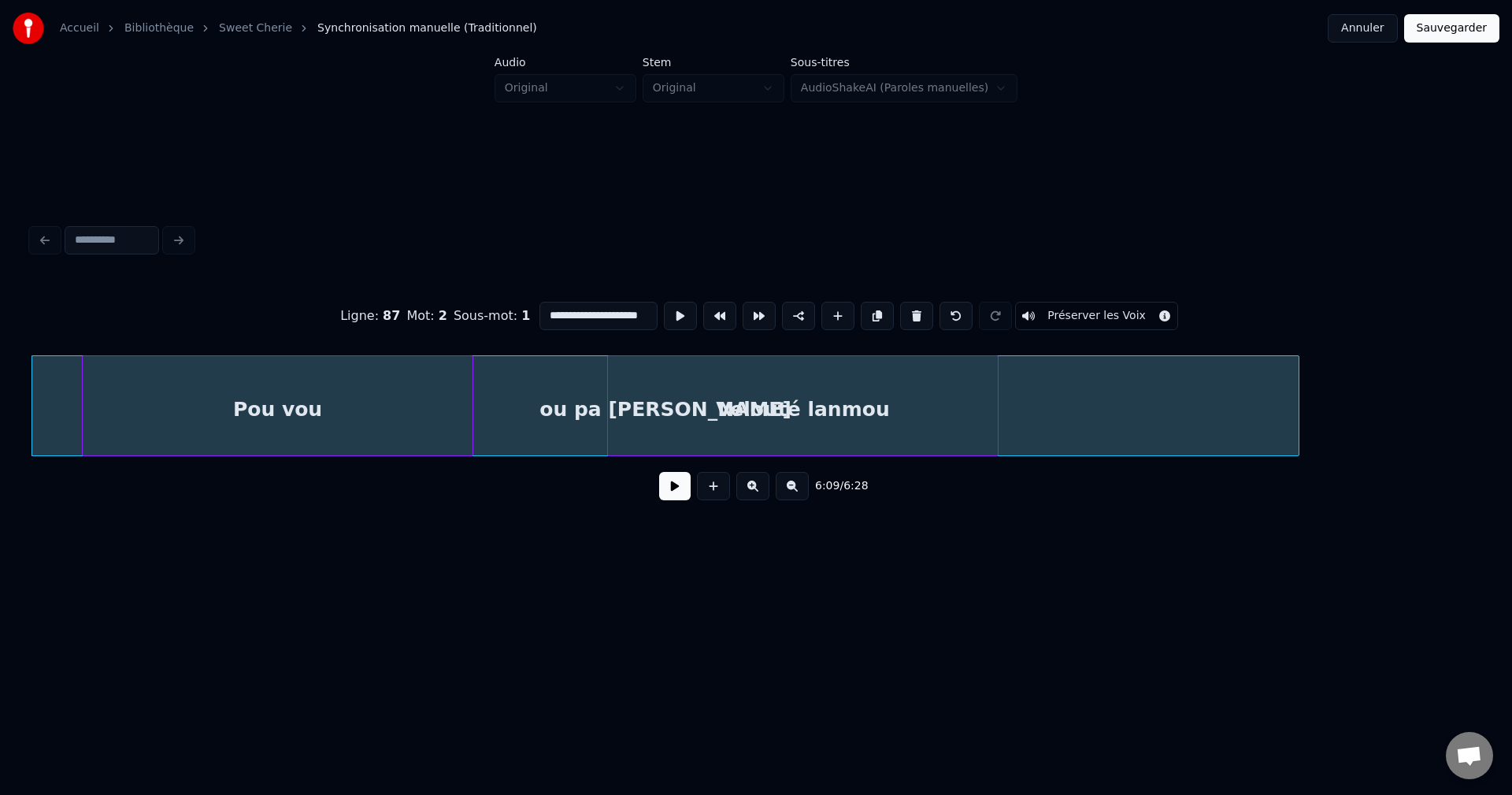
click at [779, 406] on div "Velouté lanmou" at bounding box center [803, 410] width 389 height 107
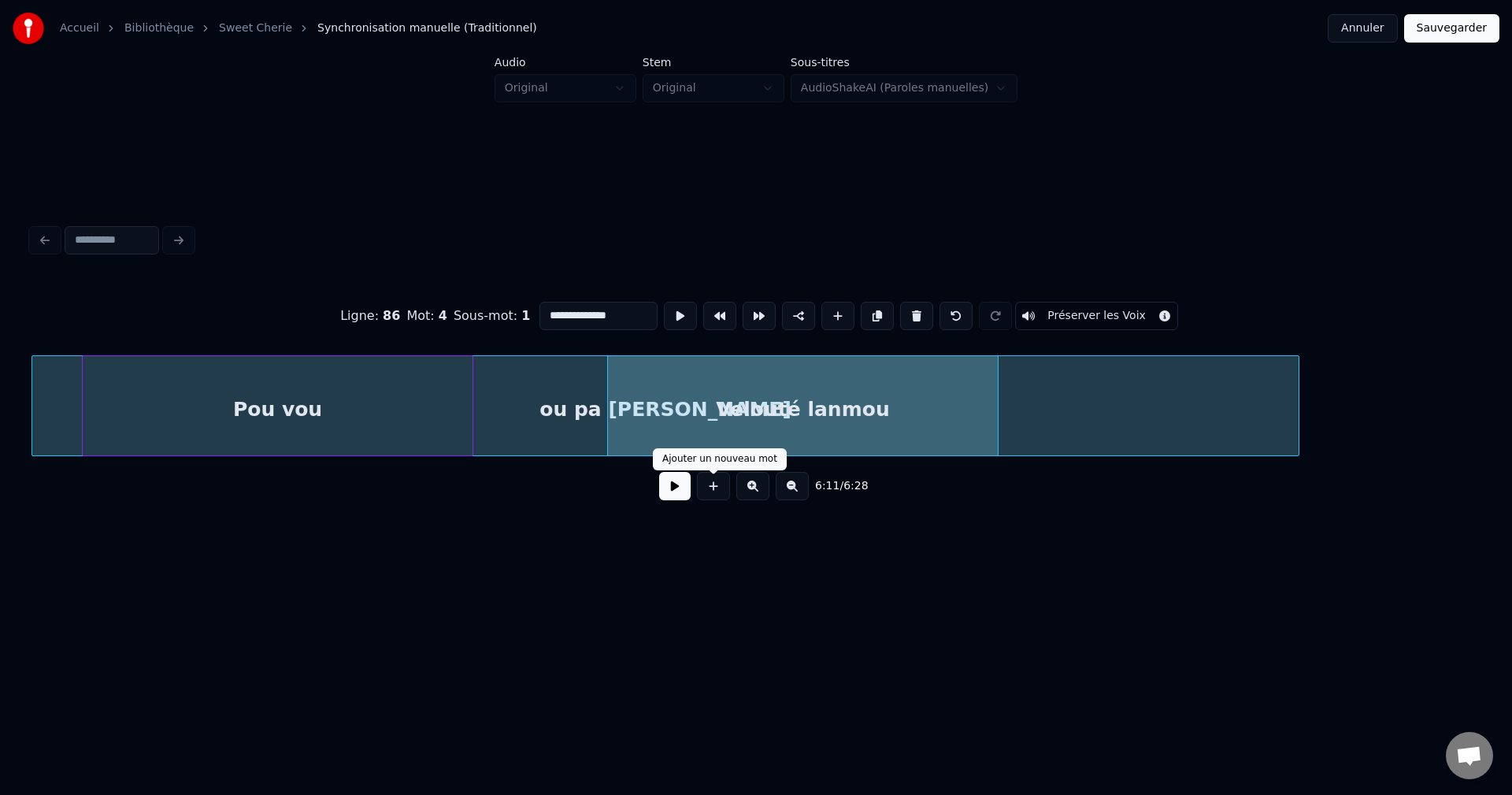
type input "**********"
click at [675, 498] on button at bounding box center [675, 486] width 32 height 28
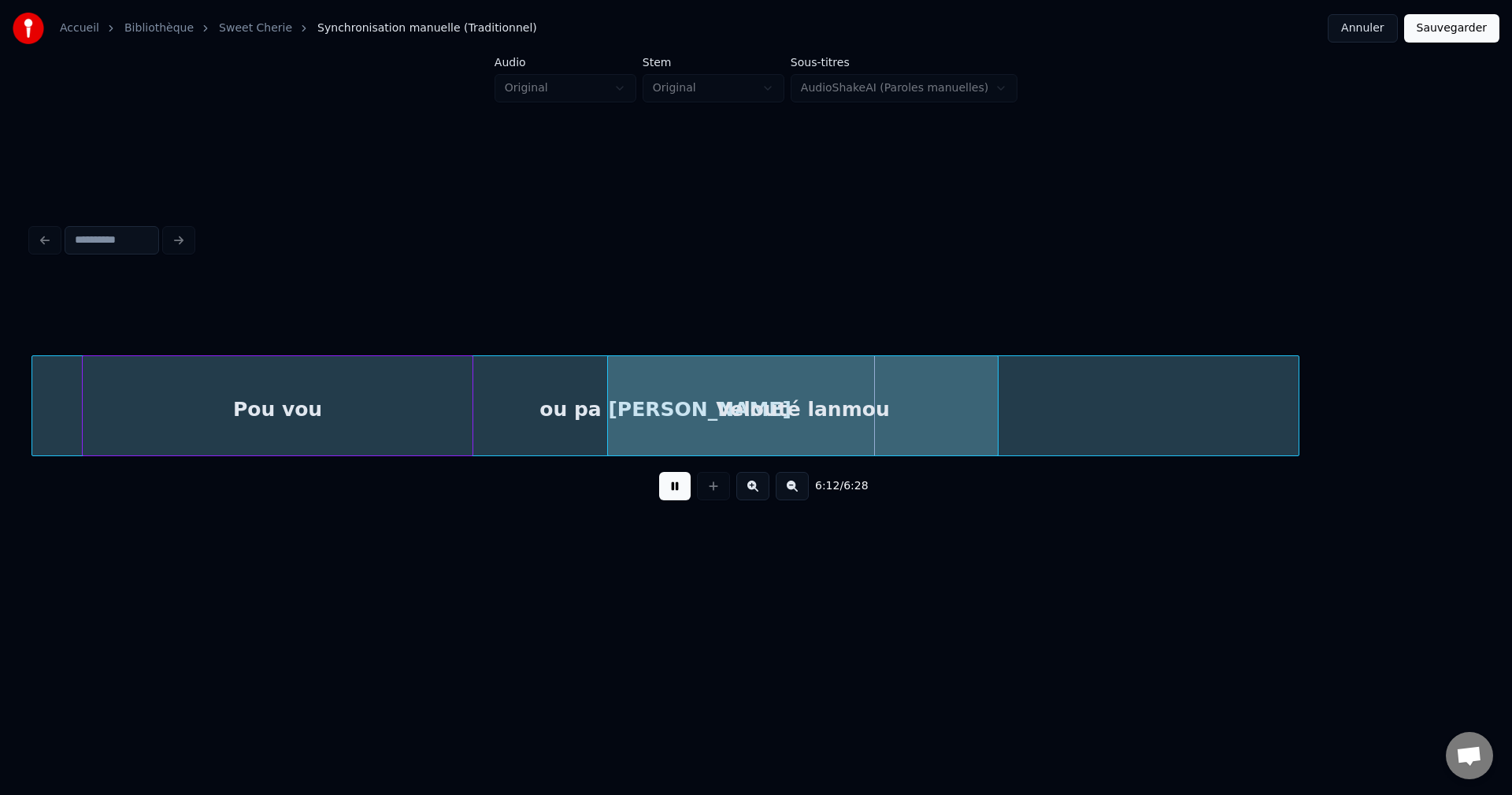
click at [674, 494] on button at bounding box center [675, 486] width 32 height 28
click at [767, 384] on div "Velouté lanmou" at bounding box center [803, 410] width 389 height 107
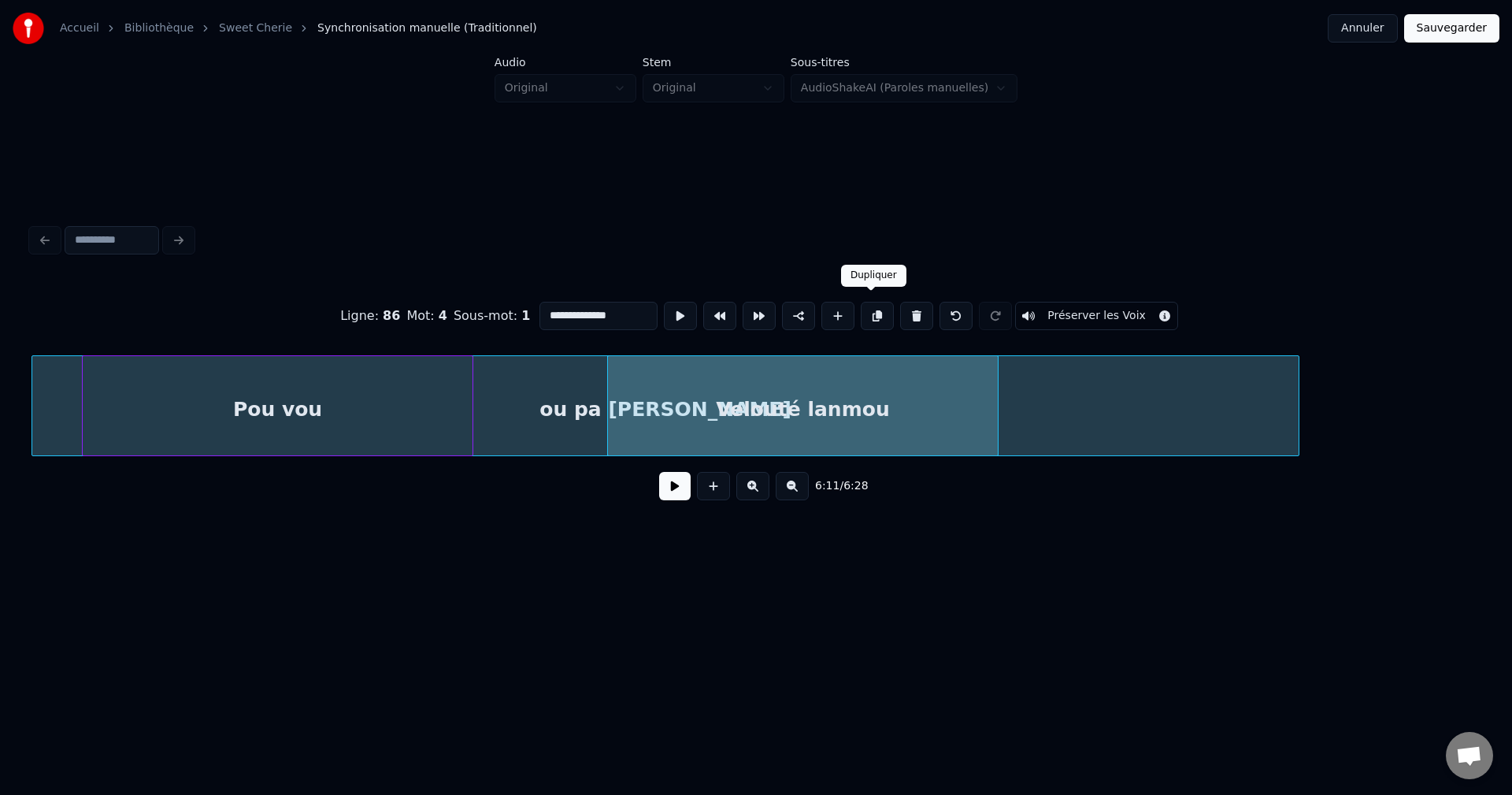
click at [874, 307] on button at bounding box center [877, 316] width 33 height 28
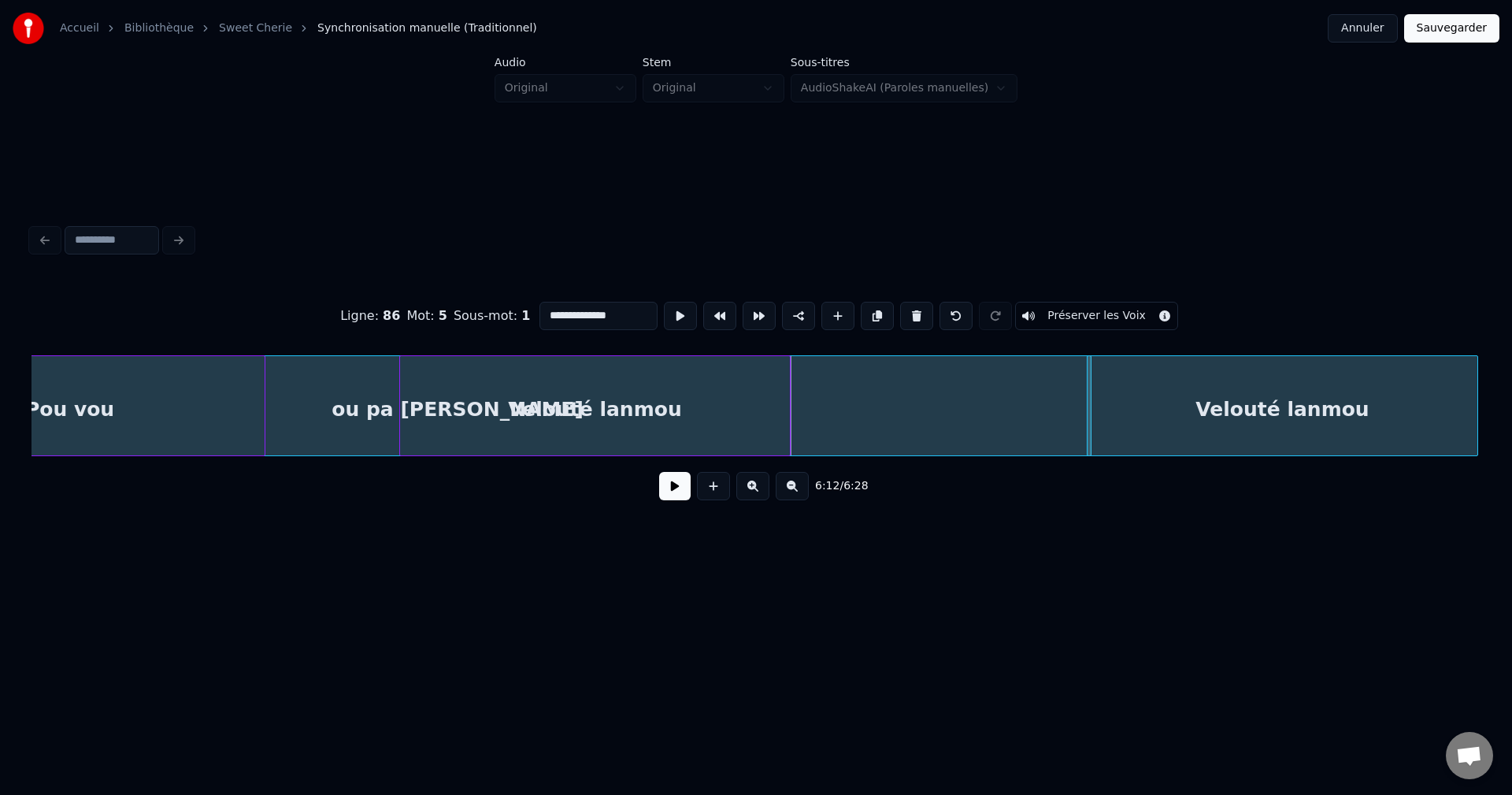
click at [1422, 356] on div "Velouté lanmou" at bounding box center [1282, 410] width 389 height 107
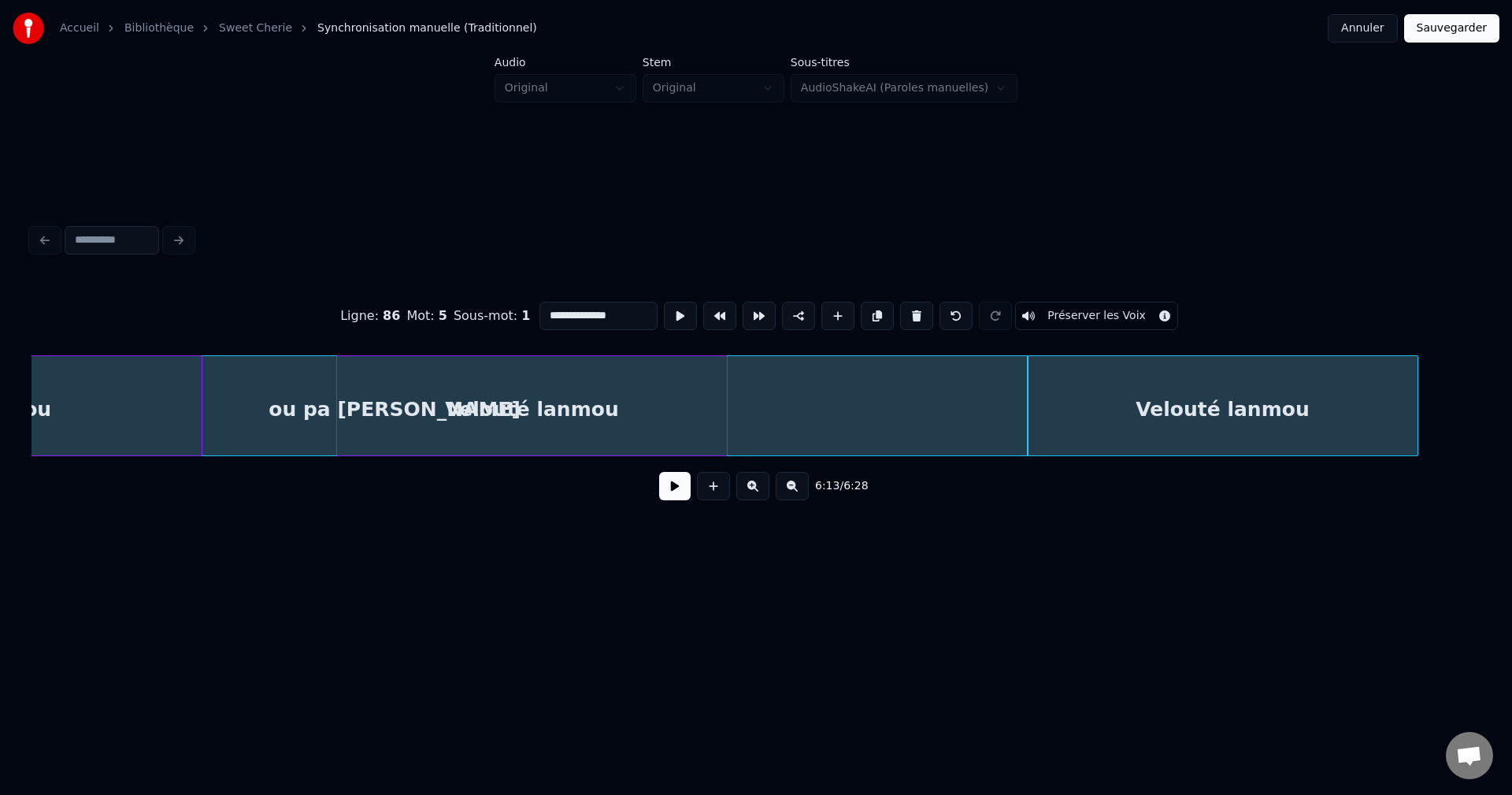
click at [1380, 404] on div "Velouté lanmou" at bounding box center [1223, 410] width 389 height 107
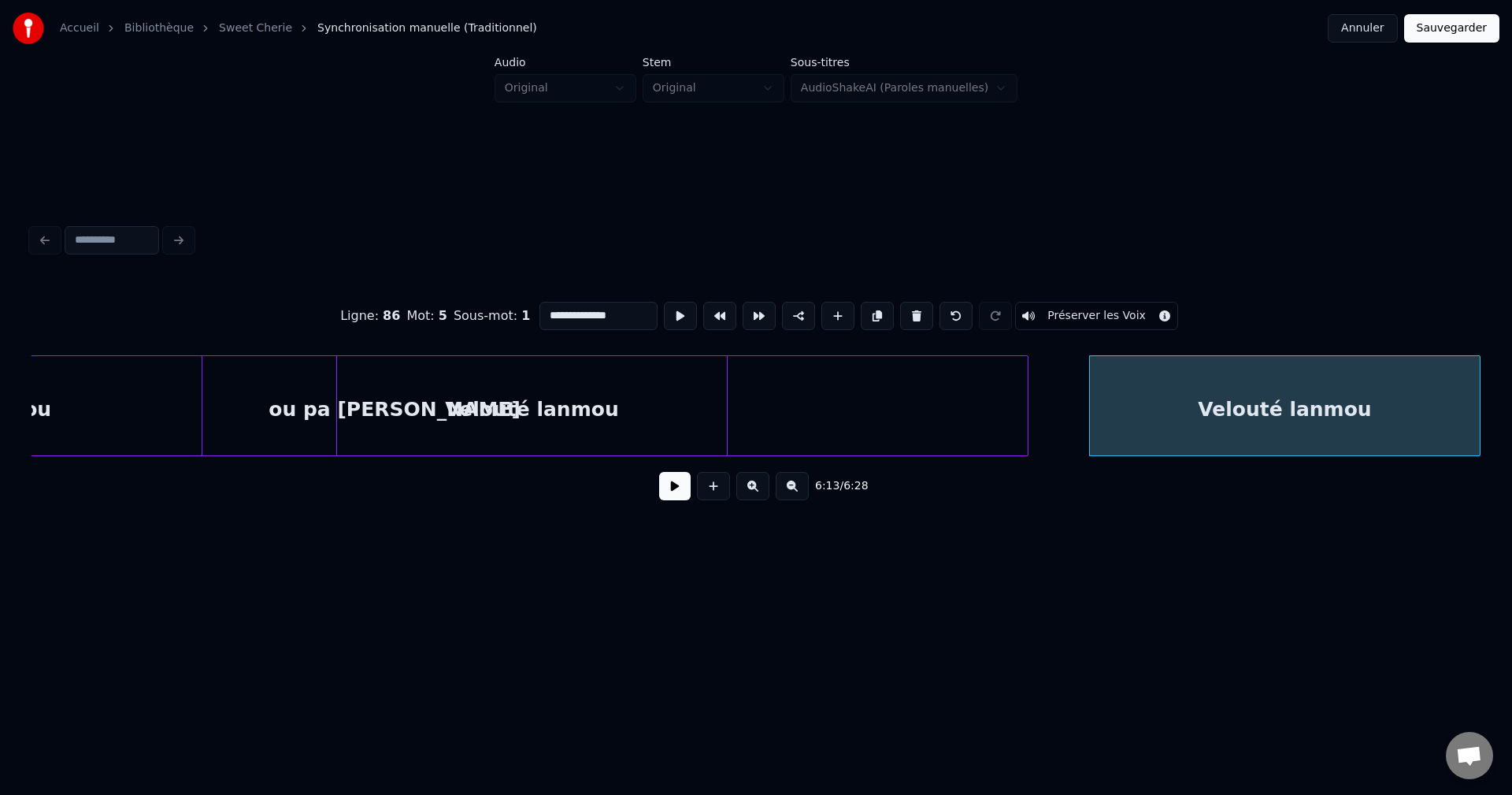
click at [674, 491] on button at bounding box center [675, 486] width 32 height 28
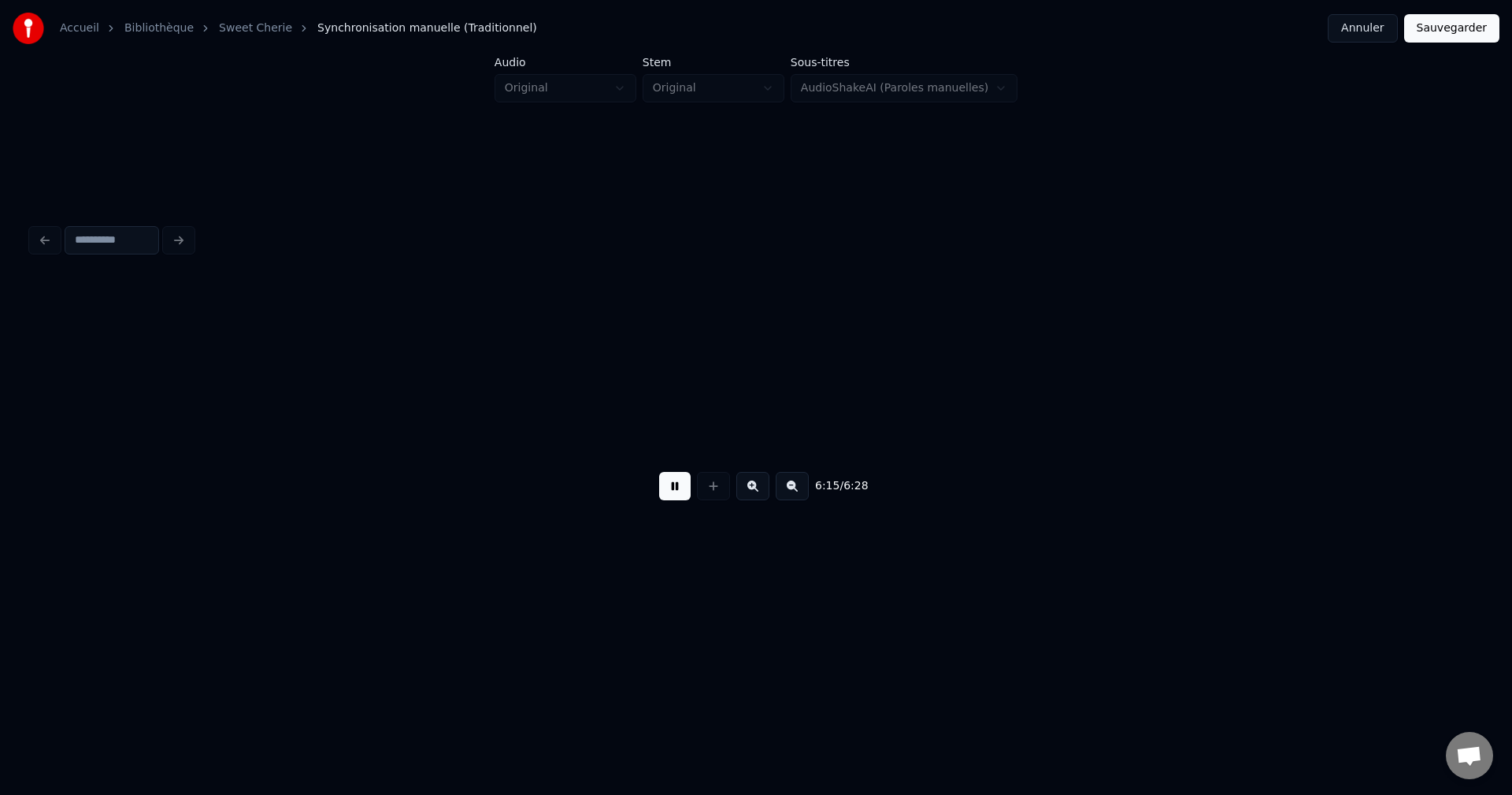
scroll to position [0, 118180]
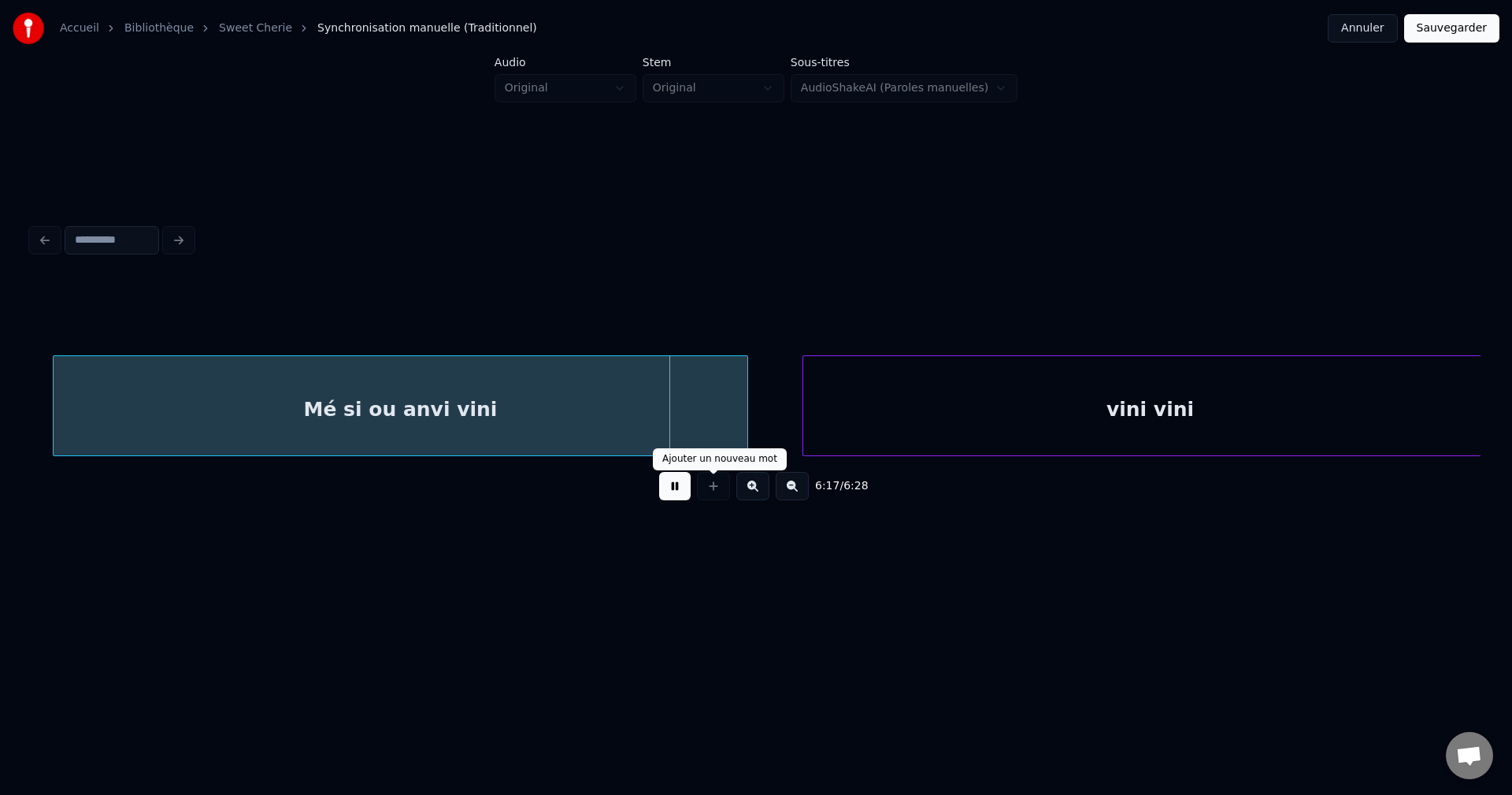
drag, startPoint x: 681, startPoint y: 492, endPoint x: 543, endPoint y: 500, distance: 138.2
click at [677, 489] on button at bounding box center [675, 486] width 32 height 28
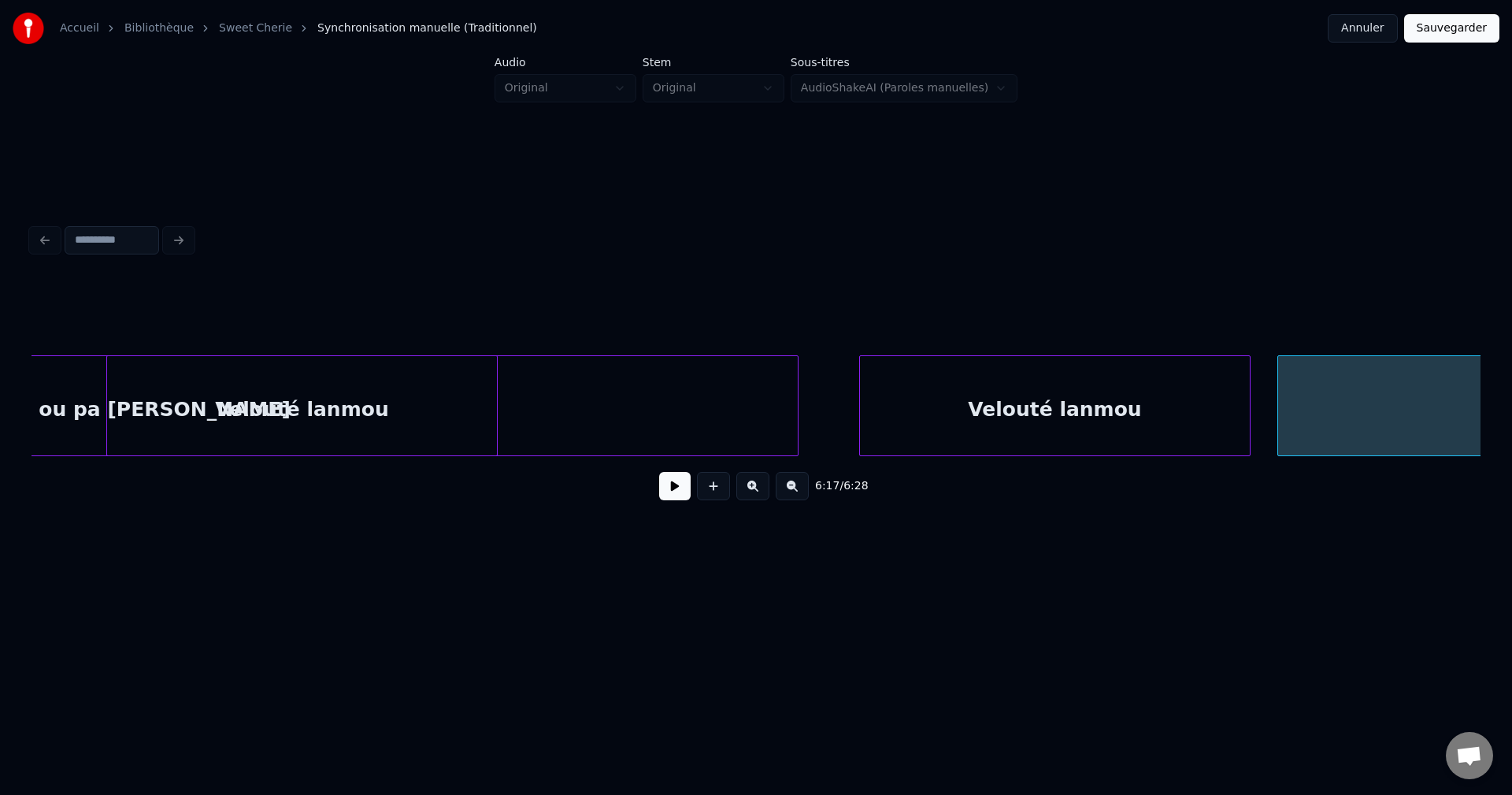
scroll to position [0, 116951]
click at [192, 402] on div "Velouté lanmou" at bounding box center [306, 410] width 389 height 107
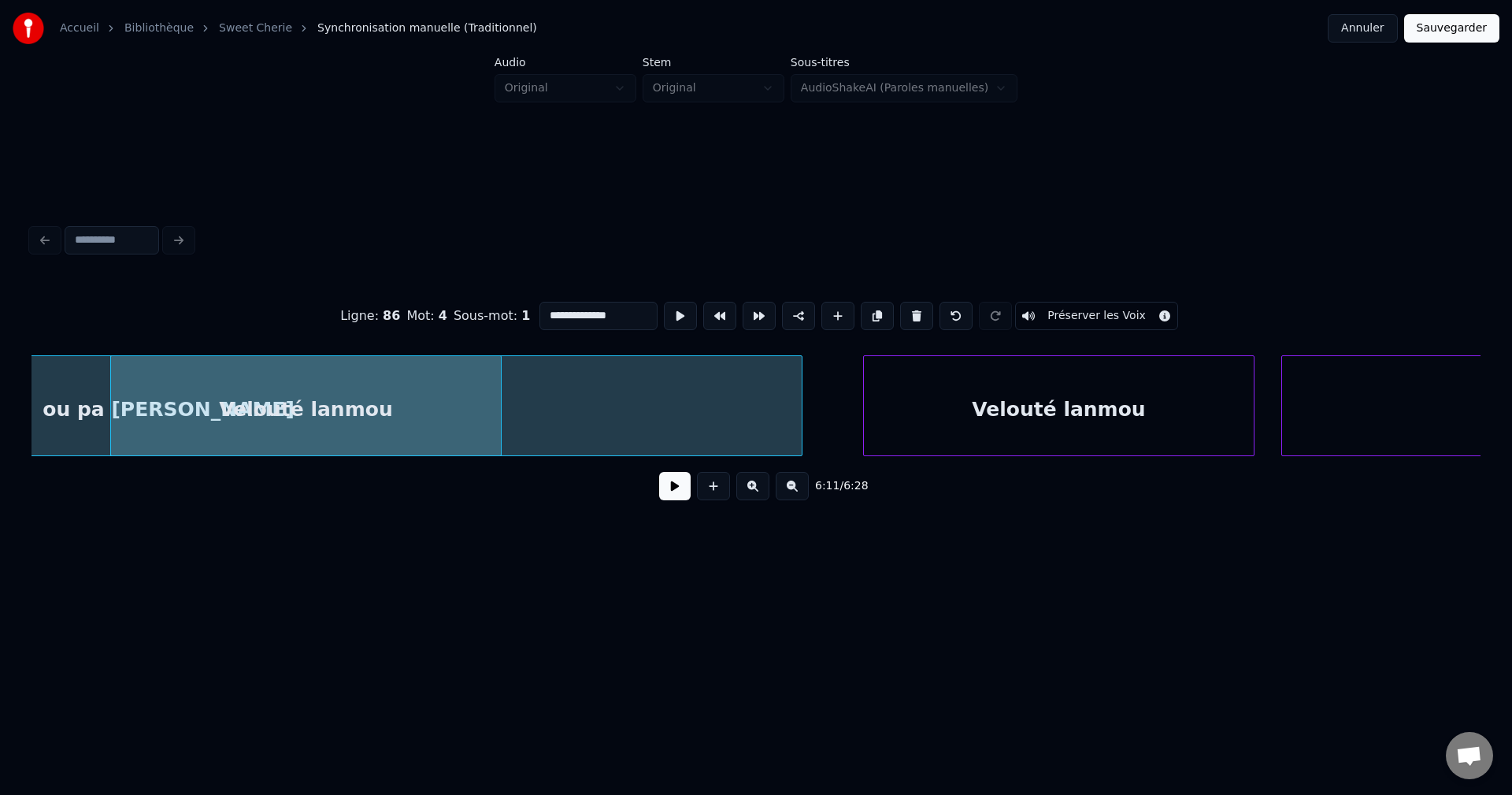
click at [419, 398] on div "Velouté lanmou" at bounding box center [306, 410] width 389 height 107
click at [477, 420] on div "Velouté lanmou" at bounding box center [306, 410] width 389 height 107
click at [357, 406] on div "Velouté lanmou" at bounding box center [306, 410] width 389 height 107
click at [673, 491] on button at bounding box center [675, 486] width 32 height 28
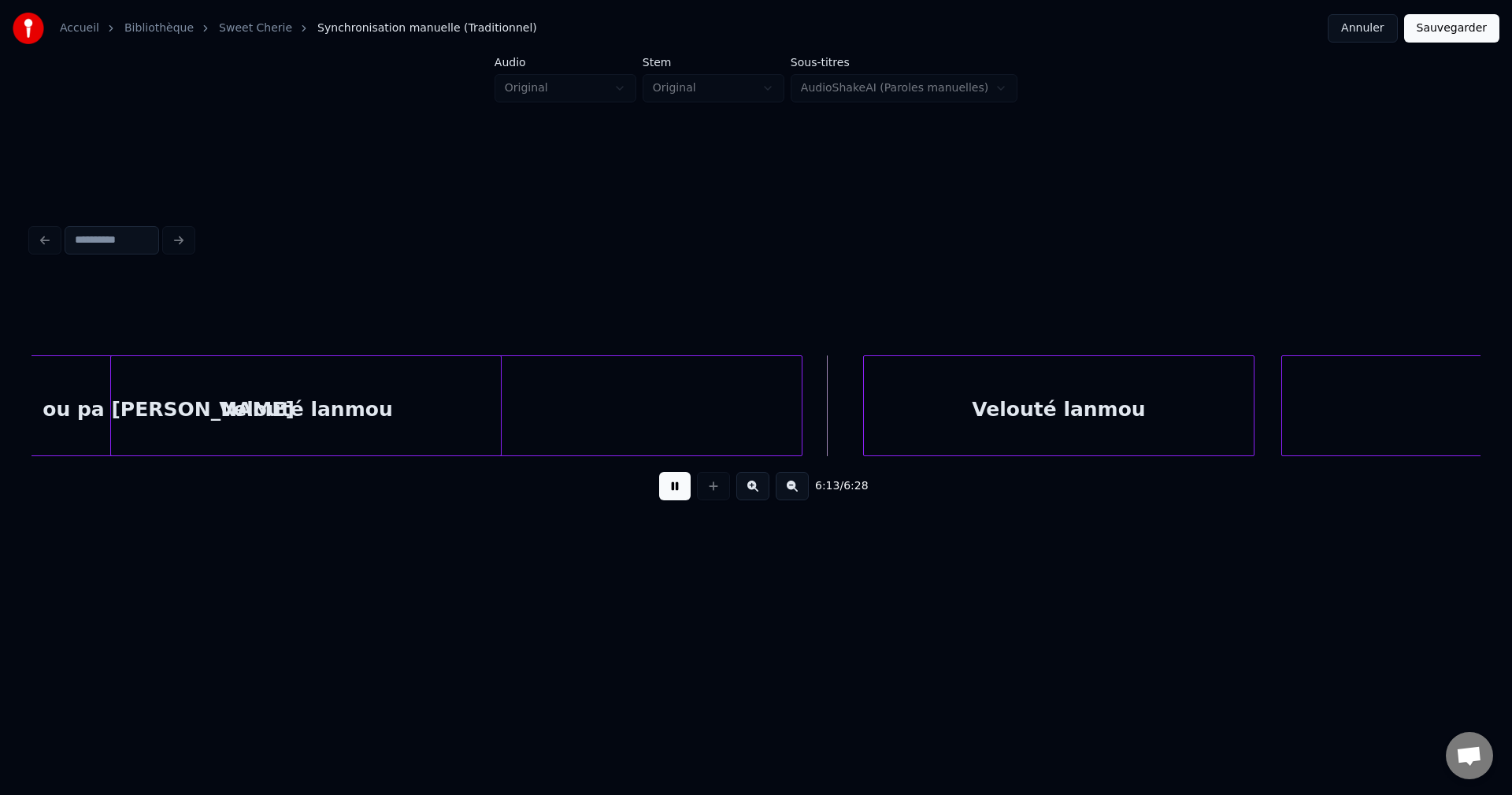
drag, startPoint x: 673, startPoint y: 491, endPoint x: 359, endPoint y: 389, distance: 330.2
click at [672, 491] on button at bounding box center [675, 486] width 32 height 28
click at [326, 374] on div "Velouté lanmou" at bounding box center [306, 410] width 389 height 107
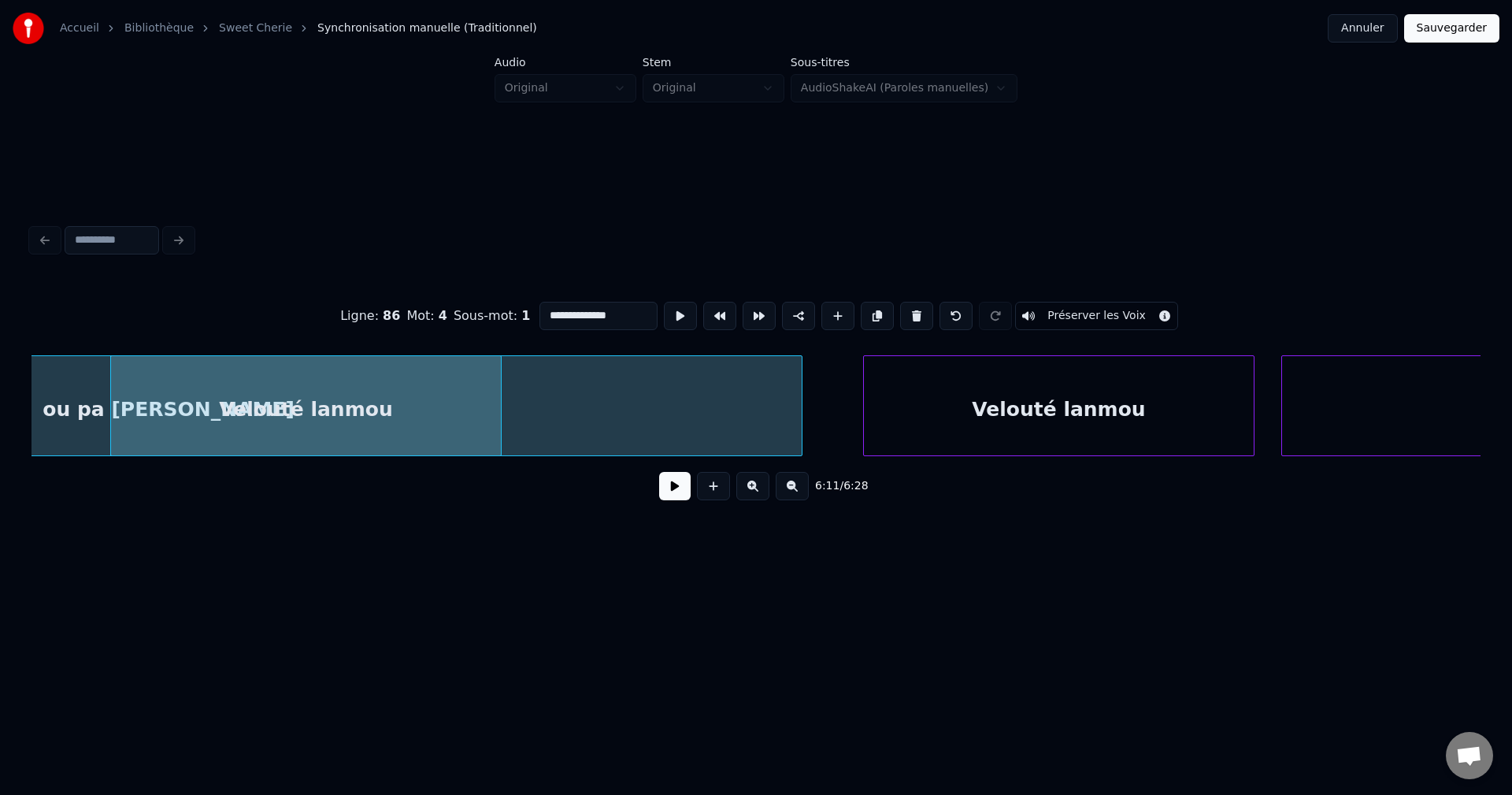
click at [680, 487] on button at bounding box center [675, 486] width 32 height 28
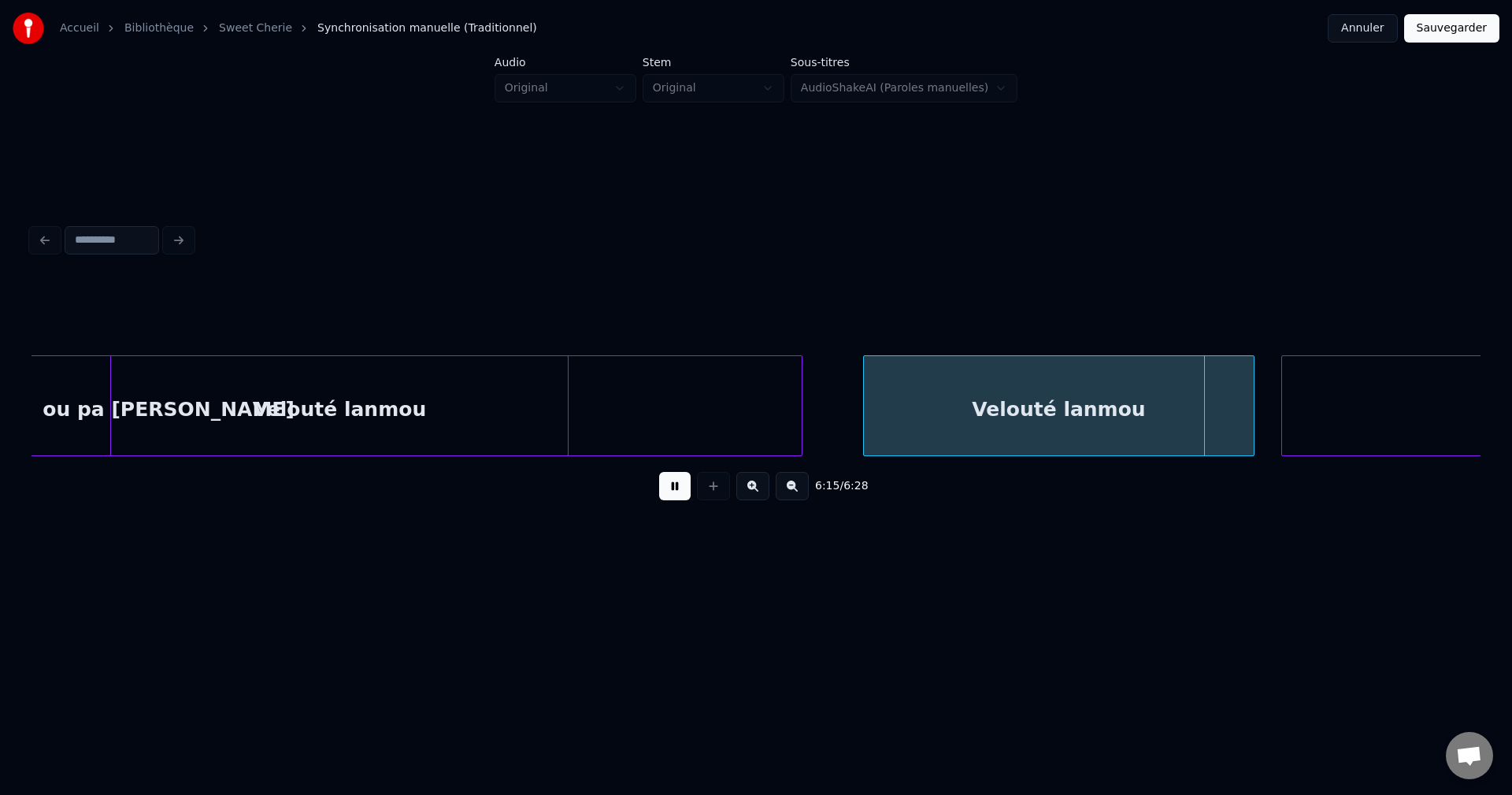
click at [568, 413] on div at bounding box center [565, 406] width 5 height 99
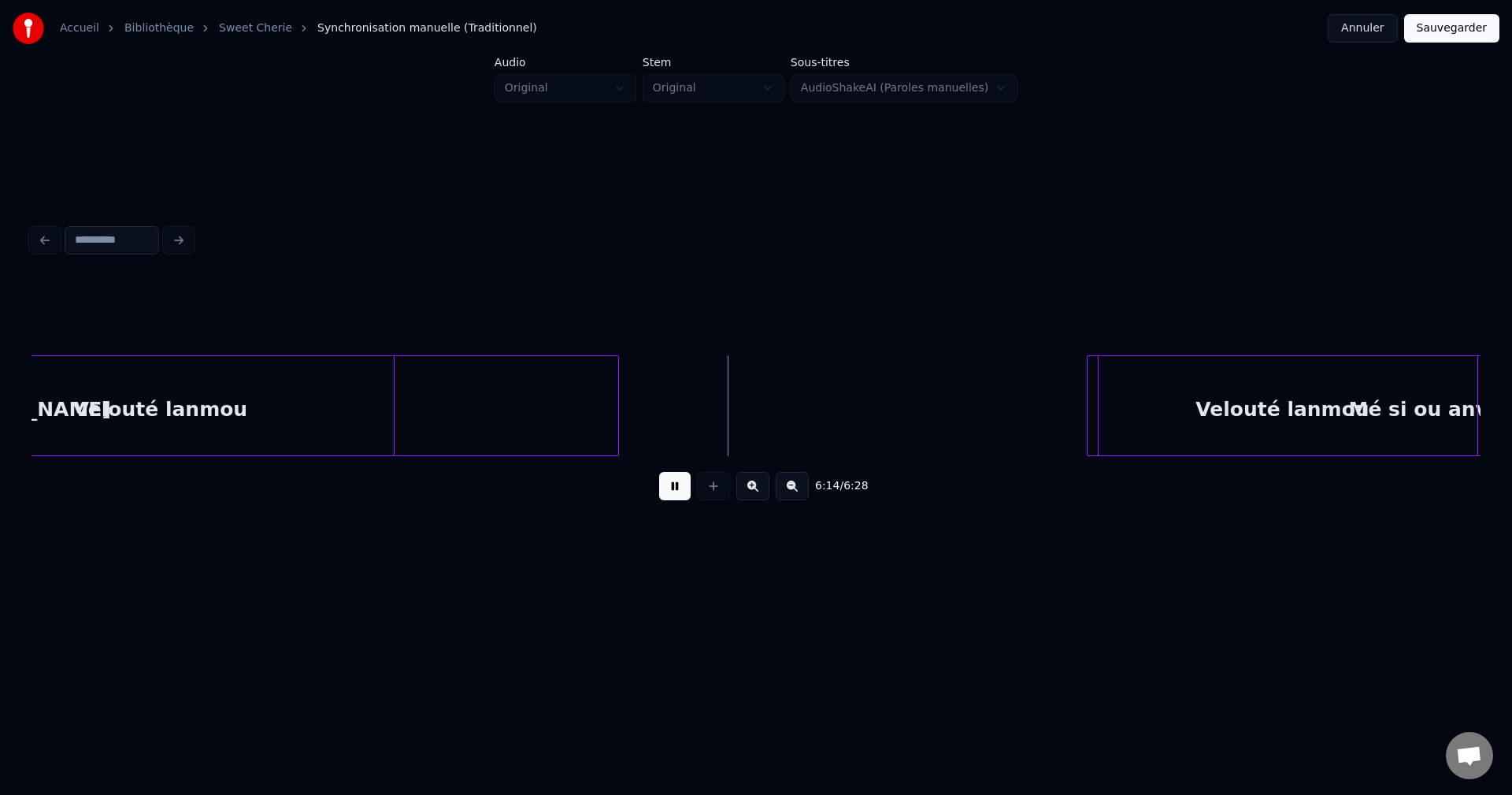
scroll to position [0, 117158]
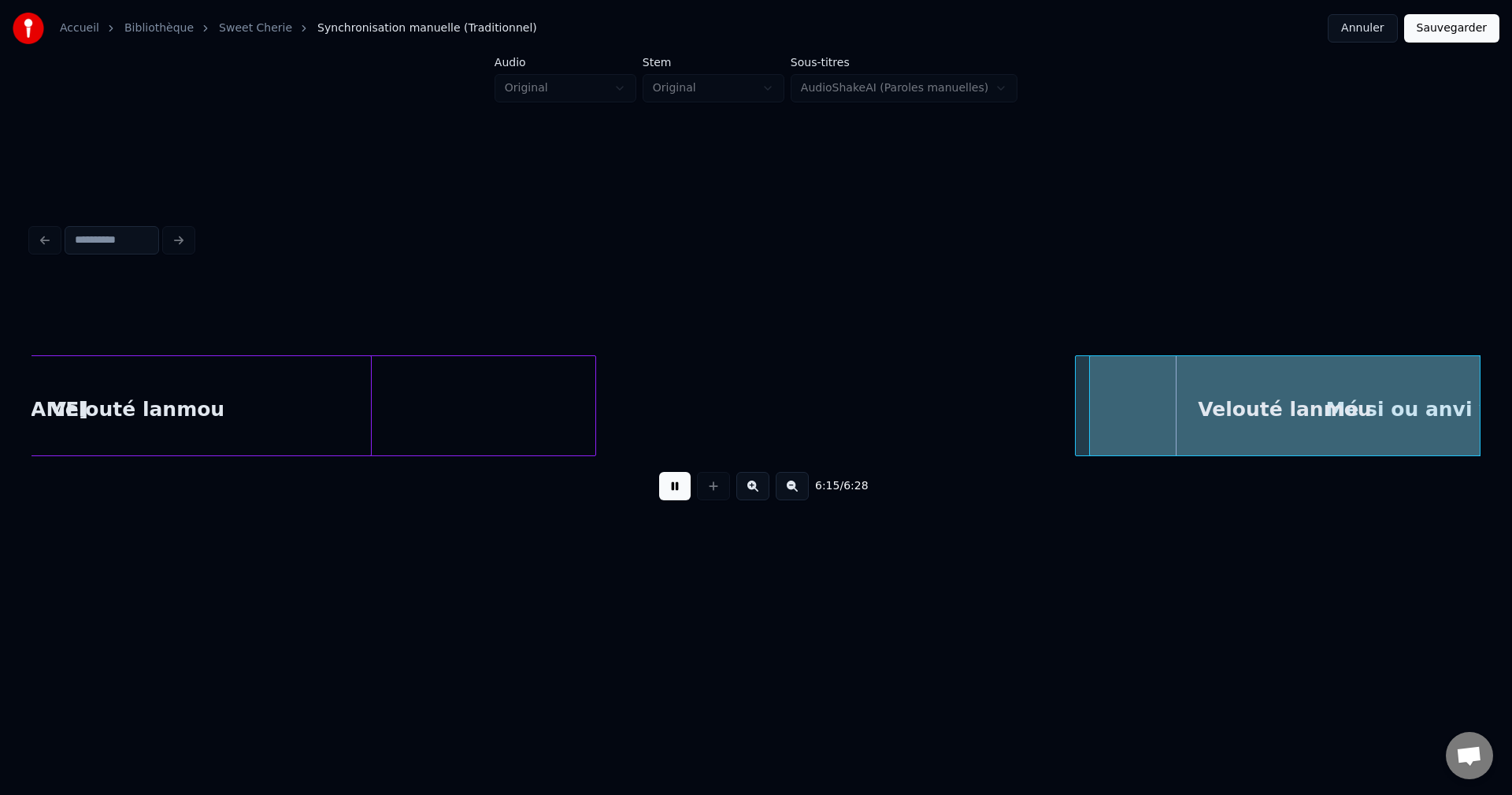
click at [1511, 386] on div "Accueil Bibliothèque Sweet Cherie Synchronisation manuelle (Traditionnel) Annul…" at bounding box center [756, 302] width 1512 height 604
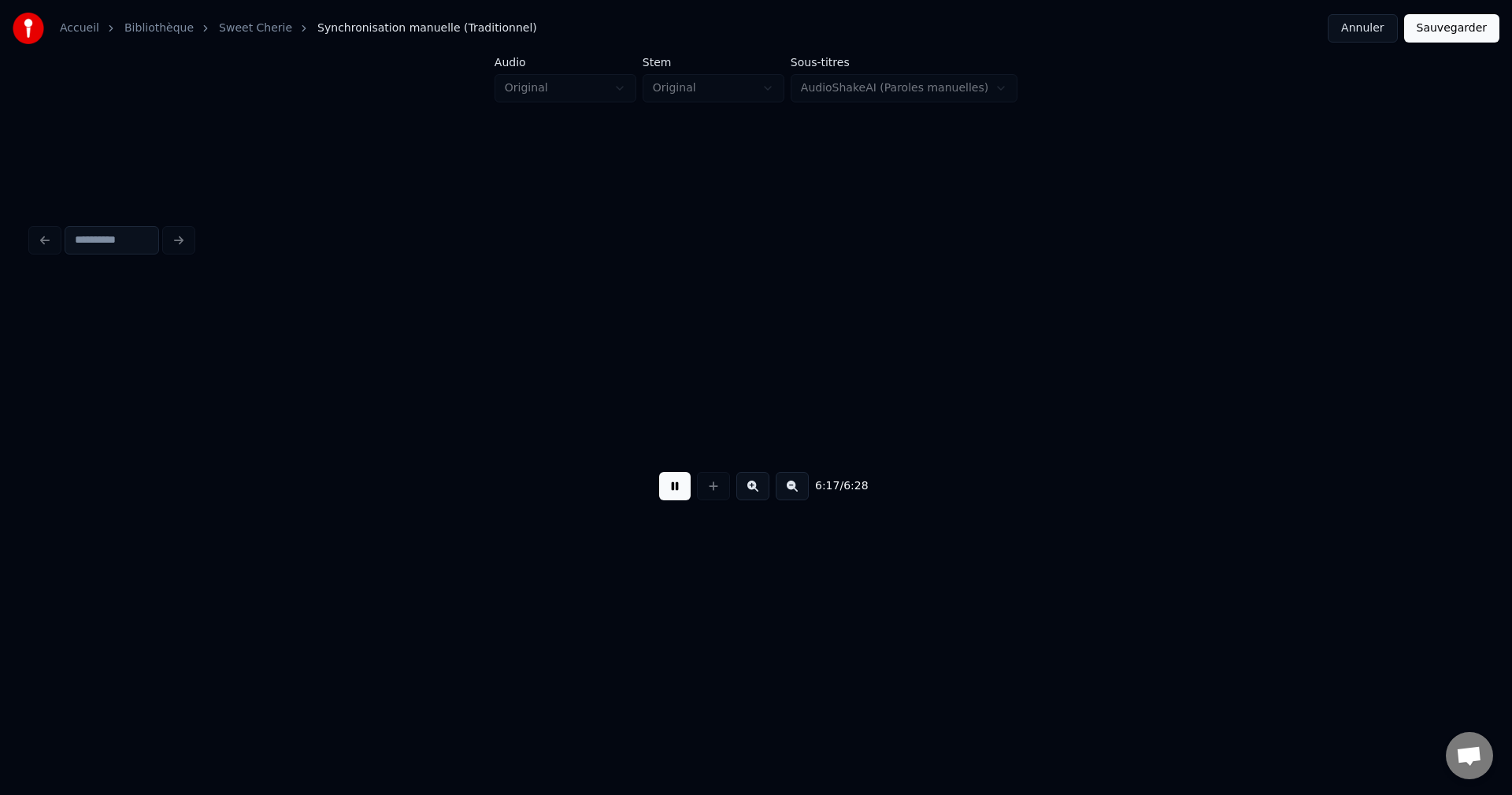
scroll to position [0, 118515]
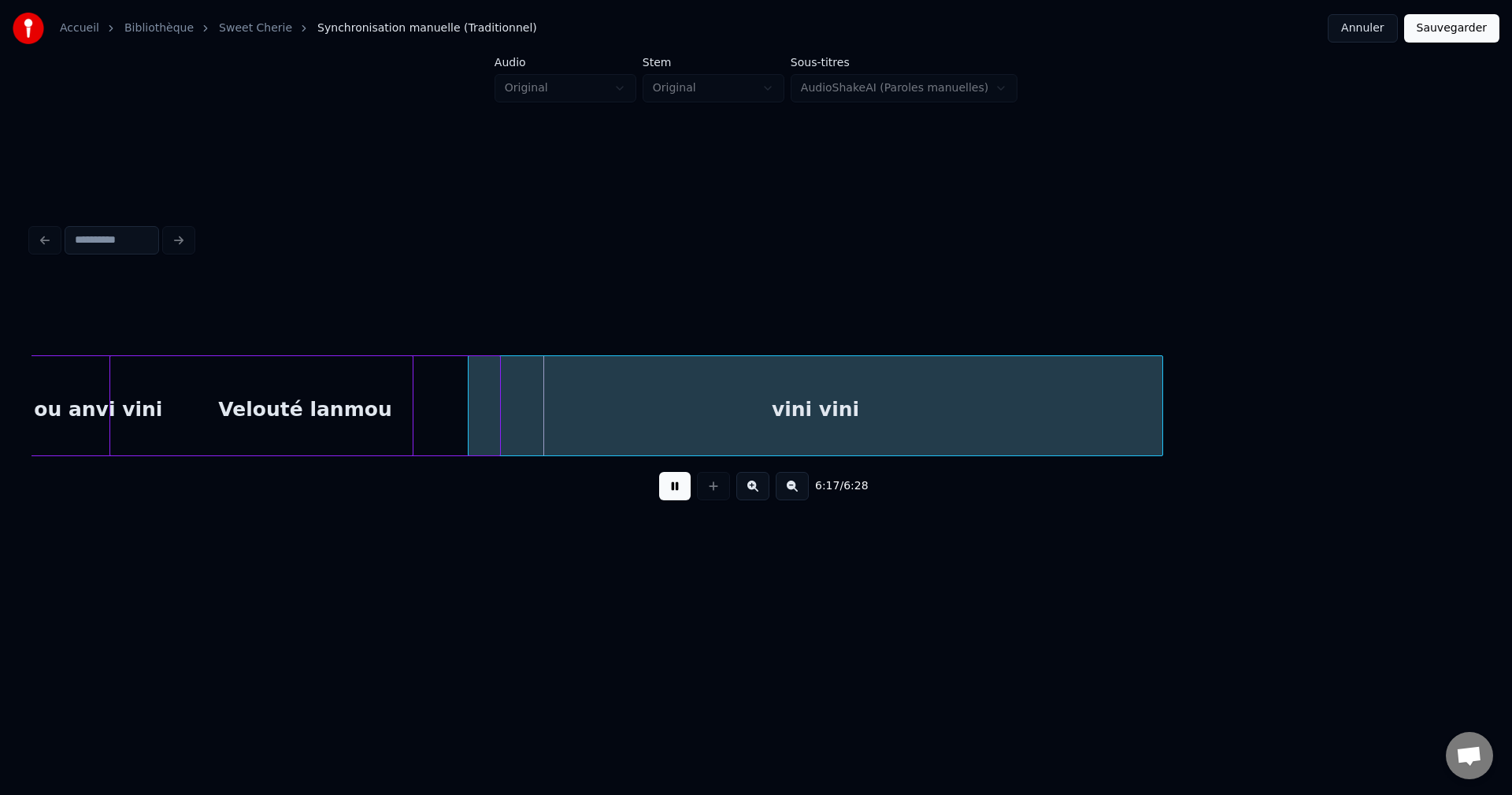
click at [360, 409] on div "Velouté lanmou" at bounding box center [305, 410] width 389 height 107
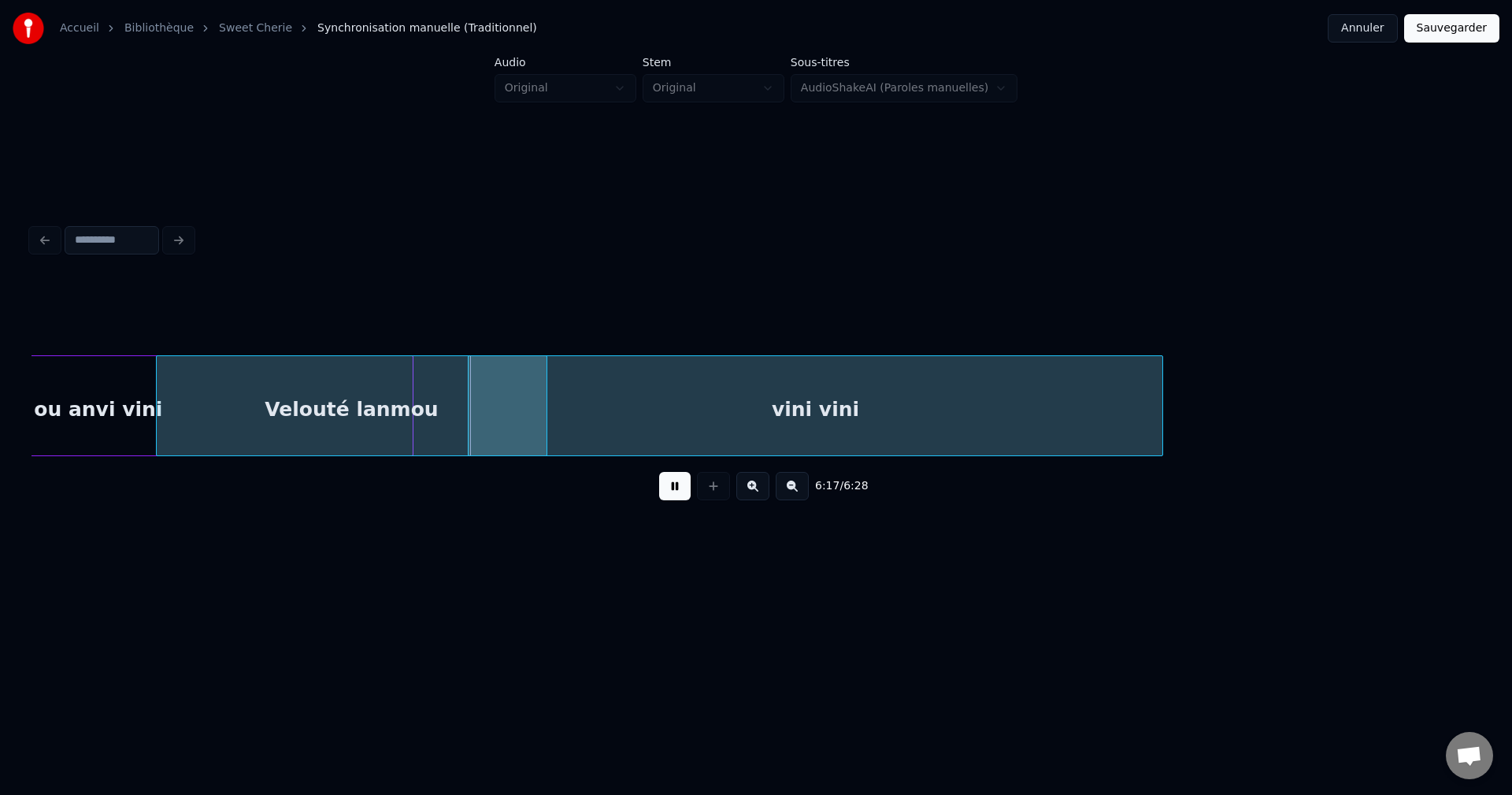
click at [375, 399] on div "Velouté lanmou" at bounding box center [352, 410] width 389 height 107
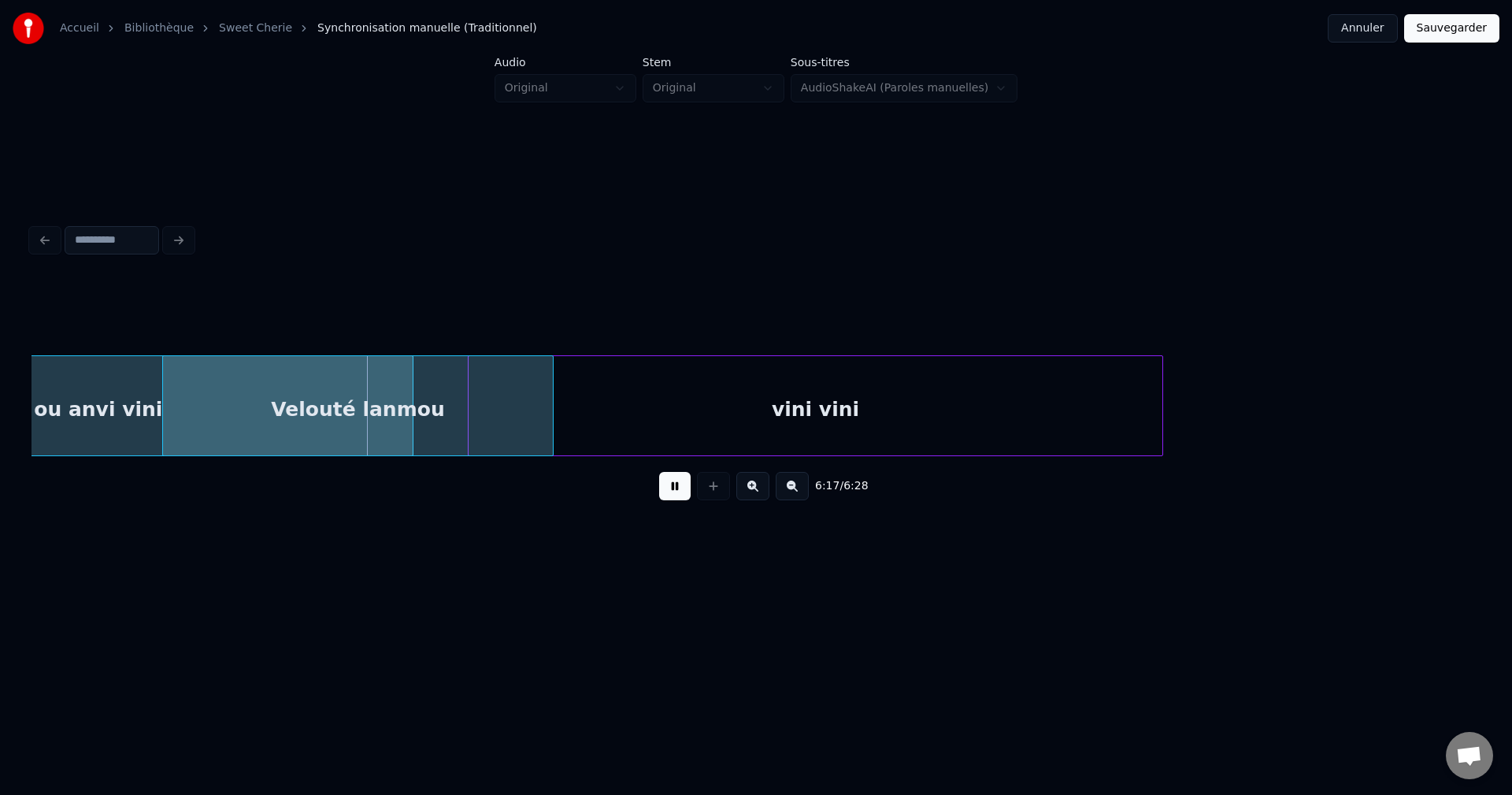
click at [362, 401] on div "Velouté lanmou" at bounding box center [358, 410] width 389 height 107
click at [365, 399] on div "Velouté lanmou" at bounding box center [373, 410] width 389 height 107
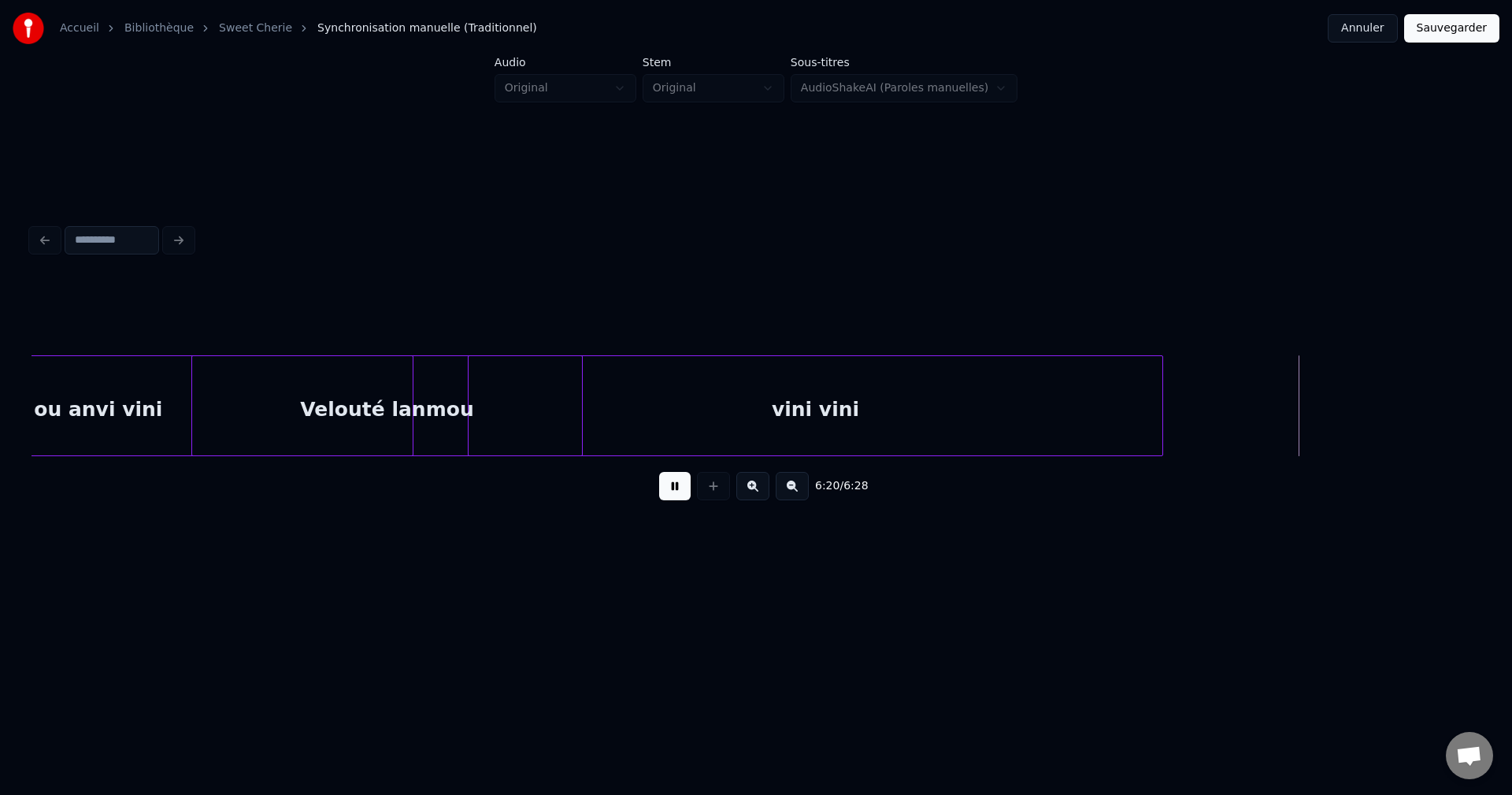
click at [350, 404] on div "Velouté lanmou" at bounding box center [387, 410] width 389 height 107
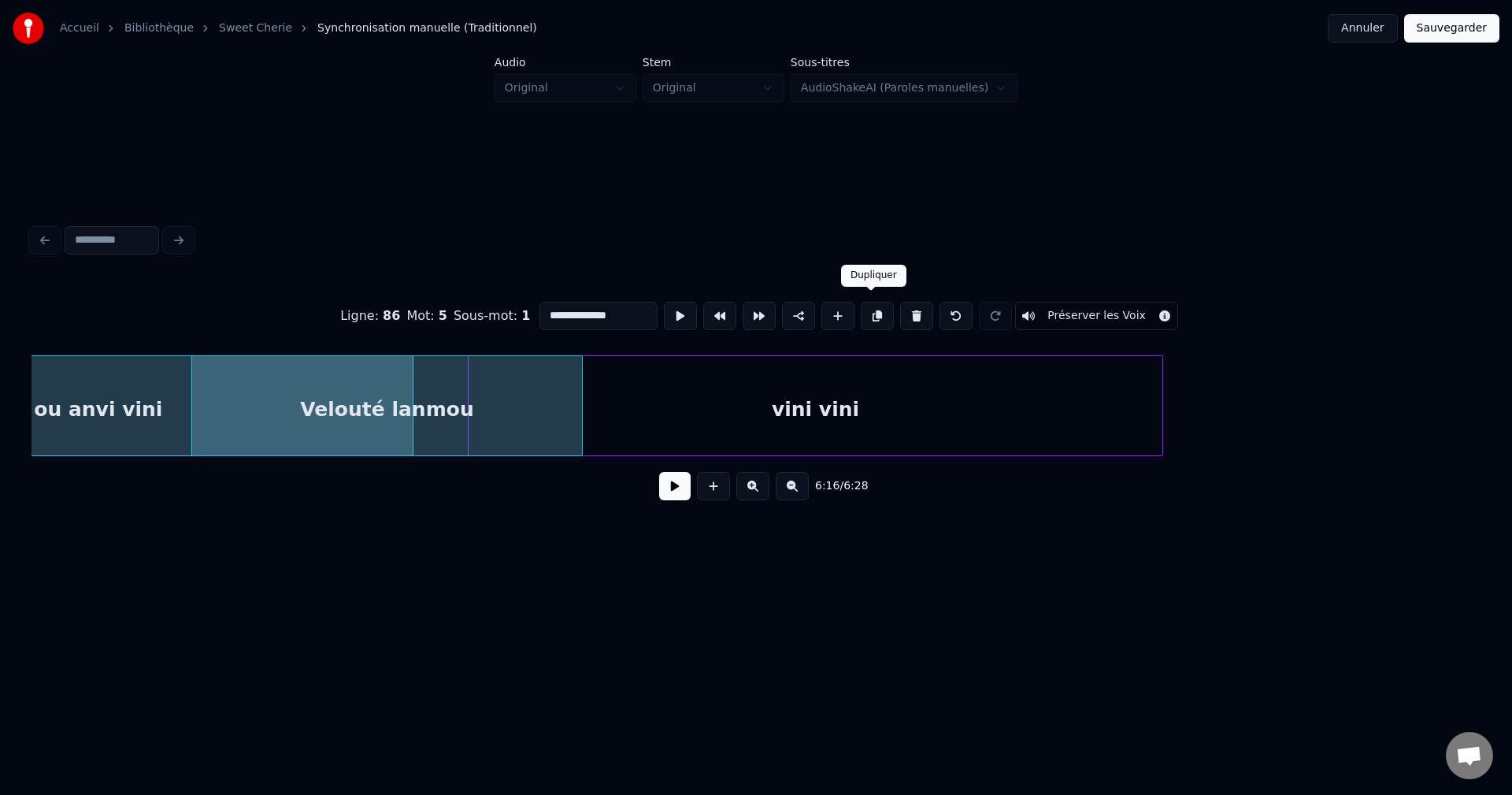
click at [870, 304] on button at bounding box center [877, 316] width 33 height 28
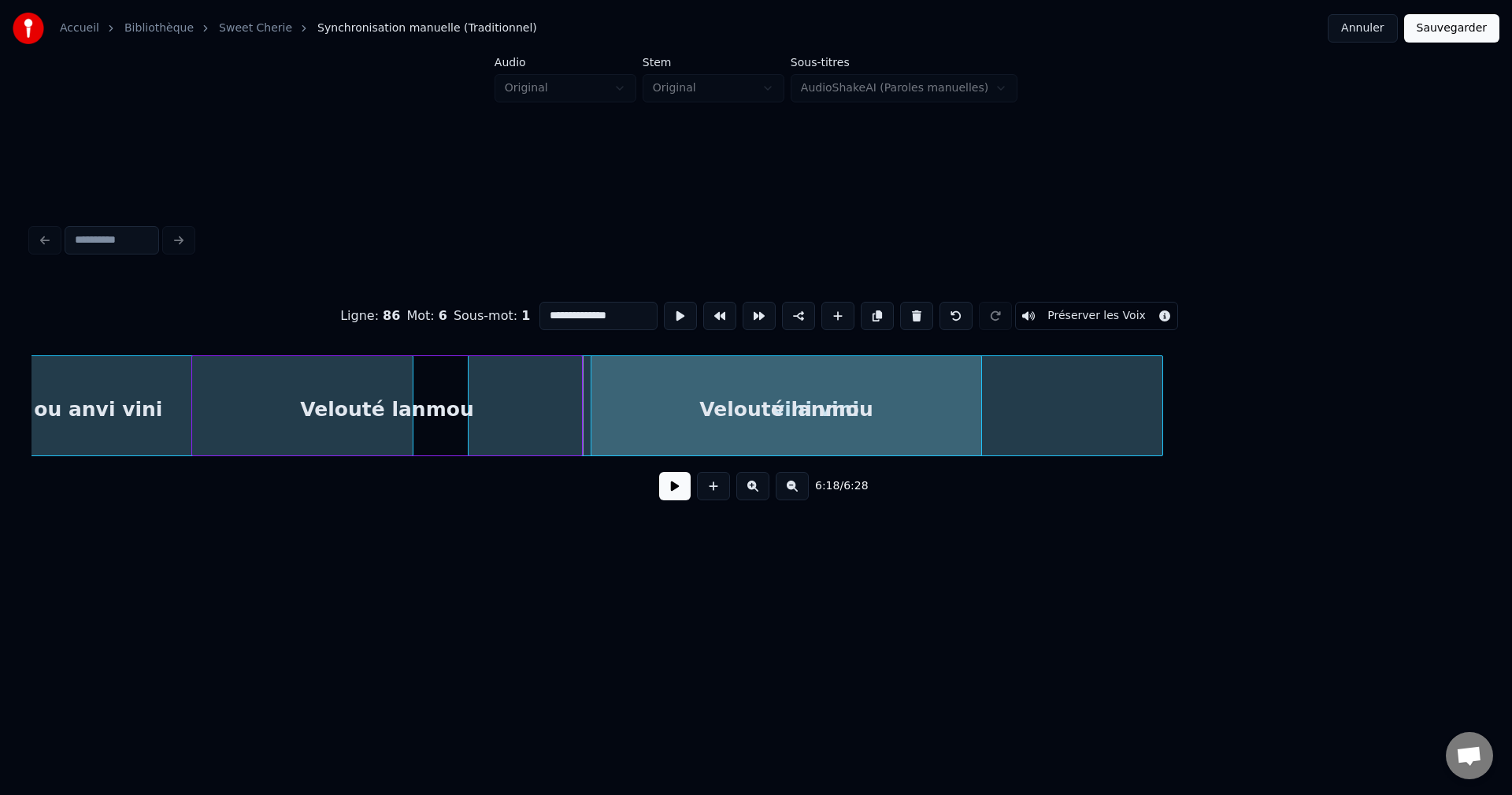
click at [896, 395] on div "Velouté lanmou" at bounding box center [786, 410] width 389 height 107
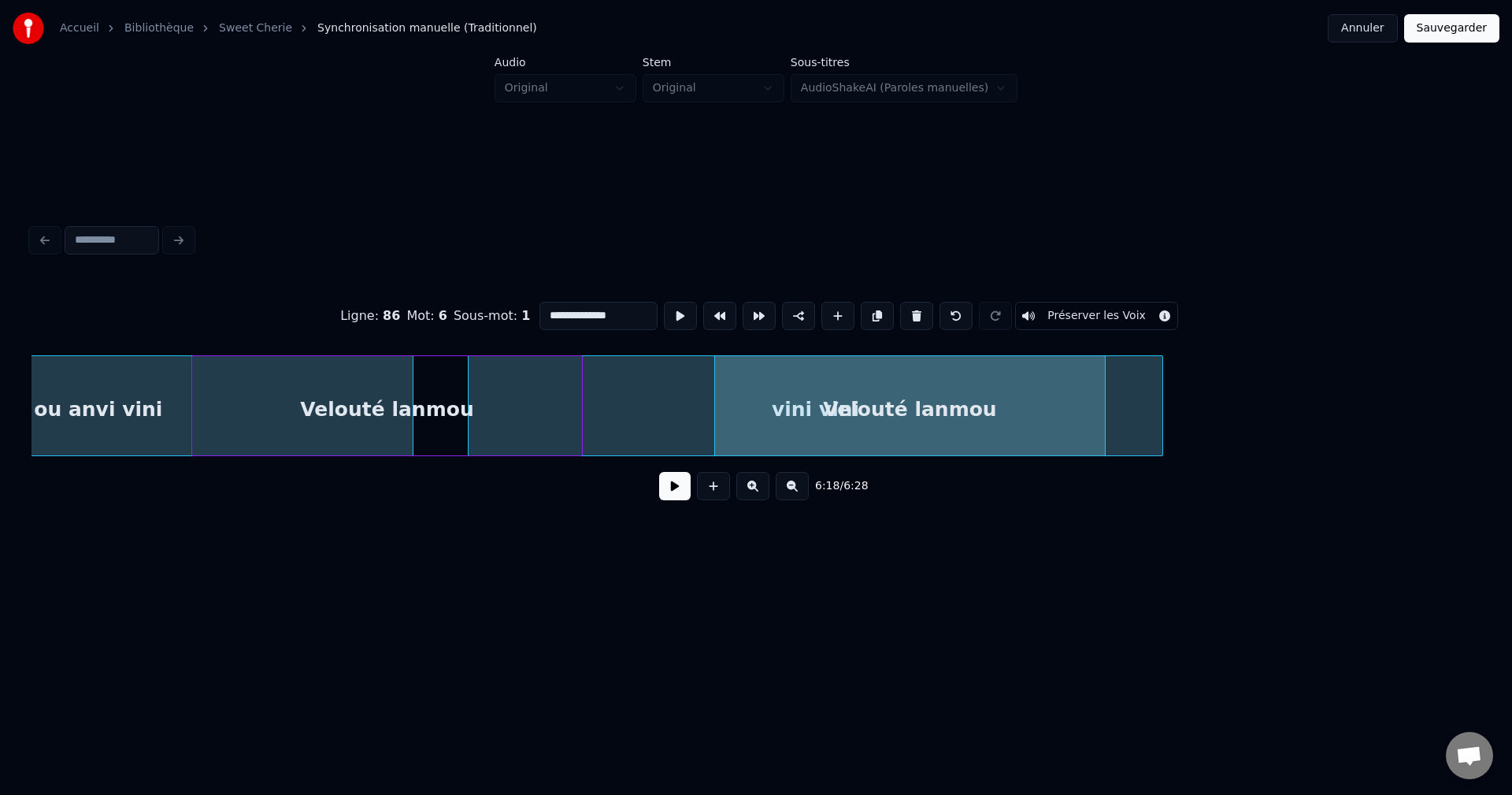
click at [672, 489] on button at bounding box center [675, 486] width 32 height 28
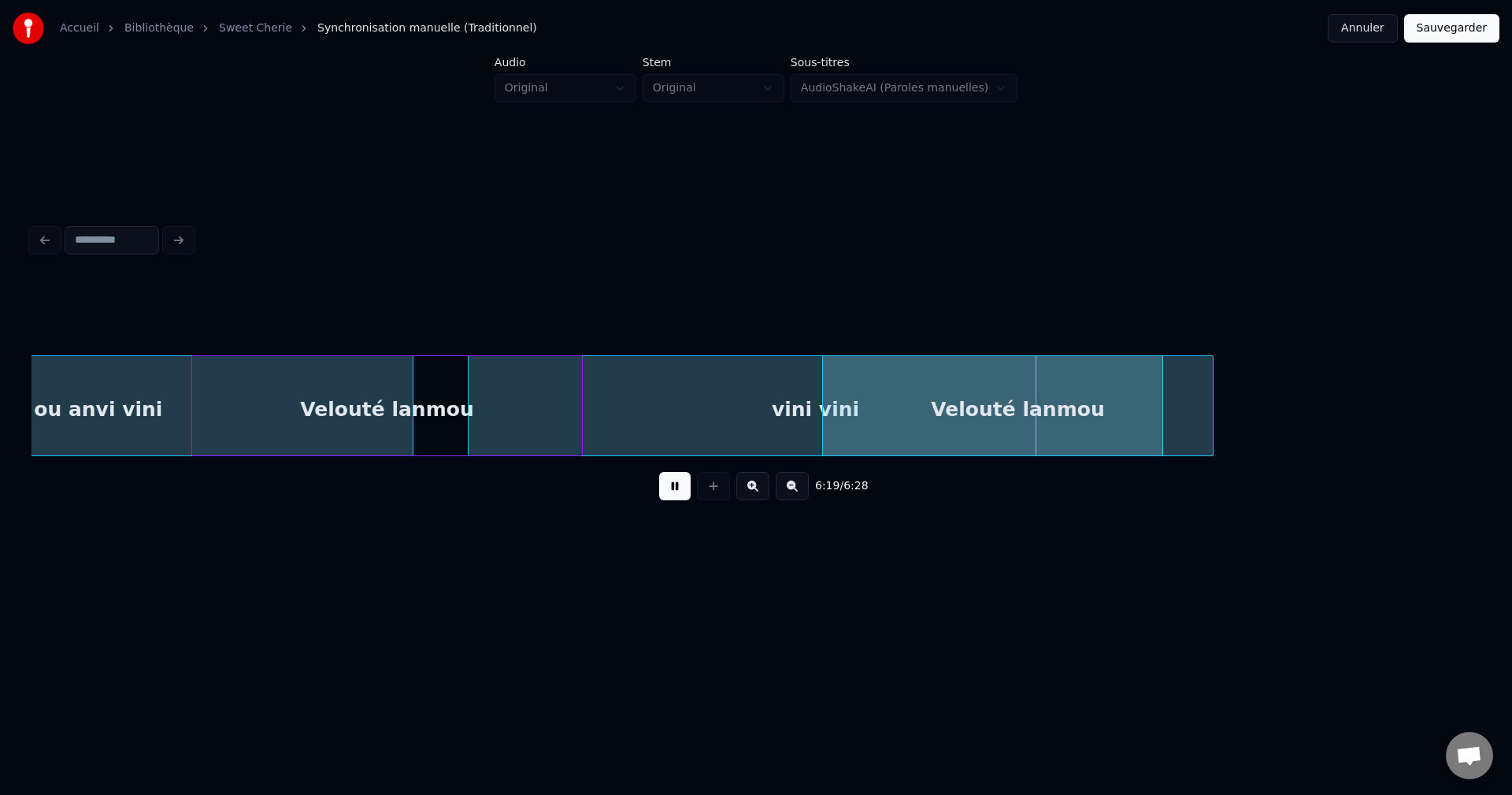
click at [1020, 400] on div "Velouté lanmou" at bounding box center [1018, 410] width 389 height 107
click at [1021, 399] on div "Velouté lanmou" at bounding box center [1018, 410] width 389 height 107
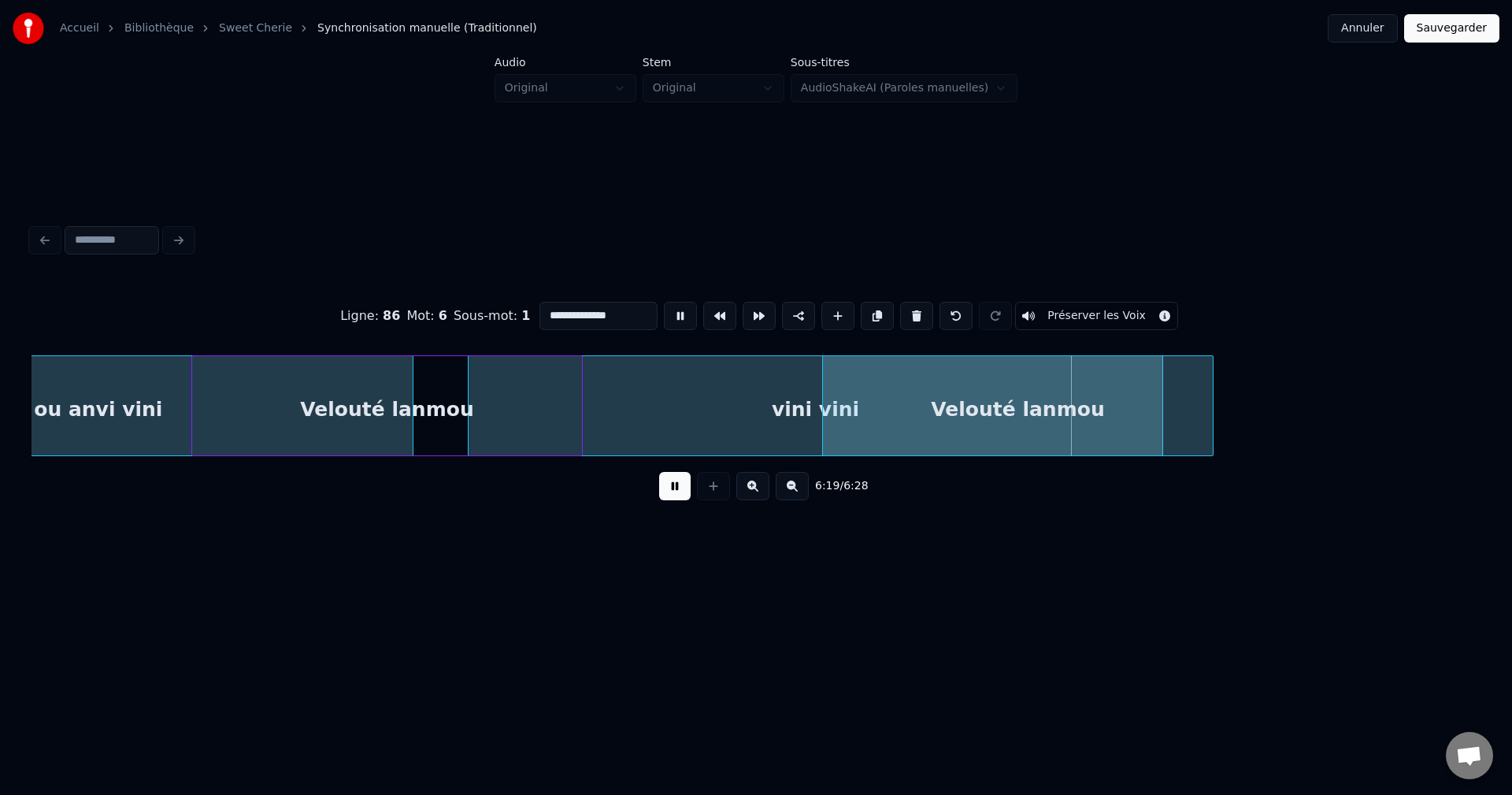
drag, startPoint x: 561, startPoint y: 307, endPoint x: 206, endPoint y: 323, distance: 355.4
click at [226, 319] on div "**********" at bounding box center [756, 316] width 1449 height 79
type input "********"
click at [683, 500] on button at bounding box center [675, 486] width 32 height 28
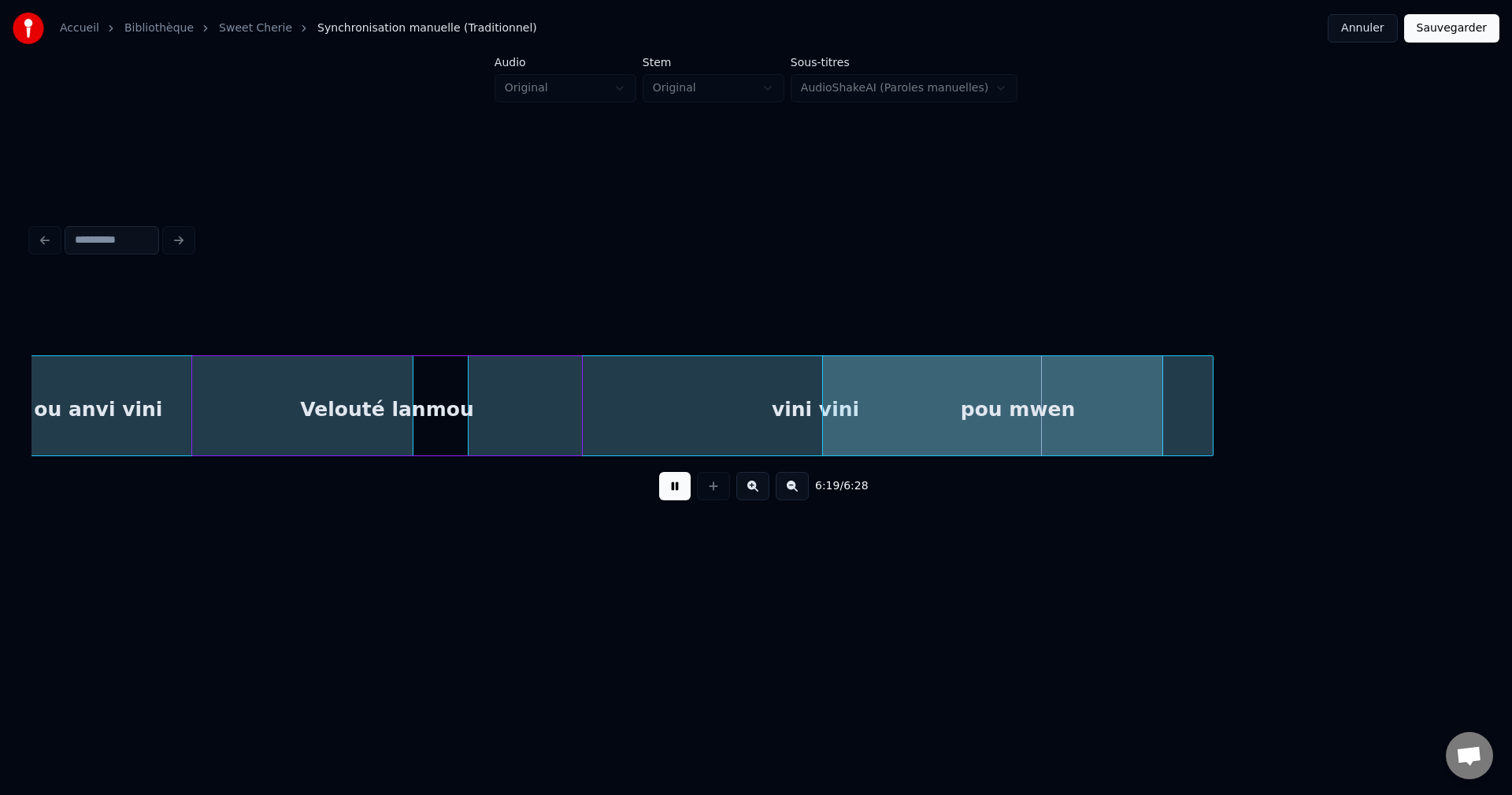
click at [915, 422] on div "pou mwen" at bounding box center [1018, 410] width 389 height 107
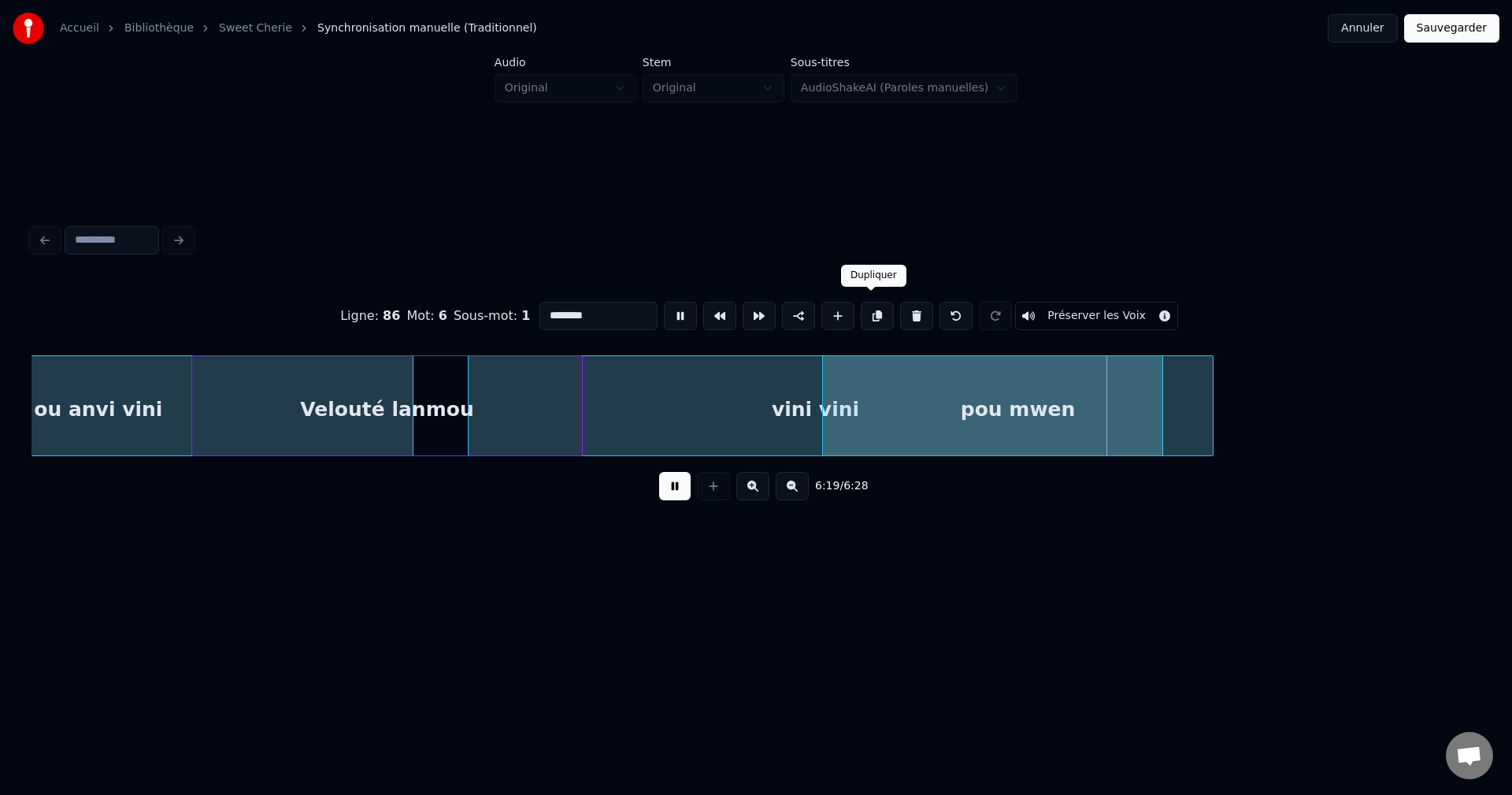
click at [881, 315] on button at bounding box center [877, 316] width 33 height 28
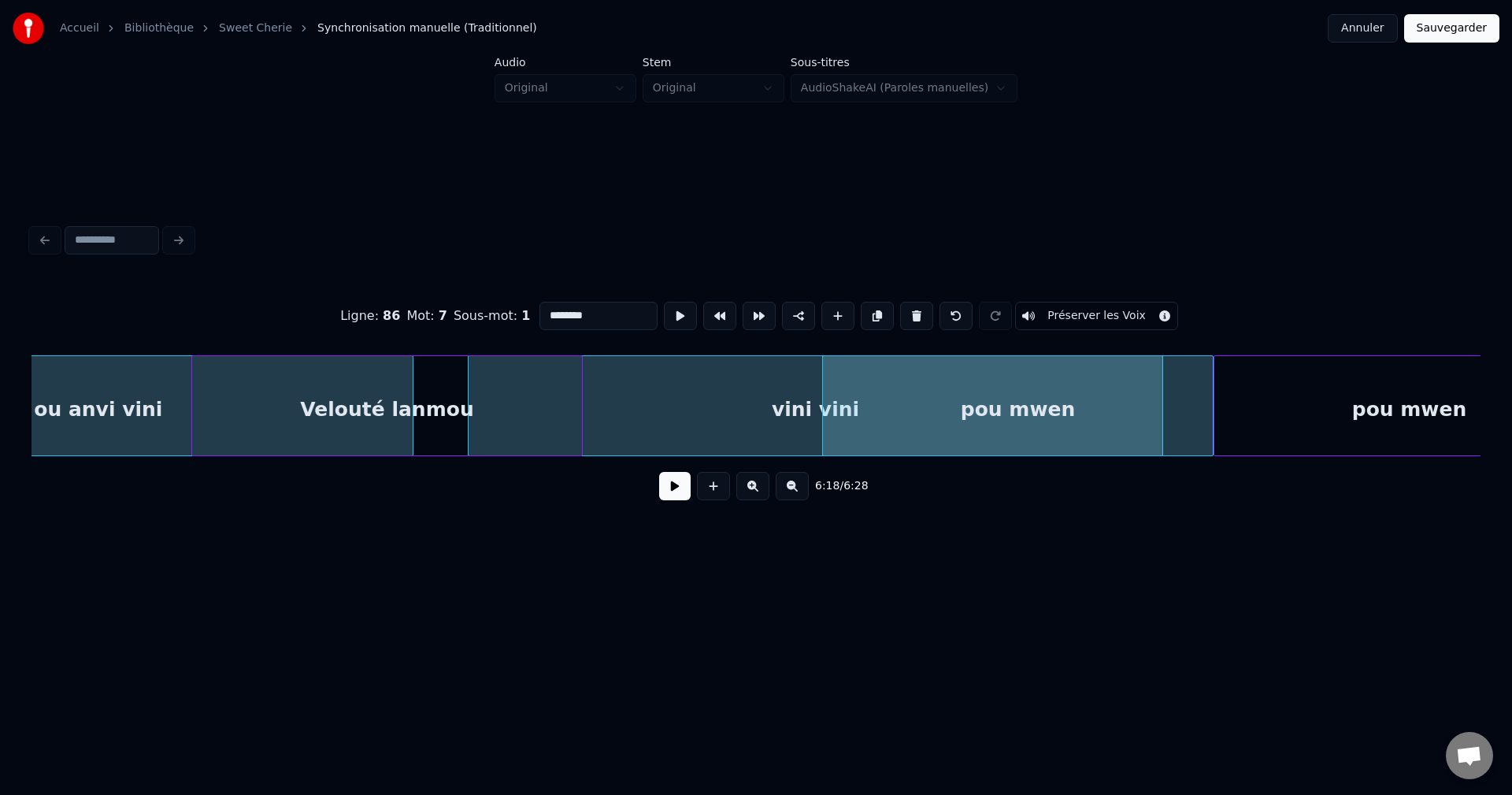
click at [676, 500] on button at bounding box center [675, 486] width 32 height 28
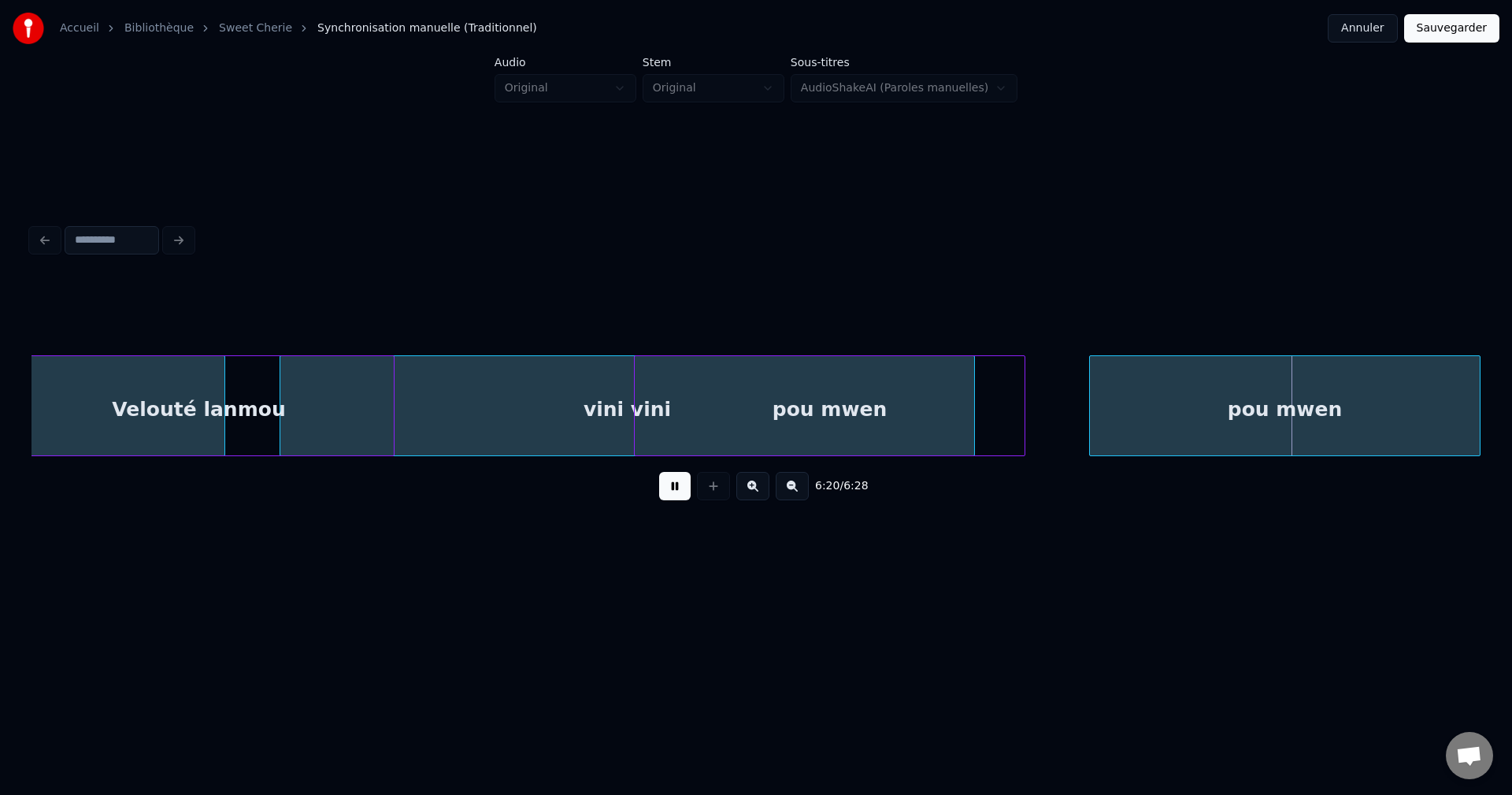
scroll to position [0, 118713]
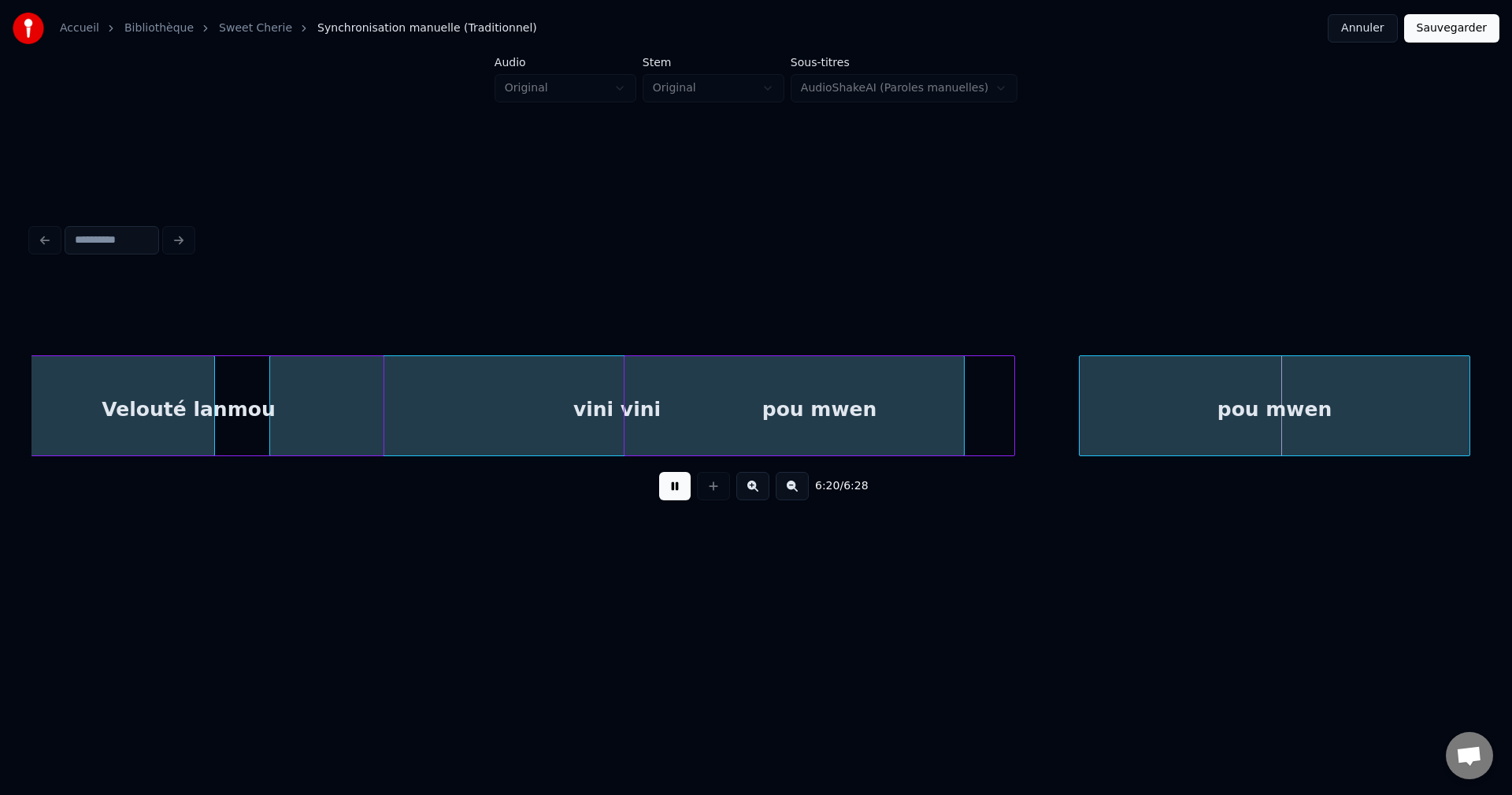
click at [1405, 407] on div "pou mwen" at bounding box center [1274, 410] width 389 height 107
click at [1331, 425] on div "pou mwen" at bounding box center [1284, 410] width 389 height 107
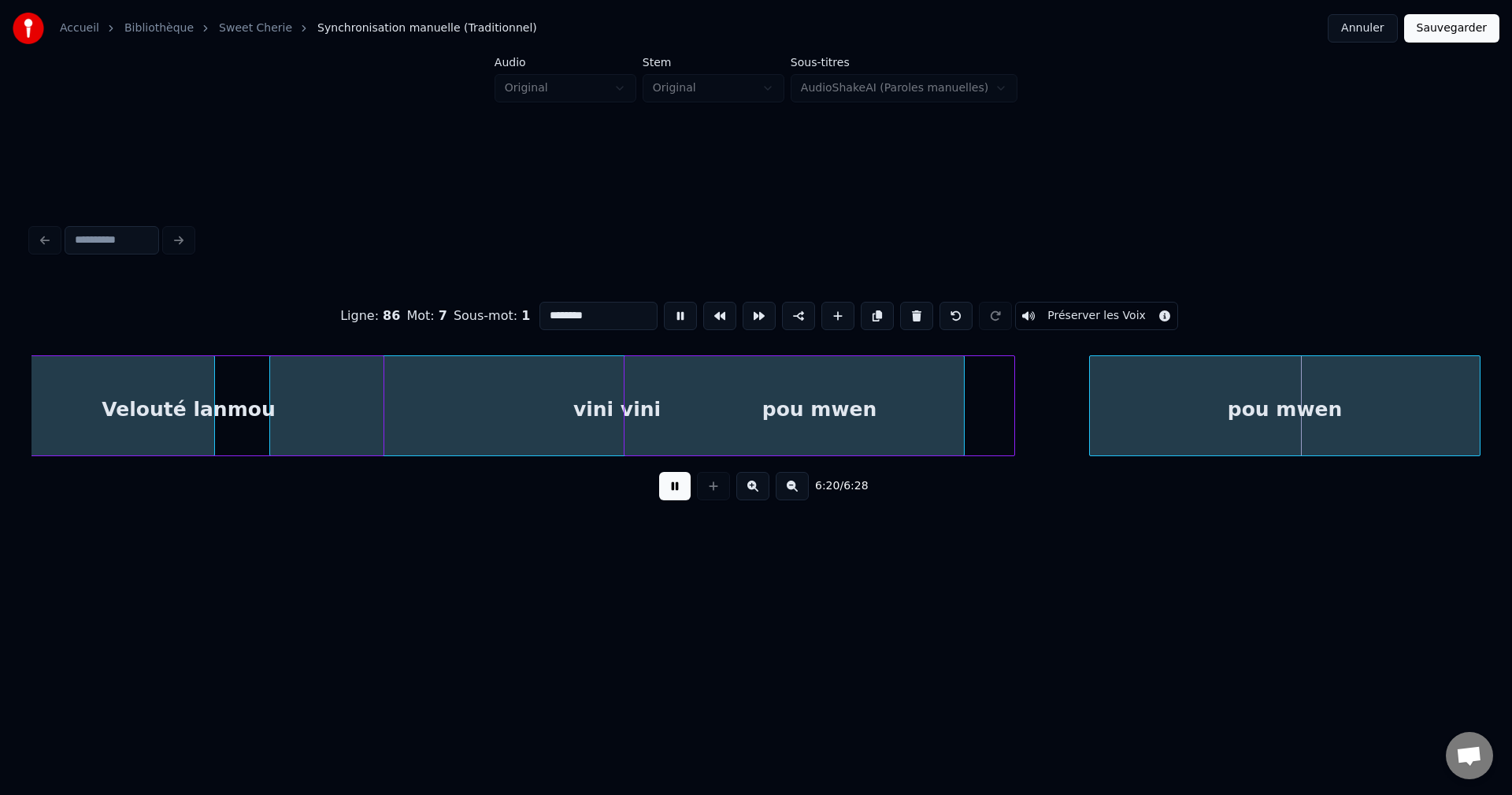
click at [613, 302] on input "********" at bounding box center [598, 316] width 118 height 28
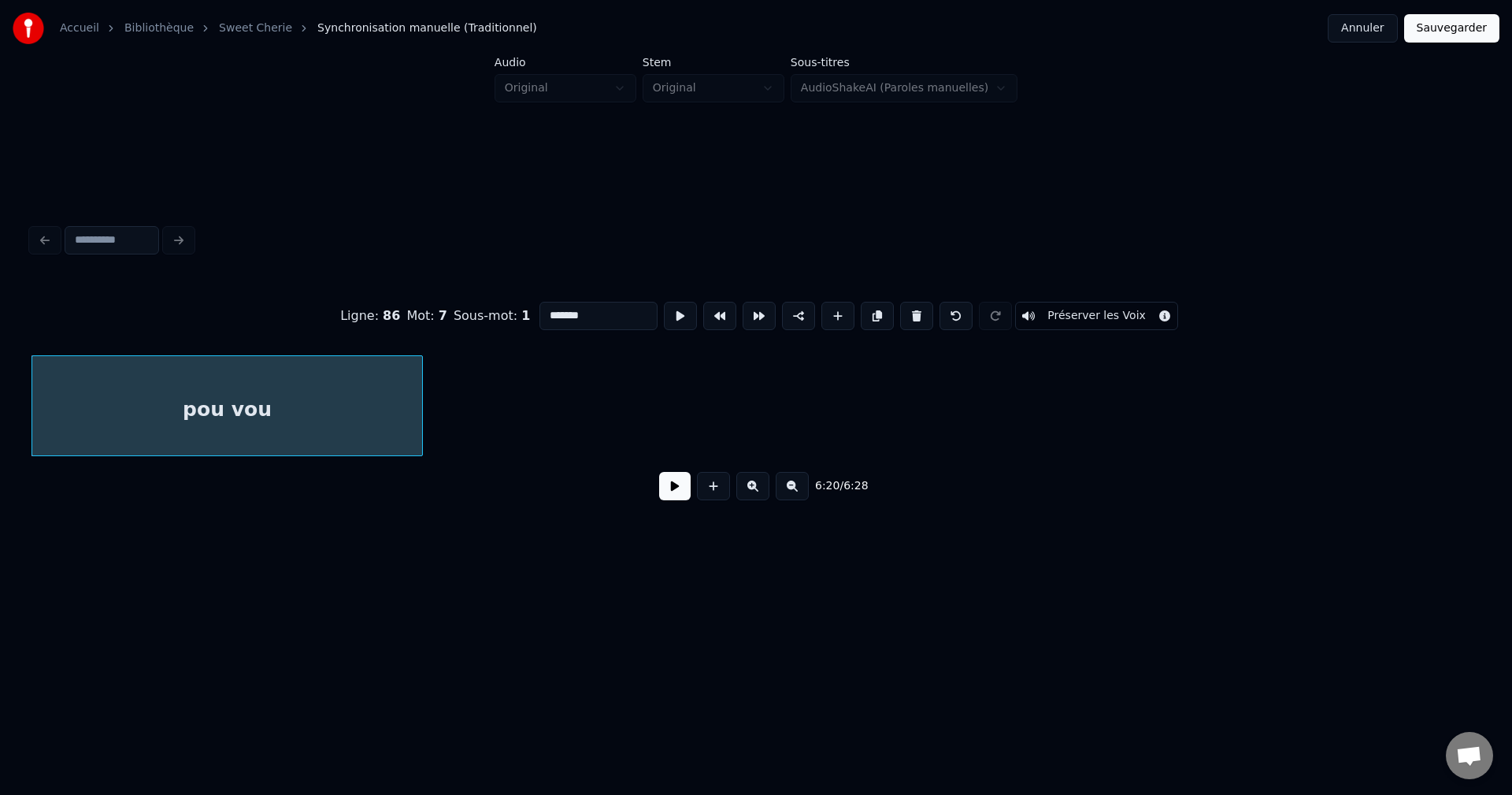
type input "*******"
click at [1445, 32] on button "Sauvegarder" at bounding box center [1451, 28] width 95 height 28
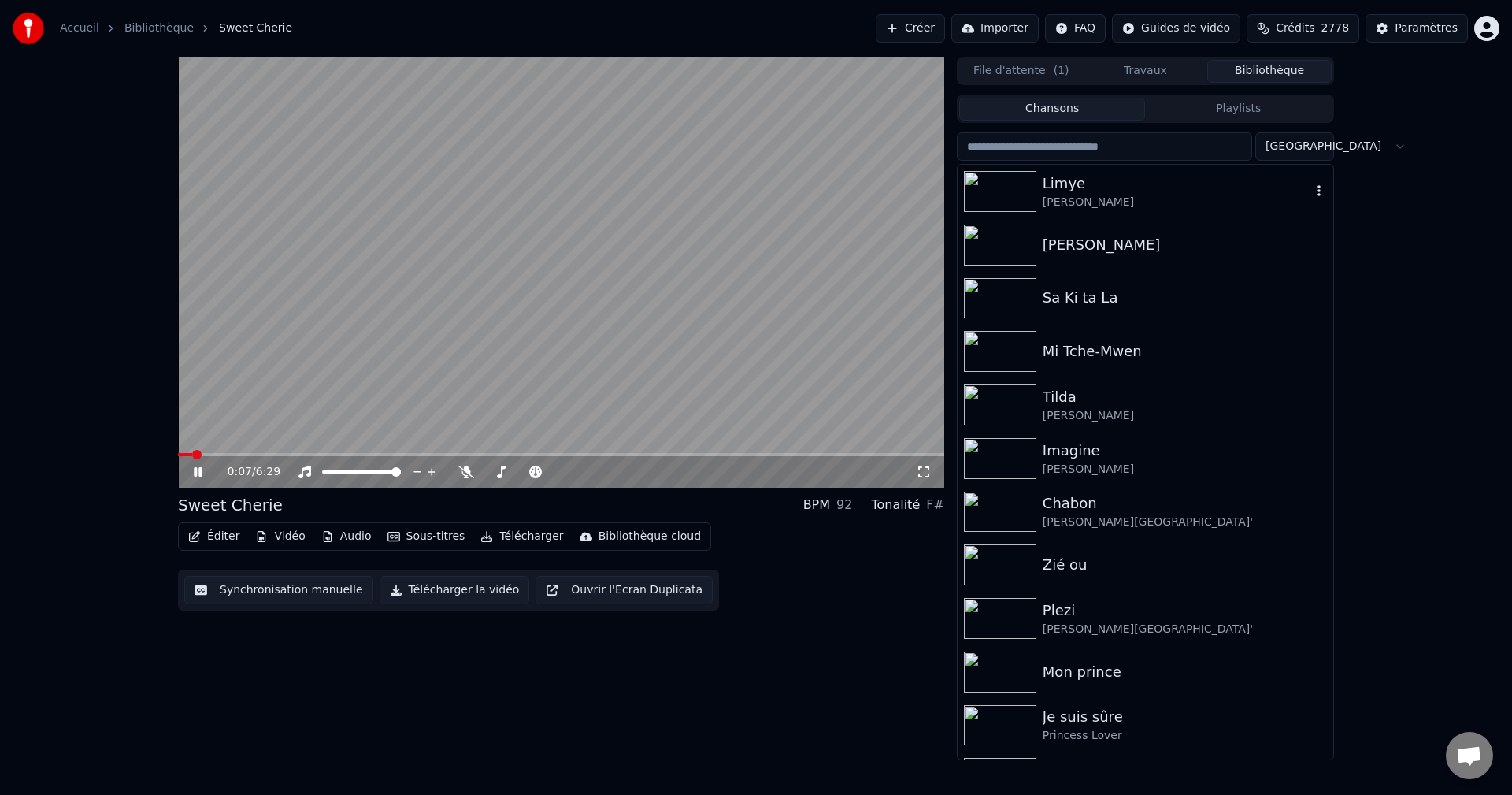
click at [1101, 192] on div "Limye" at bounding box center [1177, 184] width 269 height 22
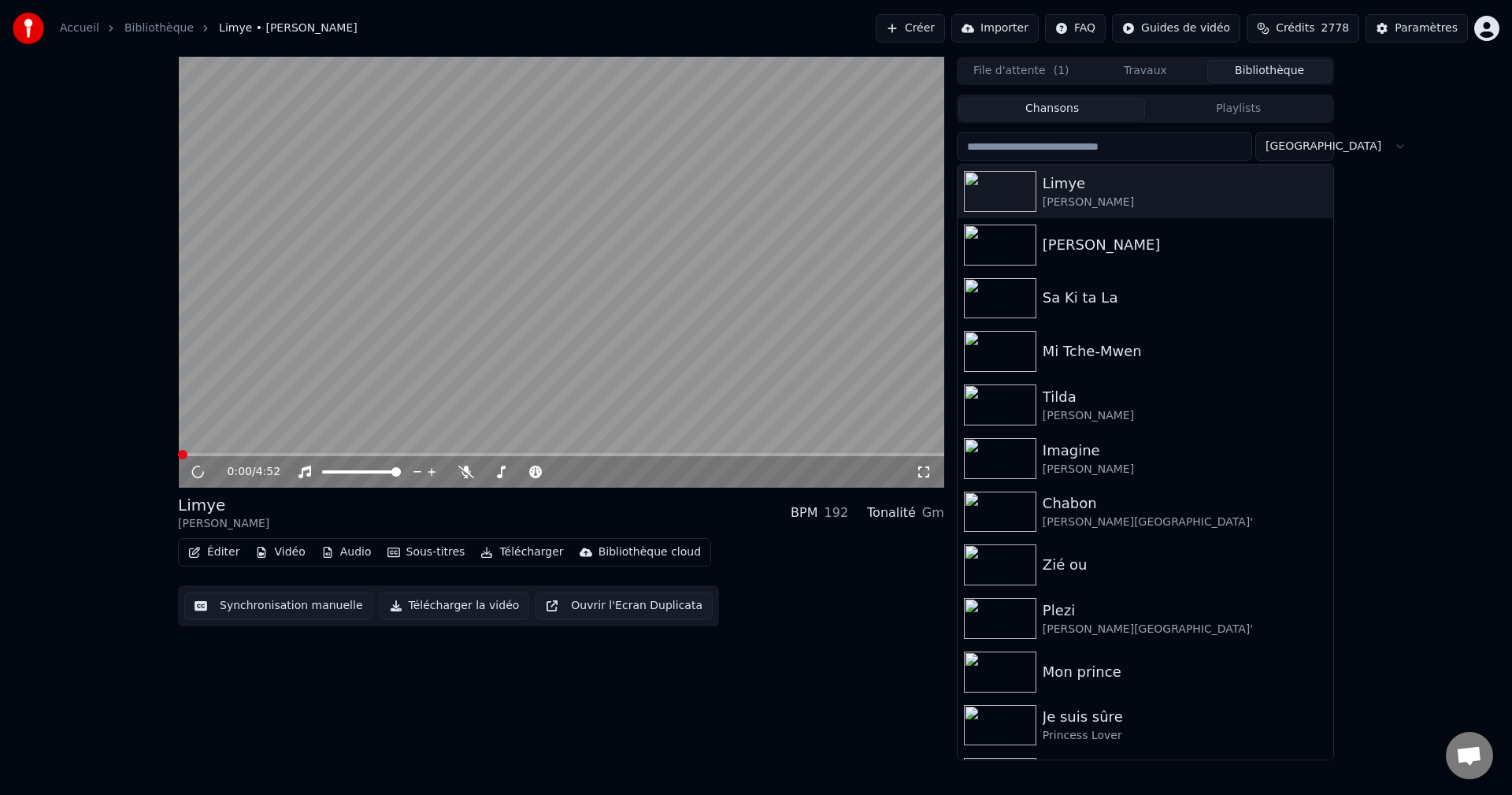
click at [206, 546] on button "Éditer" at bounding box center [214, 552] width 64 height 22
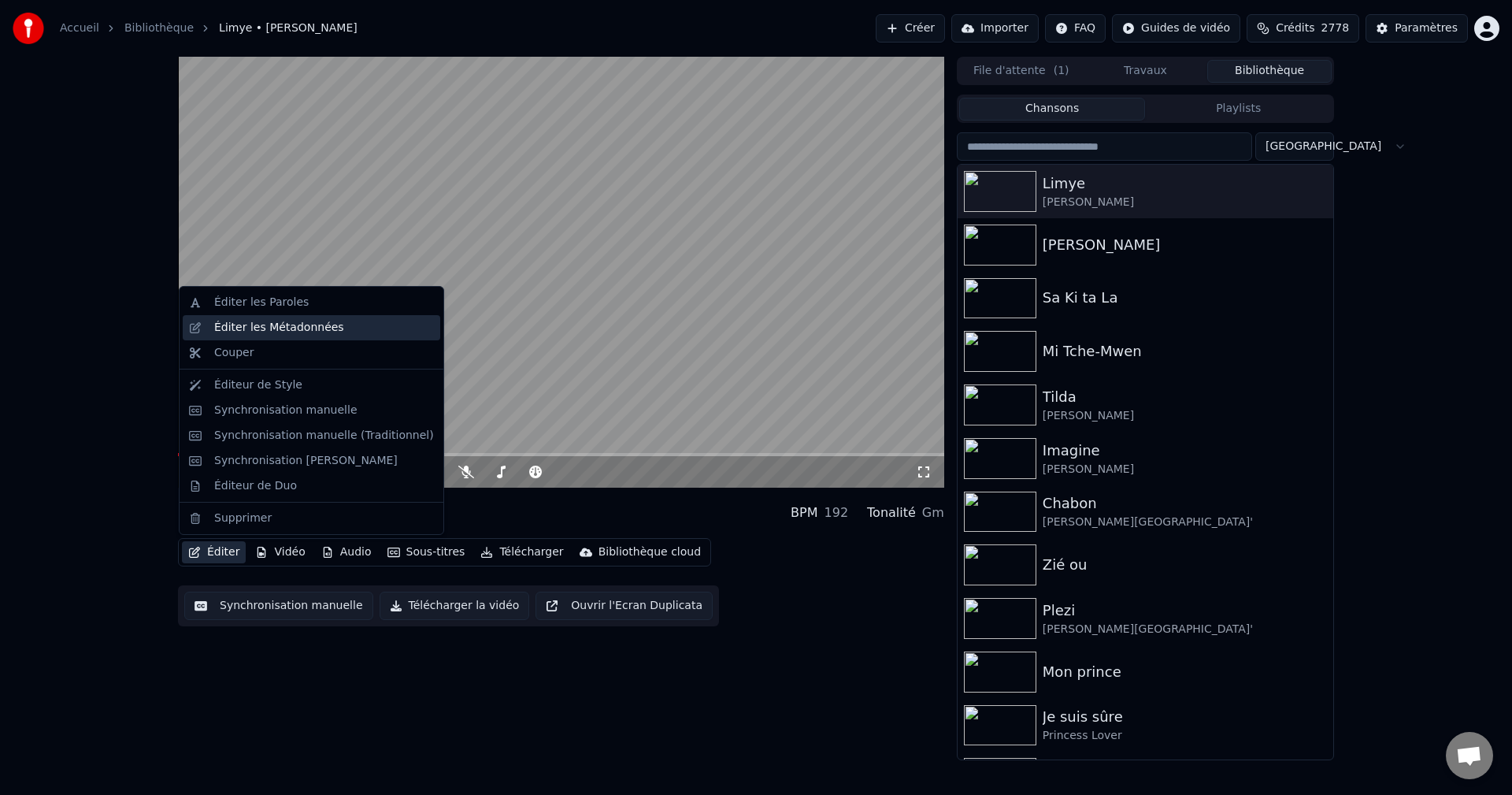
click at [276, 338] on div "Éditer les Métadonnées" at bounding box center [311, 328] width 258 height 25
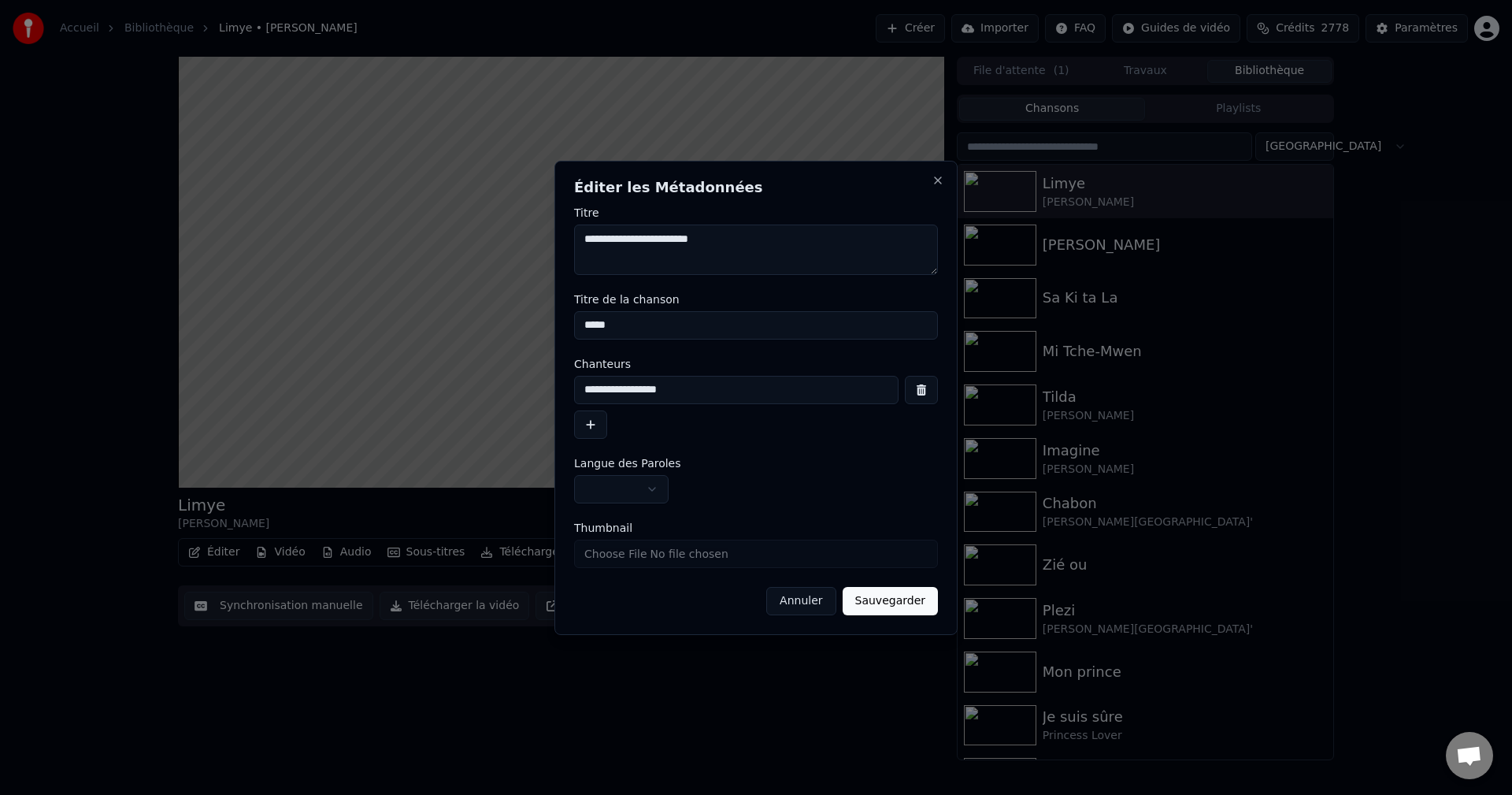
drag, startPoint x: 812, startPoint y: 607, endPoint x: 1056, endPoint y: 331, distance: 368.4
click at [812, 602] on button "Annuler" at bounding box center [801, 601] width 69 height 28
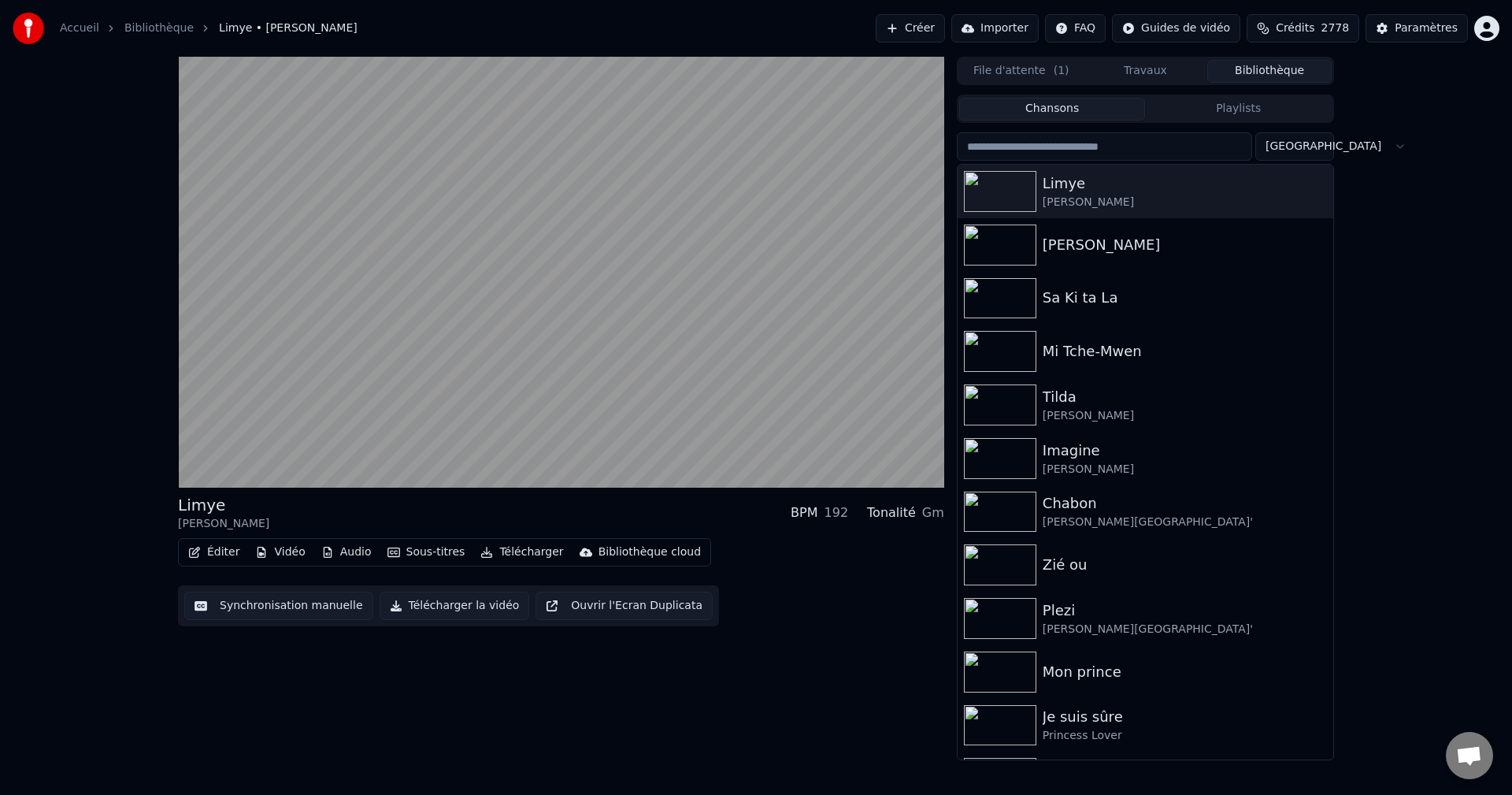
click at [1096, 154] on input "search" at bounding box center [1104, 147] width 296 height 28
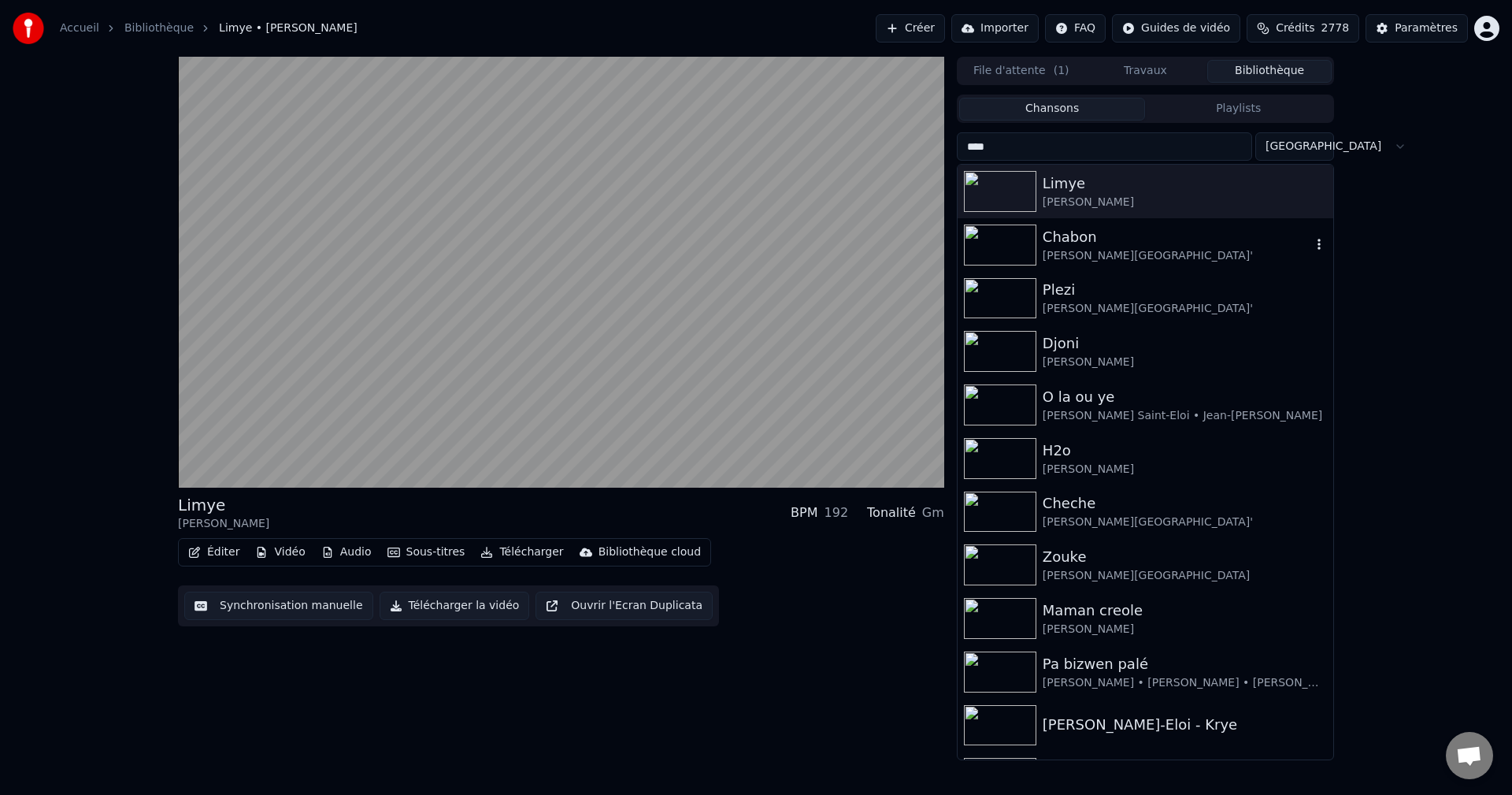
type input "****"
click at [1127, 250] on div "[PERSON_NAME][GEOGRAPHIC_DATA]'" at bounding box center [1177, 256] width 269 height 16
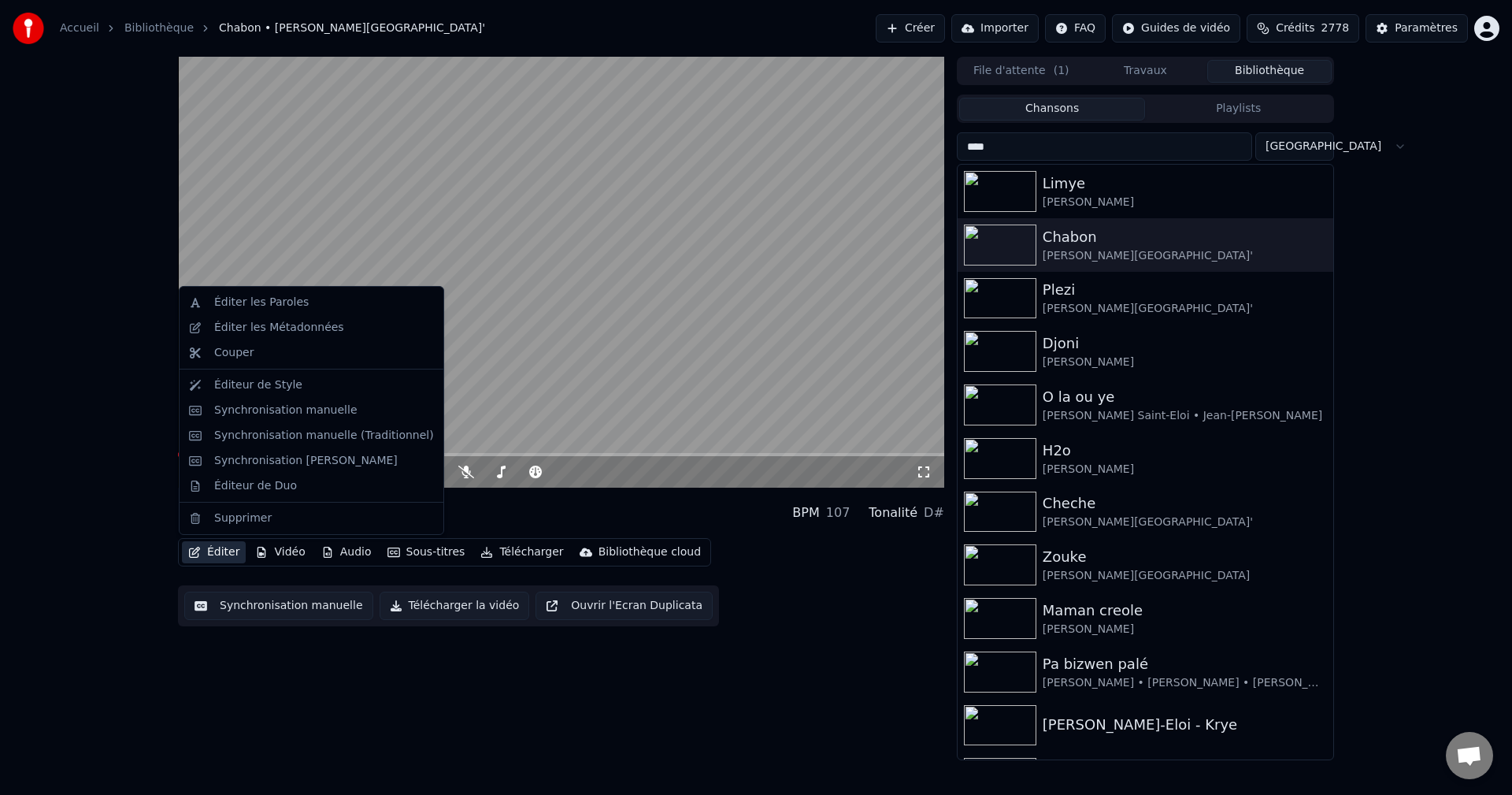
click at [216, 554] on button "Éditer" at bounding box center [214, 552] width 64 height 22
click at [277, 329] on div "Éditer les Métadonnées" at bounding box center [279, 328] width 130 height 16
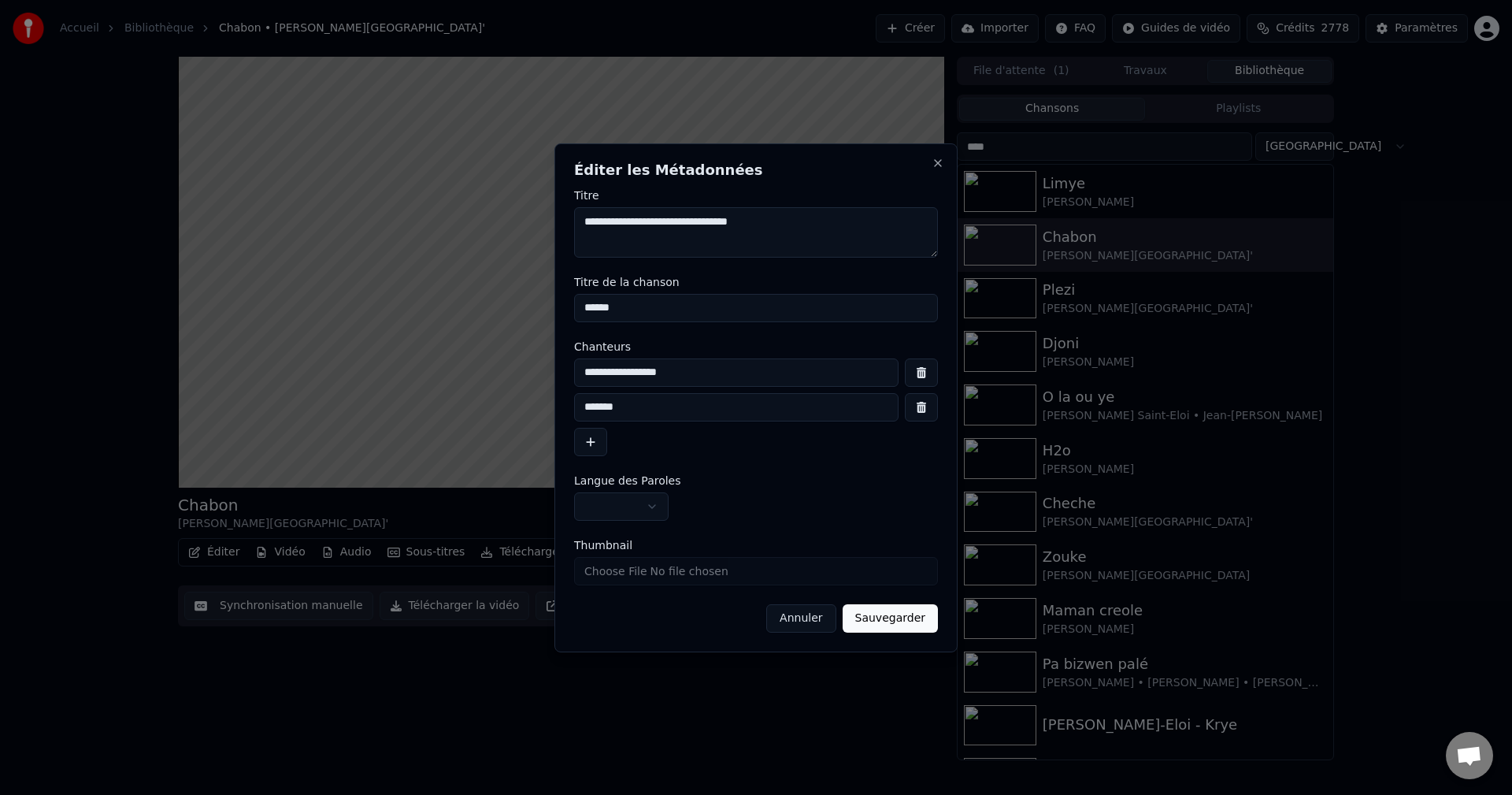
drag, startPoint x: 680, startPoint y: 374, endPoint x: 296, endPoint y: 430, distance: 388.1
click at [296, 430] on body "Accueil Bibliothèque Chabon • Patrick Saint-Eloi • Kassav' Créer Importer FAQ G…" at bounding box center [756, 398] width 1512 height 795
click at [810, 617] on button "Annuler" at bounding box center [801, 618] width 69 height 28
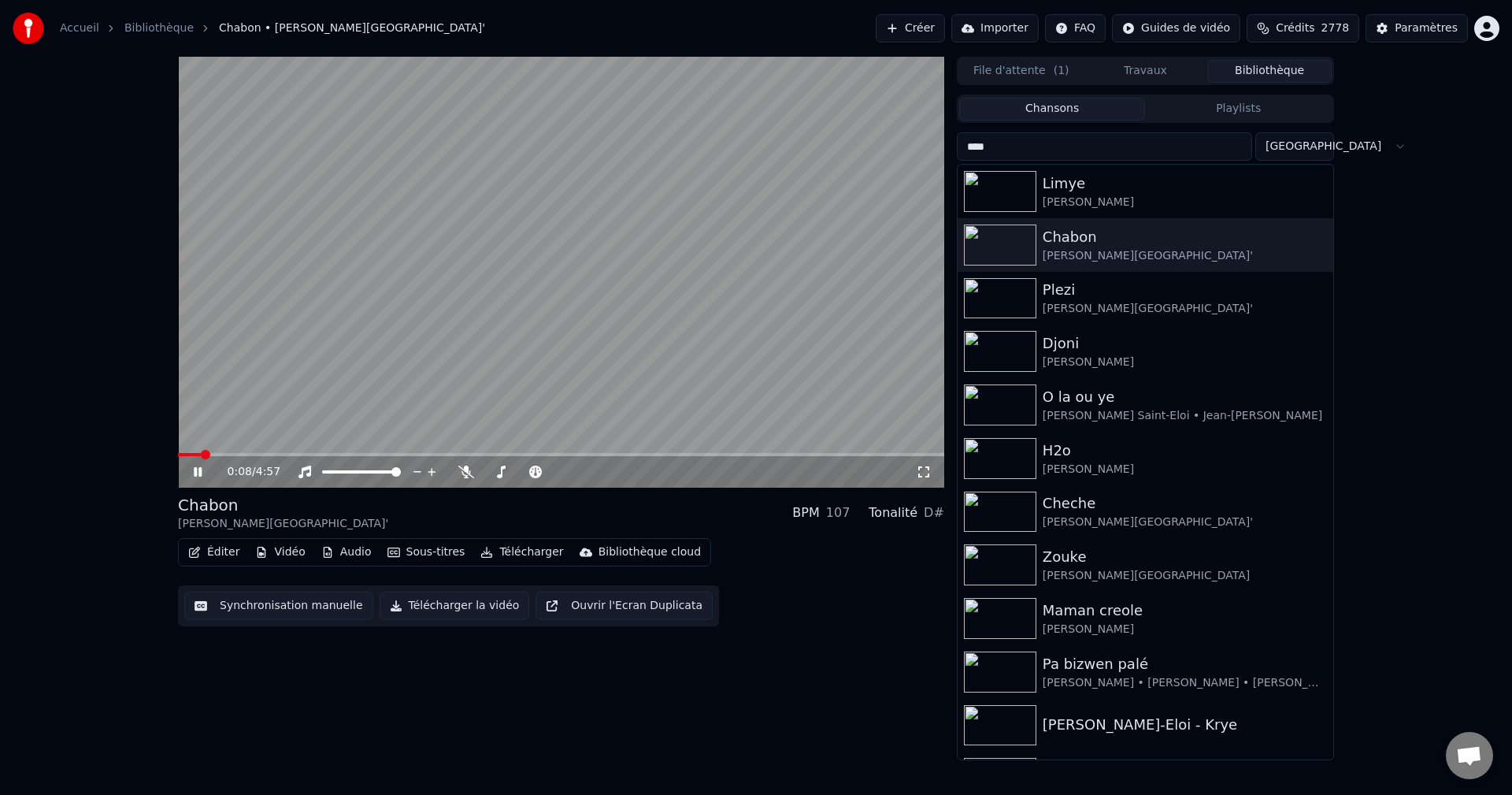
click at [1263, 65] on button "Bibliothèque" at bounding box center [1269, 71] width 125 height 23
click at [1166, 73] on button "Travaux" at bounding box center [1145, 71] width 125 height 23
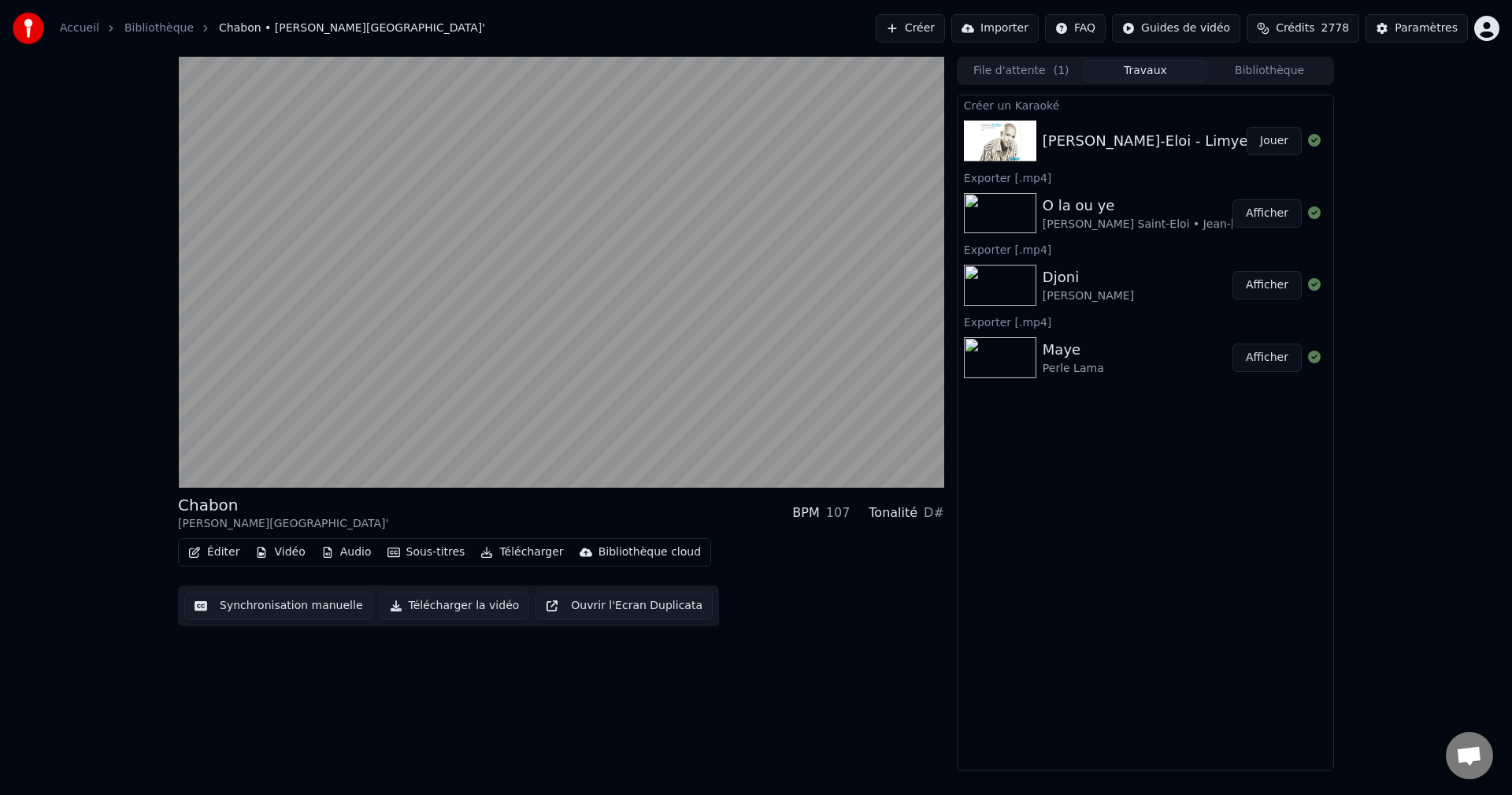
click at [1287, 63] on button "Bibliothèque" at bounding box center [1269, 71] width 125 height 23
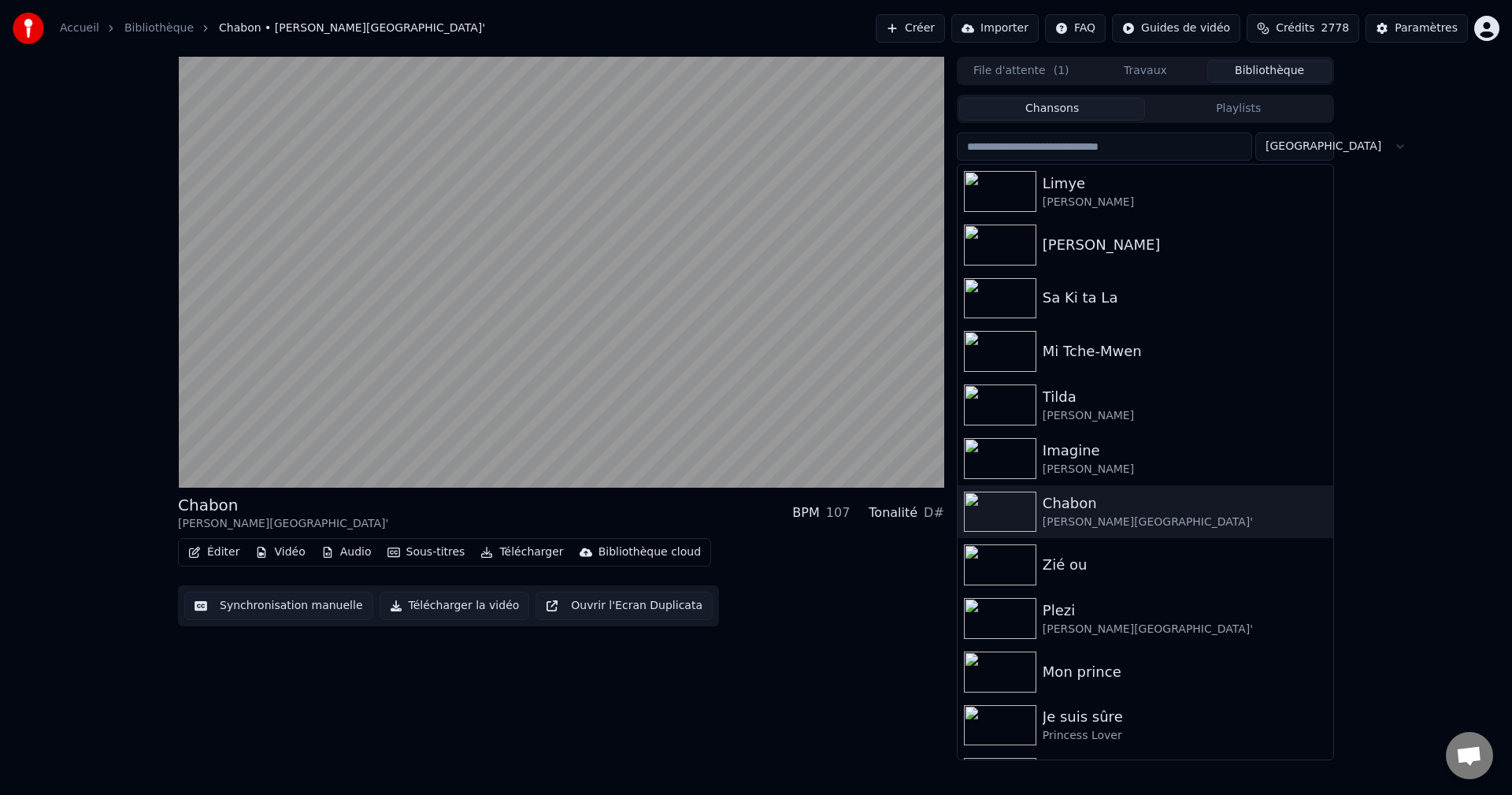
click at [1059, 147] on input "search" at bounding box center [1104, 147] width 296 height 28
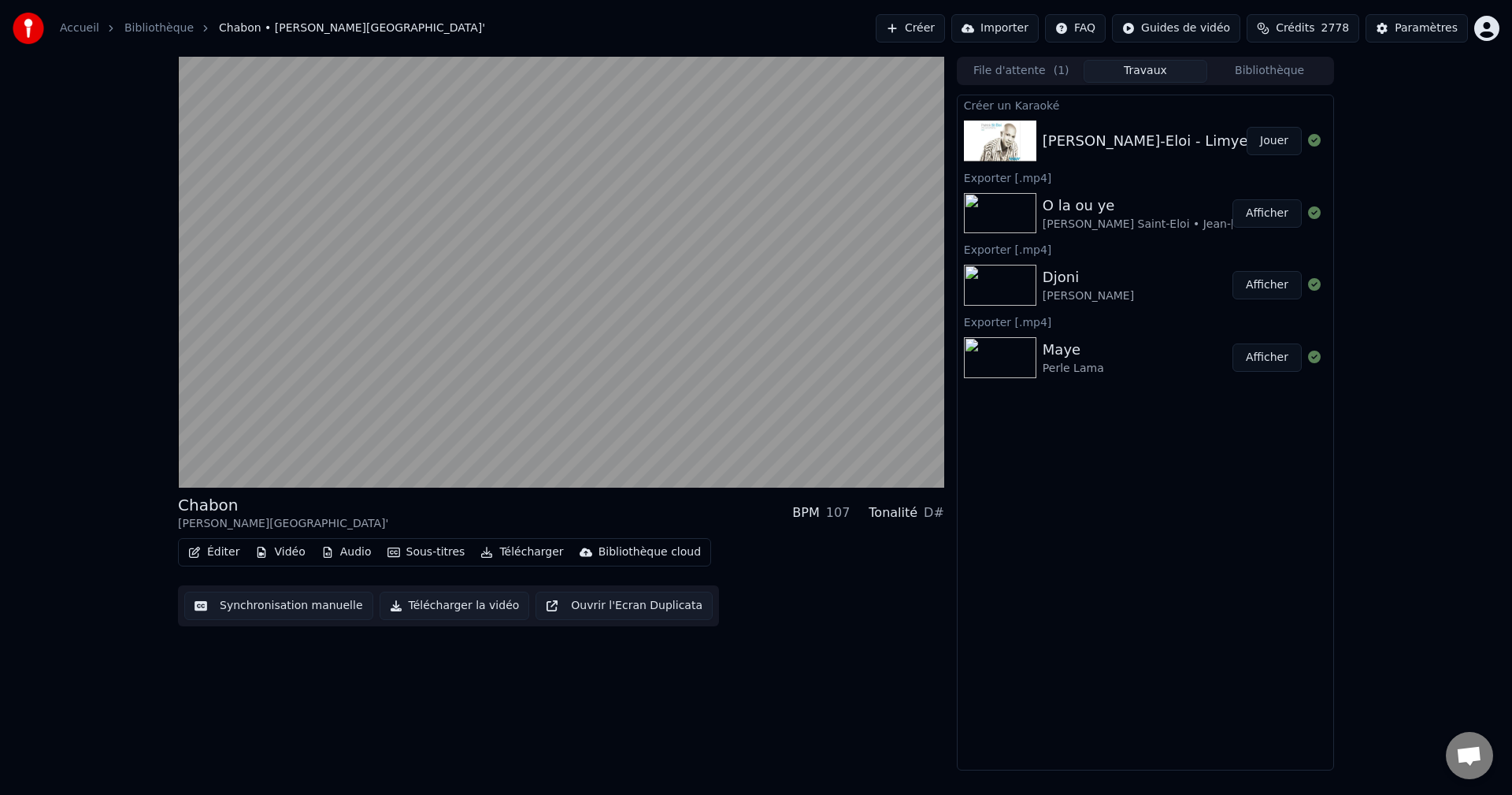
click at [1146, 73] on button "Travaux" at bounding box center [1145, 71] width 125 height 23
click at [1104, 153] on div "Patrick Saint-Eloi - Limye Jouer" at bounding box center [1145, 141] width 375 height 54
click at [1255, 73] on button "Bibliothèque" at bounding box center [1269, 71] width 125 height 23
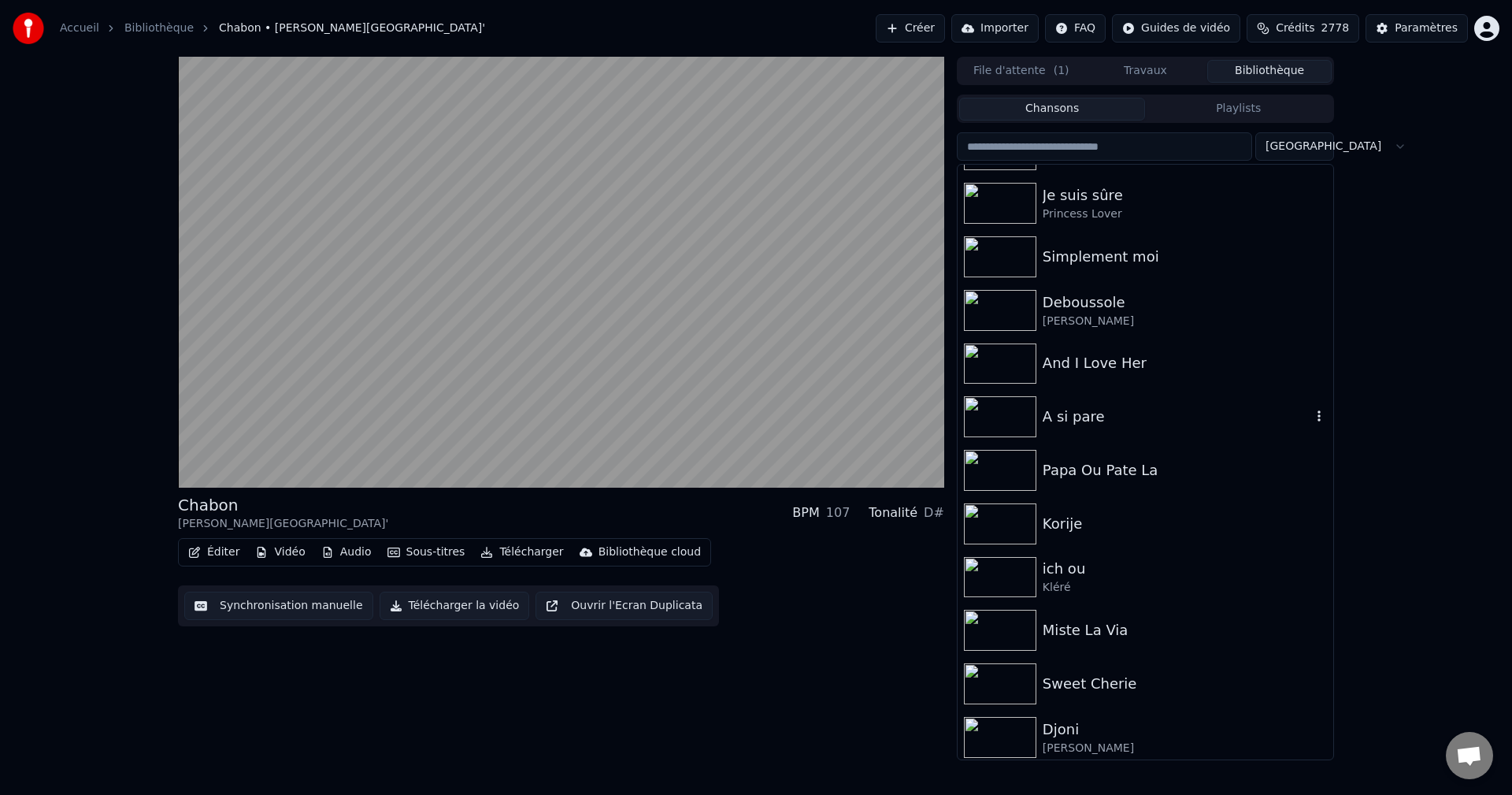
scroll to position [551, 0]
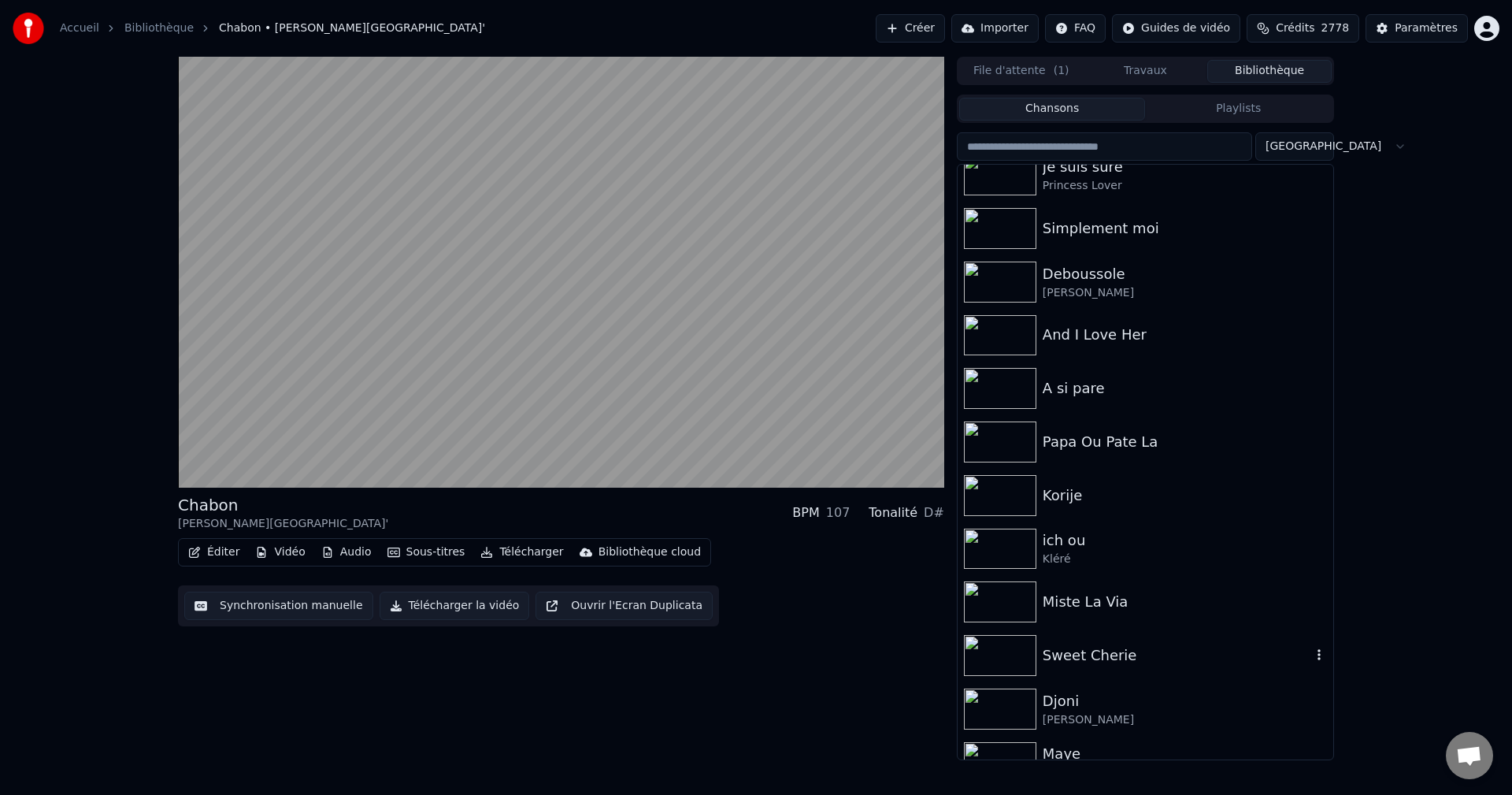
click at [1062, 641] on div "Sweet Cherie" at bounding box center [1145, 655] width 375 height 54
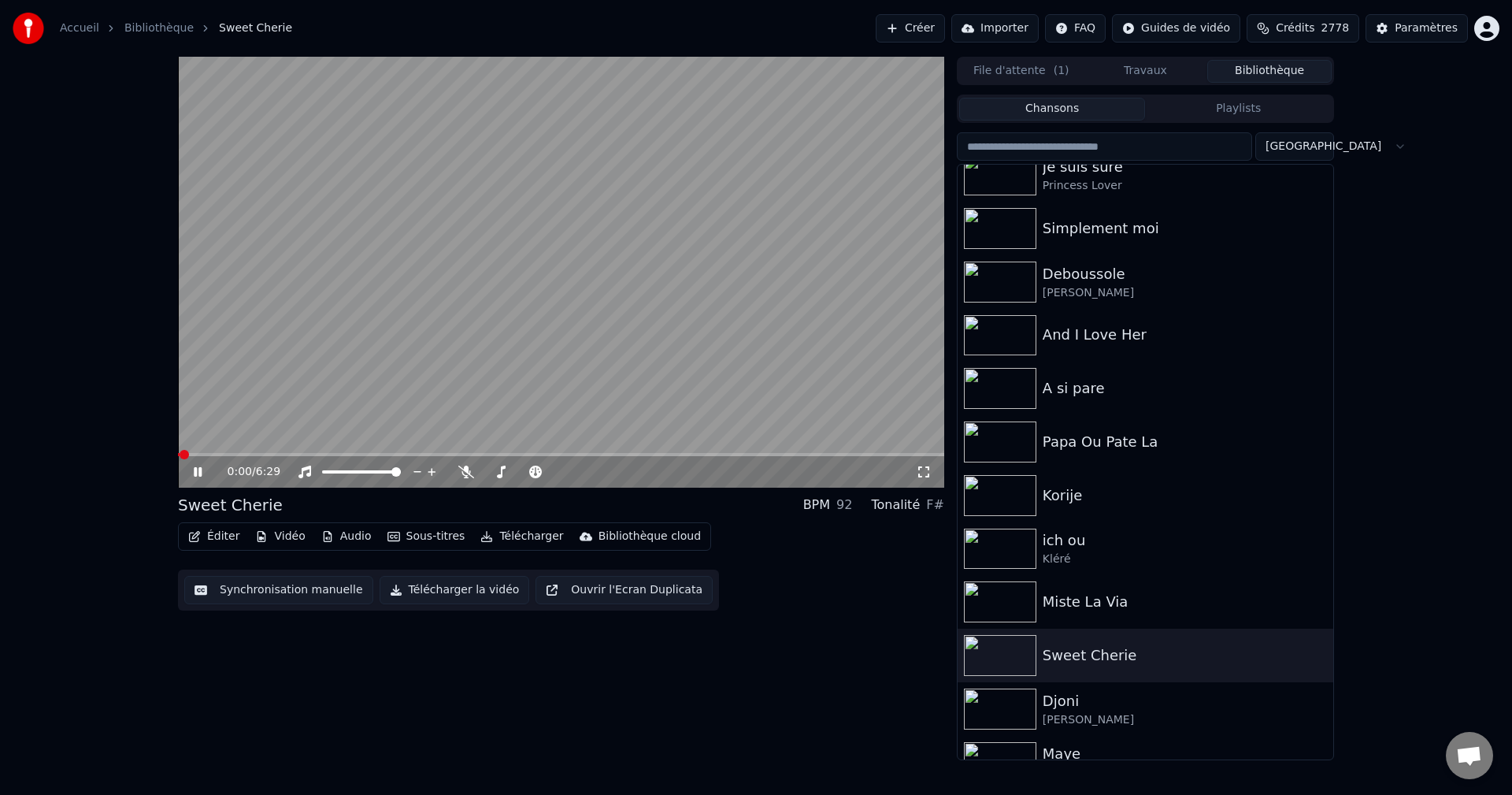
click at [1156, 69] on button "Travaux" at bounding box center [1145, 71] width 125 height 23
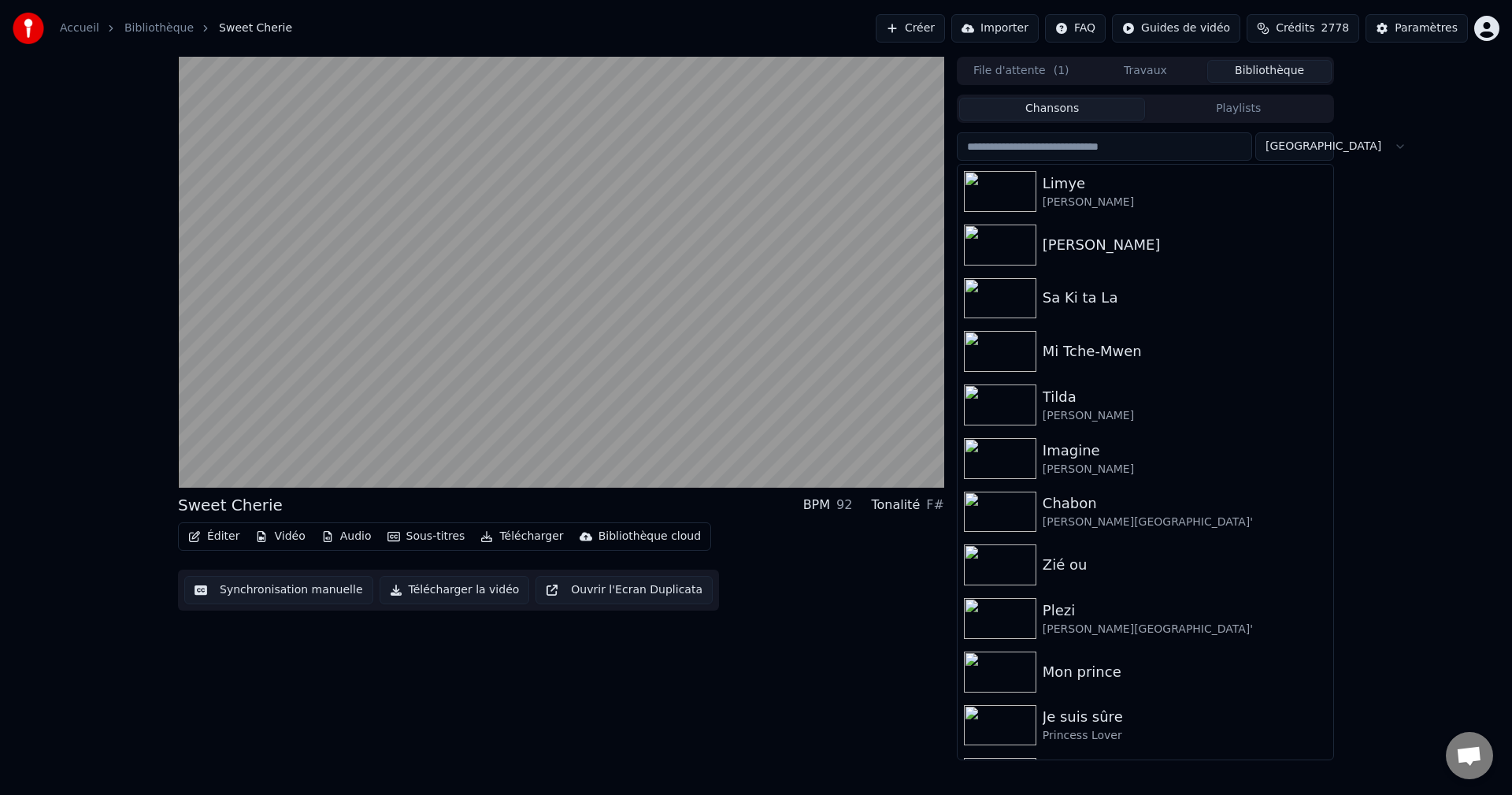
click at [1270, 66] on button "Bibliothèque" at bounding box center [1269, 71] width 125 height 23
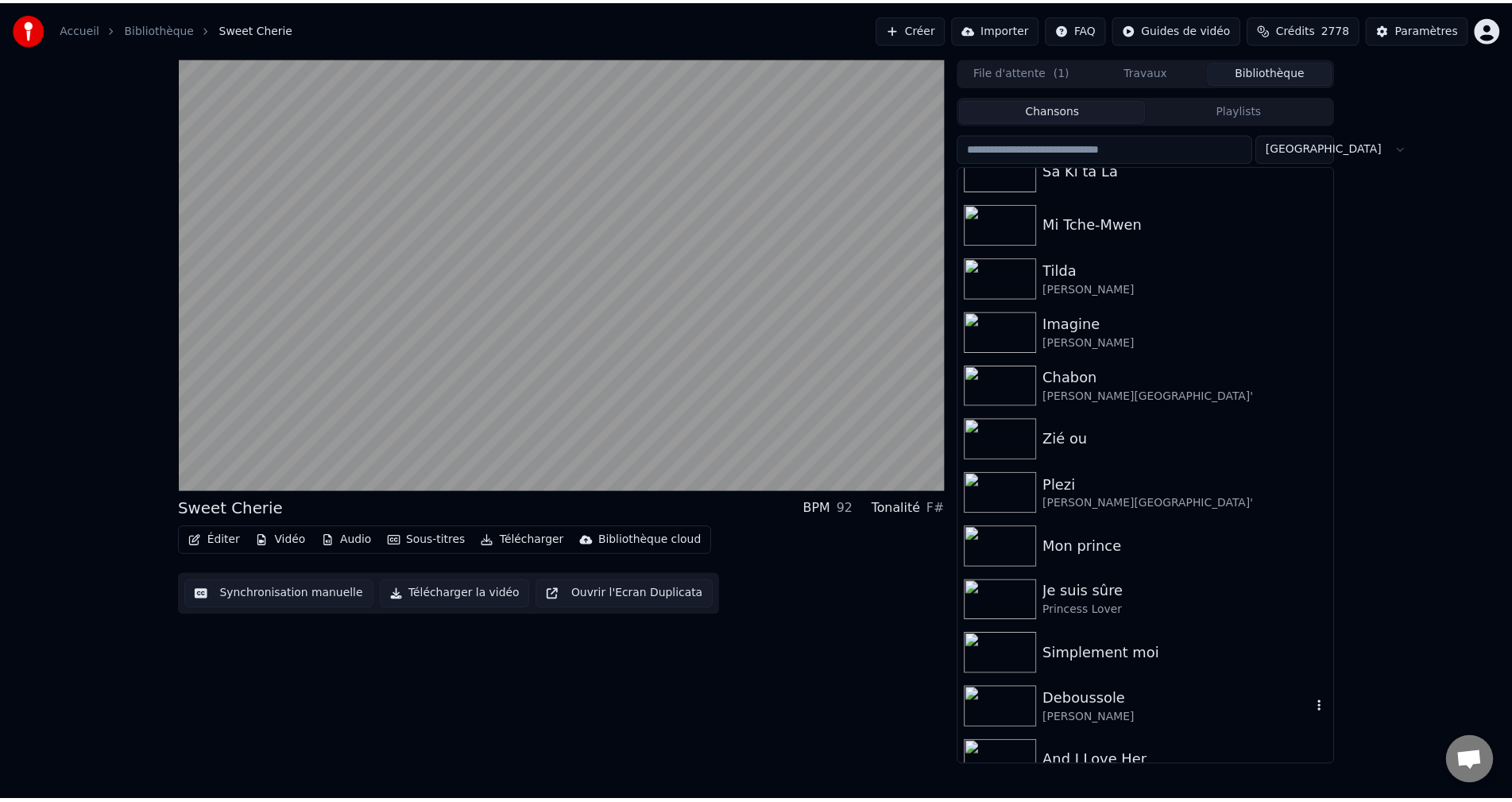
scroll to position [159, 0]
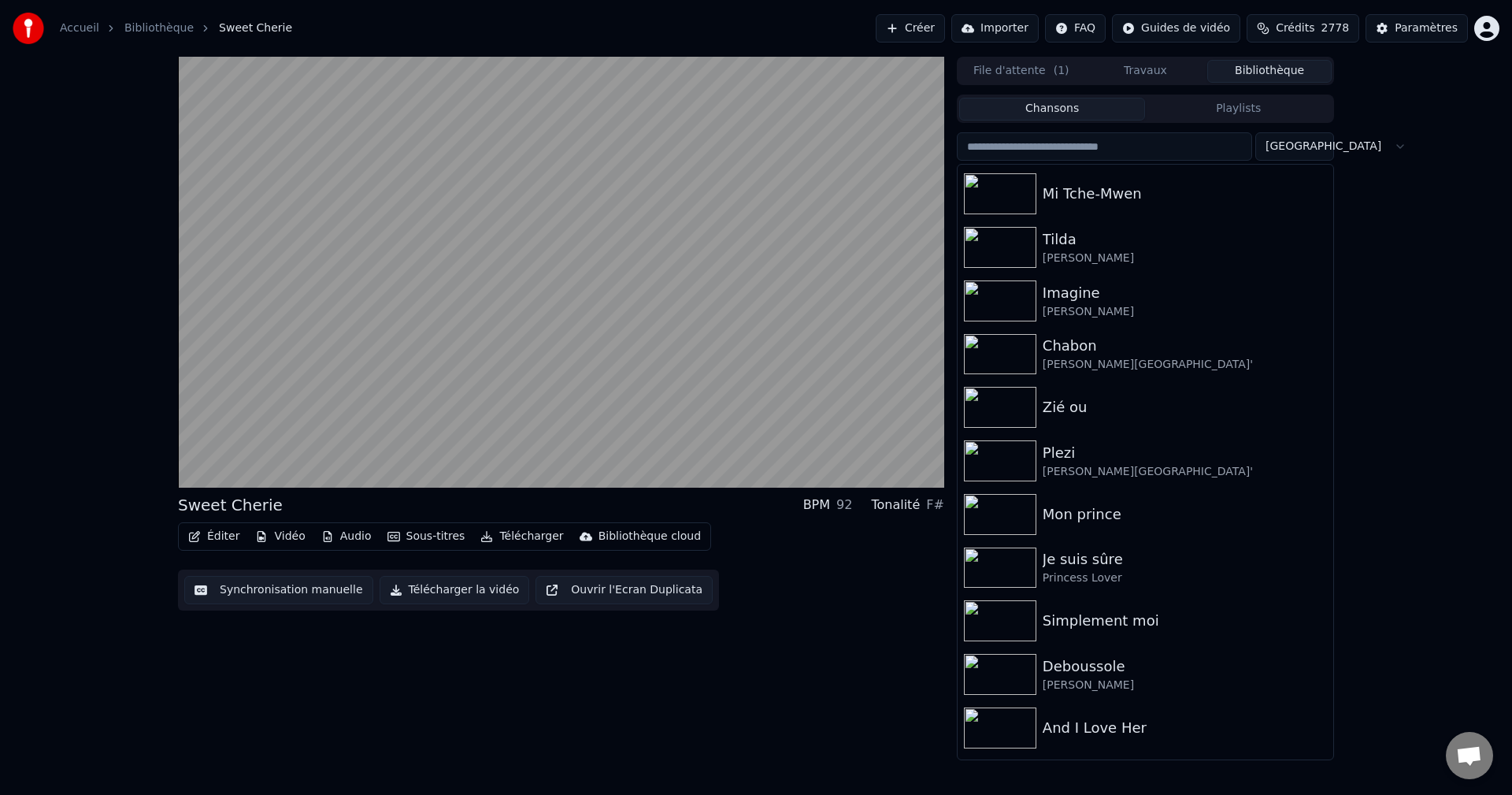
click at [213, 533] on button "Éditer" at bounding box center [214, 536] width 64 height 22
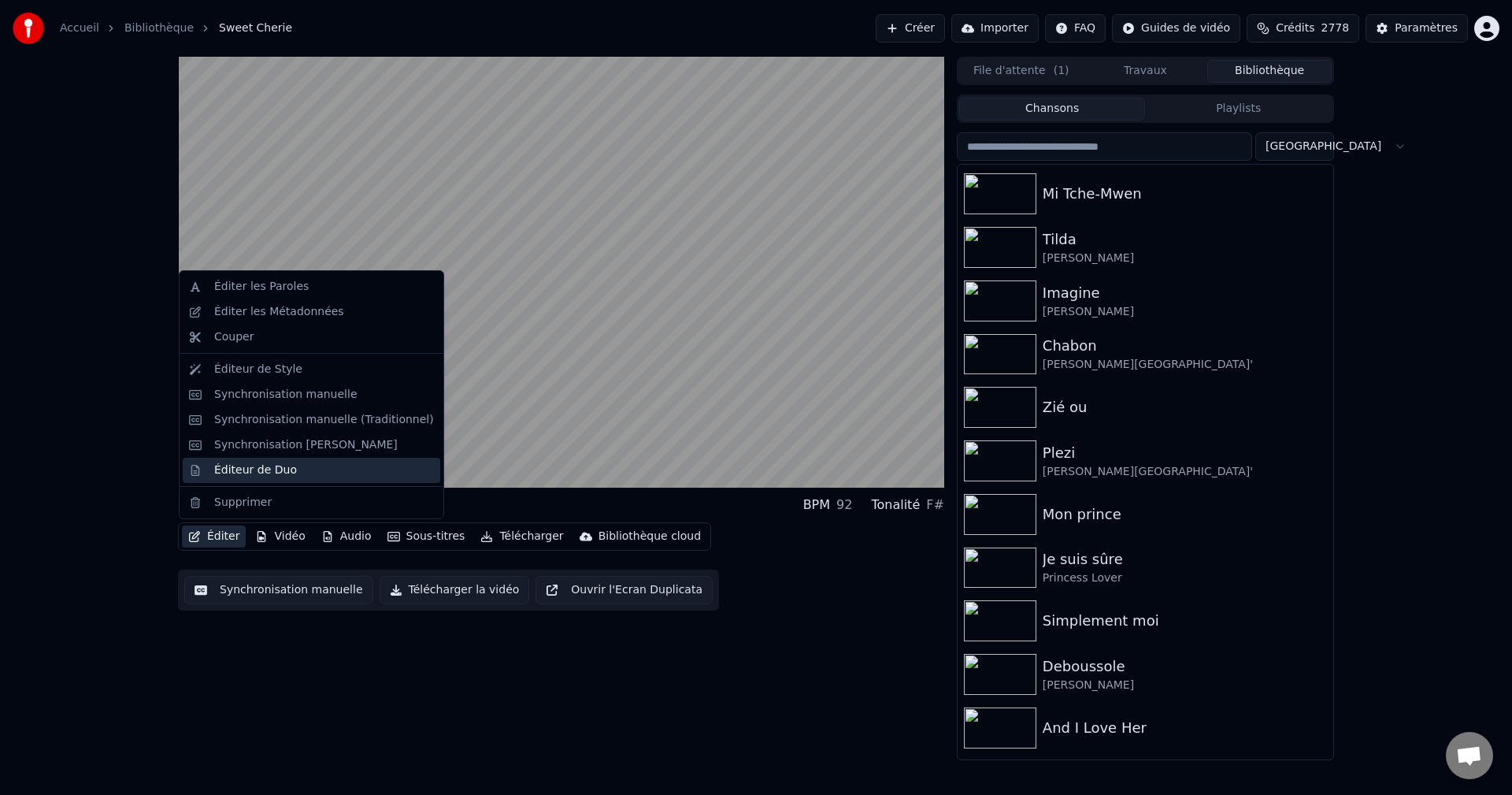
click at [270, 465] on div "Éditeur de Duo" at bounding box center [255, 470] width 83 height 16
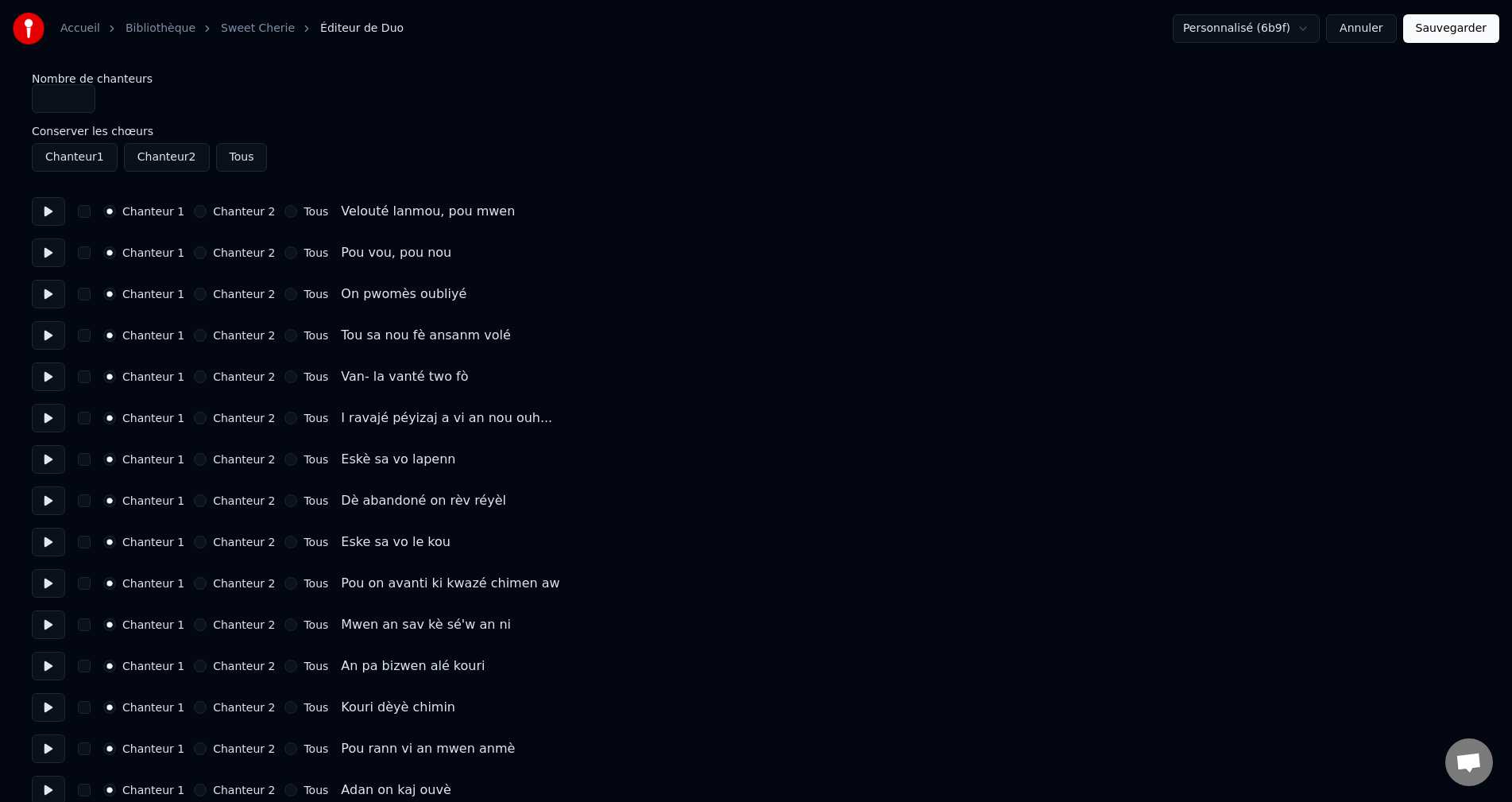
click at [43, 208] on button at bounding box center [49, 212] width 33 height 29
click at [55, 255] on button at bounding box center [49, 253] width 33 height 29
click at [42, 296] on button at bounding box center [49, 294] width 33 height 29
click at [44, 330] on button at bounding box center [49, 336] width 33 height 29
click at [56, 368] on button at bounding box center [49, 377] width 33 height 29
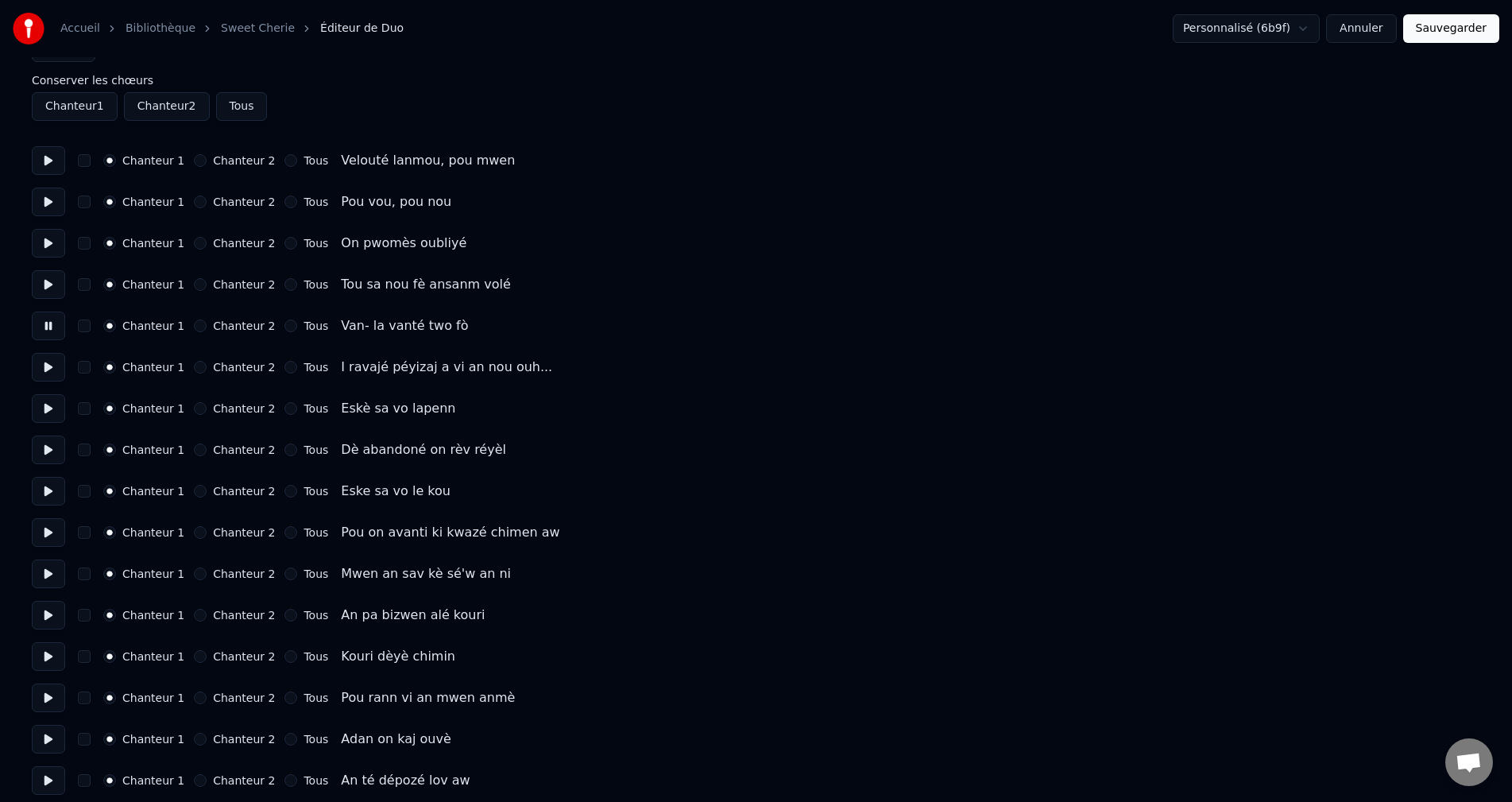
scroll to position [80, 0]
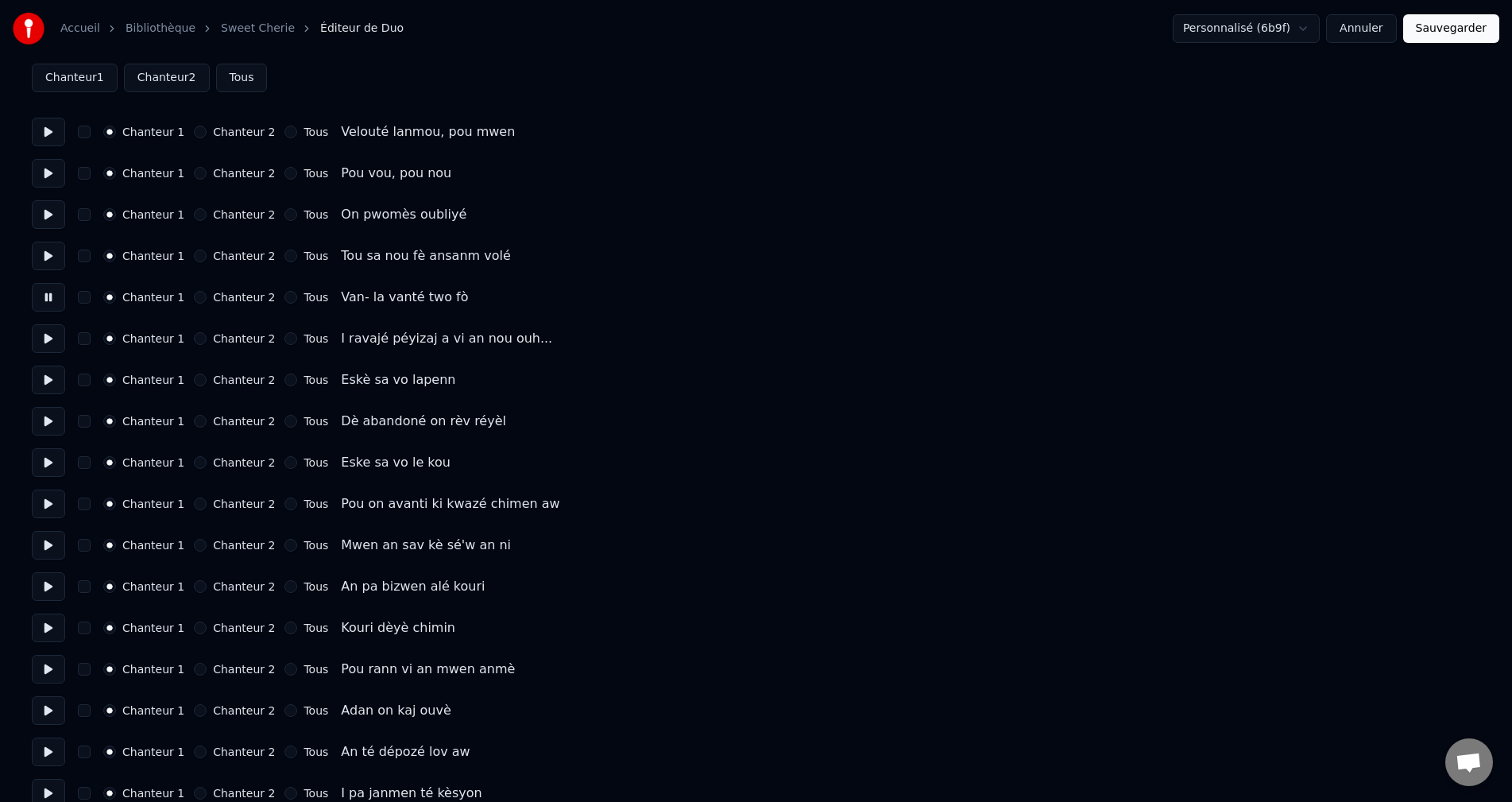
click at [49, 330] on button at bounding box center [49, 339] width 33 height 29
click at [57, 379] on button at bounding box center [49, 380] width 33 height 29
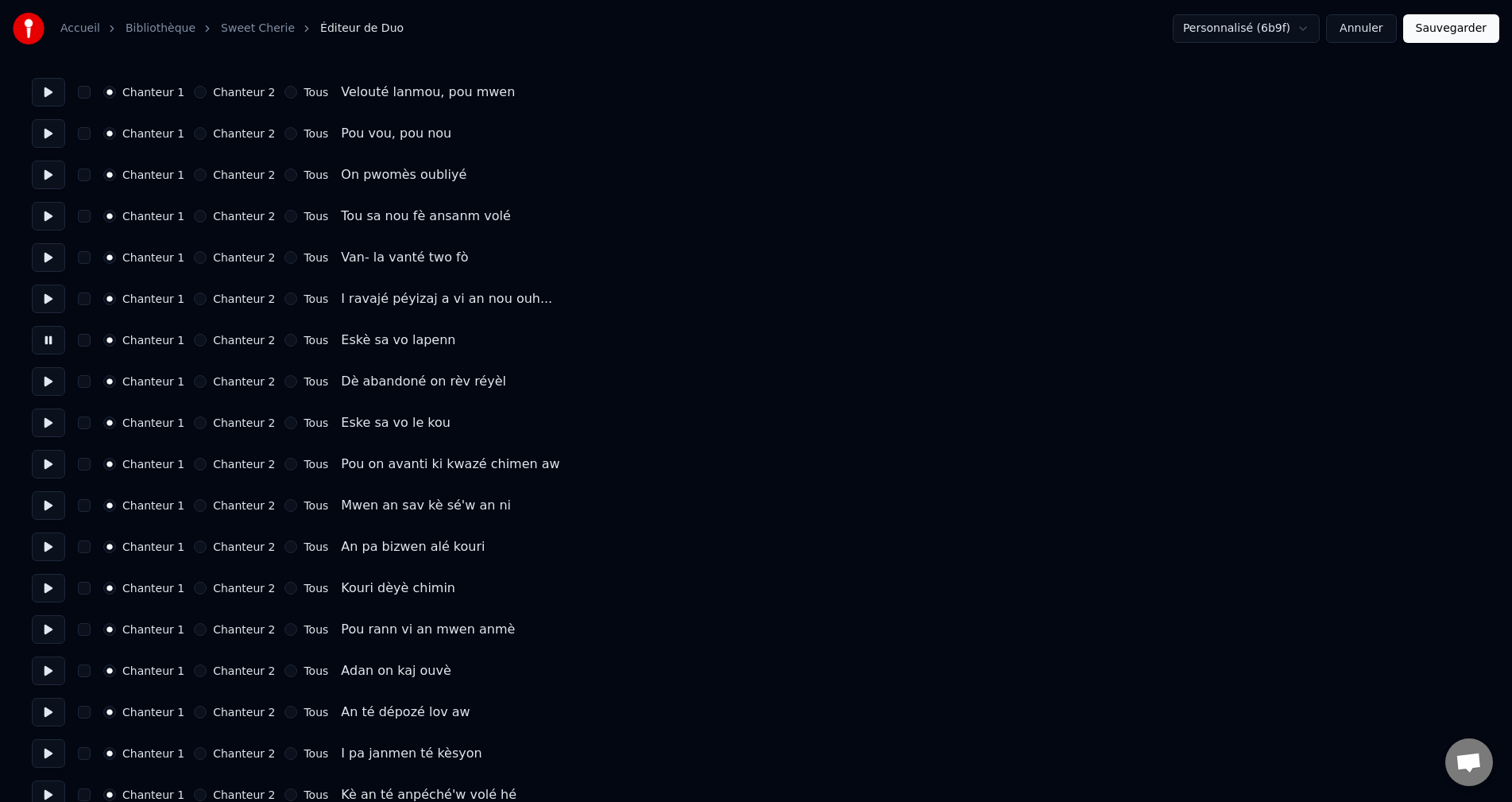
scroll to position [159, 0]
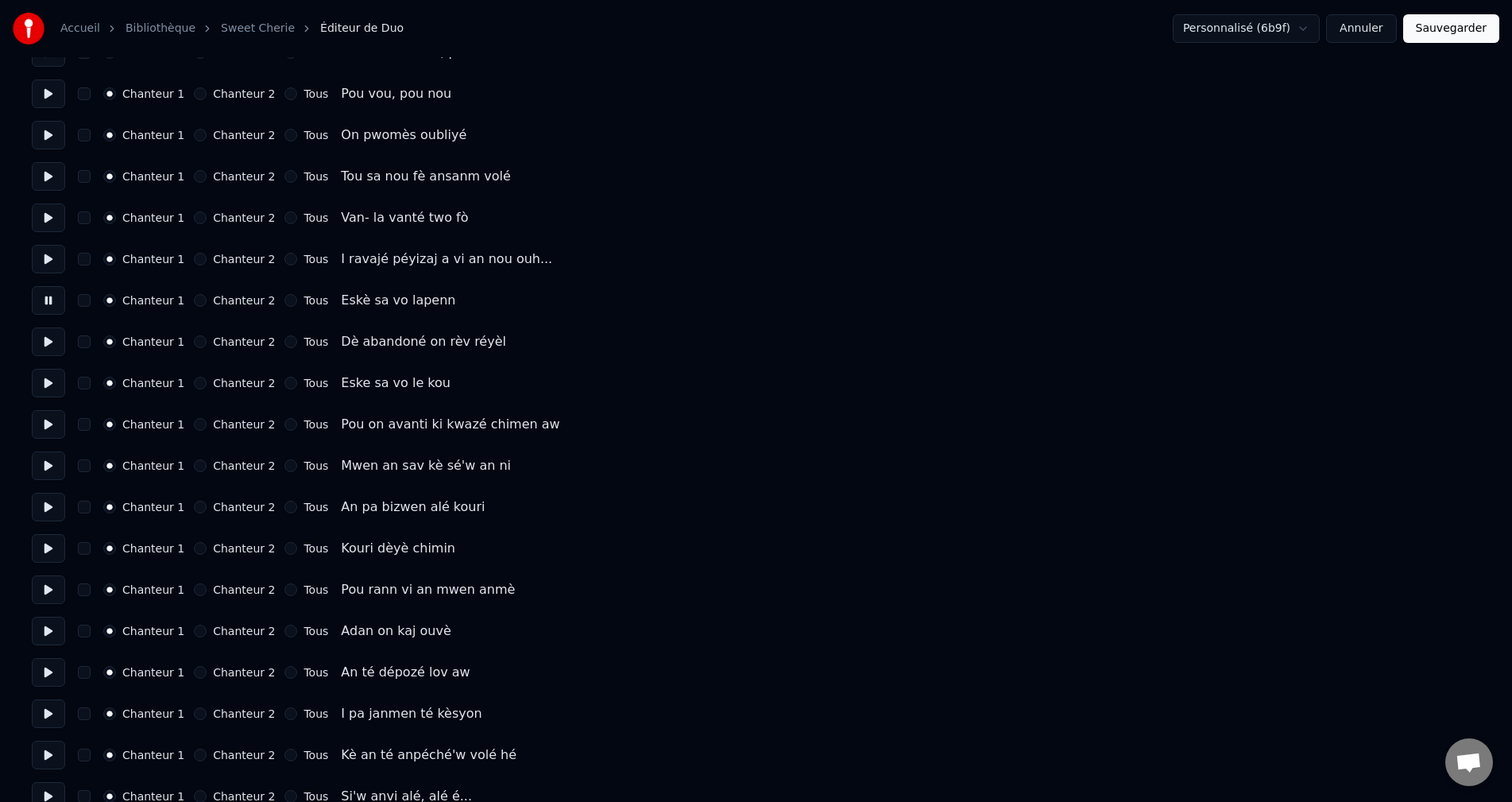
click at [49, 341] on button at bounding box center [49, 342] width 33 height 29
click at [46, 380] on button at bounding box center [49, 383] width 33 height 29
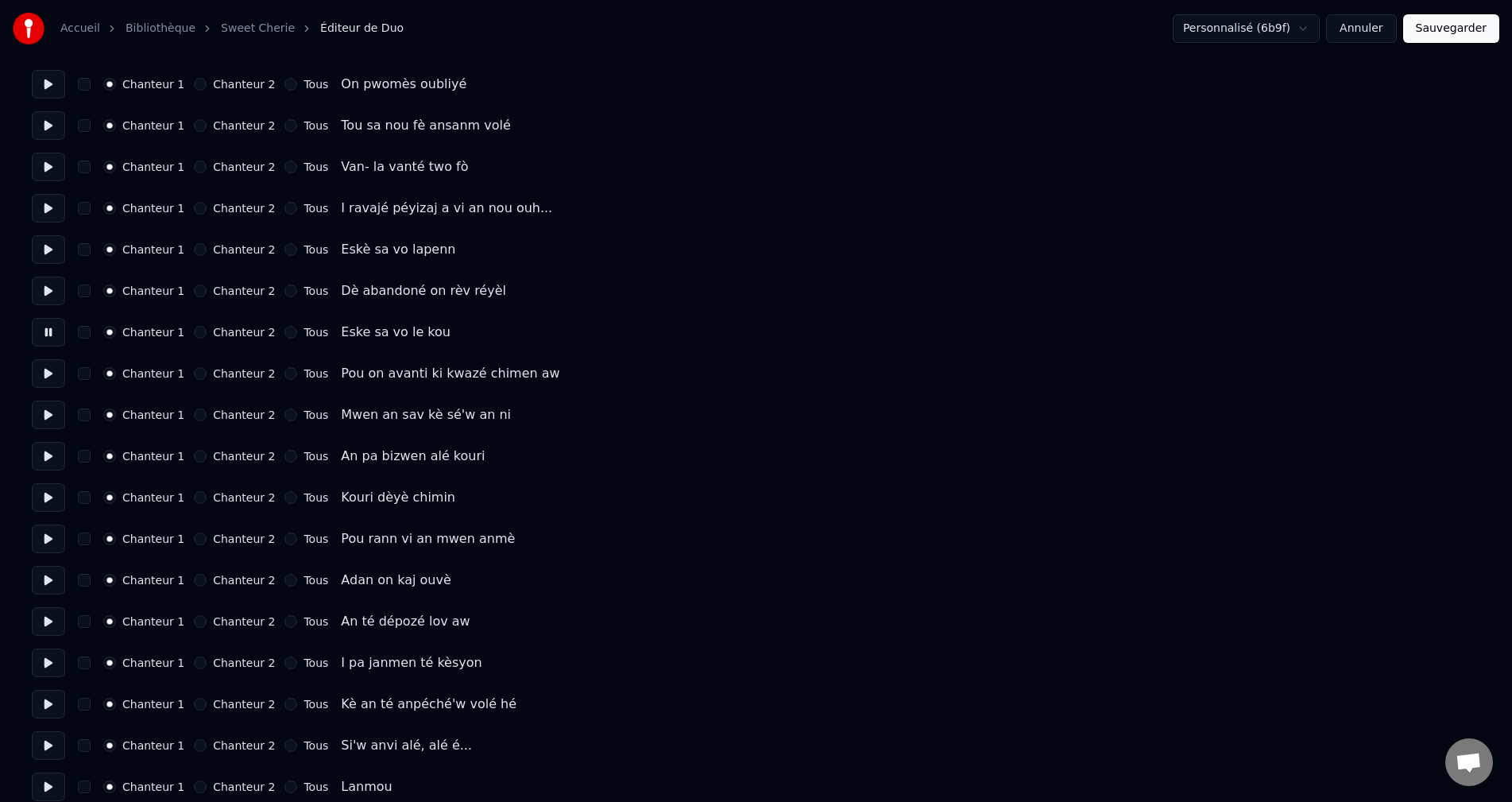
scroll to position [239, 0]
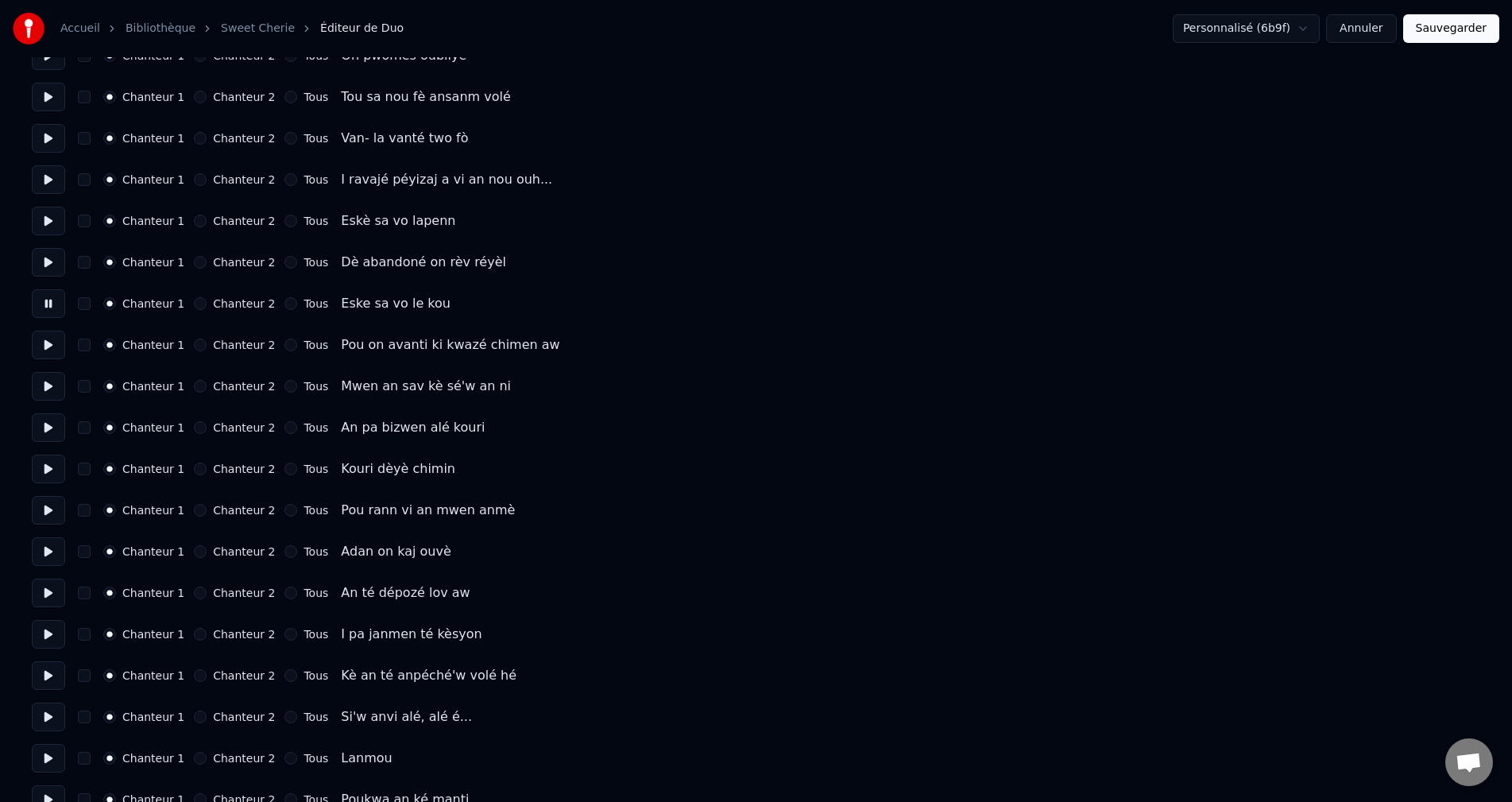
click at [42, 349] on button at bounding box center [49, 345] width 33 height 29
drag, startPoint x: 46, startPoint y: 379, endPoint x: 52, endPoint y: 393, distance: 15.2
click at [48, 379] on button at bounding box center [49, 386] width 33 height 29
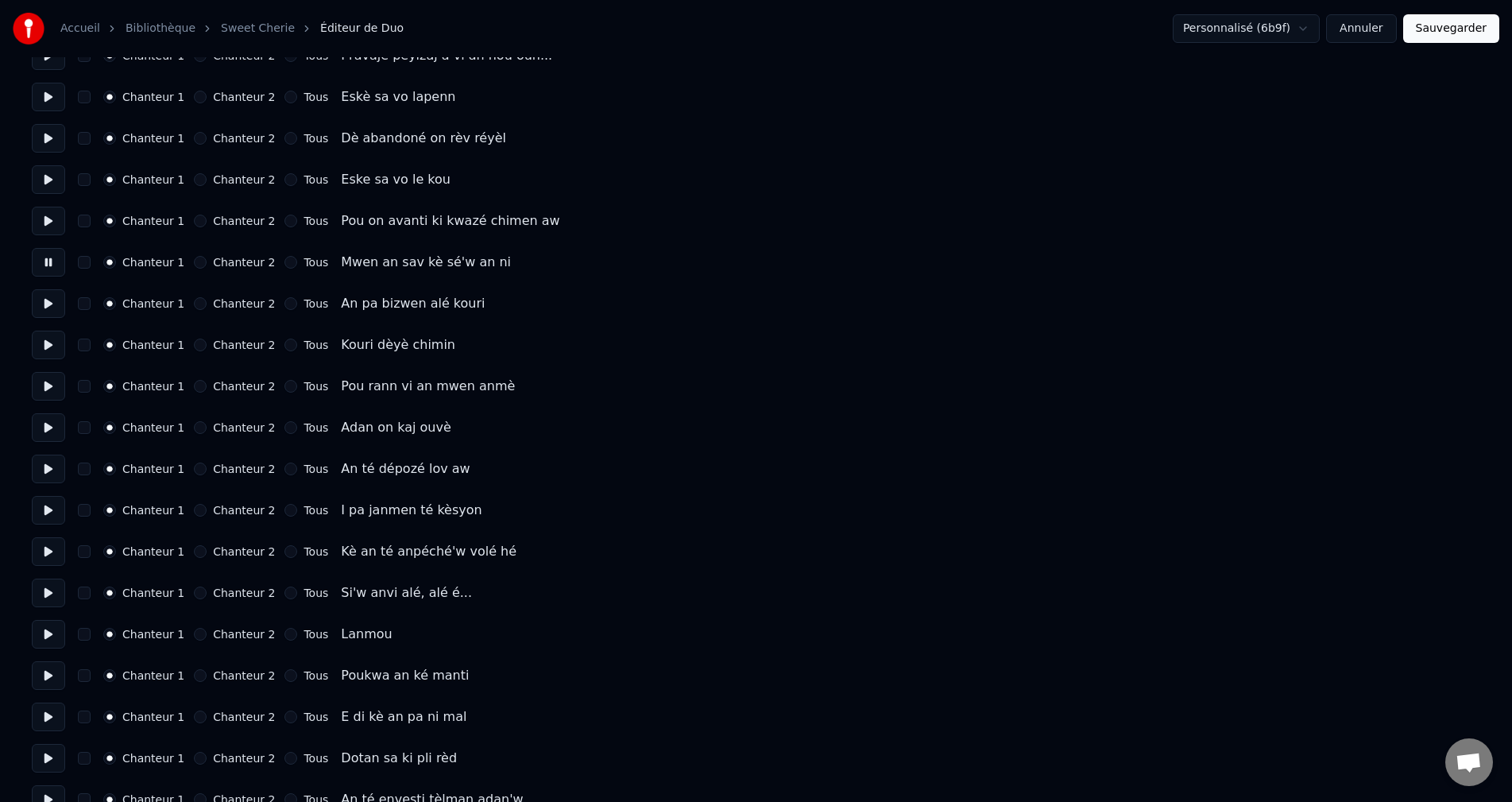
scroll to position [397, 0]
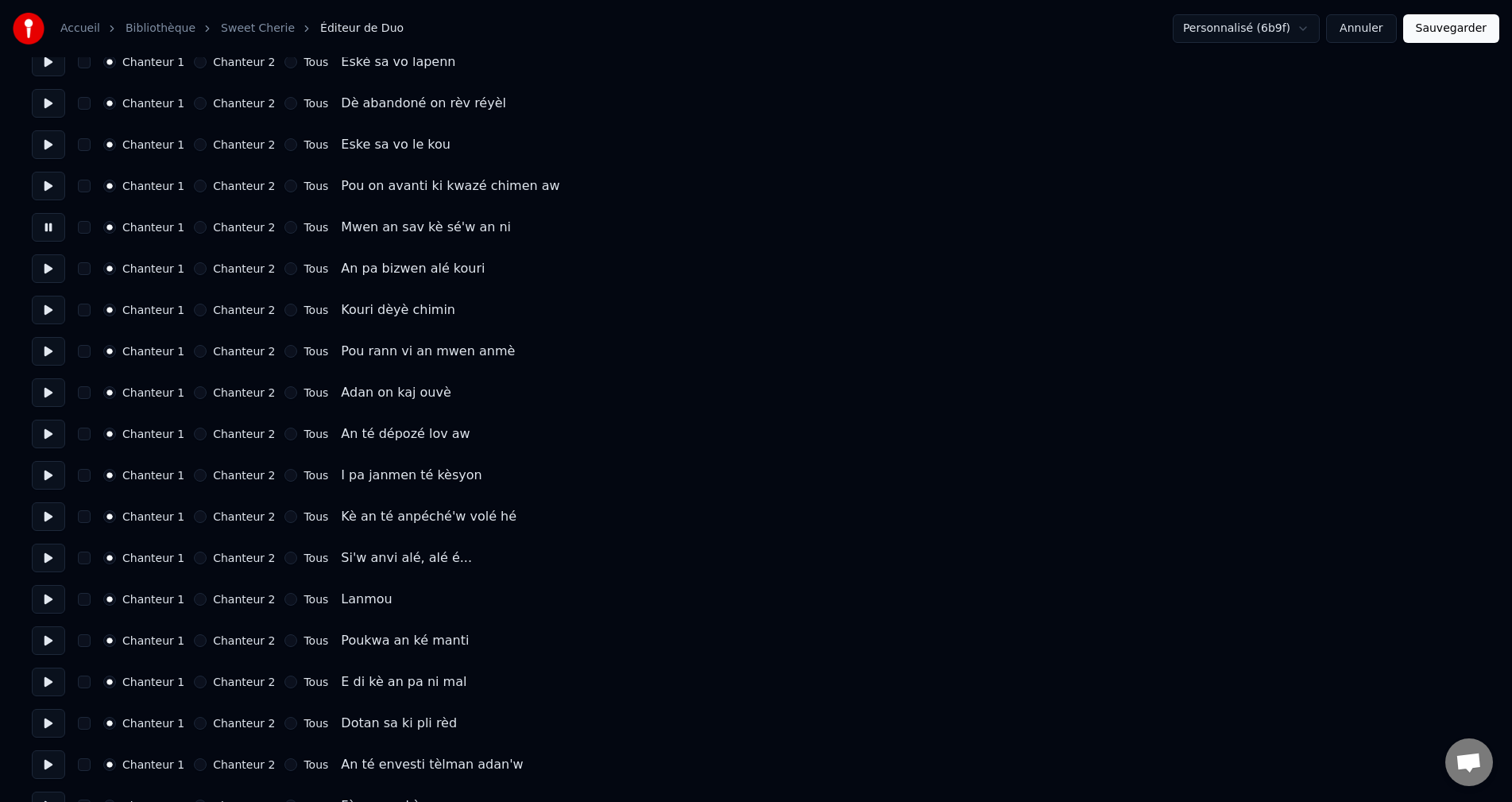
click at [45, 274] on button at bounding box center [49, 269] width 33 height 29
click at [47, 301] on button at bounding box center [49, 310] width 33 height 29
click at [57, 341] on button at bounding box center [49, 352] width 33 height 29
click at [62, 389] on button at bounding box center [49, 392] width 33 height 29
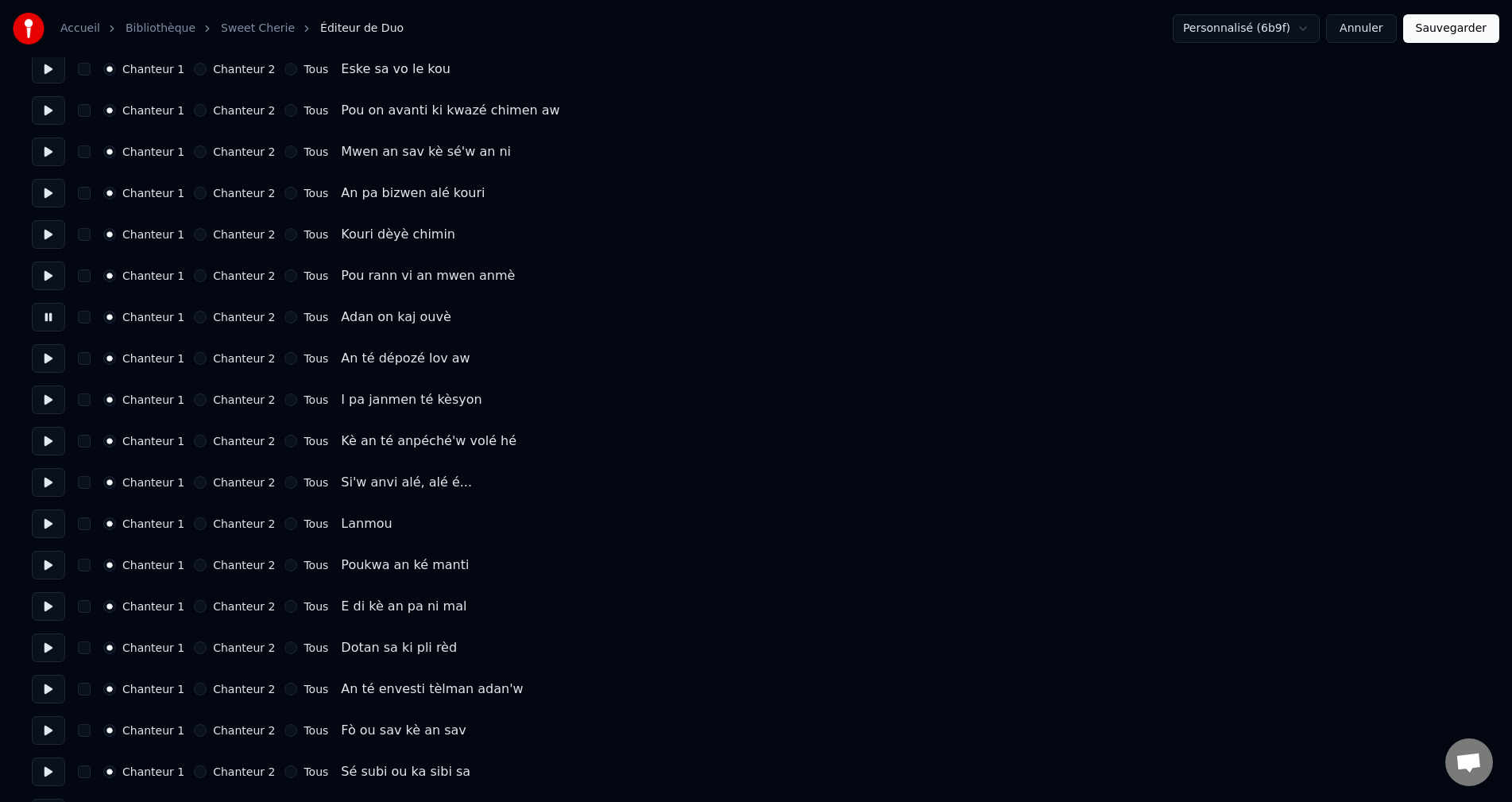
scroll to position [477, 0]
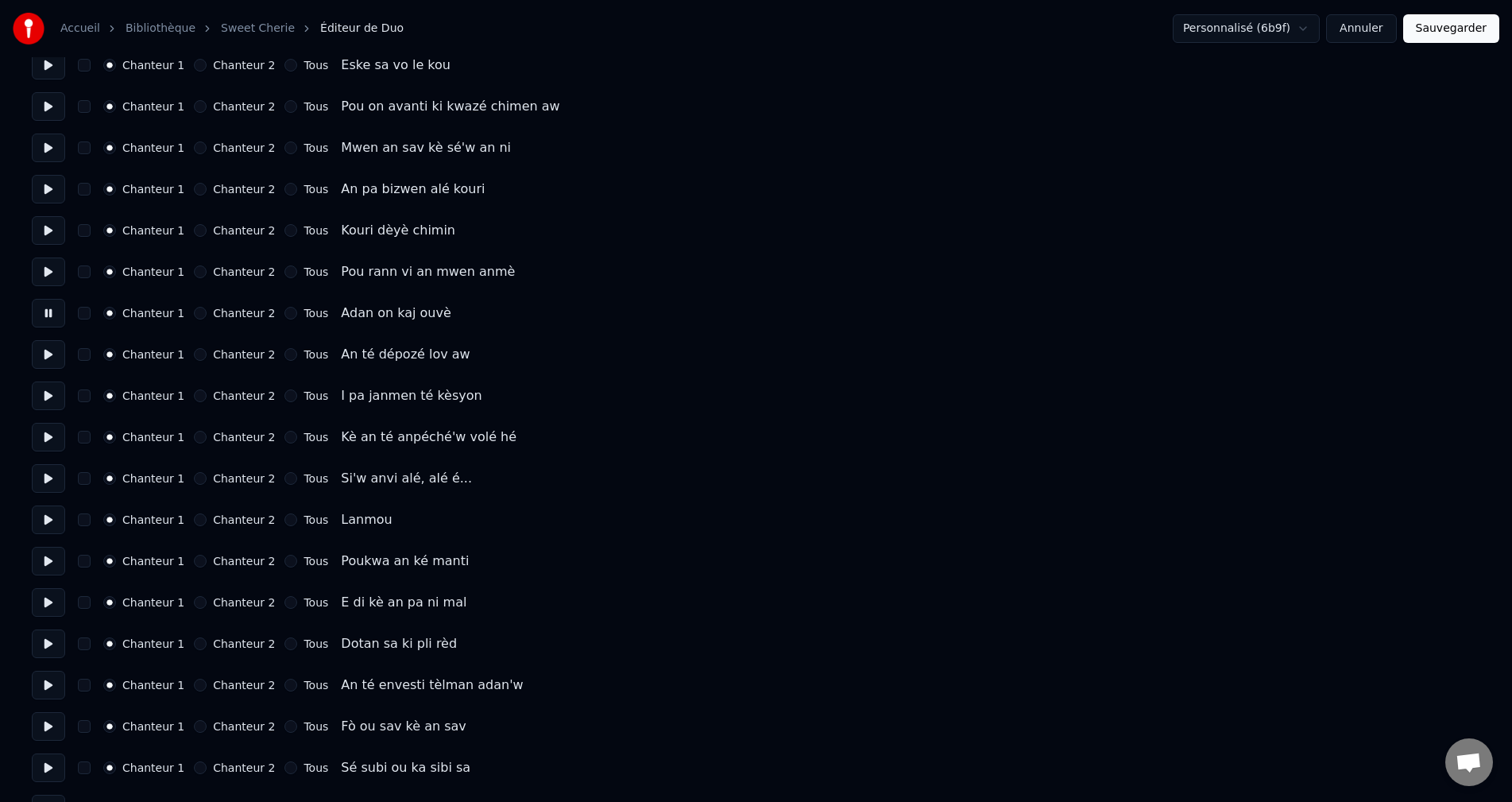
click at [56, 365] on button at bounding box center [49, 355] width 33 height 29
click at [47, 391] on button at bounding box center [49, 395] width 33 height 29
click at [54, 437] on button at bounding box center [49, 437] width 33 height 29
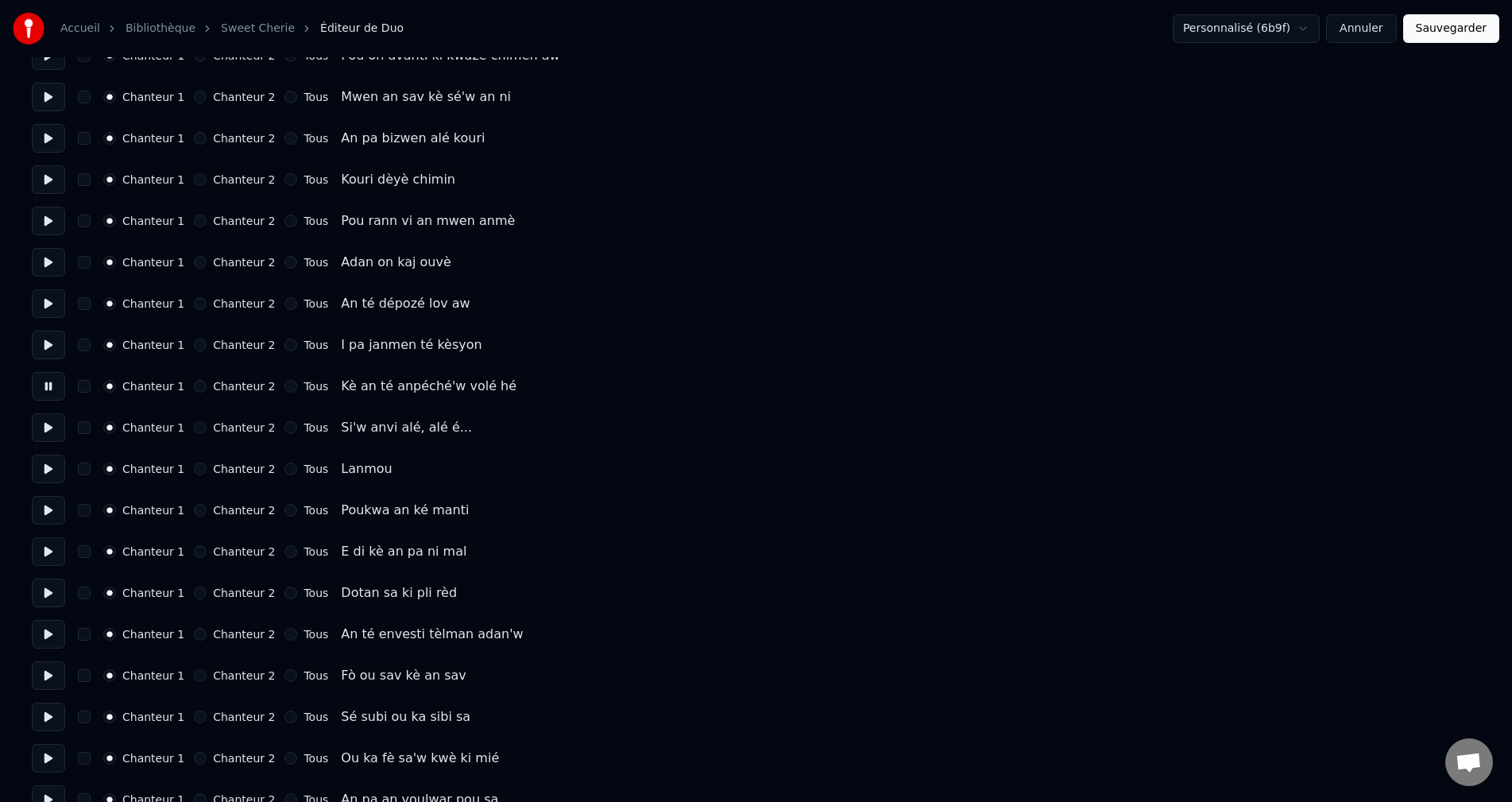
scroll to position [556, 0]
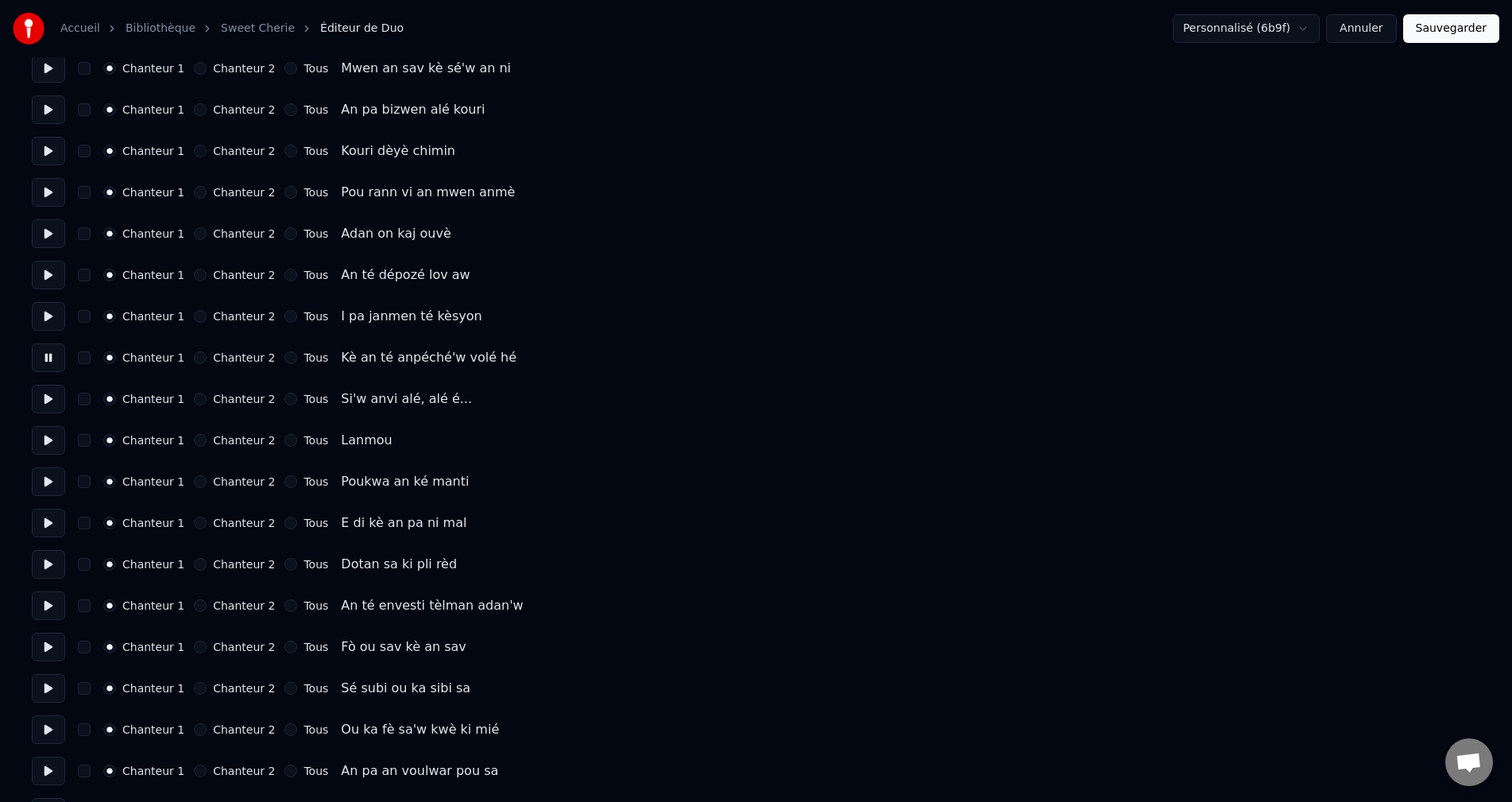
click at [47, 408] on button at bounding box center [49, 399] width 33 height 29
click at [55, 450] on button at bounding box center [49, 440] width 33 height 29
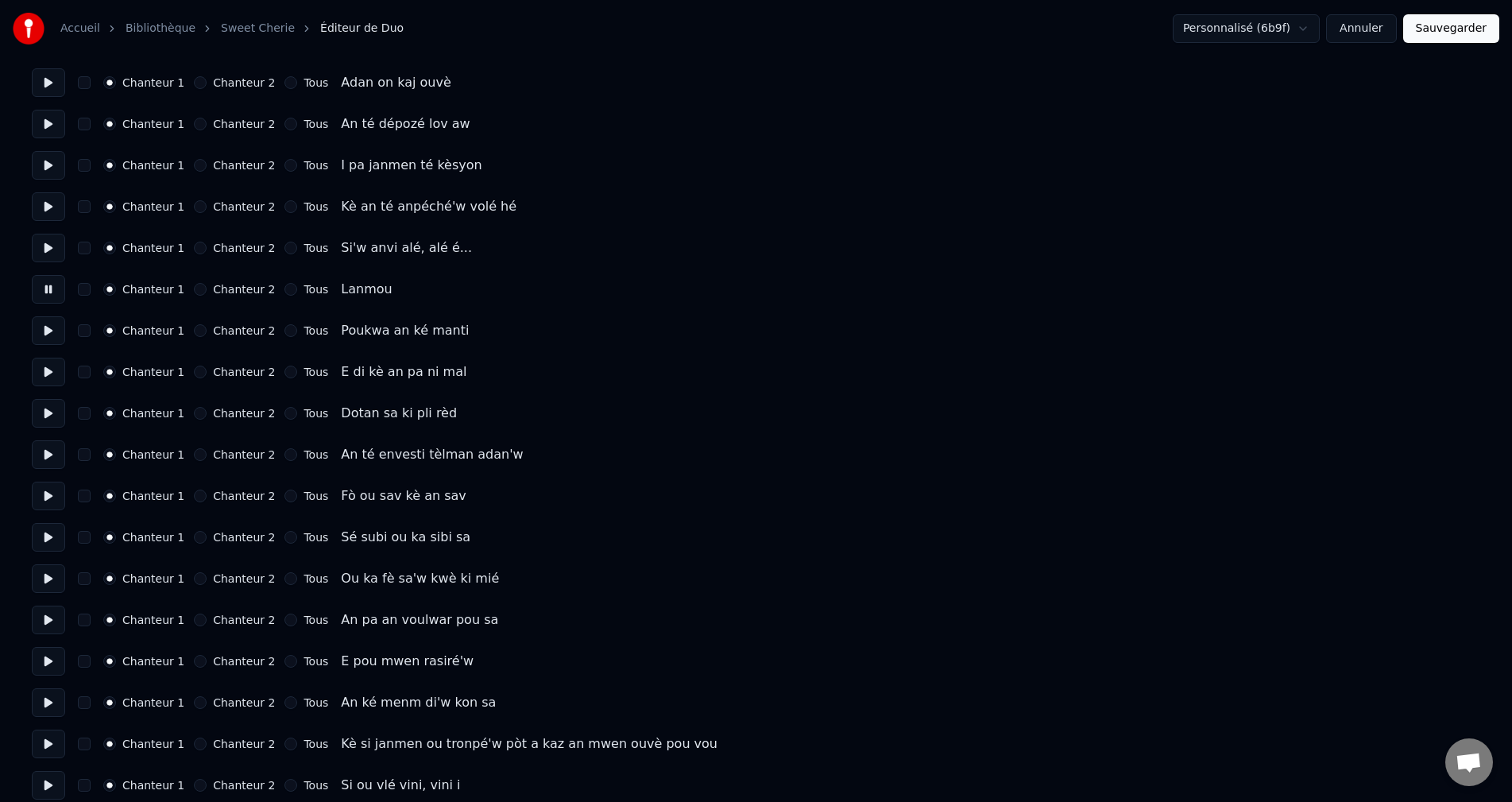
scroll to position [715, 0]
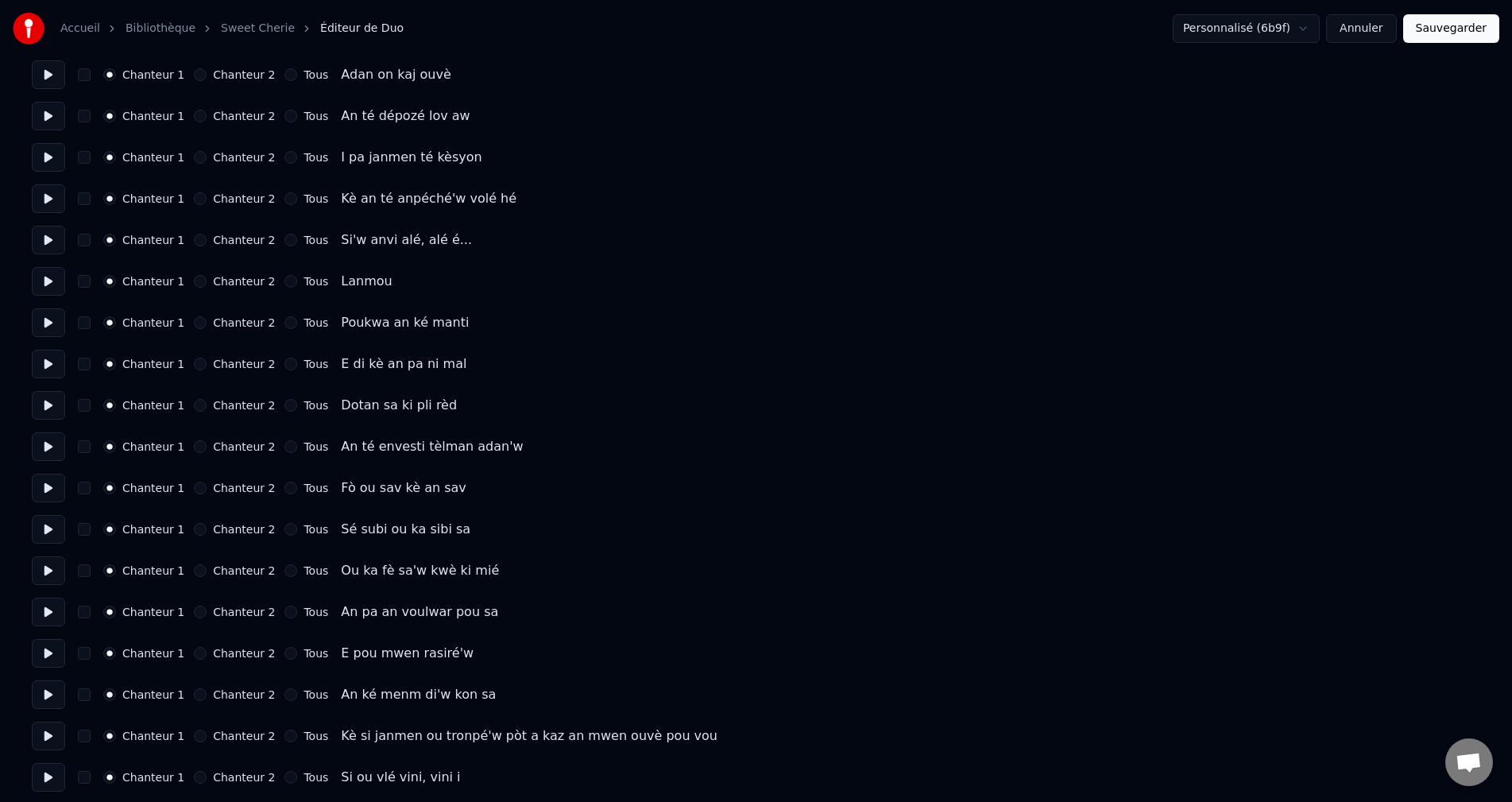
click at [53, 324] on button at bounding box center [49, 323] width 33 height 29
click at [45, 279] on button at bounding box center [49, 282] width 33 height 29
click at [52, 329] on button at bounding box center [49, 323] width 33 height 29
click at [38, 363] on button at bounding box center [49, 364] width 33 height 29
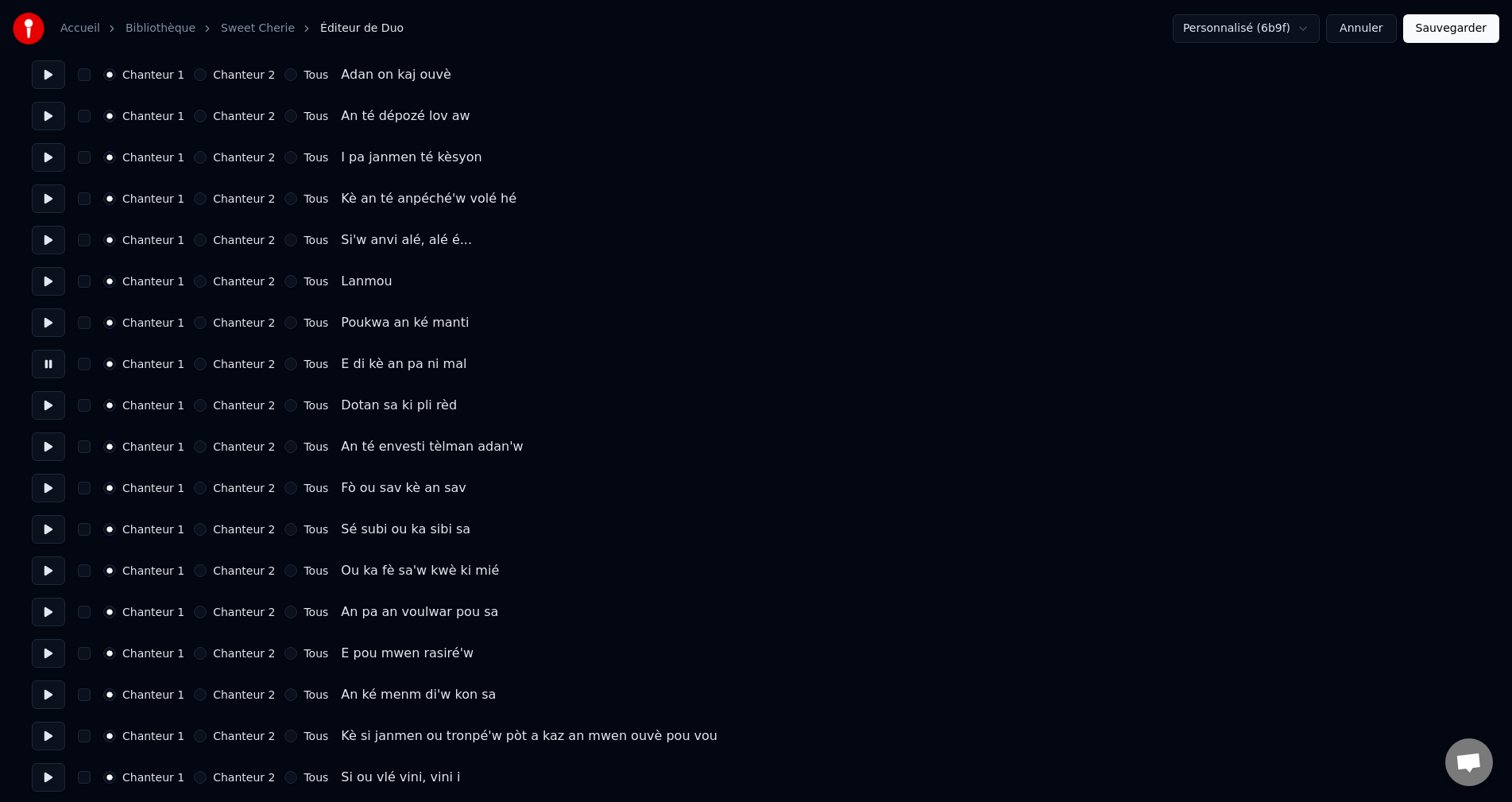
click at [43, 410] on button at bounding box center [49, 405] width 33 height 29
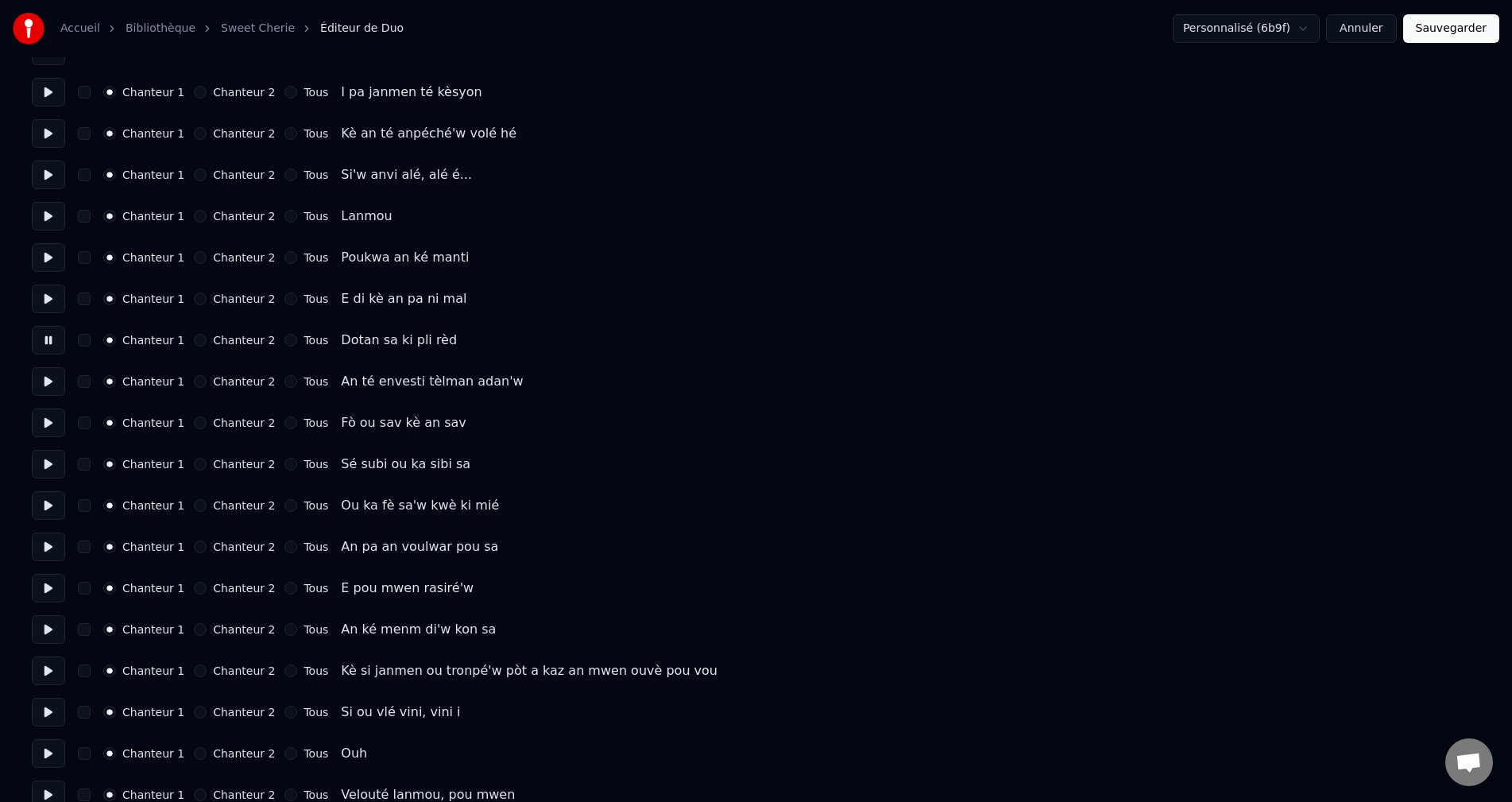
scroll to position [874, 0]
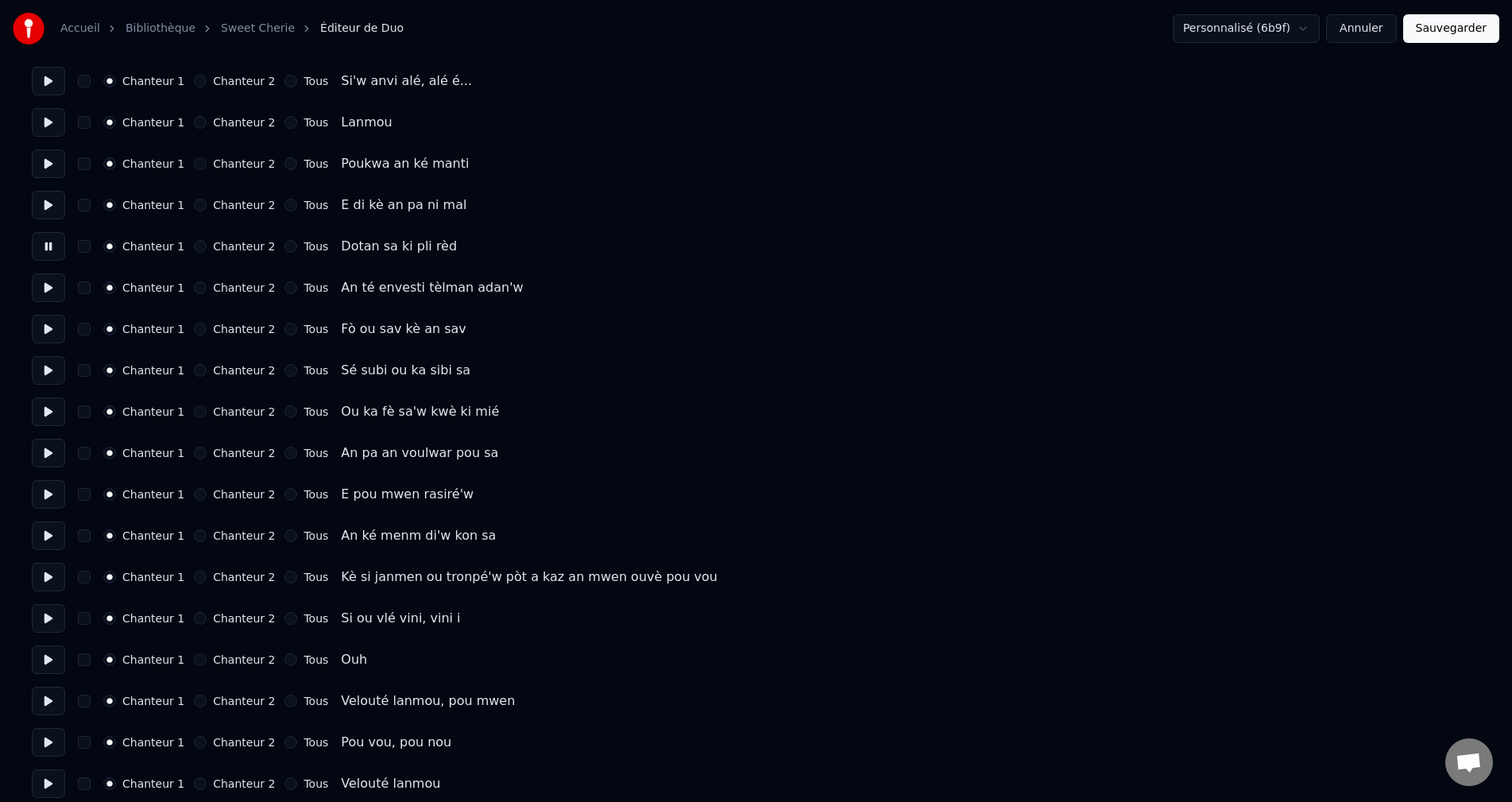
click at [41, 285] on button at bounding box center [49, 288] width 33 height 29
click at [47, 332] on button at bounding box center [49, 329] width 33 height 29
click at [44, 375] on button at bounding box center [49, 371] width 33 height 29
click at [49, 408] on button at bounding box center [49, 411] width 33 height 29
click at [55, 446] on button at bounding box center [49, 453] width 33 height 29
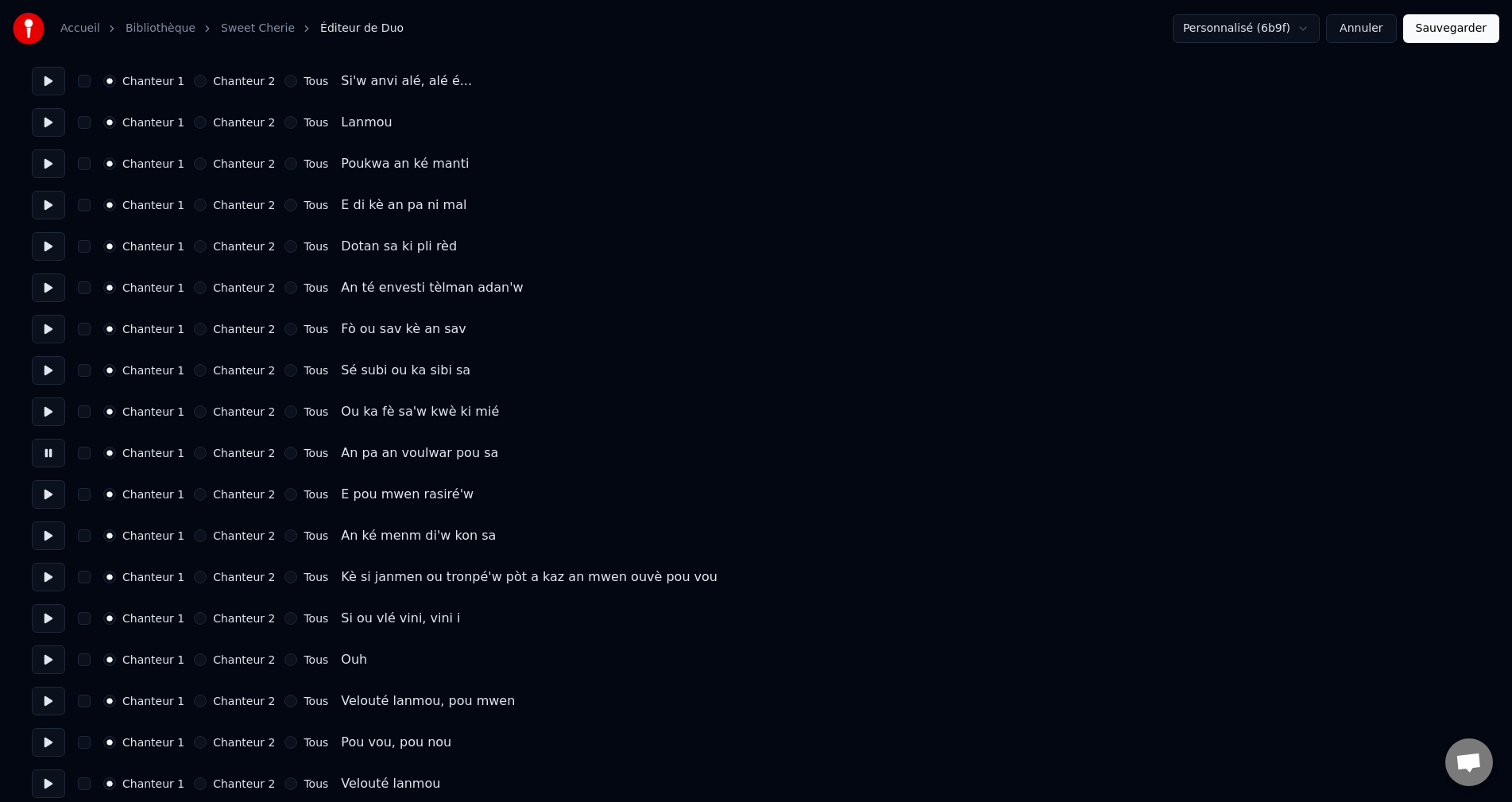
click at [46, 483] on button at bounding box center [49, 494] width 33 height 29
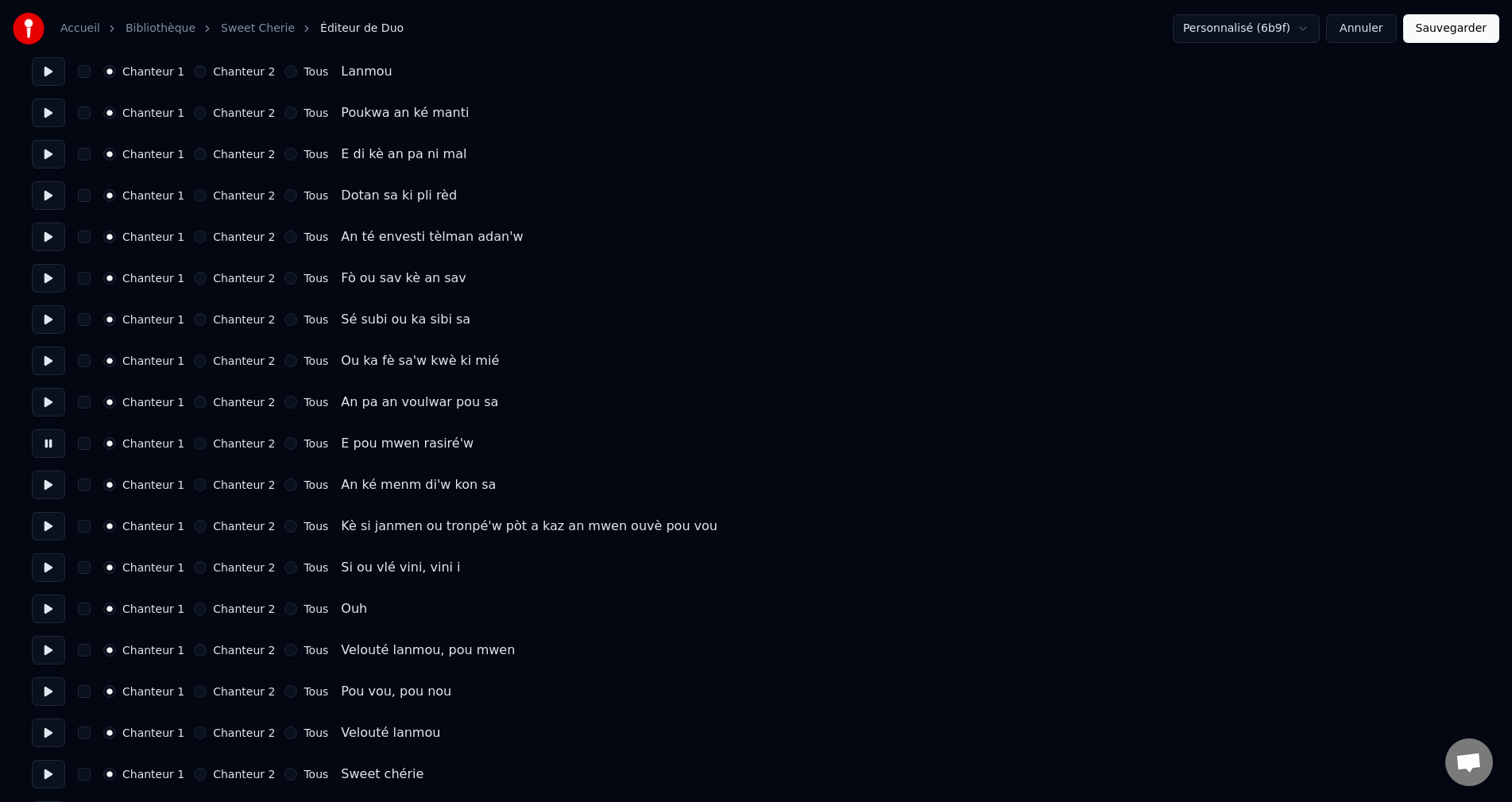
scroll to position [954, 0]
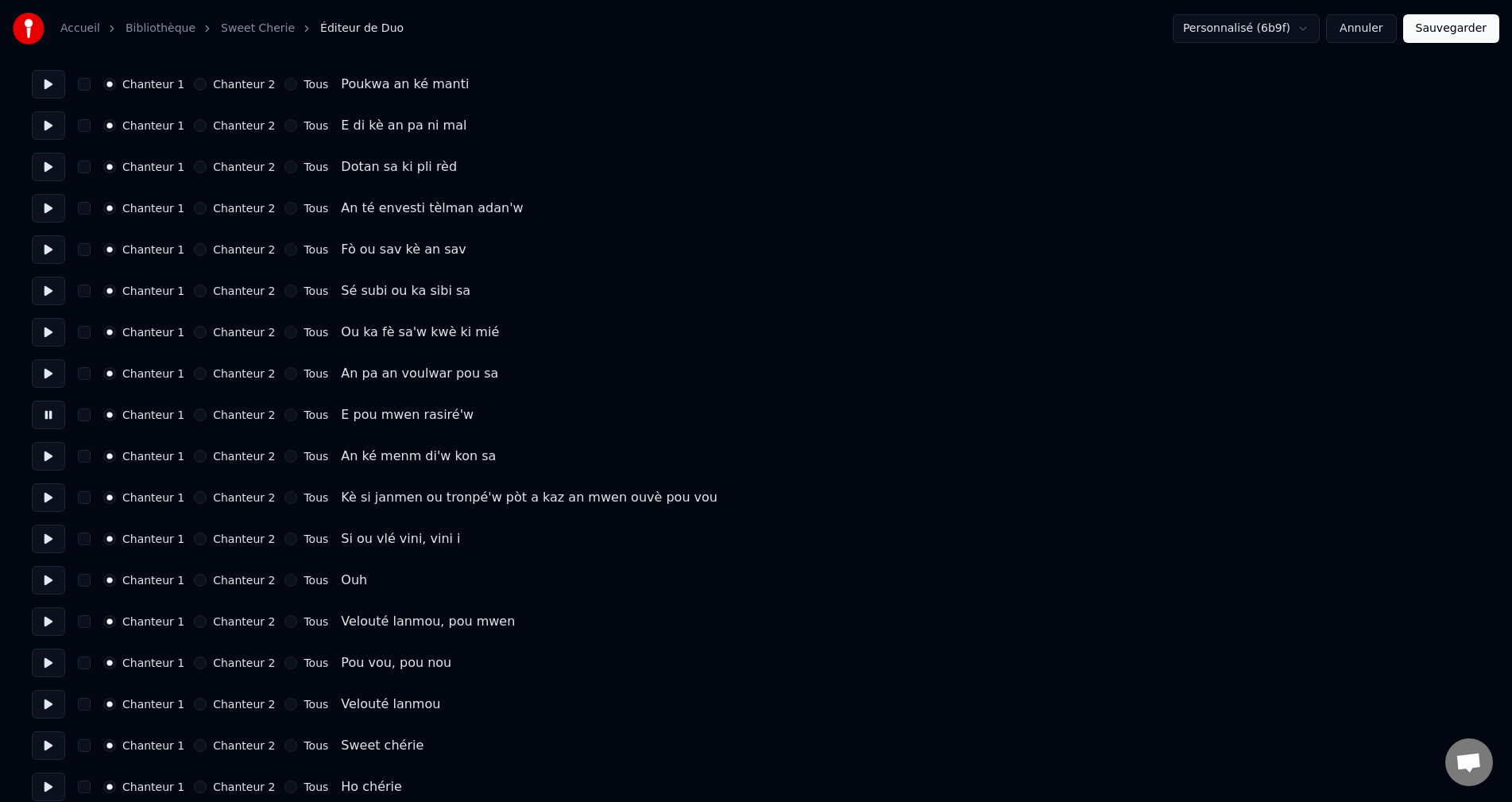
click at [44, 456] on button at bounding box center [49, 456] width 33 height 29
click at [46, 491] on button at bounding box center [49, 497] width 33 height 29
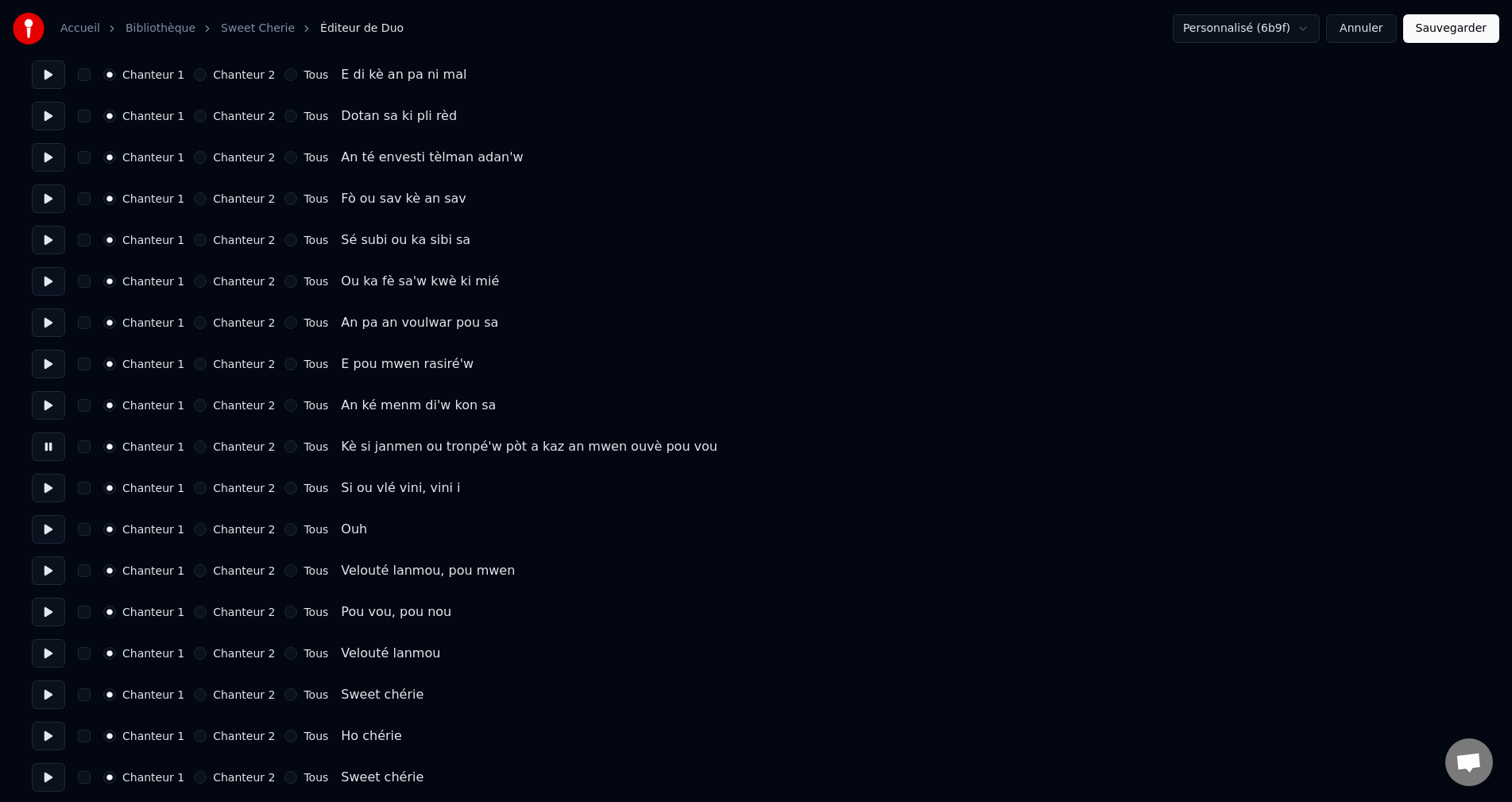
scroll to position [1034, 0]
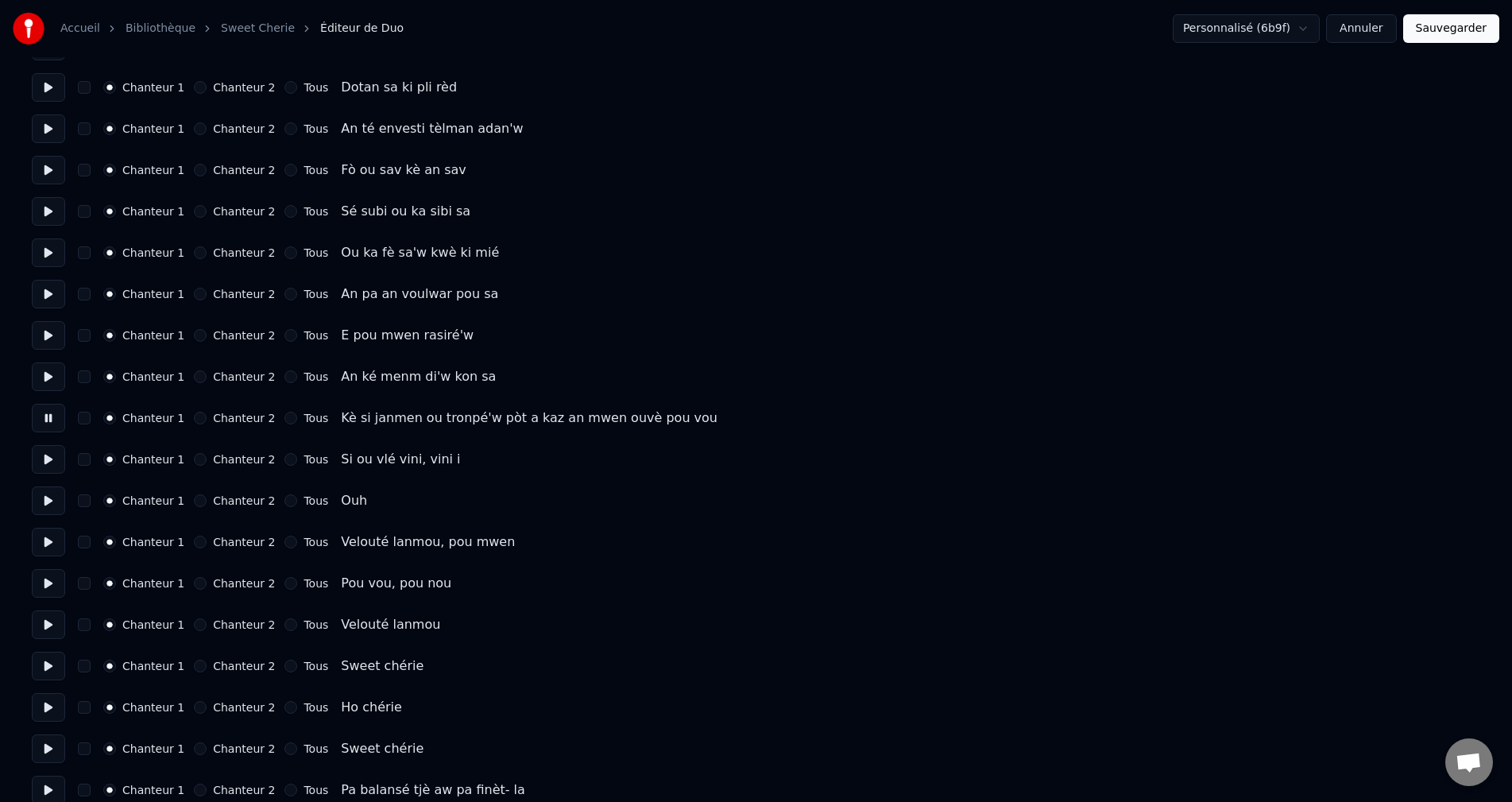
click at [47, 467] on button at bounding box center [49, 459] width 33 height 29
click at [48, 495] on button at bounding box center [49, 500] width 33 height 29
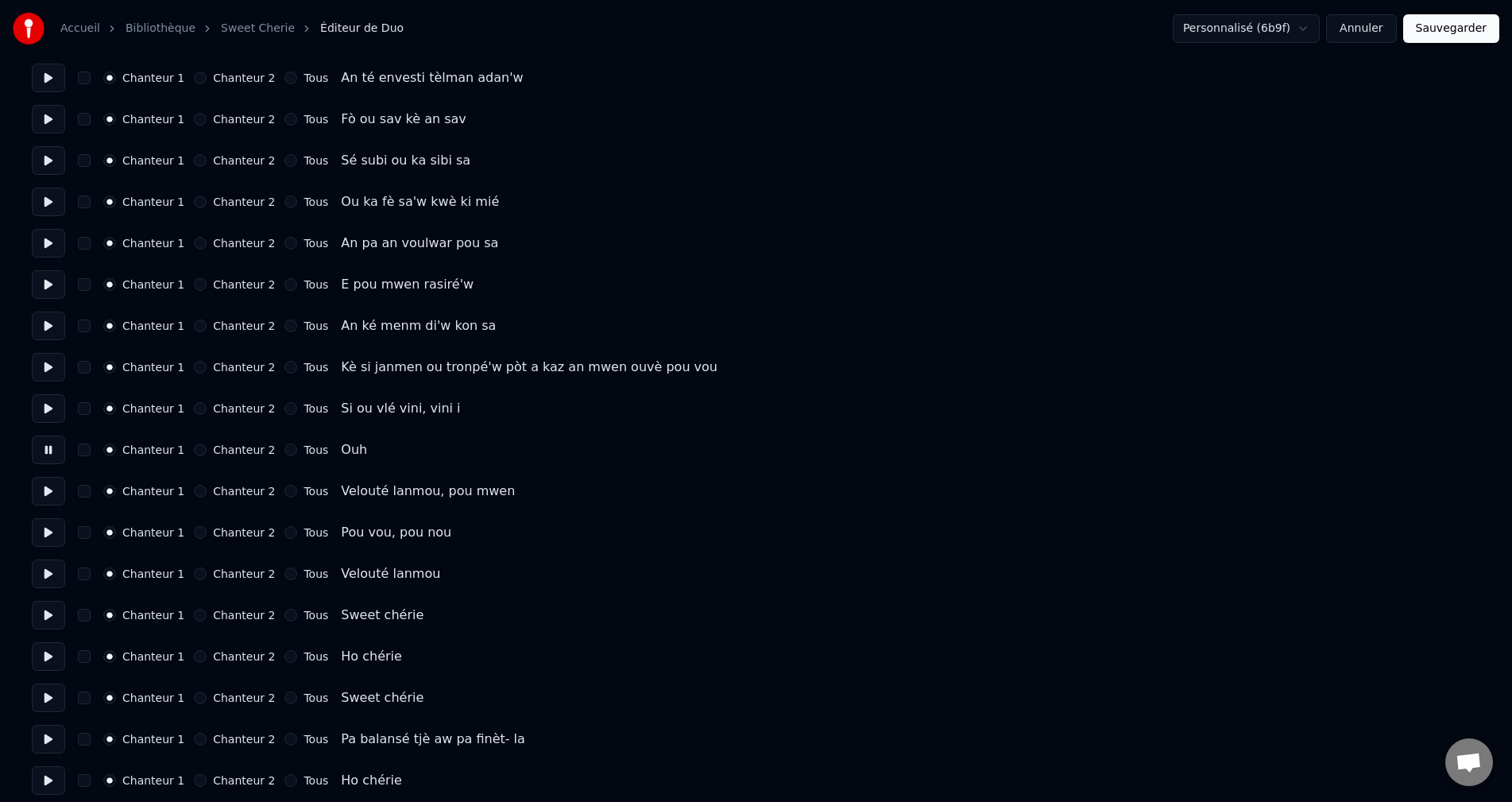
scroll to position [1112, 0]
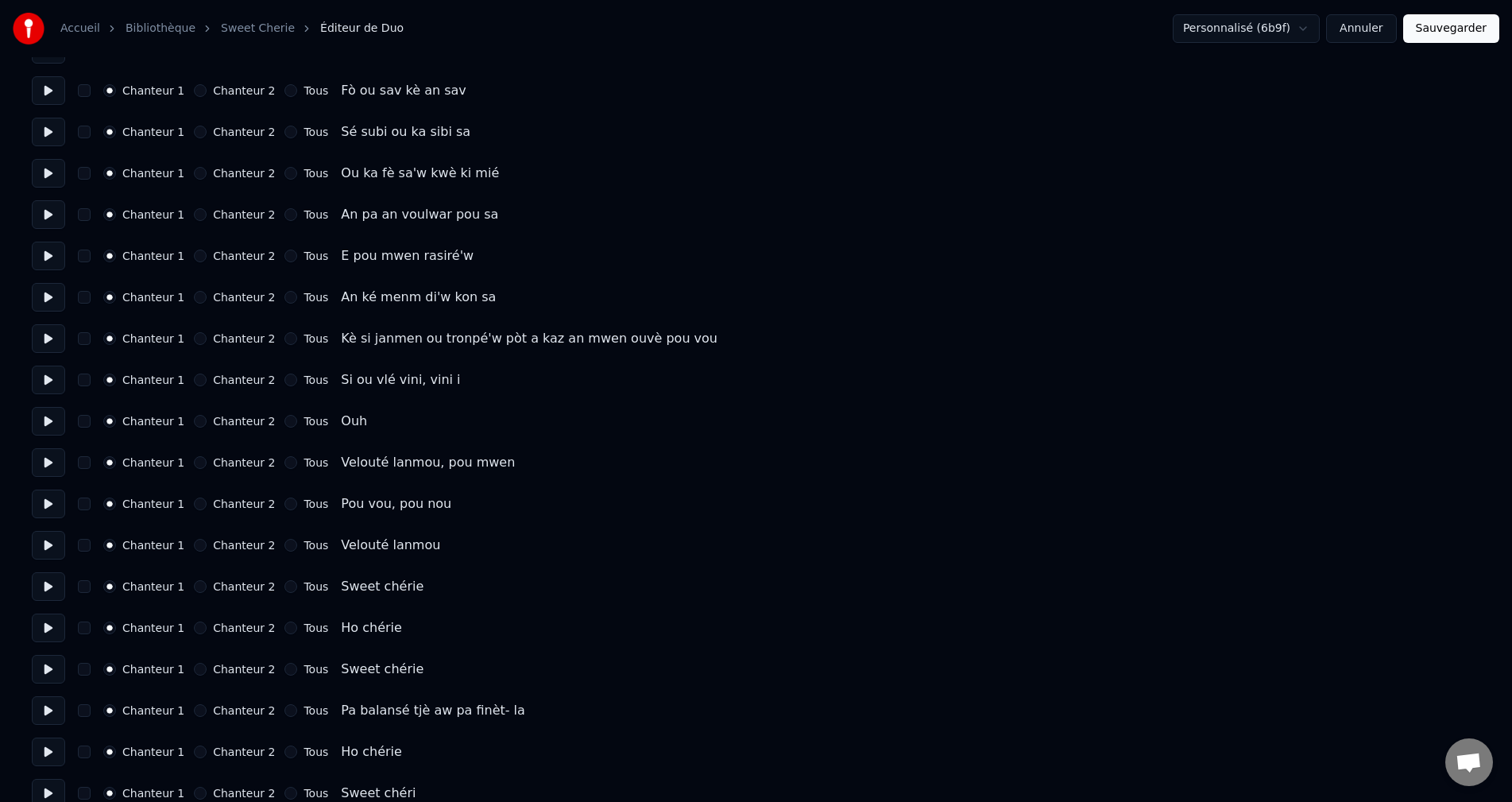
click at [49, 465] on button at bounding box center [49, 462] width 33 height 29
drag, startPoint x: 194, startPoint y: 464, endPoint x: 160, endPoint y: 473, distance: 35.2
click at [194, 464] on button "Chanteur 2" at bounding box center [200, 462] width 13 height 13
drag, startPoint x: 41, startPoint y: 499, endPoint x: 136, endPoint y: 500, distance: 95.0
click at [41, 499] on button at bounding box center [49, 504] width 33 height 29
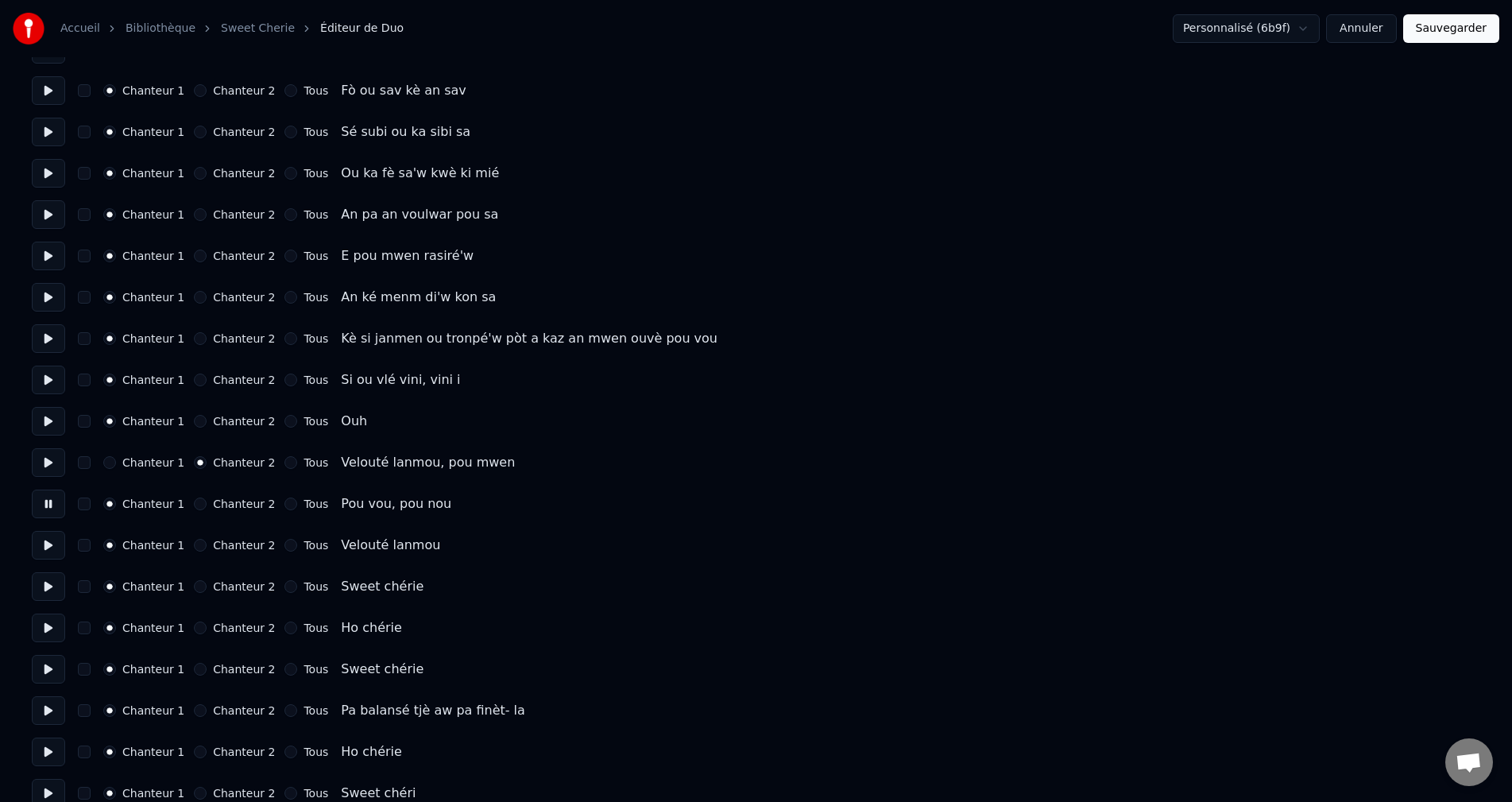
click at [194, 504] on button "Chanteur 2" at bounding box center [200, 504] width 13 height 13
click at [44, 544] on button at bounding box center [49, 545] width 33 height 29
click at [196, 541] on button "Chanteur 2" at bounding box center [200, 545] width 13 height 13
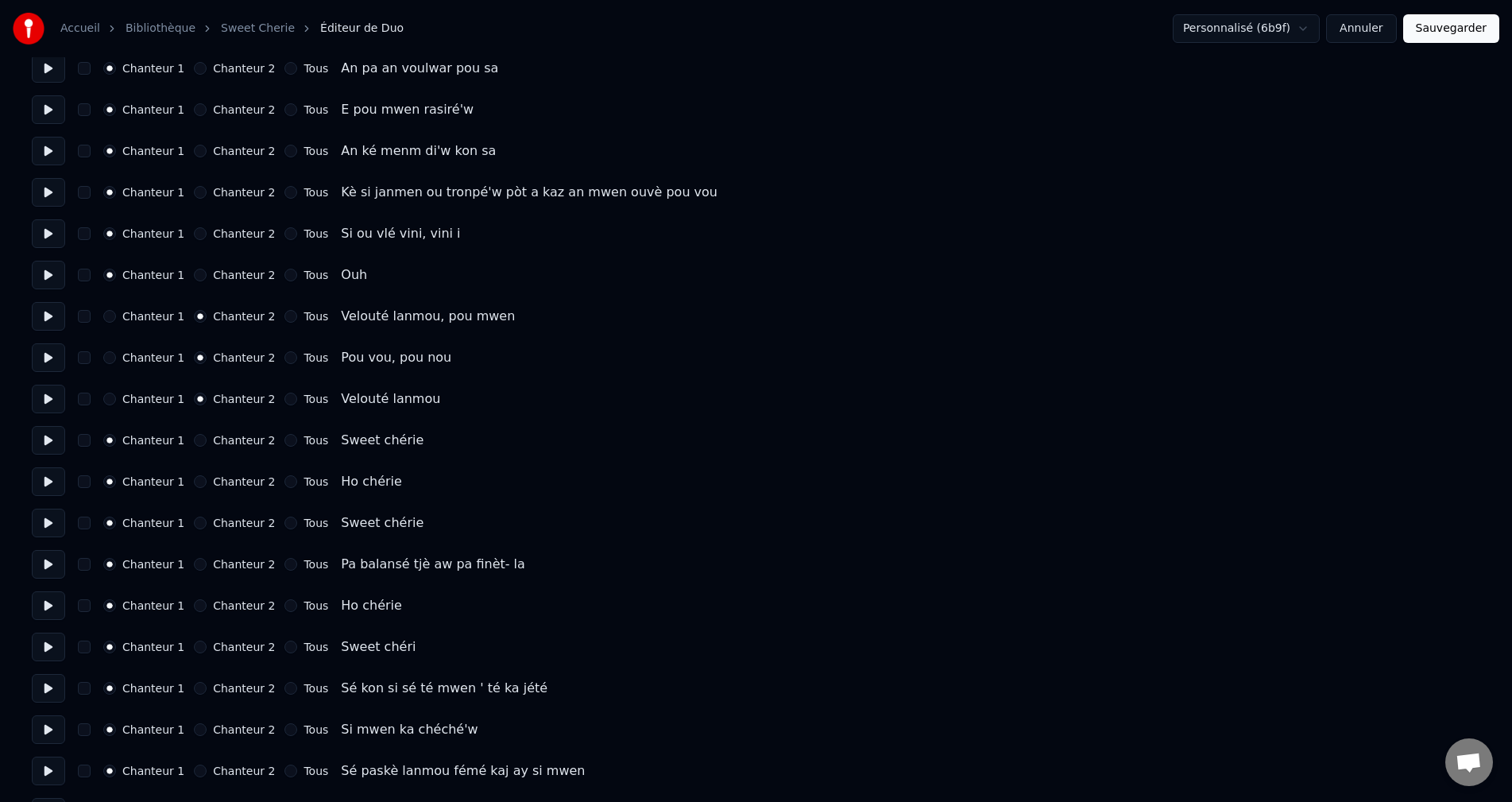
scroll to position [1271, 0]
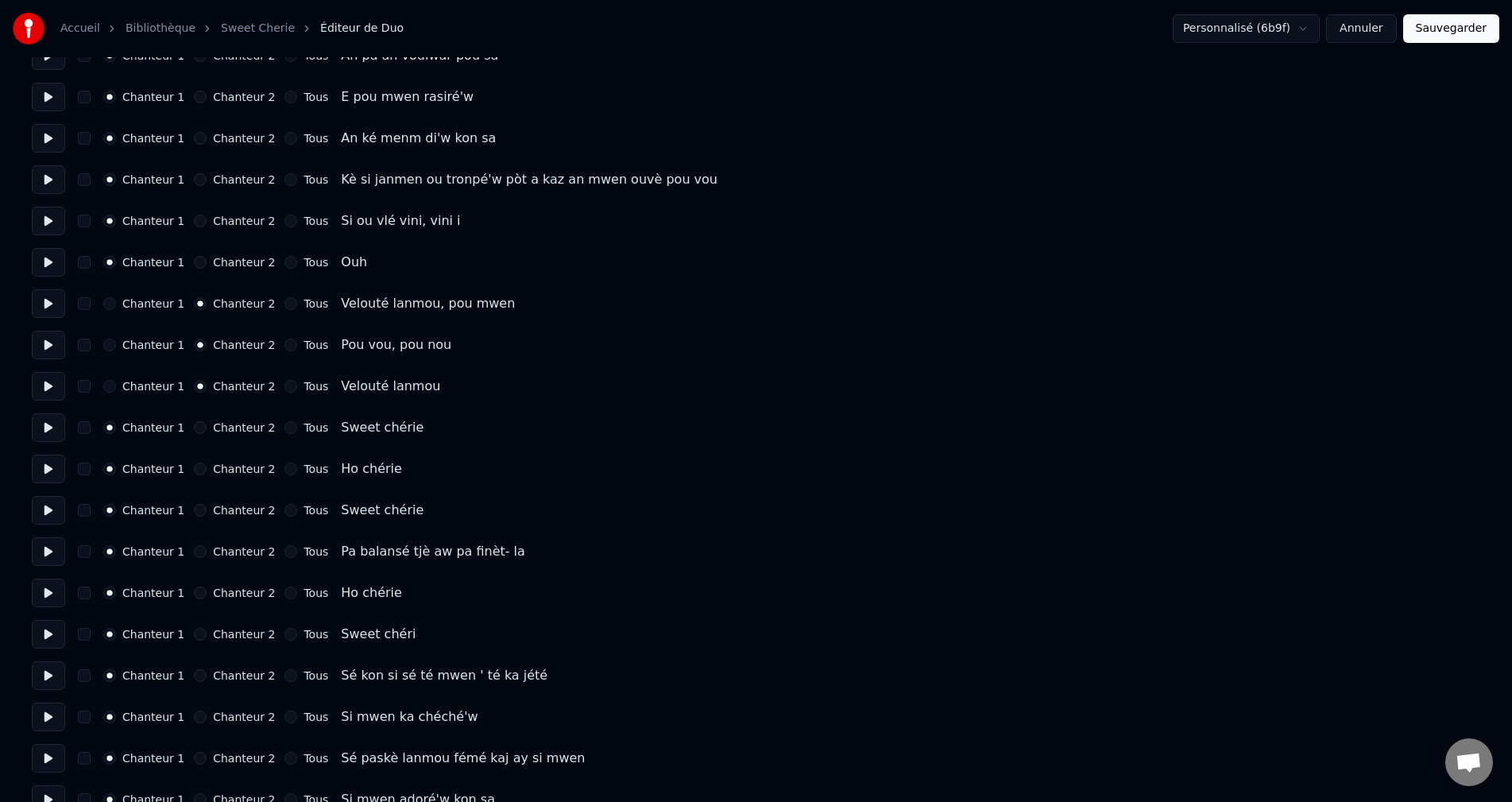
click at [52, 426] on button at bounding box center [49, 427] width 33 height 29
click at [33, 479] on button at bounding box center [49, 469] width 33 height 29
click at [41, 503] on button at bounding box center [49, 510] width 33 height 29
click at [49, 543] on button at bounding box center [49, 551] width 33 height 29
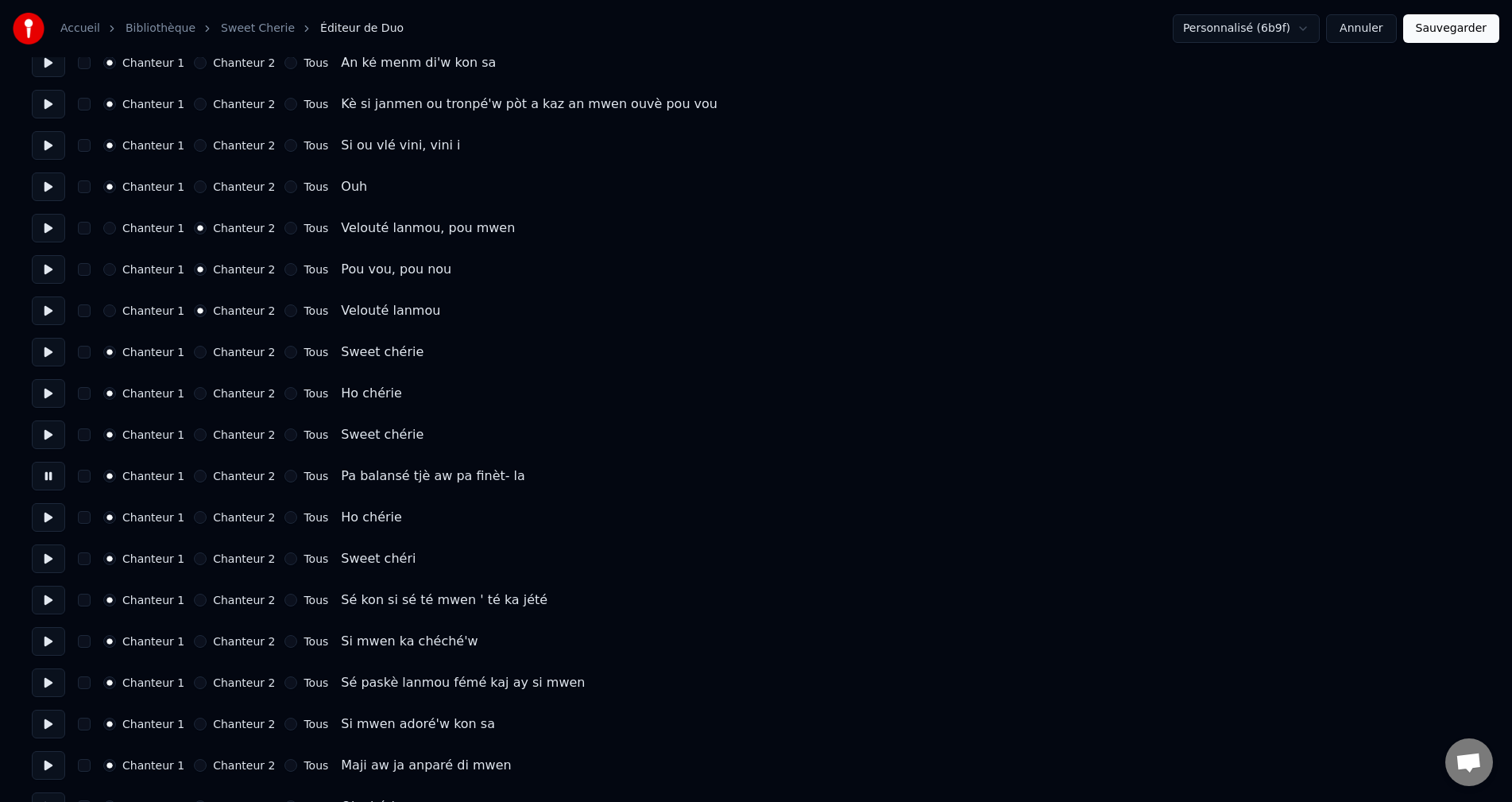
scroll to position [1351, 0]
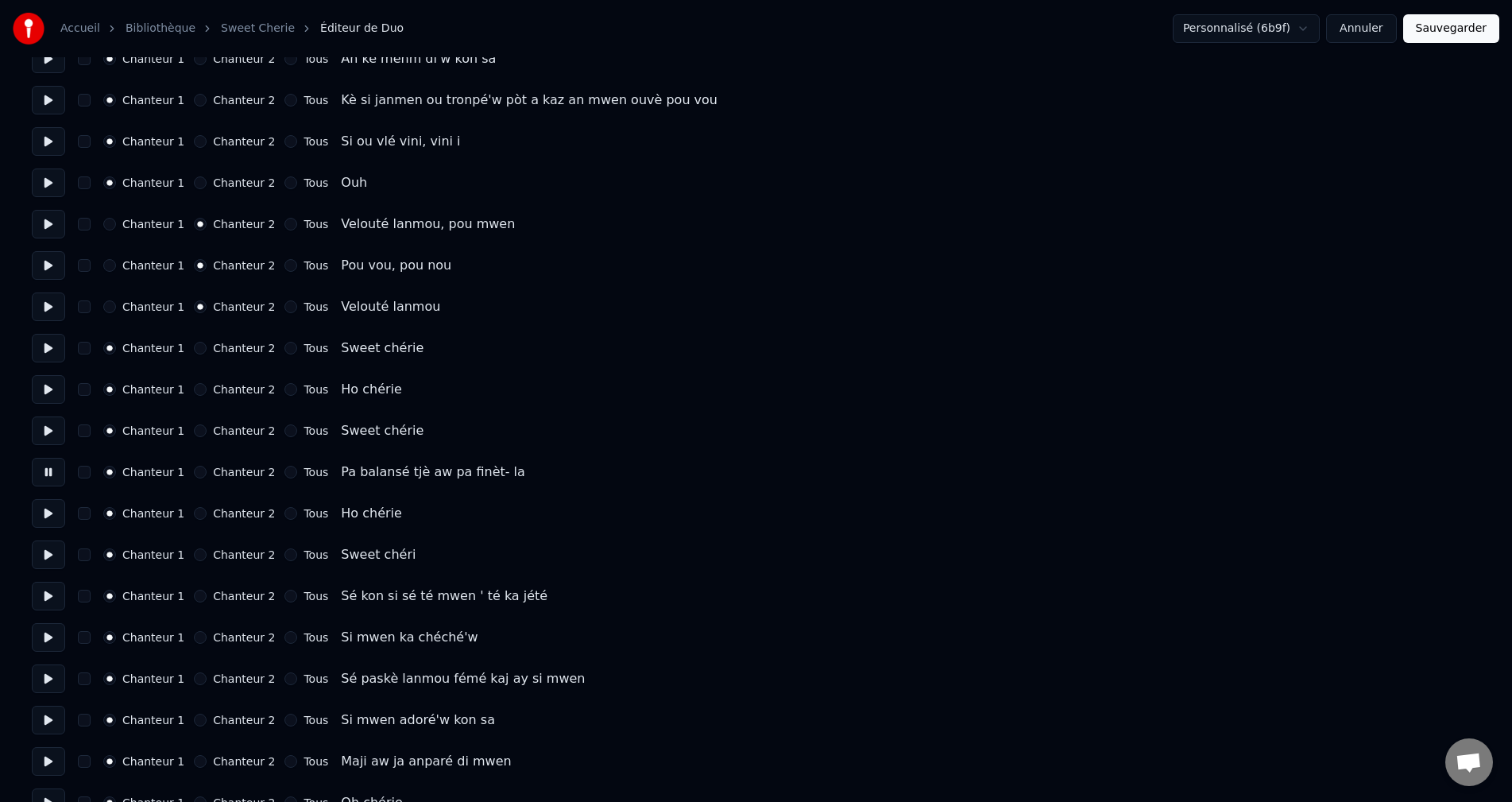
click at [45, 510] on button at bounding box center [49, 513] width 33 height 29
click at [47, 553] on button at bounding box center [49, 555] width 33 height 29
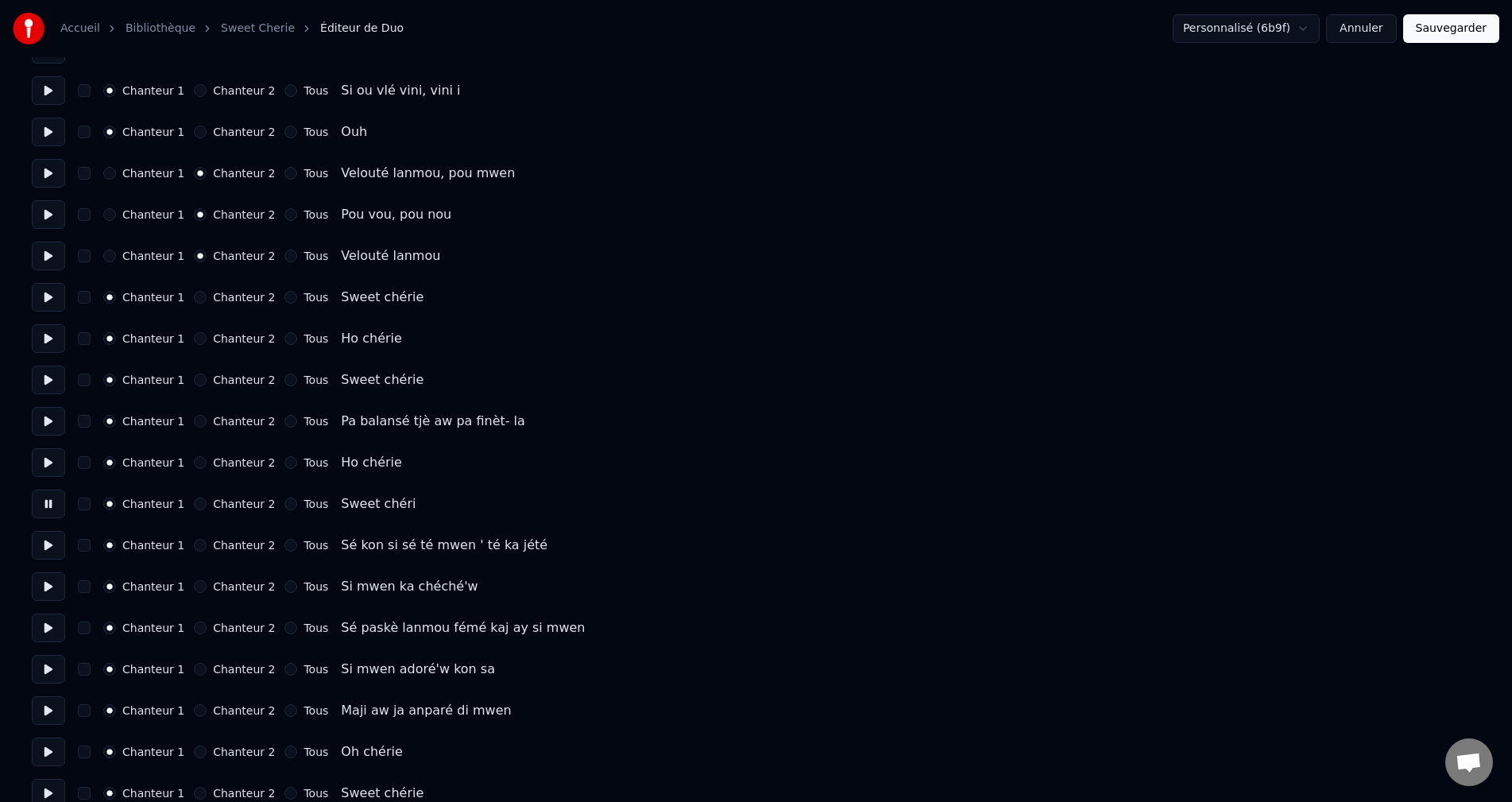
scroll to position [1431, 0]
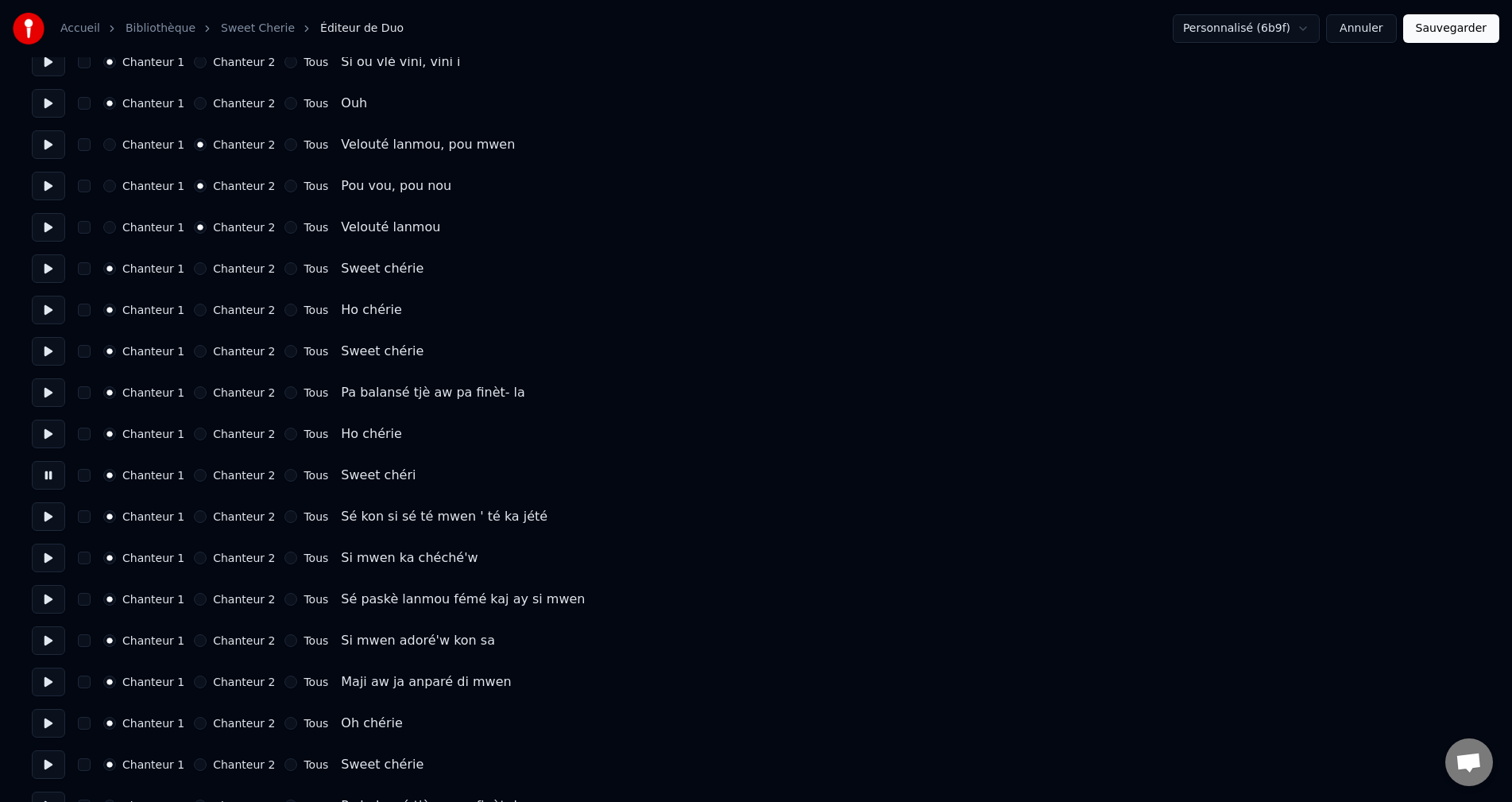
click at [46, 519] on button at bounding box center [49, 516] width 33 height 29
click at [41, 555] on button at bounding box center [49, 558] width 33 height 29
click at [53, 599] on button at bounding box center [49, 599] width 33 height 29
click at [49, 648] on button at bounding box center [49, 640] width 33 height 29
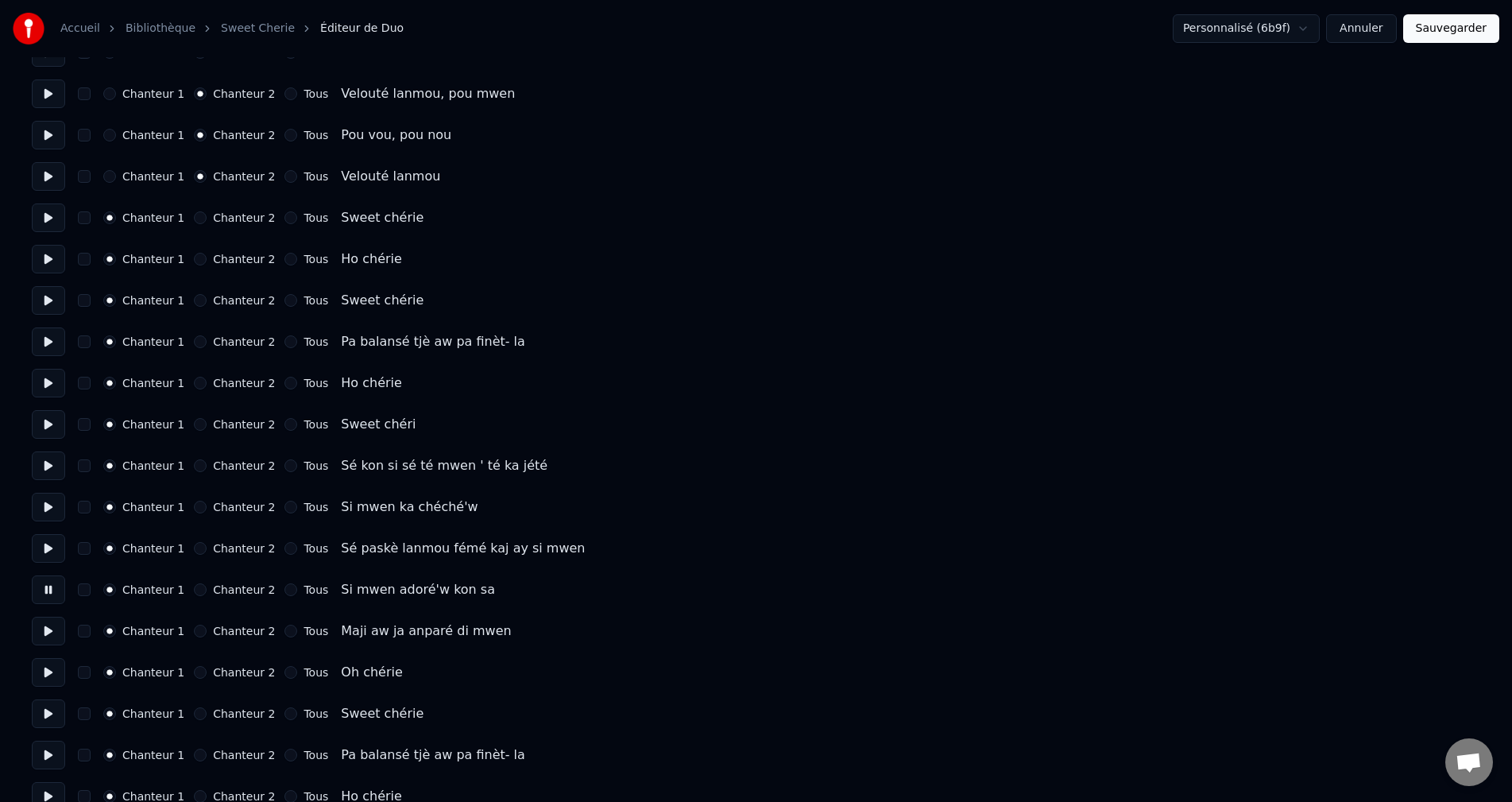
scroll to position [1510, 0]
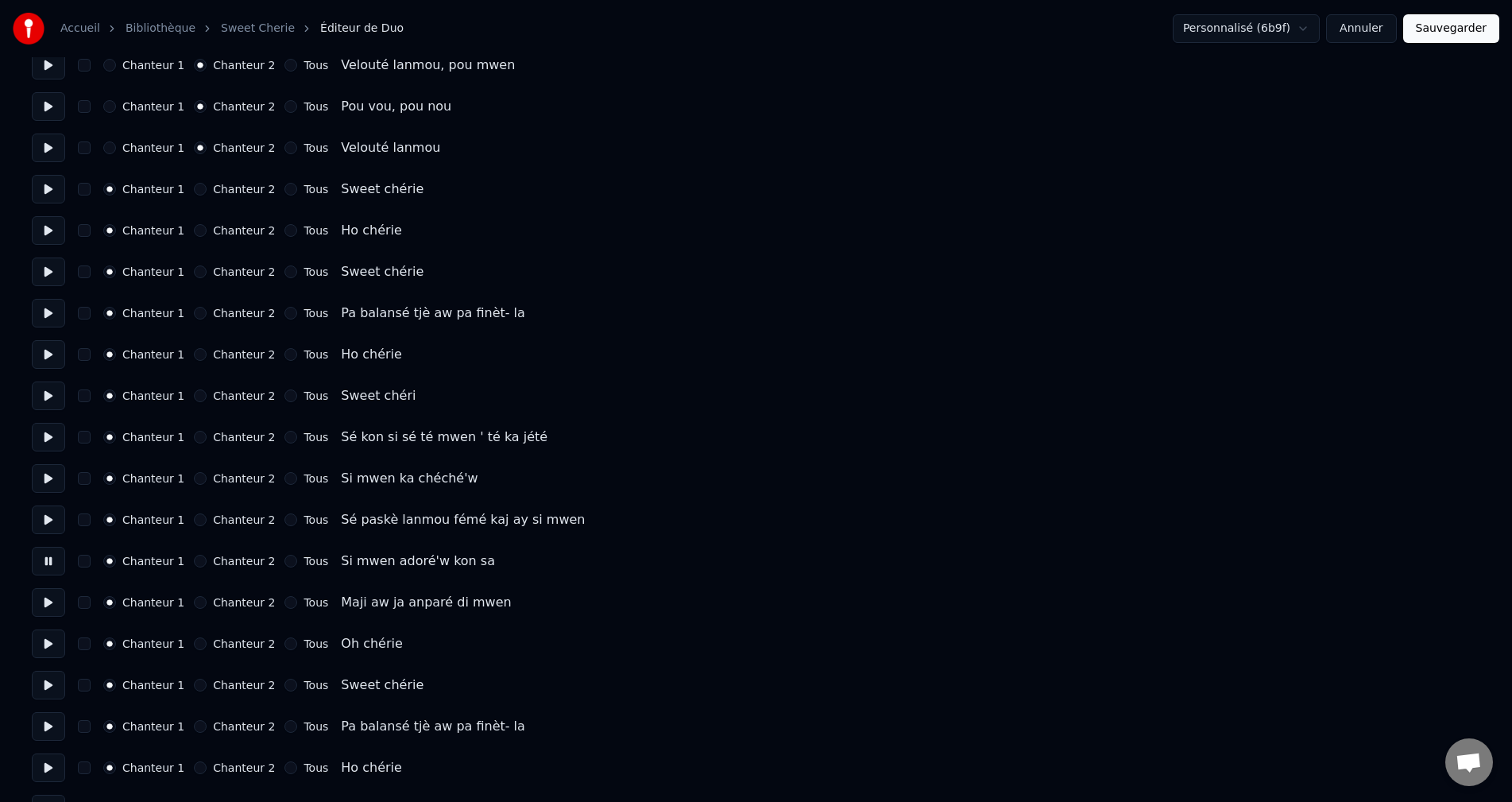
click at [47, 605] on button at bounding box center [49, 602] width 33 height 29
click at [50, 652] on button at bounding box center [49, 644] width 33 height 29
click at [48, 672] on button at bounding box center [49, 685] width 33 height 29
click at [45, 643] on button at bounding box center [49, 644] width 33 height 29
click at [49, 680] on button at bounding box center [49, 685] width 33 height 29
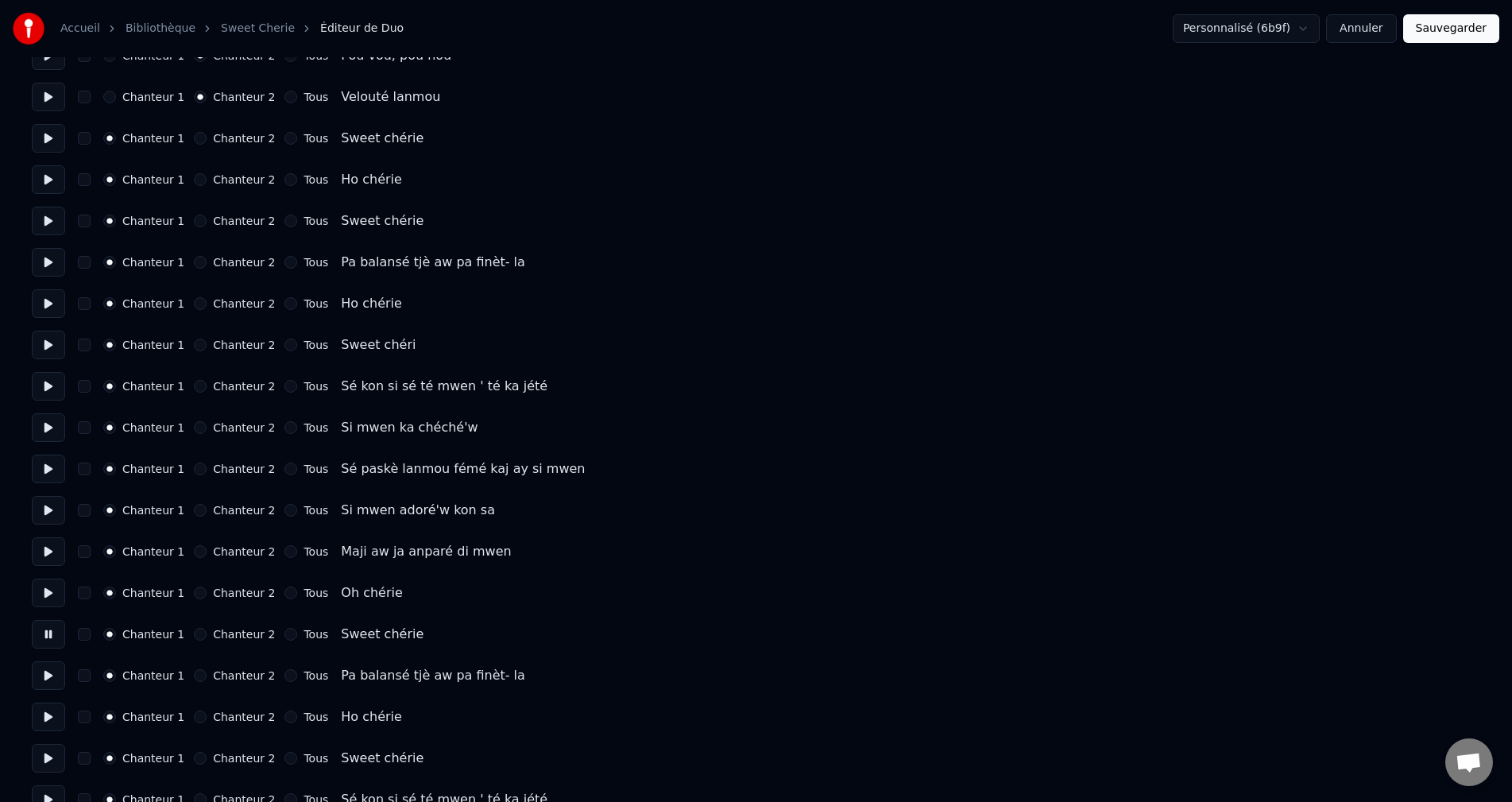
scroll to position [1590, 0]
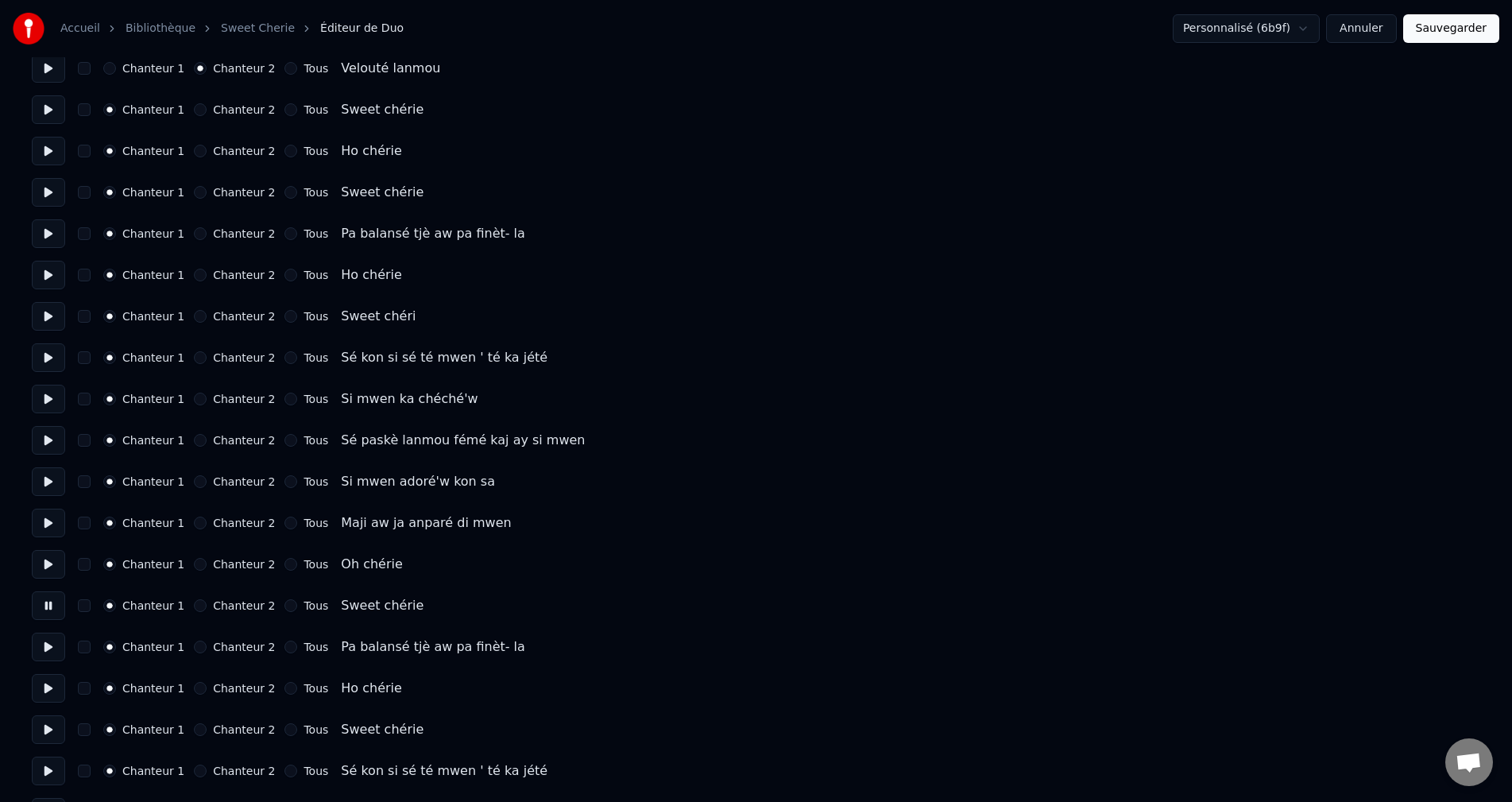
click at [49, 640] on button at bounding box center [49, 647] width 33 height 29
click at [49, 688] on button at bounding box center [49, 688] width 33 height 29
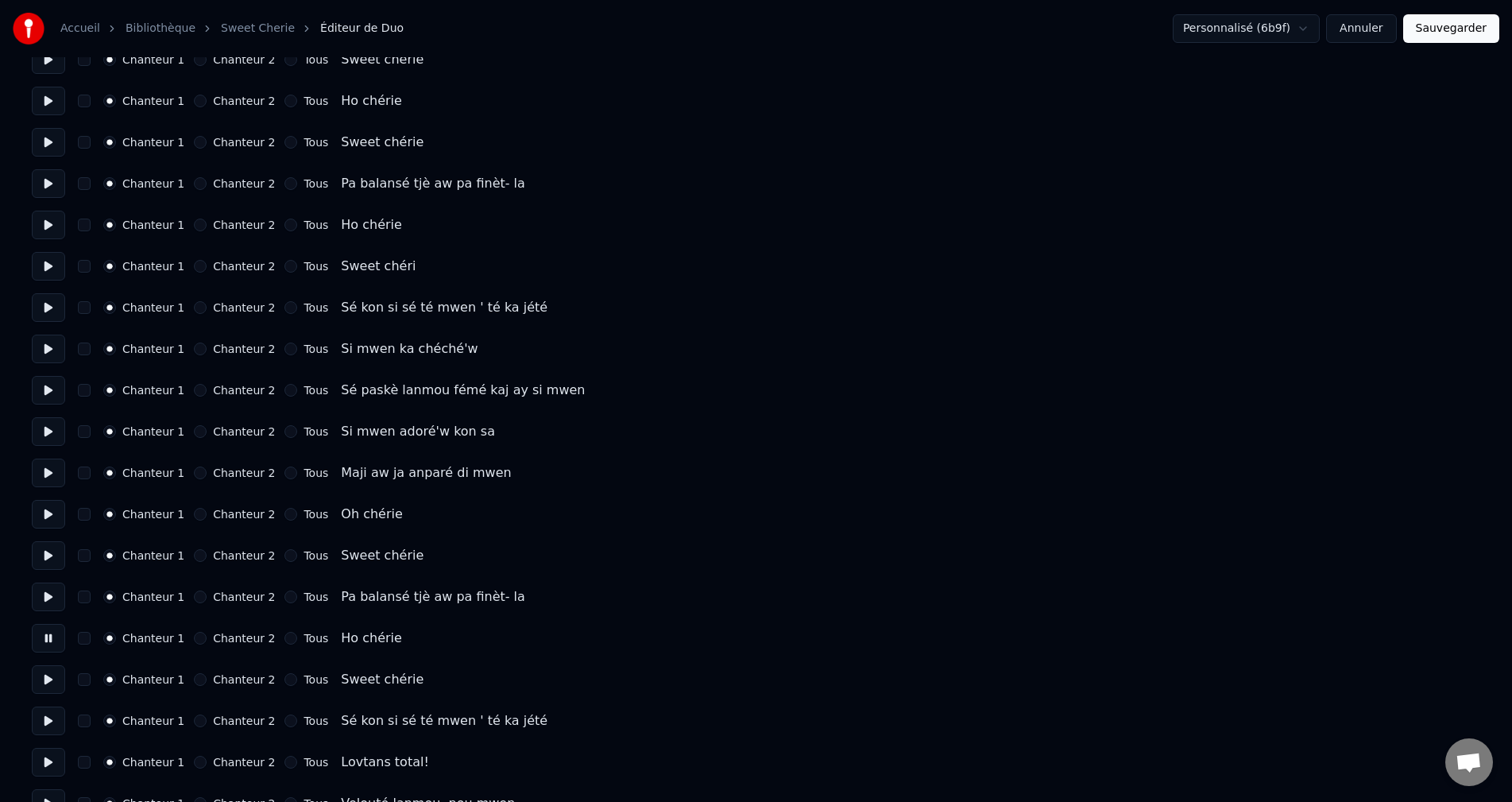
scroll to position [1669, 0]
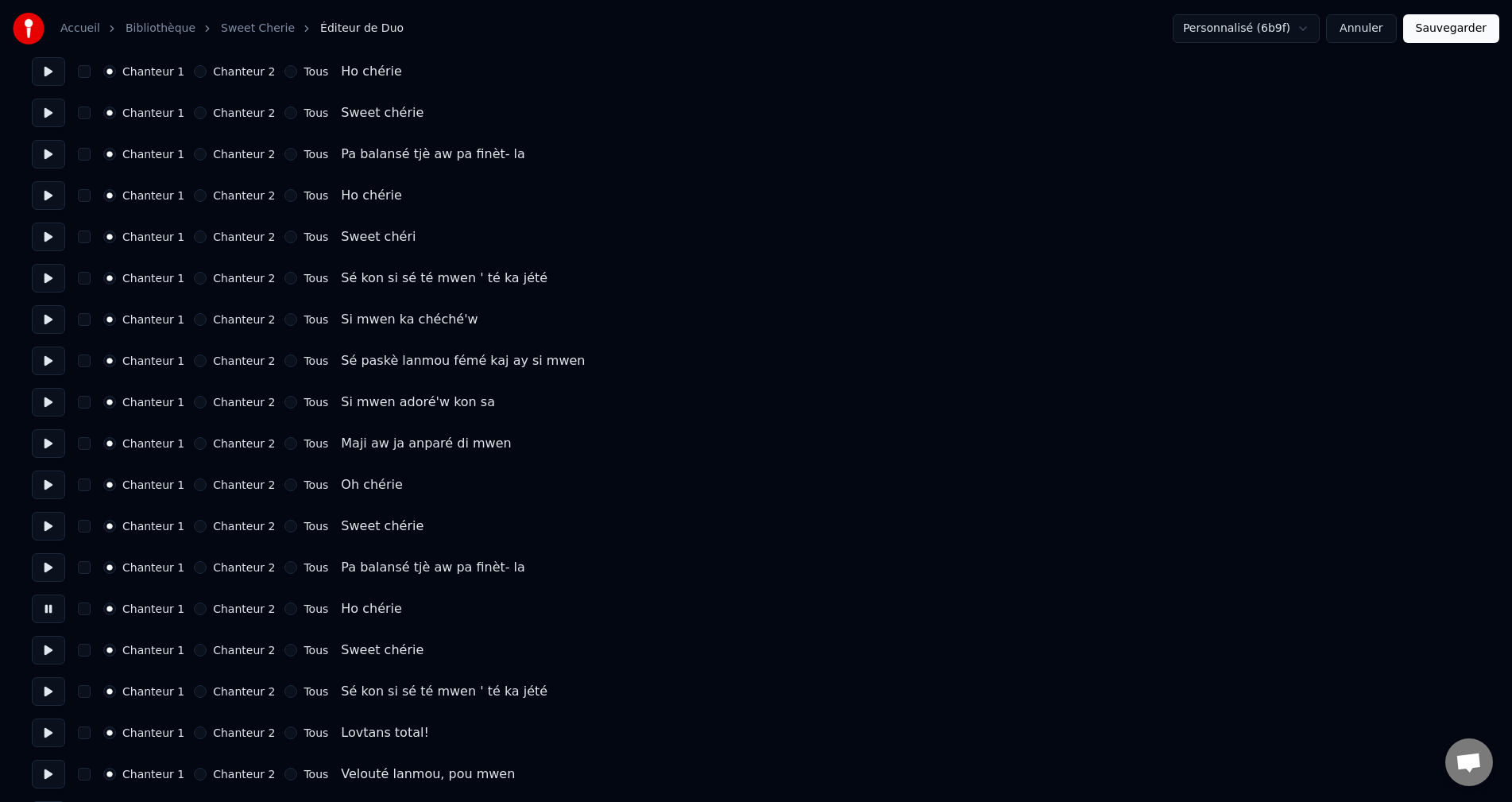
click at [45, 656] on button at bounding box center [49, 650] width 33 height 29
click at [46, 687] on button at bounding box center [49, 691] width 33 height 29
click at [44, 729] on button at bounding box center [49, 733] width 33 height 29
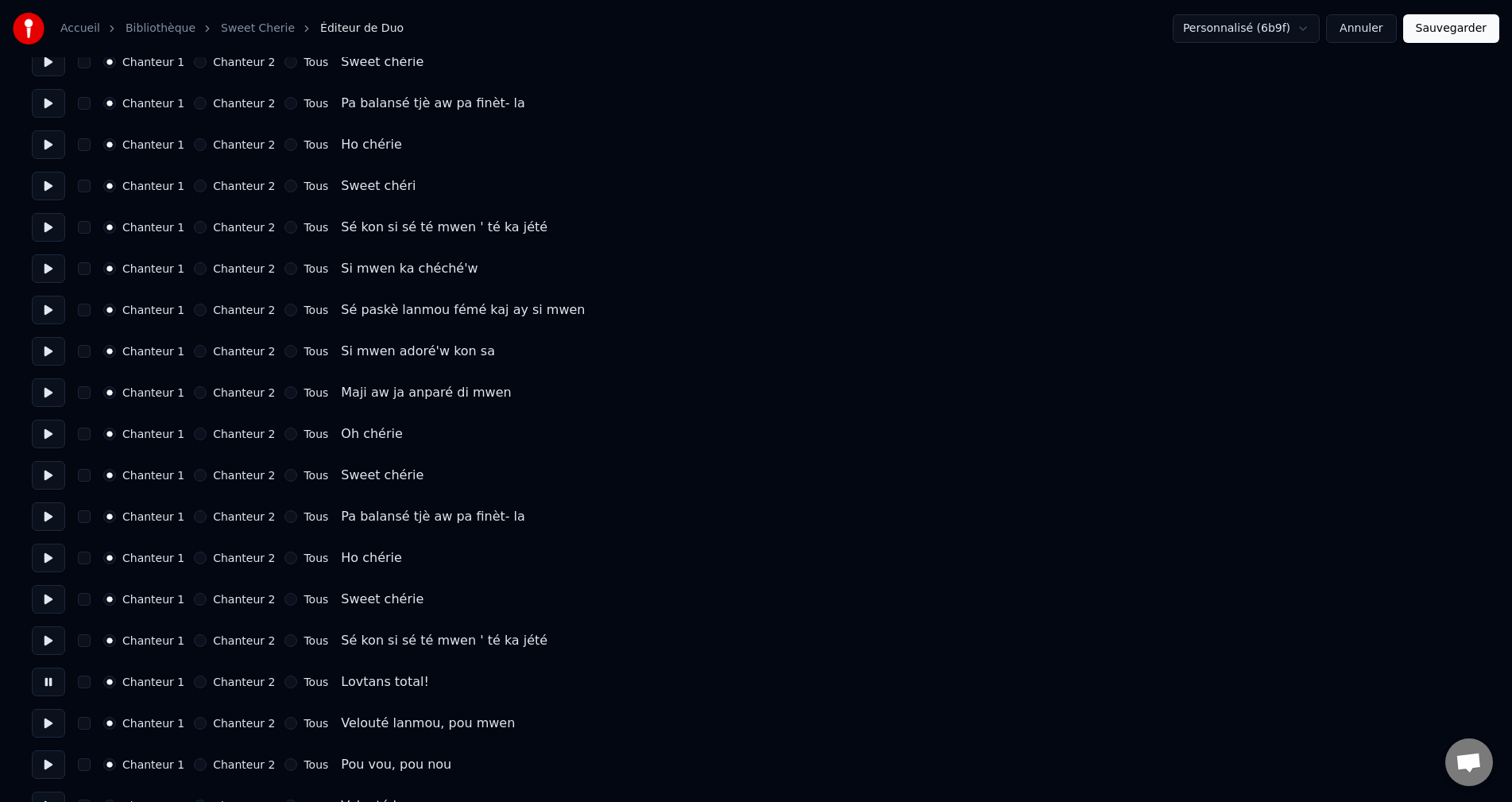
scroll to position [1749, 0]
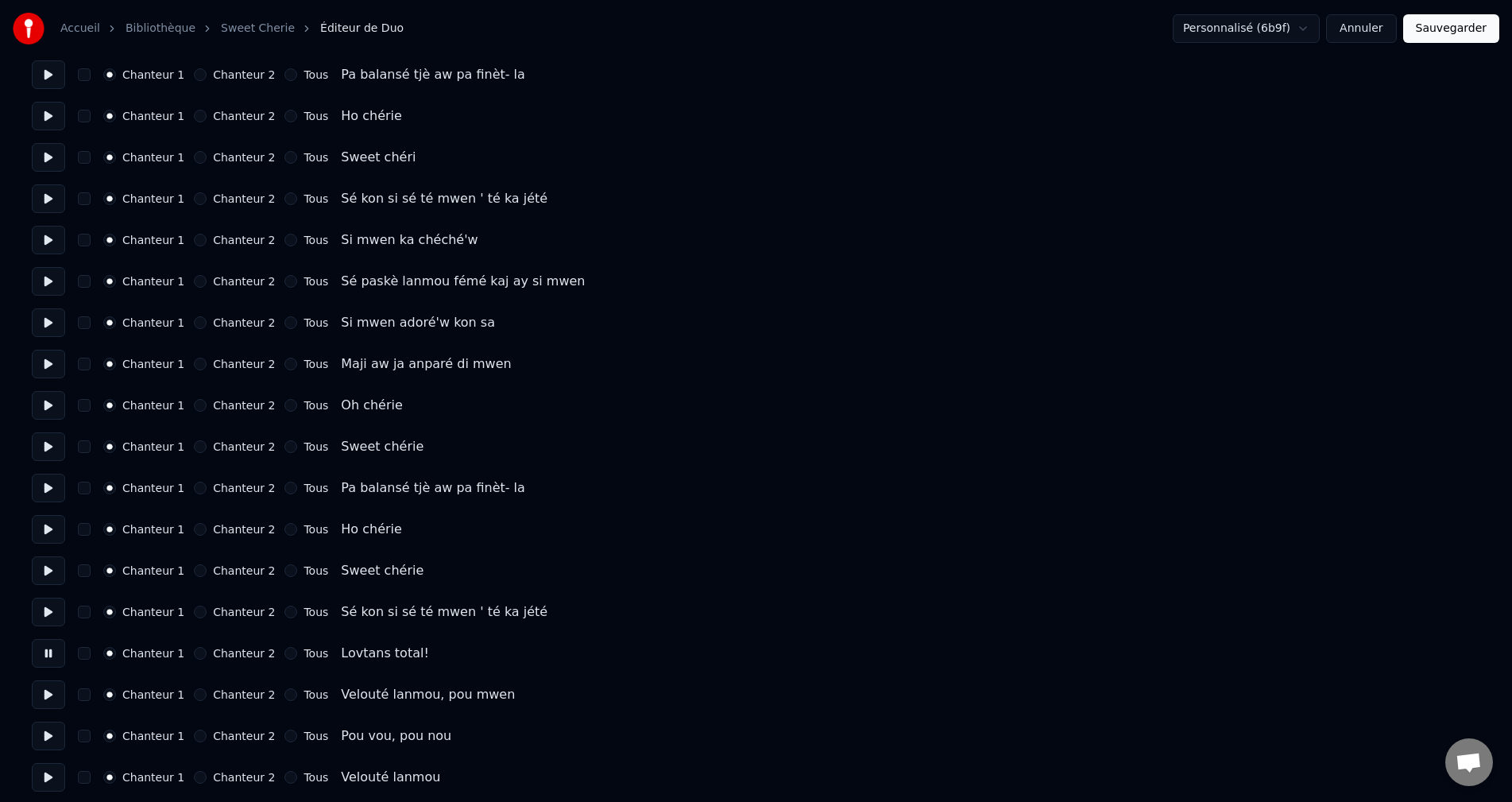
click at [45, 699] on button at bounding box center [49, 695] width 33 height 29
click at [194, 698] on button "Chanteur 2" at bounding box center [200, 695] width 13 height 13
click at [48, 741] on button at bounding box center [49, 736] width 33 height 29
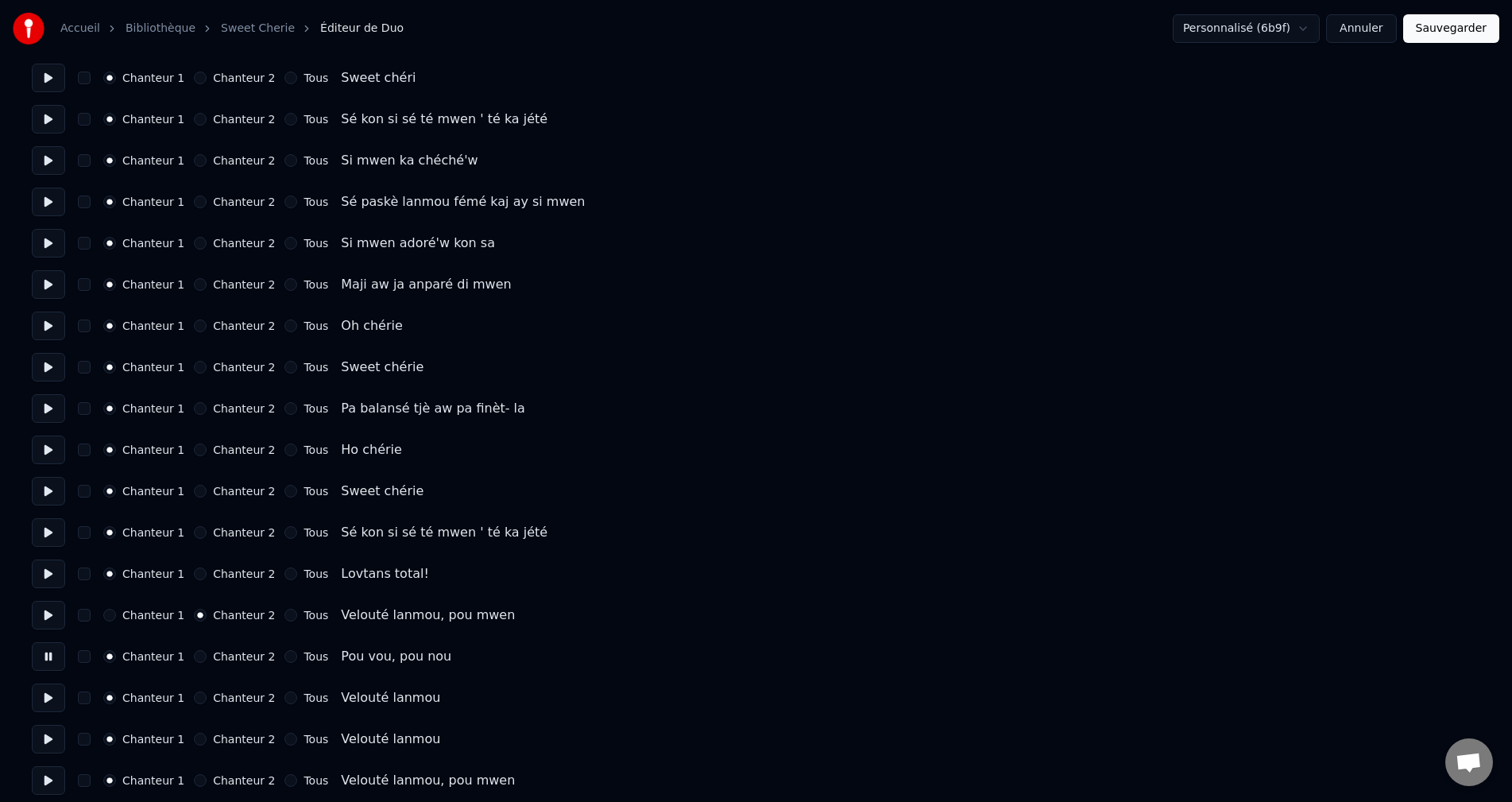
click at [195, 657] on button "Chanteur 2" at bounding box center [200, 656] width 13 height 13
click at [41, 691] on button at bounding box center [49, 698] width 33 height 29
click at [194, 694] on button "Chanteur 2" at bounding box center [200, 698] width 13 height 13
click at [56, 728] on button at bounding box center [49, 739] width 33 height 29
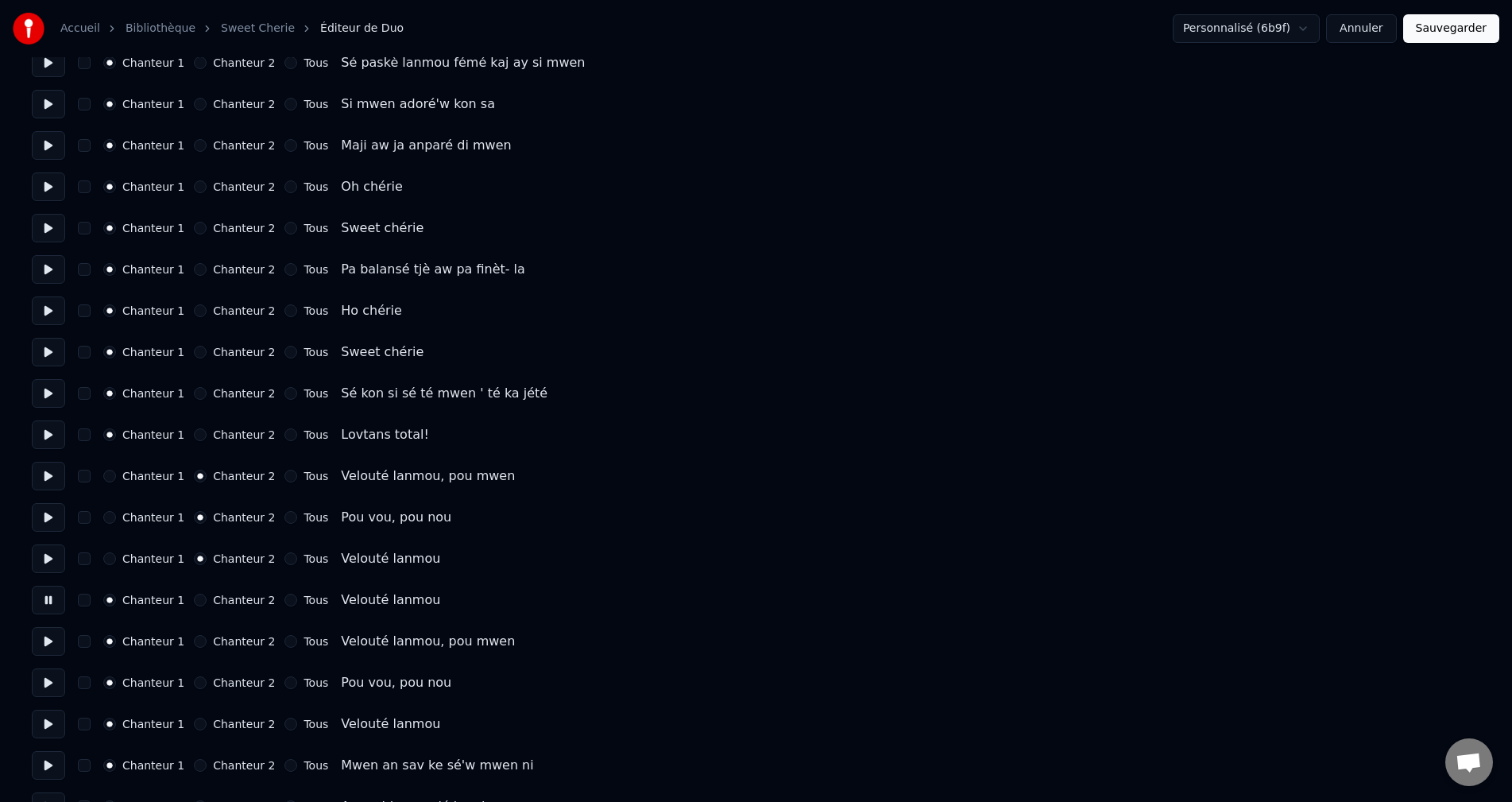
scroll to position [1987, 0]
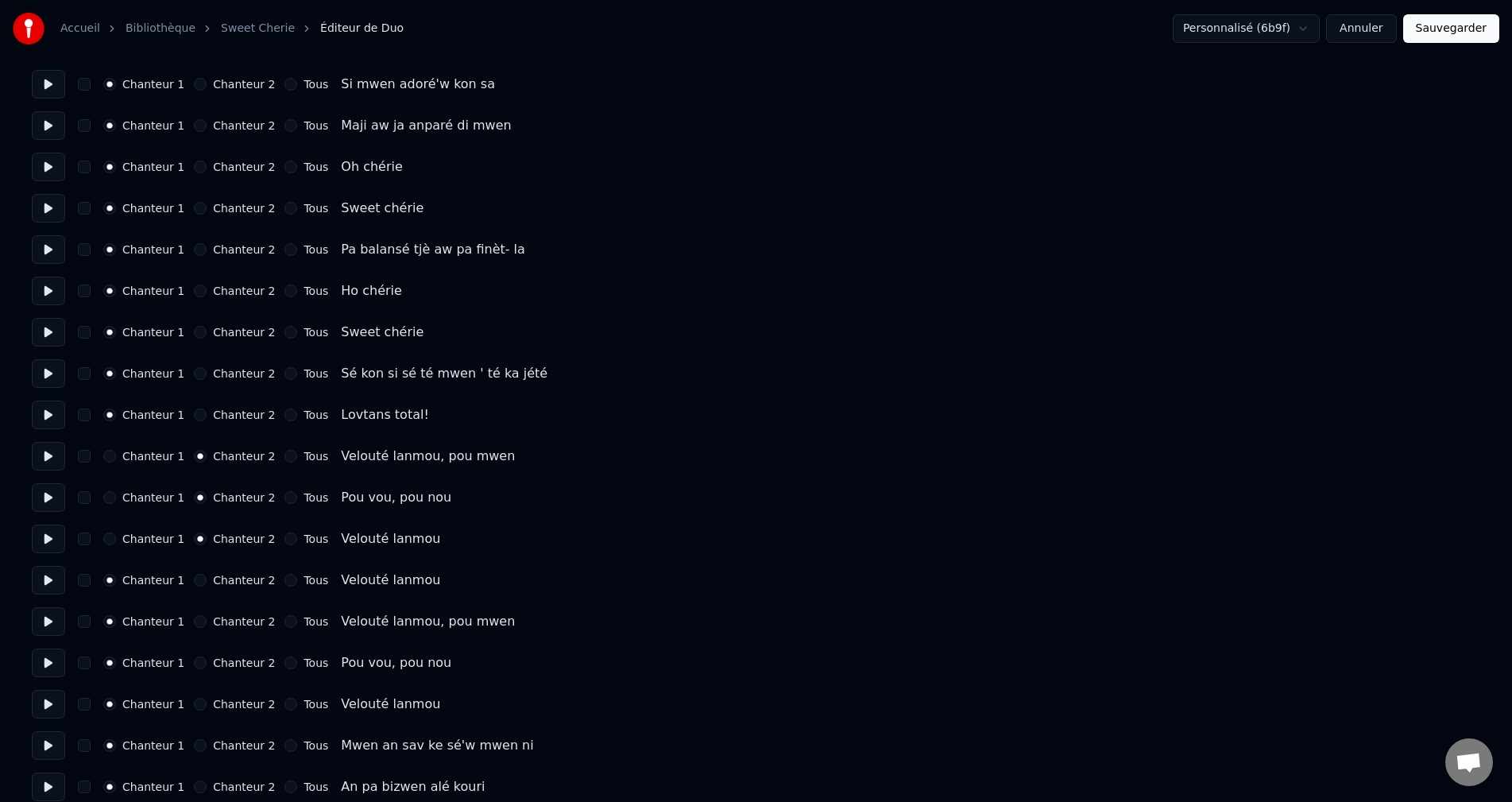
click at [54, 626] on button at bounding box center [49, 621] width 33 height 29
click at [49, 586] on button at bounding box center [49, 580] width 33 height 29
click at [45, 625] on button at bounding box center [49, 621] width 33 height 29
click at [194, 624] on button "Chanteur 2" at bounding box center [200, 621] width 13 height 13
click at [49, 661] on button at bounding box center [49, 663] width 33 height 29
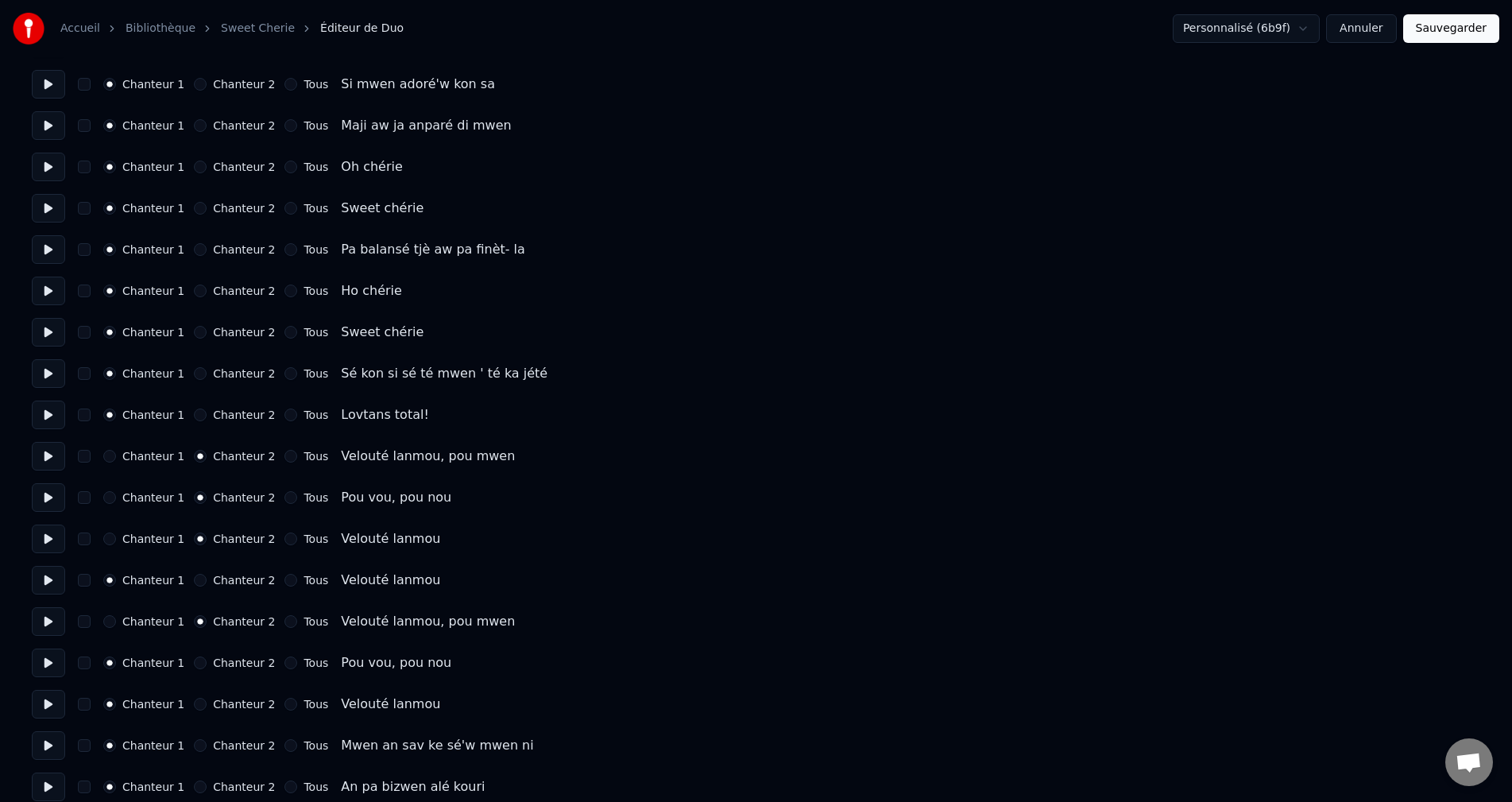
click at [195, 665] on button "Chanteur 2" at bounding box center [200, 663] width 13 height 13
click at [194, 706] on button "Chanteur 2" at bounding box center [200, 704] width 13 height 13
click at [38, 746] on button at bounding box center [49, 746] width 33 height 29
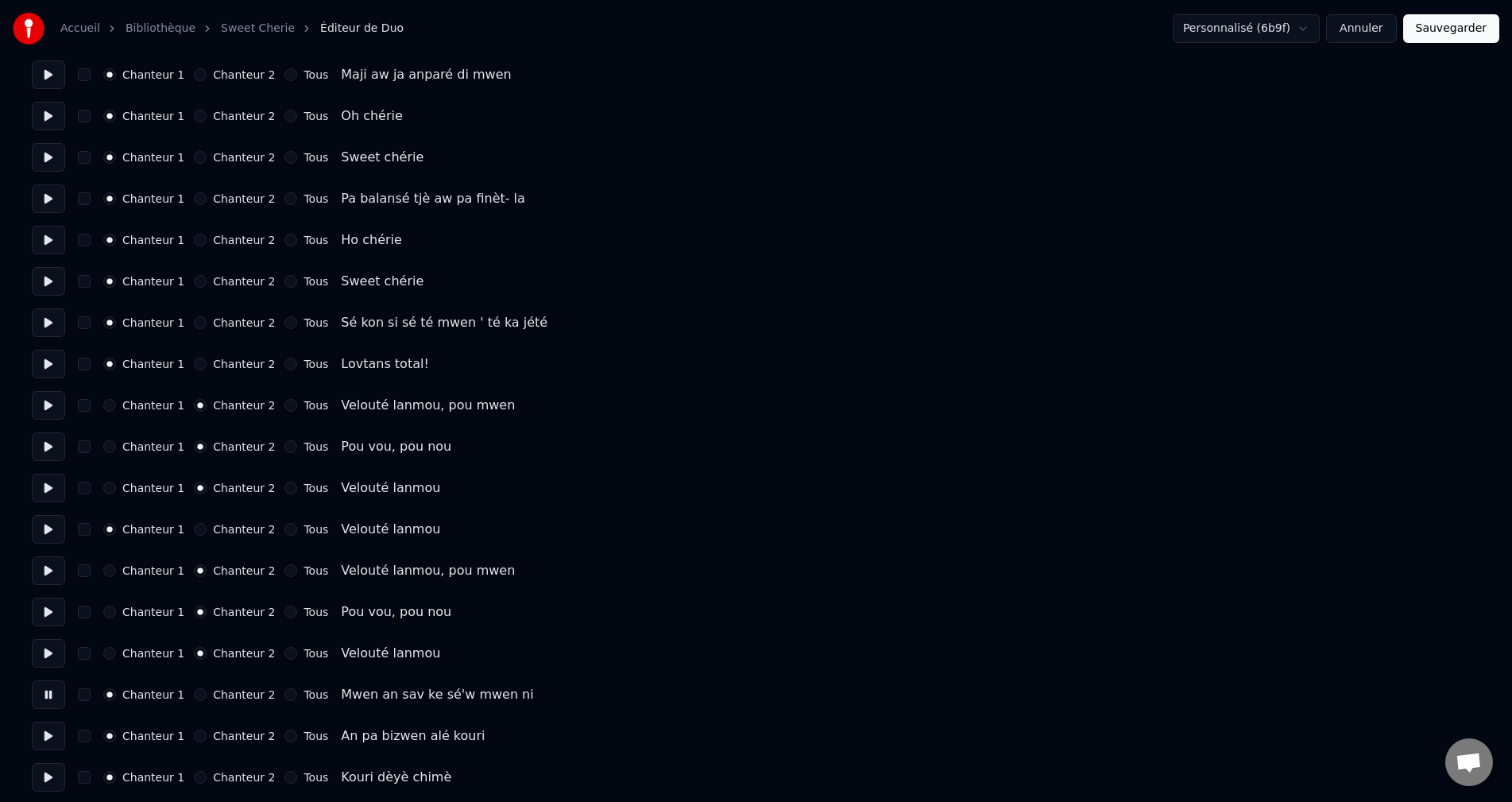
scroll to position [2066, 0]
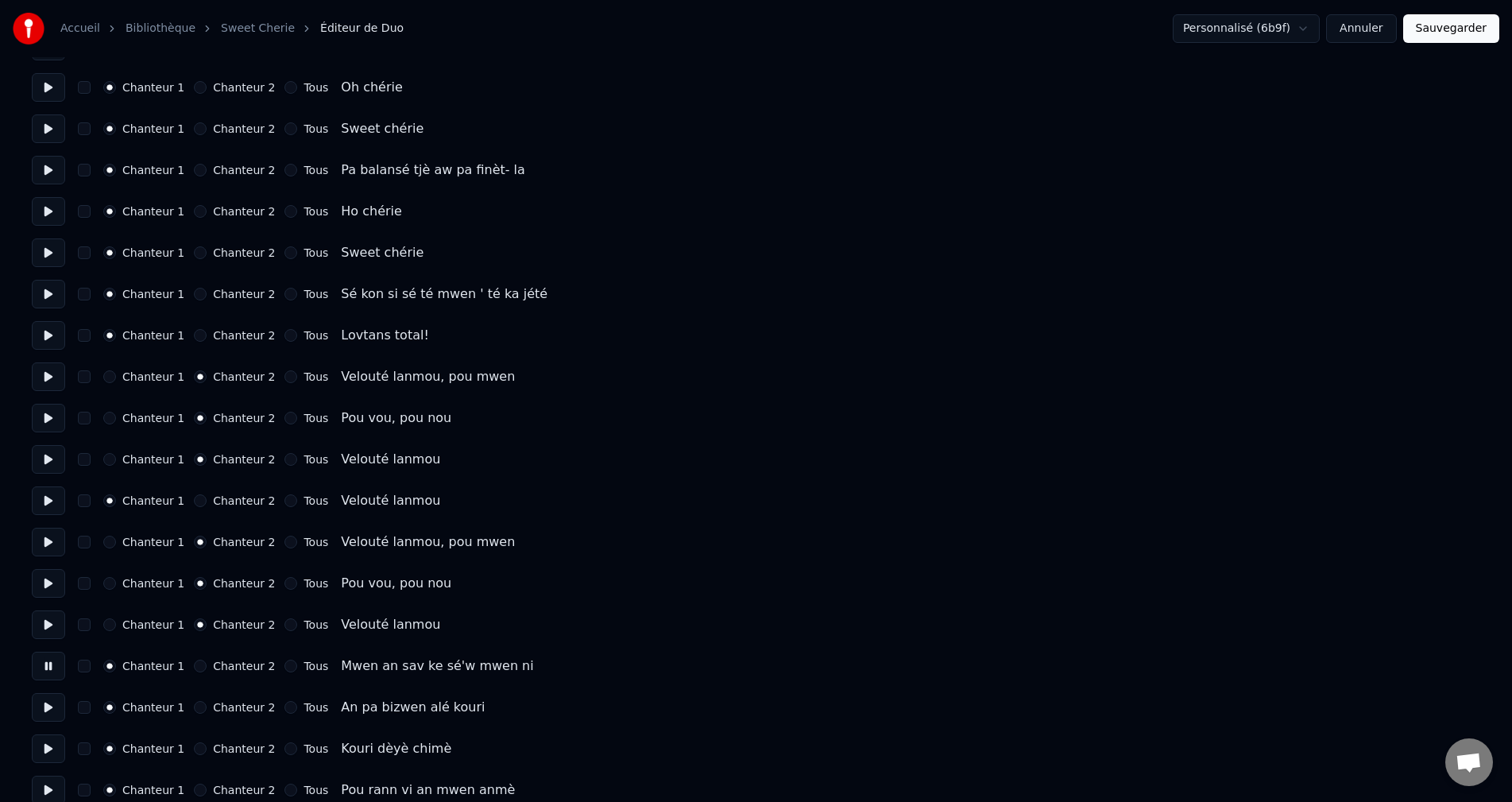
click at [47, 713] on button at bounding box center [49, 707] width 33 height 29
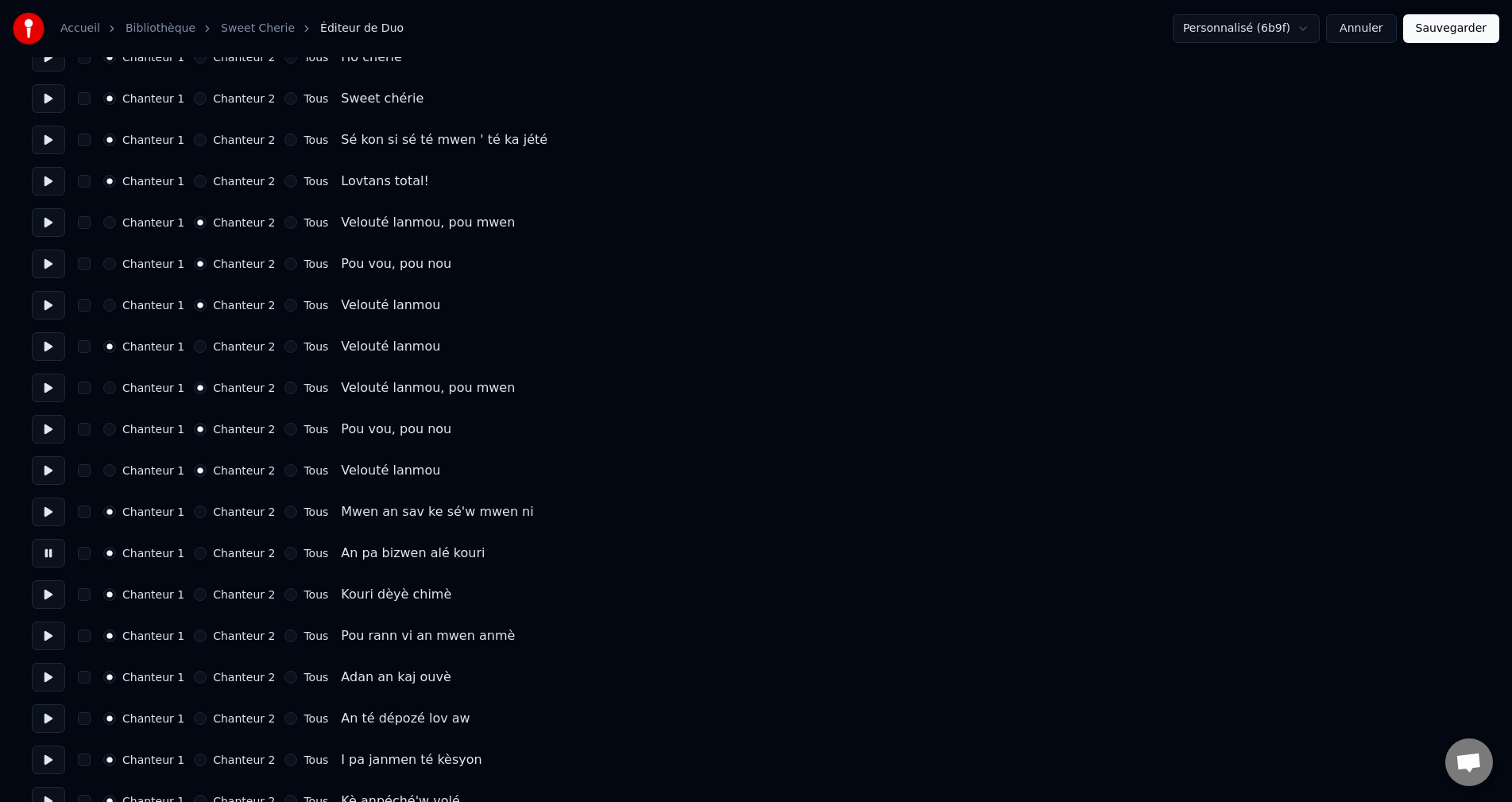
scroll to position [2225, 0]
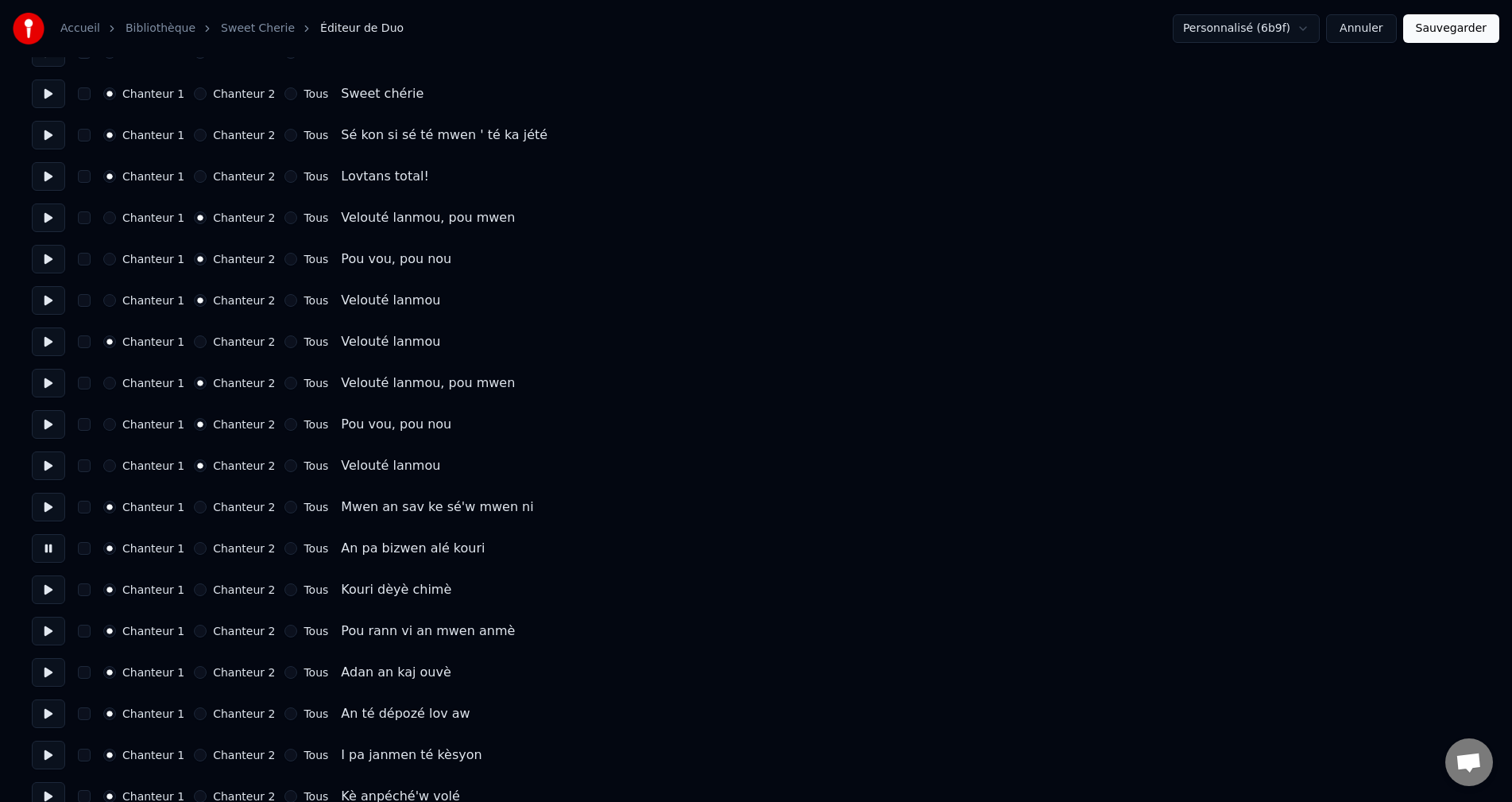
click at [44, 592] on button at bounding box center [49, 590] width 33 height 29
click at [39, 644] on button at bounding box center [49, 631] width 33 height 29
click at [48, 632] on button at bounding box center [49, 631] width 33 height 29
click at [45, 679] on button at bounding box center [49, 672] width 33 height 29
drag, startPoint x: 53, startPoint y: 644, endPoint x: 48, endPoint y: 658, distance: 14.9
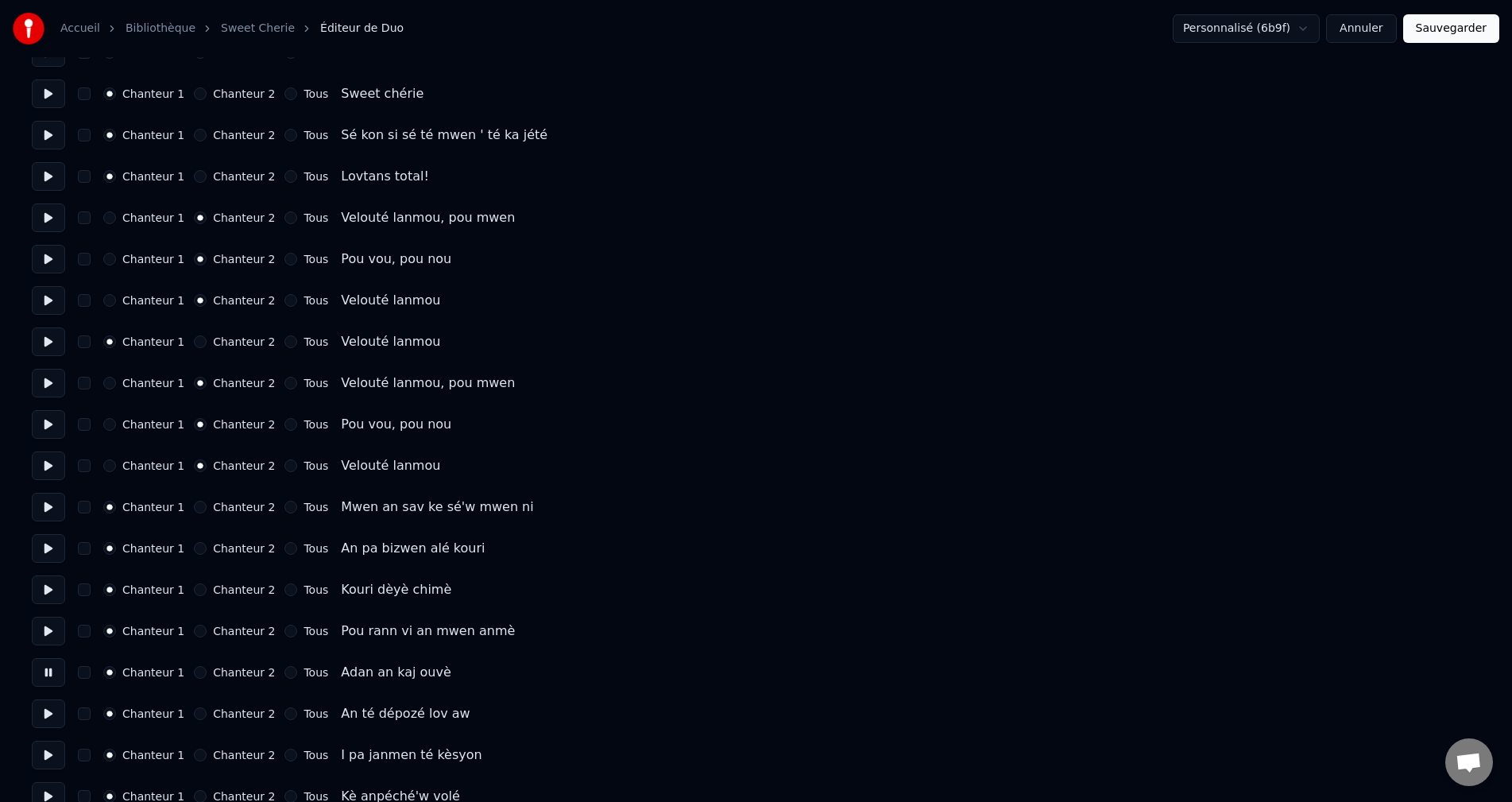
click at [53, 643] on button at bounding box center [49, 631] width 33 height 29
click at [48, 704] on button at bounding box center [49, 714] width 33 height 29
click at [48, 675] on button at bounding box center [49, 672] width 33 height 29
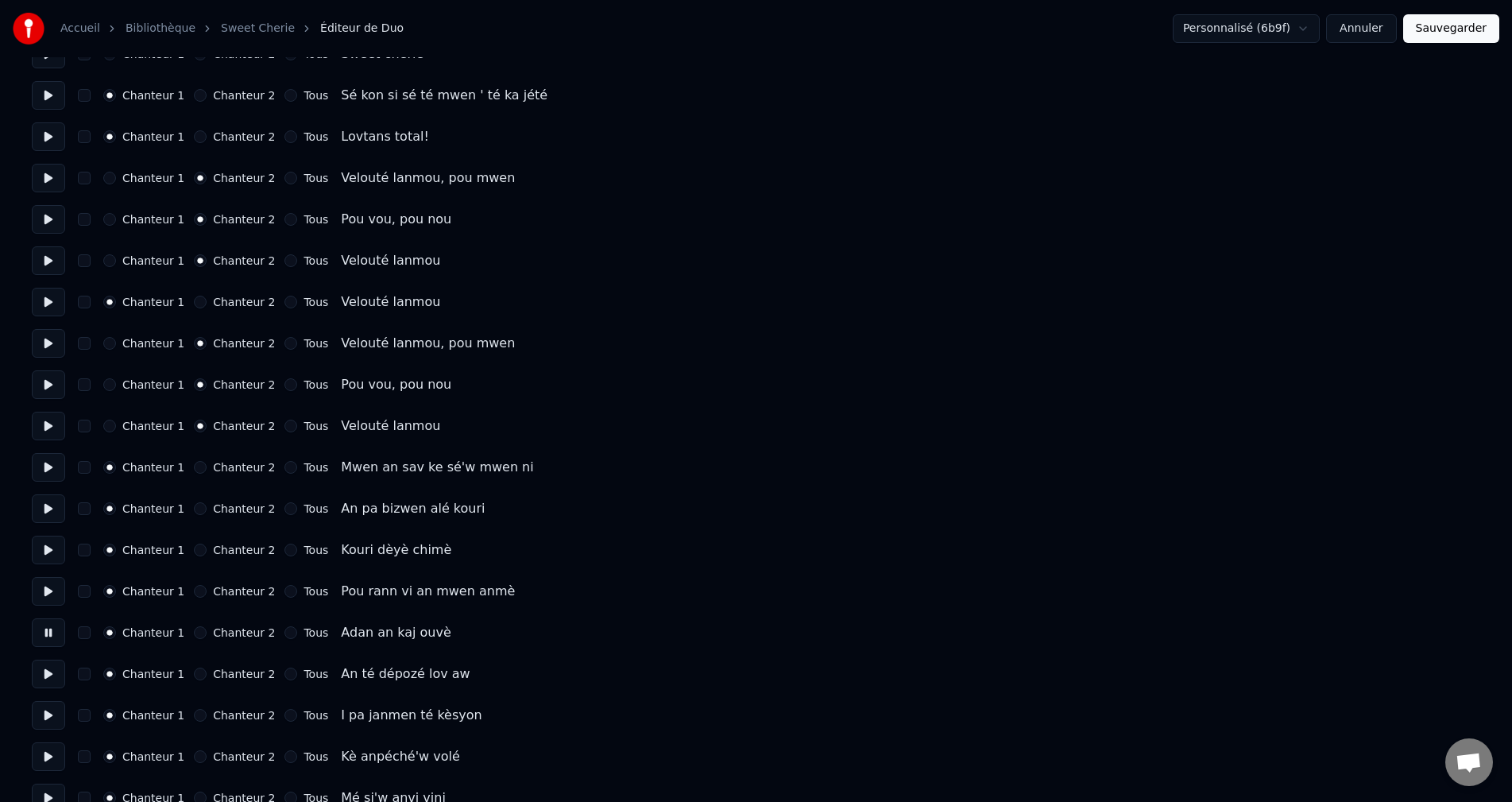
scroll to position [2305, 0]
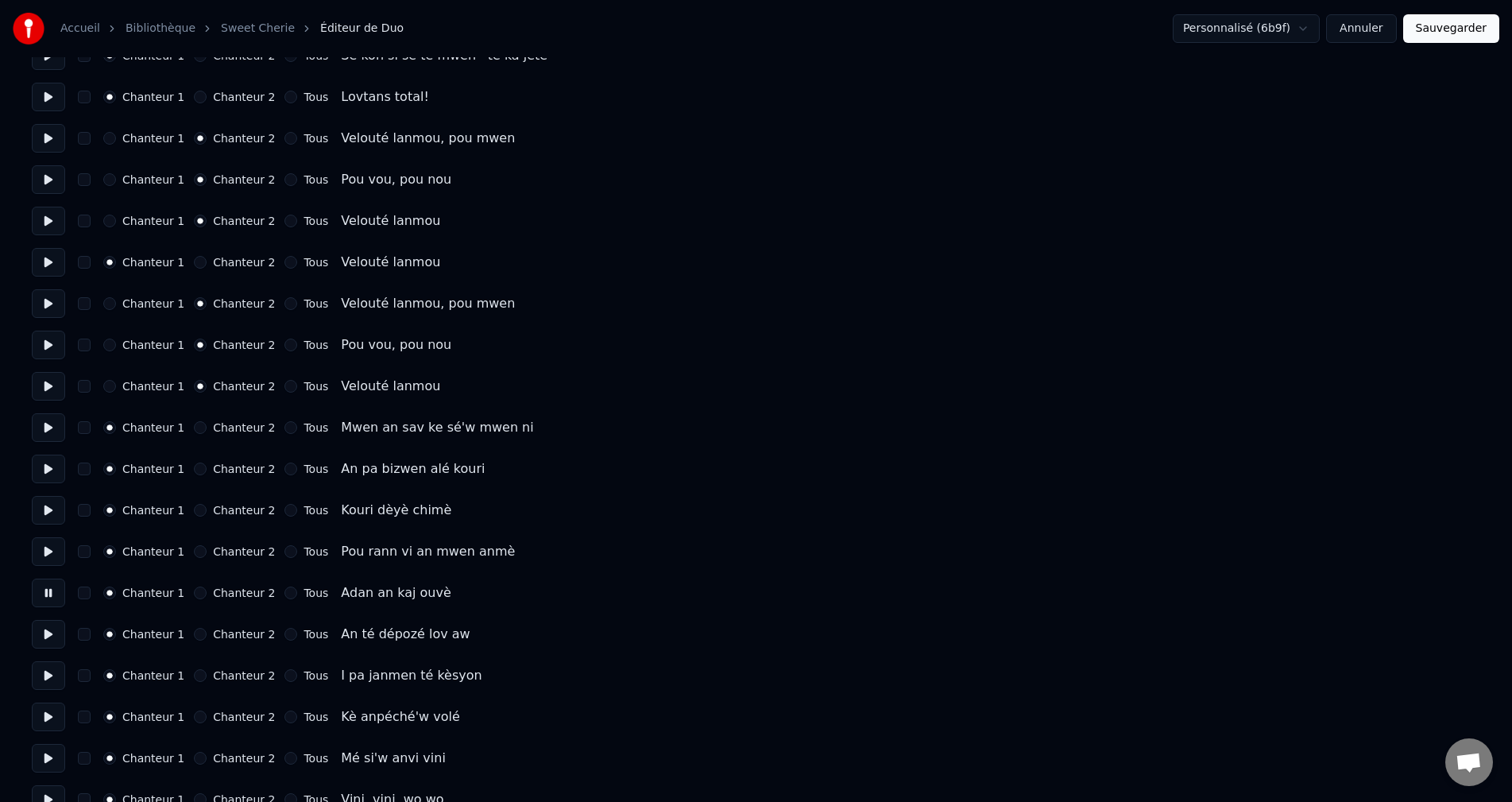
click at [47, 638] on button at bounding box center [49, 634] width 33 height 29
click at [42, 675] on button at bounding box center [49, 675] width 33 height 29
click at [57, 718] on button at bounding box center [49, 717] width 33 height 29
click at [56, 760] on button at bounding box center [49, 758] width 33 height 29
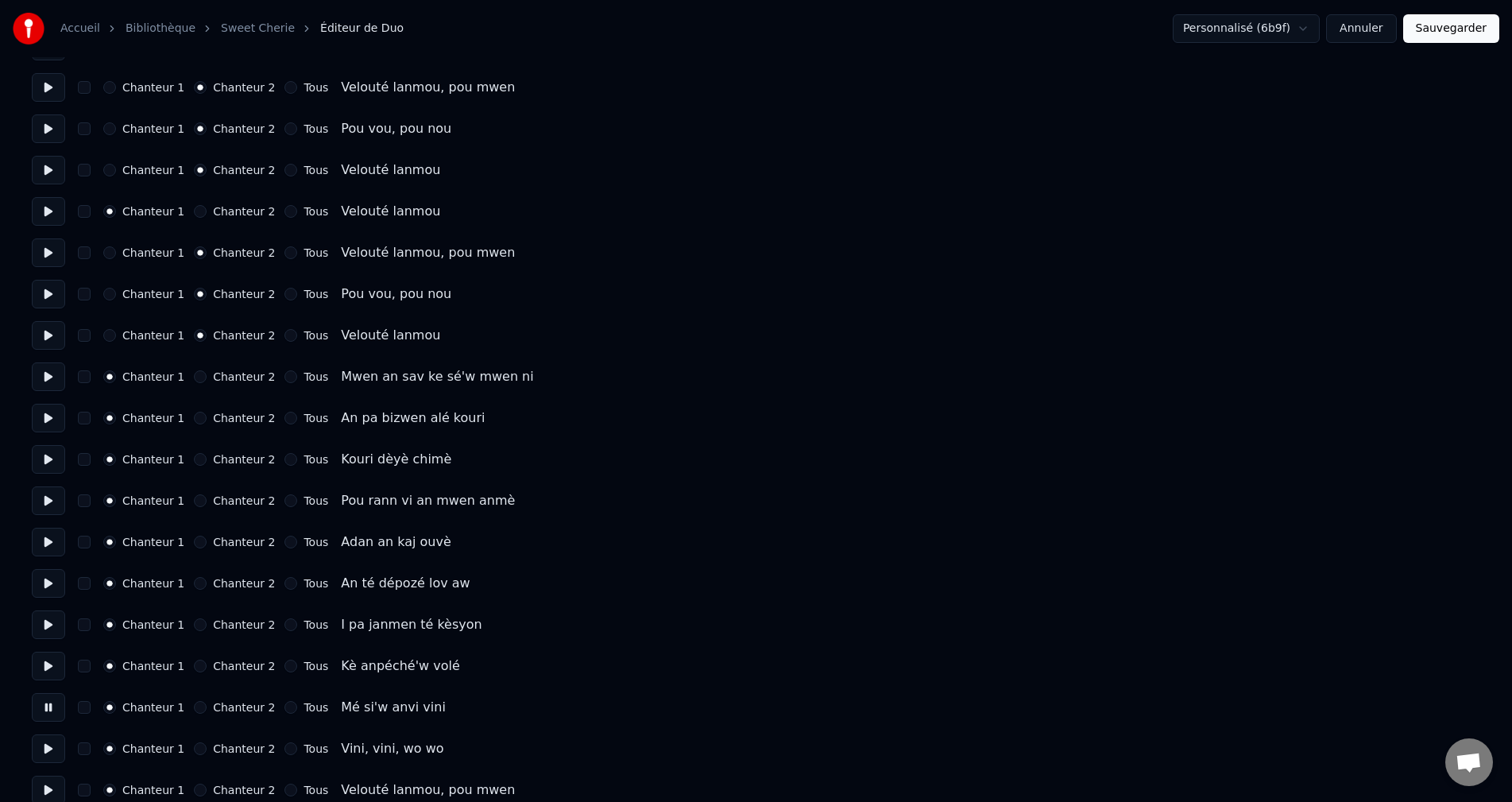
scroll to position [2385, 0]
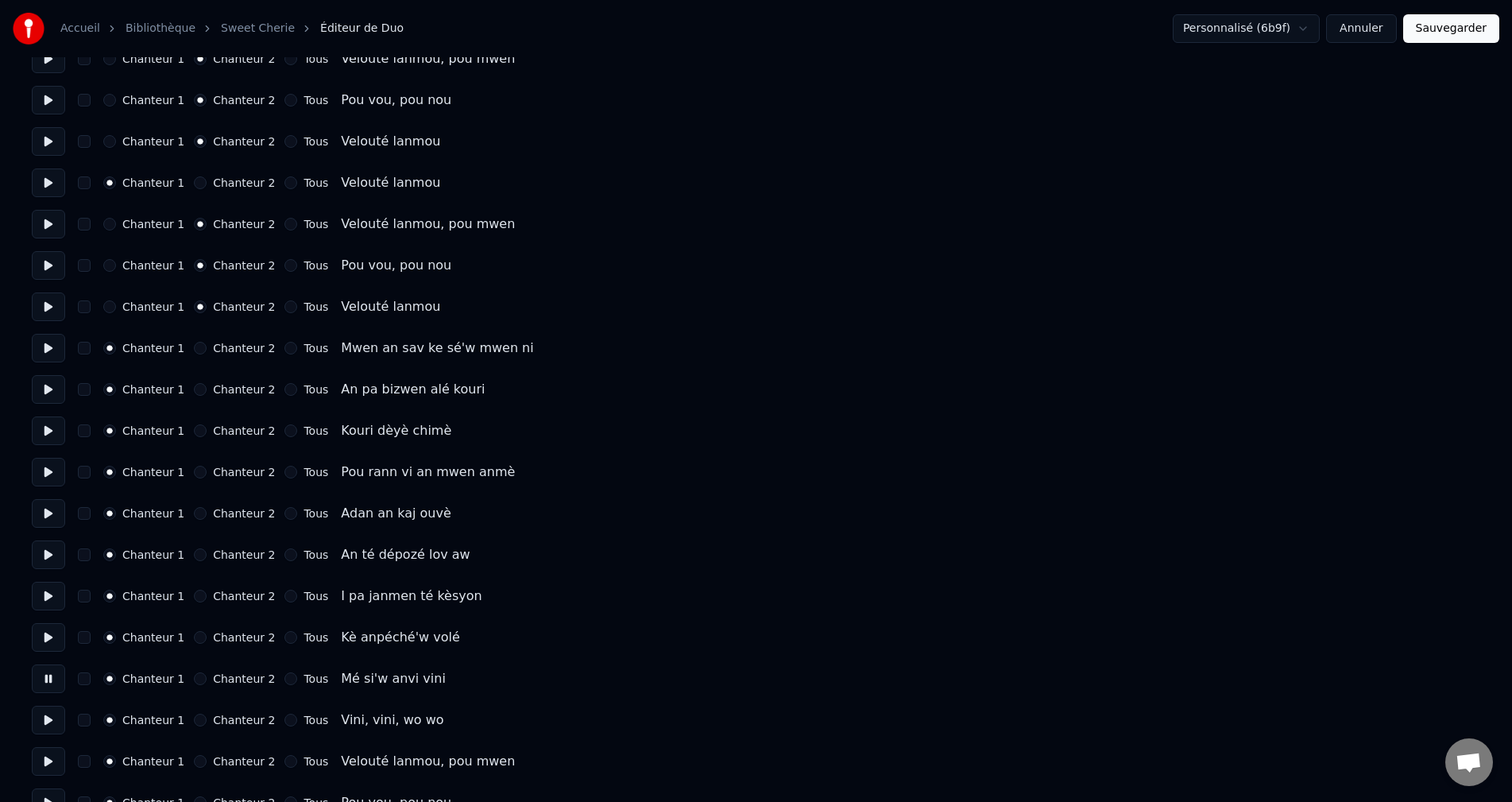
drag, startPoint x: 49, startPoint y: 712, endPoint x: 49, endPoint y: 722, distance: 10.0
click at [49, 714] on button at bounding box center [49, 720] width 33 height 29
click at [54, 755] on button at bounding box center [49, 761] width 33 height 29
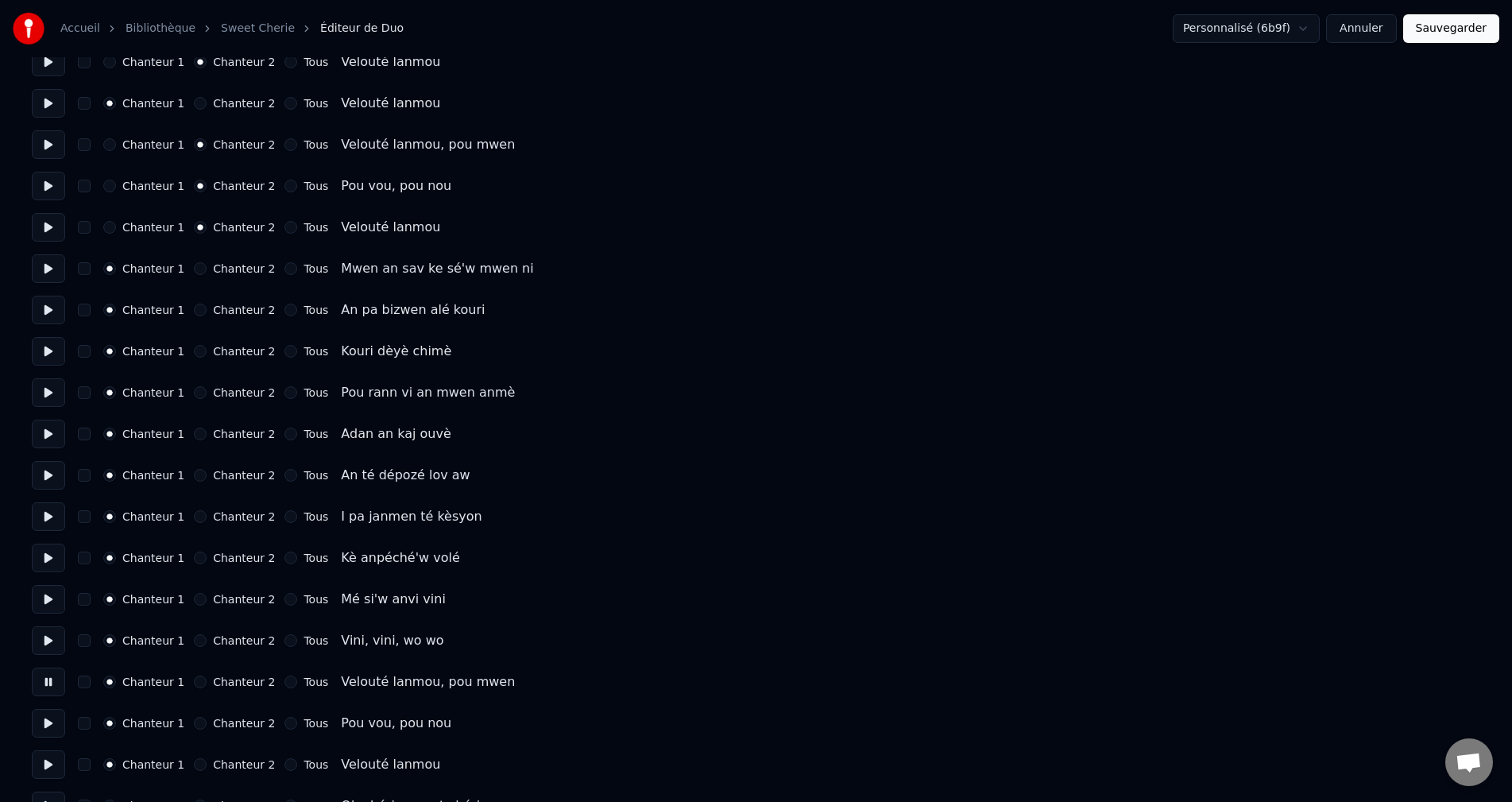
click at [200, 683] on div "Chanteur 2" at bounding box center [235, 682] width 81 height 13
click at [194, 687] on button "Chanteur 2" at bounding box center [200, 682] width 13 height 13
click at [52, 643] on button at bounding box center [49, 640] width 33 height 29
click at [41, 737] on button at bounding box center [49, 723] width 33 height 29
click at [194, 723] on button "Chanteur 2" at bounding box center [200, 723] width 13 height 13
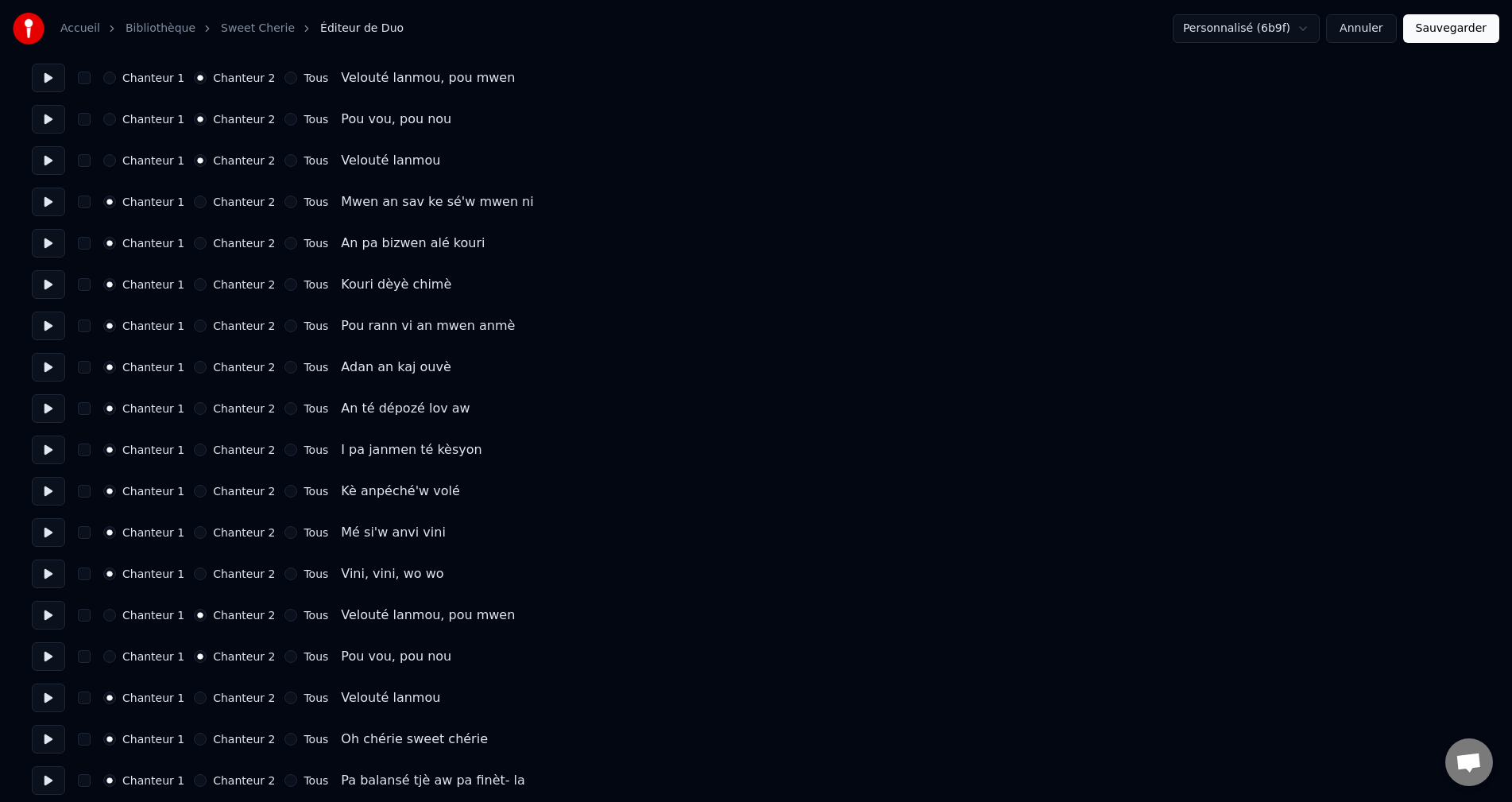
scroll to position [2622, 0]
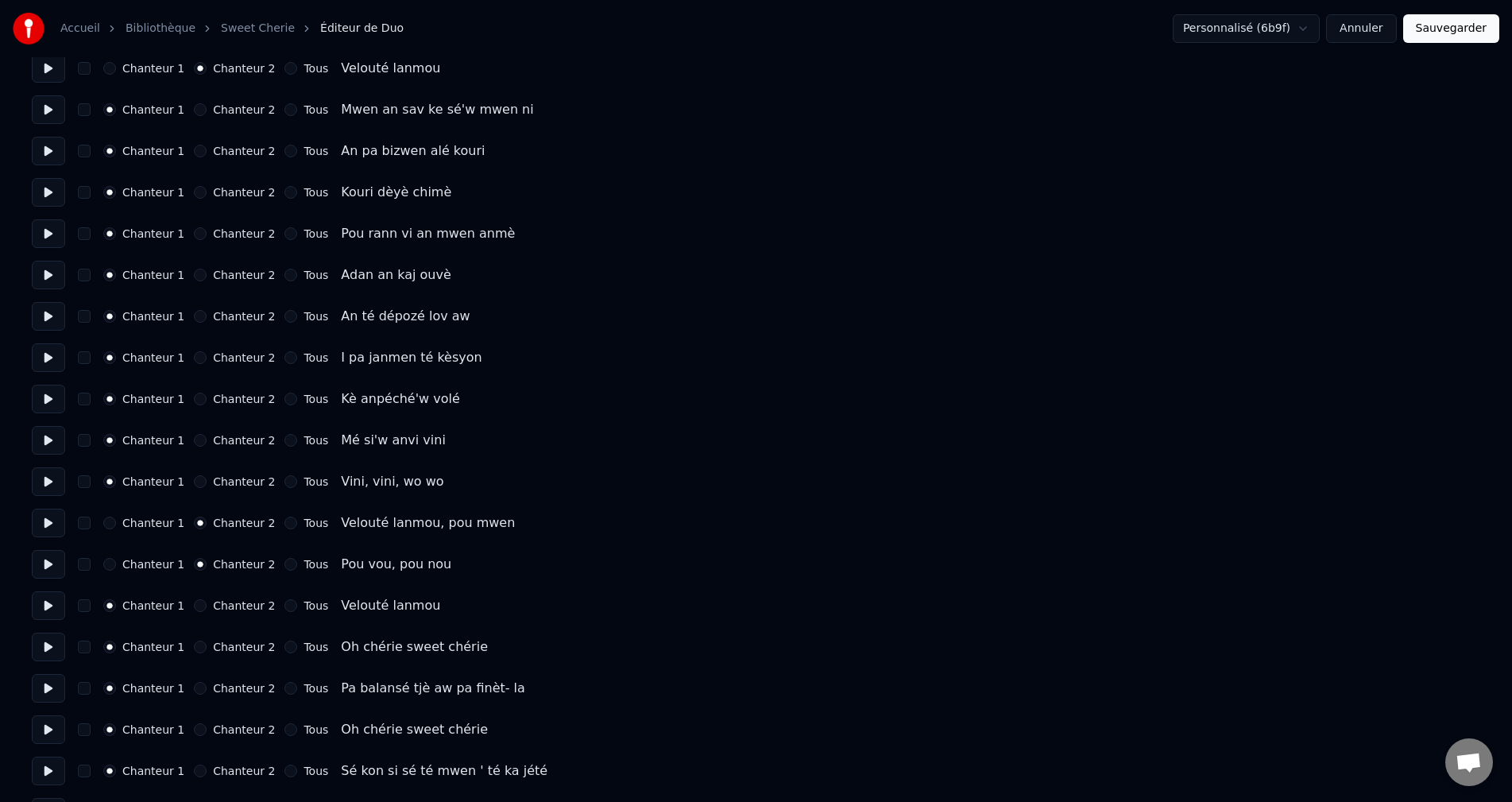
click at [49, 606] on button at bounding box center [49, 605] width 33 height 29
click at [194, 607] on button "Chanteur 2" at bounding box center [200, 605] width 13 height 13
click at [60, 641] on button at bounding box center [49, 647] width 33 height 29
click at [45, 690] on button at bounding box center [49, 688] width 33 height 29
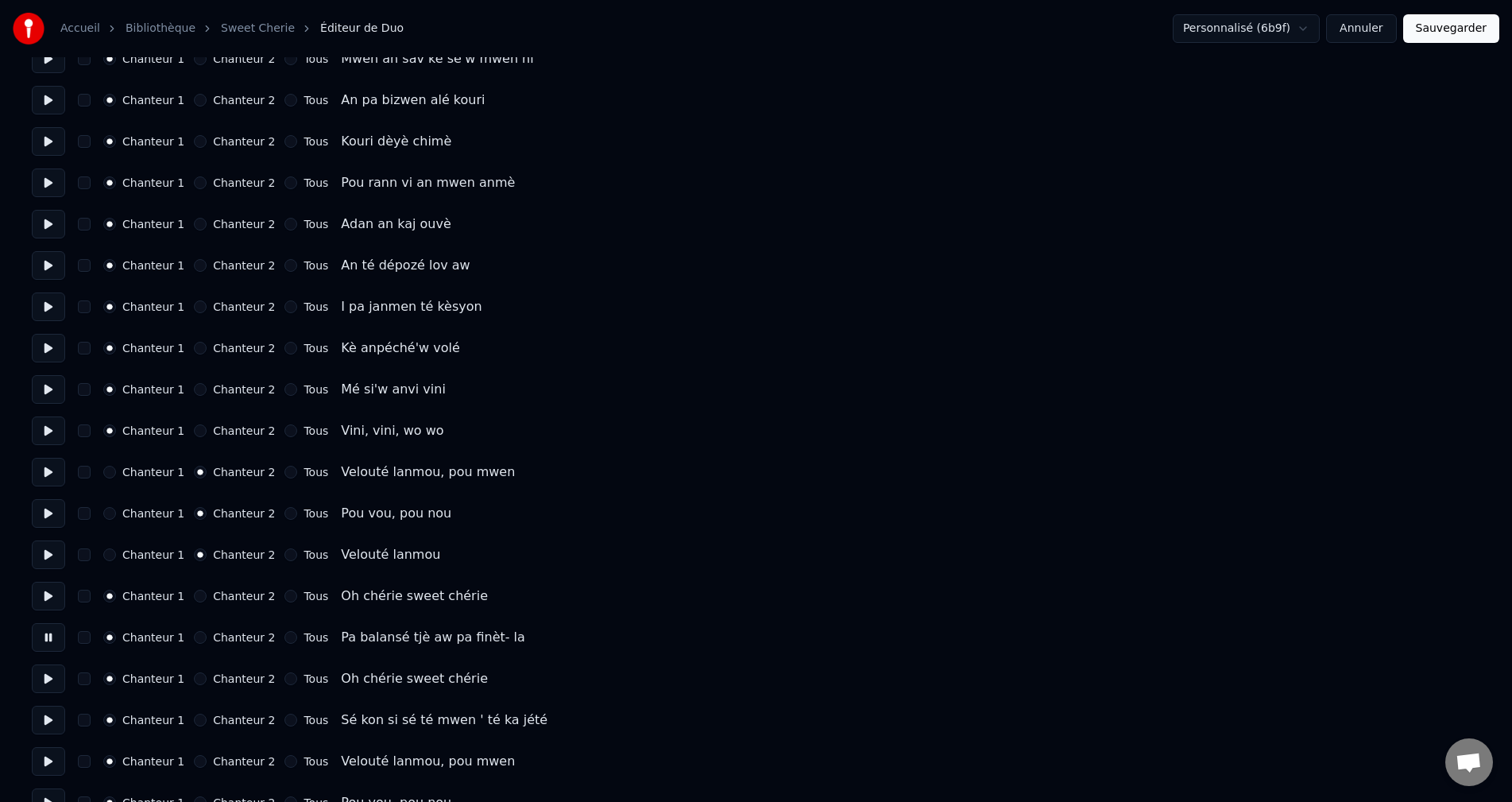
scroll to position [2702, 0]
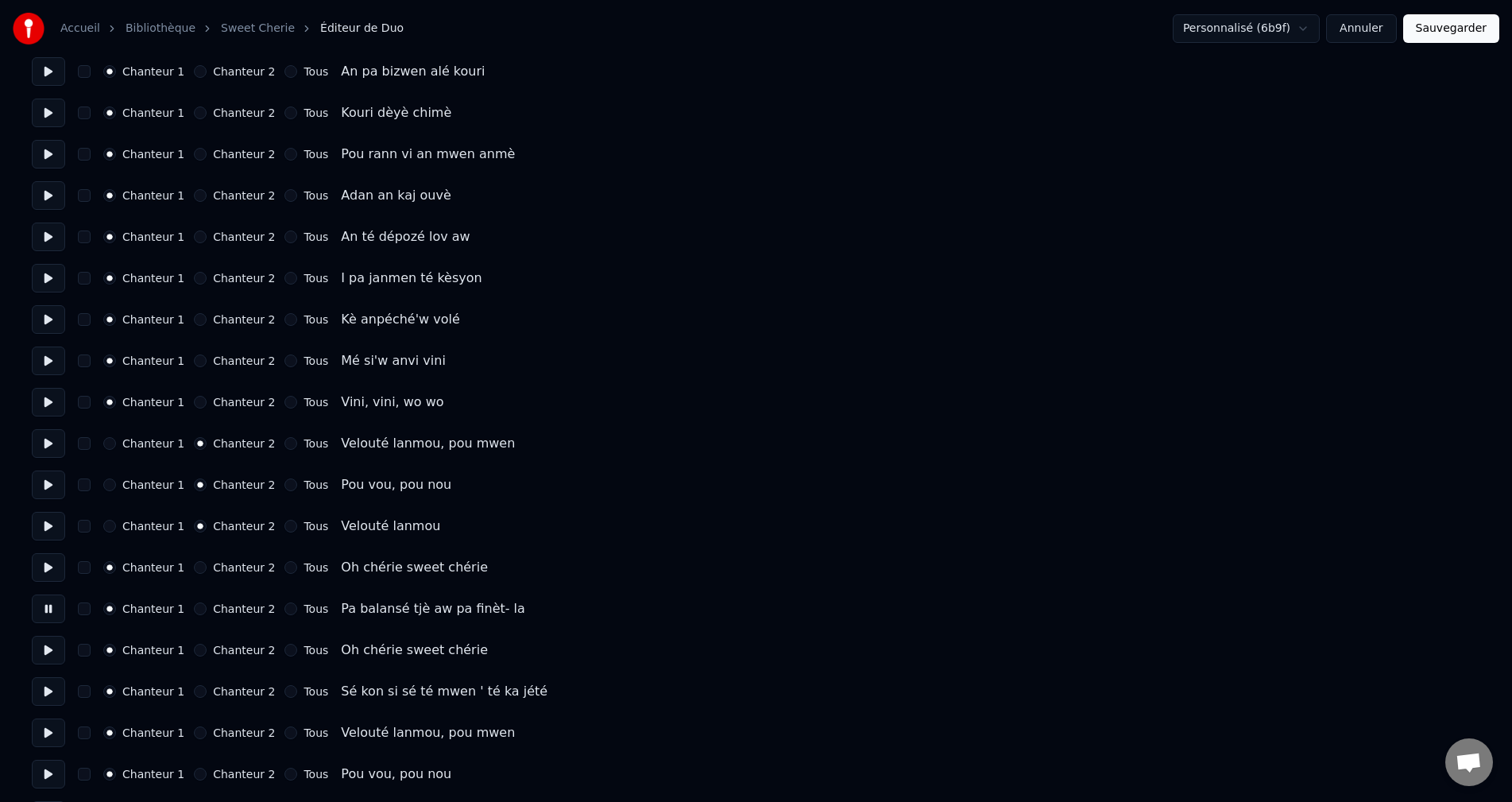
click at [46, 643] on button at bounding box center [49, 650] width 33 height 29
click at [44, 691] on button at bounding box center [49, 691] width 33 height 29
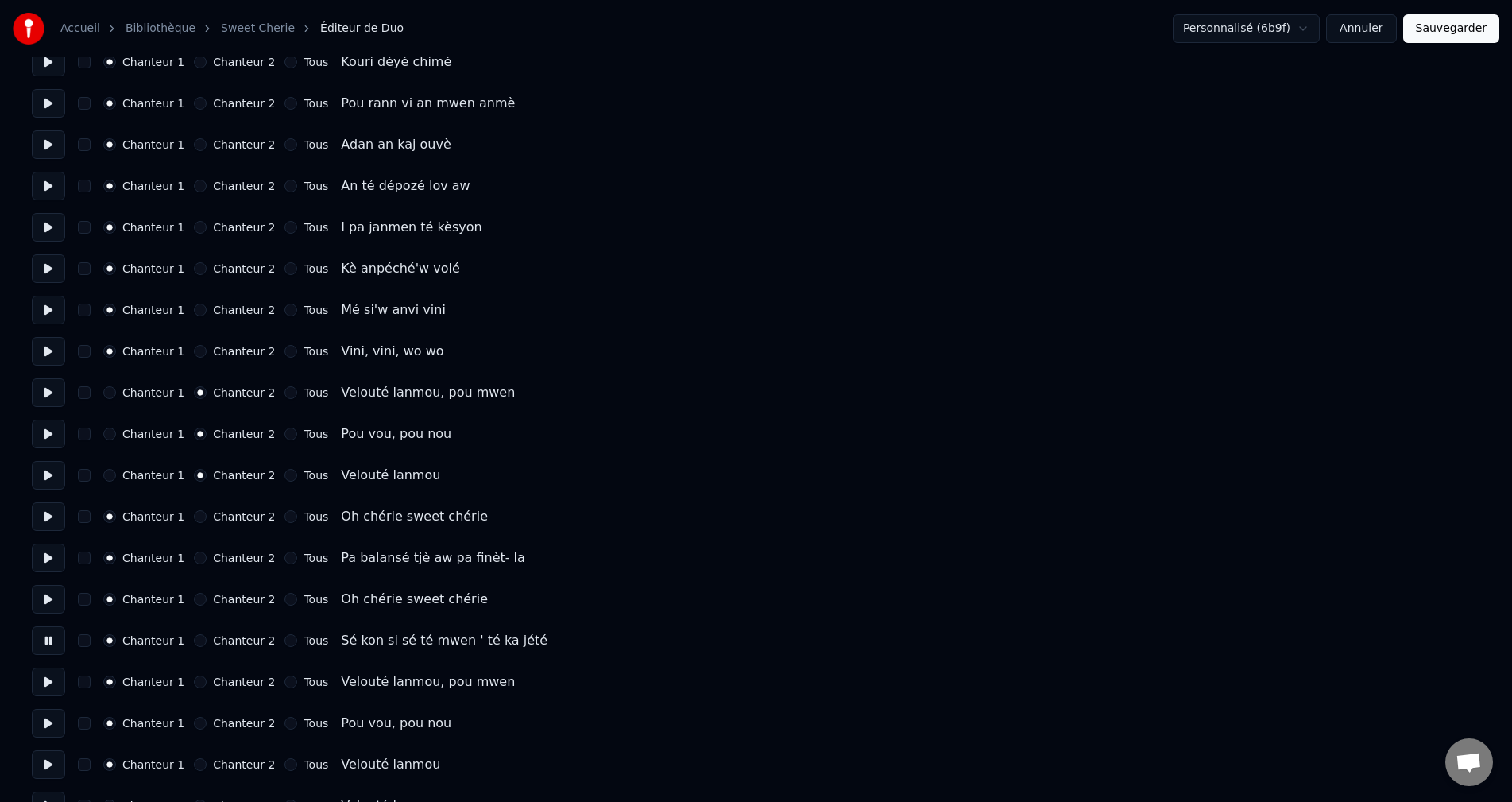
scroll to position [2782, 0]
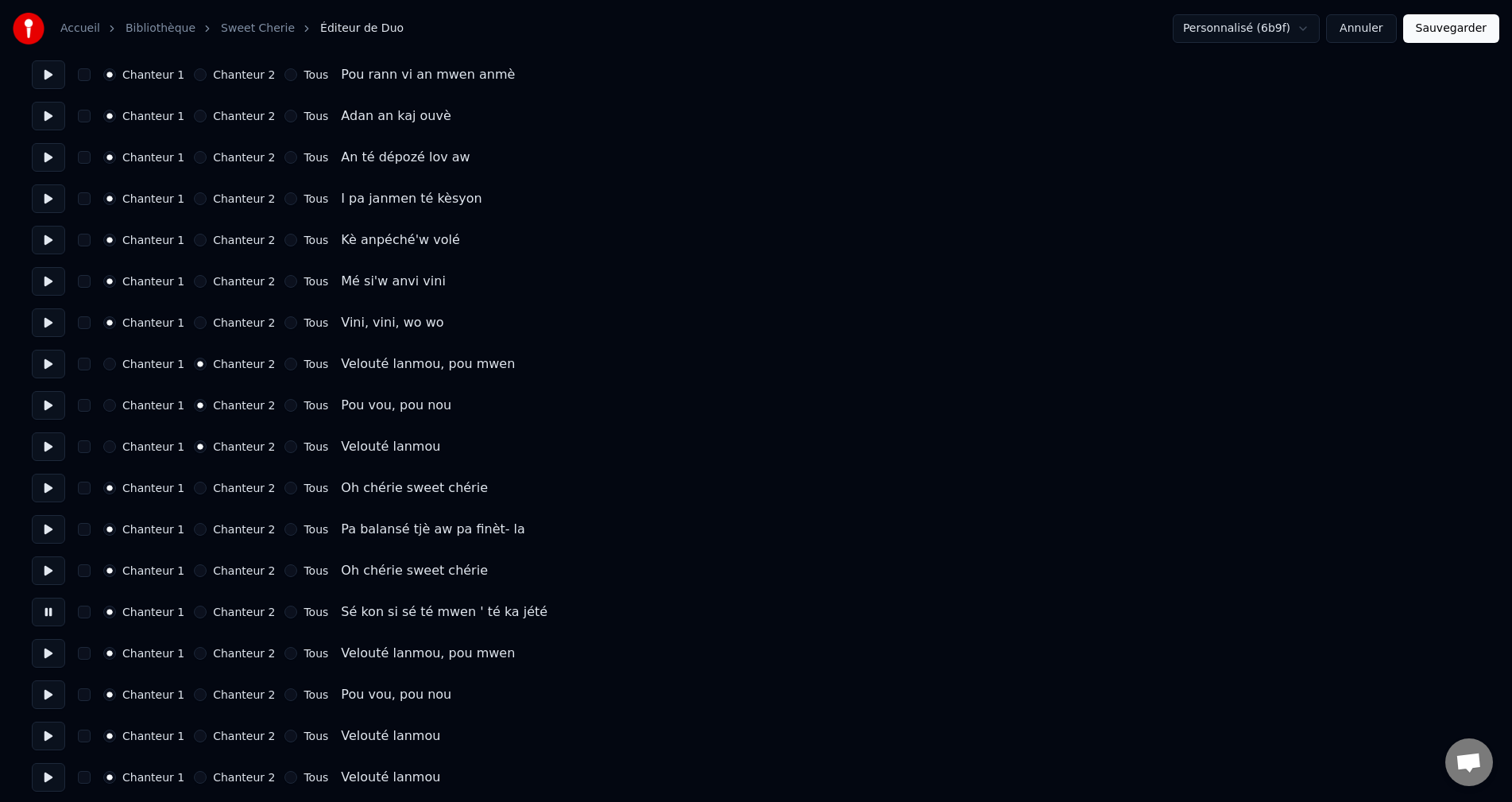
drag, startPoint x: 45, startPoint y: 676, endPoint x: 45, endPoint y: 667, distance: 9.0
click at [47, 658] on button at bounding box center [49, 653] width 33 height 29
click at [194, 657] on button "Chanteur 2" at bounding box center [200, 653] width 13 height 13
click at [52, 695] on button at bounding box center [49, 695] width 33 height 29
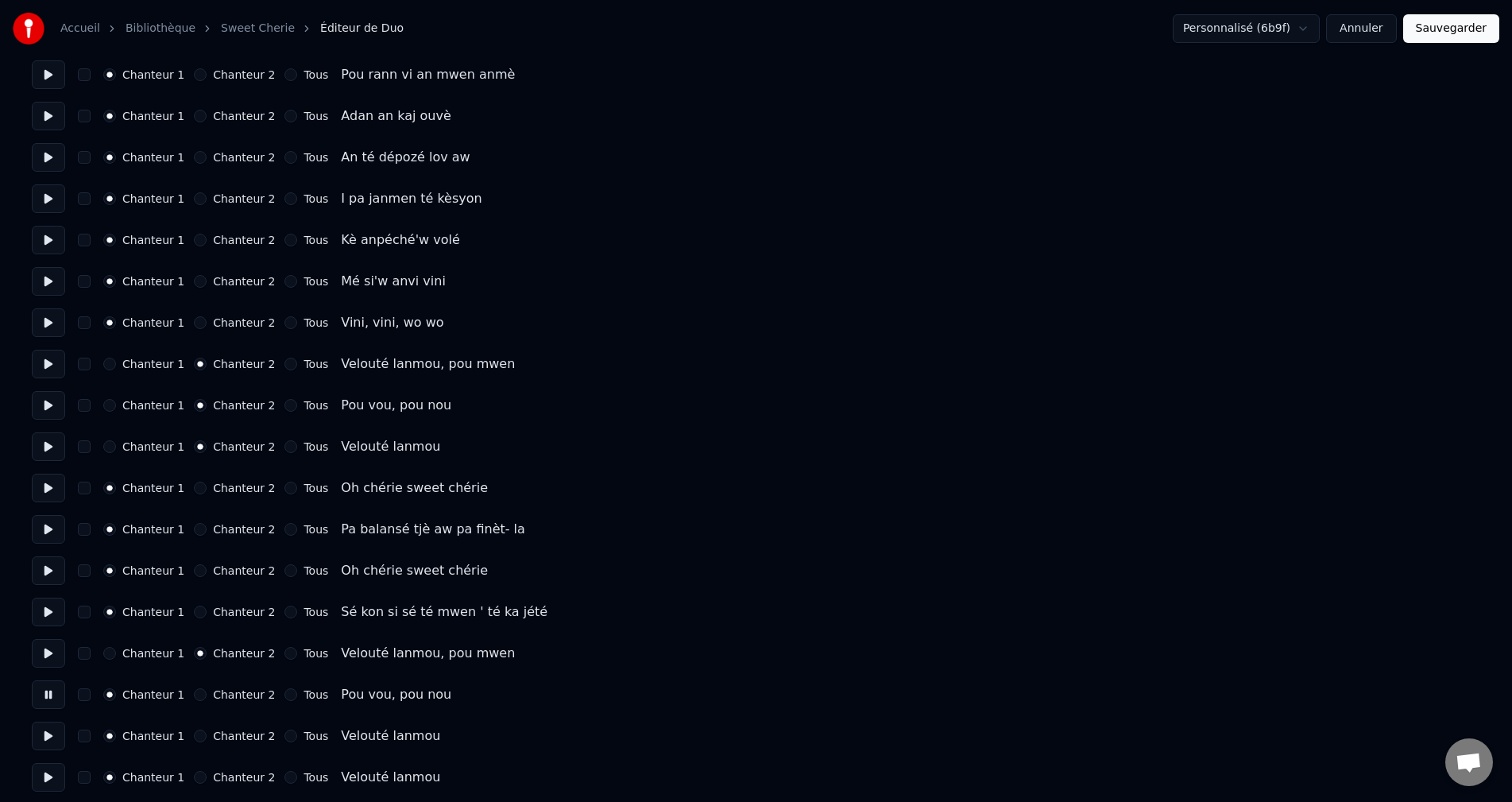
click at [194, 695] on button "Chanteur 2" at bounding box center [200, 695] width 13 height 13
click at [56, 738] on button at bounding box center [49, 736] width 33 height 29
click at [194, 738] on button "Chanteur 2" at bounding box center [200, 736] width 13 height 13
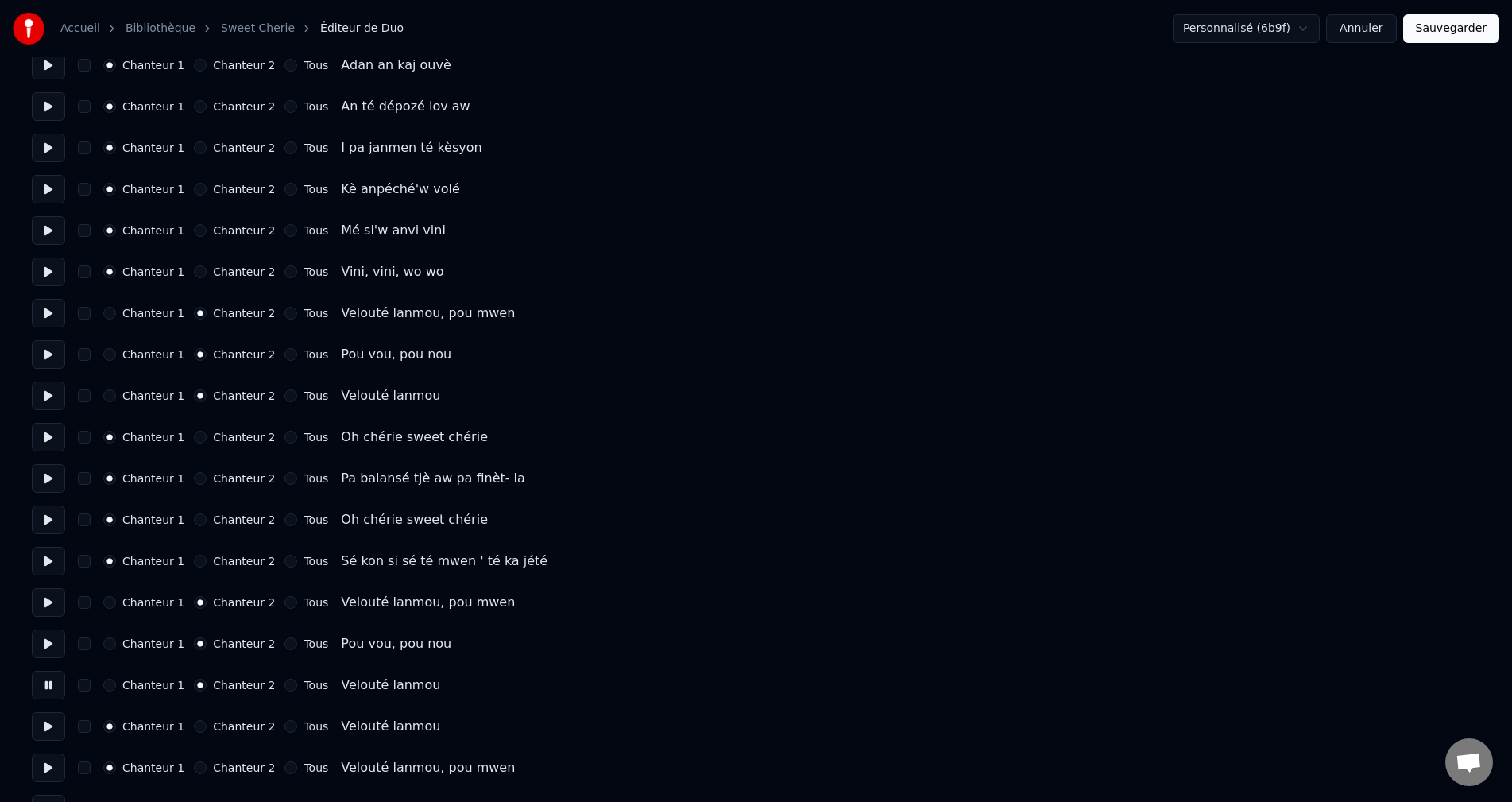
scroll to position [2861, 0]
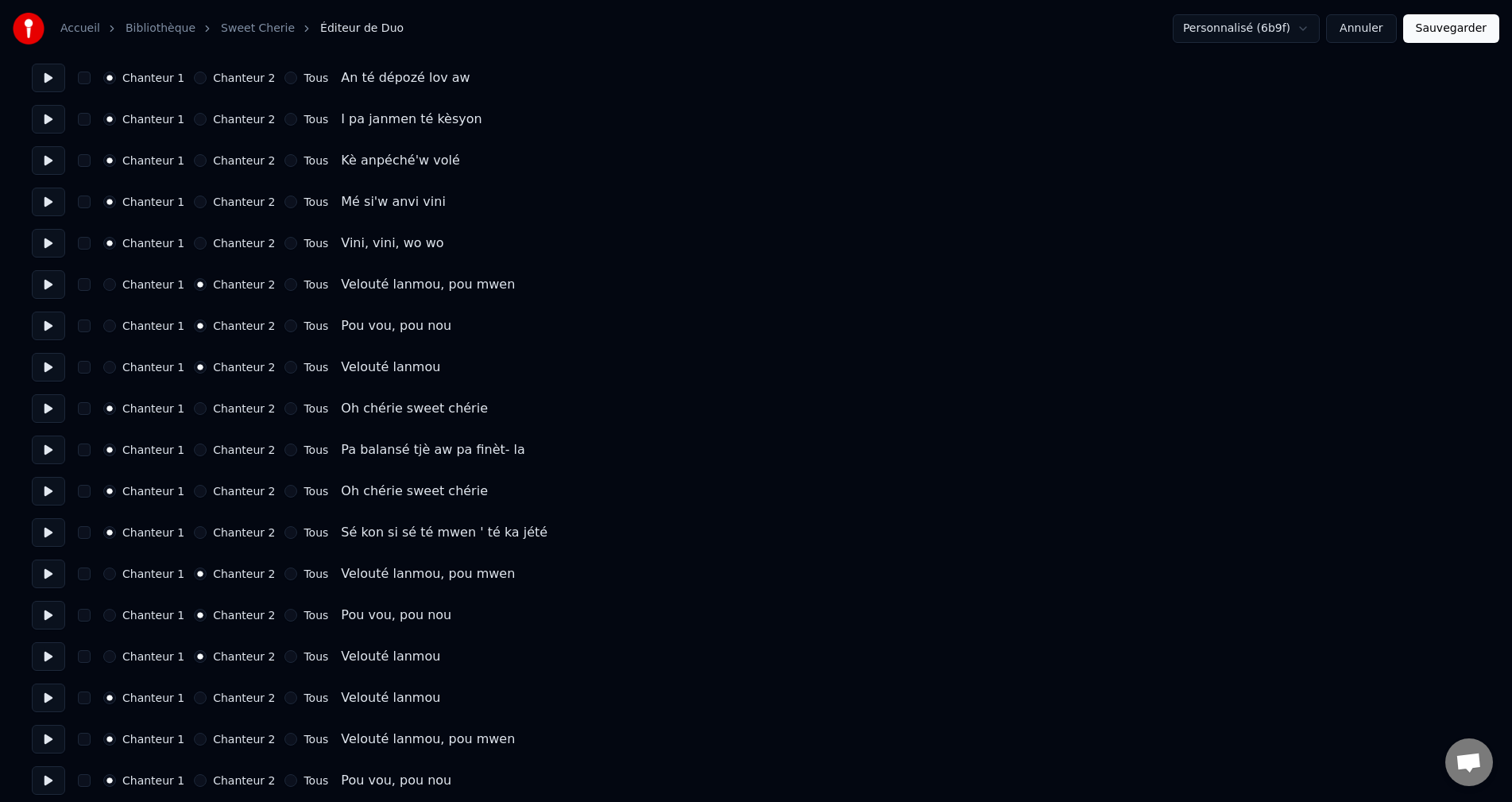
click at [39, 695] on button at bounding box center [49, 698] width 33 height 29
click at [194, 699] on button "Chanteur 2" at bounding box center [200, 698] width 13 height 13
click at [42, 656] on button at bounding box center [49, 656] width 33 height 29
click at [50, 615] on button at bounding box center [49, 615] width 33 height 29
click at [46, 569] on button at bounding box center [49, 574] width 33 height 29
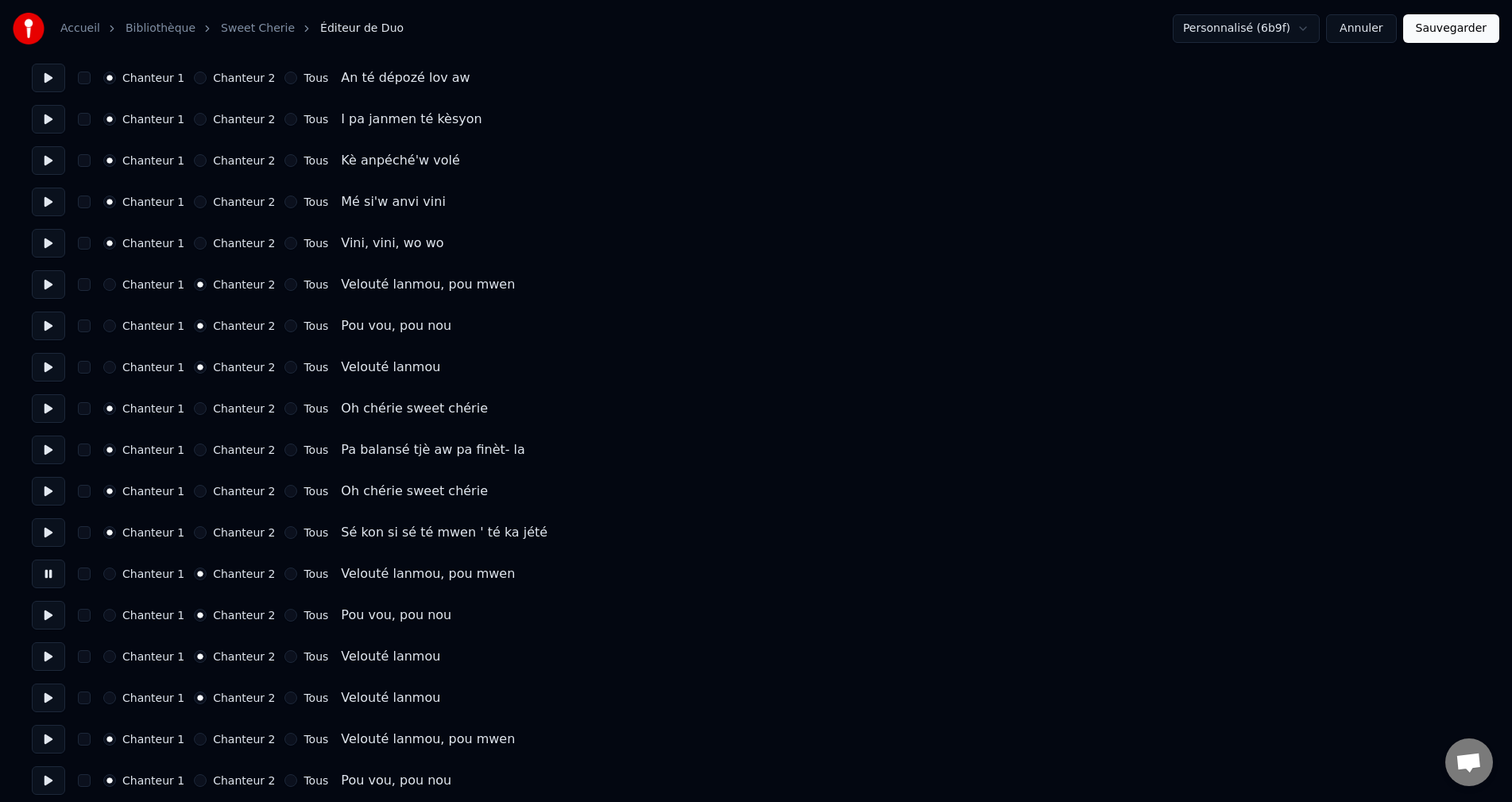
click at [44, 624] on button at bounding box center [49, 615] width 33 height 29
drag, startPoint x: 42, startPoint y: 664, endPoint x: 47, endPoint y: 675, distance: 12.1
click at [42, 666] on button at bounding box center [49, 656] width 33 height 29
click at [54, 706] on button at bounding box center [49, 698] width 33 height 29
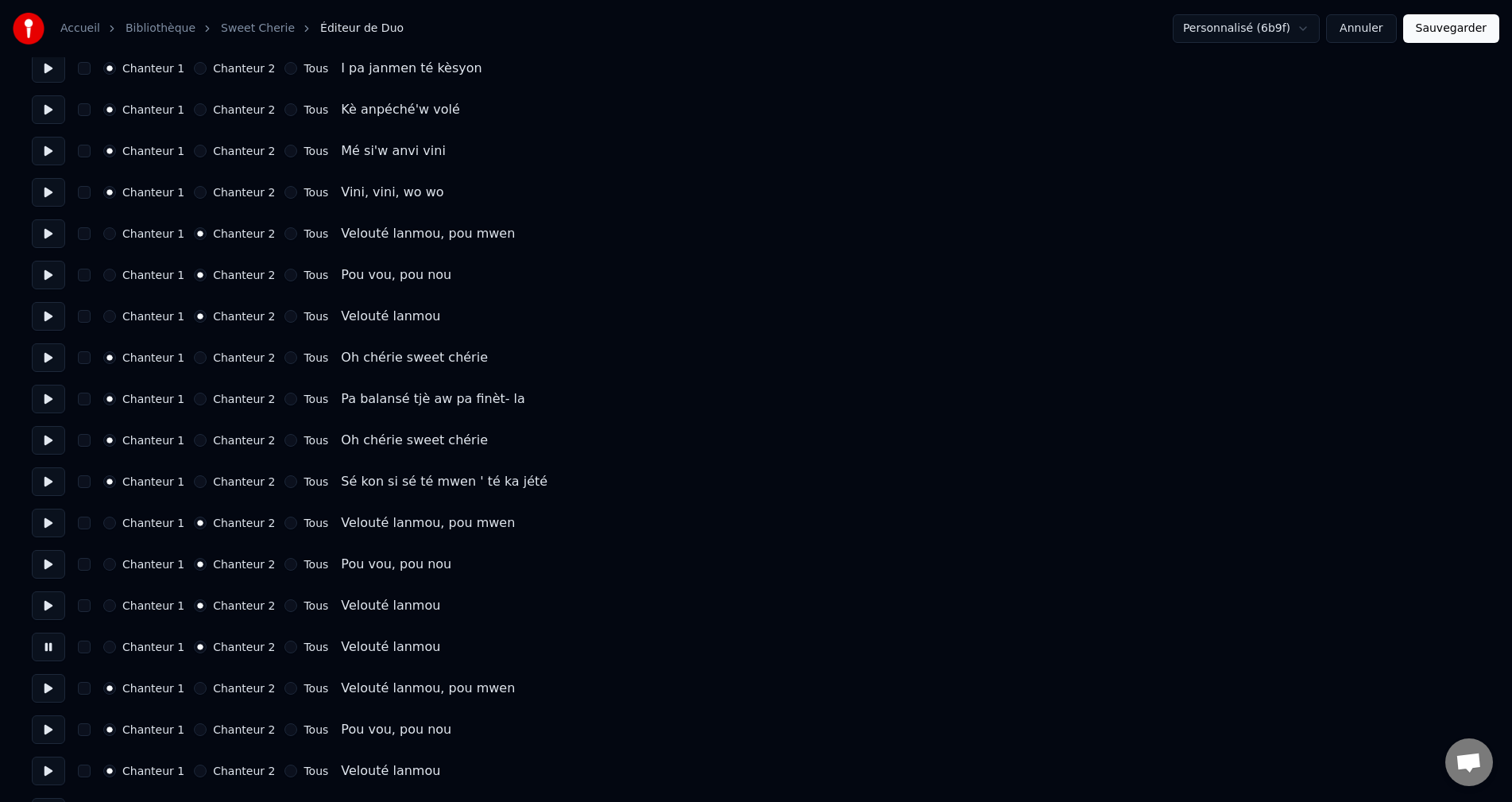
scroll to position [2941, 0]
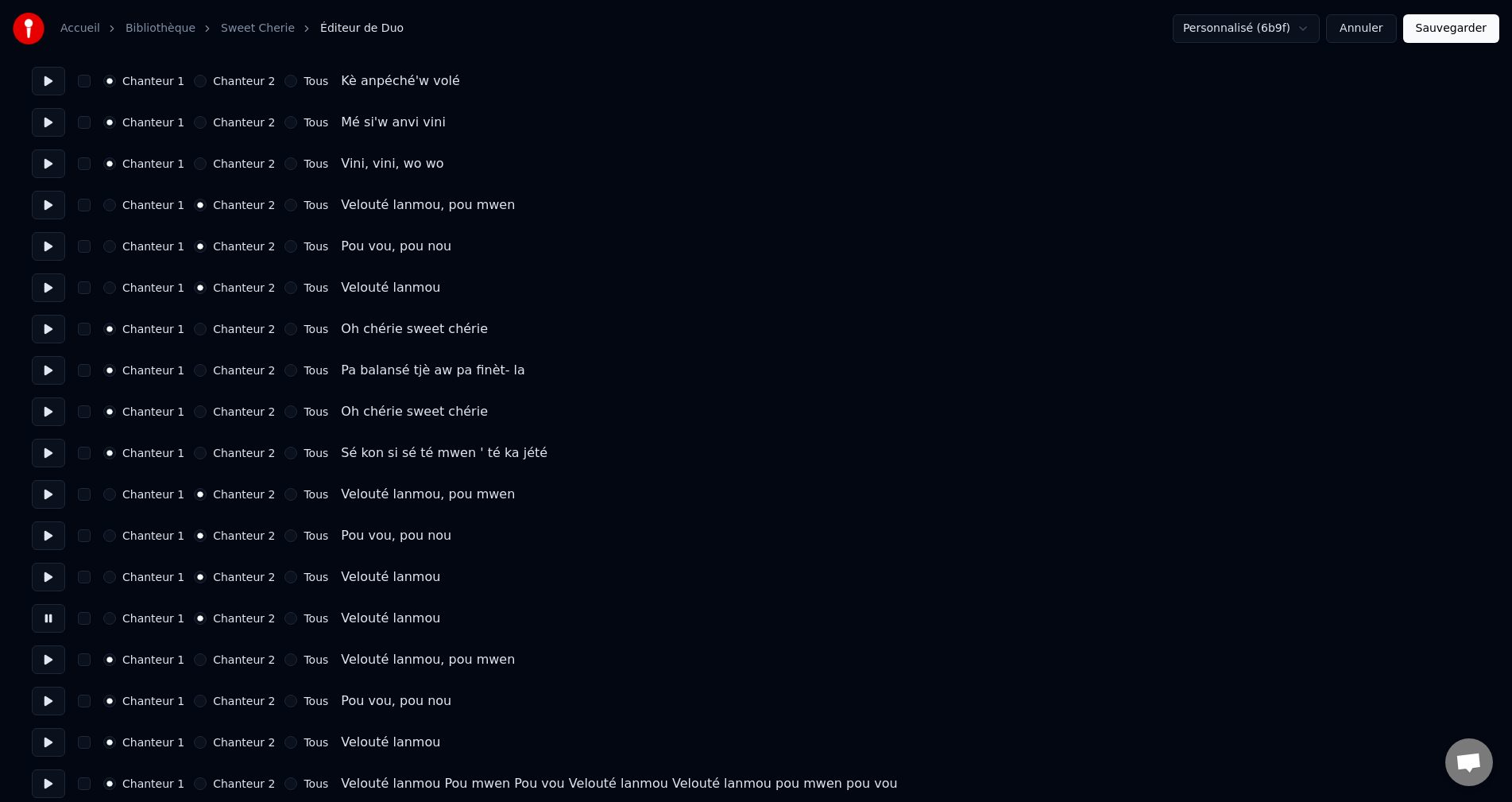
drag, startPoint x: 46, startPoint y: 660, endPoint x: 56, endPoint y: 657, distance: 10.4
click at [48, 658] on button at bounding box center [49, 660] width 33 height 29
click at [194, 663] on button "Chanteur 2" at bounding box center [200, 660] width 13 height 13
click at [42, 700] on button at bounding box center [49, 701] width 33 height 29
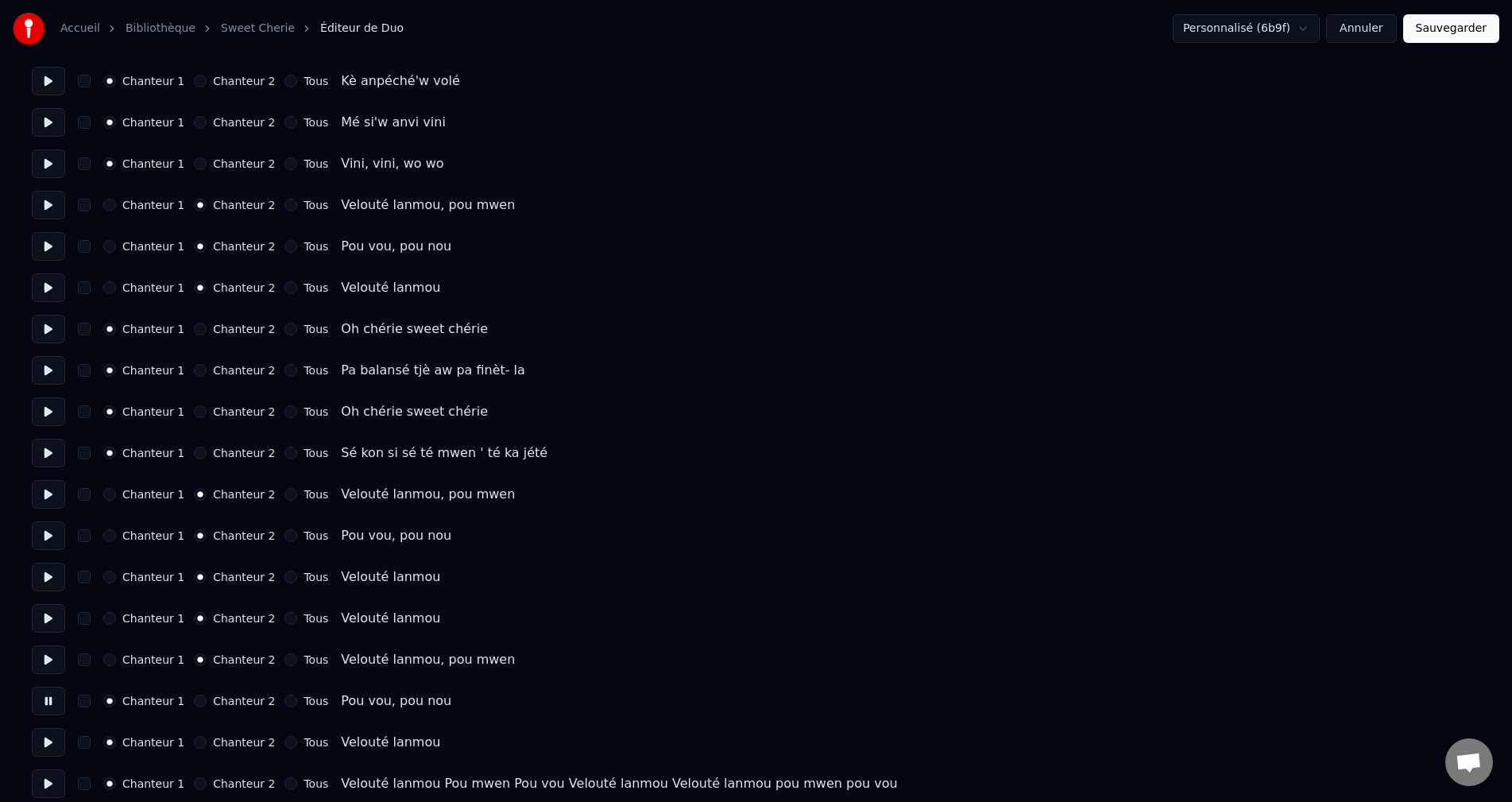
drag, startPoint x: 196, startPoint y: 701, endPoint x: 187, endPoint y: 703, distance: 9.2
click at [195, 701] on button "Chanteur 2" at bounding box center [200, 701] width 13 height 13
click at [55, 745] on button at bounding box center [49, 742] width 33 height 29
click at [196, 741] on button "Chanteur 2" at bounding box center [200, 742] width 13 height 13
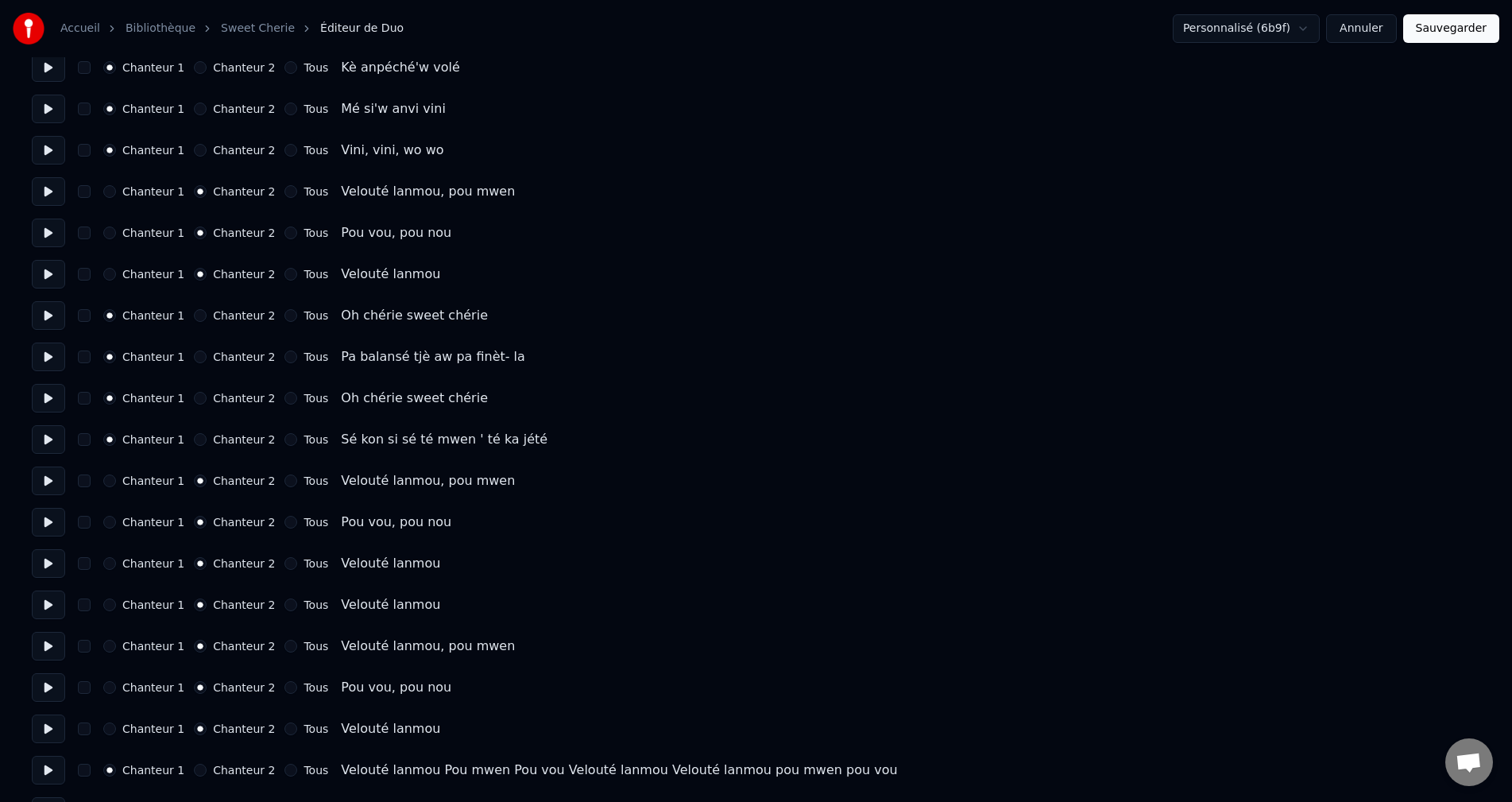
scroll to position [2994, 0]
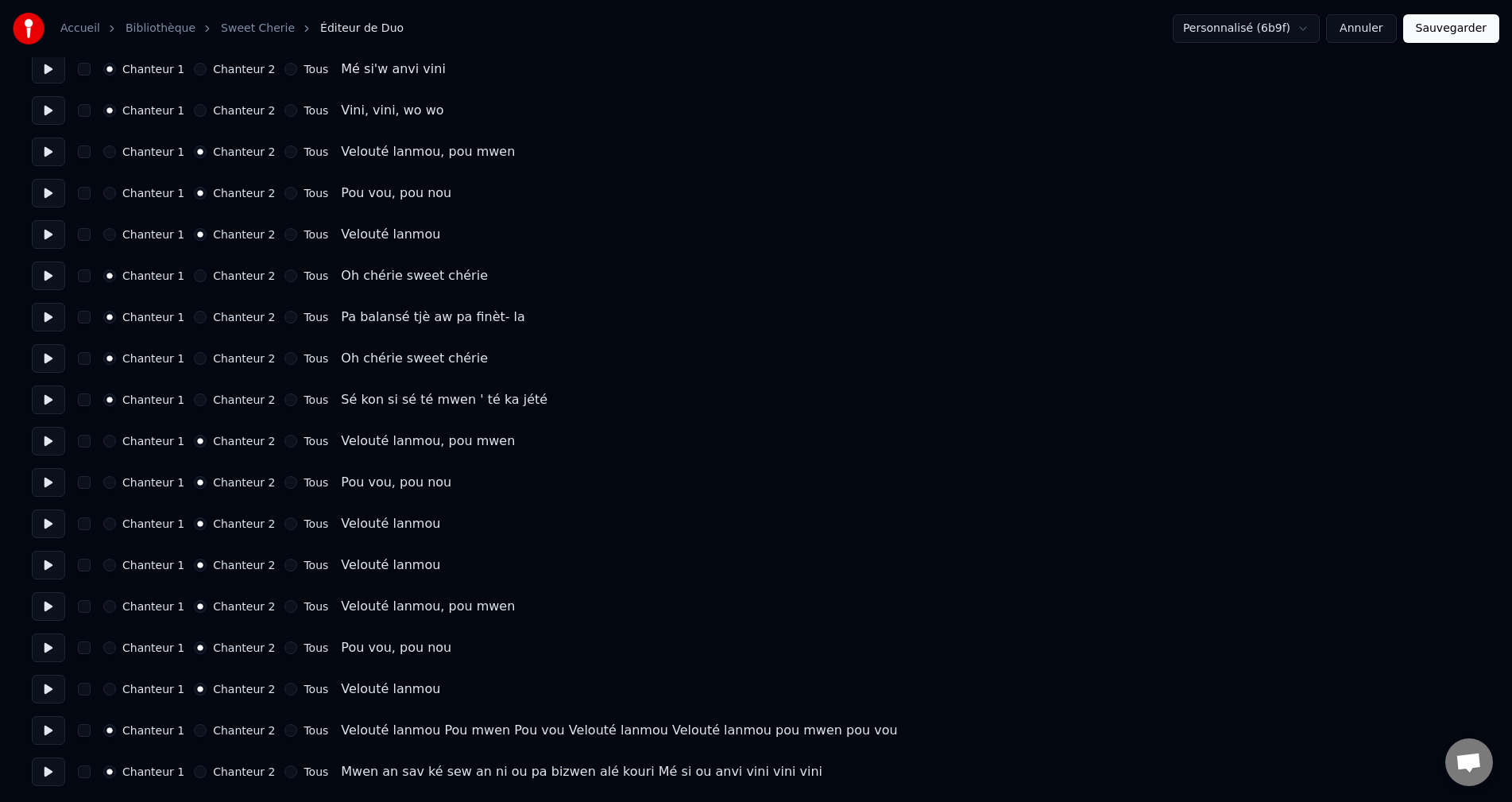
click at [45, 726] on button at bounding box center [49, 730] width 33 height 29
click at [196, 730] on button "Chanteur 2" at bounding box center [200, 730] width 13 height 13
click at [1449, 37] on button "Sauvegarder" at bounding box center [1451, 29] width 96 height 29
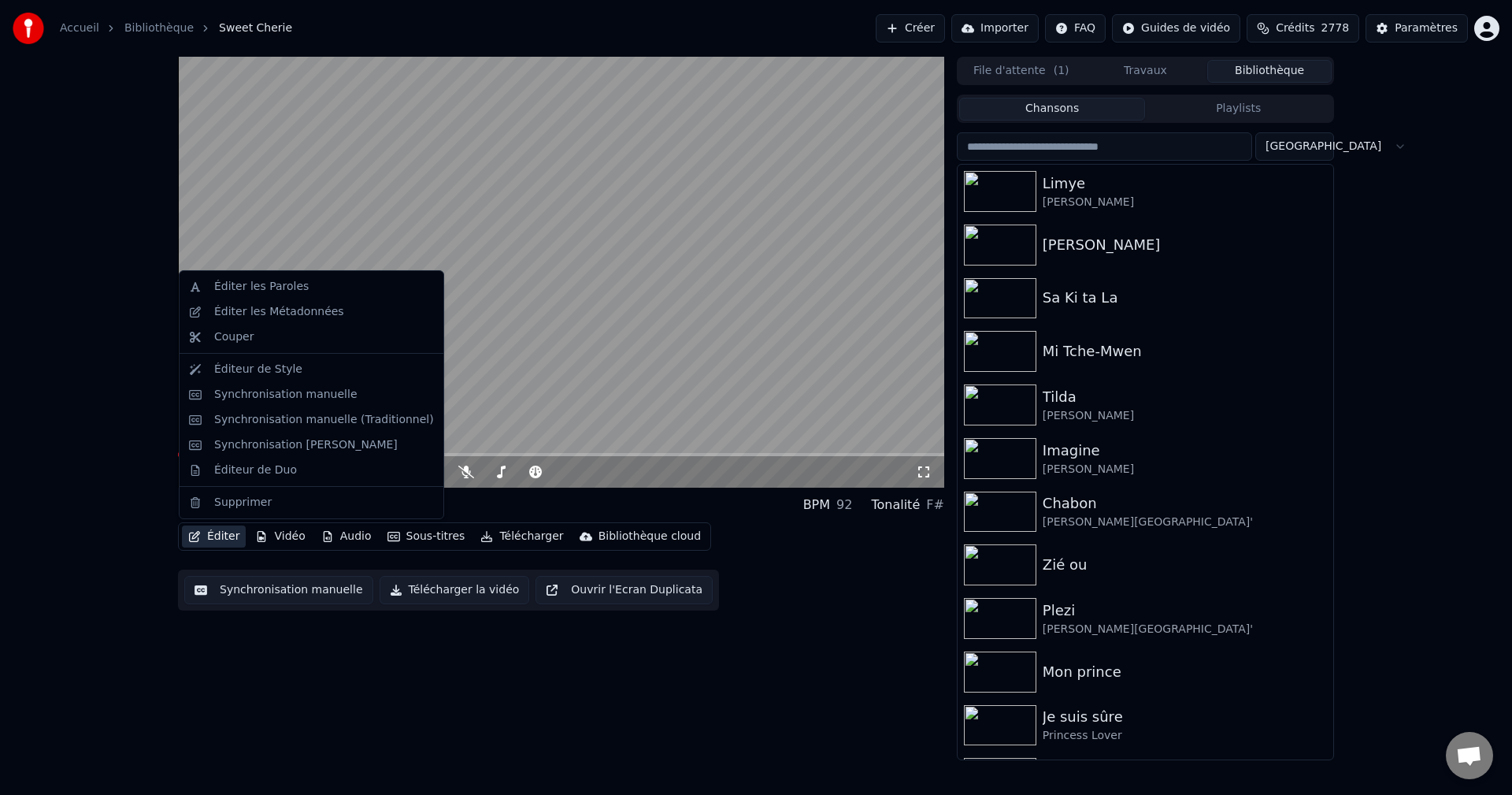
click at [218, 542] on button "Éditer" at bounding box center [214, 536] width 64 height 22
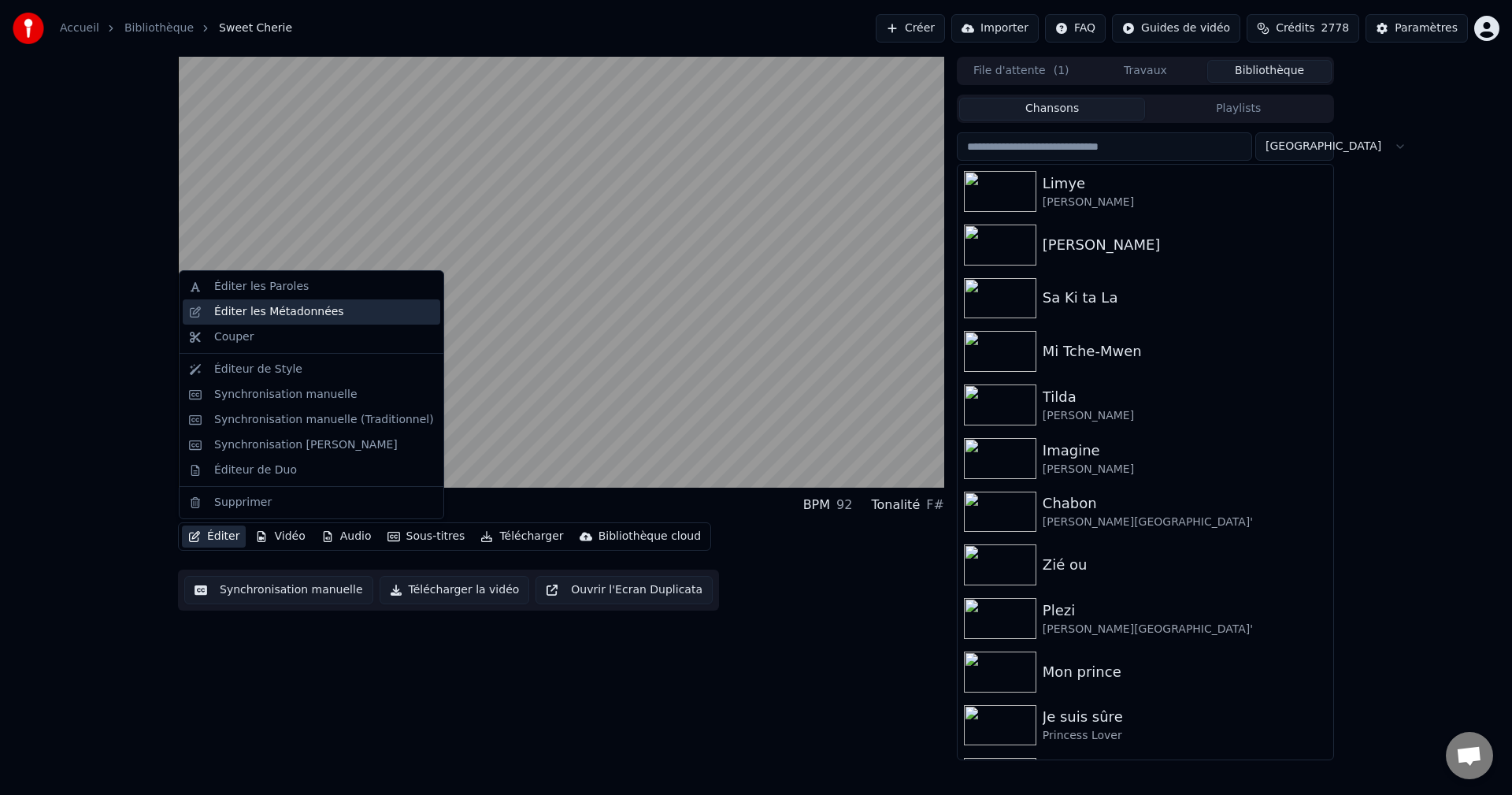
click at [311, 309] on div "Éditer les Métadonnées" at bounding box center [279, 312] width 130 height 16
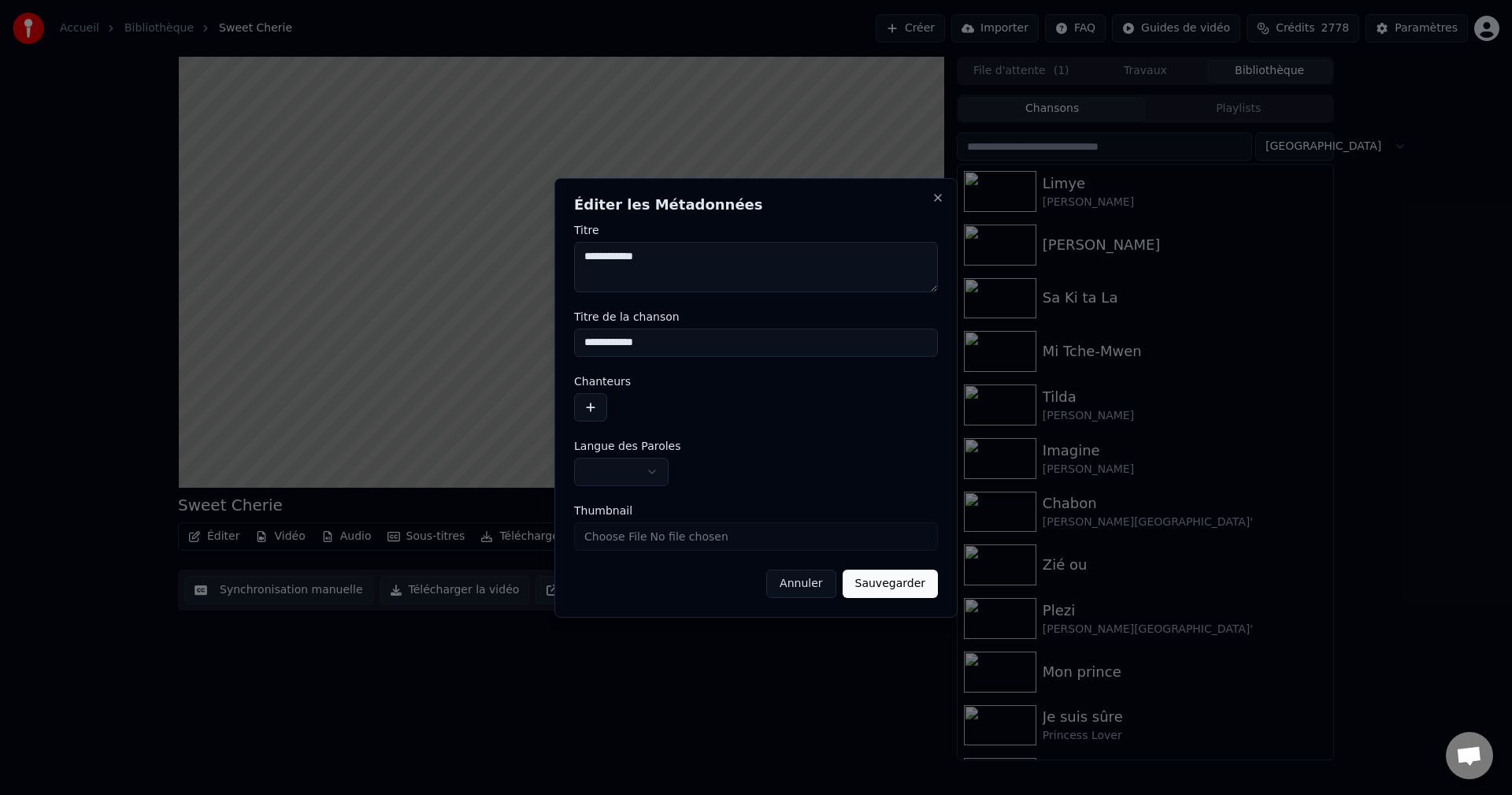
click at [584, 405] on button "button" at bounding box center [590, 407] width 33 height 28
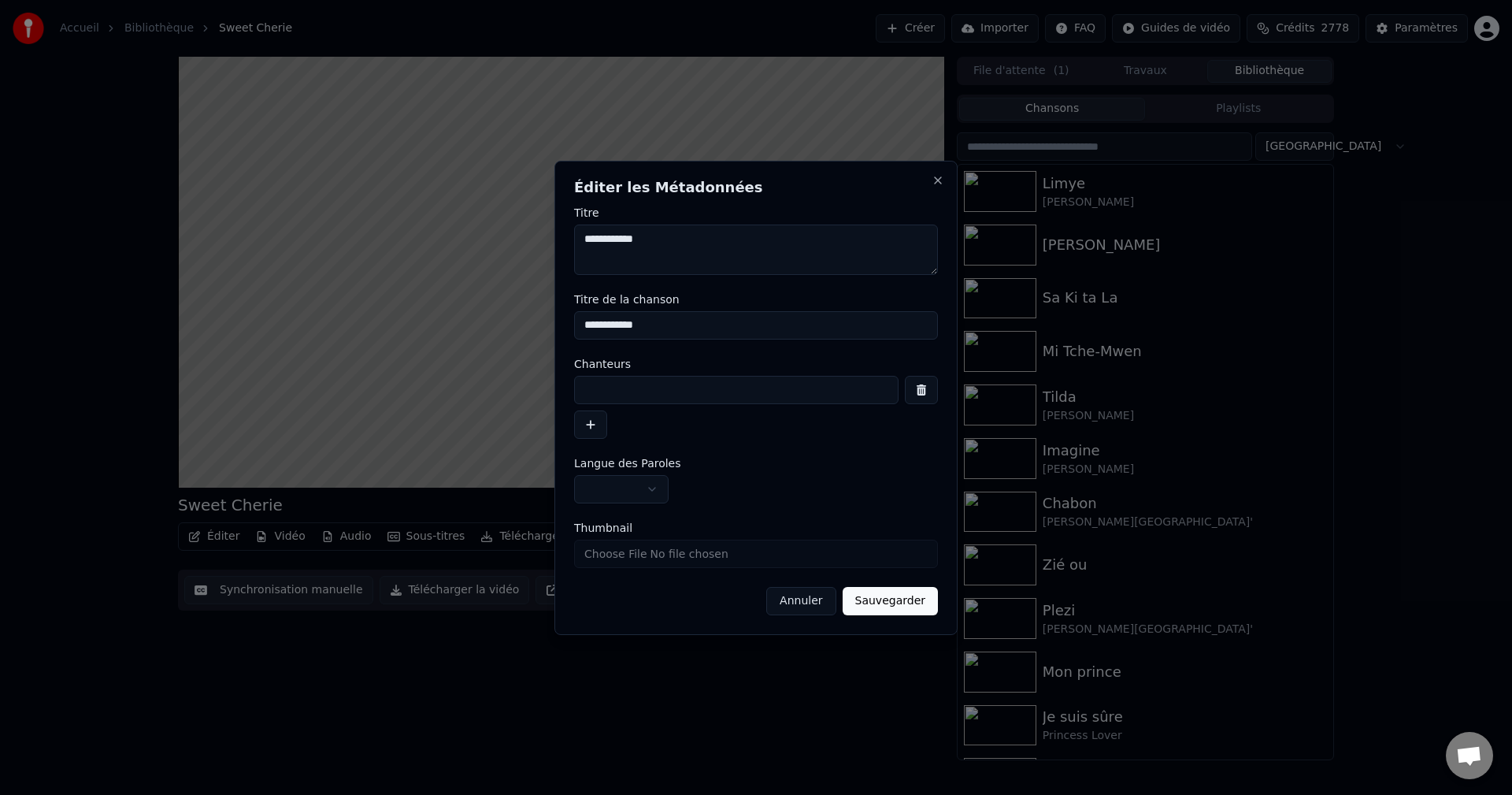
click at [655, 394] on input at bounding box center [736, 390] width 325 height 28
paste input "**********"
type input "**********"
click at [583, 243] on textarea "**********" at bounding box center [755, 250] width 363 height 50
paste textarea "**********"
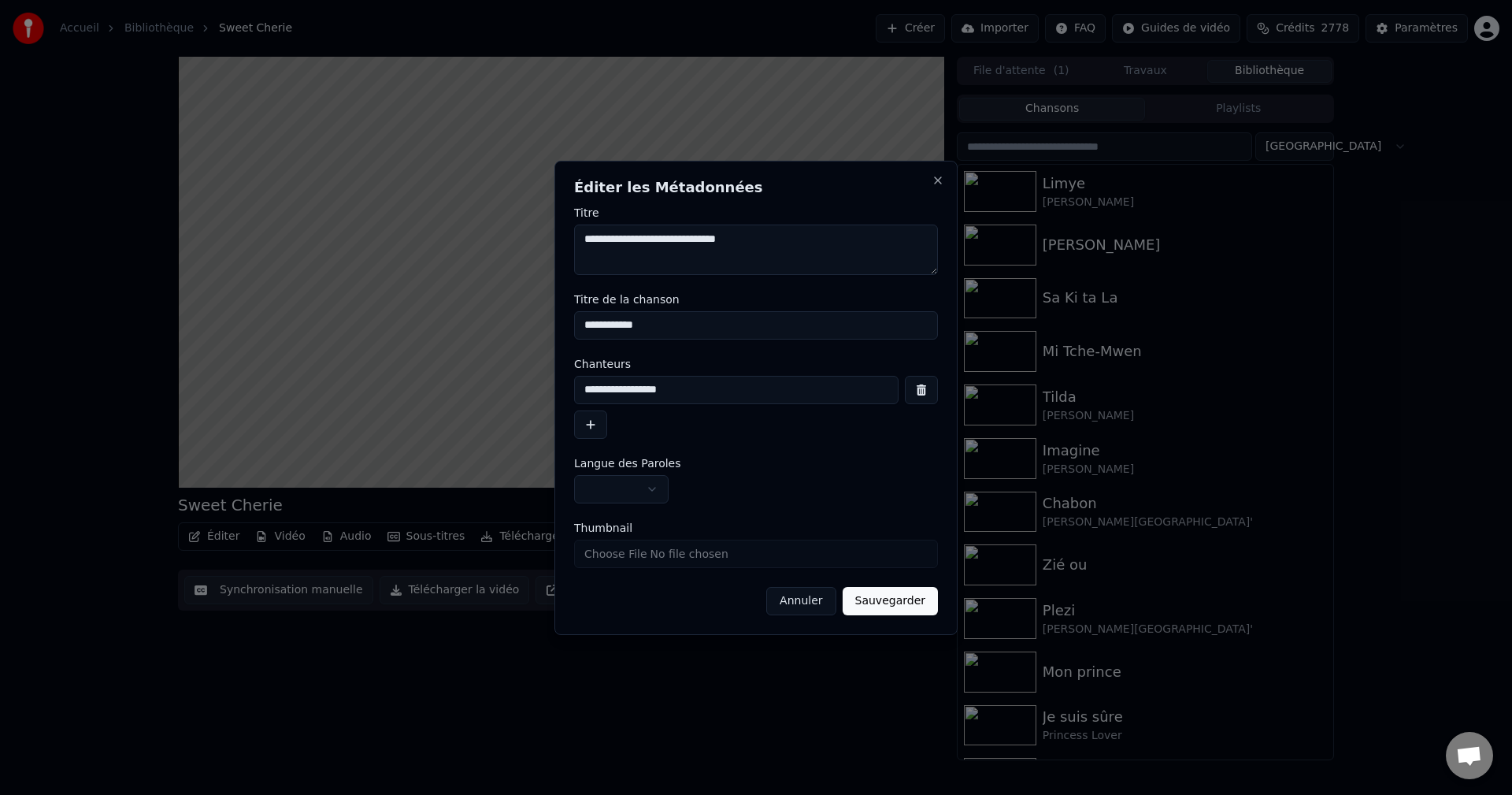
type textarea "**********"
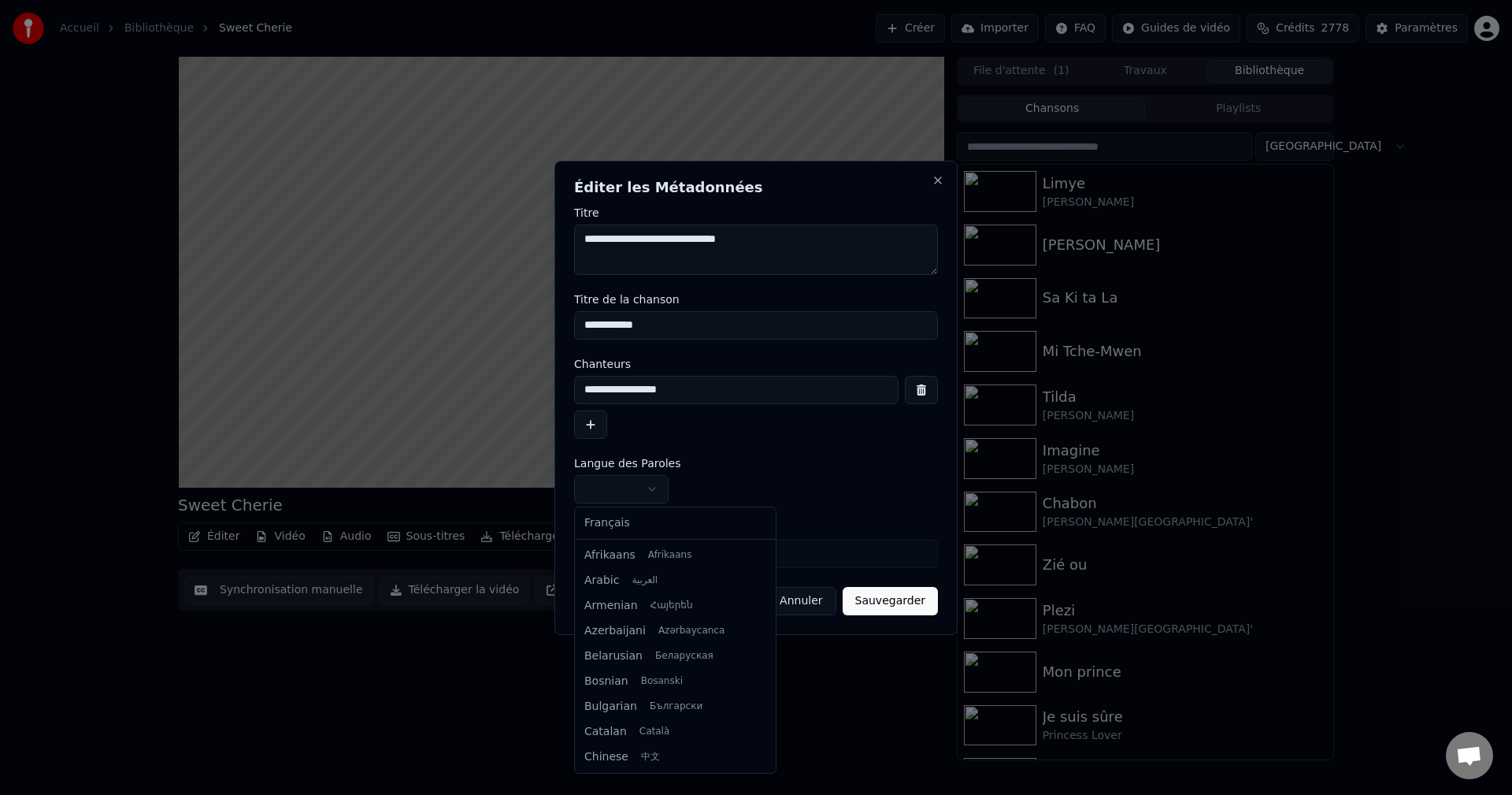
click at [624, 484] on body "**********" at bounding box center [756, 398] width 1512 height 795
select select "**"
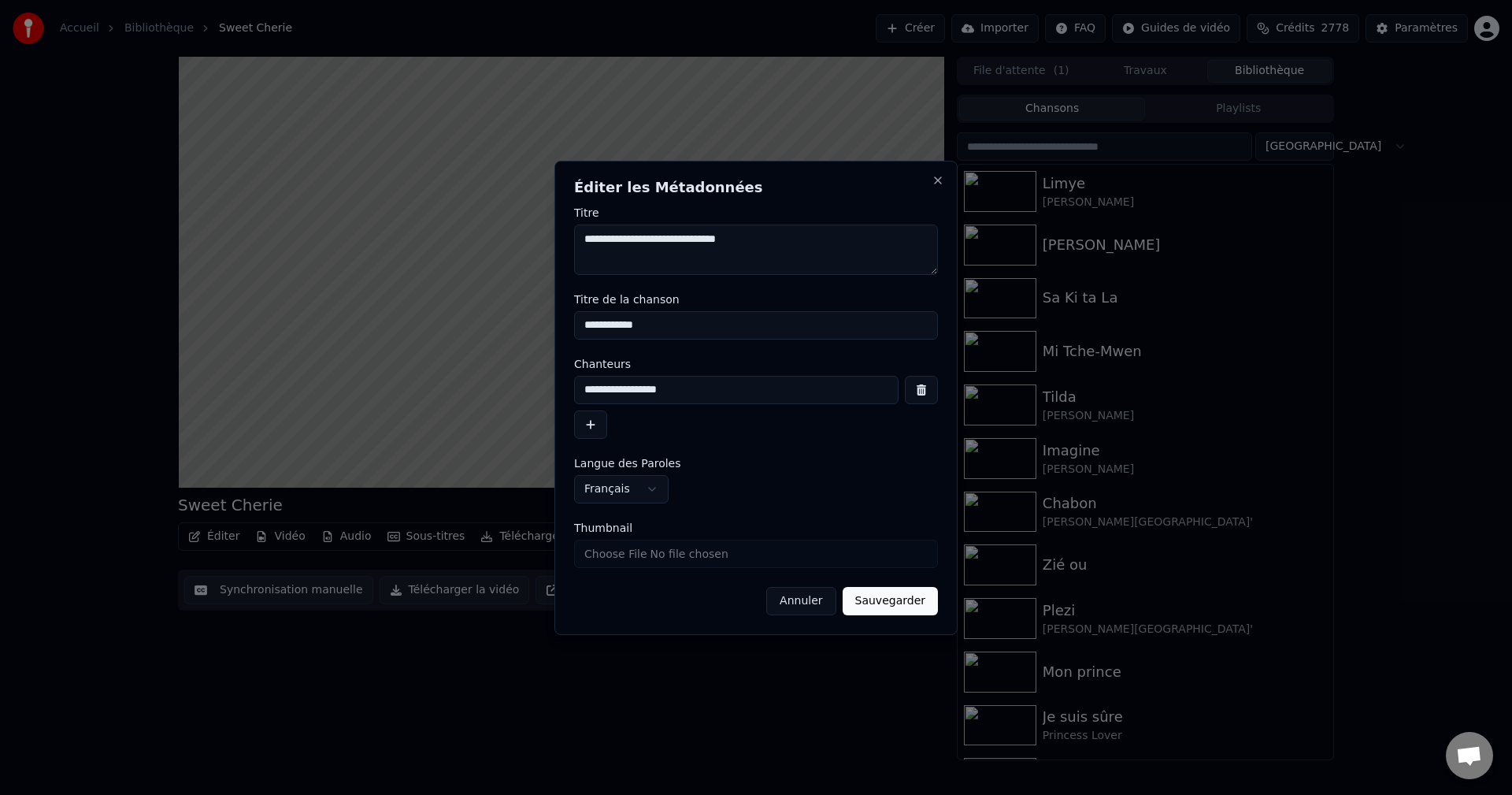
click at [917, 600] on button "Sauvegarder" at bounding box center [890, 601] width 95 height 28
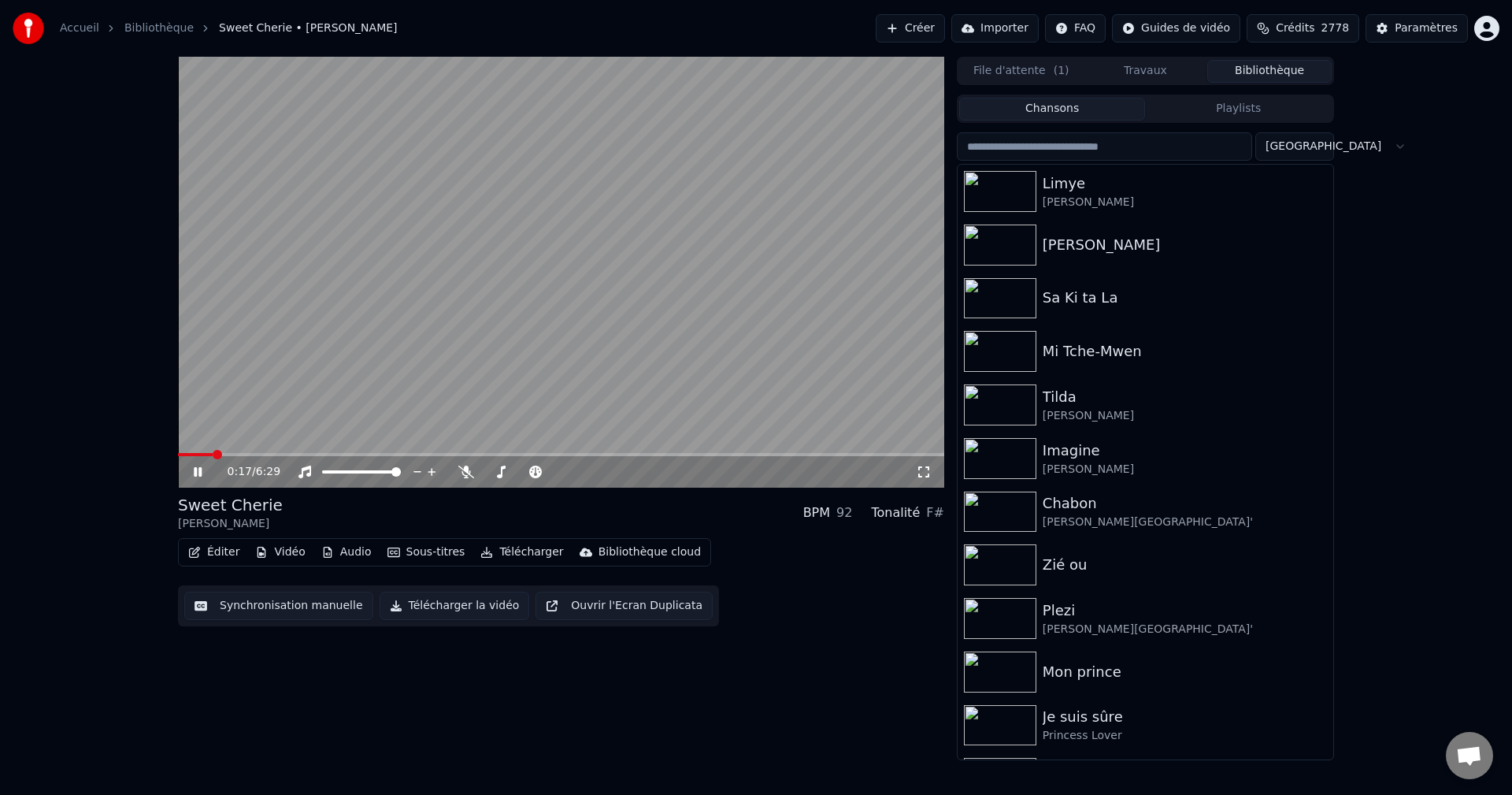
click at [517, 549] on button "Télécharger" at bounding box center [521, 552] width 95 height 22
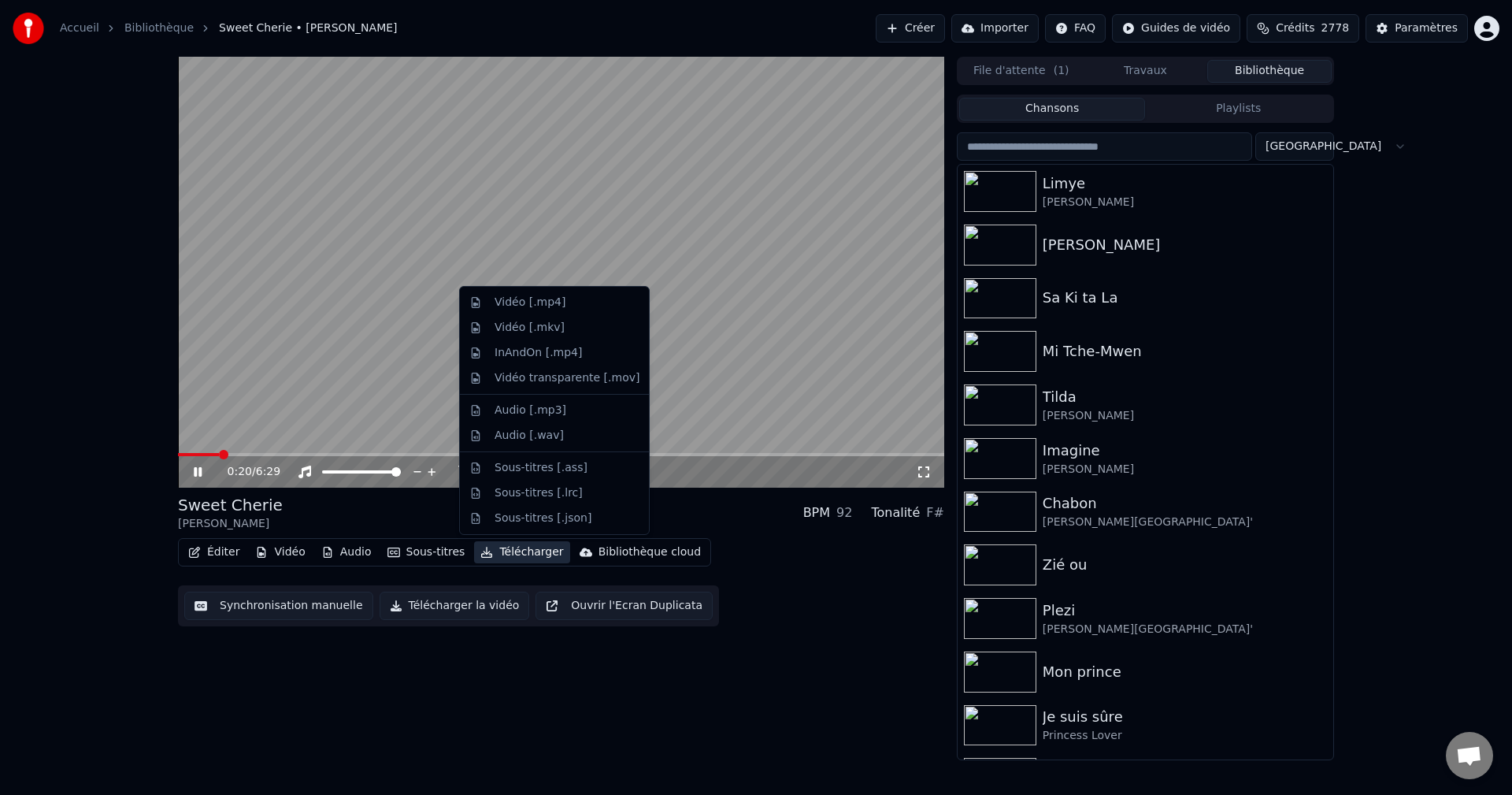
click at [106, 565] on div "0:20 / 6:29 Sweet Cherie Patrick Saint-Eloi BPM 92 Tonalité F# Éditer Vidéo Aud…" at bounding box center [756, 409] width 1512 height 704
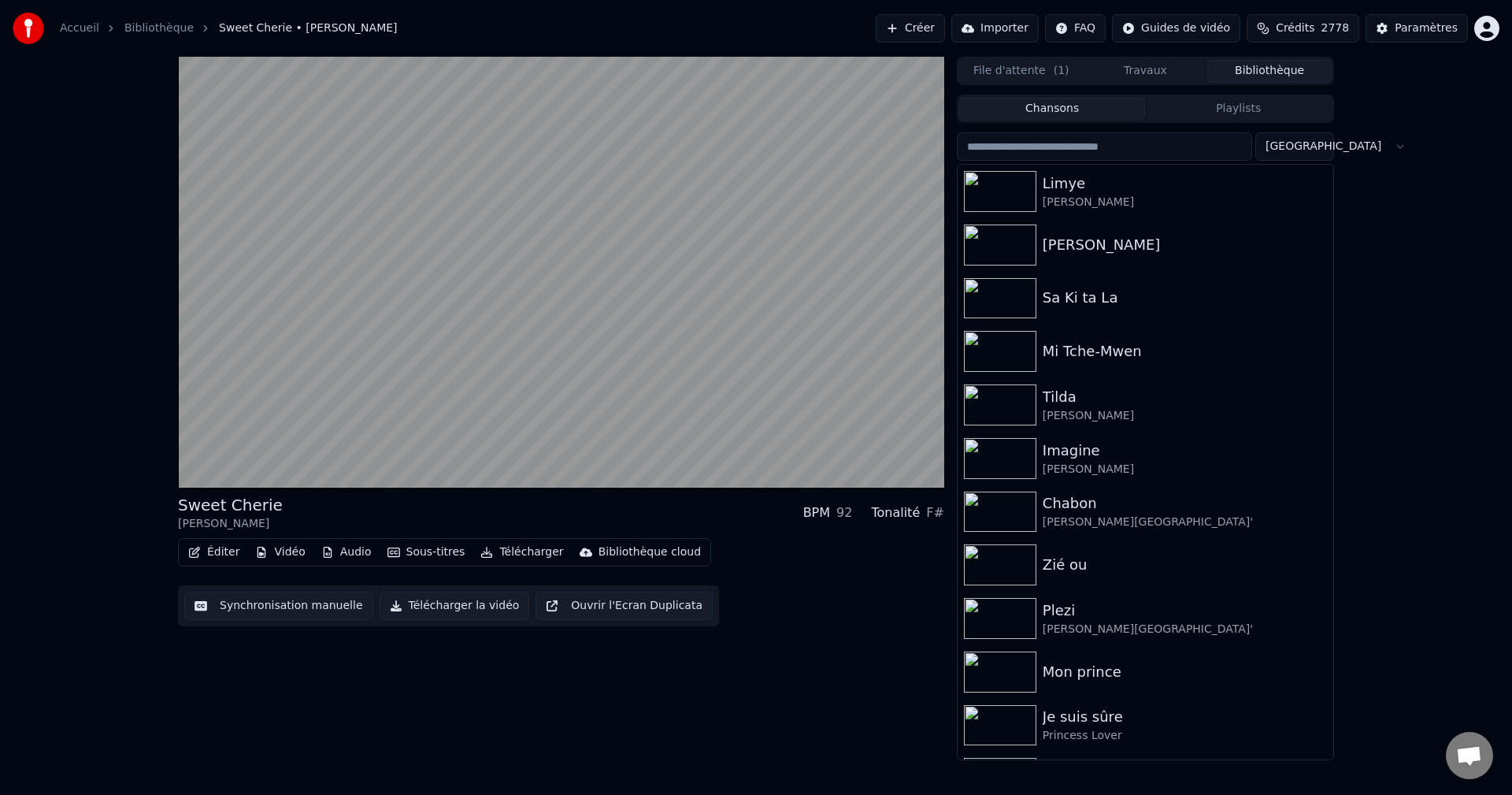
click at [512, 552] on button "Télécharger" at bounding box center [521, 552] width 95 height 22
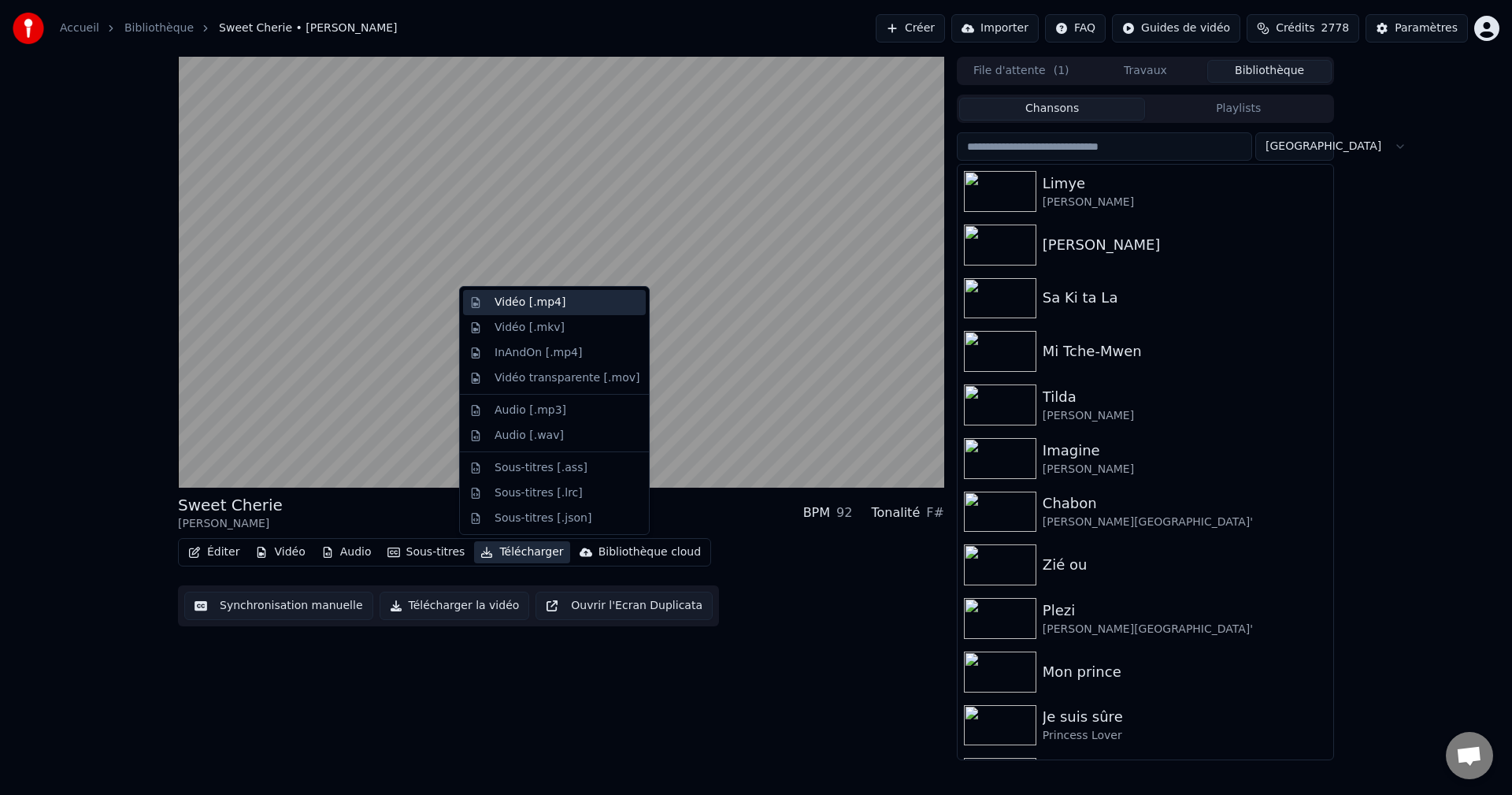
click at [537, 296] on div "Vidéo [.mp4]" at bounding box center [530, 303] width 71 height 16
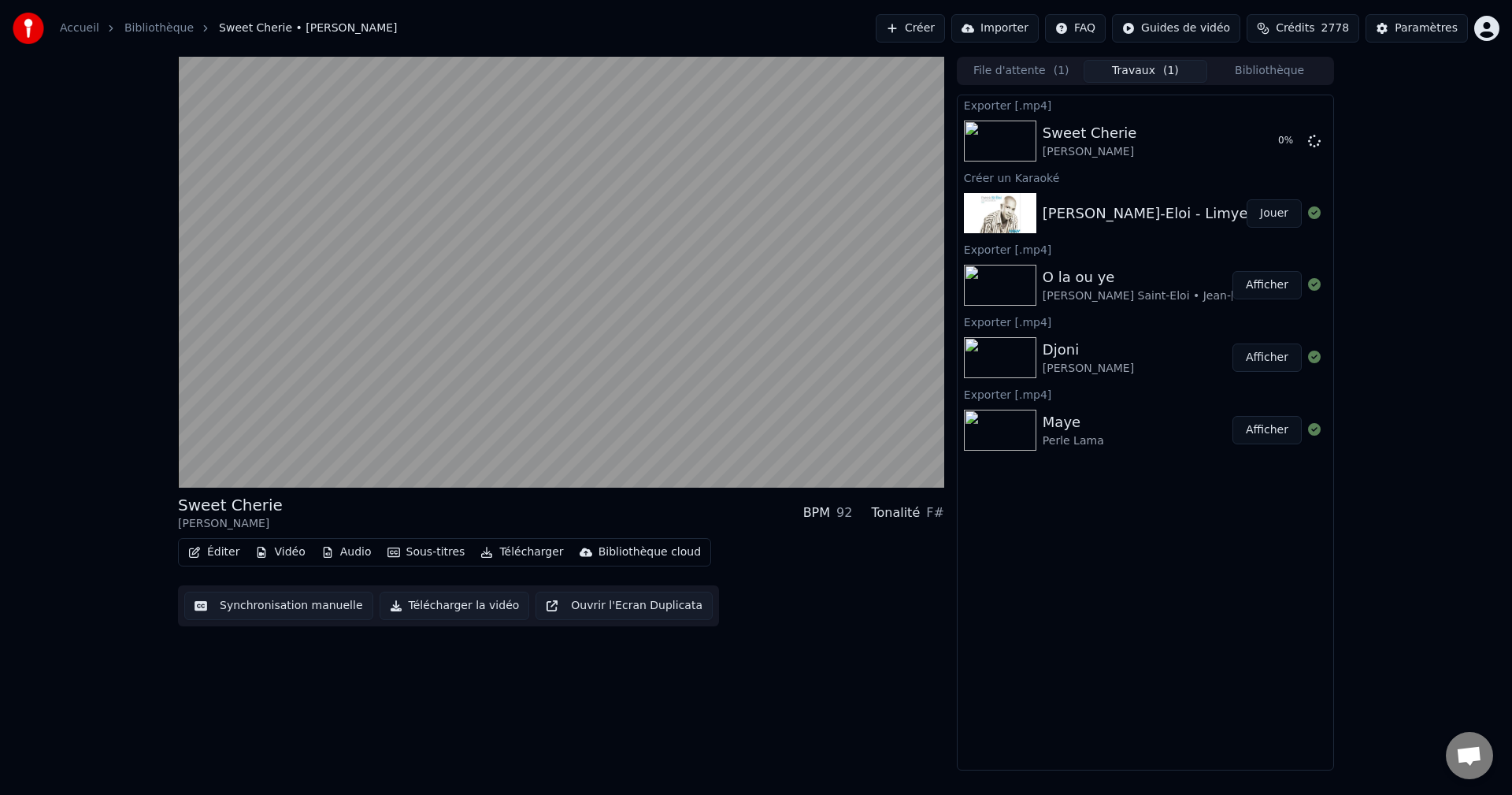
click at [1279, 70] on button "Bibliothèque" at bounding box center [1269, 71] width 125 height 23
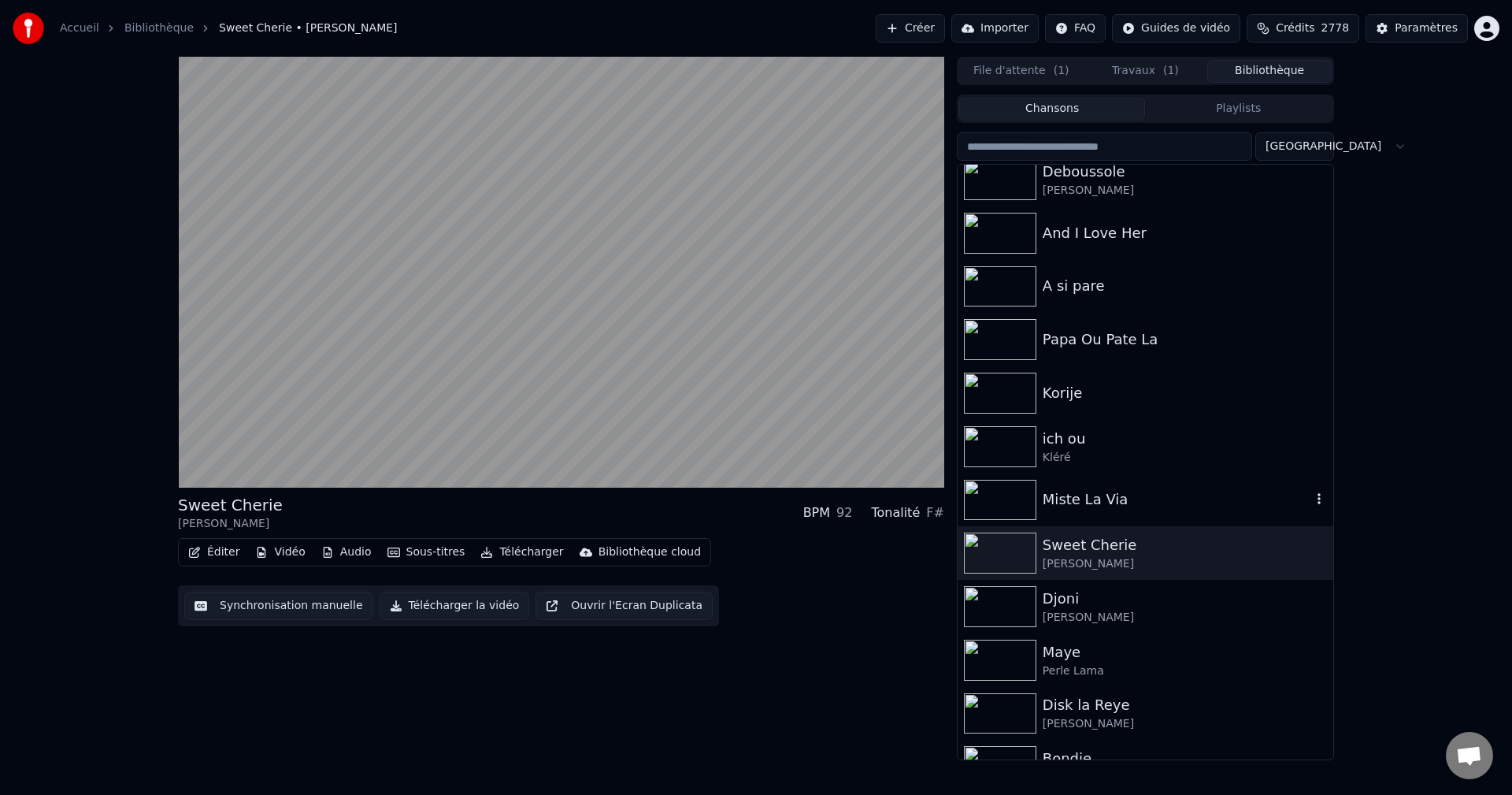
scroll to position [709, 0]
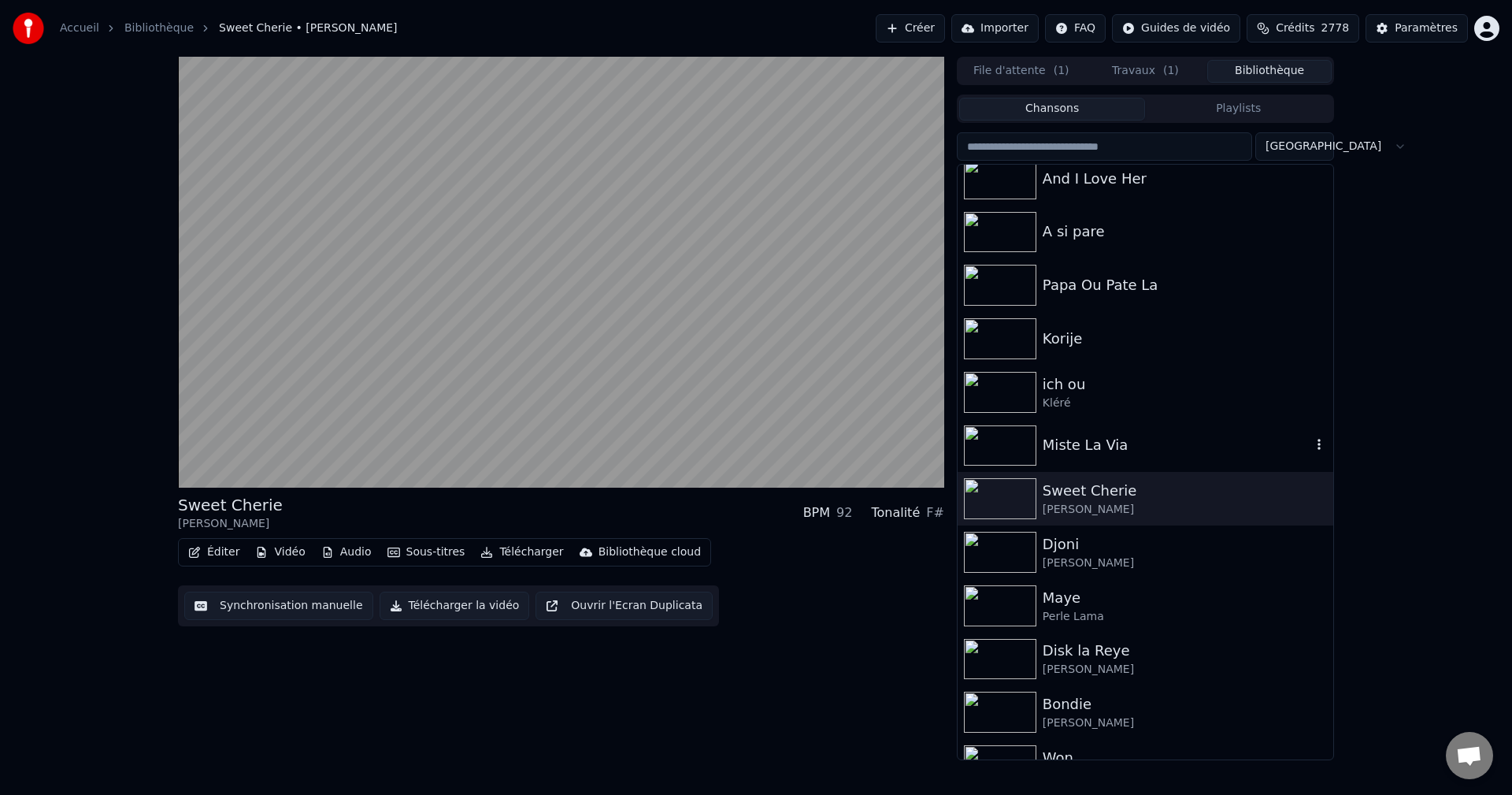
click at [1091, 452] on div "Miste La Via" at bounding box center [1177, 445] width 269 height 22
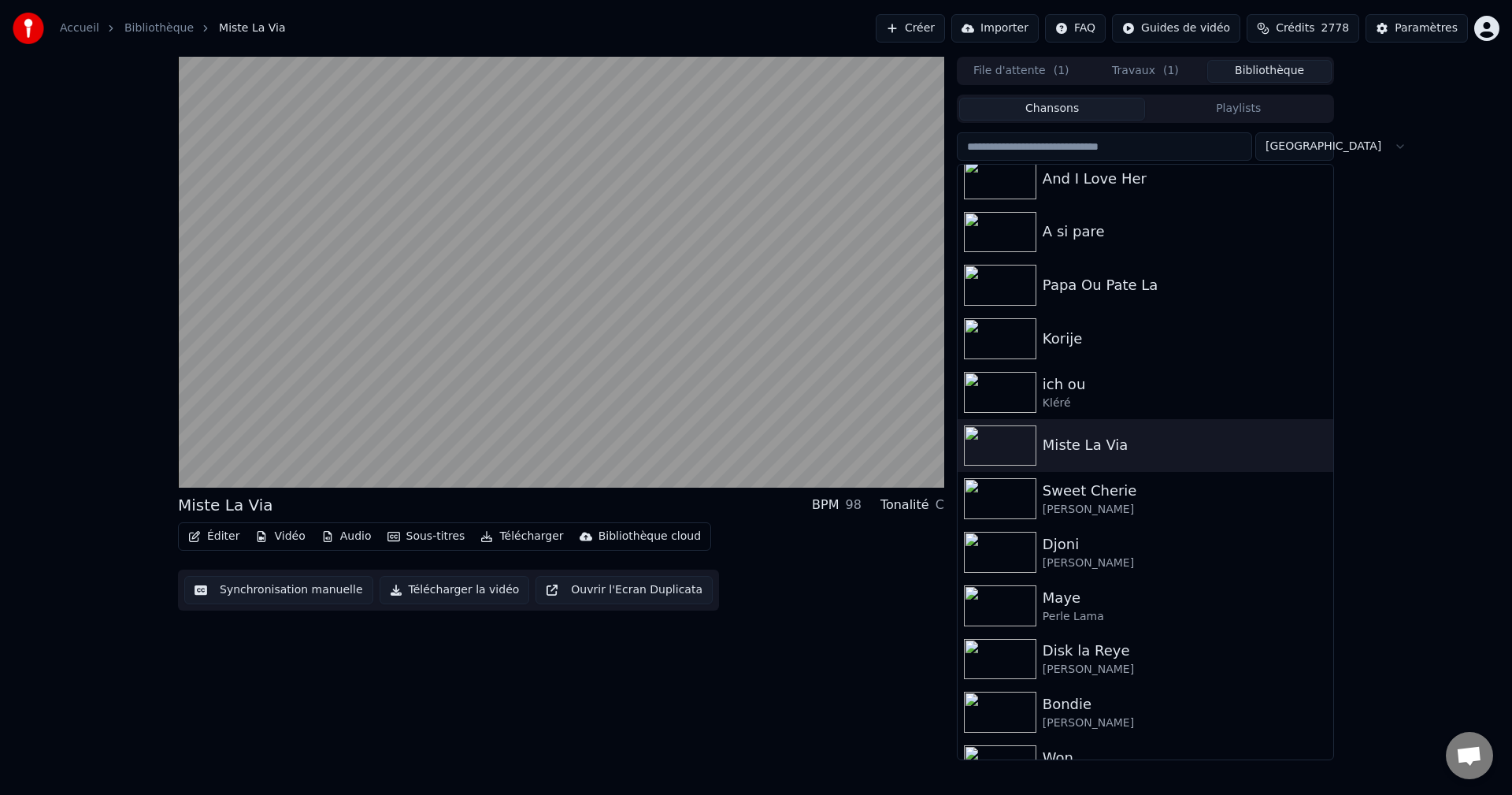
click at [210, 538] on button "Éditer" at bounding box center [214, 536] width 64 height 22
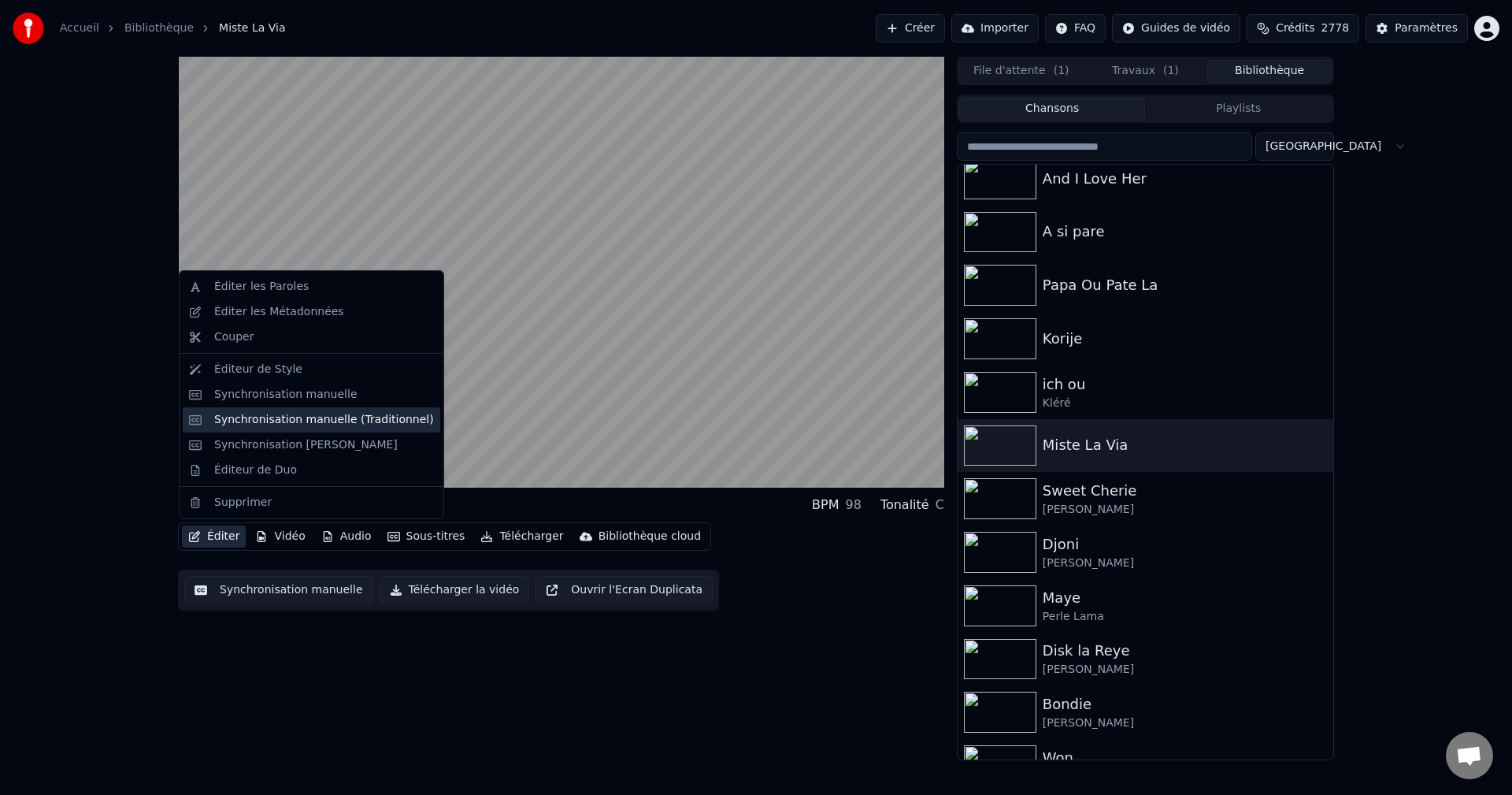
click at [283, 429] on div "Synchronisation manuelle (Traditionnel)" at bounding box center [311, 420] width 258 height 25
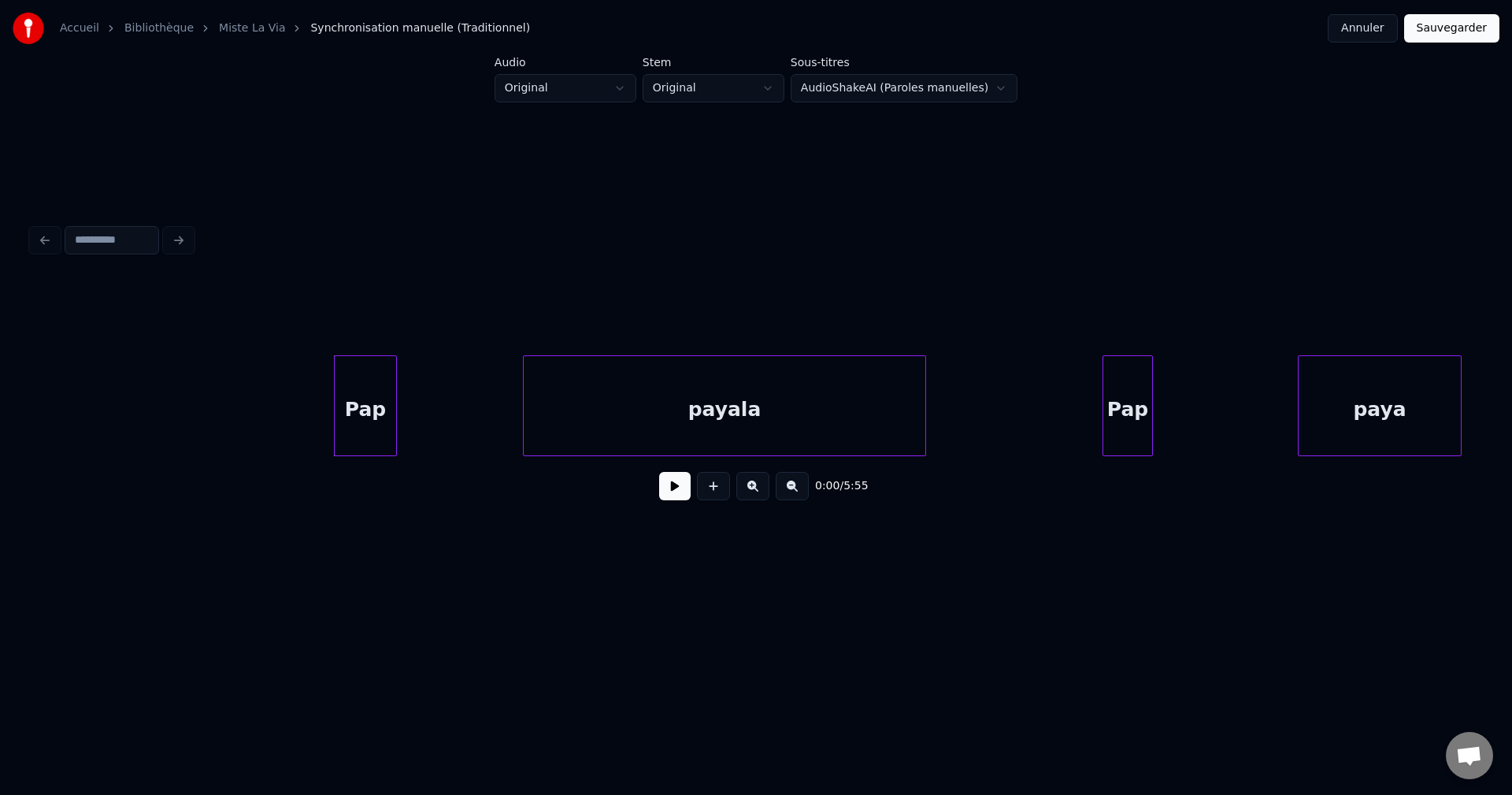
click at [674, 488] on button at bounding box center [675, 486] width 32 height 28
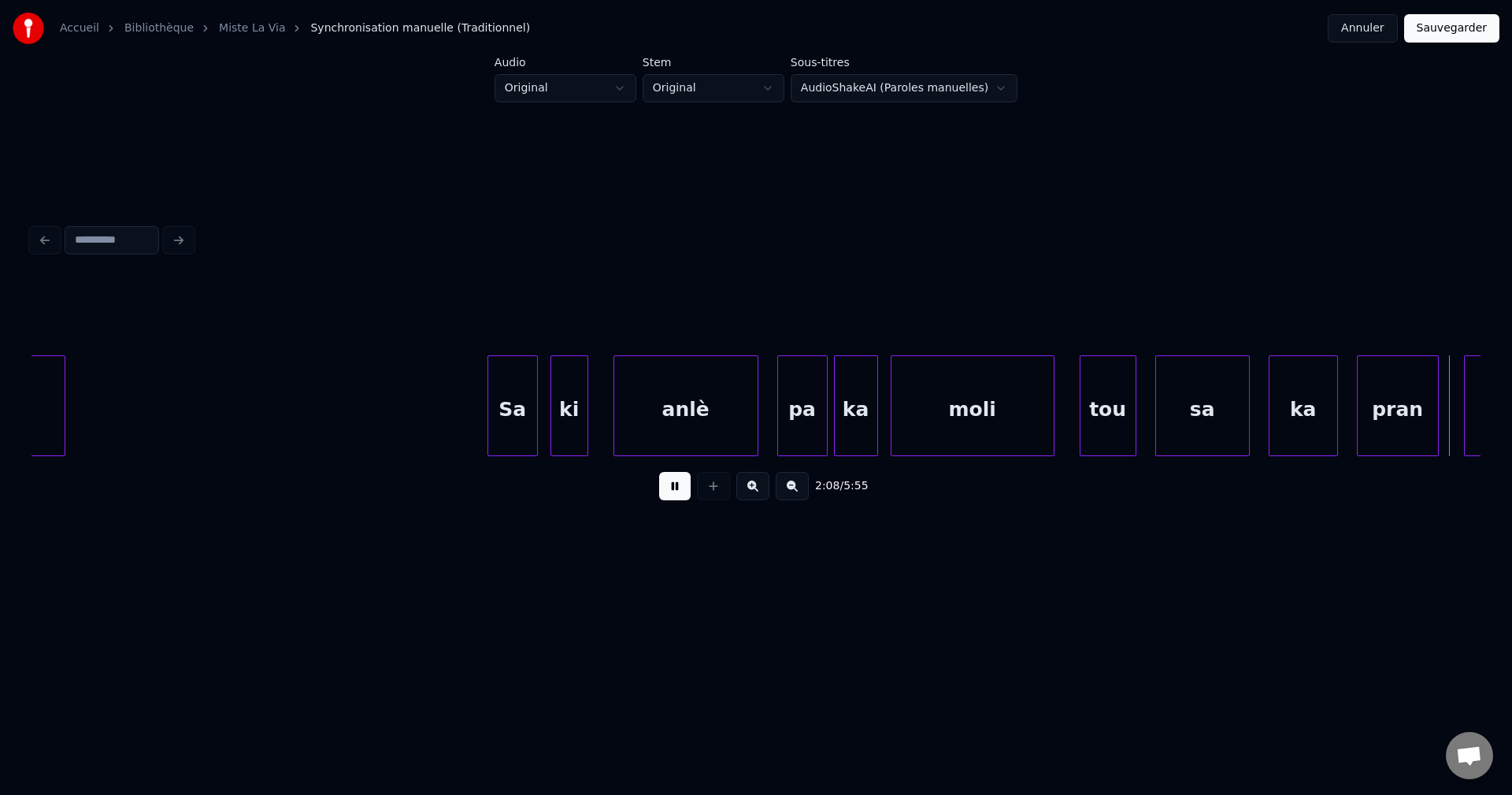
scroll to position [0, 40651]
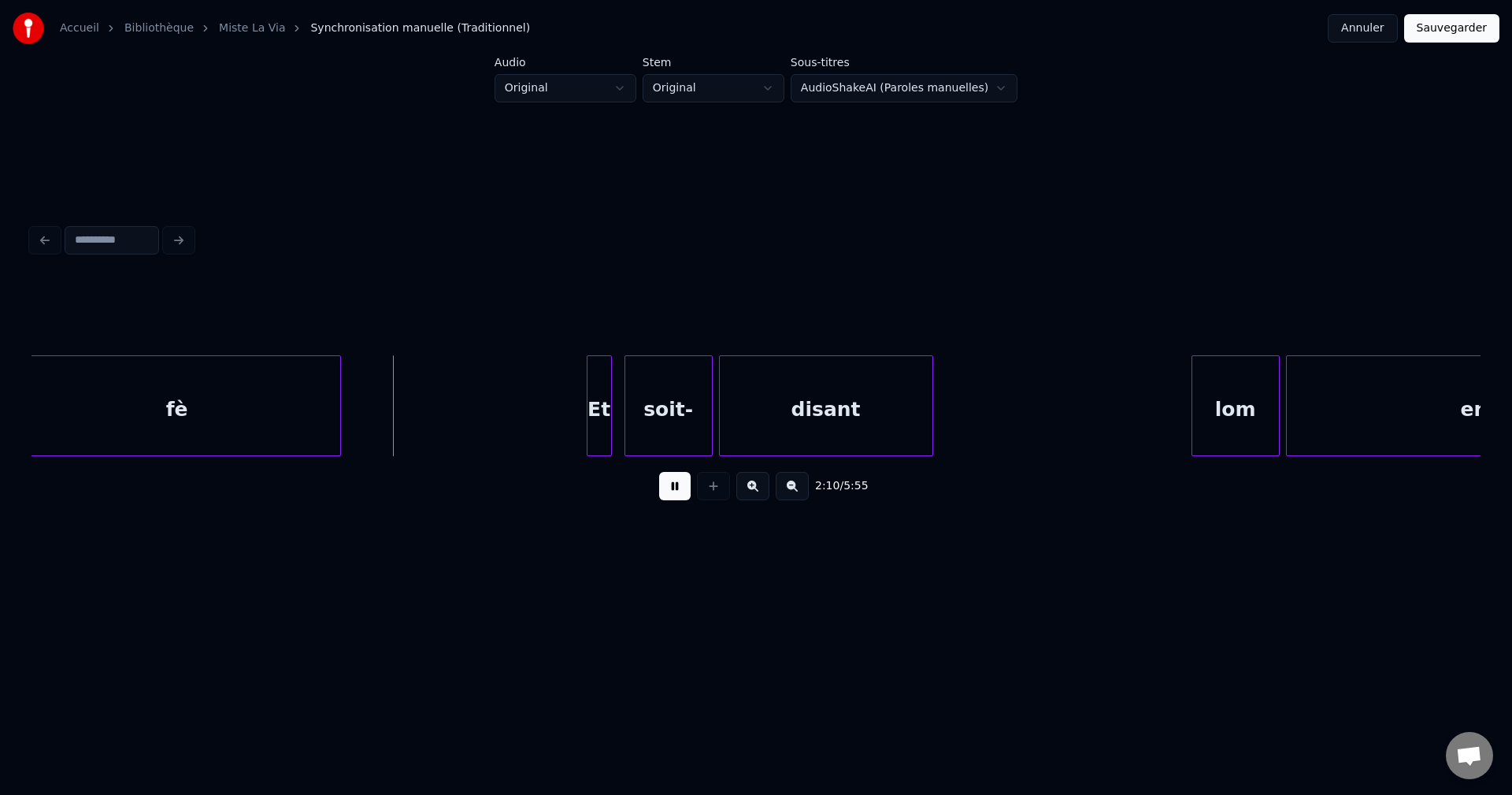
click at [291, 412] on div "fè" at bounding box center [177, 410] width 326 height 107
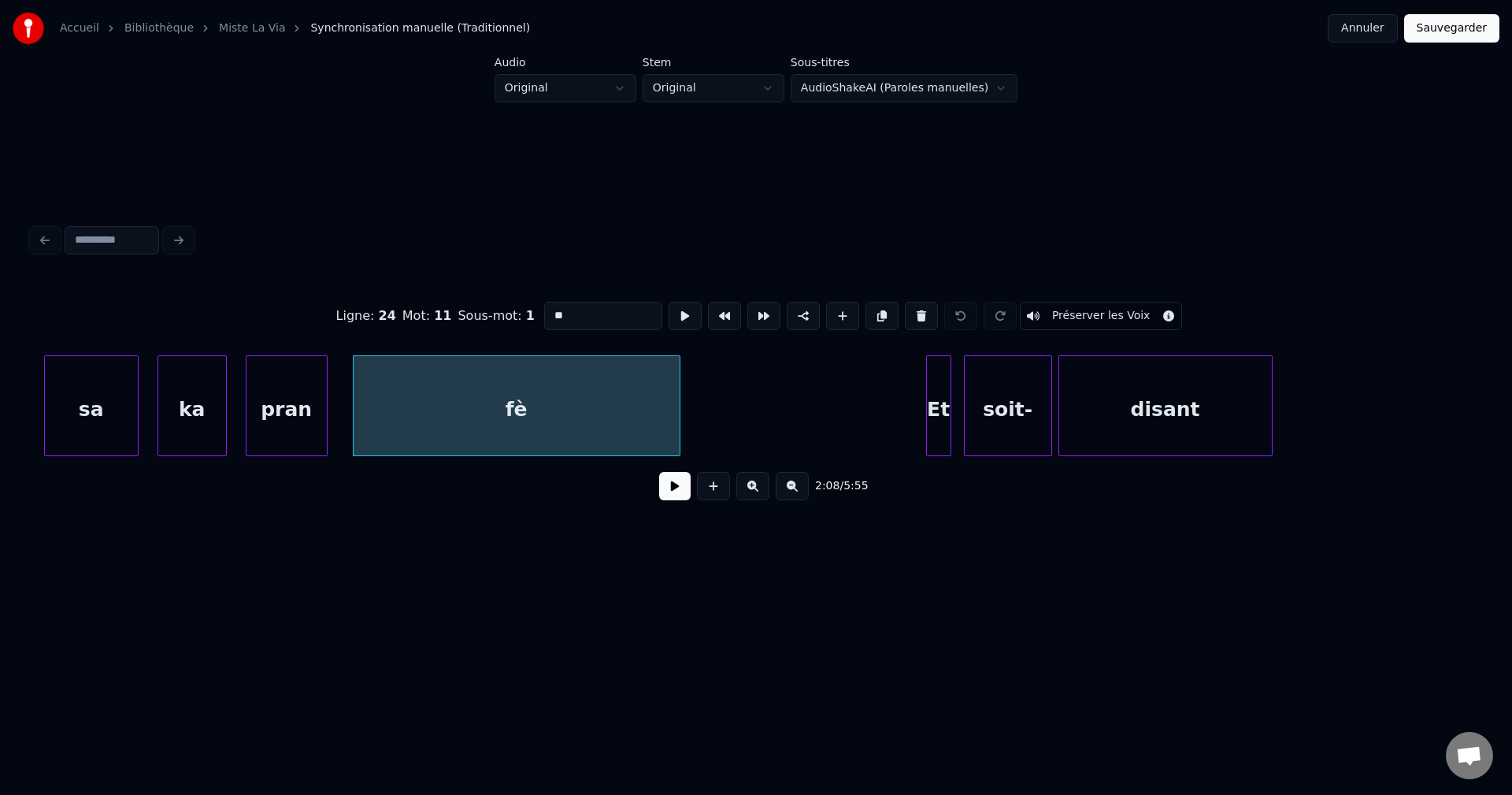
scroll to position [0, 40286]
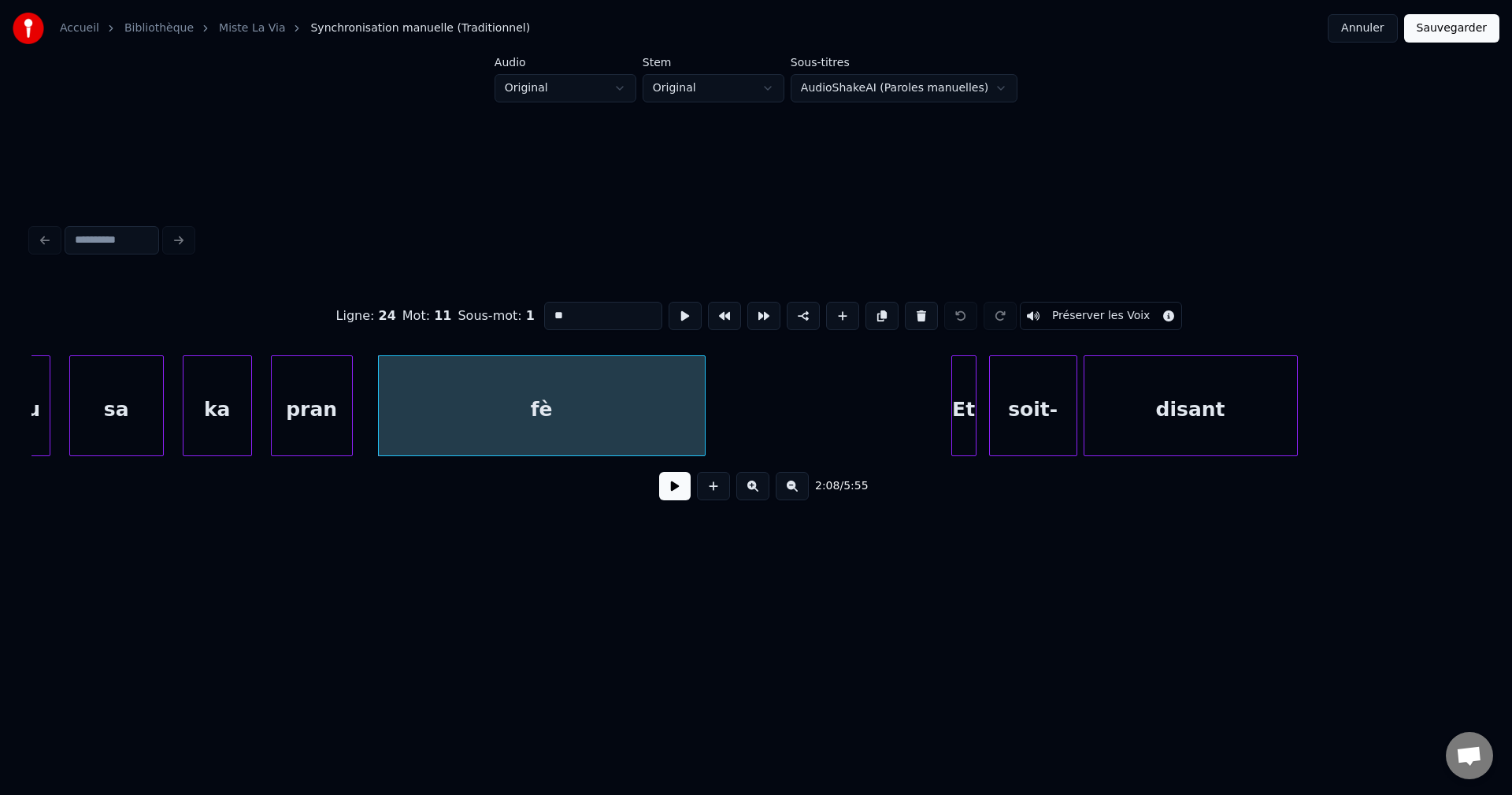
click at [109, 412] on div "sa" at bounding box center [117, 410] width 93 height 107
type input "**"
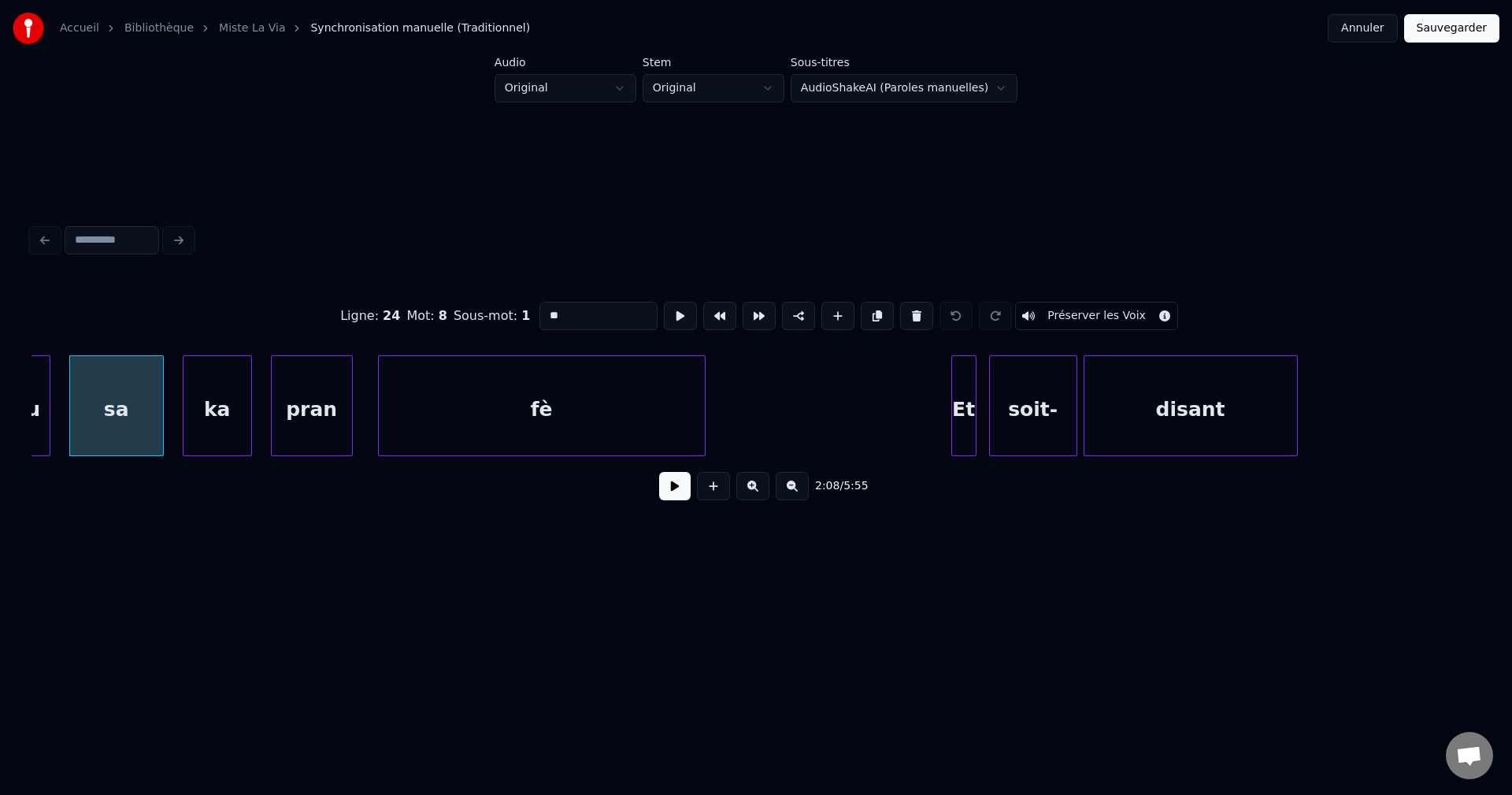
click at [680, 493] on button at bounding box center [675, 486] width 32 height 28
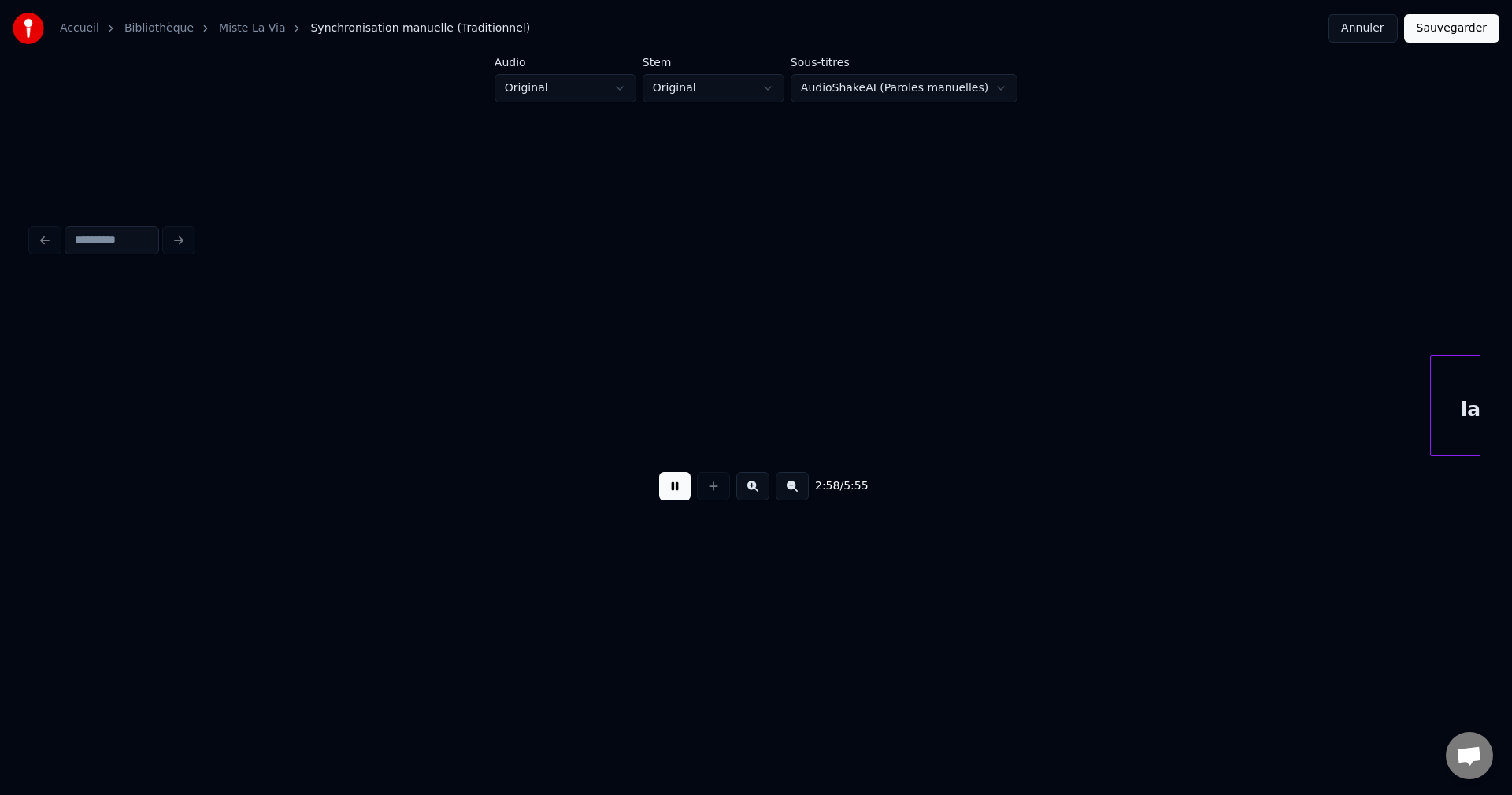
scroll to position [0, 56239]
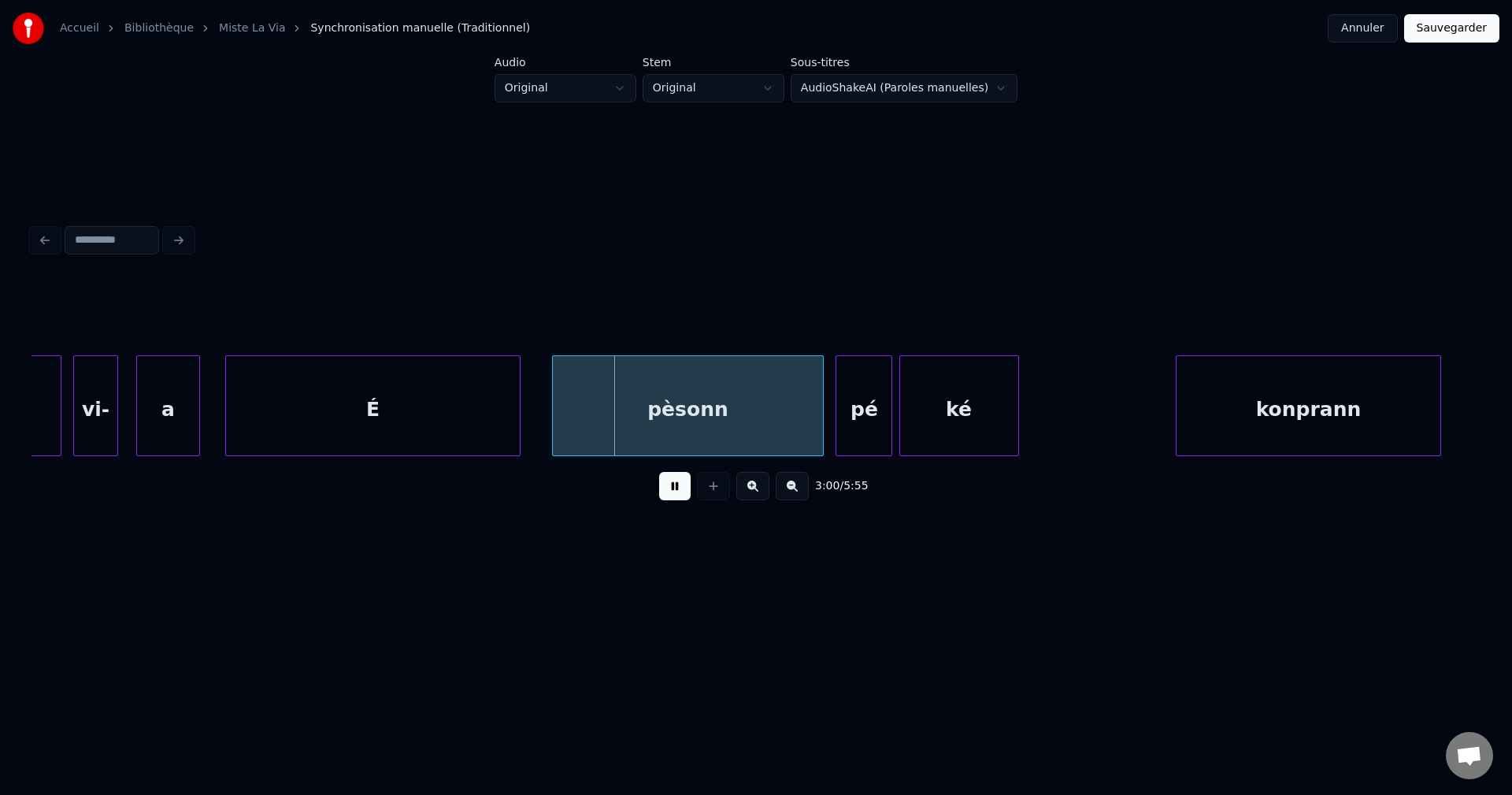
click at [367, 383] on div "É" at bounding box center [374, 410] width 295 height 107
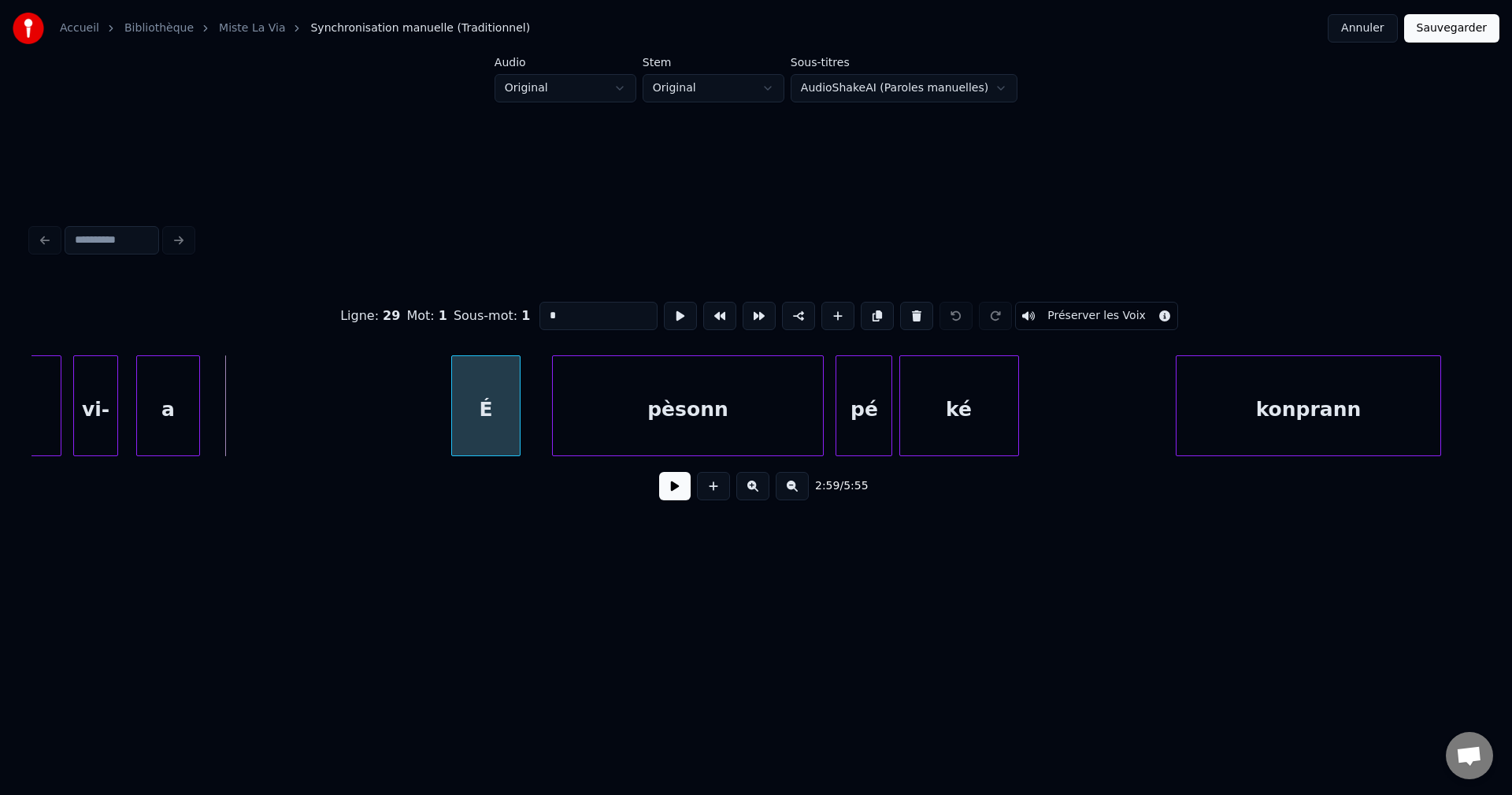
click at [452, 405] on div at bounding box center [454, 406] width 5 height 99
click at [193, 386] on div "a" at bounding box center [168, 410] width 61 height 107
type input "*"
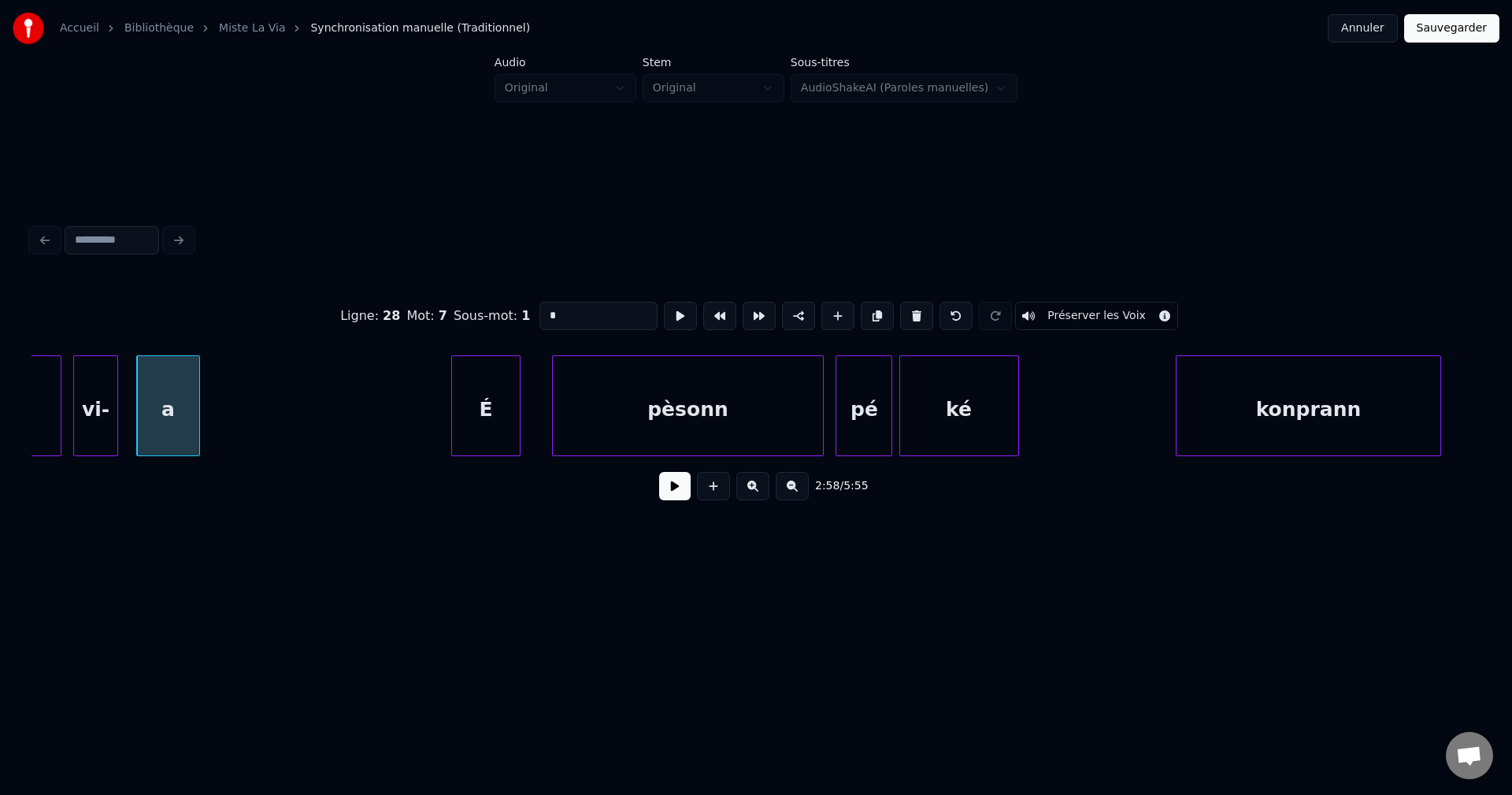
click at [665, 499] on button at bounding box center [675, 486] width 32 height 28
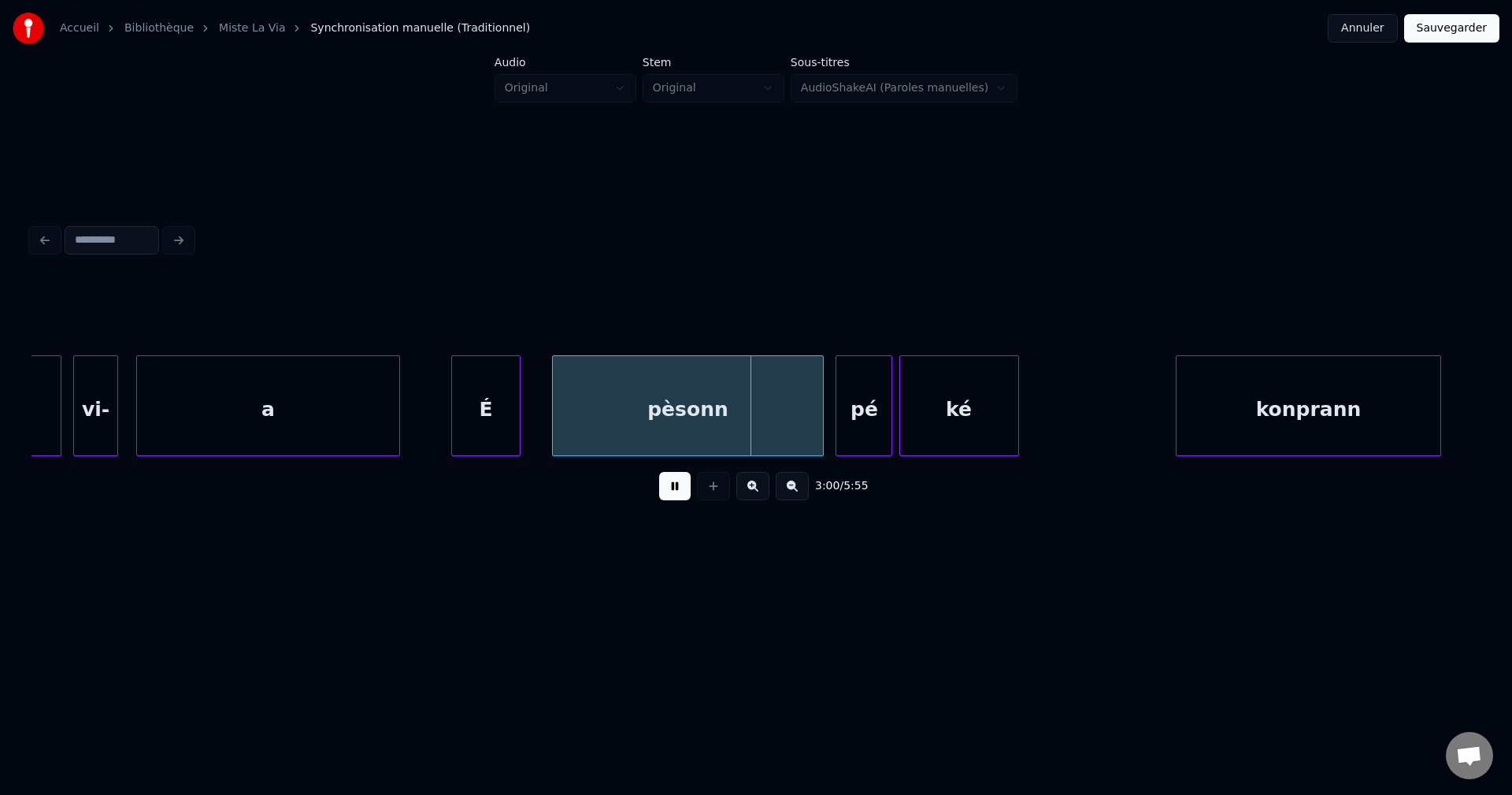
click at [399, 413] on div at bounding box center [397, 406] width 5 height 99
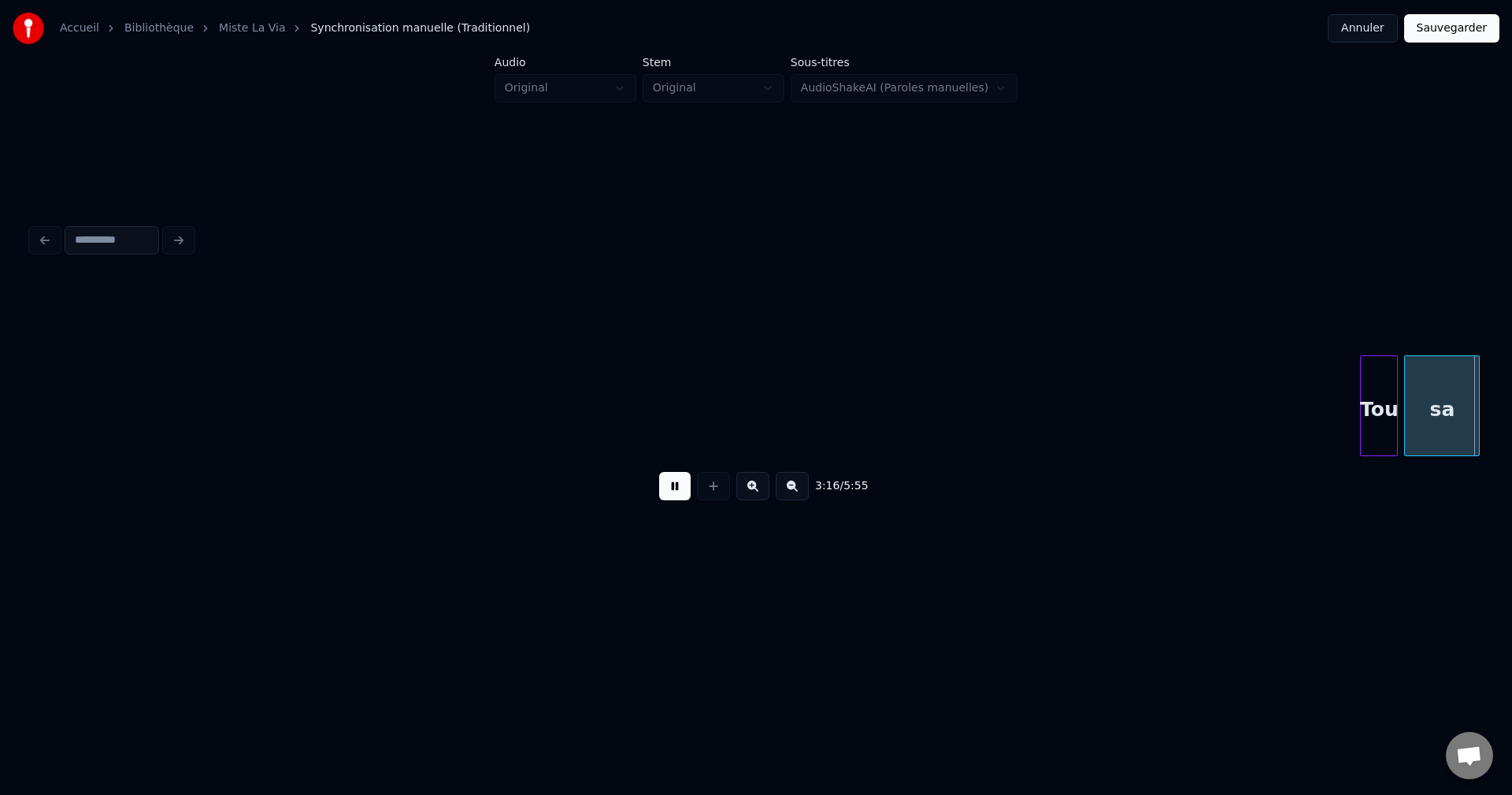
scroll to position [0, 62045]
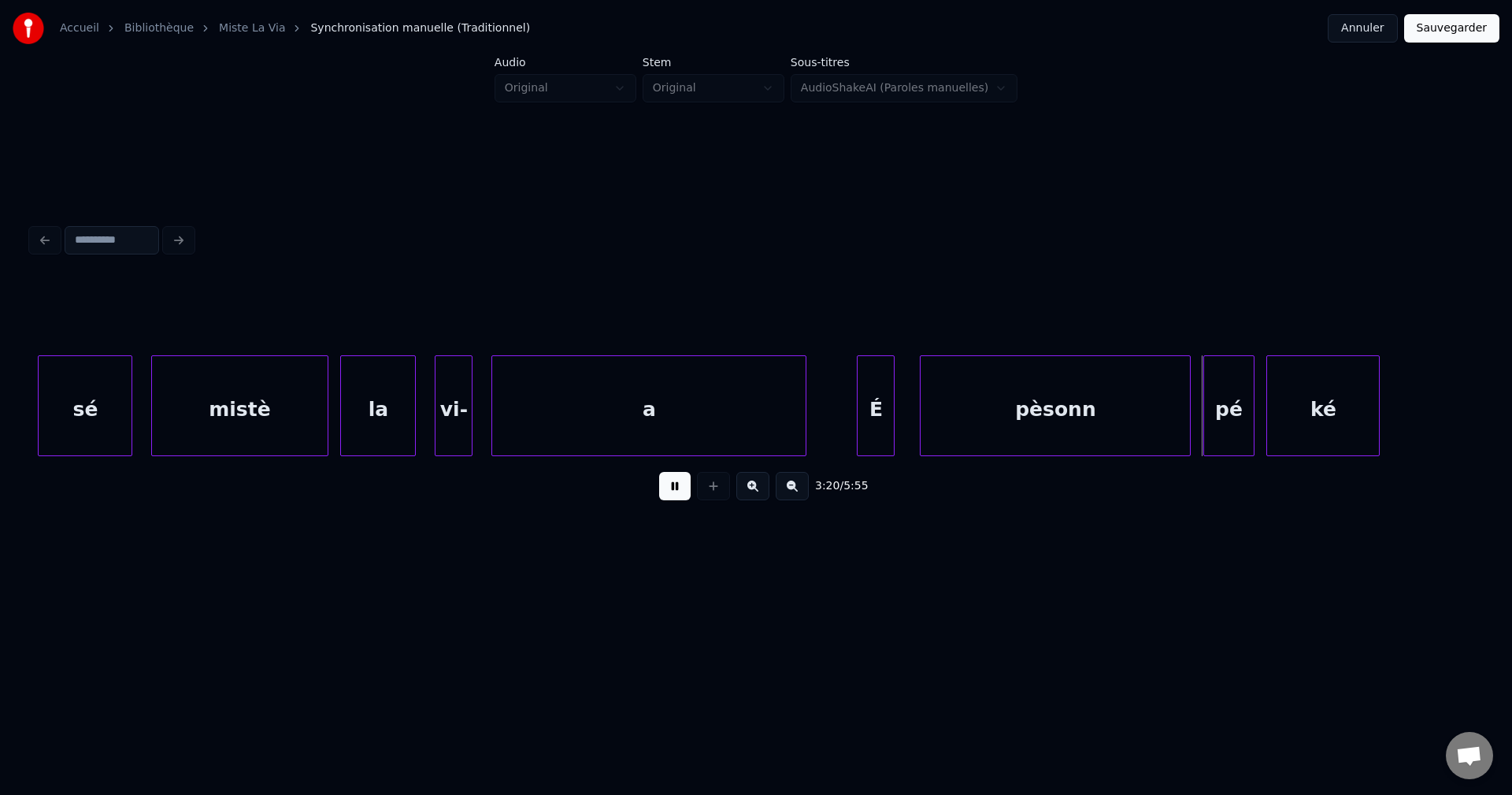
click at [805, 405] on div at bounding box center [803, 406] width 5 height 99
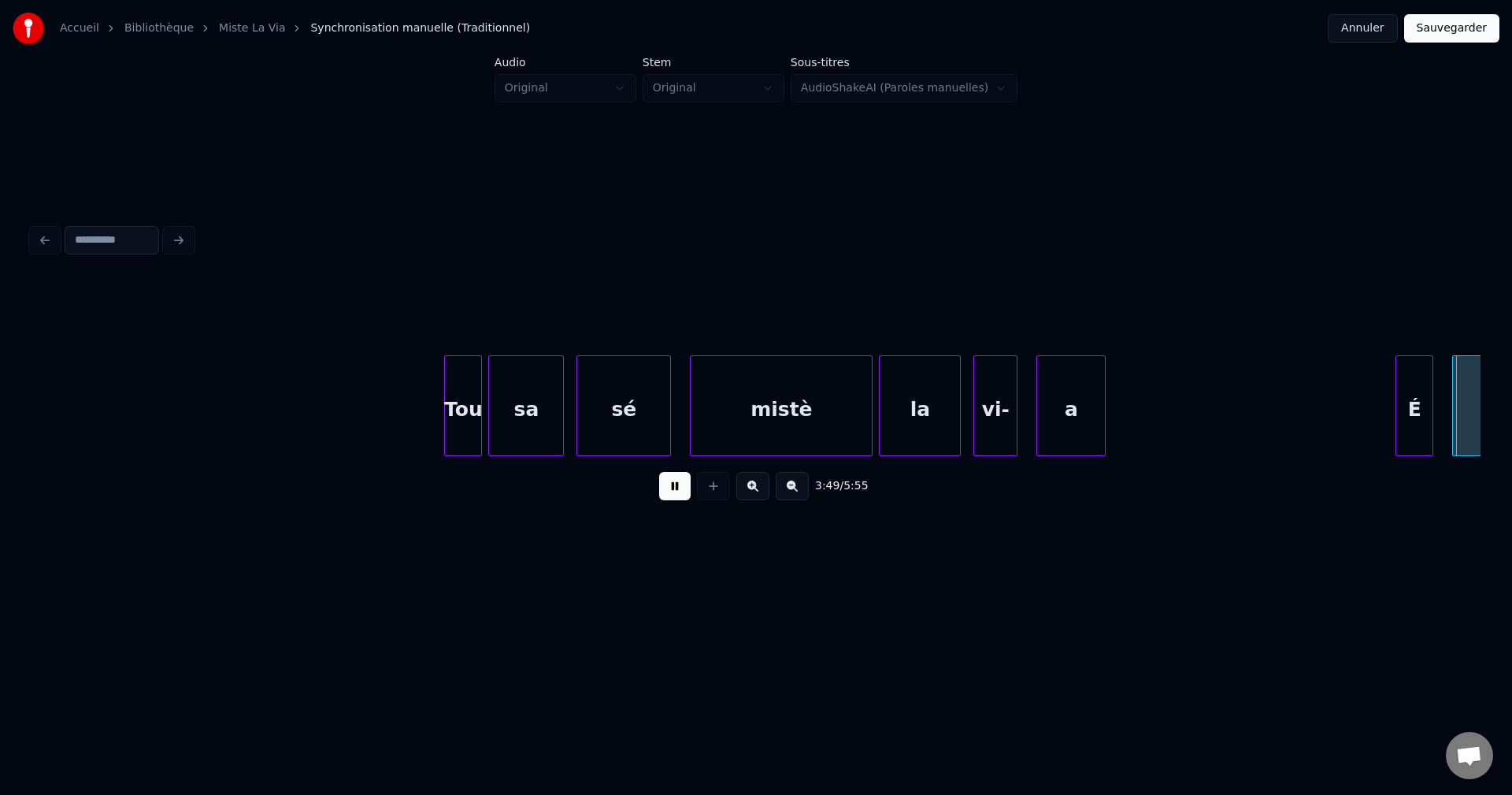
scroll to position [0, 72205]
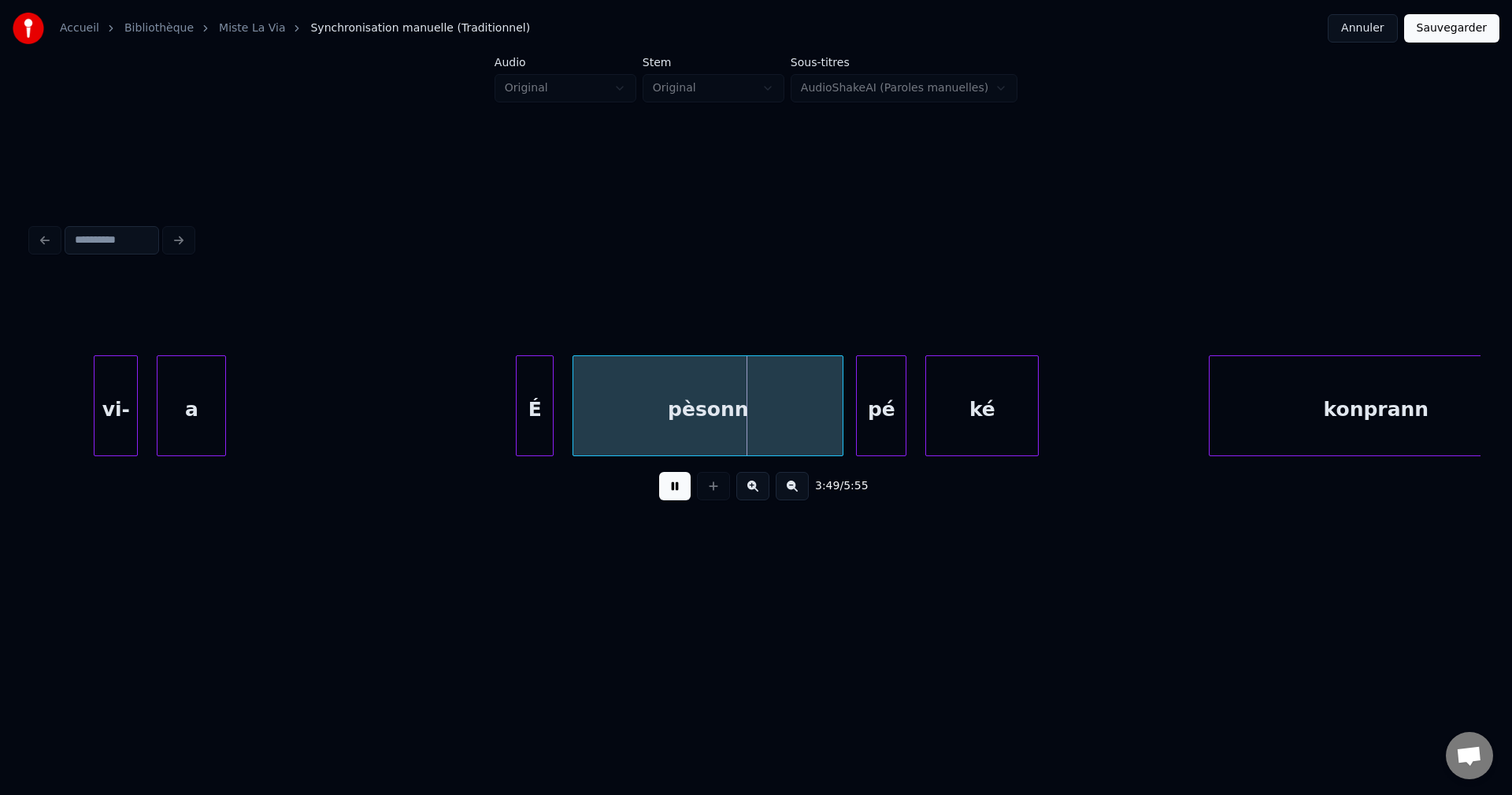
scroll to position [0, 71606]
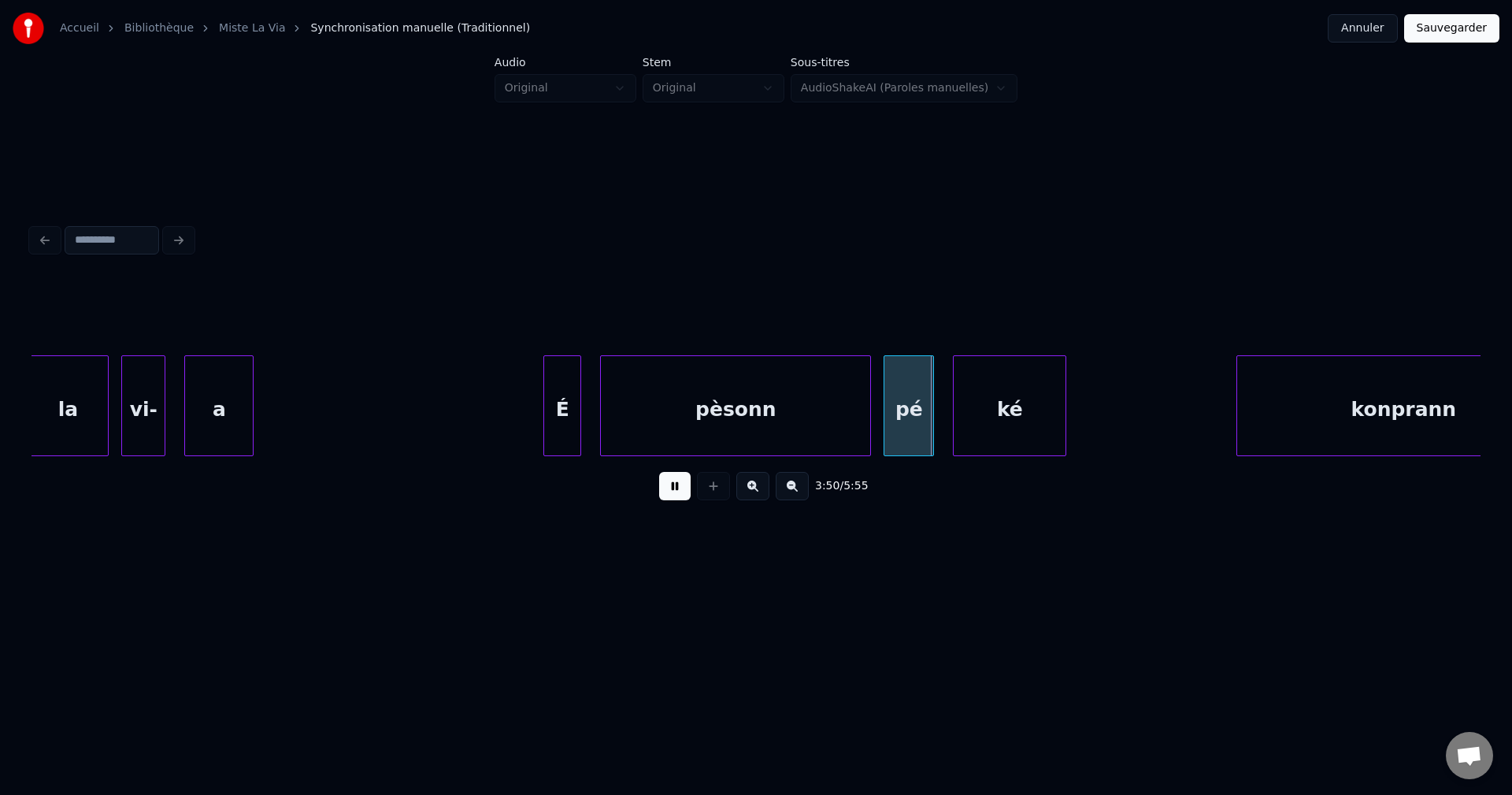
click at [208, 405] on div "a" at bounding box center [219, 410] width 68 height 107
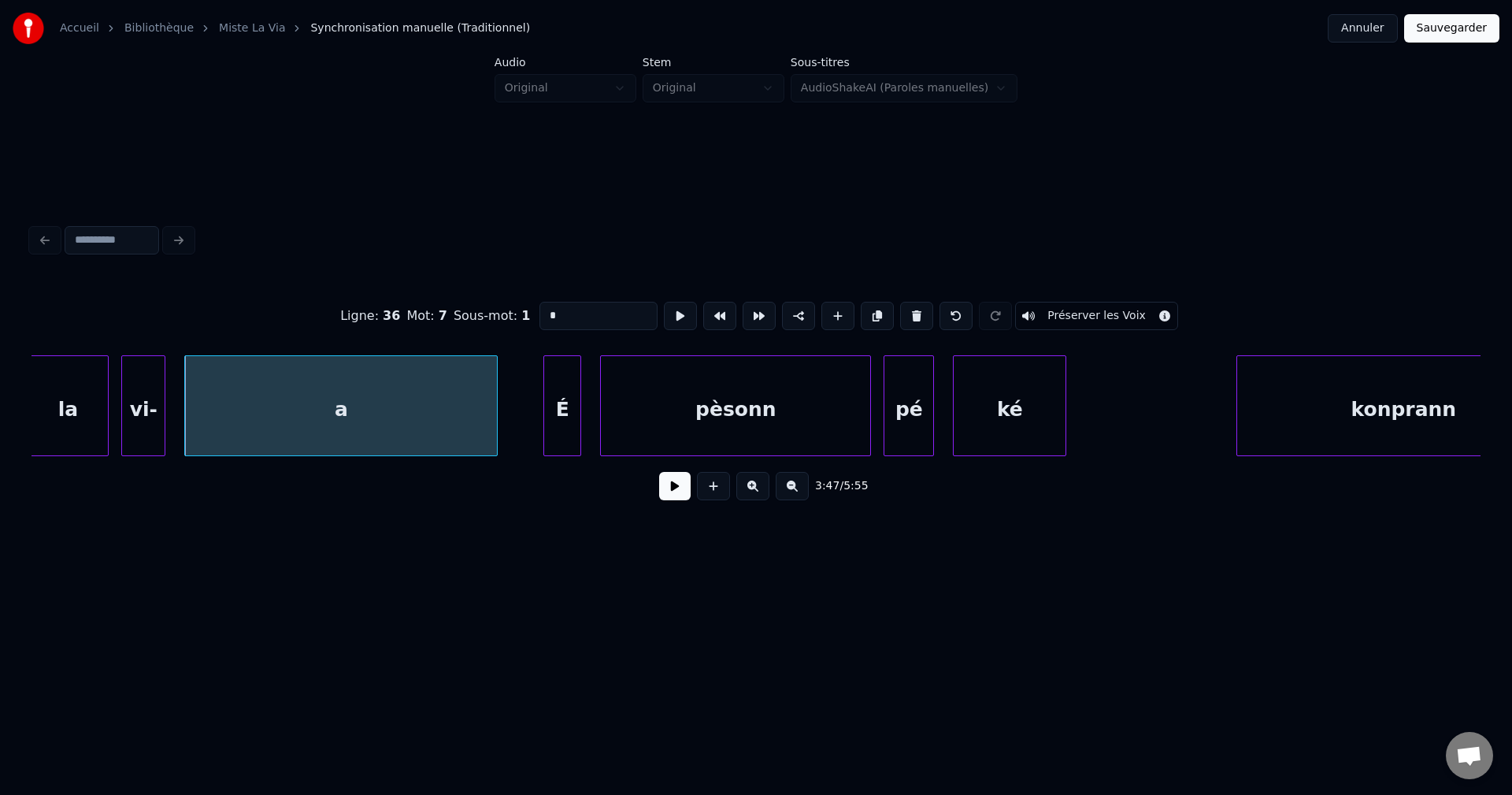
click at [497, 405] on div at bounding box center [494, 406] width 5 height 99
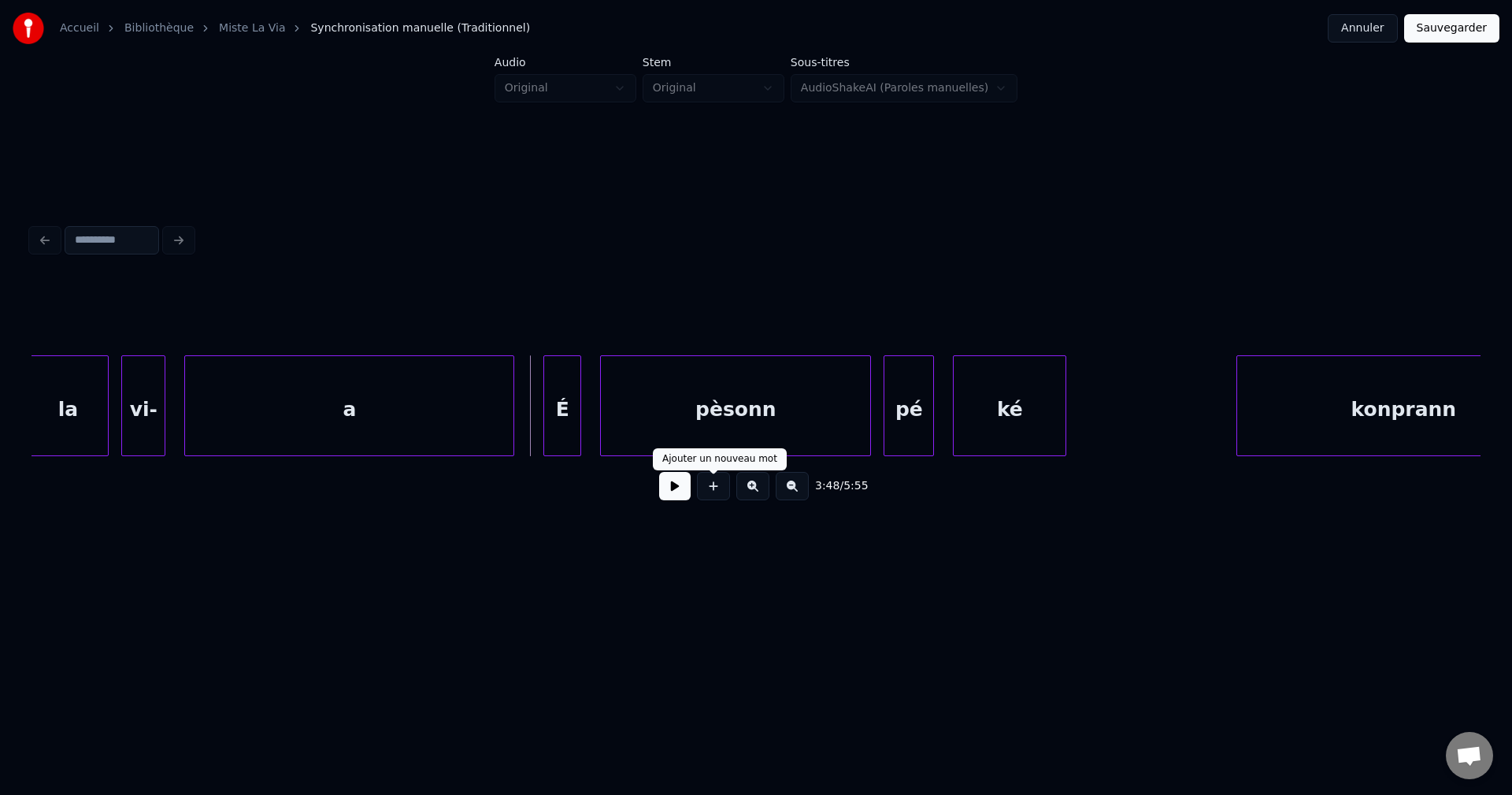
click at [678, 497] on button at bounding box center [675, 486] width 32 height 28
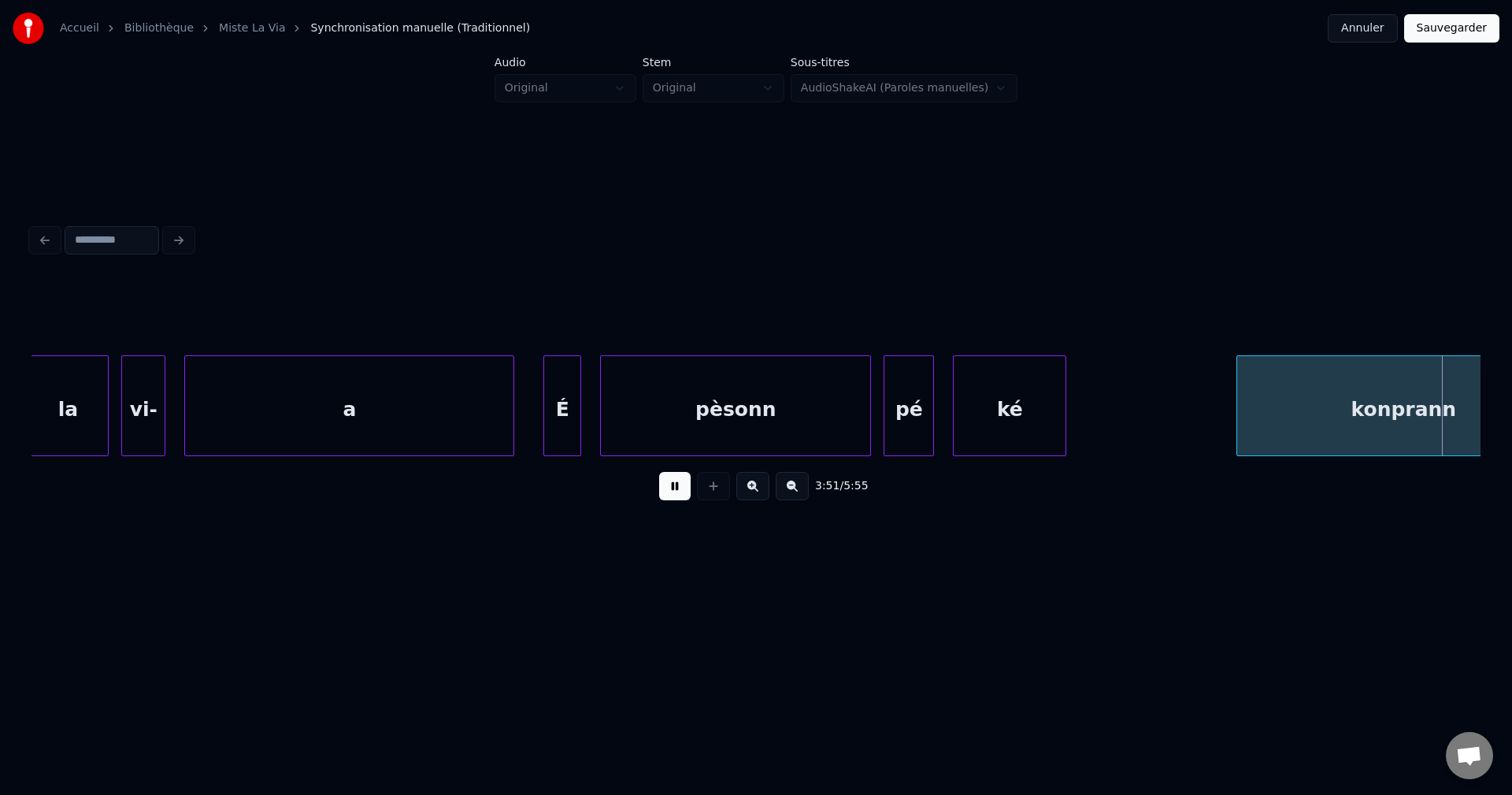
scroll to position [0, 73055]
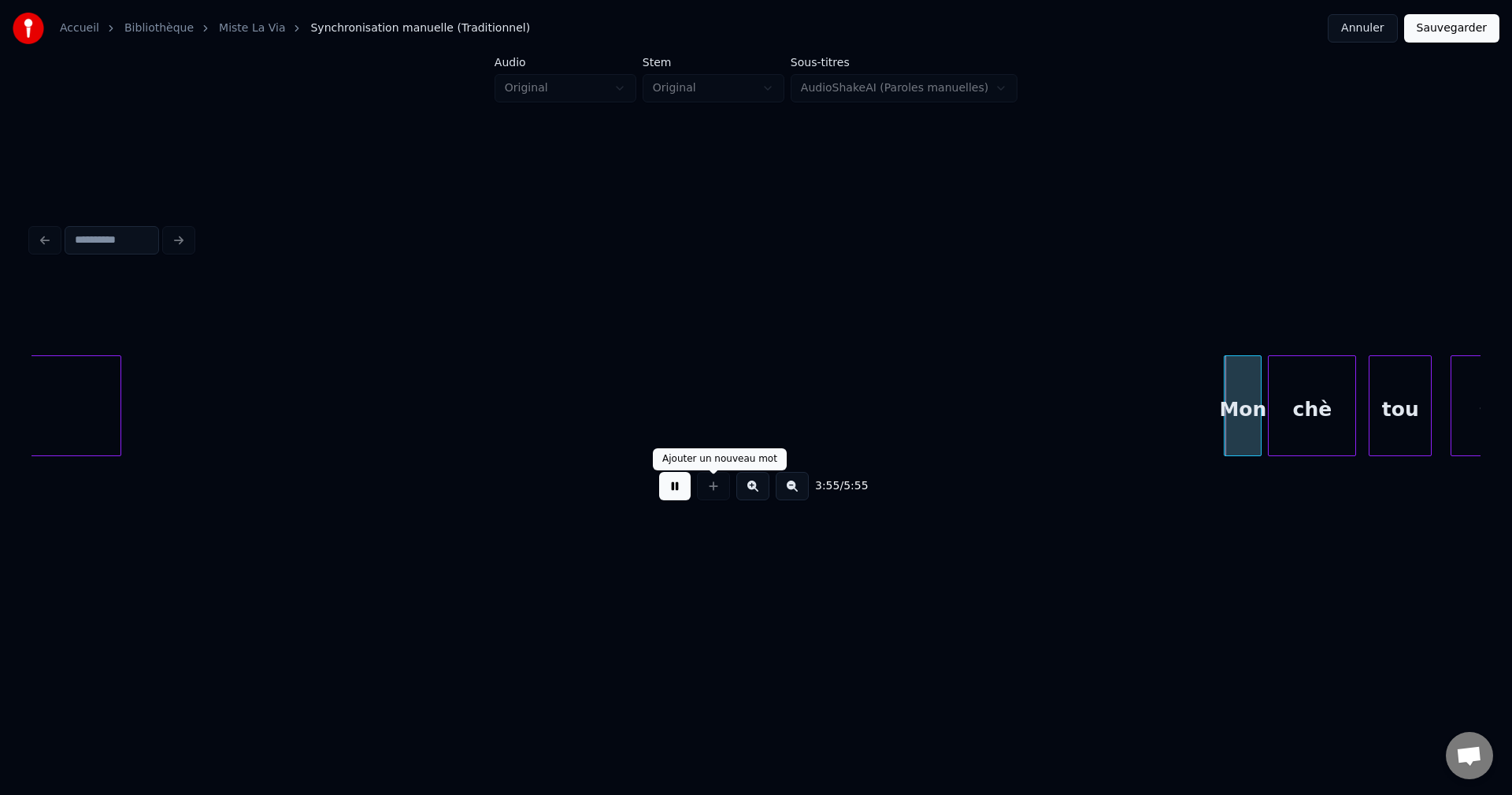
click at [682, 482] on button at bounding box center [675, 486] width 32 height 28
